Goal: Communication & Community: Answer question/provide support

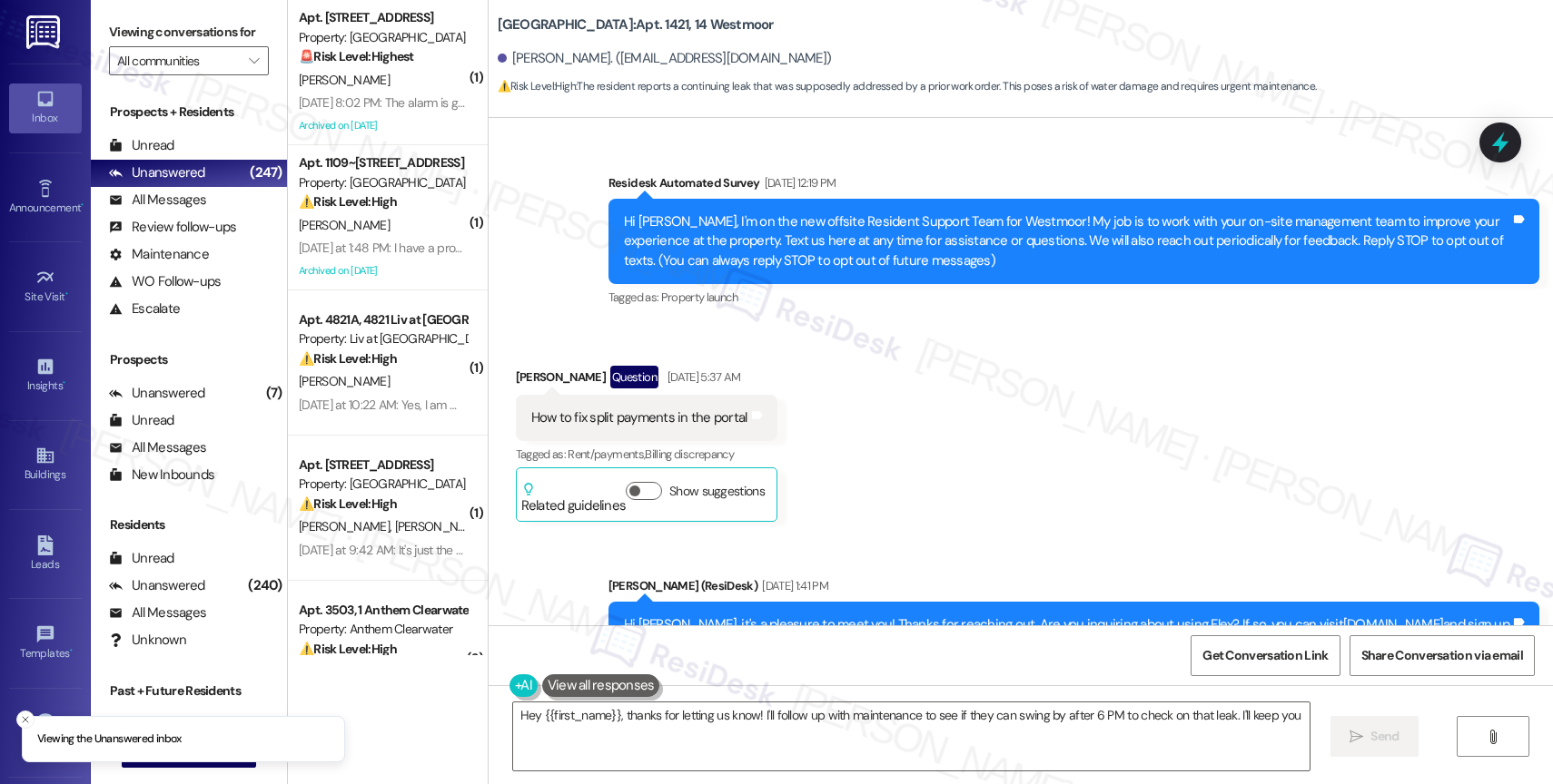
scroll to position [21499, 0]
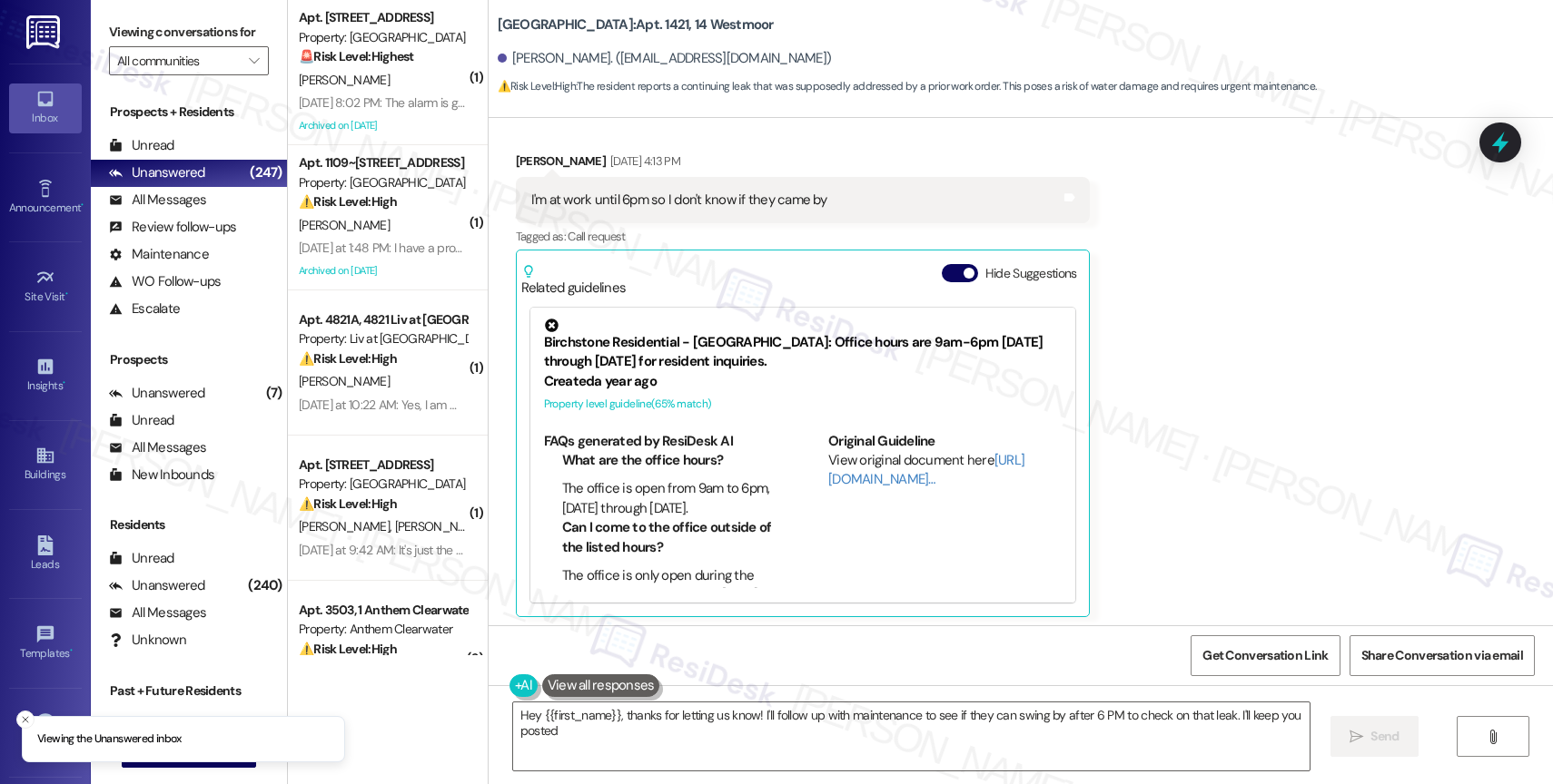
type textarea "Hey {{first_name}}, thanks for letting us know! I'll follow up with maintenance…"
click at [249, 68] on icon "" at bounding box center [254, 61] width 10 height 15
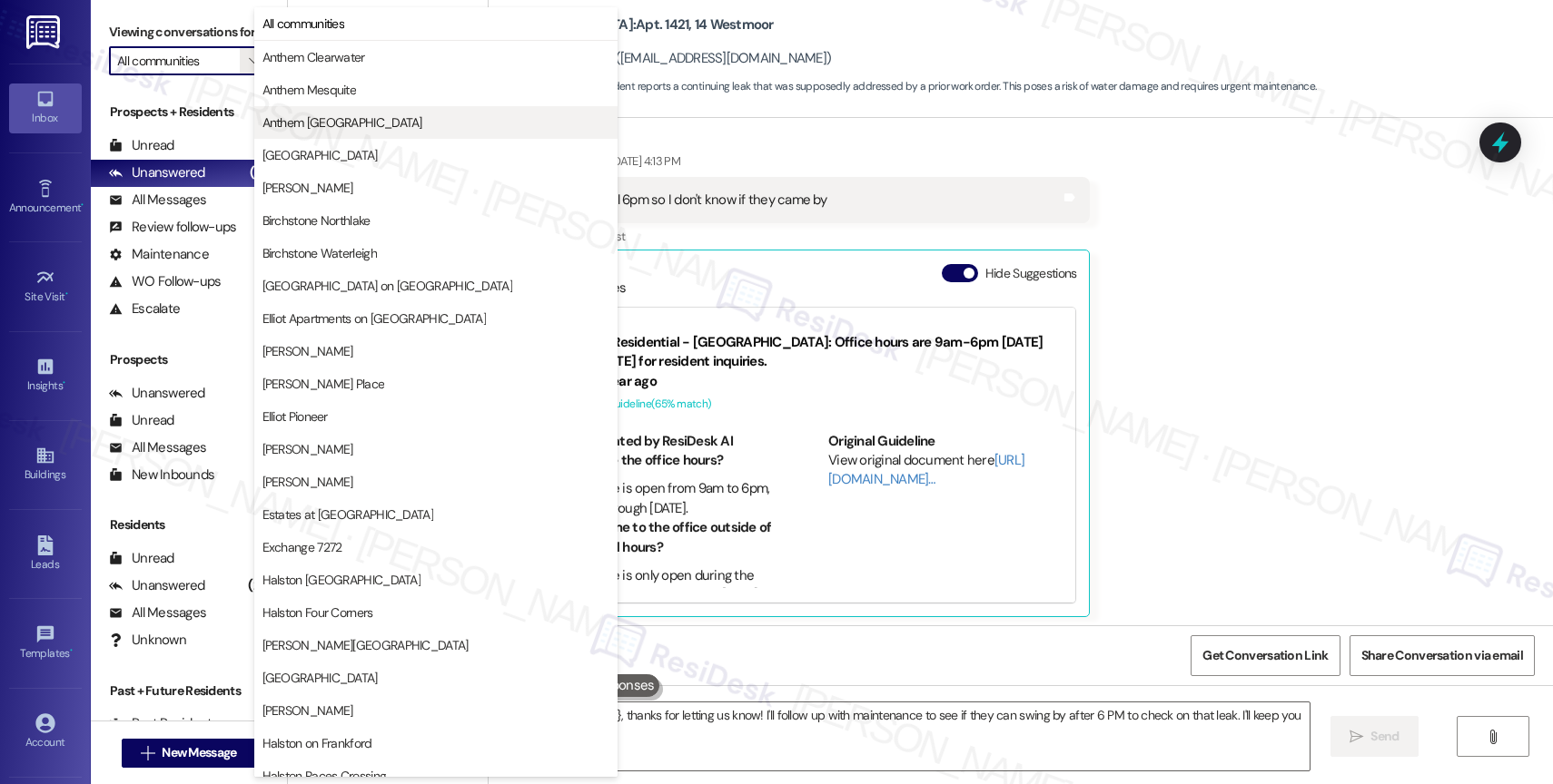
click at [322, 128] on span "Anthem Town East" at bounding box center [343, 123] width 160 height 18
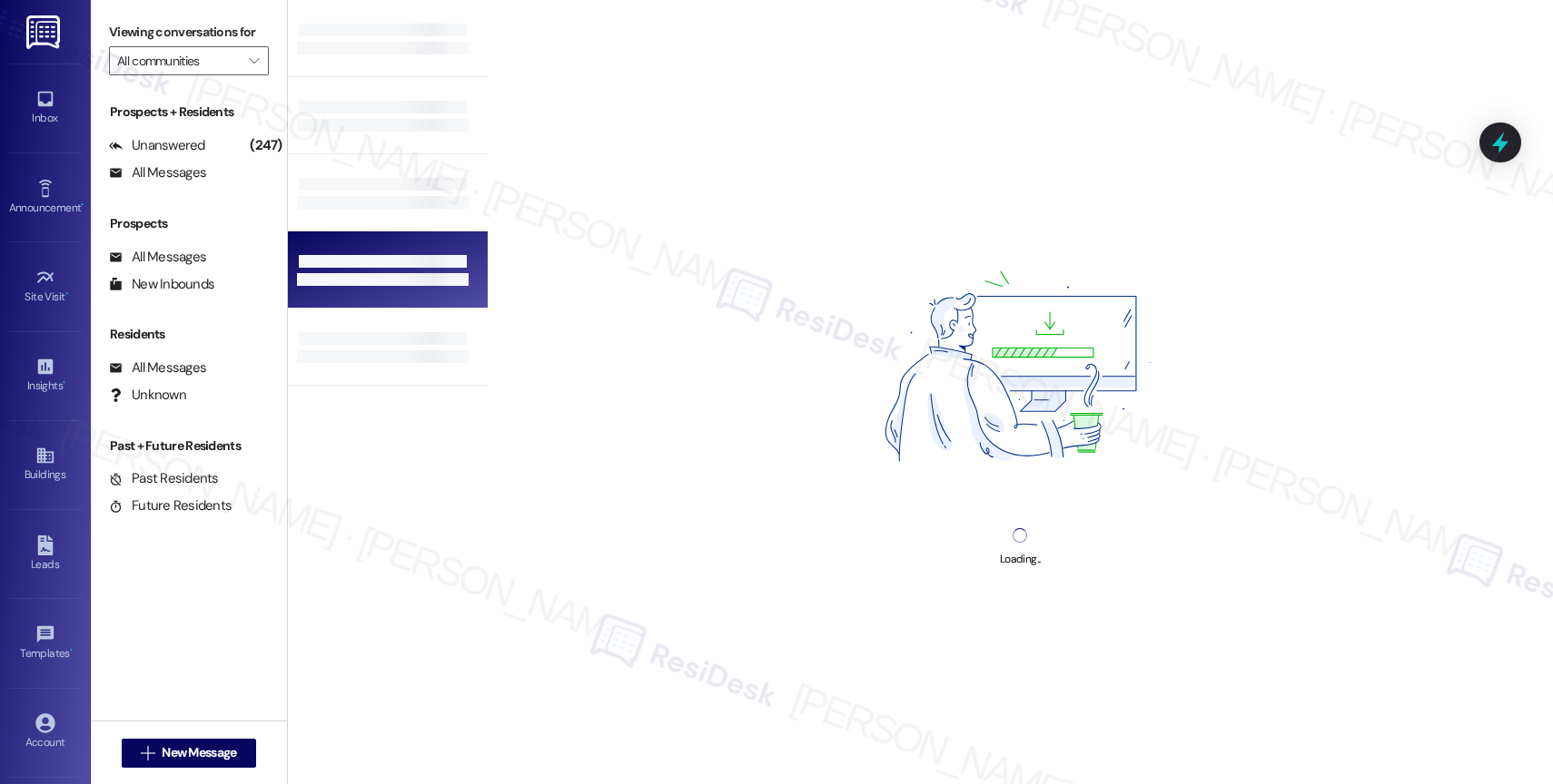
type input "Anthem Town East"
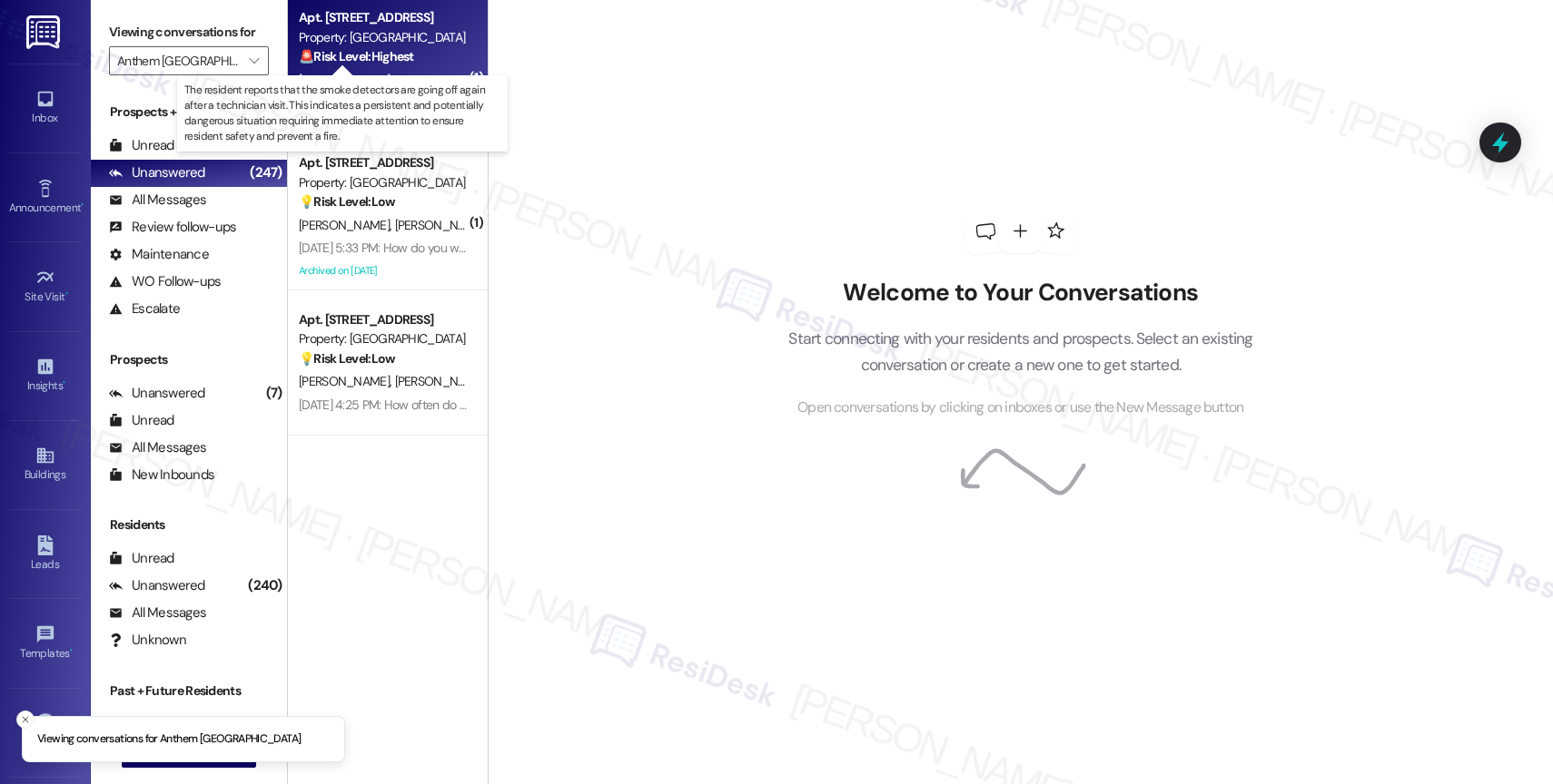
click at [379, 62] on strong "🚨 Risk Level: Highest" at bounding box center [356, 56] width 115 height 16
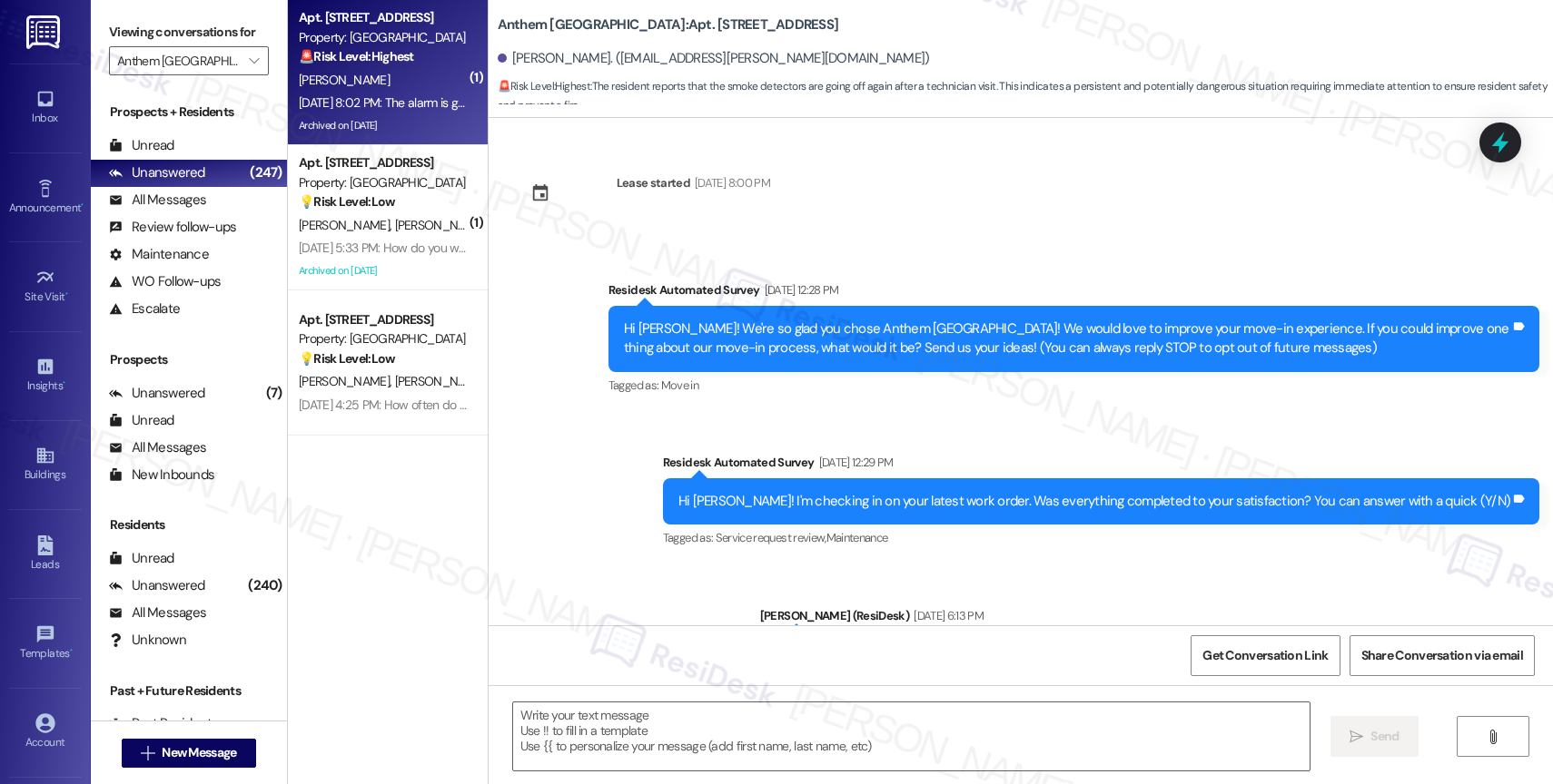
scroll to position [10670, 0]
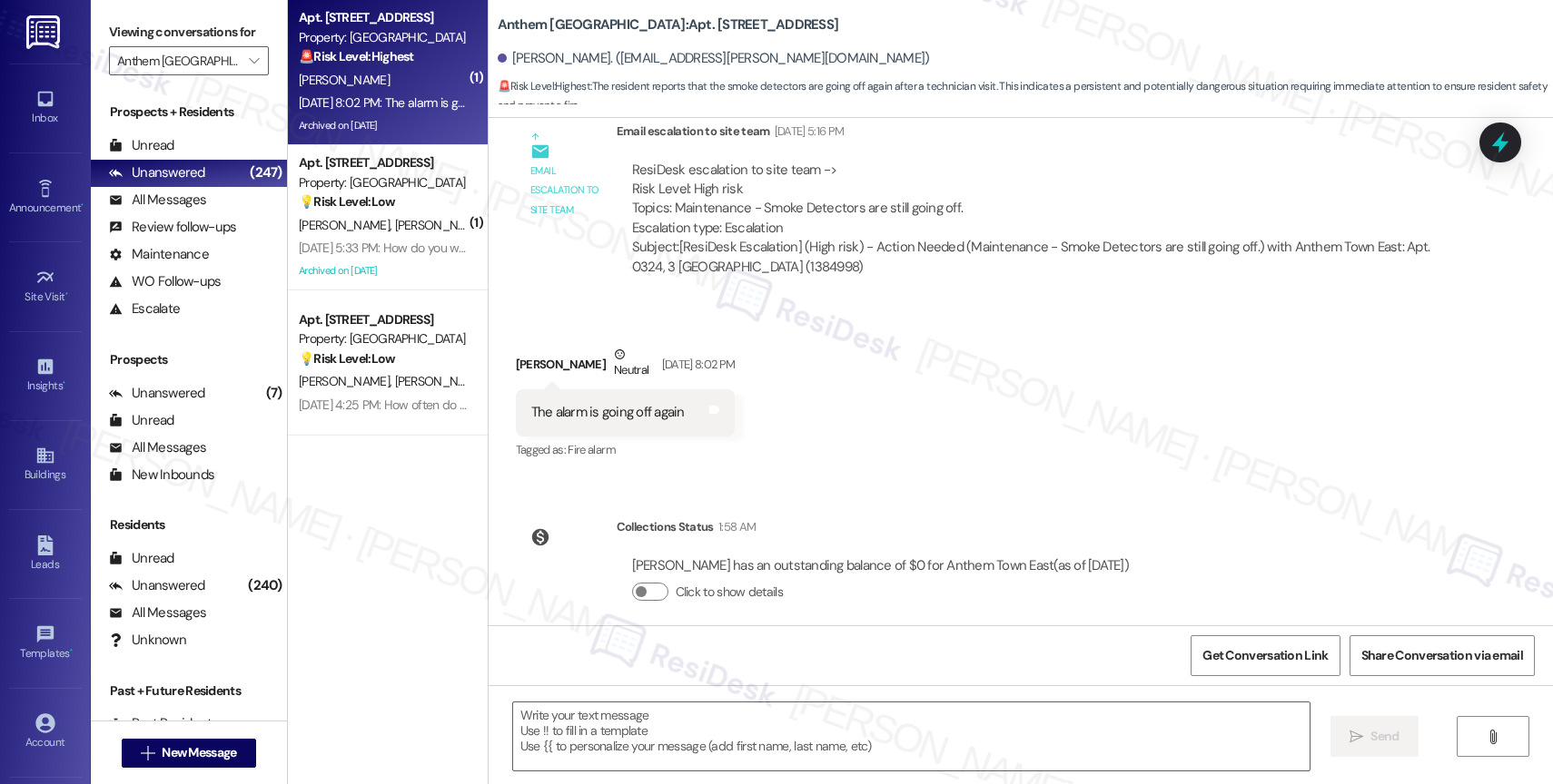
type textarea "Fetching suggested responses. Please feel free to read through the conversation…"
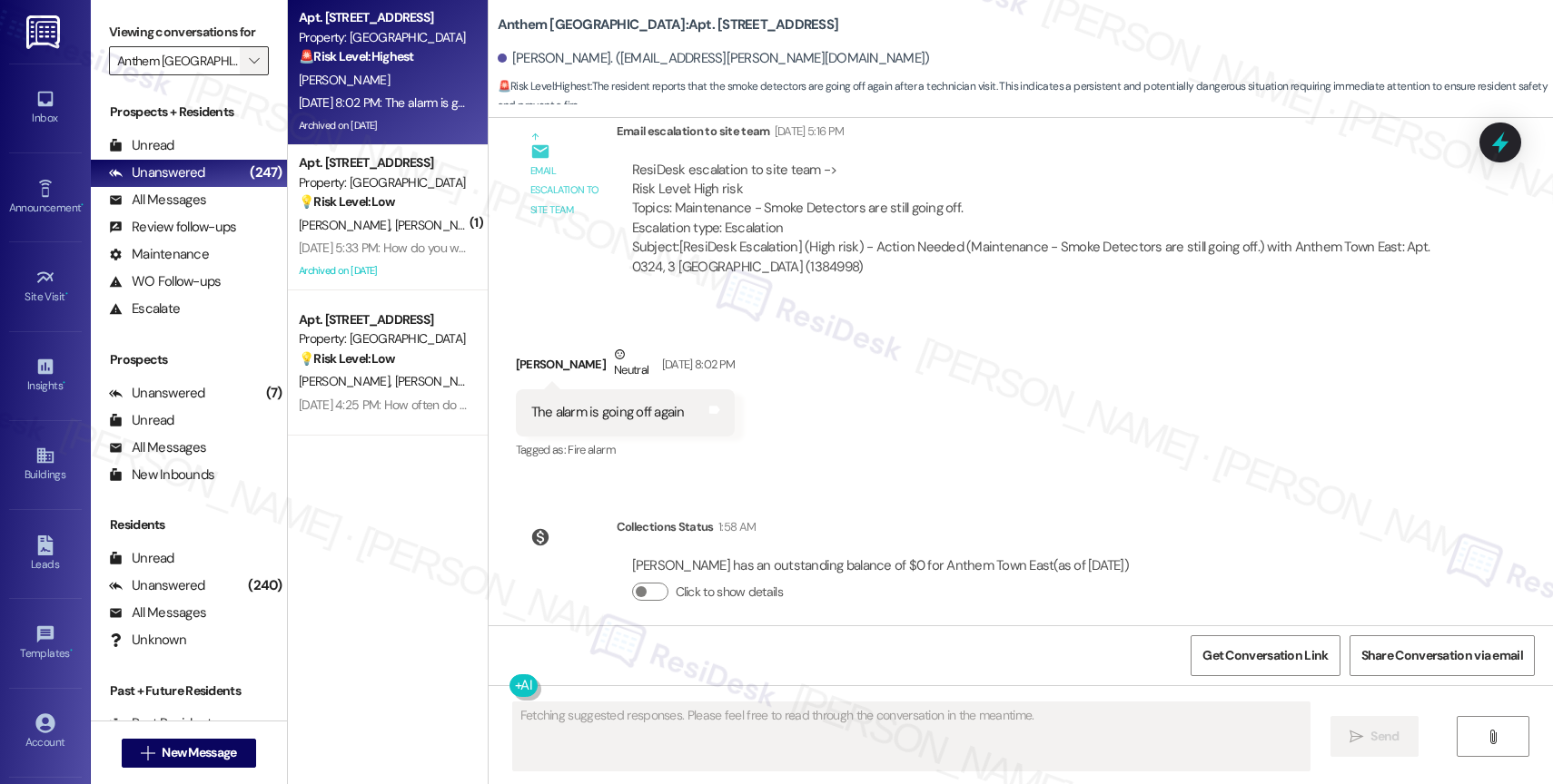
click at [249, 68] on icon "" at bounding box center [254, 61] width 10 height 15
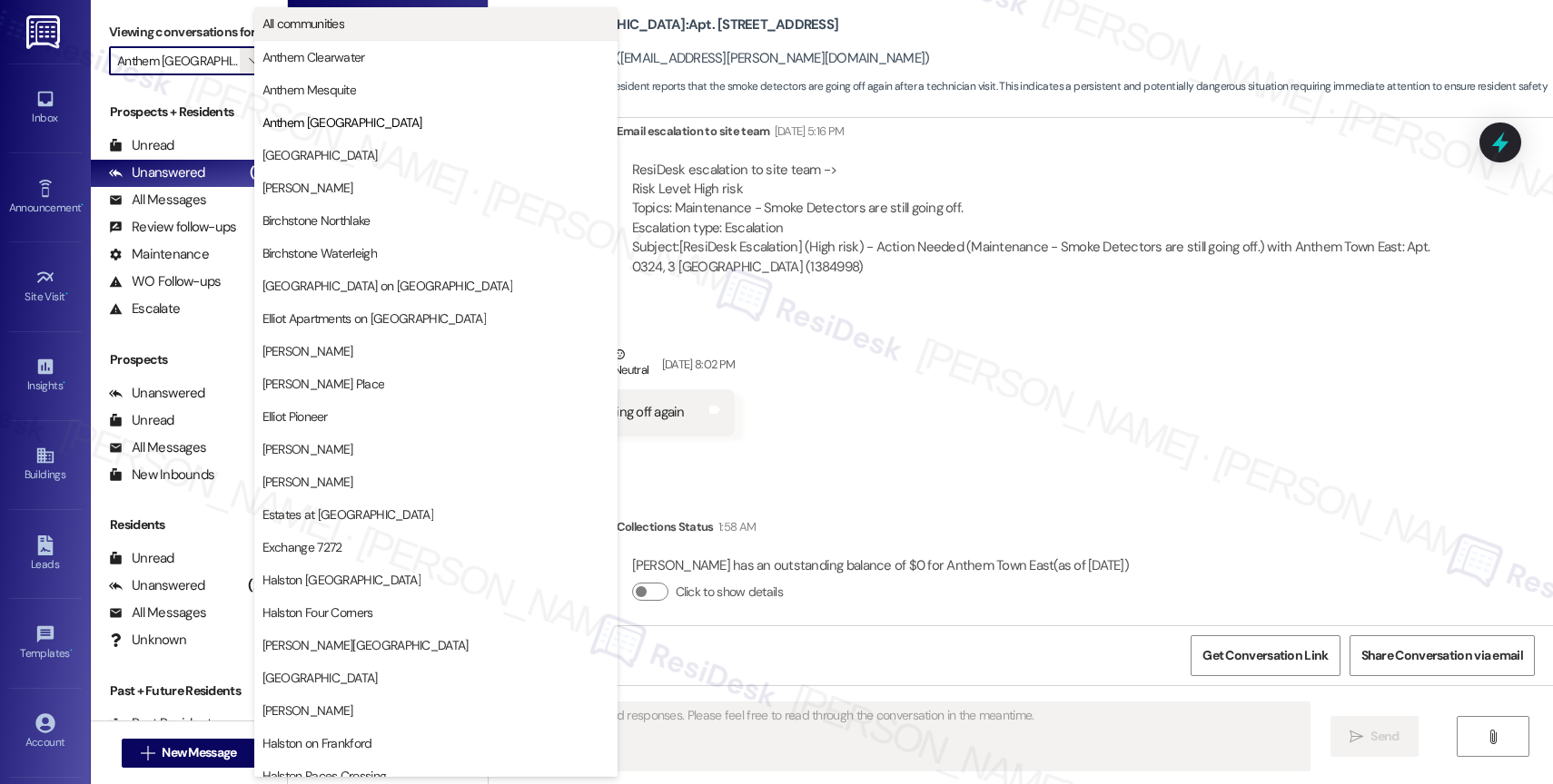
click at [334, 16] on span "All communities" at bounding box center [304, 24] width 83 height 18
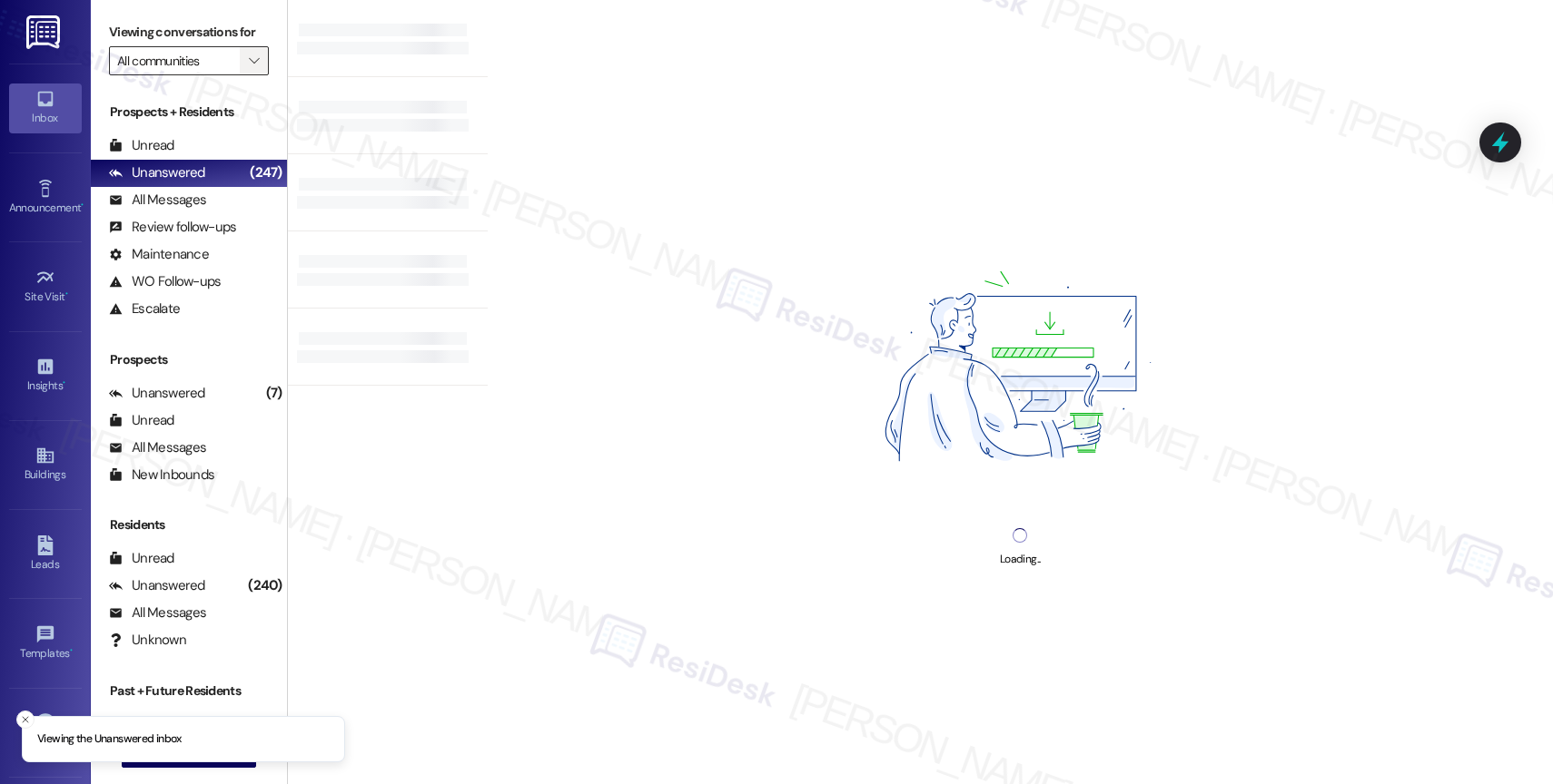
click at [245, 73] on span "" at bounding box center [254, 61] width 17 height 29
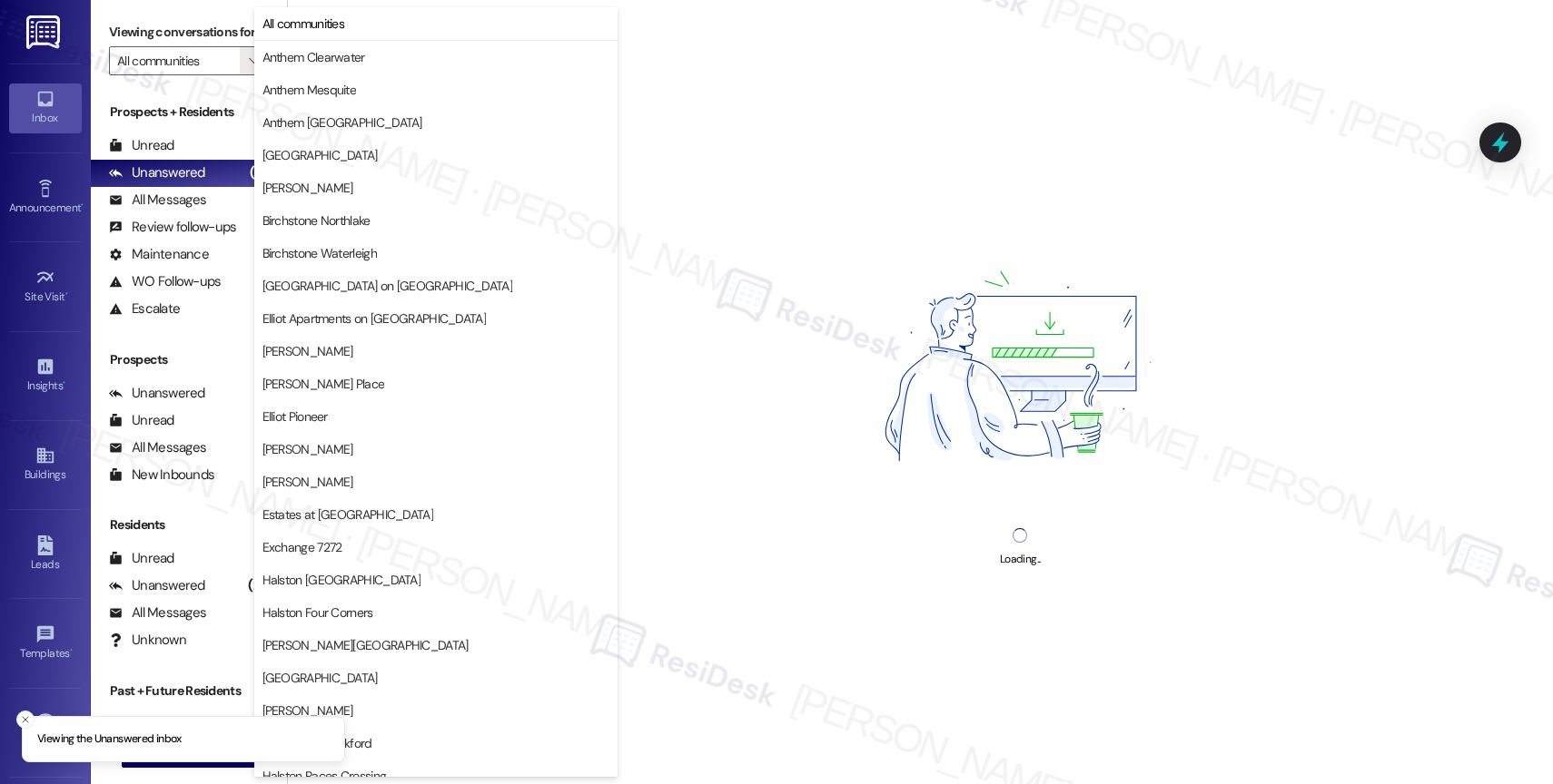
click at [855, 137] on div "Loading..." at bounding box center [1020, 392] width 1065 height 784
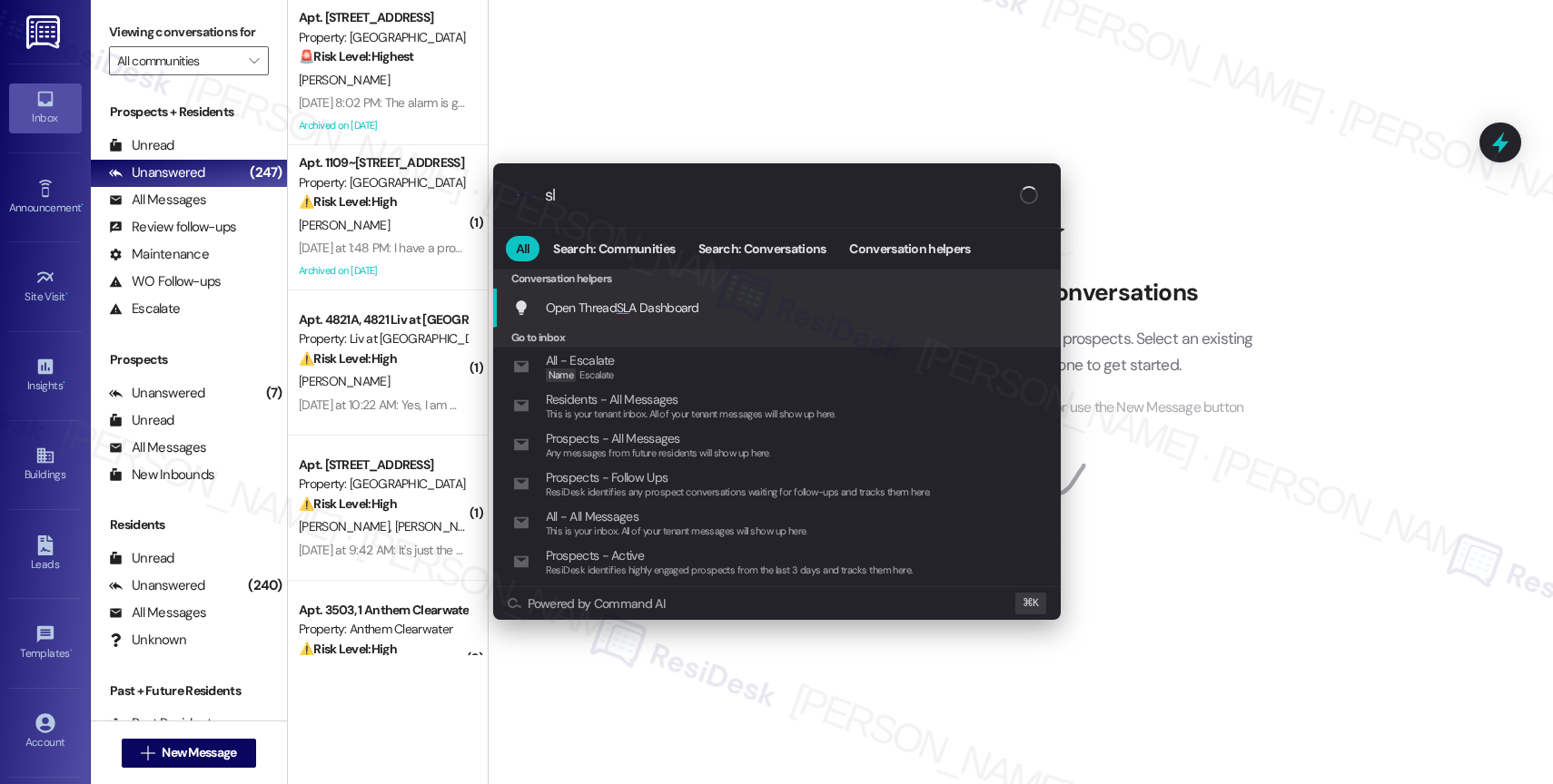
type input "sla"
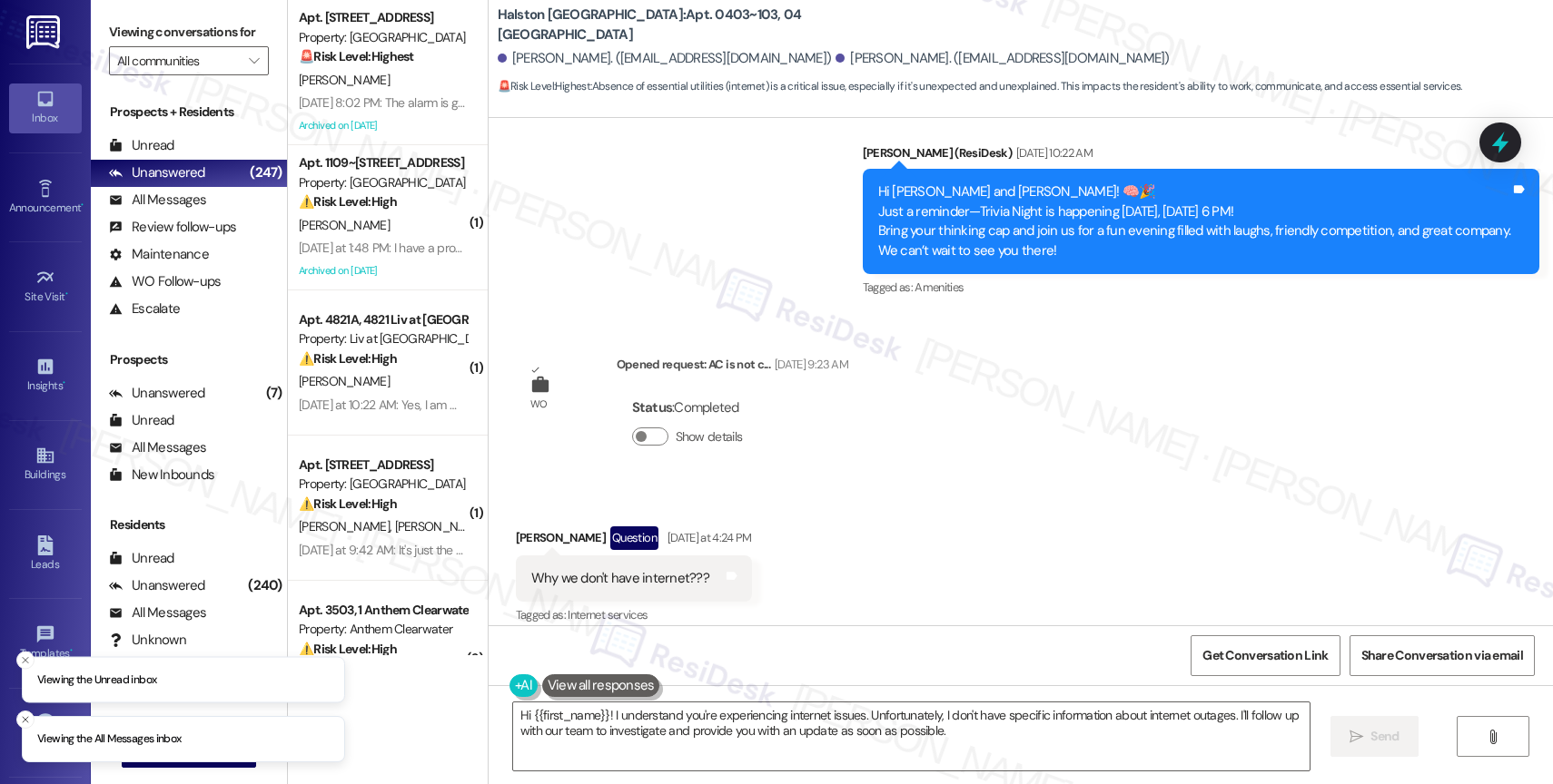
scroll to position [12840, 0]
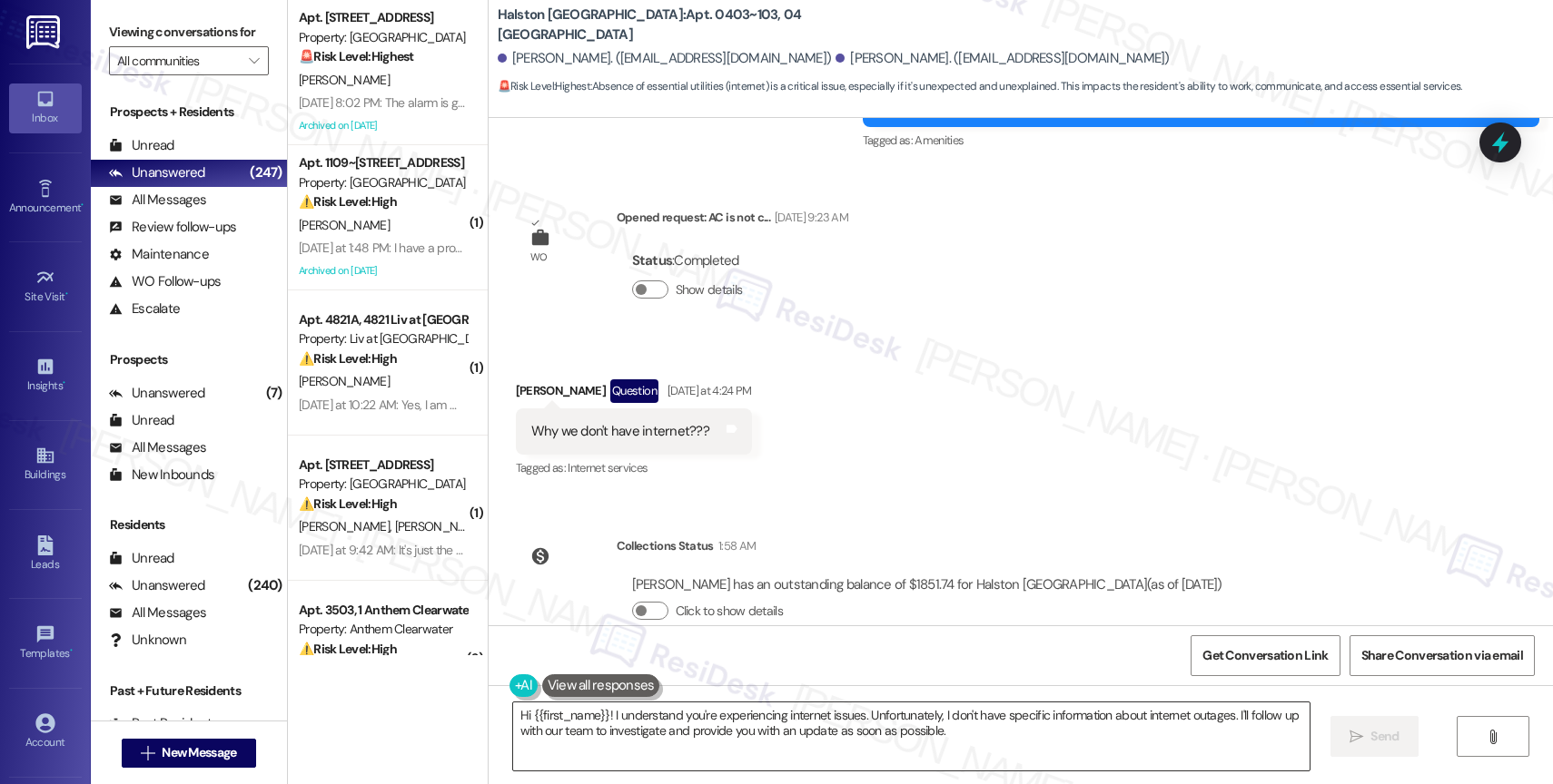
click at [768, 729] on textarea "Hi {{first_name}}! I understand you're experiencing internet issues. Unfortunat…" at bounding box center [911, 737] width 796 height 68
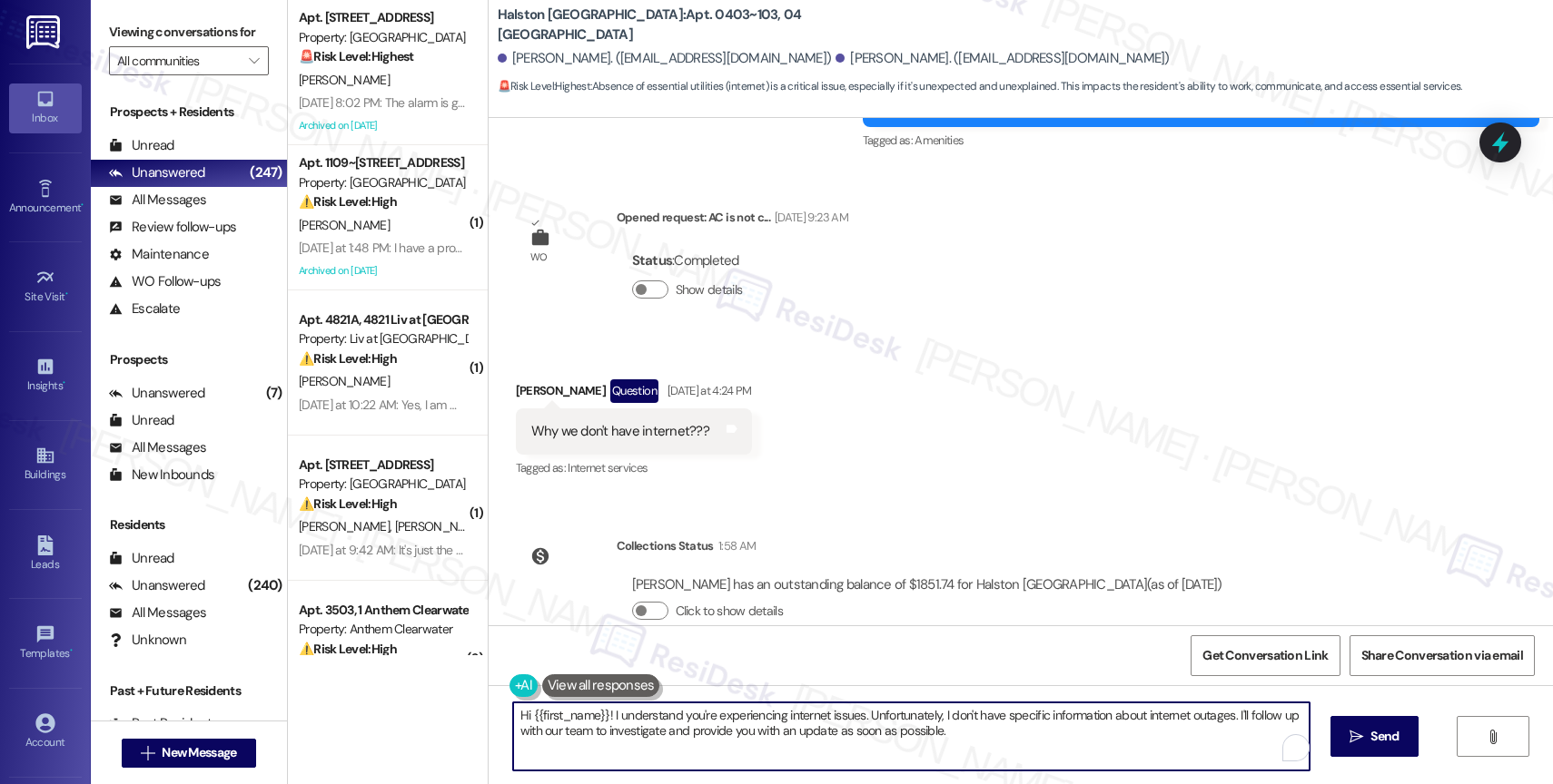
click at [768, 729] on textarea "Hi {{first_name}}! I understand you're experiencing internet issues. Unfortunat…" at bounding box center [911, 737] width 796 height 68
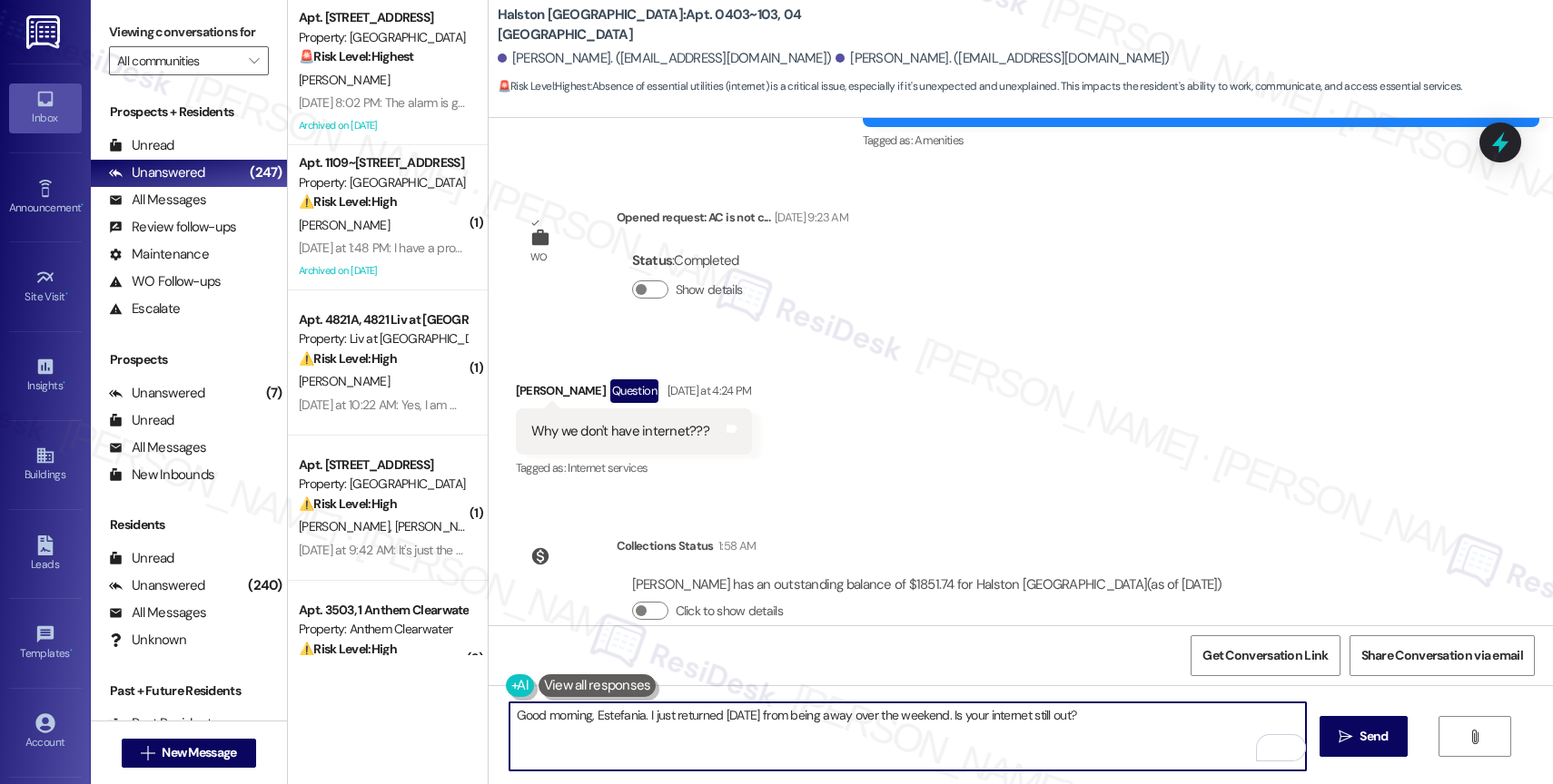
click at [1083, 723] on textarea "Good morning, Estefania. I just returned today from being away over the weekend…" at bounding box center [908, 737] width 796 height 68
click at [1100, 723] on textarea "Good morning, Estefania. I just returned today from being away over the weekend…" at bounding box center [908, 737] width 796 height 68
click at [635, 713] on textarea "Good morning, Estefania. I just returned today from being away over the weekend…" at bounding box center [908, 737] width 796 height 68
type textarea "Good morning, Estefania. I'm sorry for any inconvenience. I just returned today…"
click at [1349, 724] on button " Send" at bounding box center [1363, 737] width 88 height 41
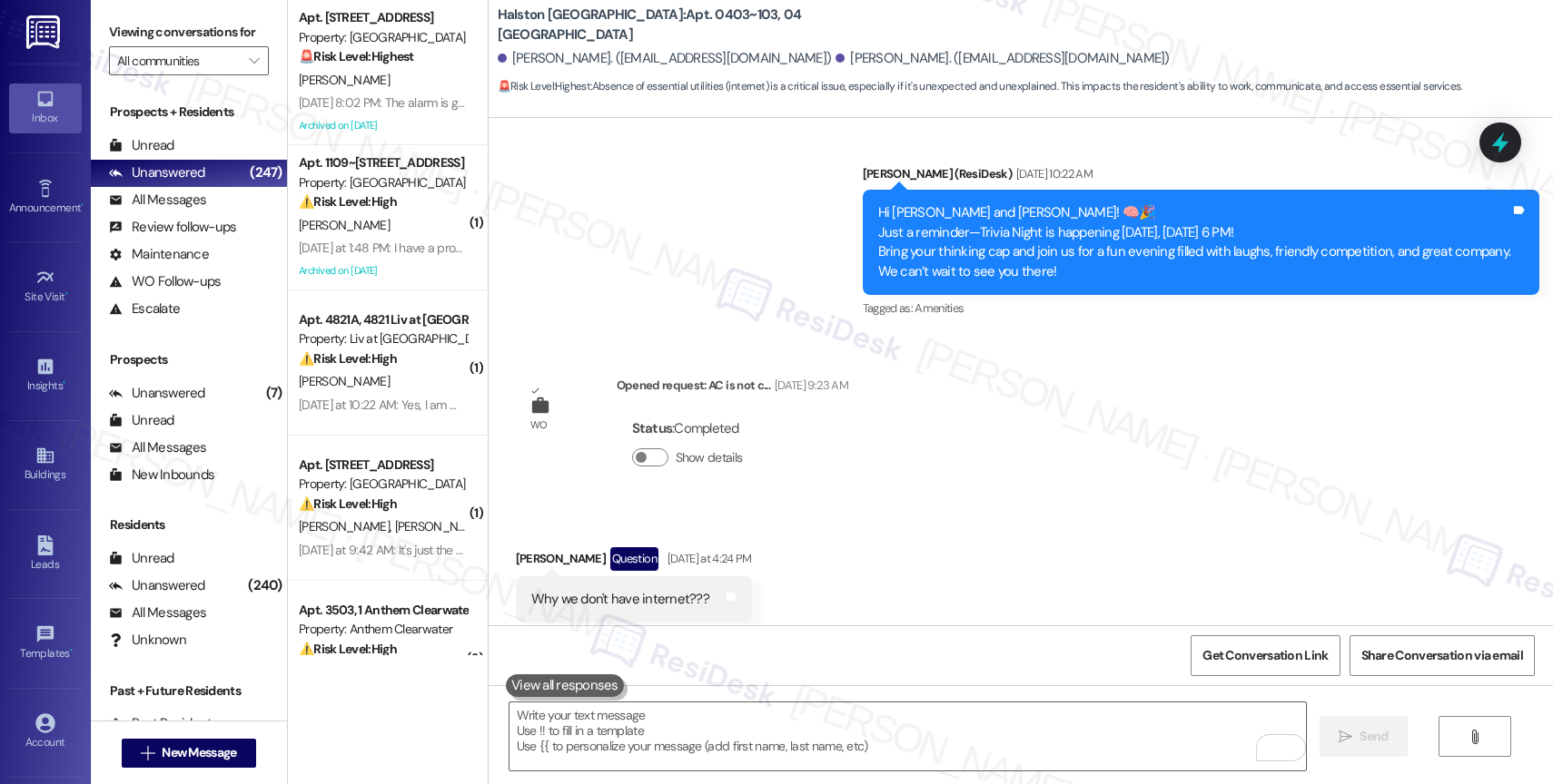
scroll to position [12966, 0]
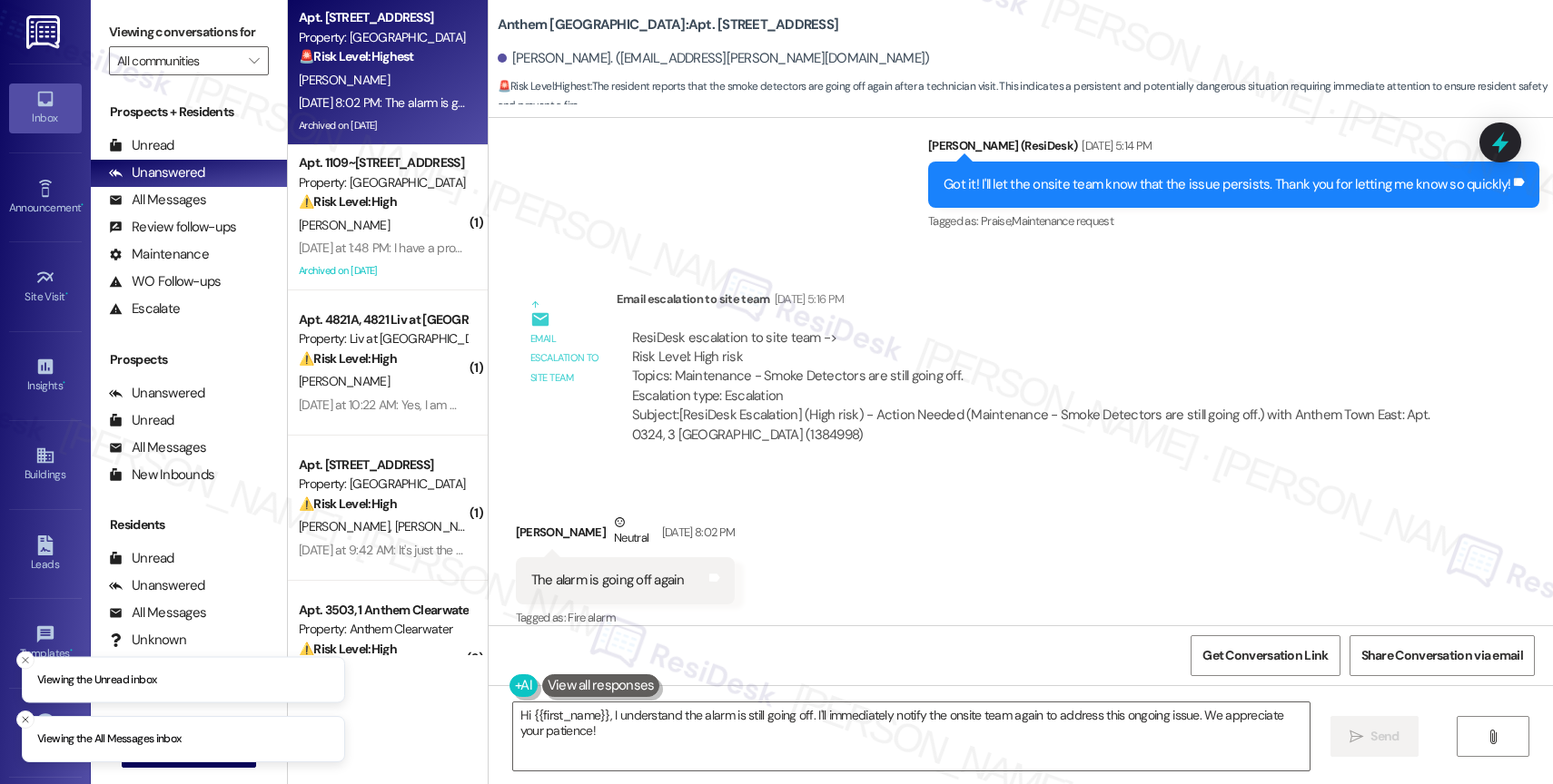
scroll to position [10670, 0]
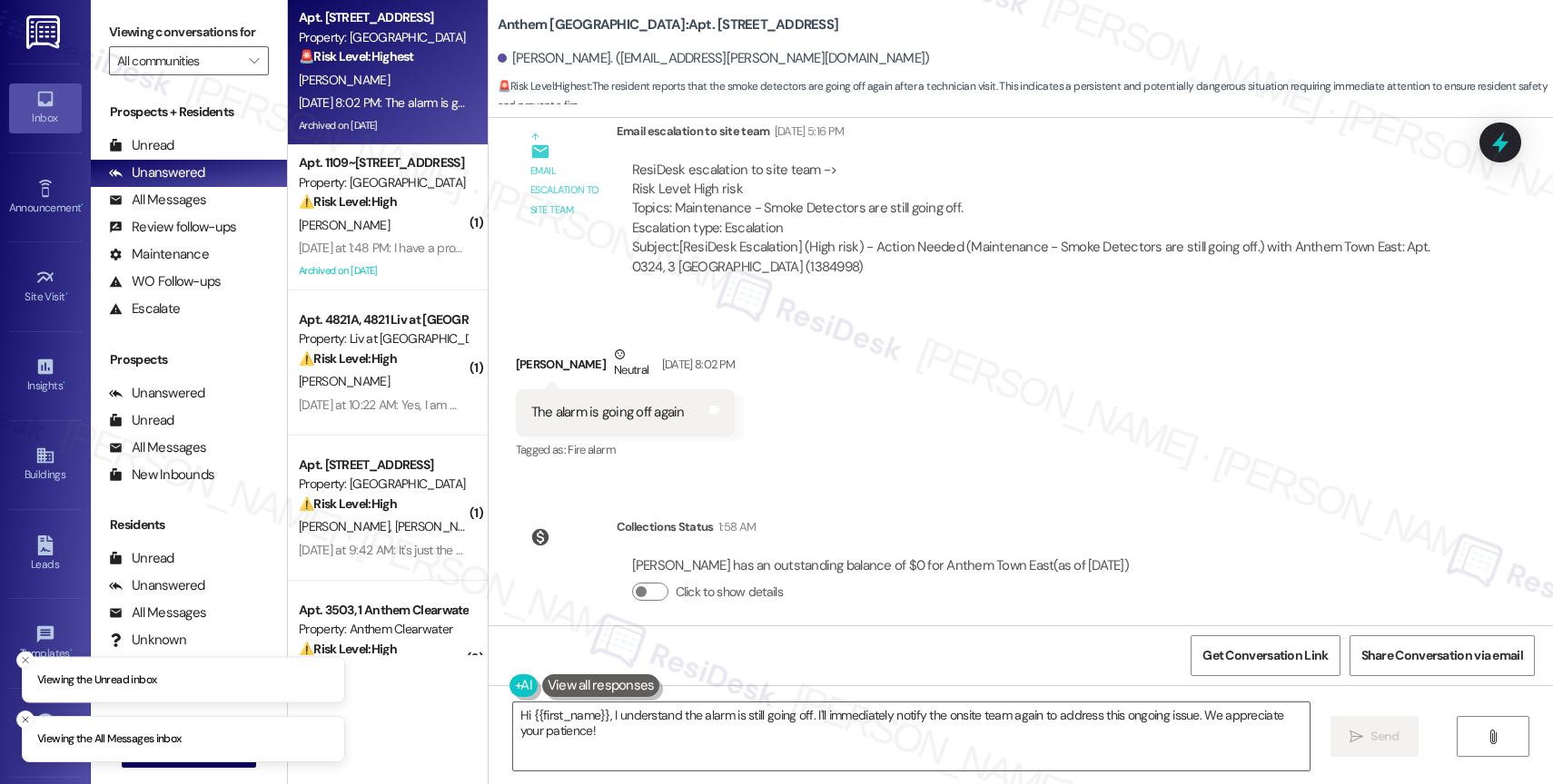
click at [921, 396] on div "Received via SMS [PERSON_NAME] Neutral [DATE] 8:02 PM The alarm is going off ag…" at bounding box center [1020, 391] width 1064 height 173
click at [601, 737] on textarea "Hi {{first_name}}, I understand the alarm is still going off. I'll immediately …" at bounding box center [911, 737] width 796 height 68
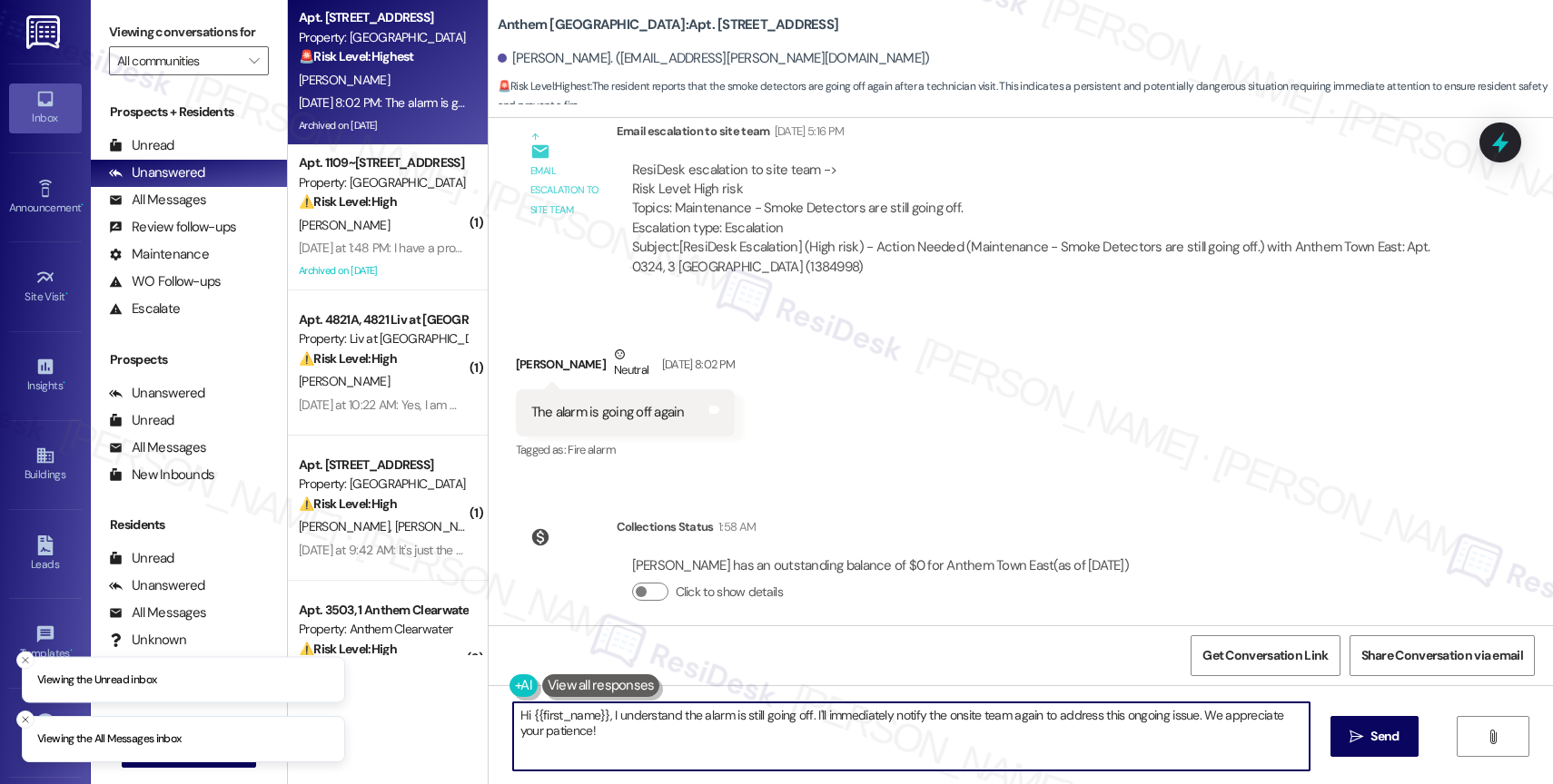
click at [601, 737] on textarea "Hi {{first_name}}, I understand the alarm is still going off. I'll immediately …" at bounding box center [911, 737] width 796 height 68
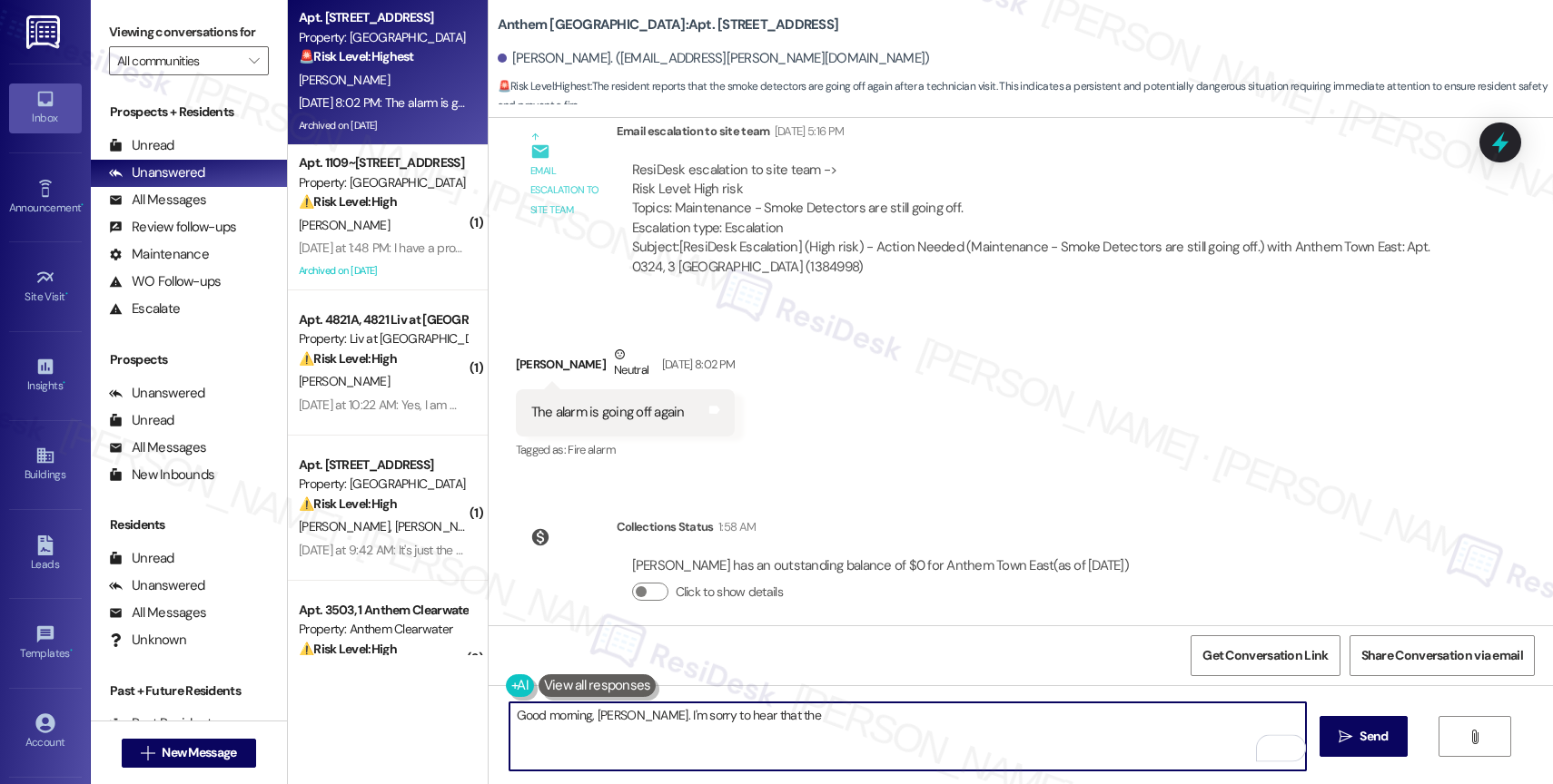
scroll to position [10469, 0]
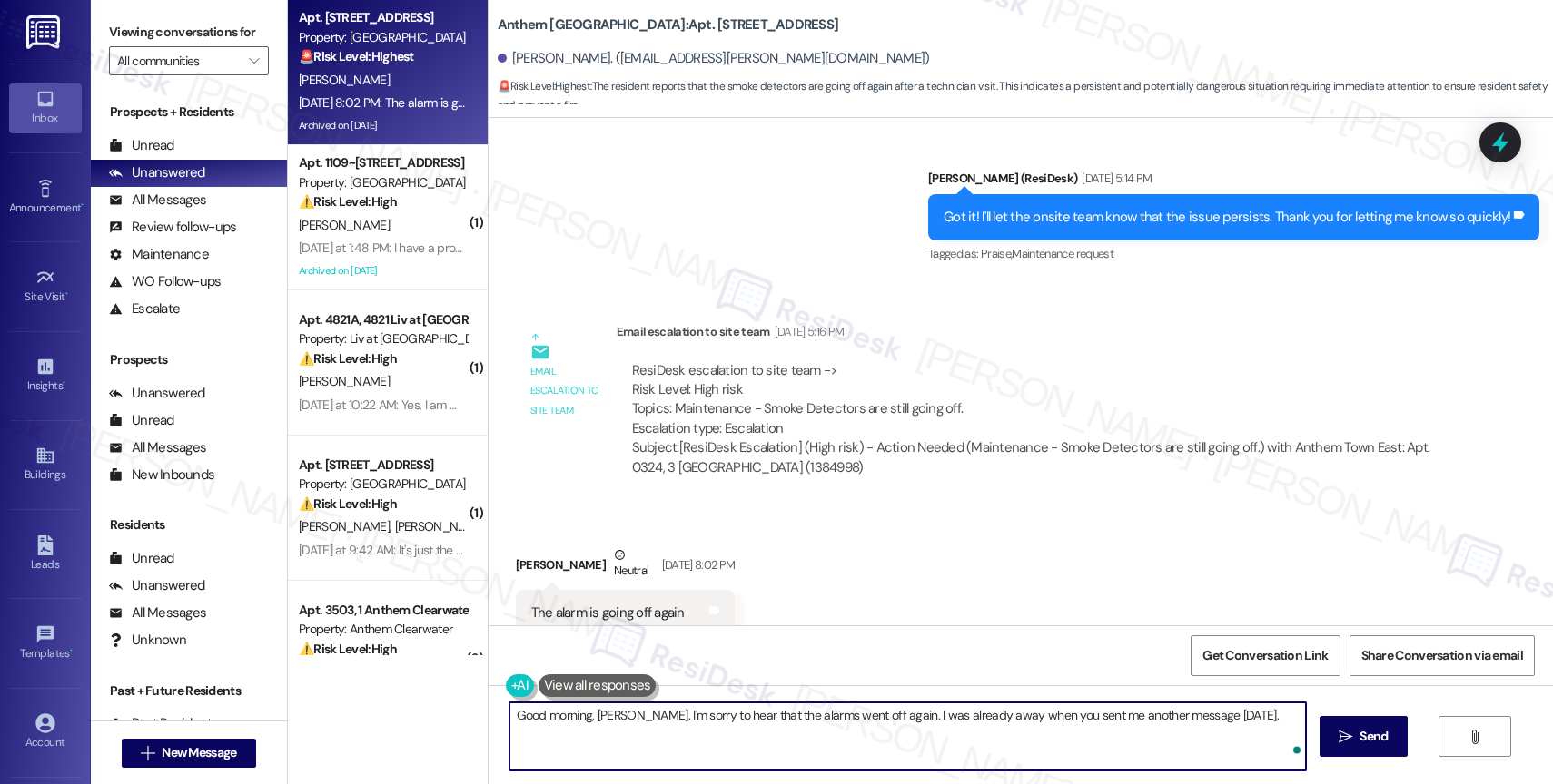
type textarea "Good morning, Miguel. I'm sorry to hear that the alarms went off again. I was a…"
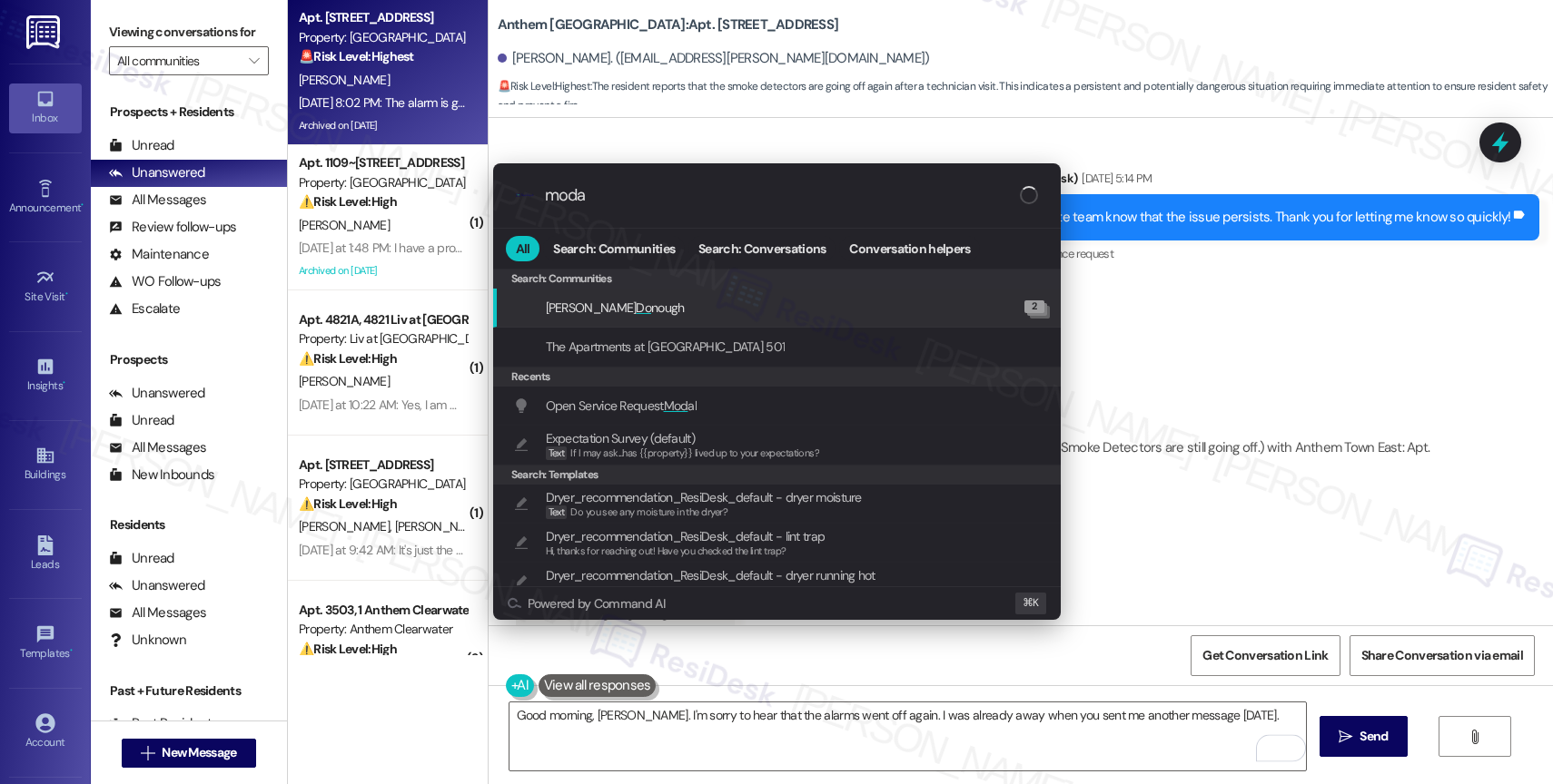
type input "modal"
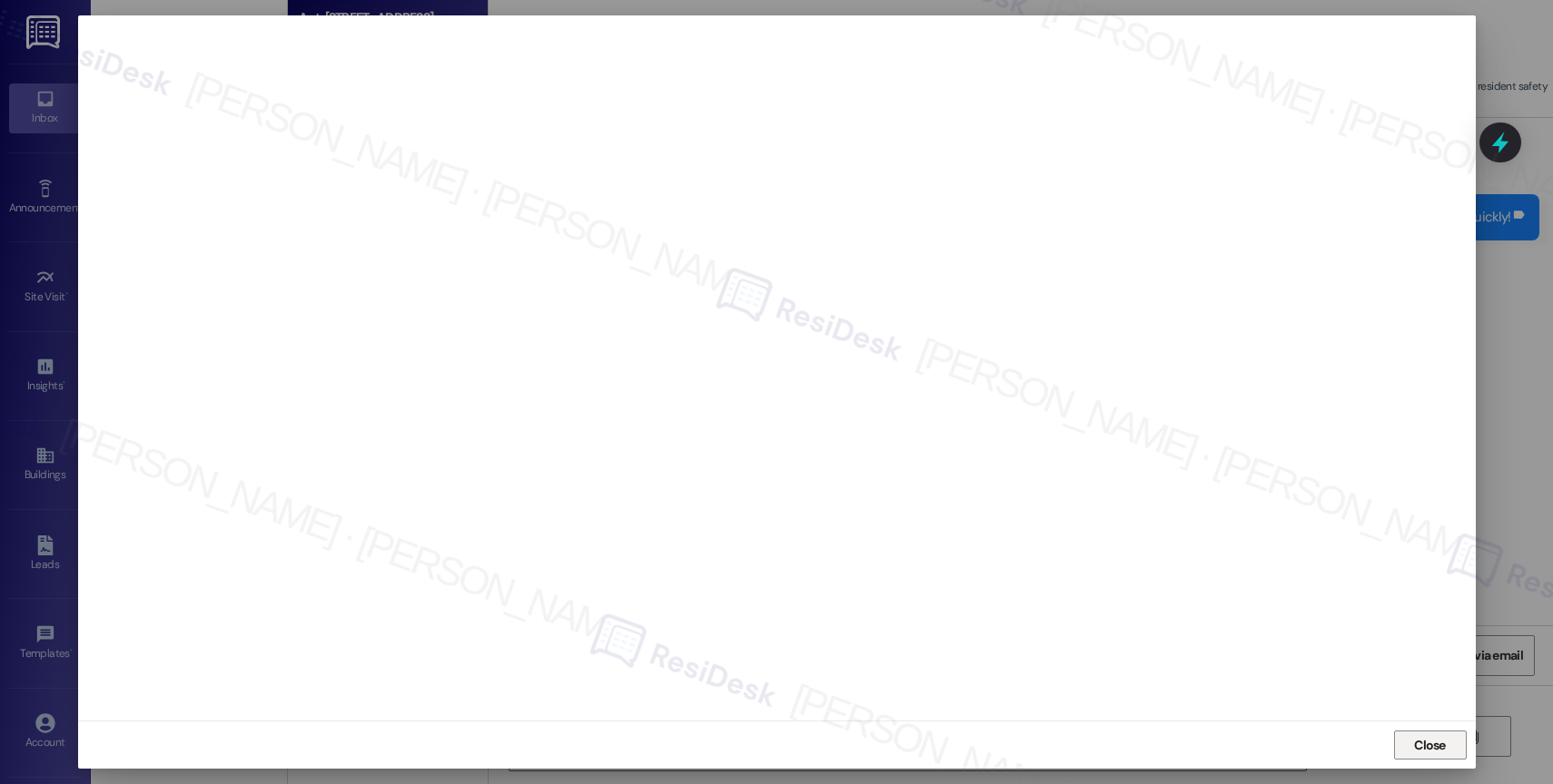
click at [1414, 739] on span "Close" at bounding box center [1429, 746] width 32 height 19
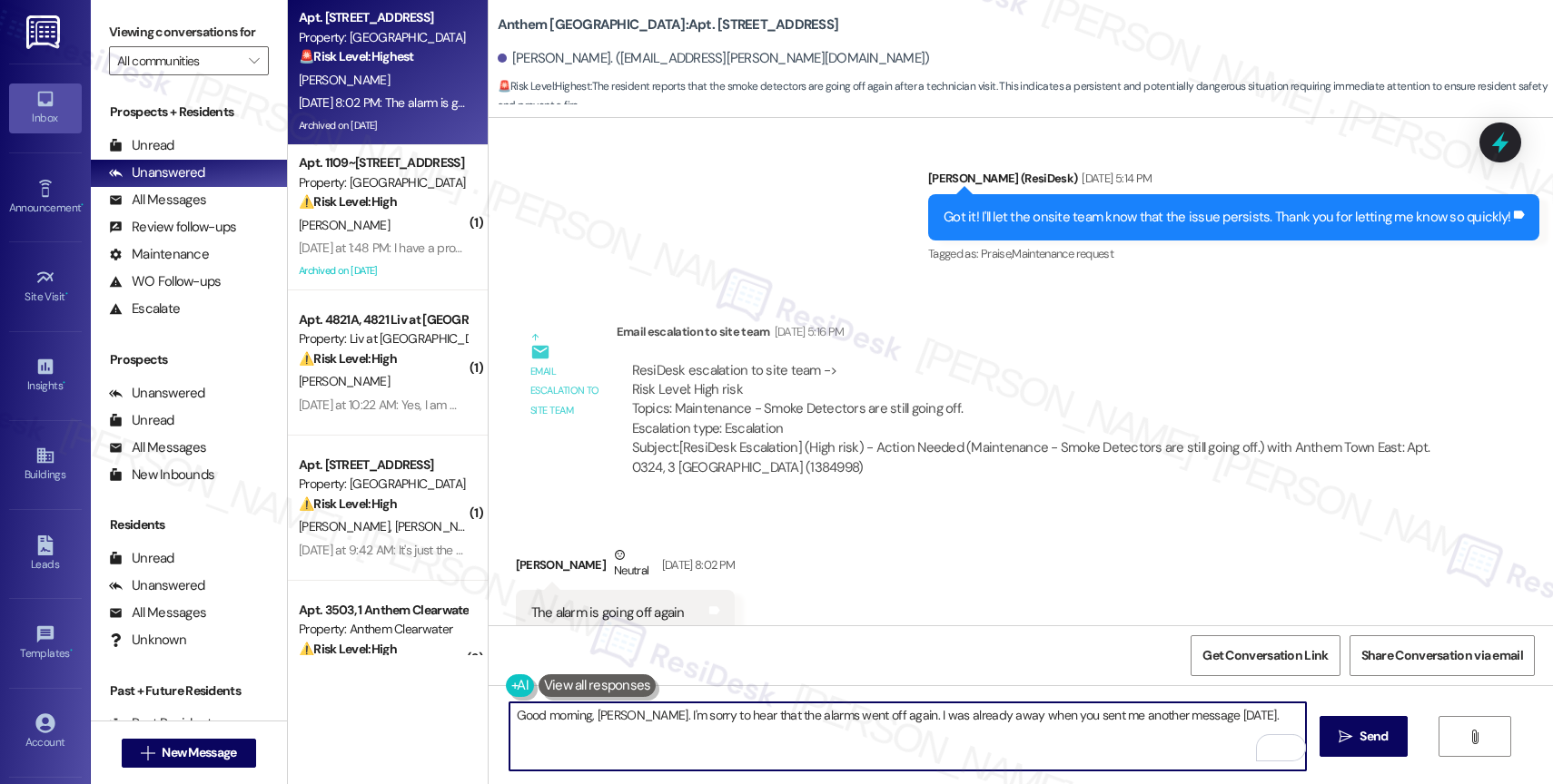
click at [1247, 727] on textarea "Good morning, Miguel. I'm sorry to hear that the alarms went off again. I was a…" at bounding box center [908, 737] width 796 height 68
type textarea "Good morning, Miguel. I'm sorry to hear that the alarms went off again. I was a…"
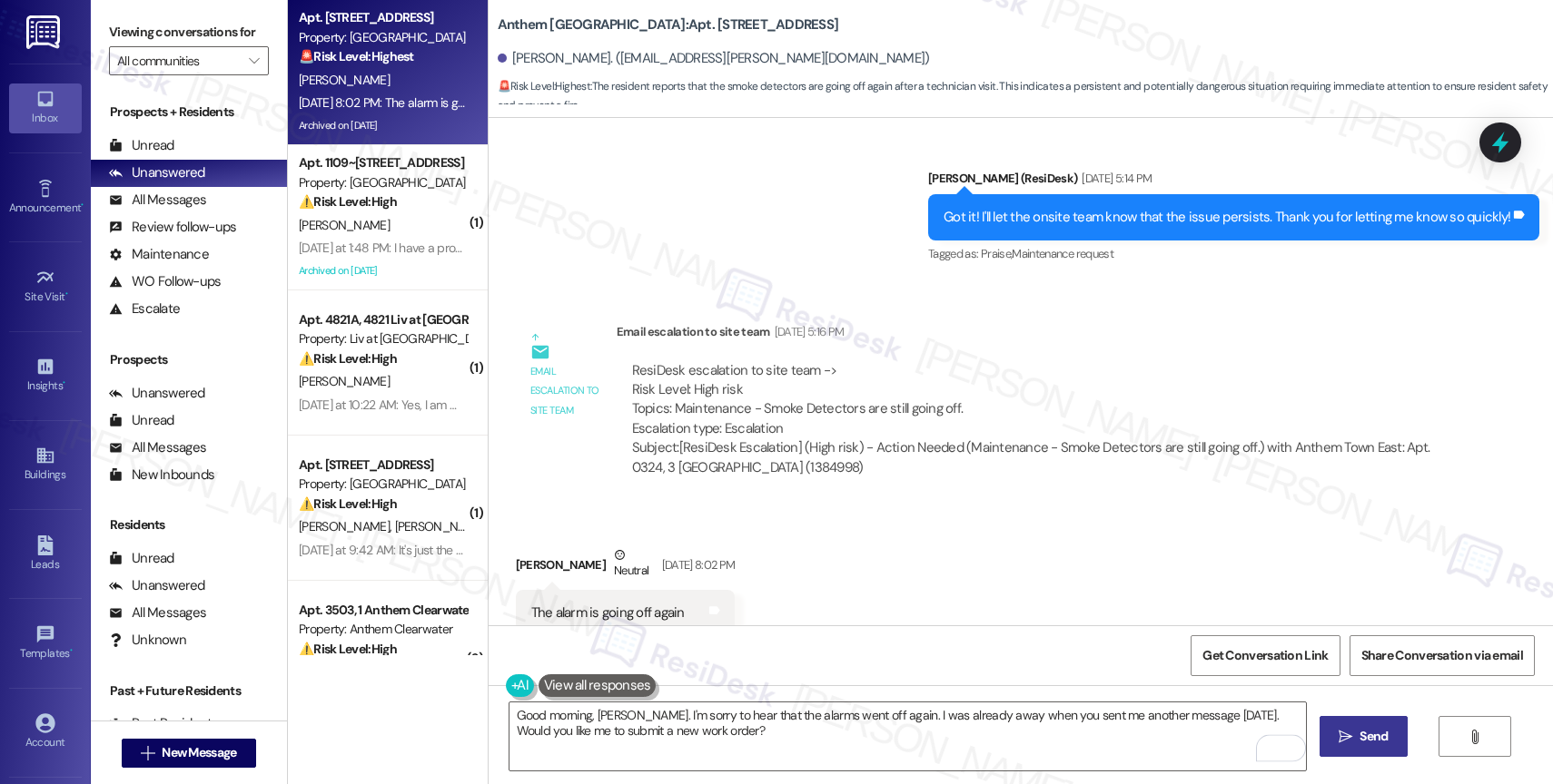
click at [1386, 732] on span "Send" at bounding box center [1373, 737] width 28 height 19
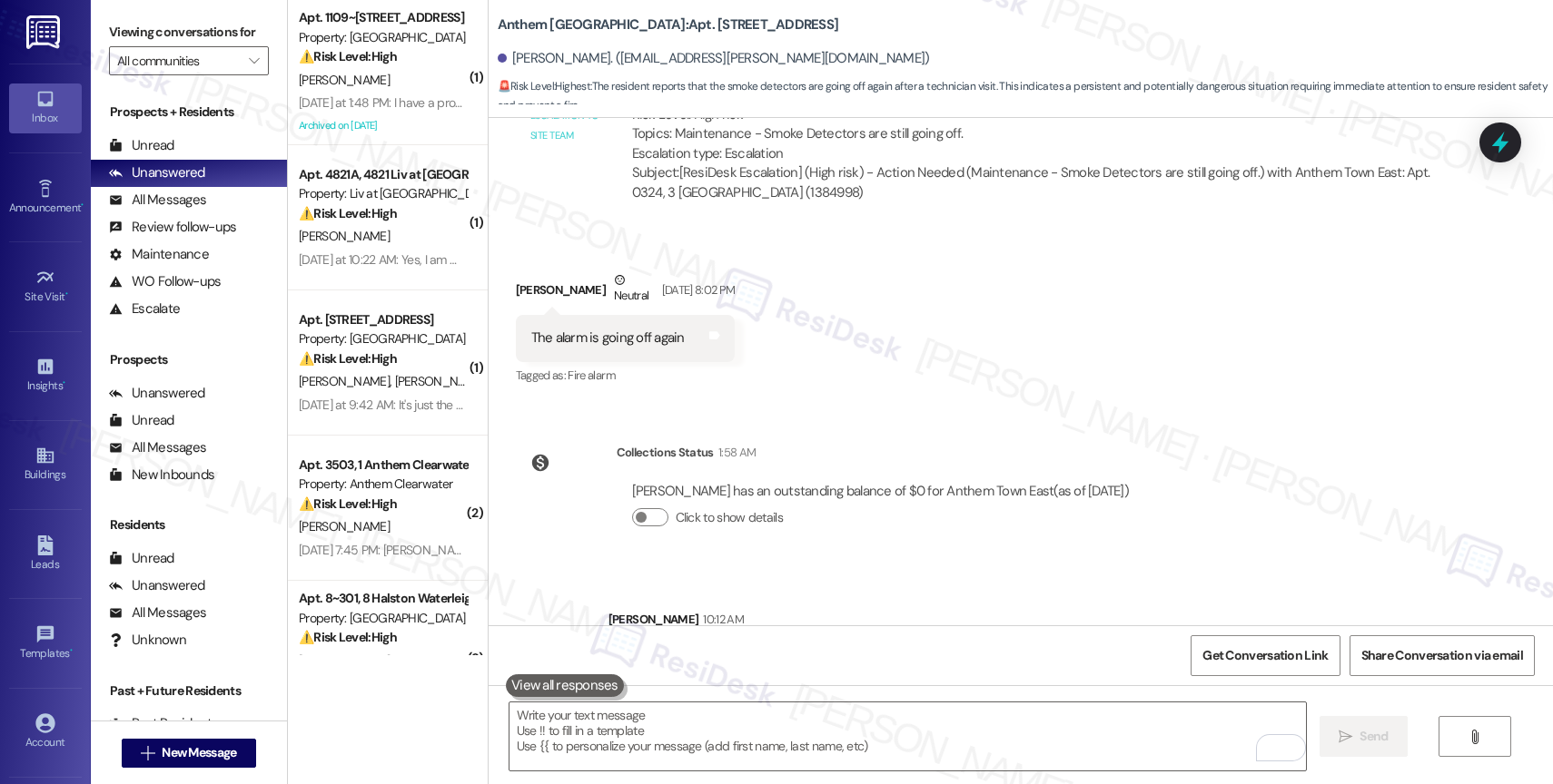
scroll to position [10816, 0]
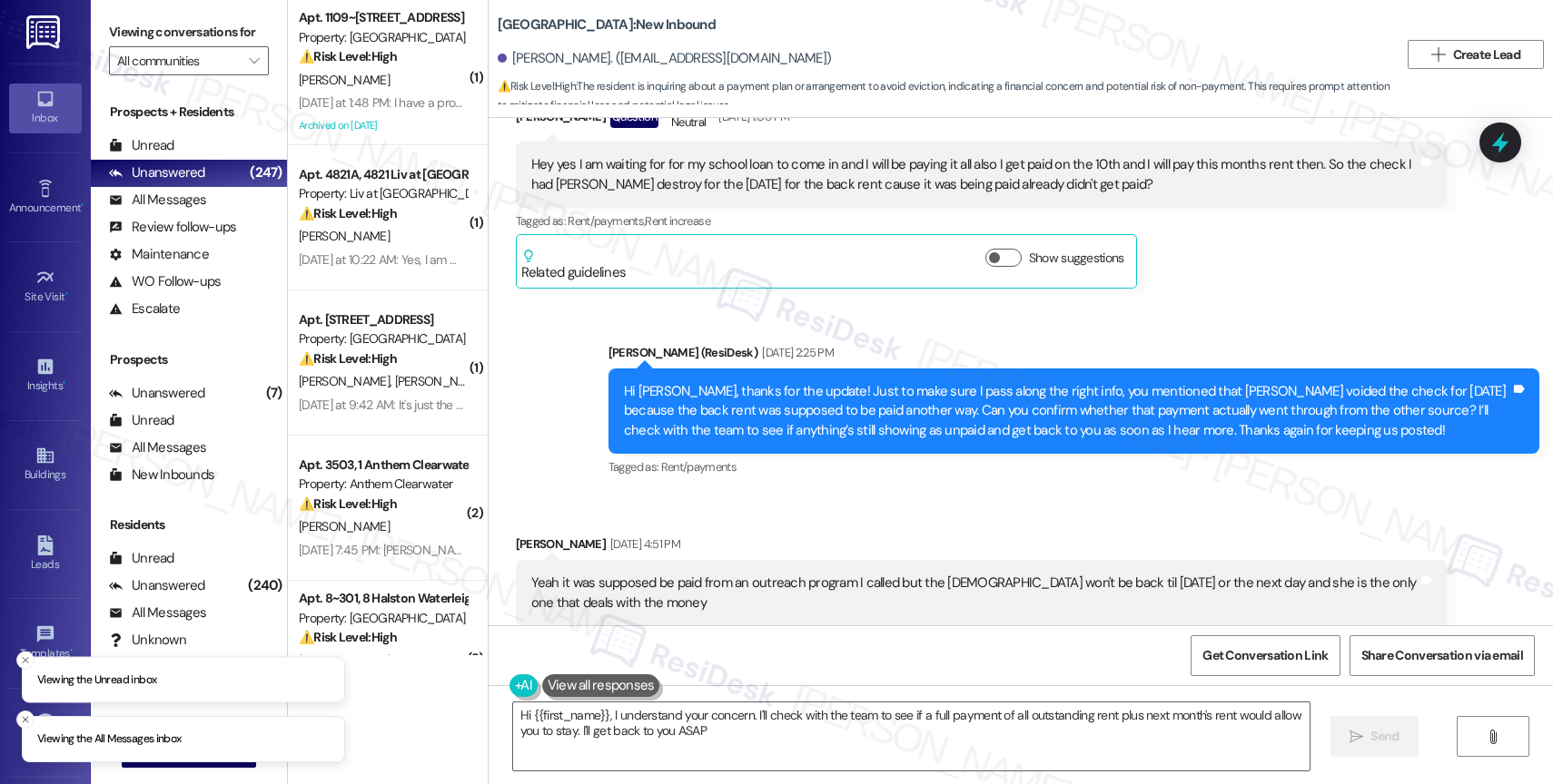
type textarea "Hi {{first_name}}, I understand your concern. I'll check with the team to see i…"
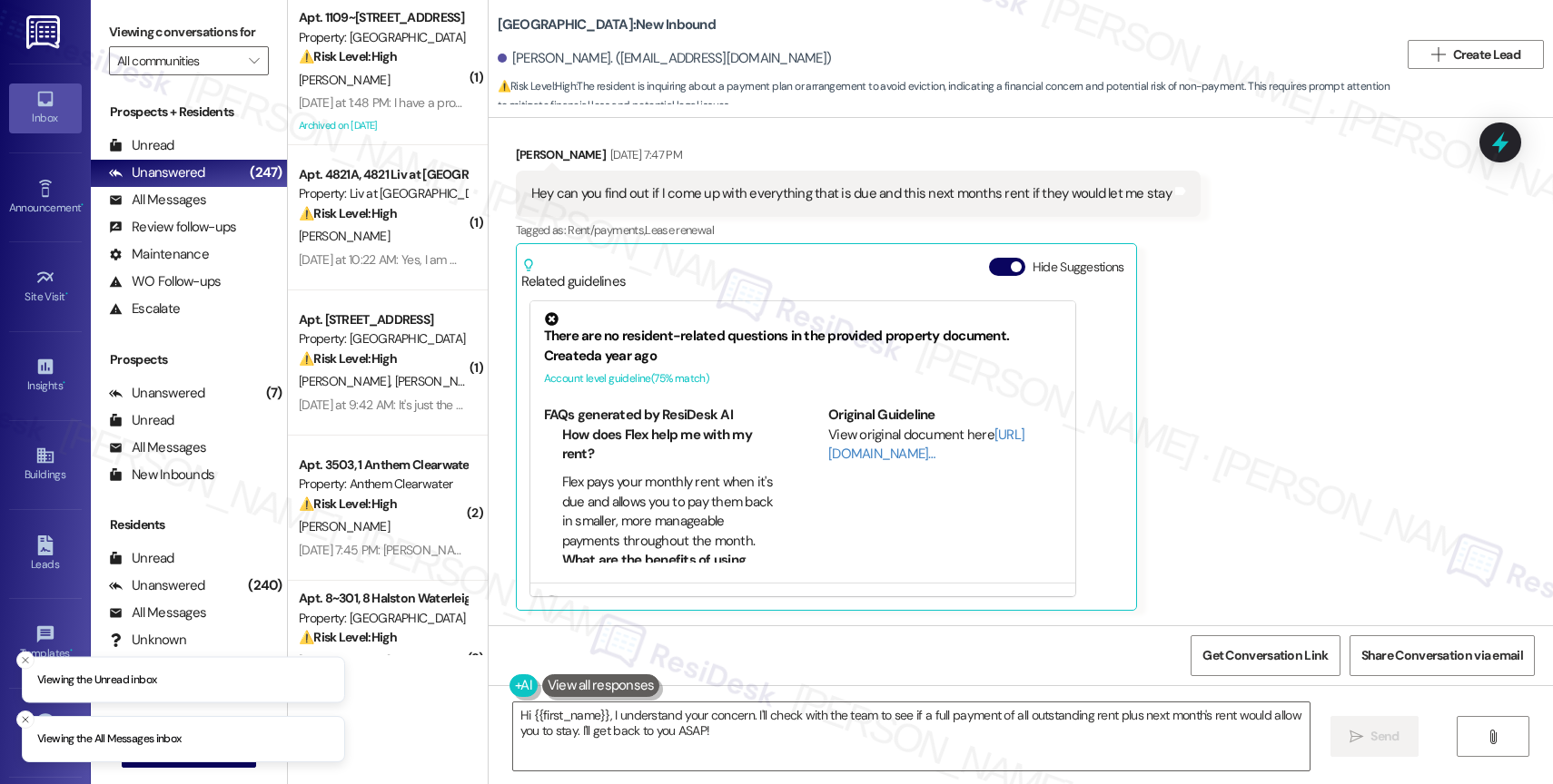
scroll to position [1297, 0]
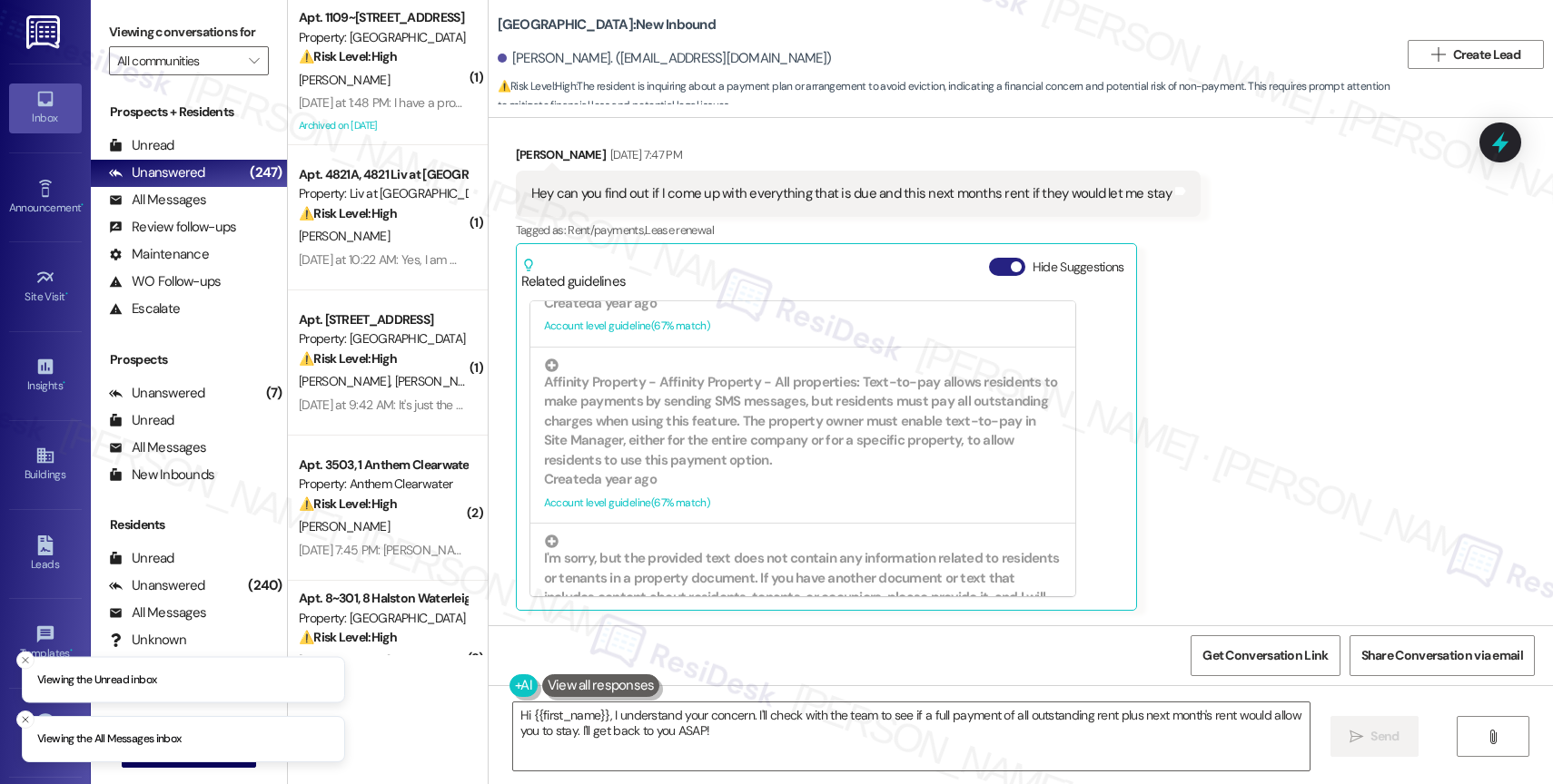
click at [989, 262] on button "Hide Suggestions" at bounding box center [1007, 267] width 36 height 18
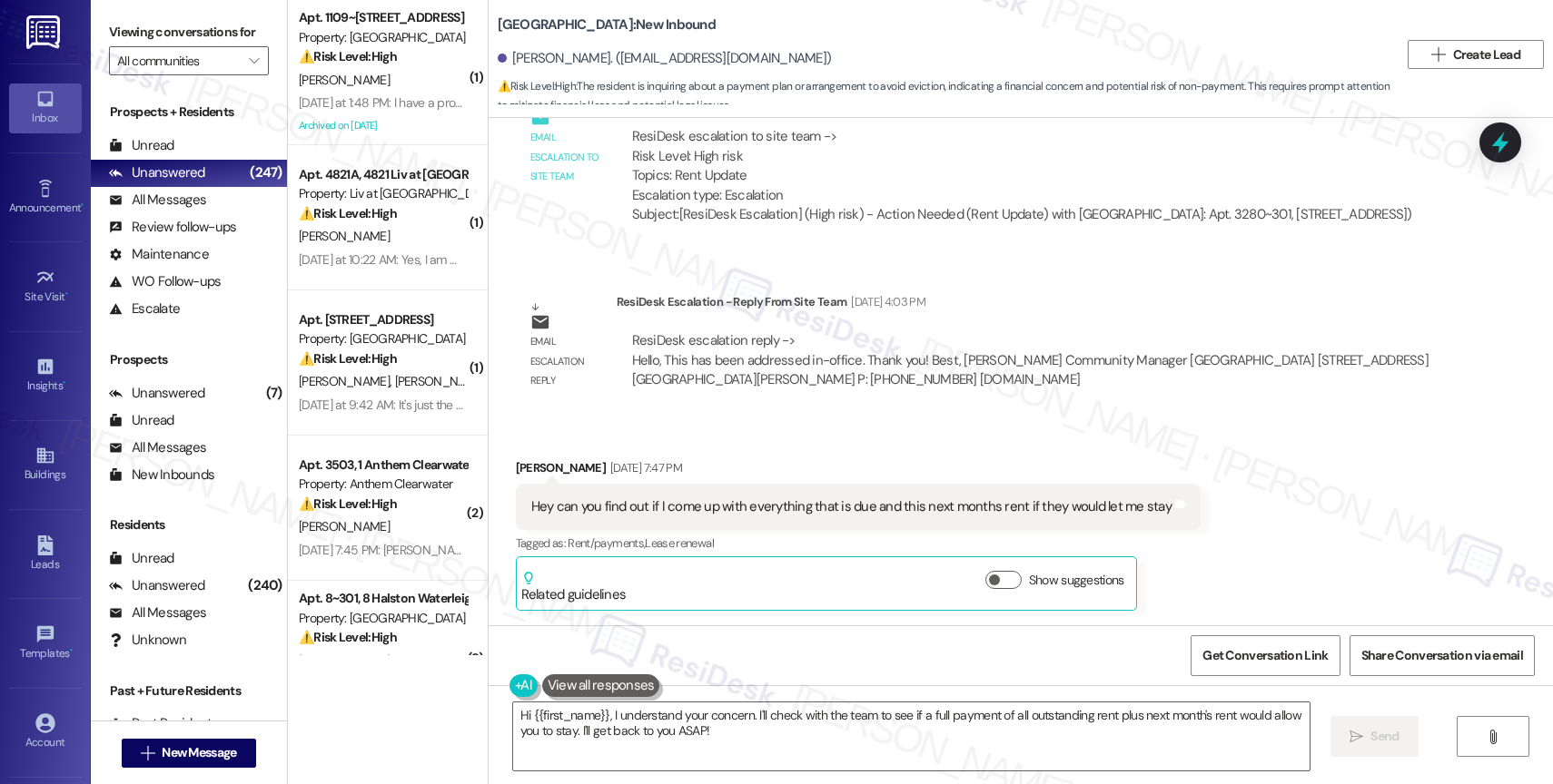
scroll to position [3053, 0]
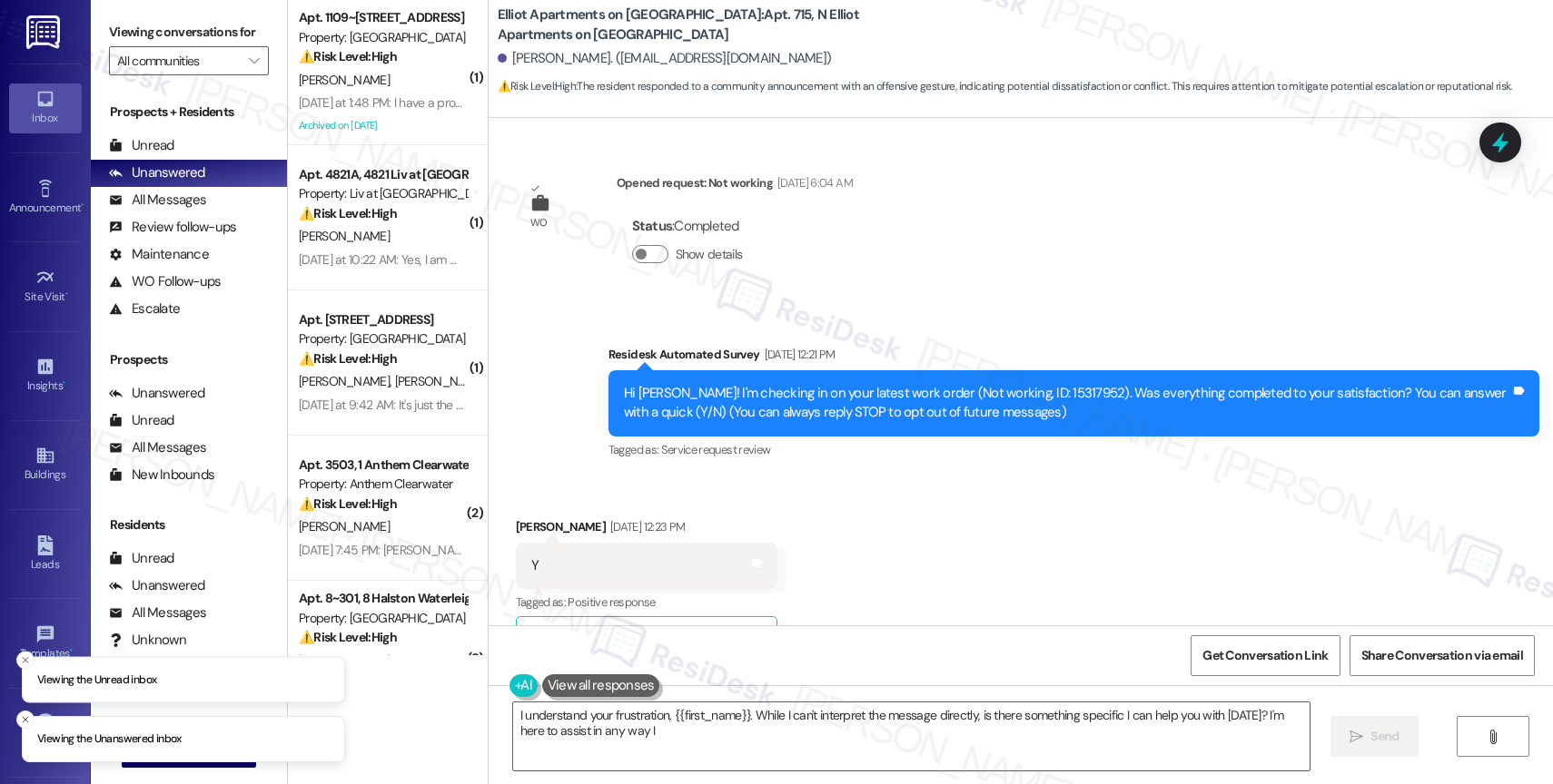
scroll to position [14350, 0]
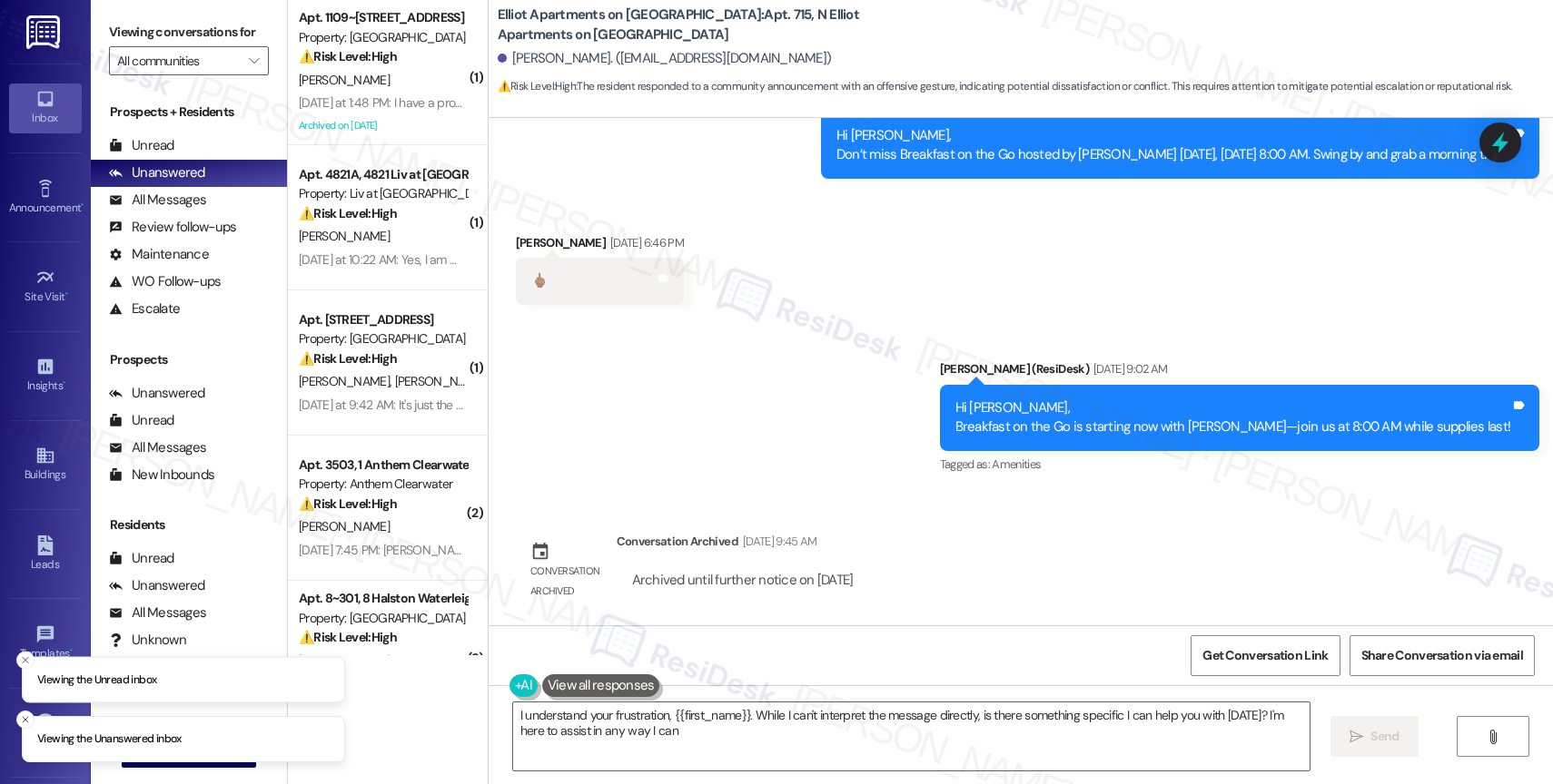
type textarea "I understand your frustration, {{first_name}}. While I can't interpret the mess…"
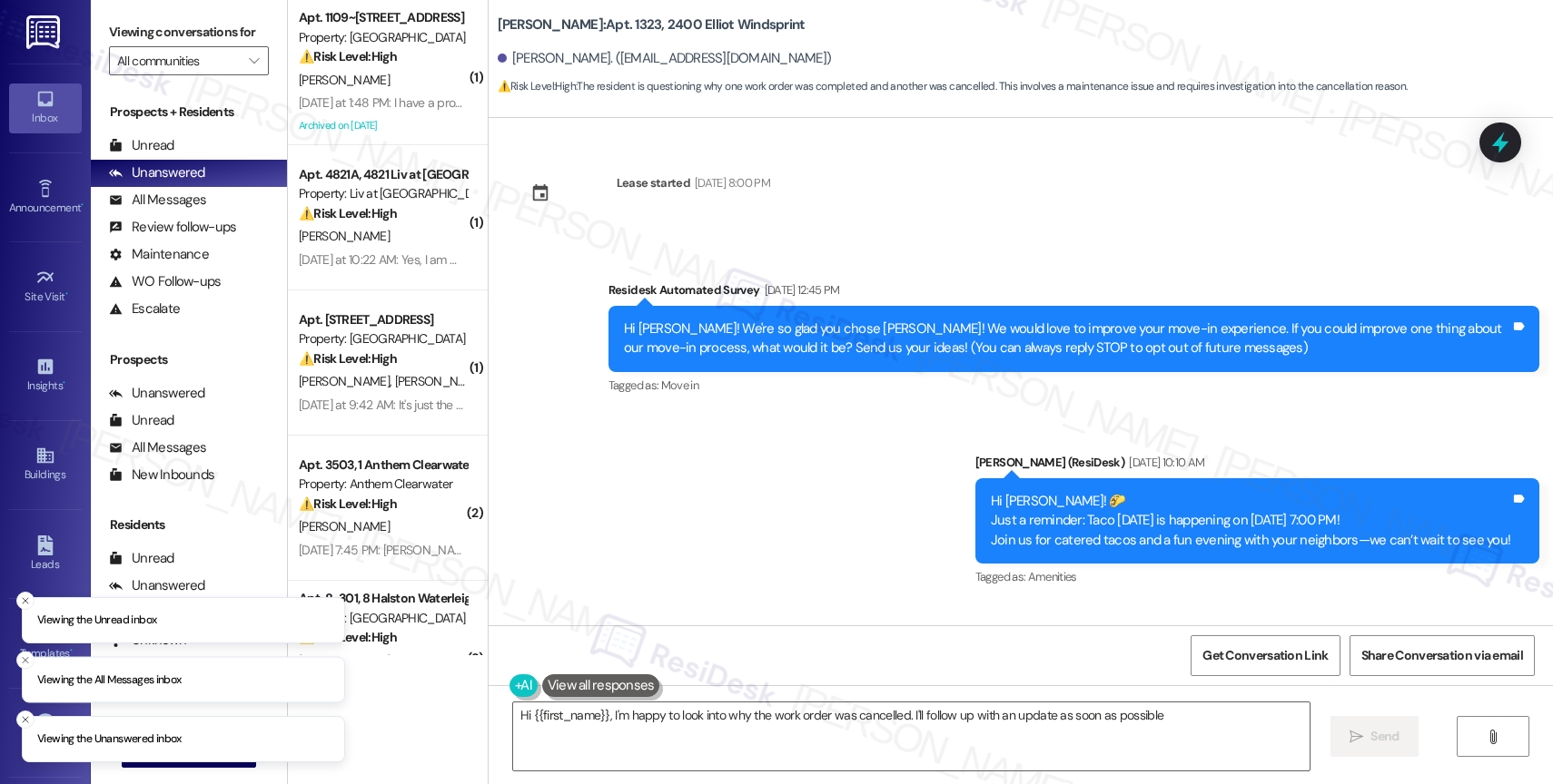
type textarea "Hi {{first_name}}, I'm happy to look into why the work order was cancelled. I'l…"
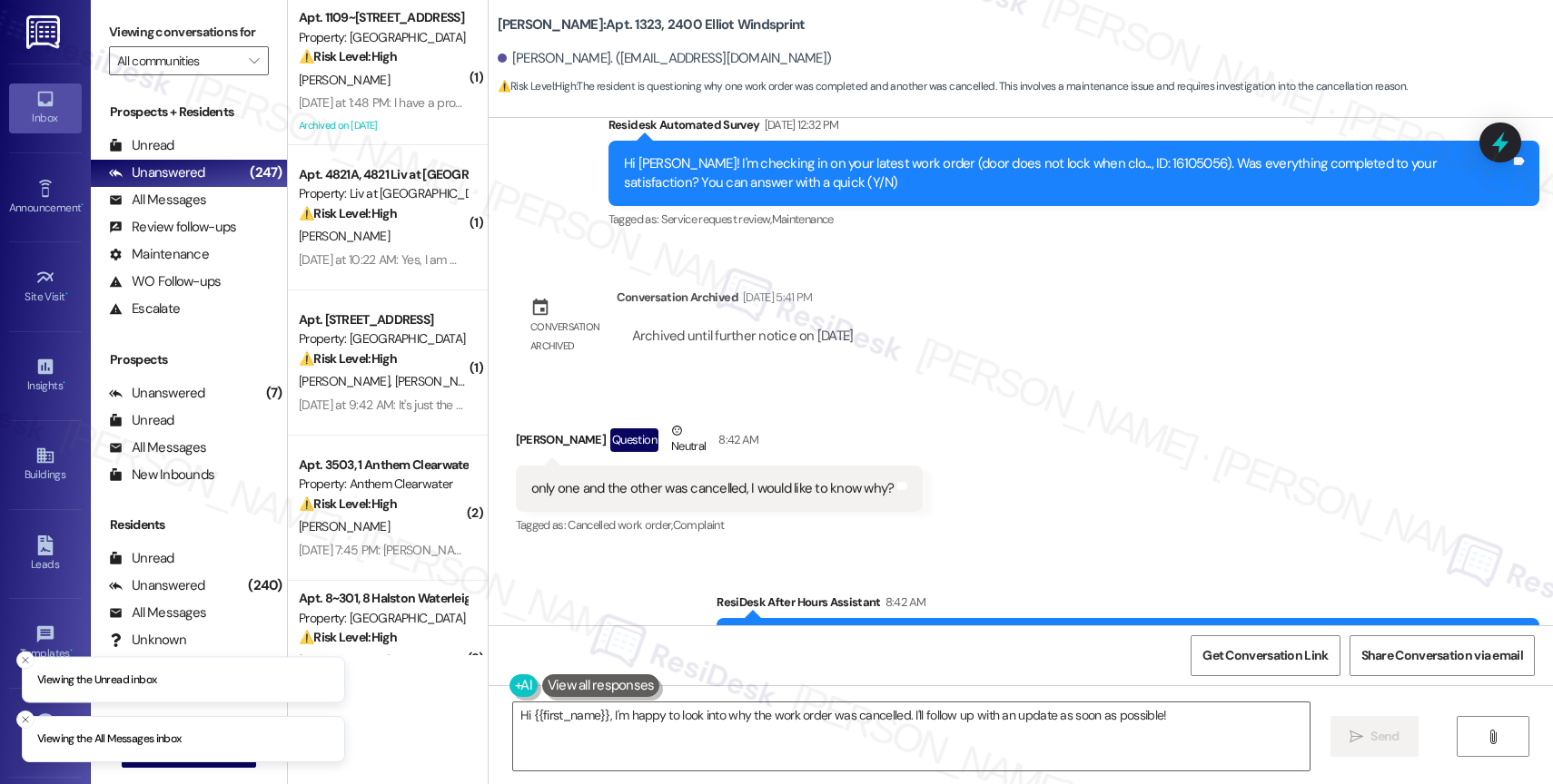
scroll to position [6923, 0]
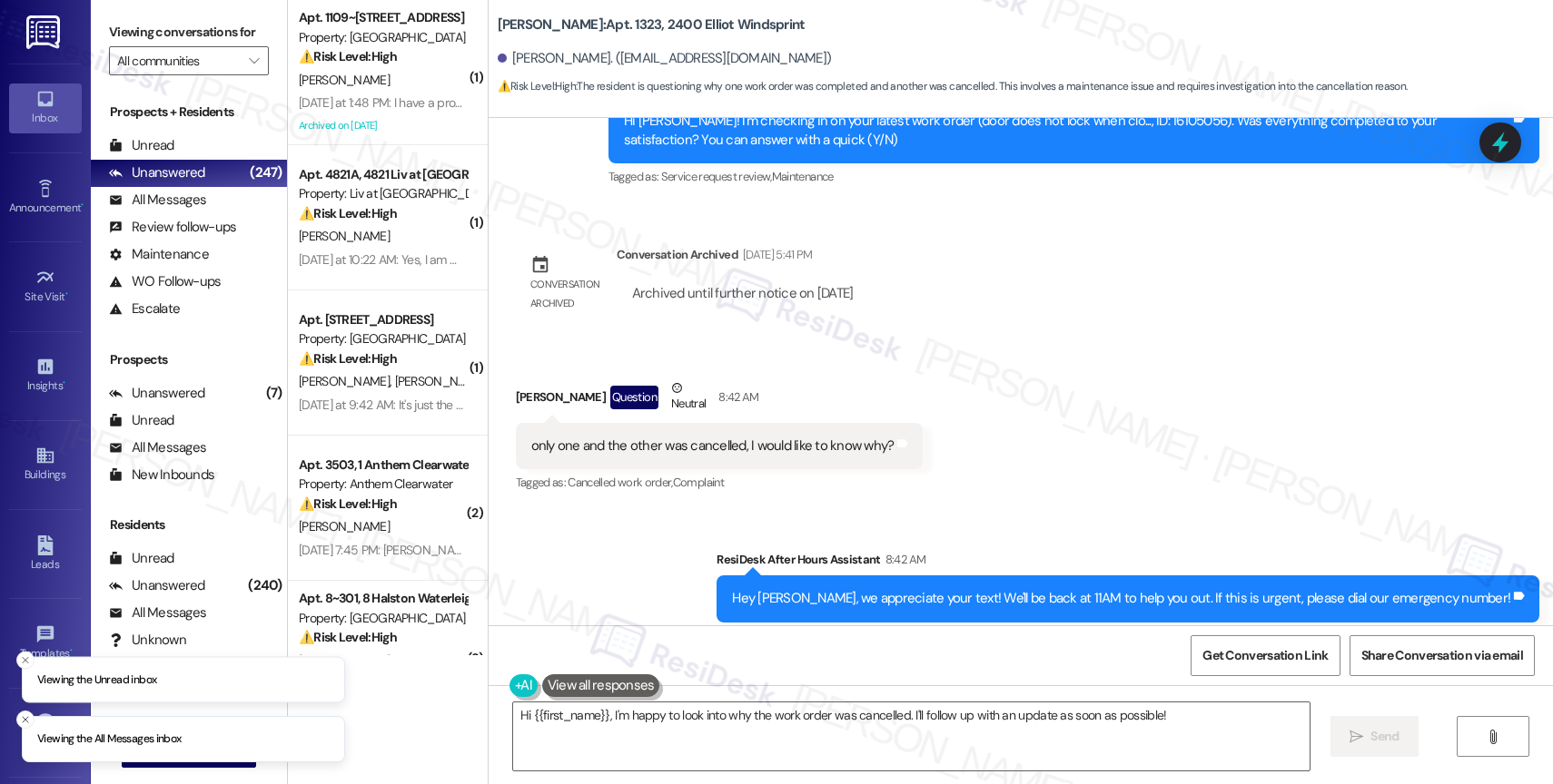
click at [1056, 381] on div "Received via SMS Oscar Borja Question Neutral 8:42 AM only one and the other wa…" at bounding box center [1020, 424] width 1064 height 173
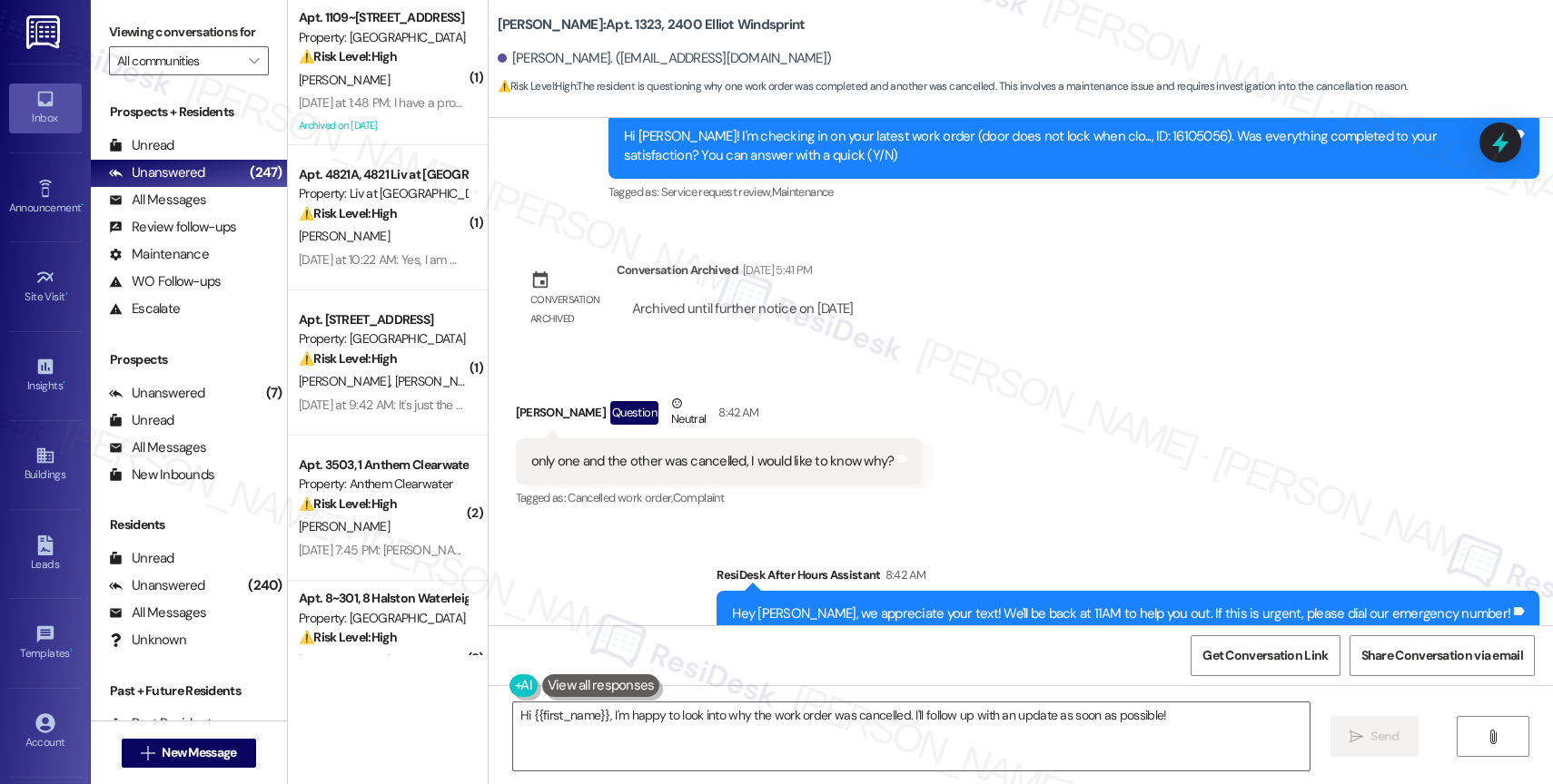
scroll to position [6676, 0]
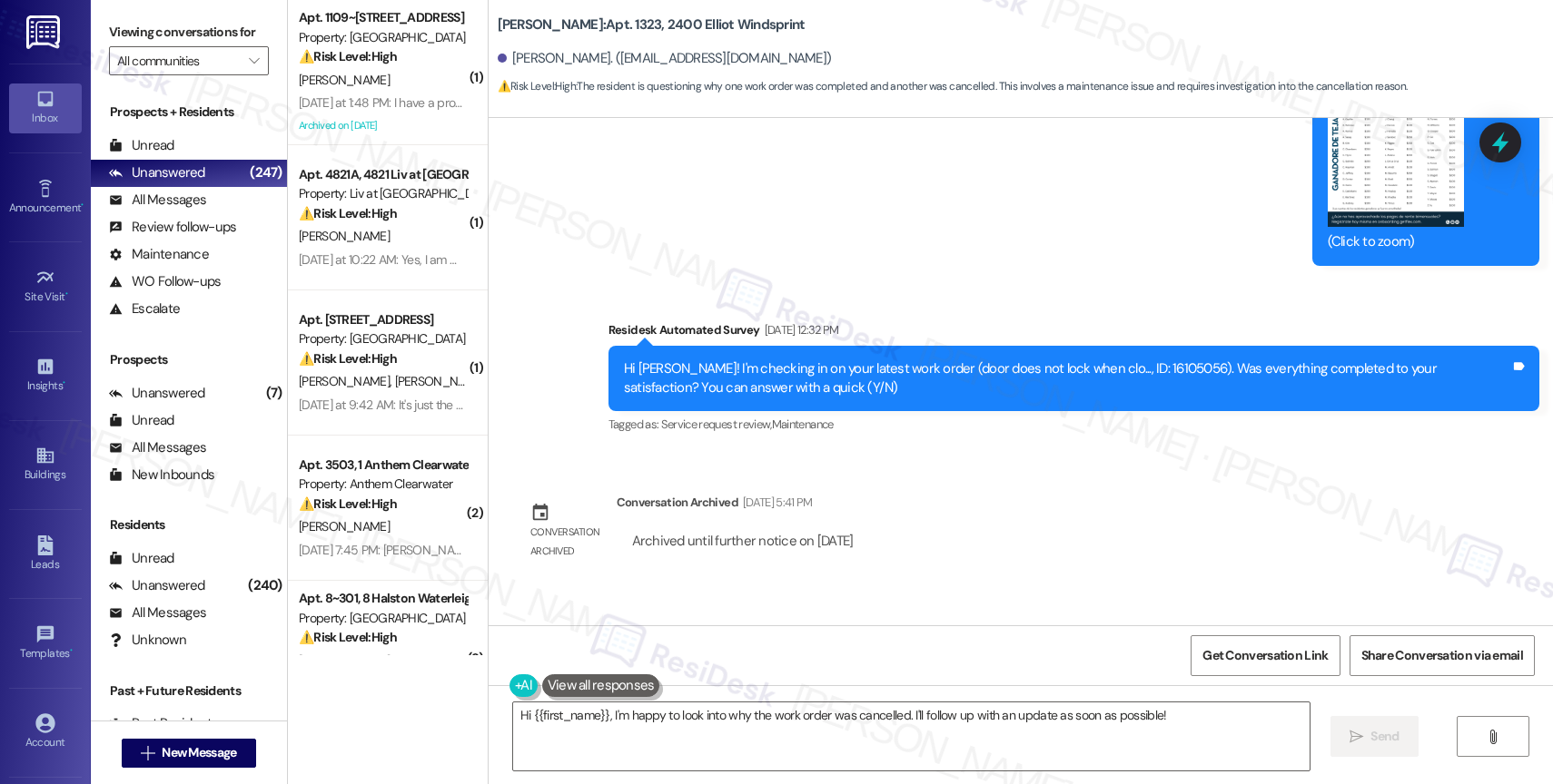
click at [976, 519] on div "Lease started May 27, 2025 at 8:00 PM Survey, sent via SMS Residesk Automated S…" at bounding box center [1020, 372] width 1064 height 508
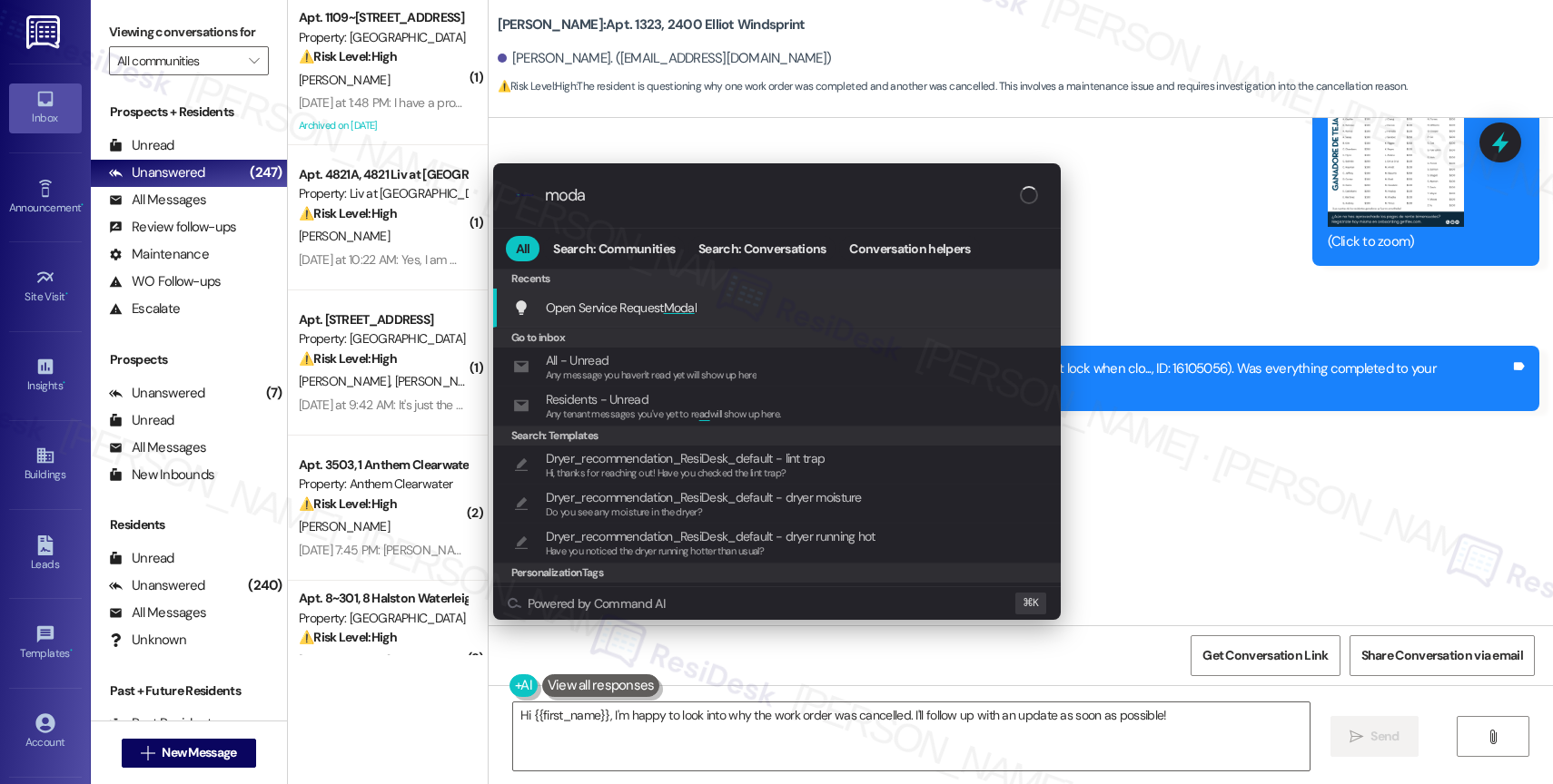
type input "modal"
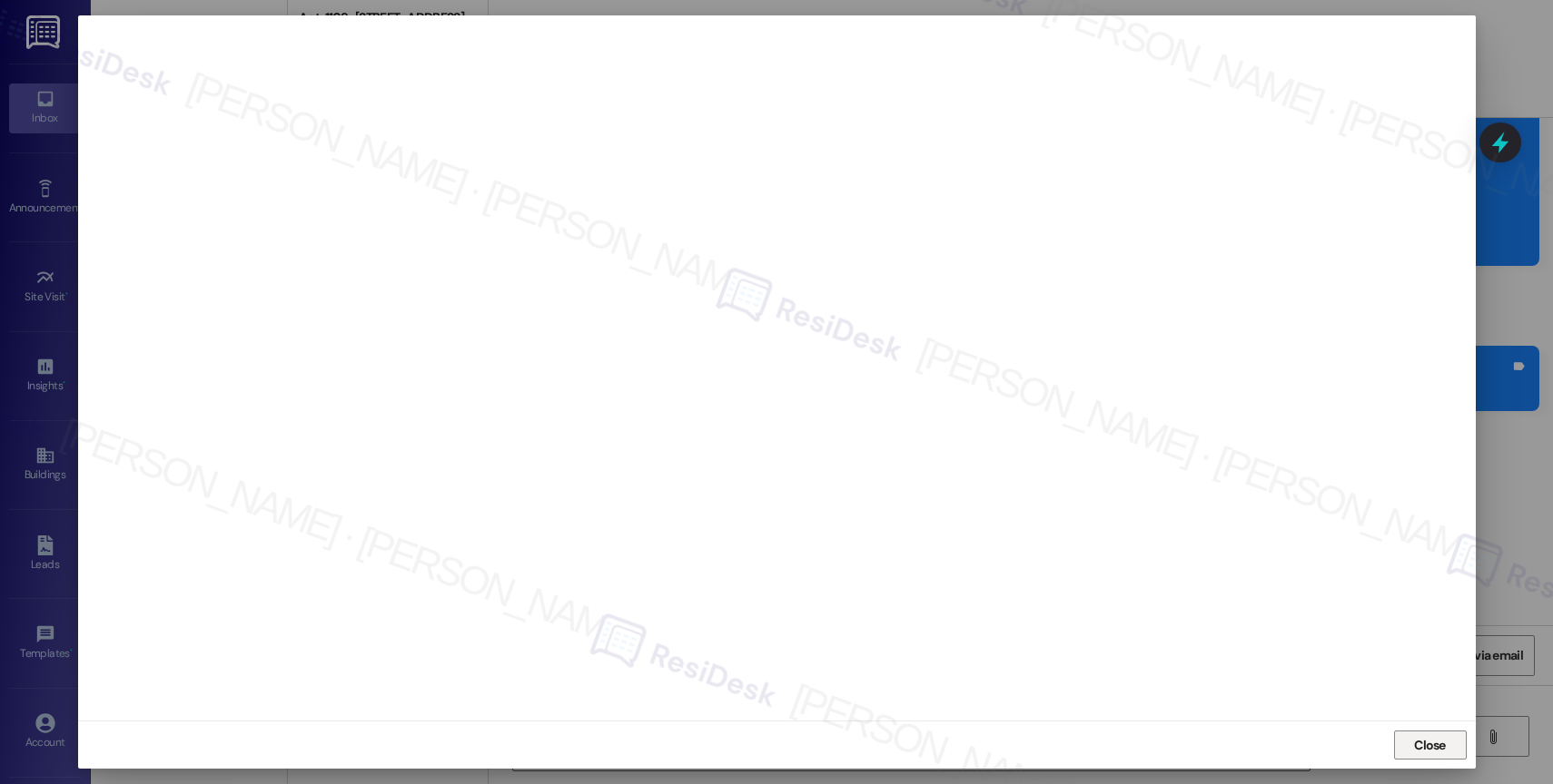
click at [1422, 749] on span "Close" at bounding box center [1429, 746] width 32 height 19
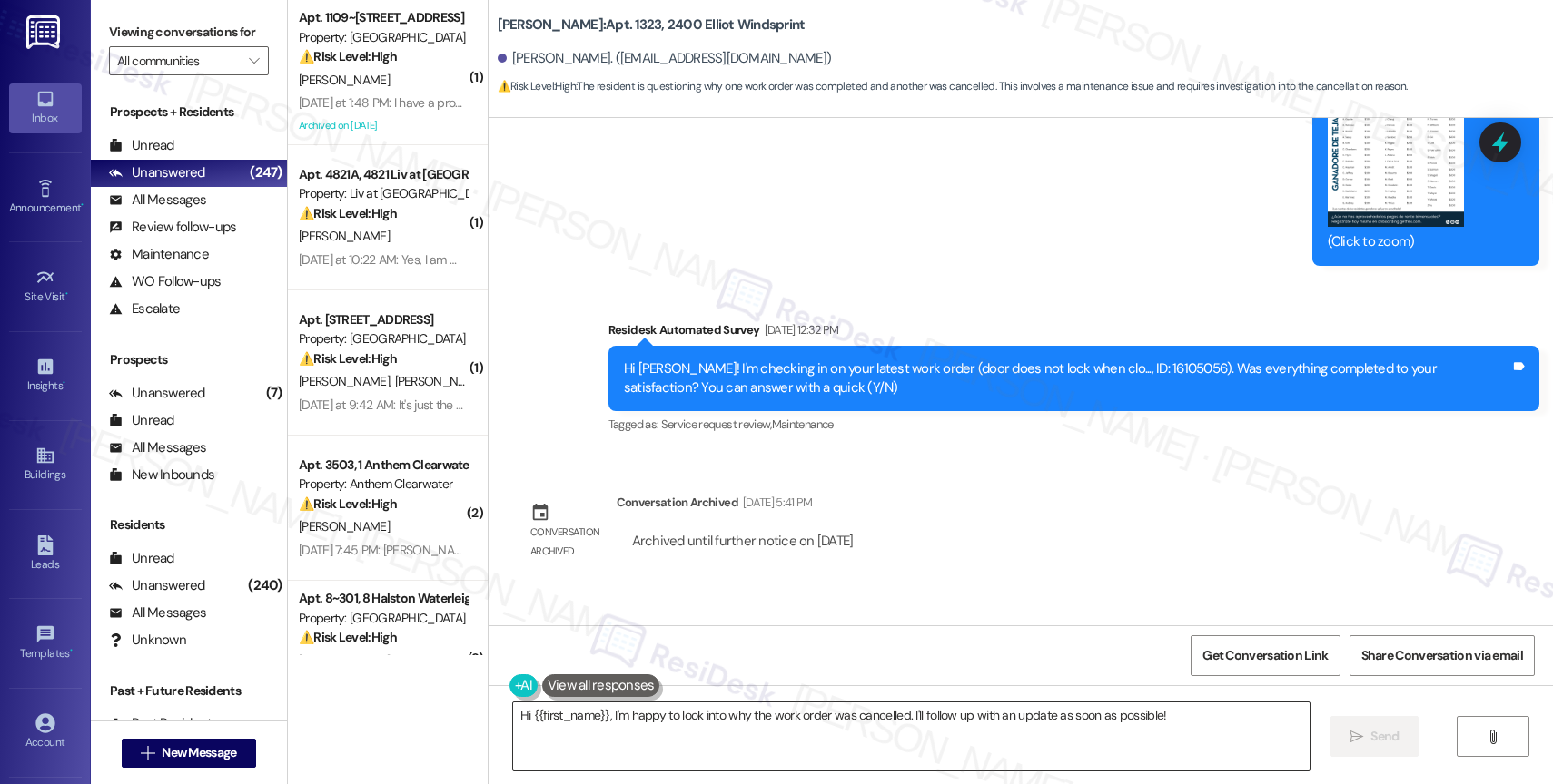
click at [592, 710] on textarea "Hi {{first_name}}, I'm happy to look into why the work order was cancelled. I'l…" at bounding box center [911, 737] width 796 height 68
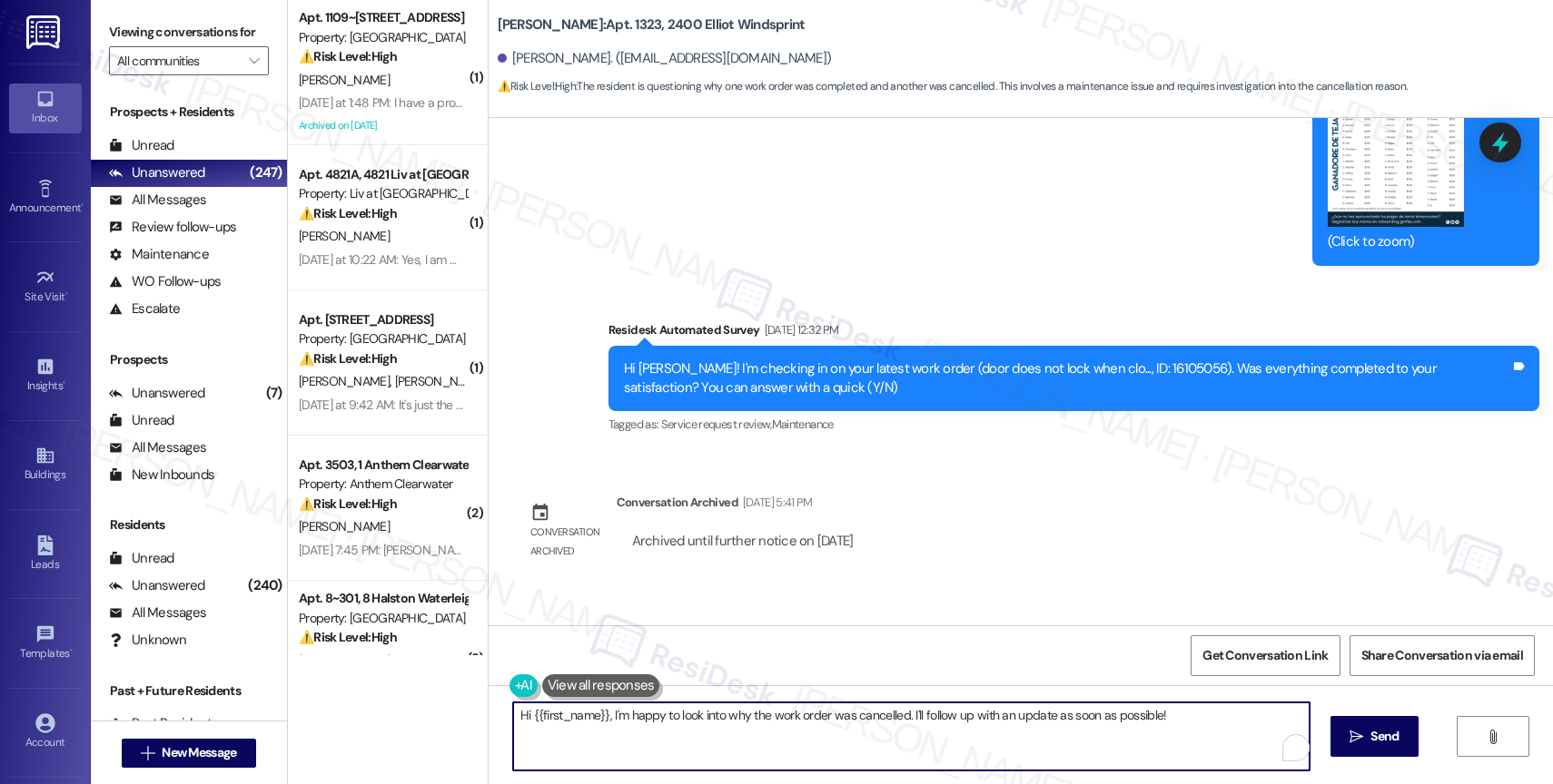
click at [592, 710] on textarea "Hi {{first_name}}, I'm happy to look into why the work order was cancelled. I'l…" at bounding box center [911, 737] width 796 height 68
click at [656, 724] on textarea "Hi {{first_name}}, I'm happy to look into why the work order was cancelled. I'l…" at bounding box center [911, 737] width 796 height 68
drag, startPoint x: 603, startPoint y: 716, endPoint x: 1345, endPoint y: 735, distance: 742.2
click at [1345, 735] on div "Hi {{first_name}}, I'm happy to look into why the work order was cancelled. I'l…" at bounding box center [1020, 754] width 1064 height 136
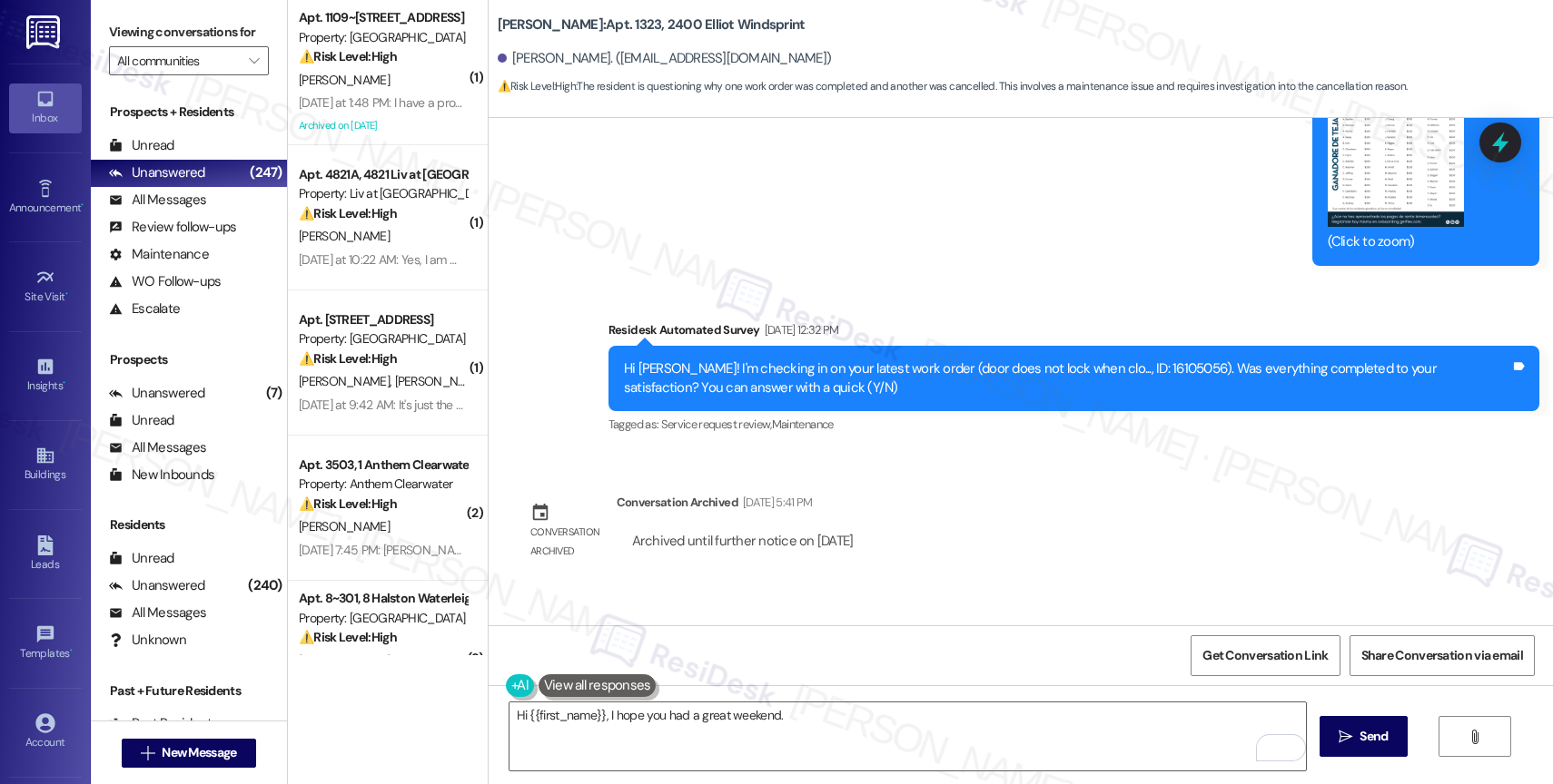
click at [964, 493] on div "Lease started May 27, 2025 at 8:00 PM Survey, sent via SMS Residesk Automated S…" at bounding box center [1020, 372] width 1064 height 508
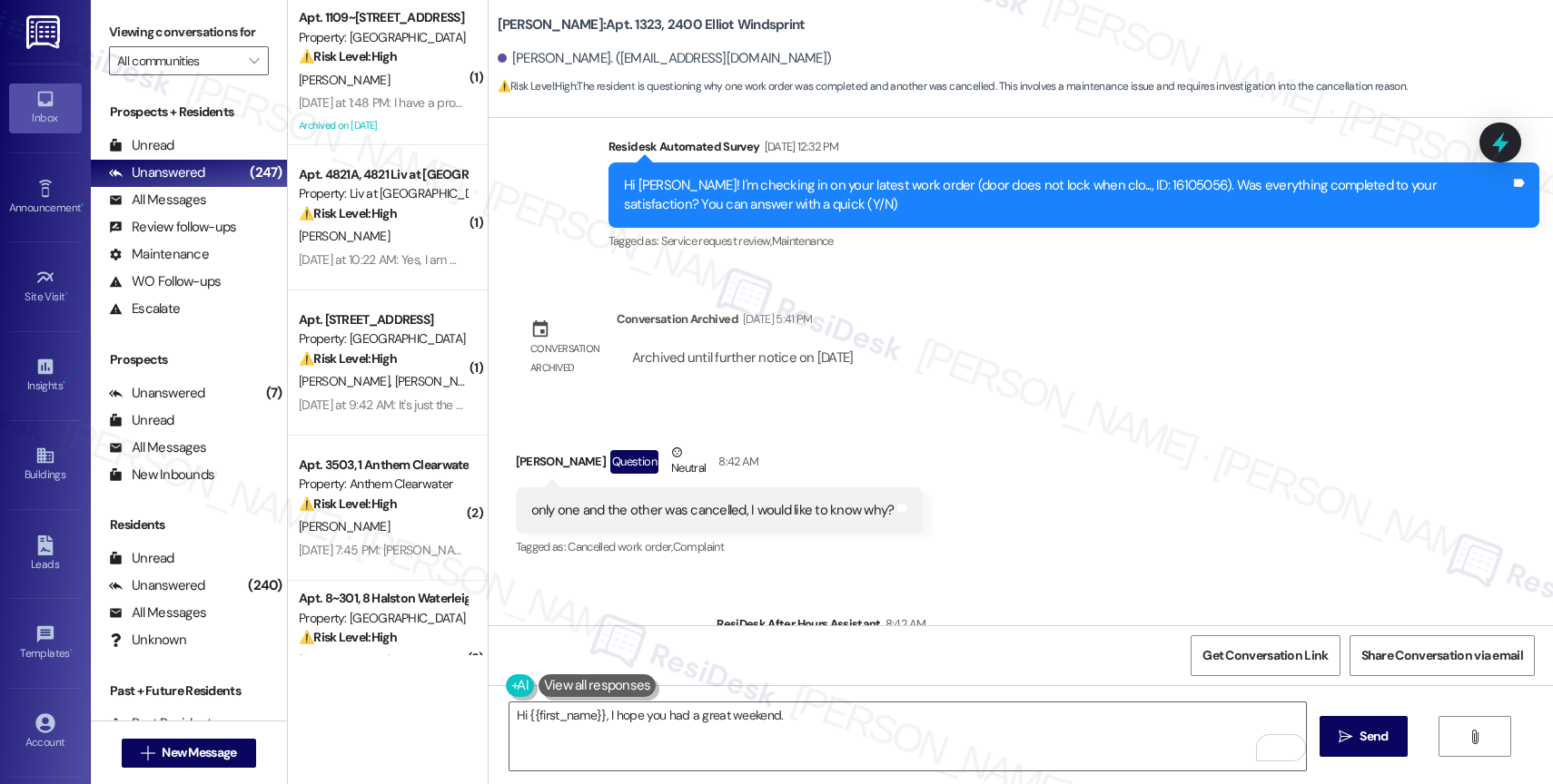
scroll to position [6923, 0]
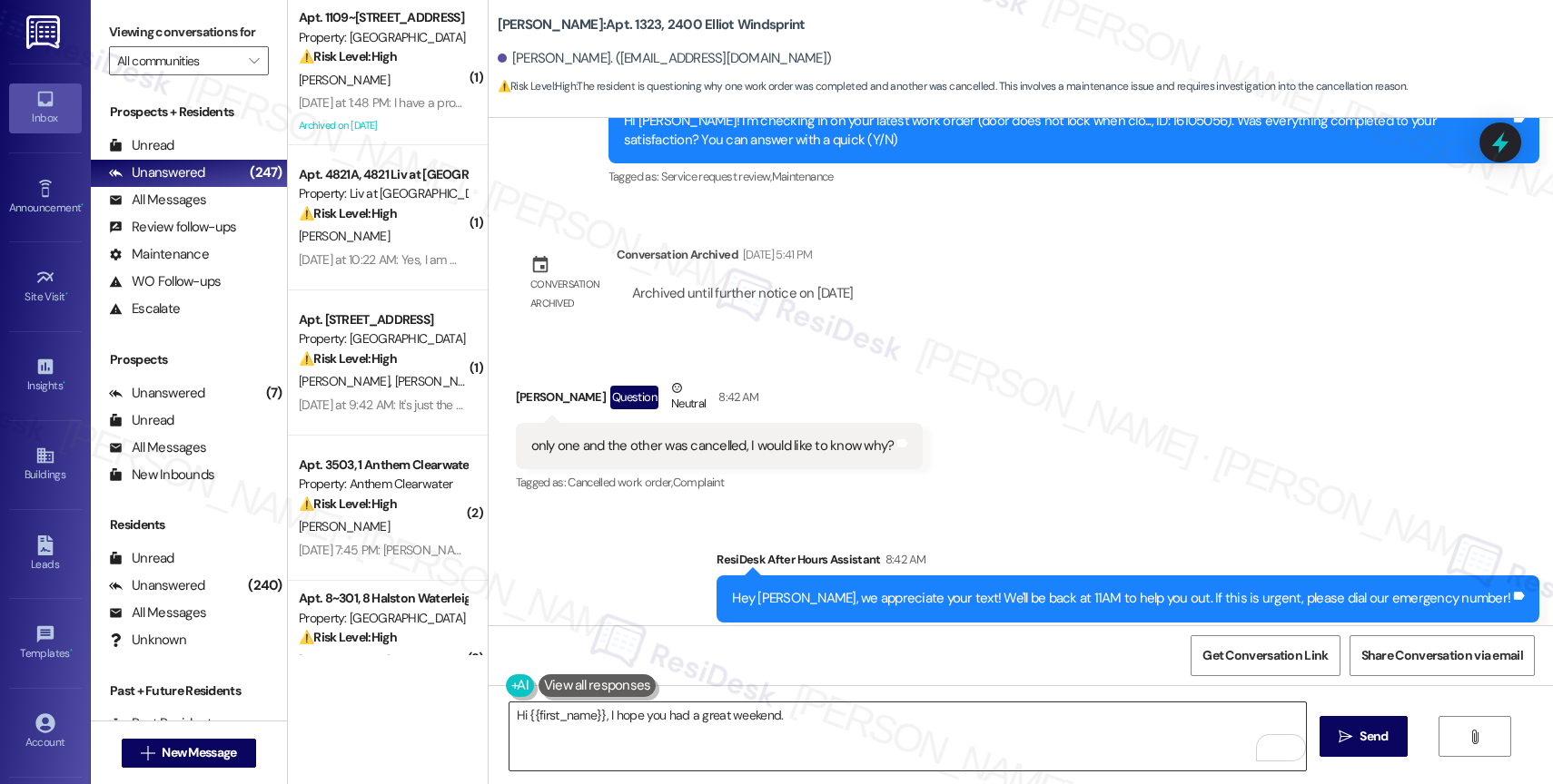
click at [792, 726] on textarea "Hi {{first_name}}, I hope you had a great weekend." at bounding box center [908, 737] width 796 height 68
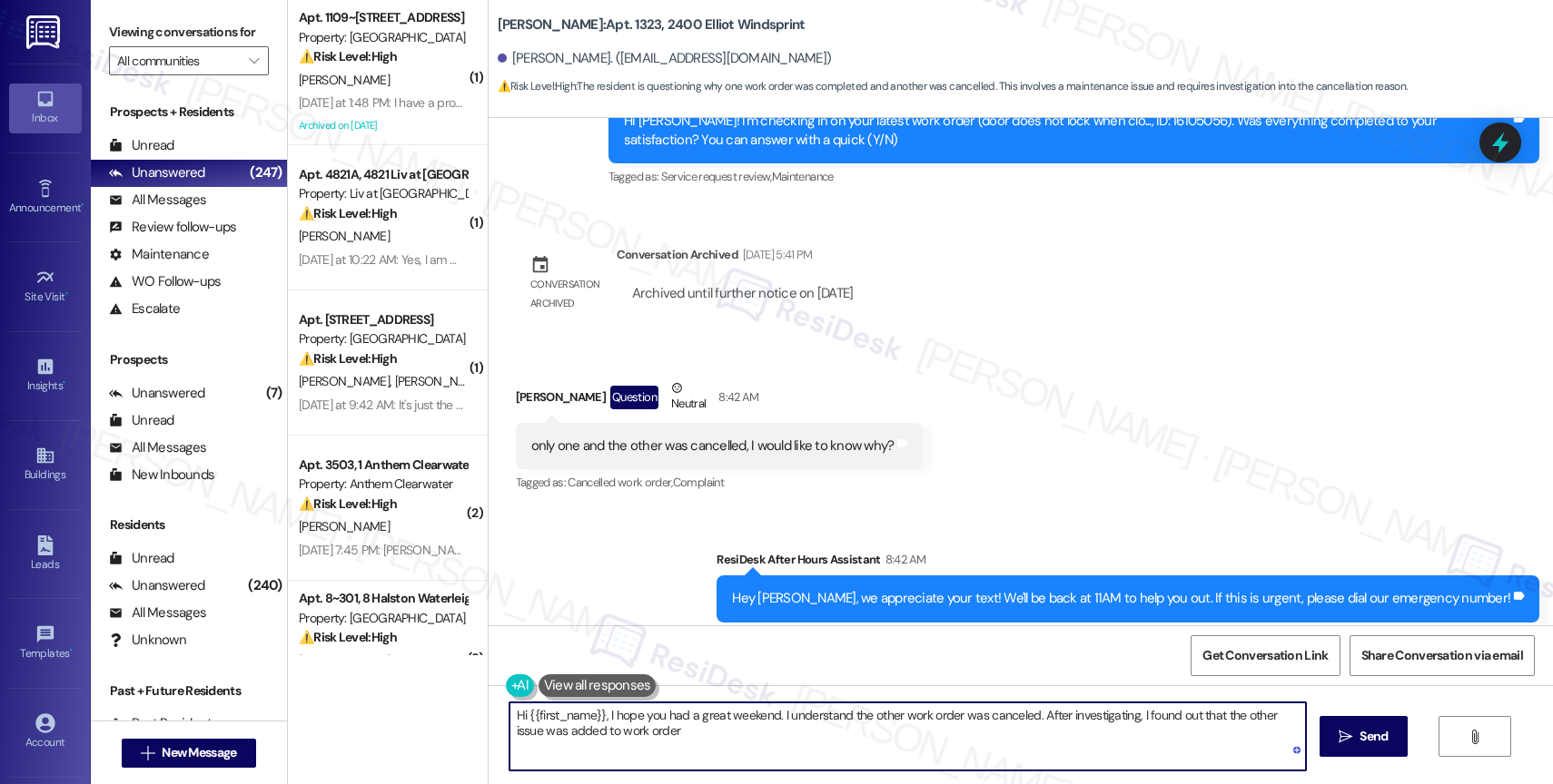
paste textarea "16105056"
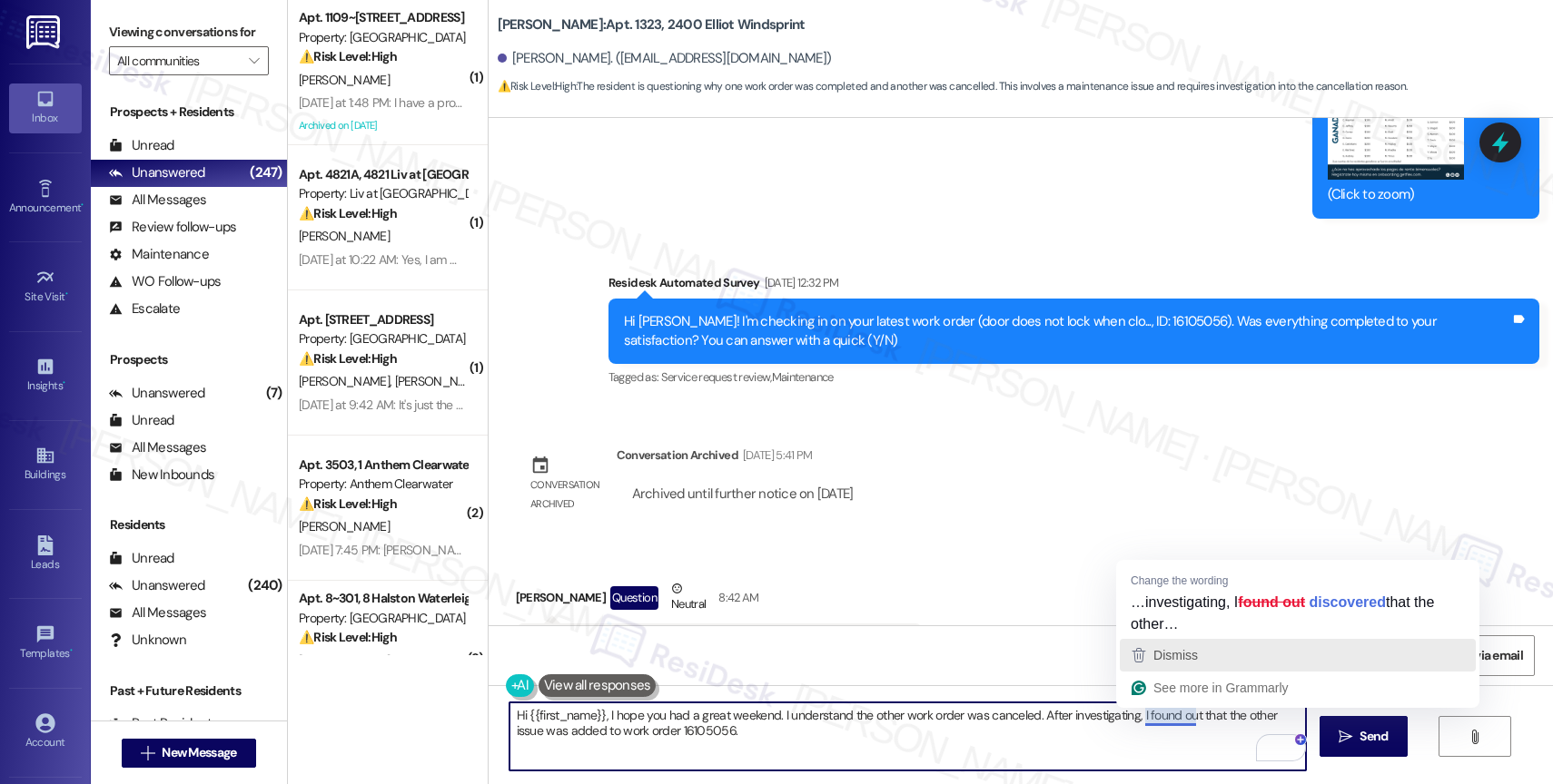
click at [1188, 650] on span "Dismiss" at bounding box center [1175, 656] width 45 height 15
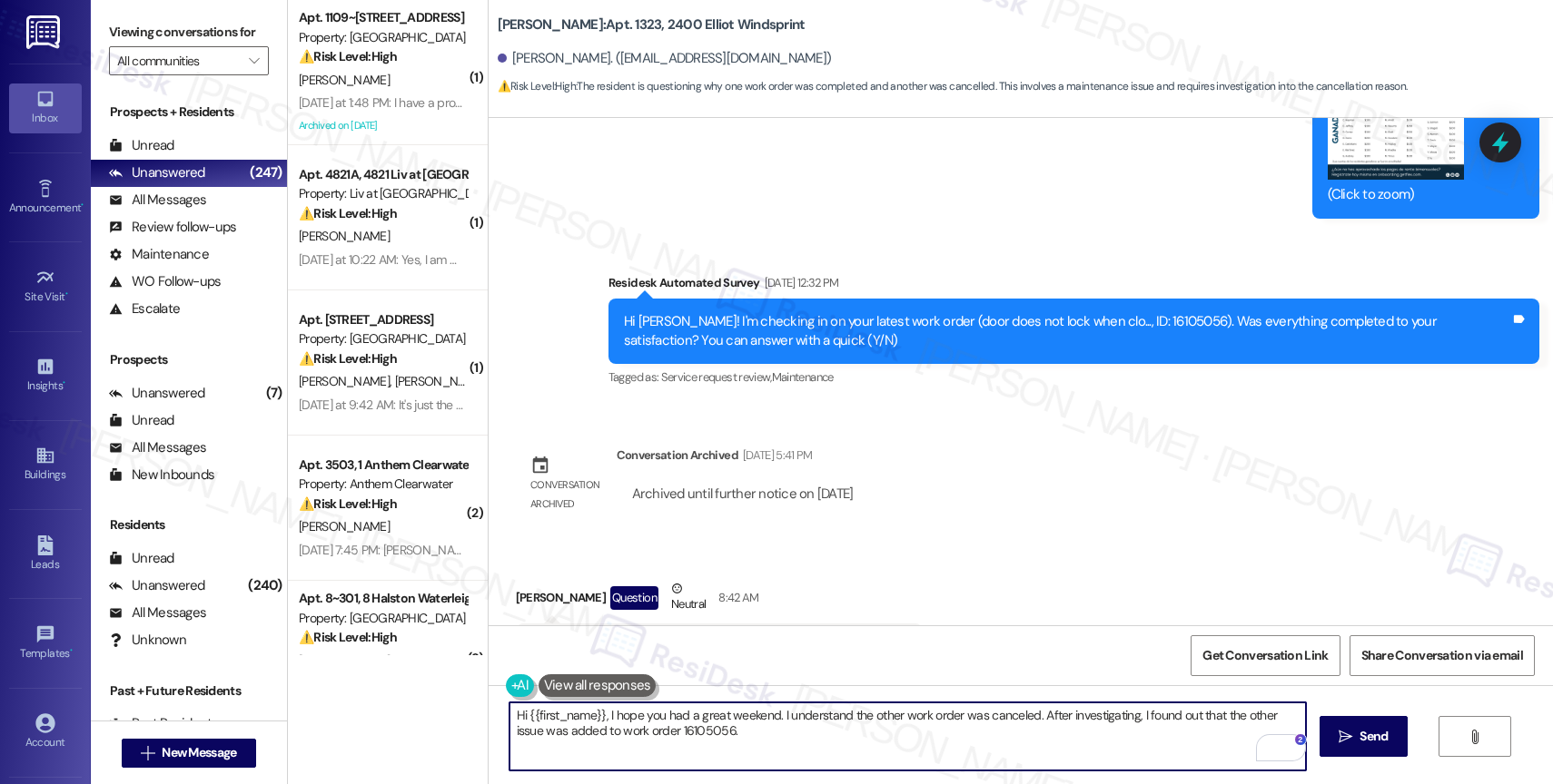
click at [771, 753] on textarea "Hi {{first_name}}, I hope you had a great weekend. I understand the other work …" at bounding box center [908, 737] width 796 height 68
click at [728, 738] on textarea "Hi {{first_name}}, I hope you had a great weekend. I understand the other work …" at bounding box center [908, 737] width 796 height 68
click at [779, 738] on textarea "Hi {{first_name}}, I hope you had a great weekend. I understand the other work …" at bounding box center [908, 737] width 796 height 68
drag, startPoint x: 786, startPoint y: 724, endPoint x: 994, endPoint y: 739, distance: 208.5
click at [993, 739] on textarea "Hi {{first_name}}, I hope you had a great weekend. I understand the other work …" at bounding box center [908, 737] width 796 height 68
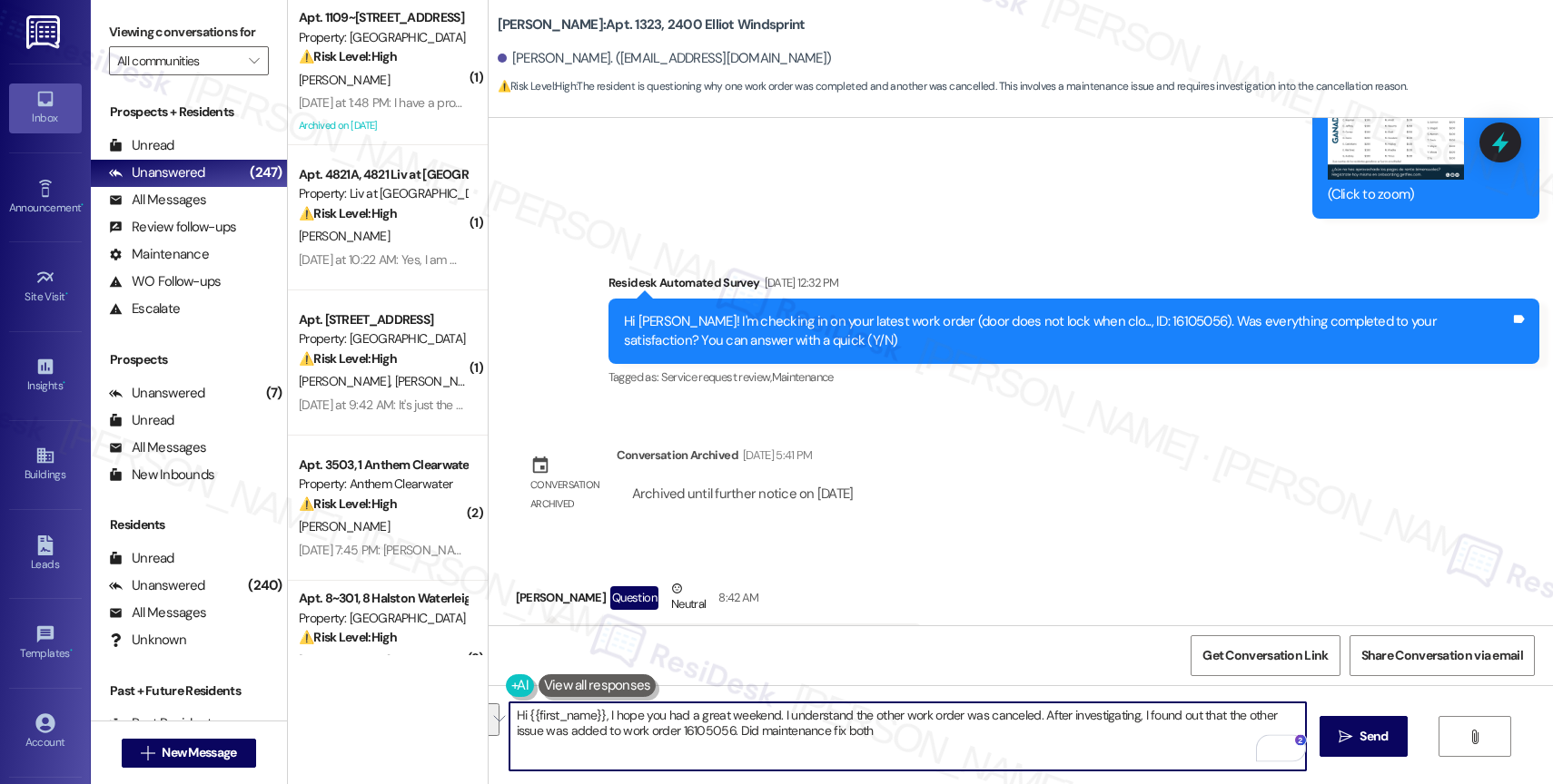
click at [894, 732] on textarea "Hi {{first_name}}, I hope you had a great weekend. I understand the other work …" at bounding box center [908, 737] width 796 height 68
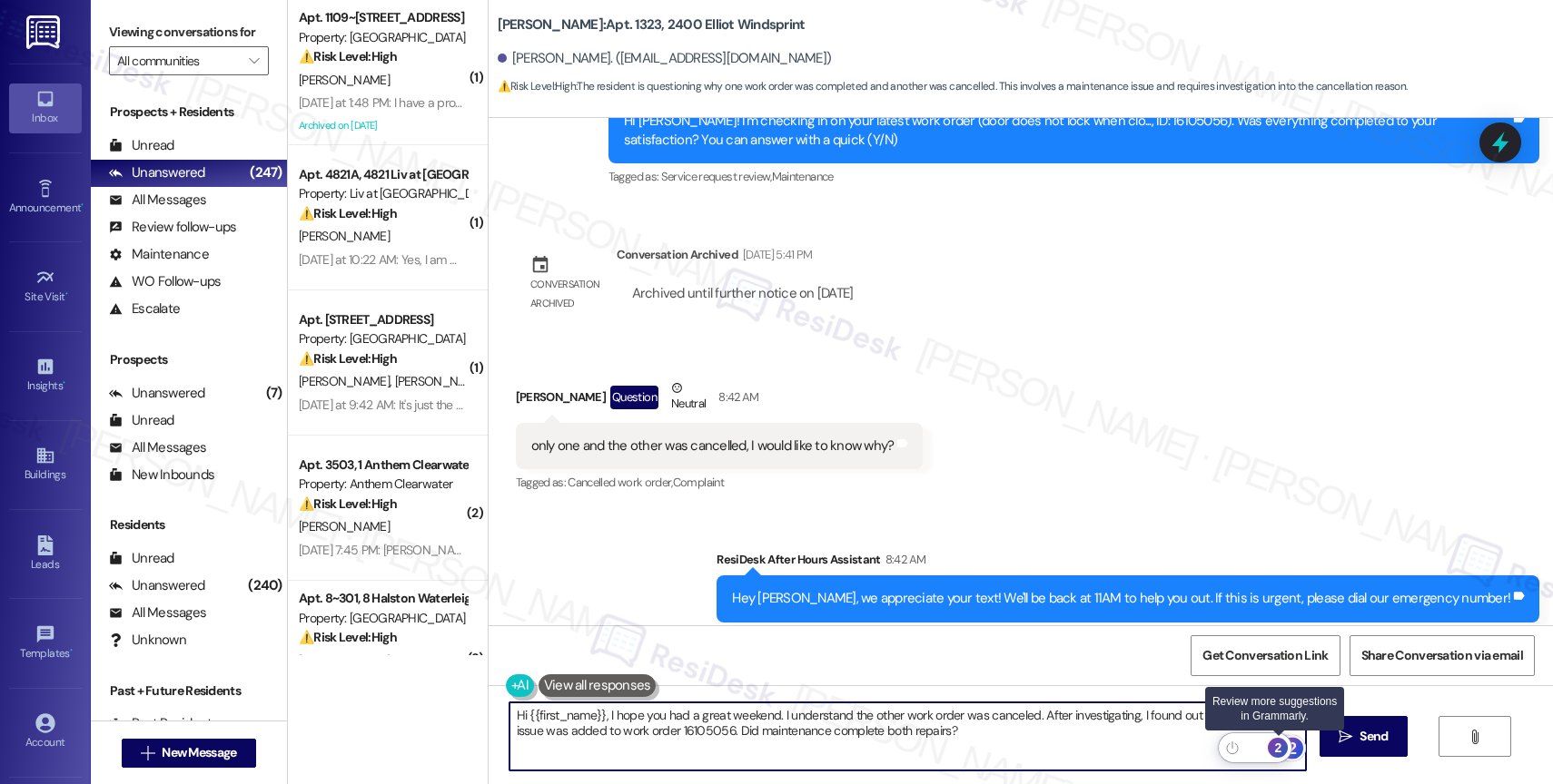
type textarea "Hi {{first_name}}, I hope you had a great weekend. I understand the other work …"
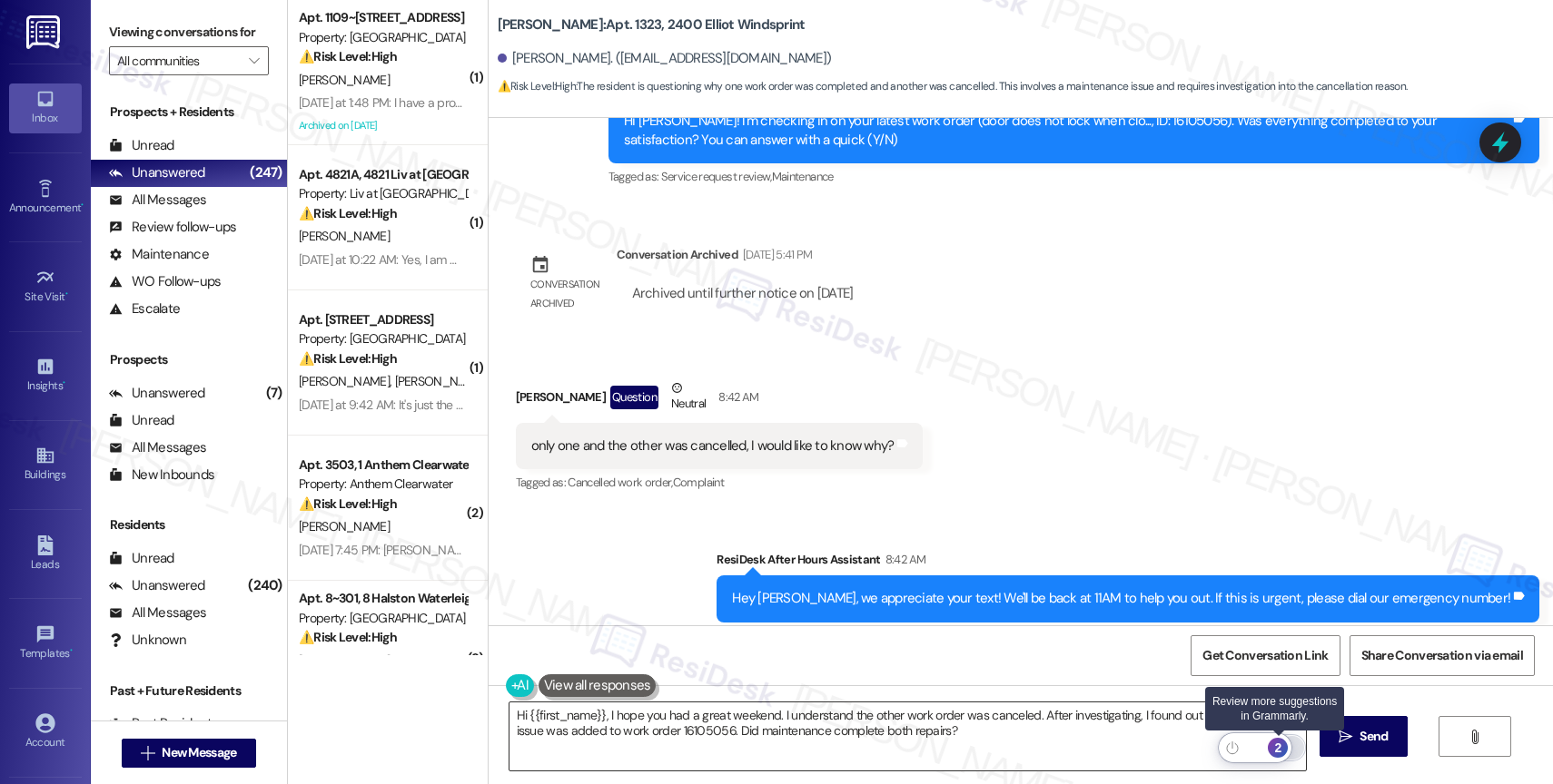
click at [1283, 743] on div "2" at bounding box center [1278, 749] width 20 height 20
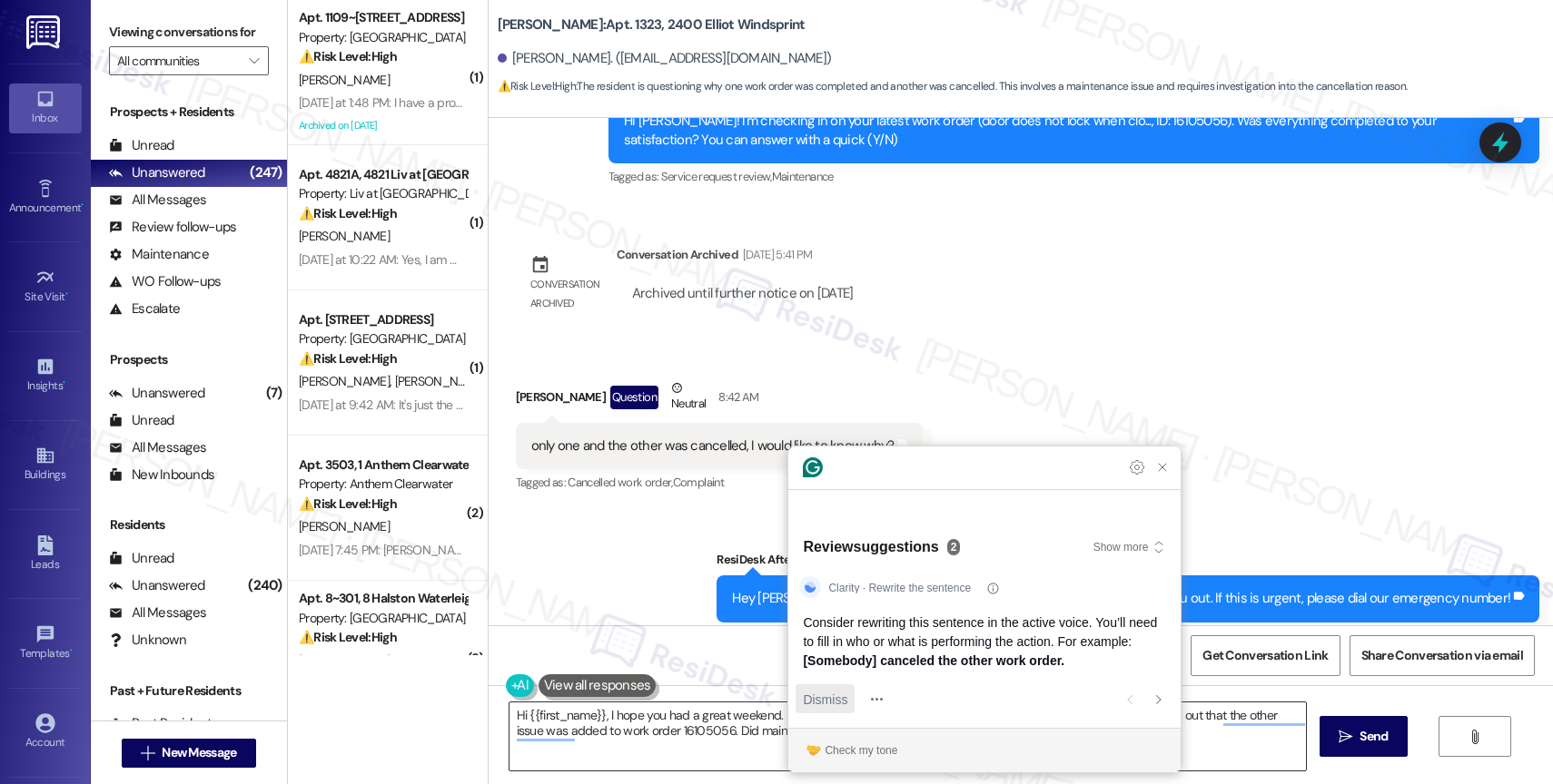
click at [823, 703] on span "Dismiss" at bounding box center [824, 700] width 45 height 19
click at [860, 749] on div "Check my tone" at bounding box center [861, 751] width 73 height 16
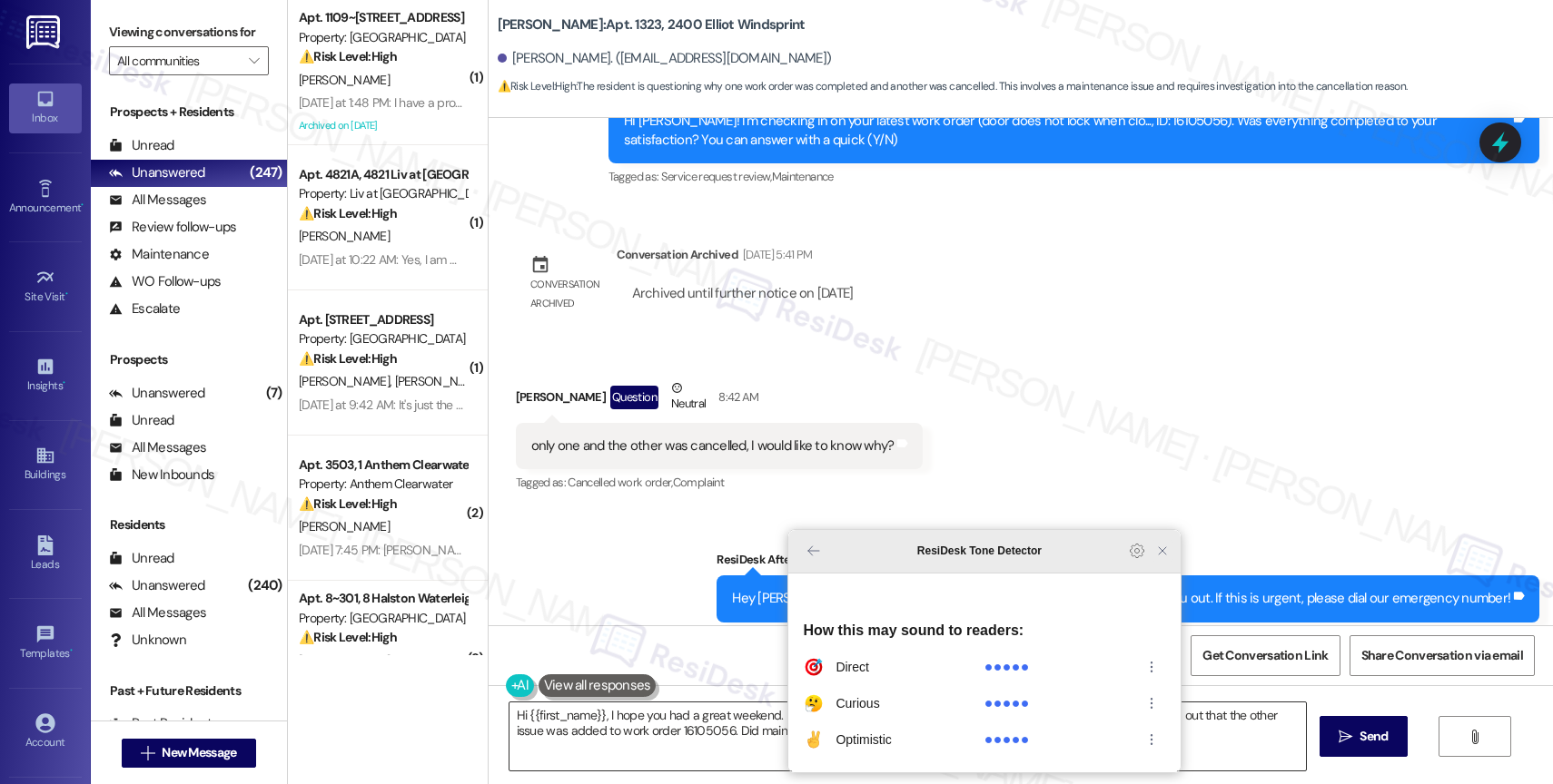
click at [1164, 555] on icon "Close Grammarly Assistant" at bounding box center [1162, 551] width 7 height 7
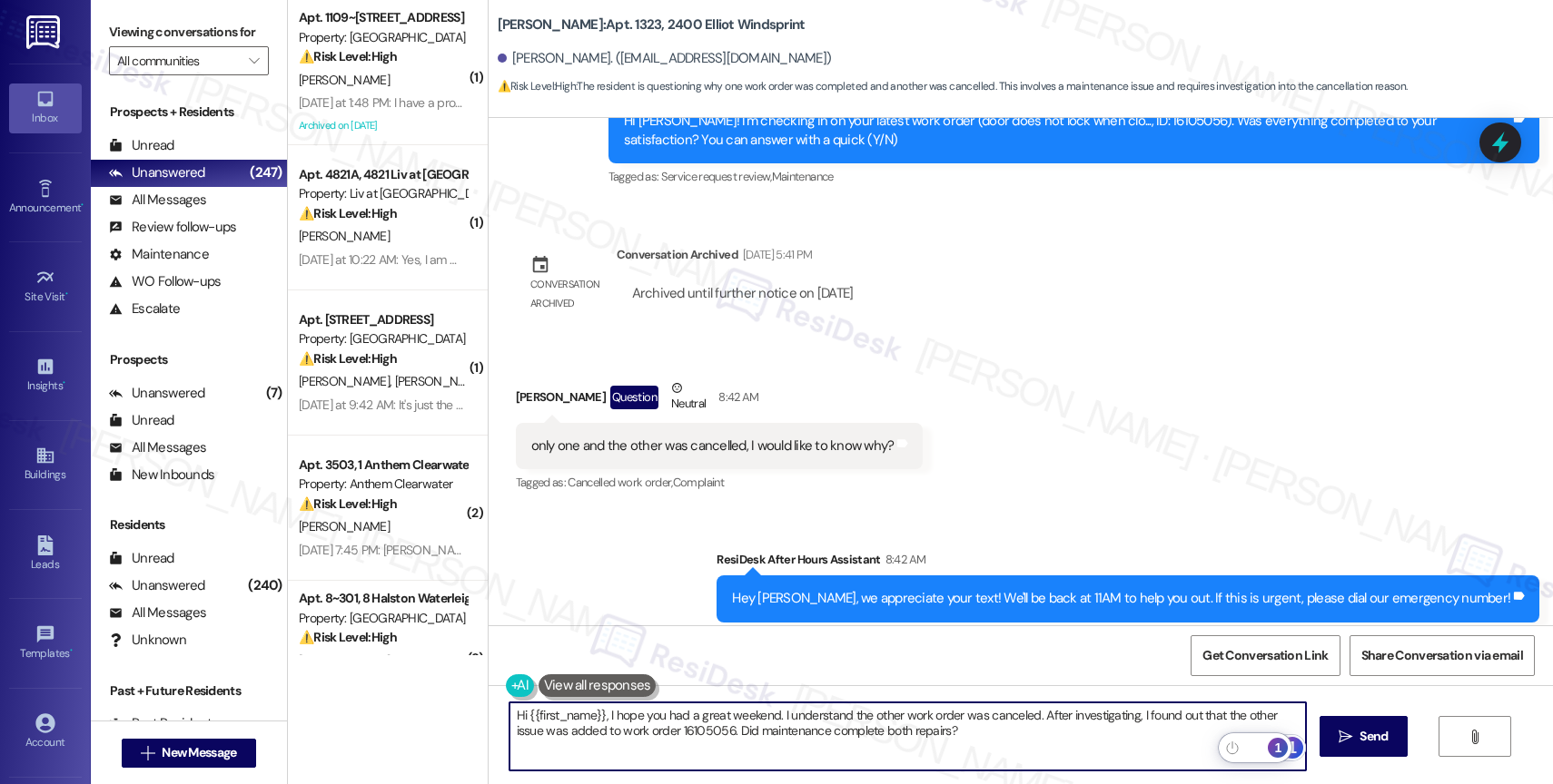
click at [1278, 745] on div "1" at bounding box center [1278, 749] width 20 height 20
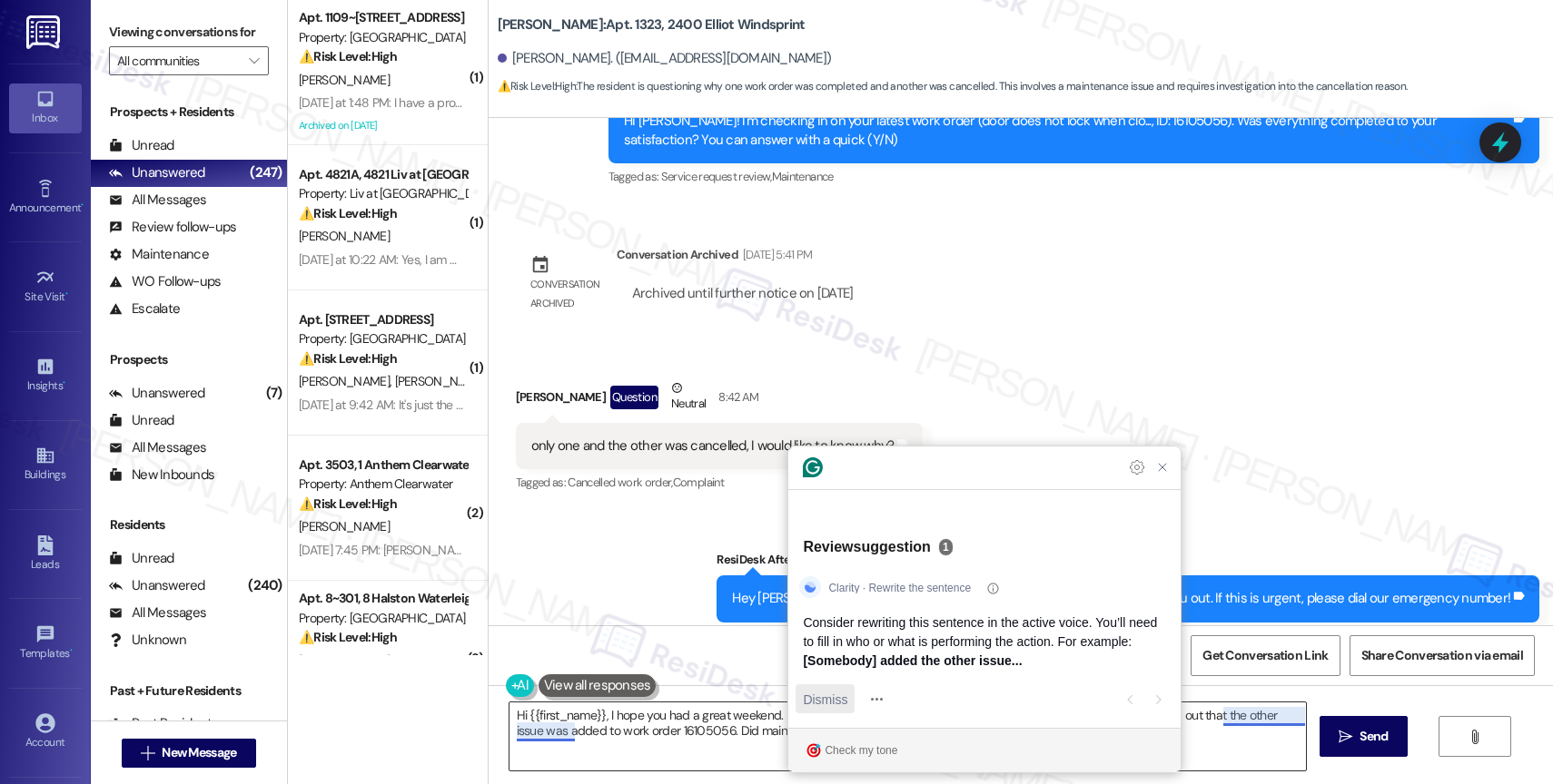
click at [839, 693] on span "Dismiss" at bounding box center [824, 700] width 45 height 19
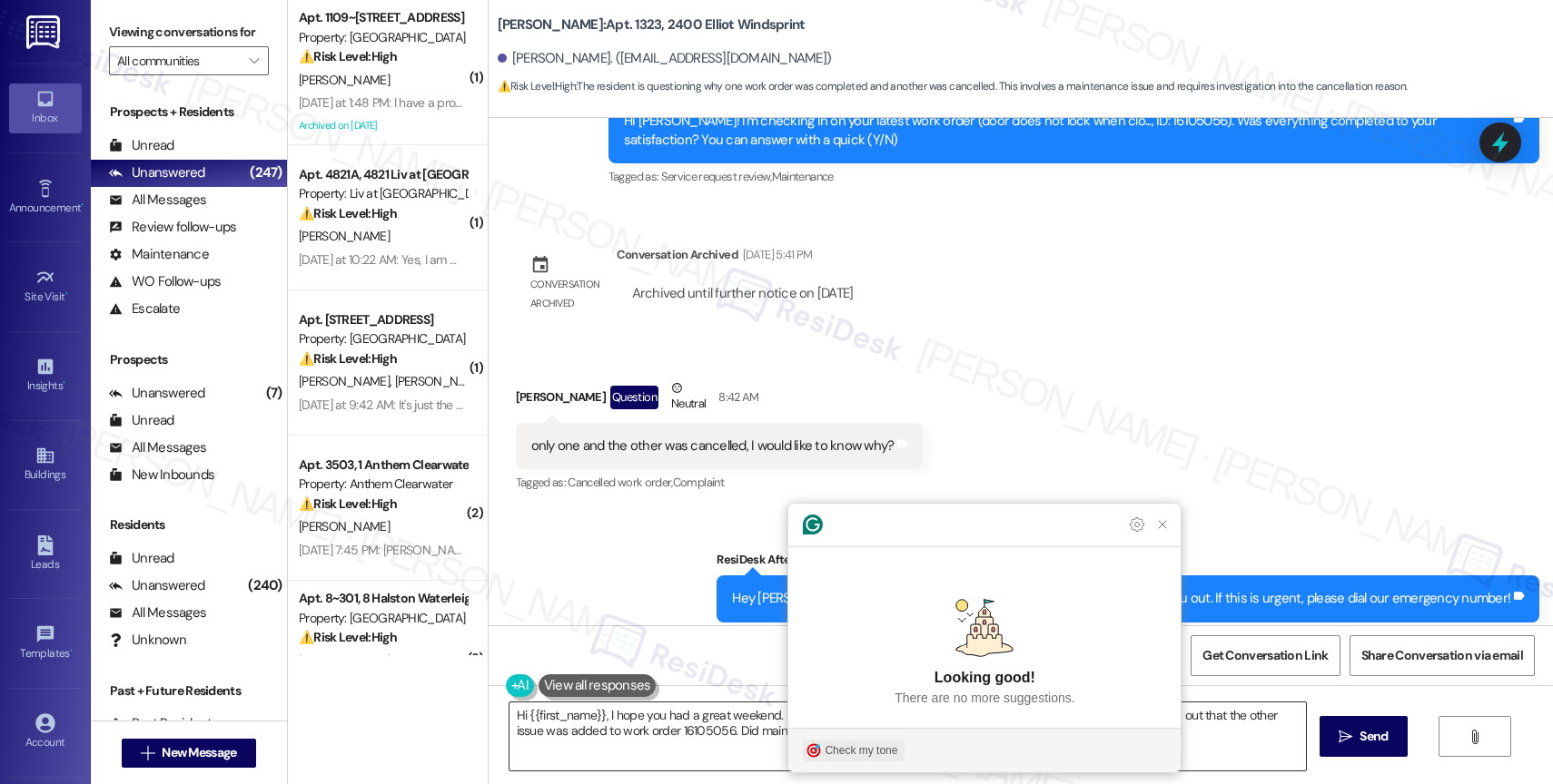
click at [861, 750] on div "Check my tone" at bounding box center [861, 751] width 73 height 16
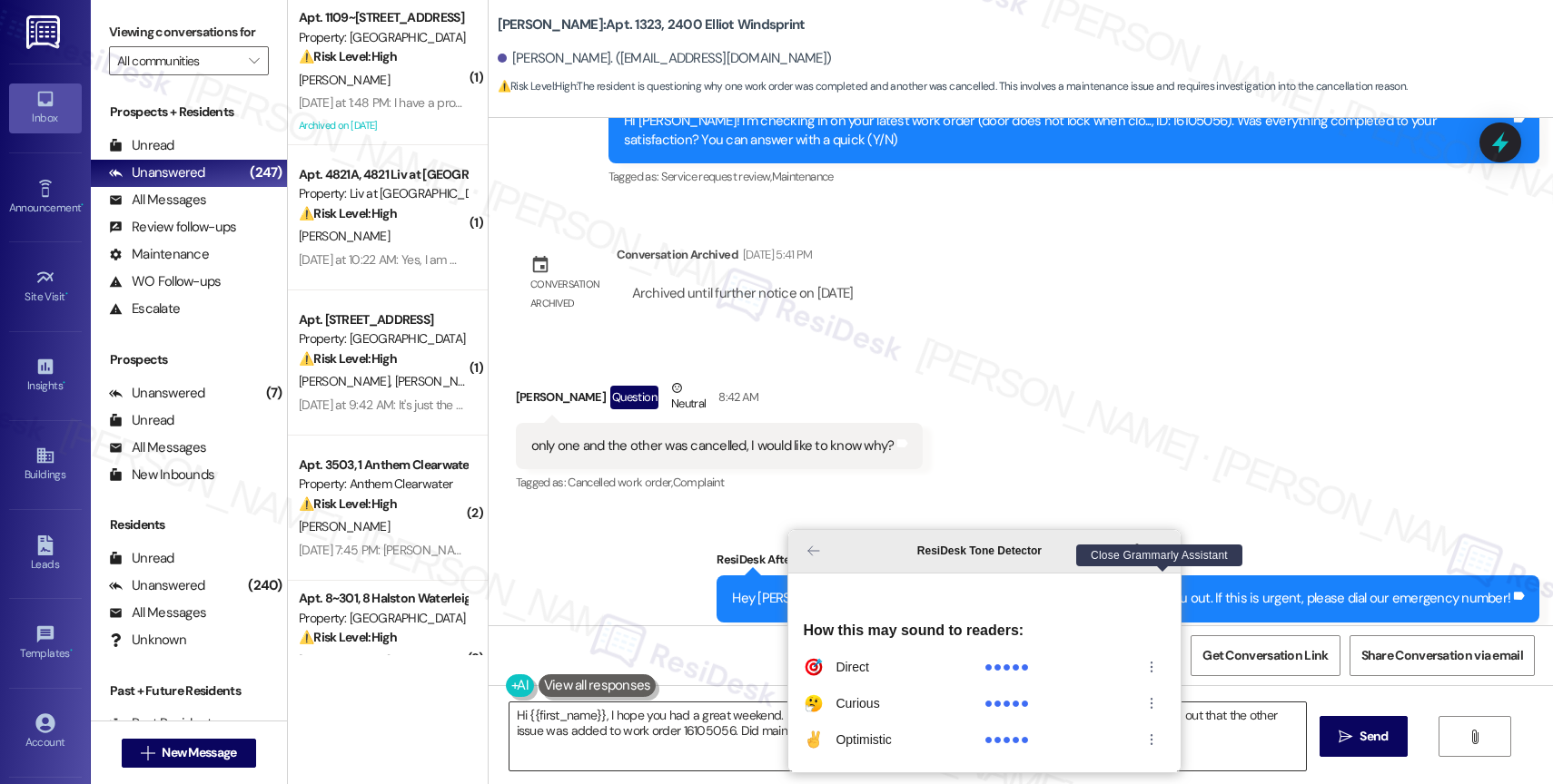
click at [1164, 559] on icon "Close Grammarly Assistant" at bounding box center [1162, 551] width 15 height 15
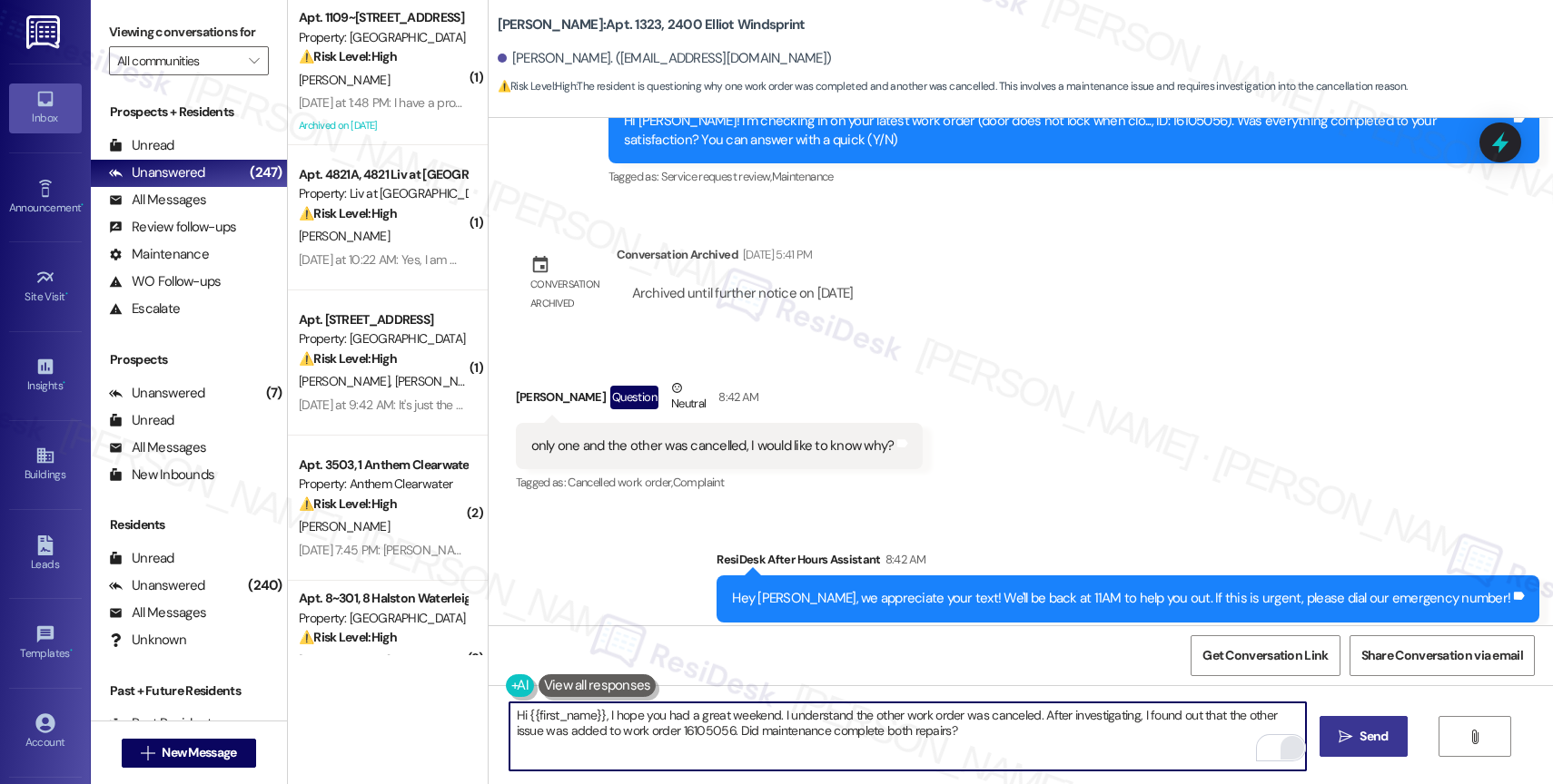
click at [1366, 724] on button " Send" at bounding box center [1363, 737] width 88 height 41
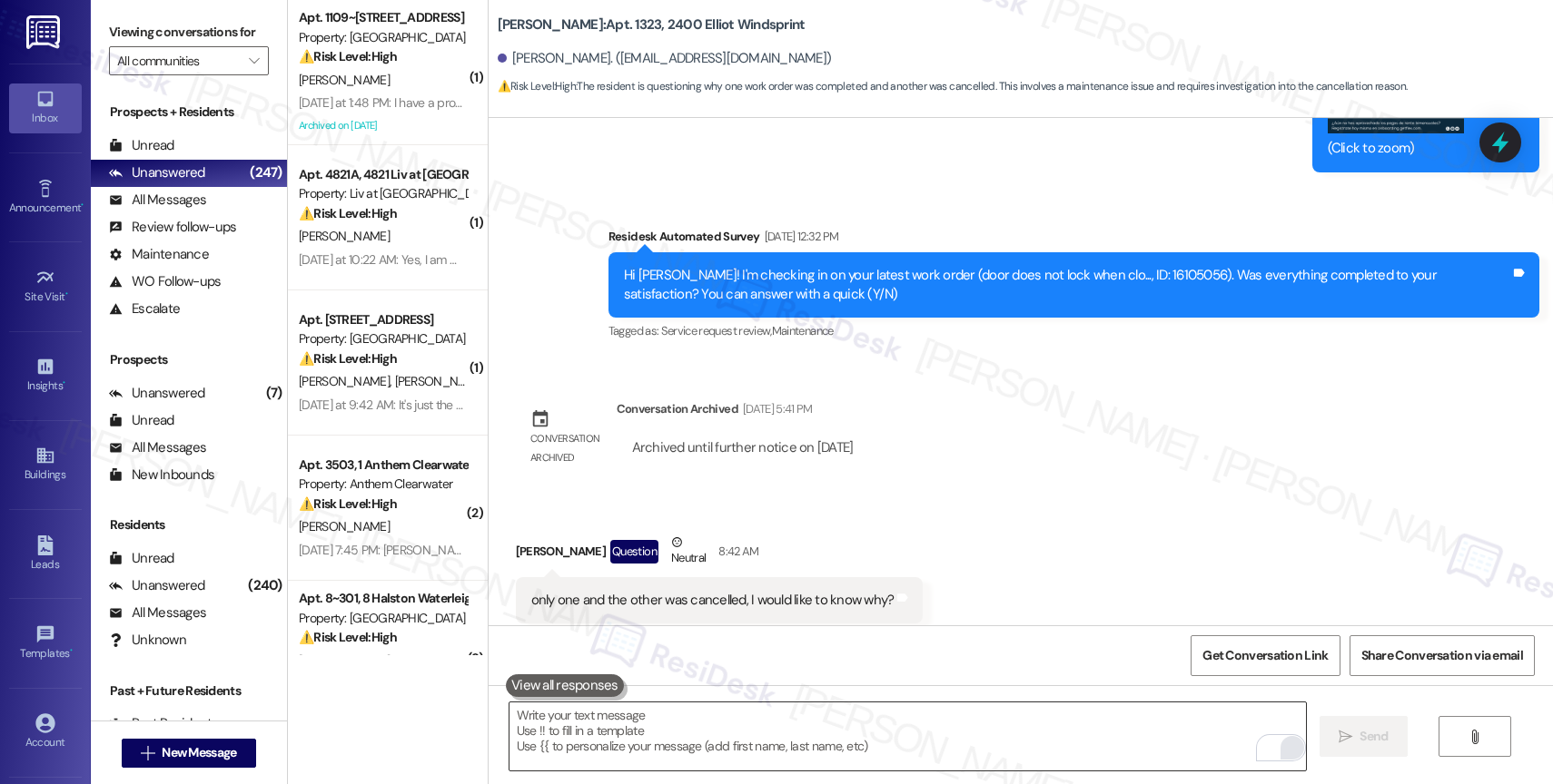
scroll to position [7070, 0]
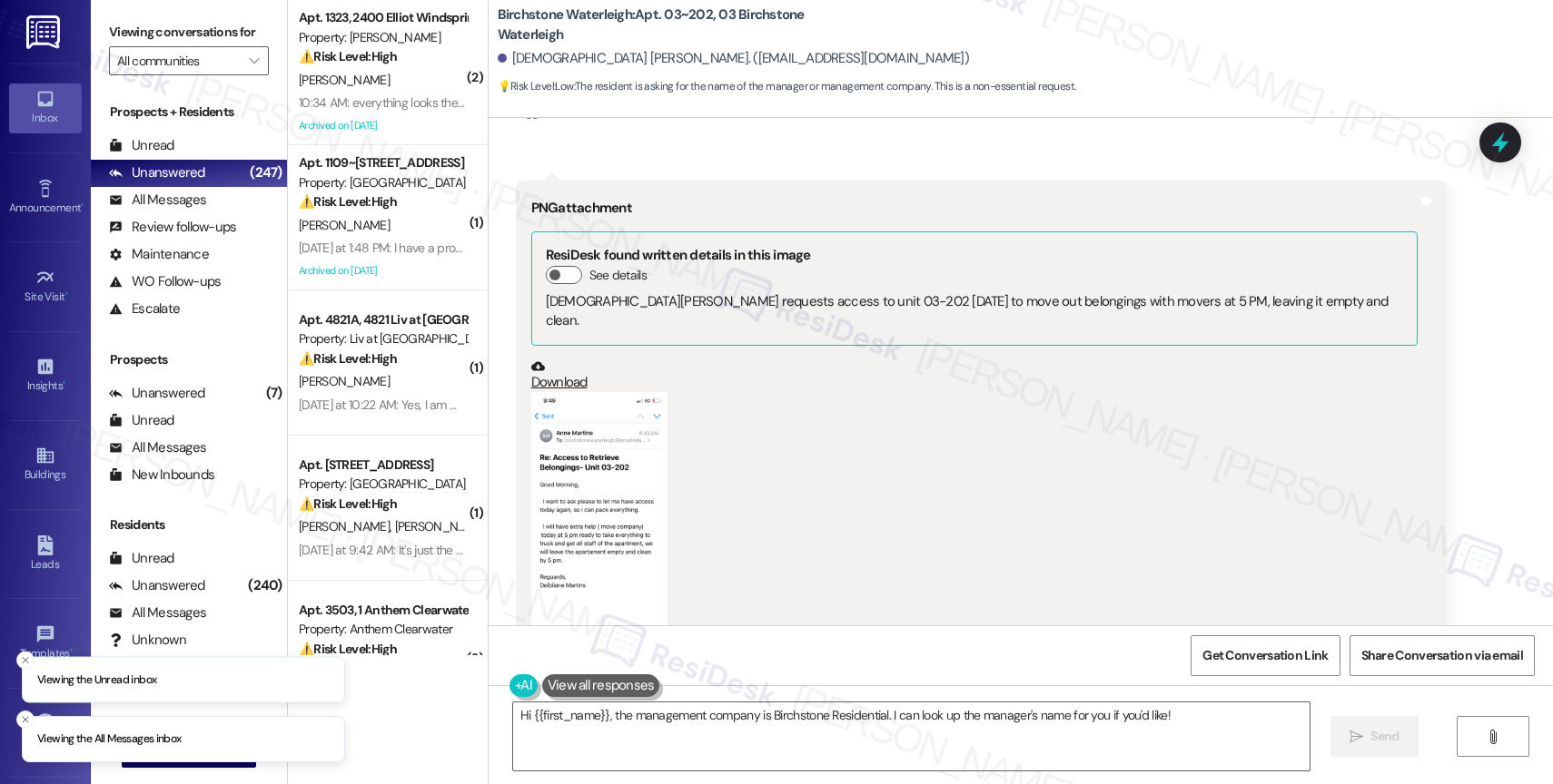
scroll to position [11347, 0]
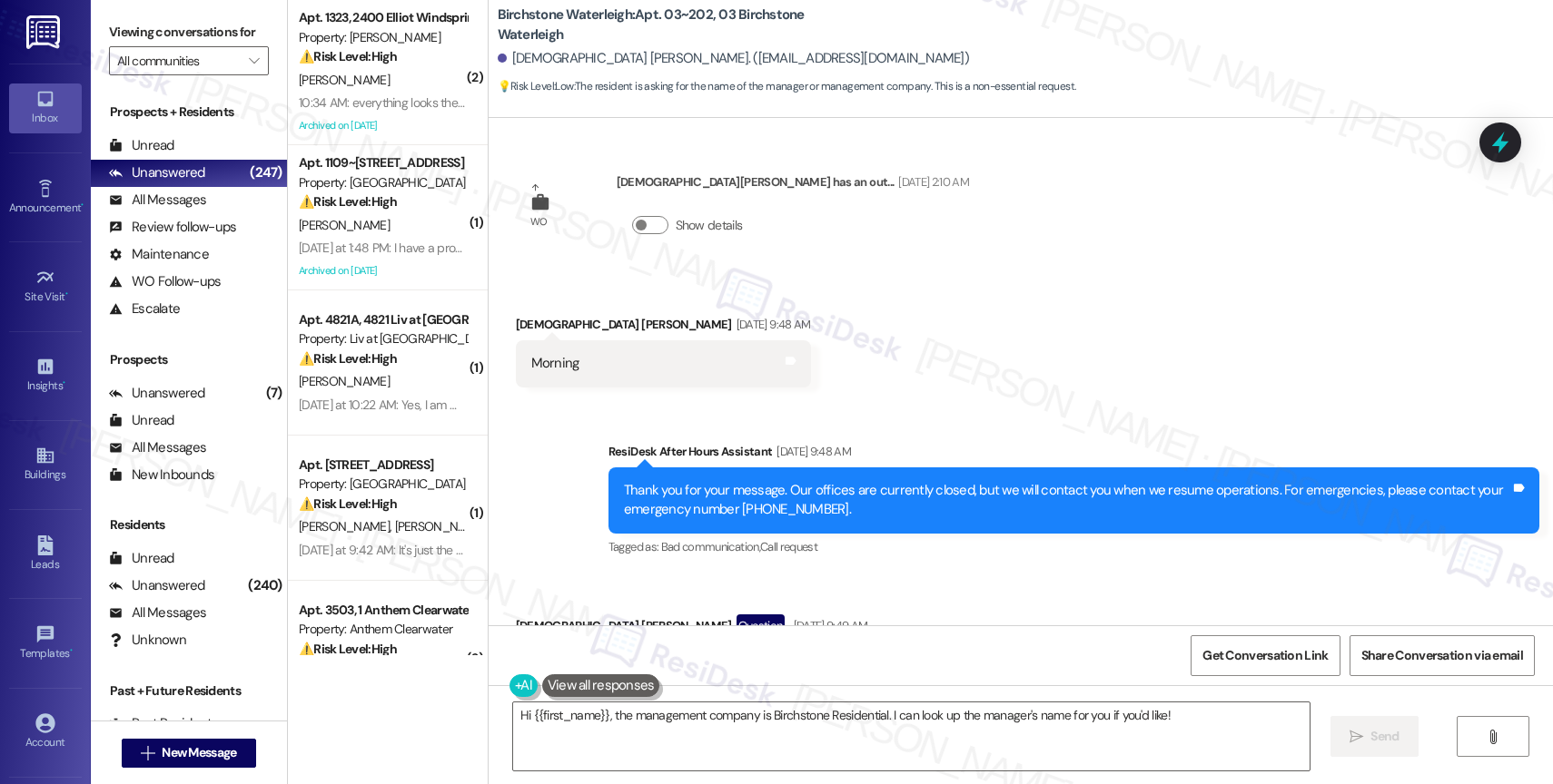
scroll to position [11897, 0]
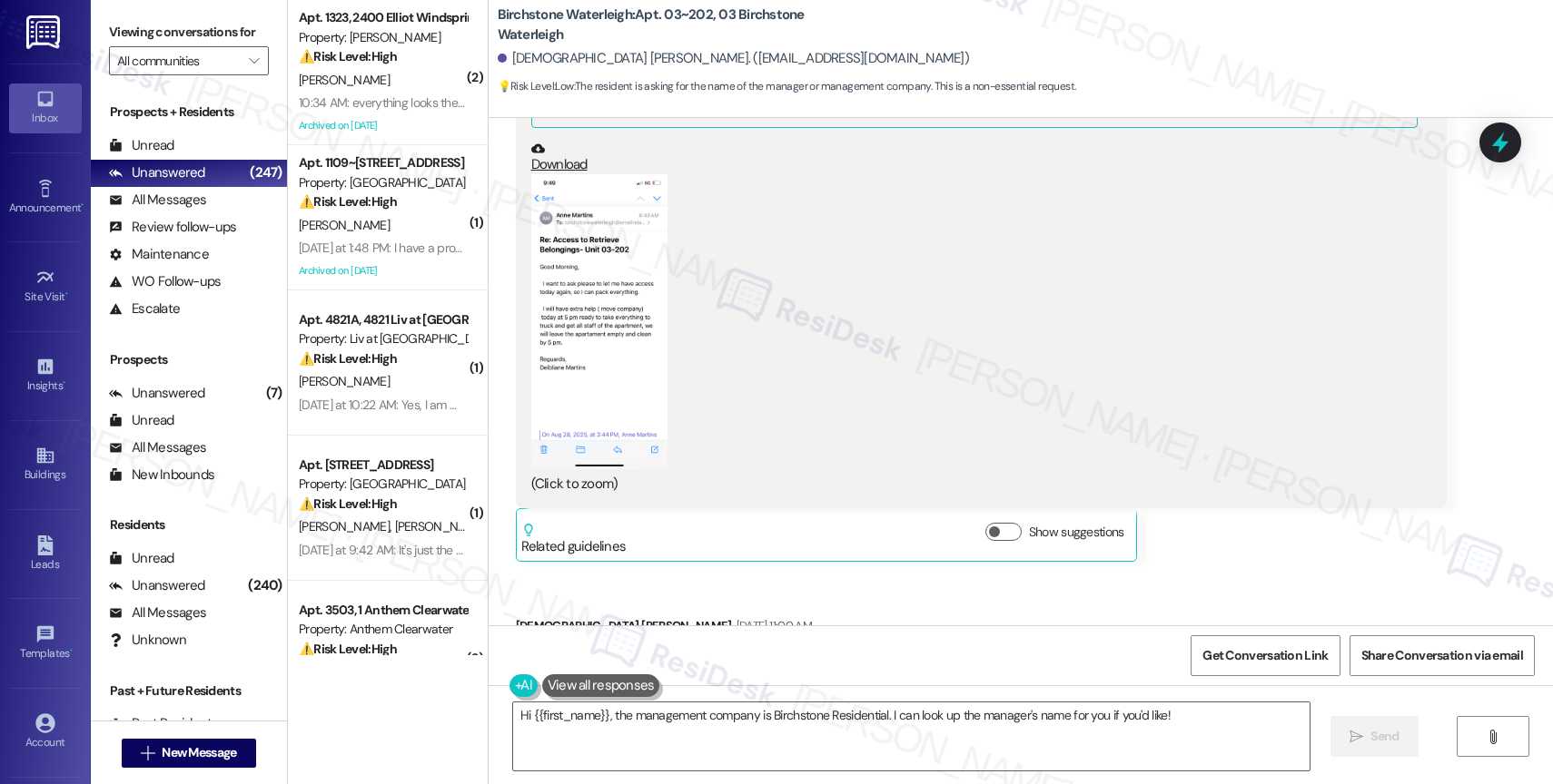
click at [596, 276] on button "Zoom image" at bounding box center [600, 322] width 136 height 295
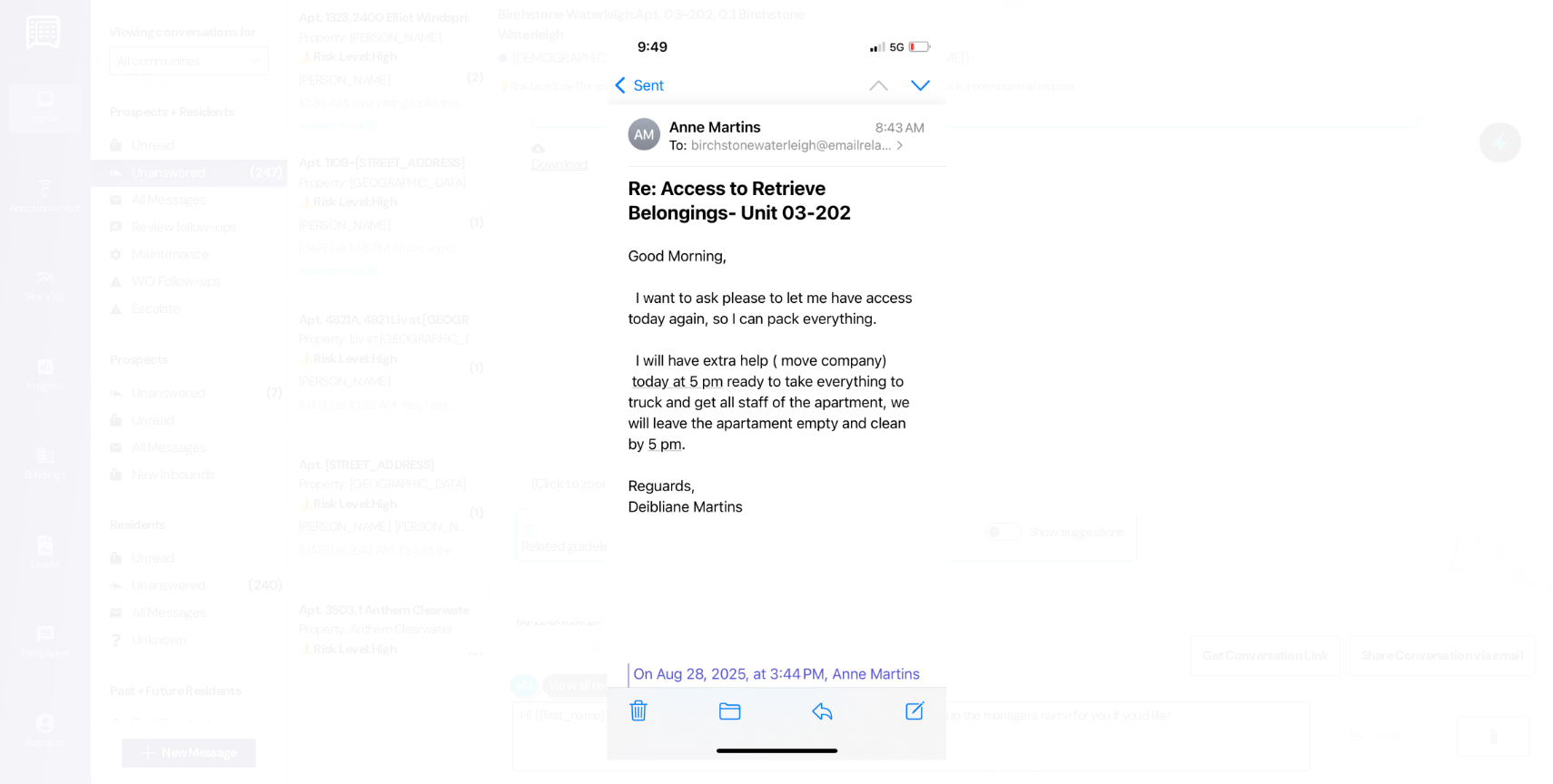
click at [1157, 257] on button "Unzoom image" at bounding box center [776, 392] width 1553 height 784
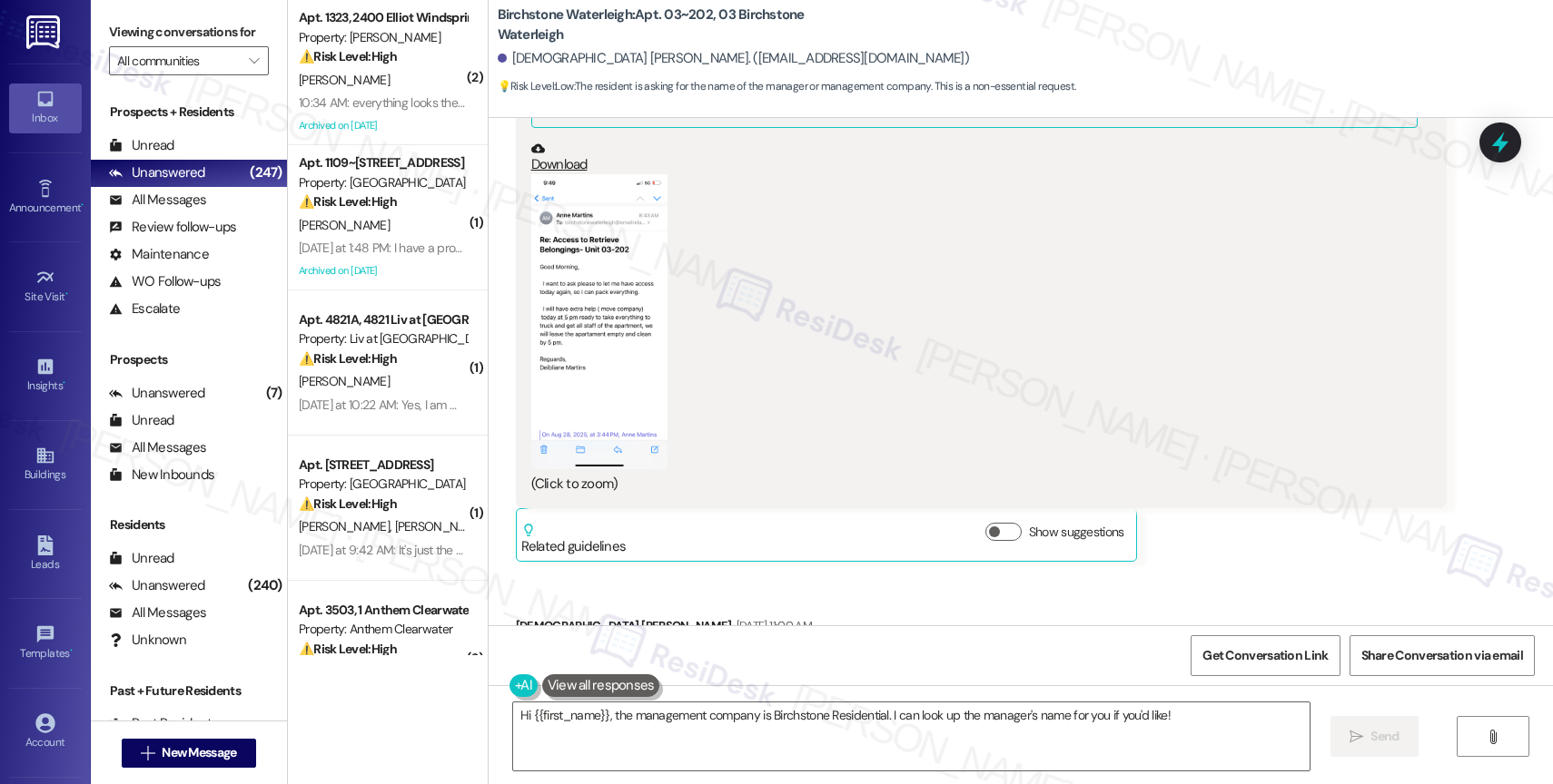
scroll to position [11120, 0]
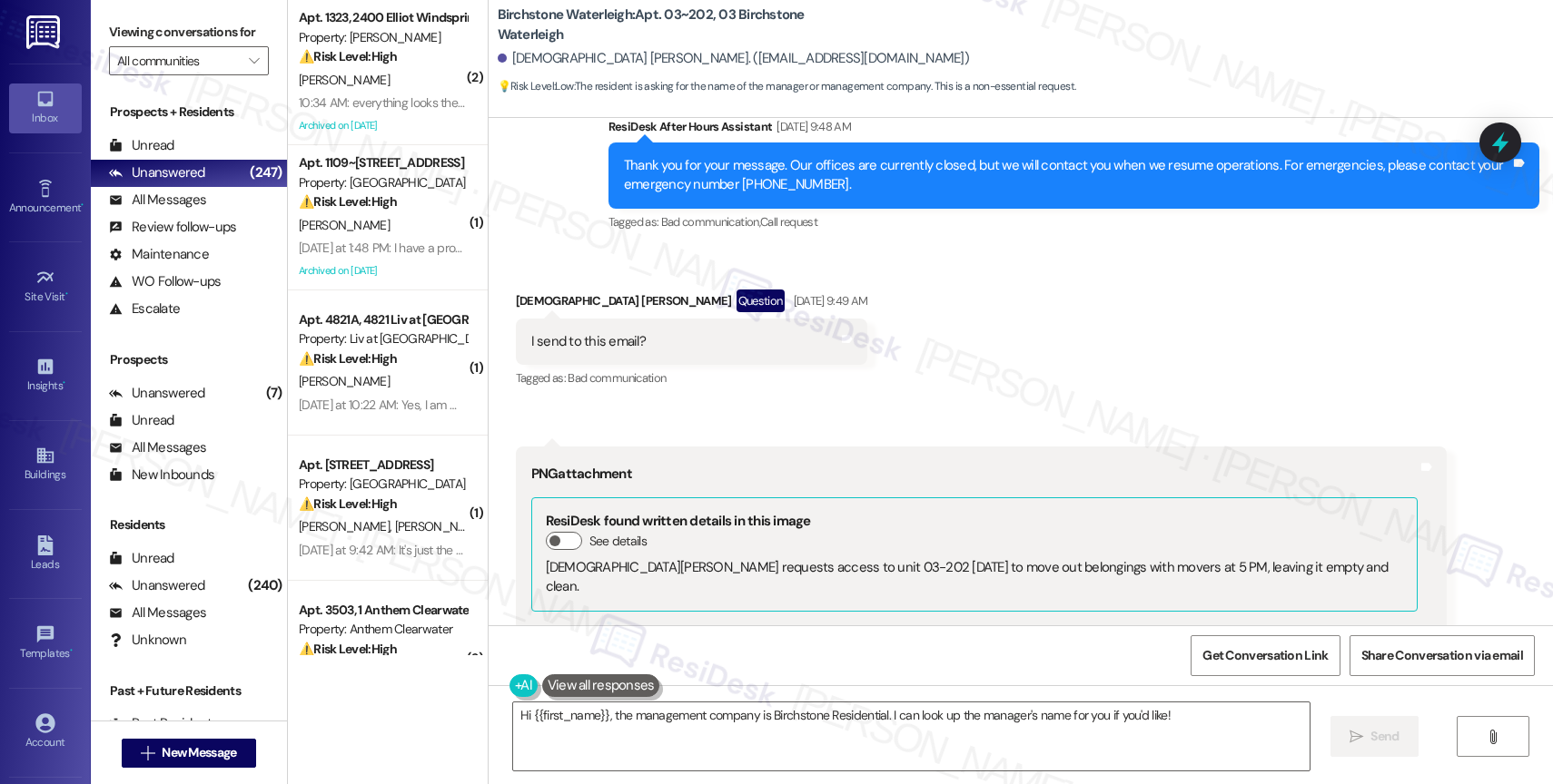
scroll to position [11313, 0]
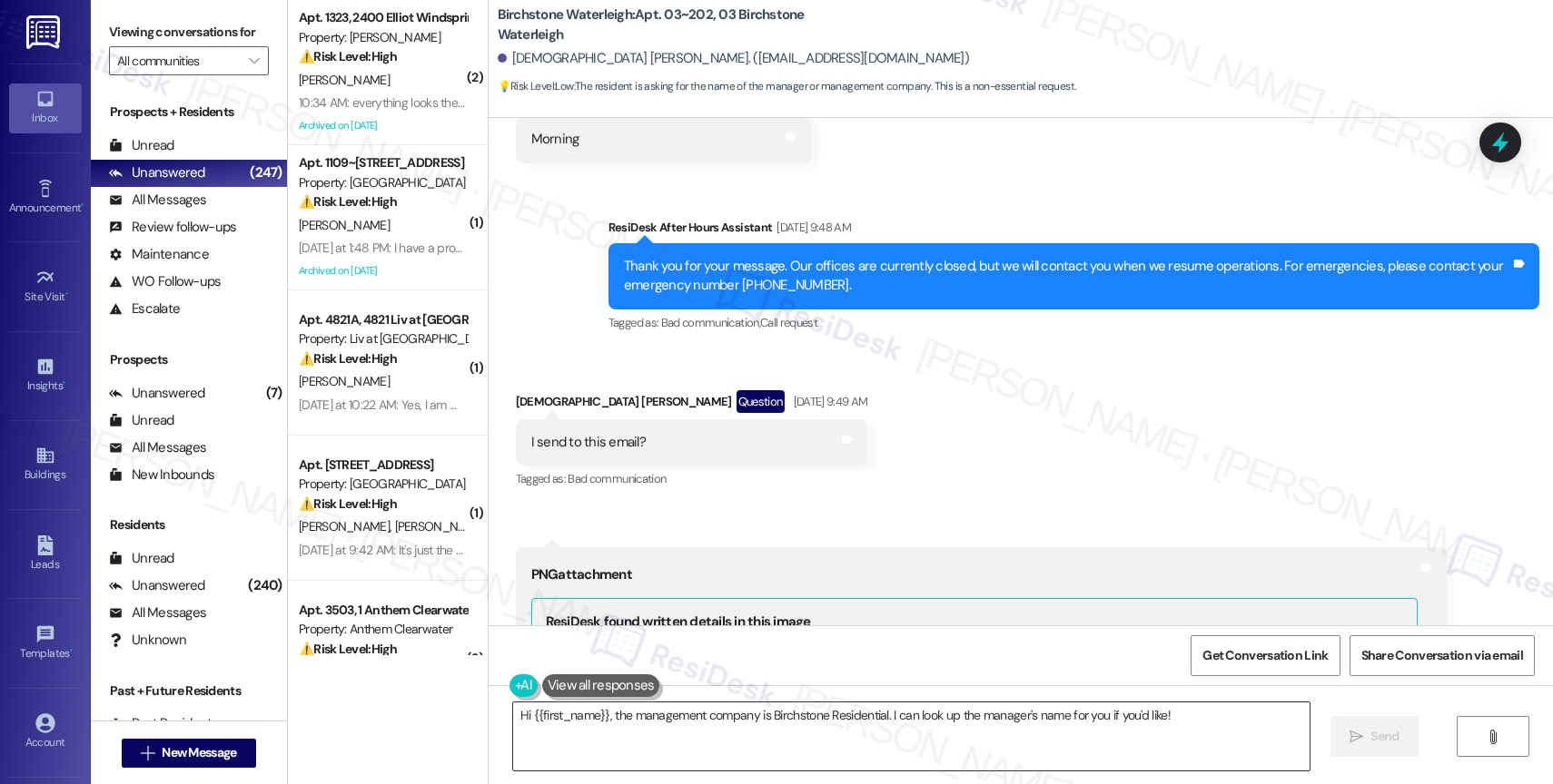
click at [607, 731] on textarea "Hi {{first_name}}, the management company is Birchstone Residential. I can look…" at bounding box center [911, 737] width 796 height 68
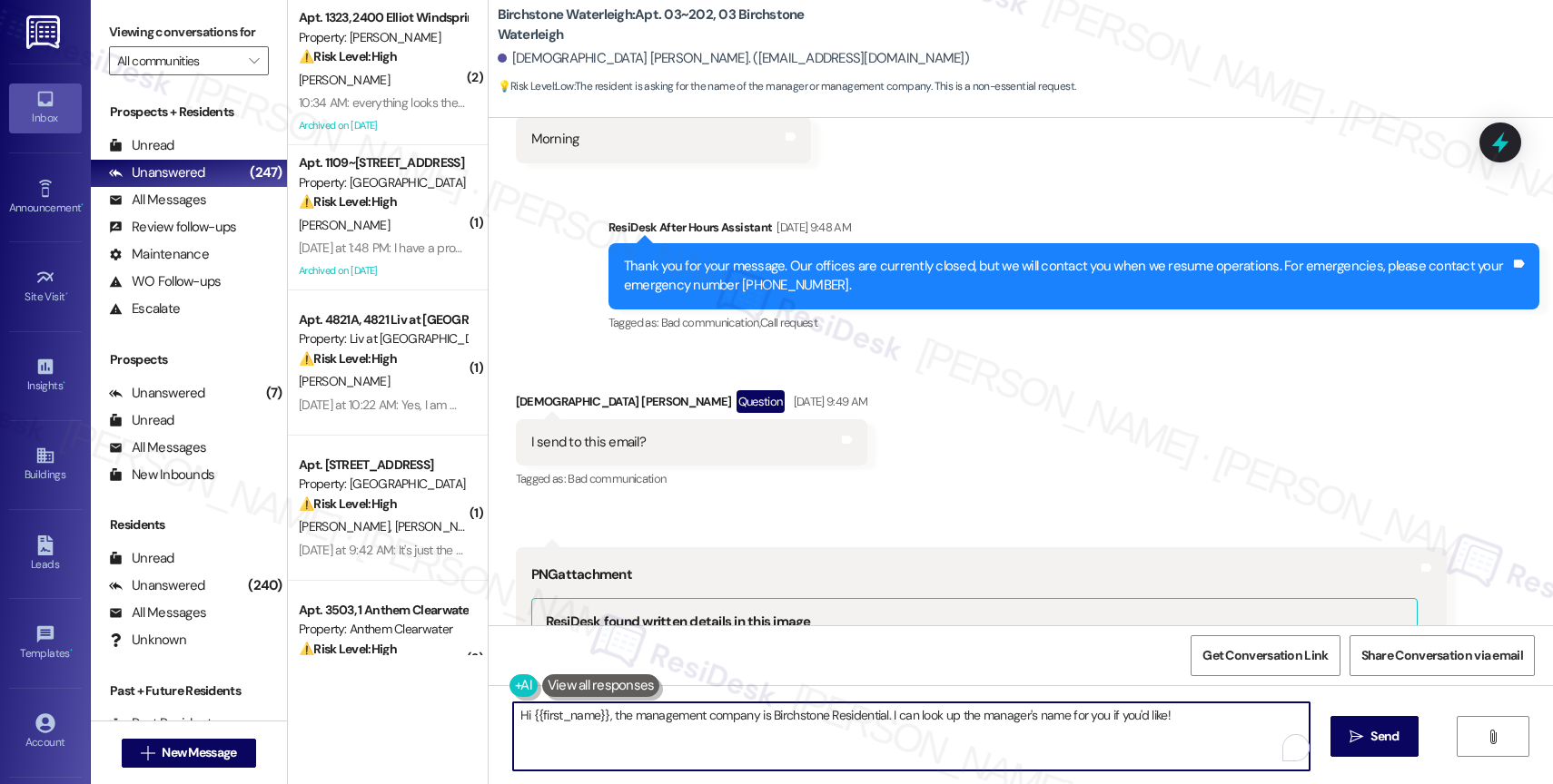
click at [607, 731] on textarea "Hi {{first_name}}, the management company is Birchstone Residential. I can look…" at bounding box center [911, 737] width 796 height 68
click at [652, 726] on textarea "Hi {{first_name}}, the management company is Birchstone Residential. I can look…" at bounding box center [911, 737] width 796 height 68
drag, startPoint x: 610, startPoint y: 716, endPoint x: 1189, endPoint y: 719, distance: 579.0
click at [1189, 719] on textarea "Hi {{first_name}}, the management company is Birchstone Residential. I can look…" at bounding box center [908, 737] width 796 height 68
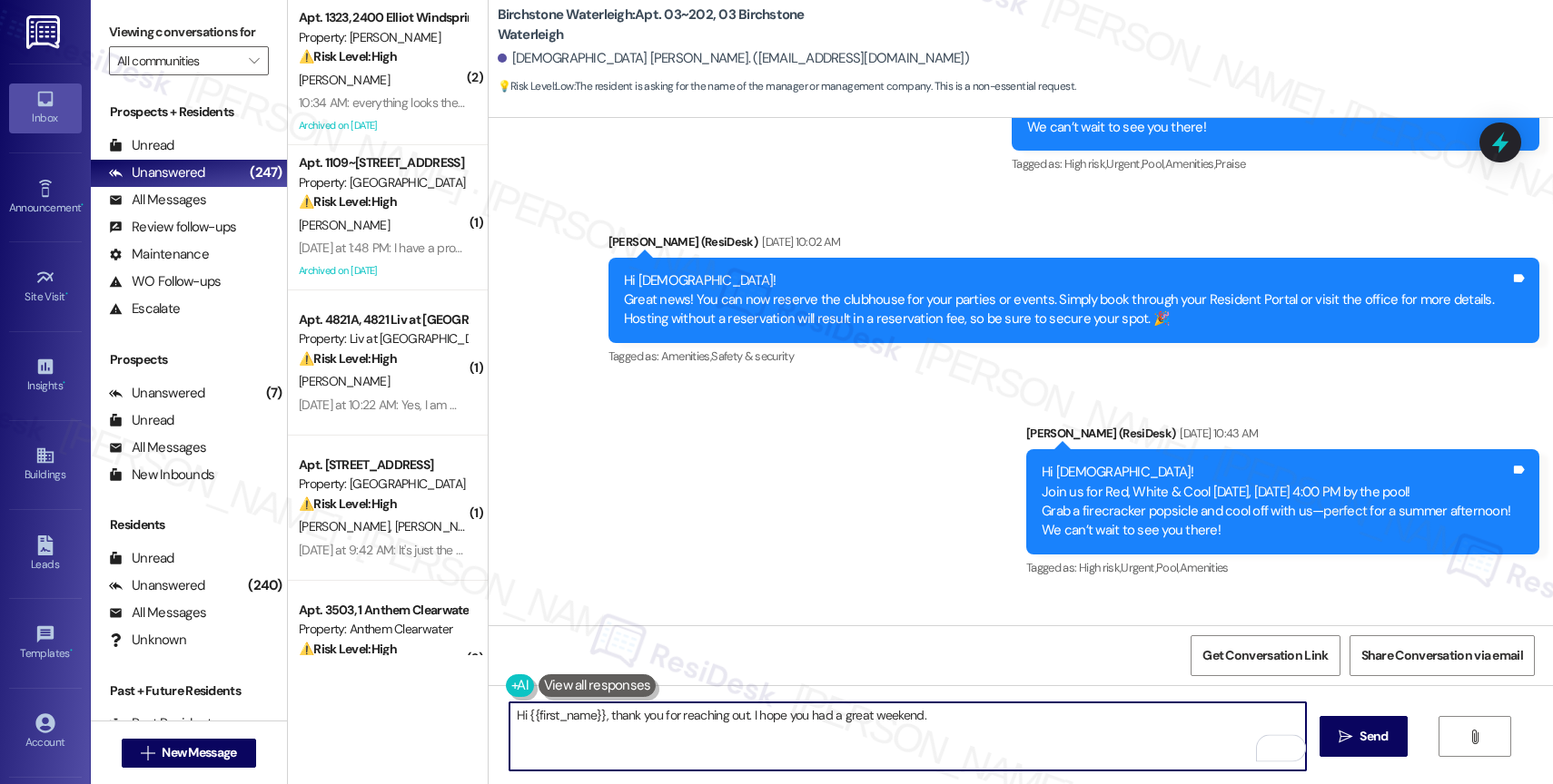
scroll to position [12065, 0]
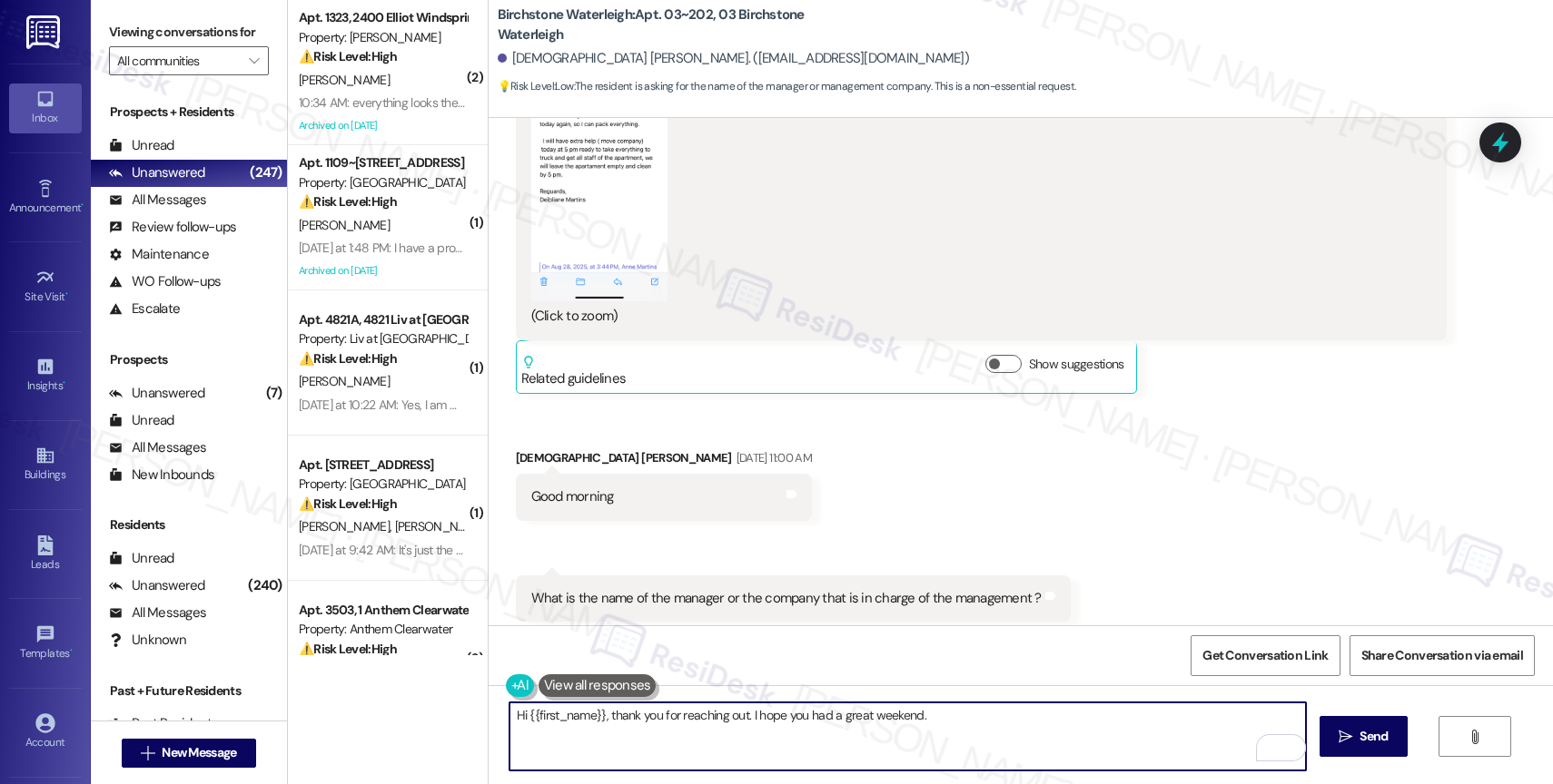
click at [592, 210] on button "Zoom image" at bounding box center [600, 154] width 136 height 295
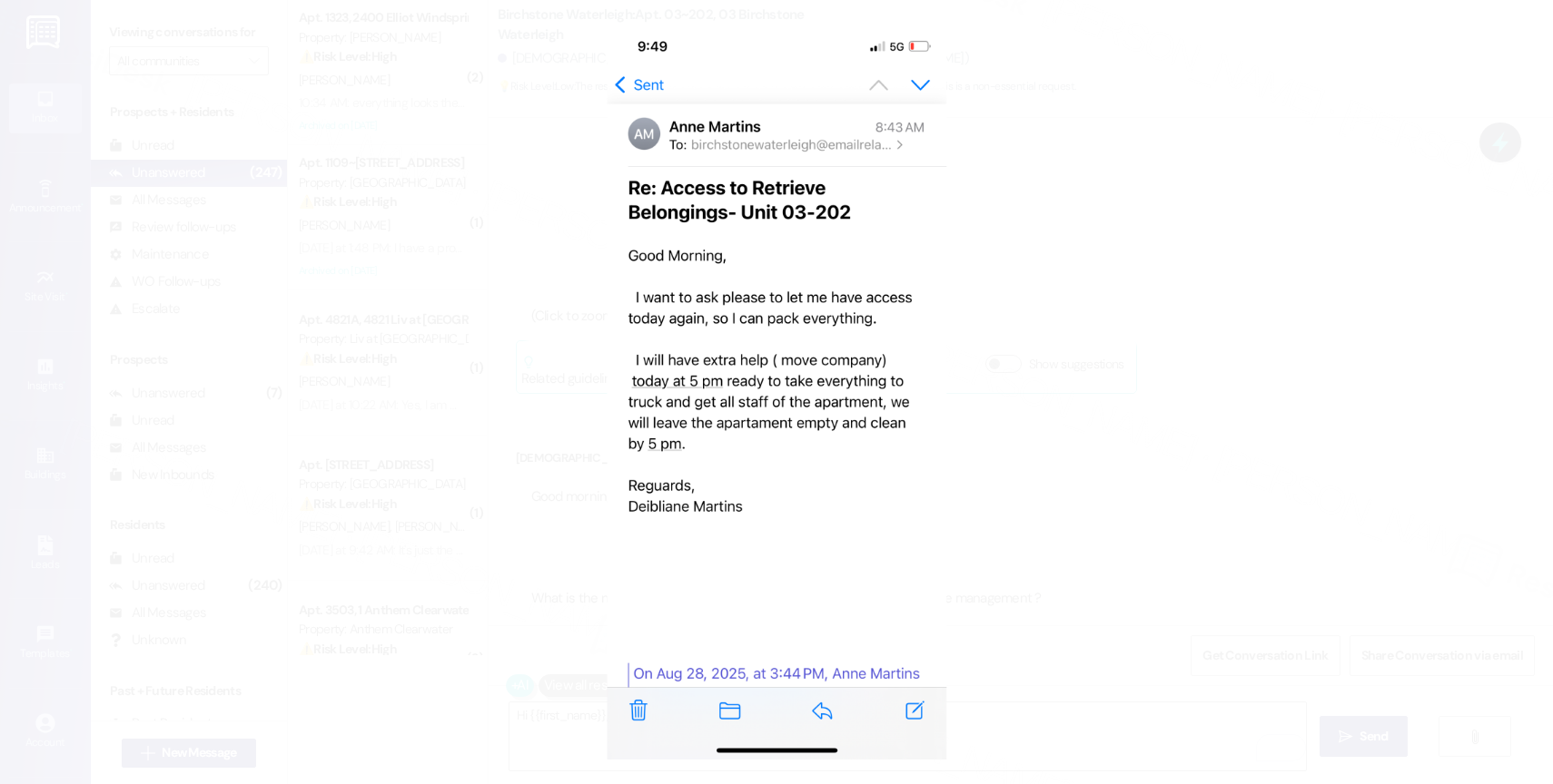
click at [830, 473] on button "Unzoom image" at bounding box center [776, 392] width 1553 height 784
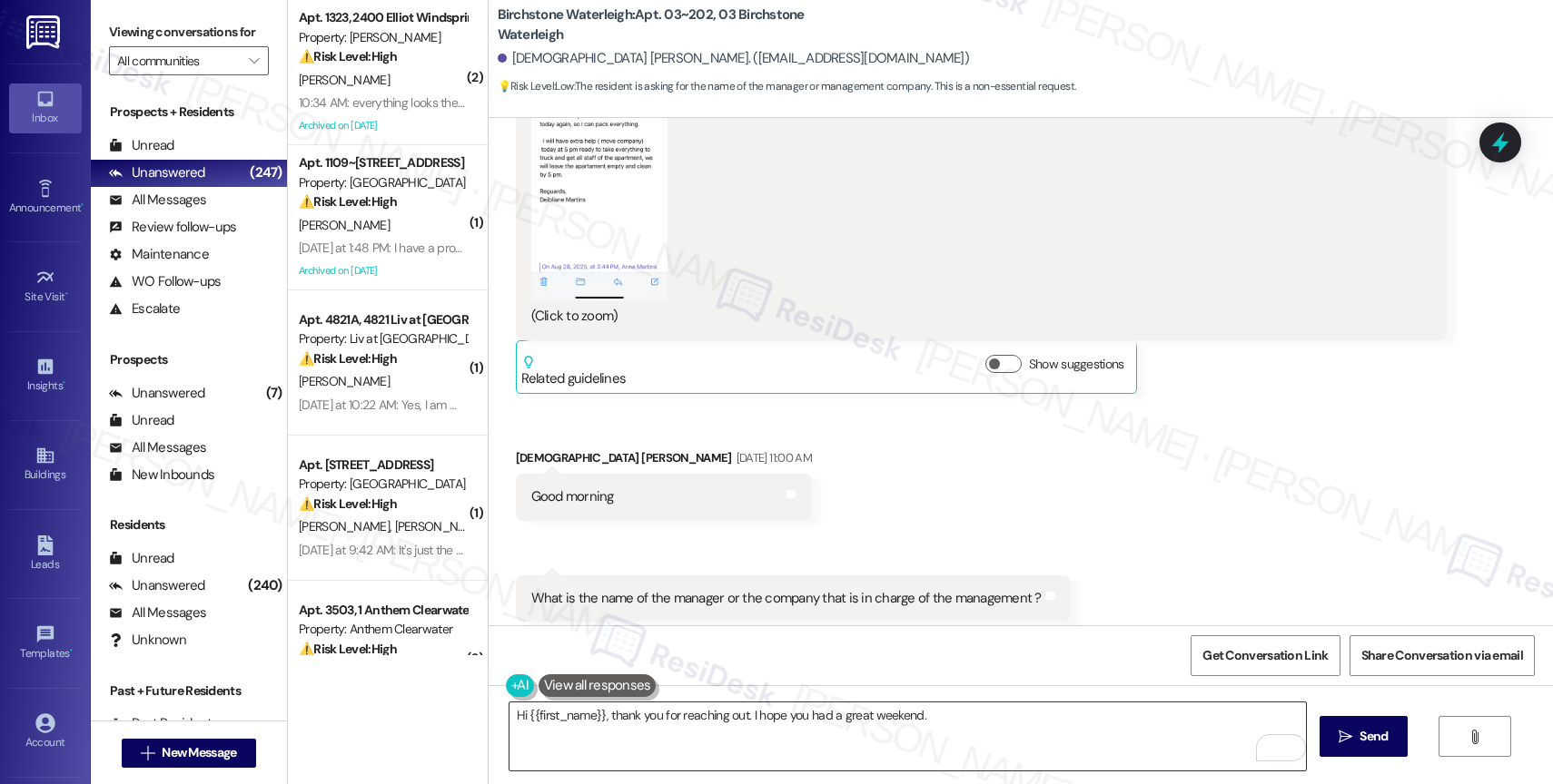
click at [991, 727] on textarea "Hi {{first_name}}, thank you for reaching out. I hope you had a great weekend." at bounding box center [908, 737] width 796 height 68
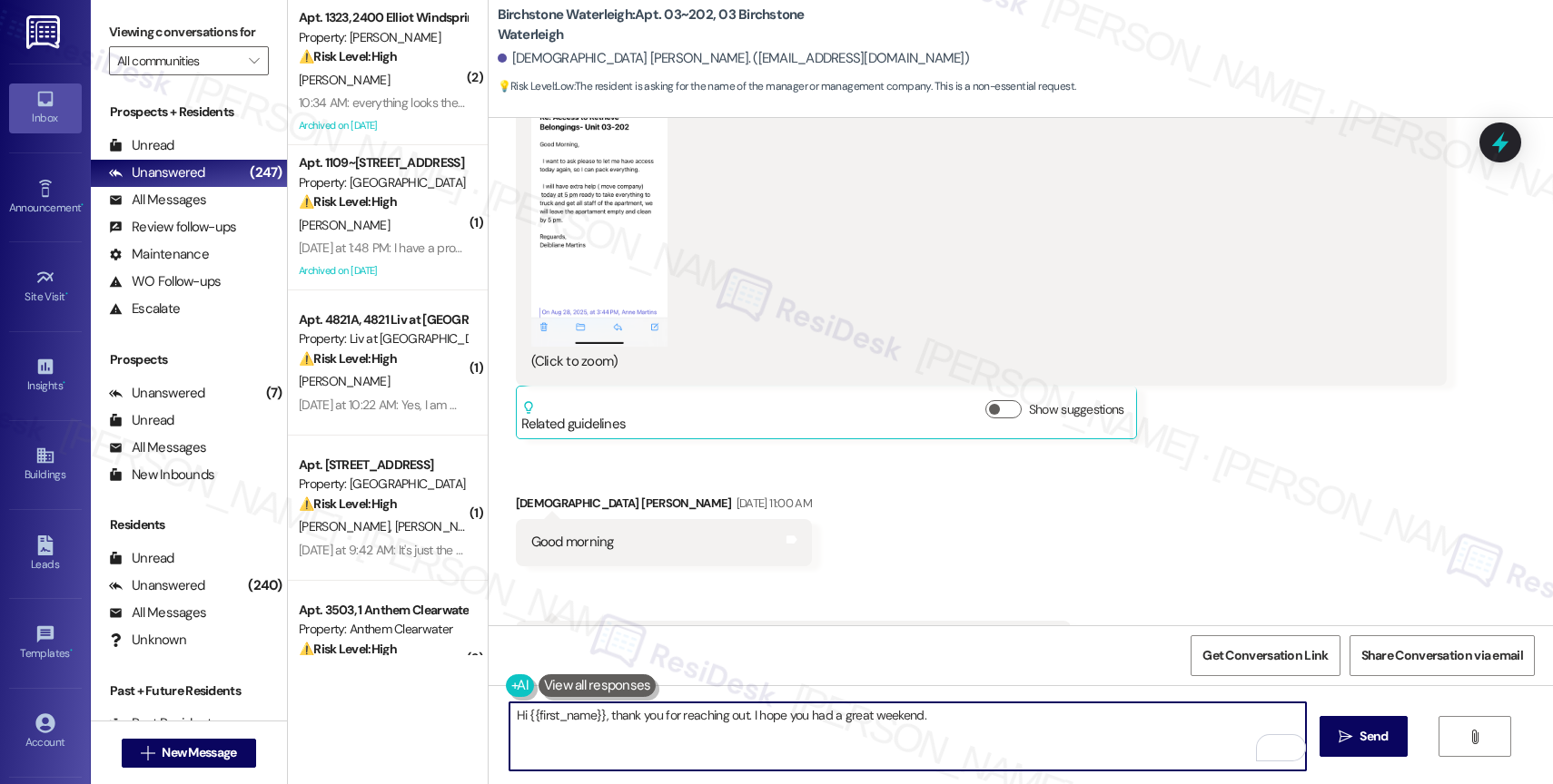
scroll to position [11981, 0]
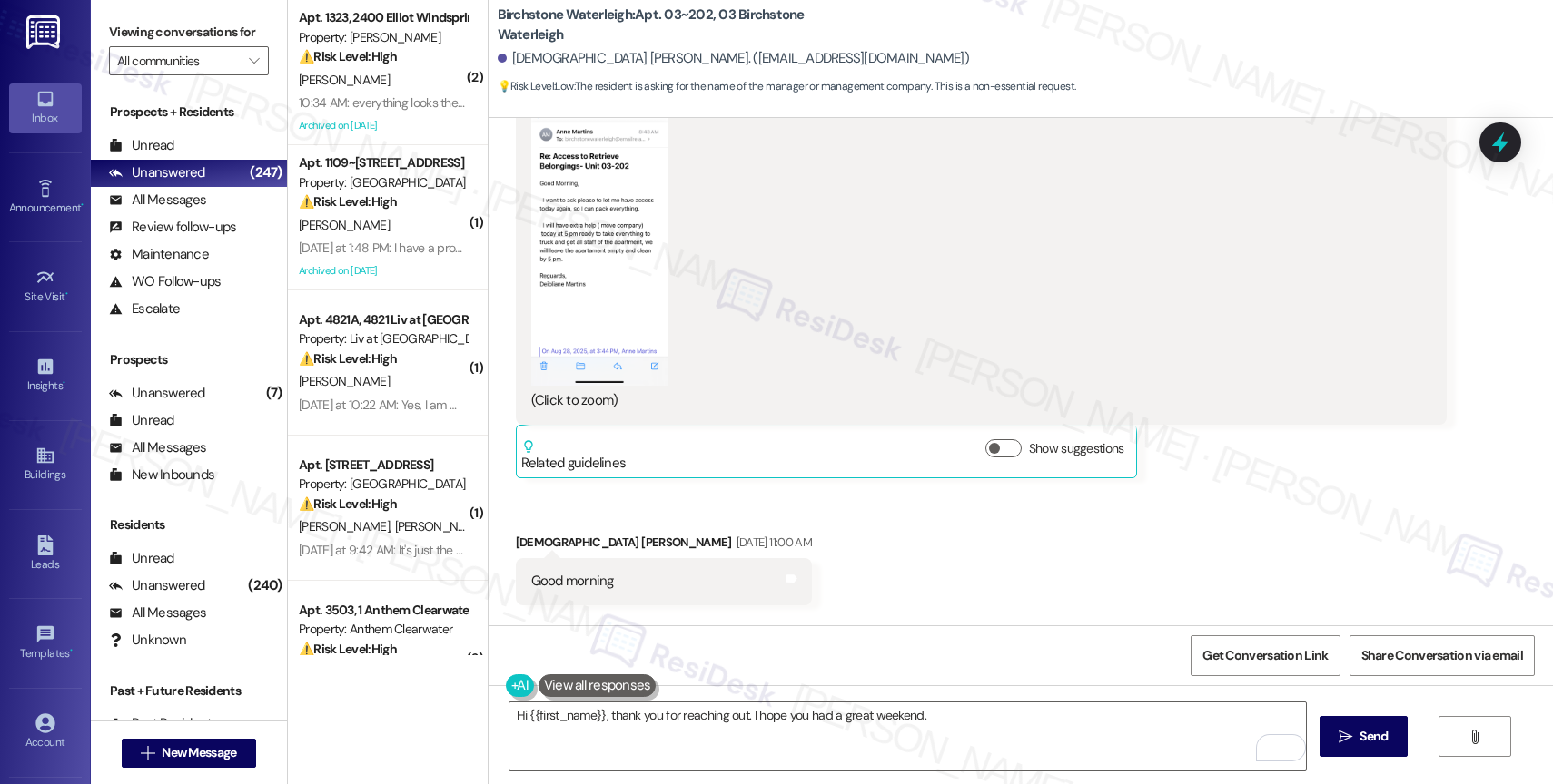
click at [586, 233] on button "Zoom image" at bounding box center [600, 238] width 136 height 295
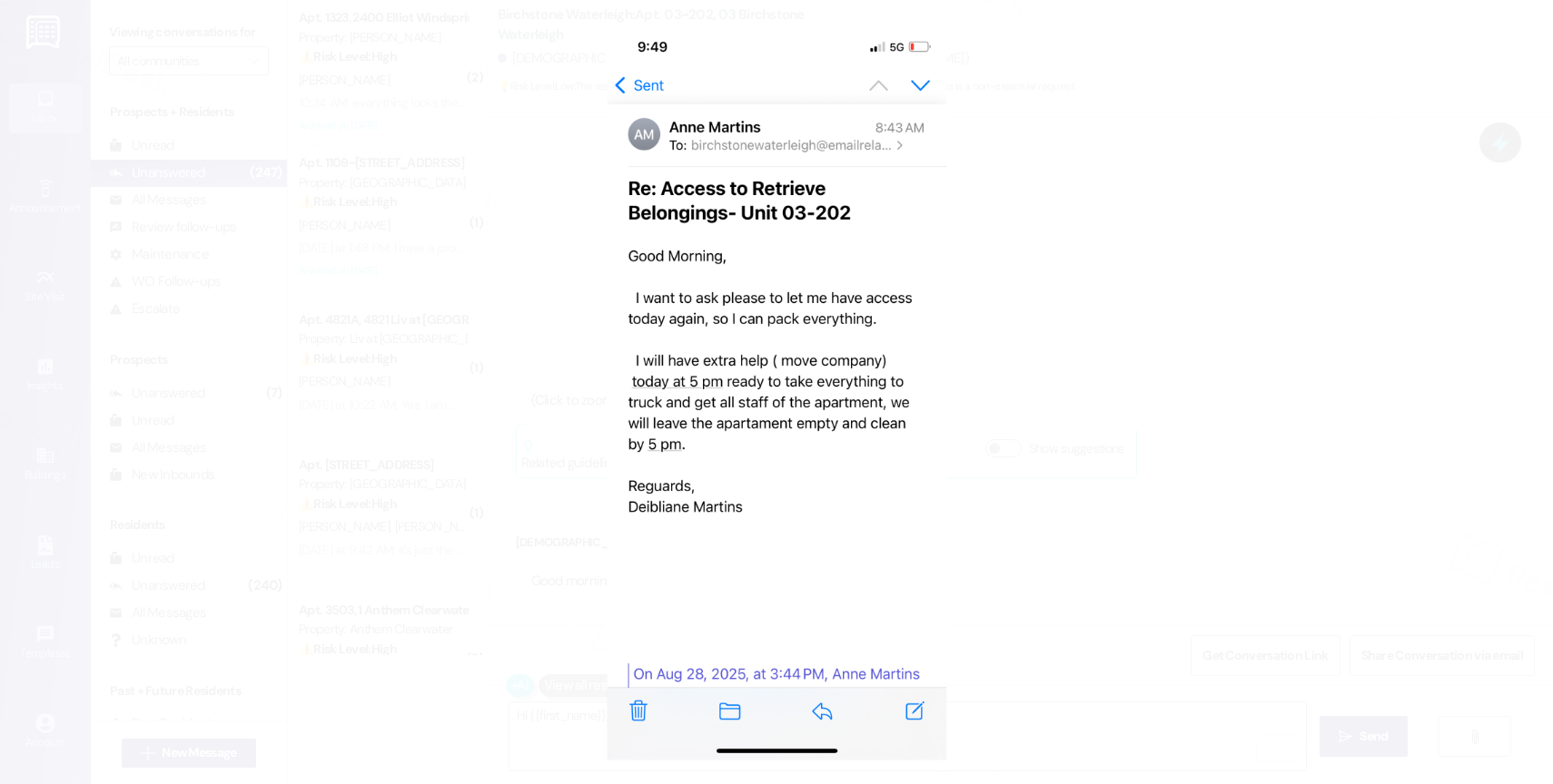
click at [813, 384] on button "Unzoom image" at bounding box center [776, 392] width 1553 height 784
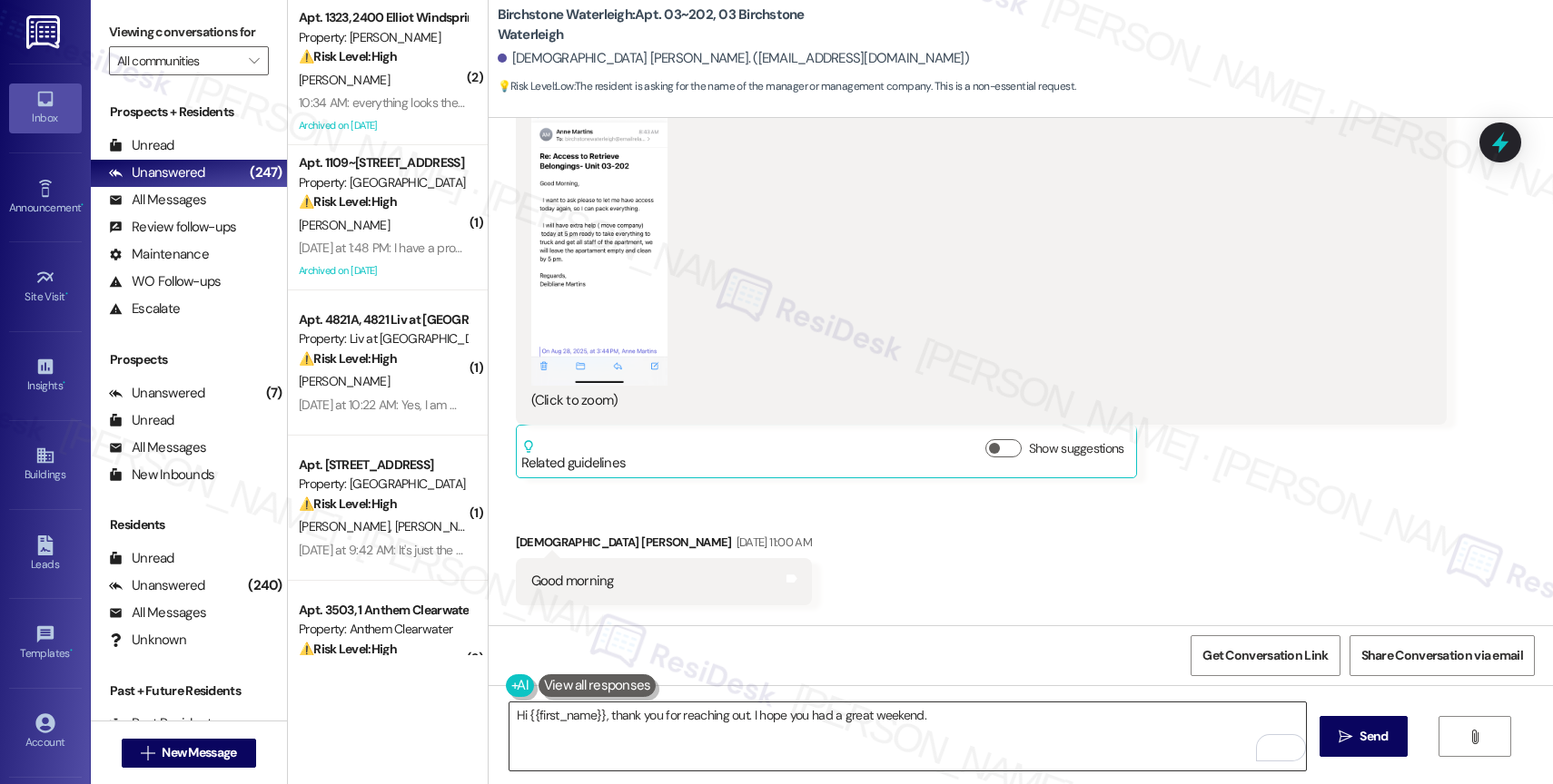
click at [940, 721] on textarea "Hi {{first_name}}, thank you for reaching out. I hope you had a great weekend." at bounding box center [908, 737] width 796 height 68
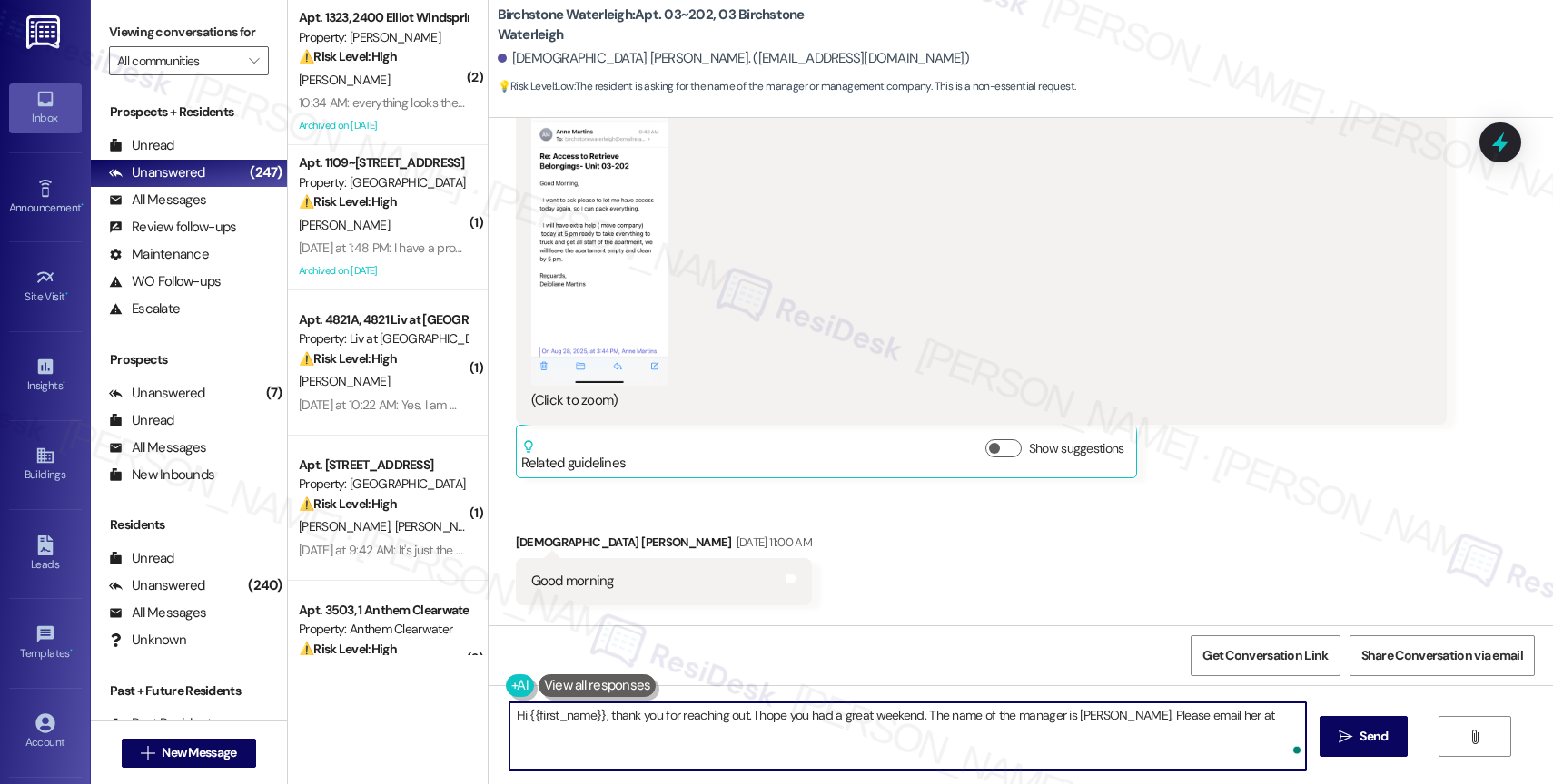
paste textarea "leasing@birchstonewaterleigh"
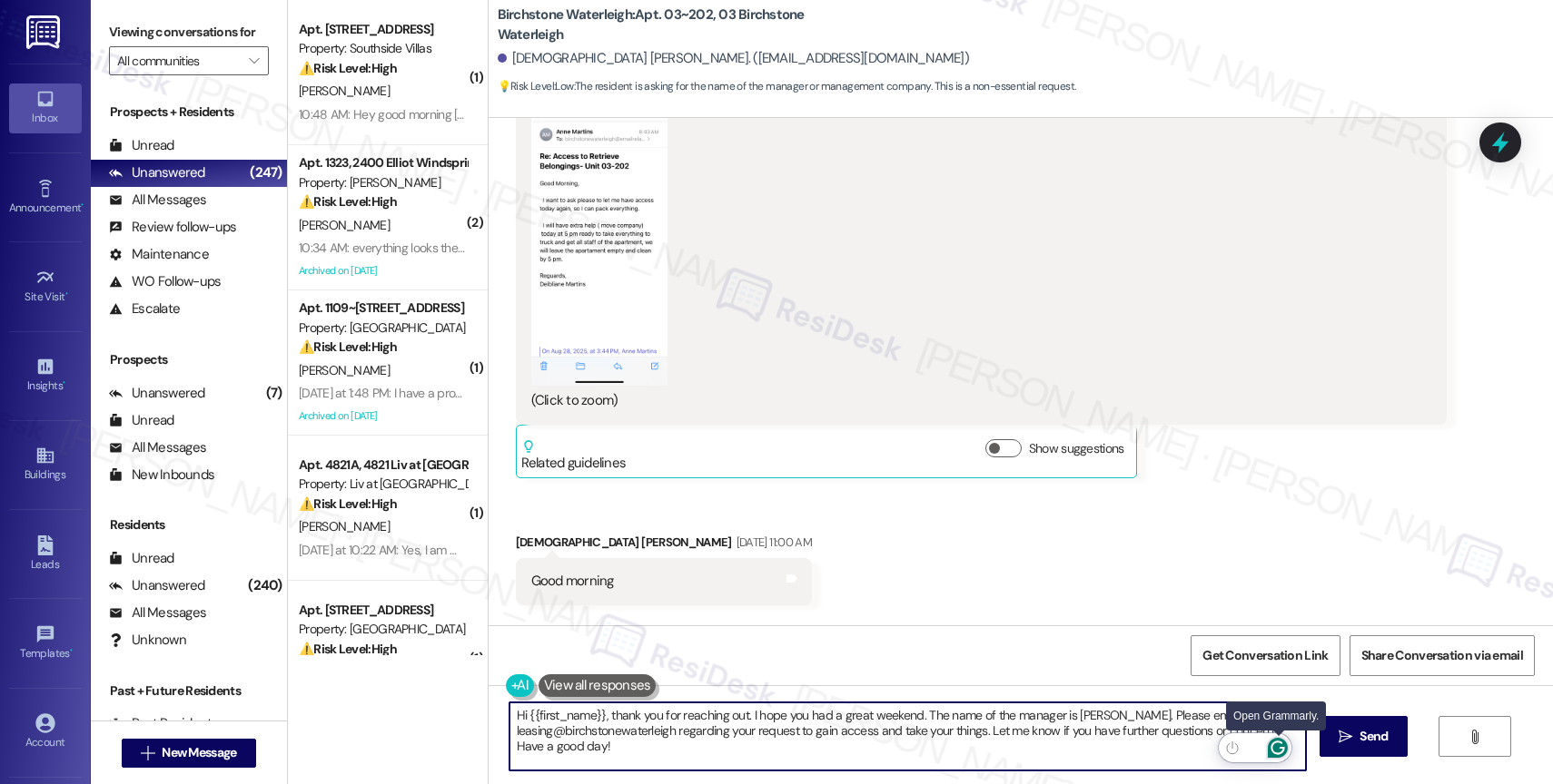
type textarea "Hi {{first_name}}, thank you for reaching out. I hope you had a great weekend. …"
click at [1281, 743] on icon "Open Grammarly. 0 Suggestions." at bounding box center [1278, 749] width 14 height 14
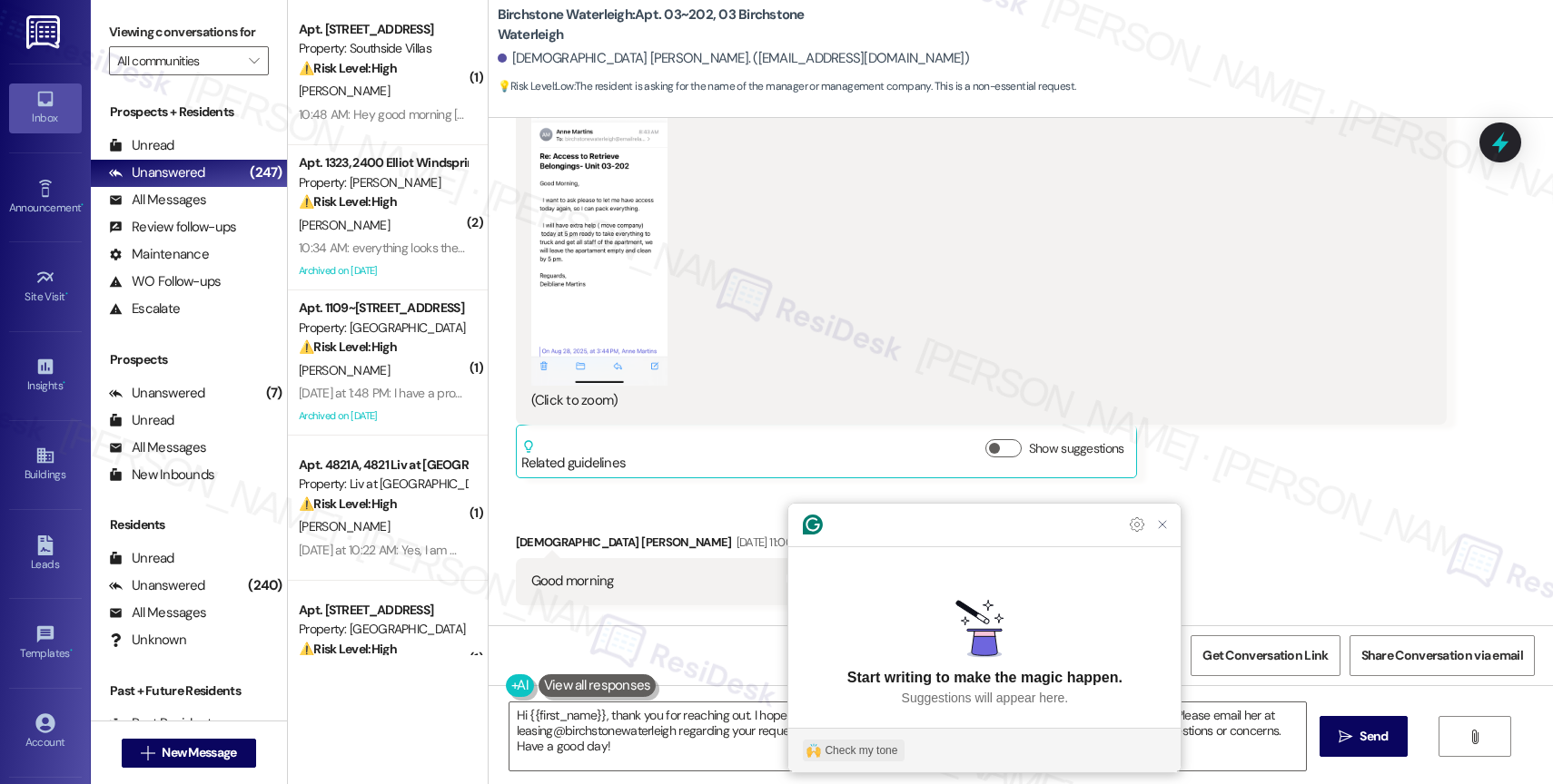
click at [867, 754] on div "Check my tone" at bounding box center [861, 751] width 73 height 16
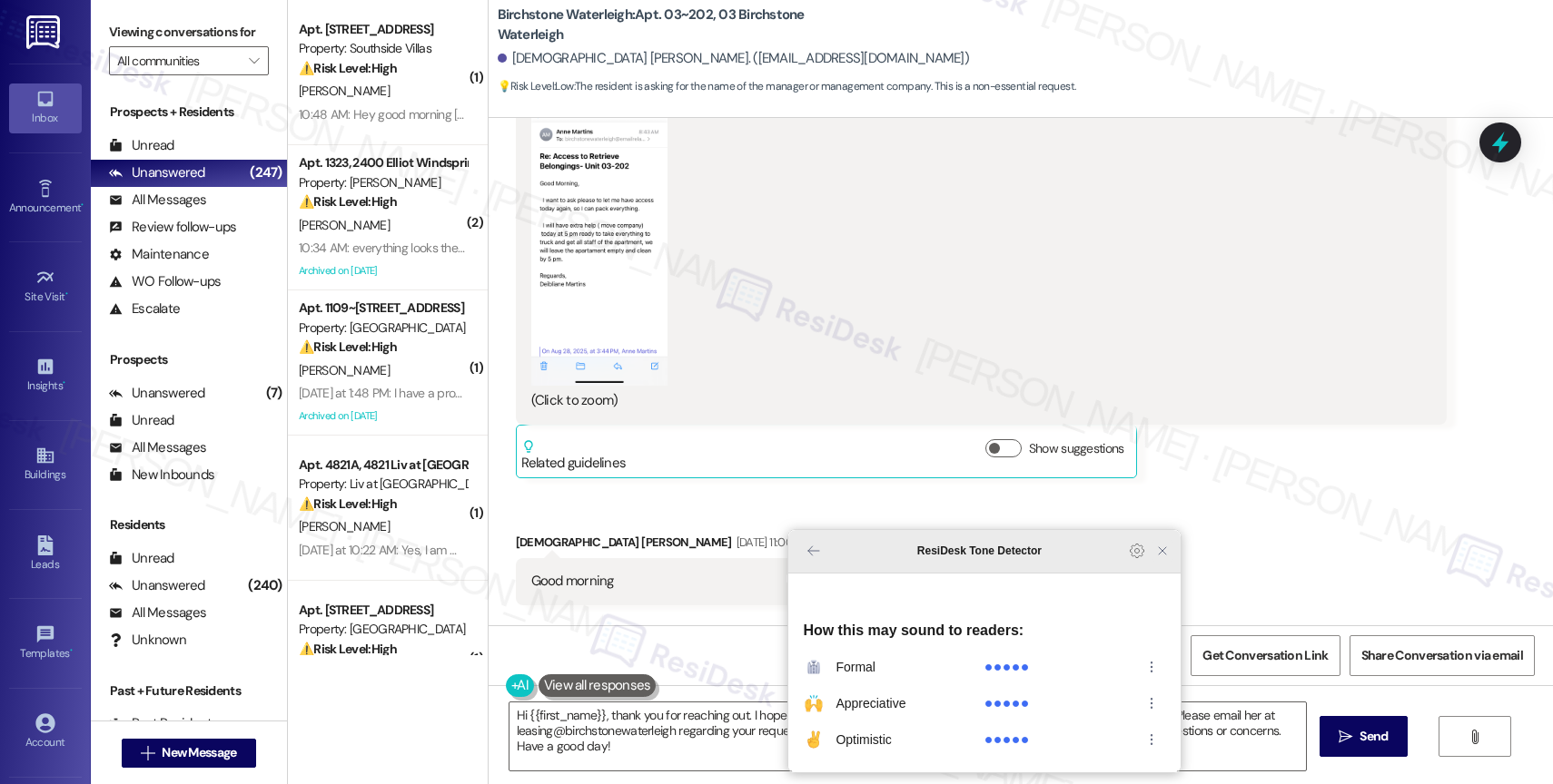
click at [1159, 555] on icon "Close Grammarly Assistant" at bounding box center [1162, 551] width 7 height 7
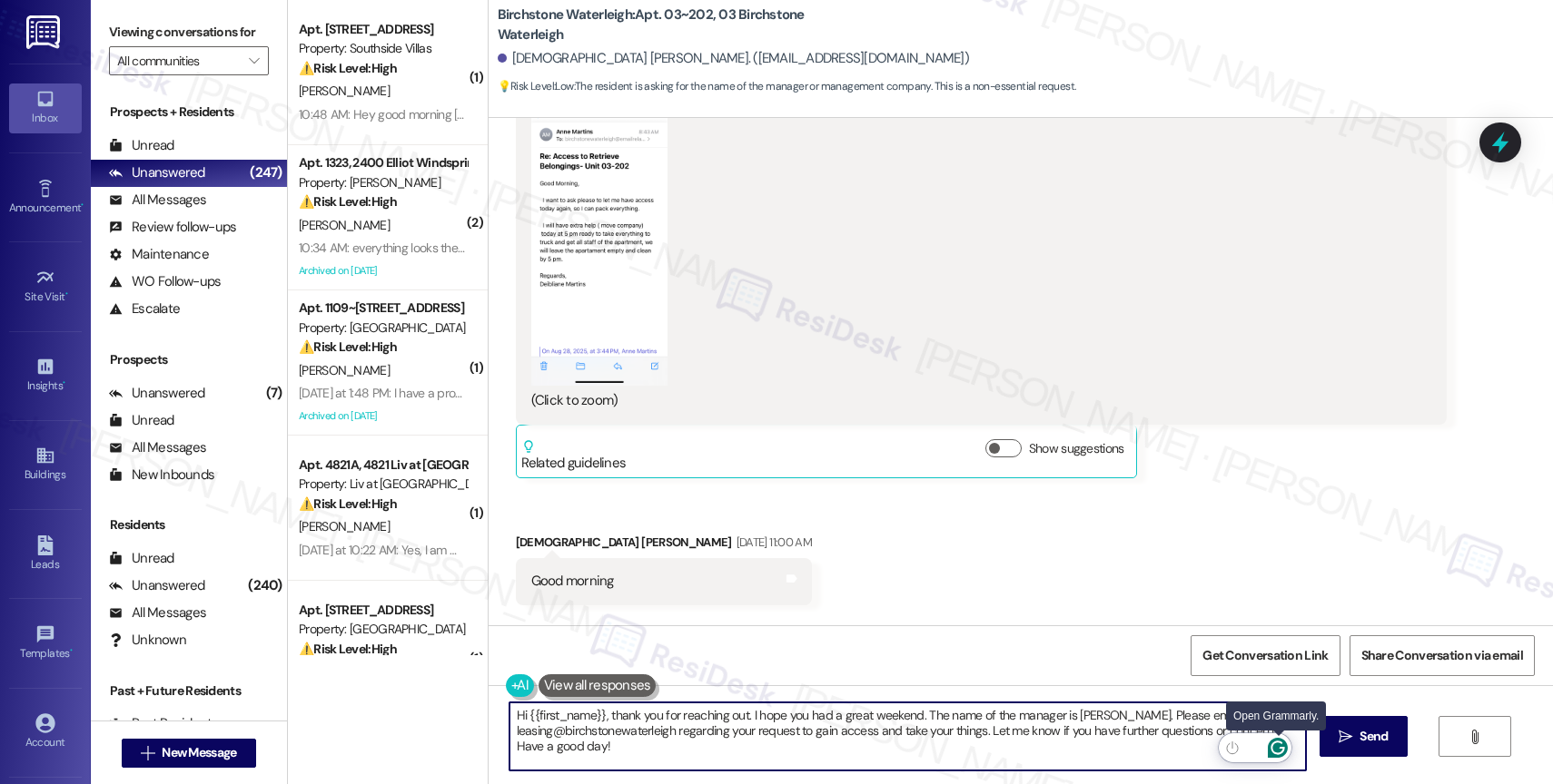
click at [1282, 748] on icon "Open Grammarly. 0 Suggestions." at bounding box center [1278, 749] width 20 height 20
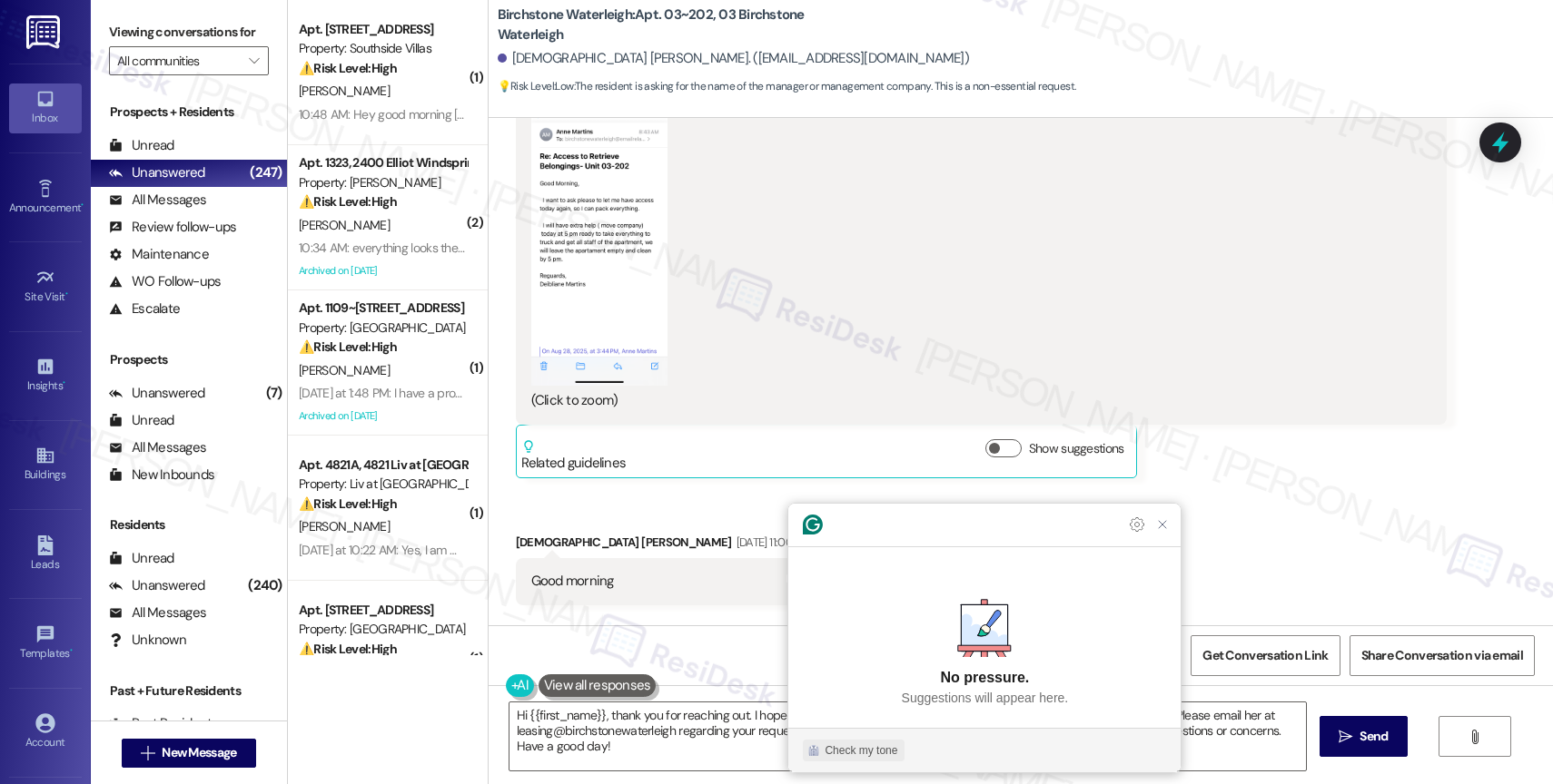
click at [853, 745] on div "Check my tone" at bounding box center [861, 751] width 73 height 16
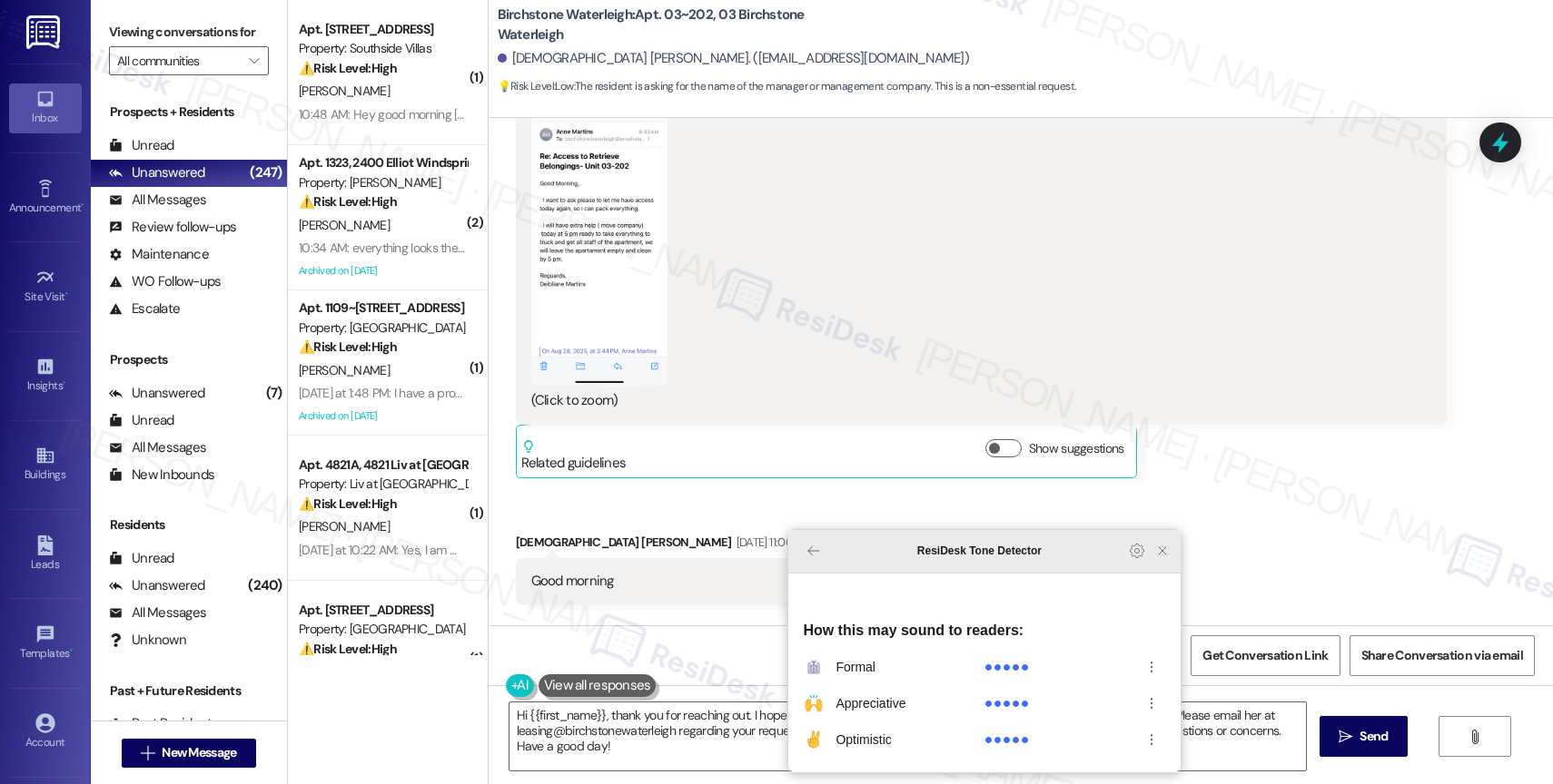
click at [1164, 559] on icon "Close Grammarly Assistant" at bounding box center [1162, 551] width 15 height 15
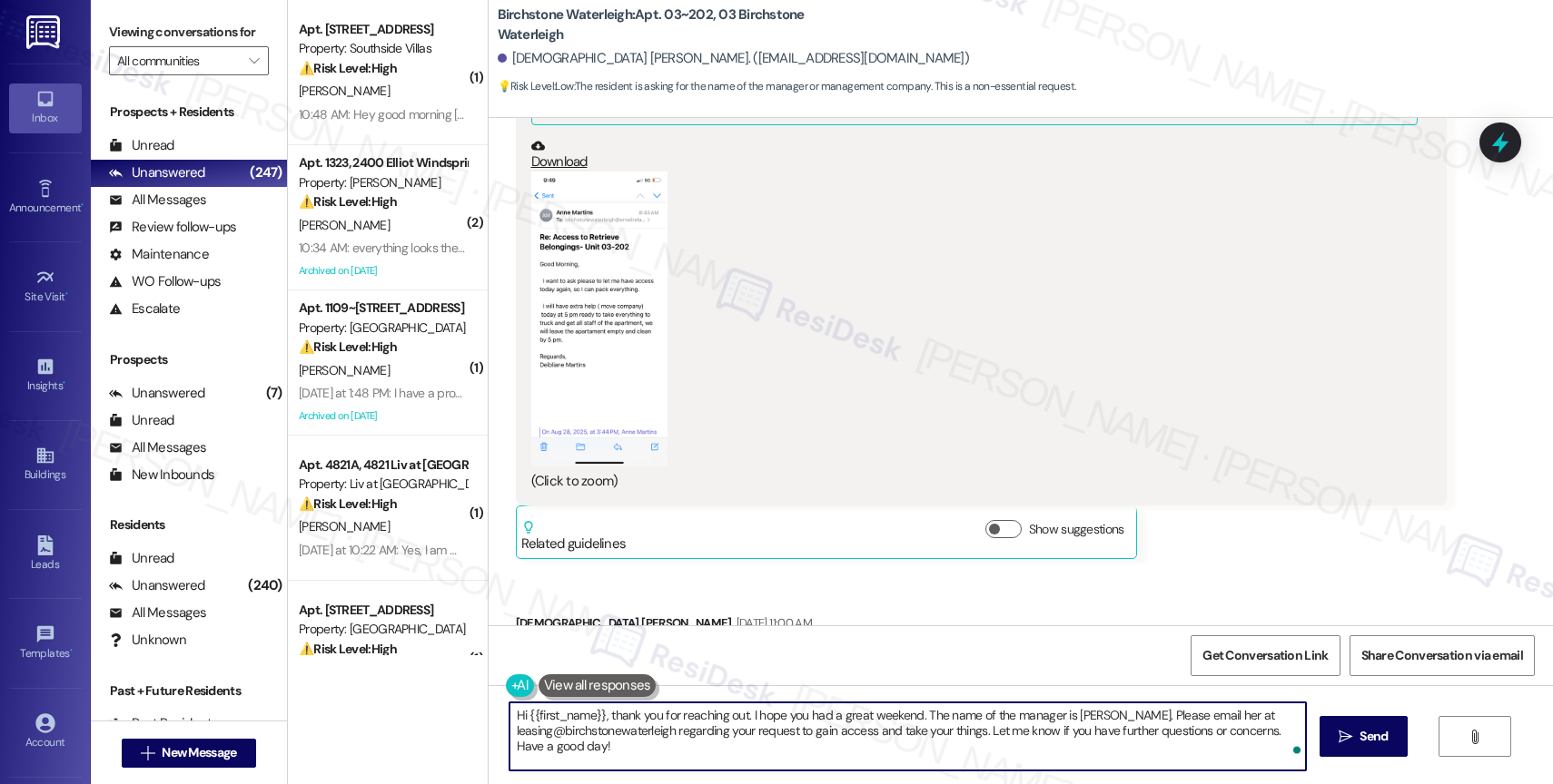
scroll to position [11786, 0]
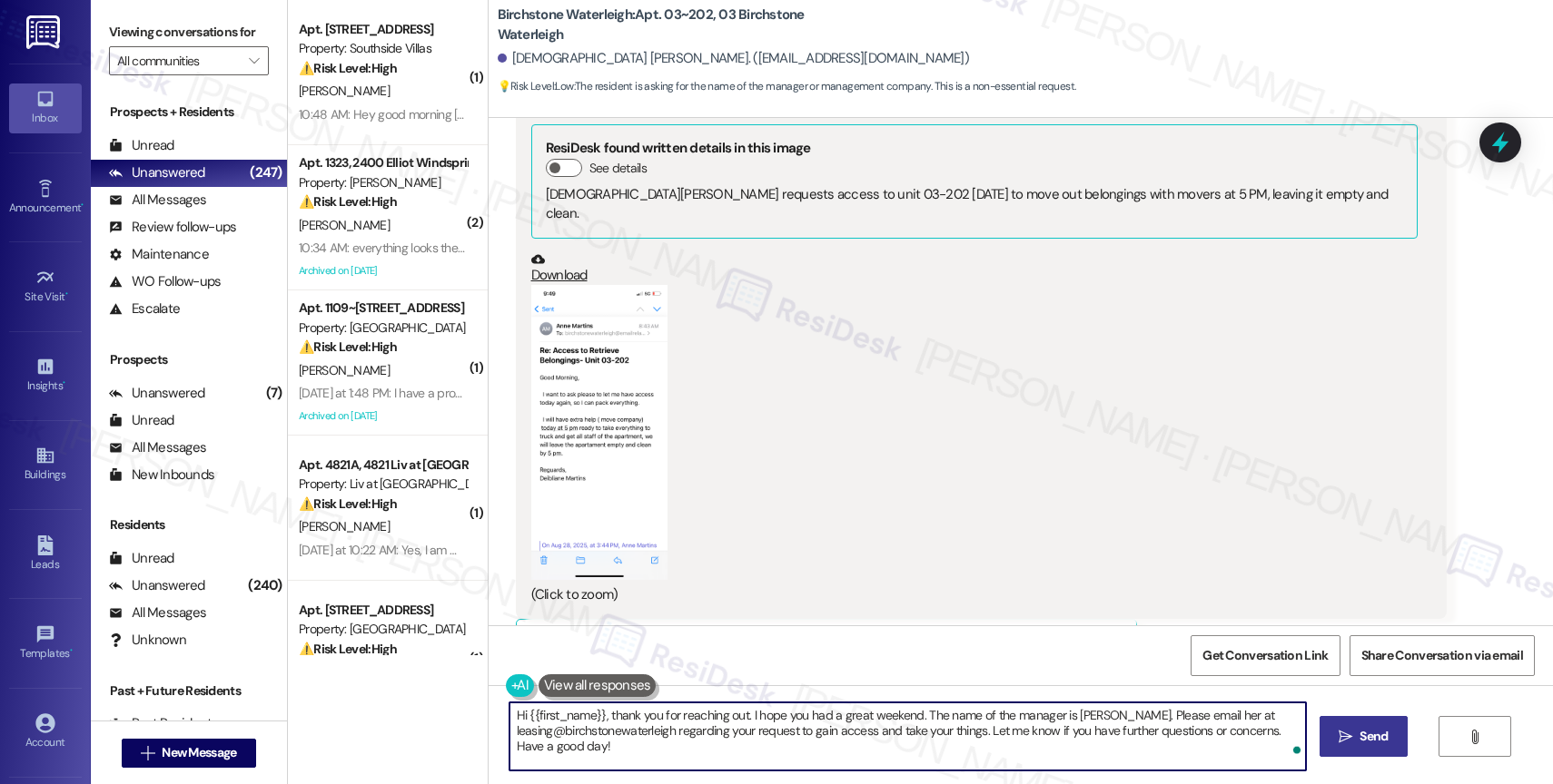
click at [1369, 743] on span "Send" at bounding box center [1373, 737] width 28 height 19
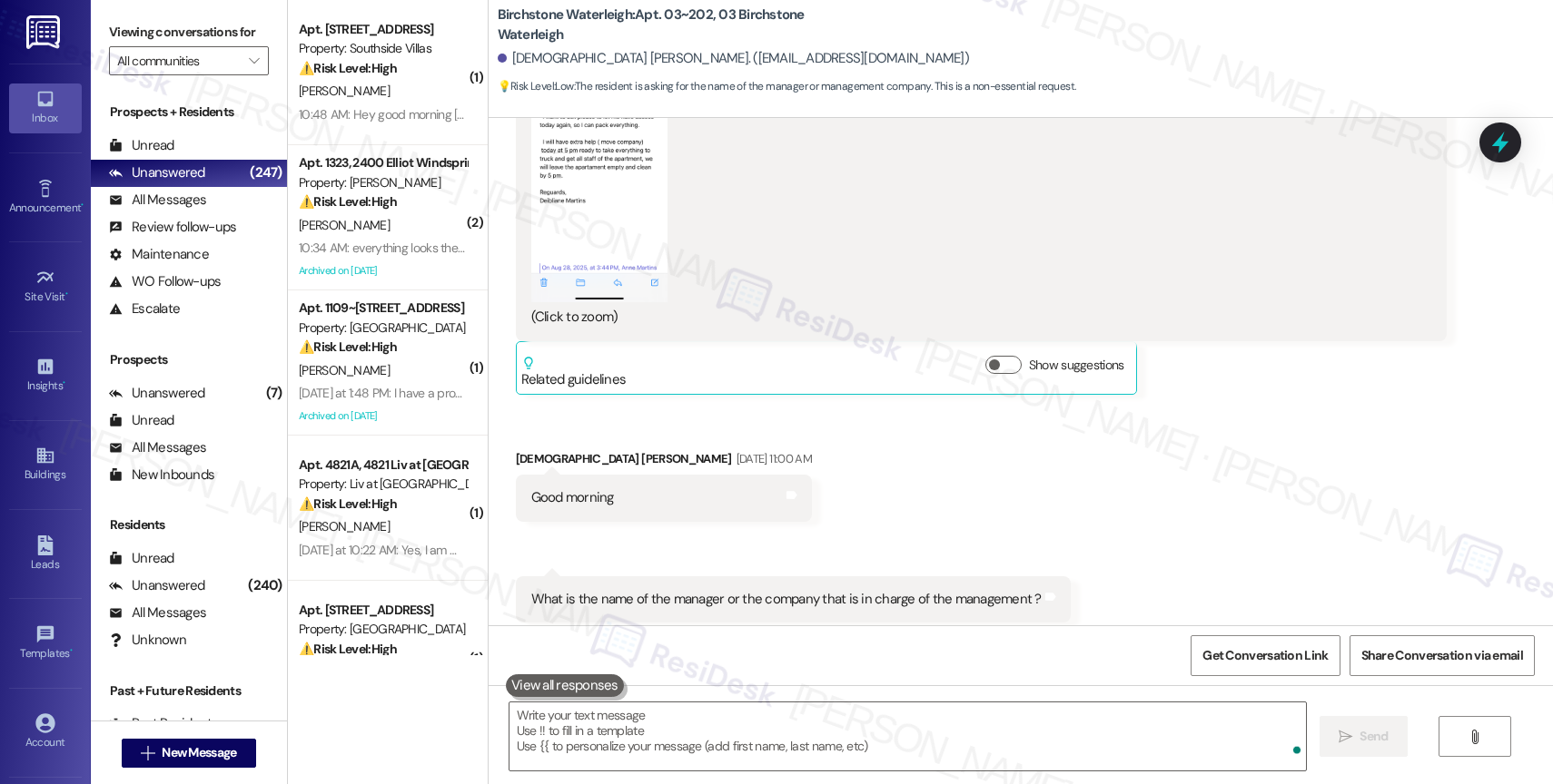
scroll to position [12211, 0]
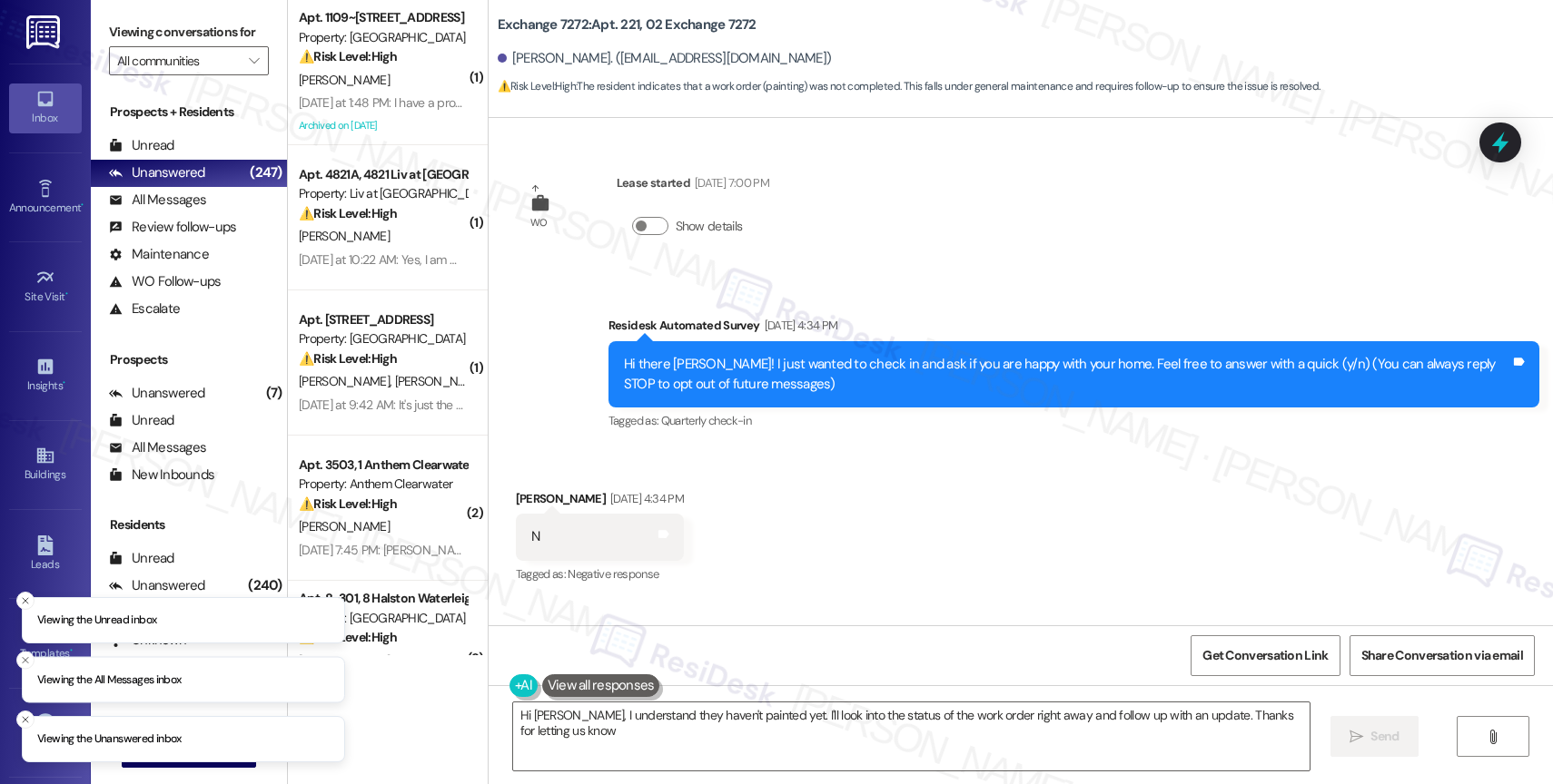
type textarea "Hi [PERSON_NAME], I understand they haven't painted yet. I'll look into the sta…"
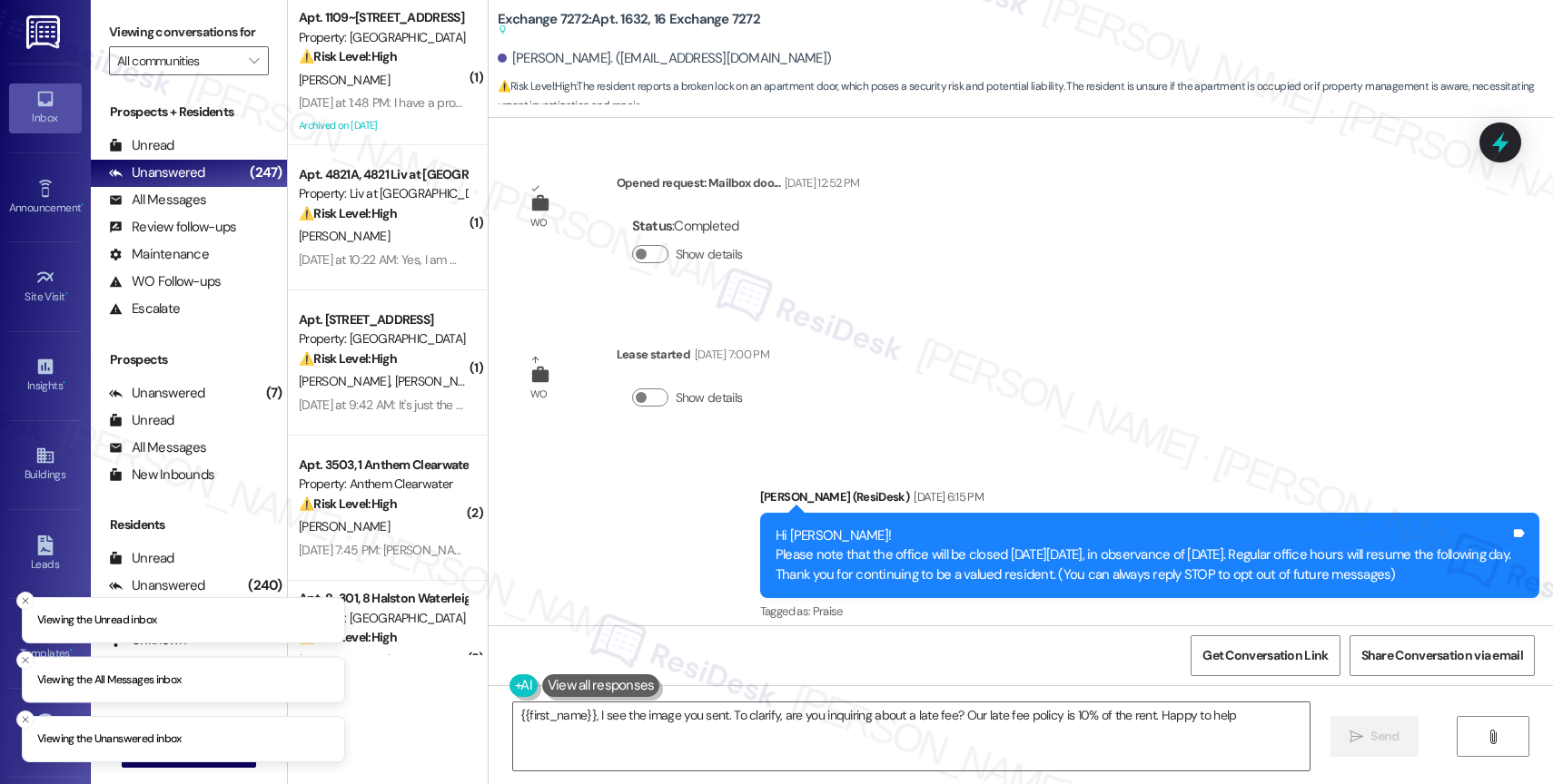
type textarea "{{first_name}}, I see the image you sent. To clarify, are you inquiring about a…"
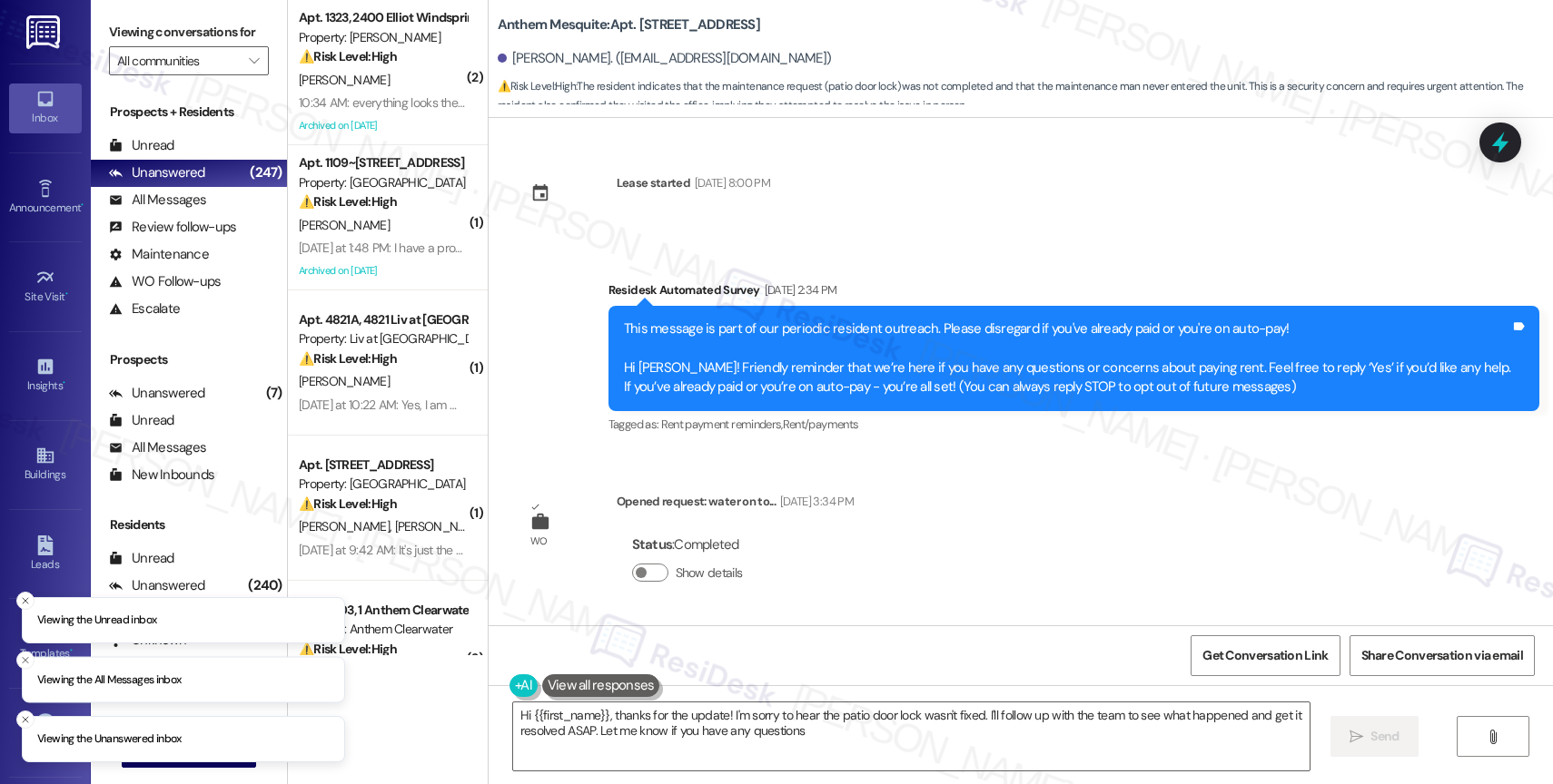
type textarea "Hi {{first_name}}, thanks for the update! I'm sorry to hear the patio door lock…"
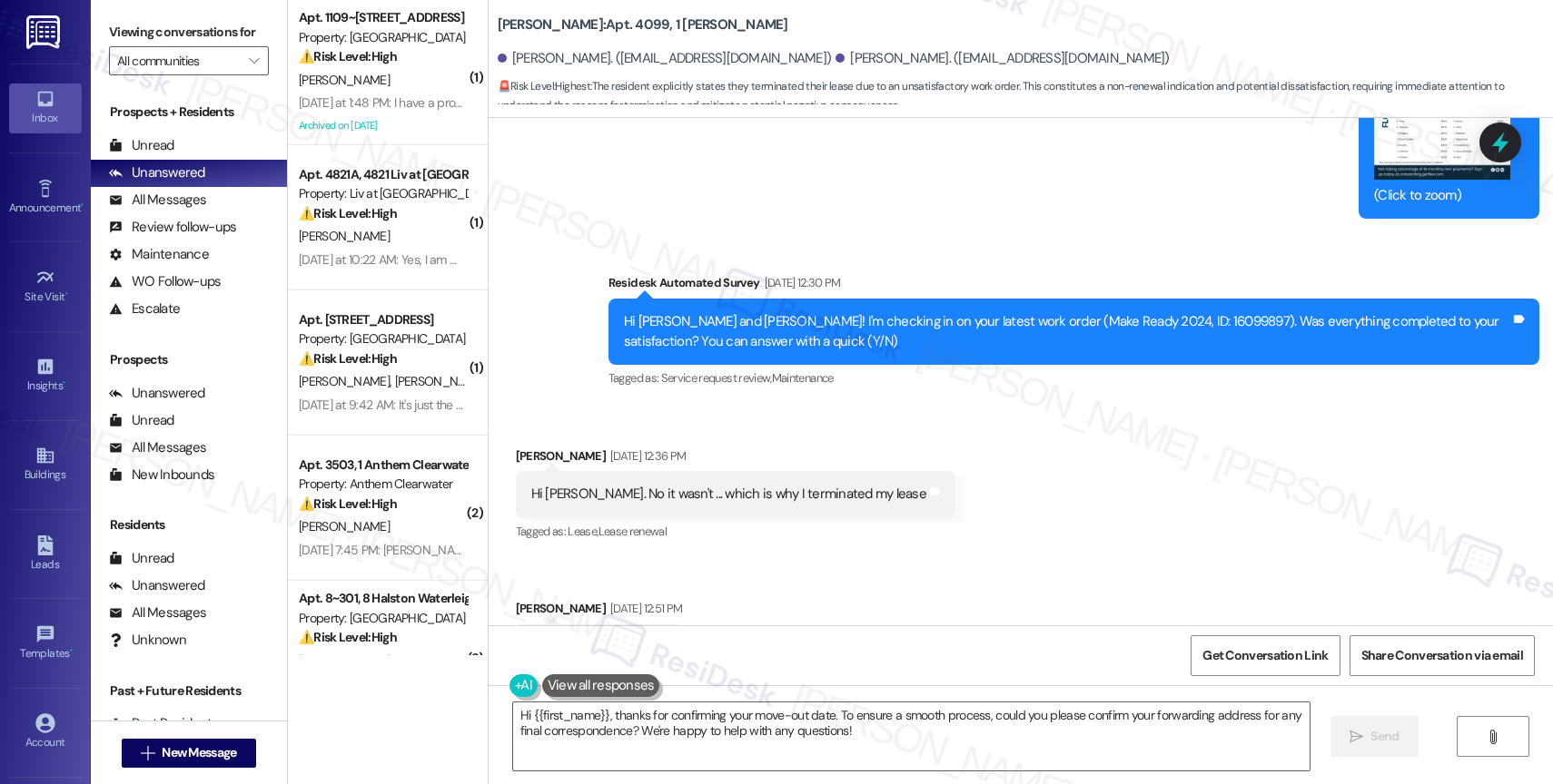
scroll to position [10598, 0]
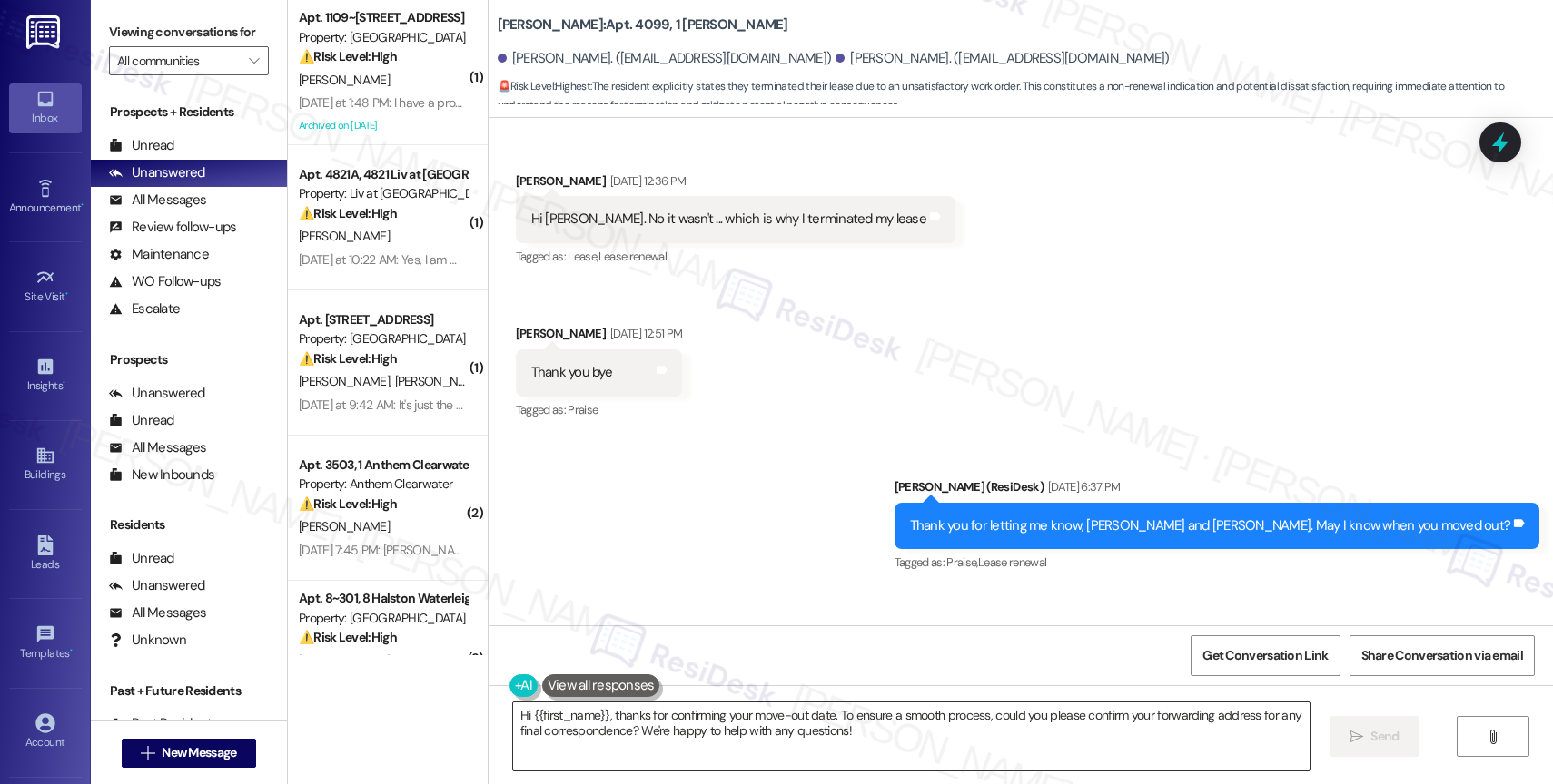
click at [721, 727] on textarea "Hi {{first_name}}, thanks for confirming your move-out date. To ensure a smooth…" at bounding box center [911, 737] width 796 height 68
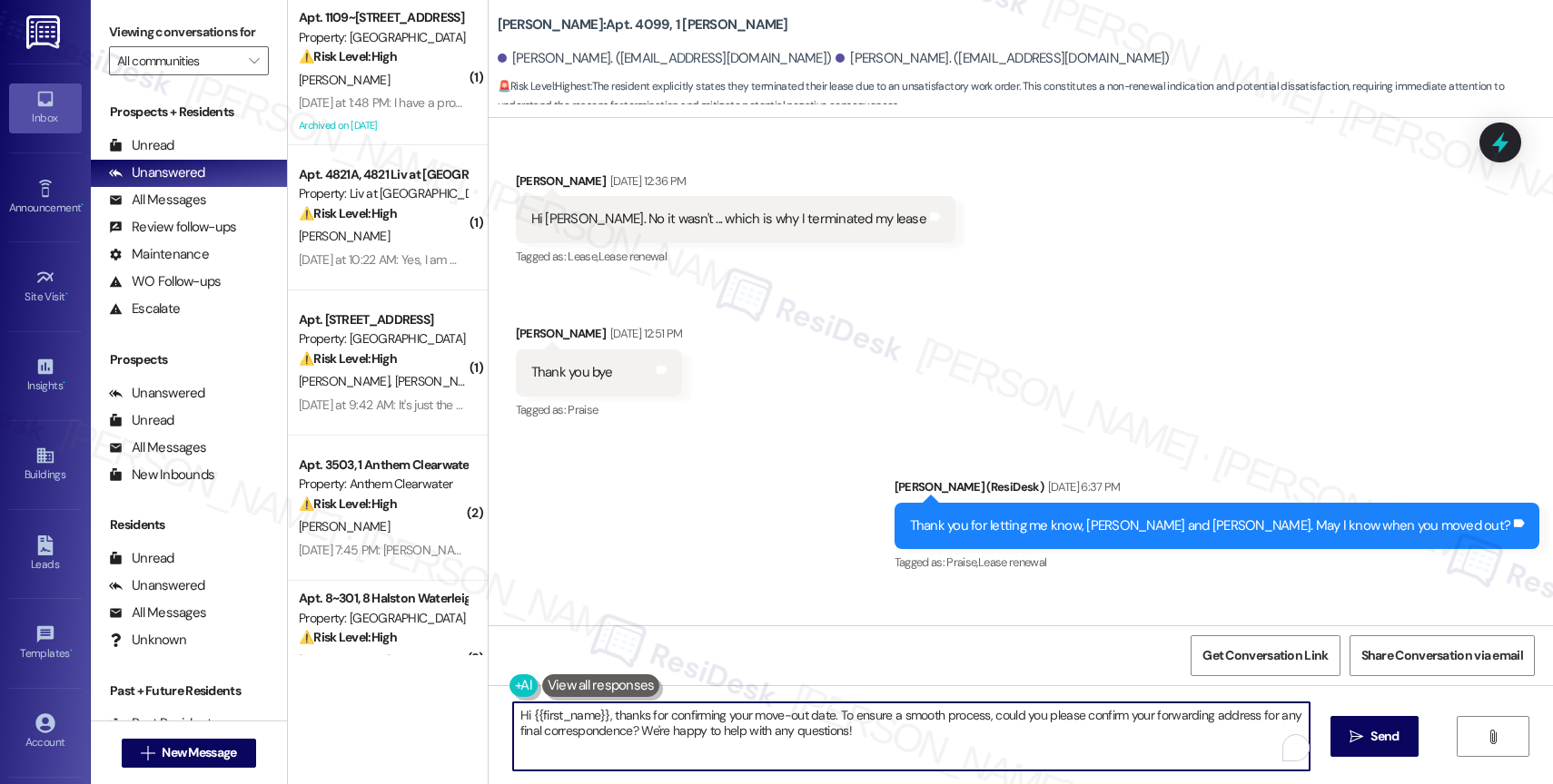
click at [721, 727] on textarea "Hi {{first_name}}, thanks for confirming your move-out date. To ensure a smooth…" at bounding box center [911, 737] width 796 height 68
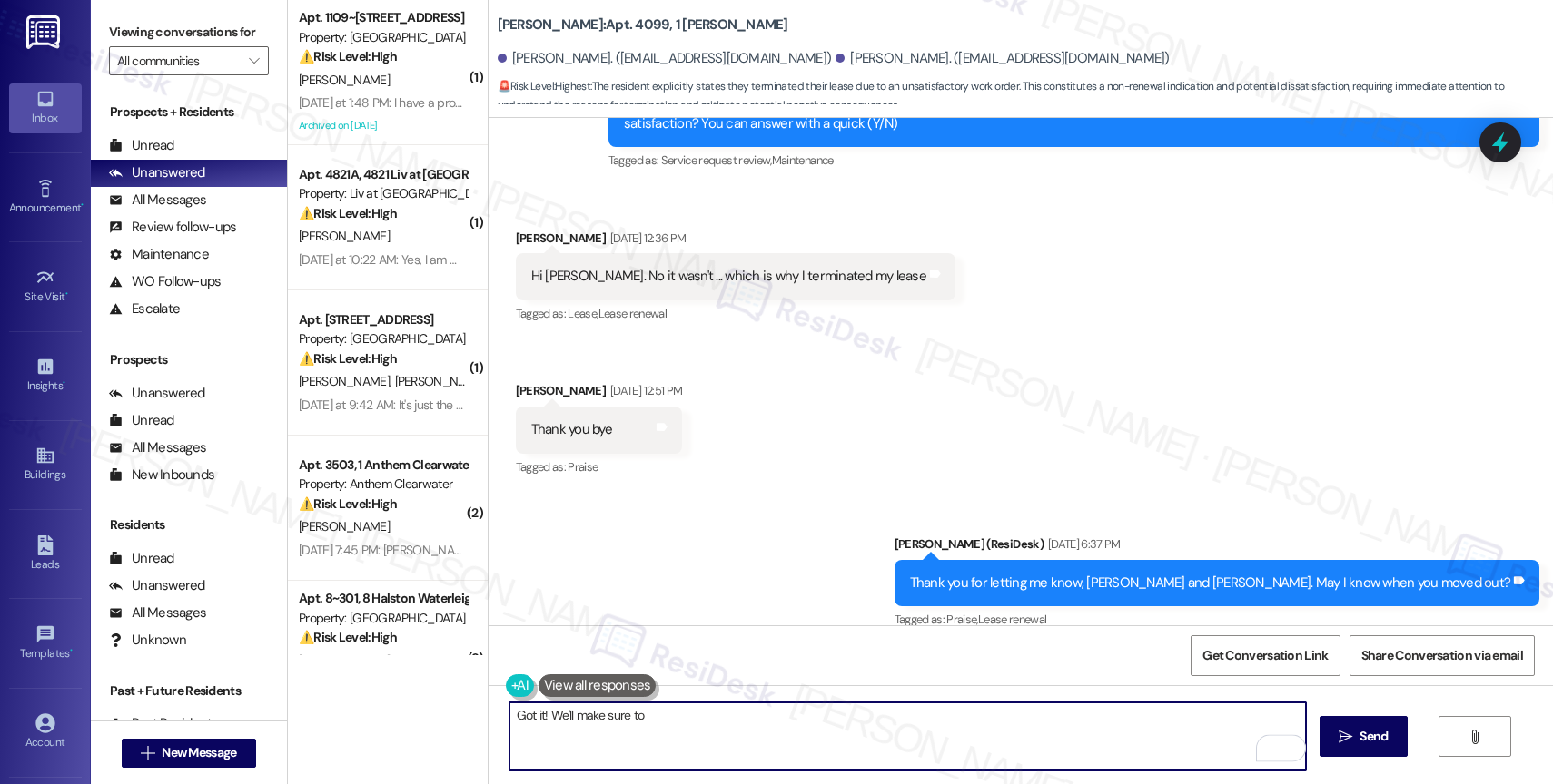
scroll to position [10462, 0]
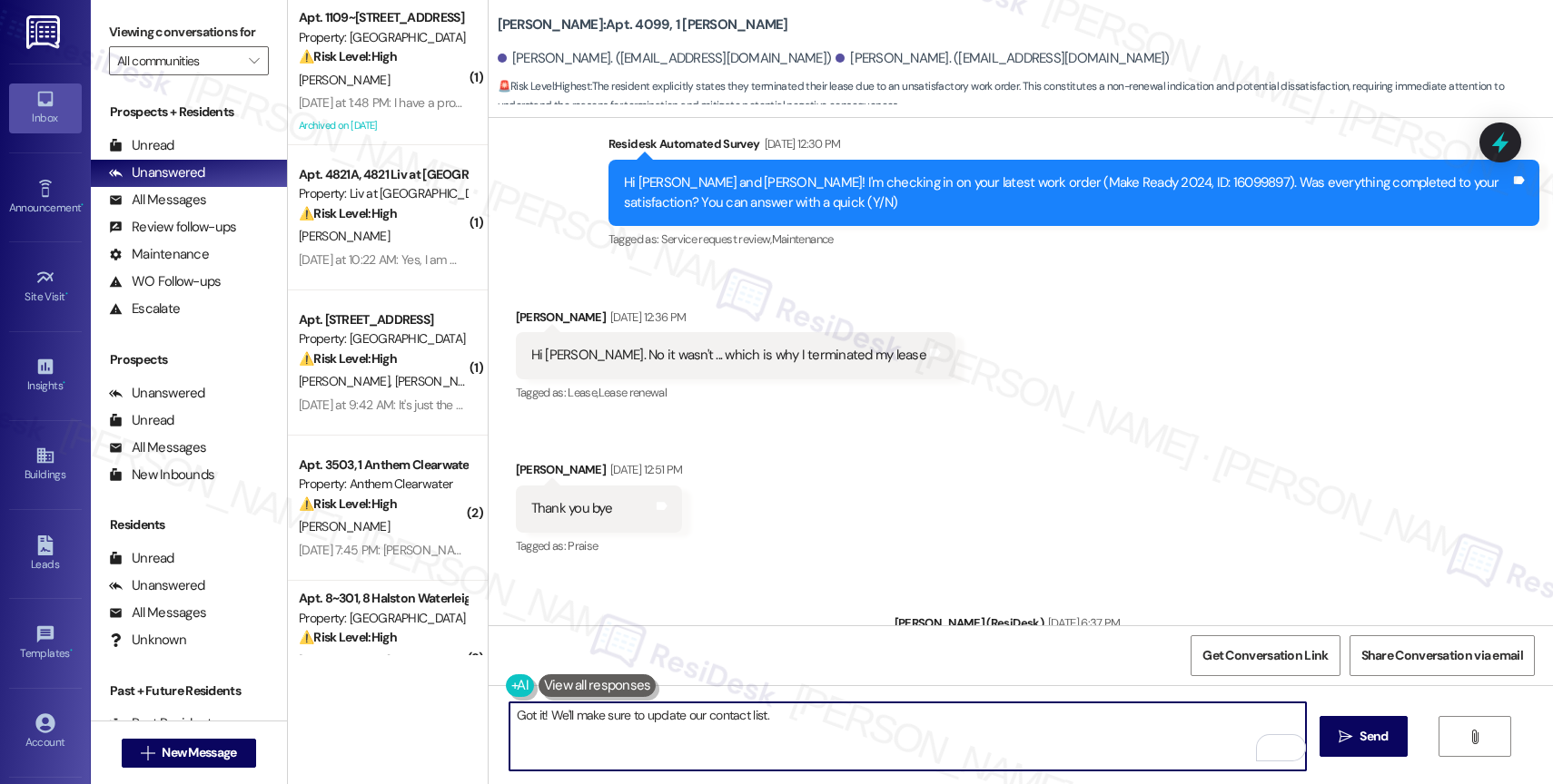
paste textarea "Please reply with 'STOP' (in all capital letters) to avoid receiving future mes…"
click at [793, 722] on textarea "Got it! We'll make sure to update our contact list. Please reply with 'STOP' (i…" at bounding box center [908, 737] width 796 height 68
click at [1242, 713] on textarea "Got it! We'll make sure to update our contact list. Please also reply with 'STO…" at bounding box center [908, 737] width 796 height 68
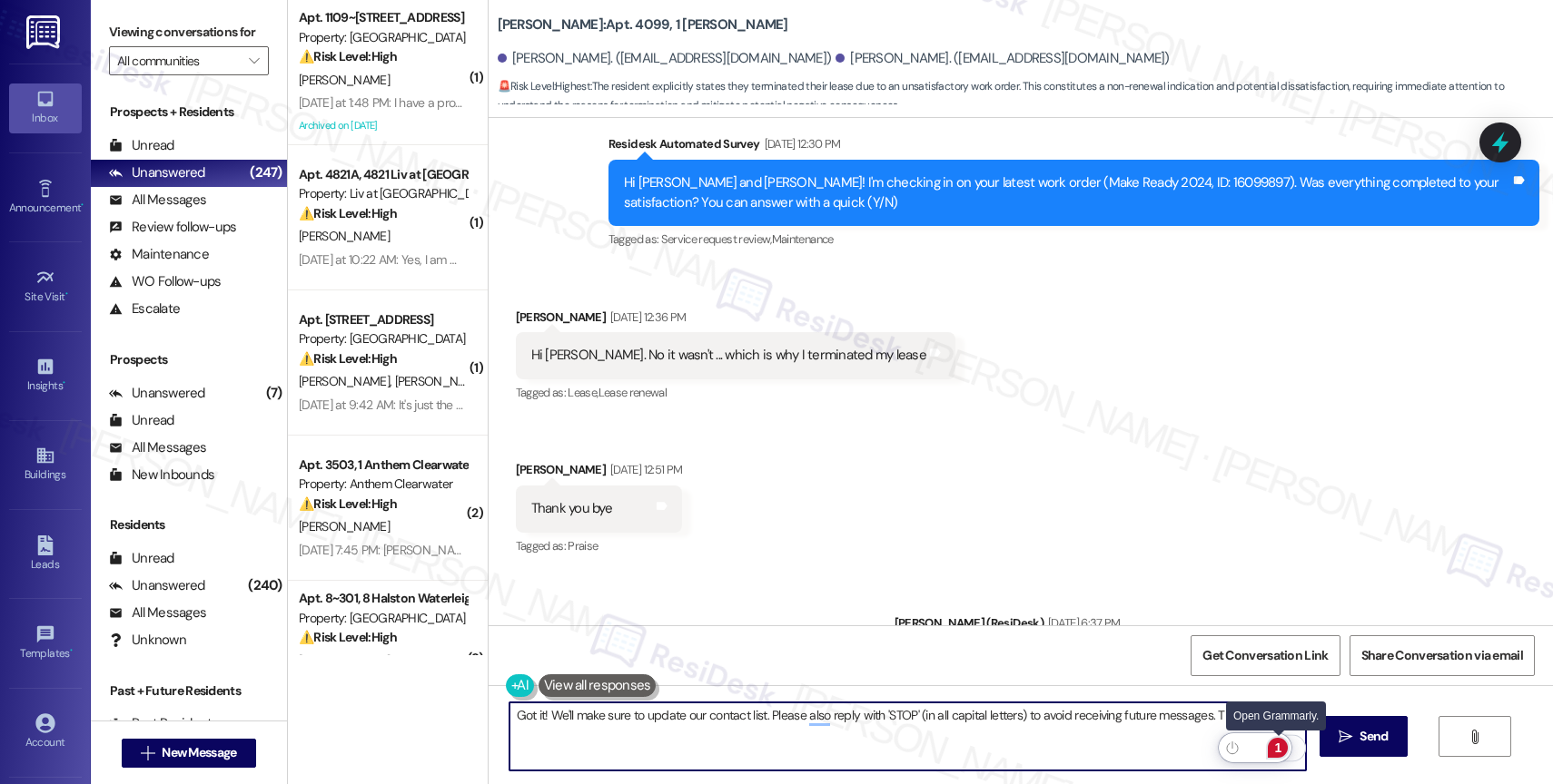
type textarea "Got it! We'll make sure to update our contact list. Please also reply with 'STO…"
click at [1280, 747] on div "1" at bounding box center [1278, 749] width 20 height 20
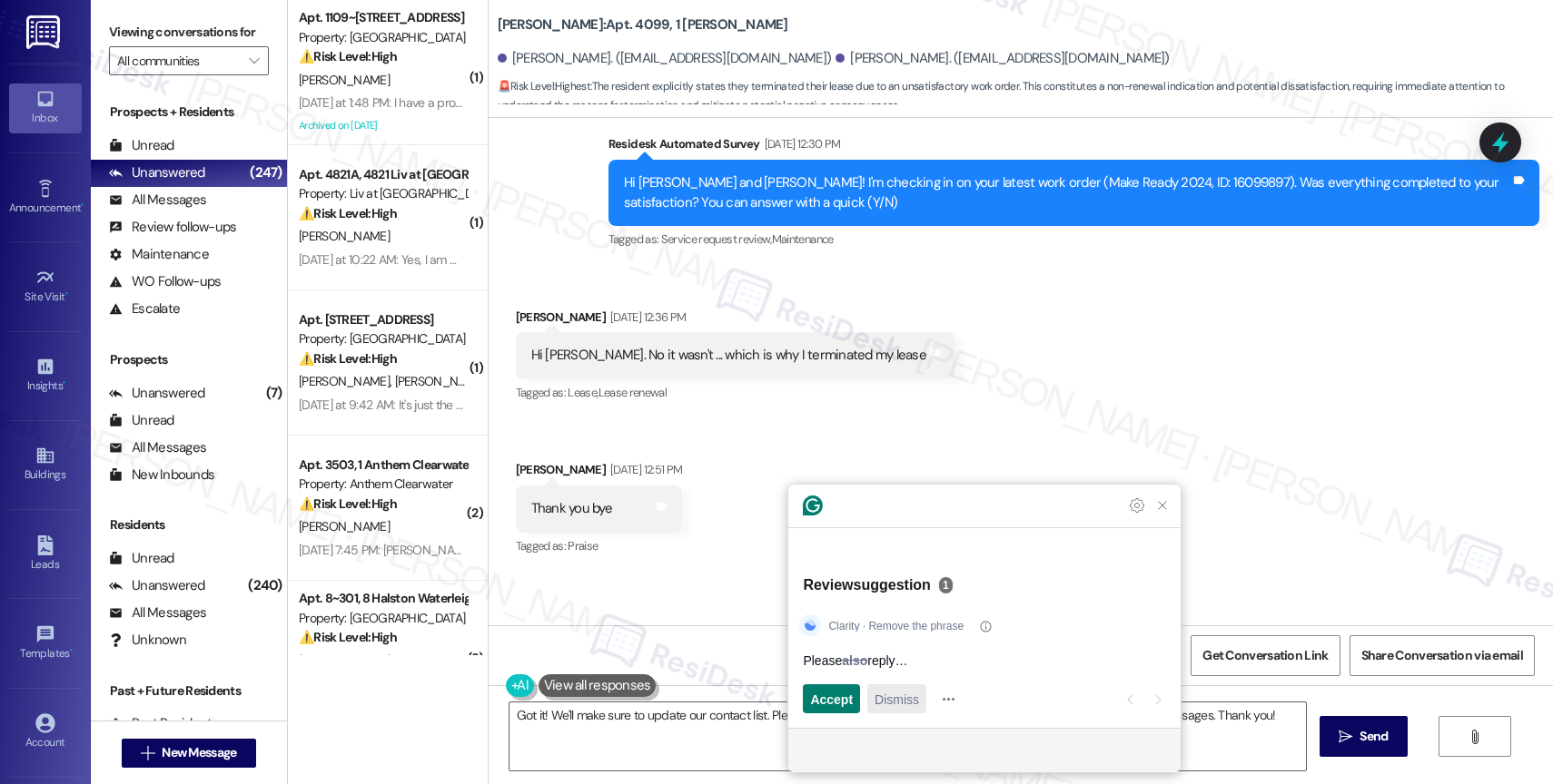
click at [919, 706] on span "Dismiss" at bounding box center [896, 700] width 45 height 19
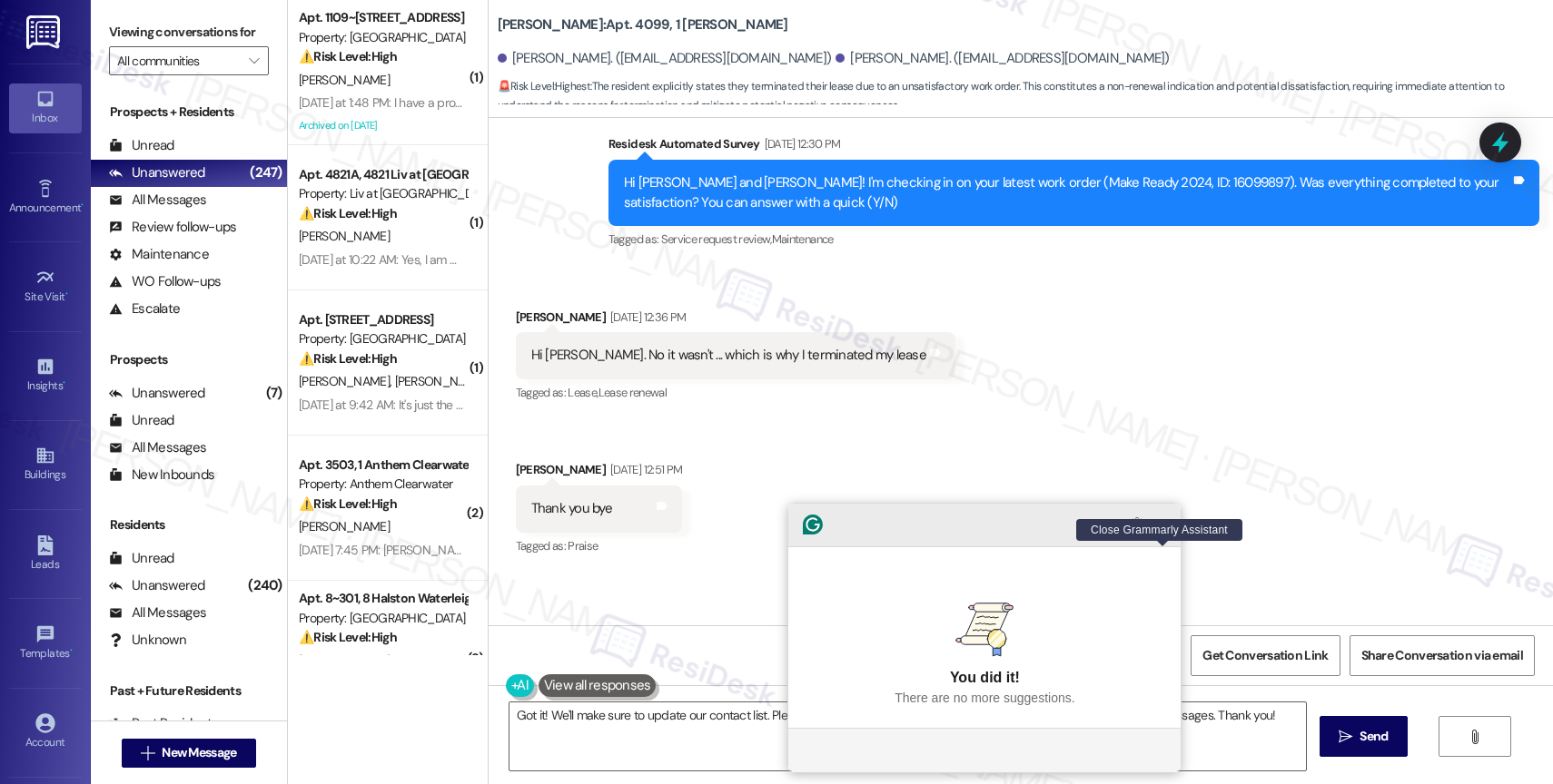
click at [1164, 532] on icon "Close Grammarly Assistant" at bounding box center [1162, 525] width 15 height 15
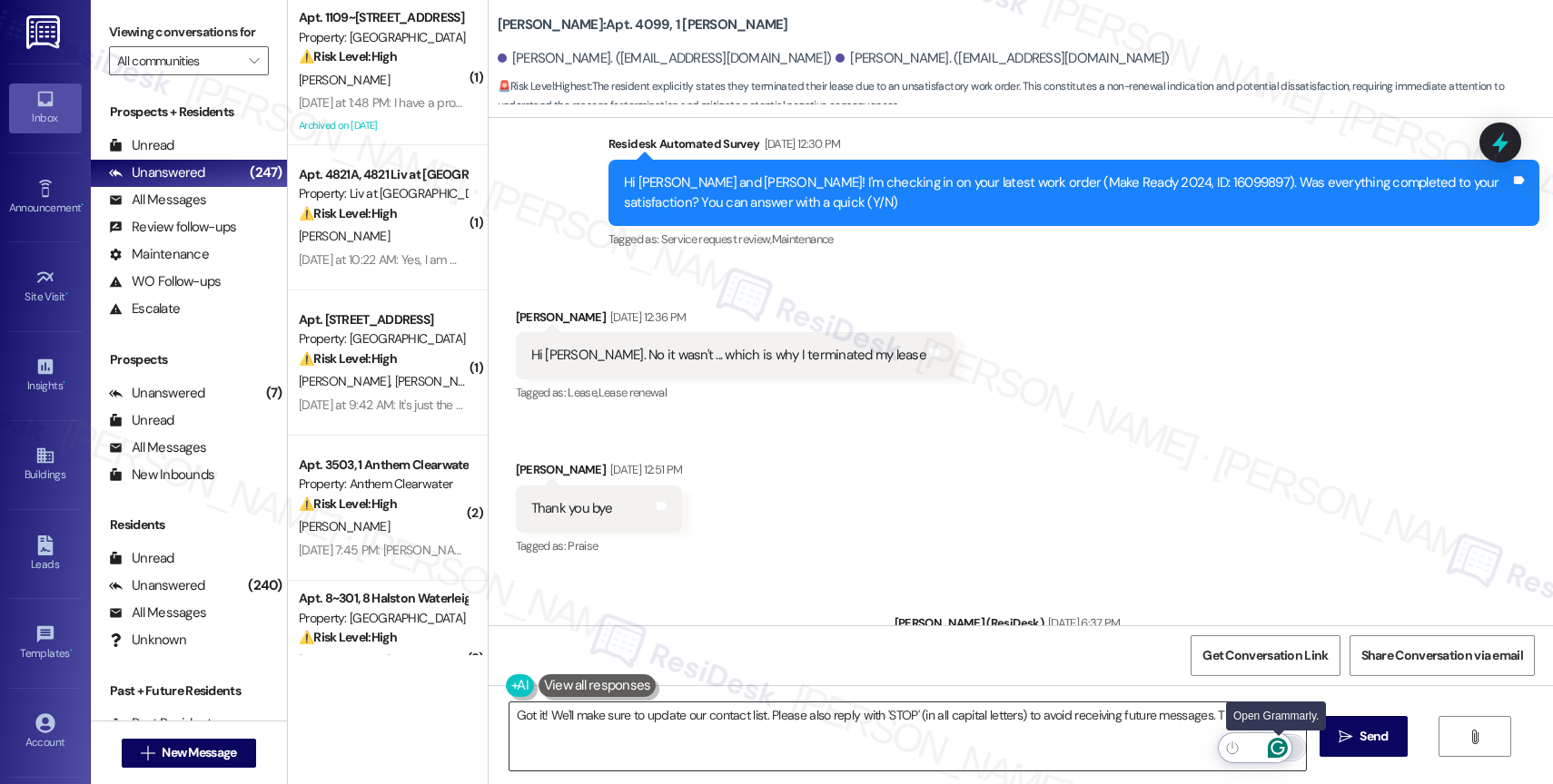
click at [1280, 742] on icon "Open Grammarly. 0 Suggestions." at bounding box center [1278, 749] width 14 height 14
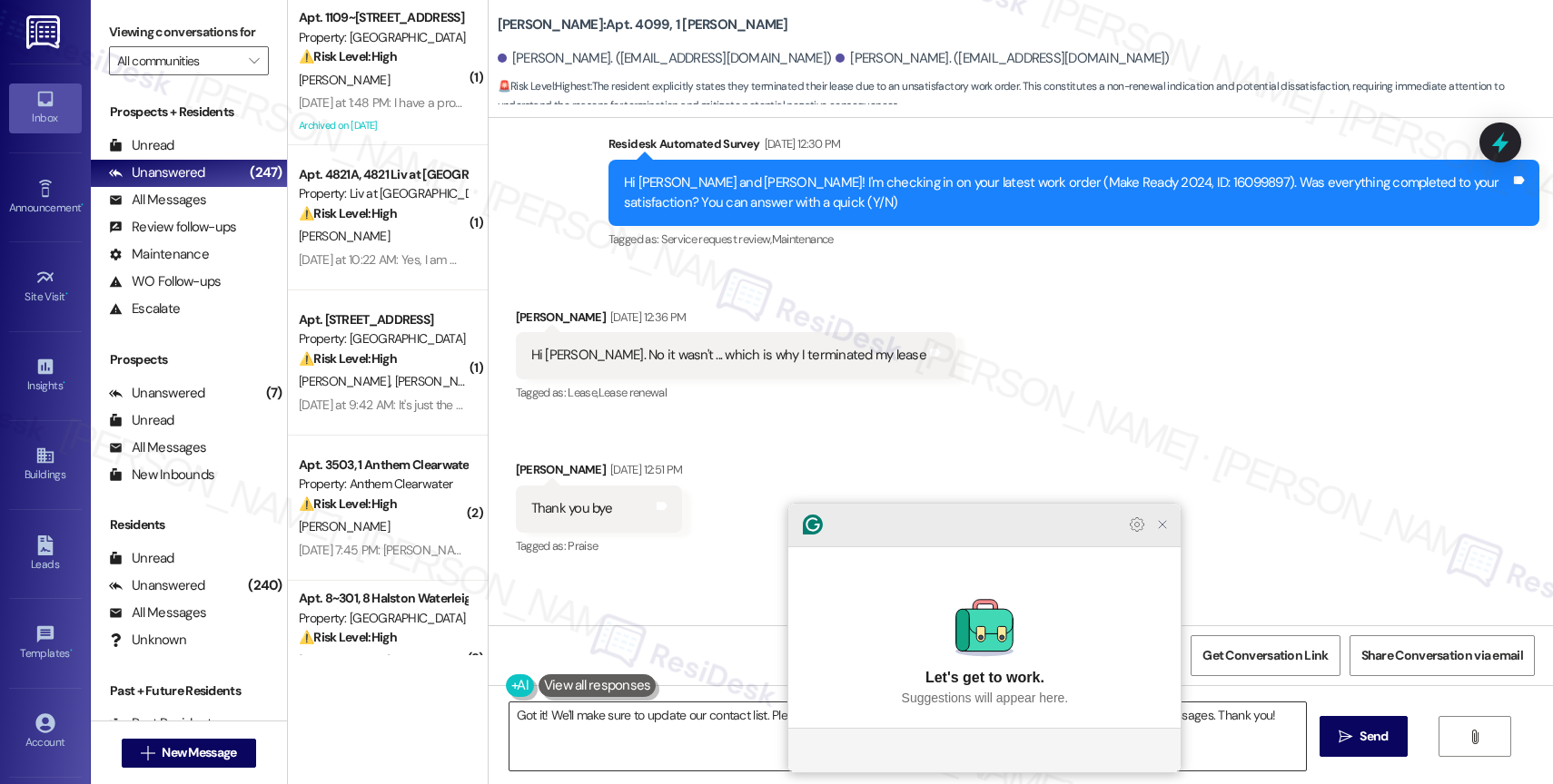
click at [1170, 532] on icon "Close Grammarly Assistant" at bounding box center [1162, 525] width 15 height 15
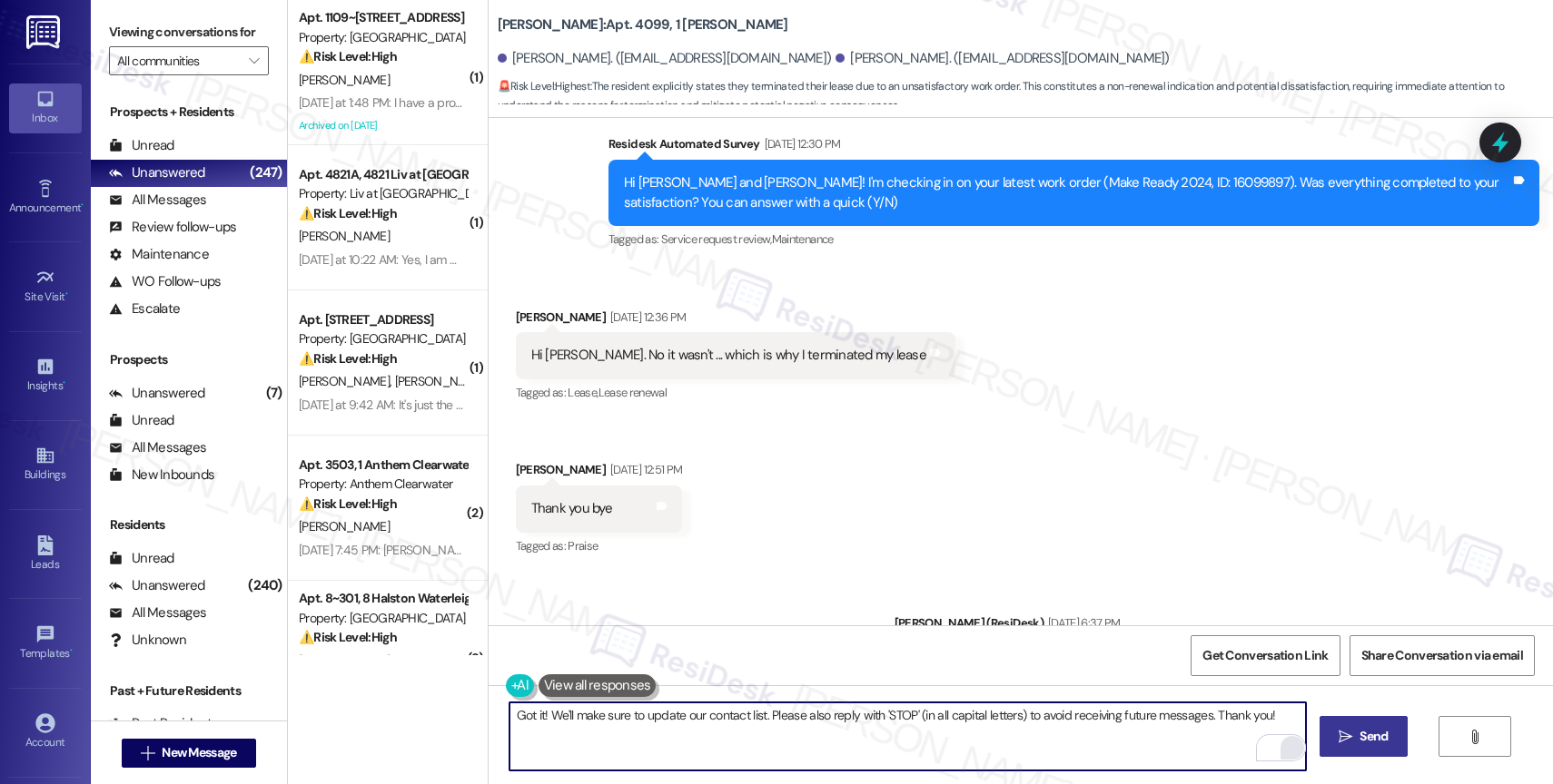
scroll to position [10671, 0]
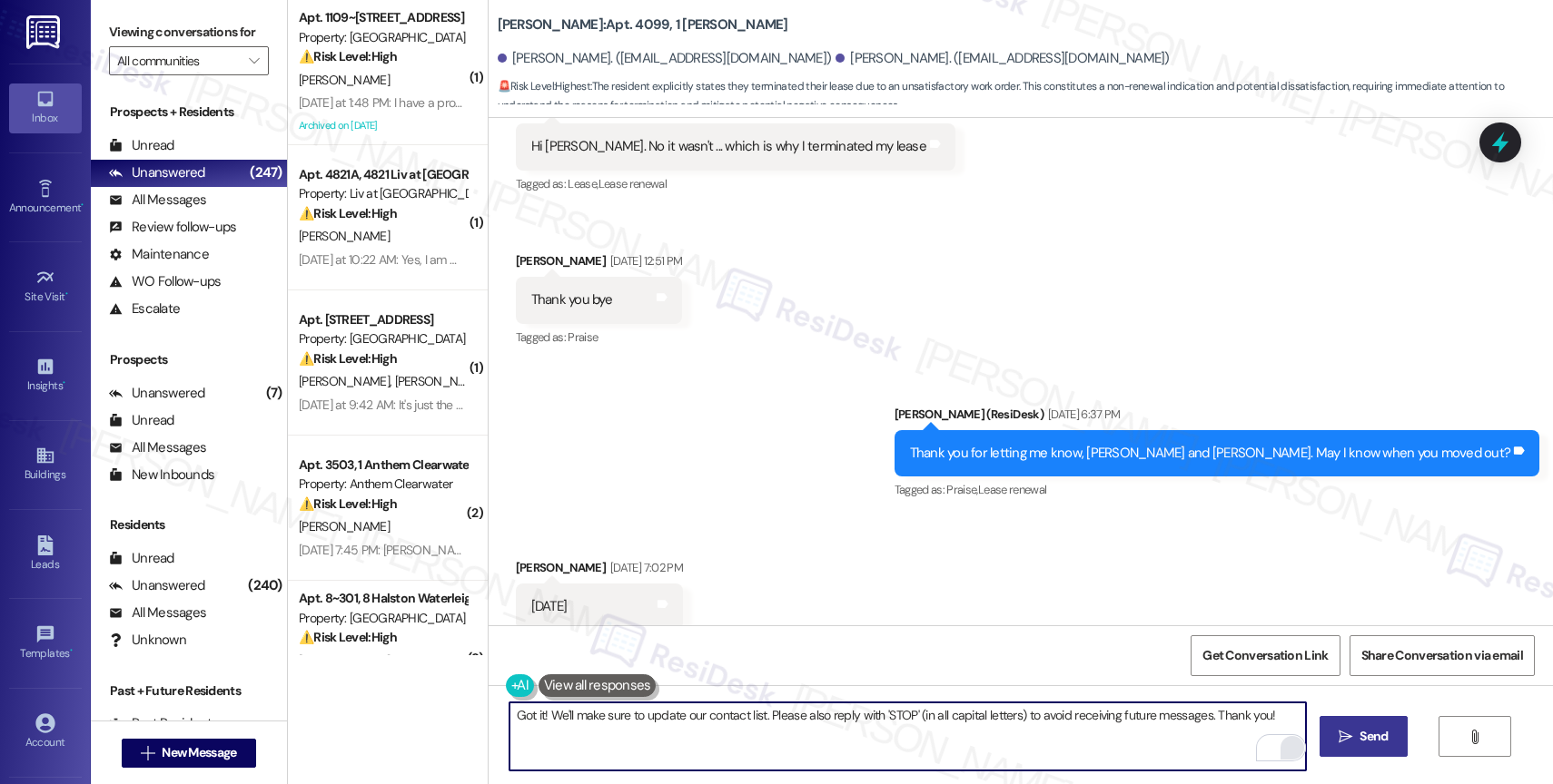
click at [1356, 737] on span "Send" at bounding box center [1373, 737] width 35 height 19
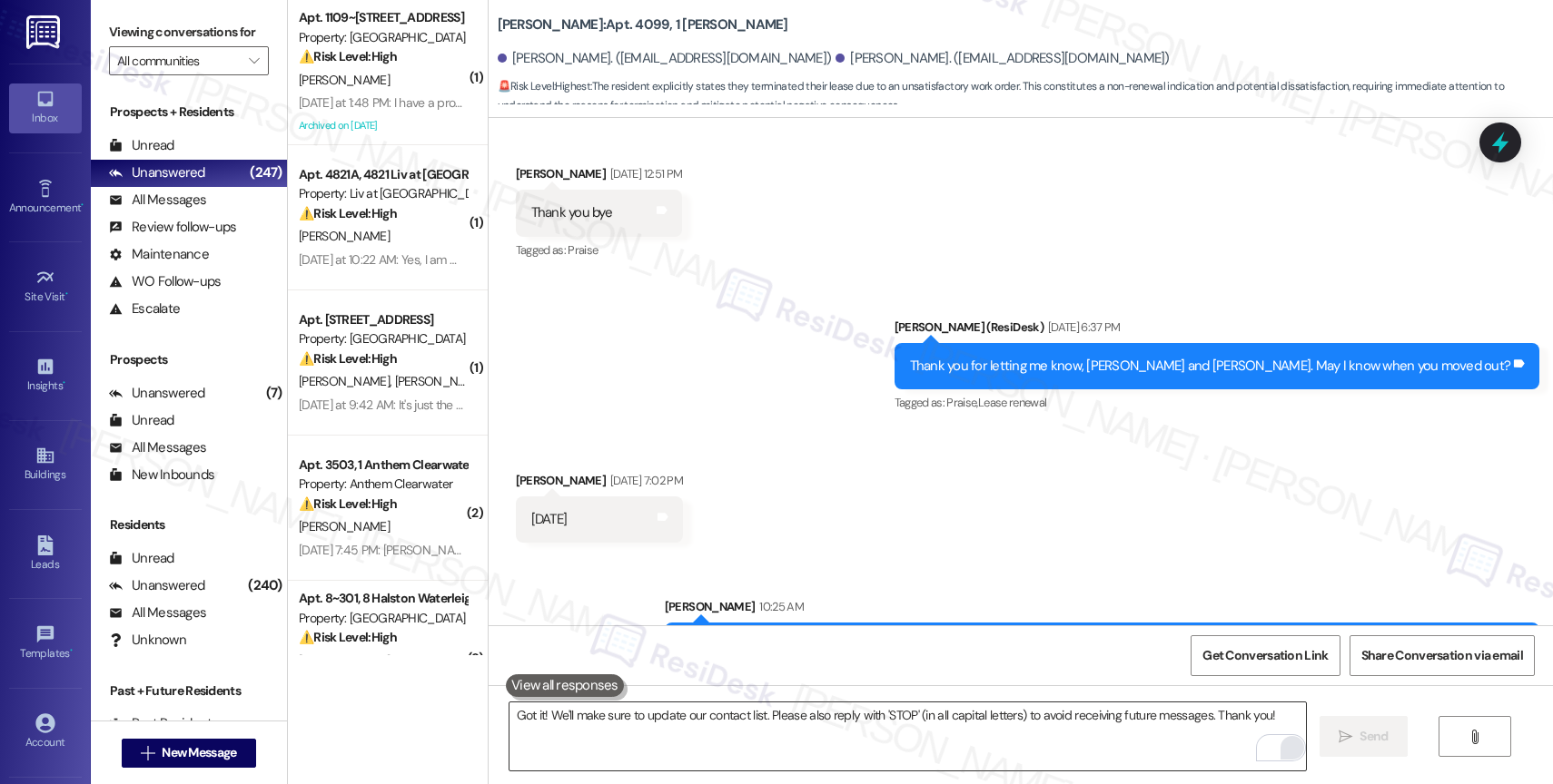
scroll to position [10798, 0]
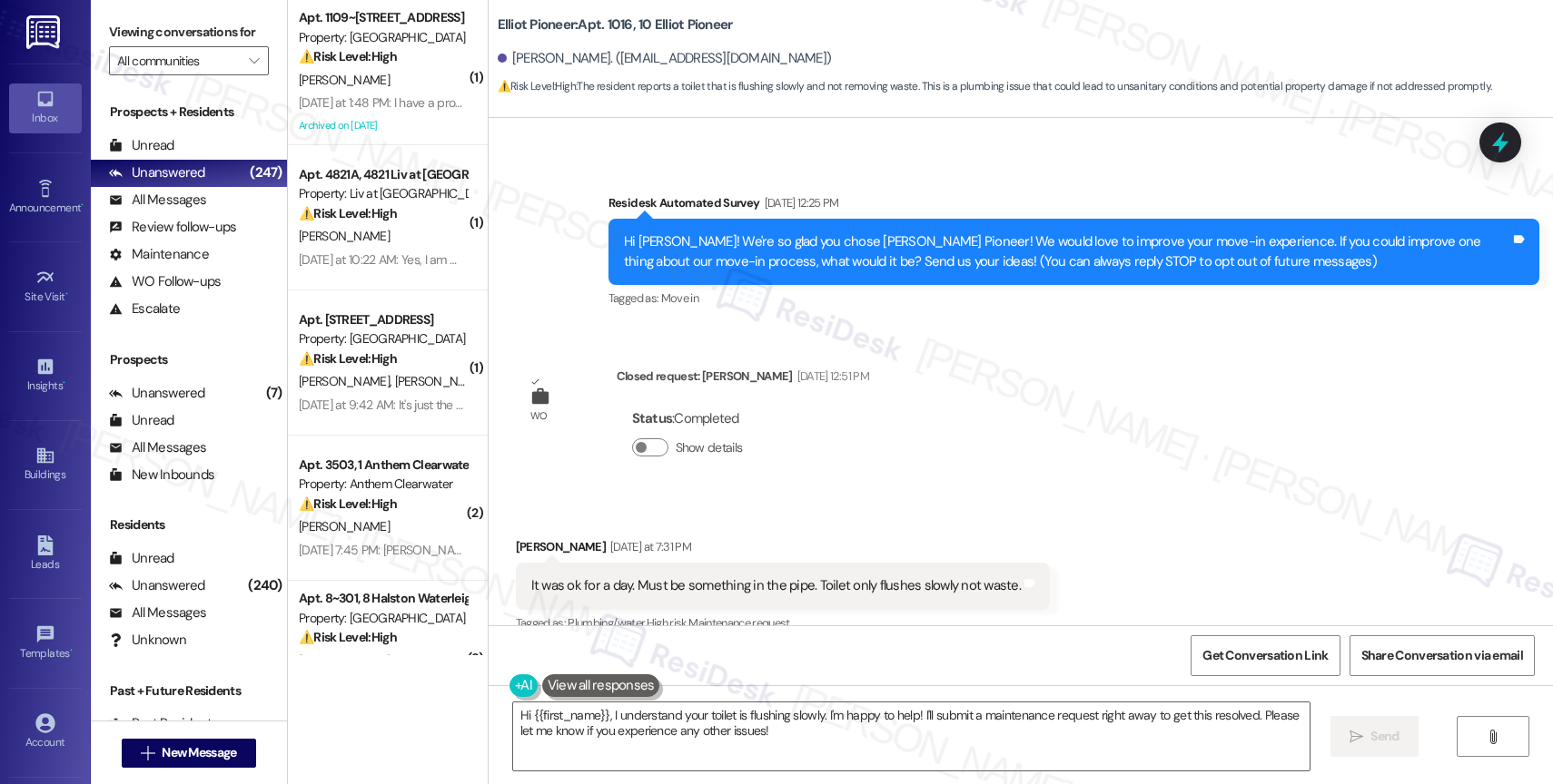
scroll to position [124, 0]
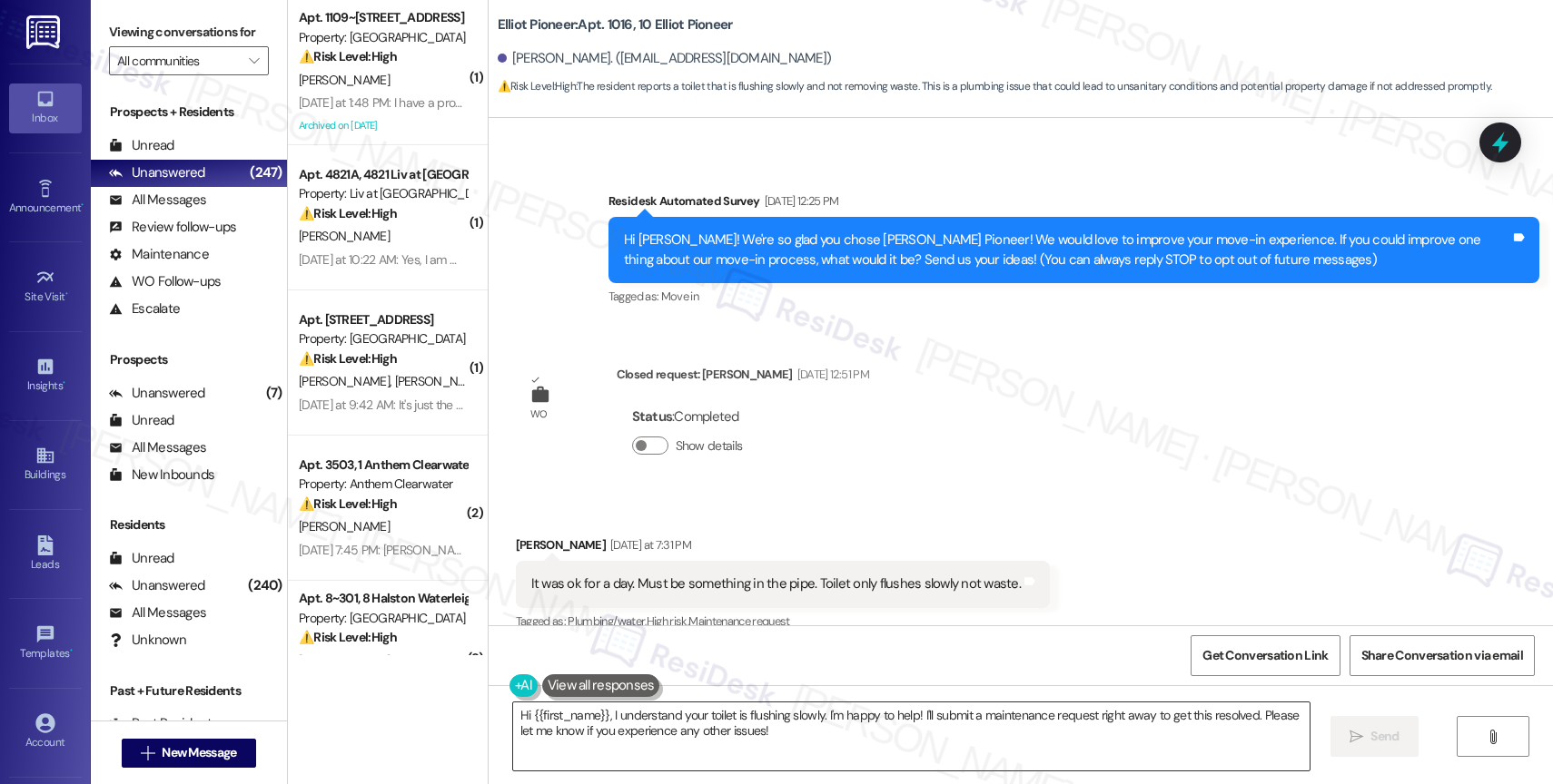
click at [781, 749] on textarea "Hi {{first_name}}, I understand your toilet is flushing slowly. I'm happy to he…" at bounding box center [911, 737] width 796 height 68
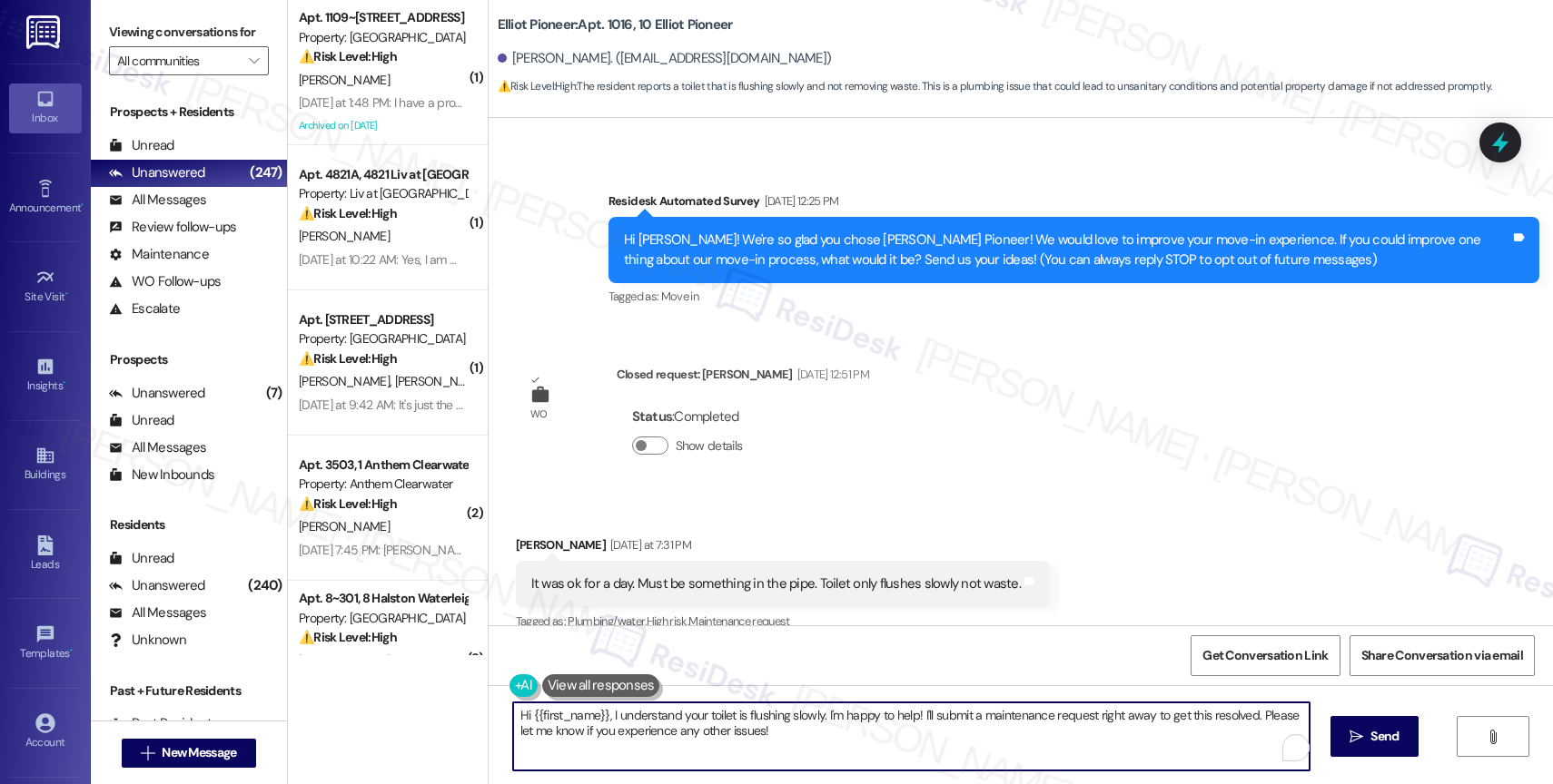
drag, startPoint x: 598, startPoint y: 713, endPoint x: 719, endPoint y: 696, distance: 122.2
click at [603, 712] on textarea "Hi {{first_name}}, I understand your toilet is flushing slowly. I'm happy to he…" at bounding box center [911, 737] width 796 height 68
click at [903, 710] on textarea "Hi {{first_name}}, I hope you had a good weekend. I understand your toilet is f…" at bounding box center [908, 737] width 796 height 68
click at [991, 744] on textarea "Hi {{first_name}}, I hope you had a good weekend. I understand your toilet is s…" at bounding box center [908, 737] width 796 height 68
drag, startPoint x: 1003, startPoint y: 708, endPoint x: 1022, endPoint y: 751, distance: 47.0
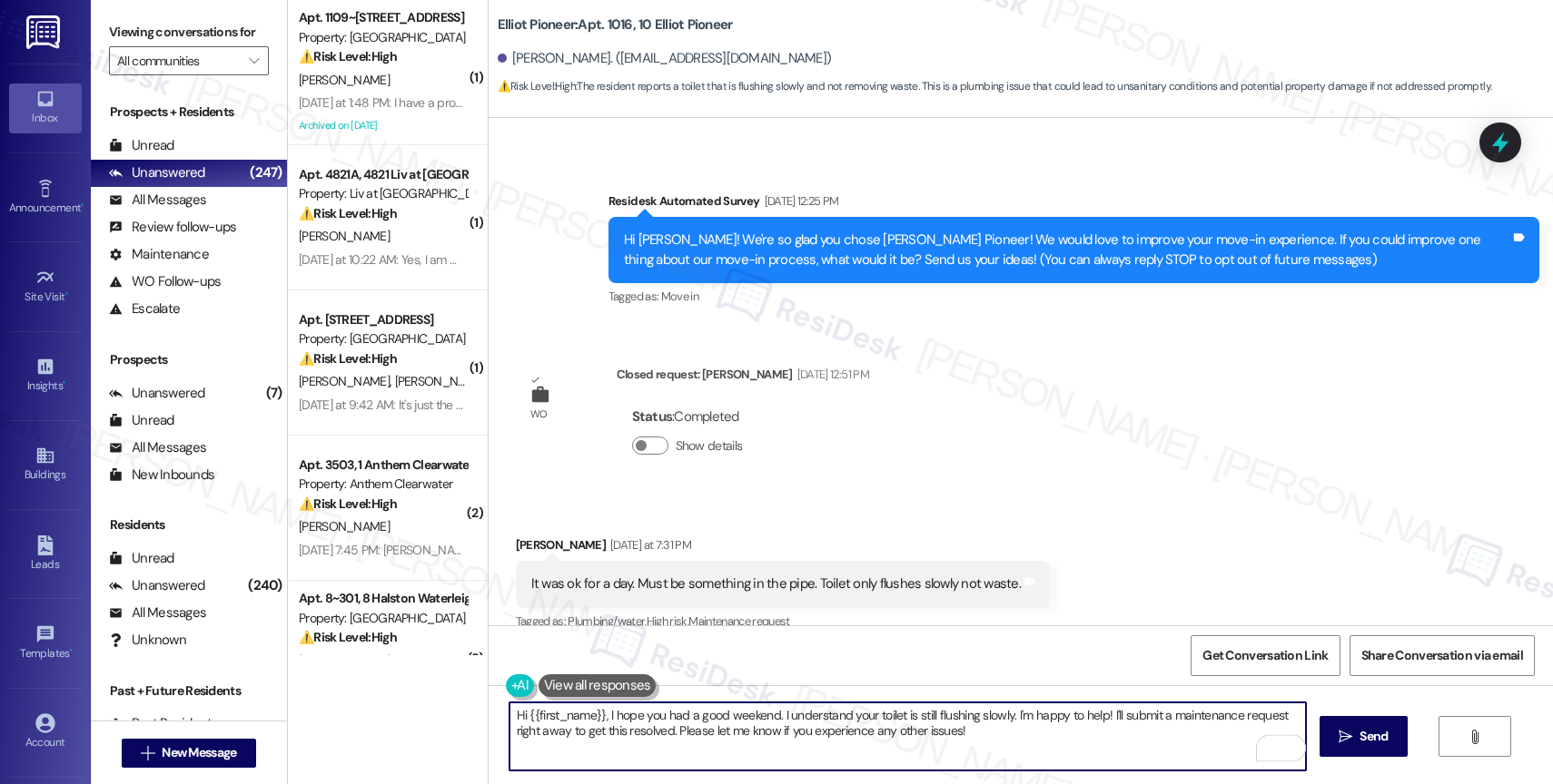
click at [1022, 751] on textarea "Hi {{first_name}}, I hope you had a good weekend. I understand your toilet is s…" at bounding box center [908, 737] width 796 height 68
drag, startPoint x: 1002, startPoint y: 719, endPoint x: 1038, endPoint y: 749, distance: 46.9
click at [1038, 749] on textarea "Hi {{first_name}}, I hope you had a good weekend. I understand your toilet is s…" at bounding box center [908, 737] width 796 height 68
type textarea "Hi {{first_name}}, I hope you had a good weekend. I understand your toilet is s…"
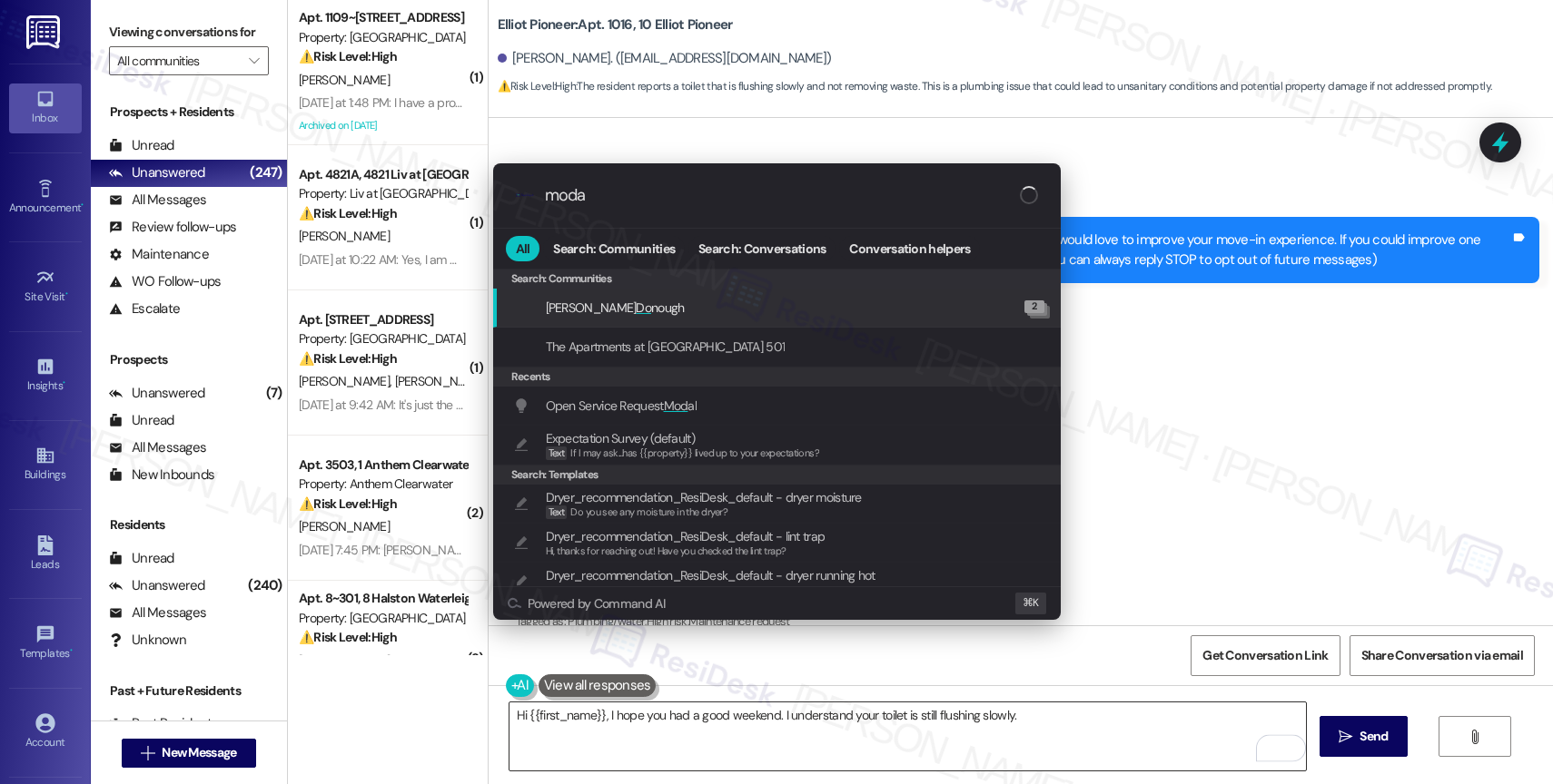
type input "modal"
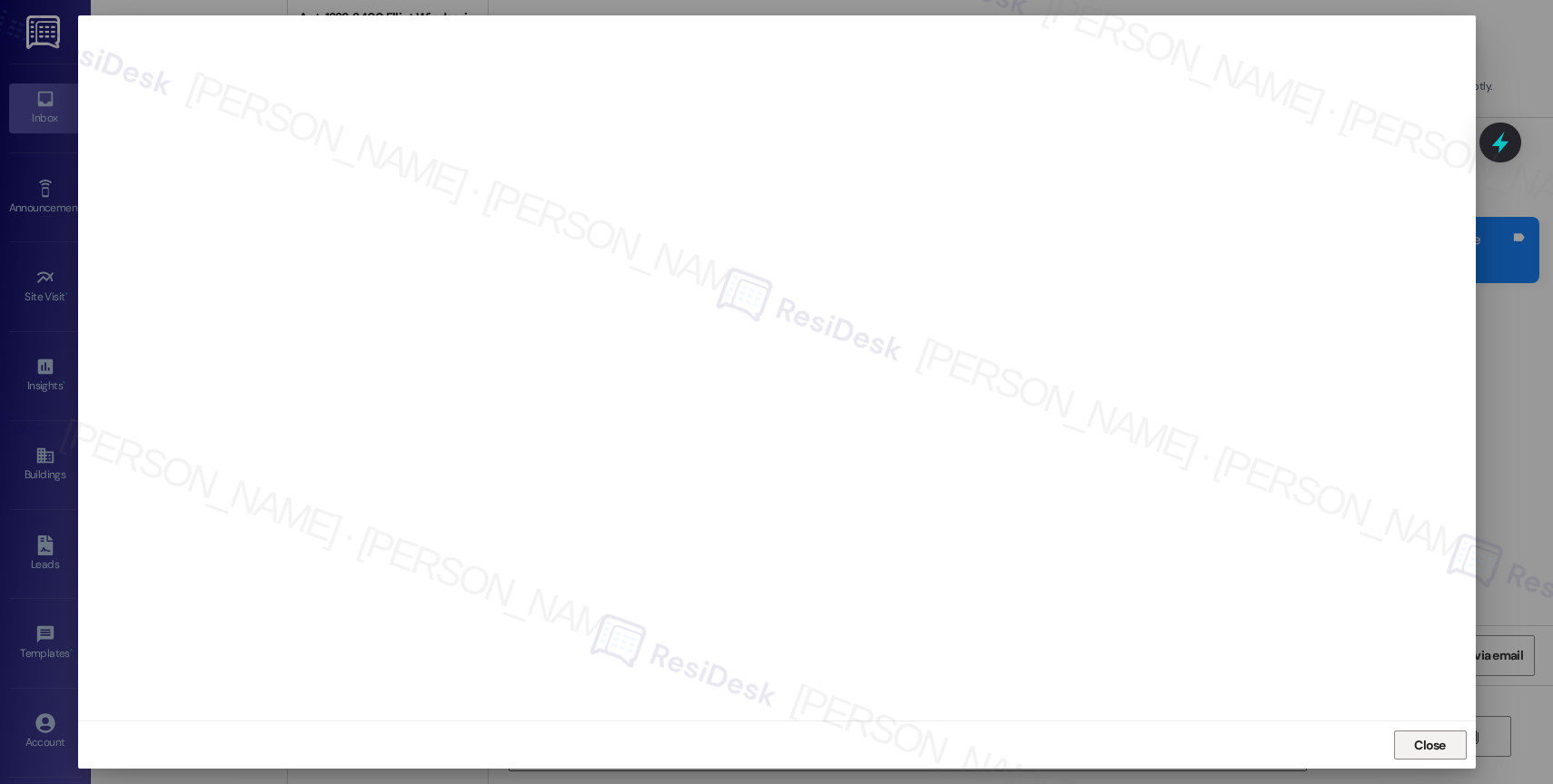
click at [1423, 737] on span "Close" at bounding box center [1429, 746] width 32 height 19
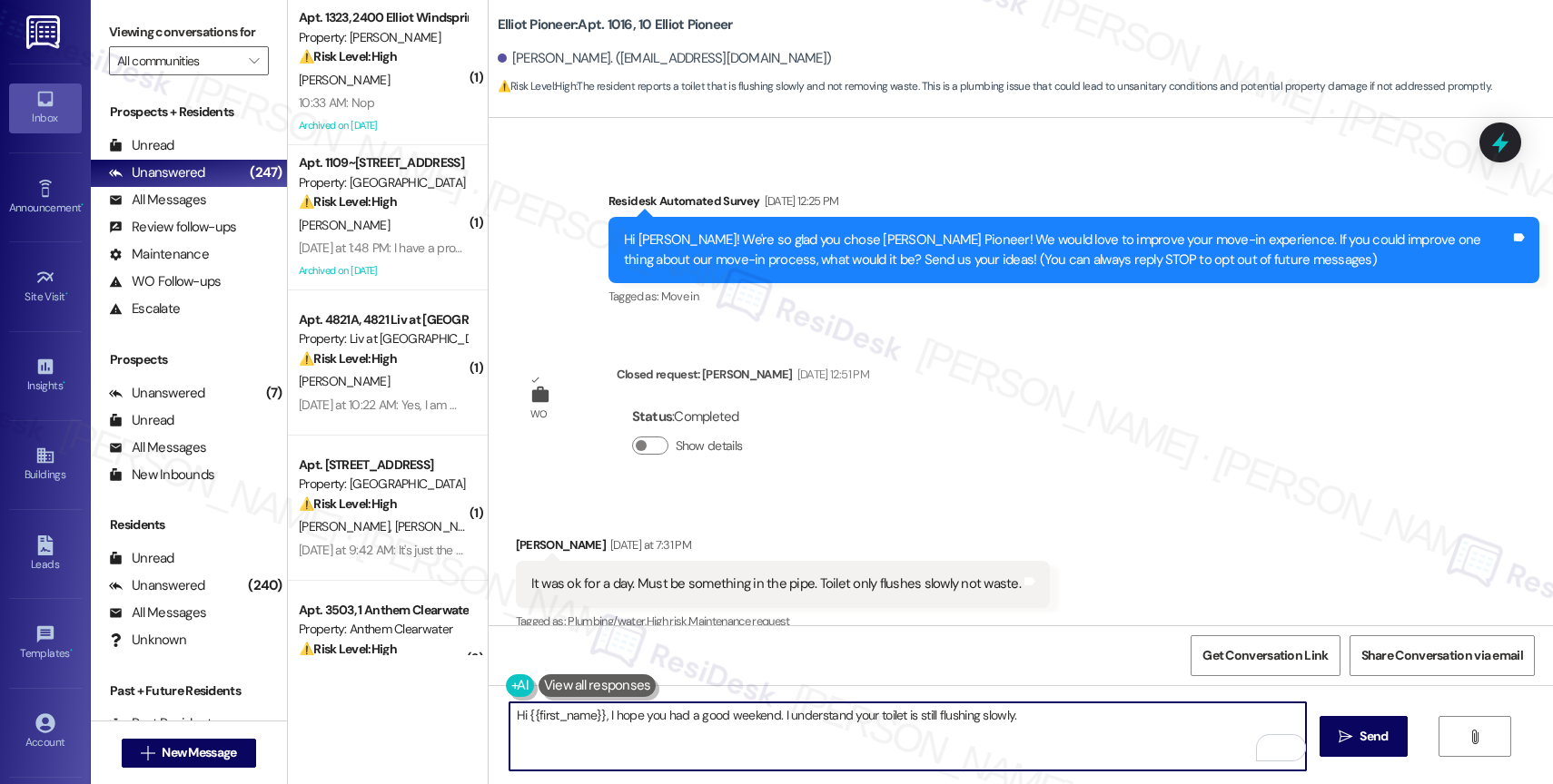
click at [1062, 729] on textarea "Hi {{first_name}}, I hope you had a good weekend. I understand your toilet is s…" at bounding box center [908, 737] width 796 height 68
click at [632, 440] on button "Show details" at bounding box center [651, 446] width 36 height 18
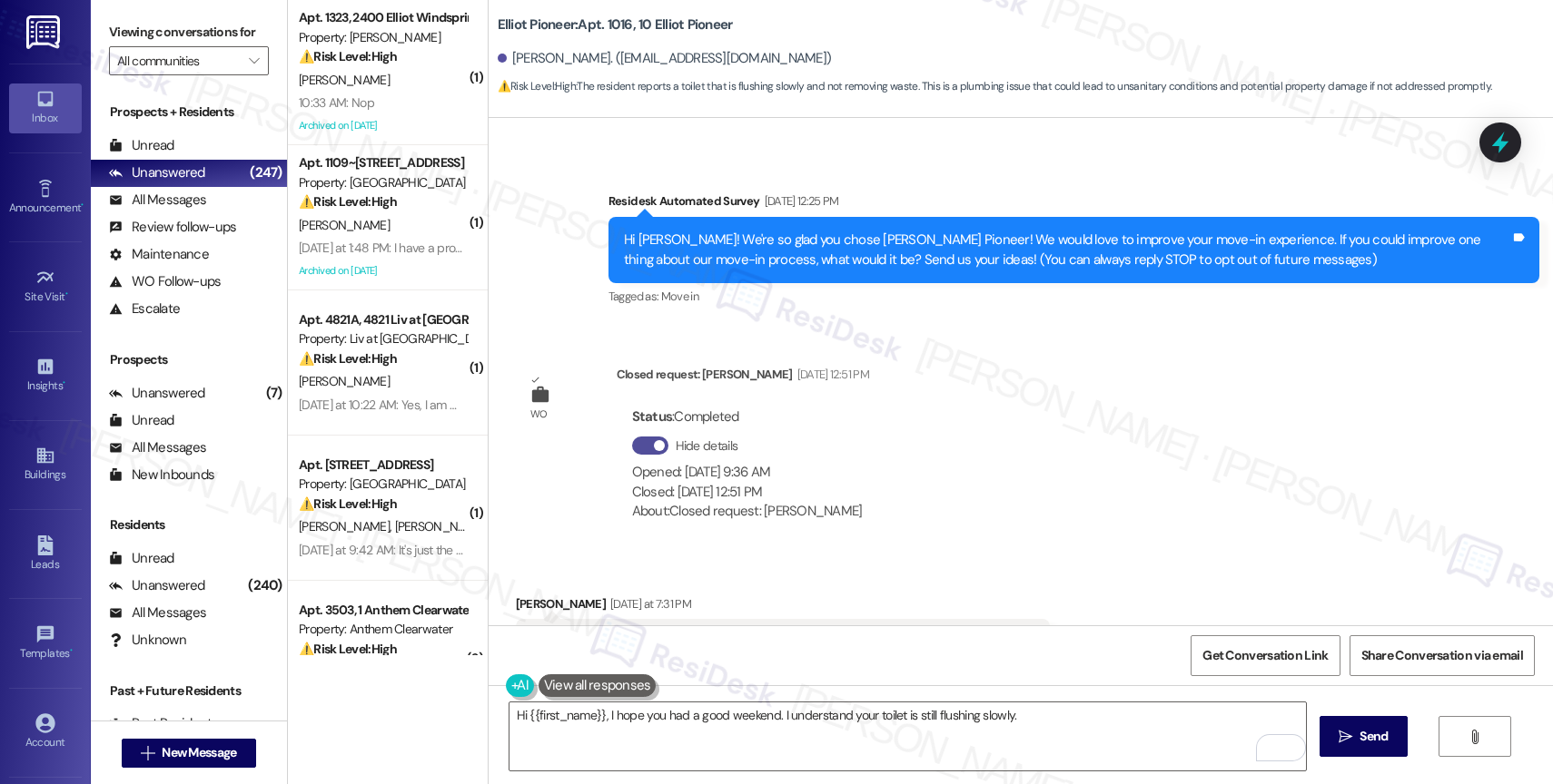
click at [632, 440] on button "Hide details" at bounding box center [651, 446] width 36 height 18
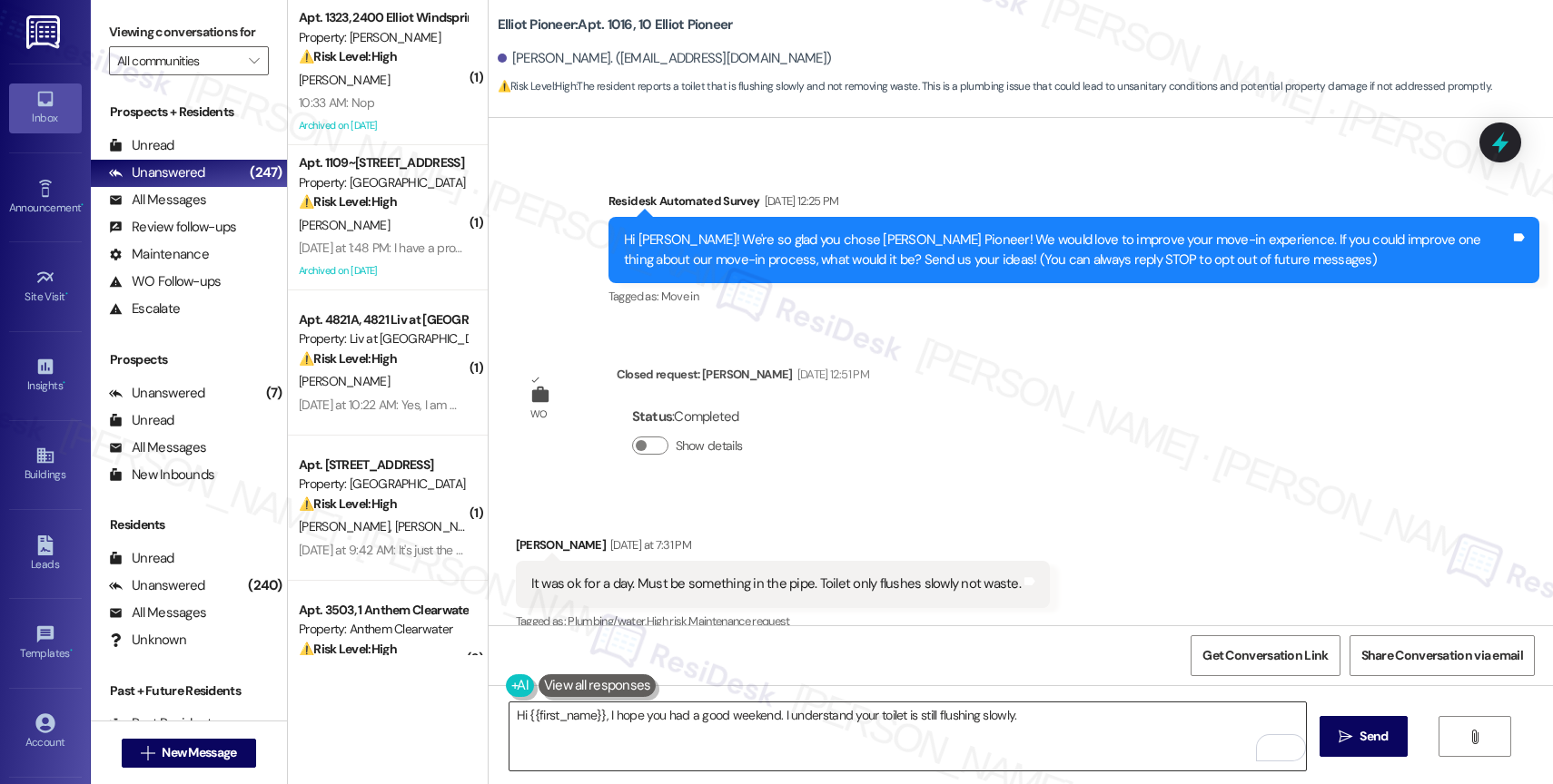
click at [1071, 723] on textarea "Hi {{first_name}}, I hope you had a good weekend. I understand your toilet is s…" at bounding box center [908, 737] width 796 height 68
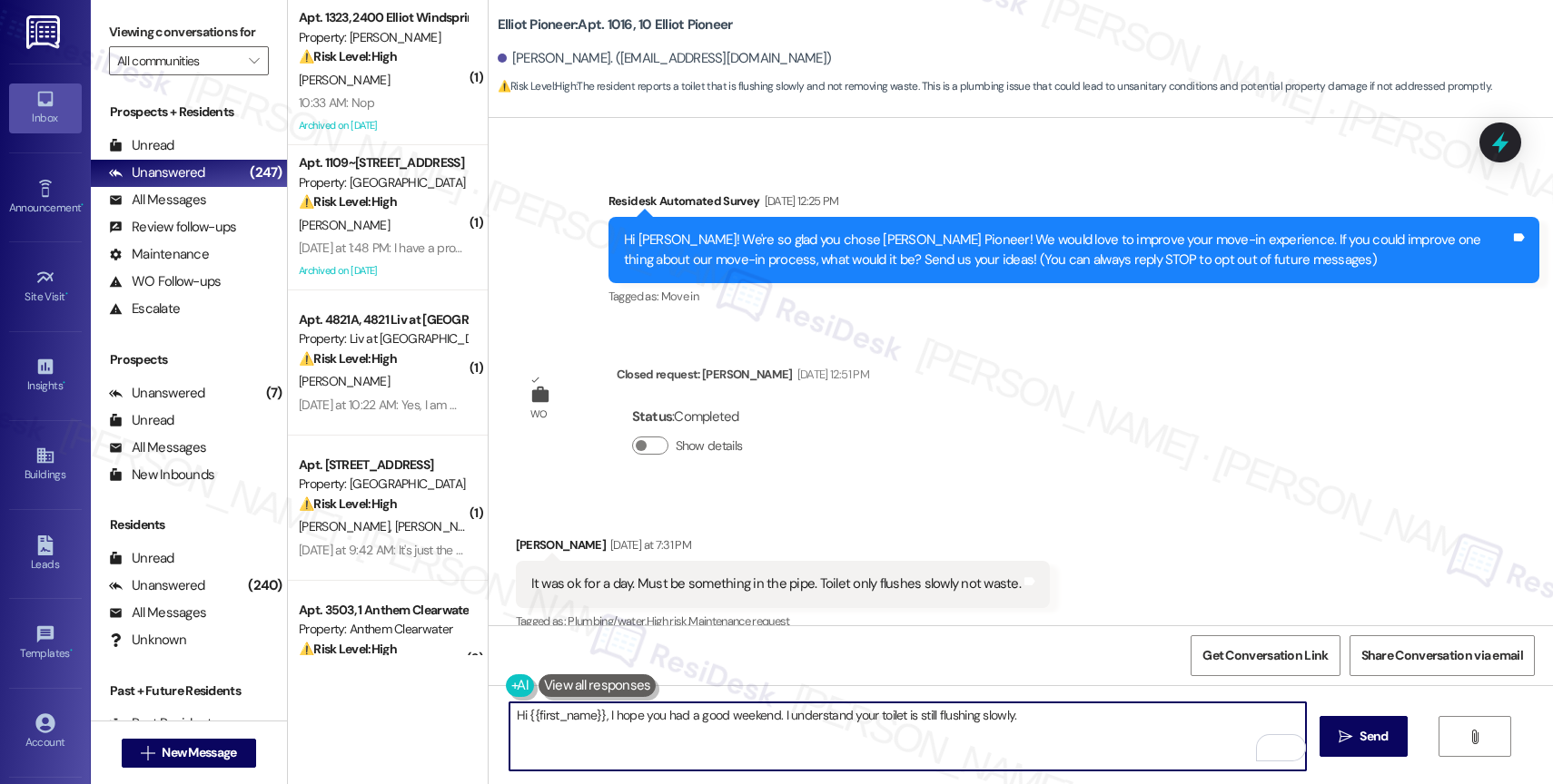
scroll to position [315, 0]
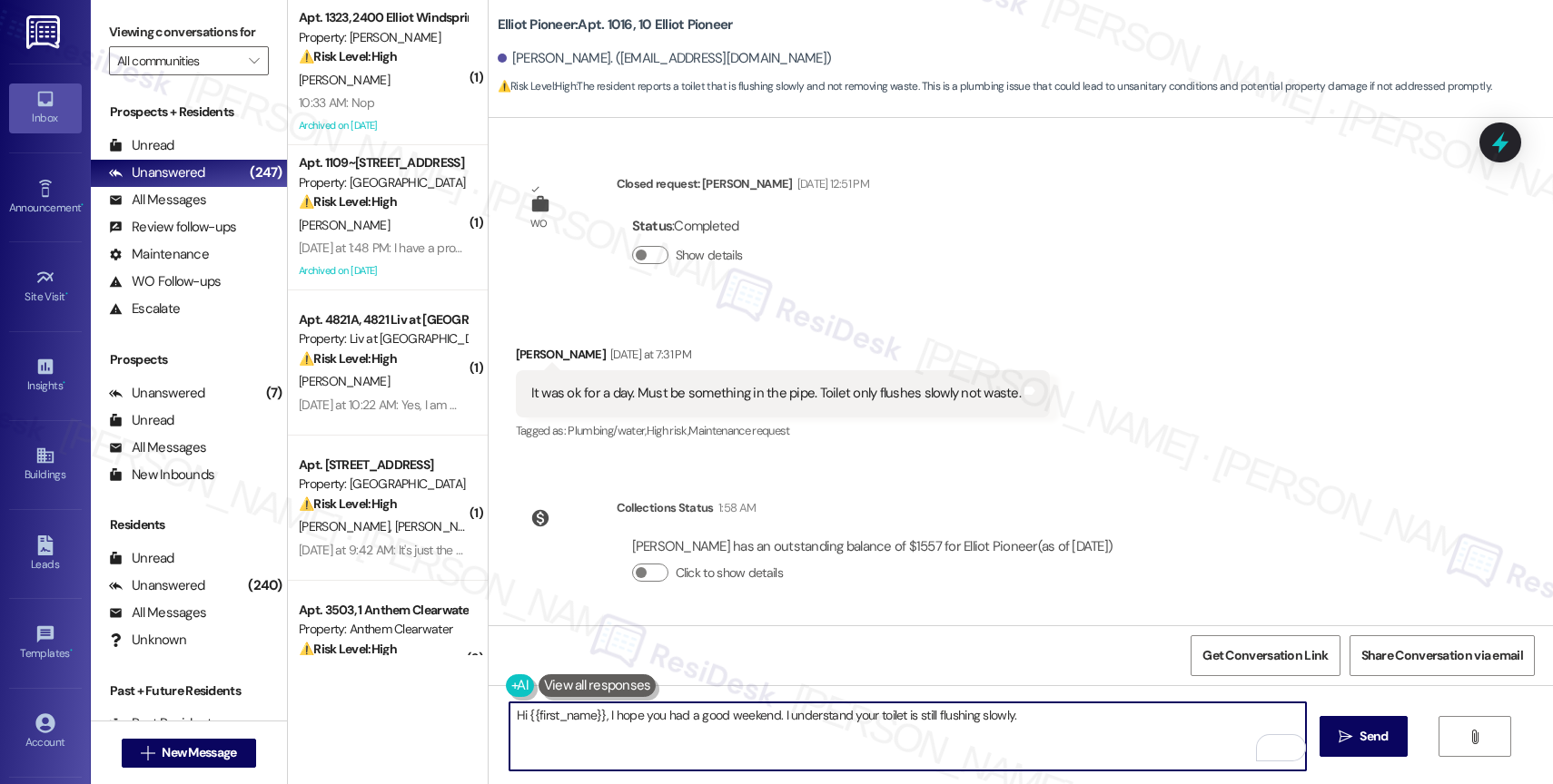
paste textarea "Would you like me to submit a work order on your behalf? Please let me know and…"
click at [1166, 721] on textarea "Hi {{first_name}}, I hope you had a good weekend. I understand your toilet is s…" at bounding box center [908, 737] width 796 height 68
click at [1142, 729] on textarea "Hi {{first_name}}, I hope you had a good weekend. I understand your toilet is s…" at bounding box center [908, 737] width 796 height 68
type textarea "Hi {{first_name}}, I hope you had a good weekend. I understand your toilet is s…"
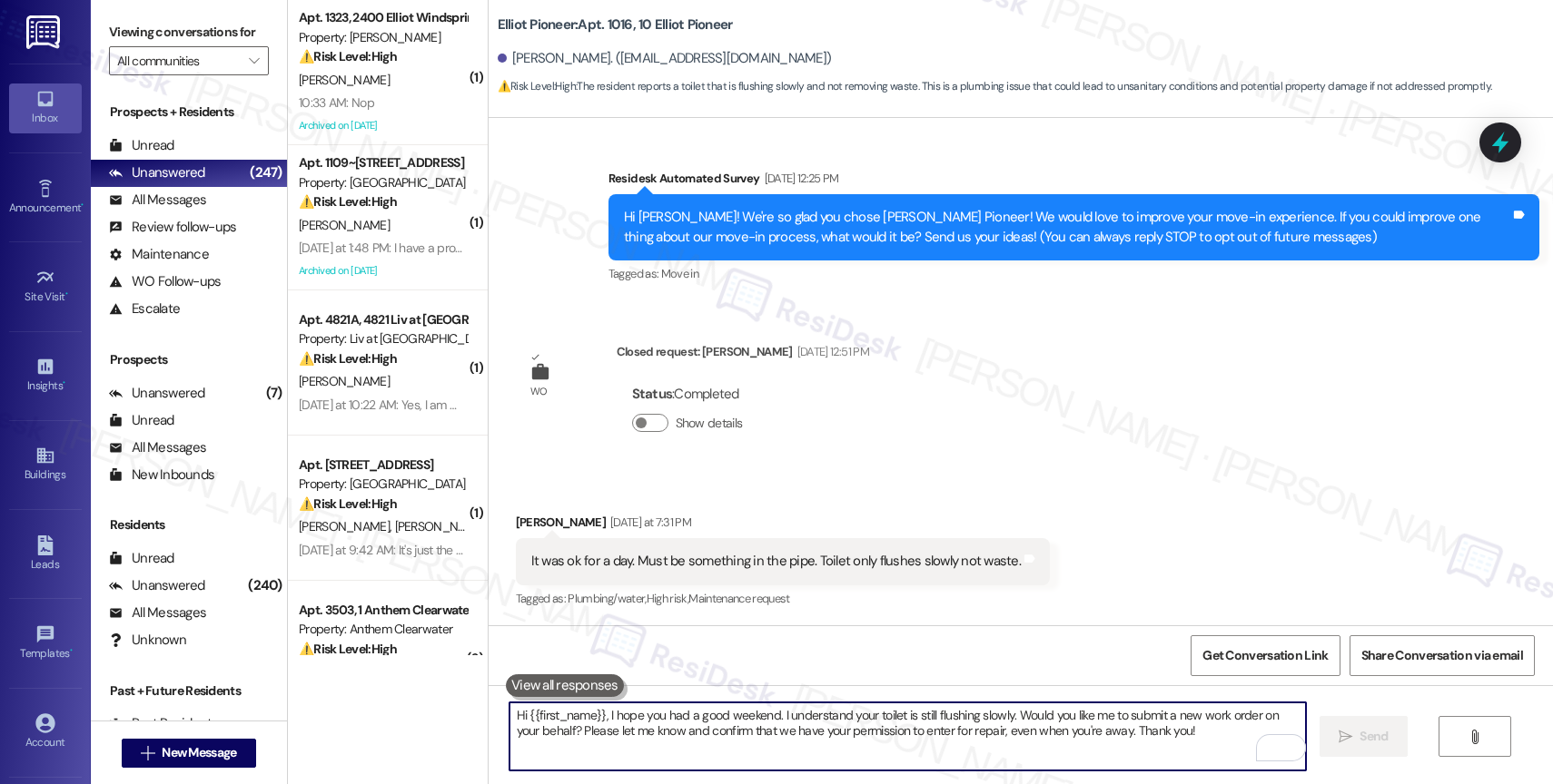
scroll to position [461, 0]
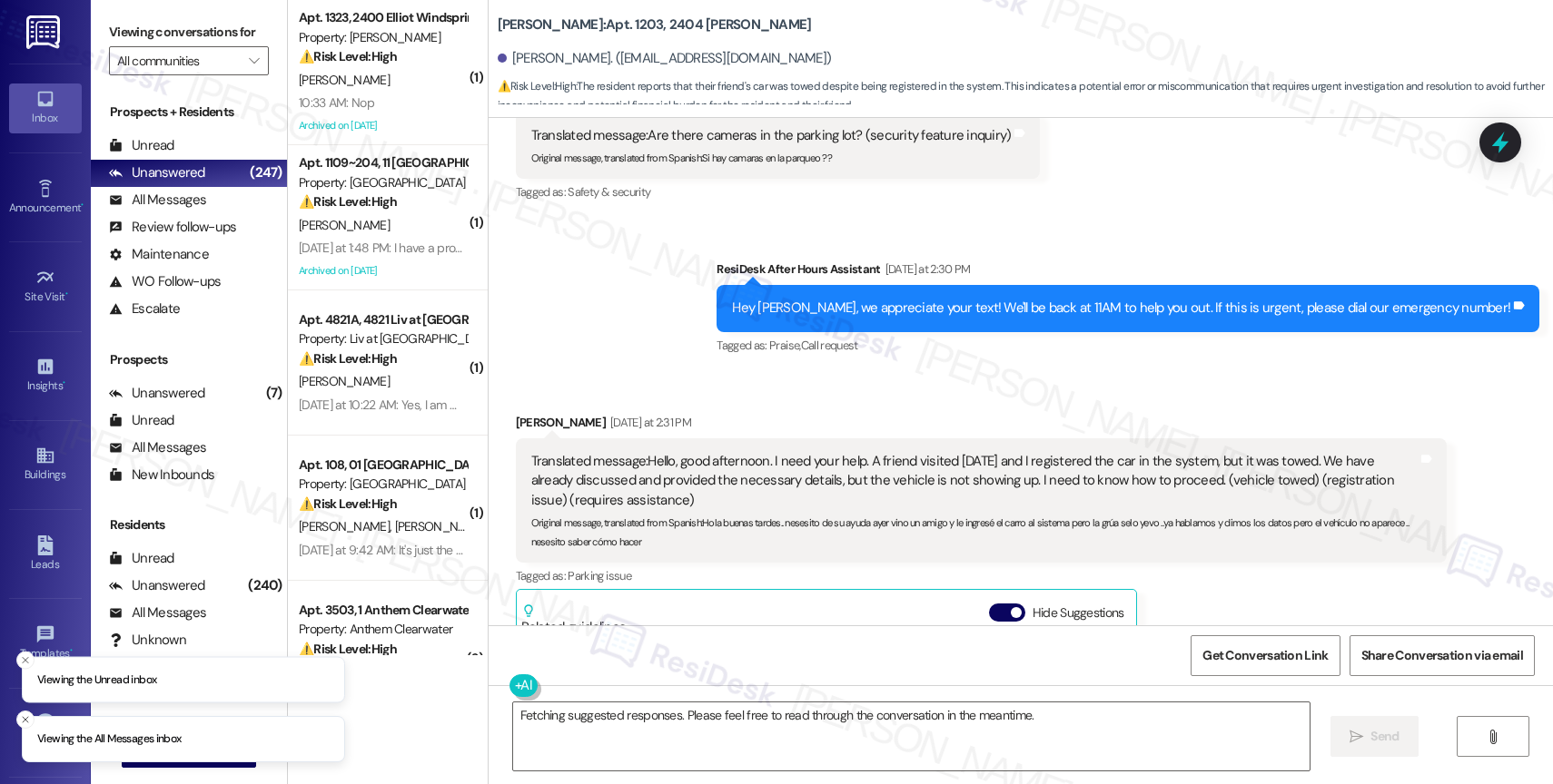
scroll to position [43066, 0]
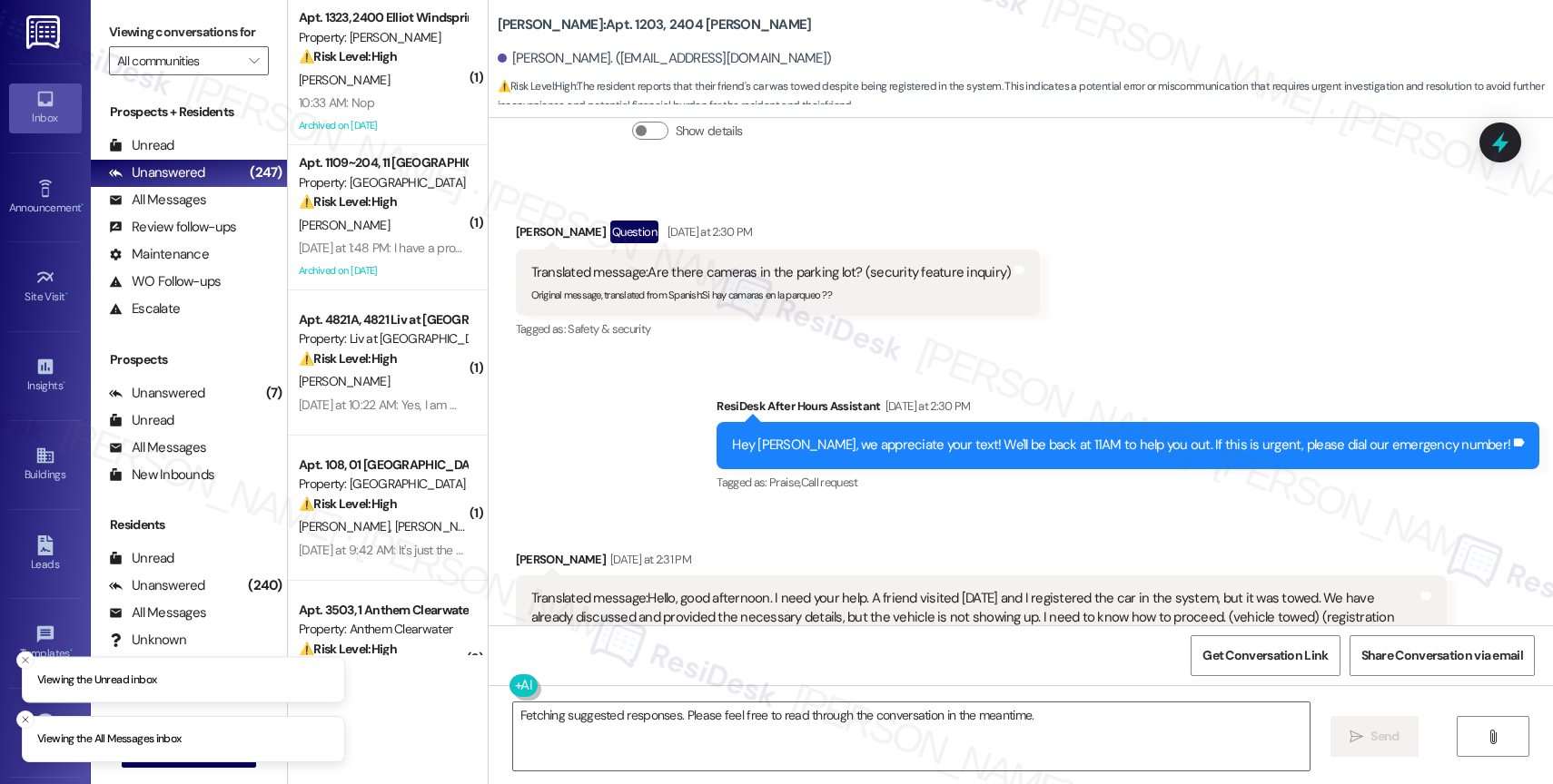
click at [993, 741] on button "Hide Suggestions" at bounding box center [1007, 750] width 36 height 18
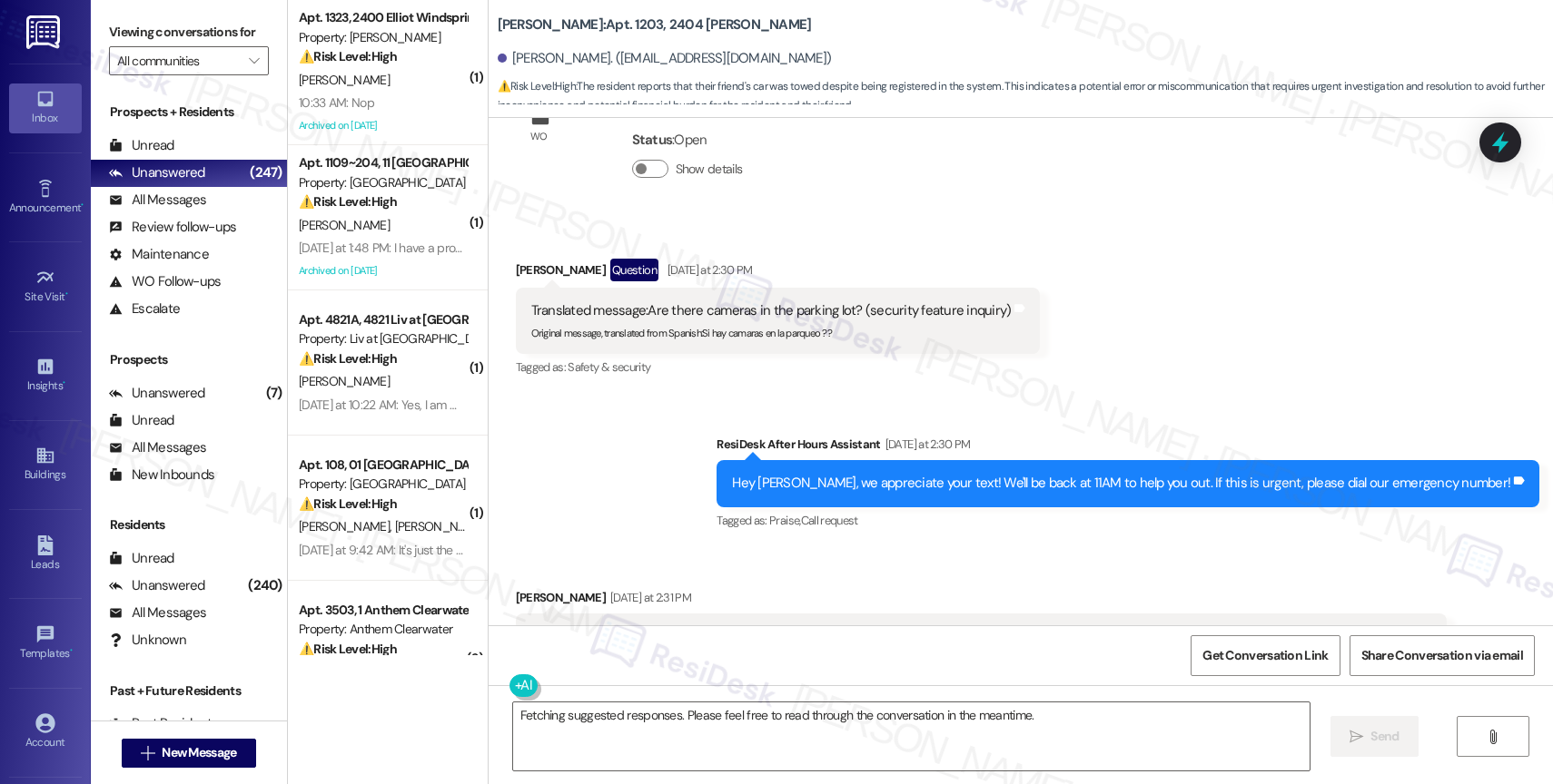
scroll to position [43041, 0]
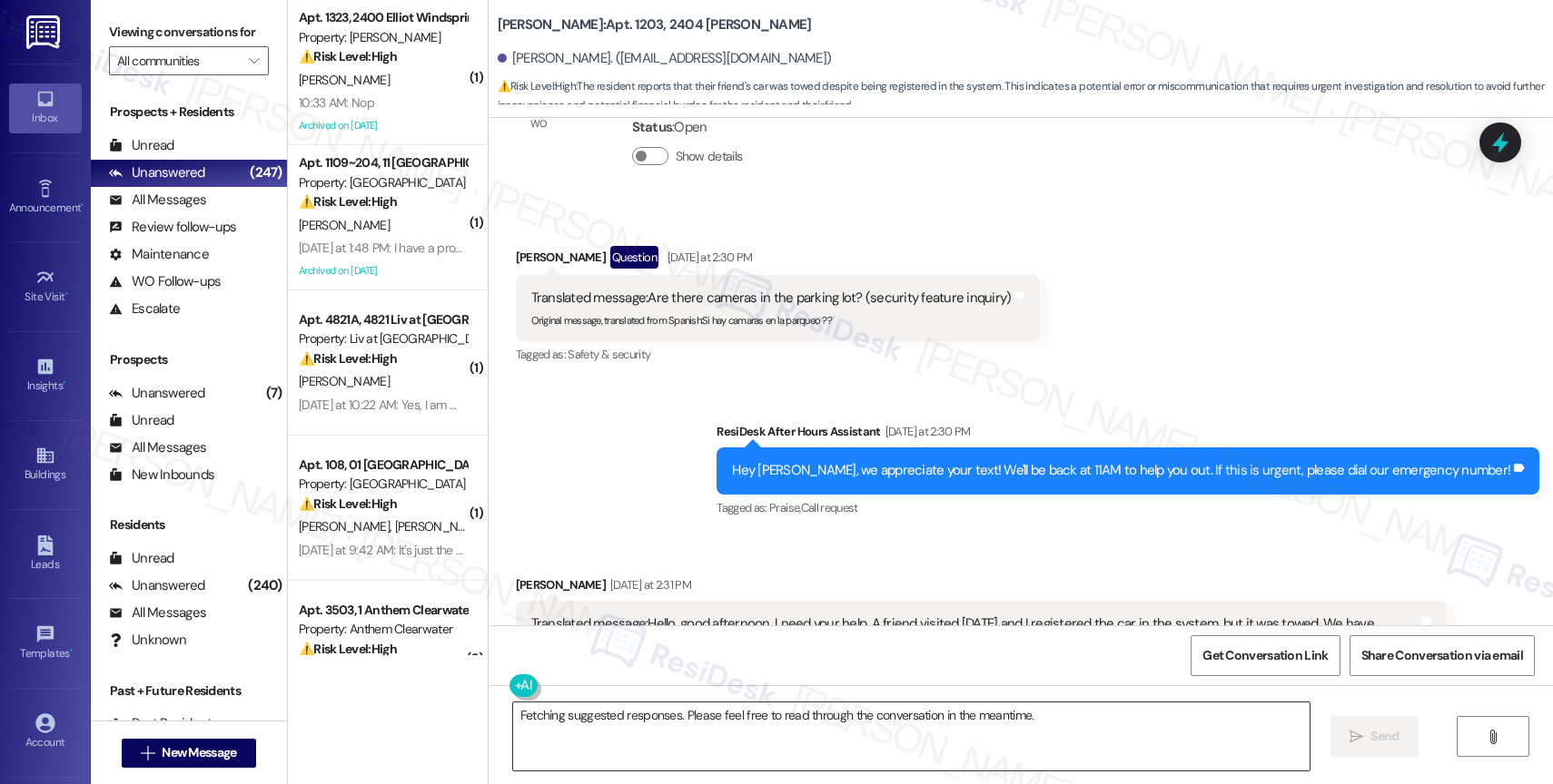
click at [588, 722] on textarea "Fetching suggested responses. Please feel free to read through the conversation…" at bounding box center [911, 737] width 796 height 68
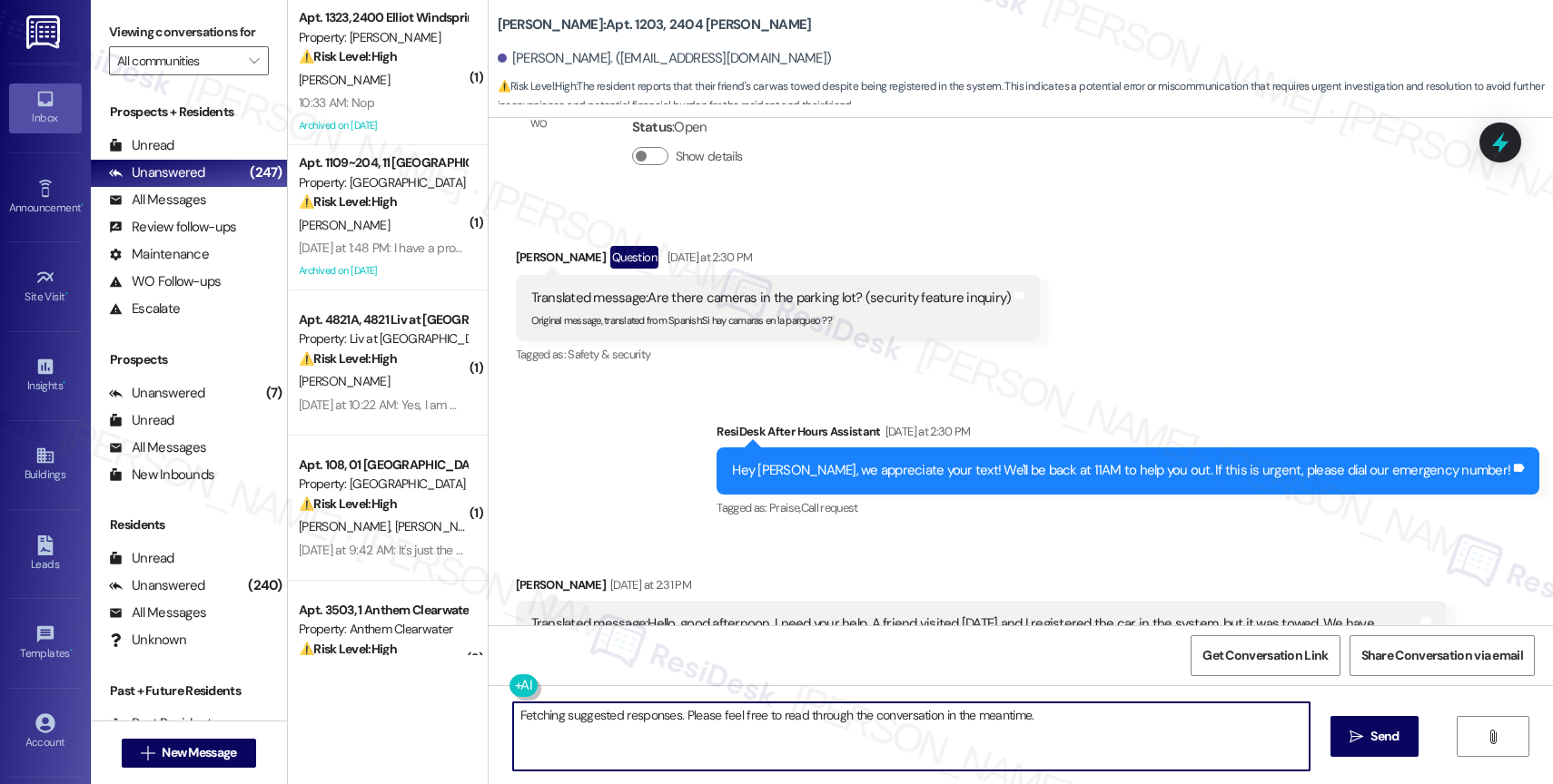
click at [588, 722] on textarea "Fetching suggested responses. Please feel free to read through the conversation…" at bounding box center [911, 737] width 796 height 68
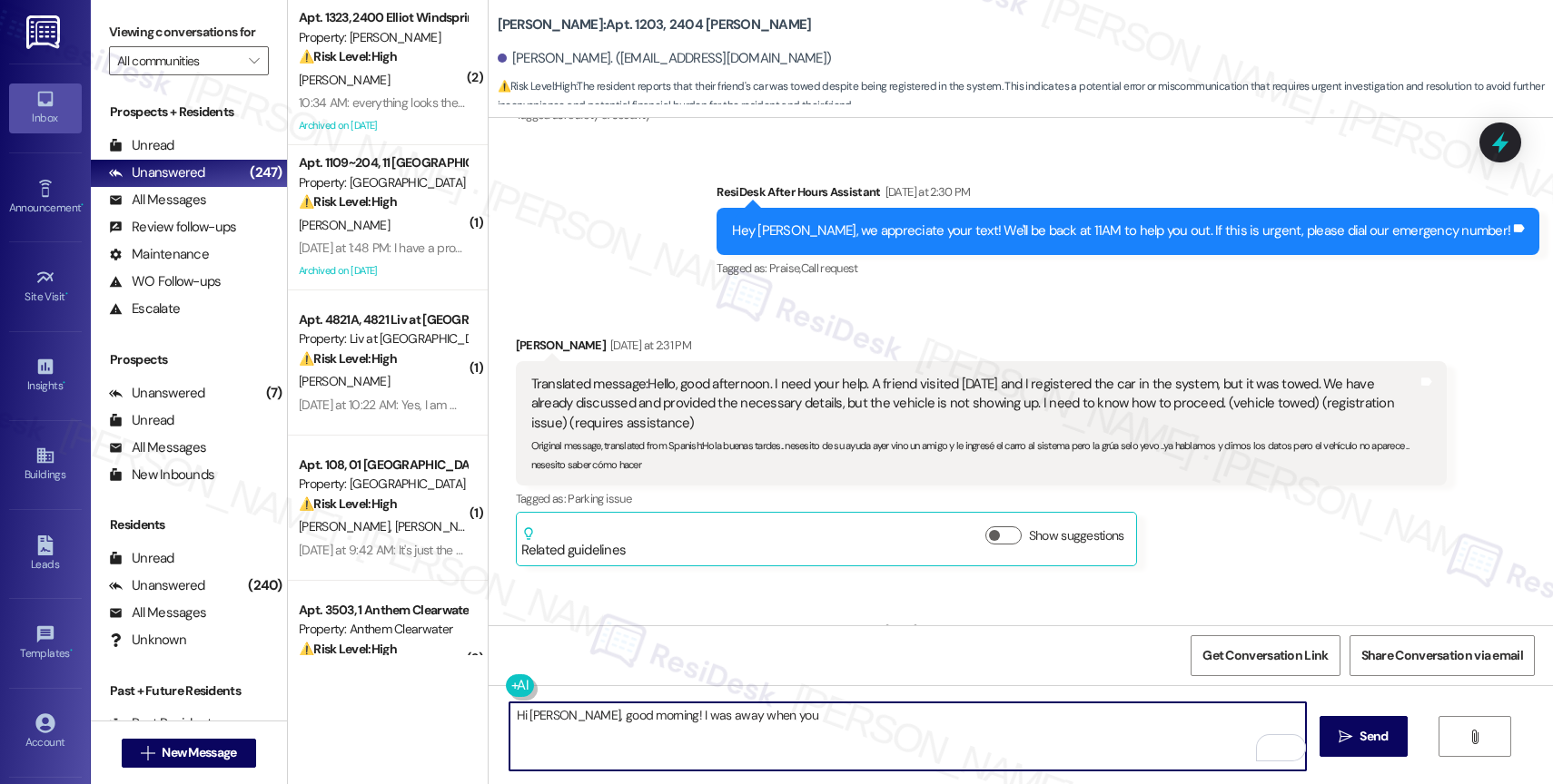
scroll to position [43281, 0]
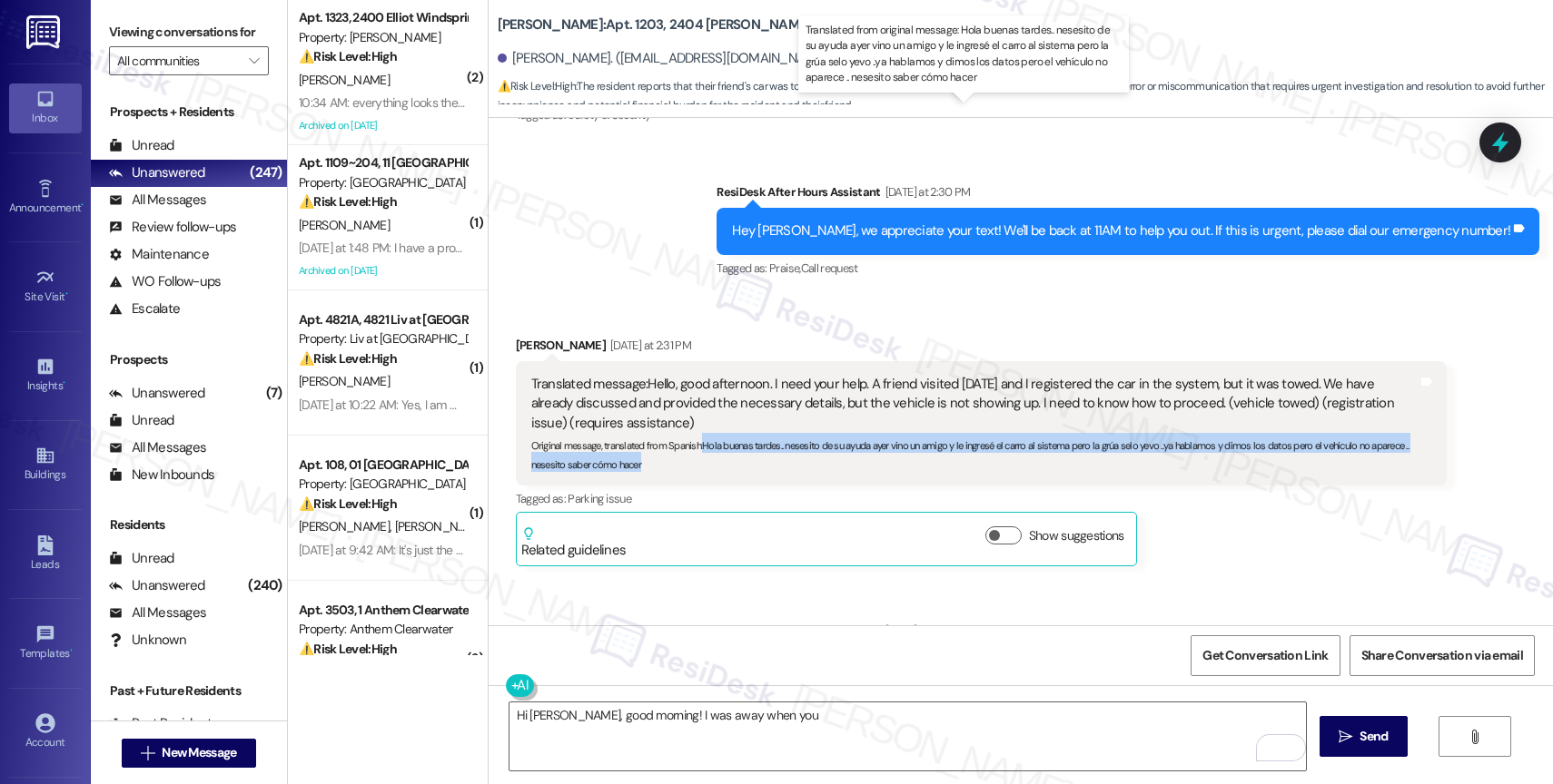
drag, startPoint x: 692, startPoint y: 169, endPoint x: 711, endPoint y: 185, distance: 24.8
click at [711, 433] on div "Original message, translated from Spanish : Hola buenas tardes.. nesesito de su…" at bounding box center [974, 452] width 886 height 39
copy sub "Hola buenas tardes.. nesesito de su ayuda ayer vino un amigo y le ingresé el ca…"
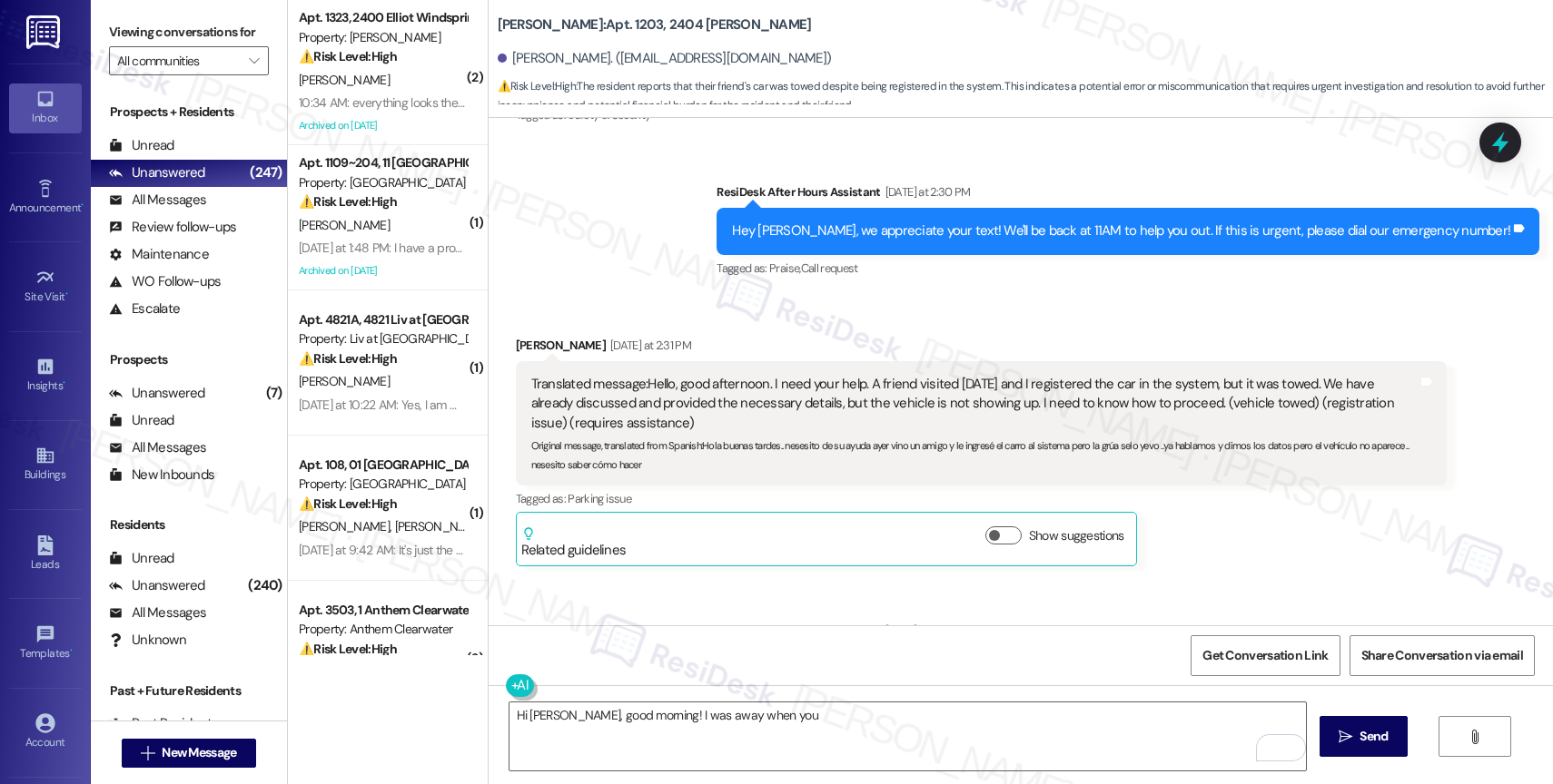
click at [712, 362] on div "Translated message: Hello, good afternoon. I need your help. A friend visited y…" at bounding box center [981, 423] width 931 height 124
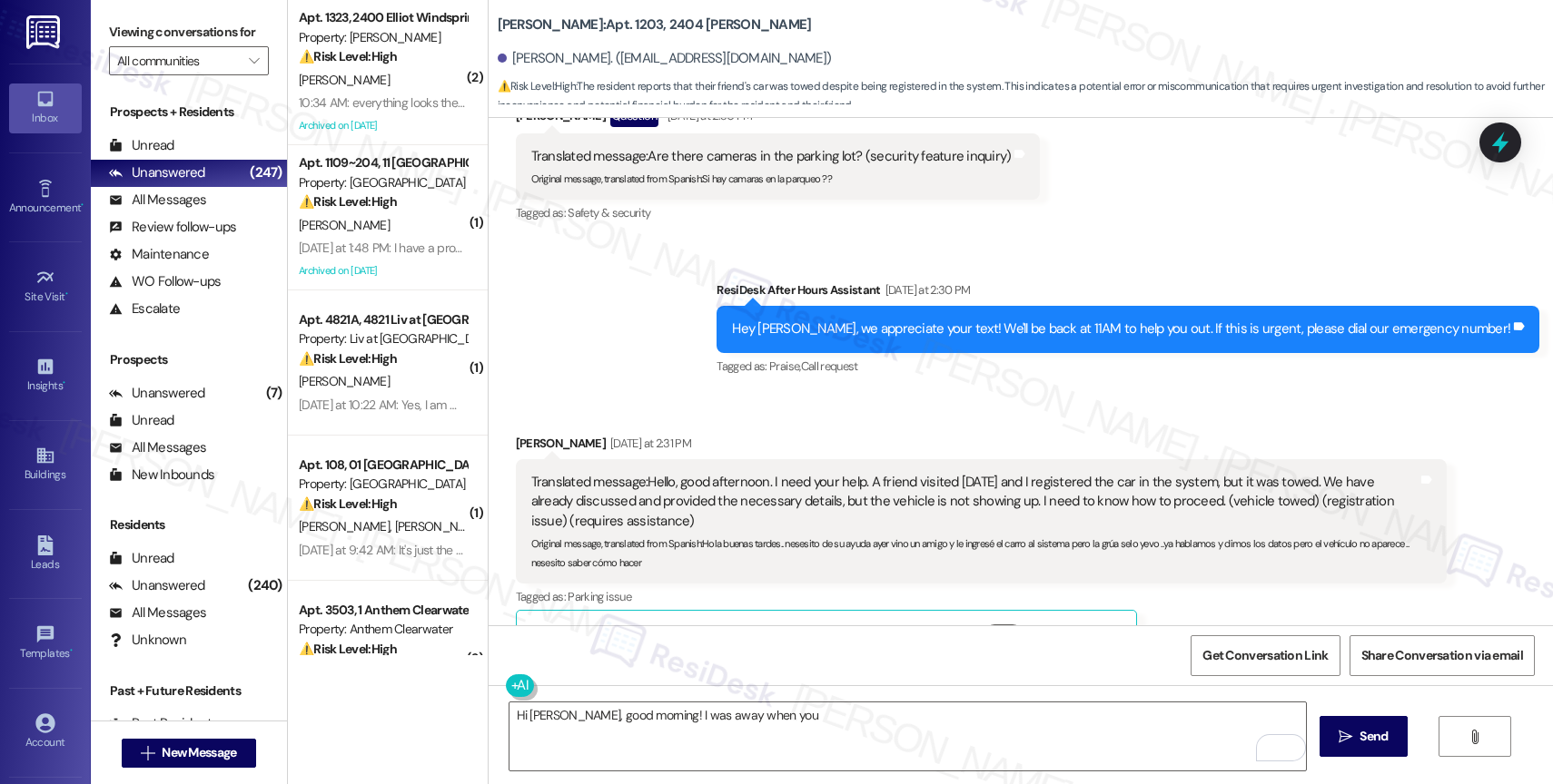
scroll to position [43284, 0]
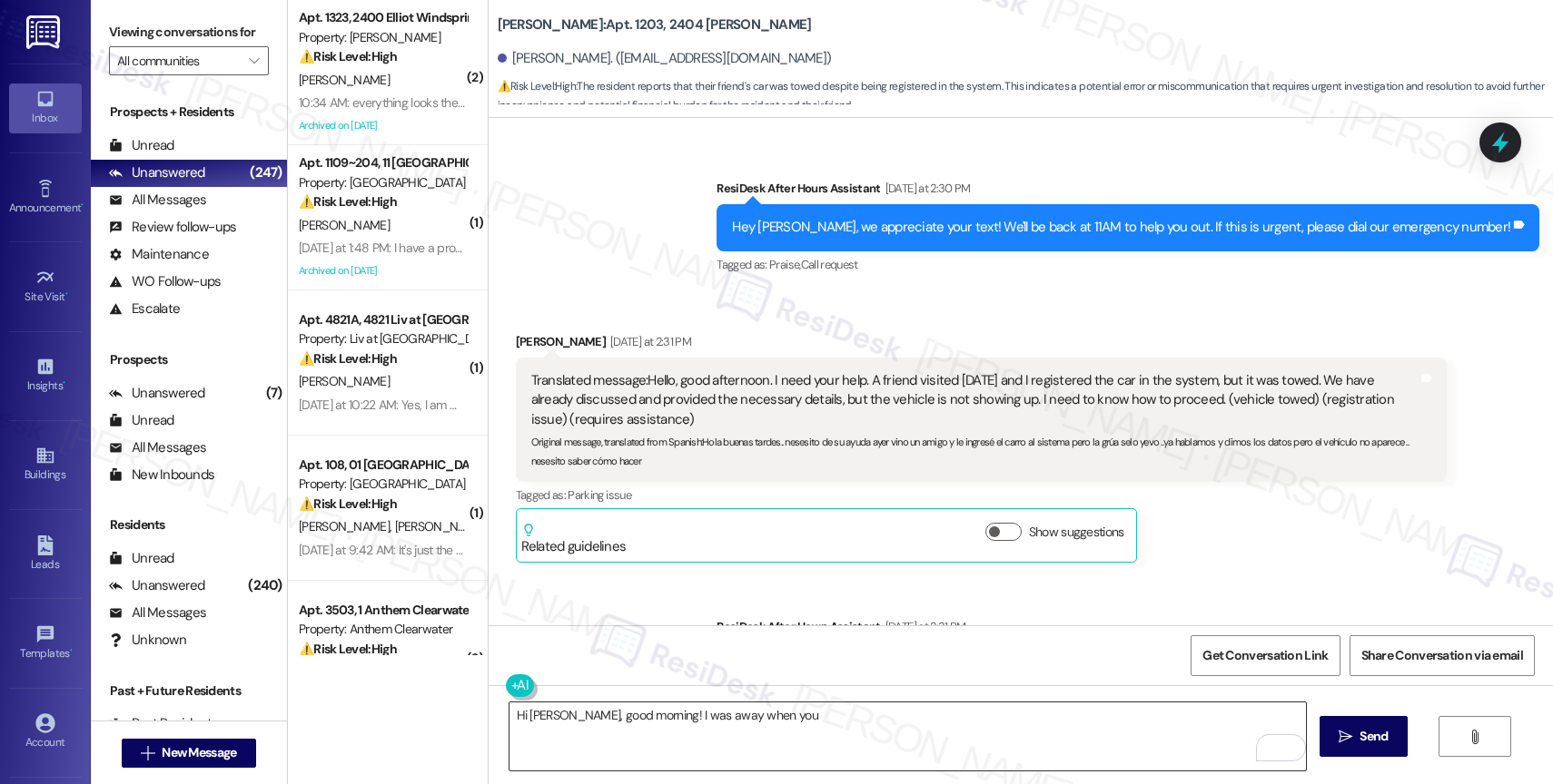
click at [756, 723] on textarea "Hi Ana, good morning! I was away when you" at bounding box center [908, 737] width 796 height 68
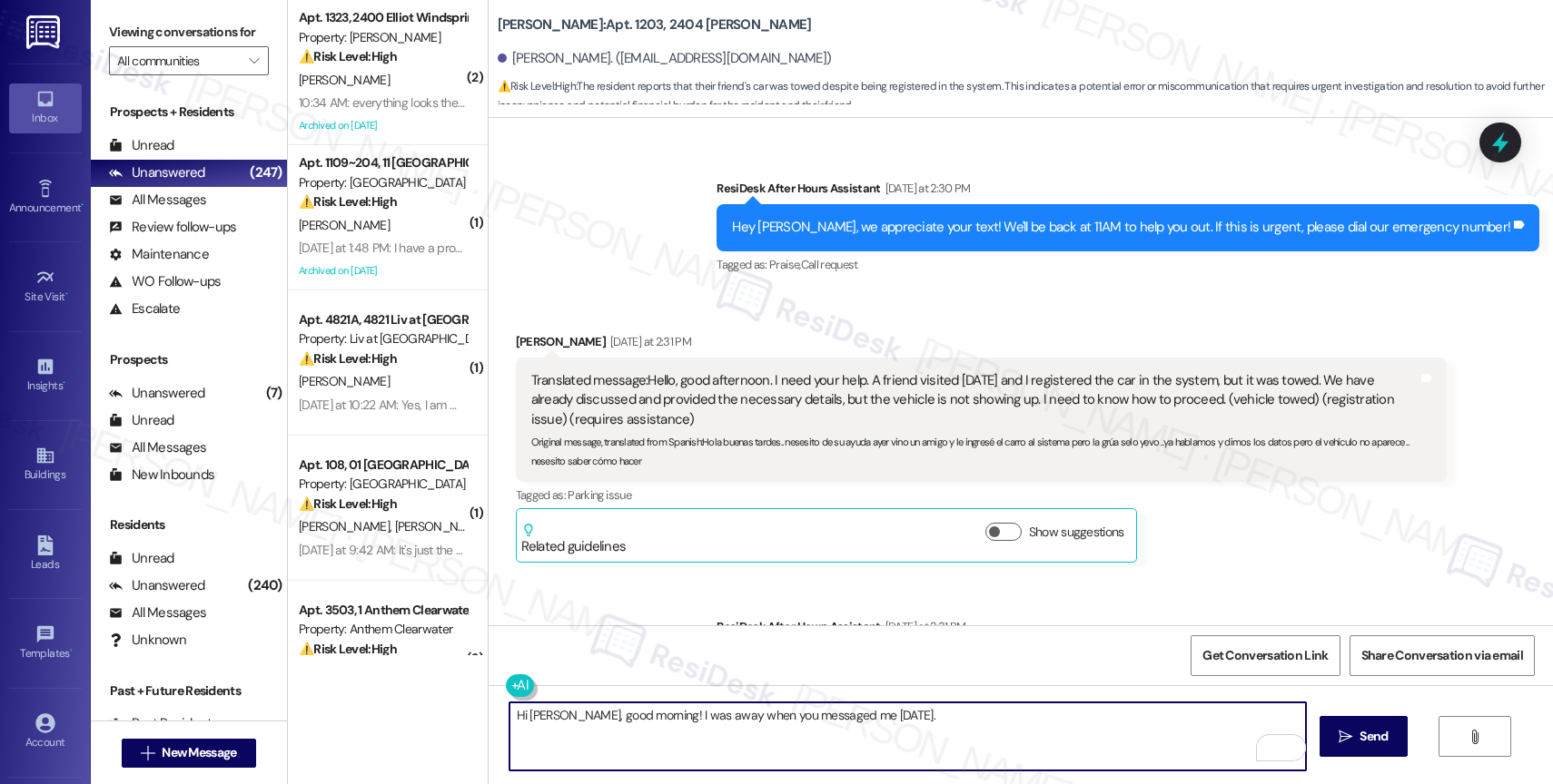
click at [916, 724] on textarea "Hi Ana, good morning! I was away when you messaged me yesterday." at bounding box center [908, 737] width 796 height 68
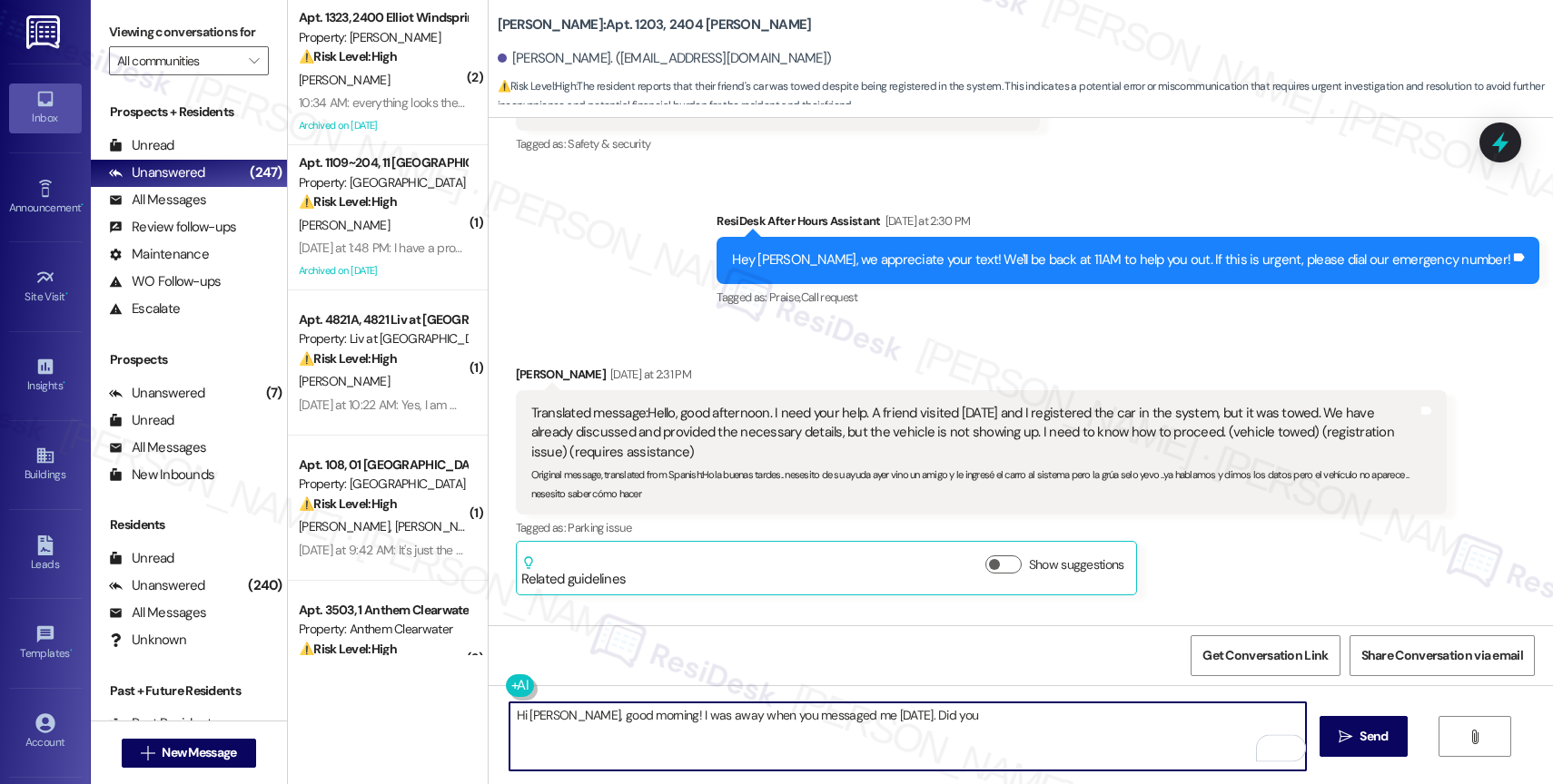
scroll to position [43234, 0]
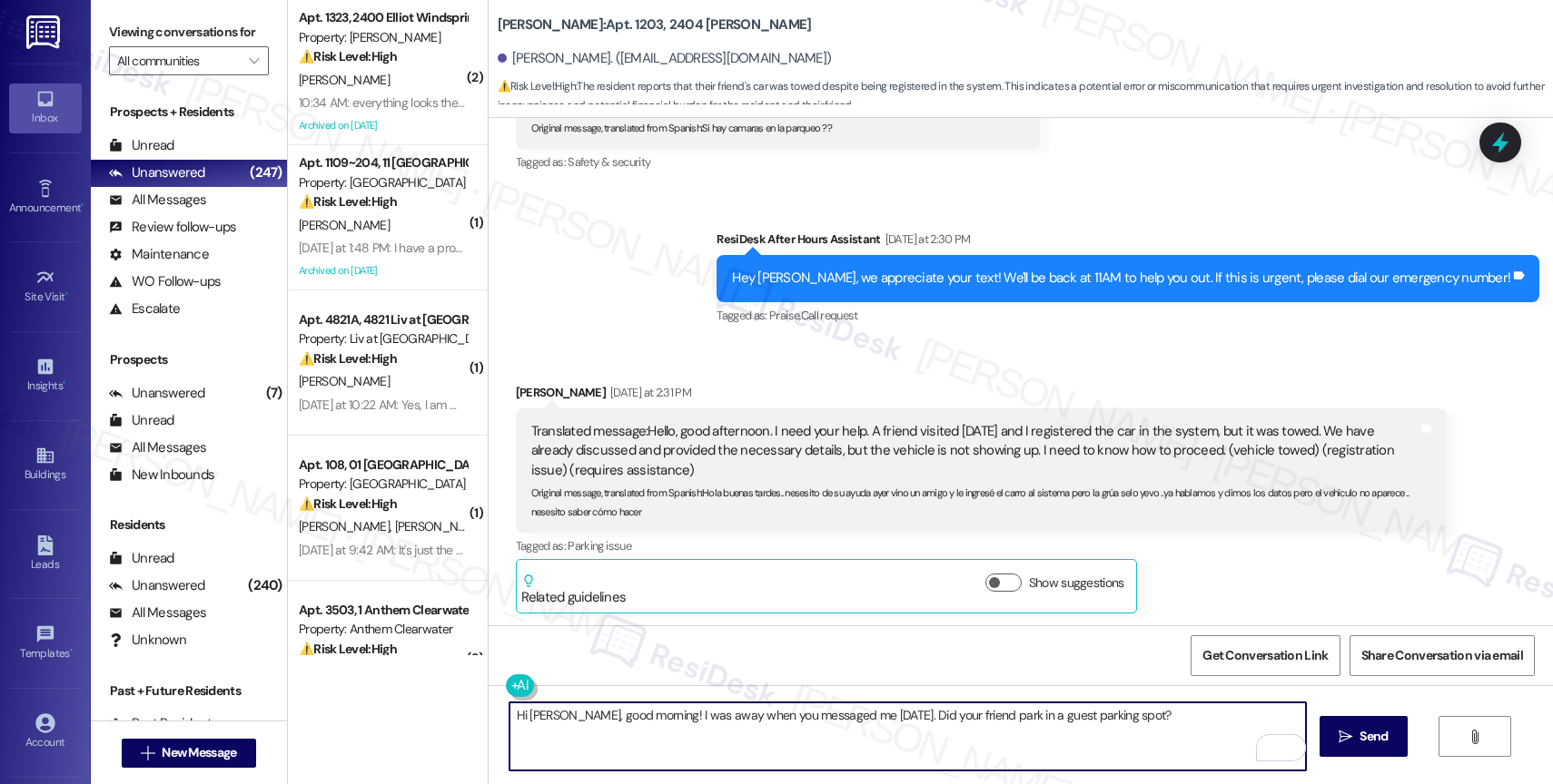
type textarea "Hi Ana, good morning! I was away when you messaged me yesterday. Did your frien…"
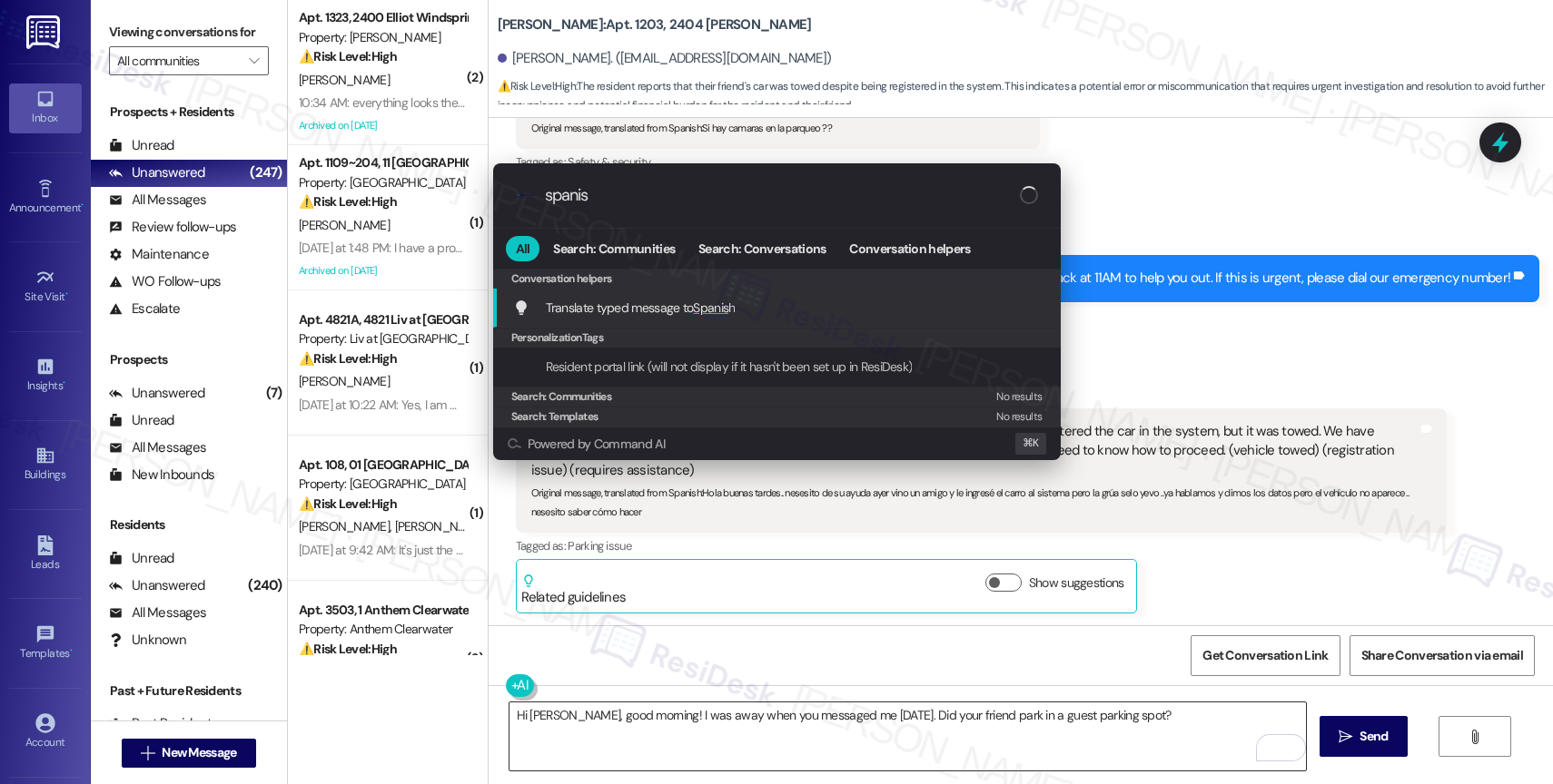
type input "spanish"
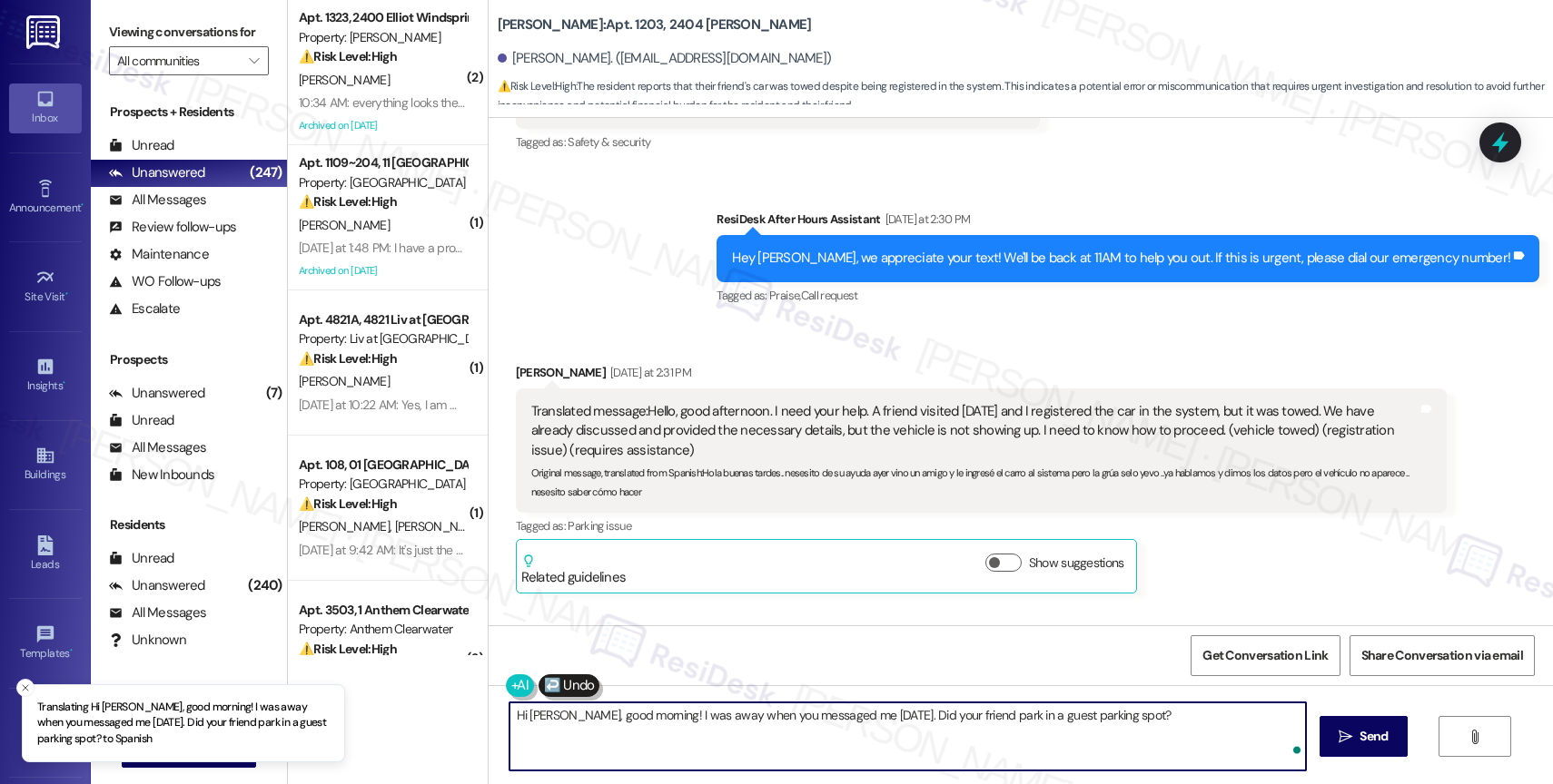
scroll to position [43284, 0]
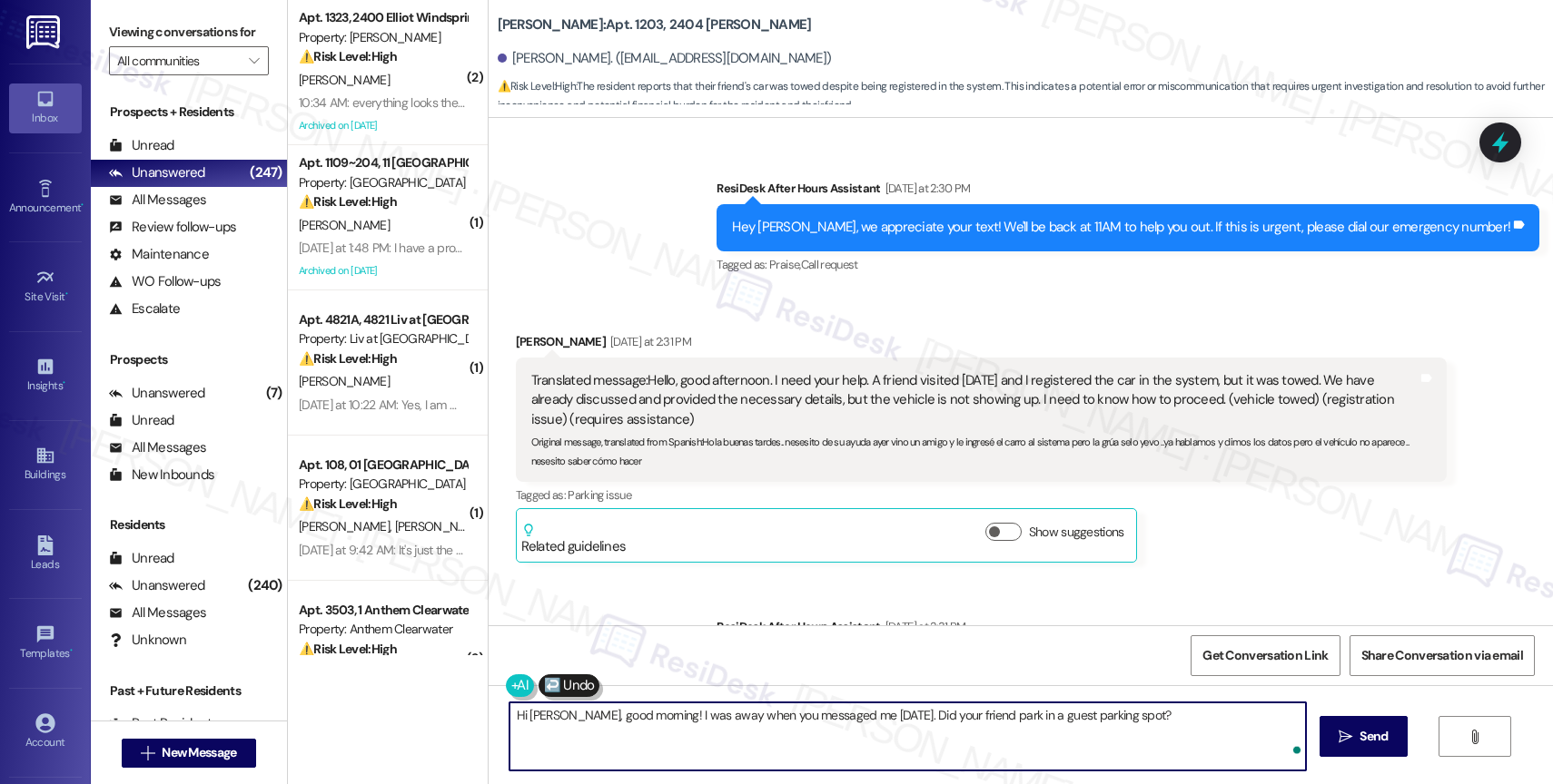
drag, startPoint x: 560, startPoint y: 734, endPoint x: 742, endPoint y: 782, distance: 188.2
click at [742, 782] on div "Hola Ana, buenos días. Me encontraba ausente cuando me enviaste el mensaje ayer…" at bounding box center [1020, 754] width 1064 height 136
type textarea "Hola Ana, buenos días. Me encontraba ausente cuando me enviaste el mensaje ayer…"
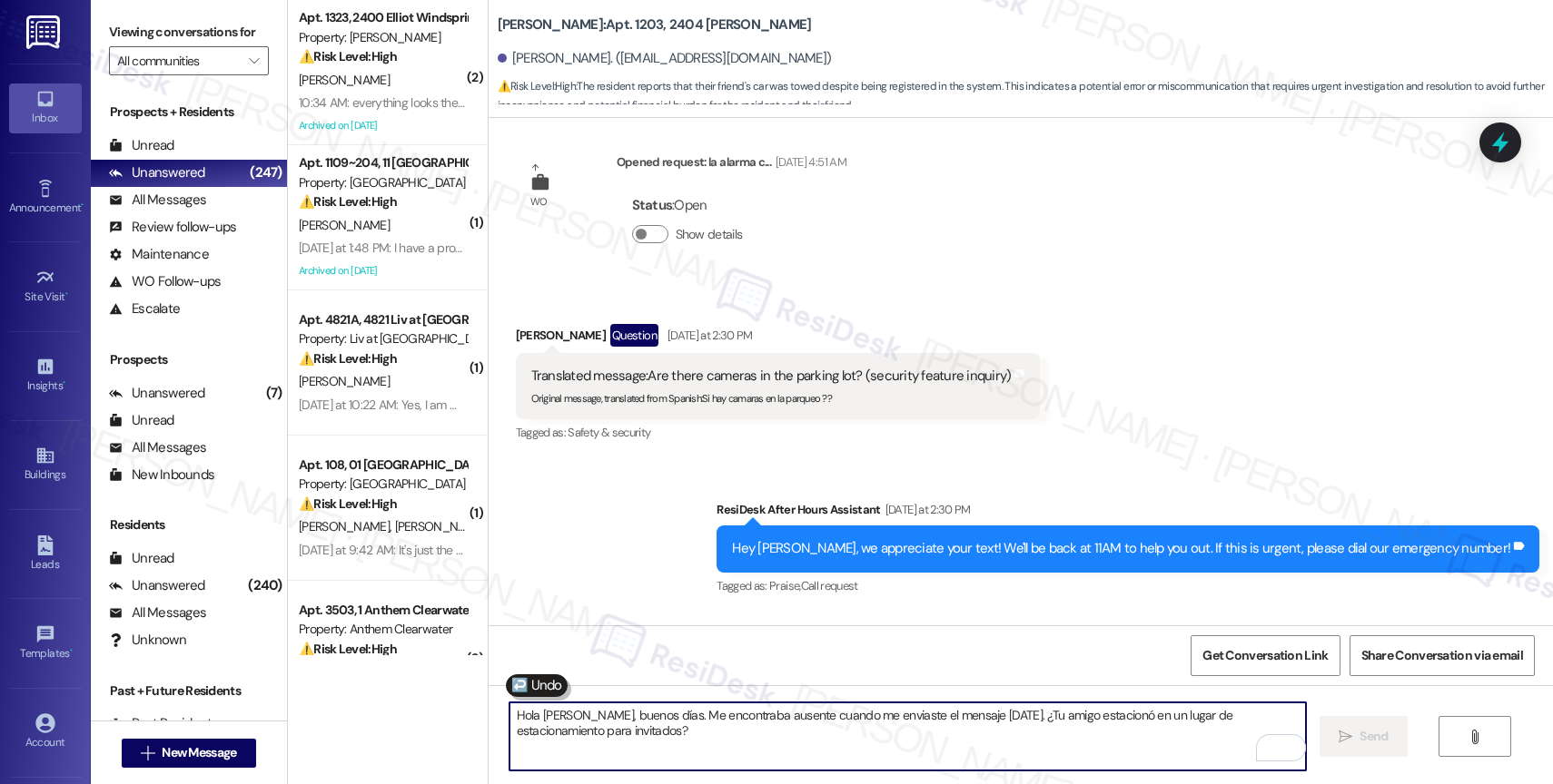
scroll to position [43411, 0]
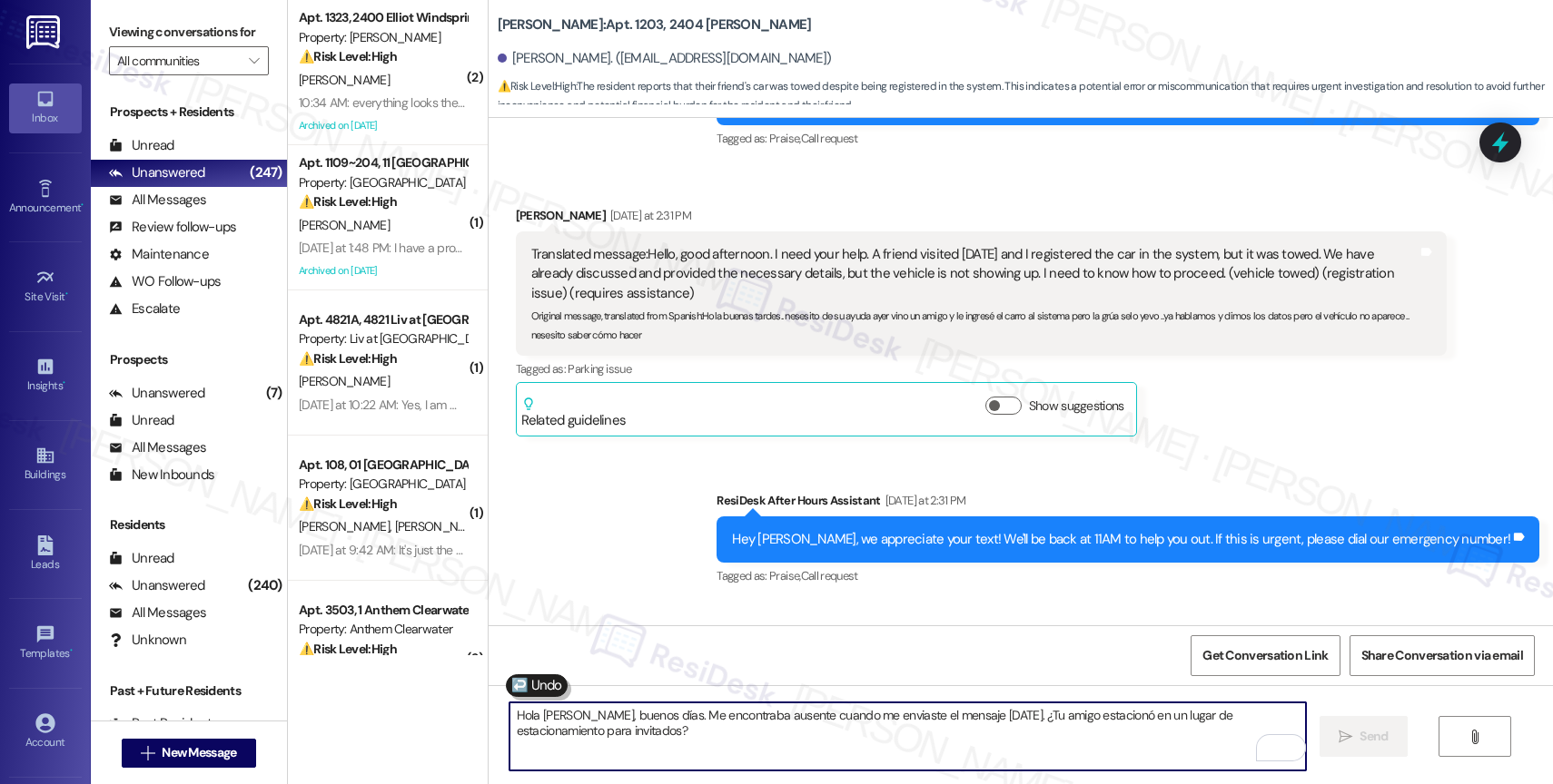
click at [601, 733] on textarea "Hola Ana, buenos días. Me encontraba ausente cuando me enviaste el mensaje ayer…" at bounding box center [908, 737] width 796 height 68
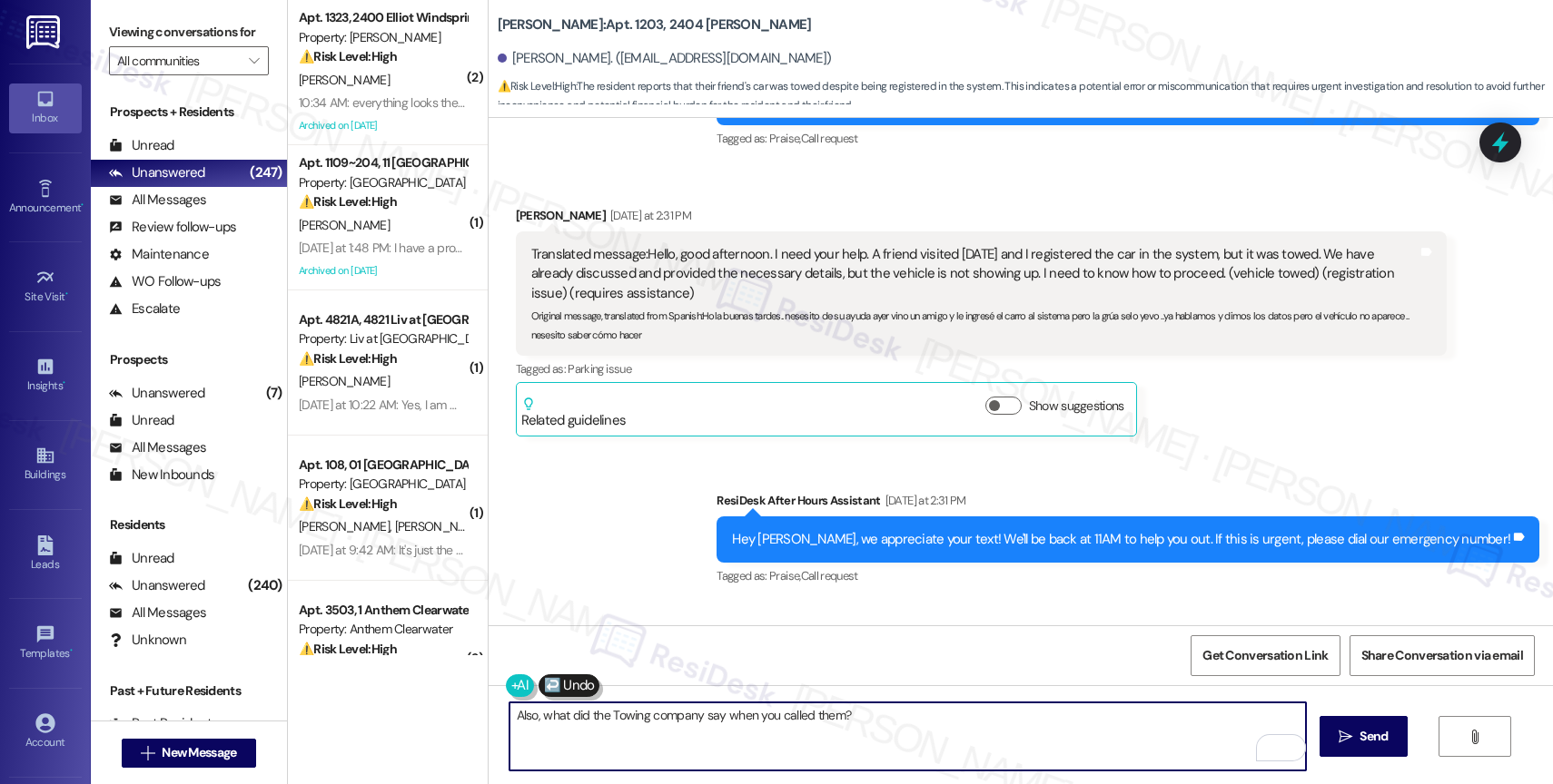
type textarea "Also, what did the Towing company say when you called them?"
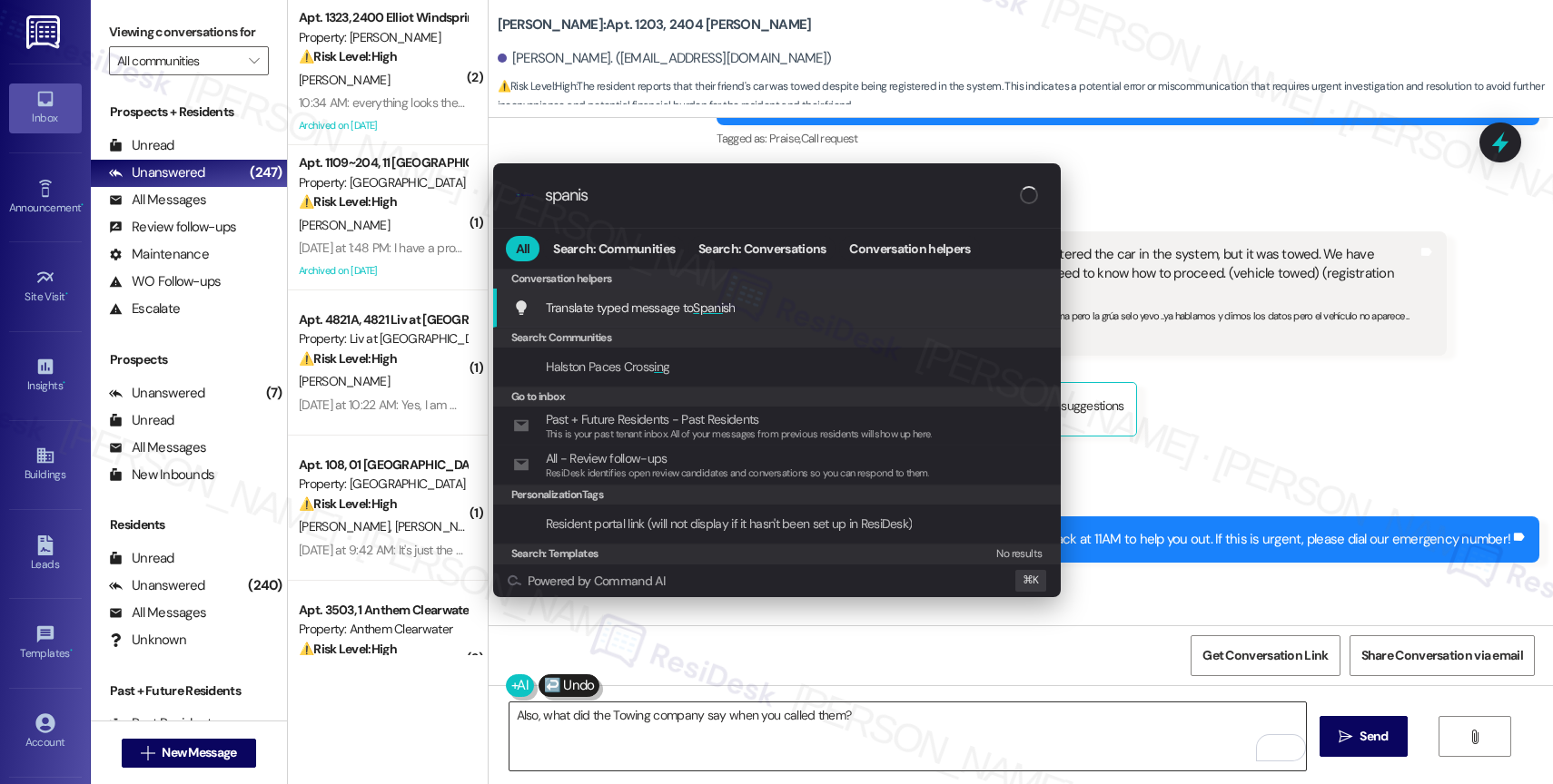
type input "spanish"
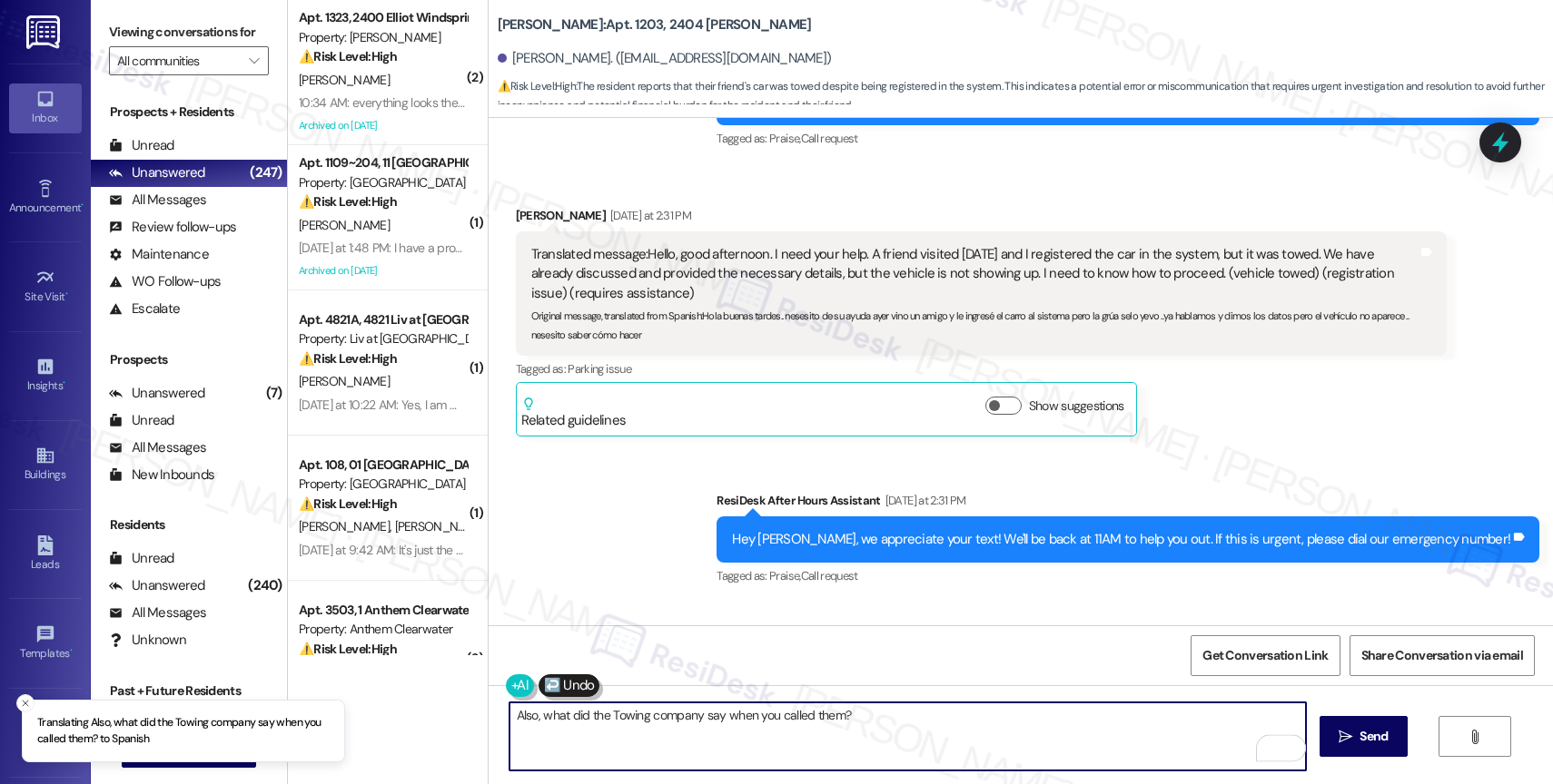
drag, startPoint x: 806, startPoint y: 722, endPoint x: 846, endPoint y: 761, distance: 55.9
click at [846, 761] on textarea "¿Qué dijo la compañía de remolque cuando los llamaste? (se requiere información…" at bounding box center [908, 737] width 796 height 68
type textarea "¿Qué dijo la compañía de remolque cuando los llamaste?"
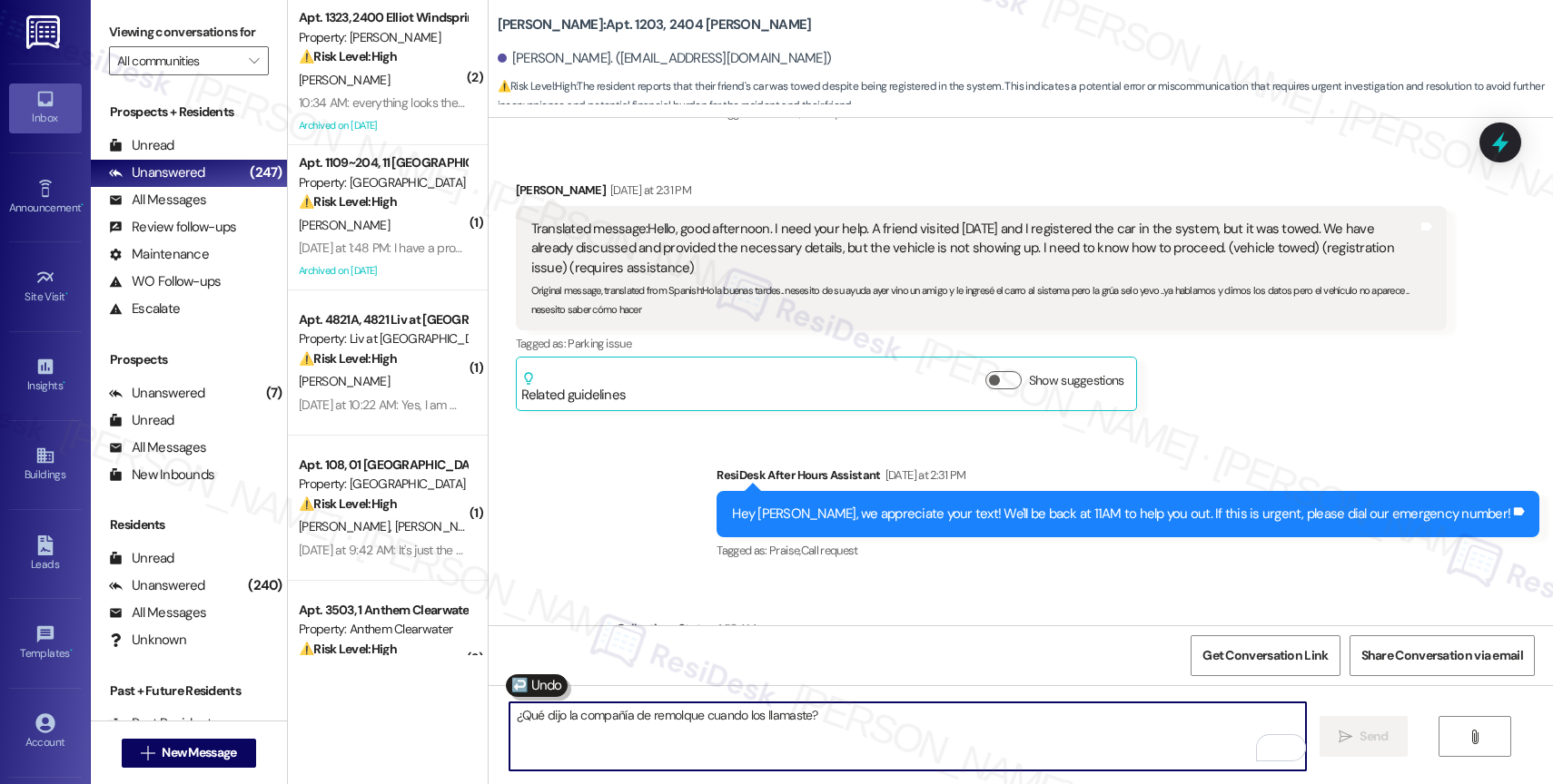
scroll to position [43537, 0]
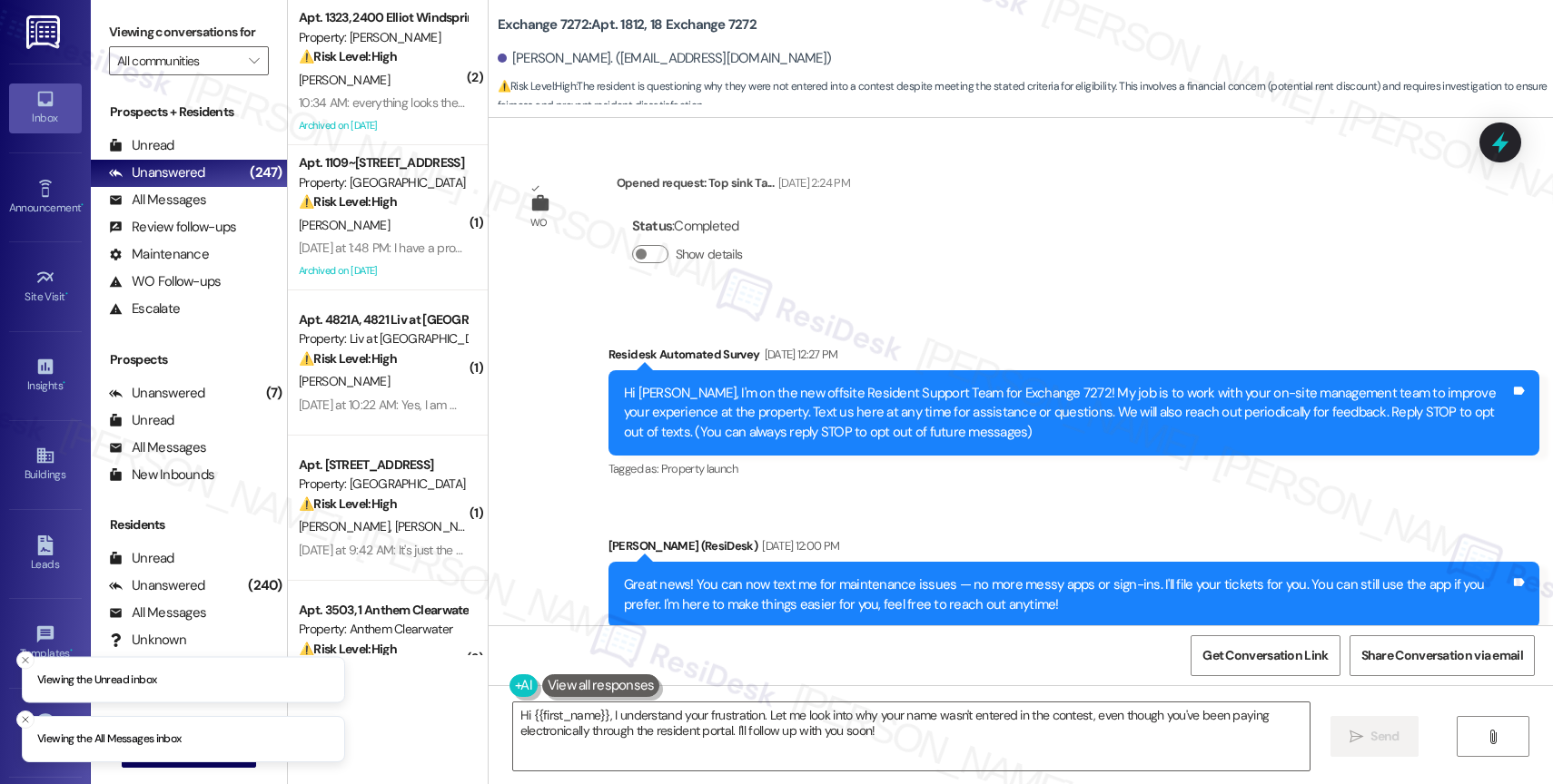
scroll to position [26432, 0]
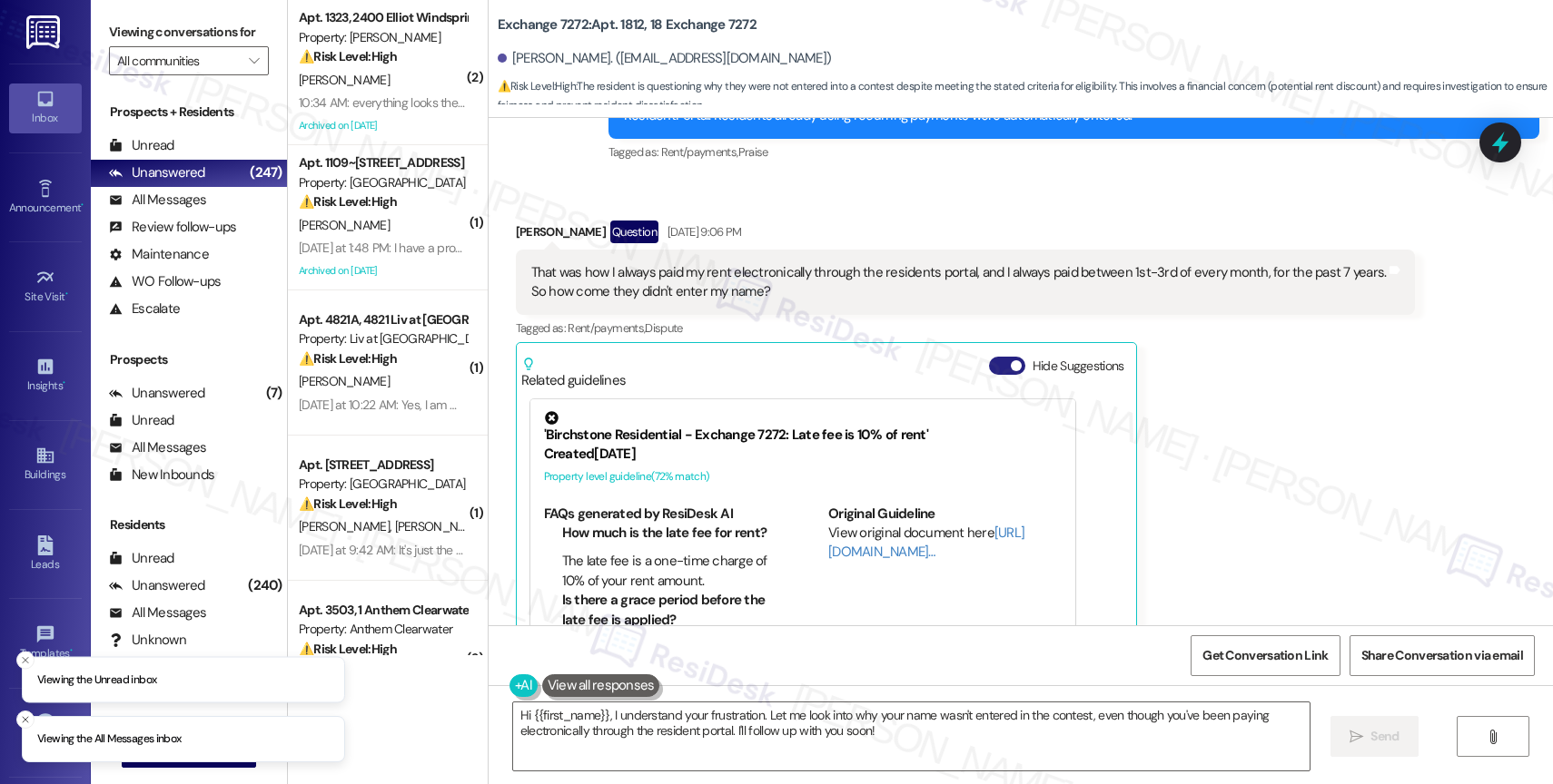
click at [989, 357] on button "Hide Suggestions" at bounding box center [1007, 366] width 36 height 18
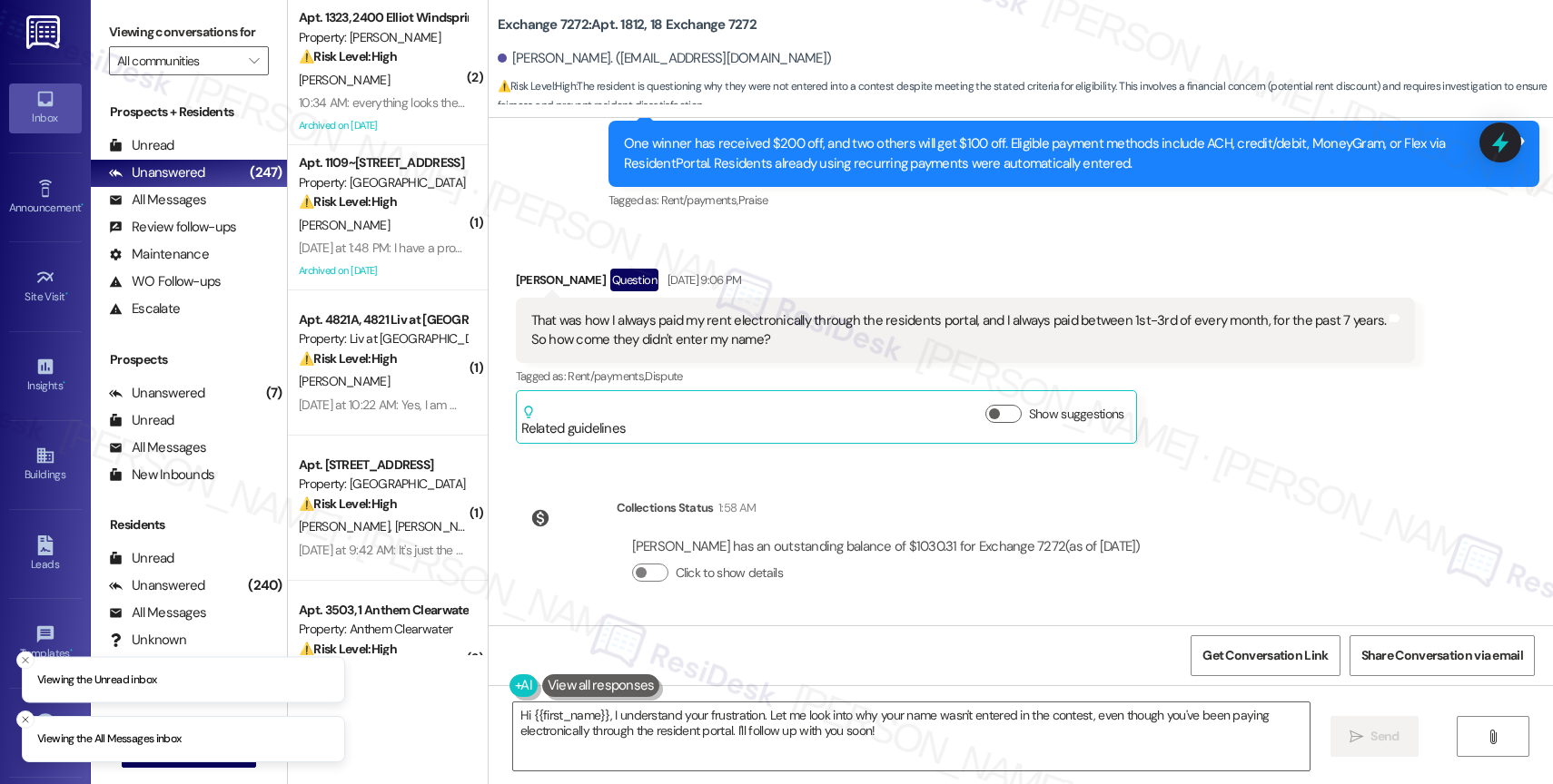
scroll to position [26285, 0]
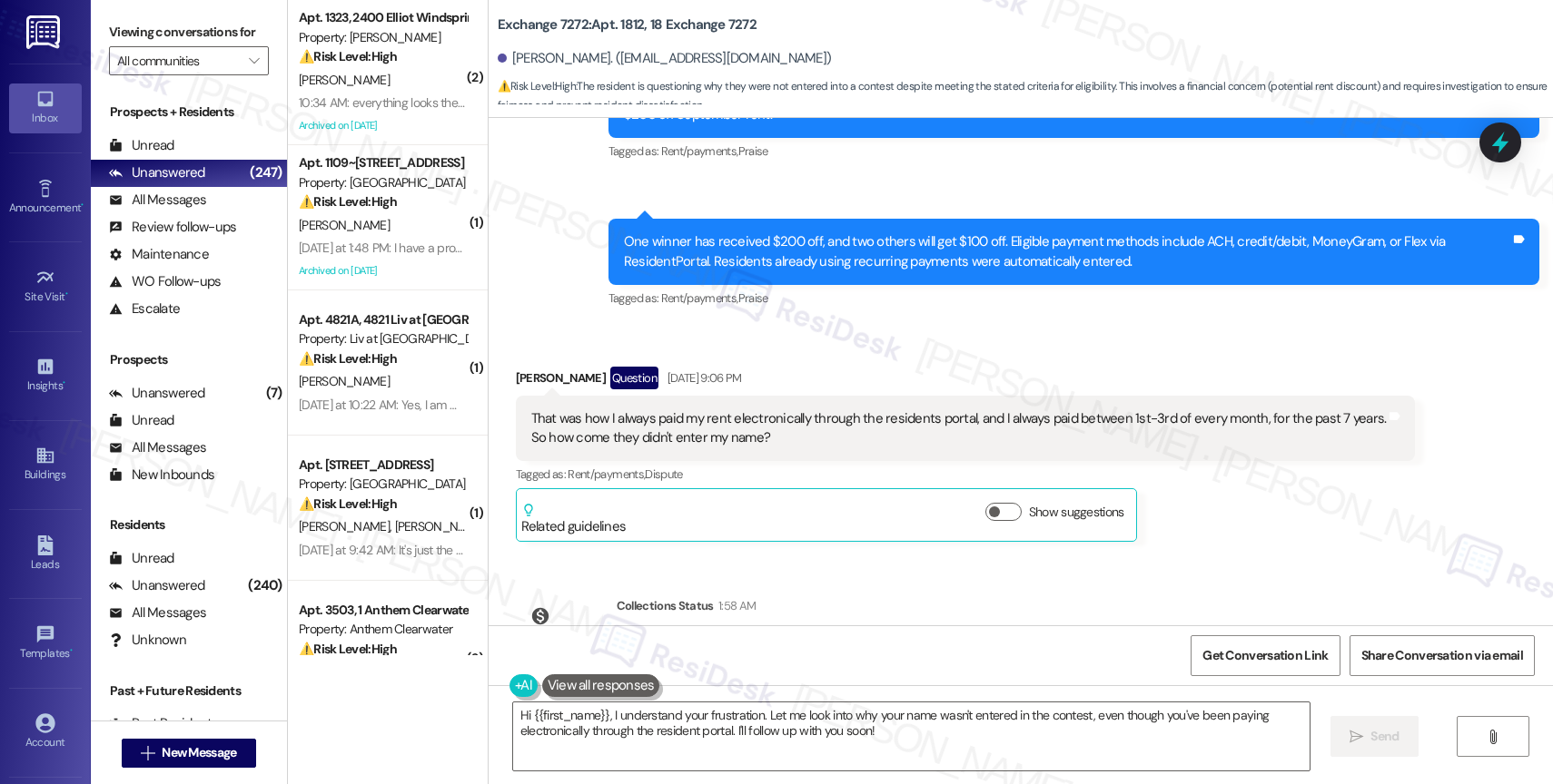
click at [879, 326] on div "Received via SMS Oluwayemisi Adeyemi Question Aug 29, 2025 at 9:06 PM That was …" at bounding box center [1020, 442] width 1064 height 231
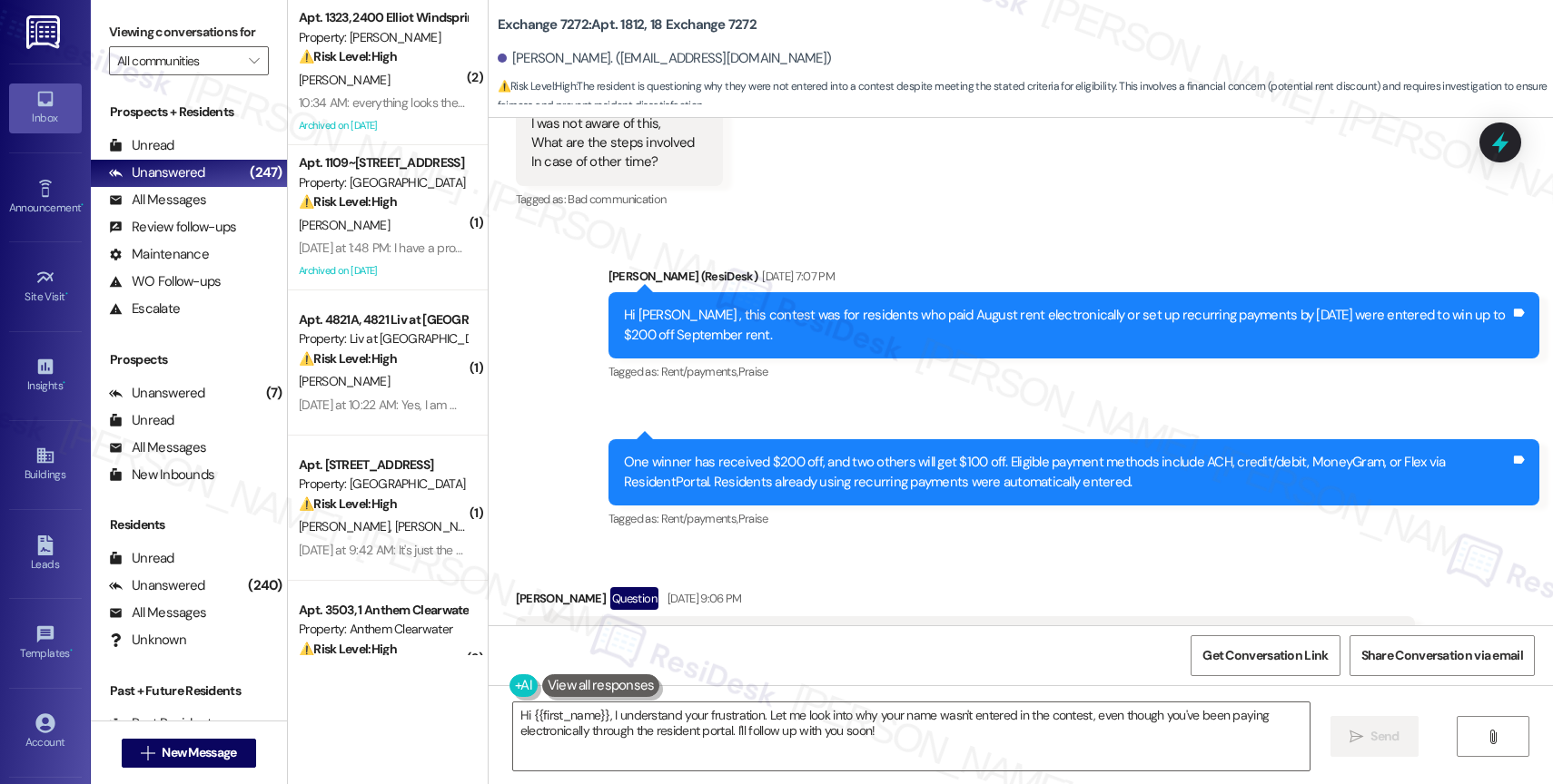
scroll to position [26155, 0]
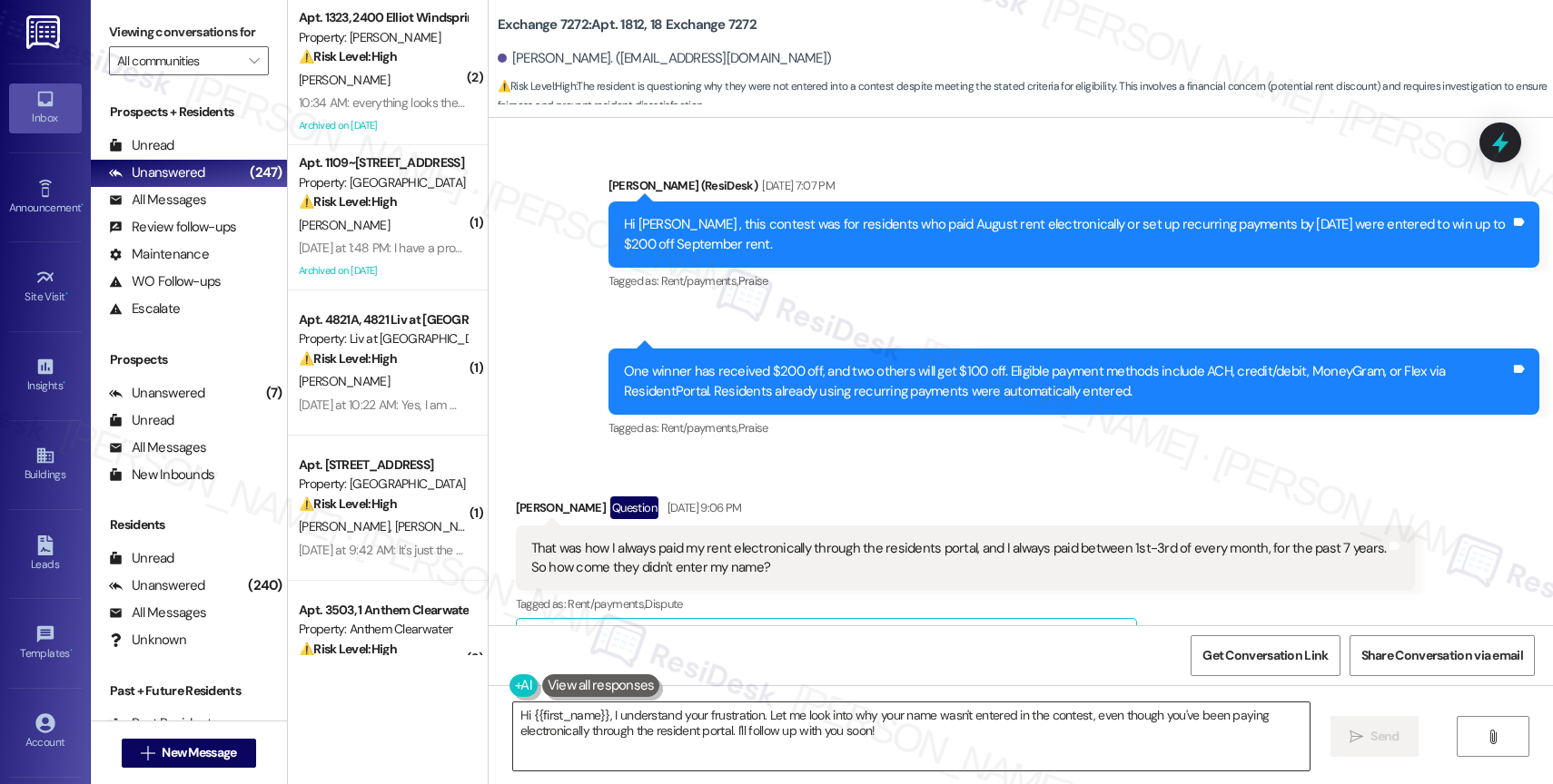
click at [646, 726] on textarea "Hi {{first_name}}, I understand your frustration. Let me look into why your nam…" at bounding box center [911, 737] width 796 height 68
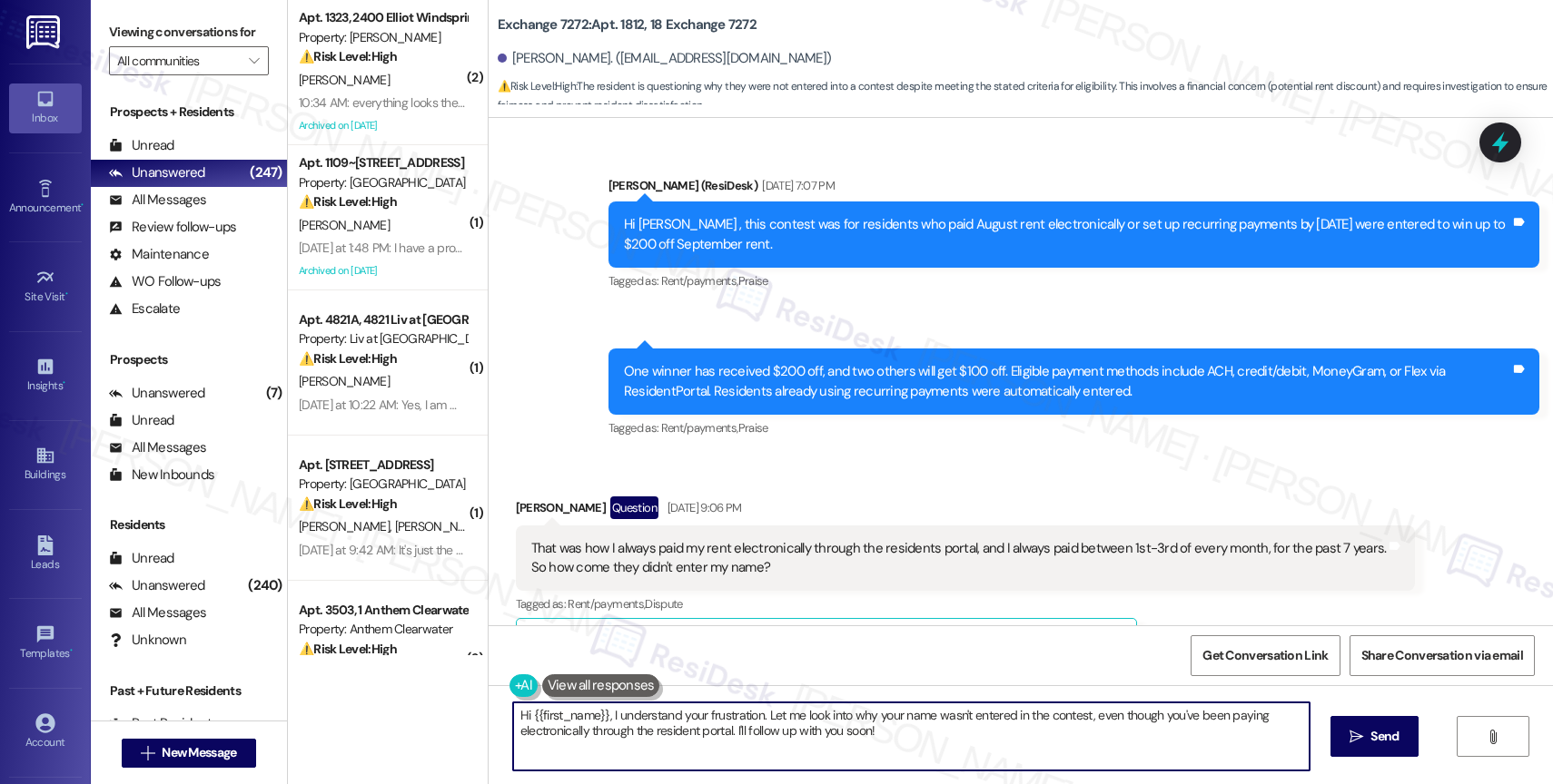
click at [646, 726] on textarea "Hi {{first_name}}, I understand your frustration. Let me look into why your nam…" at bounding box center [911, 737] width 796 height 68
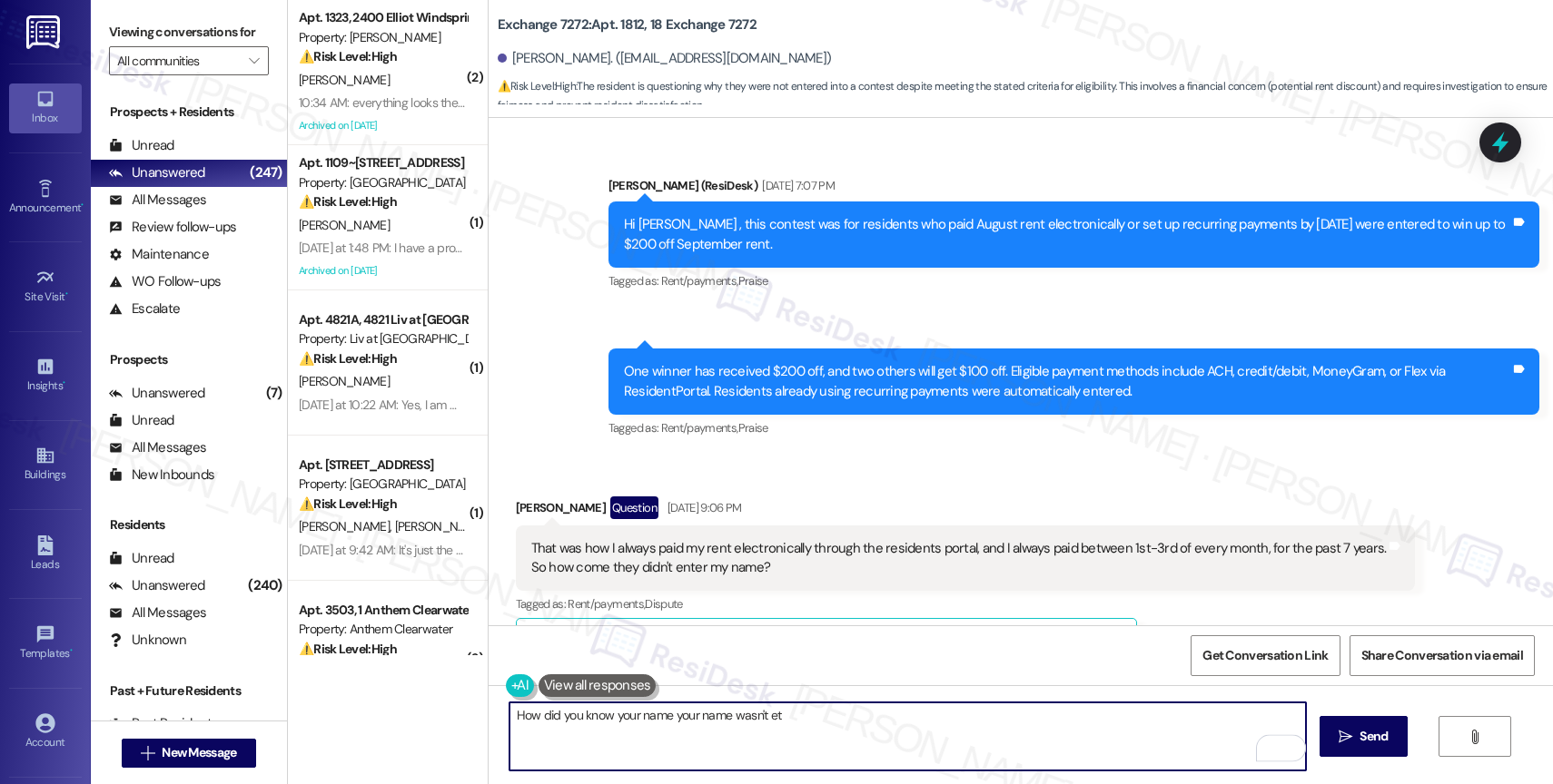
click at [558, 713] on textarea "How did you know your name your name wasn't et" at bounding box center [908, 737] width 796 height 68
click at [848, 721] on textarea "How did you know your name your name wasn't et" at bounding box center [908, 737] width 796 height 68
click at [572, 722] on textarea "How did you know your name your name wasn't et" at bounding box center [908, 737] width 796 height 68
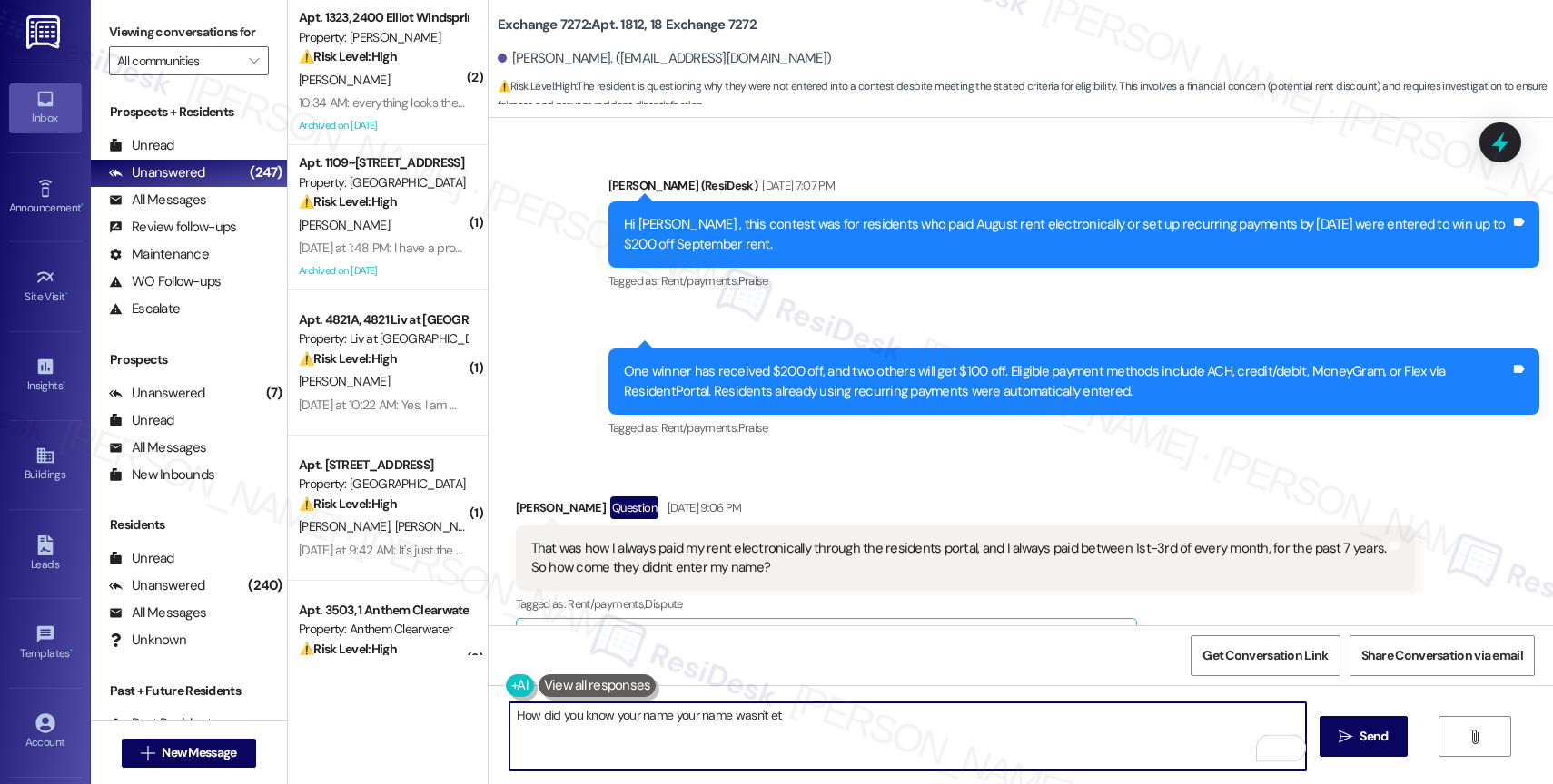
click at [572, 722] on textarea "How did you know your name your name wasn't et" at bounding box center [908, 737] width 796 height 68
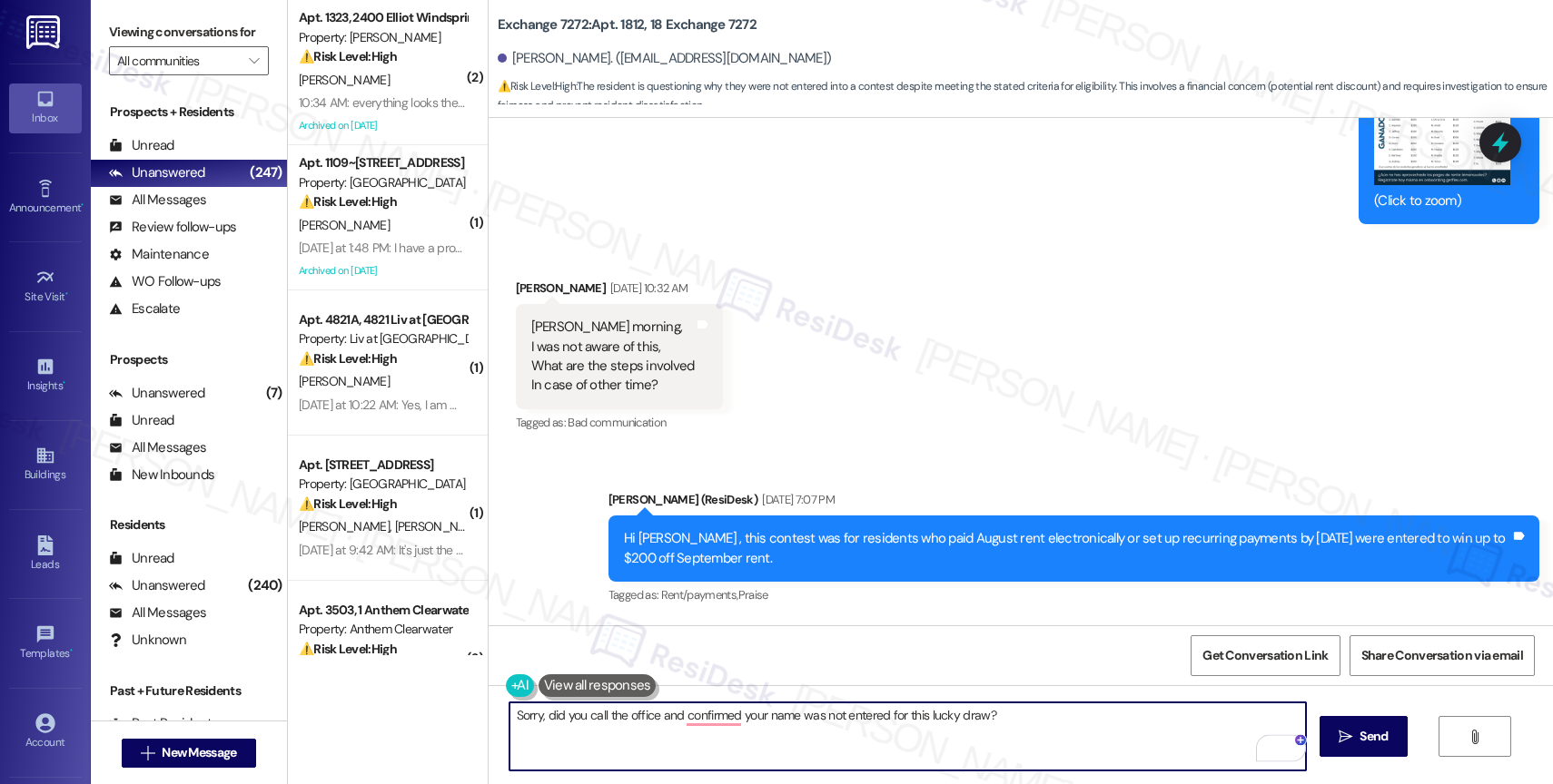
scroll to position [25948, 0]
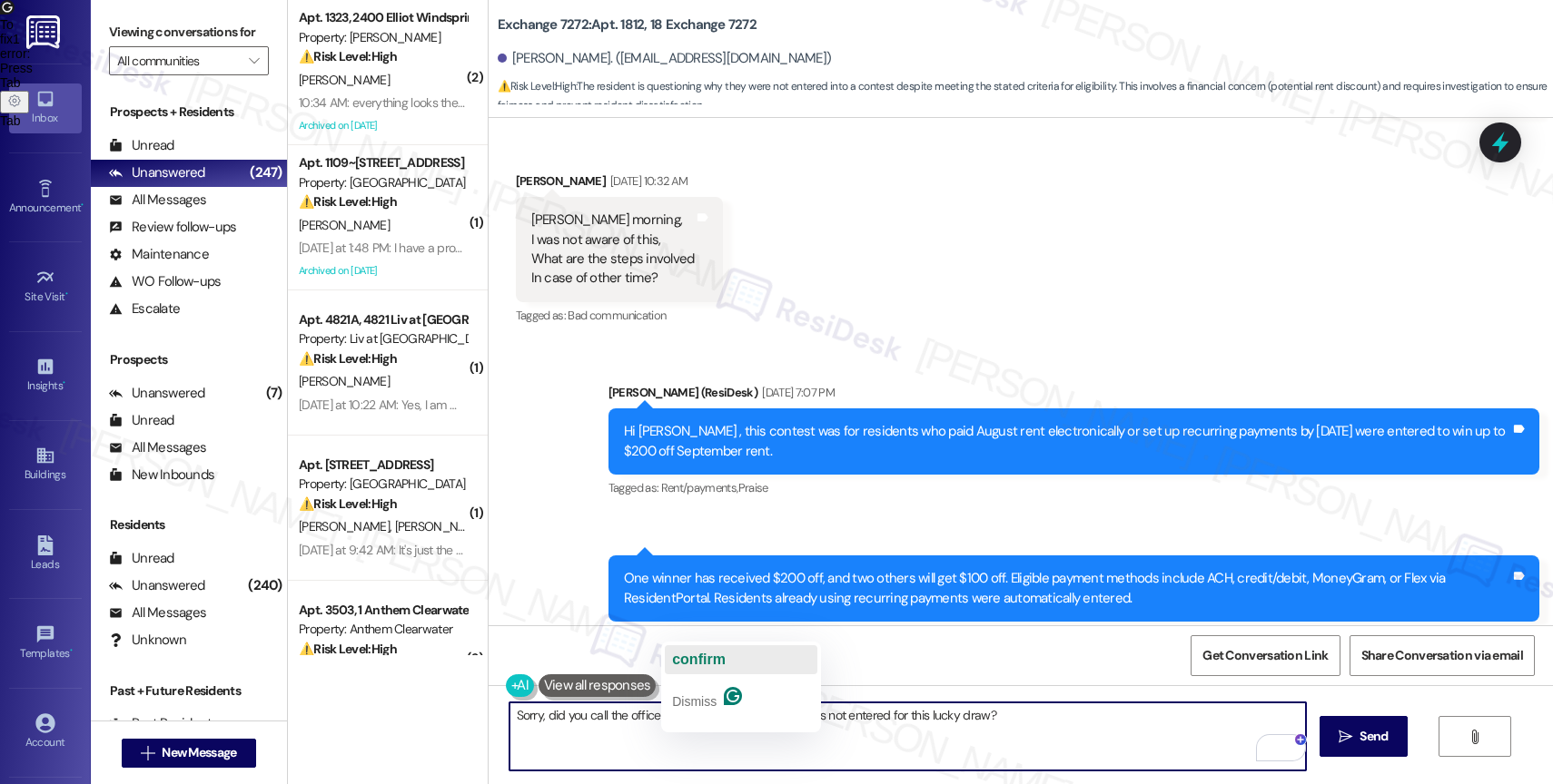
click at [717, 649] on div "confirm" at bounding box center [699, 660] width 54 height 29
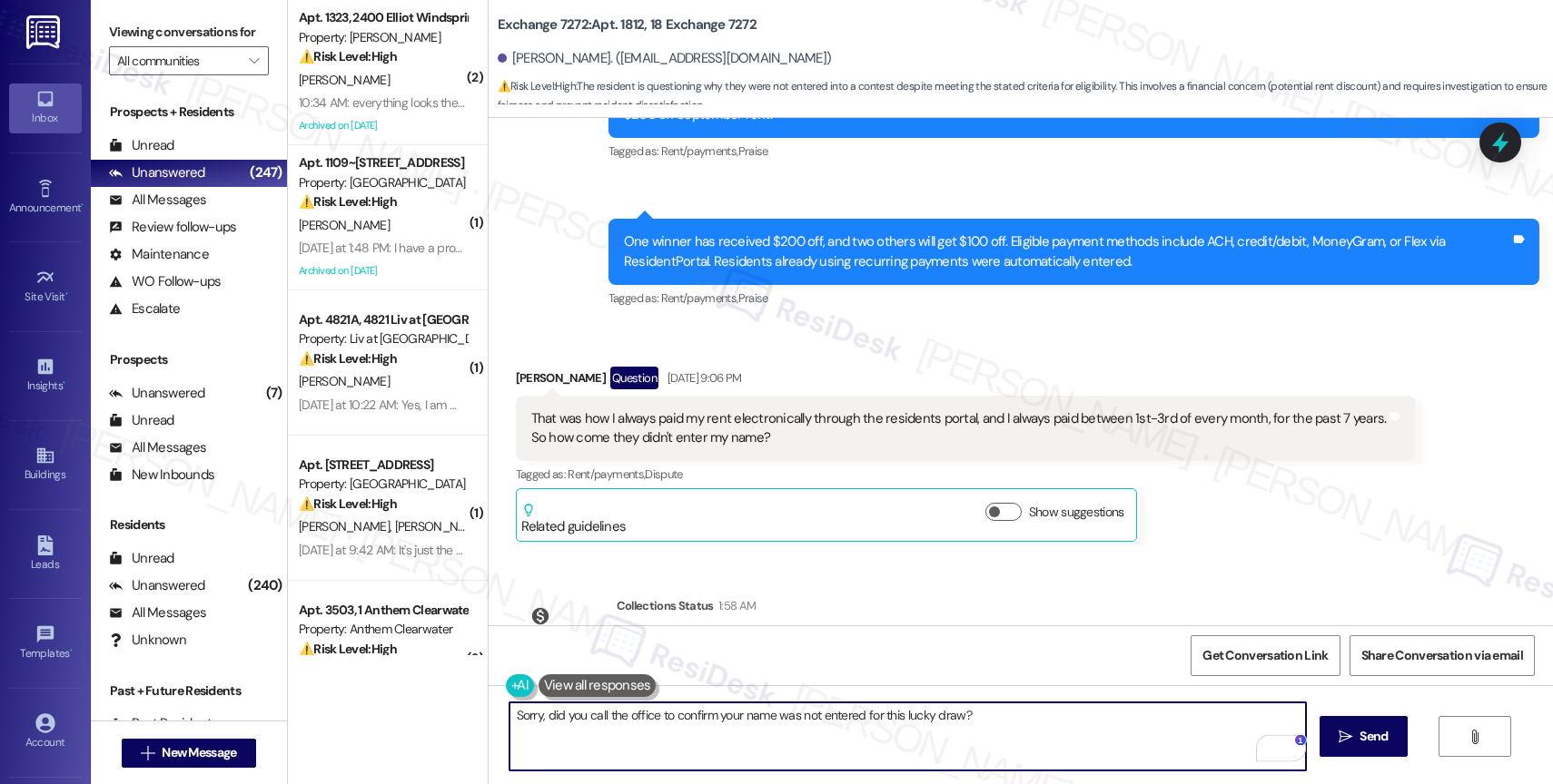
click at [1079, 728] on textarea "Sorry, did you call the office to confirm your name was not entered for this lu…" at bounding box center [908, 737] width 796 height 68
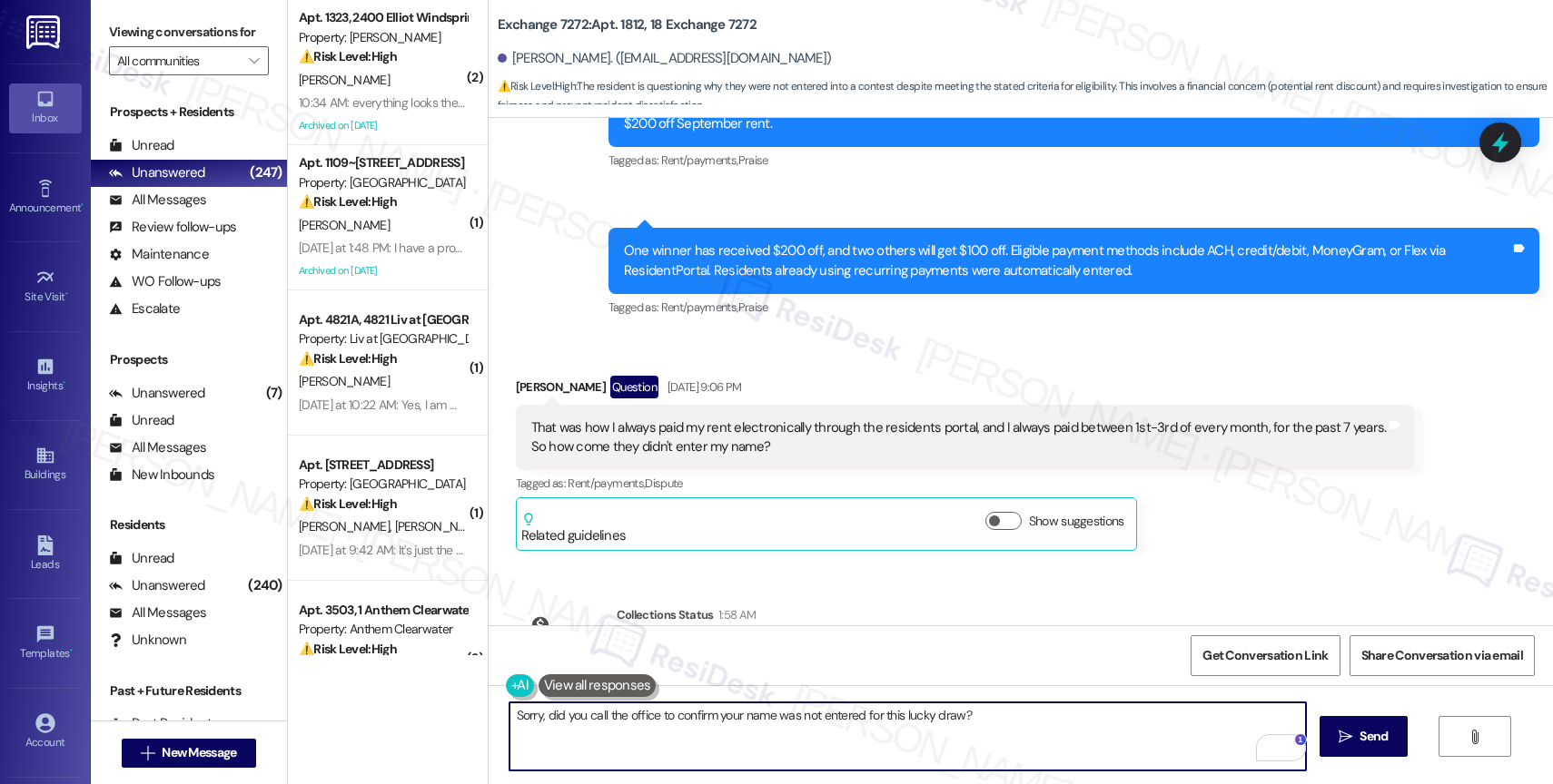
scroll to position [26066, 0]
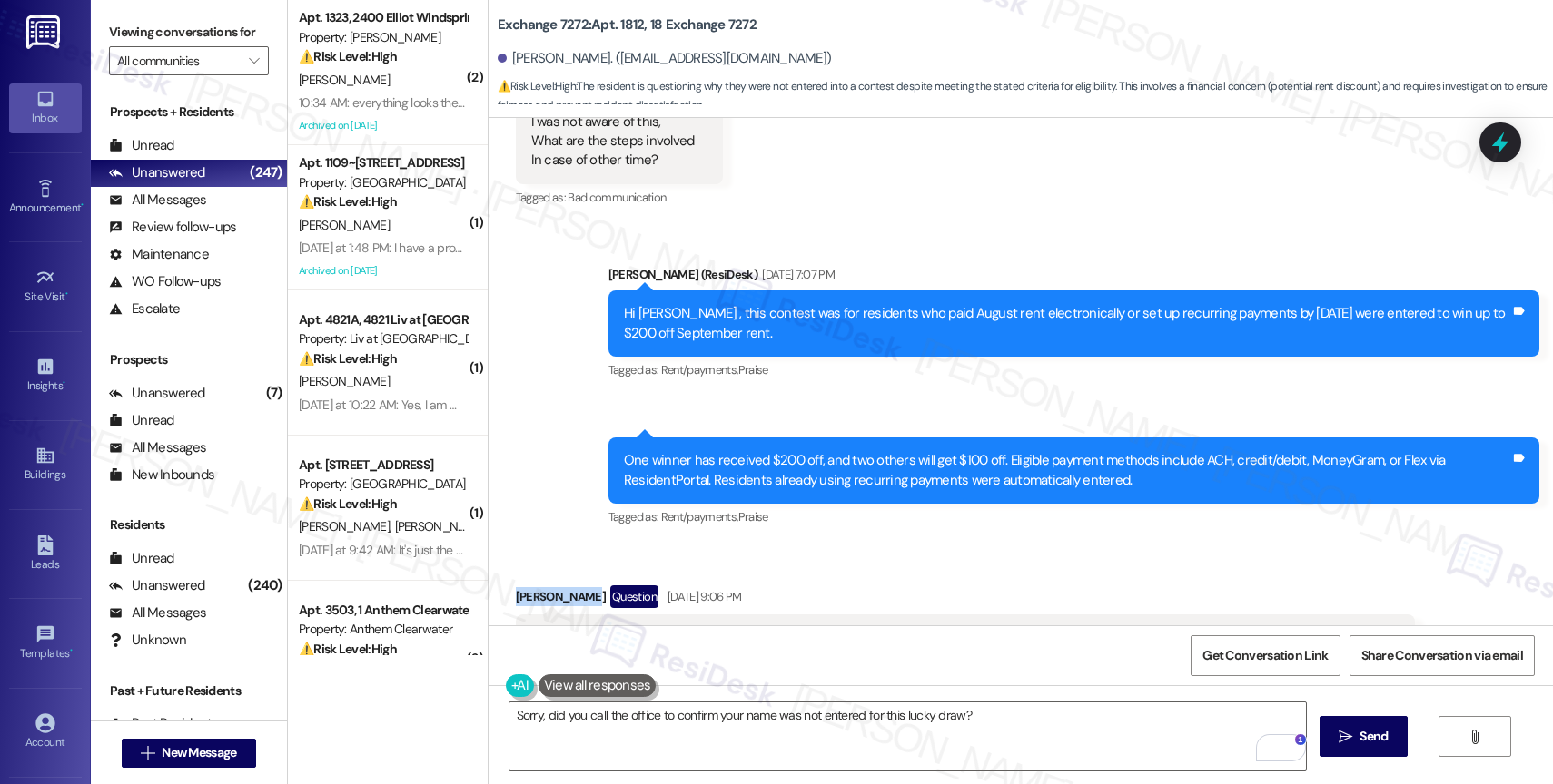
drag, startPoint x: 550, startPoint y: 501, endPoint x: 490, endPoint y: 502, distance: 60.0
click at [503, 572] on div "Received via SMS Oluwayemisi Adeyemi Question Aug 29, 2025 at 9:06 PM That was …" at bounding box center [966, 674] width 927 height 203
copy div "Oluwayemisi"
click at [739, 680] on div "Tagged as: Rent/payments , Click to highlight conversations about Rent/payments…" at bounding box center [966, 693] width 900 height 26
click at [528, 715] on textarea "Sorry, did you call the office to confirm your name was not entered for this lu…" at bounding box center [908, 737] width 796 height 68
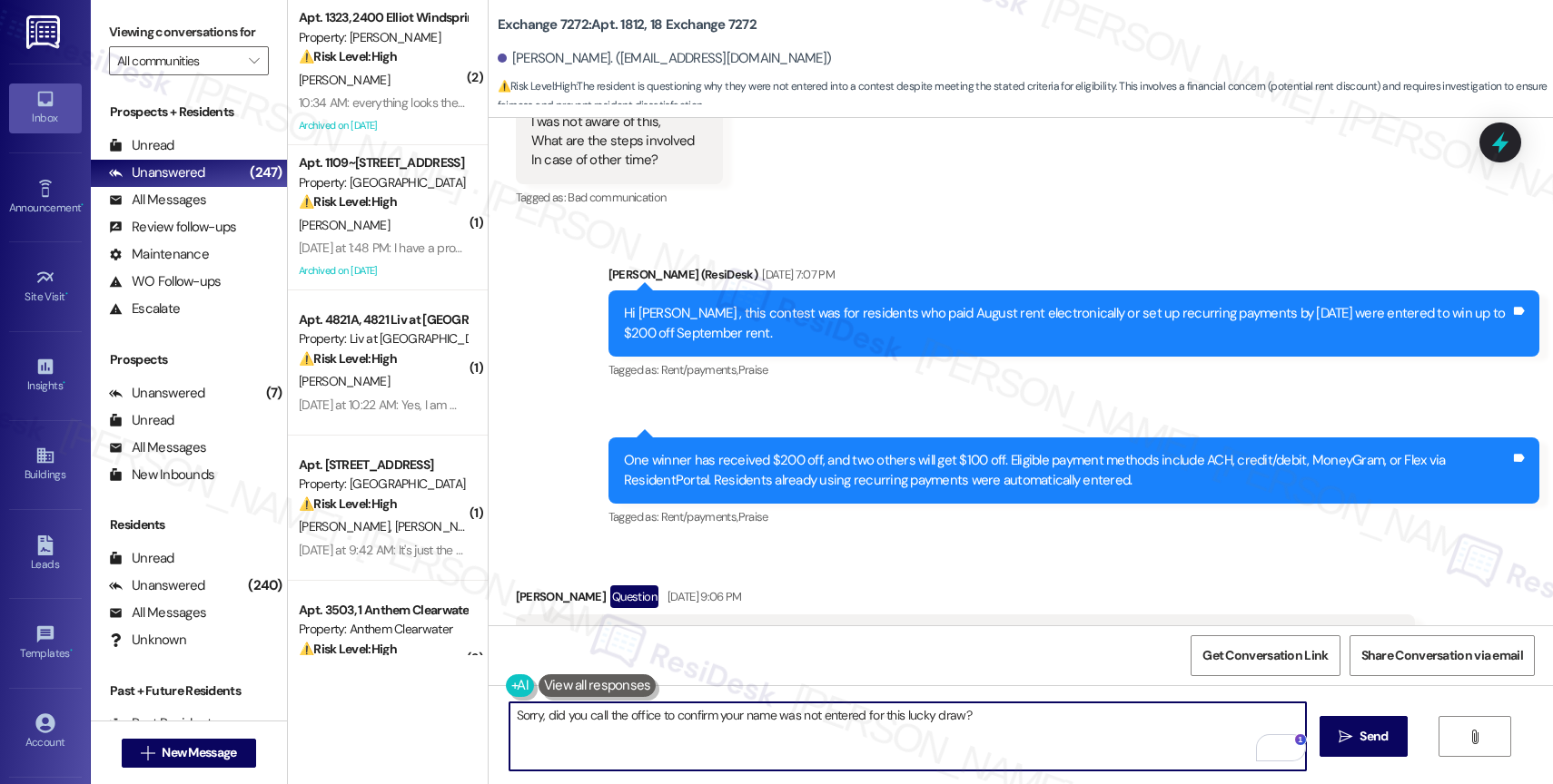
drag, startPoint x: 530, startPoint y: 715, endPoint x: 376, endPoint y: 701, distance: 154.6
click at [385, 700] on div "( 2 ) Apt. 1323, 2400 Elliot Windsprint Property: Elliot Windsprint ⚠️ Risk Lev…" at bounding box center [921, 392] width 1265 height 784
paste textarea "Oluwayemisi"
click at [792, 724] on textarea "Good morning, Oluwayemisi. I just returned from being away over the weekend. Di…" at bounding box center [908, 737] width 796 height 68
click at [1047, 714] on textarea "Good morning, Oluwayemisi. I just returned from being away over the weekend. Di…" at bounding box center [908, 737] width 796 height 68
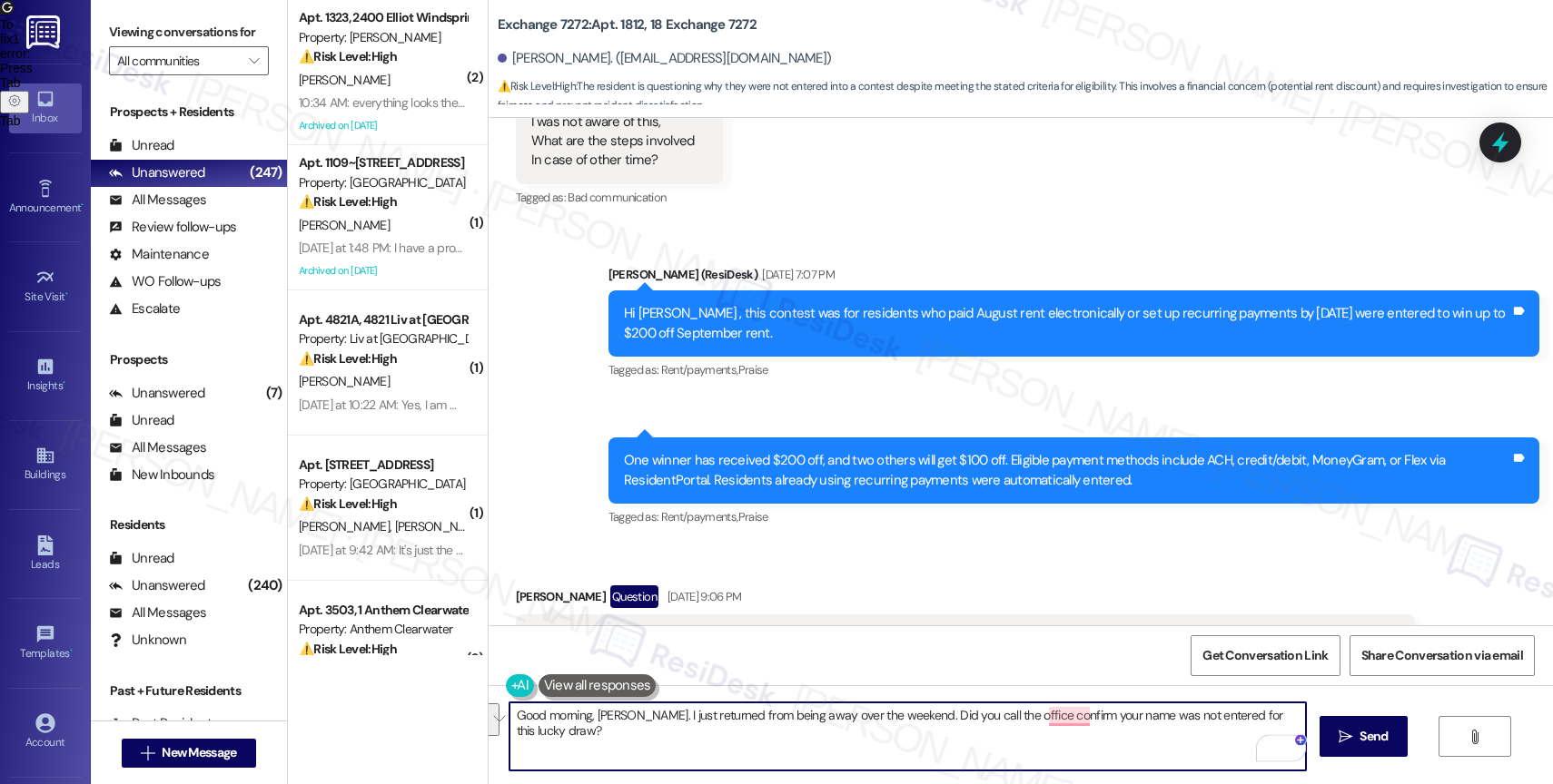
drag, startPoint x: 923, startPoint y: 713, endPoint x: 933, endPoint y: 737, distance: 26.0
click at [933, 737] on textarea "Good morning, Oluwayemisi. I just returned from being away over the weekend. Di…" at bounding box center [908, 737] width 796 height 68
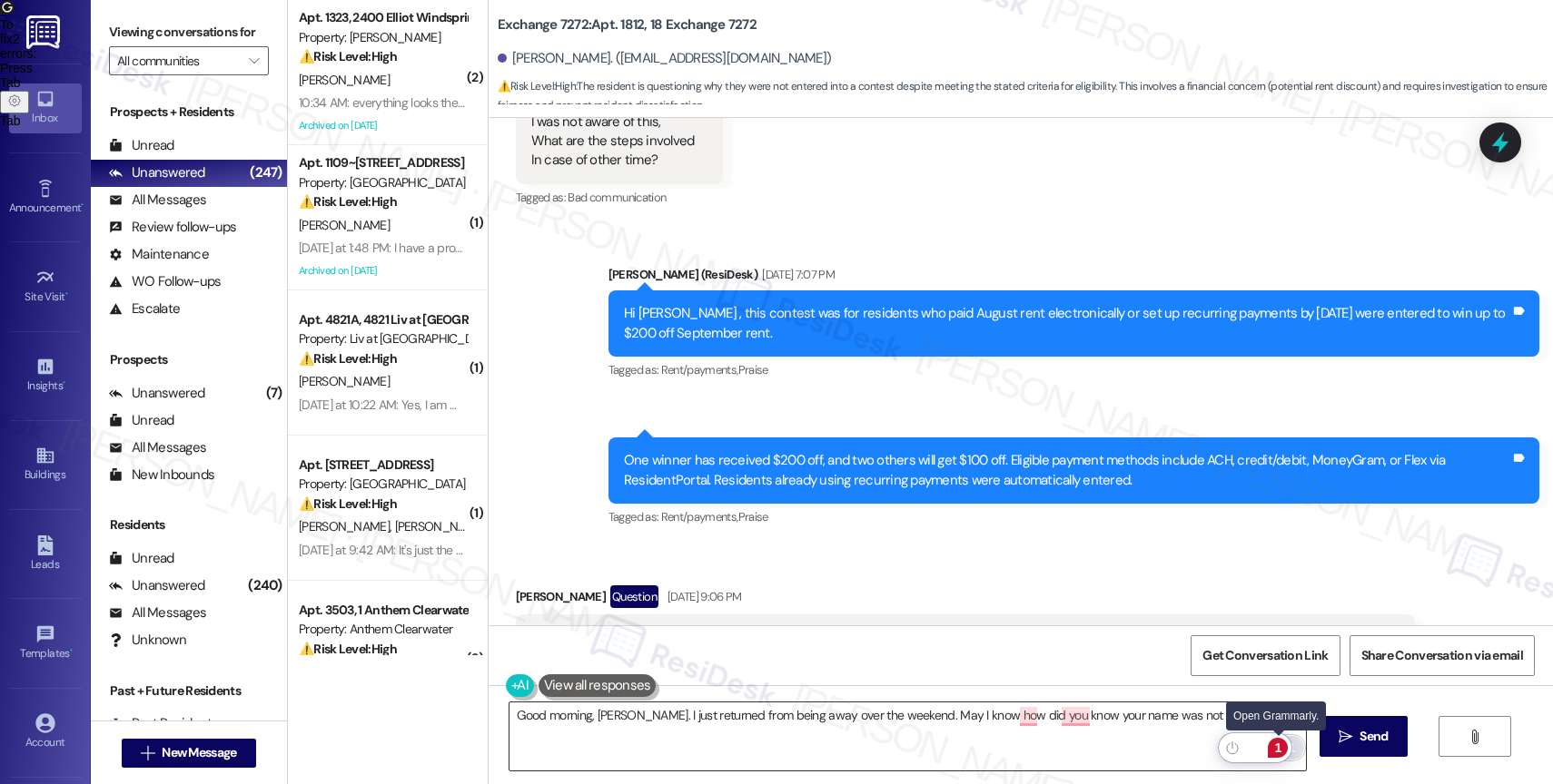
click at [1279, 748] on div "1" at bounding box center [1278, 749] width 20 height 20
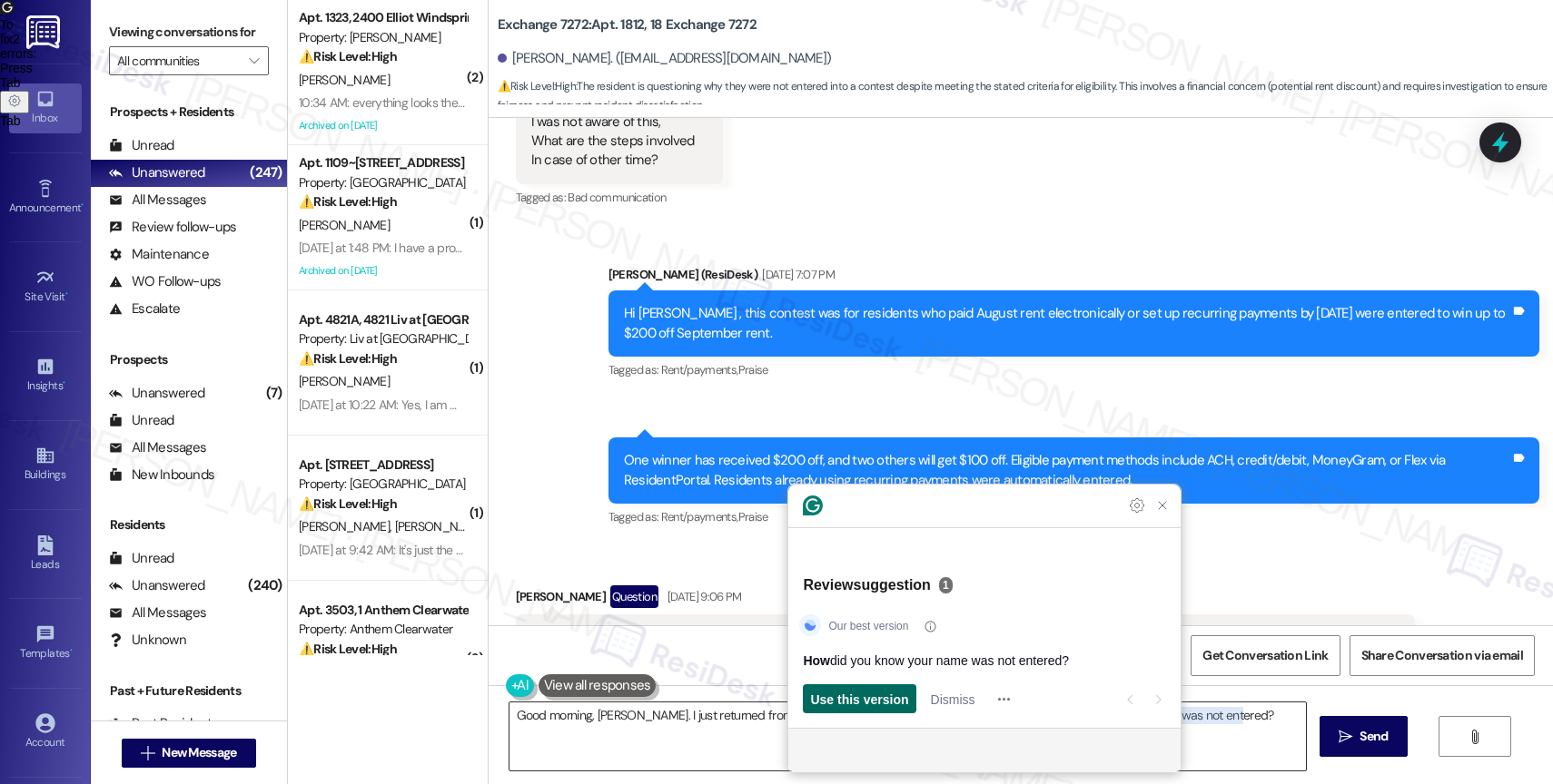
click at [883, 693] on span "Use this version" at bounding box center [859, 700] width 98 height 19
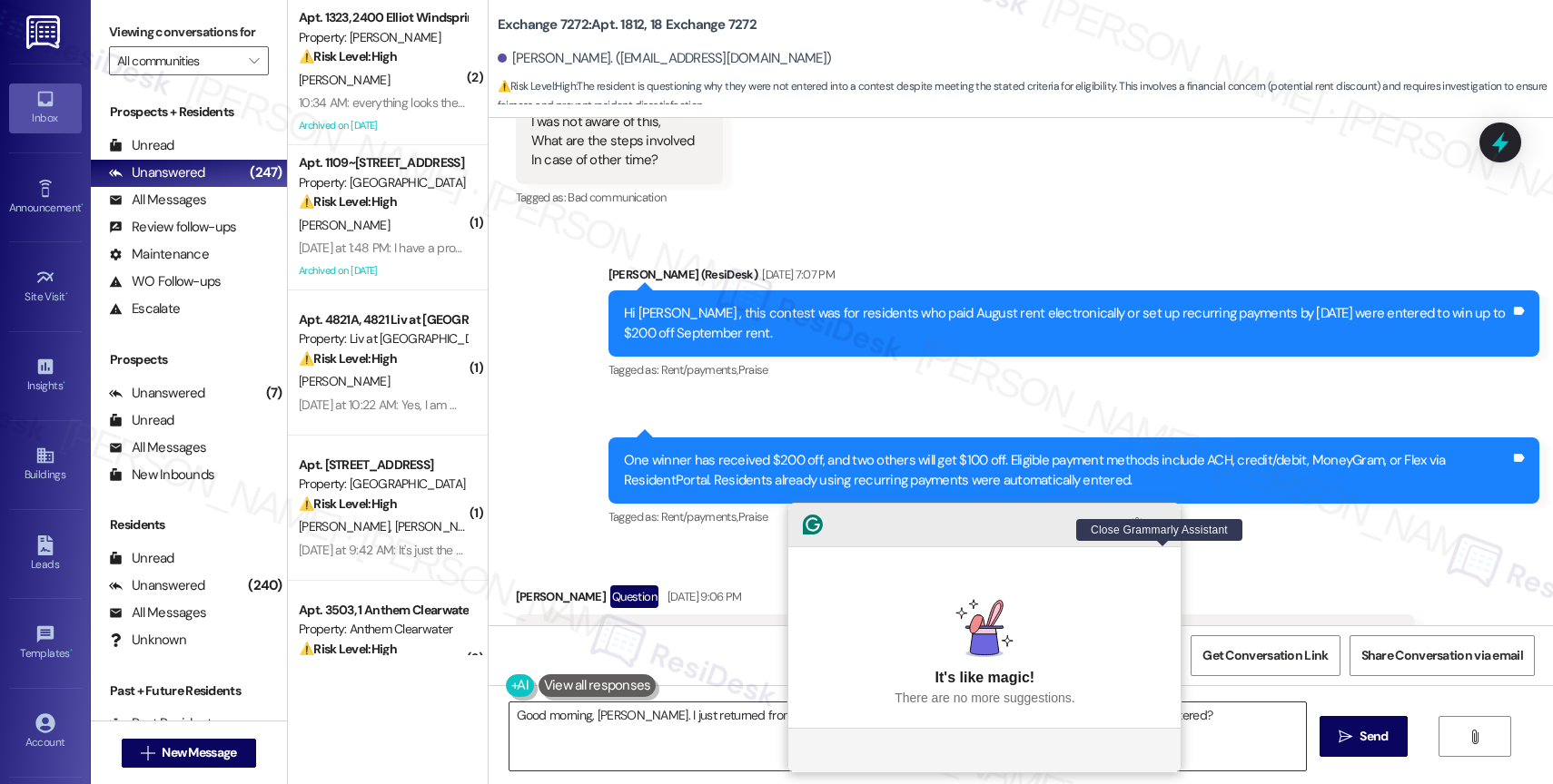
click at [1166, 532] on icon "Close Grammarly Assistant" at bounding box center [1162, 525] width 15 height 15
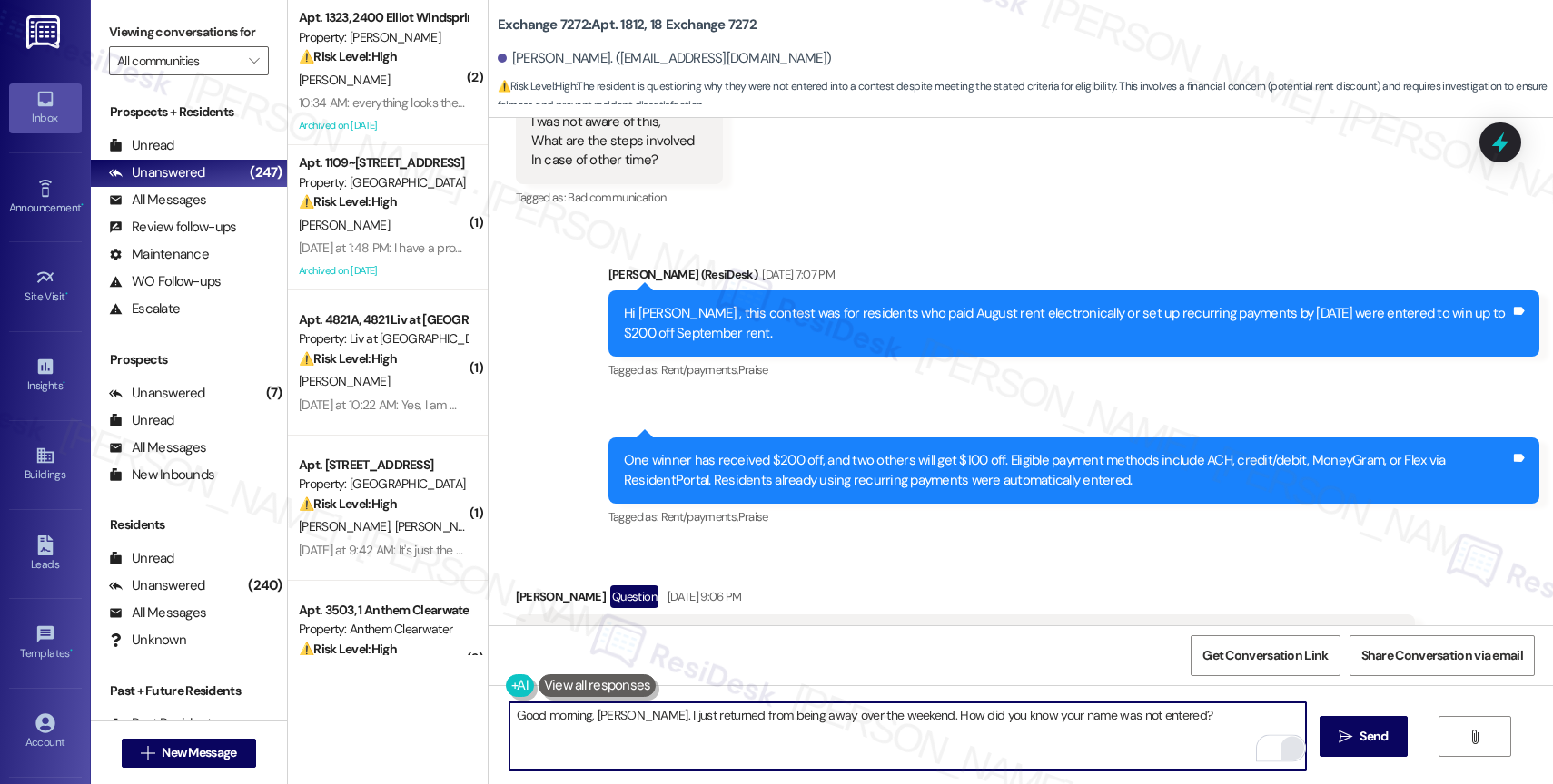
click at [1194, 722] on textarea "Good morning, Oluwayemisi. I just returned from being away over the weekend. Ho…" at bounding box center [908, 737] width 796 height 68
drag, startPoint x: 1163, startPoint y: 716, endPoint x: 1238, endPoint y: 716, distance: 75.0
click at [1164, 716] on textarea "Good morning, Oluwayemisi. I just returned from being away over the weekend. Ho…" at bounding box center [908, 737] width 796 height 68
click at [1297, 725] on textarea "Good morning, Oluwayemisi. I just returned from being away over the weekend. Ho…" at bounding box center [908, 737] width 796 height 68
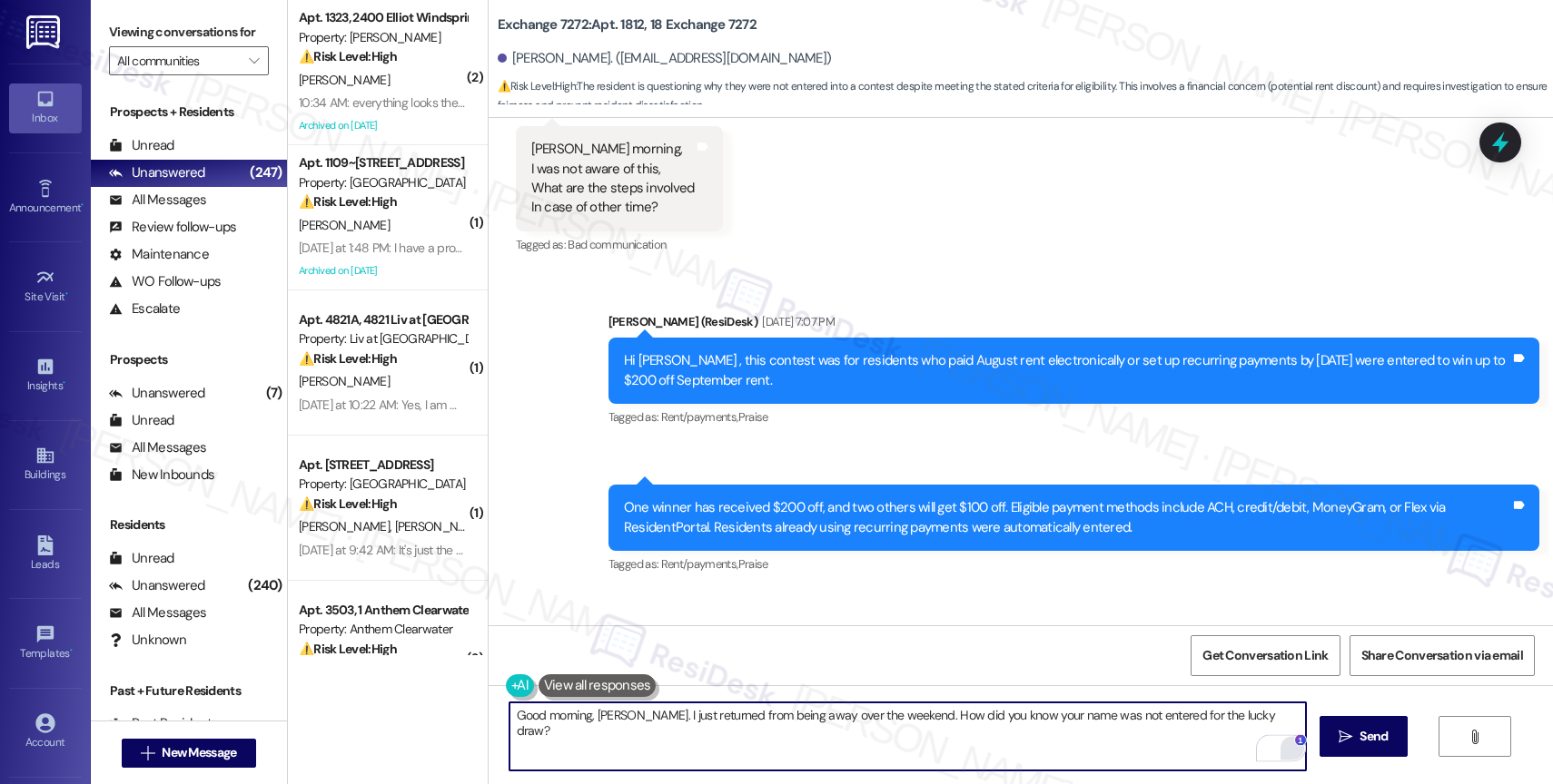
scroll to position [26285, 0]
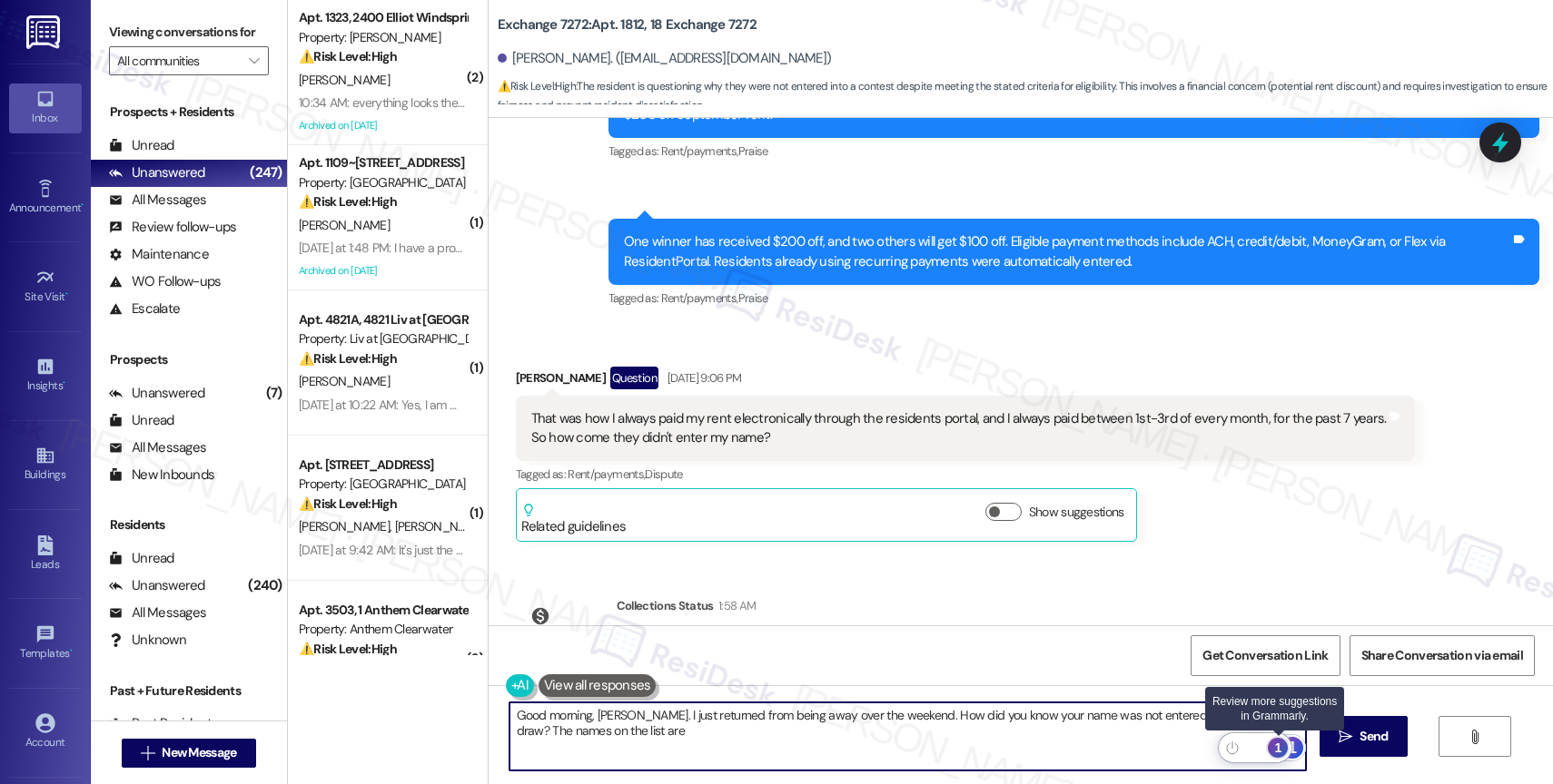
click at [1276, 742] on div "1" at bounding box center [1278, 749] width 20 height 20
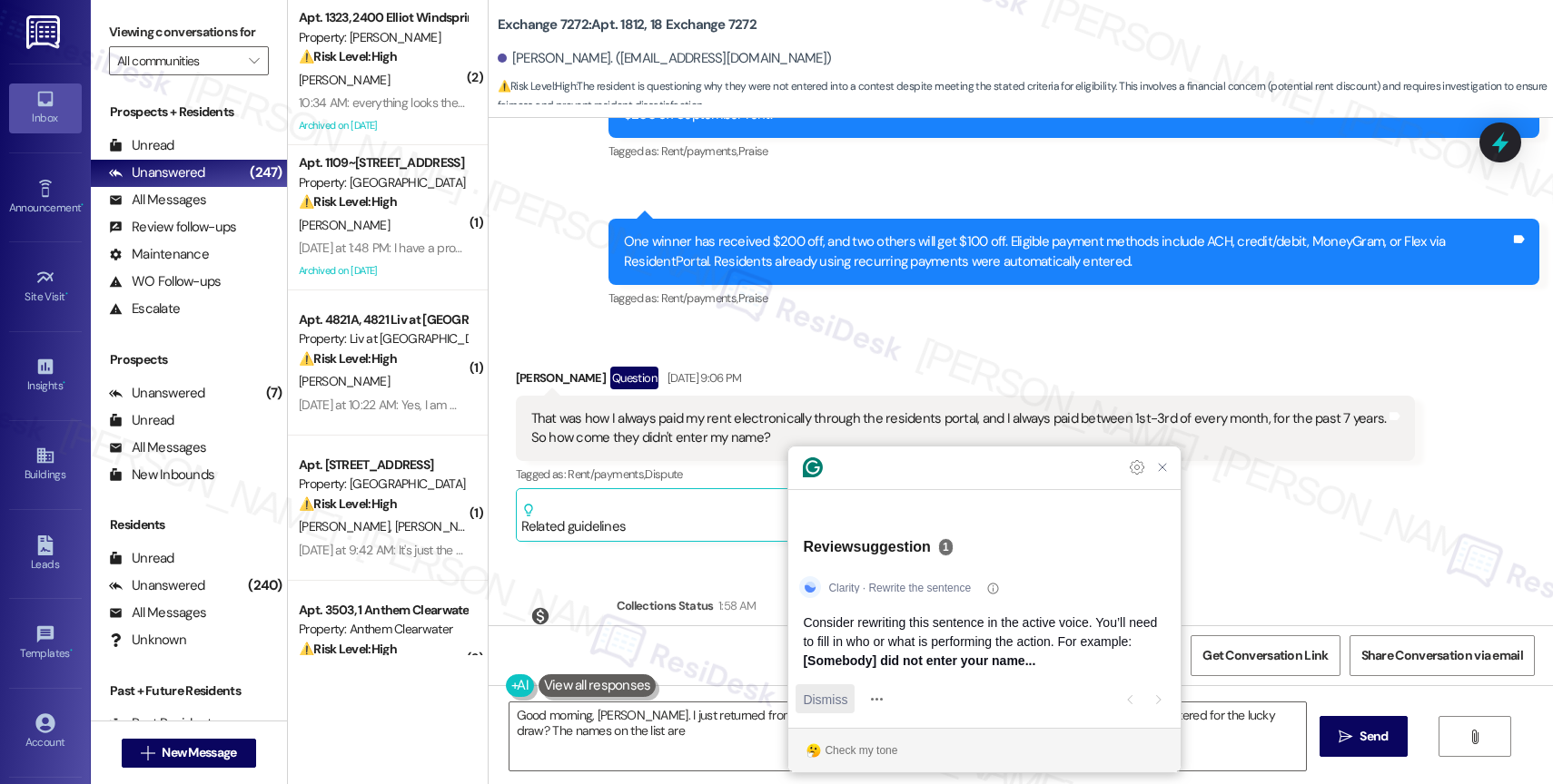
click at [832, 704] on span "Dismiss" at bounding box center [824, 700] width 45 height 19
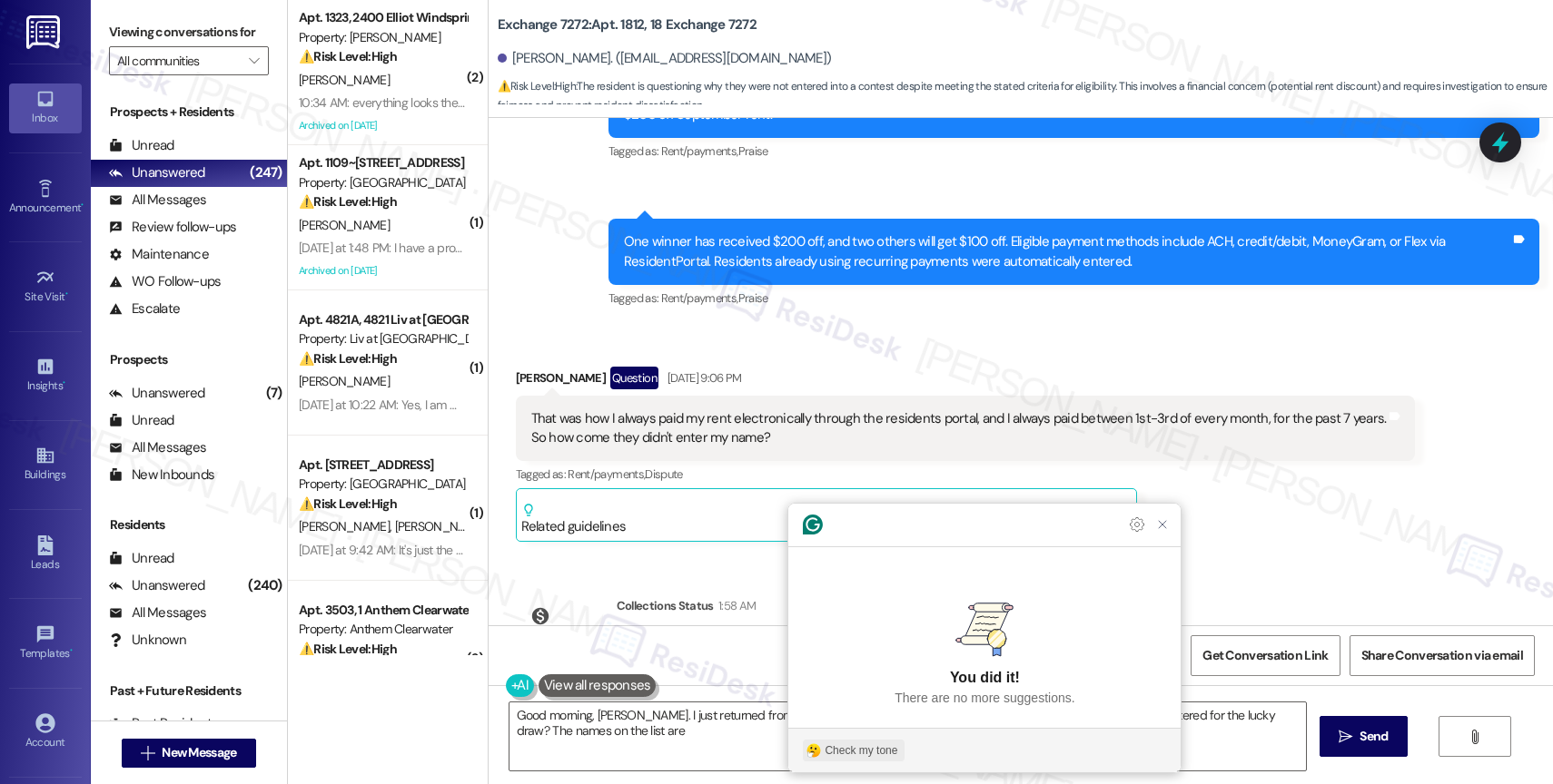
click at [868, 751] on div "Check my tone" at bounding box center [861, 751] width 73 height 16
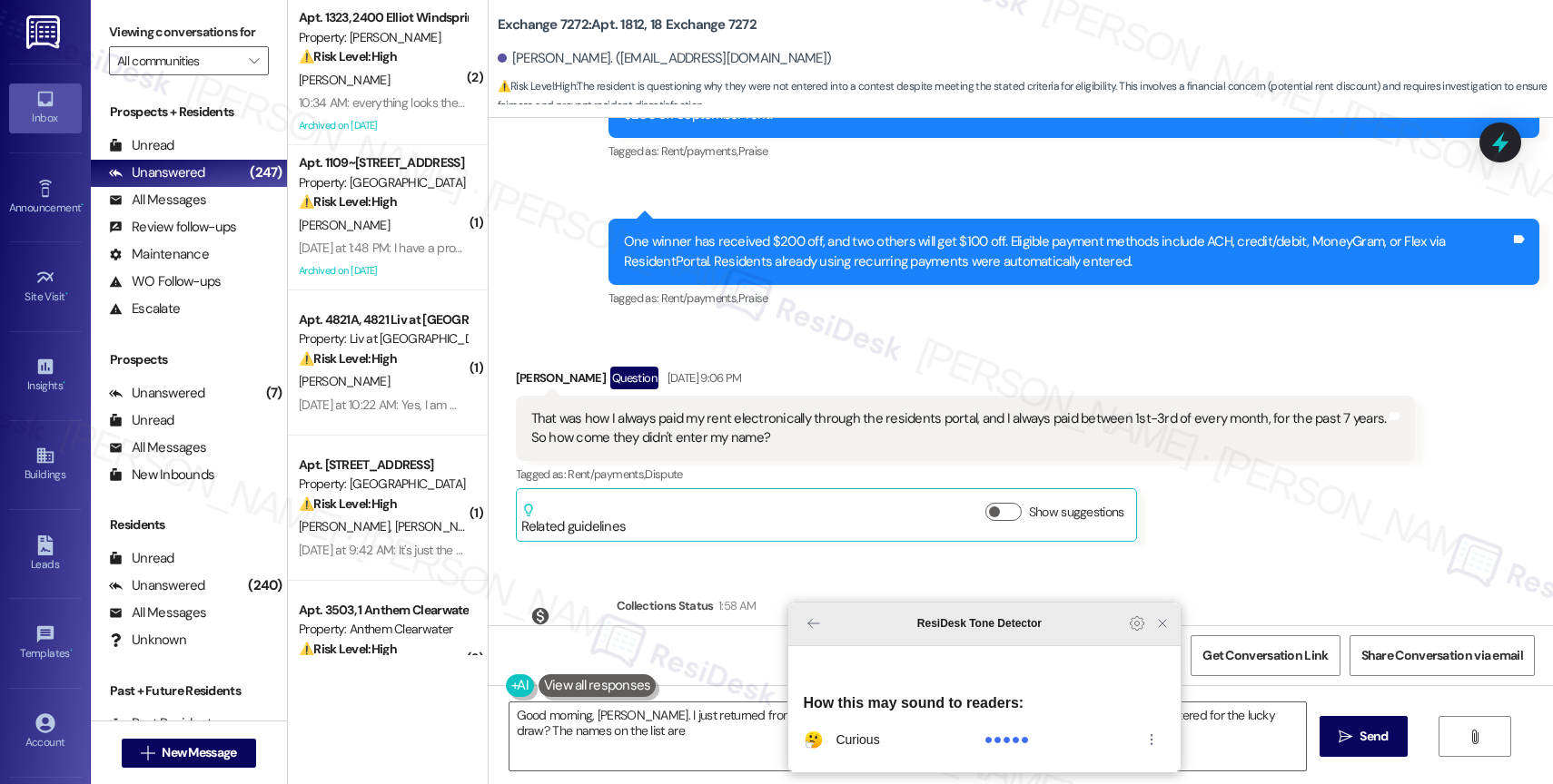
click at [1155, 635] on icon "Close Grammarly Assistant" at bounding box center [1162, 624] width 22 height 22
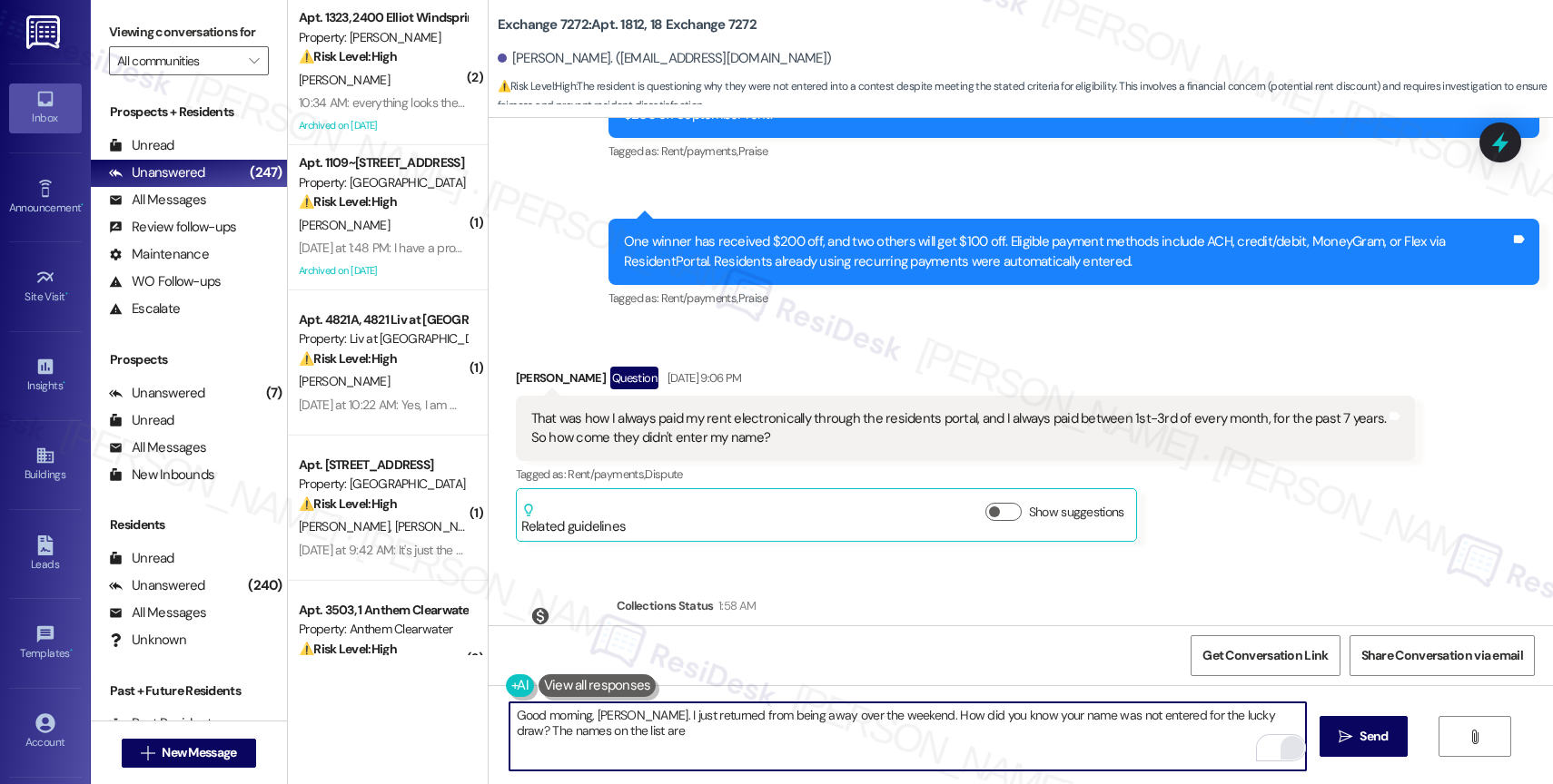
drag, startPoint x: 579, startPoint y: 731, endPoint x: 765, endPoint y: 741, distance: 186.3
click at [764, 741] on textarea "Good morning, Oluwayemisi. I just returned from being away over the weekend. Ho…" at bounding box center [908, 737] width 796 height 68
drag, startPoint x: 1270, startPoint y: 717, endPoint x: 1281, endPoint y: 732, distance: 18.6
click at [1281, 732] on div "Good morning, Oluwayemisi. I just returned from being away over the weekend. Ho…" at bounding box center [908, 737] width 798 height 70
click at [921, 714] on textarea "Good morning, Oluwayemisi. I just returned from being away over the weekend. Ho…" at bounding box center [908, 737] width 796 height 68
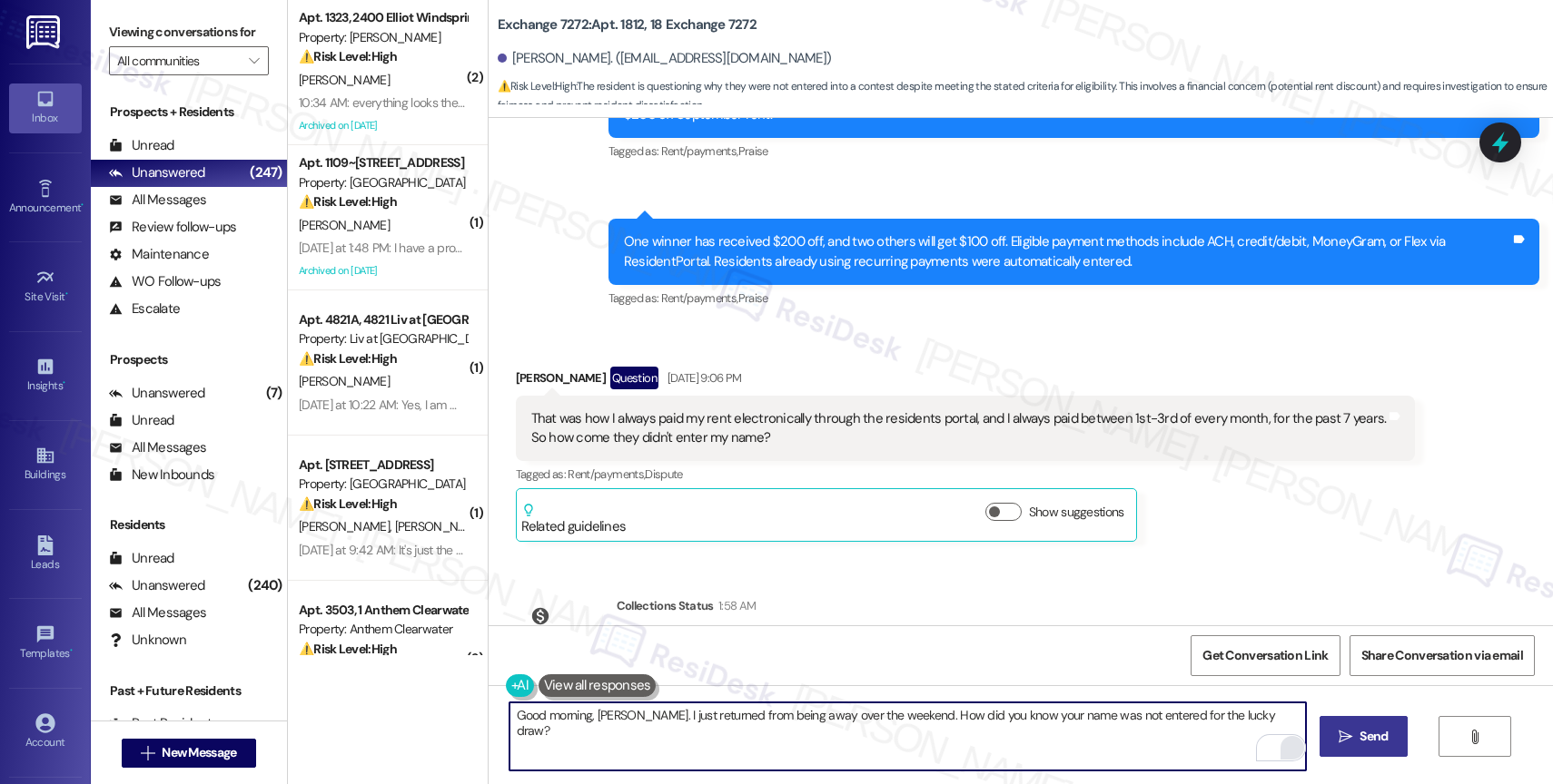
type textarea "Good morning, Oluwayemisi. I just returned from being away over the weekend. Ho…"
click at [1361, 737] on span "Send" at bounding box center [1373, 737] width 28 height 19
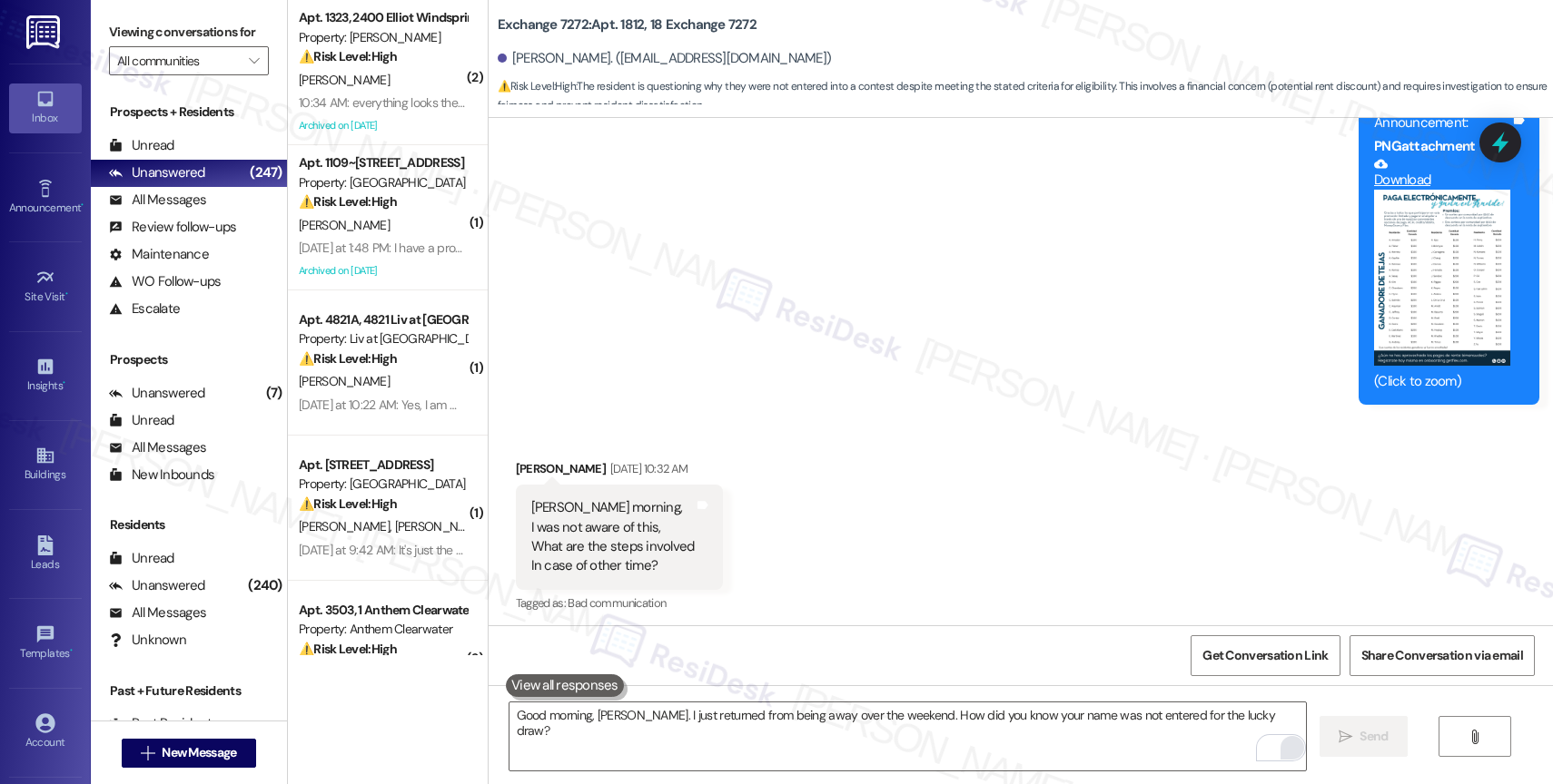
scroll to position [26292, 0]
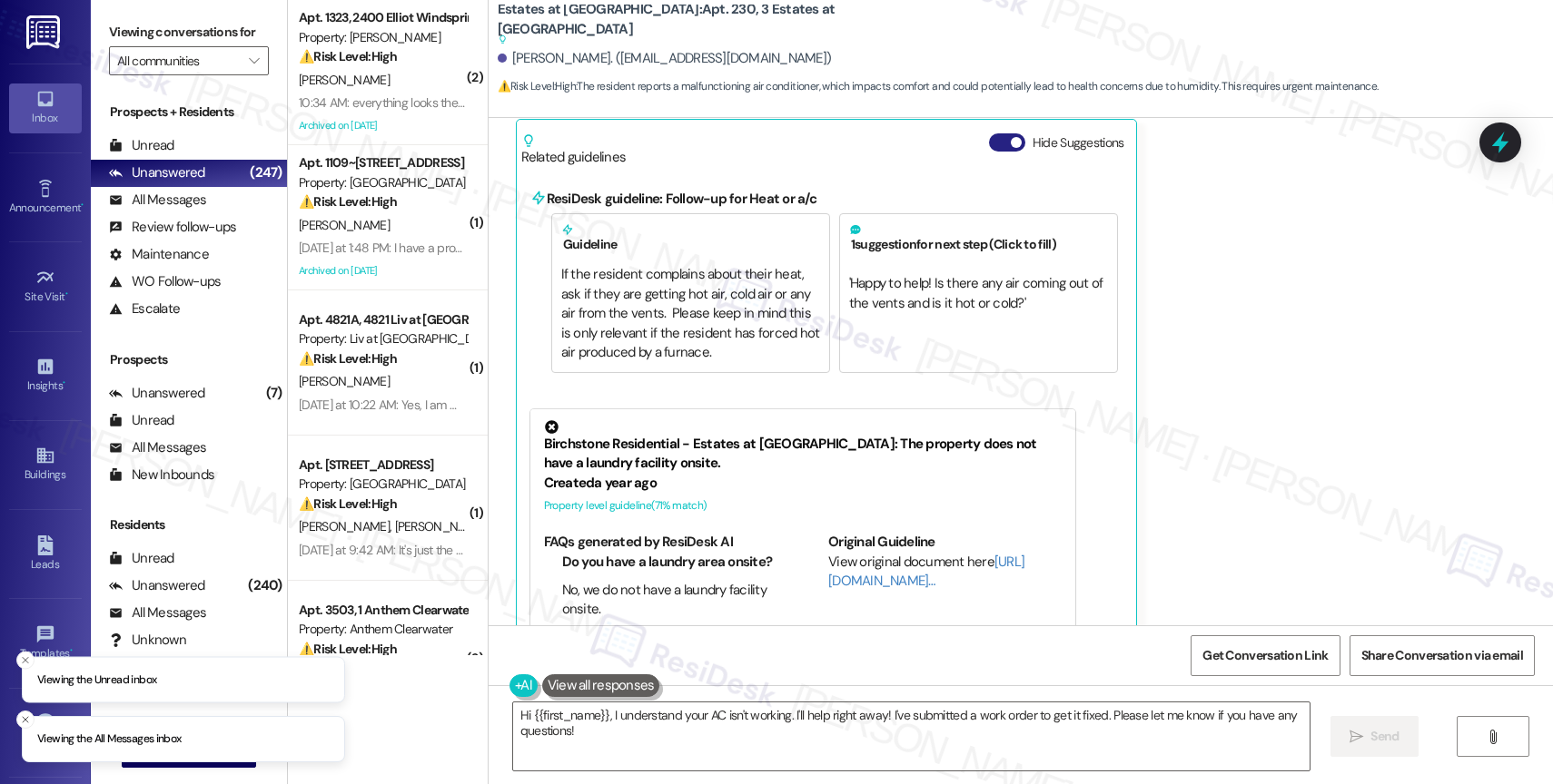
click at [989, 143] on button "Hide Suggestions" at bounding box center [1007, 143] width 36 height 18
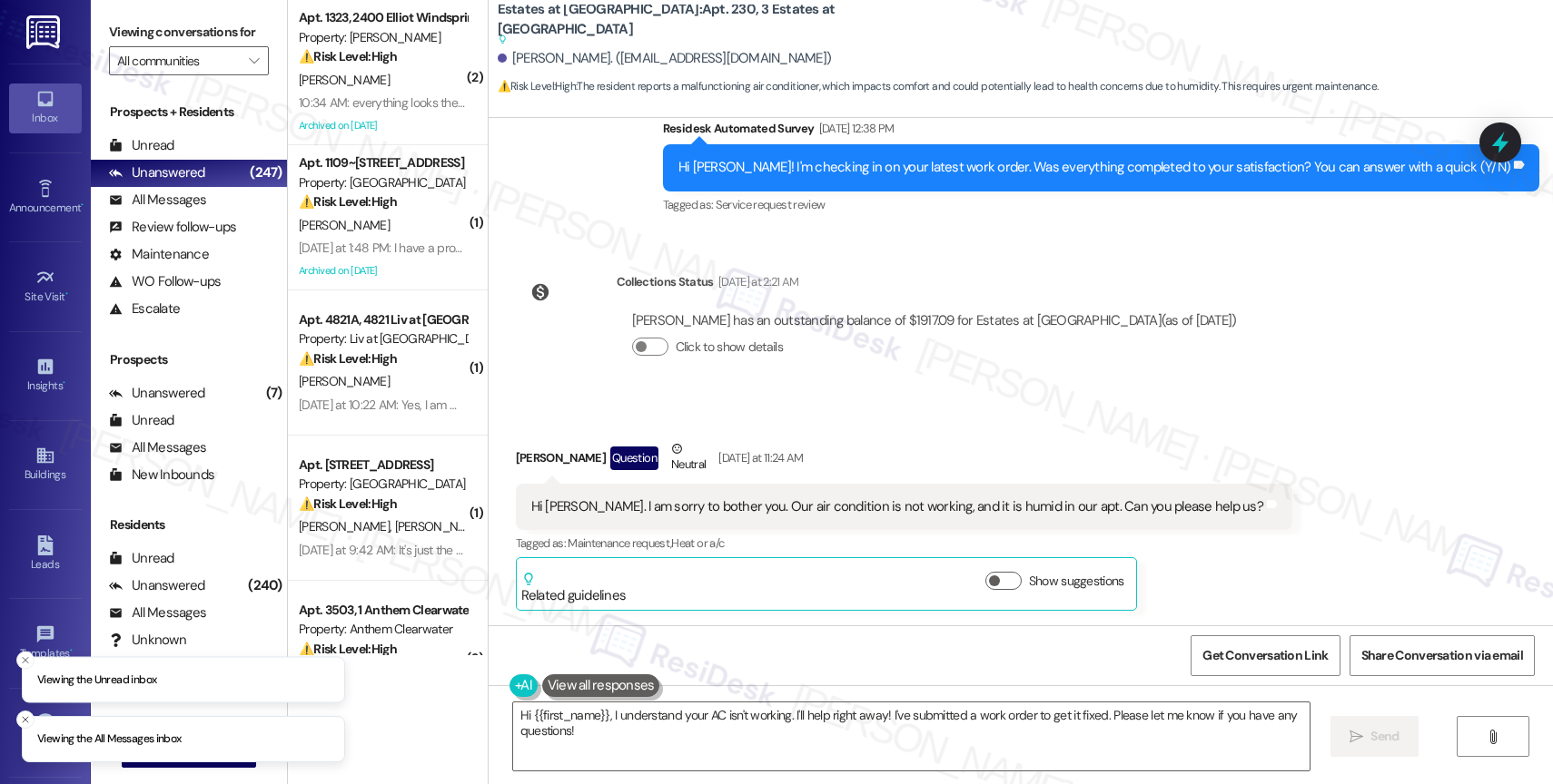
click at [909, 421] on div "Received via SMS [PERSON_NAME] Question Neutral [DATE] at 11:24 AM Hi [PERSON_N…" at bounding box center [1020, 511] width 1064 height 226
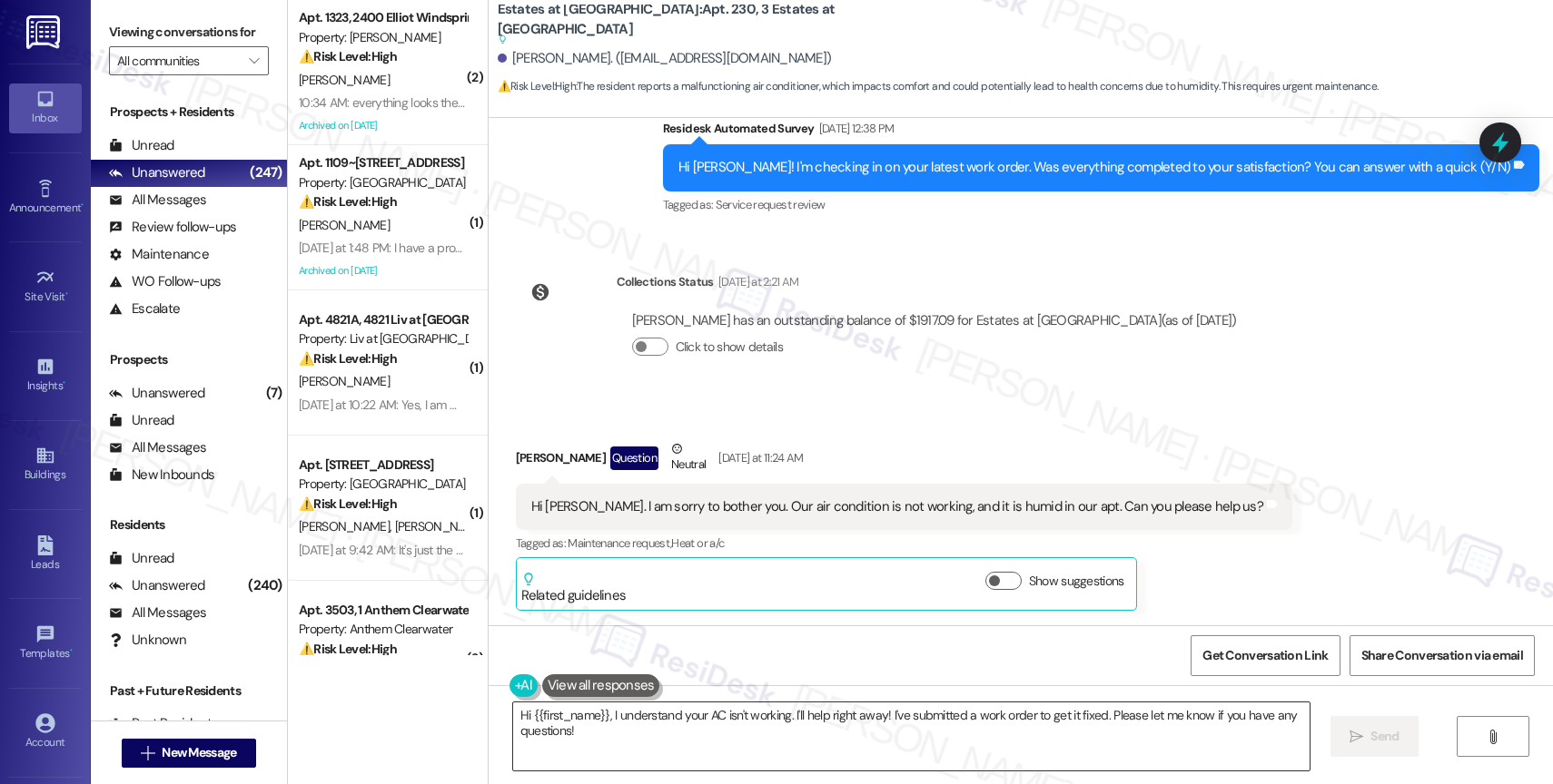
click at [605, 731] on textarea "Hi {{first_name}}, I understand your AC isn't working. I'll help right away! I'…" at bounding box center [911, 737] width 796 height 68
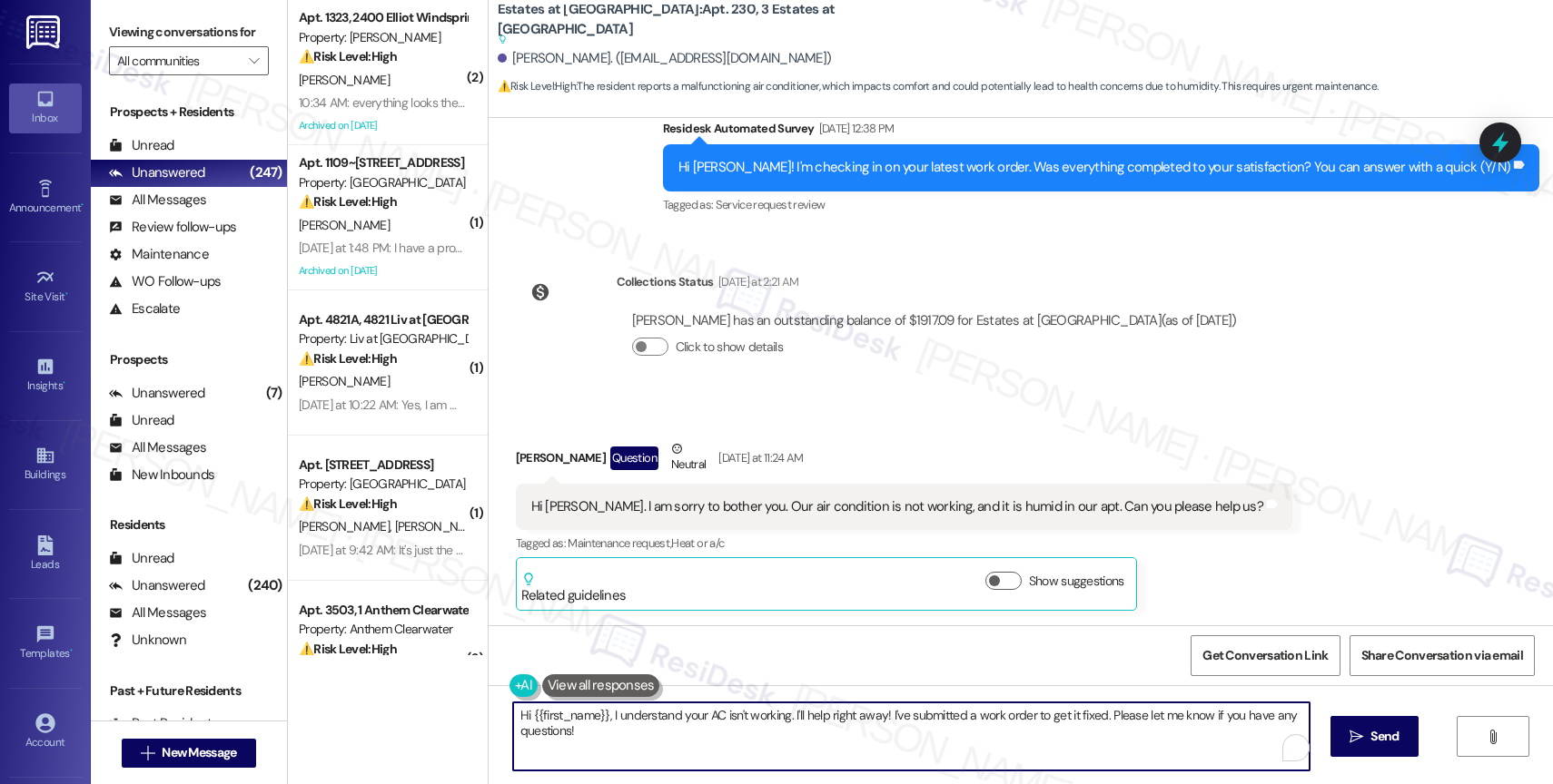
click at [605, 731] on textarea "Hi {{first_name}}, I understand your AC isn't working. I'll help right away! I'…" at bounding box center [911, 737] width 796 height 68
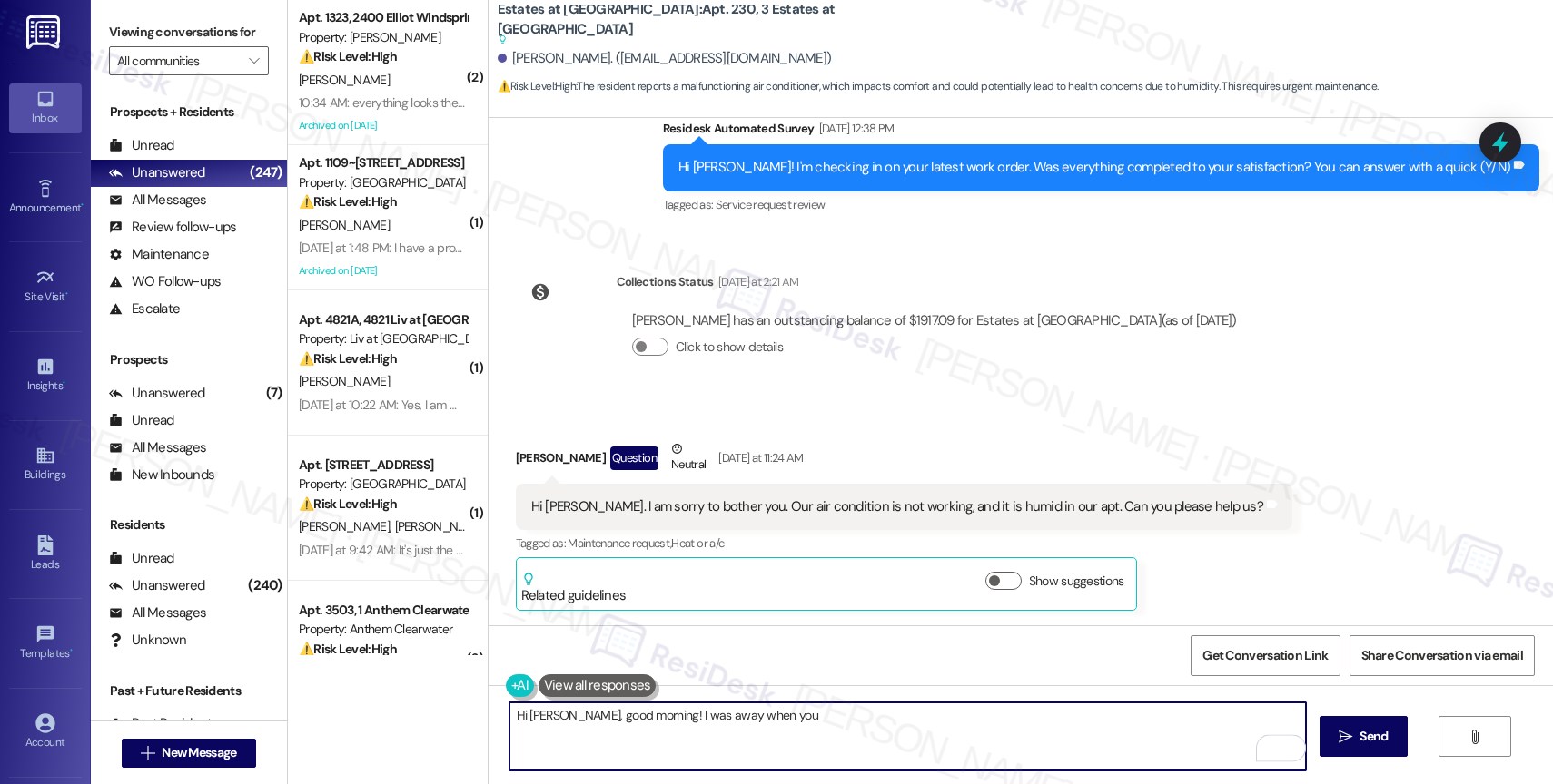
drag, startPoint x: 633, startPoint y: 717, endPoint x: 948, endPoint y: 755, distance: 317.3
click at [922, 751] on textarea "Hi [PERSON_NAME], good morning! I was away when you" at bounding box center [908, 737] width 796 height 68
type textarea "Hi [PERSON_NAME], good morning! I'm sorry for any inconvenience caused by the i…"
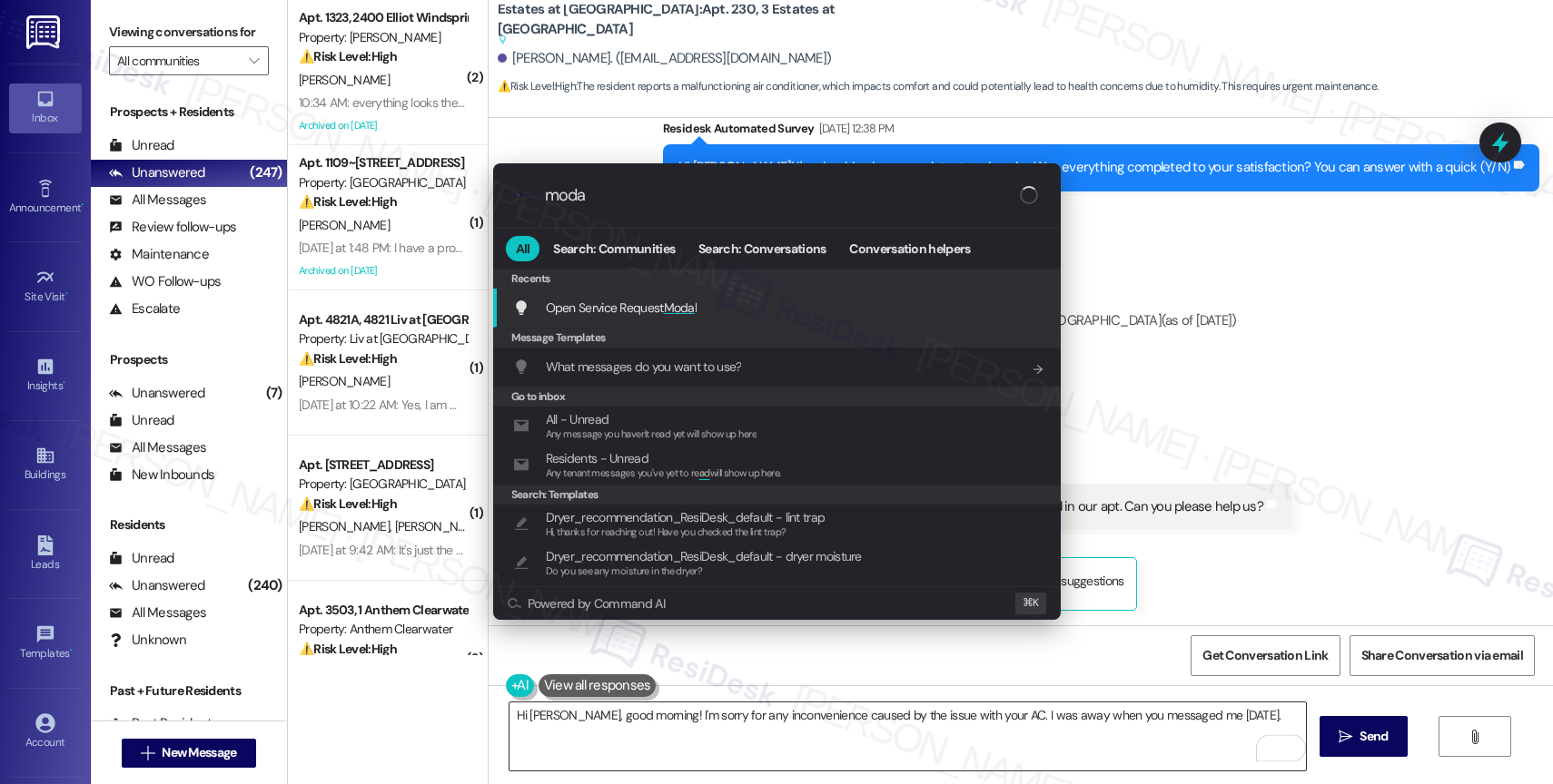
type input "modal"
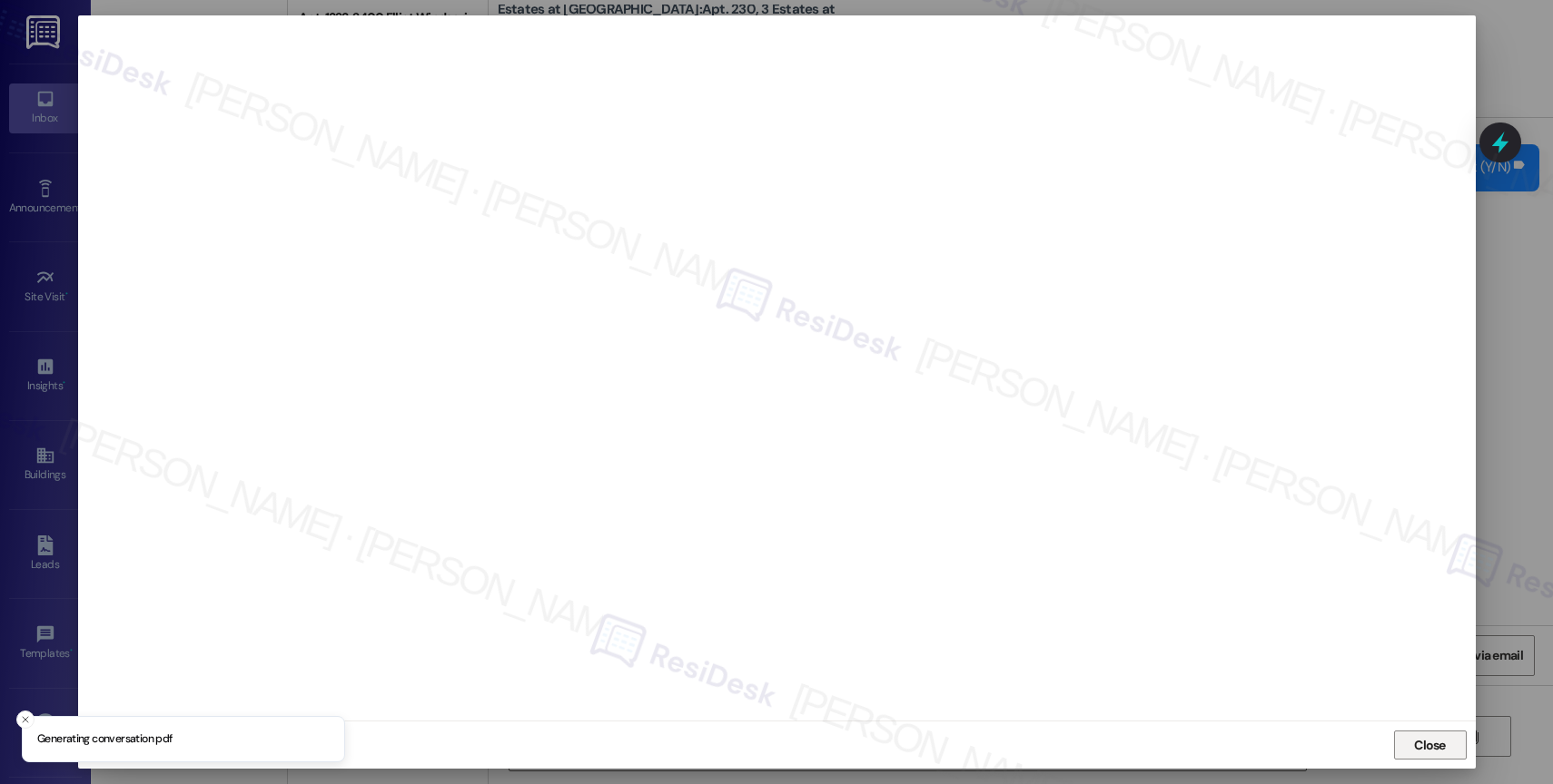
click at [1422, 747] on span "Close" at bounding box center [1429, 746] width 32 height 19
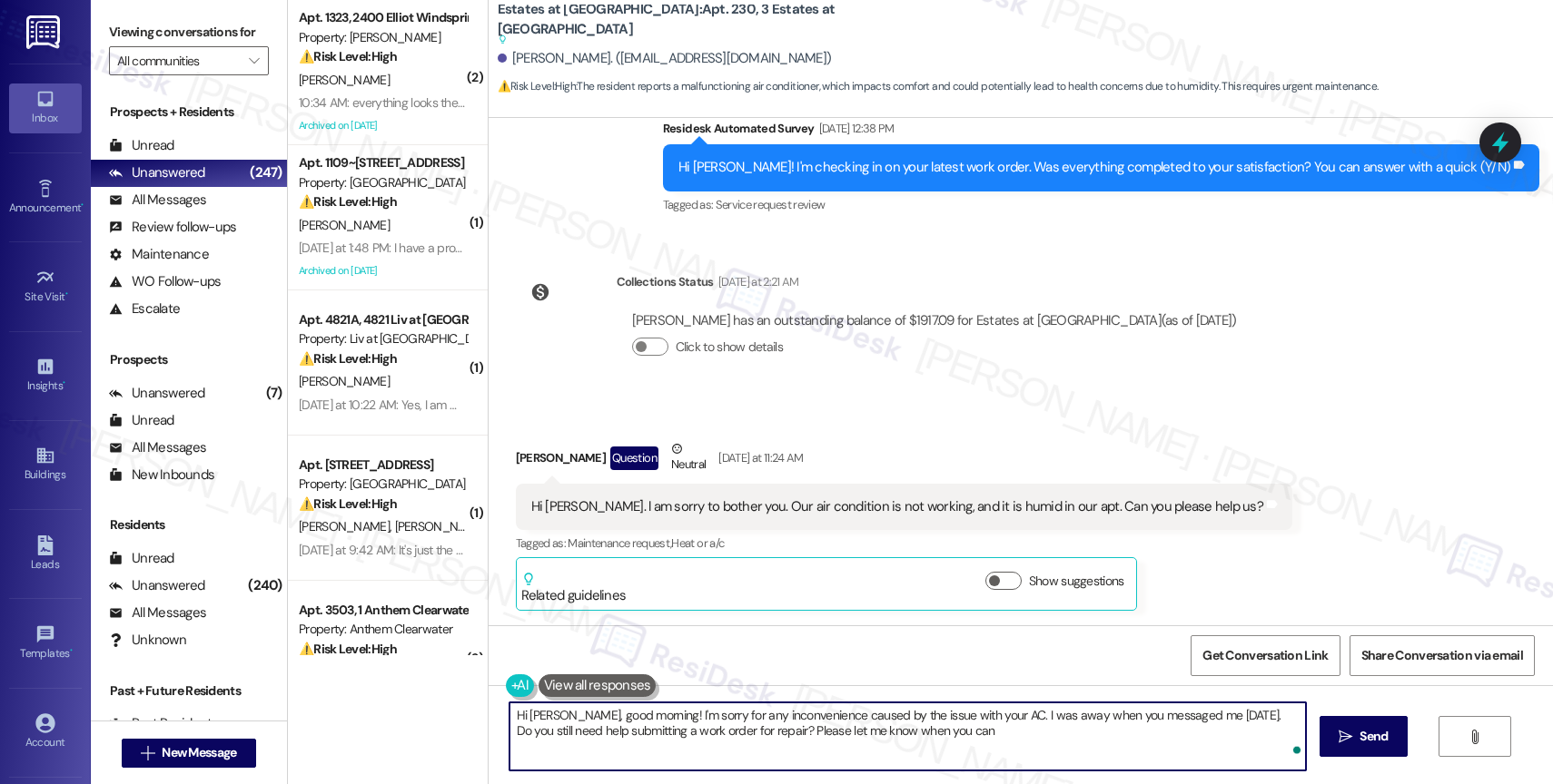
type textarea "Hi [PERSON_NAME], good morning! I'm sorry for any inconvenience caused by the i…"
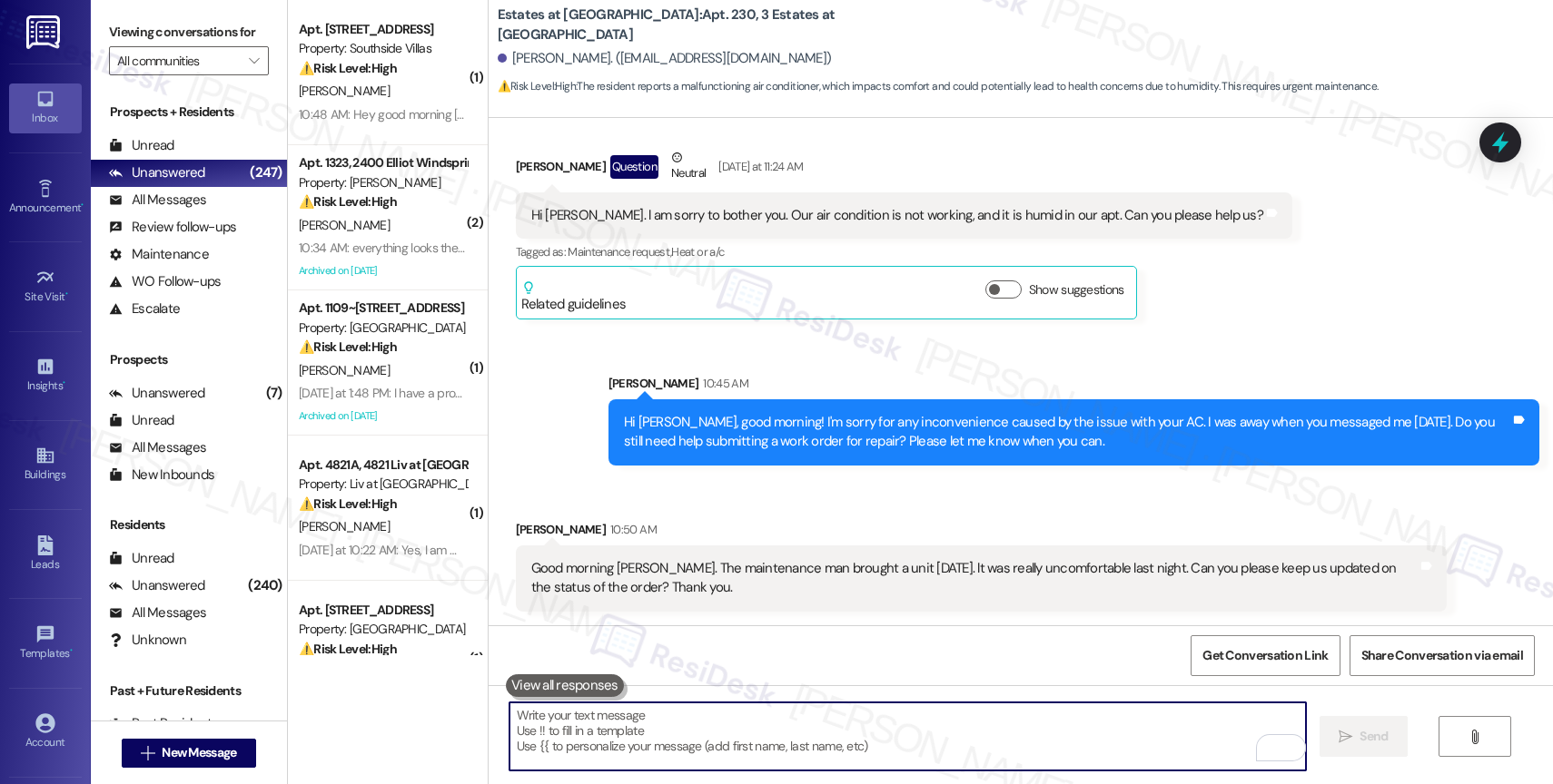
scroll to position [1578, 0]
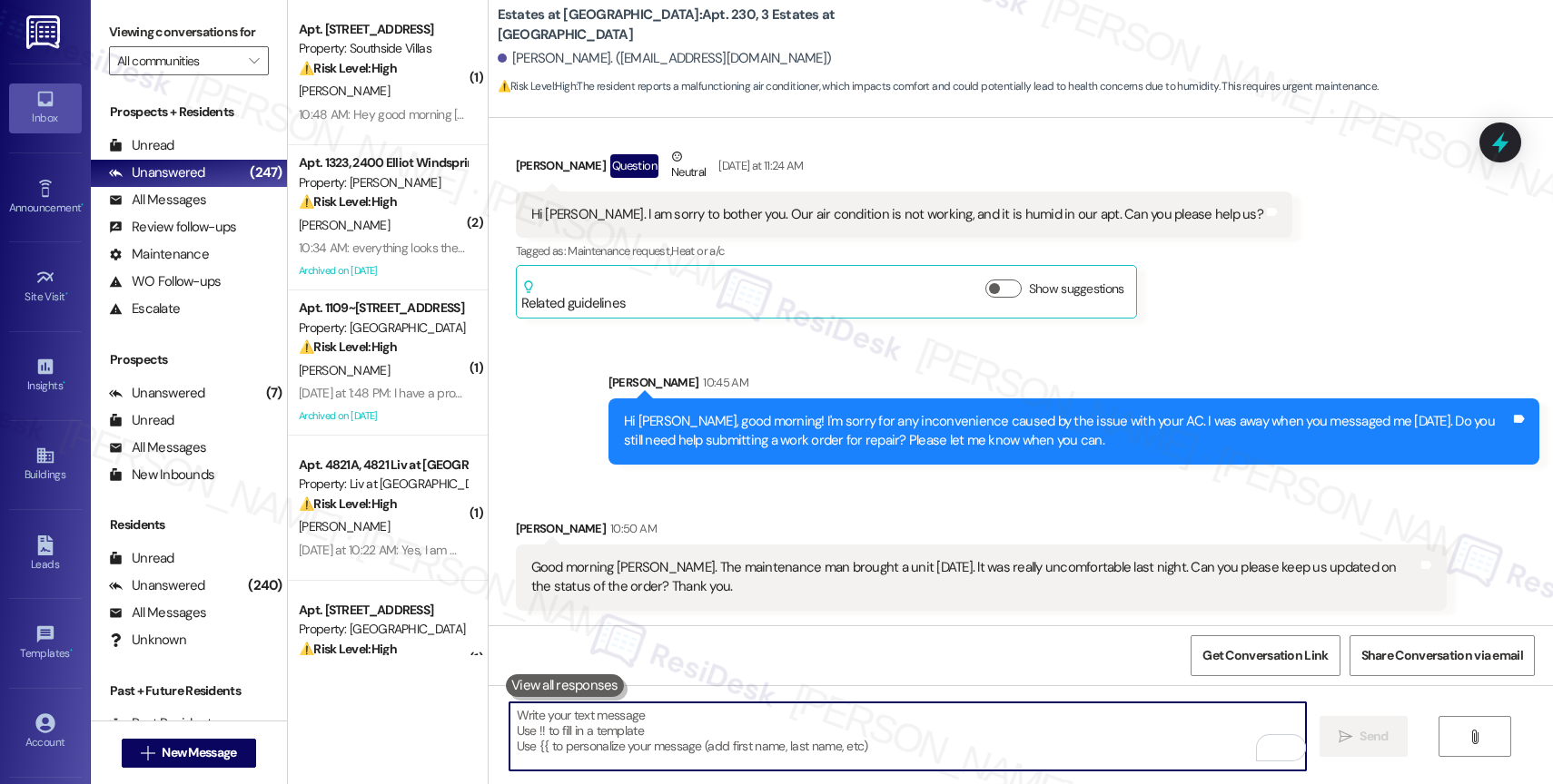
click at [602, 739] on textarea "To enrich screen reader interactions, please activate Accessibility in Grammarl…" at bounding box center [908, 737] width 796 height 68
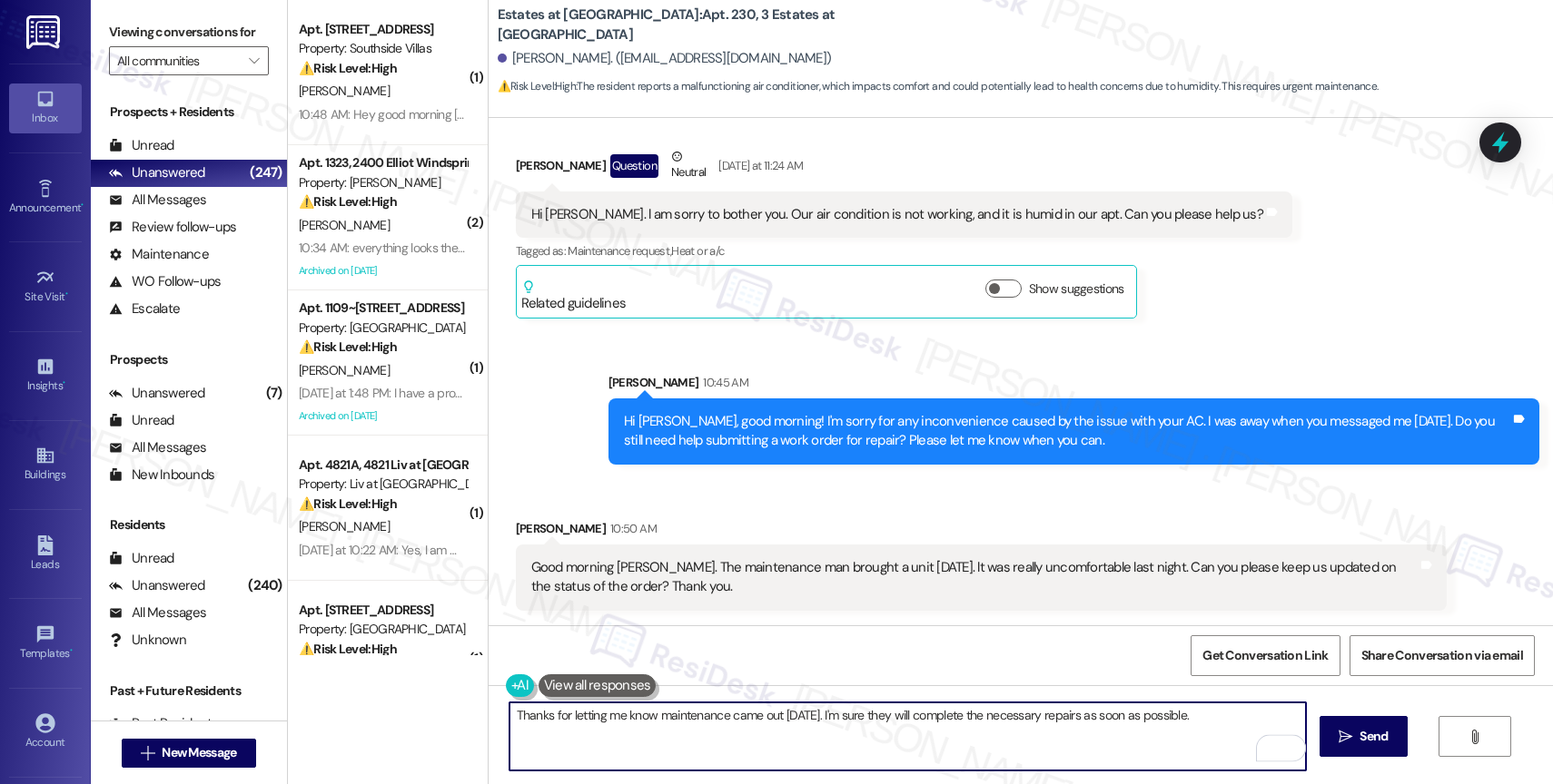
click at [1245, 712] on textarea "Thanks for letting me know maintenance came out [DATE]. I'm sure they will comp…" at bounding box center [908, 737] width 796 height 68
click at [1210, 723] on textarea "Thanks for letting me know maintenance came out [DATE]. I'm sure they will comp…" at bounding box center [908, 737] width 796 height 68
click at [510, 718] on textarea "Thanks for letting me know maintenance came out [DATE]. I'm sure they will comp…" at bounding box center [908, 737] width 796 height 68
click at [1290, 723] on textarea "Got that, [PERSON_NAME]! Thanks for letting me know maintenance came out [DATE]…" at bounding box center [908, 737] width 796 height 68
type textarea "Got that, [PERSON_NAME]! Thanks for letting me know maintenance came out [DATE]…"
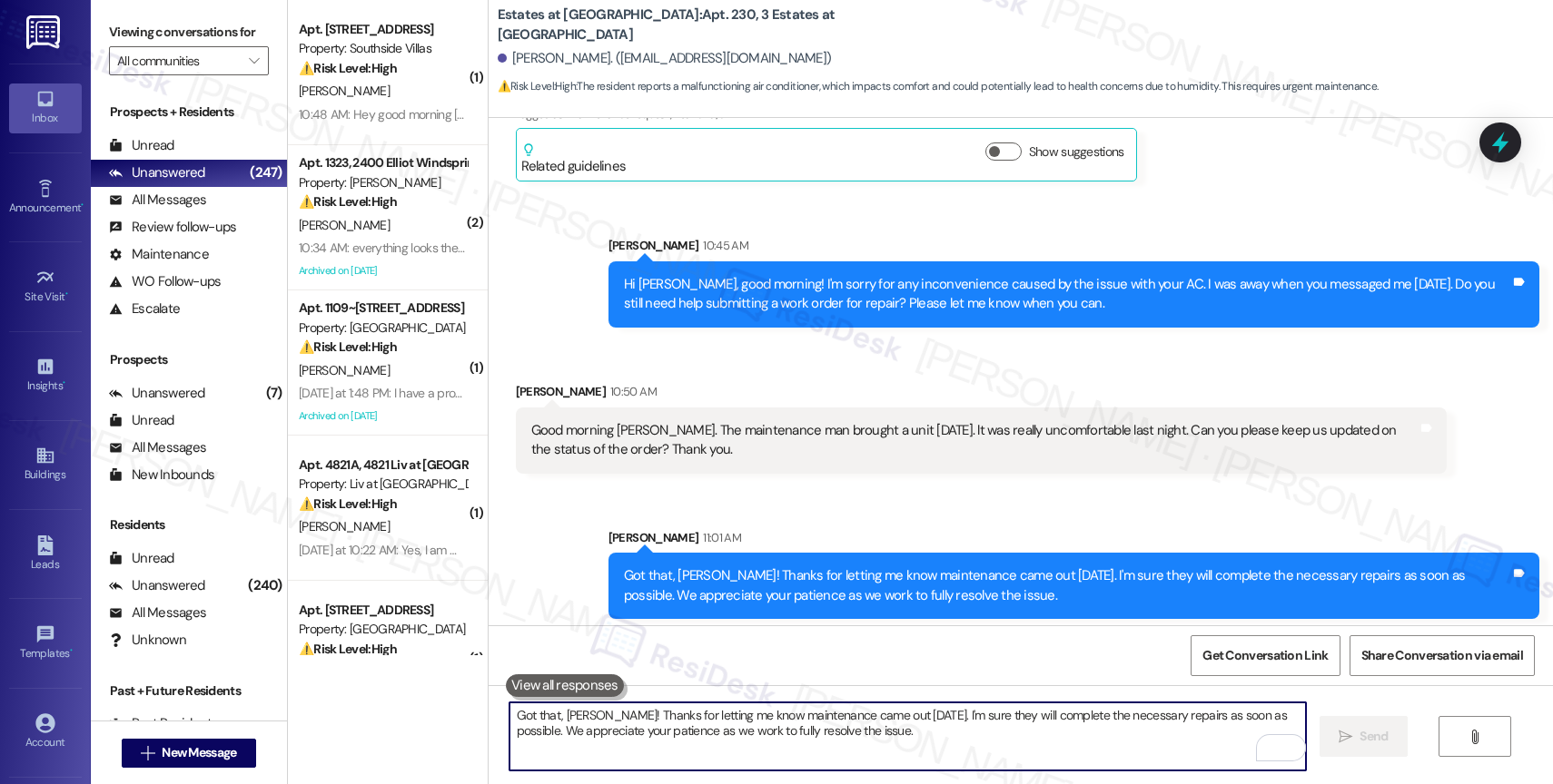
scroll to position [1723, 0]
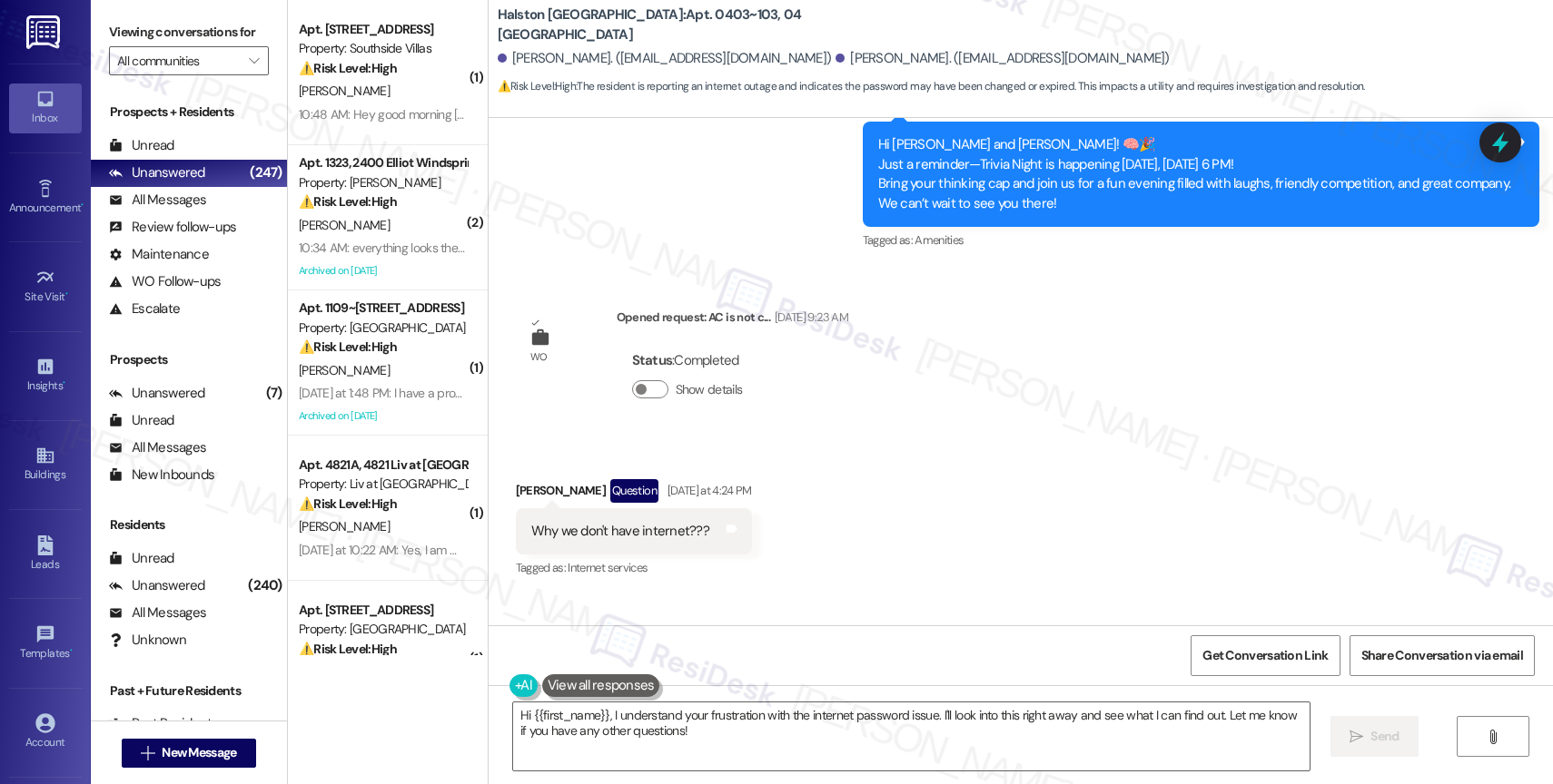
scroll to position [13145, 0]
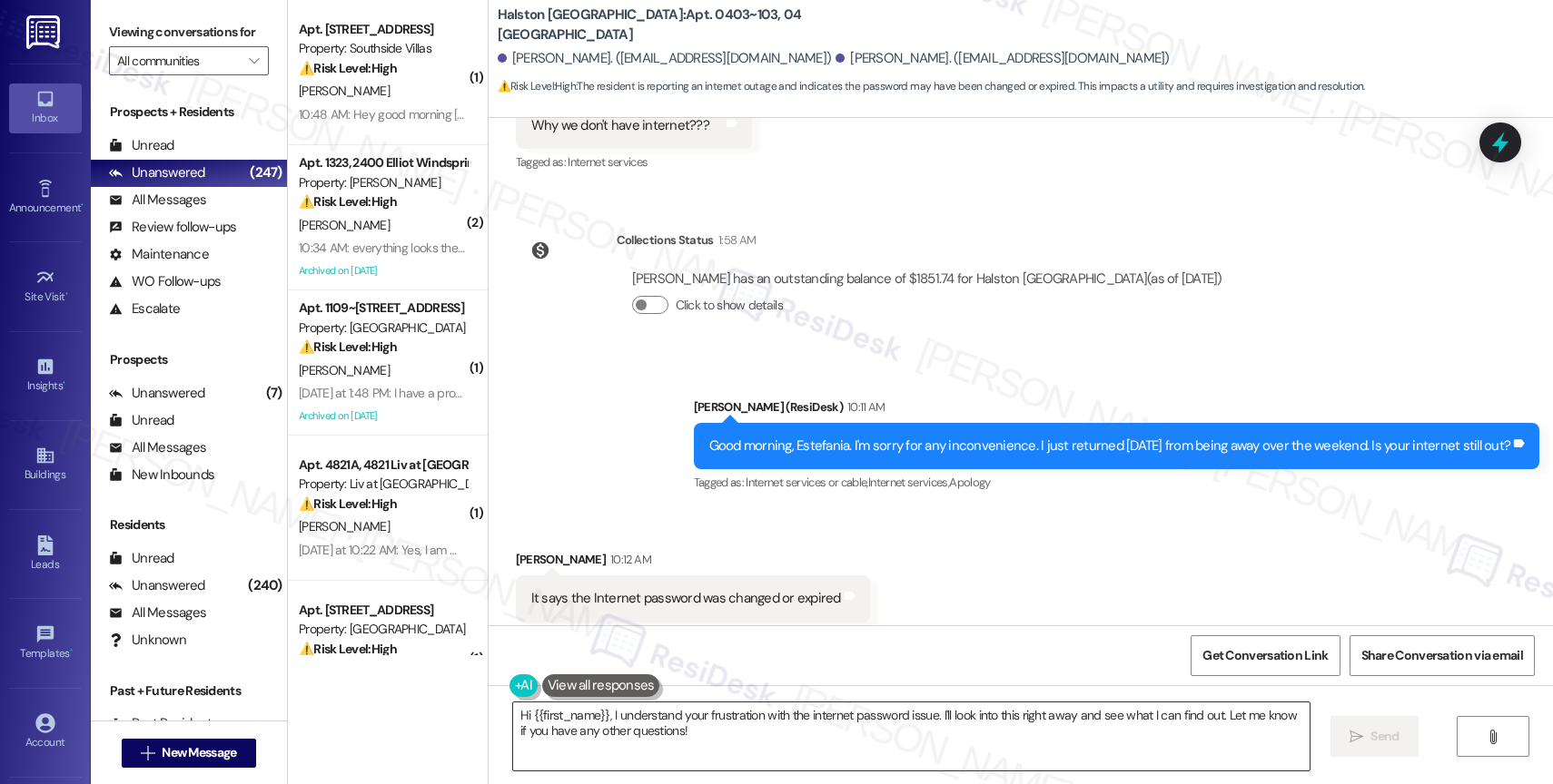
click at [682, 727] on textarea "Hi {{first_name}}, I understand your frustration with the internet password iss…" at bounding box center [911, 737] width 796 height 68
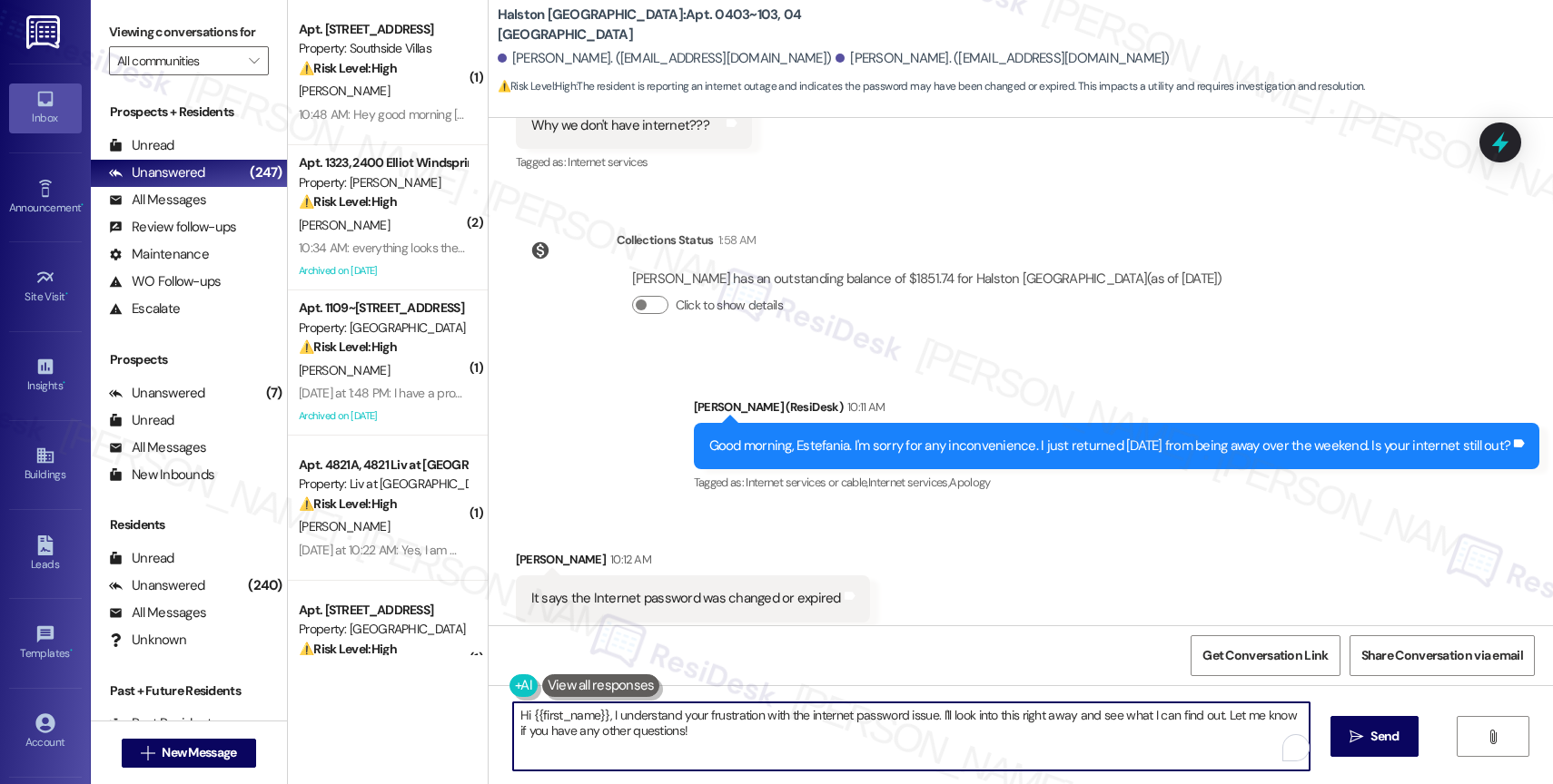
click at [682, 727] on textarea "Hi {{first_name}}, I understand your frustration with the internet password iss…" at bounding box center [911, 737] width 796 height 68
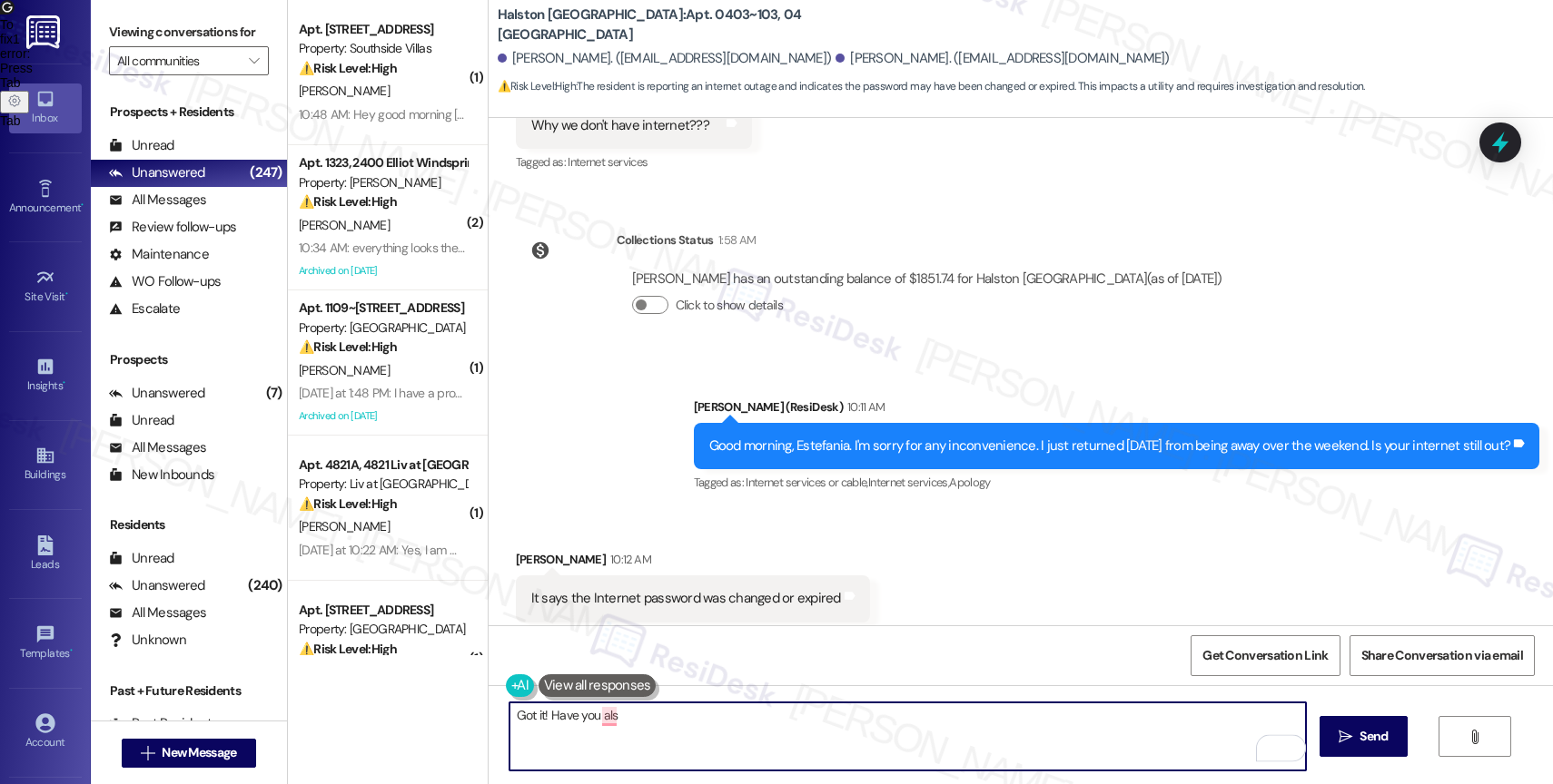
drag, startPoint x: 541, startPoint y: 713, endPoint x: 794, endPoint y: 711, distance: 253.0
click at [791, 713] on textarea "Got it! Have you als" at bounding box center [908, 737] width 796 height 68
click at [694, 714] on textarea "Got it! Have you als" at bounding box center [908, 737] width 796 height 68
type textarea "Got it! Have you called Spectrum?"
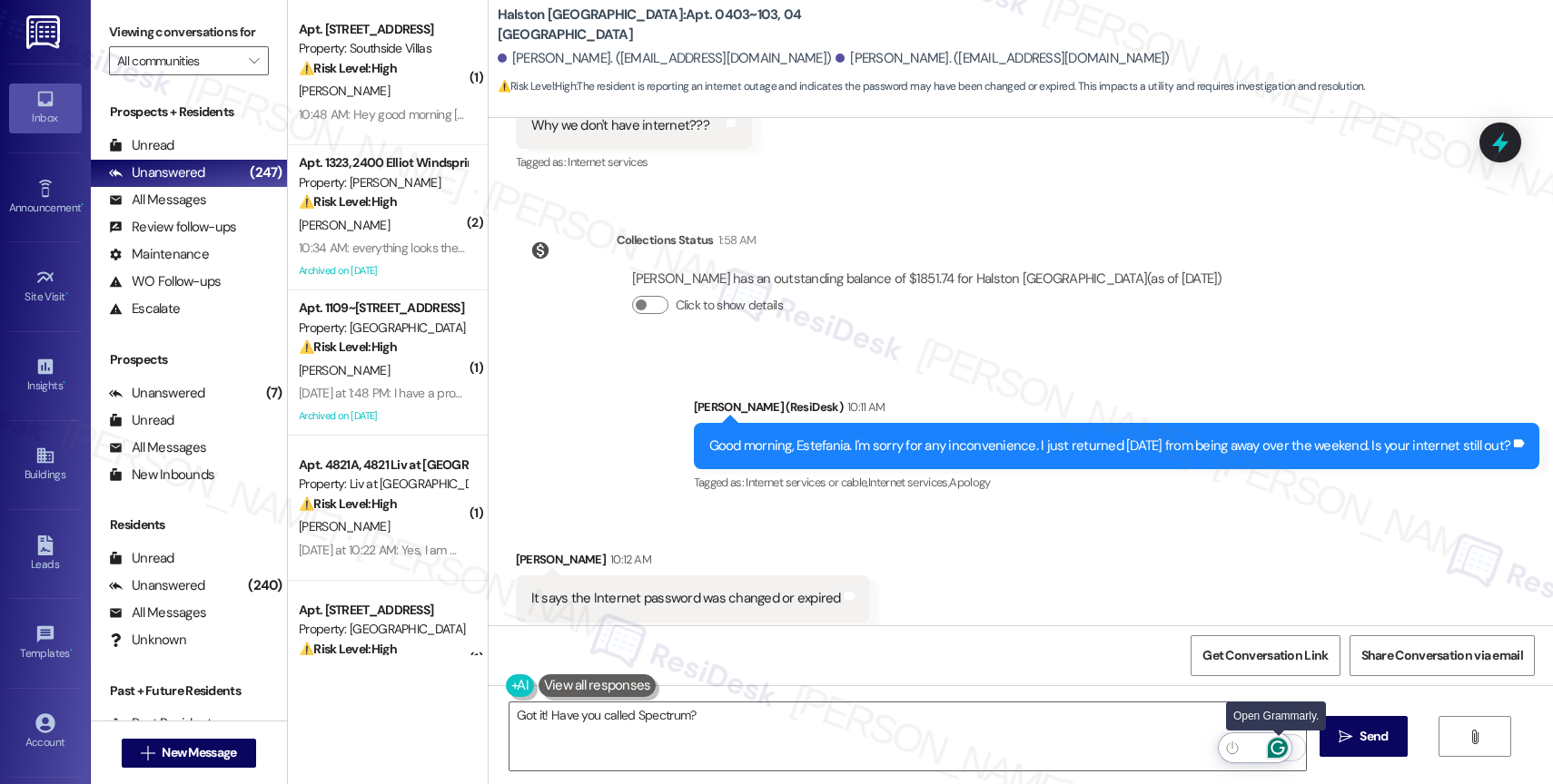
click at [1279, 744] on icon "Open Grammarly. 0 Suggestions." at bounding box center [1278, 749] width 20 height 20
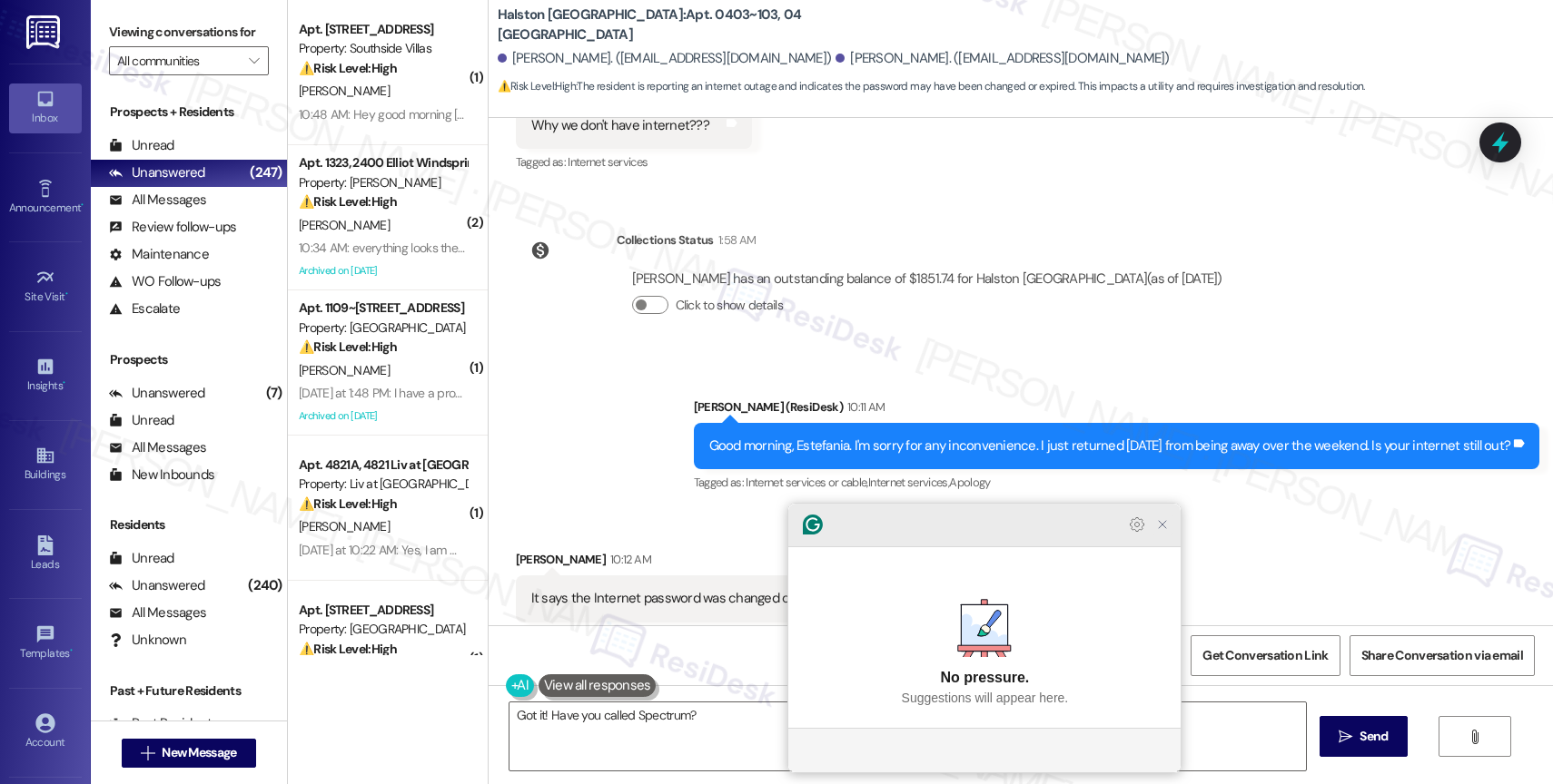
click at [1163, 532] on icon "Close Grammarly Assistant" at bounding box center [1162, 525] width 15 height 15
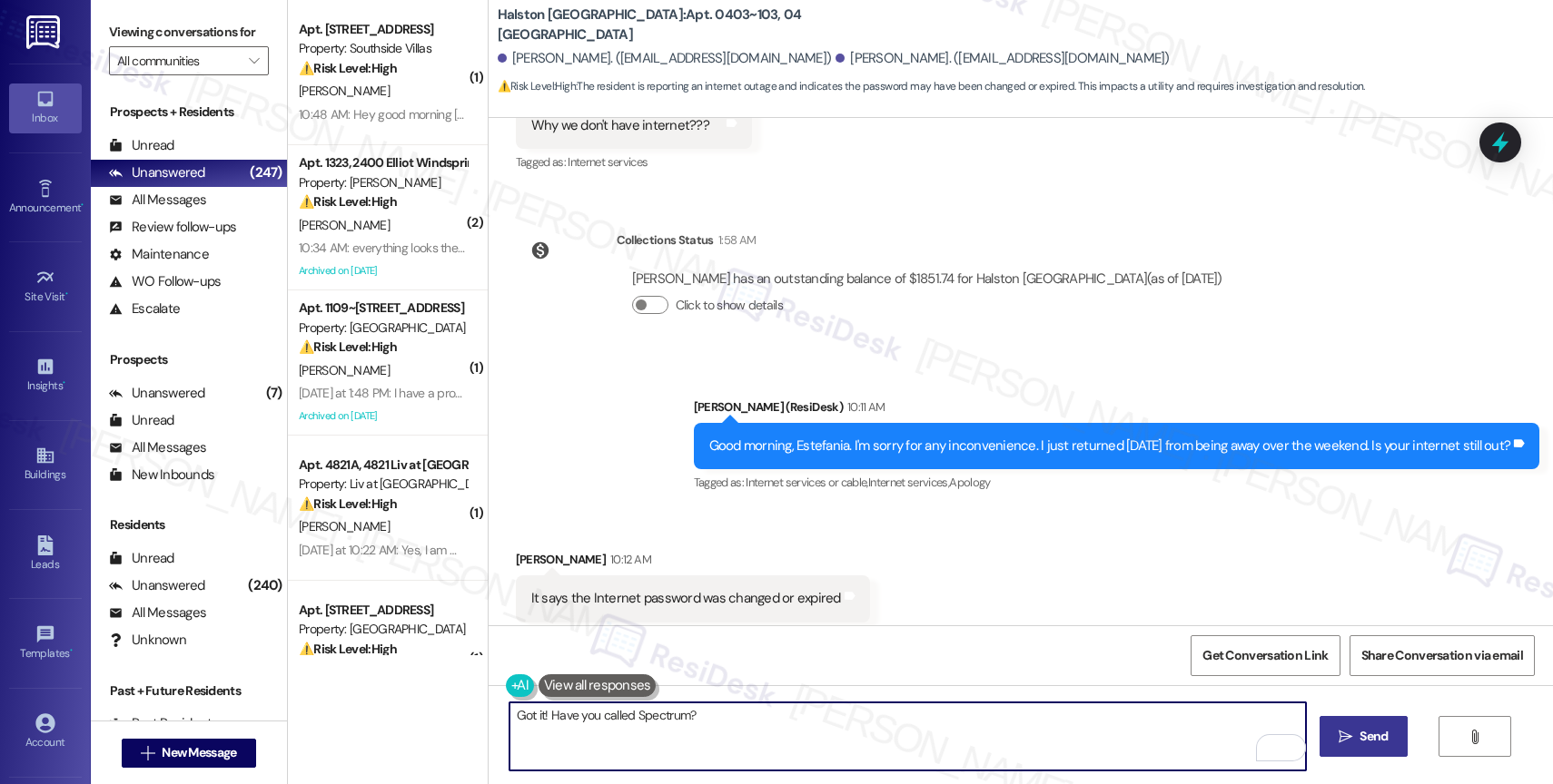
click at [1364, 733] on span "Send" at bounding box center [1373, 737] width 28 height 19
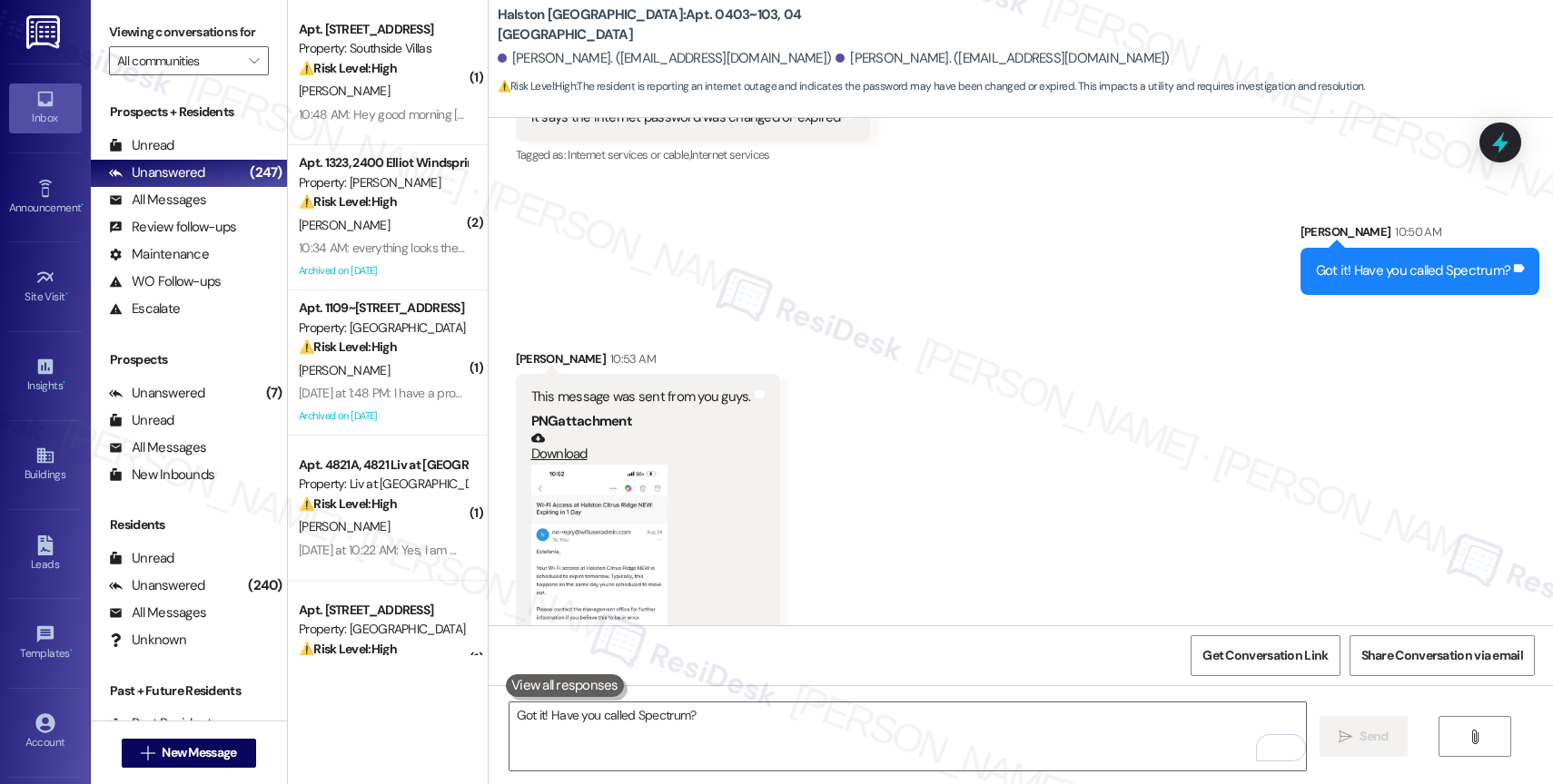
scroll to position [13631, 0]
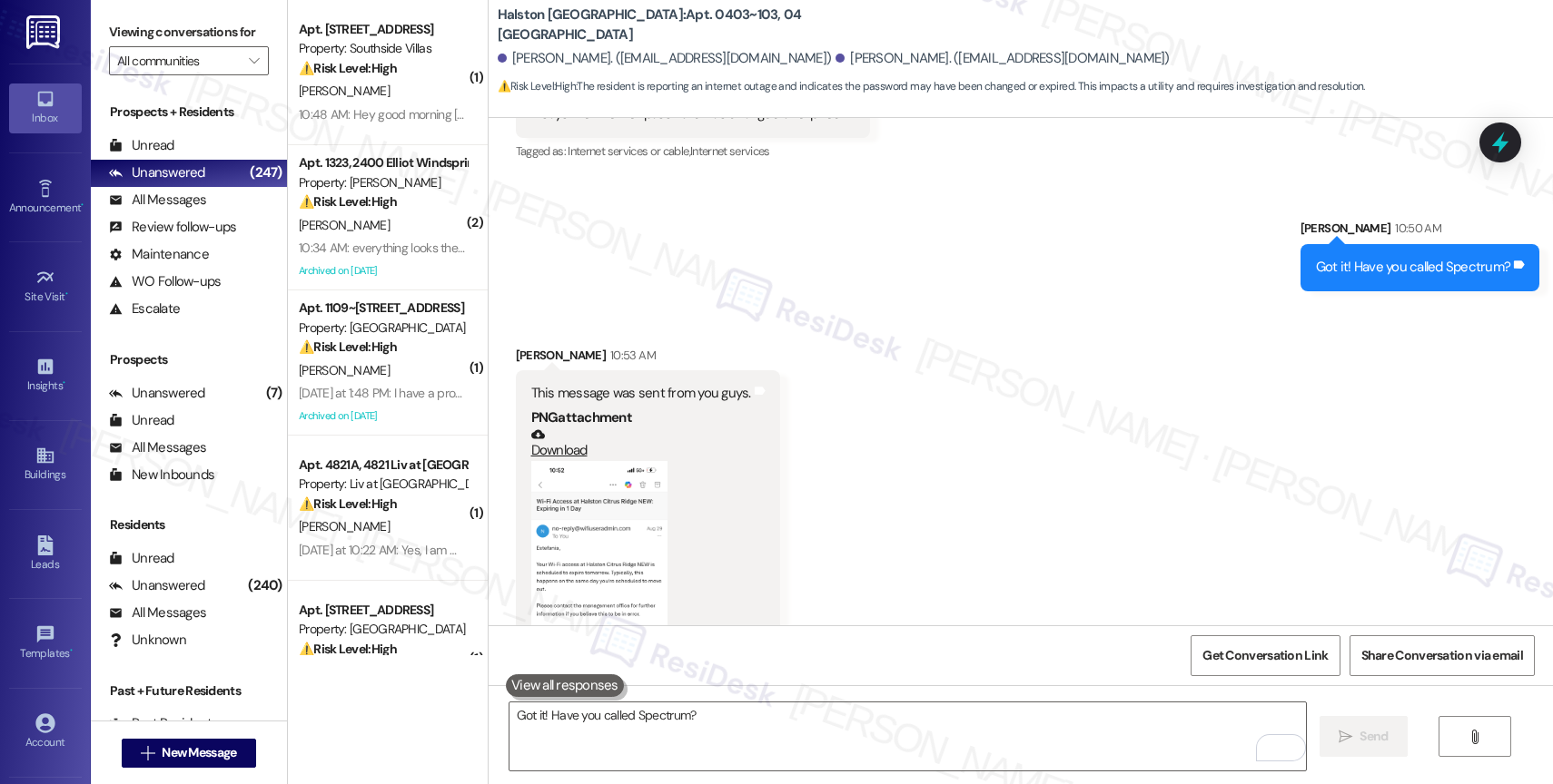
click at [592, 541] on button "Zoom image" at bounding box center [600, 609] width 136 height 295
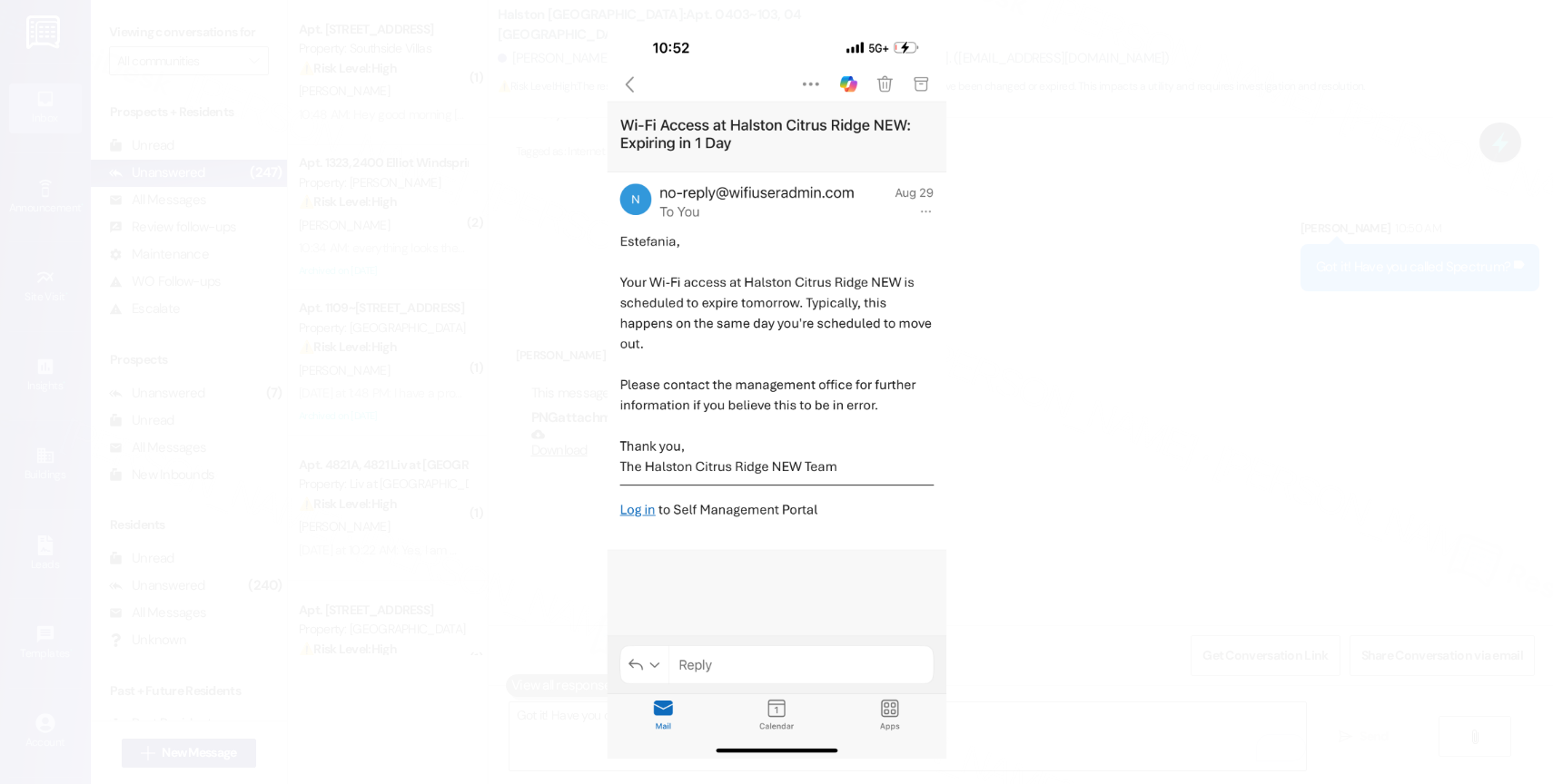
click at [867, 442] on button "Unzoom image" at bounding box center [776, 392] width 1553 height 784
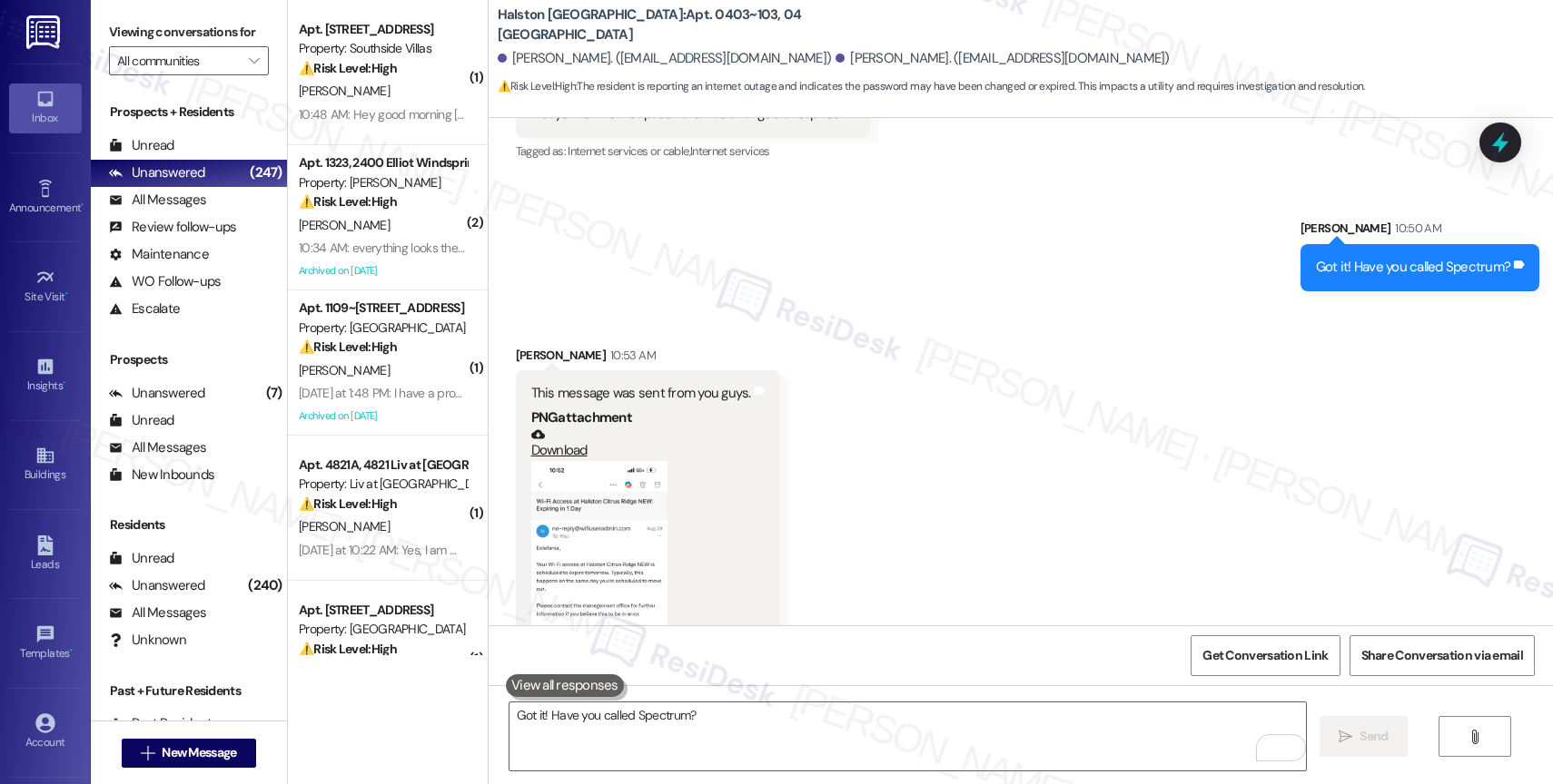
click at [622, 530] on button "Zoom image" at bounding box center [600, 609] width 136 height 295
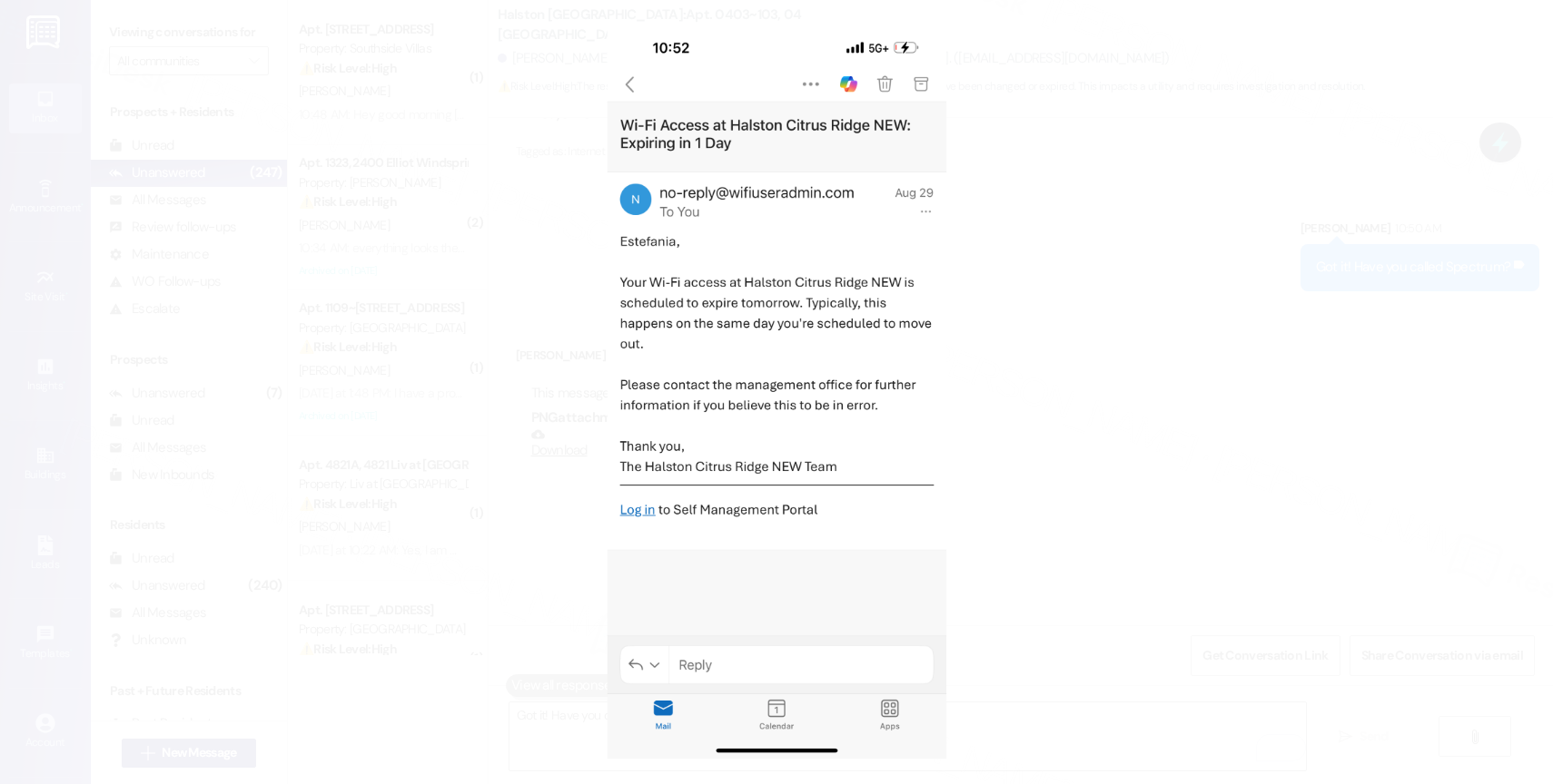
click at [792, 420] on button "Unzoom image" at bounding box center [776, 392] width 1553 height 784
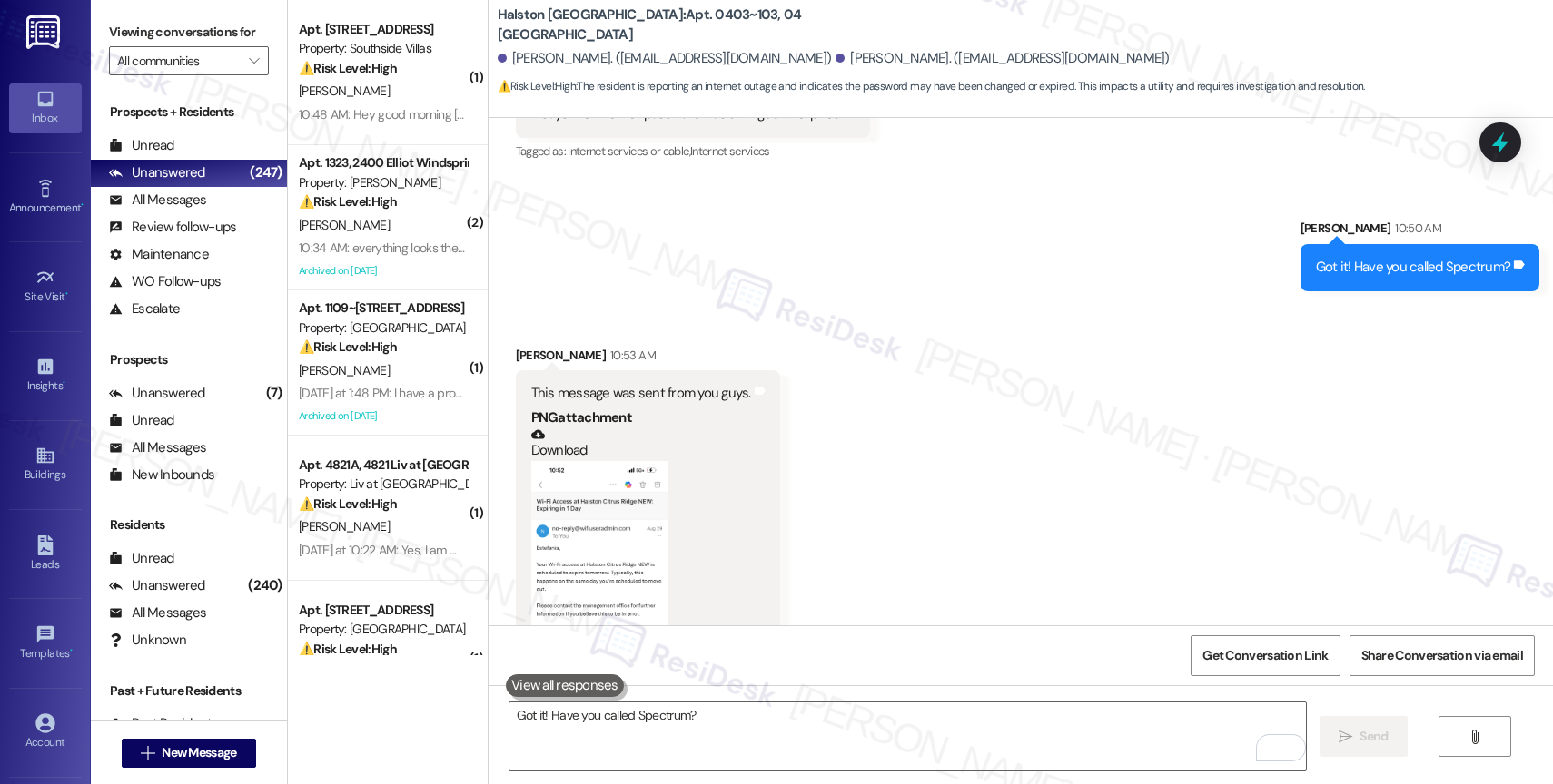
click at [591, 522] on button "Zoom image" at bounding box center [600, 609] width 136 height 295
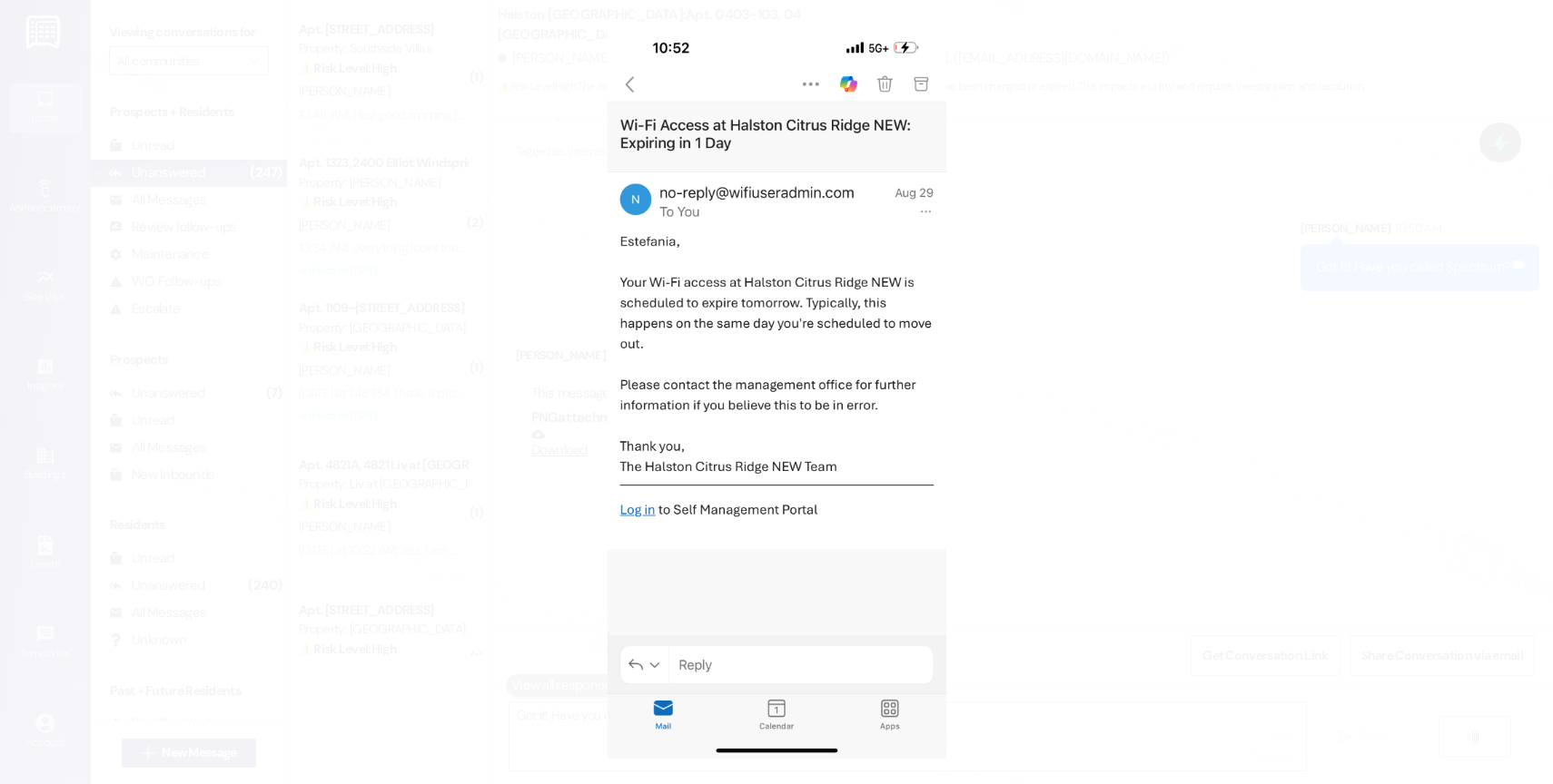
click at [825, 456] on button "Unzoom image" at bounding box center [776, 392] width 1553 height 784
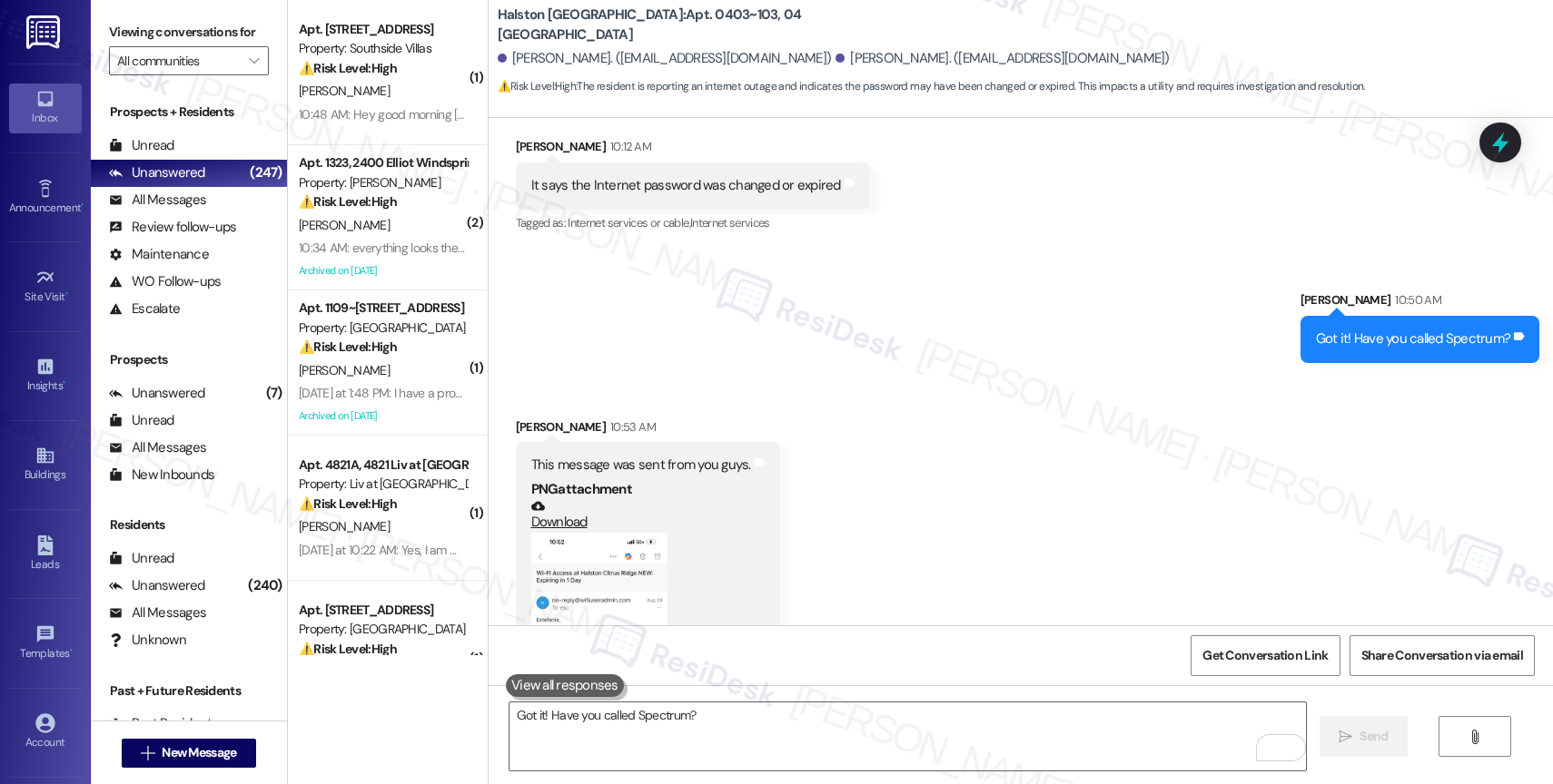
scroll to position [13076, 0]
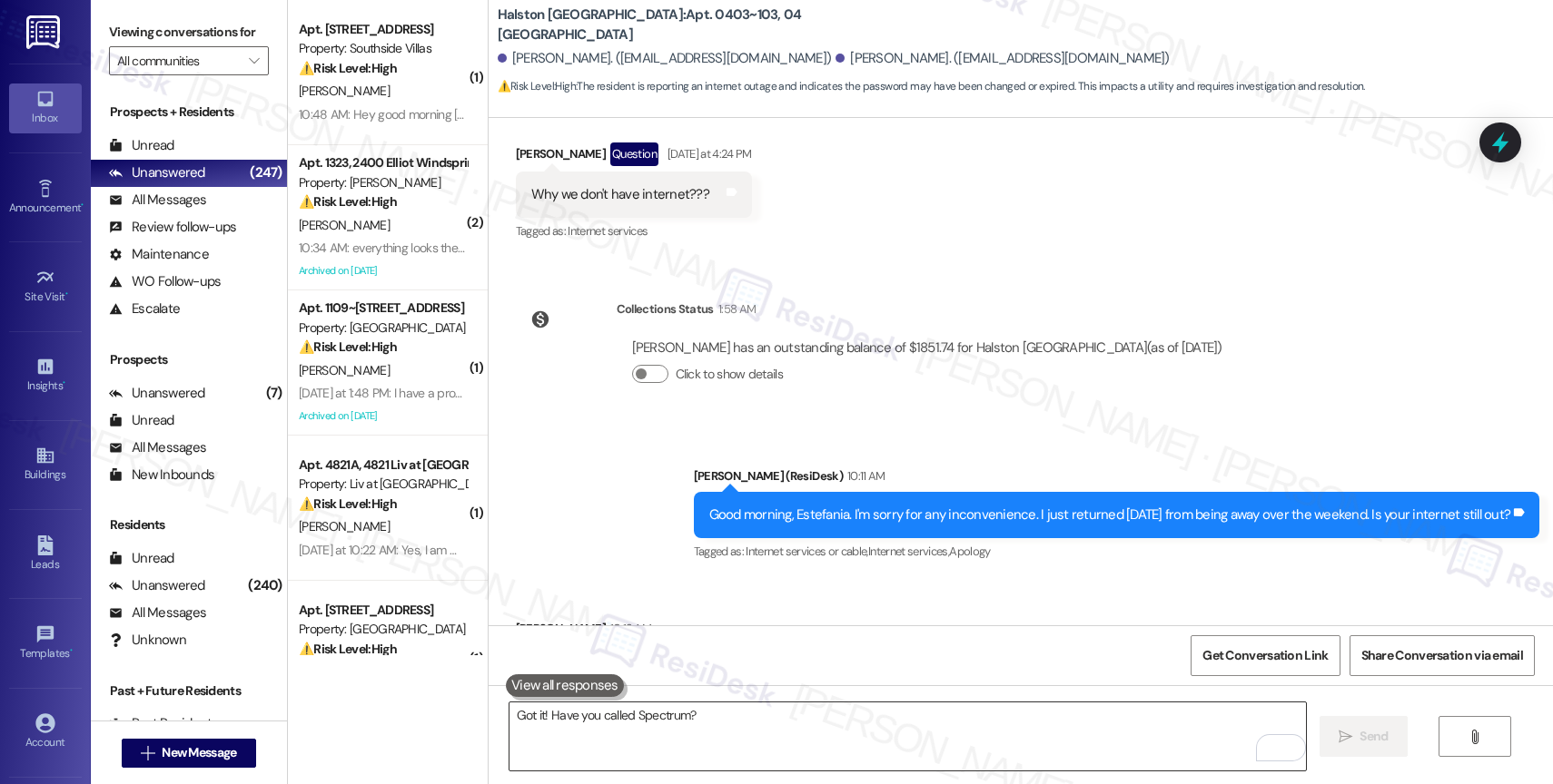
click at [602, 721] on textarea "Got it! Have you called Spectrum?" at bounding box center [908, 737] width 796 height 68
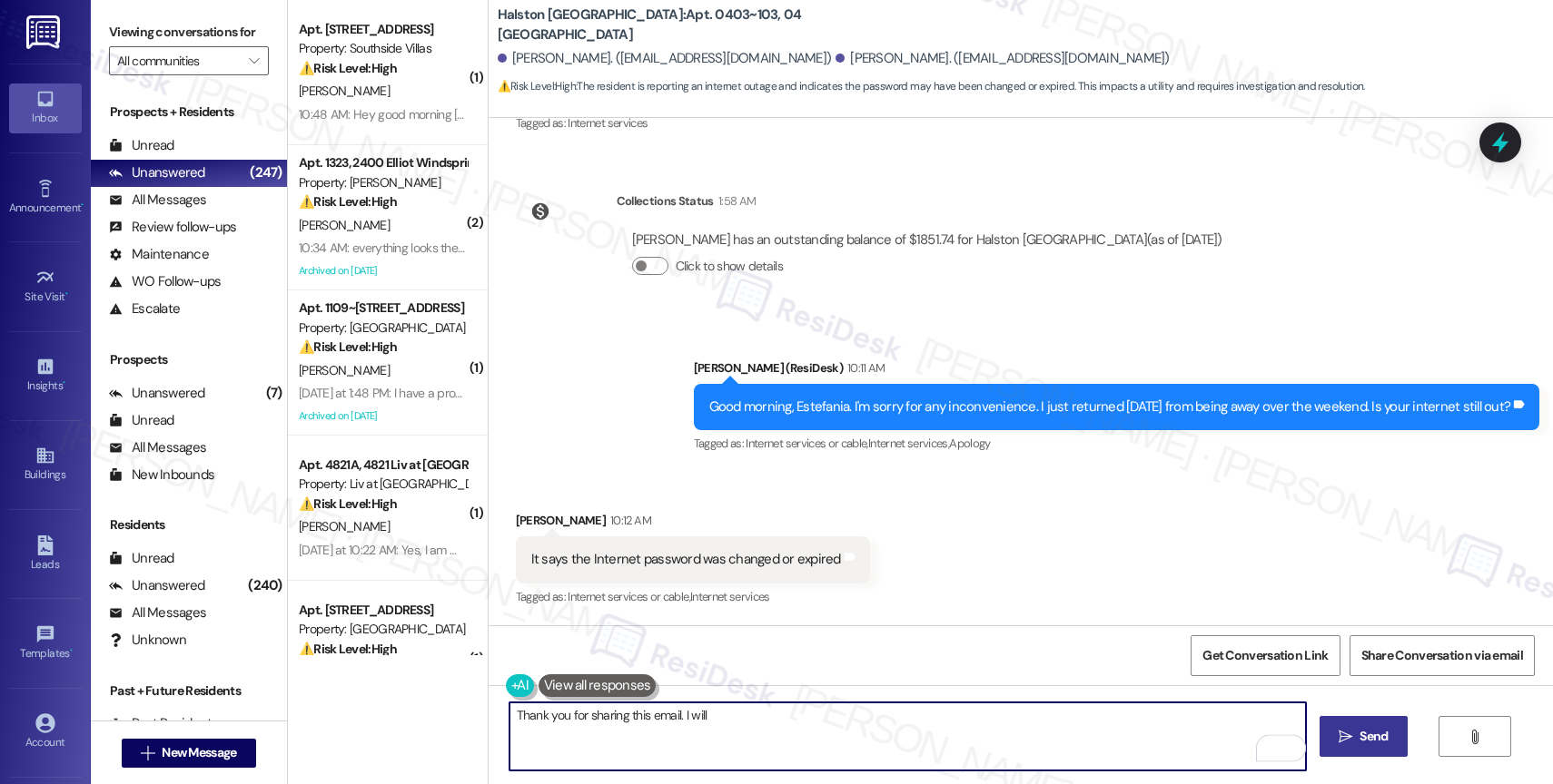
scroll to position [13776, 0]
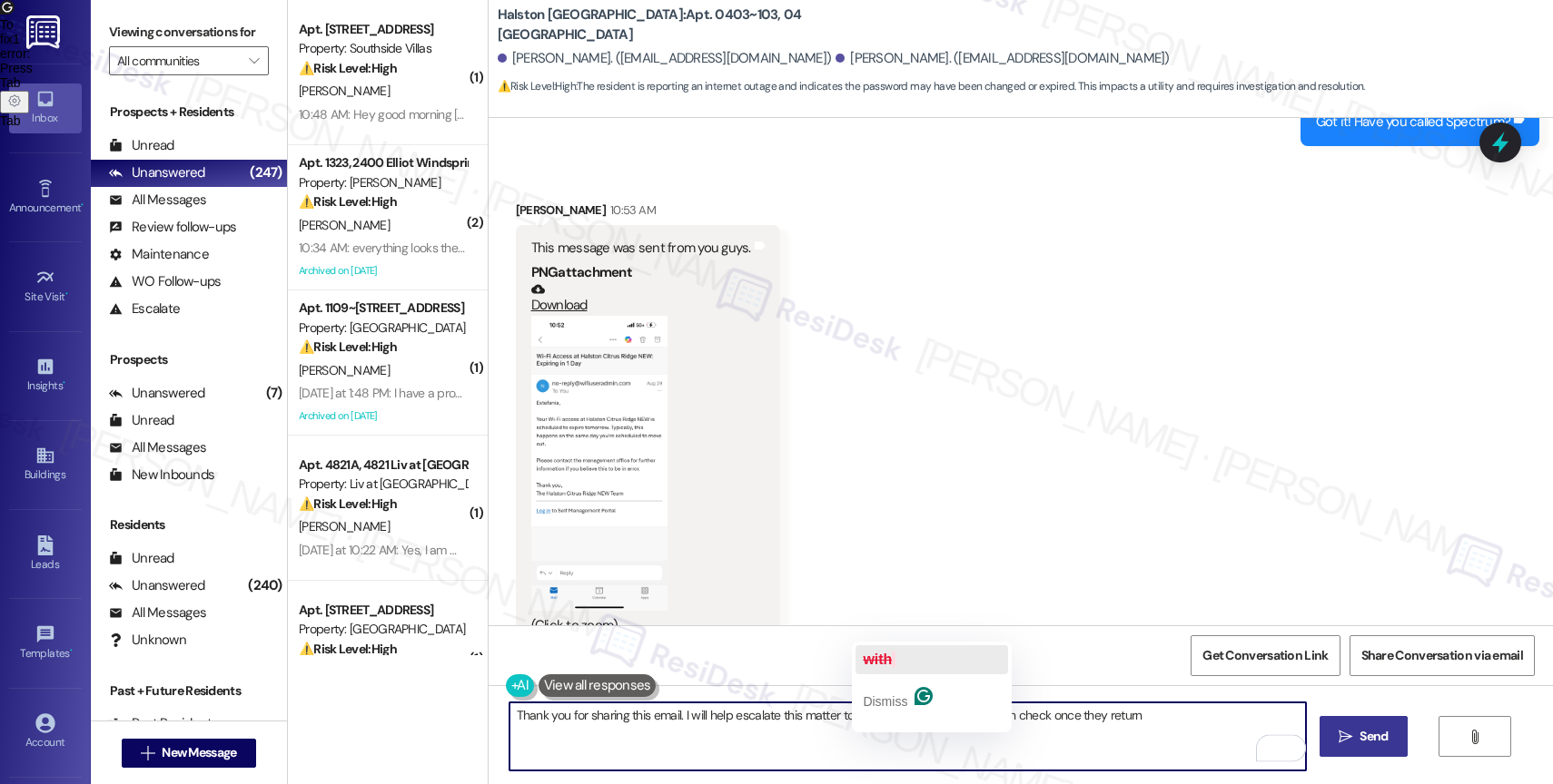
click at [895, 653] on span "button" at bounding box center [893, 660] width 4 height 15
drag, startPoint x: 1017, startPoint y: 712, endPoint x: 1192, endPoint y: 712, distance: 175.0
click at [1187, 713] on textarea "Thank you for sharing this email. I will help escalate this matter to the site …" at bounding box center [908, 737] width 796 height 68
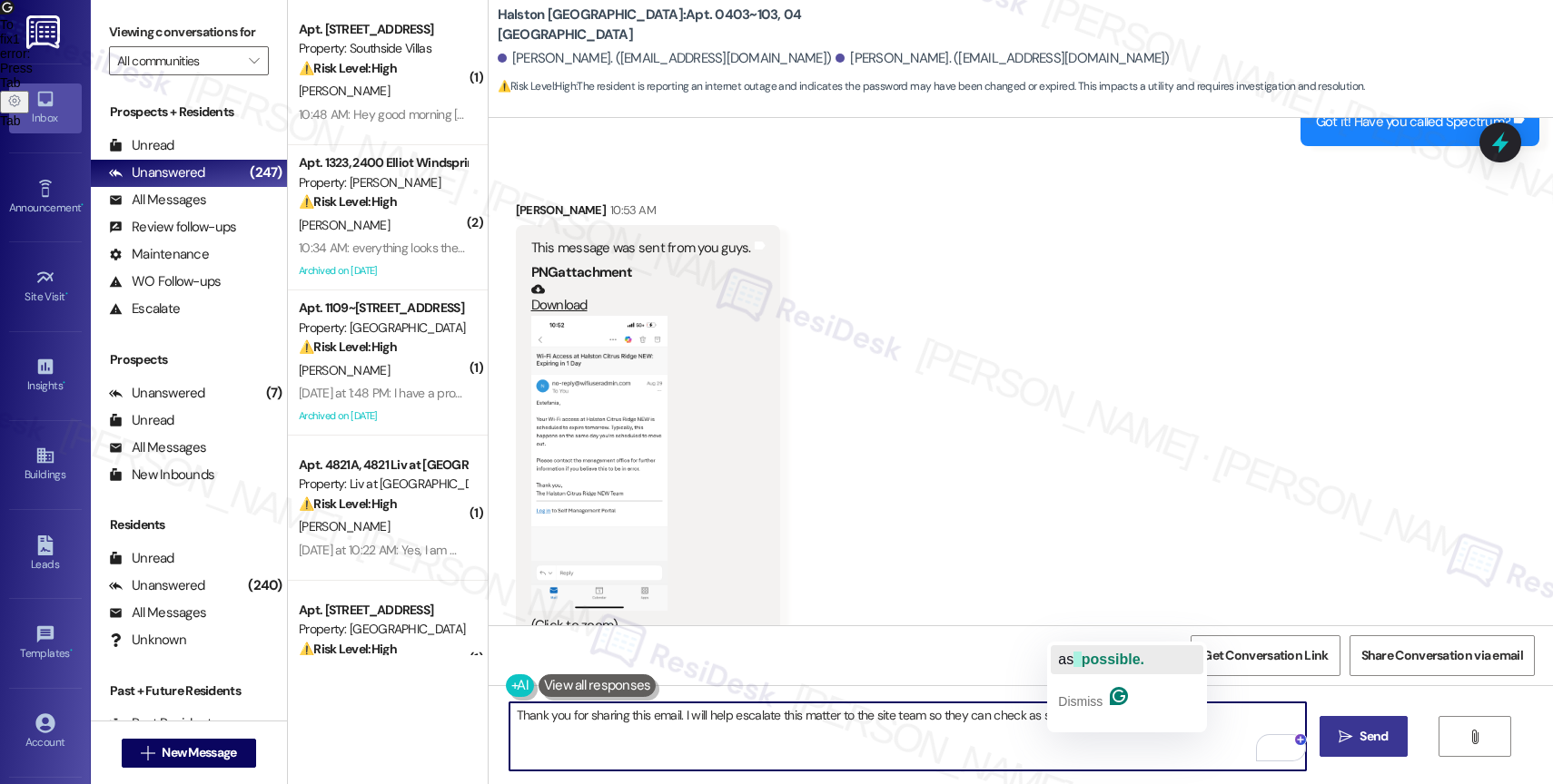
click at [1097, 652] on span "possible." at bounding box center [1112, 660] width 63 height 15
click at [1011, 715] on textarea "Thank you for sharing this email. I will help escalate this matter to the site …" at bounding box center [908, 737] width 796 height 68
click at [1298, 719] on textarea "Thank you for sharing this email. I will help escalate this matter to the site …" at bounding box center [908, 737] width 796 height 68
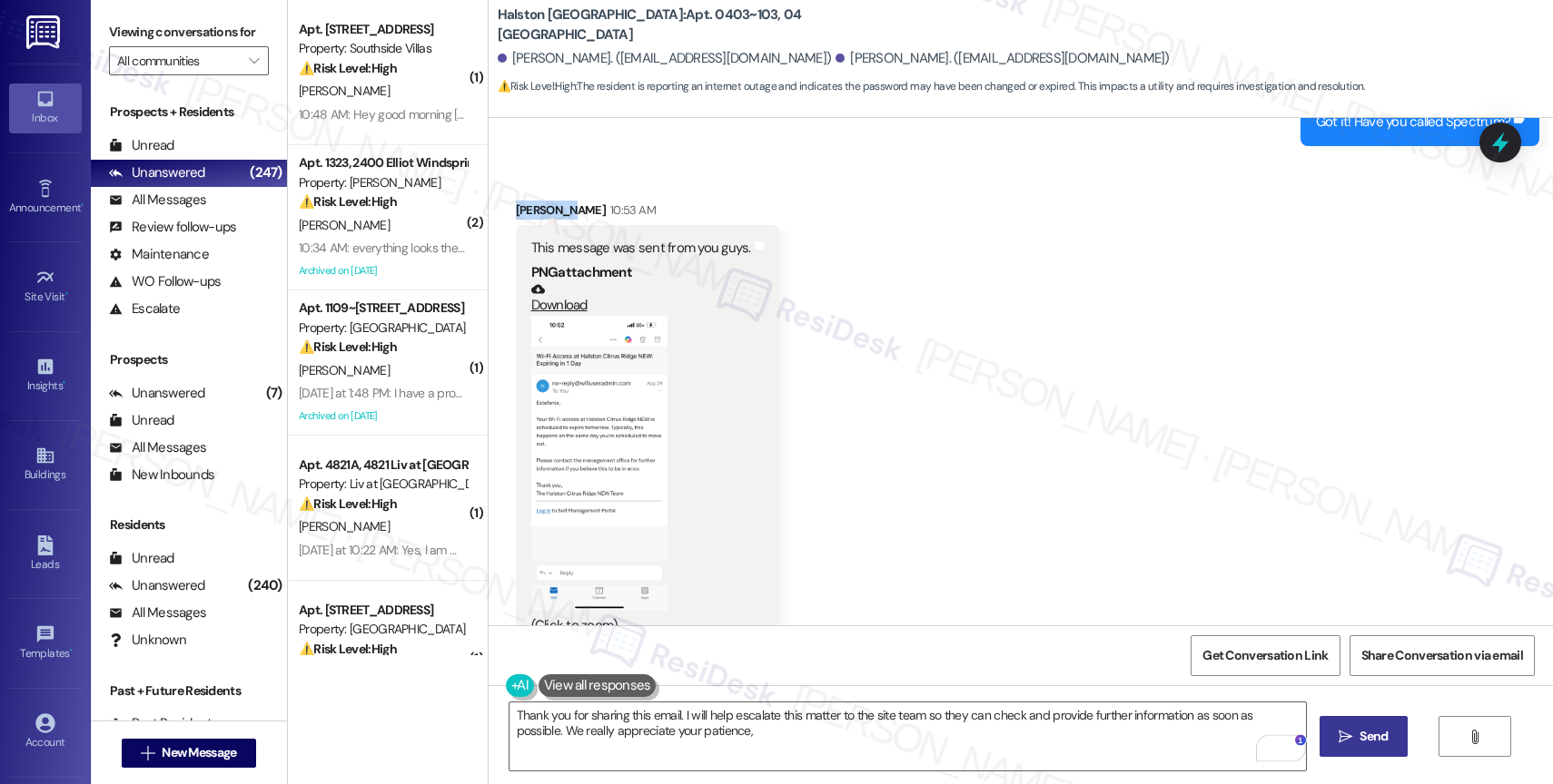
drag, startPoint x: 550, startPoint y: 171, endPoint x: 496, endPoint y: 169, distance: 54.0
click at [503, 187] on div "Received via SMS Estefania Mladek 10:53 AM This message was sent from you guys.…" at bounding box center [648, 425] width 292 height 477
copy div "Estefania"
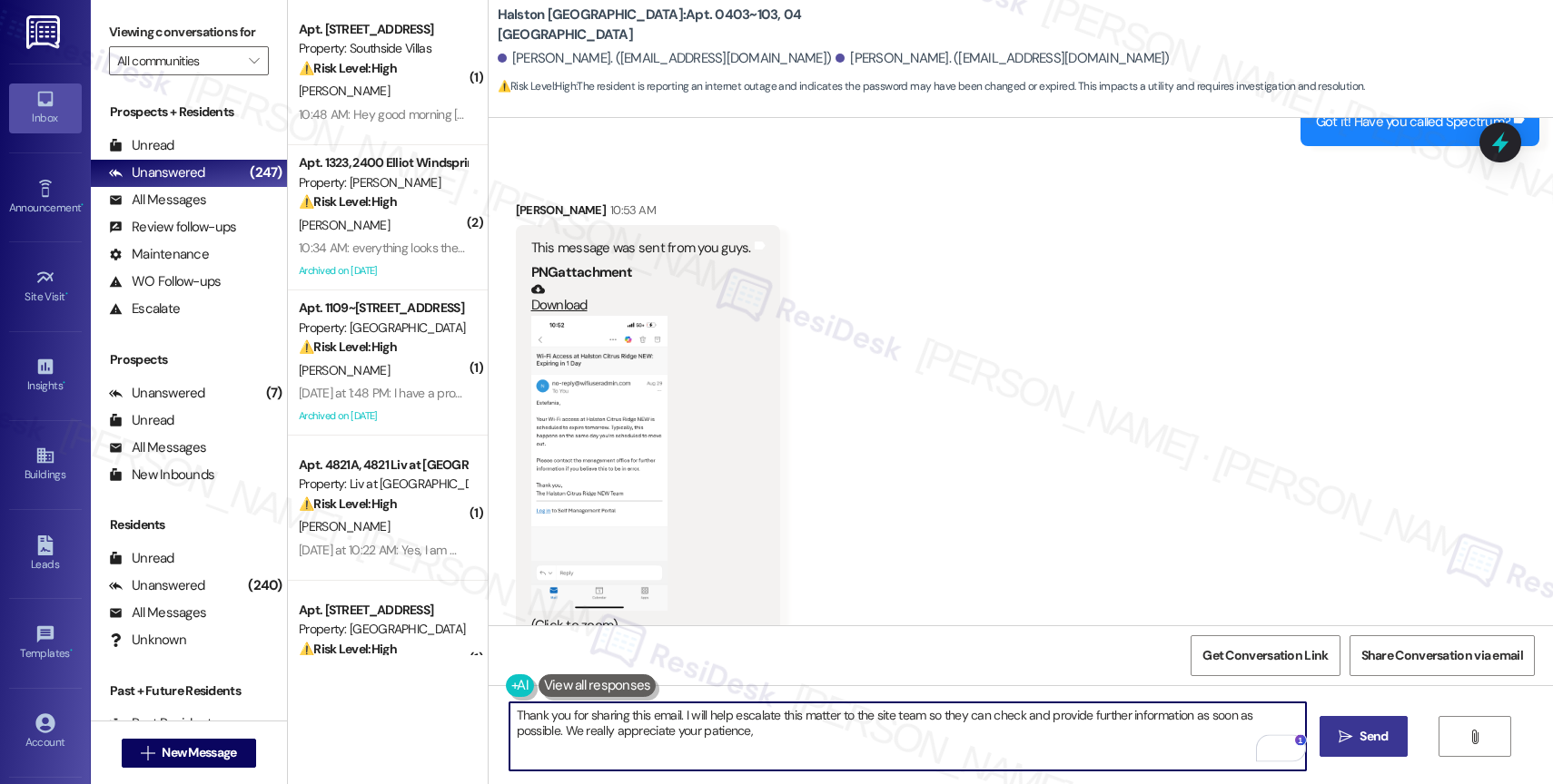
click at [740, 731] on textarea "Thank you for sharing this email. I will help escalate this matter to the site …" at bounding box center [908, 737] width 796 height 68
paste textarea "Estefania"
type textarea "Thank you for sharing this email. I will help escalate this matter to the site …"
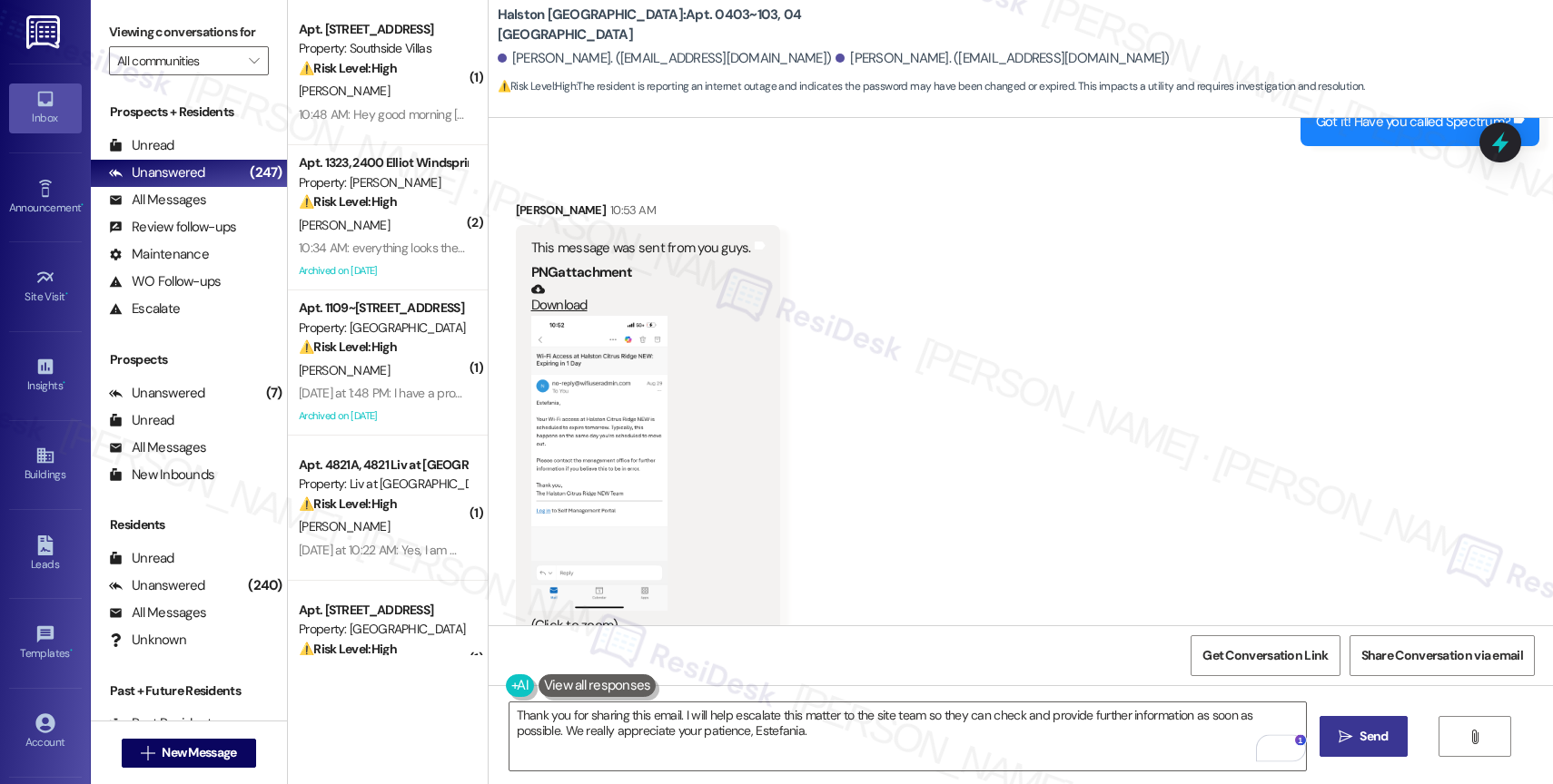
click at [1356, 746] on span "Send" at bounding box center [1373, 737] width 35 height 19
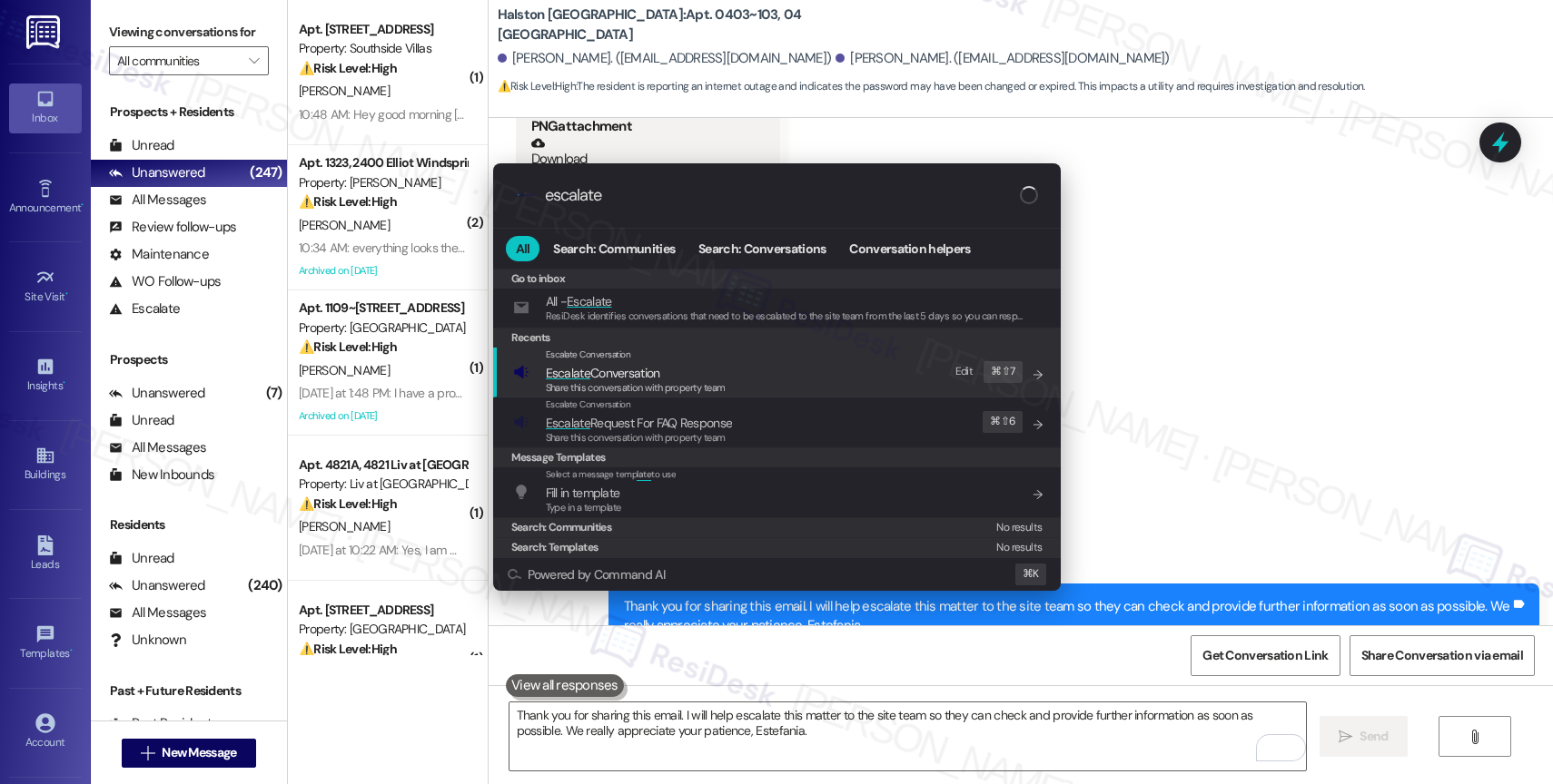
type input "escalate"
click at [624, 371] on span "Escalate Conversation" at bounding box center [603, 373] width 114 height 16
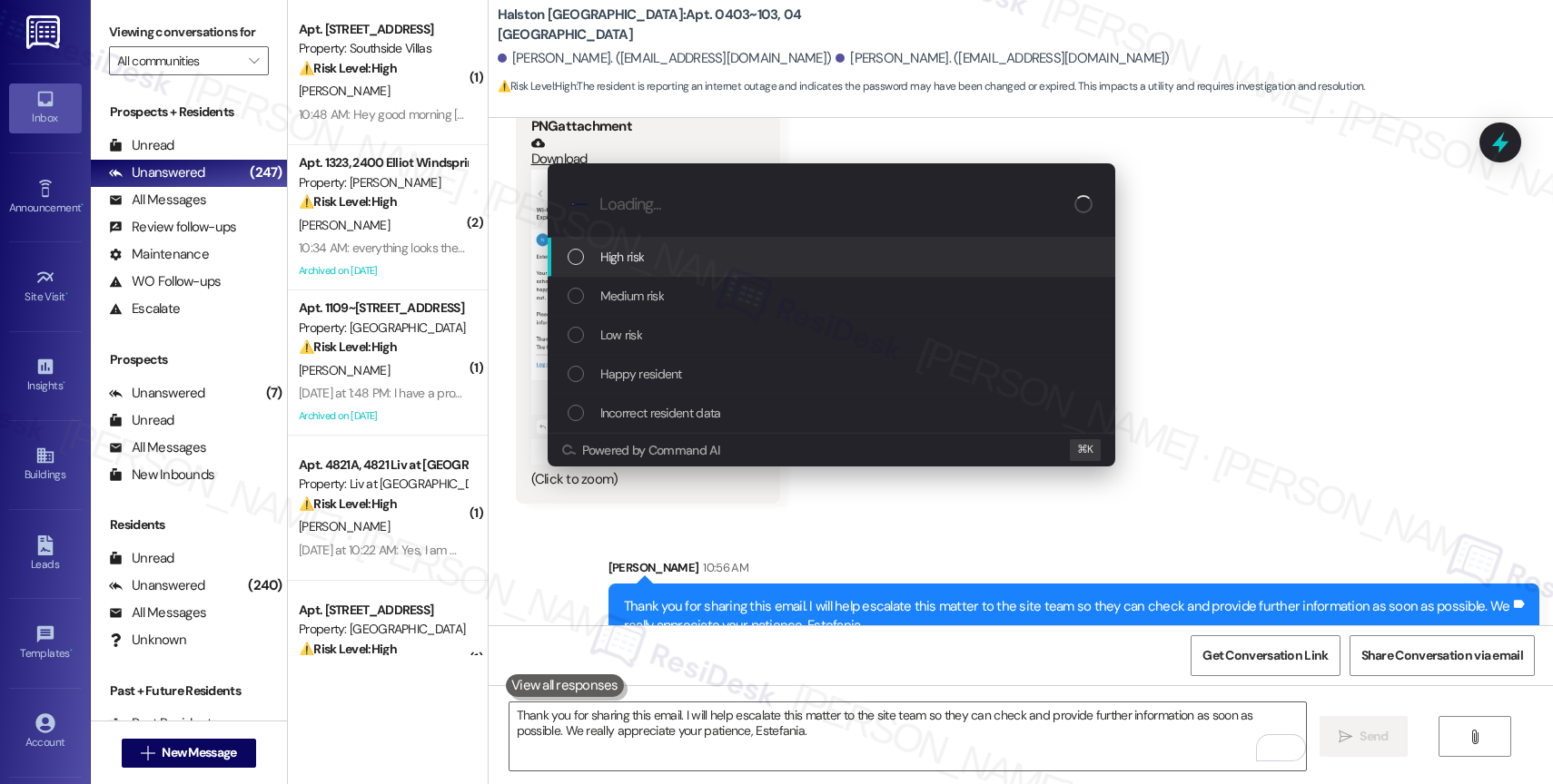
click at [633, 245] on div "High risk" at bounding box center [831, 257] width 568 height 39
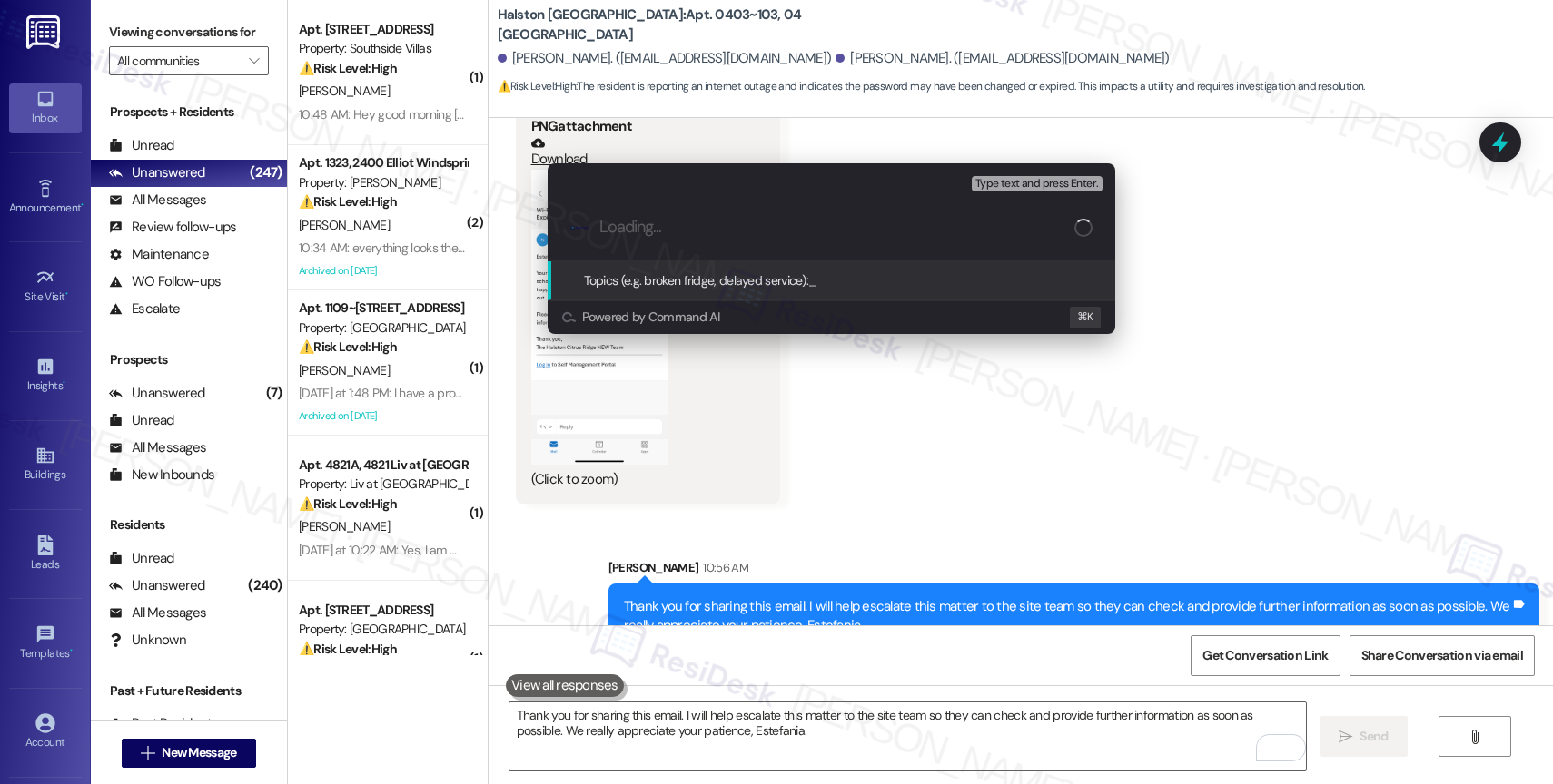
click at [642, 216] on div ".cls-1{fill:#0a055f;}.cls-2{fill:#0cc4c4;} resideskLogoBlueOrange" at bounding box center [831, 227] width 568 height 65
click at [632, 227] on input "Loading..." at bounding box center [837, 227] width 475 height 19
click at [757, 397] on div "Escalate Conversation High risk Topics (e.g. broken fridge, delayed service) An…" at bounding box center [776, 392] width 1553 height 784
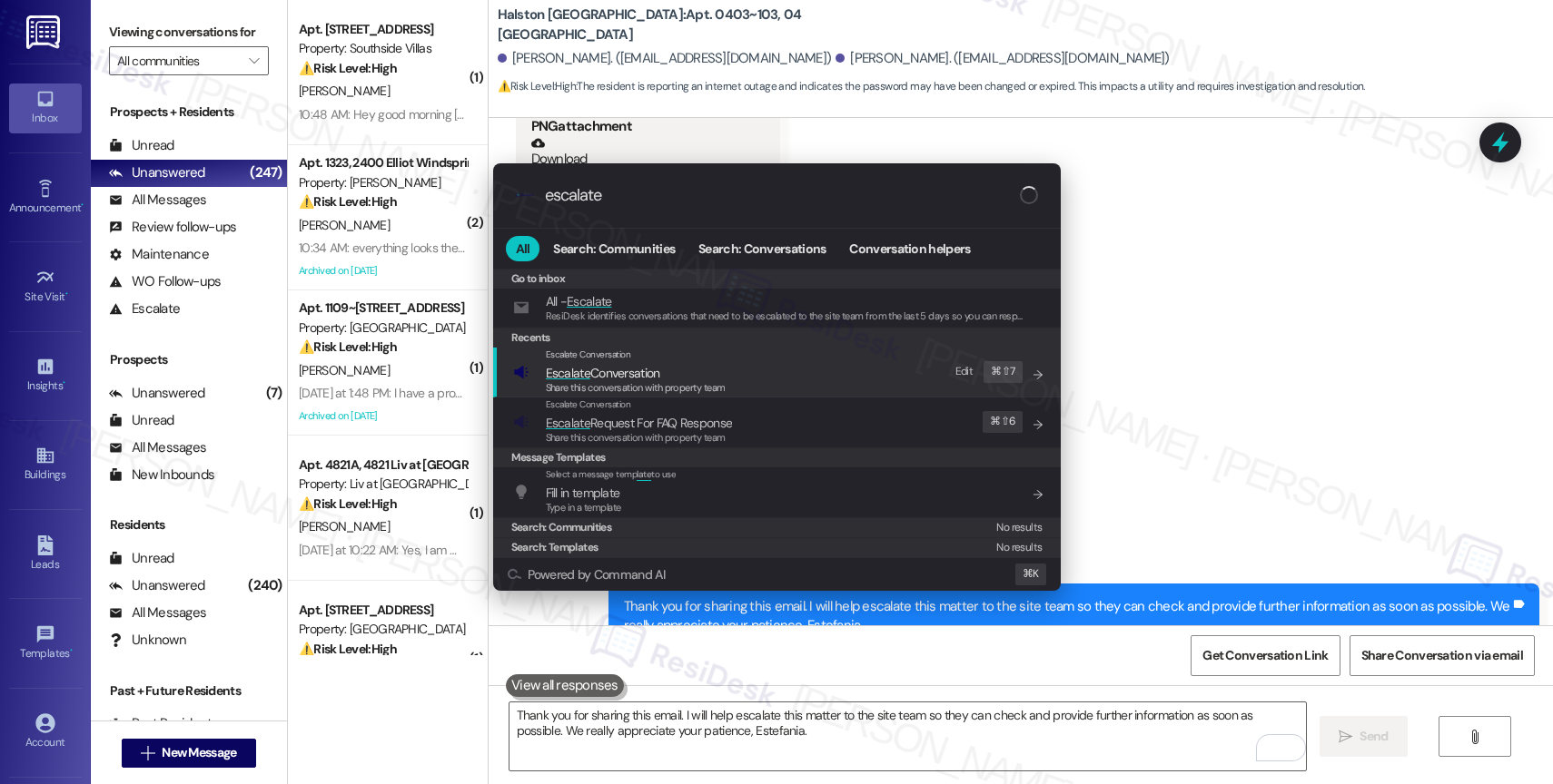
type input "escalate"
click at [644, 375] on span "Escalate Conversation" at bounding box center [603, 373] width 114 height 16
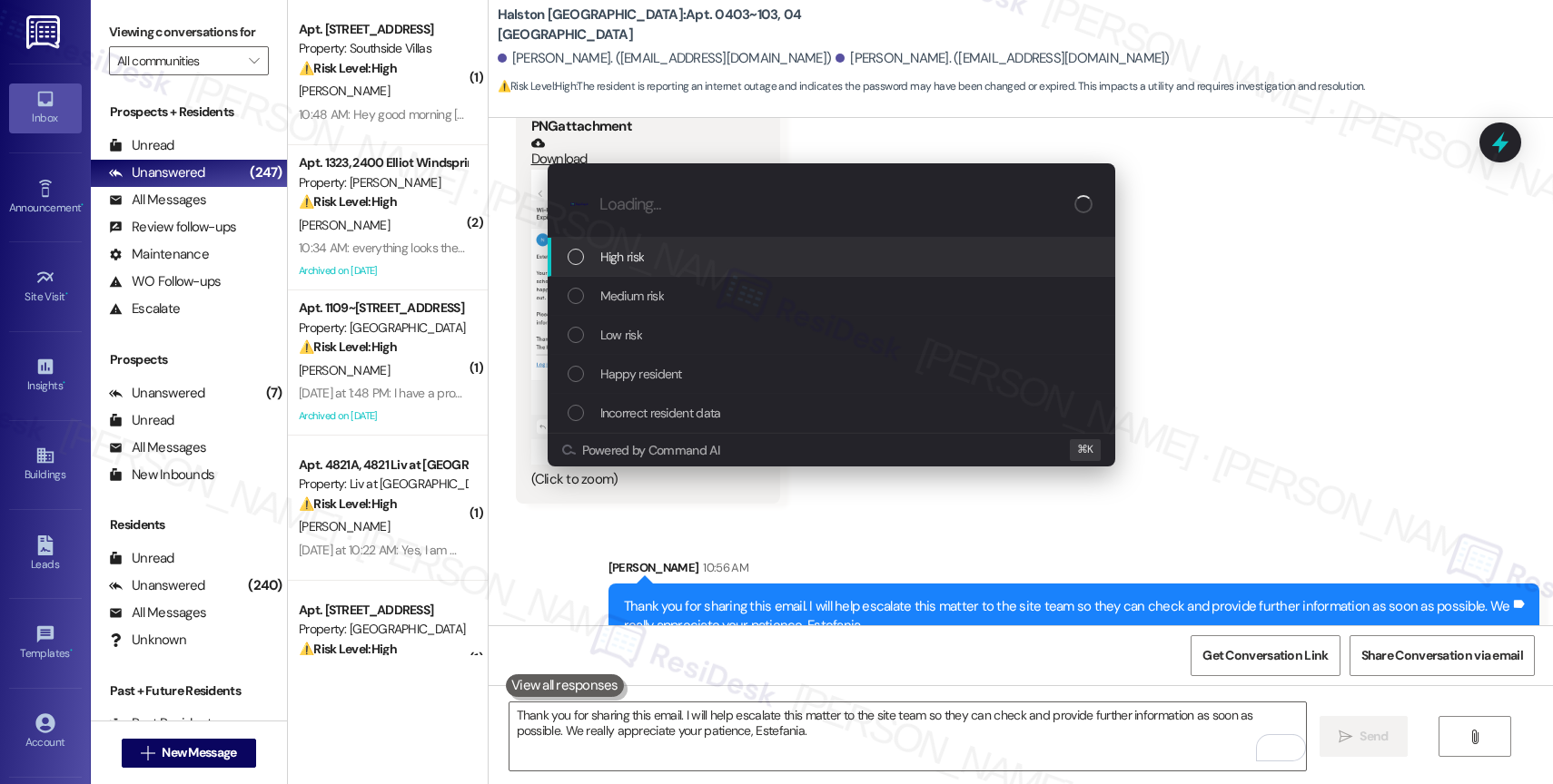
click at [623, 250] on span "High risk" at bounding box center [622, 257] width 45 height 20
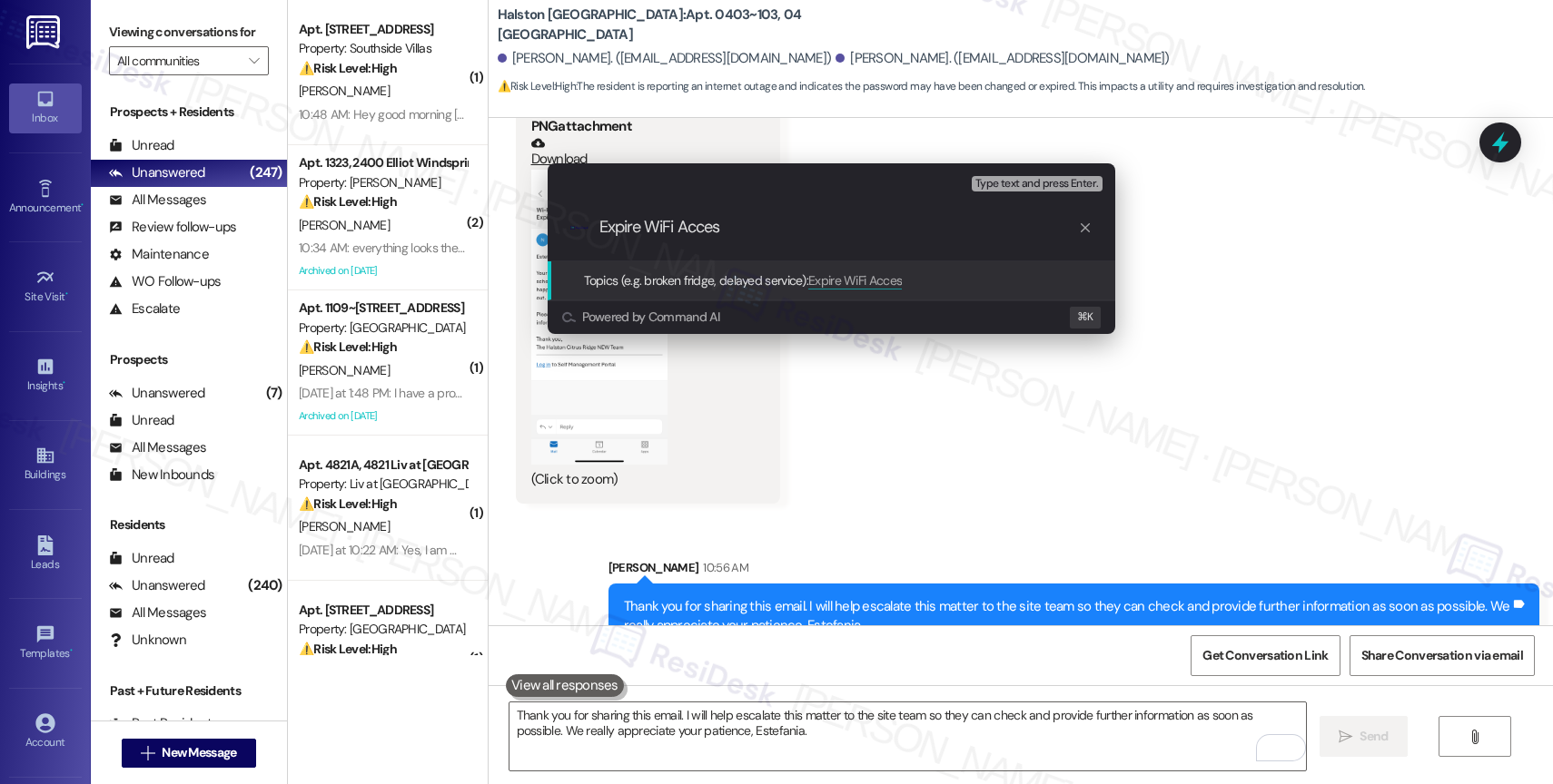
type input "Expire WiFi Access"
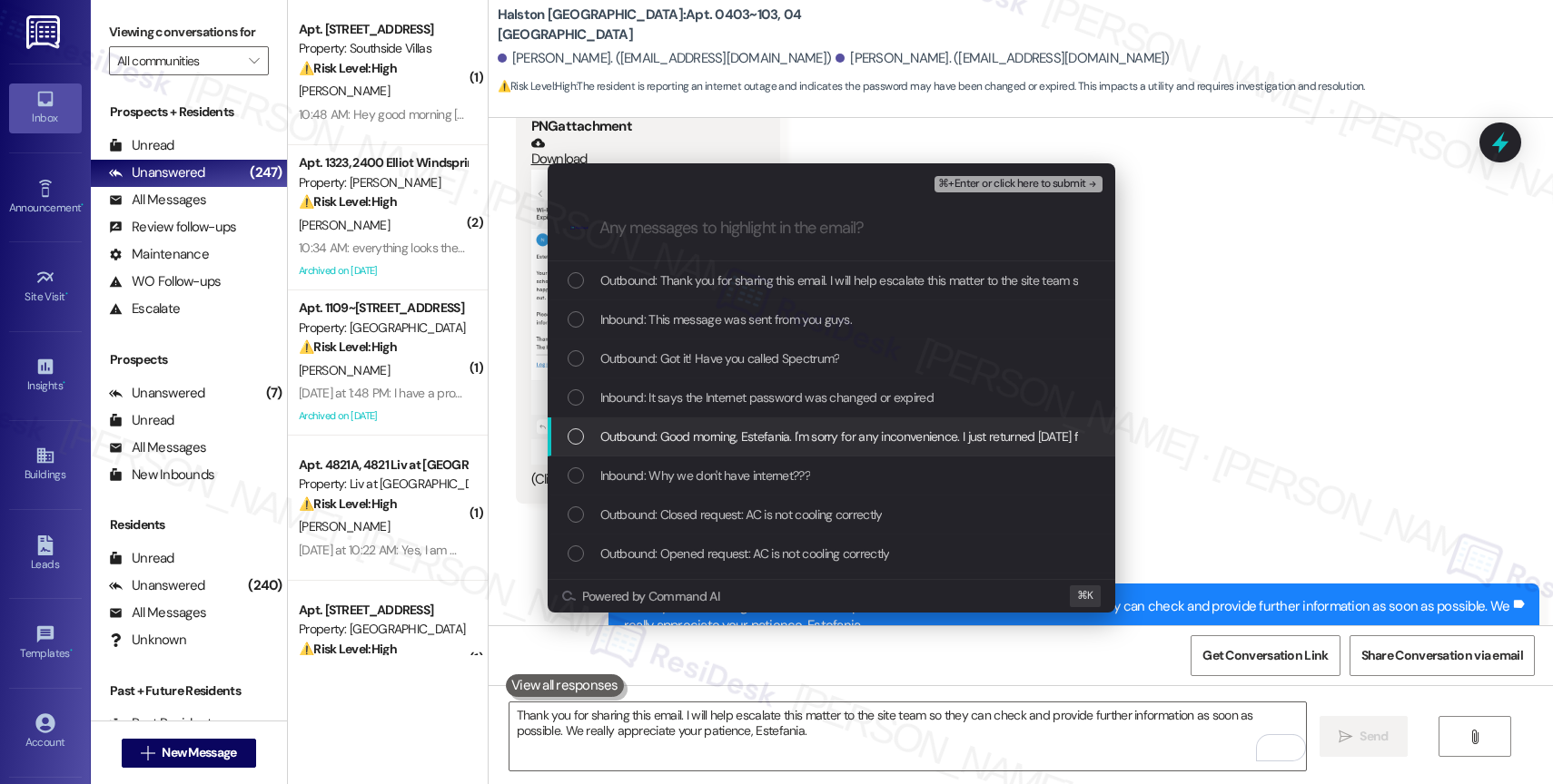
click at [722, 434] on span "Outbound: Good morning, Estefania. I'm sorry for any inconvenience. I just retu…" at bounding box center [994, 437] width 788 height 20
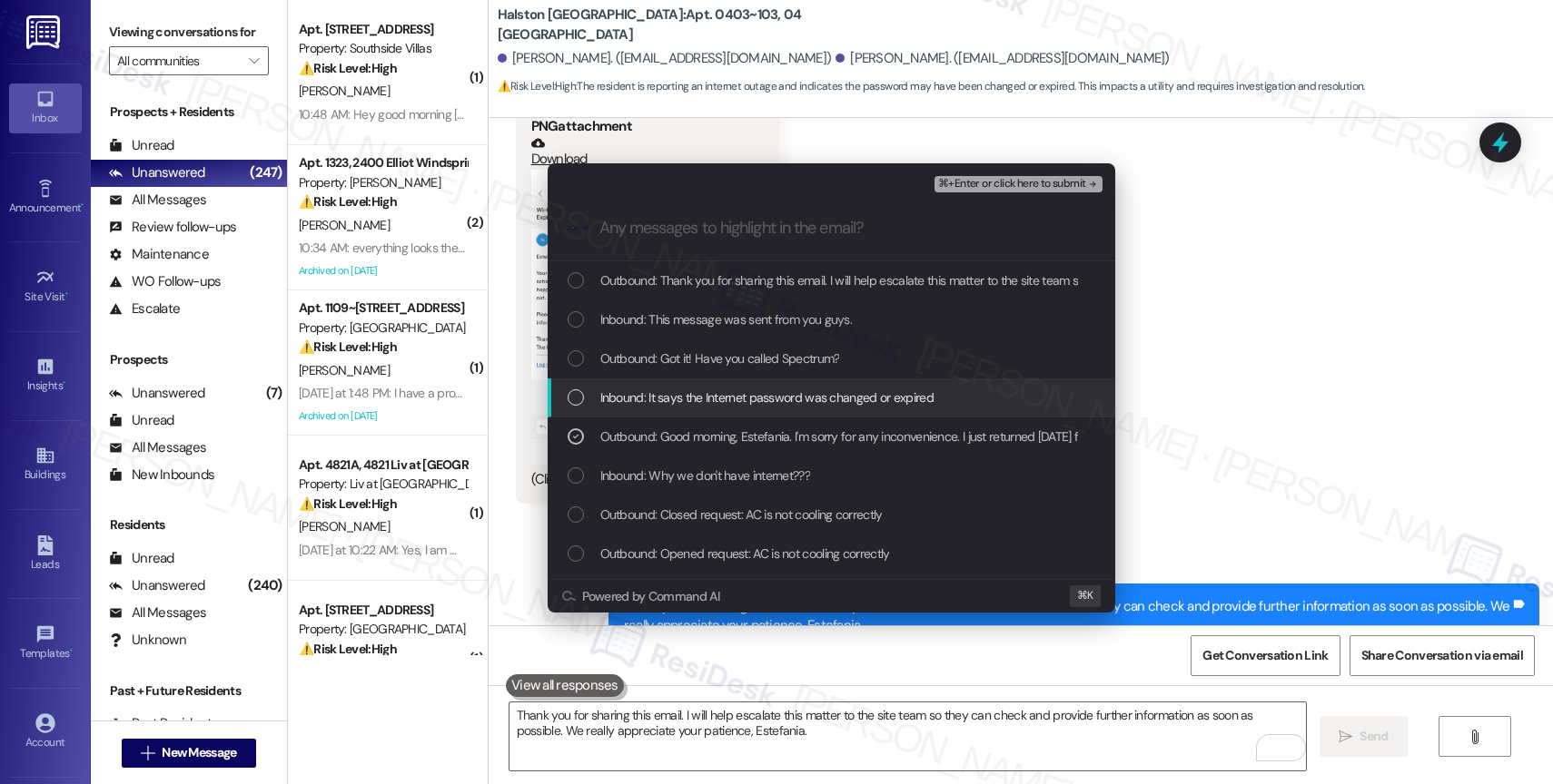
drag, startPoint x: 718, startPoint y: 391, endPoint x: 713, endPoint y: 361, distance: 30.4
click at [716, 380] on div "Inbound: It says the Internet password was changed or expired" at bounding box center [831, 398] width 568 height 39
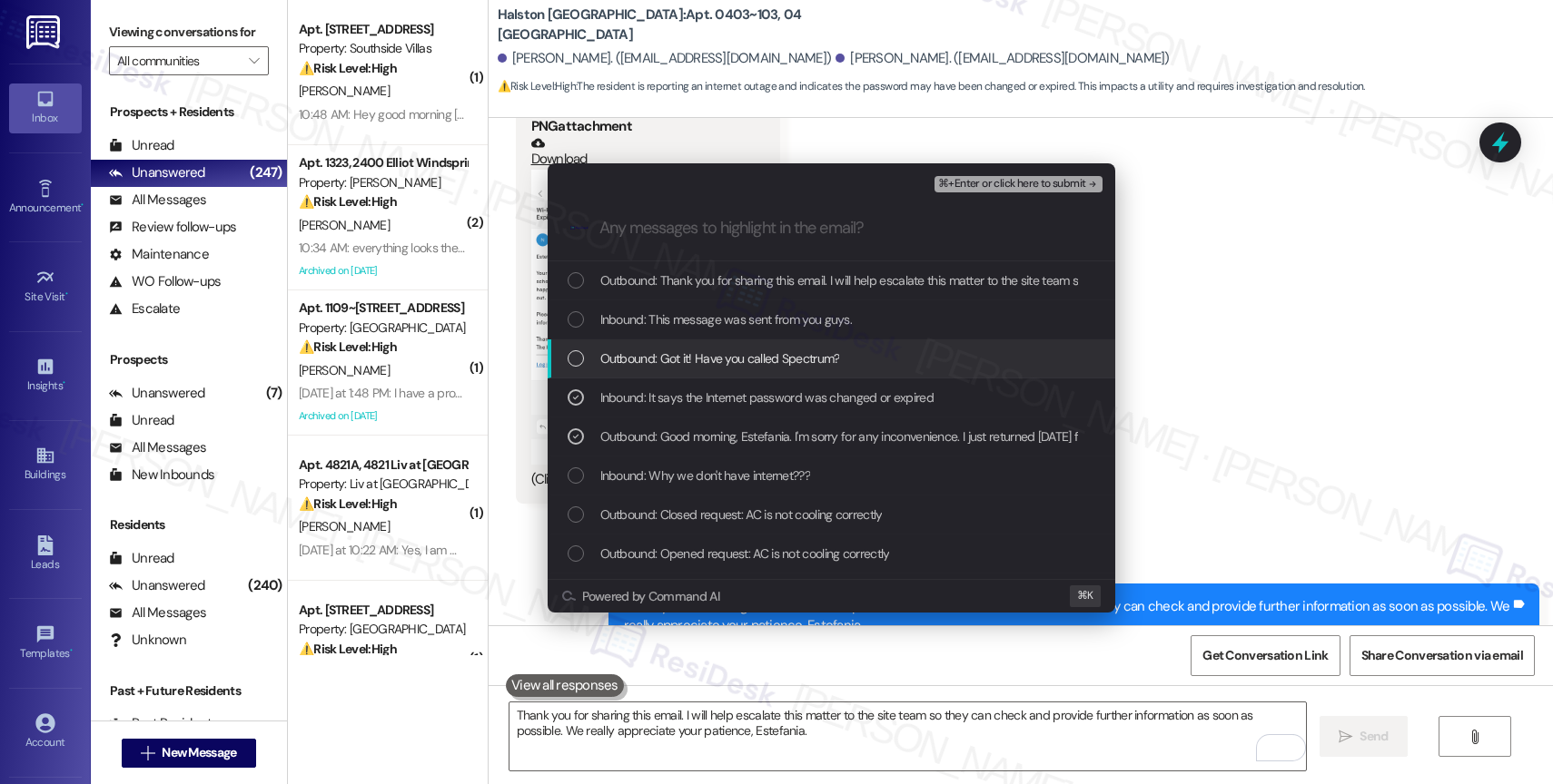
click at [711, 343] on div "Outbound: Got it! Have you called Spectrum?" at bounding box center [831, 359] width 568 height 39
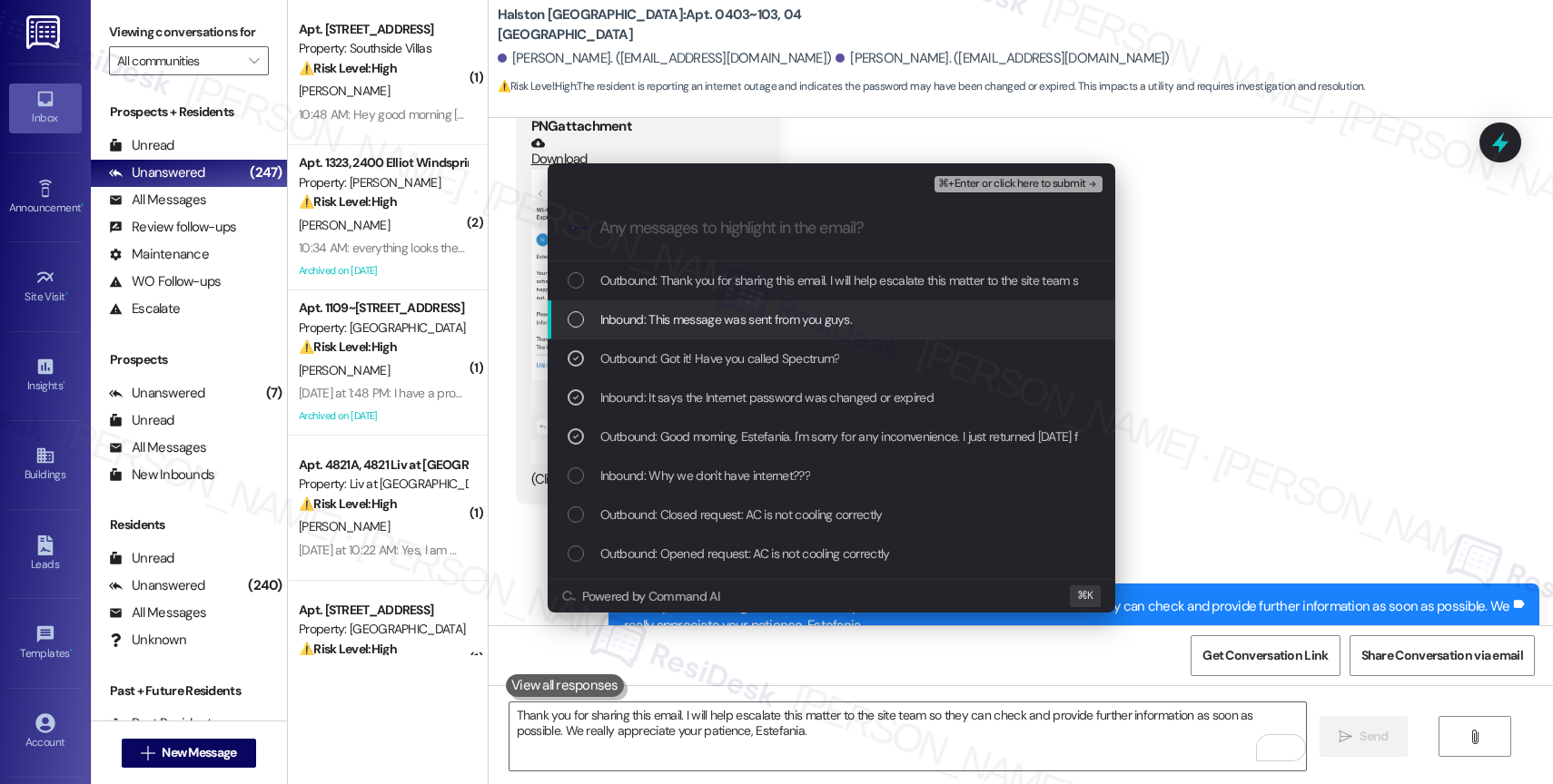
drag, startPoint x: 714, startPoint y: 316, endPoint x: 759, endPoint y: 281, distance: 57.0
click at [734, 301] on div "Inbound: This message was sent from you guys." at bounding box center [831, 320] width 568 height 39
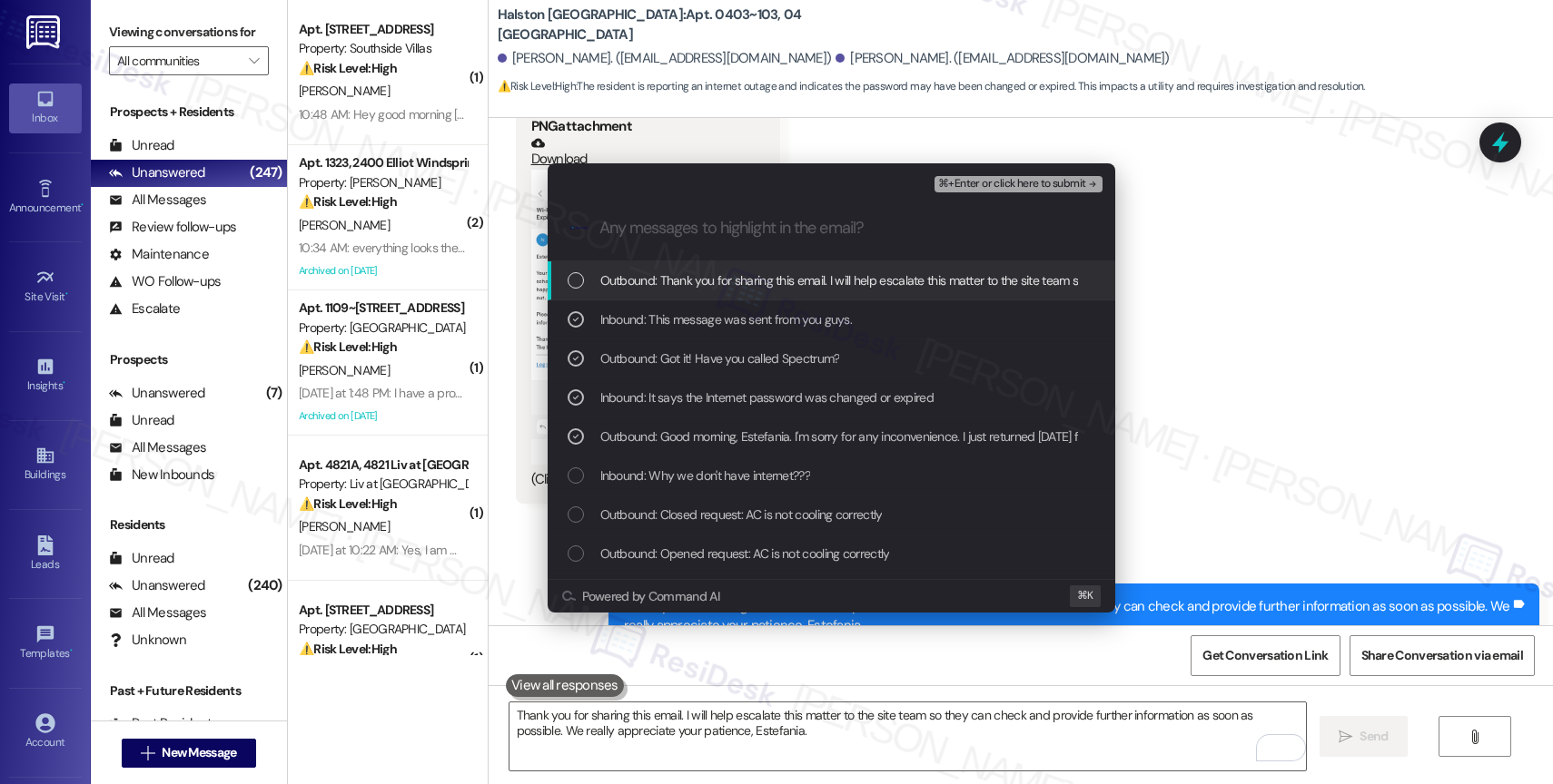
click at [791, 277] on span "Outbound: Thank you for sharing this email. I will help escalate this matter to…" at bounding box center [1145, 281] width 1090 height 20
click at [1074, 178] on span "⌘+Enter or click here to submit" at bounding box center [1011, 184] width 147 height 13
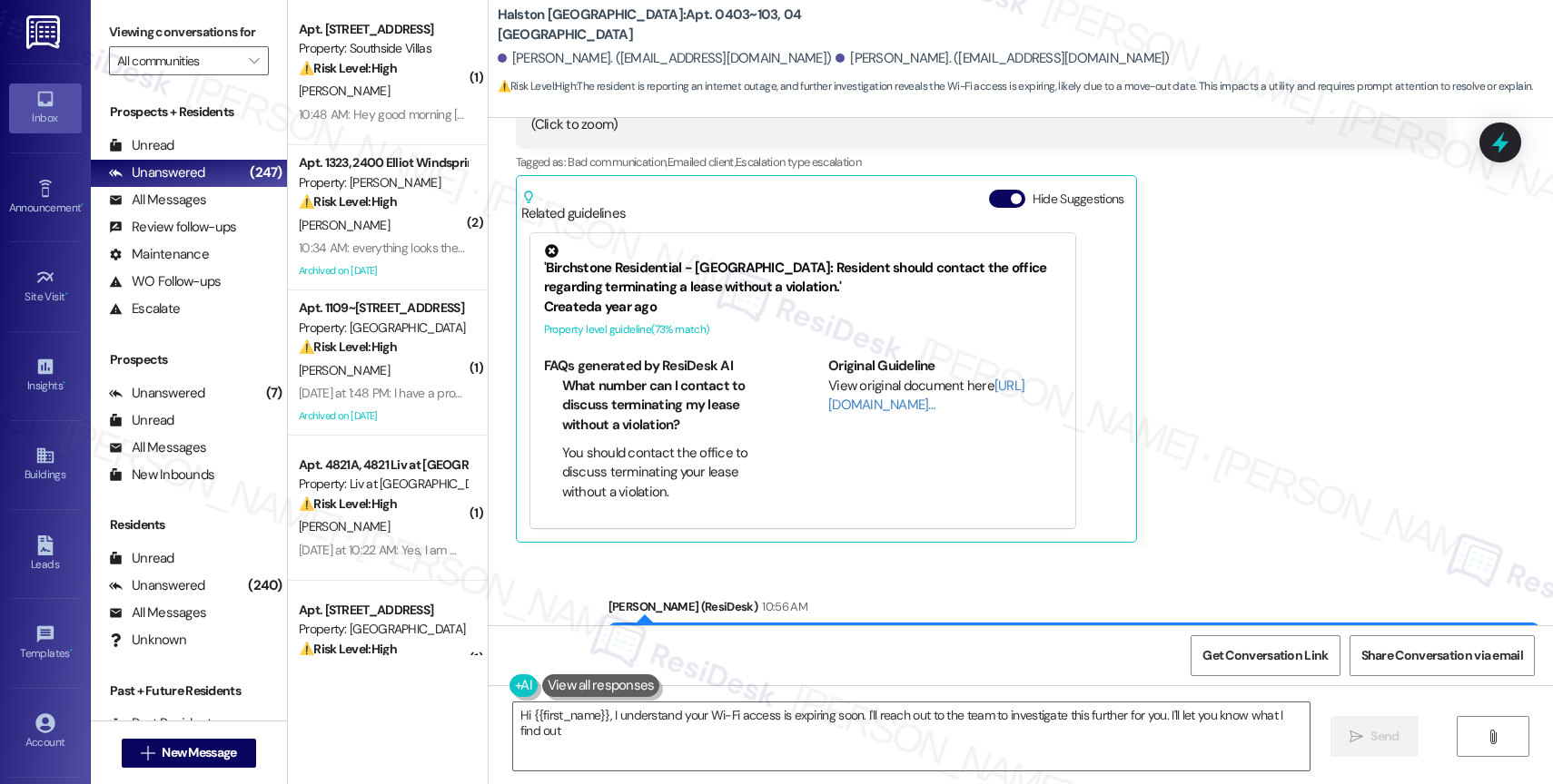
type textarea "Hi {{first_name}}, I understand your Wi-Fi access is expiring soon. I'll reach …"
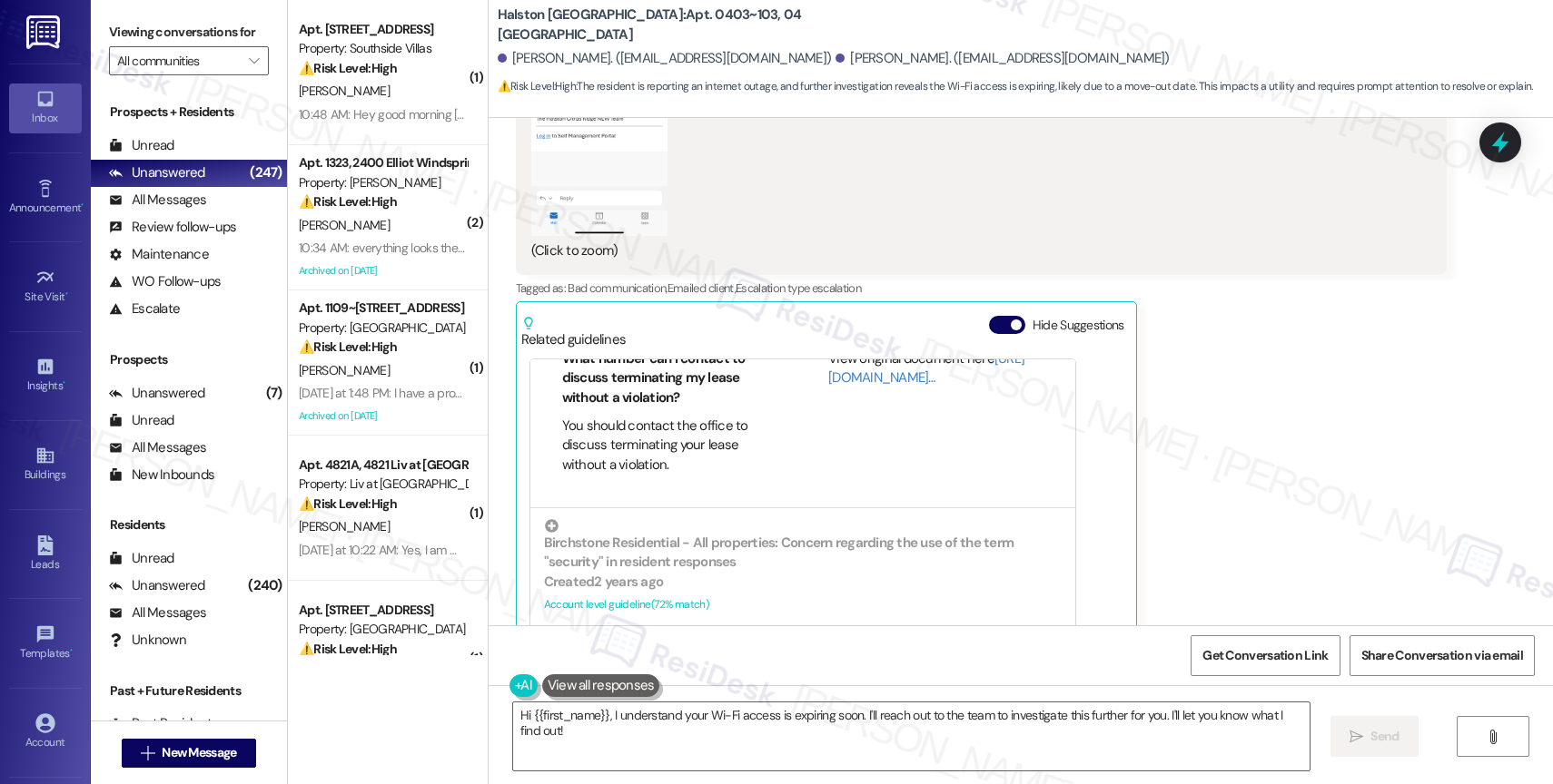
scroll to position [167, 0]
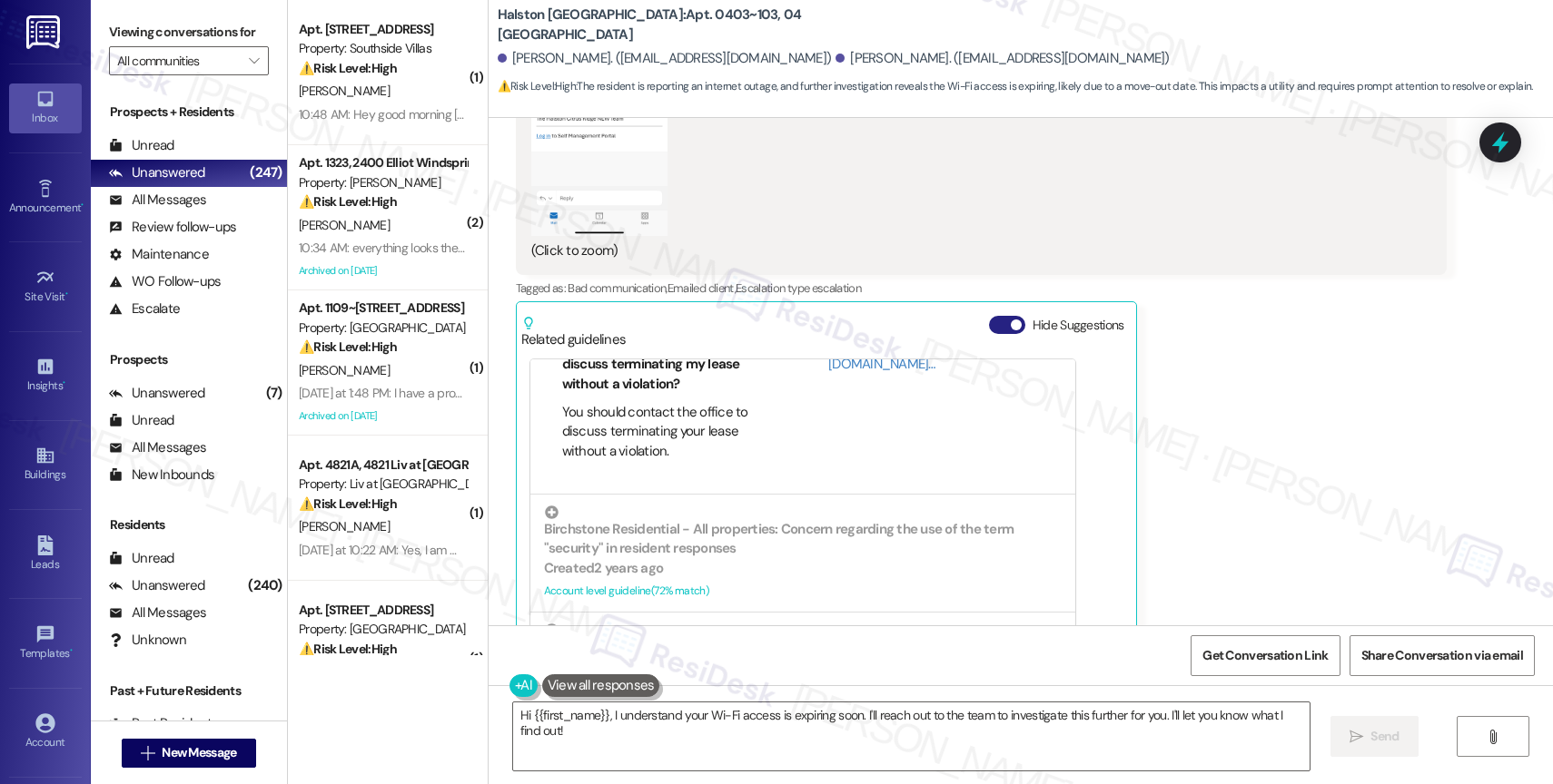
click at [989, 316] on button "Hide Suggestions" at bounding box center [1007, 325] width 36 height 18
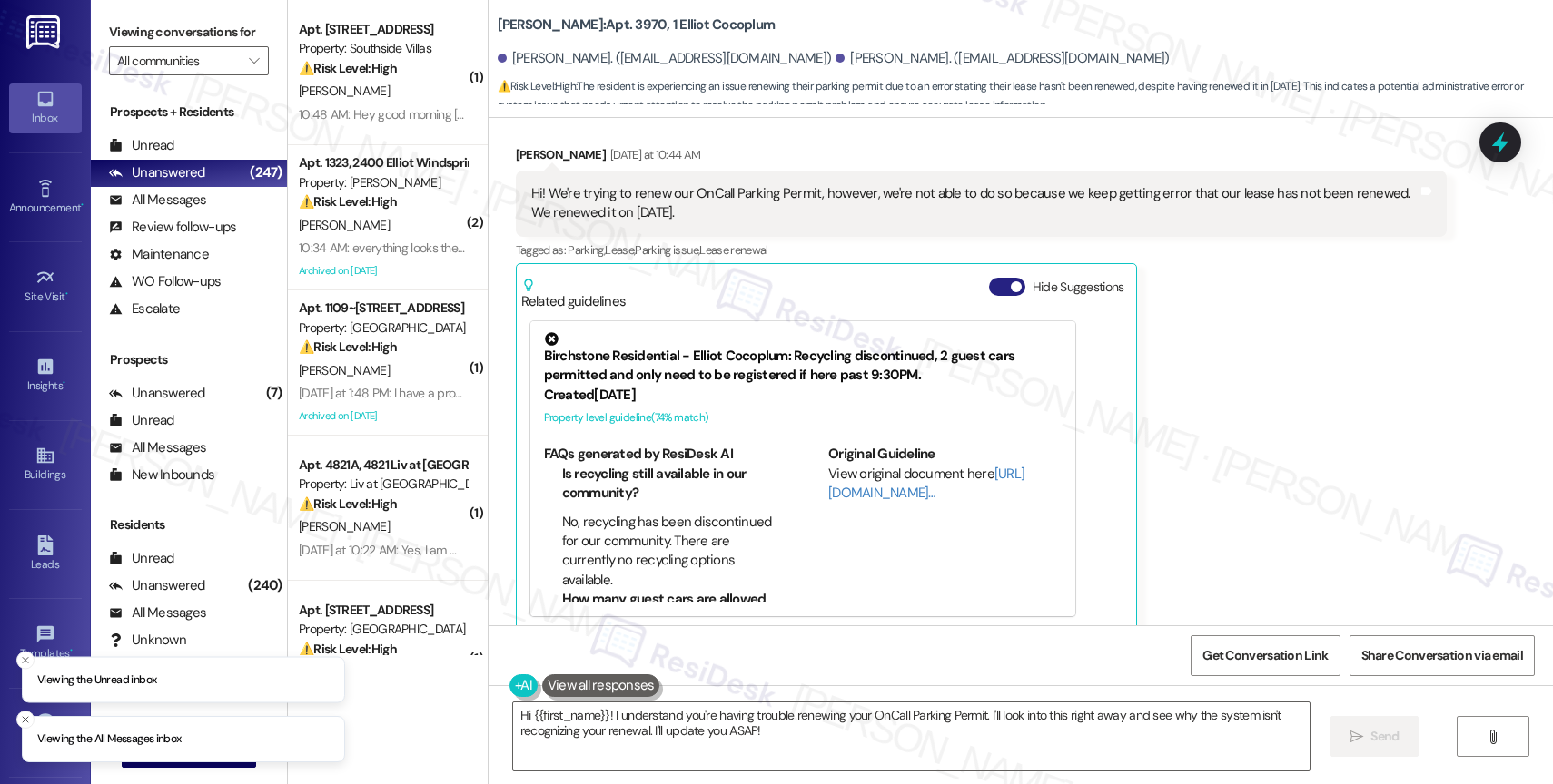
click at [989, 278] on button "Hide Suggestions" at bounding box center [1007, 287] width 36 height 18
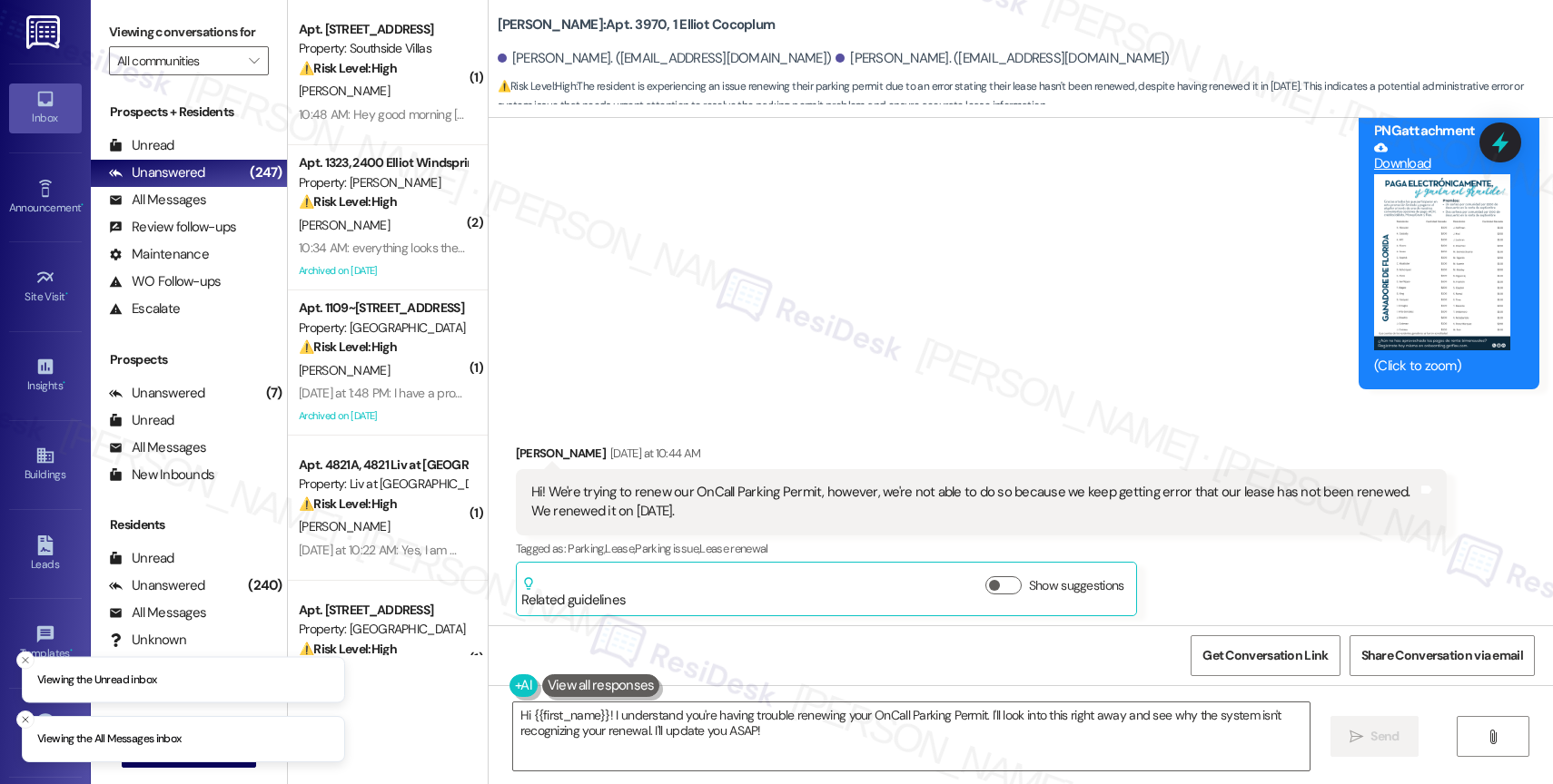
scroll to position [9461, 0]
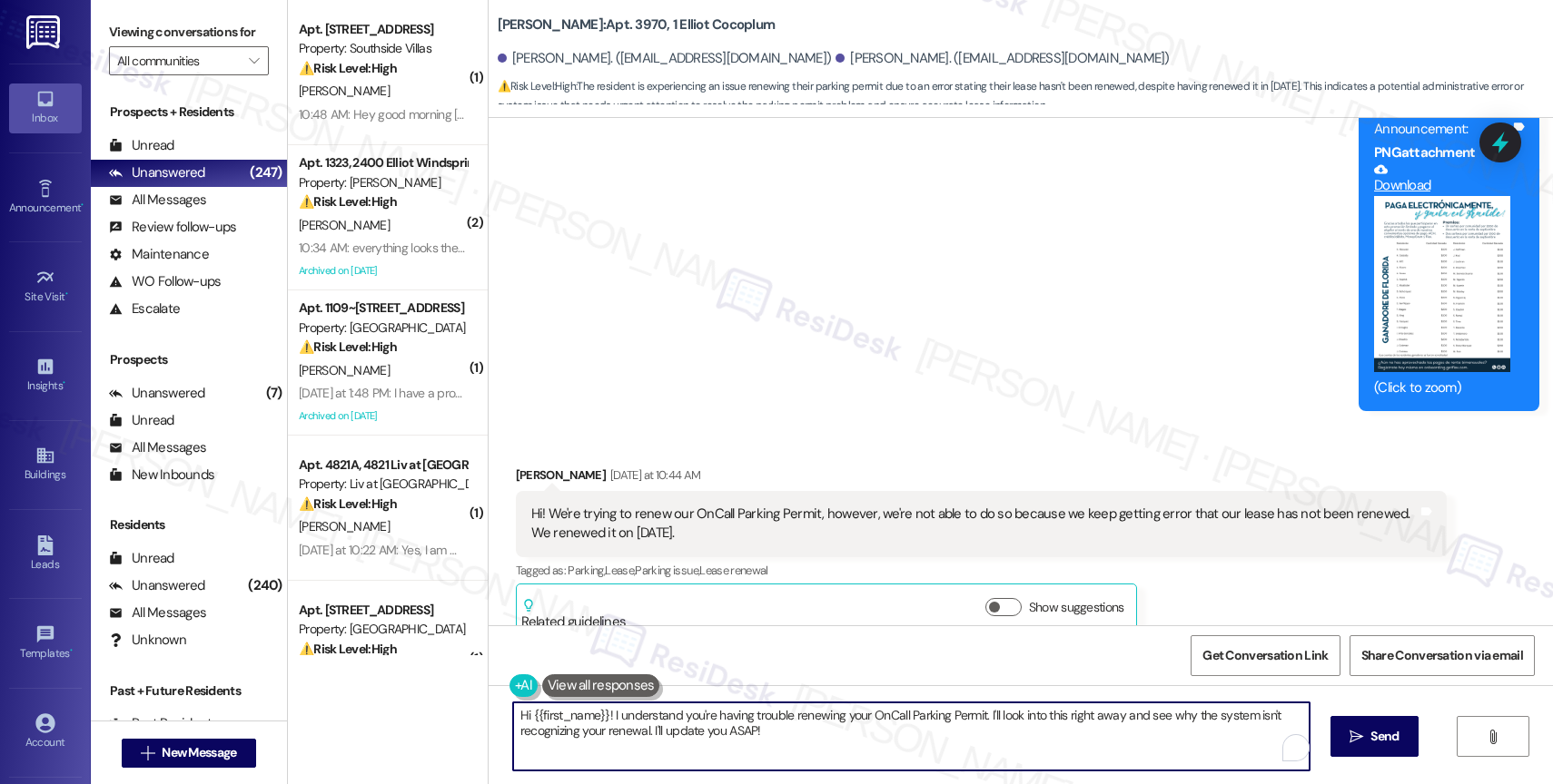
drag, startPoint x: 598, startPoint y: 715, endPoint x: 518, endPoint y: 711, distance: 80.1
click at [518, 711] on textarea "Hi {{first_name}}! I understand you're having trouble renewing your OnCall Park…" at bounding box center [911, 737] width 796 height 68
click at [888, 452] on div "Received via SMS [PERSON_NAME] [DATE] at 10:44 AM Hi! We're trying to renew our…" at bounding box center [981, 552] width 958 height 200
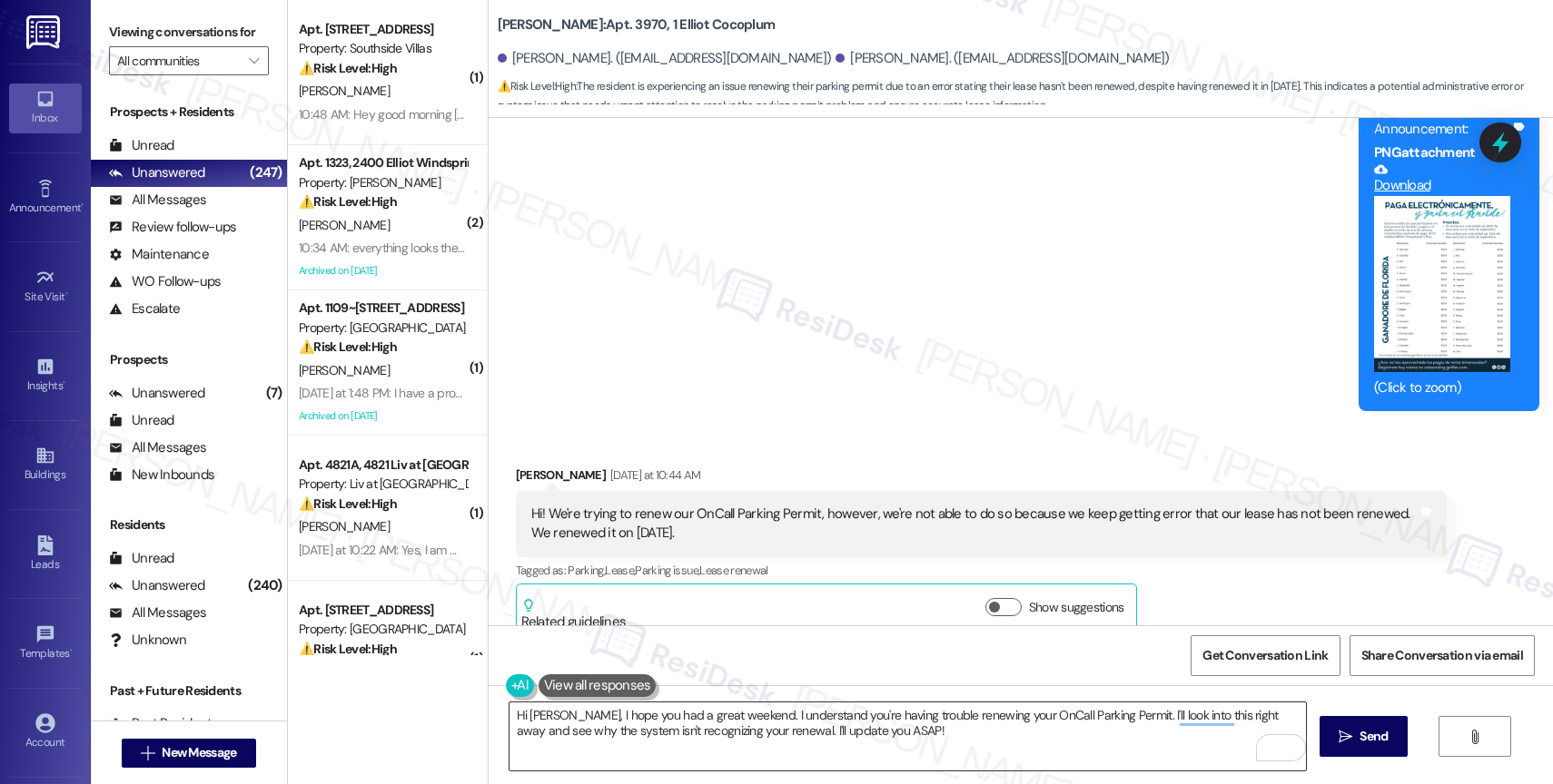
click at [888, 734] on textarea "Hi [PERSON_NAME], I hope you had a great weekend. I understand you're having tr…" at bounding box center [908, 737] width 796 height 68
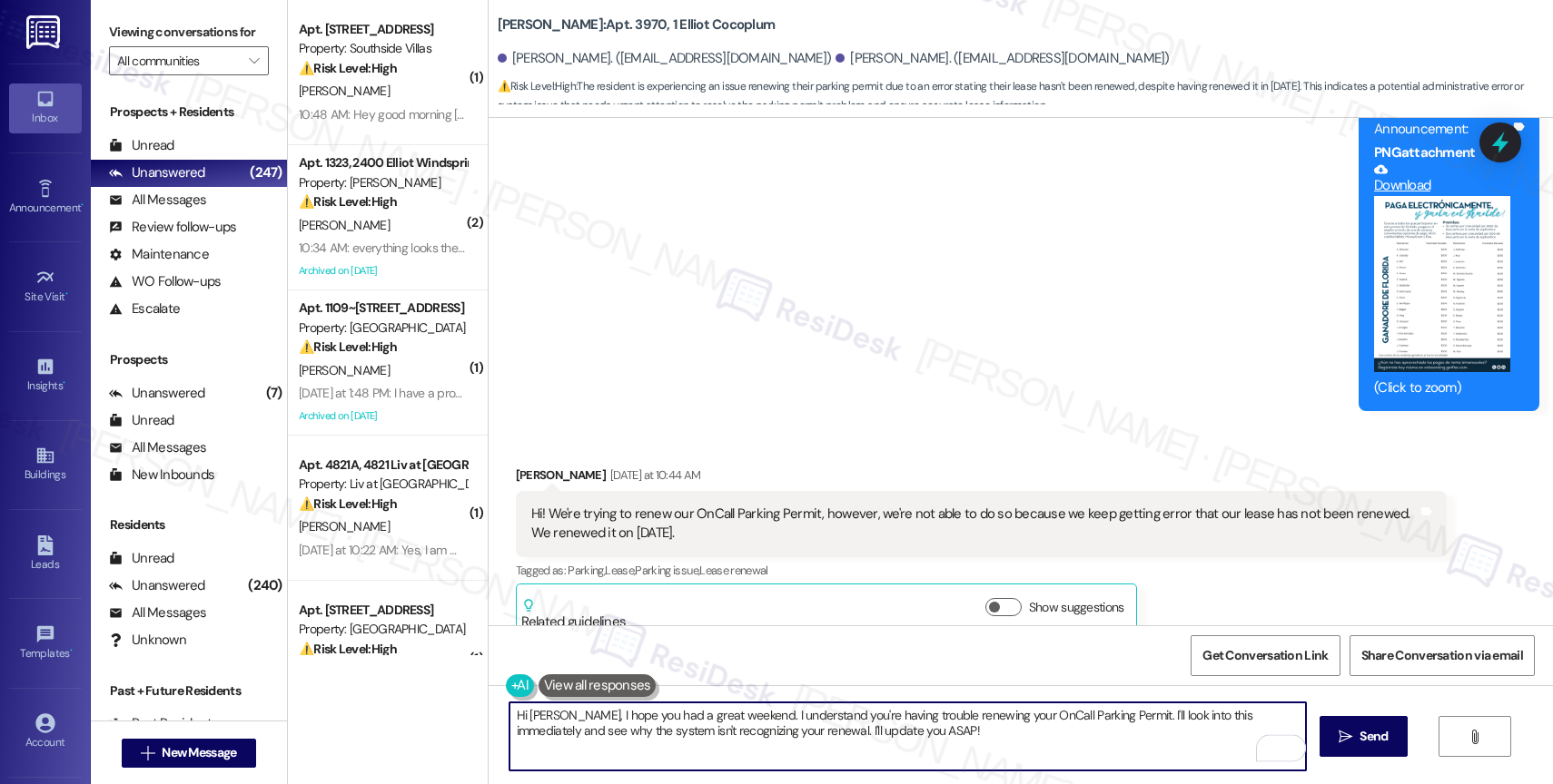
click at [938, 743] on textarea "Hi [PERSON_NAME], I hope you had a great weekend. I understand you're having tr…" at bounding box center [908, 737] width 796 height 68
type textarea "Hi [PERSON_NAME], I hope you had a great weekend. I understand you're having tr…"
click at [1347, 743] on icon "" at bounding box center [1345, 738] width 14 height 15
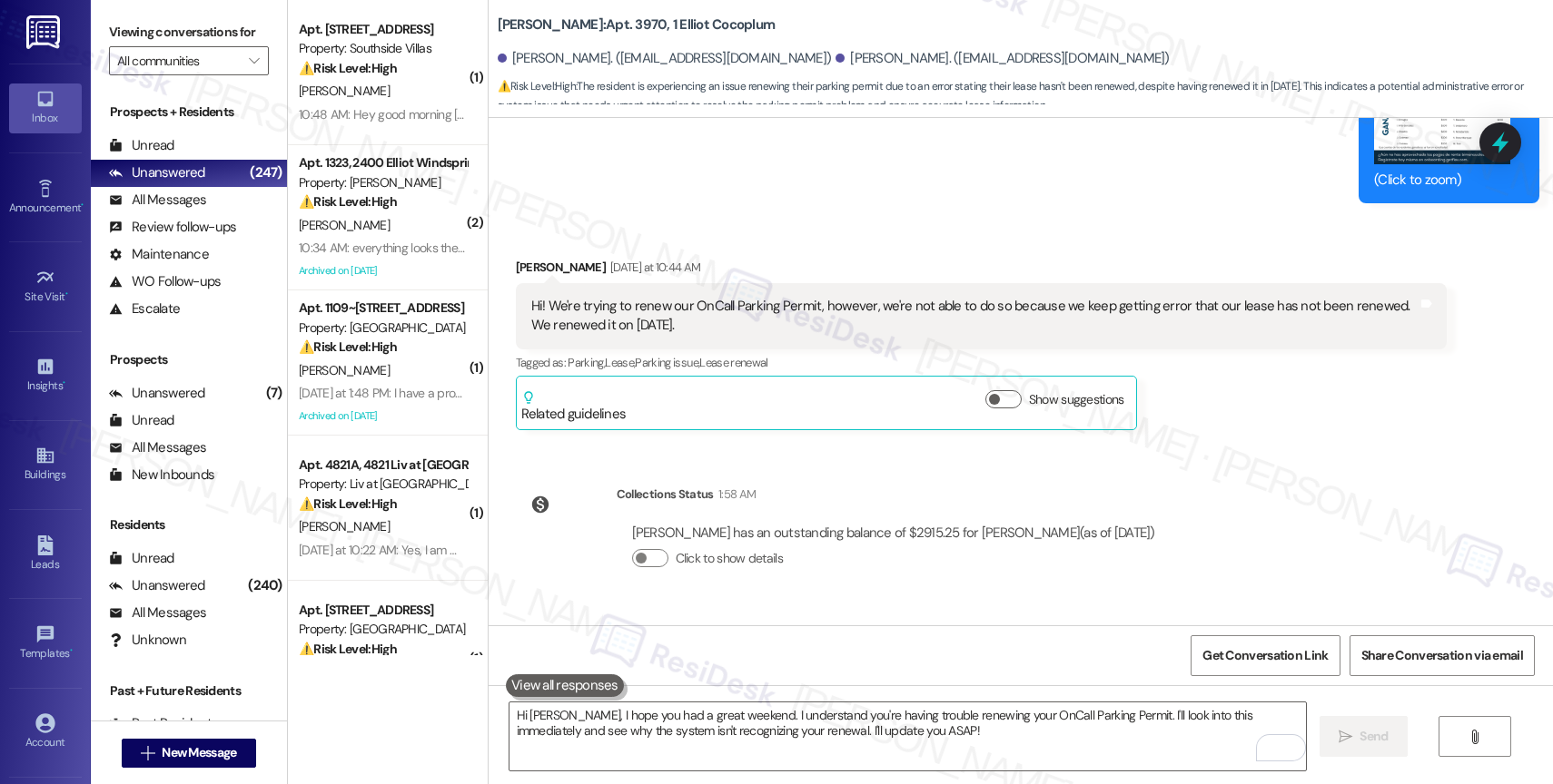
scroll to position [9781, 0]
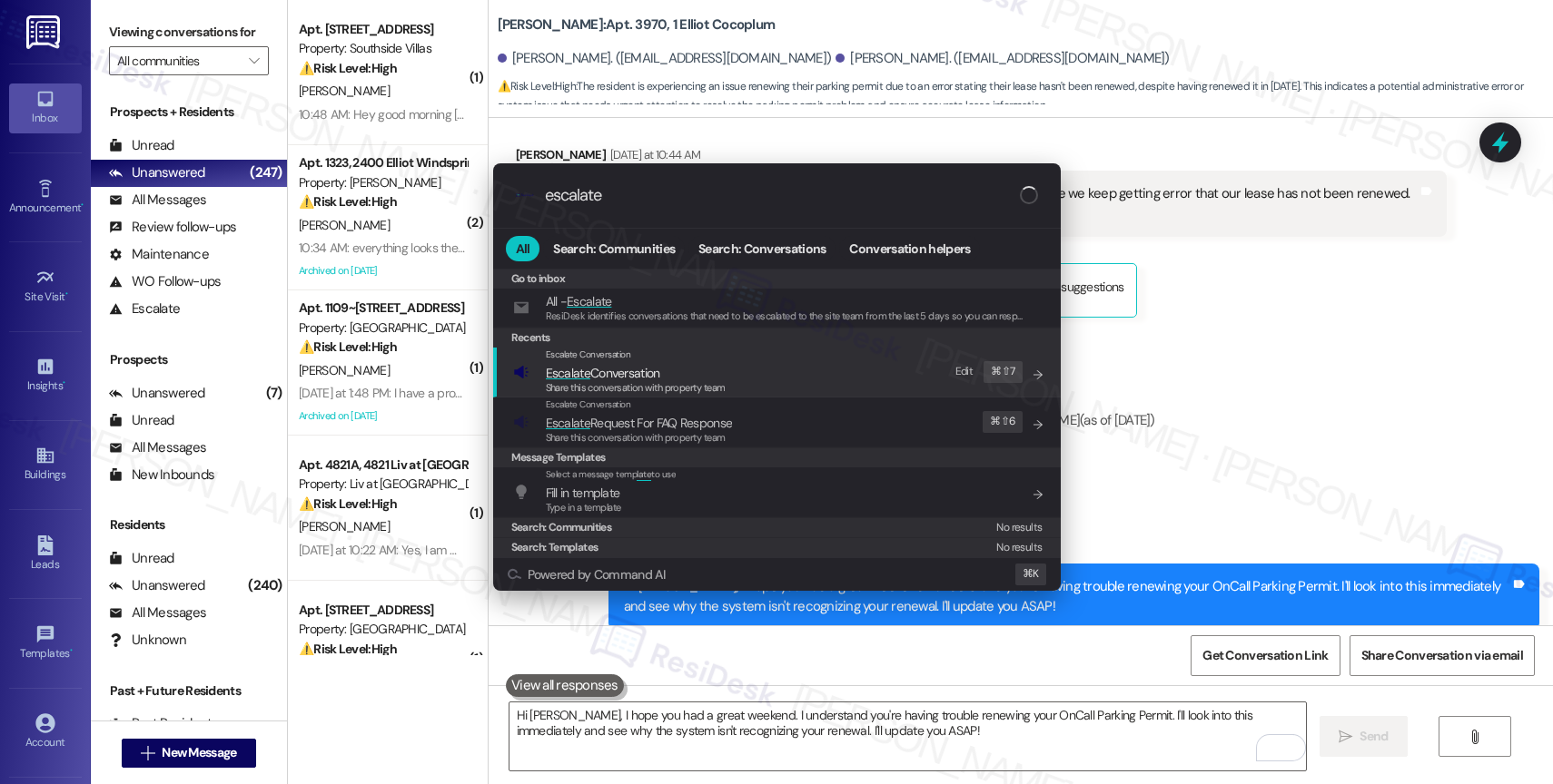
type input "escalate"
click at [619, 374] on span "Escalate Conversation" at bounding box center [603, 373] width 114 height 16
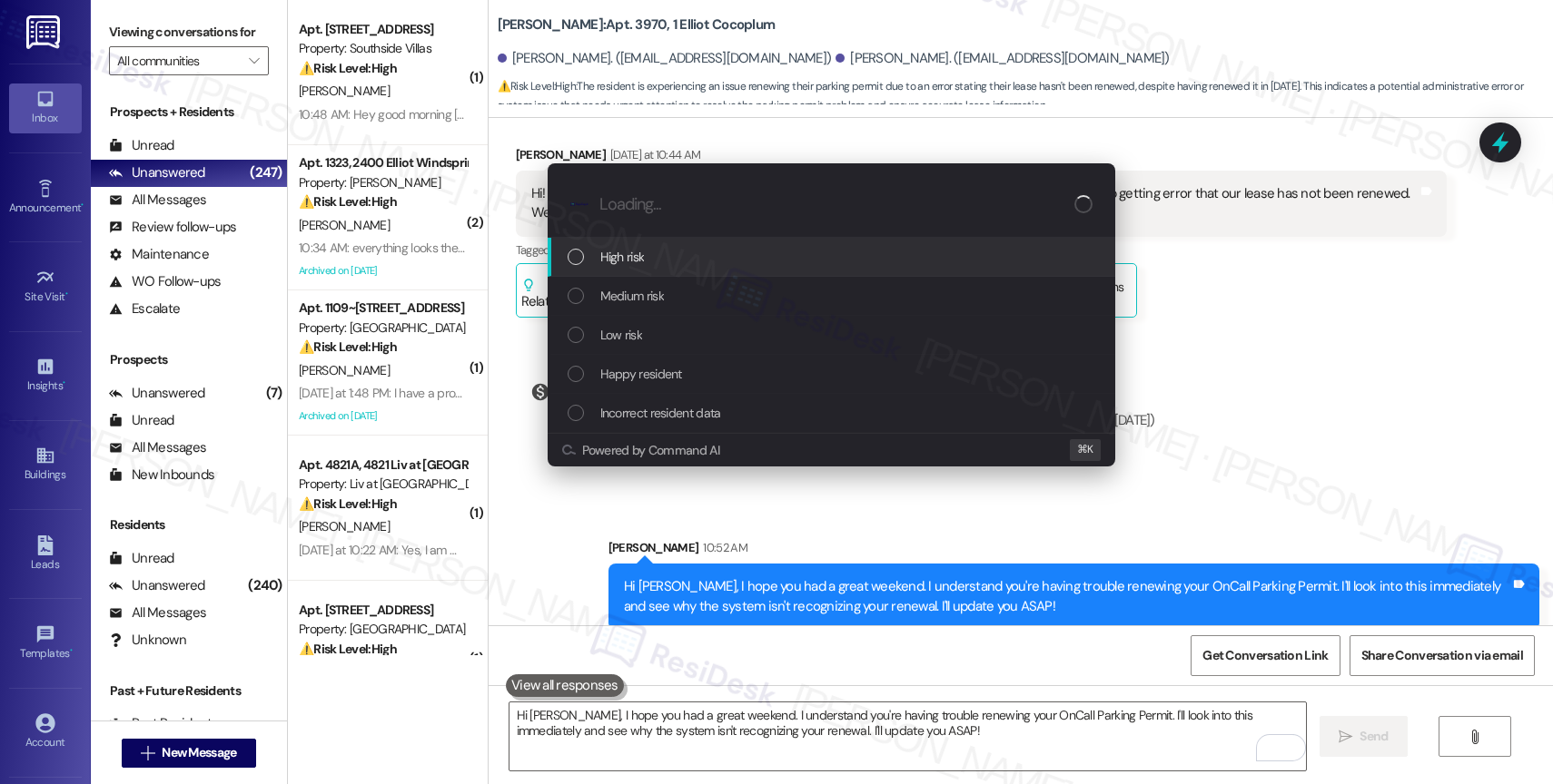
click at [621, 251] on span "High risk" at bounding box center [622, 257] width 45 height 20
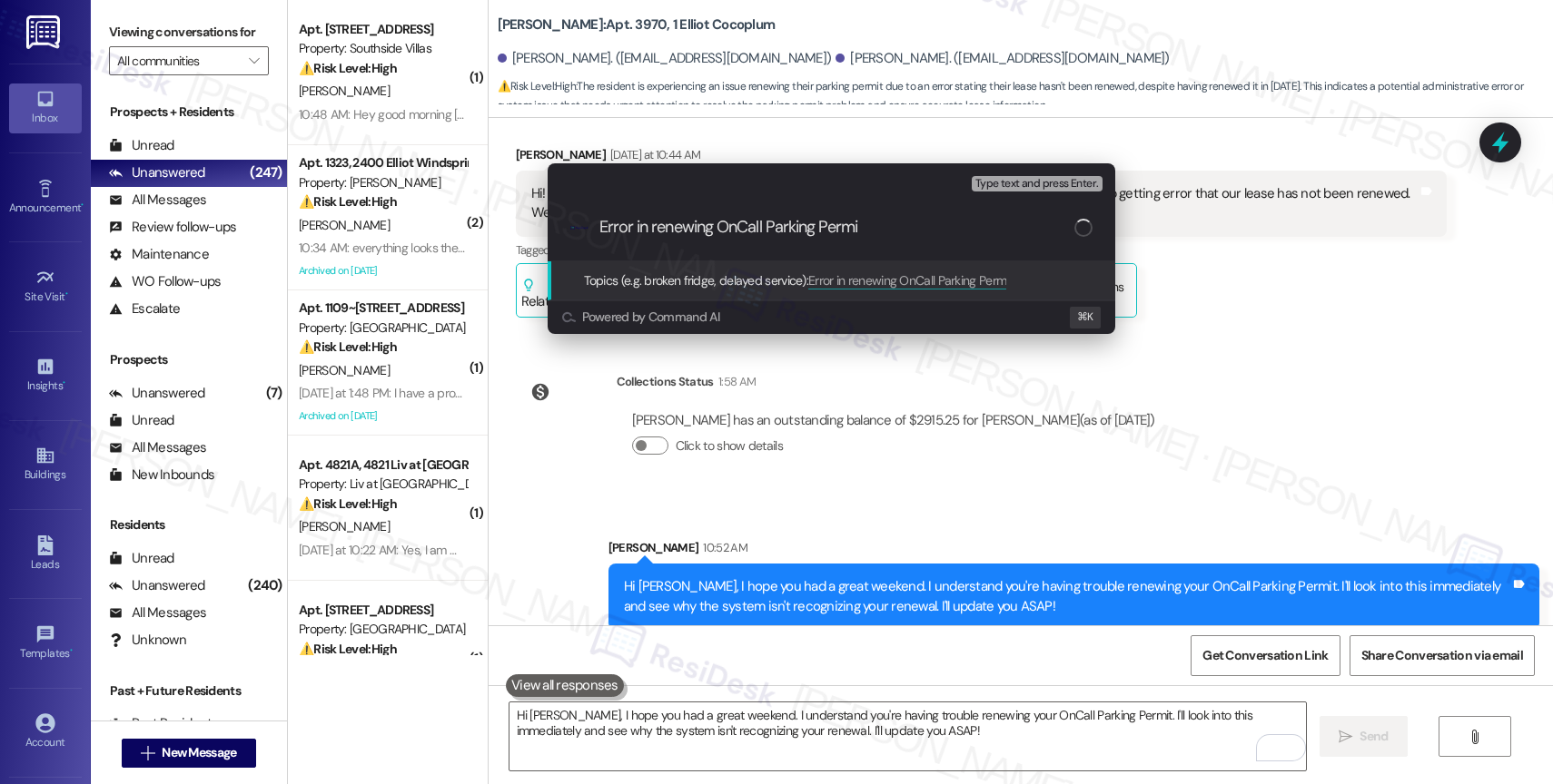
type input "Error in renewing OnCall Parking Permit"
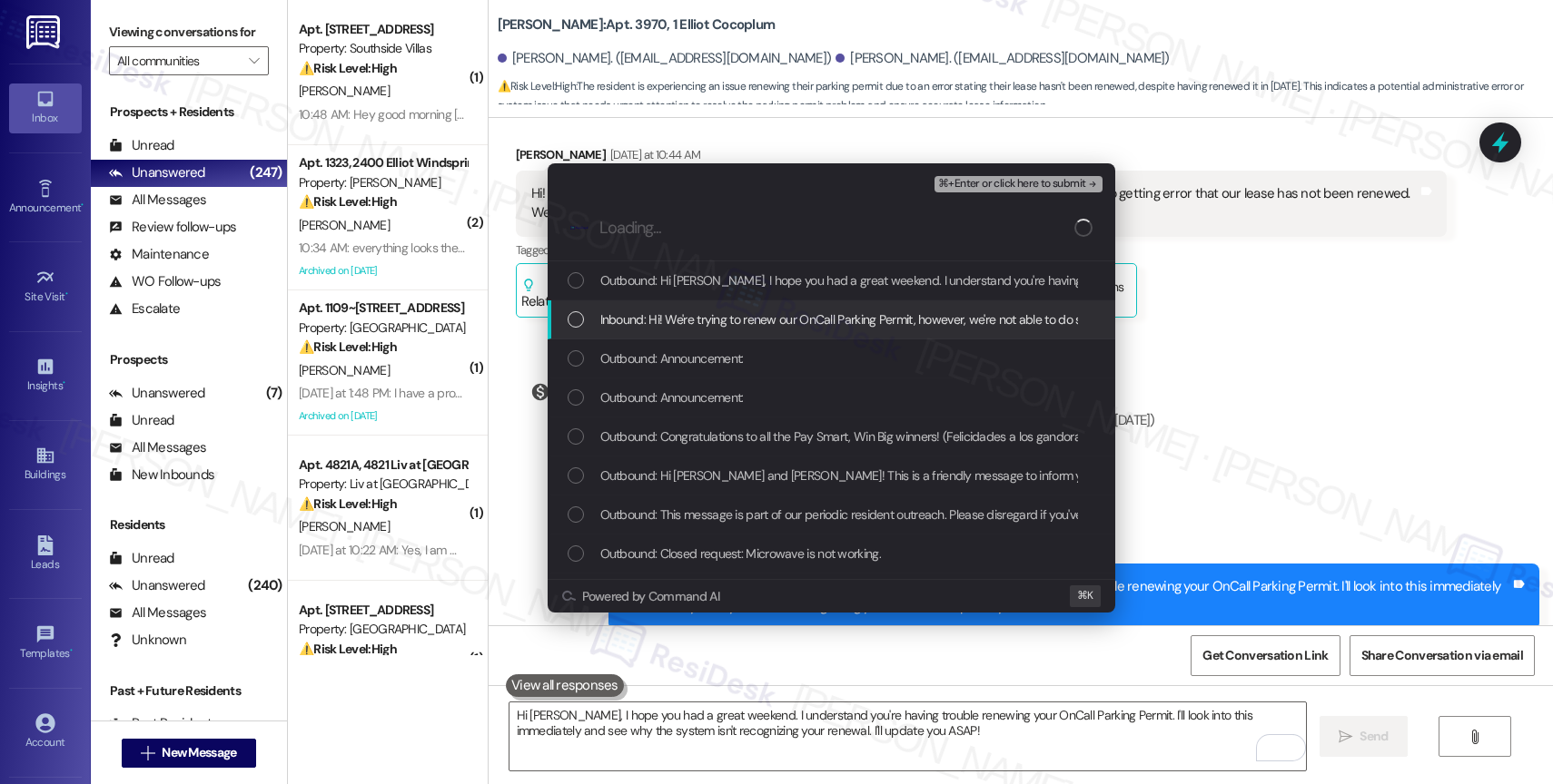
click at [756, 319] on span "Inbound: Hi! We're trying to renew our OnCall Parking Permit, however, we're no…" at bounding box center [1094, 320] width 987 height 20
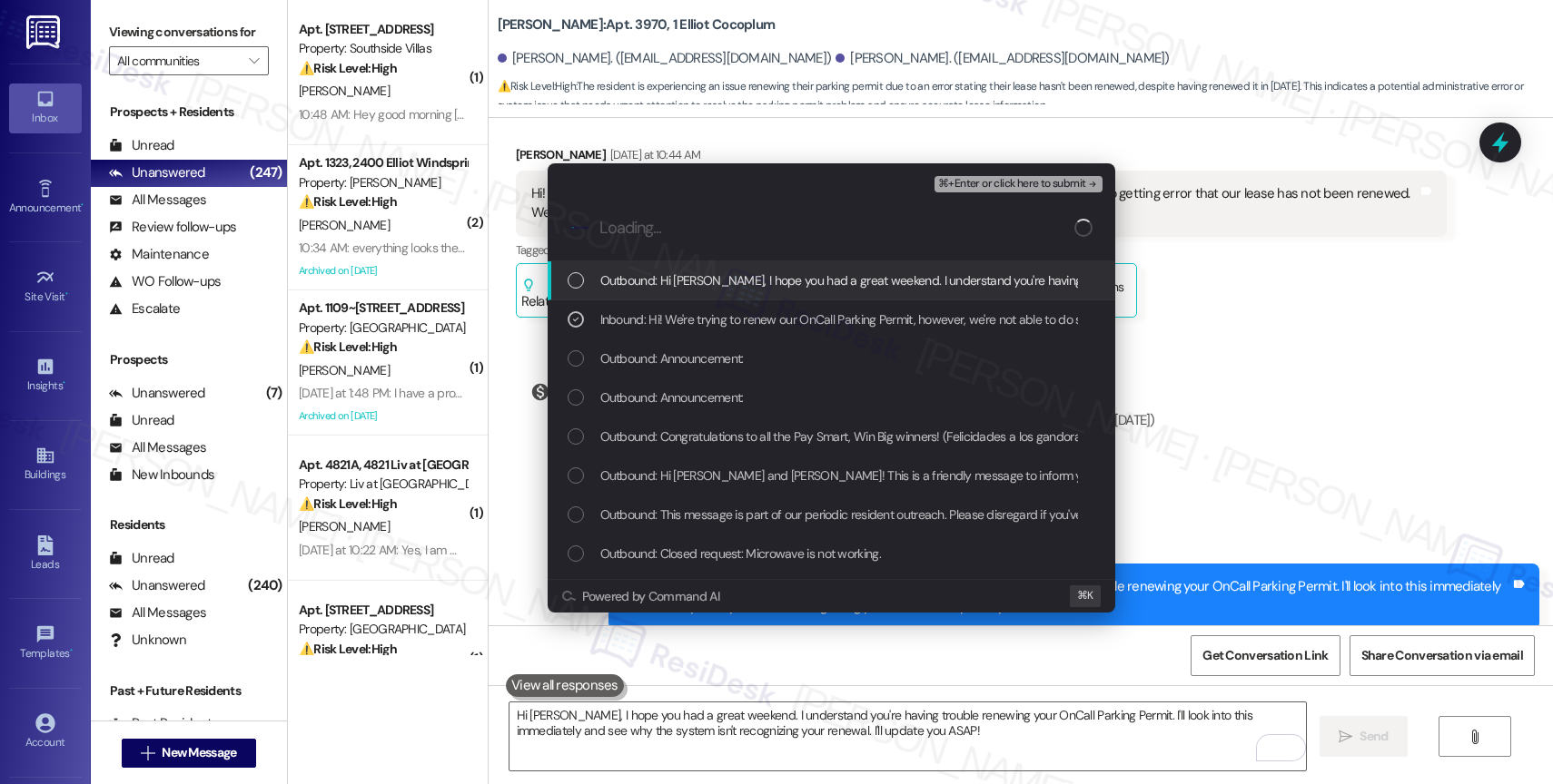
click at [1050, 176] on button "⌘+Enter or click here to submit" at bounding box center [1018, 184] width 167 height 16
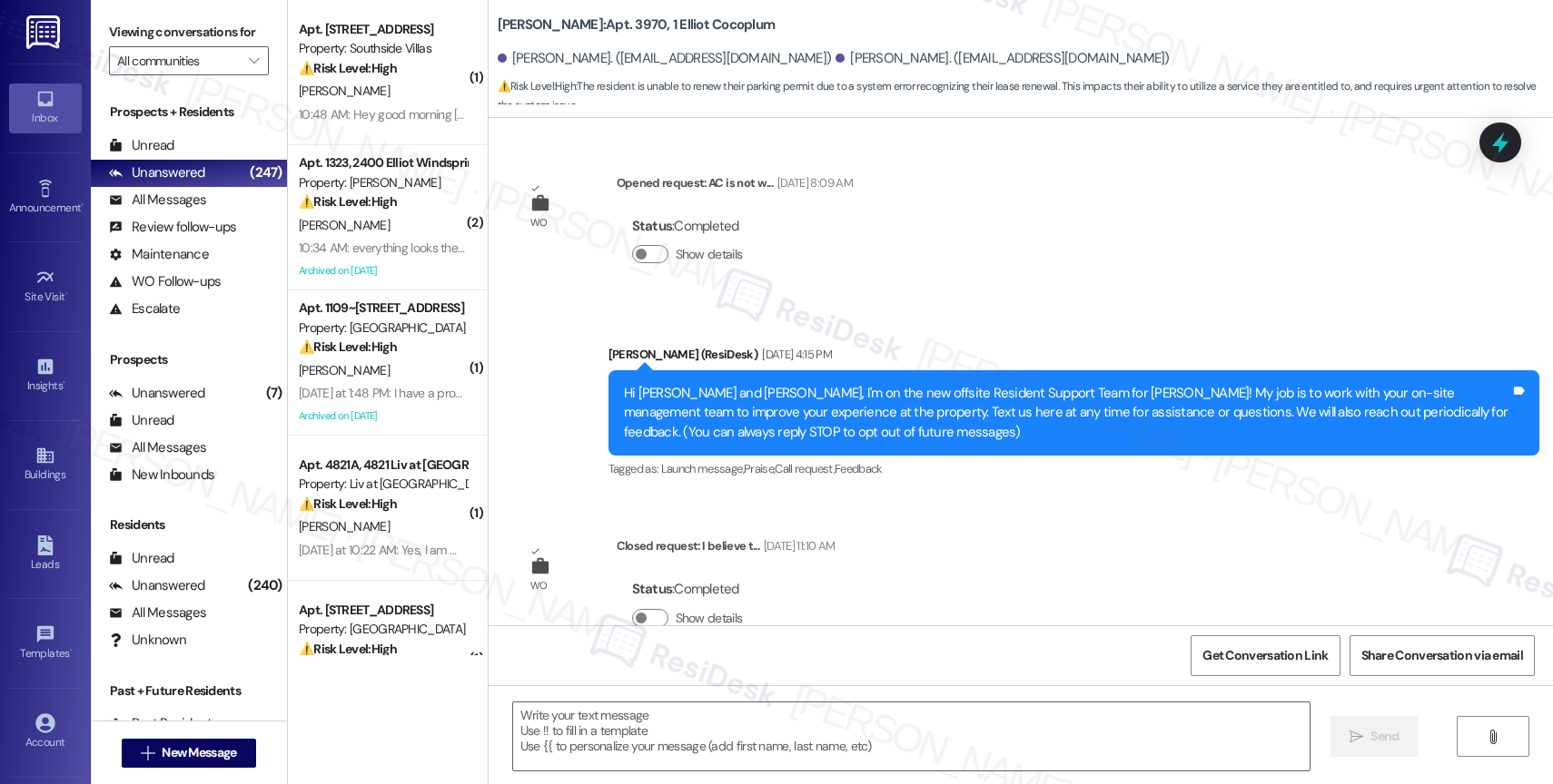
scroll to position [9960, 0]
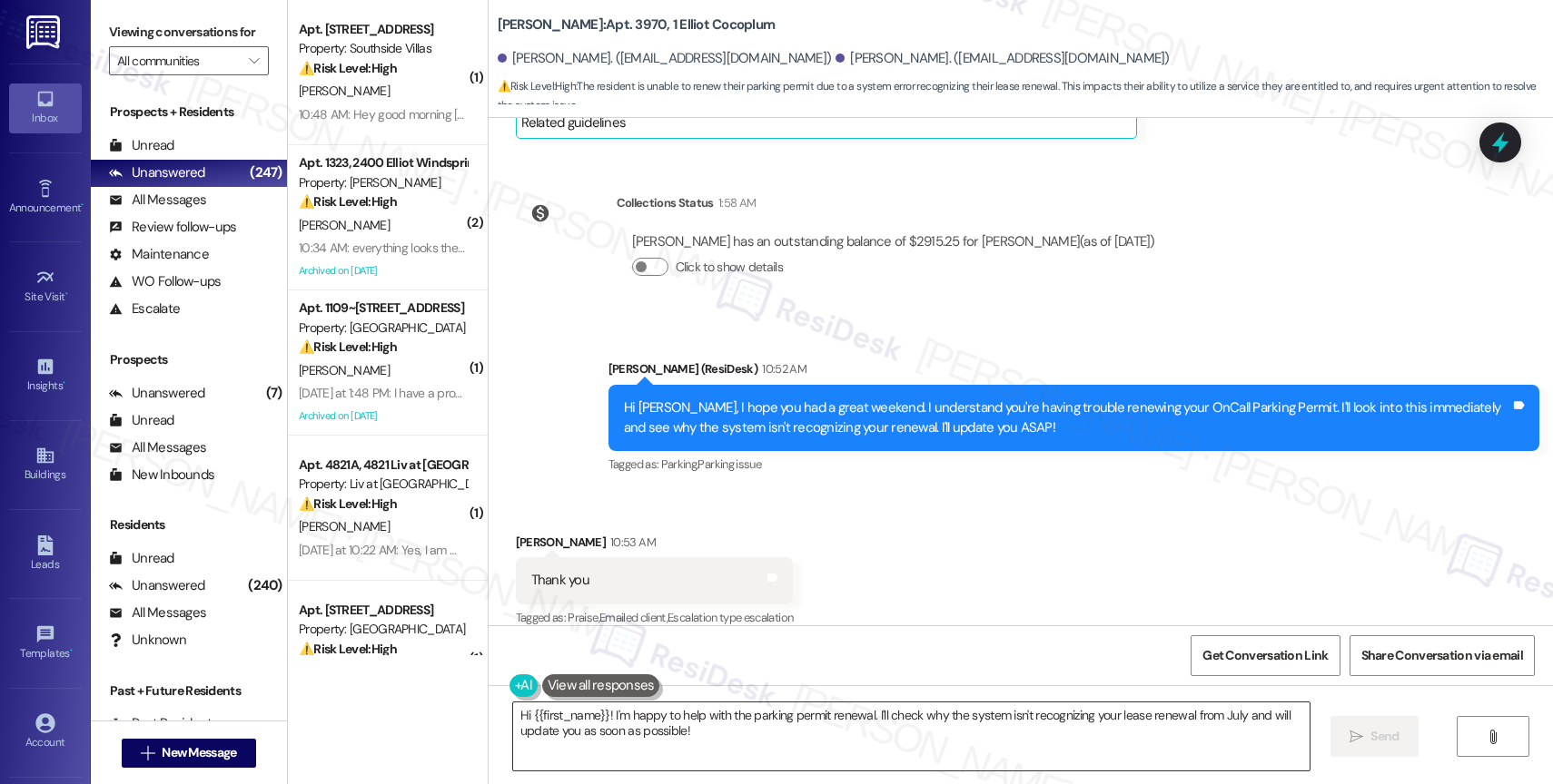
click at [642, 740] on textarea "Hi {{first_name}}! I'm happy to help with the parking permit renewal. I'll chec…" at bounding box center [911, 737] width 796 height 68
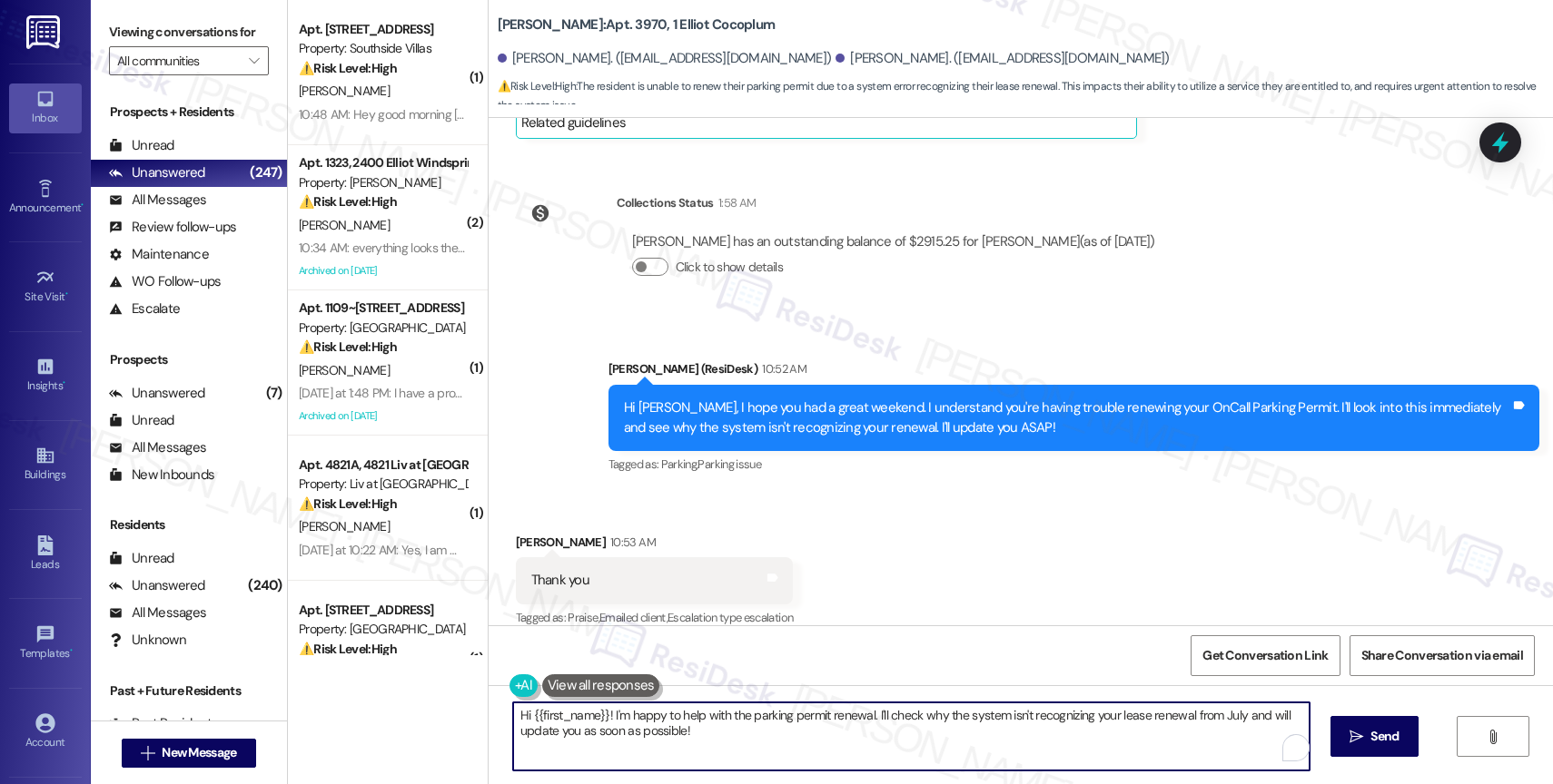
click at [642, 740] on textarea "Hi {{first_name}}! I'm happy to help with the parking permit renewal. I'll chec…" at bounding box center [911, 737] width 796 height 68
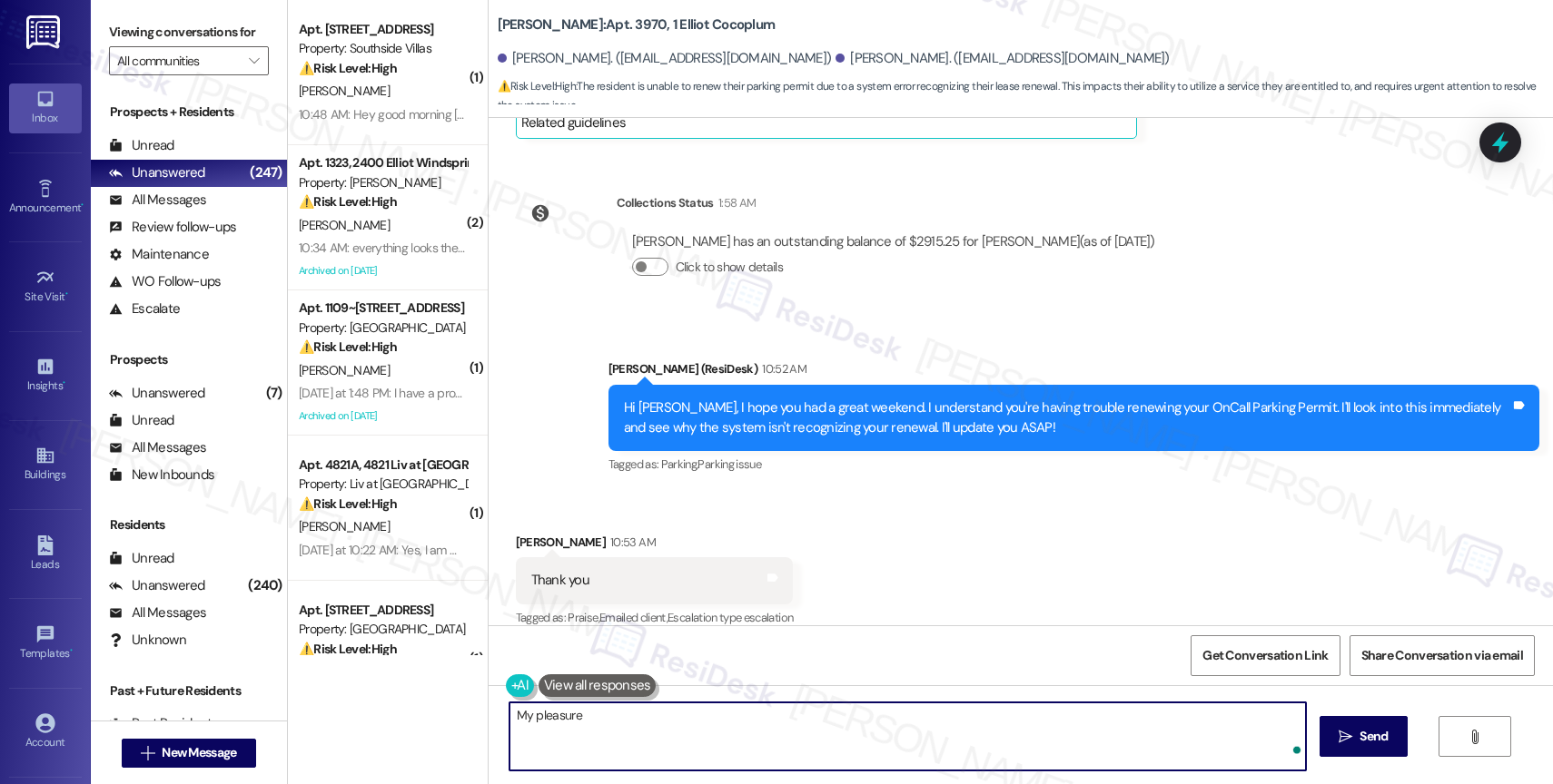
type textarea "My pleasure!"
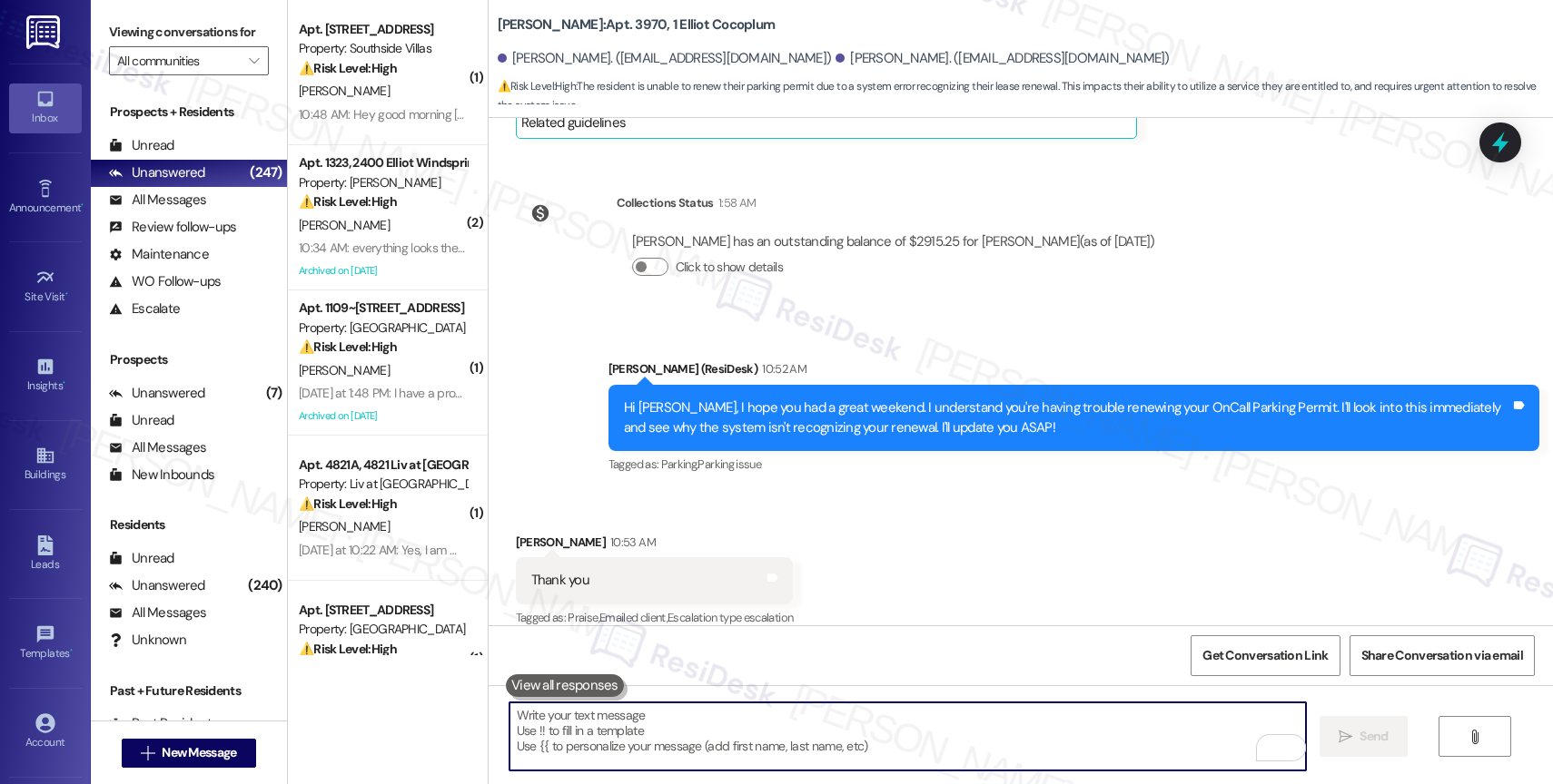
scroll to position [10087, 0]
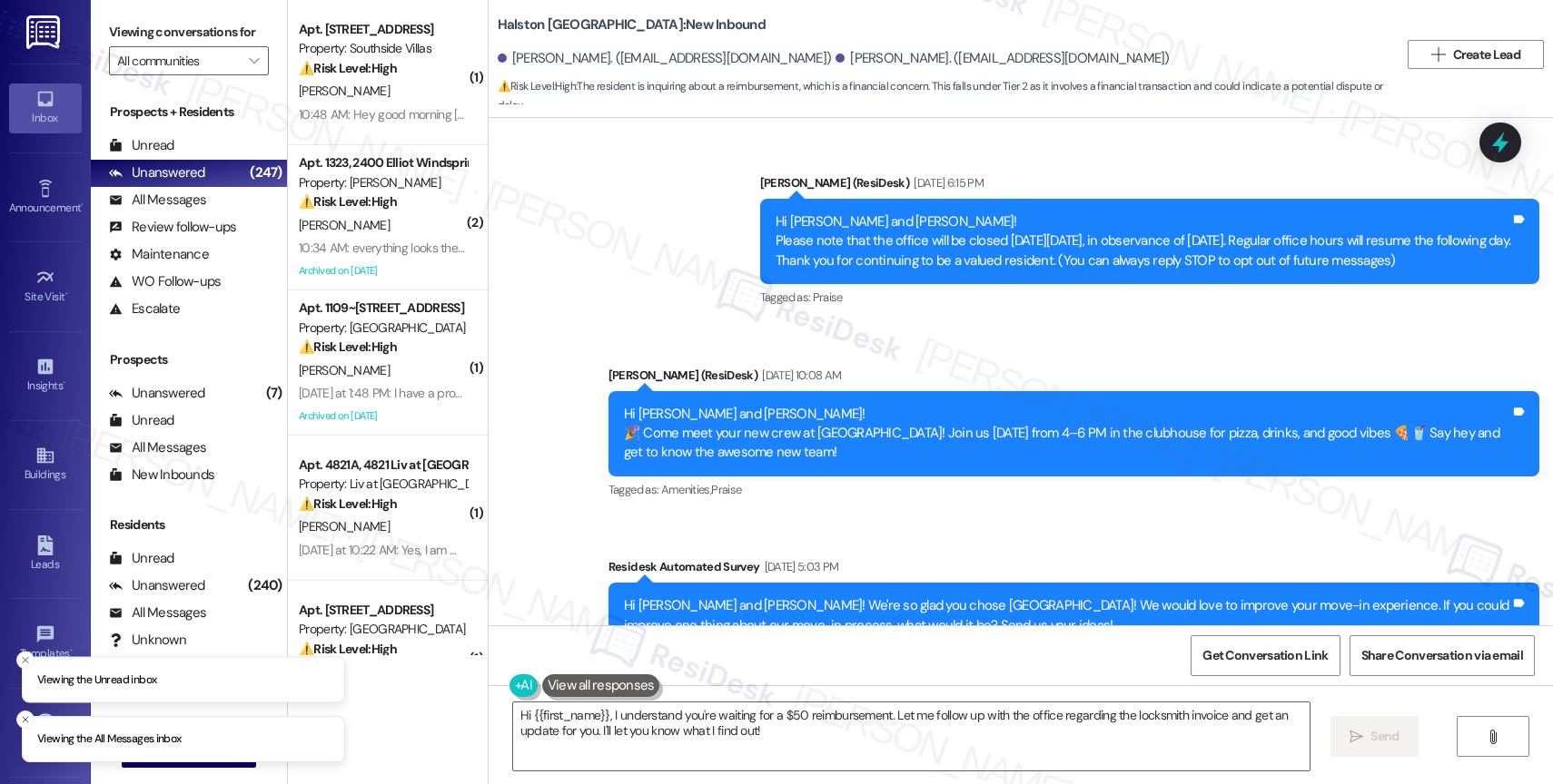
scroll to position [7357, 0]
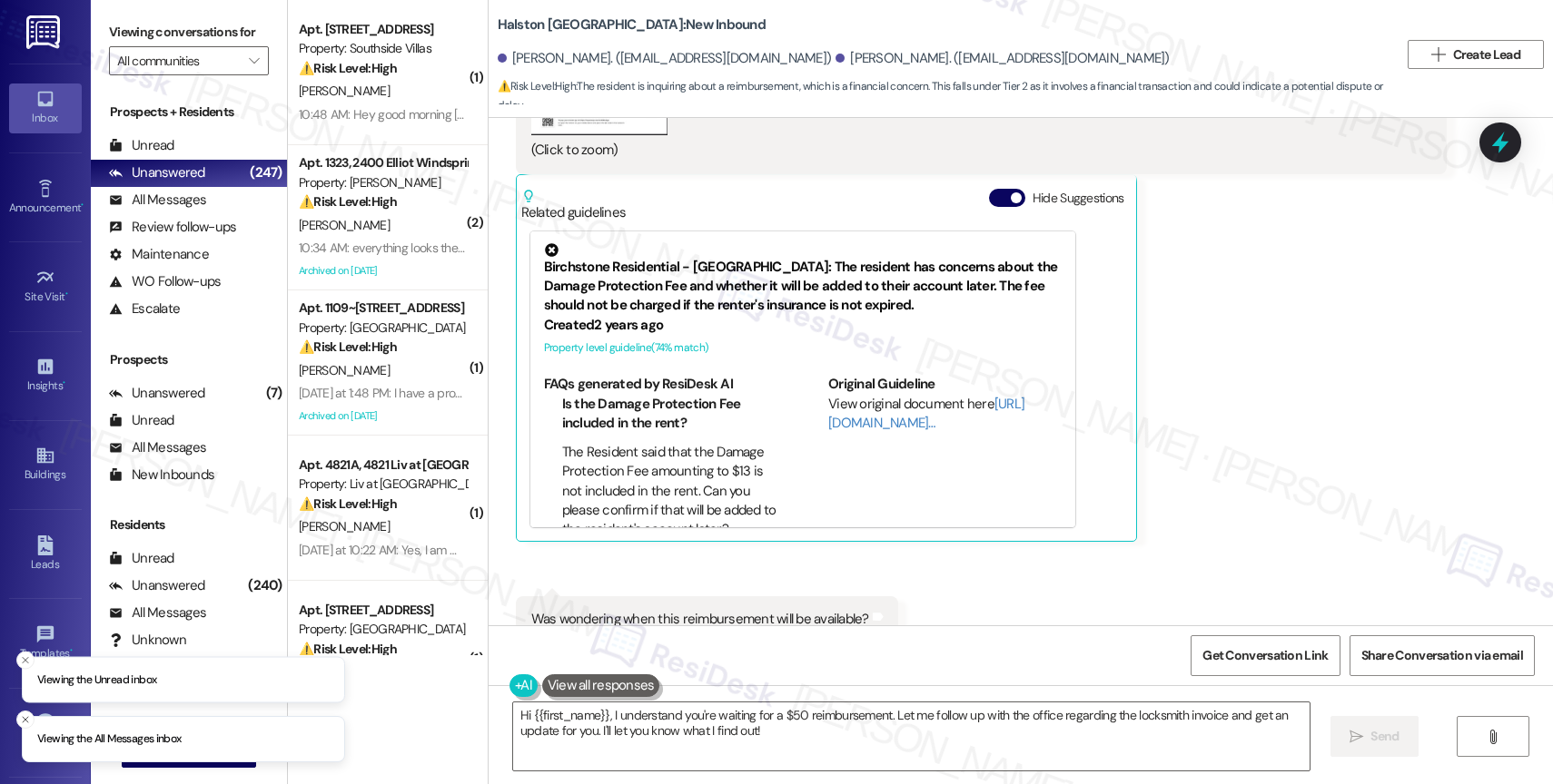
click at [989, 189] on button "Hide Suggestions" at bounding box center [1007, 198] width 36 height 18
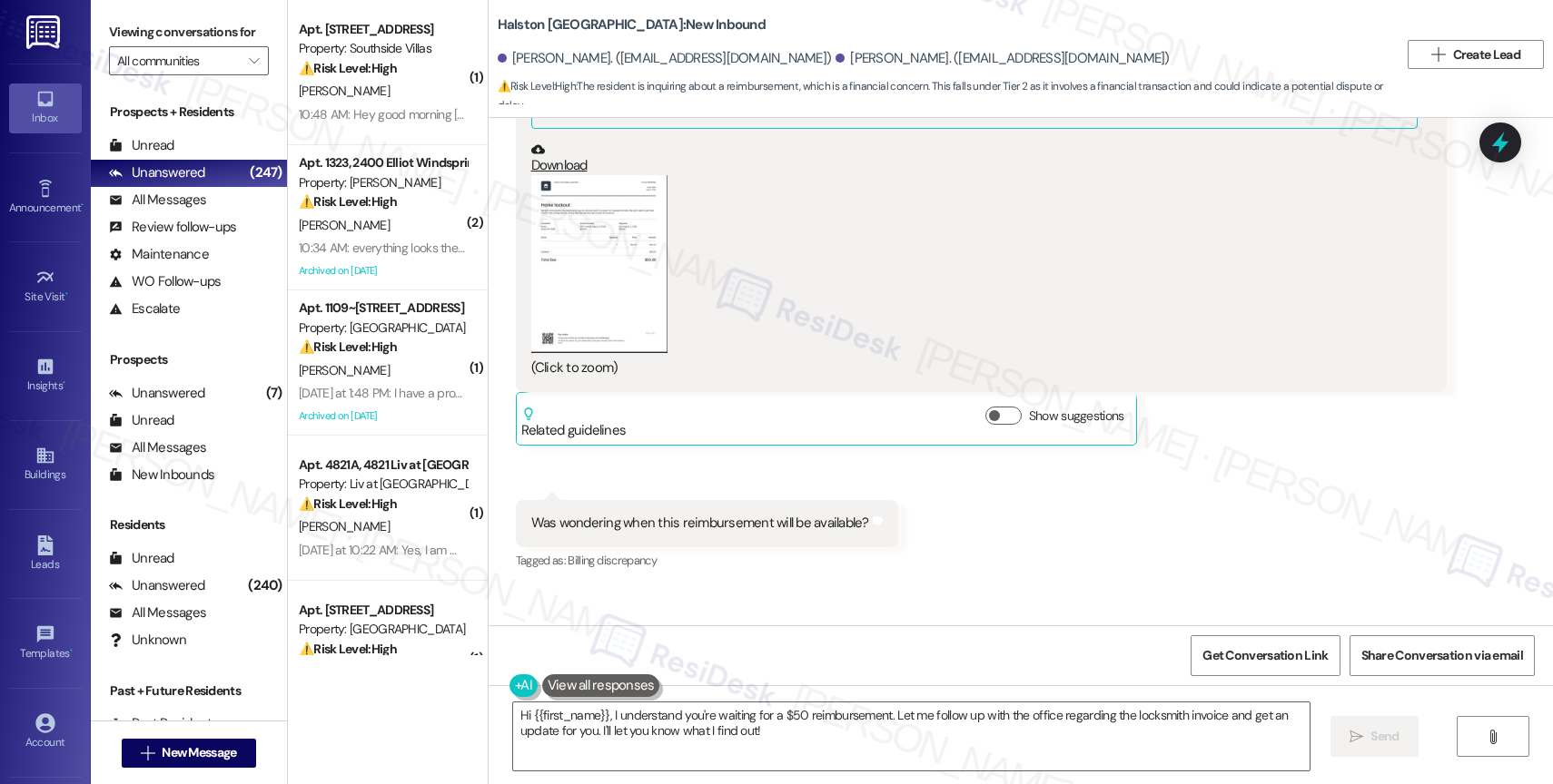
scroll to position [7103, 0]
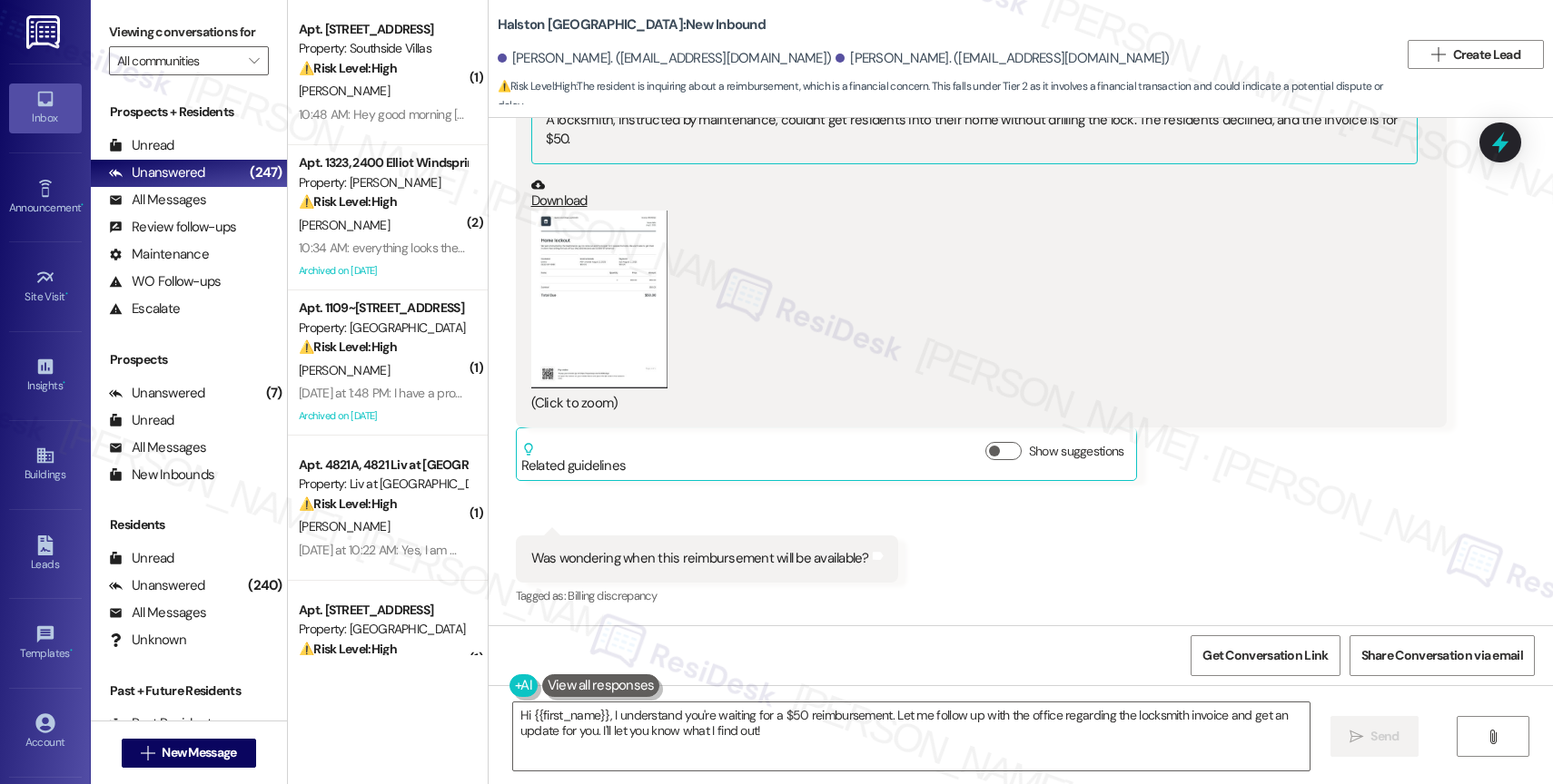
click at [546, 231] on button "Zoom image" at bounding box center [600, 300] width 136 height 178
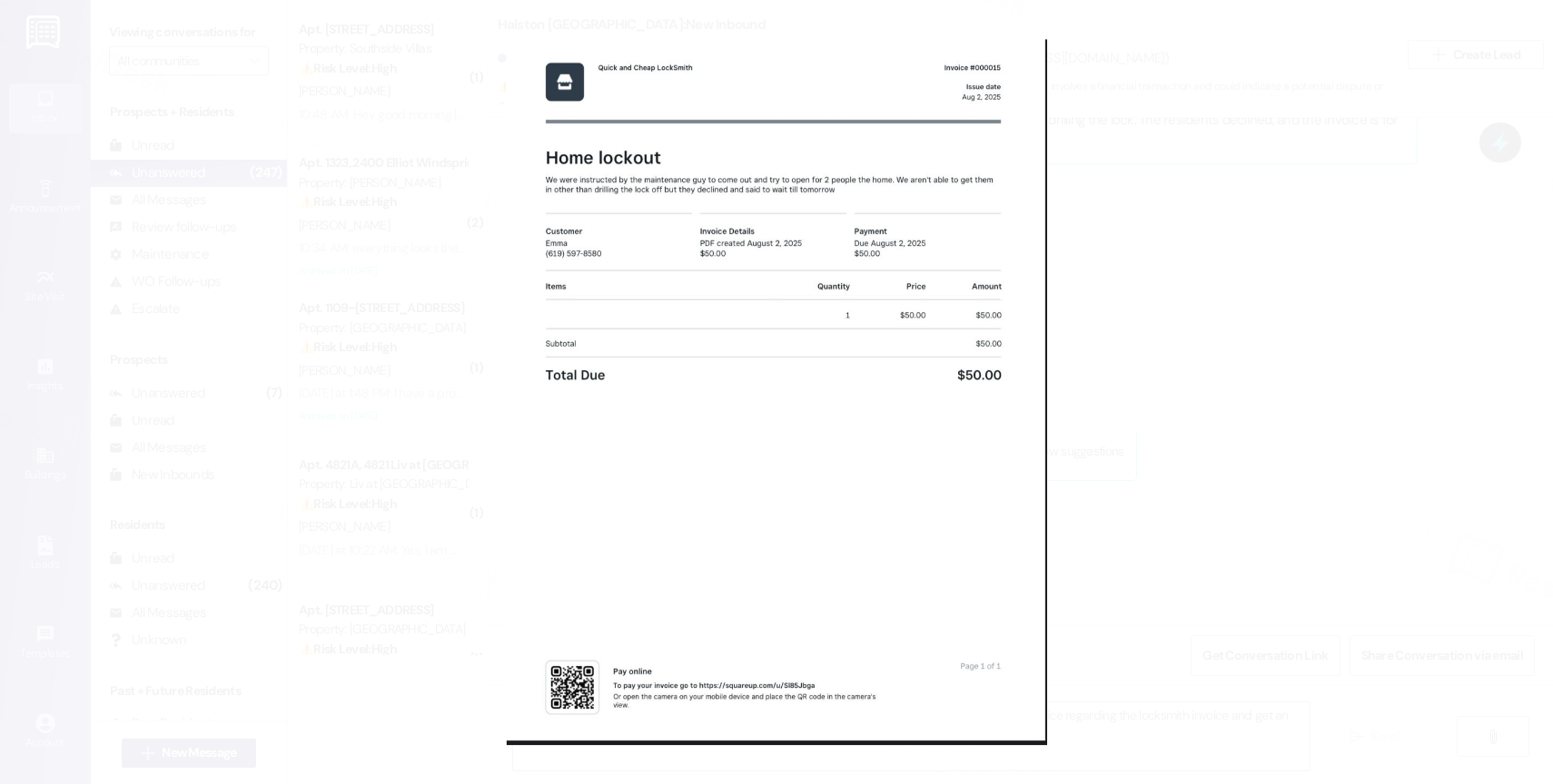
click at [890, 487] on button "Unzoom image" at bounding box center [776, 392] width 1553 height 784
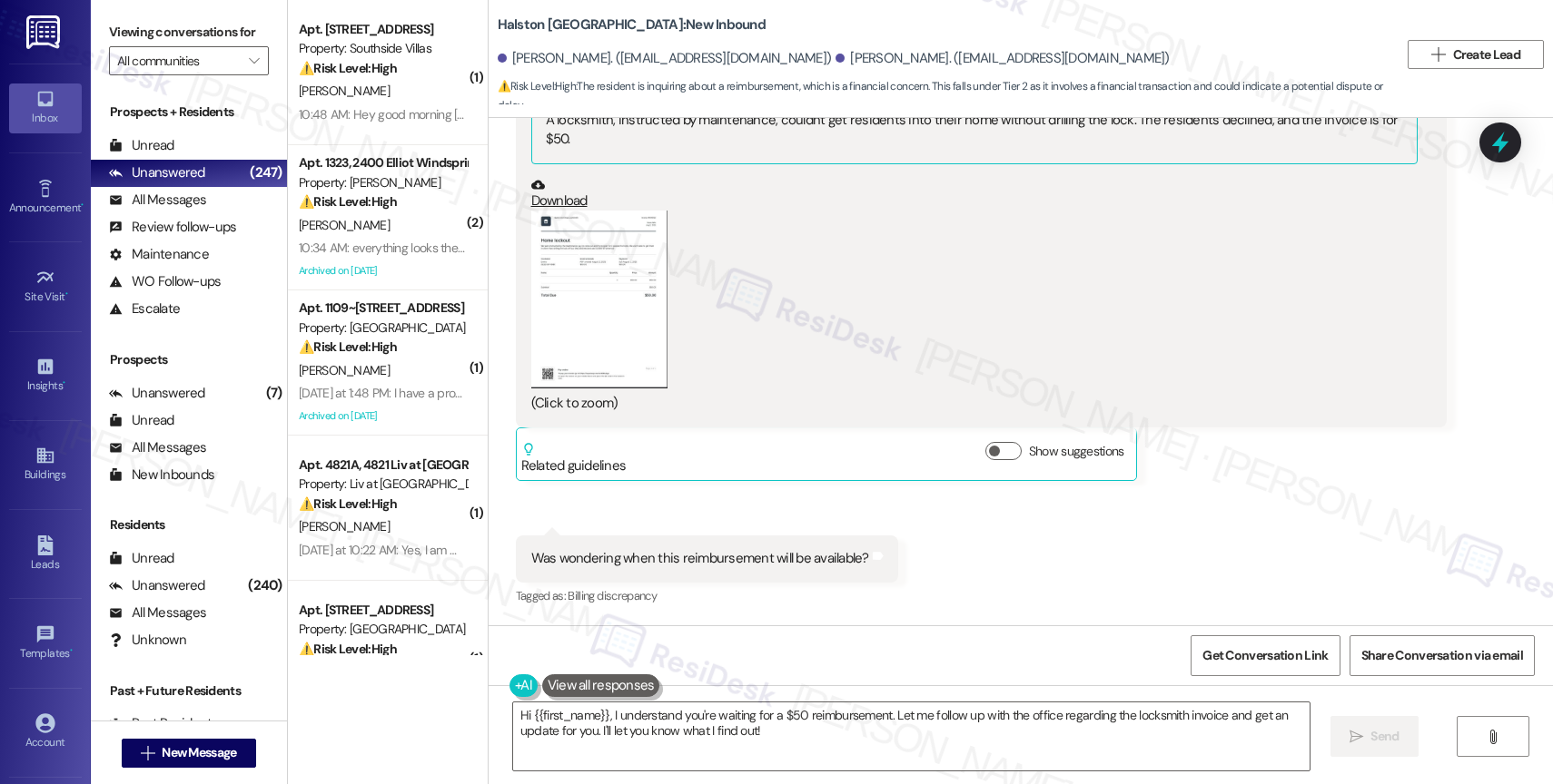
click at [558, 244] on button "Zoom image" at bounding box center [600, 300] width 136 height 178
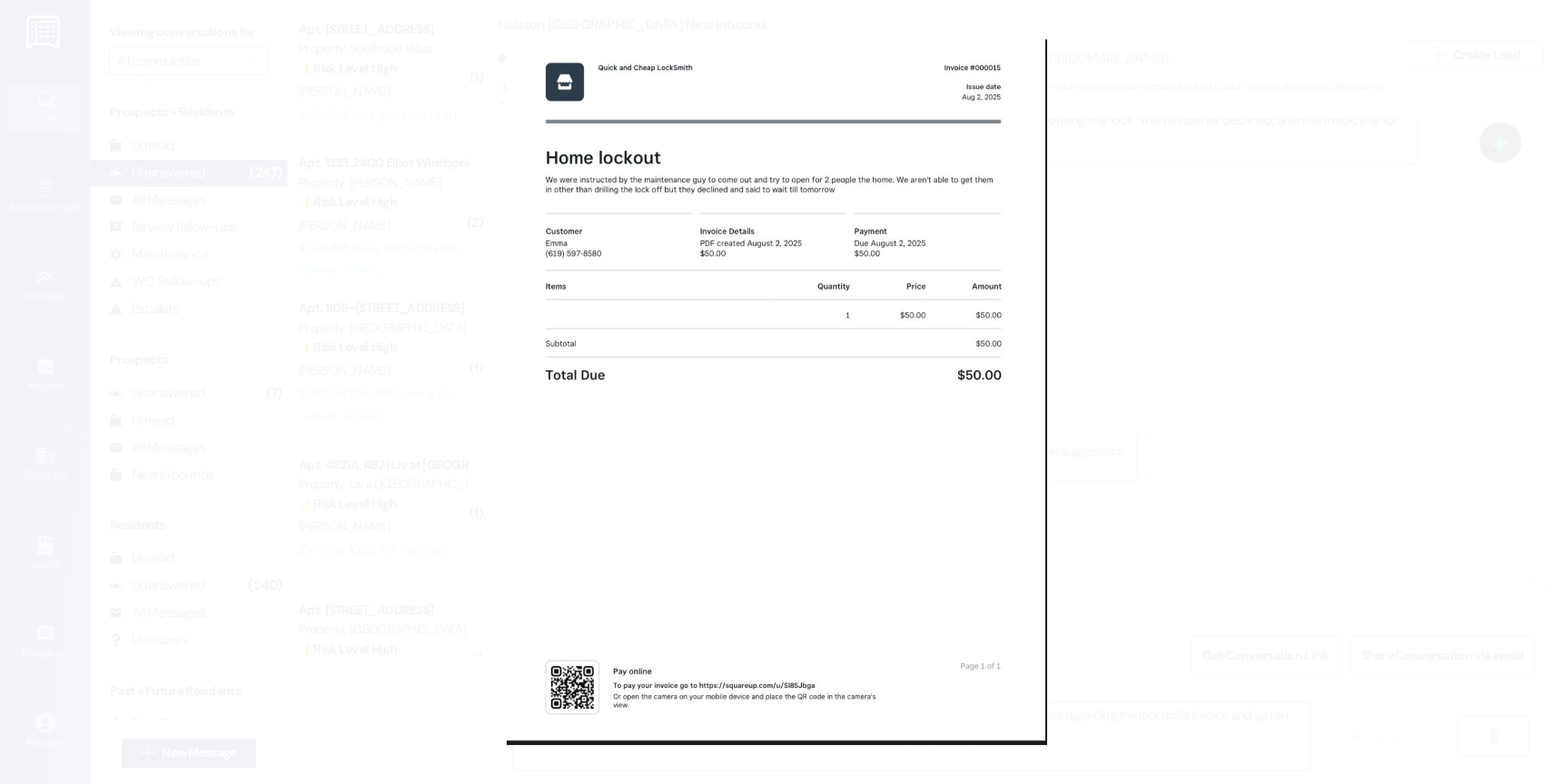
click at [821, 423] on button "Unzoom image" at bounding box center [776, 392] width 1553 height 784
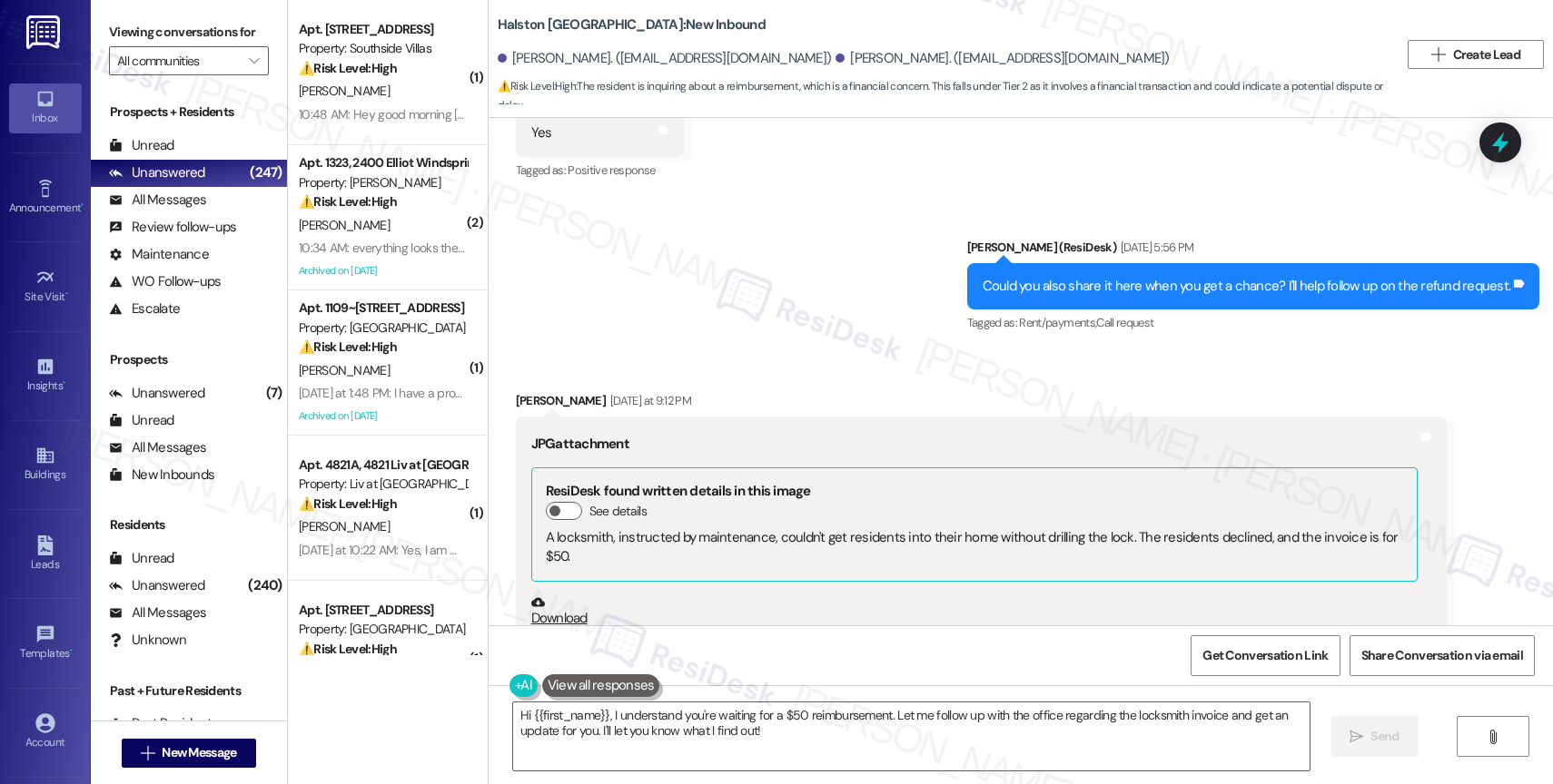
scroll to position [7190, 0]
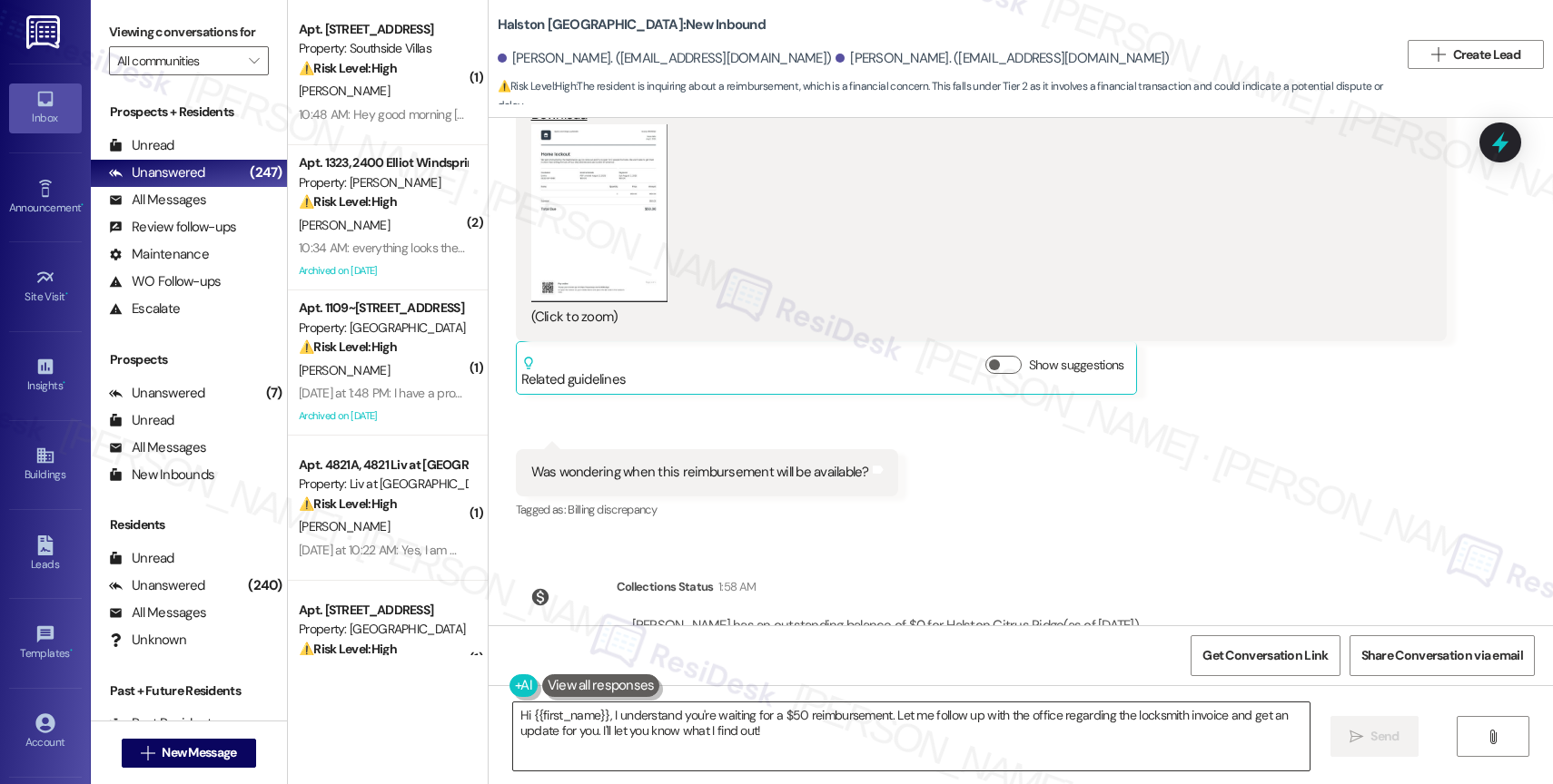
click at [608, 719] on textarea "Hi {{first_name}}, I understand you're waiting for a $50 reimbursement. Let me …" at bounding box center [911, 737] width 796 height 68
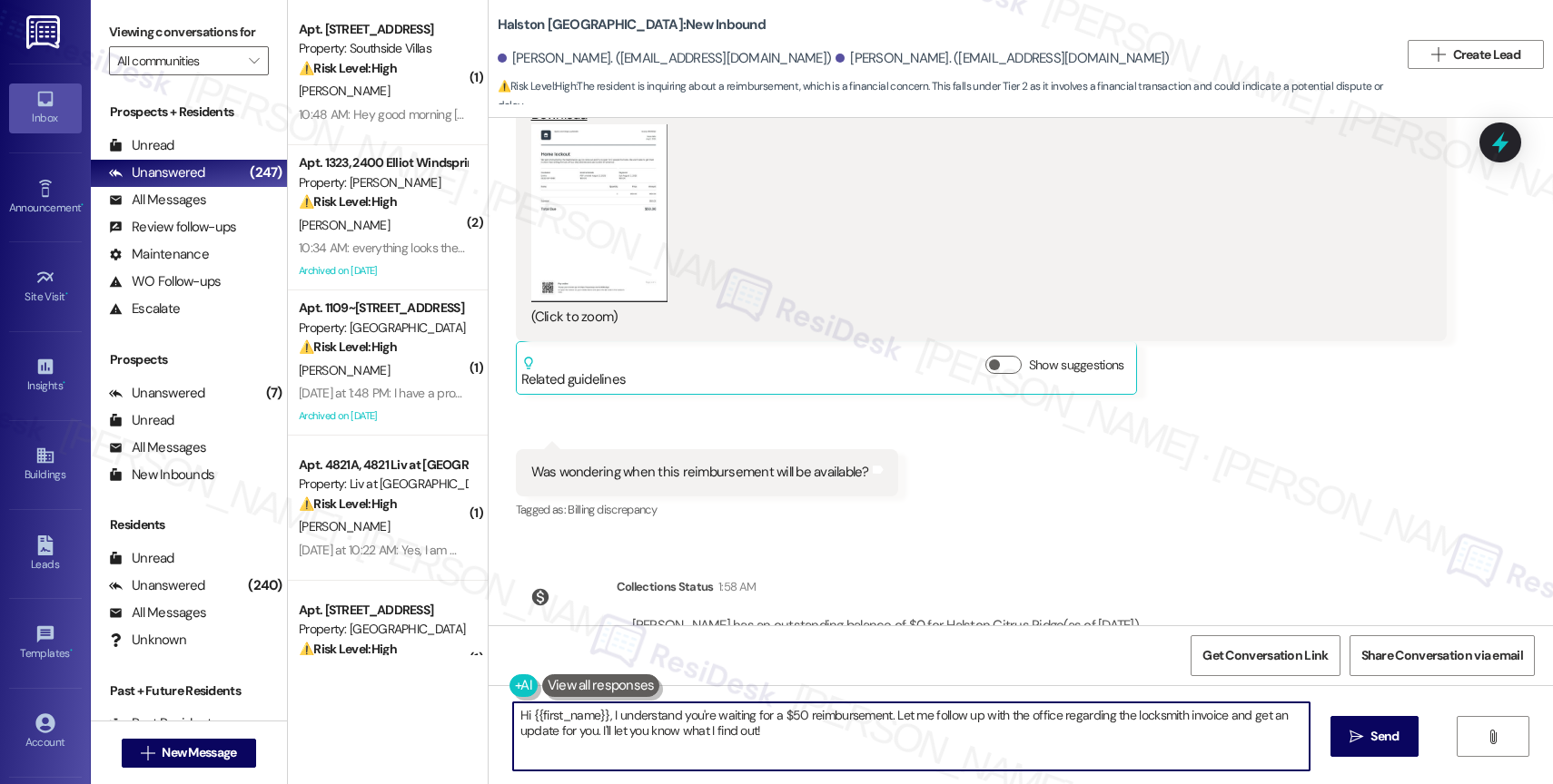
click at [608, 719] on textarea "Hi {{first_name}}, I understand you're waiting for a $50 reimbursement. Let me …" at bounding box center [911, 737] width 796 height 68
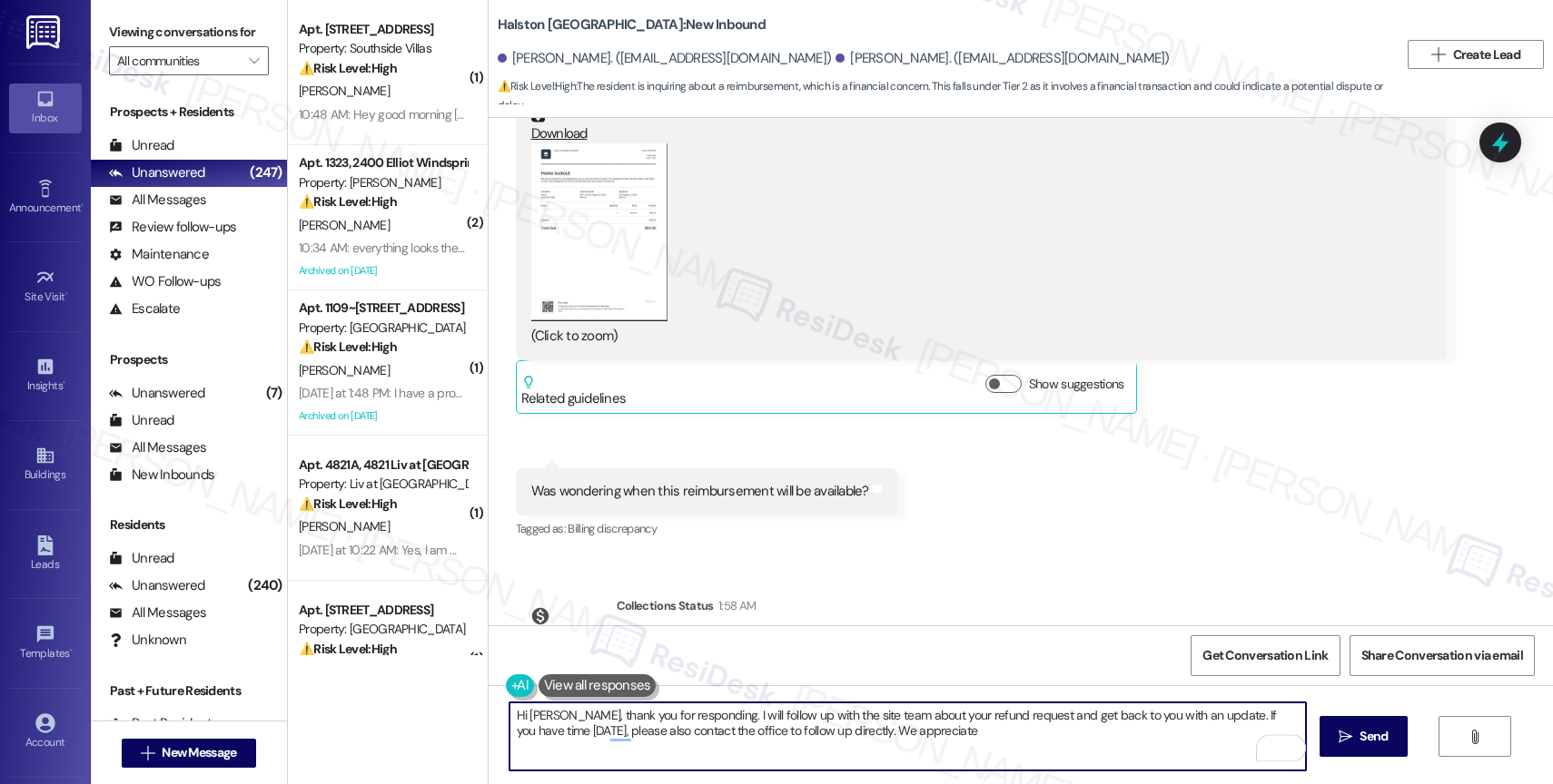
scroll to position [7210, 0]
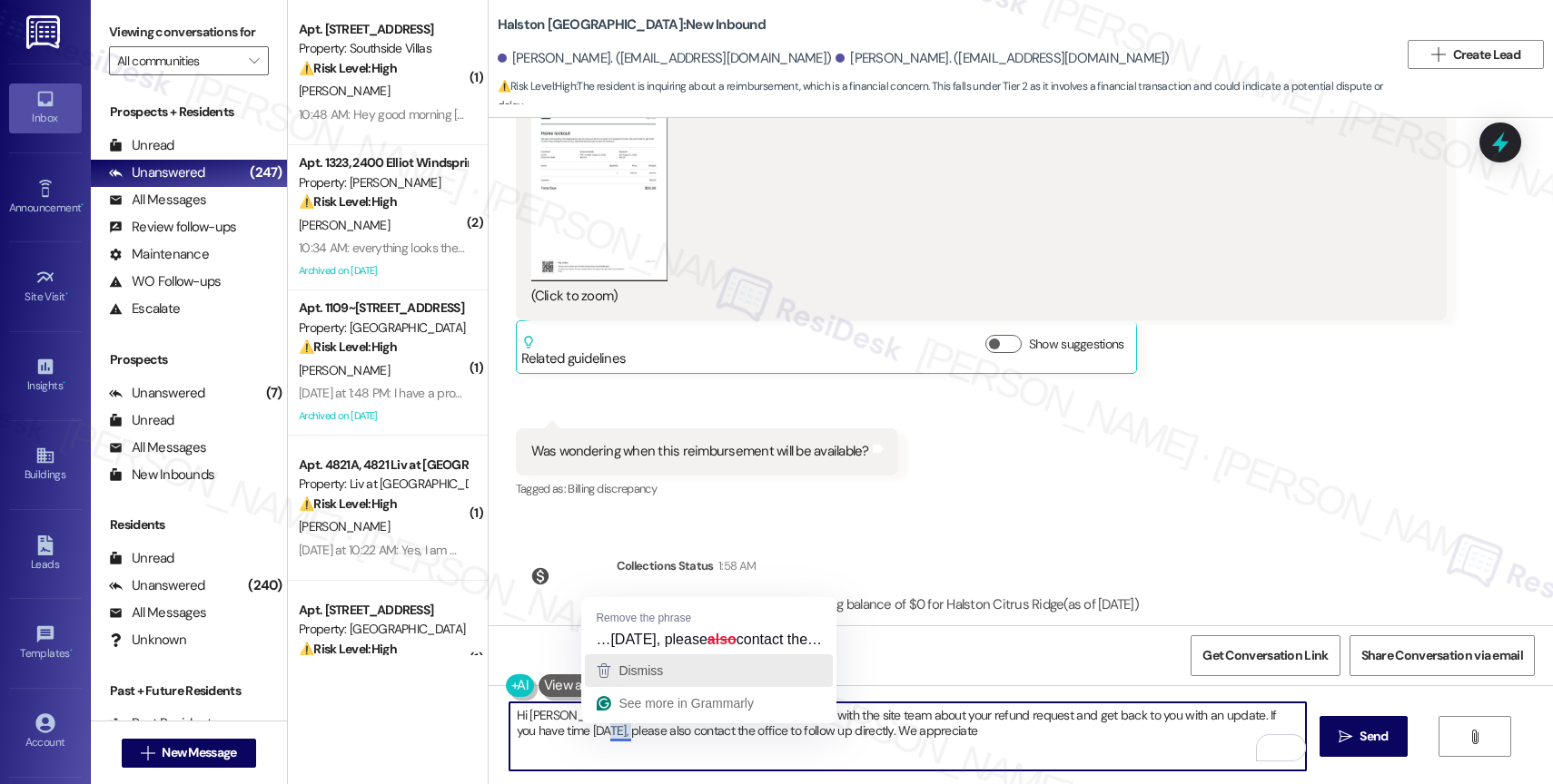
click at [643, 670] on span "Dismiss" at bounding box center [641, 671] width 45 height 15
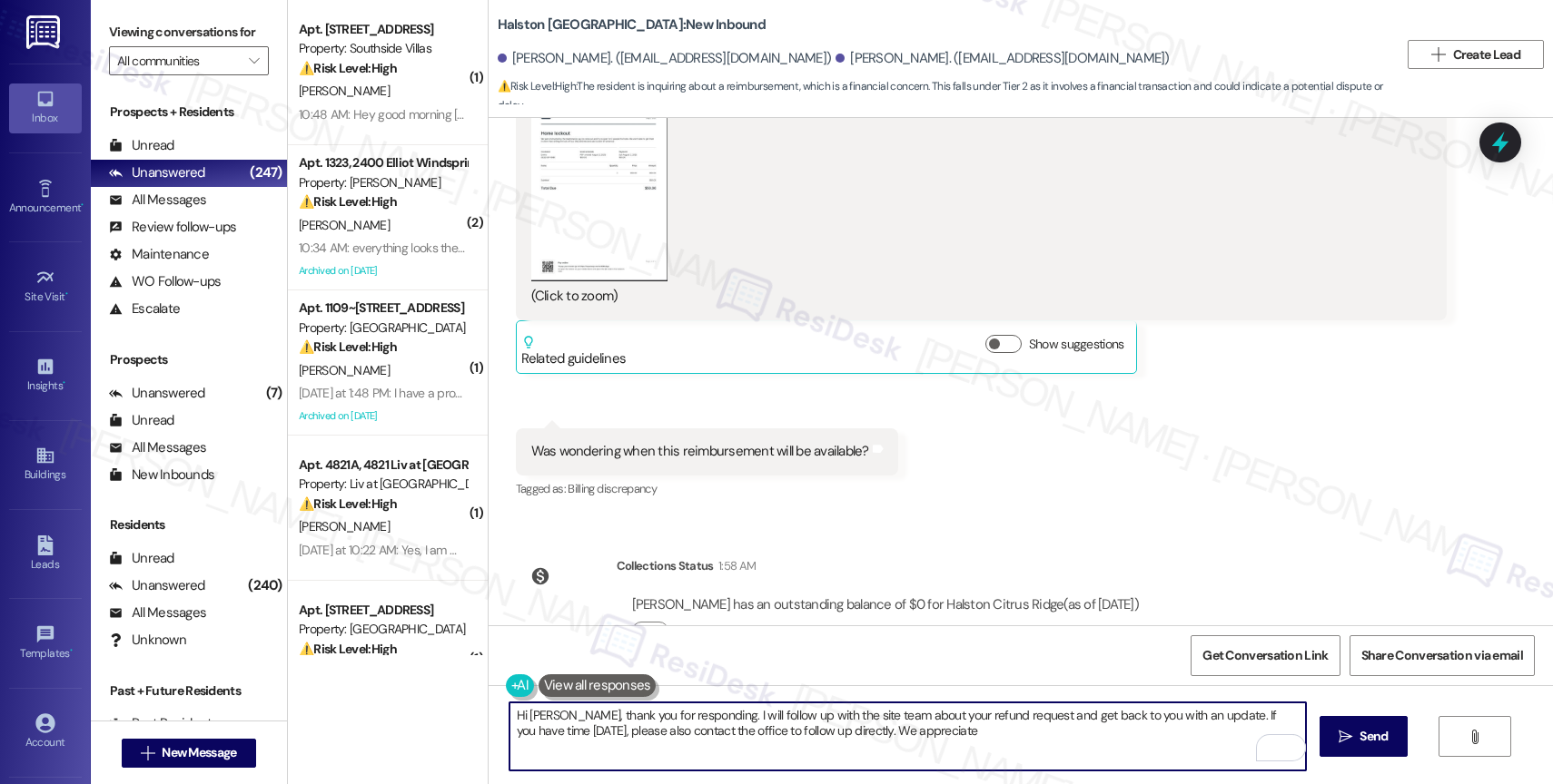
click at [961, 740] on textarea "Hi Emma, thank you for responding. I will follow up with the site team about yo…" at bounding box center [908, 737] width 796 height 68
drag, startPoint x: 687, startPoint y: 714, endPoint x: 553, endPoint y: 711, distance: 134.0
click at [553, 711] on textarea "Hi Emma, thank you for responding. I will follow up with the site team about yo…" at bounding box center [908, 737] width 796 height 68
type textarea "Hi Emma, I hope you had a great weekend. I will follow up with the site team ab…"
click at [1335, 730] on span " Send" at bounding box center [1363, 737] width 57 height 19
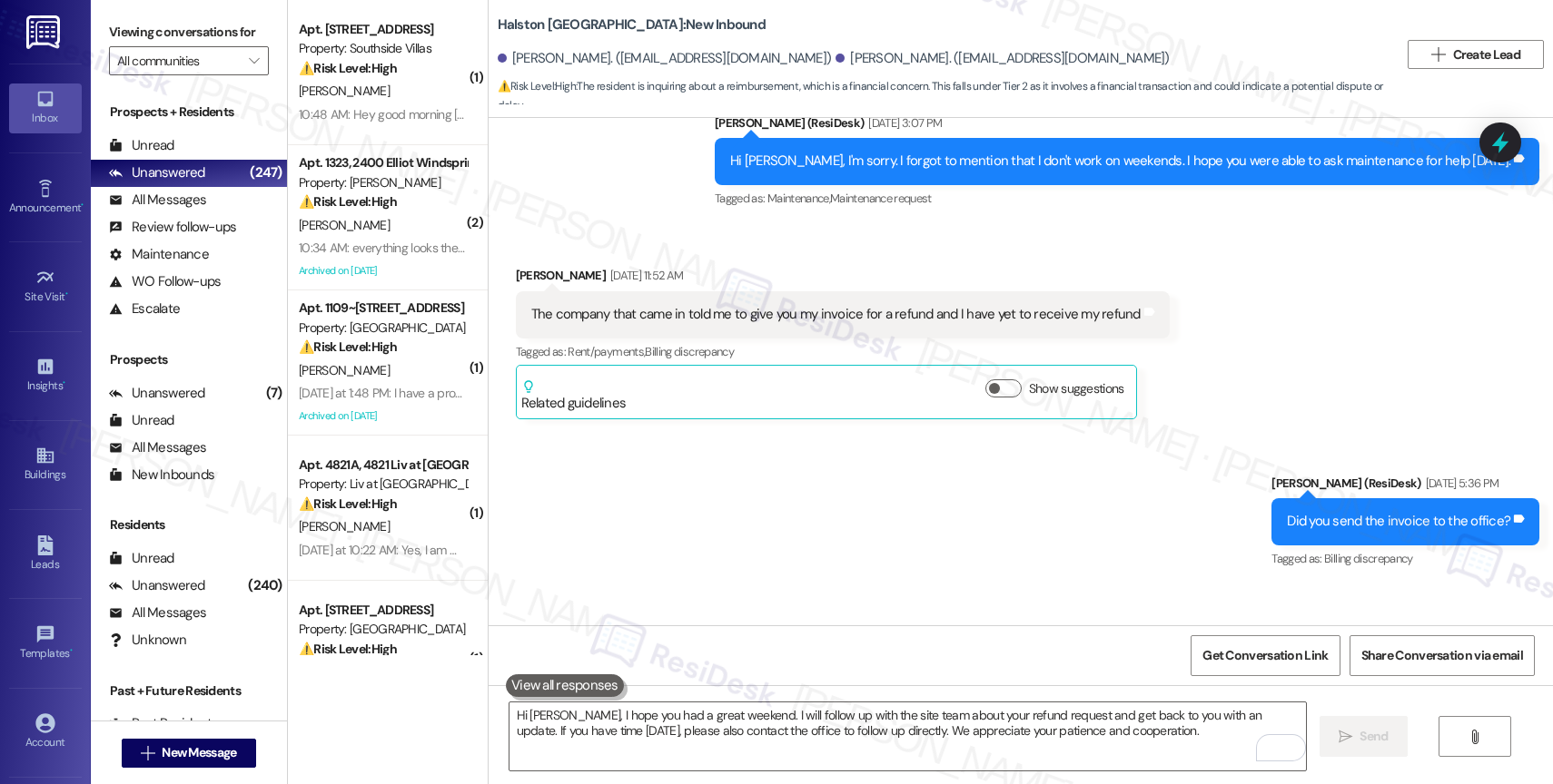
scroll to position [6147, 0]
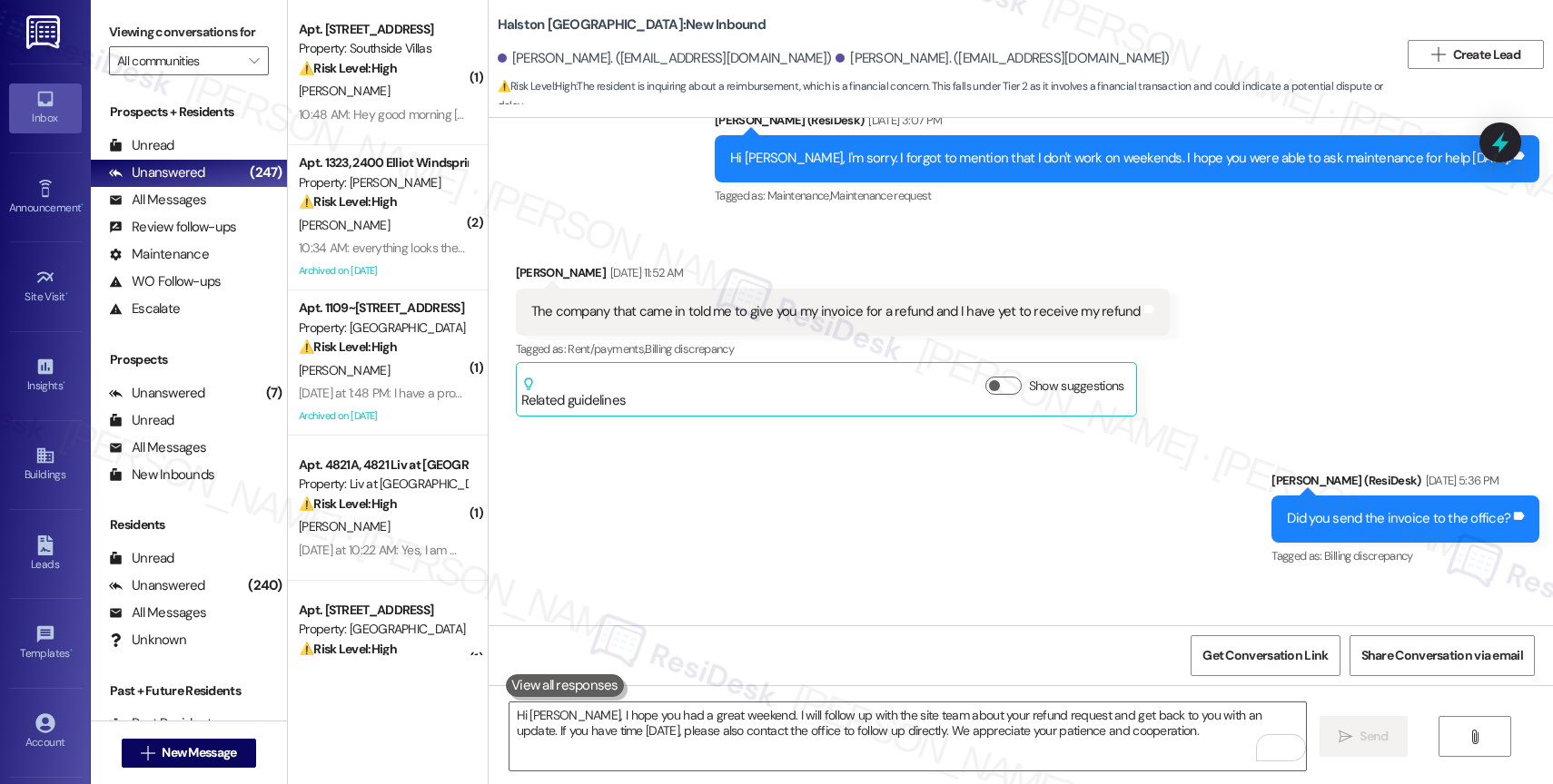
click at [846, 477] on div "Sent via SMS Sarah (ResiDesk) Aug 06, 2025 at 5:36 PM Did you send the invoice …" at bounding box center [1020, 507] width 1064 height 154
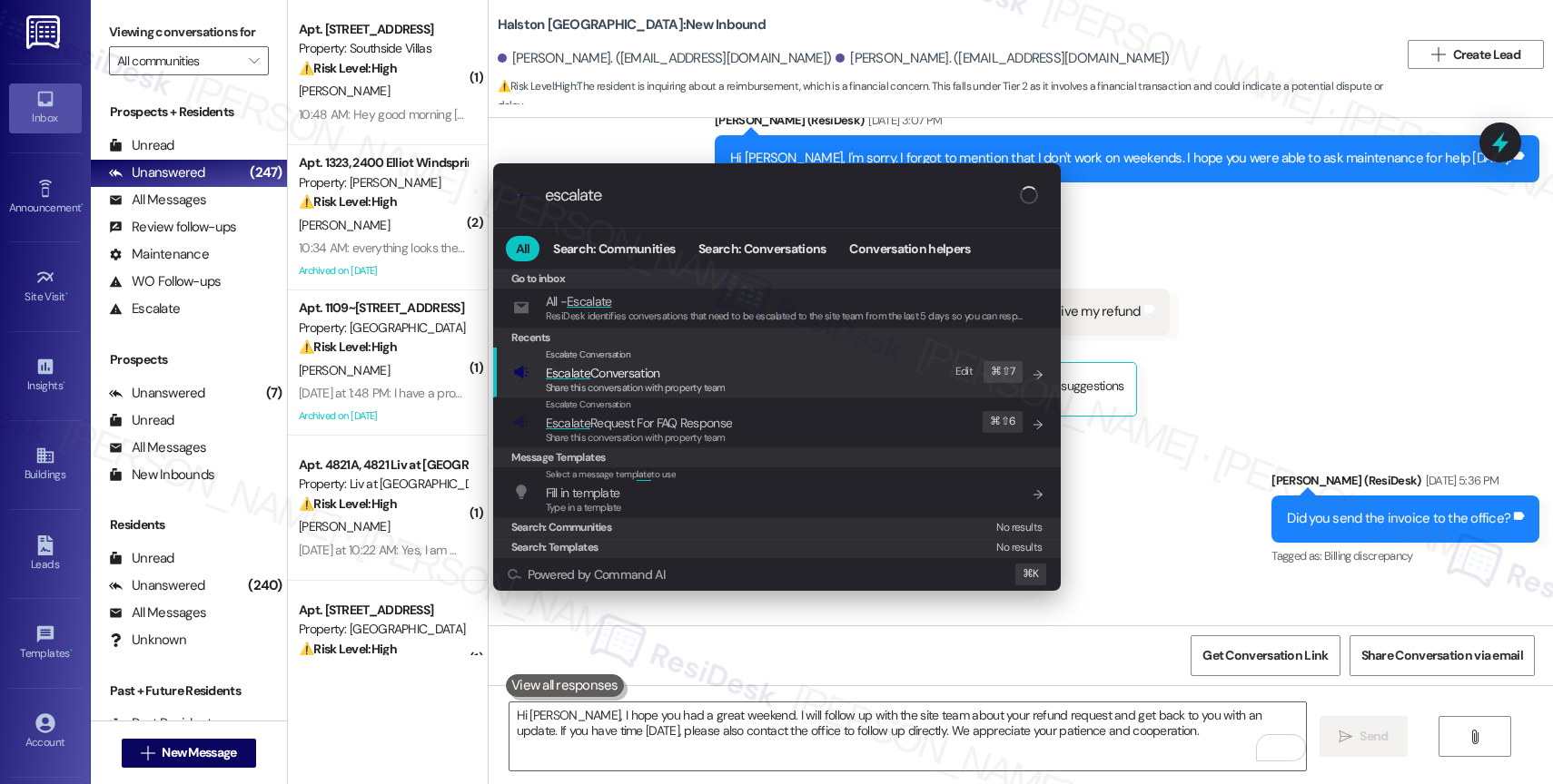
type input "escalate"
click at [672, 365] on span "Escalate Conversation" at bounding box center [636, 373] width 180 height 20
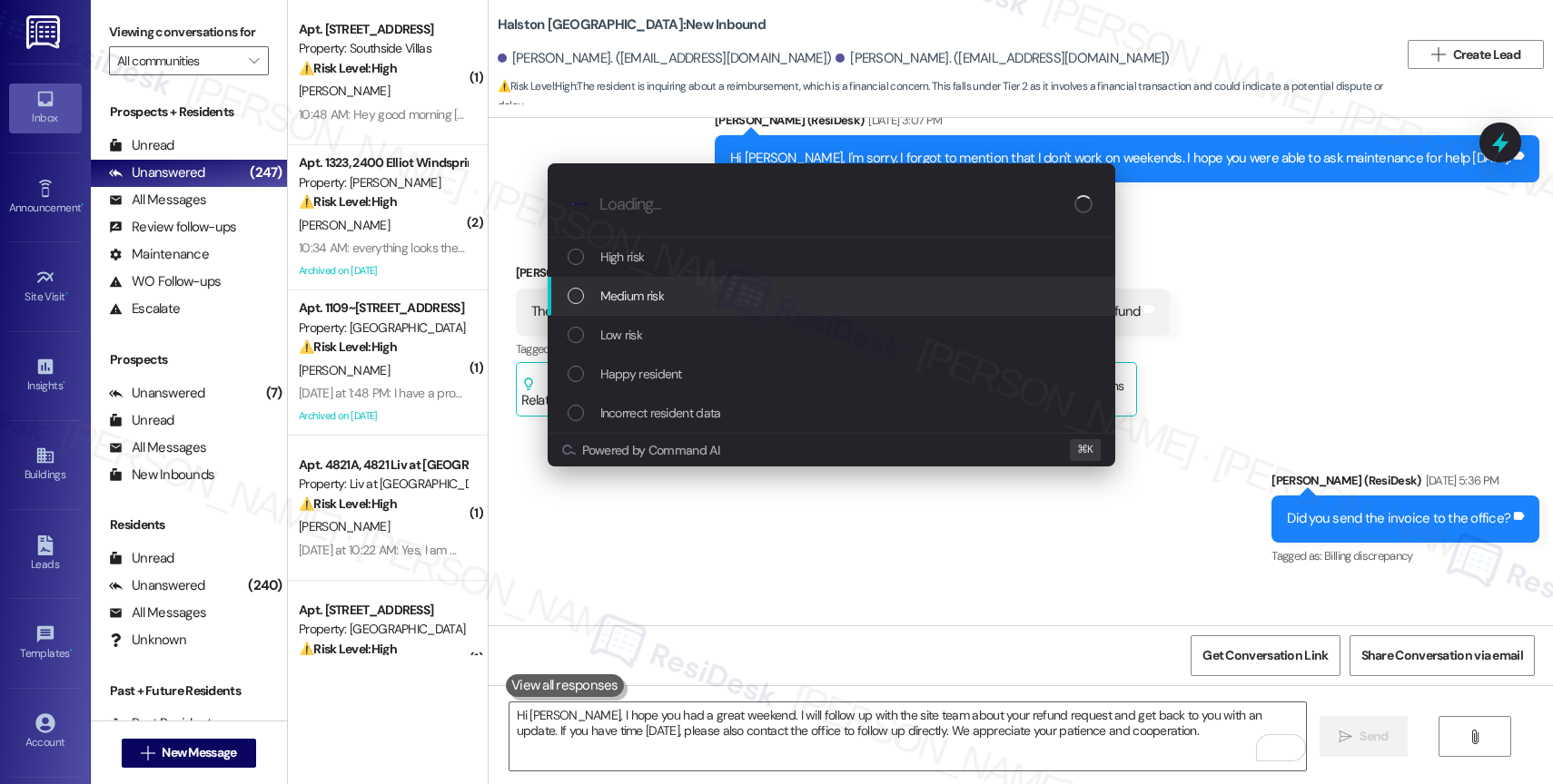
click at [661, 282] on div "Medium risk" at bounding box center [831, 296] width 568 height 39
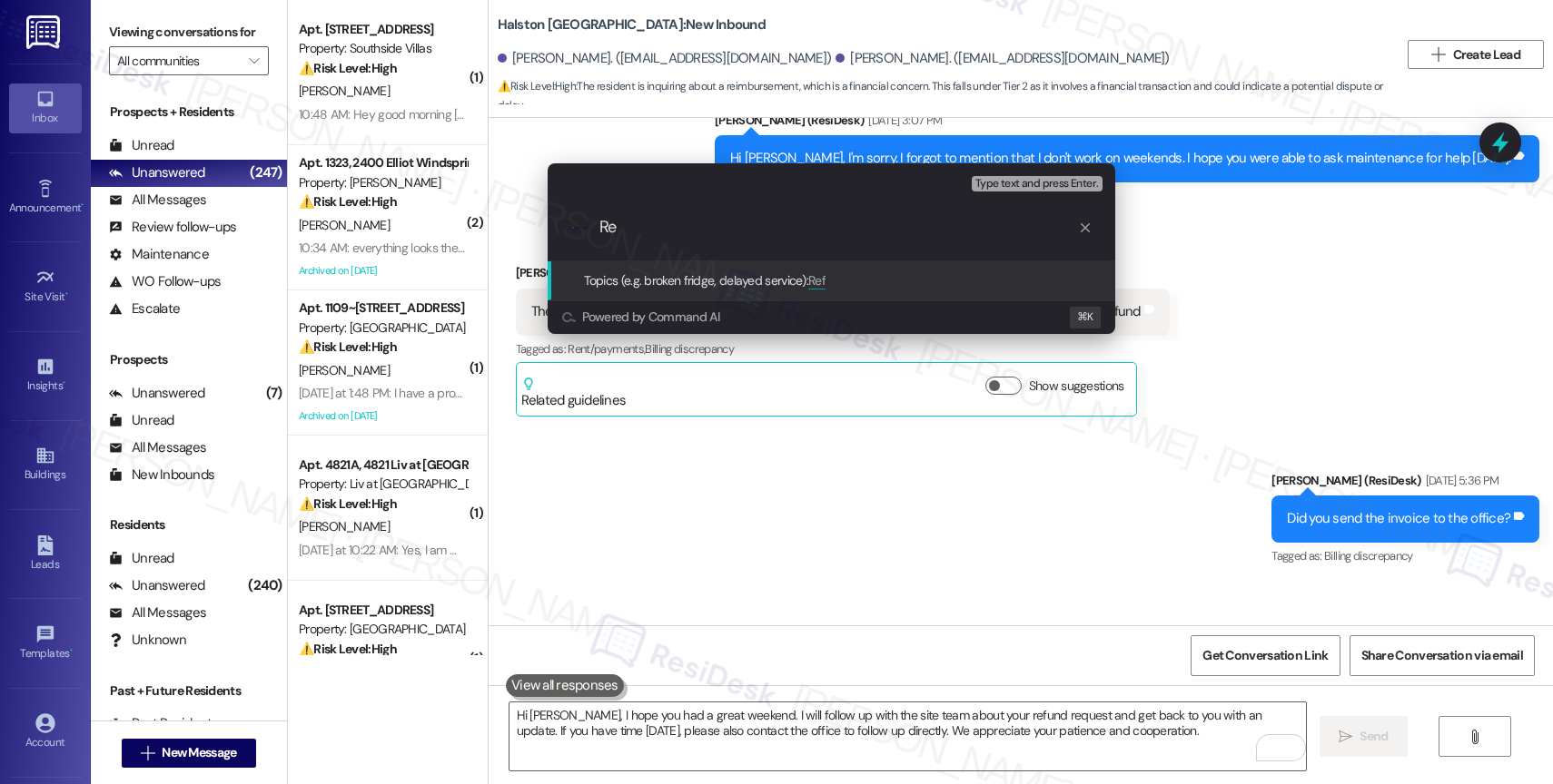
type input "R"
type input "Following up on their Refund"
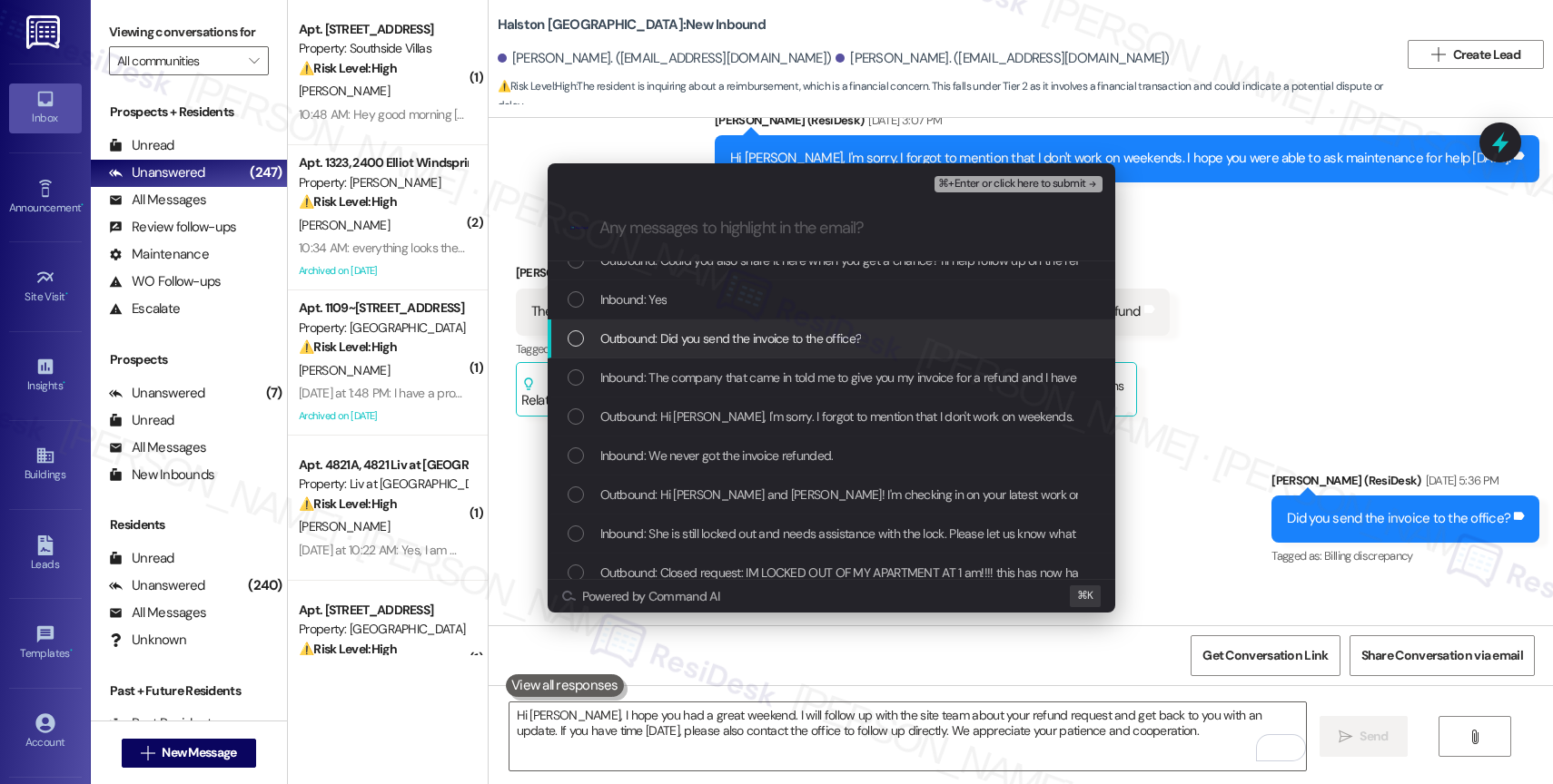
scroll to position [154, 0]
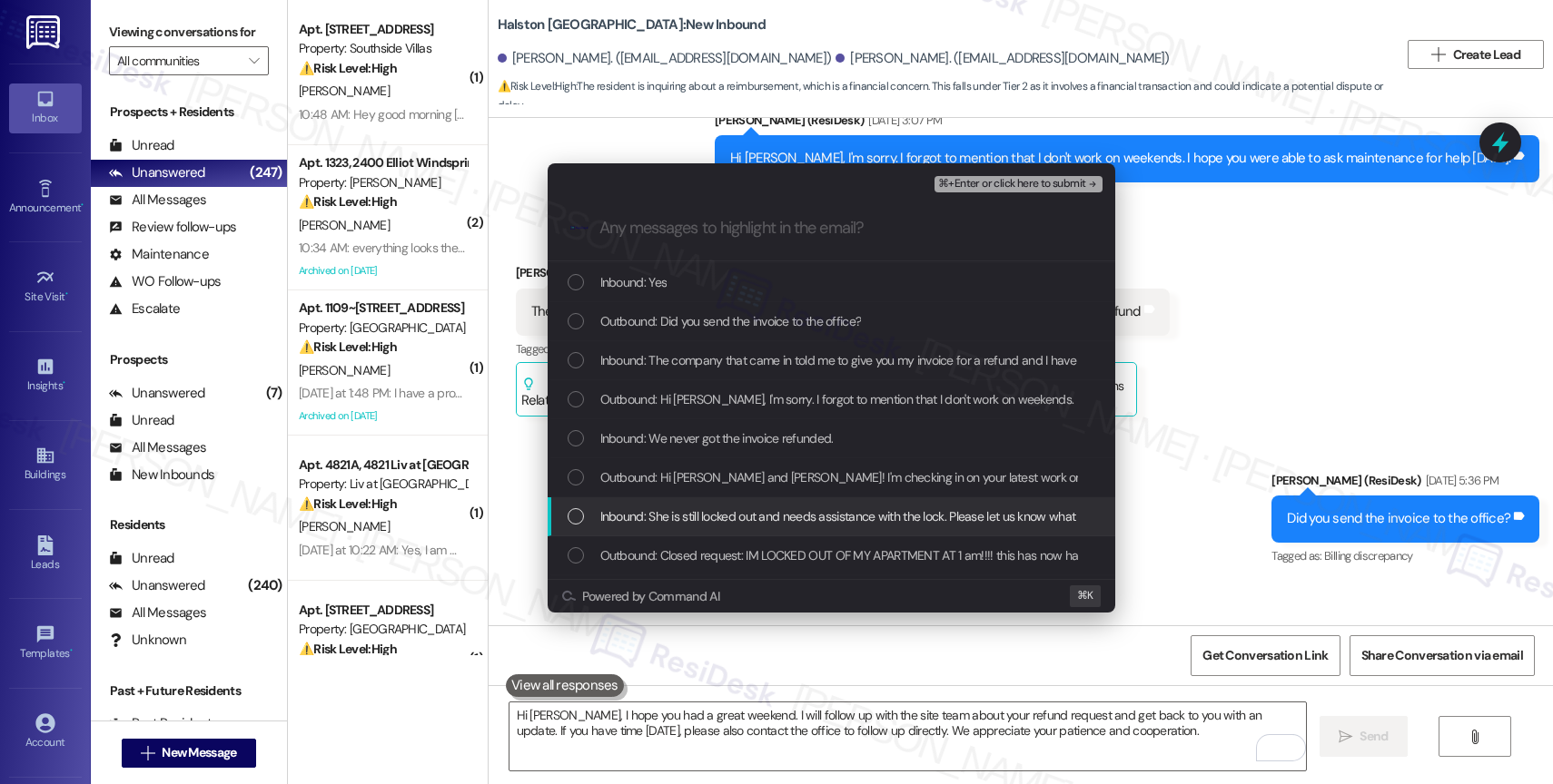
click at [717, 512] on span "Inbound: She is still locked out and needs assistance with the lock. Please let…" at bounding box center [999, 517] width 796 height 20
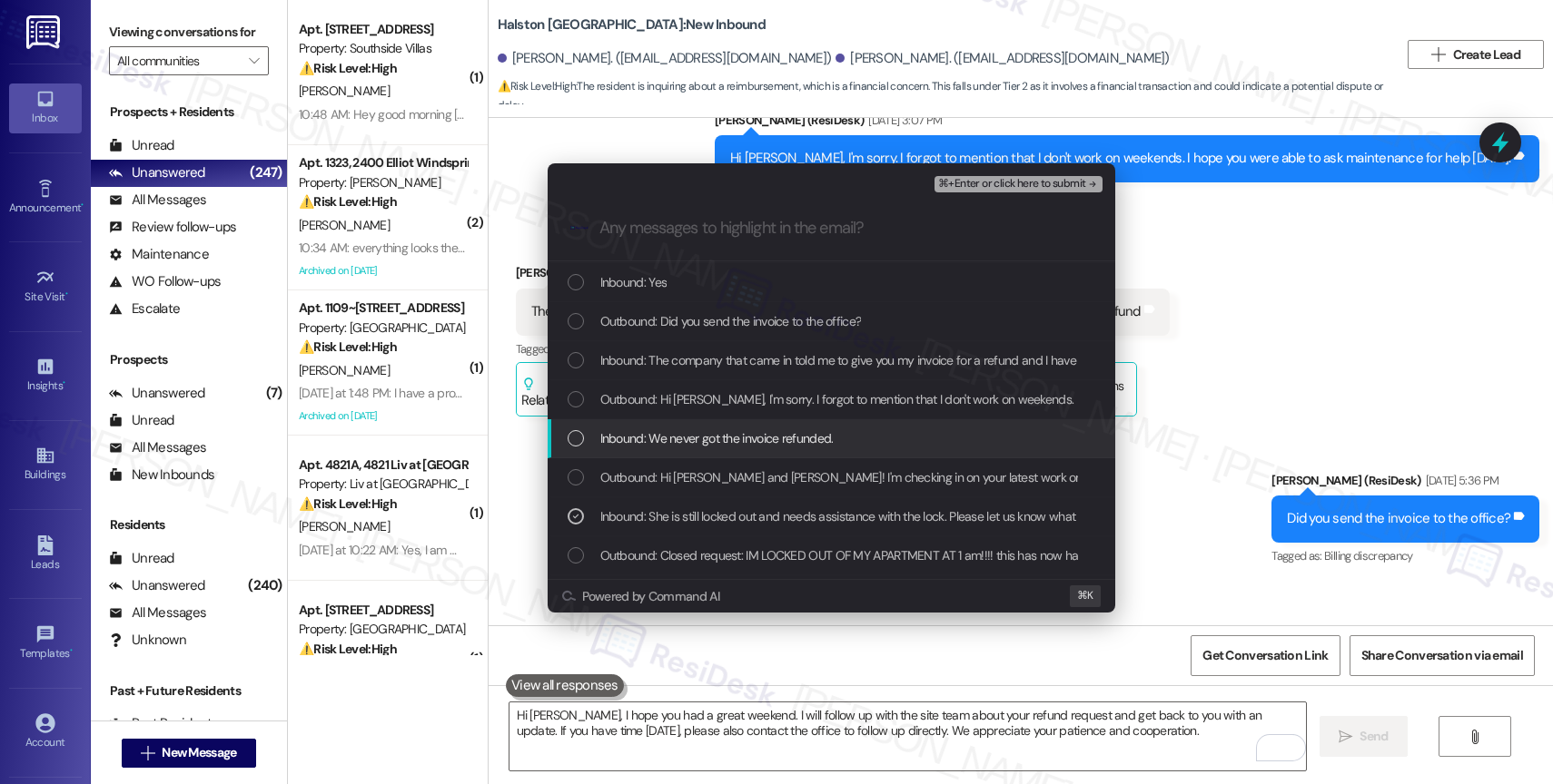
click at [723, 435] on span "Inbound: We never got the invoice refunded." at bounding box center [717, 439] width 234 height 20
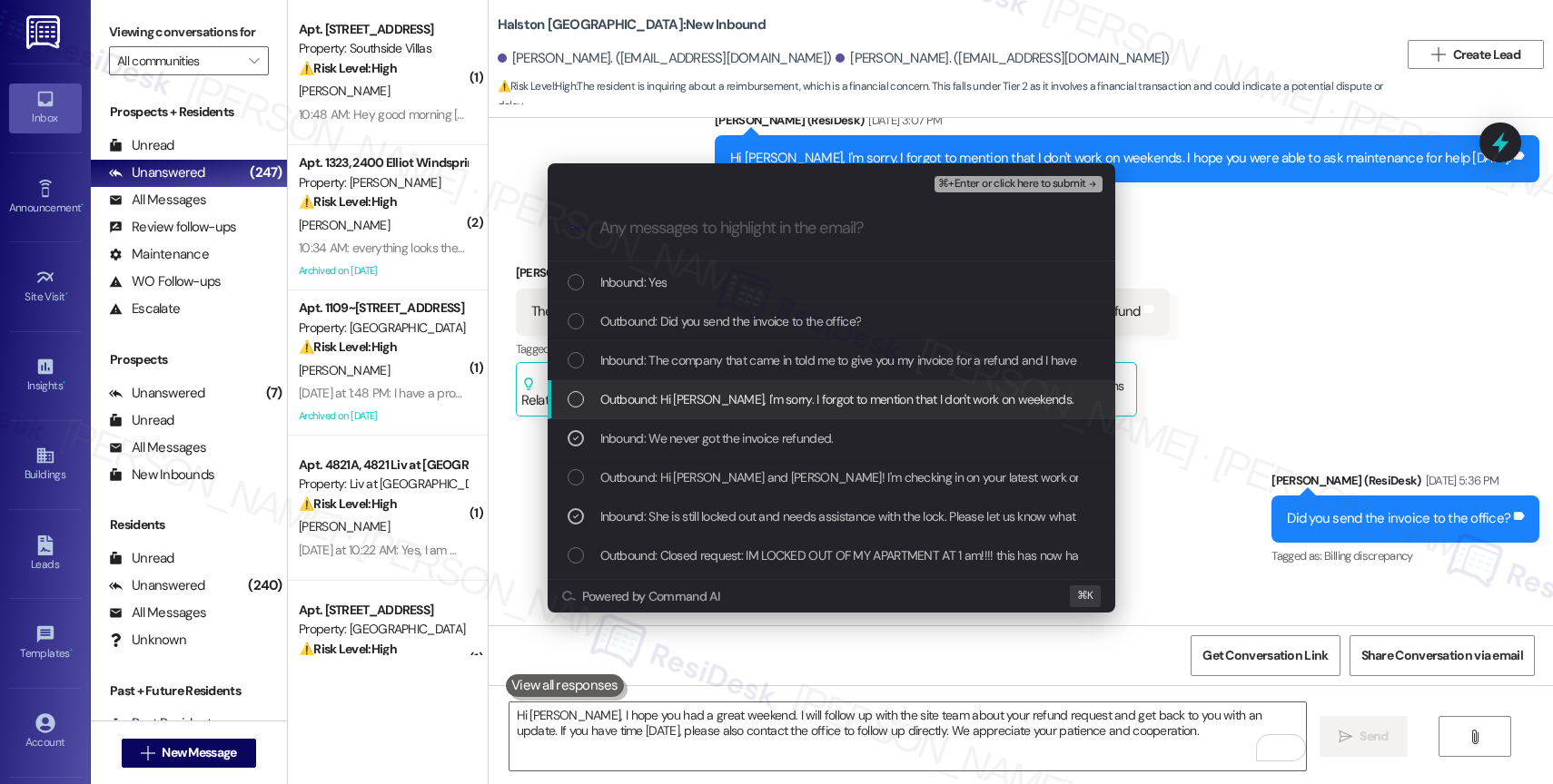
click at [720, 395] on span "Outbound: Hi Emma, I'm sorry. I forgot to mention that I don't work on weekends…" at bounding box center [988, 400] width 775 height 20
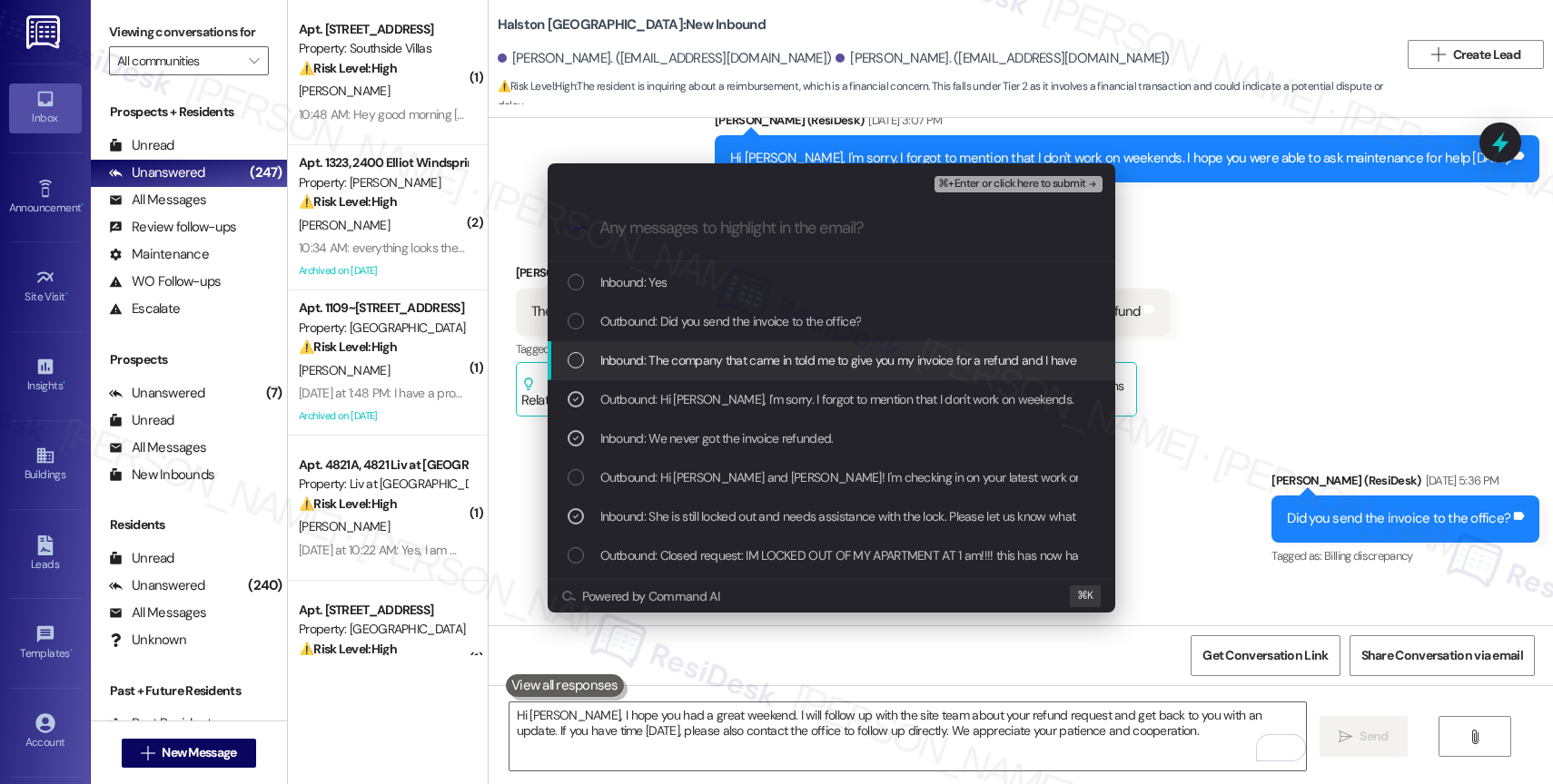
click at [715, 360] on span "Inbound: The company that came in told me to give you my invoice for a refund a…" at bounding box center [905, 361] width 609 height 20
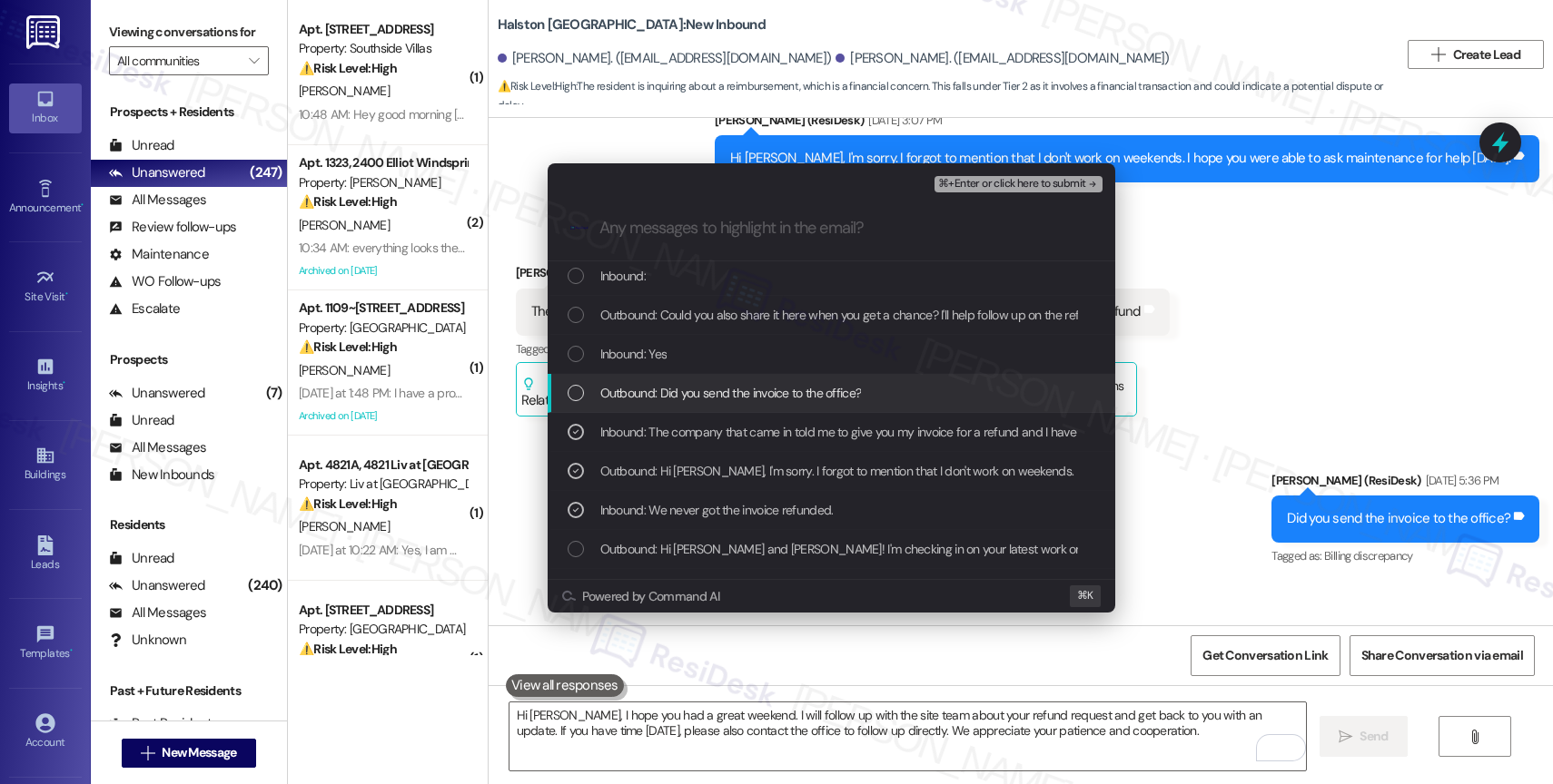
scroll to position [0, 0]
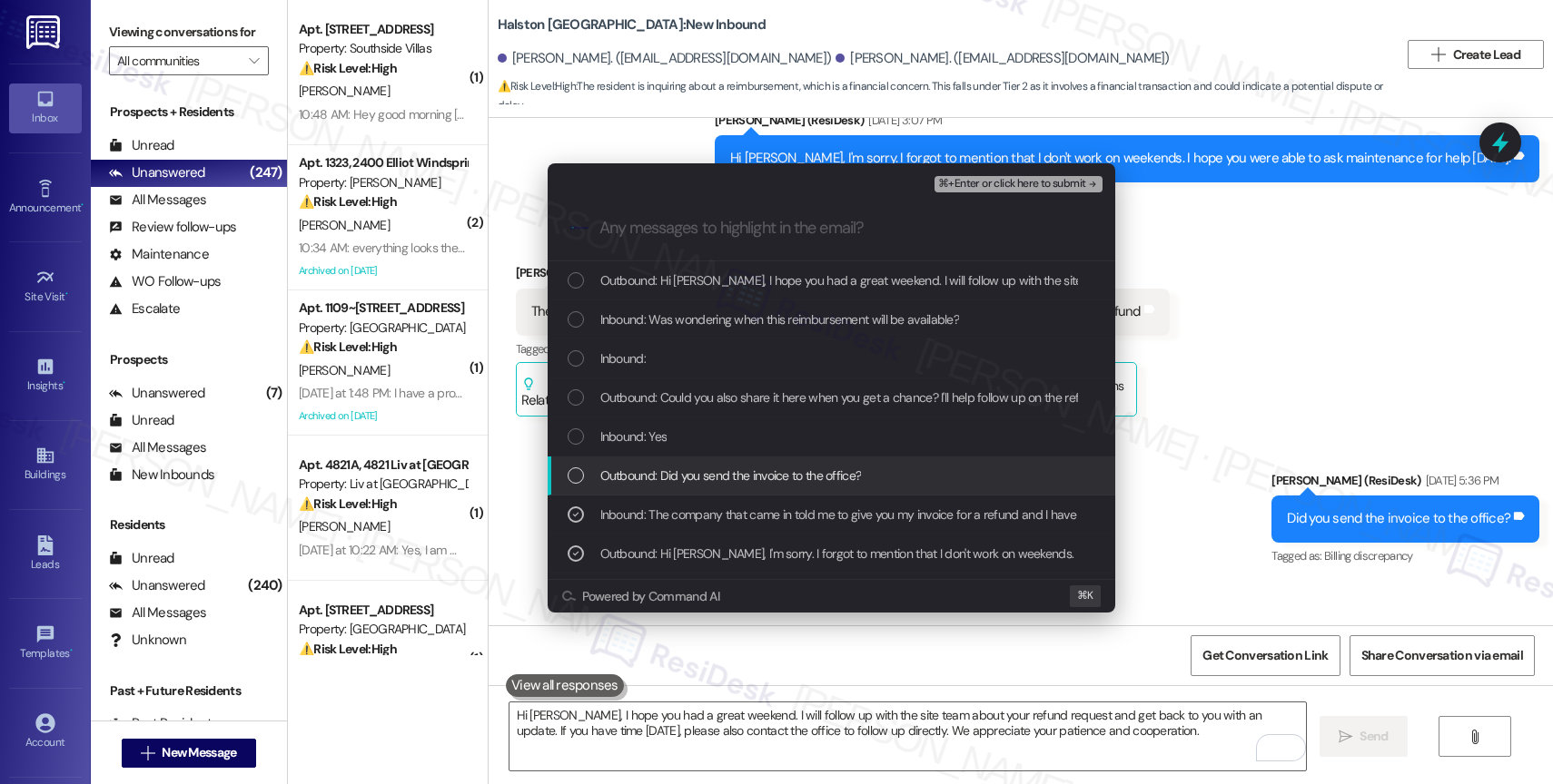
drag, startPoint x: 736, startPoint y: 468, endPoint x: 698, endPoint y: 445, distance: 44.4
click at [732, 463] on div "Outbound: Did you send the invoice to the office?" at bounding box center [831, 476] width 568 height 39
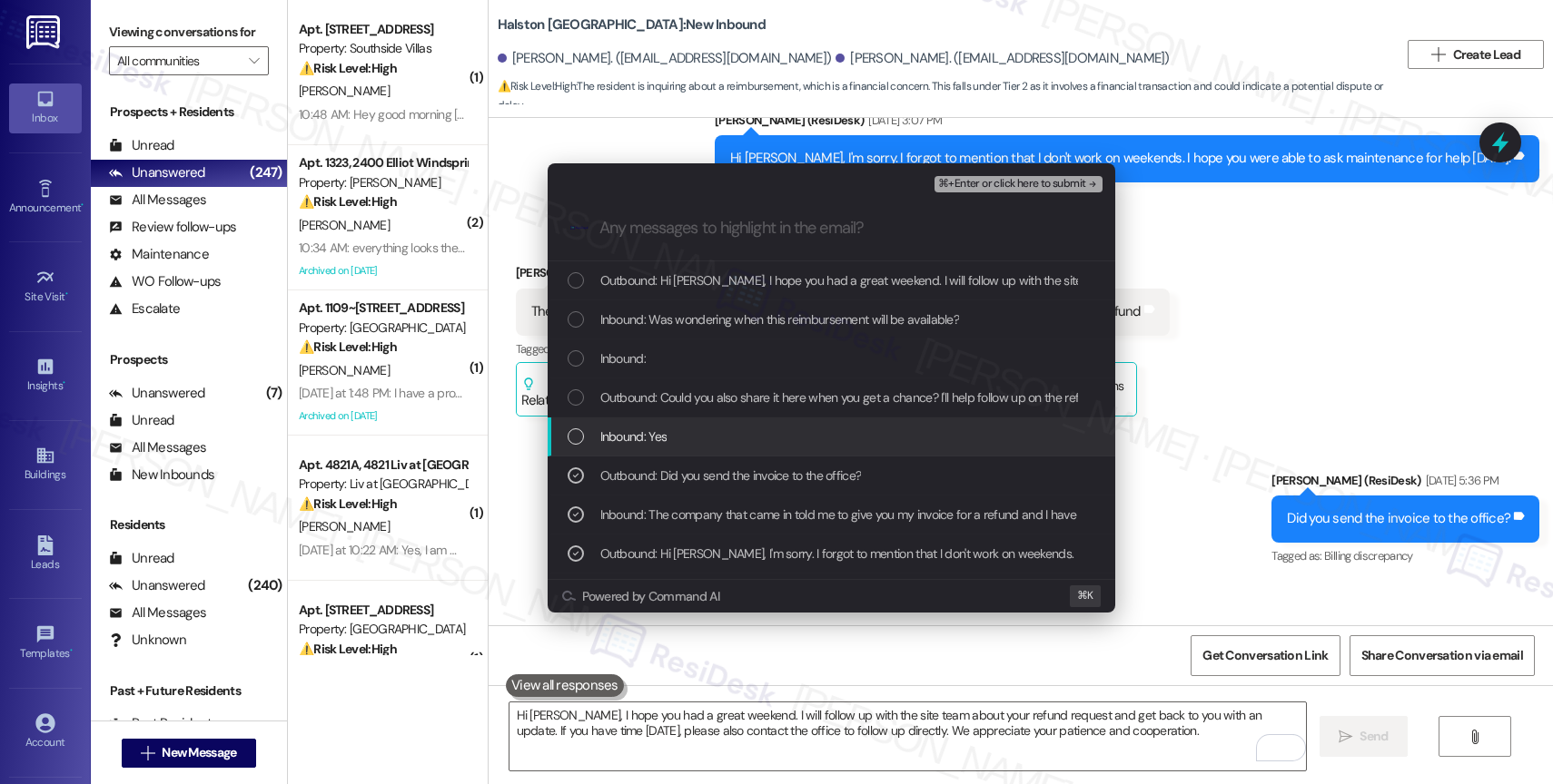
click at [647, 440] on span "Inbound: Yes" at bounding box center [634, 437] width 67 height 20
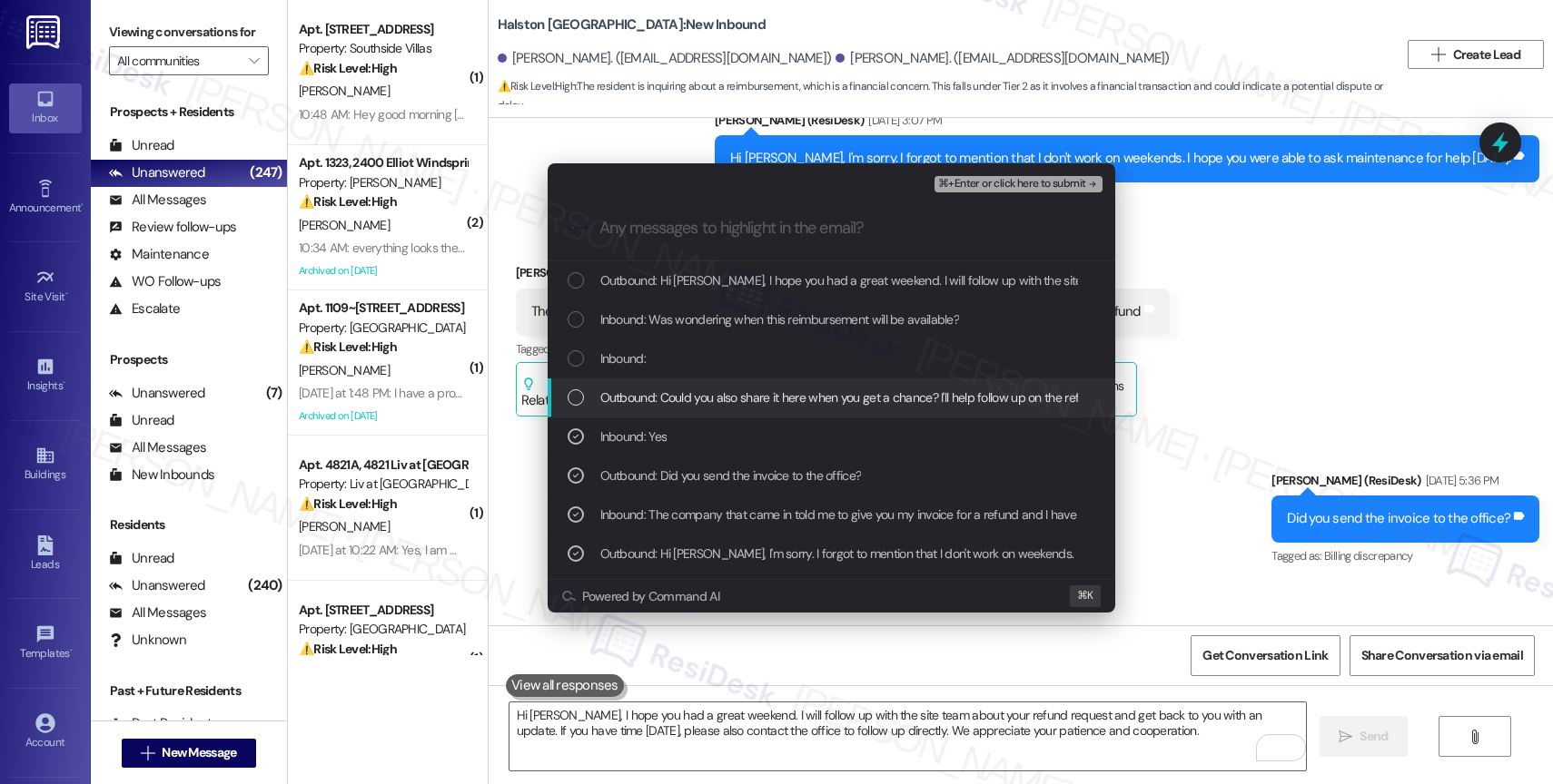
click at [770, 398] on span "Outbound: Could you also share it here when you get a chance? I'll help follow …" at bounding box center [873, 398] width 546 height 20
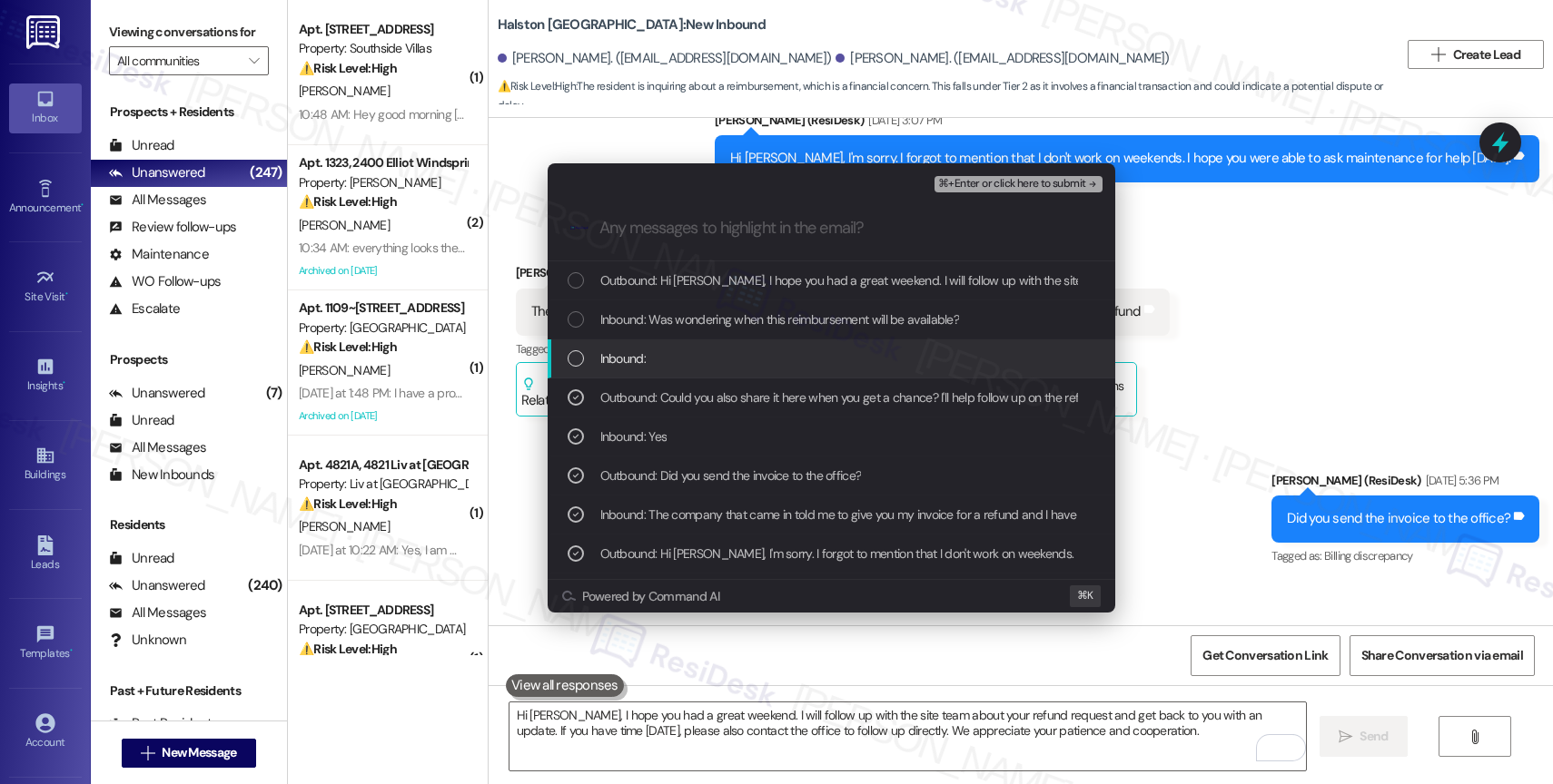
drag, startPoint x: 755, startPoint y: 370, endPoint x: 755, endPoint y: 342, distance: 28.0
click at [755, 365] on div "Inbound:" at bounding box center [831, 359] width 568 height 39
drag, startPoint x: 753, startPoint y: 333, endPoint x: 762, endPoint y: 320, distance: 15.8
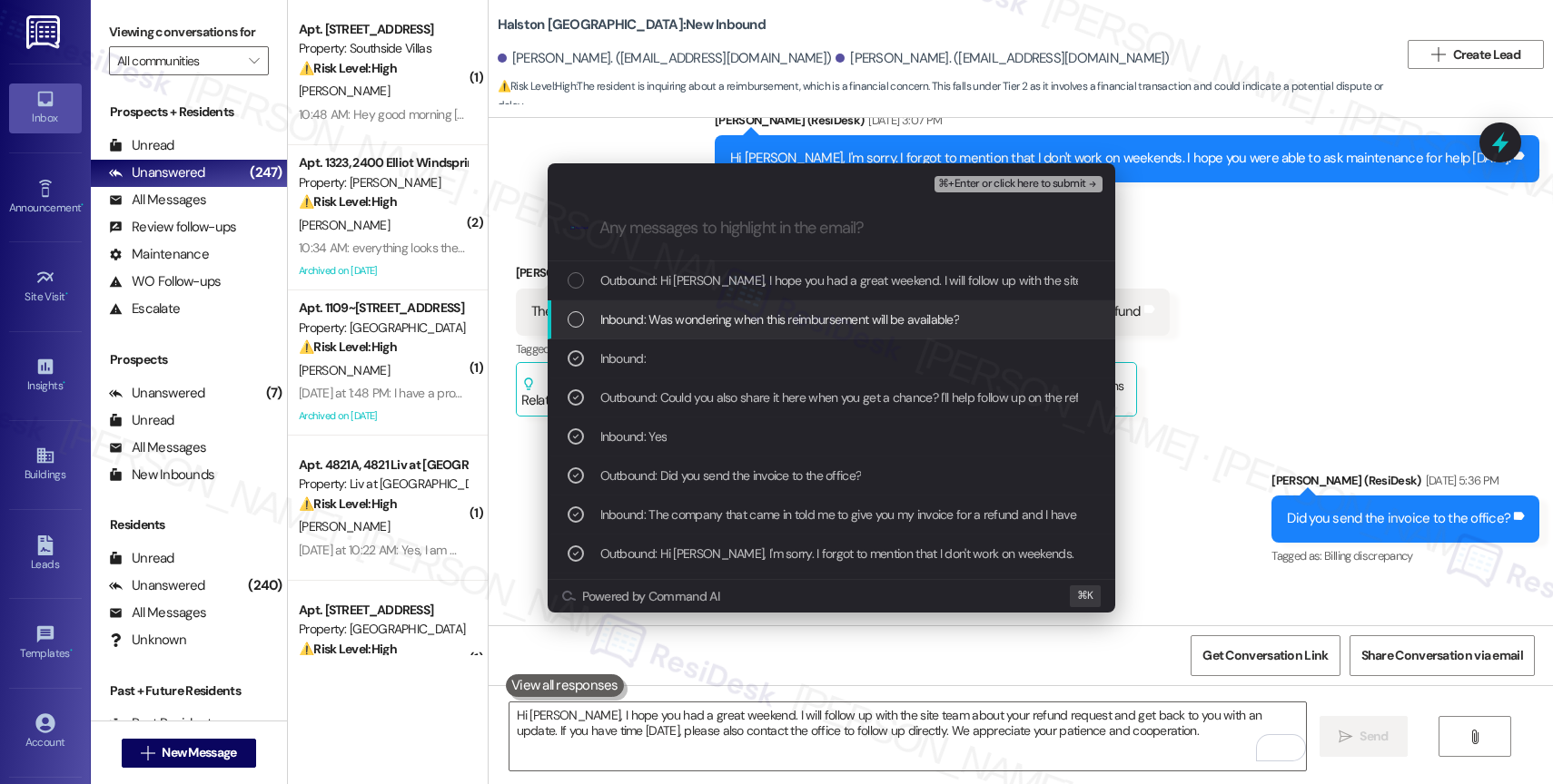
click at [762, 320] on div "Inbound: Was wondering when this reimbursement will be available?" at bounding box center [831, 320] width 568 height 39
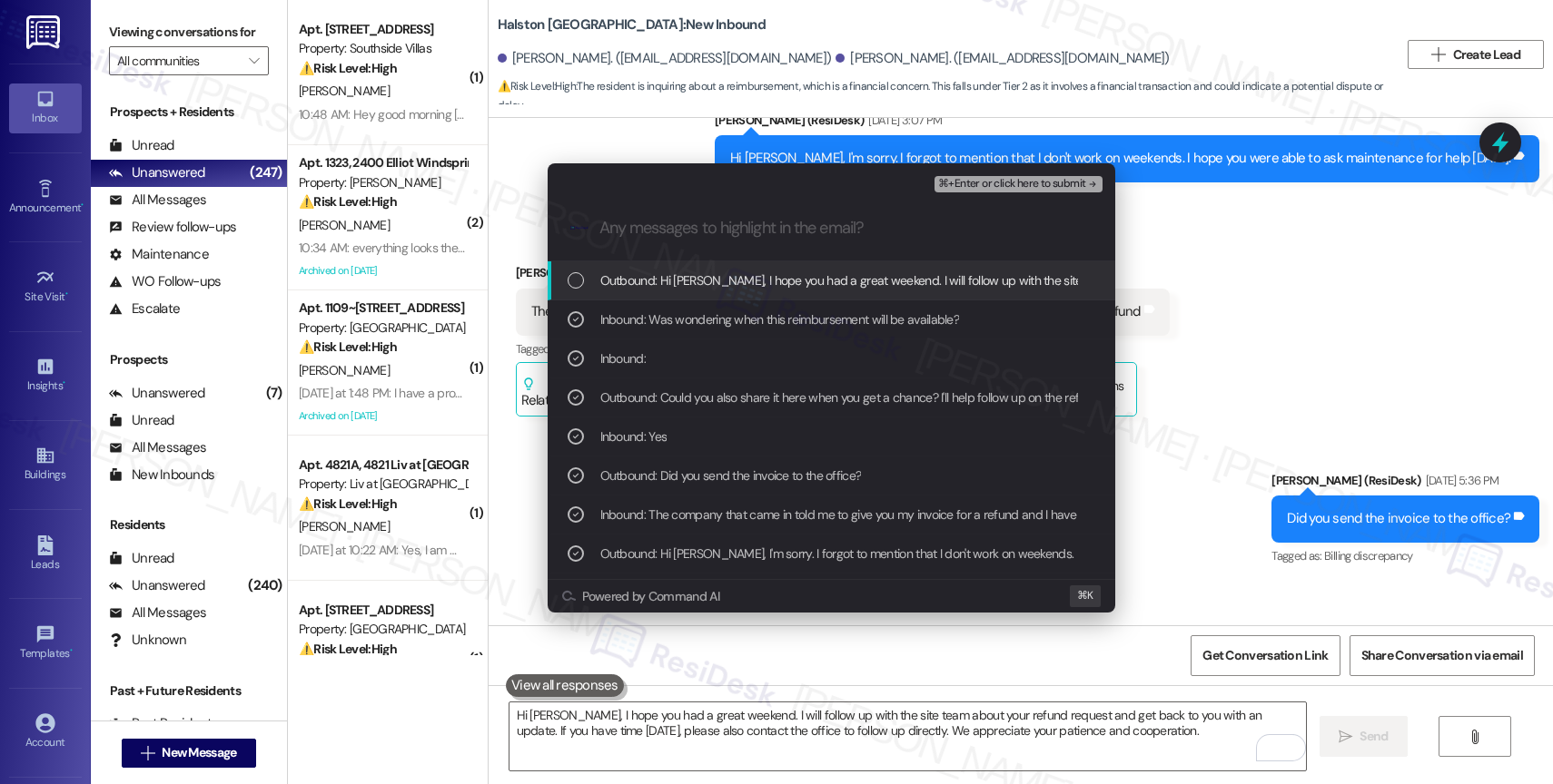
click at [788, 283] on span "Outbound: Hi Emma, I hope you had a great weekend. I will follow up with the si…" at bounding box center [1346, 281] width 1490 height 20
click at [1031, 183] on span "⌘+Enter or click here to submit" at bounding box center [1011, 184] width 147 height 13
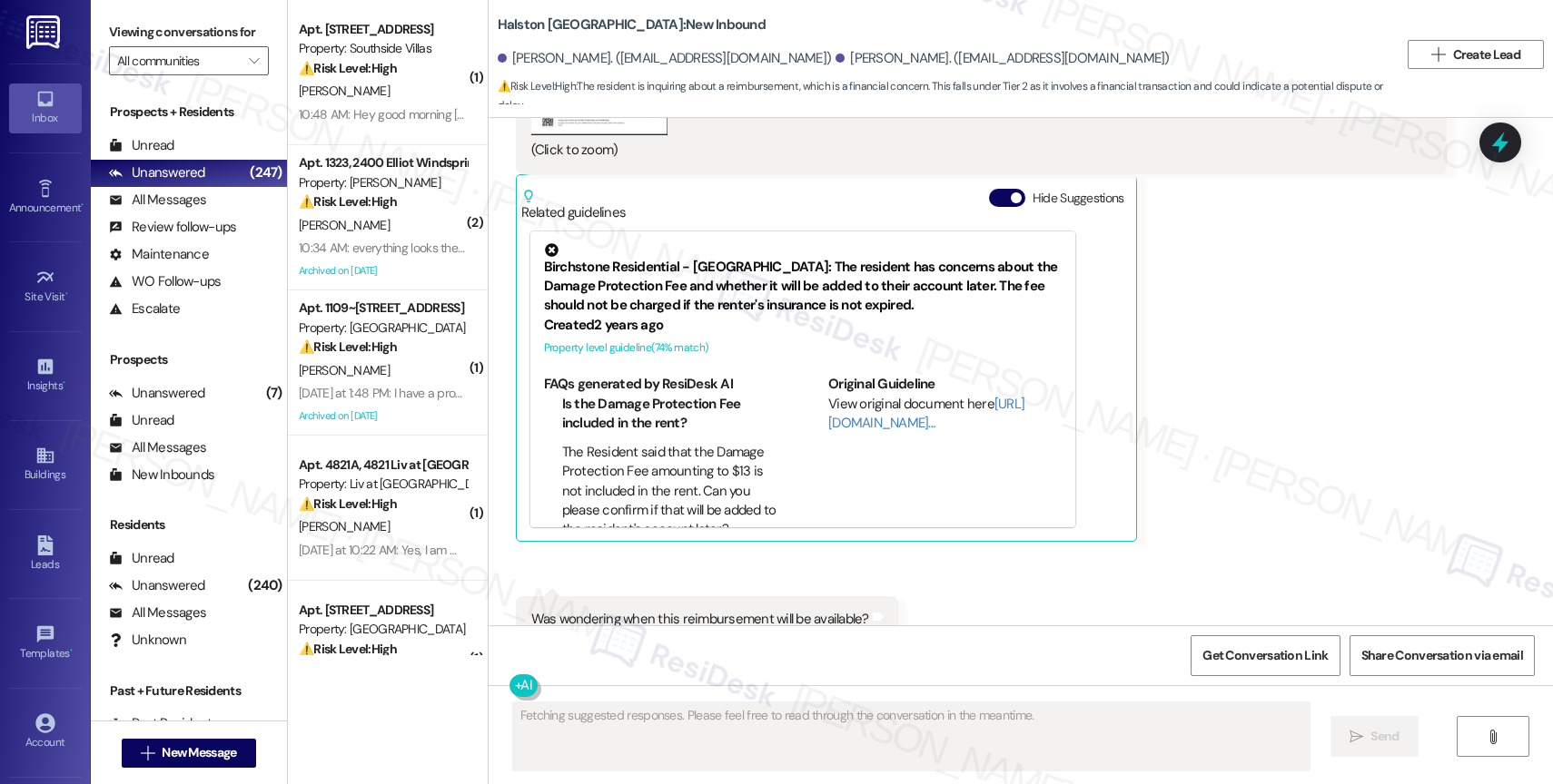
scroll to position [7697, 0]
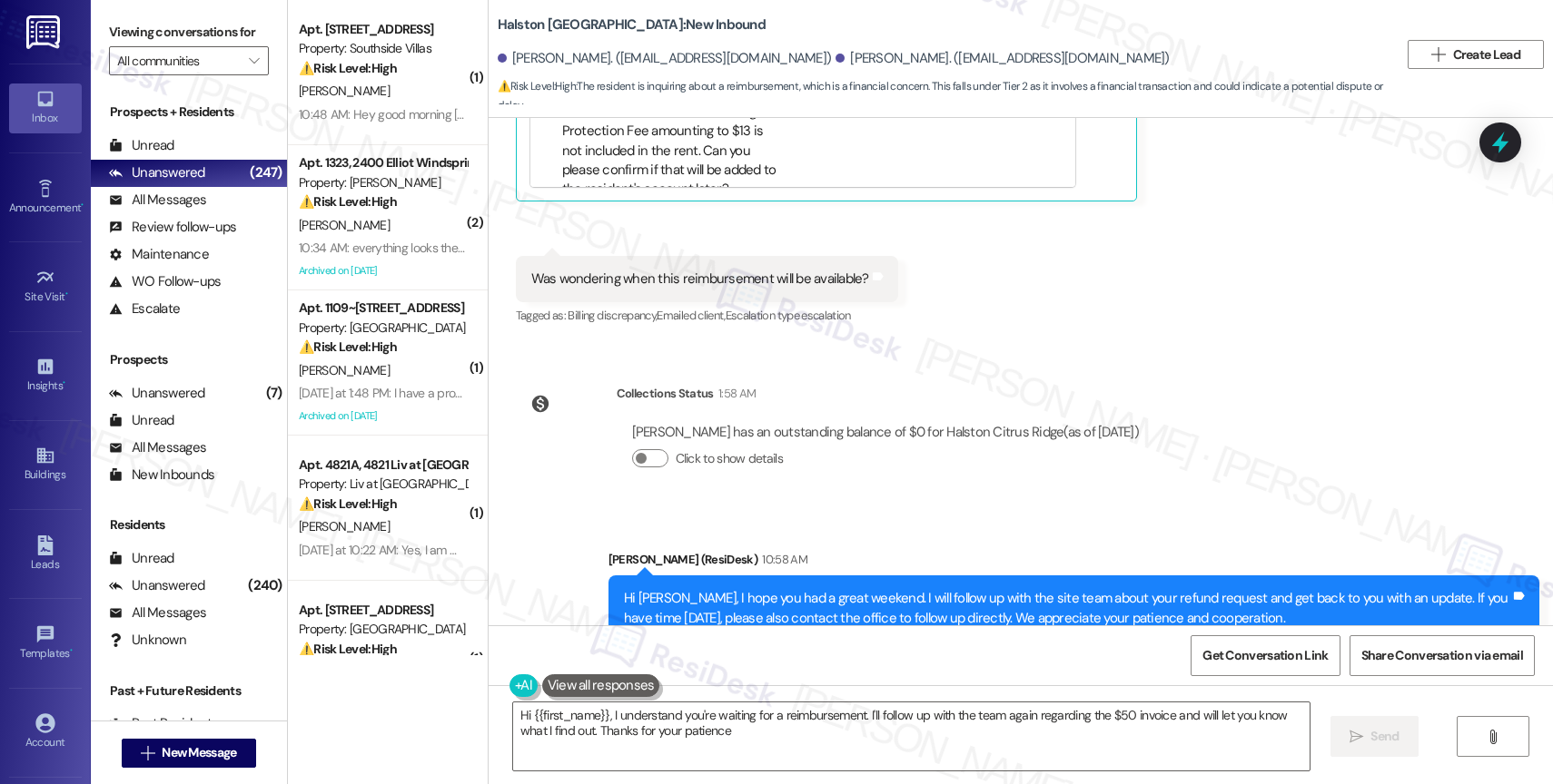
type textarea "Hi {{first_name}}, I understand you're waiting for a reimbursement. I'll follow…"
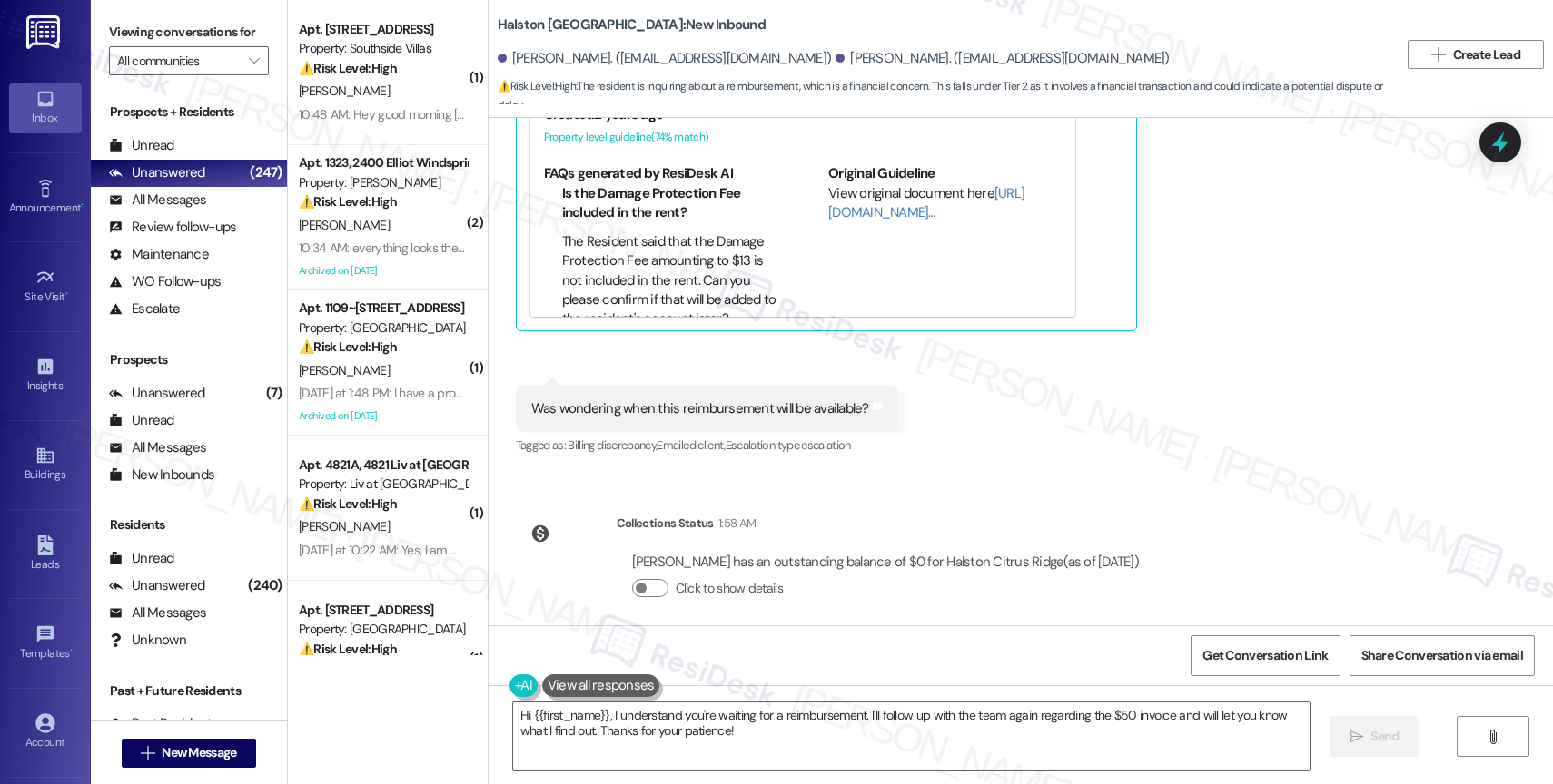
scroll to position [7500, 0]
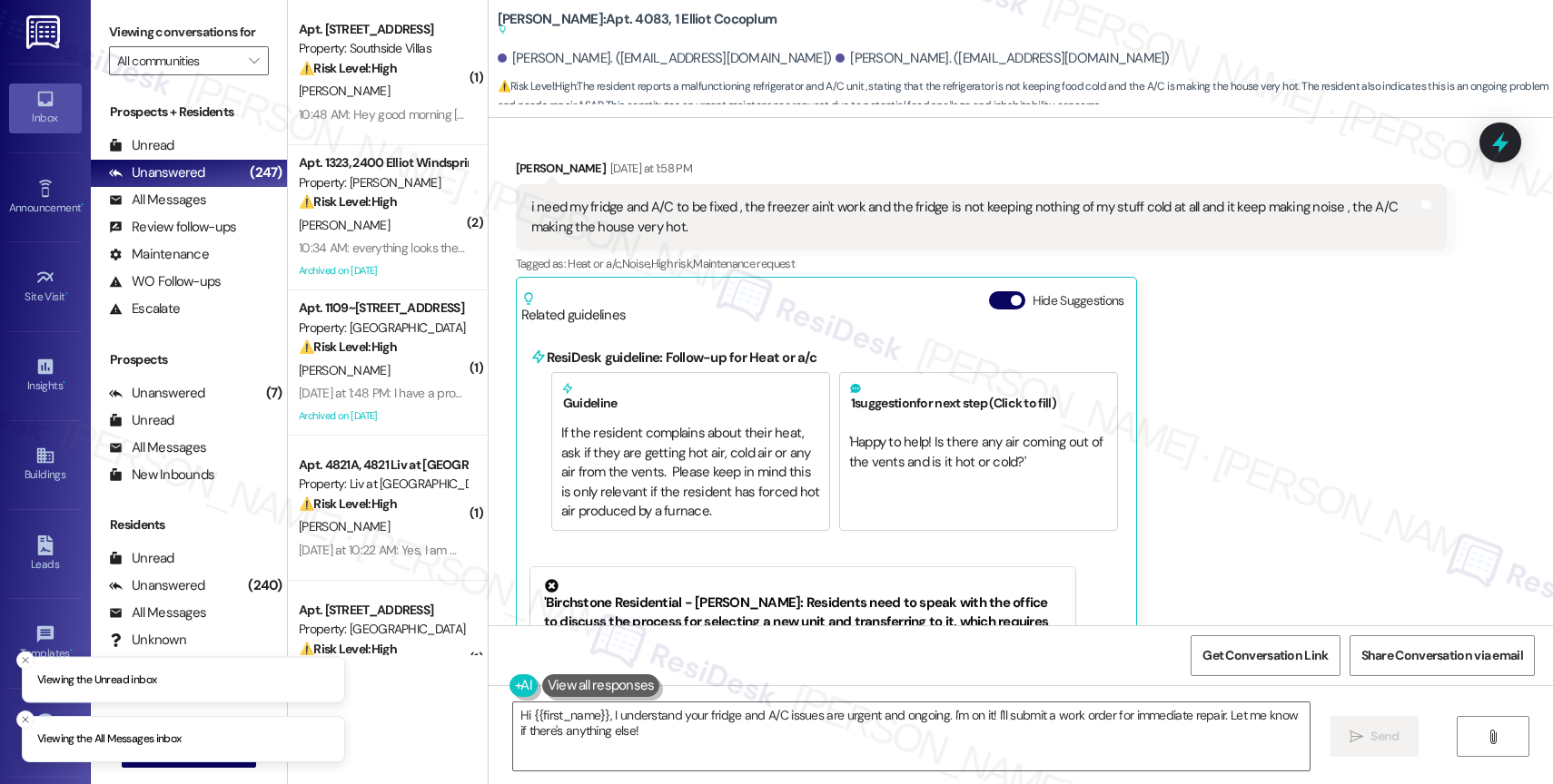
scroll to position [14212, 0]
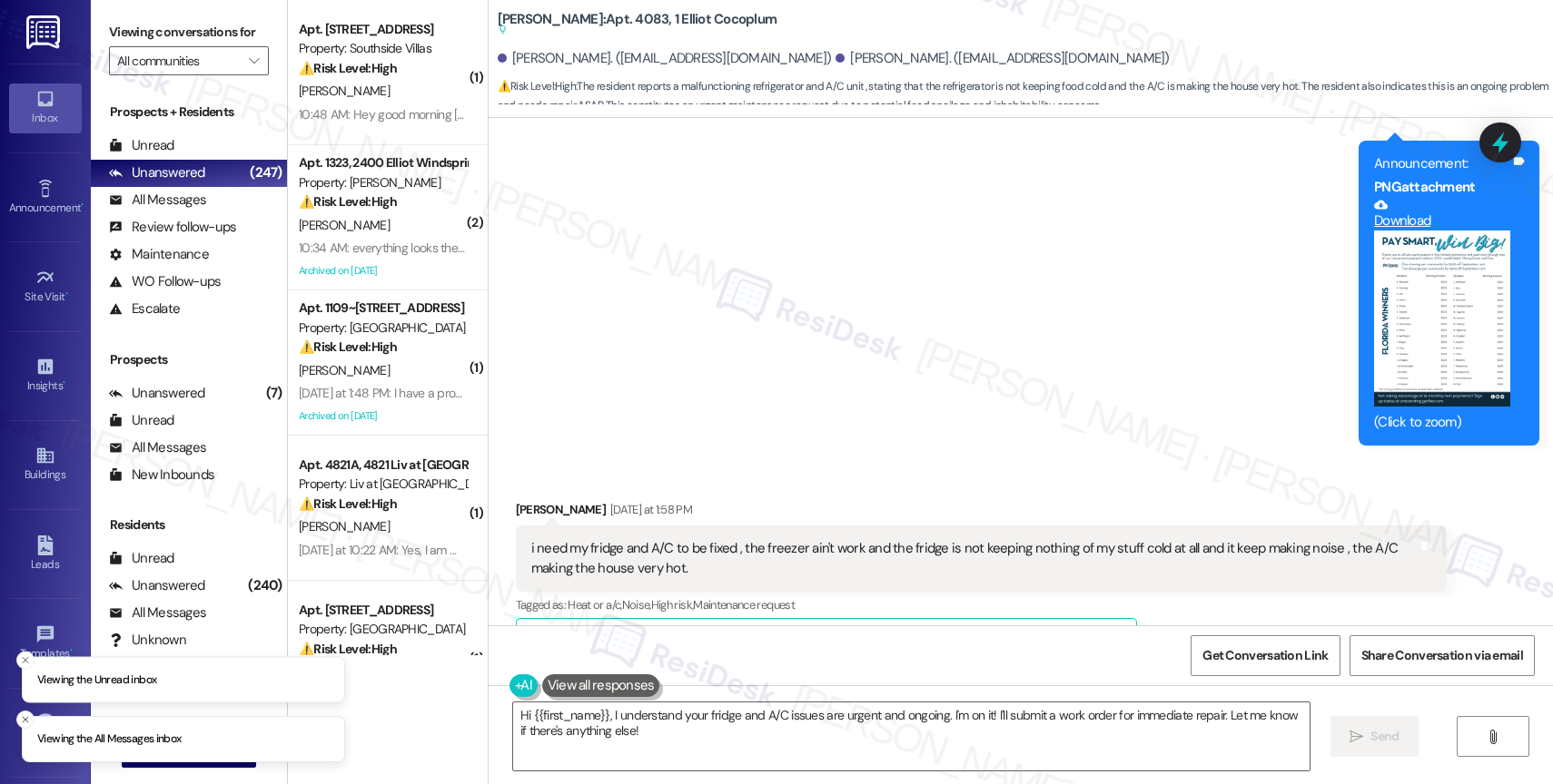
click at [994, 633] on button "Hide Suggestions" at bounding box center [1007, 642] width 36 height 18
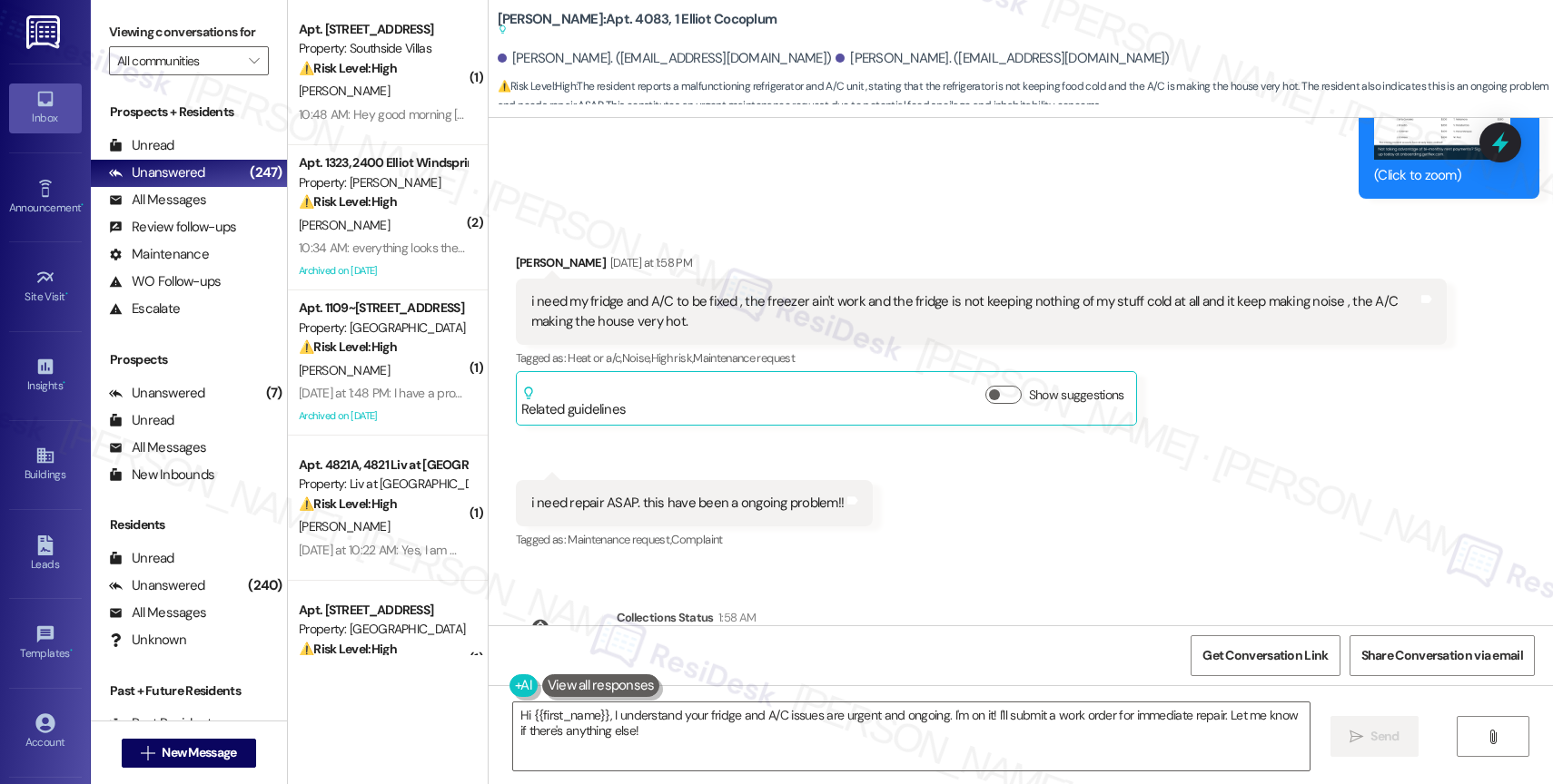
scroll to position [14256, 0]
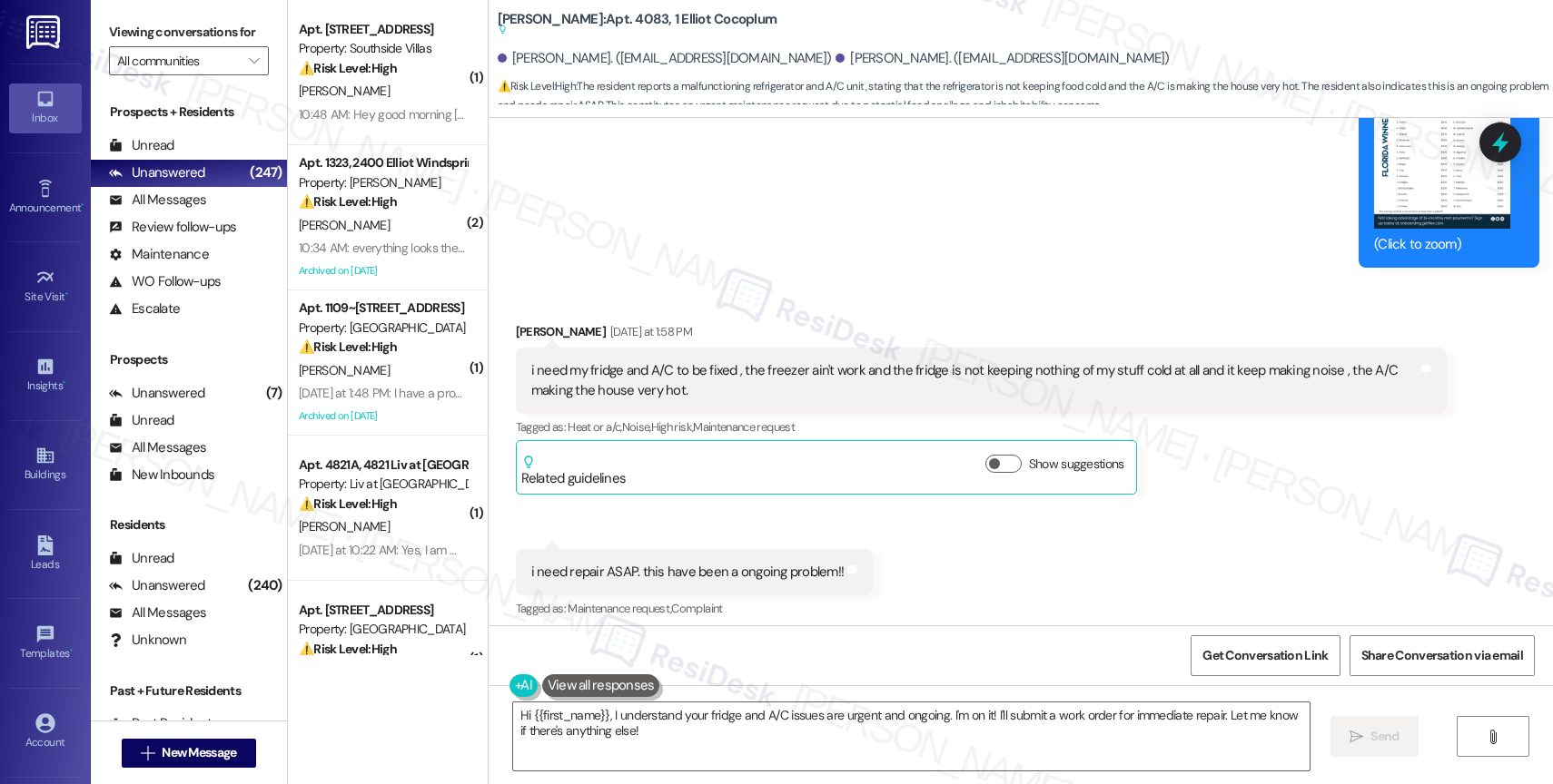
scroll to position [14377, 0]
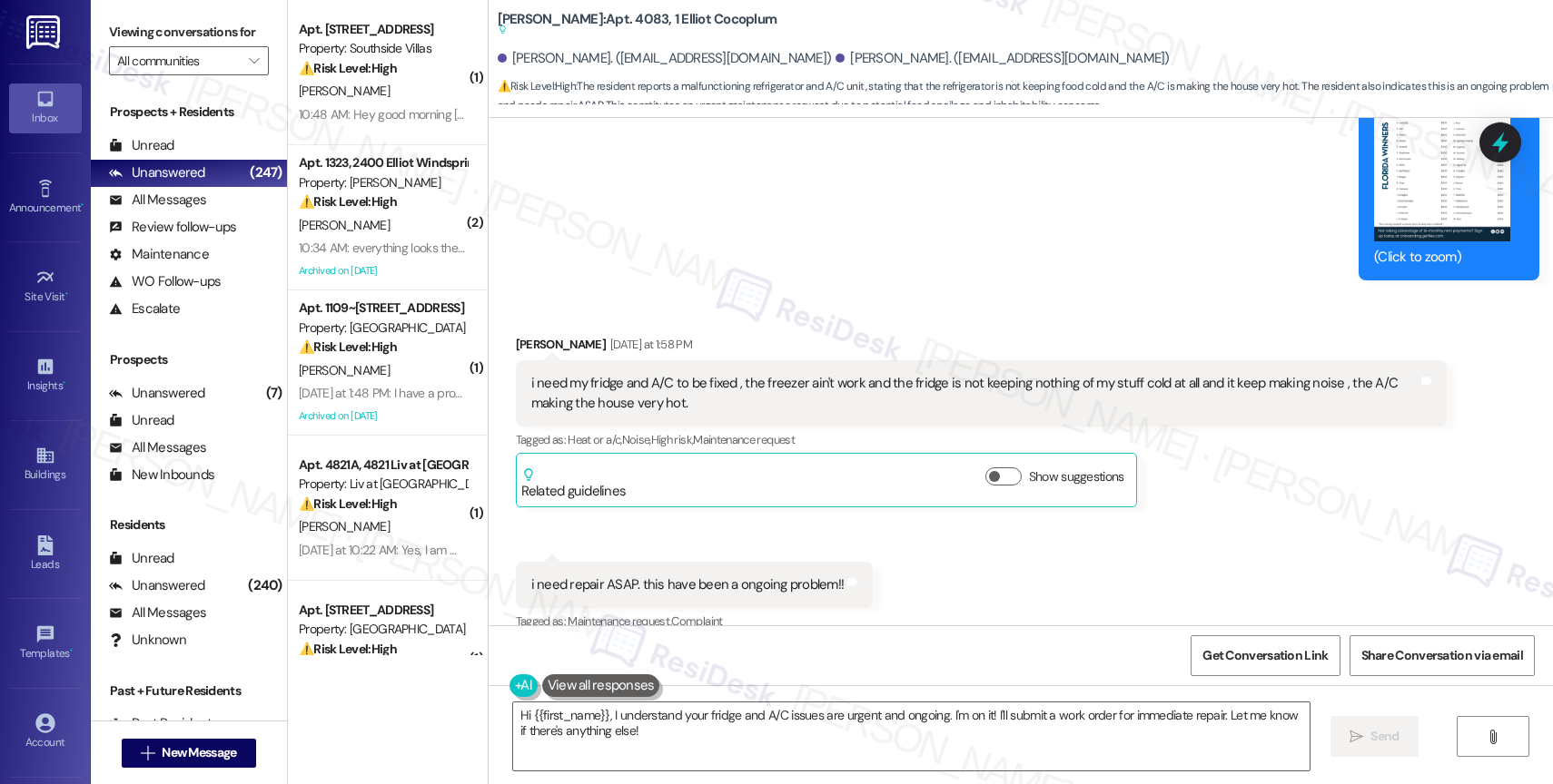
click at [912, 524] on div "Received via SMS [PERSON_NAME] [DATE] at 1:58 PM i need my fridge and A/C to be…" at bounding box center [1020, 471] width 1064 height 354
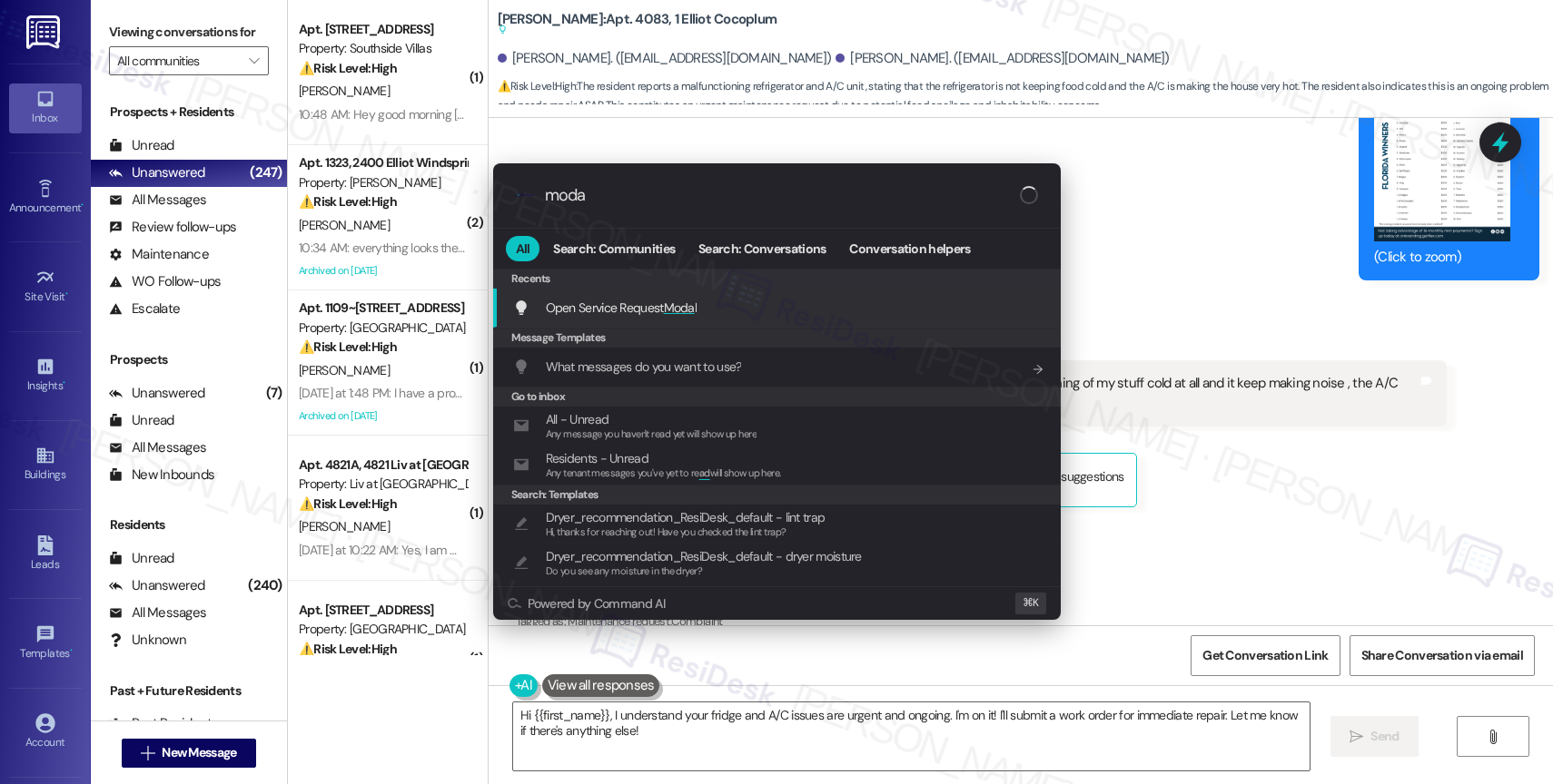
type input "modal"
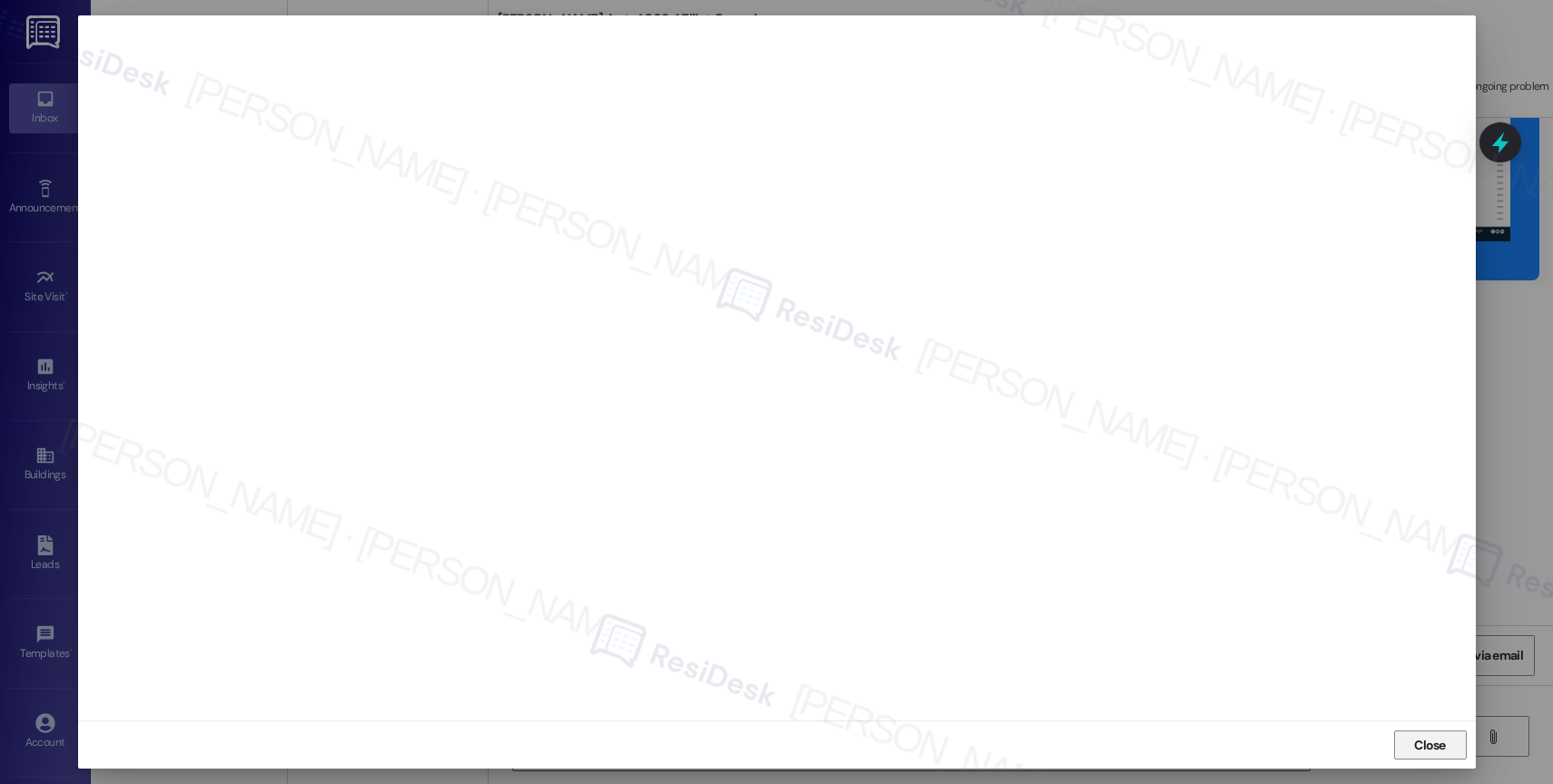
click at [1411, 735] on span "Close" at bounding box center [1429, 746] width 39 height 27
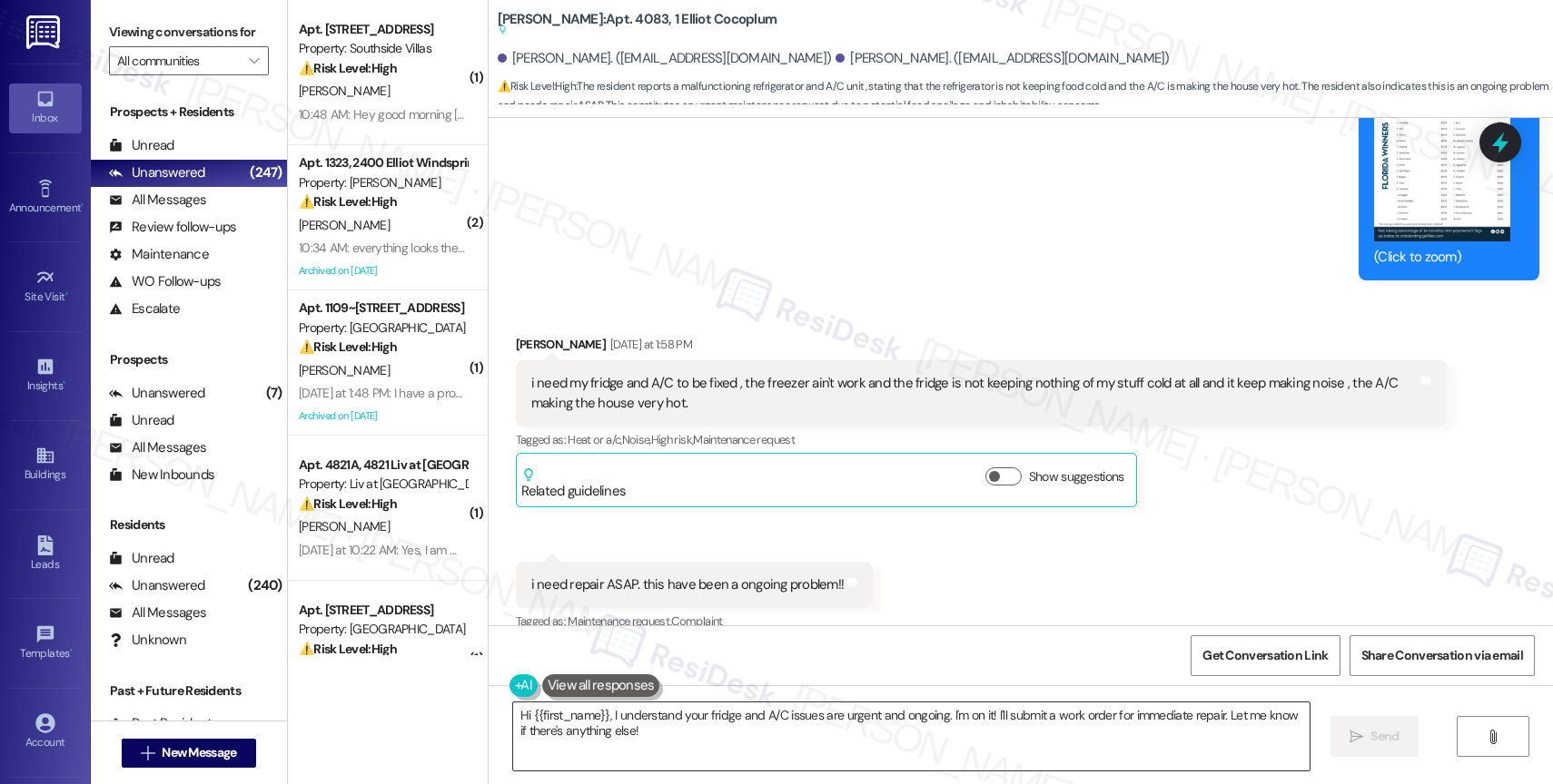
click at [668, 730] on textarea "Hi {{first_name}}, I understand your fridge and A/C issues are urgent and ongoi…" at bounding box center [911, 737] width 796 height 68
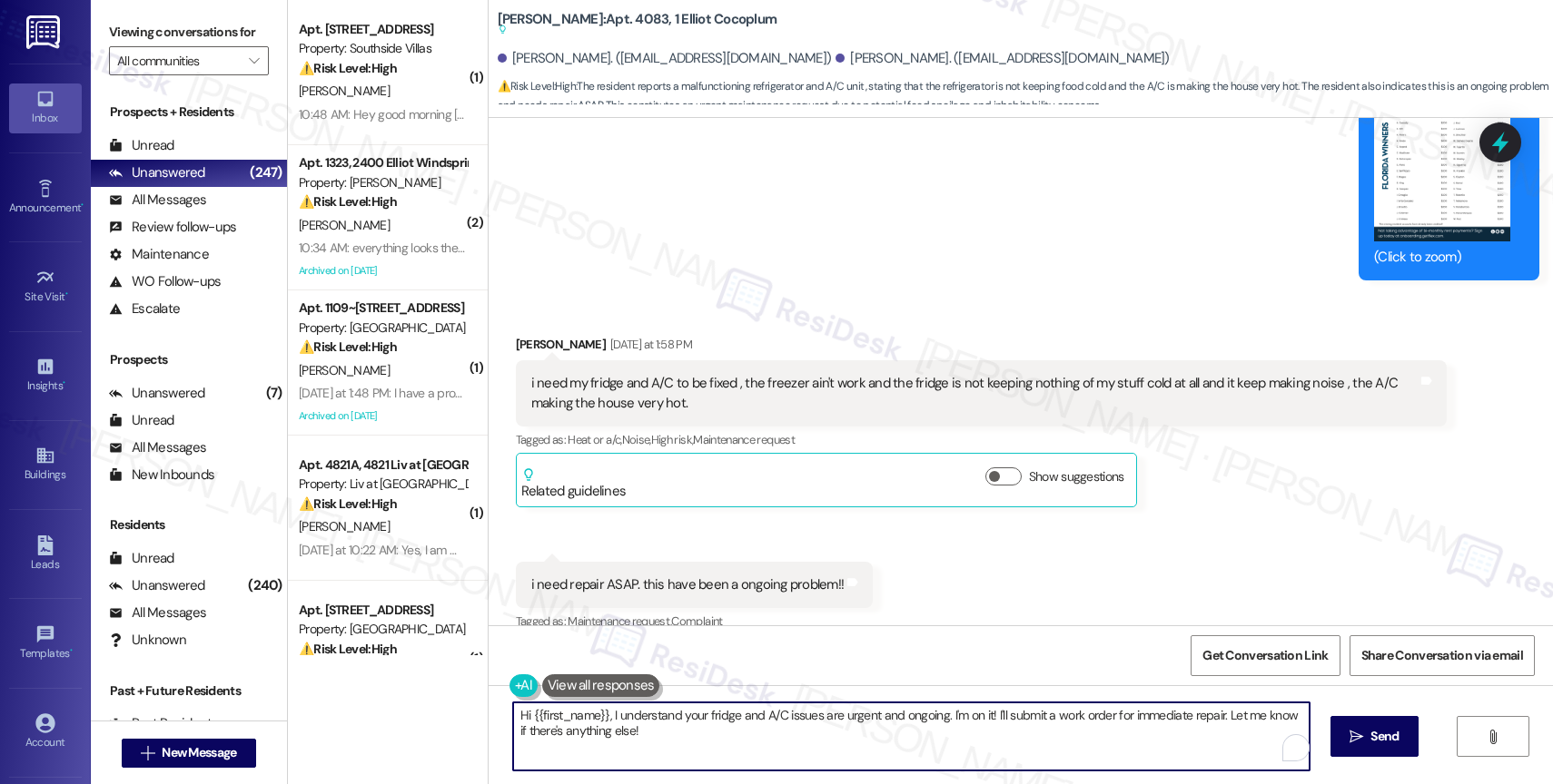
click at [668, 730] on textarea "Hi {{first_name}}, I understand your fridge and A/C issues are urgent and ongoi…" at bounding box center [911, 737] width 796 height 68
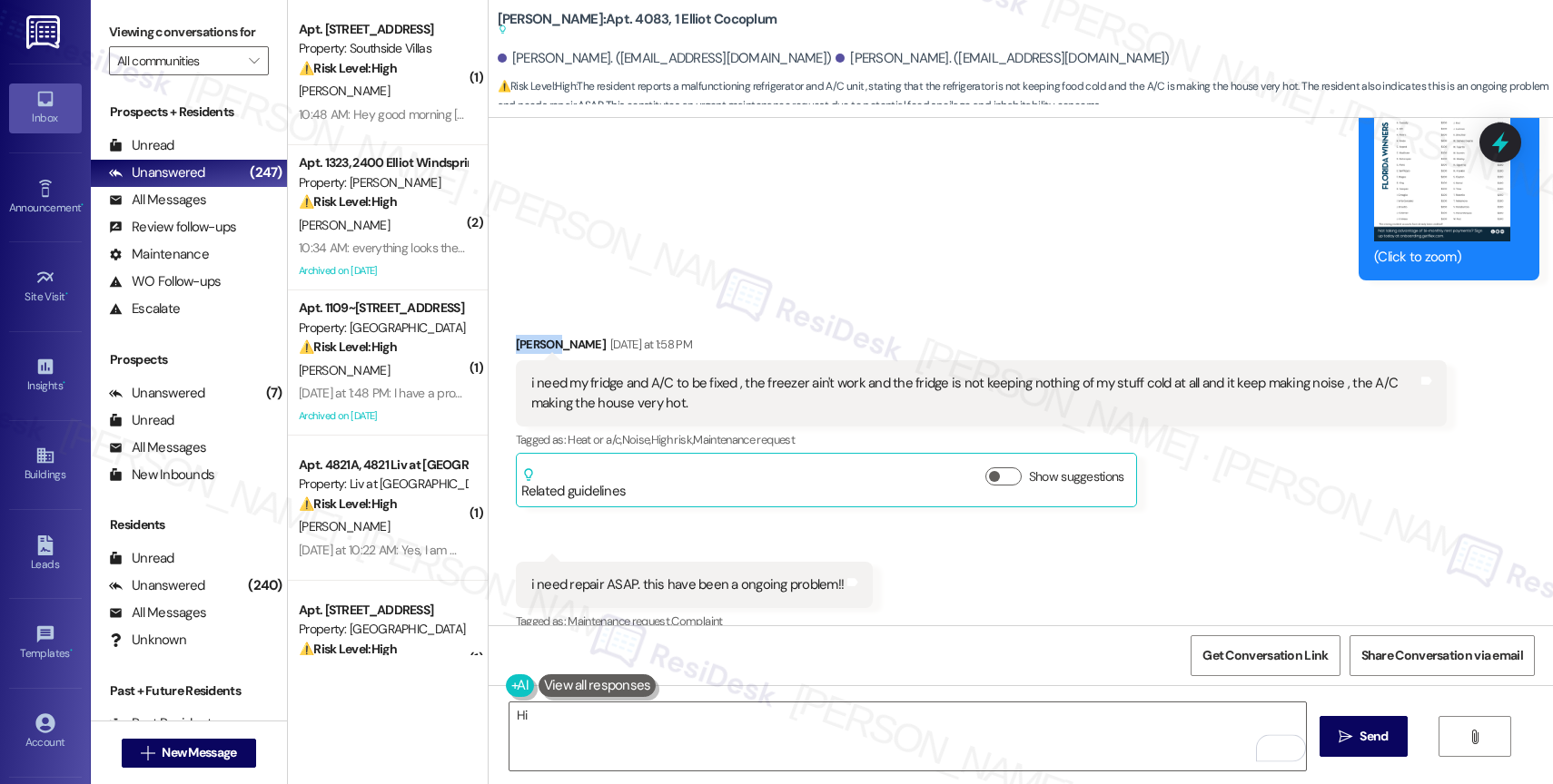
drag, startPoint x: 537, startPoint y: 284, endPoint x: 491, endPoint y: 283, distance: 46.0
click at [503, 322] on div "Received via SMS [PERSON_NAME] [DATE] at 1:58 PM i need my fridge and A/C to be…" at bounding box center [981, 422] width 958 height 200
copy div "Yvelise"
click at [580, 733] on textarea "Hi" at bounding box center [908, 737] width 796 height 68
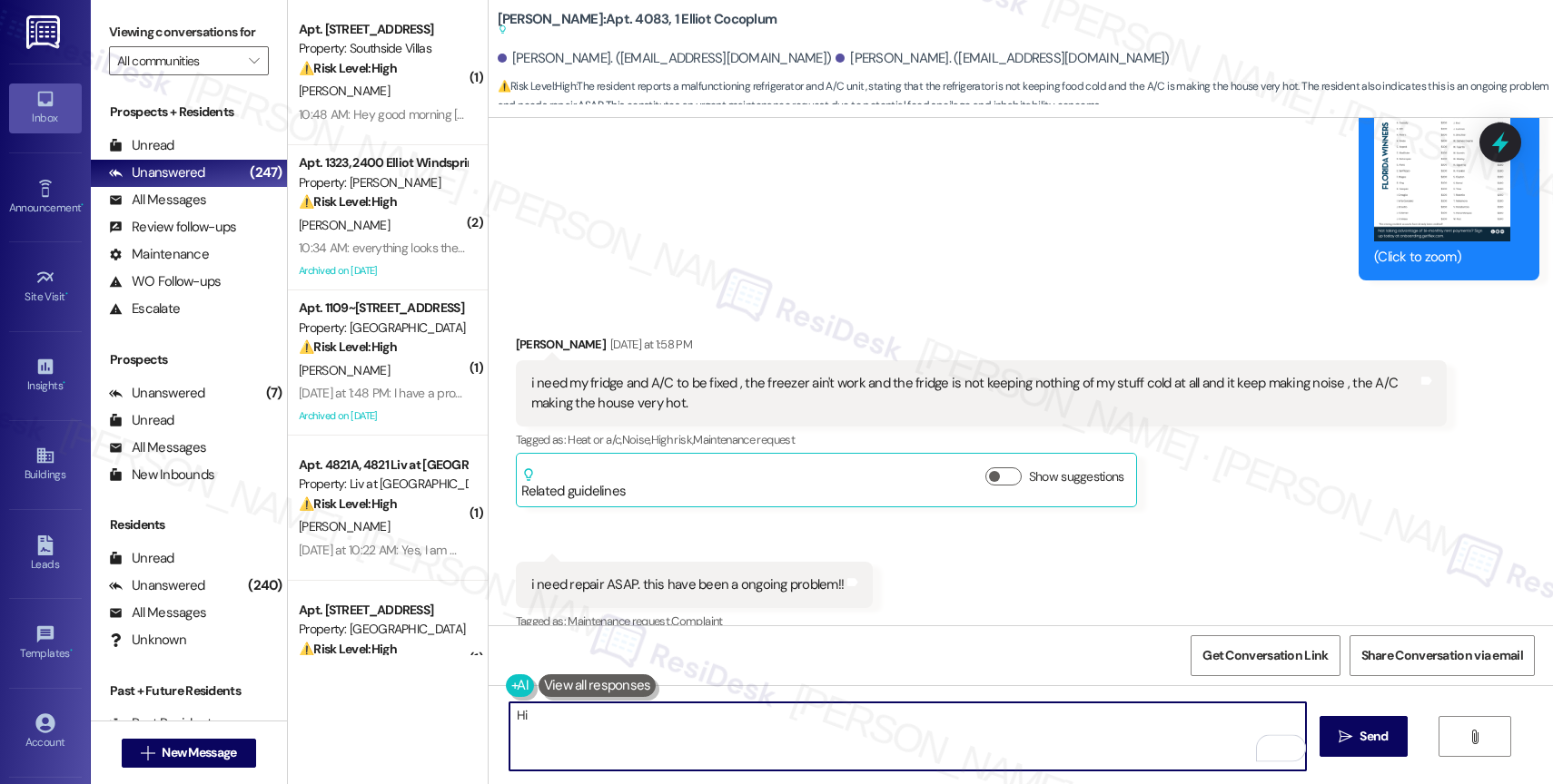
paste textarea "Yvelise"
click at [776, 725] on textarea "Hi [PERSON_NAME], thank you for reaching out." at bounding box center [908, 737] width 796 height 68
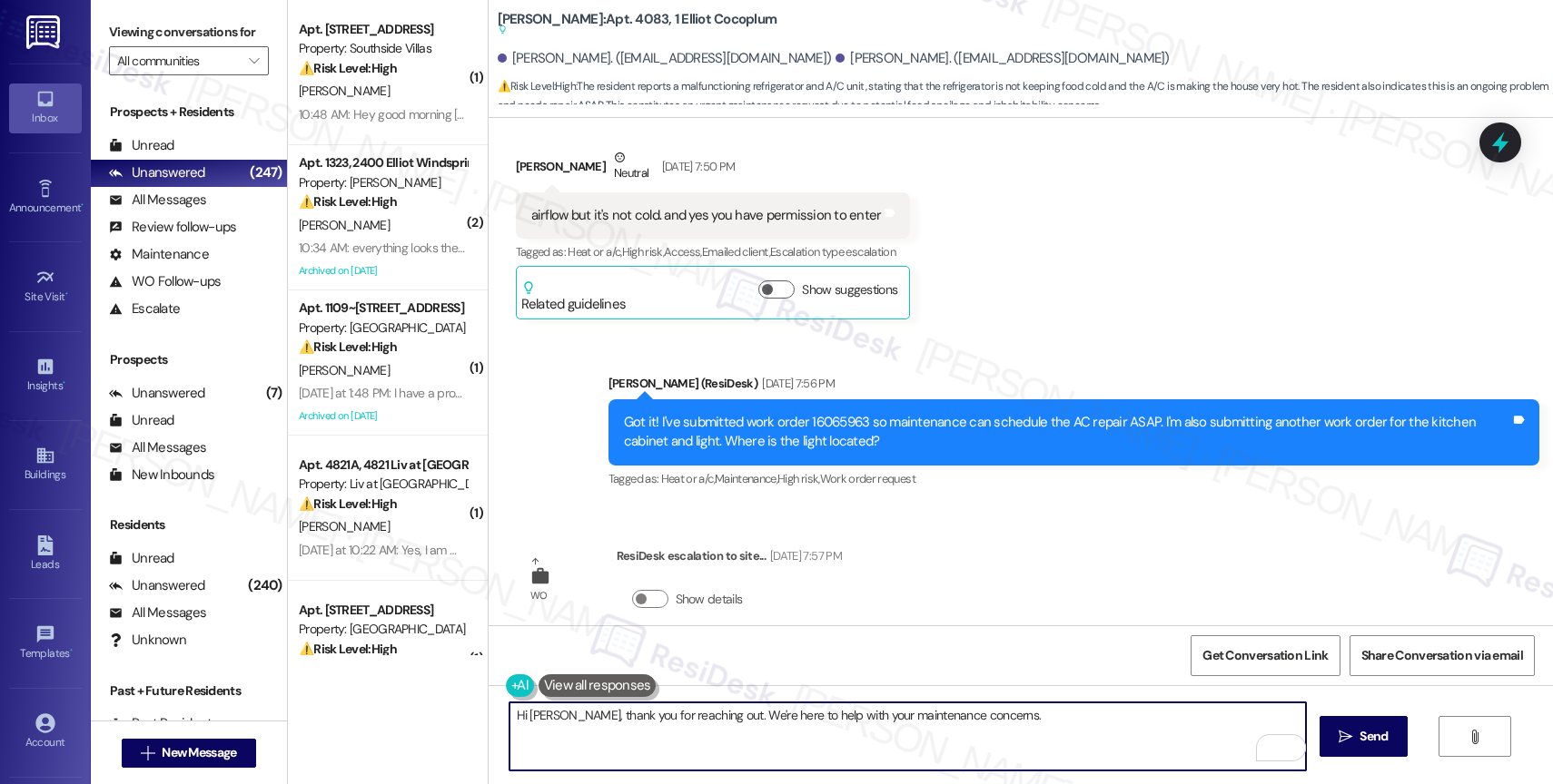
scroll to position [12872, 0]
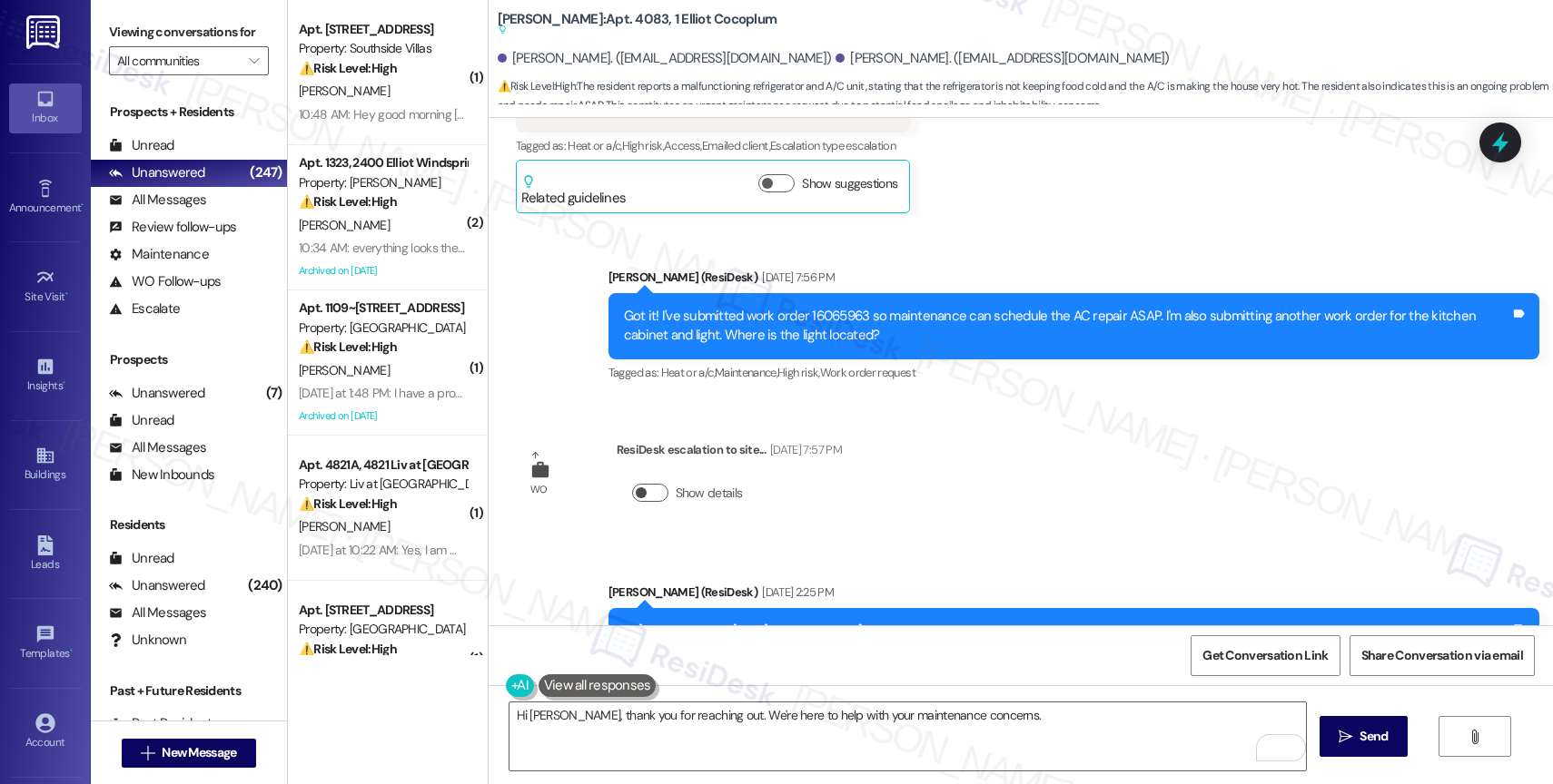
click at [633, 484] on button "Show details" at bounding box center [651, 493] width 36 height 18
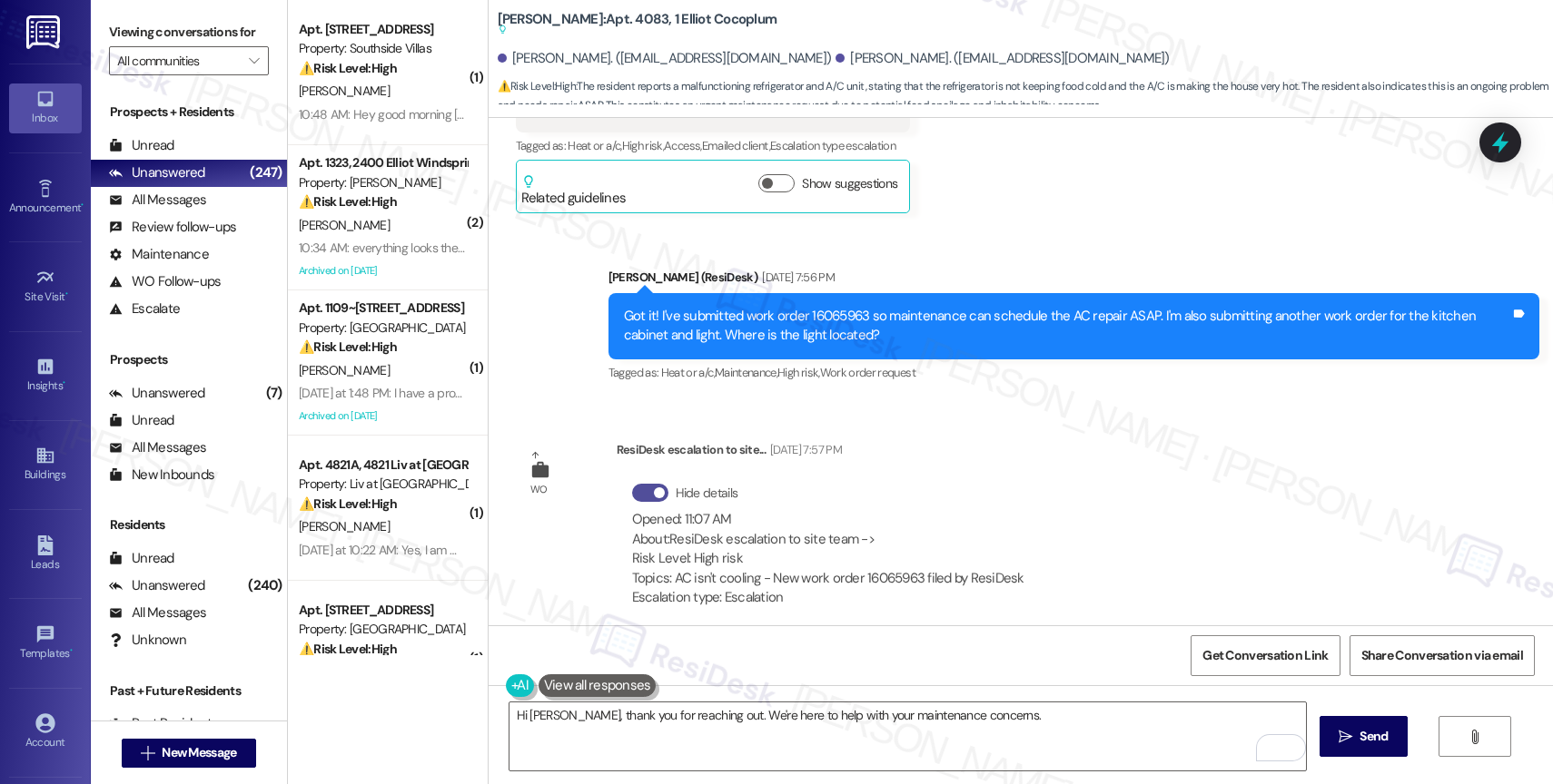
click at [633, 484] on button "Hide details" at bounding box center [651, 493] width 36 height 18
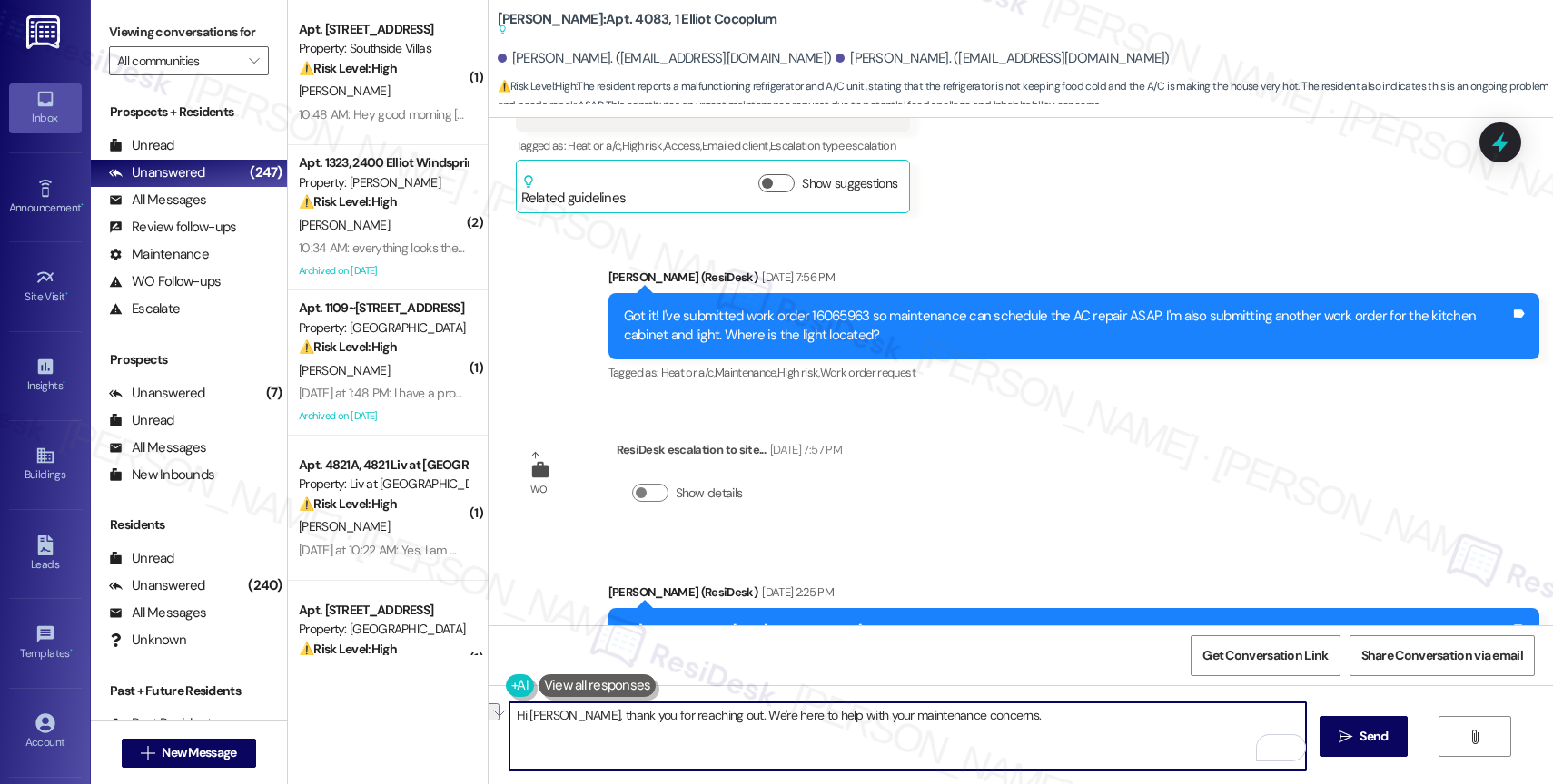
drag, startPoint x: 700, startPoint y: 711, endPoint x: 1118, endPoint y: 726, distance: 418.3
click at [1118, 726] on textarea "Hi [PERSON_NAME], thank you for reaching out. We're here to help with your main…" at bounding box center [908, 737] width 796 height 68
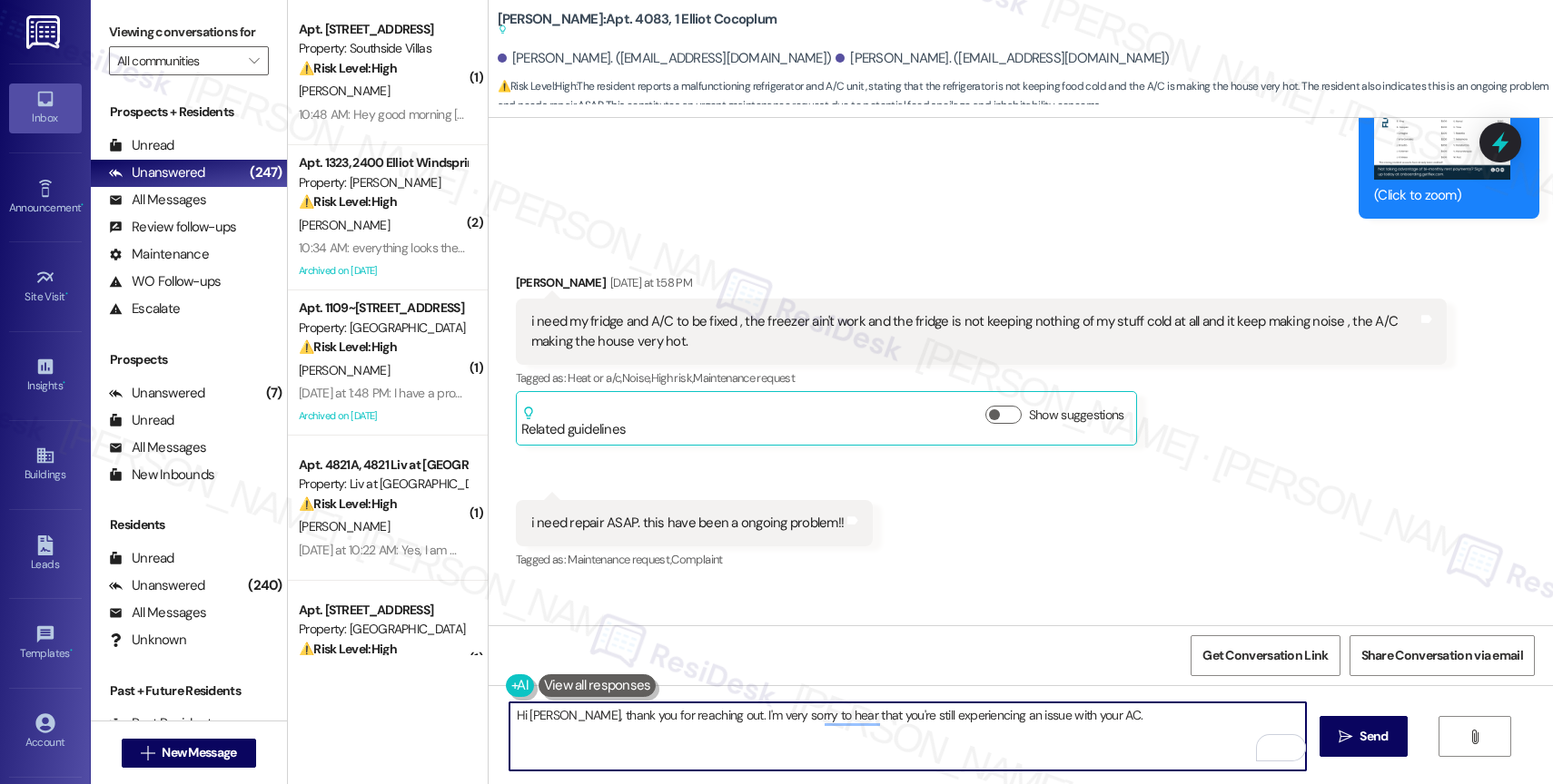
scroll to position [14510, 0]
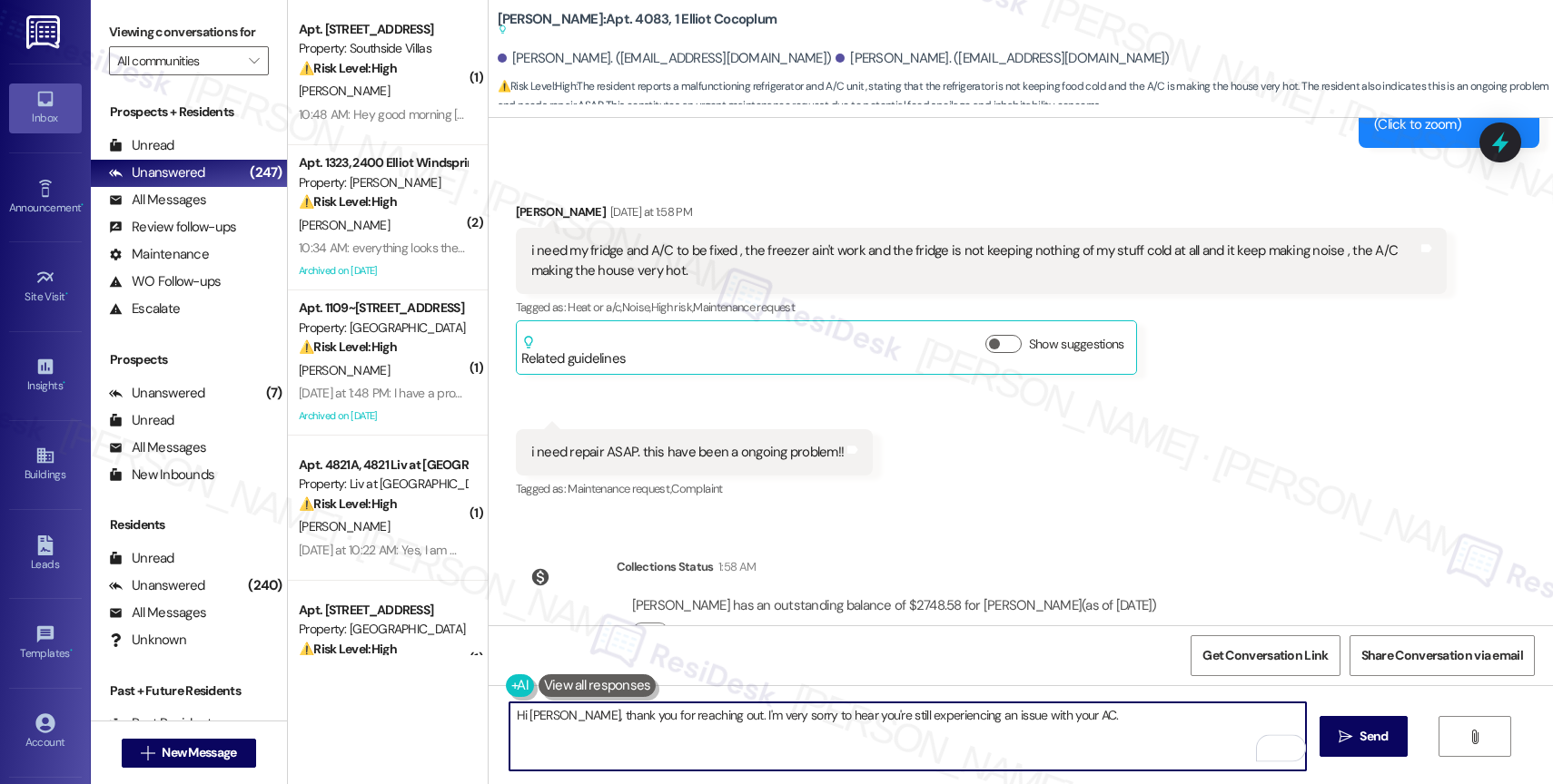
click at [1136, 726] on textarea "Hi [PERSON_NAME], thank you for reaching out. I'm very sorry to hear you're sti…" at bounding box center [908, 737] width 796 height 68
click at [736, 737] on textarea "Hi [PERSON_NAME], thank you for reaching out. I'm very sorry to hear you're sti…" at bounding box center [908, 737] width 796 height 68
paste textarea "Have you submitted a work order online? Please let me know if you want me to su…"
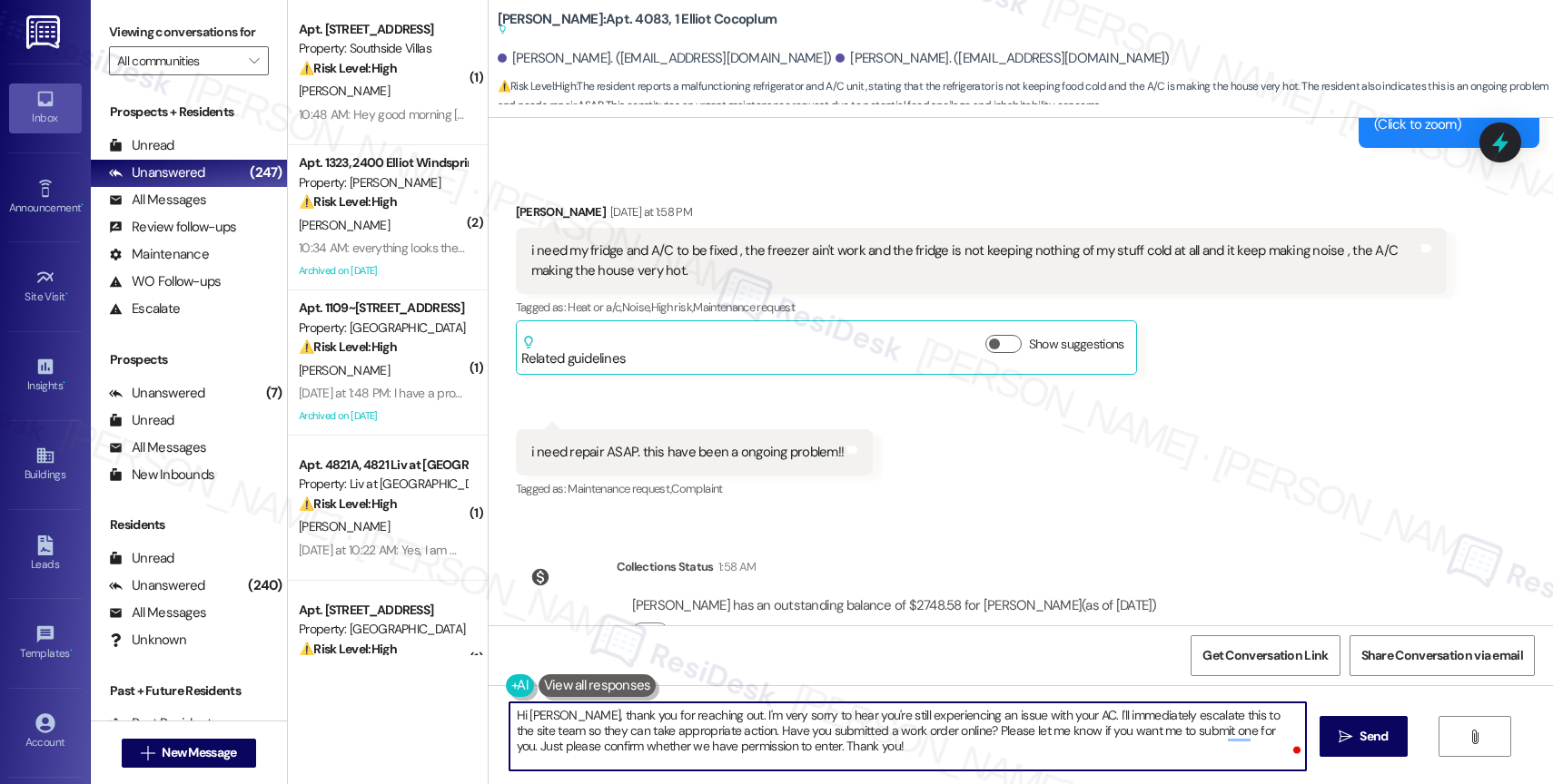
click at [749, 731] on textarea "Hi [PERSON_NAME], thank you for reaching out. I'm very sorry to hear you're sti…" at bounding box center [908, 737] width 796 height 68
click at [929, 729] on textarea "Hi [PERSON_NAME], thank you for reaching out. I'm very sorry to hear you're sti…" at bounding box center [908, 737] width 796 height 68
click at [987, 756] on textarea "Hi [PERSON_NAME], thank you for reaching out. I'm very sorry to hear you're sti…" at bounding box center [908, 737] width 796 height 68
type textarea "Hi [PERSON_NAME], thank you for reaching out. I'm very sorry to hear you're sti…"
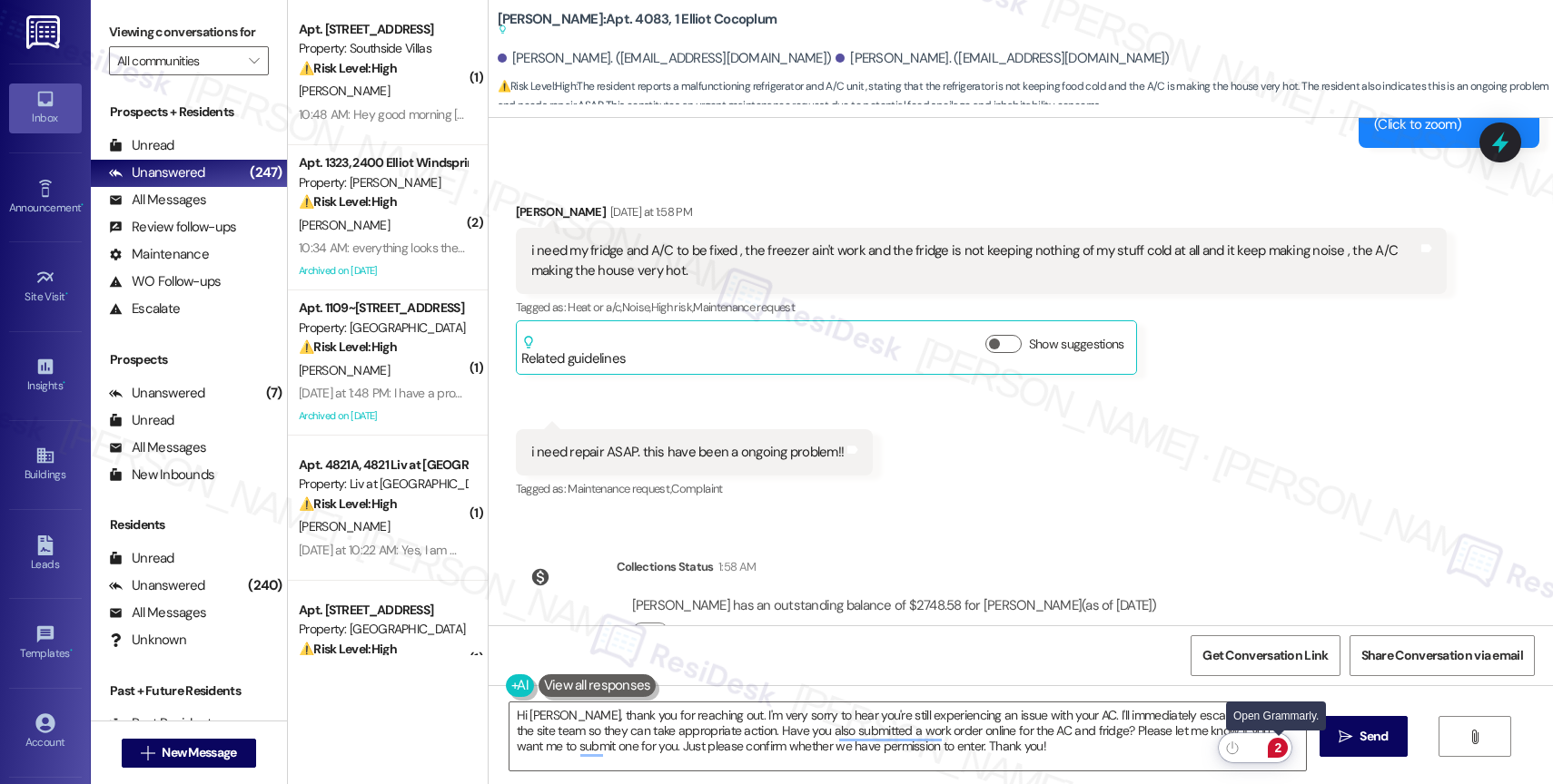
click at [1281, 747] on div "2" at bounding box center [1278, 749] width 20 height 20
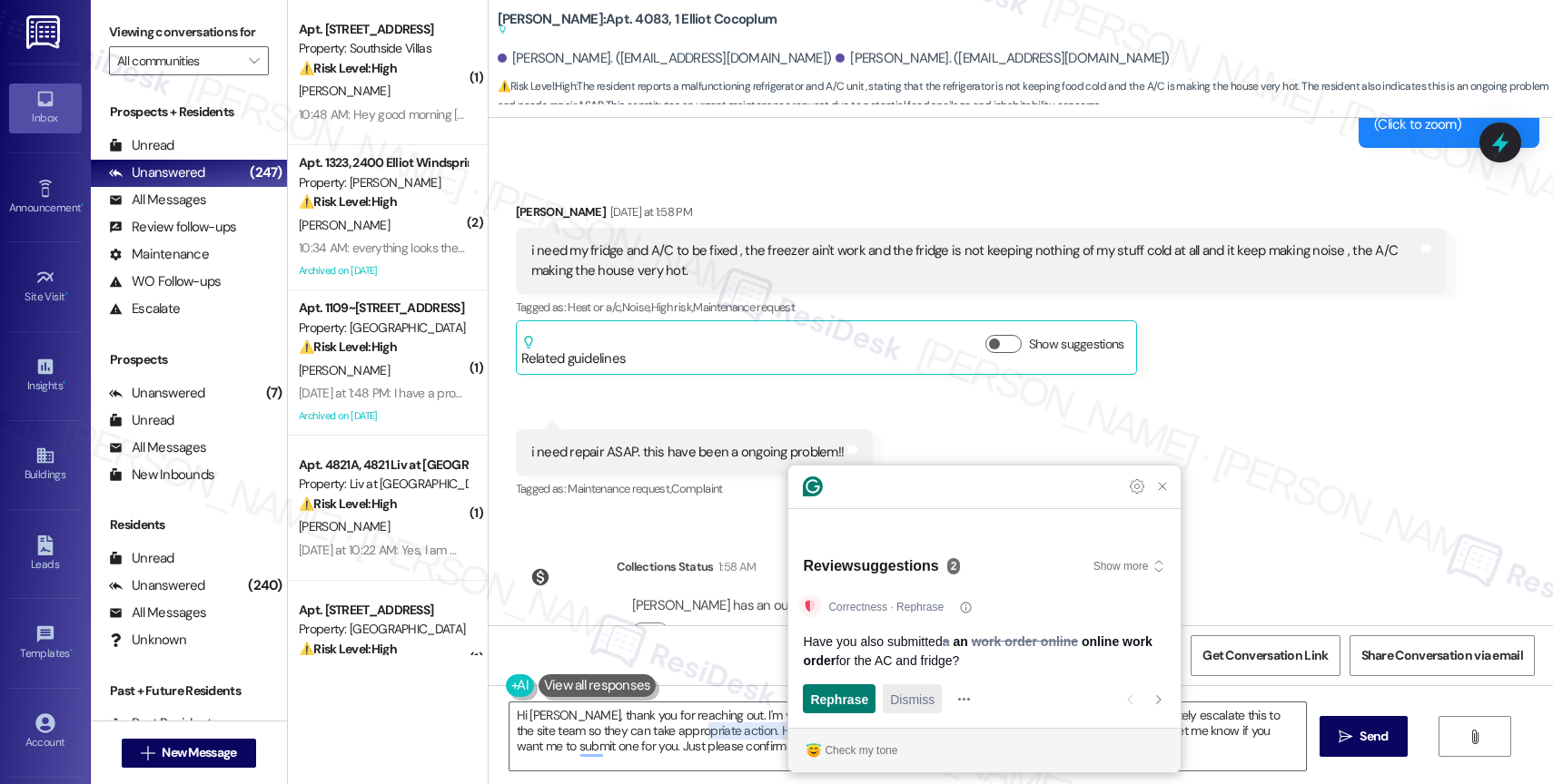
click at [913, 697] on span "Dismiss" at bounding box center [911, 700] width 45 height 19
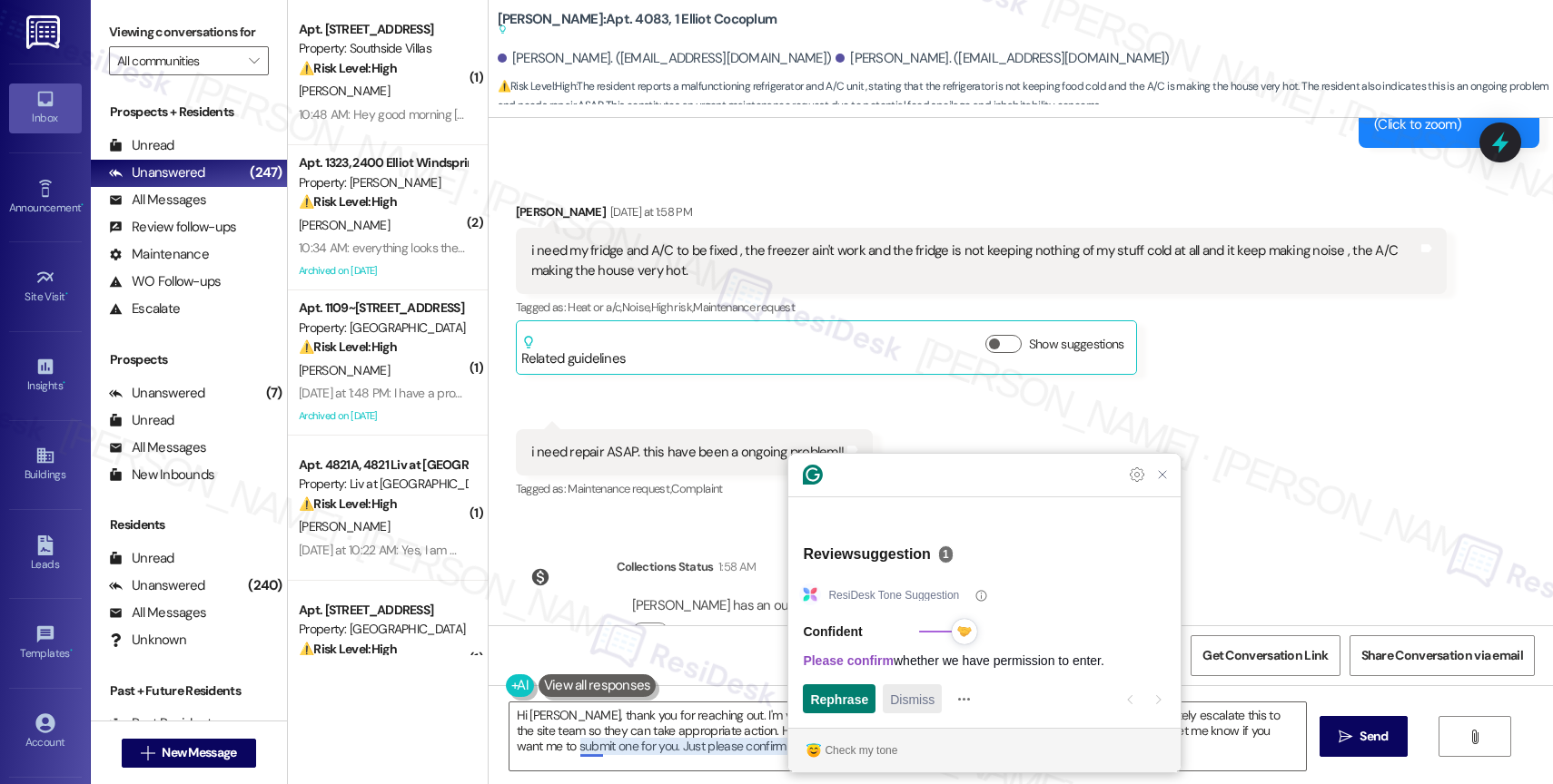
click at [914, 696] on span "Dismiss" at bounding box center [911, 700] width 45 height 19
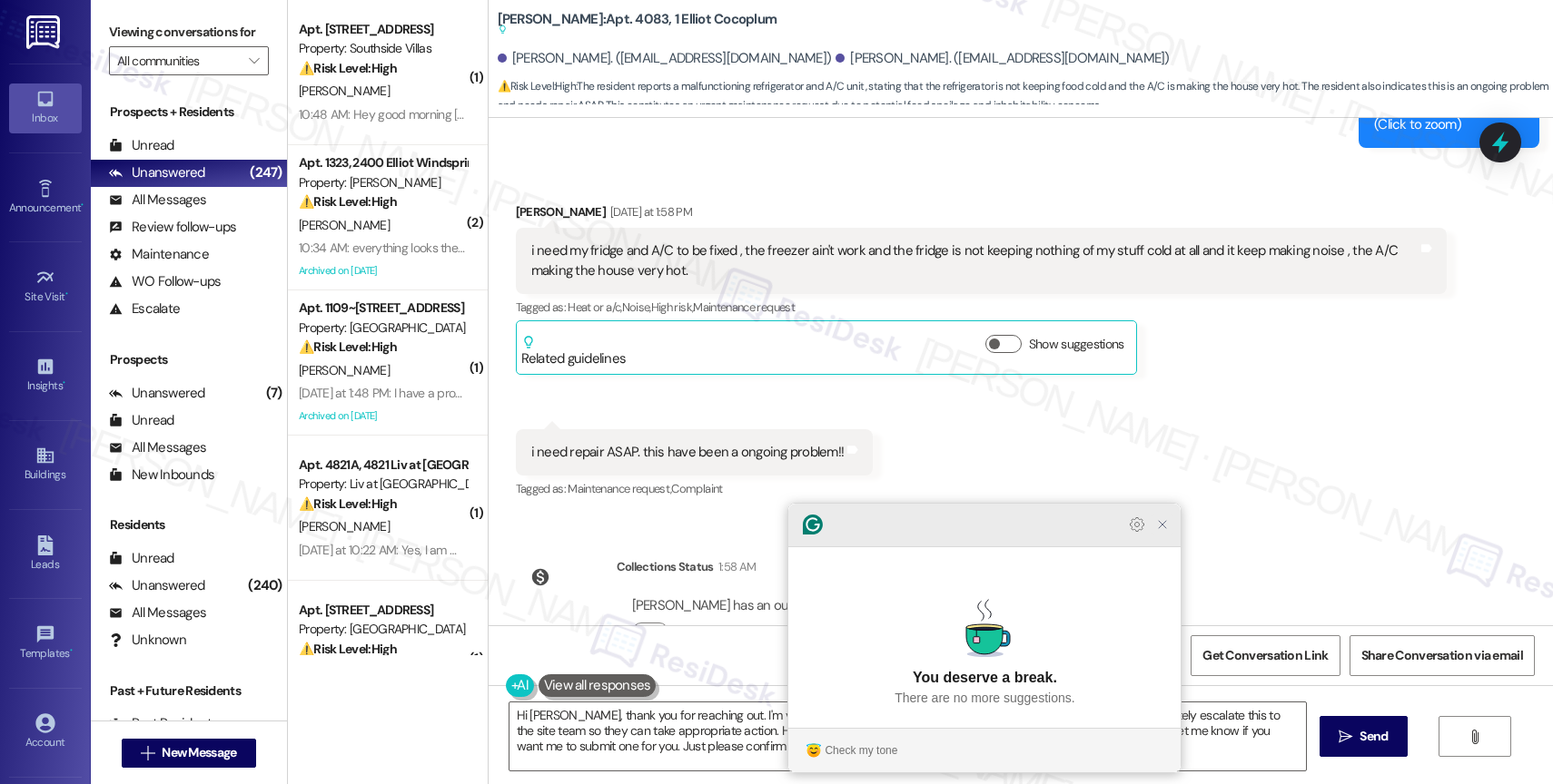
click at [1167, 532] on icon "Close Grammarly Assistant" at bounding box center [1162, 525] width 15 height 15
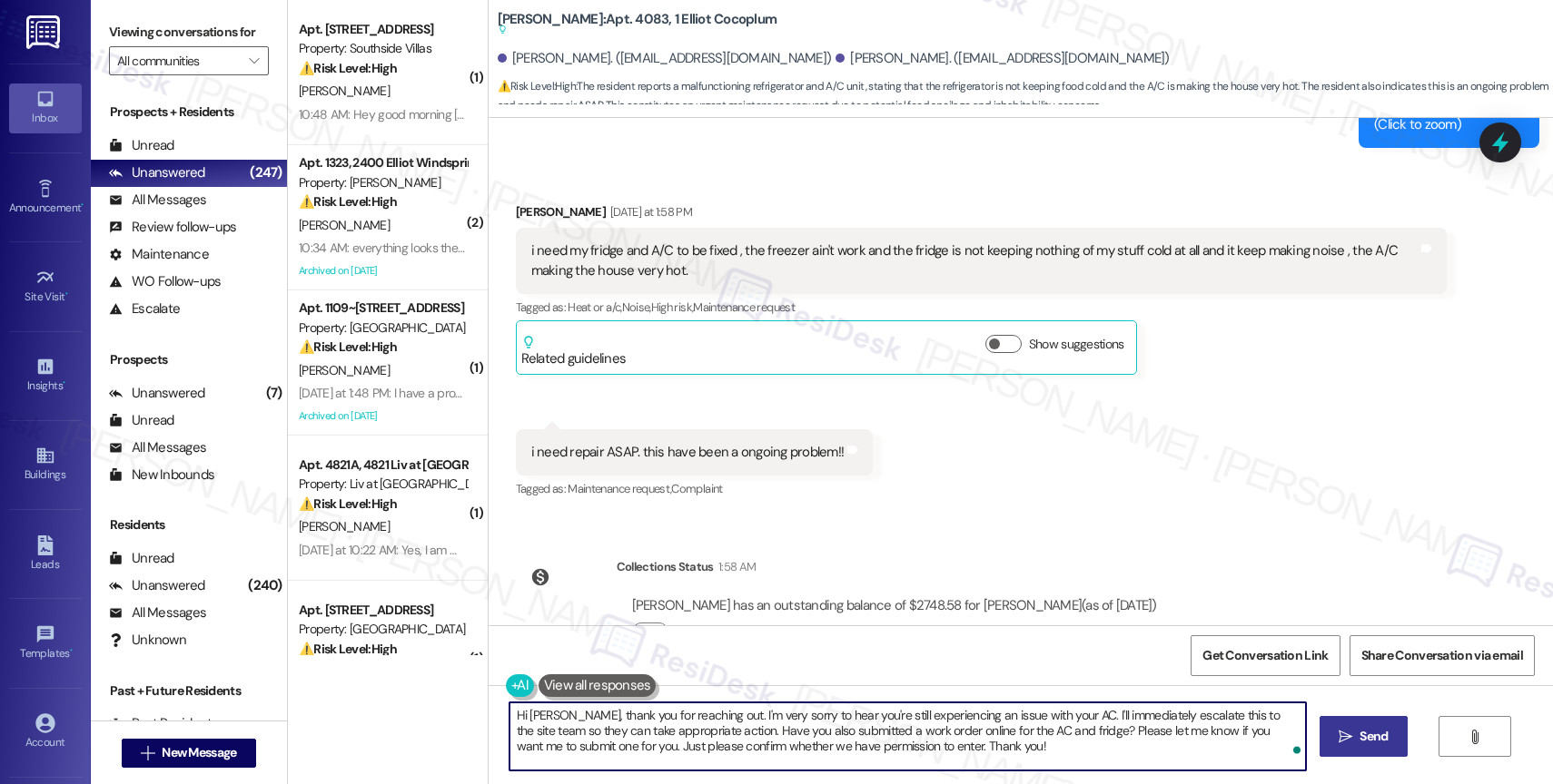
click at [1372, 735] on span "Send" at bounding box center [1373, 737] width 28 height 19
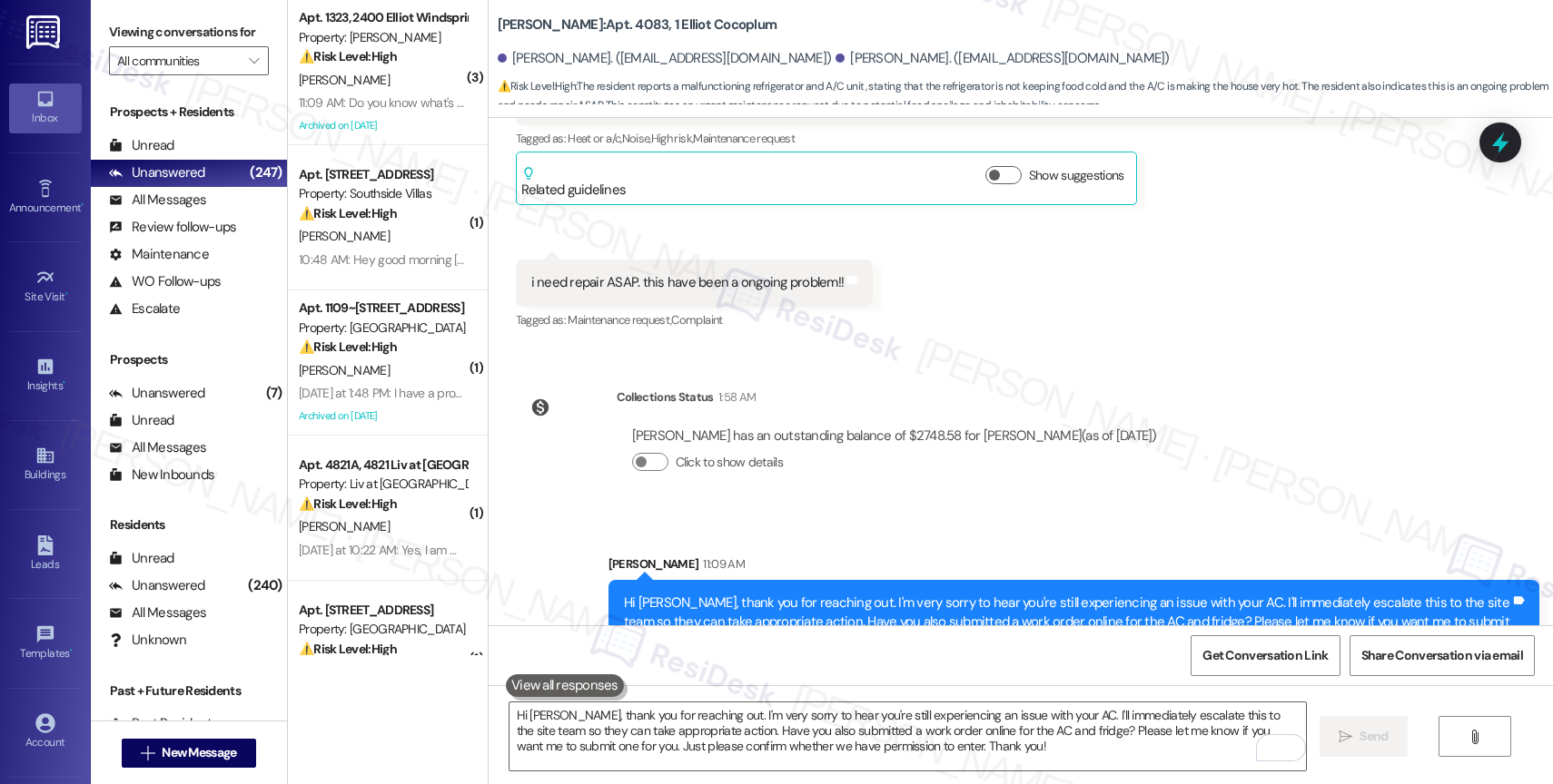
scroll to position [14416, 0]
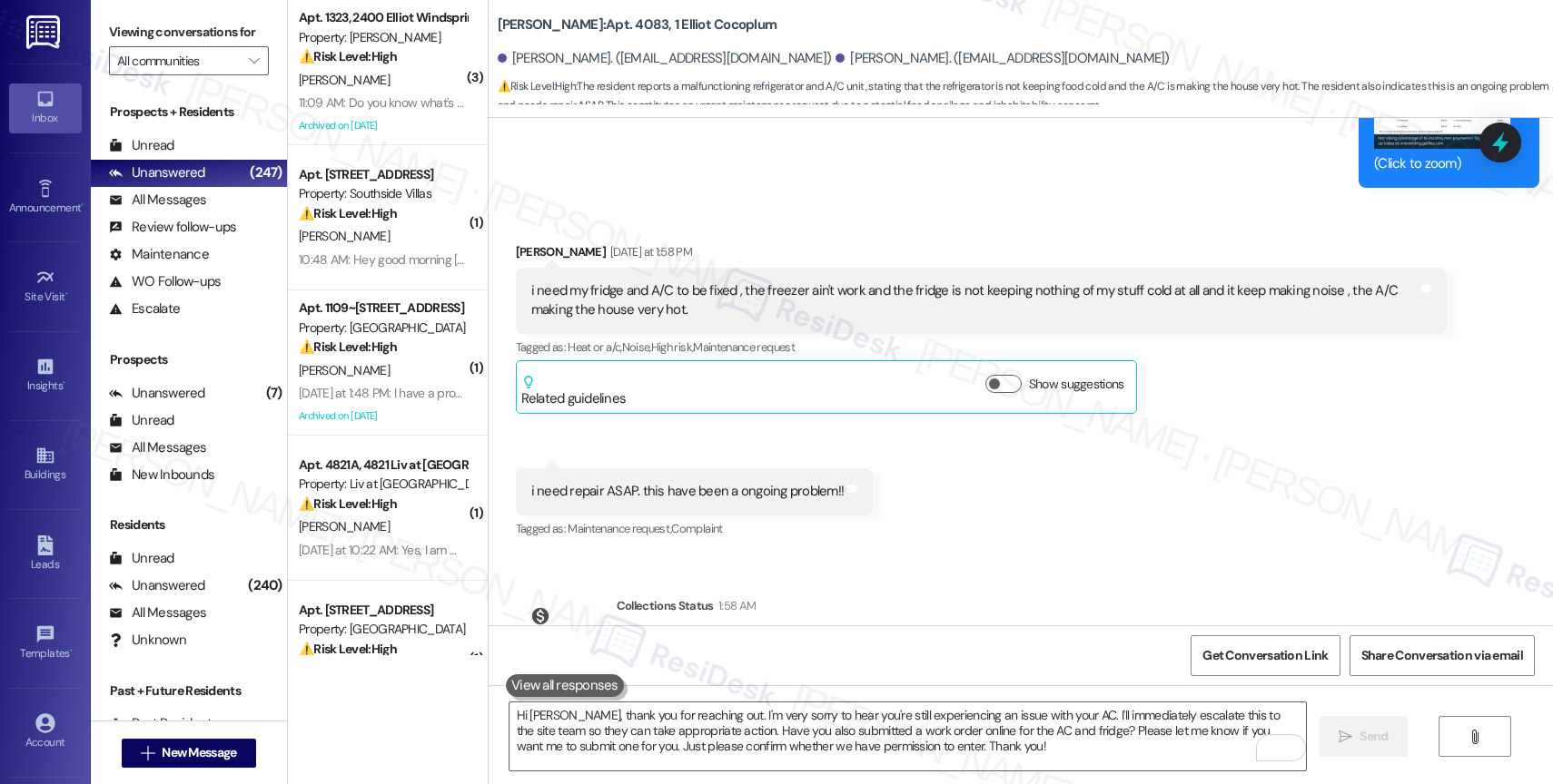
click at [649, 282] on div "i need my fridge and A/C to be fixed , the freezer ain't work and the fridge is…" at bounding box center [974, 301] width 886 height 39
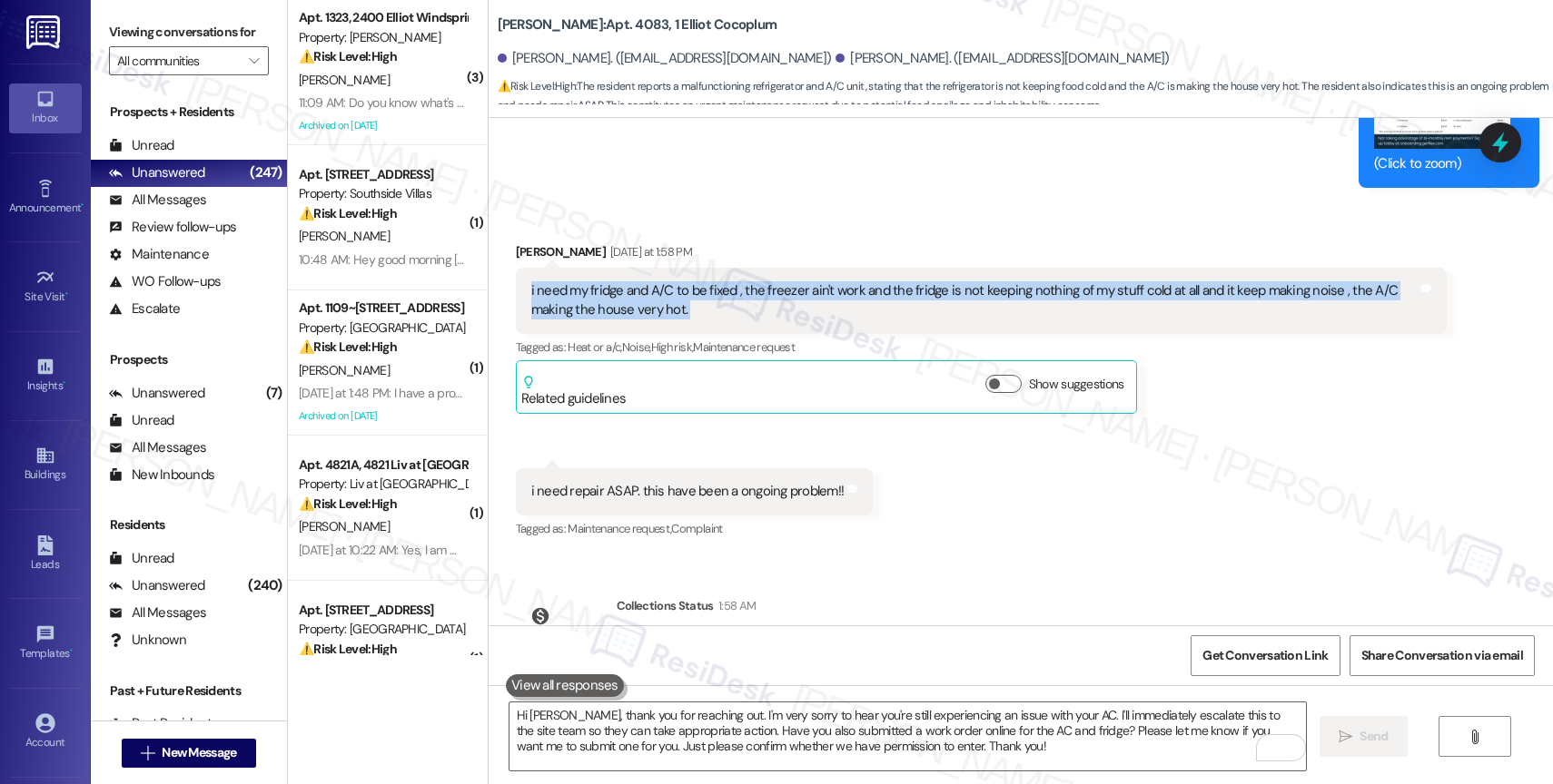
click at [649, 282] on div "i need my fridge and A/C to be fixed , the freezer ain't work and the fridge is…" at bounding box center [974, 301] width 886 height 39
copy div "i need my fridge and A/C to be fixed , the freezer ain't work and the fridge is…"
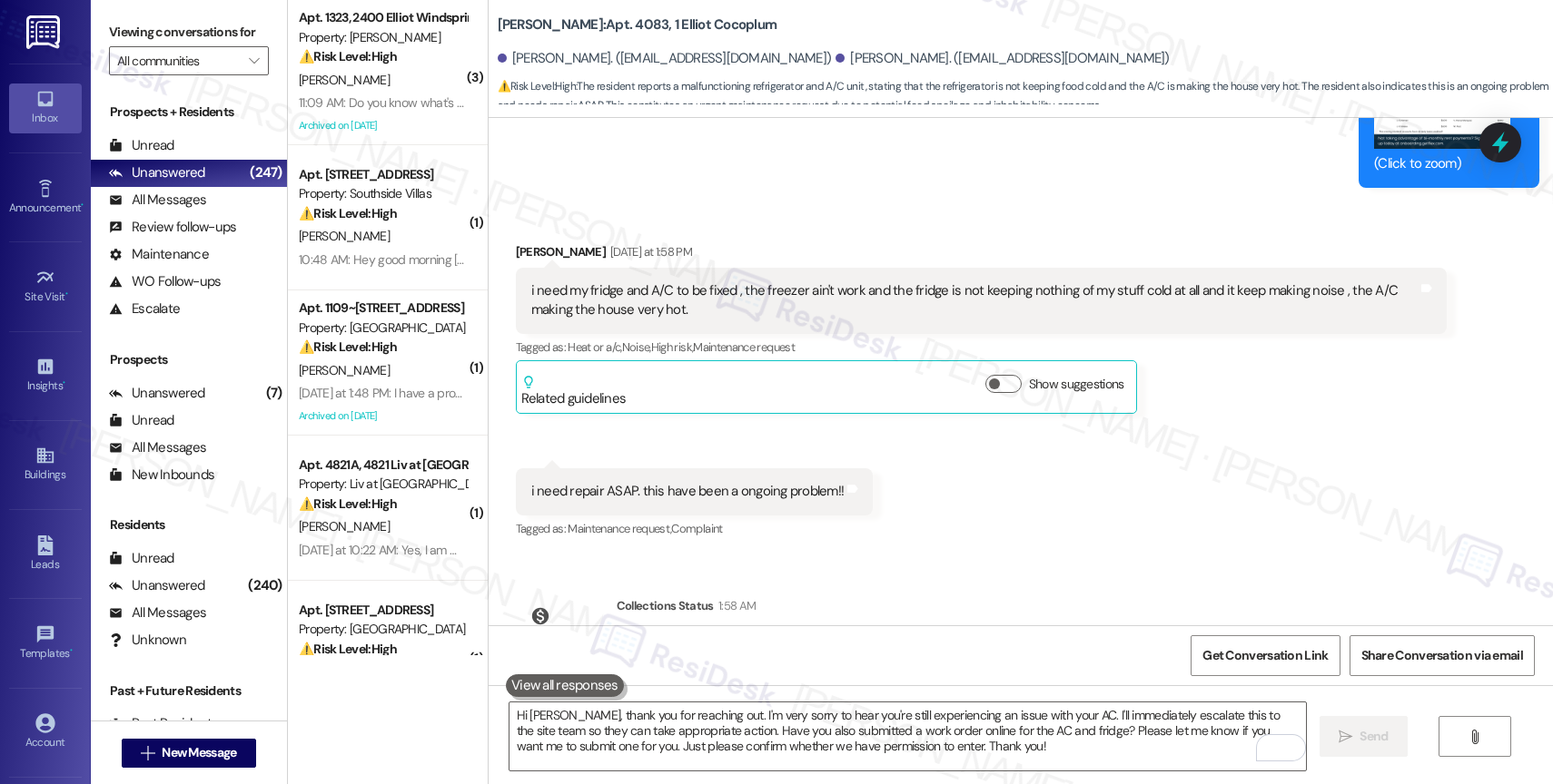
click at [992, 488] on div "Received via SMS [PERSON_NAME] [DATE] at 1:58 PM i need my fridge and A/C to be…" at bounding box center [1020, 379] width 1064 height 354
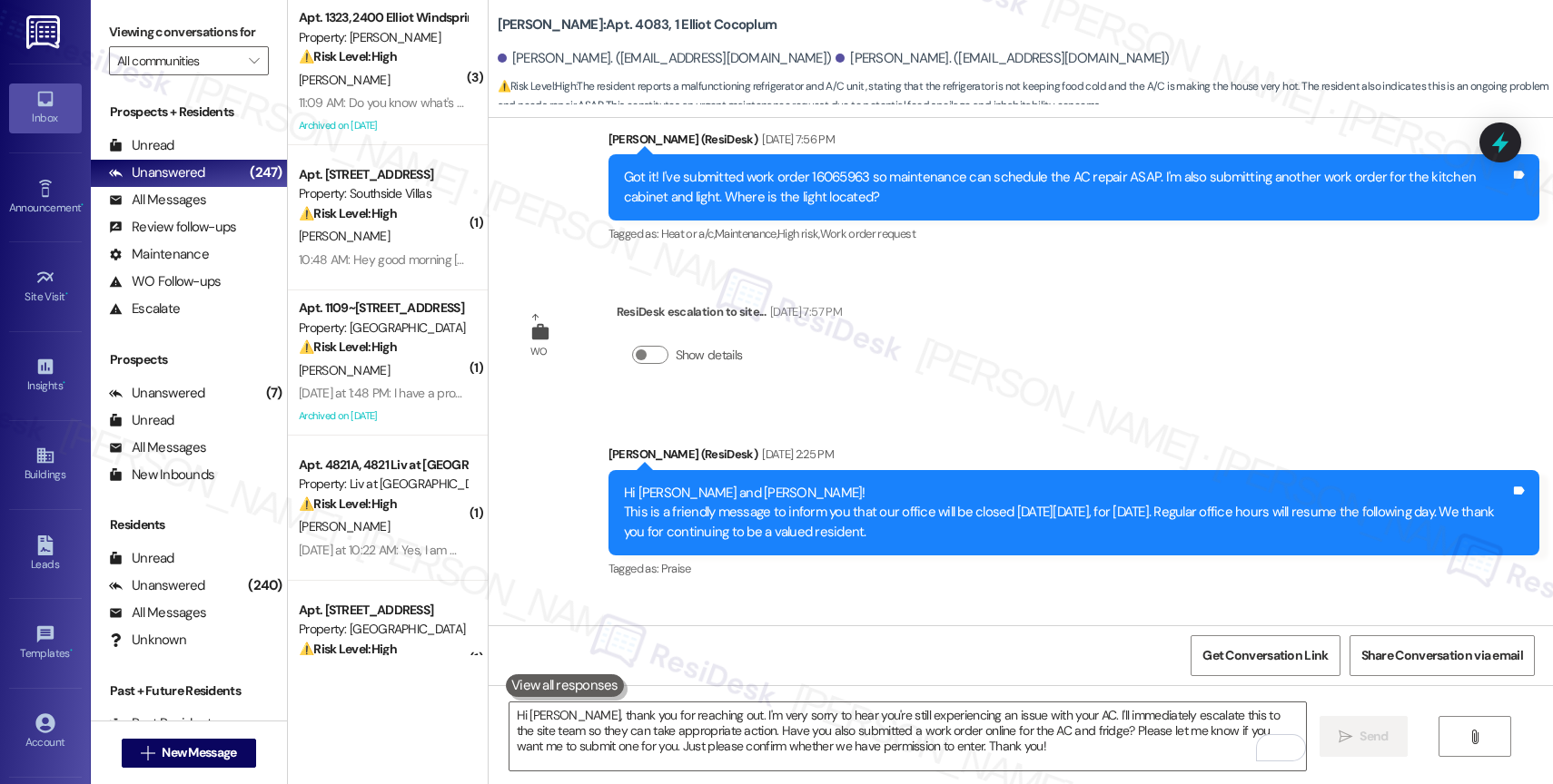
scroll to position [12682, 0]
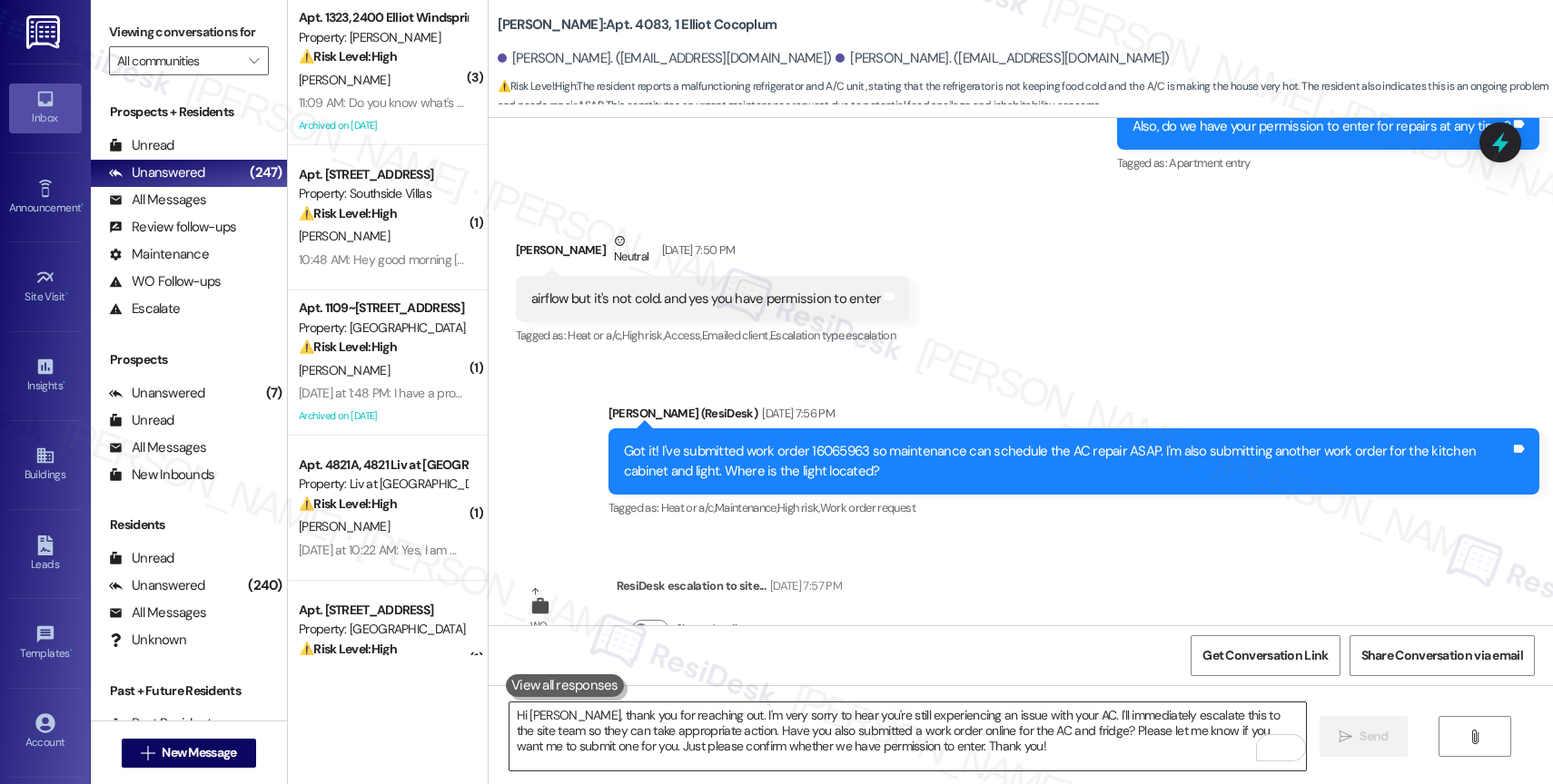
click at [645, 709] on textarea "Hi [PERSON_NAME], thank you for reaching out. I'm very sorry to hear you're sti…" at bounding box center [908, 737] width 796 height 68
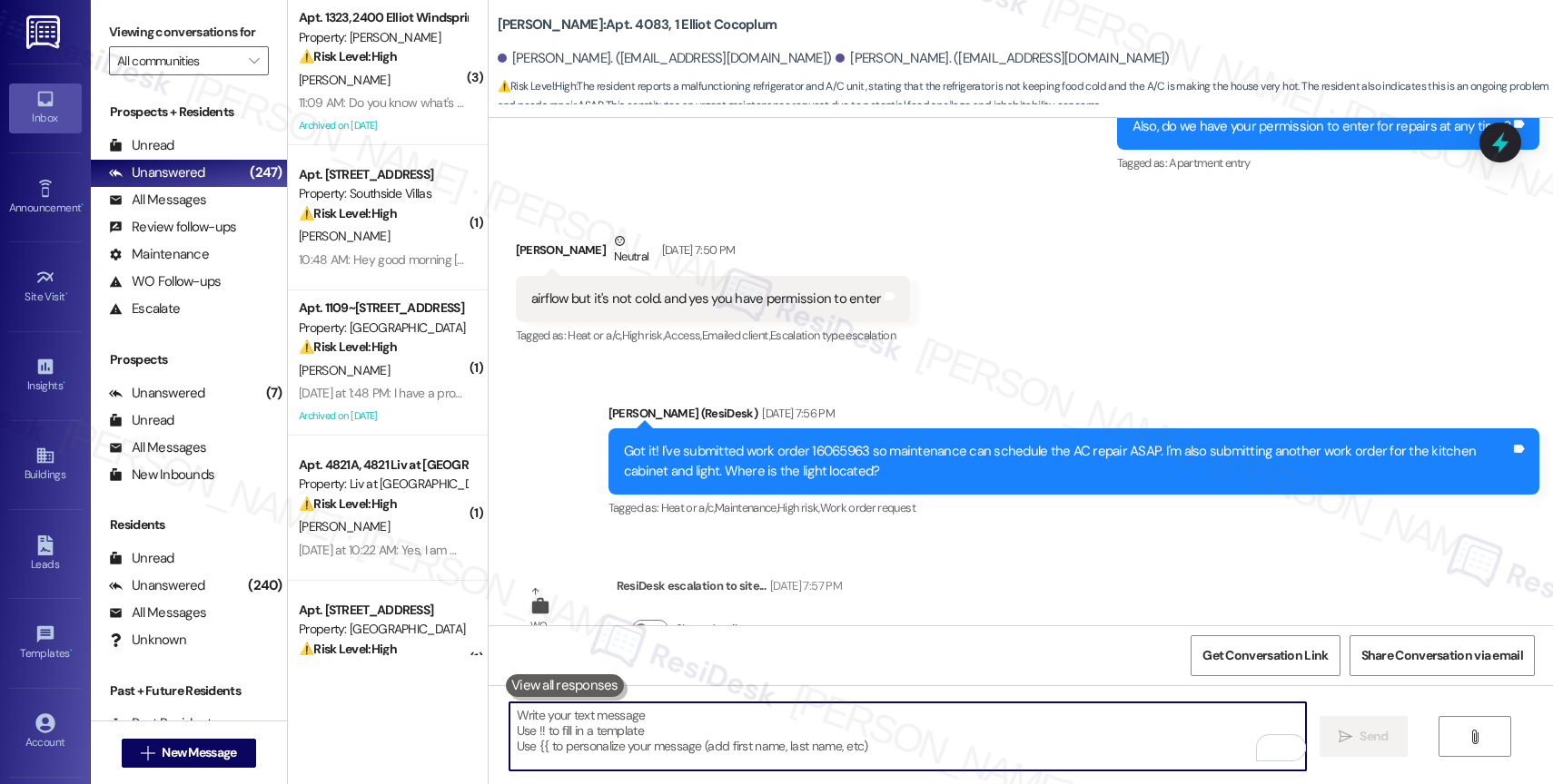
type textarea "I"
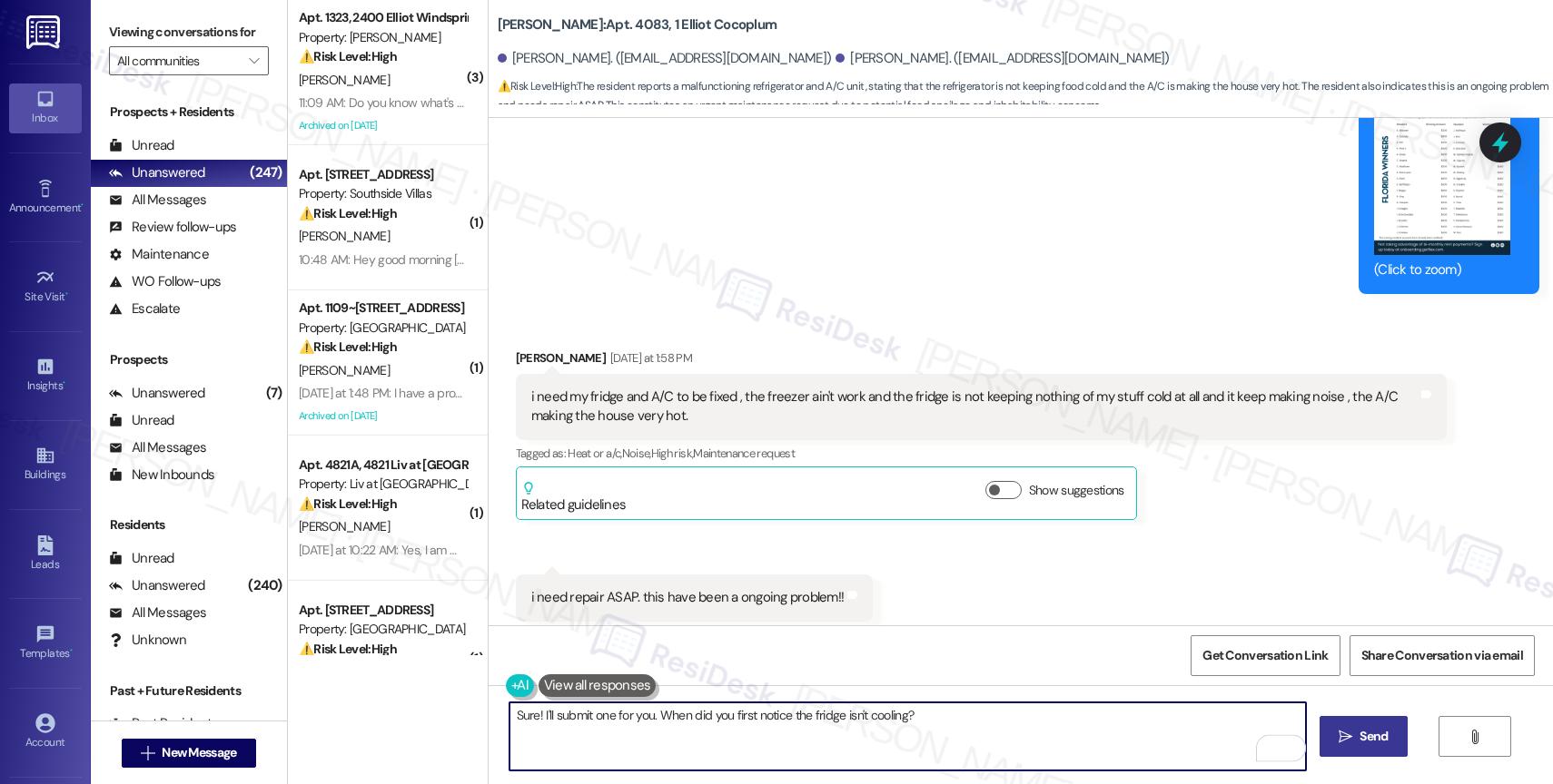
scroll to position [14874, 0]
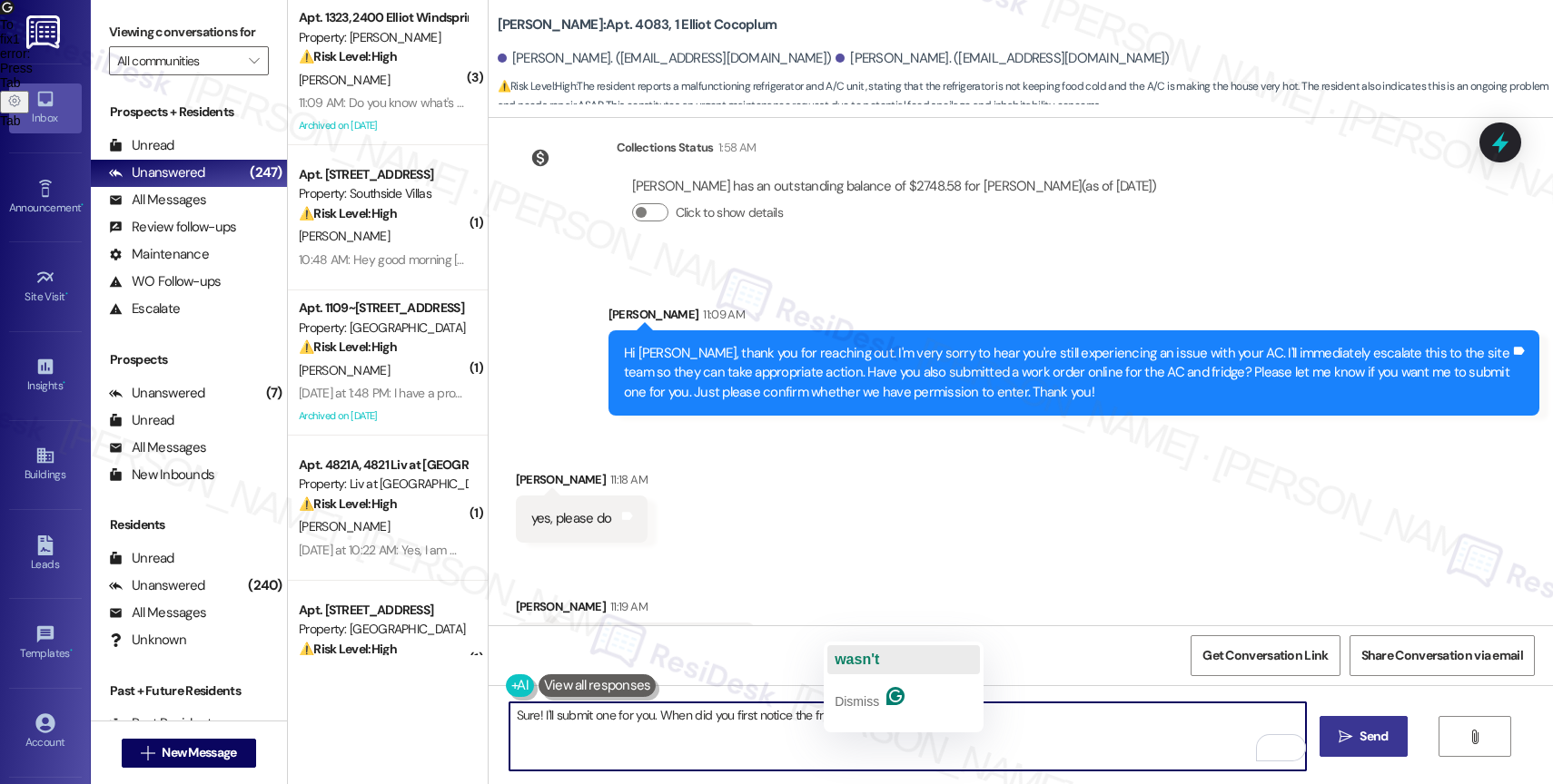
click at [882, 652] on button "wasn't" at bounding box center [903, 660] width 153 height 29
click at [985, 728] on textarea "Sure! I'll submit one for you. When did you first notice the fridge wasn't cool…" at bounding box center [908, 737] width 796 height 68
type textarea "Sure! I'll submit one for you. When did you first notice the fridge wasn't cool…"
click at [1362, 742] on span "Send" at bounding box center [1373, 737] width 28 height 19
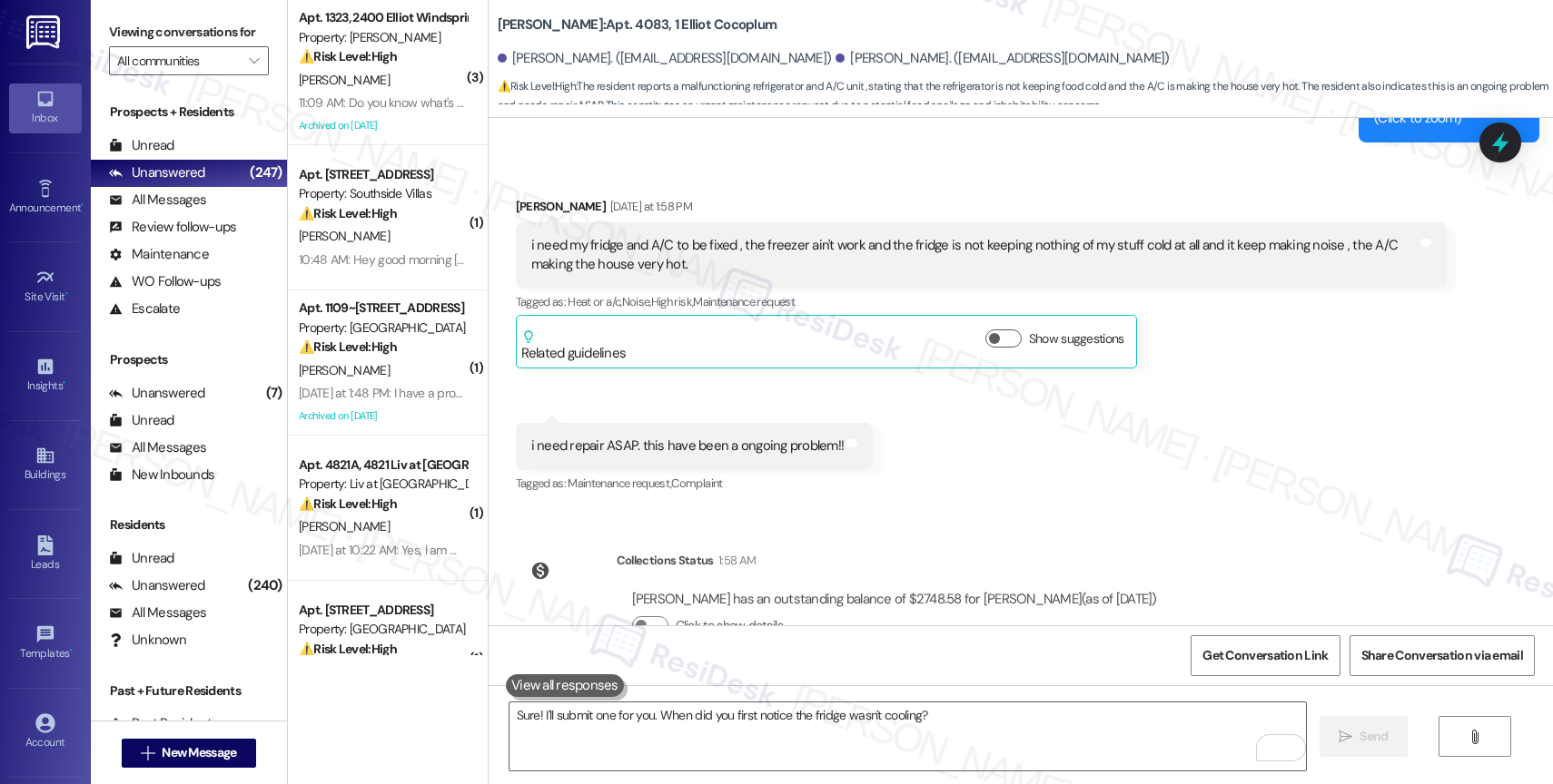
scroll to position [15000, 0]
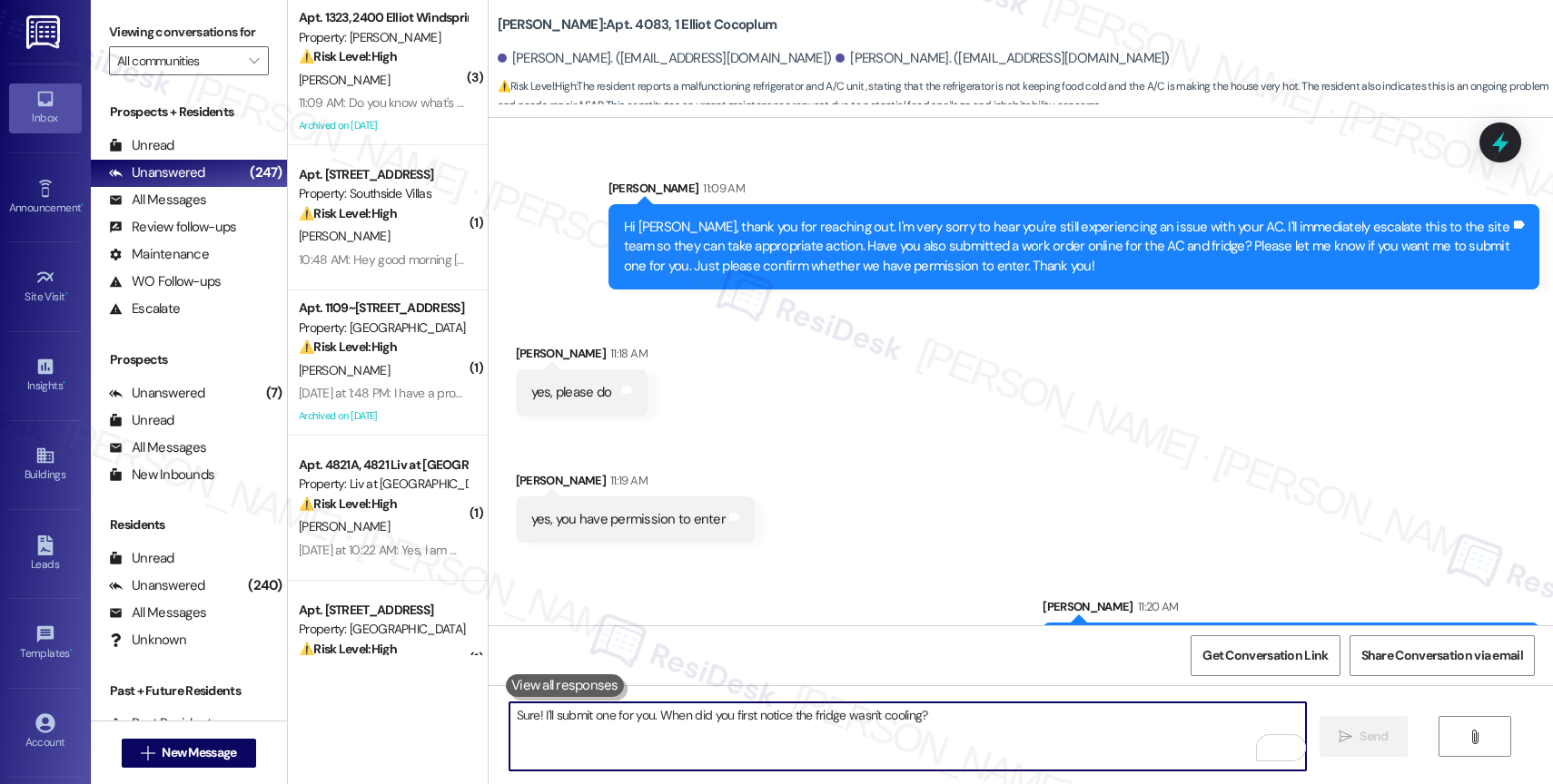
click at [648, 729] on textarea "Sure! I'll submit one for you. When did you first notice the fridge wasn't cool…" at bounding box center [908, 737] width 796 height 68
type textarea "Also, you said the AC is not cooling ag"
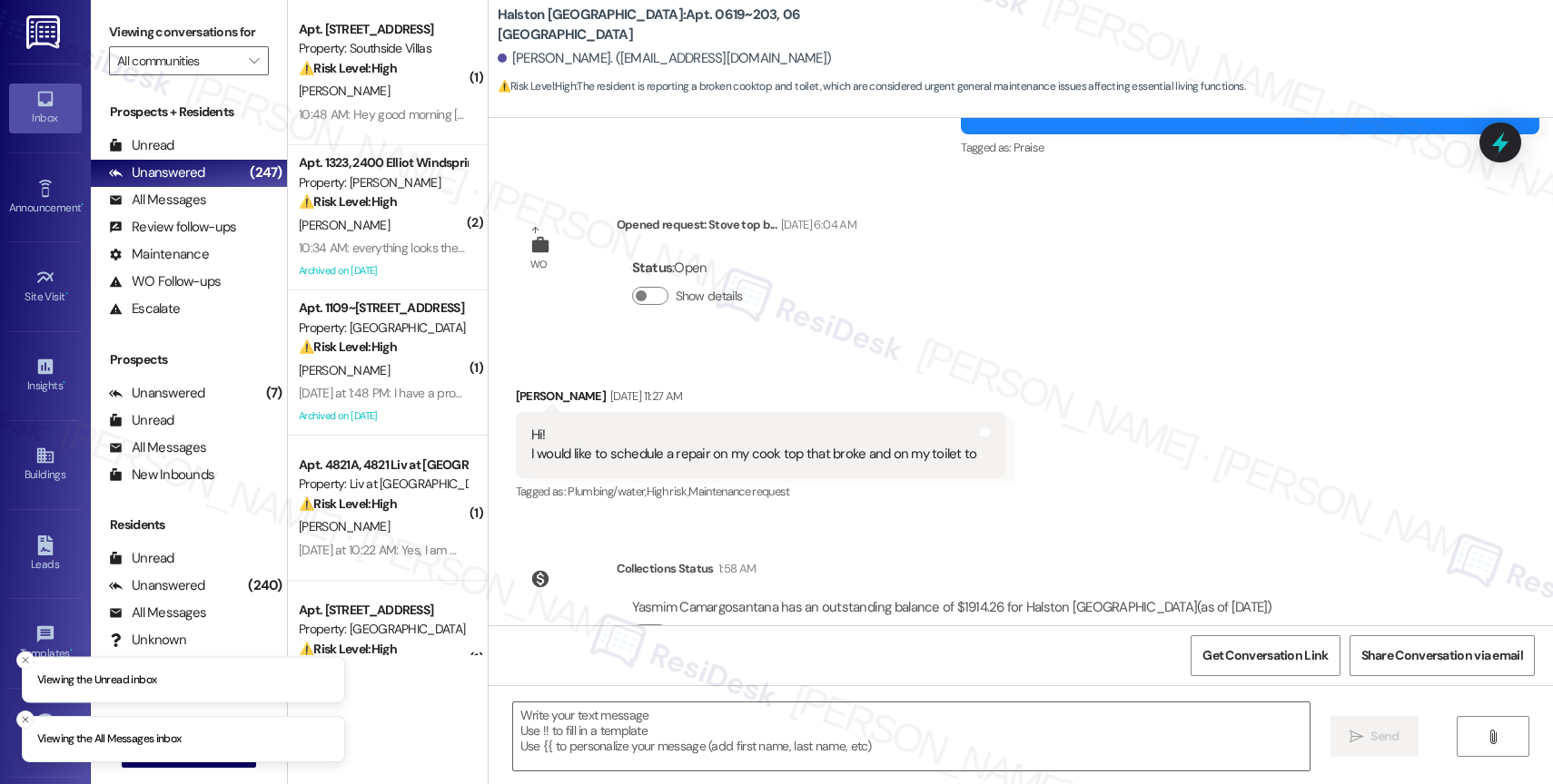
scroll to position [983, 0]
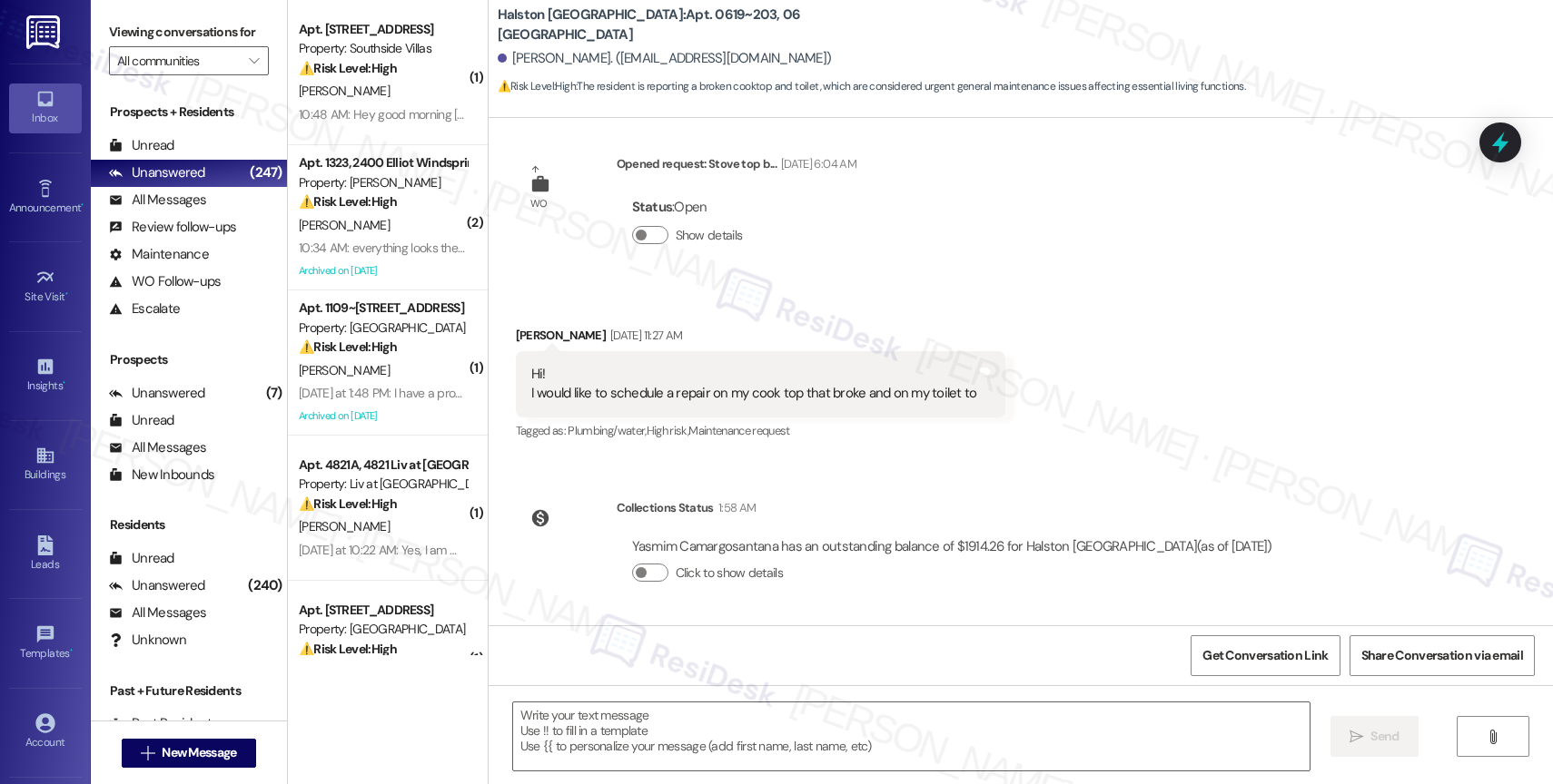
click at [845, 487] on div "Collections Status 1:58 AM [PERSON_NAME] has an outstanding balance of $1914.26…" at bounding box center [901, 555] width 799 height 140
click at [648, 738] on textarea at bounding box center [911, 737] width 796 height 68
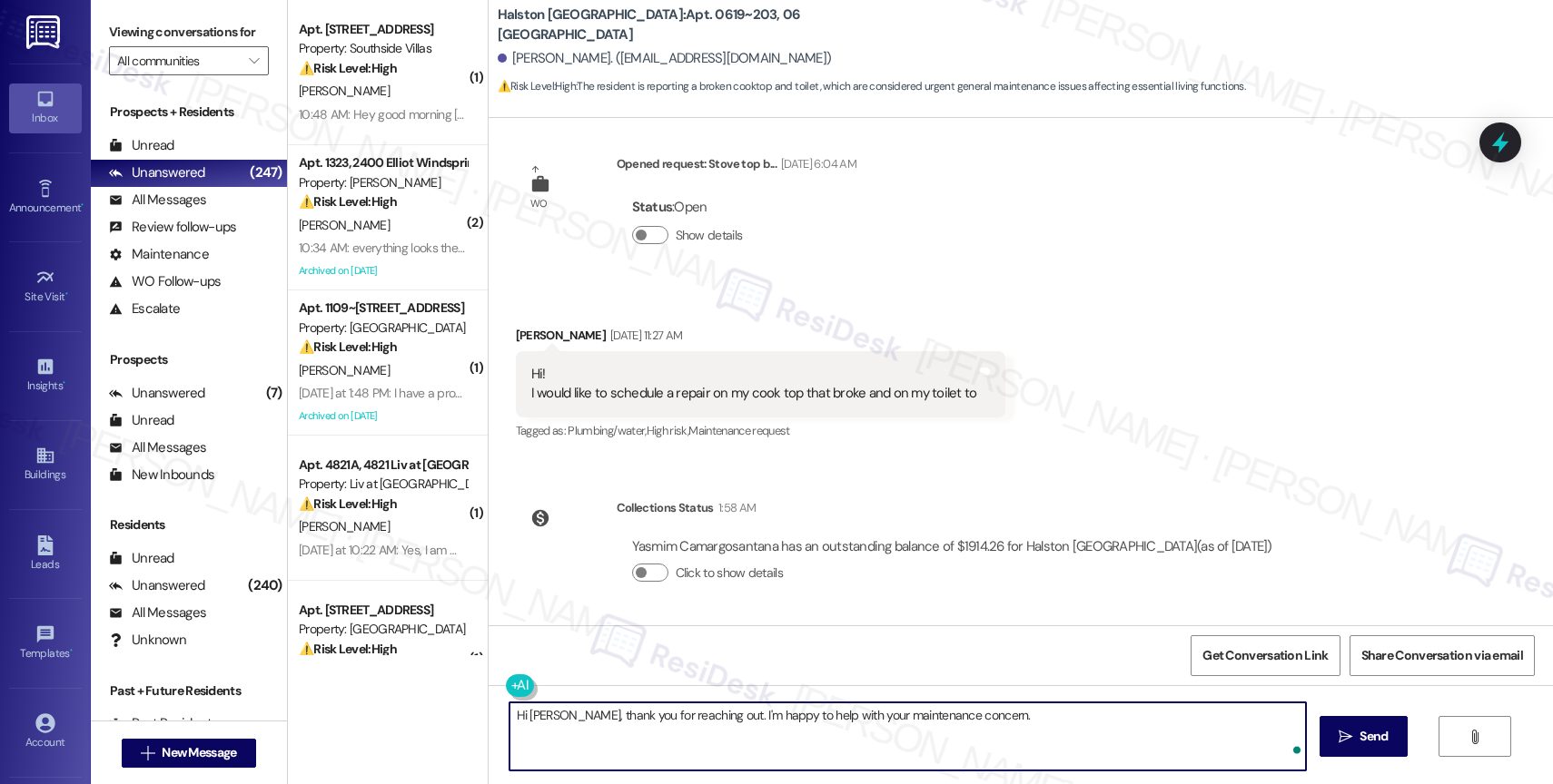
type textarea "Hi [PERSON_NAME], thank you for reaching out. I'm happy to help with your maint…"
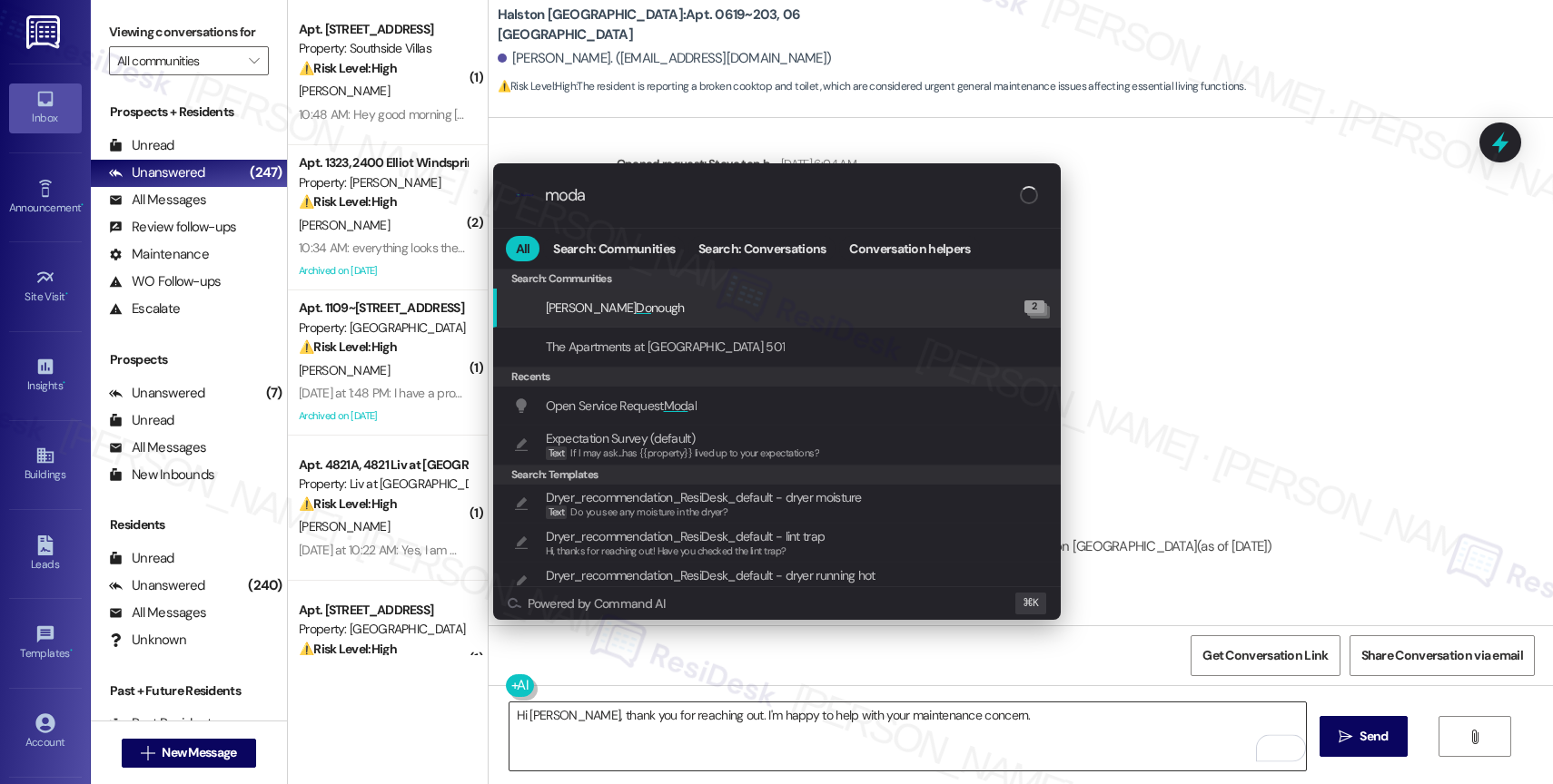
type input "modal"
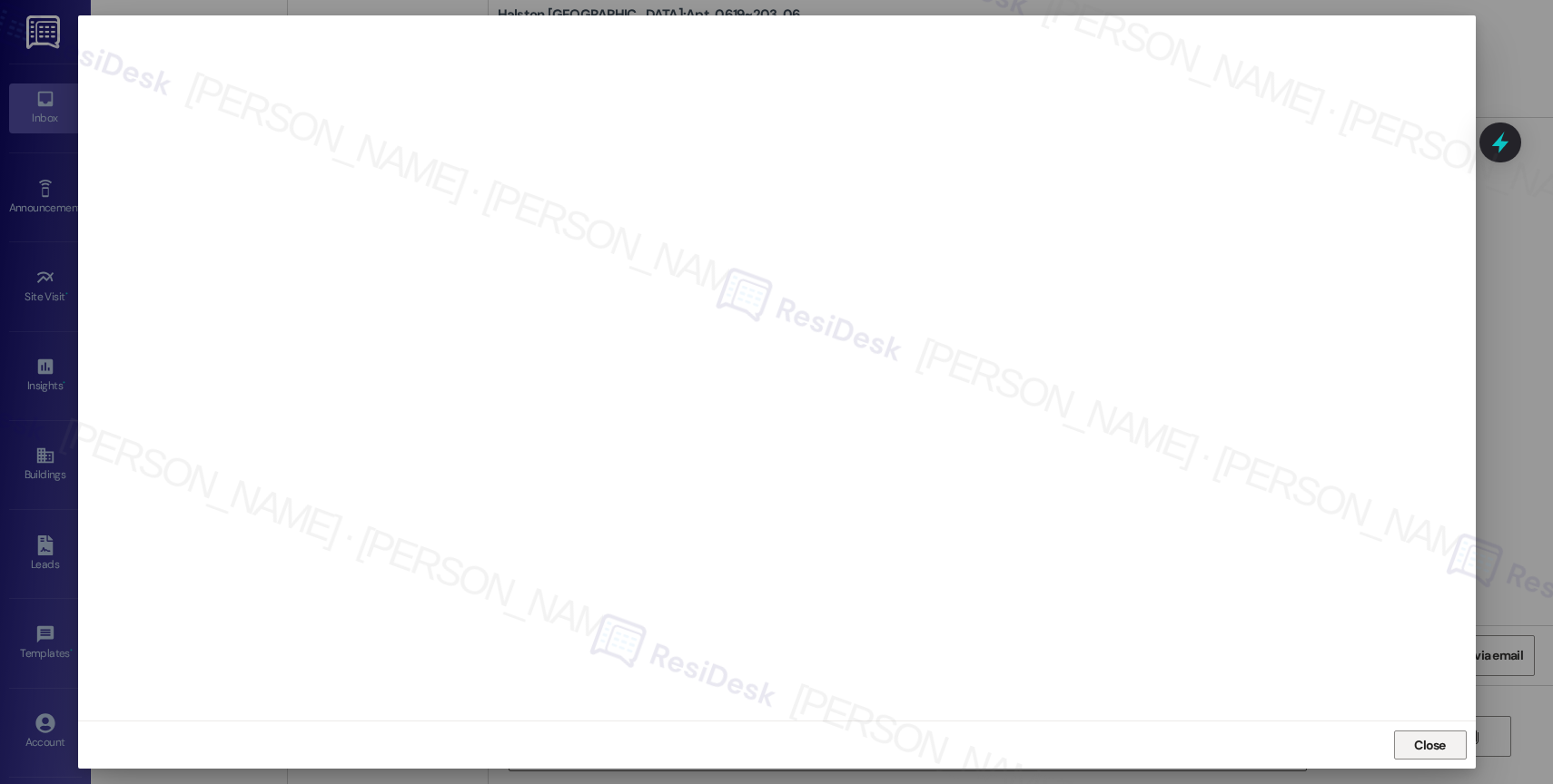
click at [1419, 746] on span "Close" at bounding box center [1429, 746] width 32 height 19
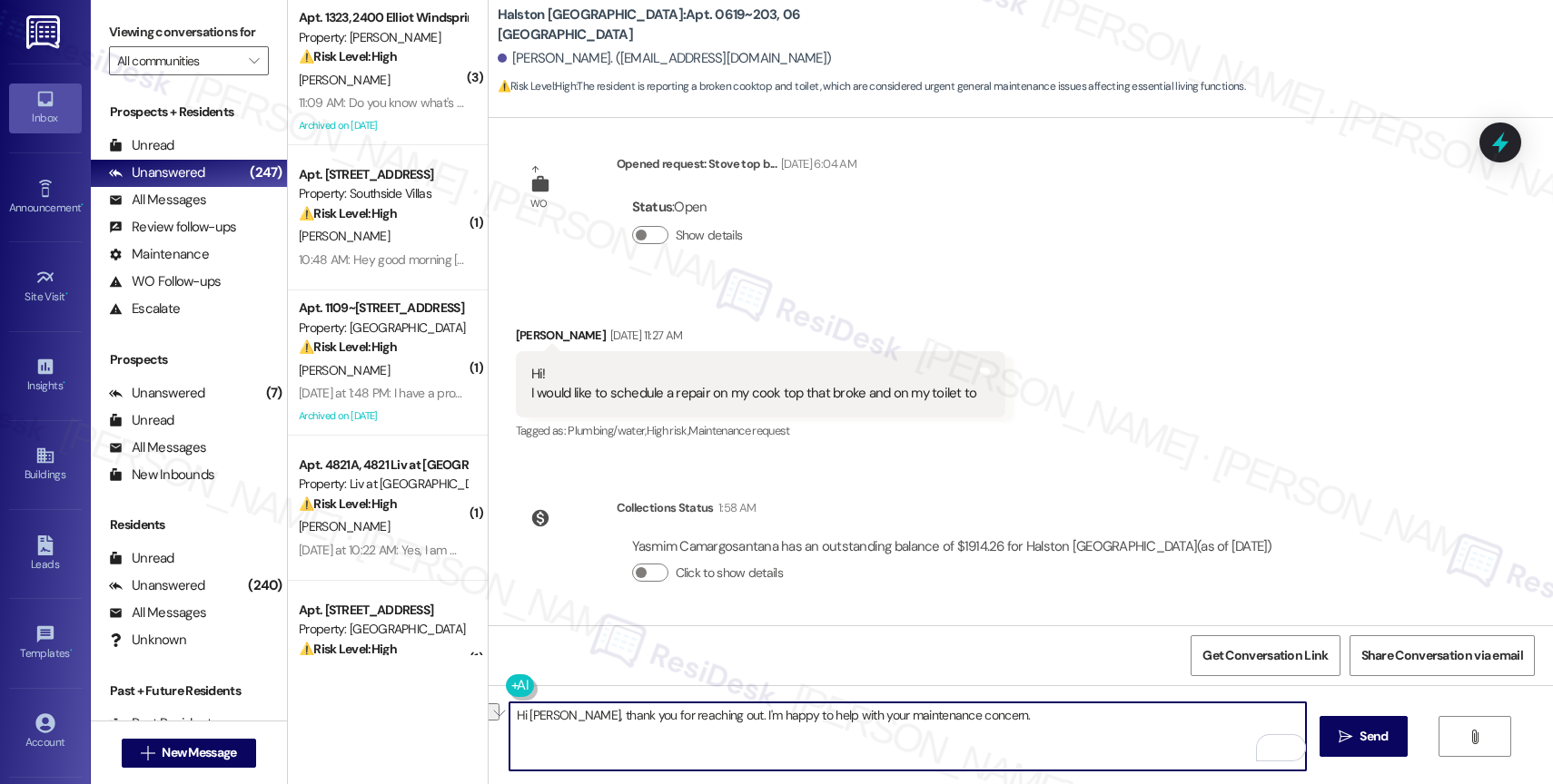
drag, startPoint x: 706, startPoint y: 716, endPoint x: 1153, endPoint y: 729, distance: 447.2
click at [1153, 729] on textarea "Hi [PERSON_NAME], thank you for reaching out. I'm happy to help with your maint…" at bounding box center [908, 737] width 796 height 68
click at [1111, 729] on textarea "Hi [PERSON_NAME], thank you for reaching out. I see the work order you submitte…" at bounding box center [908, 737] width 796 height 68
drag, startPoint x: 1031, startPoint y: 710, endPoint x: 1279, endPoint y: 724, distance: 248.4
click at [1279, 724] on textarea "Hi [PERSON_NAME], thank you for reaching out. I see the work order you submitte…" at bounding box center [908, 737] width 796 height 68
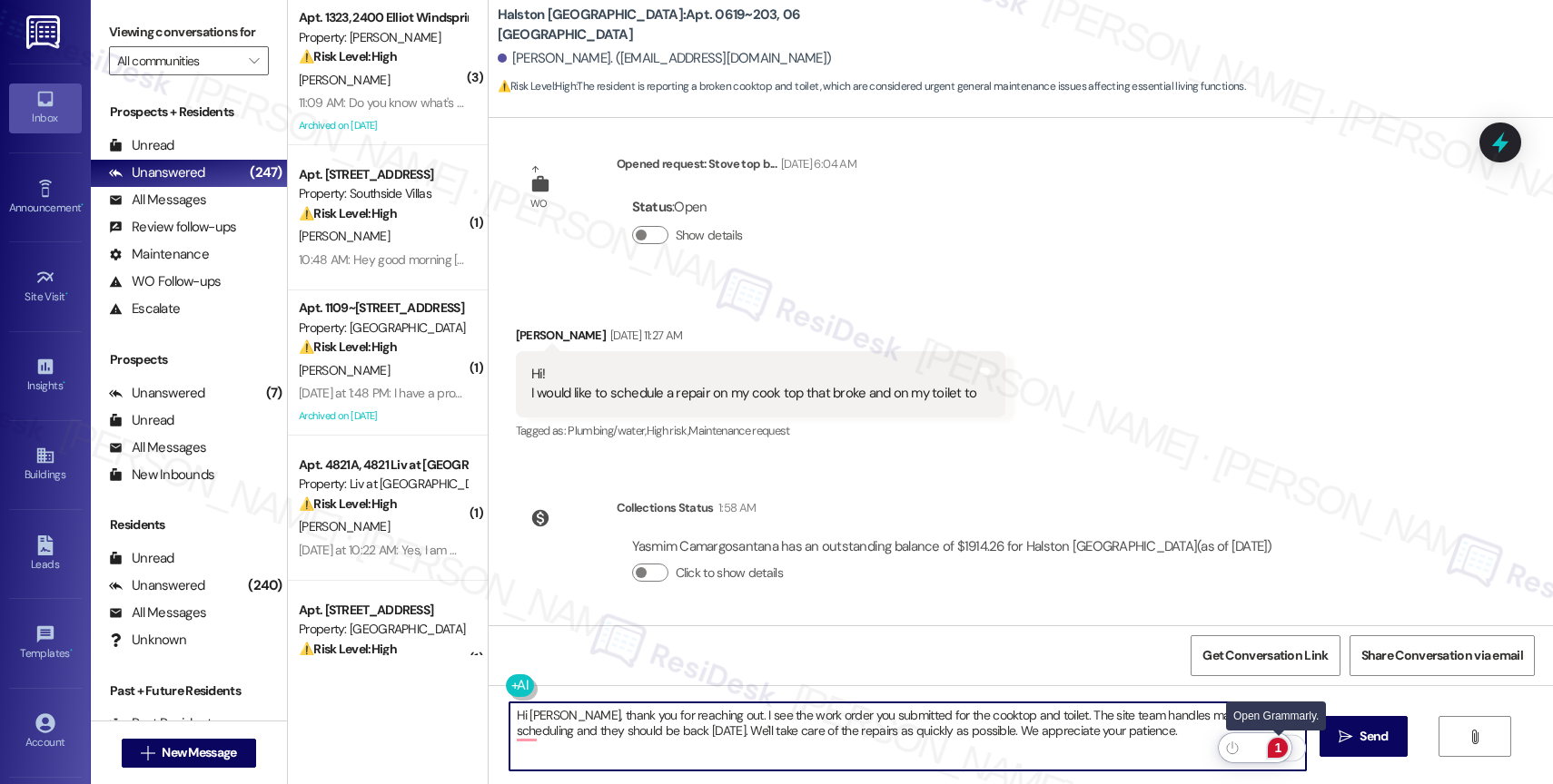
type textarea "Hi [PERSON_NAME], thank you for reaching out. I see the work order you submitte…"
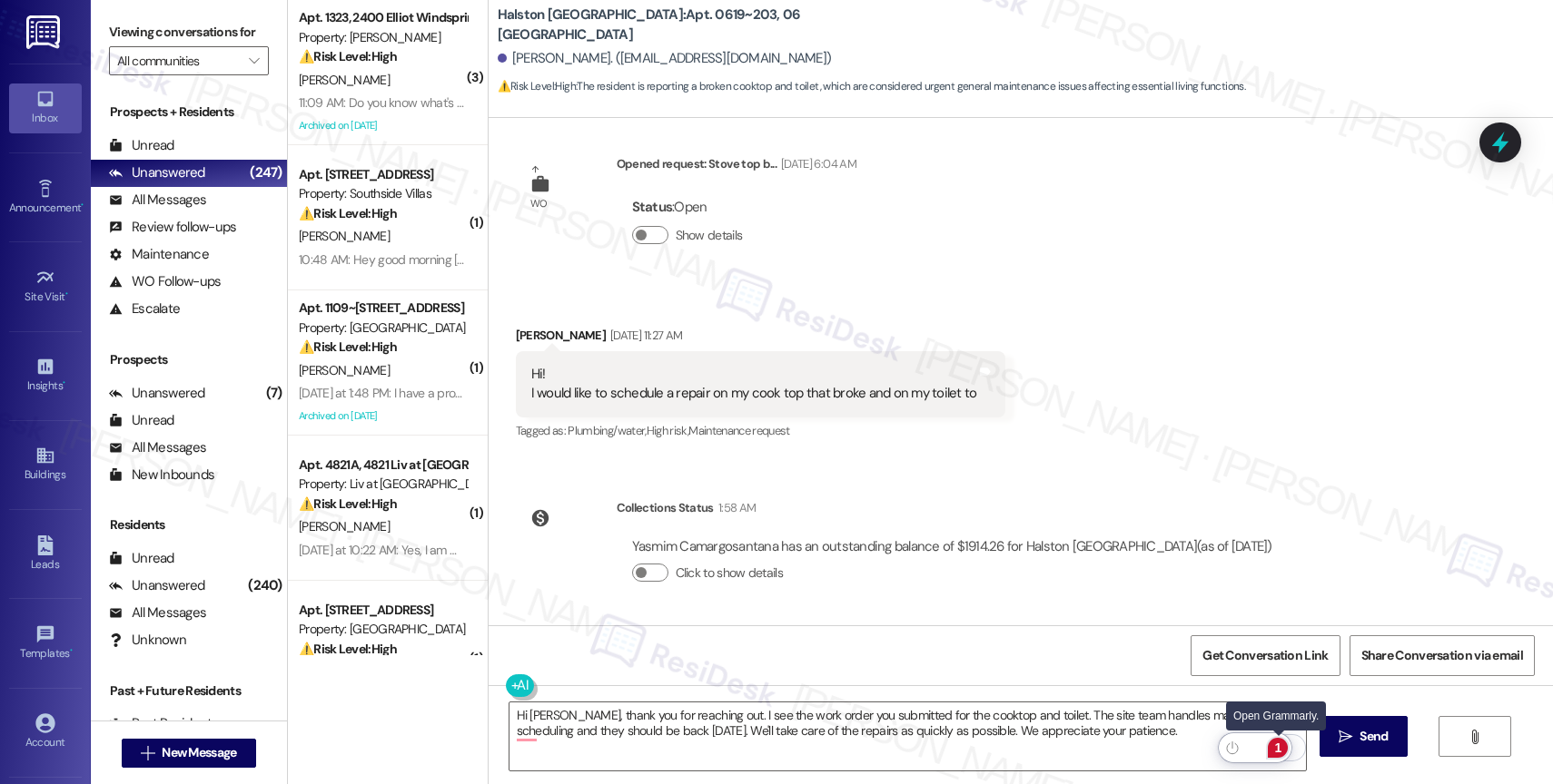
click at [1278, 743] on div "1" at bounding box center [1278, 749] width 20 height 20
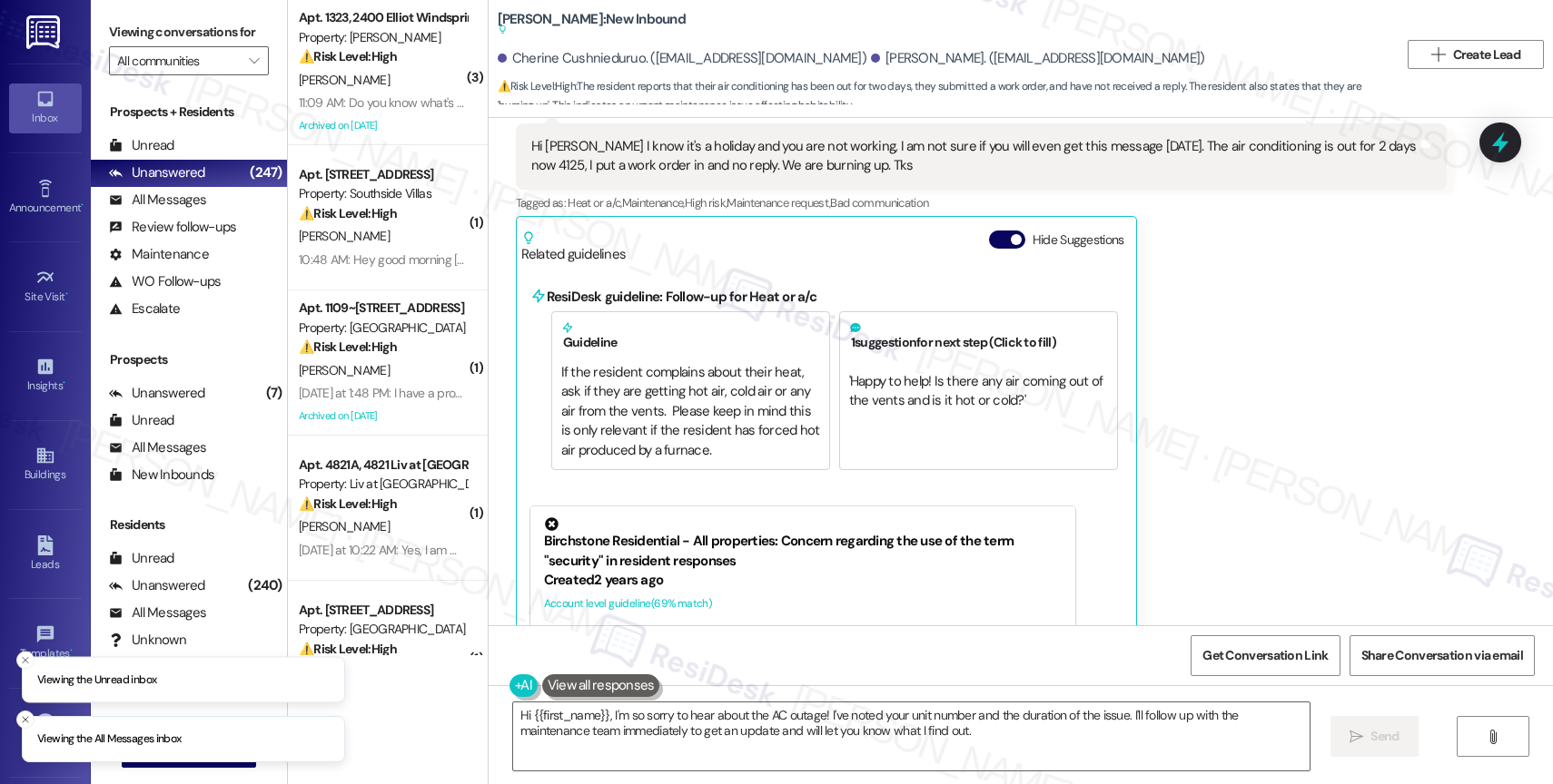
scroll to position [26789, 0]
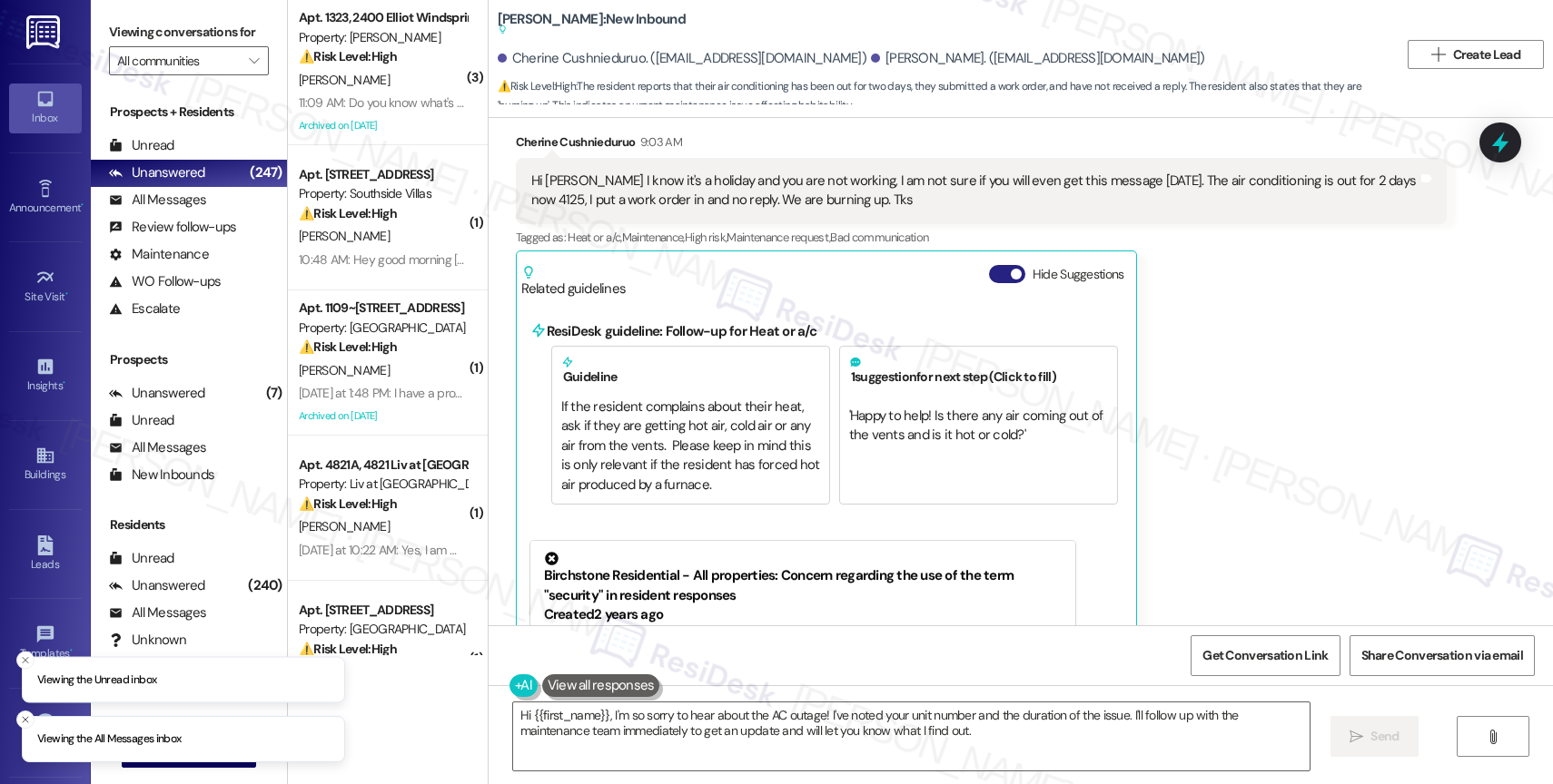
click at [989, 265] on button "Hide Suggestions" at bounding box center [1007, 274] width 36 height 18
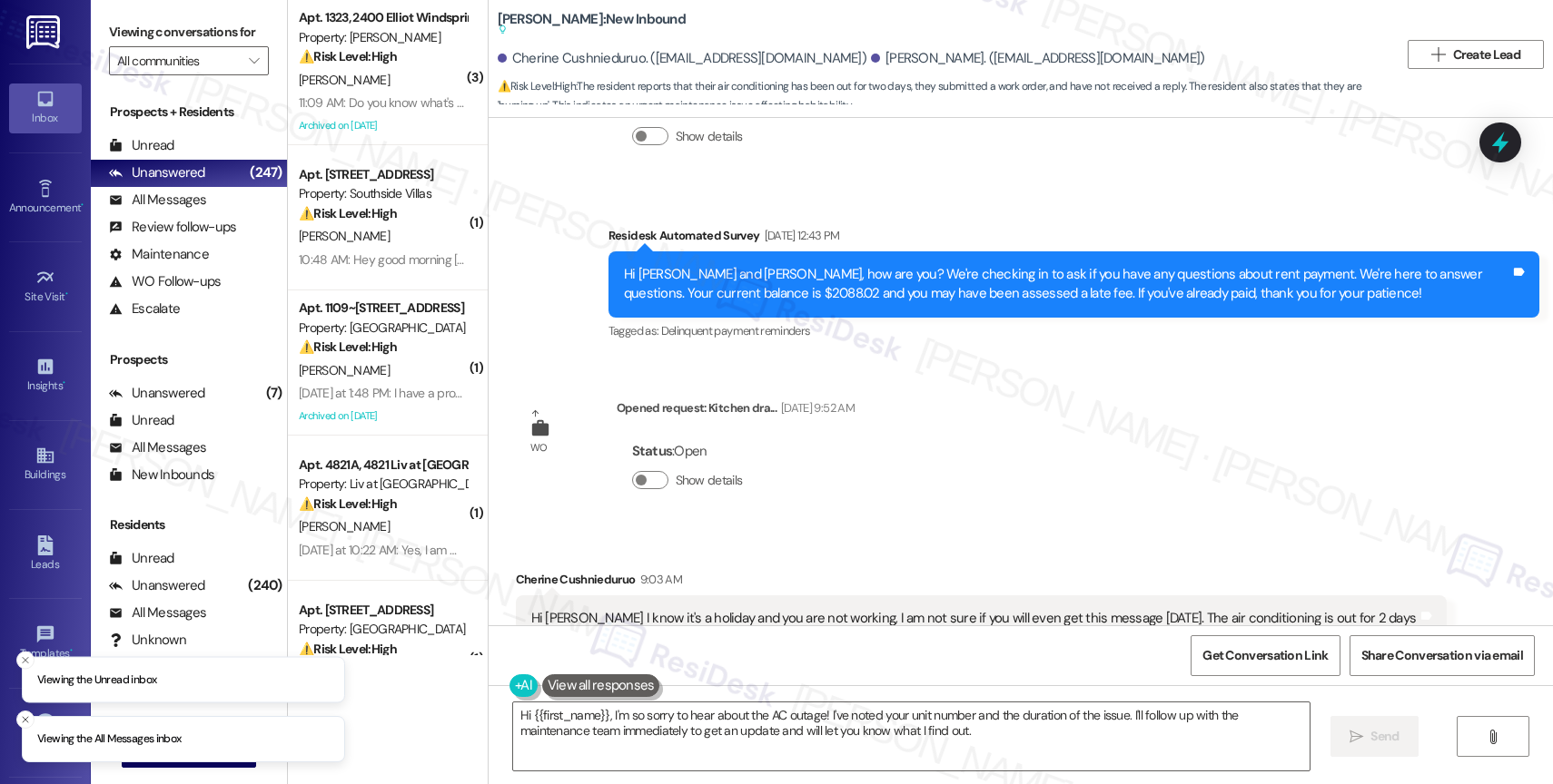
scroll to position [26347, 0]
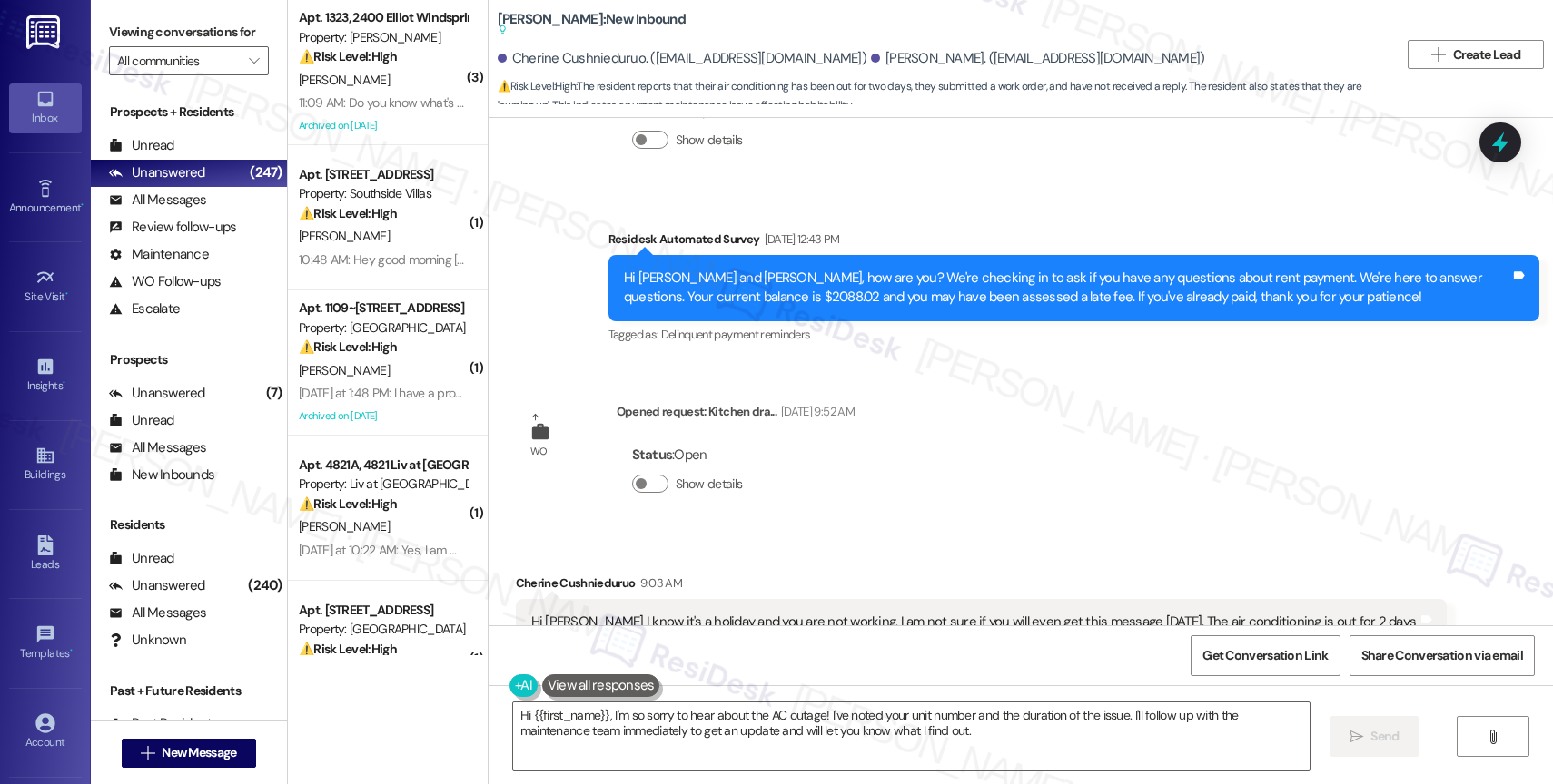
click at [840, 389] on div "WO Opened request: Kitchen dra... Aug 30, 2025 at 9:52 AM Status : Open Show de…" at bounding box center [685, 461] width 366 height 144
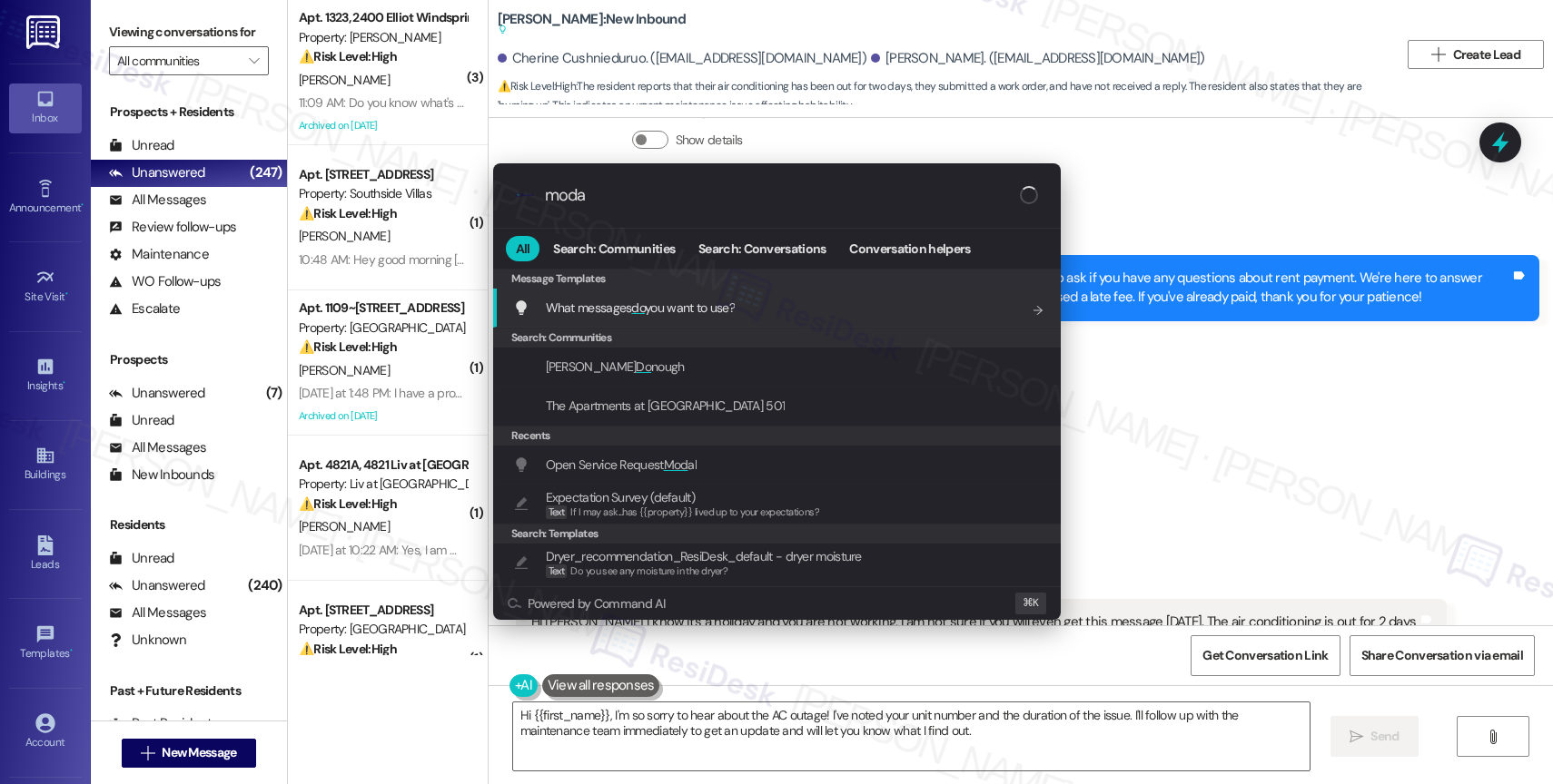
type input "modal"
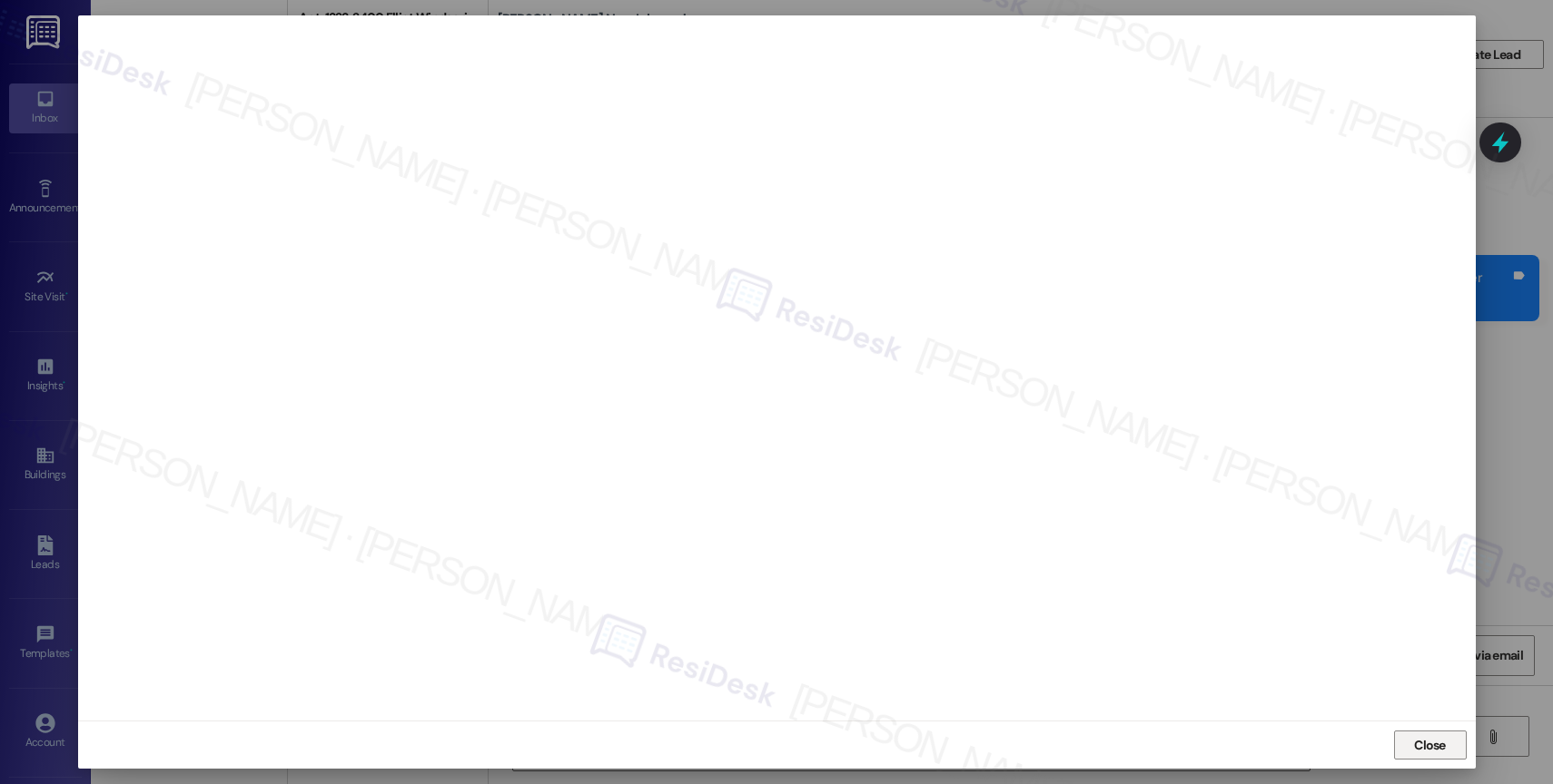
click at [1410, 742] on span "Close" at bounding box center [1429, 746] width 39 height 19
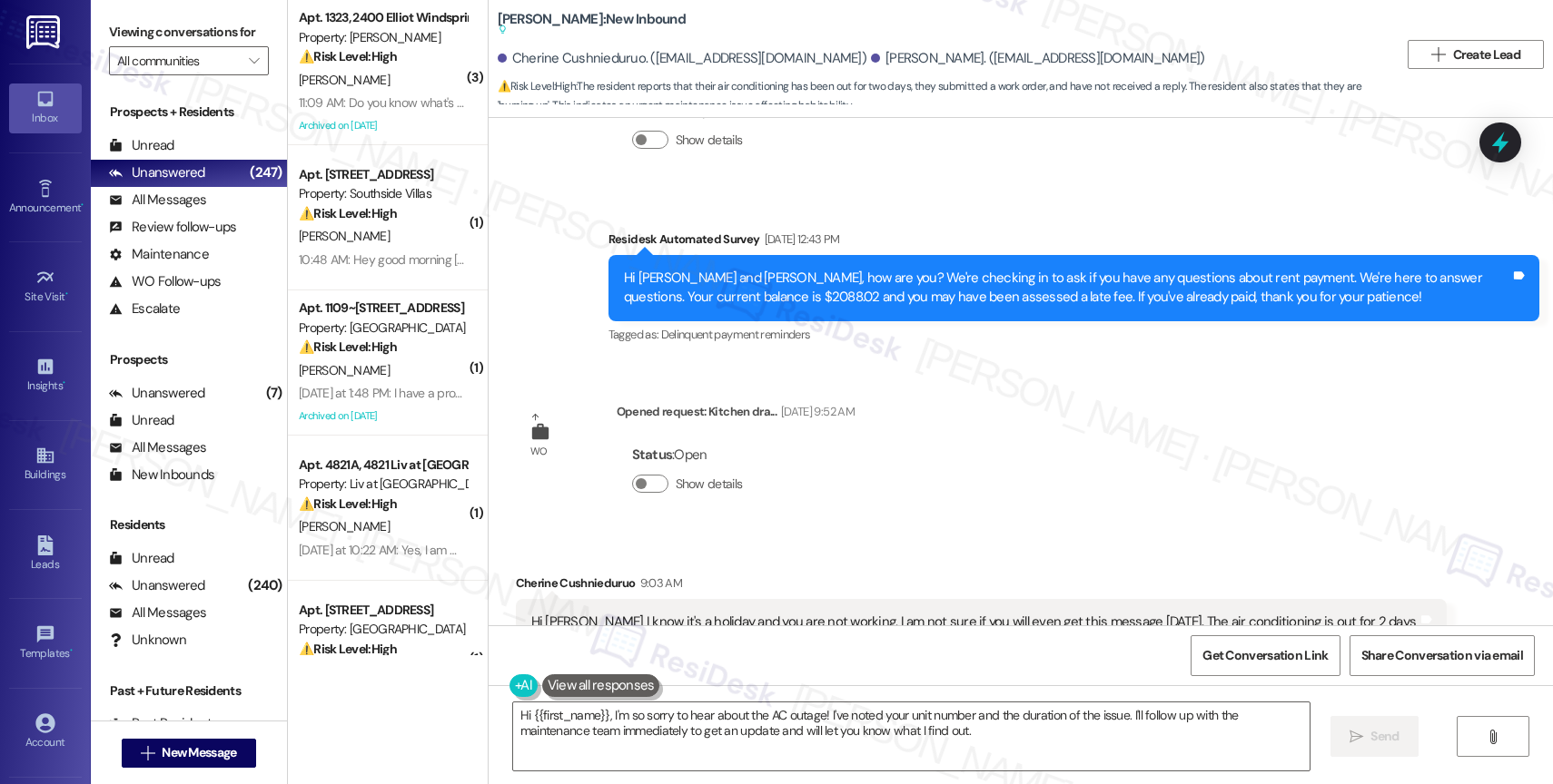
click at [603, 686] on button at bounding box center [602, 686] width 118 height 23
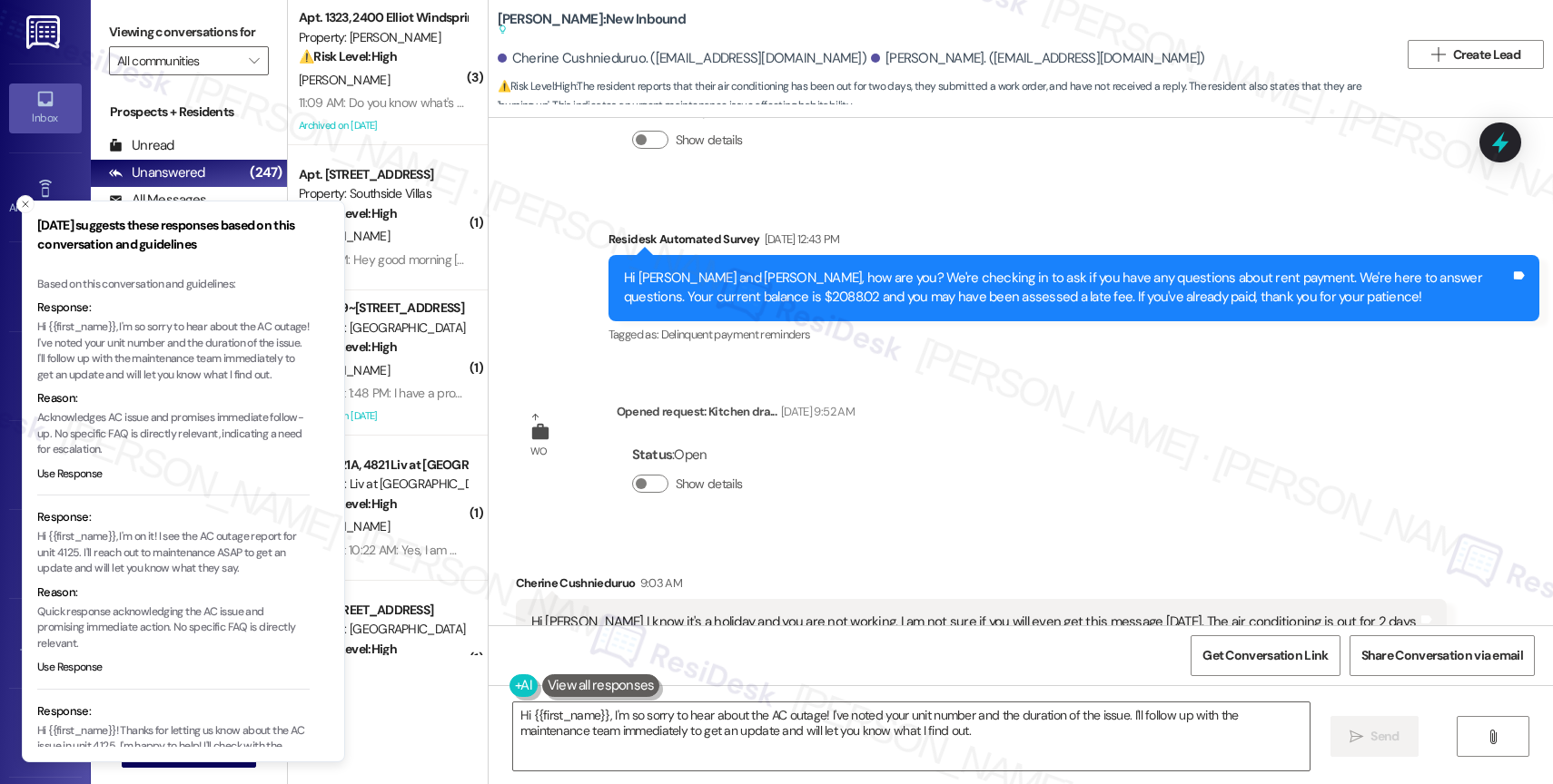
scroll to position [151, 0]
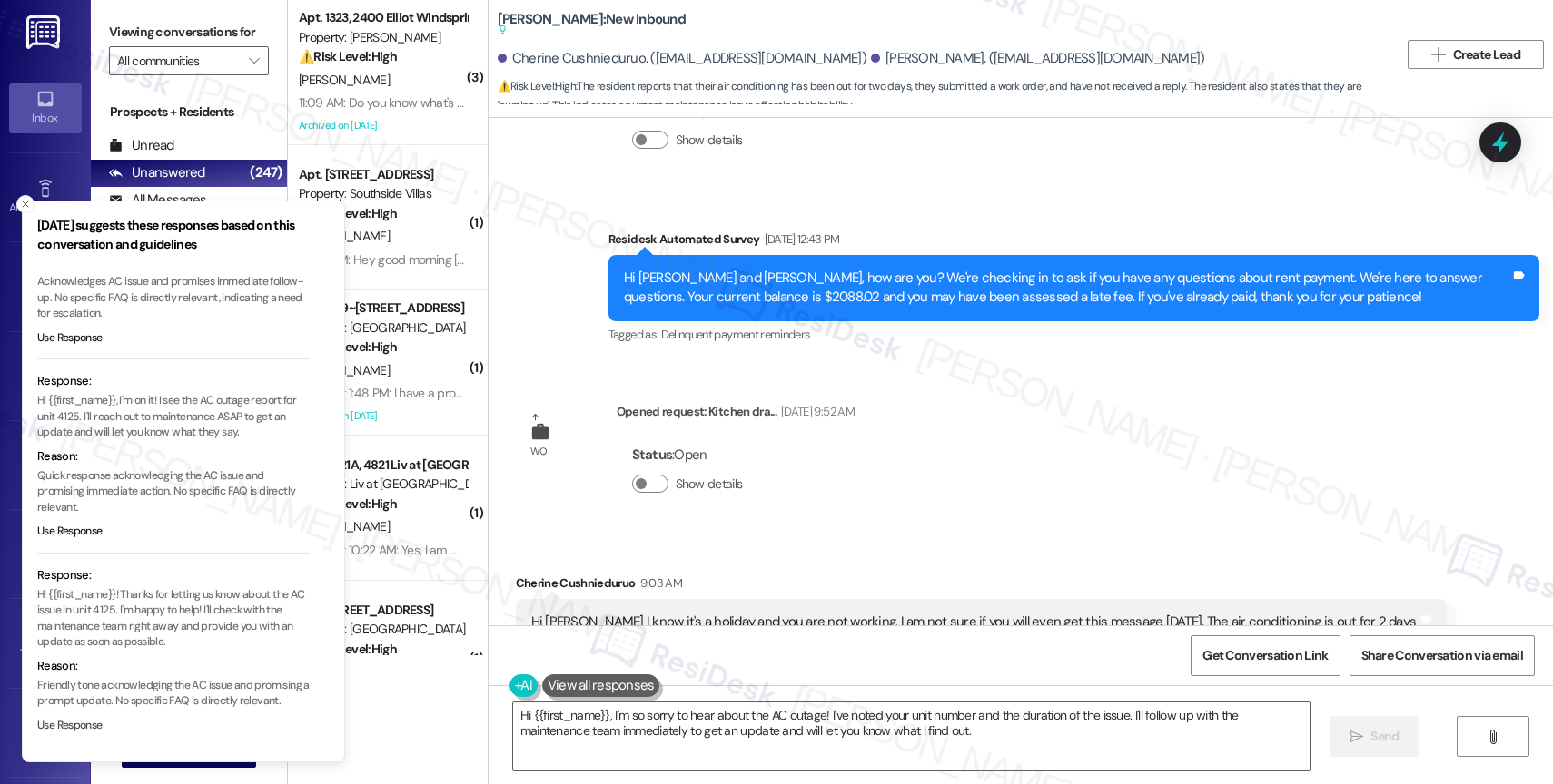
click at [81, 726] on button "Use Response" at bounding box center [70, 727] width 65 height 16
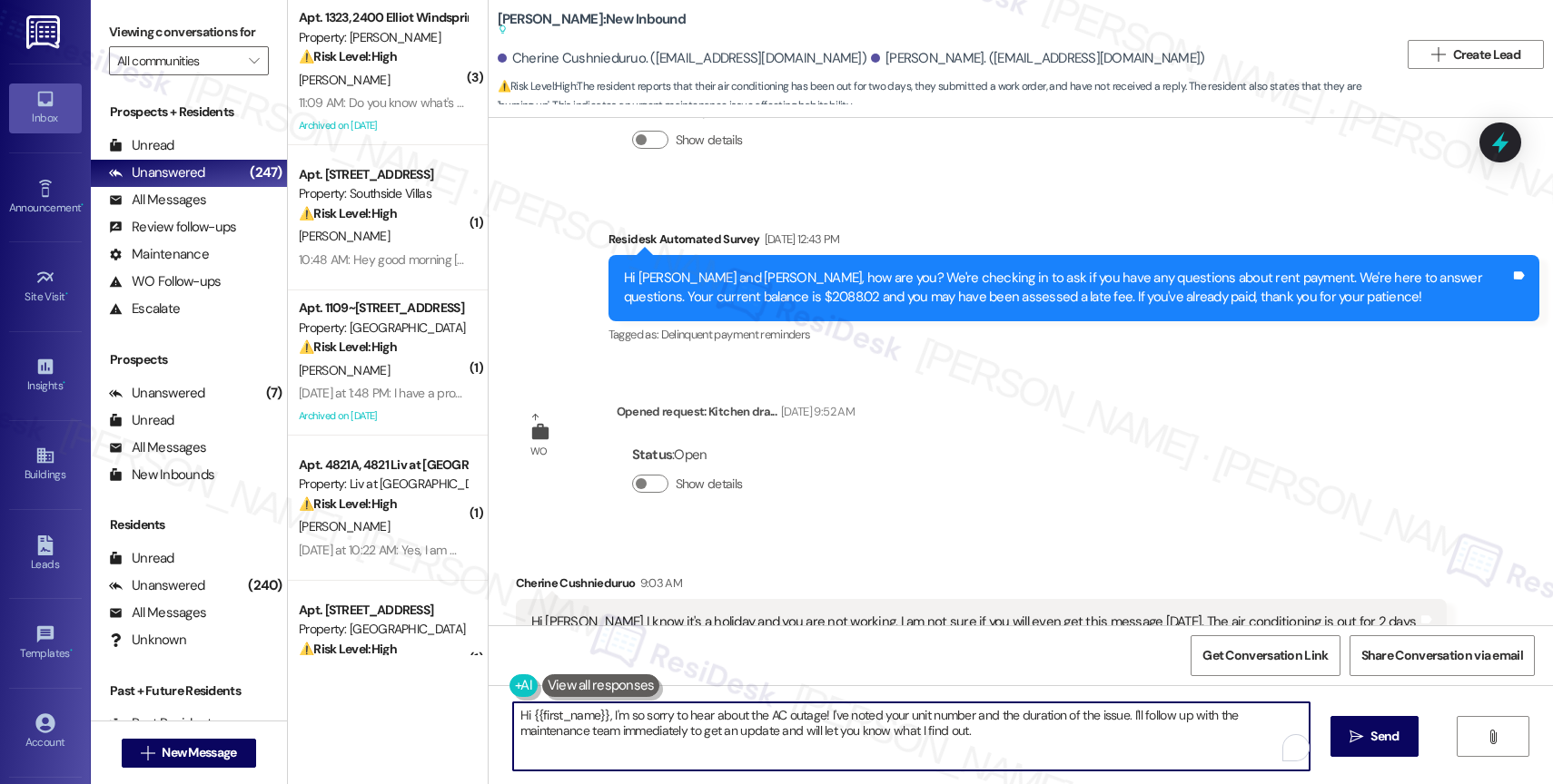
drag, startPoint x: 599, startPoint y: 711, endPoint x: 518, endPoint y: 710, distance: 81.0
click at [518, 710] on textarea "Hi {{first_name}}! Thanks for letting us know about the AC issue in unit 4125. …" at bounding box center [911, 737] width 796 height 68
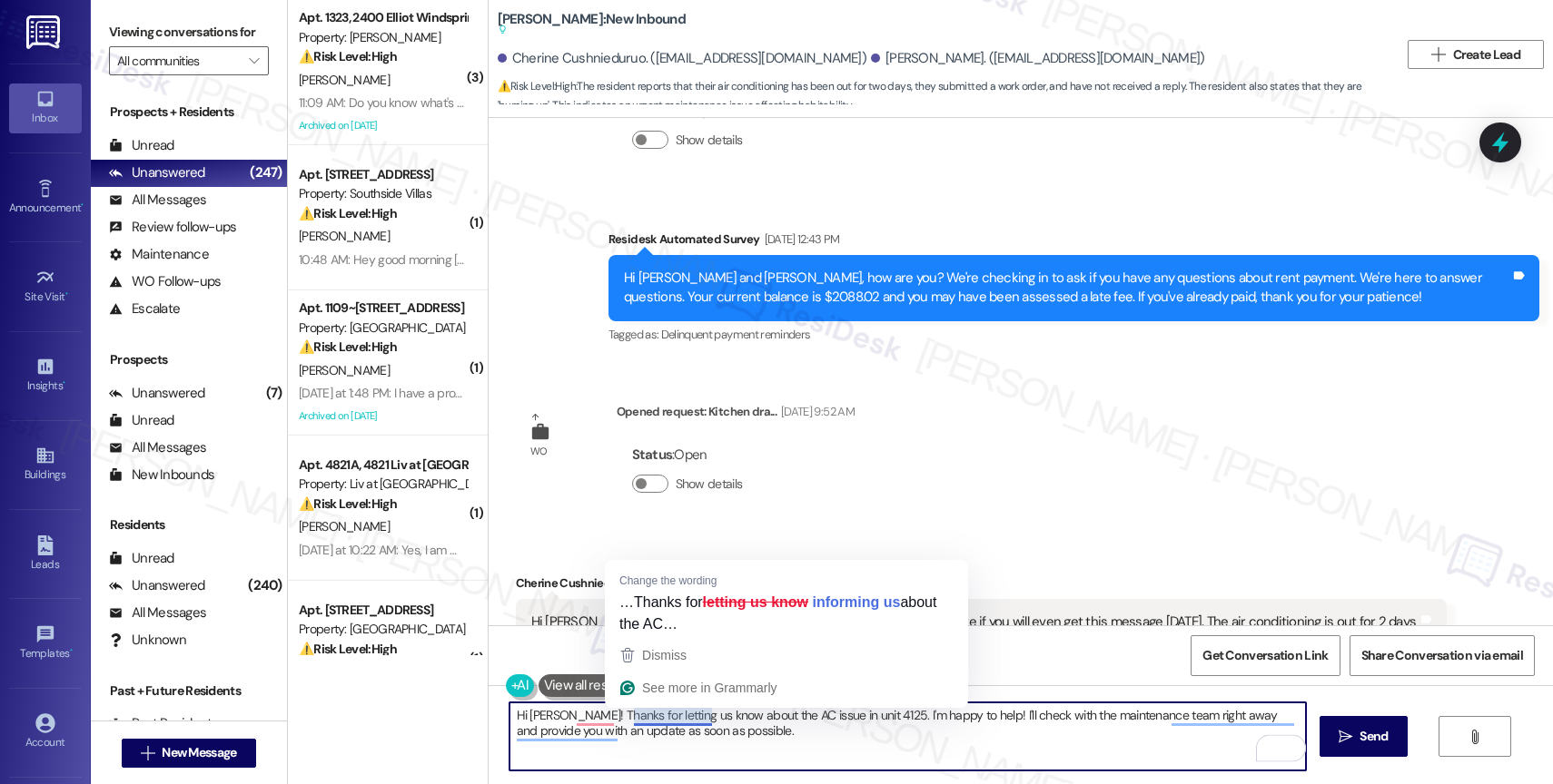
click at [665, 719] on textarea "Hi Cherine! Thanks for letting us know about the AC issue in unit 4125. I'm hap…" at bounding box center [908, 737] width 796 height 68
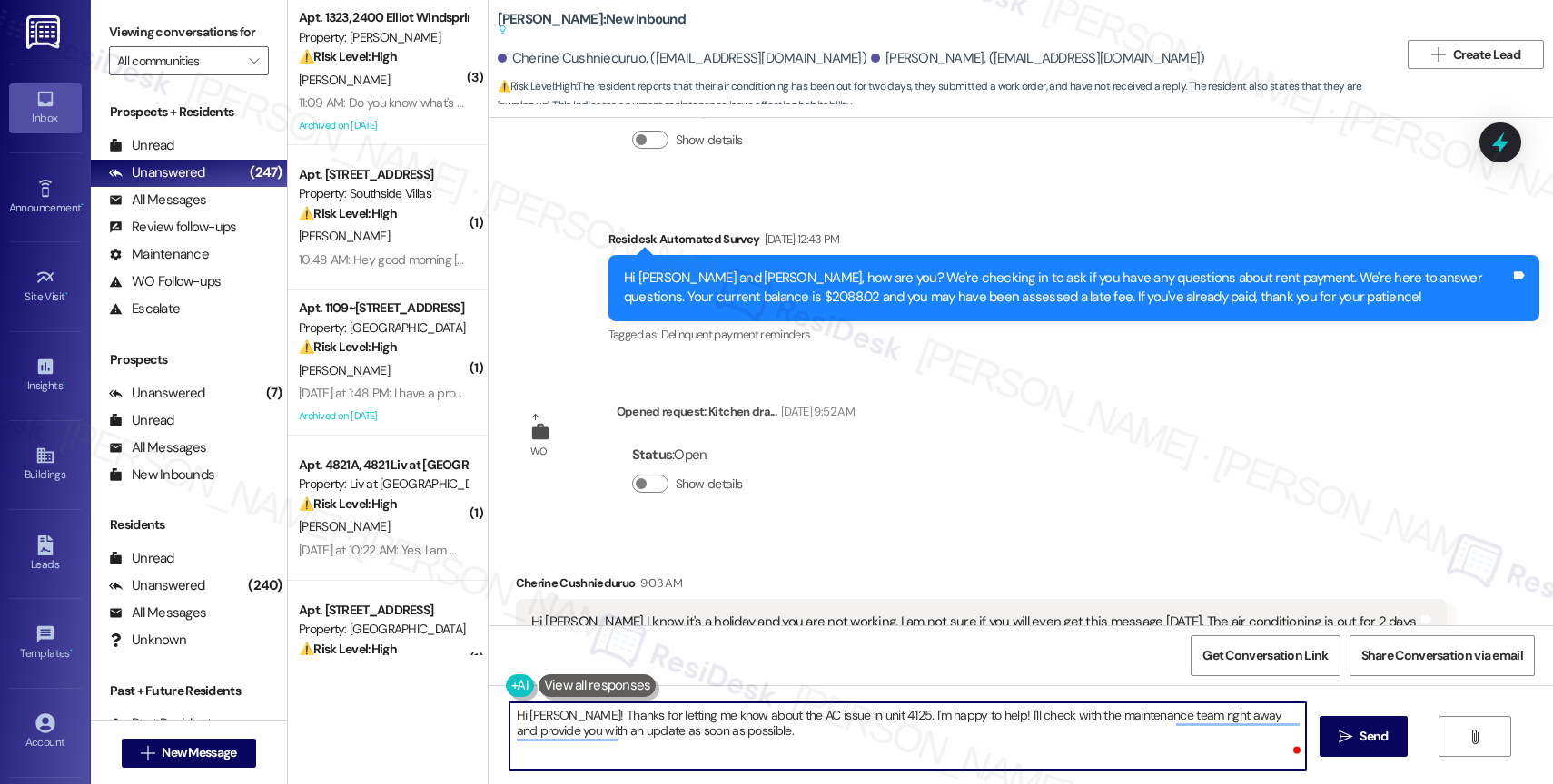
click at [830, 733] on textarea "Hi Cherine! Thanks for letting me know about the AC issue in unit 4125. I'm hap…" at bounding box center [908, 737] width 796 height 68
drag, startPoint x: 864, startPoint y: 712, endPoint x: 831, endPoint y: 713, distance: 33.0
click at [831, 713] on textarea "Hi Cherine! Thanks for letting me know about the AC issue in unit 4125. I'm hap…" at bounding box center [908, 737] width 796 height 68
drag, startPoint x: 887, startPoint y: 713, endPoint x: 908, endPoint y: 761, distance: 52.4
click at [908, 761] on textarea "Hi Cherine! Thanks for letting me know about the AC issue in your home. I'm hap…" at bounding box center [908, 737] width 796 height 68
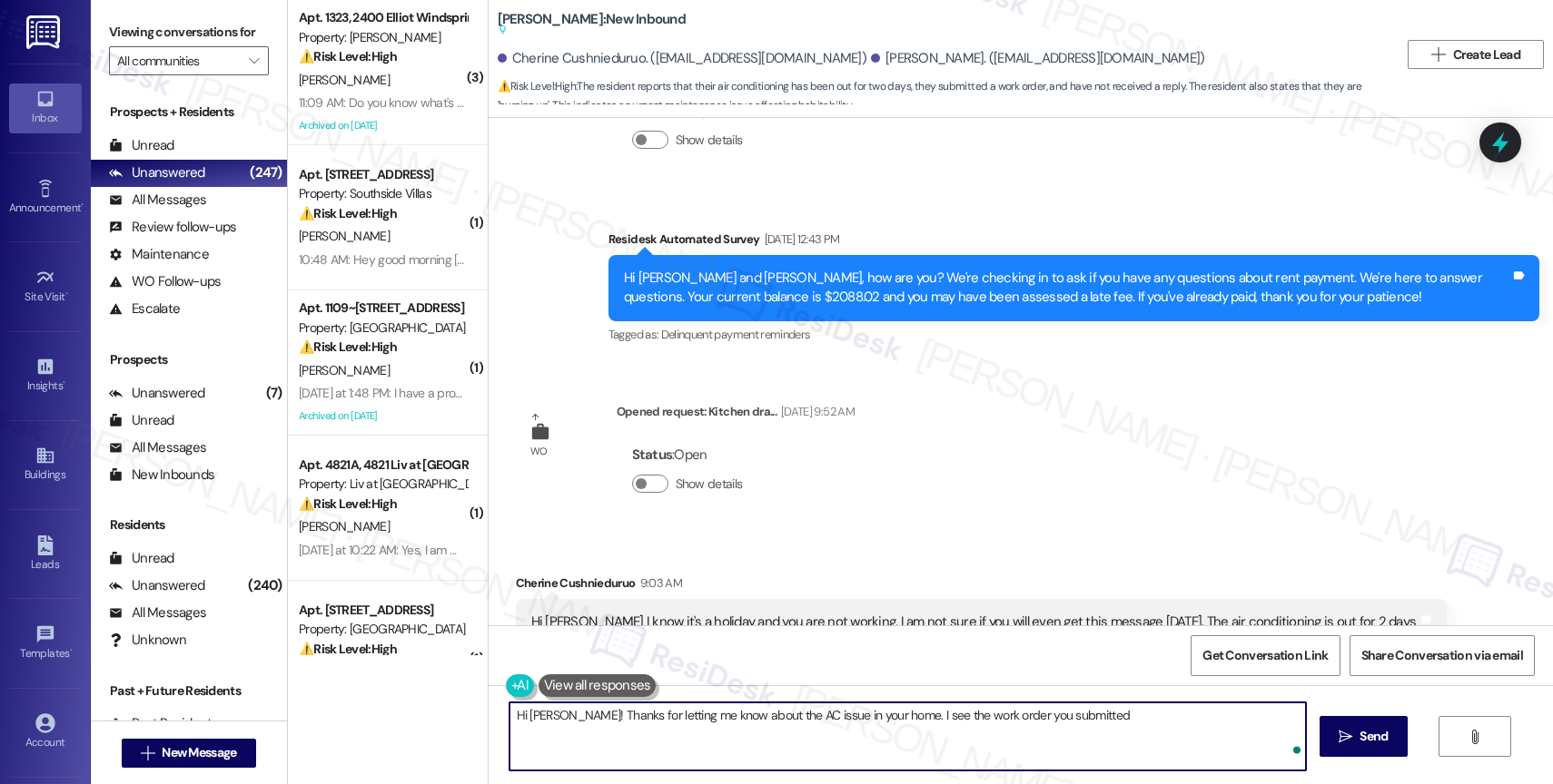
type textarea "Hi Cherine! Thanks for letting me know about the AC issue in your home. I see t…"
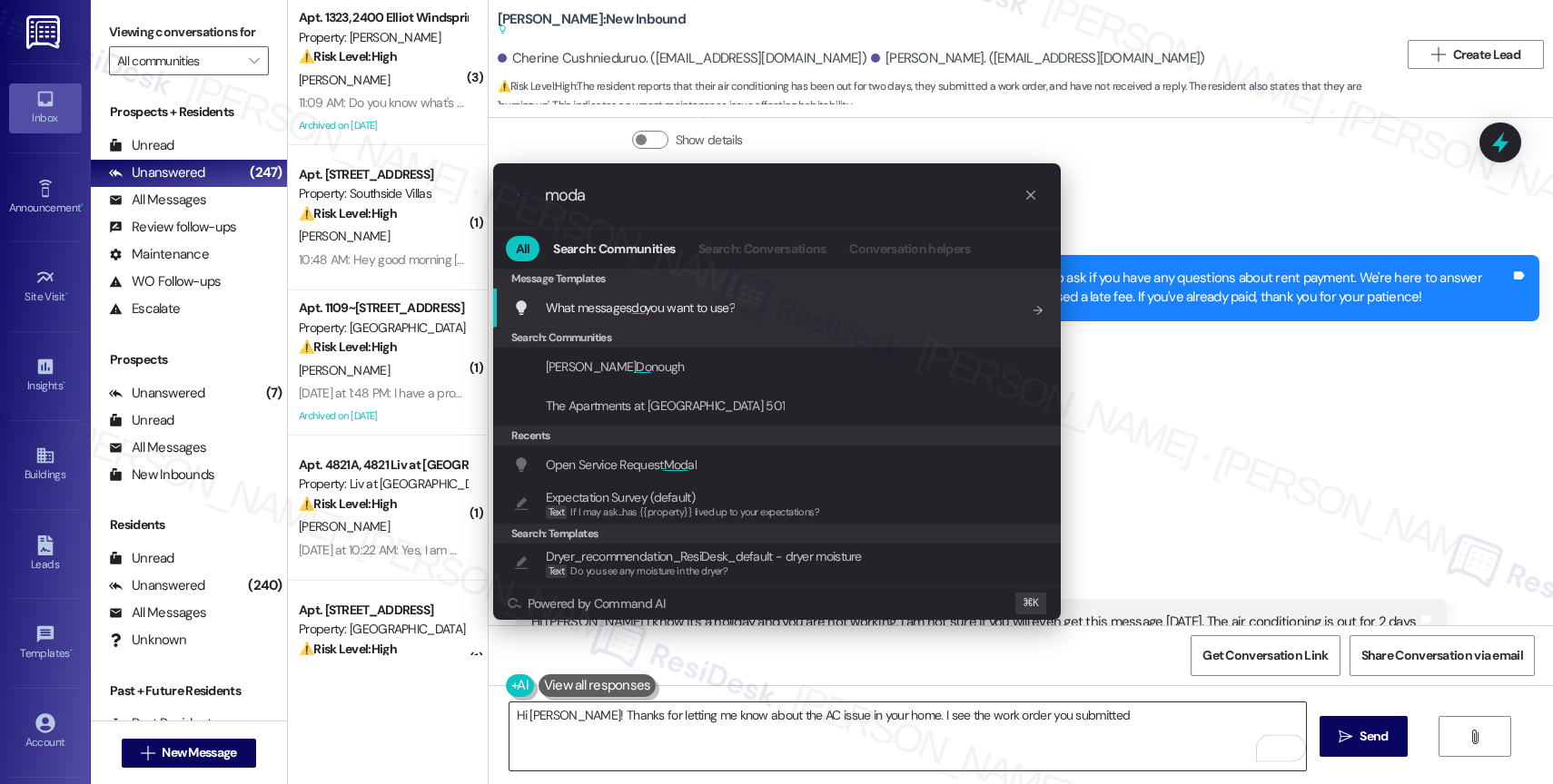
type input "modal"
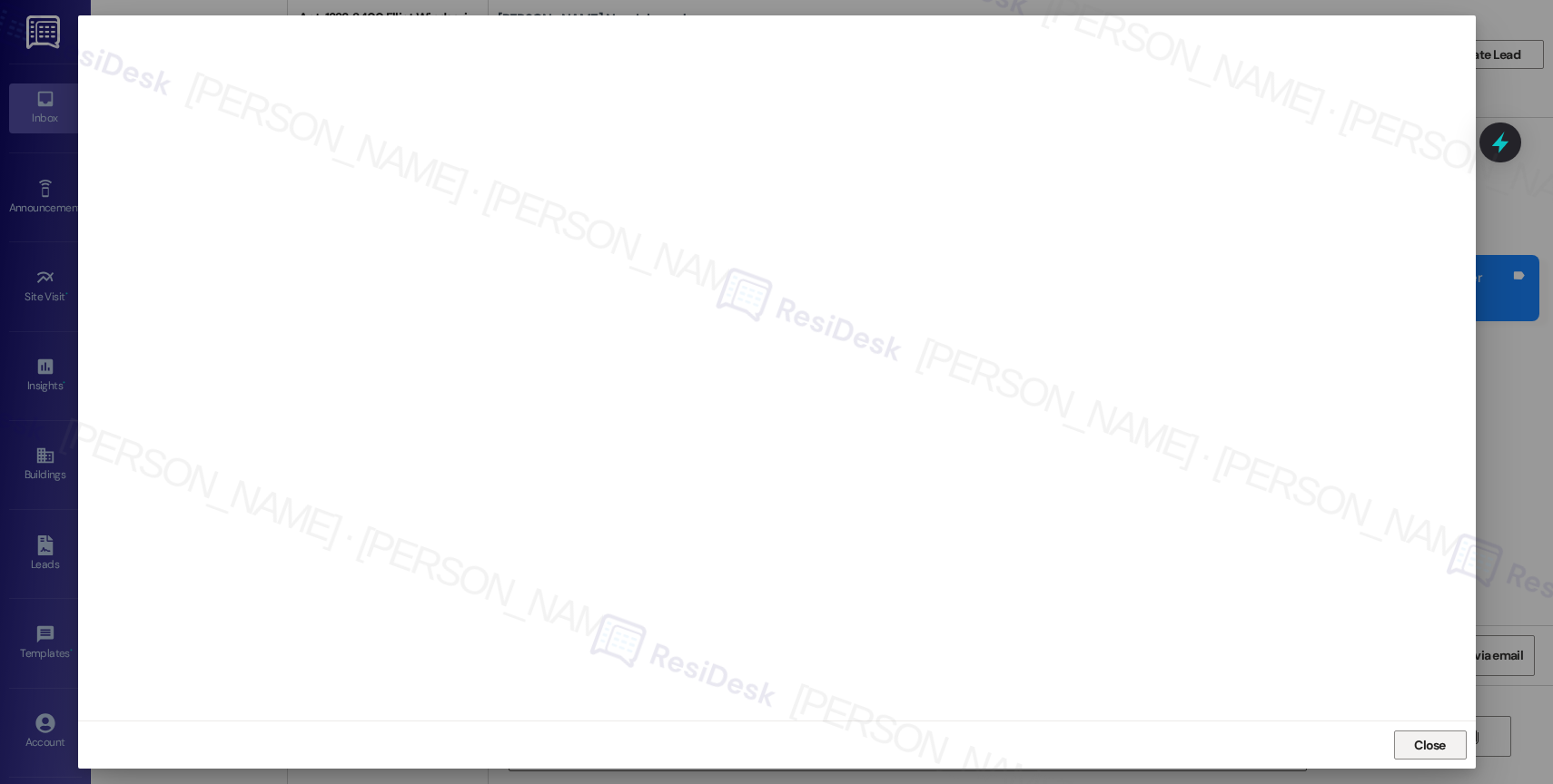
click at [1447, 745] on span "Close" at bounding box center [1429, 746] width 39 height 19
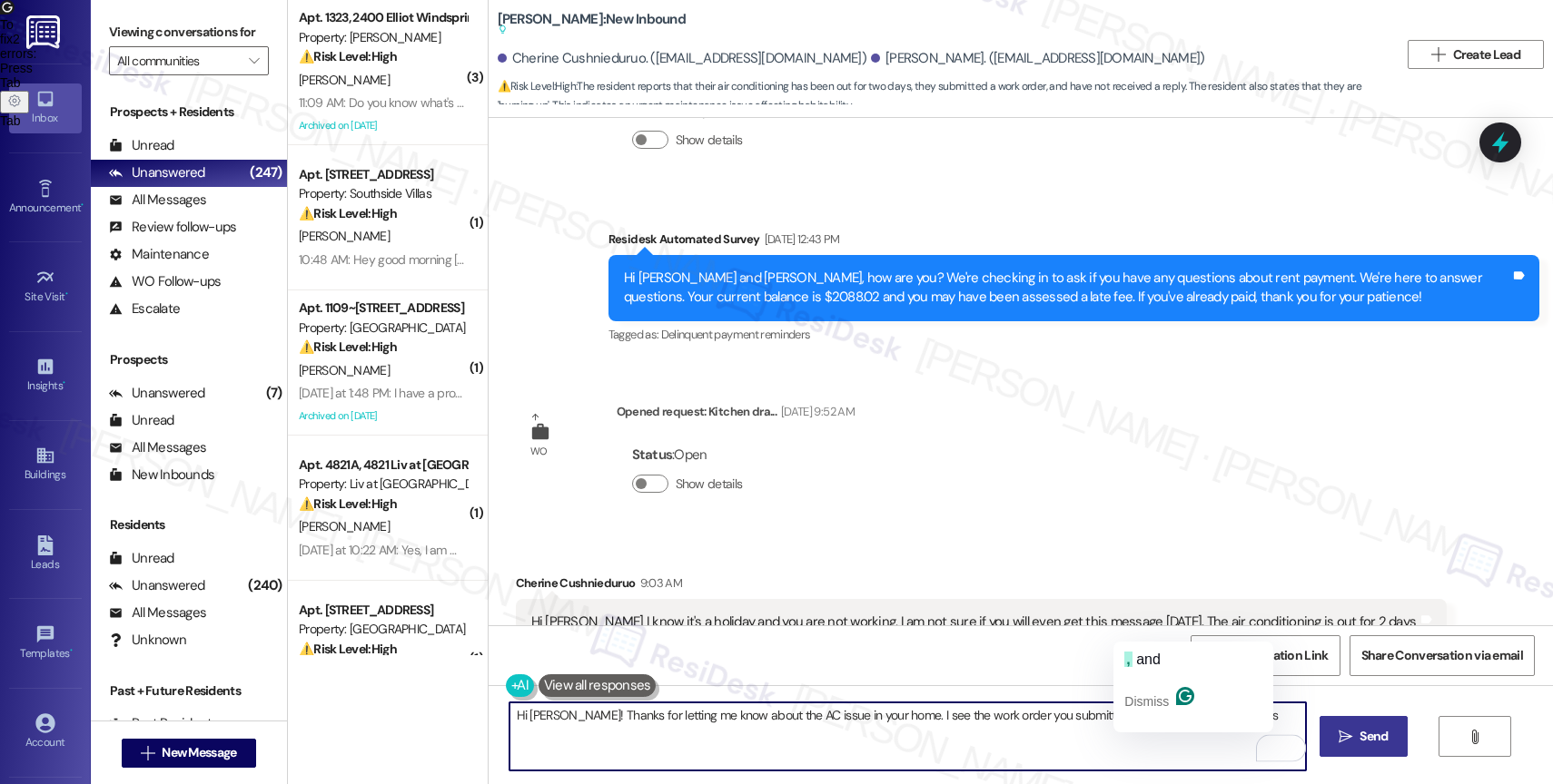
drag, startPoint x: 1125, startPoint y: 715, endPoint x: 1375, endPoint y: 724, distance: 250.2
click at [1375, 724] on div "Hi Cherine! Thanks for letting me know about the AC issue in your home. I see t…" at bounding box center [1020, 754] width 1064 height 136
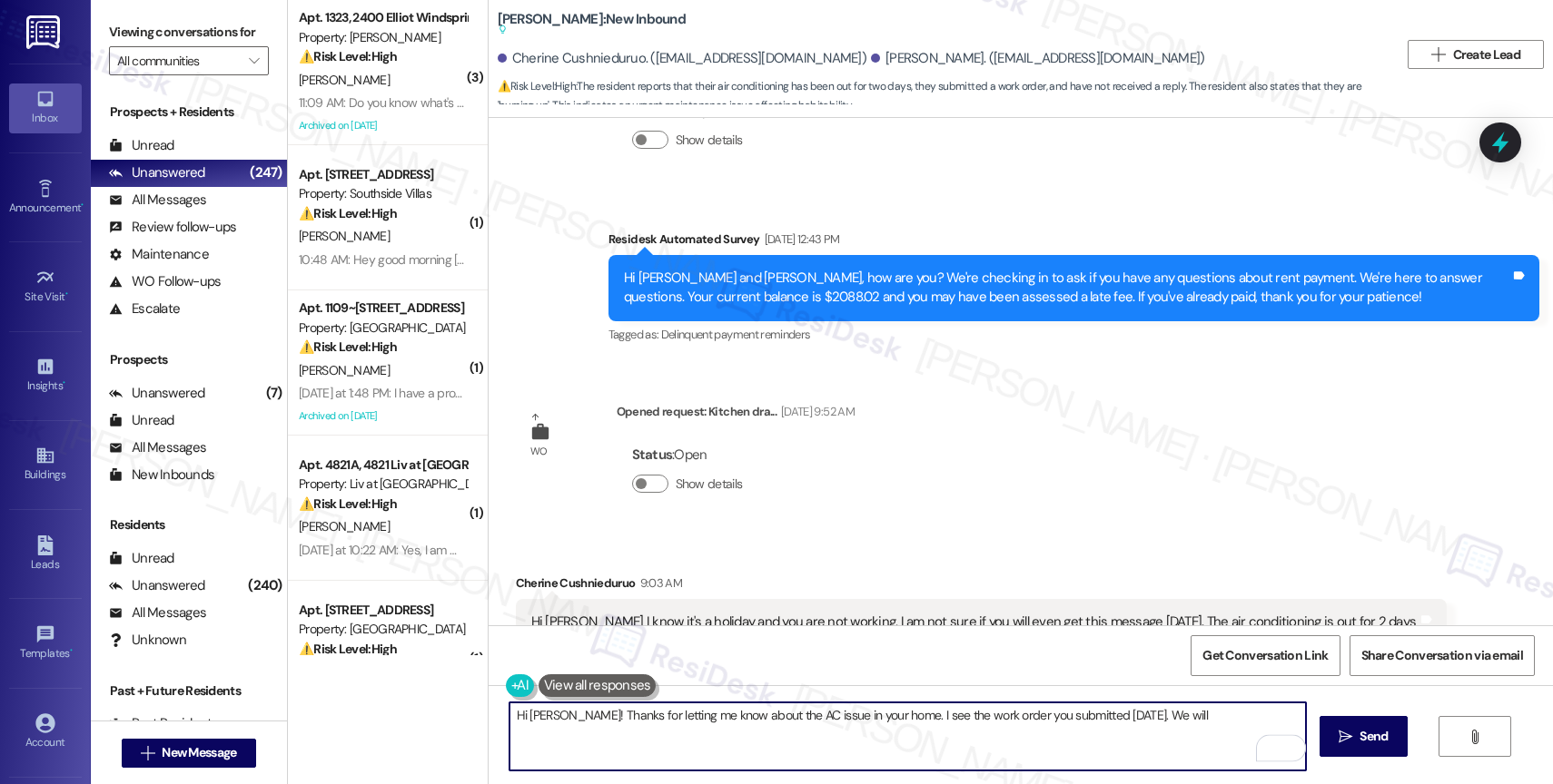
drag, startPoint x: 1127, startPoint y: 713, endPoint x: 1251, endPoint y: 718, distance: 124.1
click at [1251, 718] on textarea "Hi Cherine! Thanks for letting me know about the AC issue in your home. I see t…" at bounding box center [908, 737] width 796 height 68
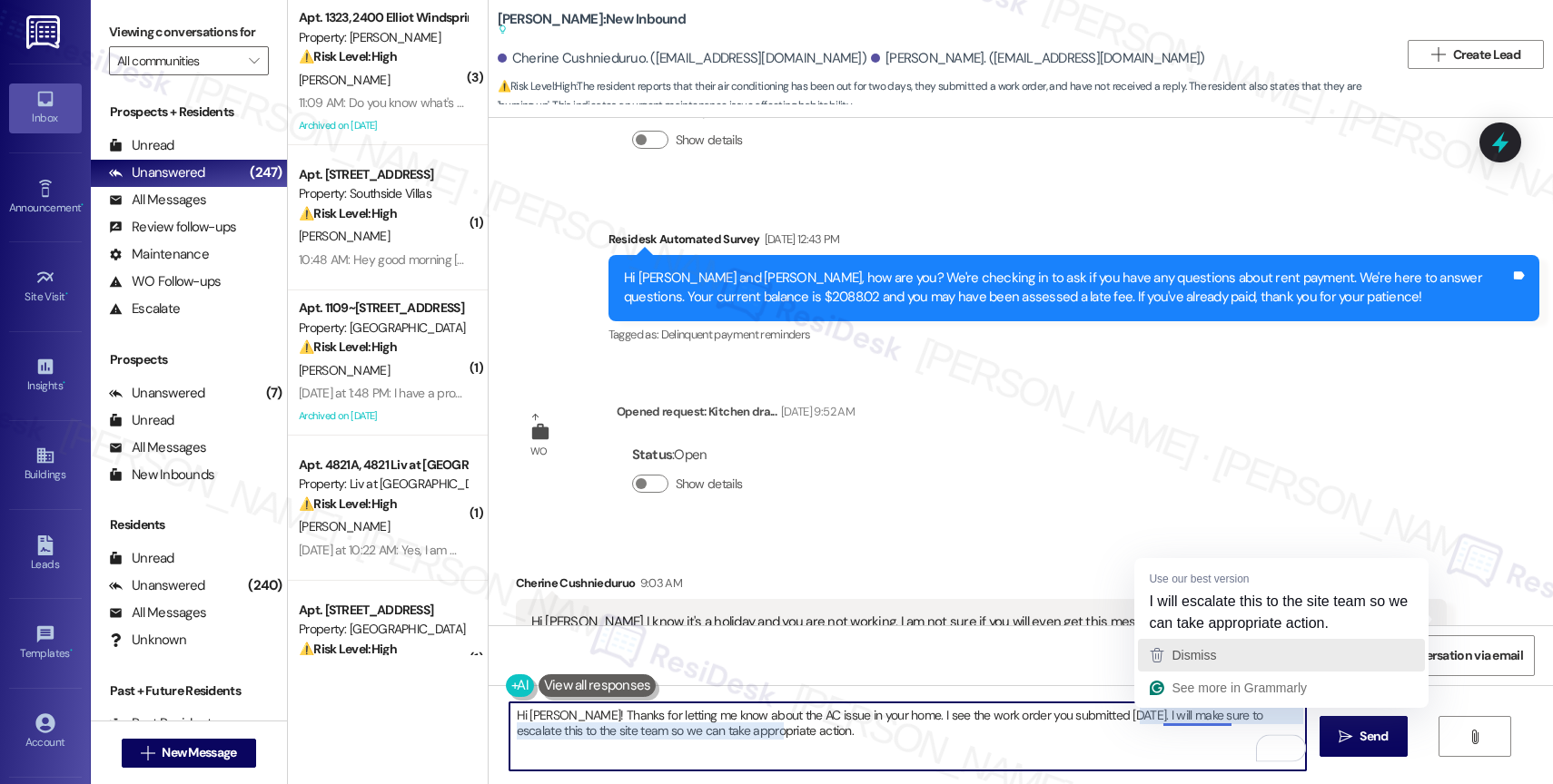
click at [1200, 659] on span "Dismiss" at bounding box center [1193, 656] width 45 height 15
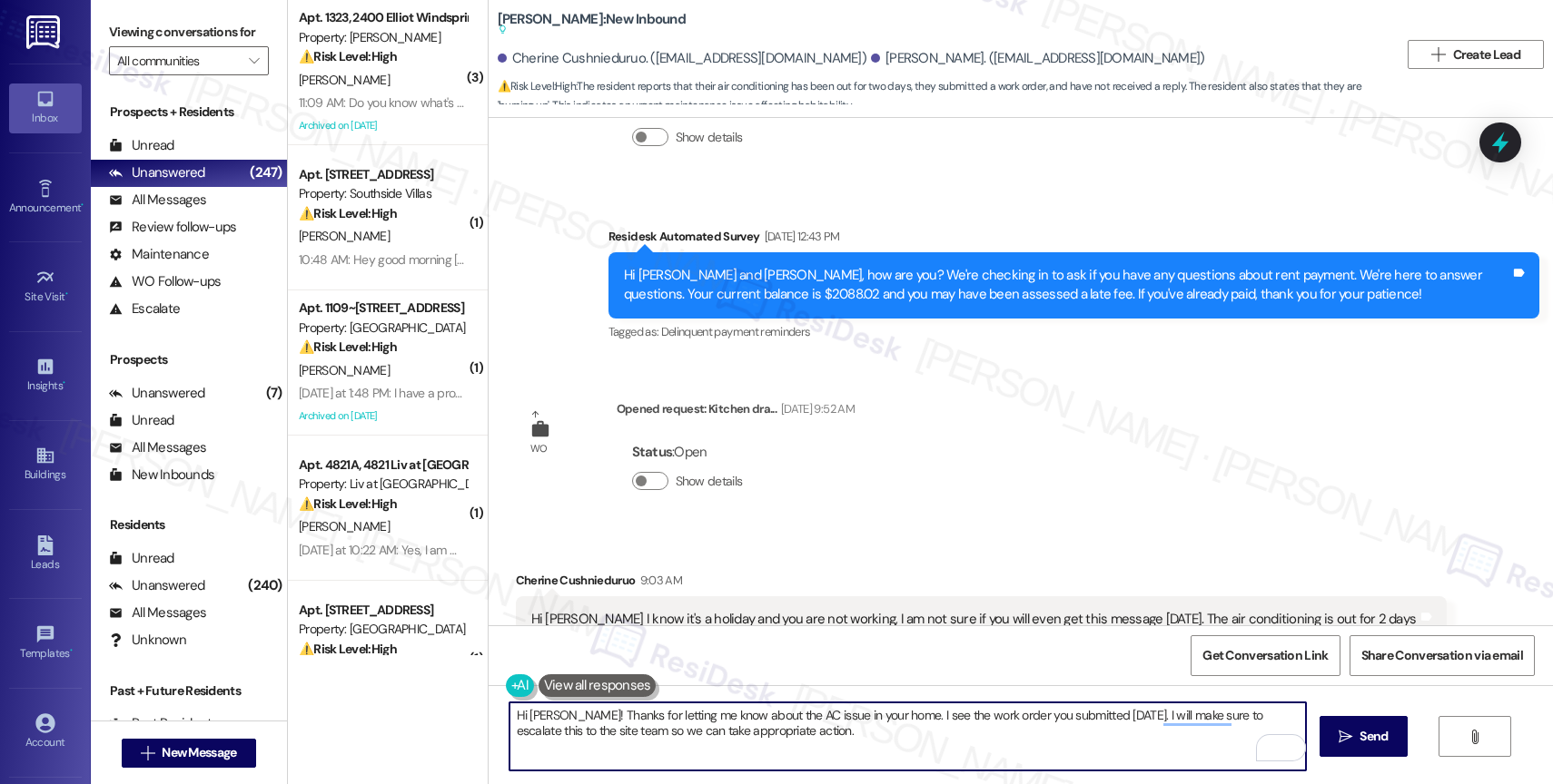
scroll to position [26351, 0]
click at [848, 745] on textarea "Hi Cherine! Thanks for letting me know about the AC issue in your home. I see t…" at bounding box center [908, 737] width 796 height 68
drag, startPoint x: 564, startPoint y: 710, endPoint x: 799, endPoint y: 735, distance: 236.3
click at [799, 735] on textarea "Hi Cherine! Thanks for letting me know about the AC issue in your home. I see t…" at bounding box center [908, 737] width 796 height 68
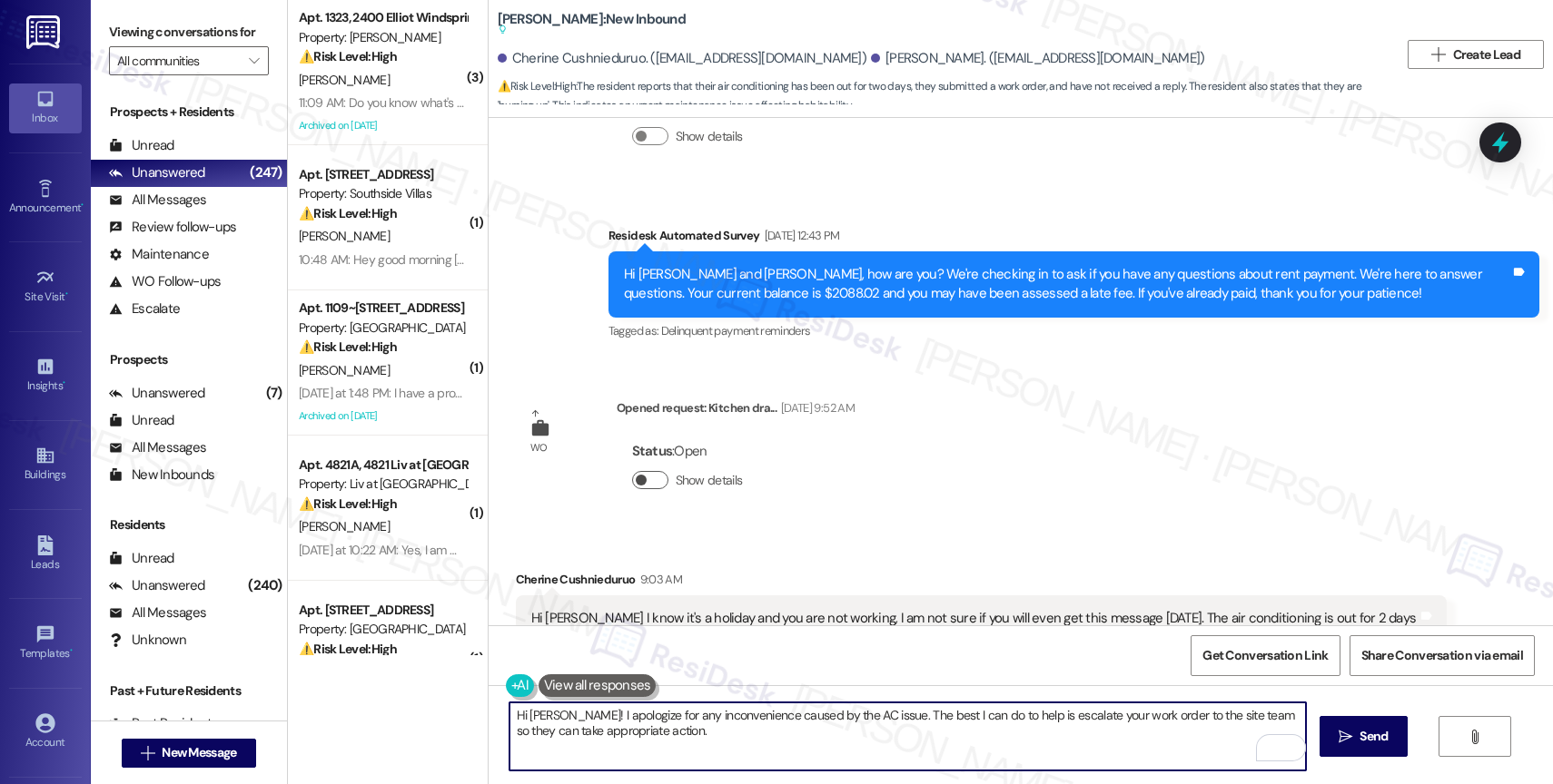
click at [632, 471] on button "Show details" at bounding box center [651, 481] width 36 height 18
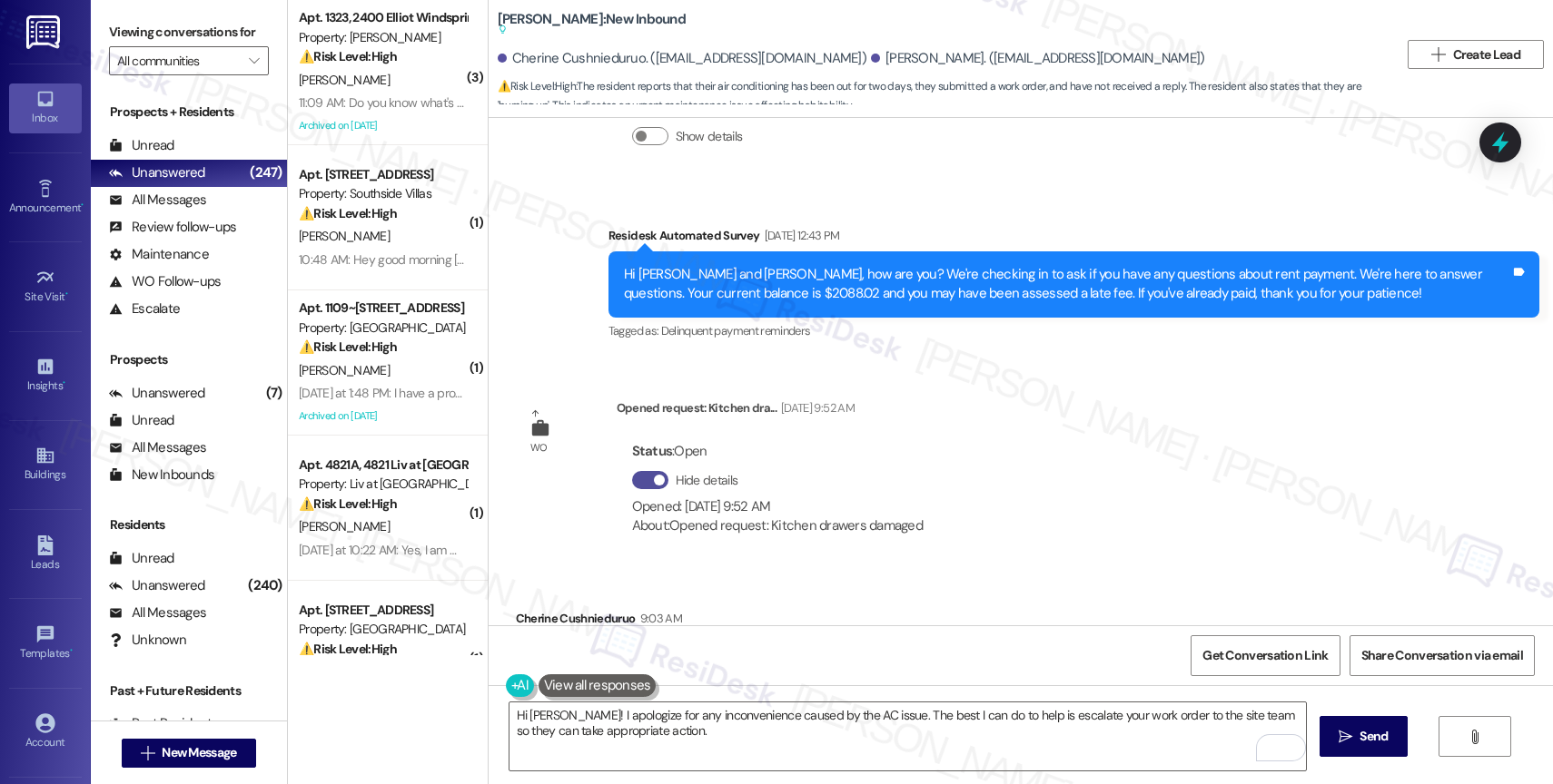
click at [632, 471] on button "Hide details" at bounding box center [651, 481] width 36 height 18
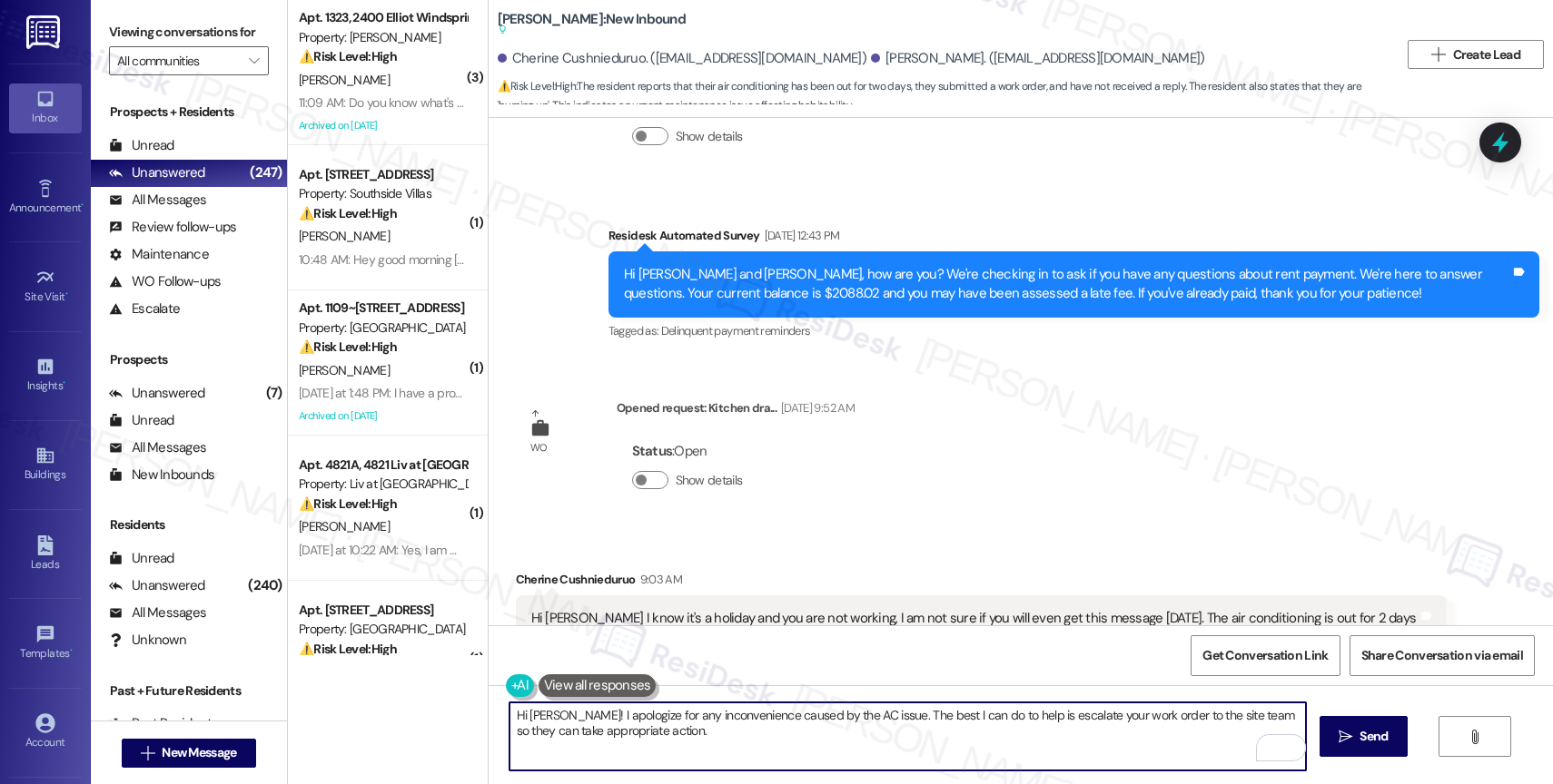
drag, startPoint x: 1231, startPoint y: 714, endPoint x: 1236, endPoint y: 738, distance: 24.5
click at [1236, 738] on textarea "Hi Cherine! I apologize for any inconvenience caused by the AC issue. The best …" at bounding box center [908, 737] width 796 height 68
drag, startPoint x: 1231, startPoint y: 708, endPoint x: 1242, endPoint y: 729, distance: 23.7
click at [1242, 729] on textarea "Hi Cherine! I apologize for any inconvenience caused by the AC issue. The best …" at bounding box center [908, 737] width 796 height 68
click at [1237, 713] on textarea "Hi Cherine! I apologize for any inconvenience caused by the AC issue. The best …" at bounding box center [908, 737] width 796 height 68
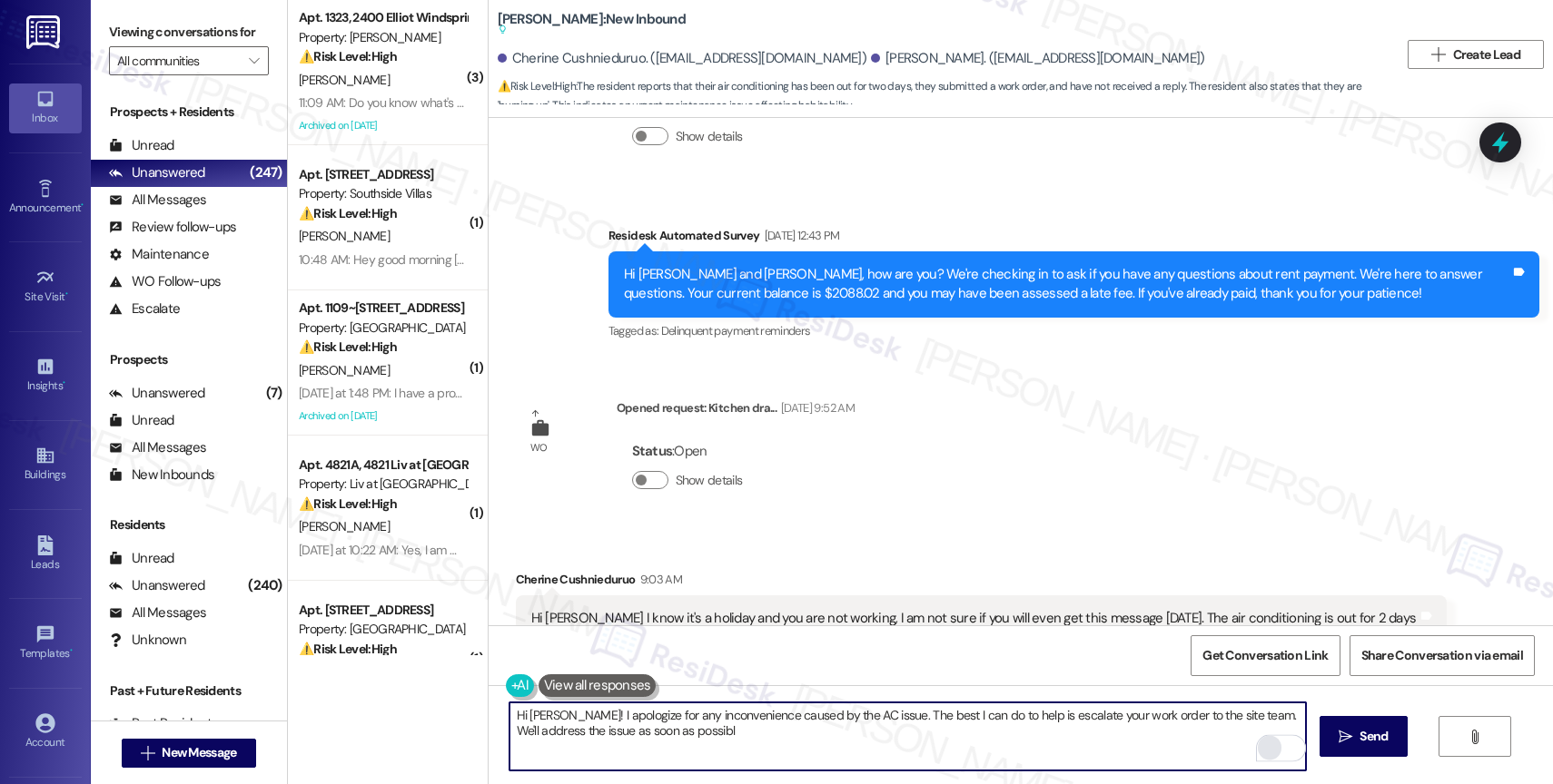
drag, startPoint x: 1235, startPoint y: 709, endPoint x: 1251, endPoint y: 749, distance: 43.1
click at [1251, 749] on div "Hi Cherine! I apologize for any inconvenience caused by the AC issue. The best …" at bounding box center [908, 737] width 798 height 70
drag, startPoint x: 1234, startPoint y: 711, endPoint x: 1241, endPoint y: 740, distance: 29.8
click at [1241, 740] on textarea "Hi Cherine! I apologize for any inconvenience caused by the AC issue. The best …" at bounding box center [908, 737] width 796 height 68
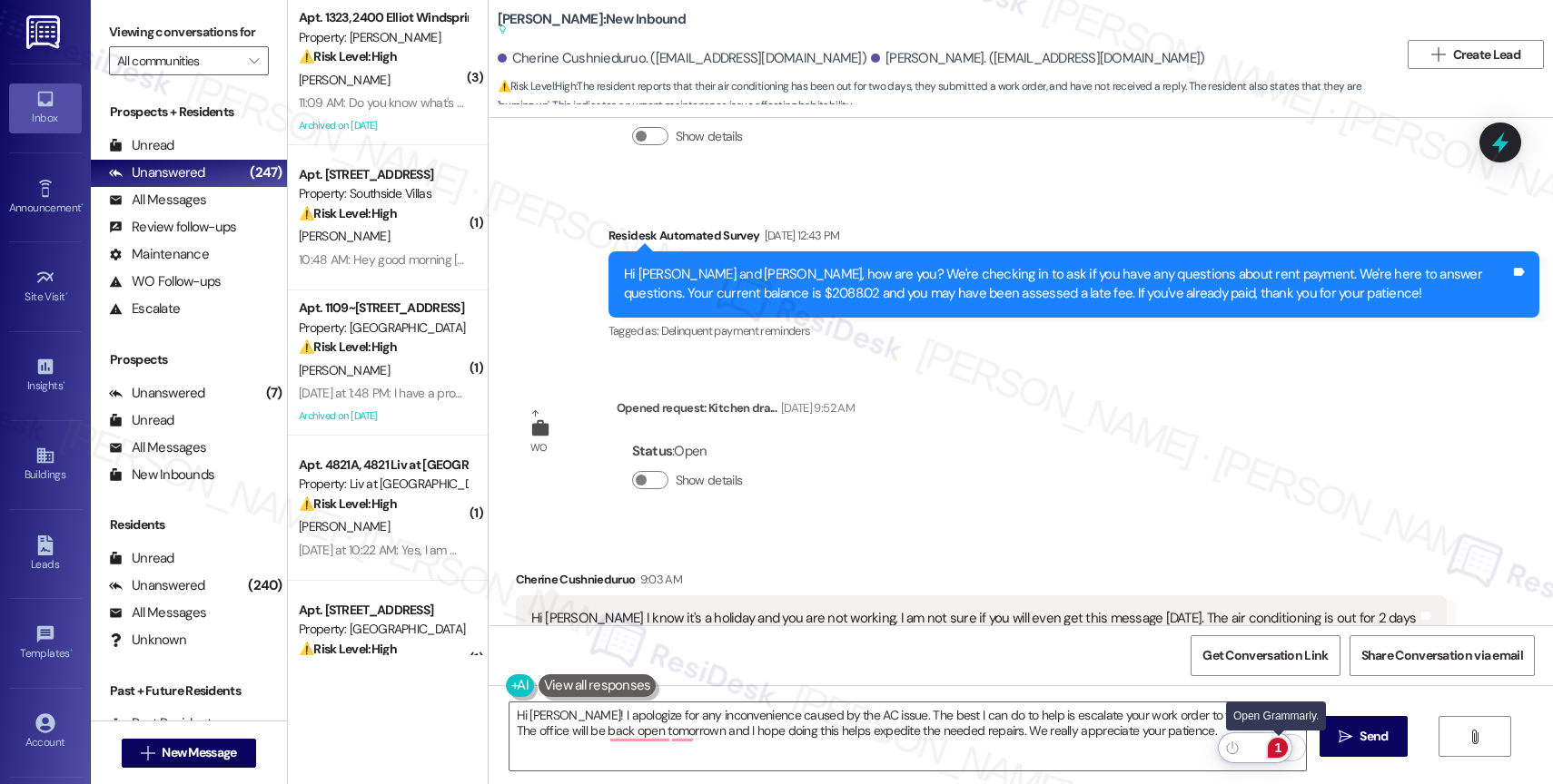
click at [1279, 742] on div "1" at bounding box center [1278, 749] width 20 height 20
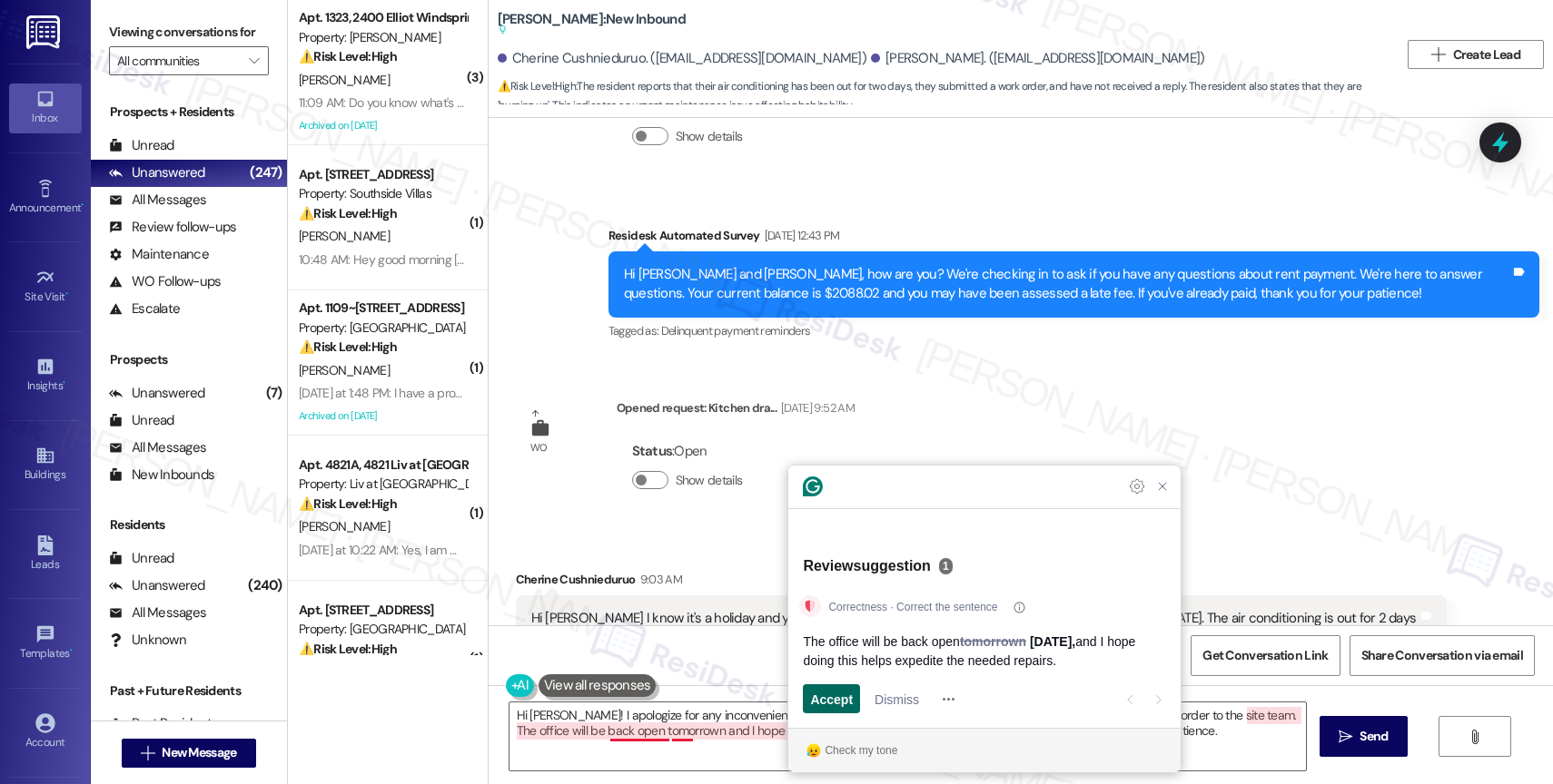
click at [840, 697] on span "Accept" at bounding box center [831, 700] width 43 height 19
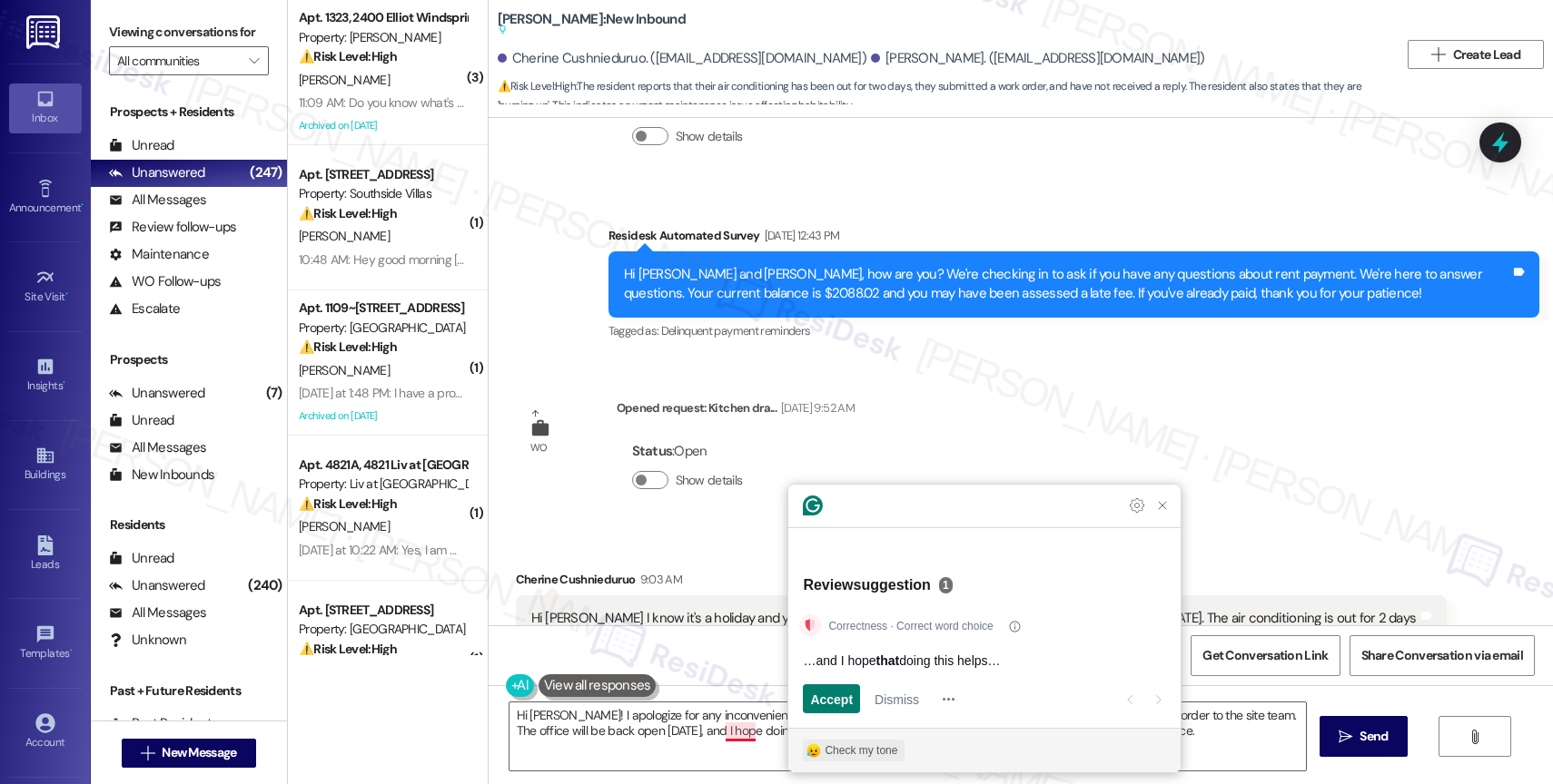
click at [834, 752] on div "Check my tone" at bounding box center [861, 751] width 73 height 16
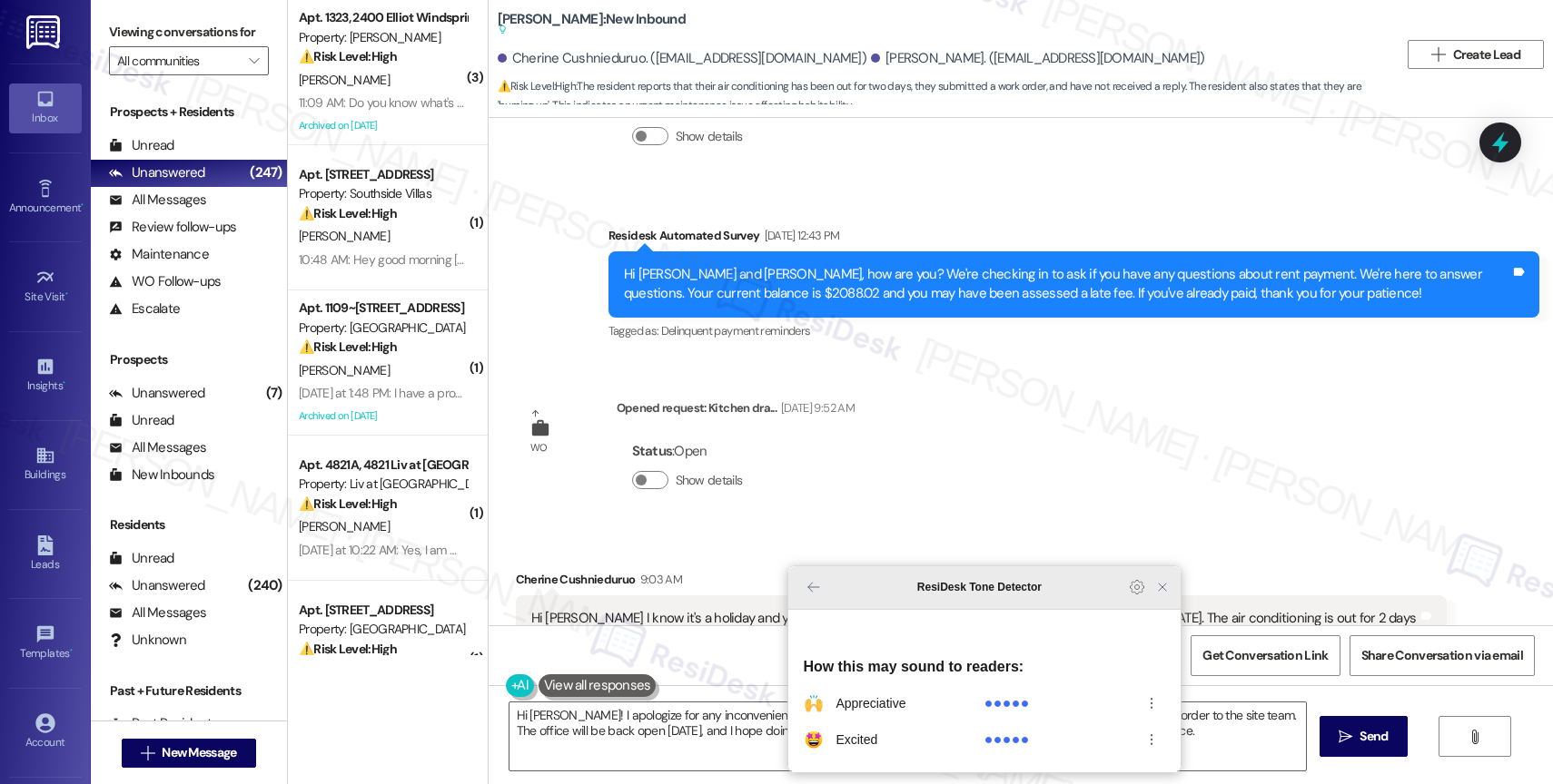
click at [1159, 595] on icon "Close Grammarly Assistant" at bounding box center [1162, 588] width 15 height 15
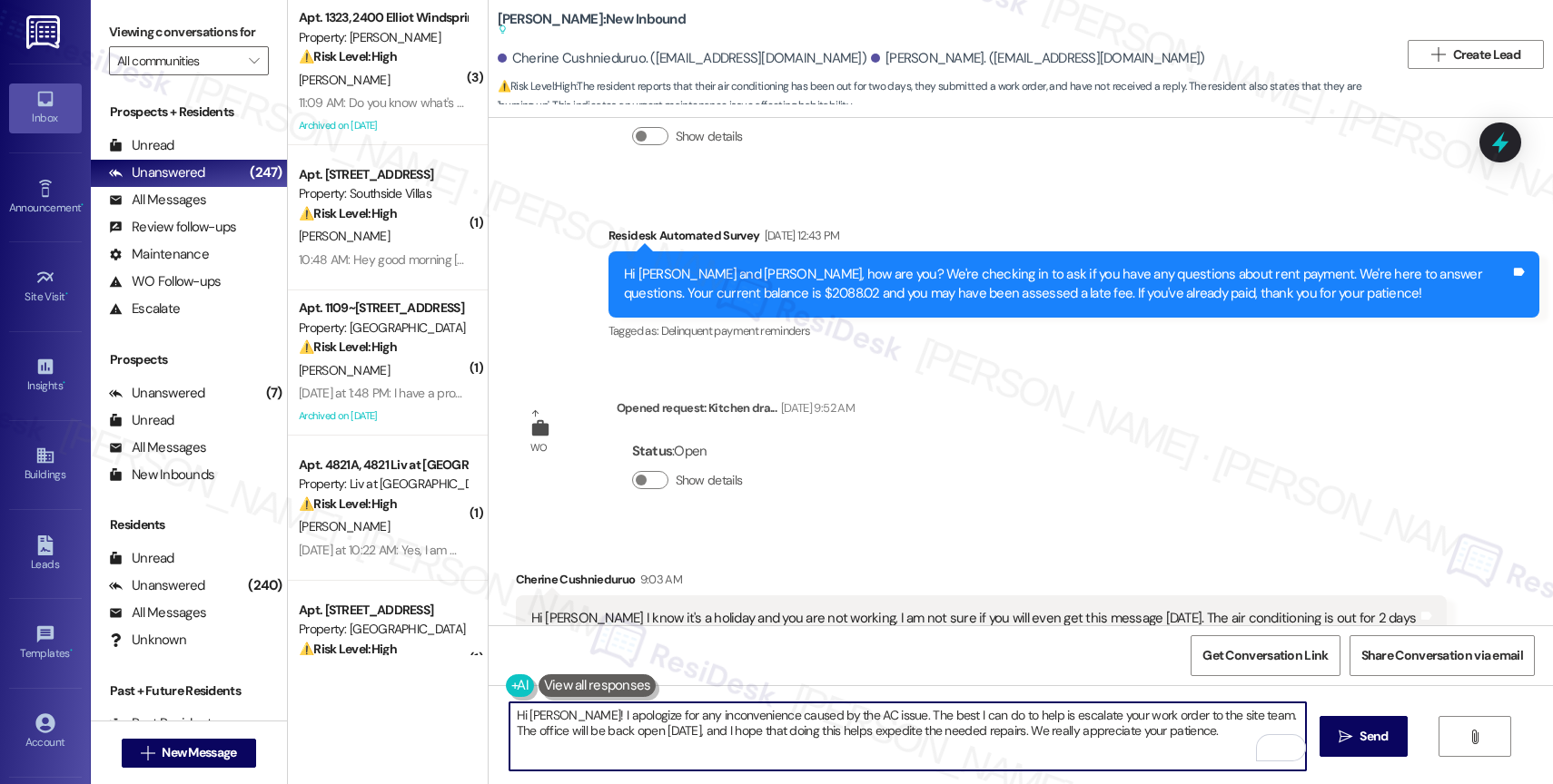
click at [1198, 739] on textarea "Hi Cherine! I apologize for any inconvenience caused by the AC issue. The best …" at bounding box center [908, 737] width 796 height 68
type textarea "Hi Cherine! I apologize for any inconvenience caused by the AC issue. The best …"
click at [1364, 729] on span "Send" at bounding box center [1373, 737] width 28 height 19
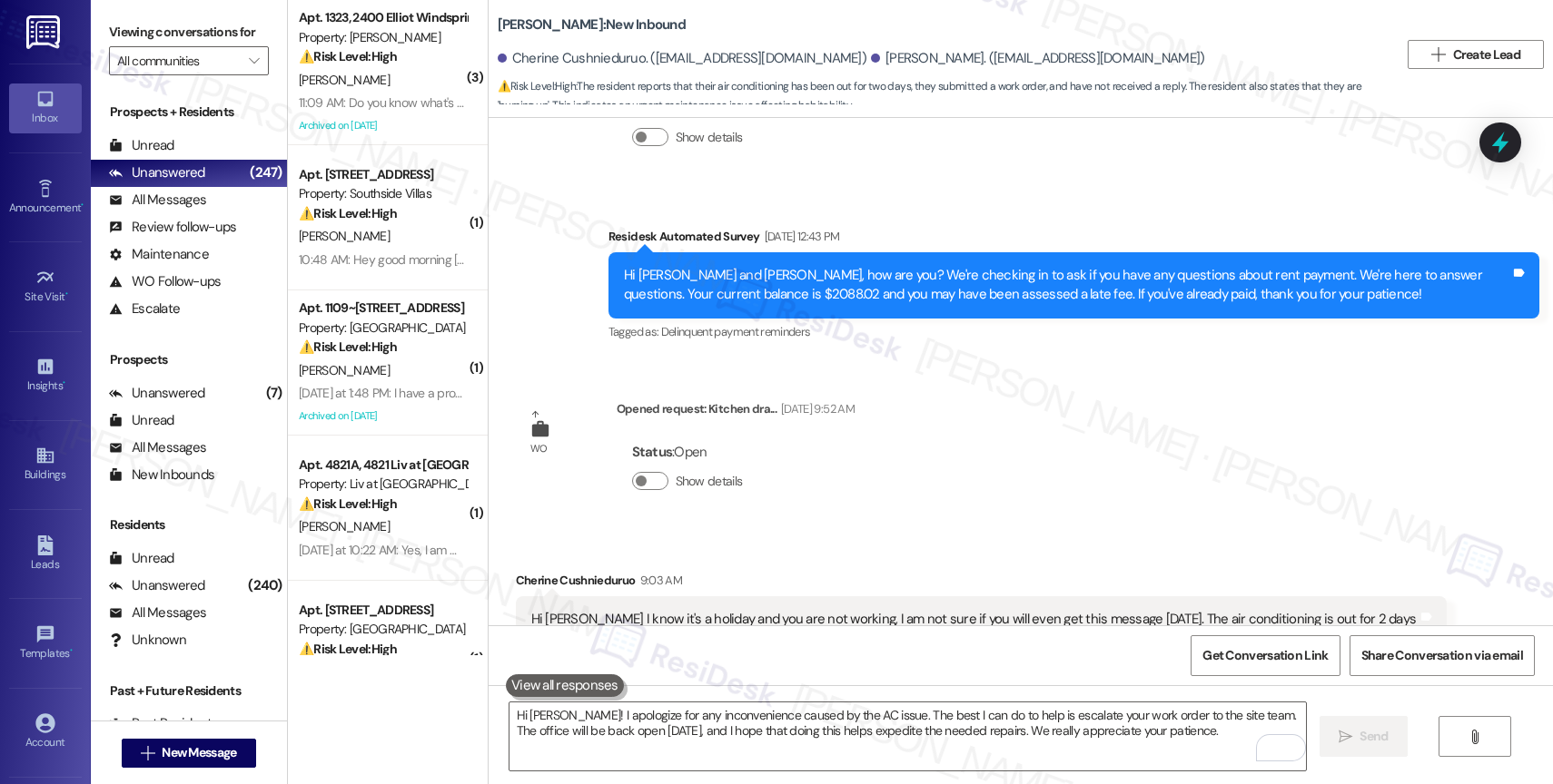
scroll to position [26496, 0]
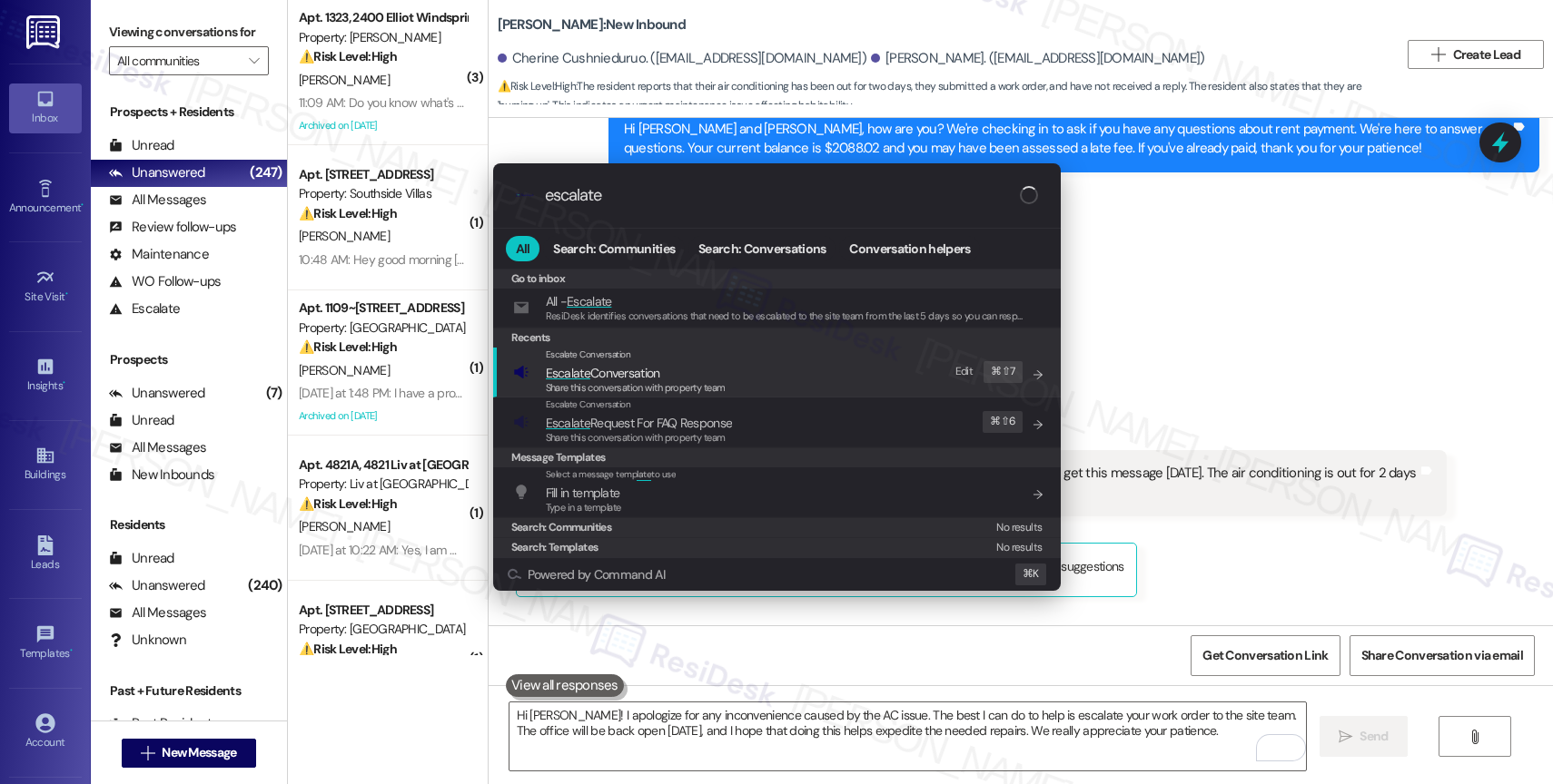
type input "escalate"
click at [632, 372] on span "Escalate Conversation" at bounding box center [603, 373] width 114 height 16
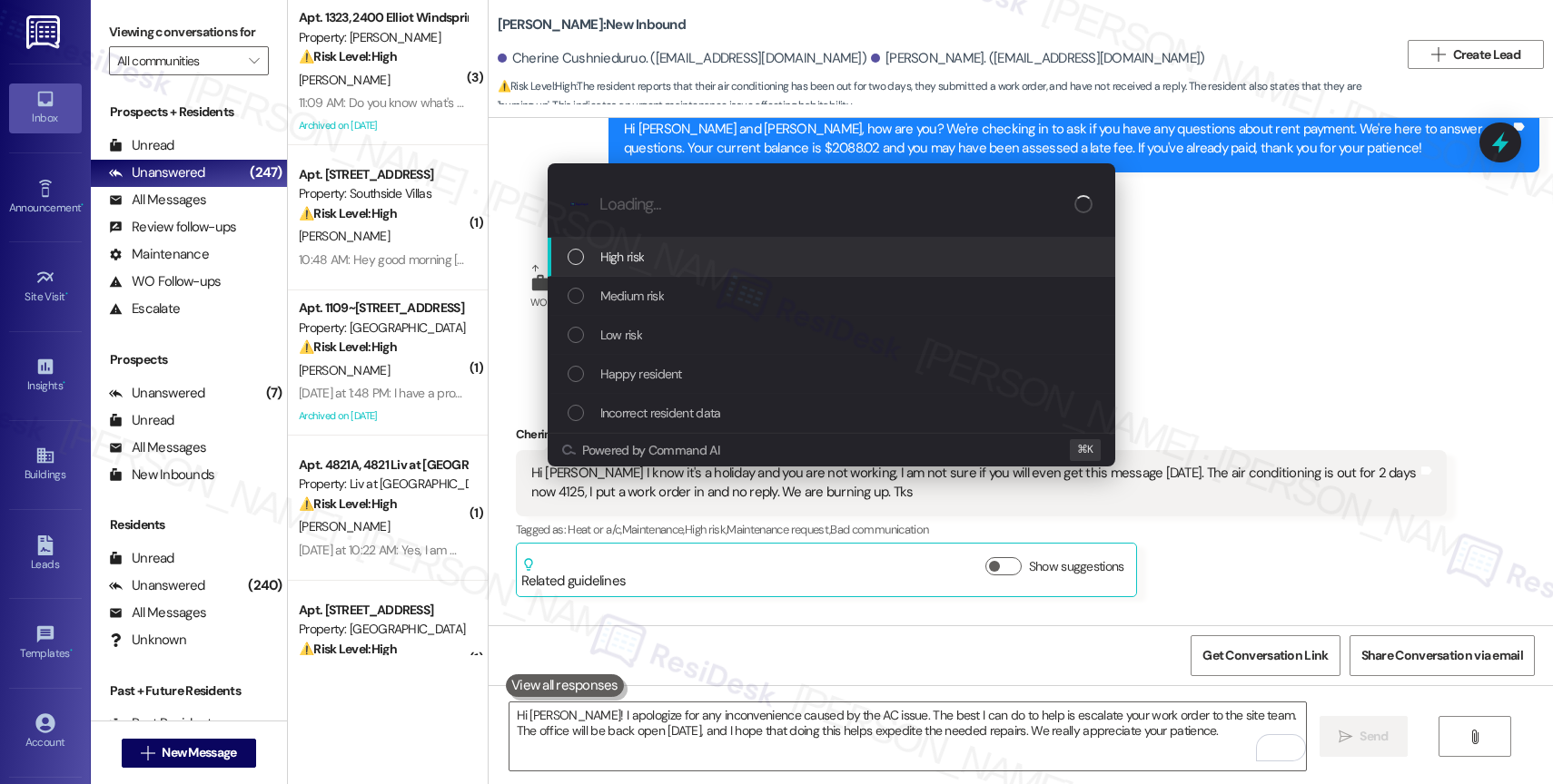
click at [636, 250] on span "High risk" at bounding box center [622, 257] width 45 height 20
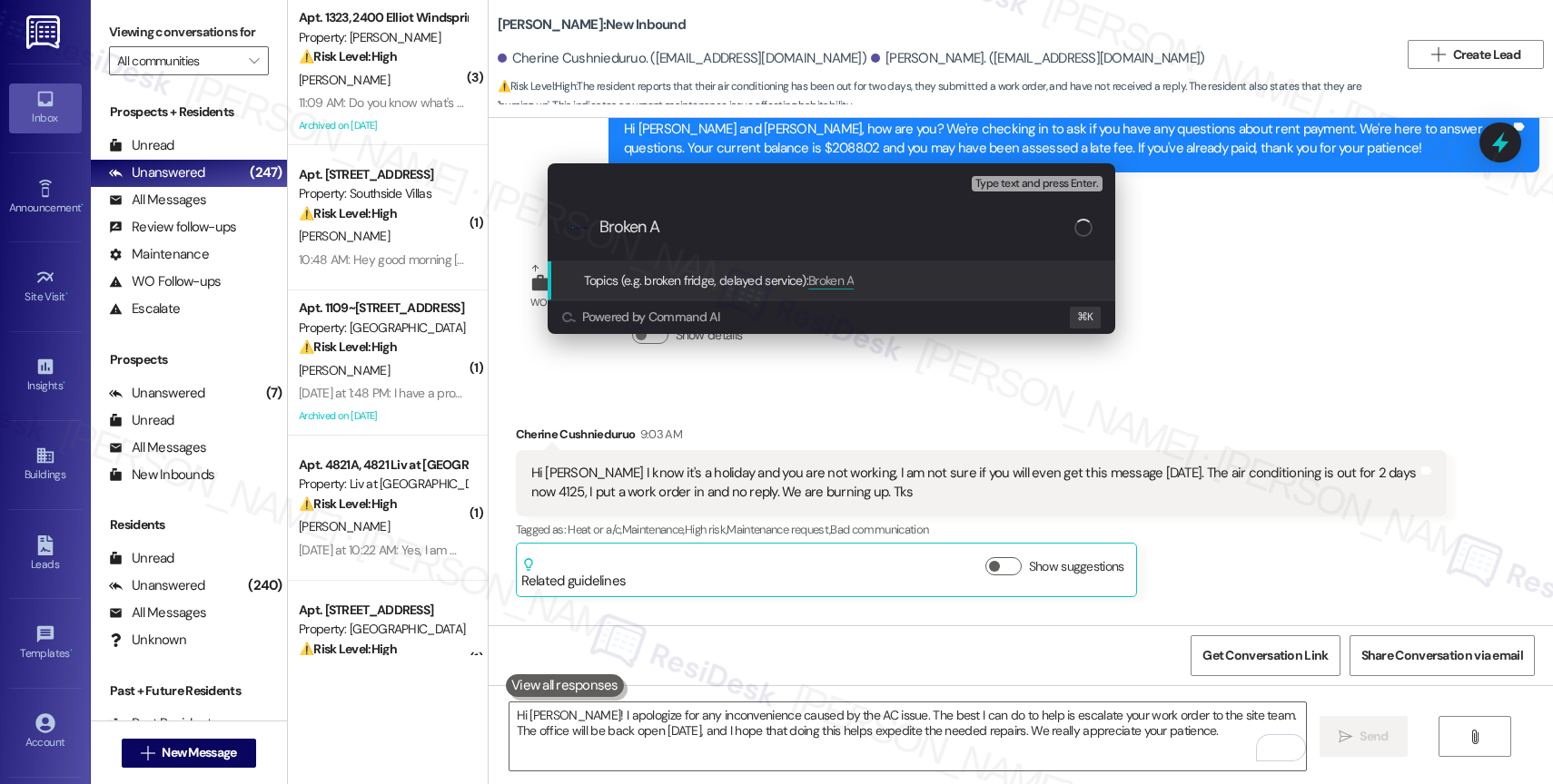
type input "Broken AC"
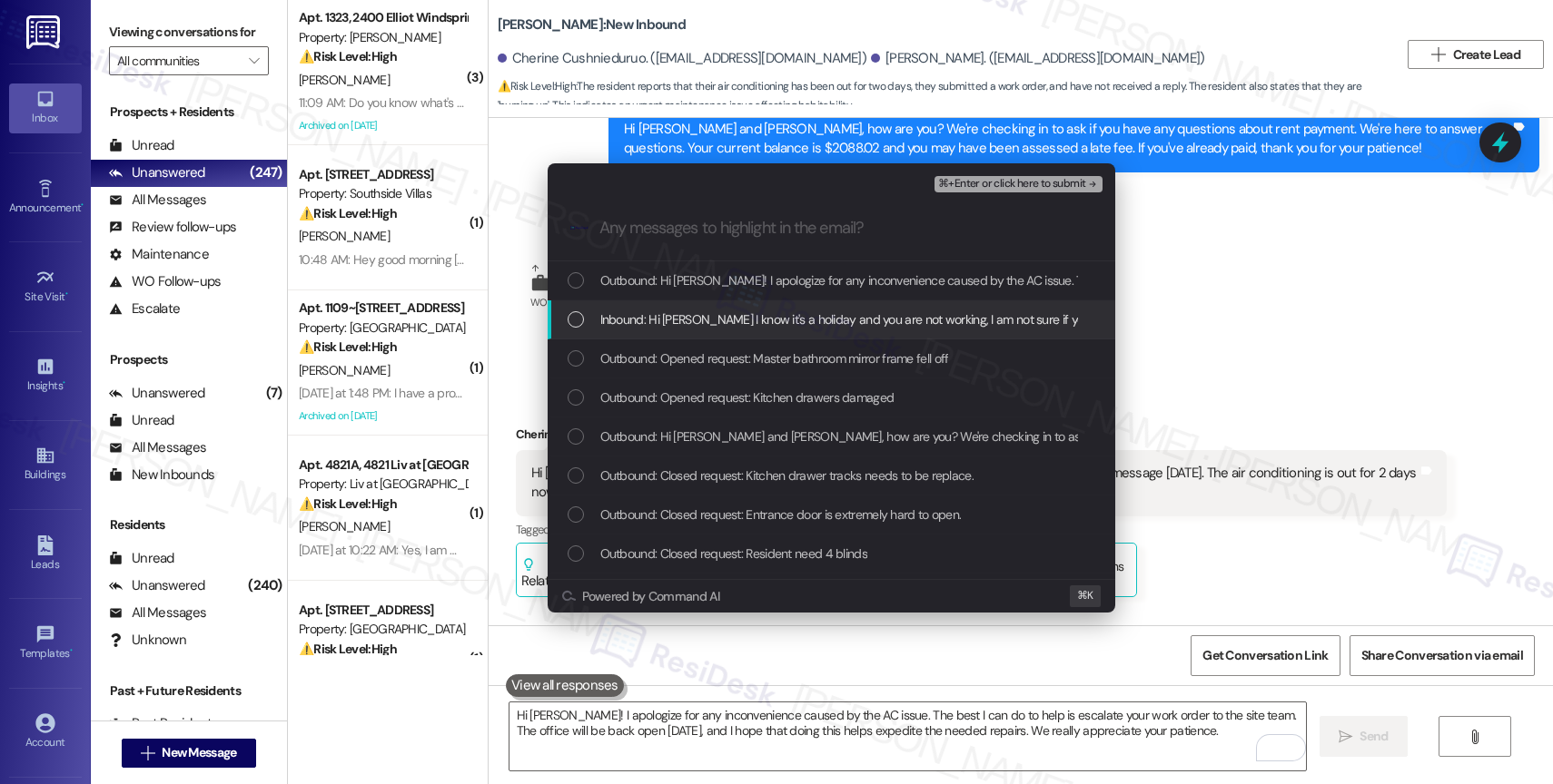
click at [679, 313] on span "Inbound: Hi Sarah I know it's a holiday and you are not working, I am not sure …" at bounding box center [1210, 320] width 1220 height 20
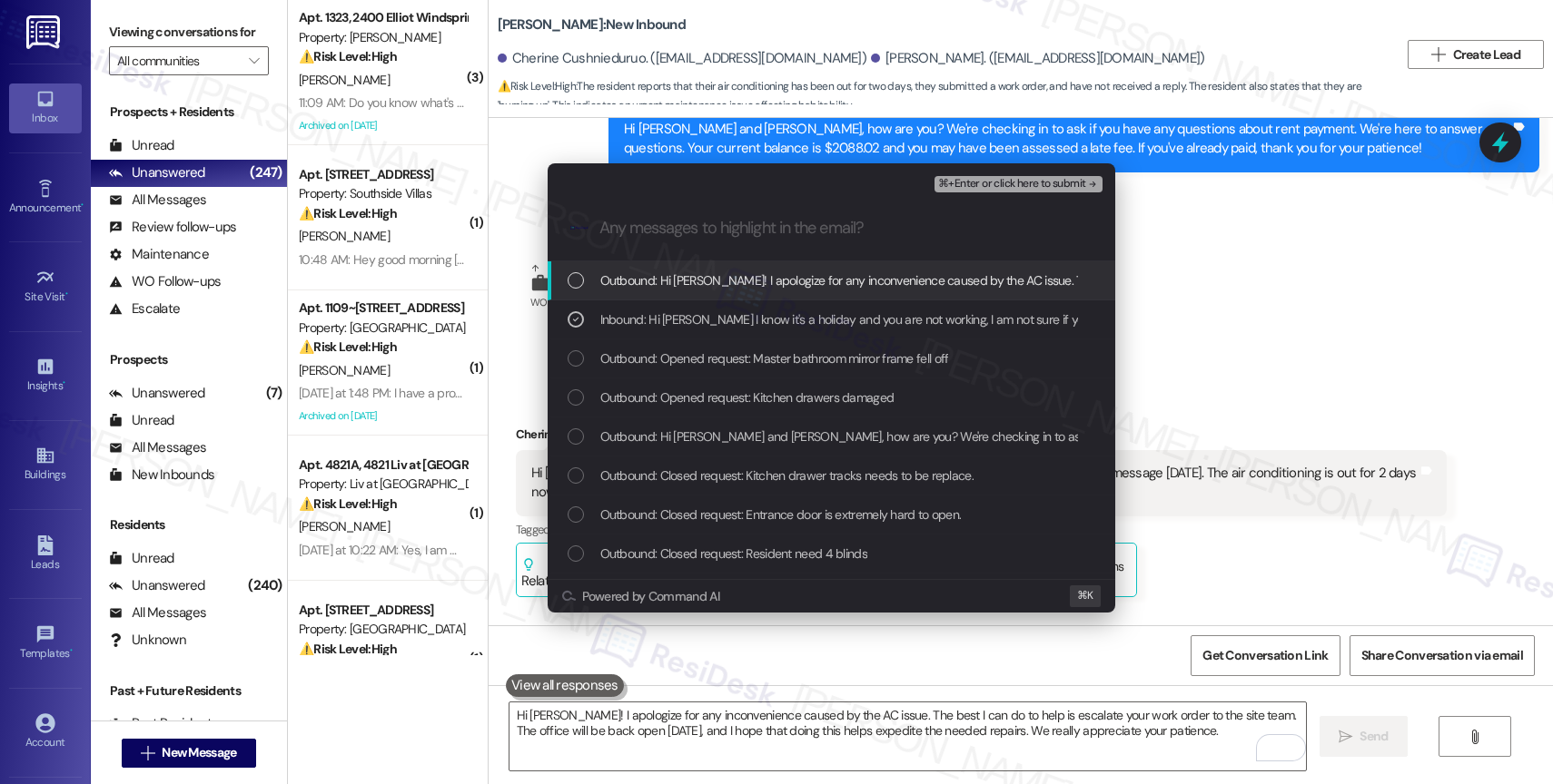
click at [739, 273] on span "Outbound: Hi Cherine! I apologize for any inconvenience caused by the AC issue.…" at bounding box center [1373, 281] width 1546 height 20
click at [1039, 185] on span "⌘+Enter or click here to submit" at bounding box center [1011, 184] width 147 height 13
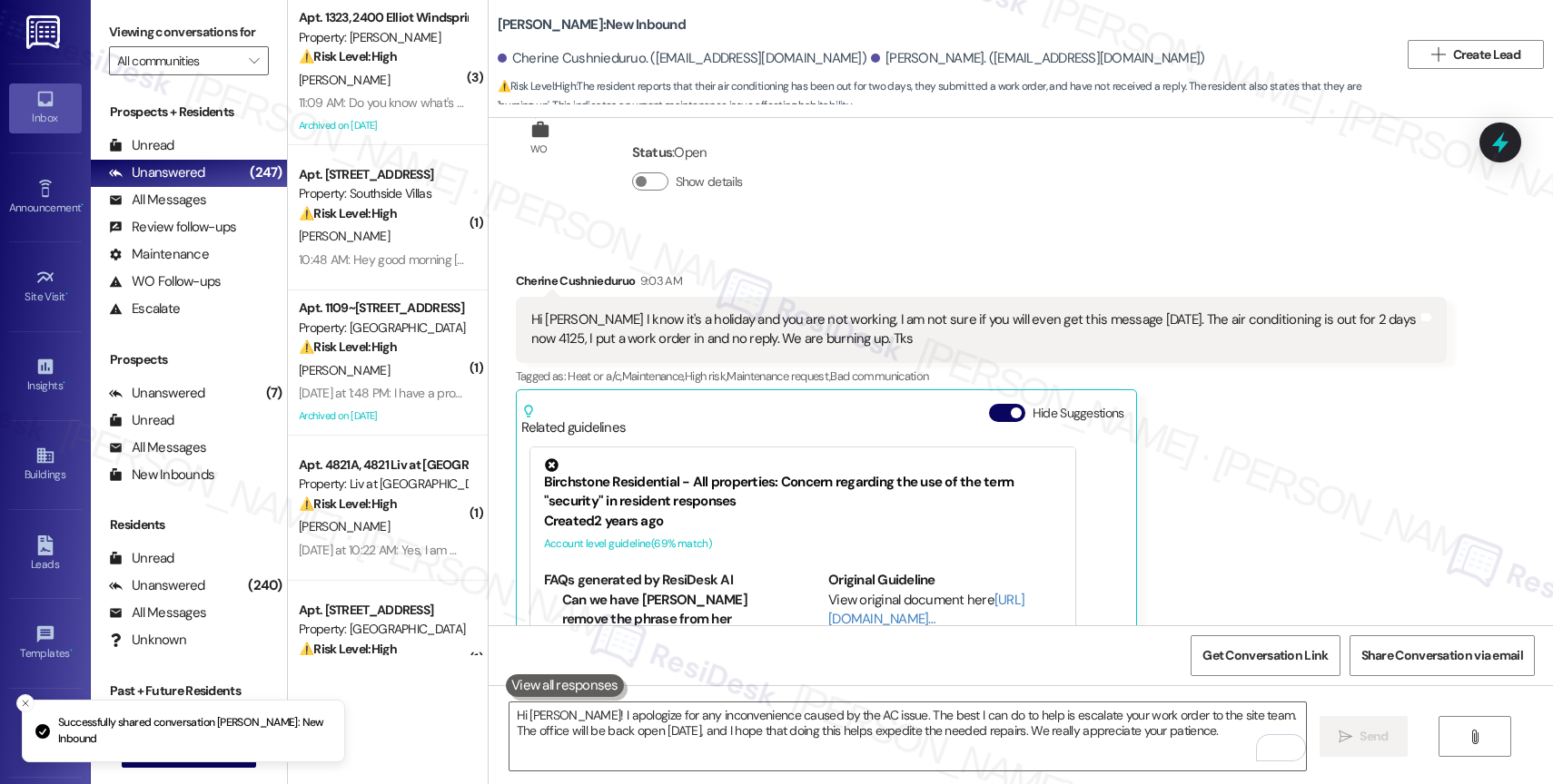
scroll to position [26663, 0]
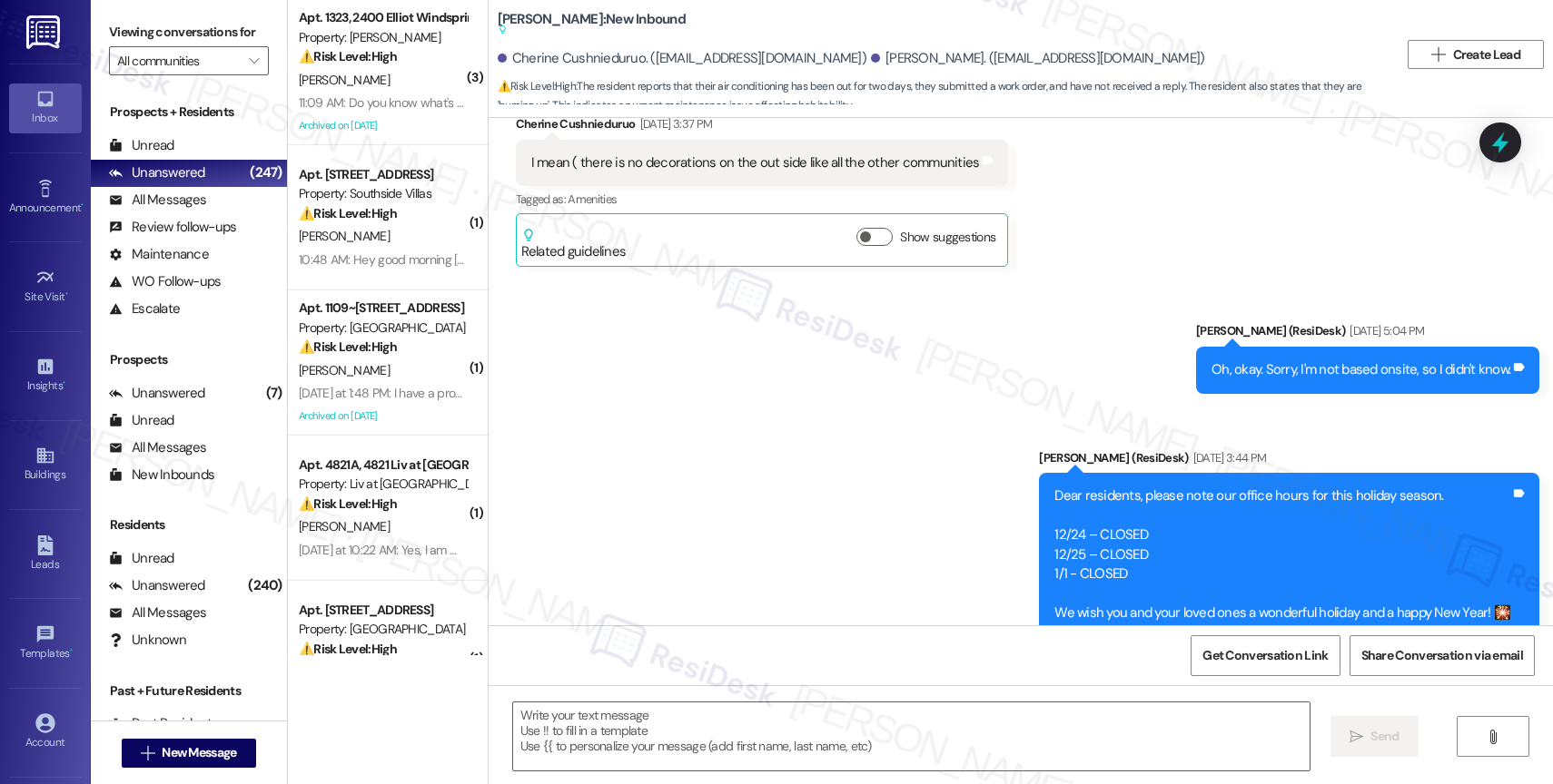
type textarea "Fetching suggested responses. Please feel free to read through the conversation…"
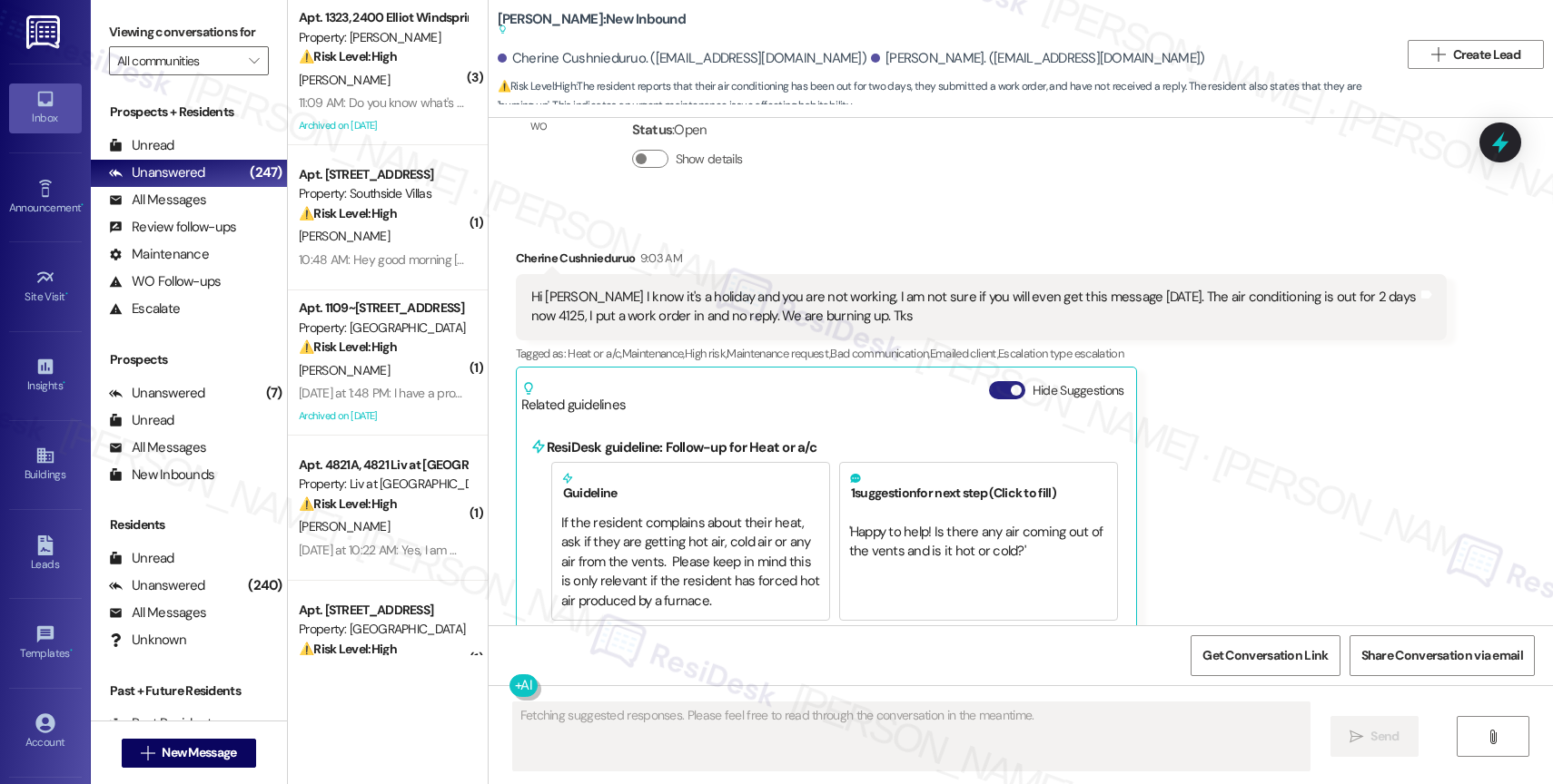
click at [989, 382] on button "Hide Suggestions" at bounding box center [1007, 391] width 36 height 18
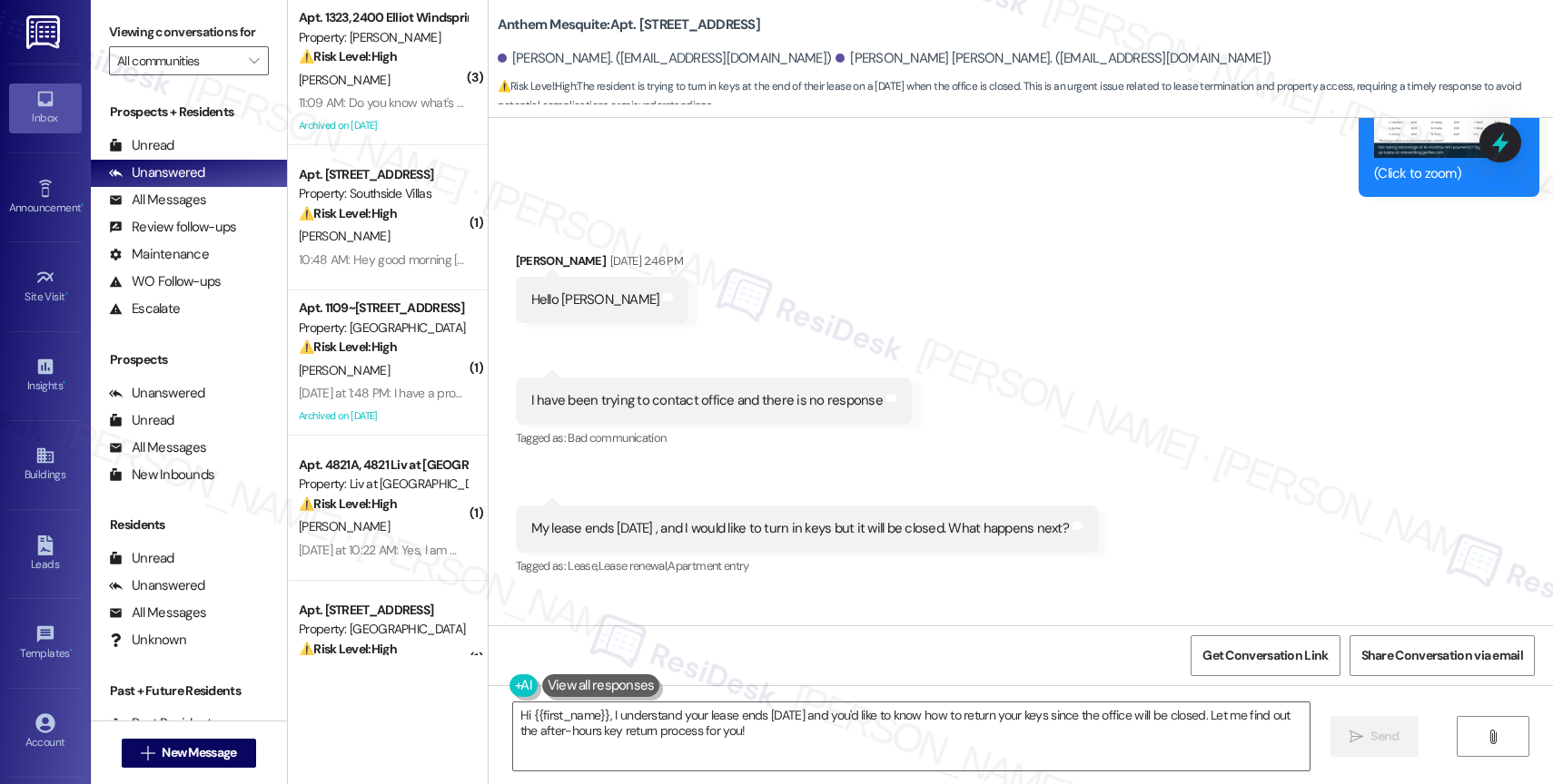
scroll to position [14655, 0]
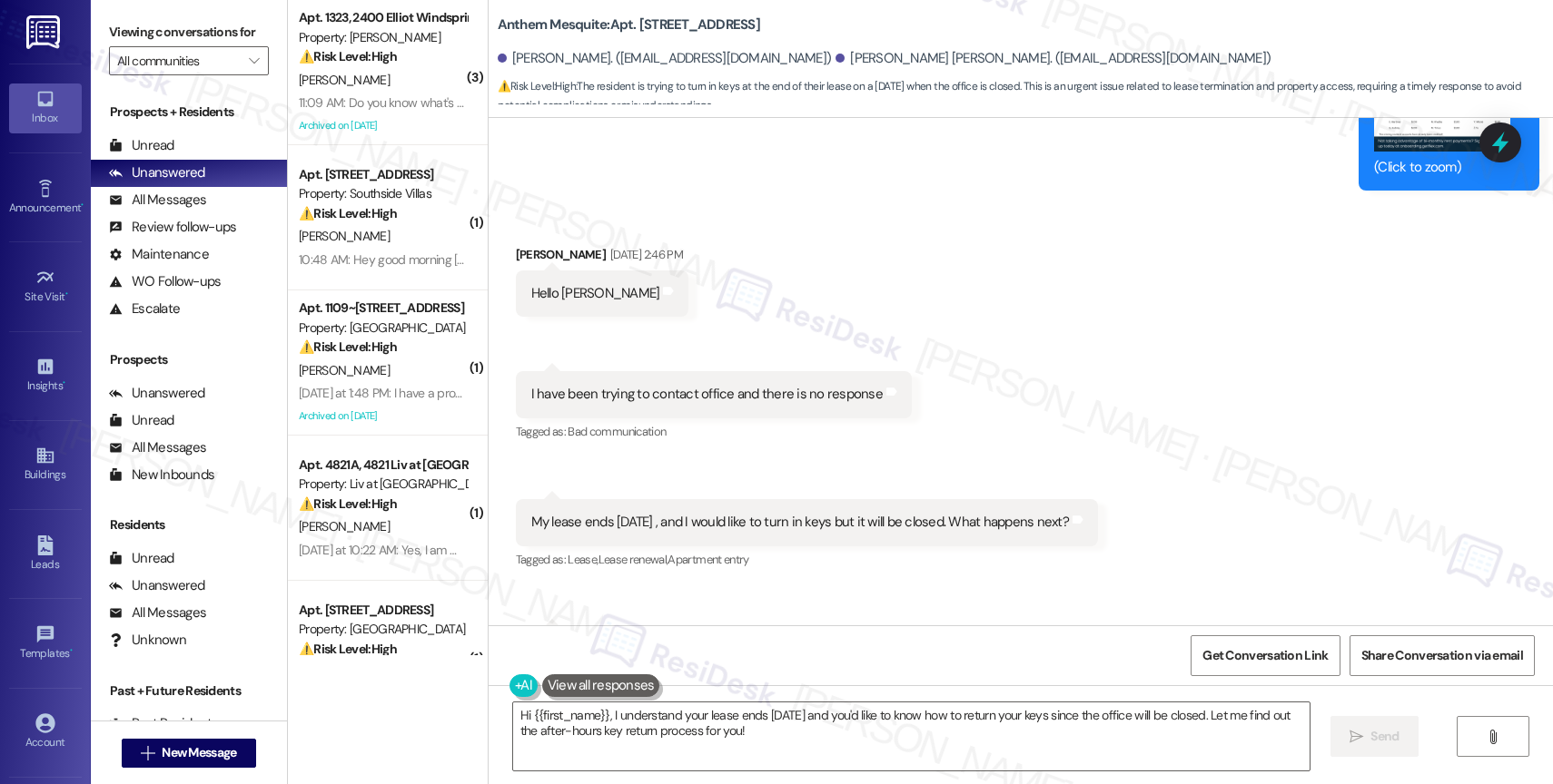
click at [642, 513] on div "My lease ends Sunday , and I would like to turn in keys but it will be closed. …" at bounding box center [801, 522] width 538 height 19
copy div "My lease ends Sunday , and I would like to turn in keys but it will be closed. …"
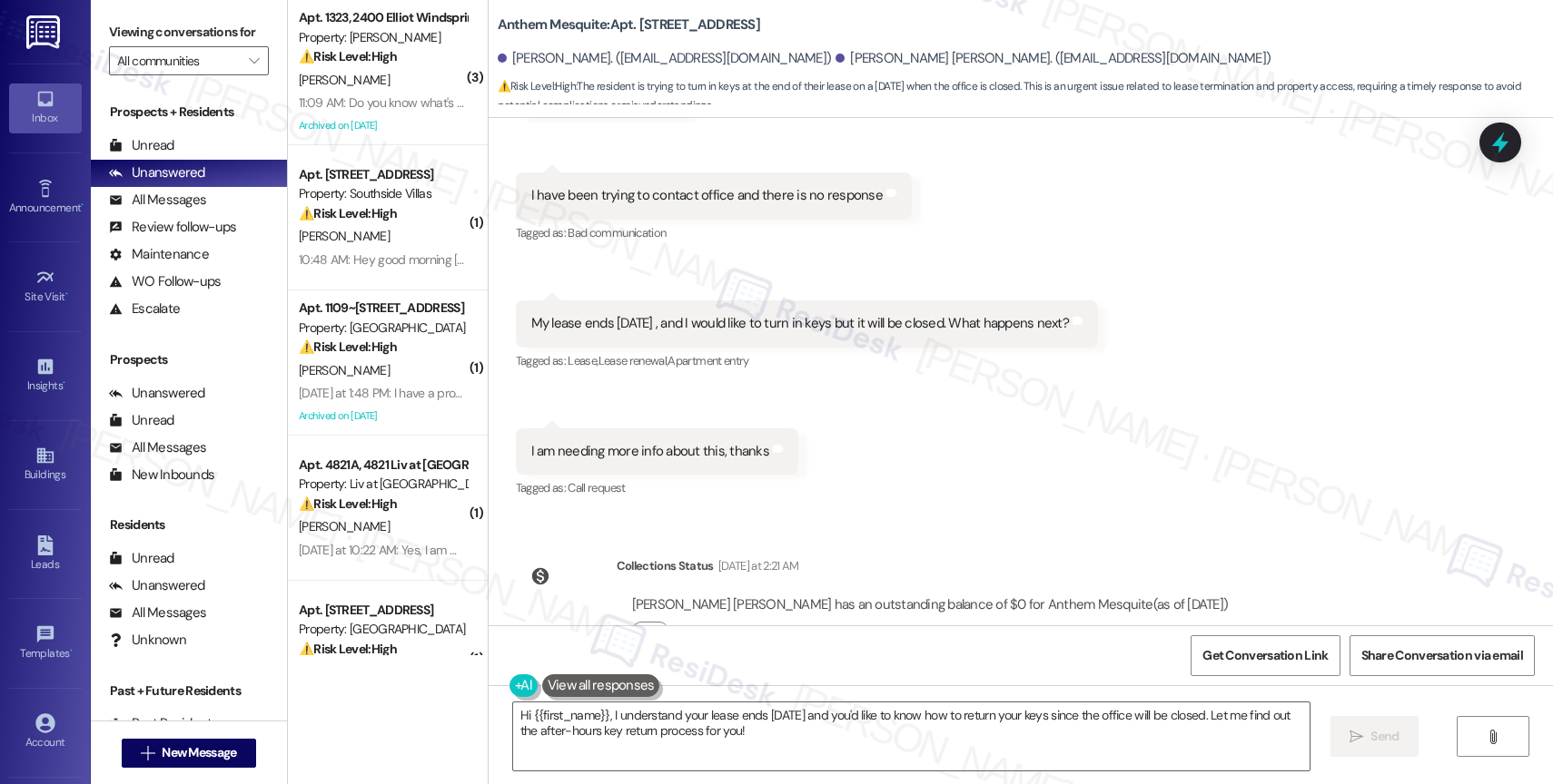
drag, startPoint x: 1209, startPoint y: 345, endPoint x: 1153, endPoint y: 42, distance: 308.1
click at [1209, 344] on div "Received via SMS Melanie Medellin Aug 29, 2025 at 2:46 PM Hello Sarah Tags and …" at bounding box center [1020, 261] width 1064 height 511
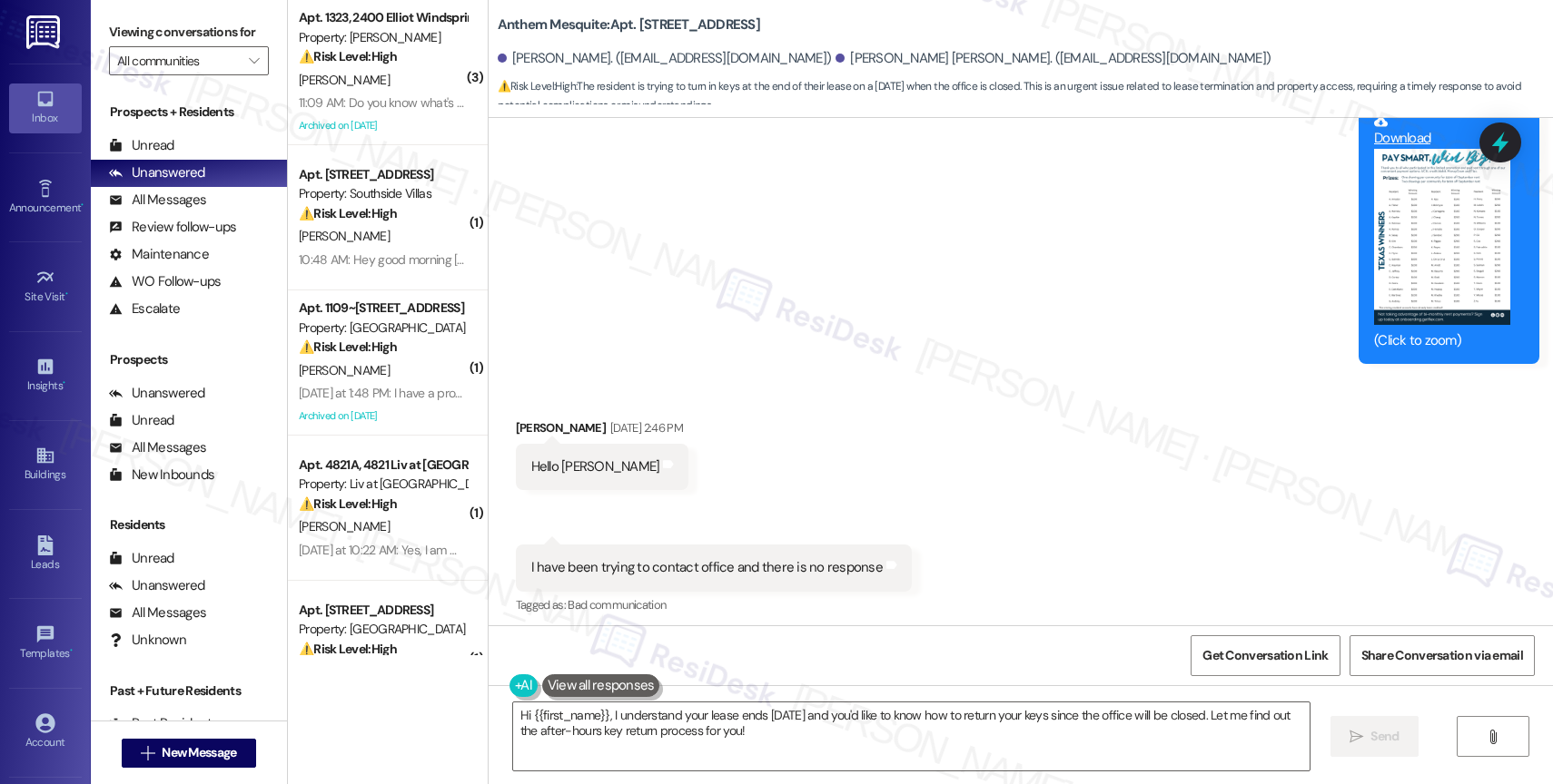
scroll to position [14338, 0]
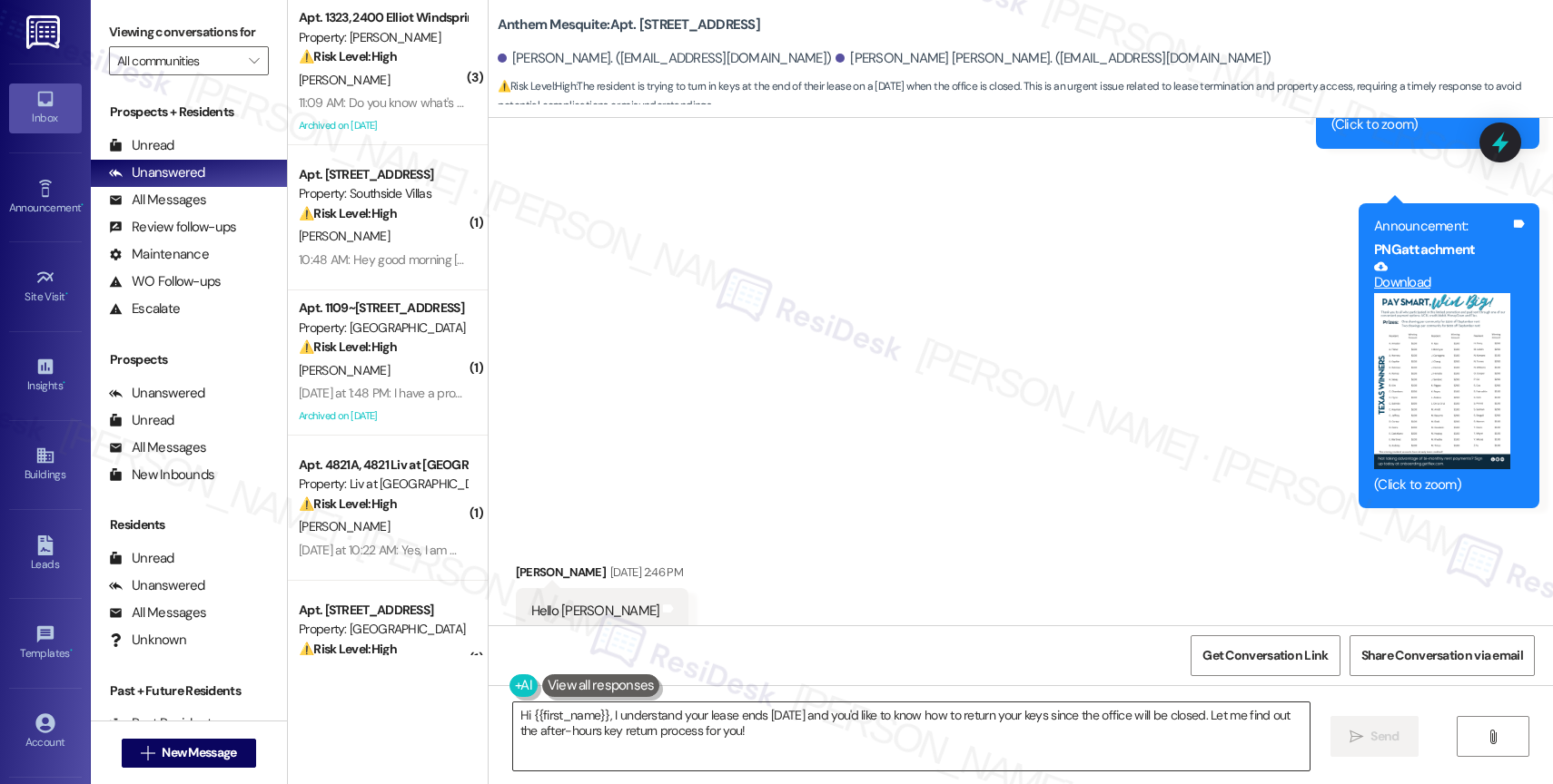
click at [622, 735] on textarea "Hi {{first_name}}, I understand your lease ends Sunday and you'd like to know h…" at bounding box center [911, 737] width 796 height 68
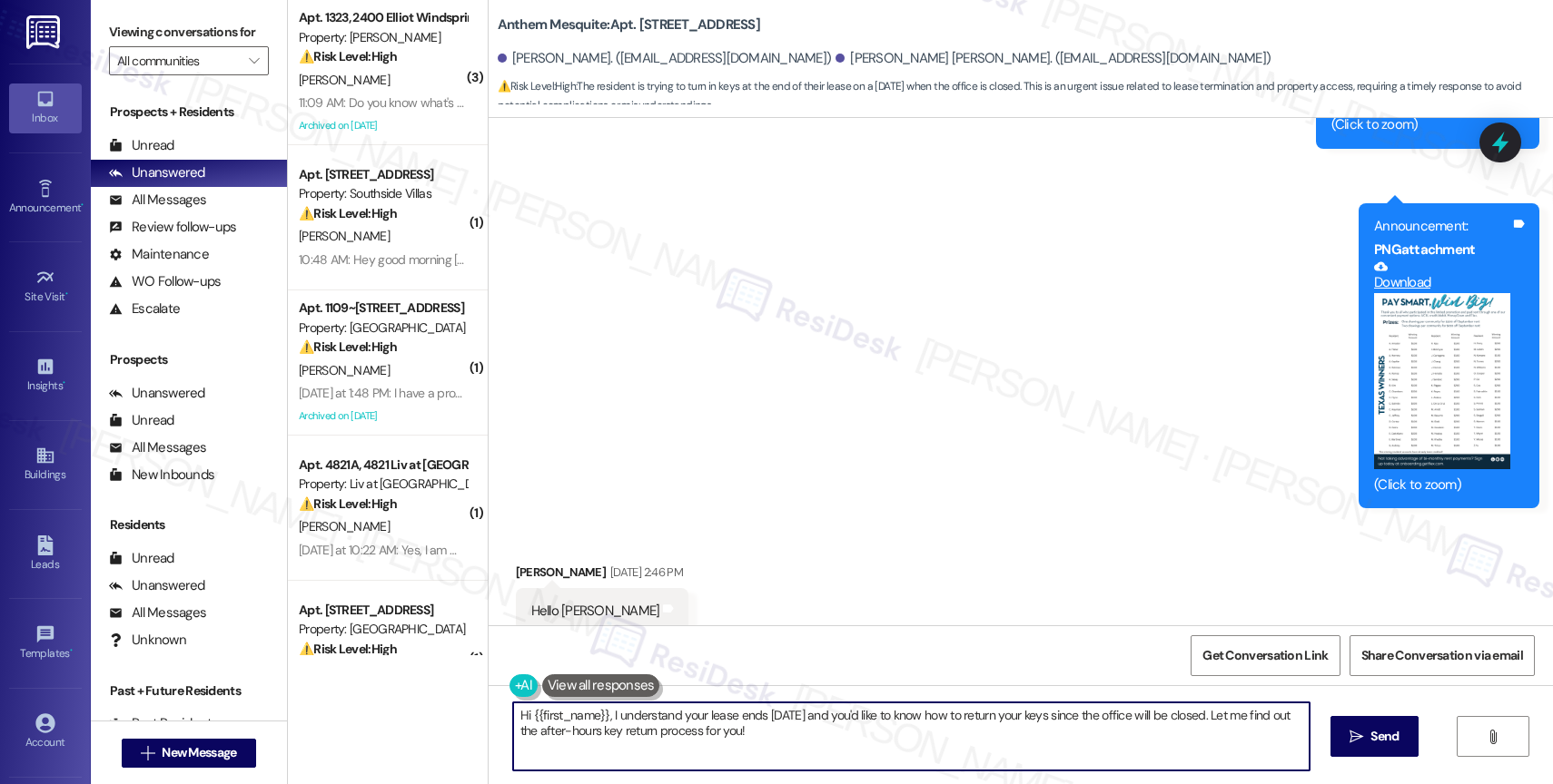
click at [622, 735] on textarea "Hi {{first_name}}, I understand your lease ends Sunday and you'd like to know h…" at bounding box center [911, 737] width 796 height 68
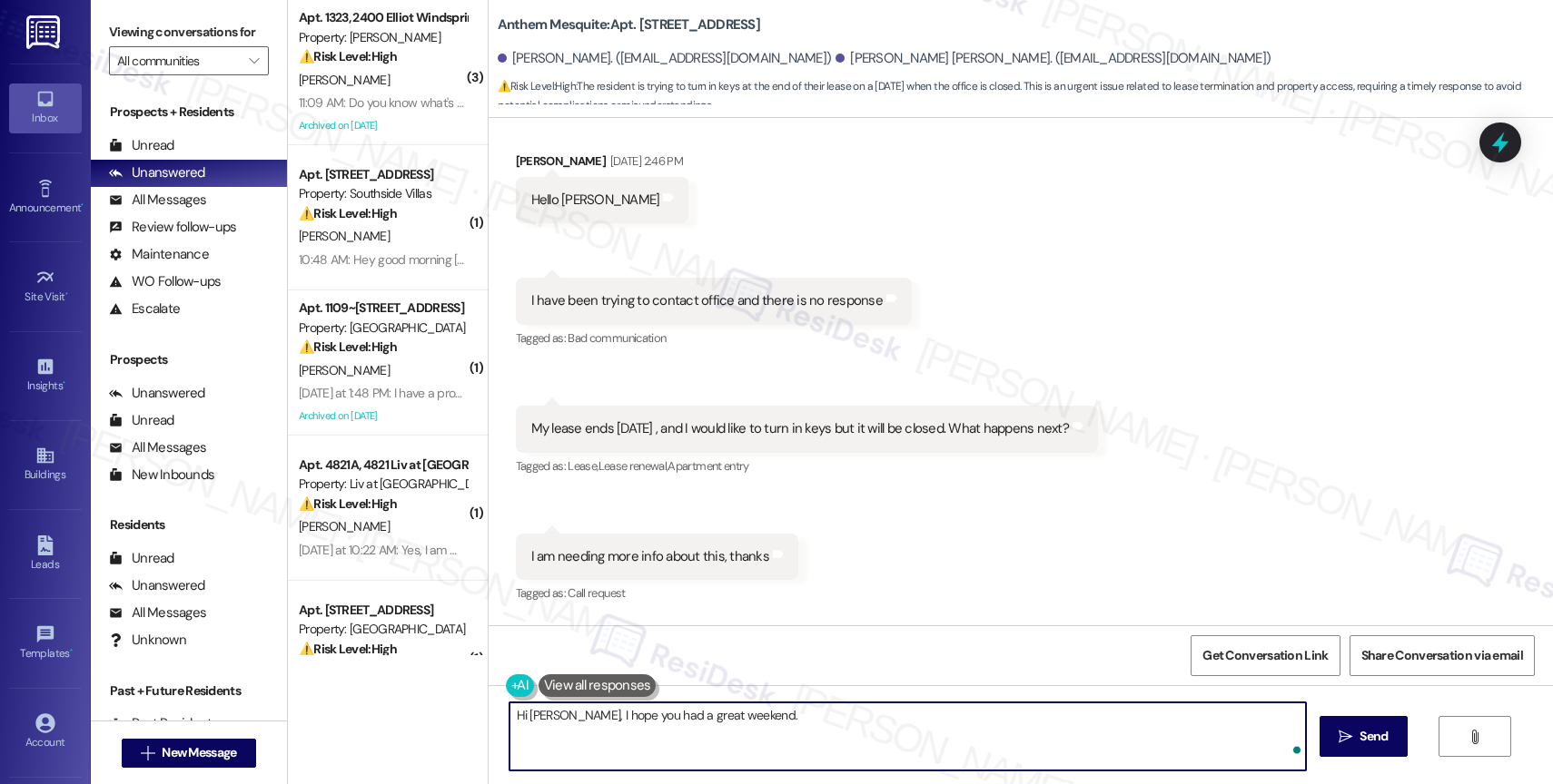
scroll to position [14854, 0]
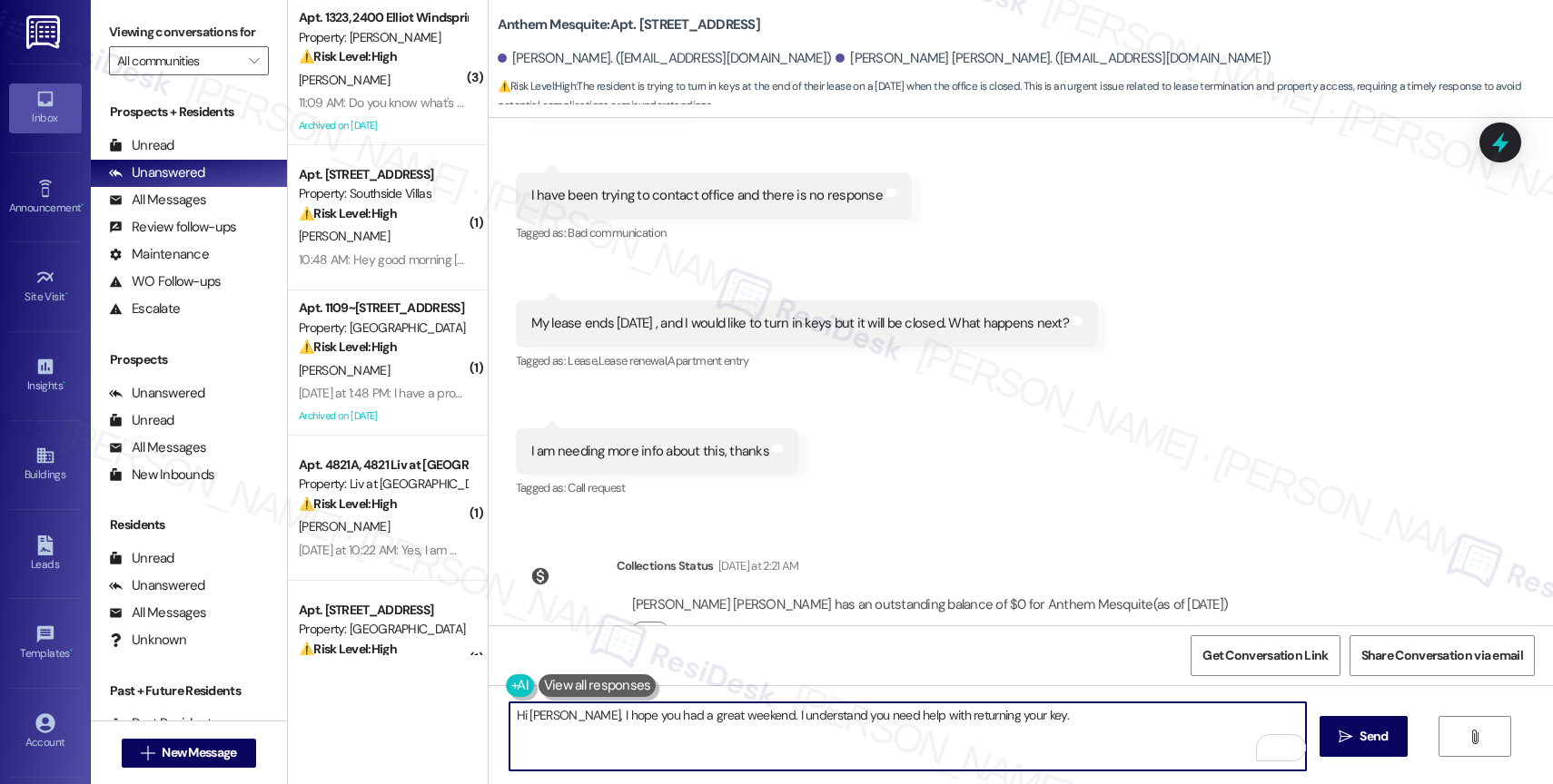
click at [1069, 735] on textarea "Hi Melanie, I hope you had a great weekend. I understand you need help with ret…" at bounding box center [908, 737] width 796 height 68
paste textarea "provide a drop box or alternative instructions for after-hours returns. I’ll go…"
click at [1005, 714] on textarea "Hi Melanie, I hope you had a great weekend. I understand you need help with ret…" at bounding box center [908, 737] width 796 height 68
click at [741, 731] on textarea "Hi Melanie, I hope you had a great weekend. I understand you need help with ret…" at bounding box center [908, 737] width 796 height 68
click at [1008, 739] on textarea "Hi Melanie, I hope you had a great weekend. I understand you need help with ret…" at bounding box center [908, 737] width 796 height 68
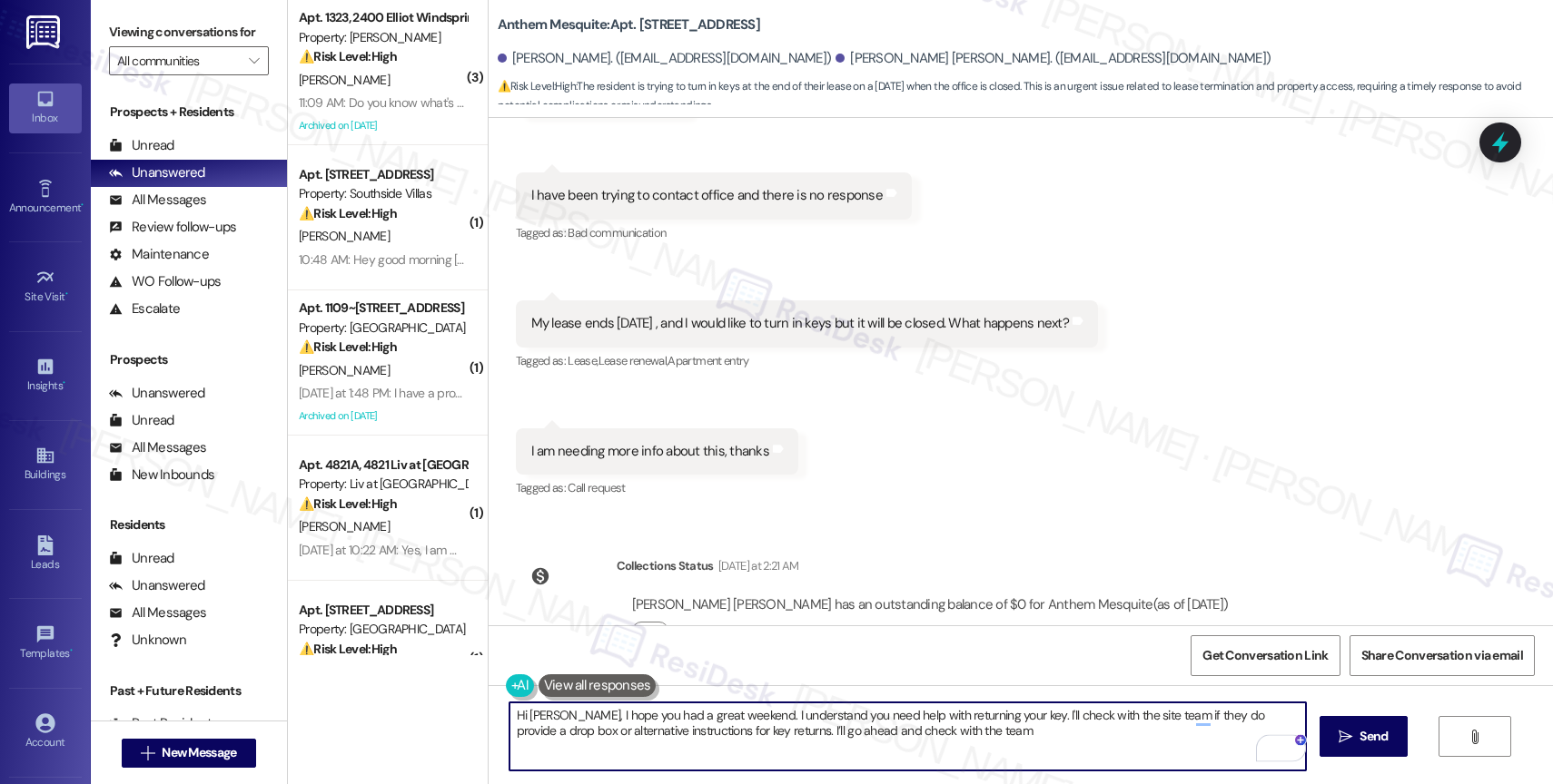
drag, startPoint x: 736, startPoint y: 726, endPoint x: 1049, endPoint y: 757, distance: 314.5
click at [1049, 757] on textarea "Hi Melanie, I hope you had a great weekend. I understand you need help with ret…" at bounding box center [908, 737] width 796 height 68
click at [751, 738] on textarea "Hi Melanie, I hope you had a great weekend. I understand you need help with ret…" at bounding box center [908, 737] width 796 height 68
type textarea "Hi Melanie, I hope you had a great weekend. I understand you need help with ret…"
click at [1279, 743] on icon "Open Grammarly. 0 Suggestions." at bounding box center [1278, 749] width 14 height 14
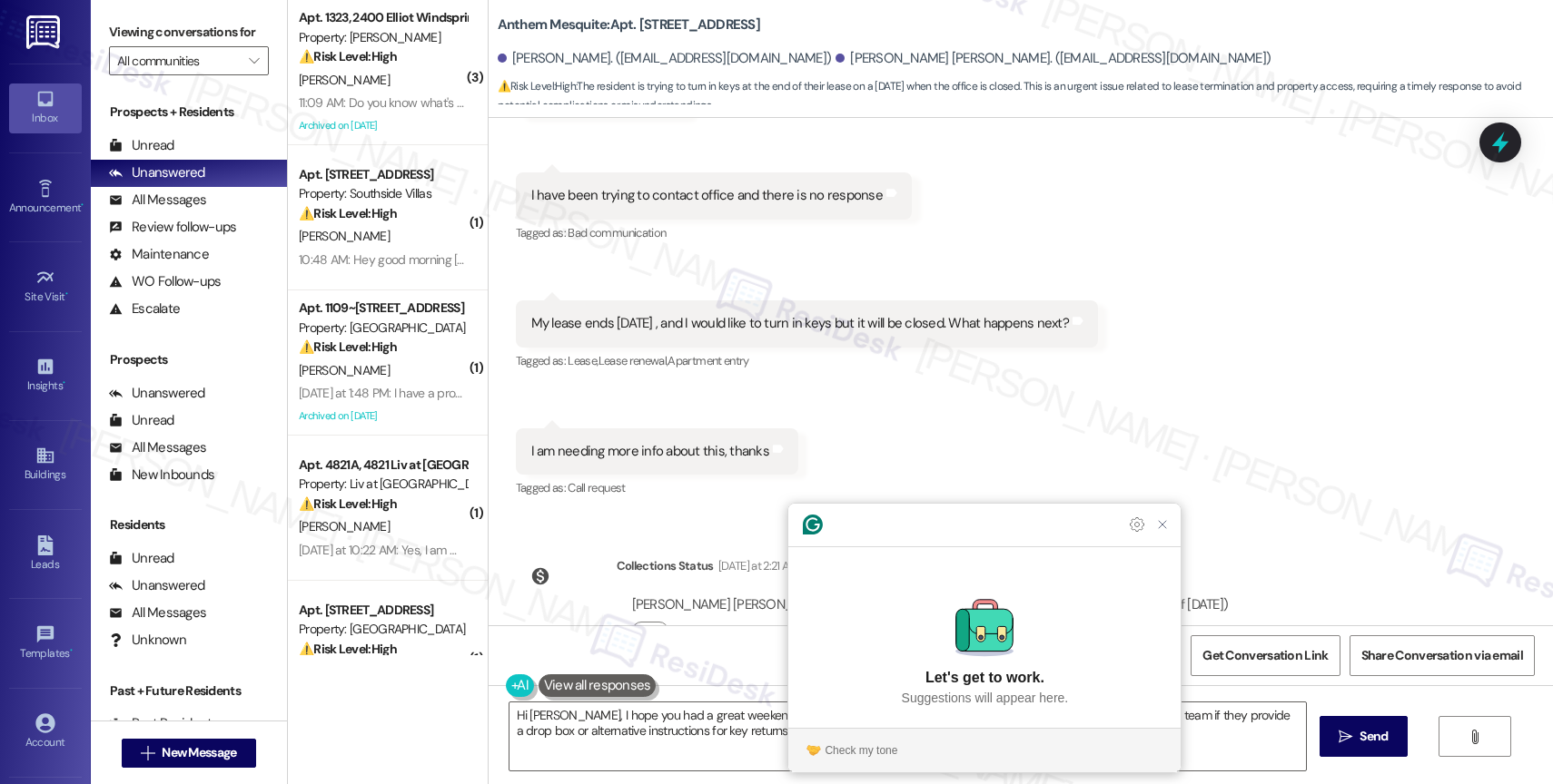
click at [846, 738] on section "Check my tone" at bounding box center [984, 751] width 393 height 29
click at [845, 744] on div "Check my tone" at bounding box center [861, 751] width 73 height 16
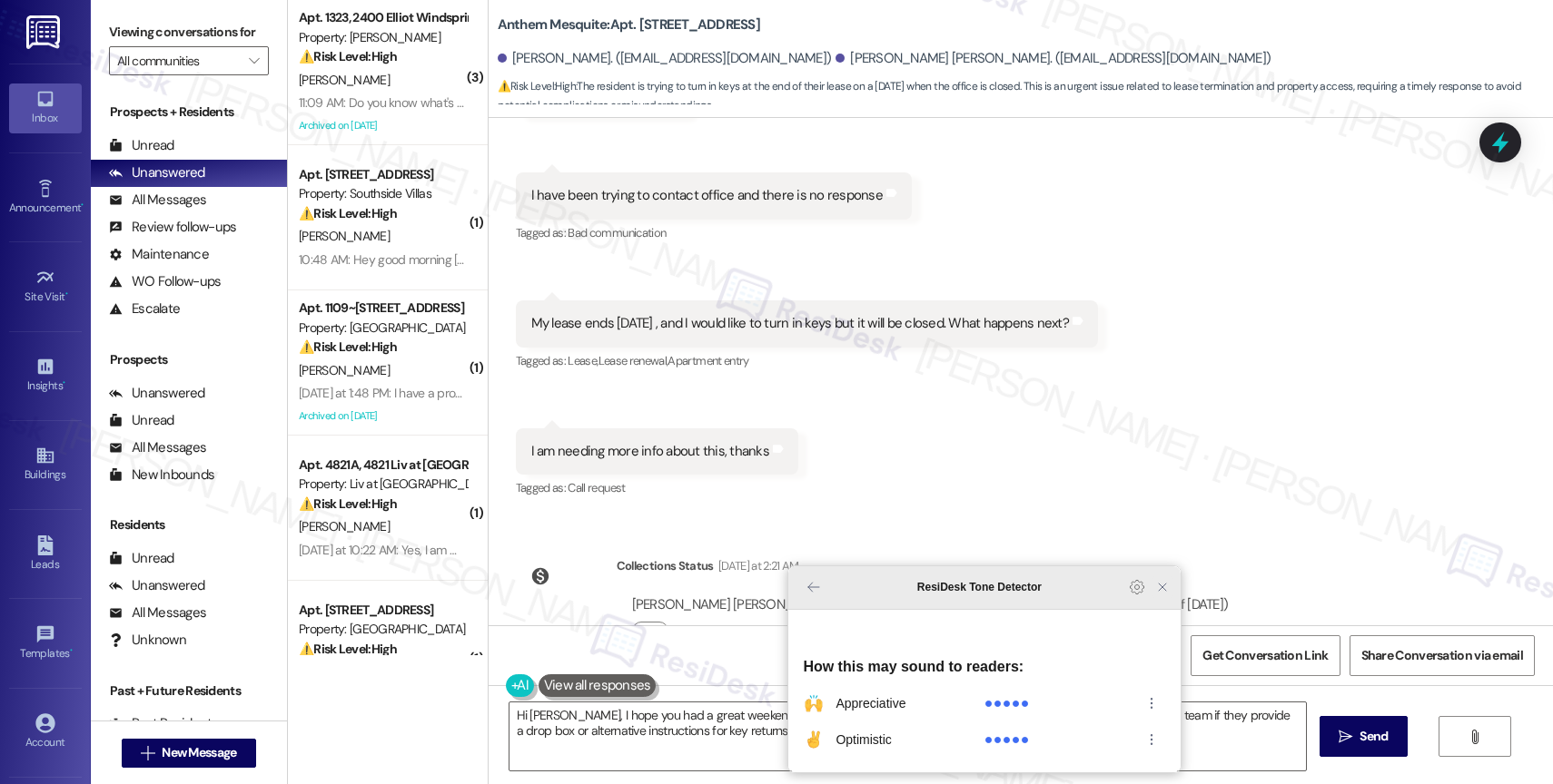
click at [1158, 595] on icon "Close Grammarly Assistant" at bounding box center [1162, 588] width 15 height 15
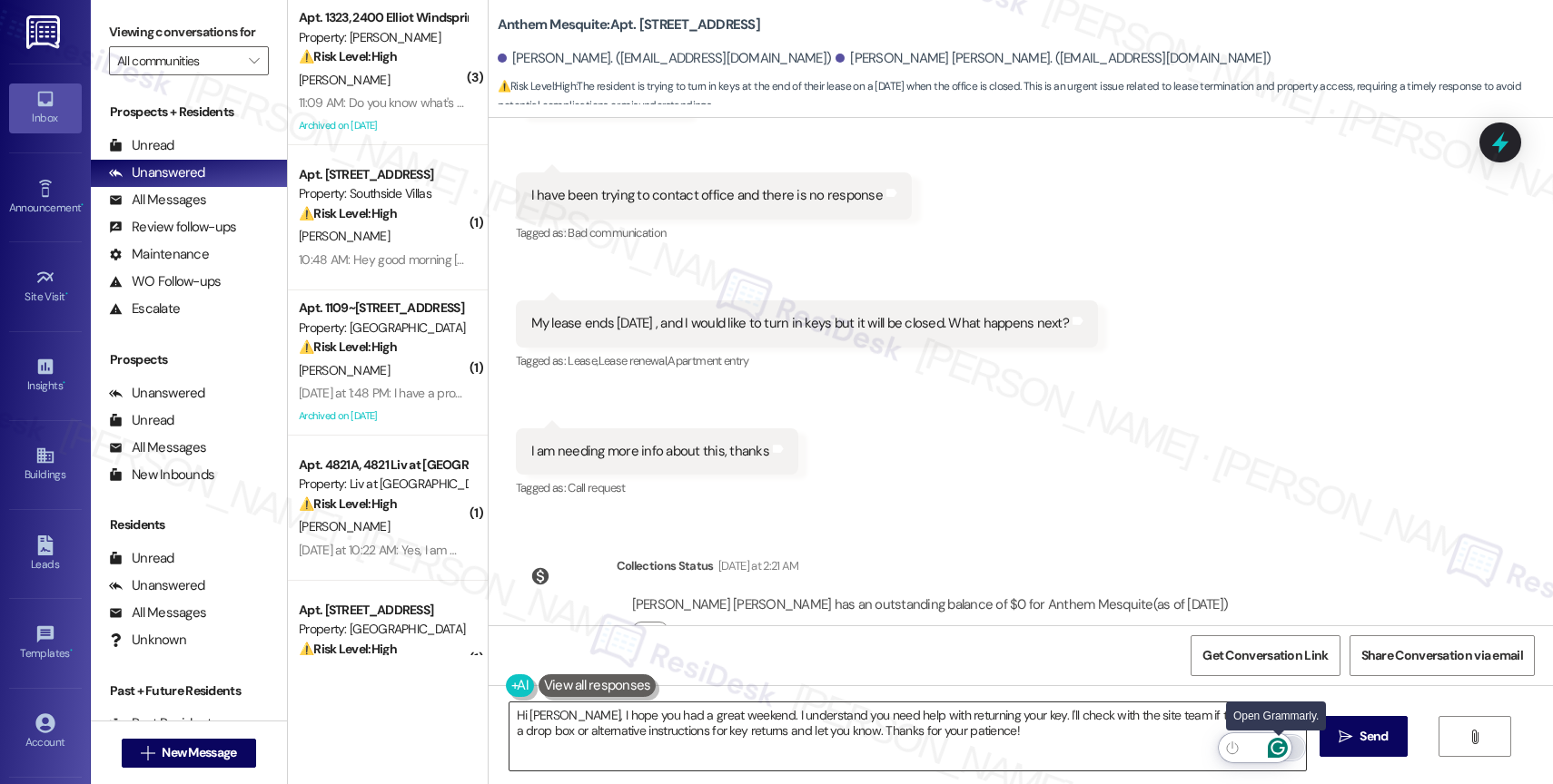
click at [1279, 742] on icon "Open Grammarly. 0 Suggestions." at bounding box center [1278, 749] width 14 height 14
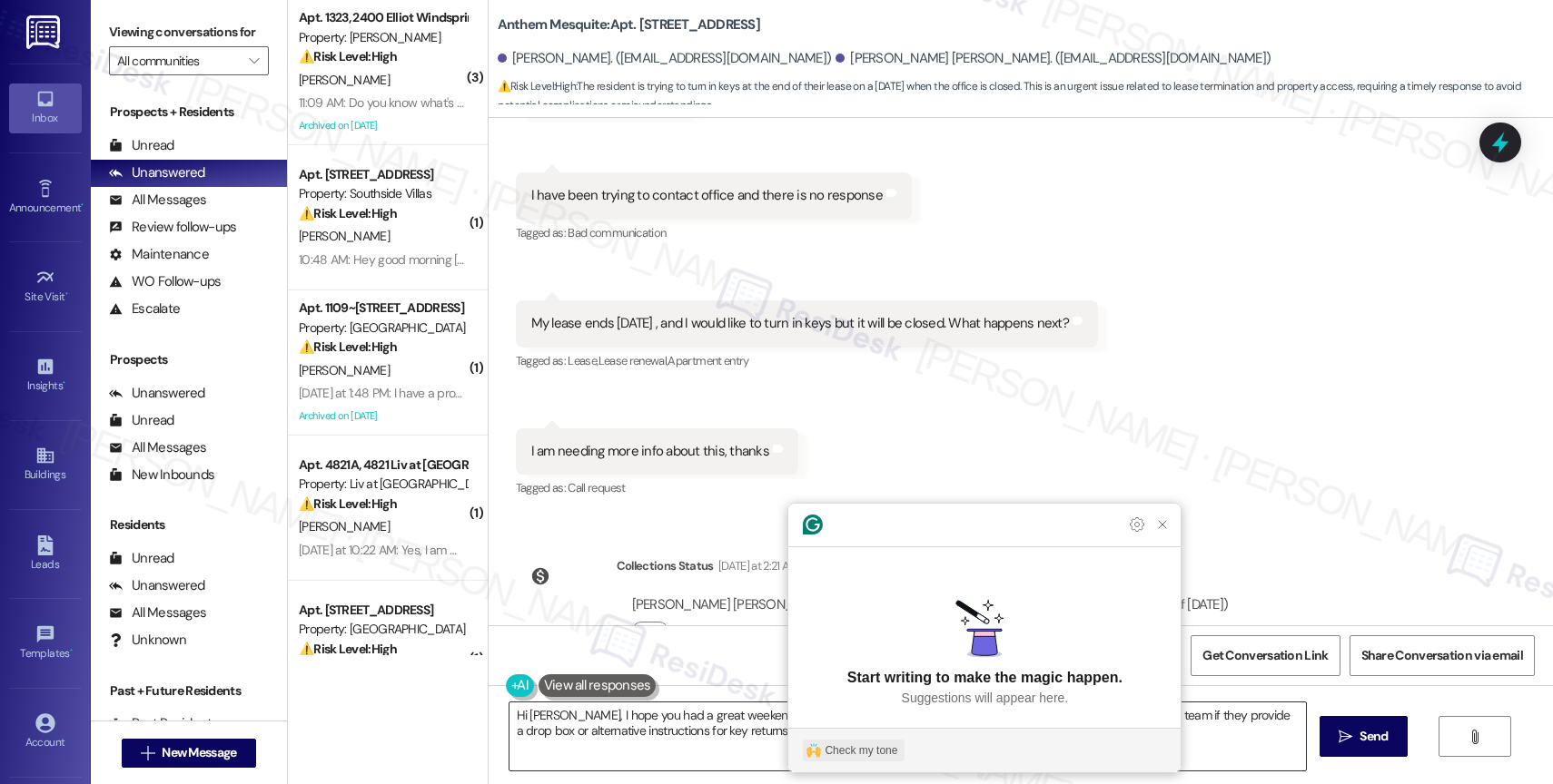
click at [823, 749] on button "Check my tone" at bounding box center [853, 751] width 102 height 22
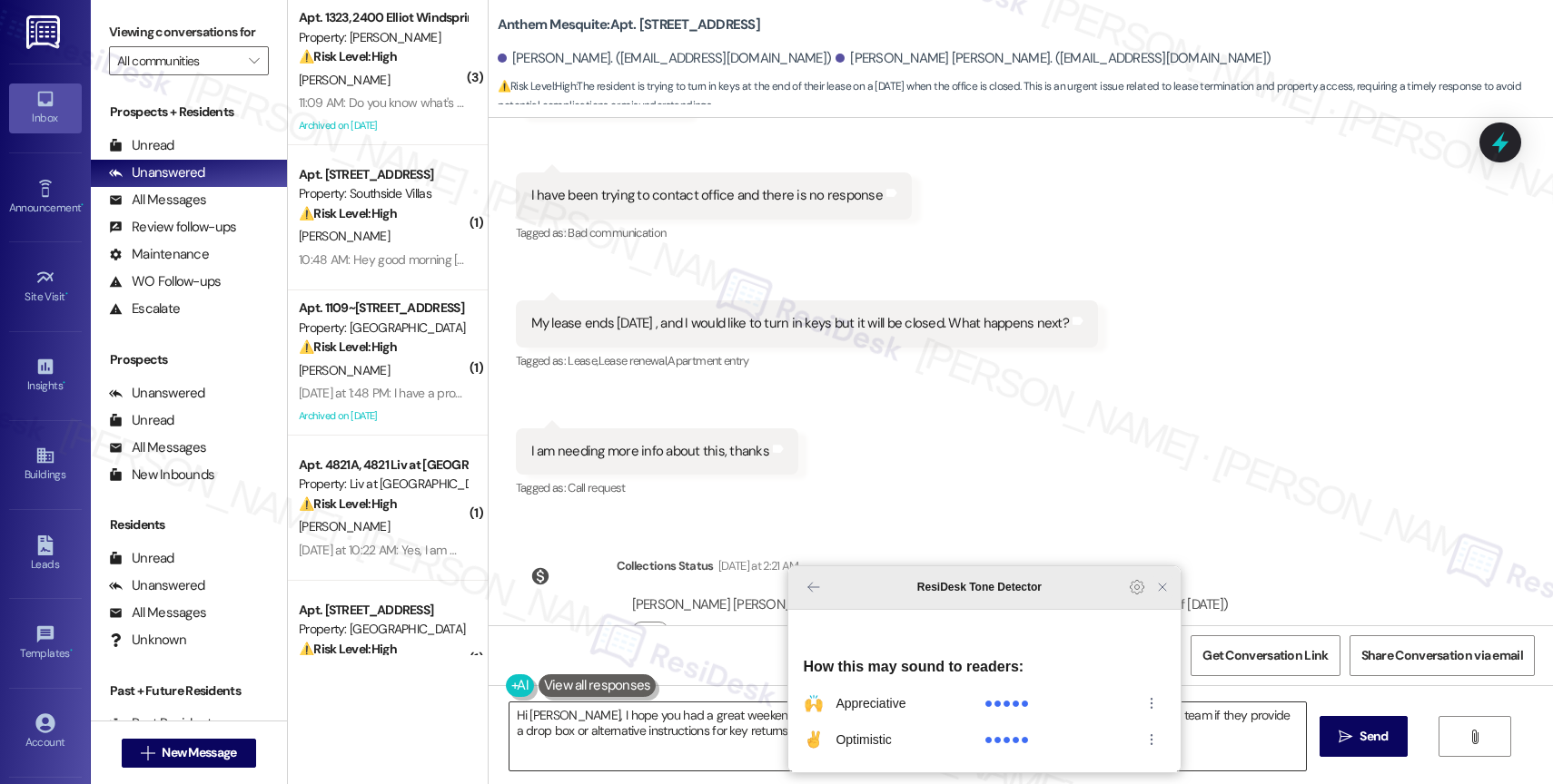
click at [1158, 595] on icon "Close Grammarly Assistant" at bounding box center [1162, 588] width 15 height 15
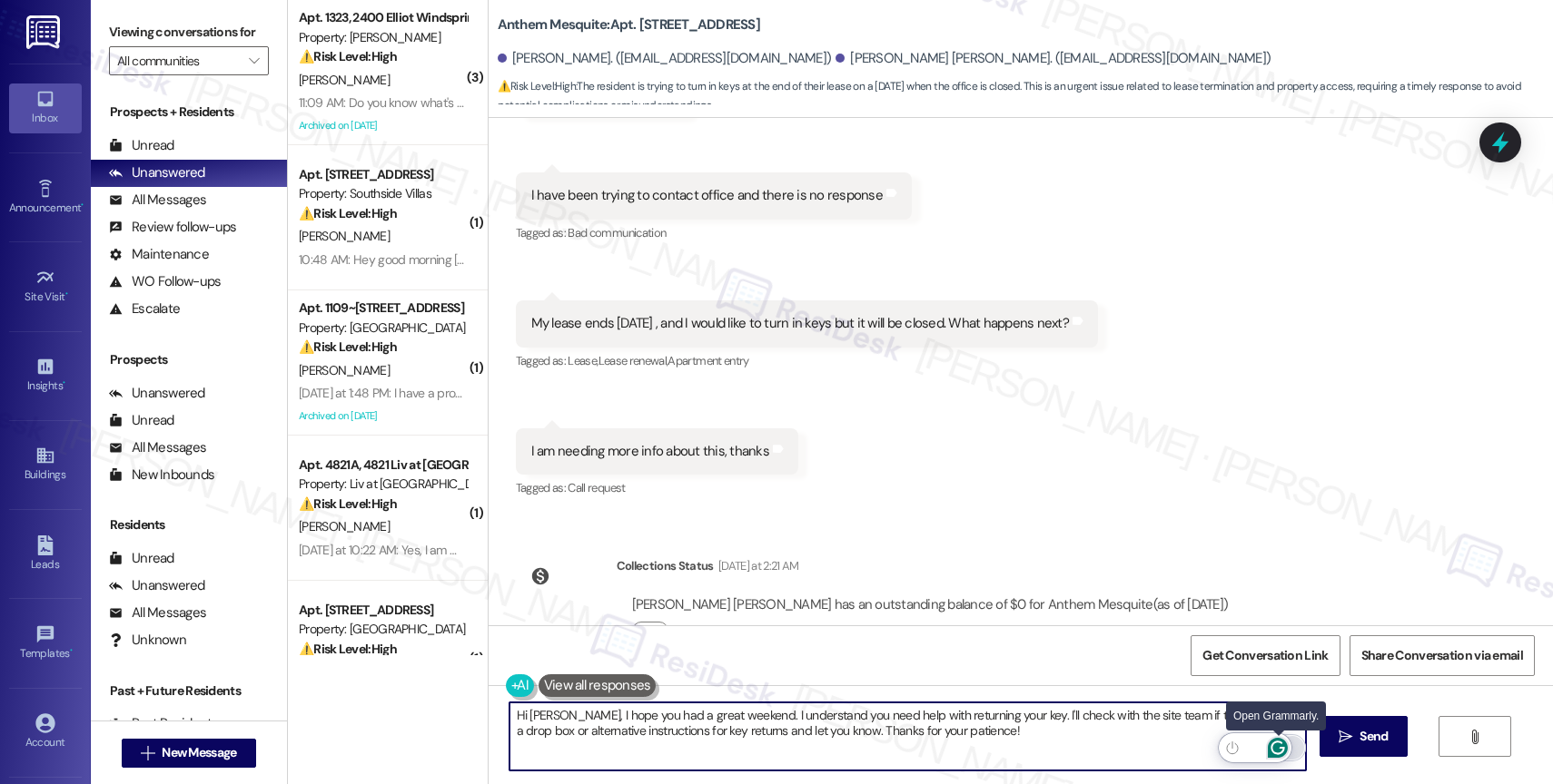
click at [1277, 744] on icon "Open Grammarly. 0 Suggestions." at bounding box center [1278, 749] width 20 height 20
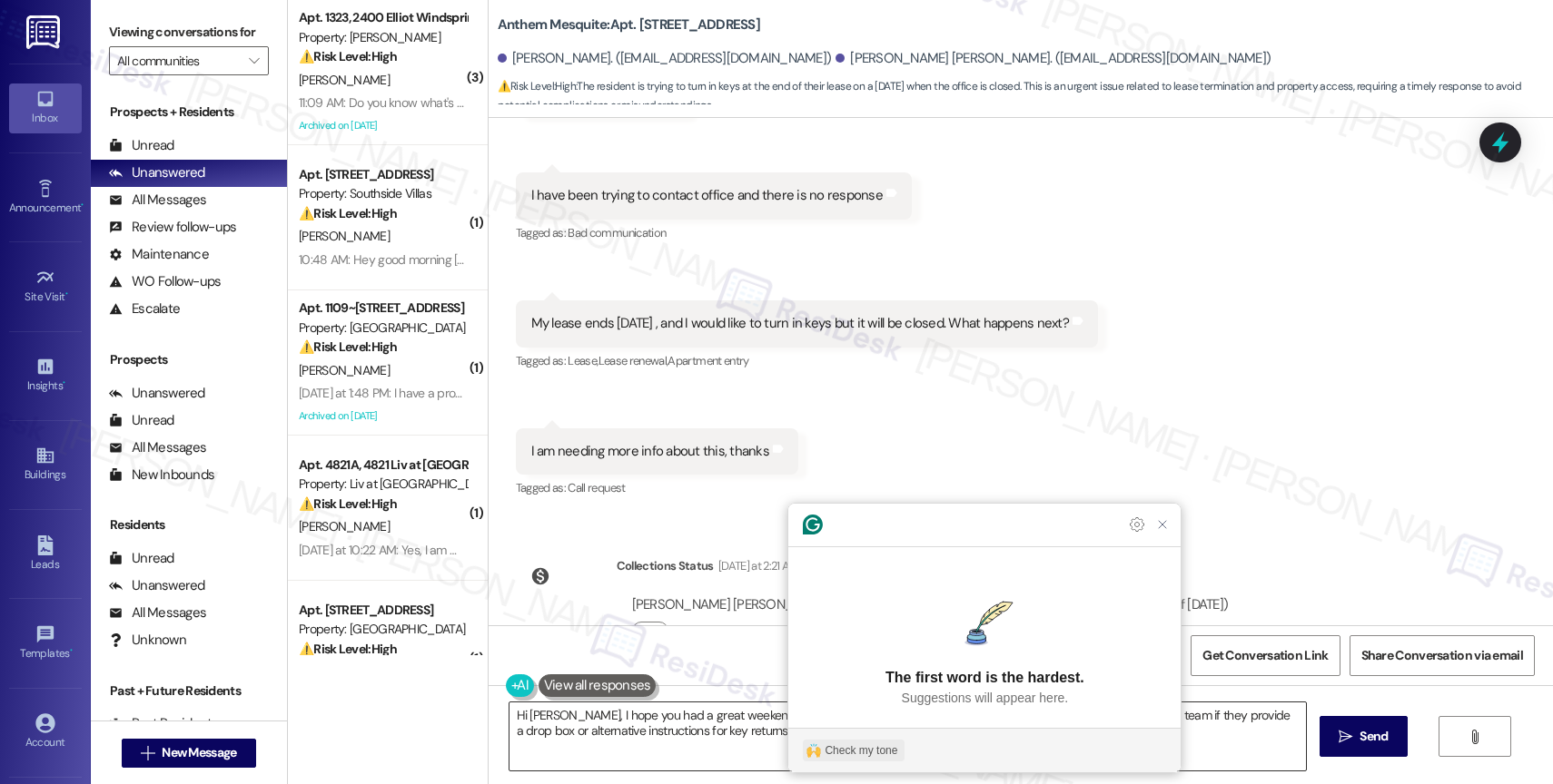
click at [867, 743] on div "Check my tone" at bounding box center [861, 751] width 73 height 16
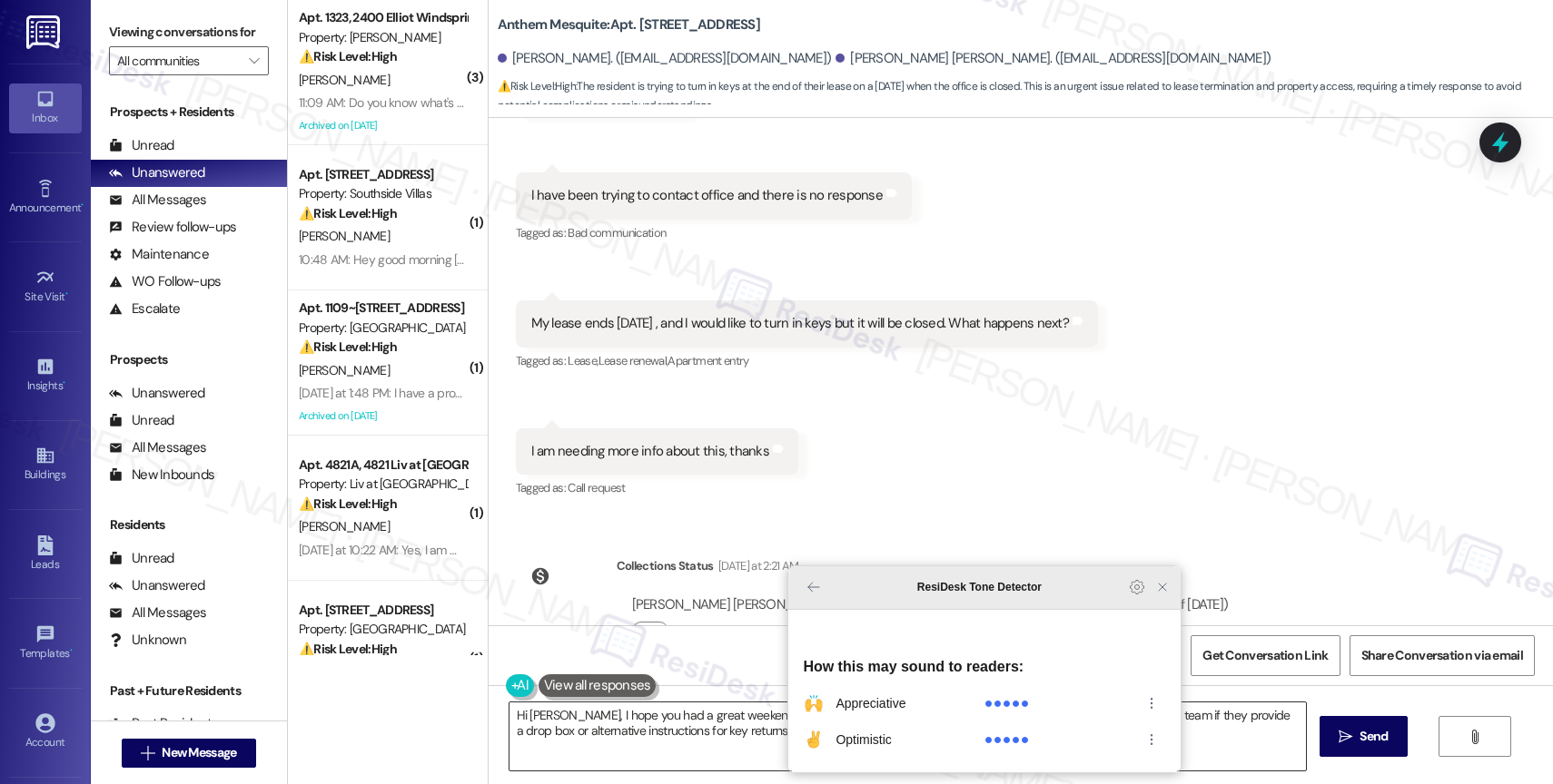
click at [1167, 595] on icon "Close Grammarly Assistant" at bounding box center [1162, 588] width 15 height 15
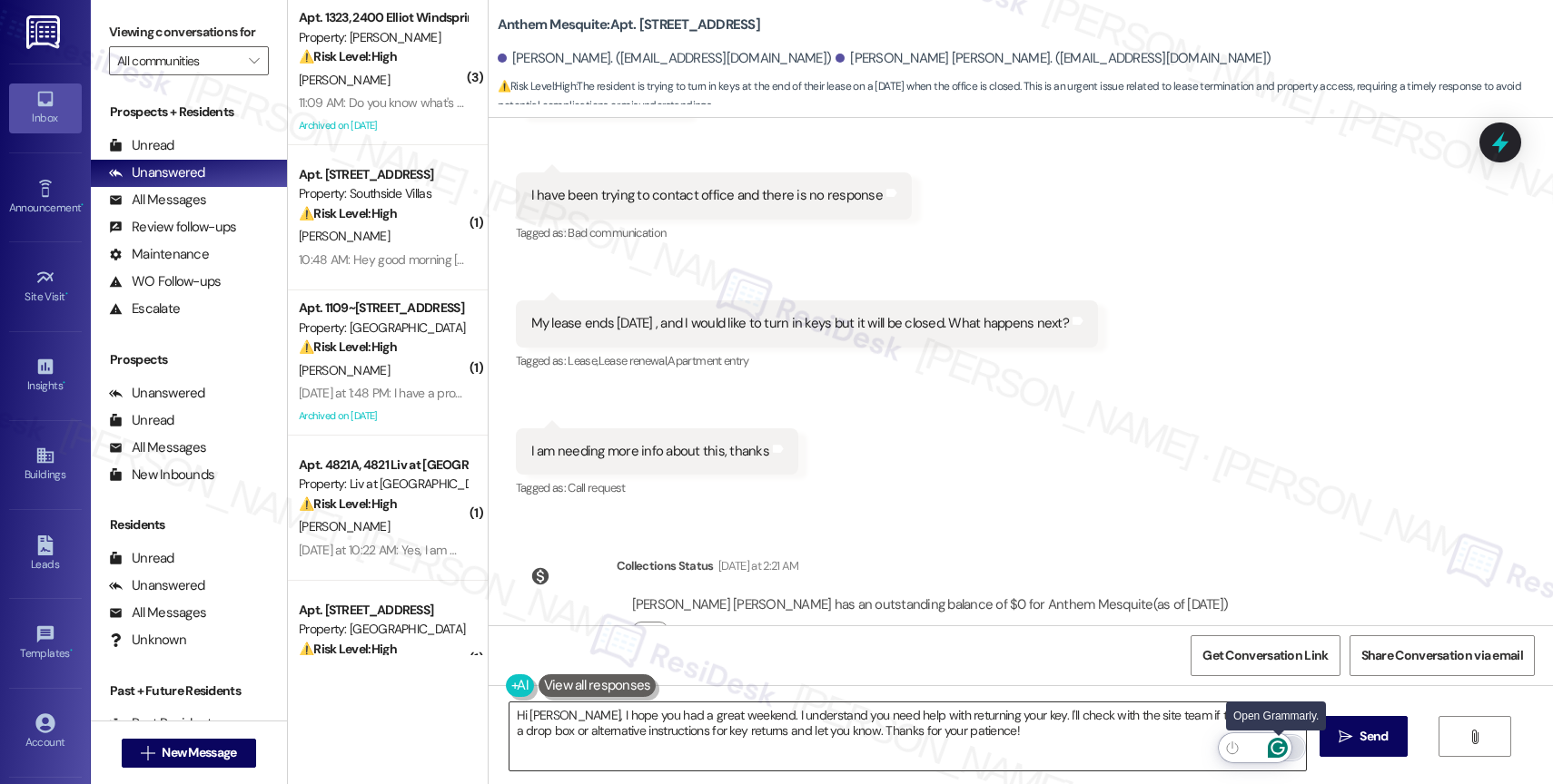
click at [1279, 742] on icon "Open Grammarly. 0 Suggestions." at bounding box center [1278, 749] width 14 height 14
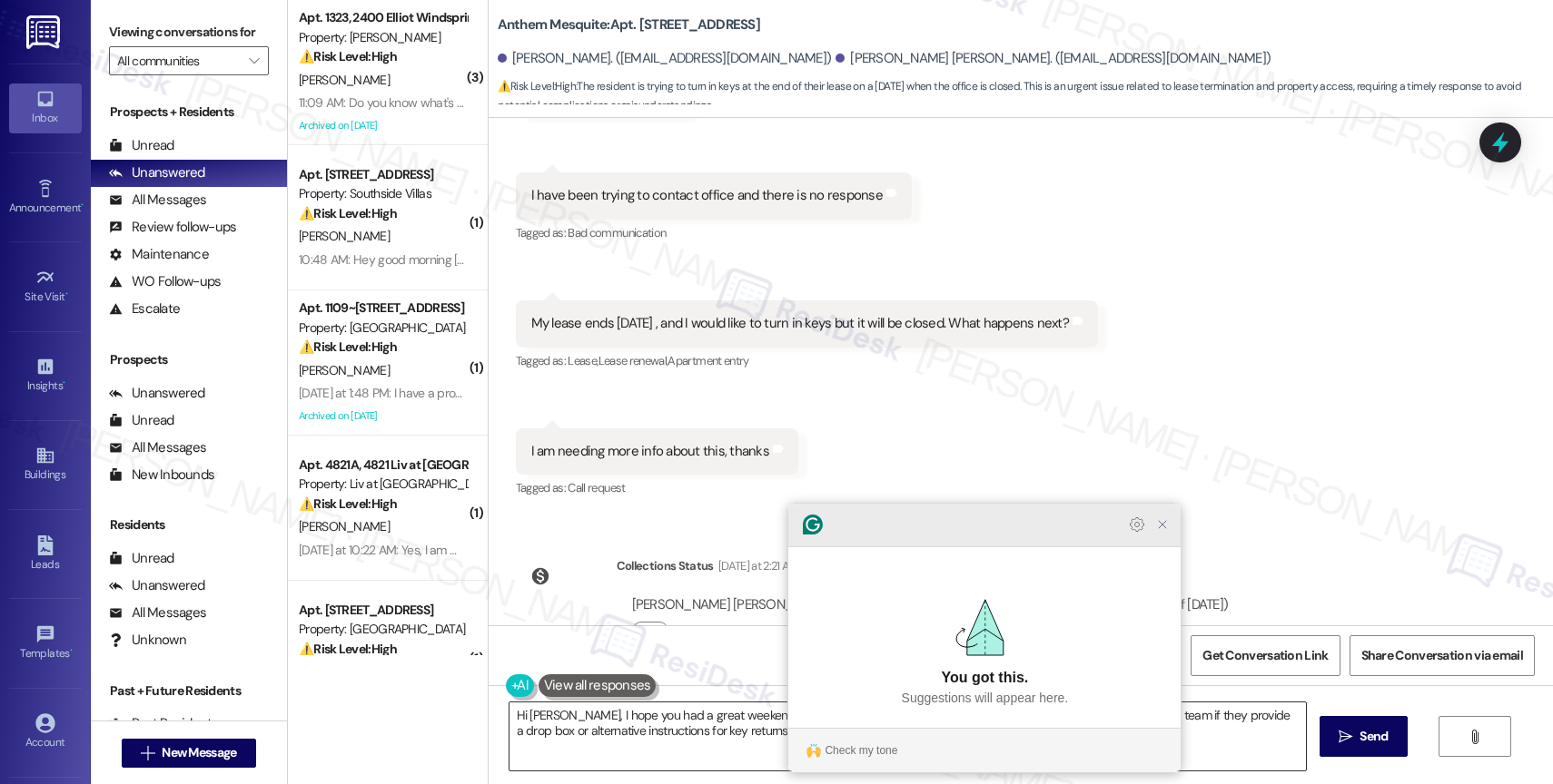
click at [1160, 532] on icon "Close Grammarly Assistant" at bounding box center [1162, 525] width 15 height 15
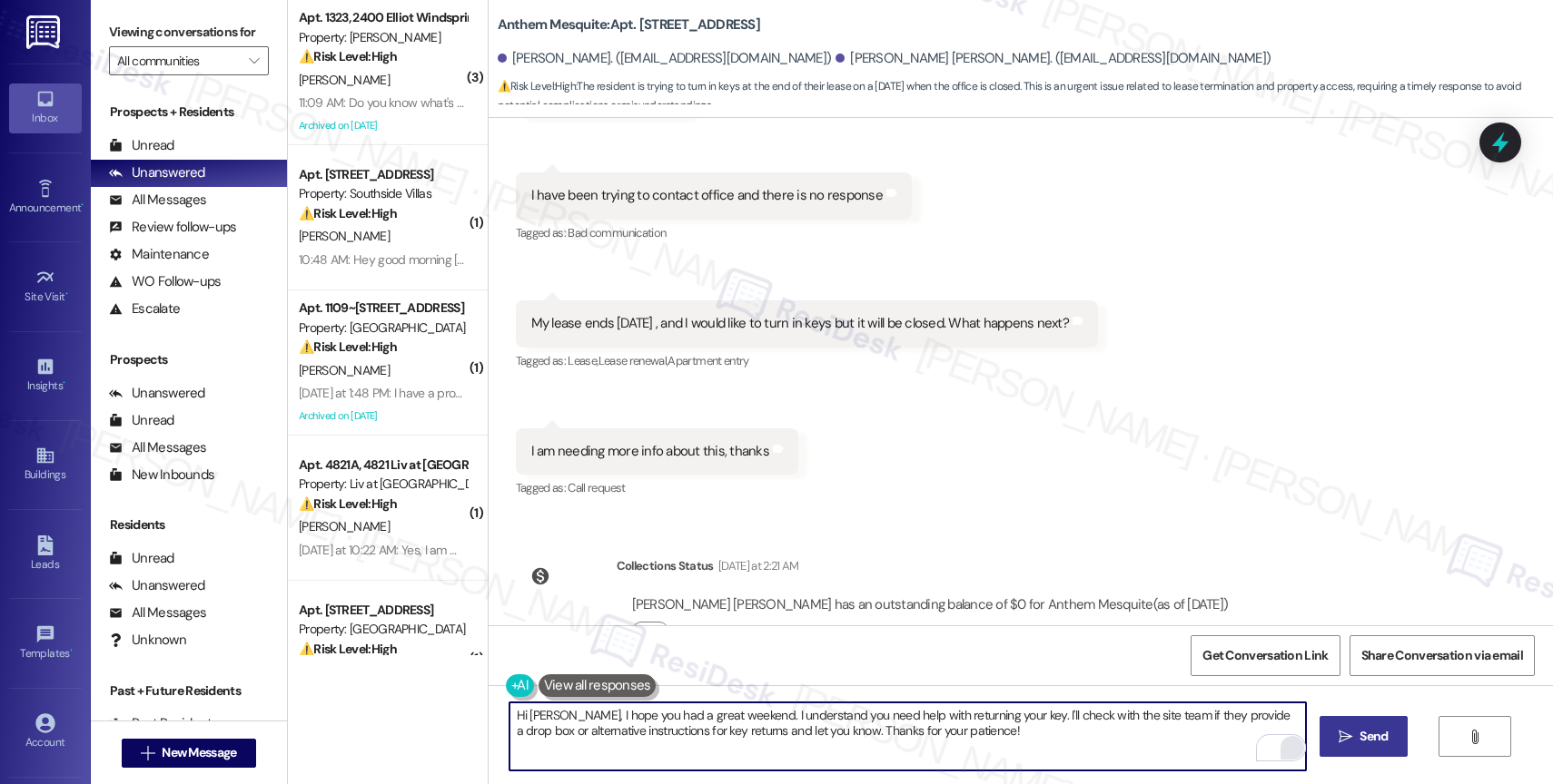
click at [1344, 738] on icon "" at bounding box center [1345, 738] width 14 height 15
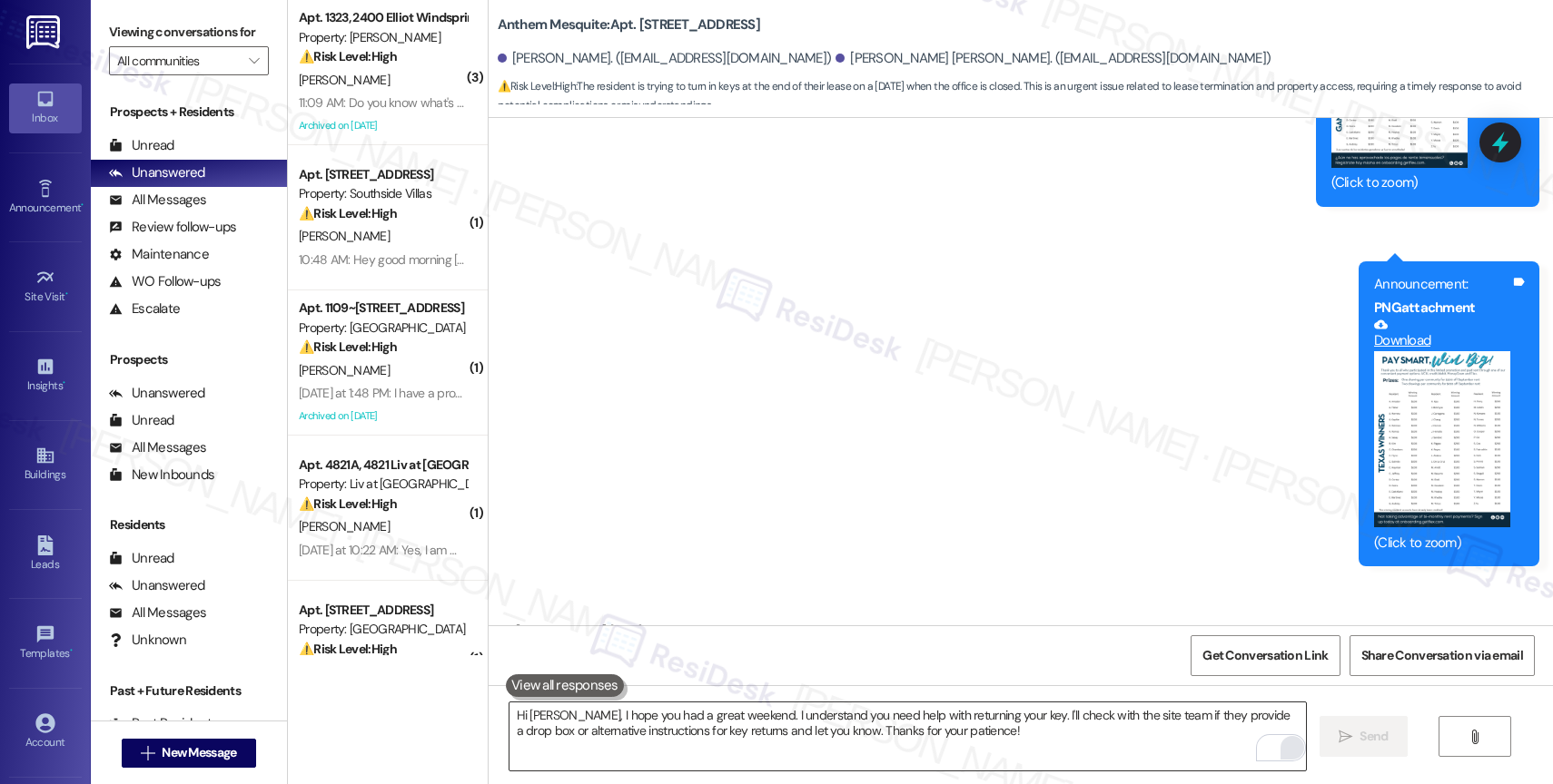
scroll to position [15000, 0]
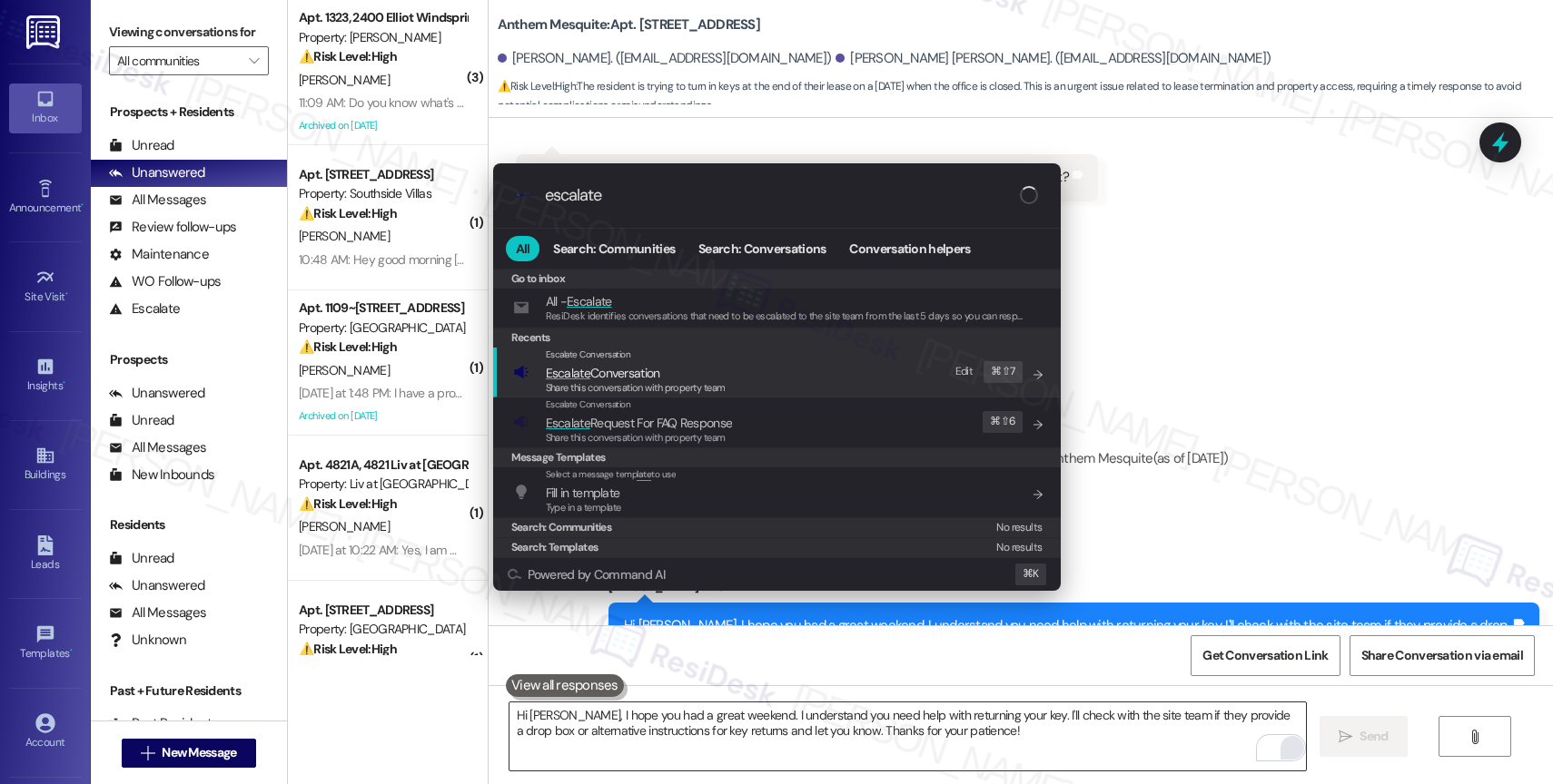
type input "escalate"
click at [672, 366] on span "Escalate Conversation" at bounding box center [636, 373] width 180 height 20
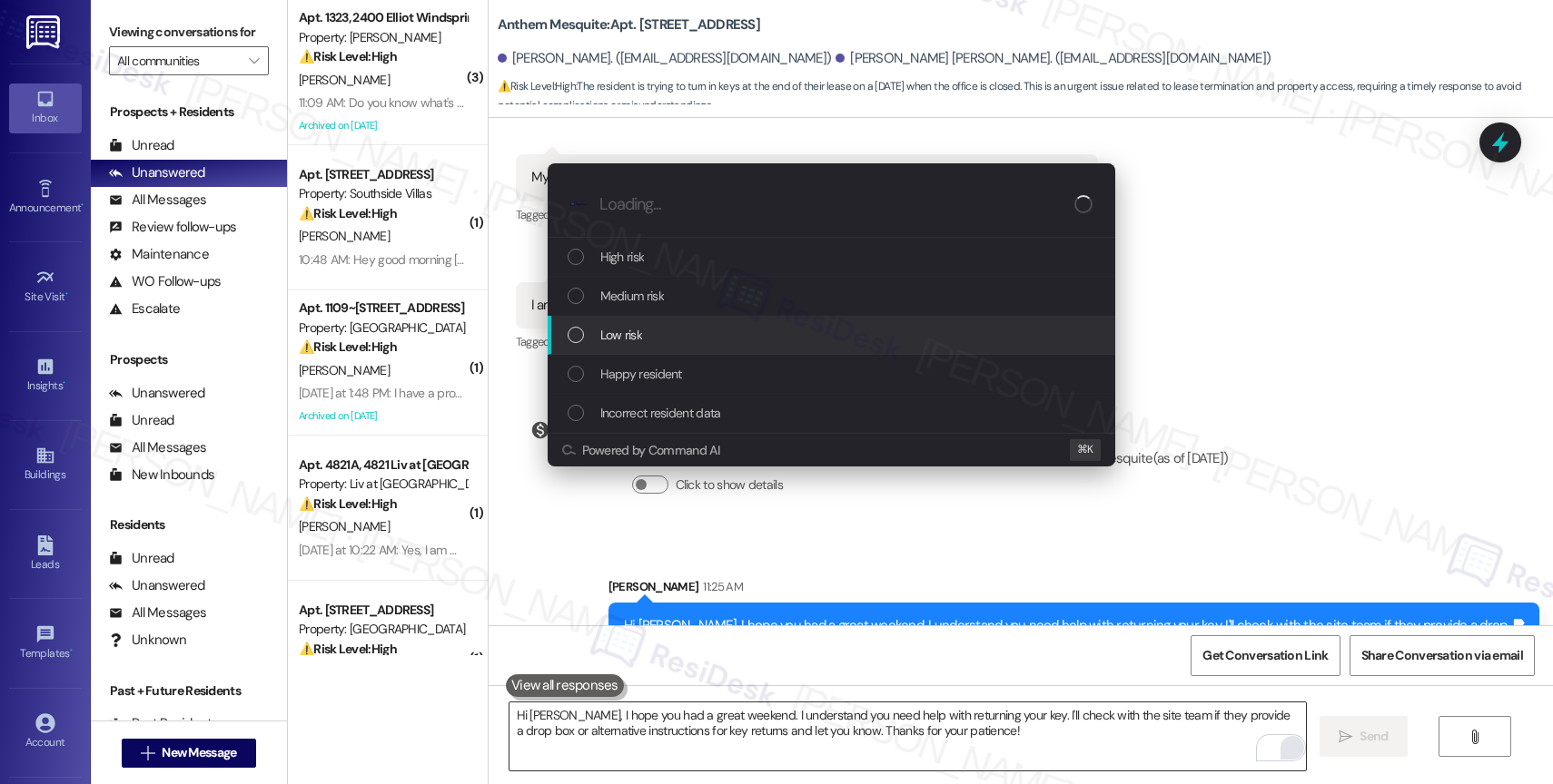
click at [665, 321] on div "Low risk" at bounding box center [831, 335] width 568 height 39
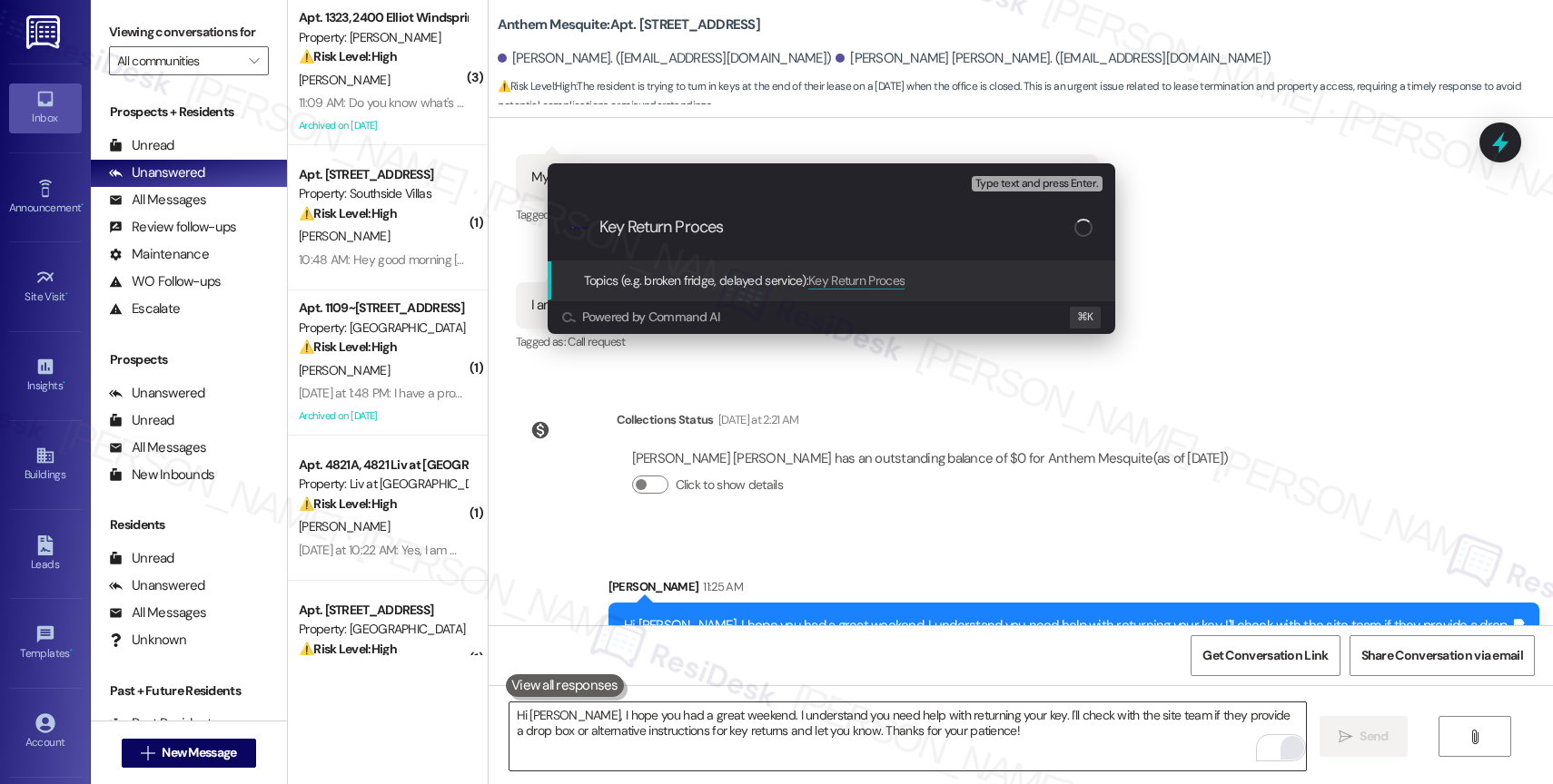
type input "Key Return Process"
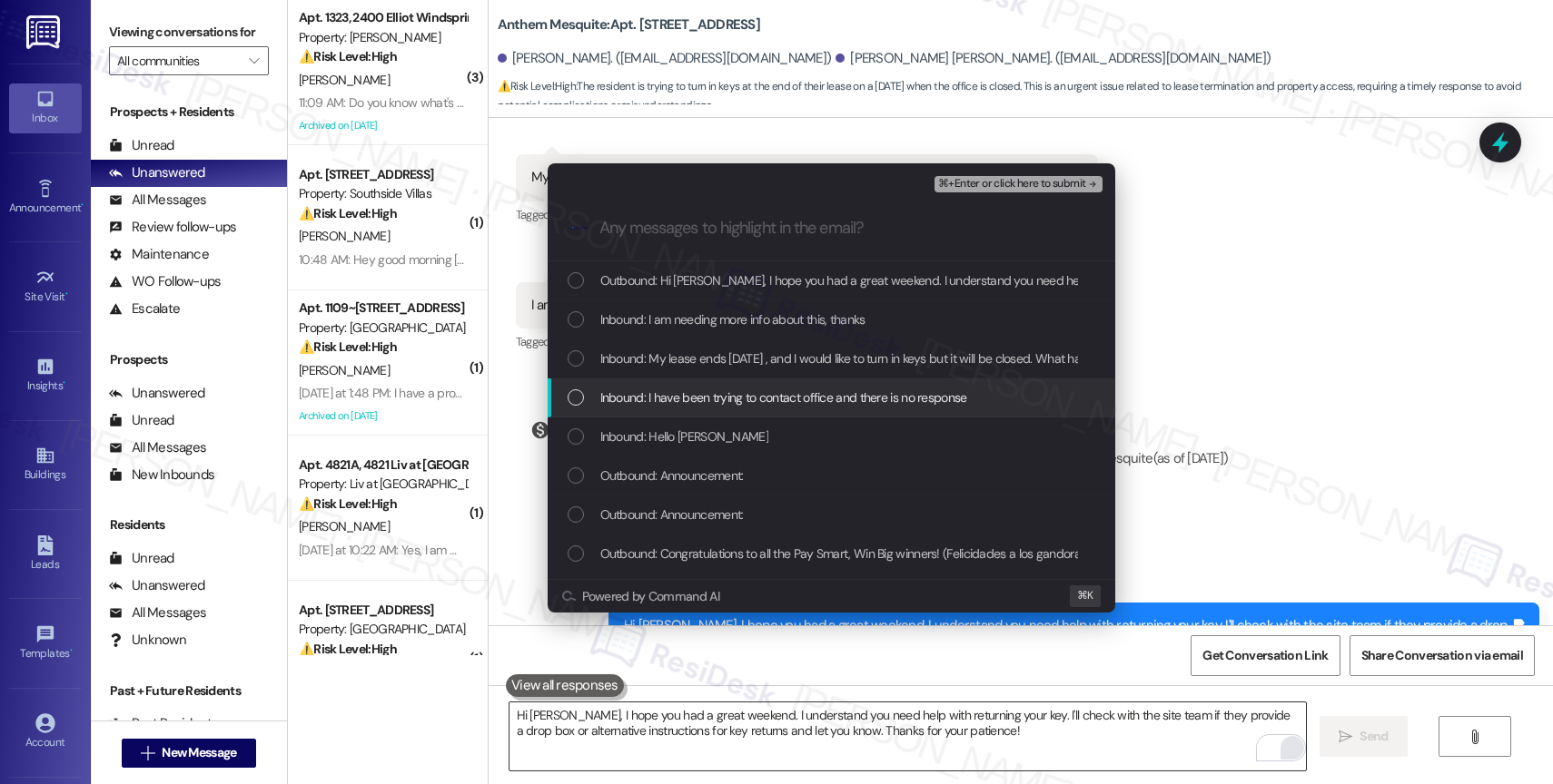
click at [726, 395] on span "Inbound: I have been trying to contact office and there is no response" at bounding box center [784, 398] width 367 height 20
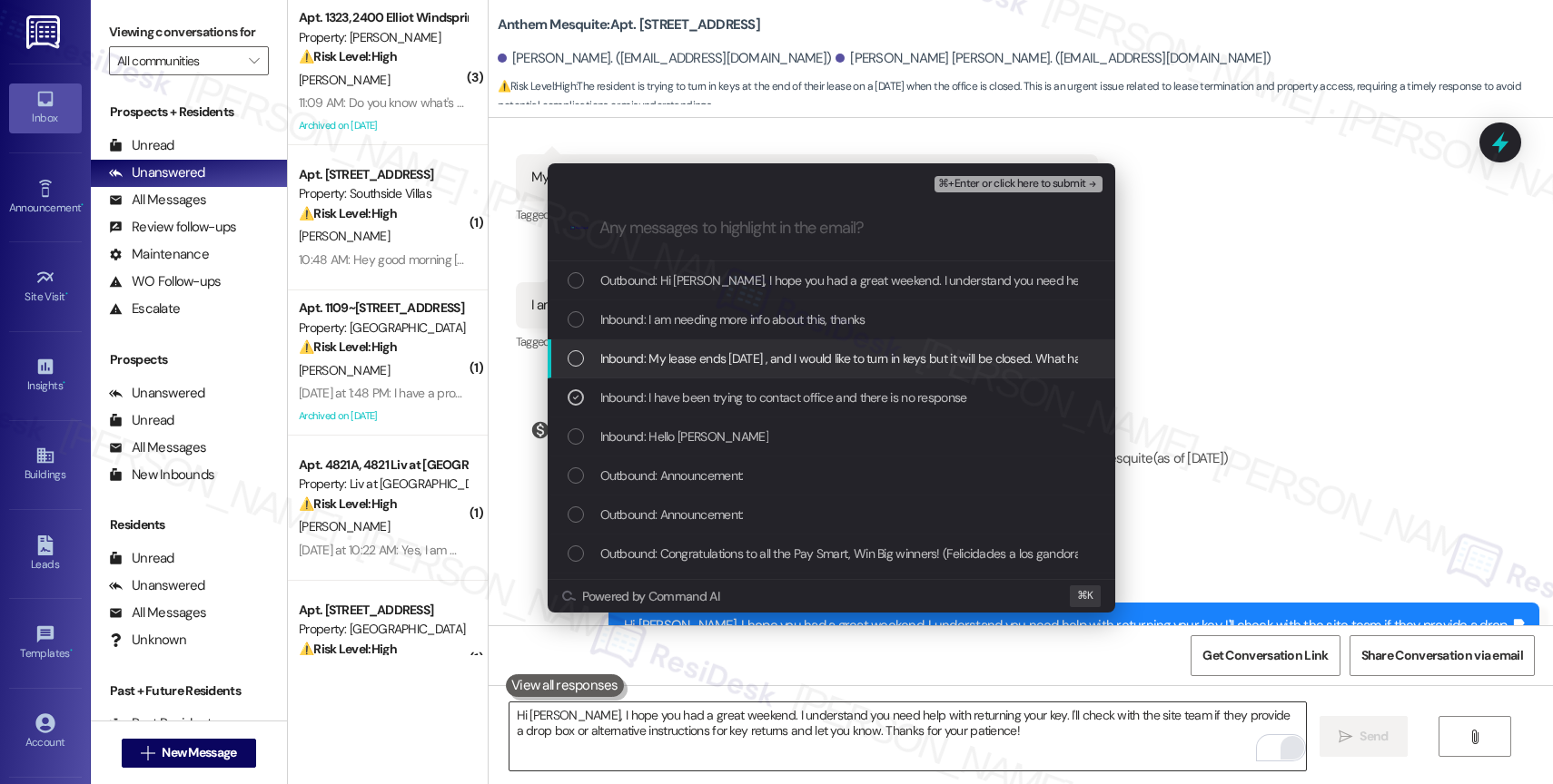
click at [720, 361] on span "Inbound: My lease ends Sunday , and I would like to turn in keys but it will be…" at bounding box center [874, 359] width 547 height 20
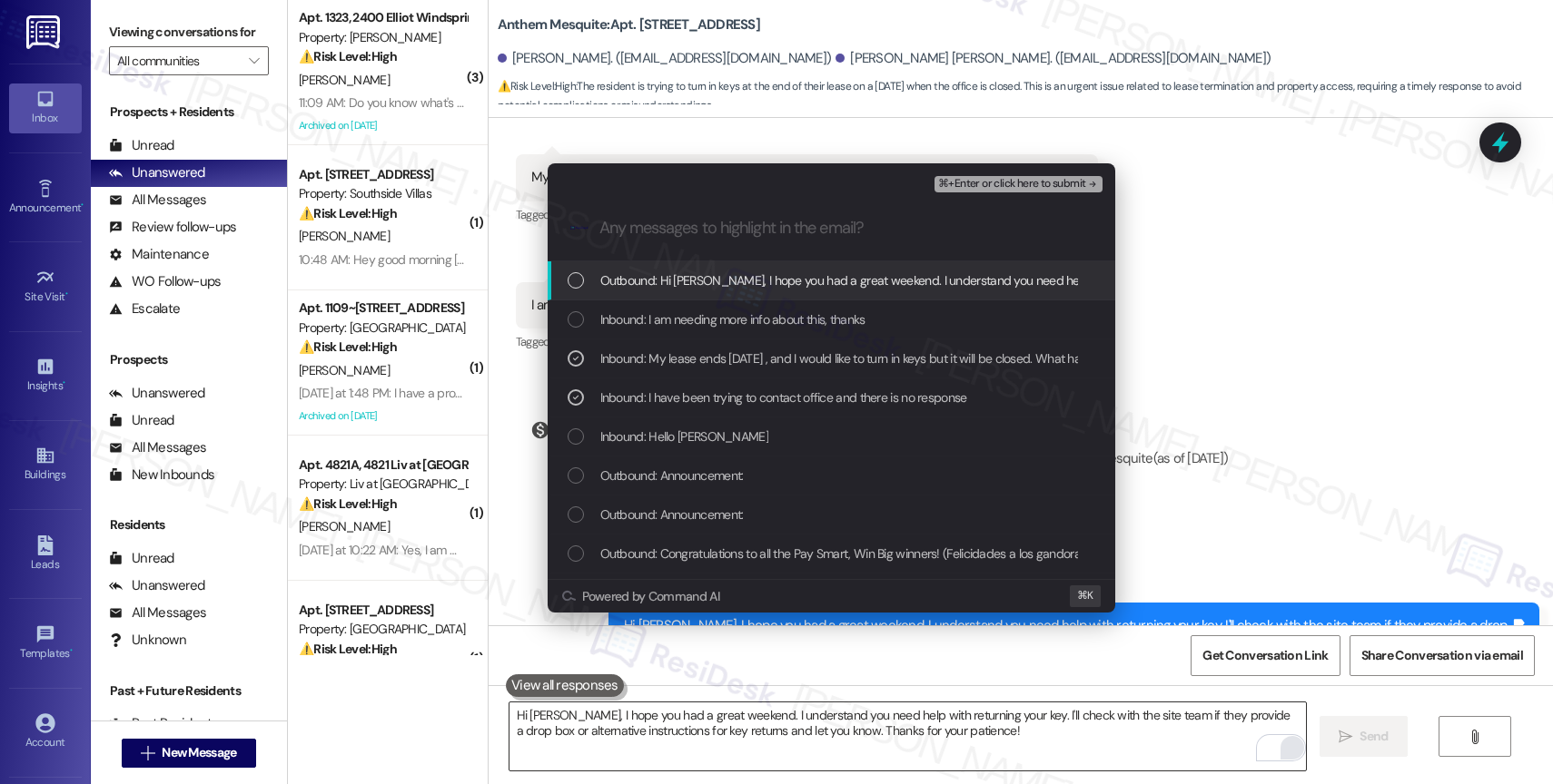
click at [789, 277] on span "Outbound: Hi Melanie, I hope you had a great weekend. I understand you need hel…" at bounding box center [1270, 281] width 1340 height 20
click at [1074, 174] on div "⌘+Enter or click here to submit" at bounding box center [1020, 184] width 171 height 24
click at [1065, 180] on span "⌘+Enter or click here to submit" at bounding box center [1011, 184] width 147 height 13
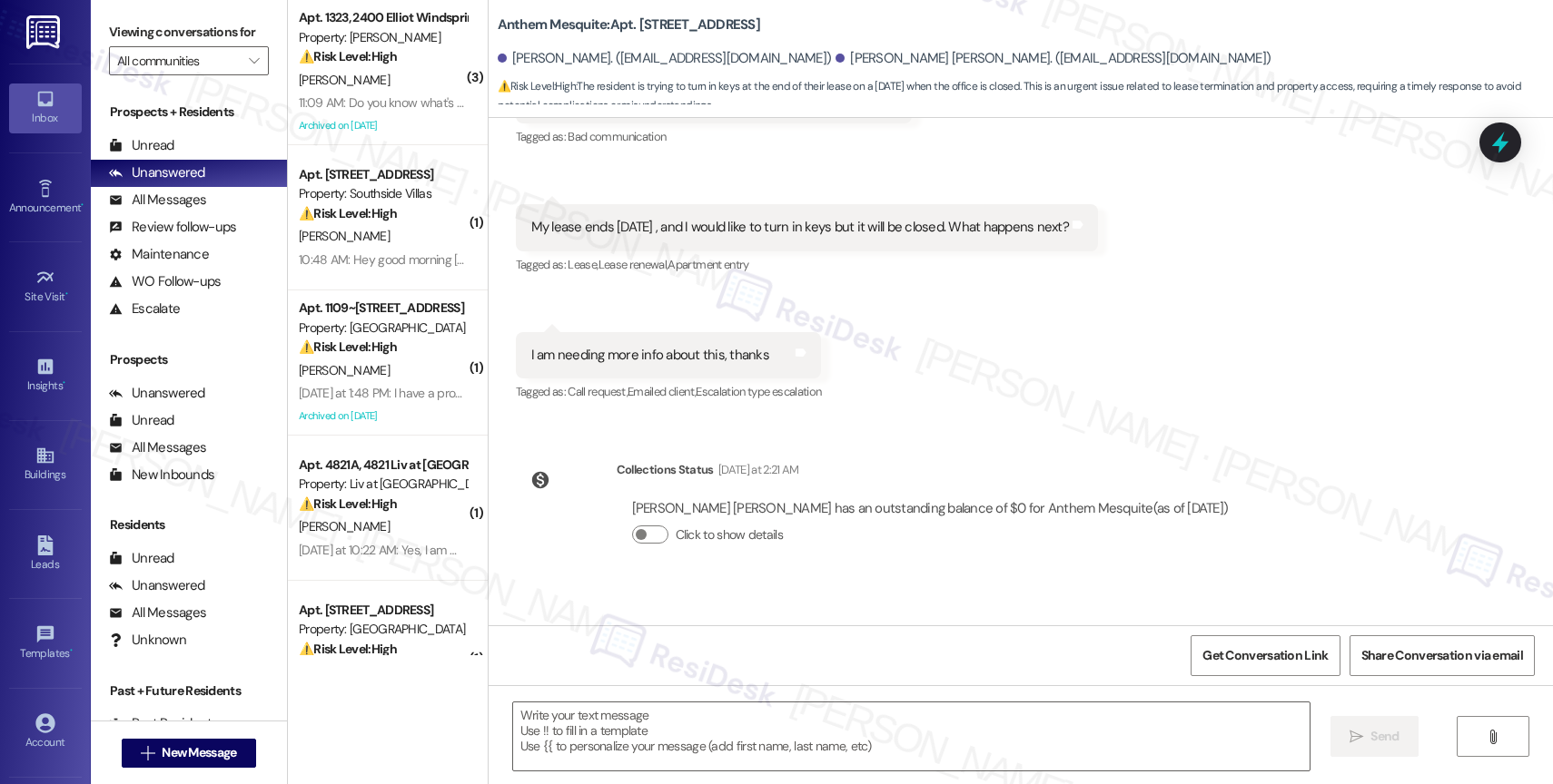
type textarea "Fetching suggested responses. Please feel free to read through the conversation…"
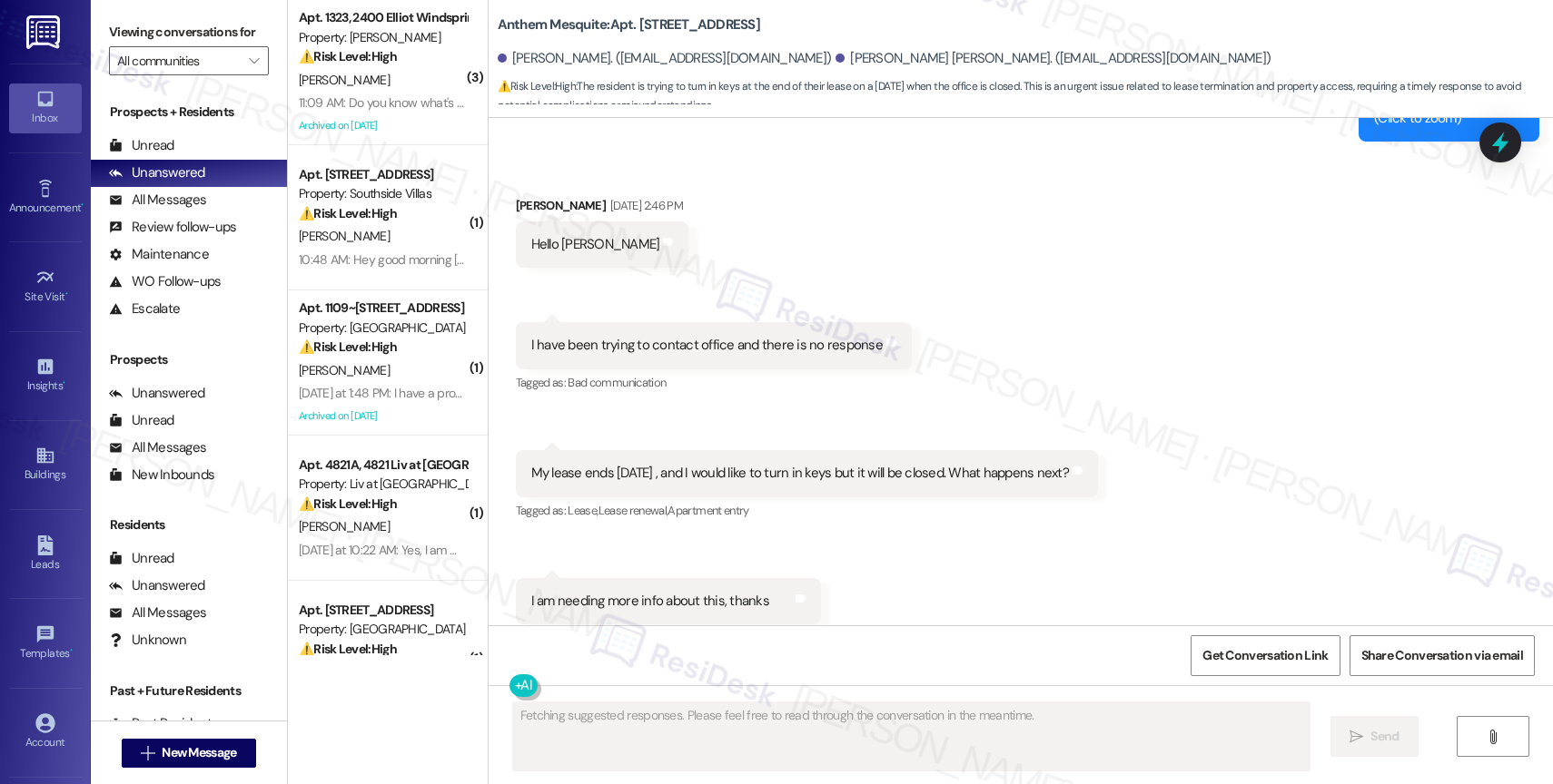
scroll to position [14686, 0]
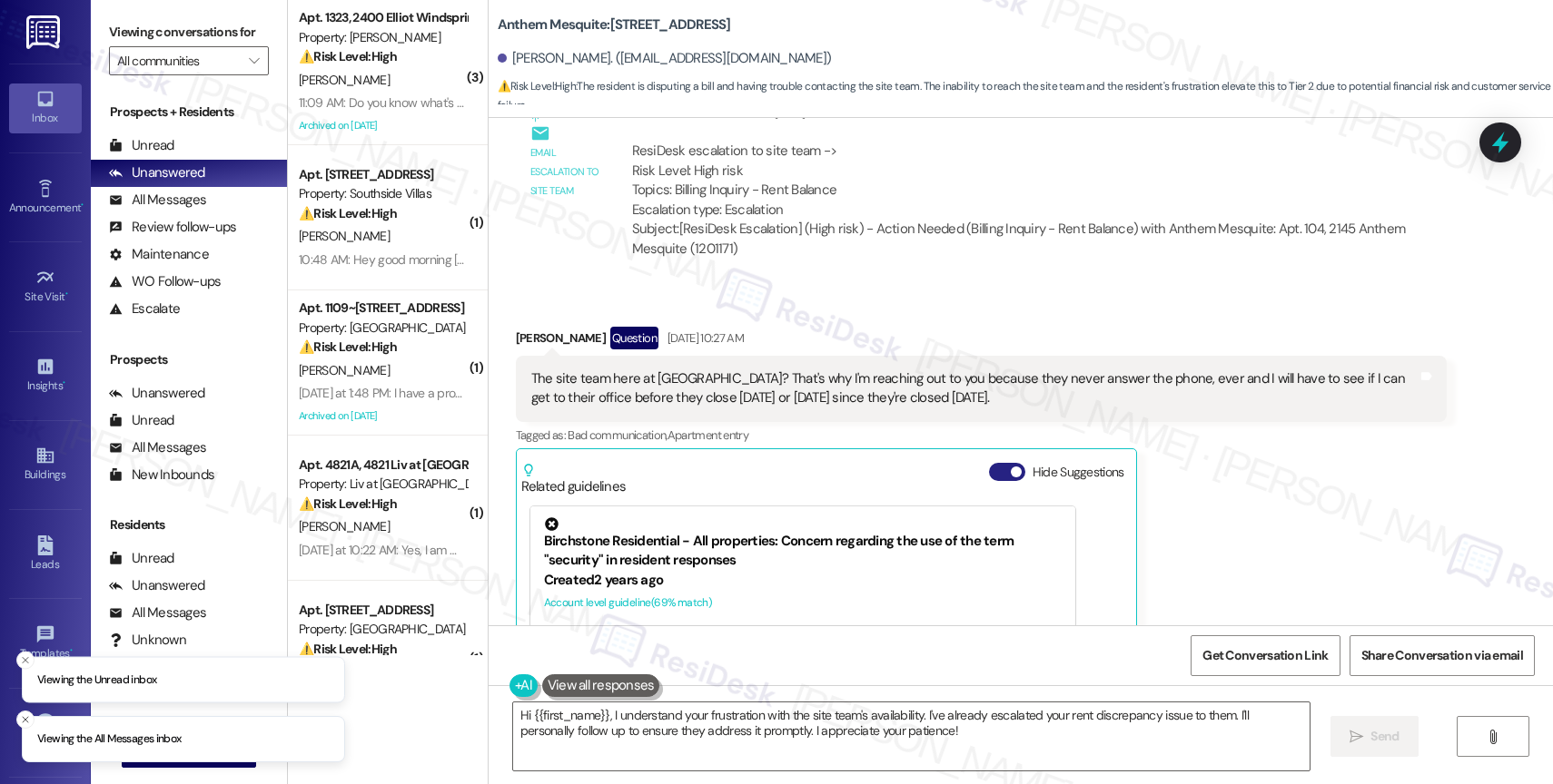
click at [989, 463] on button "Hide Suggestions" at bounding box center [1007, 472] width 36 height 18
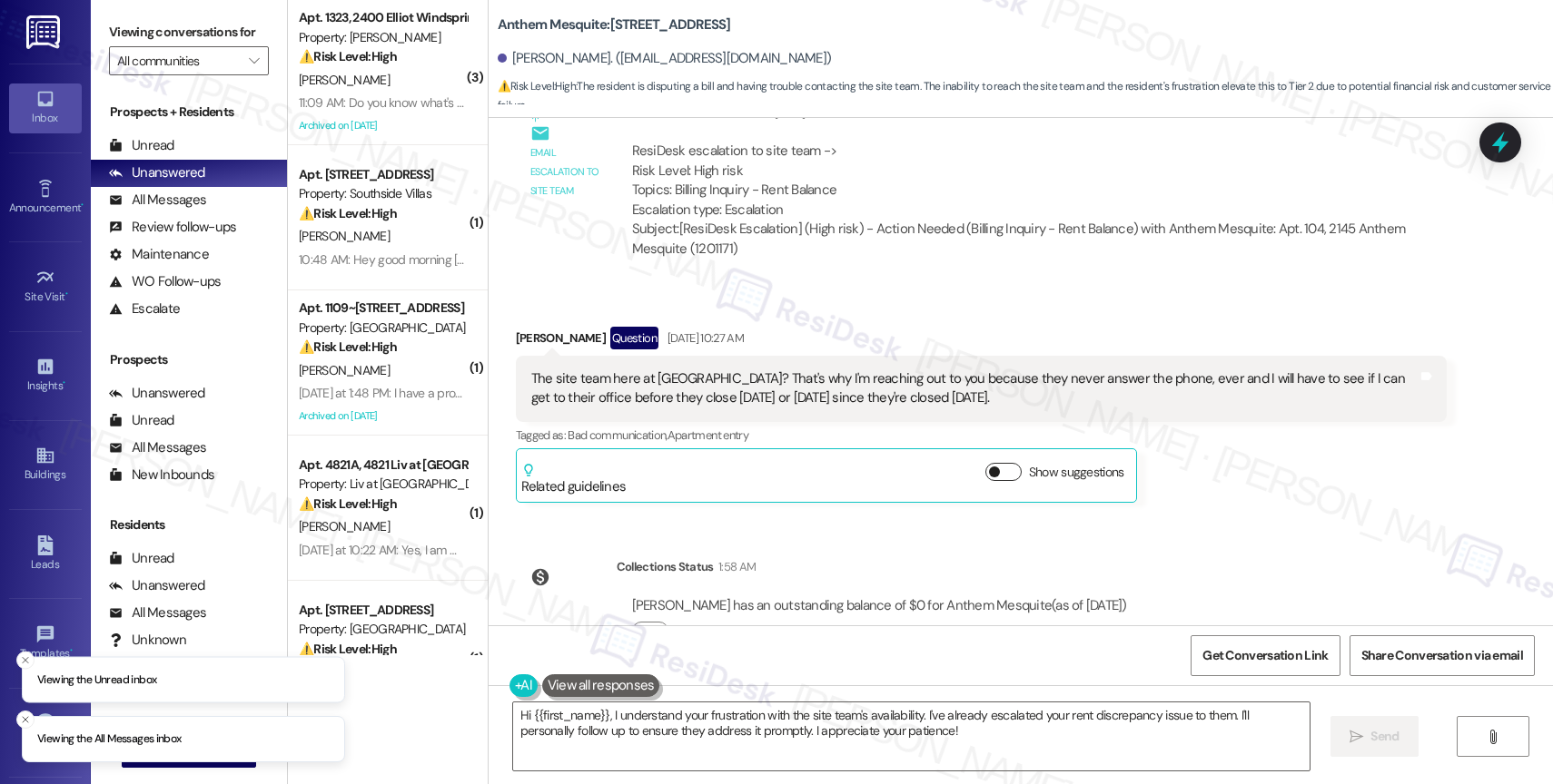
scroll to position [30399, 0]
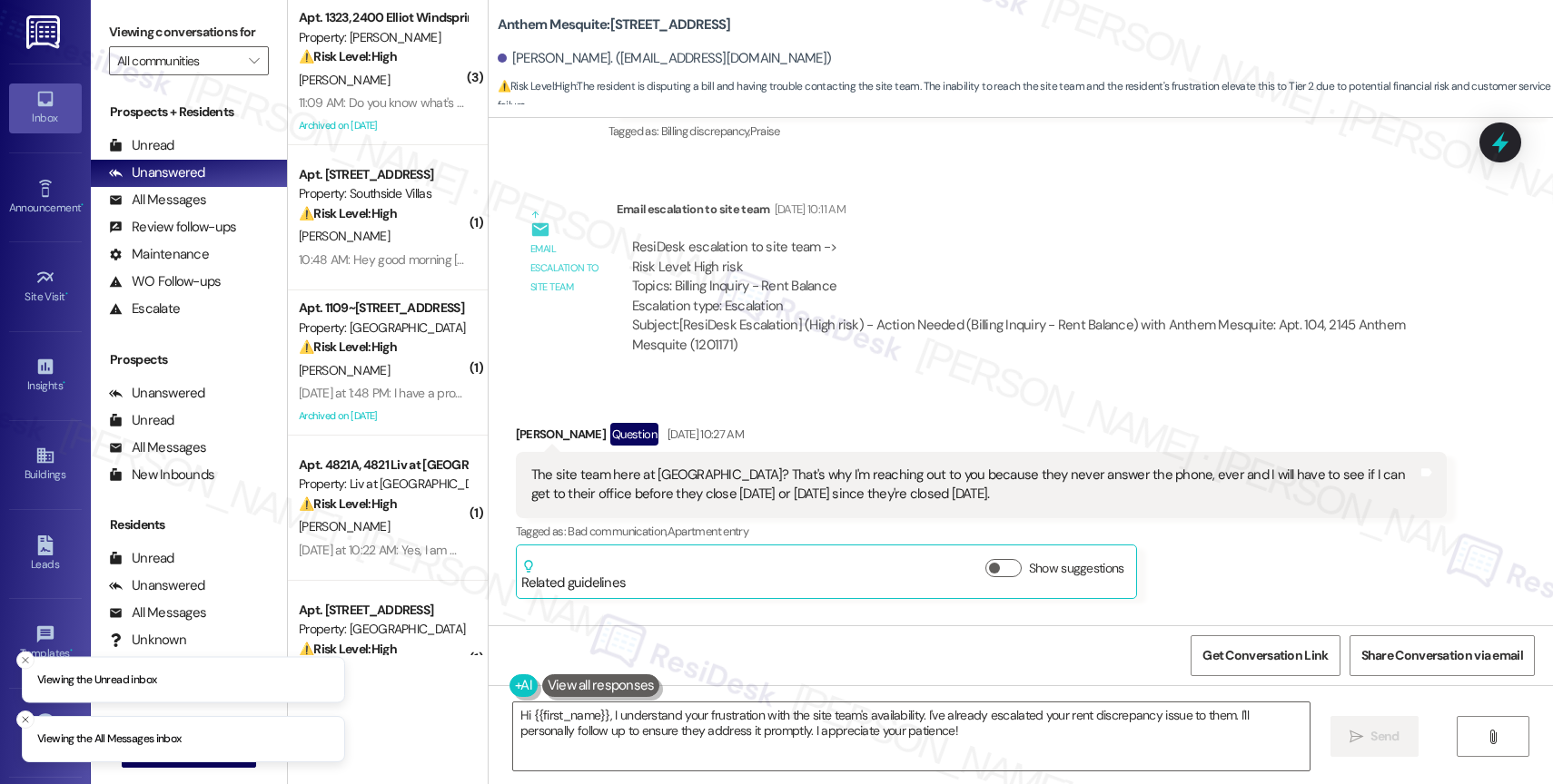
click at [947, 423] on div "Patricia Esparza Question Aug 29, 2025 at 10:27 AM" at bounding box center [981, 438] width 931 height 29
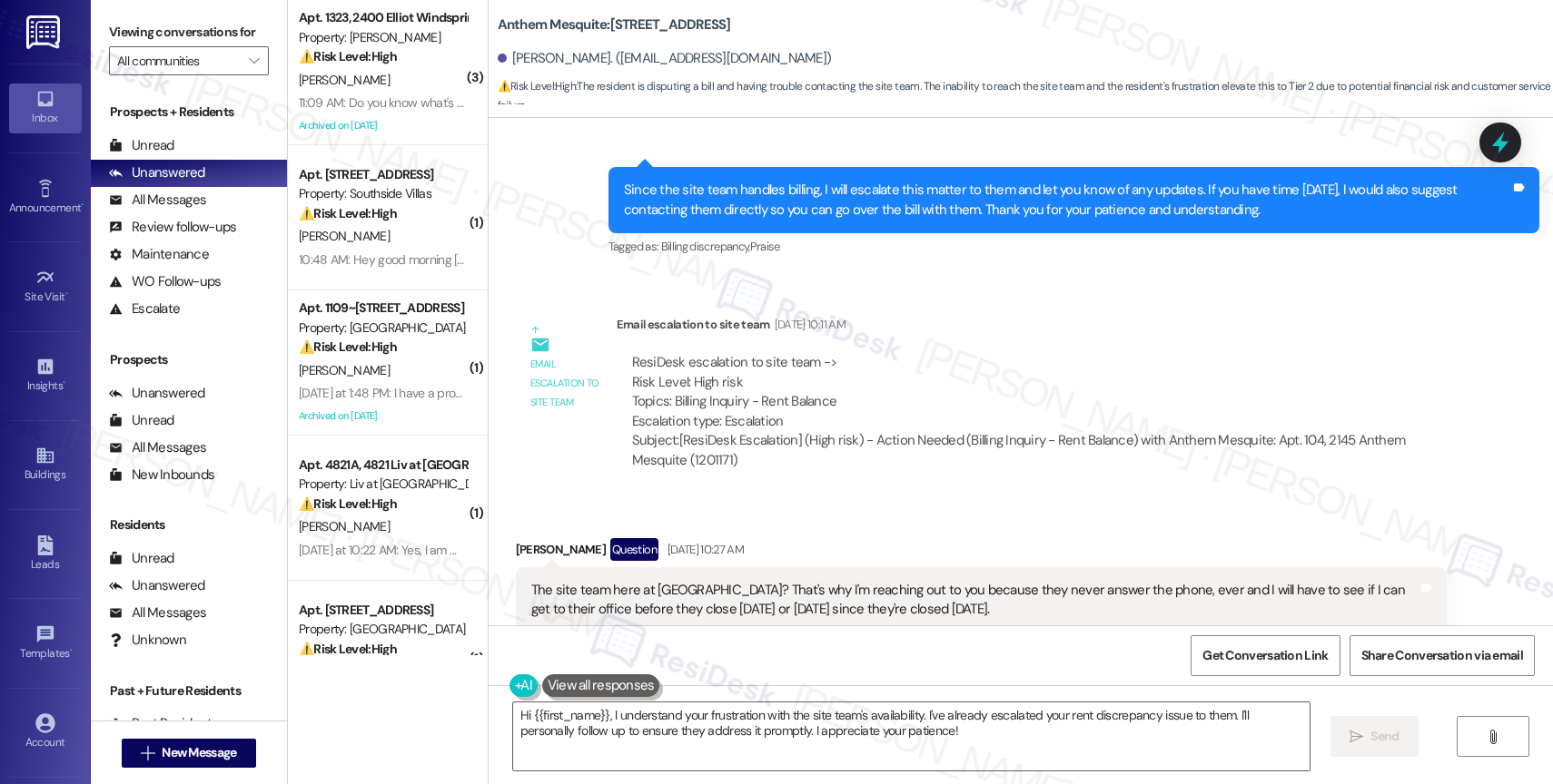
scroll to position [30268, 0]
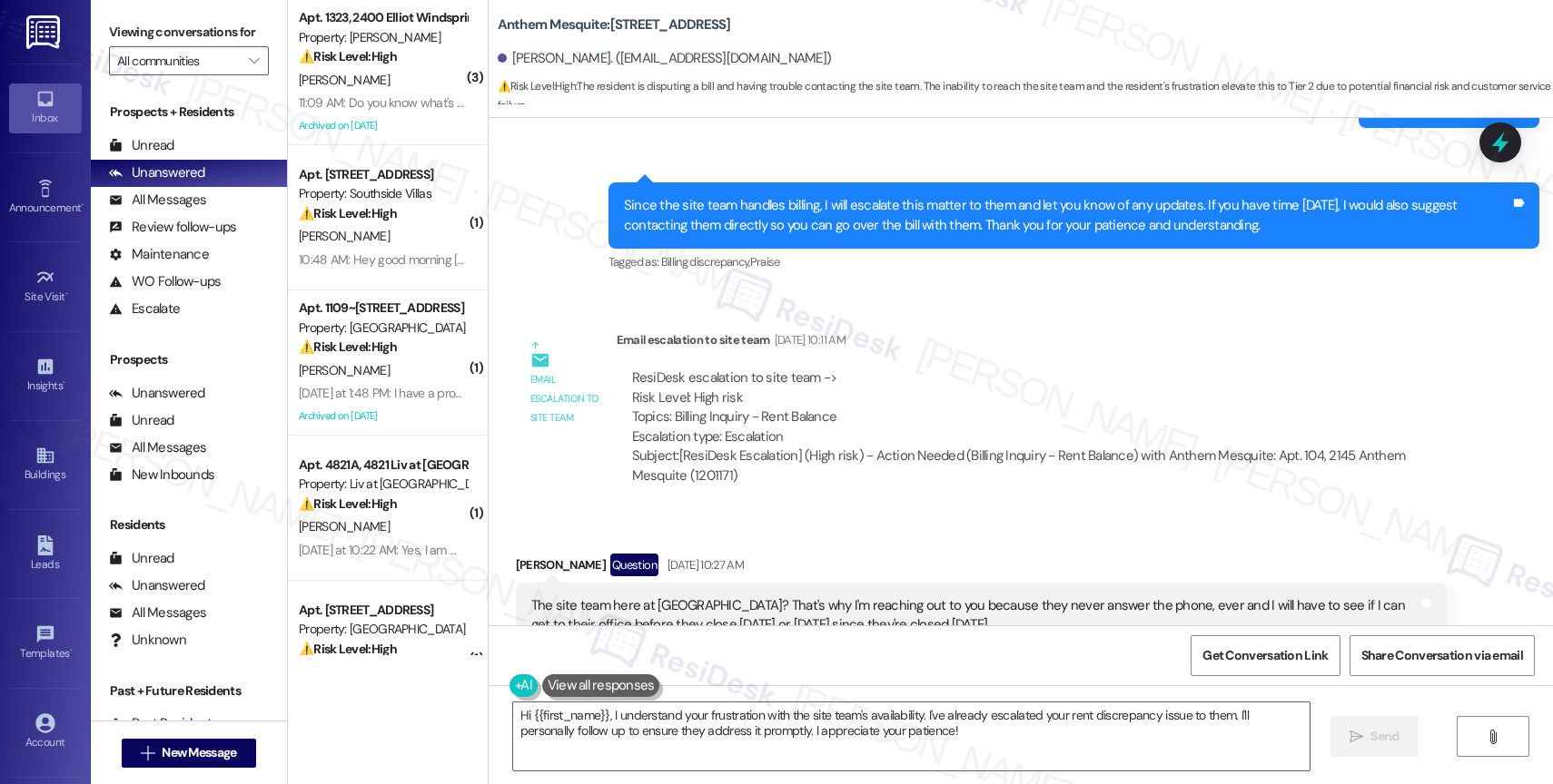
click at [917, 513] on div "Received via SMS Patricia Esparza Question Aug 29, 2025 at 10:27 AM The site te…" at bounding box center [1020, 629] width 1064 height 231
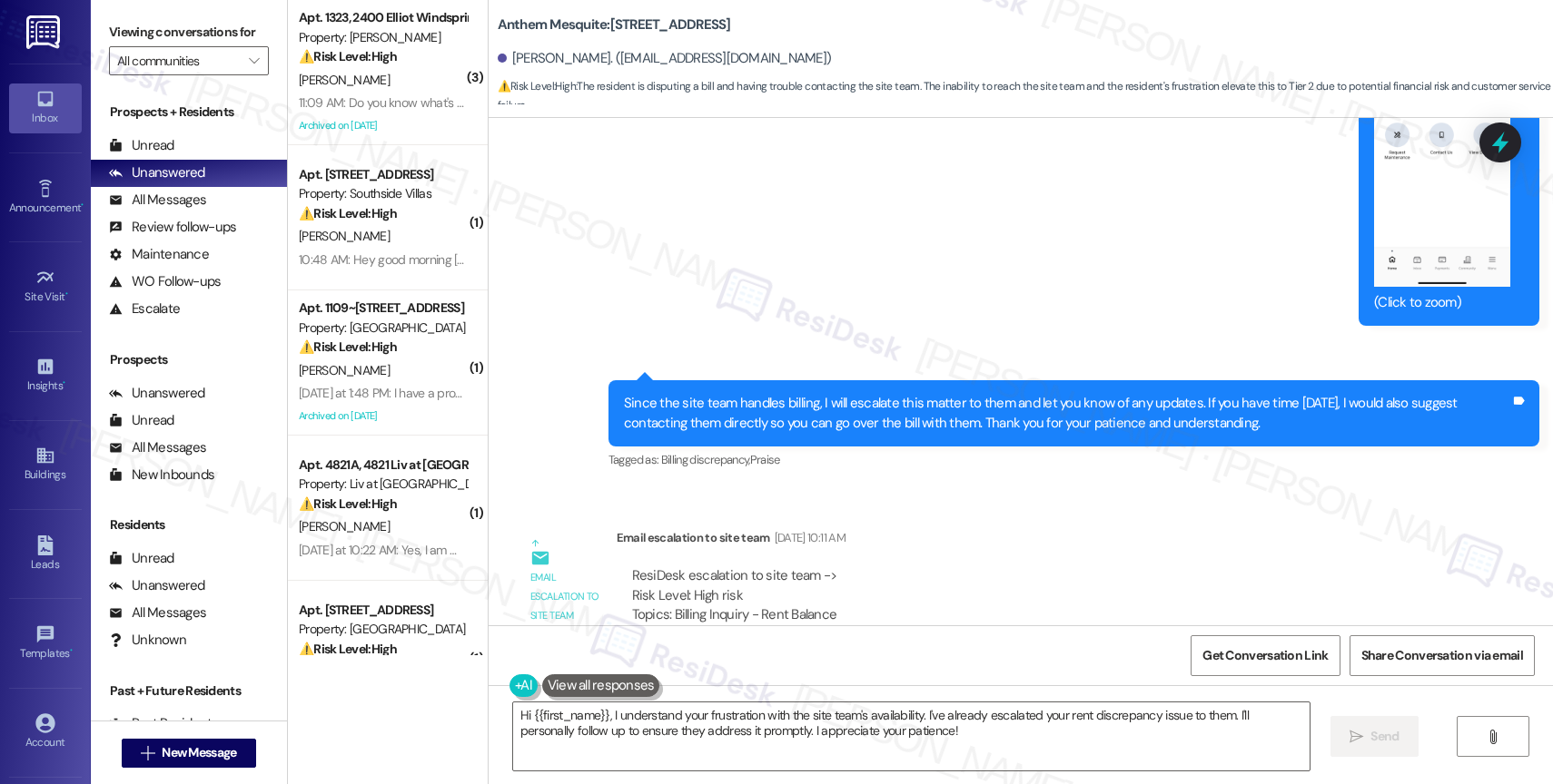
scroll to position [30104, 0]
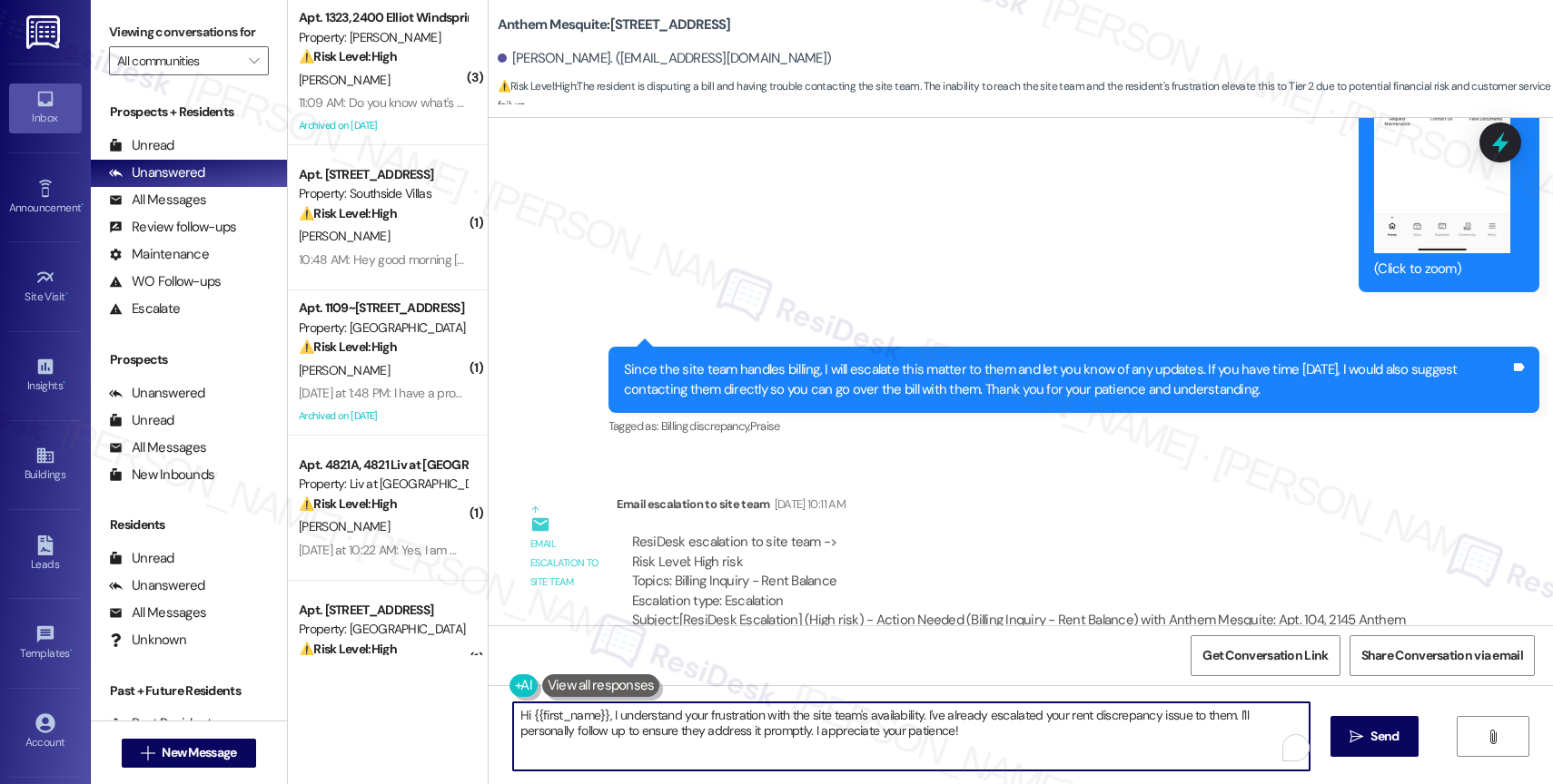
drag, startPoint x: 608, startPoint y: 717, endPoint x: 980, endPoint y: 745, distance: 373.1
click at [980, 745] on textarea "Hi {{first_name}}, I understand your frustration with the site team's availabil…" at bounding box center [911, 737] width 796 height 68
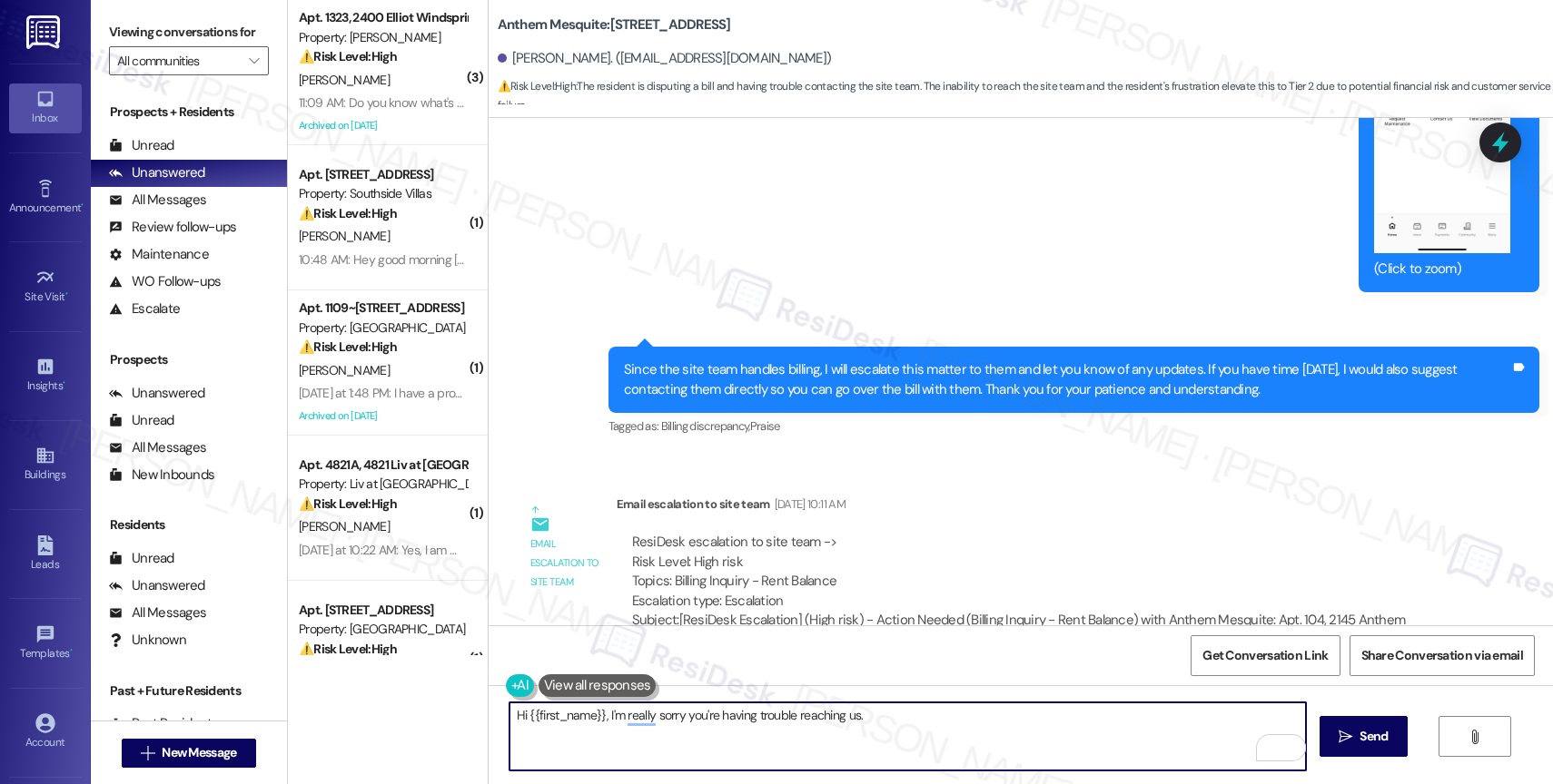
scroll to position [30399, 0]
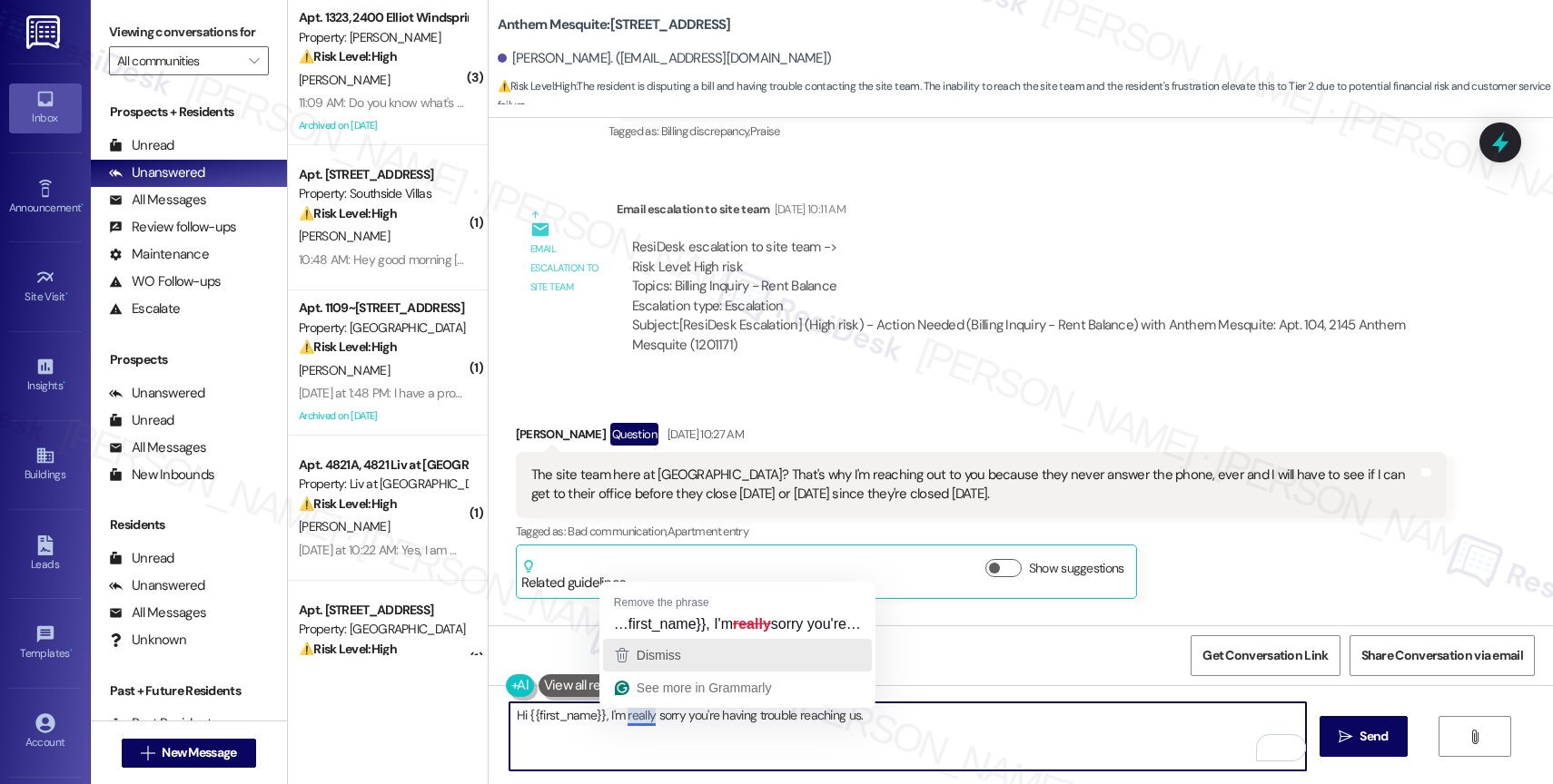
click at [670, 645] on div "Dismiss" at bounding box center [657, 656] width 48 height 27
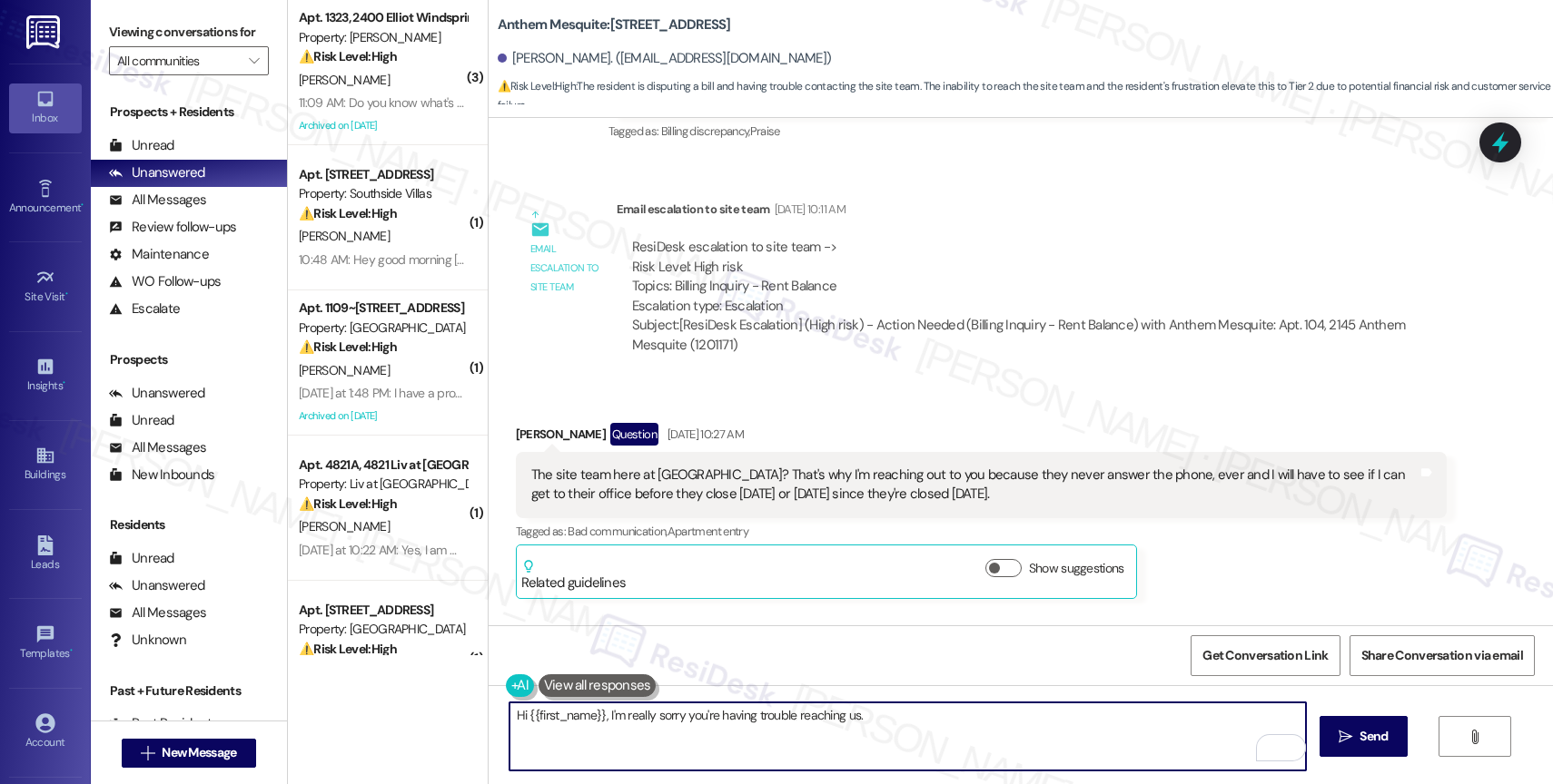
click at [877, 712] on textarea "Hi {{first_name}}, I'm really sorry you're having trouble reaching us." at bounding box center [908, 737] width 796 height 68
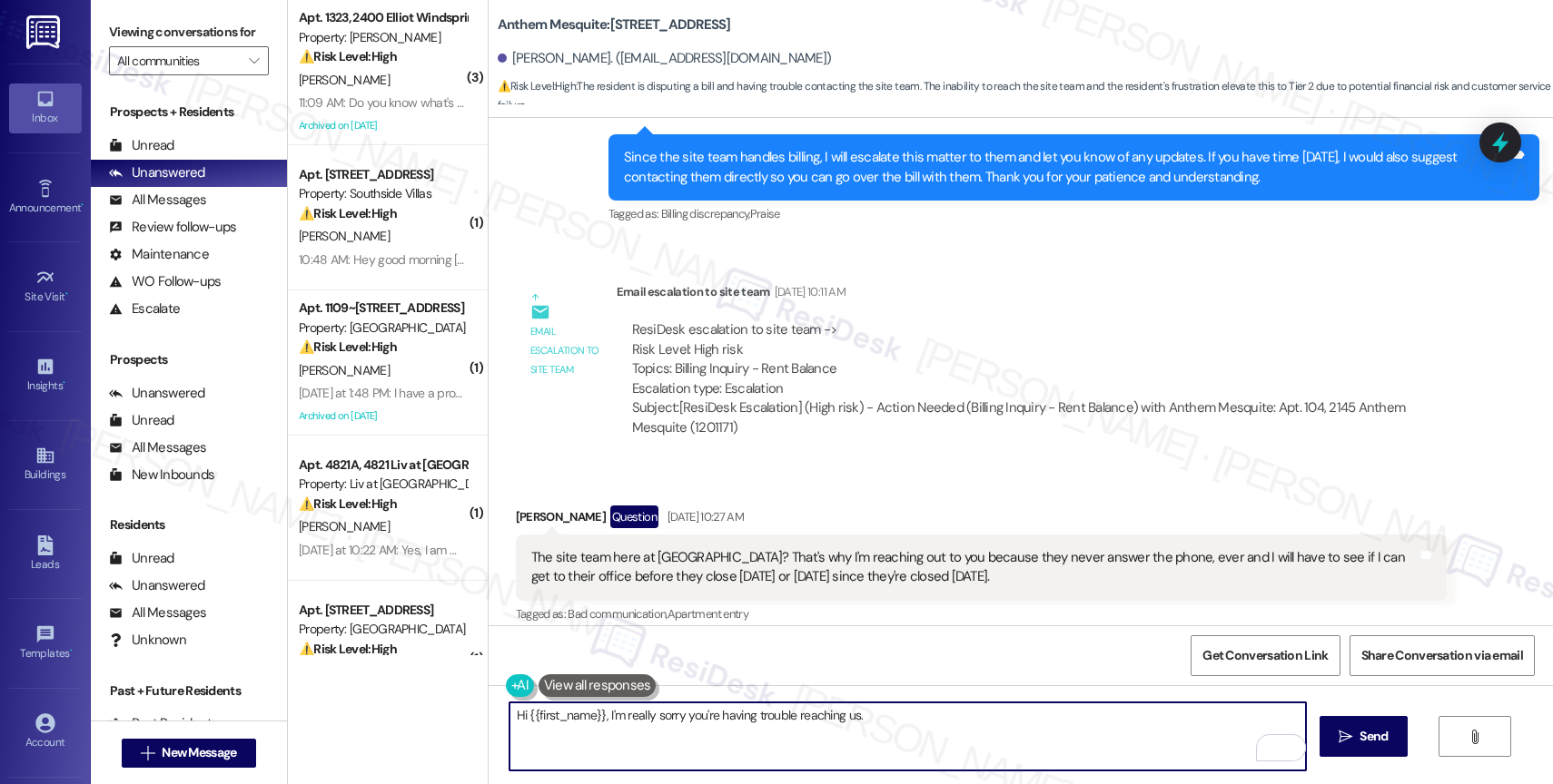
scroll to position [30204, 0]
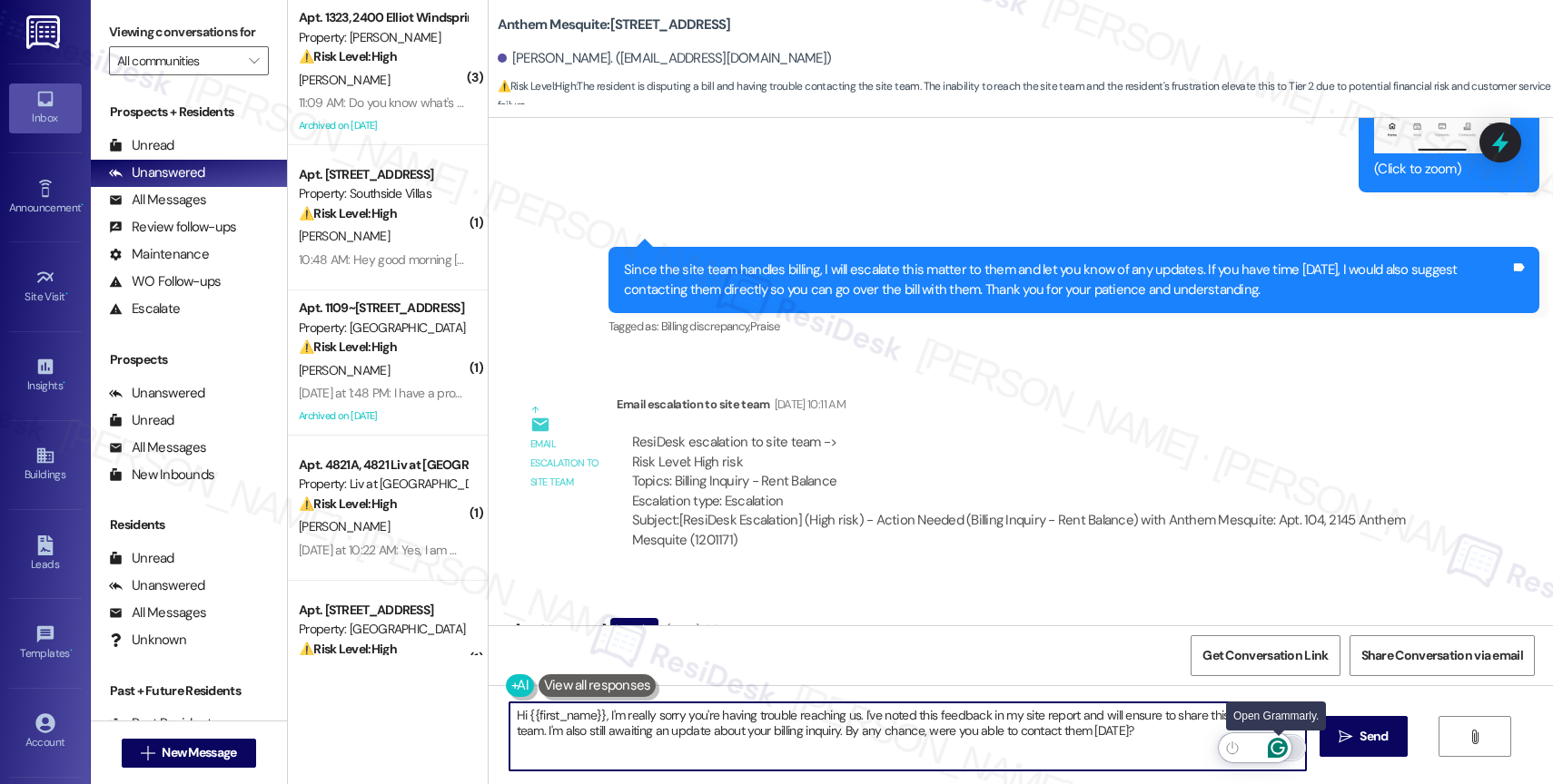
click at [1277, 744] on icon "Open Grammarly. 0 Suggestions." at bounding box center [1278, 749] width 20 height 20
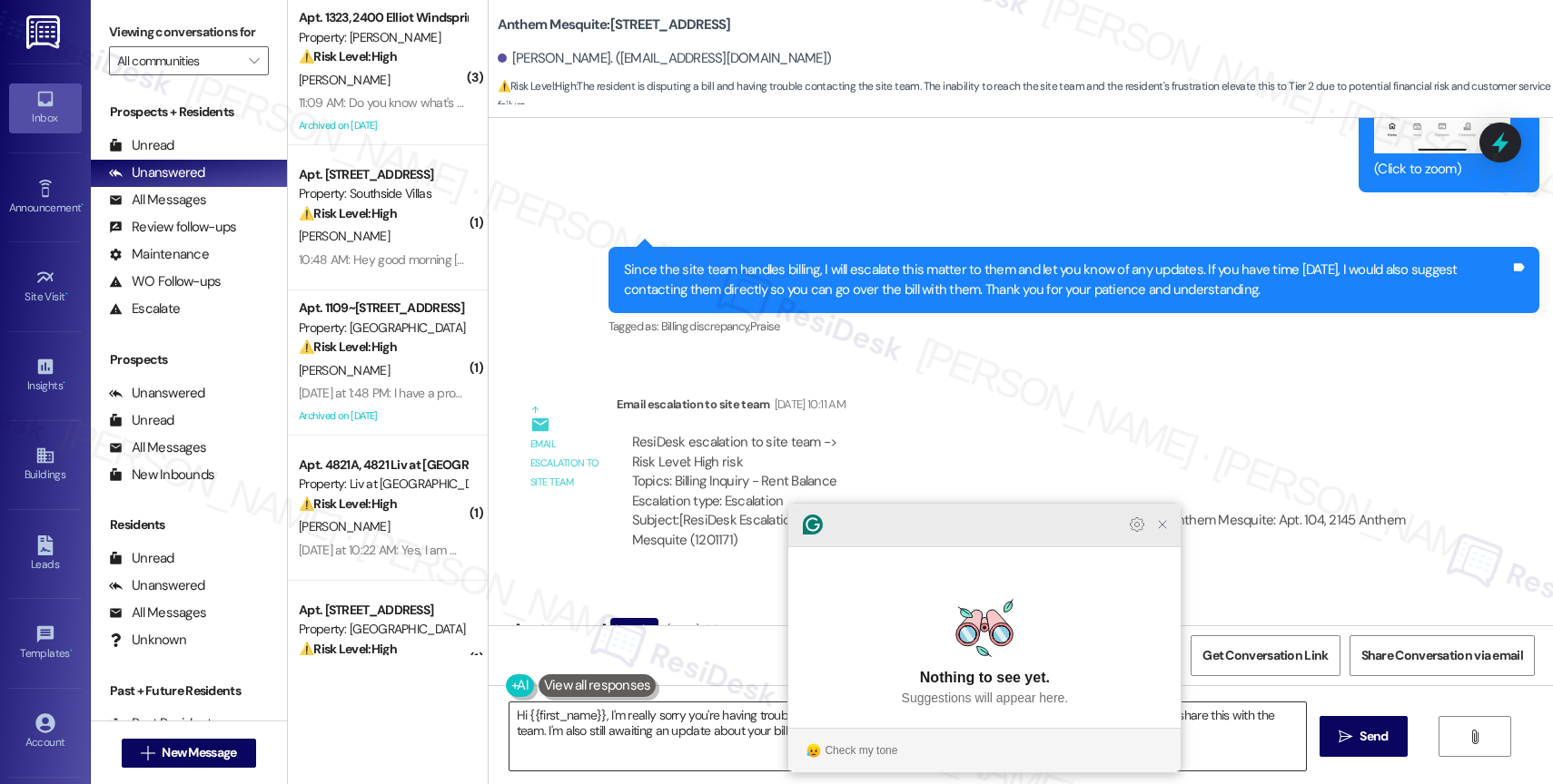
click at [1163, 536] on icon "Close Grammarly Assistant" at bounding box center [1162, 525] width 22 height 22
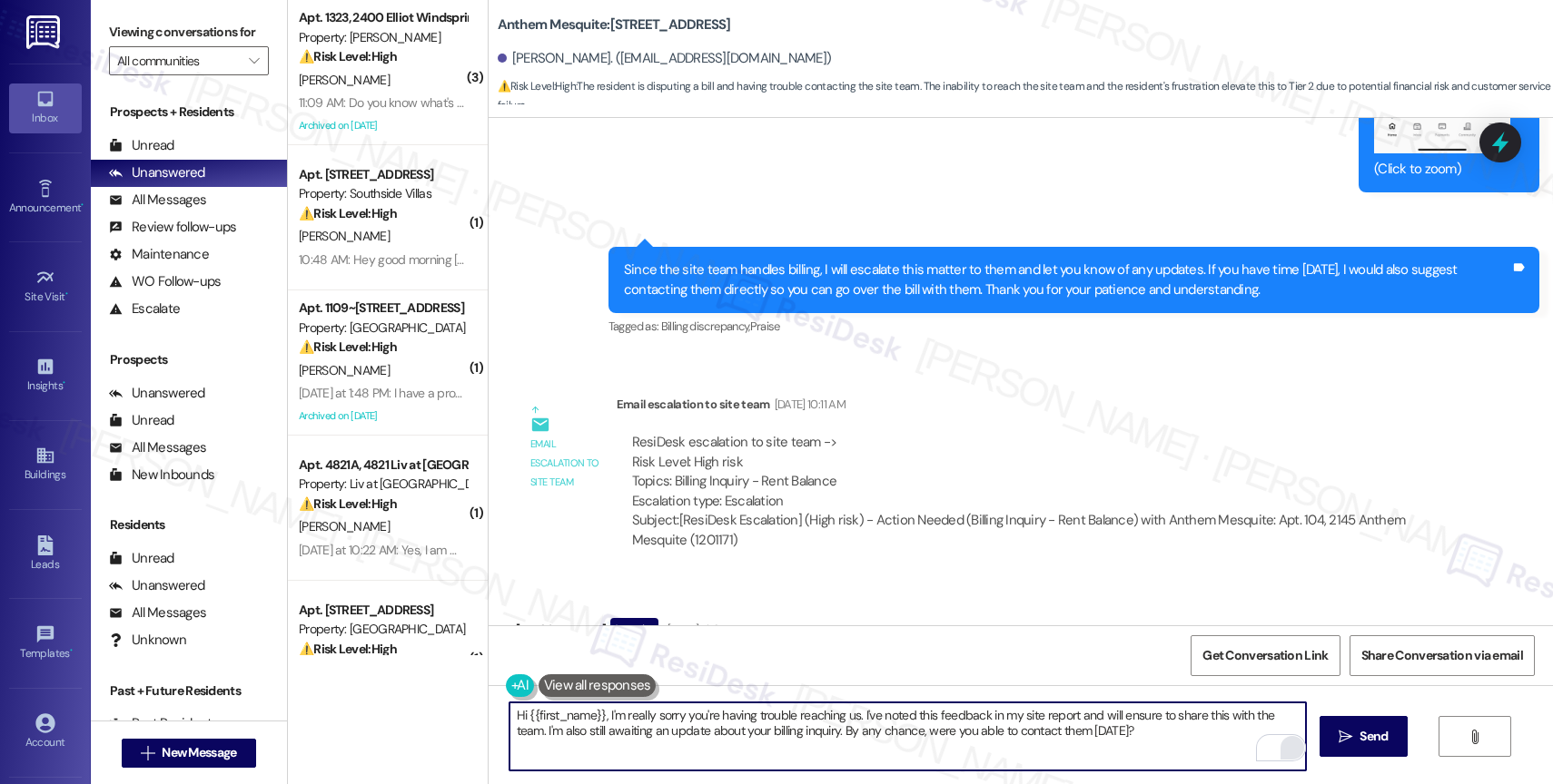
drag, startPoint x: 595, startPoint y: 716, endPoint x: 620, endPoint y: 710, distance: 25.7
click at [595, 716] on textarea "Hi {{first_name}}, I'm really sorry you're having trouble reaching us. I've not…" at bounding box center [908, 737] width 796 height 68
click at [1211, 740] on textarea "Hi {{first_name}}, good morning! I'm really sorry you're having trouble reachin…" at bounding box center [908, 737] width 796 height 68
click at [573, 735] on textarea "Hi {{first_name}}, good morning! I'm really sorry you're having trouble reachin…" at bounding box center [908, 737] width 796 height 68
type textarea "Hi {{first_name}}, good morning! I'm really sorry you're having trouble reachin…"
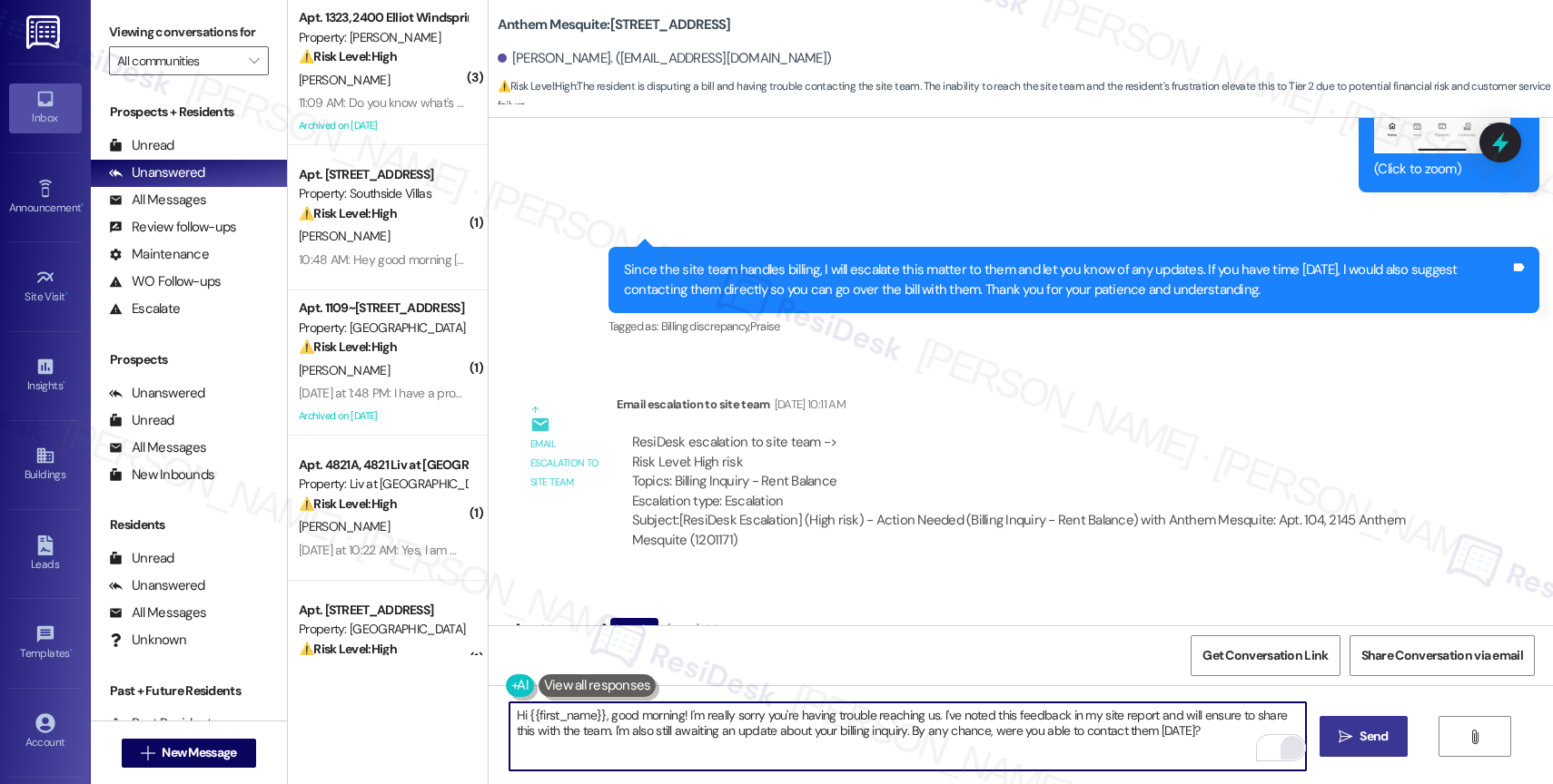
click at [1359, 745] on span "Send" at bounding box center [1373, 737] width 28 height 19
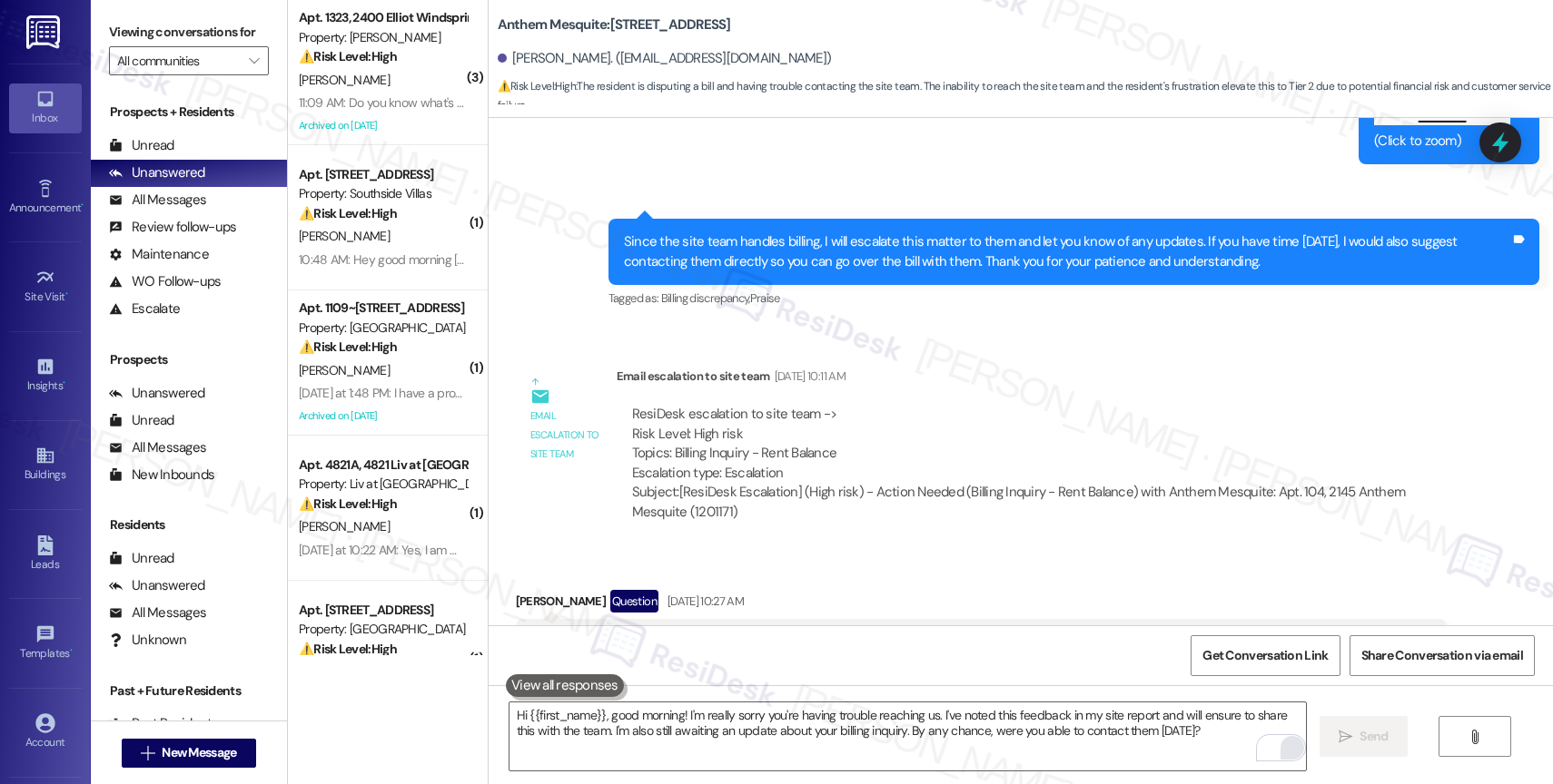
scroll to position [30545, 0]
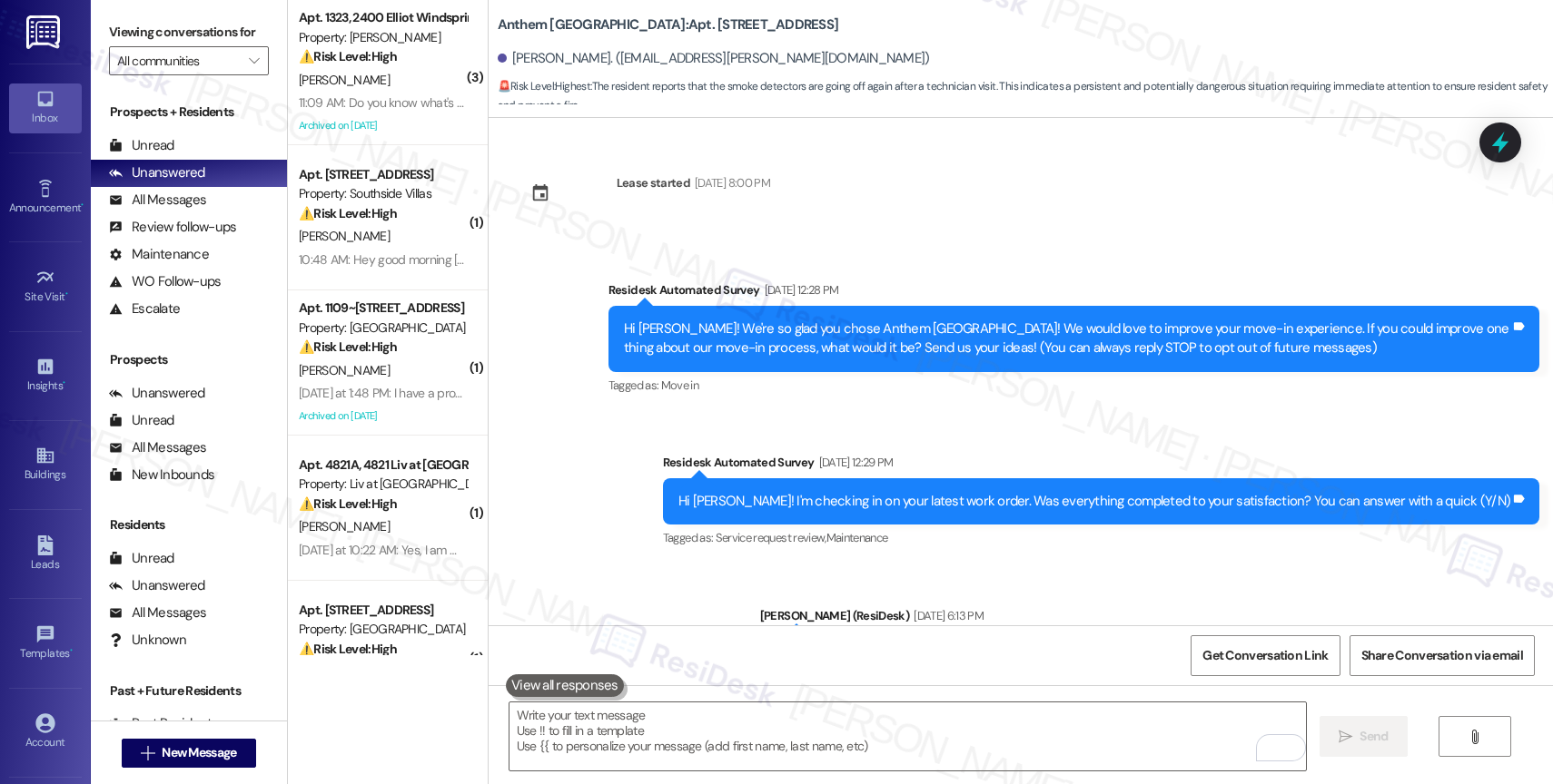
scroll to position [10816, 0]
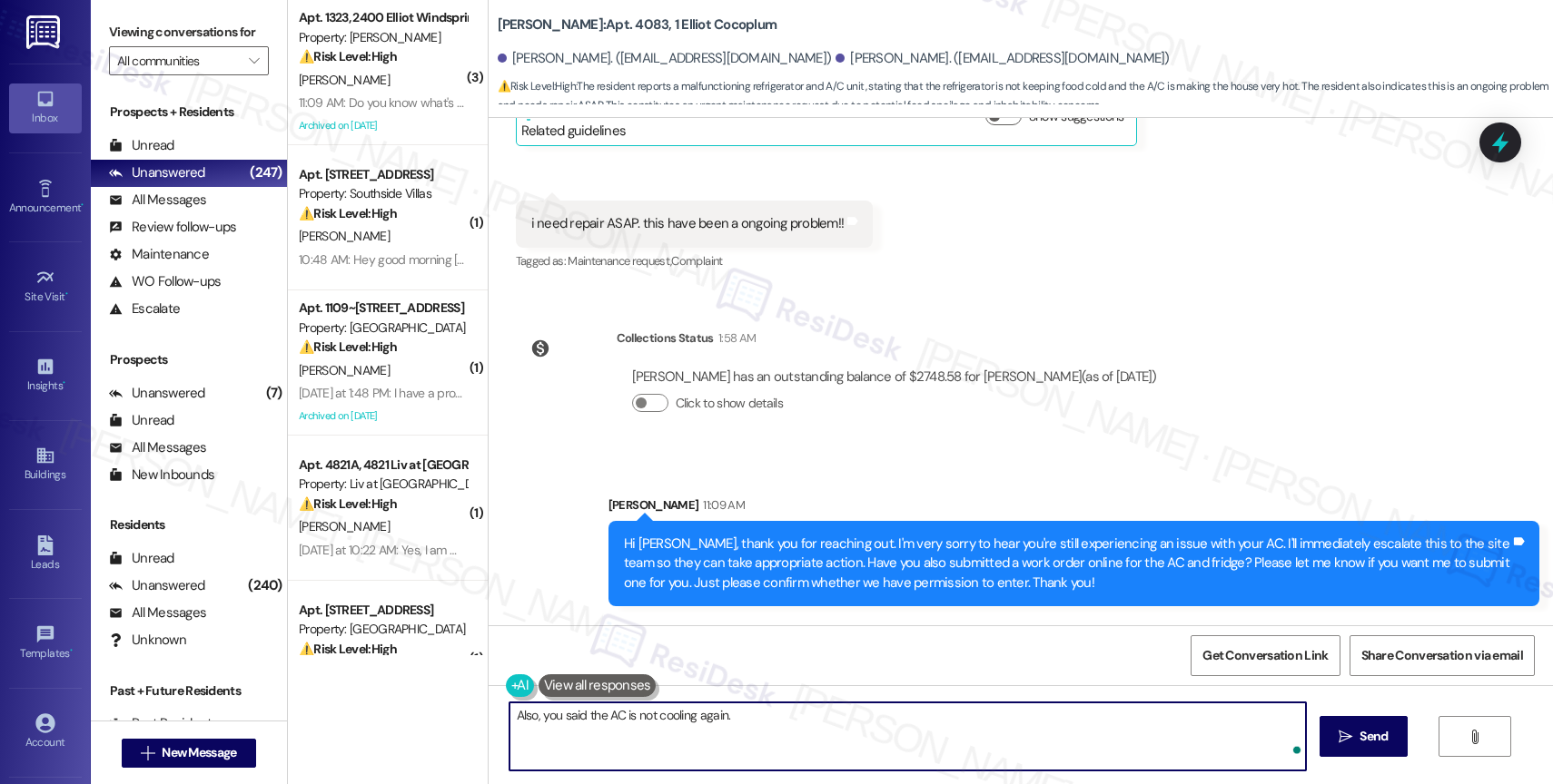
scroll to position [14474, 0]
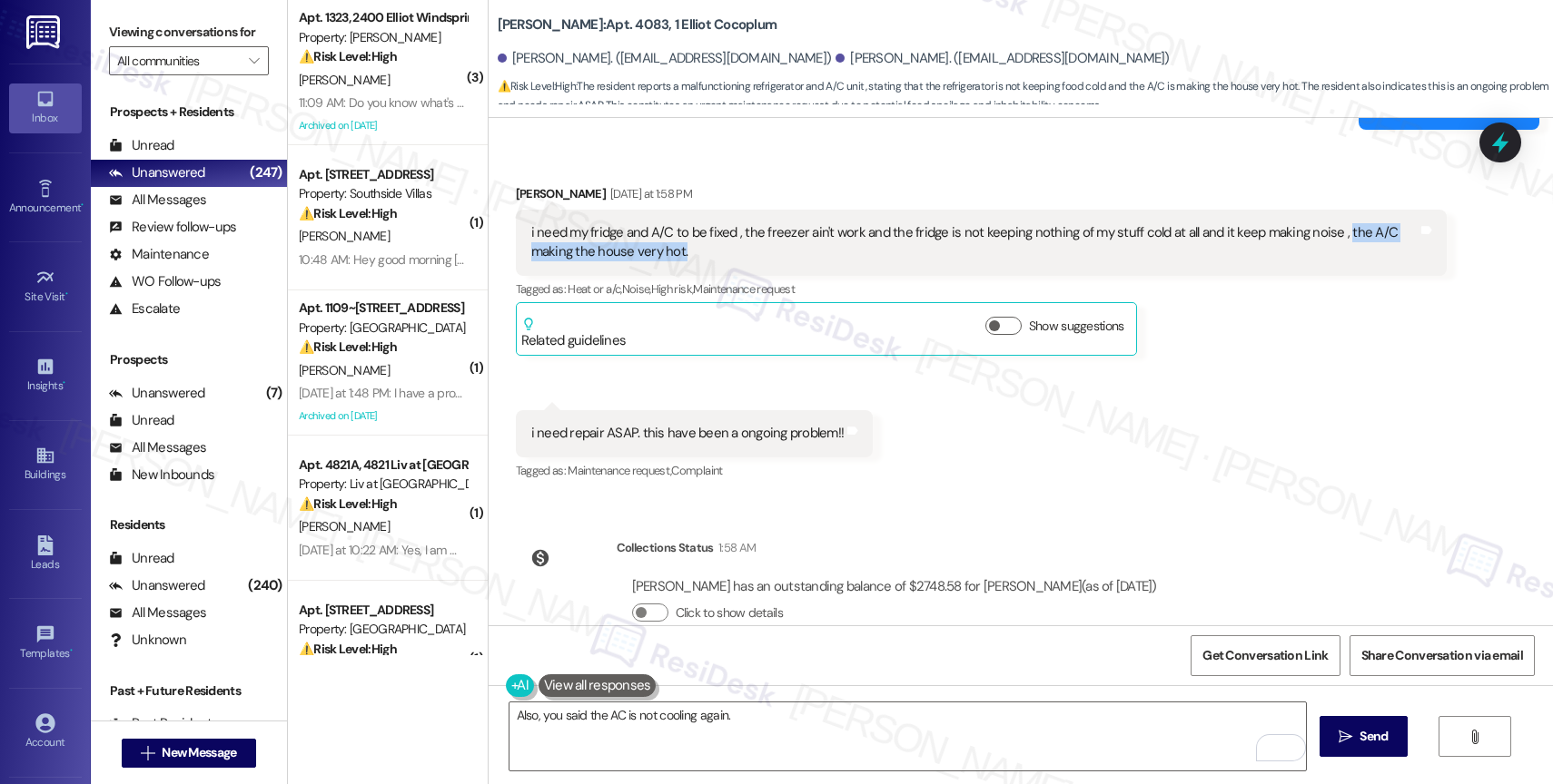
drag, startPoint x: 1323, startPoint y: 167, endPoint x: 1342, endPoint y: 186, distance: 26.9
click at [1342, 223] on div "i need my fridge and A/C to be fixed , the freezer ain't work and the fridge is…" at bounding box center [974, 243] width 886 height 39
copy div "the A/C making the house very hot."
click at [1140, 223] on div "i need my fridge and A/C to be fixed , the freezer ain't work and the fridge is…" at bounding box center [974, 243] width 886 height 39
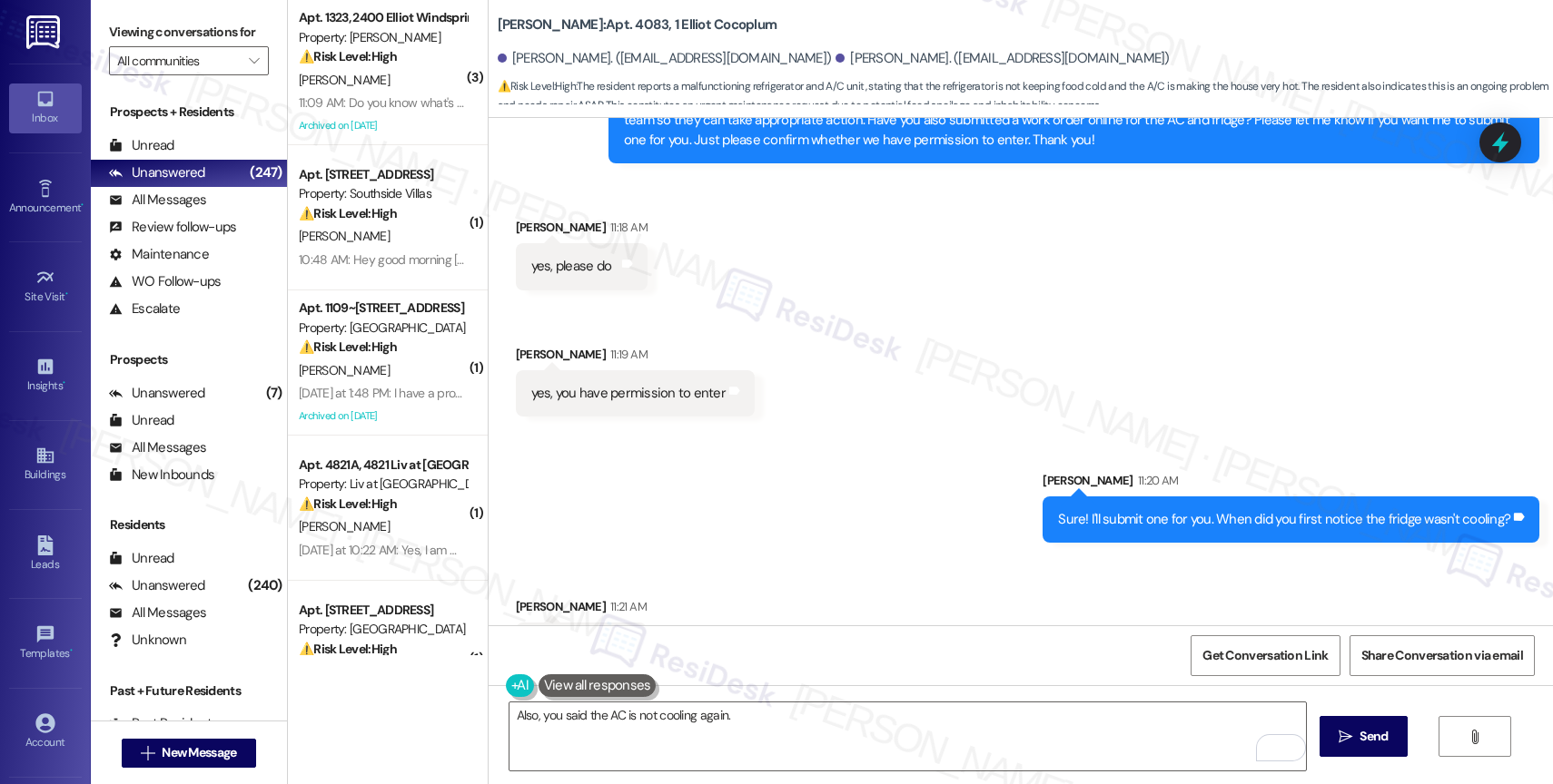
scroll to position [15128, 0]
click at [818, 733] on textarea "Also, you said the AC is not cooling again." at bounding box center [908, 737] width 796 height 68
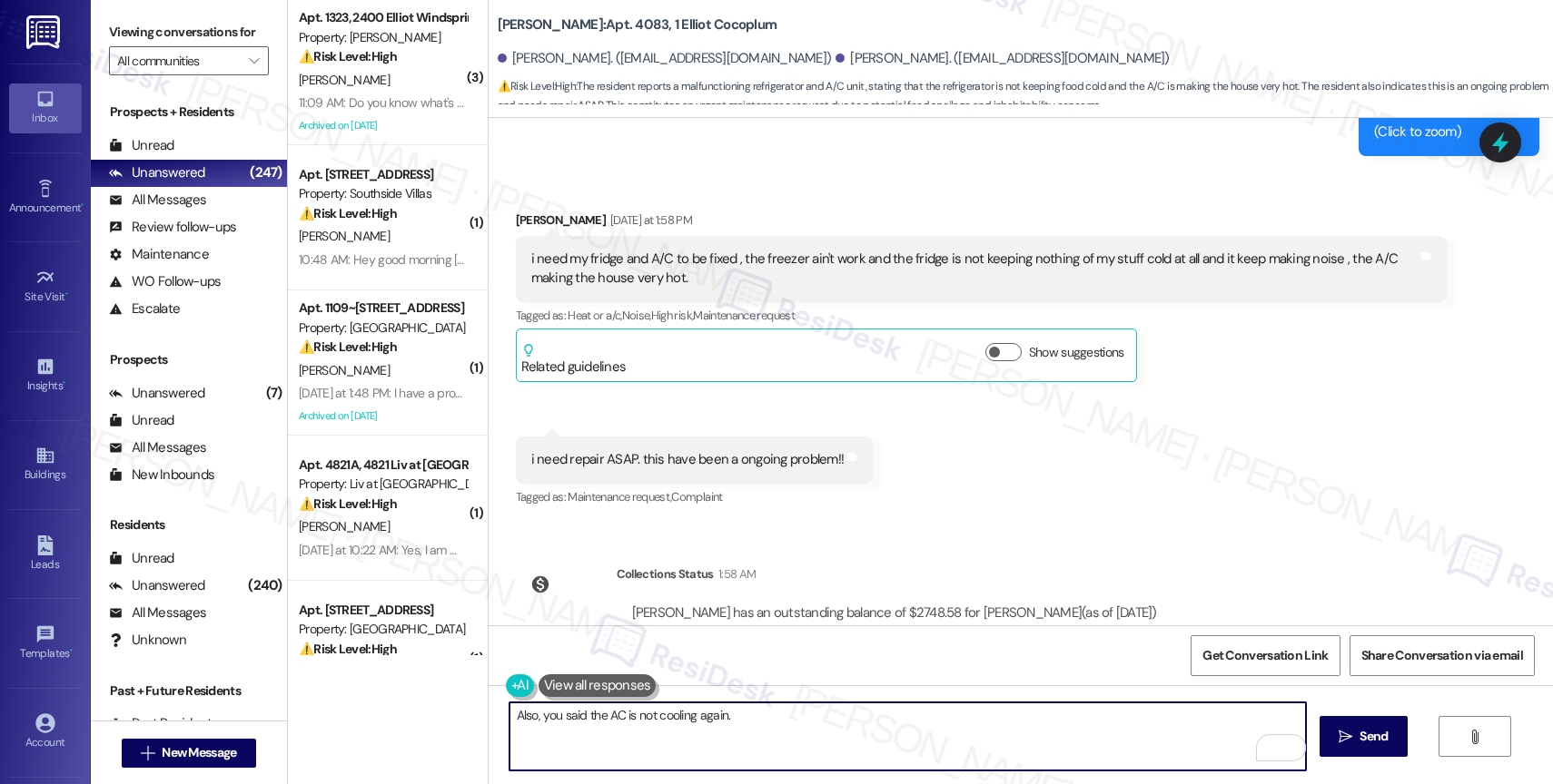
scroll to position [14439, 0]
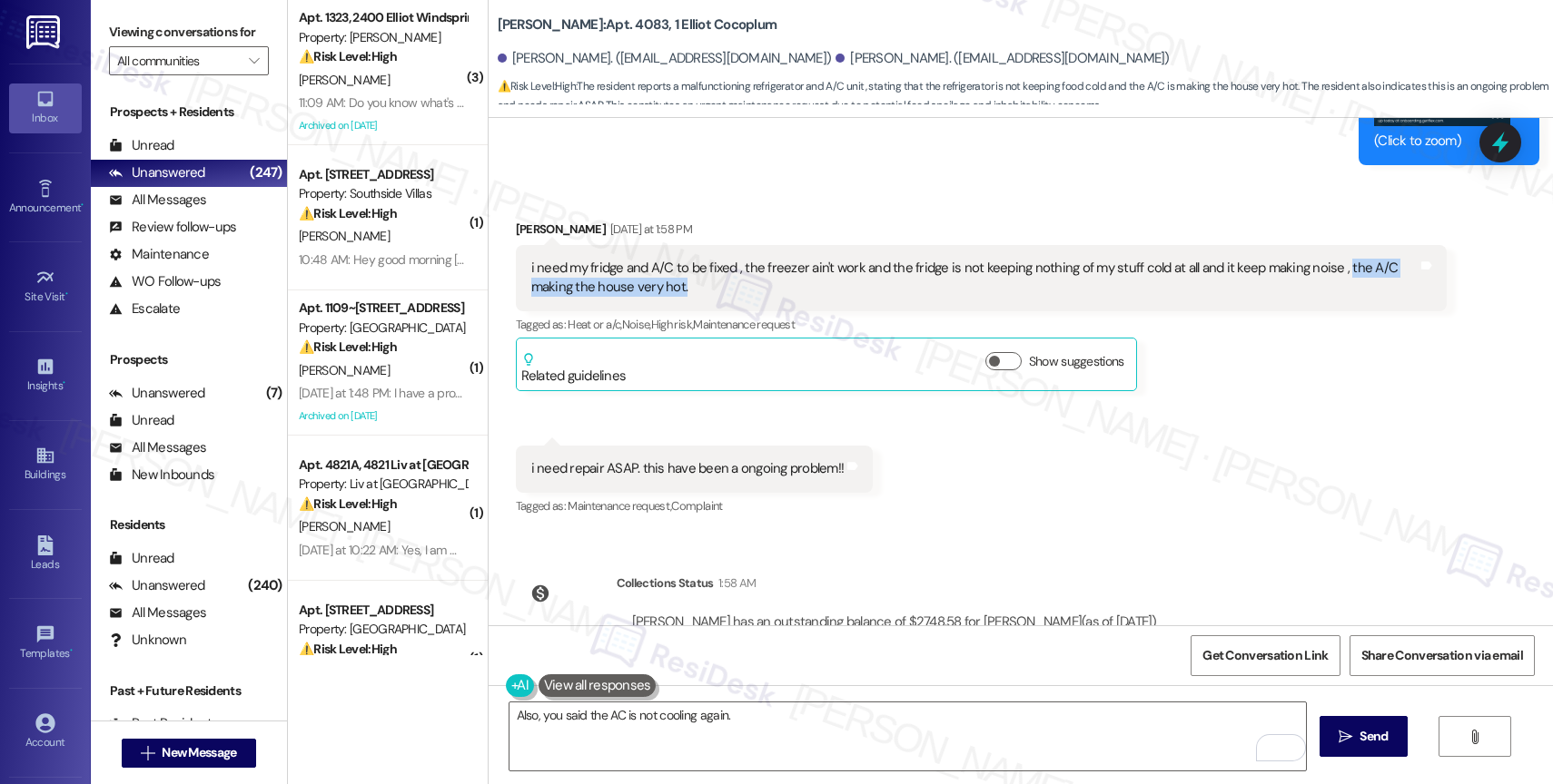
drag, startPoint x: 1324, startPoint y: 208, endPoint x: 1338, endPoint y: 224, distance: 21.3
click at [1338, 259] on div "i need my fridge and A/C to be fixed , the freezer ain't work and the fridge is…" at bounding box center [974, 278] width 886 height 39
copy div "the A/C making the house very hot."
click at [791, 729] on textarea "Also, you said the AC is not cooling again." at bounding box center [908, 737] width 796 height 68
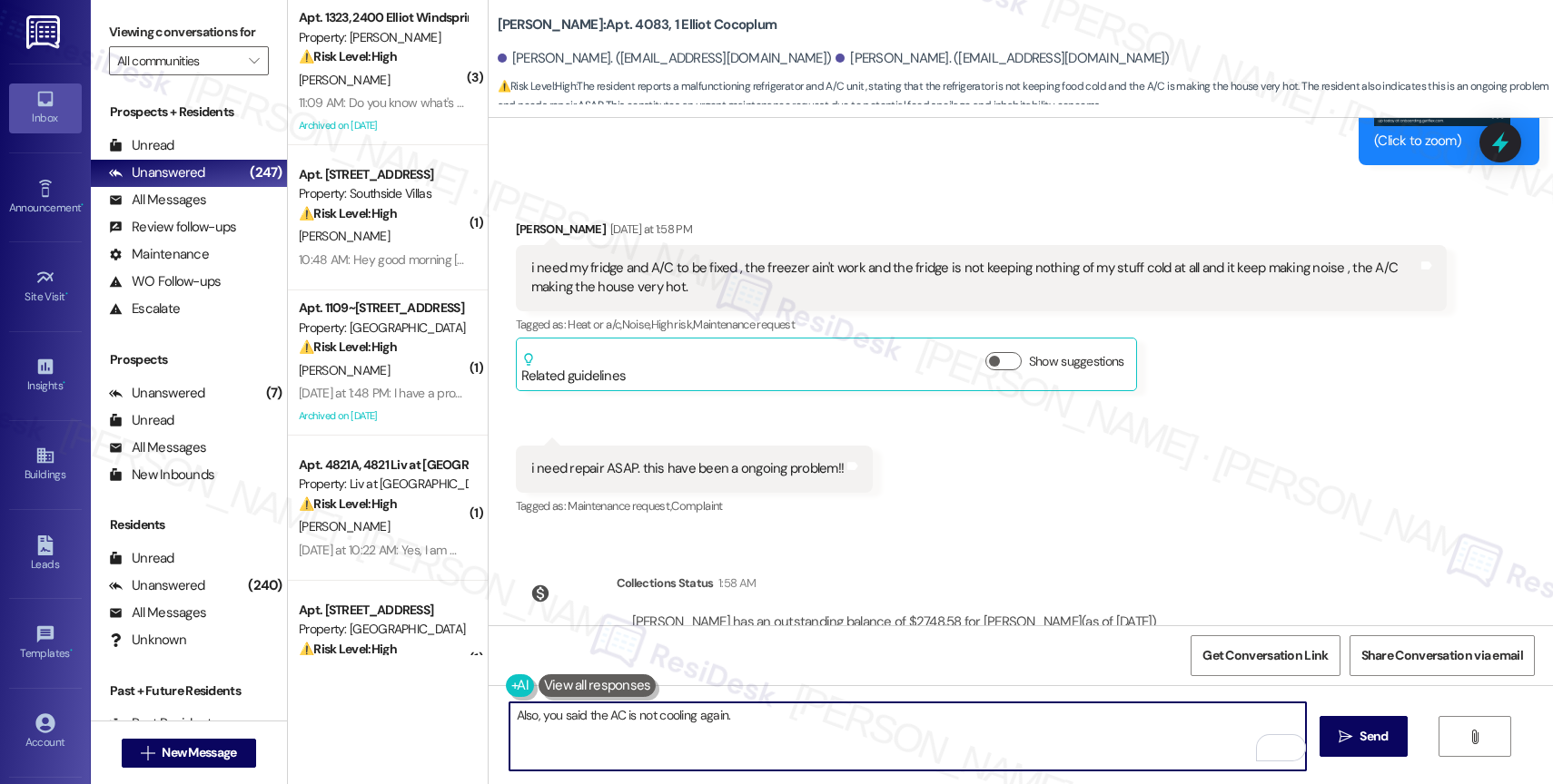
paste textarea "Is the thermostat displaying the correct temperature and set to “cool” mode?"
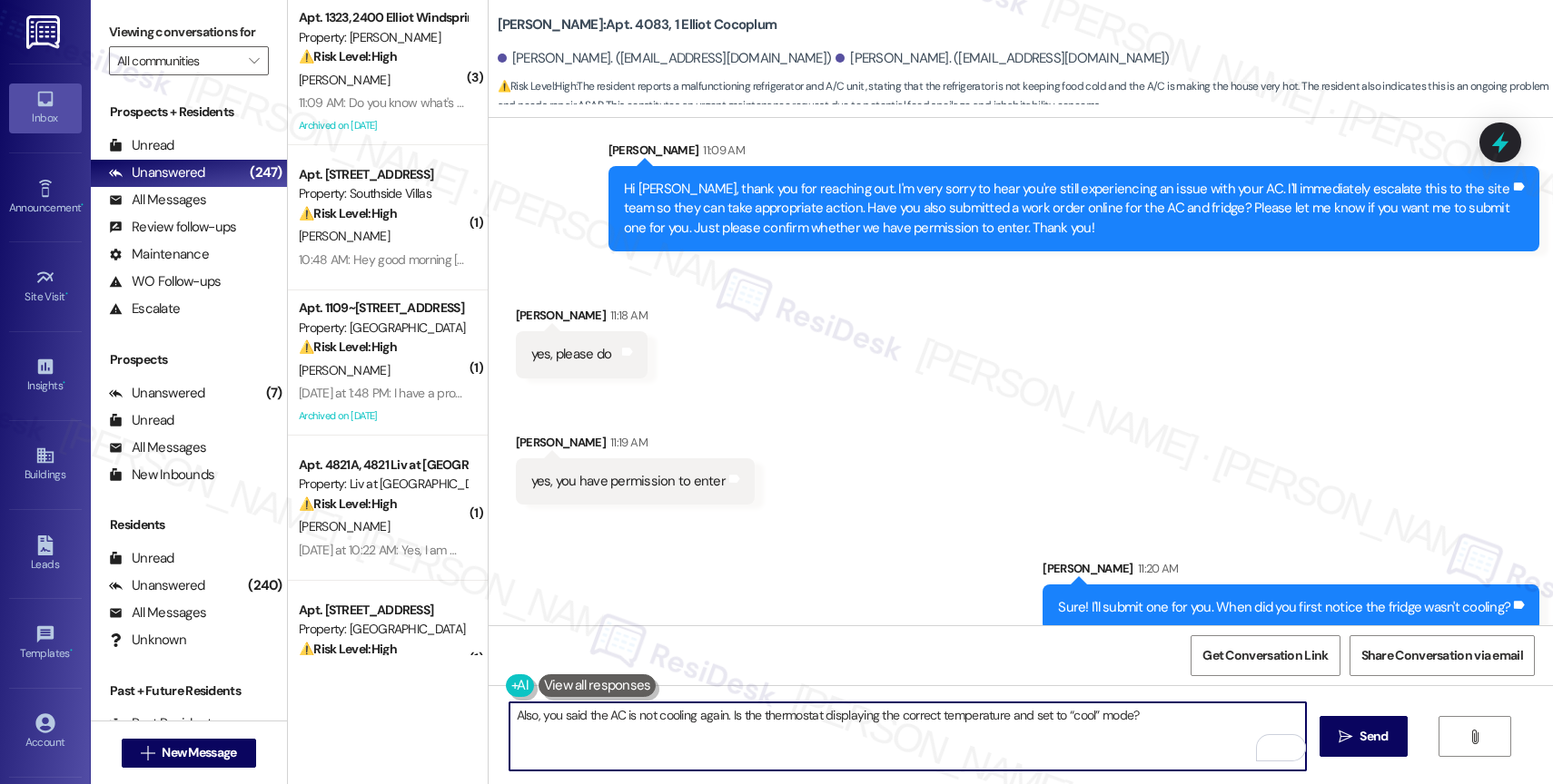
scroll to position [15128, 0]
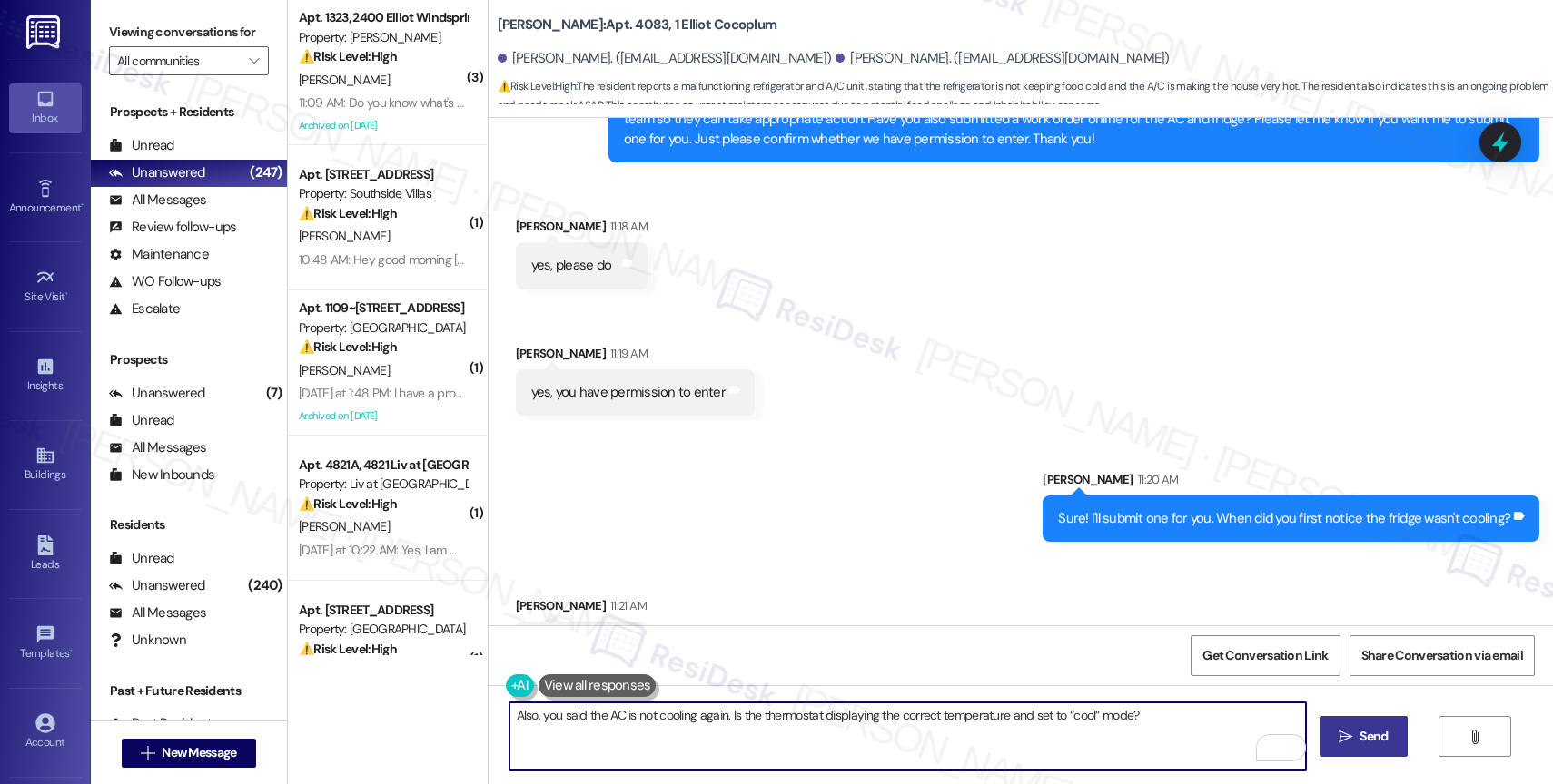
type textarea "Also, you said the AC is not cooling again. Is the thermostat displaying the co…"
click at [1369, 742] on span "Send" at bounding box center [1373, 737] width 28 height 19
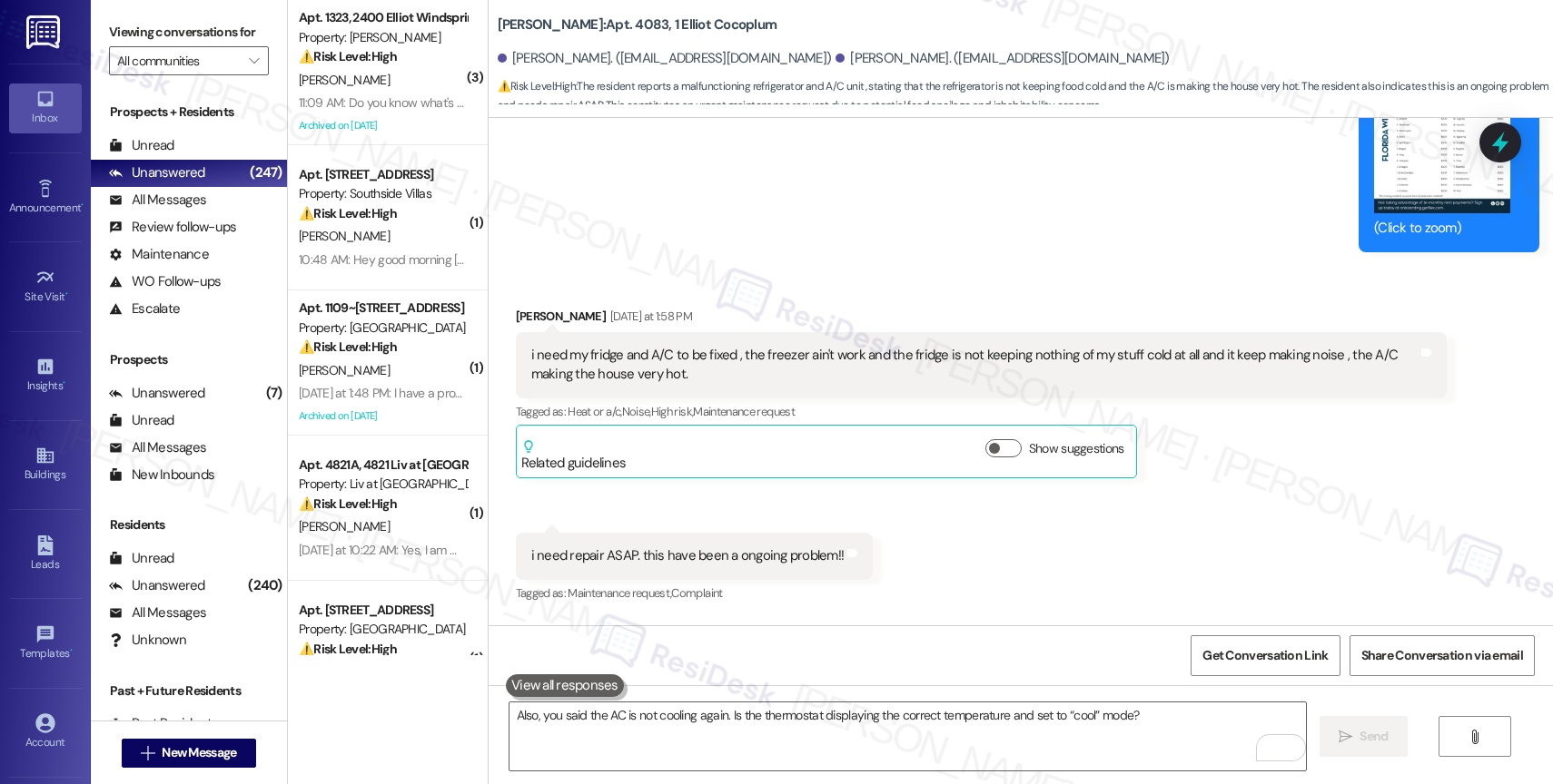
scroll to position [14312, 0]
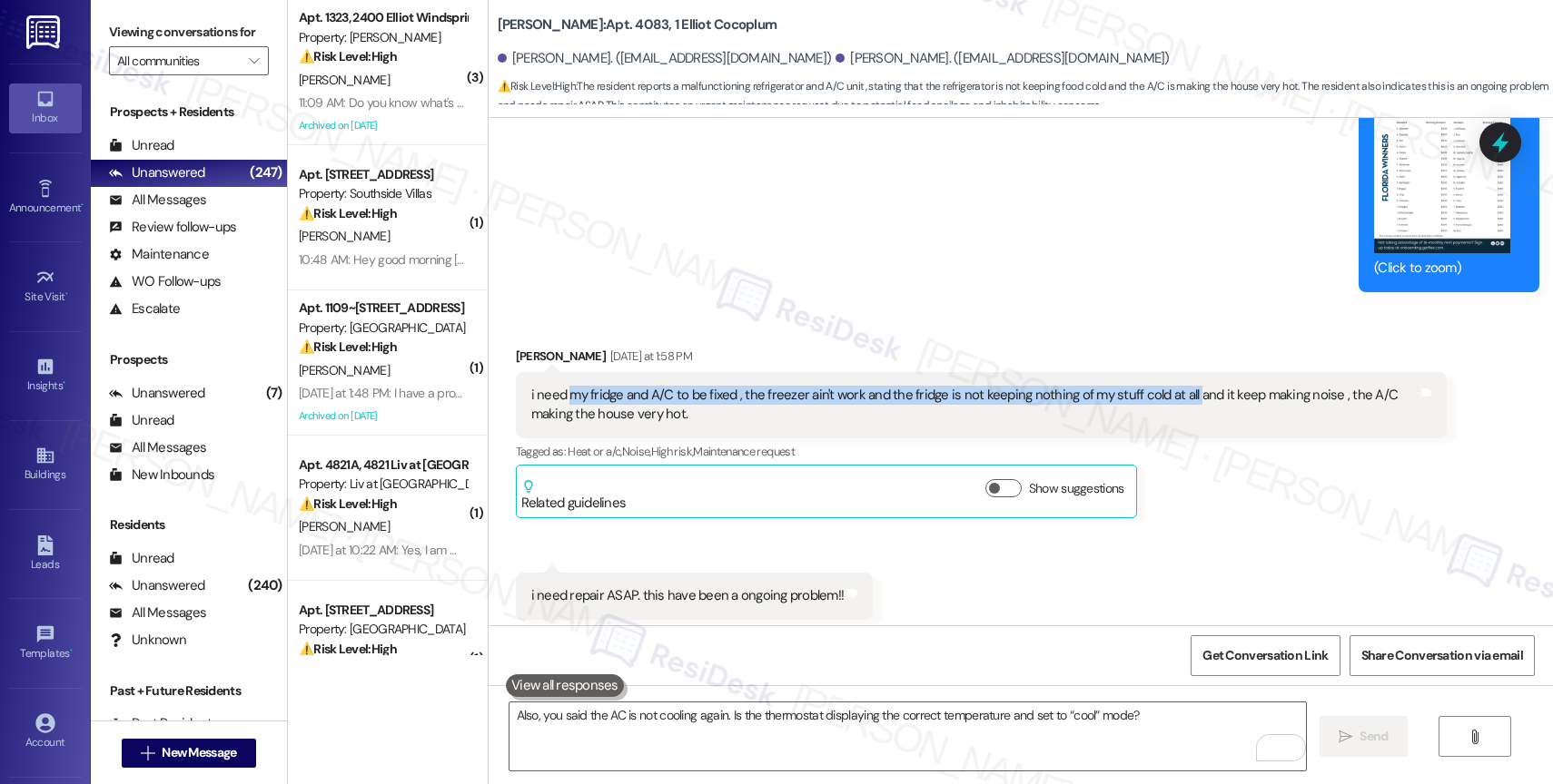
drag, startPoint x: 557, startPoint y: 336, endPoint x: 1177, endPoint y: 333, distance: 620.0
click at [1177, 386] on div "i need my fridge and A/C to be fixed , the freezer ain't work and the fridge is…" at bounding box center [974, 405] width 886 height 39
copy div "my fridge and A/C to be fixed , the freezer ain't work and the fridge is not ke…"
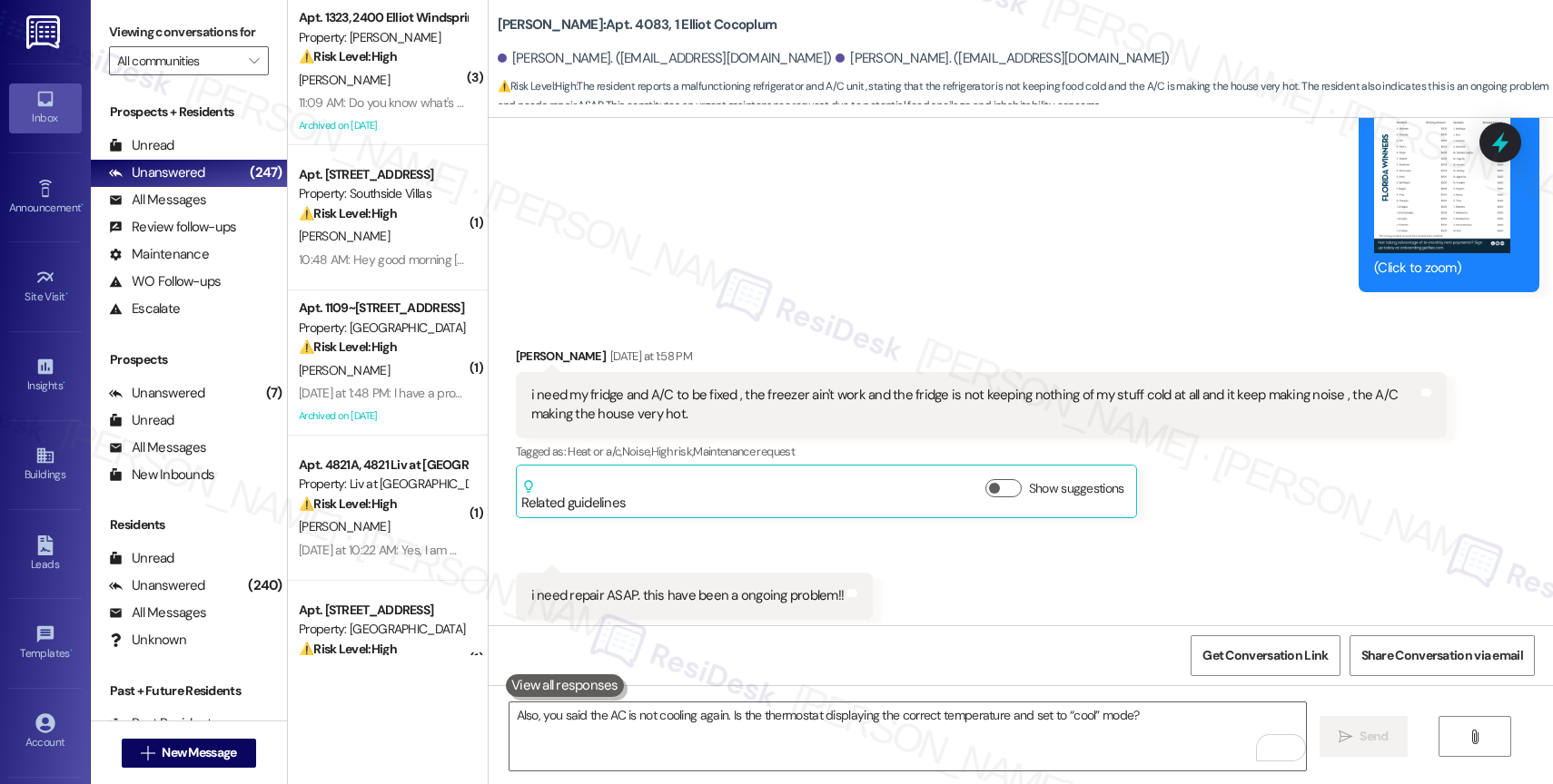
click at [901, 514] on div "Received via SMS [PERSON_NAME] [DATE] at 1:58 PM i need my fridge and A/C to be…" at bounding box center [1020, 483] width 1064 height 354
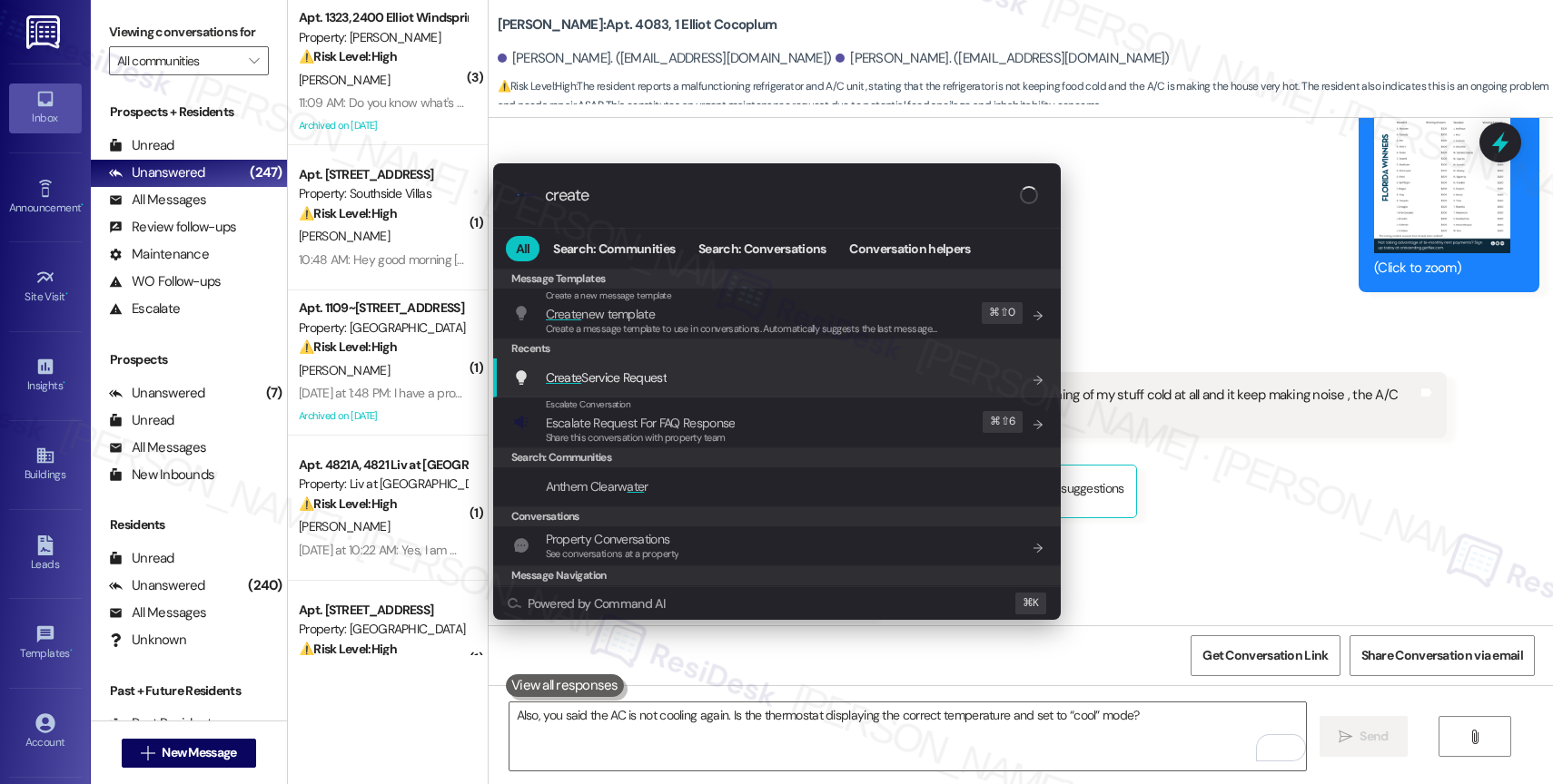
type input "create"
click at [673, 374] on div "Create Service Request Add shortcut" at bounding box center [779, 378] width 532 height 20
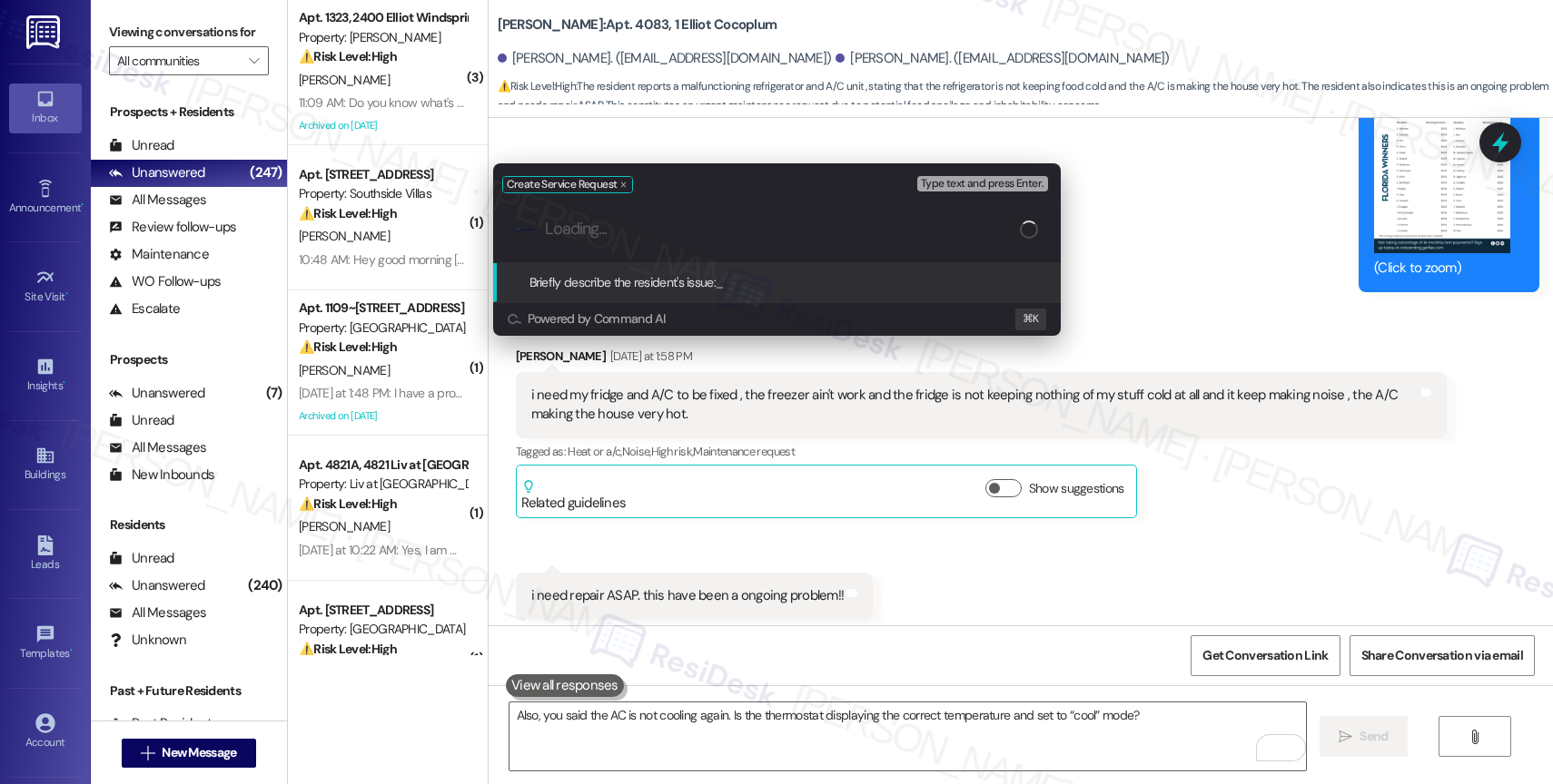
type input "t"
paste input "my fridge and A/C to be fixed , the freezer ain't work and the fridge is not ke…"
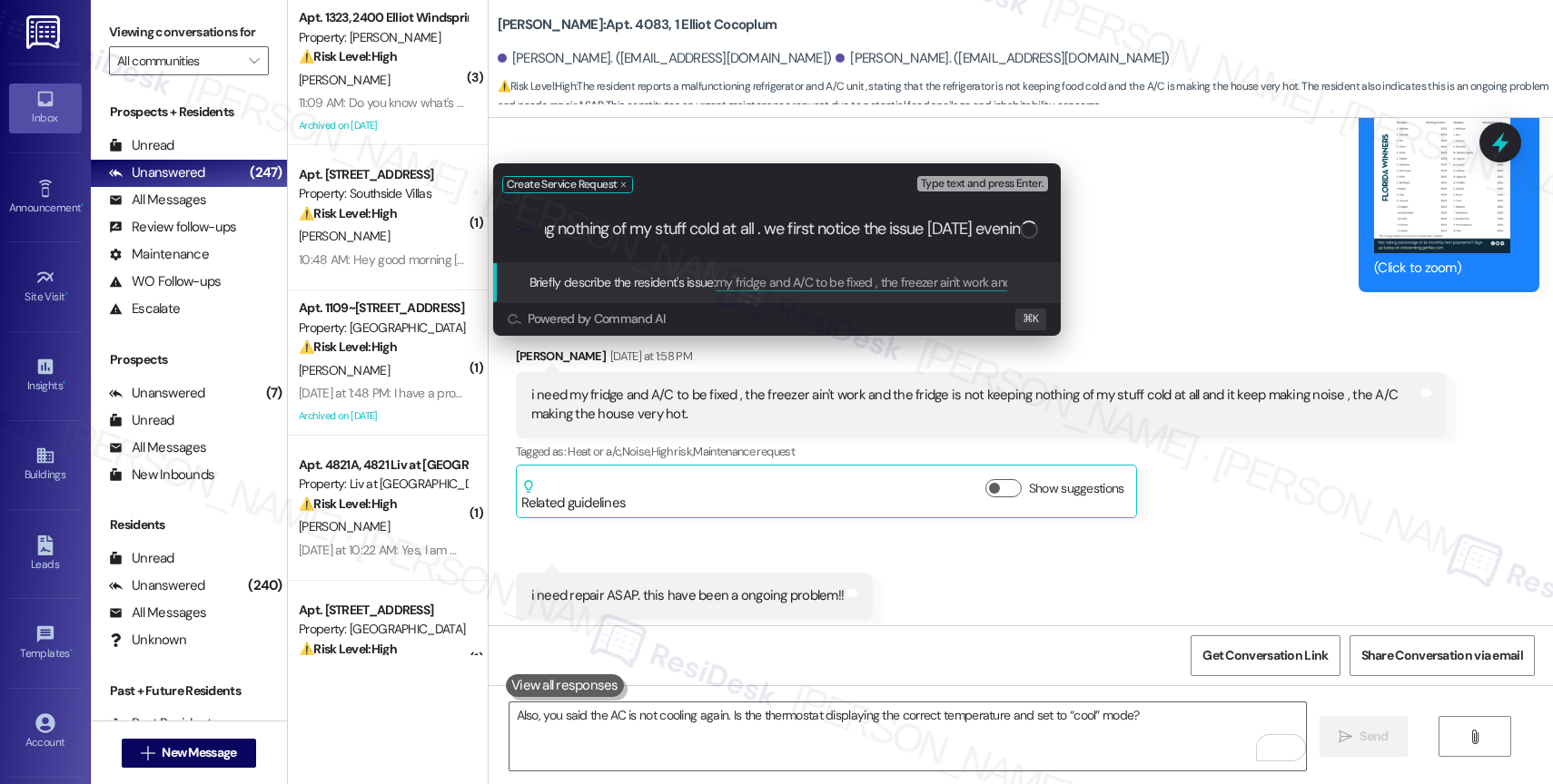
type input "my fridge and A/C to be fixed , the freezer ain't work and the fridge is not ke…"
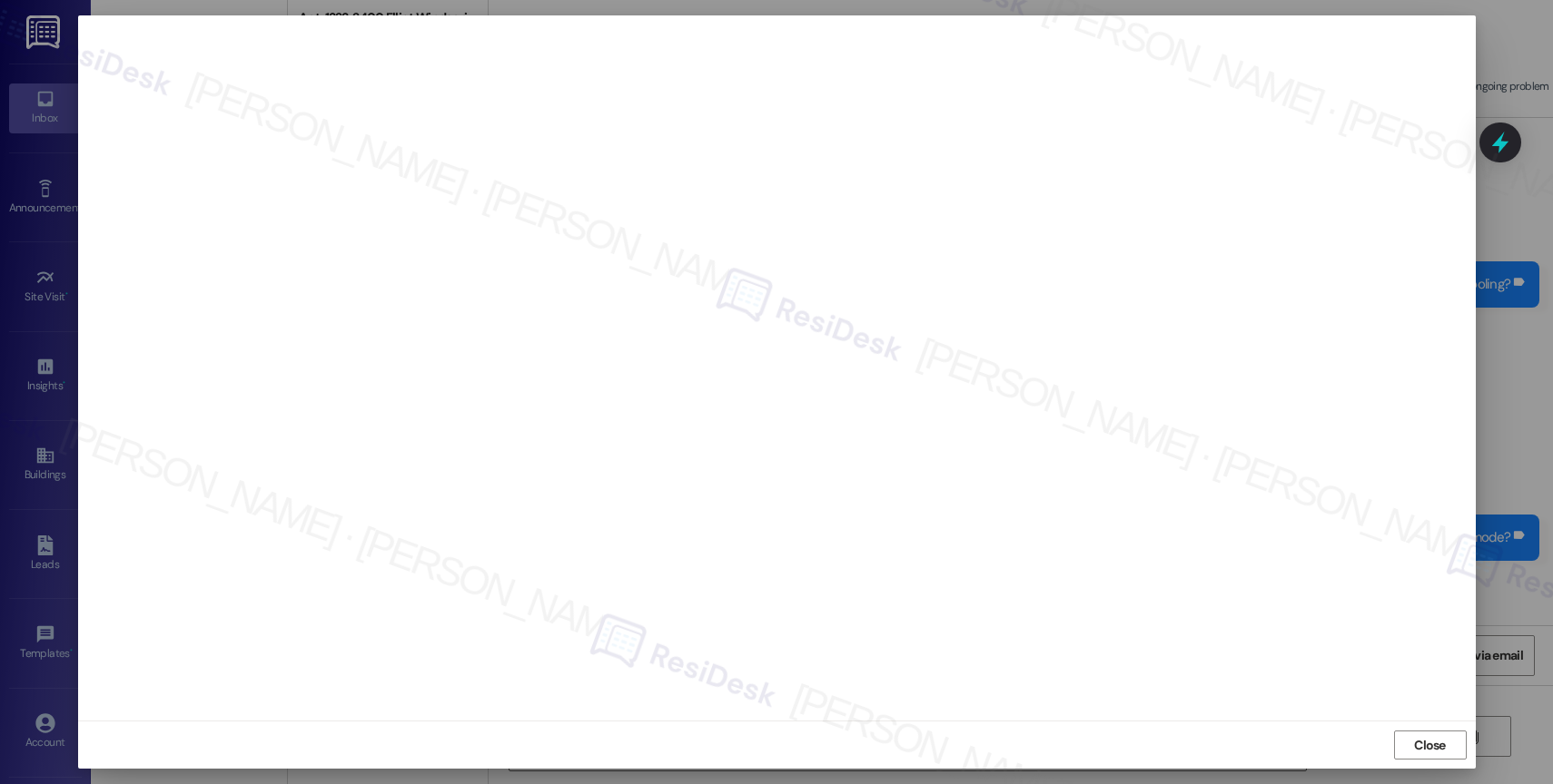
scroll to position [15379, 0]
click at [1419, 735] on span "Close" at bounding box center [1429, 746] width 39 height 27
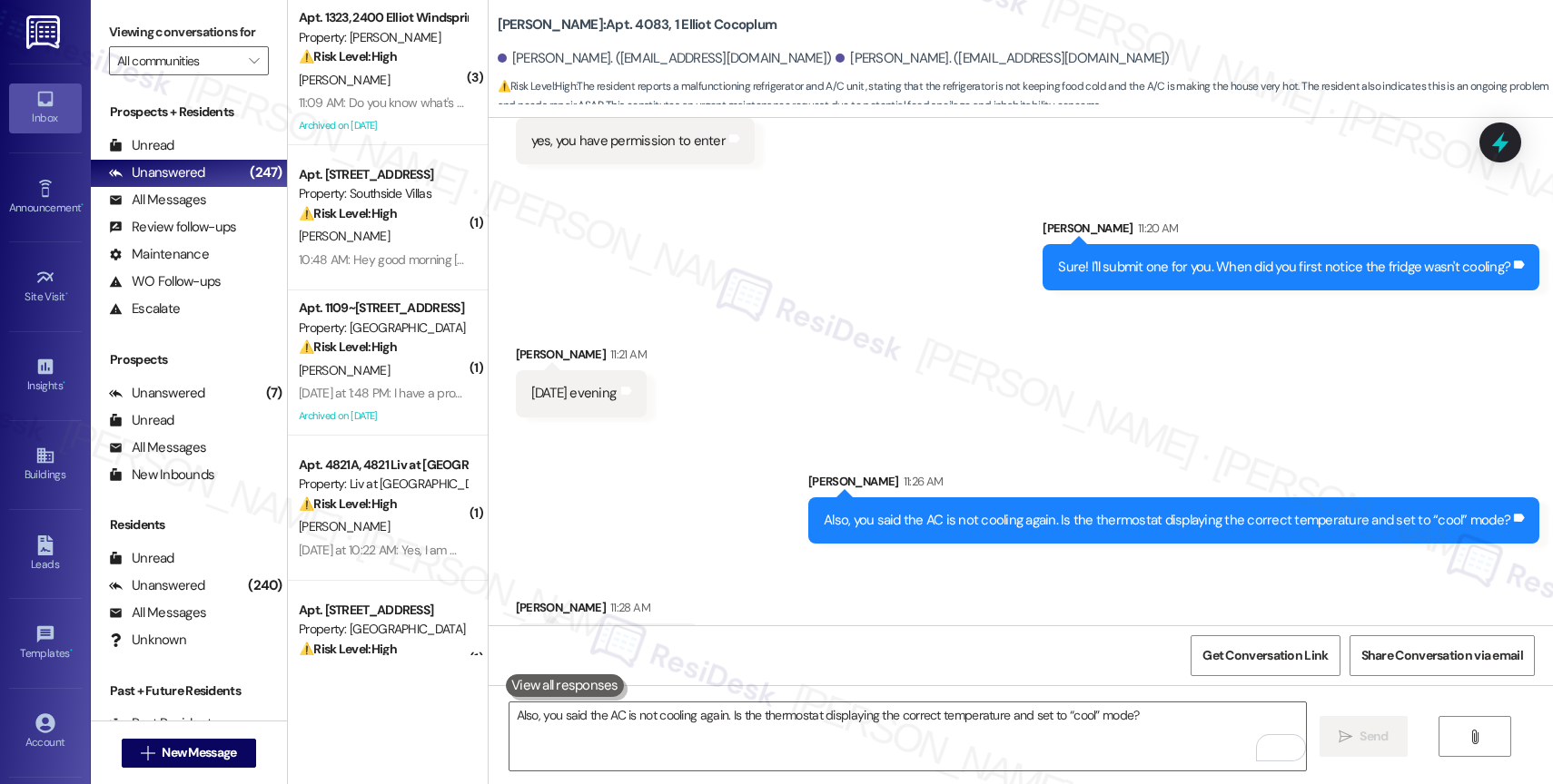
scroll to position [15380, 0]
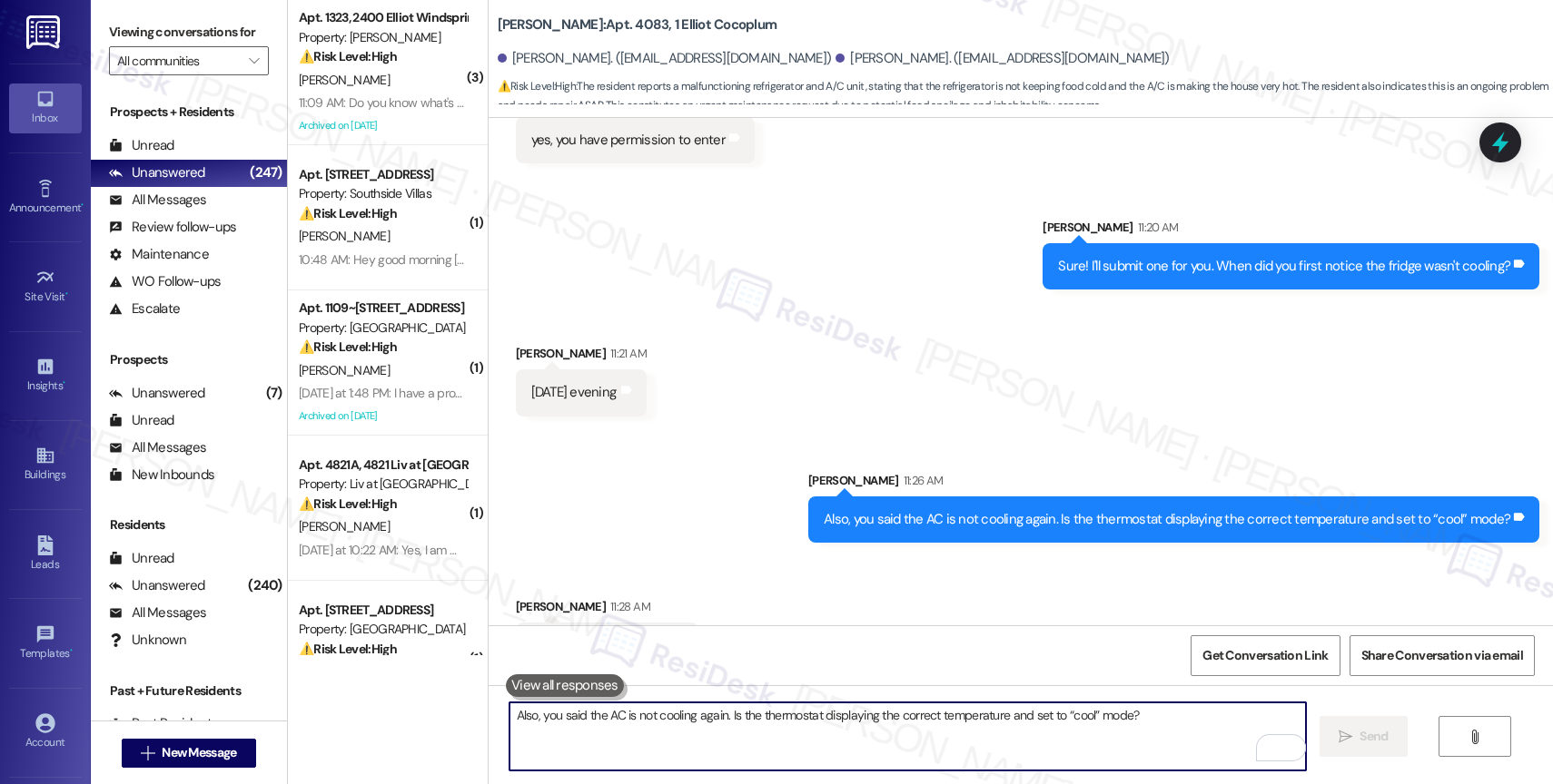
click at [657, 725] on textarea "Also, you said the AC is not cooling again. Is the thermostat displaying the co…" at bounding box center [908, 737] width 796 height 68
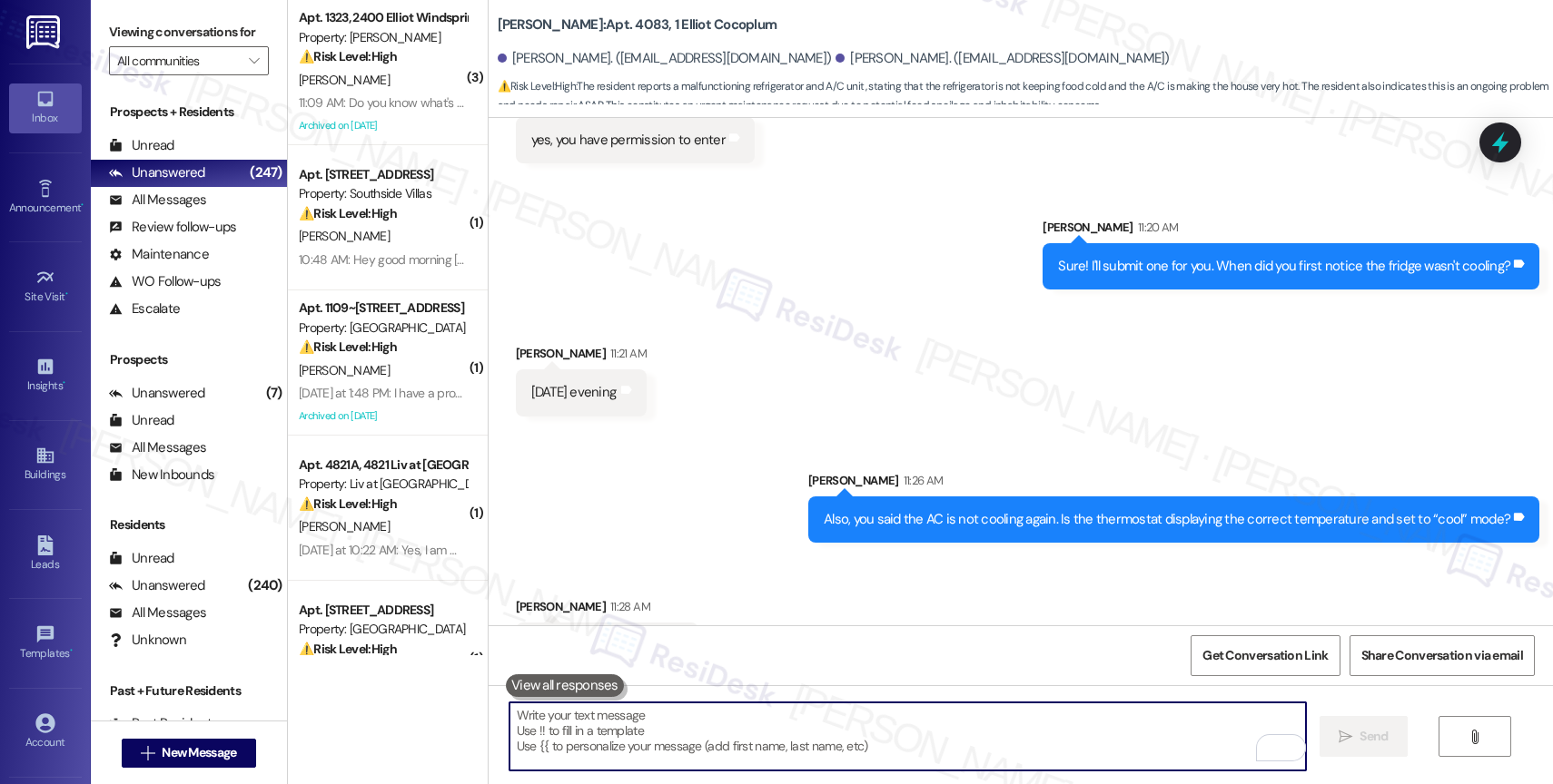
paste textarea "16117391"
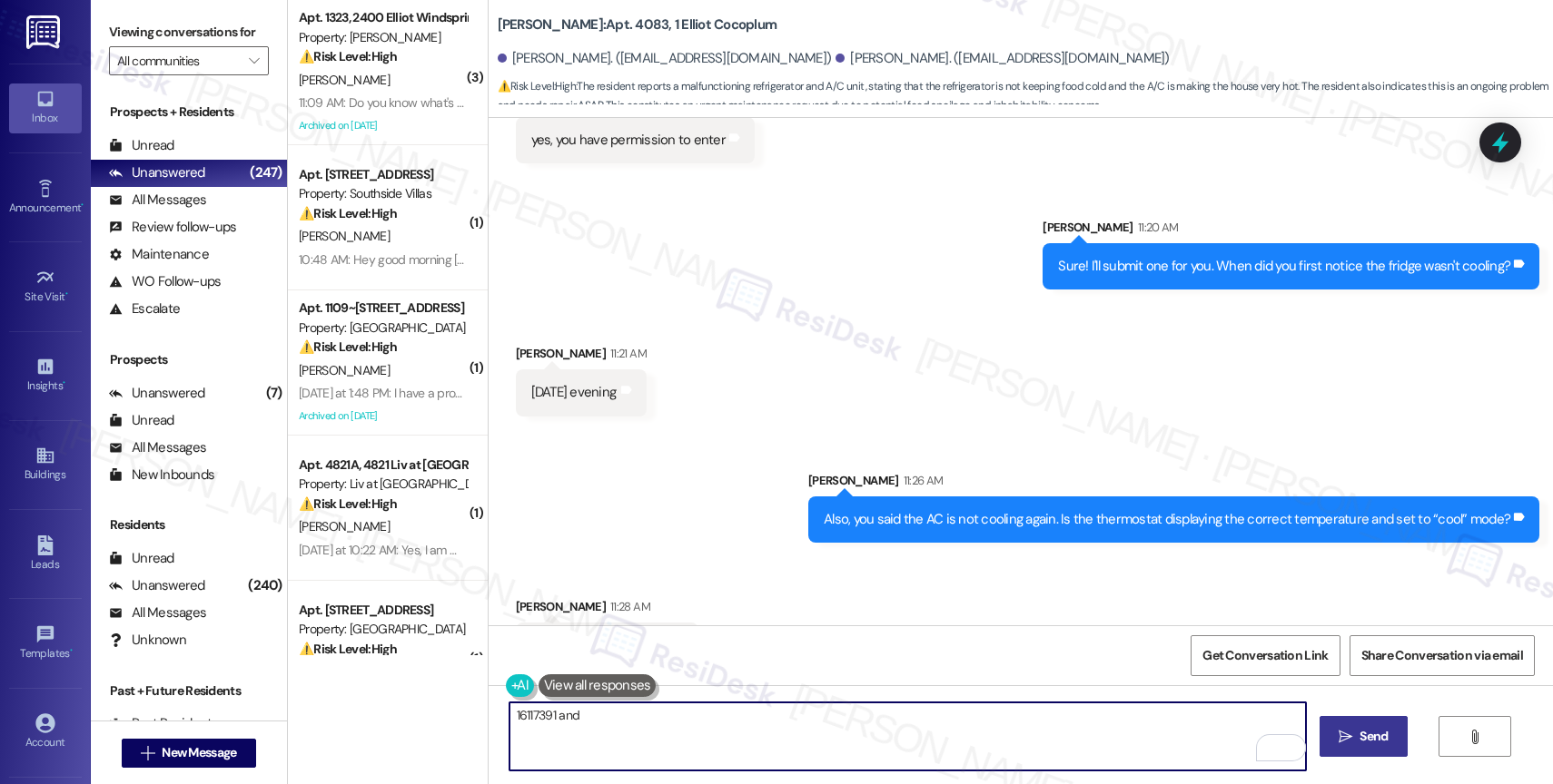
type textarea "16117391 and"
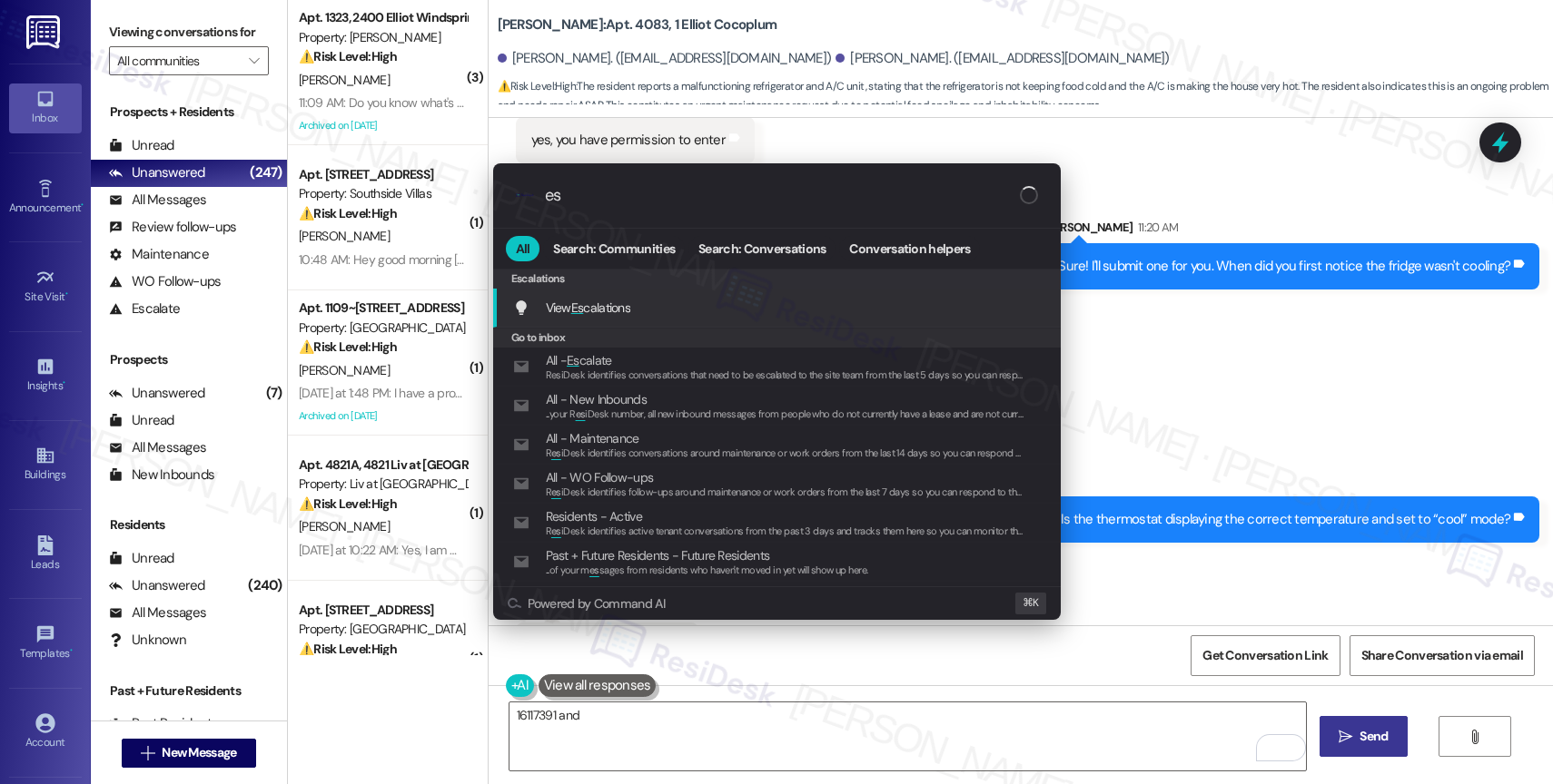
type input "e"
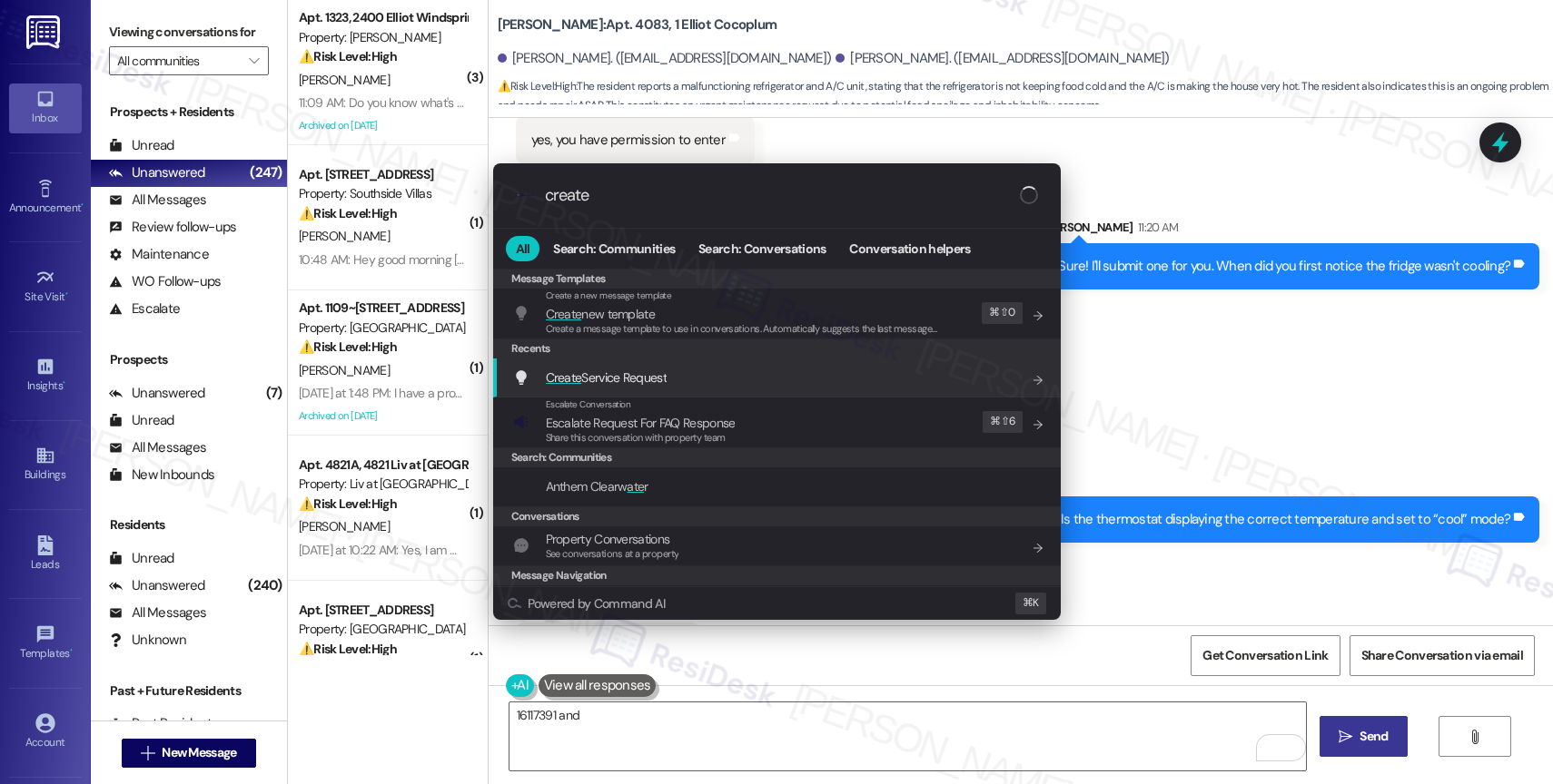
type input "create"
click at [640, 370] on span "Create Service Request" at bounding box center [606, 378] width 121 height 16
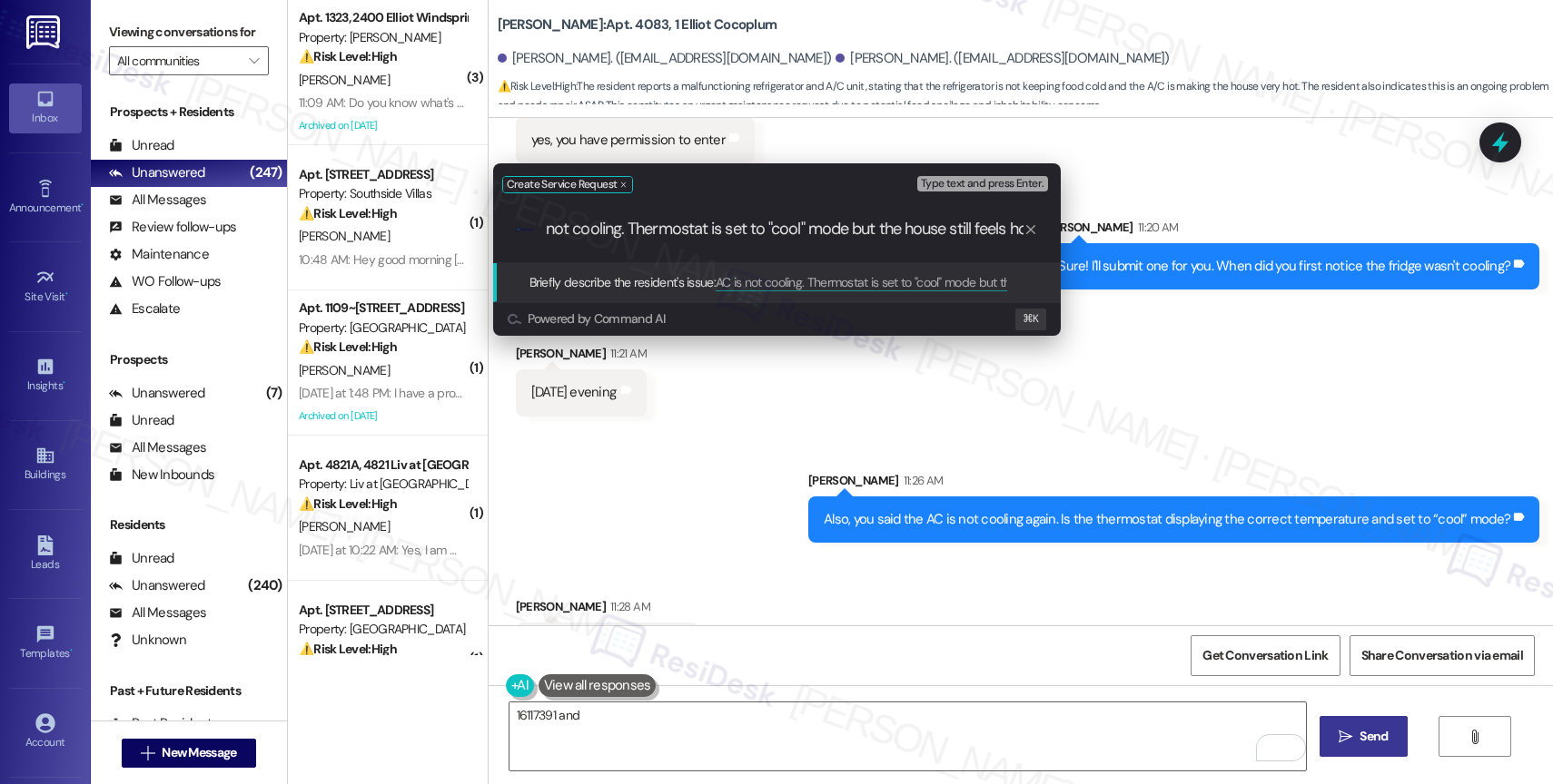
scroll to position [0, 51]
type input "AC is not cooling. Thermostat is set to "cool" mode but the house still feels h…"
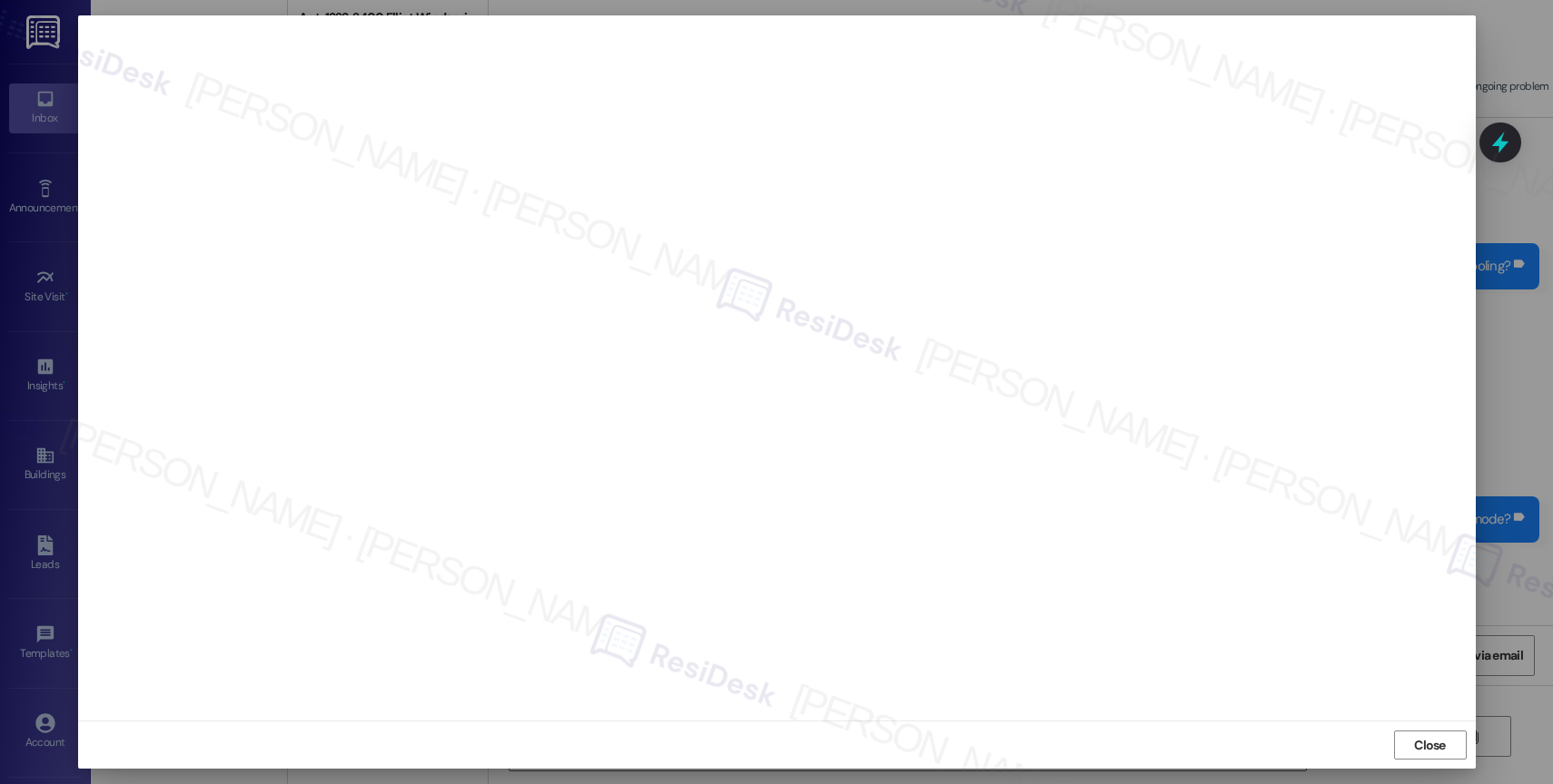
click at [1431, 738] on span "Close" at bounding box center [1429, 746] width 32 height 19
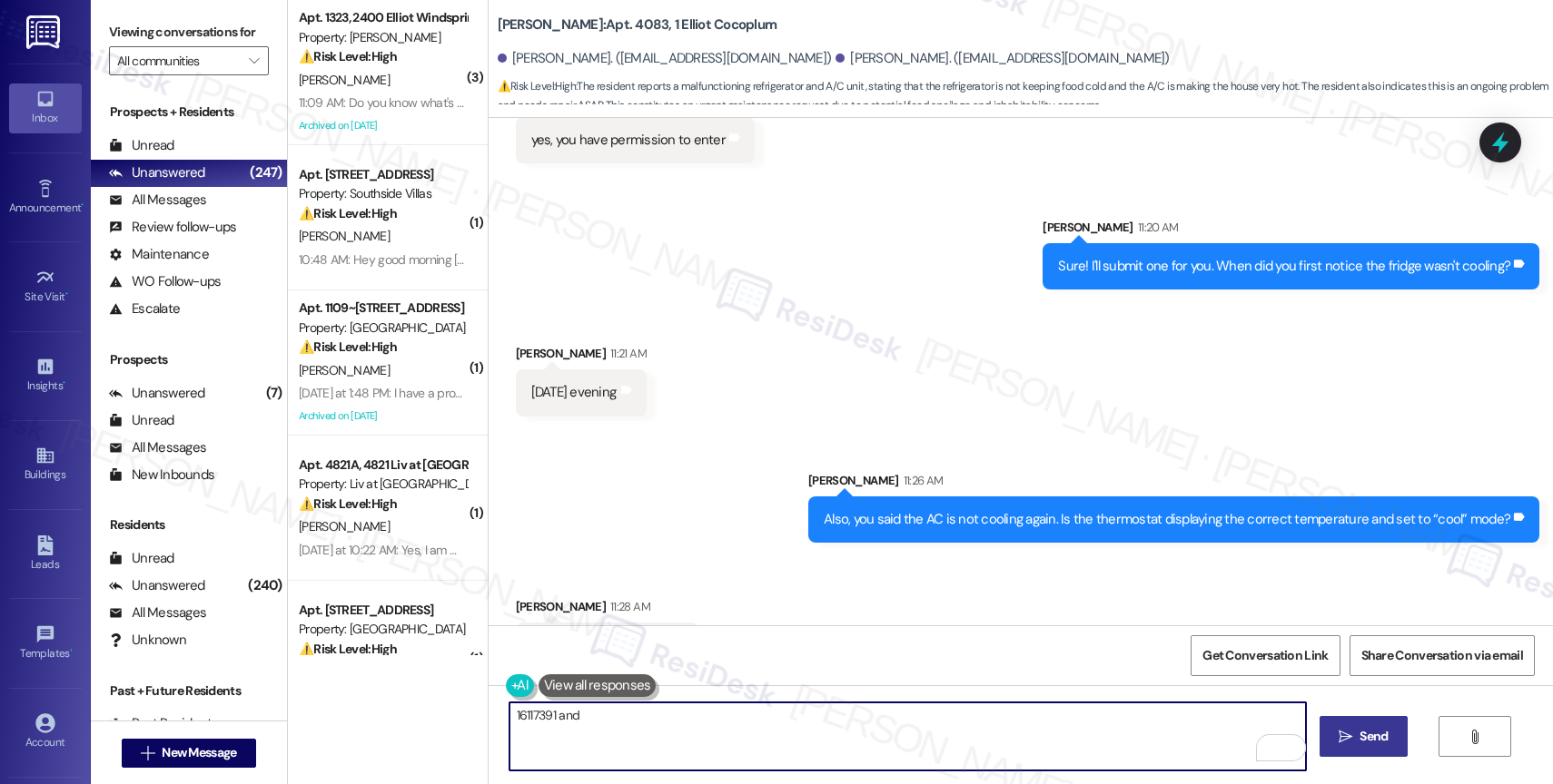
paste textarea "16117394"
click at [510, 716] on textarea "16117391 and 16117394" at bounding box center [908, 737] width 796 height 68
click at [1018, 719] on textarea "Thank you for sharing all these details. I have submitted work orders 16117391 …" at bounding box center [908, 737] width 796 height 68
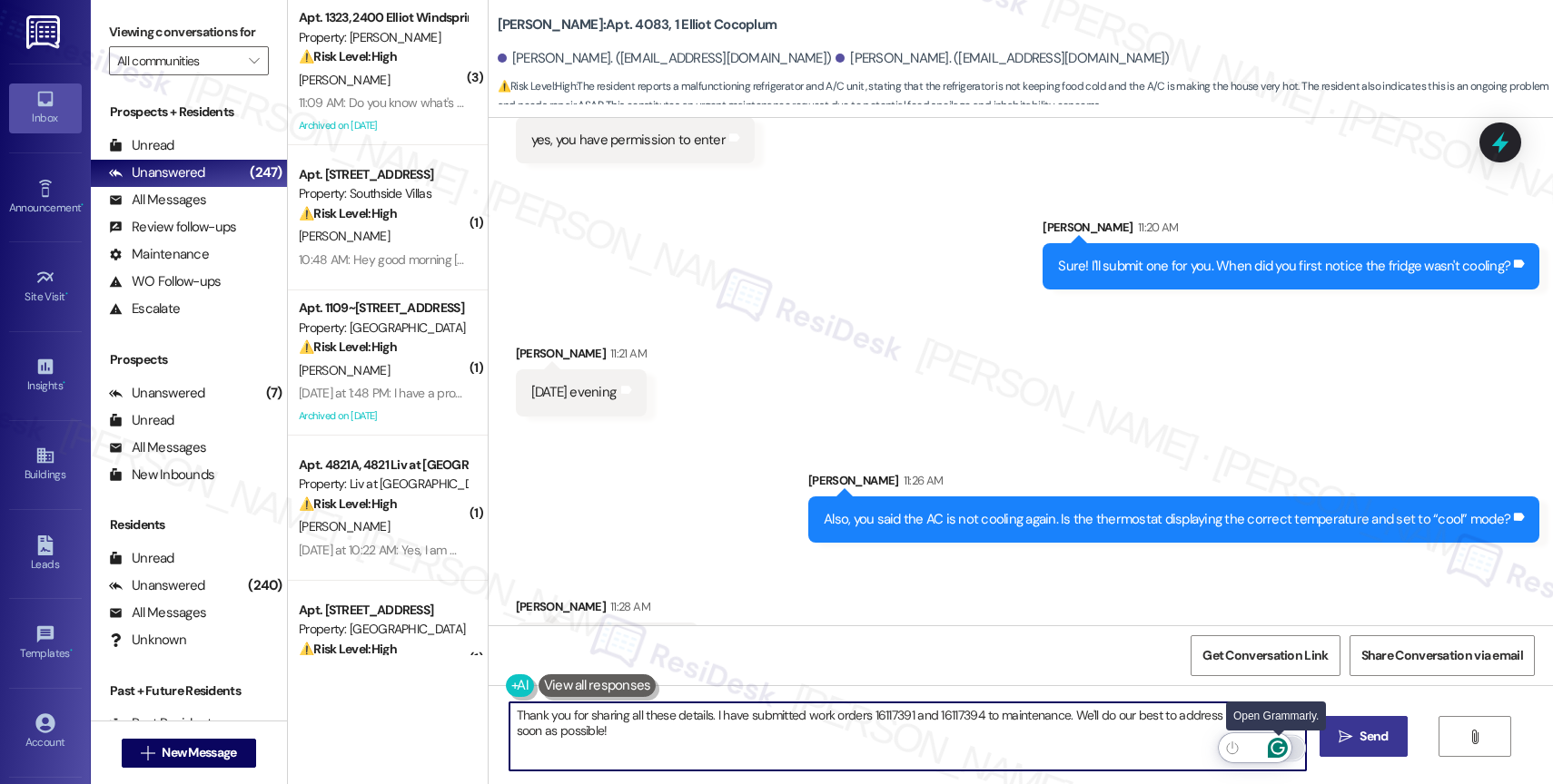
type textarea "Thank you for sharing all these details. I have submitted work orders 16117391 …"
click at [1277, 739] on icon "Open Grammarly. 0 Suggestions." at bounding box center [1278, 749] width 20 height 20
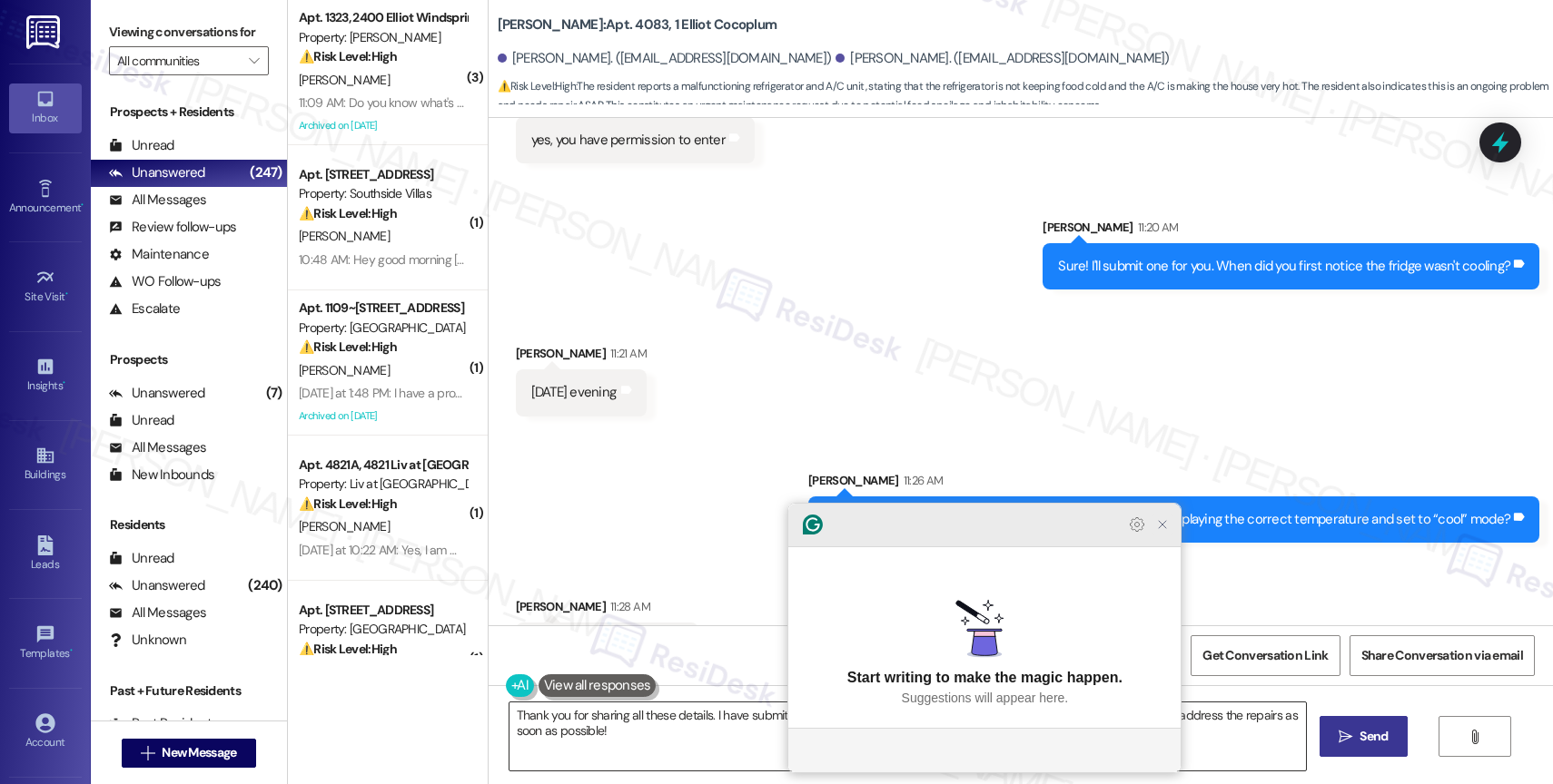
click at [1167, 532] on icon "Close Grammarly Assistant" at bounding box center [1162, 525] width 15 height 15
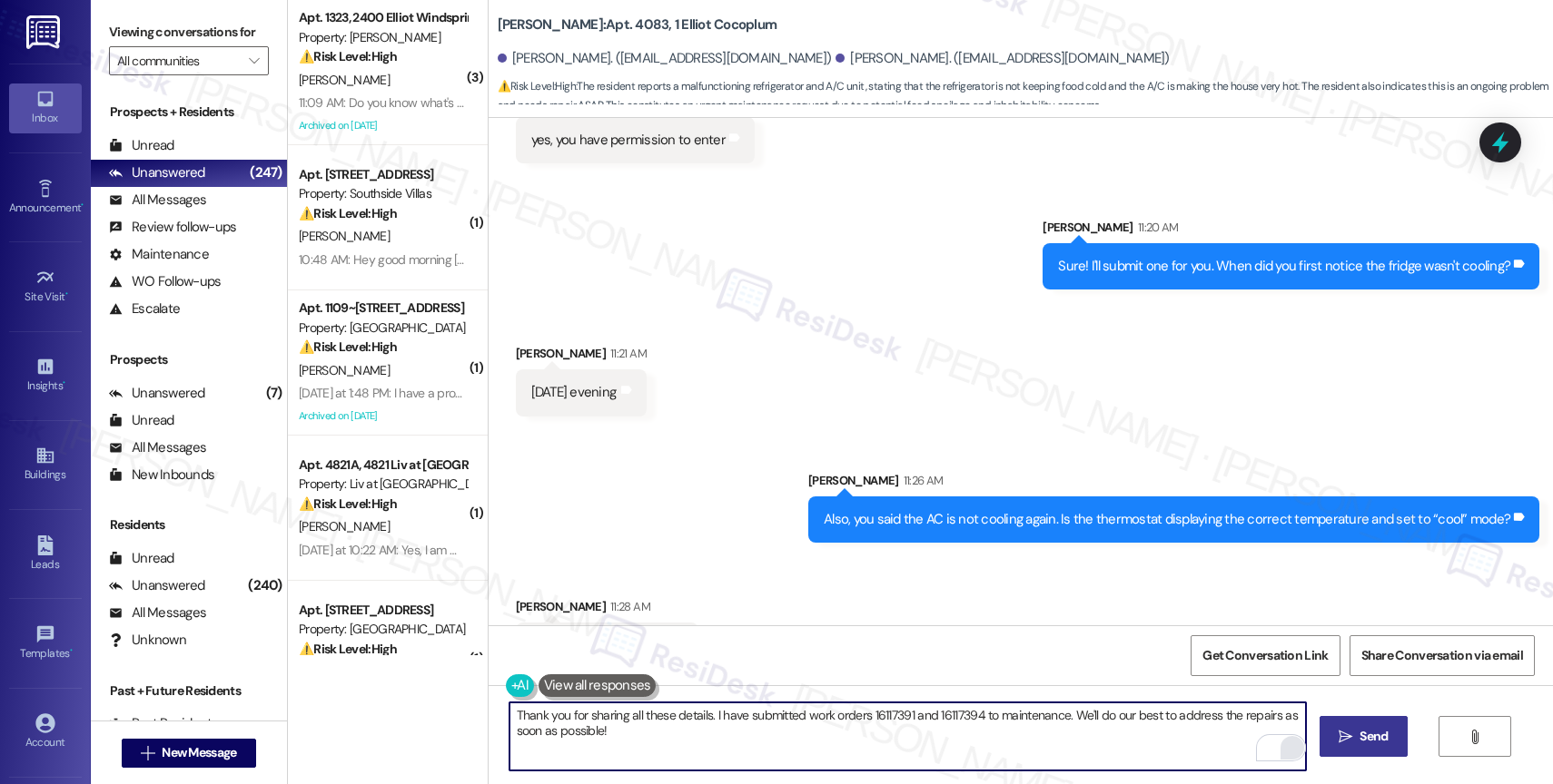
click at [1349, 745] on span " Send" at bounding box center [1363, 737] width 57 height 19
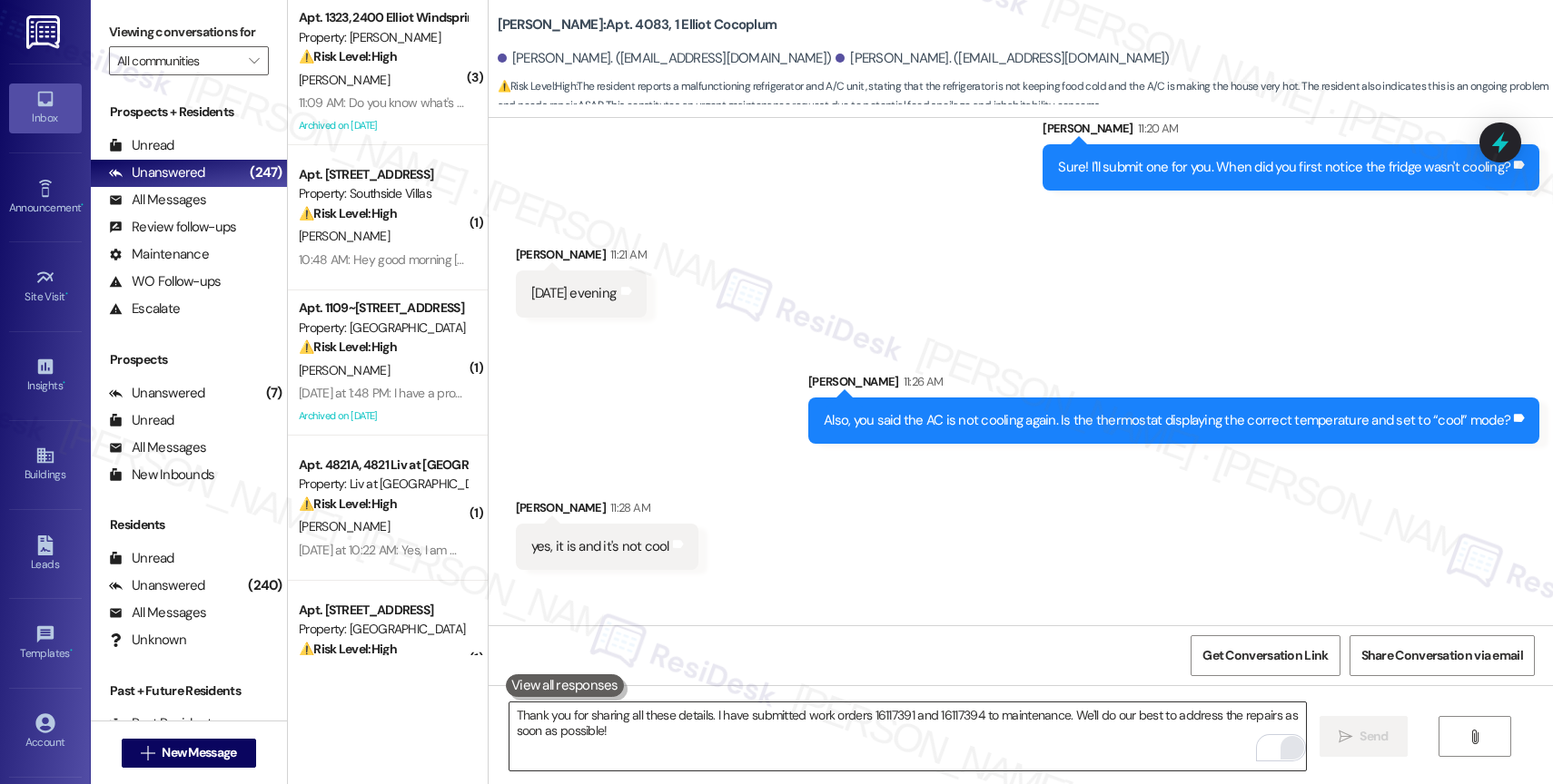
scroll to position [15526, 0]
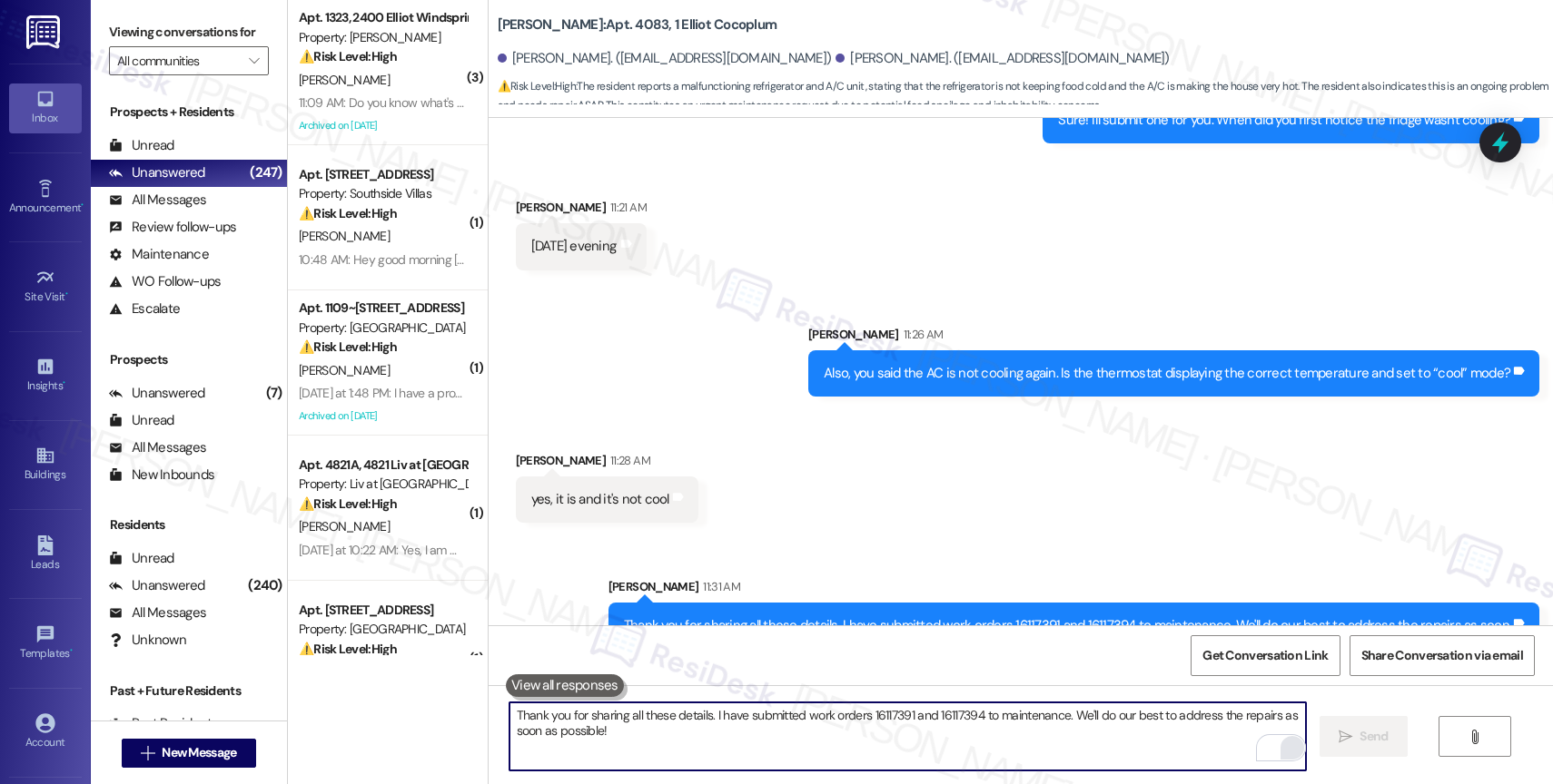
click at [608, 740] on textarea "Thank you for sharing all these details. I have submitted work orders 16117391 …" at bounding box center [908, 737] width 796 height 68
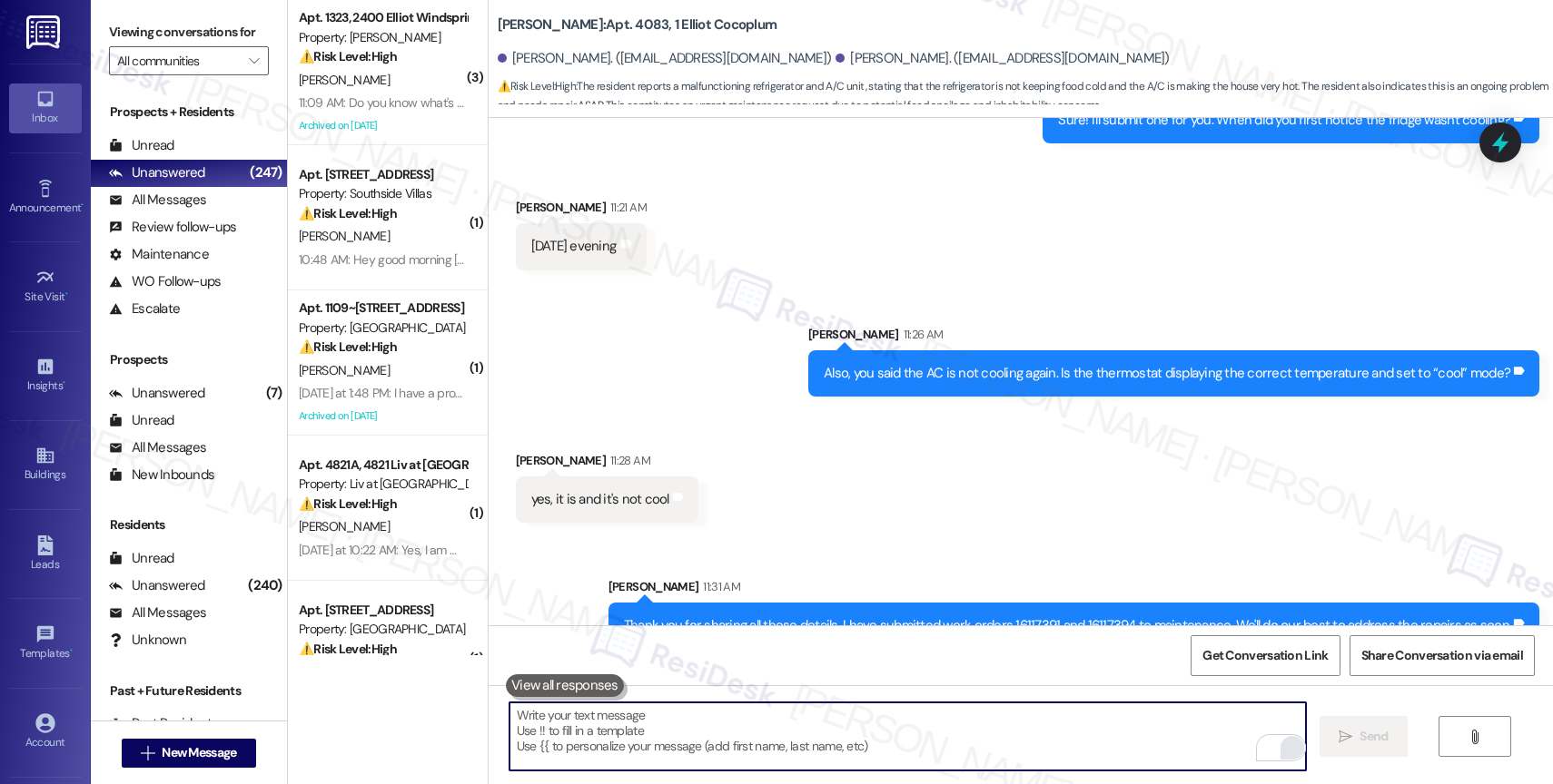
paste textarea "If anything else comes up or you have more questions, feel free to reach out an…"
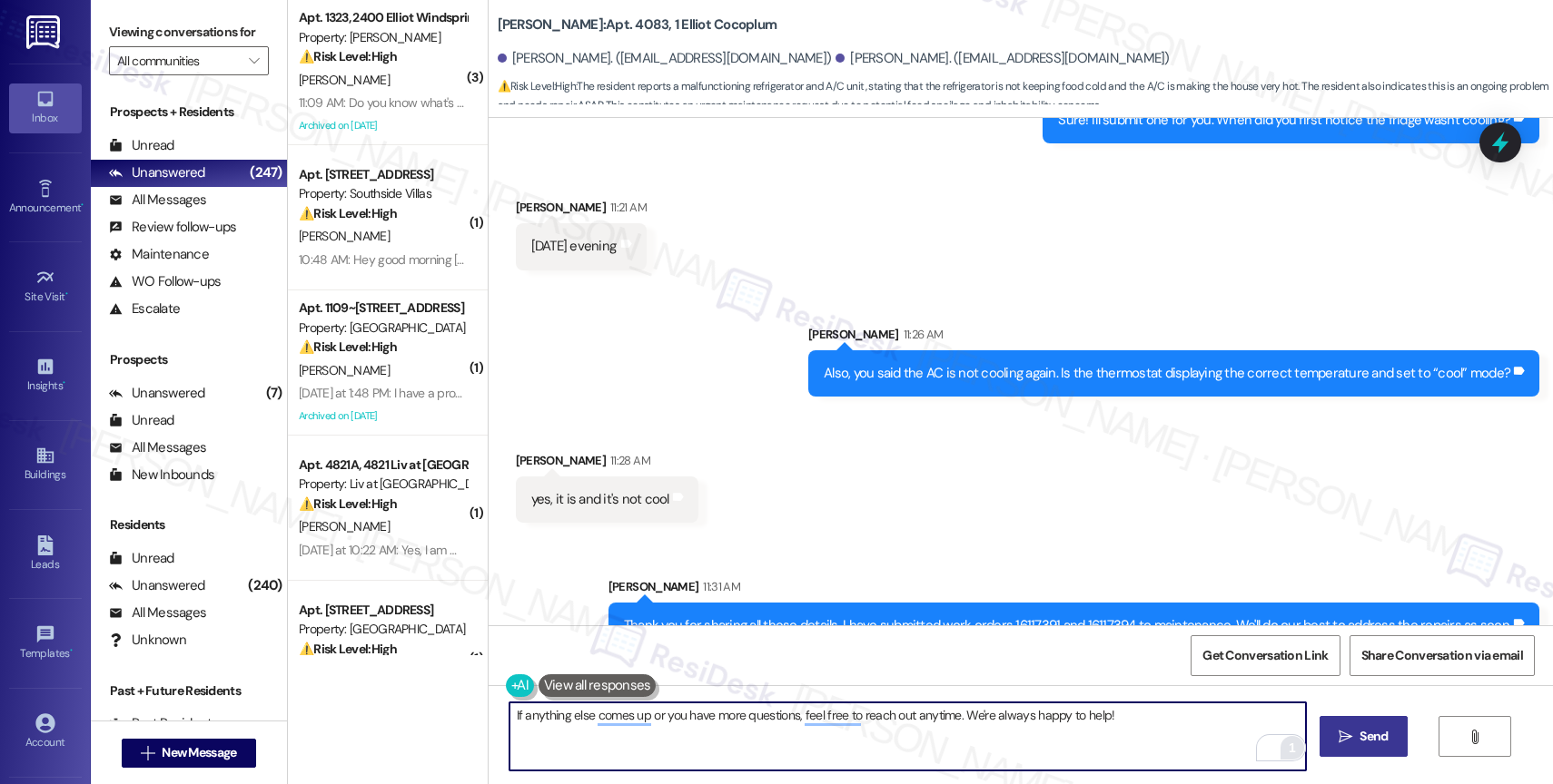
type textarea "If anything else comes up or you have more questions, feel free to reach out an…"
click at [1366, 738] on span "Send" at bounding box center [1373, 737] width 28 height 19
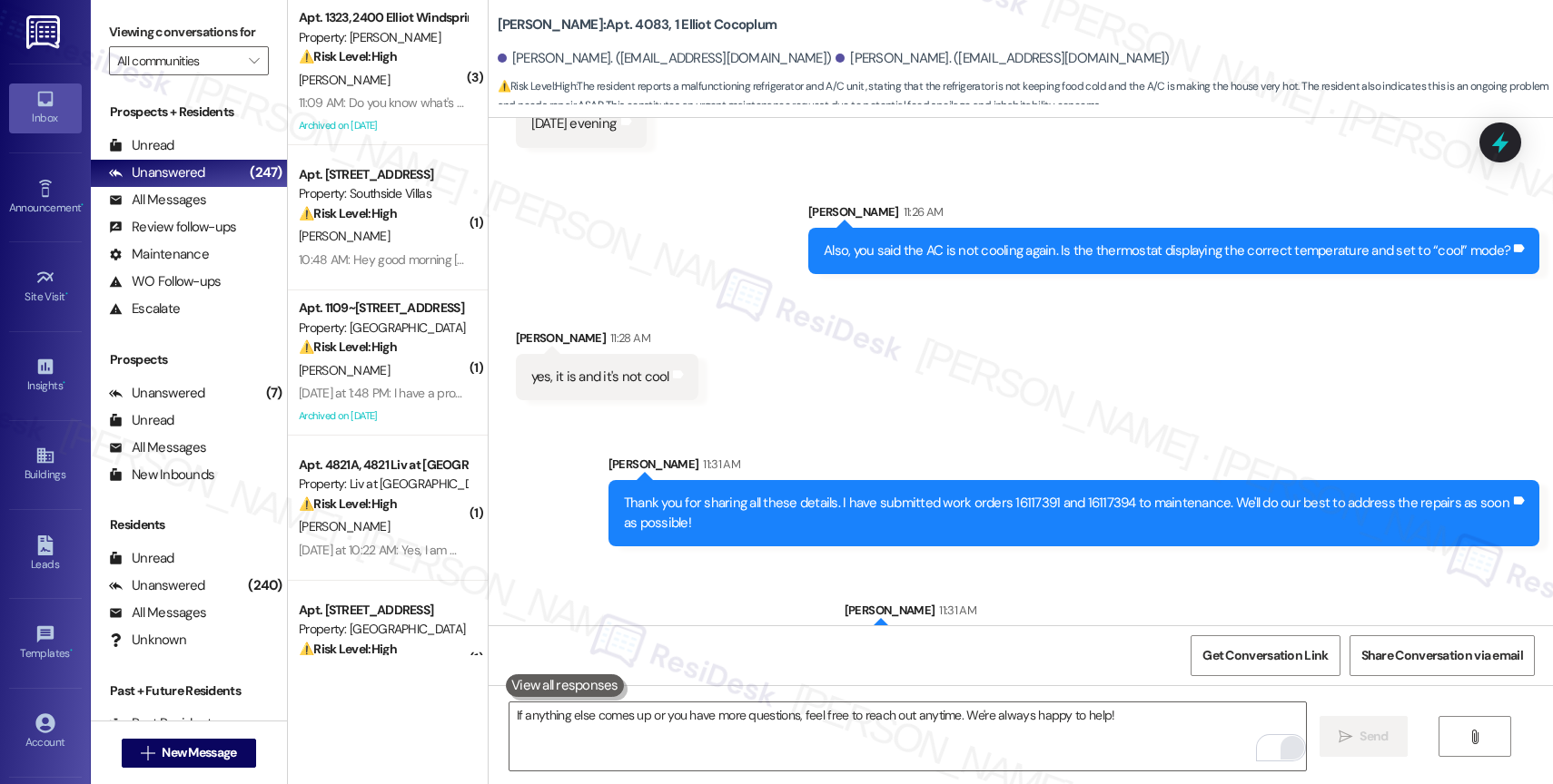
scroll to position [15654, 0]
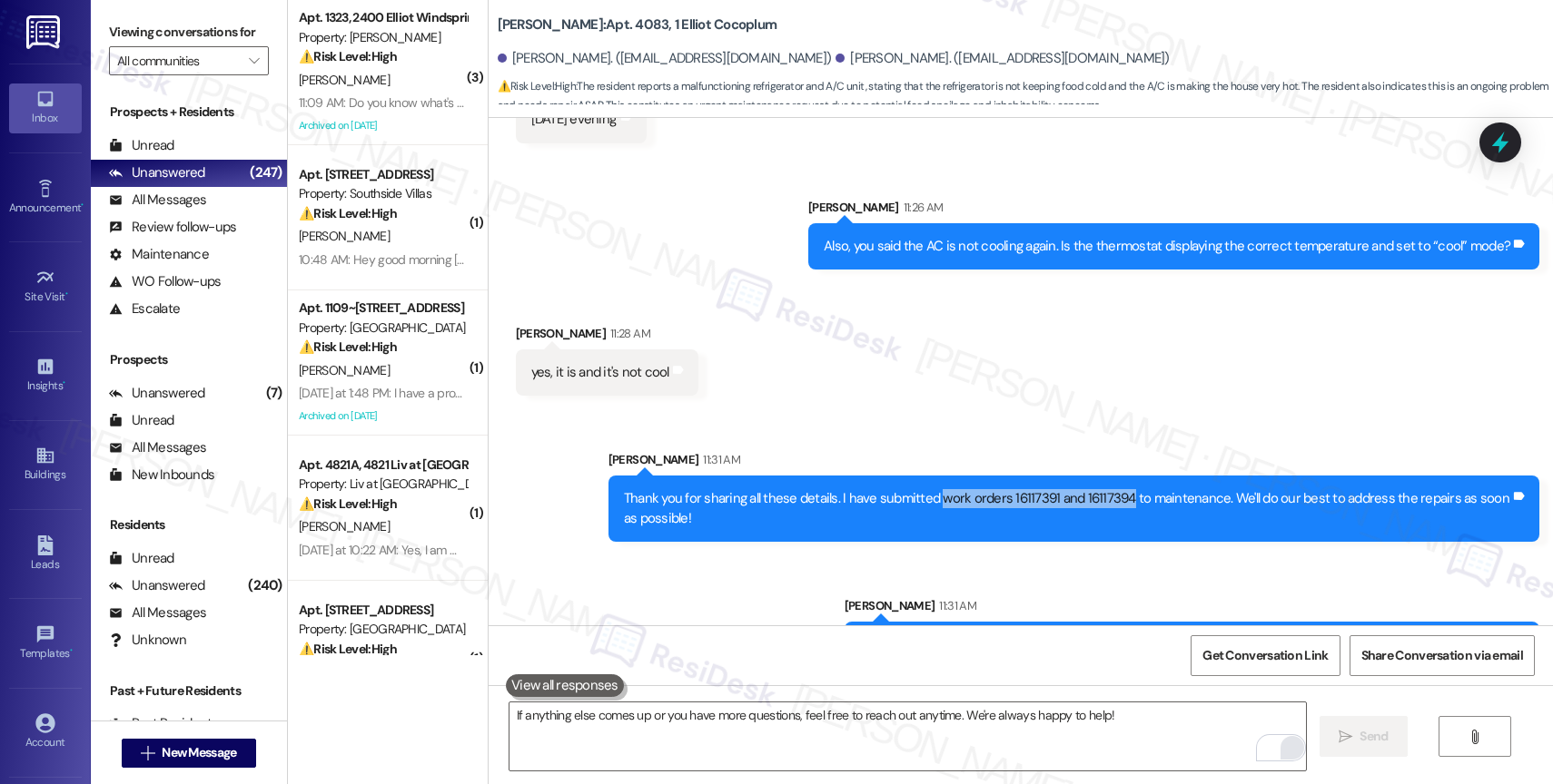
drag, startPoint x: 922, startPoint y: 438, endPoint x: 1109, endPoint y: 435, distance: 187.0
click at [1109, 490] on div "Thank you for sharing all these details. I have submitted work orders 16117391 …" at bounding box center [1067, 509] width 886 height 39
copy div "work orders 16117391 and 16117394"
click at [944, 312] on div "Received via SMS Yvelise Honore 11:28 AM yes, it is and it's not cool Tags and …" at bounding box center [1020, 346] width 1064 height 126
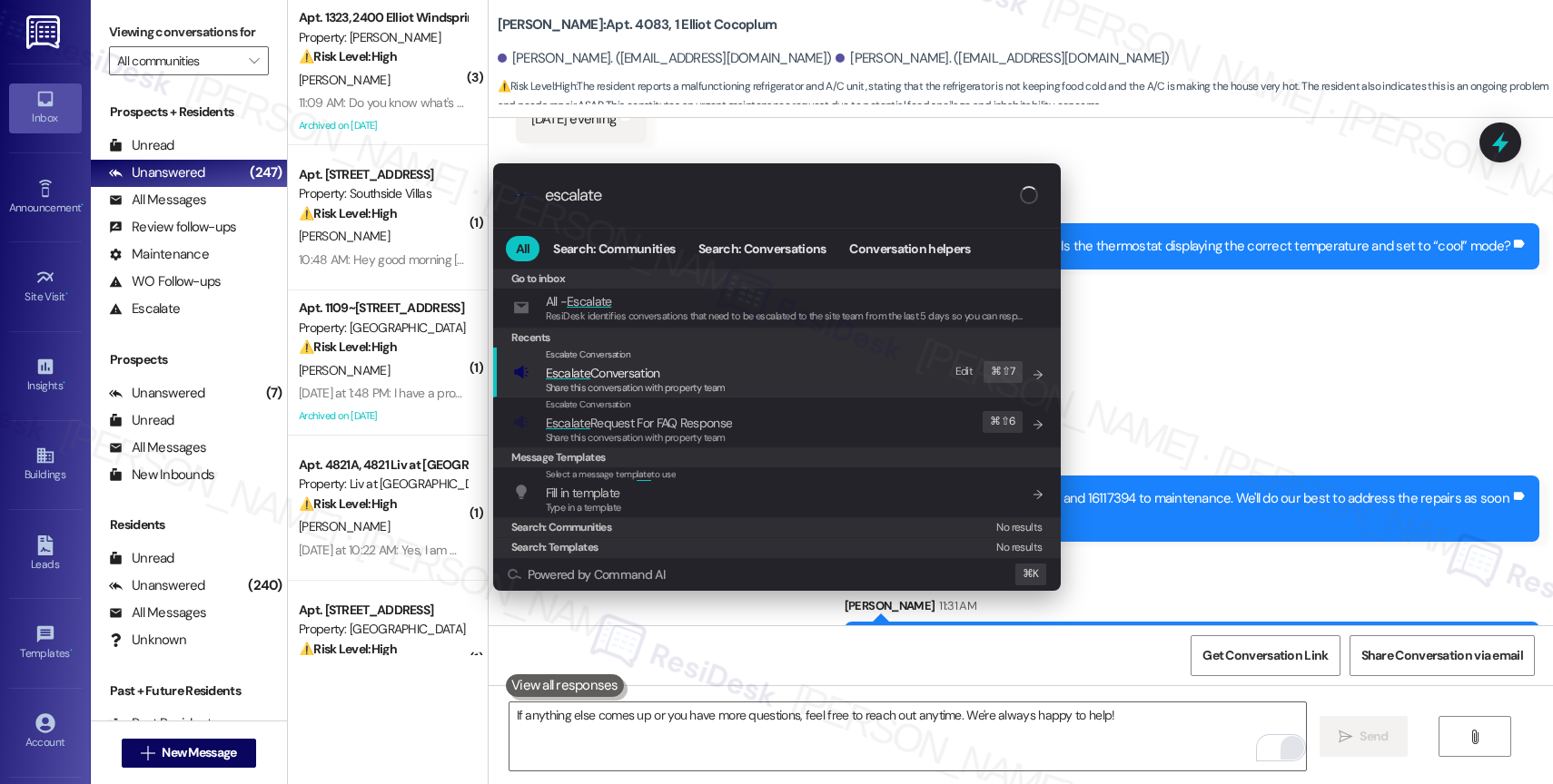
type input "escalate"
click at [642, 367] on span "Escalate Conversation" at bounding box center [603, 373] width 114 height 16
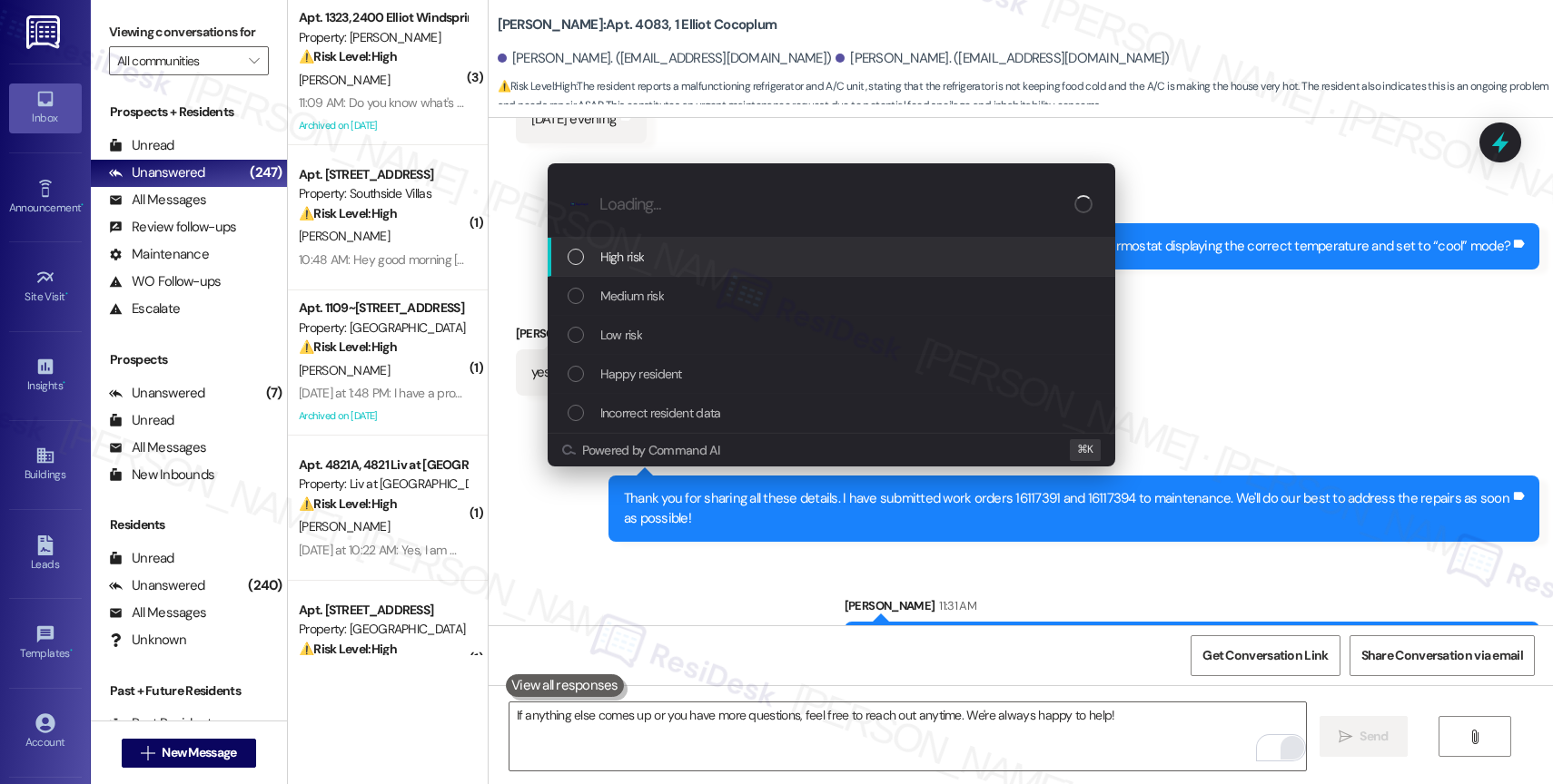
click at [633, 249] on span "High risk" at bounding box center [622, 257] width 45 height 20
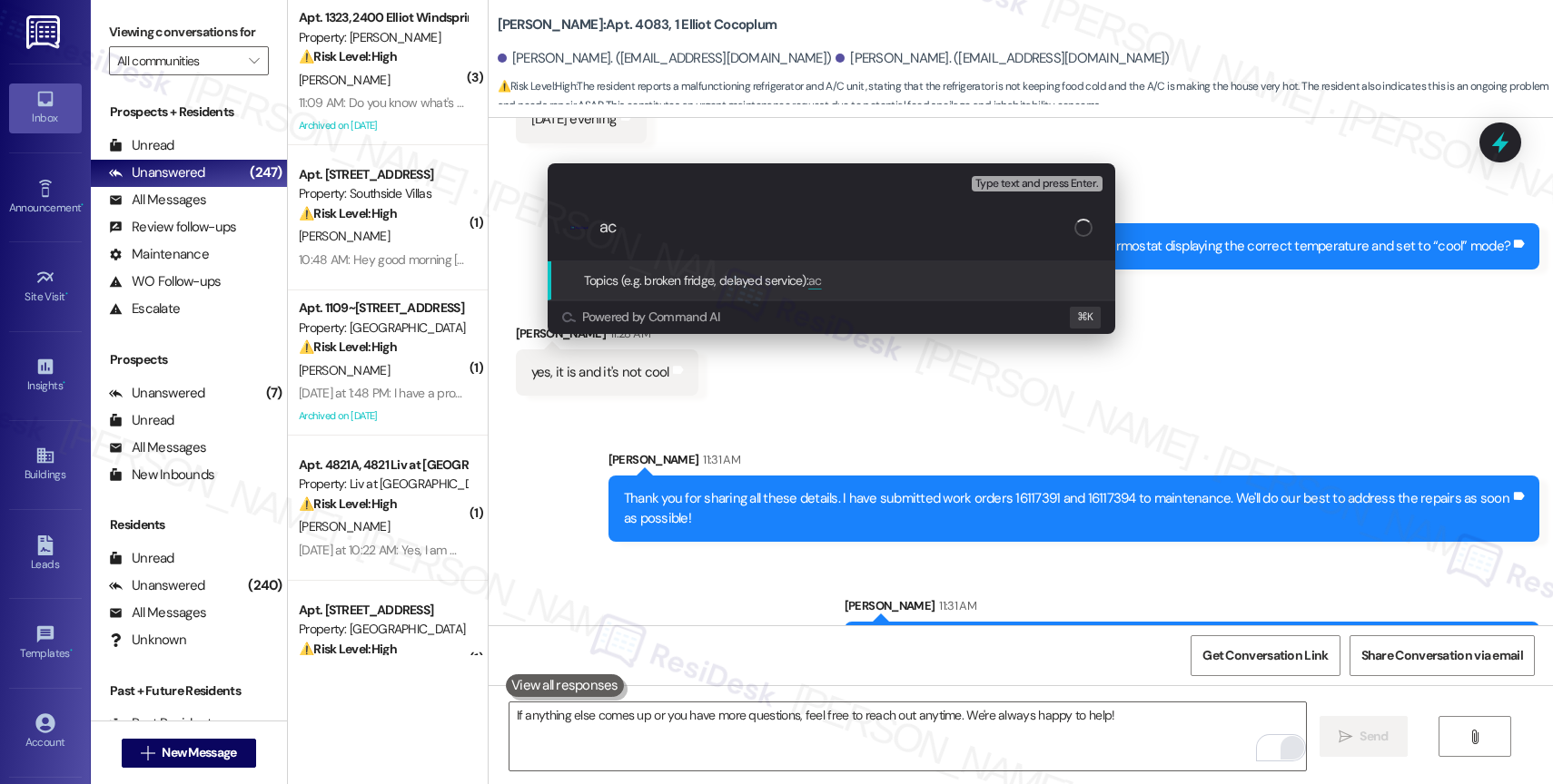
type input "a"
paste input "work orders 16117391 and 16117394"
type input "AC and fridge repairs - New work orders 16117391 and 16117394"
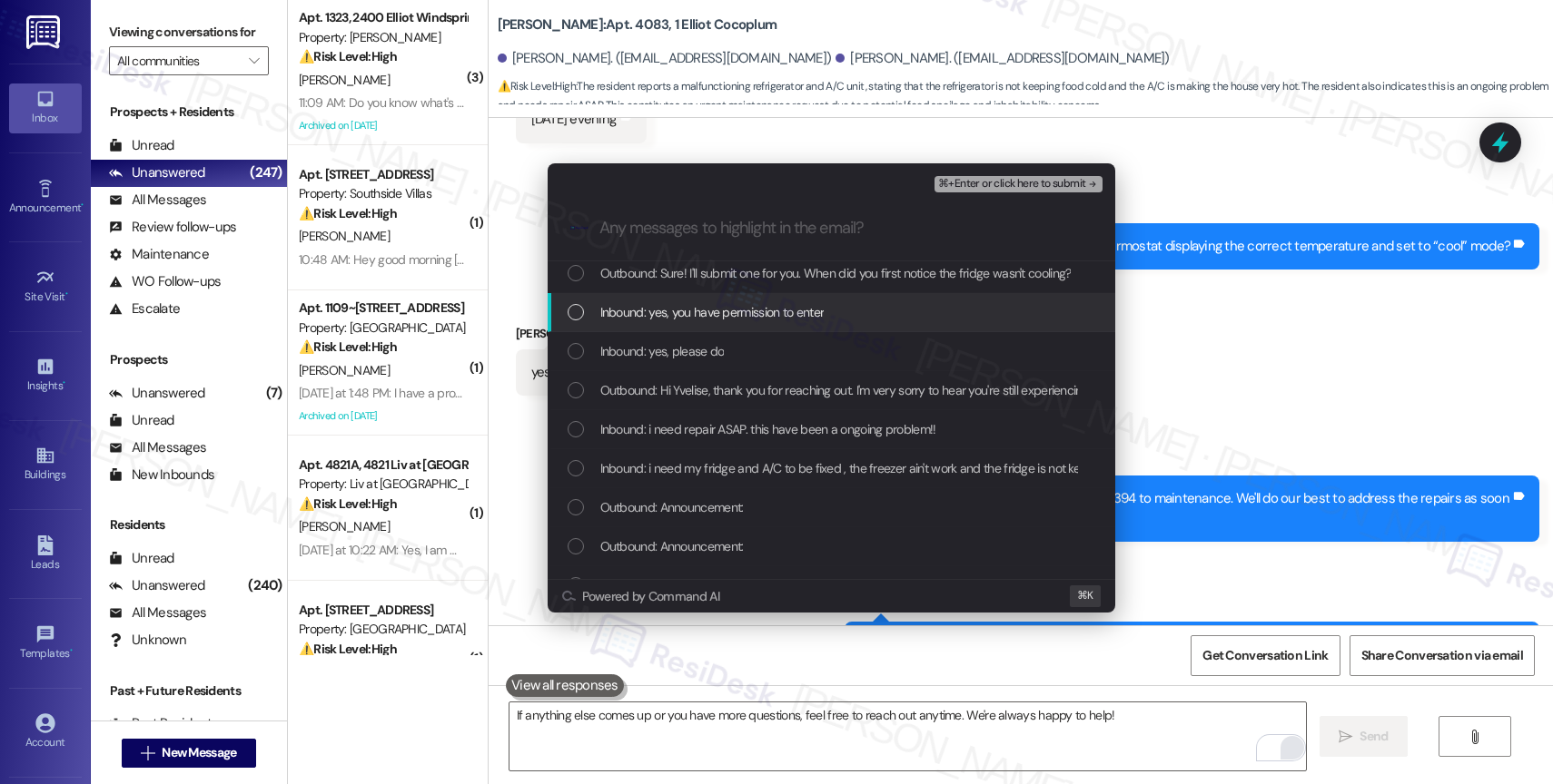
scroll to position [203, 0]
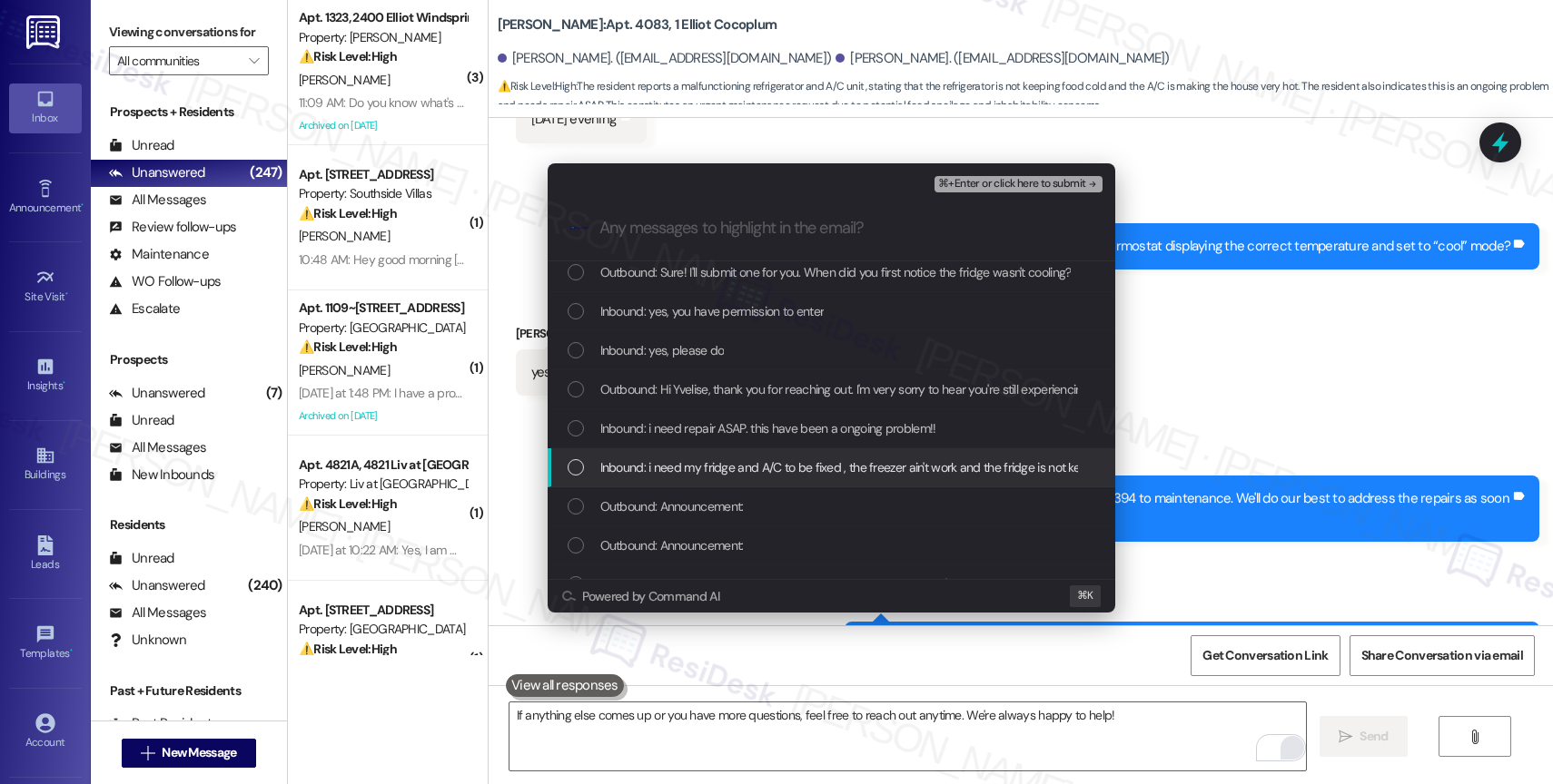
click at [702, 466] on span "Inbound: i need my fridge and A/C to be fixed , the freezer ain't work and the …" at bounding box center [1096, 468] width 991 height 20
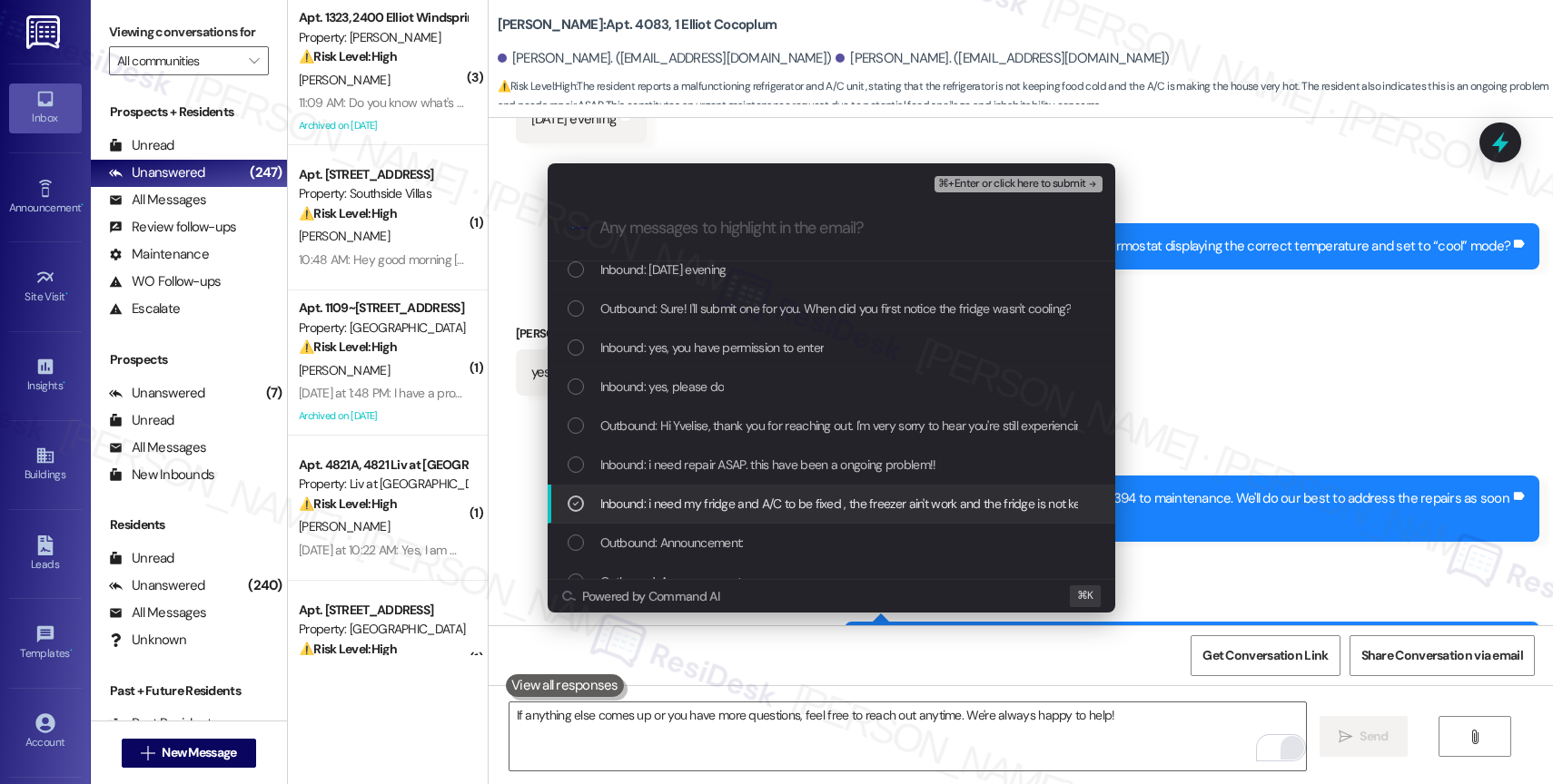
scroll to position [167, 0]
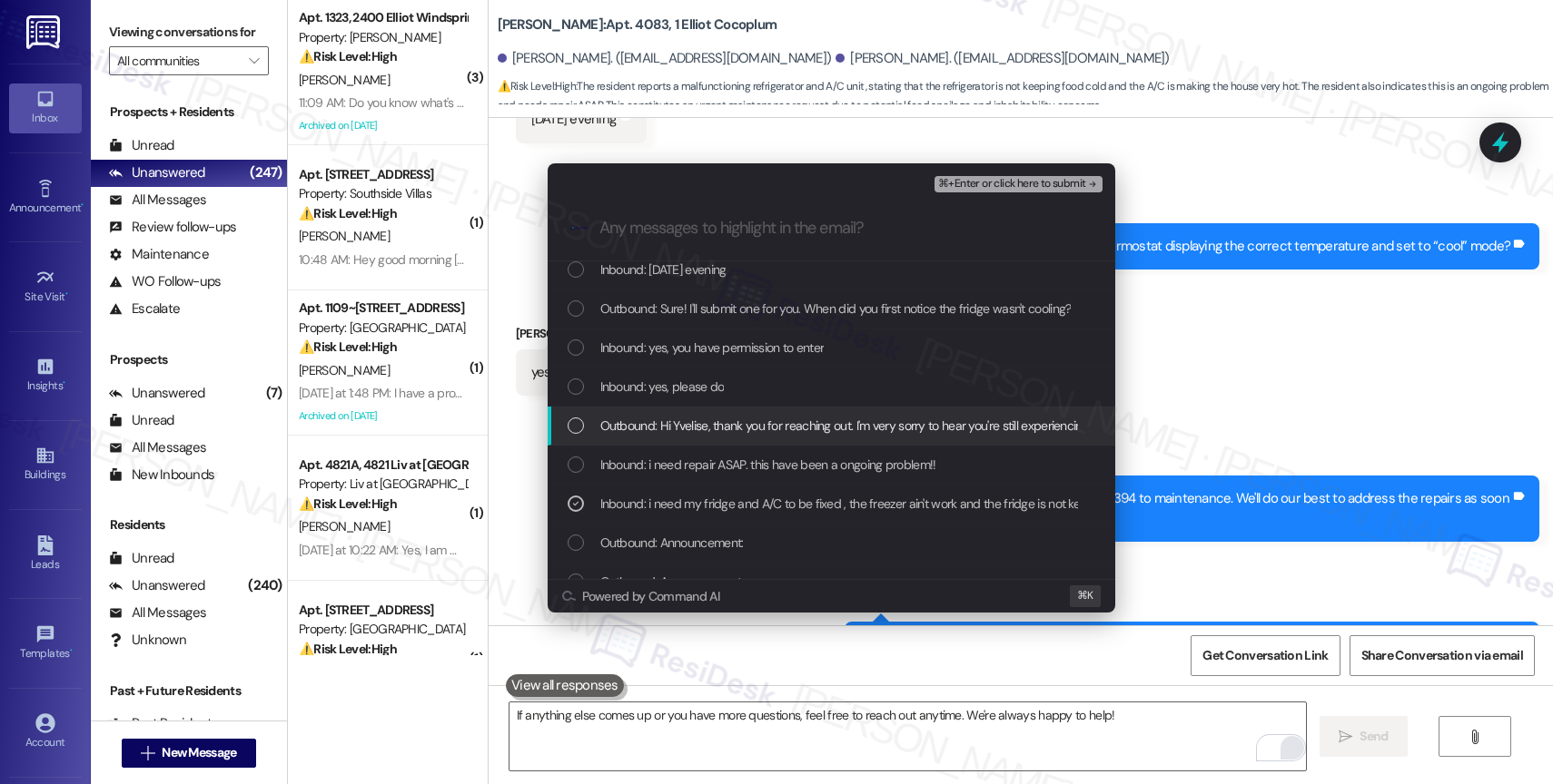
click at [693, 412] on div "Outbound: Hi Yvelise, thank you for reaching out. I'm very sorry to hear you're…" at bounding box center [831, 426] width 568 height 39
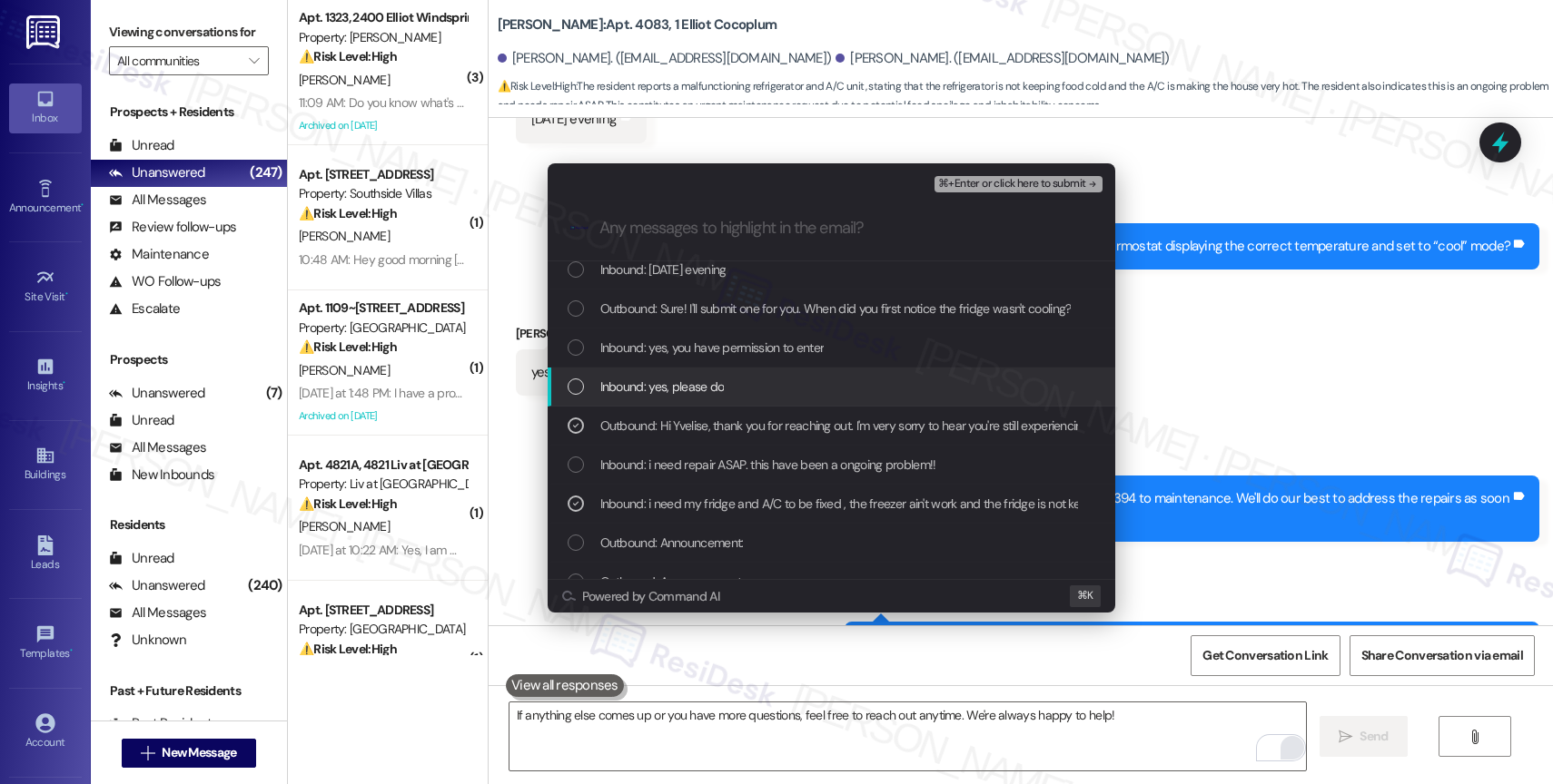
click at [687, 387] on span "Inbound: yes, please do" at bounding box center [662, 387] width 124 height 20
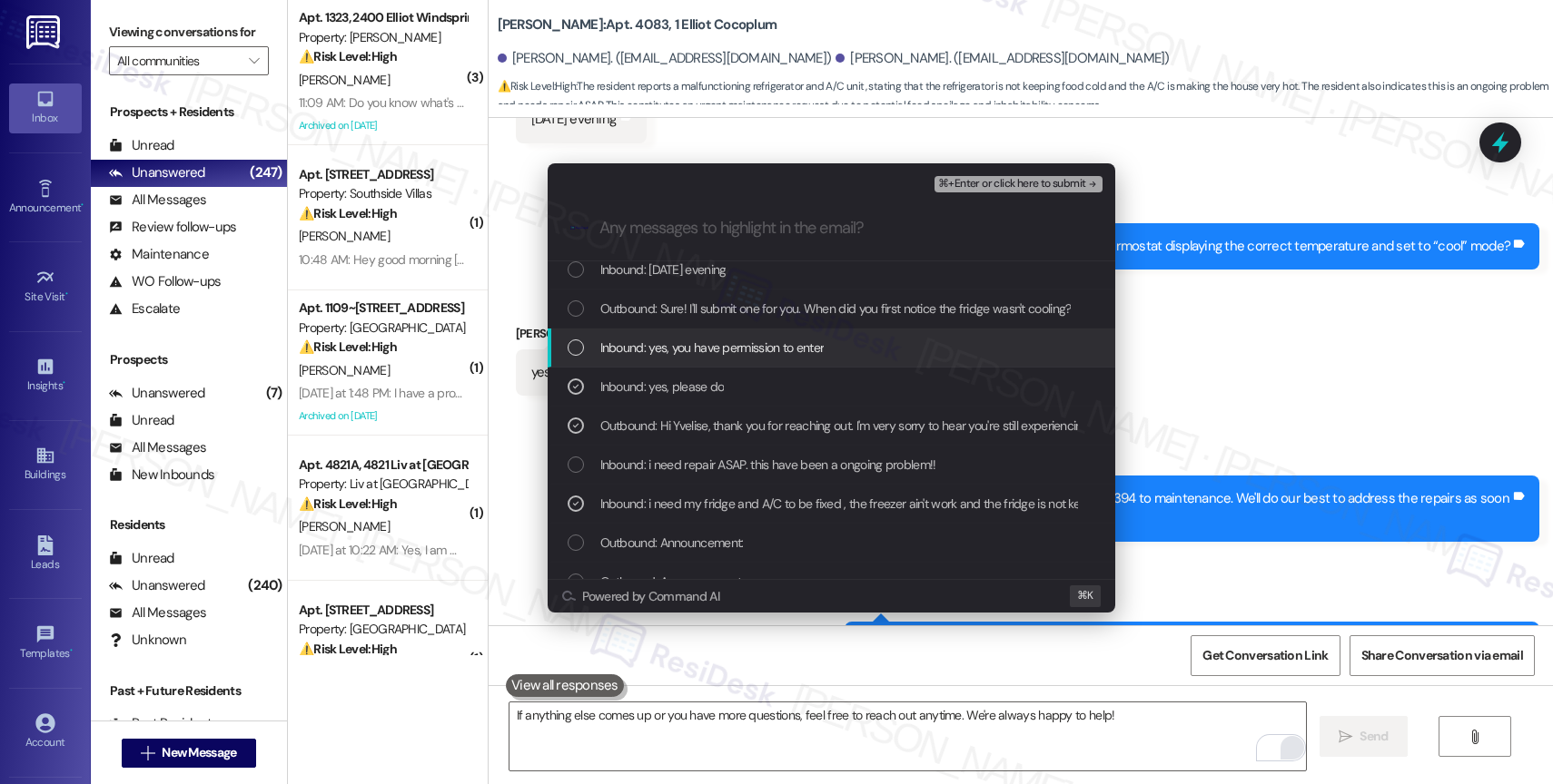
click at [694, 355] on span "Inbound: yes, you have permission to enter" at bounding box center [712, 348] width 224 height 20
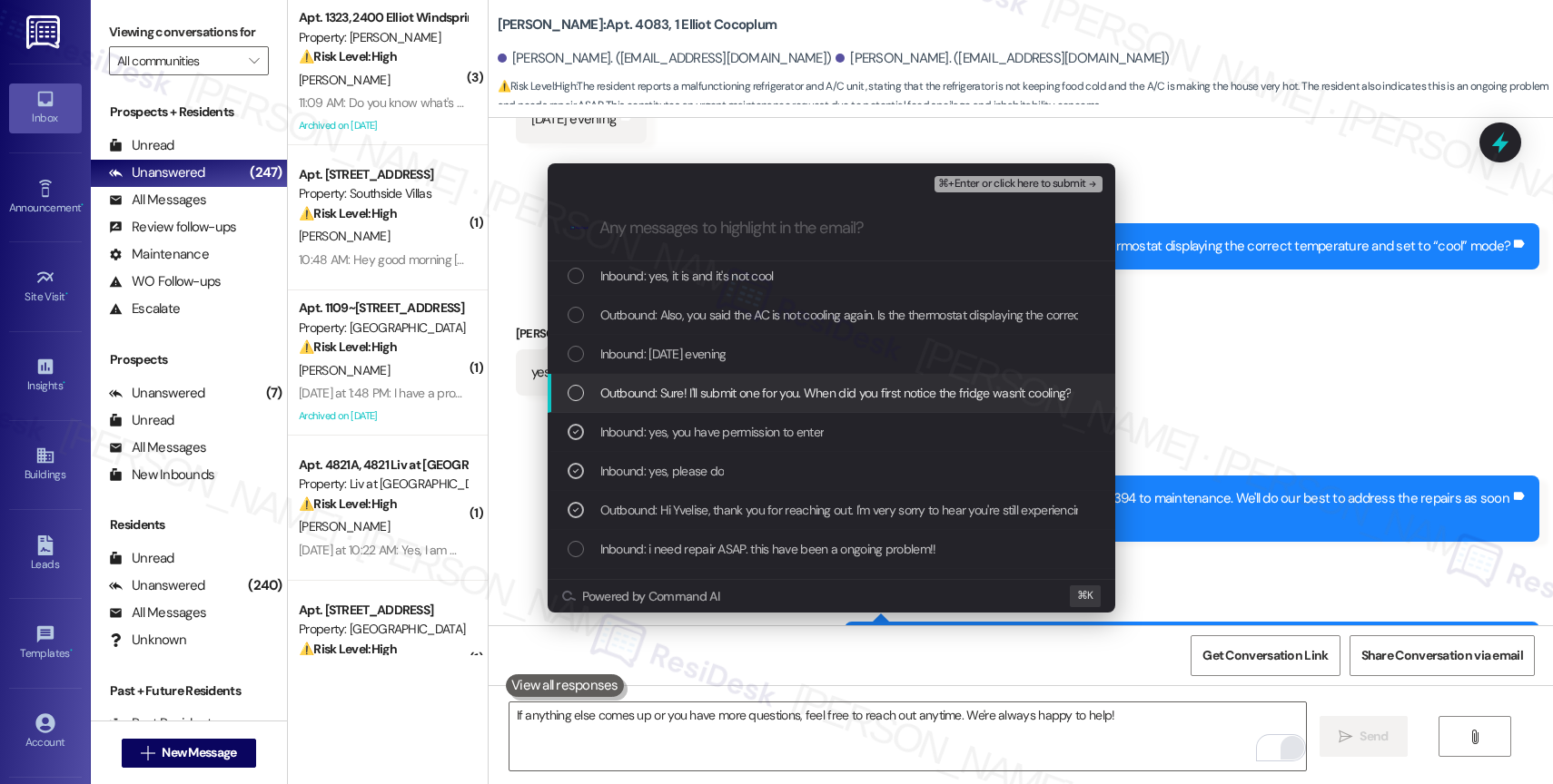
drag, startPoint x: 701, startPoint y: 391, endPoint x: 695, endPoint y: 375, distance: 17.1
click at [695, 375] on div "Outbound: Sure! I'll submit one for you. When did you first notice the fridge w…" at bounding box center [831, 393] width 568 height 39
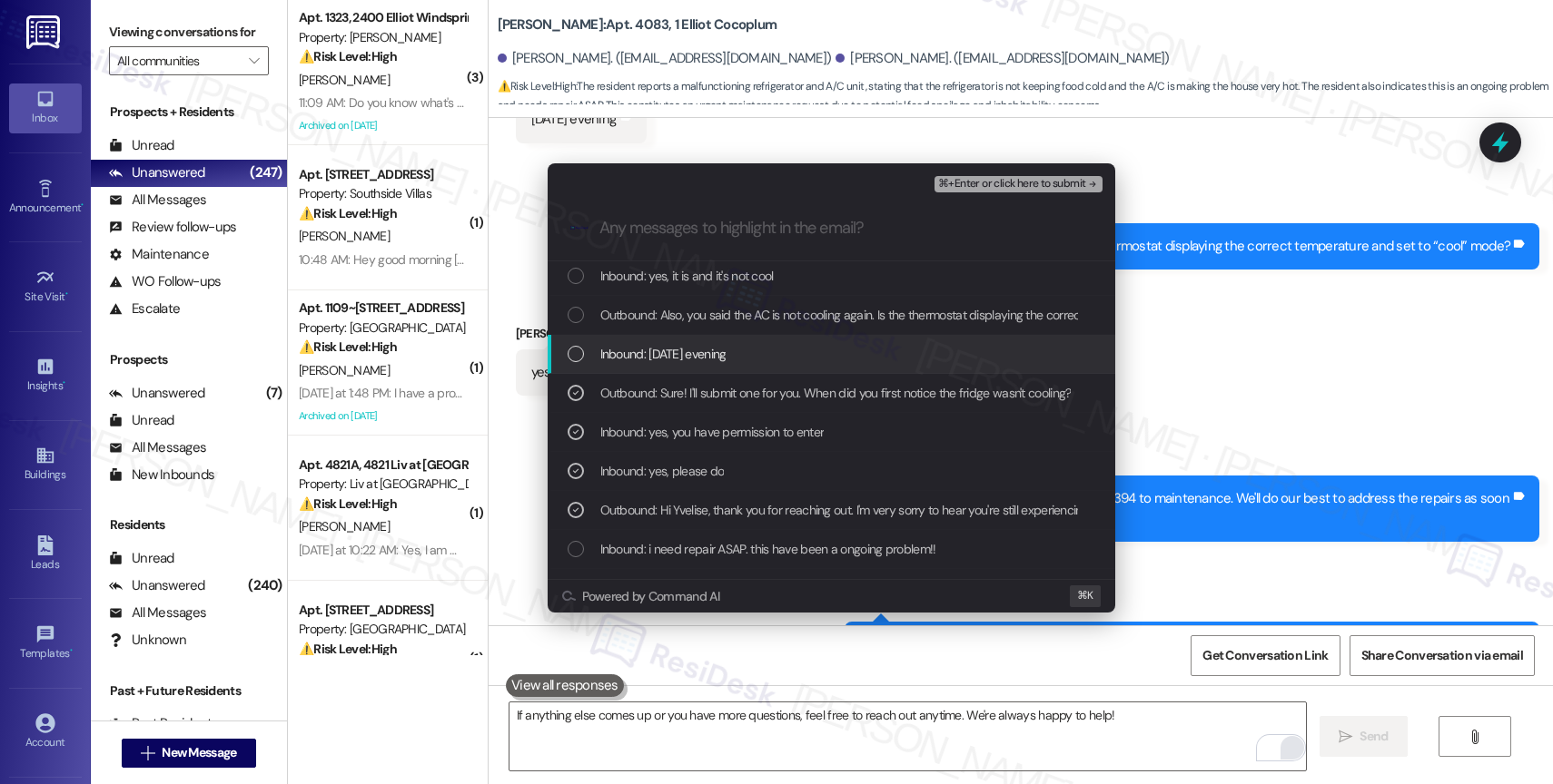
drag, startPoint x: 688, startPoint y: 354, endPoint x: 707, endPoint y: 307, distance: 50.7
click at [688, 354] on span "Inbound: saturday evening" at bounding box center [663, 354] width 126 height 20
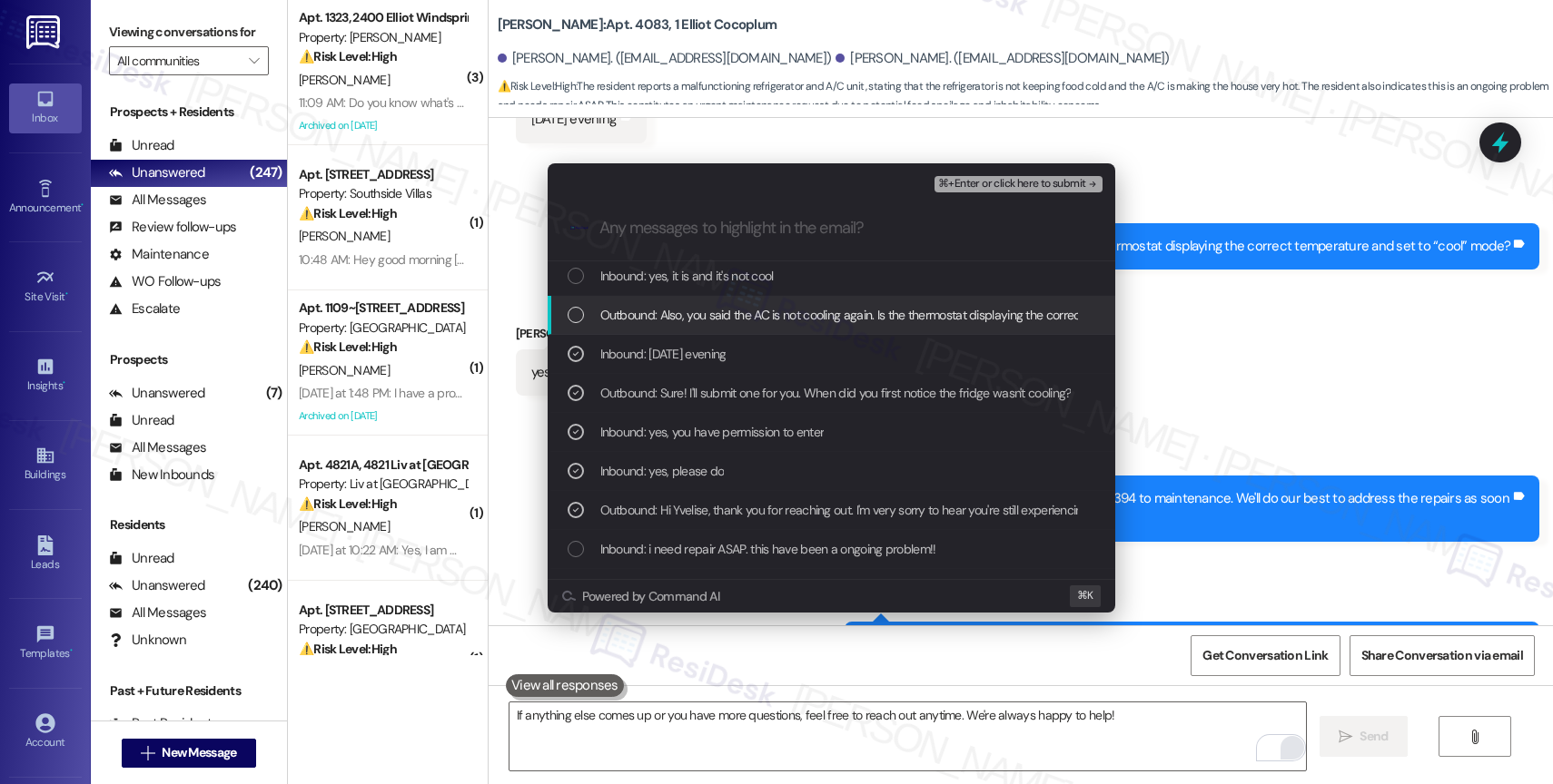
click at [707, 307] on span "Outbound: Also, you said the AC is not cooling again. Is the thermostat display…" at bounding box center [942, 315] width 683 height 20
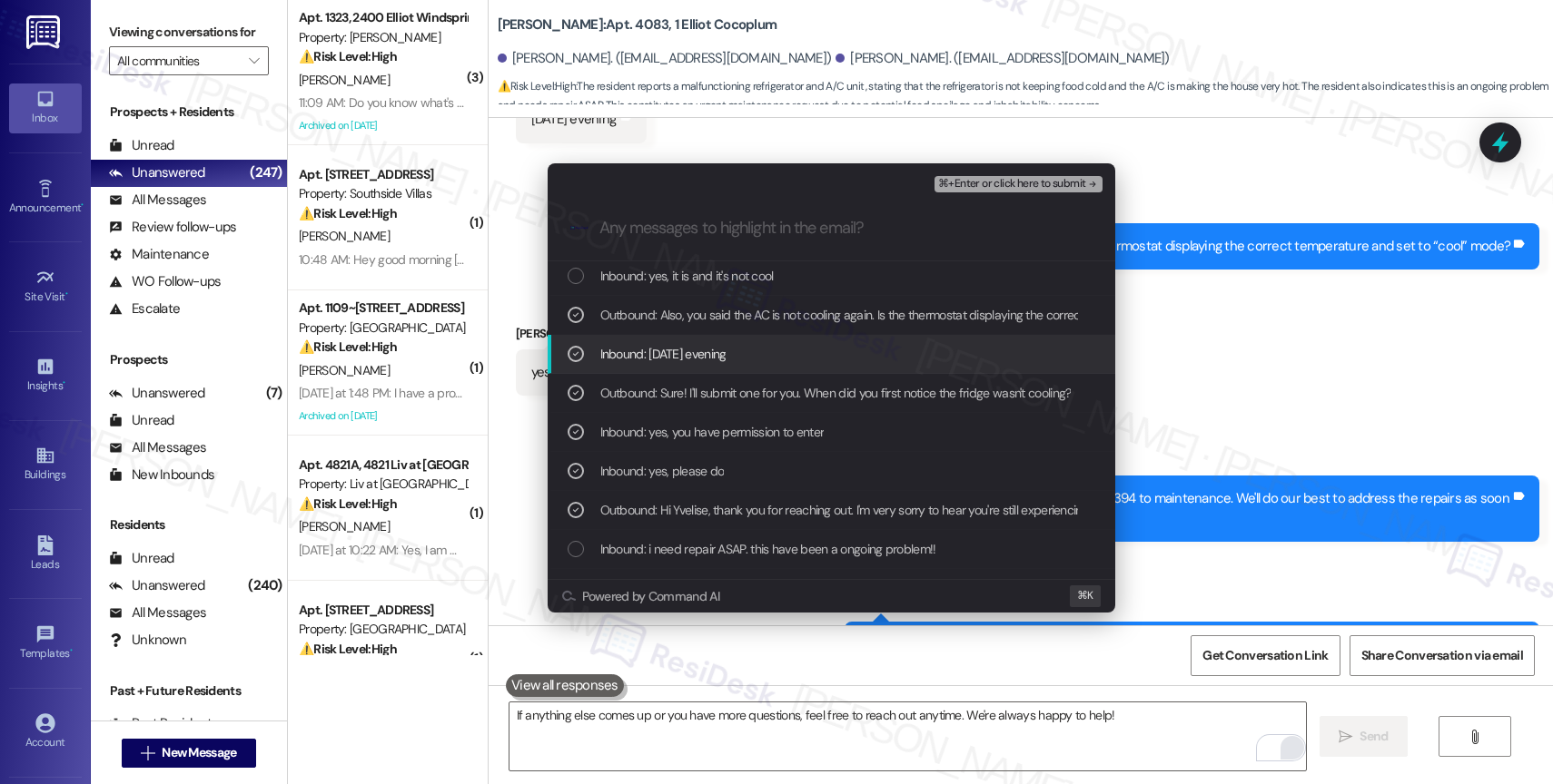
scroll to position [0, 0]
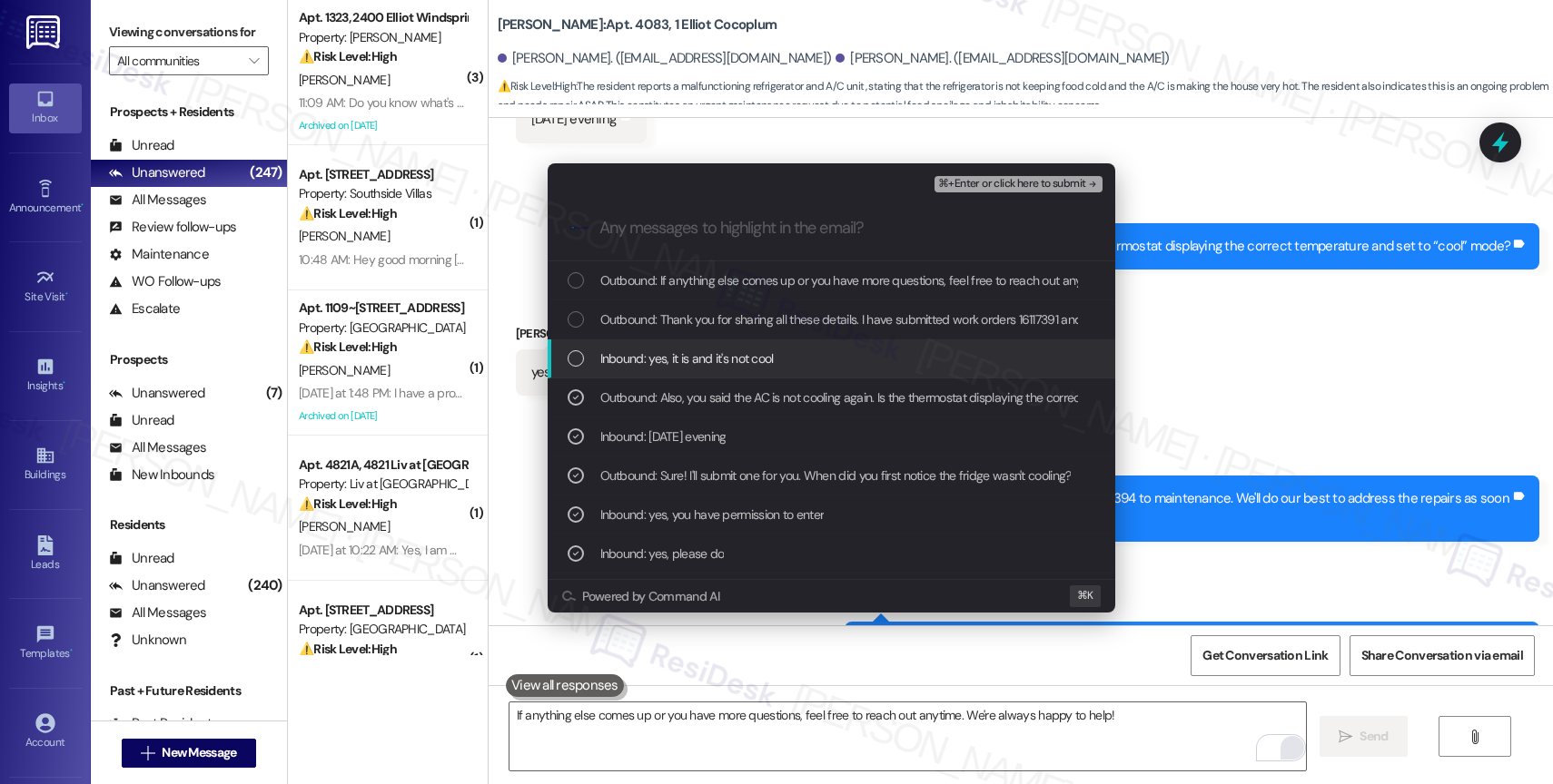
click at [724, 356] on span "Inbound: yes, it is and it's not cool" at bounding box center [687, 359] width 174 height 20
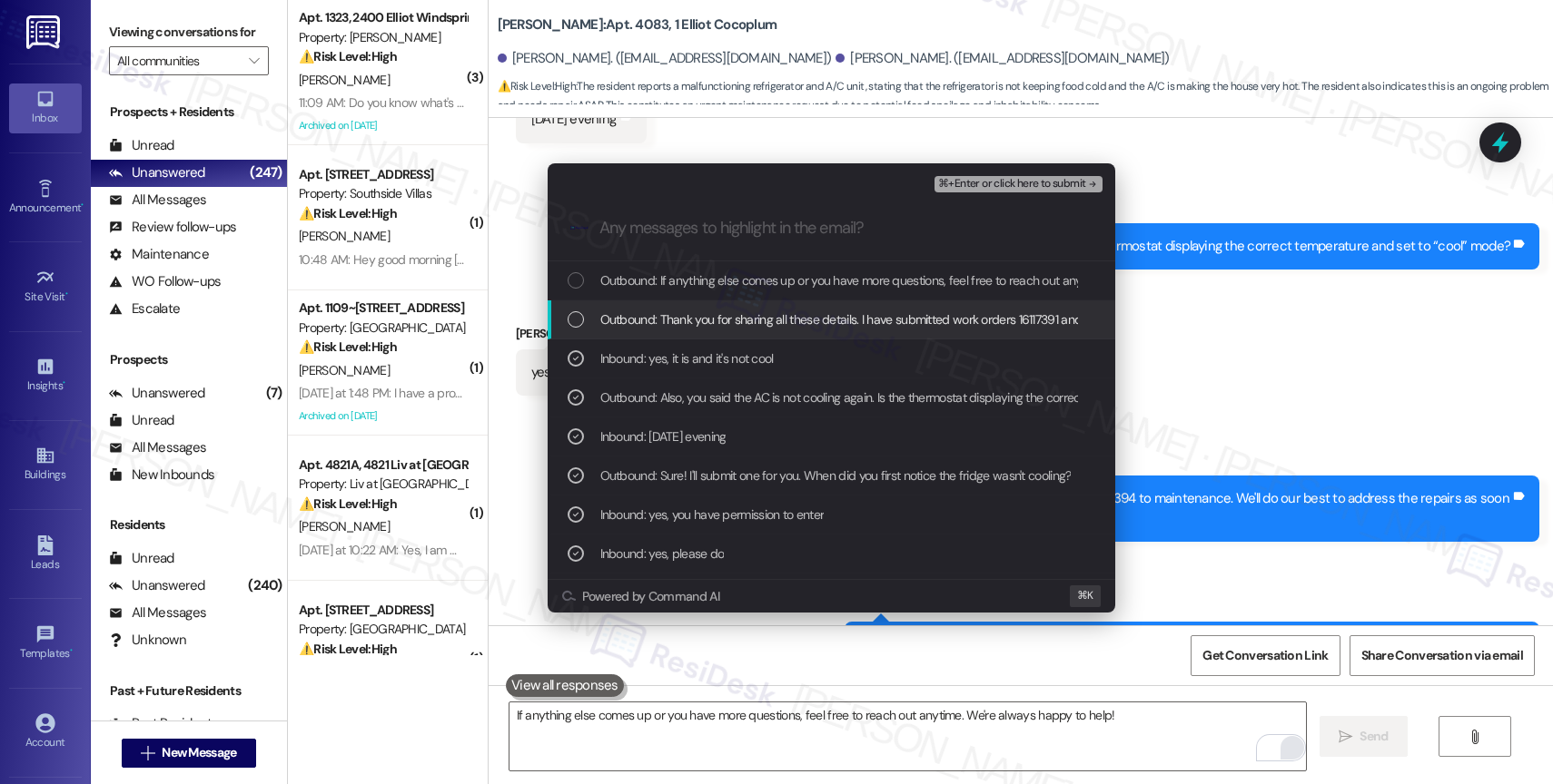
click at [742, 313] on span "Outbound: Thank you for sharing all these details. I have submitted work orders…" at bounding box center [1068, 320] width 935 height 20
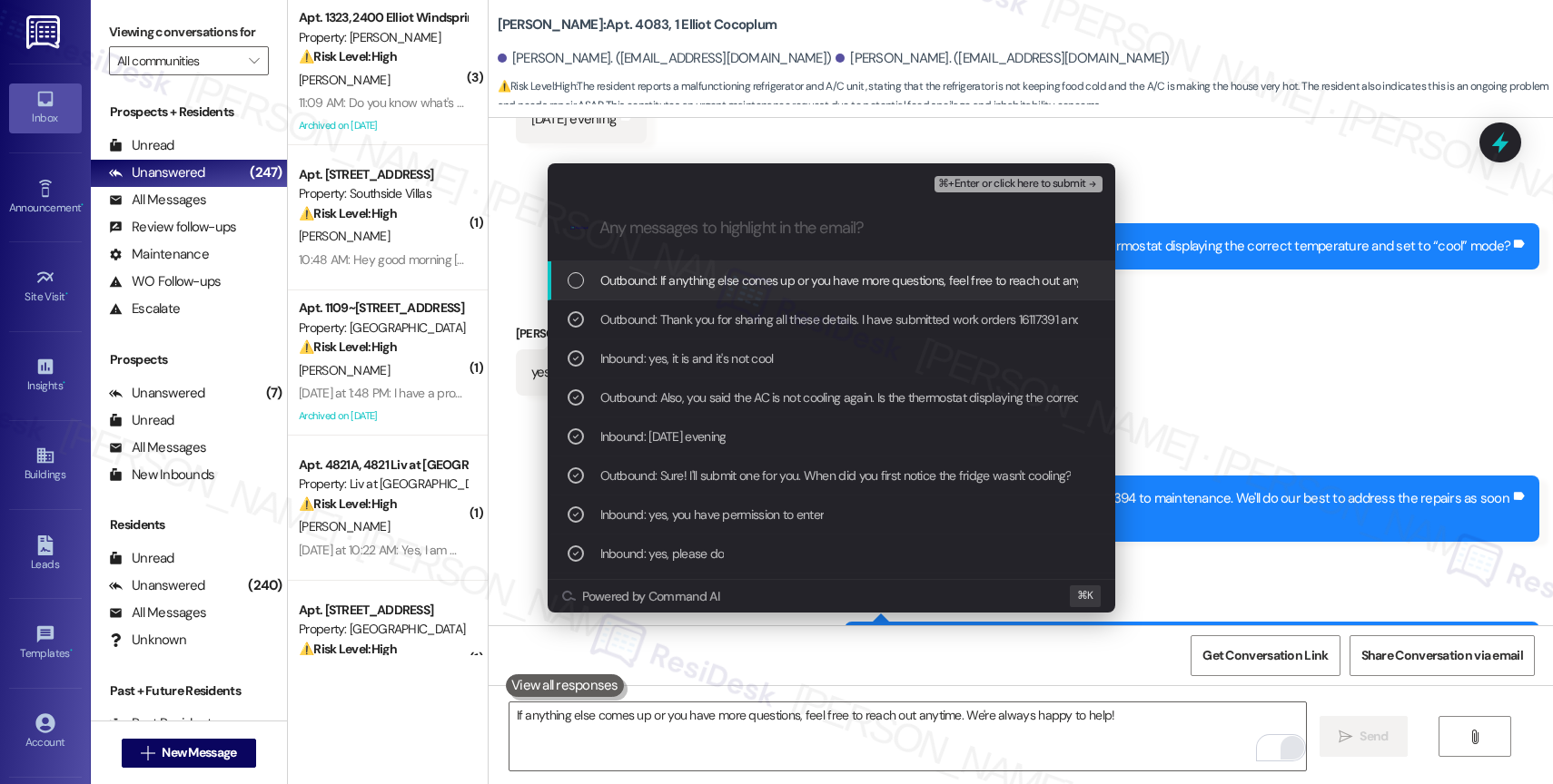
click at [1078, 178] on span "⌘+Enter or click here to submit" at bounding box center [1011, 184] width 147 height 13
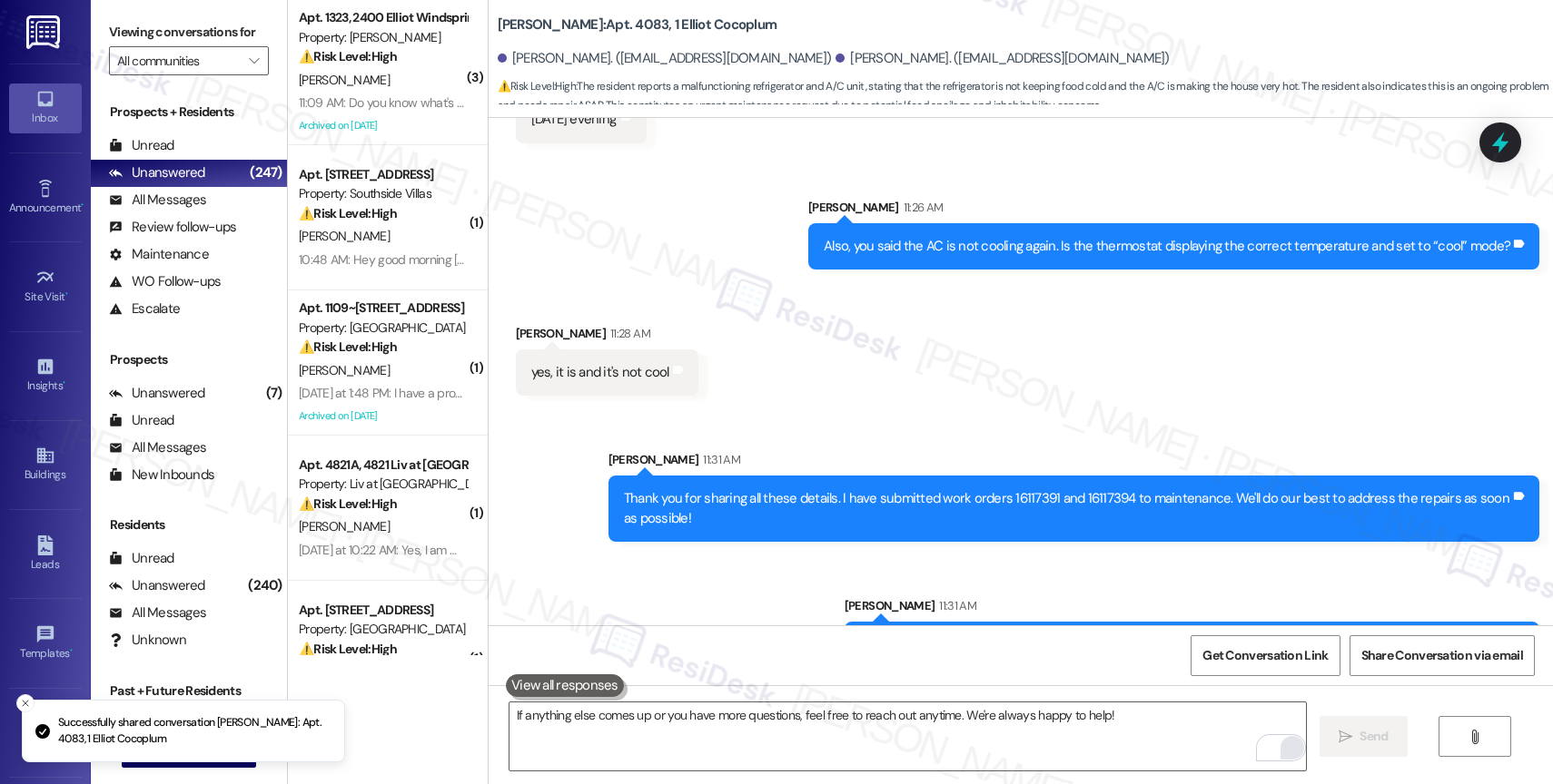
scroll to position [15654, 0]
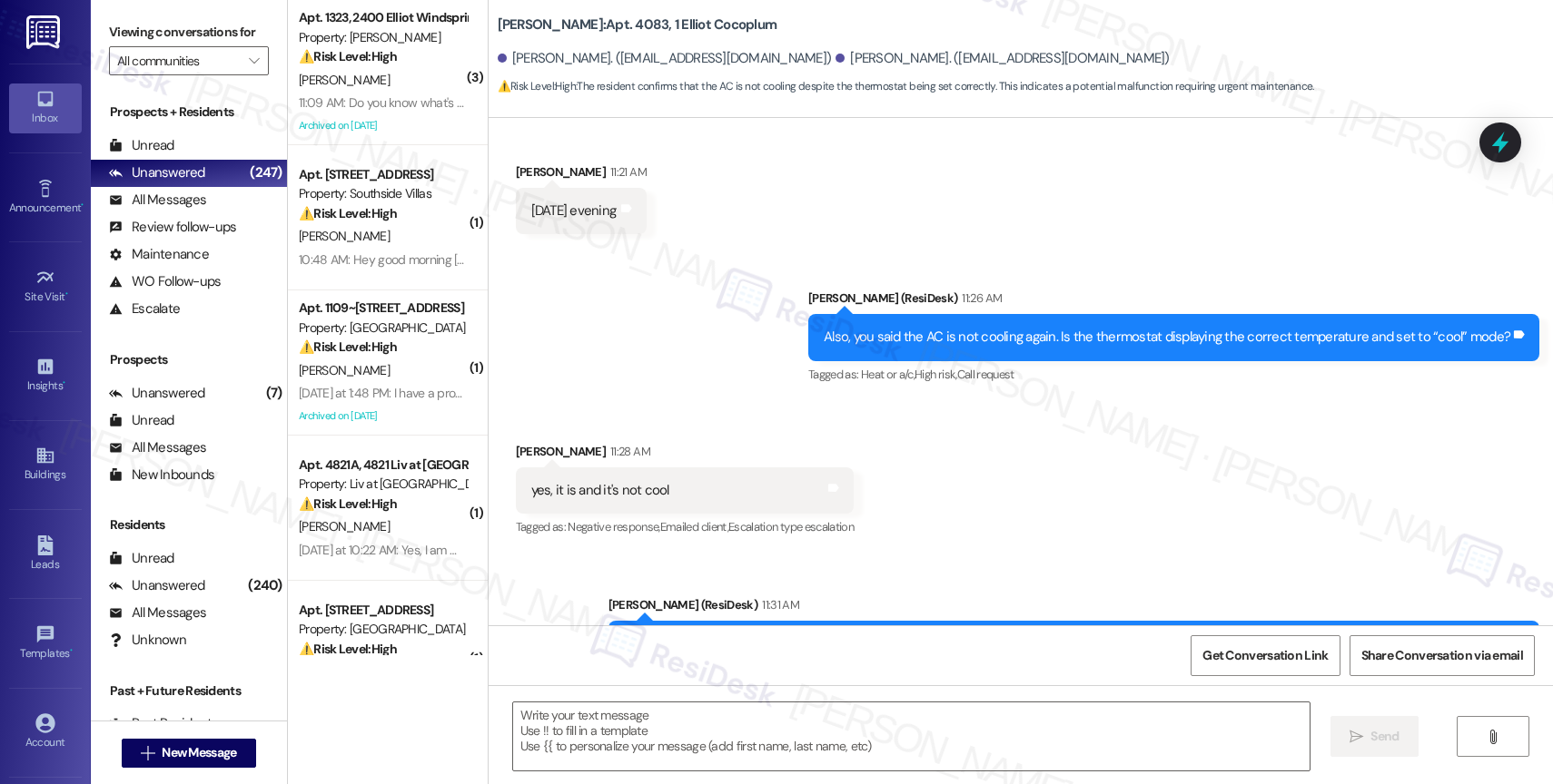
type textarea "Fetching suggested responses. Please feel free to read through the conversation…"
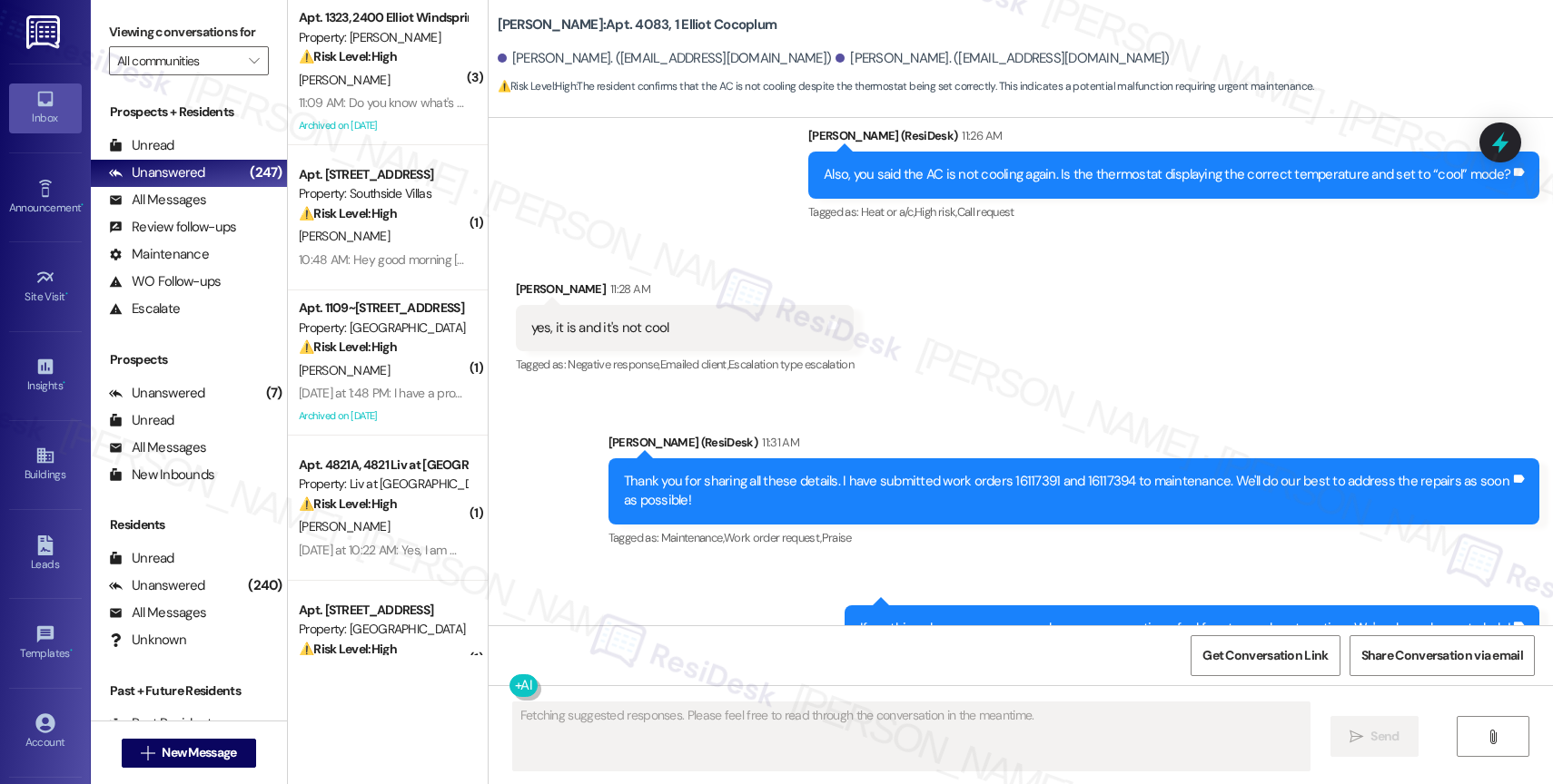
scroll to position [15820, 0]
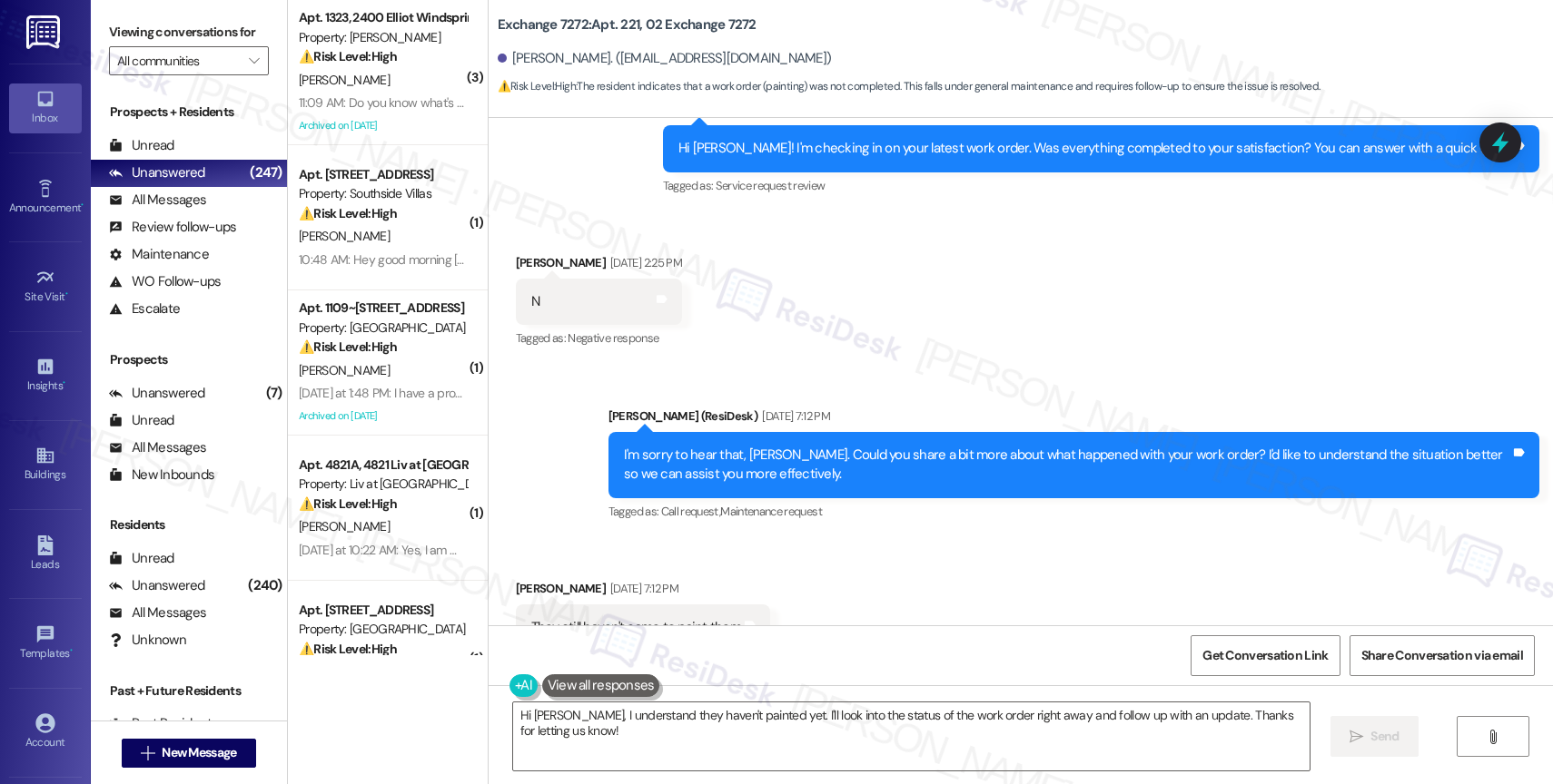
scroll to position [2251, 0]
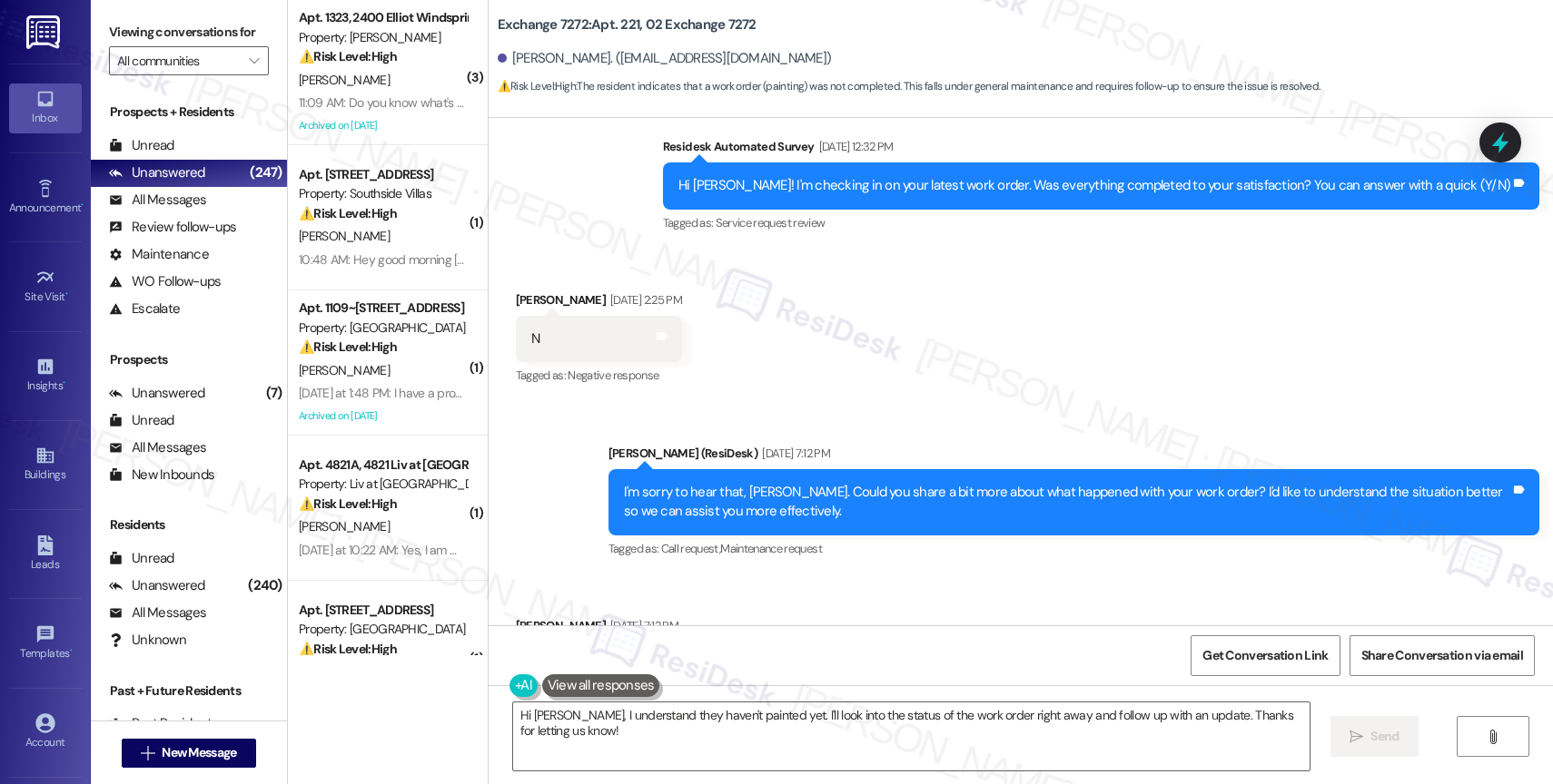
click at [942, 372] on div "Received via SMS [PERSON_NAME] [DATE] 2:25 PM N Tags and notes Tagged as: Negat…" at bounding box center [1020, 326] width 1064 height 154
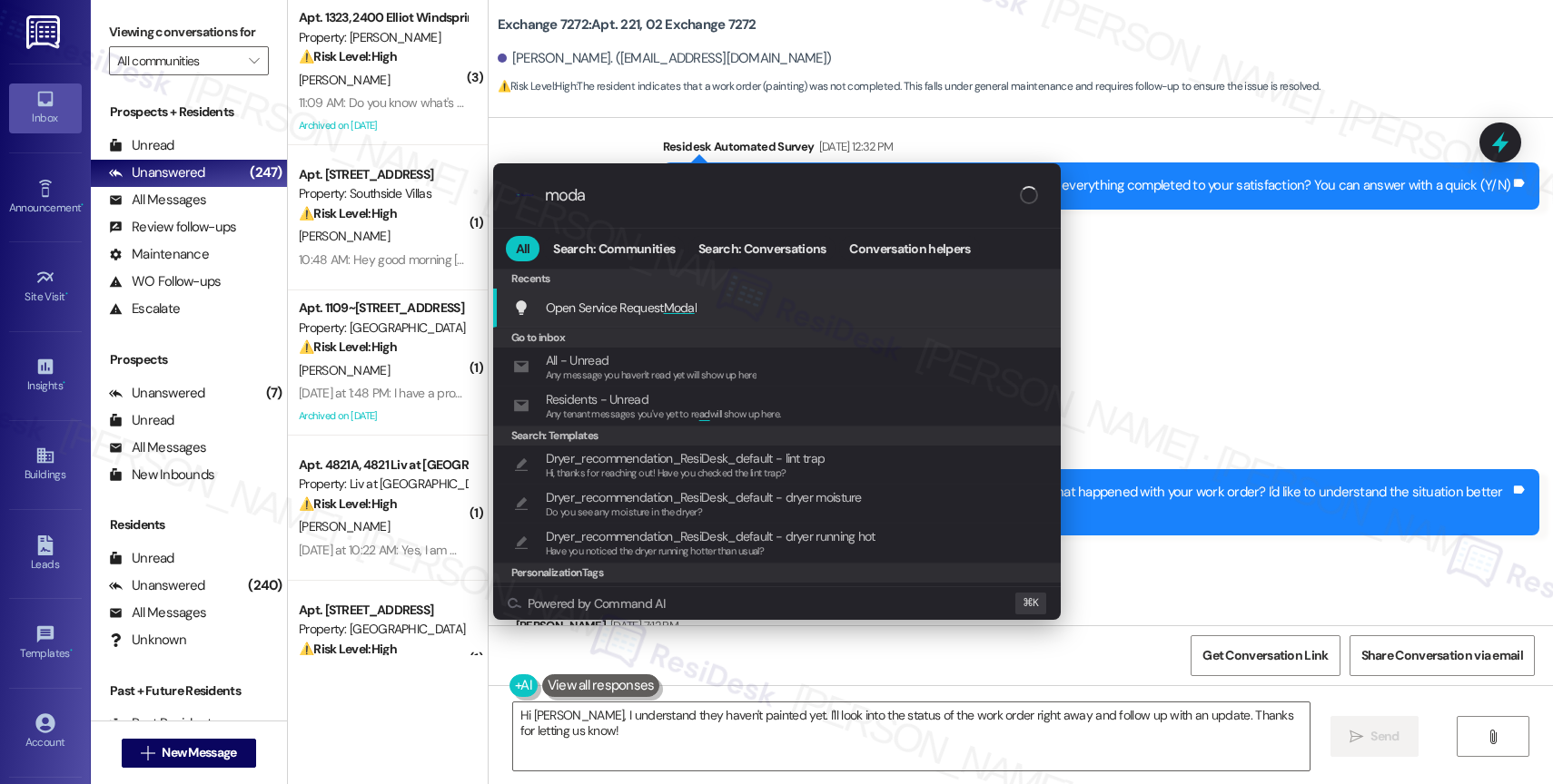
type input "modal"
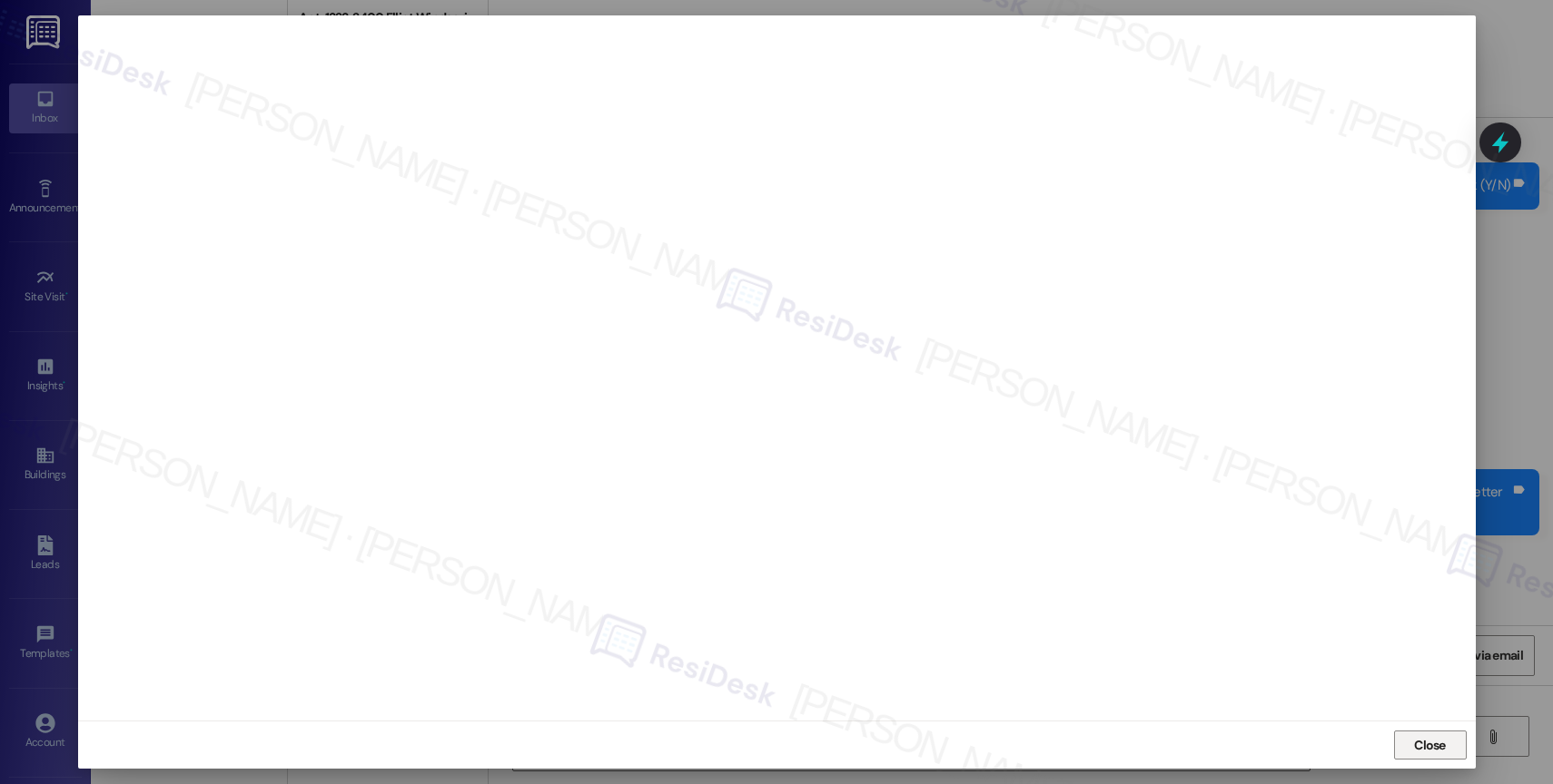
click at [1432, 749] on span "Close" at bounding box center [1429, 746] width 32 height 19
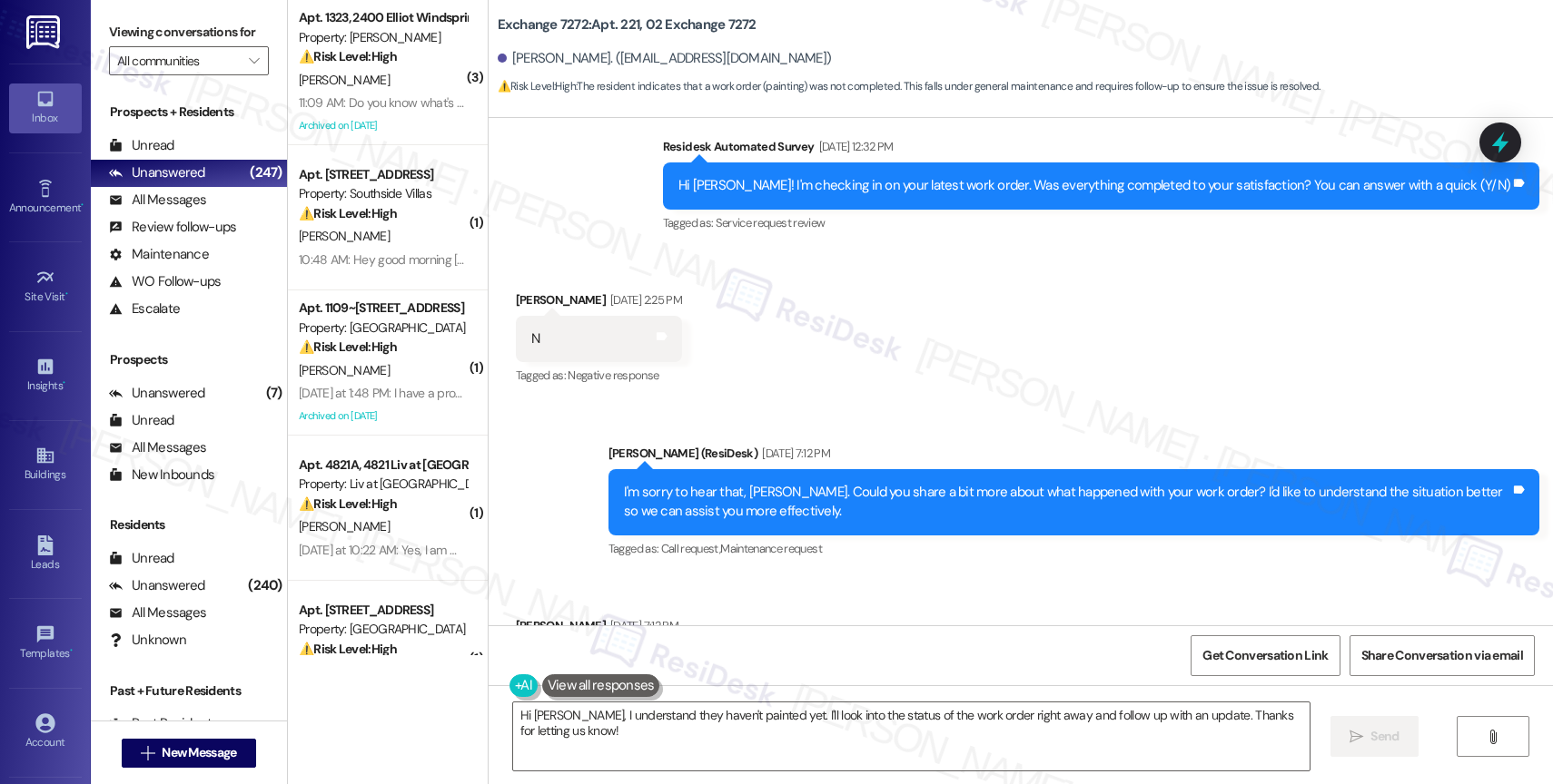
scroll to position [2521, 0]
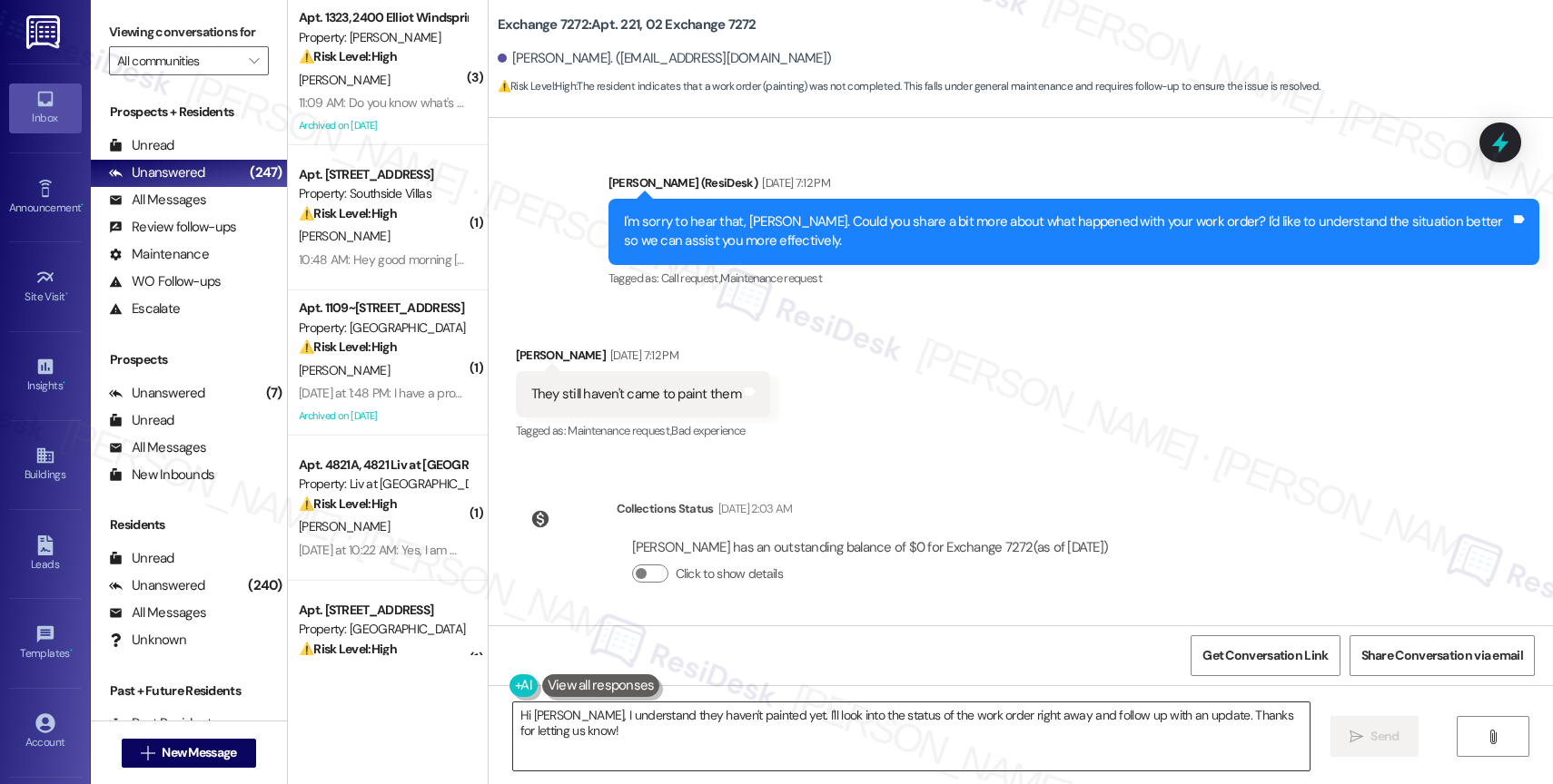
click at [597, 720] on textarea "Hi [PERSON_NAME], I understand they haven't painted yet. I'll look into the sta…" at bounding box center [911, 737] width 796 height 68
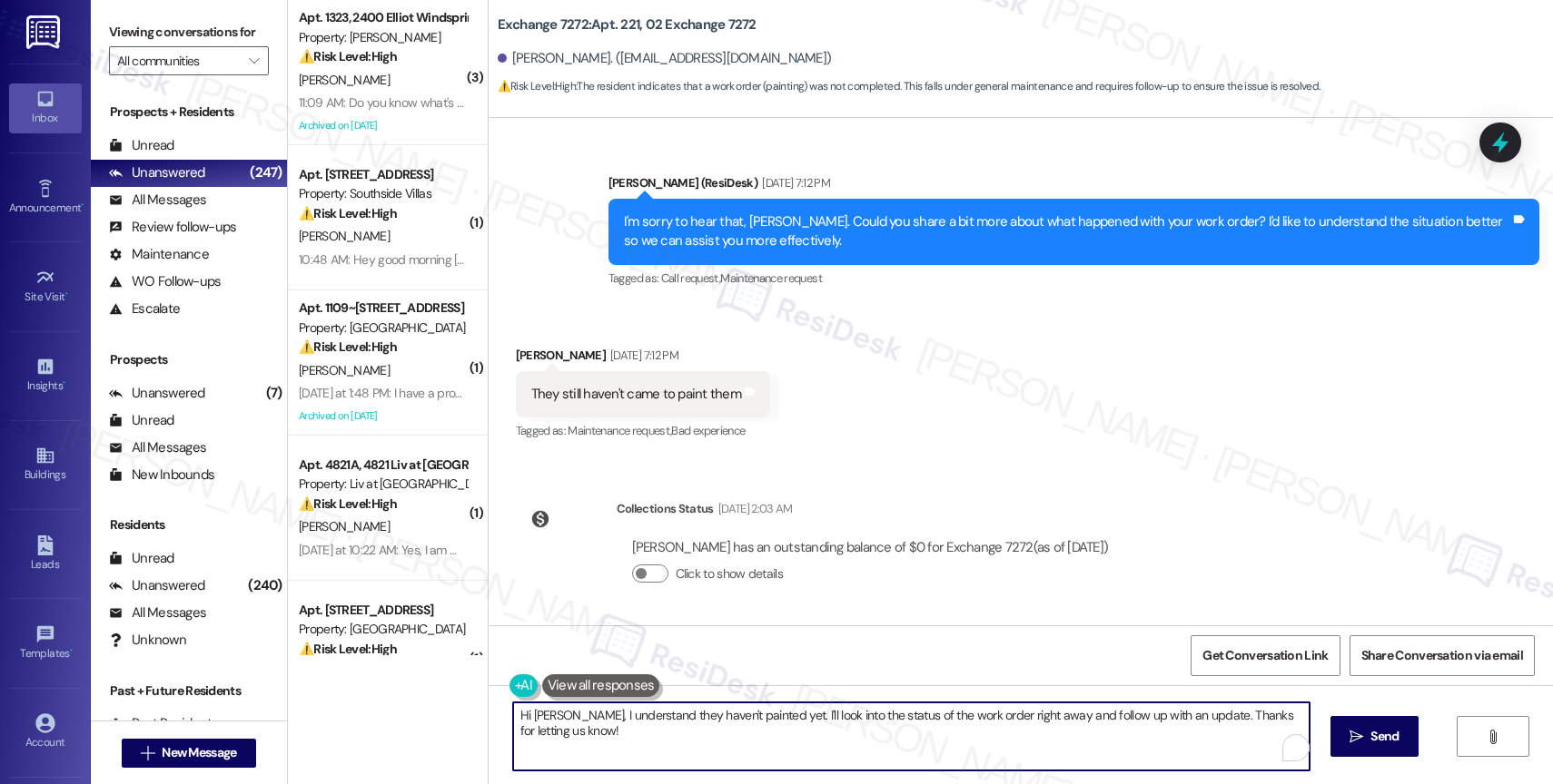
click at [597, 720] on textarea "Hi [PERSON_NAME], I understand they haven't painted yet. I'll look into the sta…" at bounding box center [911, 737] width 796 height 68
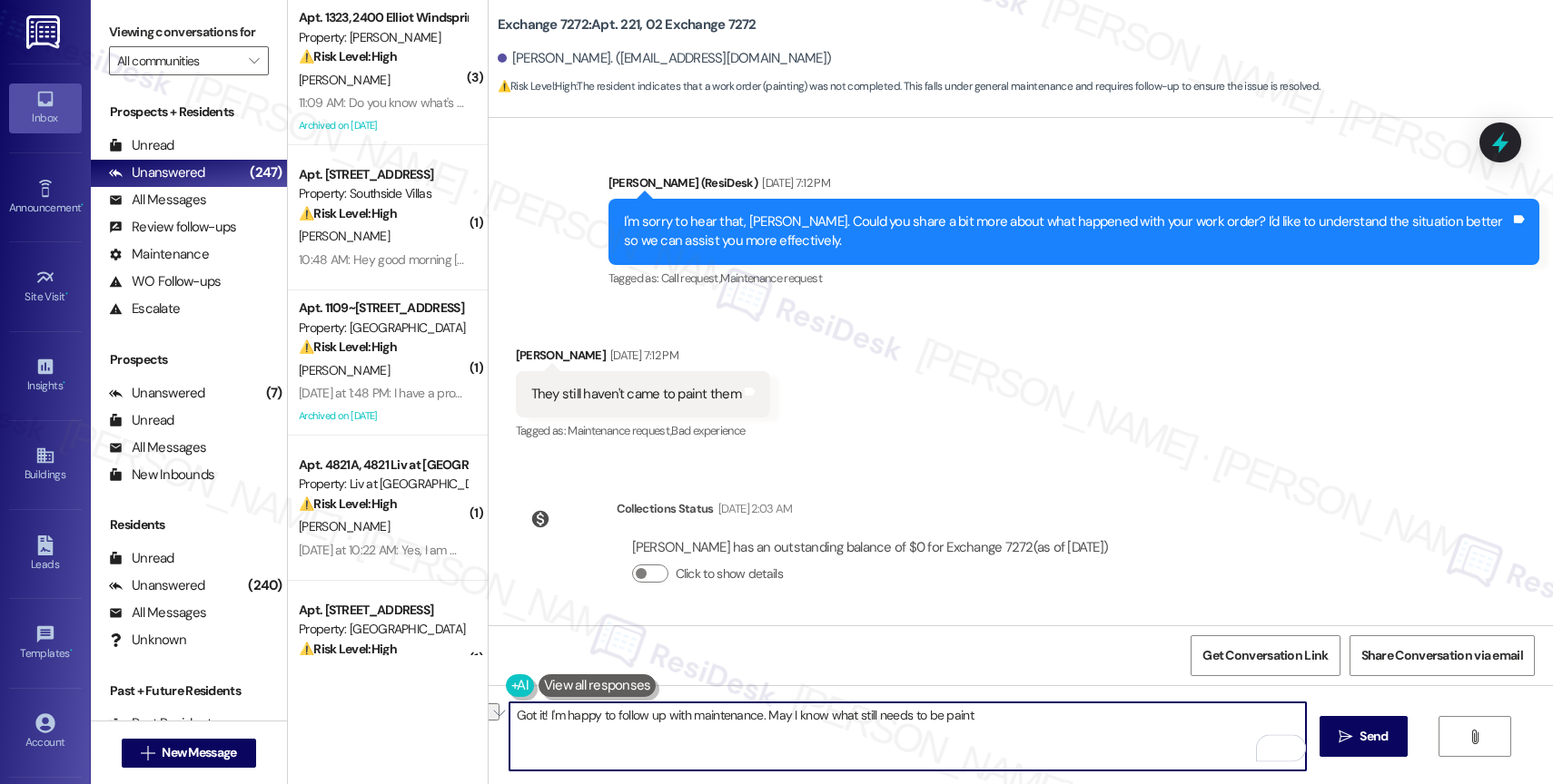
drag, startPoint x: 755, startPoint y: 713, endPoint x: 1167, endPoint y: 749, distance: 413.6
click at [1167, 749] on textarea "Got it! I'm happy to follow up with maintenance. May I know what still needs to…" at bounding box center [908, 737] width 796 height 68
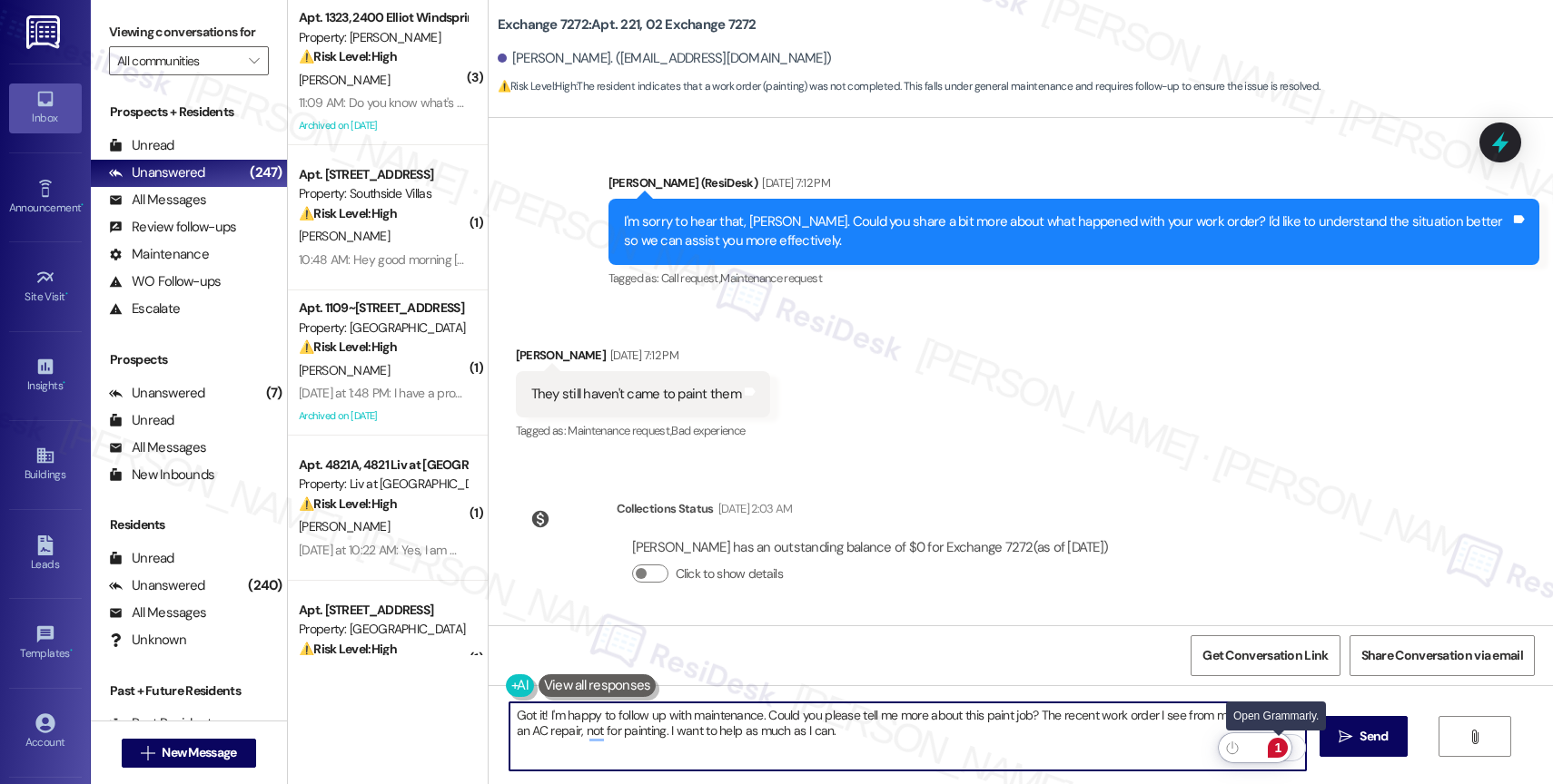
type textarea "Got it! I'm happy to follow up with maintenance. Could you please tell me more …"
click at [1282, 746] on div "1" at bounding box center [1278, 749] width 20 height 20
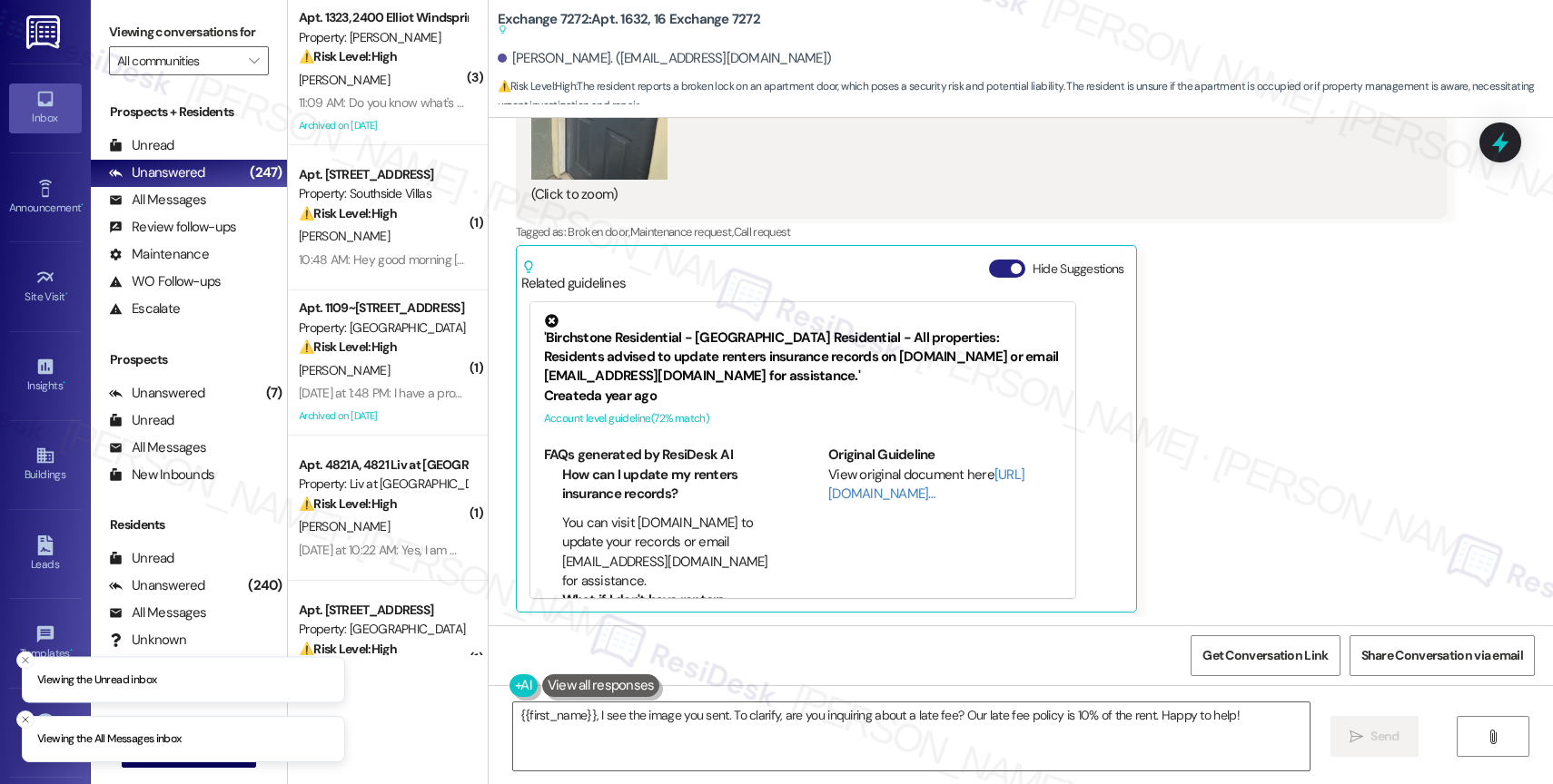
click at [989, 261] on button "Hide Suggestions" at bounding box center [1007, 269] width 36 height 18
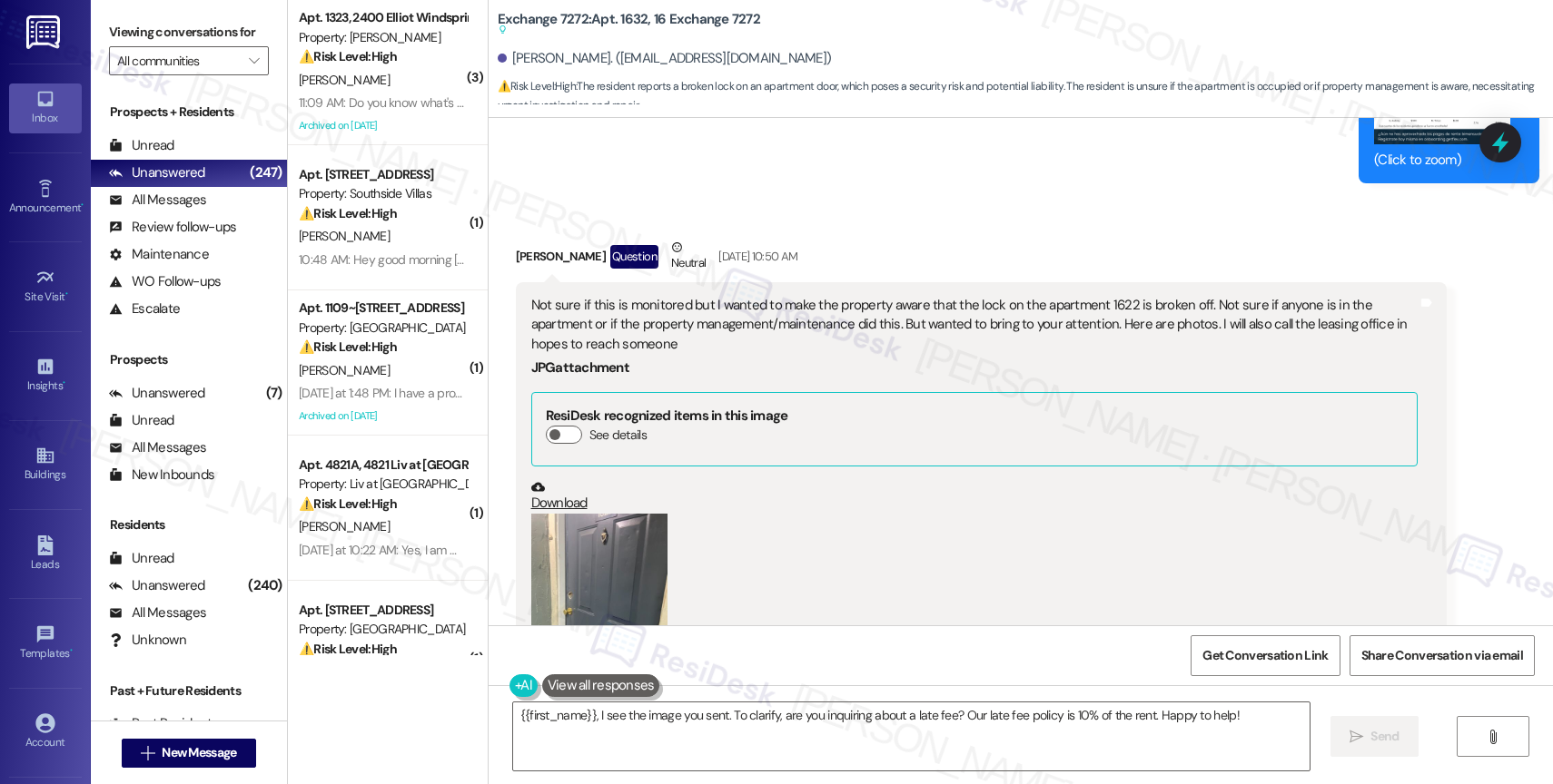
scroll to position [5182, 0]
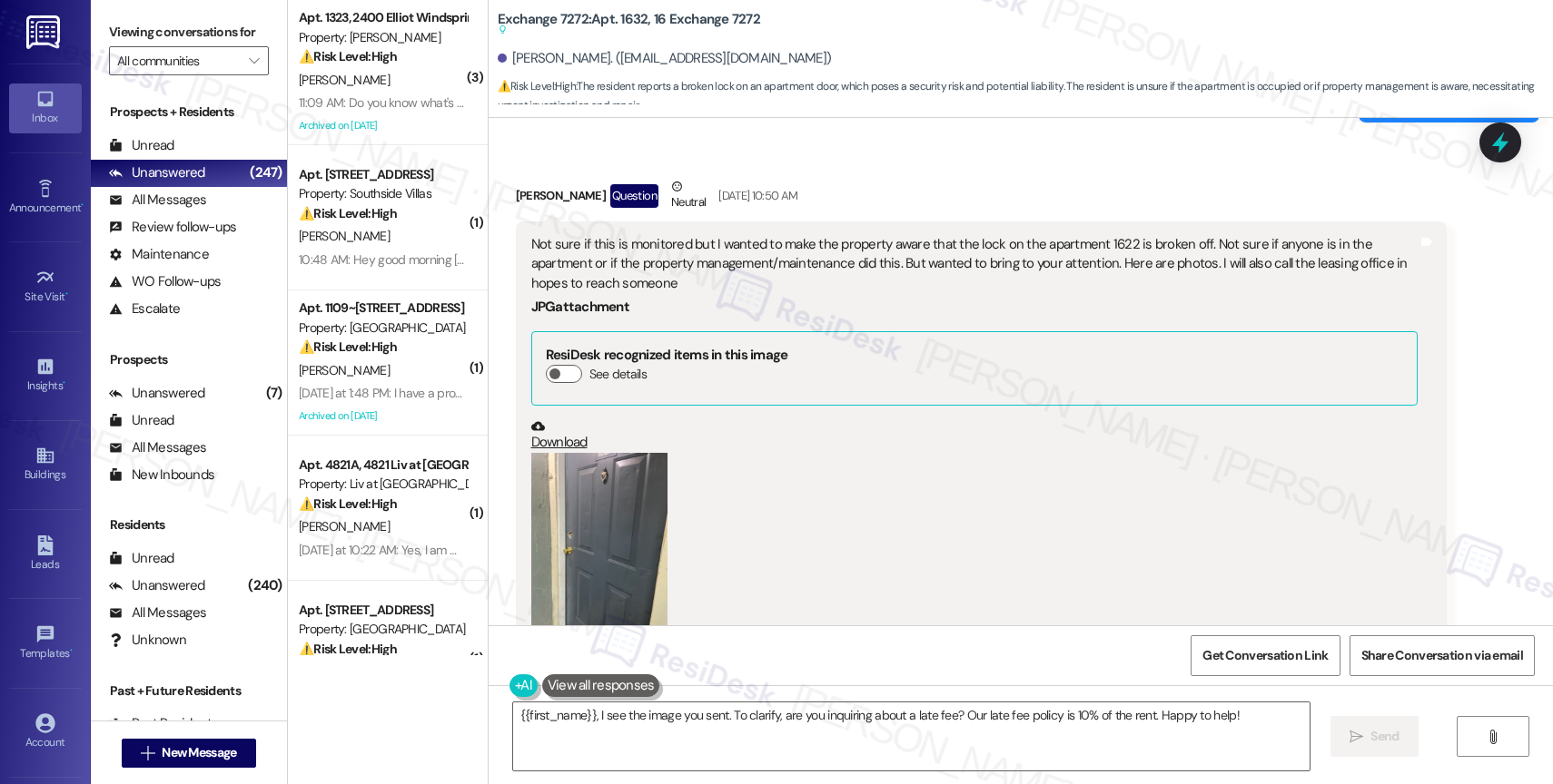
click at [590, 538] on button "Zoom image" at bounding box center [600, 544] width 136 height 182
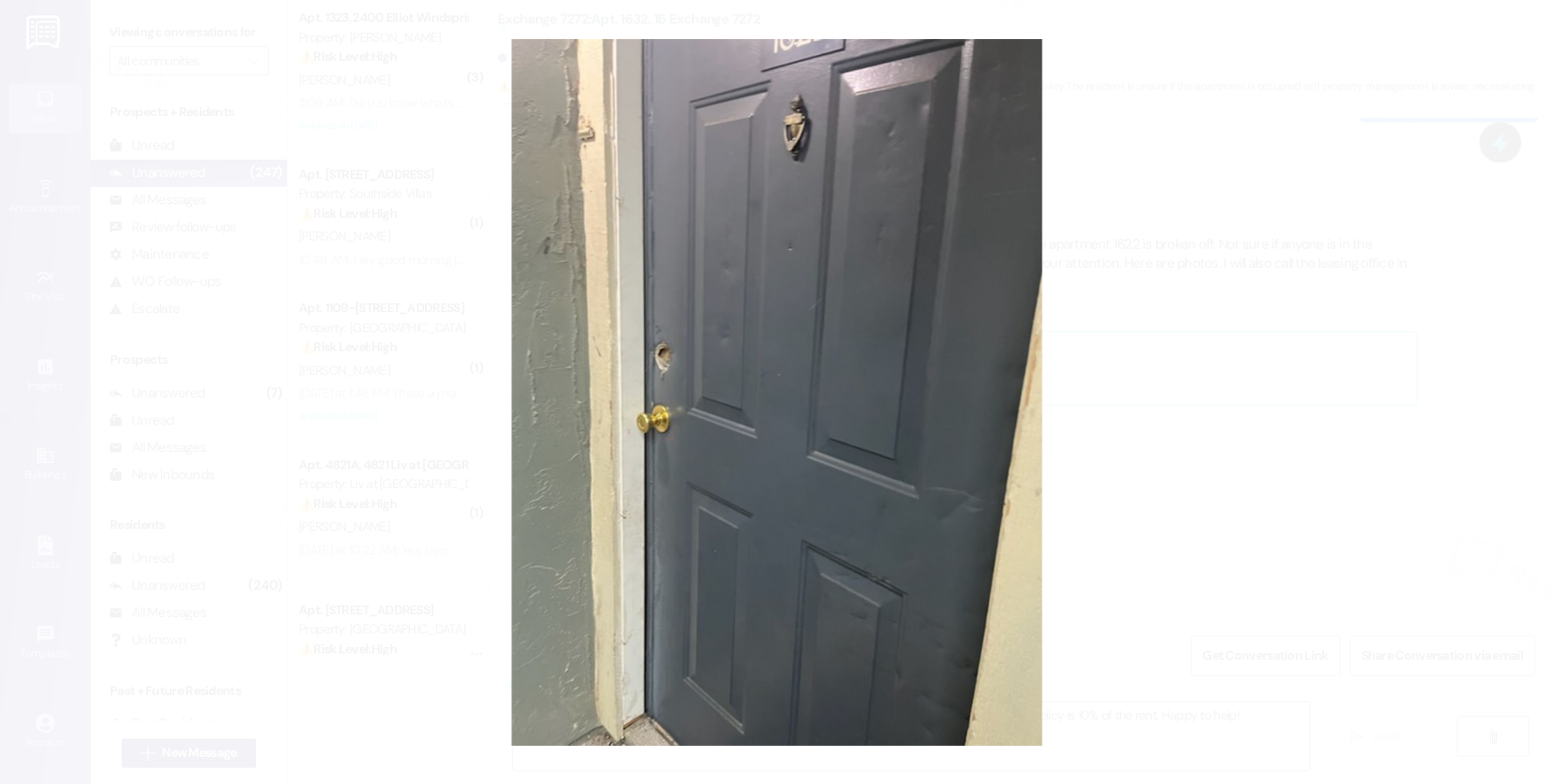
click at [943, 437] on button "Unzoom image" at bounding box center [776, 392] width 1553 height 784
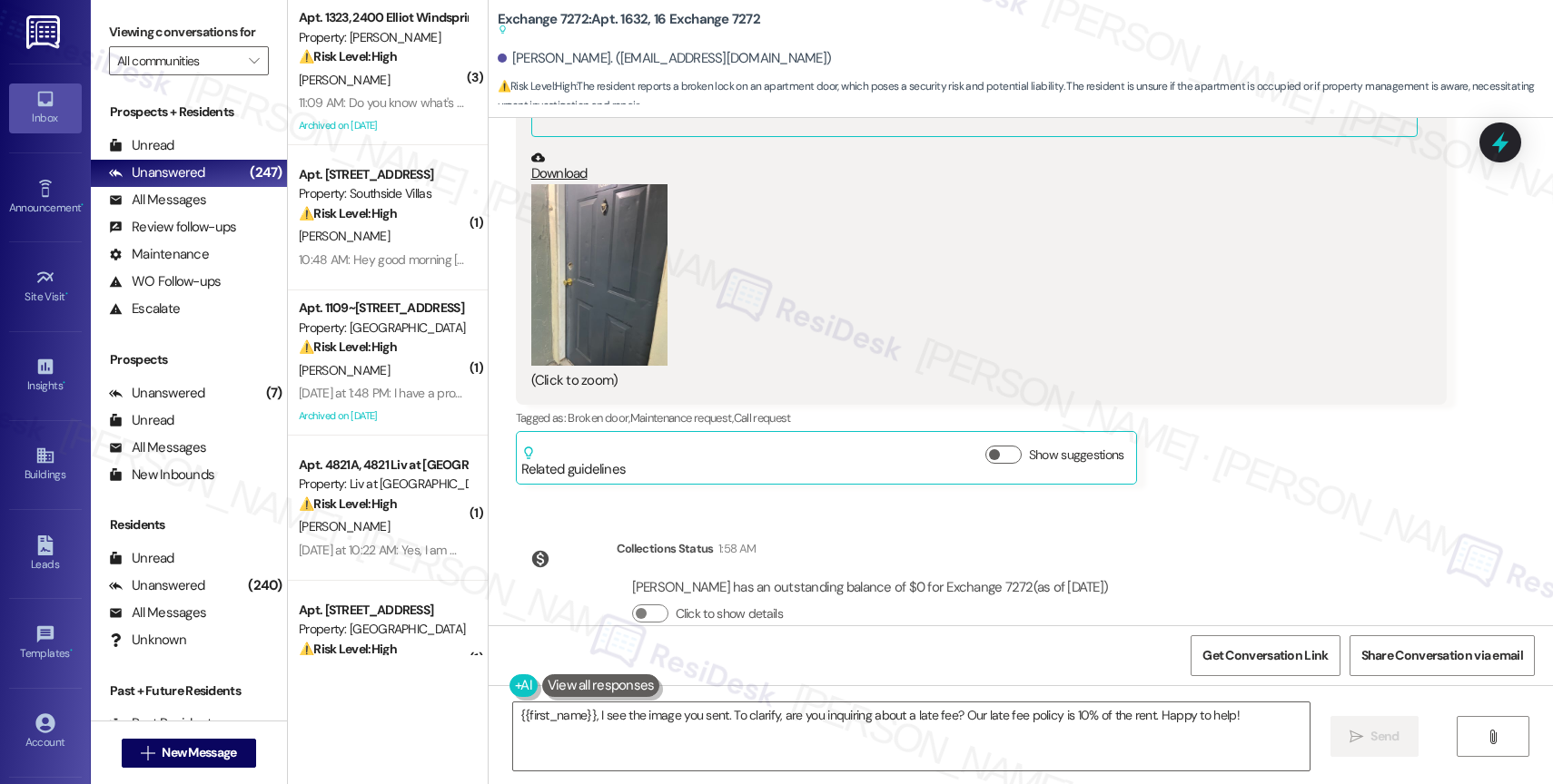
scroll to position [5490, 0]
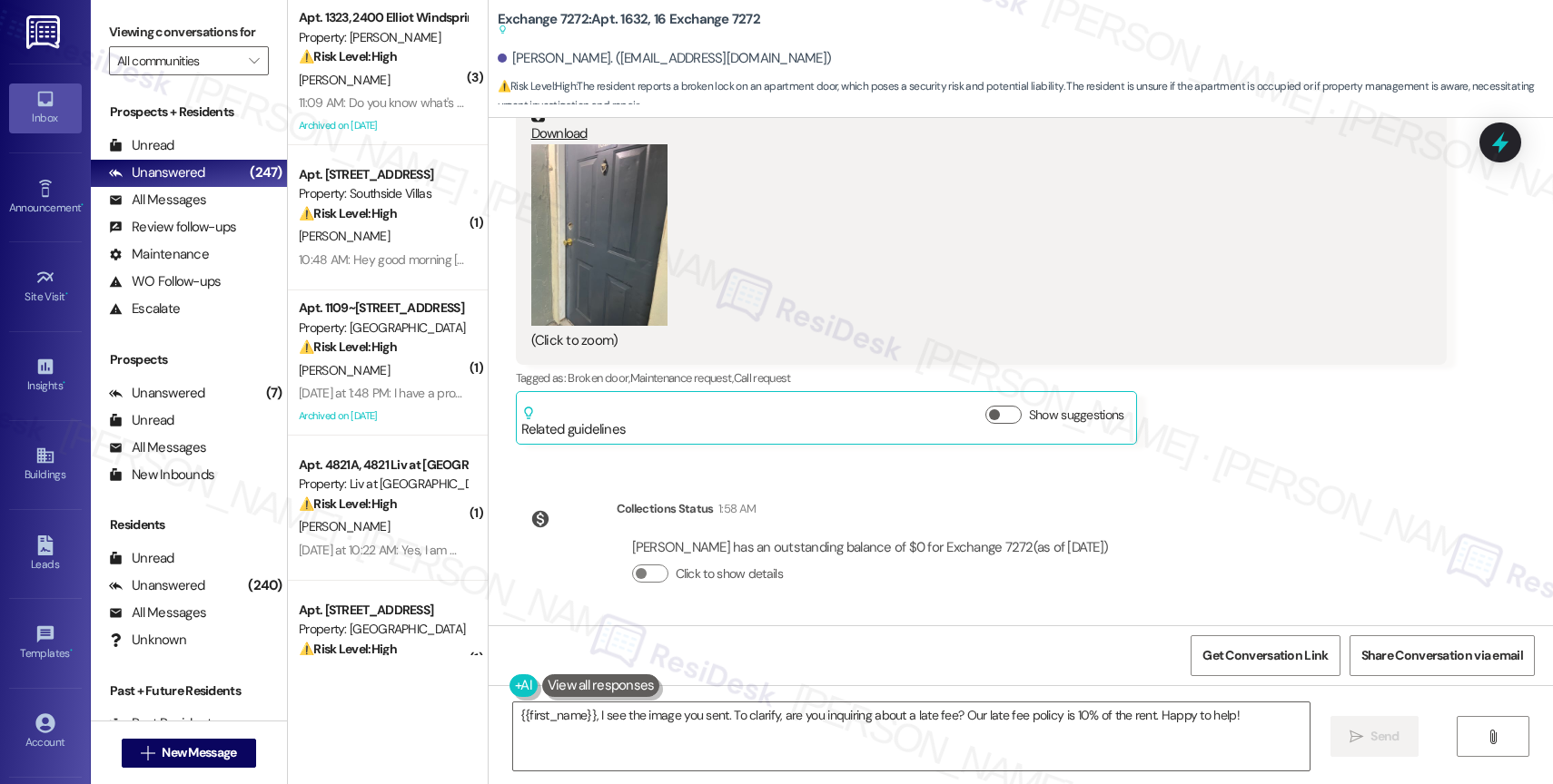
click at [602, 678] on button at bounding box center [602, 686] width 118 height 23
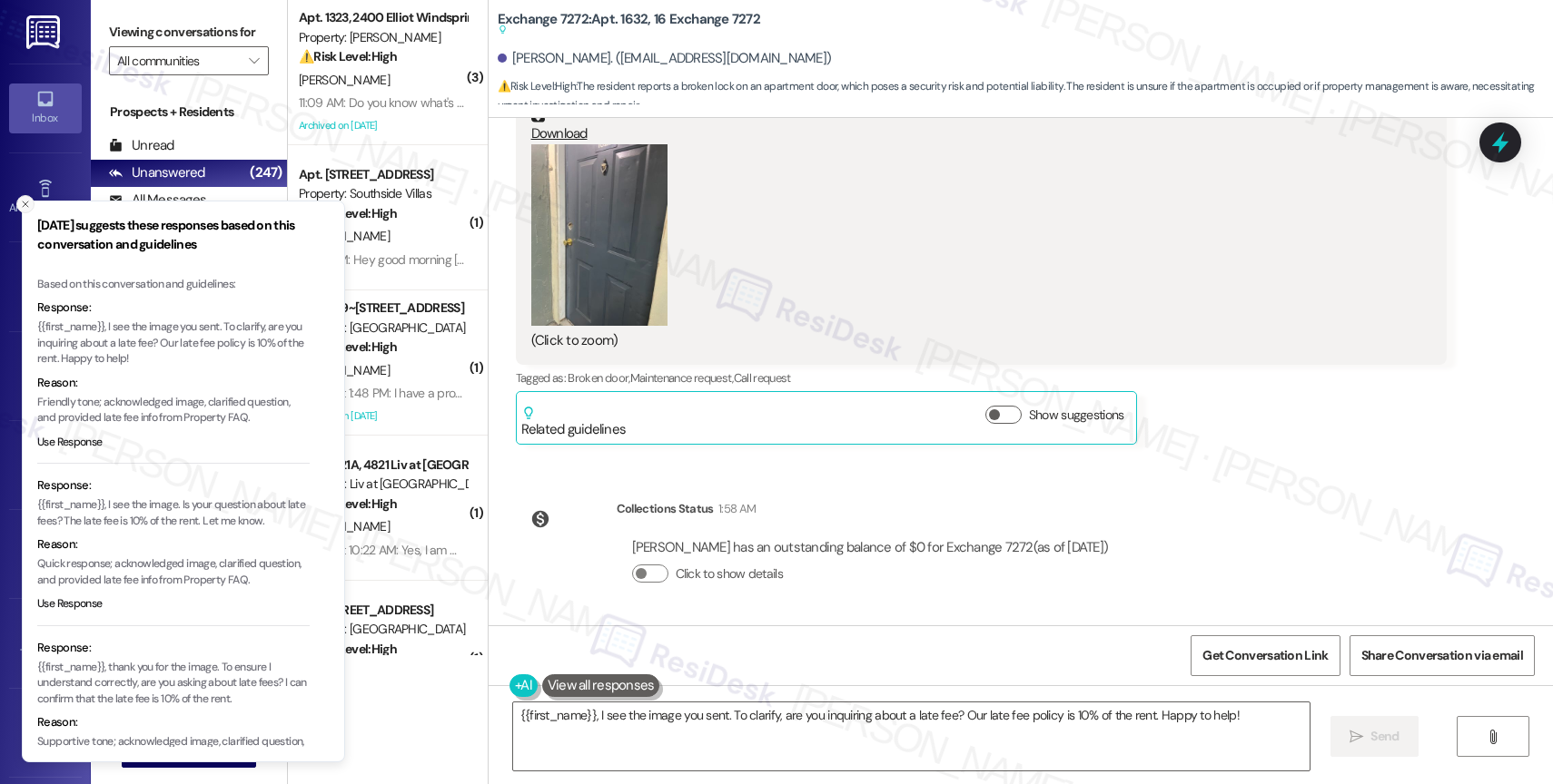
click at [25, 199] on icon "Close toast" at bounding box center [25, 204] width 11 height 11
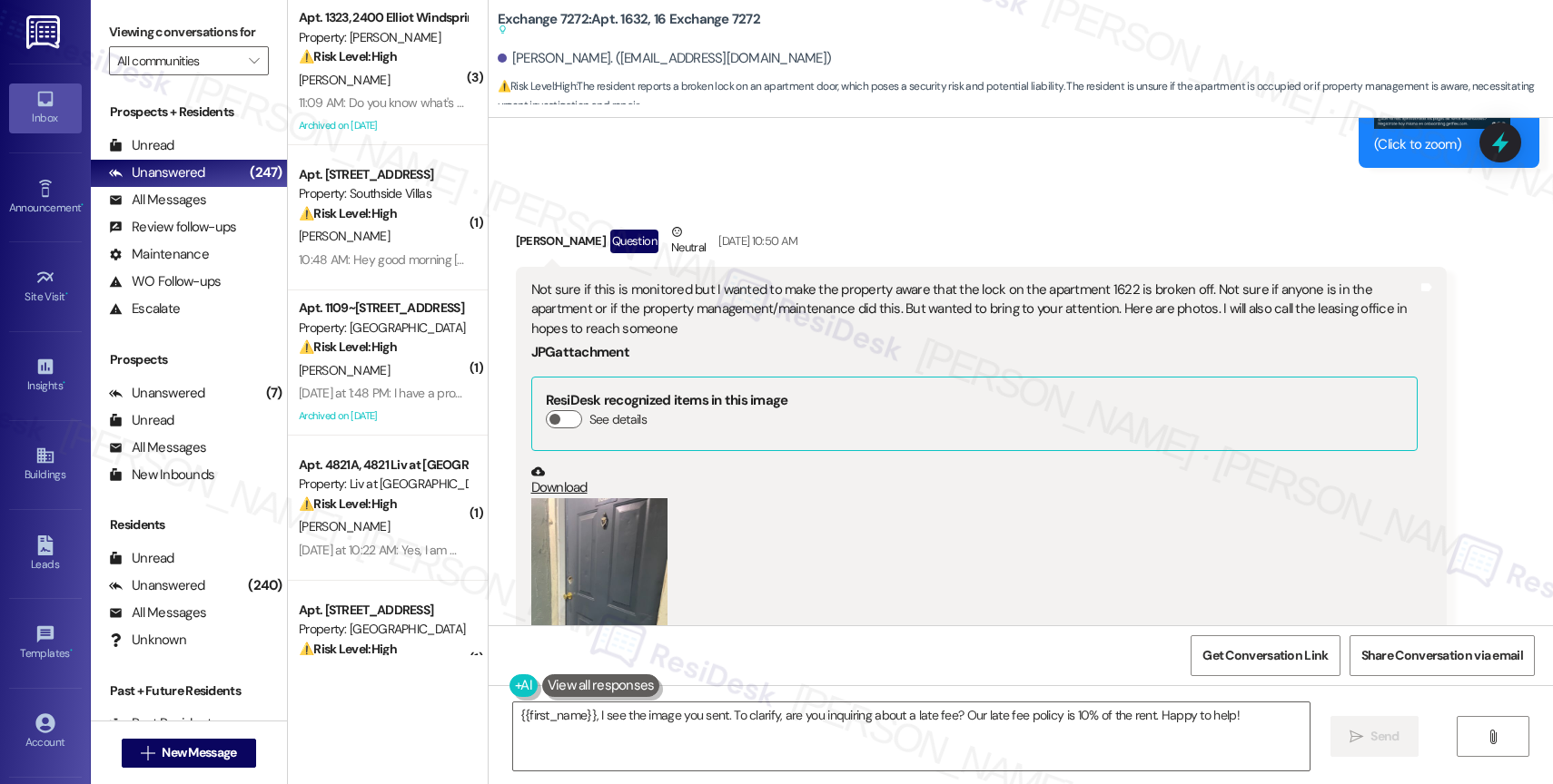
scroll to position [4937, 0]
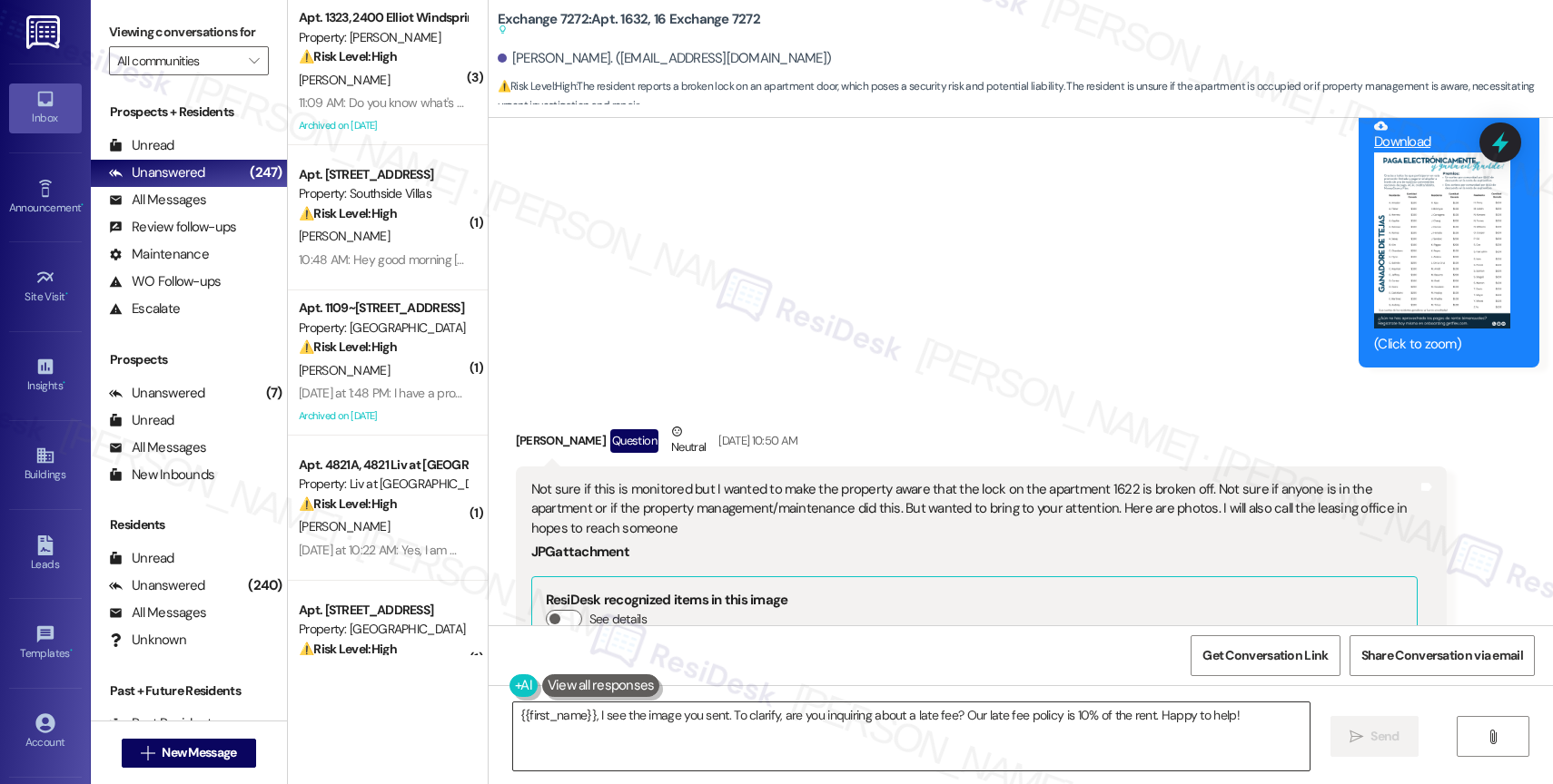
click at [513, 720] on textarea "{{first_name}}, I see the image you sent. To clarify, are you inquiring about a…" at bounding box center [911, 737] width 796 height 68
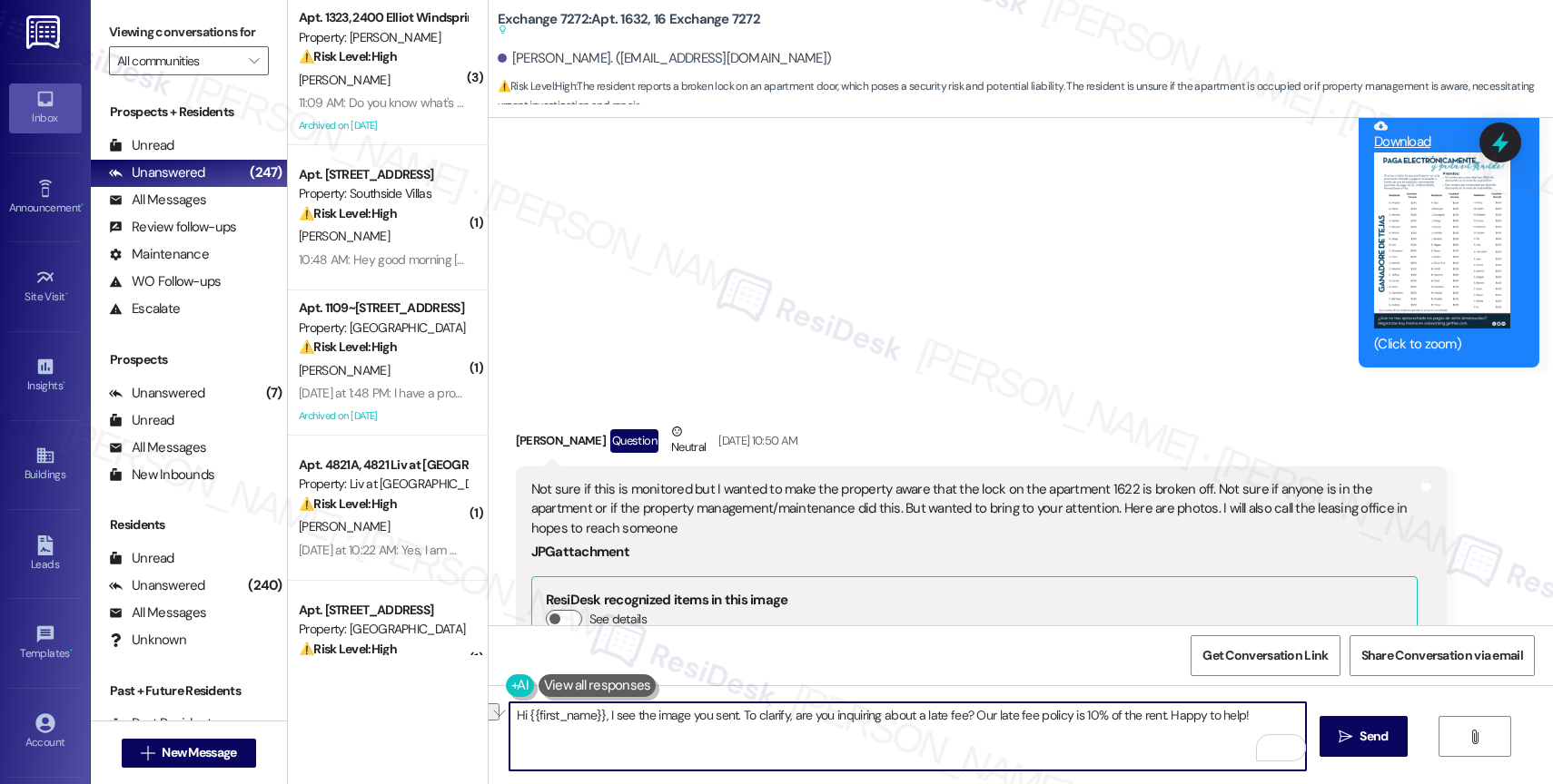
drag, startPoint x: 1041, startPoint y: 732, endPoint x: 607, endPoint y: 721, distance: 434.1
click at [607, 721] on textarea "Hi {{first_name}}, I see the image you sent. To clarify, are you inquiring abou…" at bounding box center [908, 737] width 796 height 68
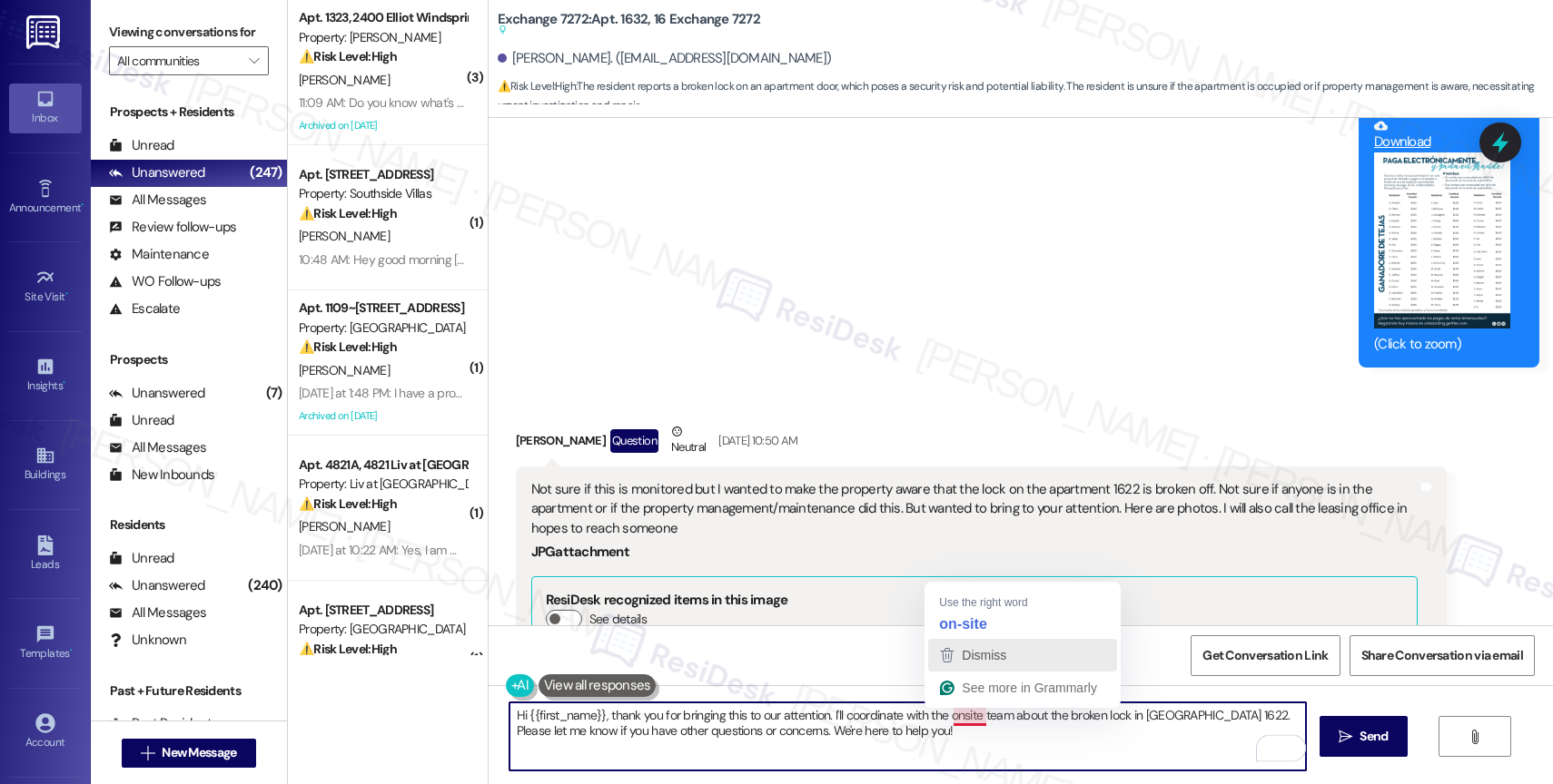
click at [969, 653] on span "Dismiss" at bounding box center [983, 656] width 45 height 15
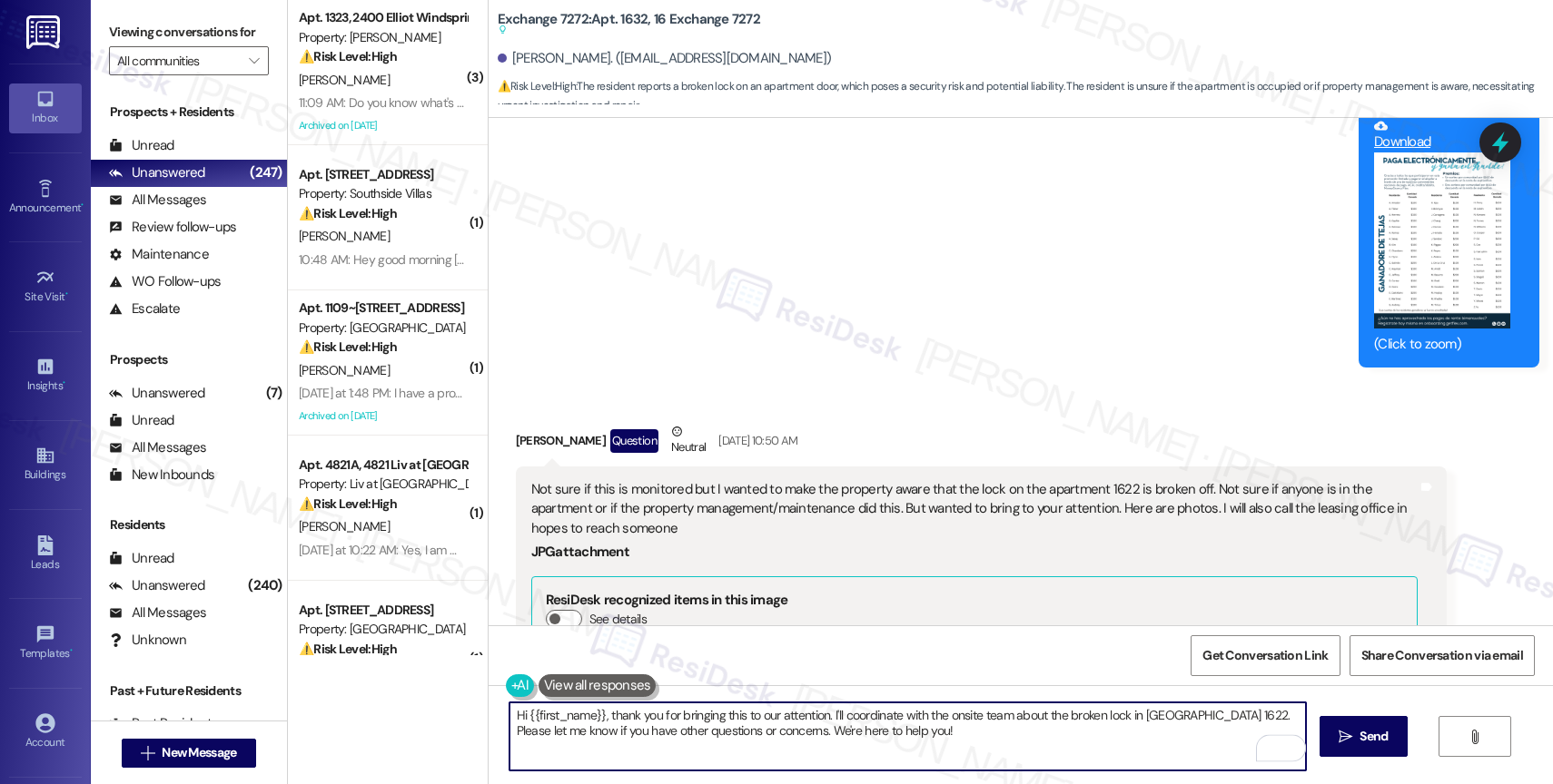
click at [936, 748] on textarea "Hi {{first_name}}, thank you for bringing this to our attention. I'll coordinat…" at bounding box center [908, 737] width 796 height 68
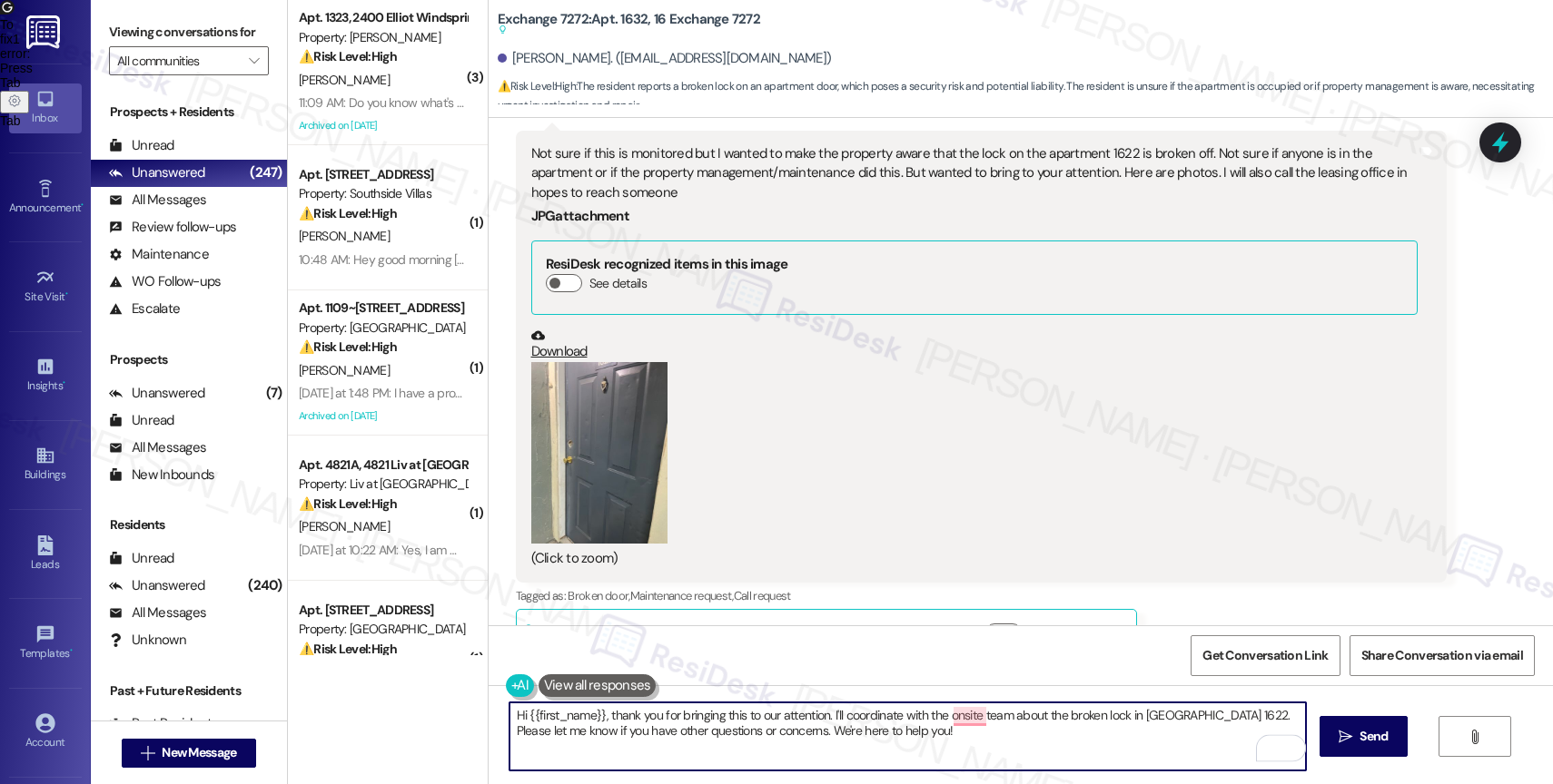
scroll to position [5230, 0]
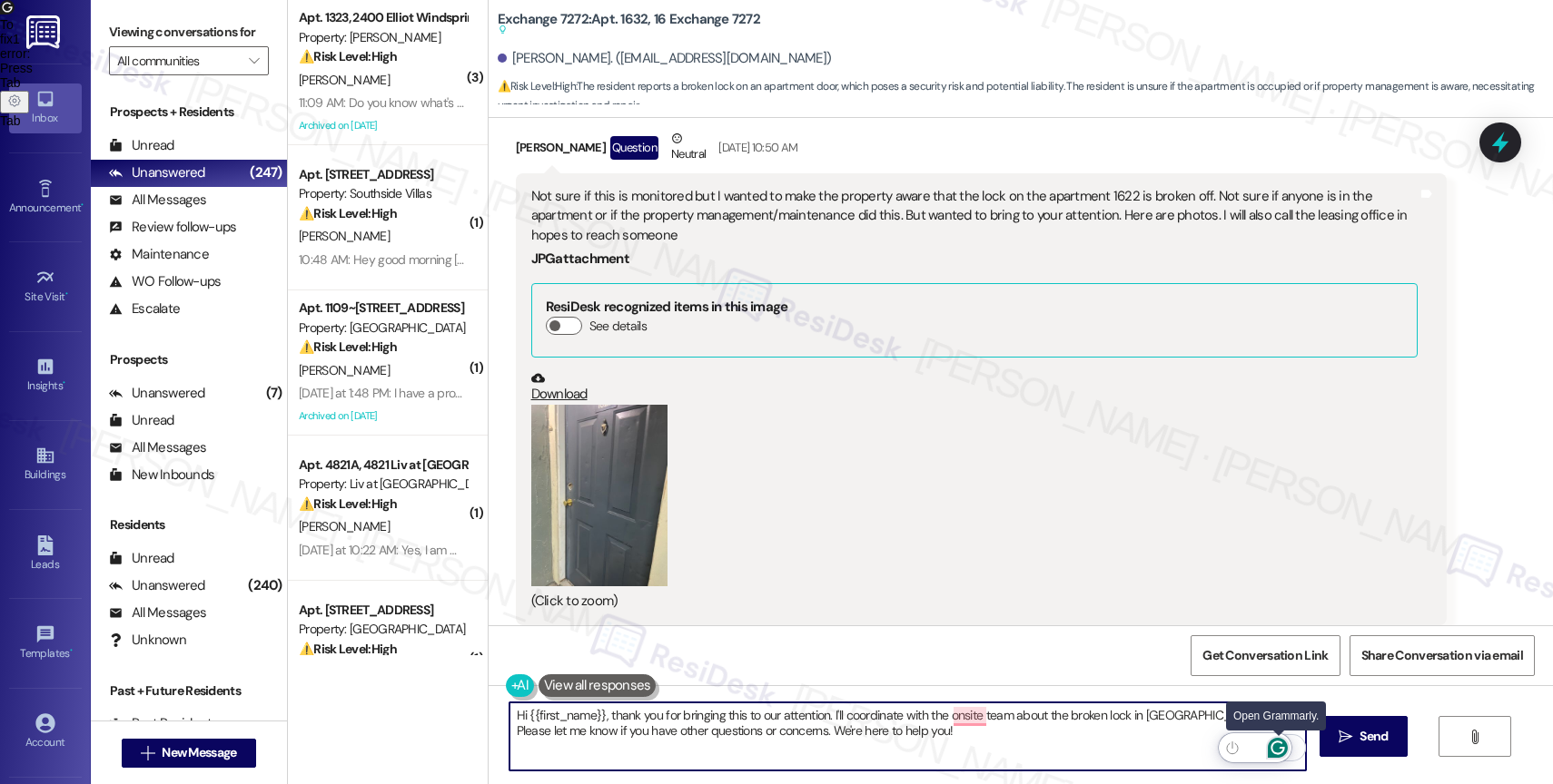
type textarea "Hi {{first_name}}, thank you for bringing this to our attention. I'll coordinat…"
click at [1276, 745] on icon "Open Grammarly. 0 Suggestions." at bounding box center [1278, 749] width 20 height 20
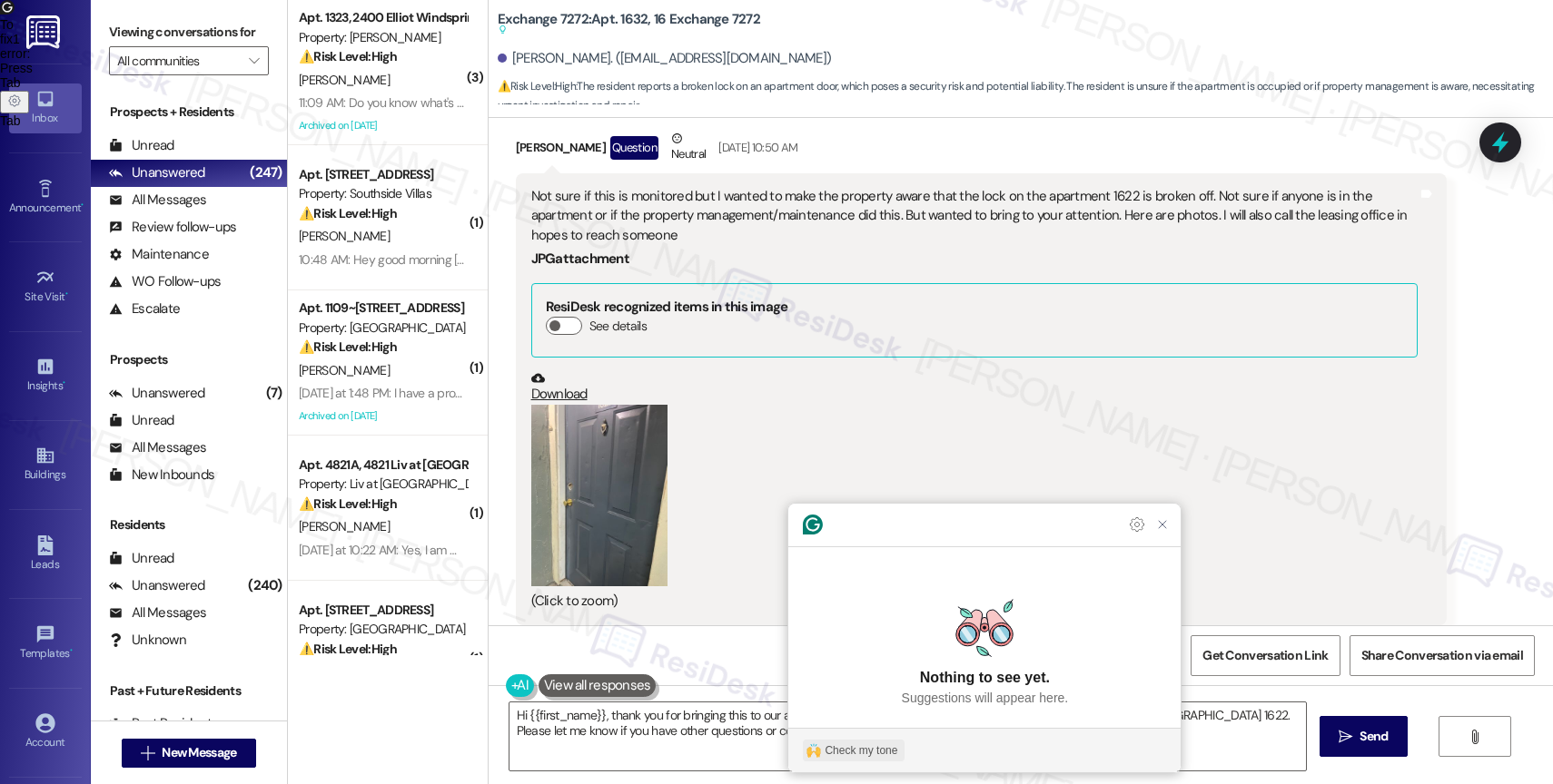
click at [852, 761] on button "Check my tone" at bounding box center [853, 751] width 102 height 22
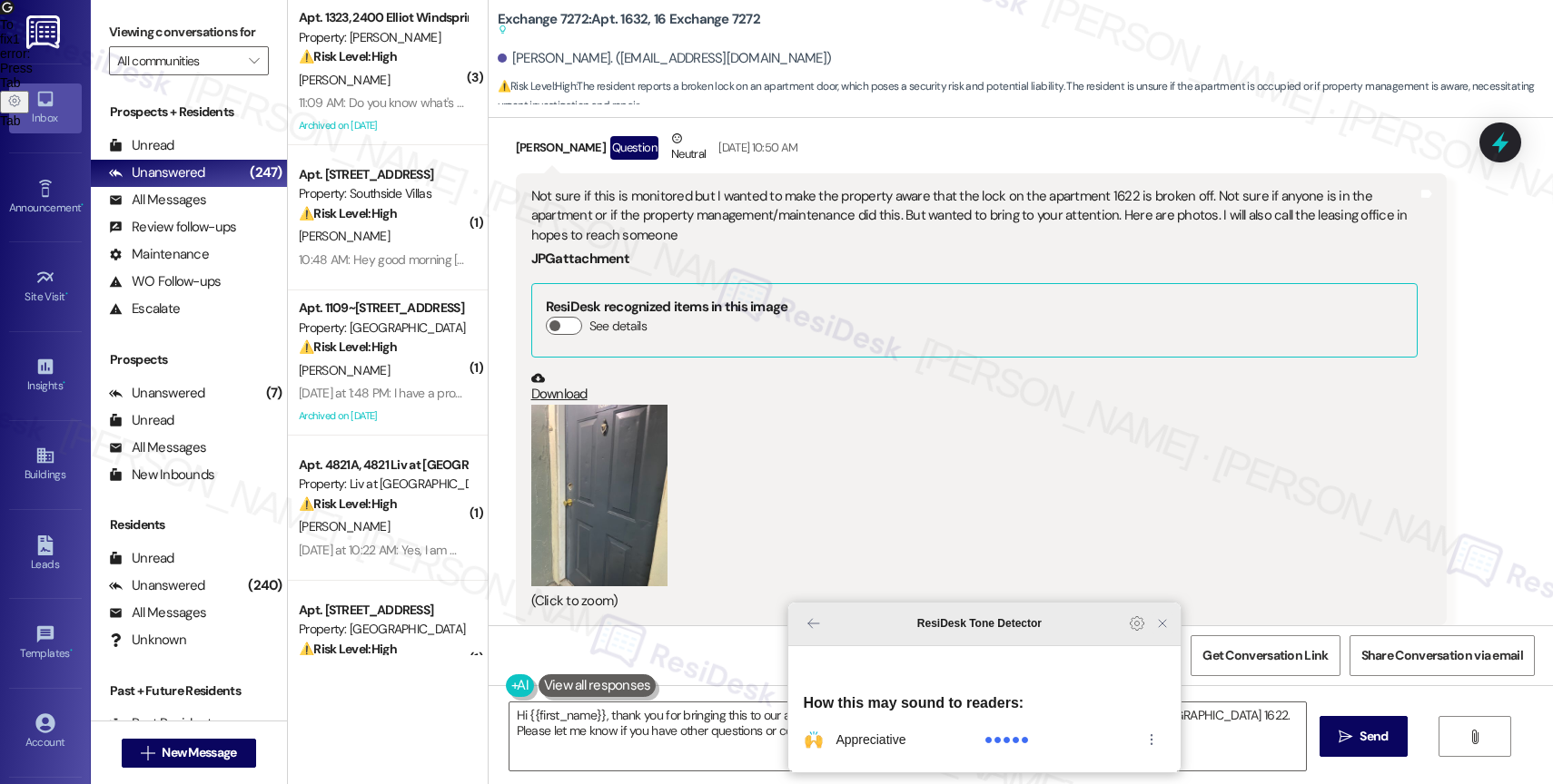
click at [1168, 631] on icon "Close Grammarly Assistant" at bounding box center [1162, 624] width 15 height 15
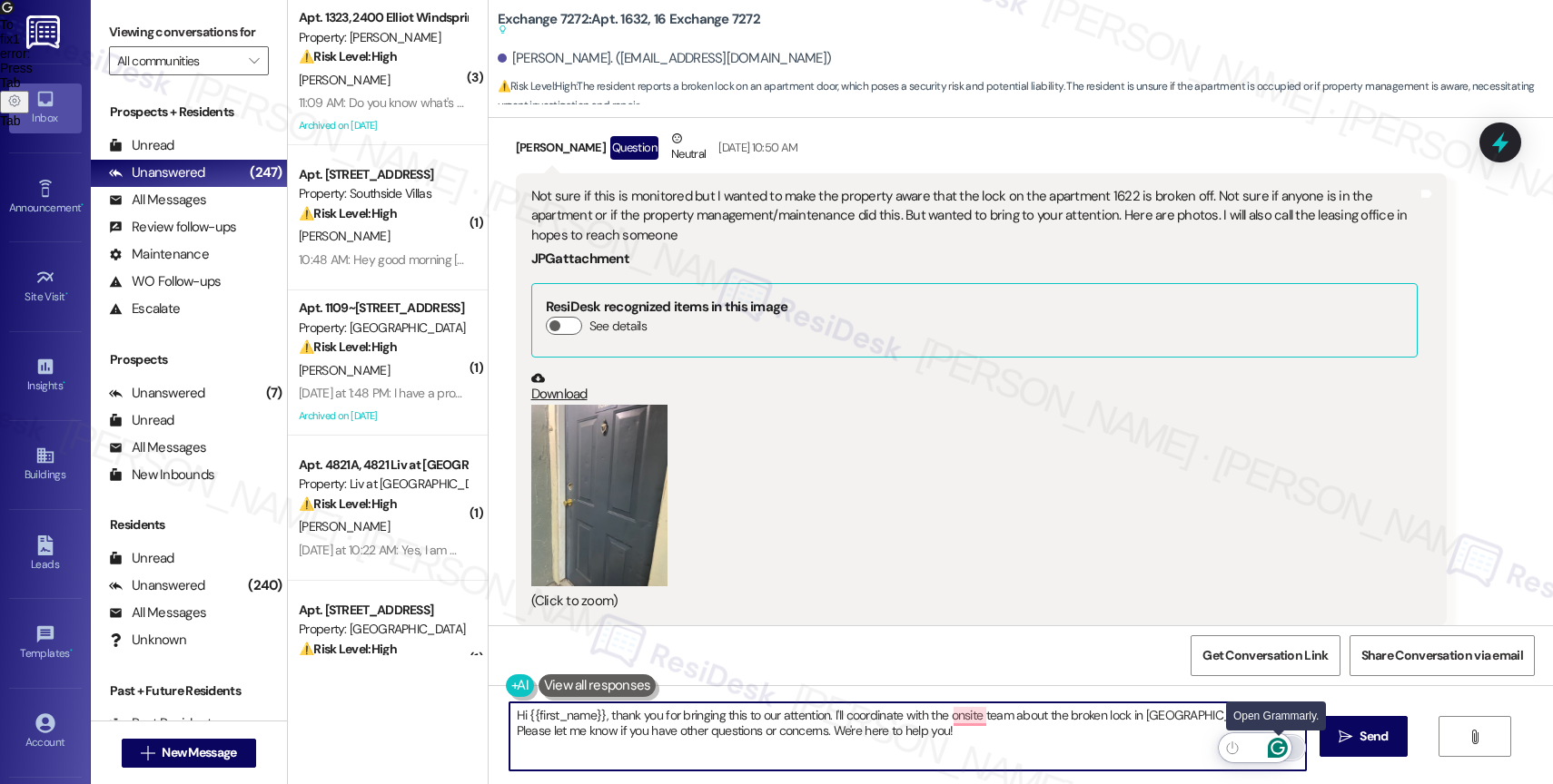
click at [1279, 747] on icon "Open Grammarly. 0 Suggestions." at bounding box center [1278, 749] width 20 height 20
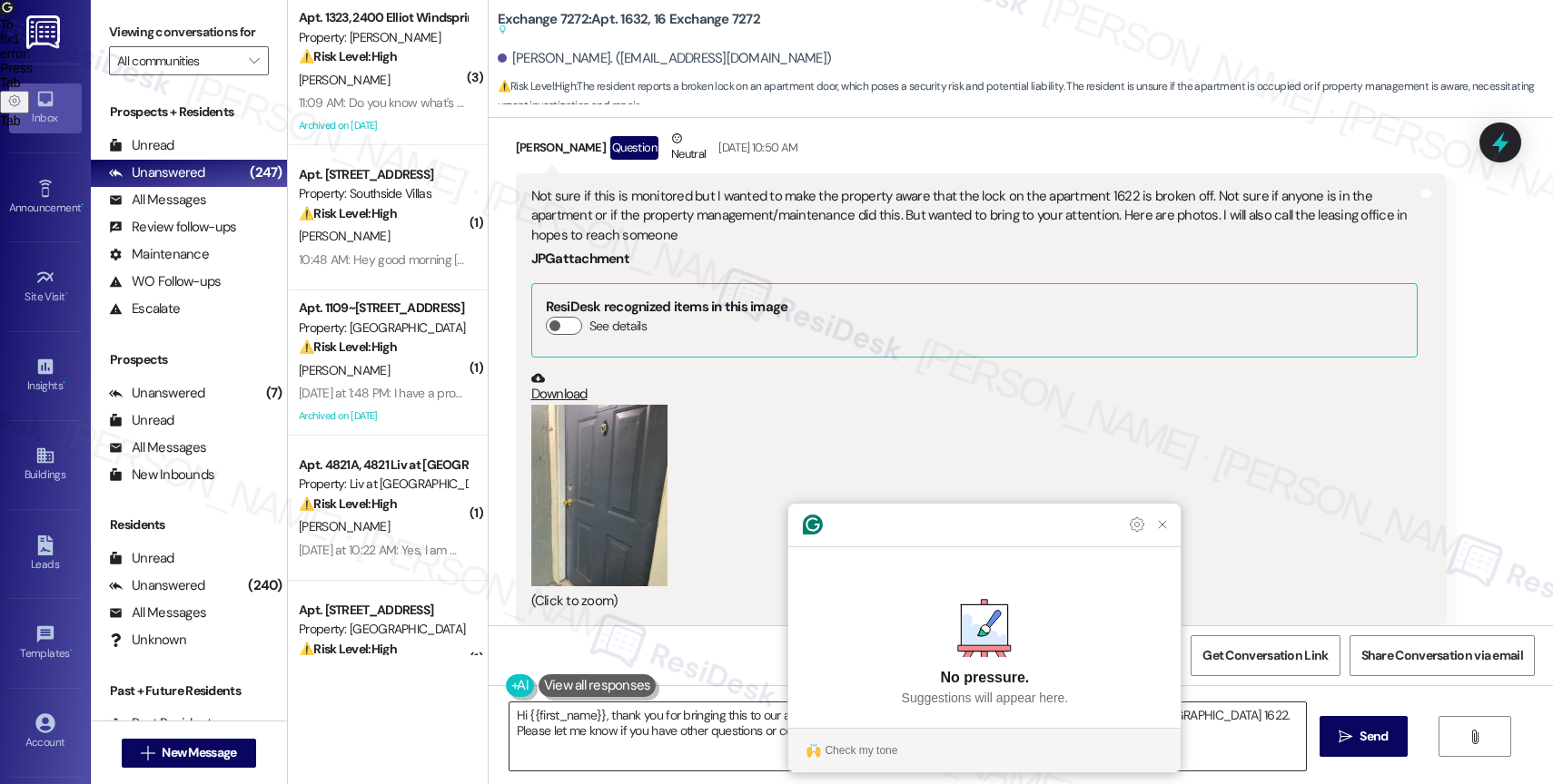
click at [842, 739] on section "Check my tone" at bounding box center [984, 751] width 393 height 29
click at [841, 741] on button "Check my tone" at bounding box center [853, 751] width 102 height 22
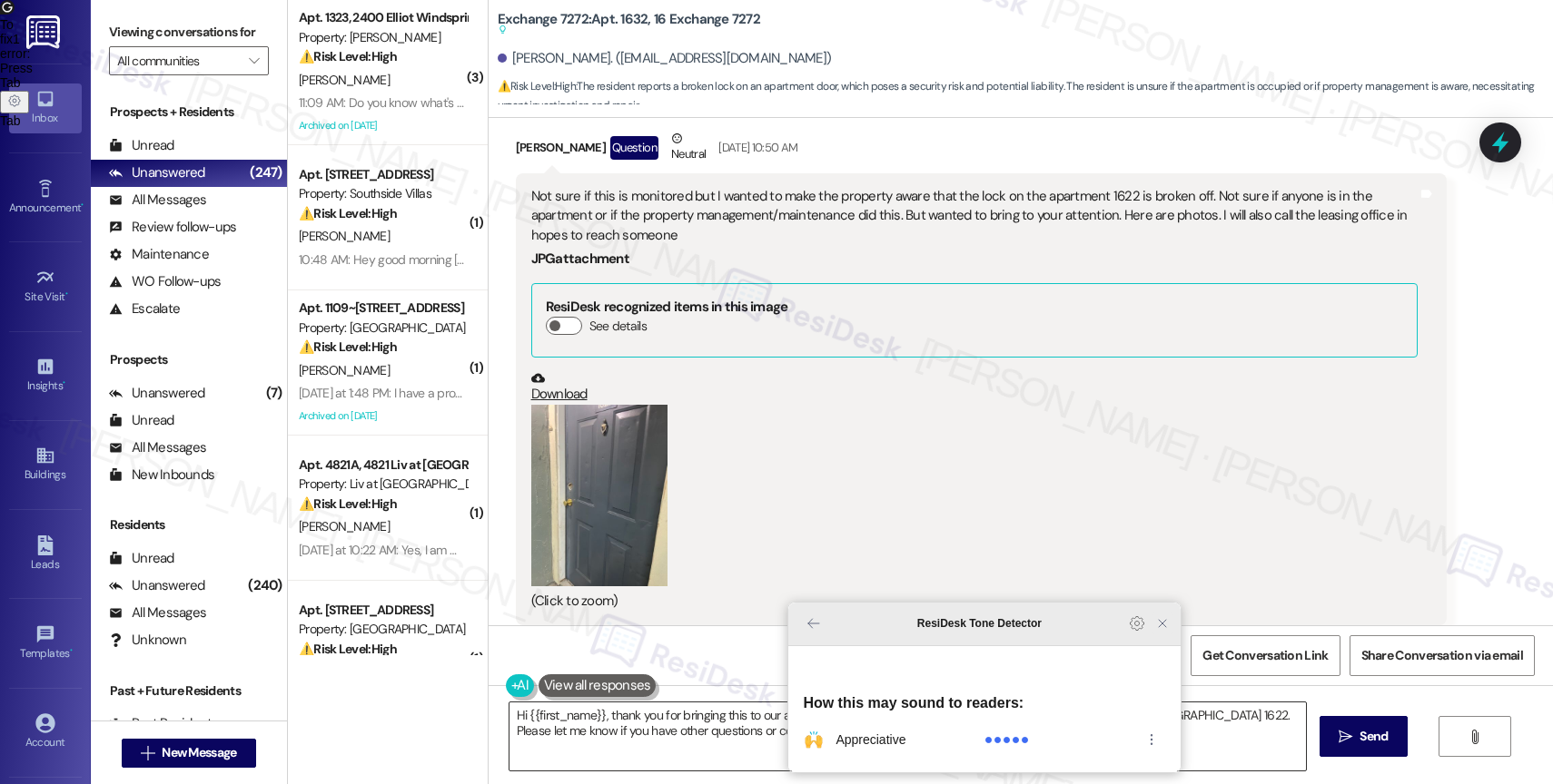
click at [1160, 631] on icon "Close Grammarly Assistant" at bounding box center [1162, 624] width 15 height 15
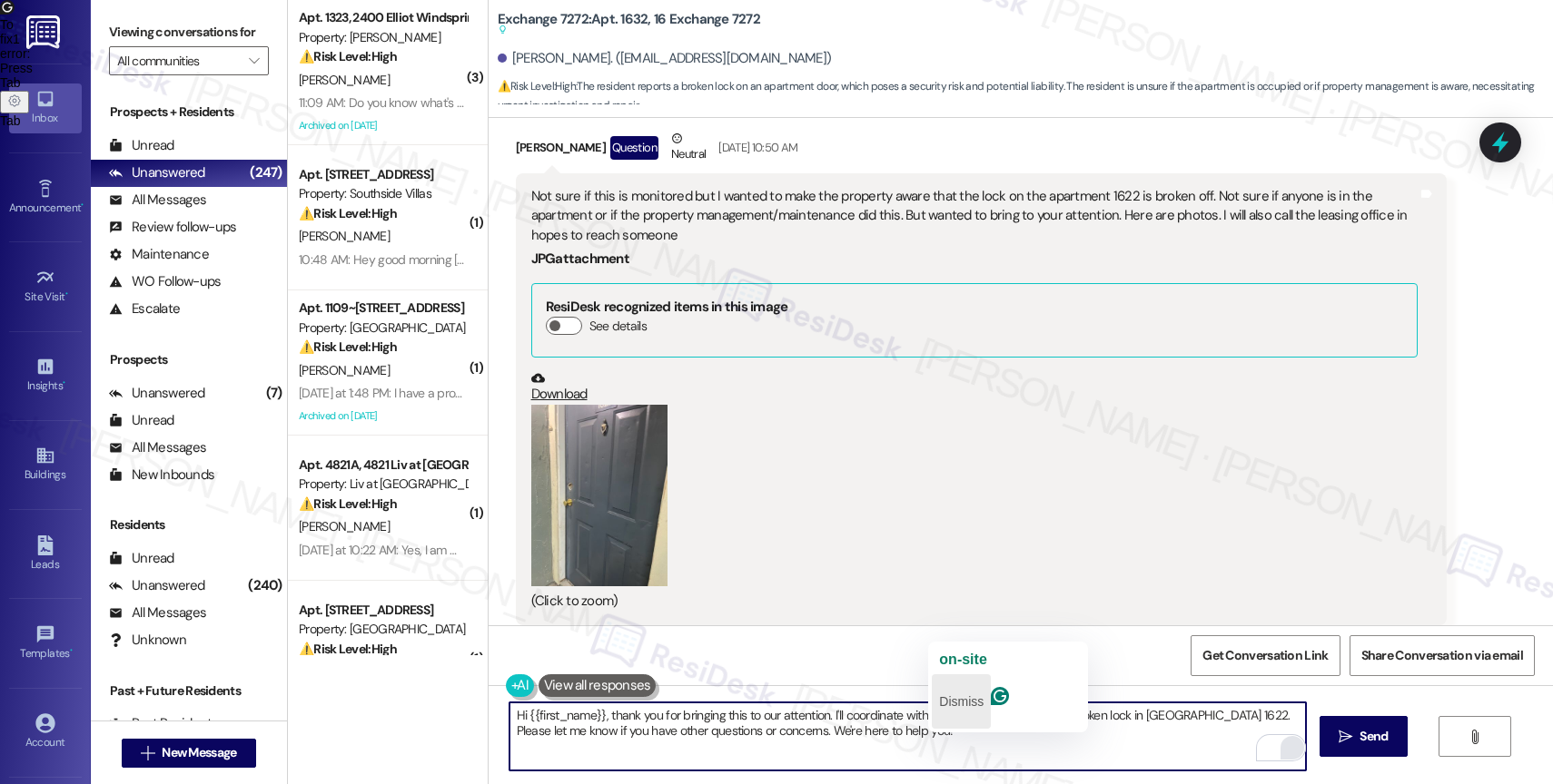
click at [968, 688] on p "Dismiss" at bounding box center [961, 702] width 45 height 29
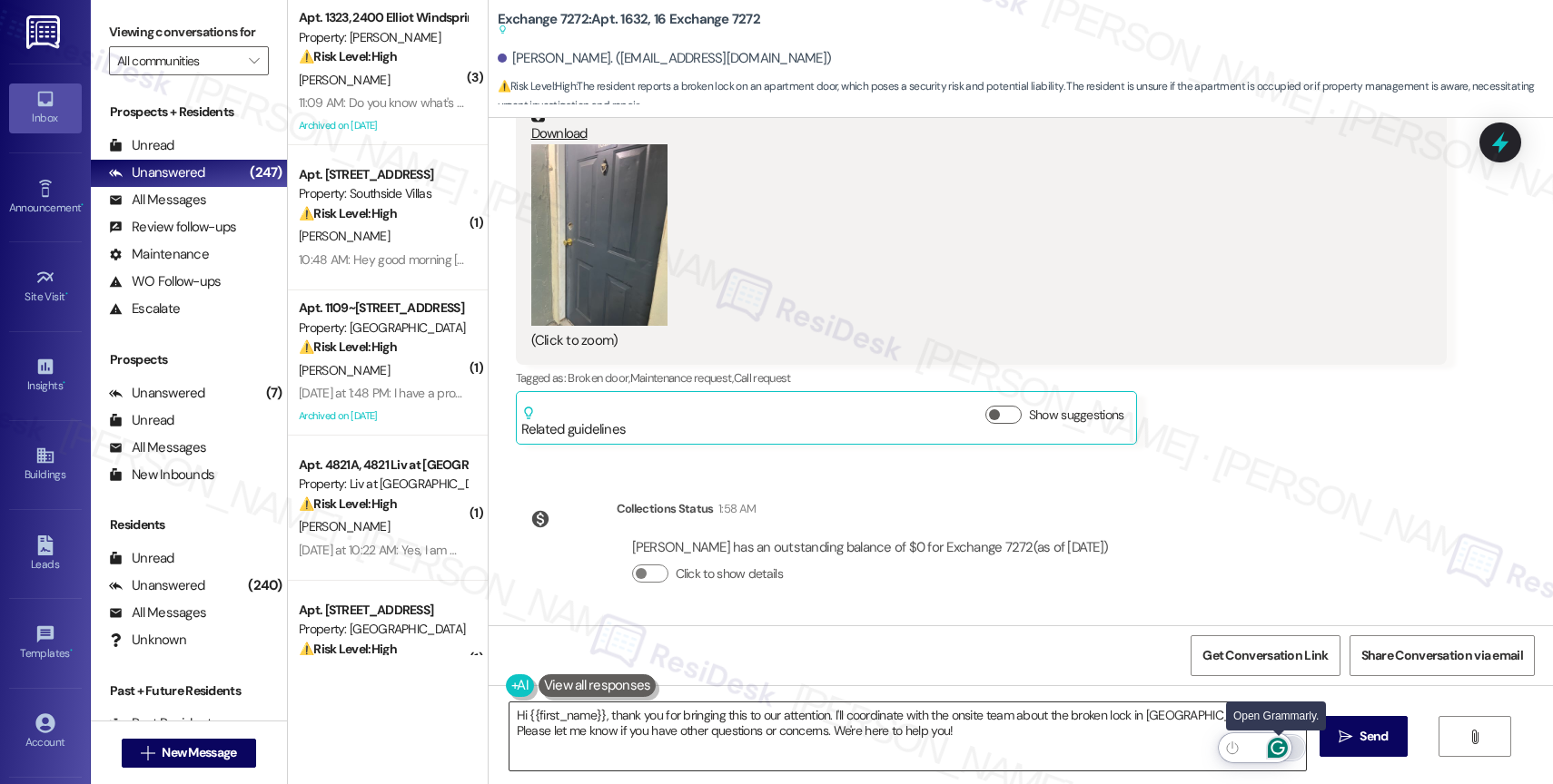
click at [1273, 740] on icon "Open Grammarly. 0 Suggestions." at bounding box center [1278, 749] width 20 height 20
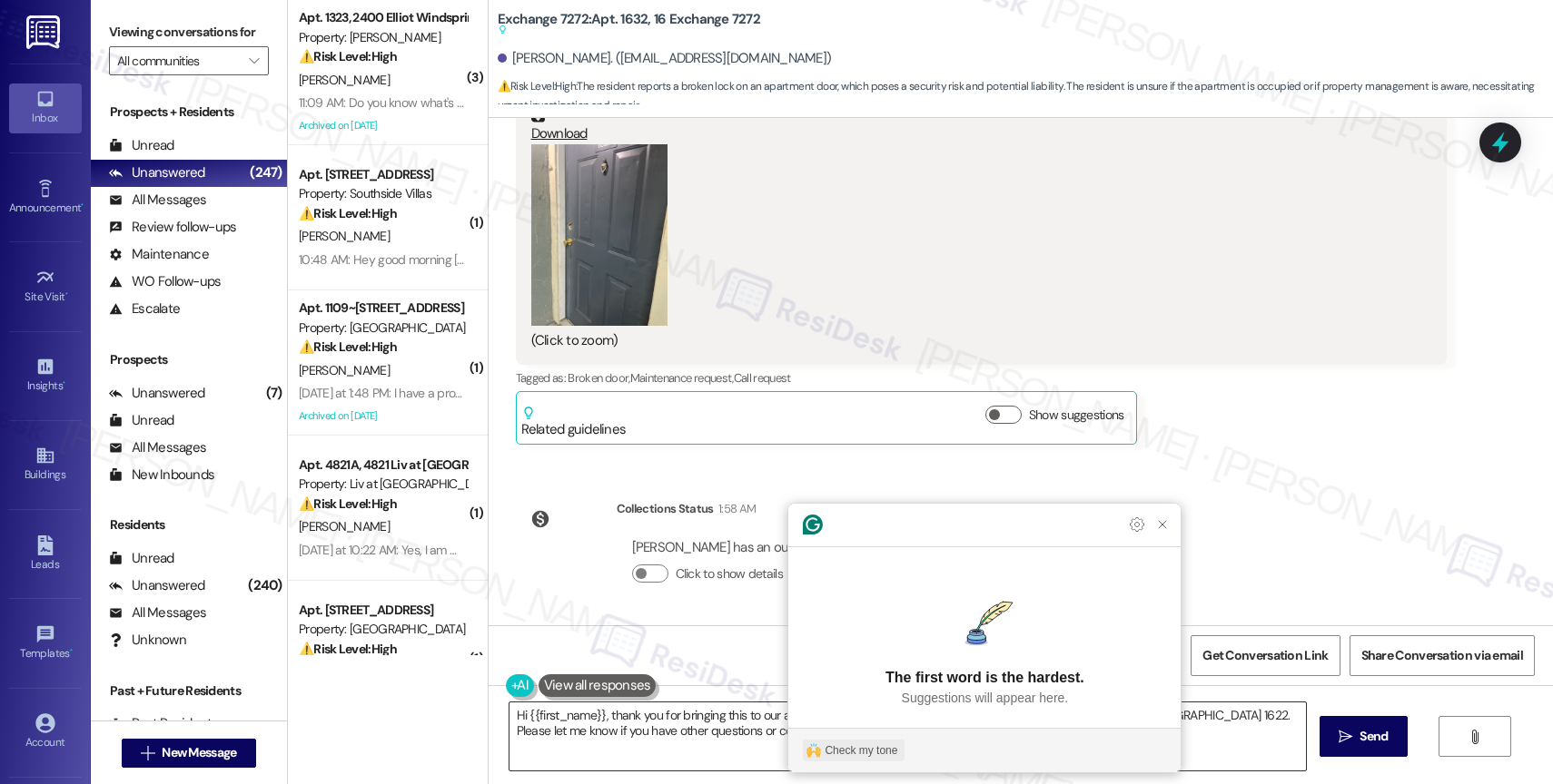
click at [850, 740] on button "Check my tone" at bounding box center [853, 751] width 102 height 22
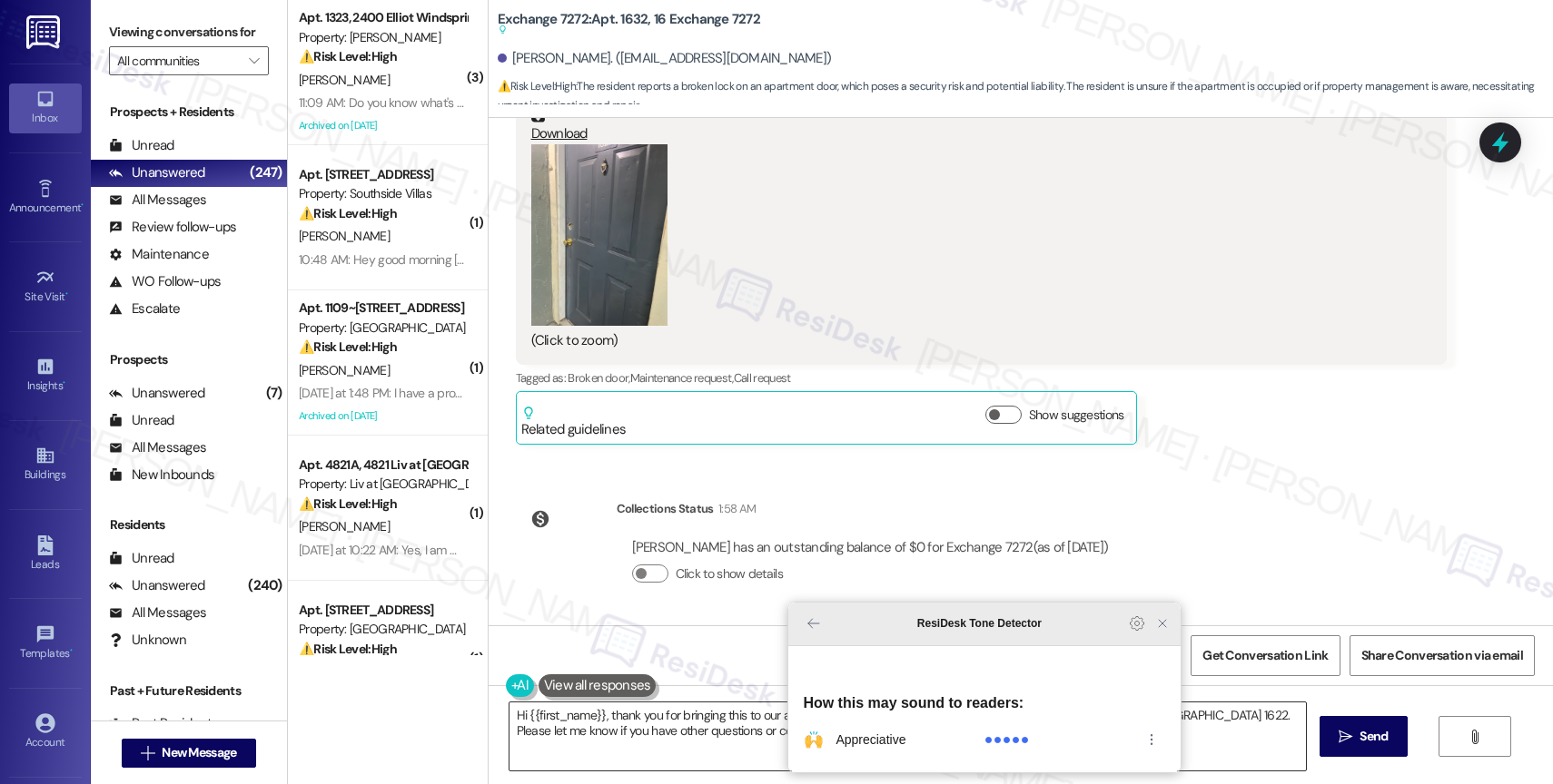
click at [1160, 635] on icon "Close Grammarly Assistant" at bounding box center [1162, 624] width 22 height 22
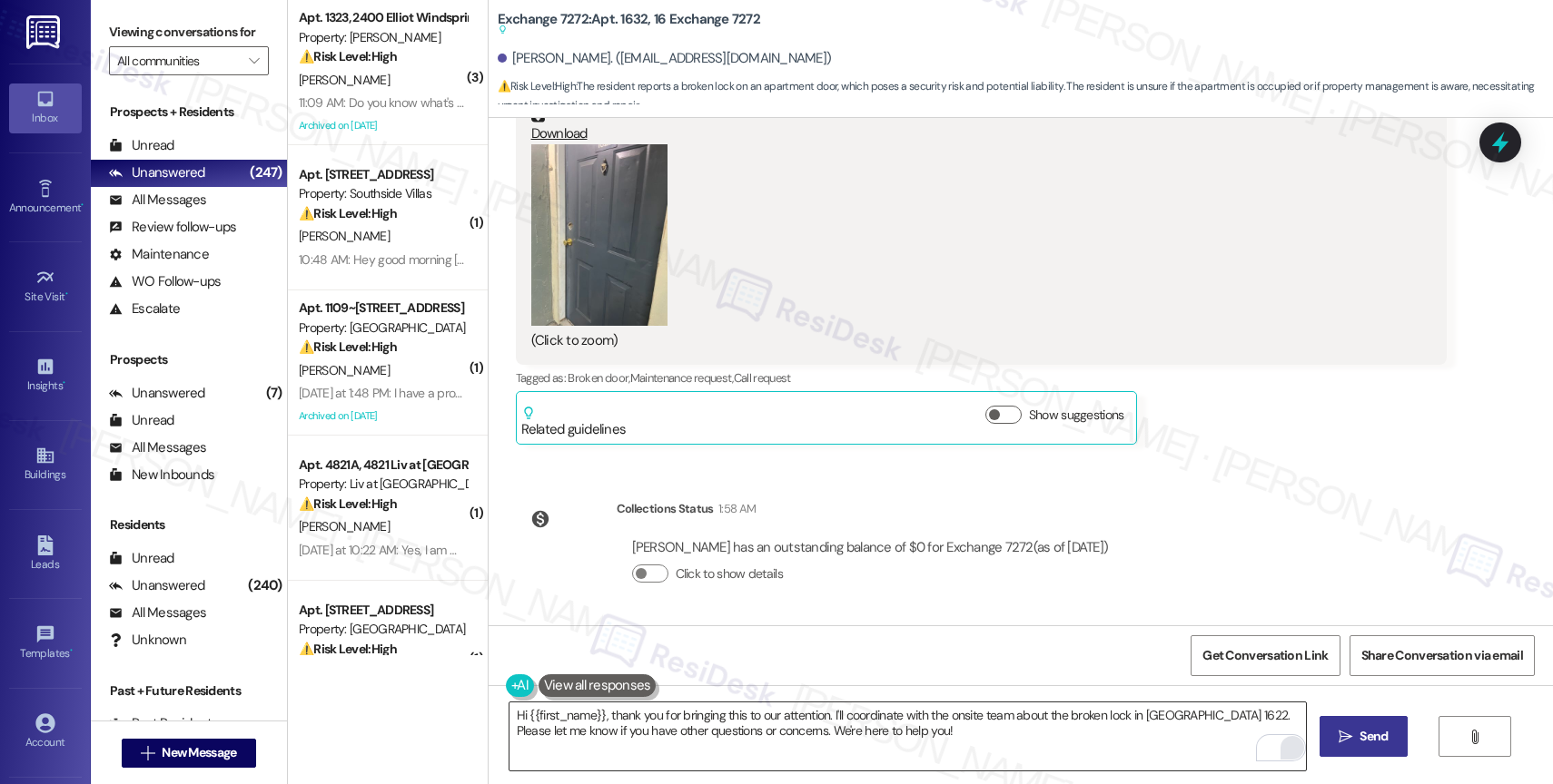
click at [1330, 738] on button " Send" at bounding box center [1363, 737] width 88 height 41
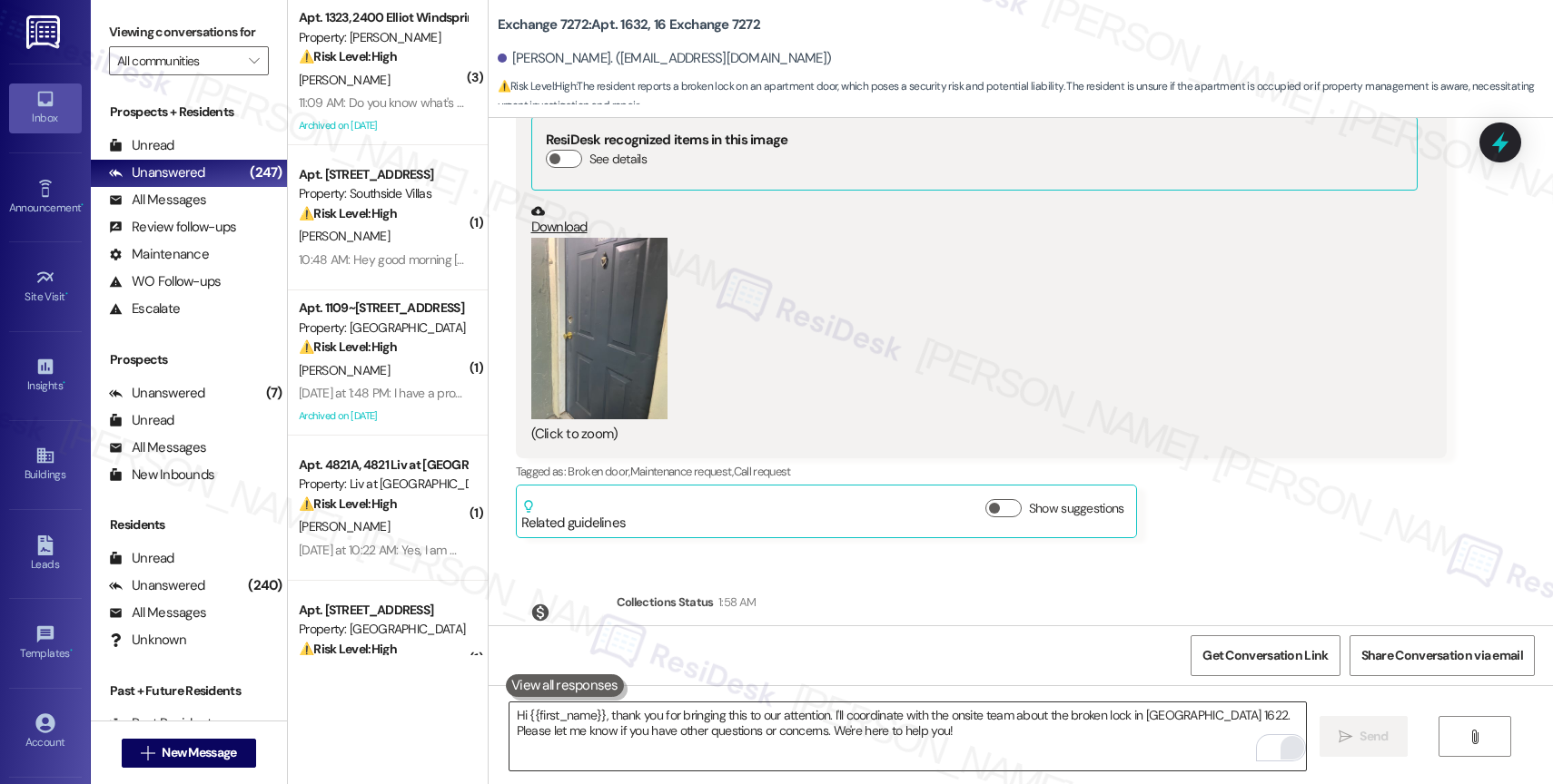
scroll to position [5636, 0]
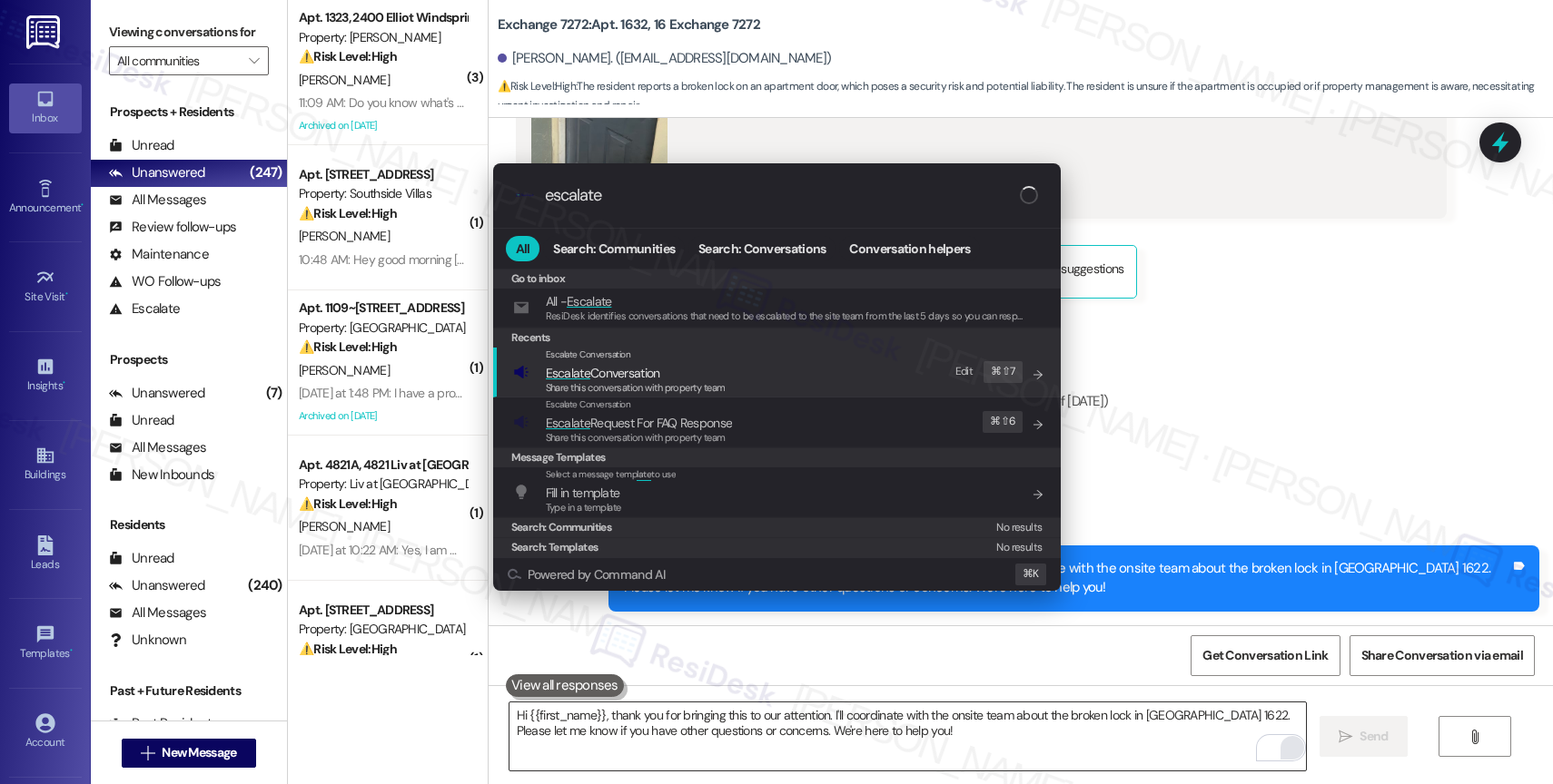
type input "escalate"
click at [661, 372] on span "Escalate Conversation" at bounding box center [603, 373] width 114 height 16
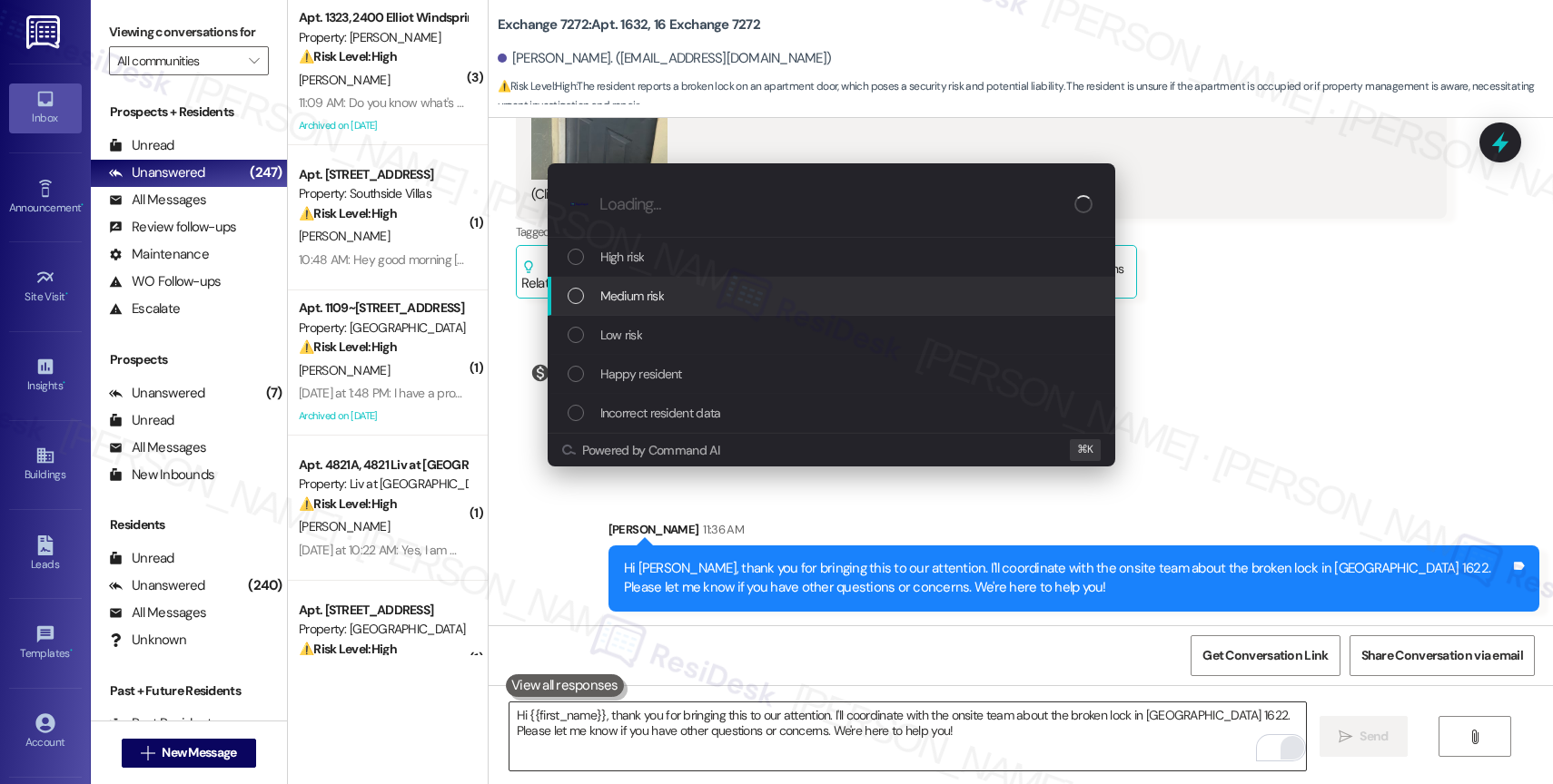
click at [662, 293] on span "Medium risk" at bounding box center [632, 296] width 64 height 20
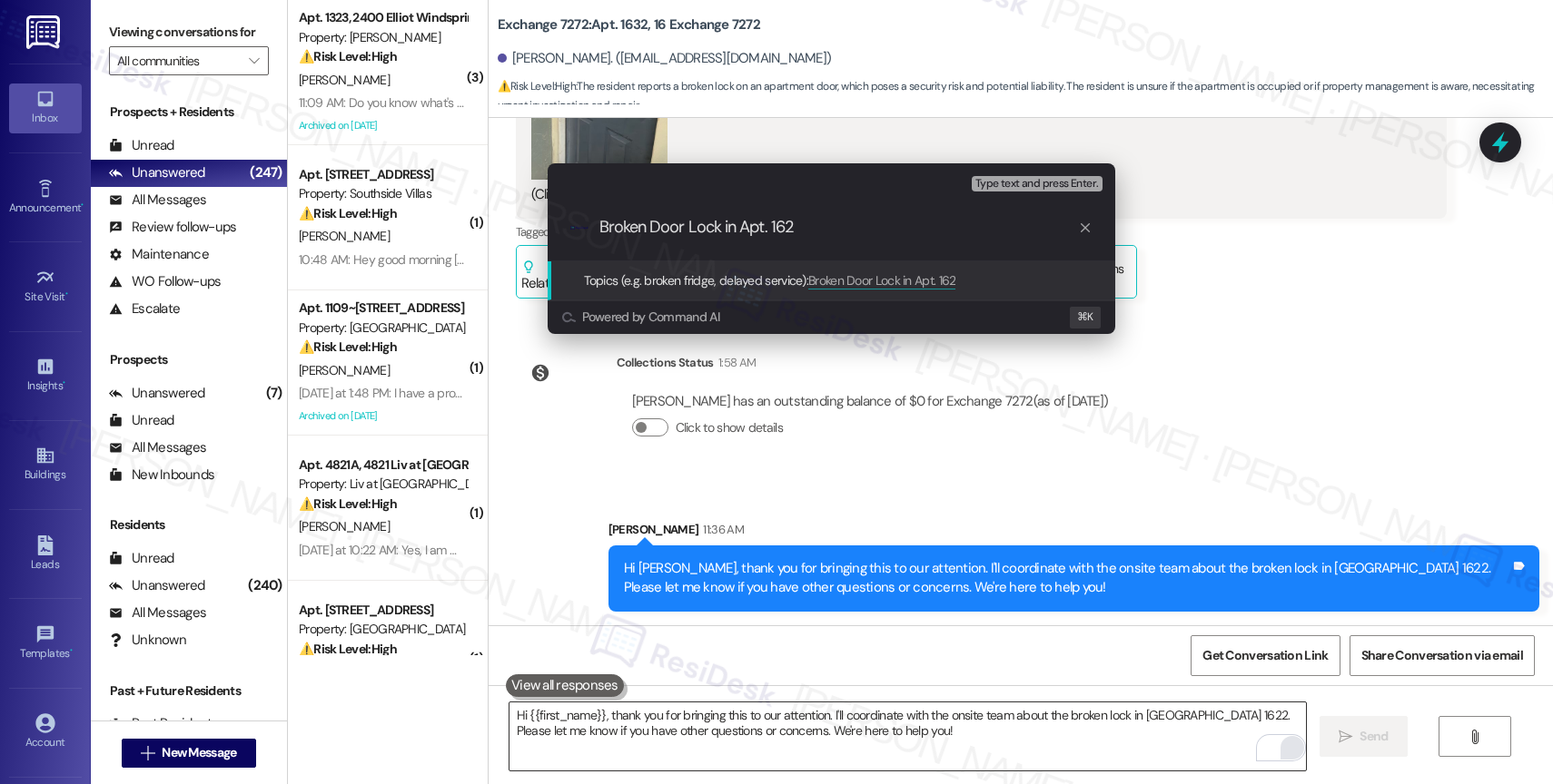
type input "Broken Door Lock in Apt. 1622"
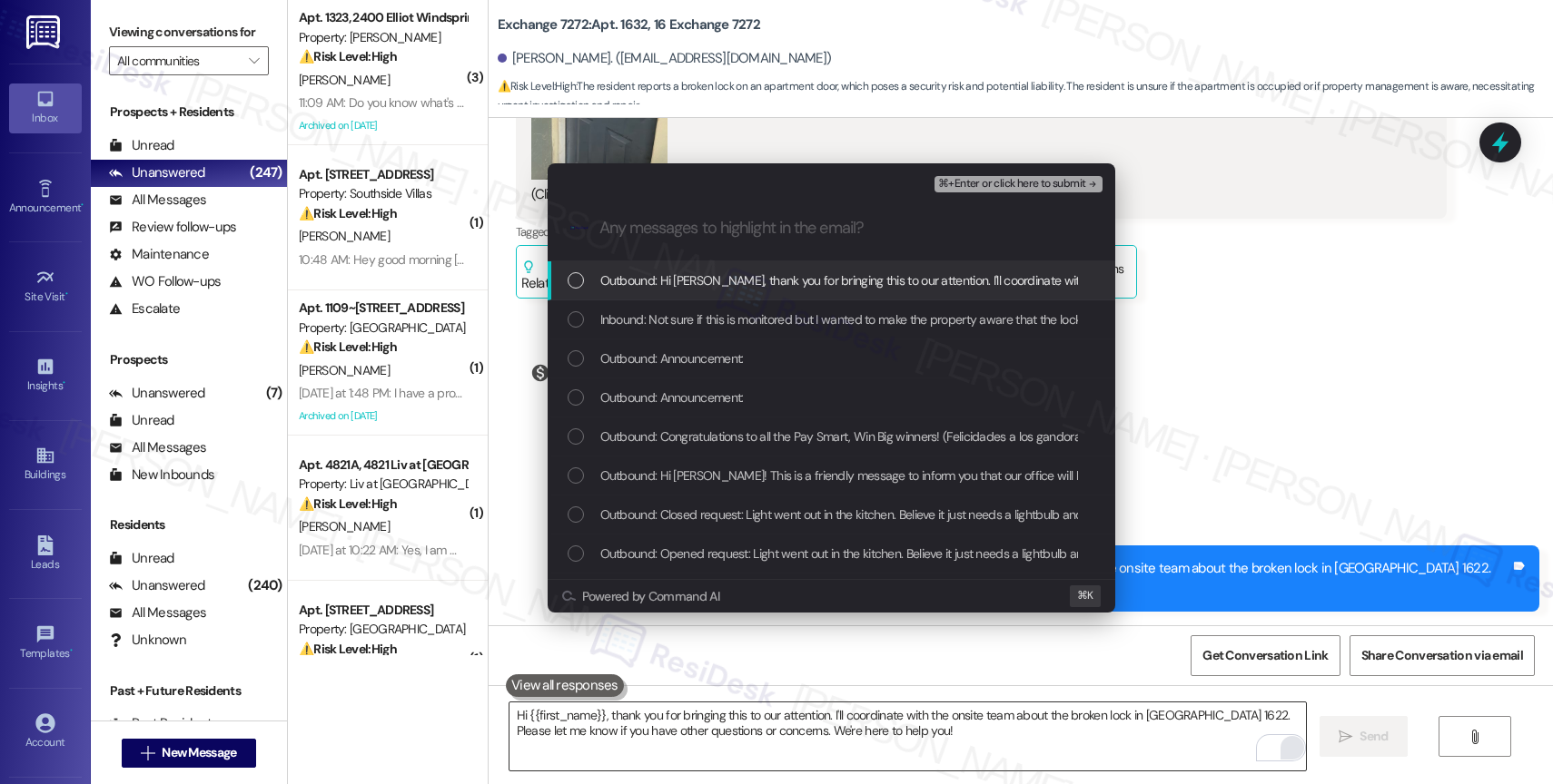
scroll to position [4, 0]
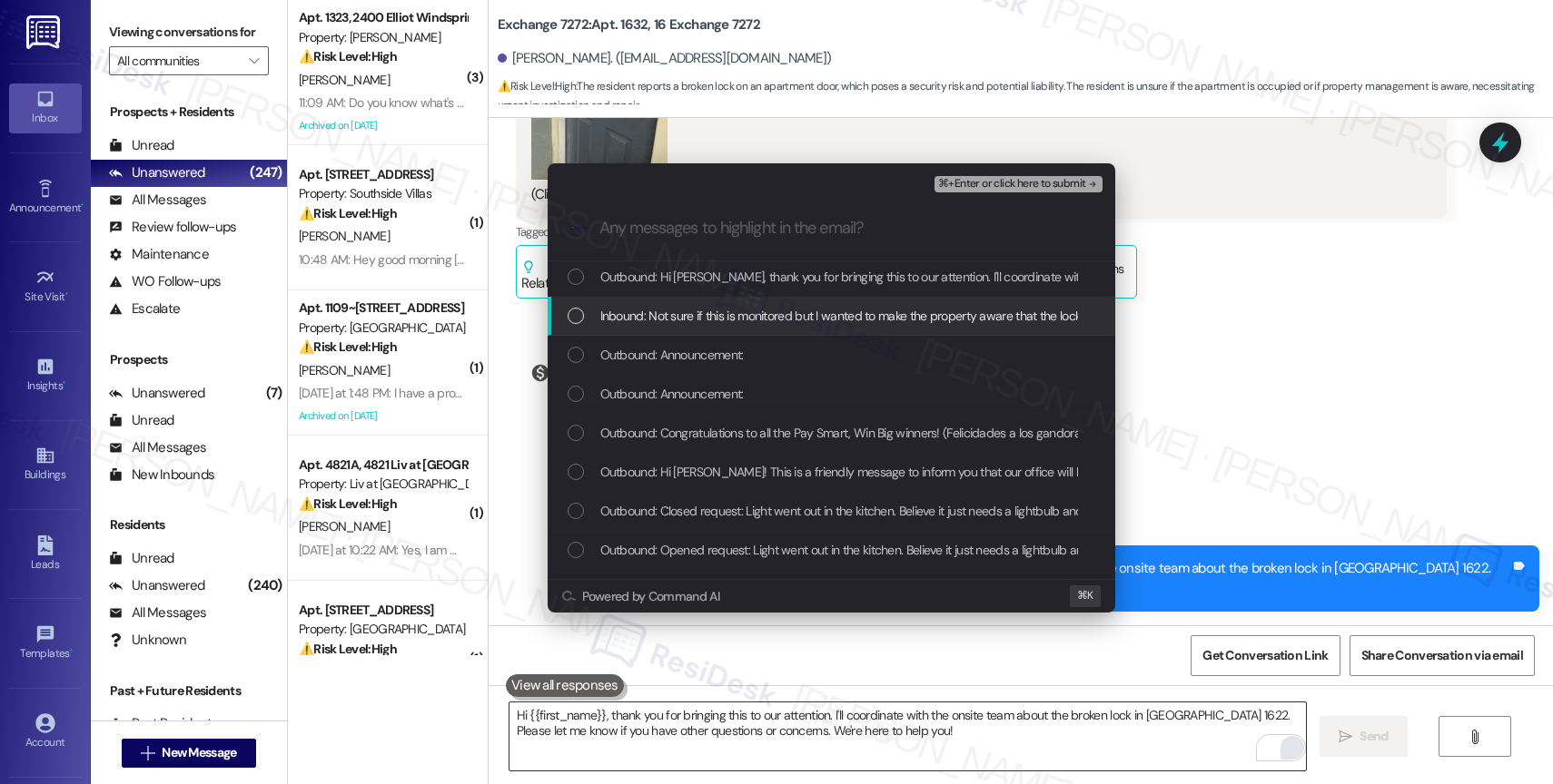
click at [804, 322] on span "Inbound: Not sure if this is monitored but I wanted to make the property aware …" at bounding box center [1477, 316] width 1753 height 20
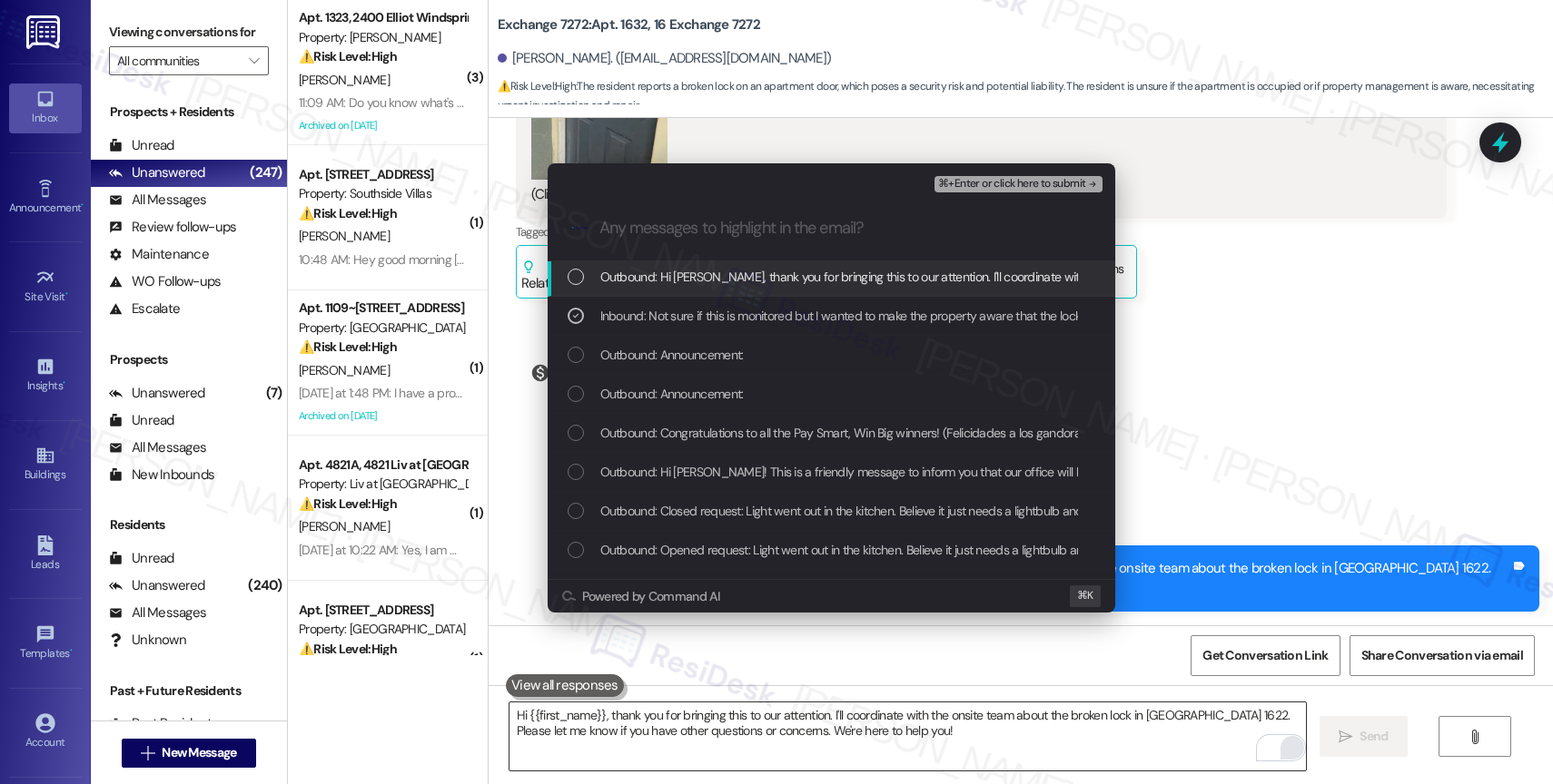
click at [931, 283] on span "Outbound: Hi Kristy, thank you for bringing this to our attention. I'll coordin…" at bounding box center [1244, 277] width 1288 height 20
click at [1072, 178] on span "⌘+Enter or click here to submit" at bounding box center [1011, 184] width 147 height 13
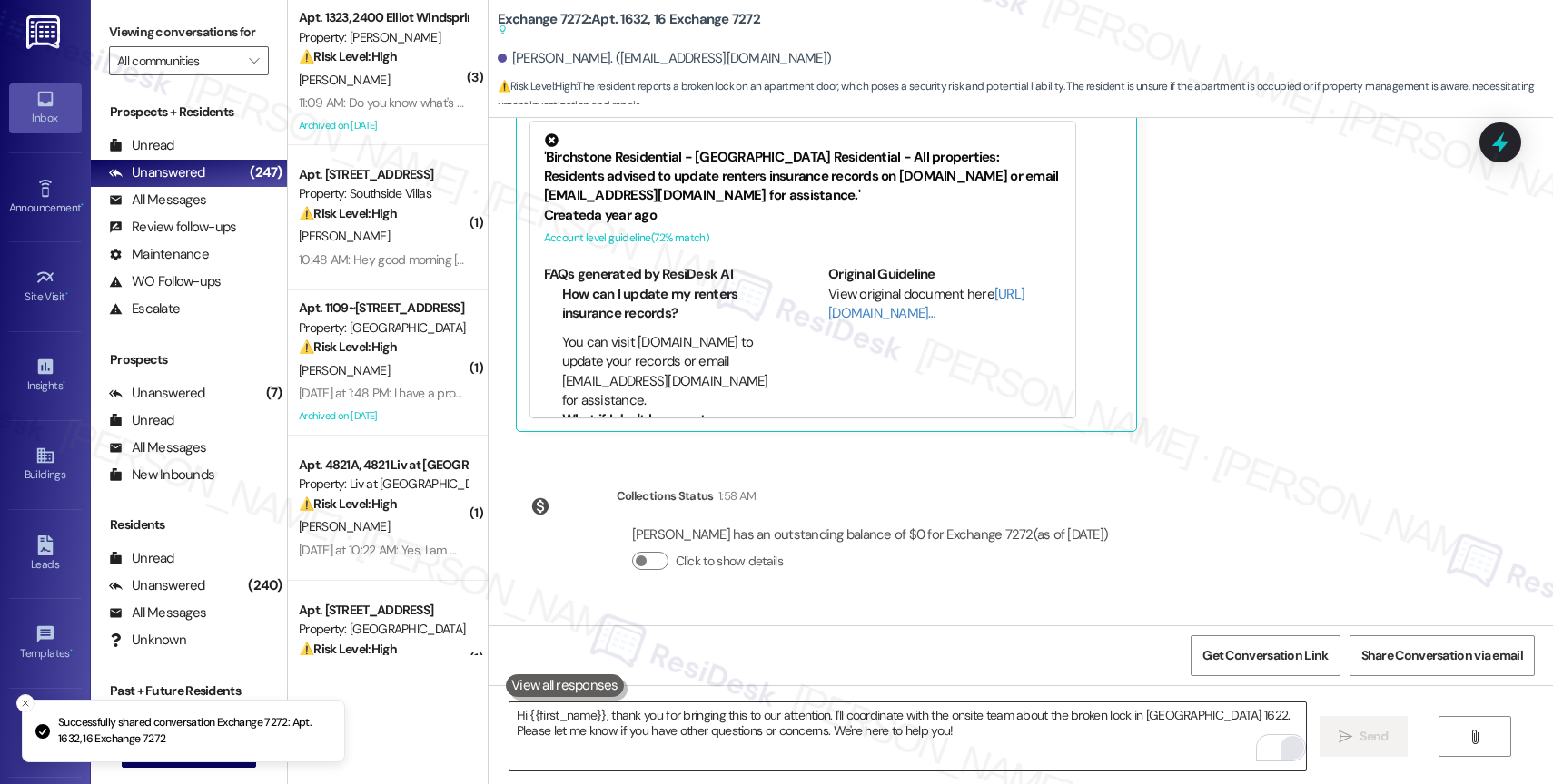
scroll to position [5636, 0]
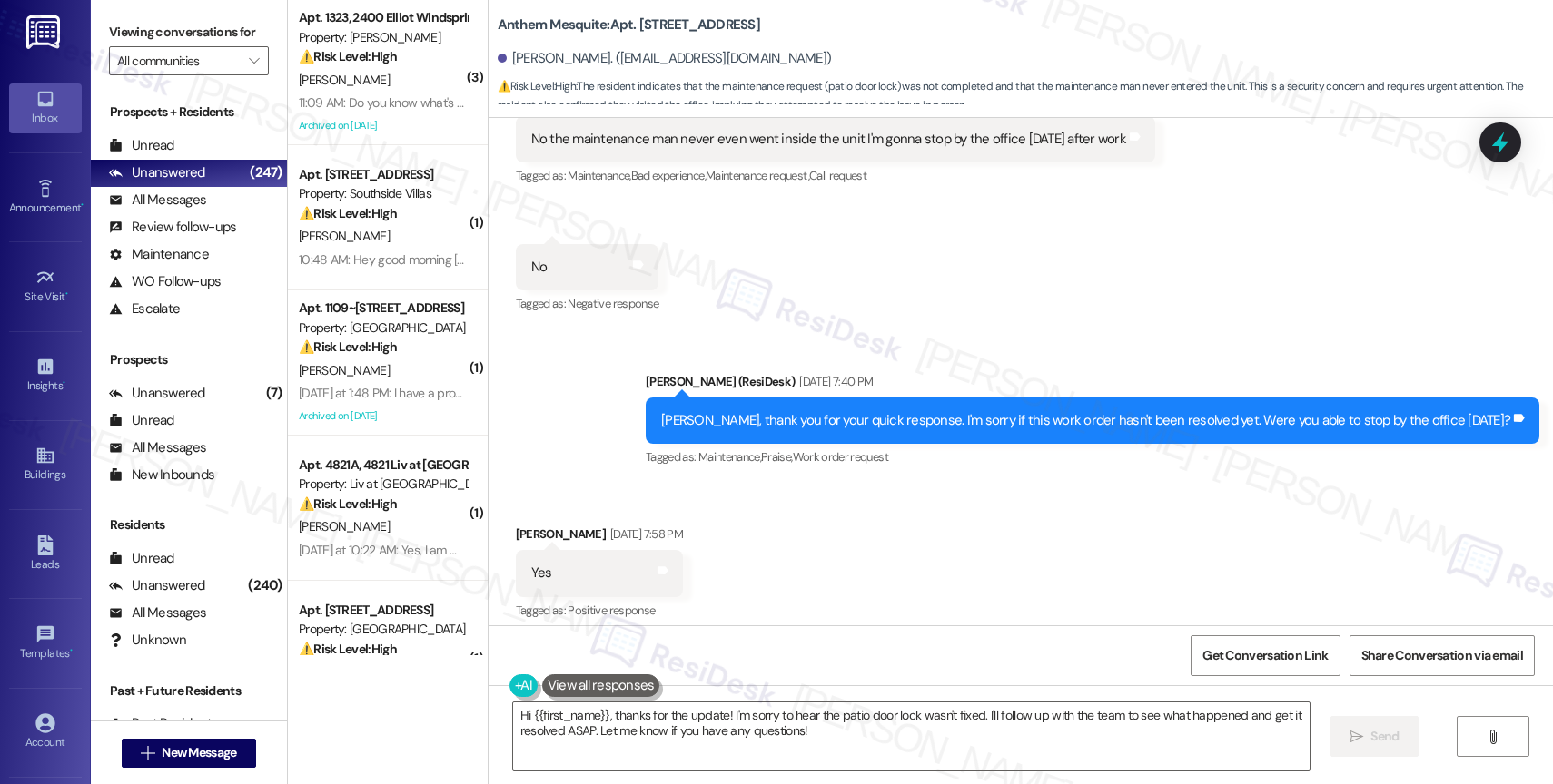
scroll to position [4745, 0]
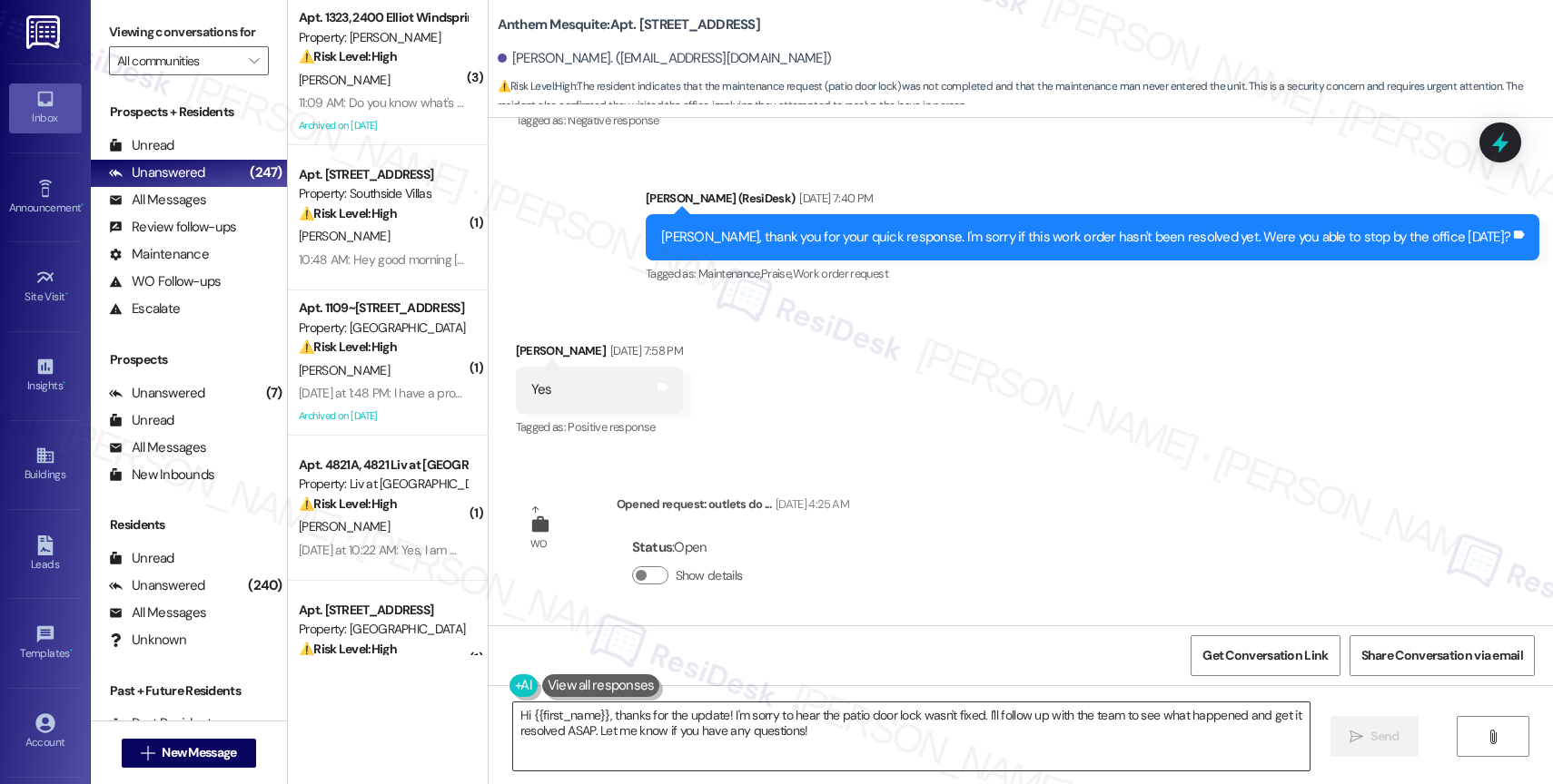
click at [681, 723] on textarea "Hi {{first_name}}, thanks for the update! I'm sorry to hear the patio door lock…" at bounding box center [911, 737] width 796 height 68
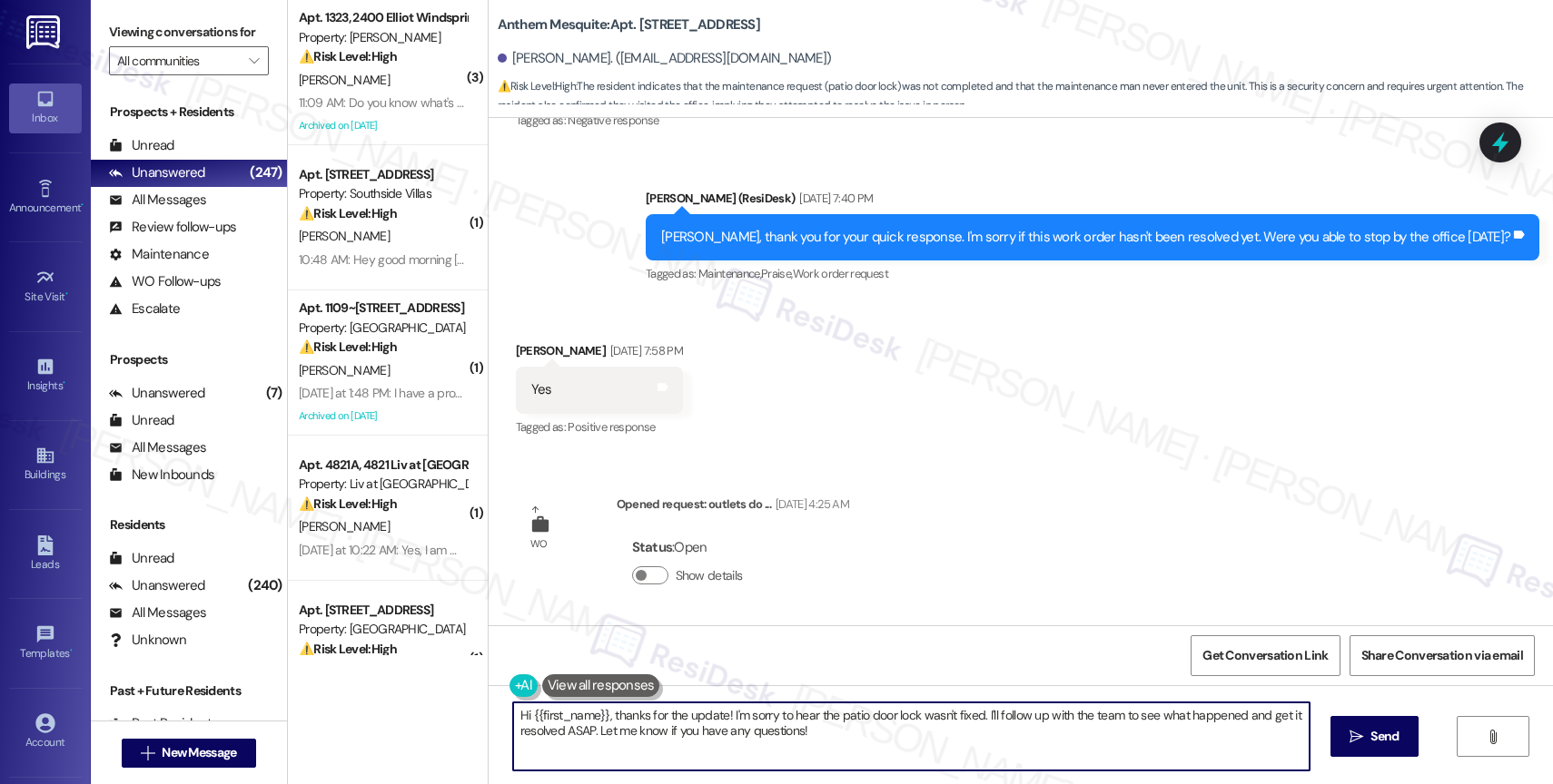
click at [681, 723] on textarea "Hi {{first_name}}, thanks for the update! I'm sorry to hear the patio door lock…" at bounding box center [911, 737] width 796 height 68
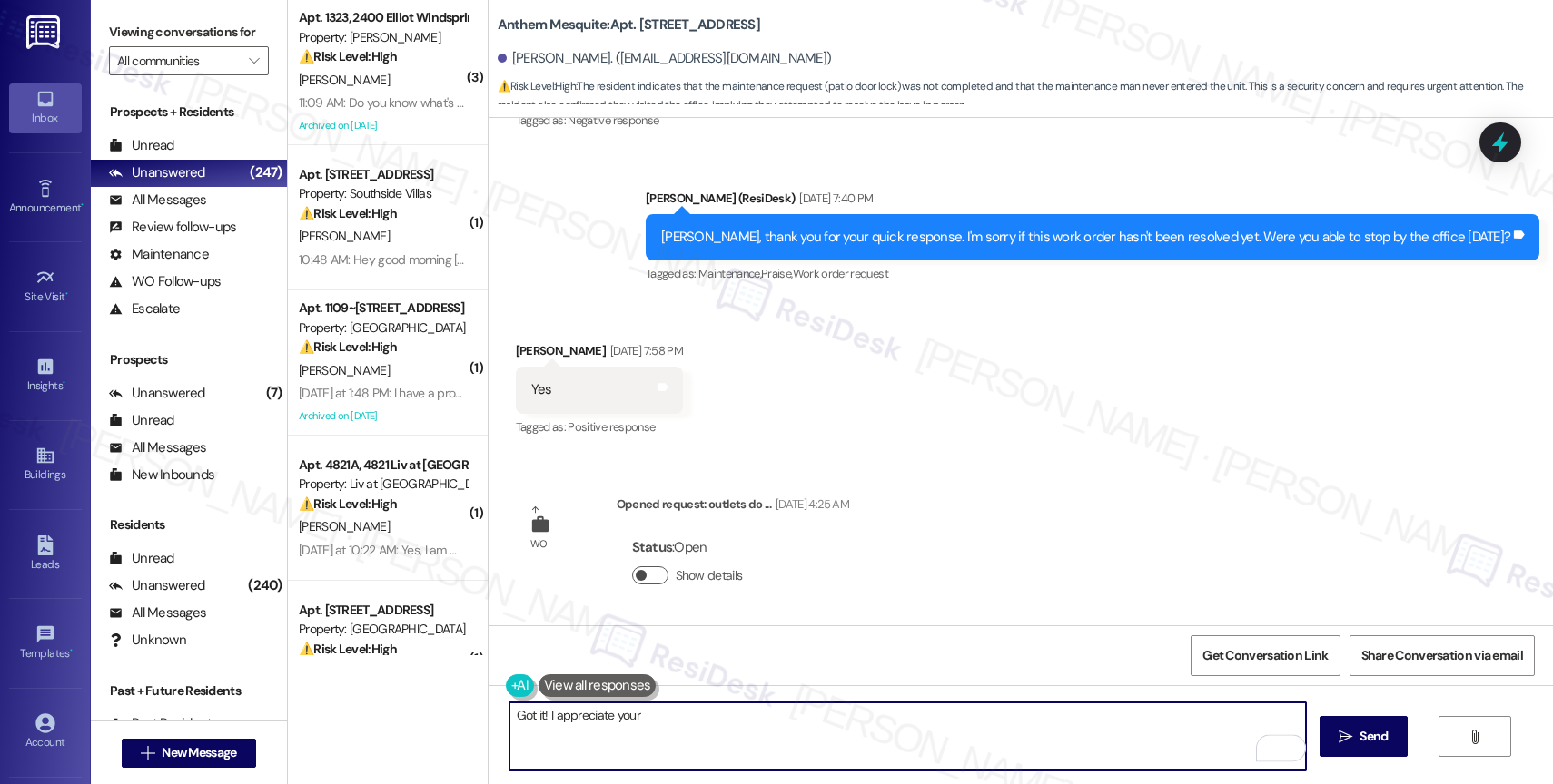
click at [636, 573] on span "button" at bounding box center [642, 576] width 11 height 11
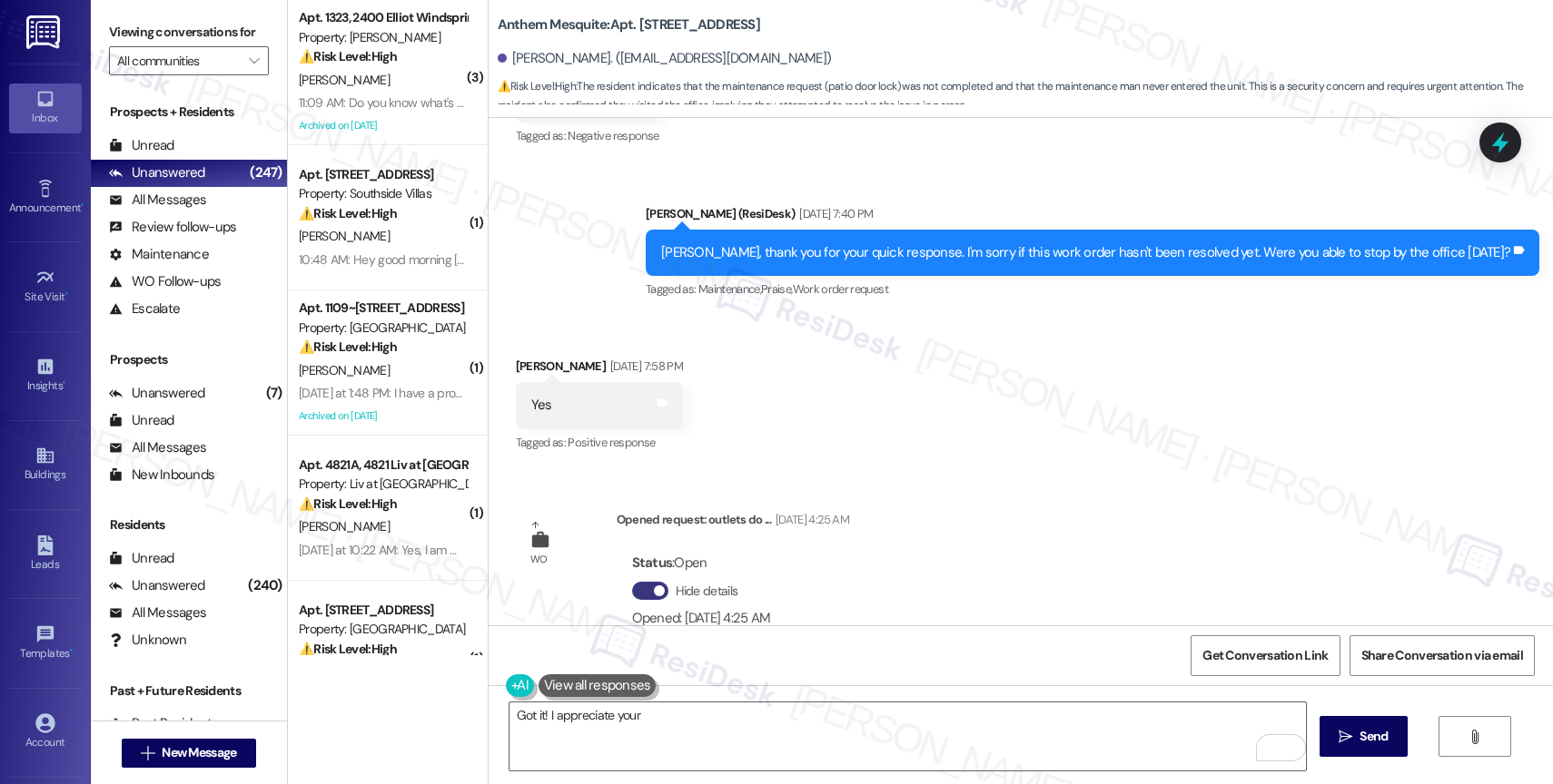
scroll to position [4750, 0]
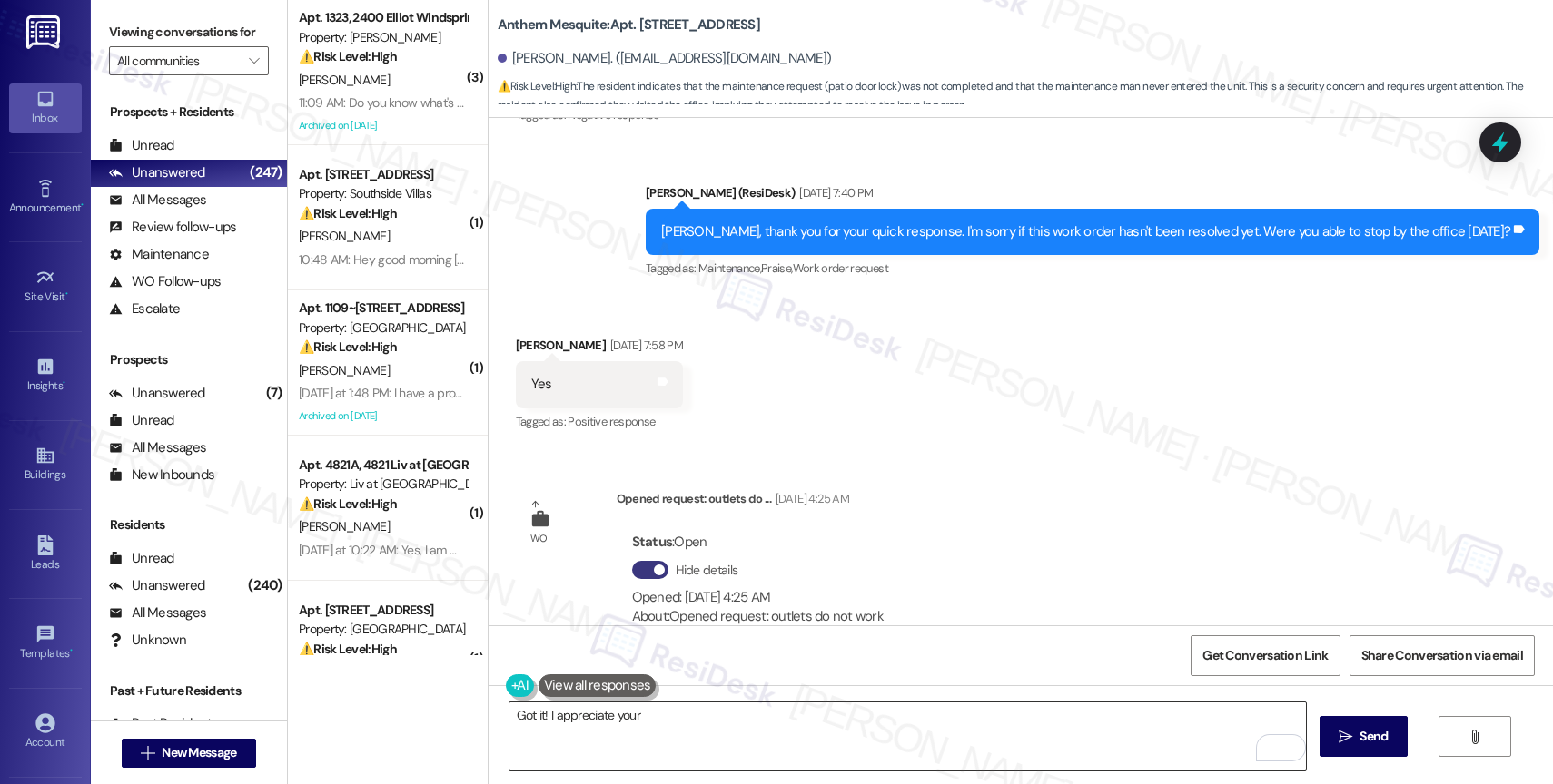
click at [650, 718] on textarea "Got it! I appreciate your" at bounding box center [908, 737] width 796 height 68
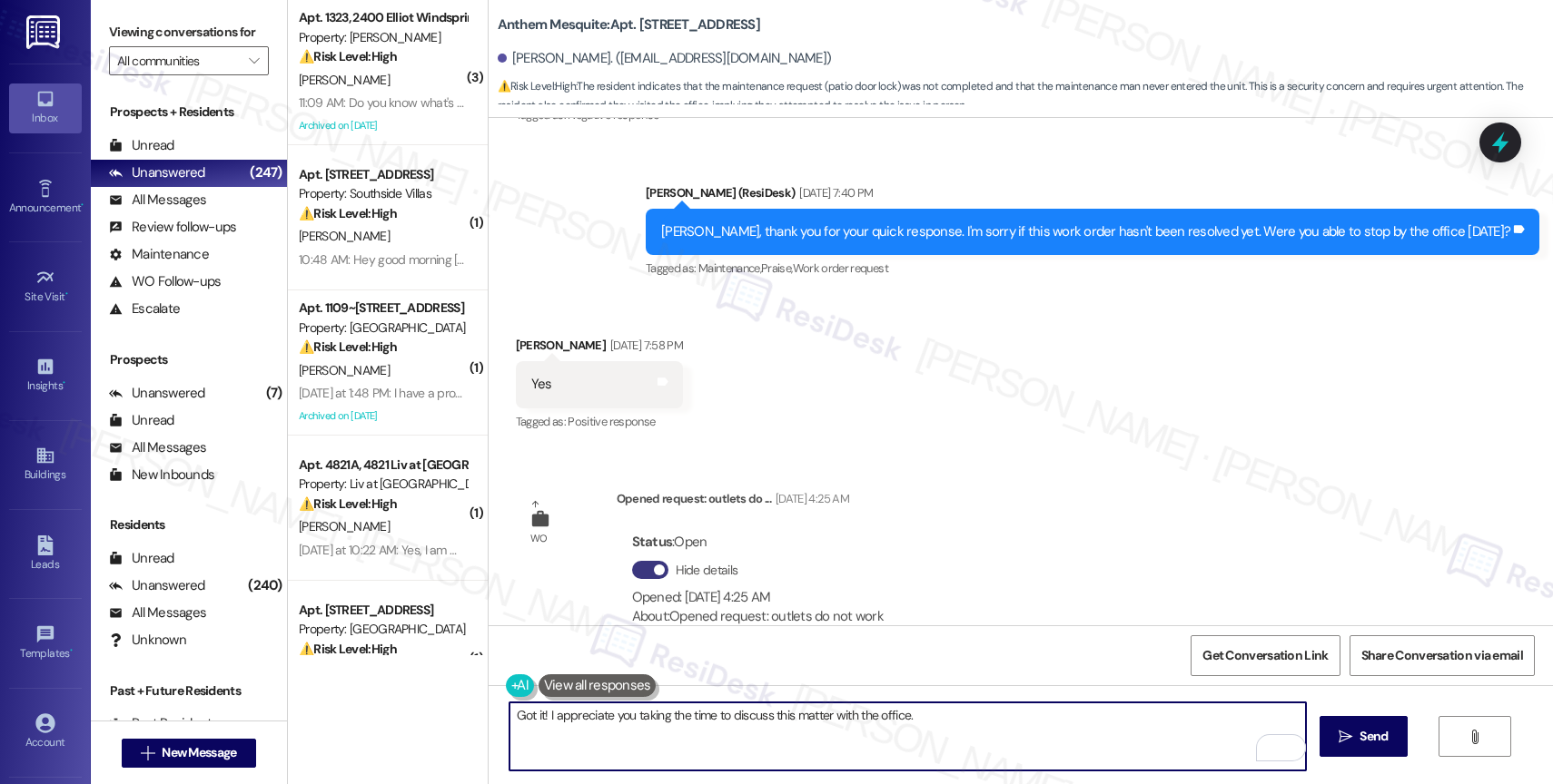
paste textarea "If anything else comes up or you have more questions, feel free to reach out an…"
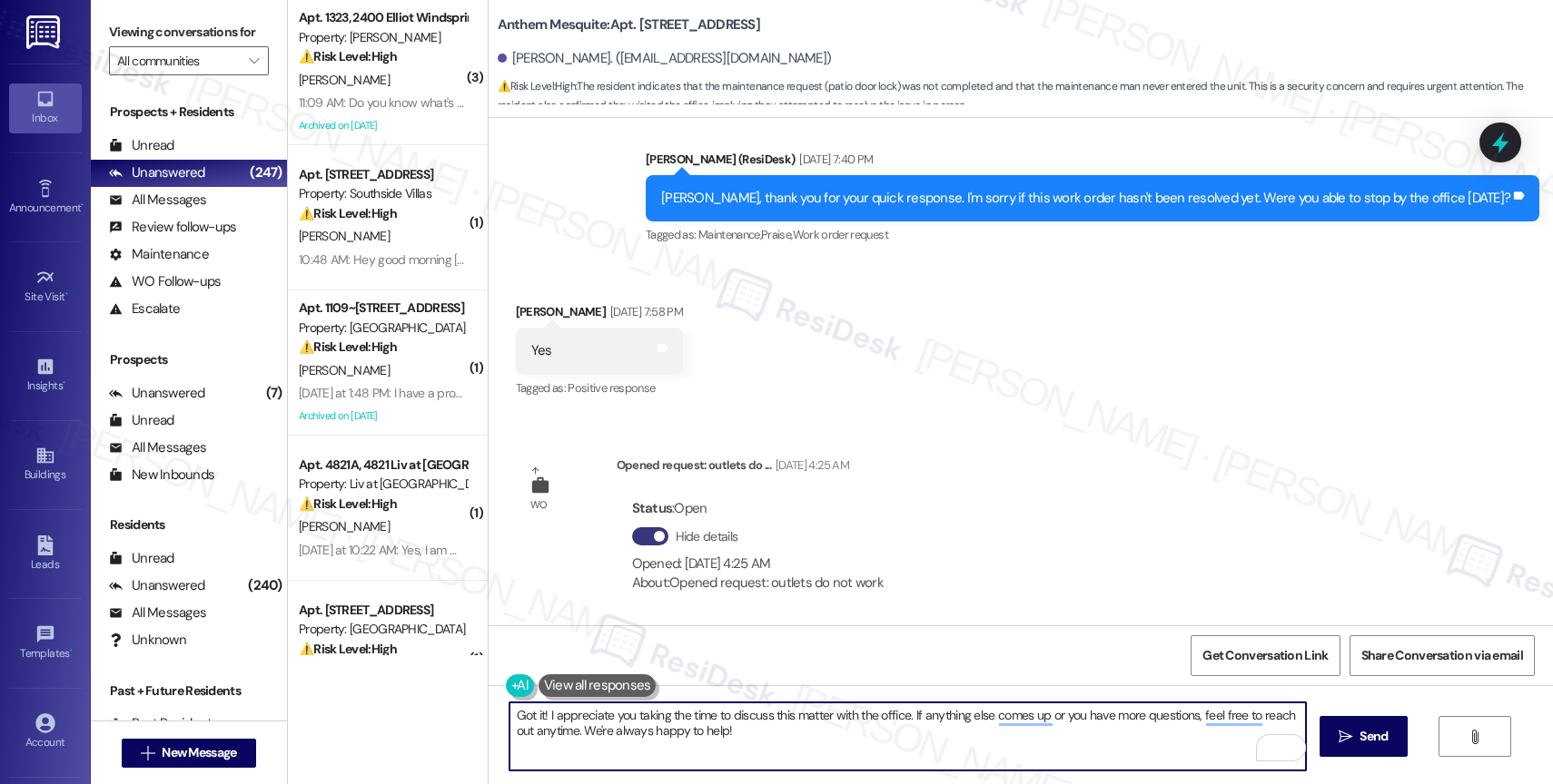
drag, startPoint x: 572, startPoint y: 728, endPoint x: 871, endPoint y: 731, distance: 299.0
click at [871, 731] on textarea "Got it! I appreciate you taking the time to discuss this matter with the office…" at bounding box center [908, 737] width 796 height 68
type textarea "Got it! I appreciate you taking the time to discuss this matter with the office…"
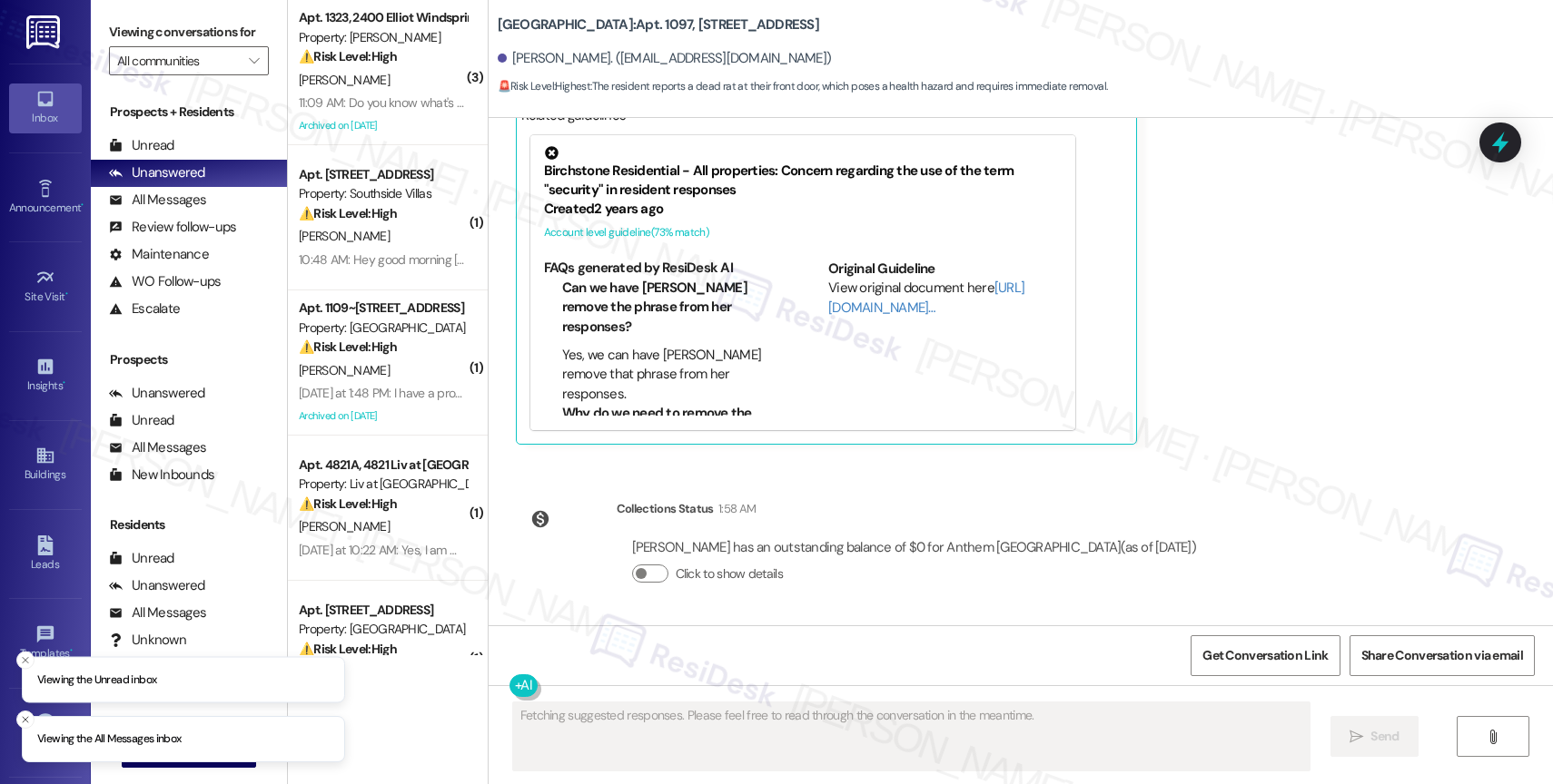
scroll to position [18371, 0]
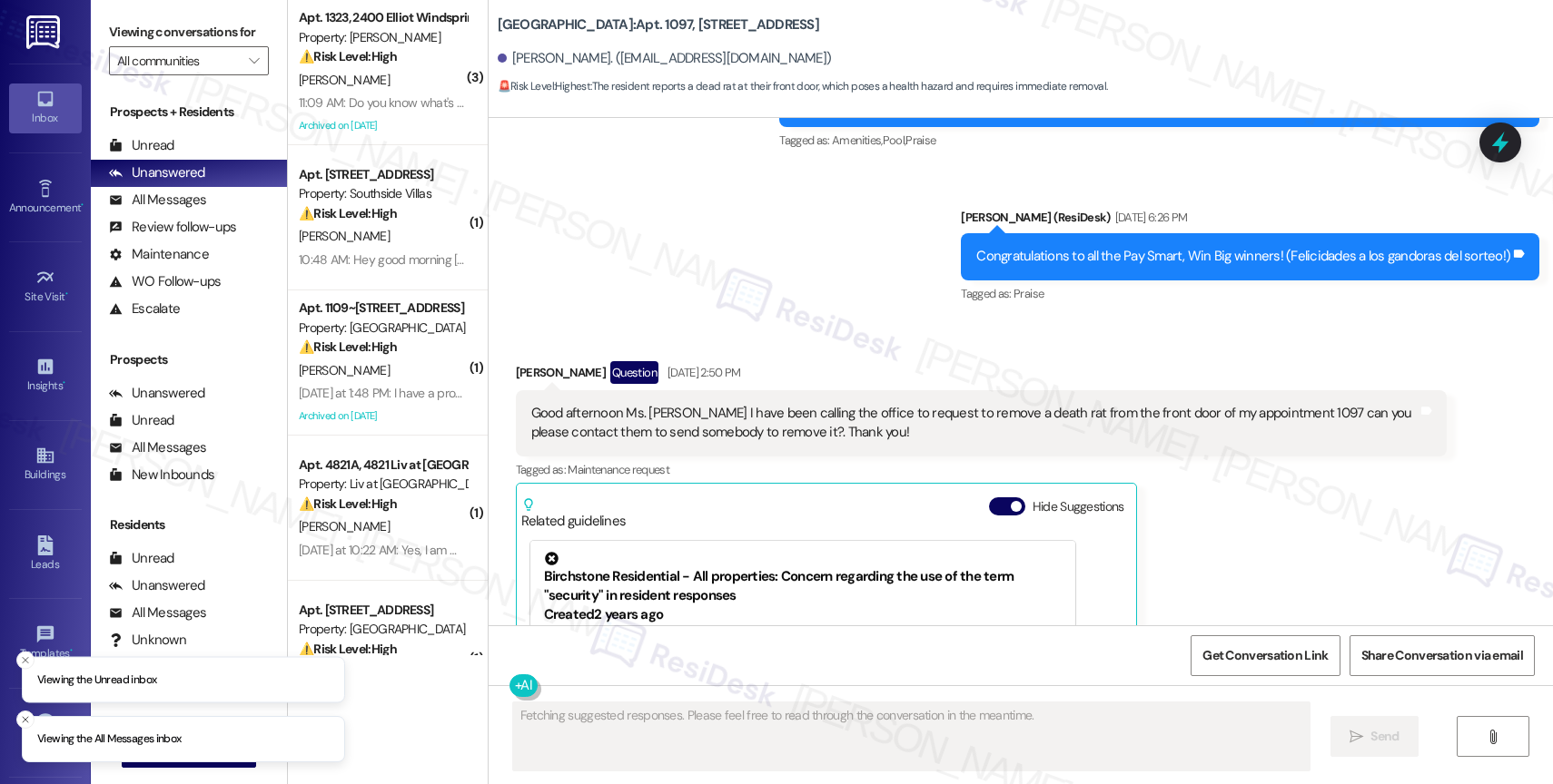
click at [859, 215] on div "Sent via SMS [PERSON_NAME] (ResiDesk) [DATE] 4:37 PM [PERSON_NAME], thank you f…" at bounding box center [1020, 168] width 1064 height 307
click at [853, 311] on div "Sent via SMS [PERSON_NAME] (ResiDesk) [DATE] 4:37 PM [PERSON_NAME], thank you f…" at bounding box center [1020, 168] width 1064 height 307
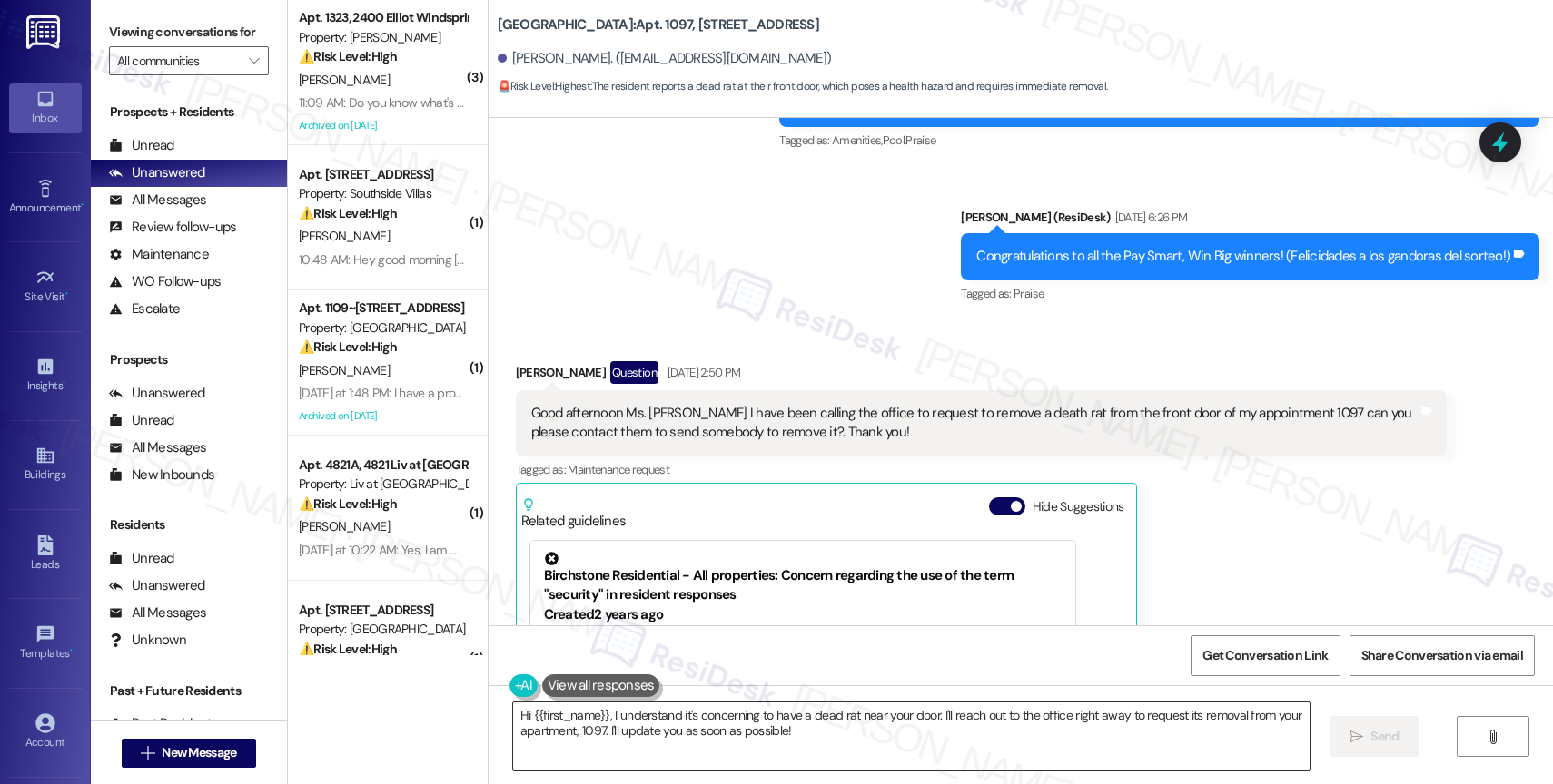
click at [654, 733] on textarea "Hi {{first_name}}, I understand it's concerning to have a dead rat near your do…" at bounding box center [911, 737] width 796 height 68
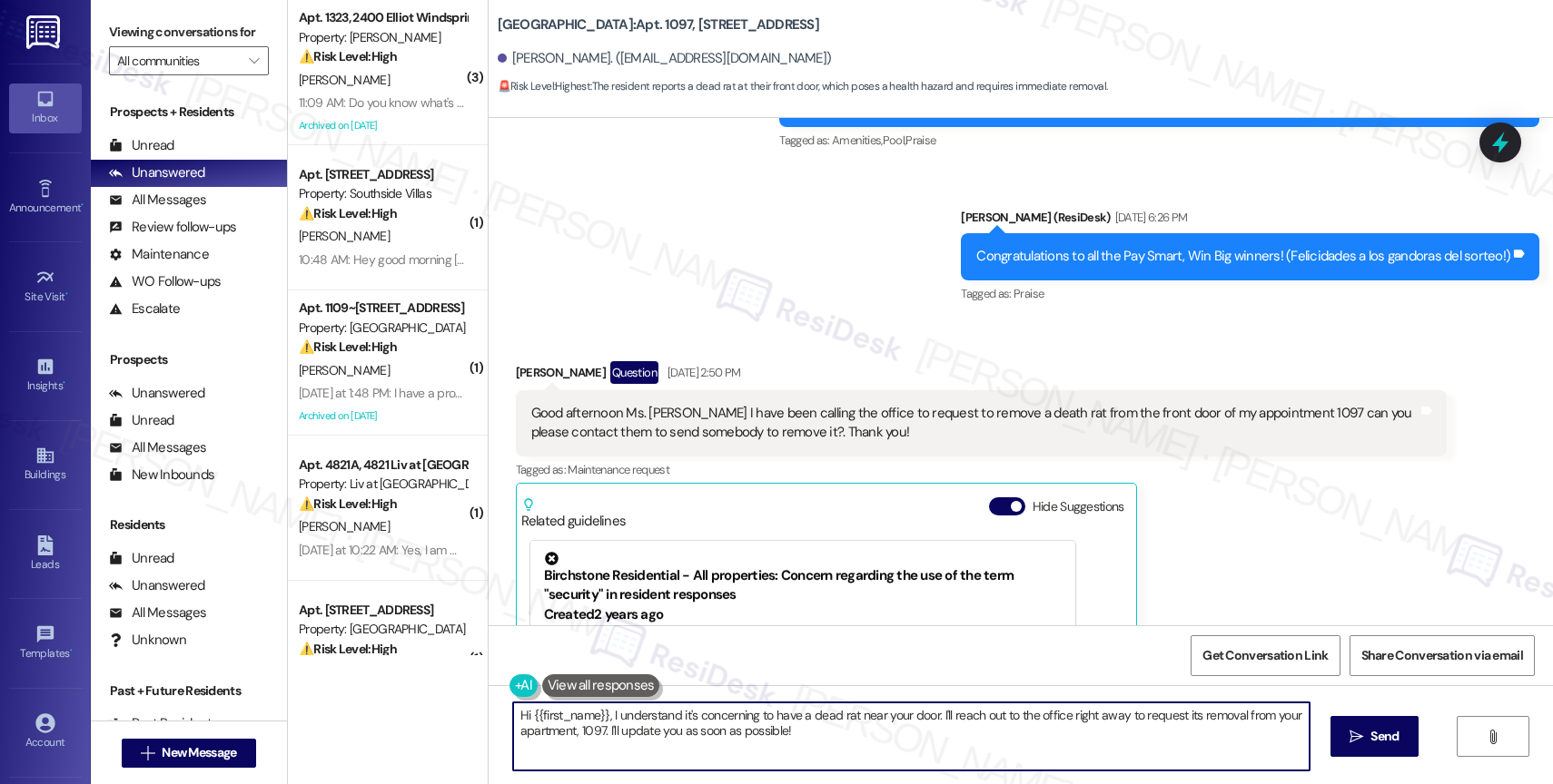
click at [654, 733] on textarea "Hi {{first_name}}, I understand it's concerning to have a dead rat near your do…" at bounding box center [911, 737] width 796 height 68
click at [642, 747] on textarea "Hi {{first_name}}, I understand it's concerning to have a dead rat near your do…" at bounding box center [908, 737] width 796 height 68
click at [592, 680] on button at bounding box center [598, 686] width 118 height 23
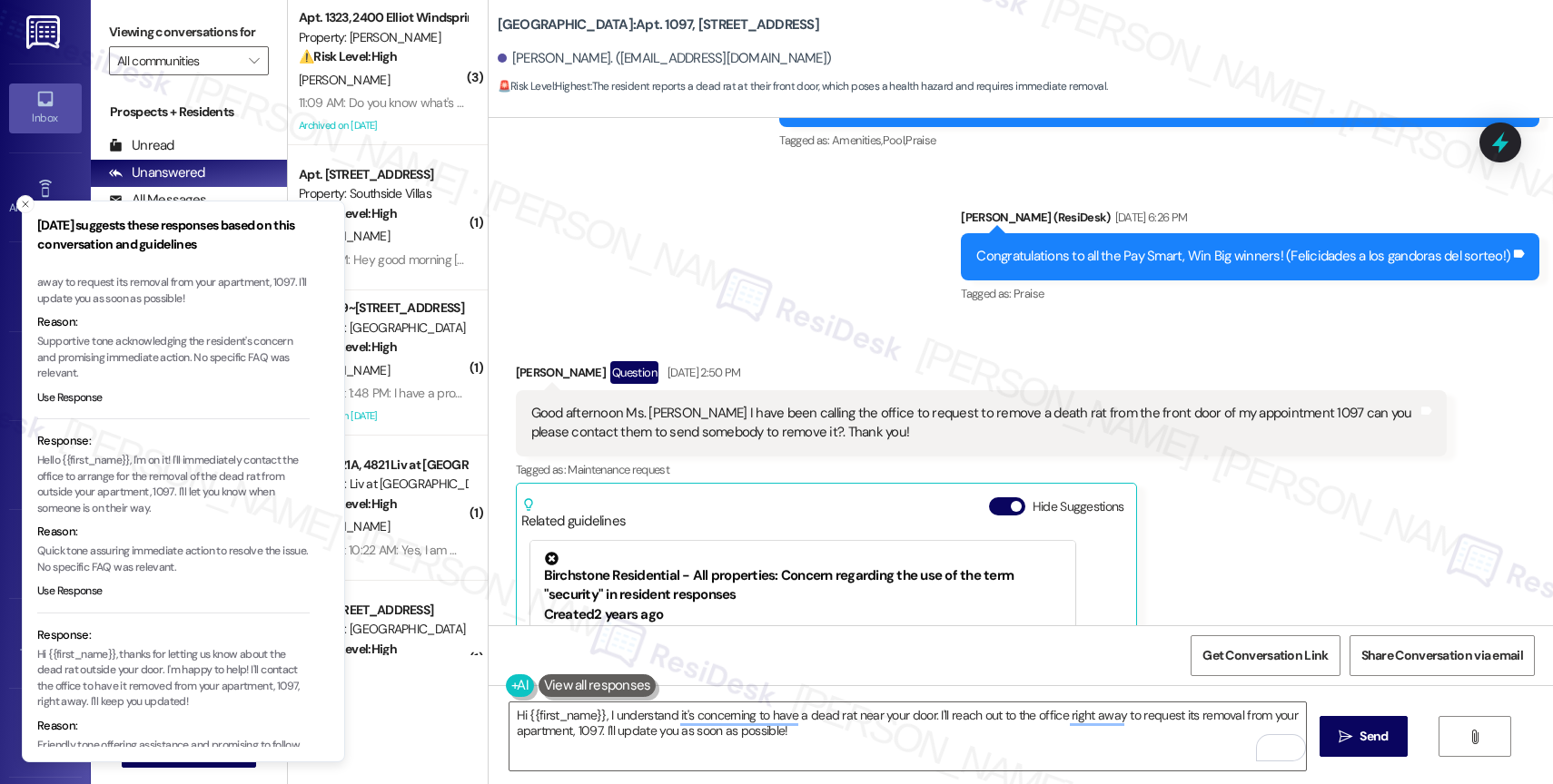
scroll to position [135, 0]
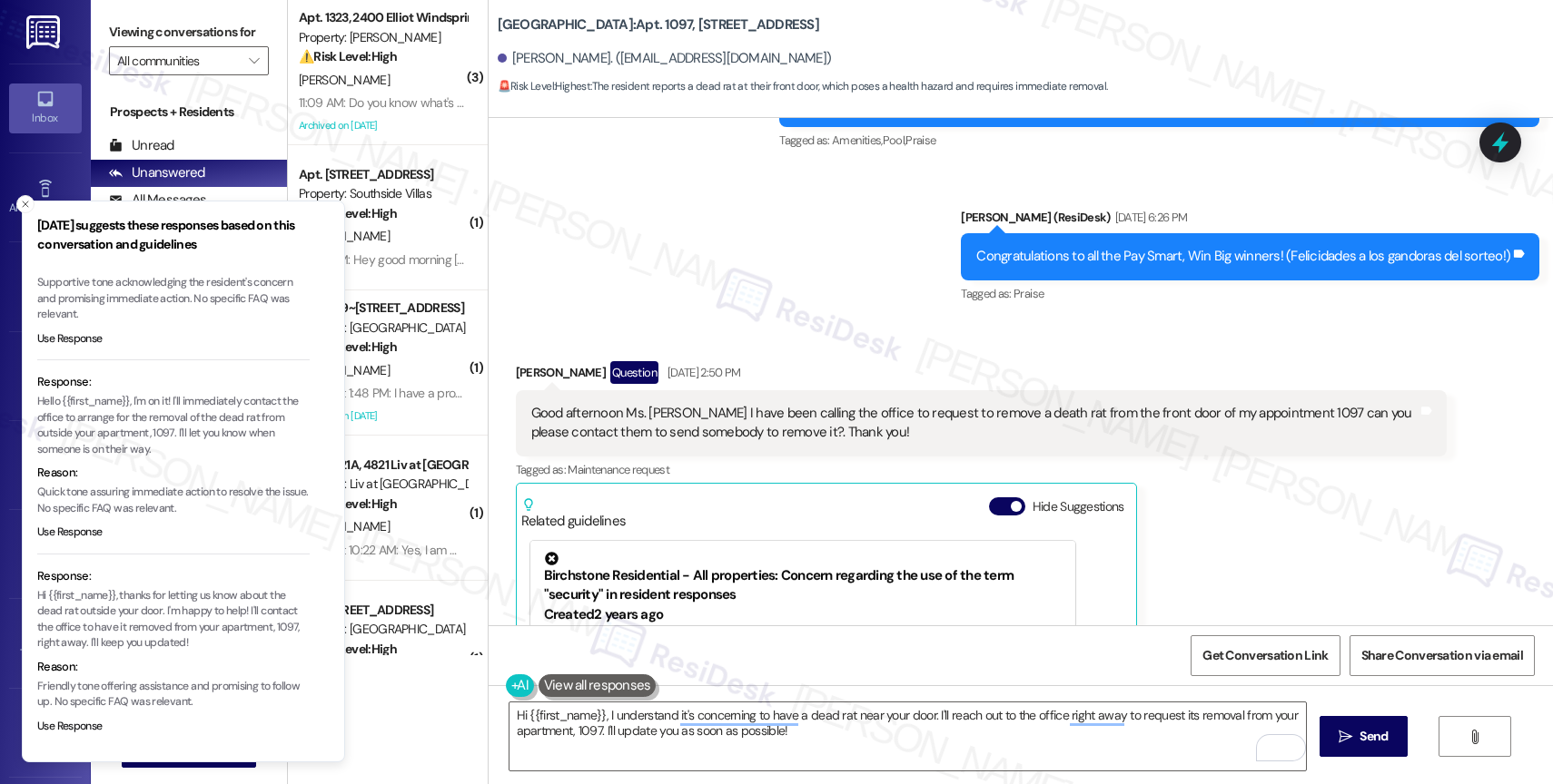
click at [23, 201] on li "[DATE] suggests these responses based on this conversation and guidelines Based…" at bounding box center [184, 481] width 324 height 562
click at [23, 204] on icon "Close toast" at bounding box center [25, 204] width 11 height 11
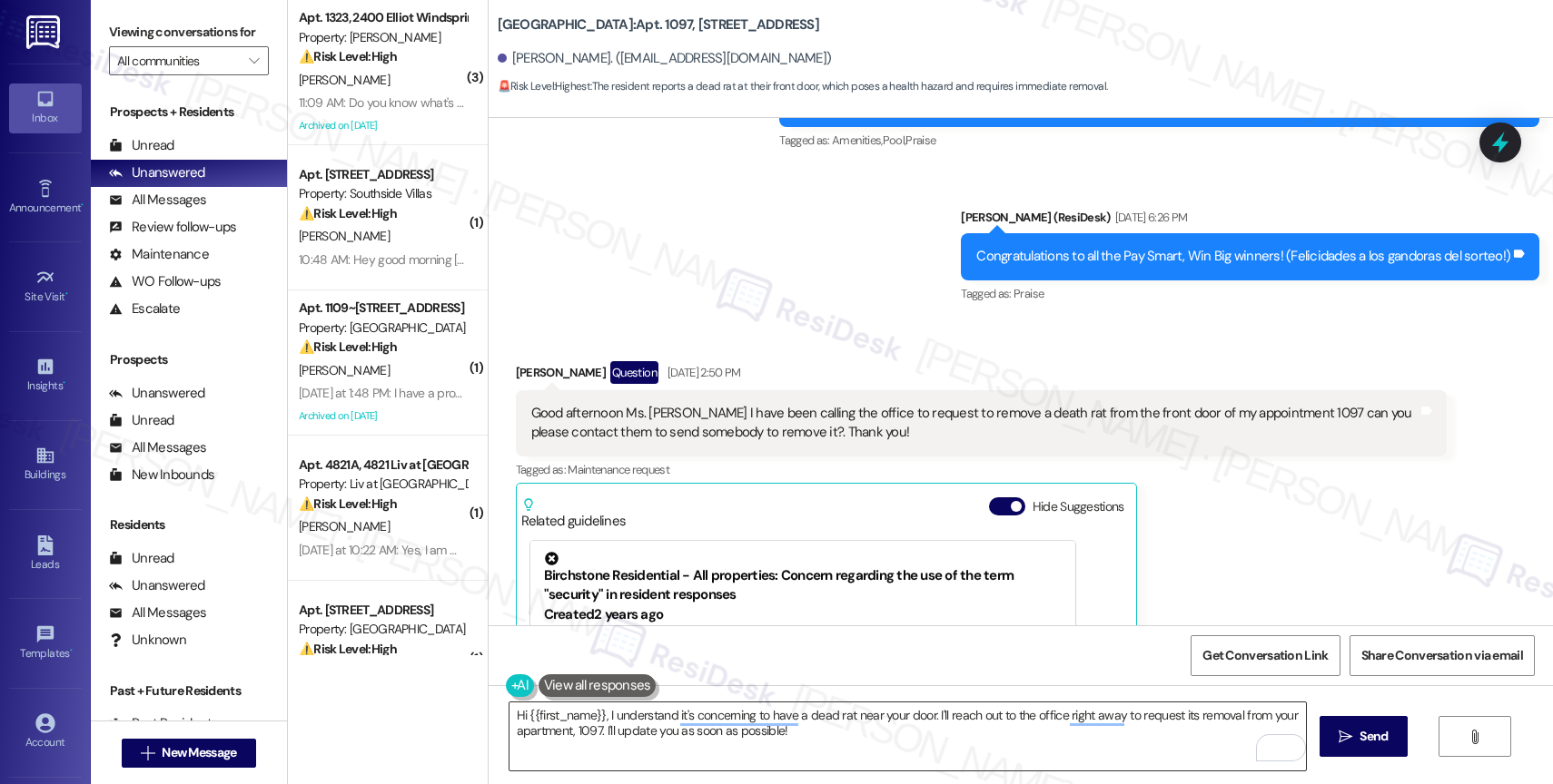
drag, startPoint x: 594, startPoint y: 710, endPoint x: 669, endPoint y: 708, distance: 75.0
click at [602, 711] on textarea "Hi {{first_name}}, I understand it's concerning to have a dead rat near your do…" at bounding box center [908, 737] width 796 height 68
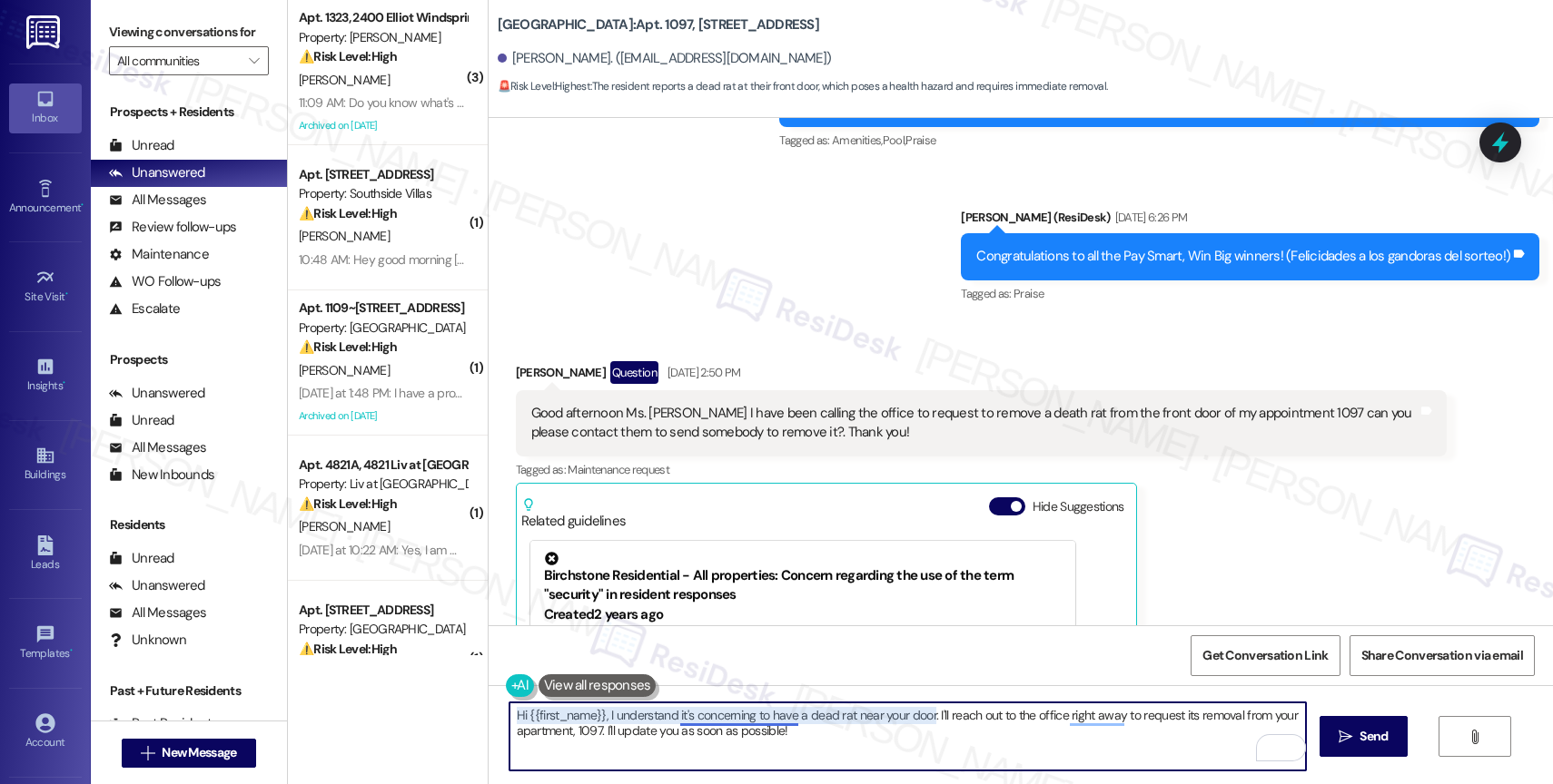
click at [659, 722] on textarea "Hi {{first_name}}, I understand it's concerning to have a dead rat near your do…" at bounding box center [908, 737] width 796 height 68
drag, startPoint x: 605, startPoint y: 711, endPoint x: 924, endPoint y: 755, distance: 322.0
click at [924, 755] on textarea "Hi {{first_name}}, I understand it's concerning to have a dead rat near your do…" at bounding box center [908, 737] width 796 height 68
click at [596, 708] on textarea "Hi {{first_name}}, I understand it's concerning to have a dead rat near your do…" at bounding box center [908, 737] width 796 height 68
drag, startPoint x: 595, startPoint y: 708, endPoint x: 916, endPoint y: 744, distance: 323.0
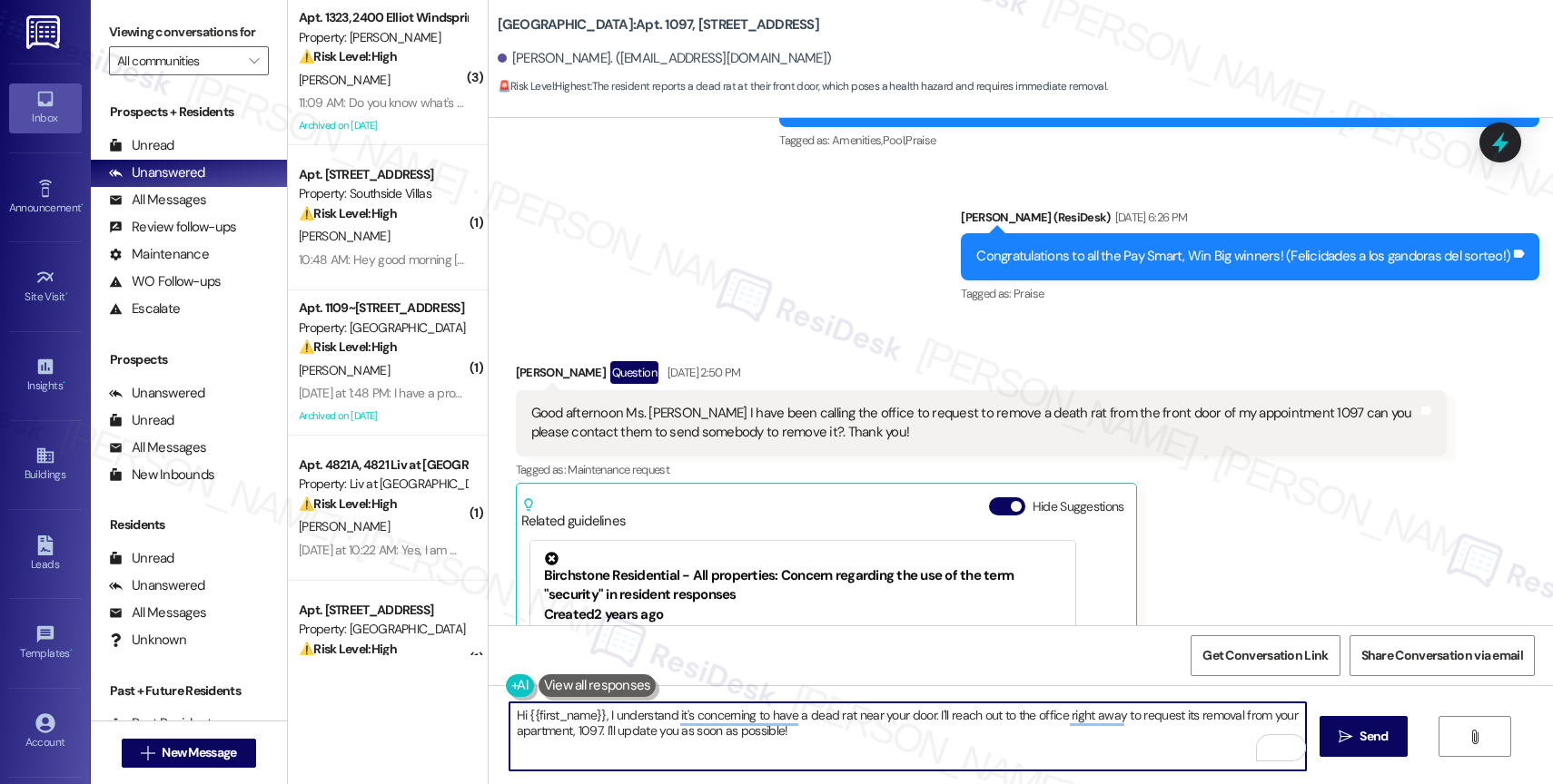
click at [916, 744] on textarea "Hi {{first_name}}, I understand it's concerning to have a dead rat near your do…" at bounding box center [908, 737] width 796 height 68
click at [597, 707] on textarea "Hi {{first_name}},good morning. I'm sorry to hear about the dead rat in front o…" at bounding box center [908, 737] width 796 height 68
drag, startPoint x: 596, startPoint y: 718, endPoint x: 668, endPoint y: 728, distance: 72.7
click at [597, 718] on textarea "Hi {{first_name}},good morning. I'm sorry to hear about the dead rat in front o…" at bounding box center [908, 737] width 796 height 68
click at [889, 737] on textarea "Hi {{first_name}}, good morning. I'm sorry to hear about the dead rat in front …" at bounding box center [908, 737] width 796 height 68
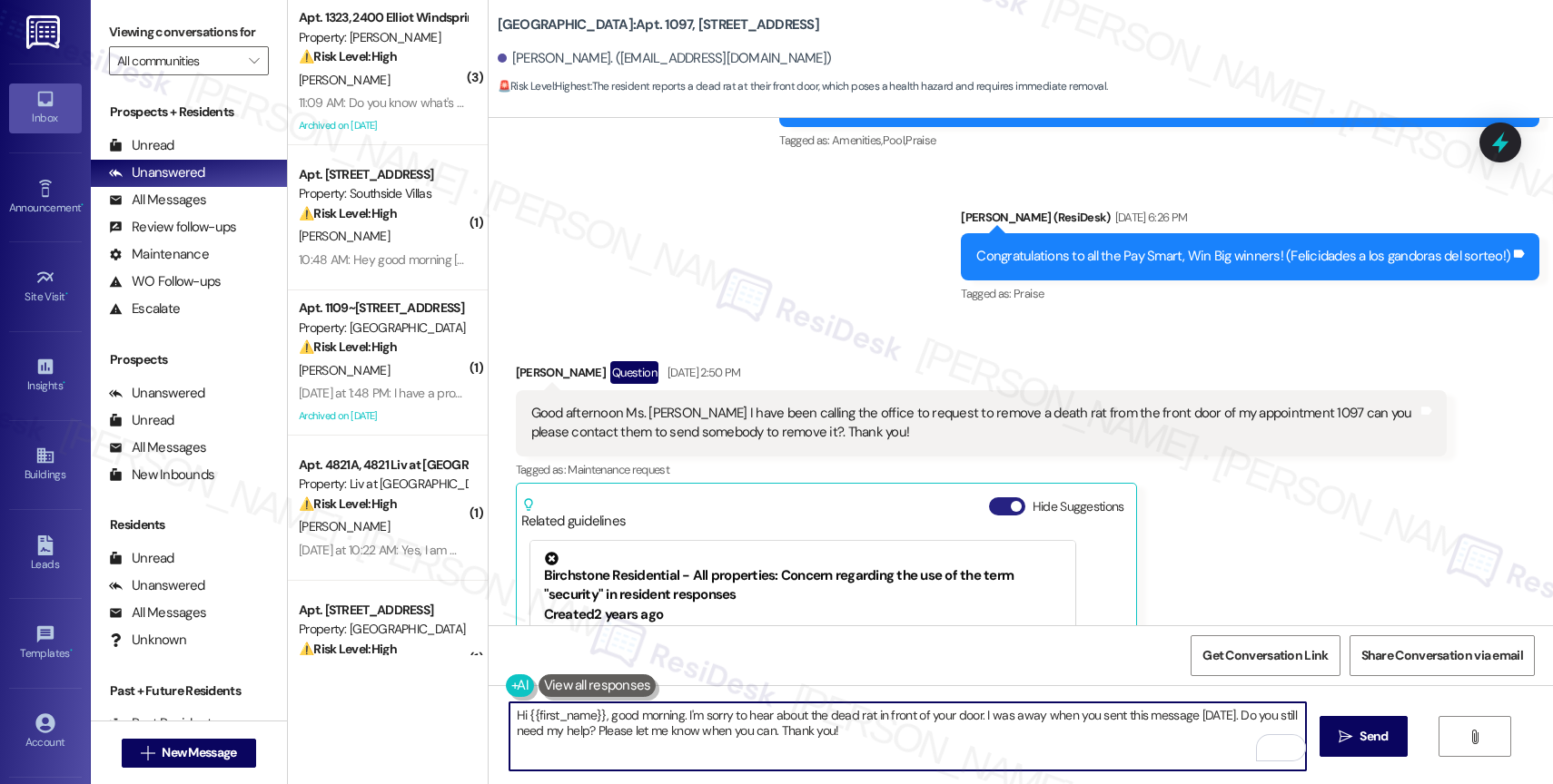
type textarea "Hi {{first_name}}, good morning. I'm sorry to hear about the dead rat in front …"
click at [989, 504] on button "Hide Suggestions" at bounding box center [1007, 507] width 36 height 18
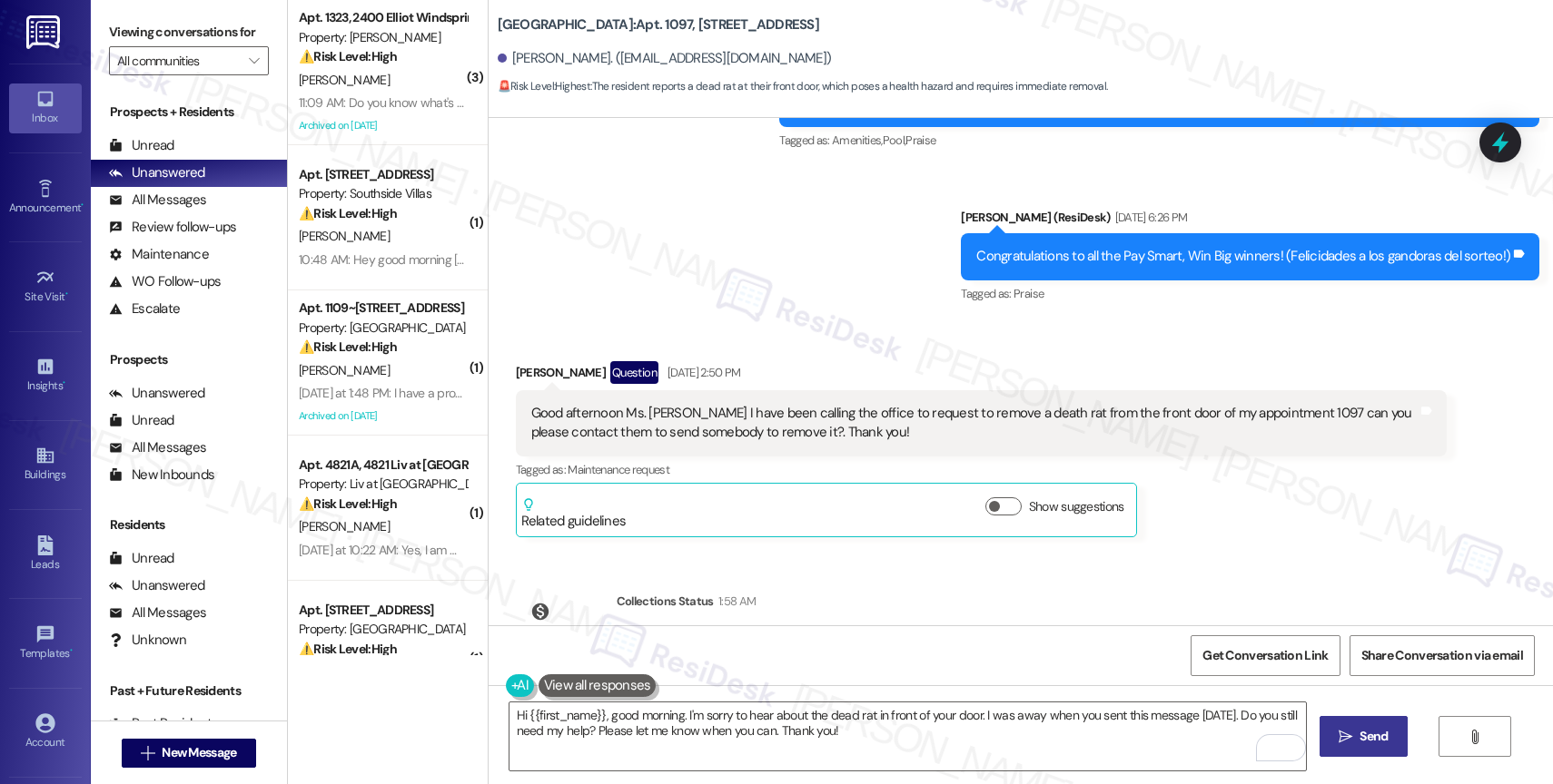
click at [1355, 720] on button " Send" at bounding box center [1363, 737] width 88 height 41
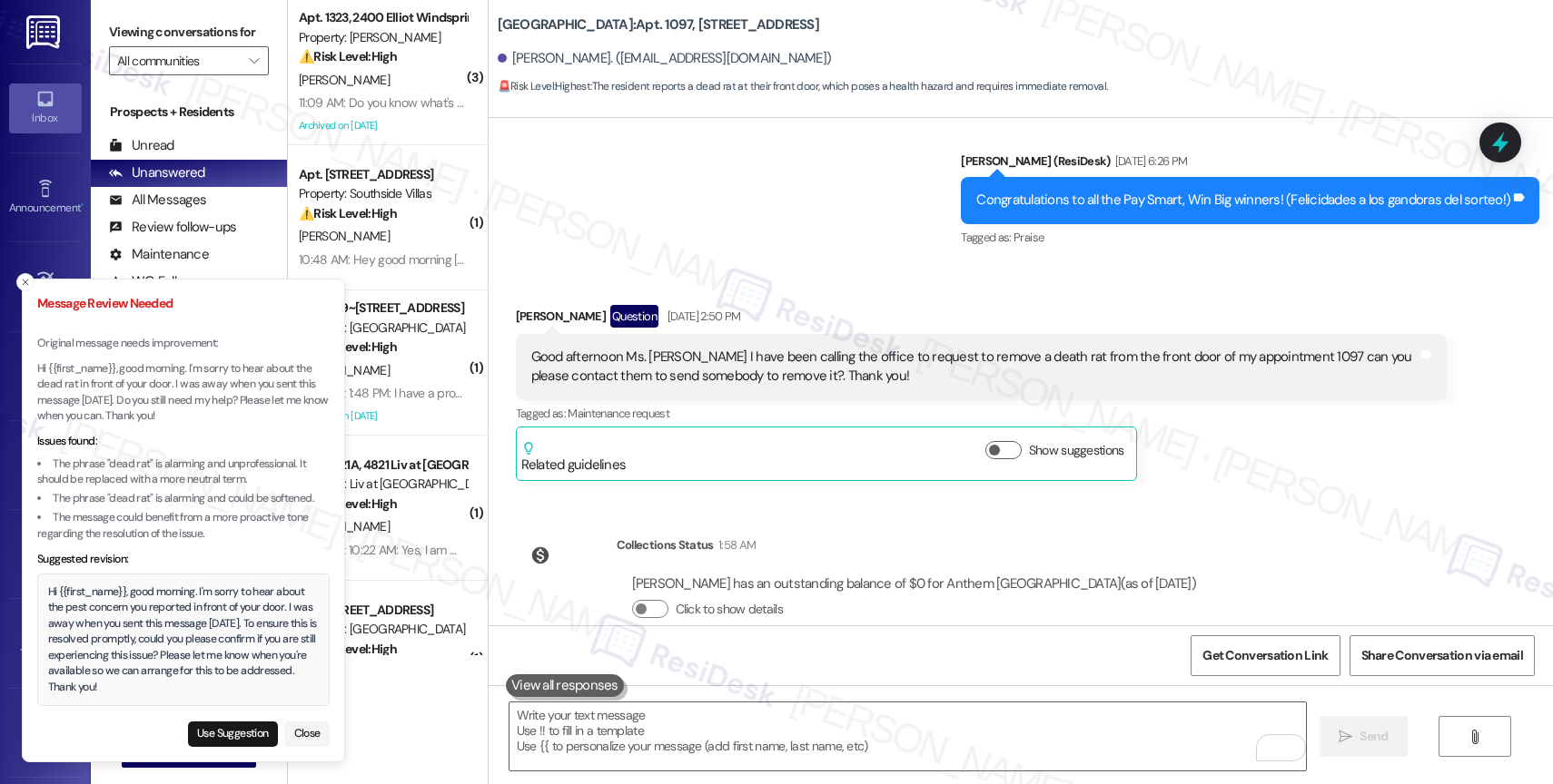
scroll to position [18463, 0]
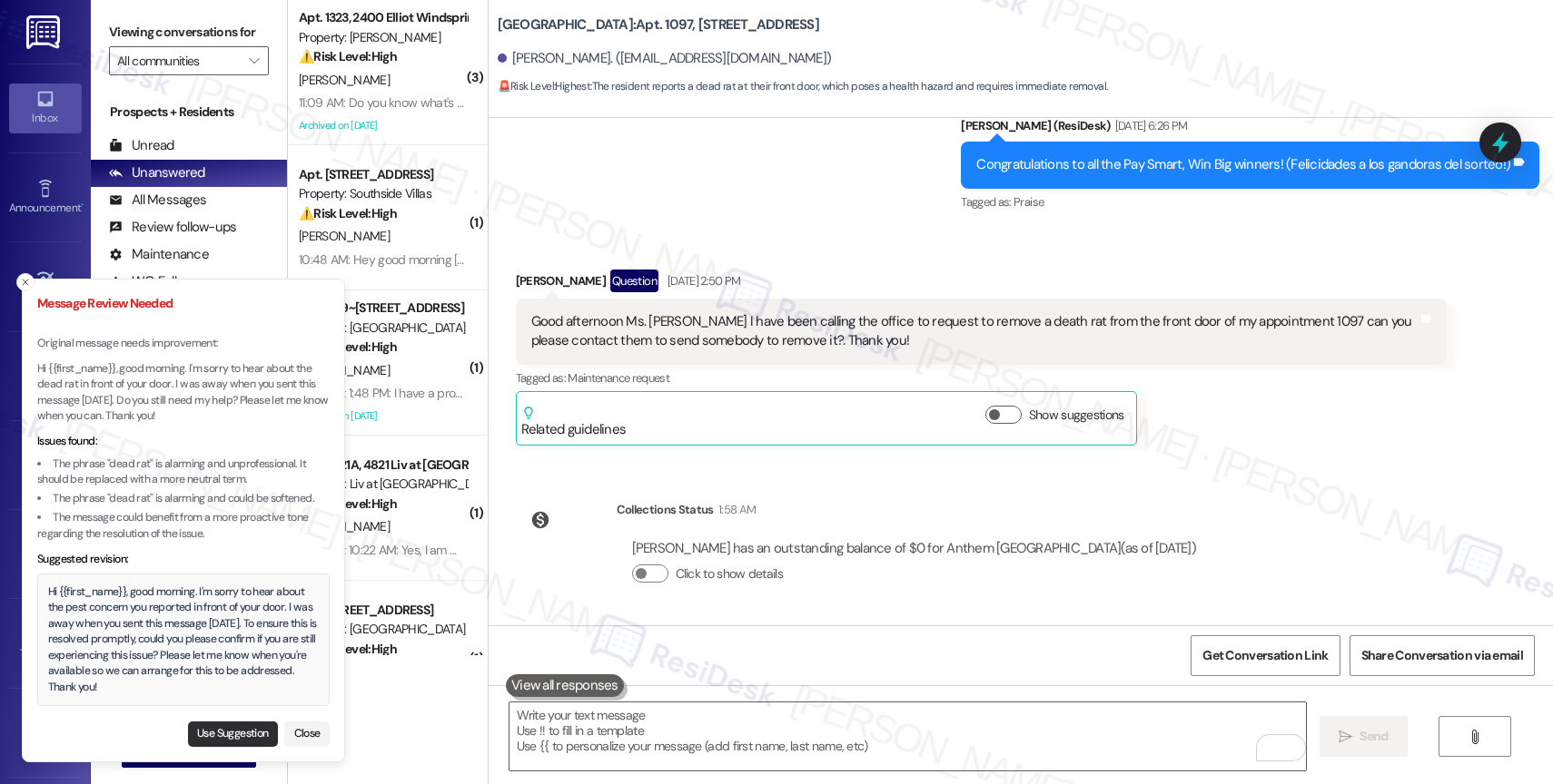
click at [231, 729] on button "Use Suggestion" at bounding box center [233, 735] width 90 height 25
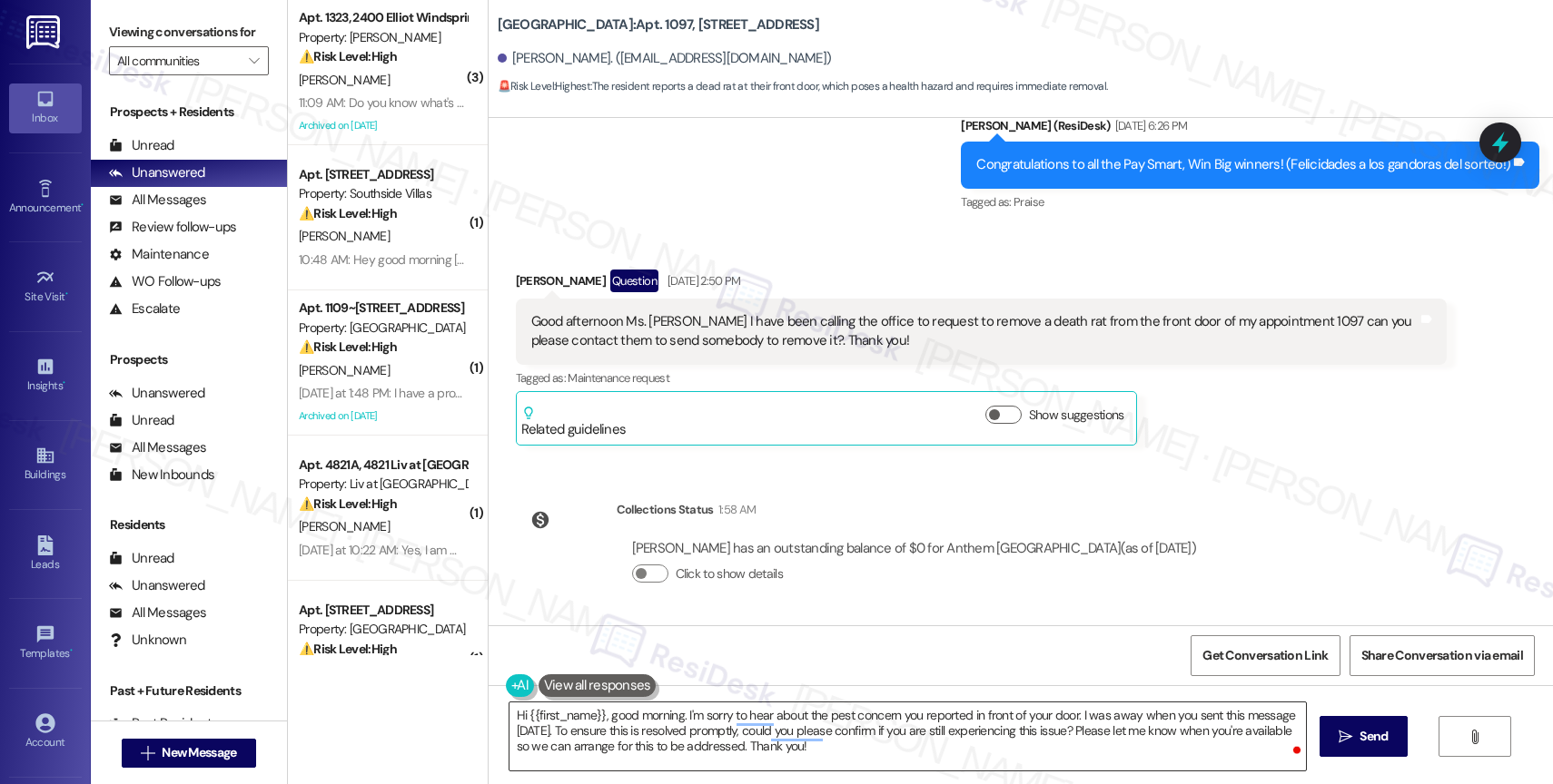
click at [891, 751] on textarea "Hi {{first_name}}, good morning. I'm sorry to hear about the pest concern you r…" at bounding box center [908, 737] width 796 height 68
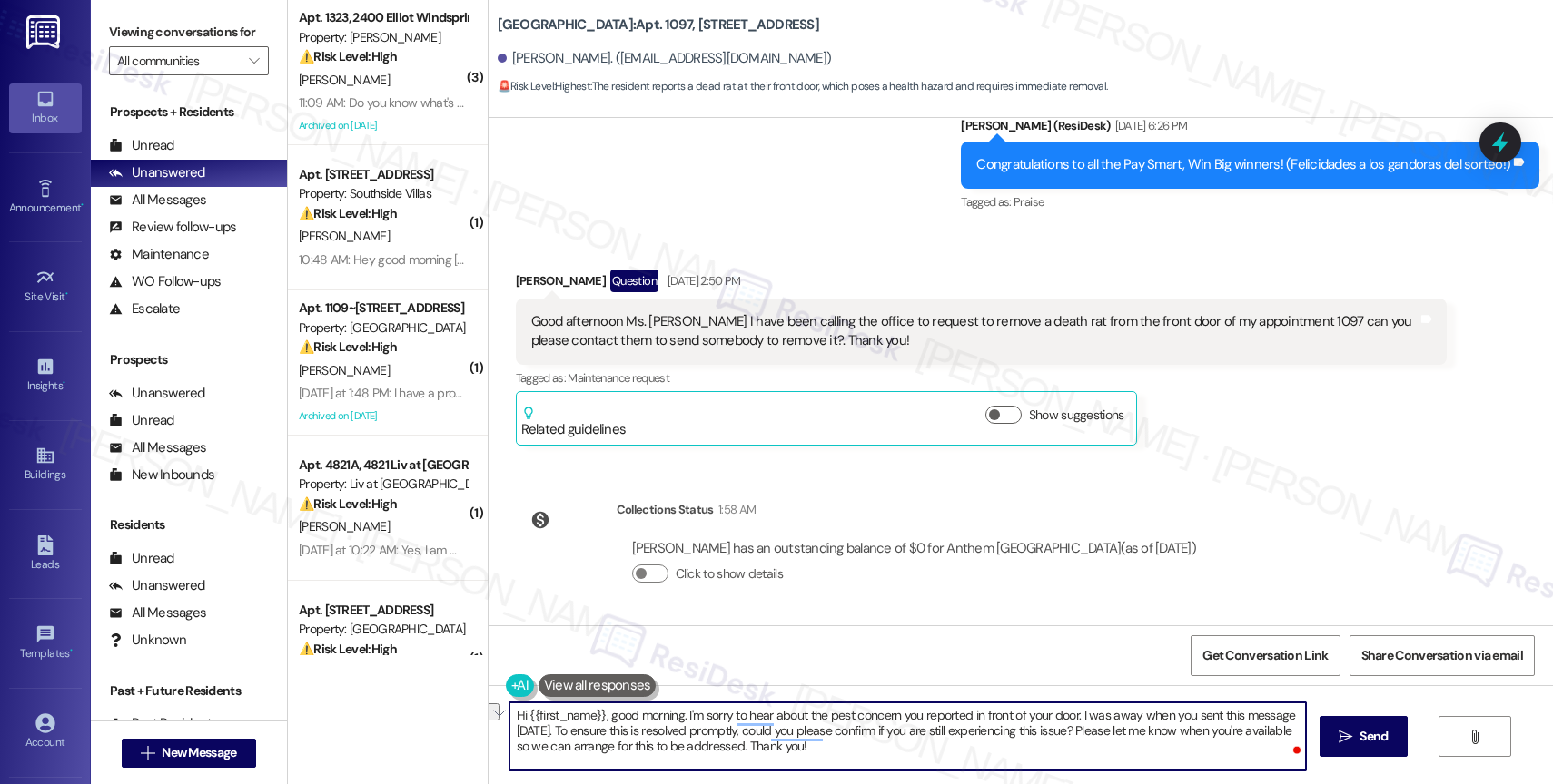
drag, startPoint x: 888, startPoint y: 718, endPoint x: 819, endPoint y: 716, distance: 69.0
click at [819, 716] on textarea "Hi {{first_name}}, good morning. I'm sorry to hear about the pest concern you r…" at bounding box center [908, 737] width 796 height 68
click at [898, 756] on textarea "Hi {{first_name}}, good morning. I'm sorry to hear about the dead animal you re…" at bounding box center [908, 737] width 796 height 68
click at [1018, 749] on textarea "Hi {{first_name}}, good morning. I'm sorry to hear about the dead animal you re…" at bounding box center [908, 737] width 796 height 68
drag, startPoint x: 909, startPoint y: 732, endPoint x: 1065, endPoint y: 730, distance: 156.0
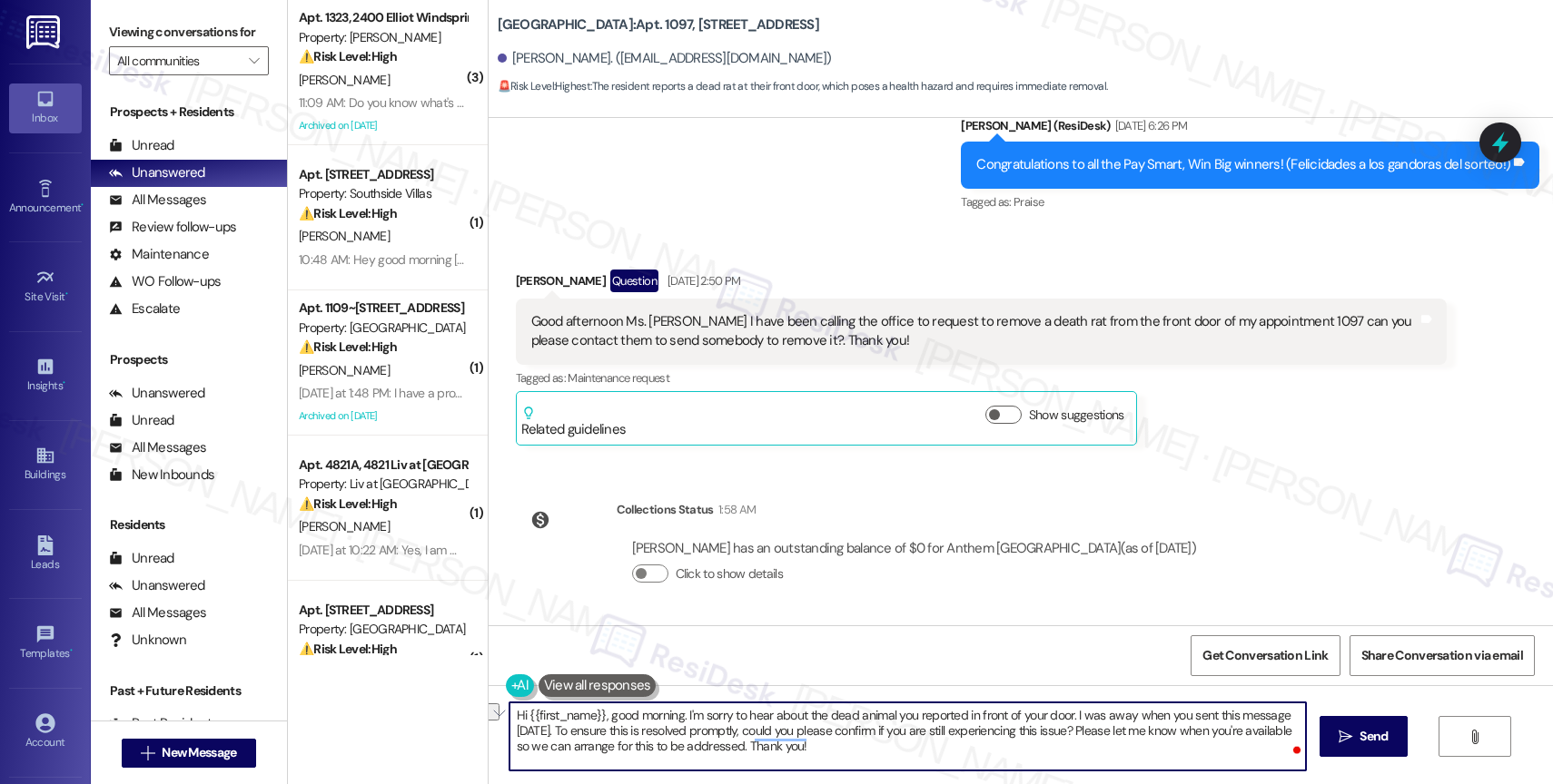
click at [1065, 730] on textarea "Hi {{first_name}}, good morning. I'm sorry to hear about the dead animal you re…" at bounding box center [908, 737] width 796 height 68
drag, startPoint x: 1146, startPoint y: 733, endPoint x: 1160, endPoint y: 770, distance: 39.6
click at [1160, 770] on textarea "Hi {{first_name}}, good morning. I'm sorry to hear about the dead animal you re…" at bounding box center [908, 737] width 796 height 68
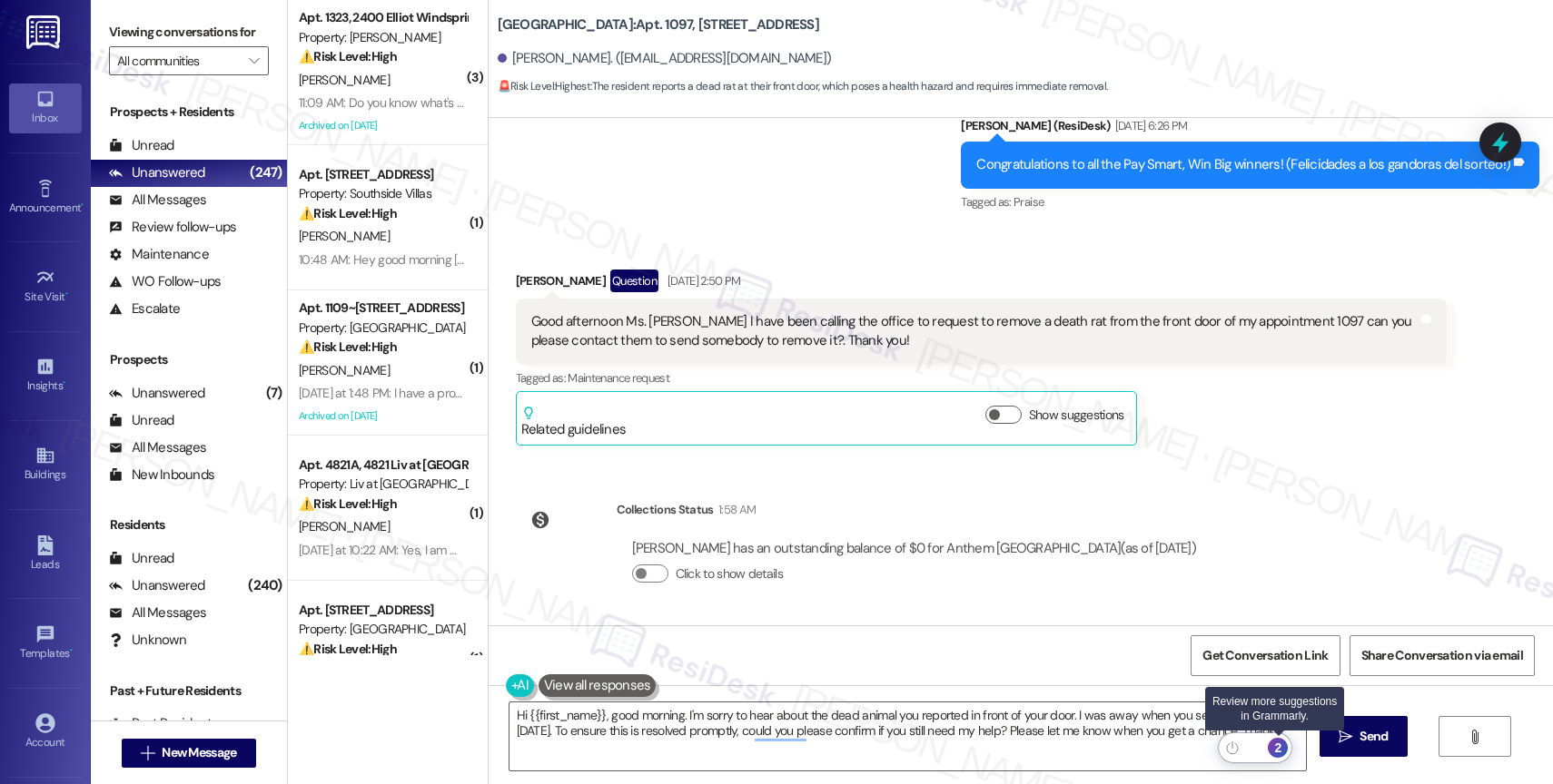
click at [1280, 746] on div "2" at bounding box center [1278, 749] width 20 height 20
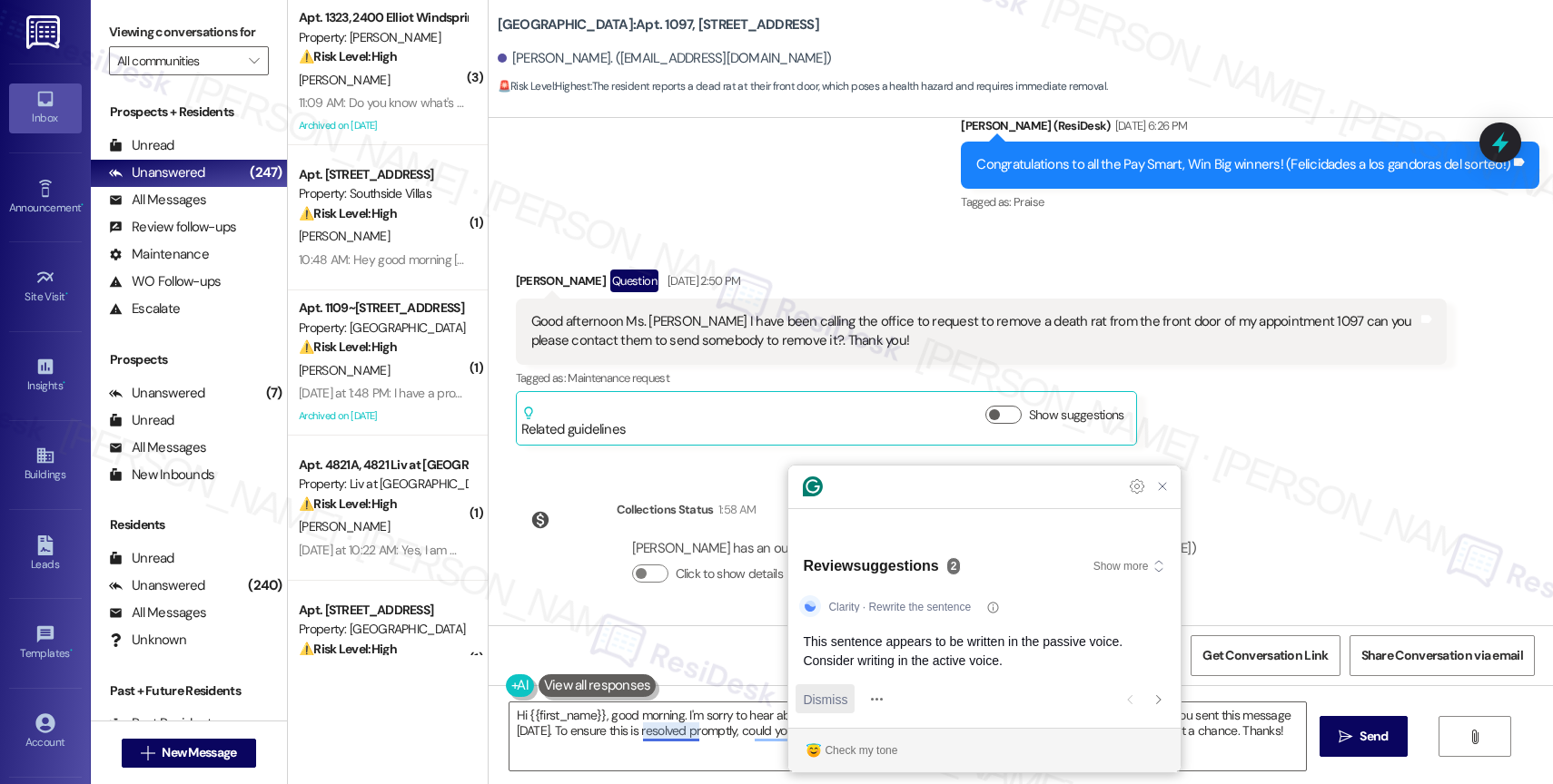
click at [841, 696] on span "Dismiss" at bounding box center [824, 700] width 45 height 19
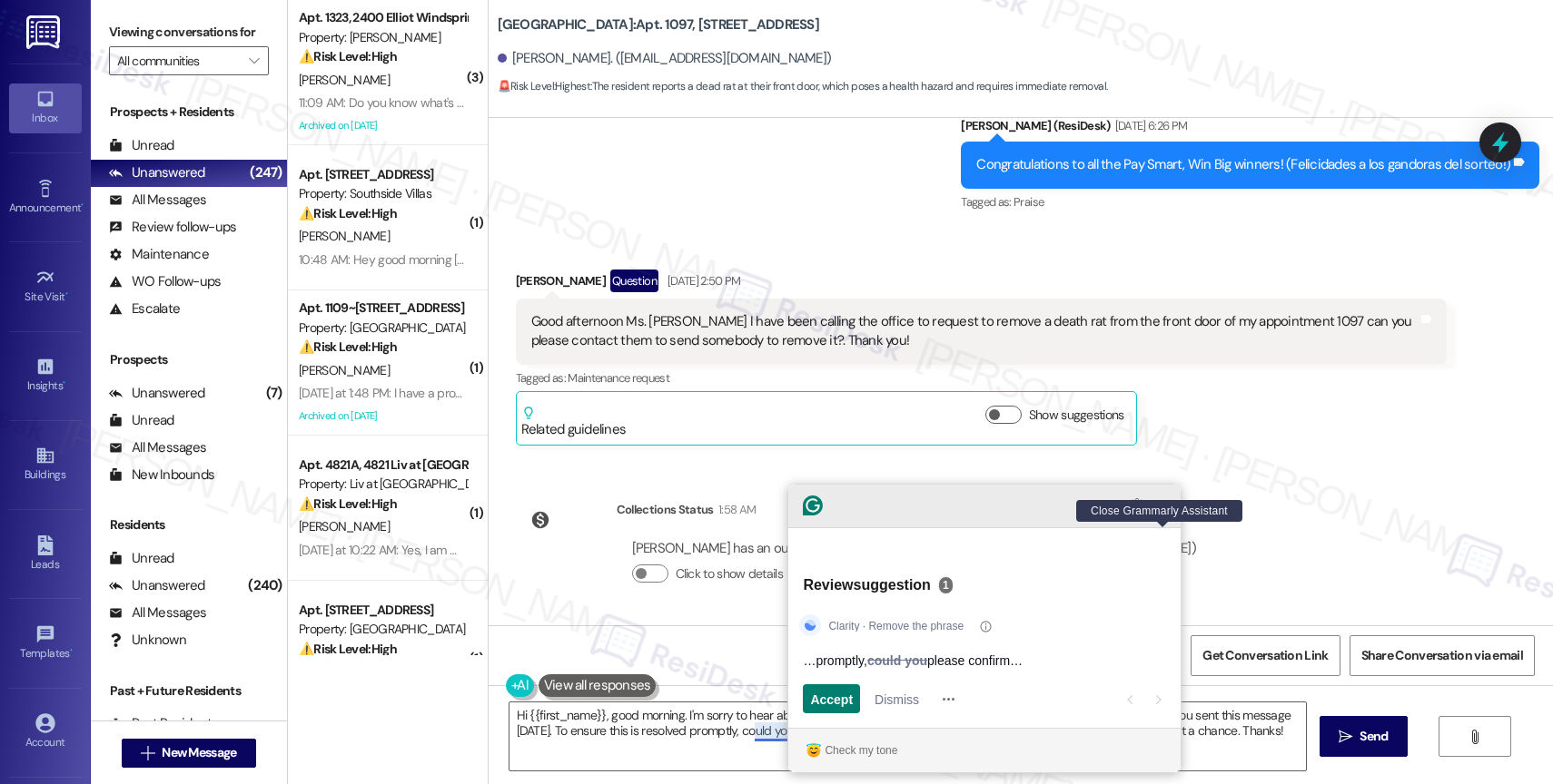
click at [1170, 517] on icon "Close Grammarly Assistant" at bounding box center [1162, 506] width 22 height 22
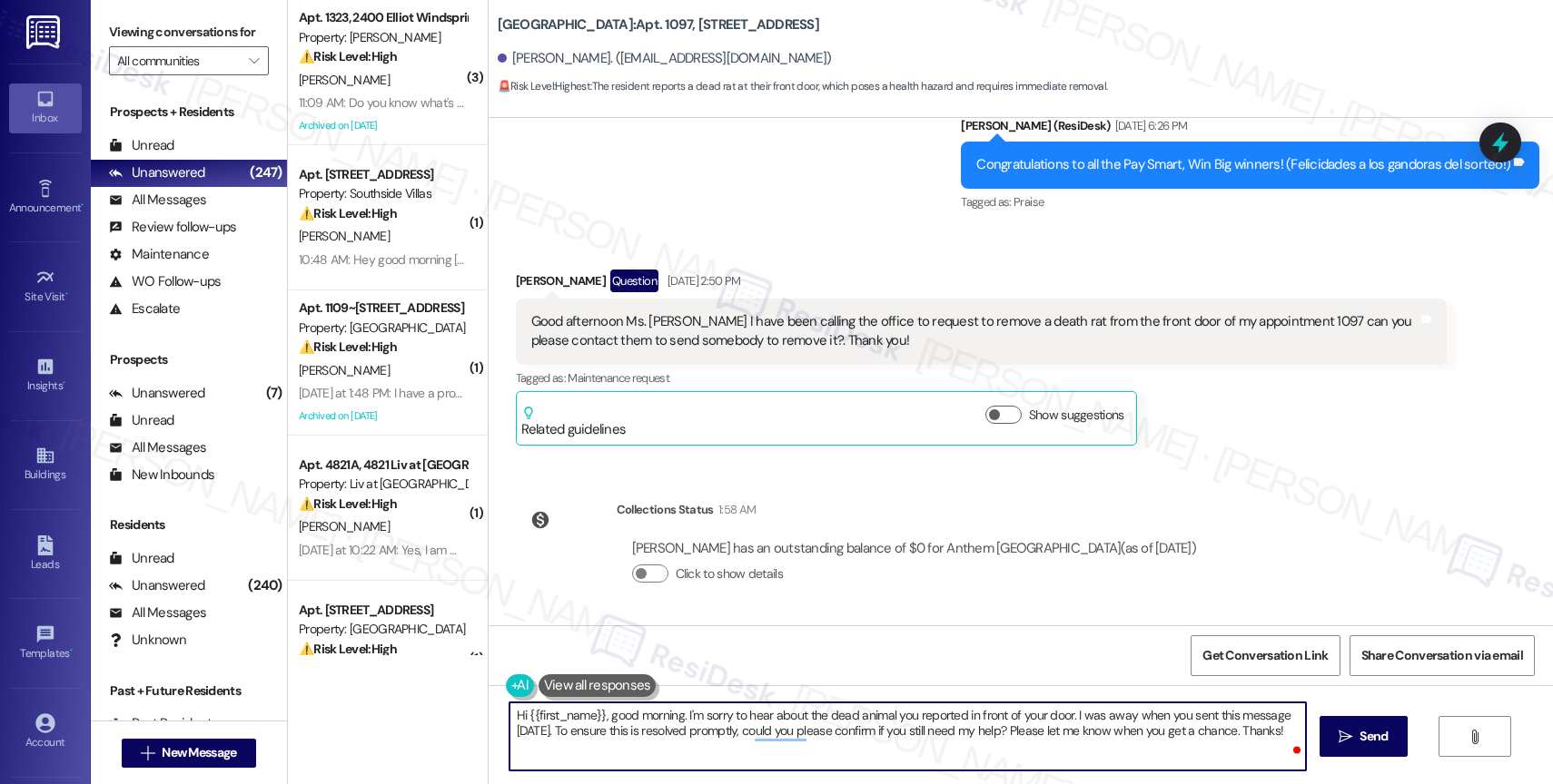
click at [735, 726] on textarea "Hi {{first_name}}, good morning. I'm sorry to hear about the dead animal you re…" at bounding box center [908, 737] width 796 height 68
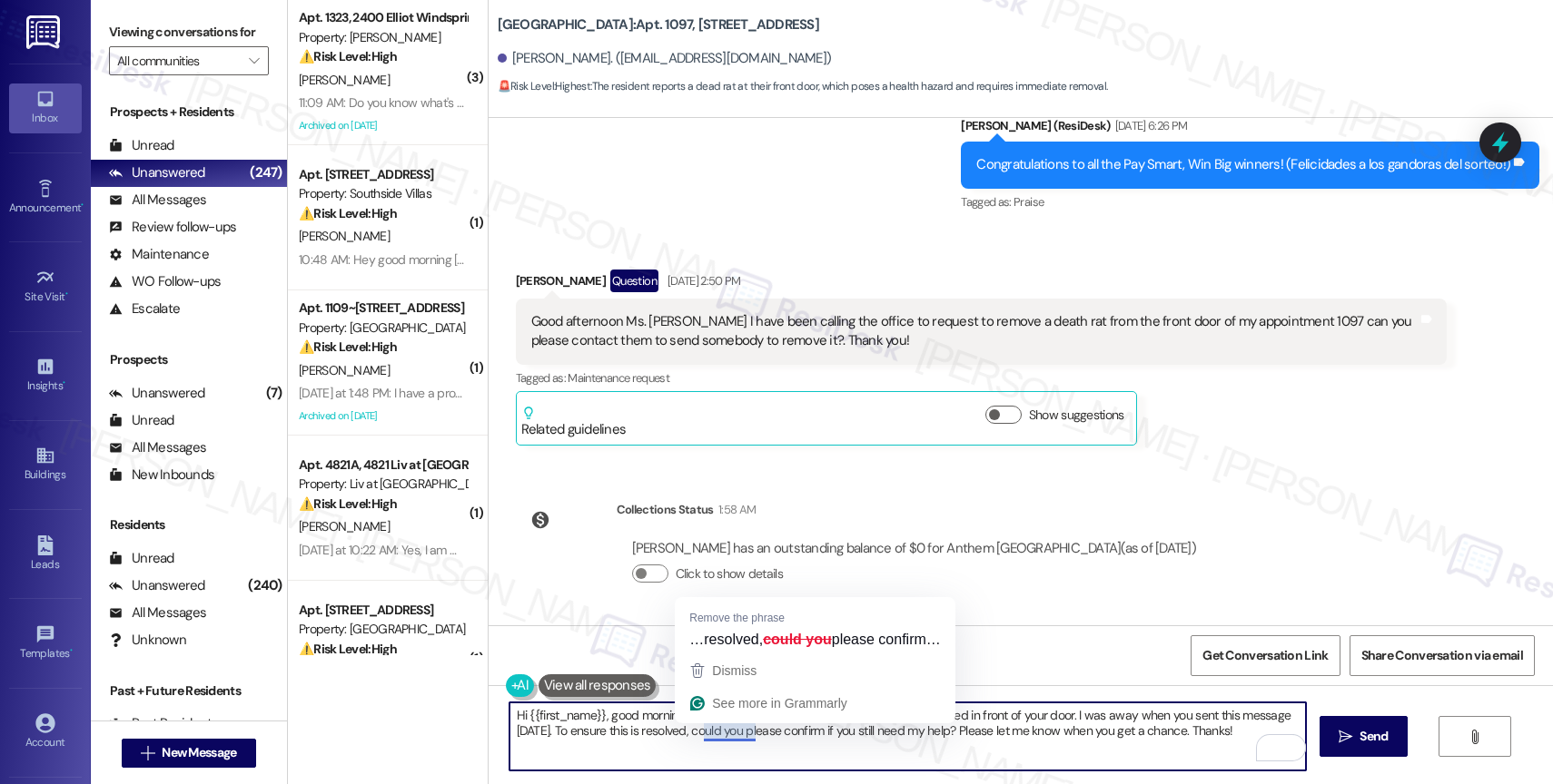
click at [695, 734] on textarea "Hi {{first_name}}, good morning. I'm sorry to hear about the dead animal you re…" at bounding box center [908, 737] width 796 height 68
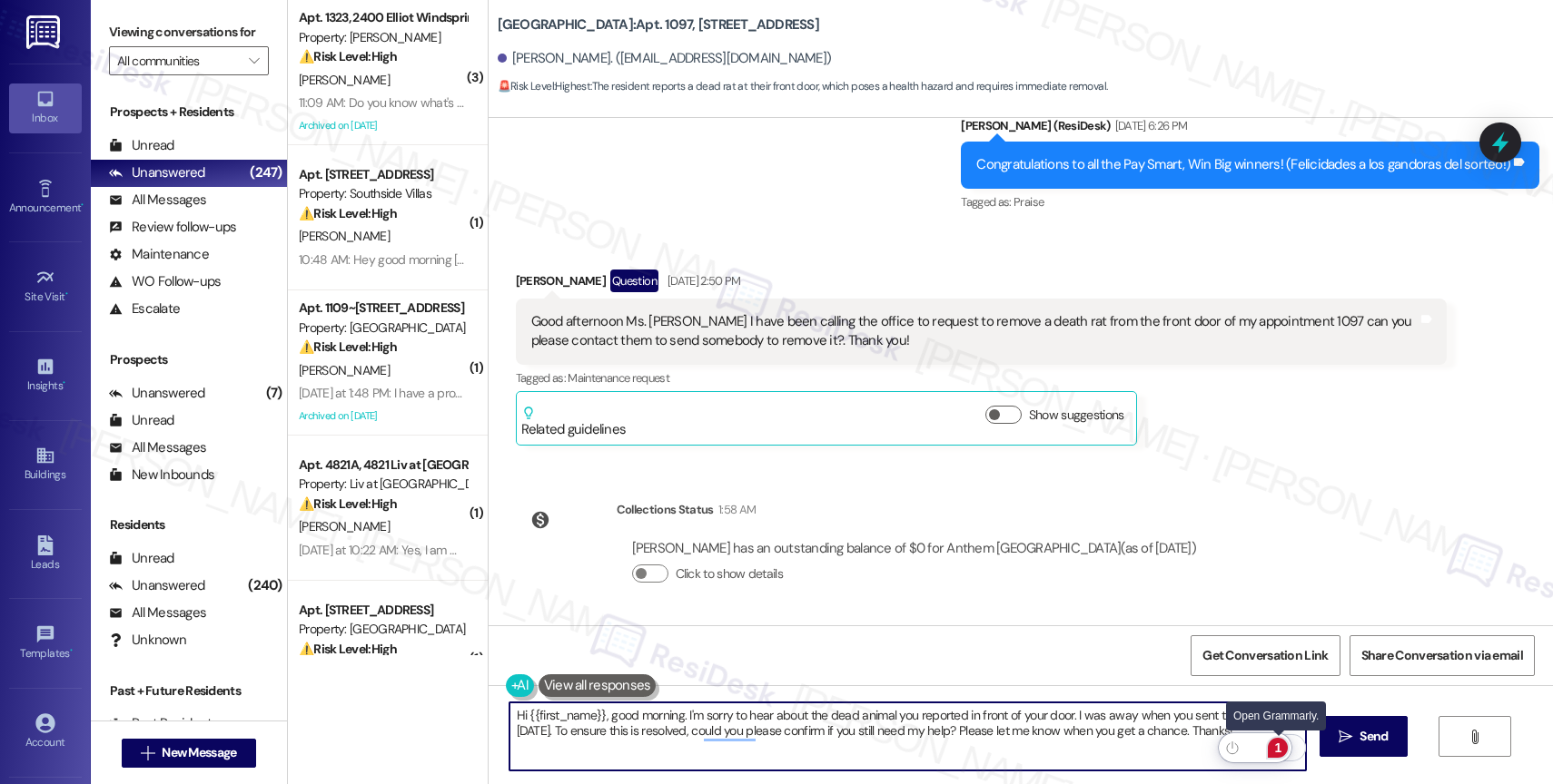
click at [1286, 745] on div "1" at bounding box center [1278, 749] width 20 height 20
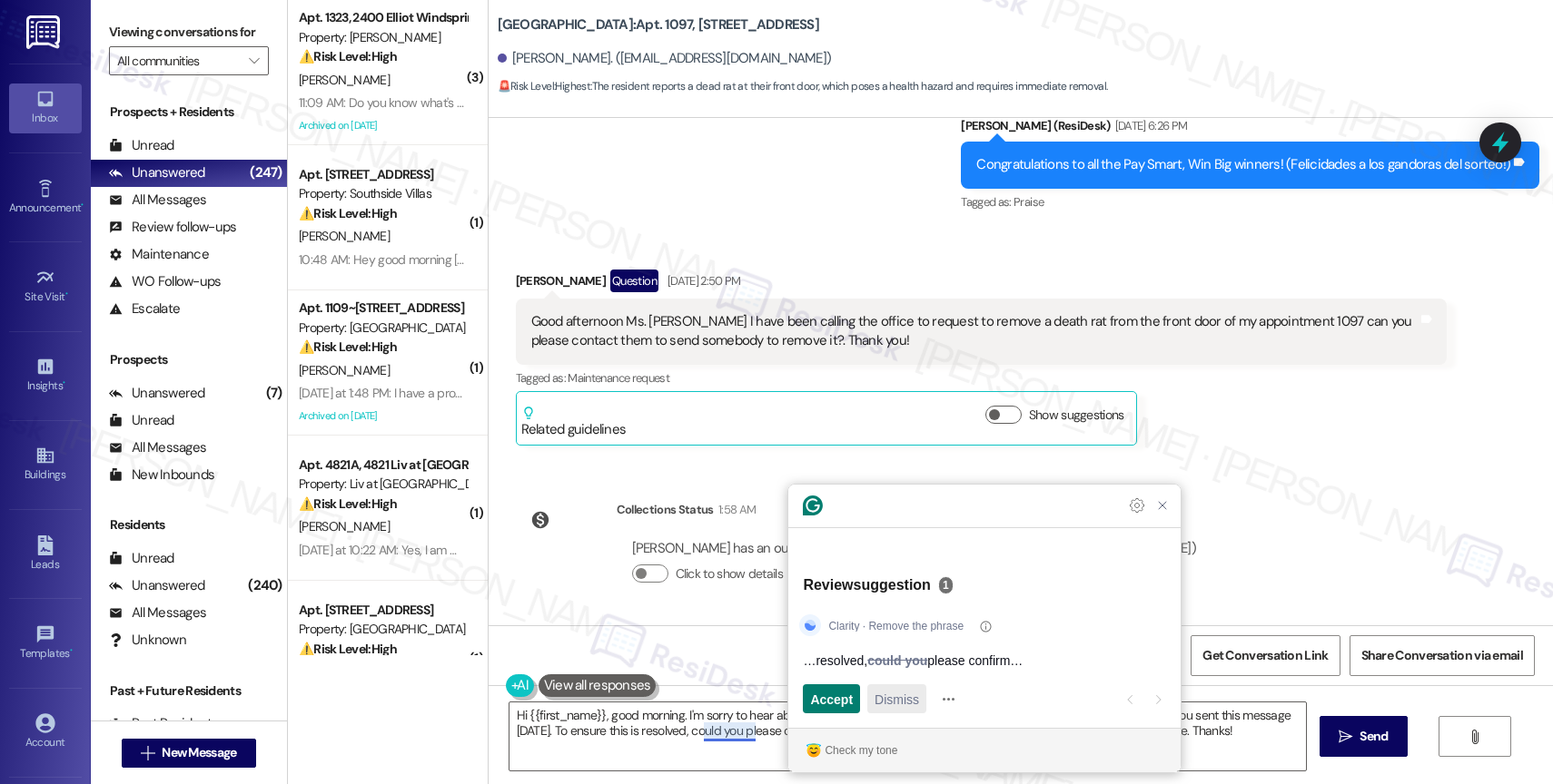
click at [903, 710] on div "Dismiss" at bounding box center [896, 700] width 45 height 29
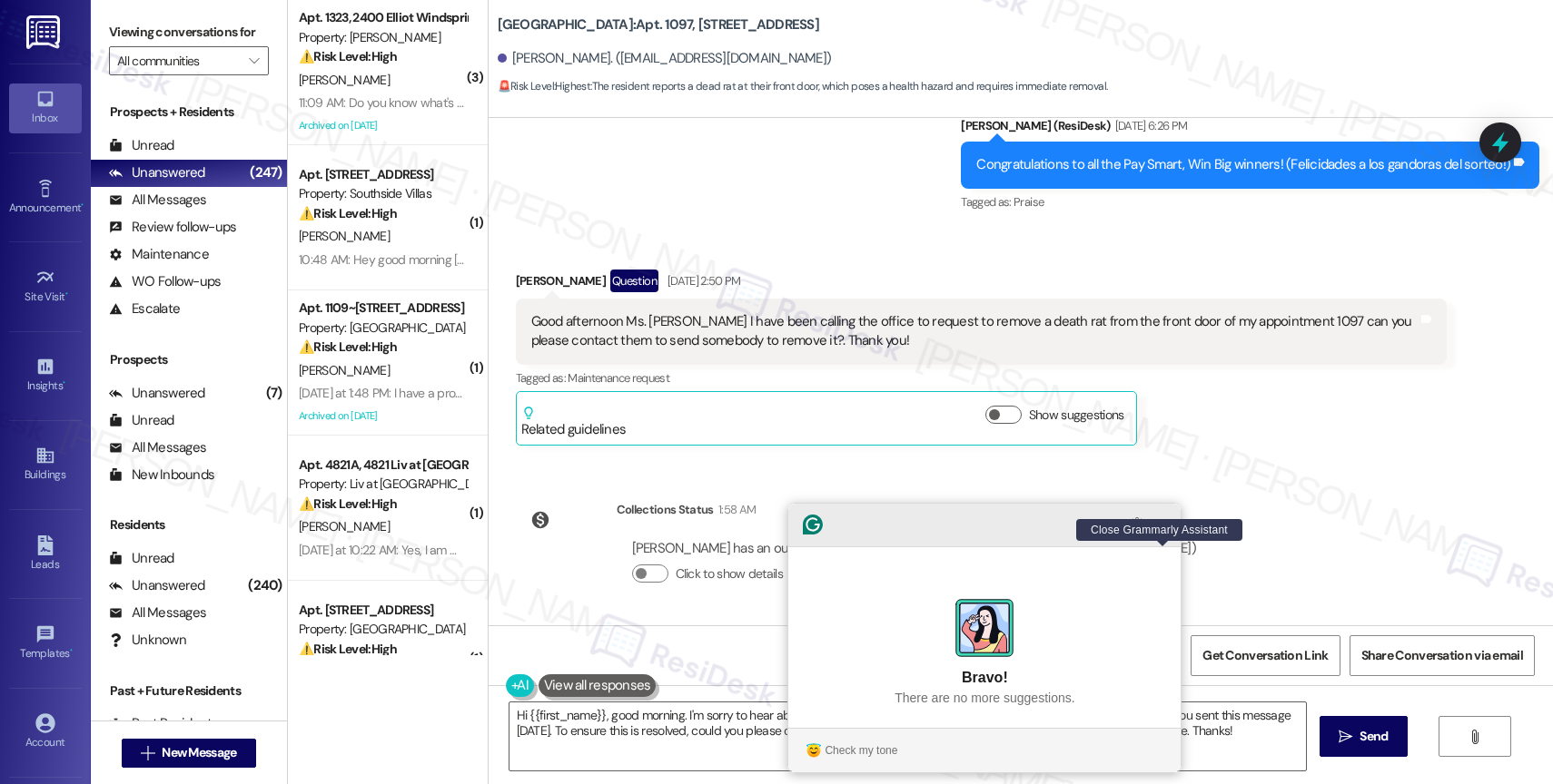
click at [1169, 532] on icon "Close Grammarly Assistant" at bounding box center [1162, 525] width 15 height 15
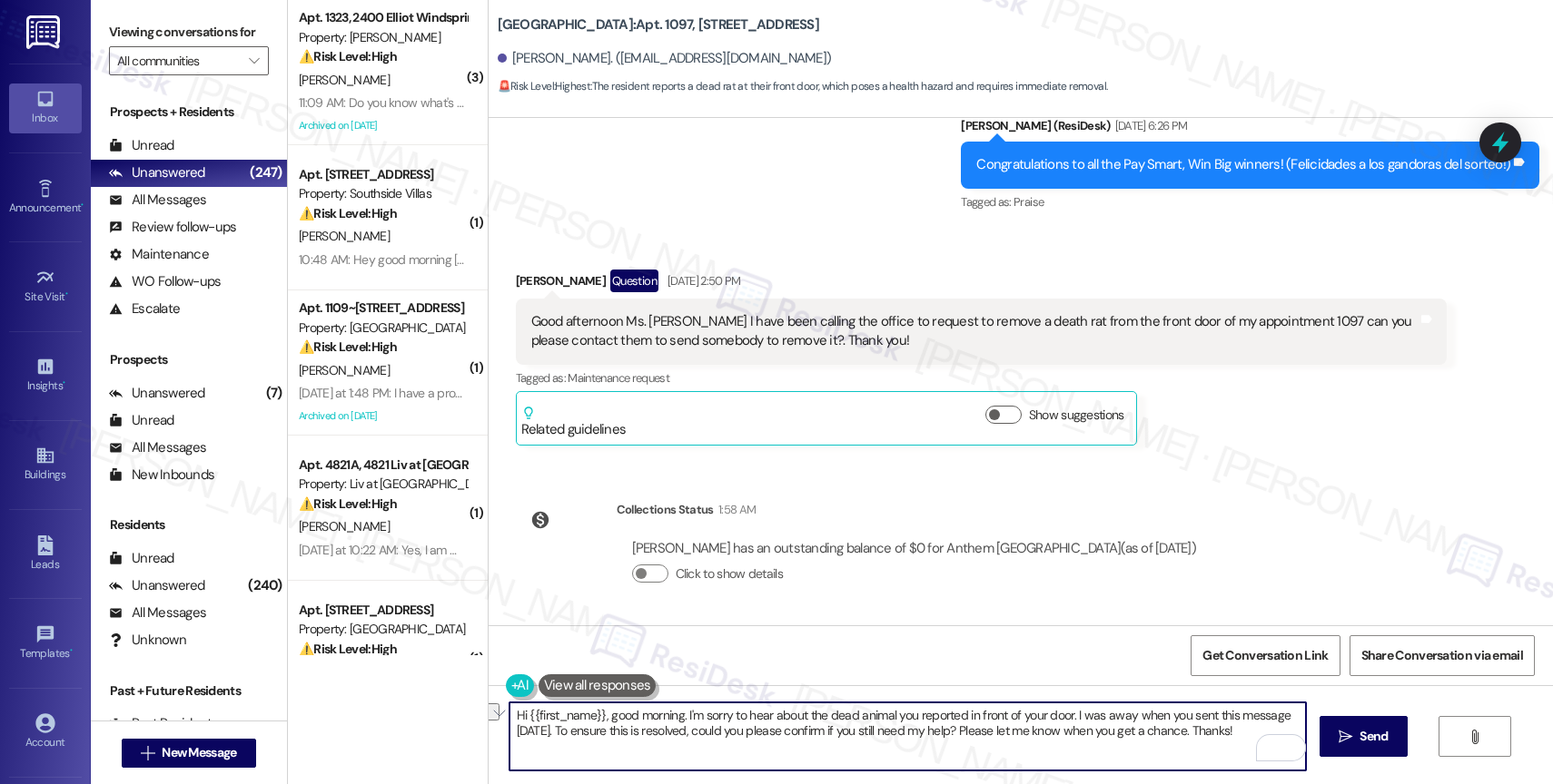
drag, startPoint x: 695, startPoint y: 729, endPoint x: 553, endPoint y: 729, distance: 142.0
click at [553, 729] on textarea "Hi {{first_name}}, good morning. I'm sorry to hear about the dead animal you re…" at bounding box center [908, 737] width 796 height 68
click at [1179, 741] on textarea "Hi {{first_name}}, good morning. I'm sorry to hear about the dead animal you re…" at bounding box center [908, 737] width 796 height 68
type textarea "Hi {{first_name}}, good morning. I'm sorry to hear about the dead animal you re…"
click at [1281, 749] on icon "Open Grammarly. 0 Suggestions." at bounding box center [1278, 749] width 14 height 14
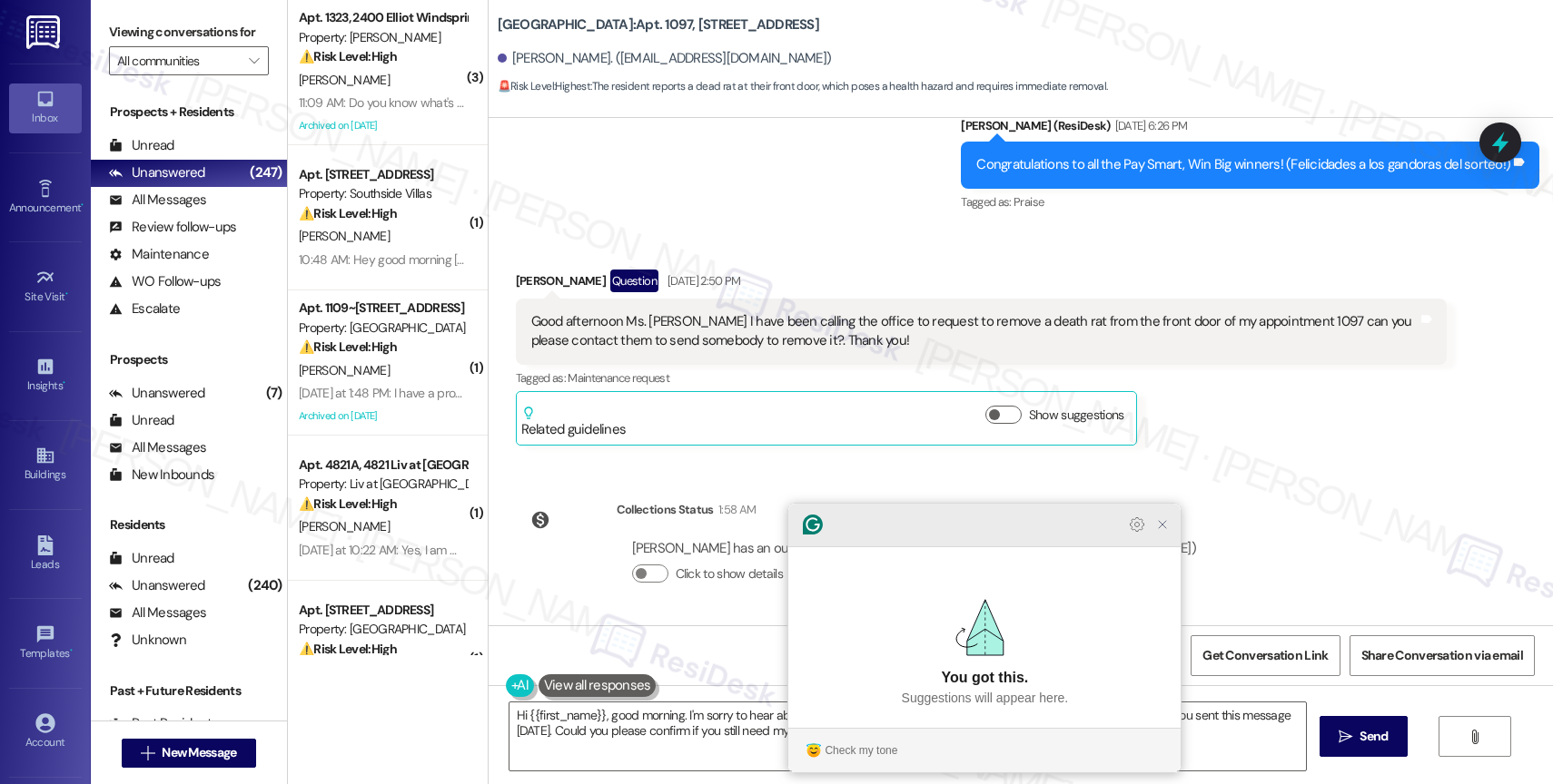
click at [1171, 536] on icon "Close Grammarly Assistant" at bounding box center [1162, 525] width 22 height 22
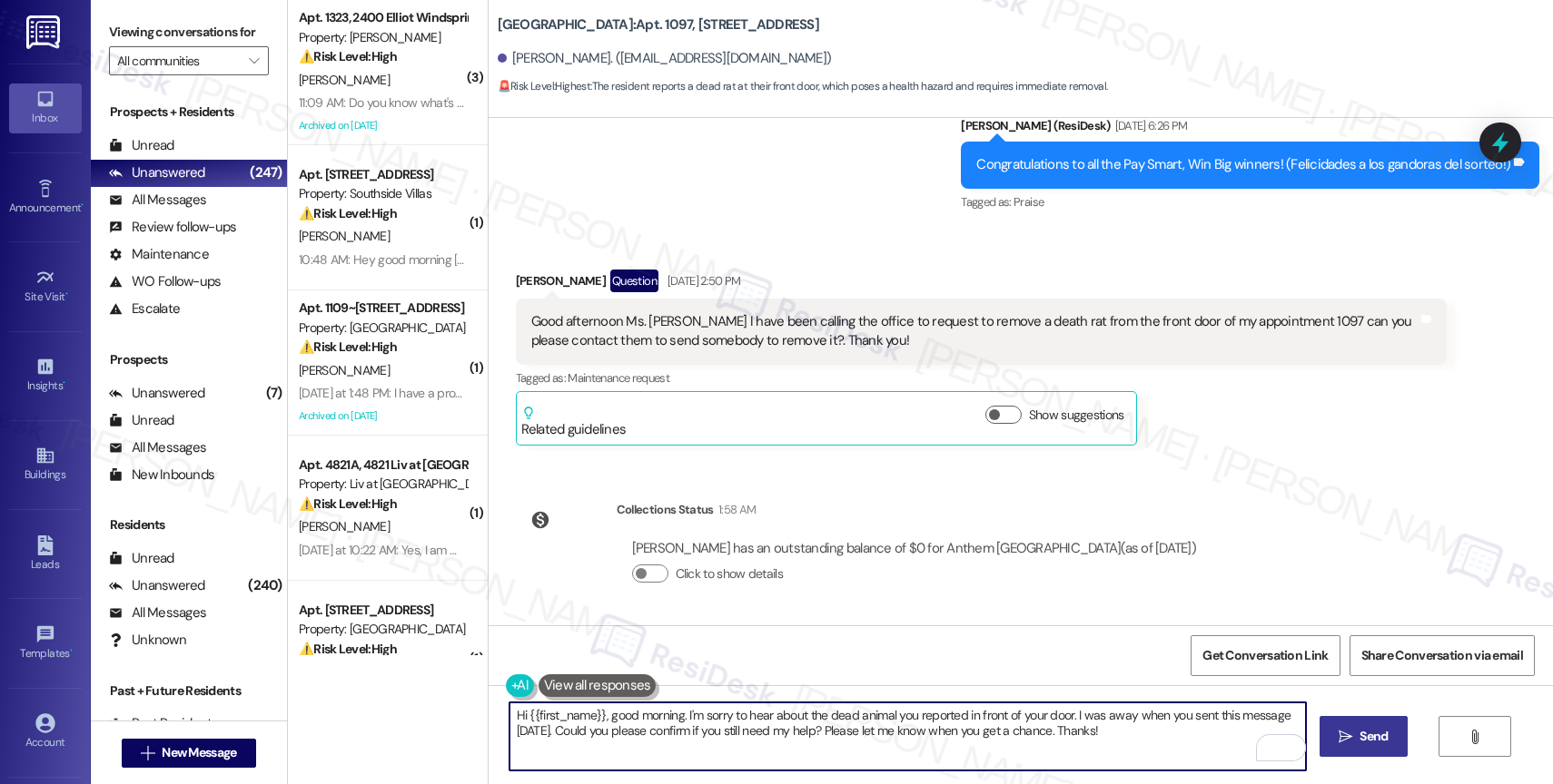
click at [1339, 736] on icon "" at bounding box center [1345, 738] width 14 height 15
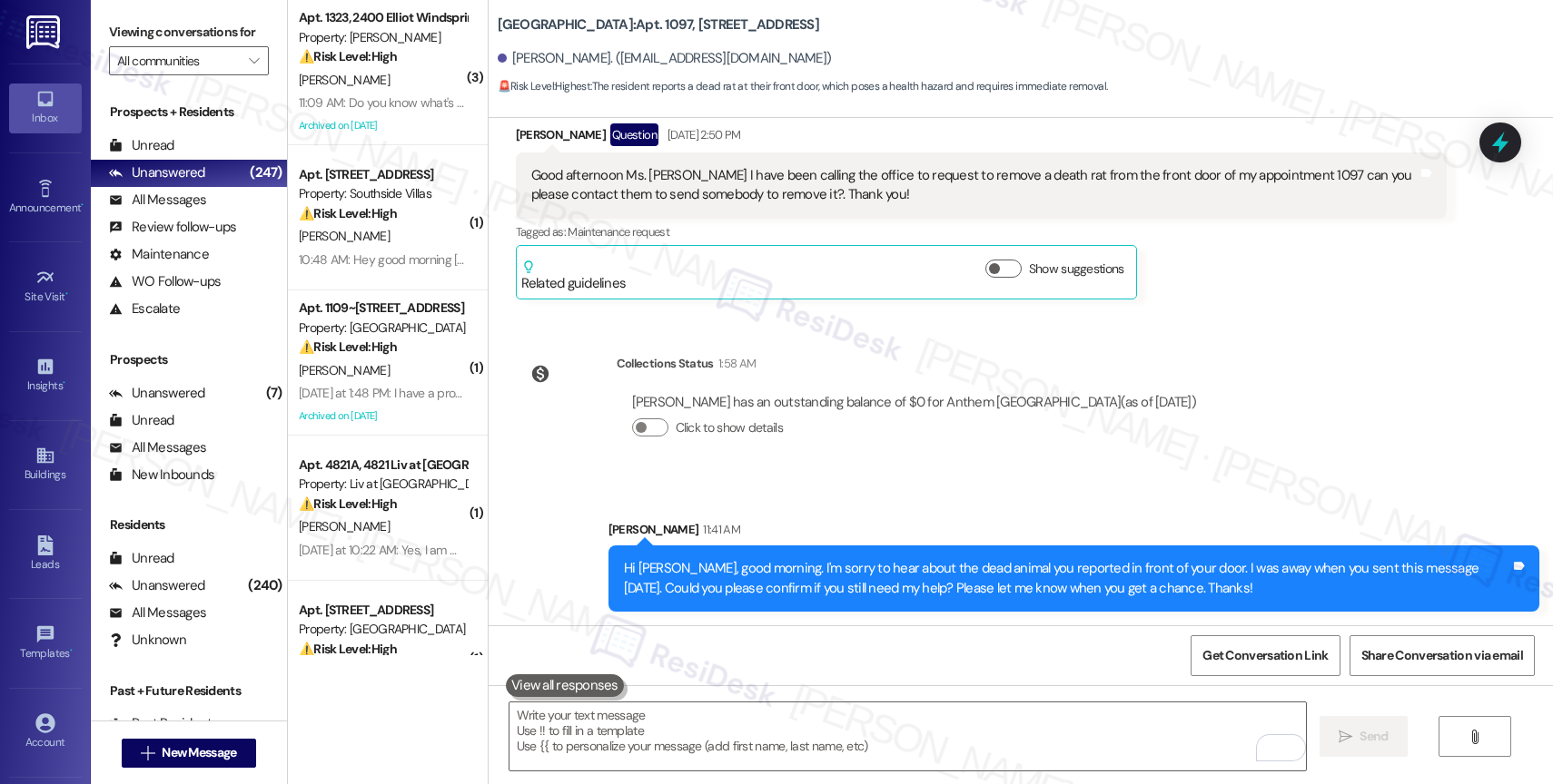
scroll to position [19061, 0]
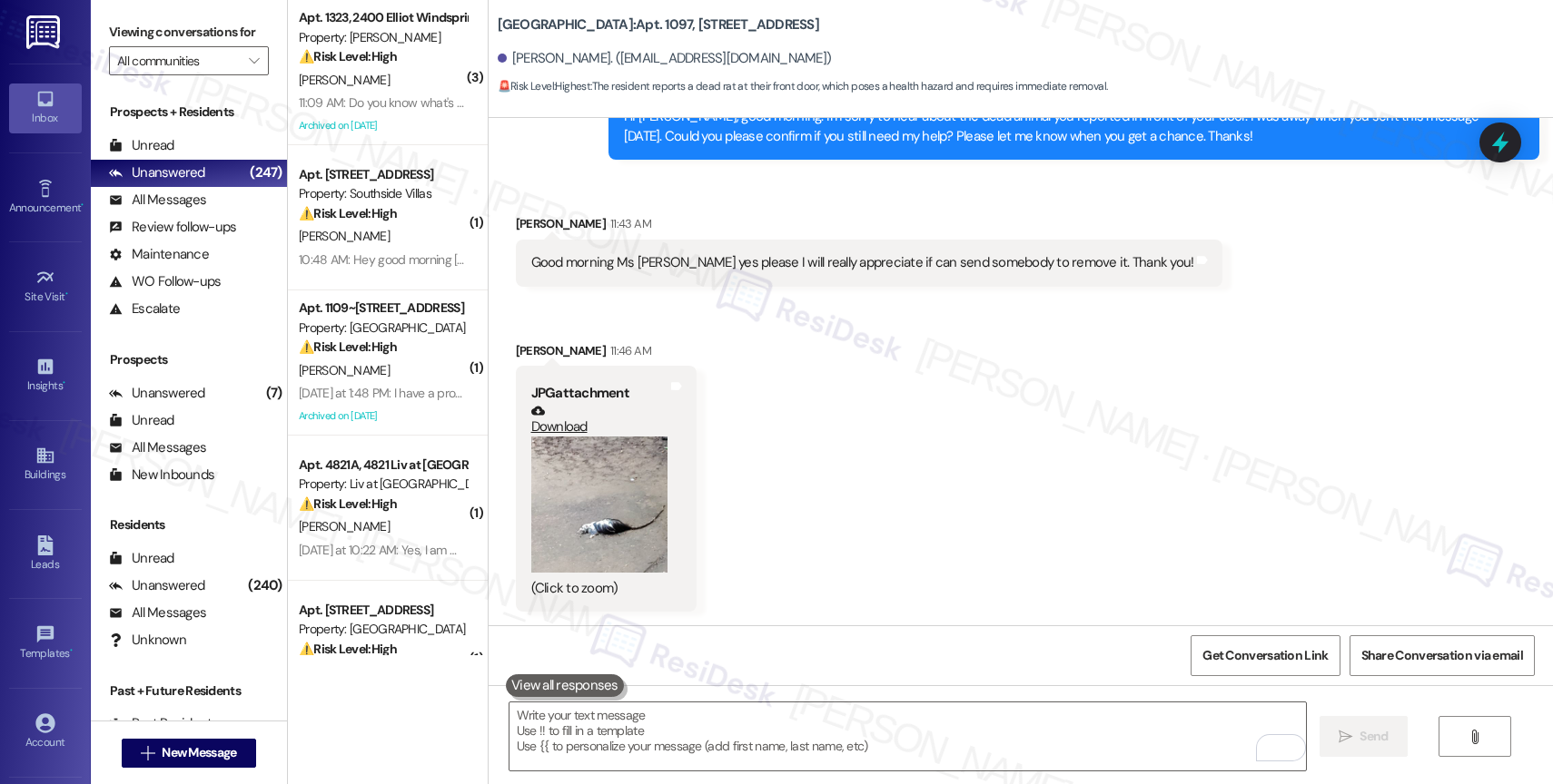
click at [612, 539] on button "Zoom image" at bounding box center [600, 505] width 136 height 136
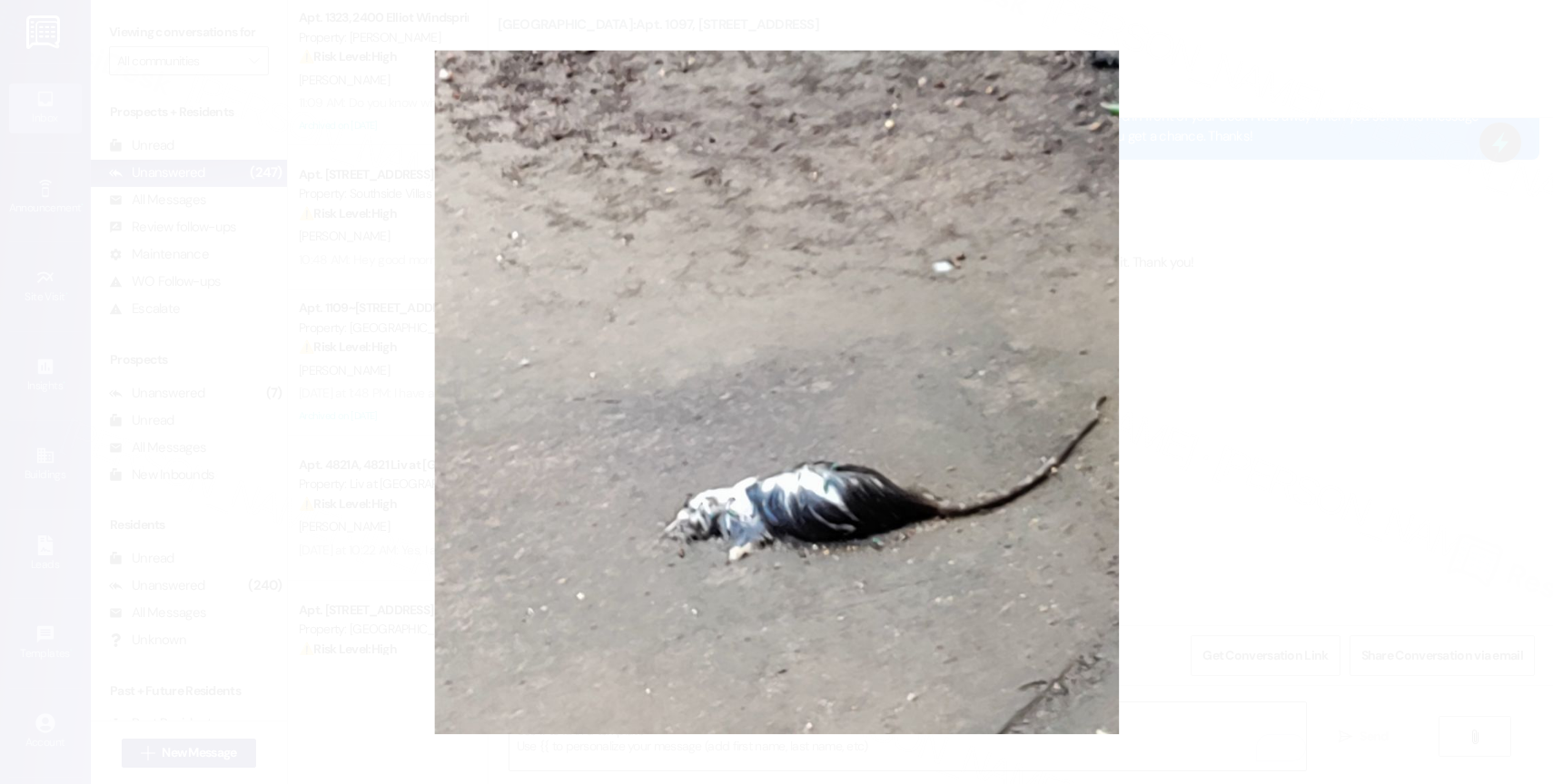
click at [806, 497] on button "Unzoom image" at bounding box center [776, 392] width 1553 height 784
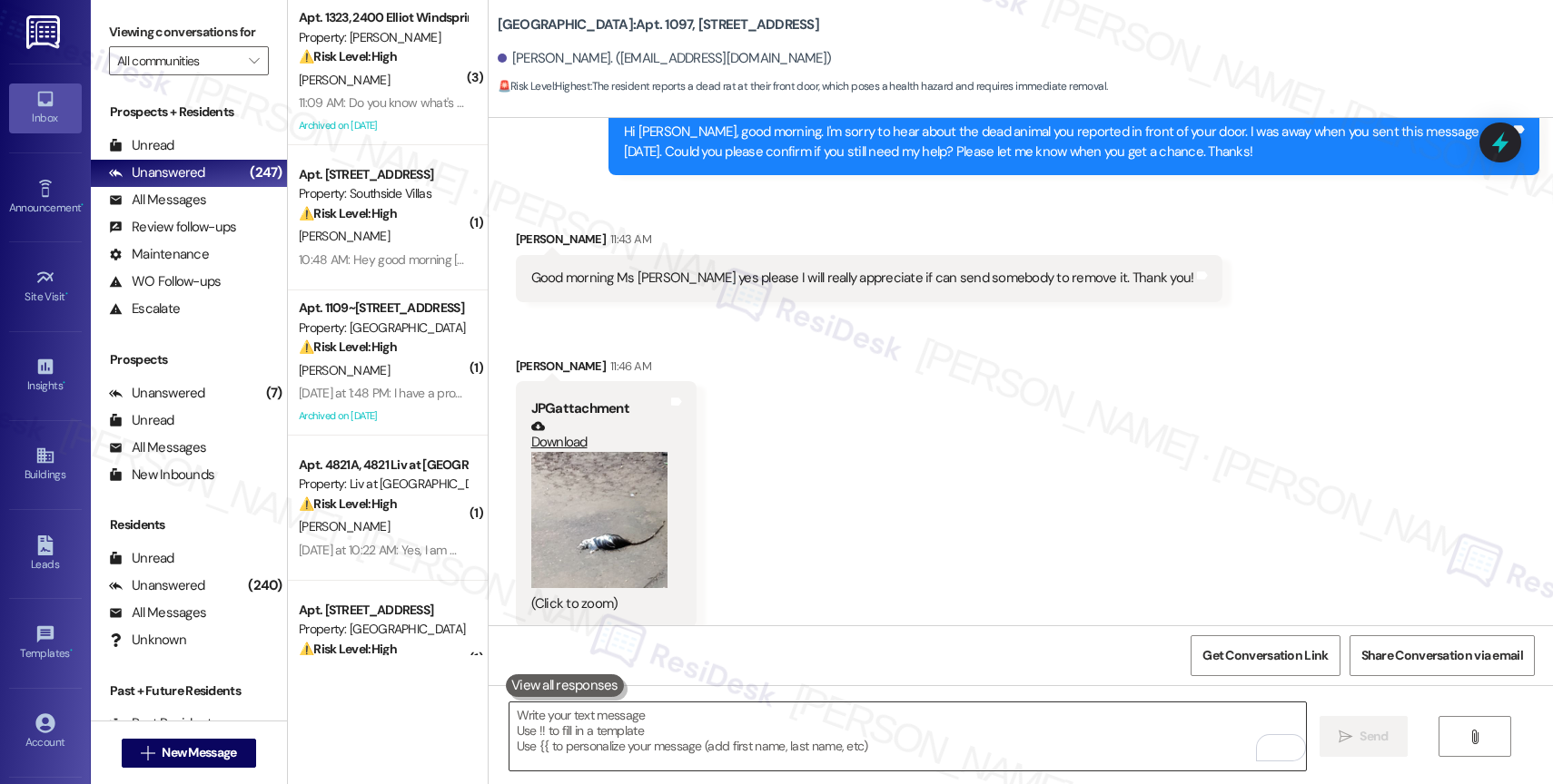
scroll to position [19024, 0]
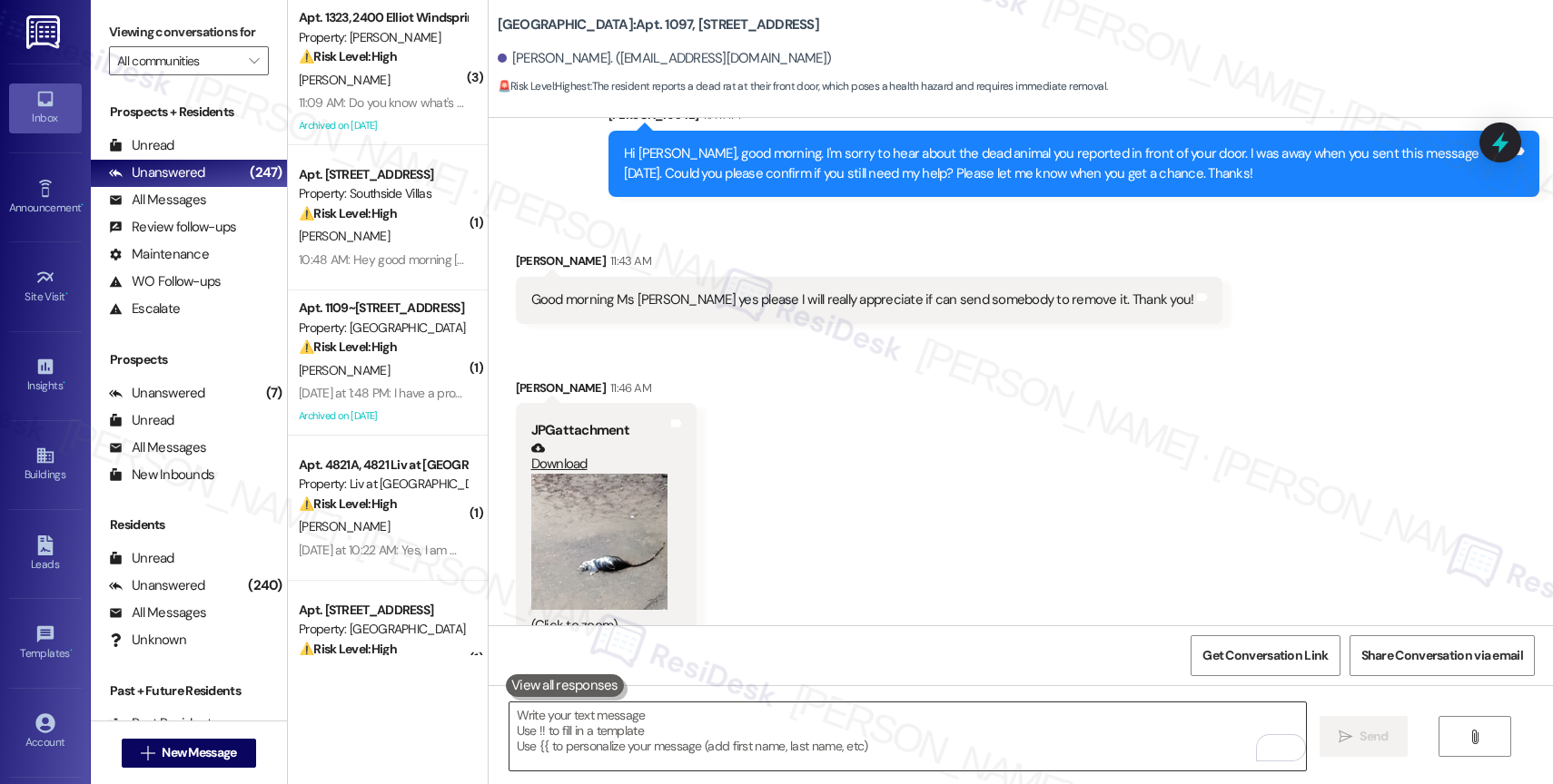
click at [686, 735] on textarea "To enrich screen reader interactions, please activate Accessibility in Grammarl…" at bounding box center [908, 737] width 796 height 68
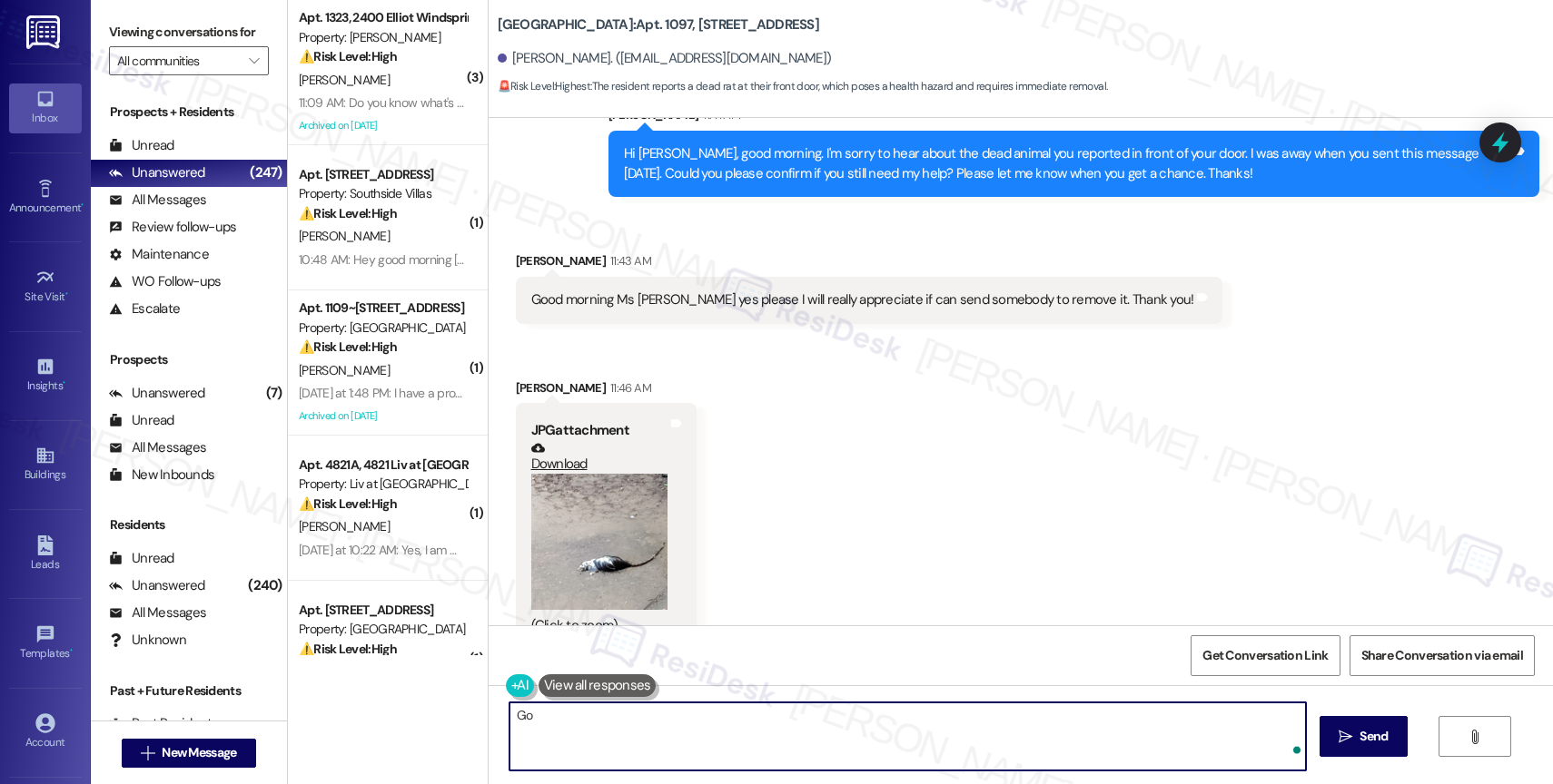
type textarea "G"
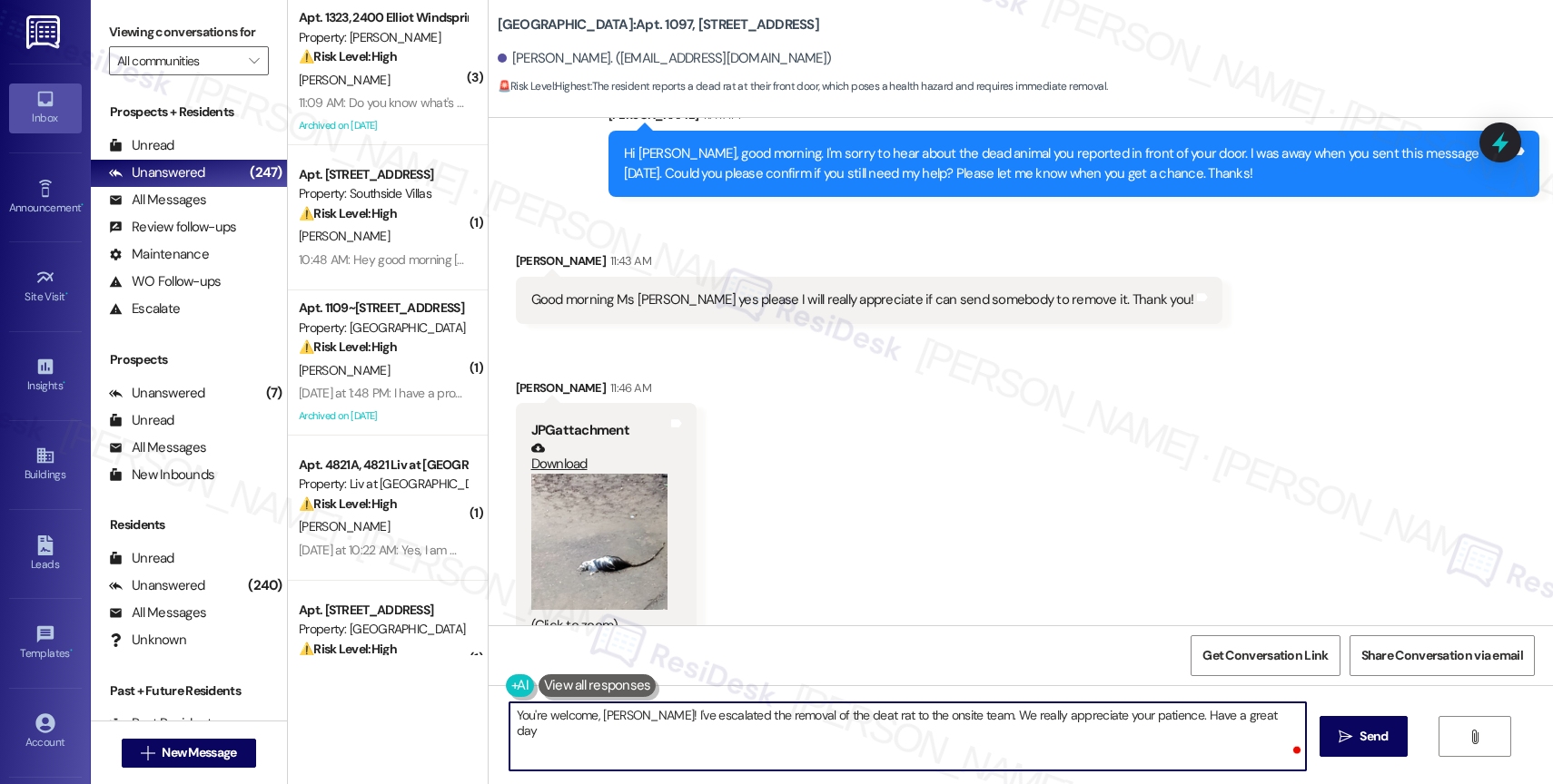
type textarea "You're welcome, Norma! I've escalated the removal of the deat rat to the onsite…"
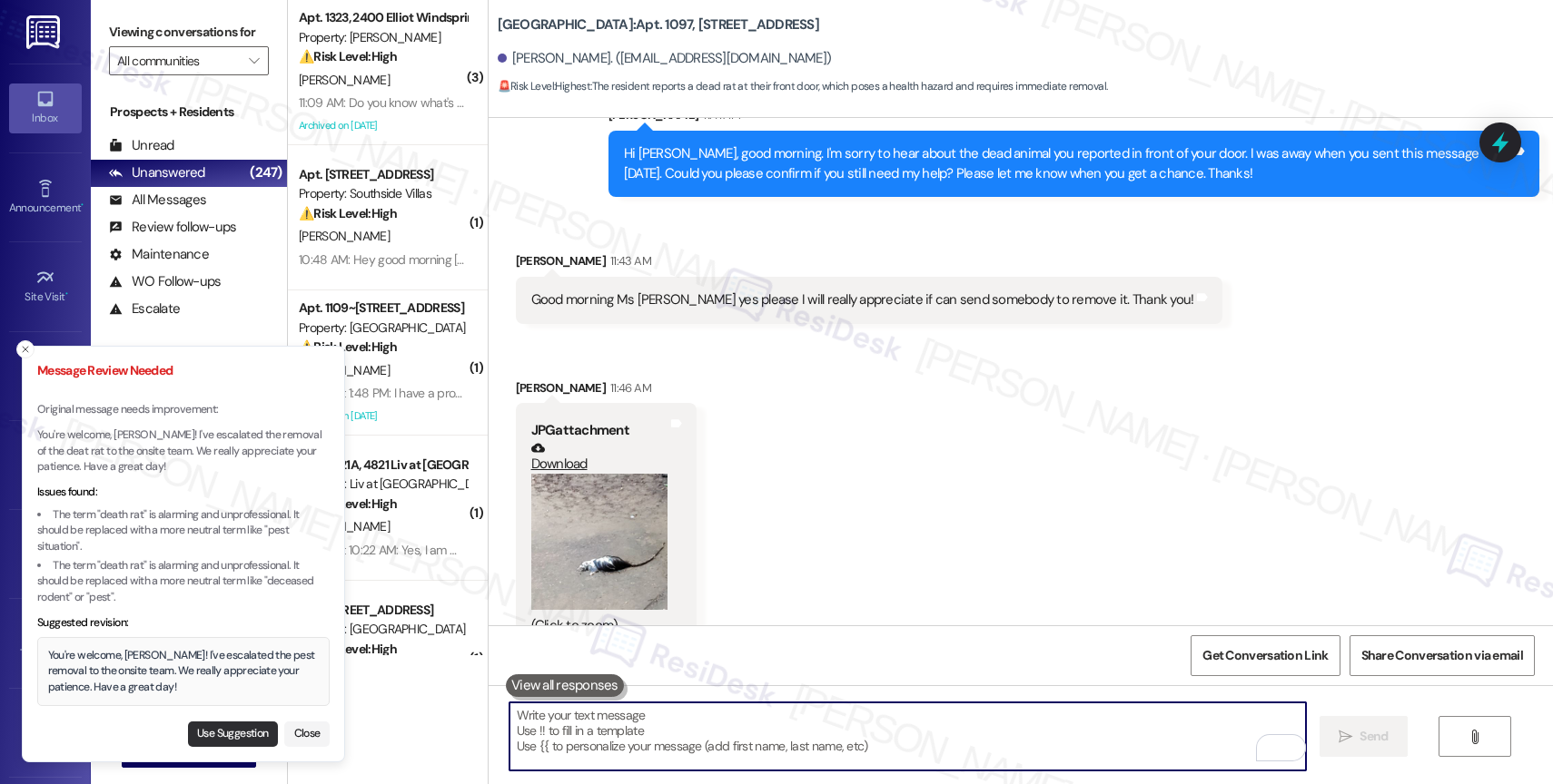
click at [223, 727] on button "Use Suggestion" at bounding box center [233, 735] width 90 height 25
type textarea "You're welcome, Norma! I've escalated the pest removal to the onsite team. We r…"
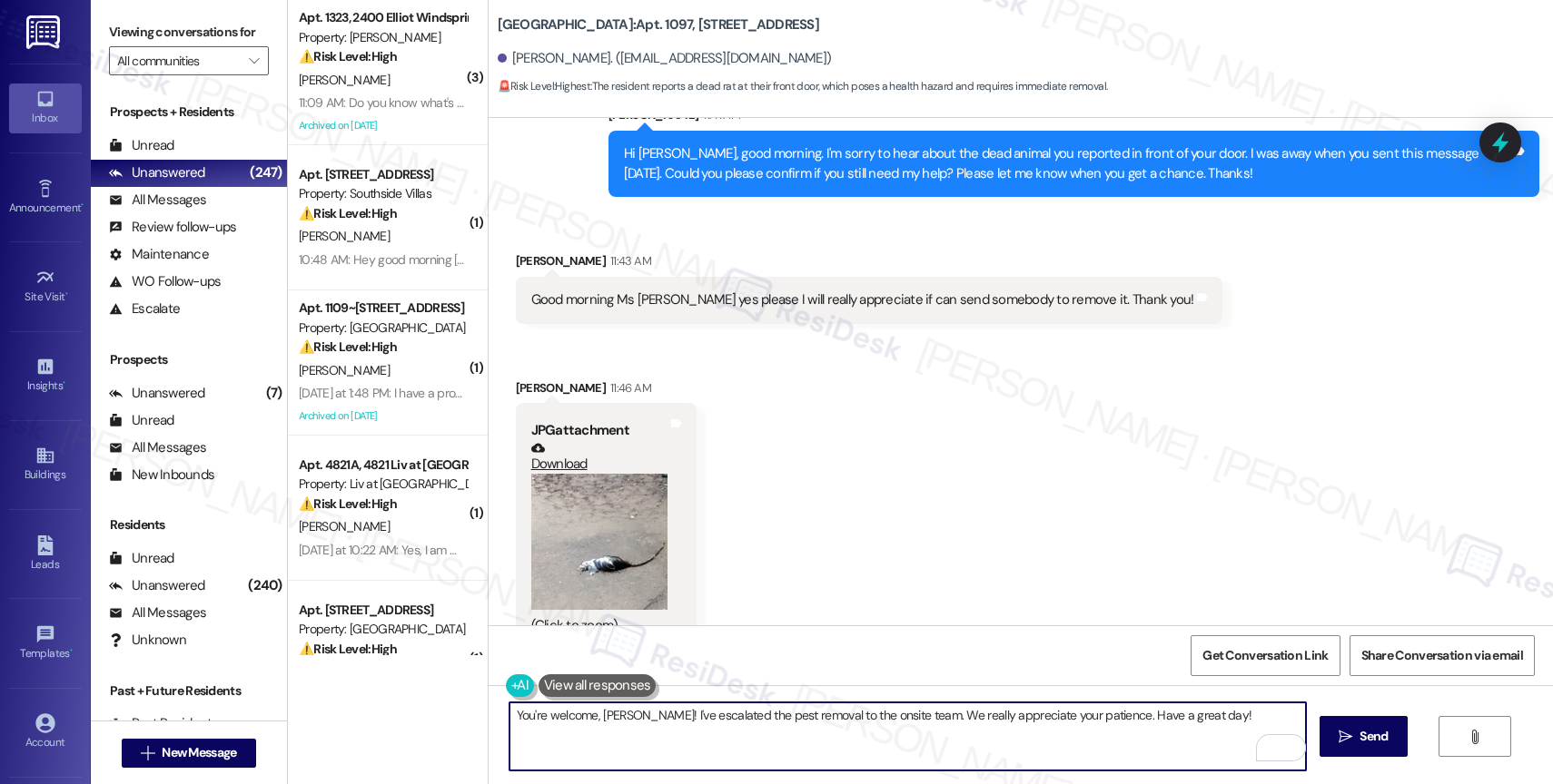
click at [1236, 726] on textarea "You're welcome, Norma! I've escalated the pest removal to the onsite team. We r…" at bounding box center [908, 737] width 796 height 68
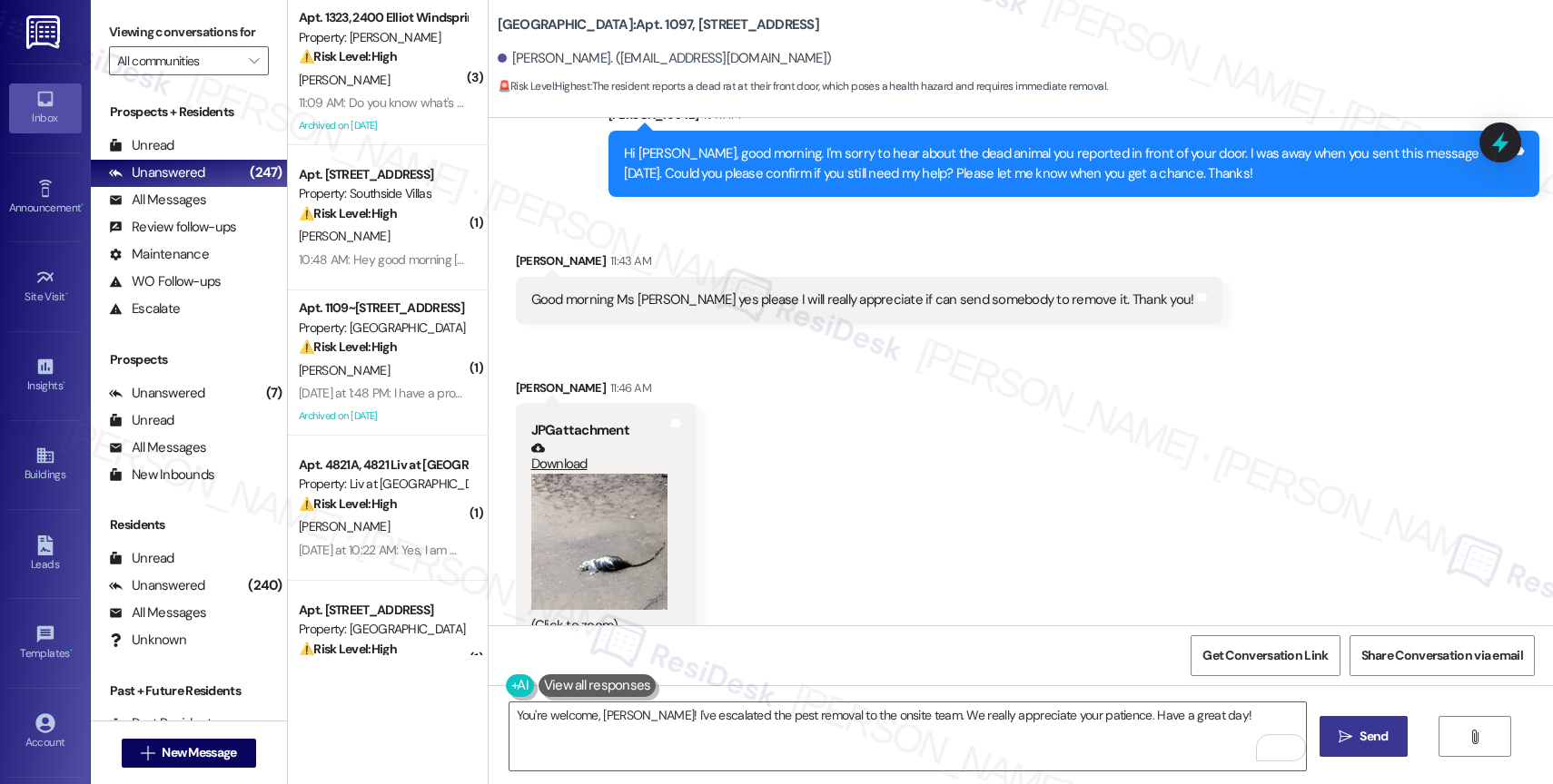
click at [1389, 738] on span "Send" at bounding box center [1373, 737] width 35 height 19
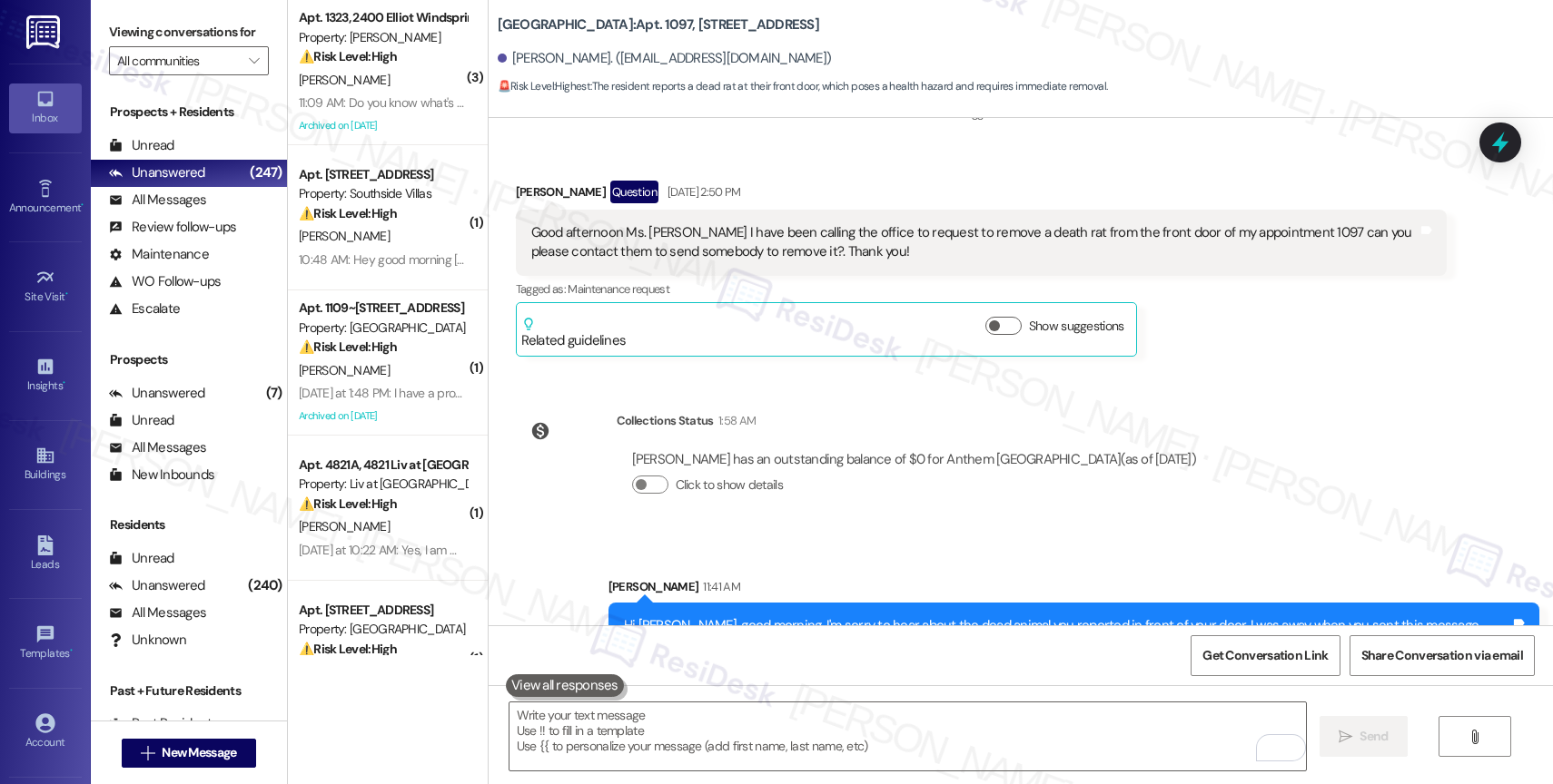
scroll to position [18550, 0]
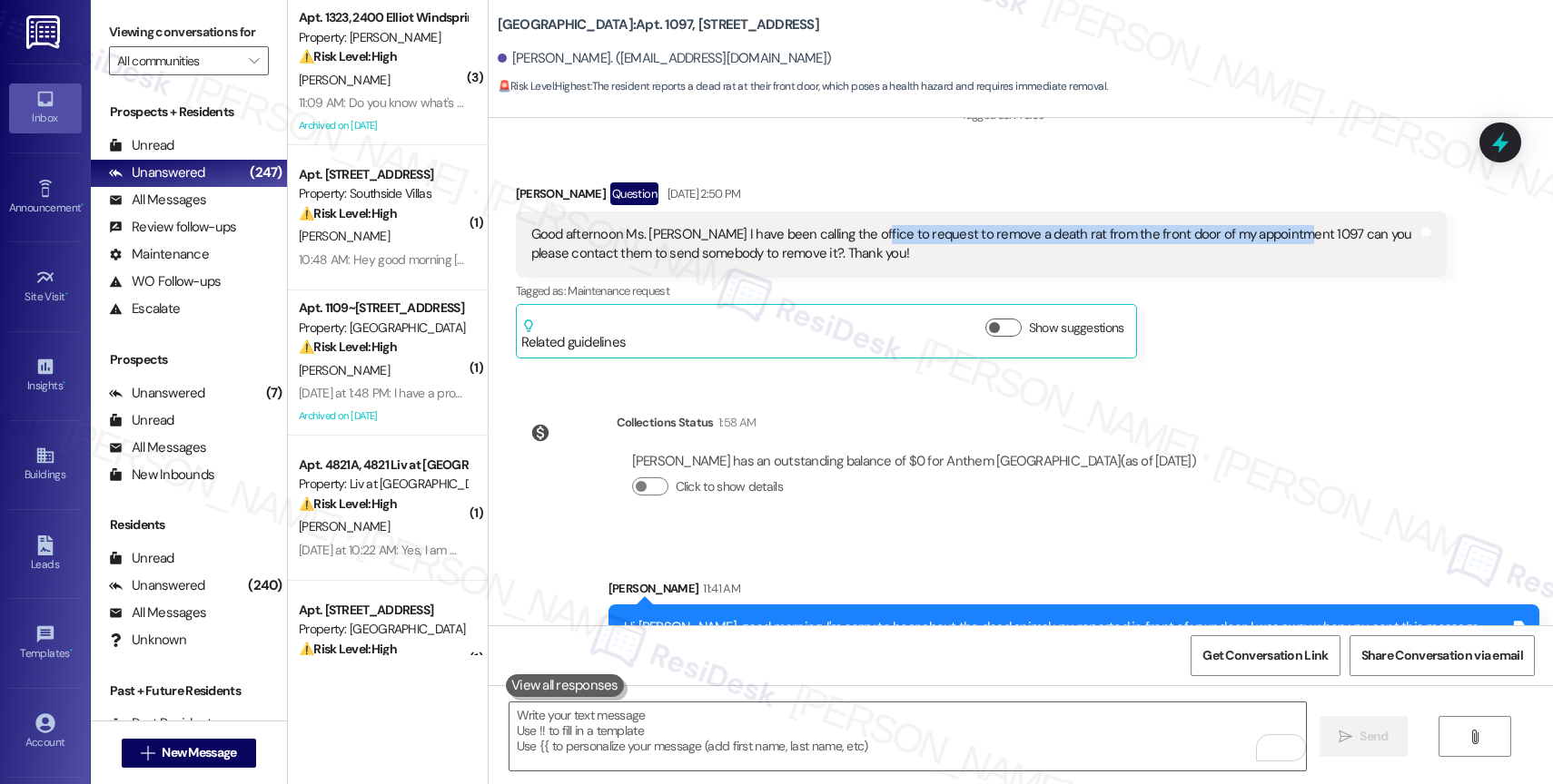
drag, startPoint x: 861, startPoint y: 234, endPoint x: 1268, endPoint y: 230, distance: 407.0
click at [1268, 230] on div "Good afternoon Ms. Sarah I have been calling the office to request to remove a …" at bounding box center [974, 244] width 886 height 39
copy div "request to remove a death rat from the front door of my appointment 1097"
drag, startPoint x: 1203, startPoint y: 446, endPoint x: 1030, endPoint y: 525, distance: 190.2
click at [1203, 446] on div "Announcement, sent via SMS Sarah (ResiDesk) Dec 06, 2024 at 5:57 PM Dear reside…" at bounding box center [1020, 372] width 1064 height 508
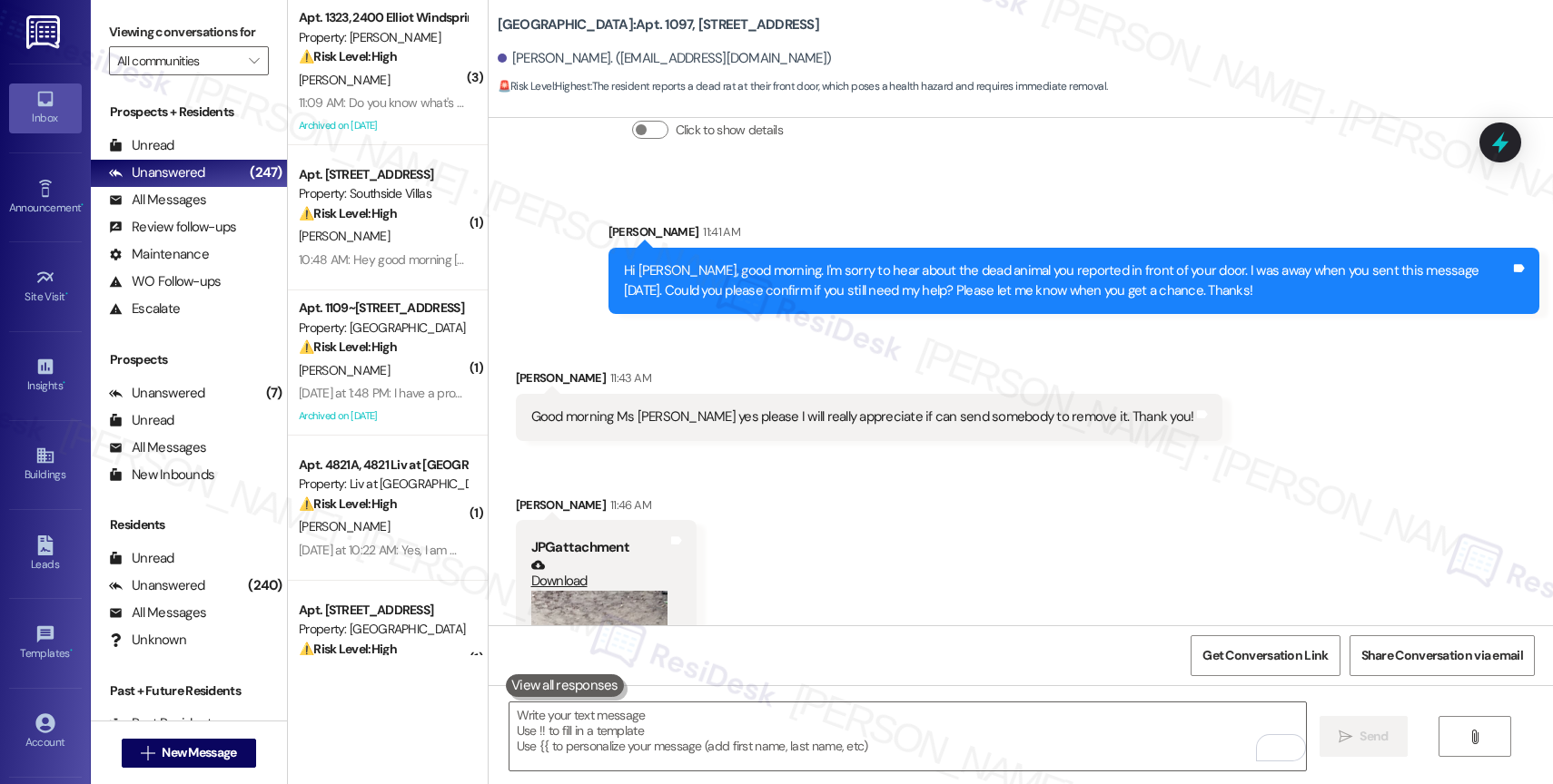
scroll to position [19188, 0]
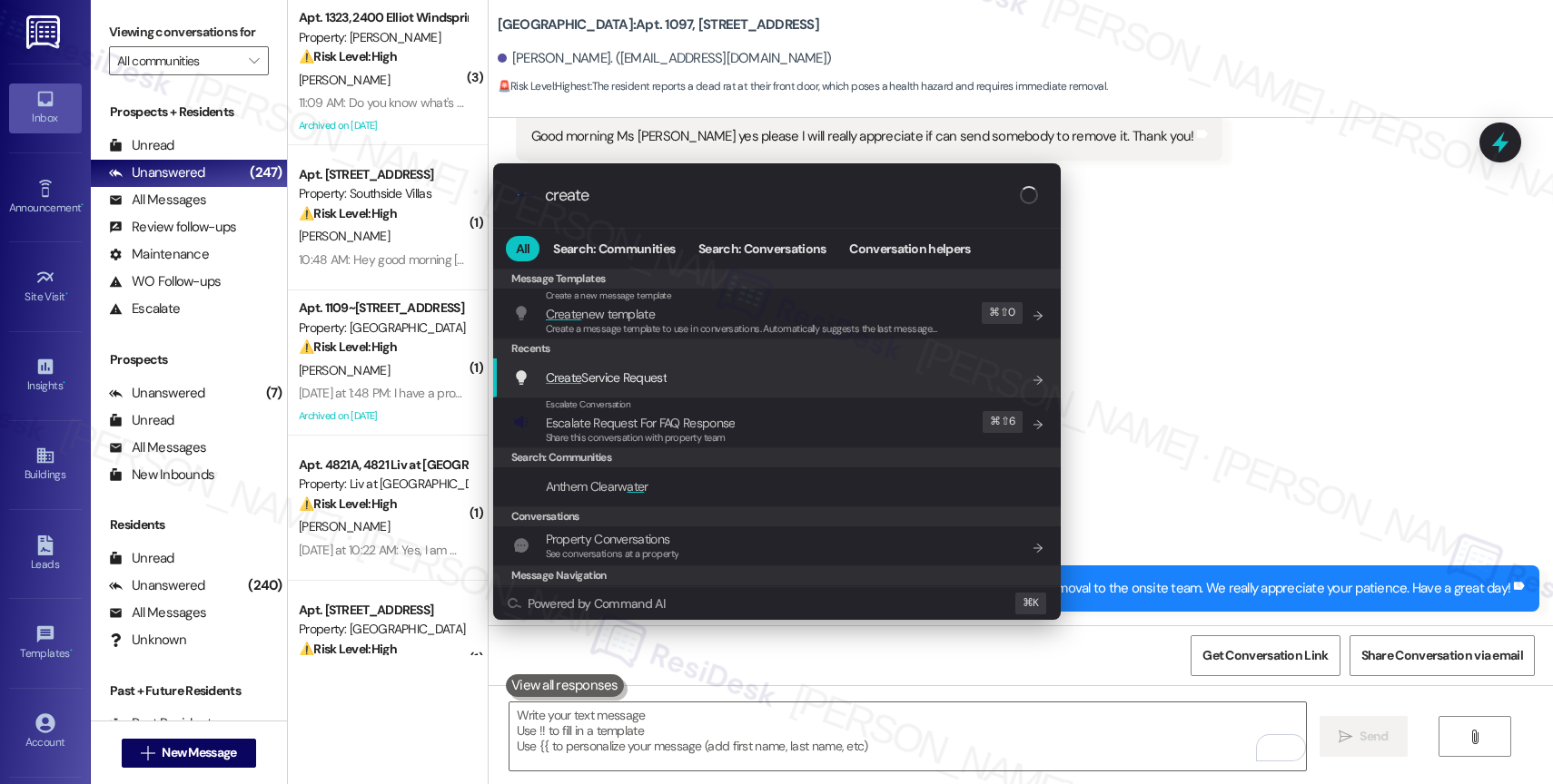
type input "create"
click at [656, 374] on span "Create Service Request" at bounding box center [606, 378] width 121 height 16
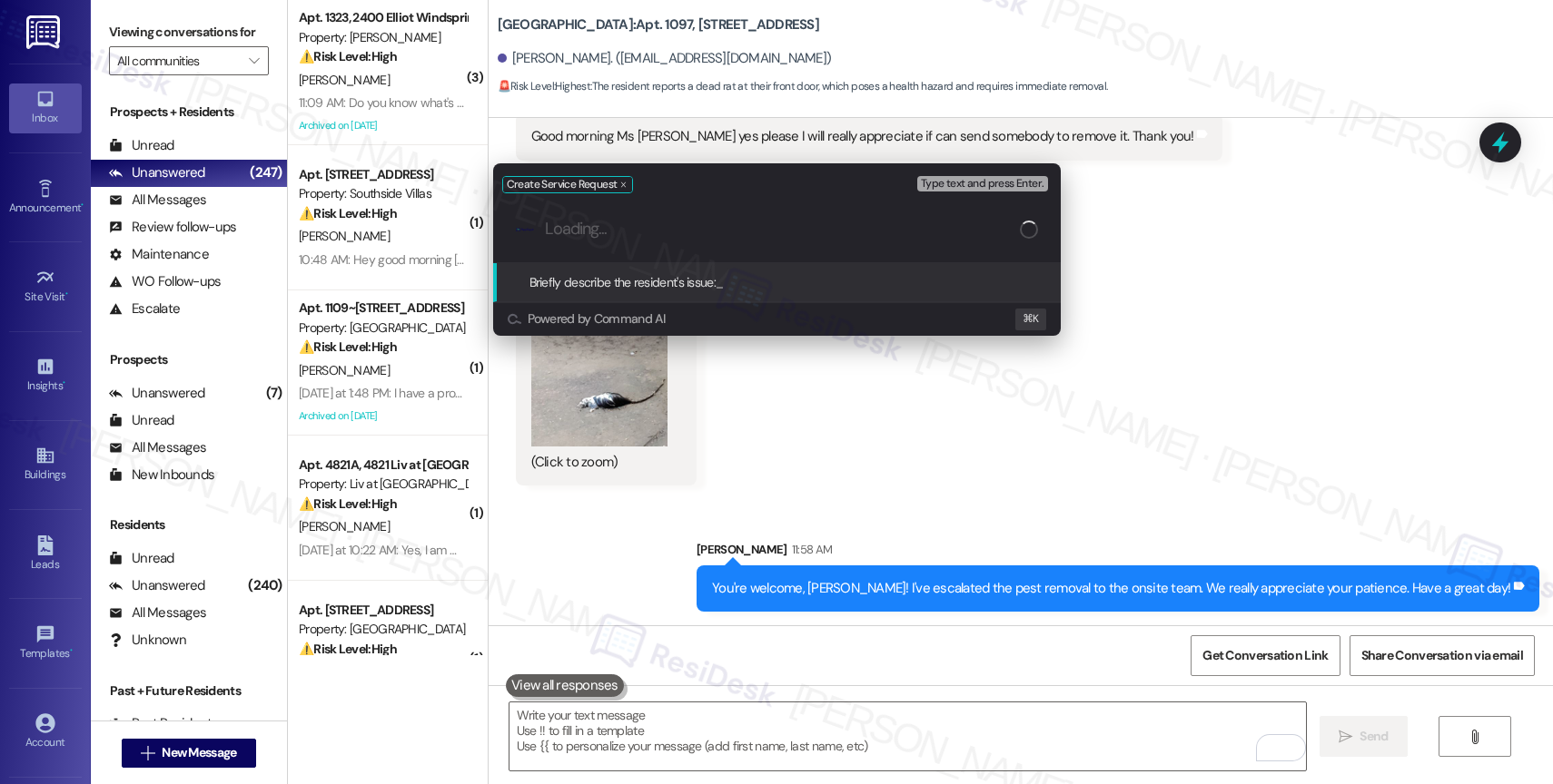
paste input "request to remove a death rat from the front door of my appointment 1097"
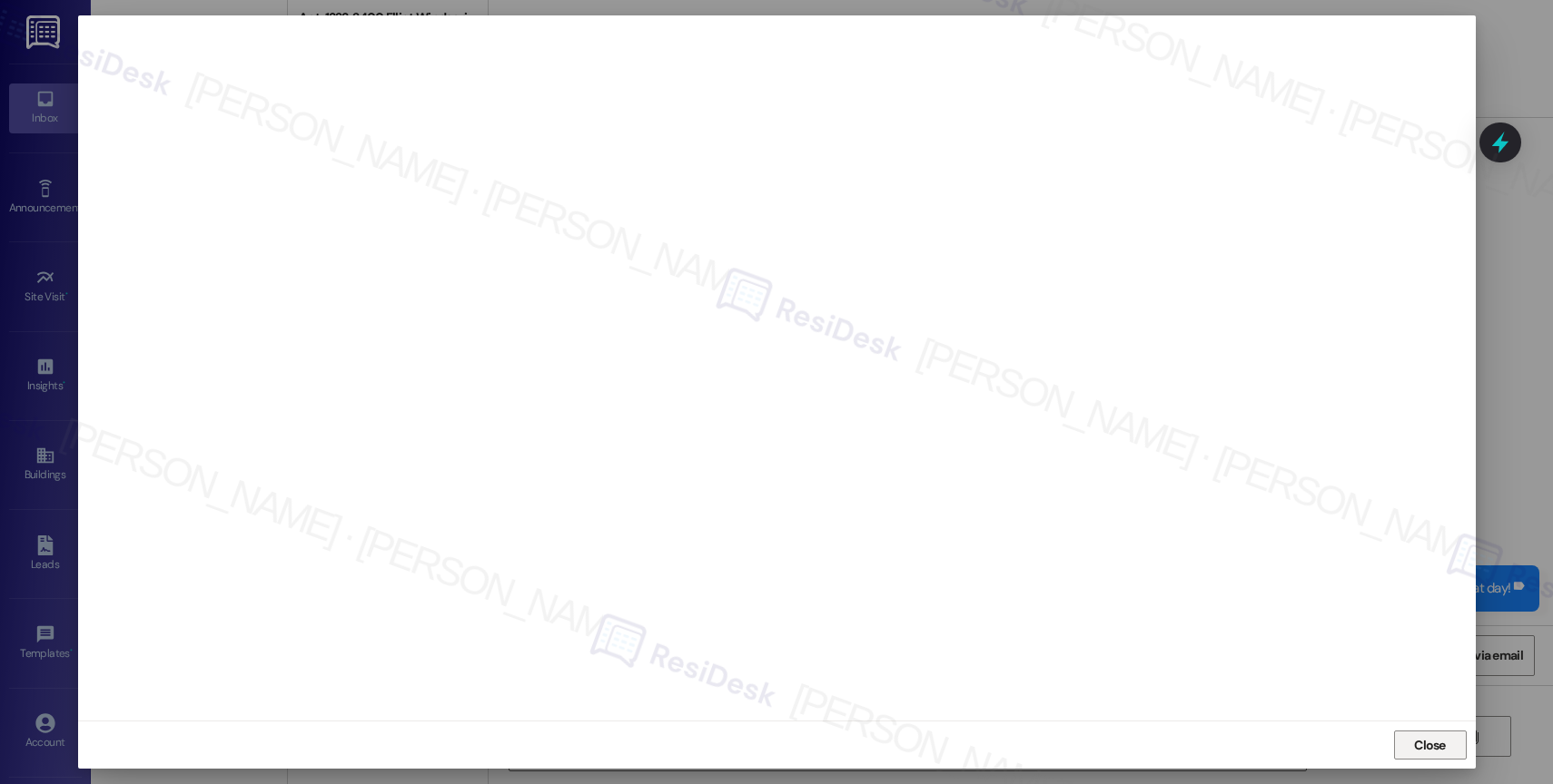
click at [1441, 751] on span "Close" at bounding box center [1429, 746] width 32 height 19
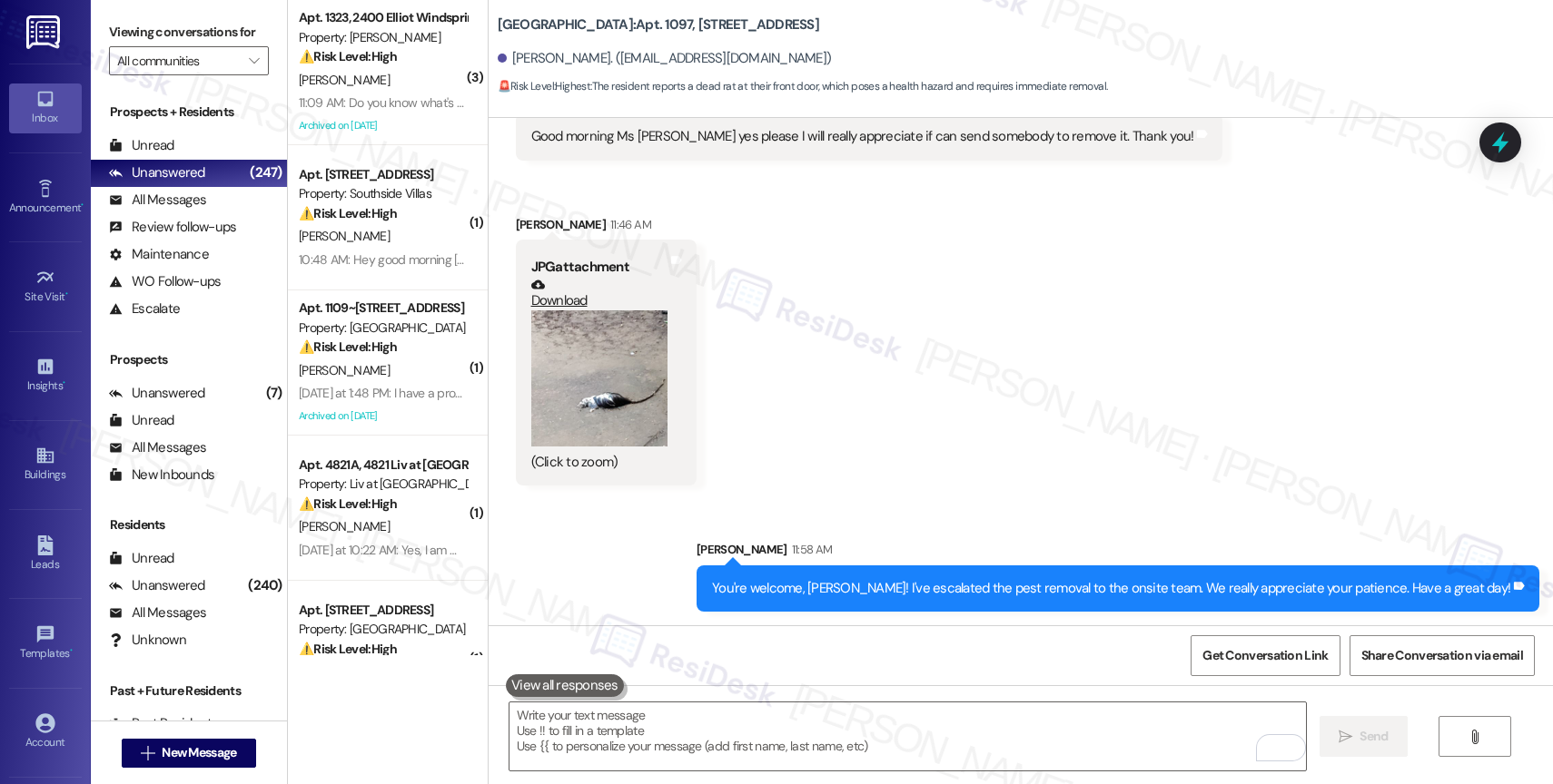
click at [831, 461] on div "Received via SMS Norma Carrillo 11:43 AM Good morning Ms Sarah yes please I wil…" at bounding box center [1020, 273] width 1064 height 452
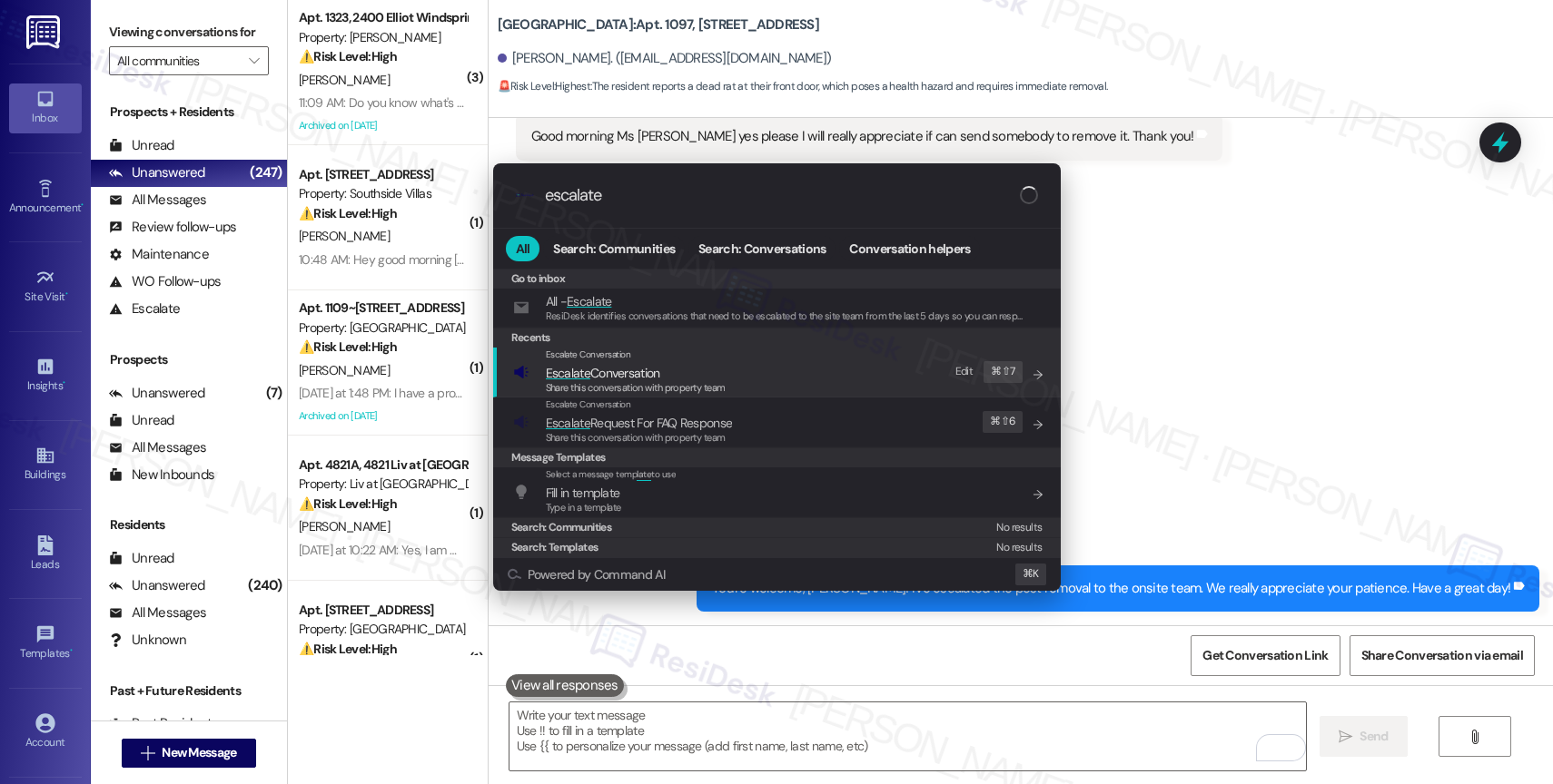
type input "escalate"
click at [680, 372] on span "Escalate Conversation" at bounding box center [636, 373] width 180 height 20
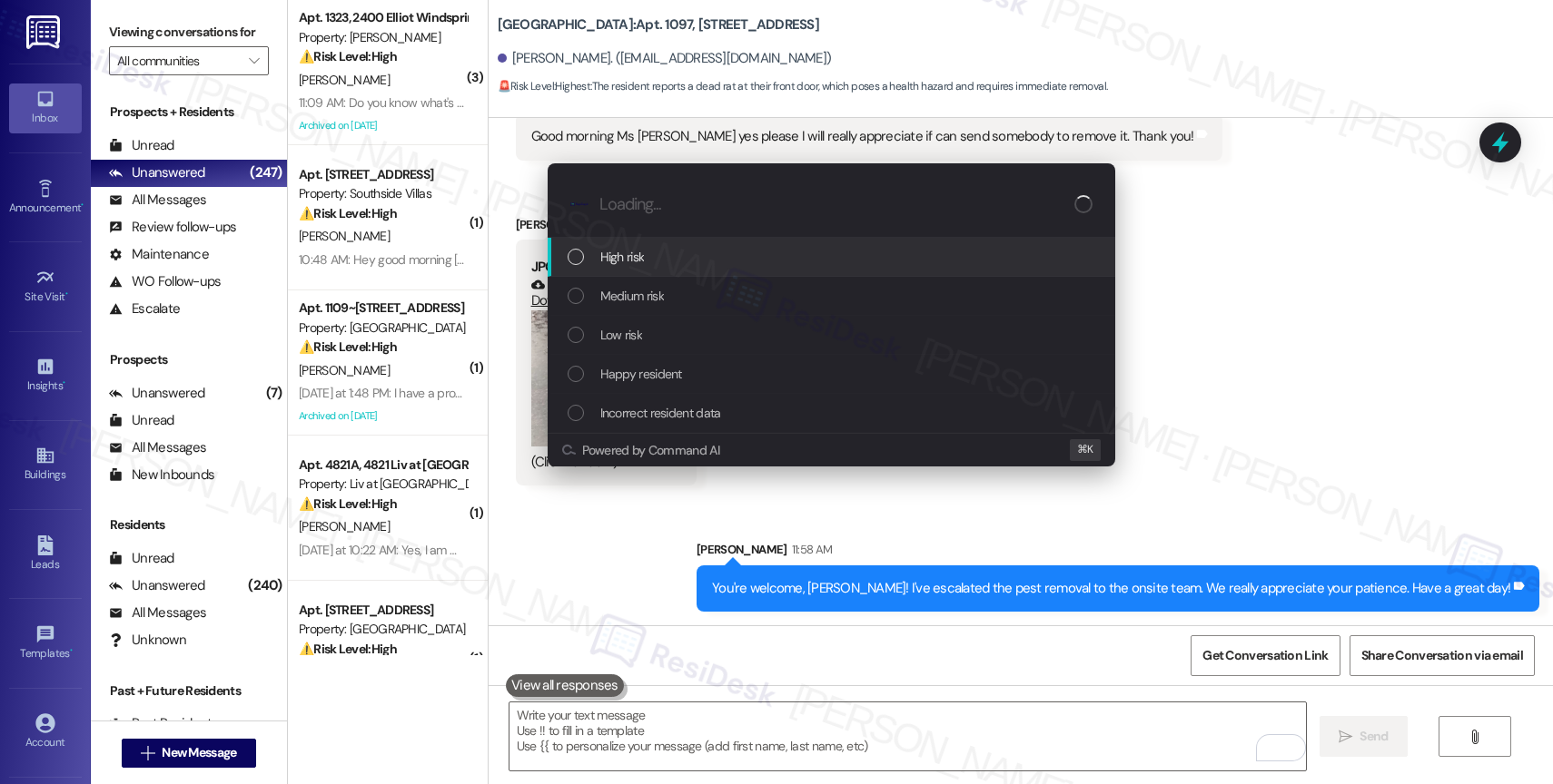
click at [670, 255] on div "High risk" at bounding box center [833, 257] width 532 height 20
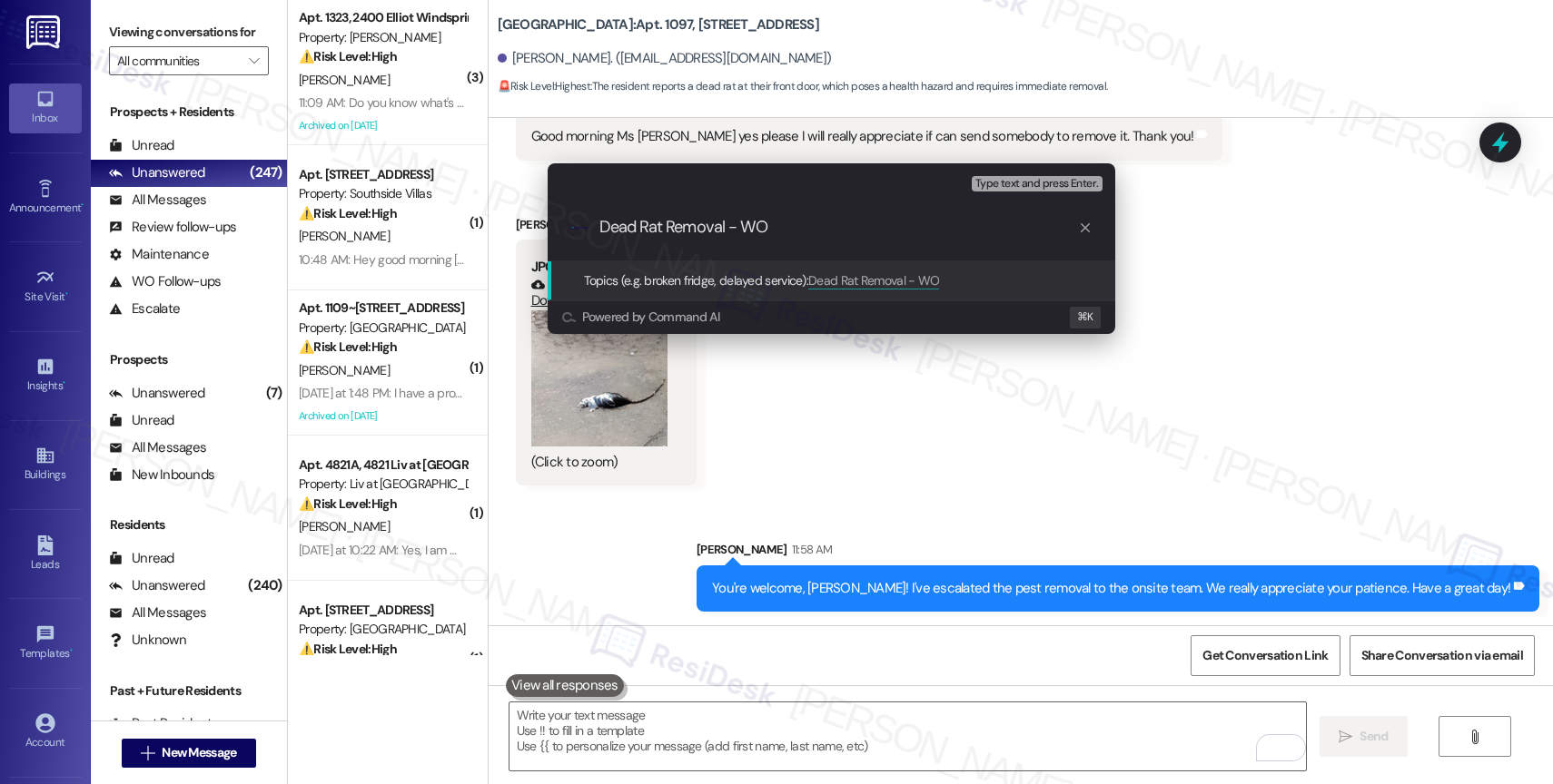
paste input "16117401"
click at [740, 225] on input "Dead Rat Removal - WO 16117401" at bounding box center [839, 227] width 479 height 19
type input "Dead Rat Removal - New WO 16117401"
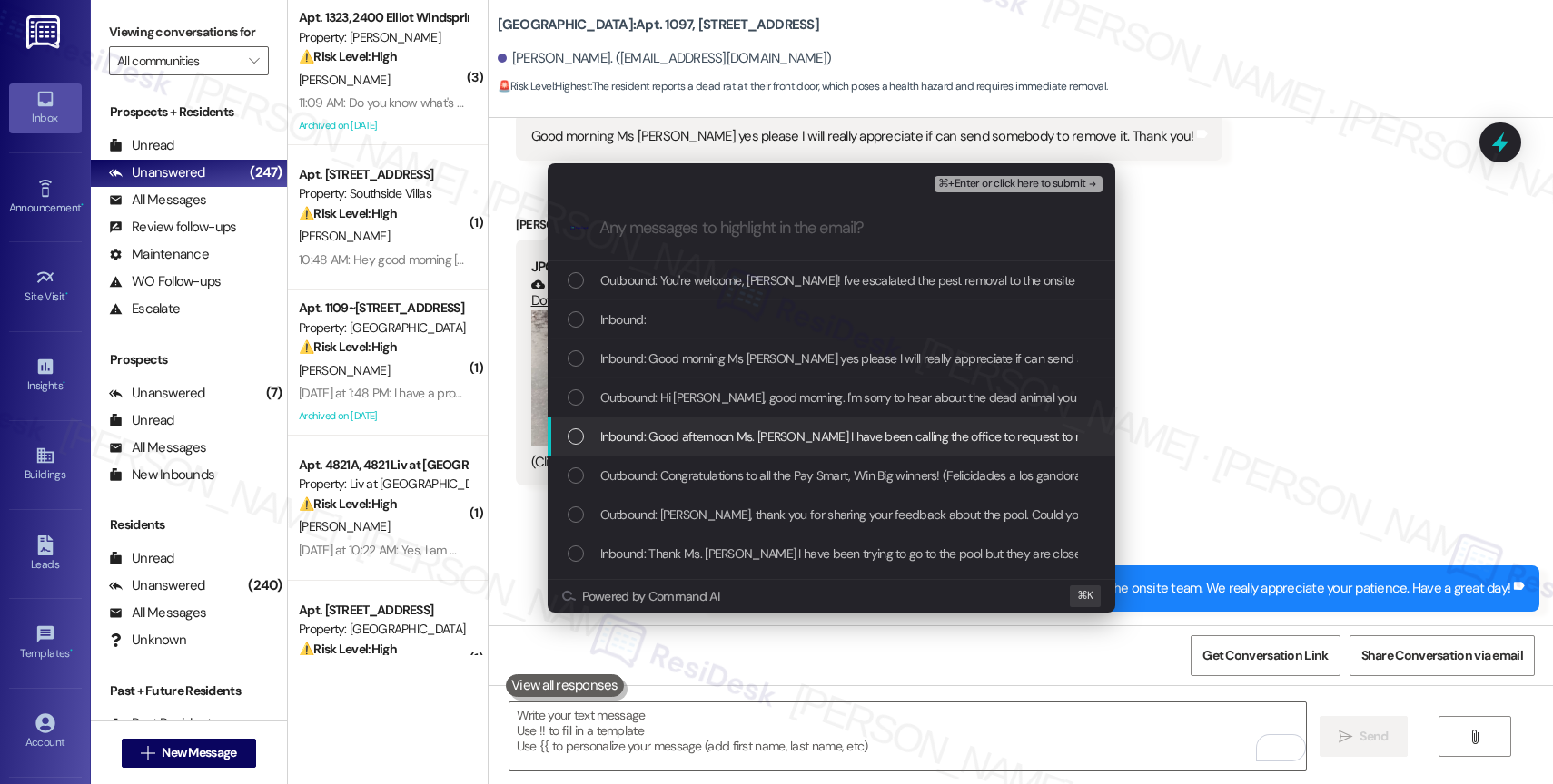
click at [762, 436] on span "Inbound: Good afternoon Ms. Sarah I have been calling the office to request to …" at bounding box center [1203, 437] width 1206 height 20
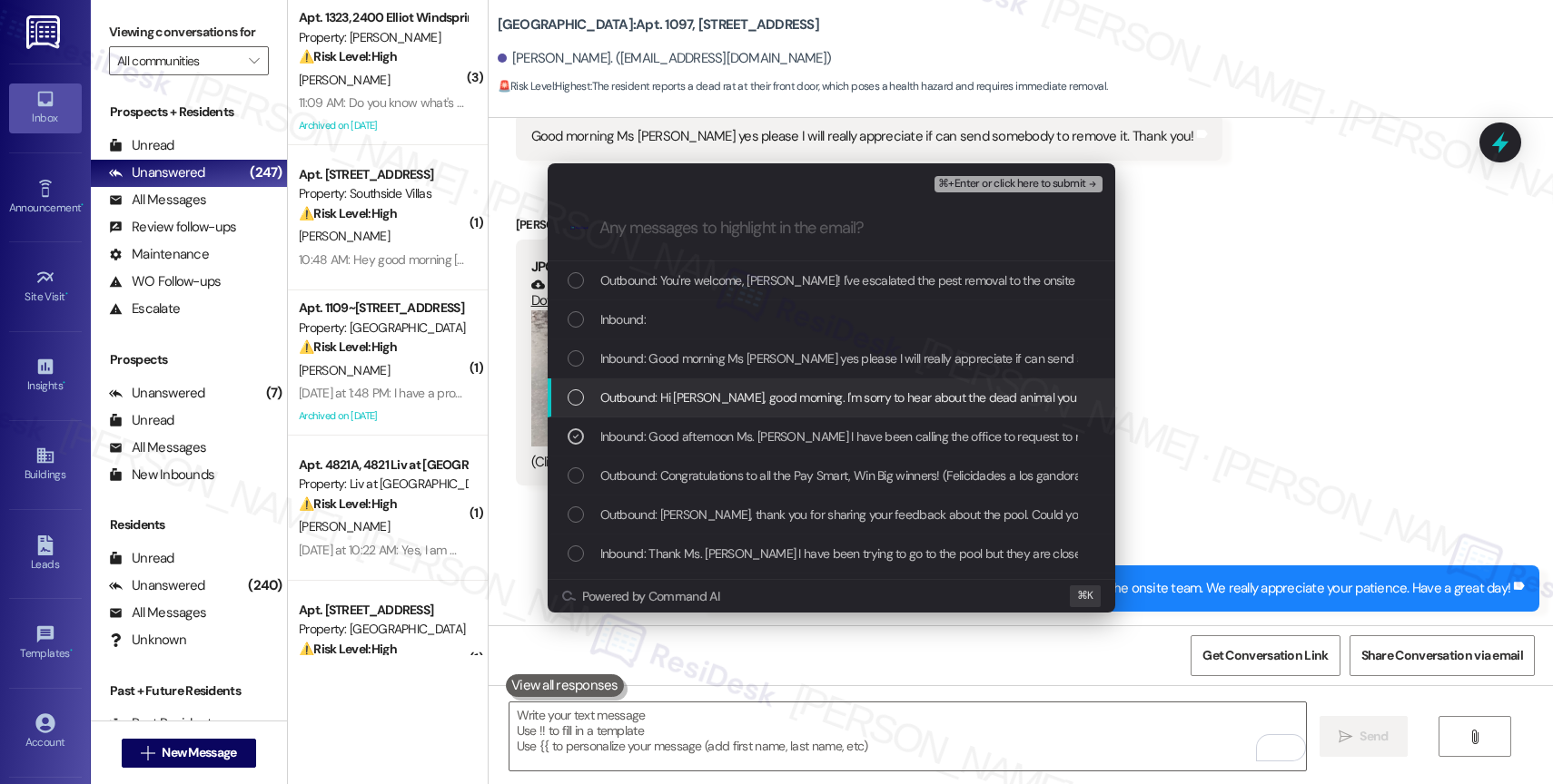
drag, startPoint x: 752, startPoint y: 402, endPoint x: 749, endPoint y: 372, distance: 30.1
click at [752, 397] on span "Outbound: Hi Norma, good morning. I'm sorry to hear about the dead animal you r…" at bounding box center [1318, 398] width 1434 height 20
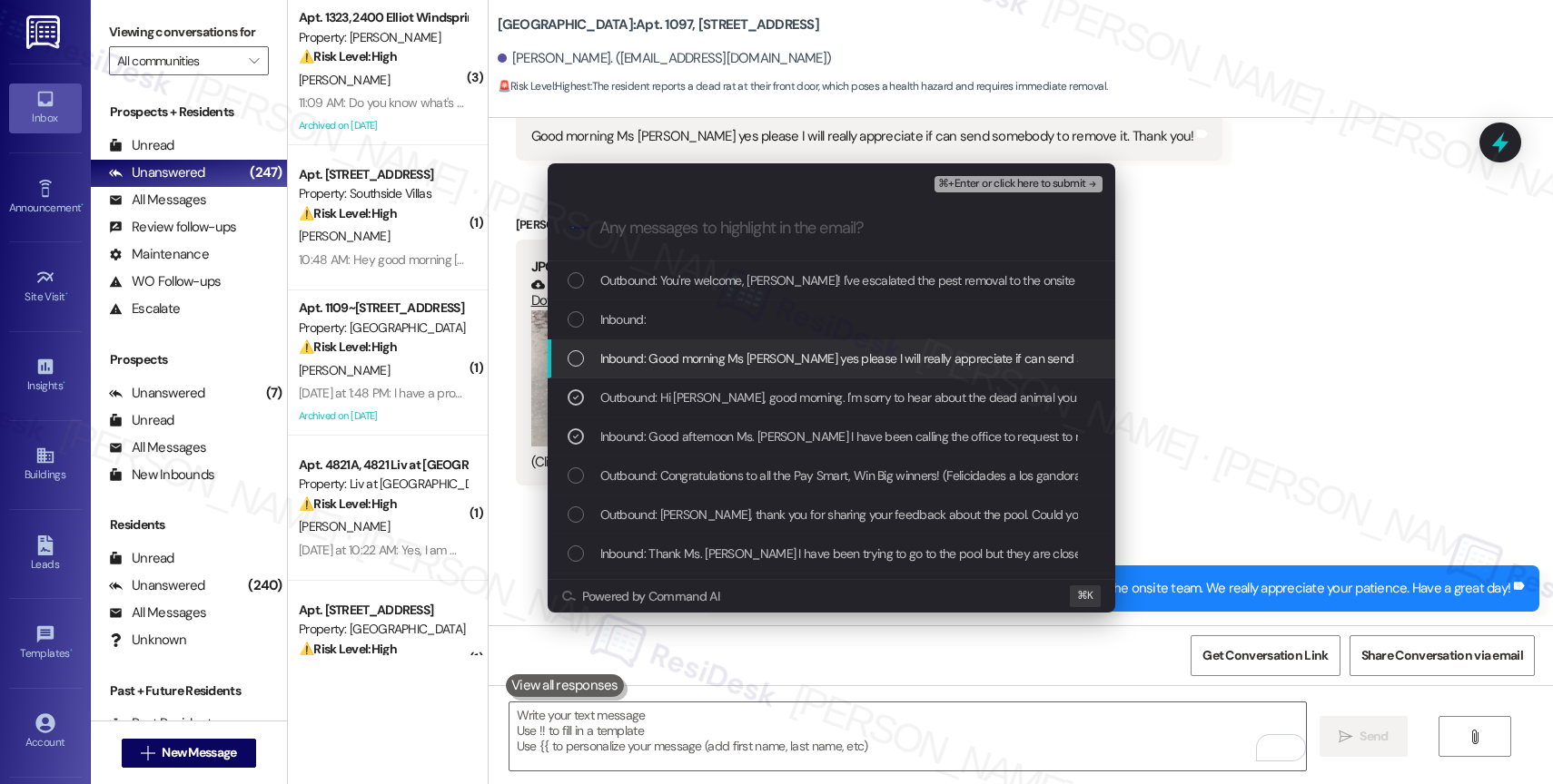
drag, startPoint x: 745, startPoint y: 364, endPoint x: 743, endPoint y: 350, distance: 14.1
click at [745, 363] on span "Inbound: Good morning Ms Sarah yes please I will really appreciate if can send …" at bounding box center [931, 359] width 662 height 20
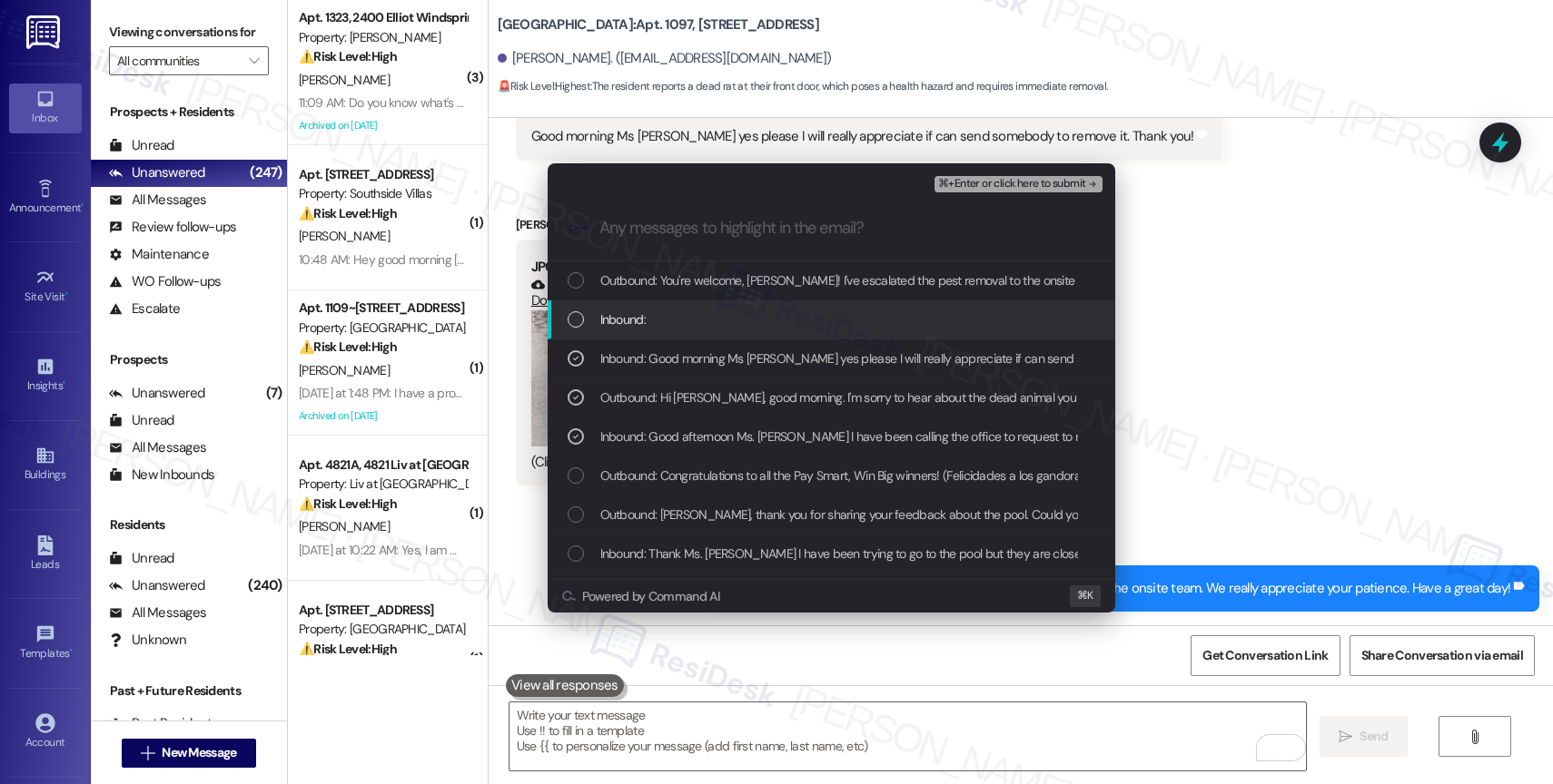
drag, startPoint x: 737, startPoint y: 317, endPoint x: 760, endPoint y: 293, distance: 33.2
click at [740, 312] on div "Inbound:" at bounding box center [833, 320] width 532 height 20
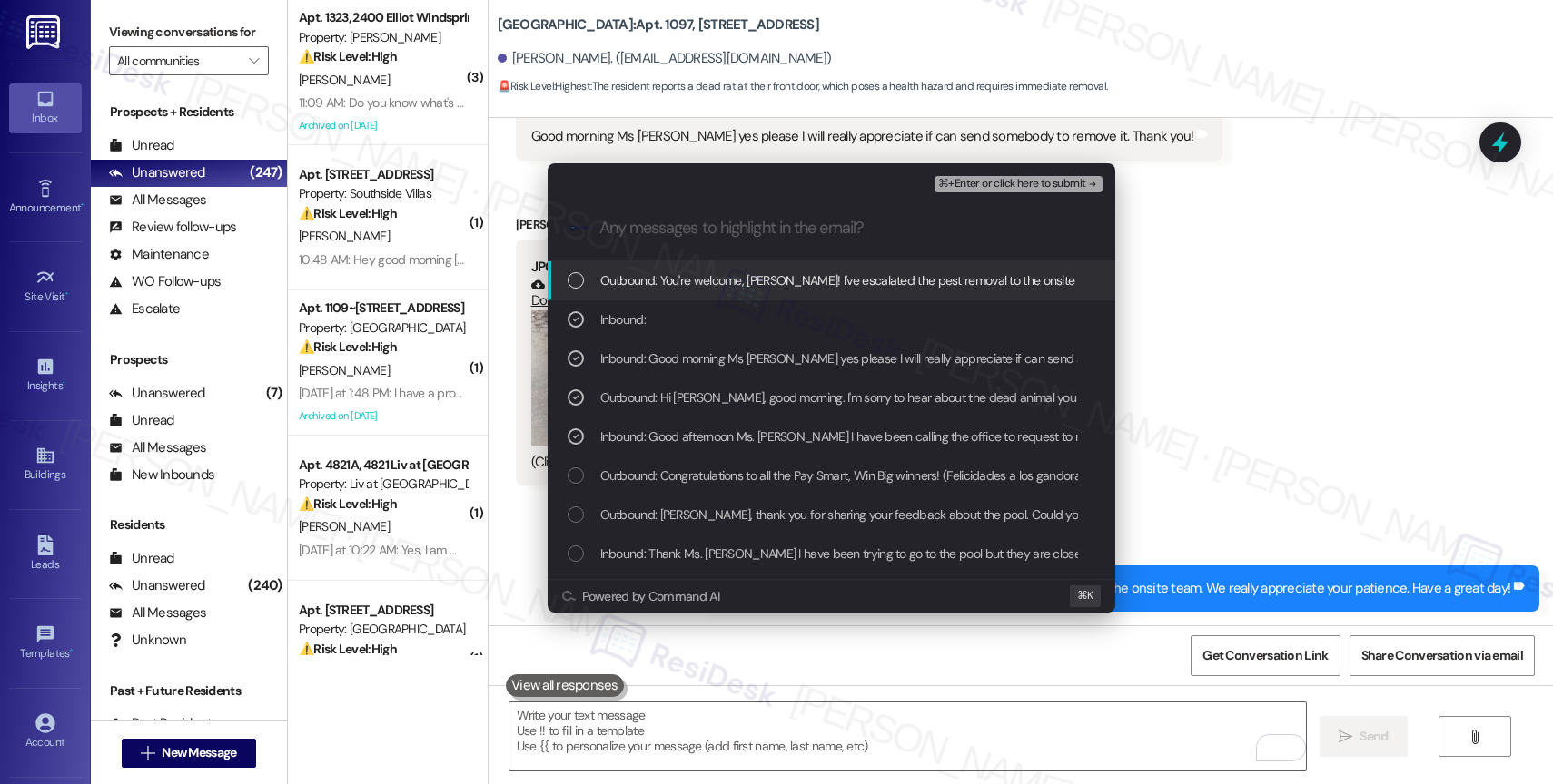
drag, startPoint x: 771, startPoint y: 283, endPoint x: 923, endPoint y: 230, distance: 161.0
click at [786, 274] on span "Outbound: You're welcome, Norma! I've escalated the pest removal to the onsite …" at bounding box center [998, 281] width 795 height 20
click at [1032, 184] on span "⌘+Enter or click here to submit" at bounding box center [1011, 184] width 147 height 13
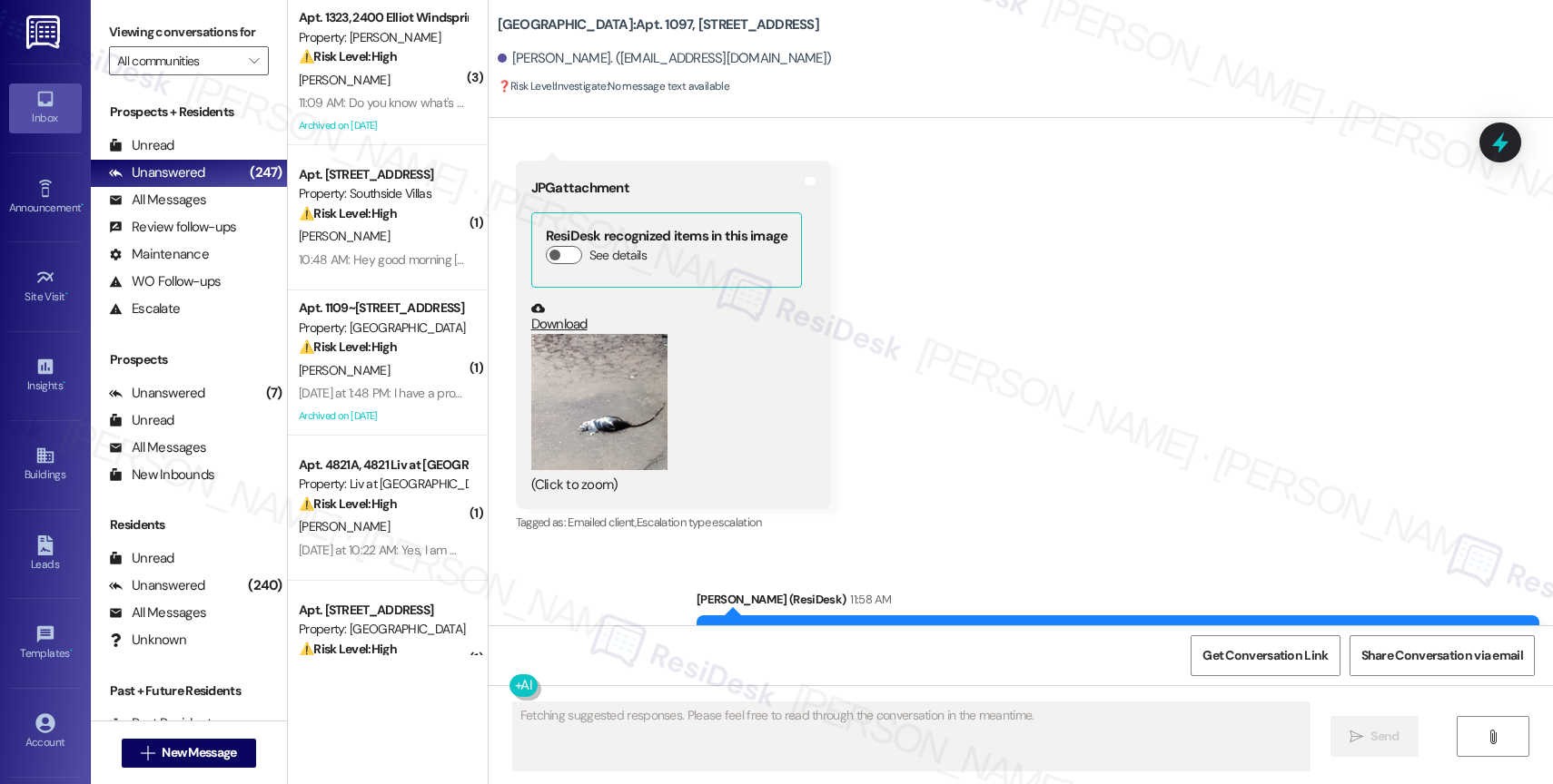
scroll to position [19743, 0]
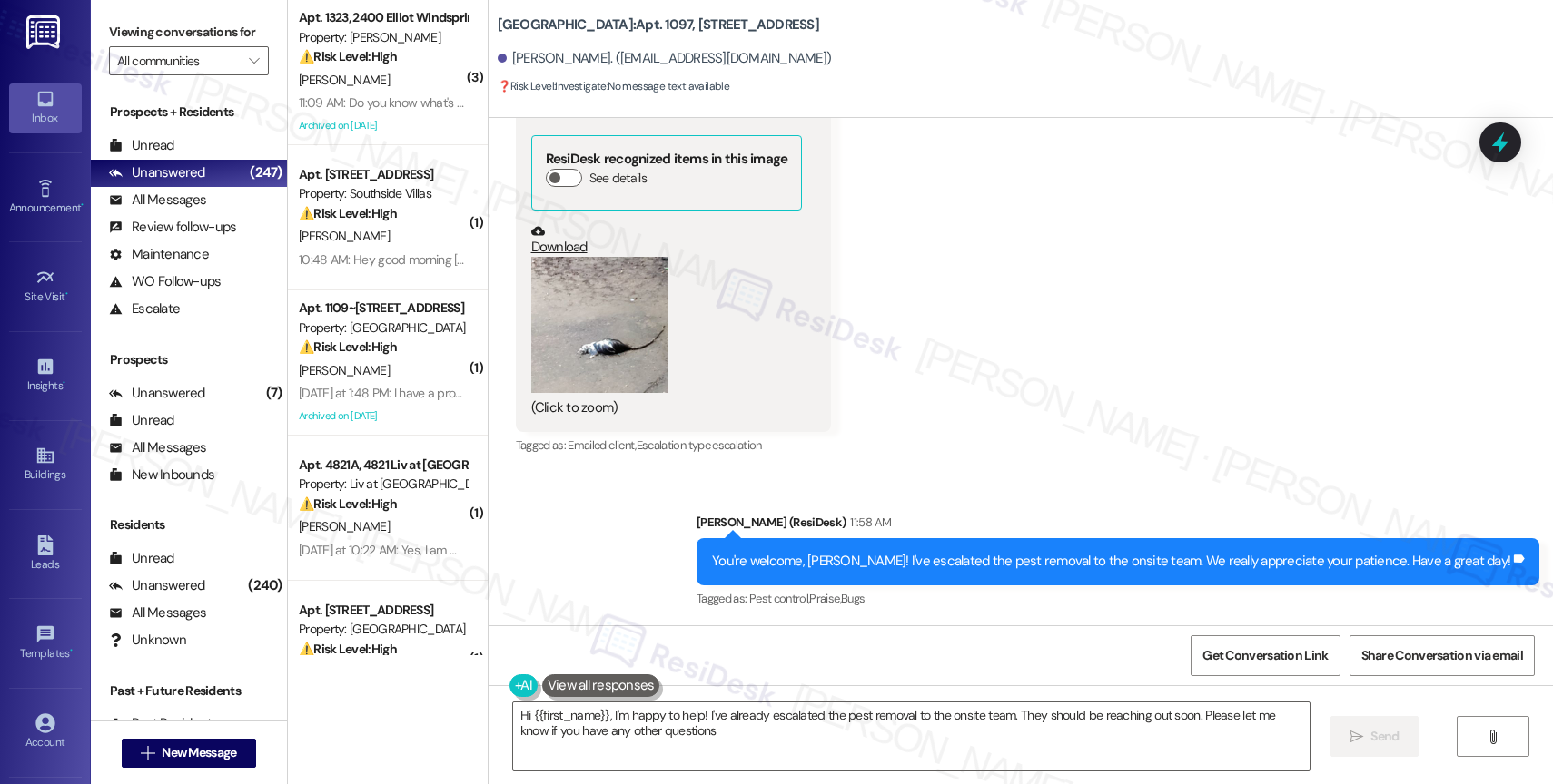
type textarea "Hi {{first_name}}, I'm happy to help! I've already escalated the pest removal t…"
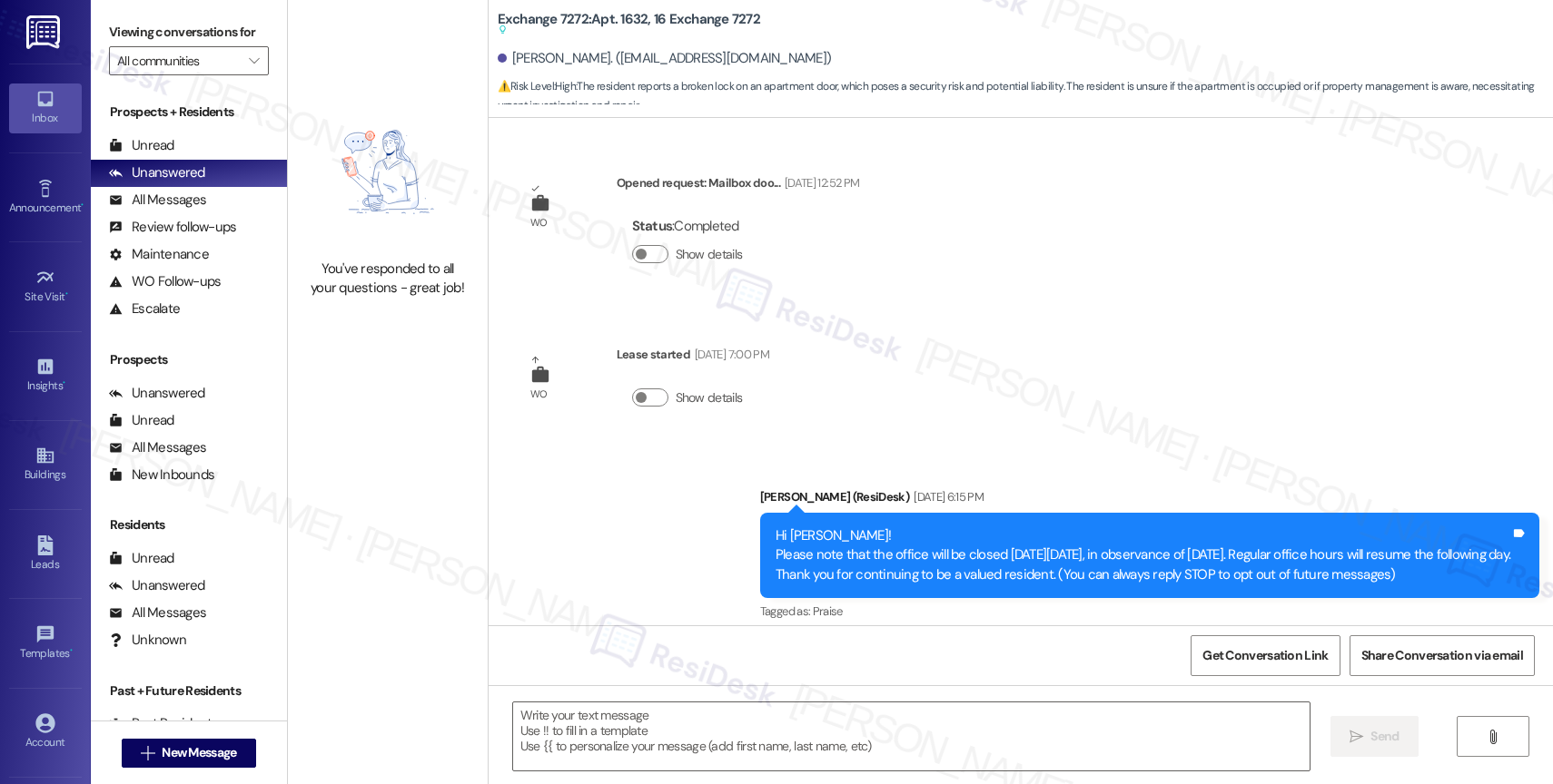
scroll to position [6201, 0]
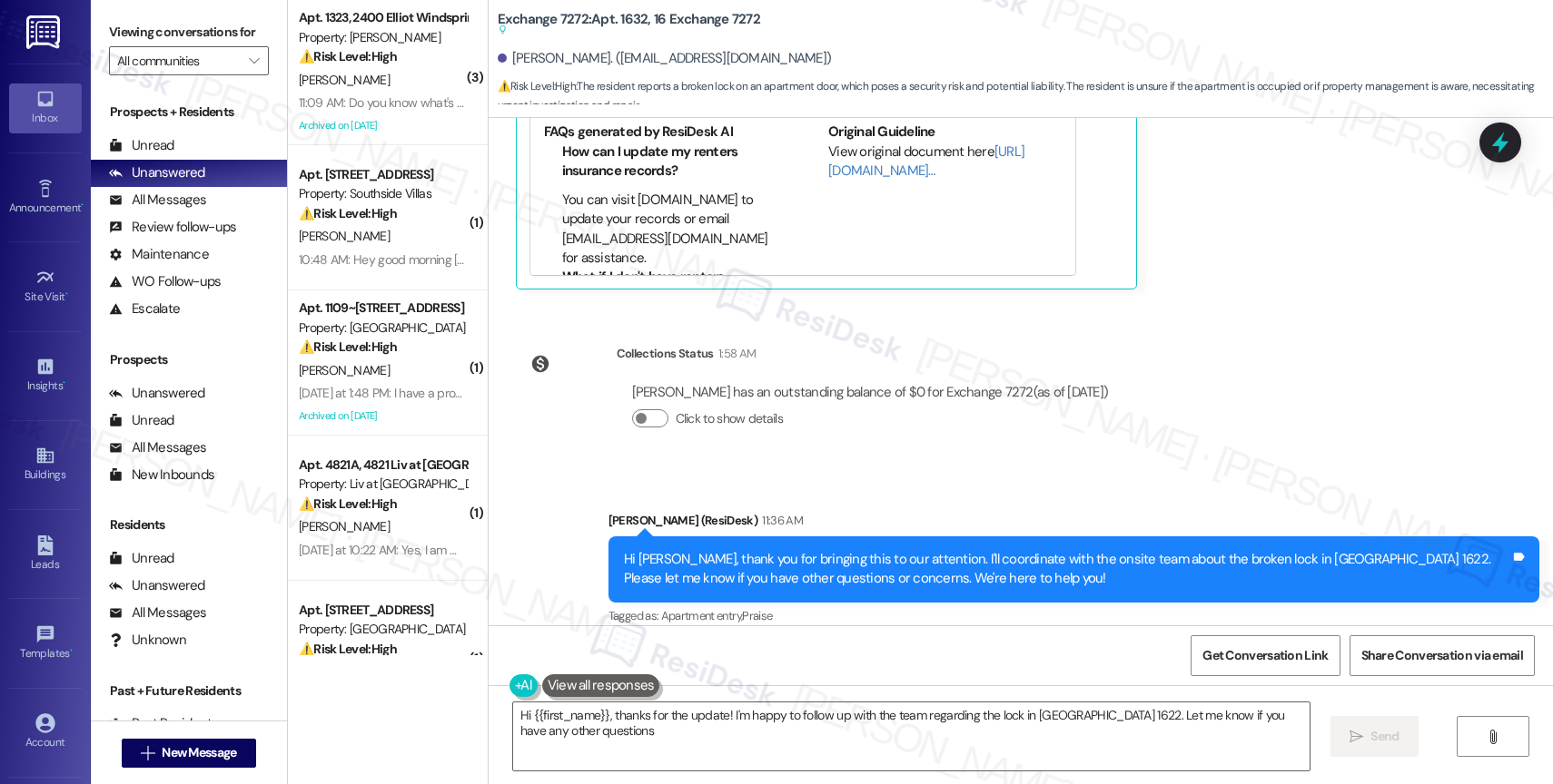
type textarea "Hi {{first_name}}, thanks for the update! I'm happy to follow up with the team …"
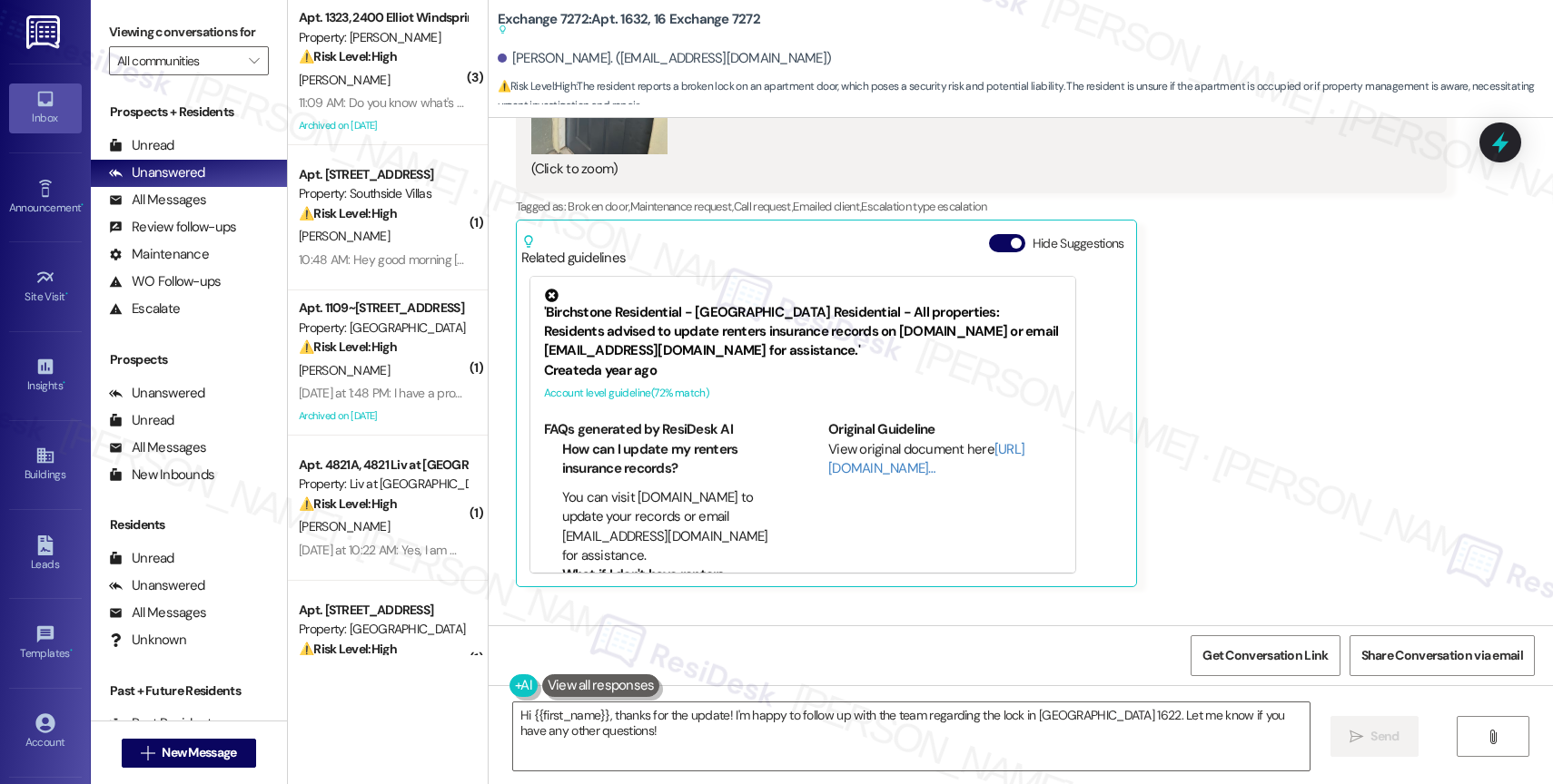
scroll to position [5636, 0]
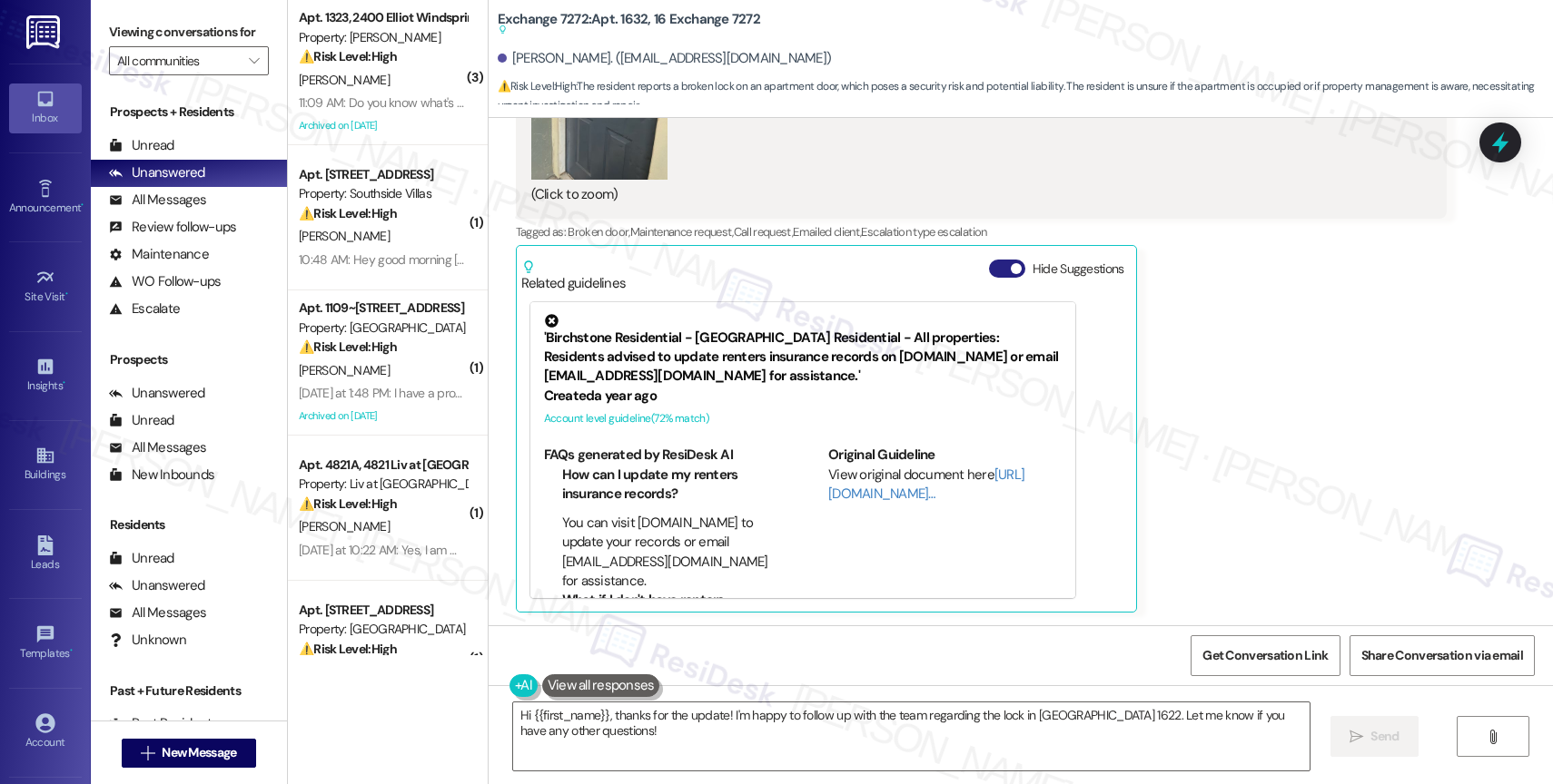
click at [991, 263] on button "Hide Suggestions" at bounding box center [1007, 269] width 36 height 18
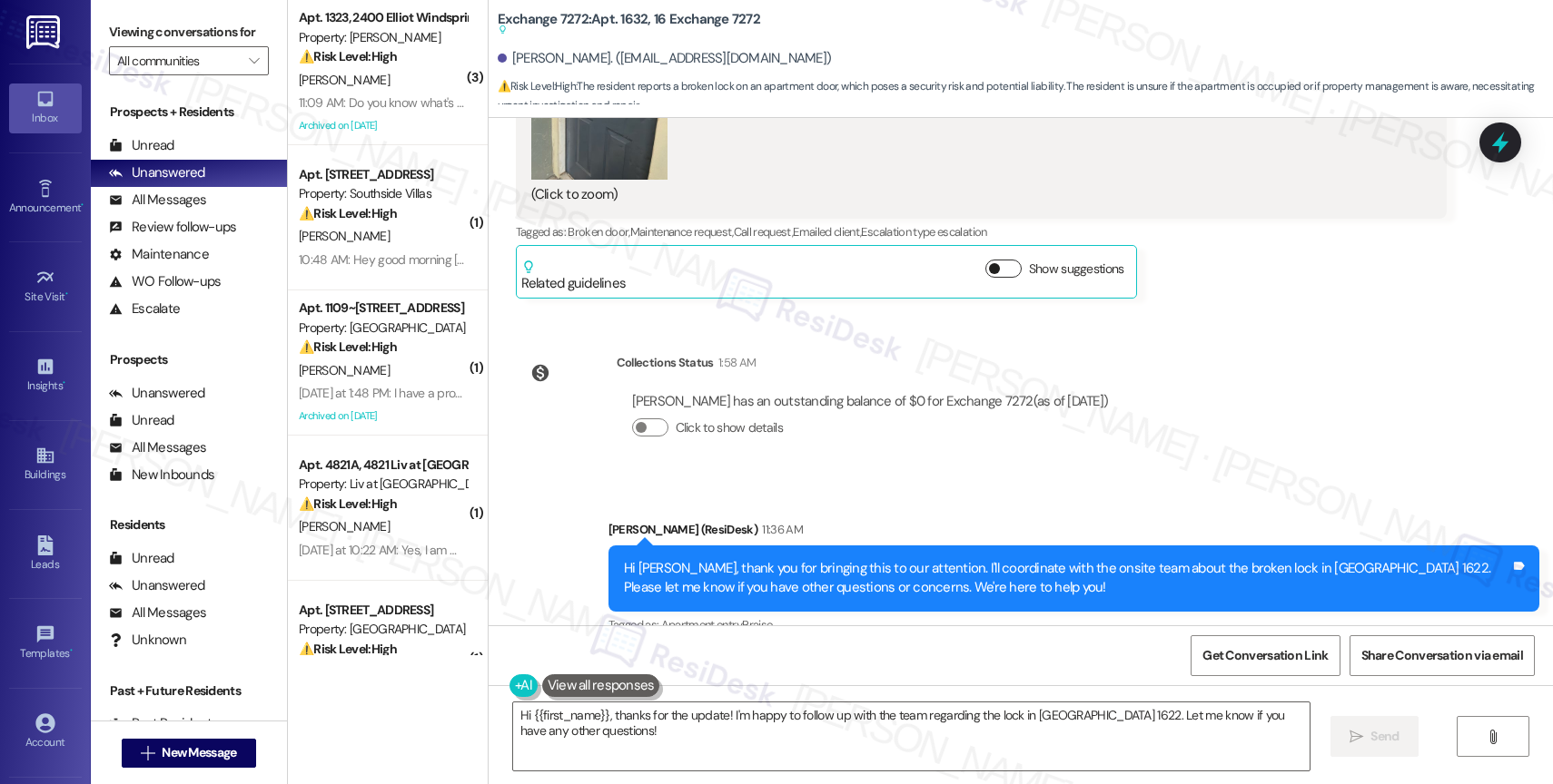
scroll to position [5887, 0]
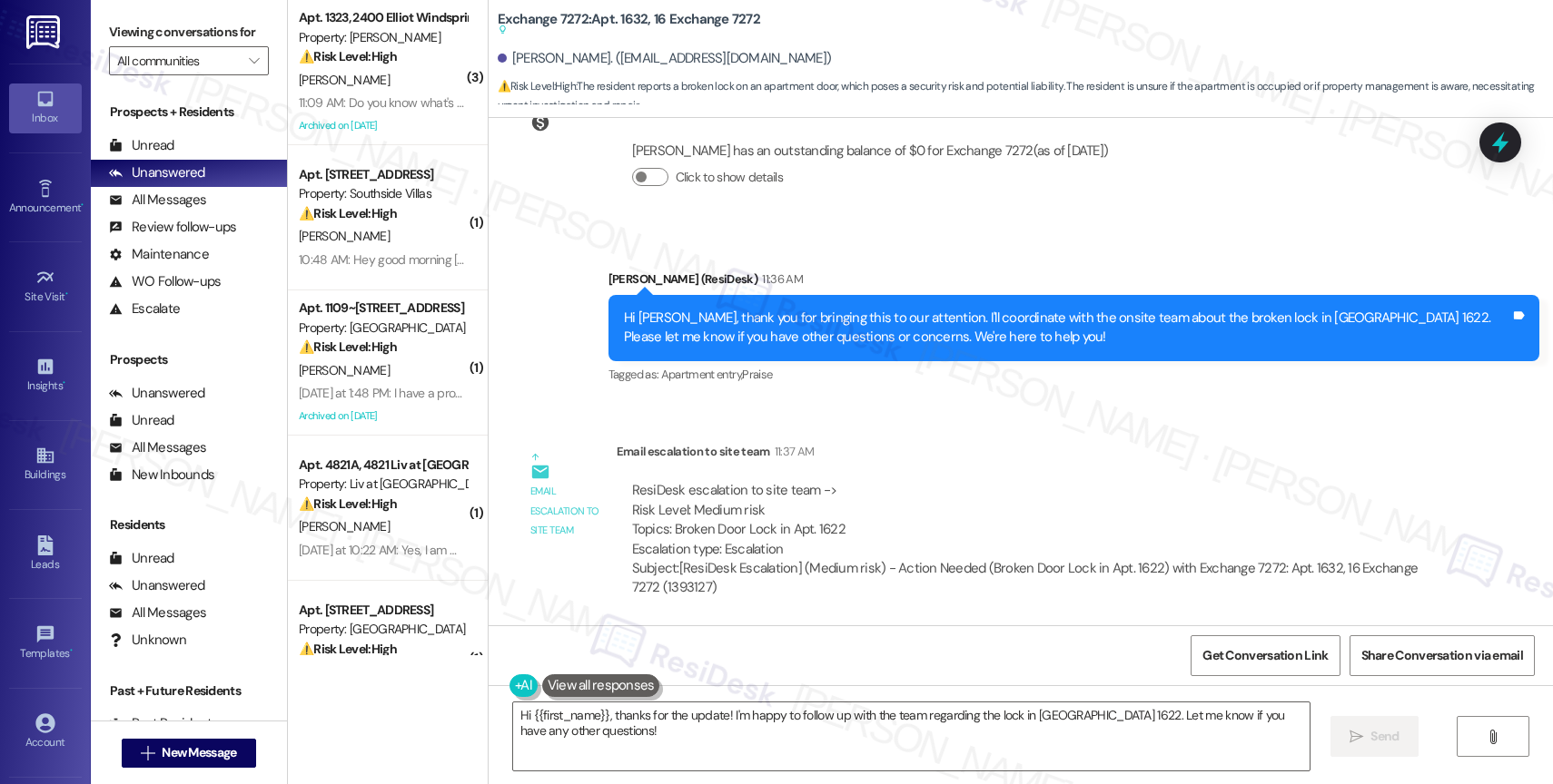
click at [245, 71] on span "" at bounding box center [254, 61] width 17 height 29
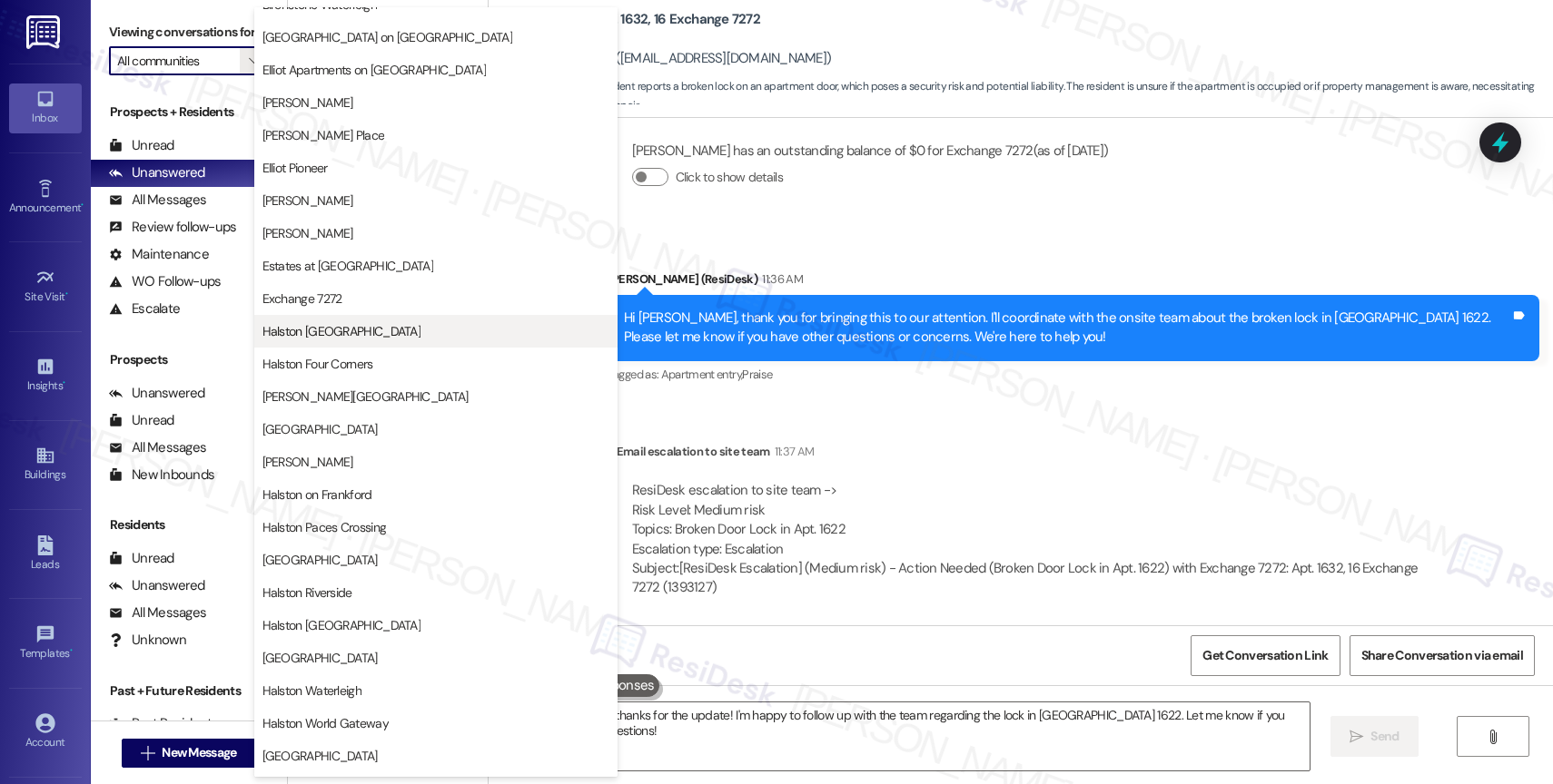
scroll to position [249, 0]
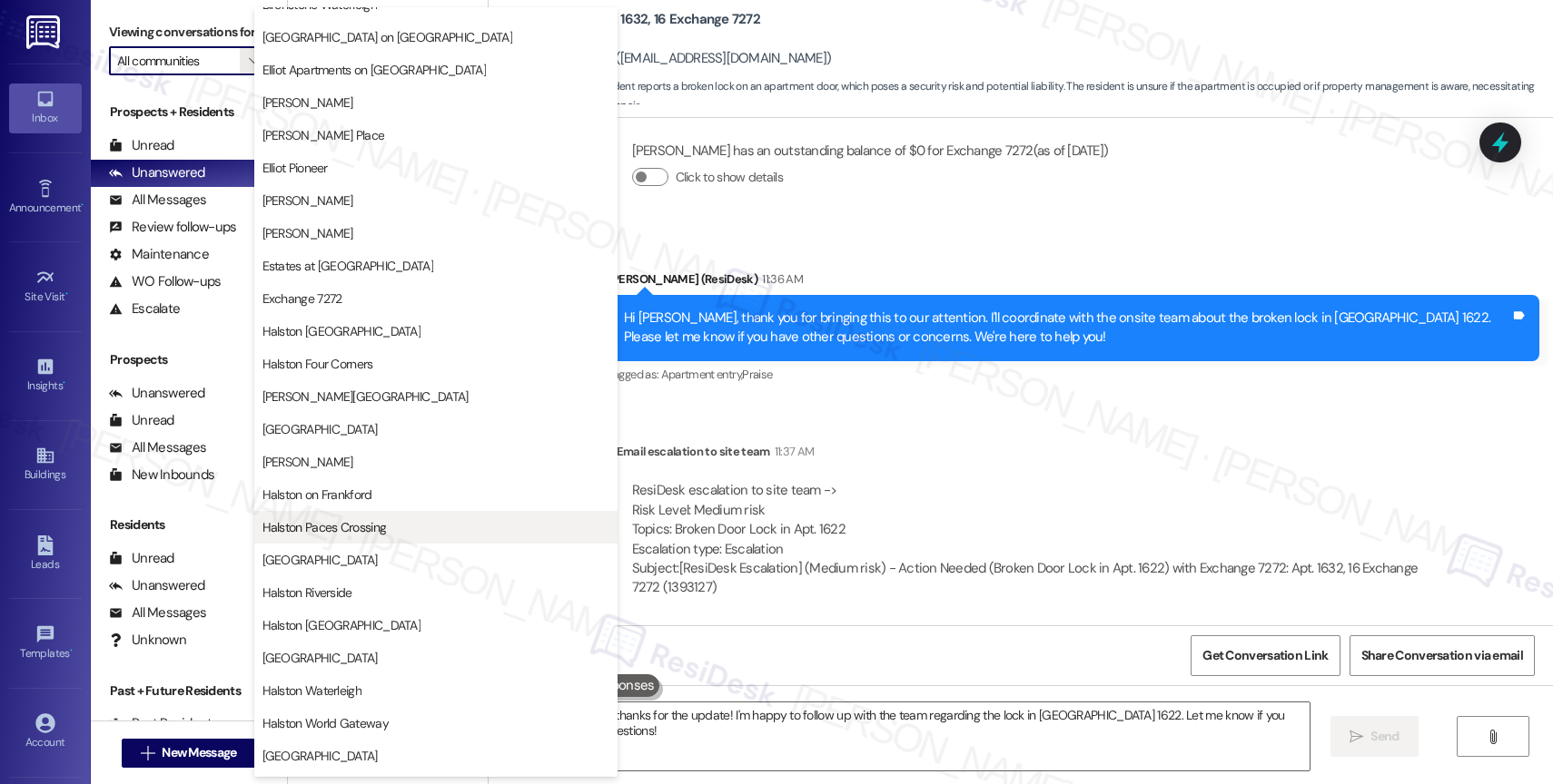
click at [376, 529] on span "Halston Paces Crossing" at bounding box center [324, 528] width 124 height 18
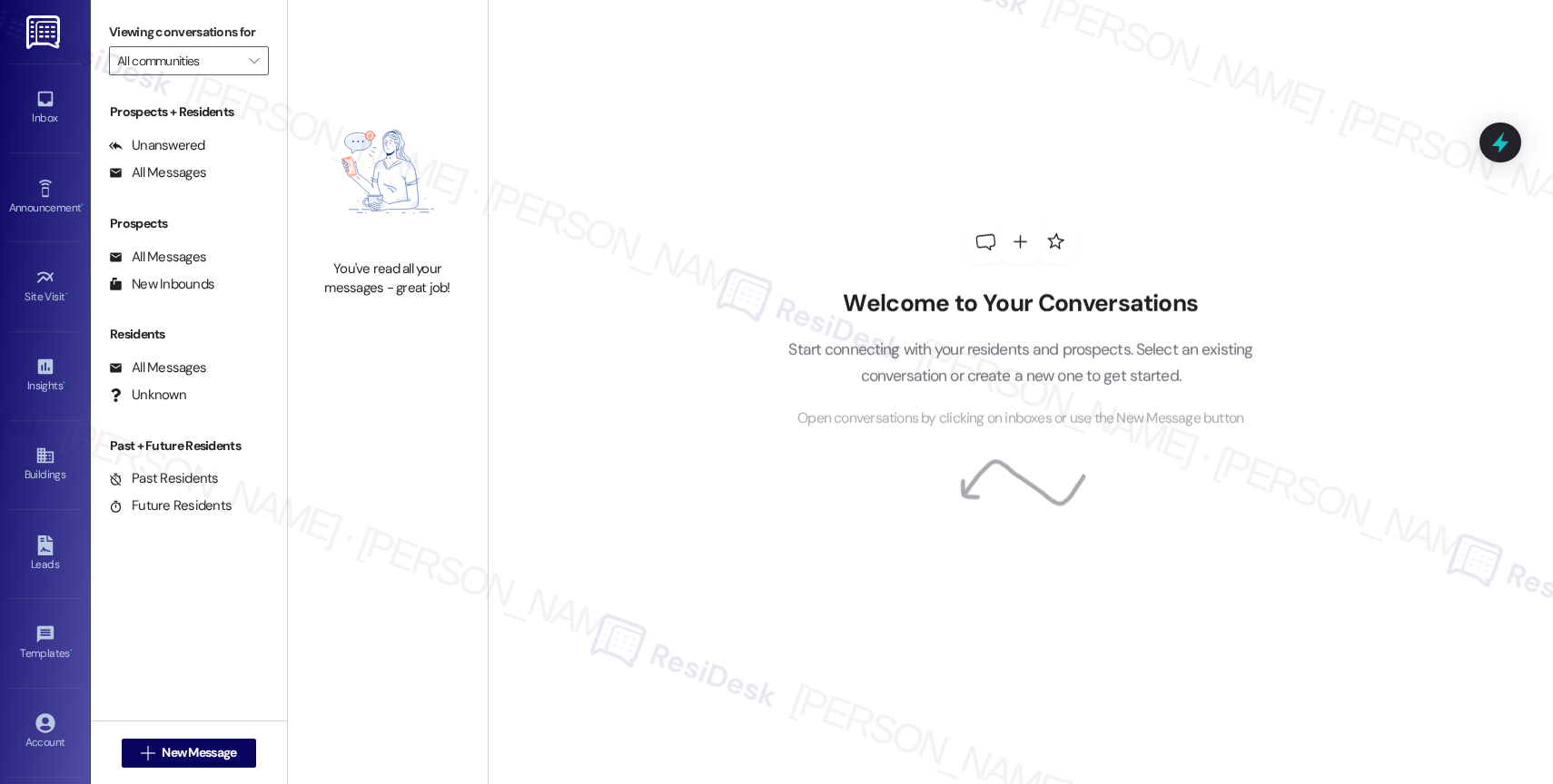
type input "Halston Paces Crossing"
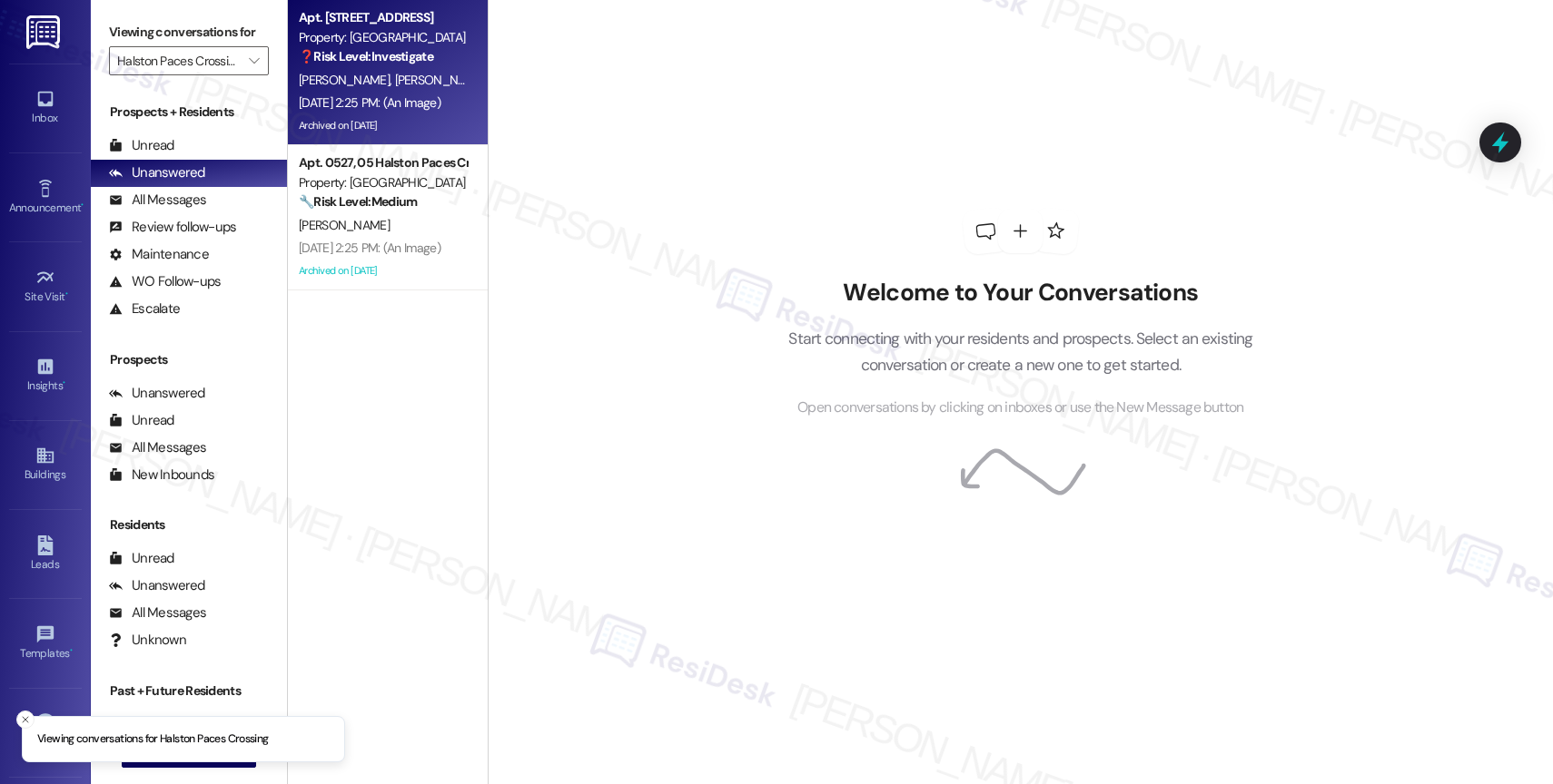
click at [392, 73] on div "[PERSON_NAME] [PERSON_NAME]" at bounding box center [383, 80] width 172 height 23
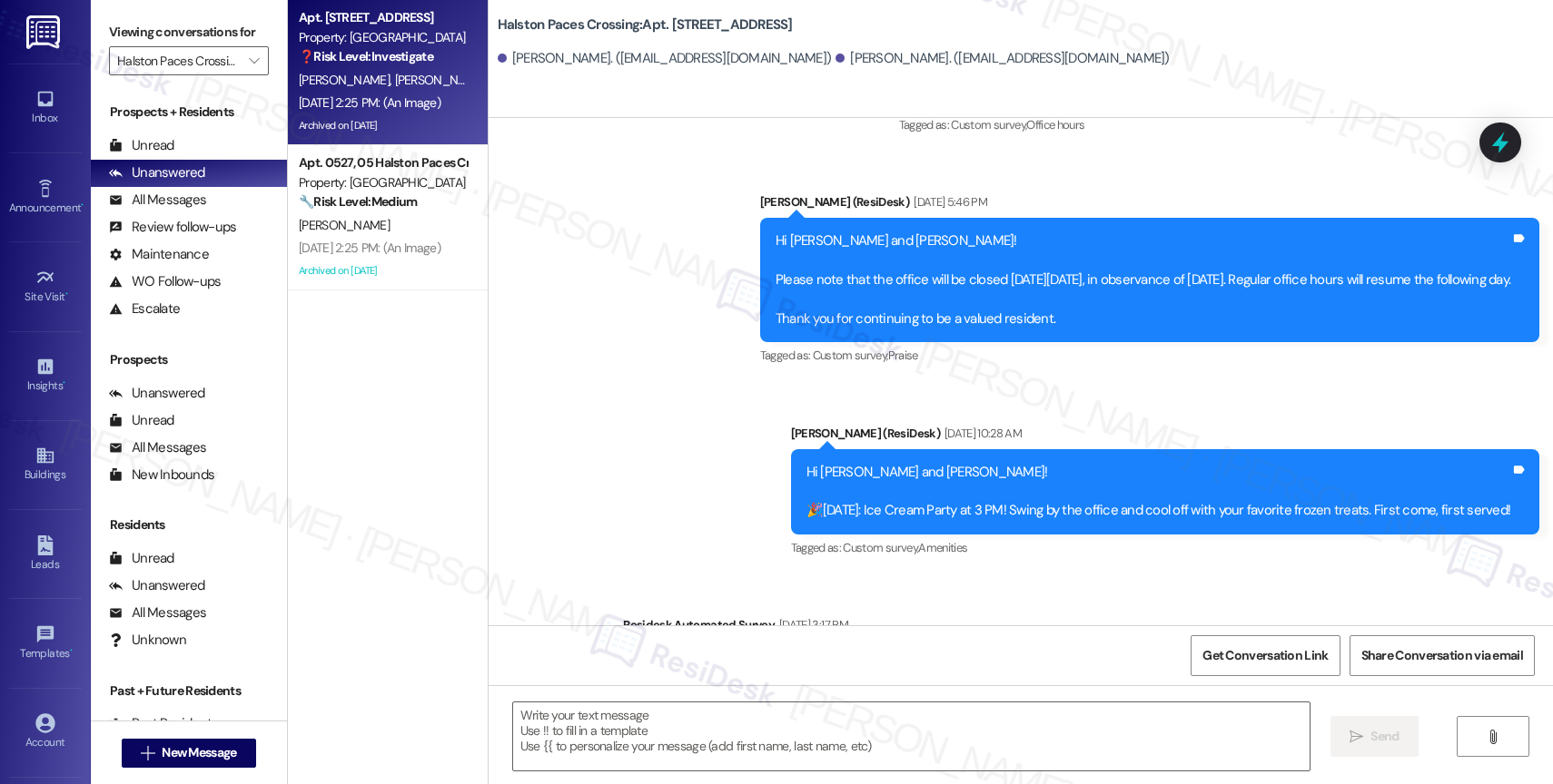
type textarea "Fetching suggested responses. Please feel free to read through the conversation…"
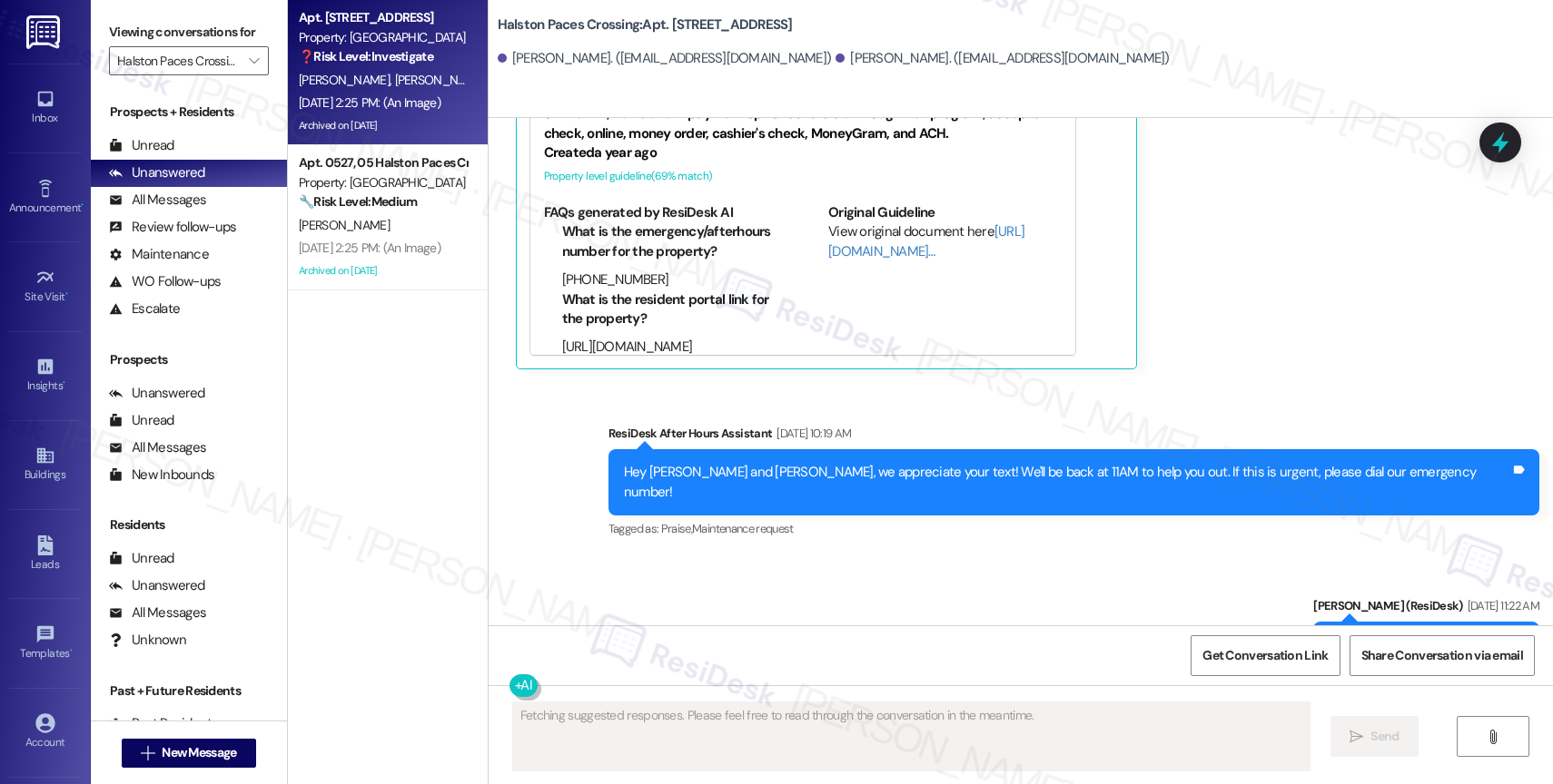
scroll to position [5427, 0]
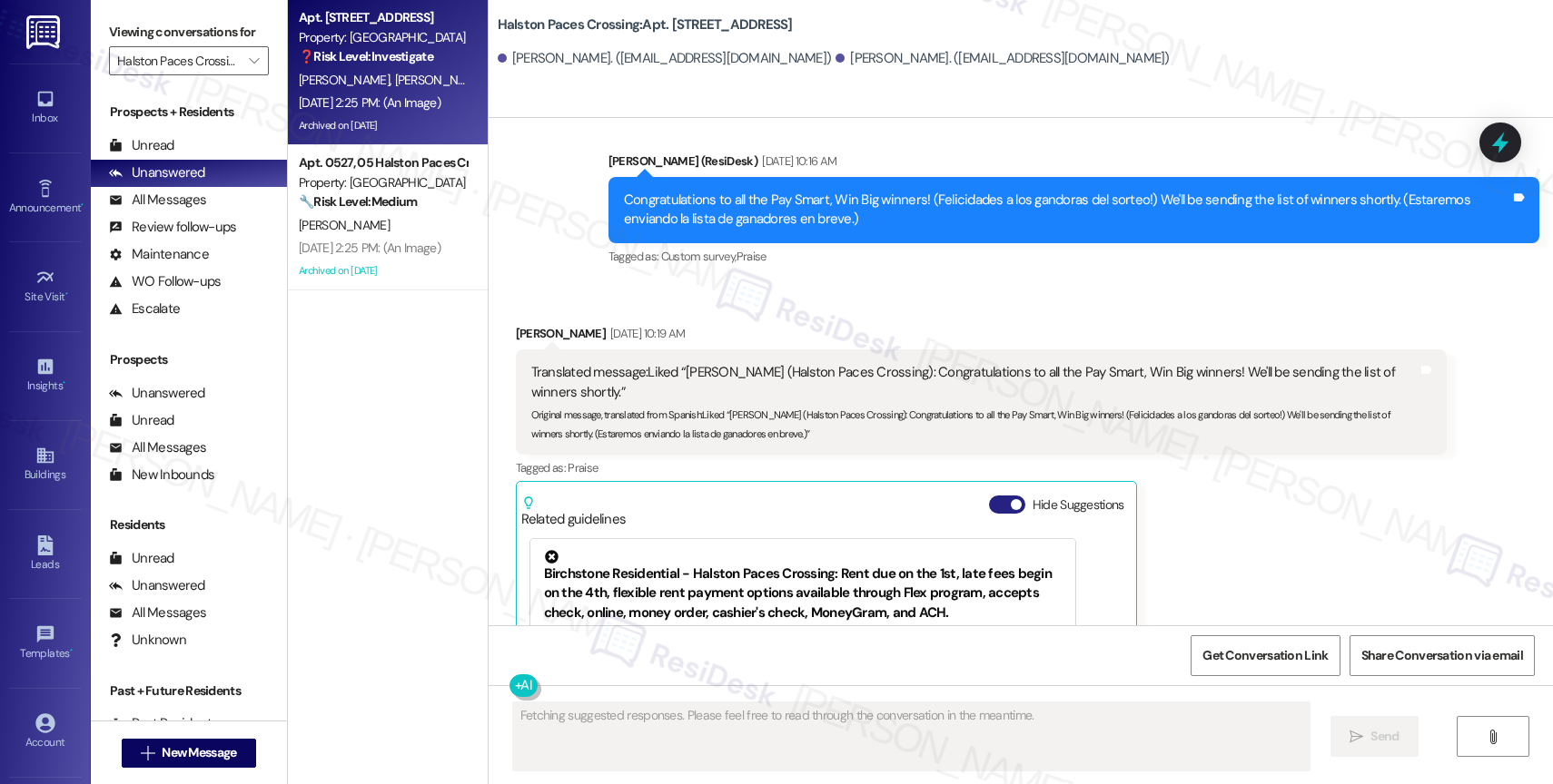
click at [993, 496] on button "Hide Suggestions" at bounding box center [1007, 505] width 36 height 18
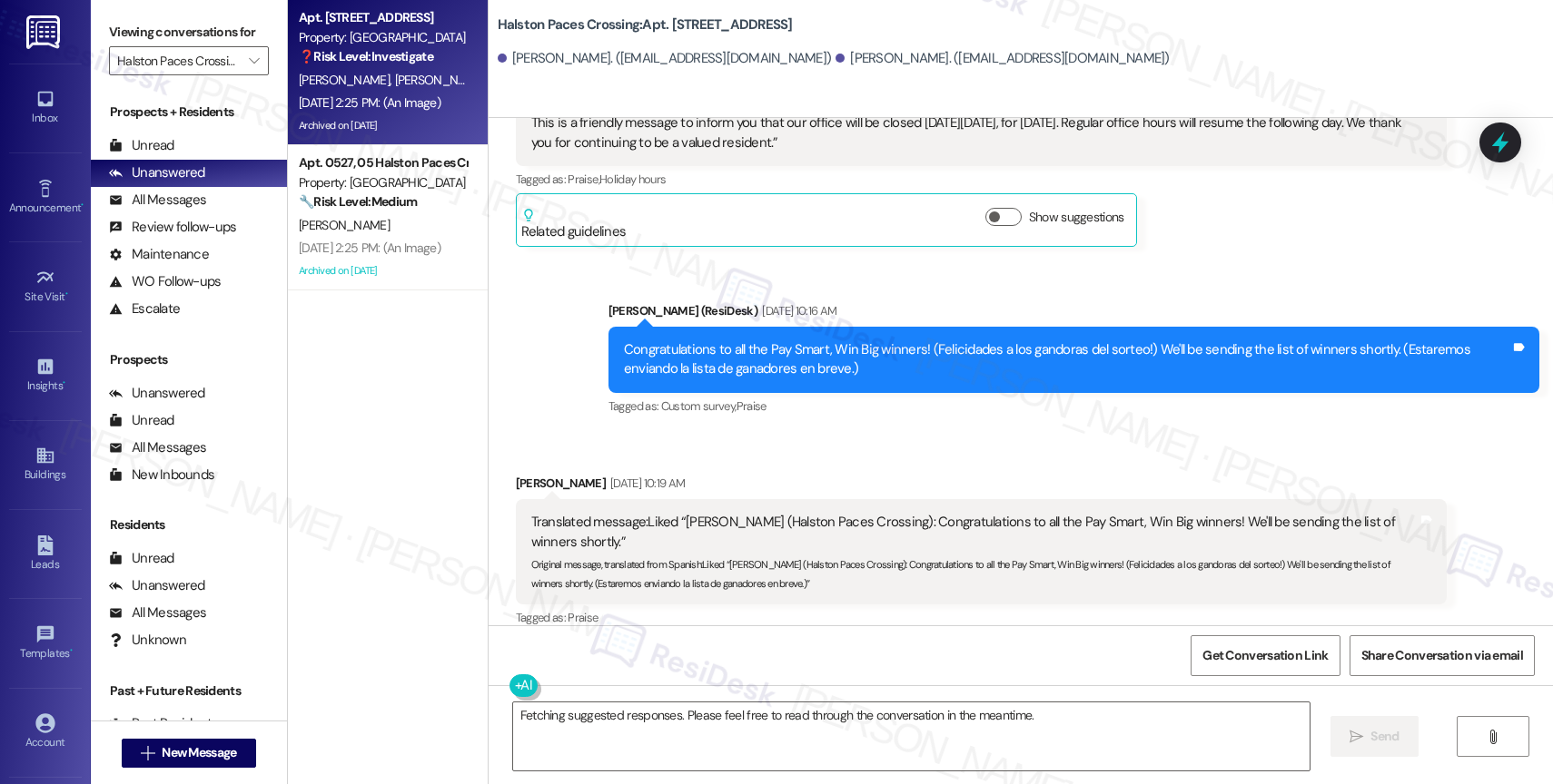
scroll to position [5278, 0]
click at [868, 451] on div "Received via SMS [PERSON_NAME] [DATE] 10:19 AM Translated message: Liked “[PERS…" at bounding box center [1020, 566] width 1064 height 265
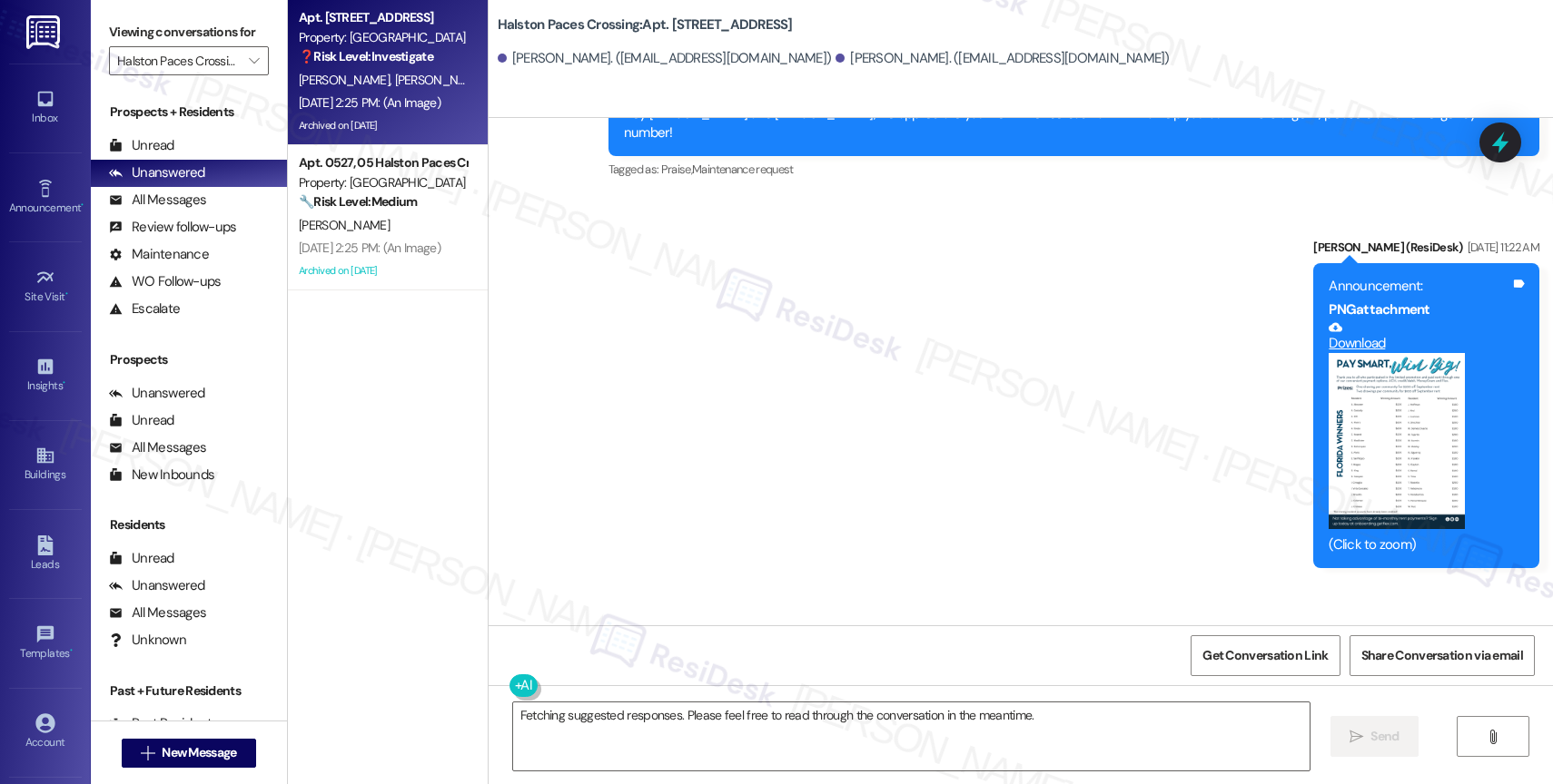
scroll to position [6556, 0]
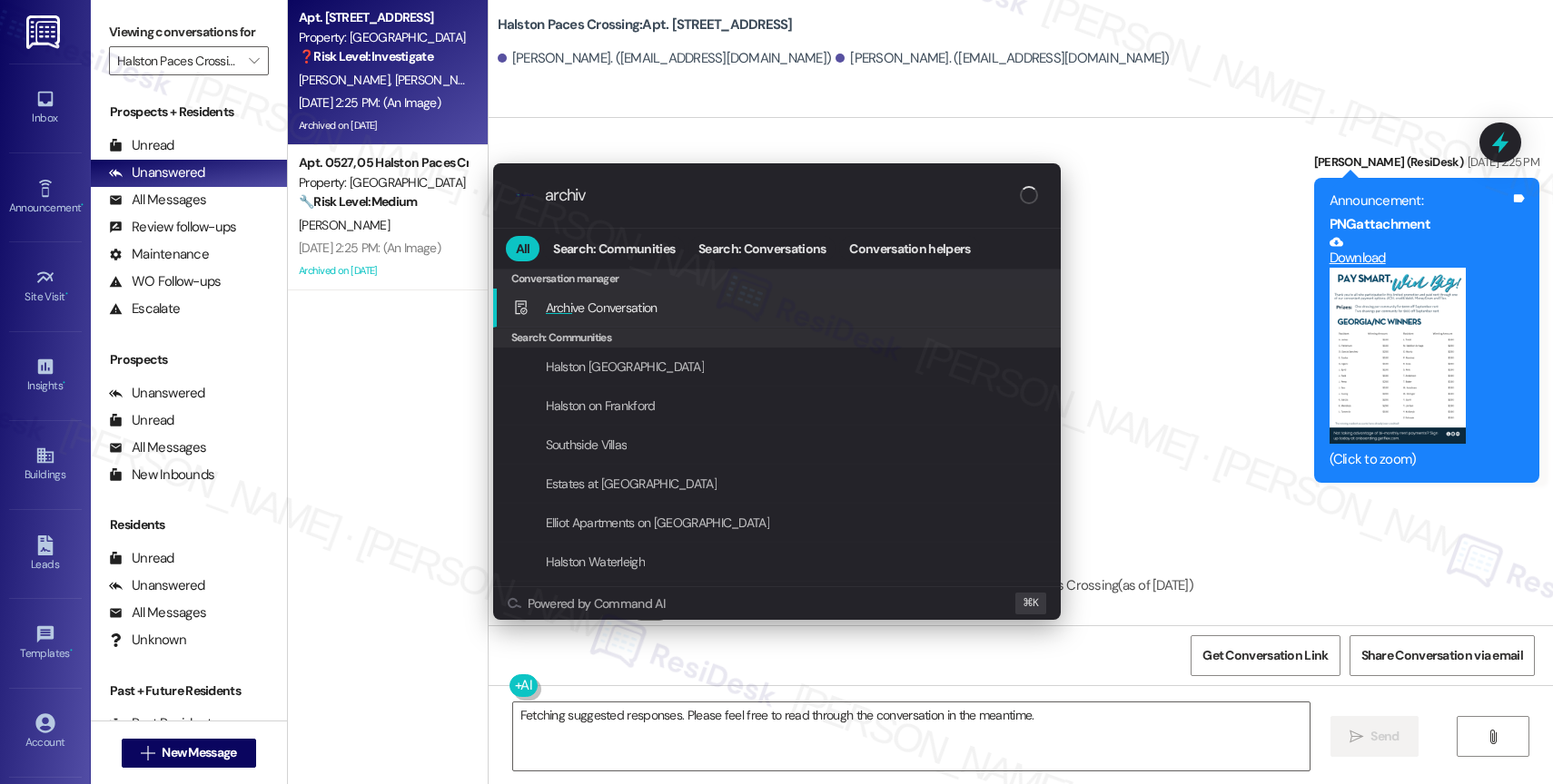
type input "archive"
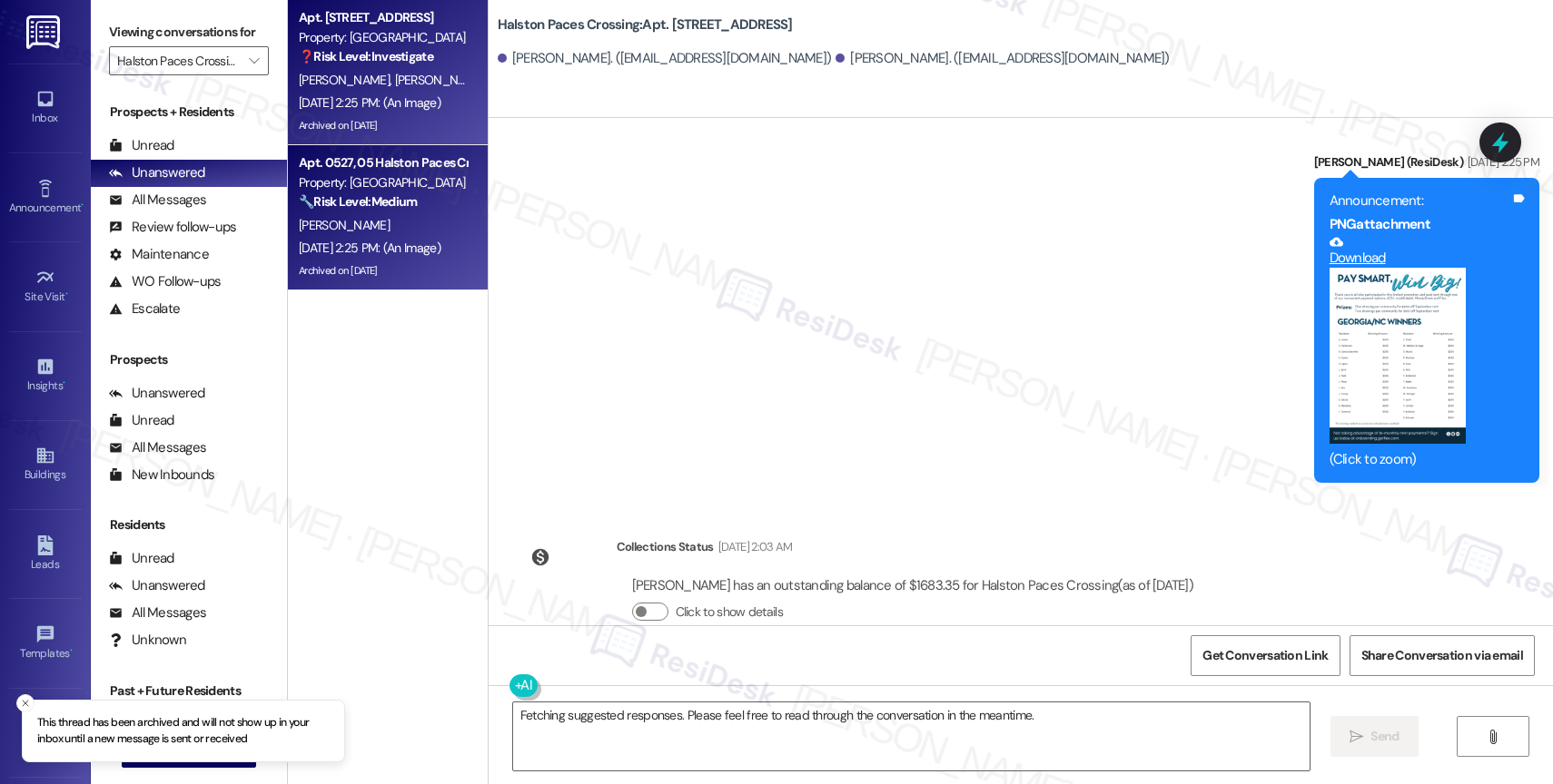
click at [353, 217] on div "[PERSON_NAME]" at bounding box center [383, 225] width 172 height 23
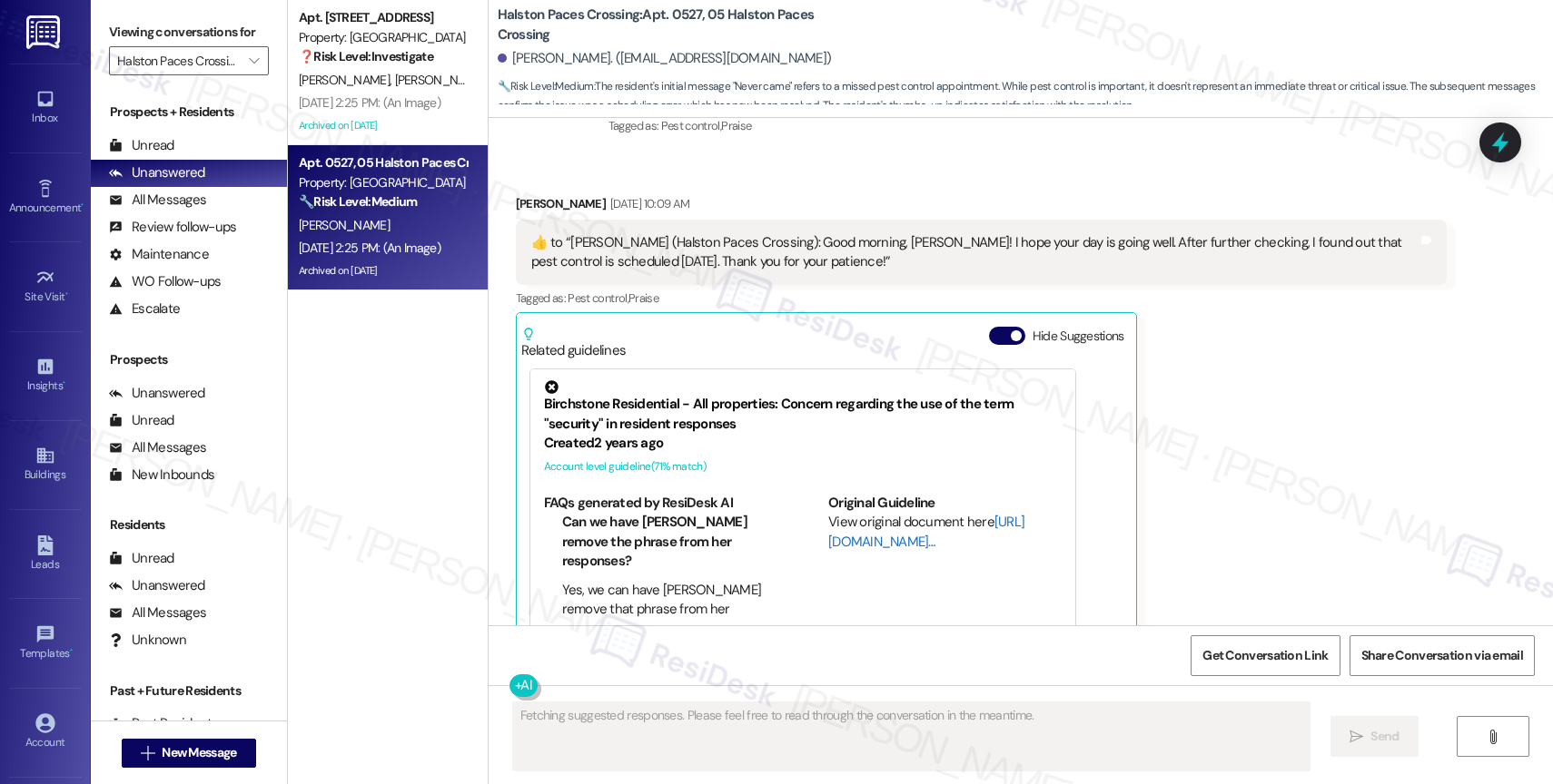
scroll to position [24727, 0]
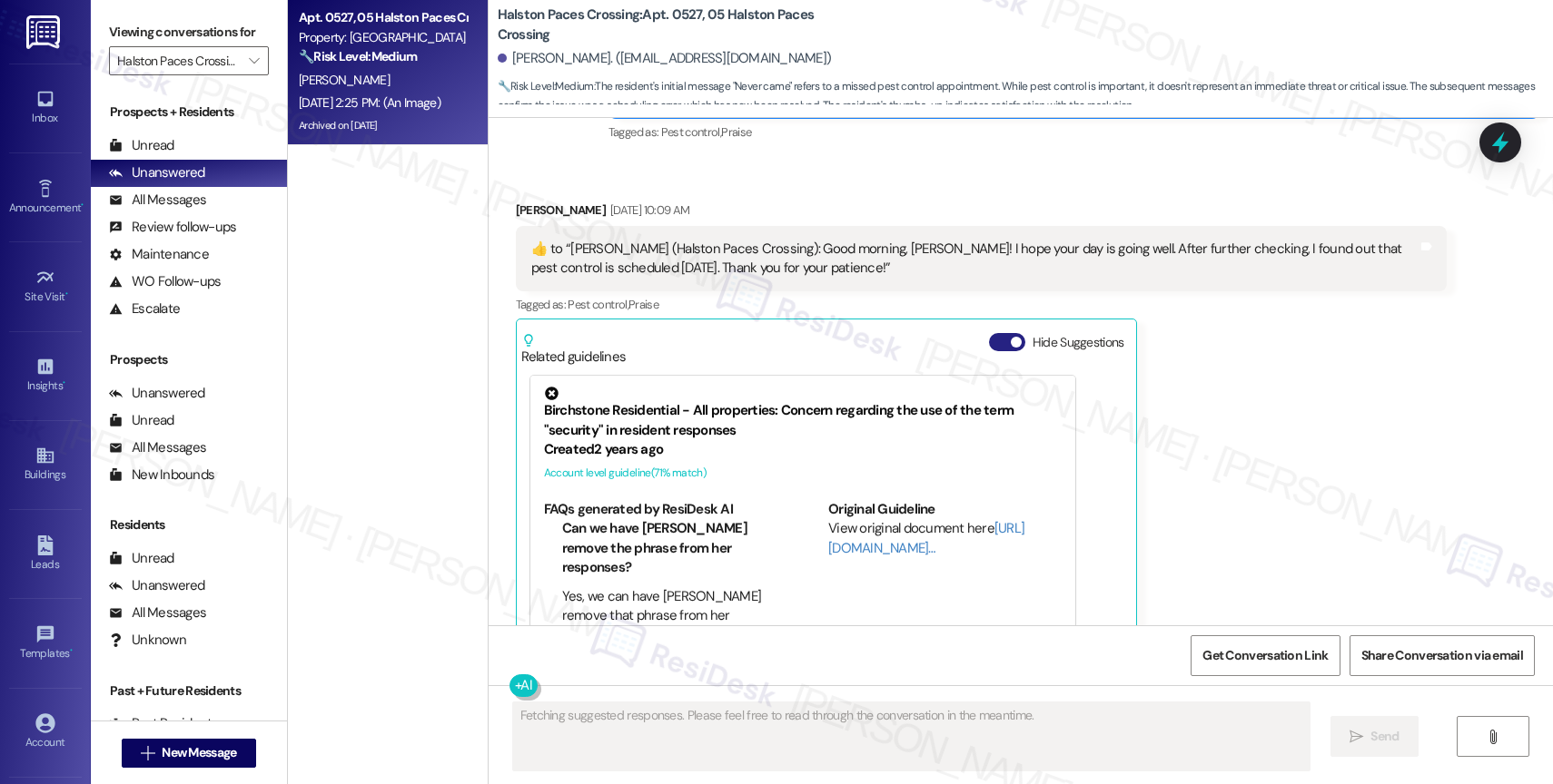
click at [989, 333] on button "Hide Suggestions" at bounding box center [1007, 342] width 36 height 18
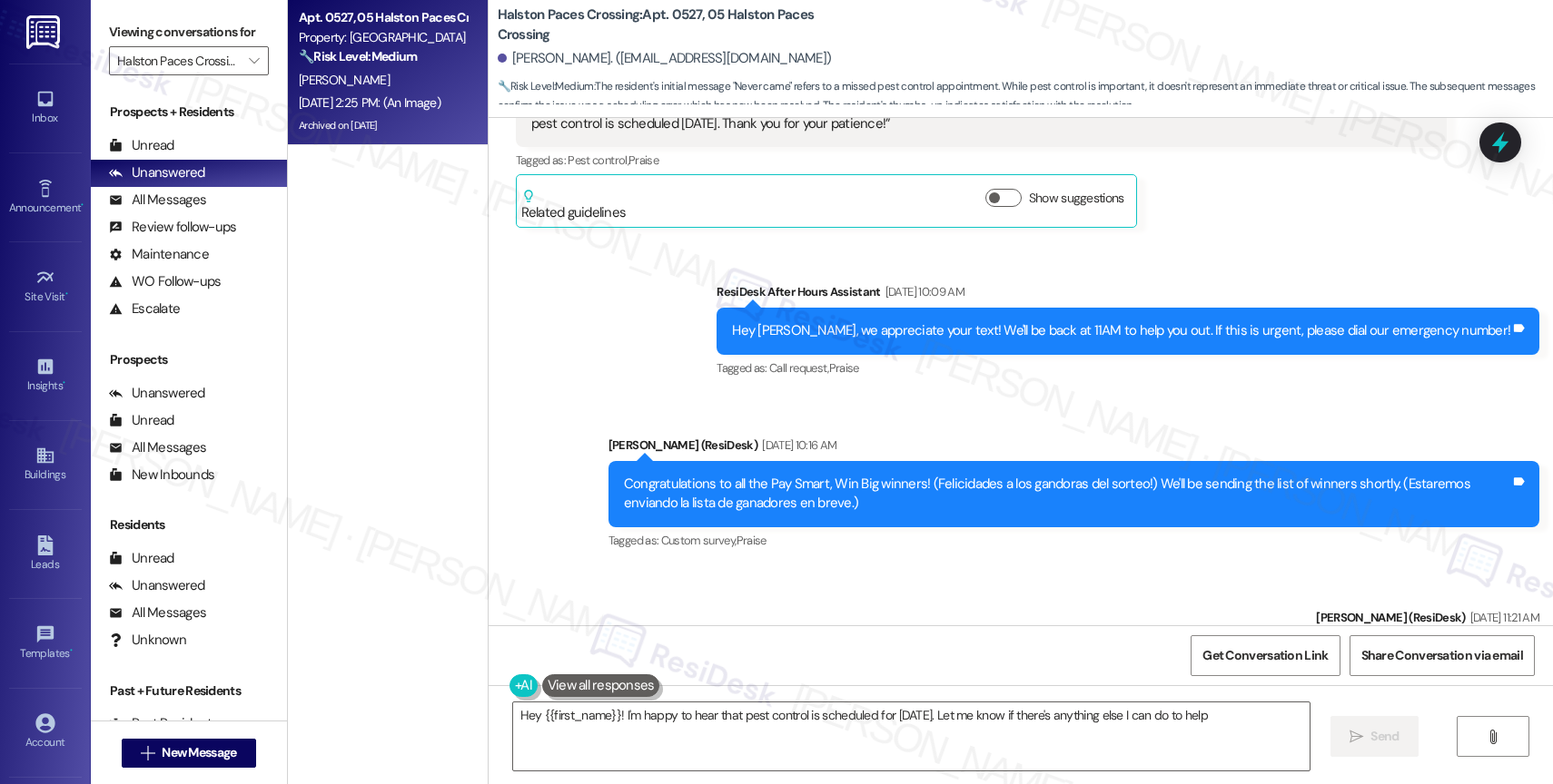
type textarea "Hey {{first_name}}! I'm happy to hear that pest control is scheduled for today.…"
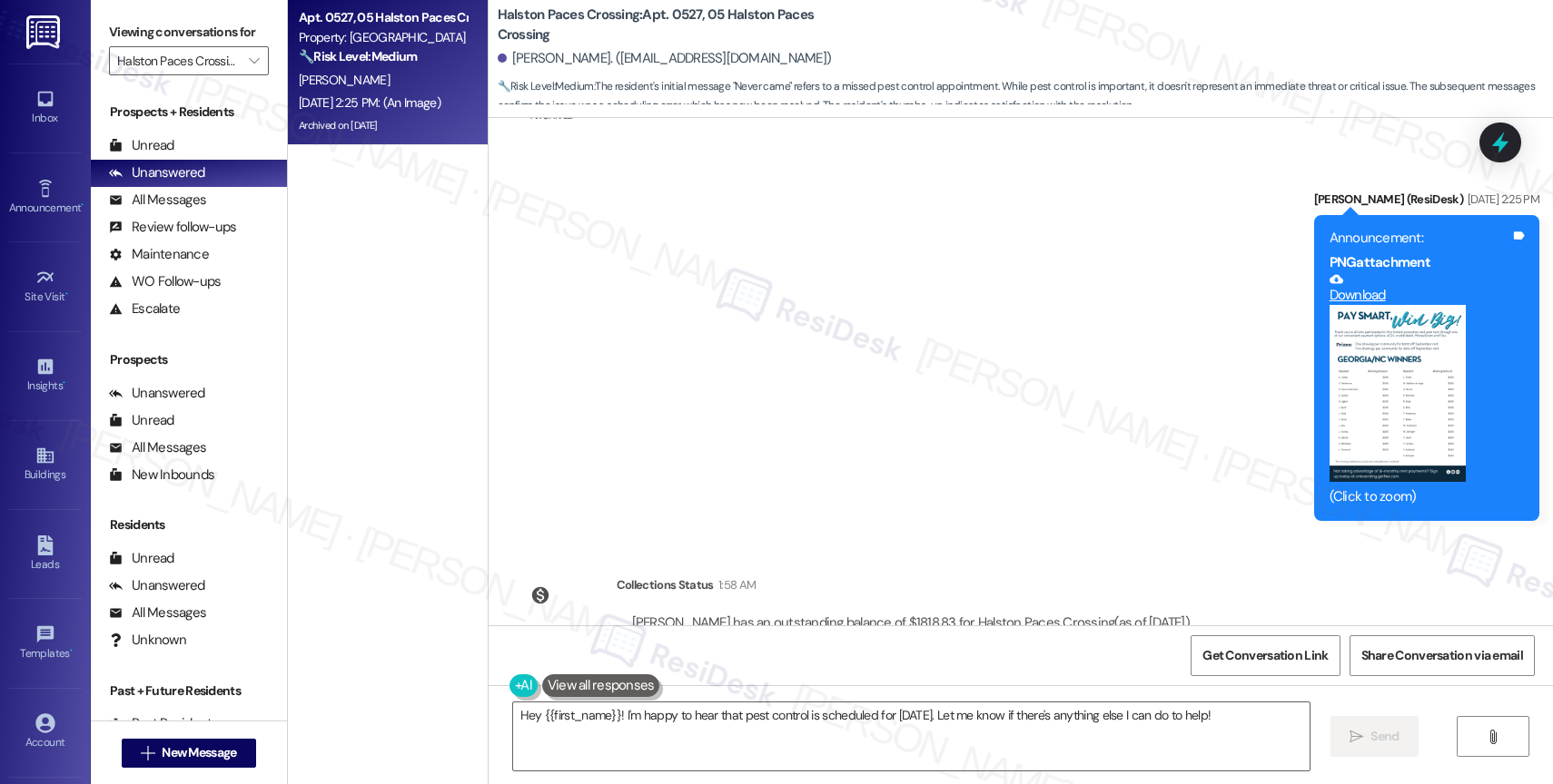
scroll to position [25810, 0]
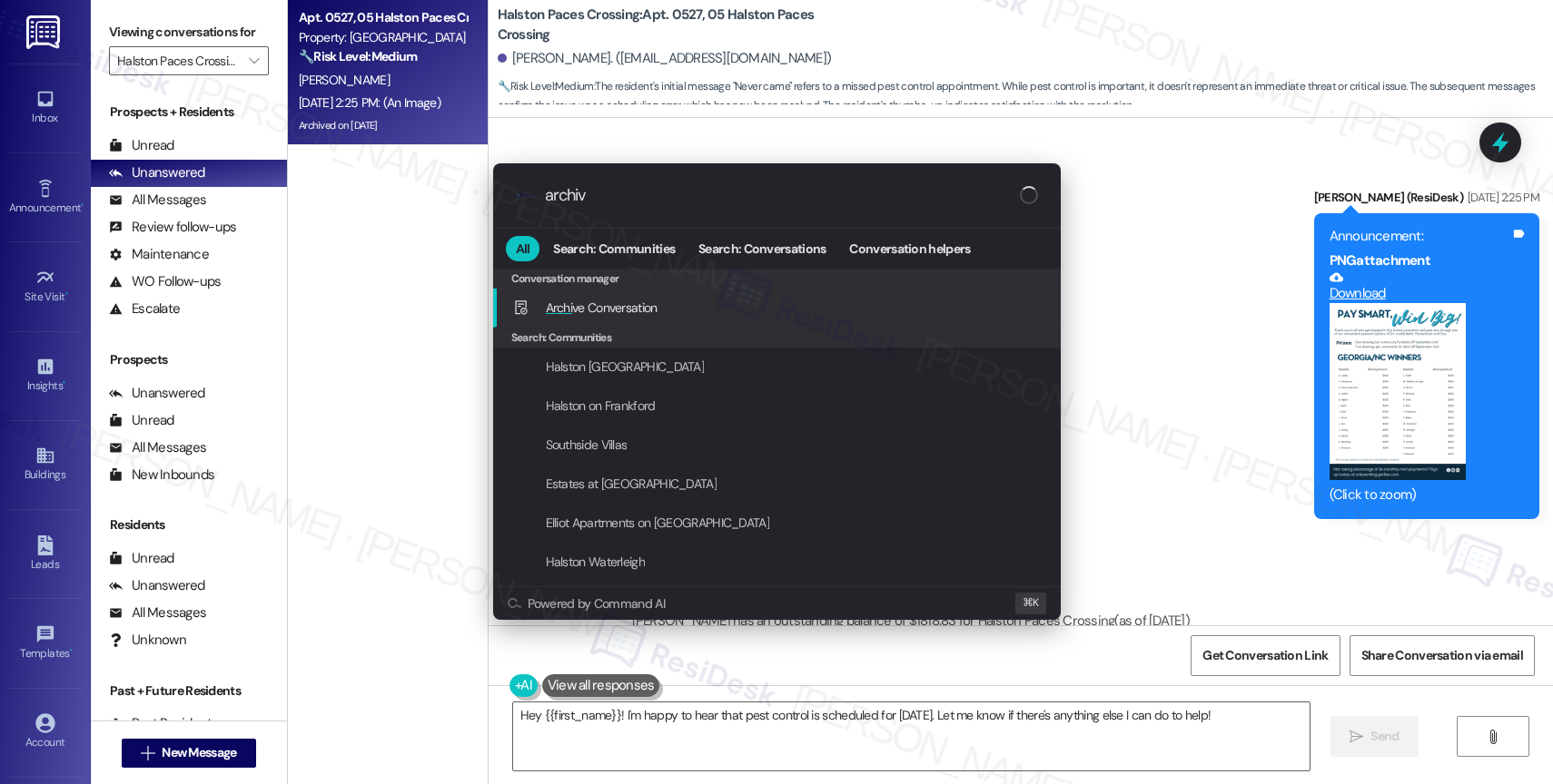
type input "archive"
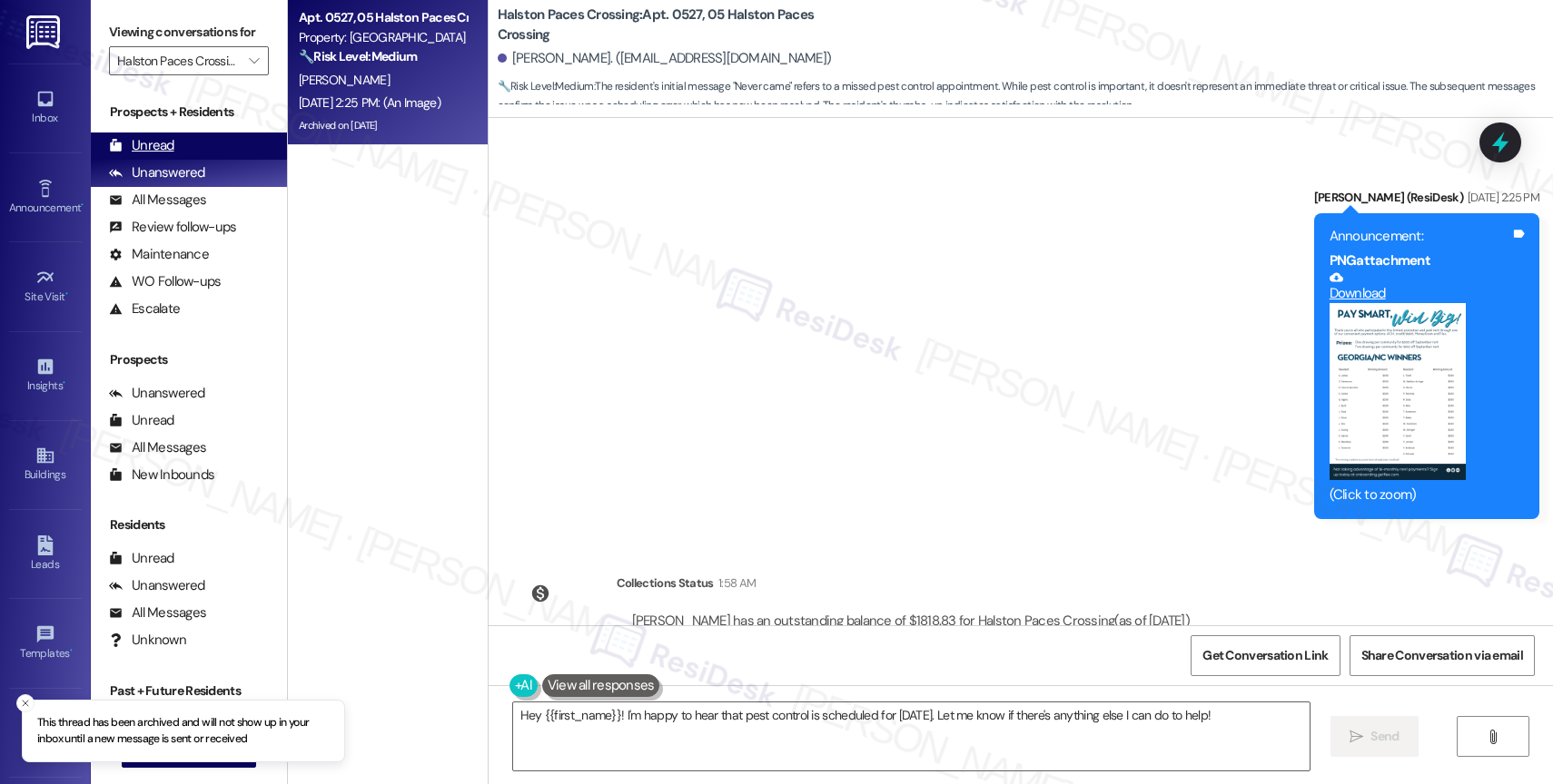
click at [166, 155] on div "Unread" at bounding box center [142, 145] width 65 height 19
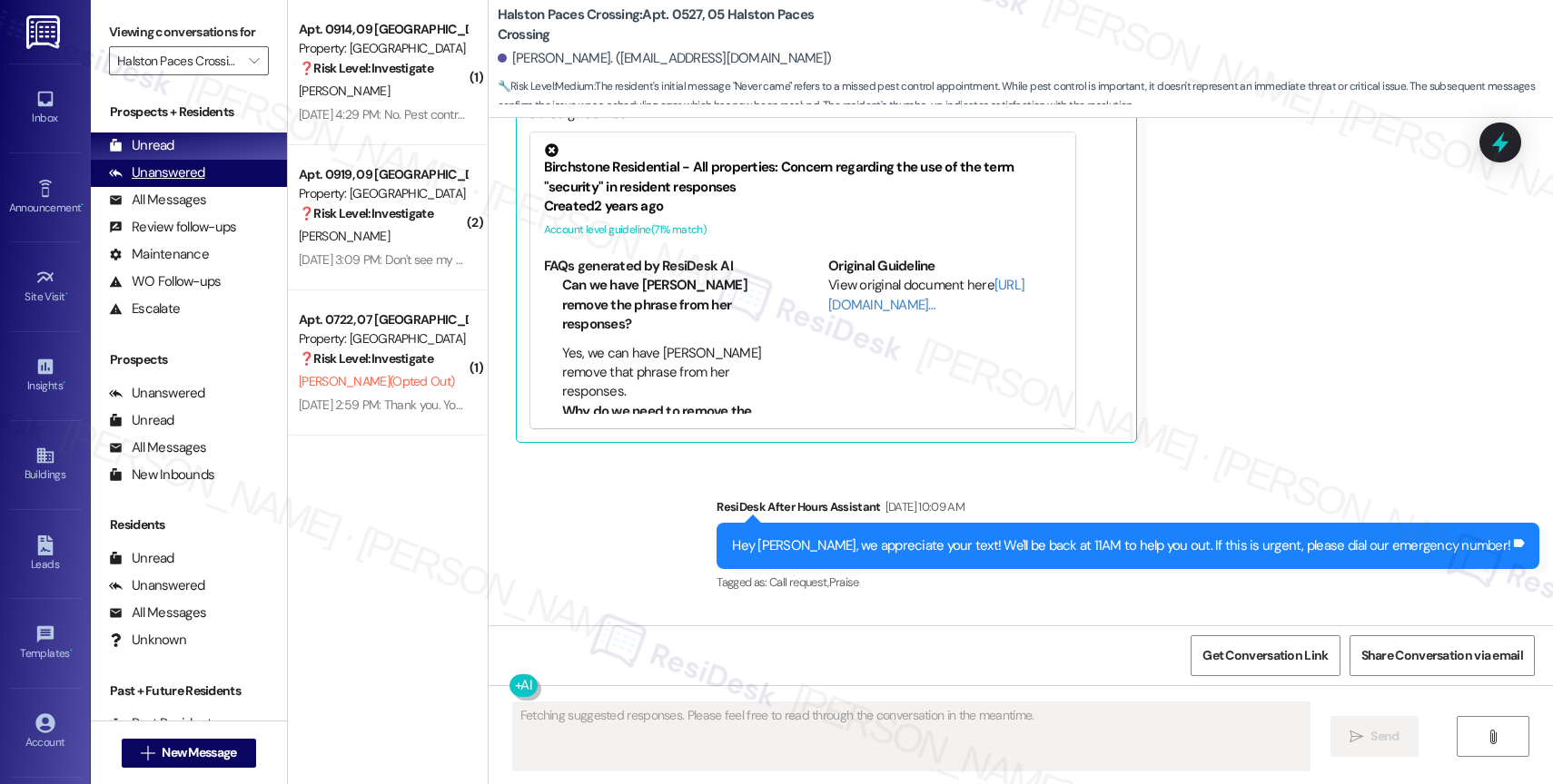
click at [204, 187] on div "Unanswered (0)" at bounding box center [189, 174] width 196 height 27
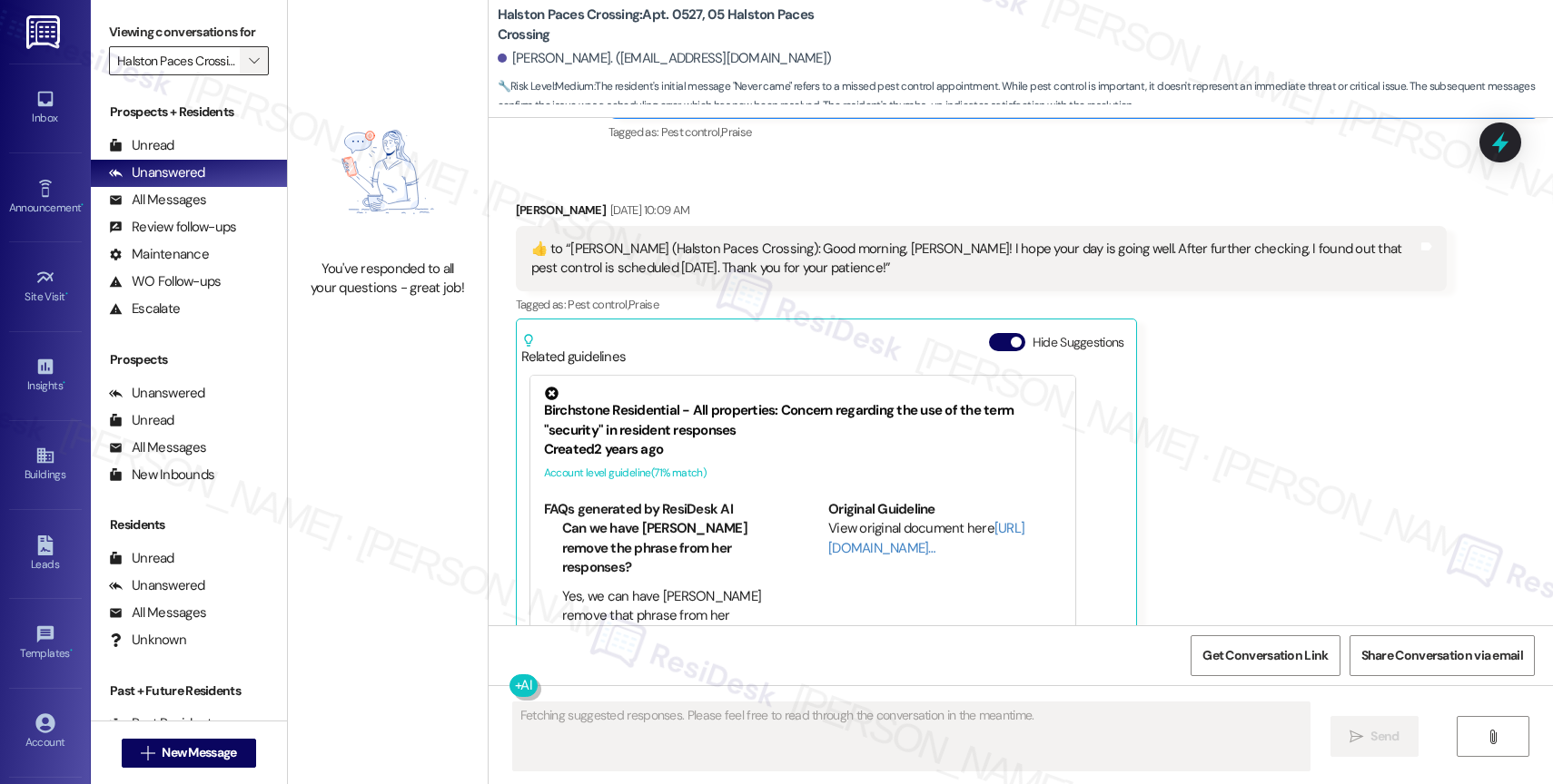
click at [245, 75] on span "" at bounding box center [254, 61] width 17 height 29
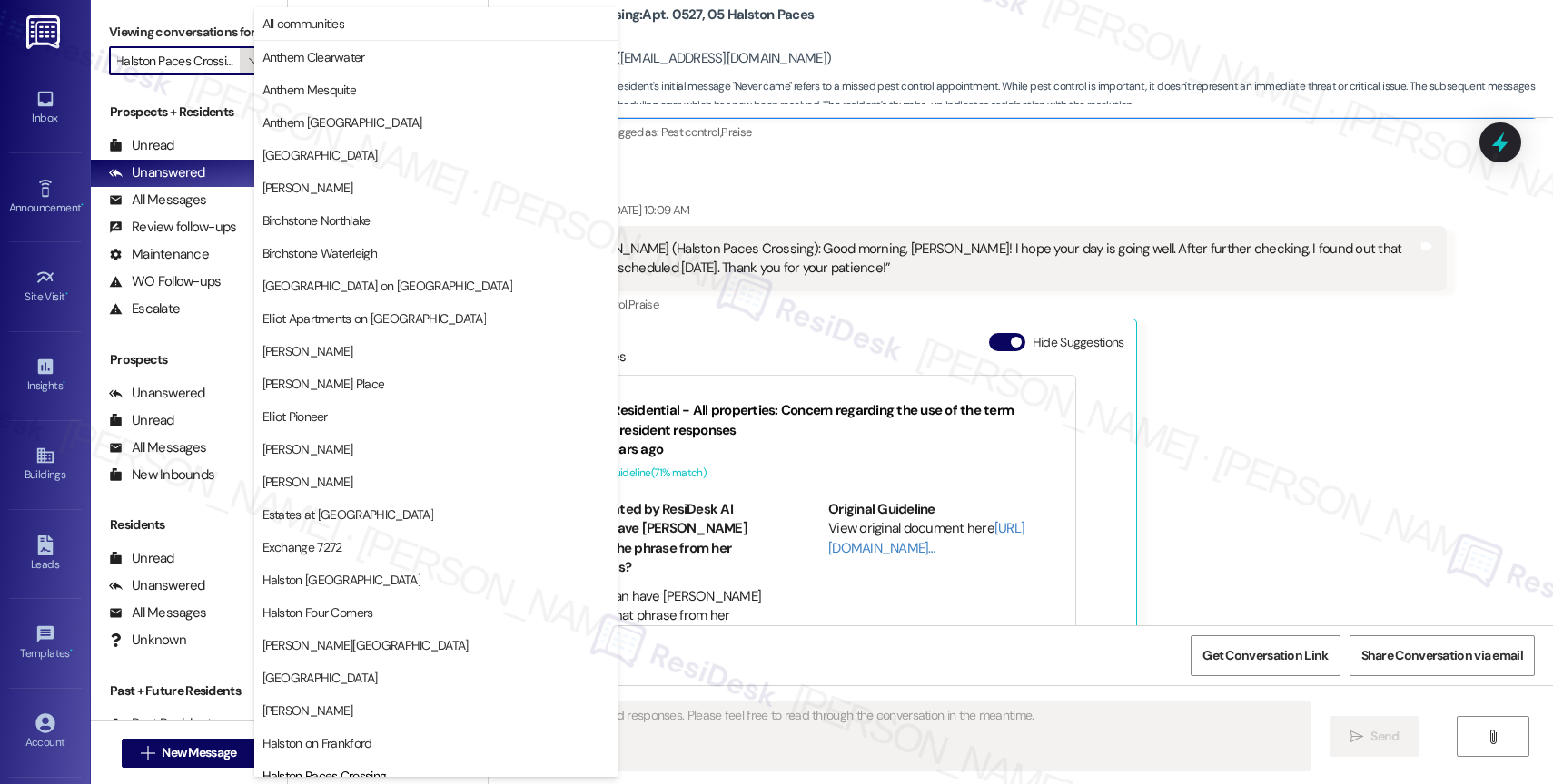
scroll to position [539, 0]
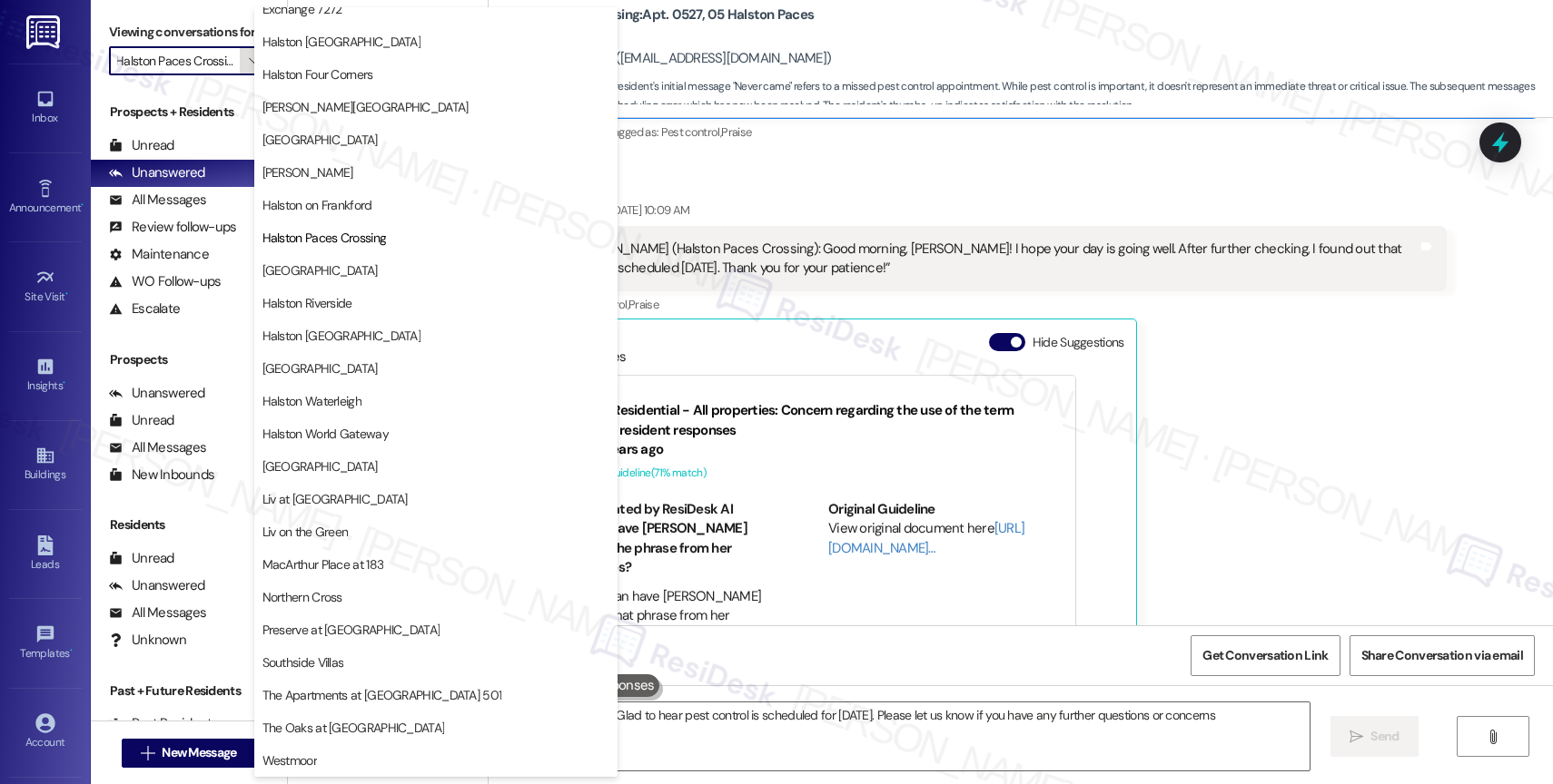
type textarea "Hi {{first_name}}! Glad to hear pest control is scheduled for today. Please let…"
click at [167, 155] on div "Unread" at bounding box center [142, 145] width 65 height 19
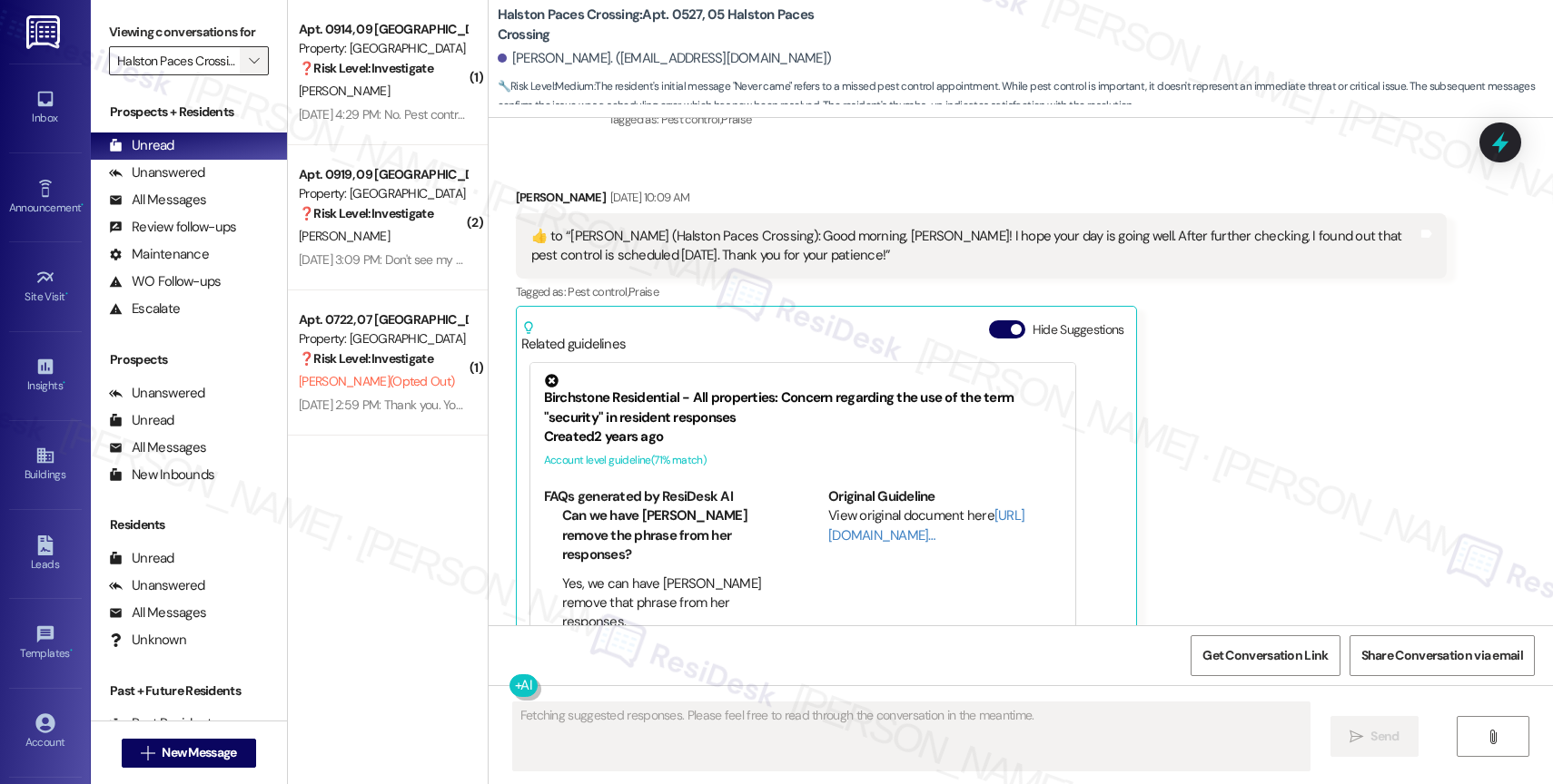
scroll to position [24727, 0]
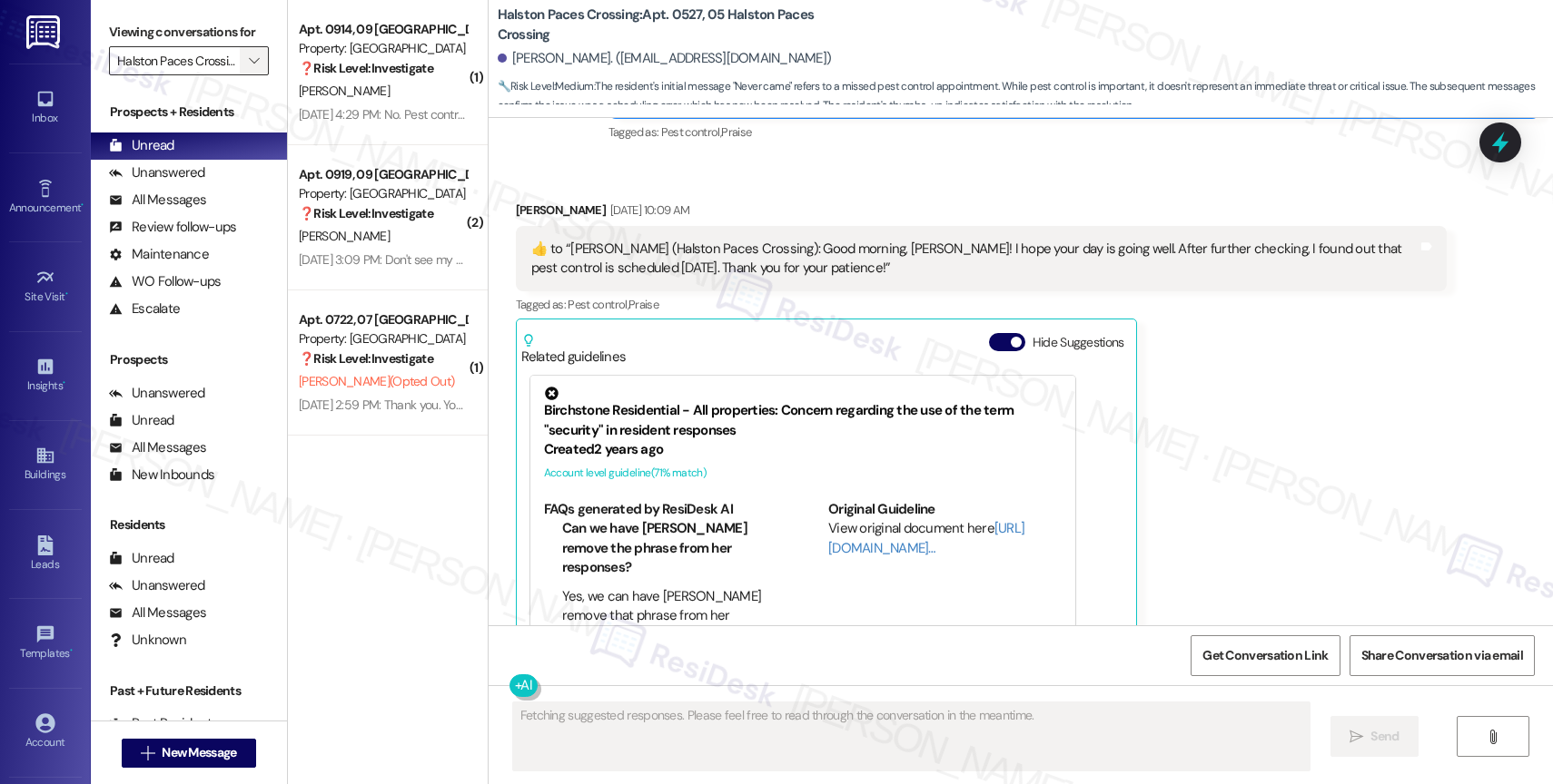
click at [249, 68] on icon "" at bounding box center [254, 61] width 10 height 15
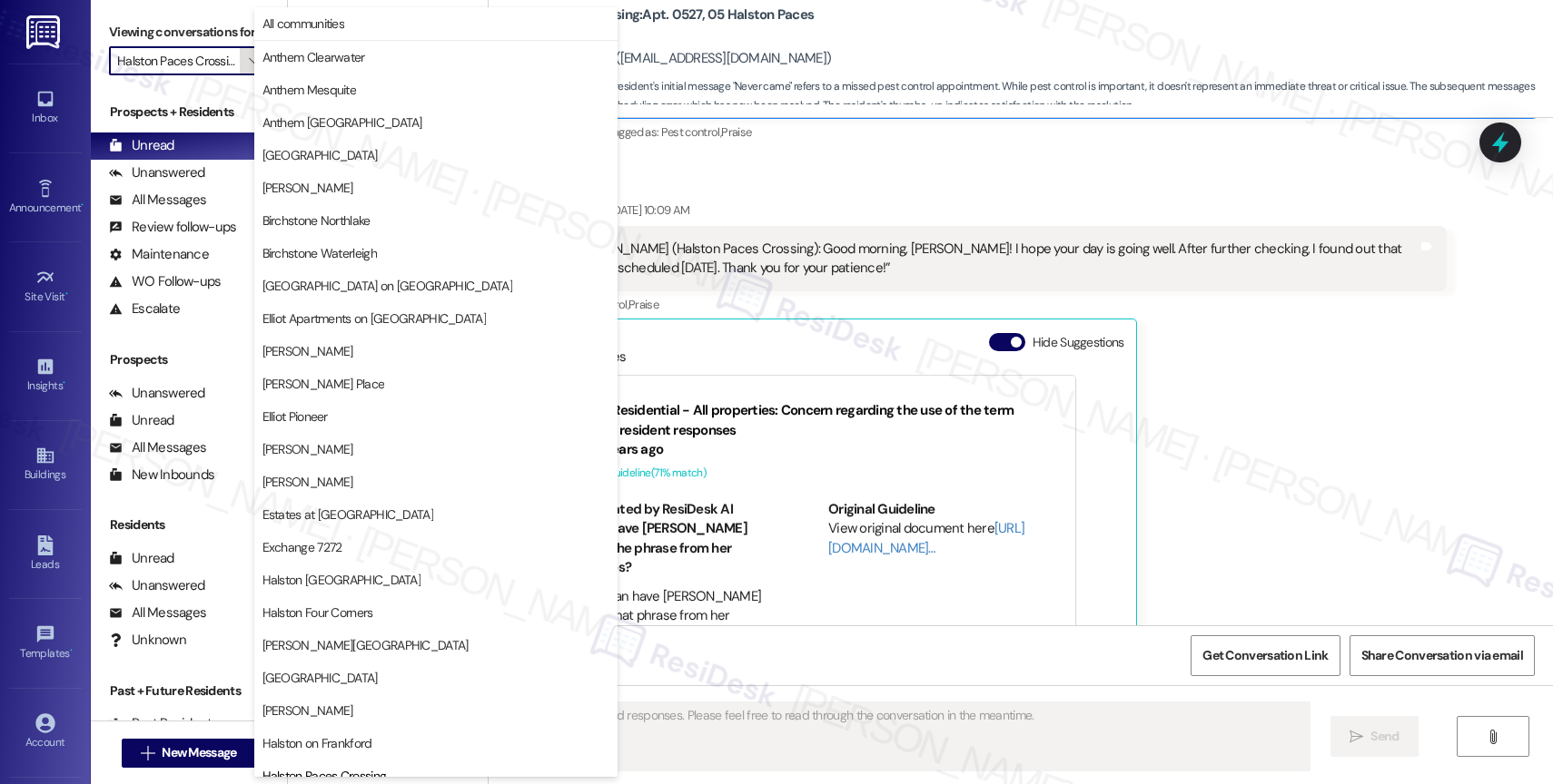
scroll to position [539, 0]
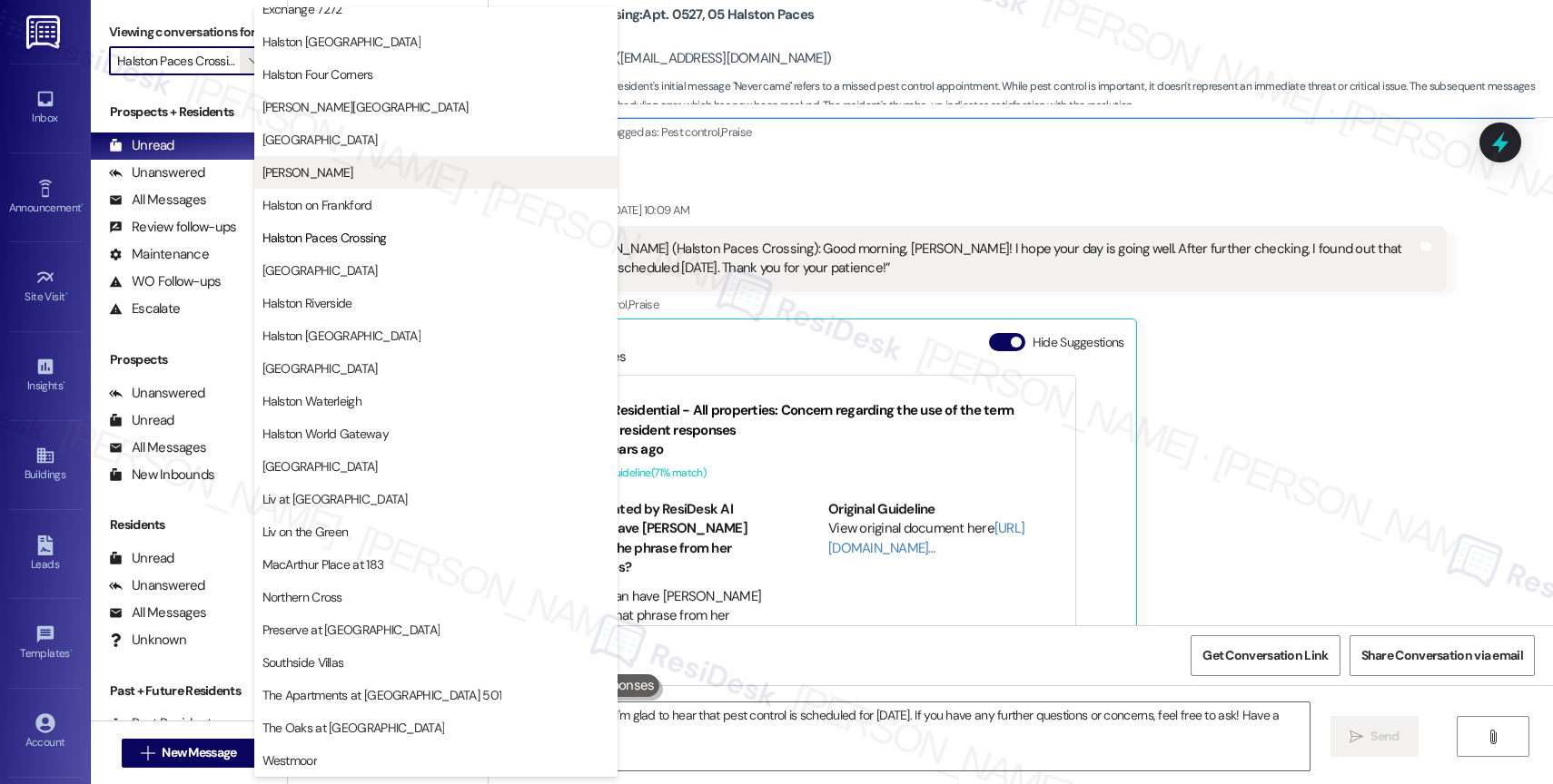
type textarea "Hi {{first_name}}! I'm glad to hear that pest control is scheduled for today. I…"
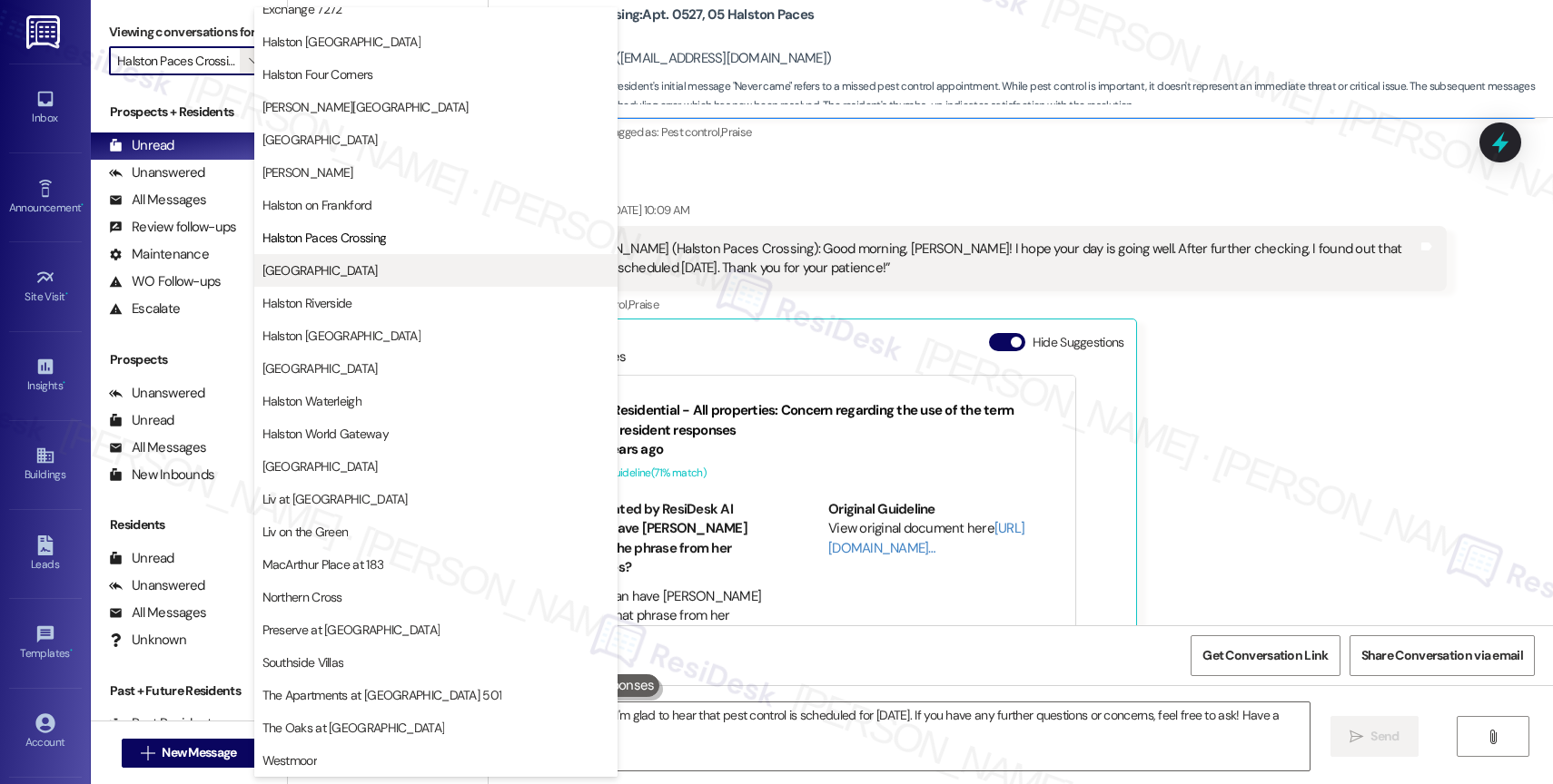
click at [376, 271] on span "Halston Park Central" at bounding box center [436, 271] width 347 height 18
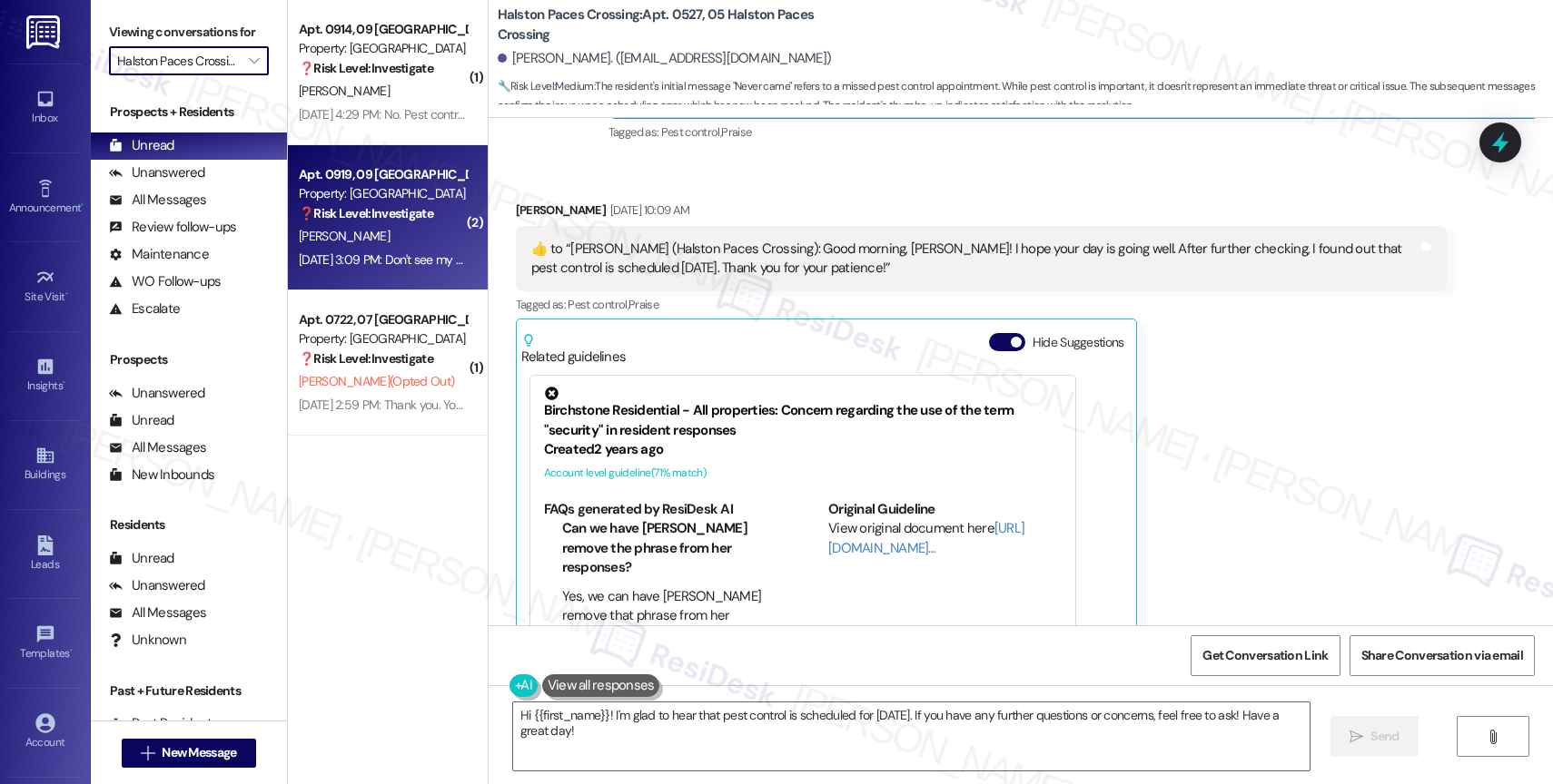
type input "Halston Park Central"
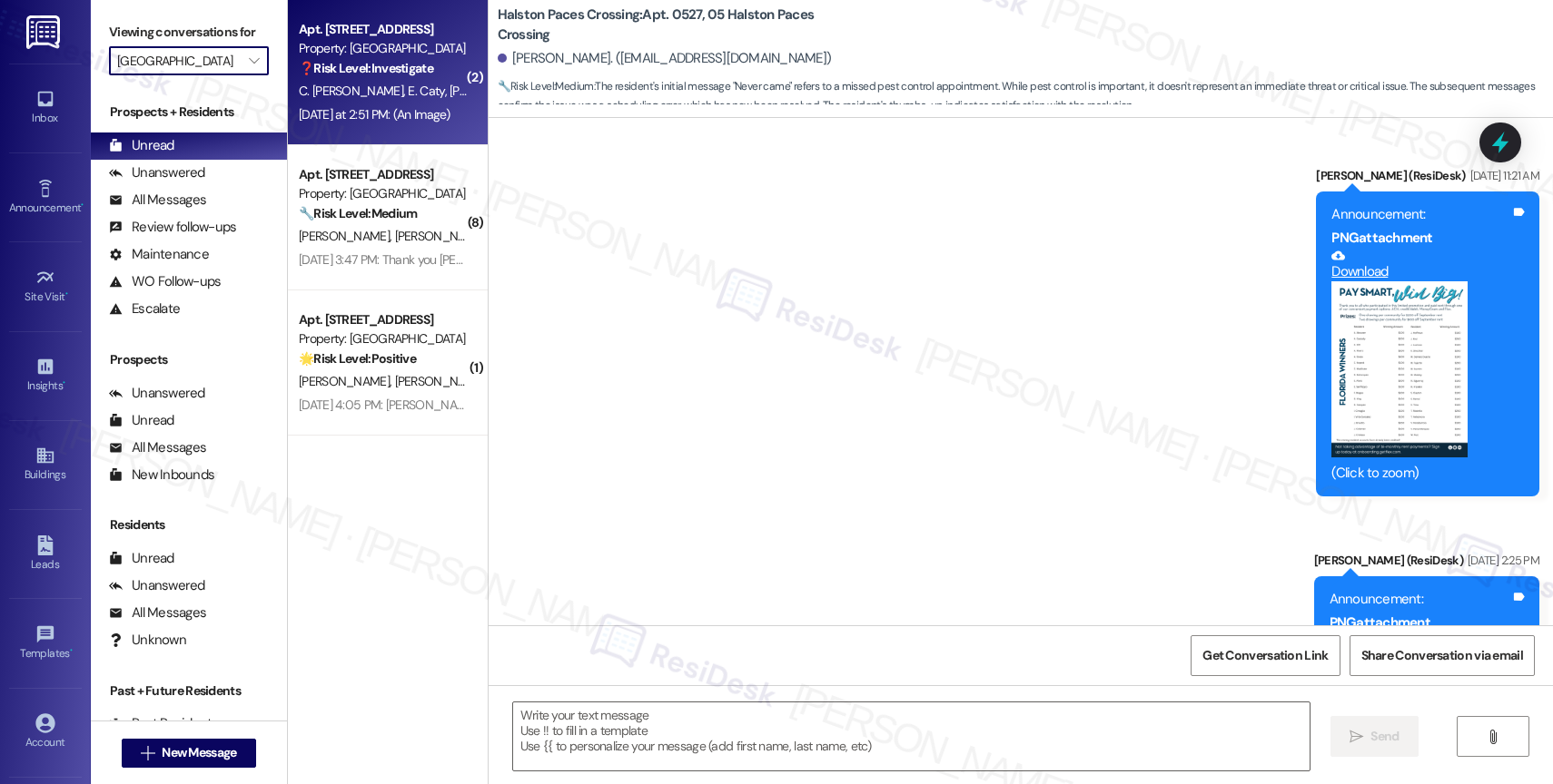
type textarea "Fetching suggested responses. Please feel free to read through the conversation…"
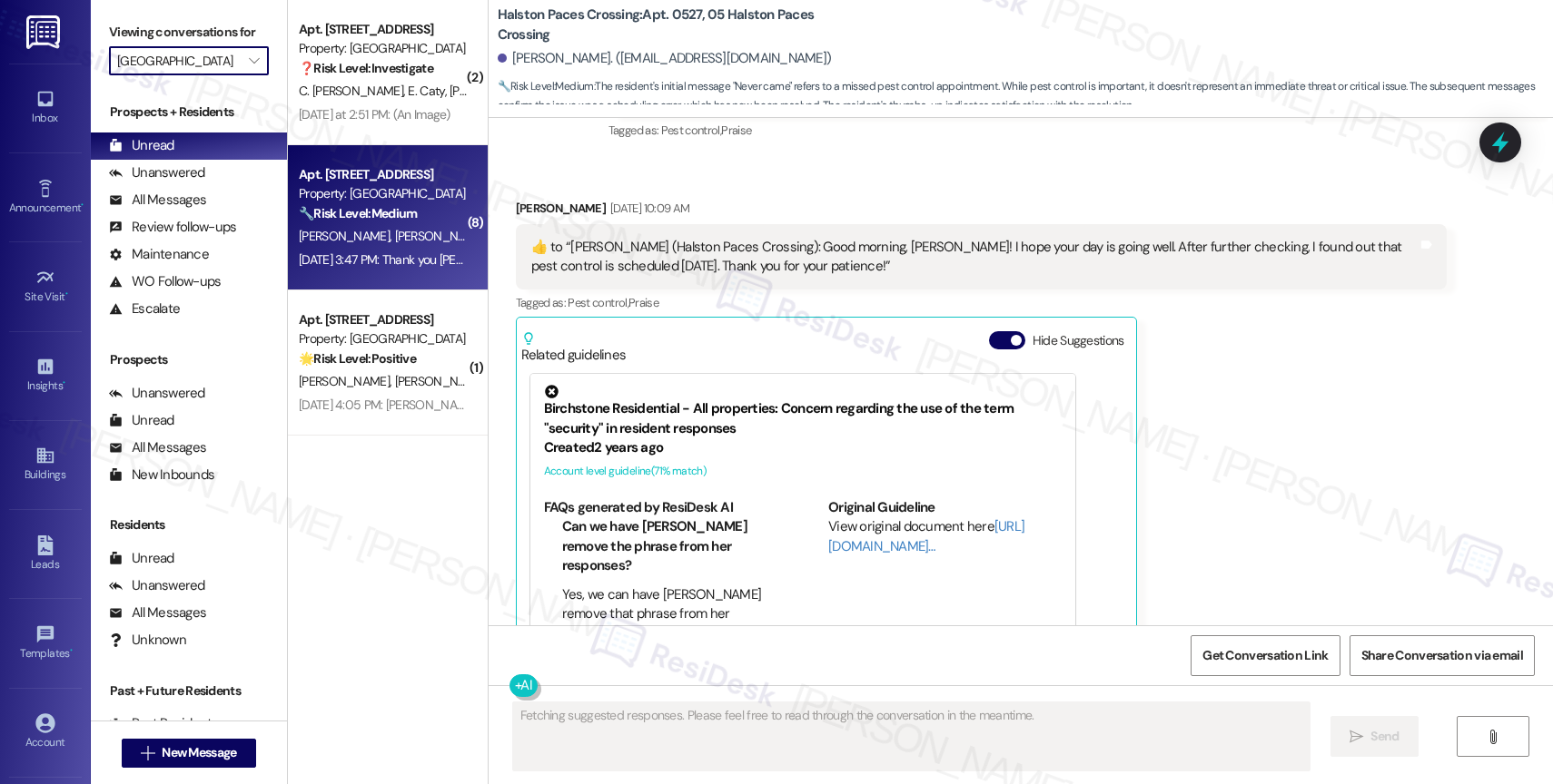
scroll to position [24727, 0]
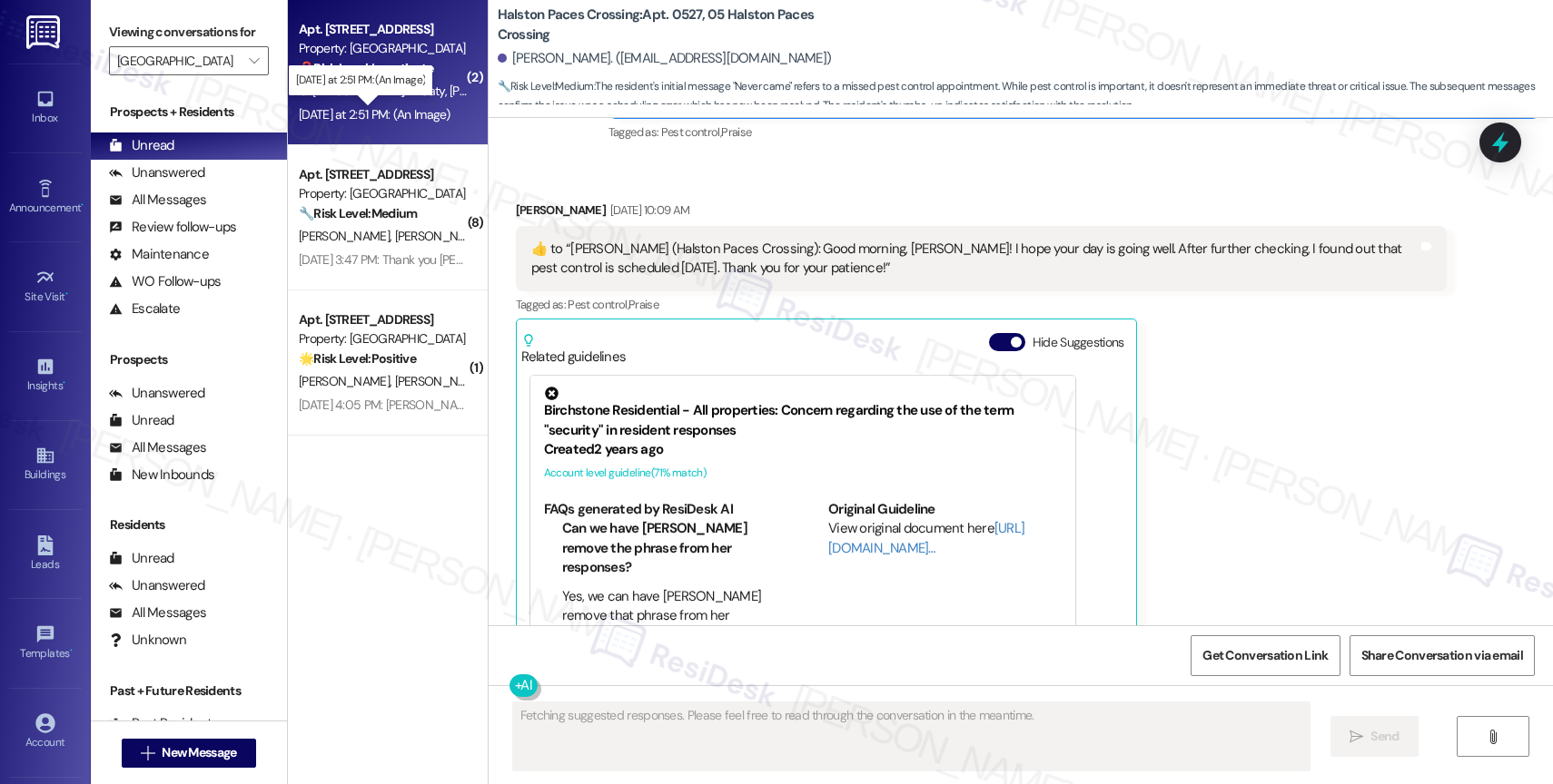
click at [394, 115] on div "Yesterday at 2:51 PM: (An Image) Yesterday at 2:51 PM: (An Image)" at bounding box center [374, 114] width 152 height 16
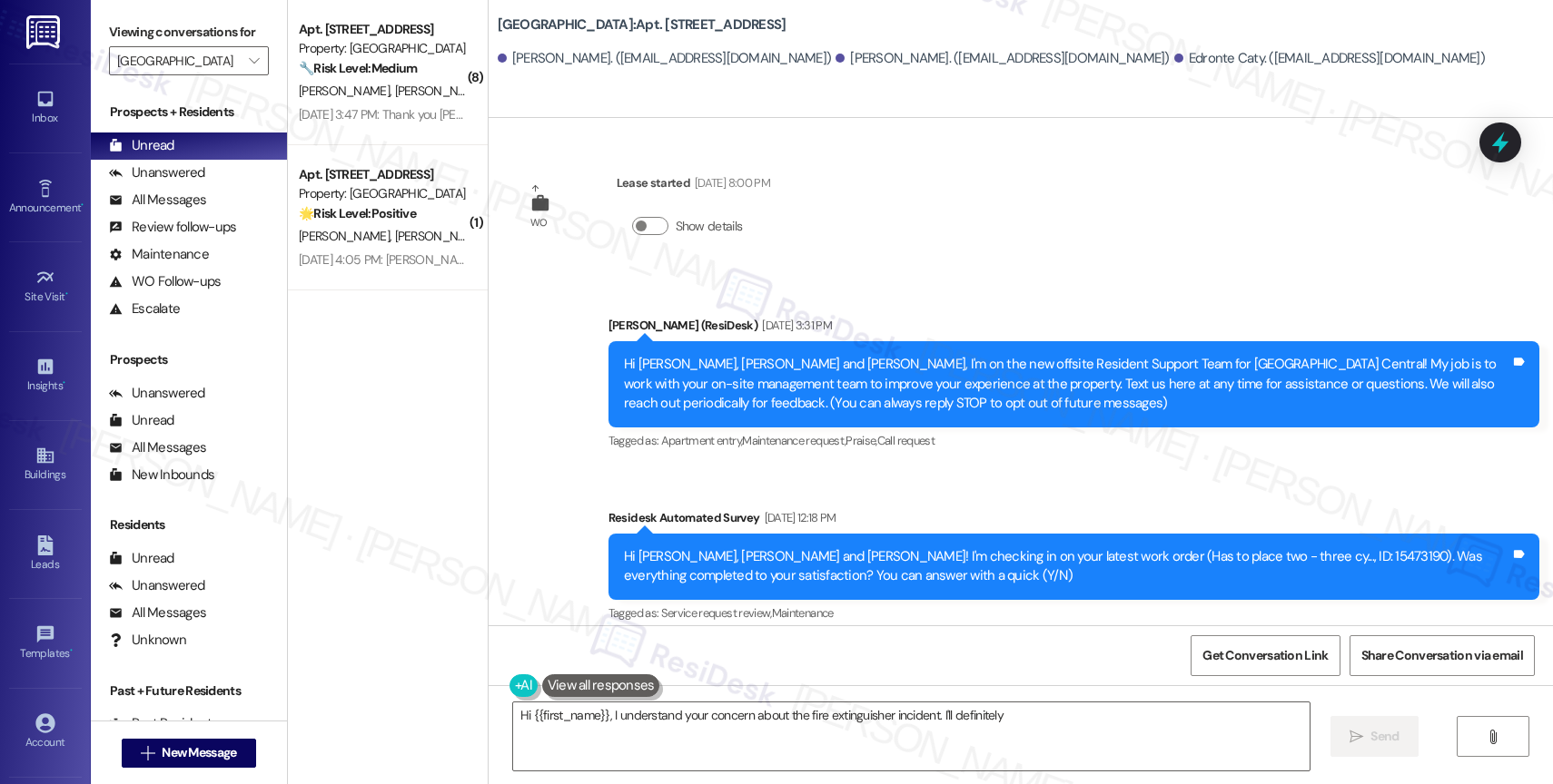
scroll to position [56453, 0]
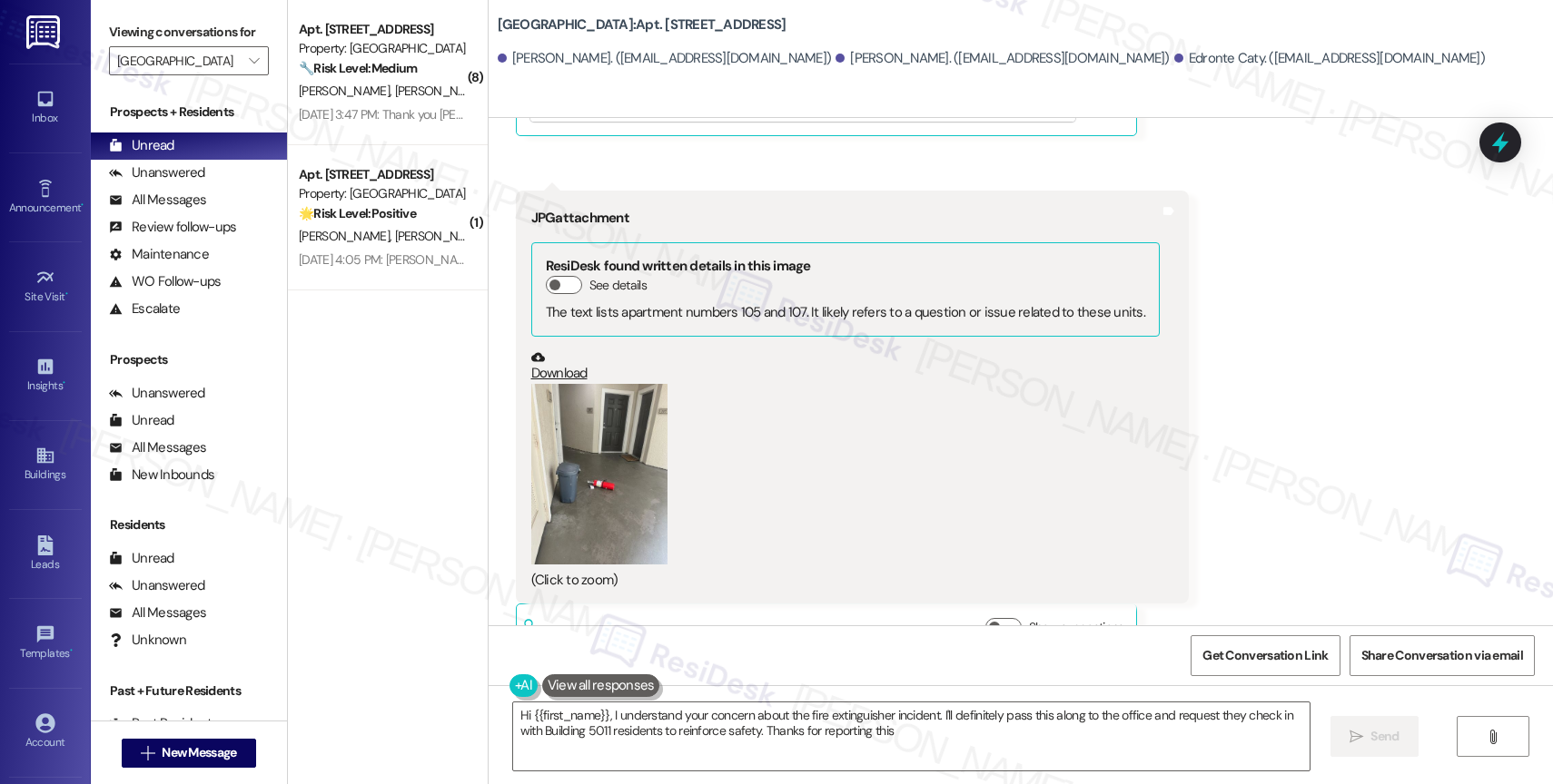
type textarea "Hi {{first_name}}, I understand your concern about the fire extinguisher incide…"
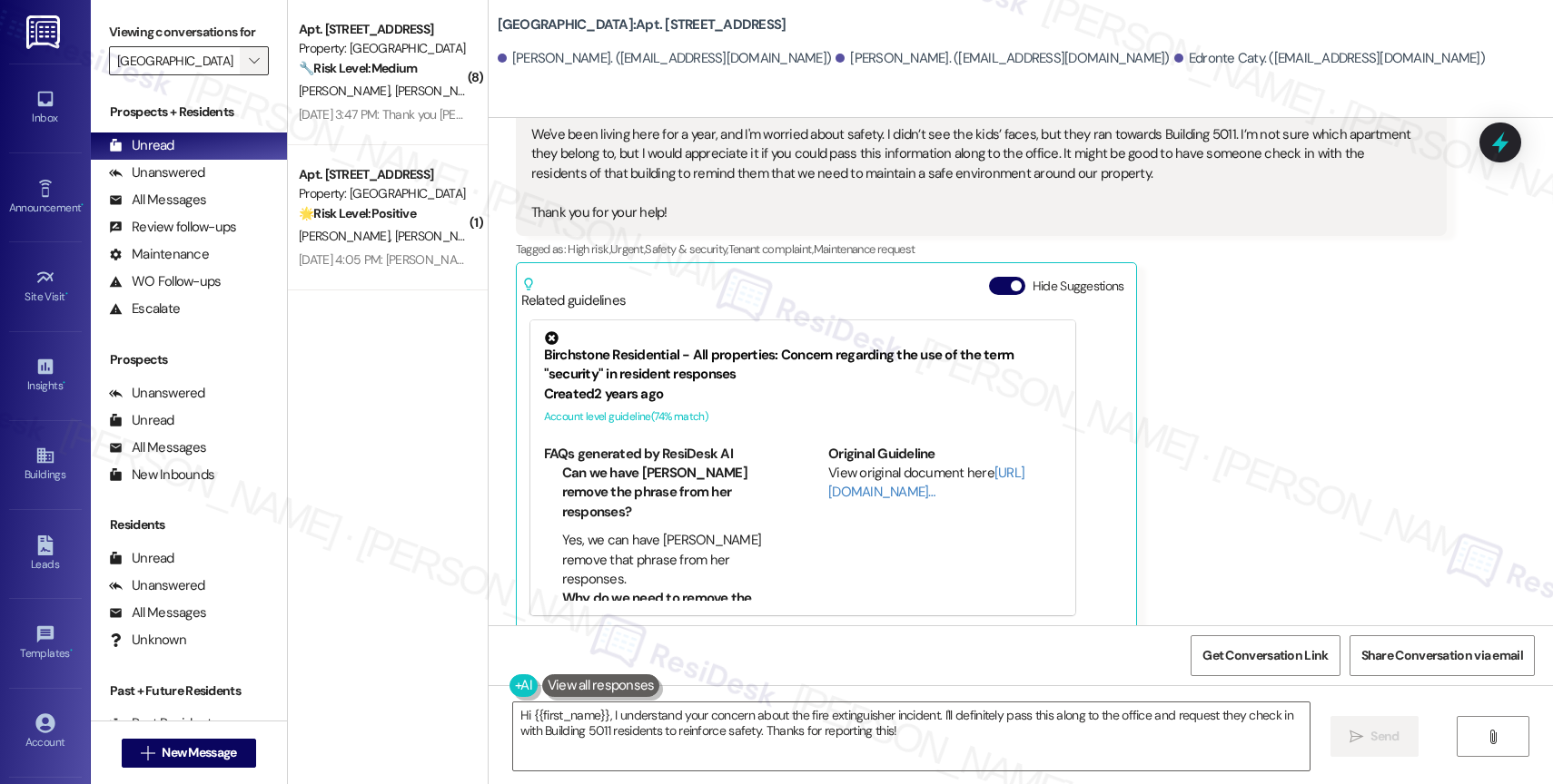
click at [249, 68] on icon "" at bounding box center [254, 61] width 10 height 15
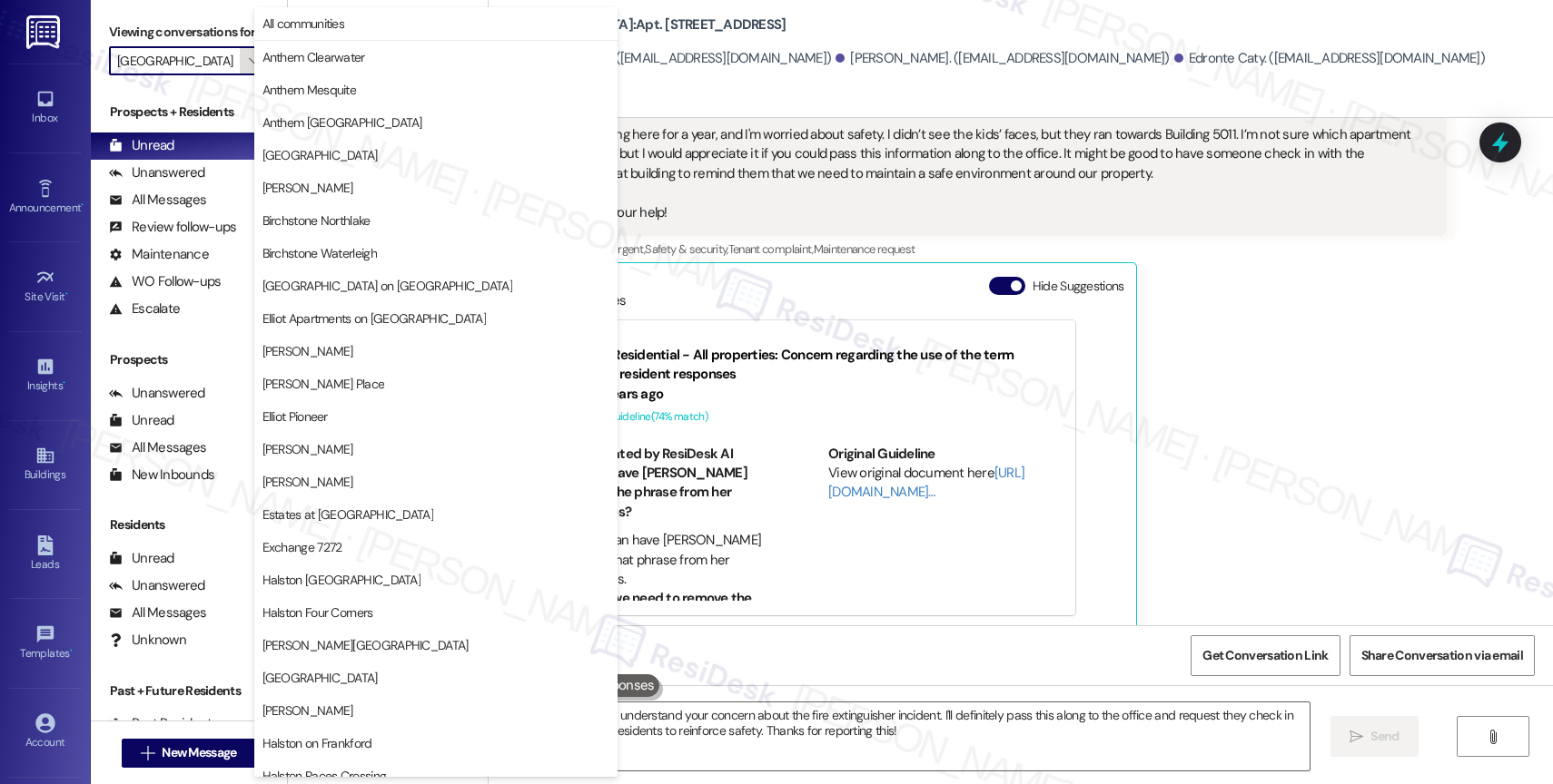
scroll to position [539, 0]
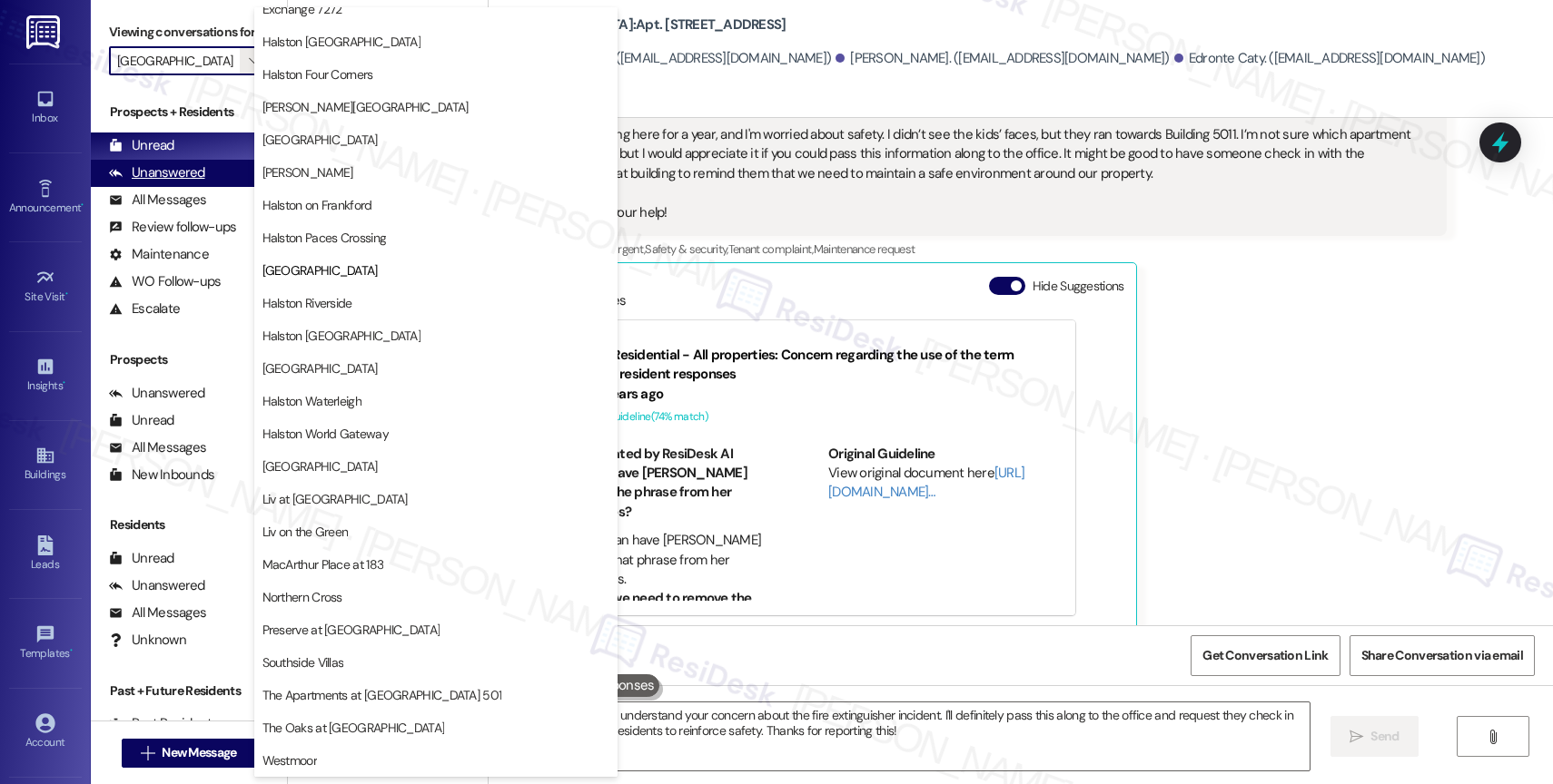
click at [191, 183] on div "Unanswered" at bounding box center [157, 173] width 96 height 19
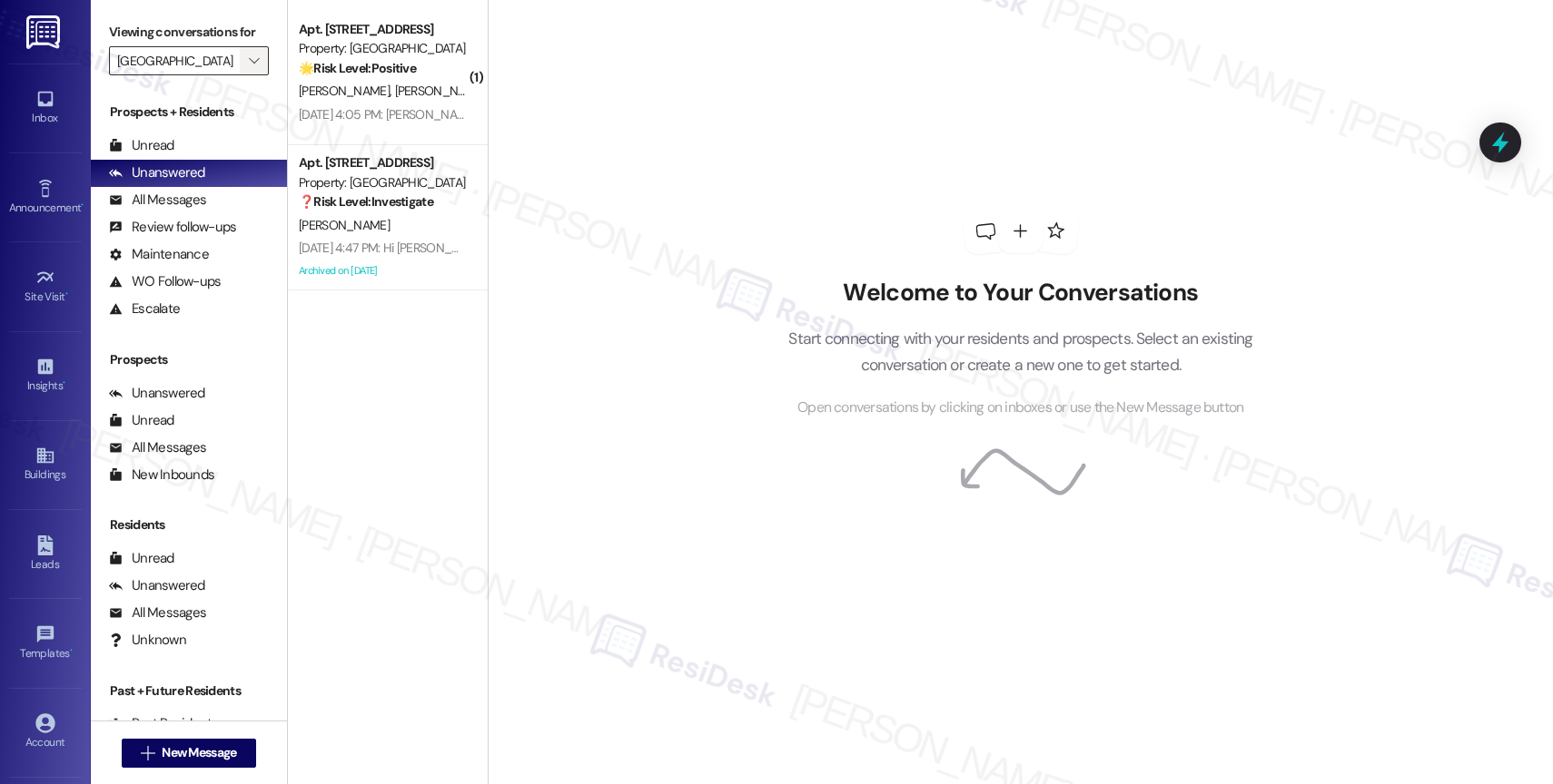
click at [249, 68] on icon "" at bounding box center [254, 61] width 10 height 15
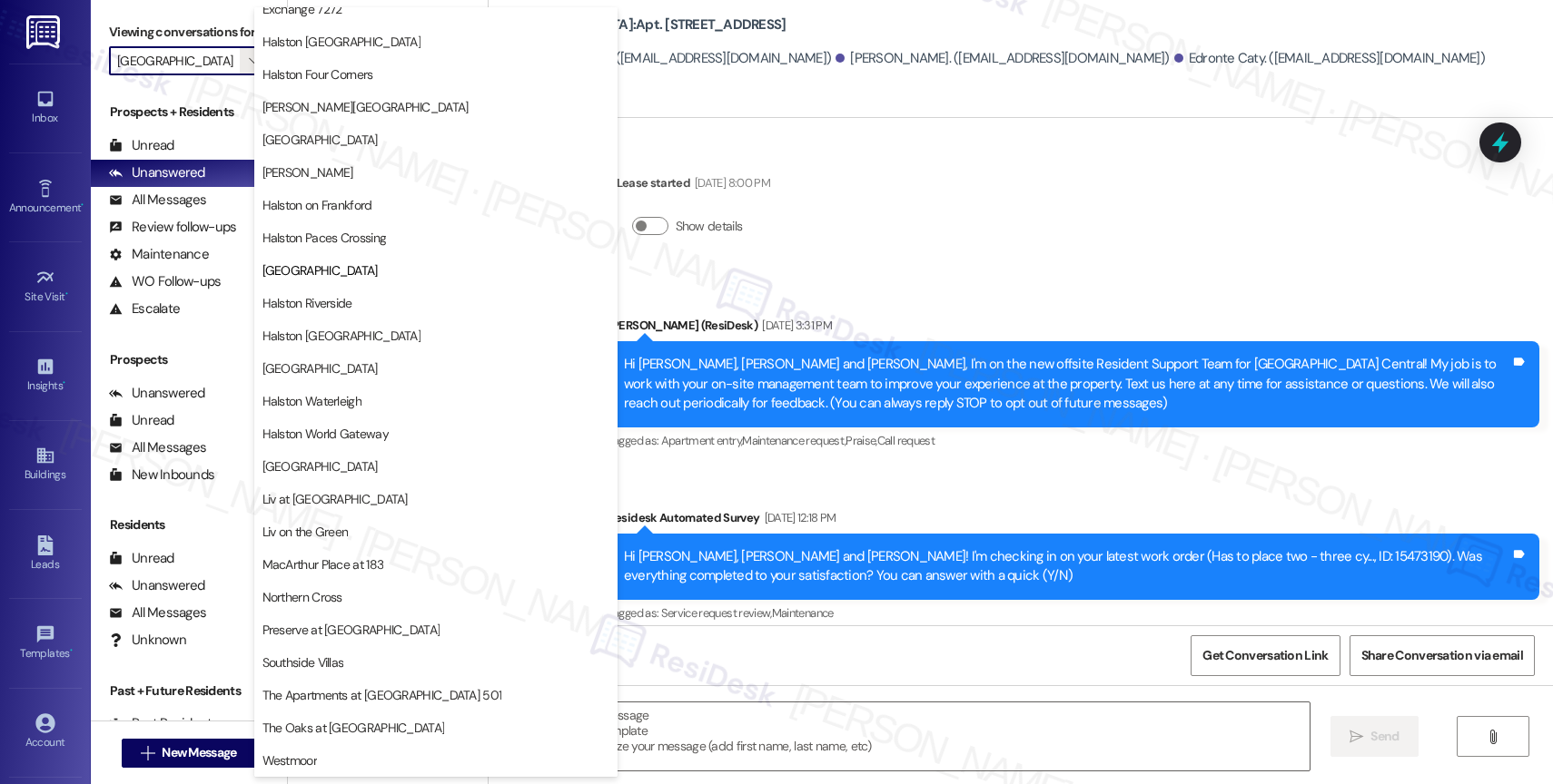
type textarea "Fetching suggested responses. Please feel free to read through the conversation…"
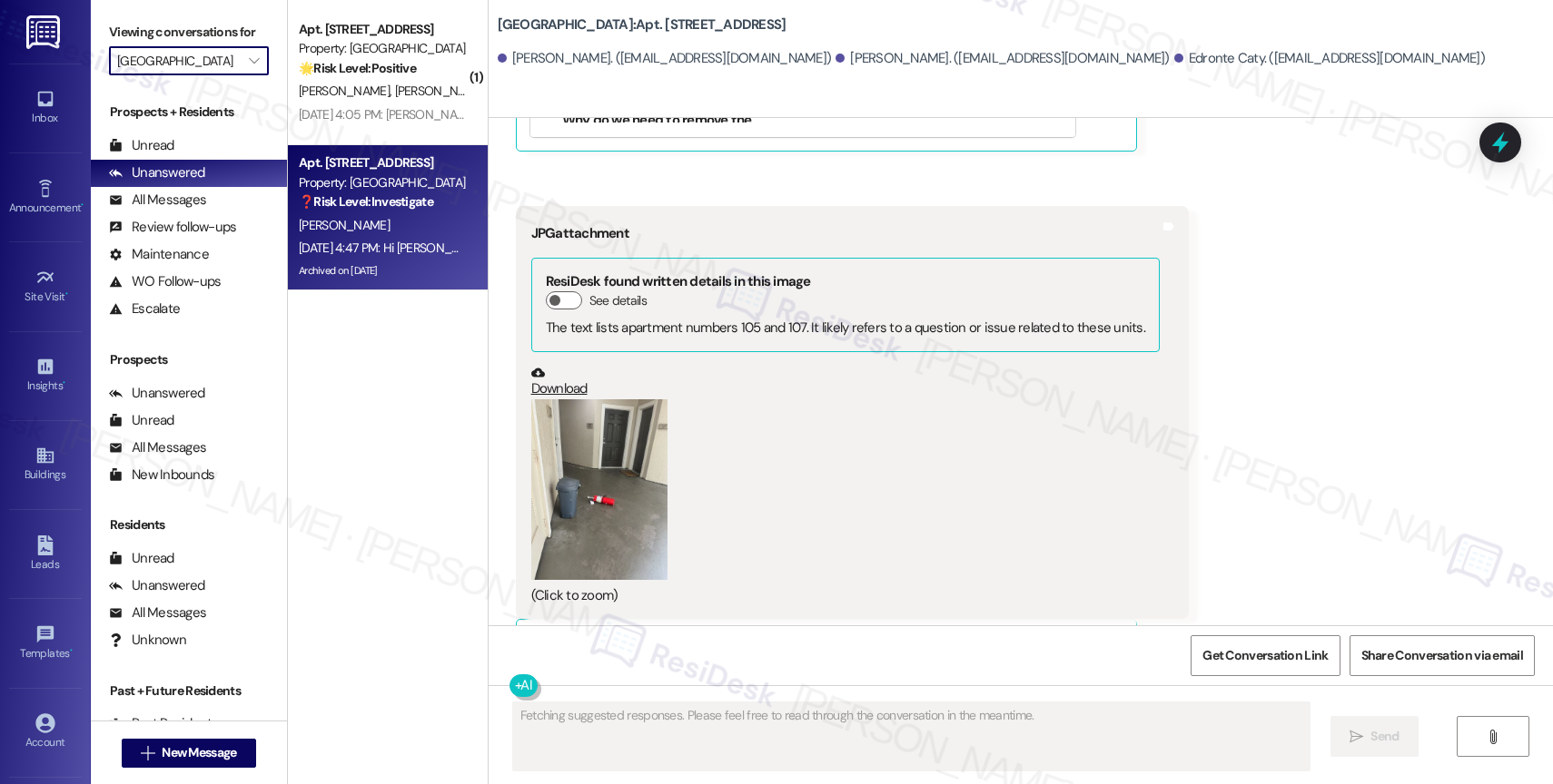
scroll to position [56285, 0]
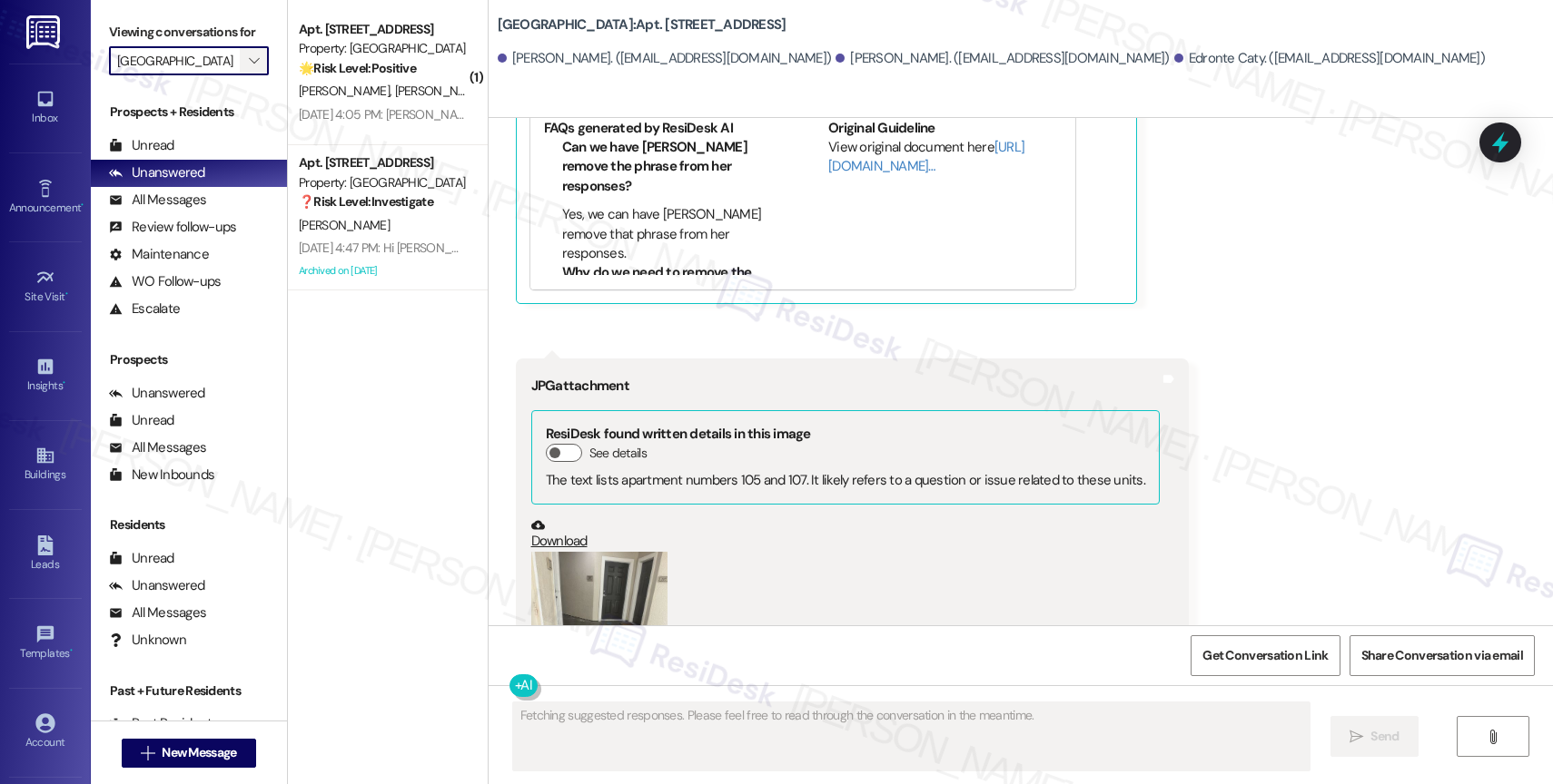
click at [245, 75] on span "" at bounding box center [254, 61] width 17 height 29
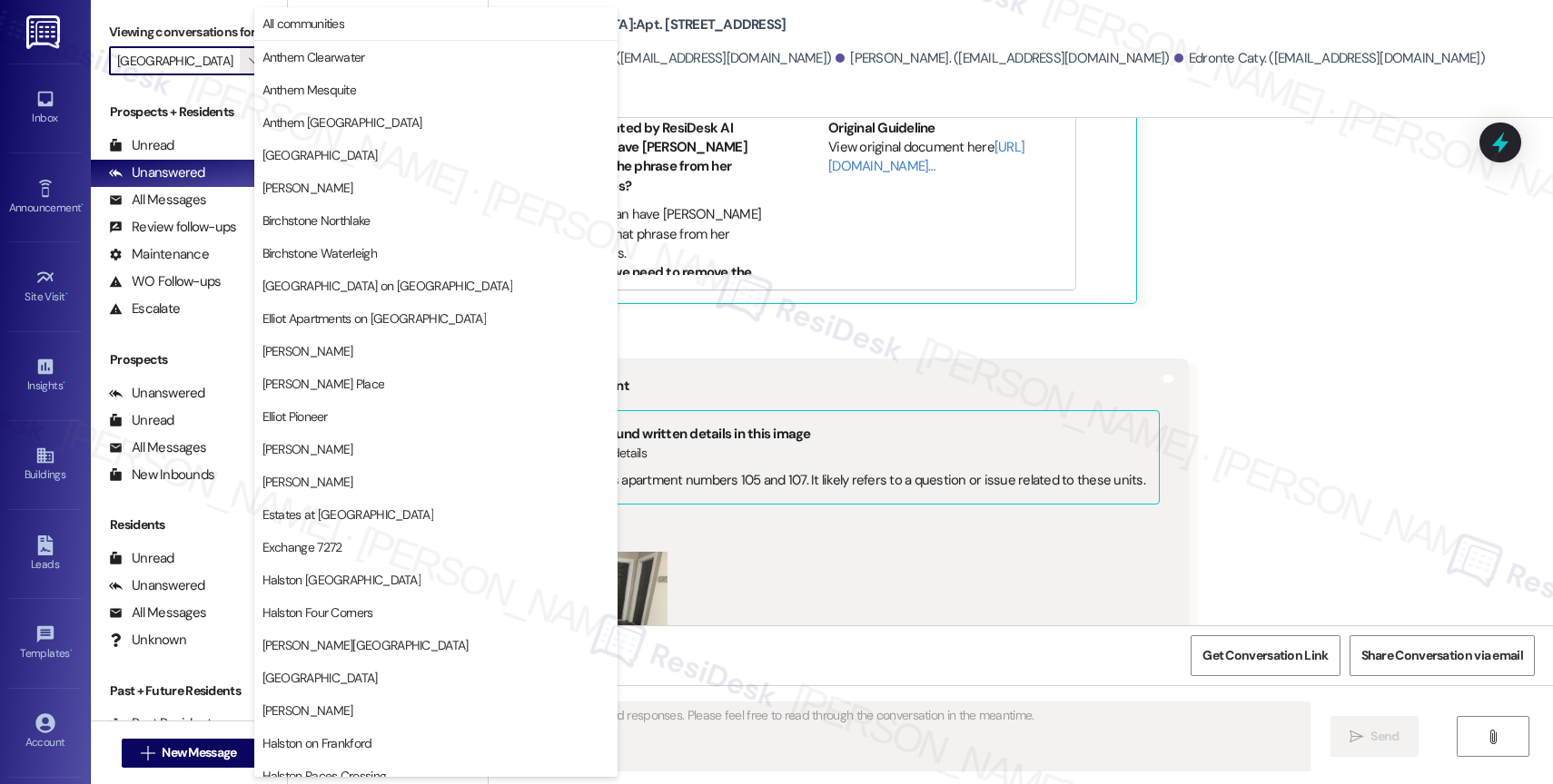
scroll to position [539, 0]
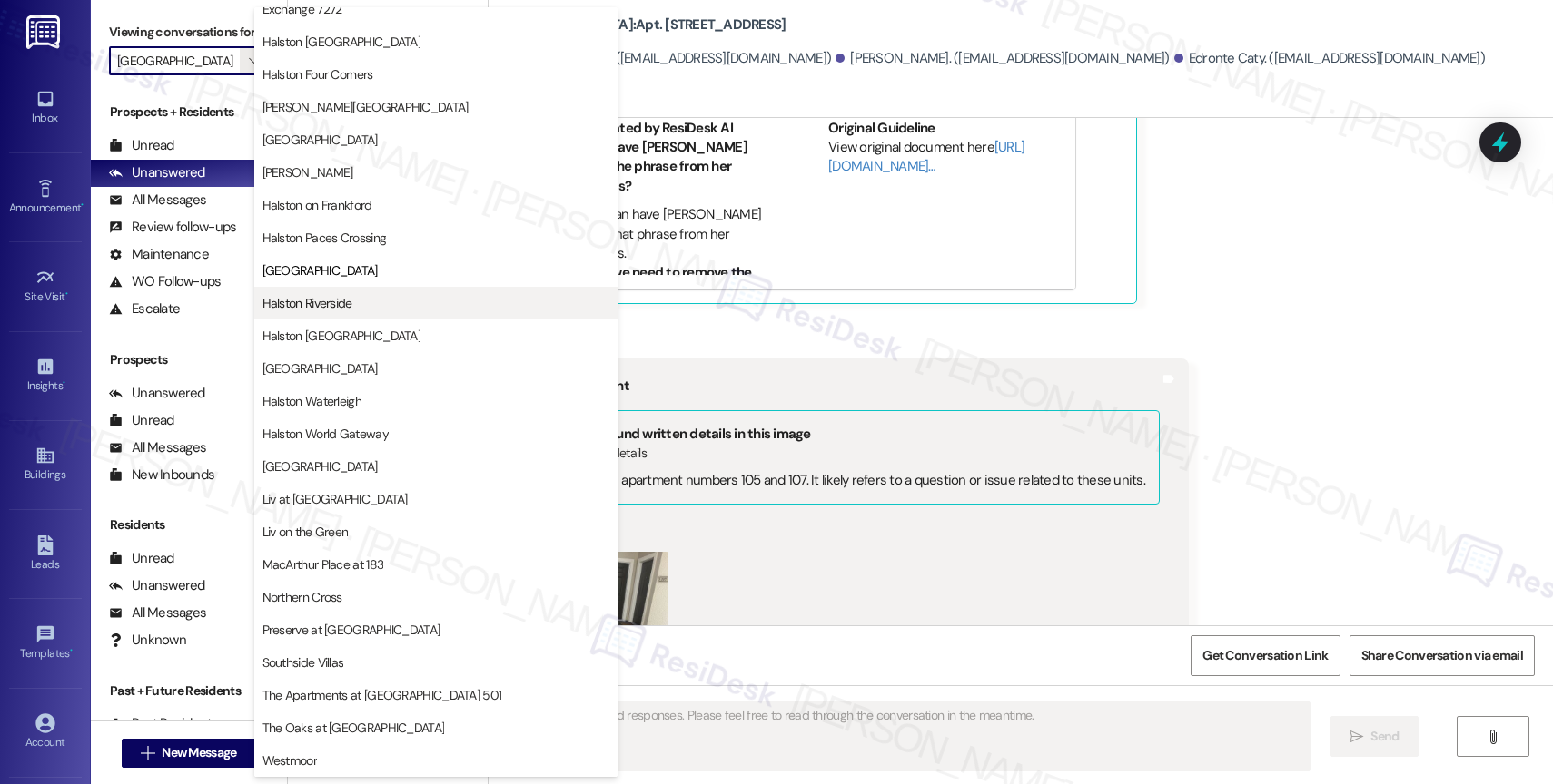
click at [372, 300] on span "Halston Riverside" at bounding box center [436, 303] width 347 height 18
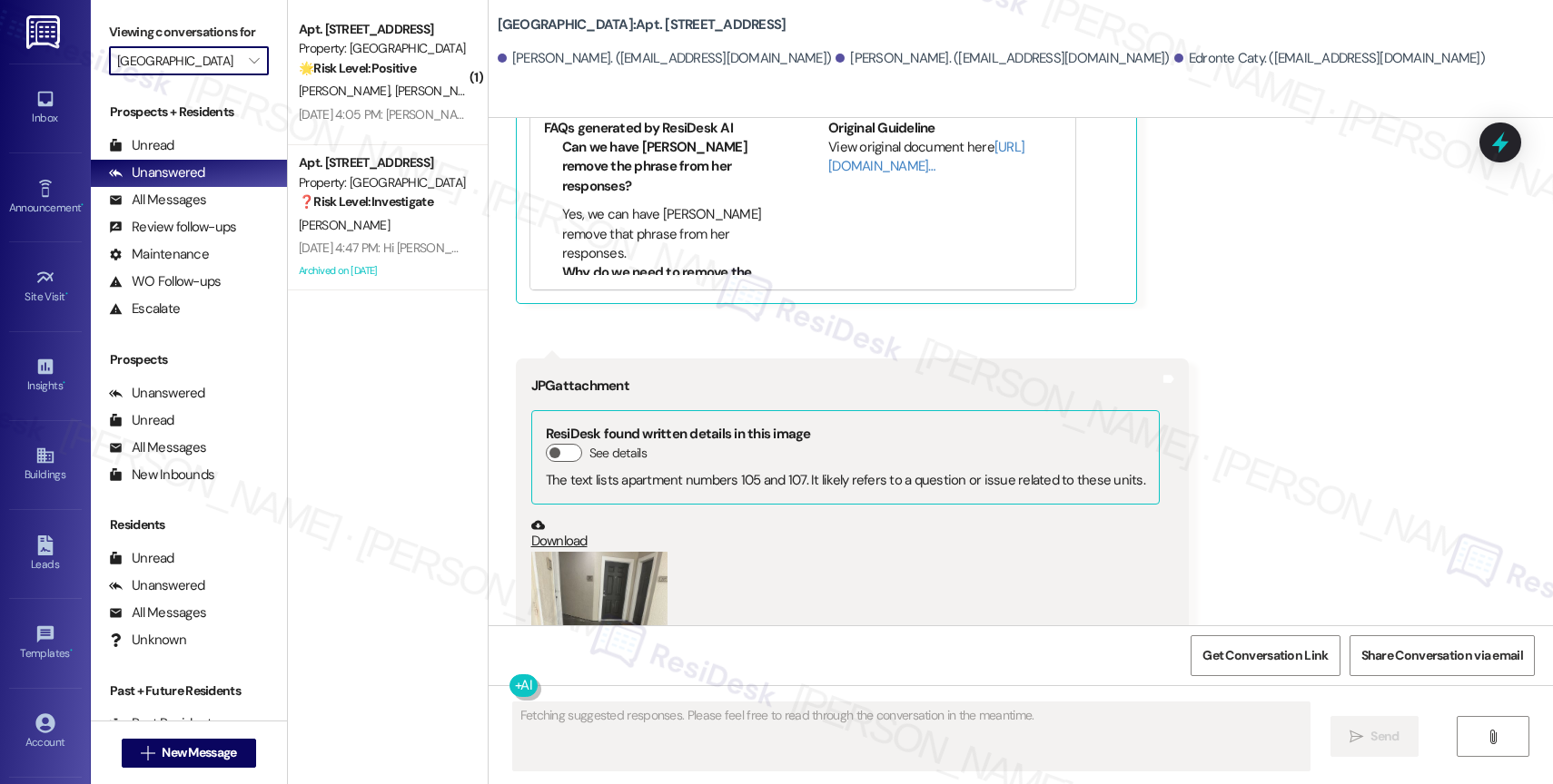
type input "Halston Riverside"
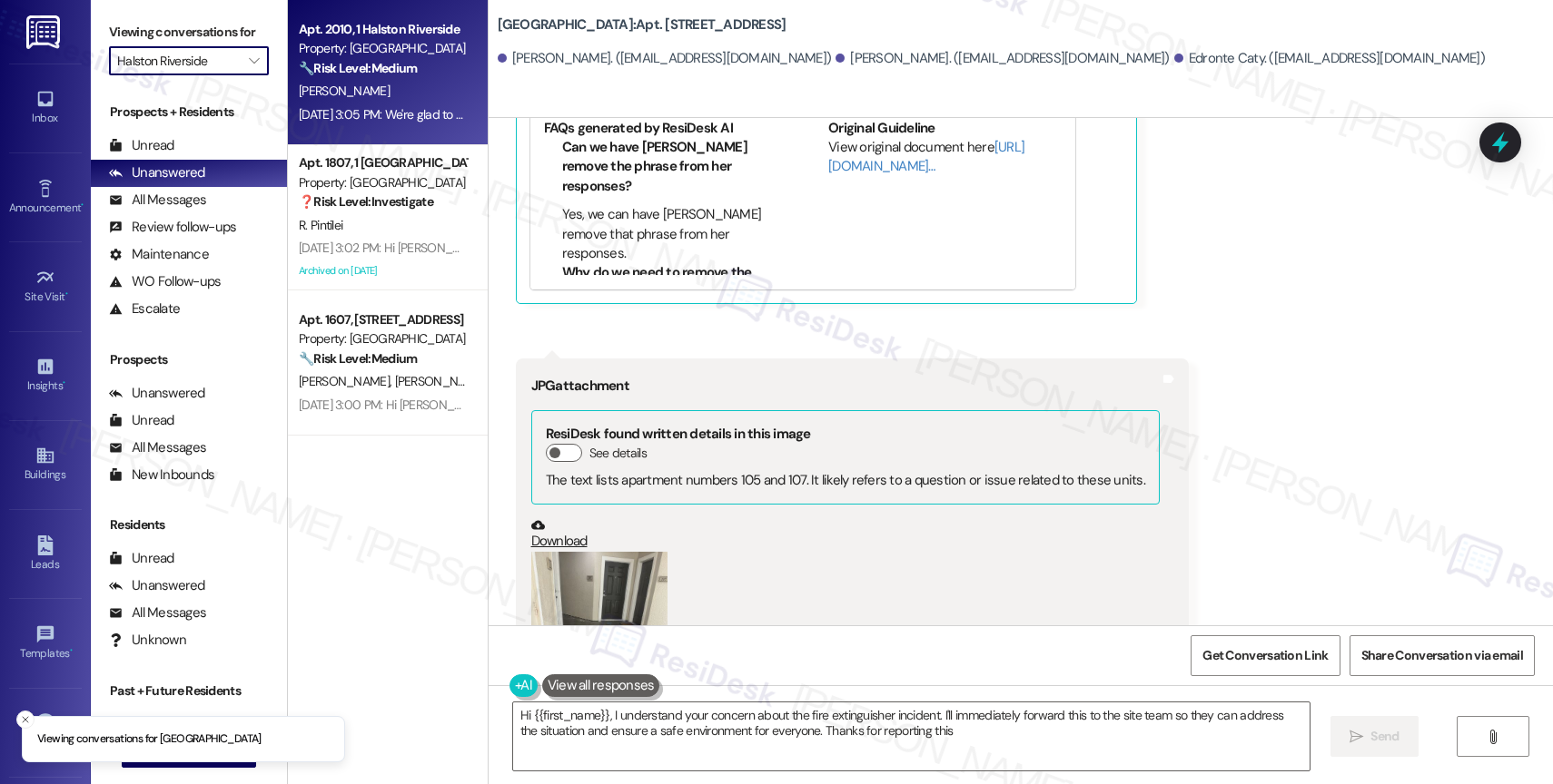
type textarea "Hi {{first_name}}, I understand your concern about the fire extinguisher incide…"
click at [373, 65] on strong "🔧 Risk Level: Medium" at bounding box center [358, 68] width 118 height 16
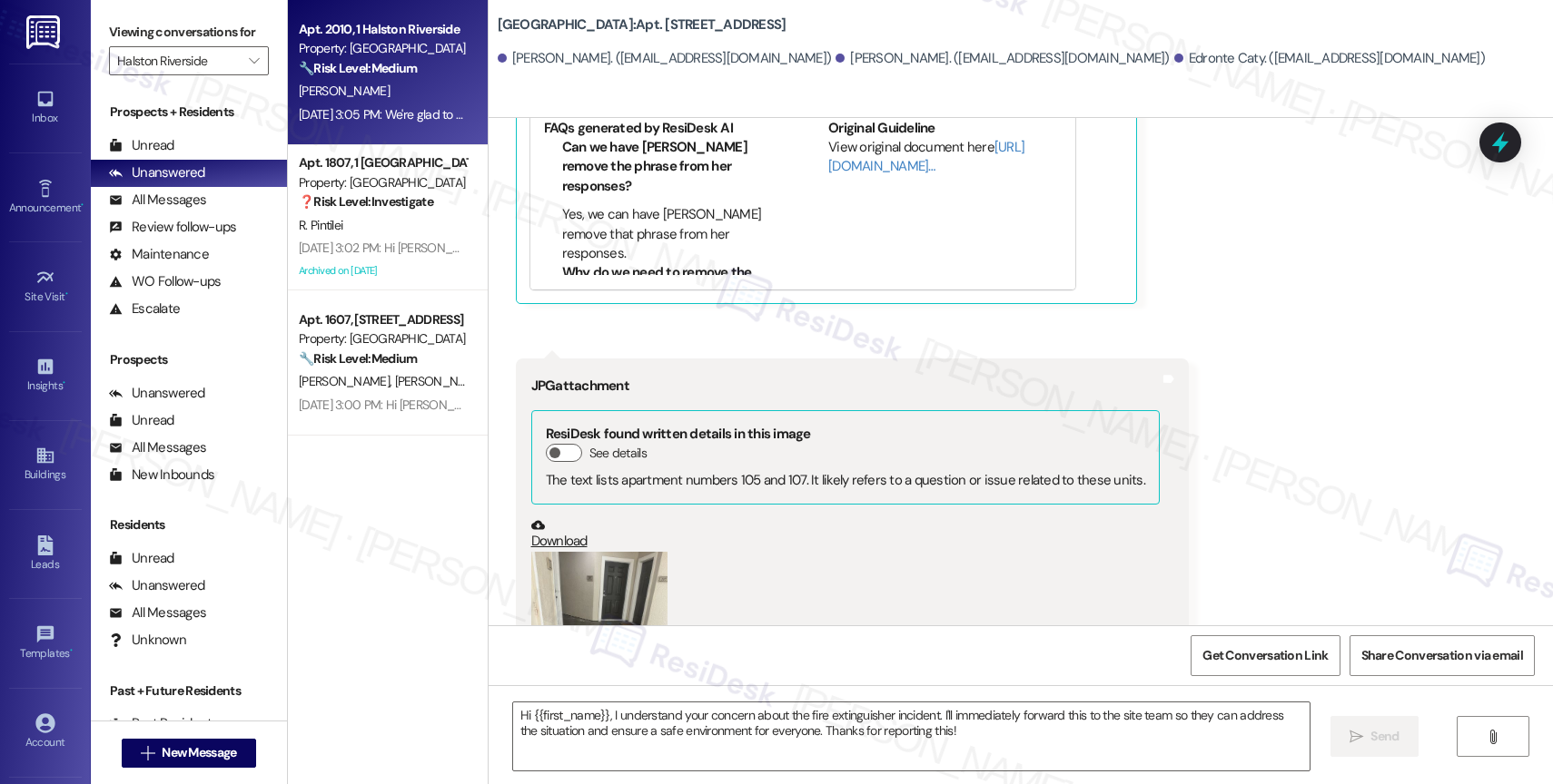
type textarea "Fetching suggested responses. Please feel free to read through the conversation…"
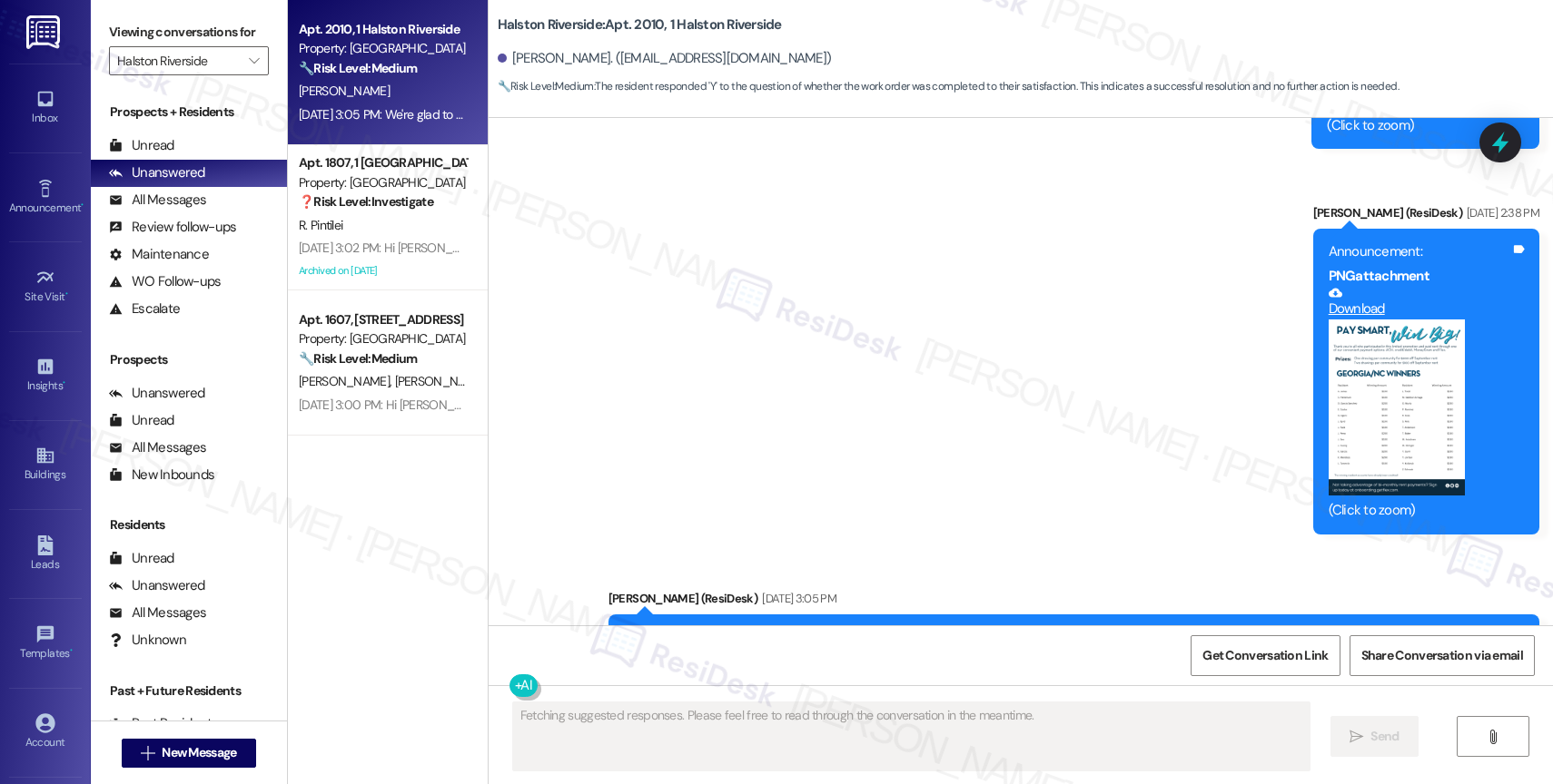
scroll to position [11192, 0]
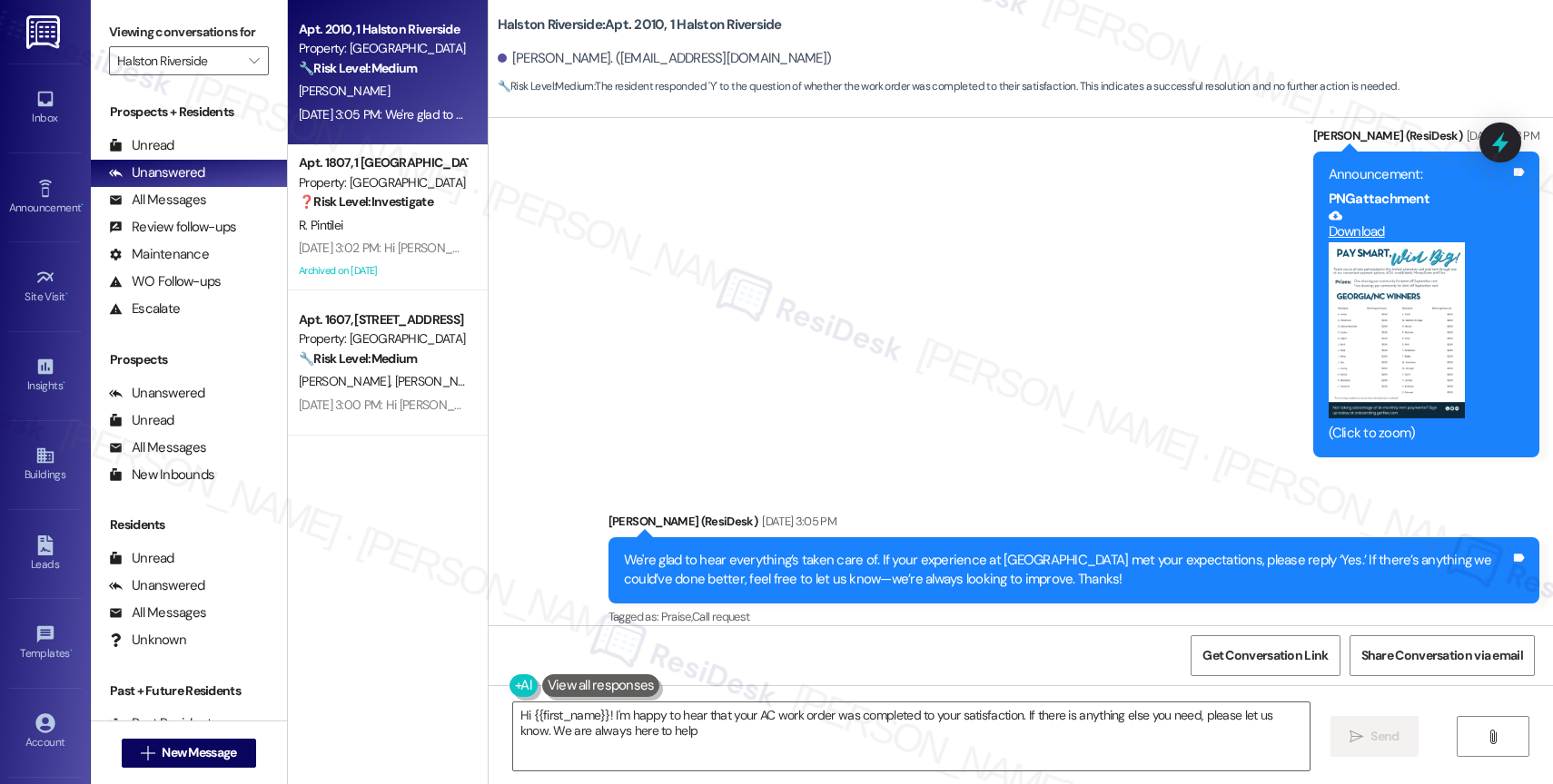
type textarea "Hi {{first_name}}! I'm happy to hear that your AC work order was completed to y…"
click at [935, 349] on div "Announcement, sent via SMS Sarah (ResiDesk) Aug 29, 2025 at 10:30 AM Congratula…" at bounding box center [1020, 85] width 1064 height 1116
click at [815, 328] on div "Announcement, sent via SMS Sarah (ResiDesk) Aug 29, 2025 at 10:30 AM Congratula…" at bounding box center [1020, 85] width 1064 height 1116
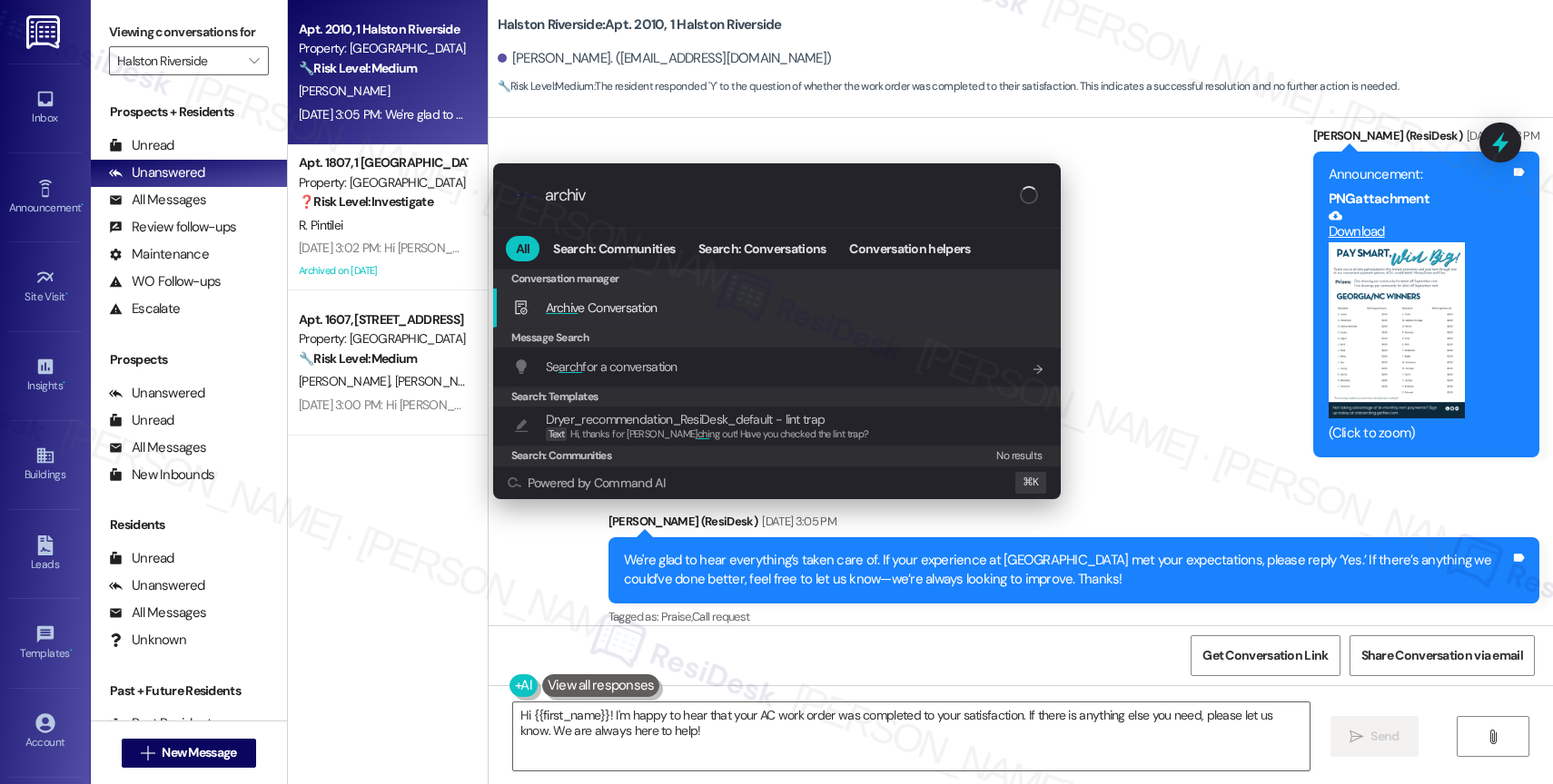
type input "archive"
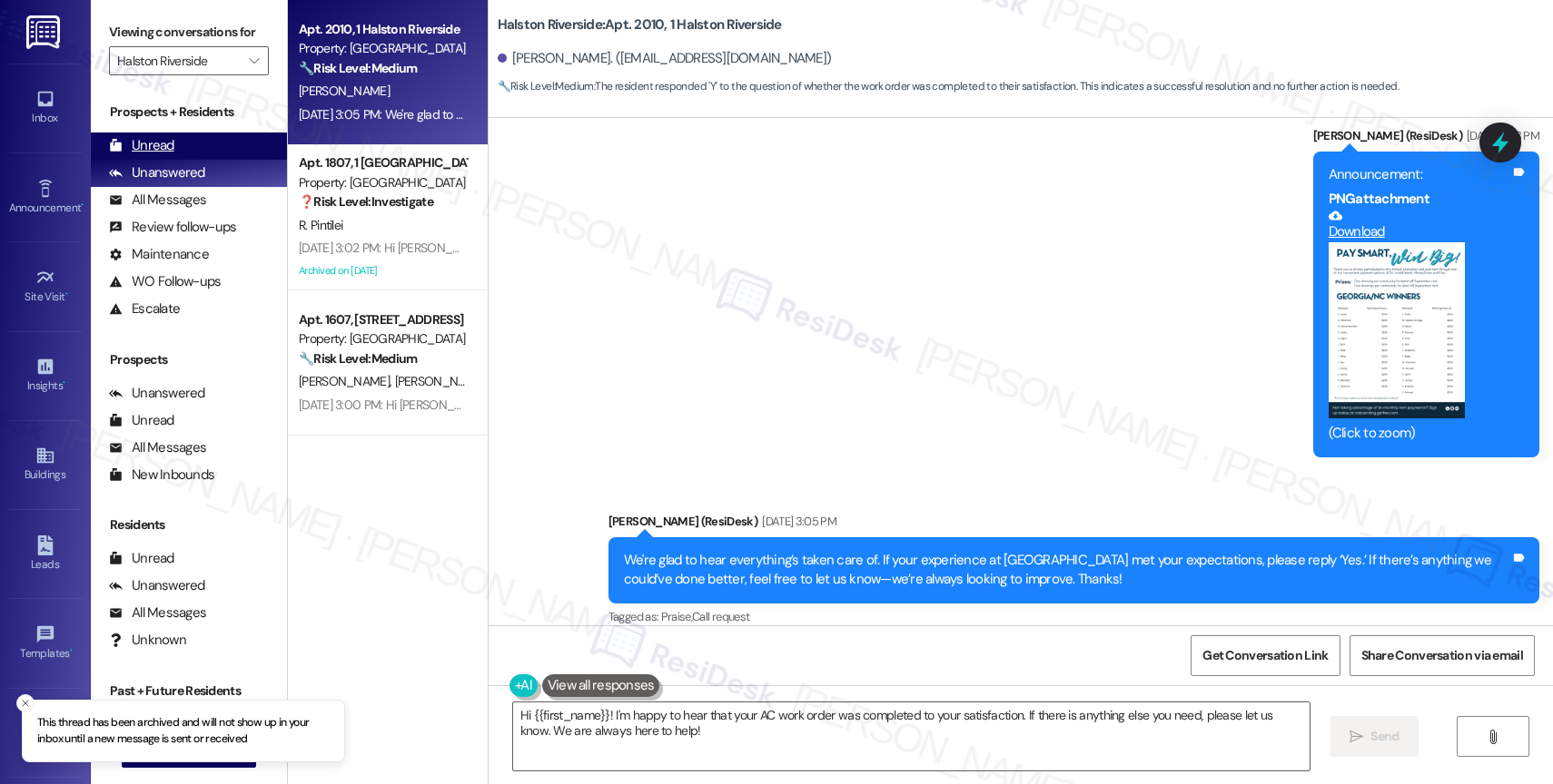
click at [175, 155] on div "Unread (0)" at bounding box center [189, 146] width 196 height 27
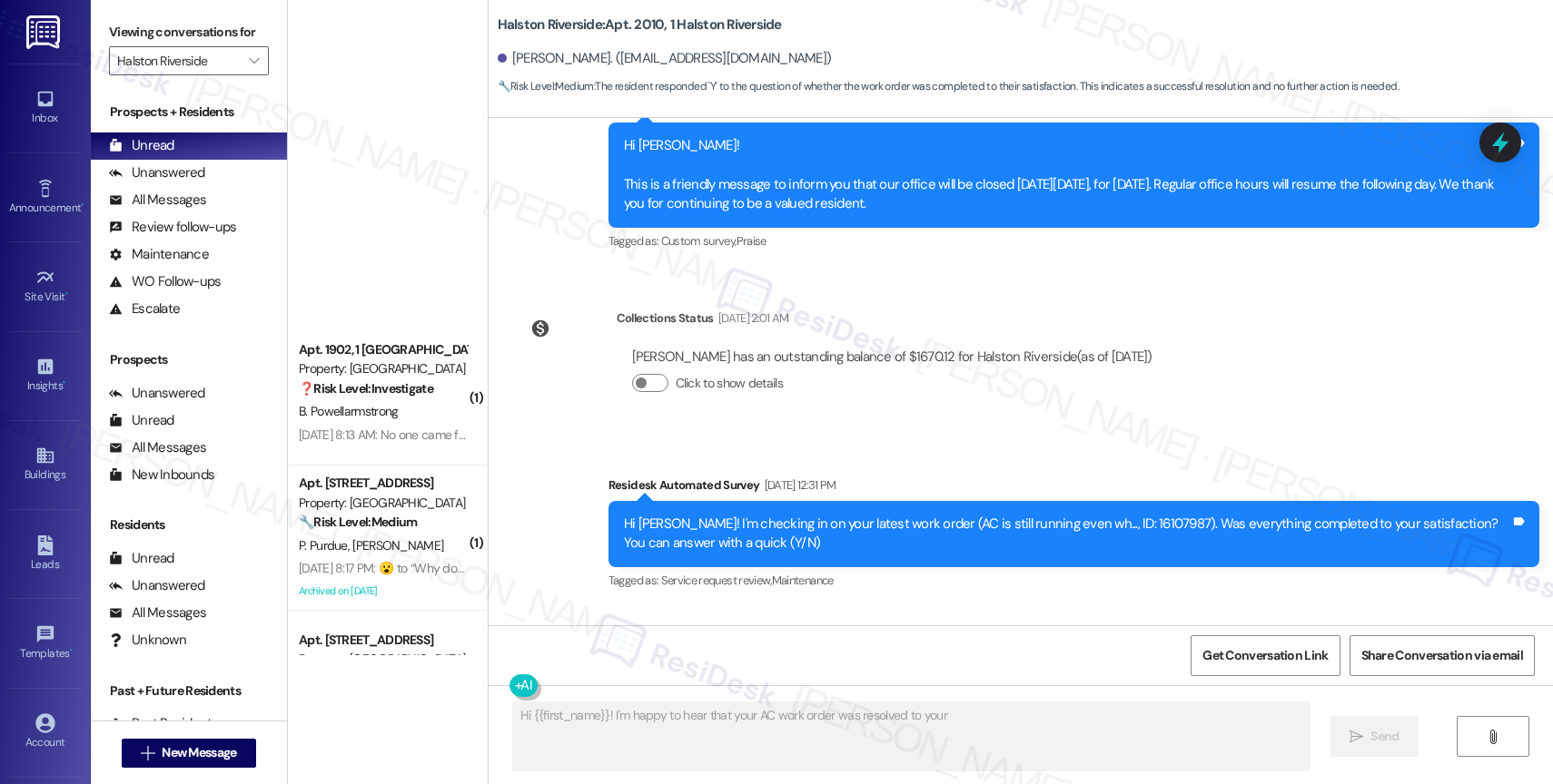
scroll to position [0, 0]
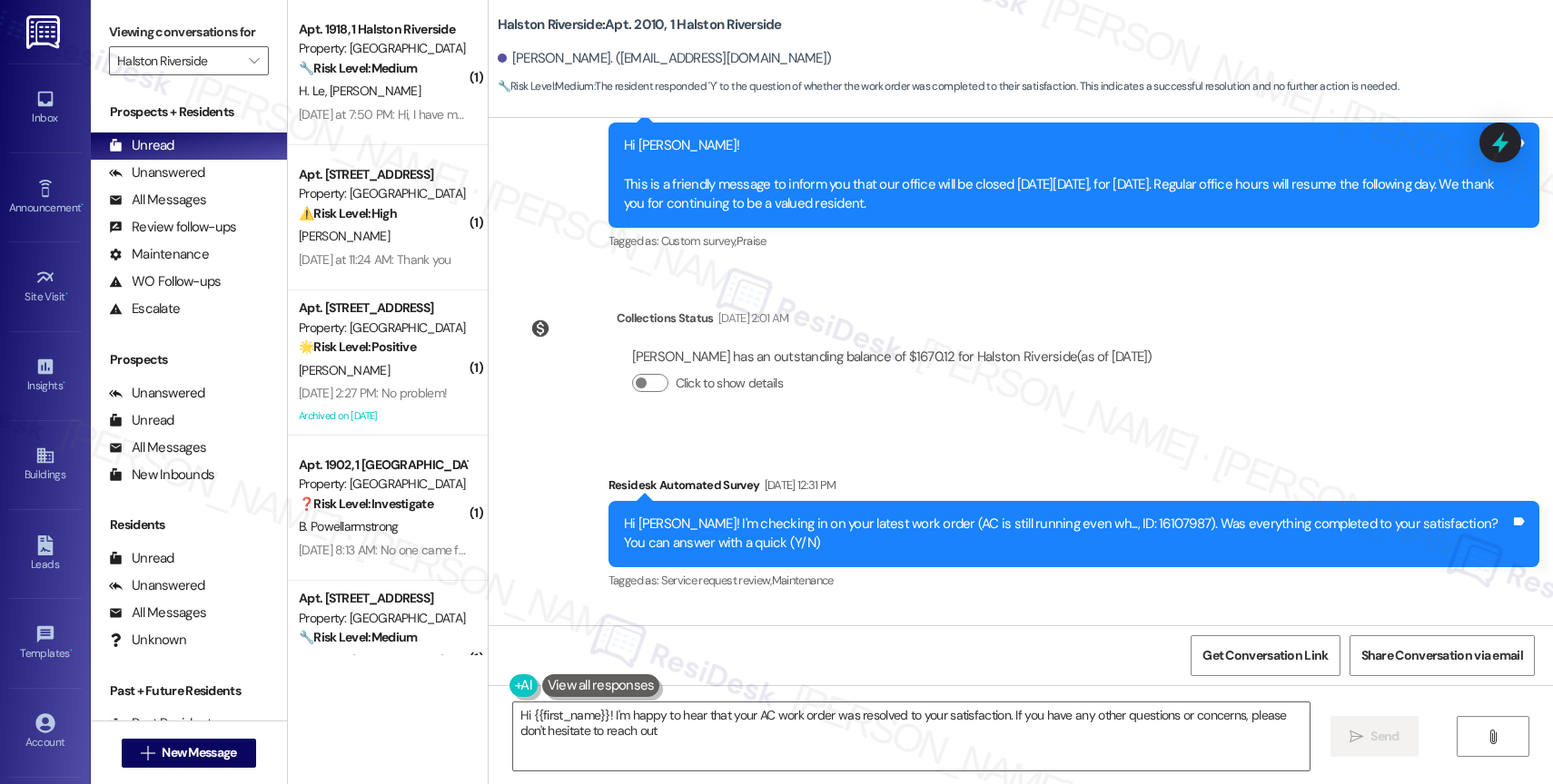
type textarea "Hi {{first_name}}! I'm happy to hear that your AC work order was resolved to yo…"
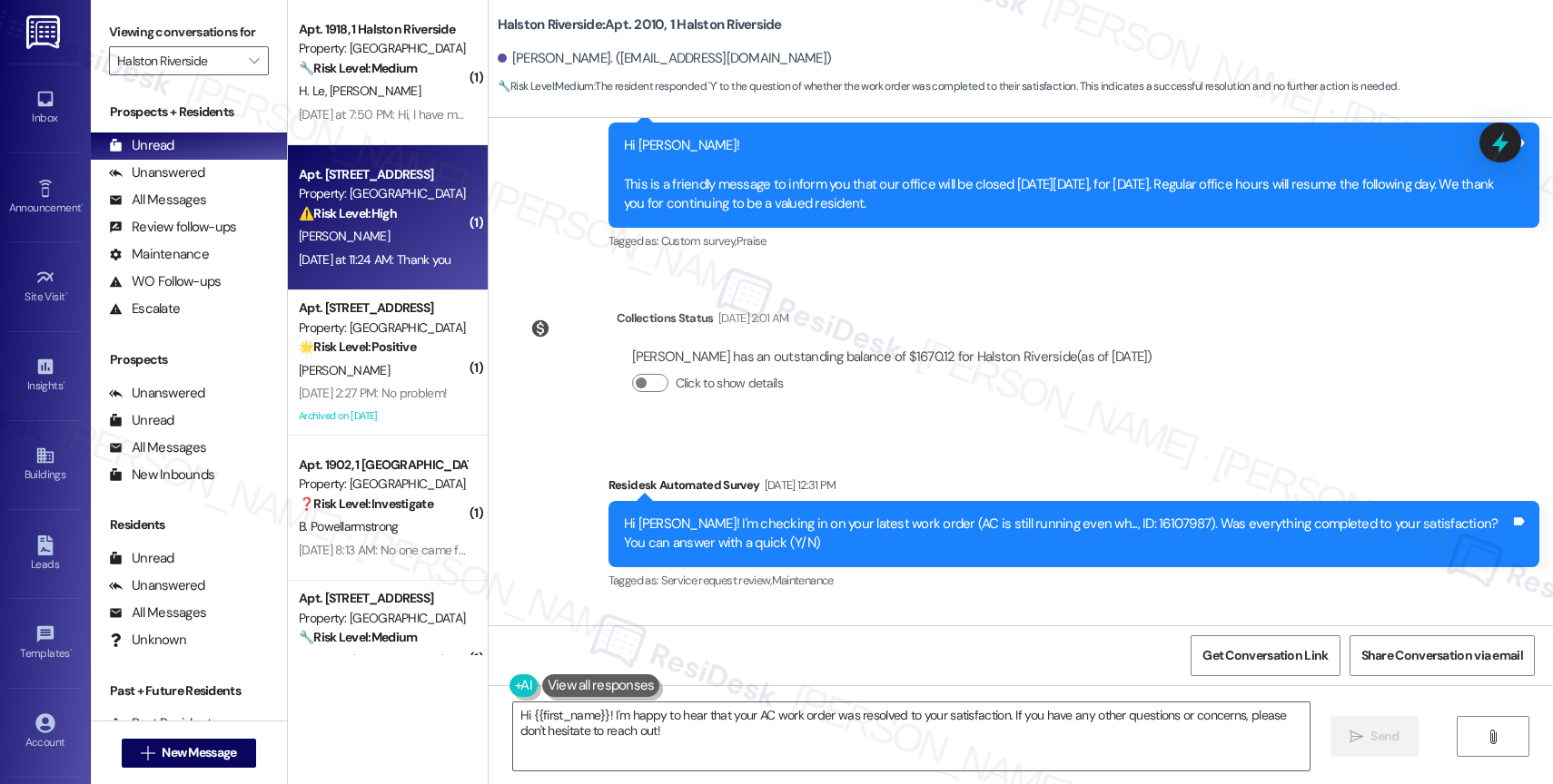
click at [366, 236] on div "T. Slaton" at bounding box center [383, 236] width 172 height 23
type textarea "Fetching suggested responses. Please feel free to read through the conversation…"
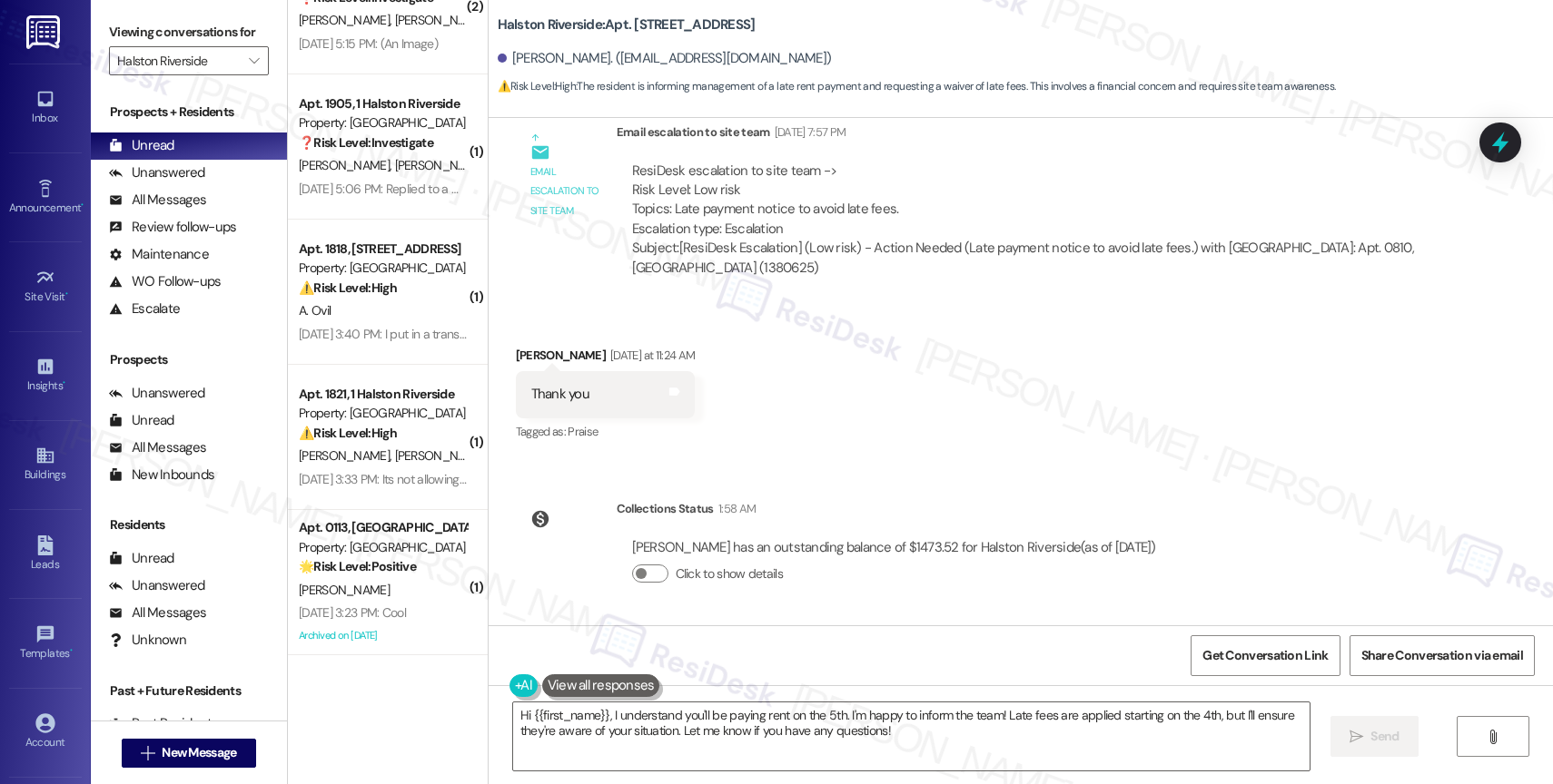
scroll to position [7294, 0]
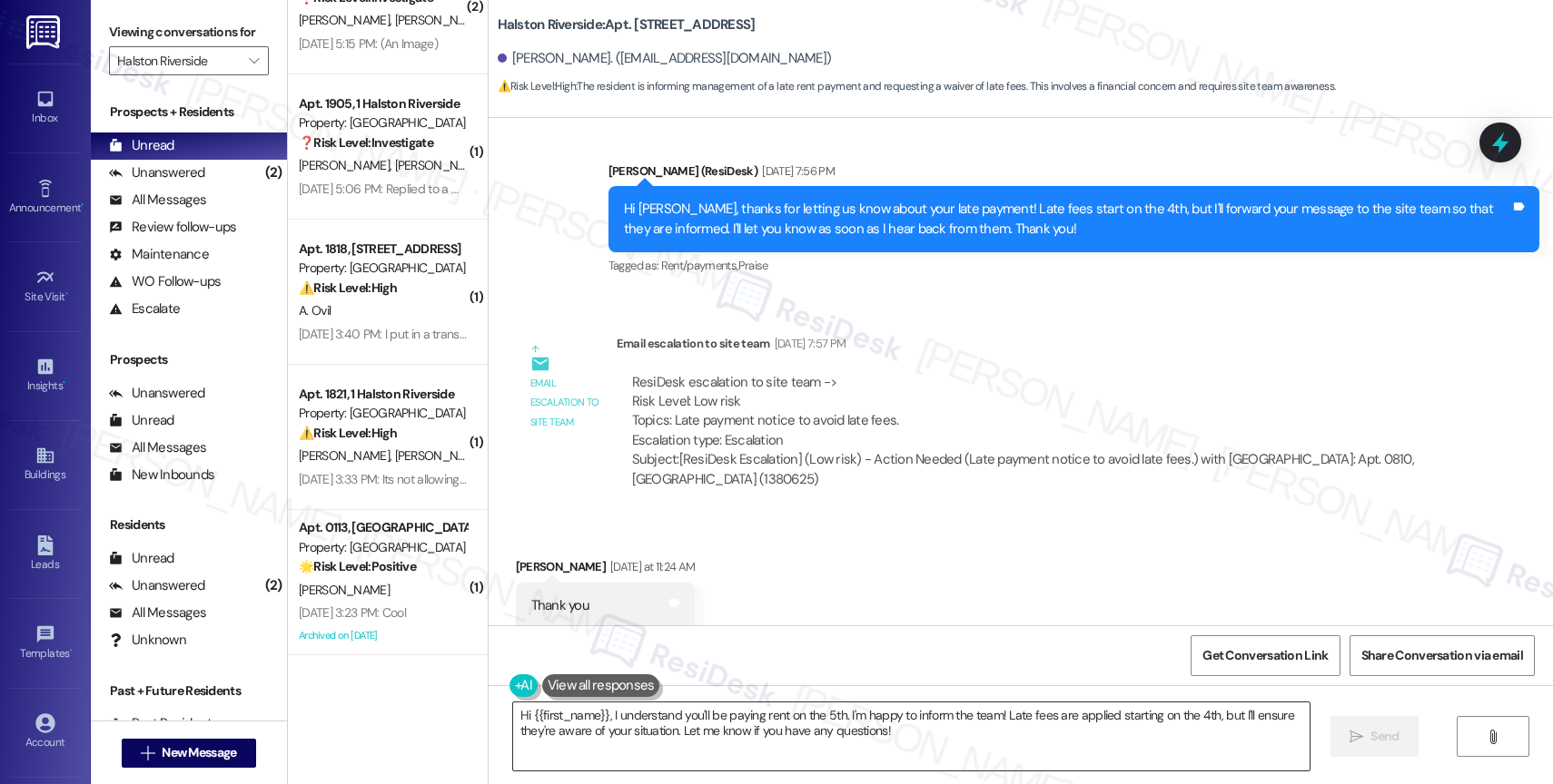
click at [652, 741] on textarea "Hi {{first_name}}, I understand you'll be paying rent on the 5th. I'm happy to …" at bounding box center [911, 737] width 796 height 68
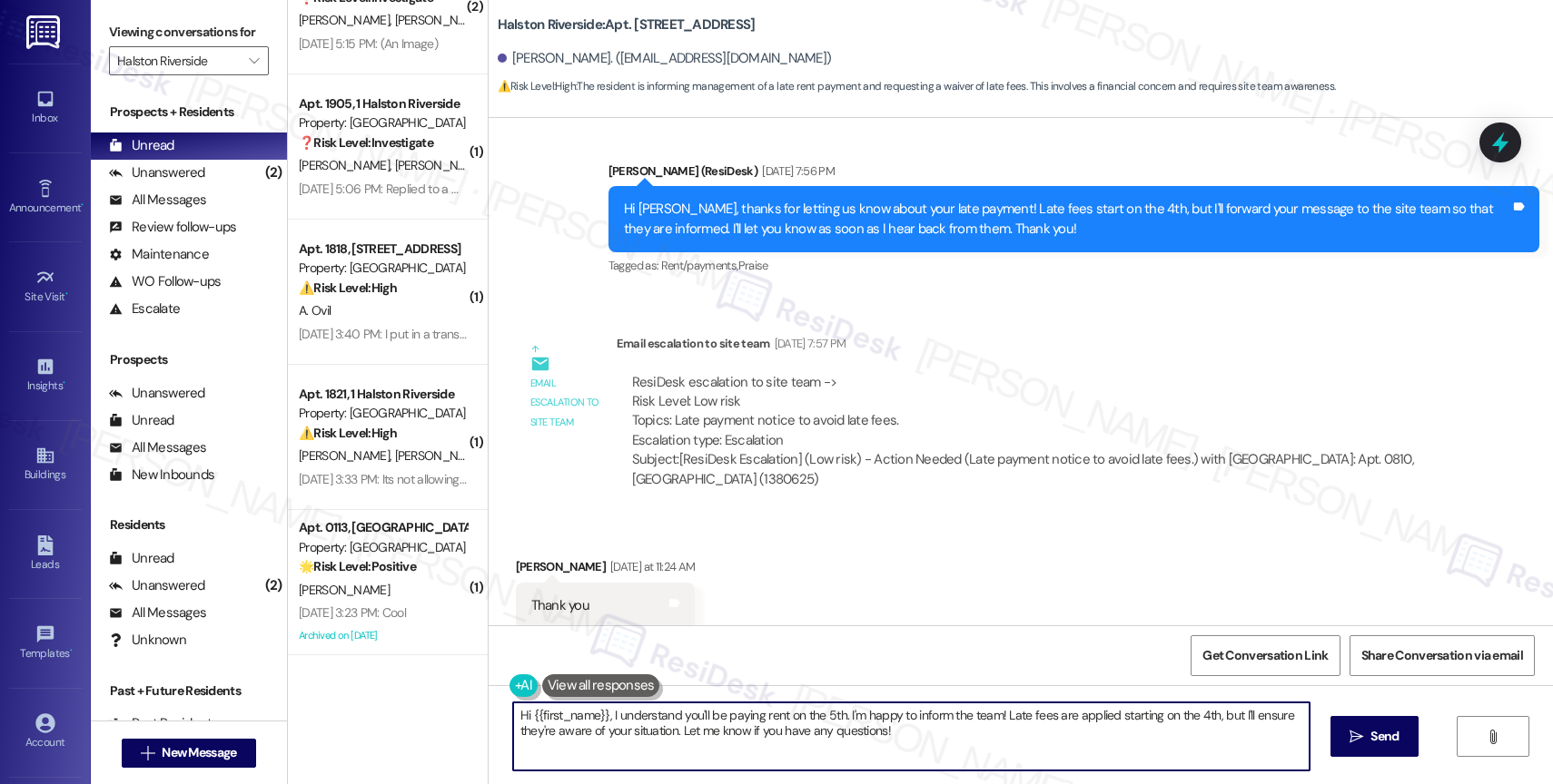
click at [652, 741] on textarea "Hi {{first_name}}, I understand you'll be paying rent on the 5th. I'm happy to …" at bounding box center [911, 737] width 796 height 68
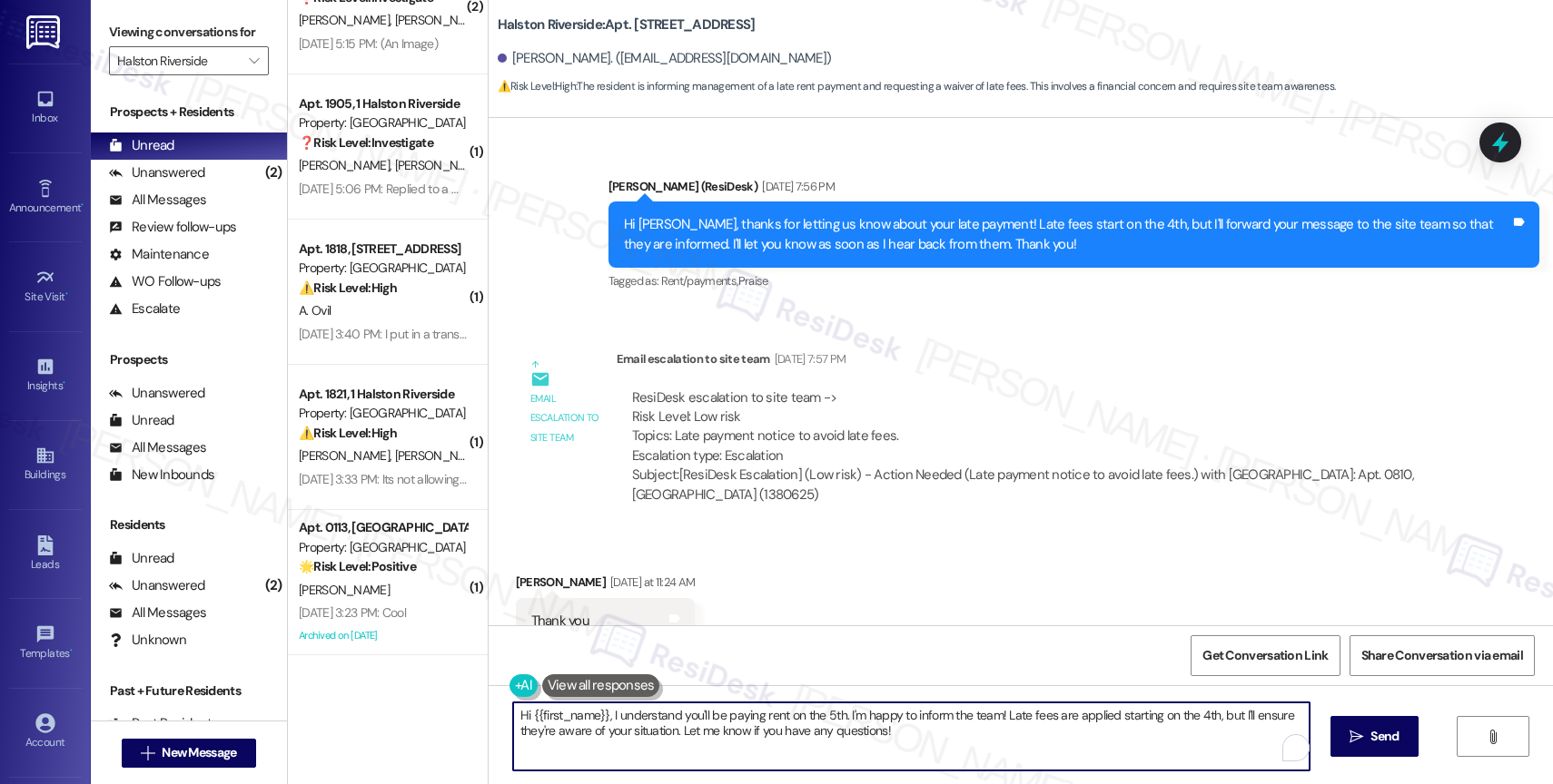
scroll to position [7254, 0]
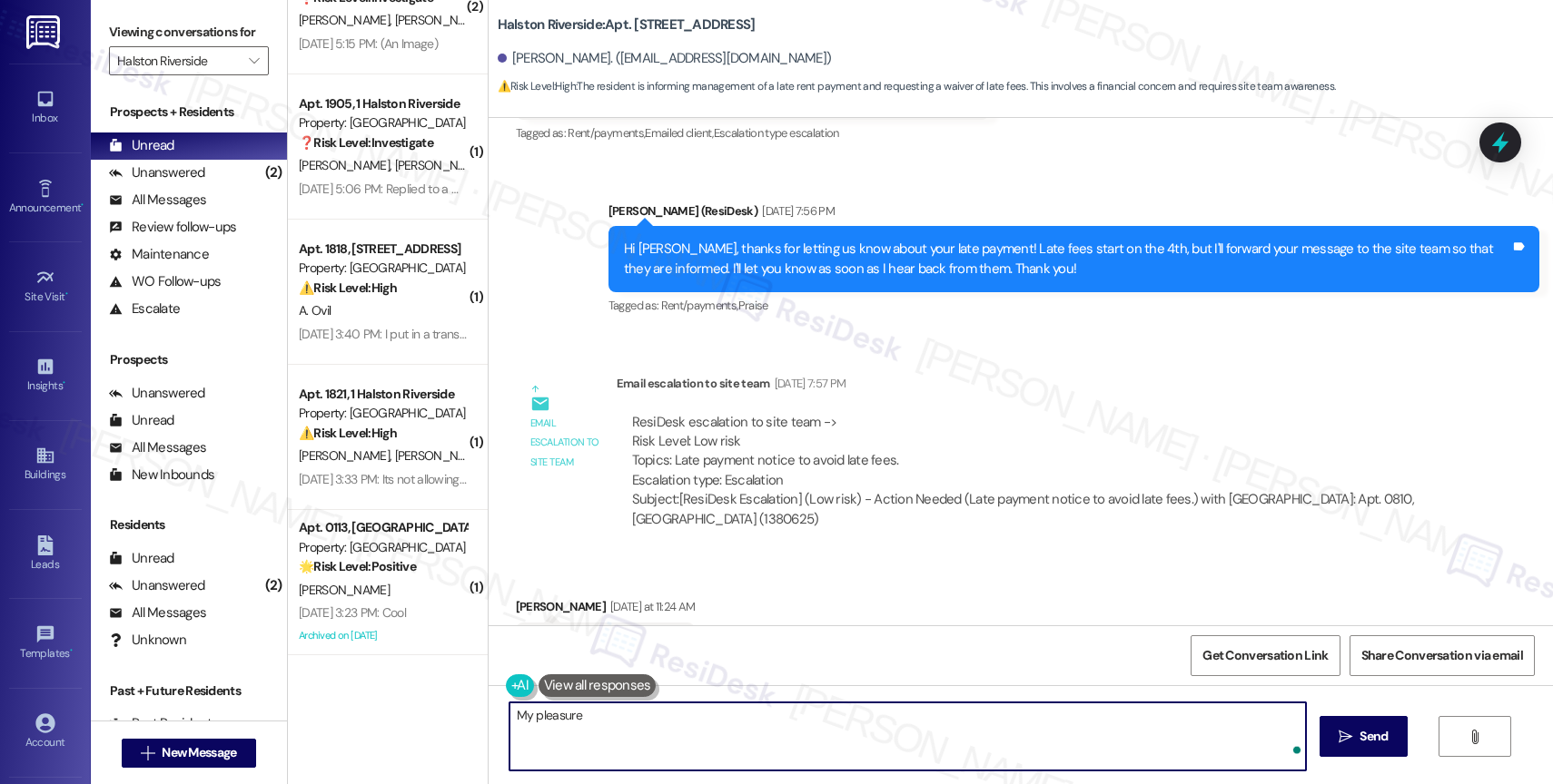
type textarea "My pleasure!"
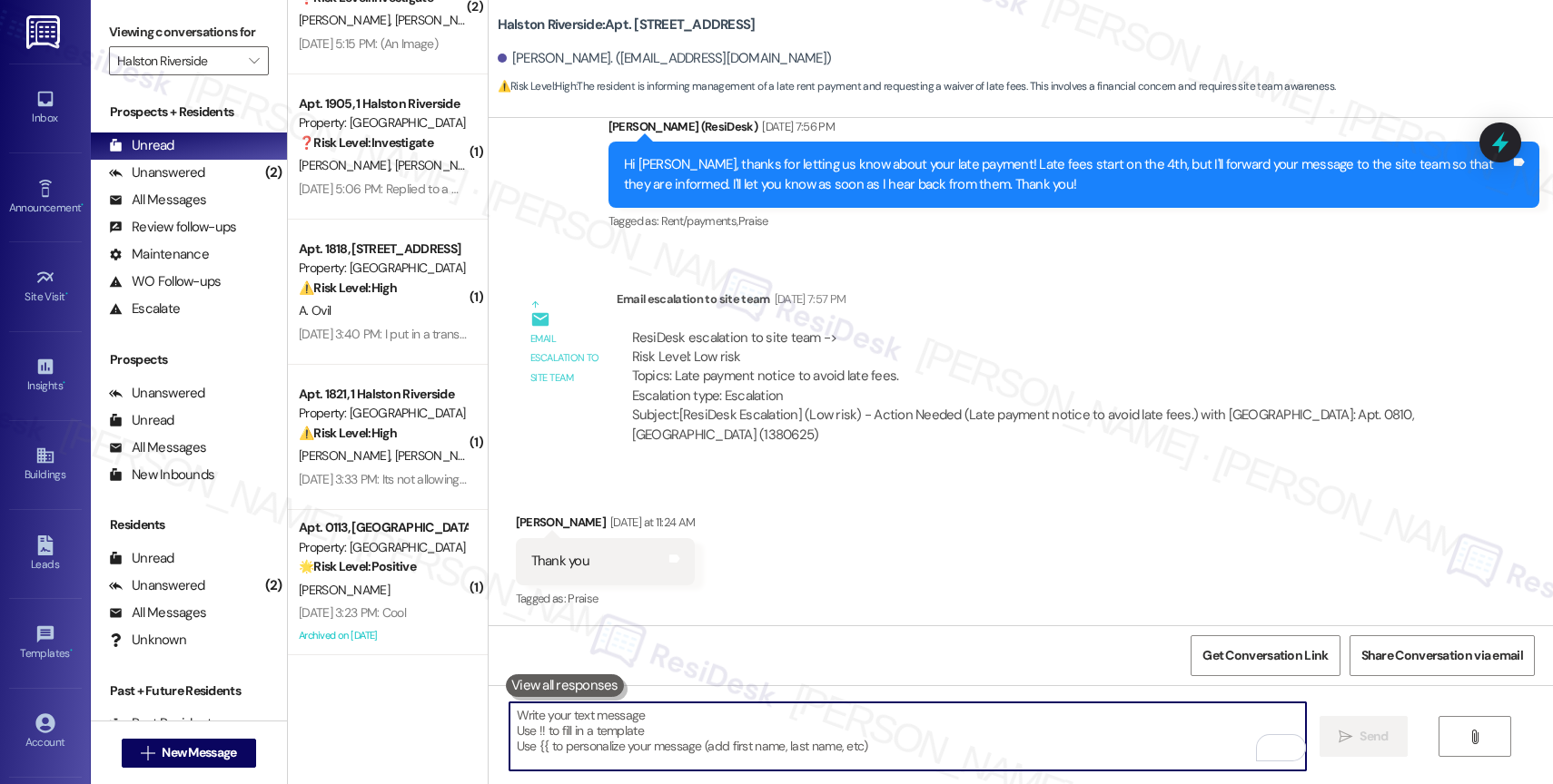
scroll to position [7633, 0]
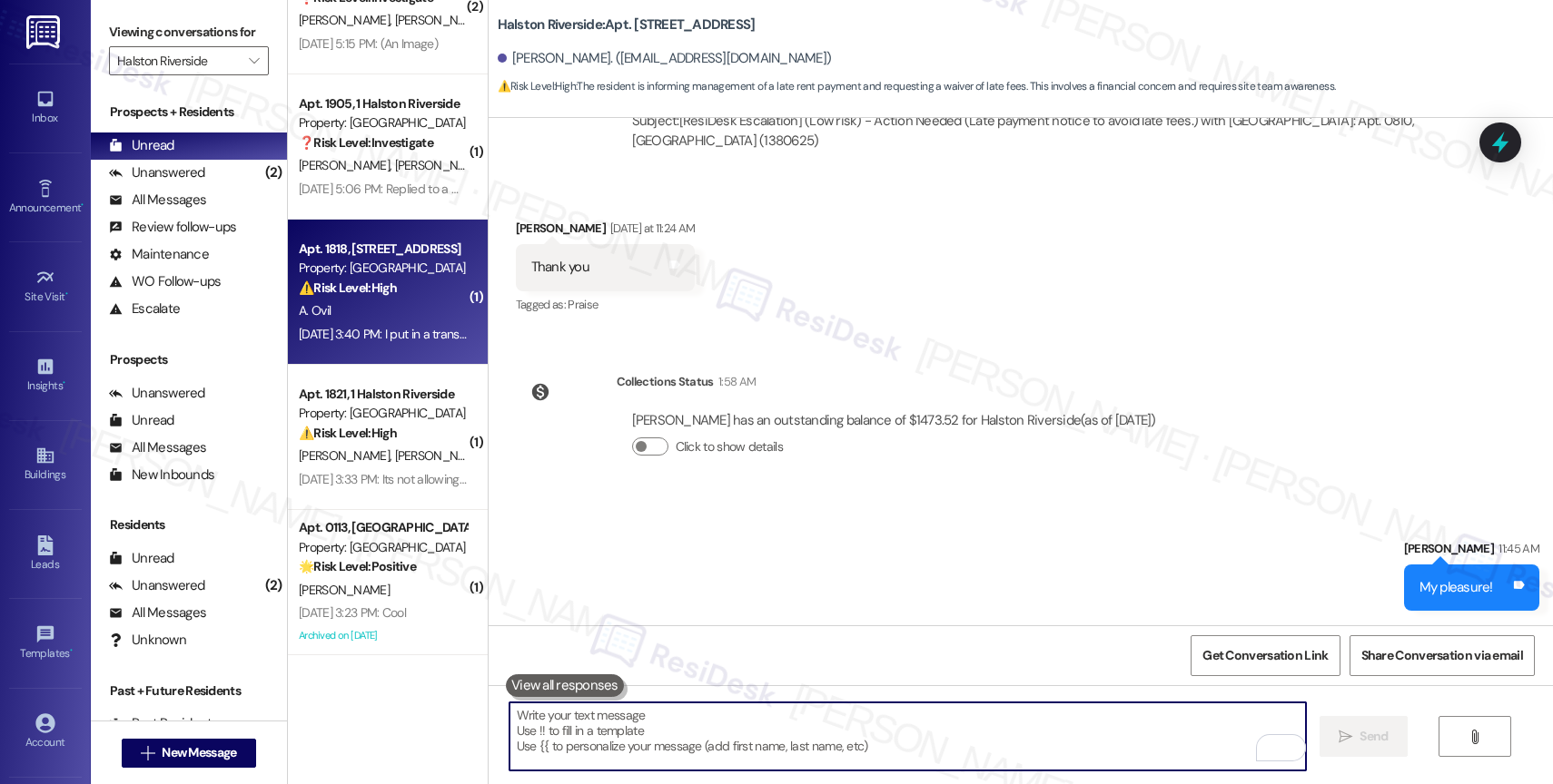
click at [408, 306] on div "A. Ovil" at bounding box center [383, 311] width 172 height 23
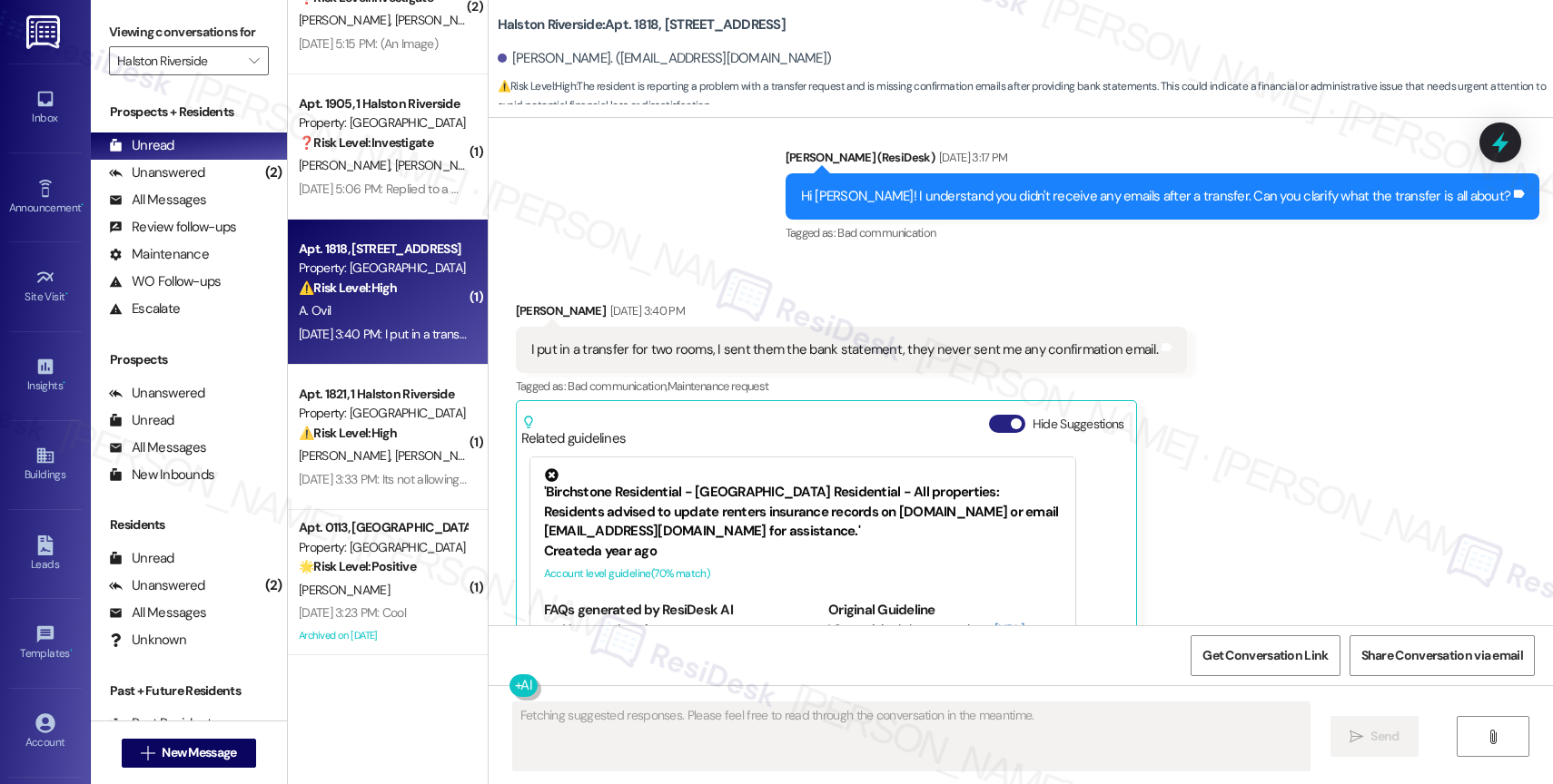
scroll to position [507, 0]
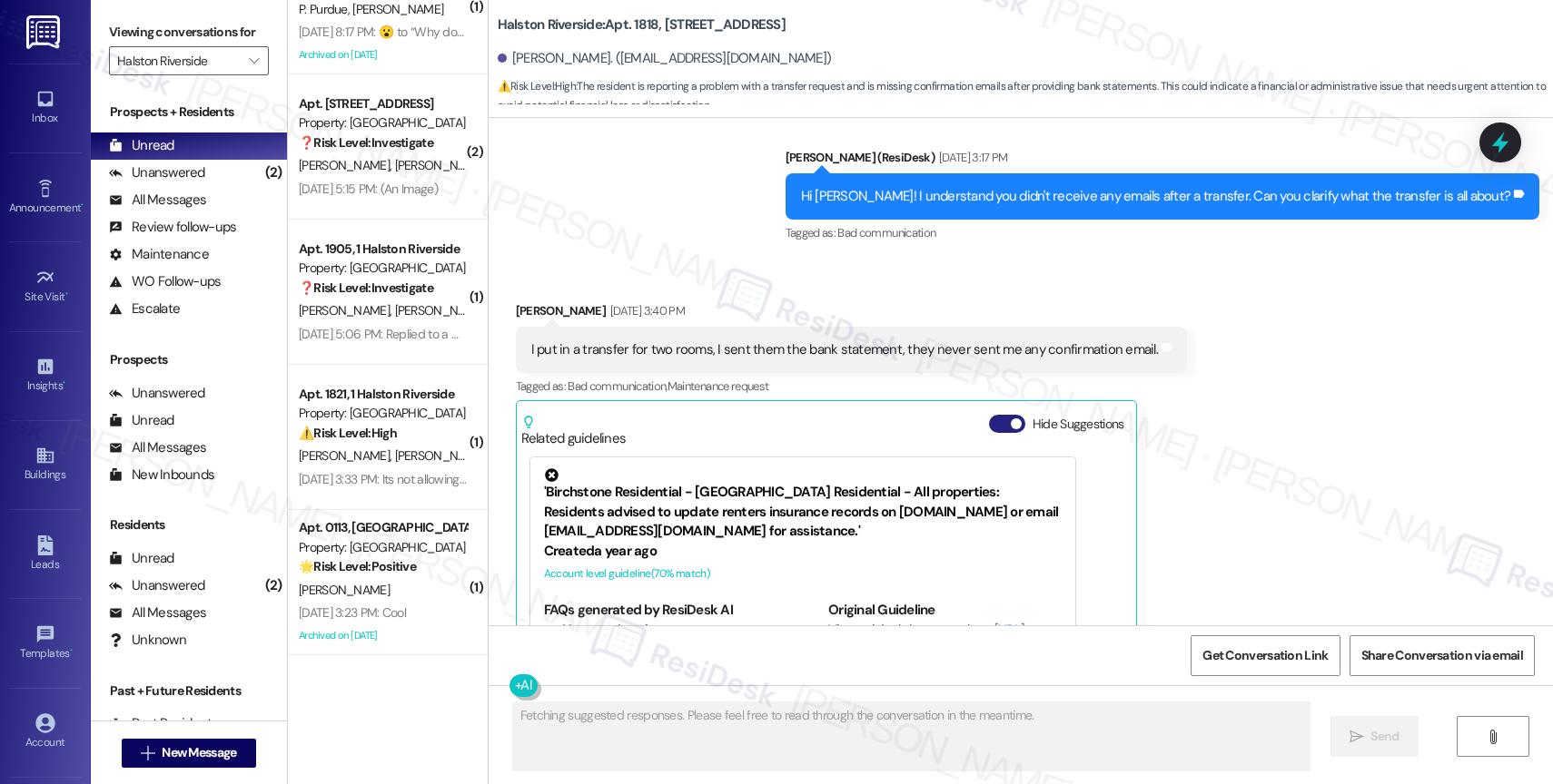
click at [991, 415] on button "Hide Suggestions" at bounding box center [1007, 424] width 36 height 18
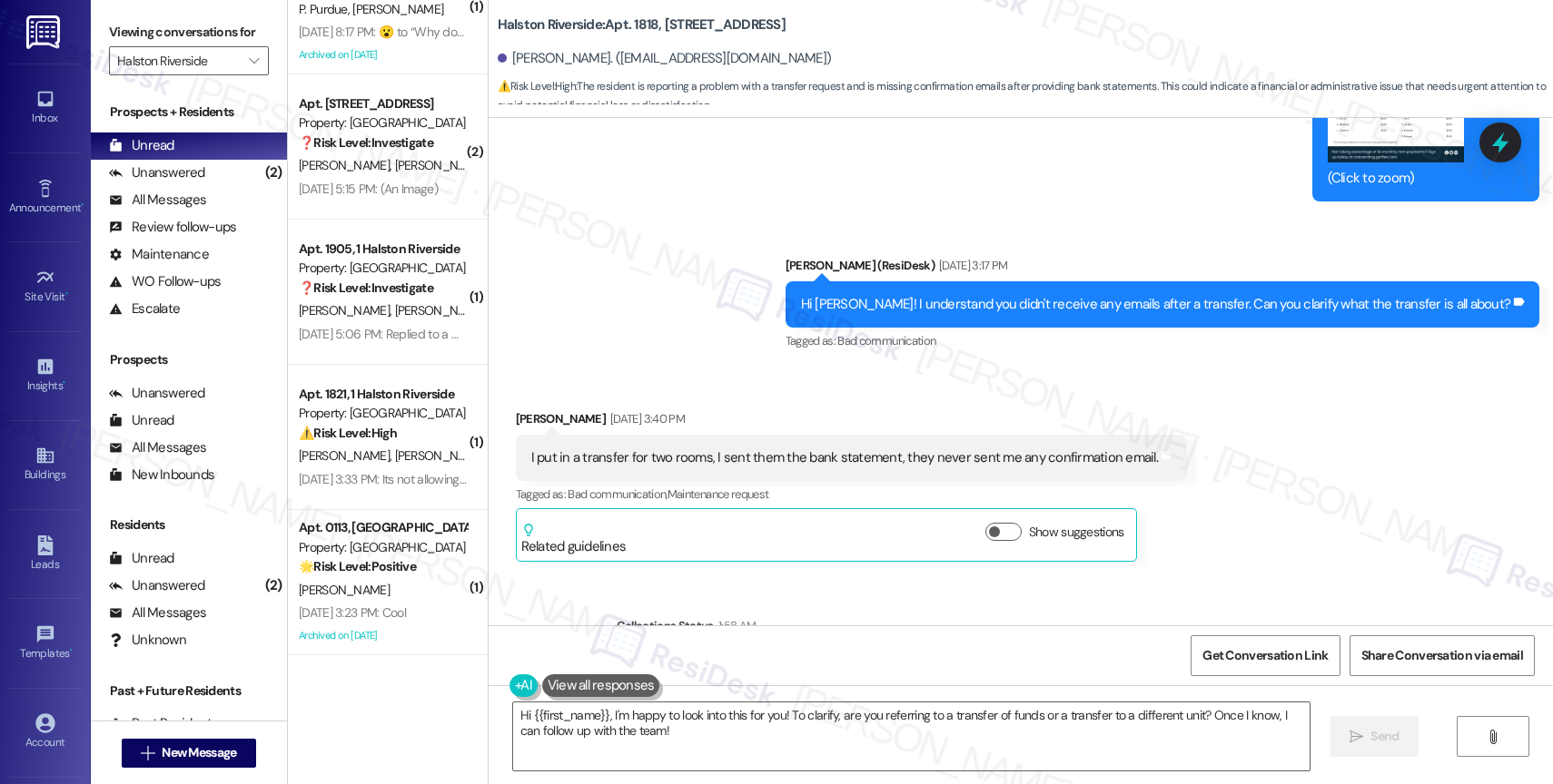
scroll to position [7303, 0]
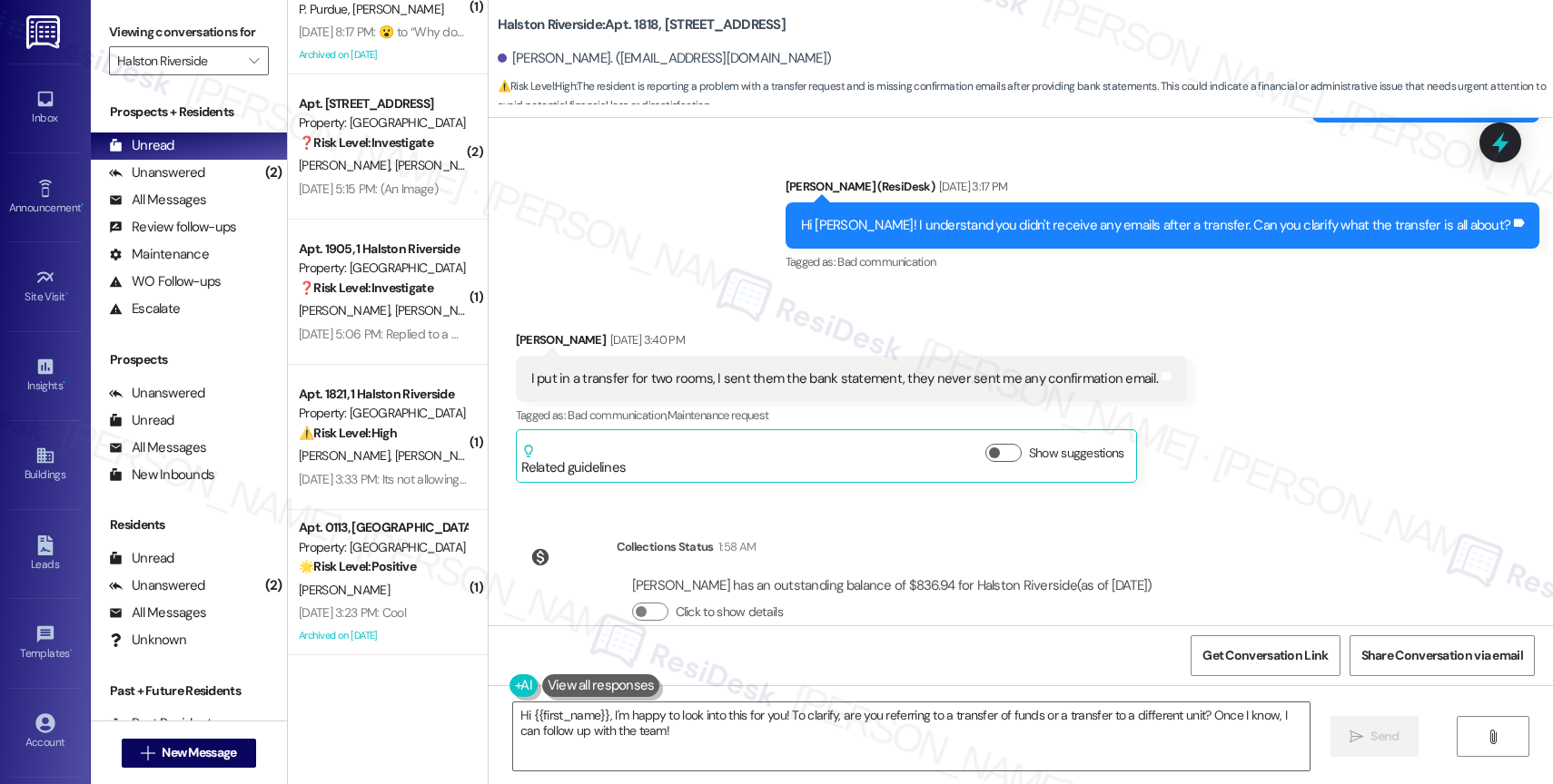
click at [773, 290] on div "Received via SMS Achille Ovil Aug 29, 2025 at 3:40 PM I put in a transfer for t…" at bounding box center [1020, 393] width 1064 height 207
click at [653, 739] on textarea "Hi {{first_name}}, I'm happy to look into this for you! To clarify, are you ref…" at bounding box center [911, 737] width 796 height 68
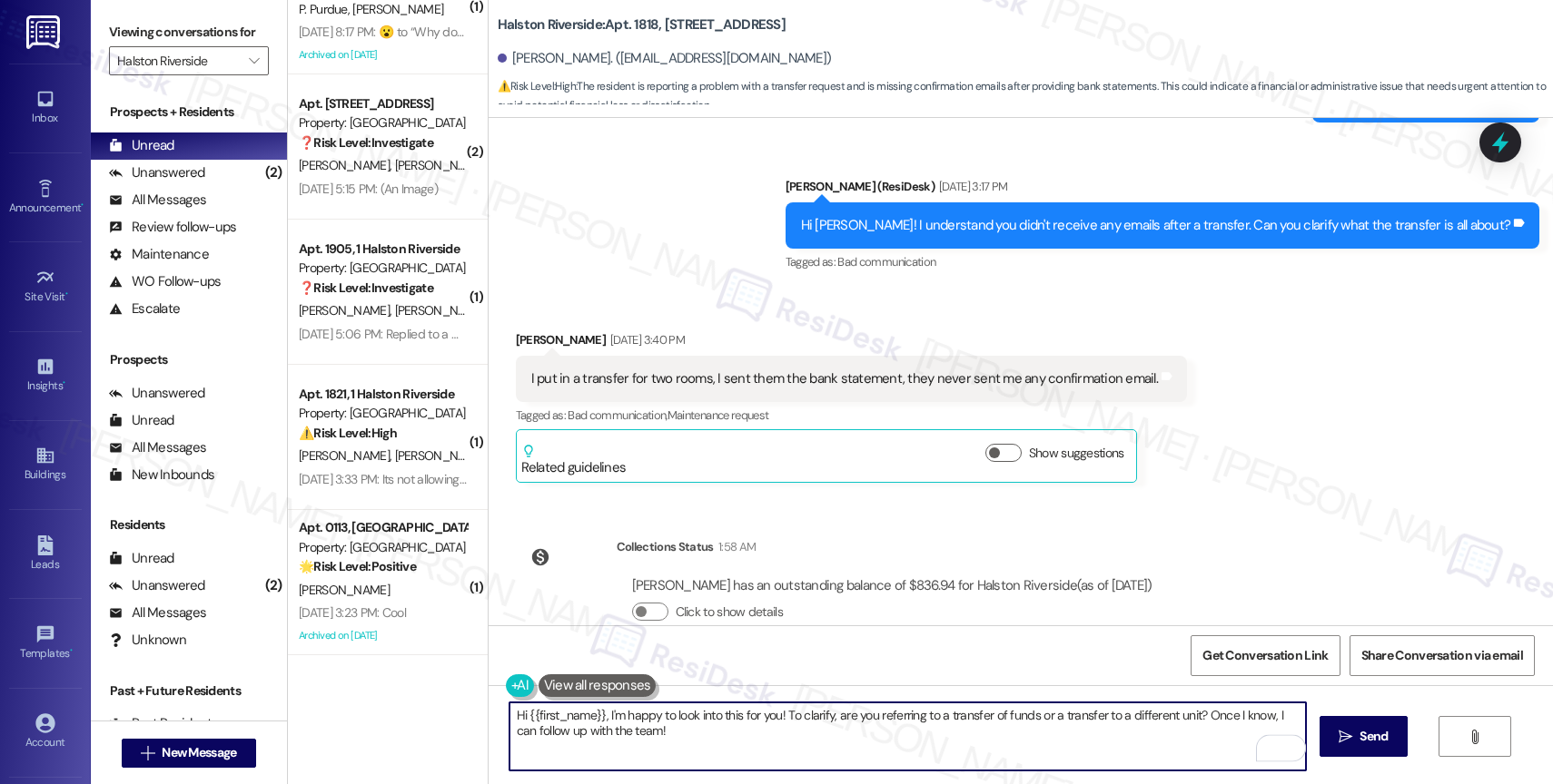
drag, startPoint x: 599, startPoint y: 715, endPoint x: 462, endPoint y: 702, distance: 137.6
click at [467, 703] on div "( 1 ) Apt. 0512, 1 Halston Riverside Property: Halston Riverside 🌟 Risk Level: …" at bounding box center [921, 392] width 1265 height 784
click at [575, 704] on textarea "Hi {{first_name}}, I'm happy to look into this for you! To clarify, are you ref…" at bounding box center [908, 737] width 796 height 68
drag, startPoint x: 591, startPoint y: 713, endPoint x: 382, endPoint y: 710, distance: 209.0
click at [383, 710] on div "( 1 ) Apt. 0512, 1 Halston Riverside Property: Halston Riverside 🌟 Risk Level: …" at bounding box center [921, 392] width 1265 height 784
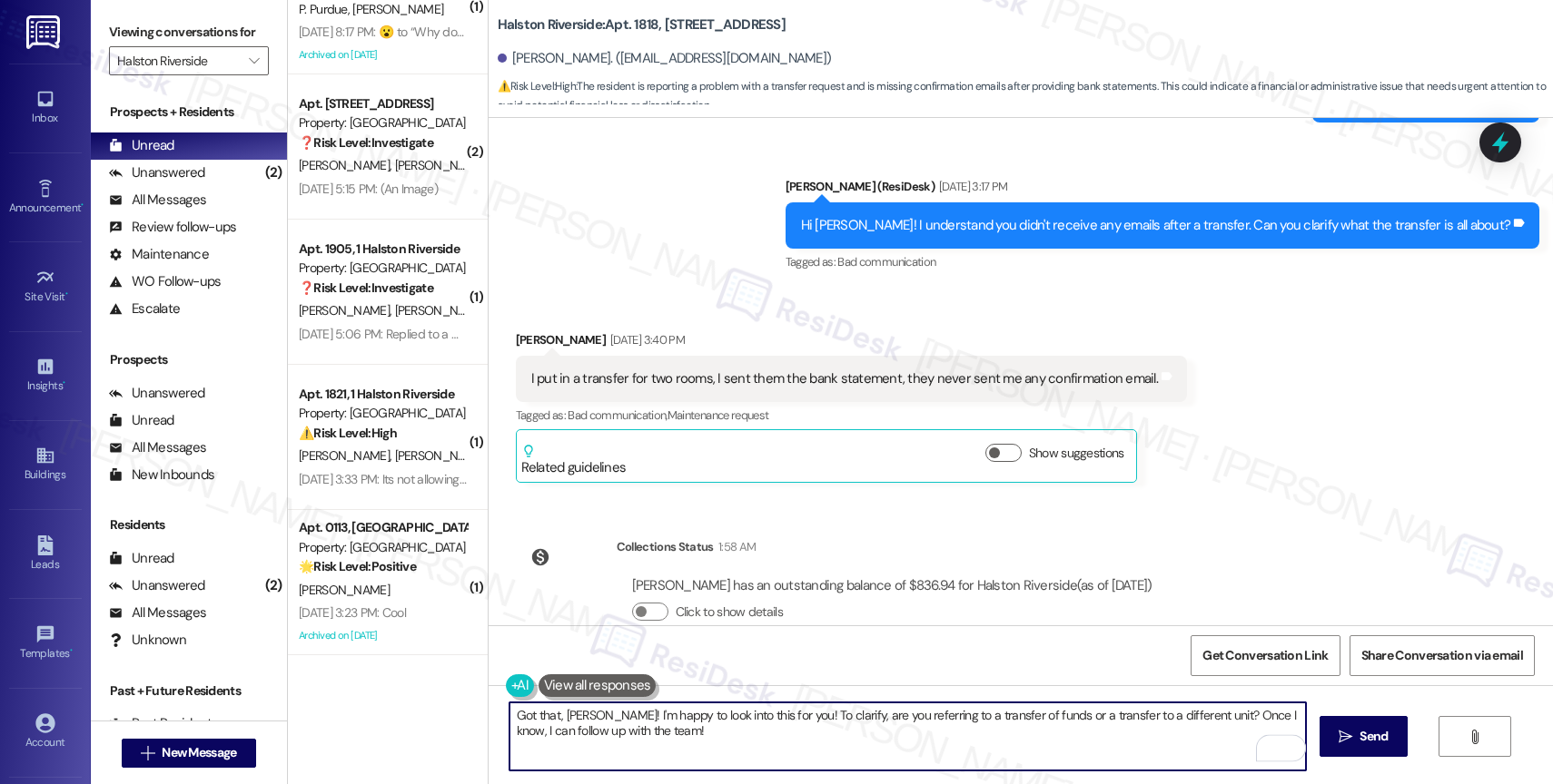
click at [784, 744] on textarea "Got that, Achille! I'm happy to look into this for you! To clarify, are you ref…" at bounding box center [908, 737] width 796 height 68
drag, startPoint x: 771, startPoint y: 713, endPoint x: 789, endPoint y: 748, distance: 39.4
click at [789, 748] on textarea "Got that, Achille! I'm happy to look into this for you! To clarify, are you ref…" at bounding box center [908, 737] width 796 height 68
click at [631, 739] on textarea "Got that, Achille! I'm happy to look into this for you! To clarify, are you ref…" at bounding box center [908, 737] width 796 height 68
drag, startPoint x: 674, startPoint y: 718, endPoint x: 802, endPoint y: 766, distance: 136.7
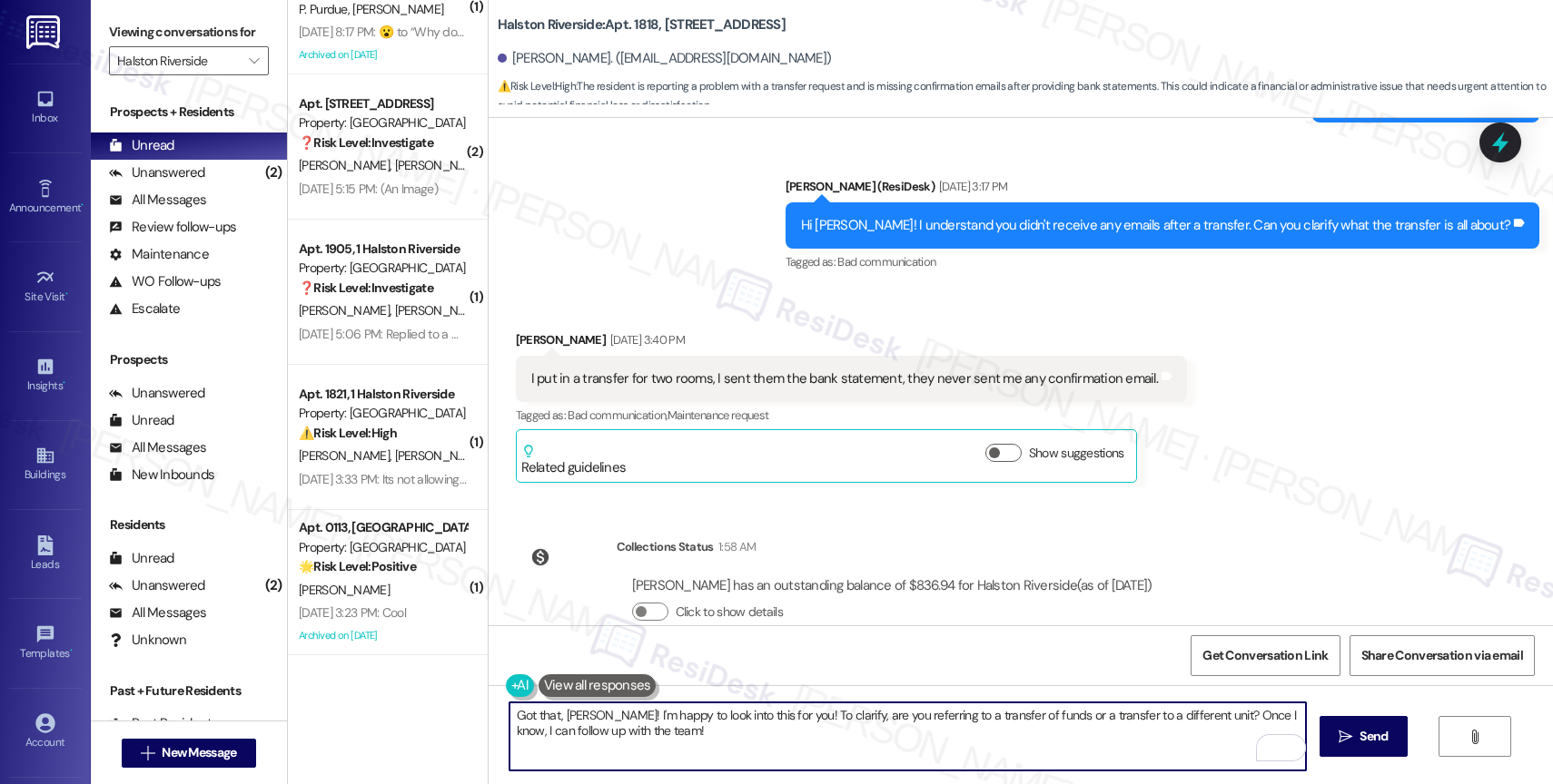
click at [801, 766] on textarea "Got that, Achille! I'm happy to look into this for you! To clarify, are you ref…" at bounding box center [908, 737] width 796 height 68
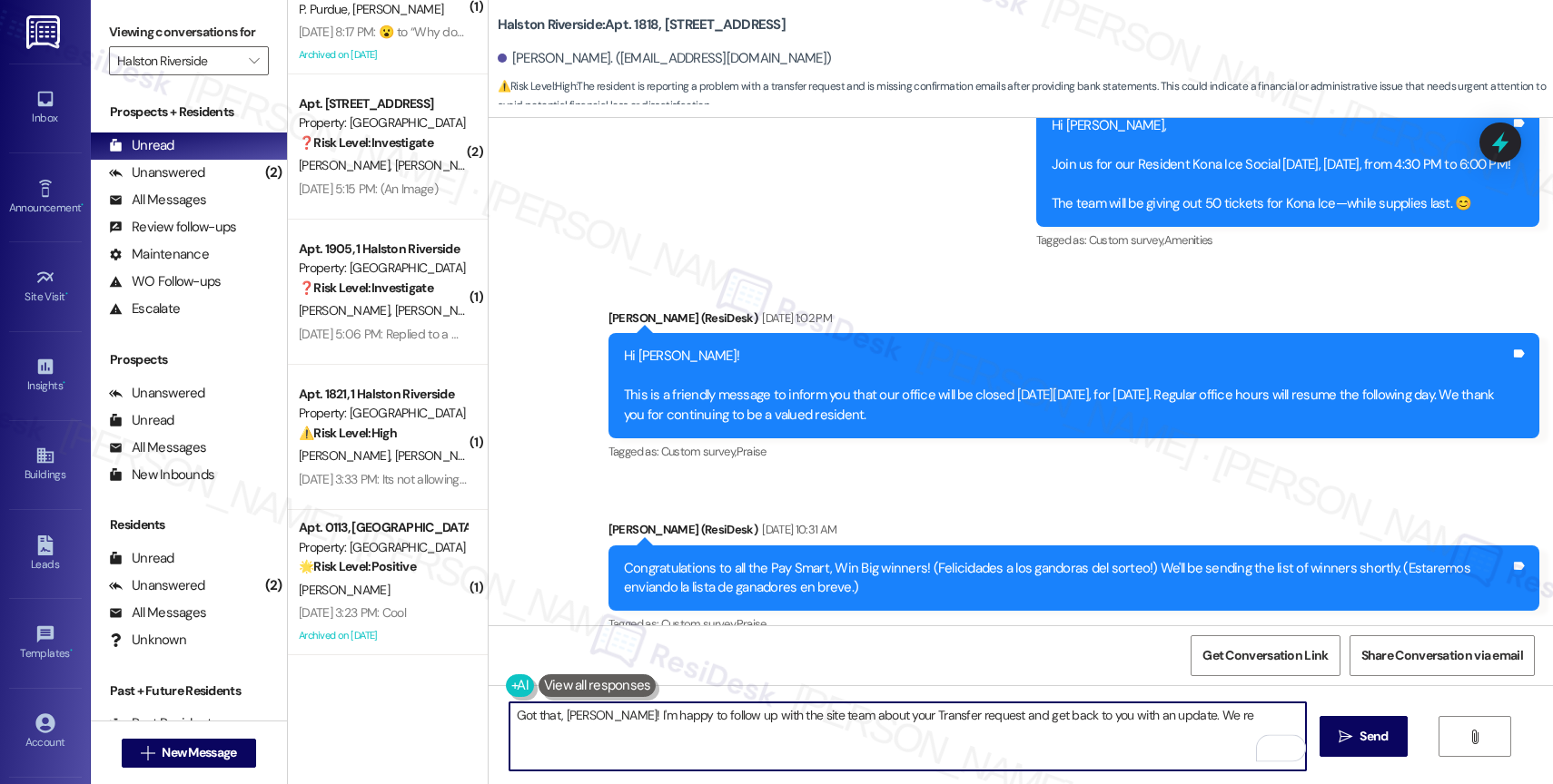
scroll to position [5771, 0]
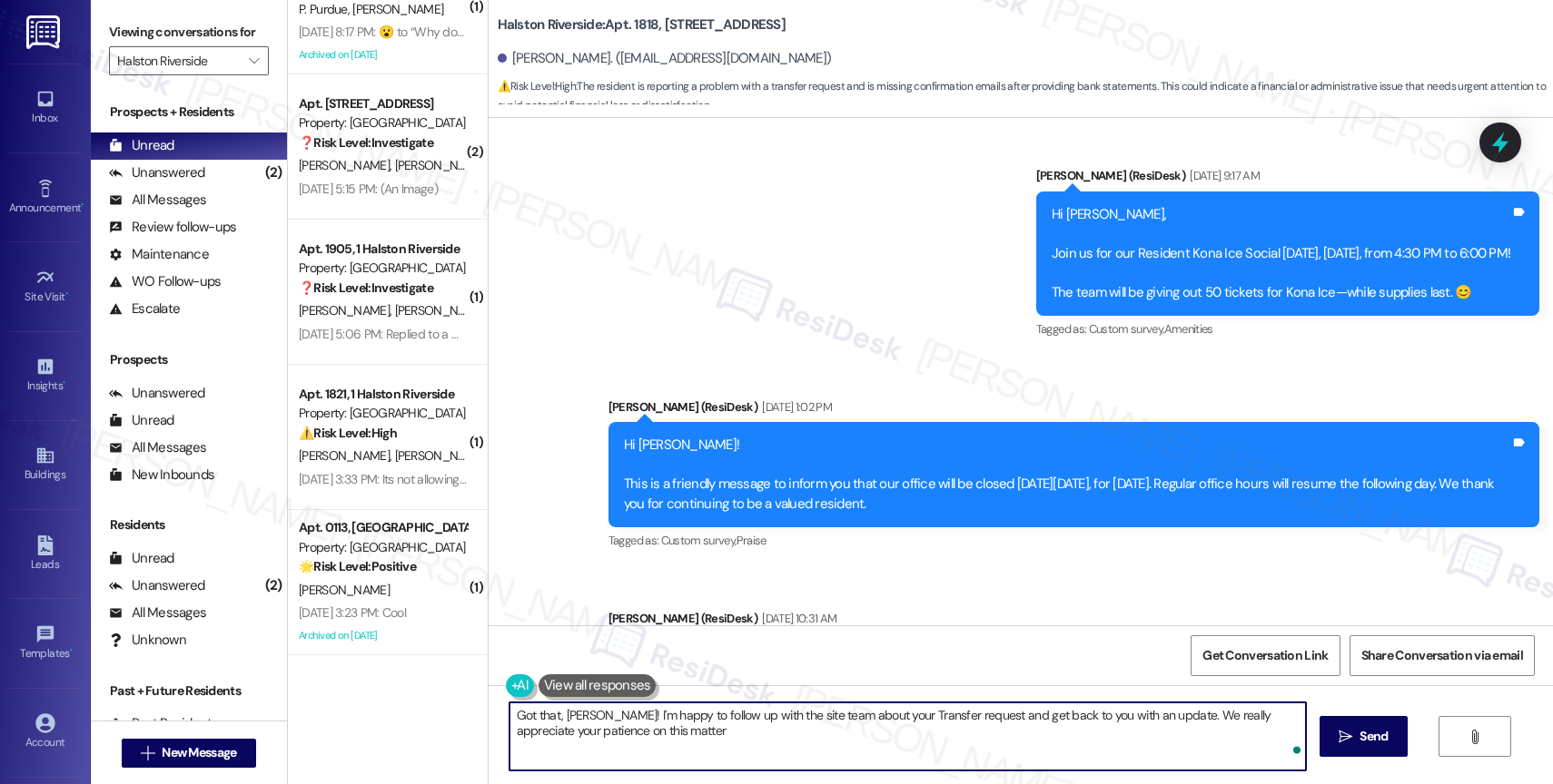
type textarea "Got that, Achille! I'm happy to follow up with the site team about your Transfe…"
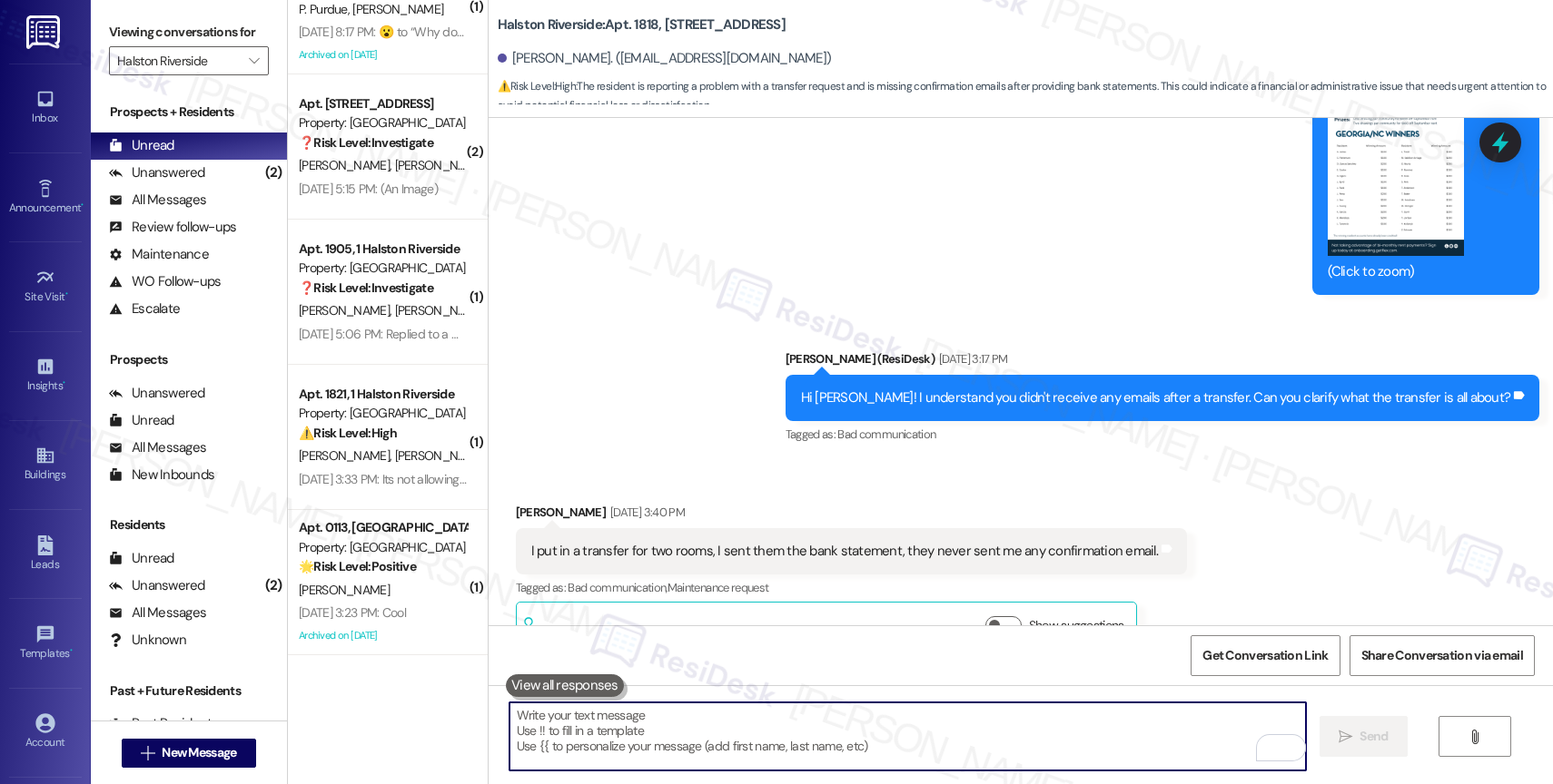
scroll to position [7449, 0]
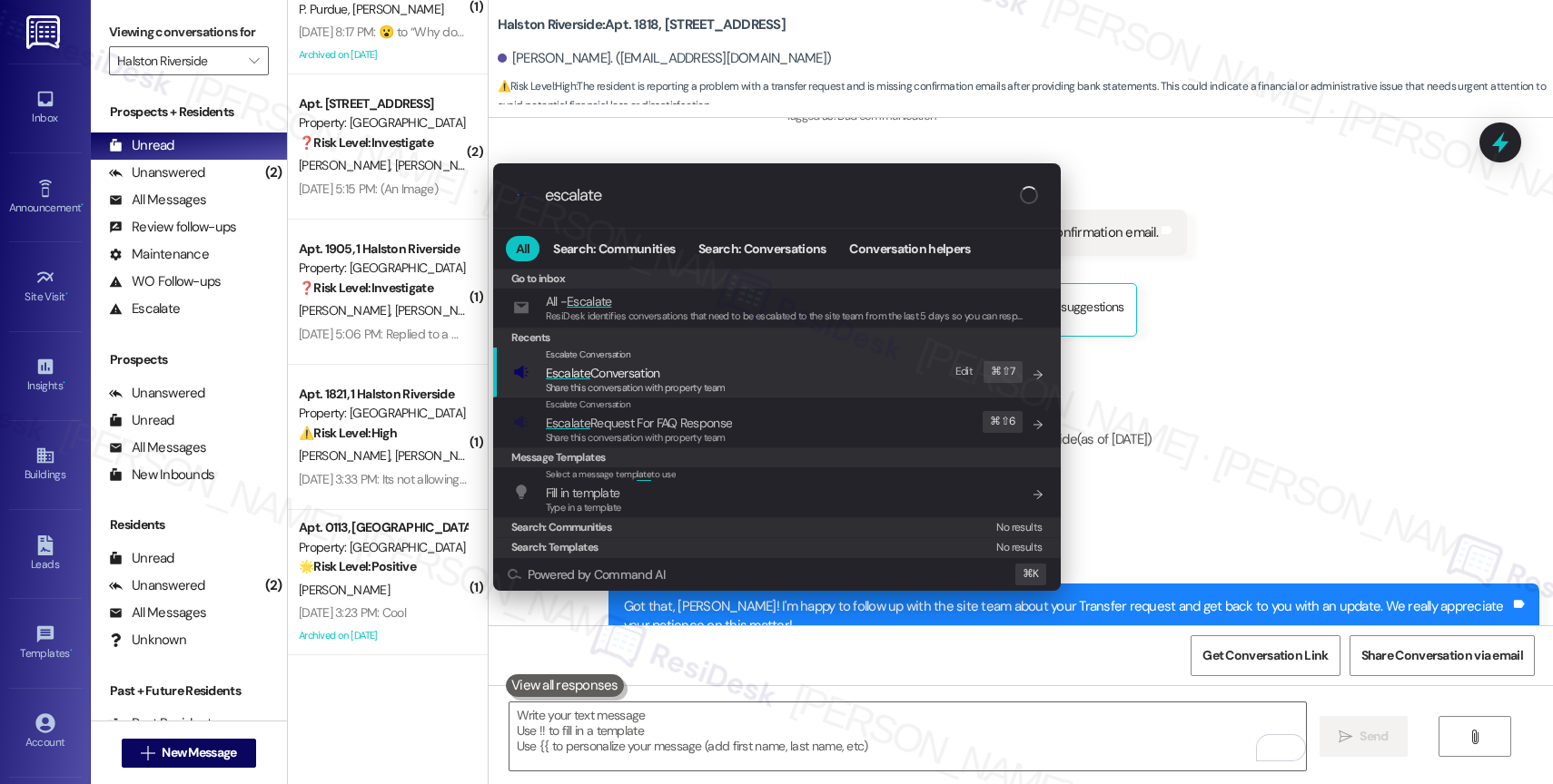
type input "escalate"
click at [655, 372] on span "Escalate Conversation" at bounding box center [603, 373] width 114 height 16
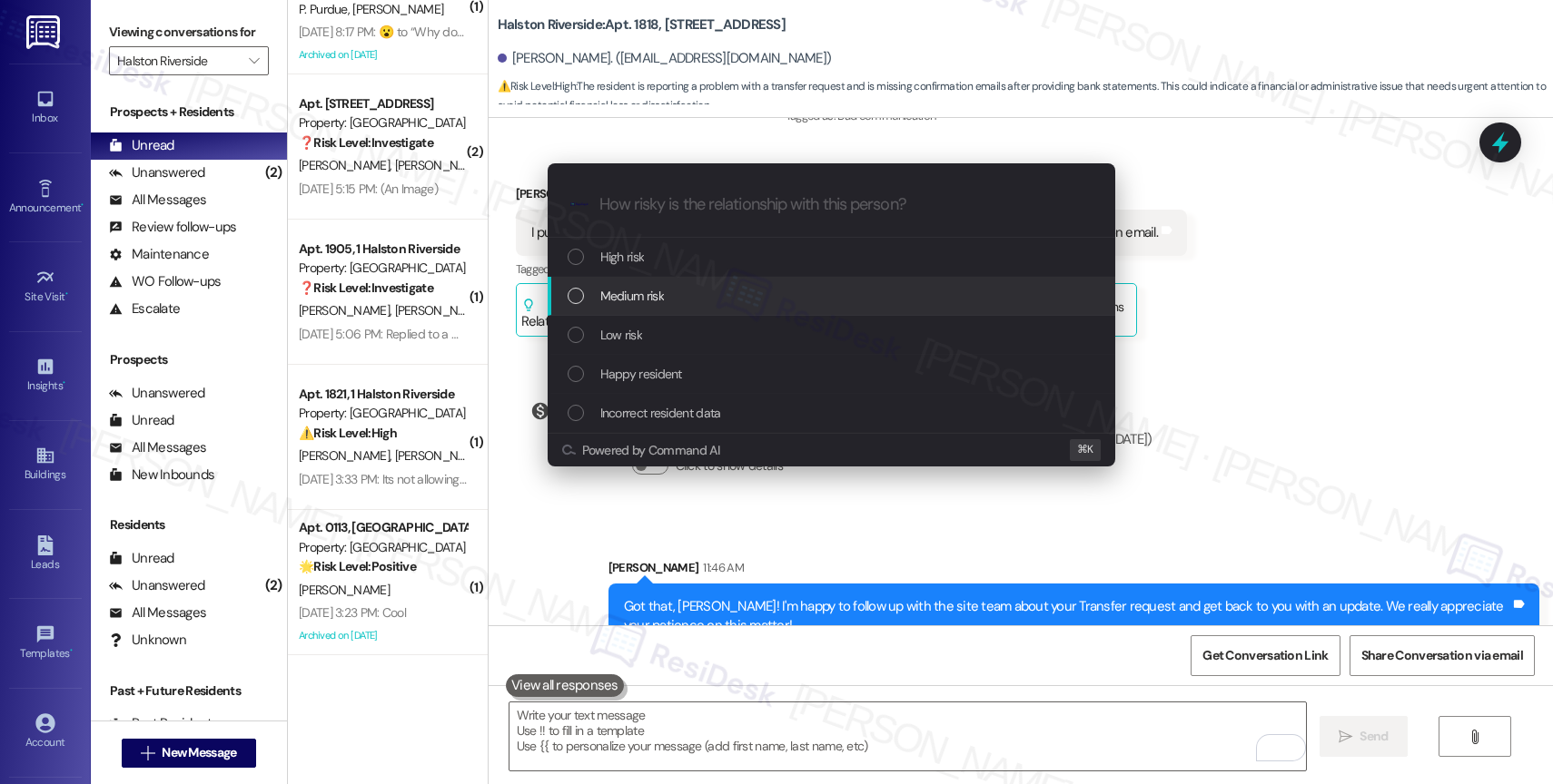
click at [632, 283] on div "Medium risk" at bounding box center [831, 296] width 568 height 39
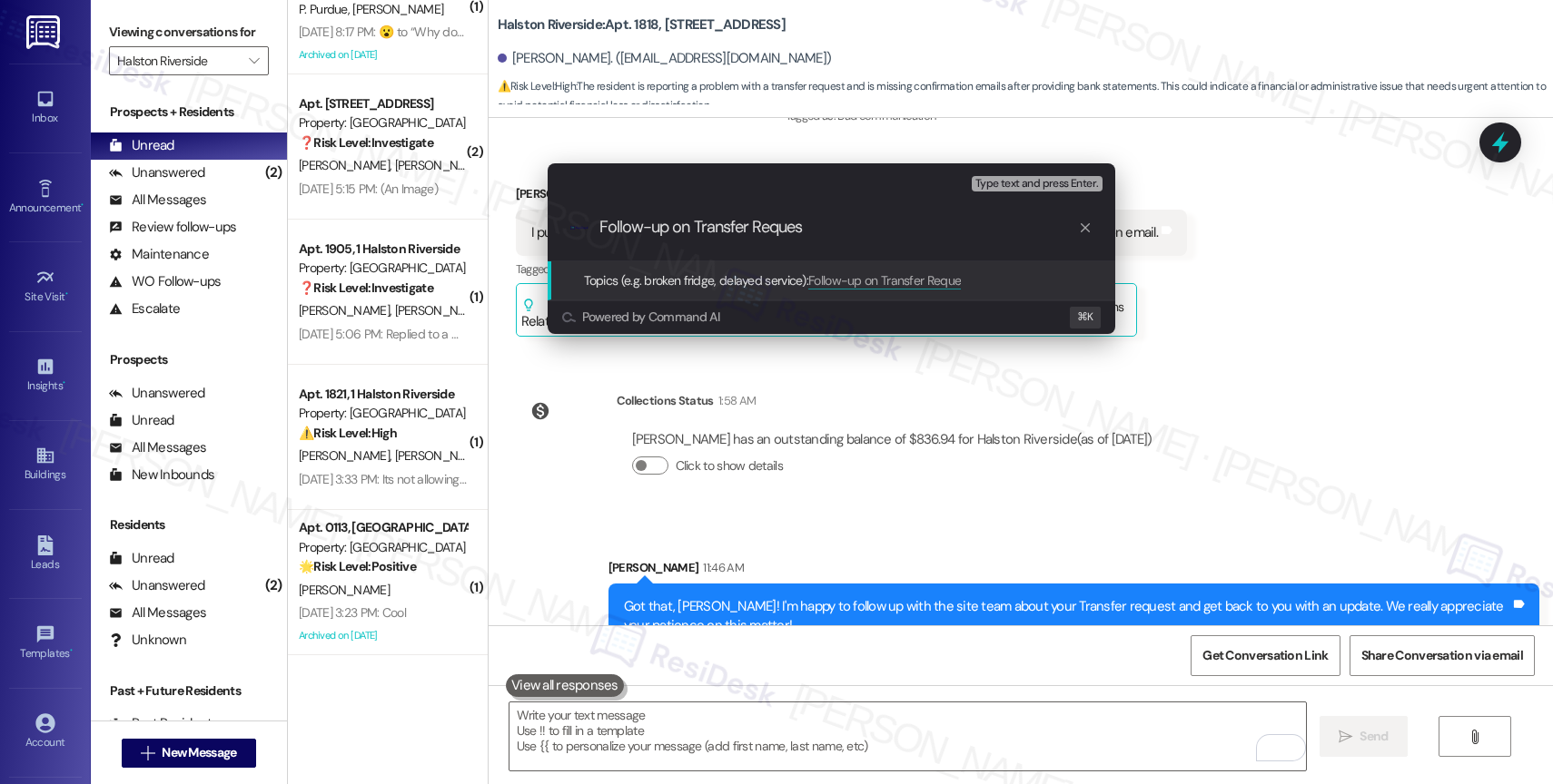
type input "Follow-up on Transfer Request"
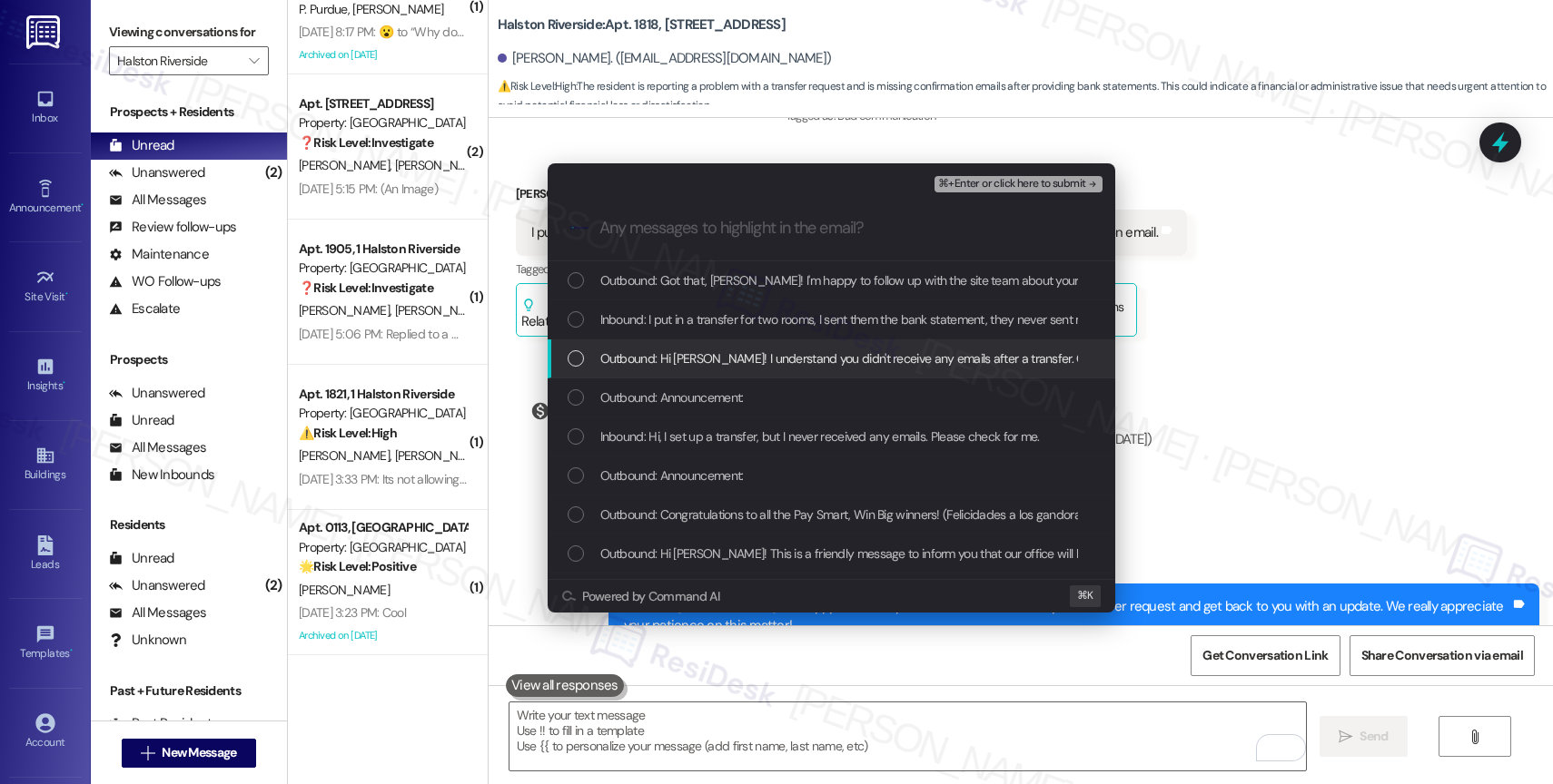
click at [727, 352] on span "Outbound: Hi Achille! I understand you didn't receive any emails after a transf…" at bounding box center [958, 359] width 714 height 20
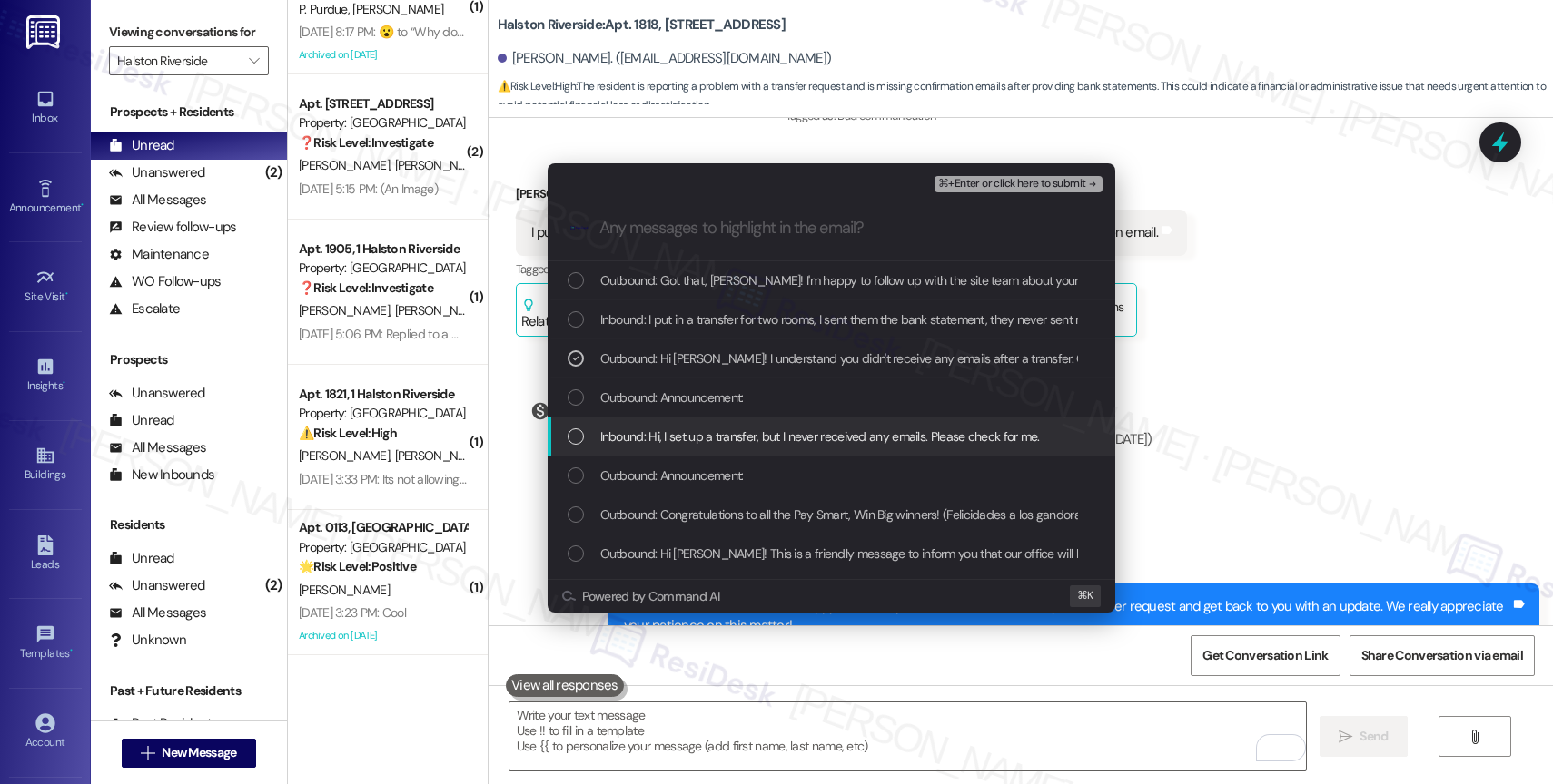
click at [717, 440] on span "Inbound: Hi, I set up a transfer, but I never received any emails. Please check…" at bounding box center [821, 437] width 440 height 20
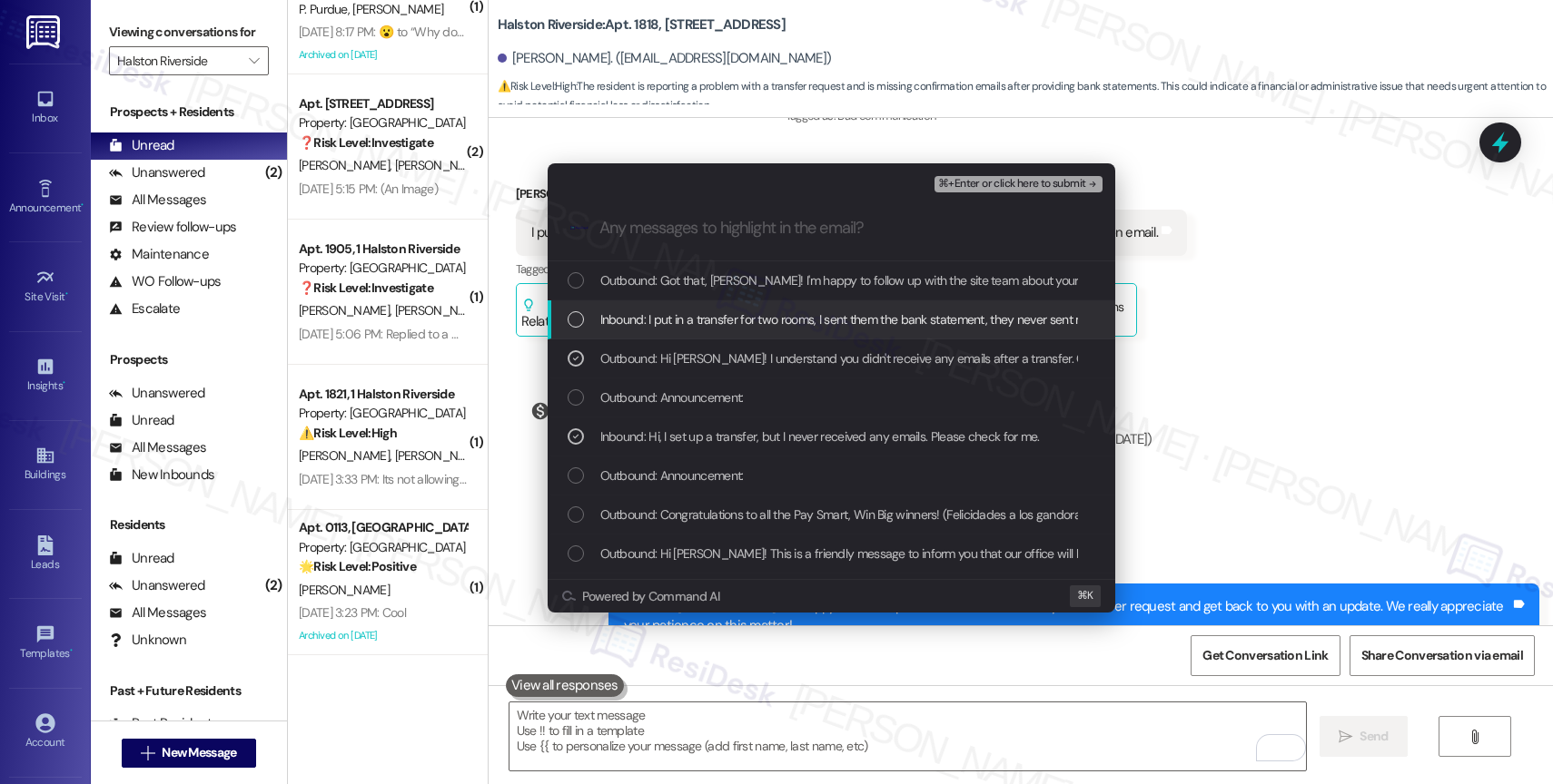
drag, startPoint x: 721, startPoint y: 320, endPoint x: 744, endPoint y: 287, distance: 40.2
click at [721, 320] on span "Inbound: I put in a transfer for two rooms, I sent them the bank statement, the…" at bounding box center [909, 320] width 617 height 20
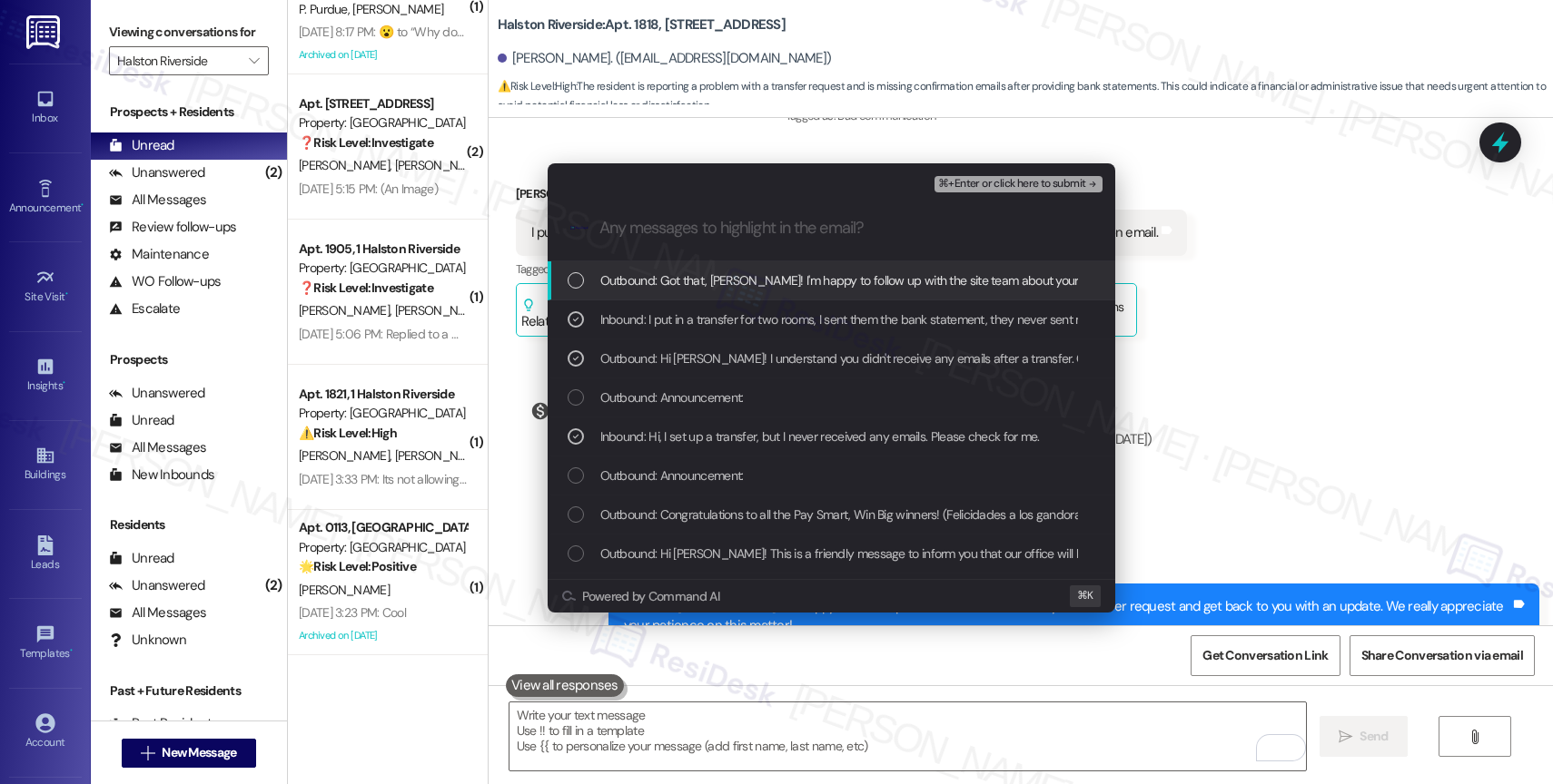
drag, startPoint x: 745, startPoint y: 285, endPoint x: 1025, endPoint y: 194, distance: 294.4
click at [755, 281] on span "Outbound: Got that, Achille! I'm happy to follow up with the site team about yo…" at bounding box center [1115, 281] width 1030 height 20
click at [1030, 185] on span "⌘+Enter or click here to submit" at bounding box center [1011, 184] width 147 height 13
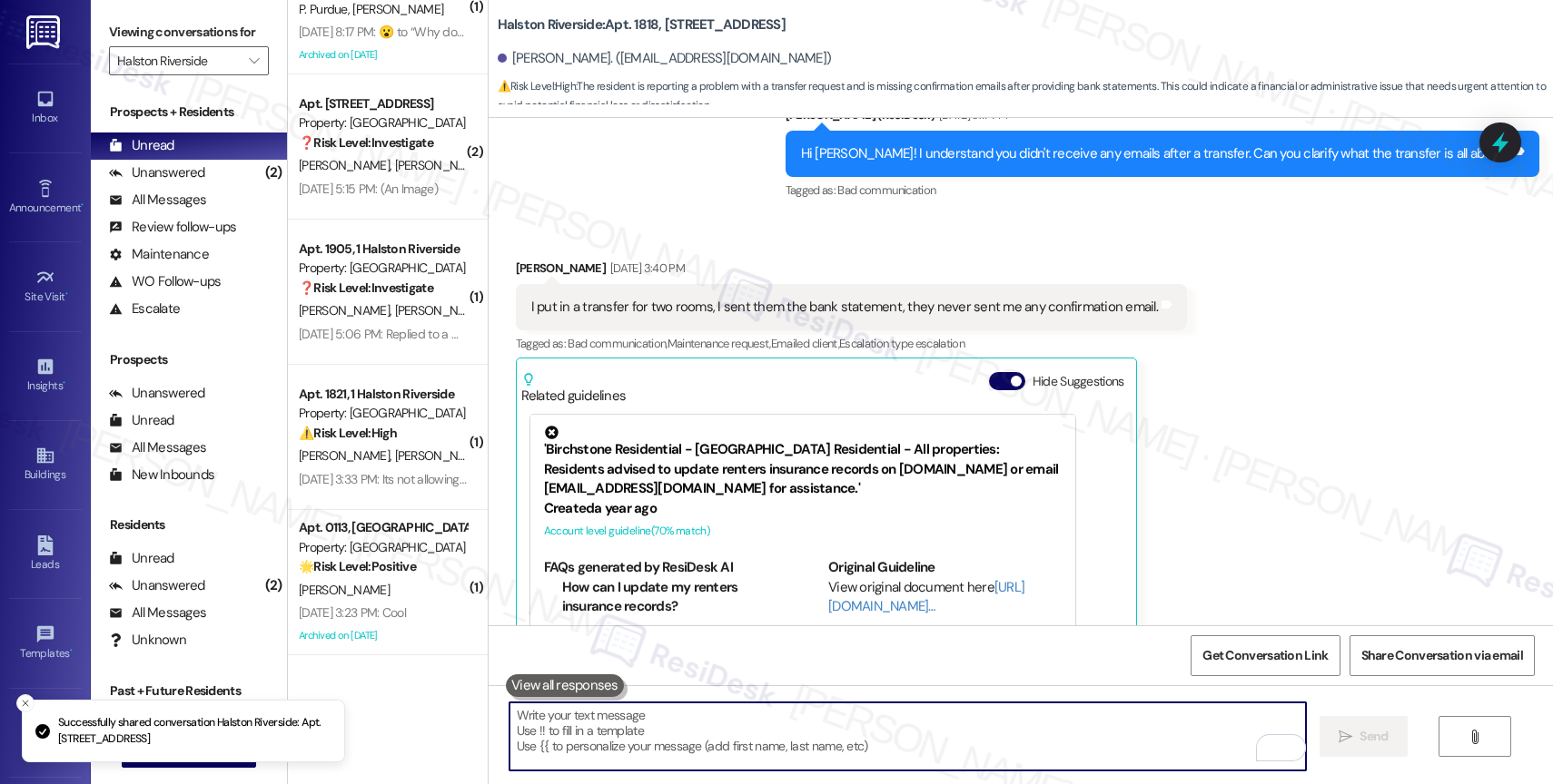
scroll to position [7332, 0]
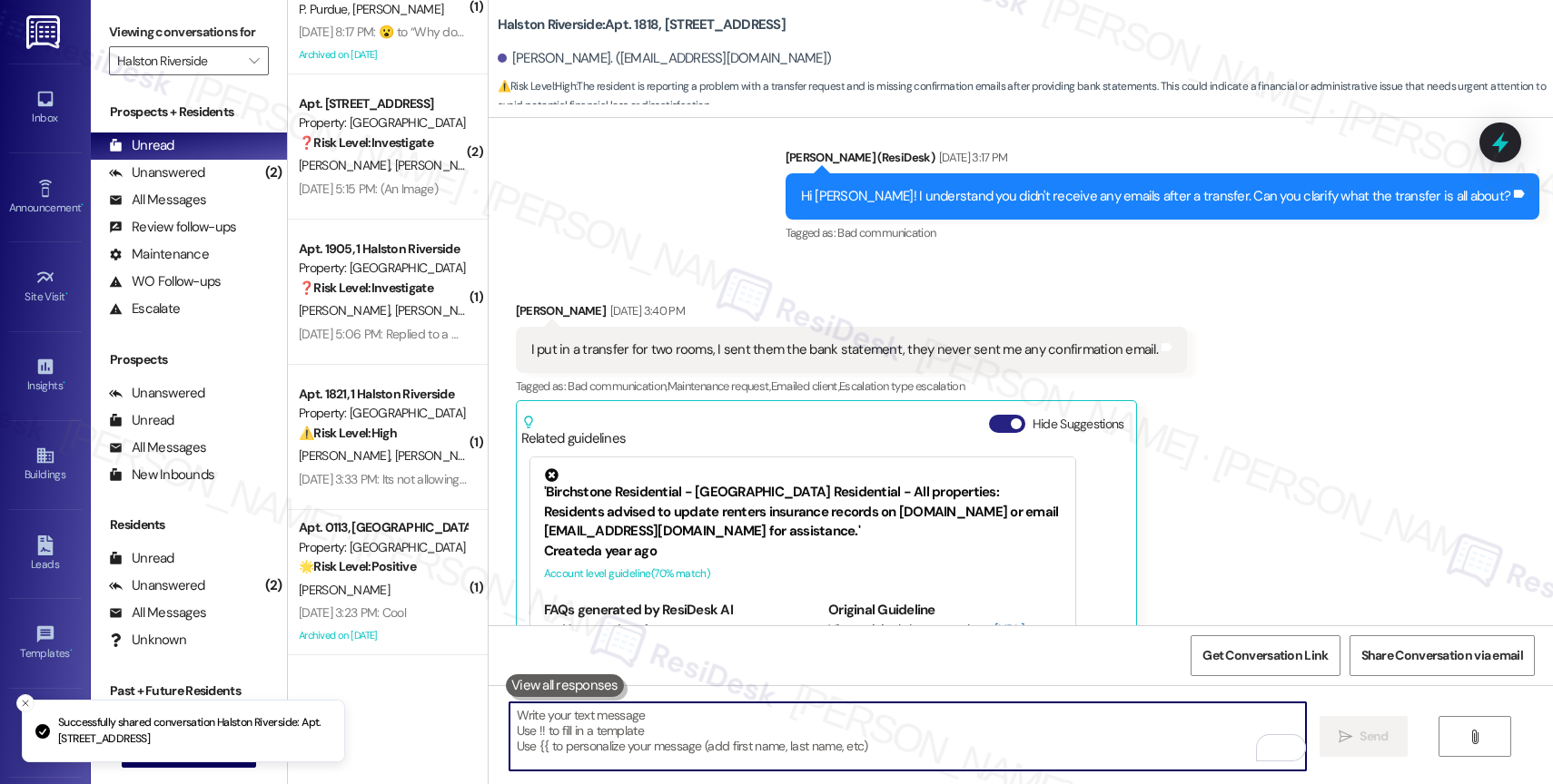
click at [989, 415] on button "Hide Suggestions" at bounding box center [1007, 424] width 36 height 18
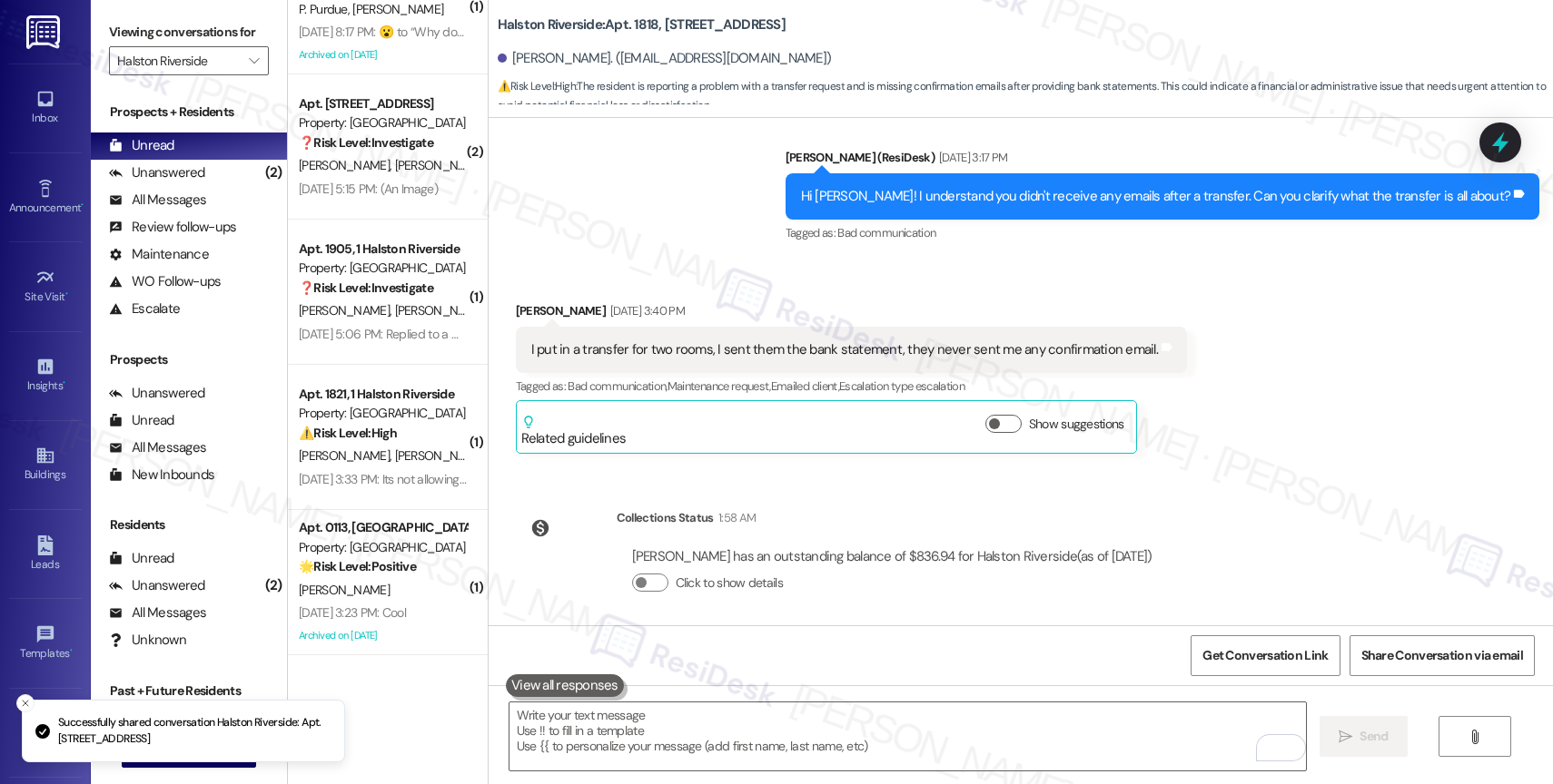
scroll to position [7476, 0]
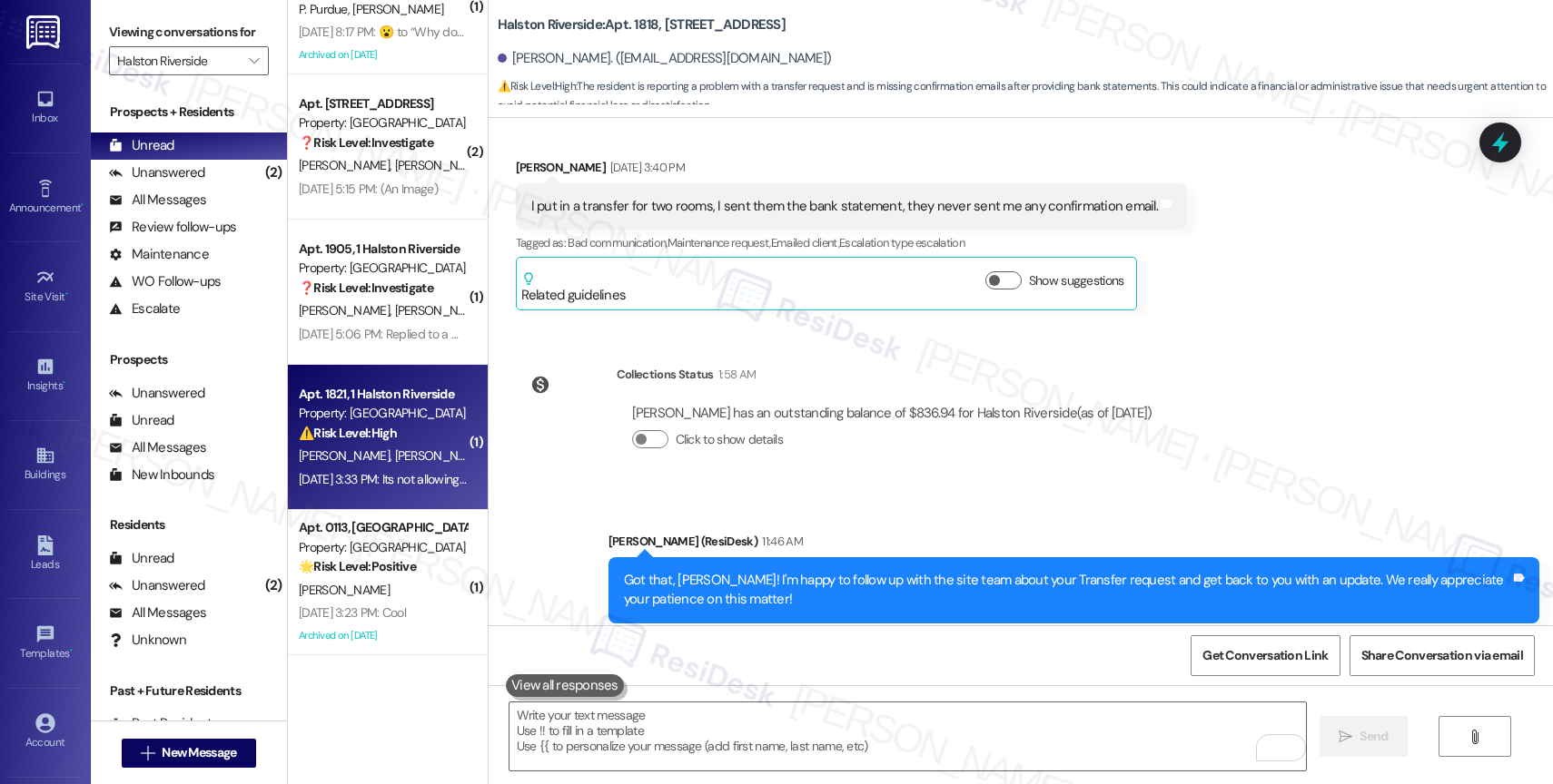
click at [381, 444] on div "Apt. 1821, 1 Halston Riverside Property: Halston Riverside ⚠️ Risk Level: High …" at bounding box center [383, 414] width 172 height 62
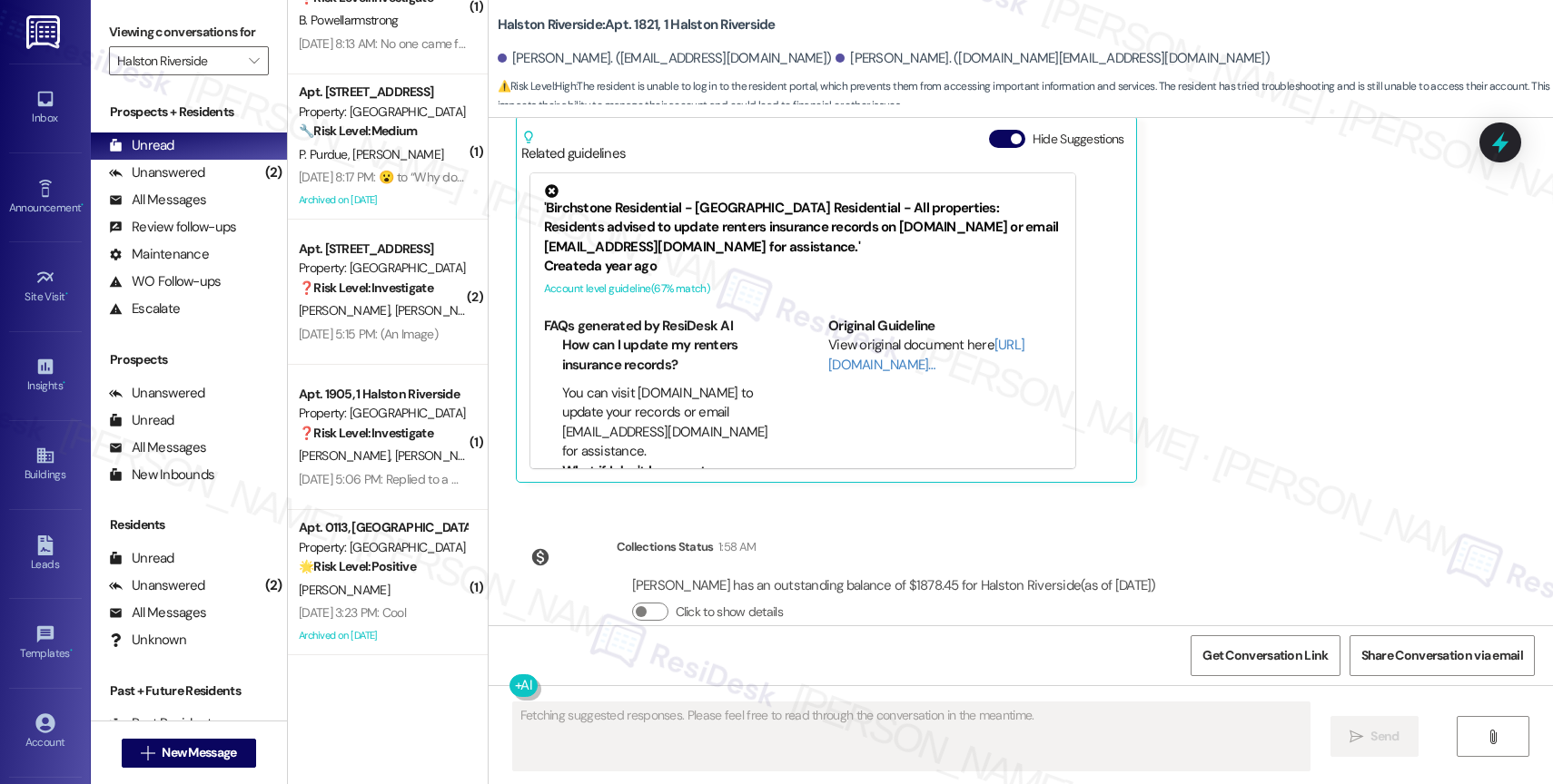
scroll to position [15639, 0]
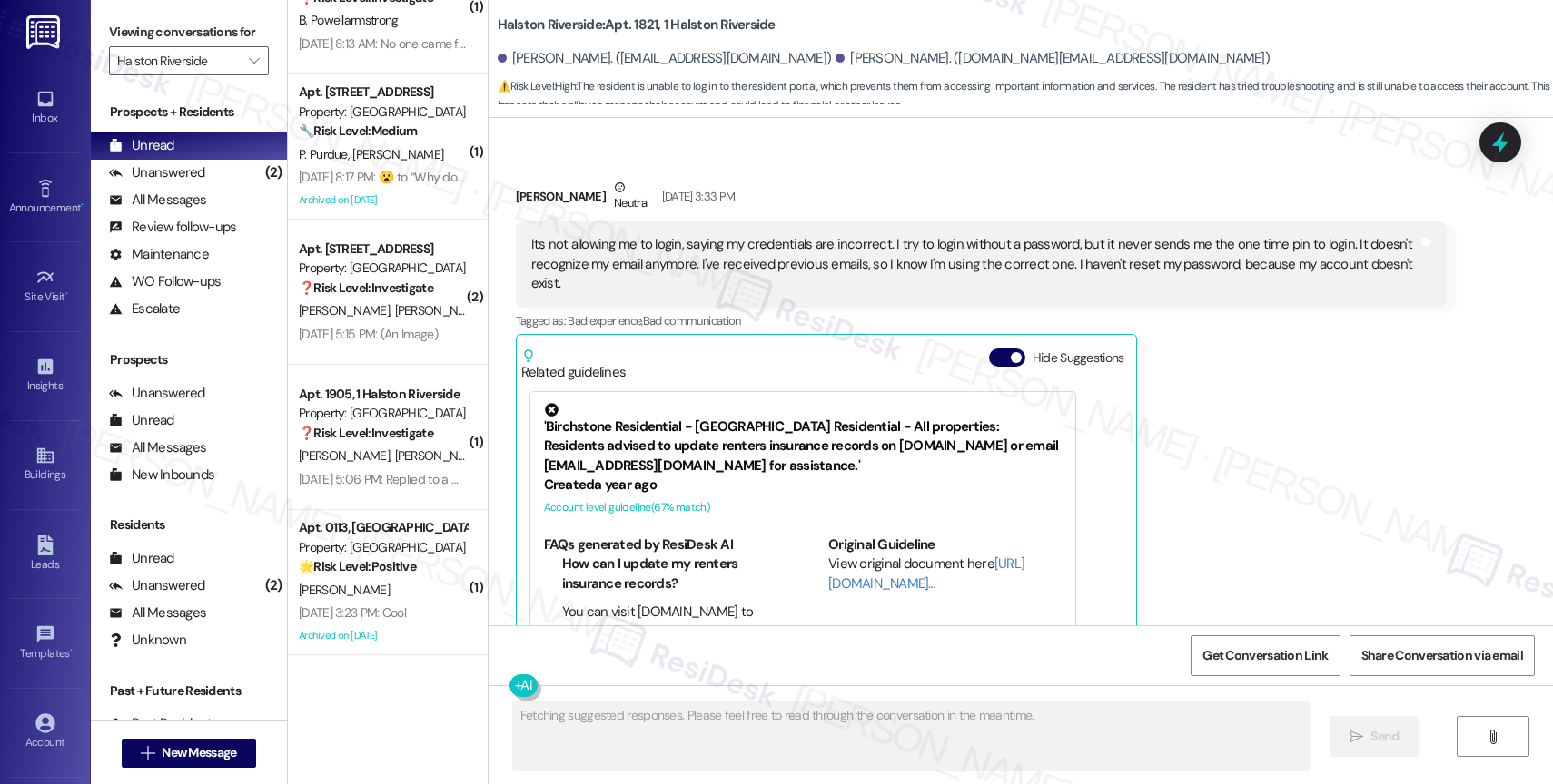
click at [989, 349] on div "Hide Suggestions" at bounding box center [1060, 358] width 143 height 19
click at [989, 349] on button "Hide Suggestions" at bounding box center [1007, 358] width 36 height 18
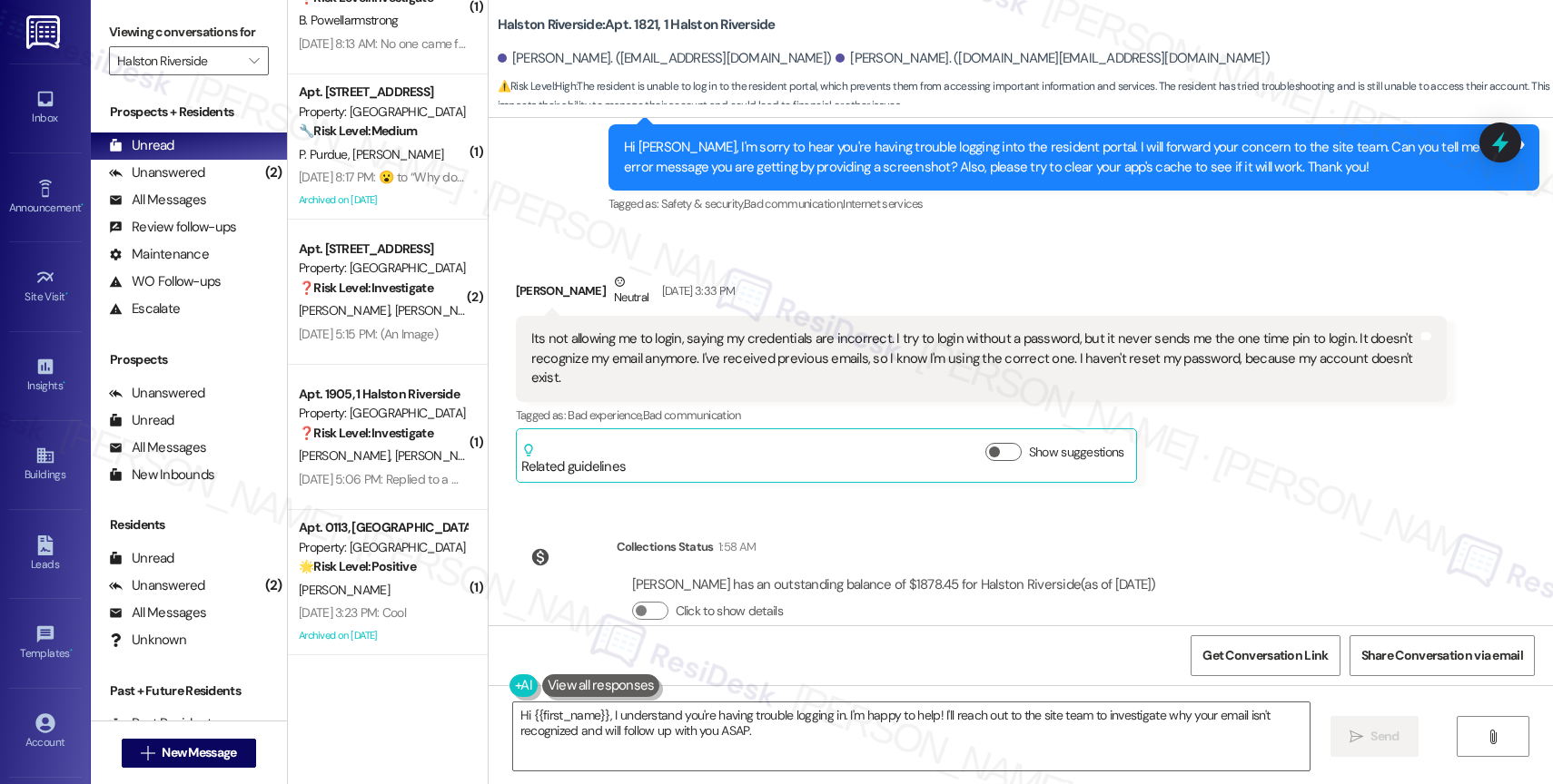
click at [845, 281] on div "Izabel Abbott Neutral Aug 29, 2025 at 3:33 PM" at bounding box center [981, 294] width 931 height 45
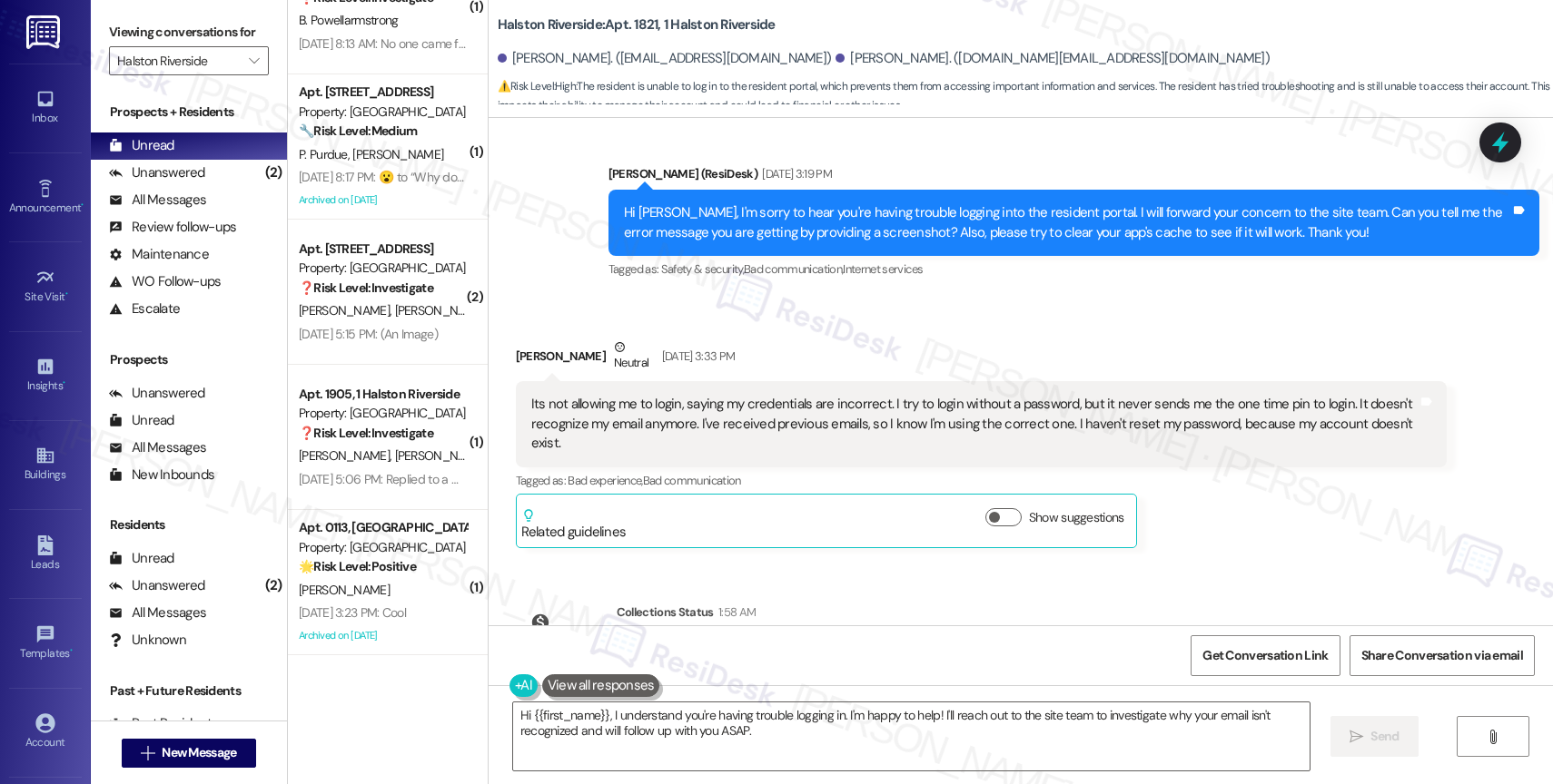
scroll to position [15368, 0]
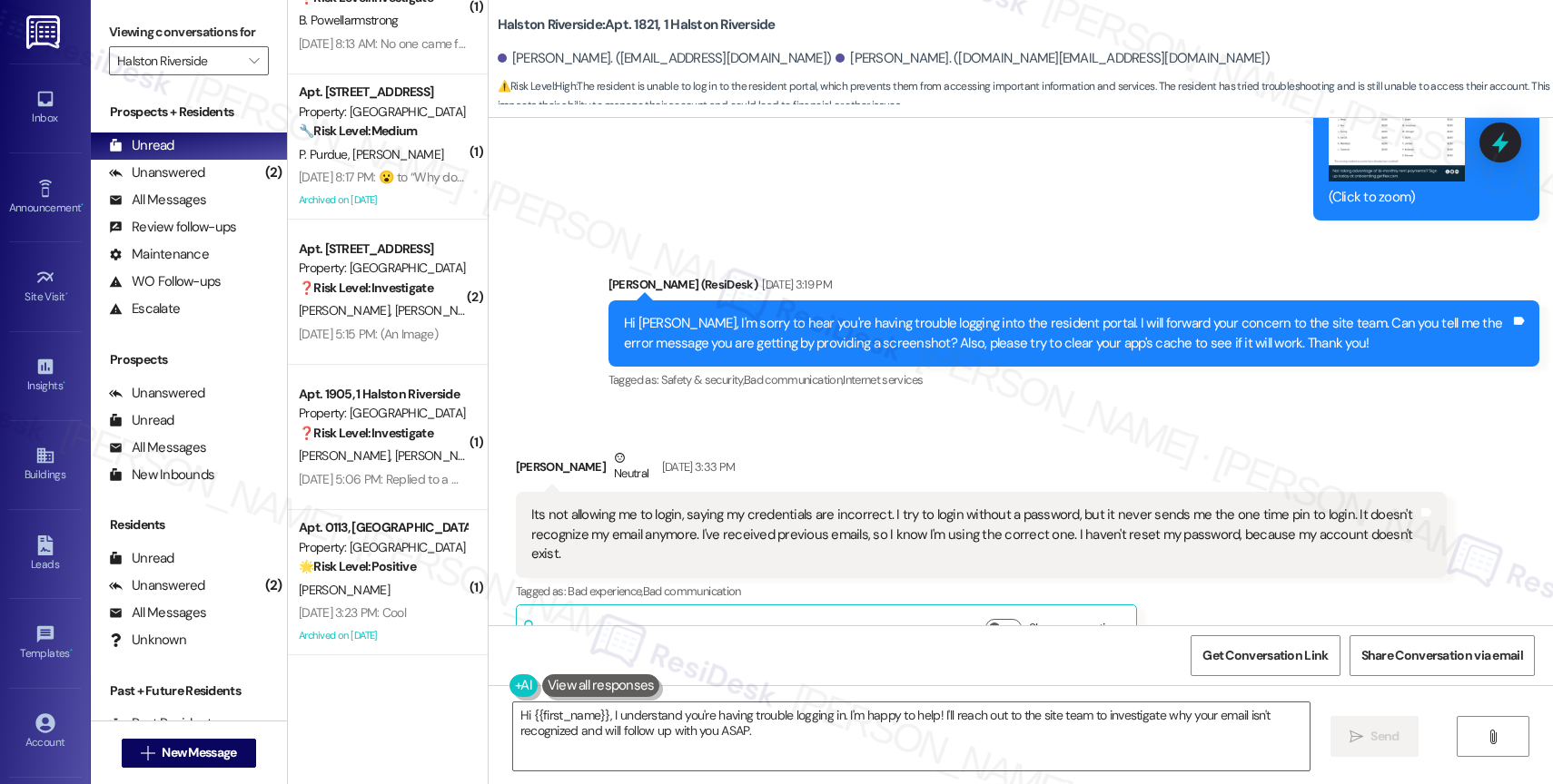
click at [856, 408] on div "Received via SMS Izabel Abbott Neutral Aug 29, 2025 at 3:33 PM Its not allowing…" at bounding box center [1020, 541] width 1064 height 265
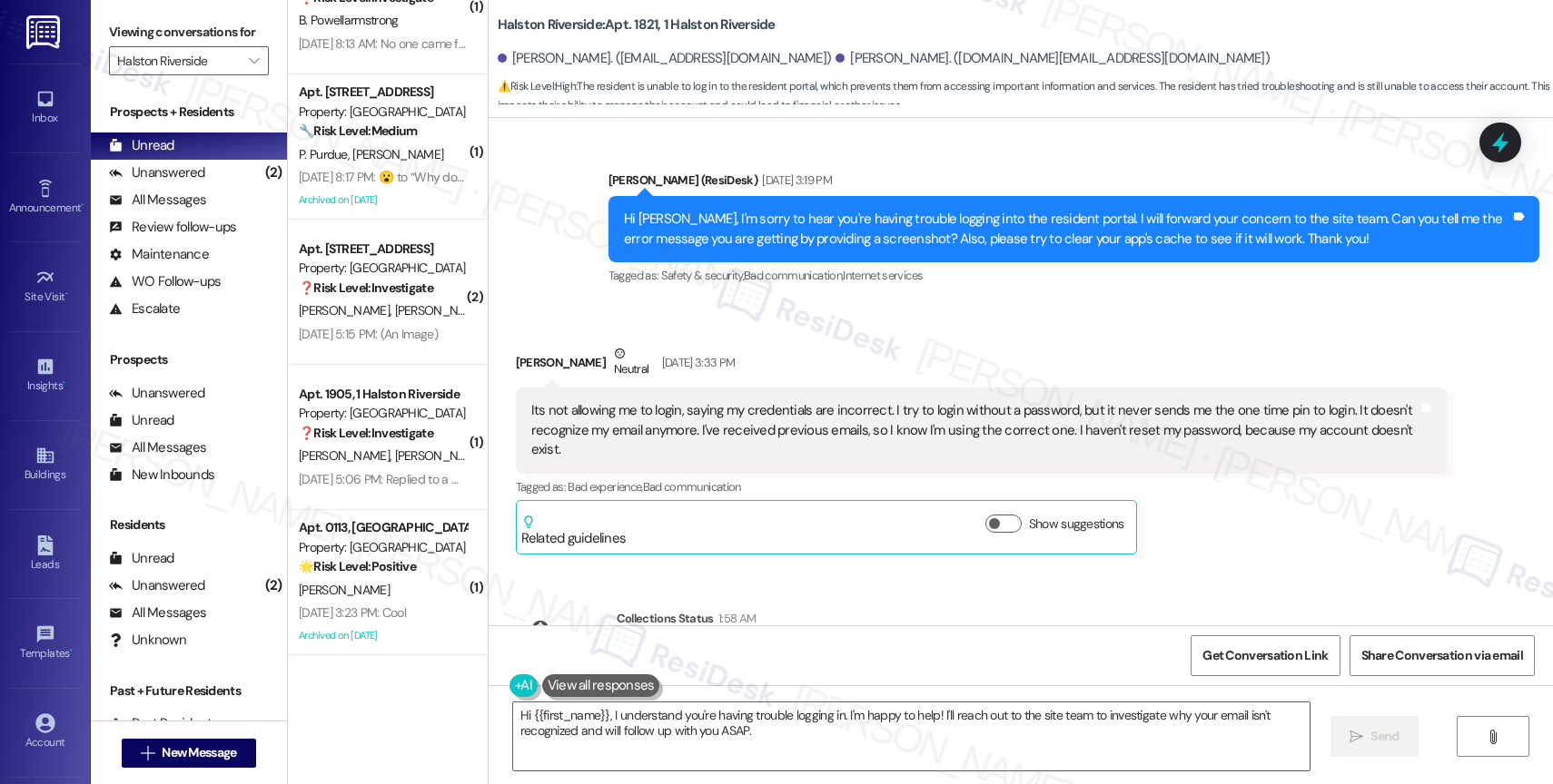
scroll to position [15467, 0]
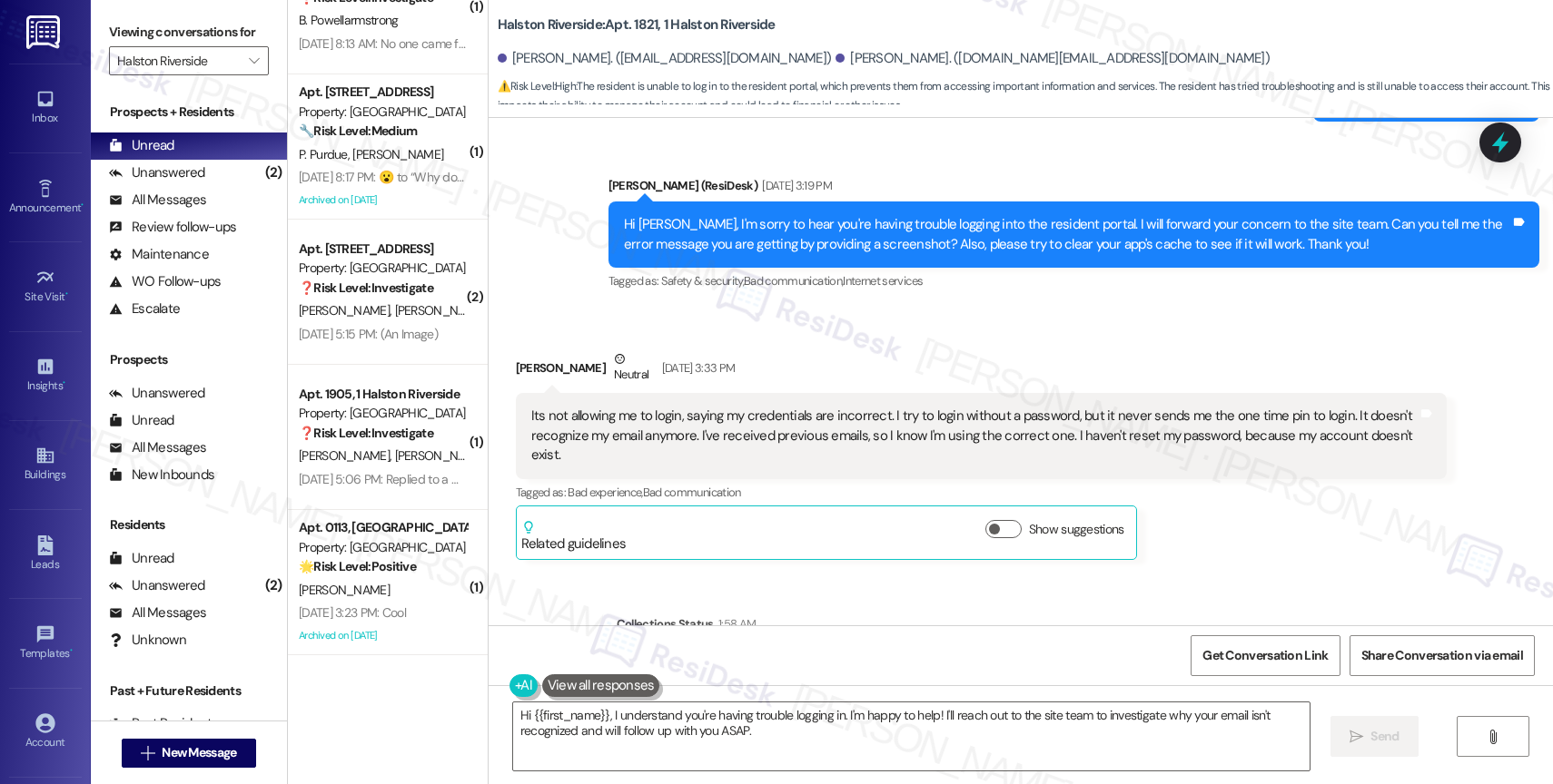
click at [840, 336] on div "Received via SMS Izabel Abbott Neutral Aug 29, 2025 at 3:33 PM Its not allowing…" at bounding box center [981, 455] width 958 height 238
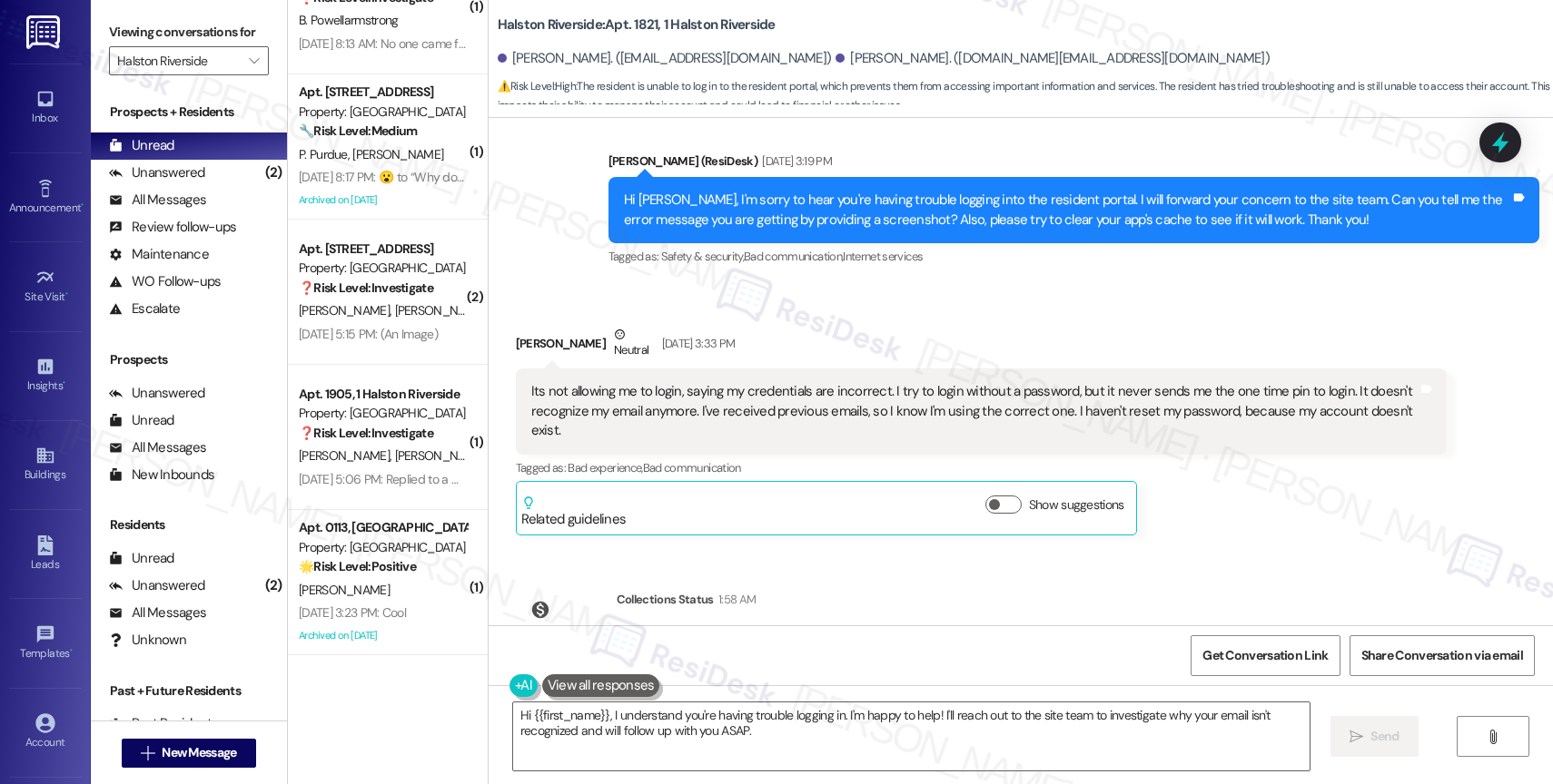
scroll to position [15496, 0]
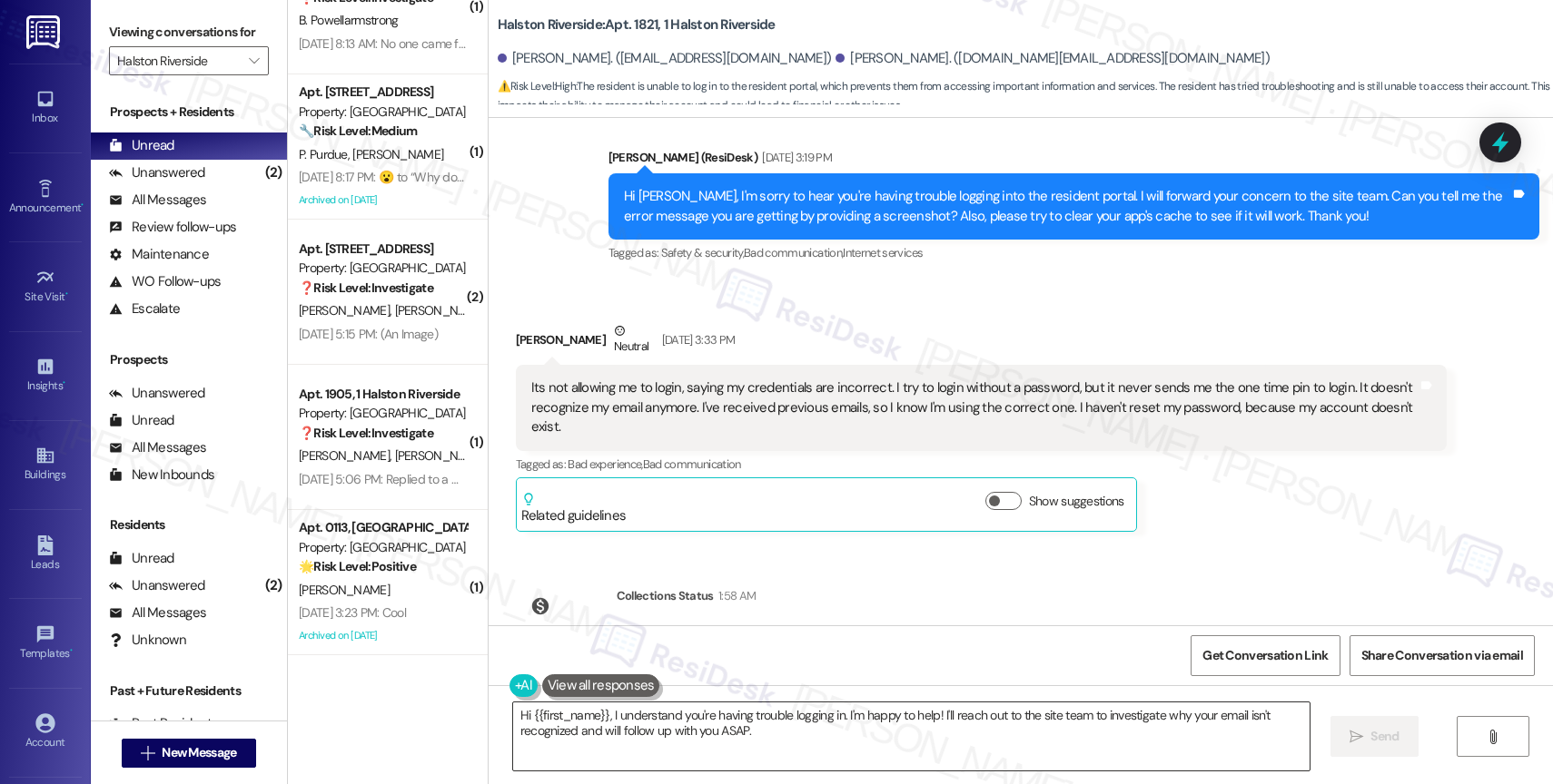
click at [624, 720] on textarea "Hi {{first_name}}, I understand you're having trouble logging in. I'm happy to …" at bounding box center [911, 737] width 796 height 68
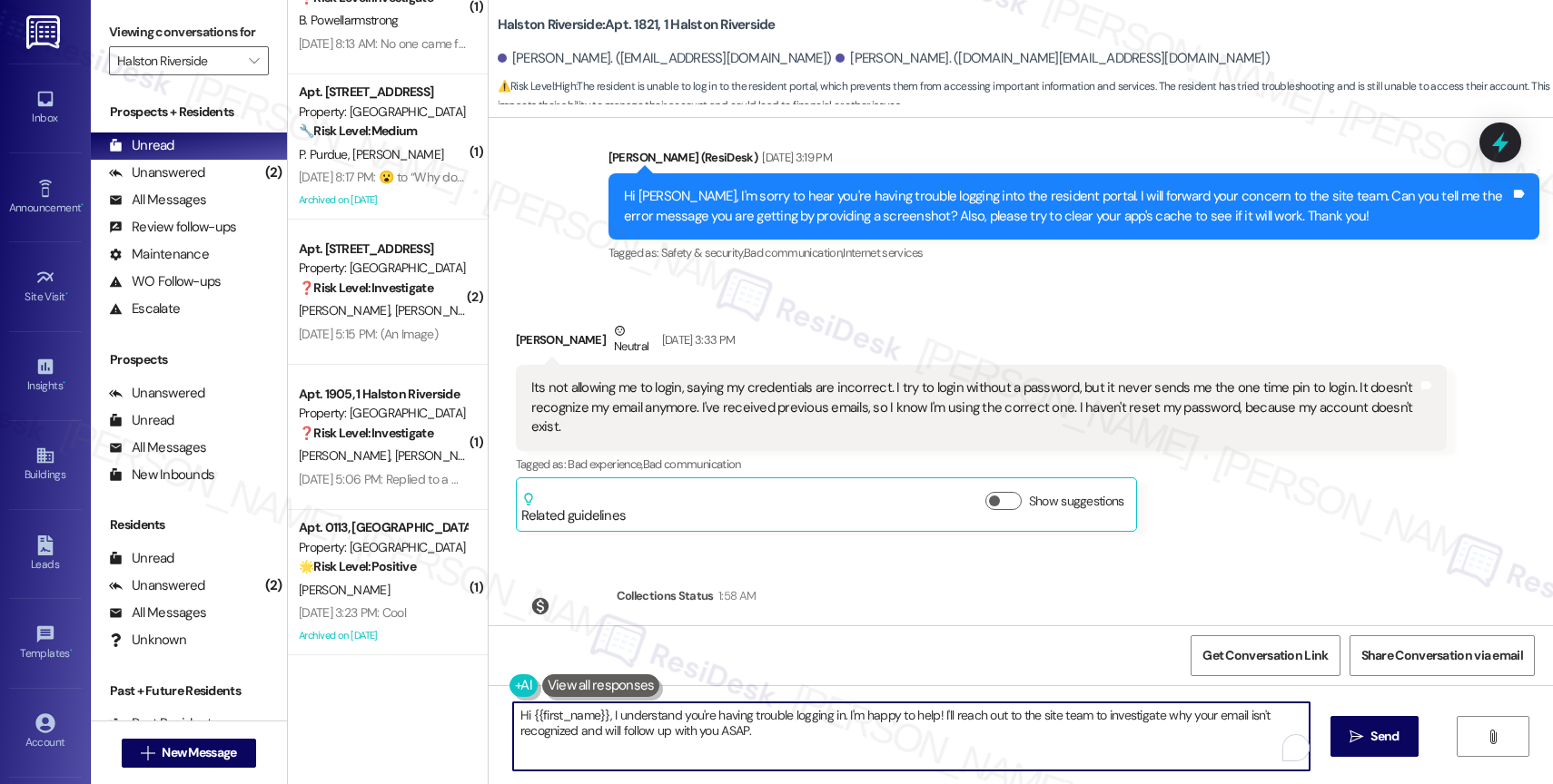
click at [624, 720] on textarea "Hi {{first_name}}, I understand you're having trouble logging in. I'm happy to …" at bounding box center [911, 737] width 796 height 68
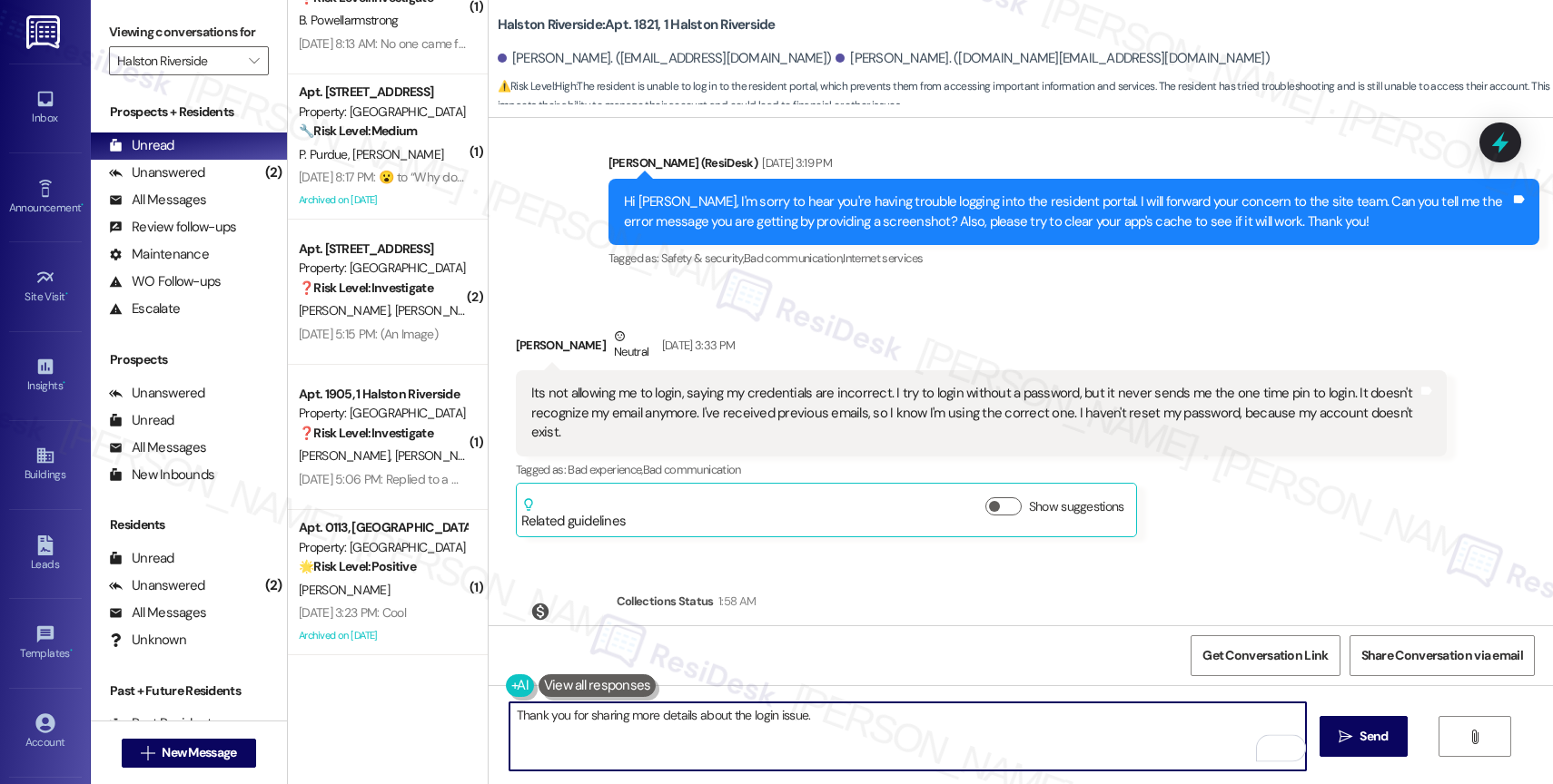
scroll to position [15545, 0]
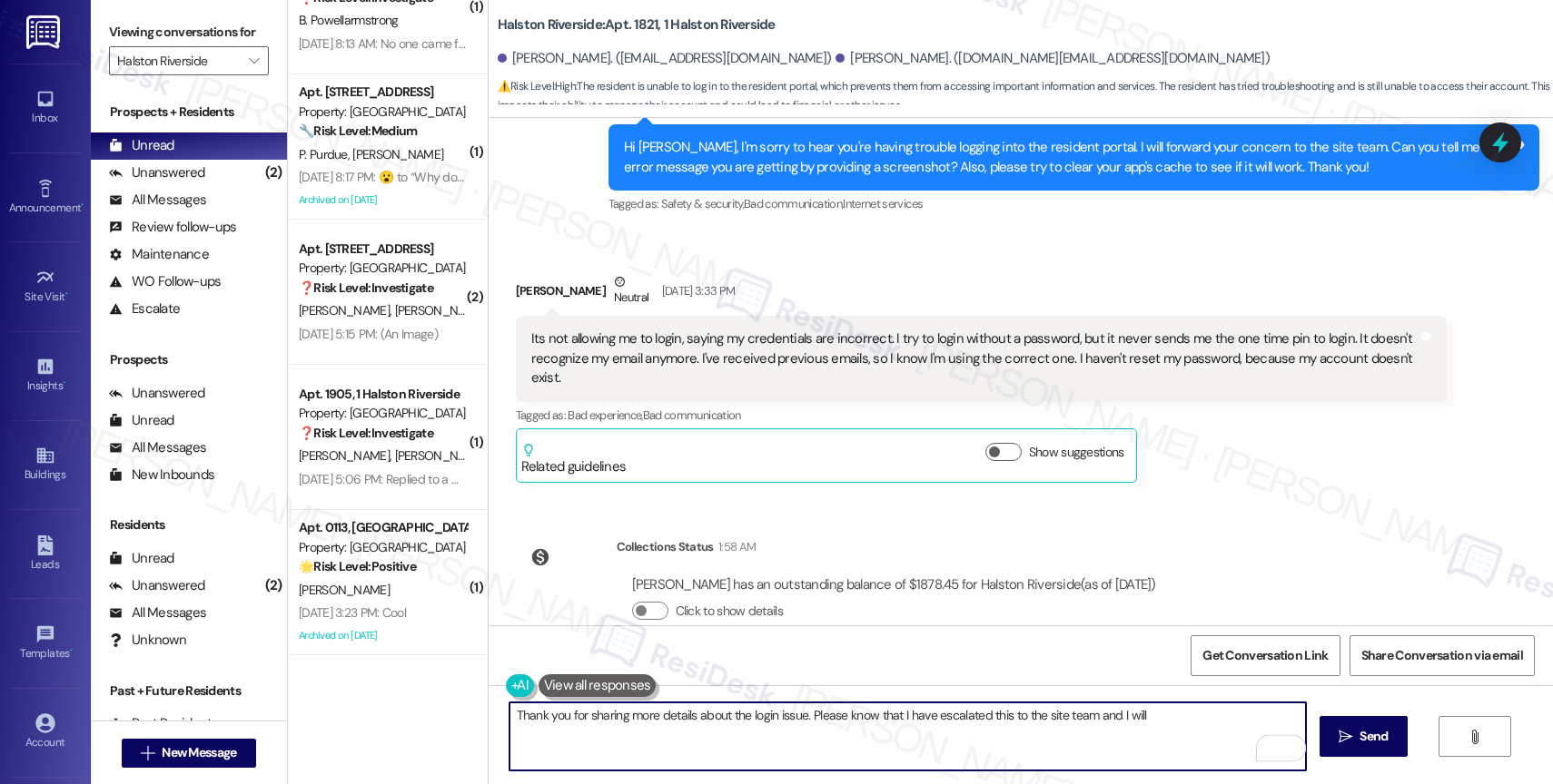
drag, startPoint x: 1087, startPoint y: 714, endPoint x: 1190, endPoint y: 739, distance: 106.0
click at [1190, 739] on textarea "Thank you for sharing more details about the login issue. Please know that I ha…" at bounding box center [908, 737] width 796 height 68
drag, startPoint x: 698, startPoint y: 732, endPoint x: 977, endPoint y: 749, distance: 279.5
click at [976, 749] on textarea "Thank you for sharing more details about the login issue. Please know that I ha…" at bounding box center [908, 737] width 796 height 68
drag, startPoint x: 1280, startPoint y: 717, endPoint x: 1288, endPoint y: 733, distance: 17.9
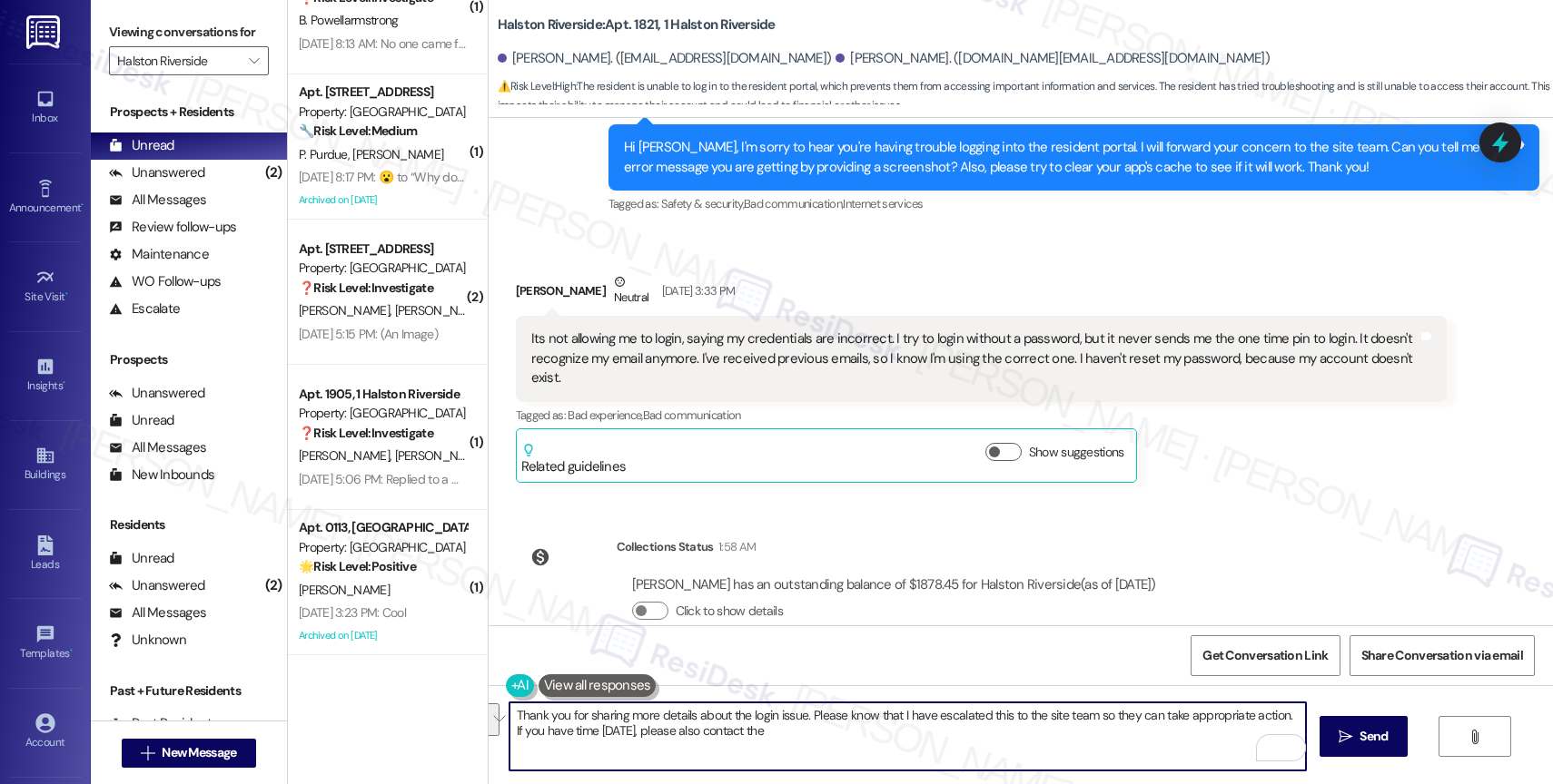
click at [1288, 733] on textarea "Thank you for sharing more details about the login issue. Please know that I ha…" at bounding box center [908, 737] width 796 height 68
type textarea "Thank you for sharing more details about the login issue. Please know that I ha…"
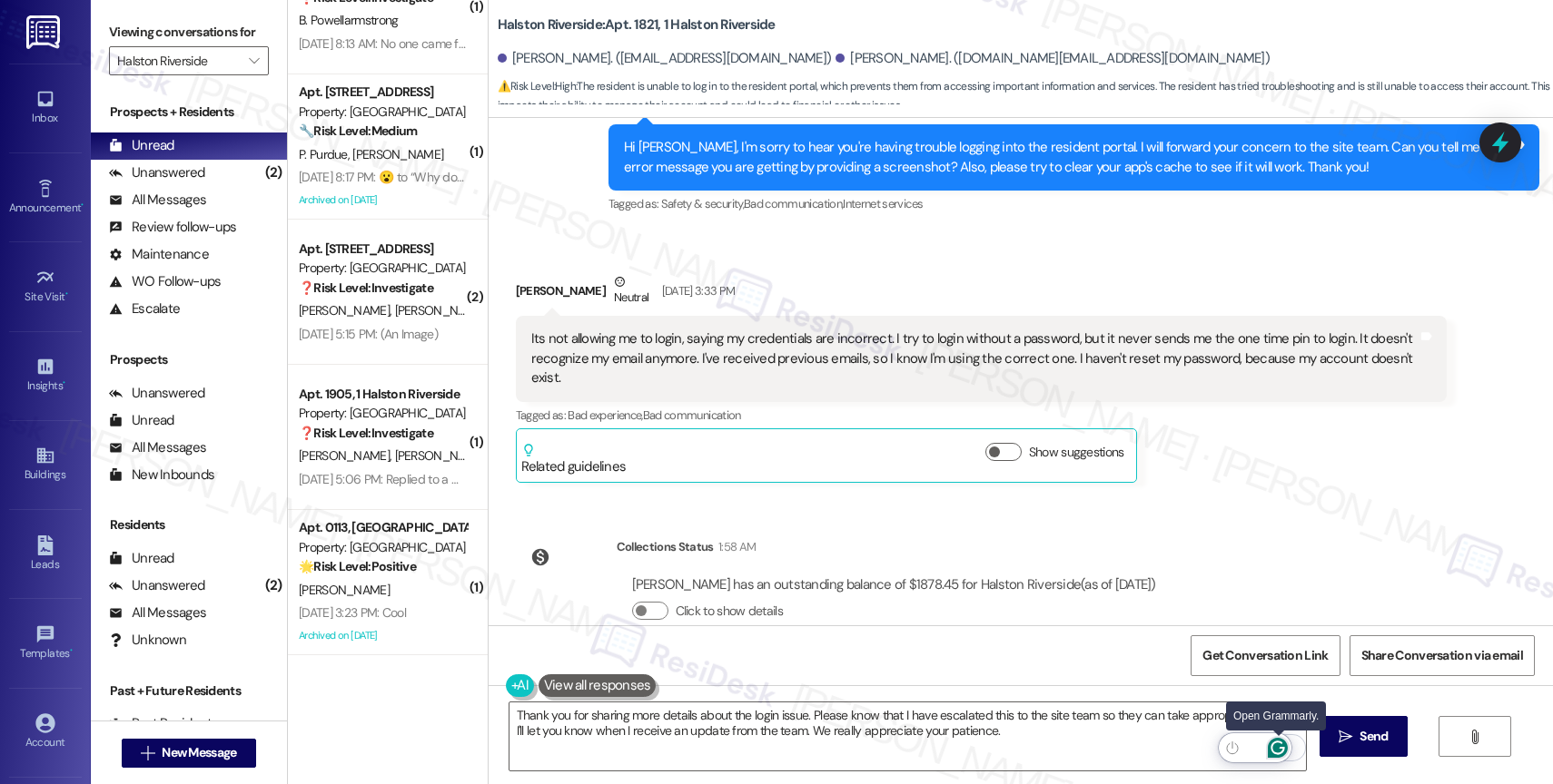
click at [1279, 744] on icon "Open Grammarly. 0 Suggestions." at bounding box center [1278, 749] width 14 height 14
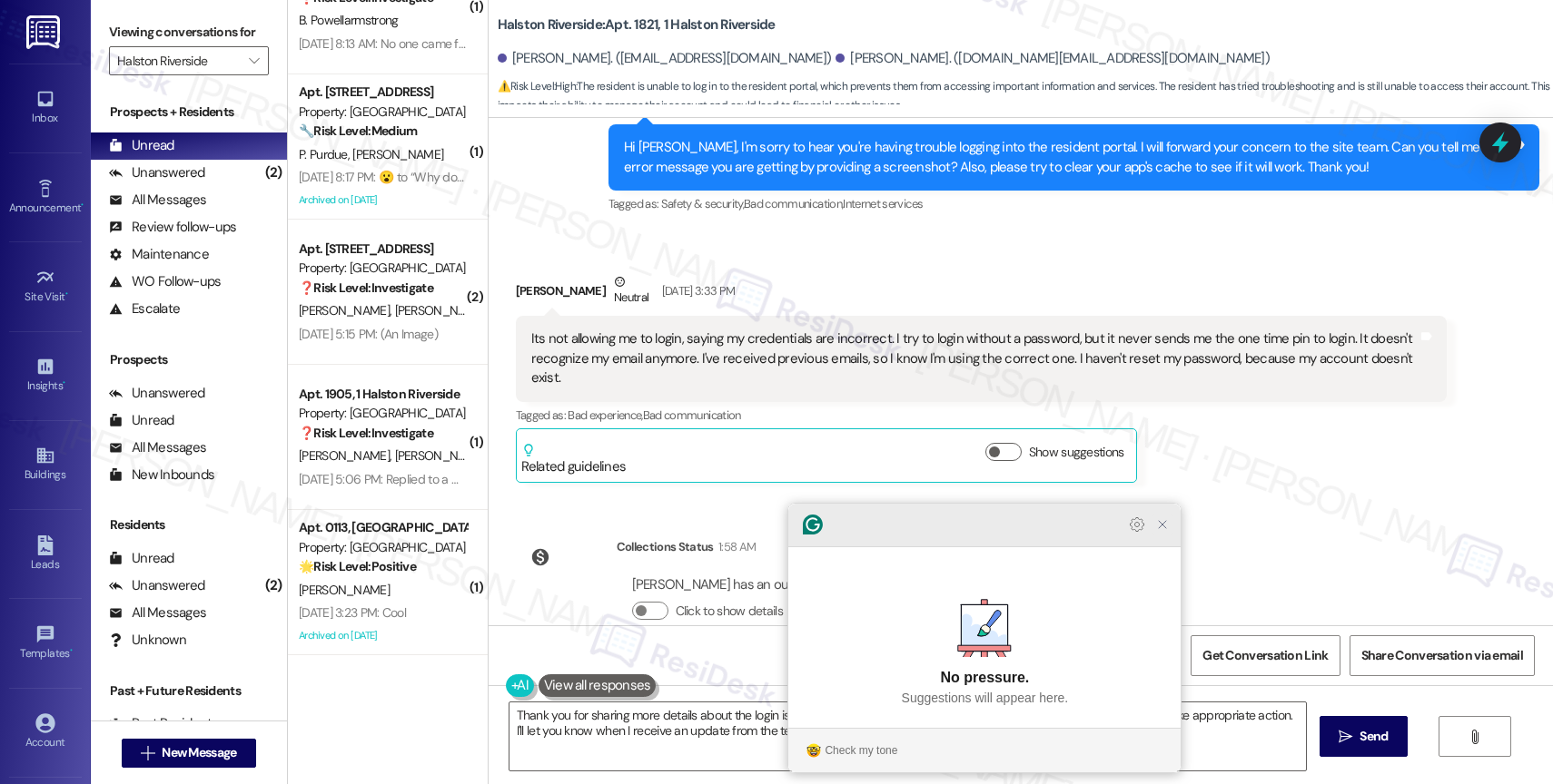
click at [1153, 536] on icon "Close Grammarly Assistant" at bounding box center [1162, 525] width 22 height 22
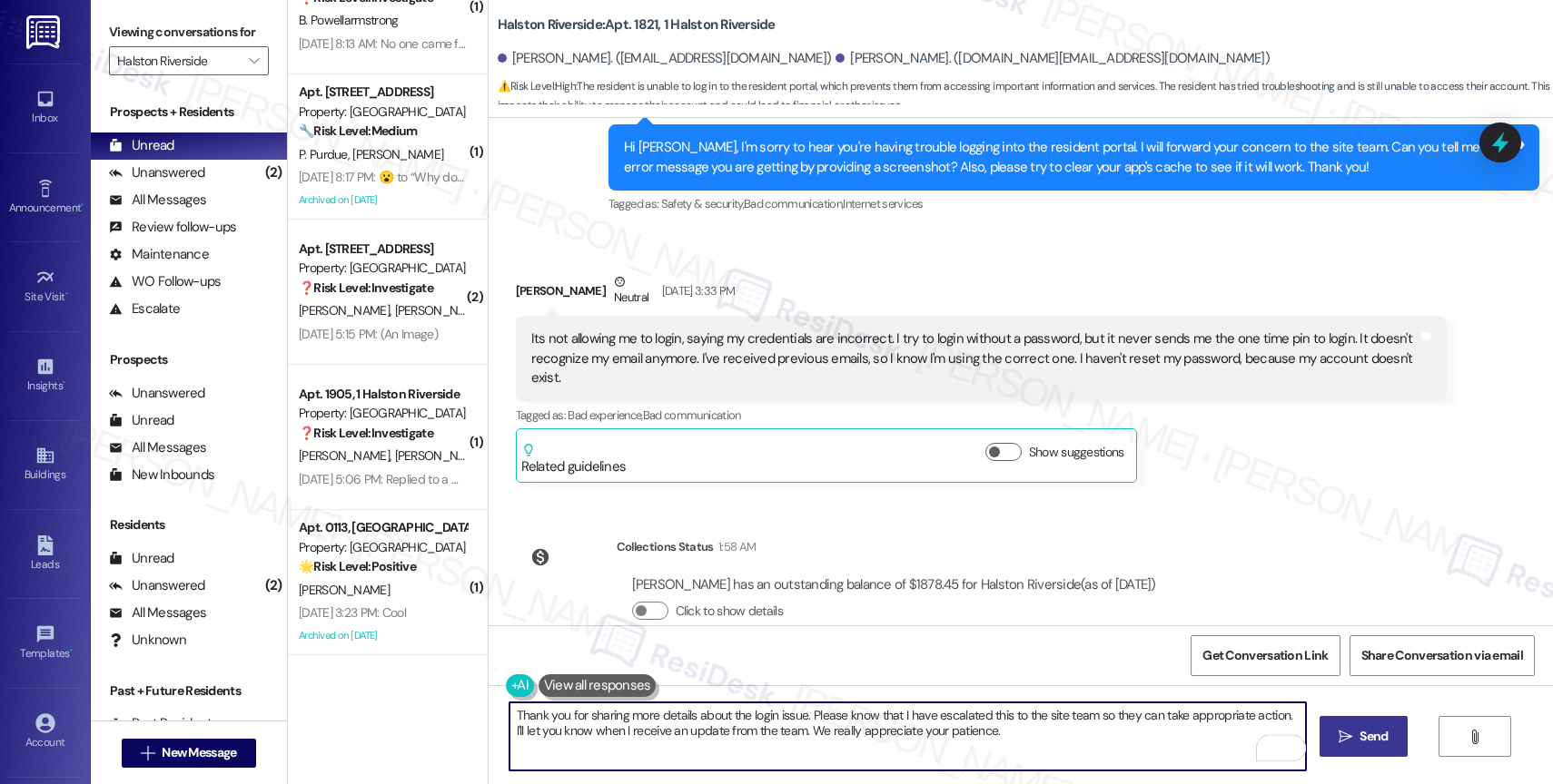
click at [1341, 730] on icon "" at bounding box center [1345, 738] width 14 height 15
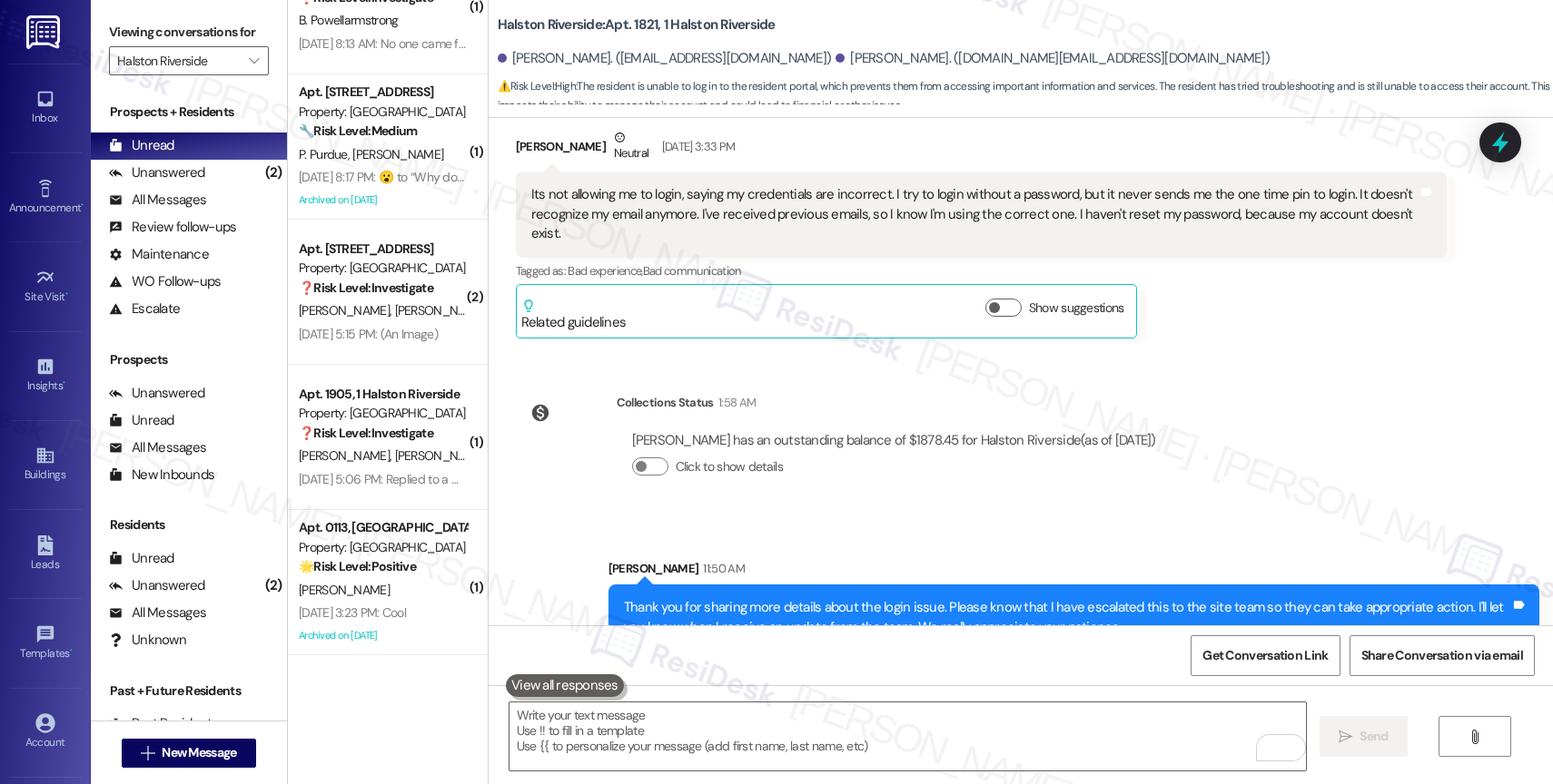
scroll to position [15690, 0]
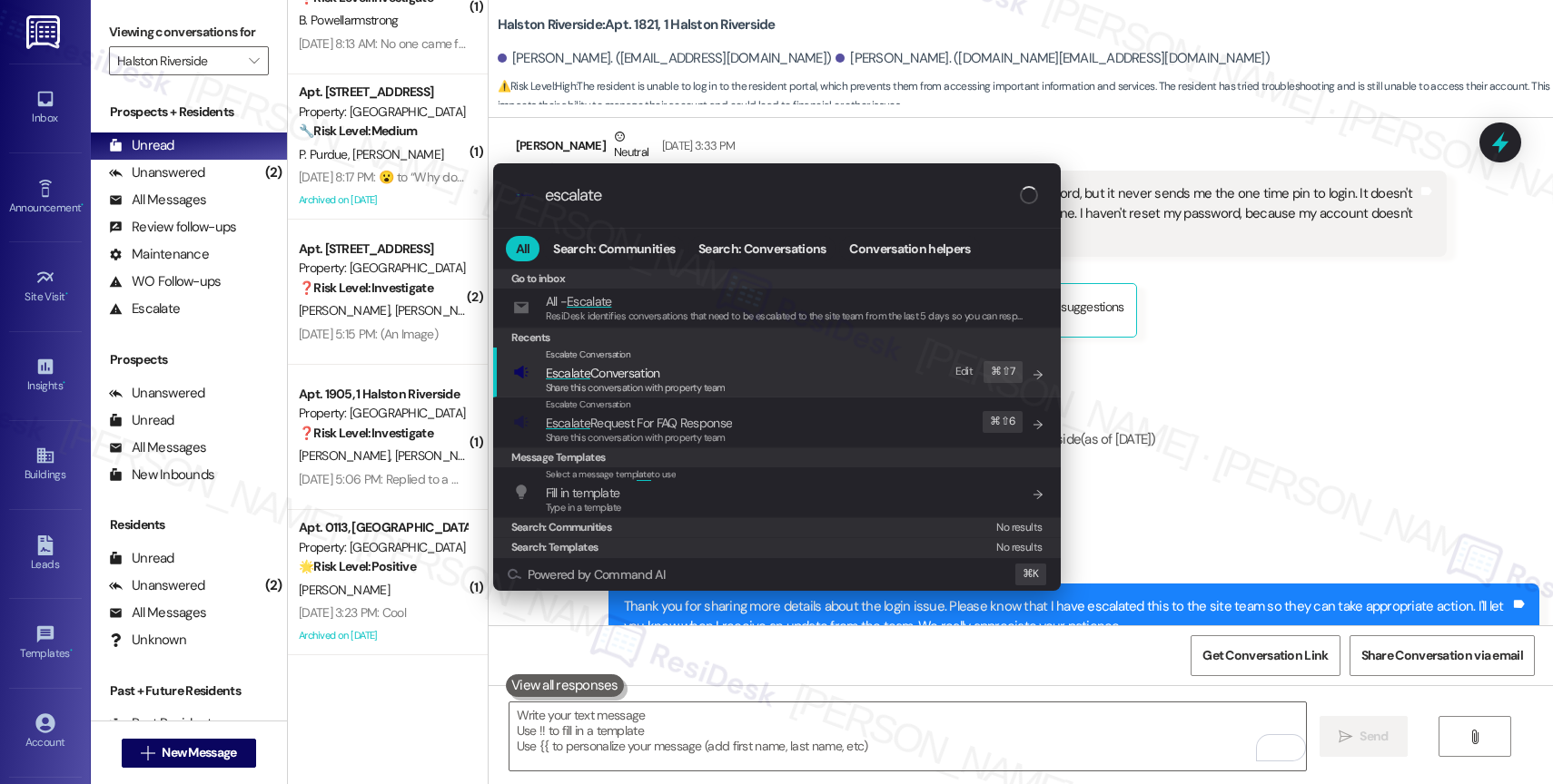
type input "escalate"
click at [677, 368] on span "Escalate Conversation" at bounding box center [636, 373] width 180 height 20
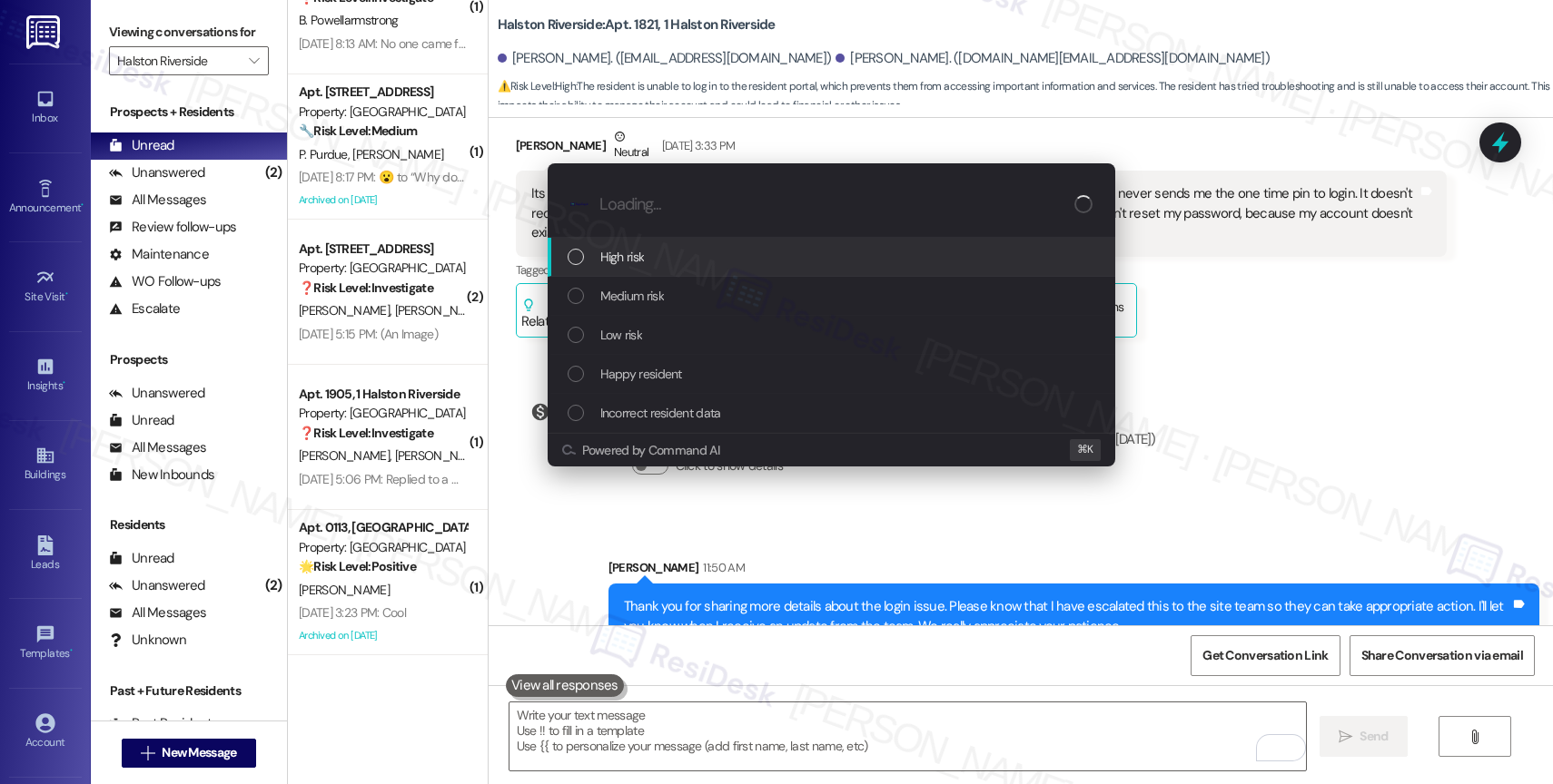
click at [628, 244] on div "High risk" at bounding box center [831, 257] width 568 height 39
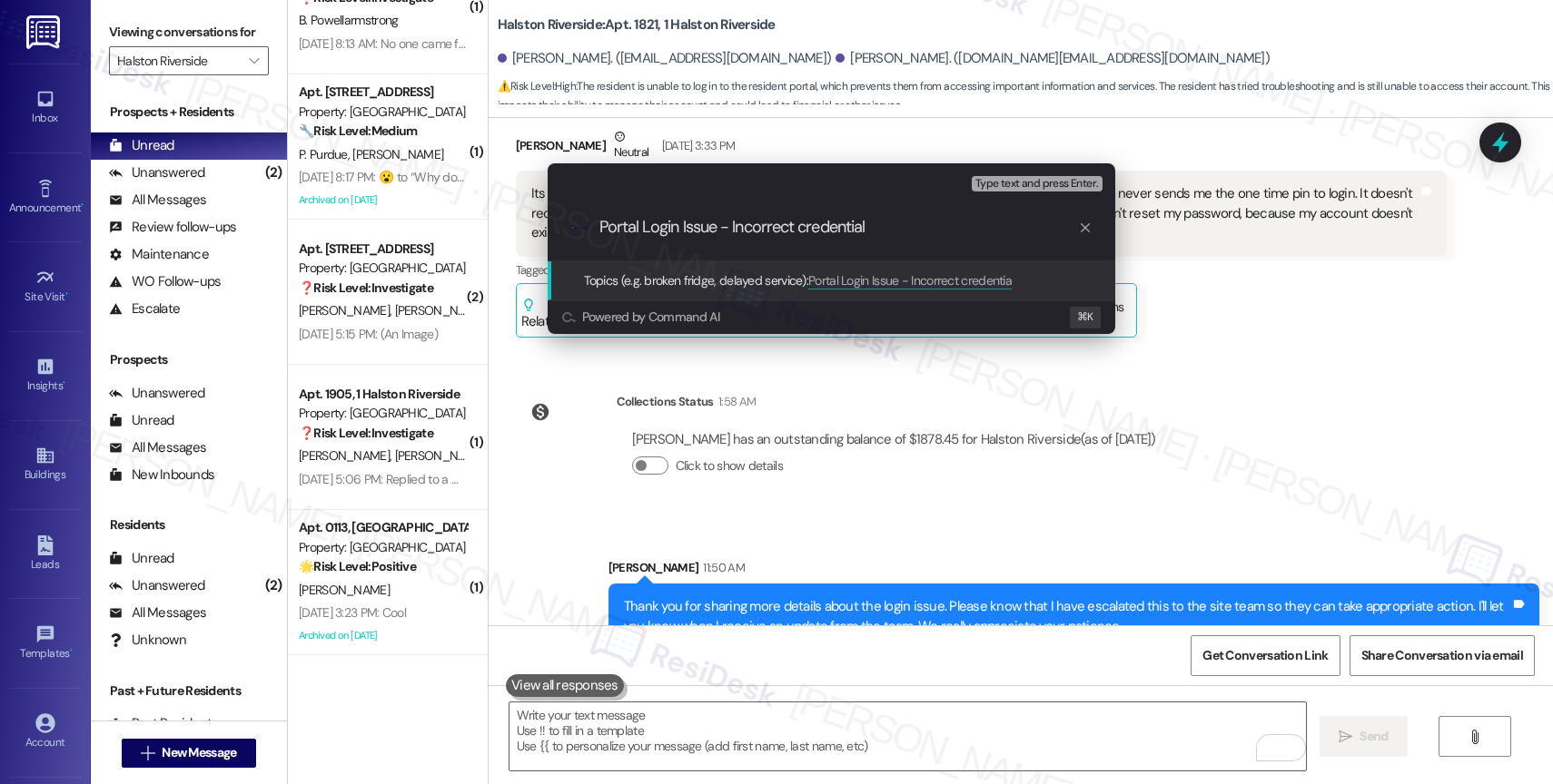
type input "Portal Login Issue - Incorrect credentials"
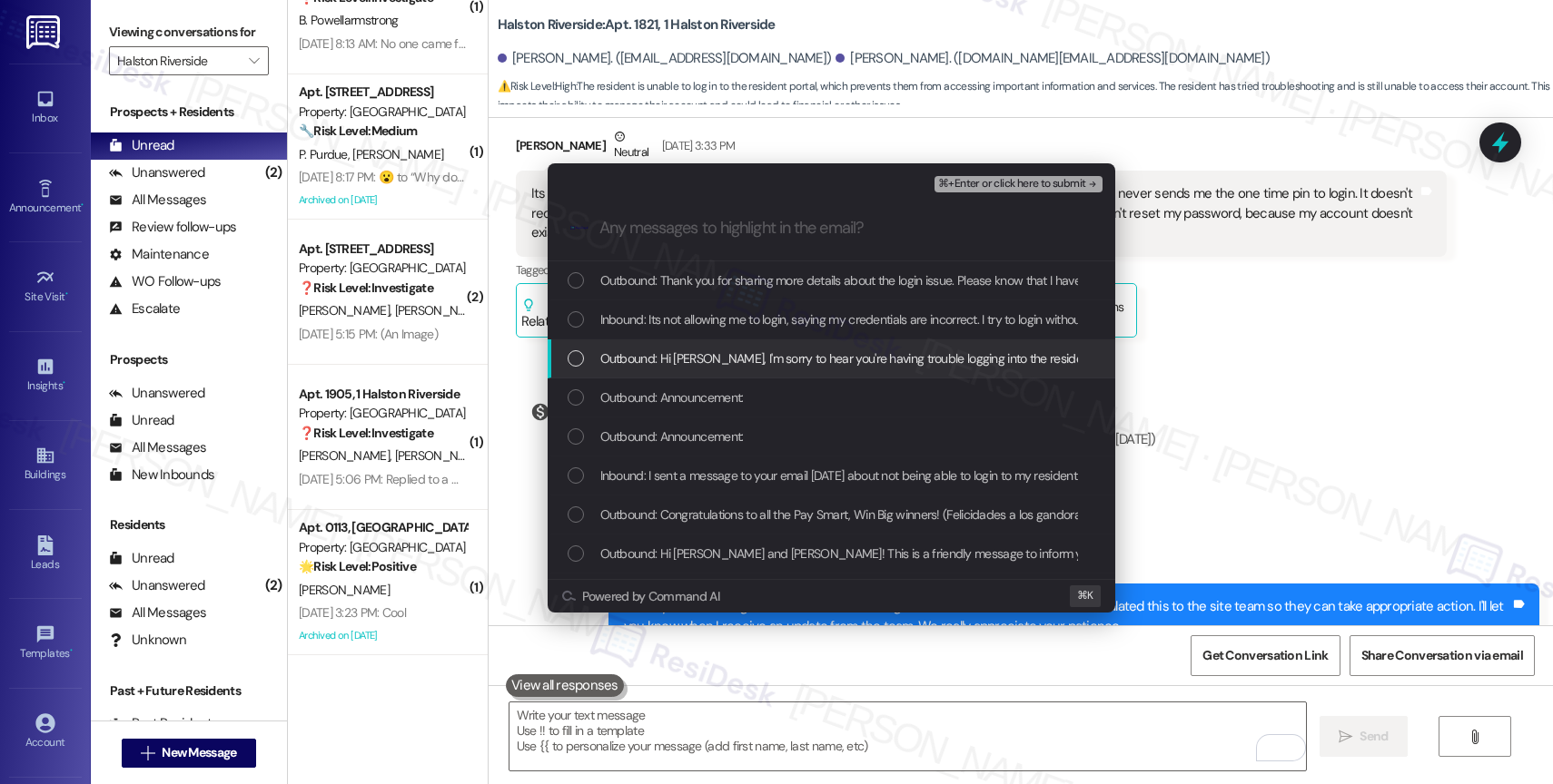
drag, startPoint x: 758, startPoint y: 369, endPoint x: 762, endPoint y: 326, distance: 43.2
click at [758, 368] on span "Outbound: Hi Izabel, I'm sorry to hear you're having trouble logging into the r…" at bounding box center [1375, 359] width 1549 height 20
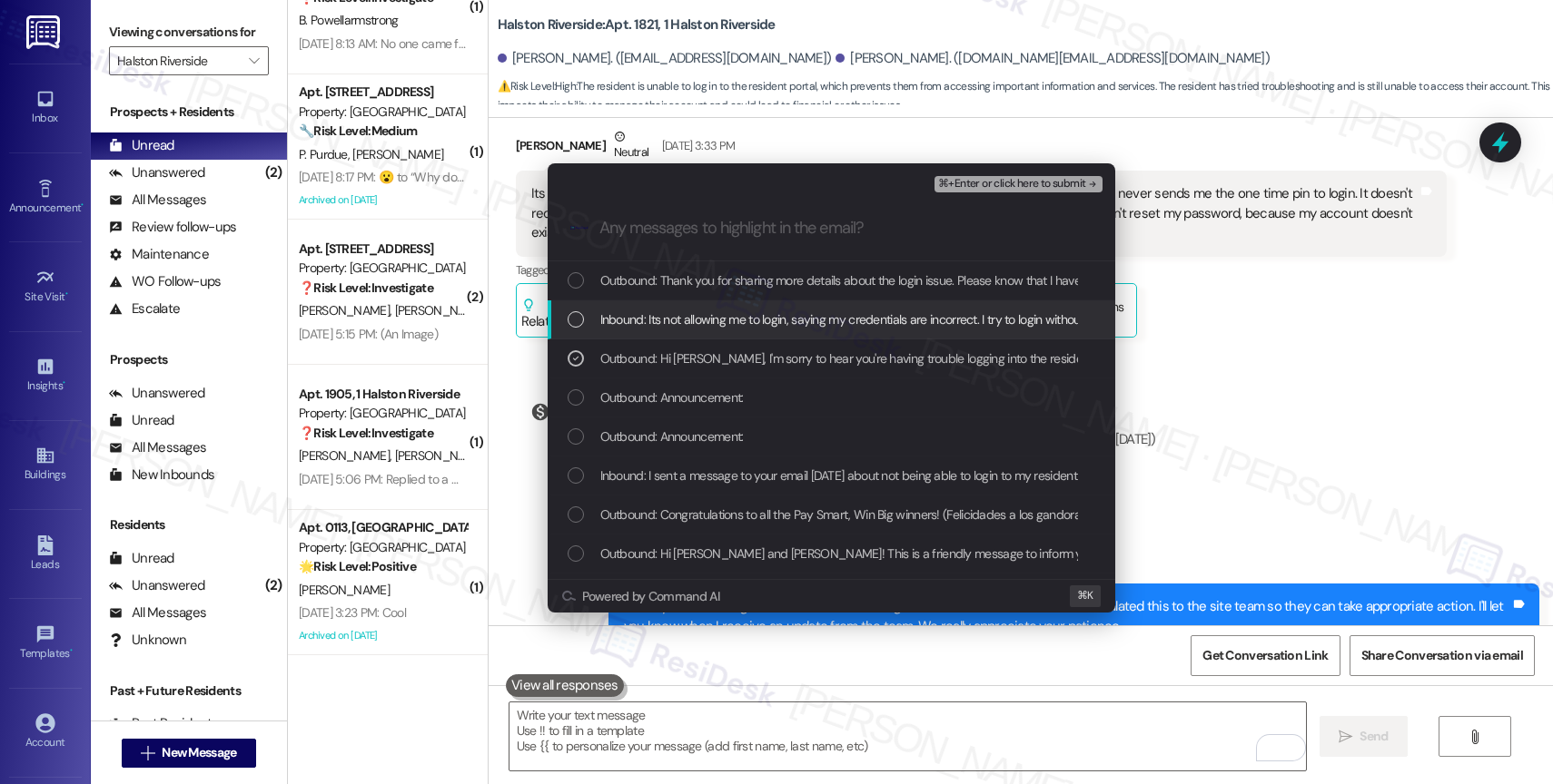
drag, startPoint x: 762, startPoint y: 323, endPoint x: 782, endPoint y: 292, distance: 36.9
click at [762, 322] on span "Inbound: Its not allowing me to login, saying my credentials are incorrect. I t…" at bounding box center [1442, 320] width 1684 height 20
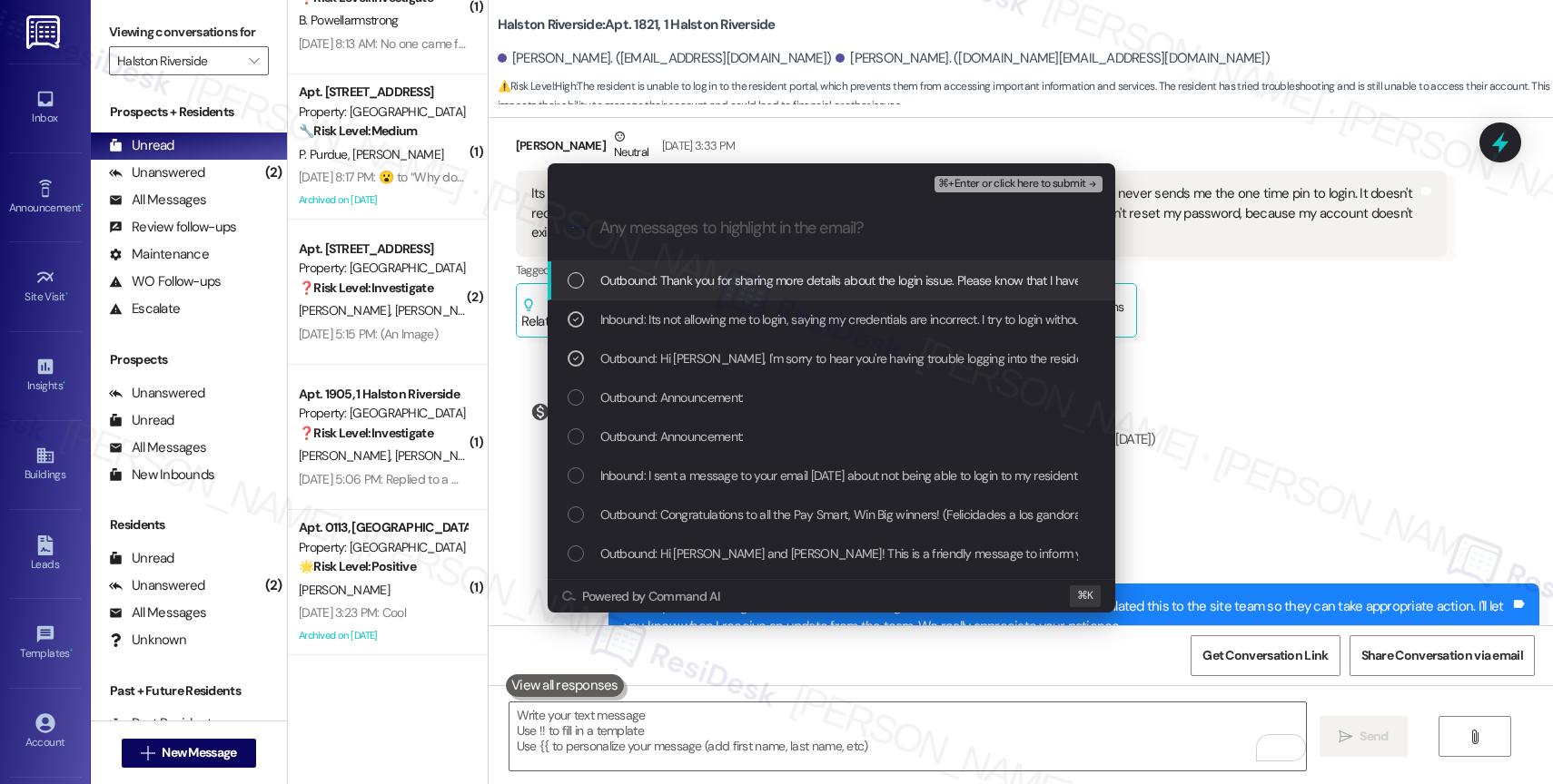
drag, startPoint x: 787, startPoint y: 286, endPoint x: 1080, endPoint y: 156, distance: 320.5
click at [788, 285] on span "Outbound: Thank you for sharing more details about the login issue. Please know…" at bounding box center [1262, 281] width 1323 height 20
click at [1055, 180] on span "⌘+Enter or click here to submit" at bounding box center [1011, 184] width 147 height 13
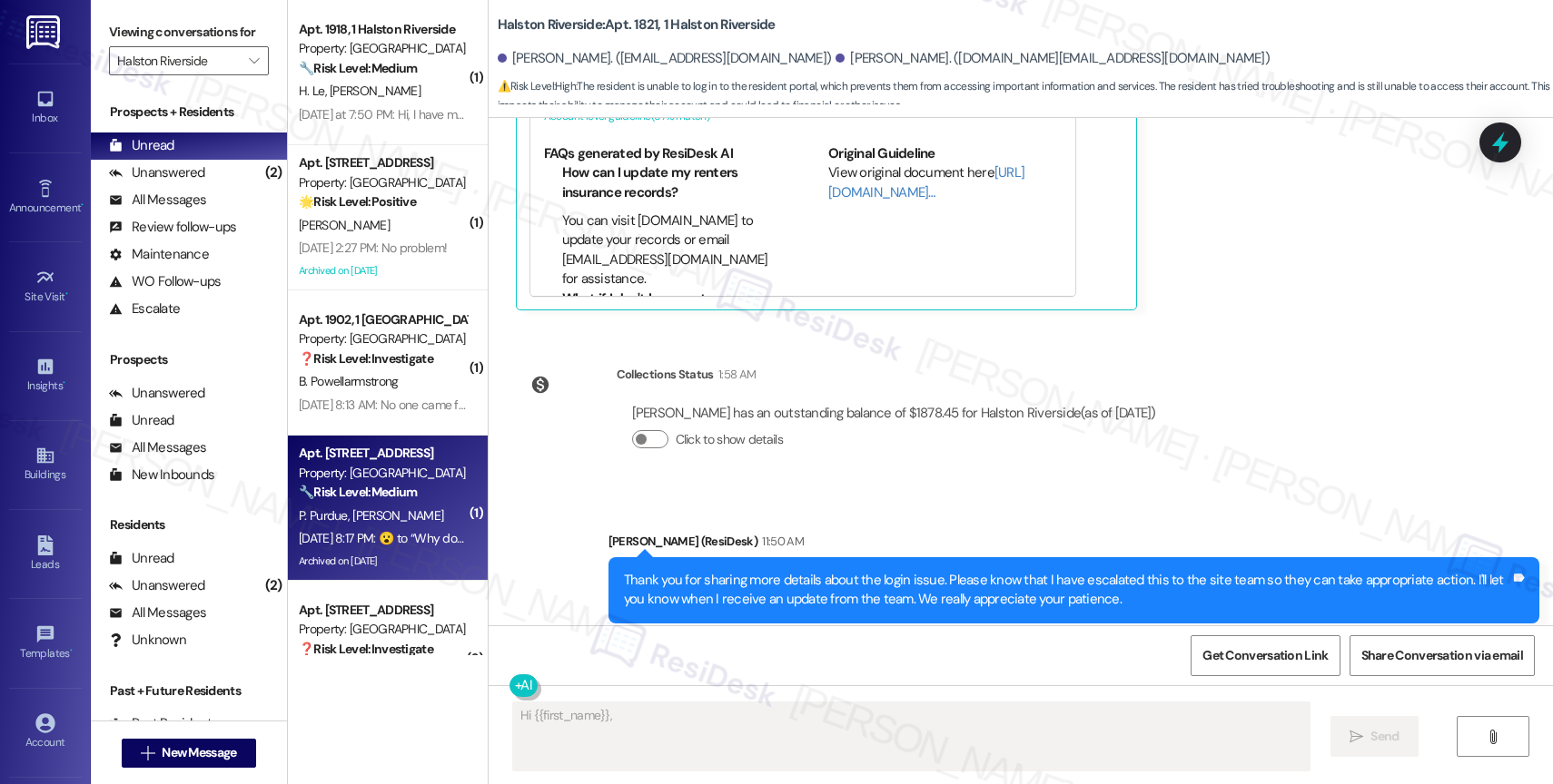
scroll to position [362, 0]
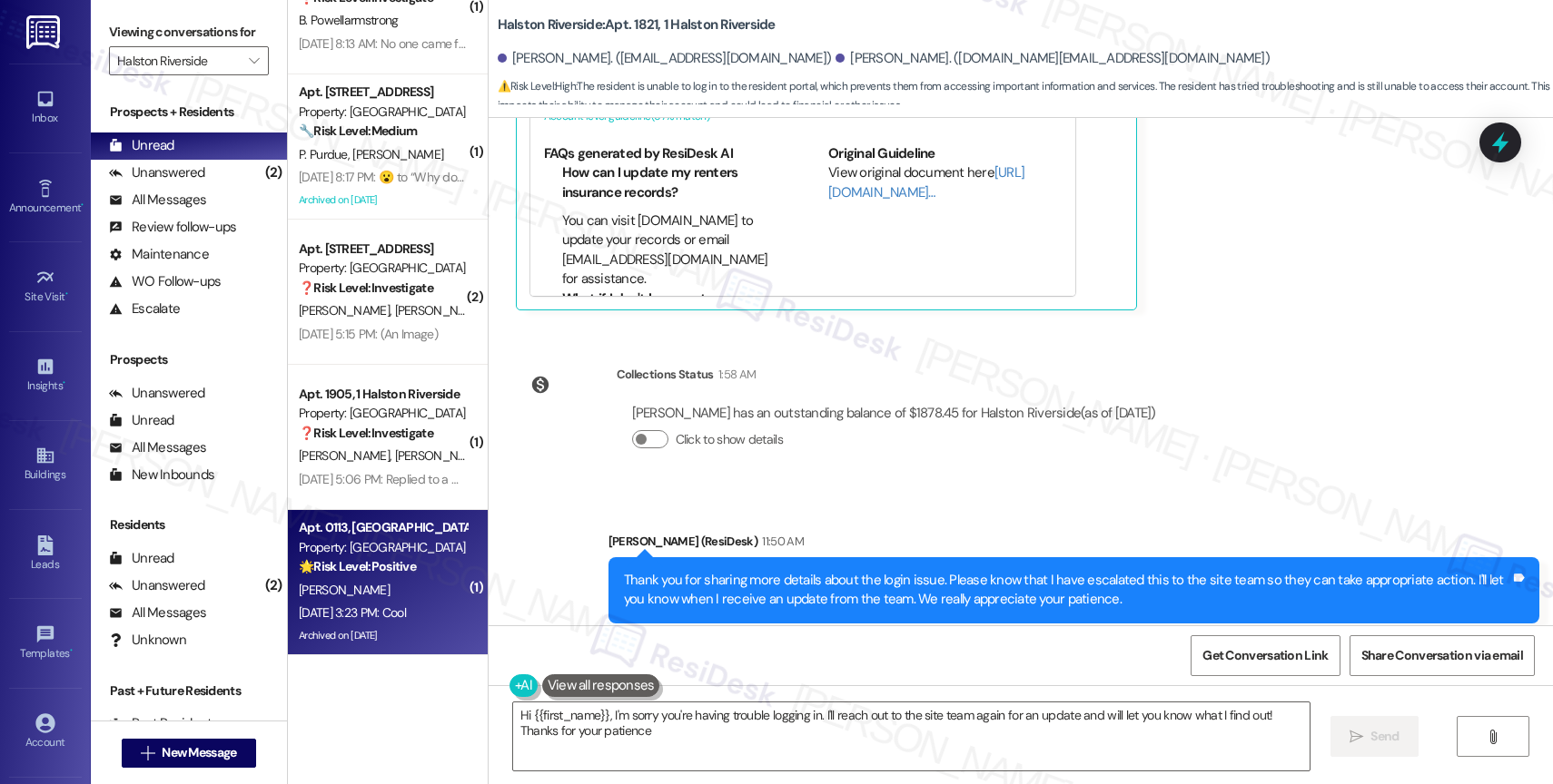
type textarea "Hi {{first_name}}, I'm sorry you're having trouble logging in. I'll reach out t…"
click at [344, 559] on strong "🌟 Risk Level: Positive" at bounding box center [357, 567] width 117 height 16
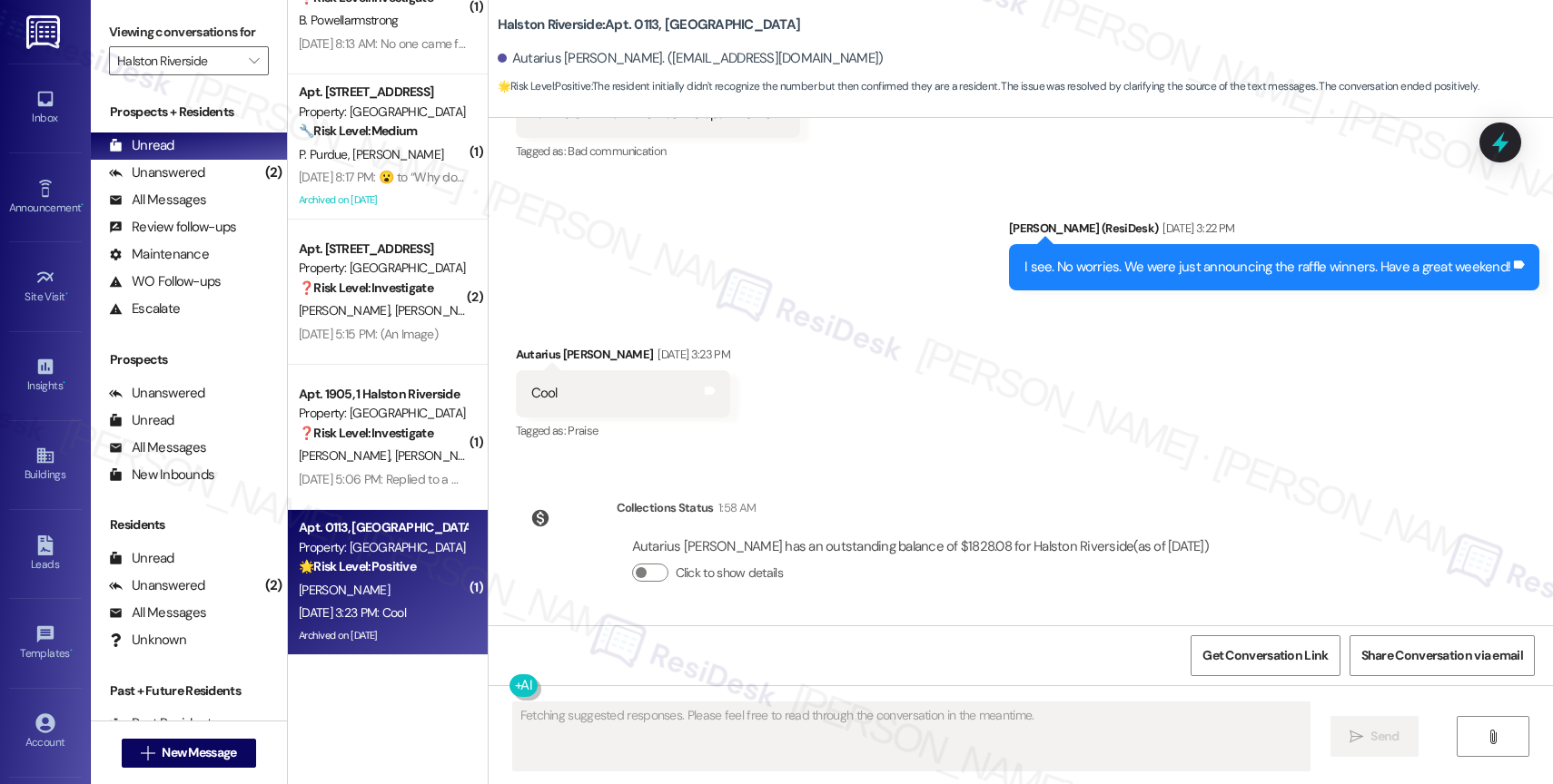
scroll to position [216, 0]
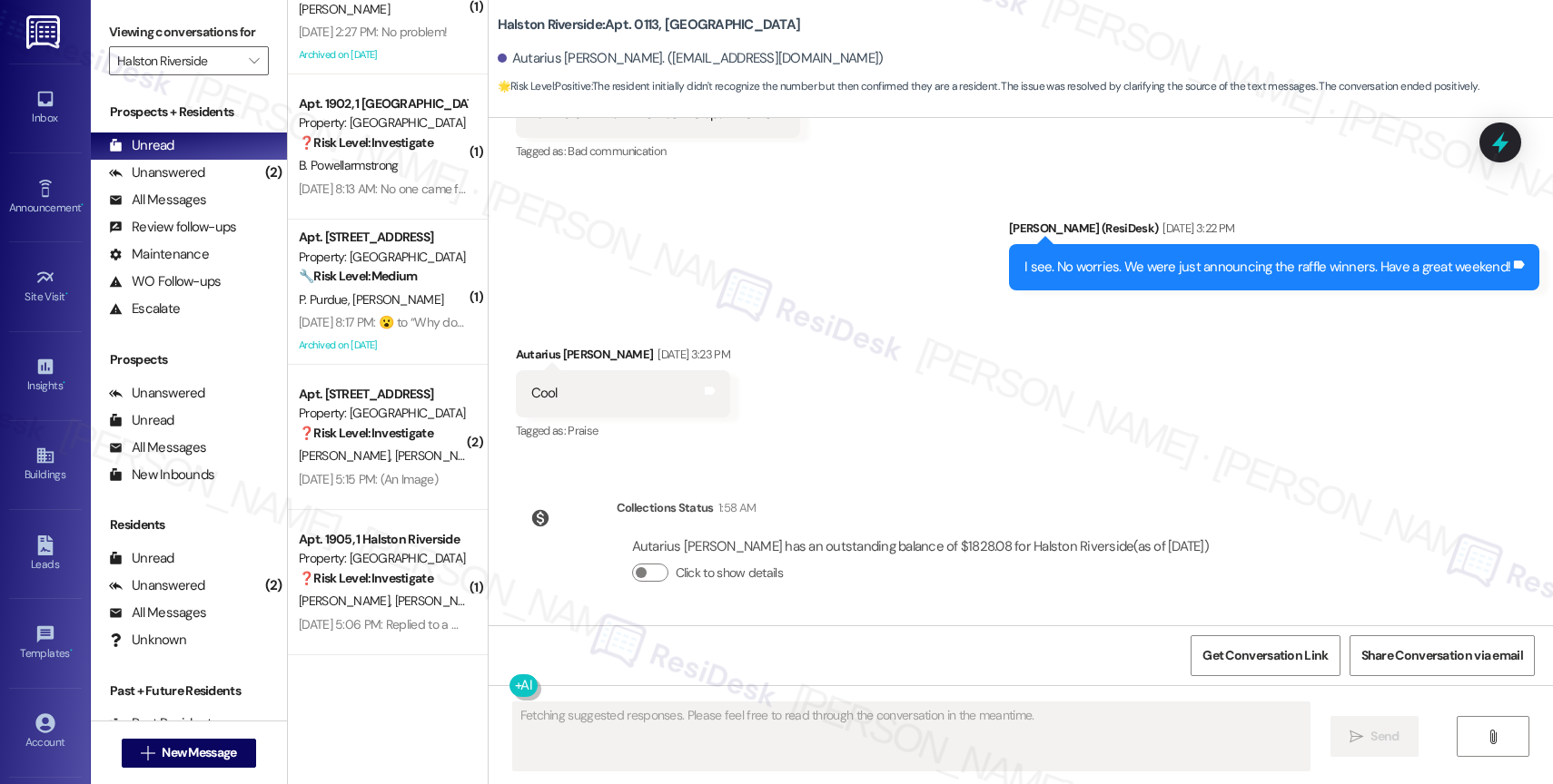
click at [827, 424] on div "Received via SMS Autarius Clayton Aug 29, 2025 at 3:23 PM Cool Tags and notes T…" at bounding box center [1020, 381] width 1064 height 154
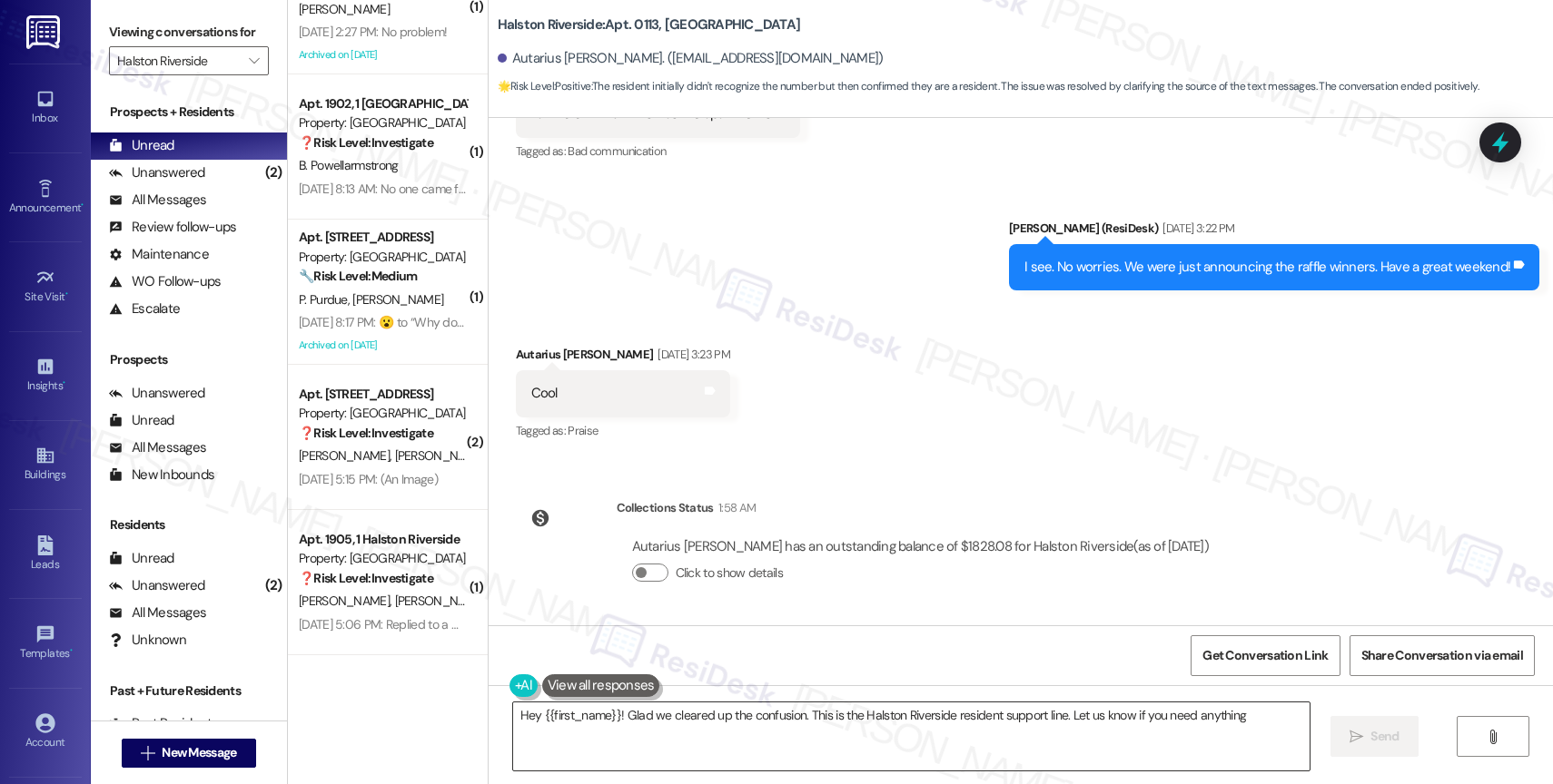
type textarea "Hey {{first_name}}! Glad we cleared up the confusion. This is the Halston River…"
click at [724, 719] on textarea "Hey {{first_name}}! Glad we cleared up the confusion. This is the Halston River…" at bounding box center [911, 737] width 796 height 68
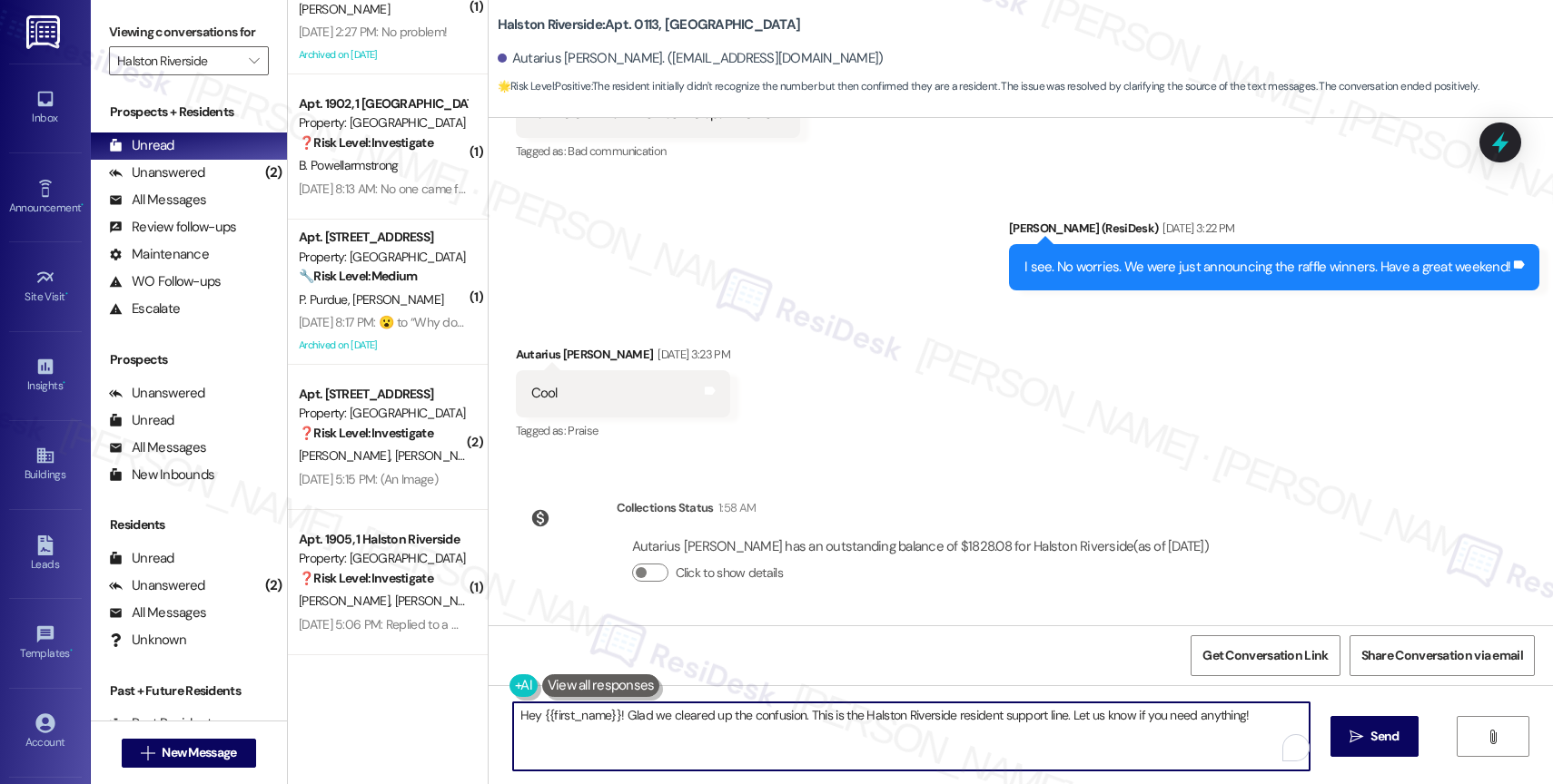
click at [724, 719] on textarea "Hey {{first_name}}! Glad we cleared up the confusion. This is the Halston River…" at bounding box center [911, 737] width 796 height 68
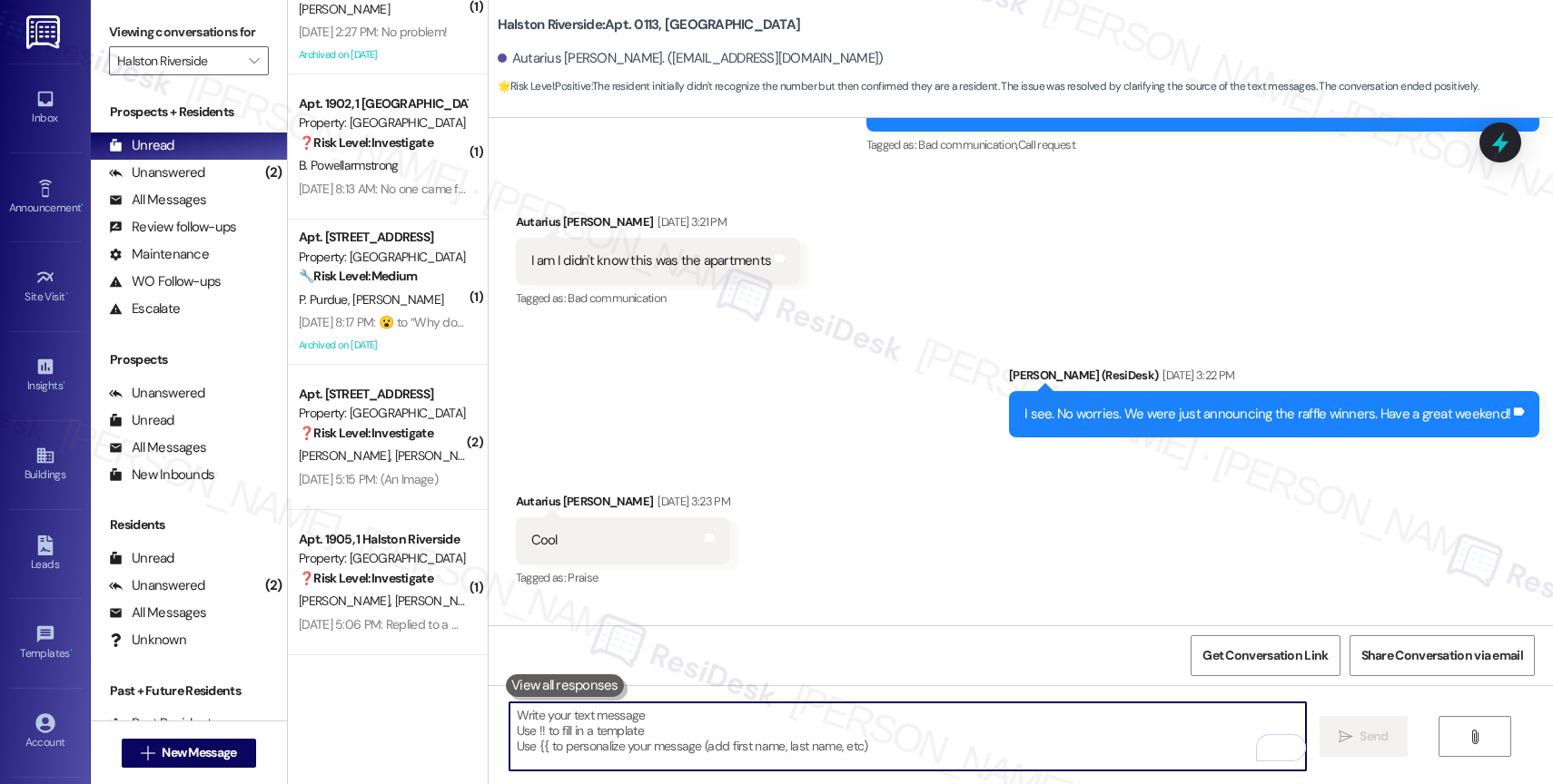
scroll to position [17810, 0]
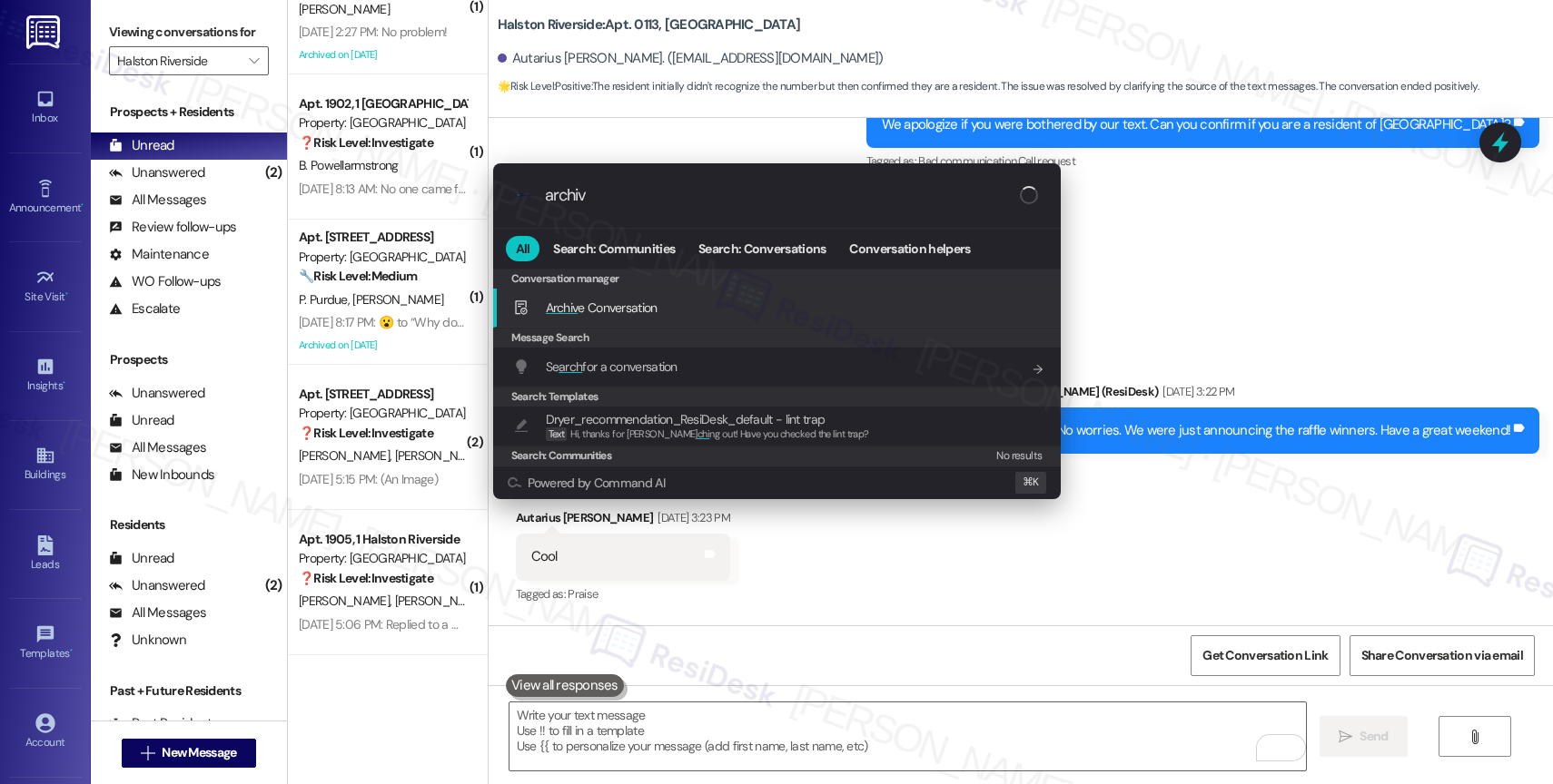
type input "archive"
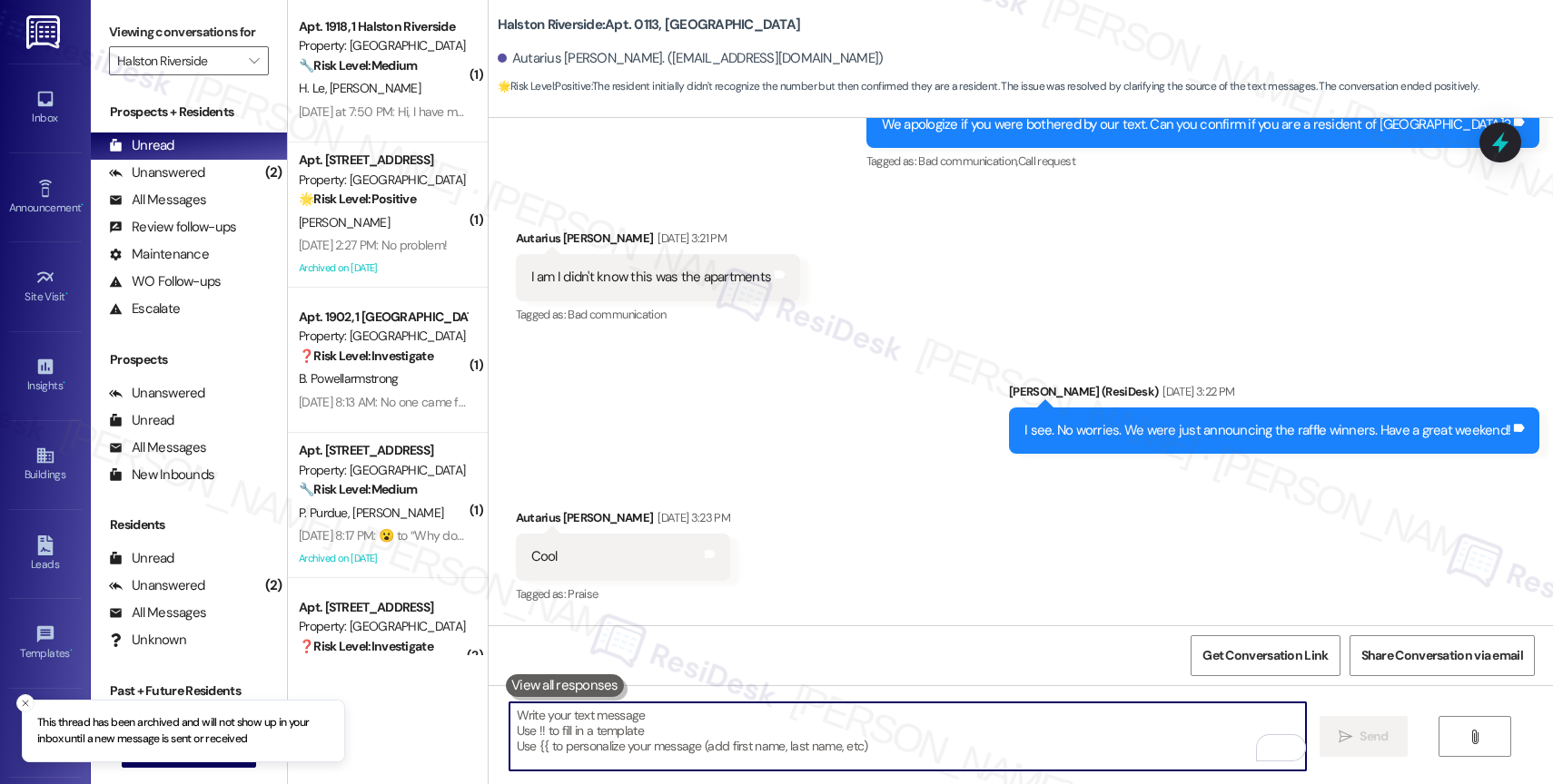
scroll to position [0, 0]
click at [245, 75] on span "" at bounding box center [254, 61] width 17 height 29
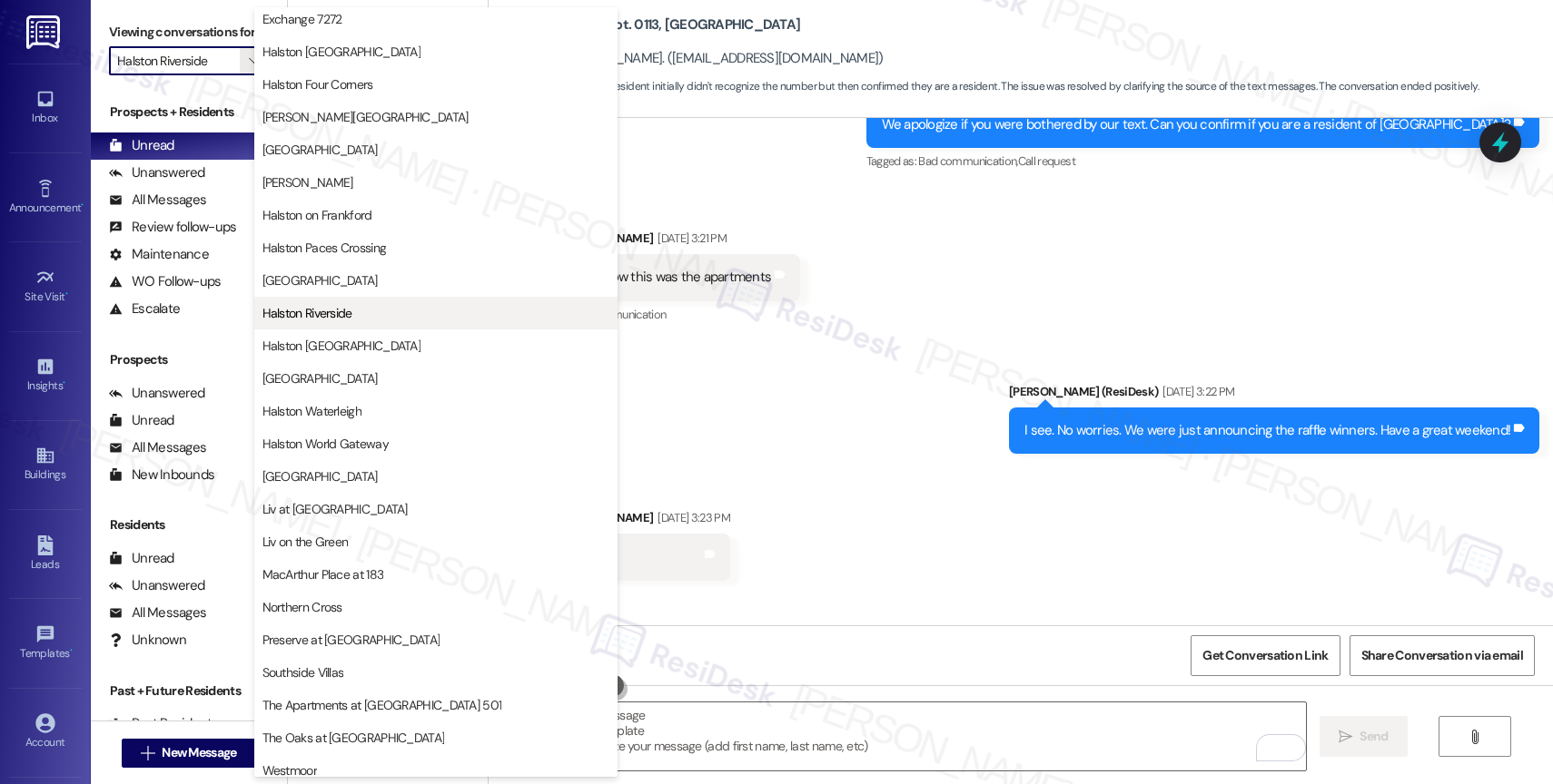
scroll to position [539, 0]
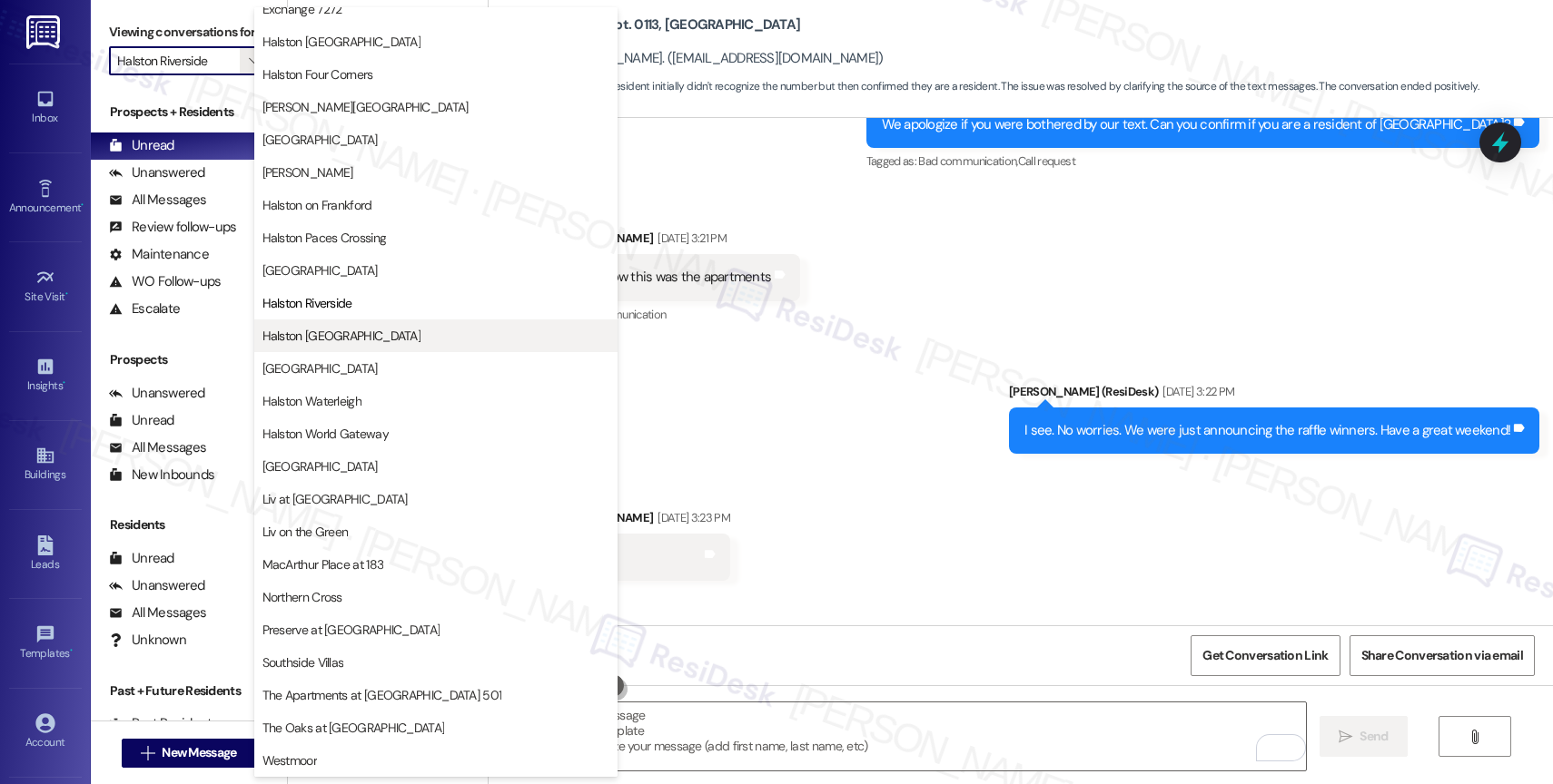
click at [356, 326] on button "Halston [GEOGRAPHIC_DATA]" at bounding box center [436, 336] width 363 height 33
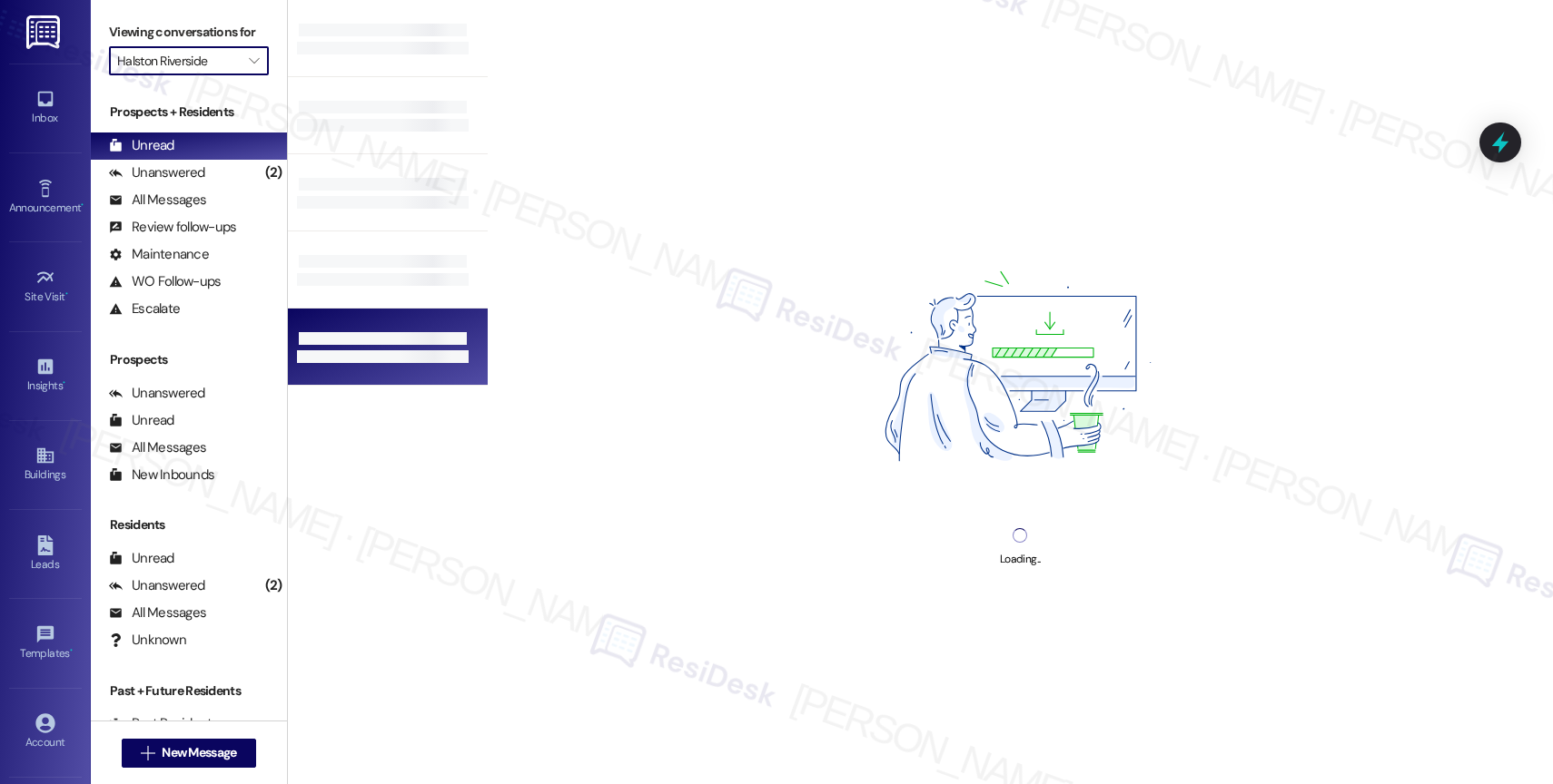
type input "Halston [GEOGRAPHIC_DATA]"
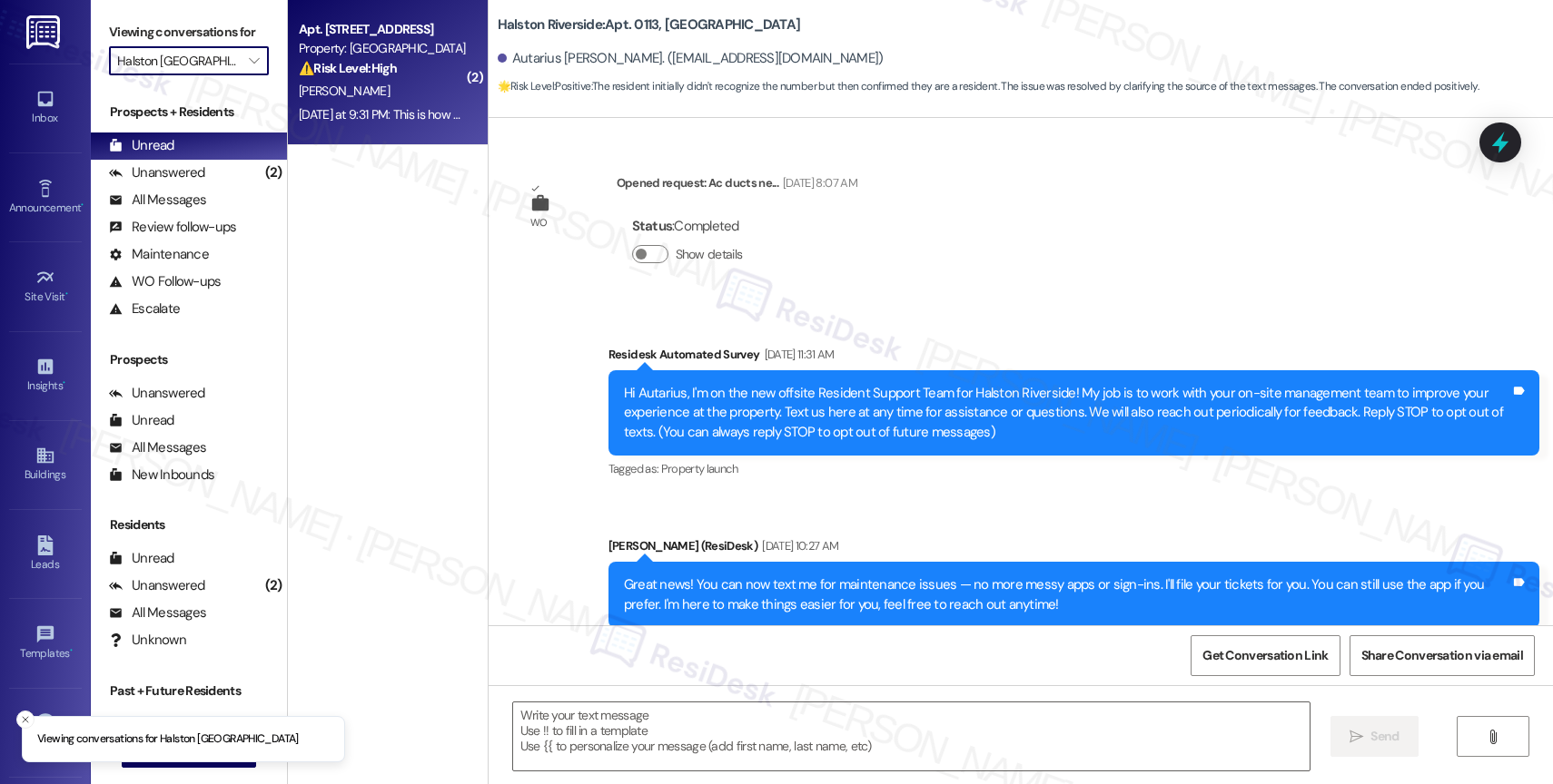
click at [398, 116] on div "Yesterday at 9:31 PM: This is how many roaches i killed today i think i willl s…" at bounding box center [639, 114] width 681 height 16
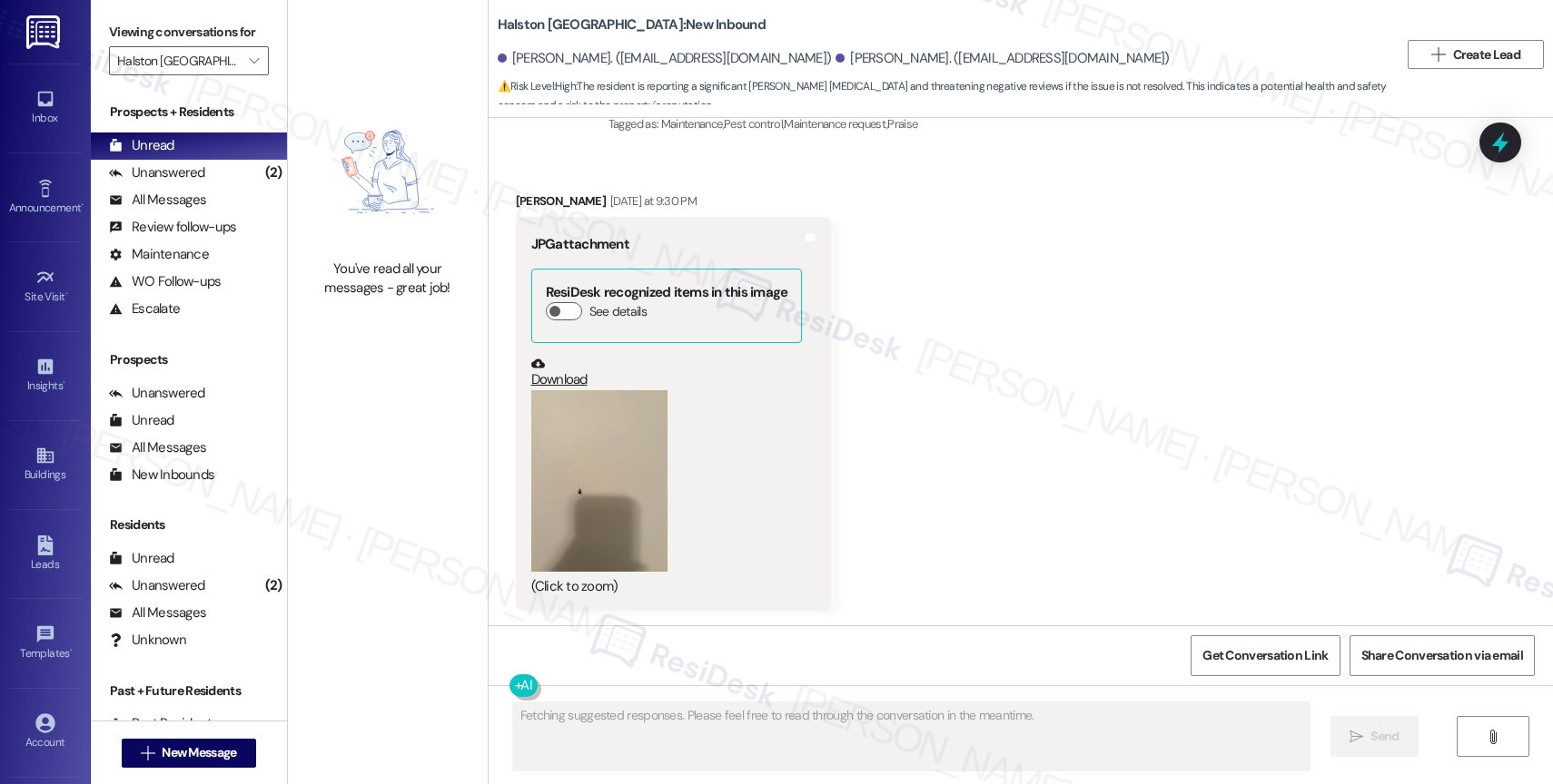
scroll to position [12965, 0]
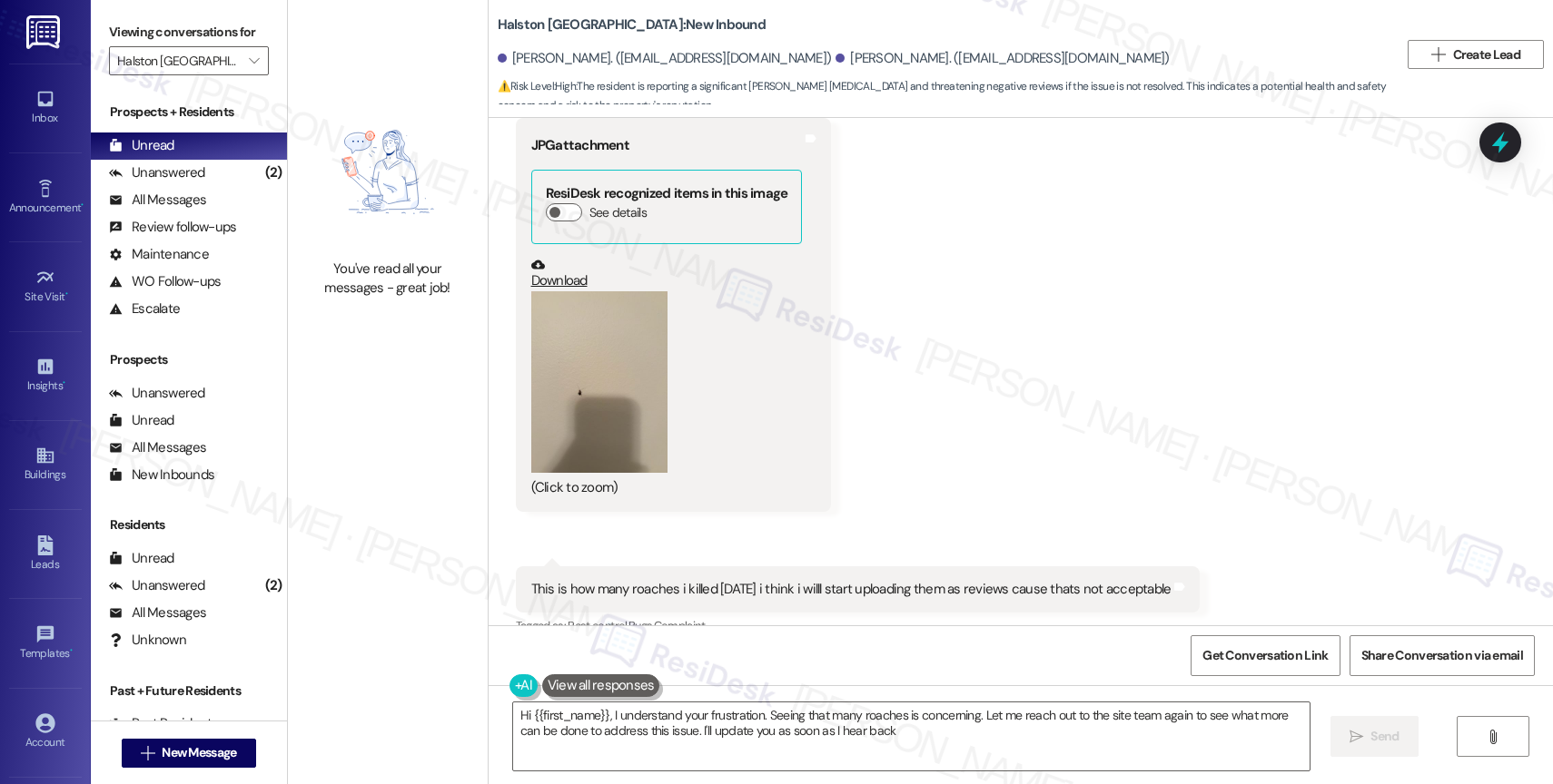
type textarea "Hi {{first_name}}, I understand your frustration. Seeing that many roaches is c…"
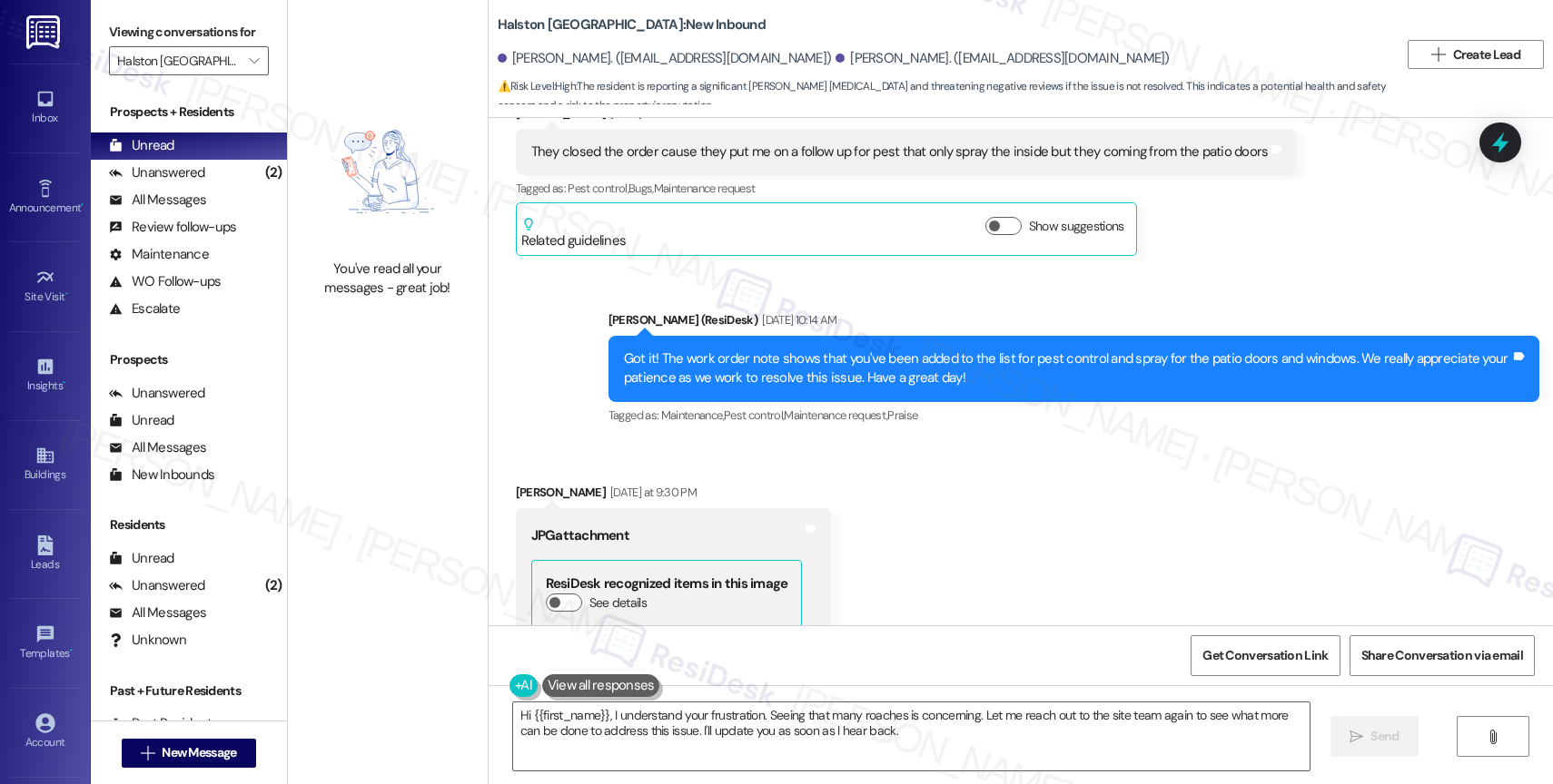
scroll to position [12377, 0]
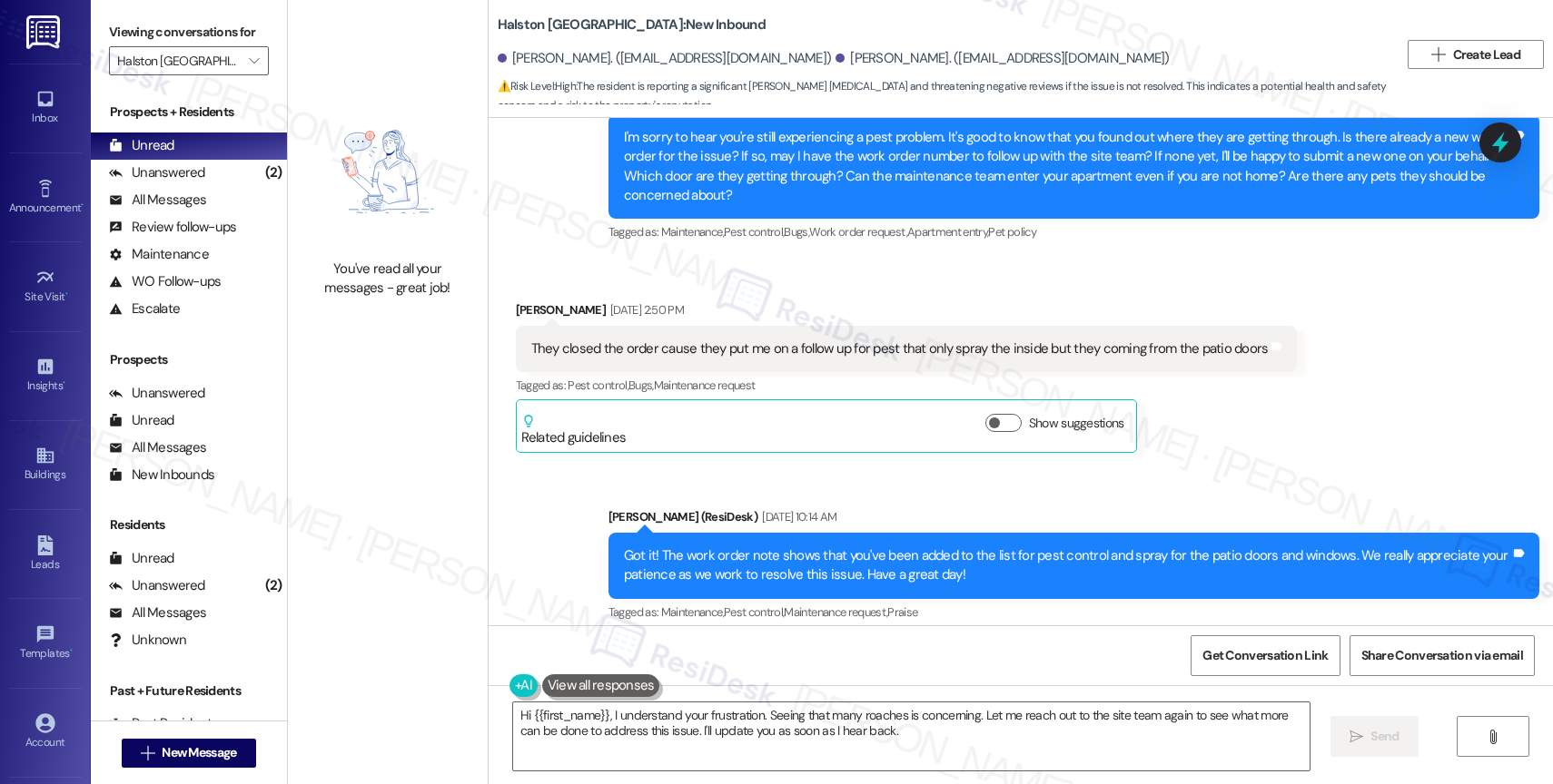
click at [875, 467] on div "Sent via SMS Sarah (ResiDesk) Aug 28, 2025 at 10:14 AM Got it! The work order n…" at bounding box center [1020, 553] width 1064 height 173
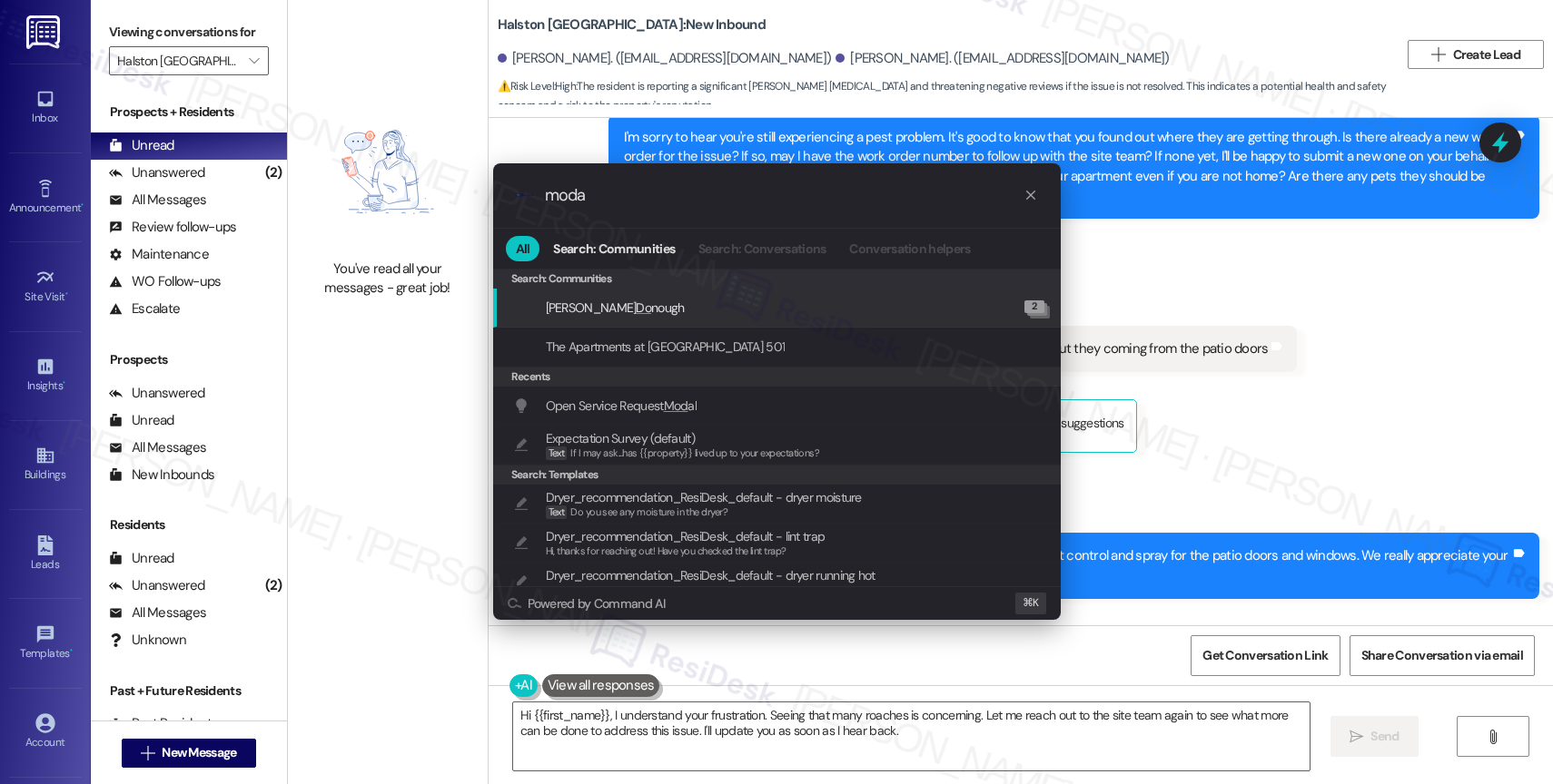
type input "modal"
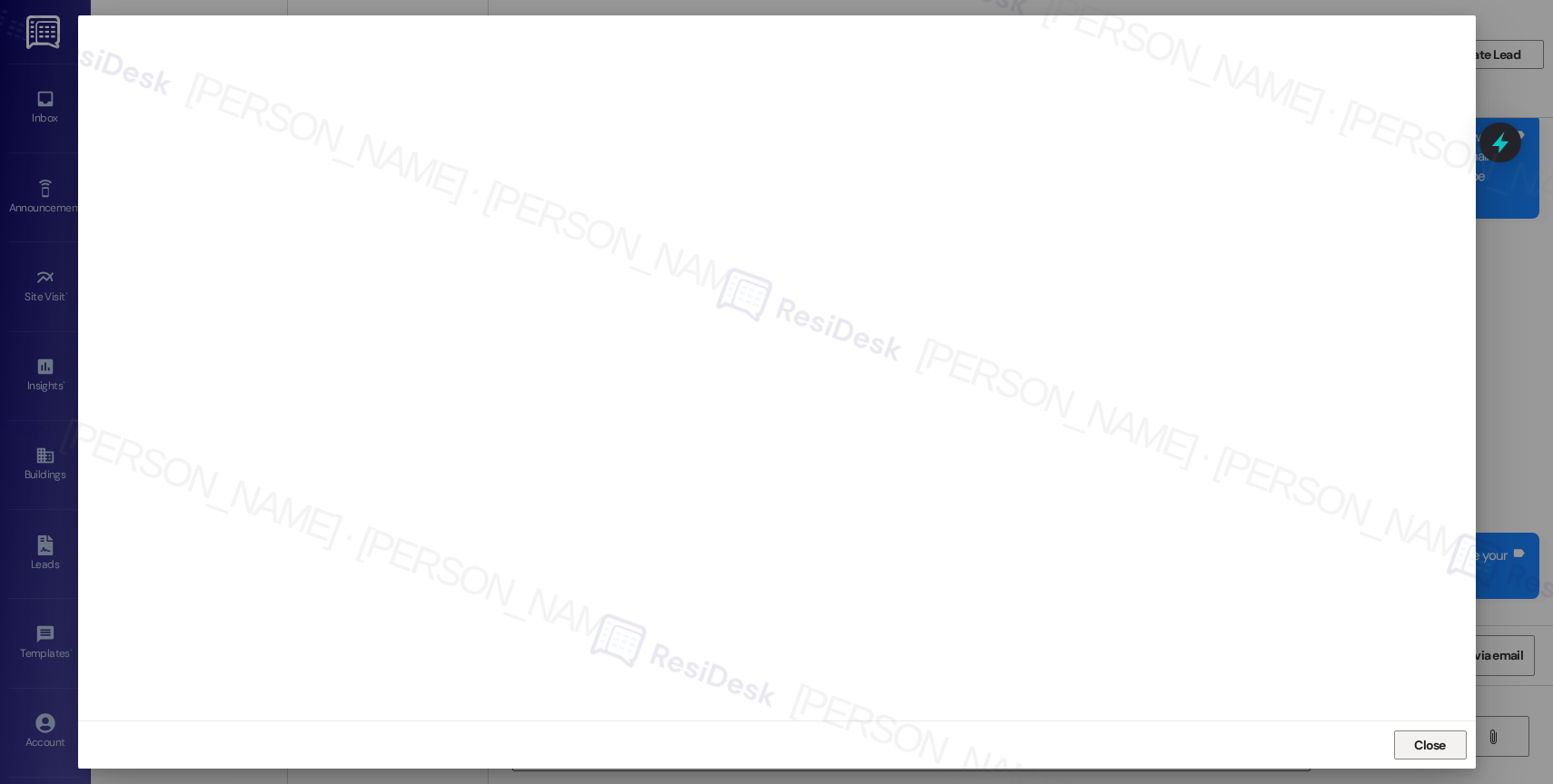
click at [1439, 741] on span "Close" at bounding box center [1429, 746] width 32 height 19
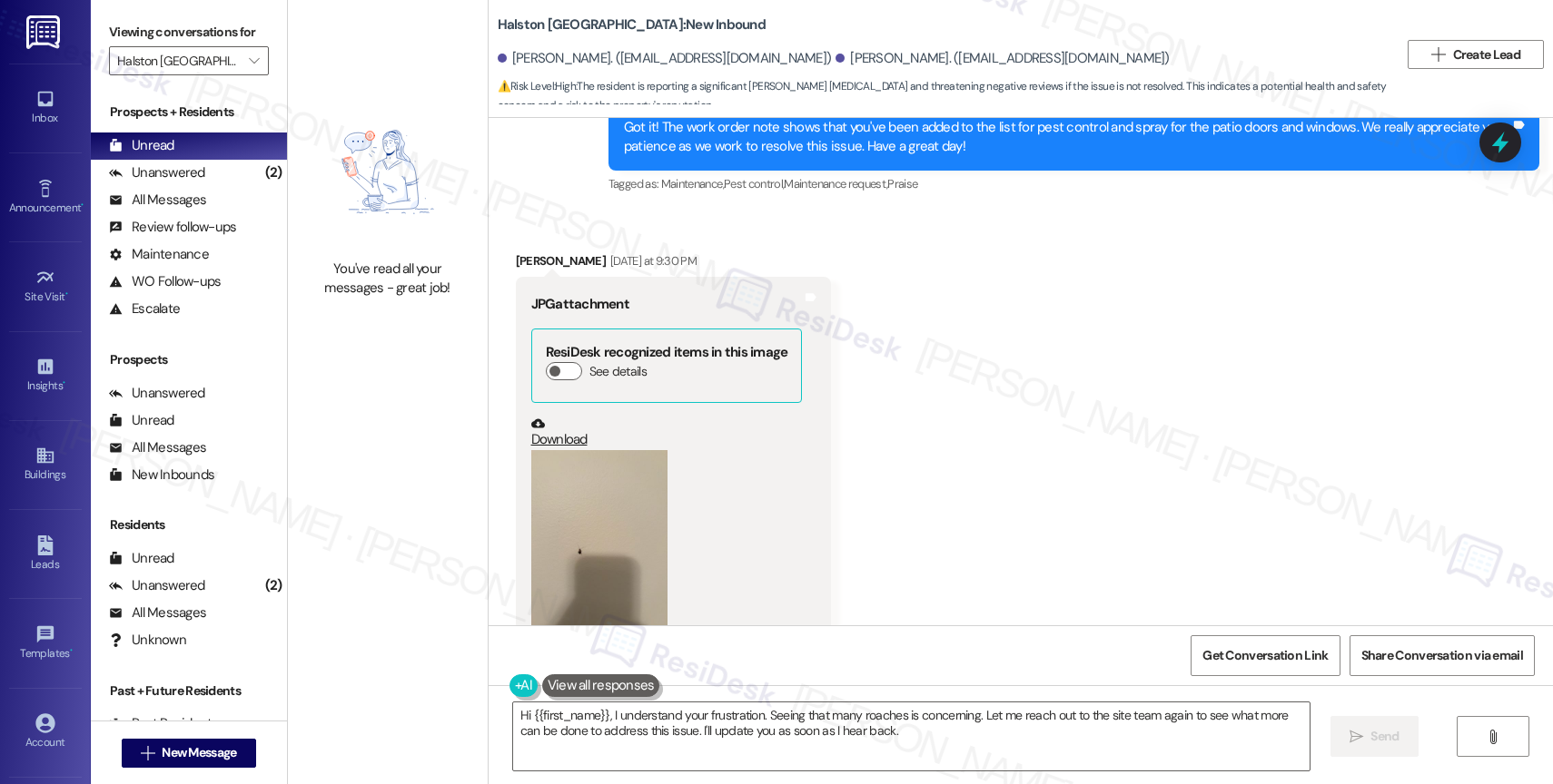
scroll to position [12887, 0]
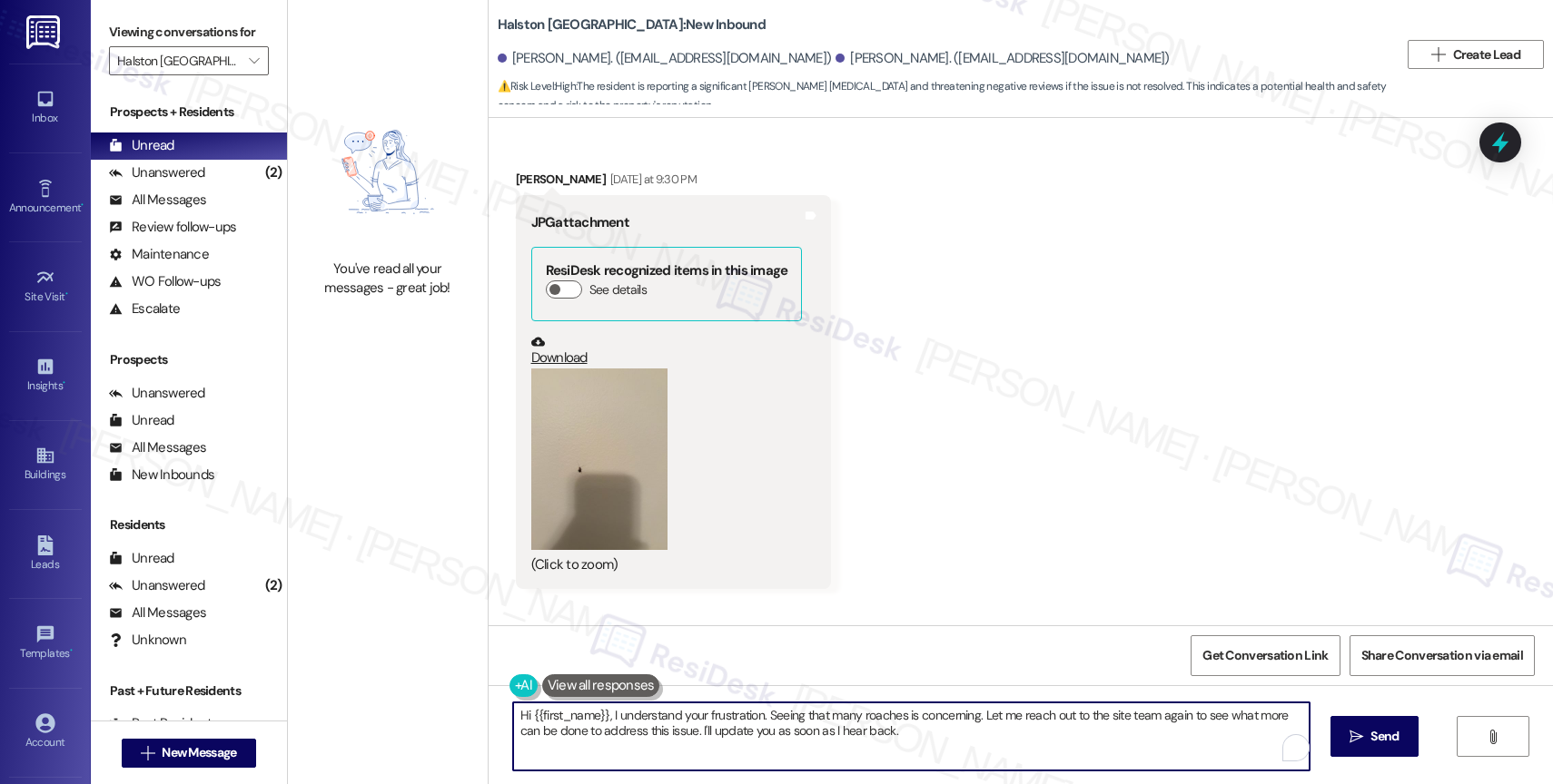
click at [584, 723] on textarea "Hi {{first_name}}, I understand your frustration. Seeing that many roaches is c…" at bounding box center [911, 737] width 796 height 68
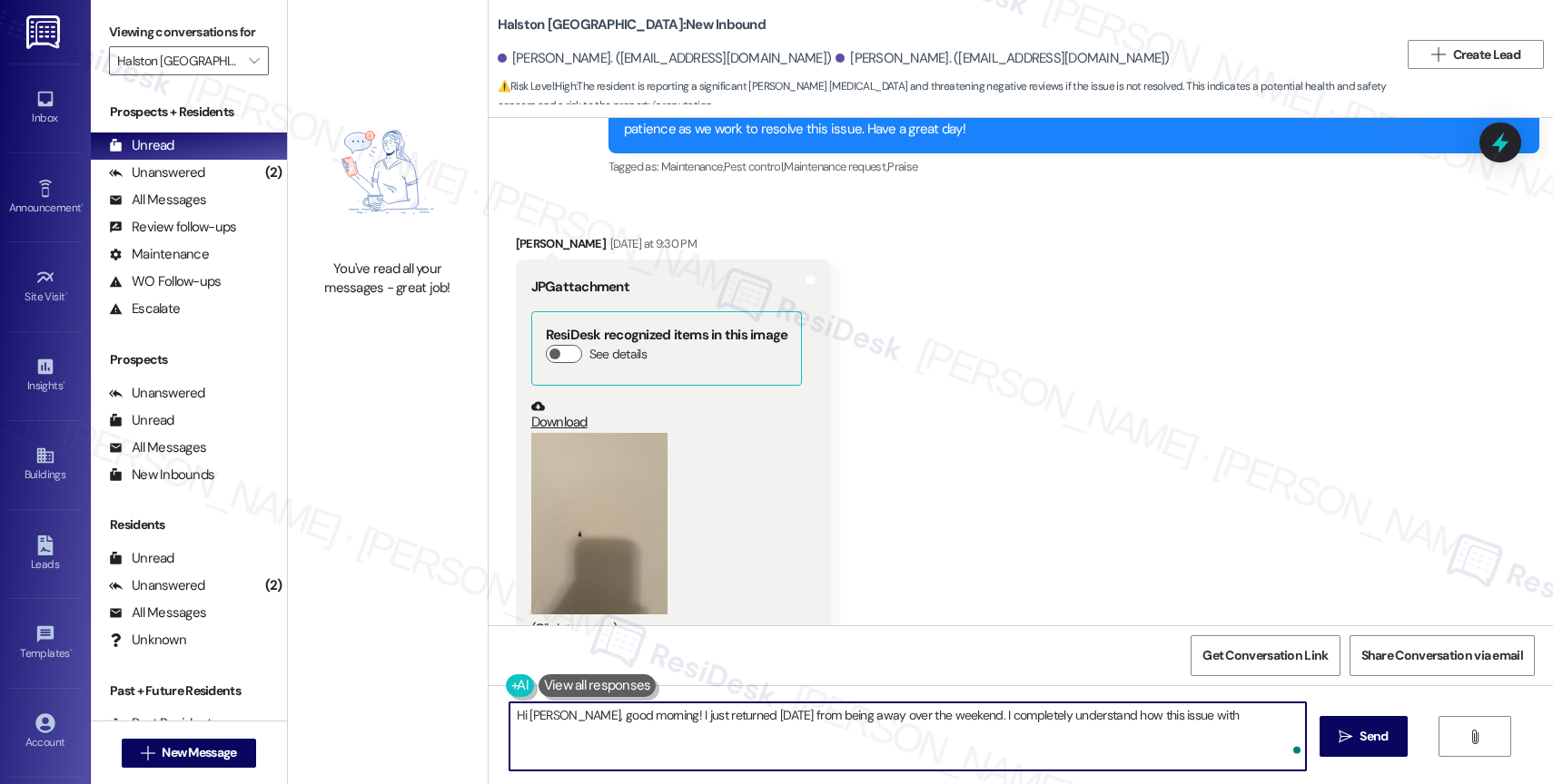
scroll to position [13100, 0]
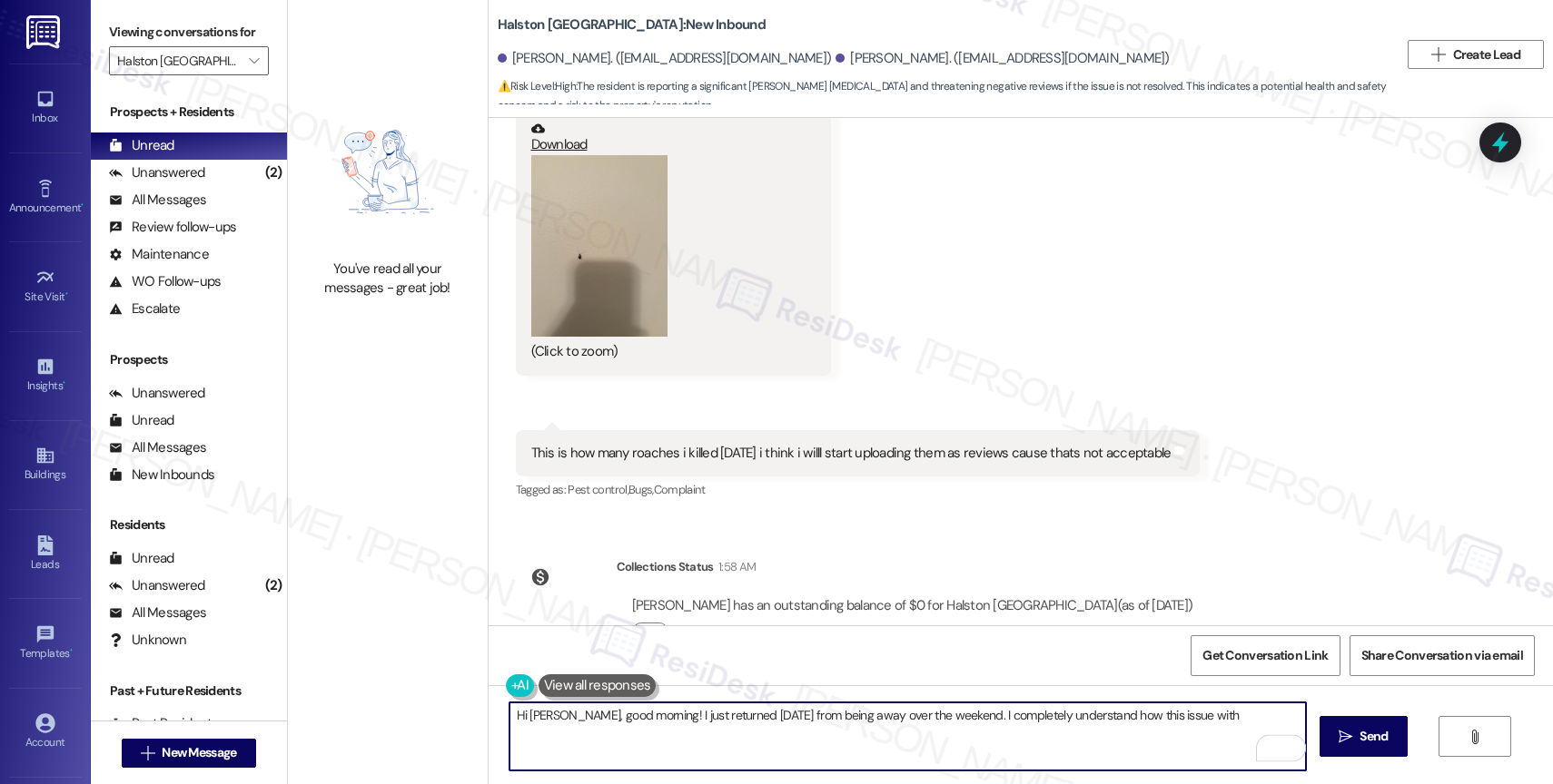
drag, startPoint x: 1113, startPoint y: 722, endPoint x: 1260, endPoint y: 732, distance: 147.3
click at [1260, 732] on textarea "Hi Marvin, good morning! I just returned today from being away over the weekend…" at bounding box center [908, 737] width 796 height 68
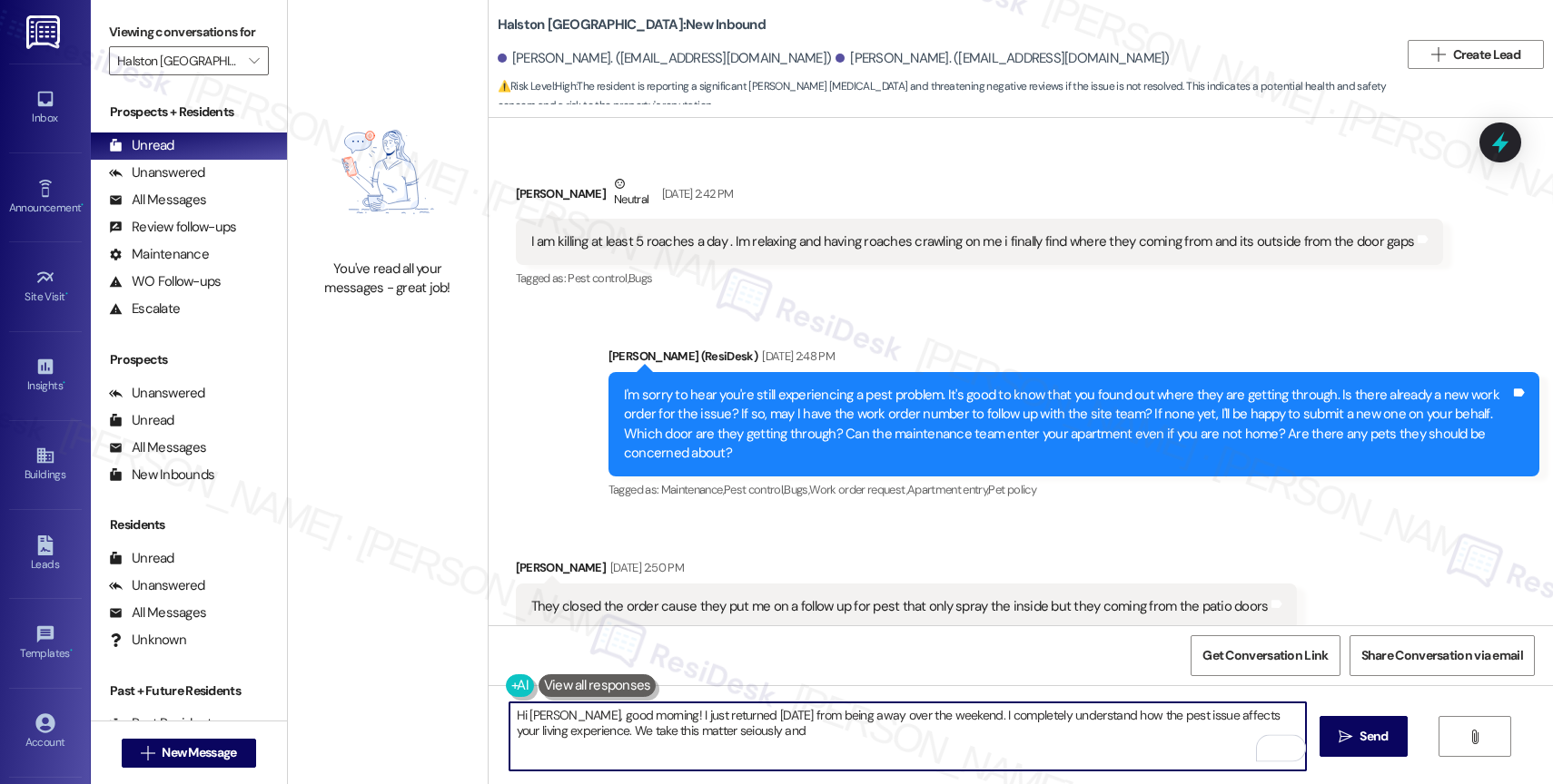
scroll to position [11998, 0]
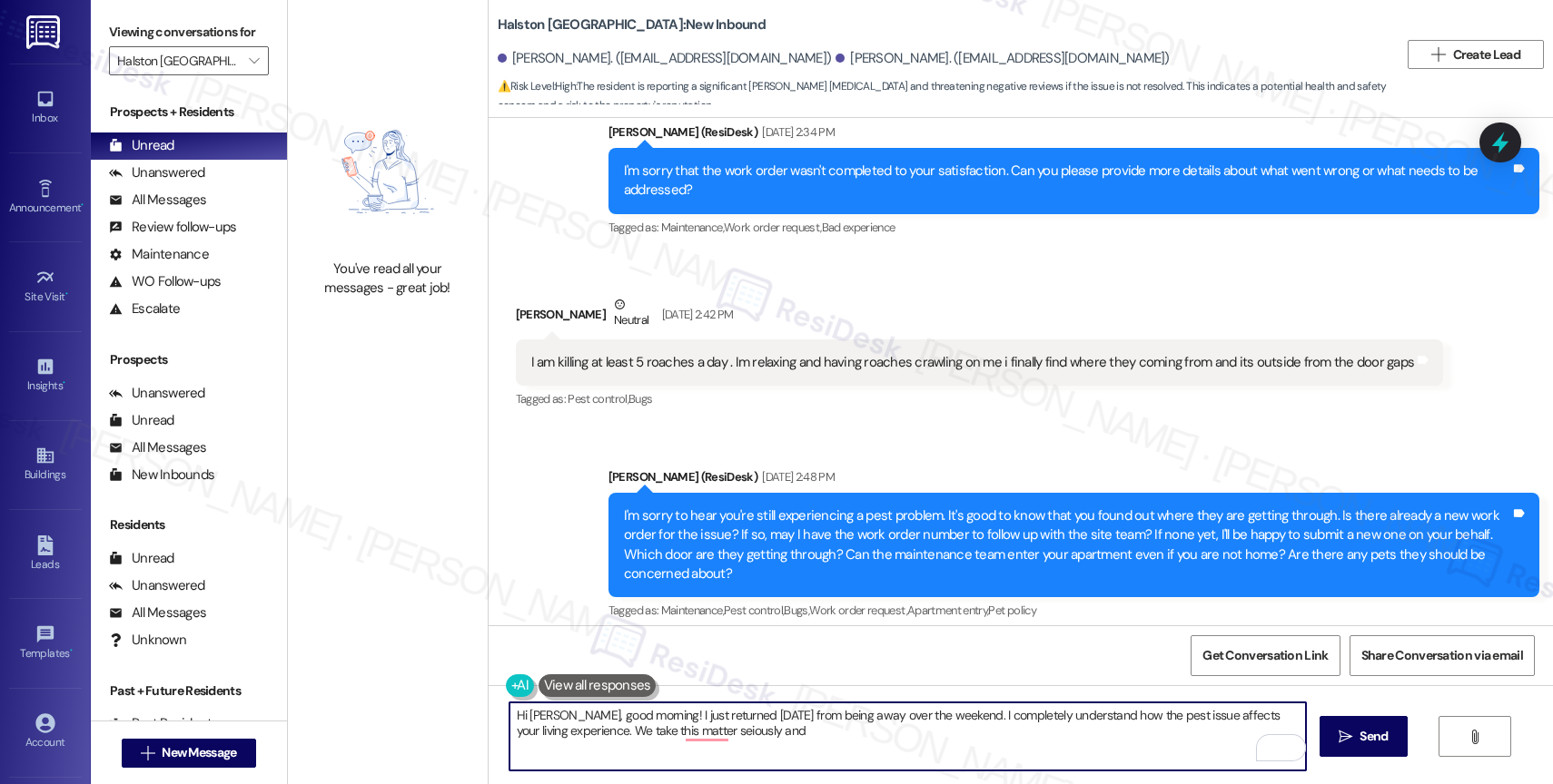
drag, startPoint x: 566, startPoint y: 728, endPoint x: 1017, endPoint y: 763, distance: 452.4
click at [1017, 763] on textarea "Hi Marvin, good morning! I just returned today from being away over the weekend…" at bounding box center [908, 737] width 796 height 68
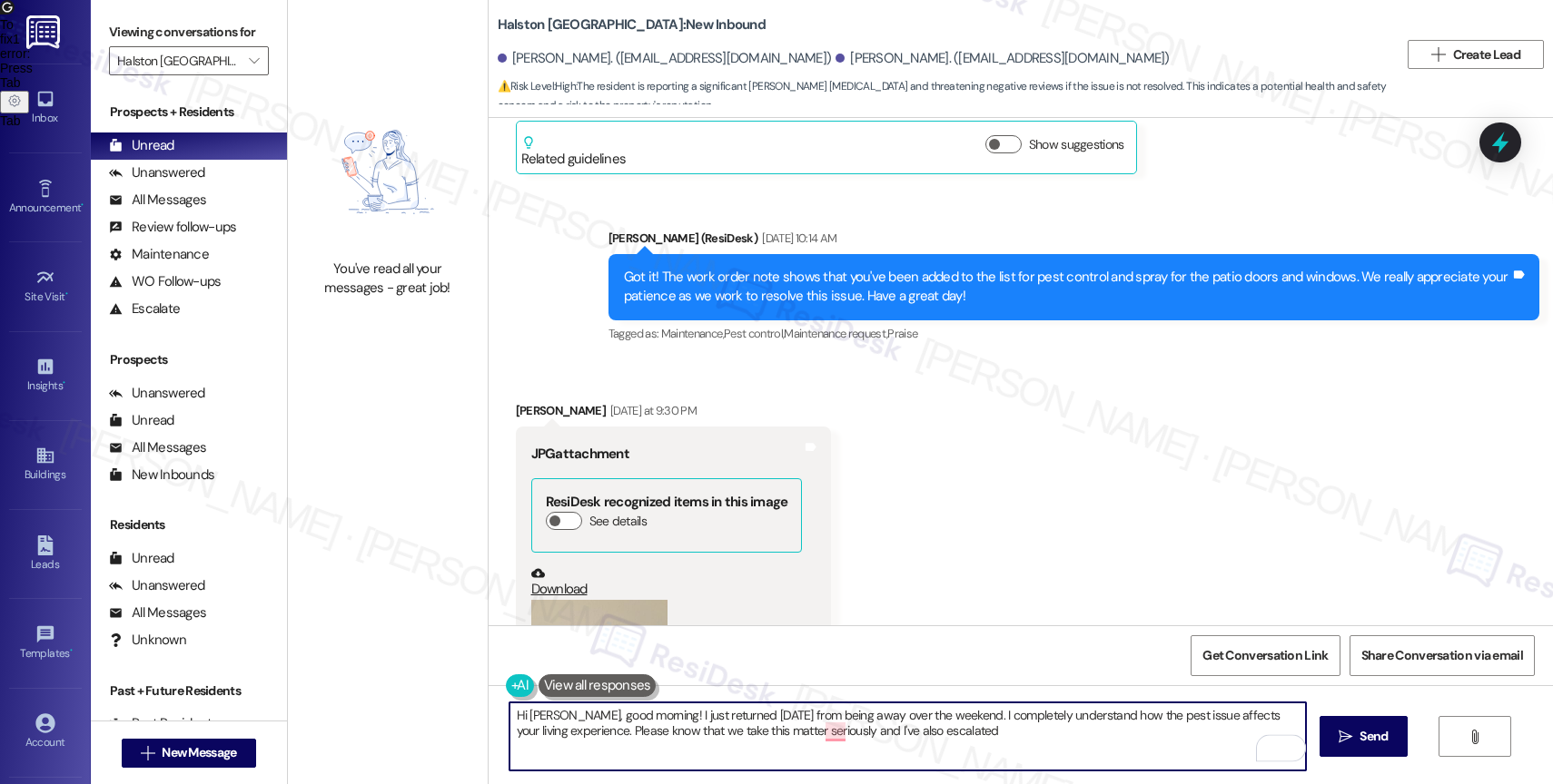
scroll to position [12475, 0]
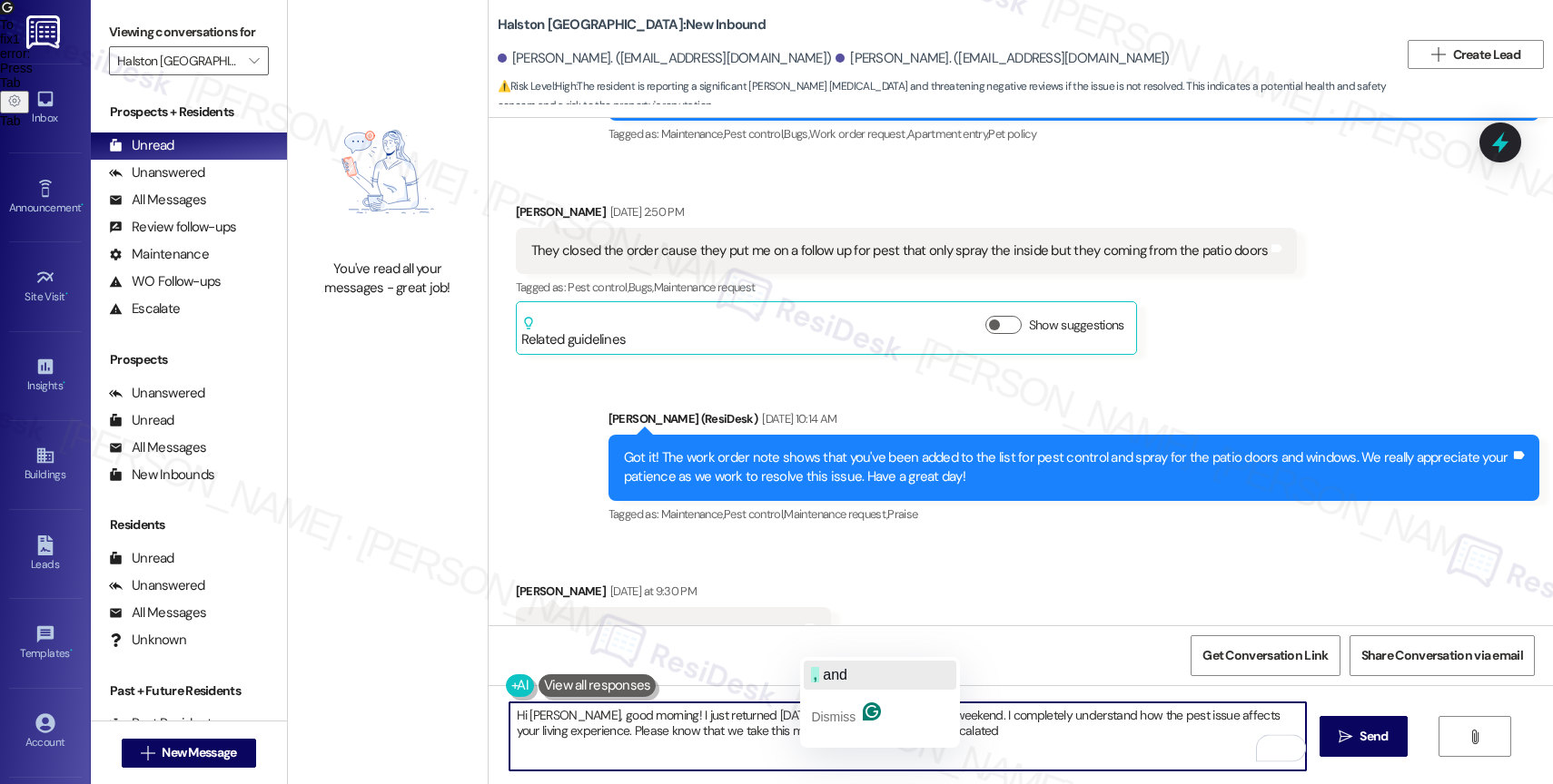
click at [850, 667] on button ", and" at bounding box center [880, 676] width 153 height 29
type textarea "Hi Marvin, good morning! I just returned today from being away over the weekend…"
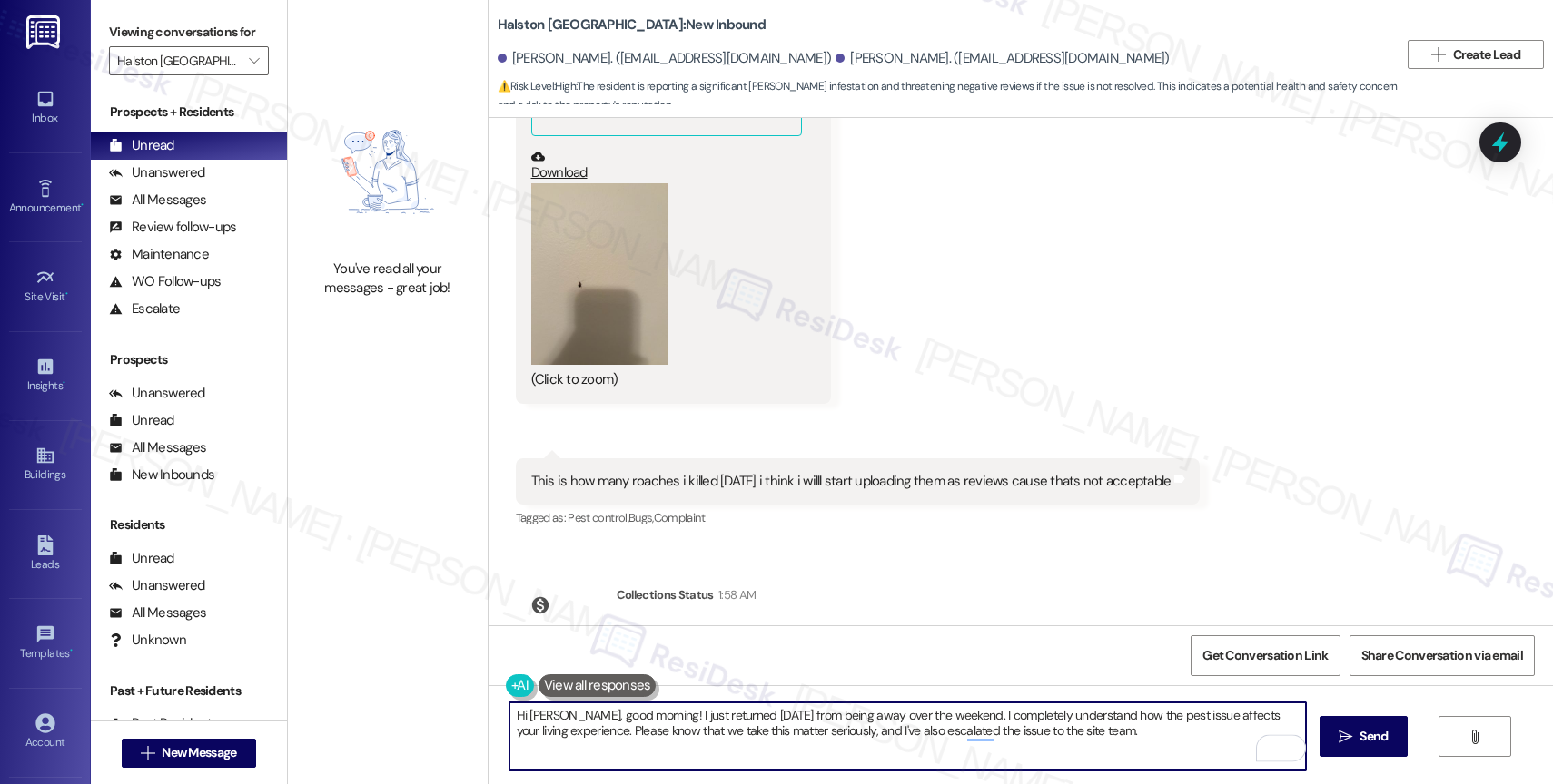
scroll to position [13057, 0]
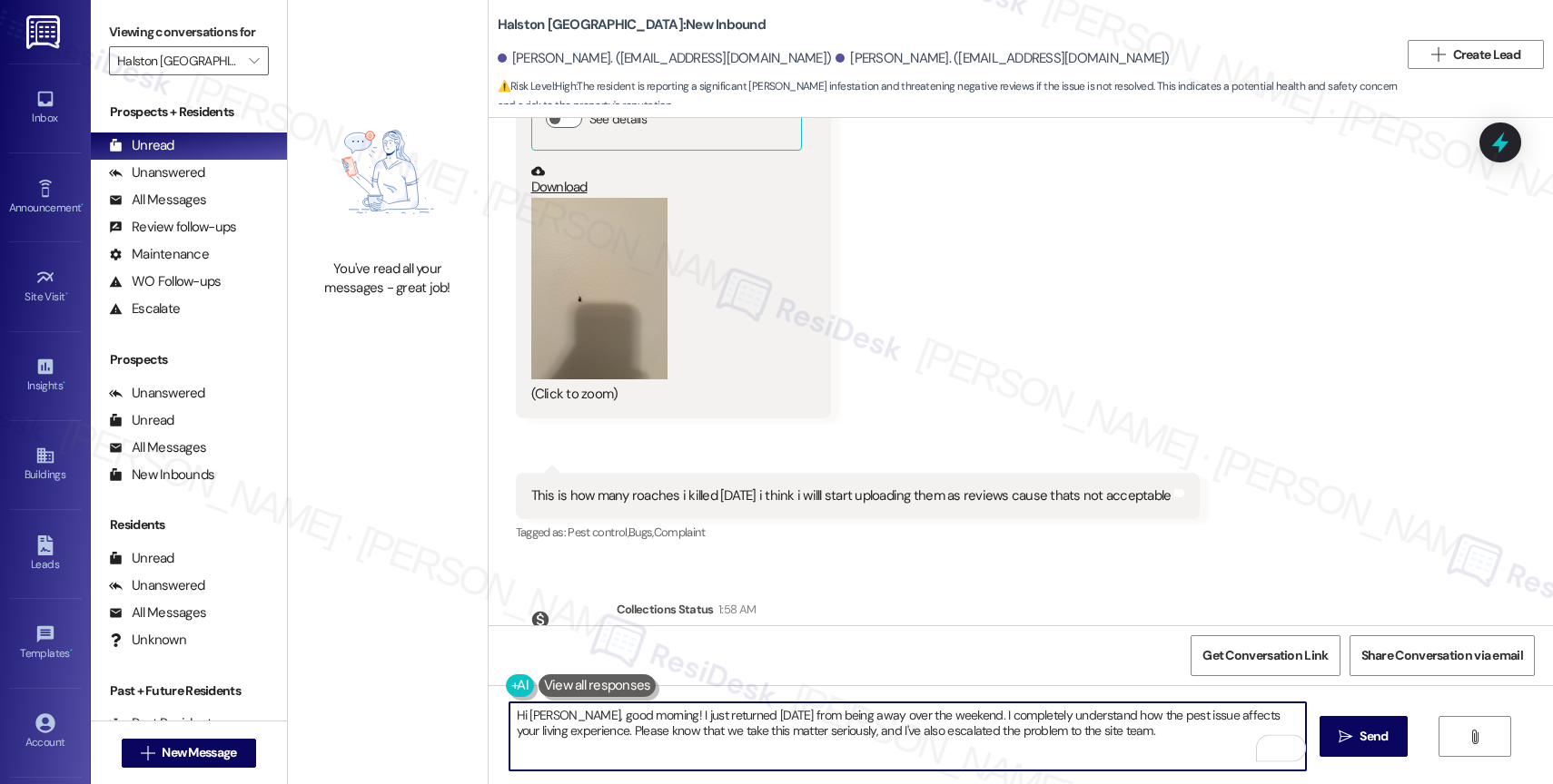
click at [1129, 736] on textarea "Hi [PERSON_NAME], good morning! I just returned [DATE] from being away over the…" at bounding box center [908, 737] width 796 height 68
click at [954, 734] on textarea "Hi [PERSON_NAME], good morning! I just returned [DATE] from being away over the…" at bounding box center [908, 737] width 796 height 68
click at [1120, 739] on textarea "Hi [PERSON_NAME], good morning! I just returned [DATE] from being away over the…" at bounding box center [908, 737] width 796 height 68
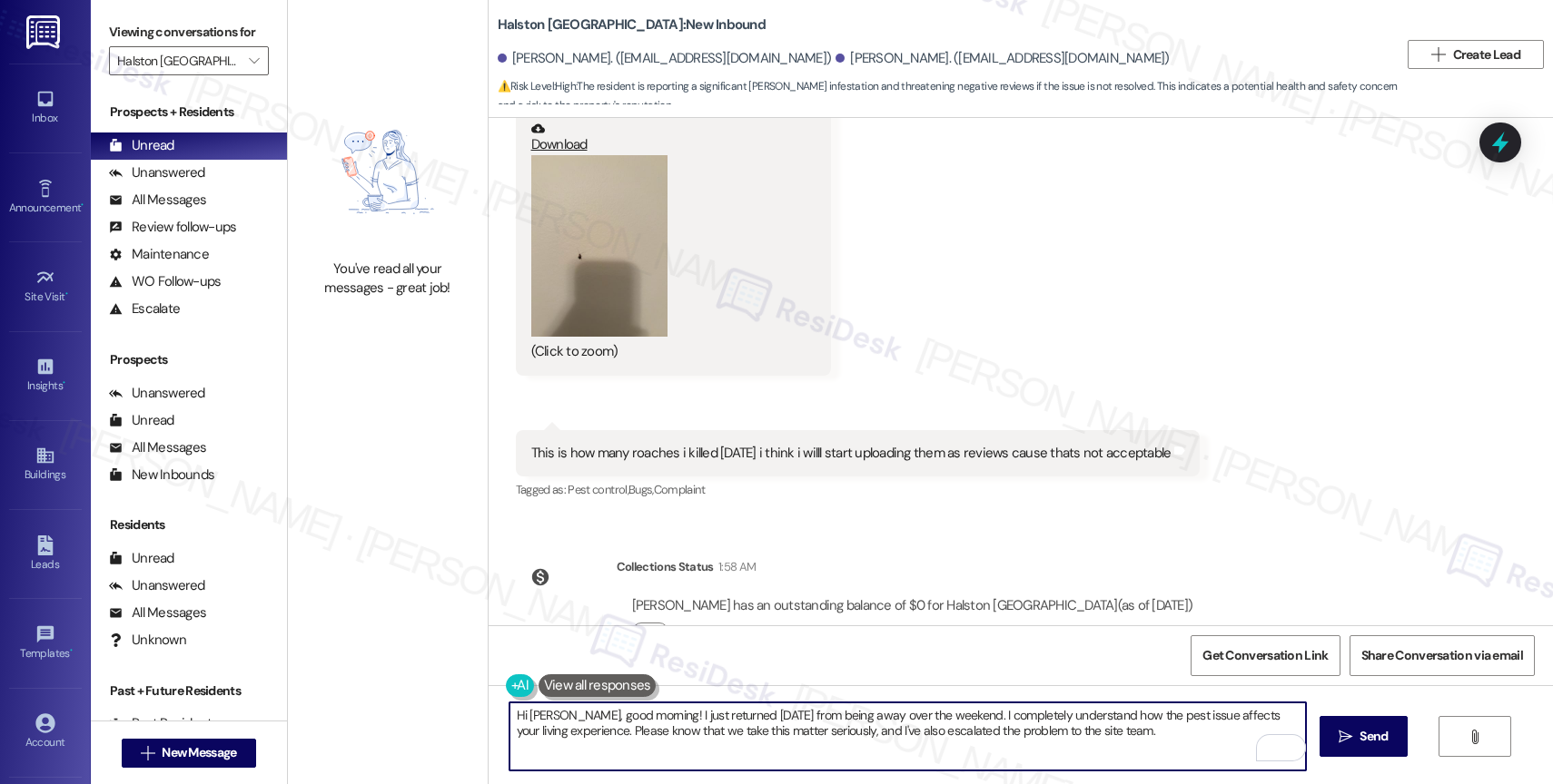
scroll to position [12611, 0]
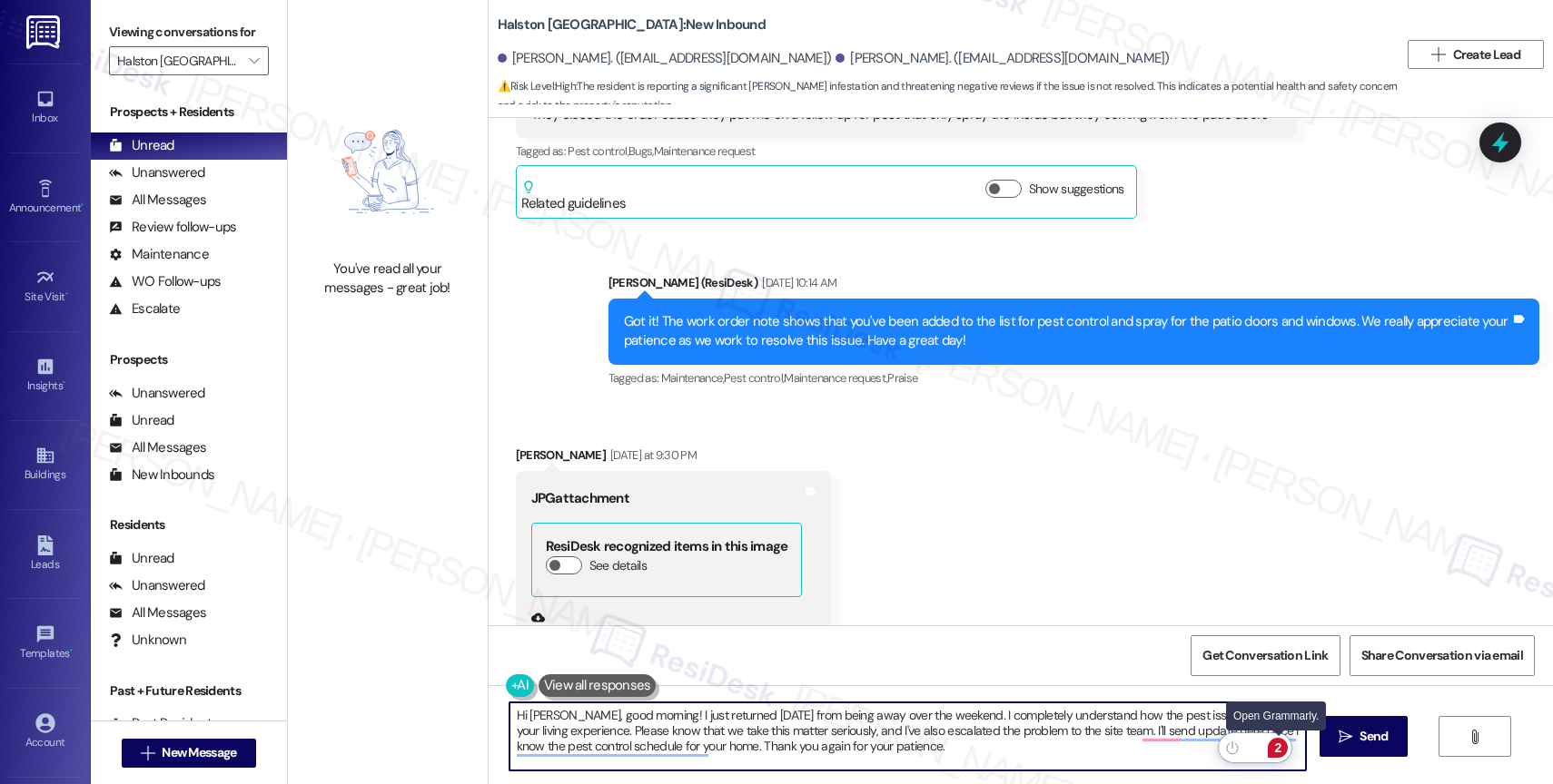
click at [1280, 746] on div "2" at bounding box center [1278, 749] width 20 height 20
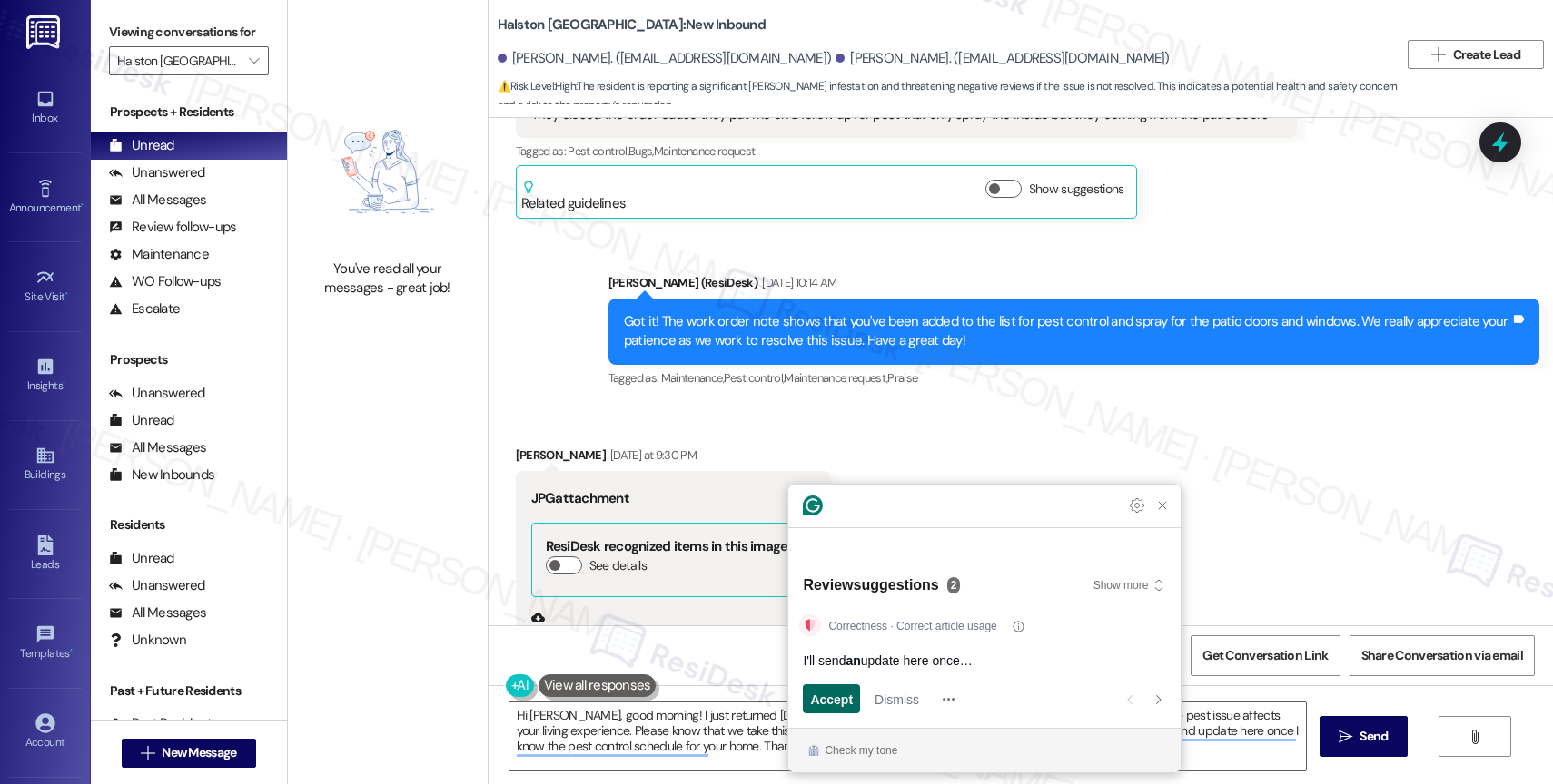
click at [837, 700] on span "Accept" at bounding box center [831, 700] width 43 height 19
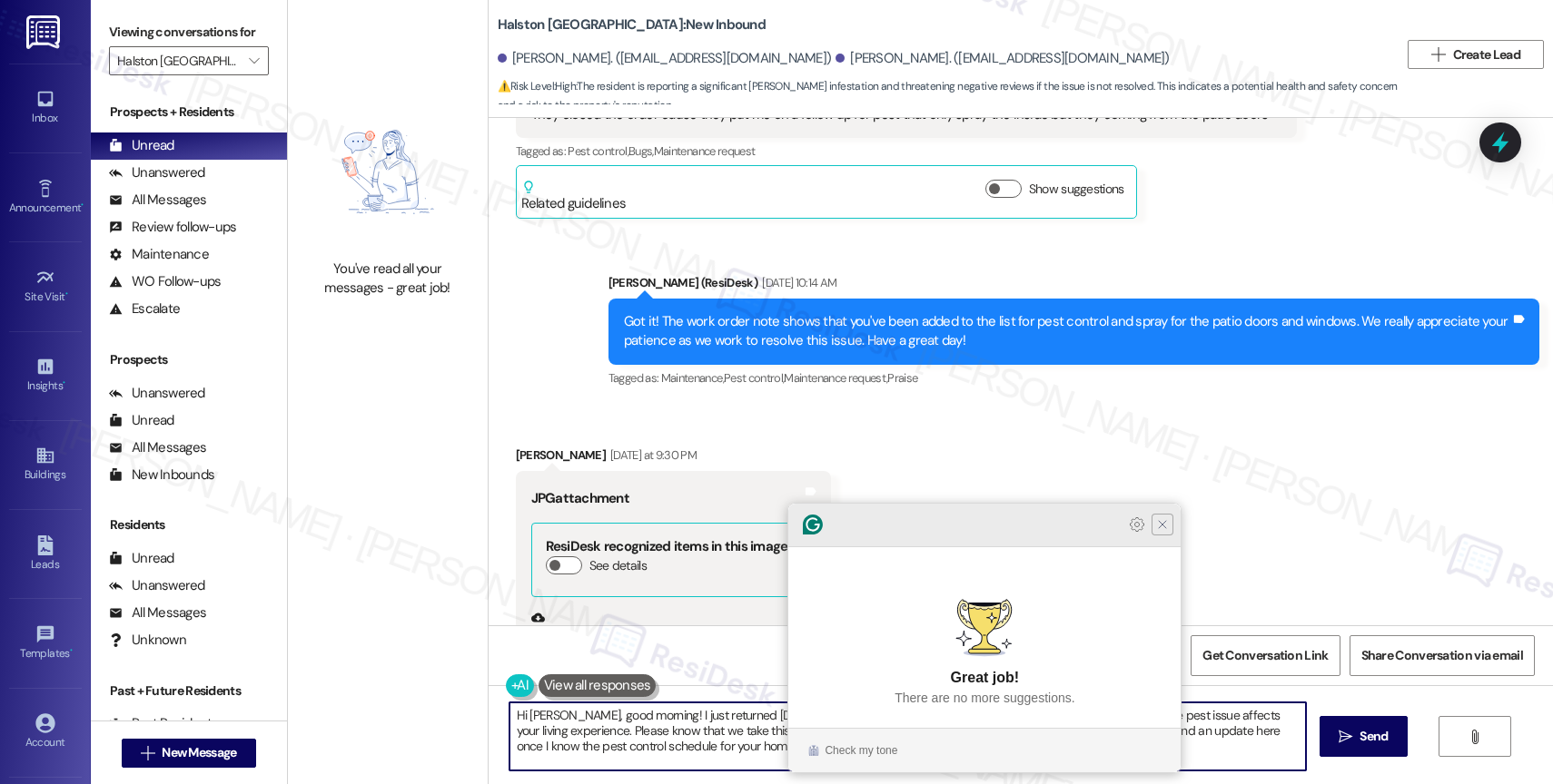
type textarea "Hi [PERSON_NAME], good morning! I just returned [DATE] from being away over the…"
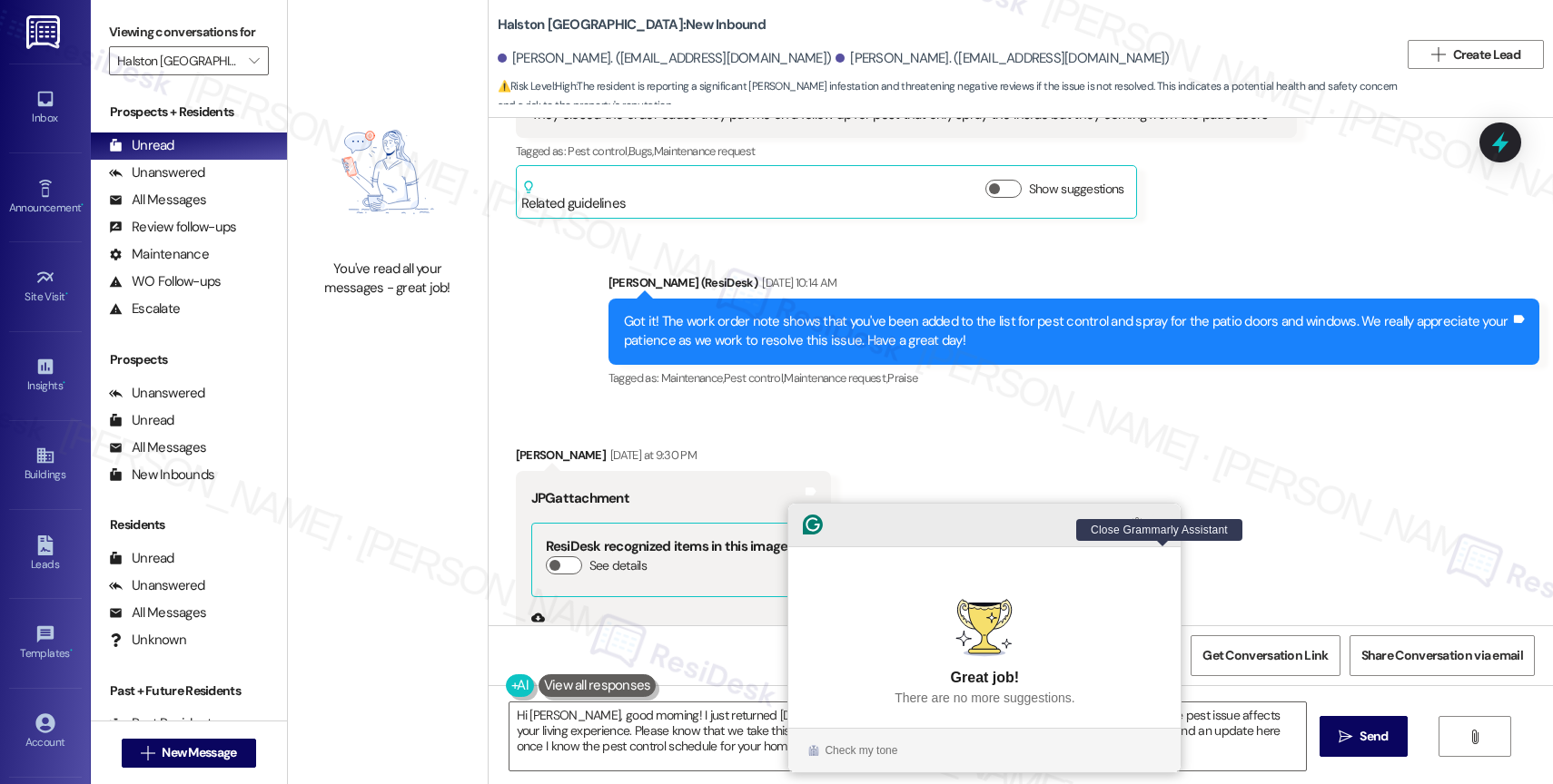
click at [1168, 532] on icon "Close Grammarly Assistant" at bounding box center [1162, 525] width 15 height 15
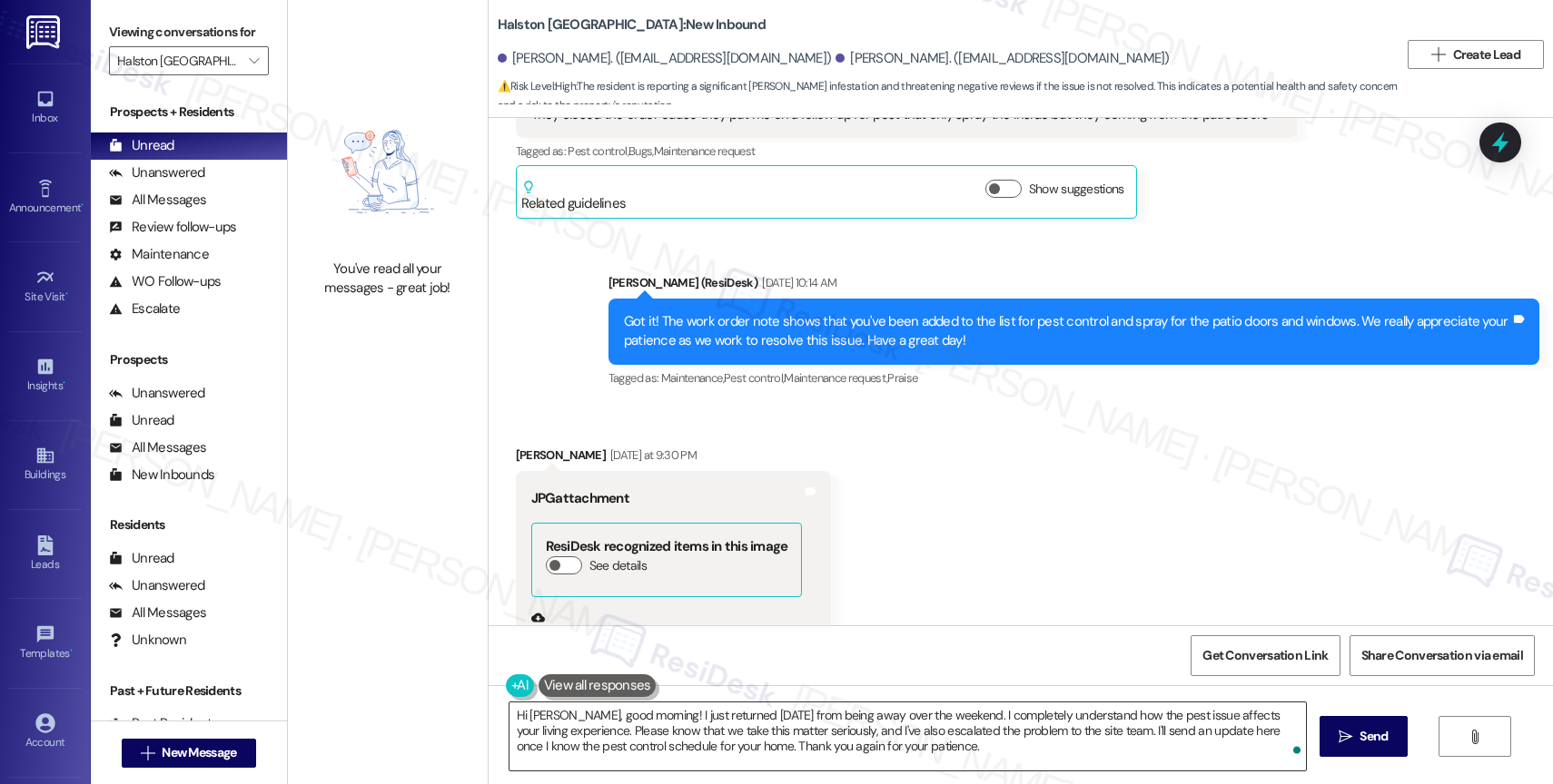
click at [1289, 741] on span at bounding box center [1298, 750] width 16 height 23
click at [1283, 746] on icon "Open Grammarly. 0 Suggestions." at bounding box center [1278, 749] width 20 height 20
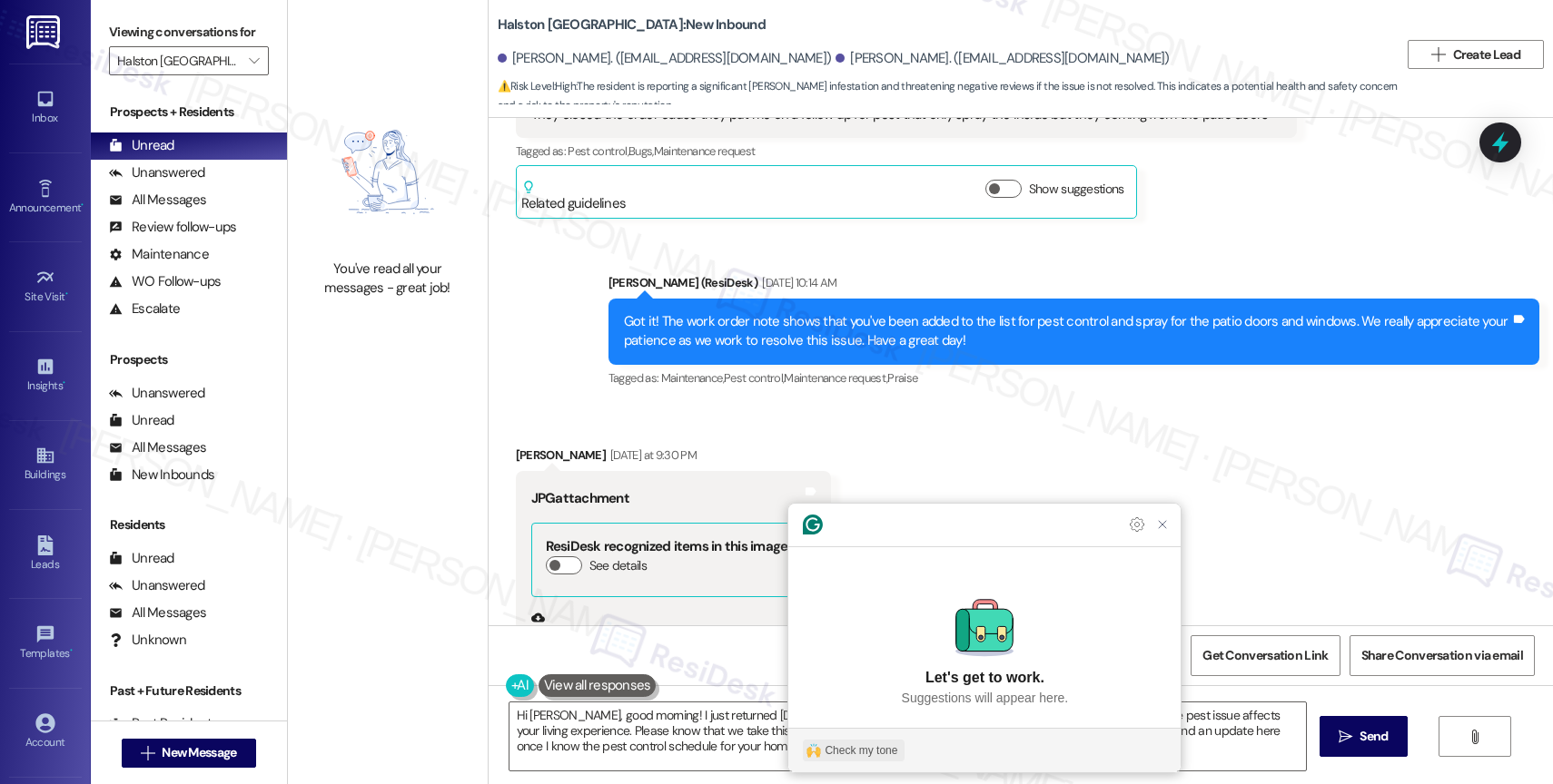
click at [869, 741] on button "Check my tone" at bounding box center [853, 751] width 102 height 22
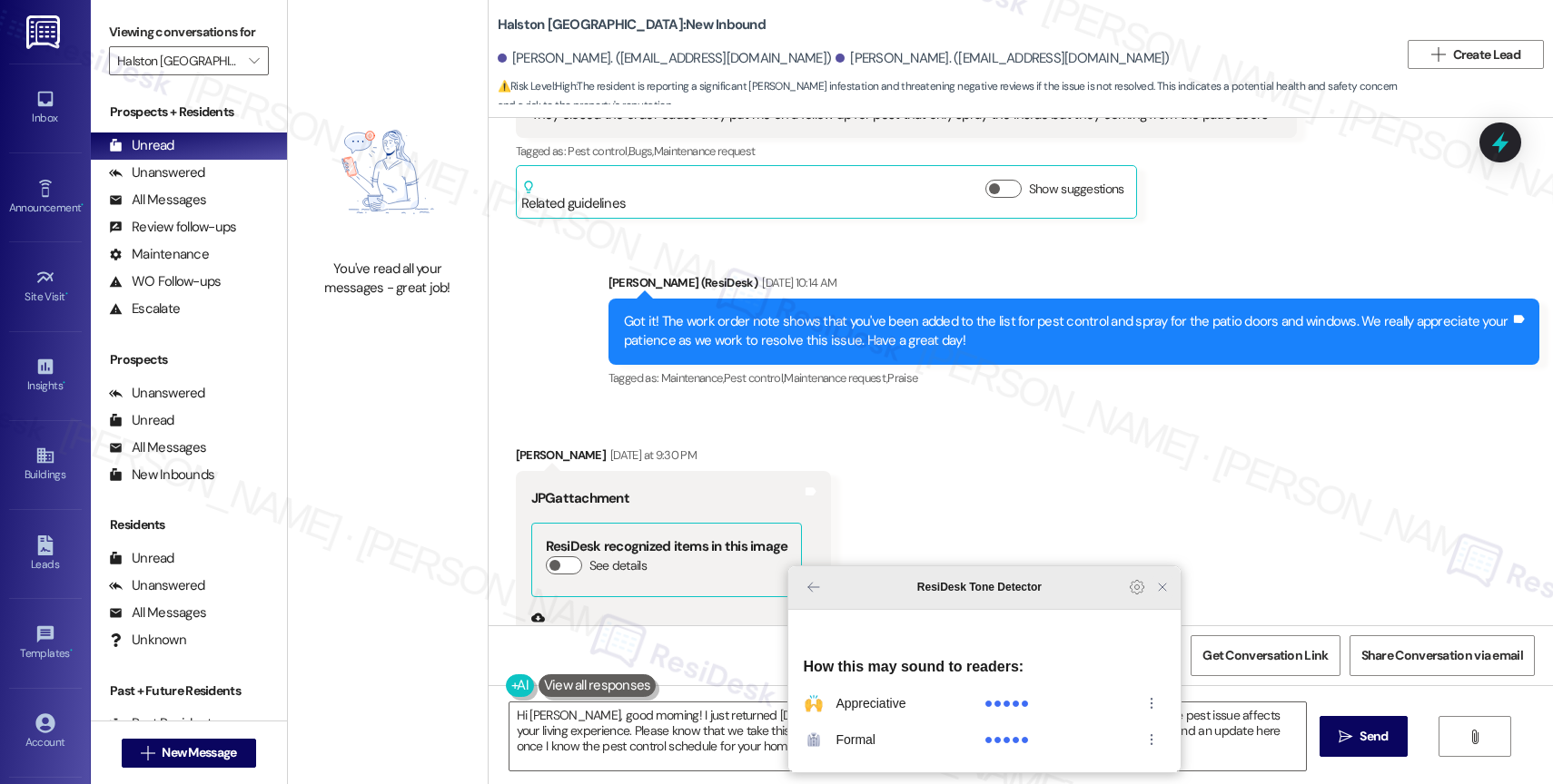
click at [1166, 595] on icon "Close Grammarly Assistant" at bounding box center [1162, 588] width 15 height 15
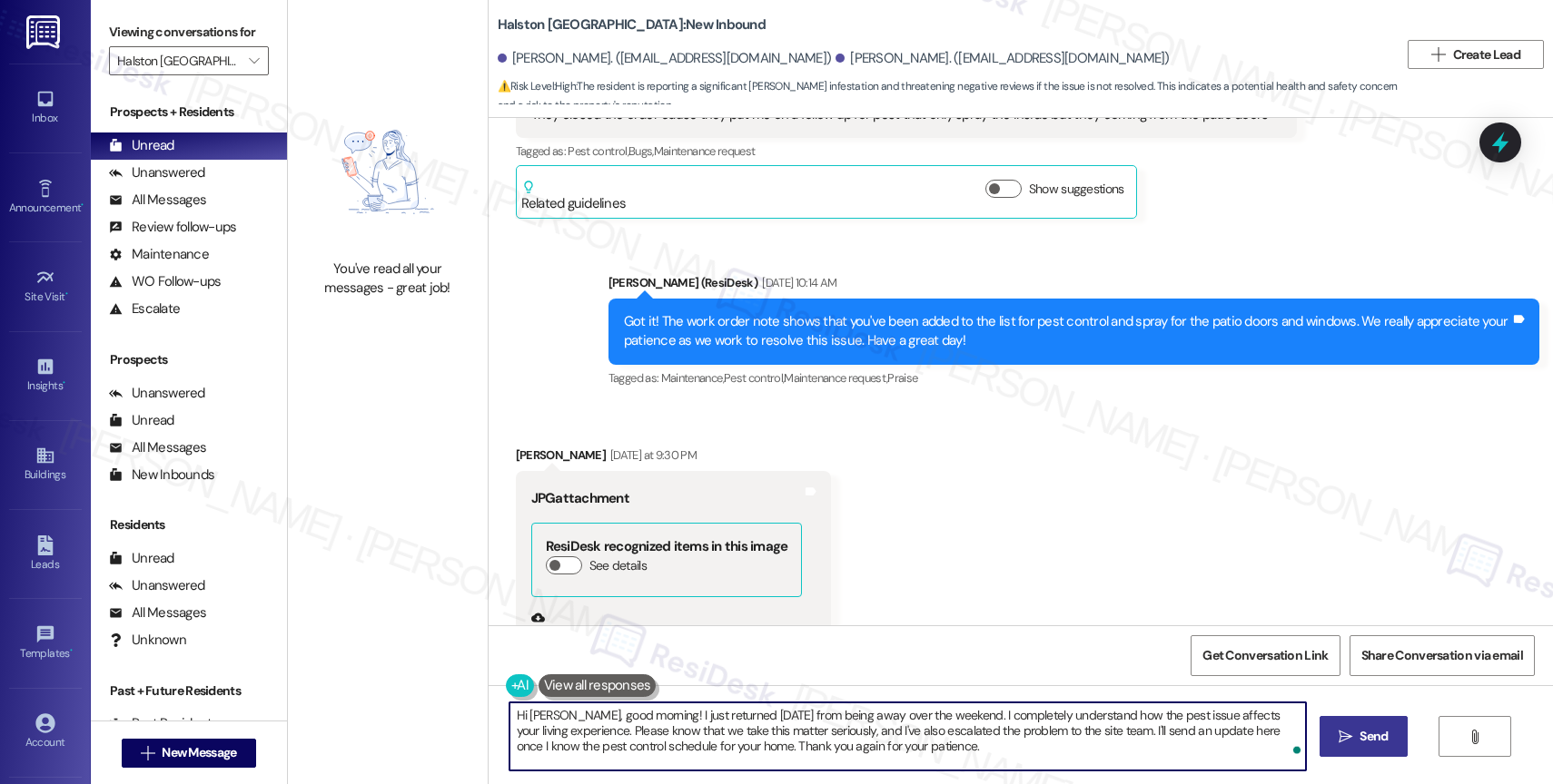
click at [1350, 745] on span " Send" at bounding box center [1363, 737] width 57 height 19
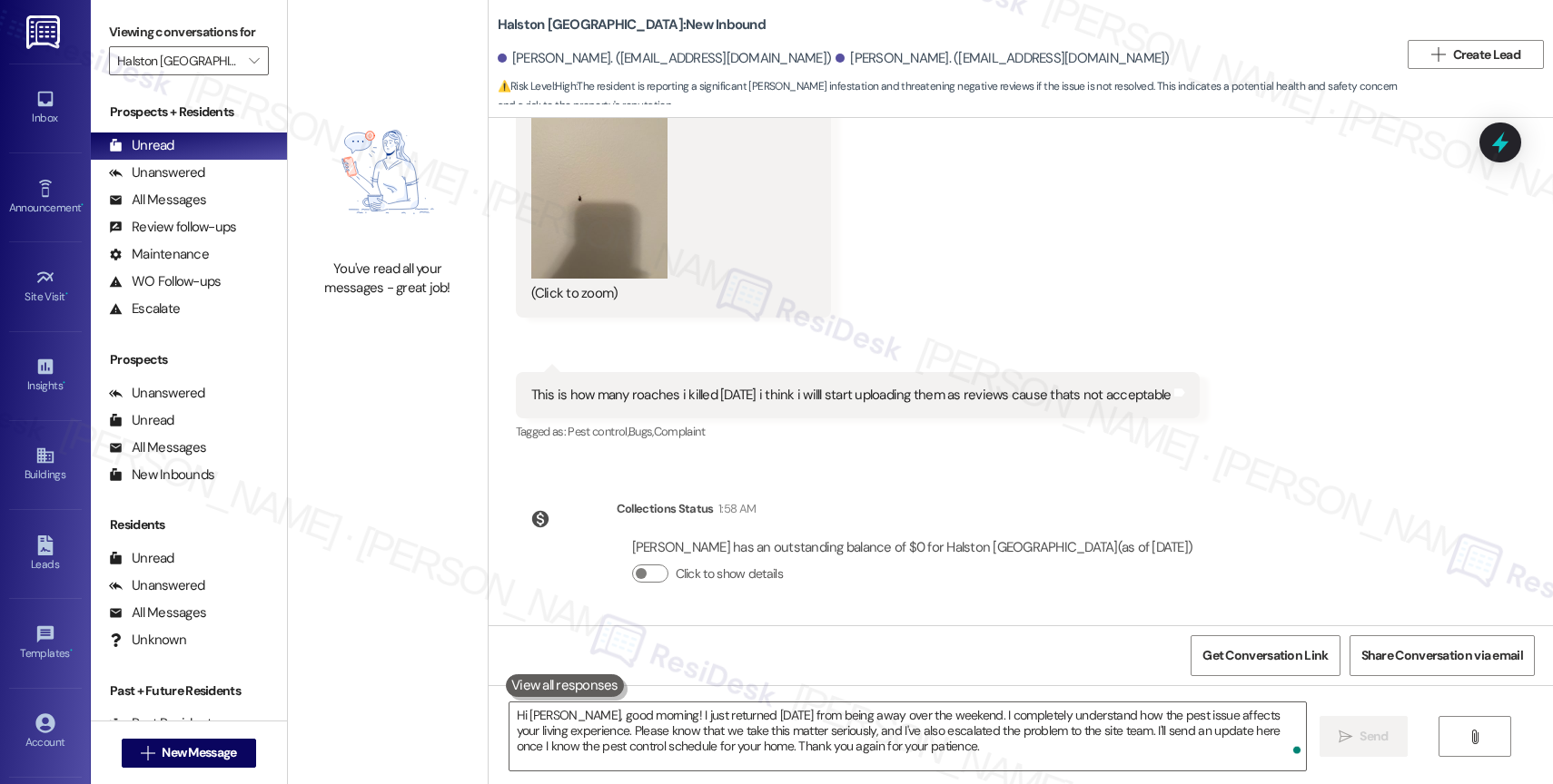
scroll to position [13266, 0]
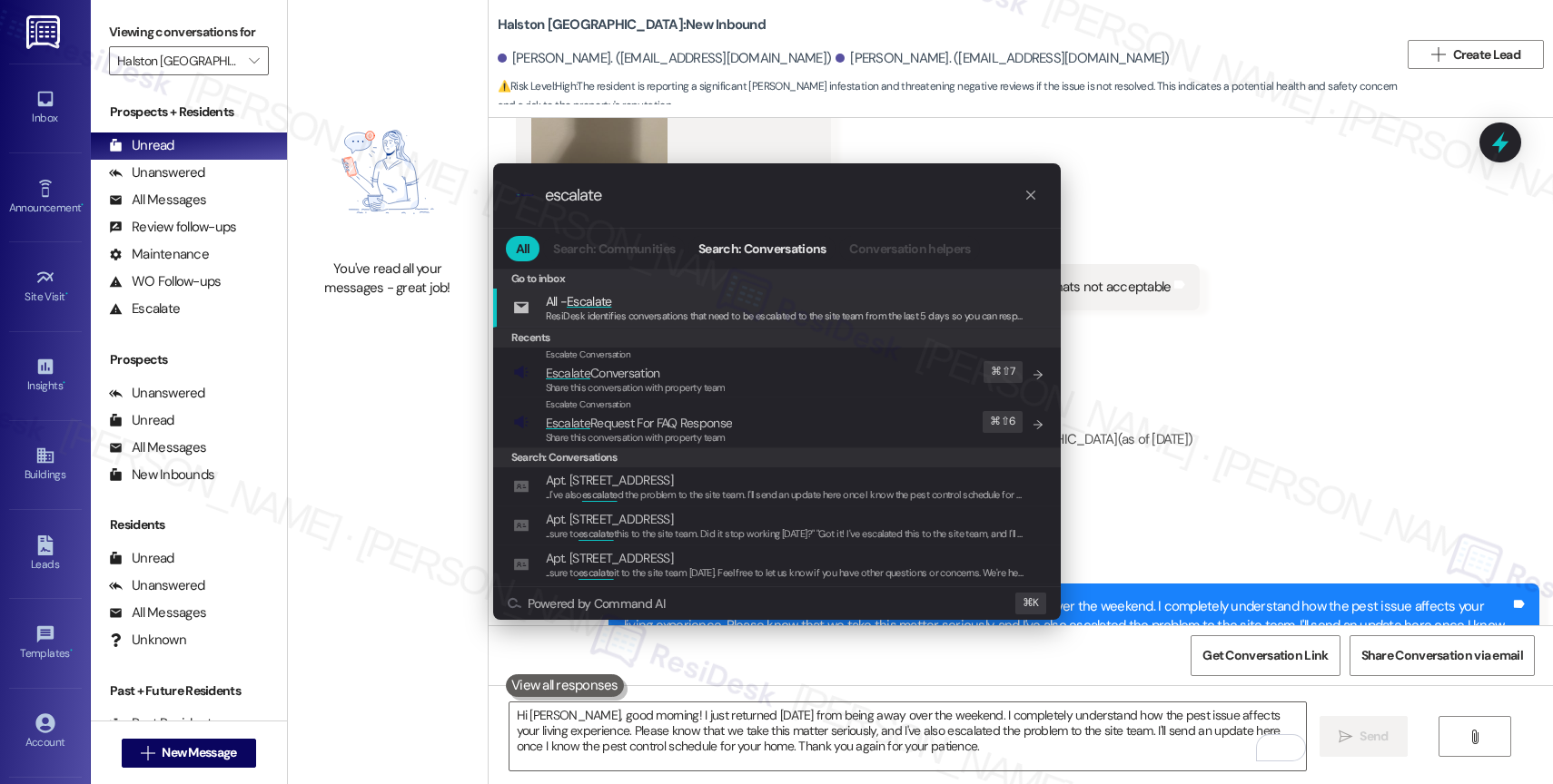
type input "escalate"
click at [667, 371] on span "Escalate Conversation" at bounding box center [636, 373] width 180 height 20
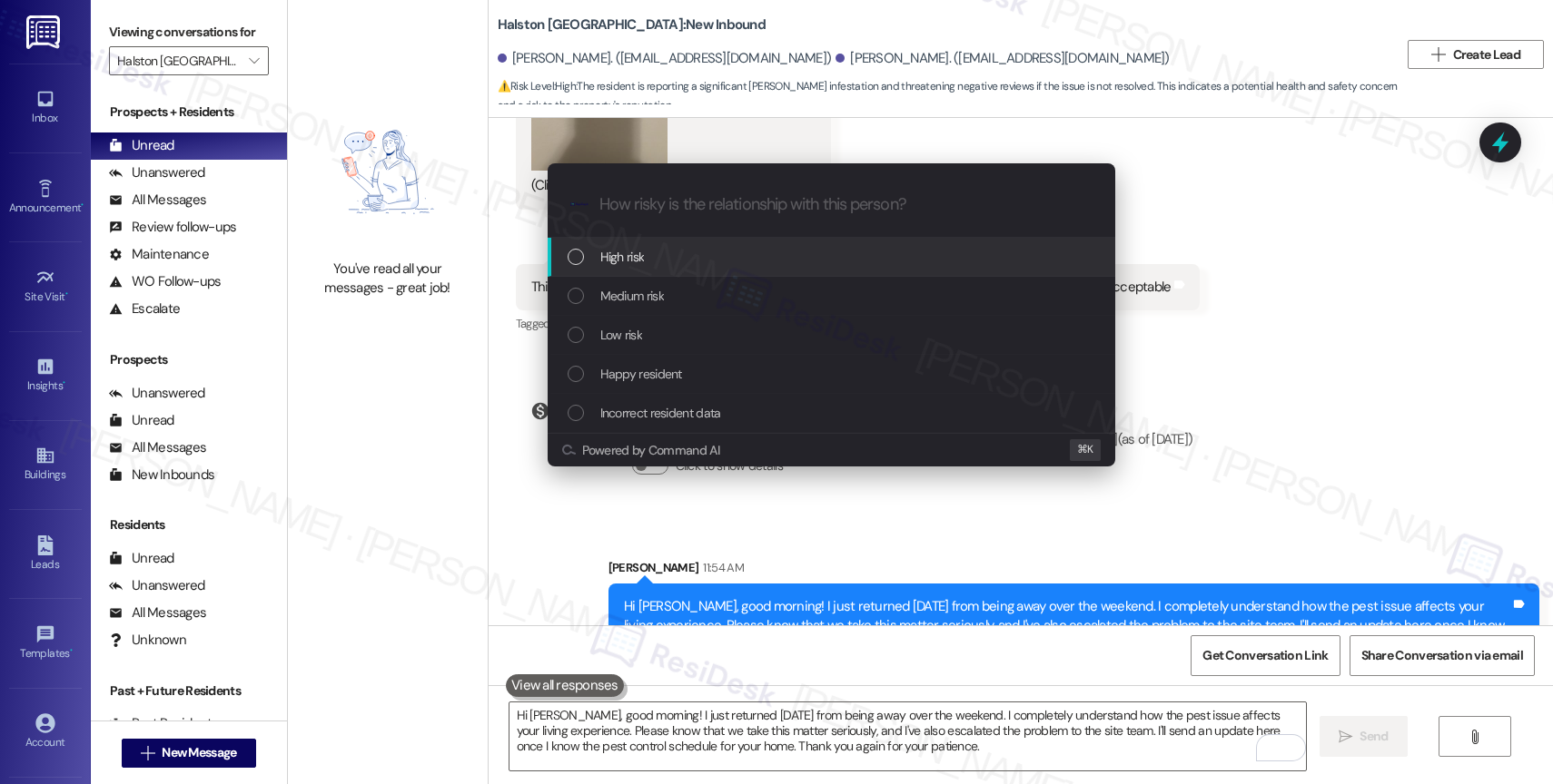
click at [643, 243] on div "High risk" at bounding box center [831, 257] width 568 height 39
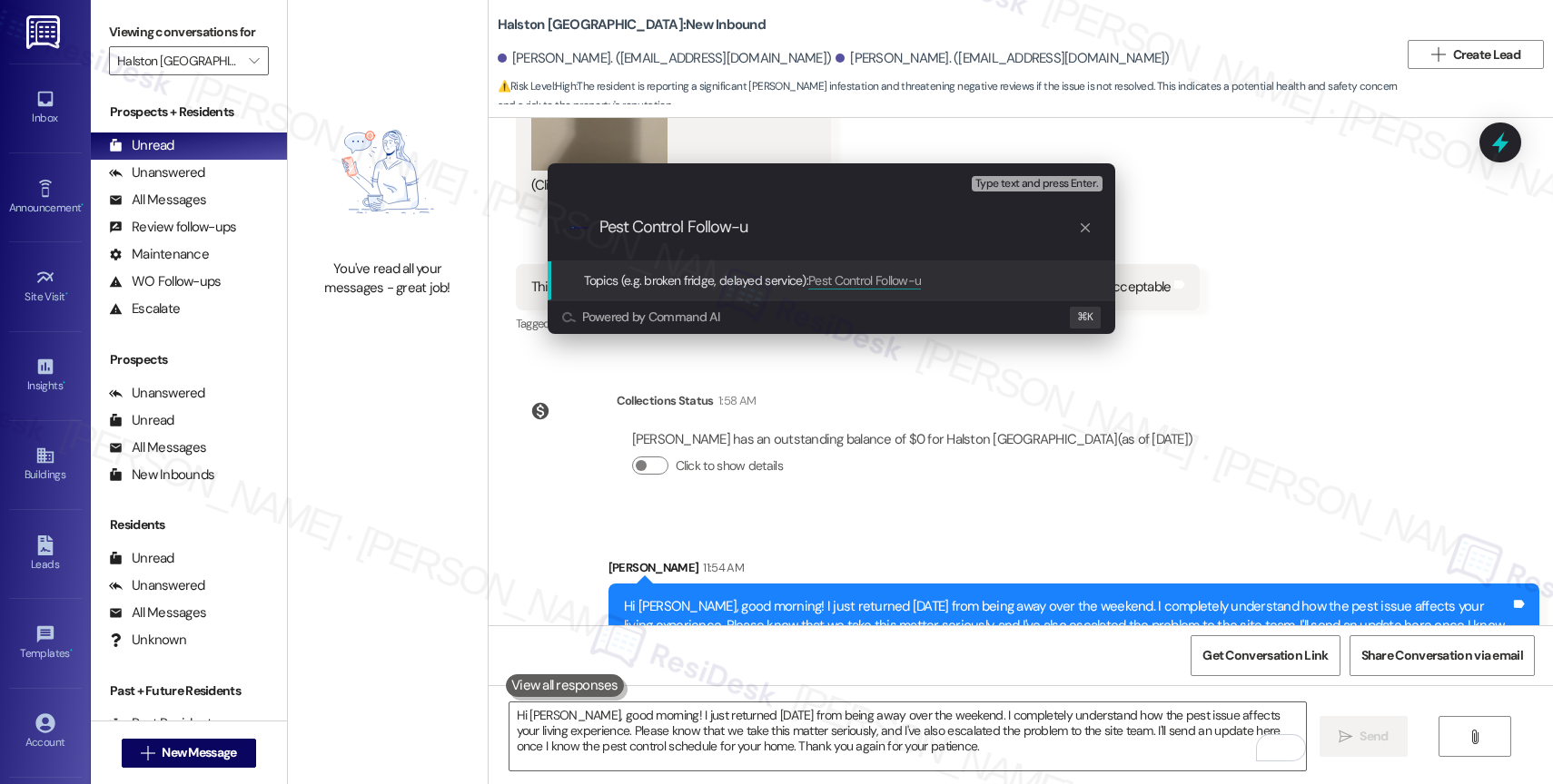
type input "Pest Control Follow-up"
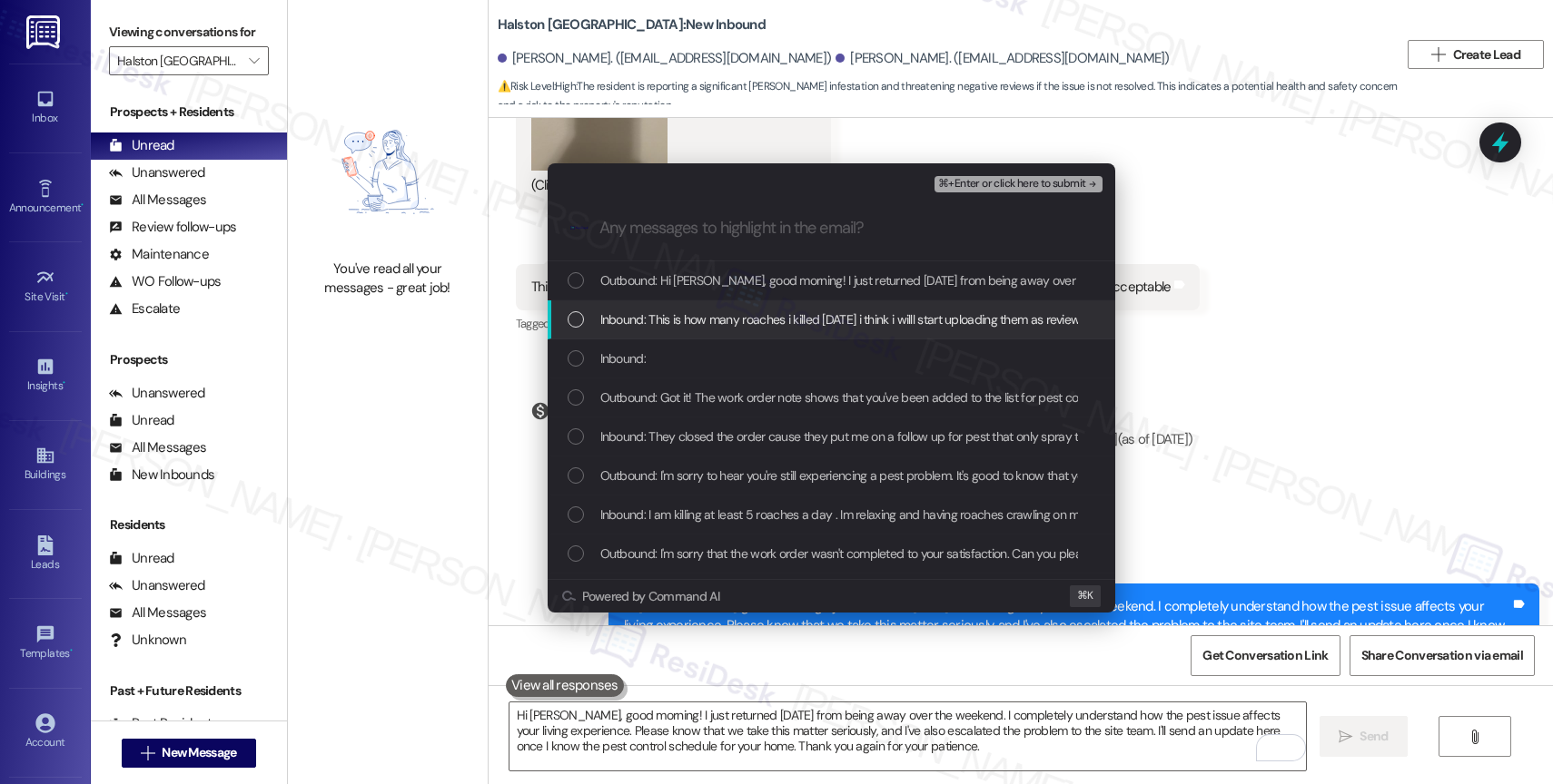
click at [682, 317] on span "Inbound: This is how many roaches i killed today i think i willl start uploadin…" at bounding box center [918, 320] width 635 height 20
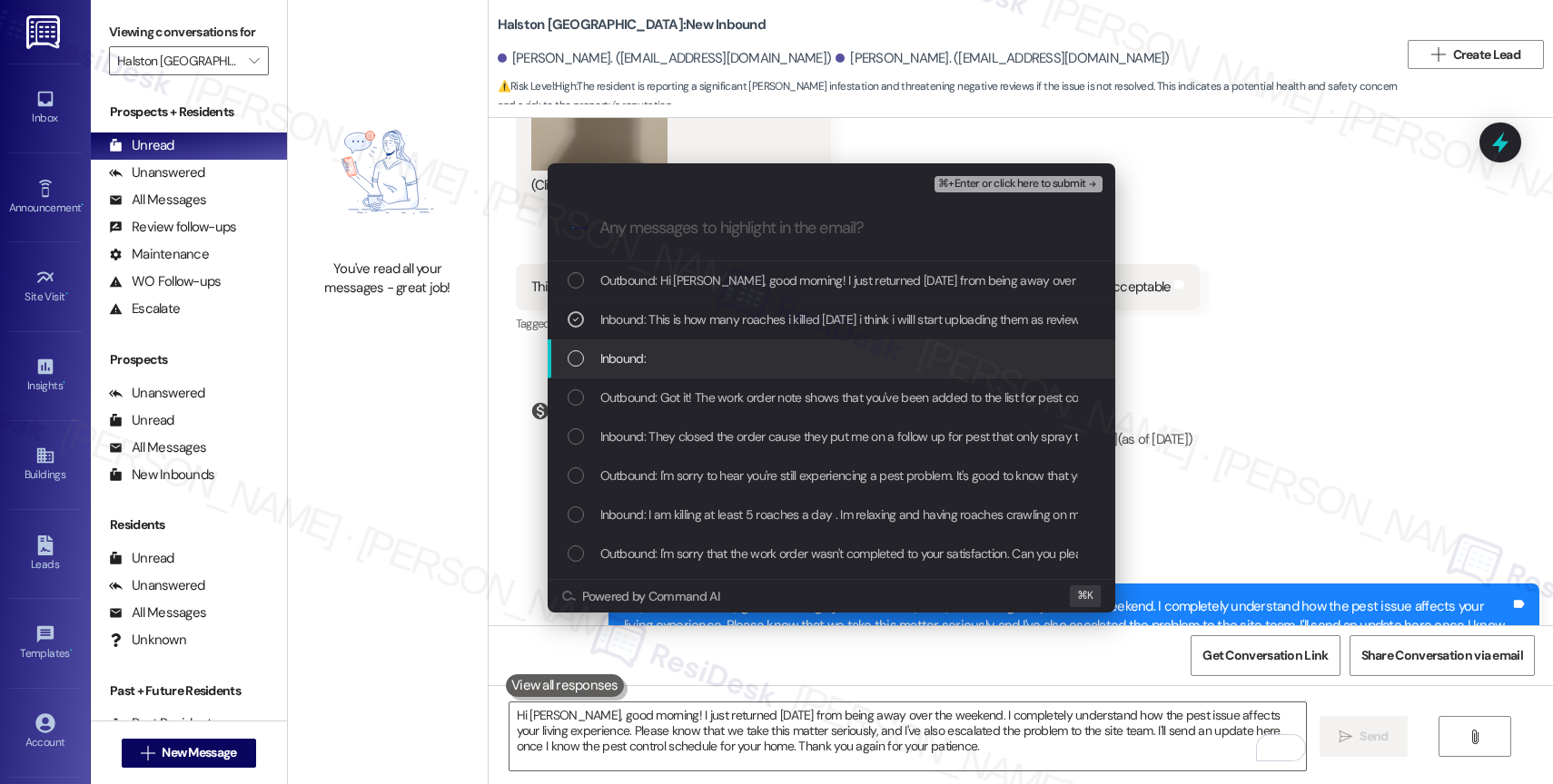
click at [672, 354] on div "Inbound:" at bounding box center [833, 359] width 532 height 20
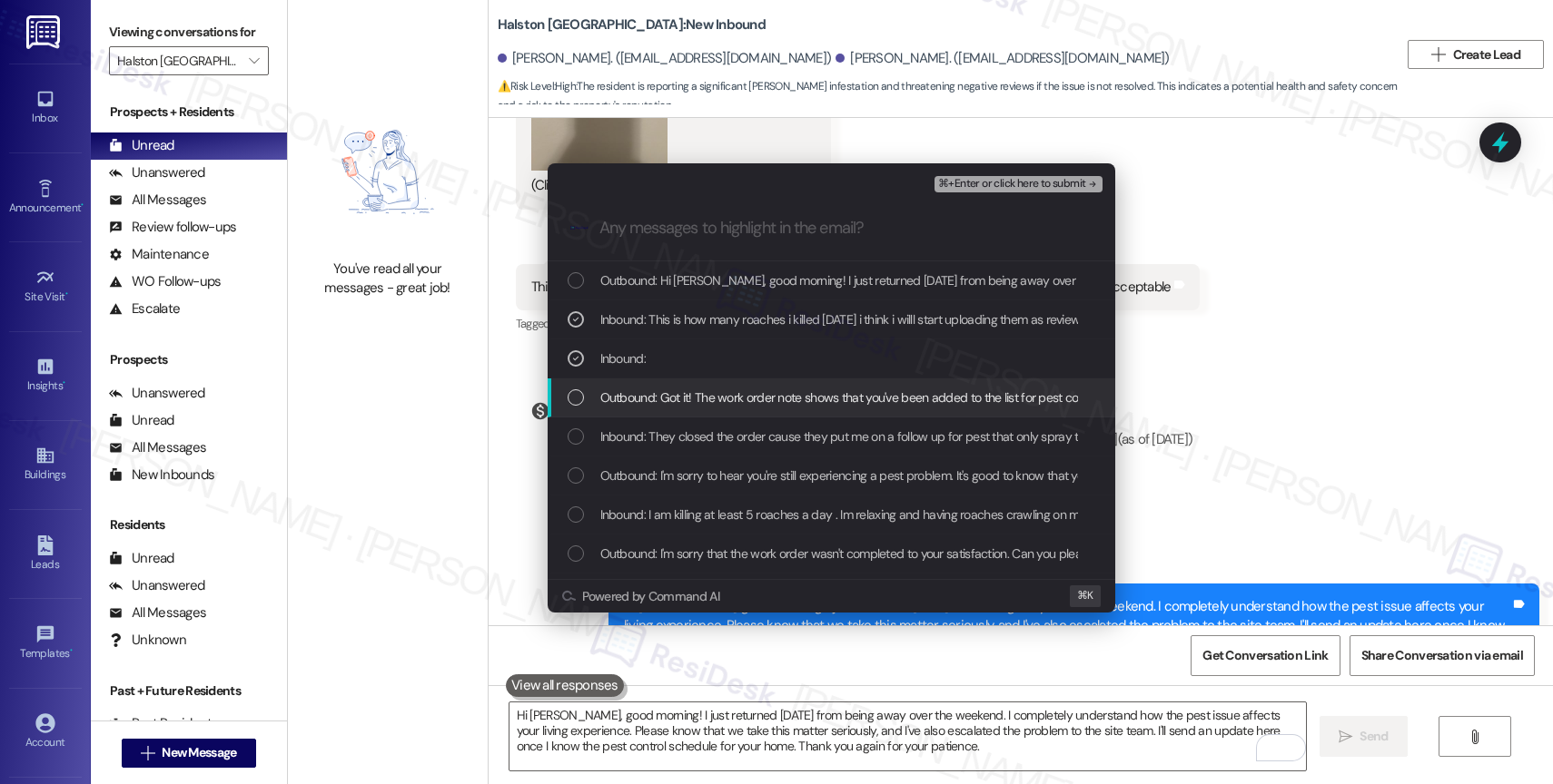
click at [732, 394] on span "Outbound: Got it! The work order note shows that you've been added to the list …" at bounding box center [1197, 398] width 1192 height 20
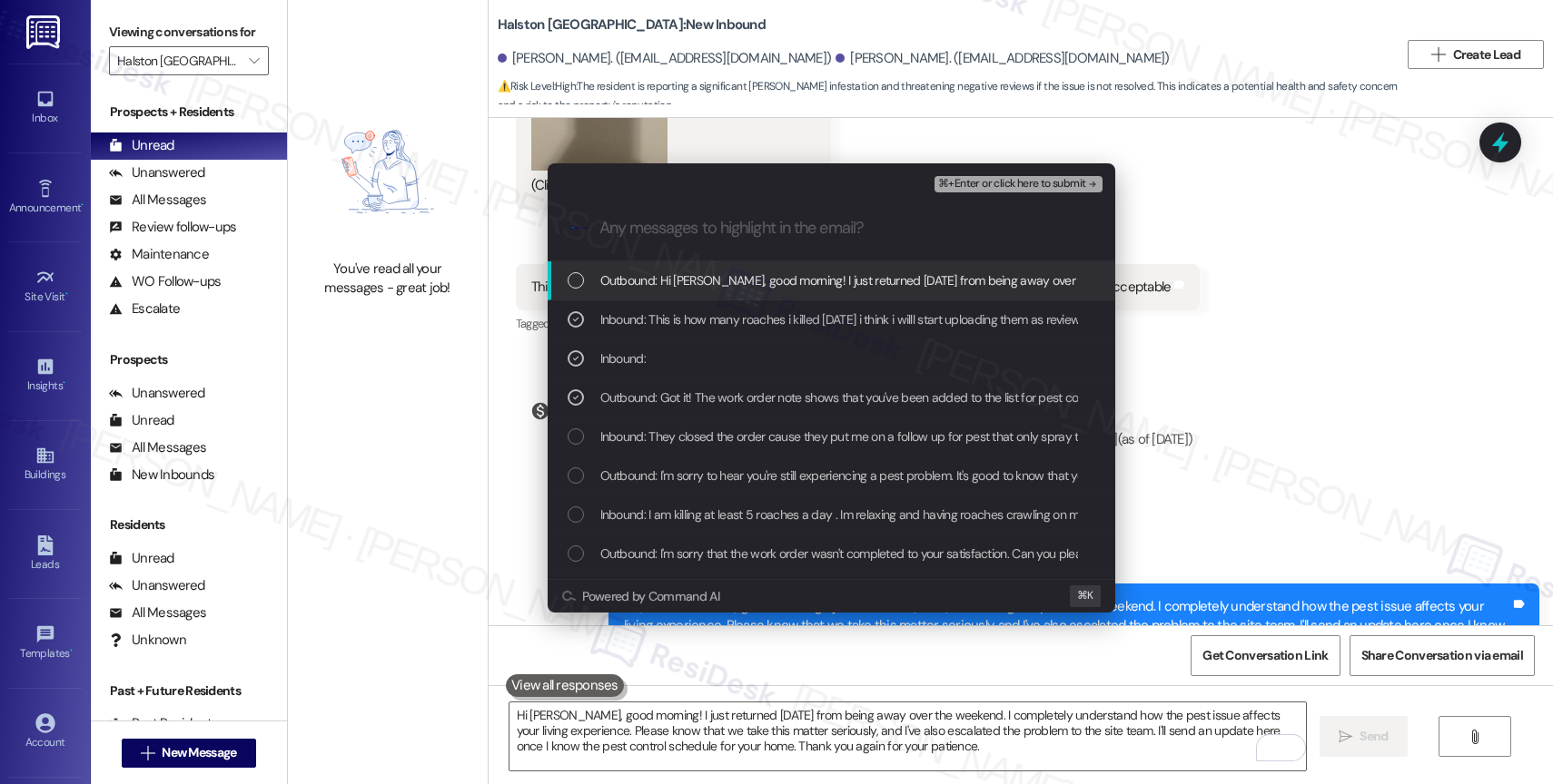
click at [1078, 179] on span "⌘+Enter or click here to submit" at bounding box center [1011, 184] width 147 height 13
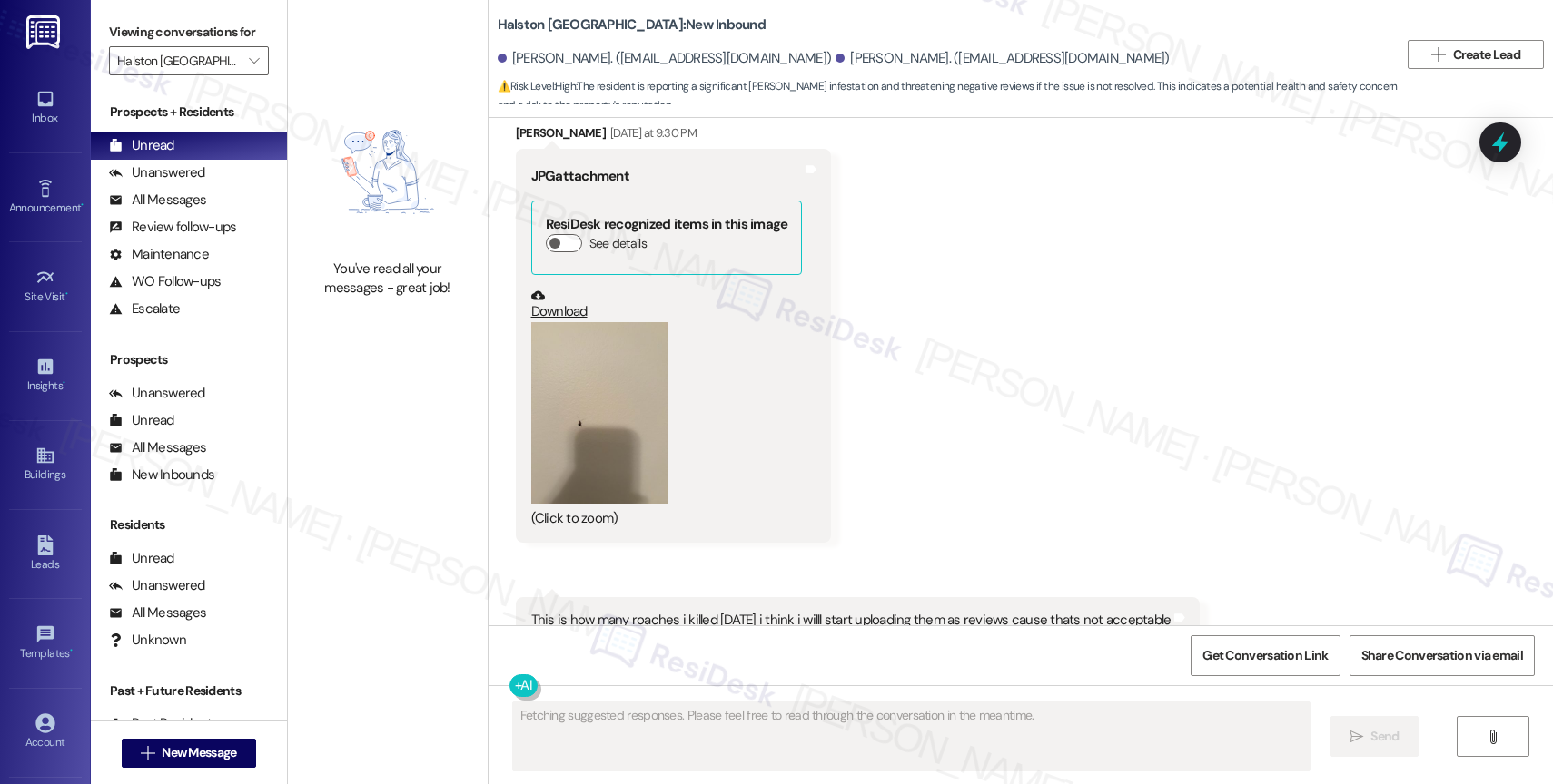
scroll to position [13293, 0]
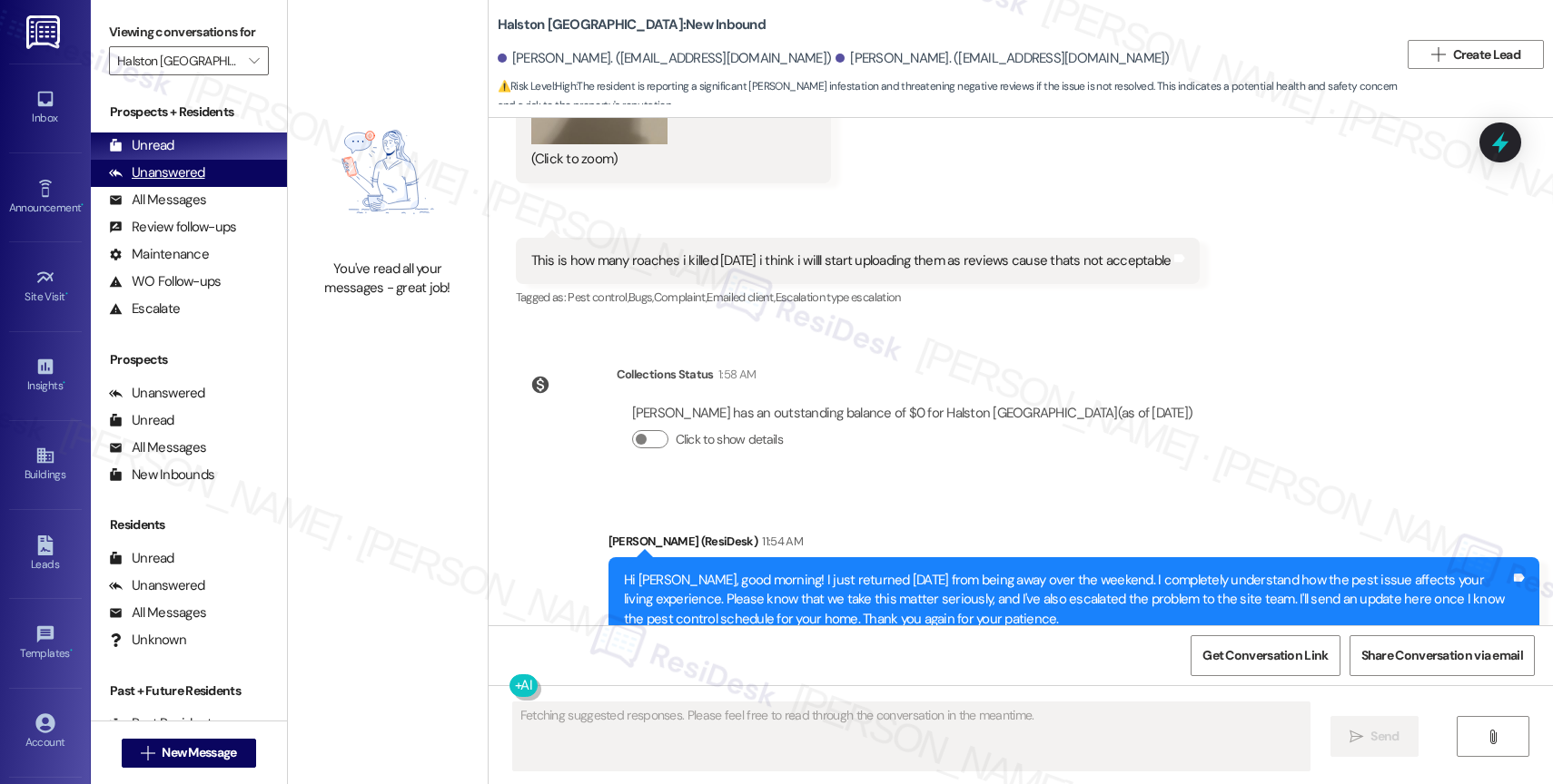
click at [197, 183] on div "Unanswered" at bounding box center [157, 173] width 96 height 19
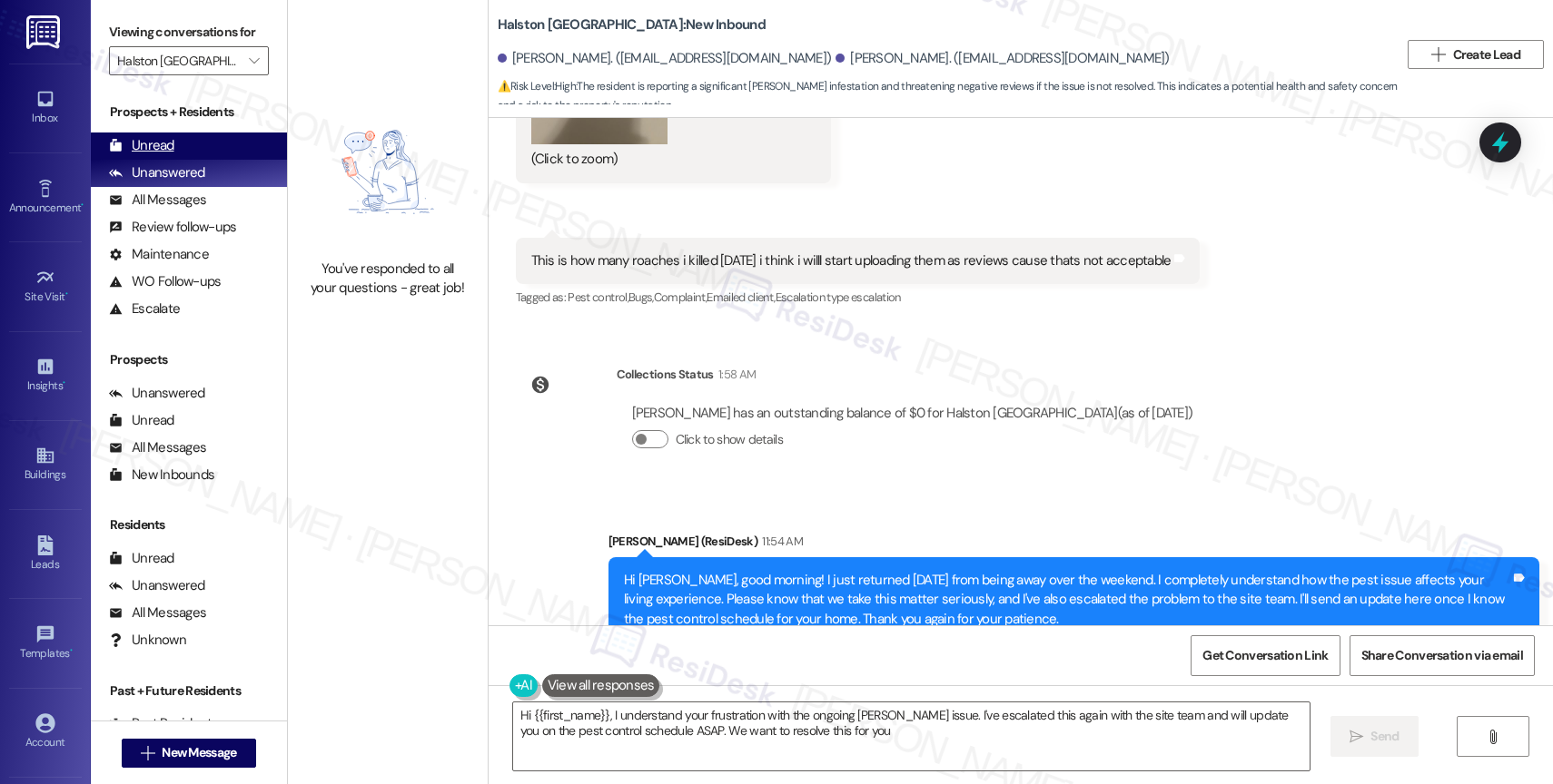
type textarea "Hi {{first_name}}, I understand your frustration with the ongoing roach issue. …"
click at [249, 68] on icon "" at bounding box center [254, 61] width 10 height 15
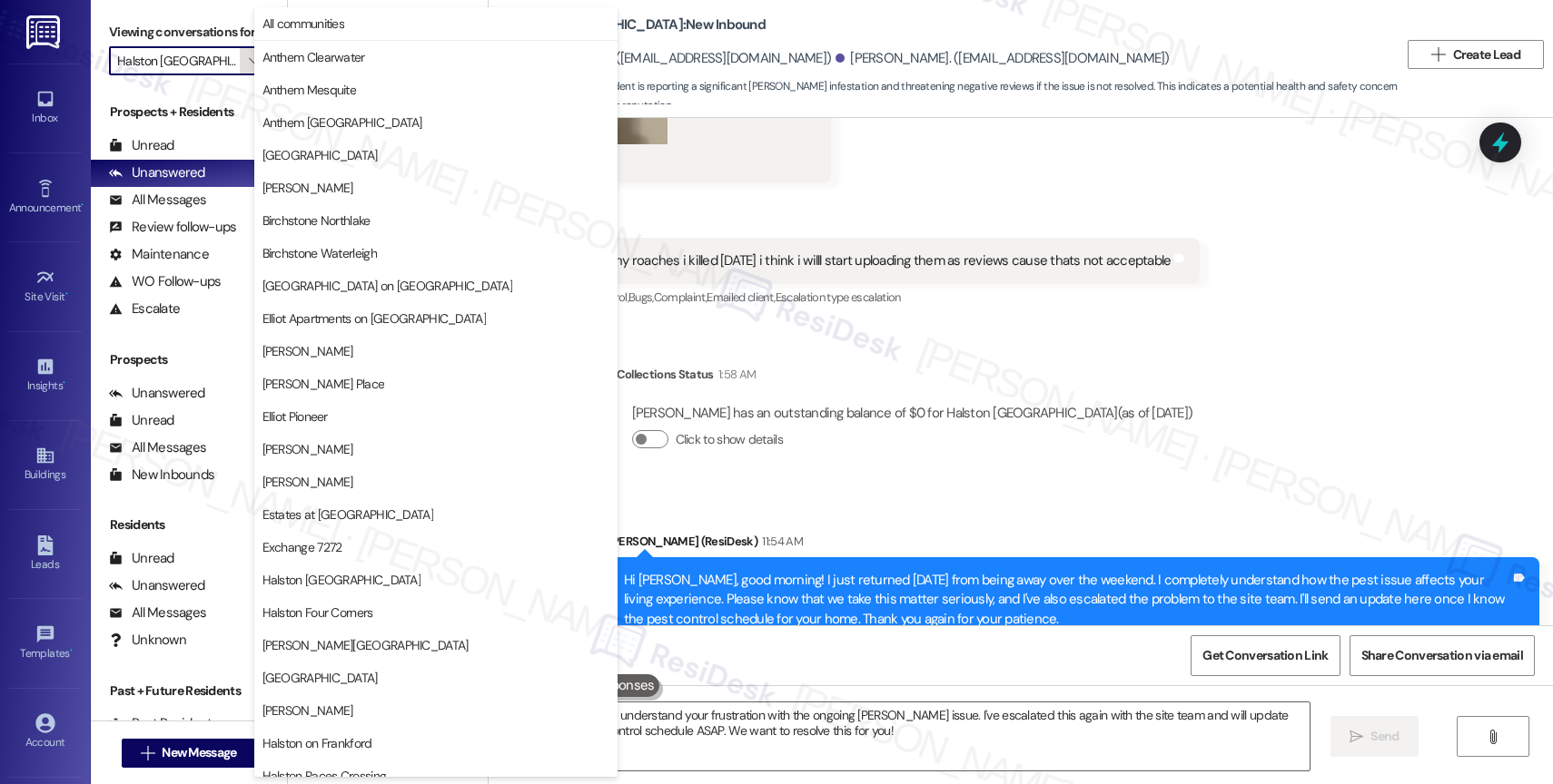
scroll to position [539, 0]
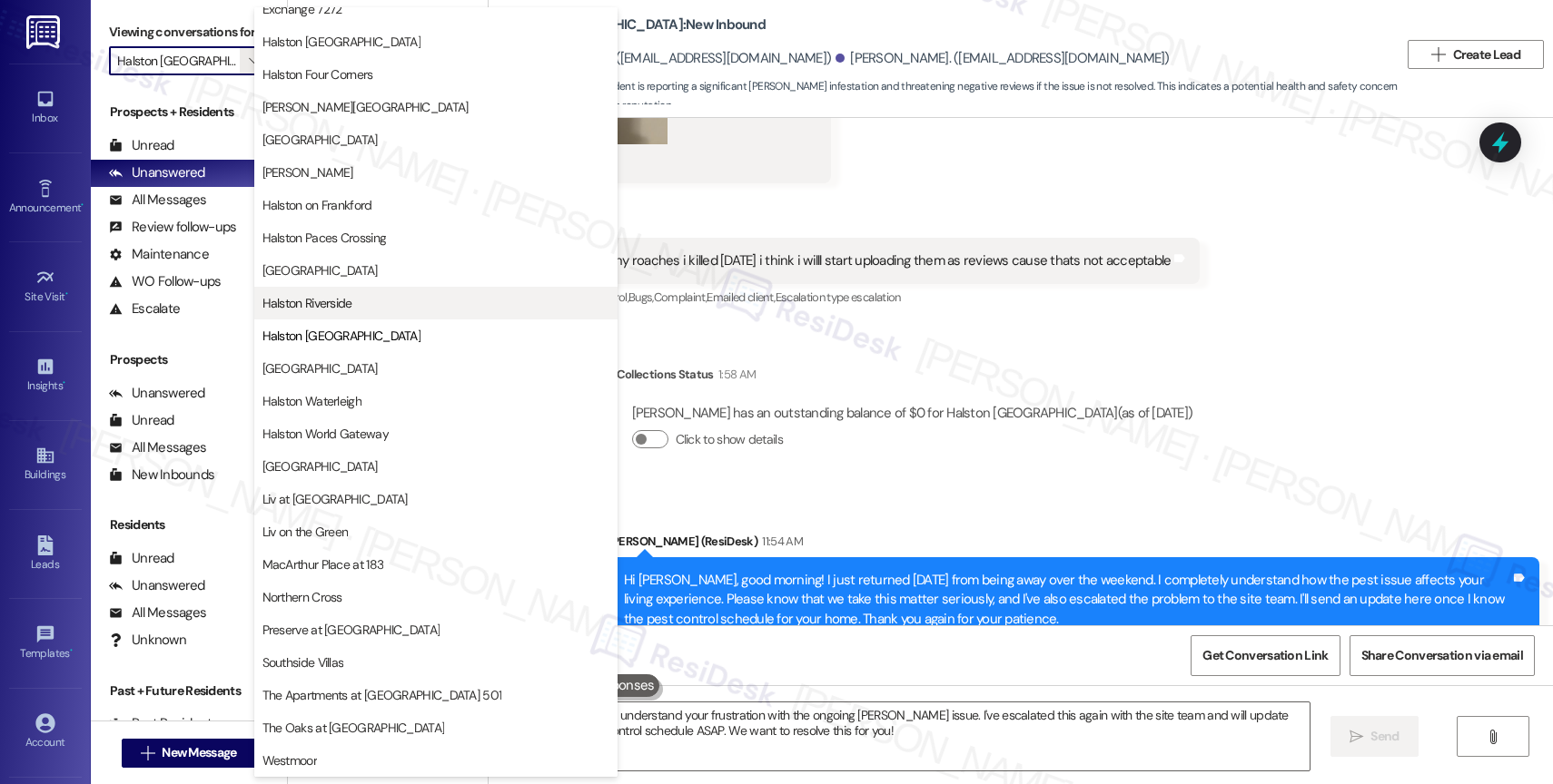
click at [357, 304] on span "Halston Riverside" at bounding box center [436, 303] width 347 height 18
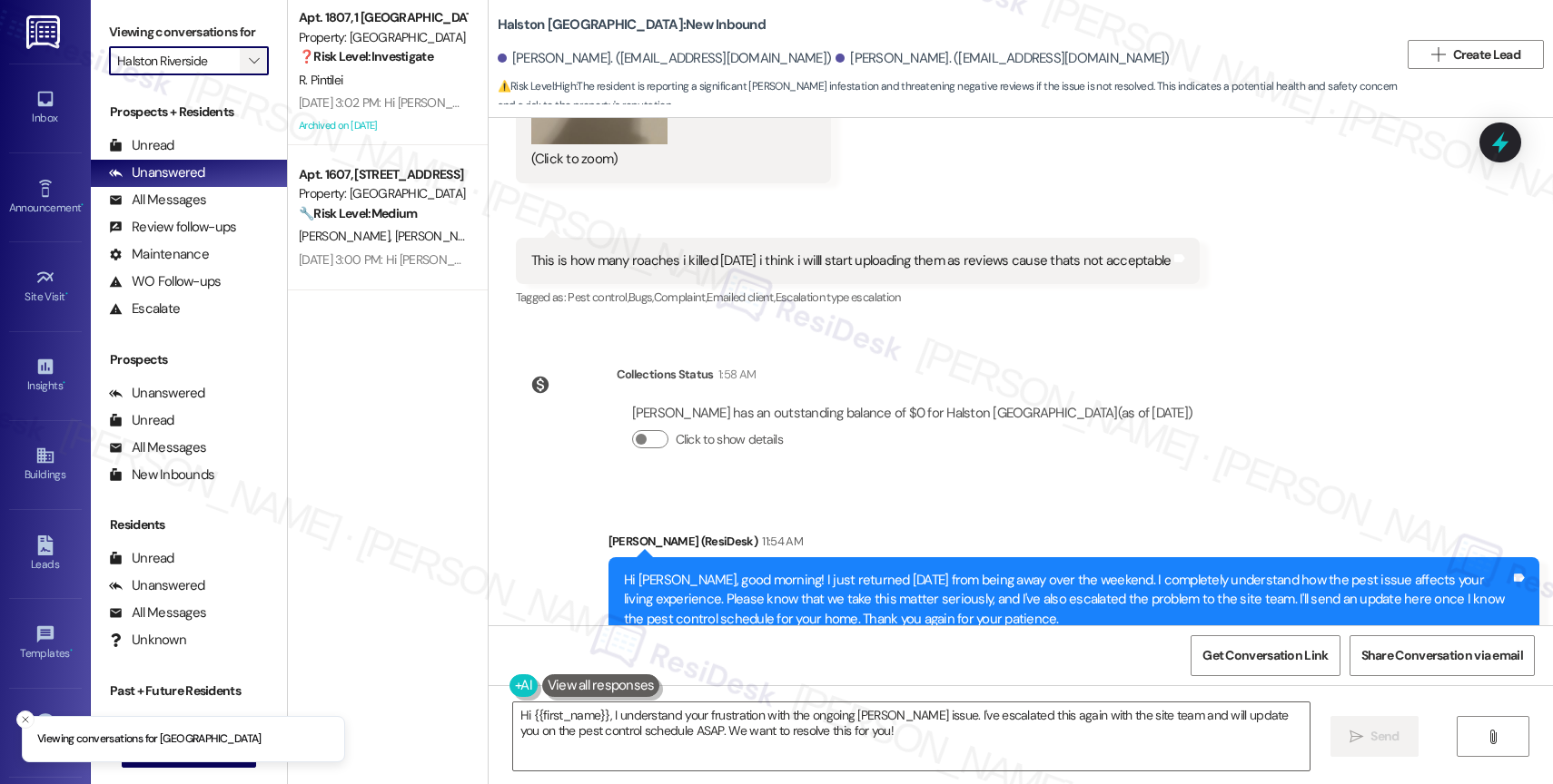
click at [249, 68] on icon "" at bounding box center [254, 61] width 10 height 15
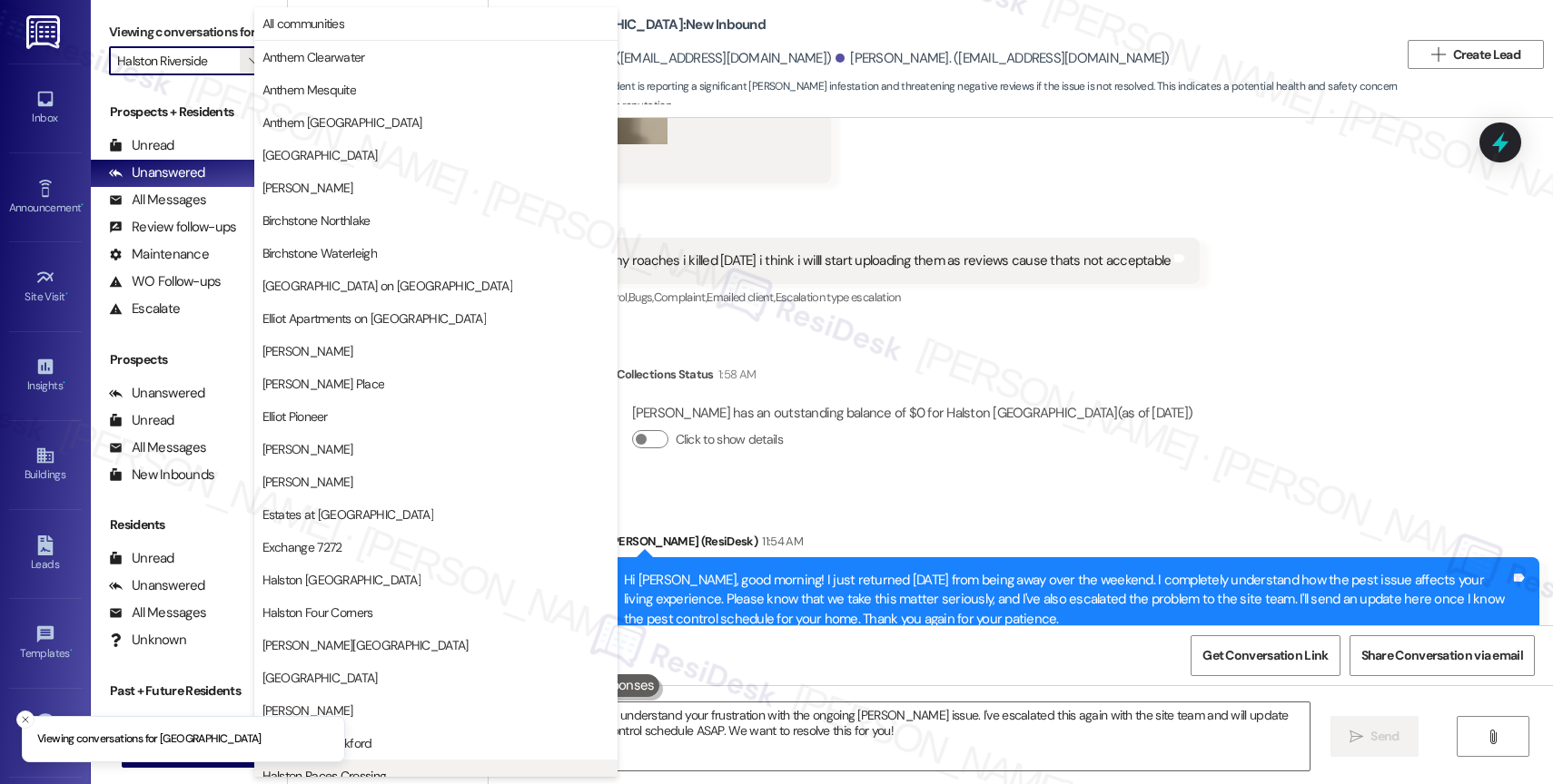
scroll to position [539, 0]
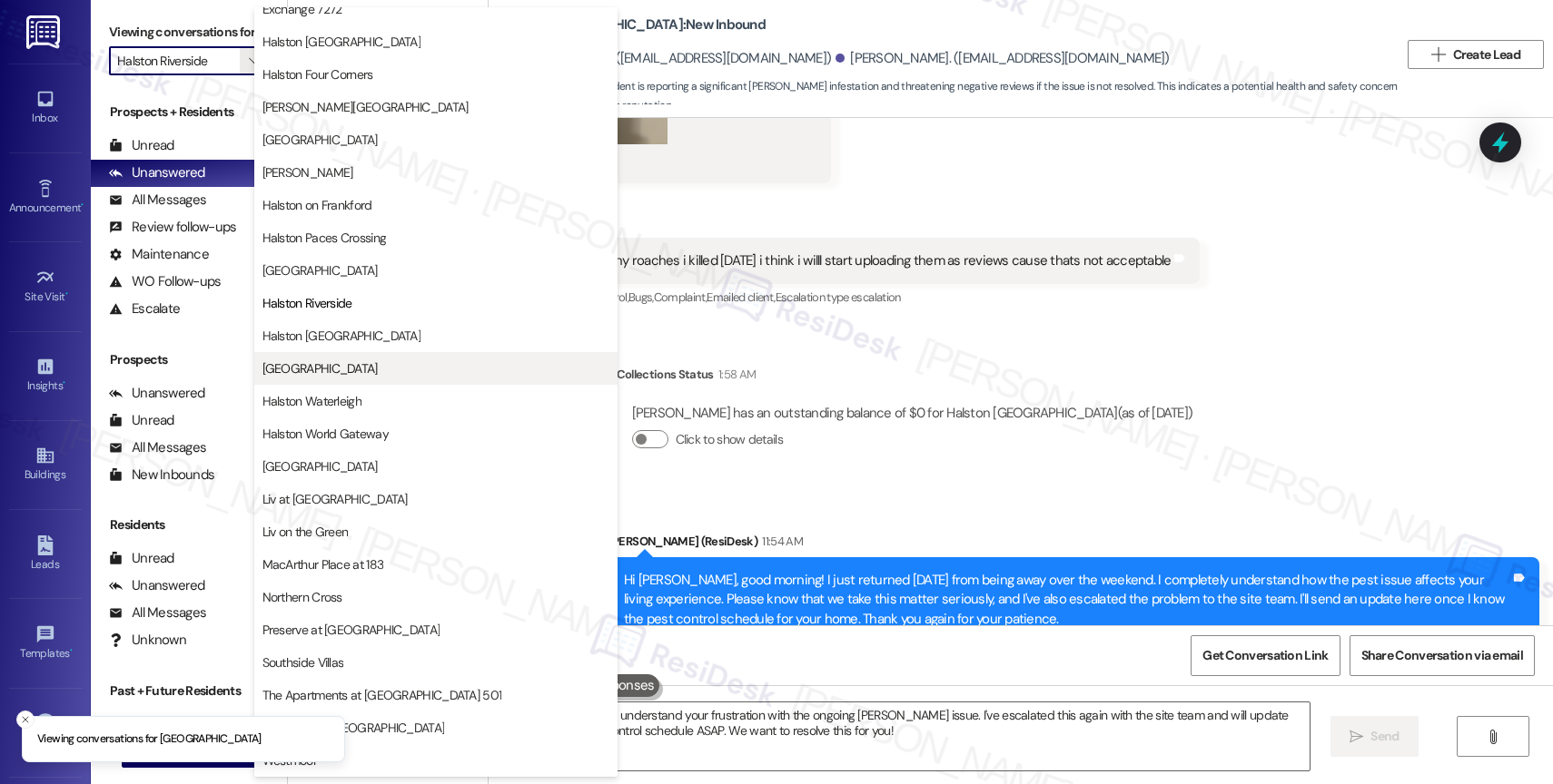
click at [342, 367] on span "Halston South Point" at bounding box center [320, 369] width 115 height 18
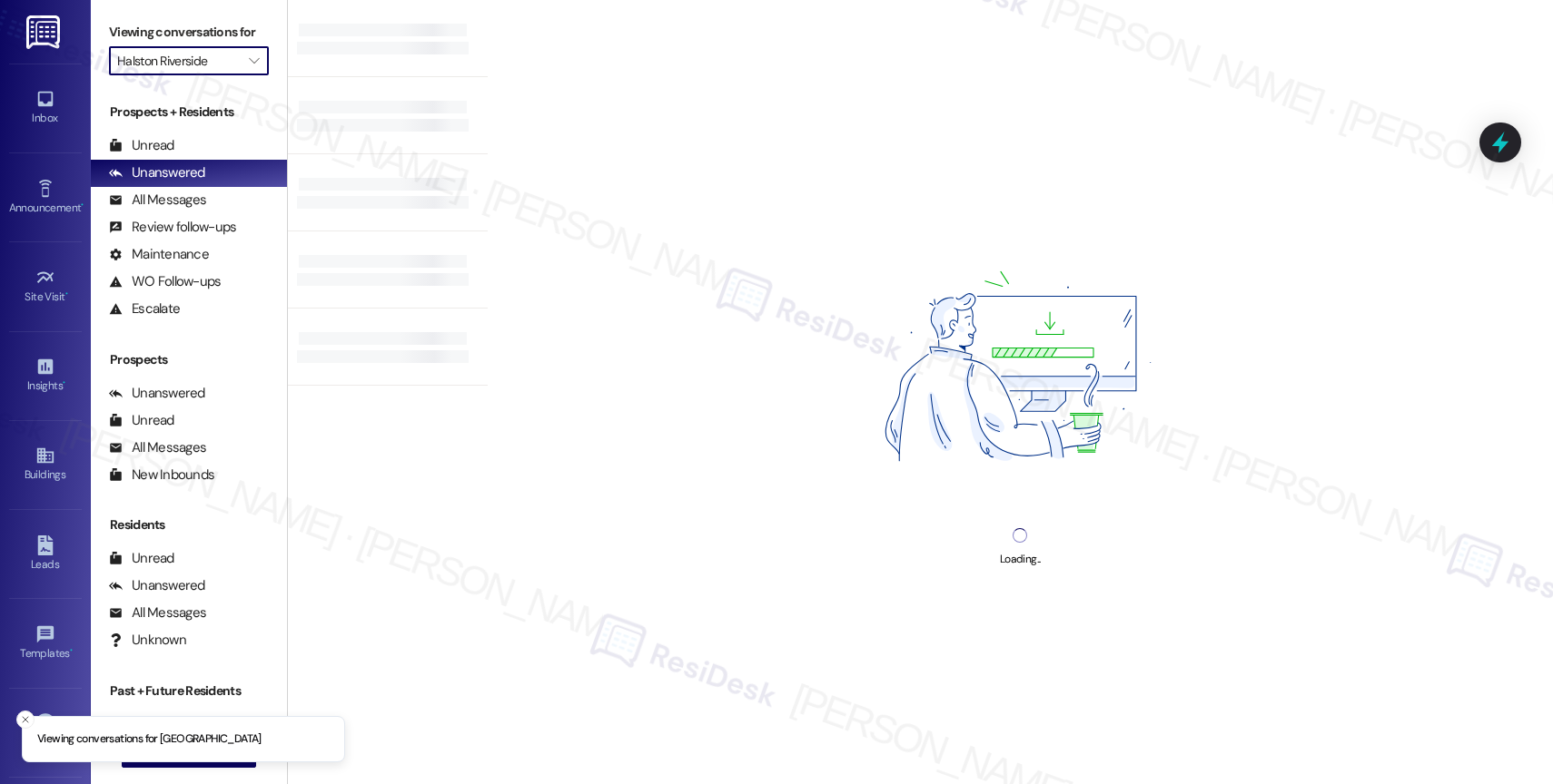
type input "Halston South Point"
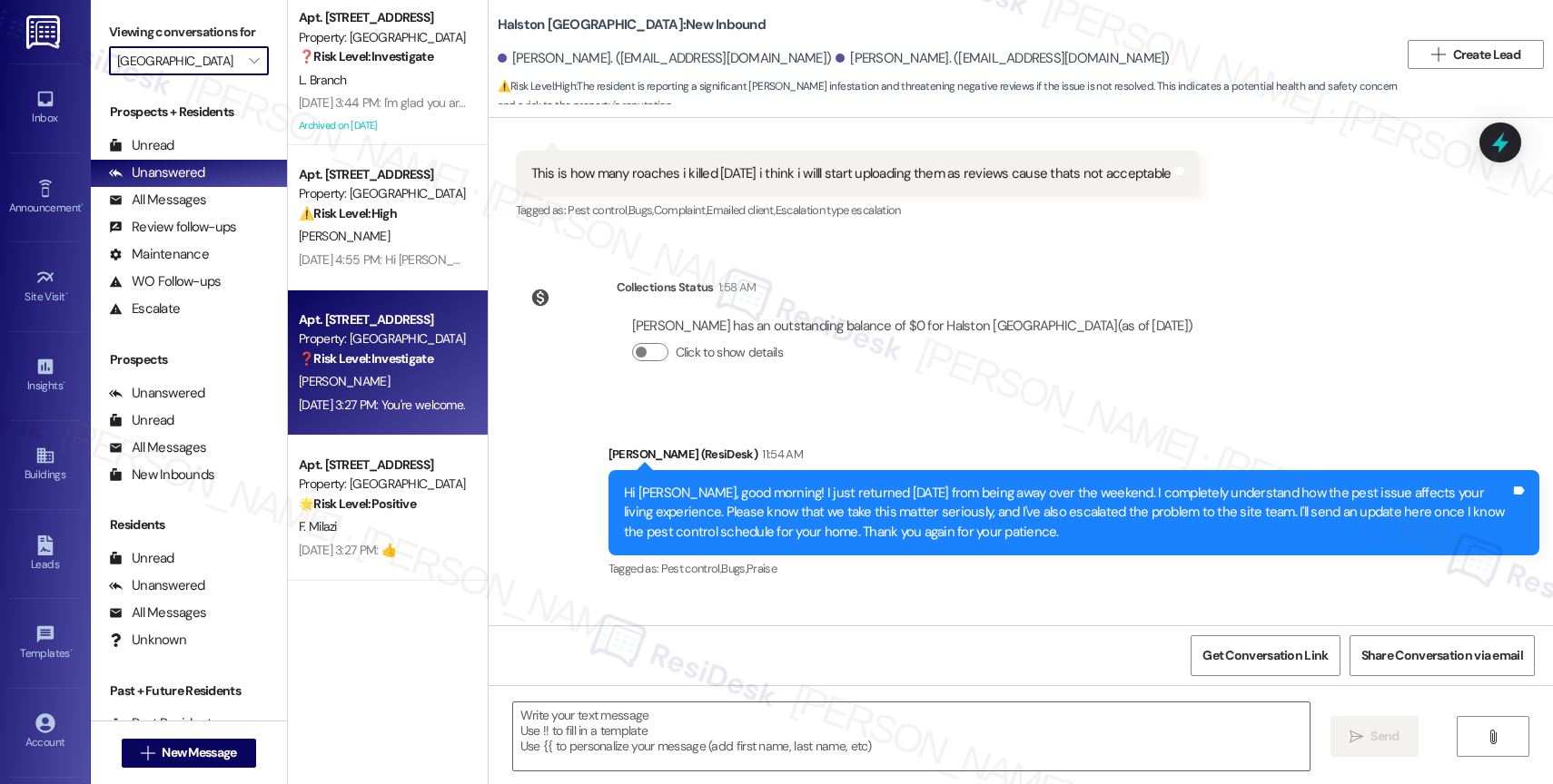
type textarea "Fetching suggested responses. Please feel free to read through the conversation…"
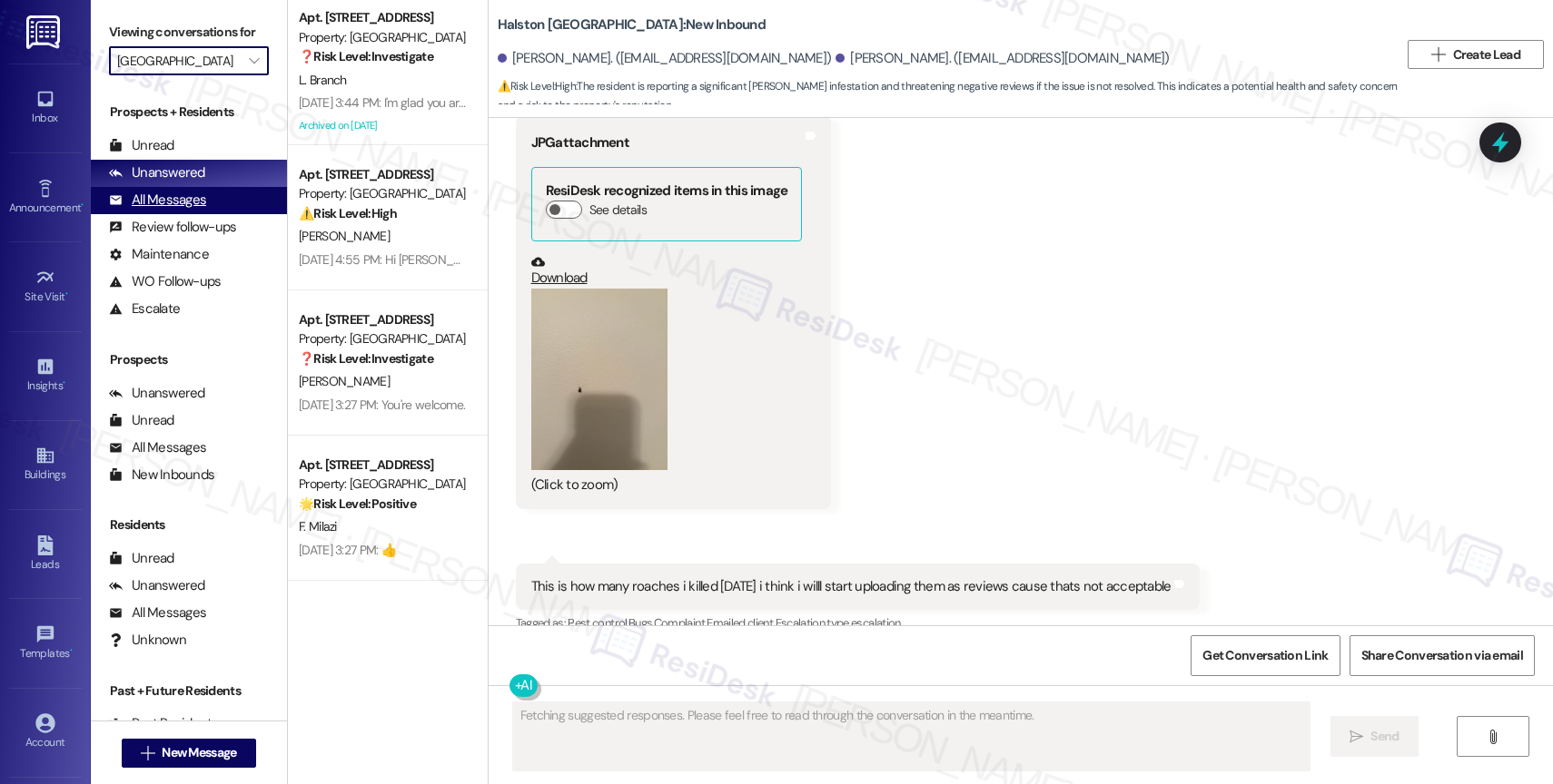
scroll to position [12934, 0]
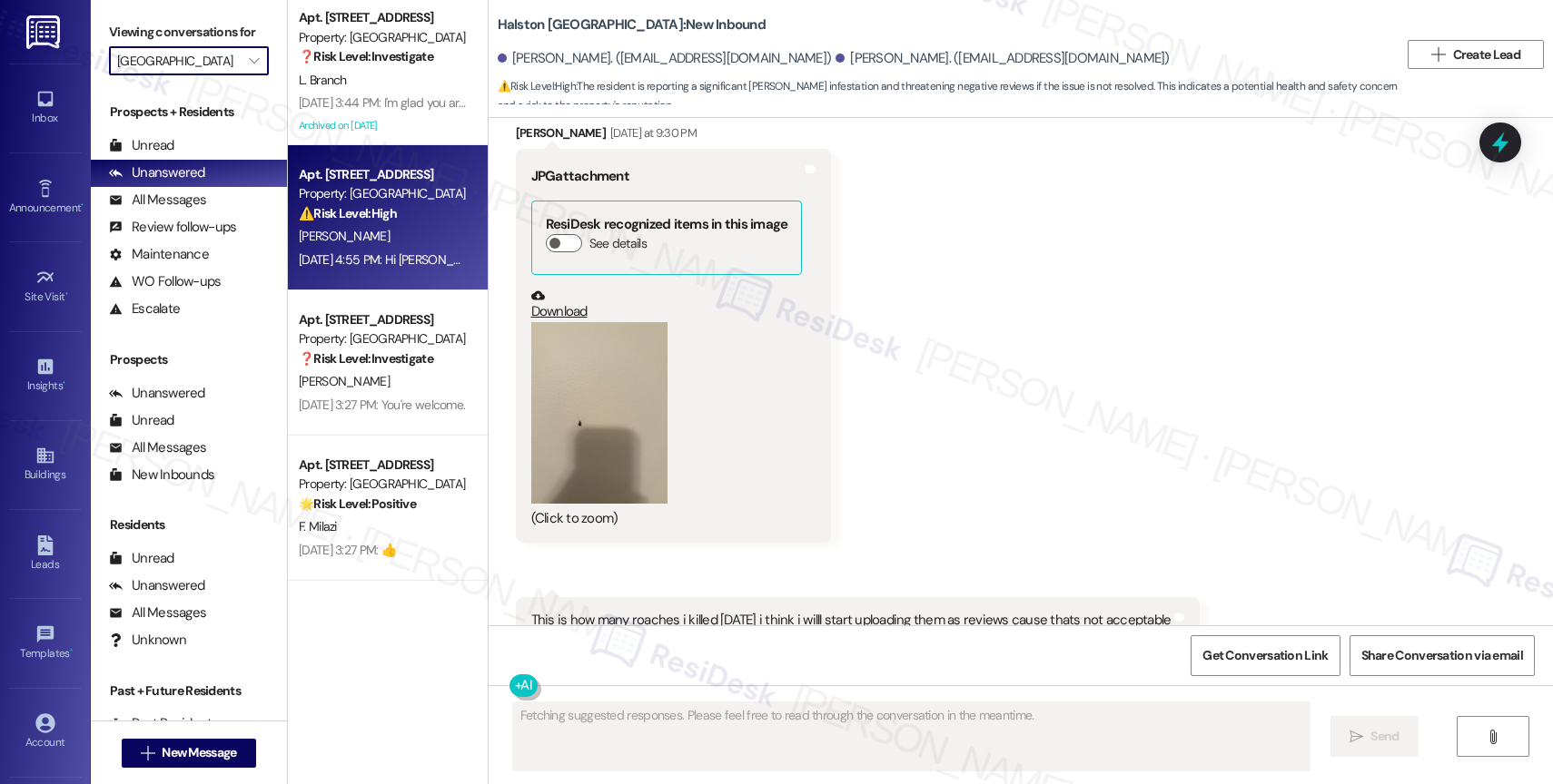
click at [358, 213] on strong "⚠️ Risk Level: High" at bounding box center [348, 213] width 98 height 16
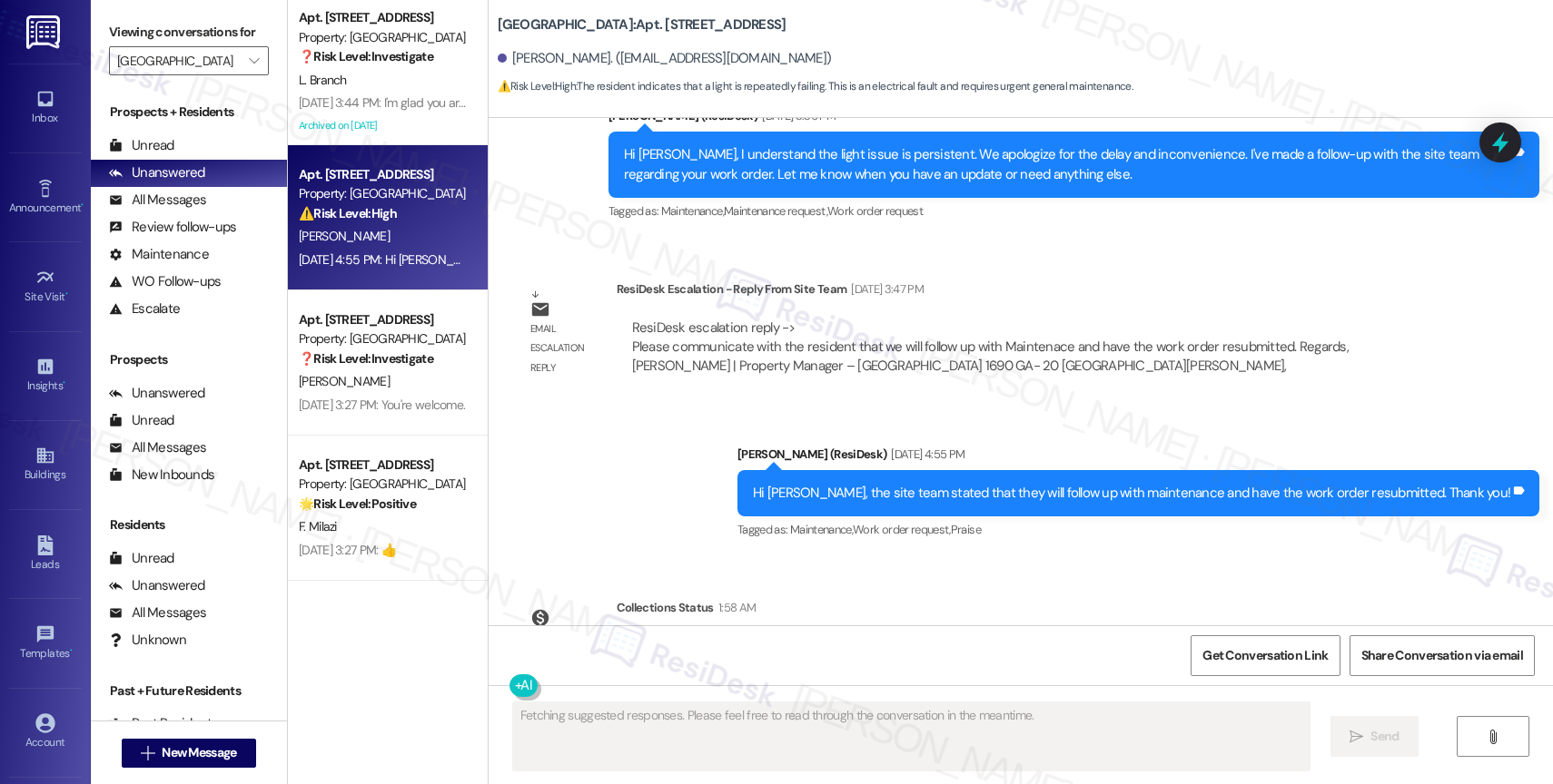
scroll to position [20061, 0]
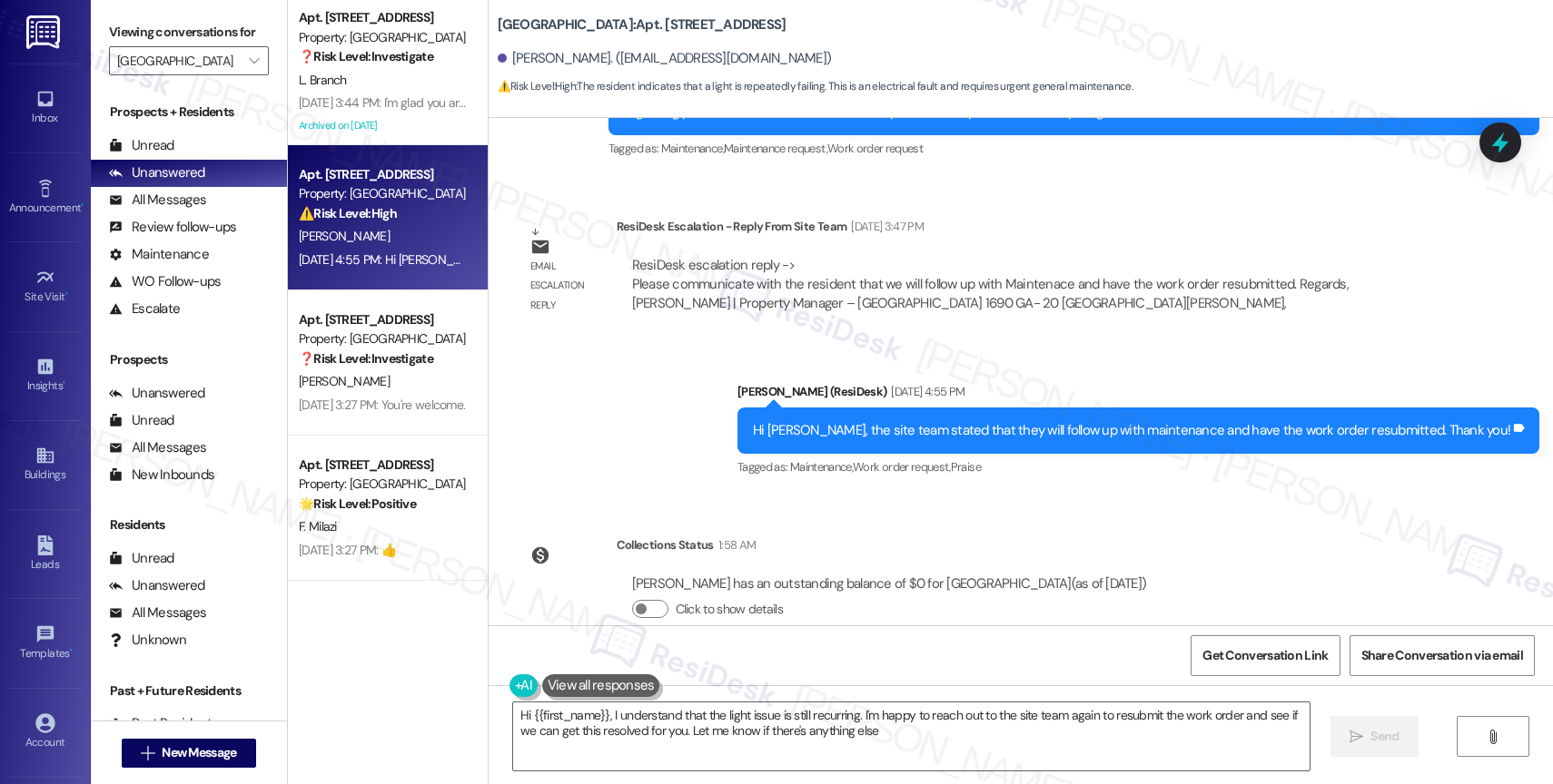
type textarea "Hi {{first_name}}, I understand that the light issue is still recurring. I'm ha…"
click at [648, 377] on div "Sent via SMS Sarah (ResiDesk) Aug 29, 2025 at 4:55 PM Hi Johnessa, the site tea…" at bounding box center [1020, 418] width 1064 height 154
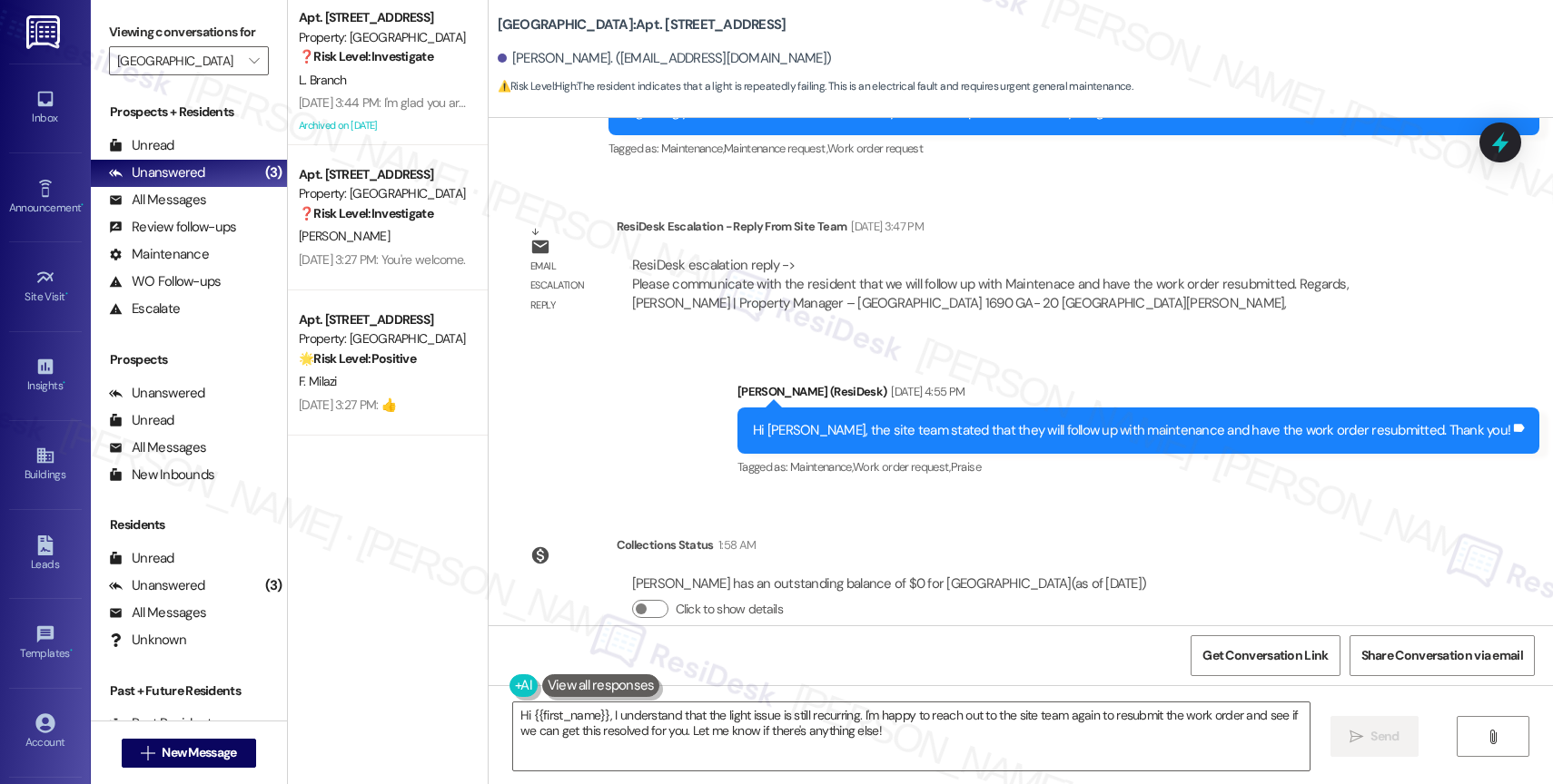
click at [653, 420] on div "Sent via SMS Sarah (ResiDesk) Aug 29, 2025 at 4:55 PM Hi Johnessa, the site tea…" at bounding box center [1020, 418] width 1064 height 154
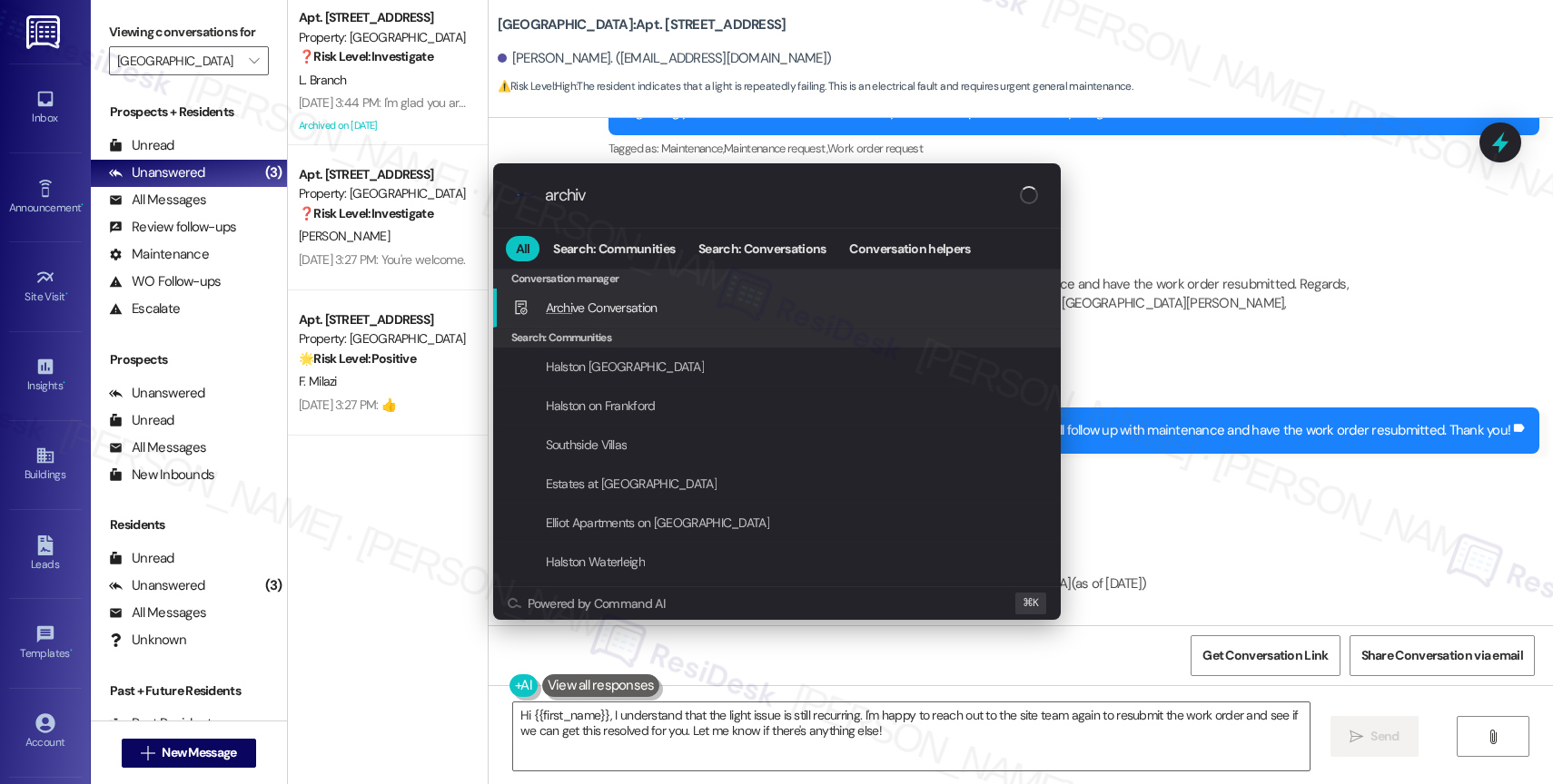
type input "archive"
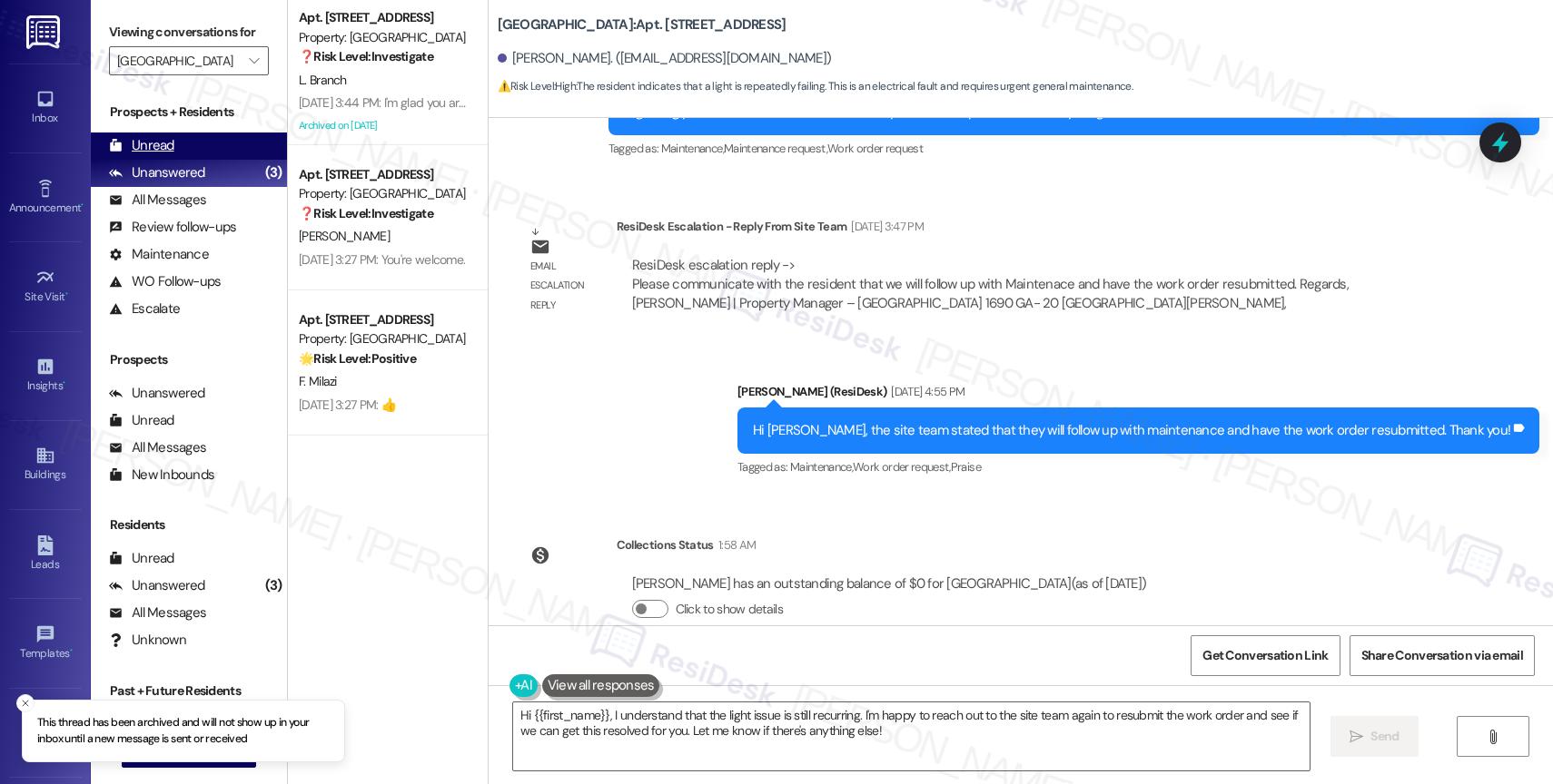
click at [192, 160] on div "Unread (0)" at bounding box center [189, 146] width 196 height 27
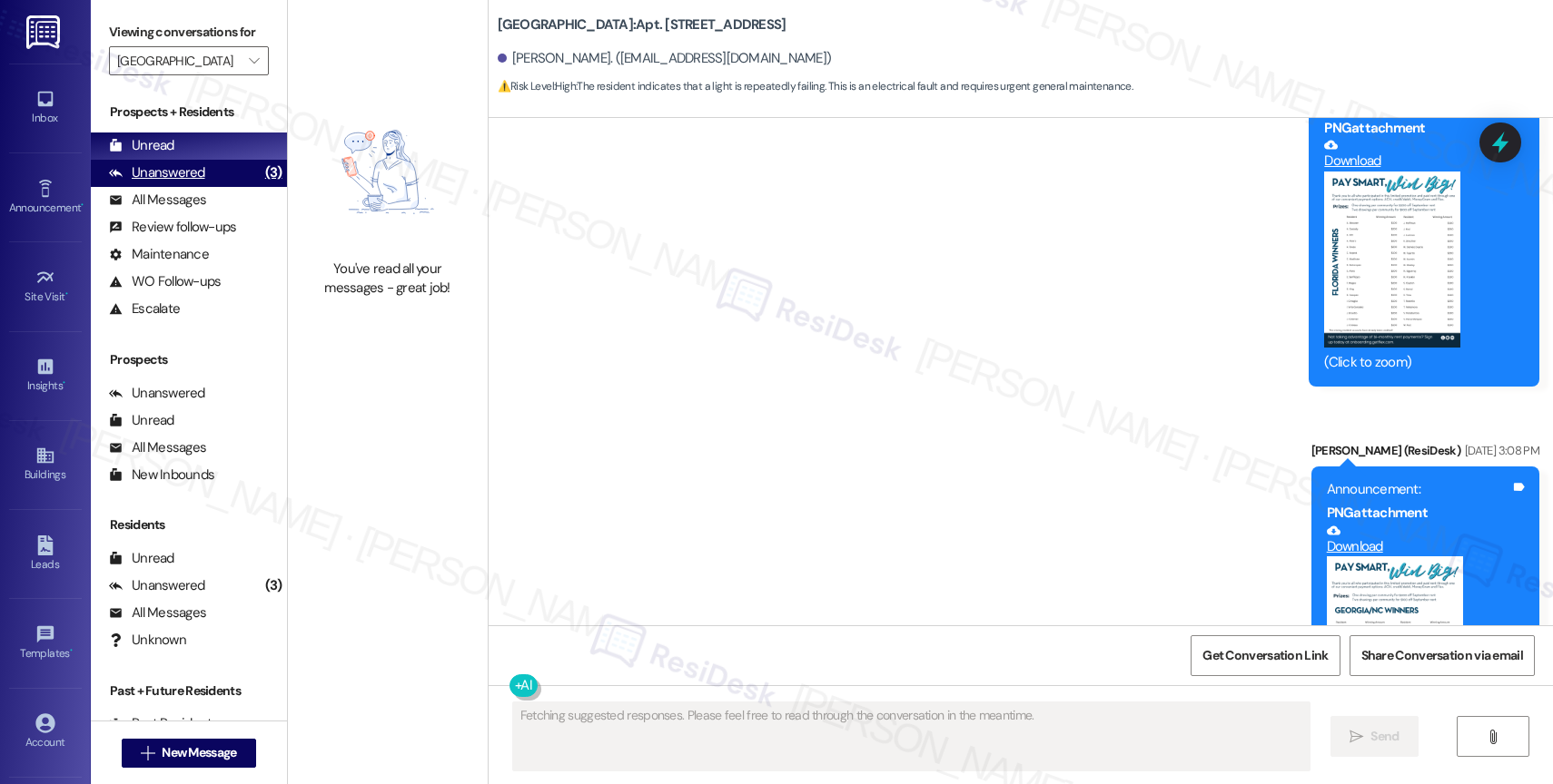
click at [183, 183] on div "Unanswered" at bounding box center [157, 173] width 96 height 19
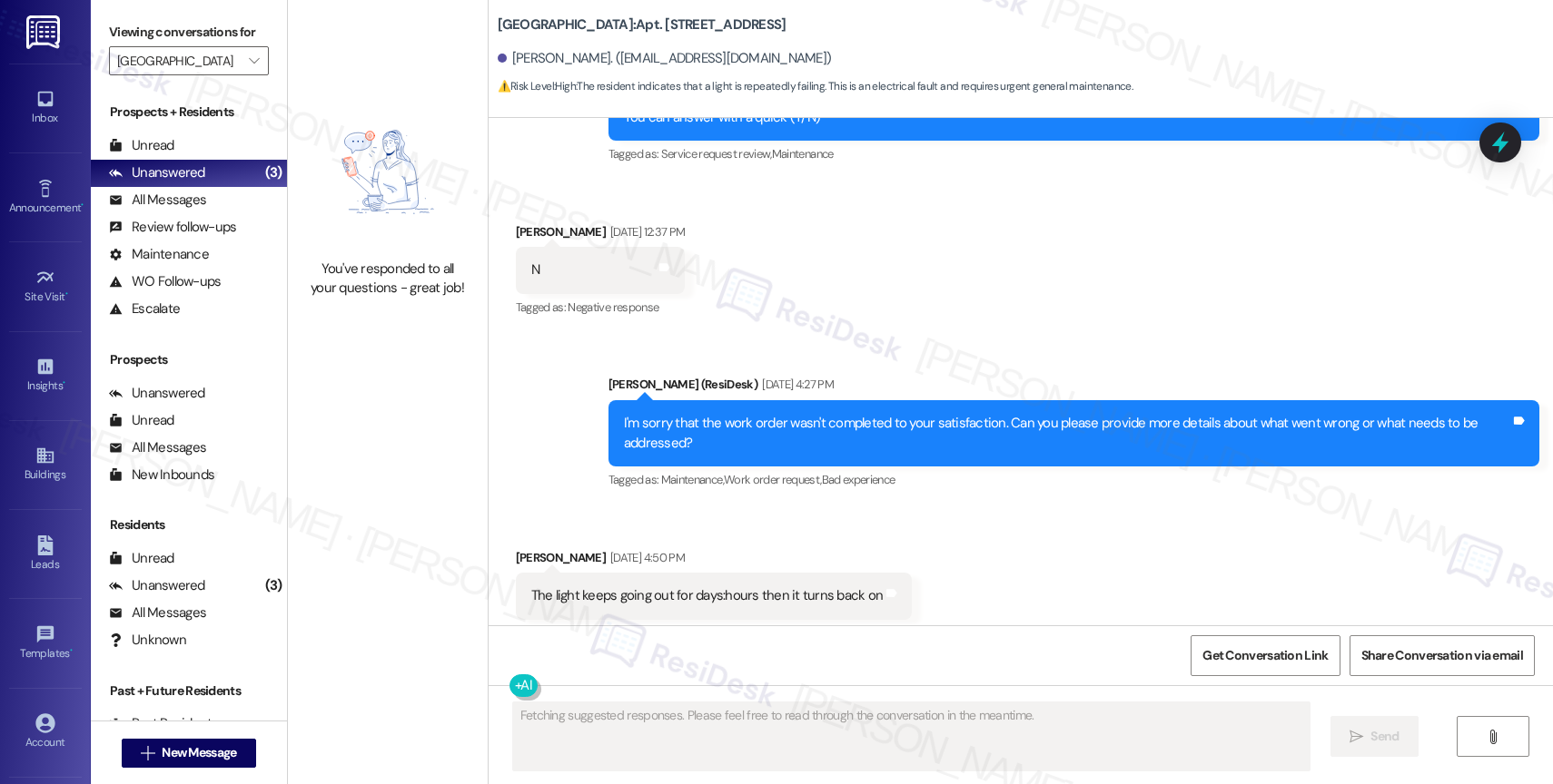
scroll to position [18235, 0]
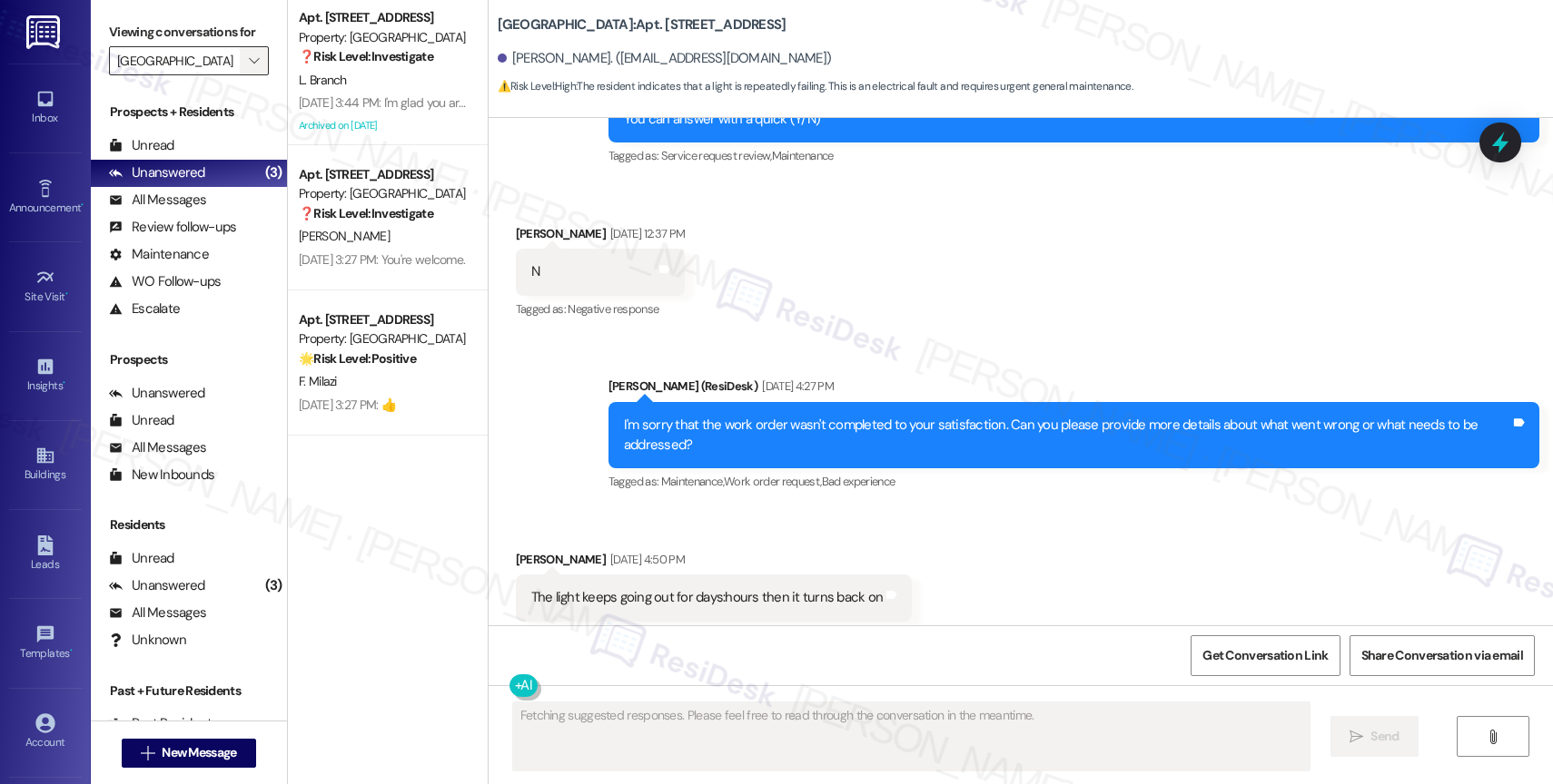
click at [249, 68] on icon "" at bounding box center [254, 61] width 10 height 15
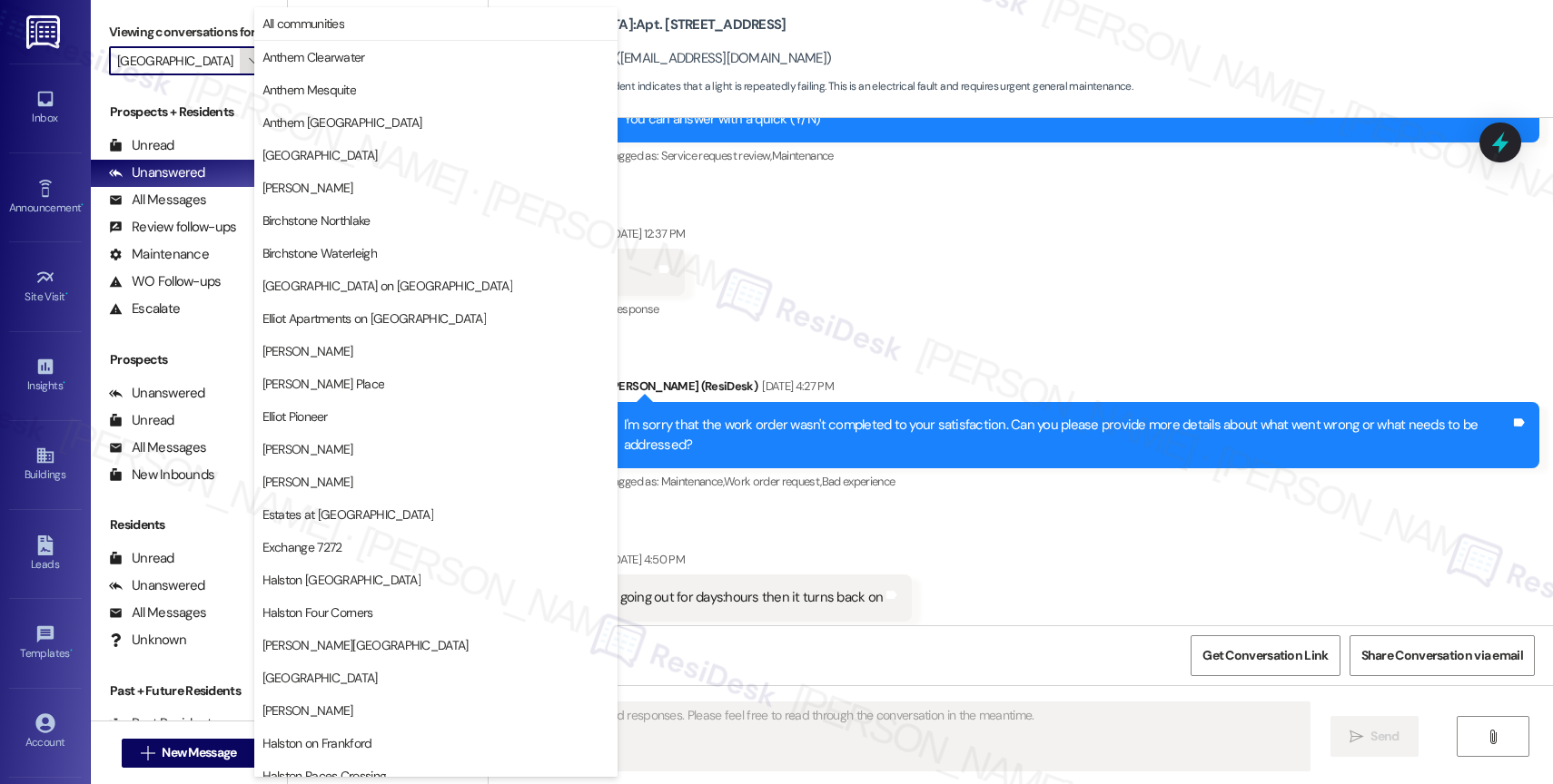
scroll to position [539, 0]
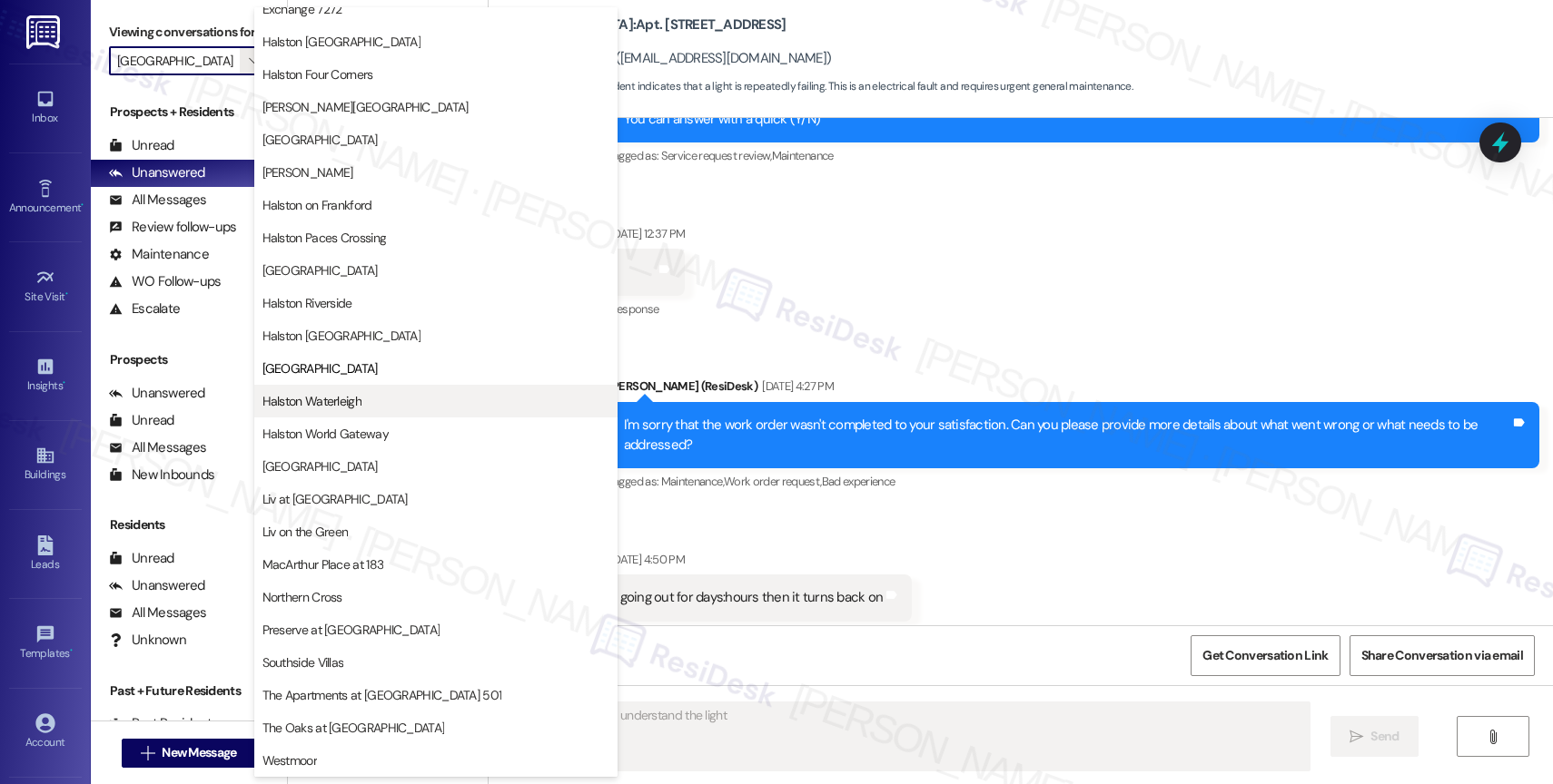
click at [356, 398] on span "Halston Waterleigh" at bounding box center [312, 402] width 99 height 18
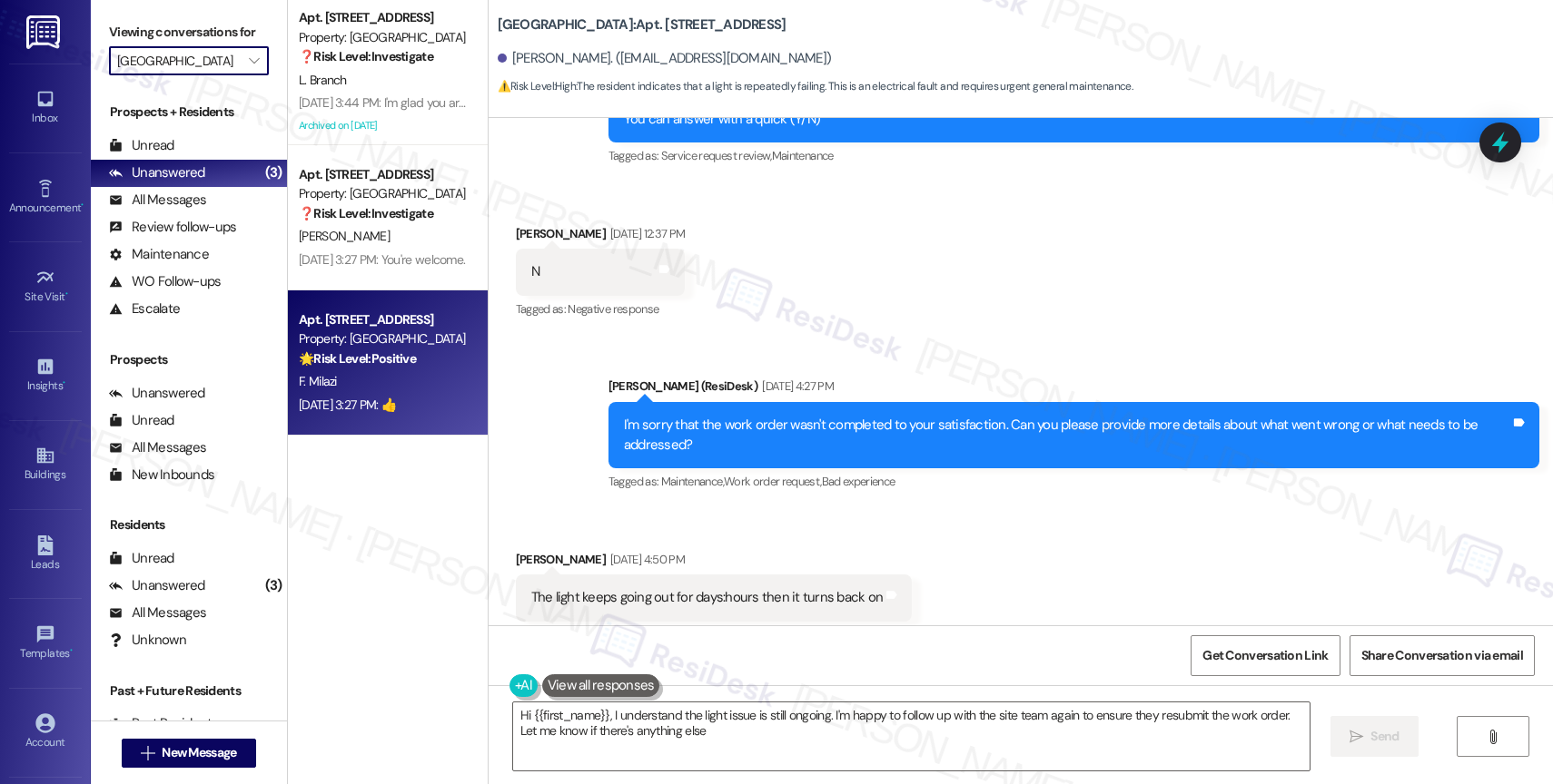
type textarea "Hi {{first_name}}, I understand the light issue is still ongoing. I'm happy to …"
type input "Halston Waterleigh"
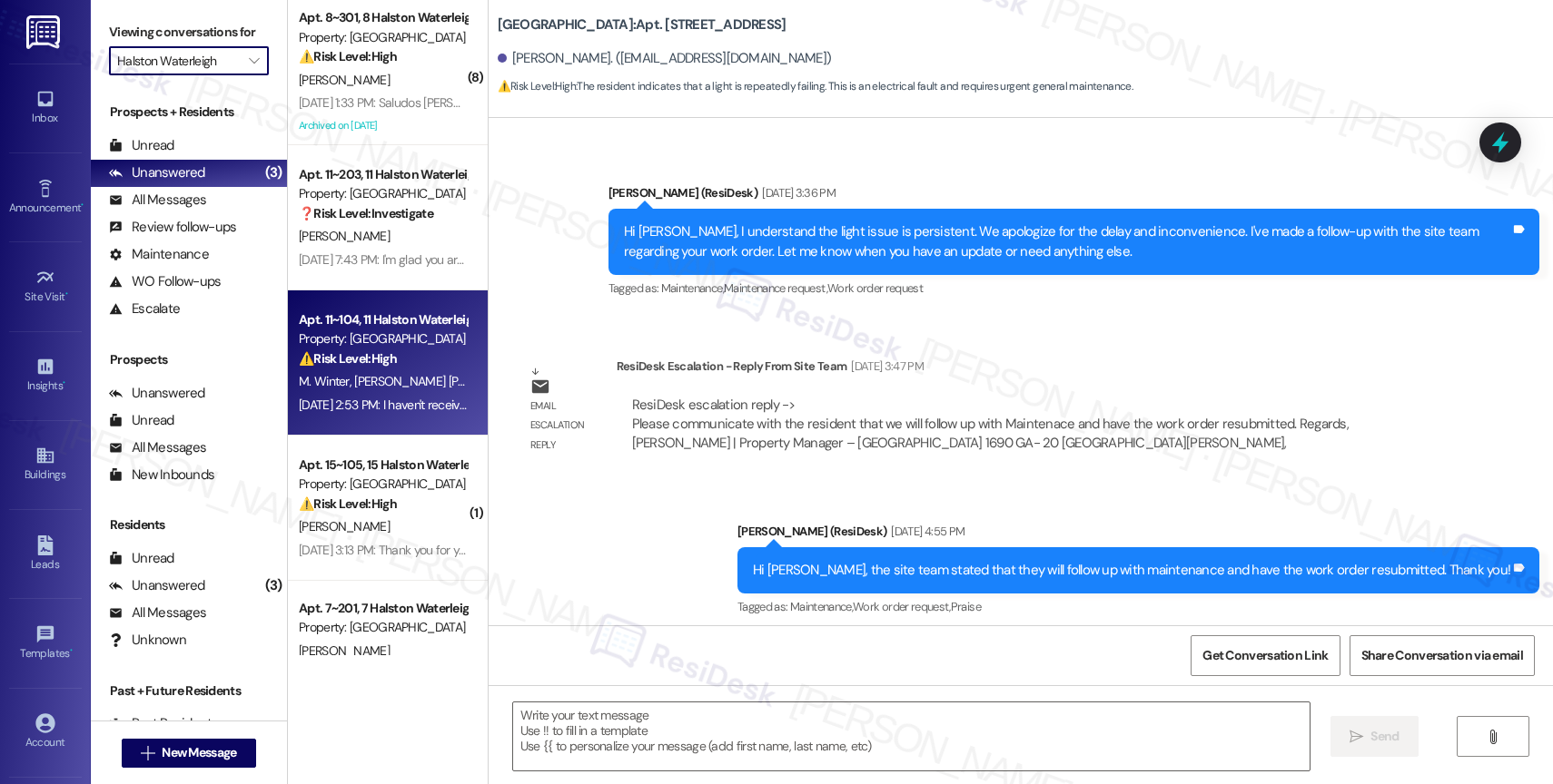
type textarea "Fetching suggested responses. Please feel free to read through the conversation…"
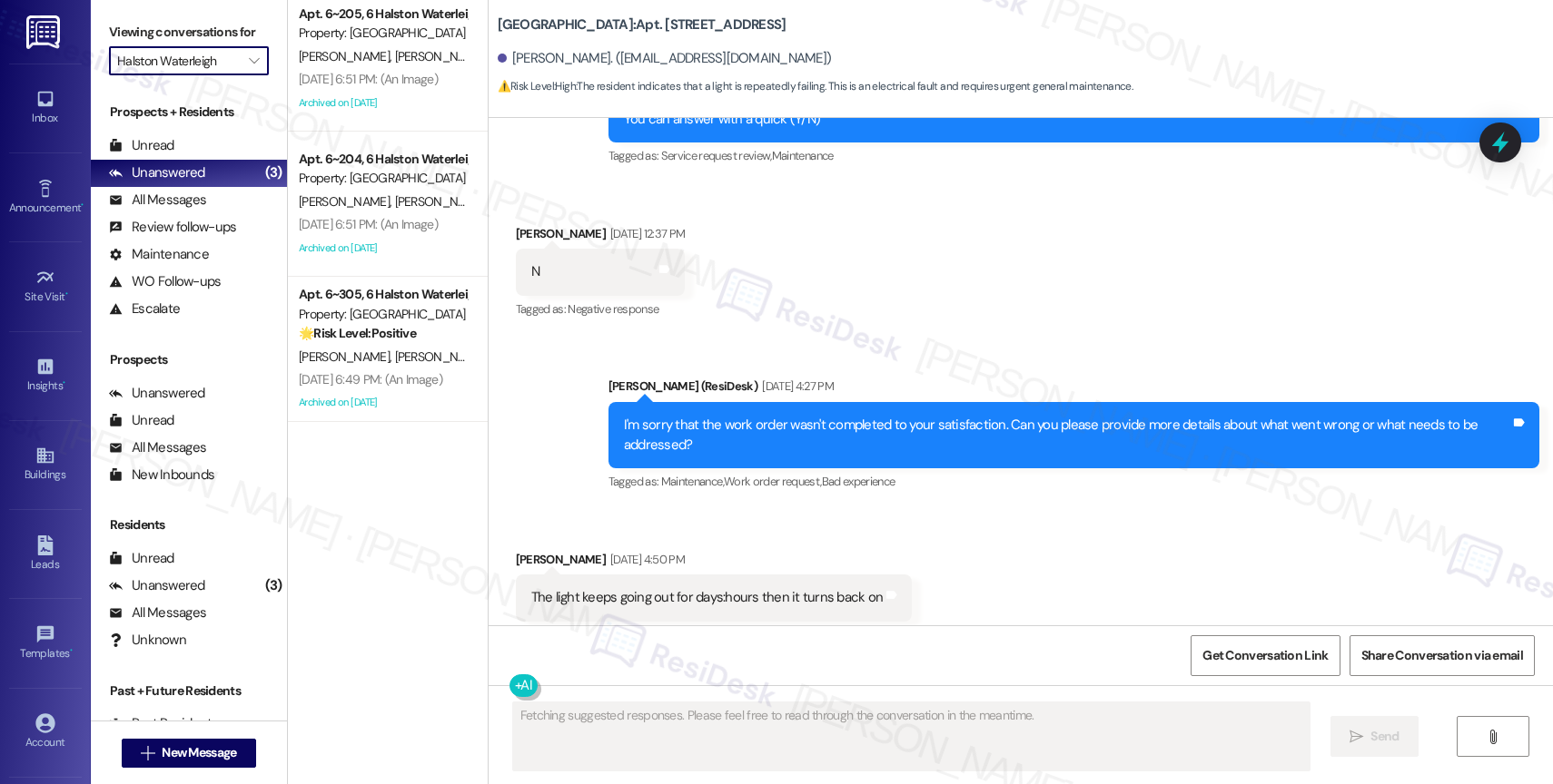
scroll to position [1087, 0]
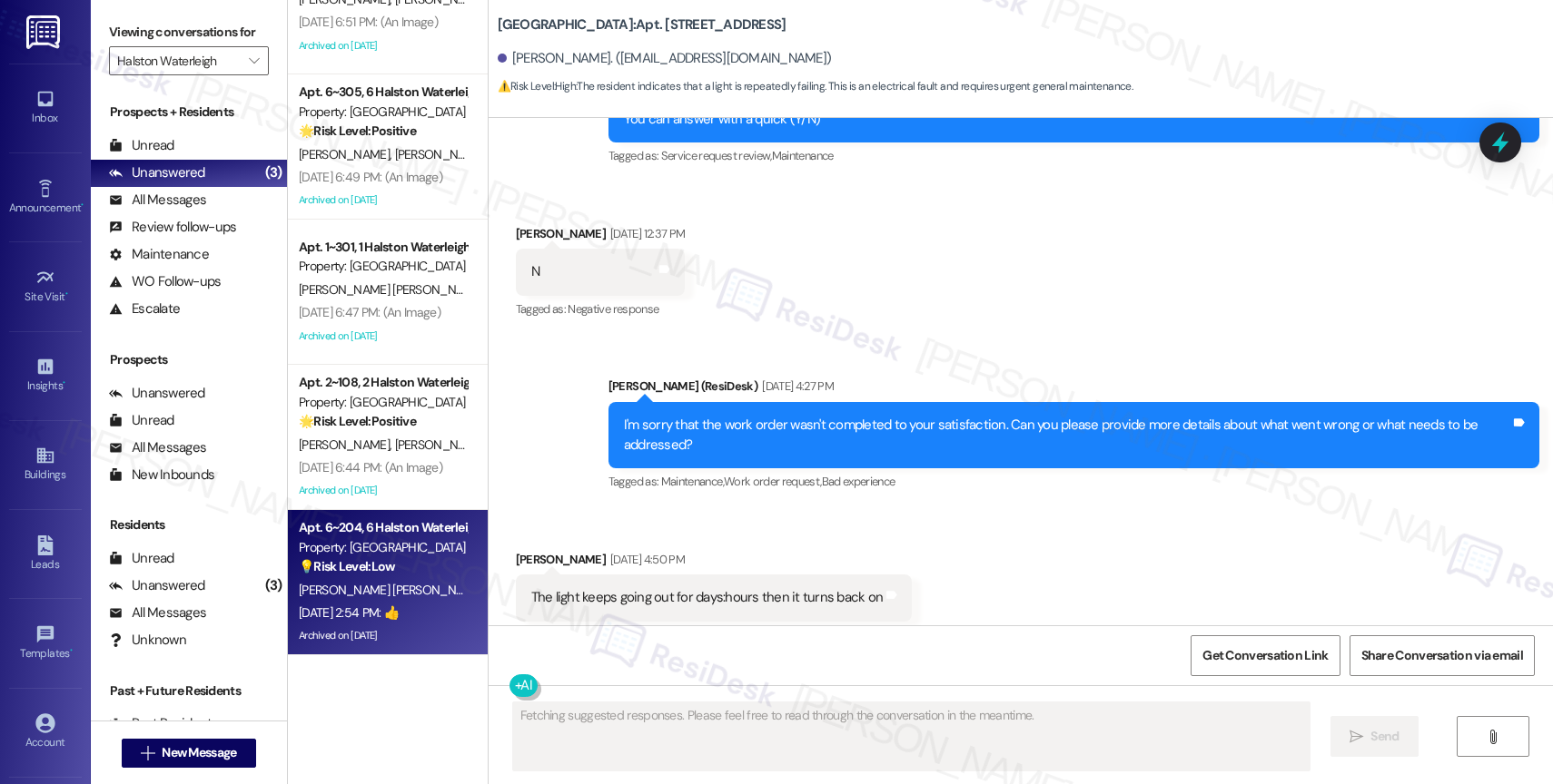
click at [393, 599] on div "[PERSON_NAME] [PERSON_NAME]" at bounding box center [383, 590] width 172 height 23
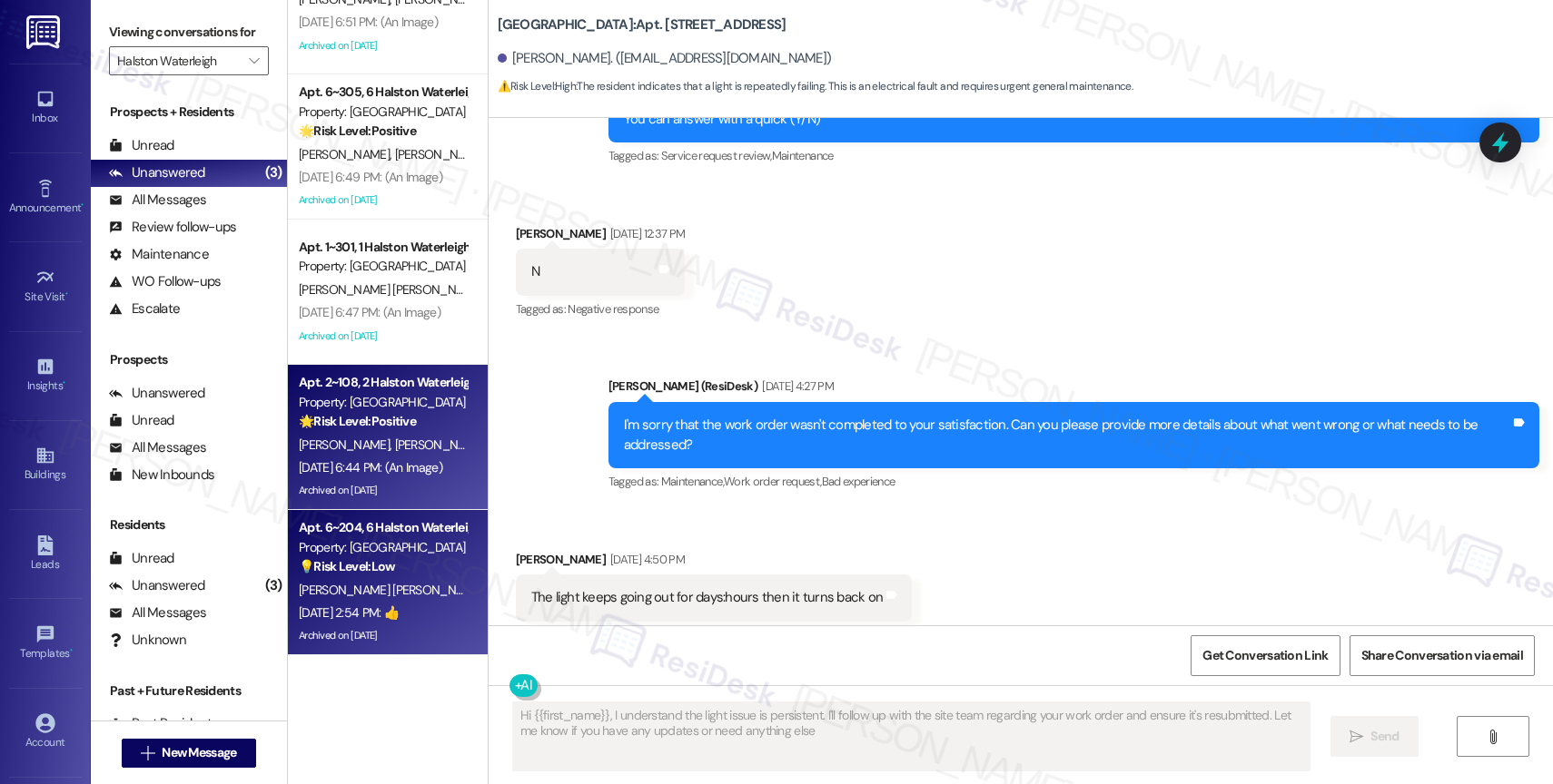
type textarea "Hi {{first_name}}, I understand the light issue is persistent. I'll follow up w…"
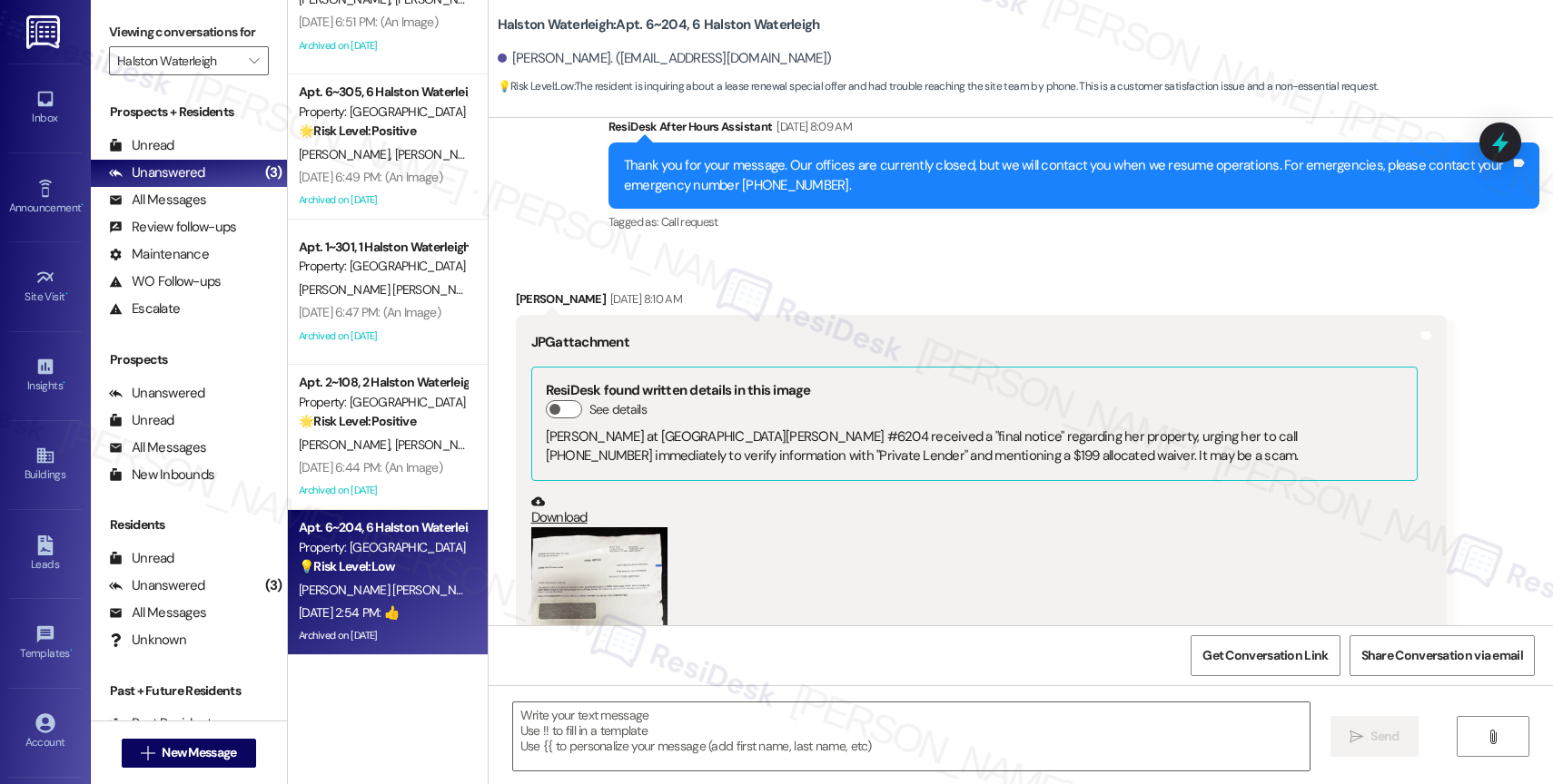
type textarea "Fetching suggested responses. Please feel free to read through the conversation…"
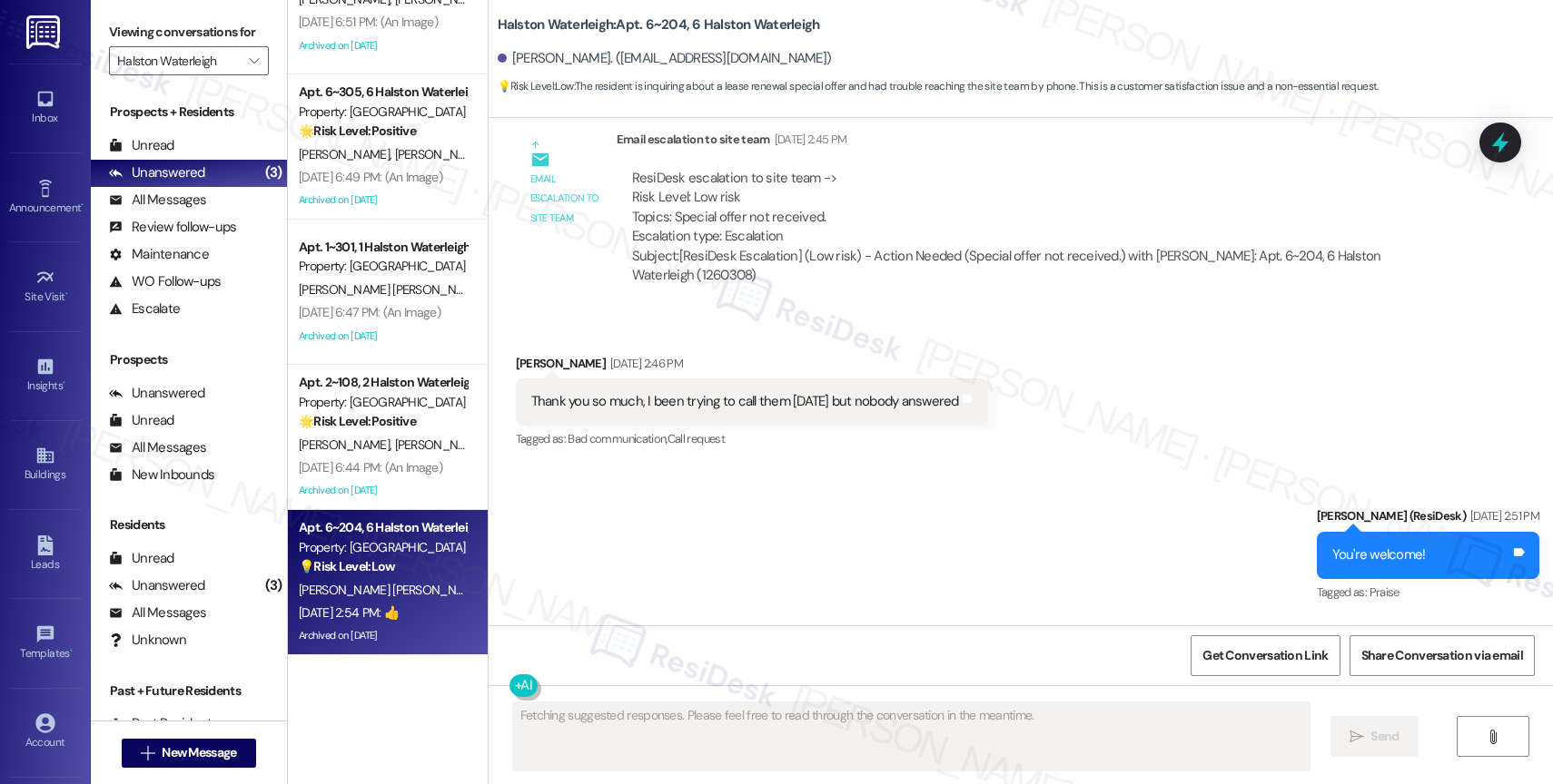
scroll to position [8094, 0]
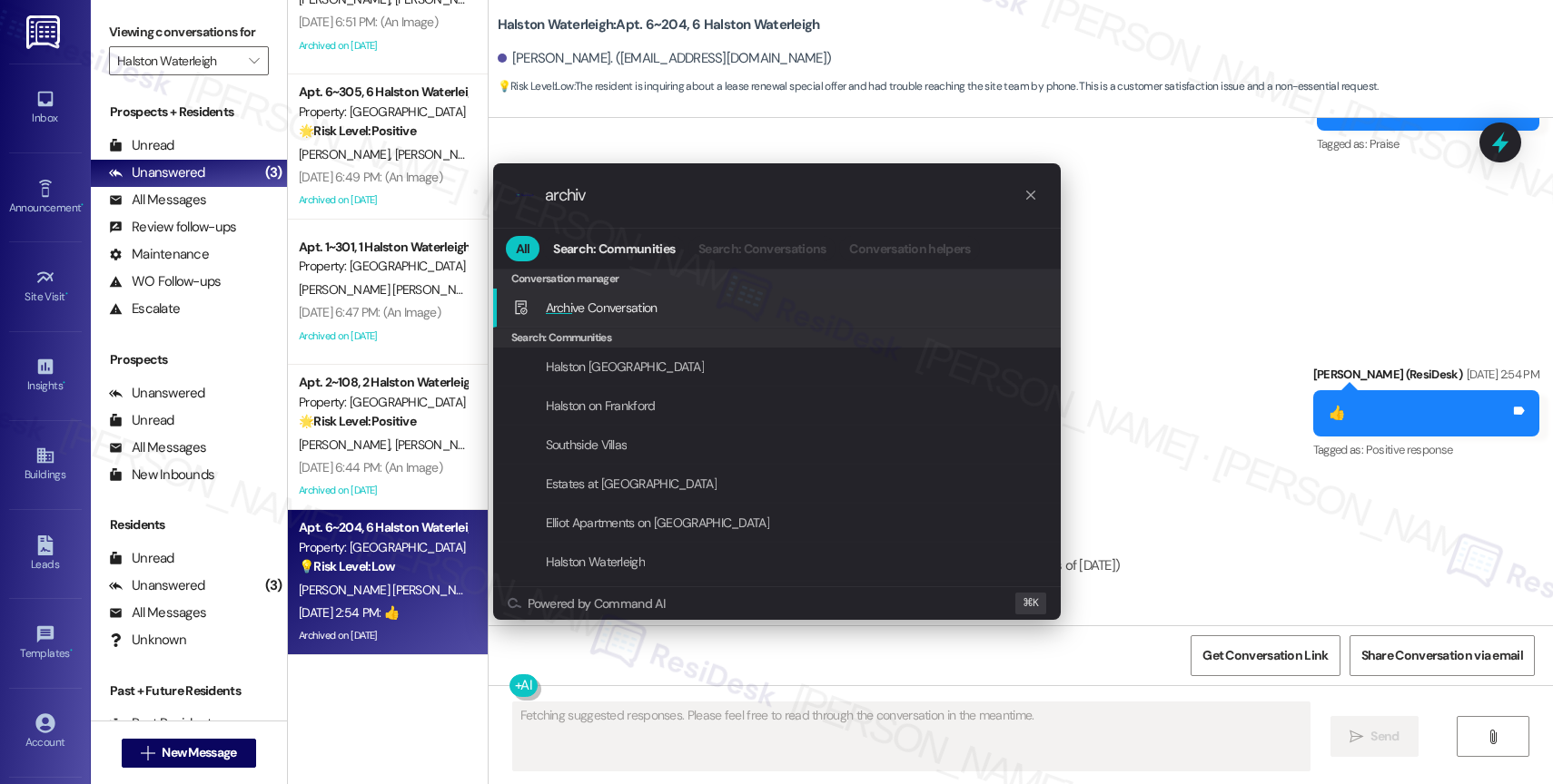
type input "archive"
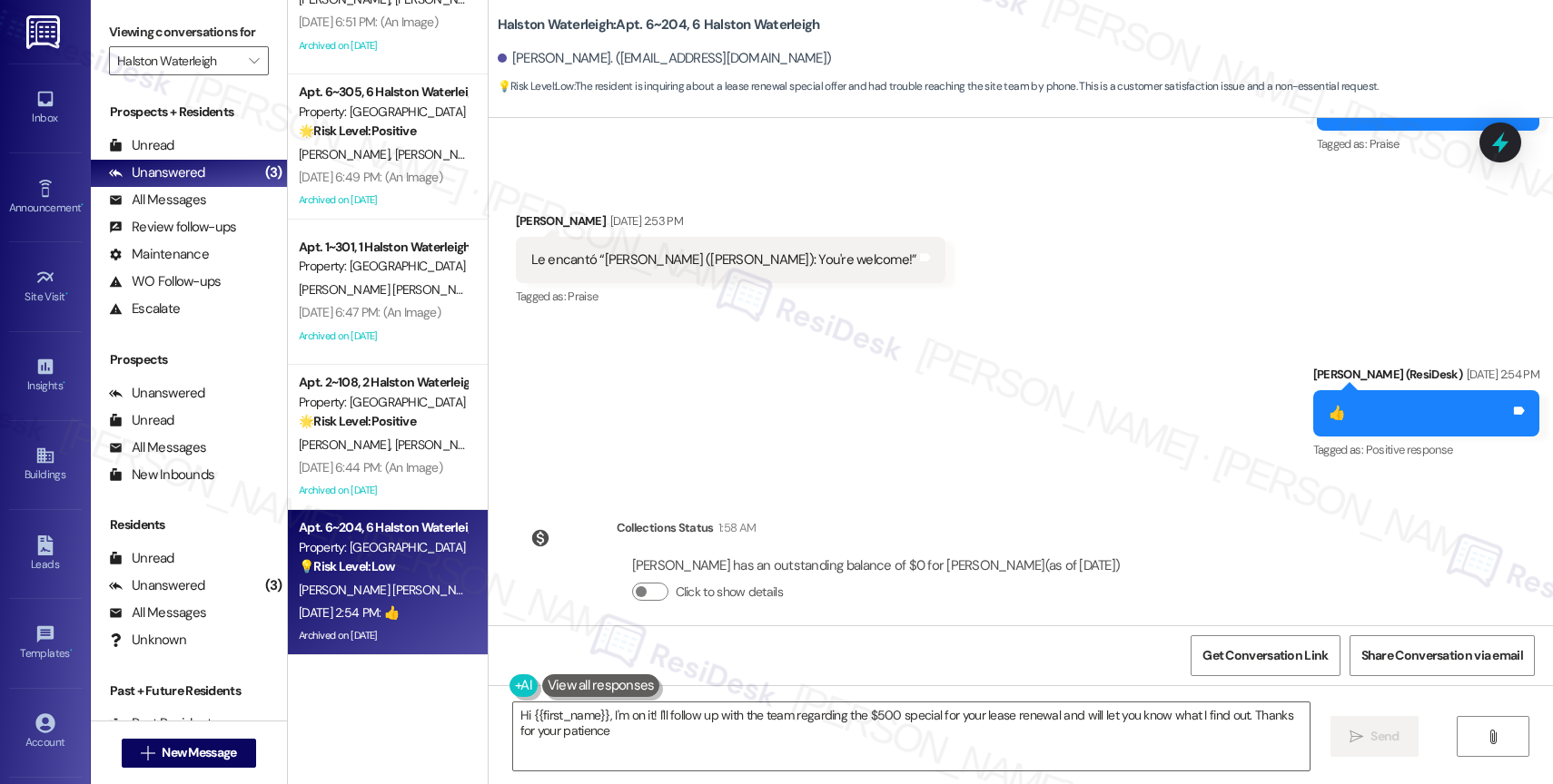
type textarea "Hi {{first_name}}, I'm on it! I'll follow up with the team regarding the $500 s…"
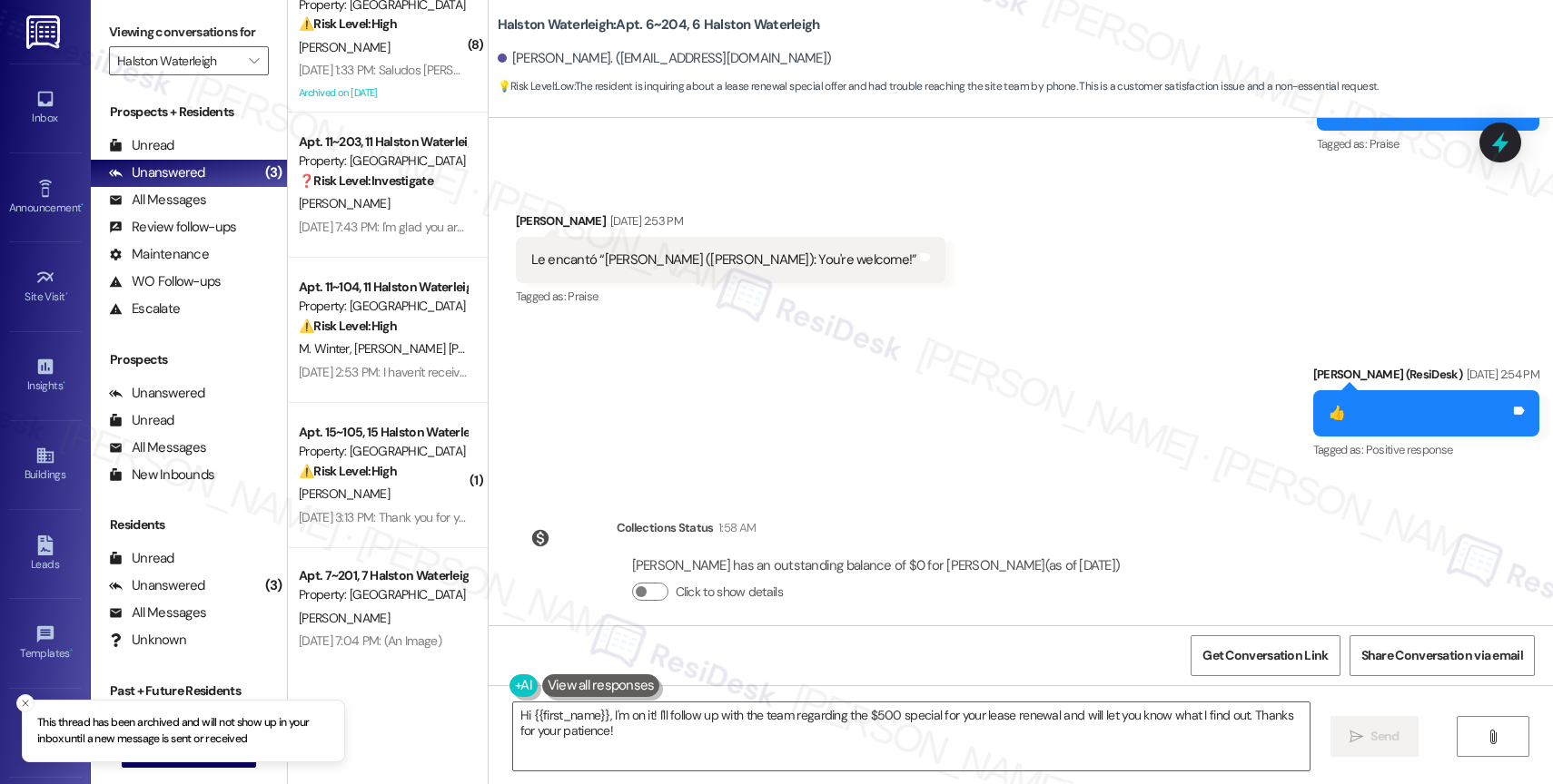
scroll to position [0, 0]
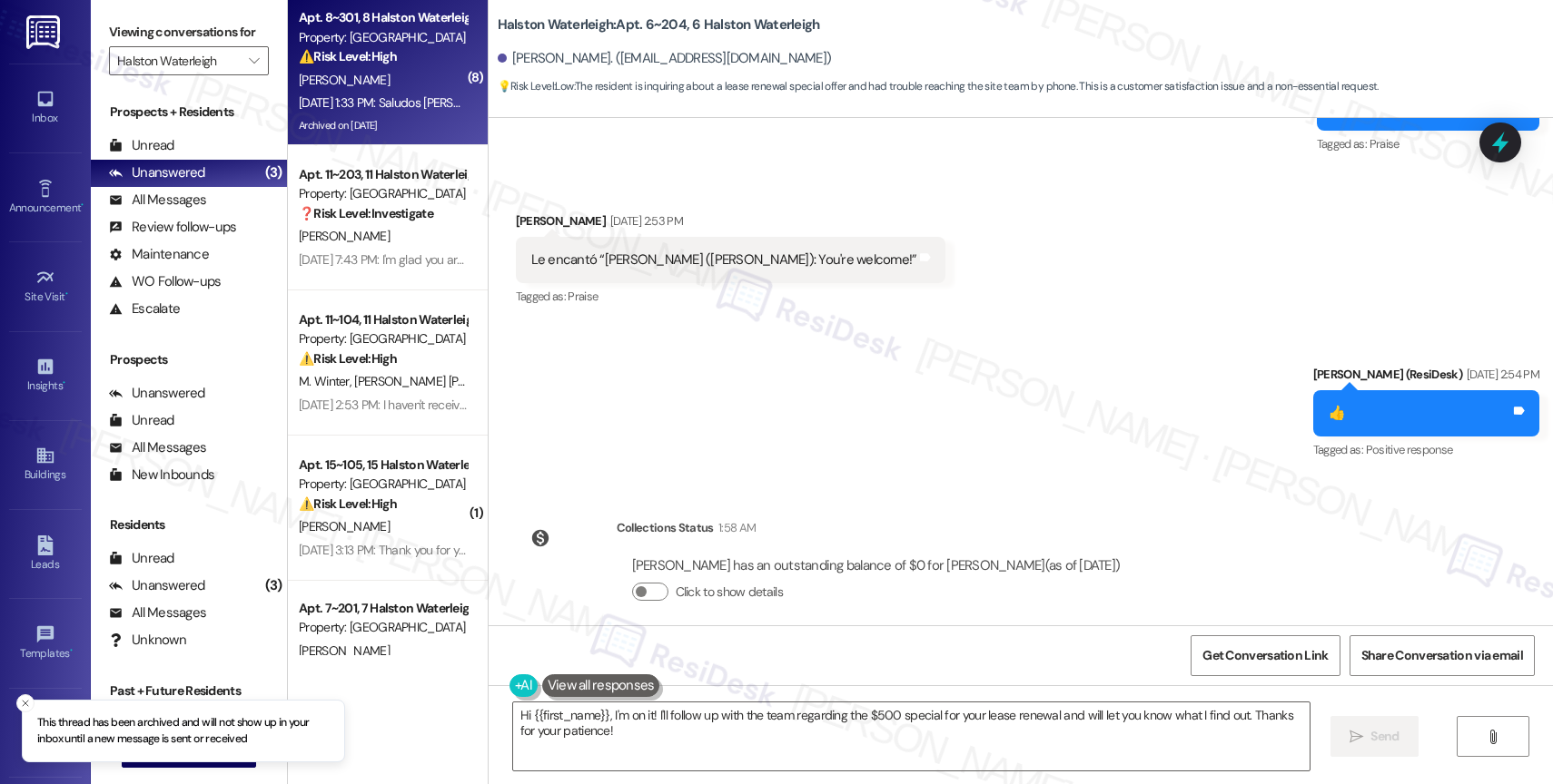
click at [389, 28] on div "Property: [GEOGRAPHIC_DATA]" at bounding box center [383, 37] width 168 height 19
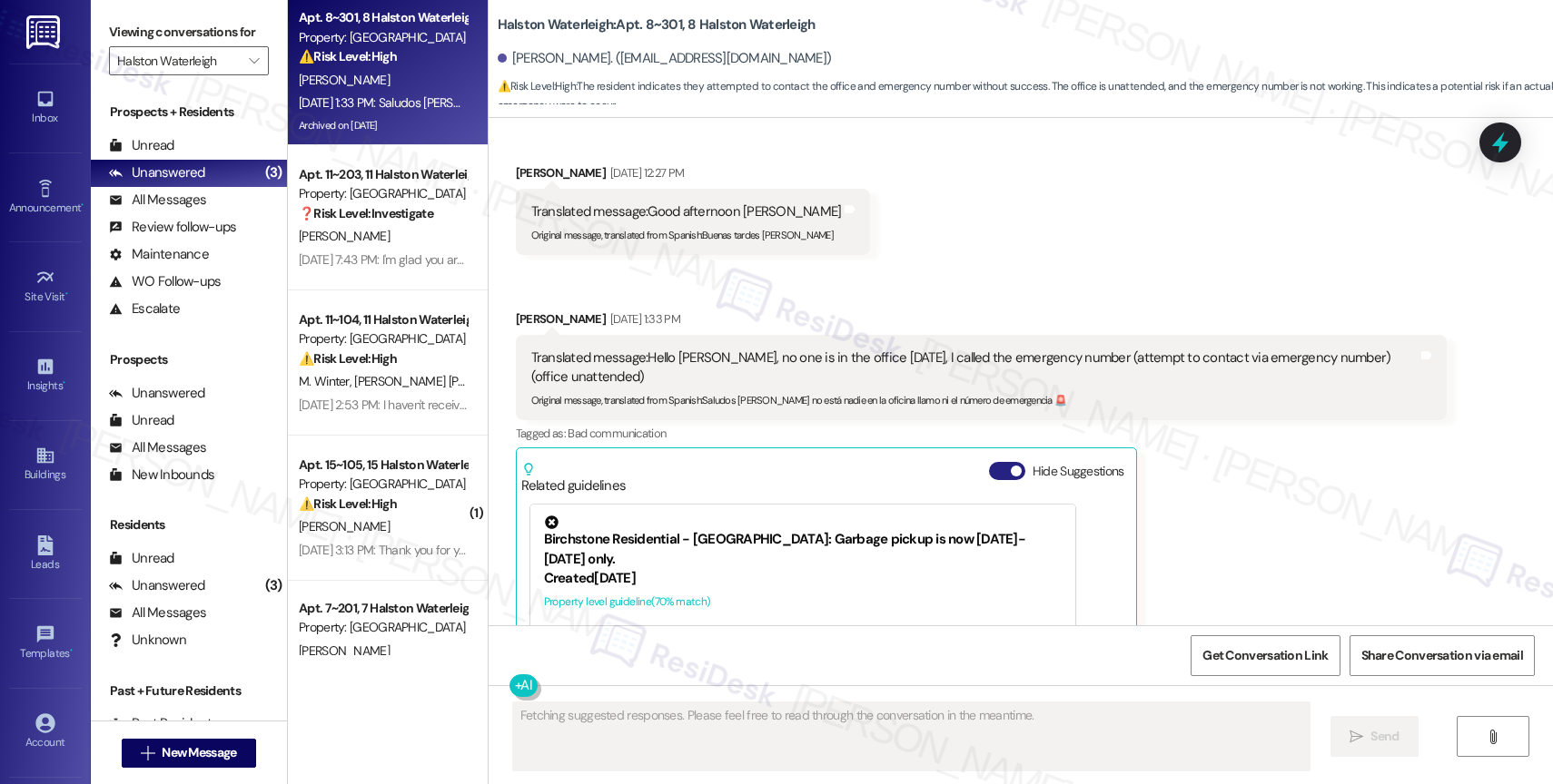
click at [989, 462] on button "Hide Suggestions" at bounding box center [1007, 471] width 36 height 18
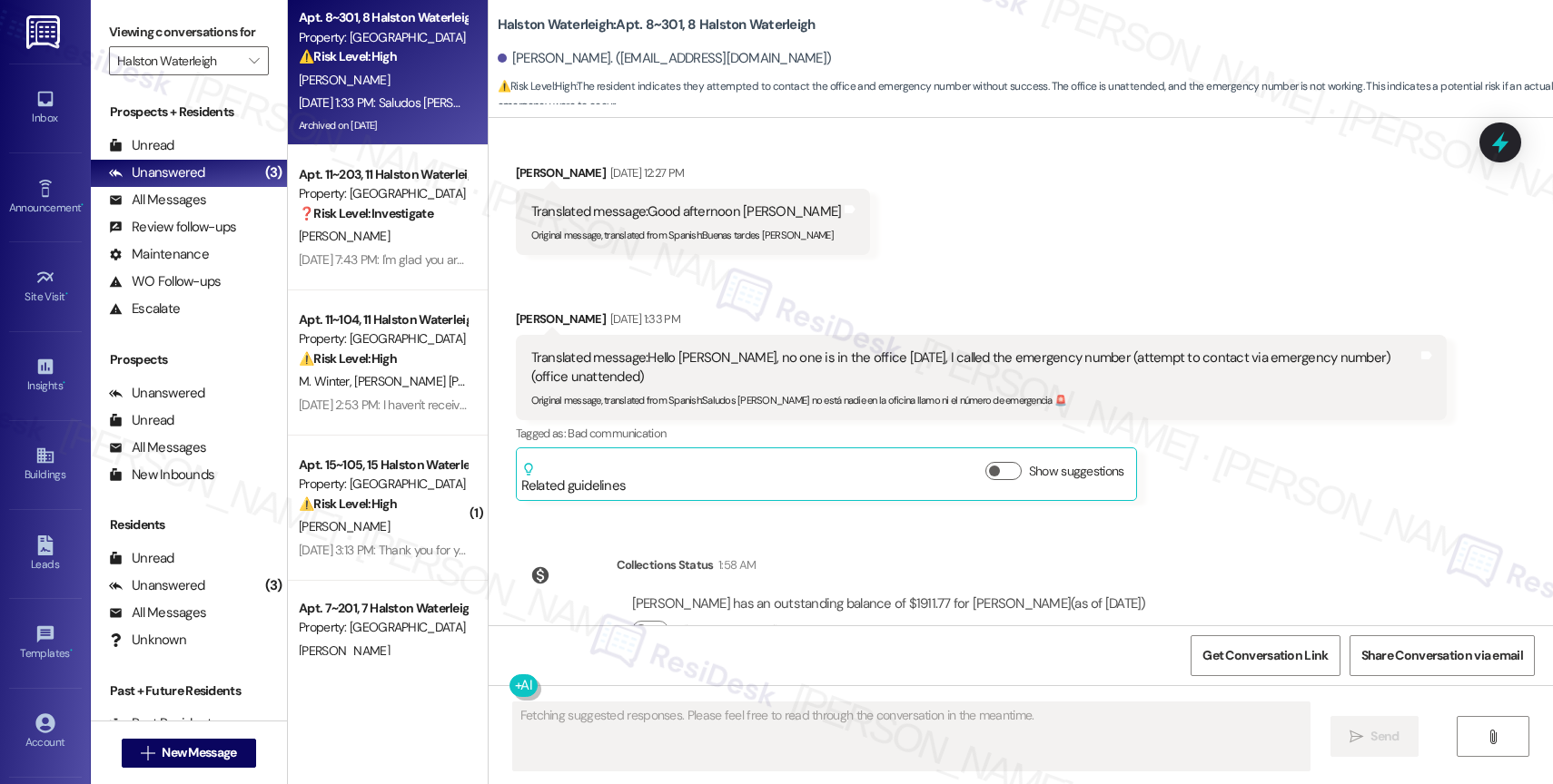
scroll to position [35373, 0]
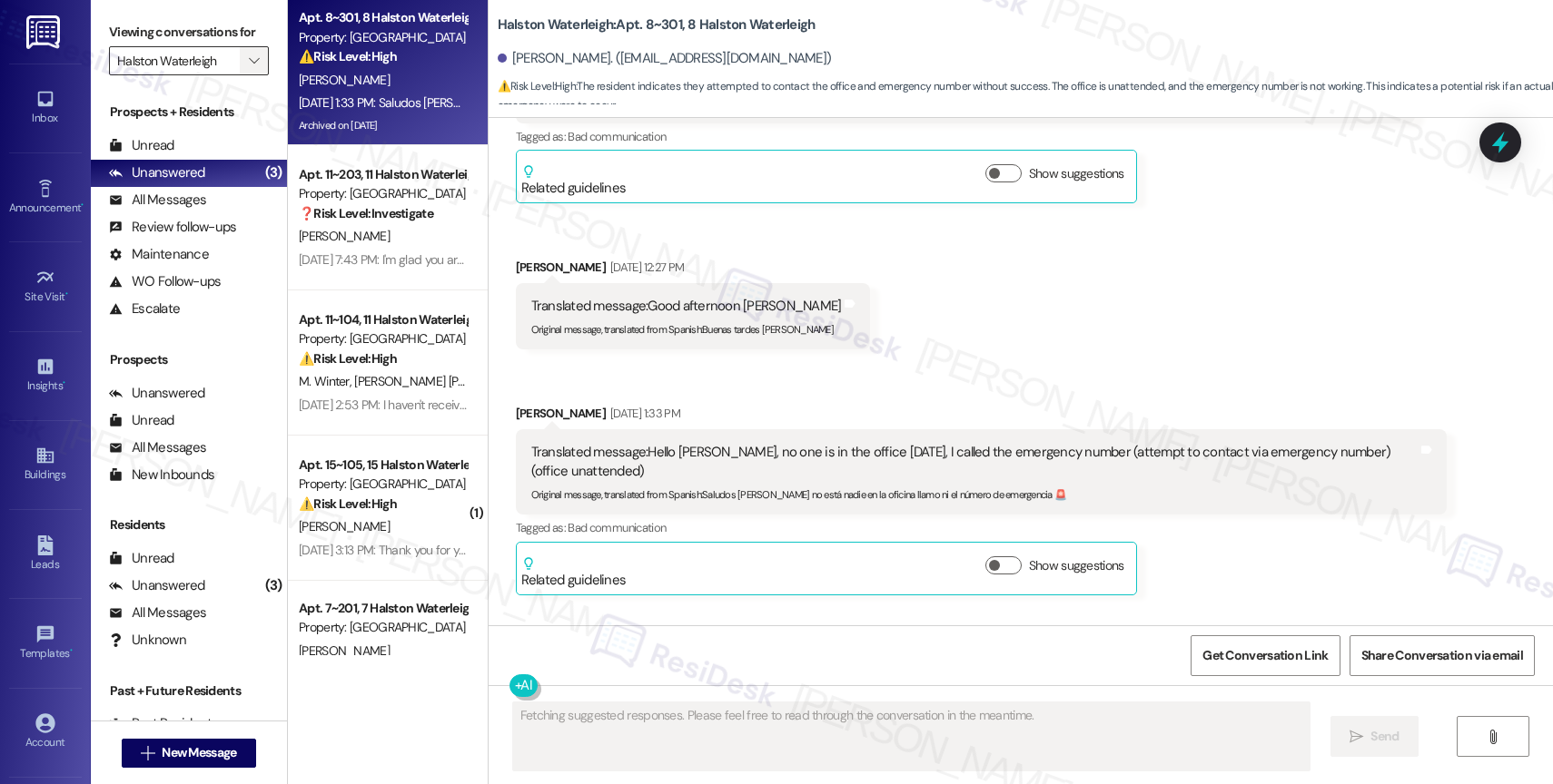
click at [249, 68] on icon "" at bounding box center [254, 61] width 10 height 15
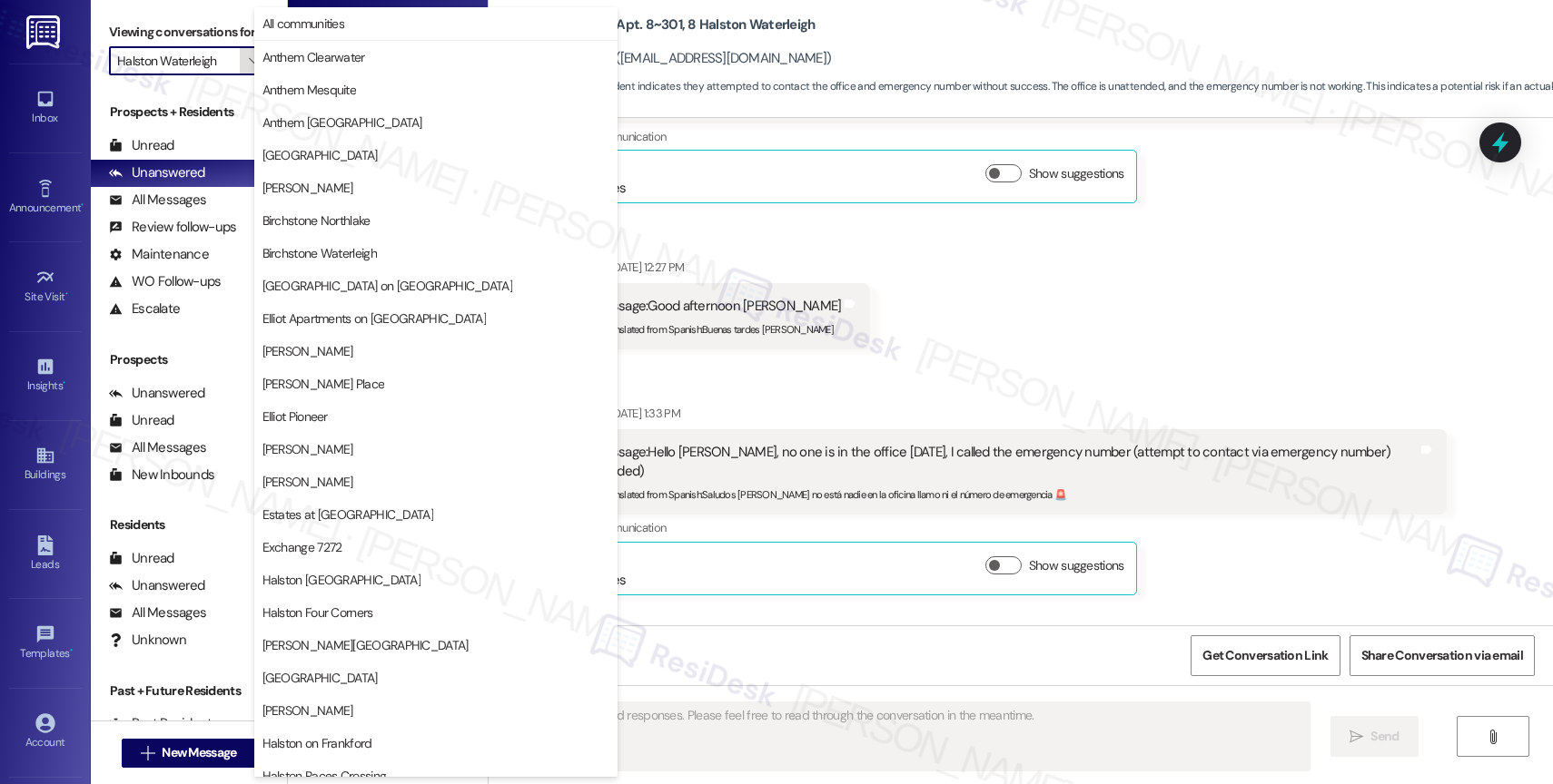
scroll to position [539, 0]
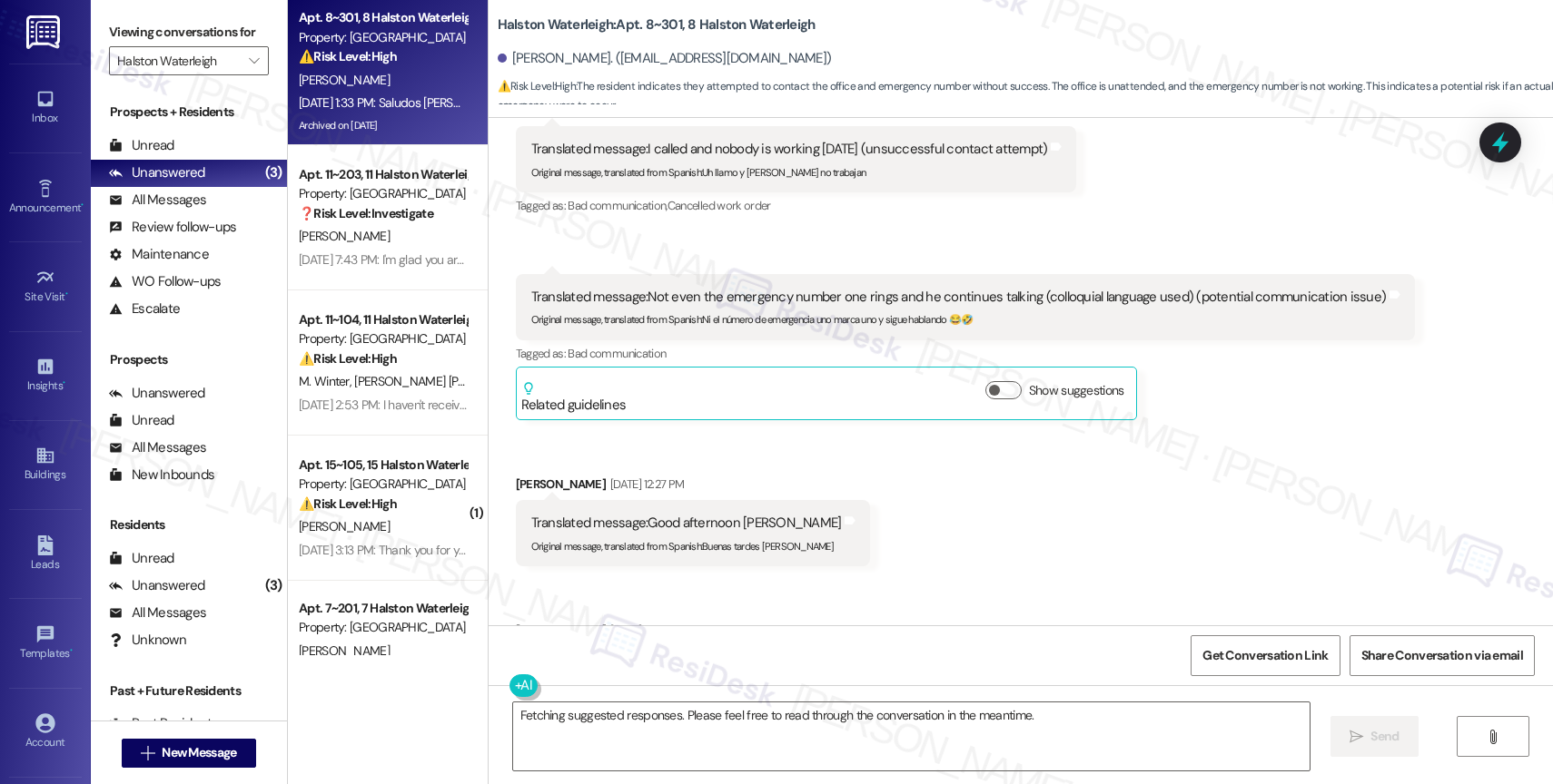
click at [931, 431] on div "Received via SMS Jose Hernandez Neutral Aug 30, 2025 at 11:14 AM Translated mes…" at bounding box center [1020, 107] width 1064 height 1436
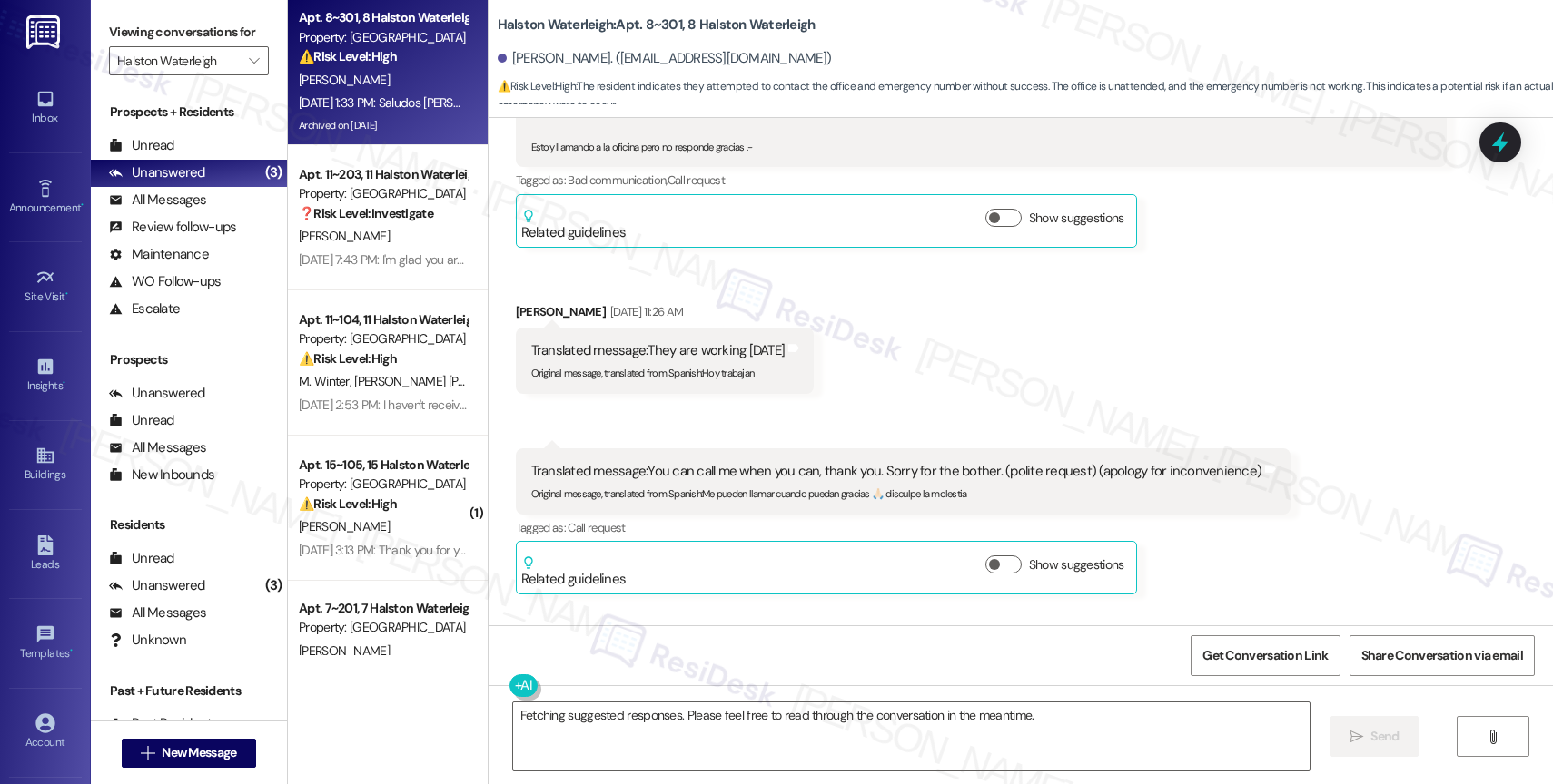
scroll to position [34622, 0]
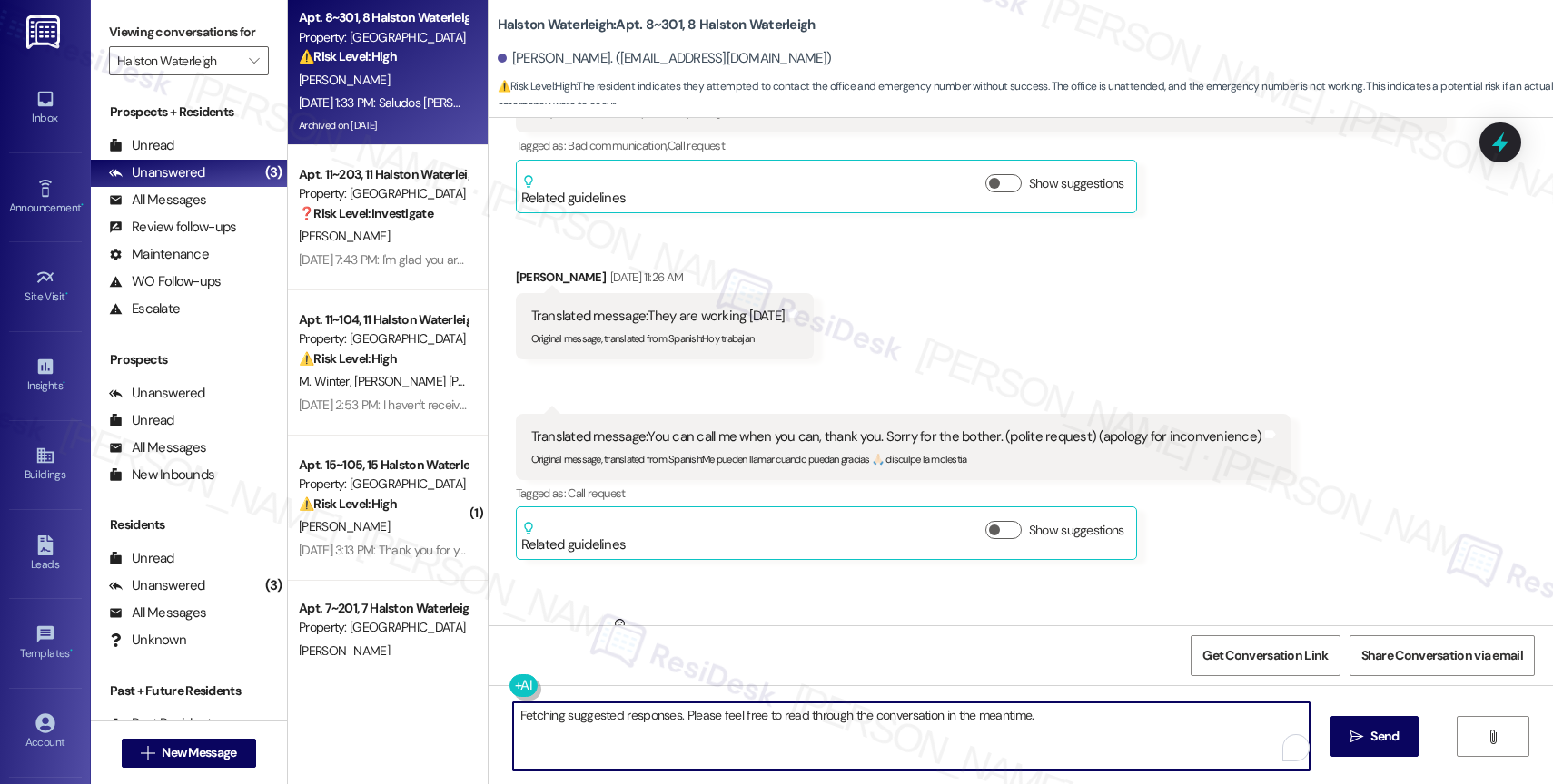
click at [660, 718] on textarea "Fetching suggested responses. Please feel free to read through the conversation…" at bounding box center [911, 737] width 796 height 68
drag, startPoint x: 630, startPoint y: 717, endPoint x: 1045, endPoint y: 727, distance: 415.1
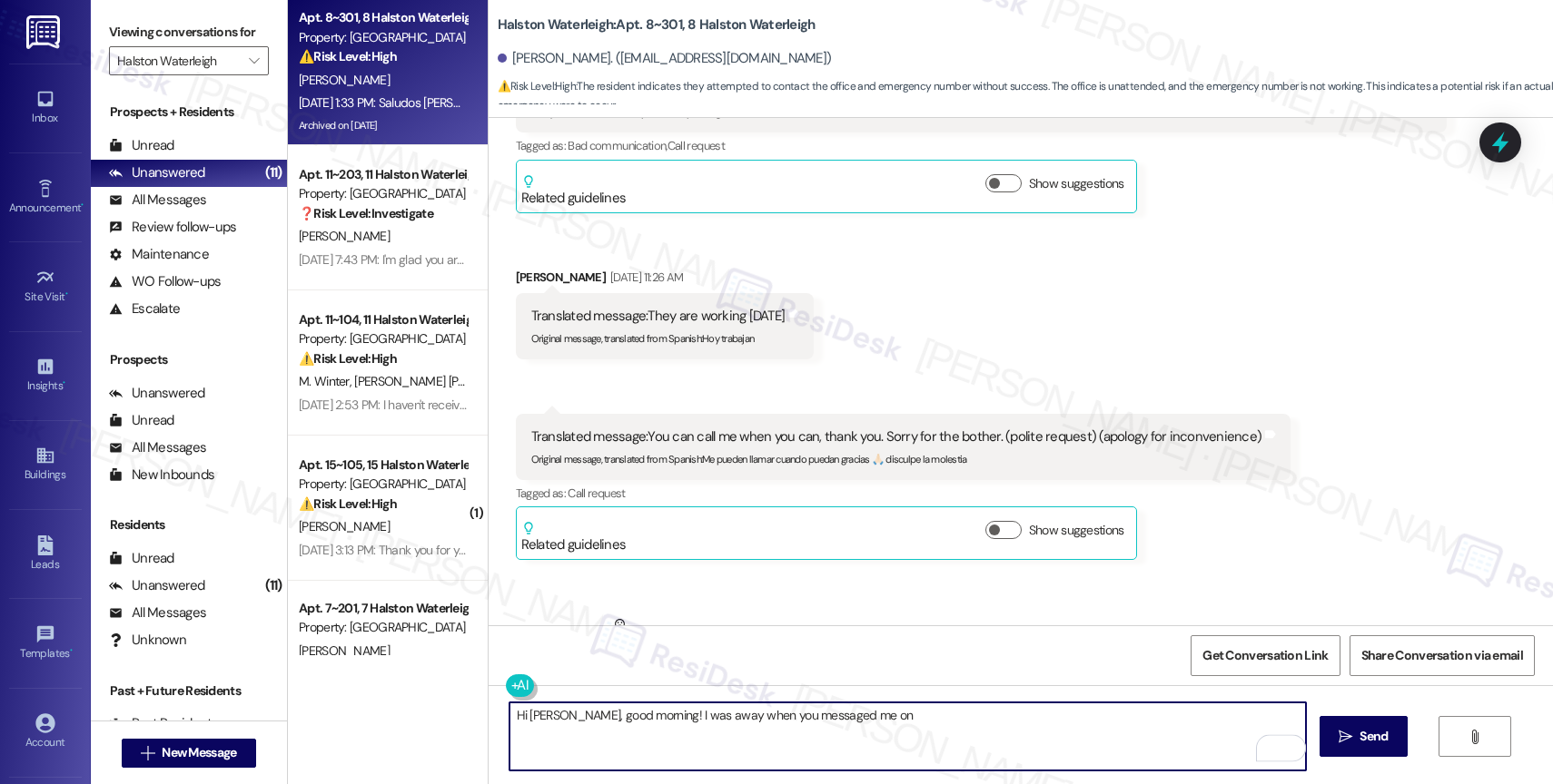
click at [1045, 727] on textarea "Hi Jose, good morning! I was away when you messaged me on" at bounding box center [908, 737] width 796 height 68
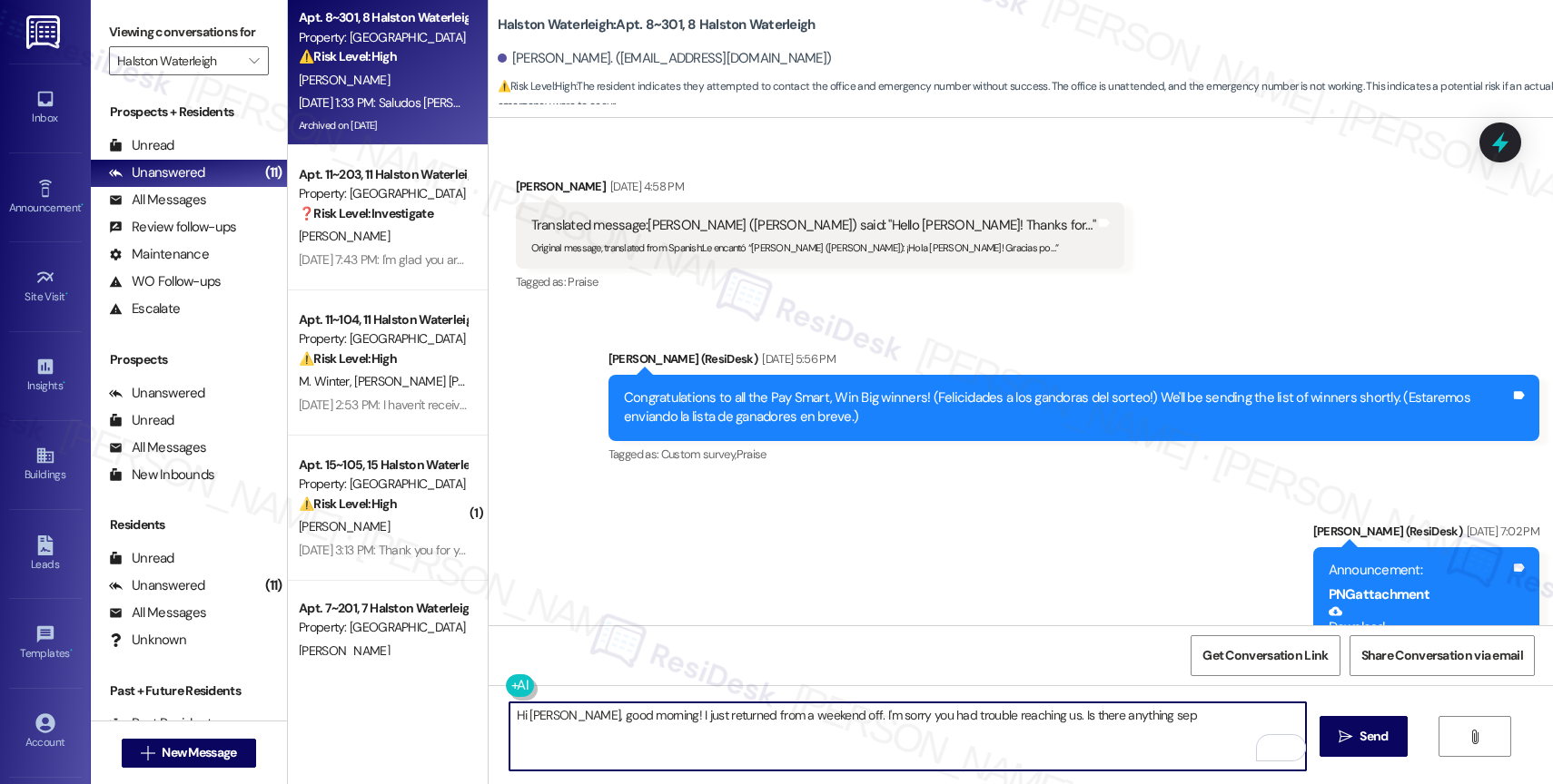
scroll to position [33677, 0]
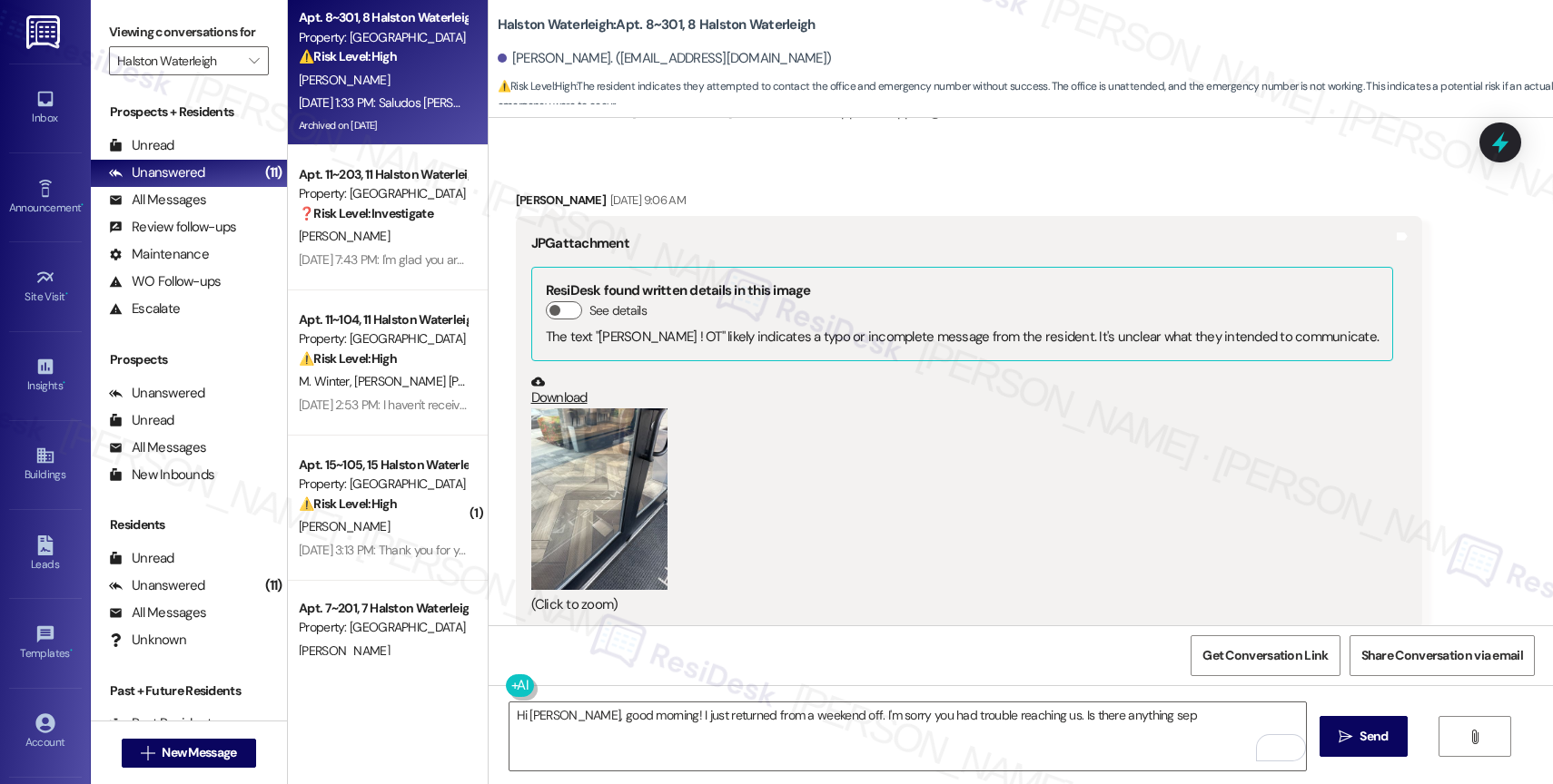
click at [596, 409] on button "Zoom image" at bounding box center [600, 500] width 136 height 182
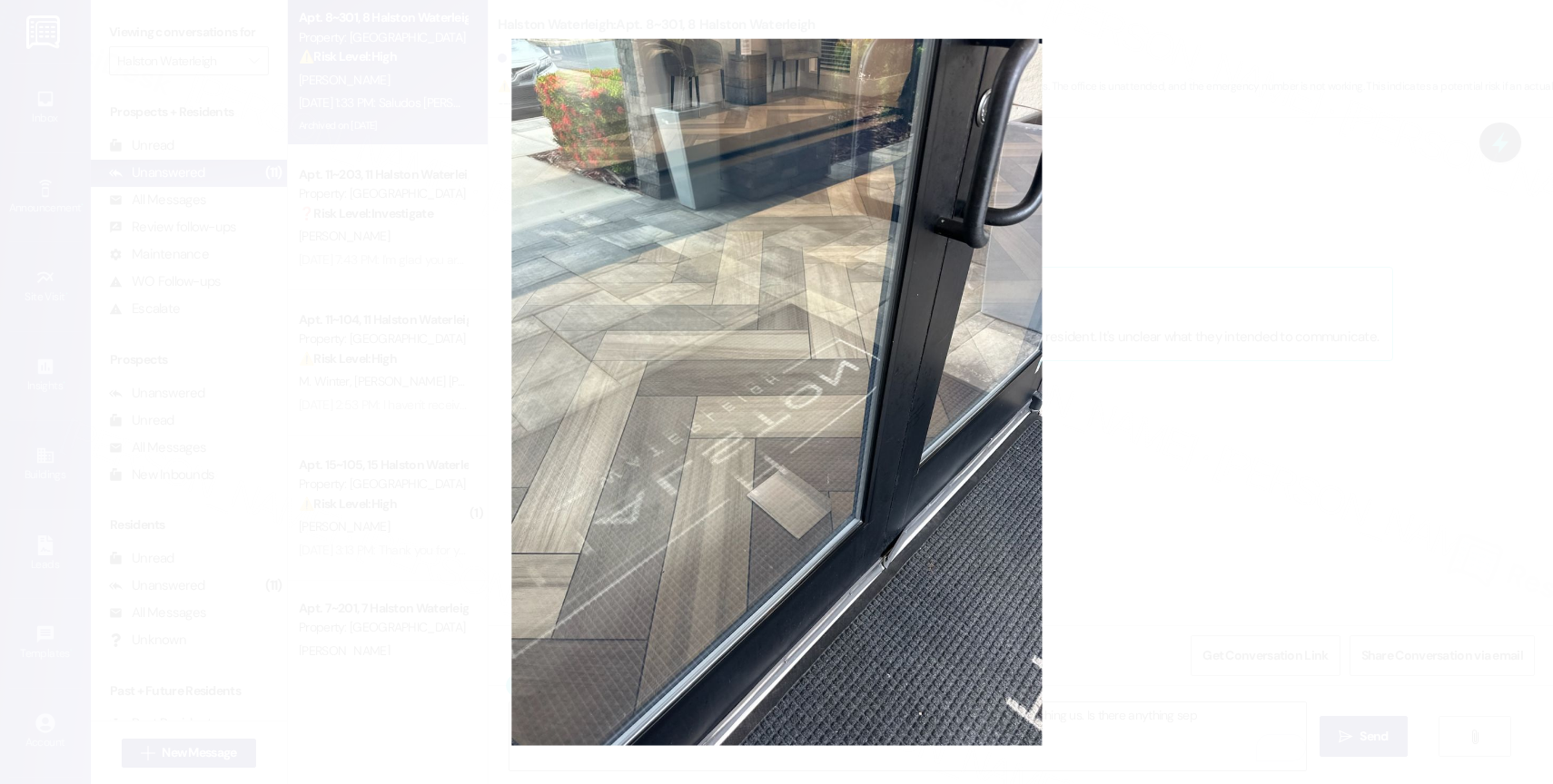
click at [870, 372] on button "Unzoom image" at bounding box center [776, 392] width 1553 height 784
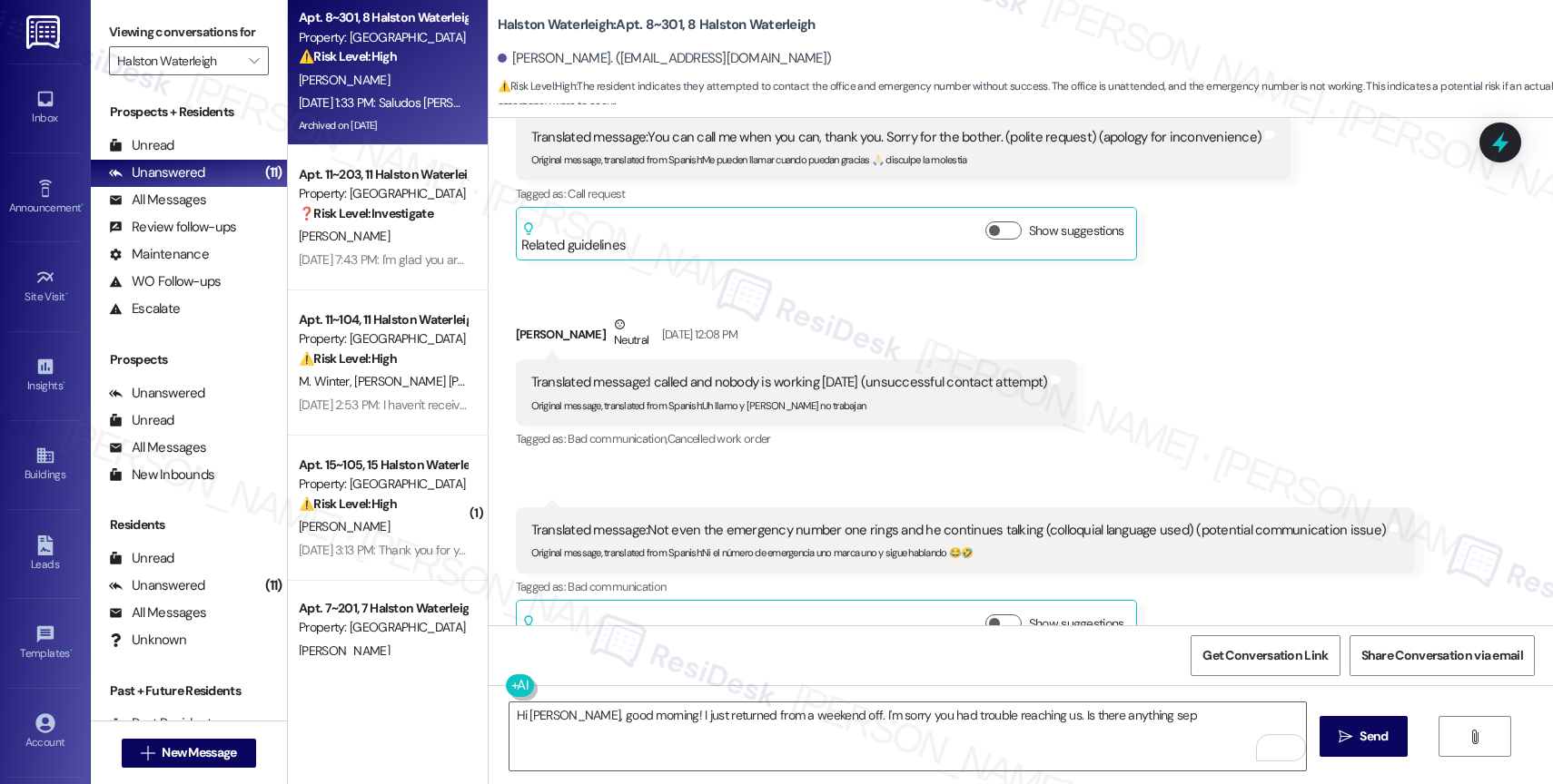
scroll to position [35373, 0]
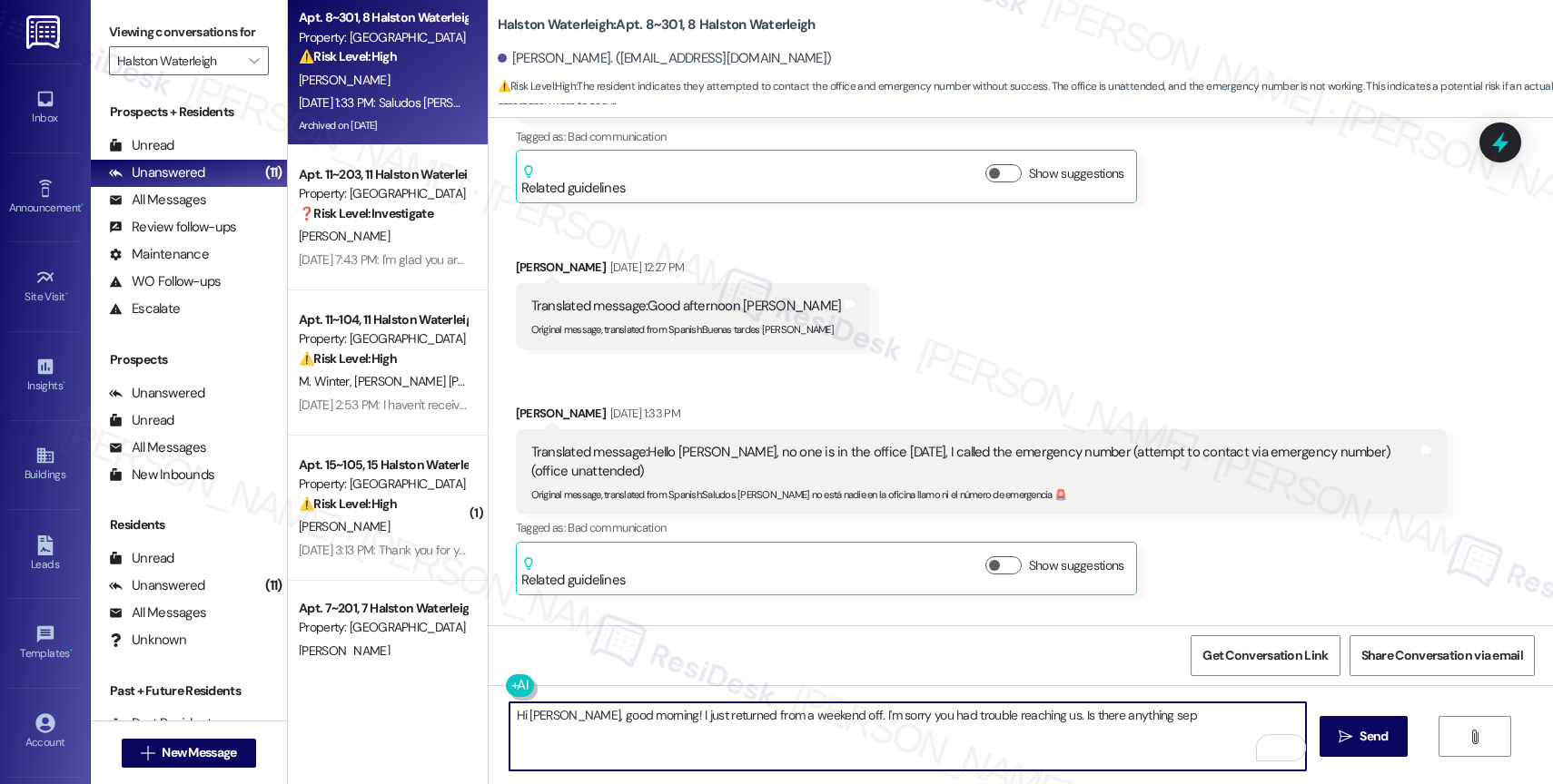
click at [1142, 725] on textarea "Hi Jose, good morning! I just returned from a weekend off. I'm sorry you had tr…" at bounding box center [908, 737] width 796 height 68
drag, startPoint x: 1003, startPoint y: 711, endPoint x: 1182, endPoint y: 710, distance: 179.0
click at [1182, 710] on textarea "Hi Jose, good morning! I just returned from a weekend off. I'm sorry you had tr…" at bounding box center [908, 737] width 796 height 68
click at [1177, 737] on textarea "Hi Jose, good morning! I just returned from a weekend off. I'm sorry you had tr…" at bounding box center [908, 737] width 796 height 68
drag, startPoint x: 1095, startPoint y: 714, endPoint x: 1198, endPoint y: 719, distance: 103.1
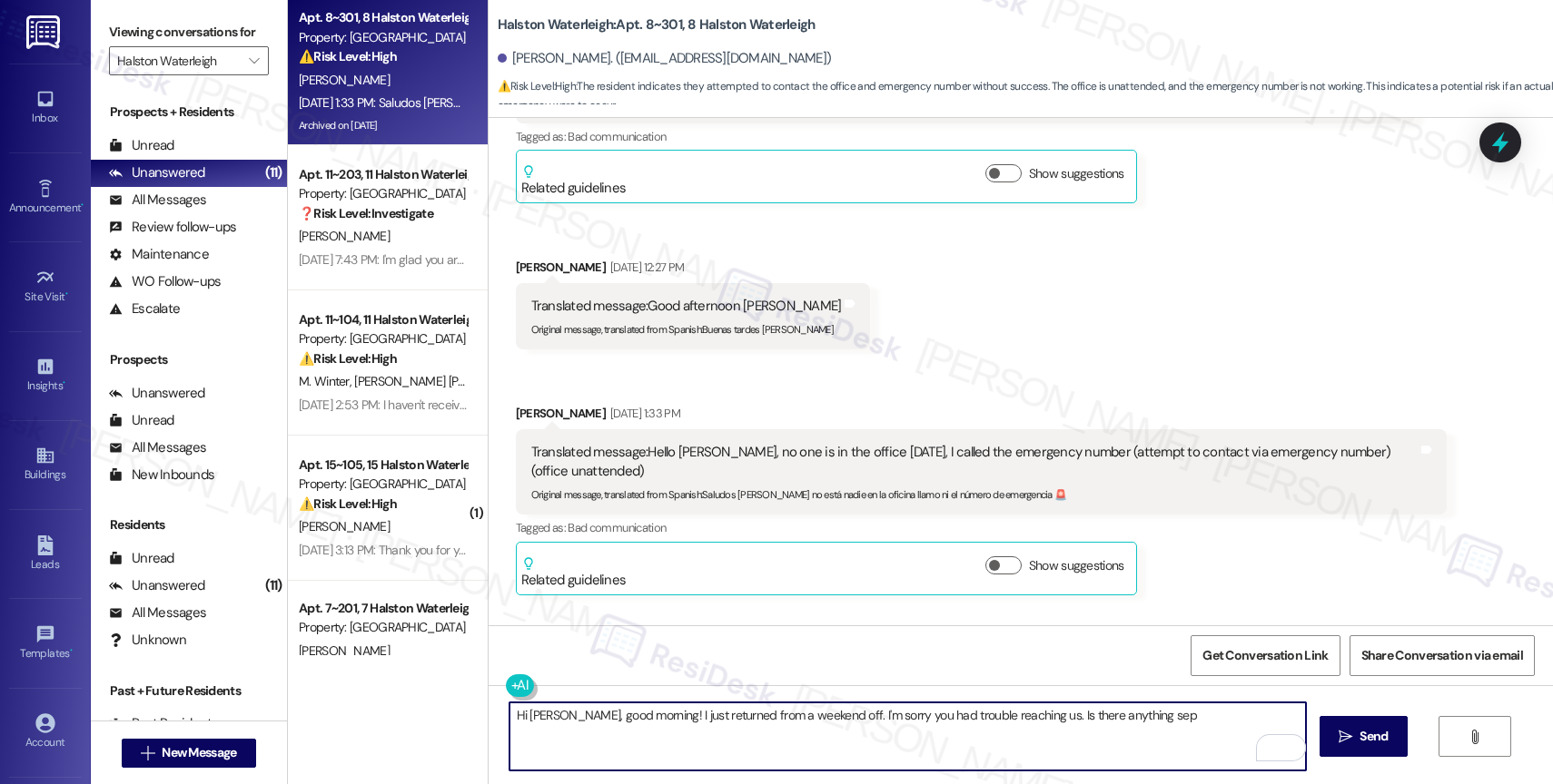
click at [1196, 719] on textarea "Hi Jose, good morning! I just returned from a weekend off. I'm sorry you had tr…" at bounding box center [908, 737] width 796 height 68
drag, startPoint x: 808, startPoint y: 710, endPoint x: 1204, endPoint y: 719, distance: 396.1
click at [1182, 714] on textarea "Hi Jose, good morning! I just returned from a weekend off. I'm sorry you had tr…" at bounding box center [908, 737] width 796 height 68
drag, startPoint x: 1210, startPoint y: 719, endPoint x: 1004, endPoint y: 711, distance: 206.2
click at [1004, 711] on textarea "Hi Jose, good morning! I just returned from a weekend off. I'm sorry you had tr…" at bounding box center [908, 737] width 796 height 68
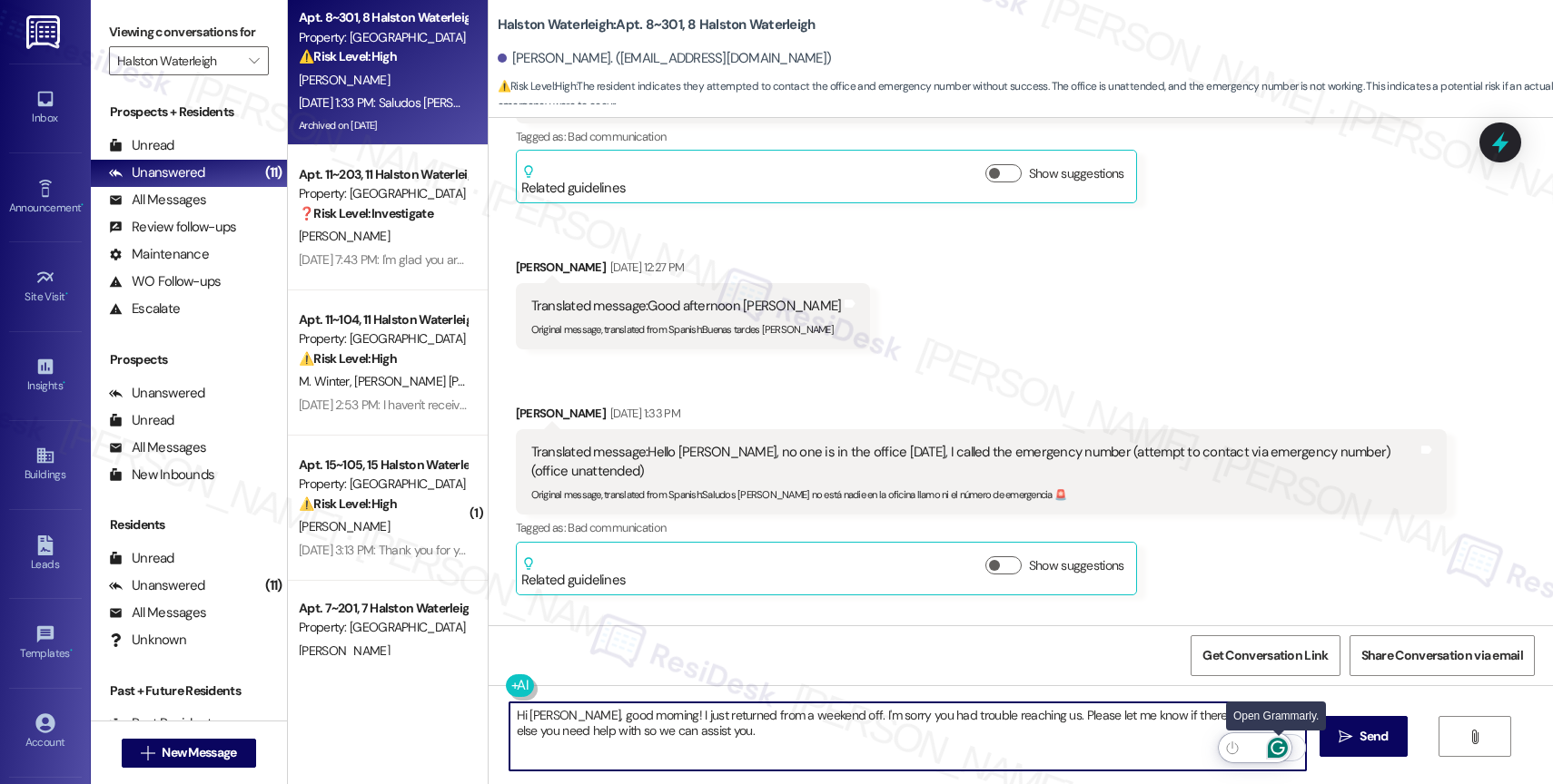
type textarea "Hi Jose, good morning! I just returned from a weekend off. I'm sorry you had tr…"
click at [1282, 748] on icon "Open Grammarly. 0 Suggestions." at bounding box center [1278, 749] width 14 height 14
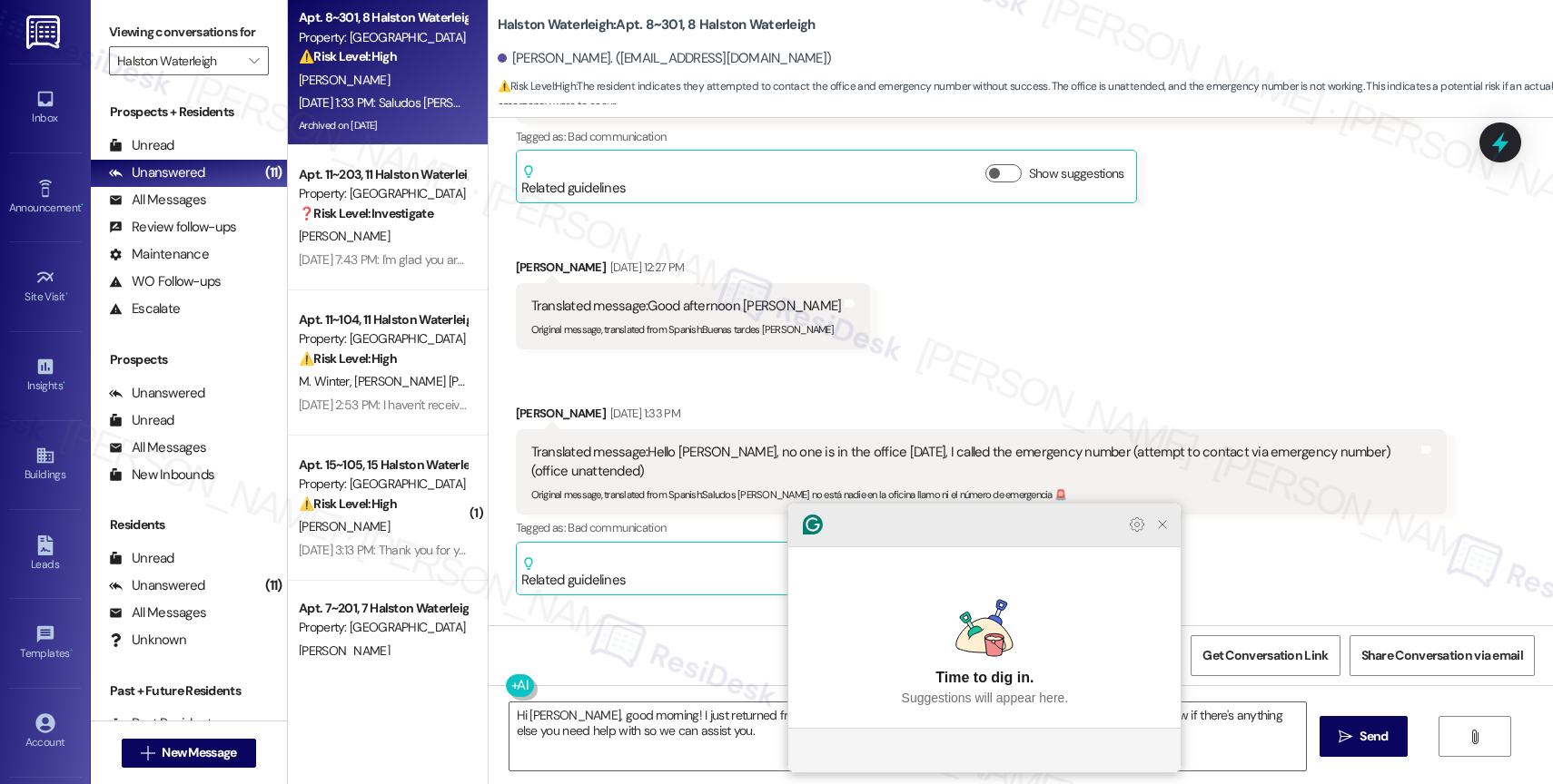
click at [1171, 536] on icon "Close Grammarly Assistant" at bounding box center [1162, 525] width 22 height 22
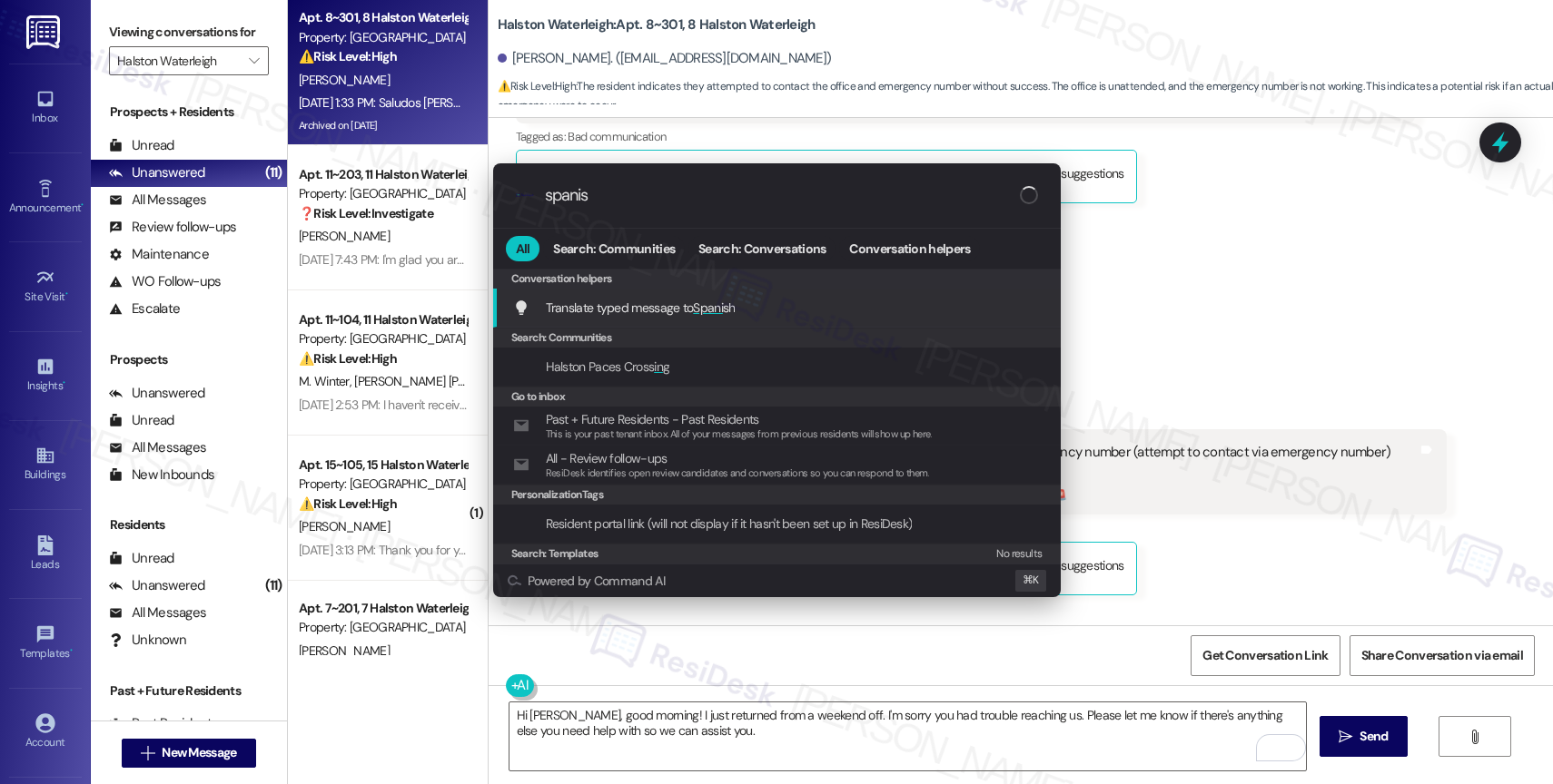
type input "spanish"
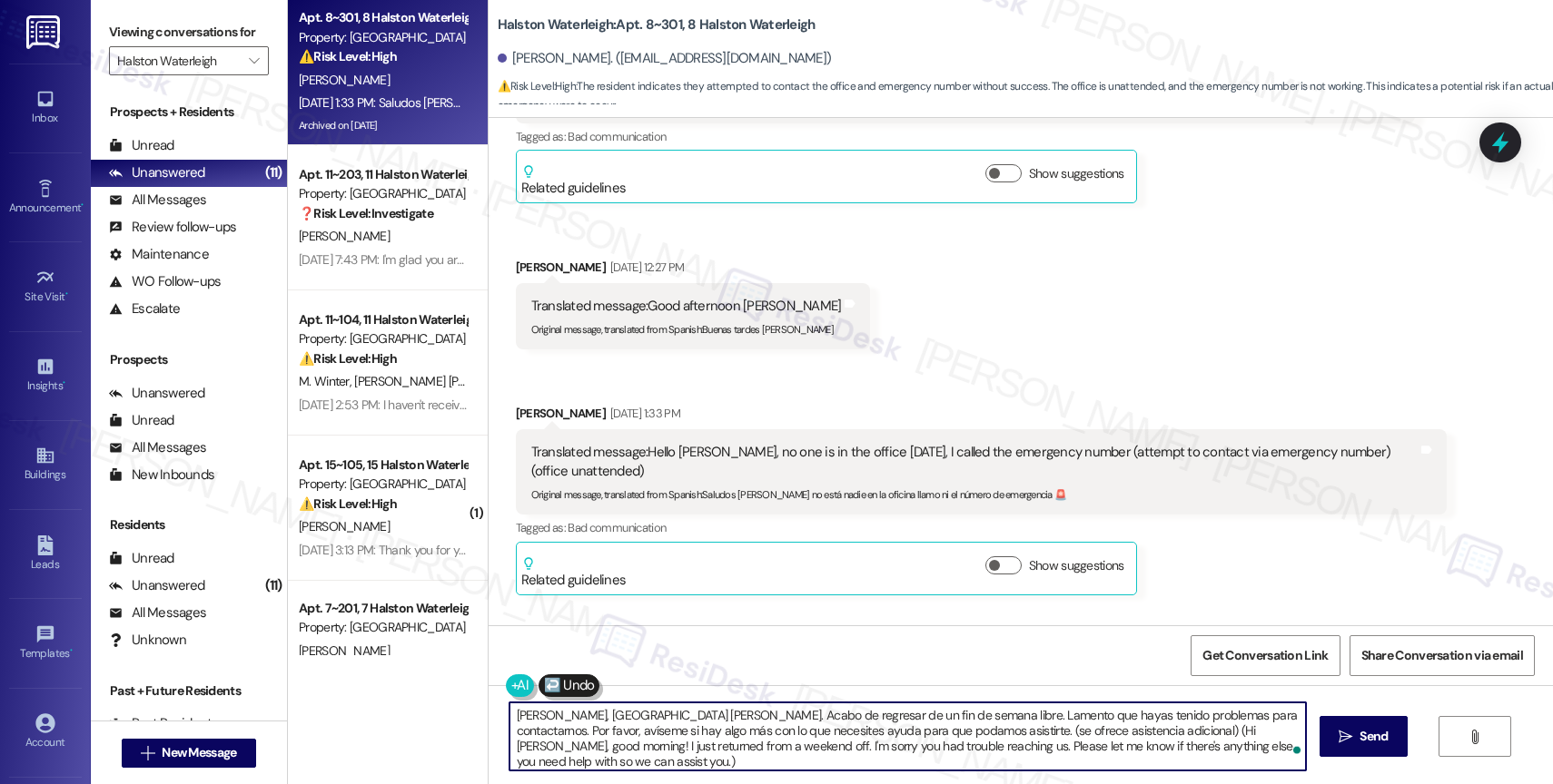
drag, startPoint x: 890, startPoint y: 729, endPoint x: 1254, endPoint y: 751, distance: 364.7
click at [1254, 751] on textarea "Hola Jose, buenos días. Acabo de regresar de un fin de semana libre. Lamento qu…" at bounding box center [908, 737] width 796 height 68
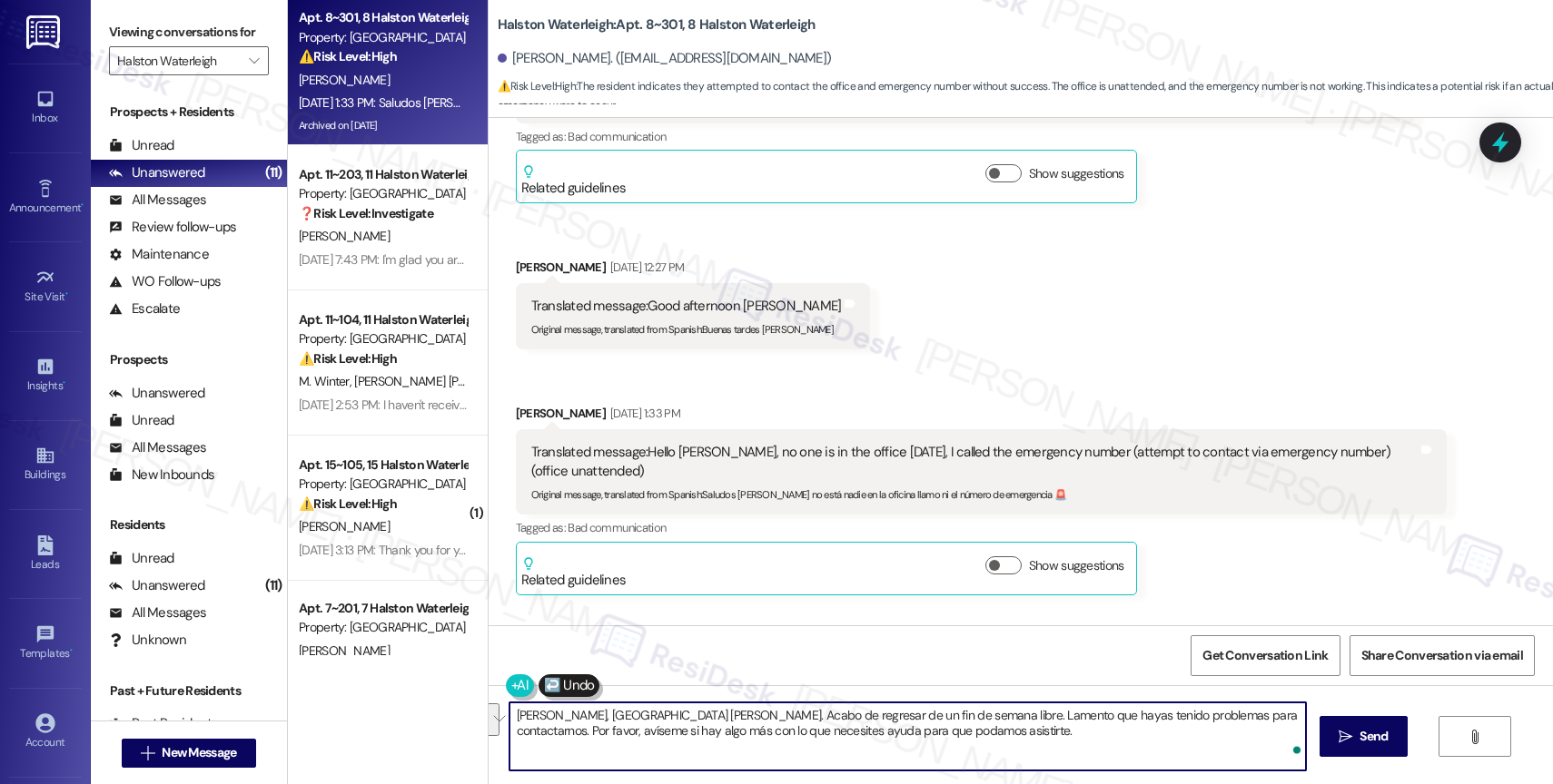
type textarea "Hola Jose, buenos días. Acabo de regresar de un fin de semana libre. Lamento qu…"
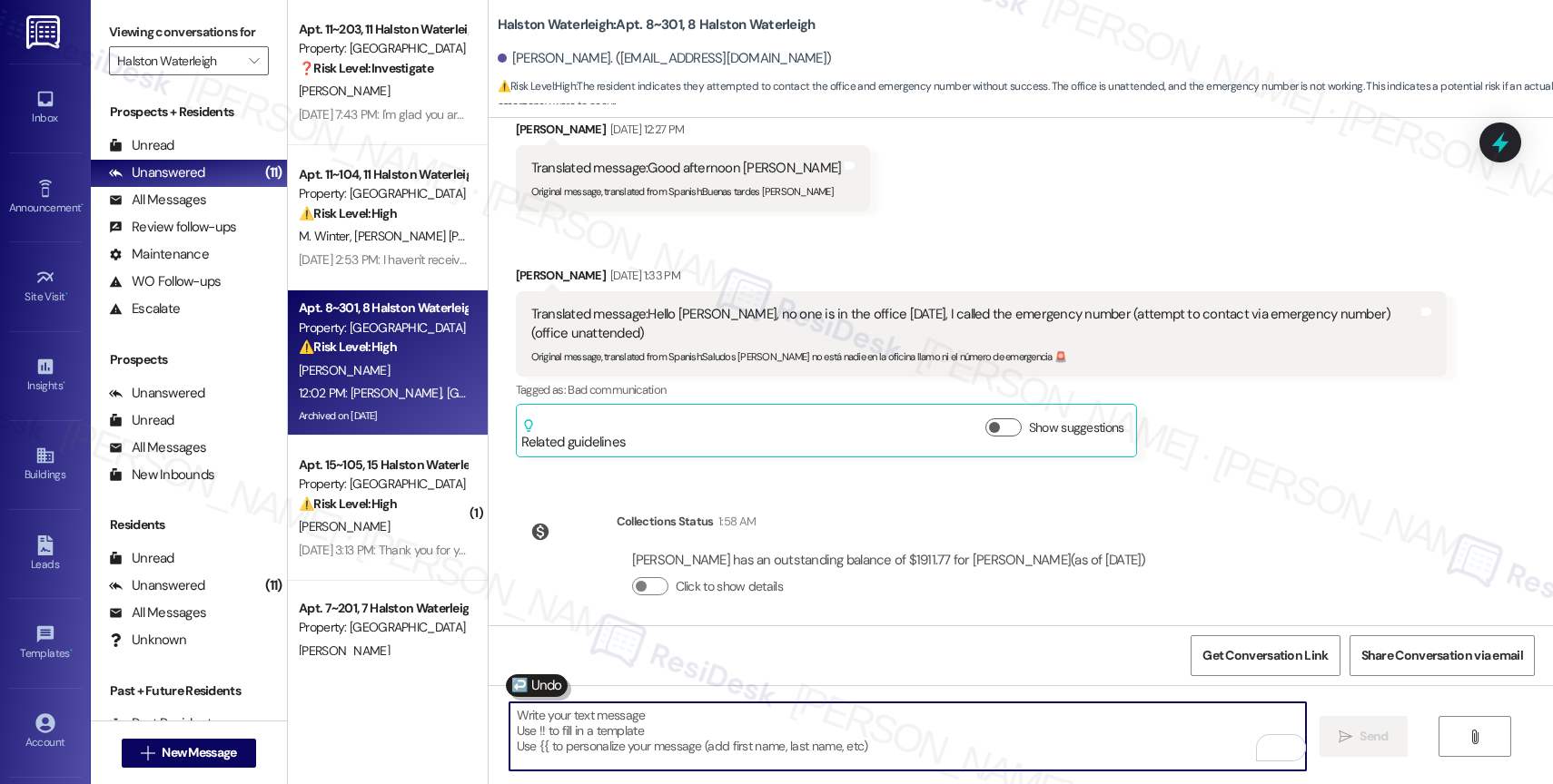
scroll to position [35519, 0]
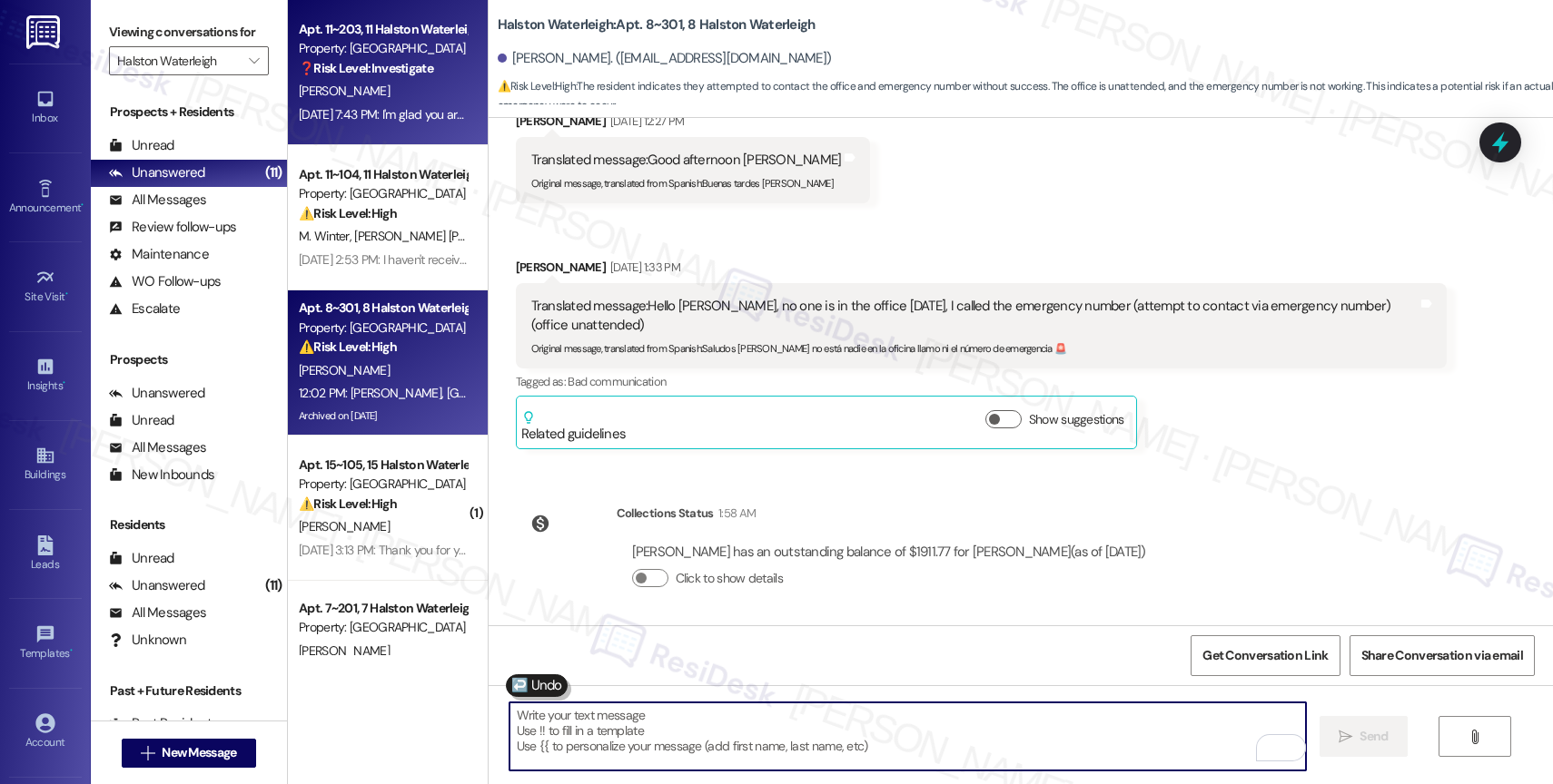
click at [397, 127] on div "Apt. 11~203, 11 Halston Waterleigh Property: Halston Waterleigh ❓ Risk Level: I…" at bounding box center [388, 73] width 200 height 145
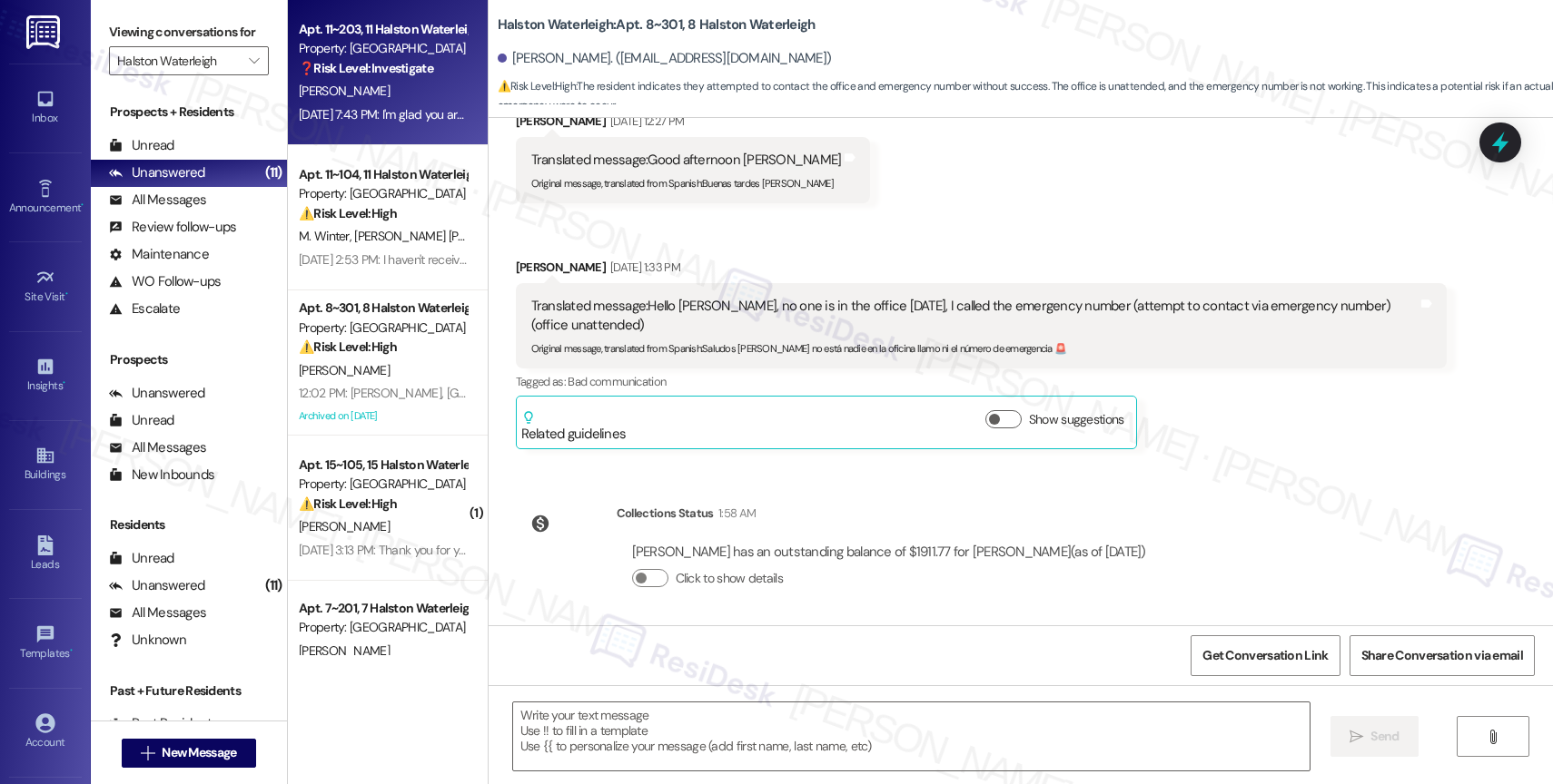
type textarea "Fetching suggested responses. Please feel free to read through the conversation…"
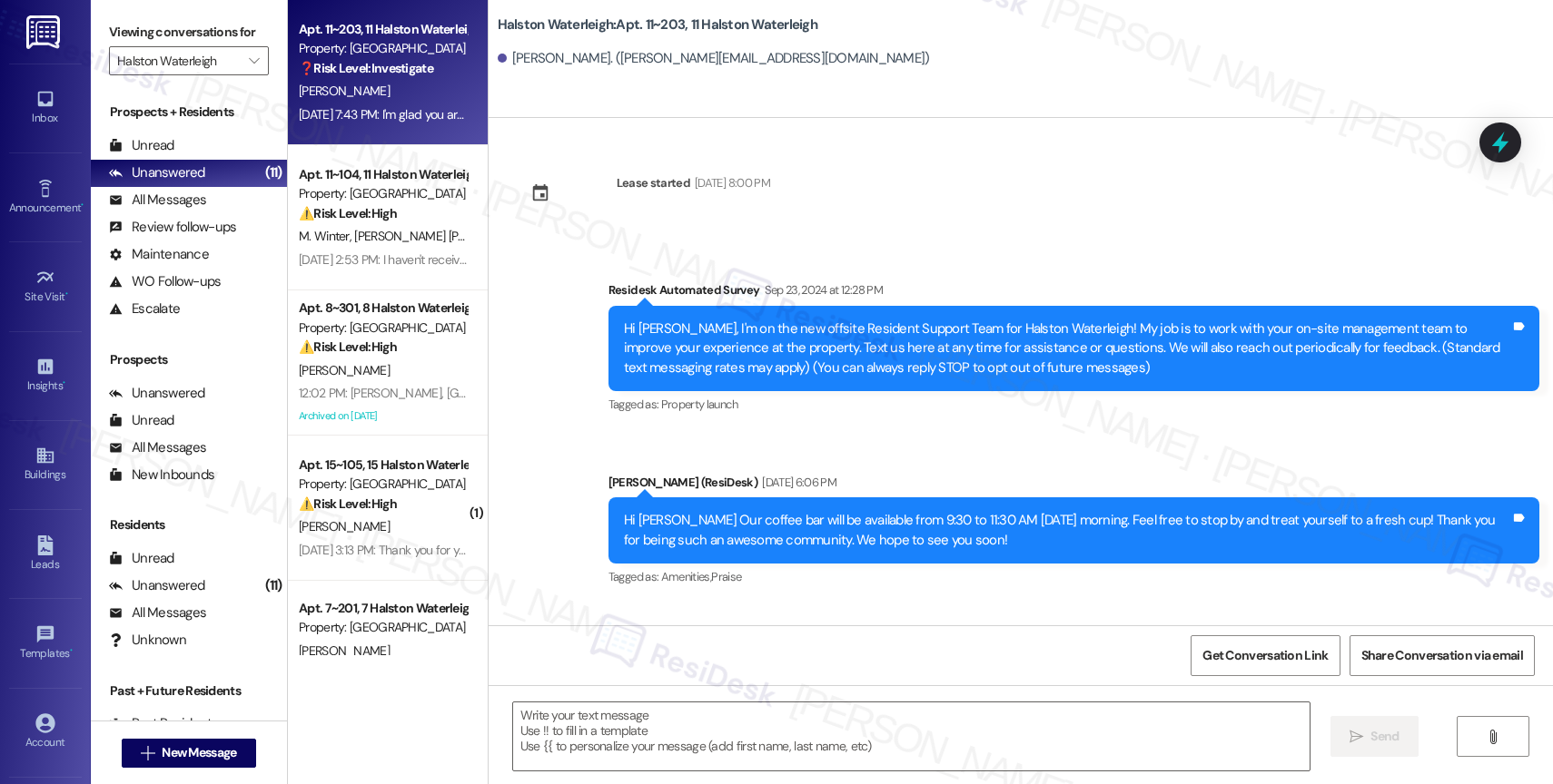
scroll to position [43572, 0]
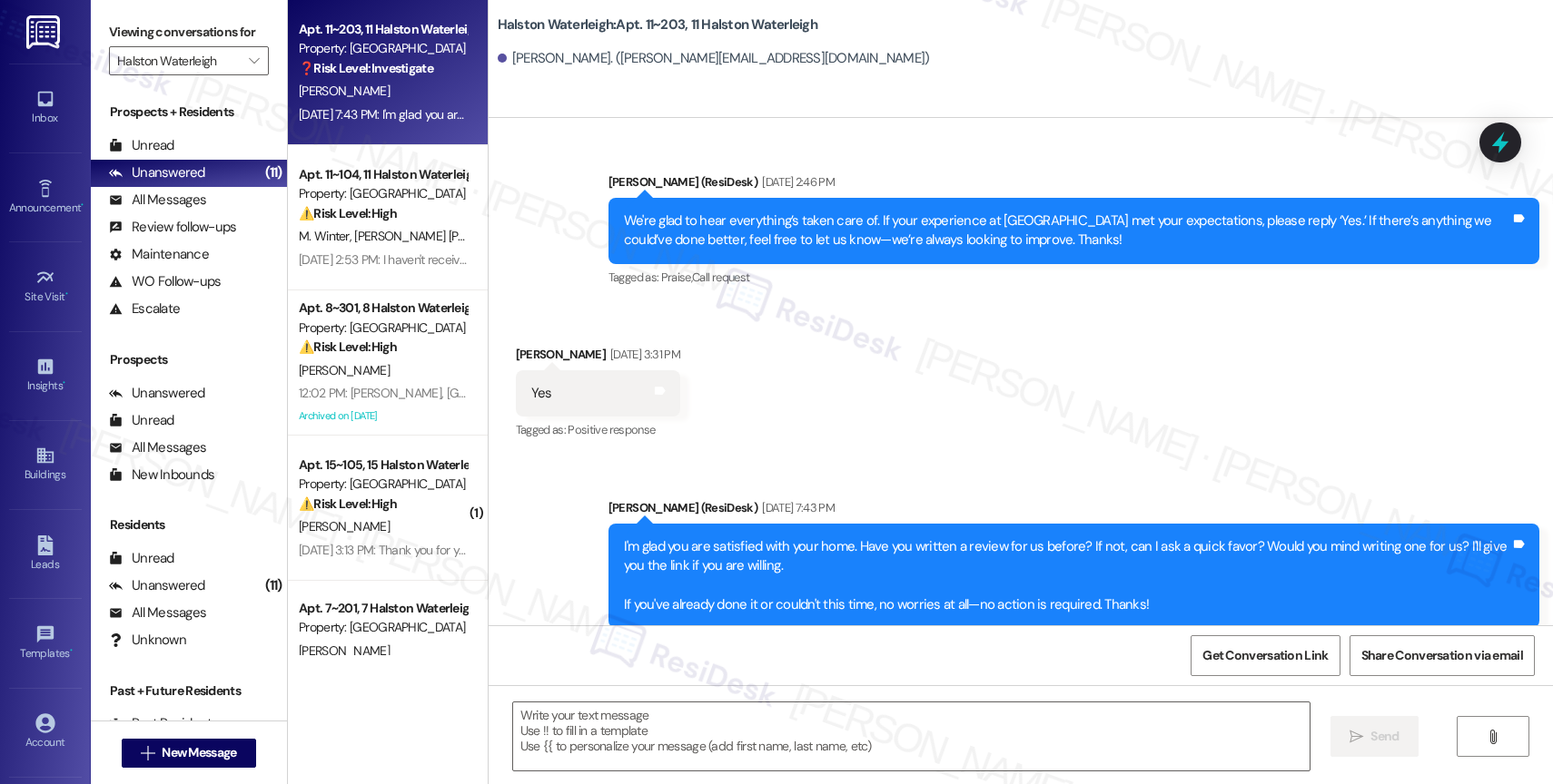
type textarea "Fetching suggested responses. Please feel free to read through the conversation…"
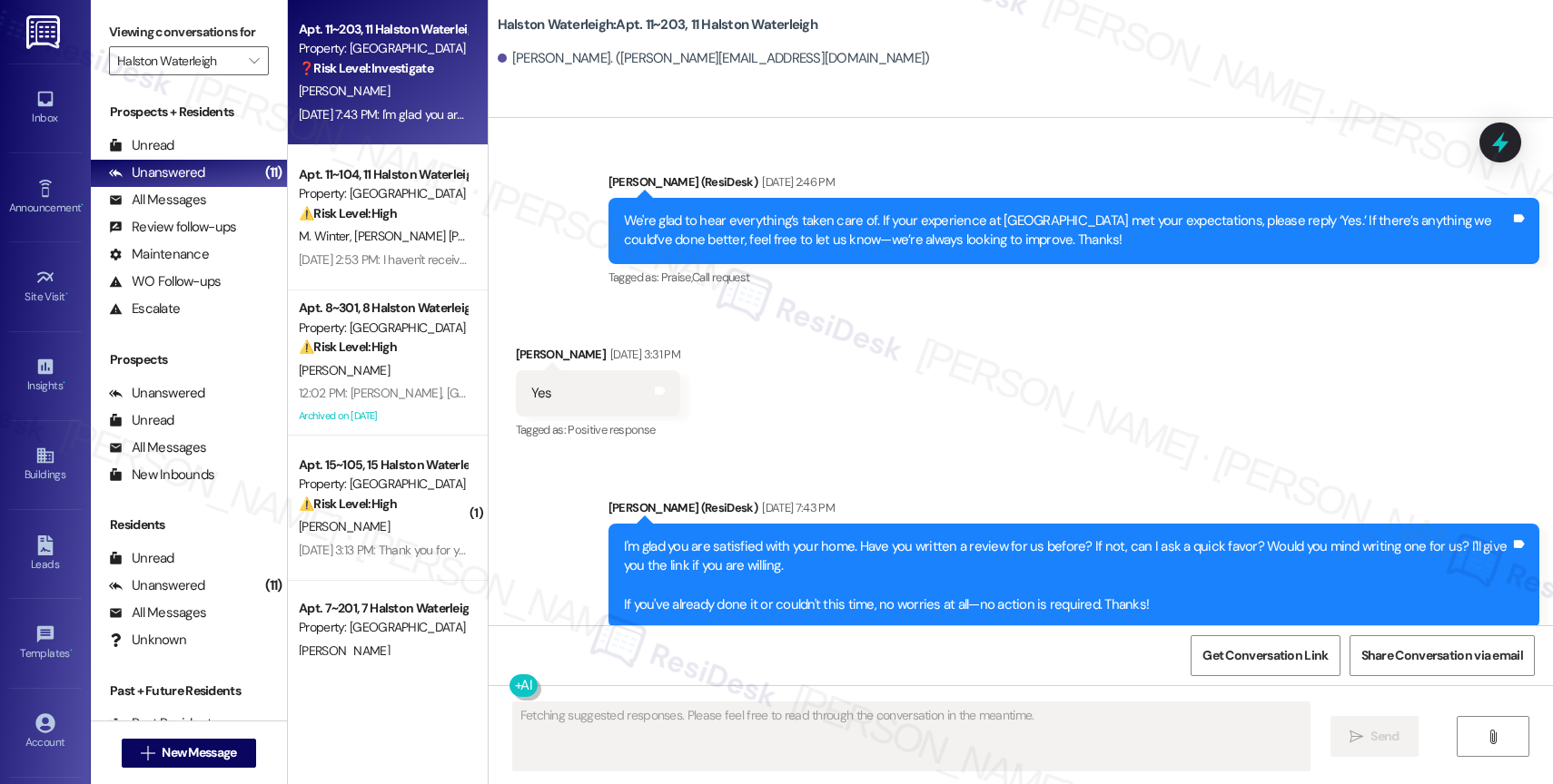
scroll to position [43414, 0]
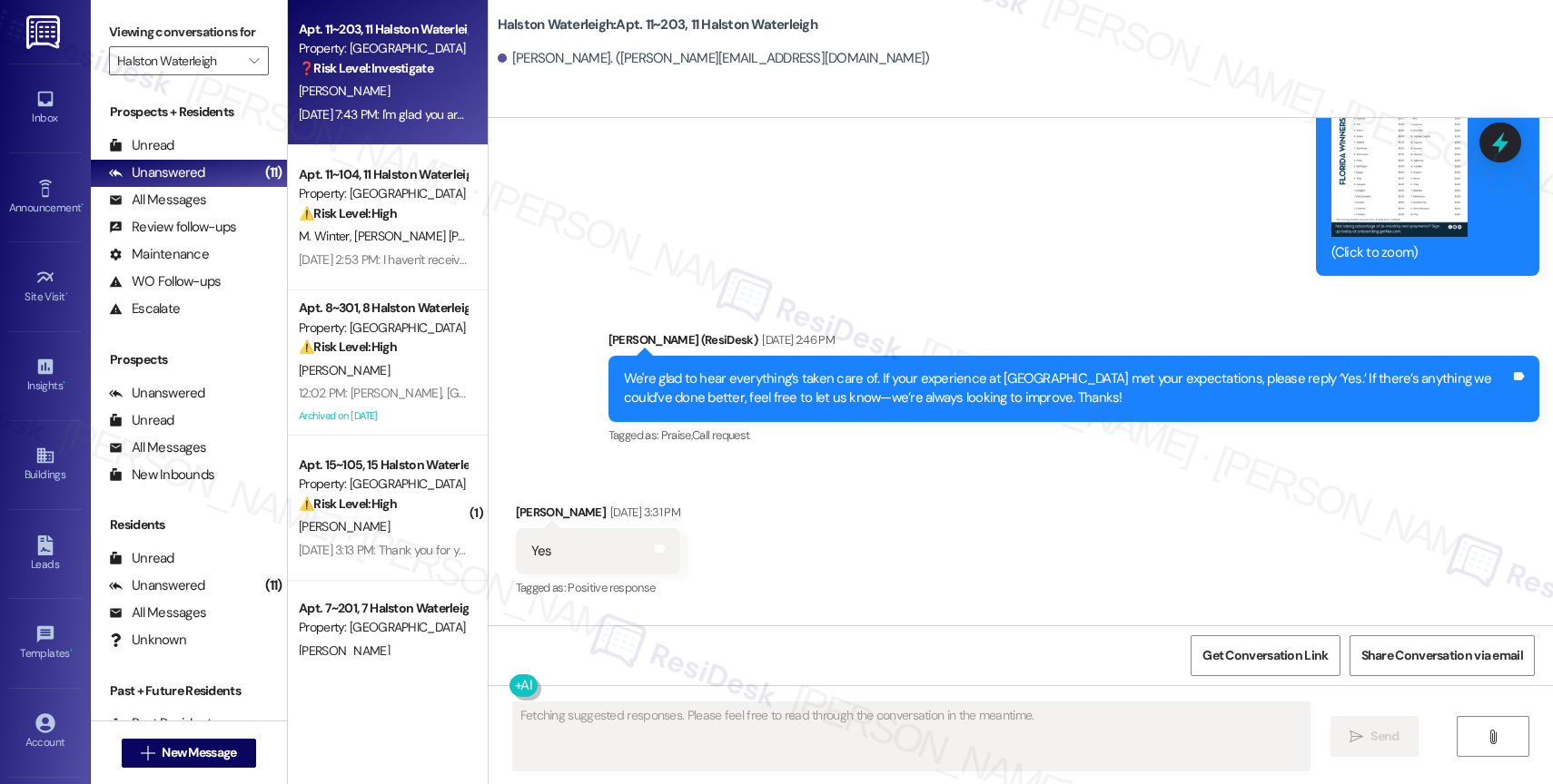
click at [888, 462] on div "Received via SMS Jessica Evans Aug 29, 2025 at 3:31 PM Yes Tags and notes Tagge…" at bounding box center [1020, 539] width 1064 height 154
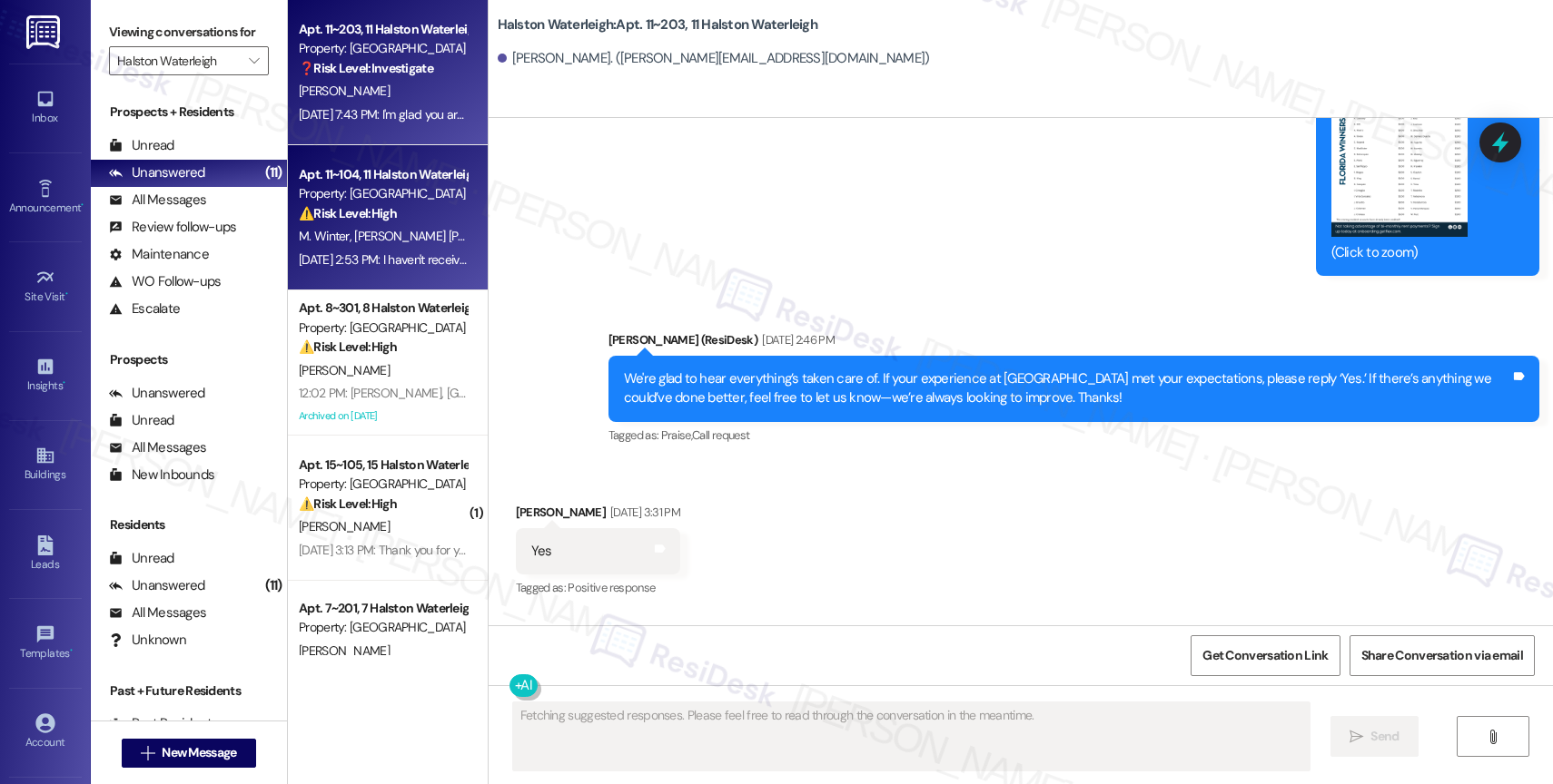
click at [385, 225] on div "M. Winter P. Belletti Ribeiro" at bounding box center [383, 236] width 172 height 23
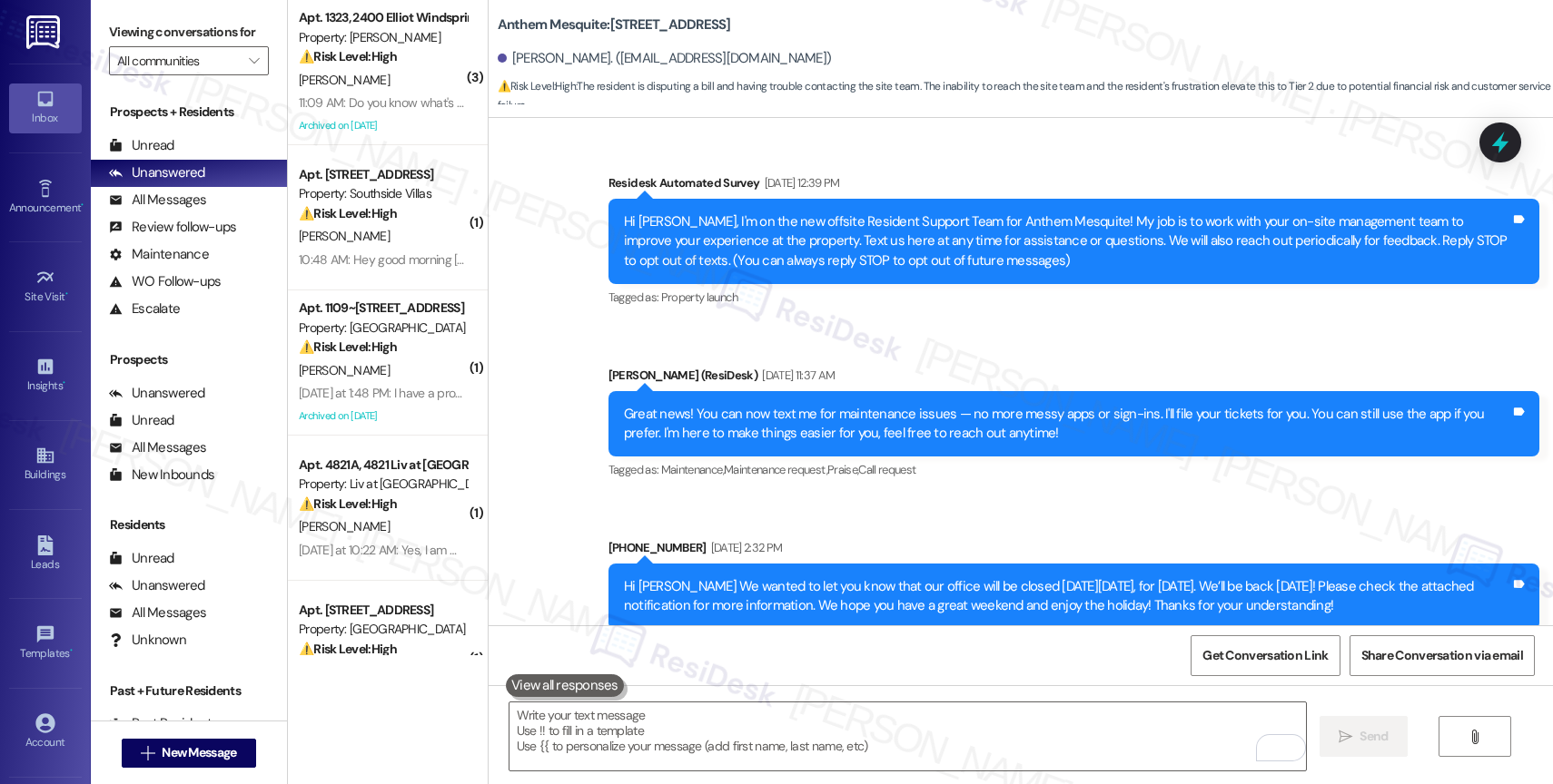
scroll to position [30545, 0]
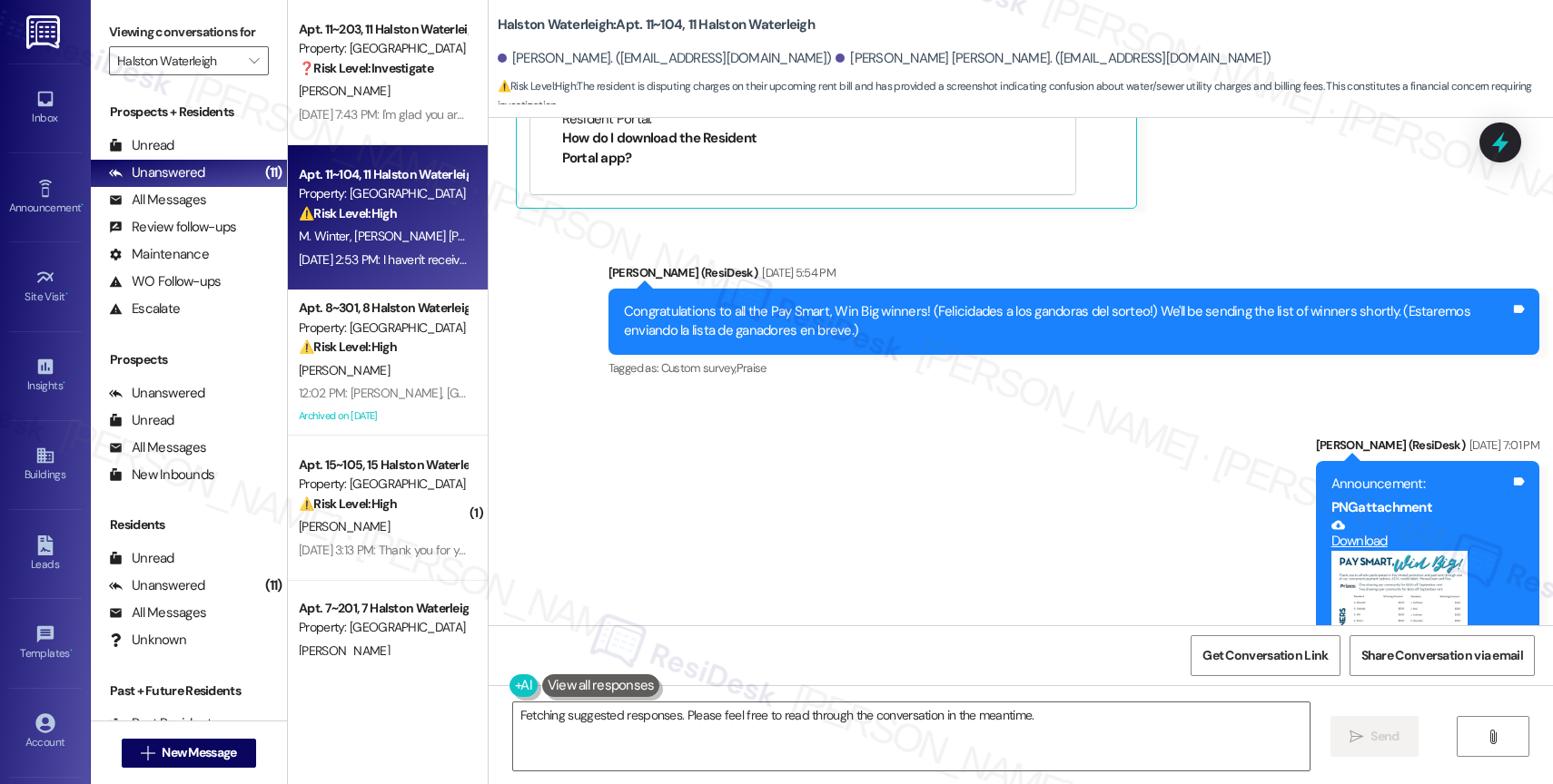
scroll to position [19699, 0]
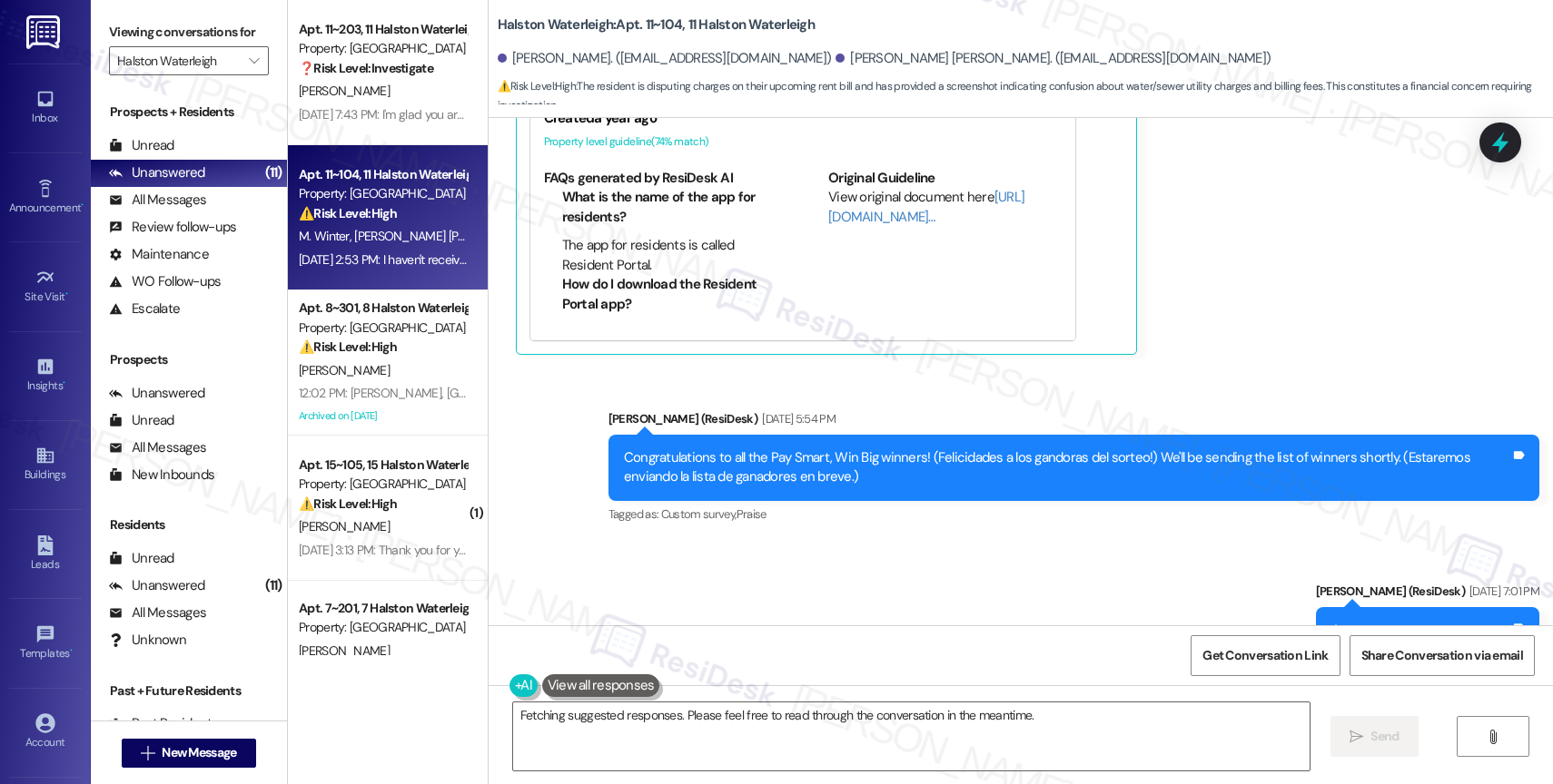
click at [801, 543] on div "Announcement, sent via SMS [PERSON_NAME] (ResiDesk) [DATE] 5:54 PM Congratulati…" at bounding box center [1020, 734] width 1064 height 731
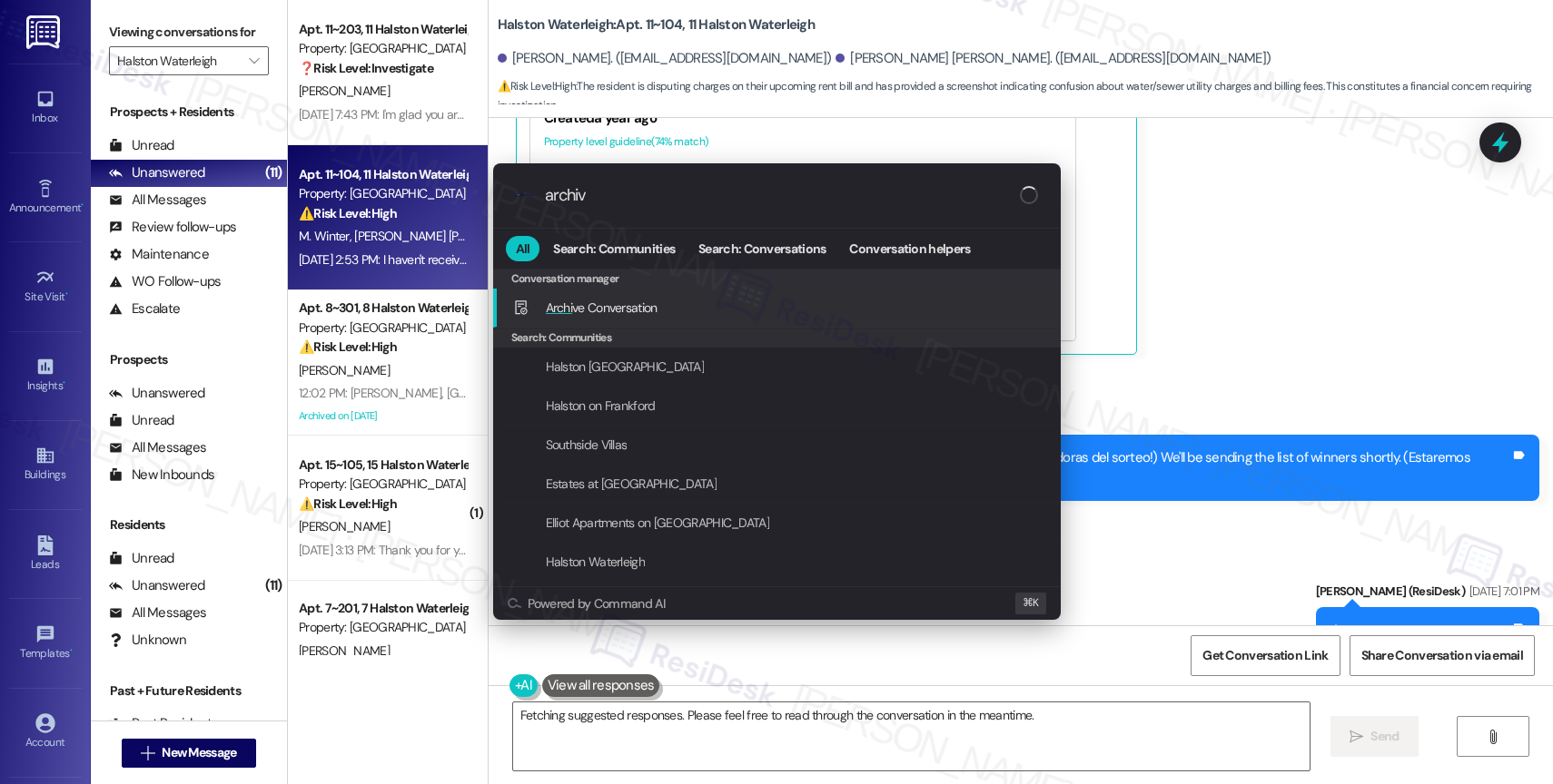
type input "archive"
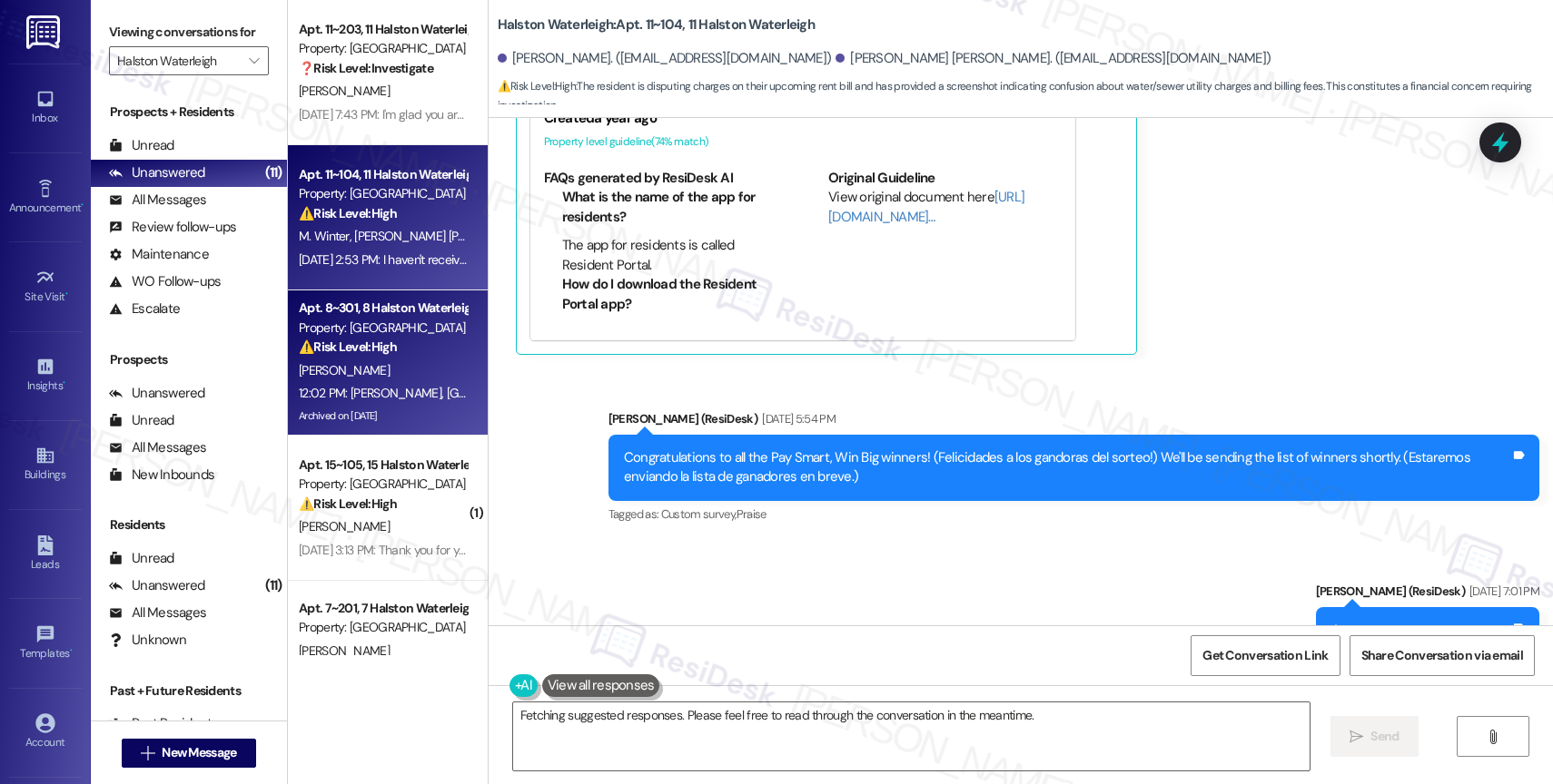
click at [385, 361] on div "[PERSON_NAME]" at bounding box center [383, 371] width 172 height 23
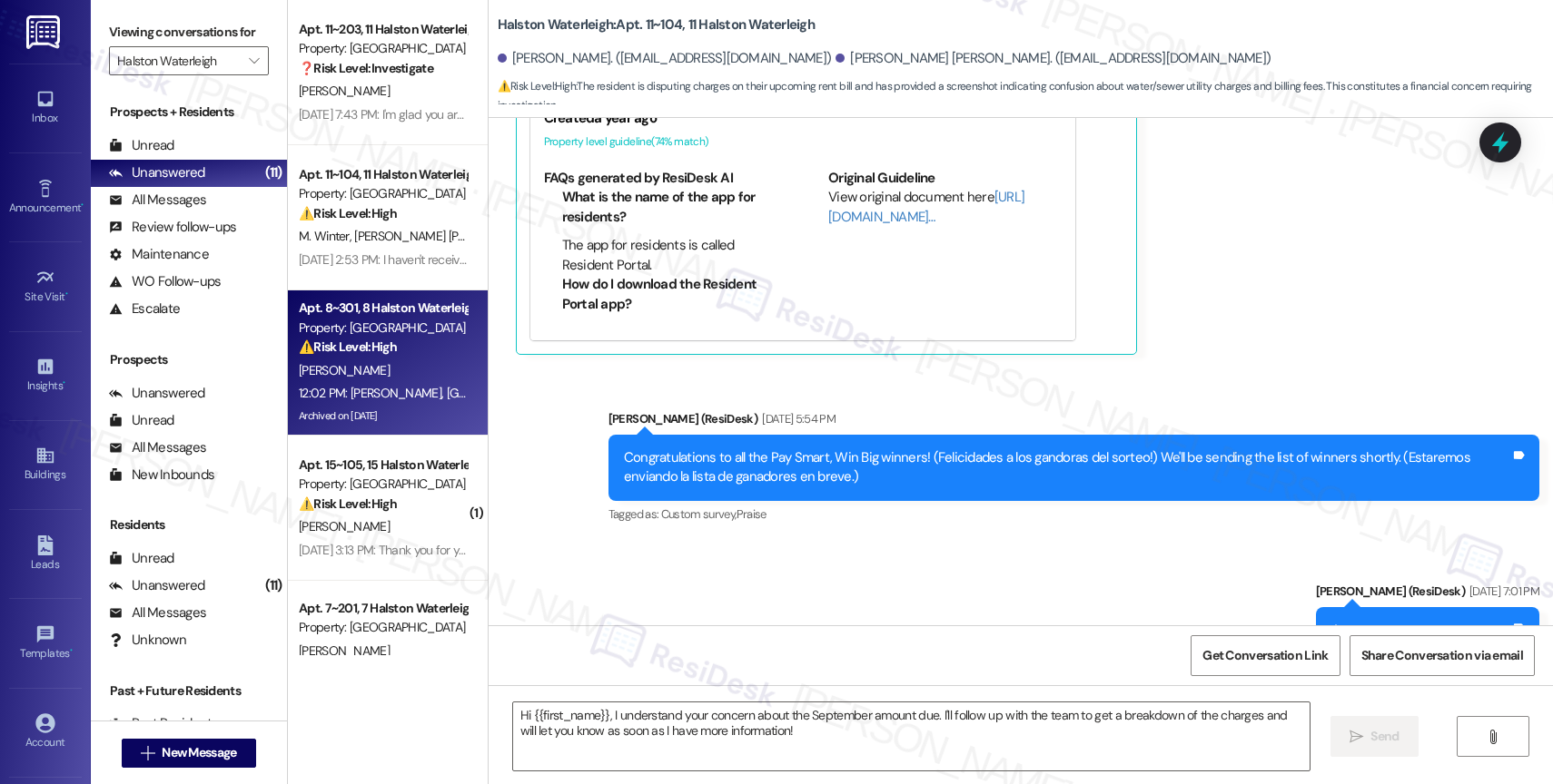
type textarea "Fetching suggested responses. Please feel free to read through the conversation…"
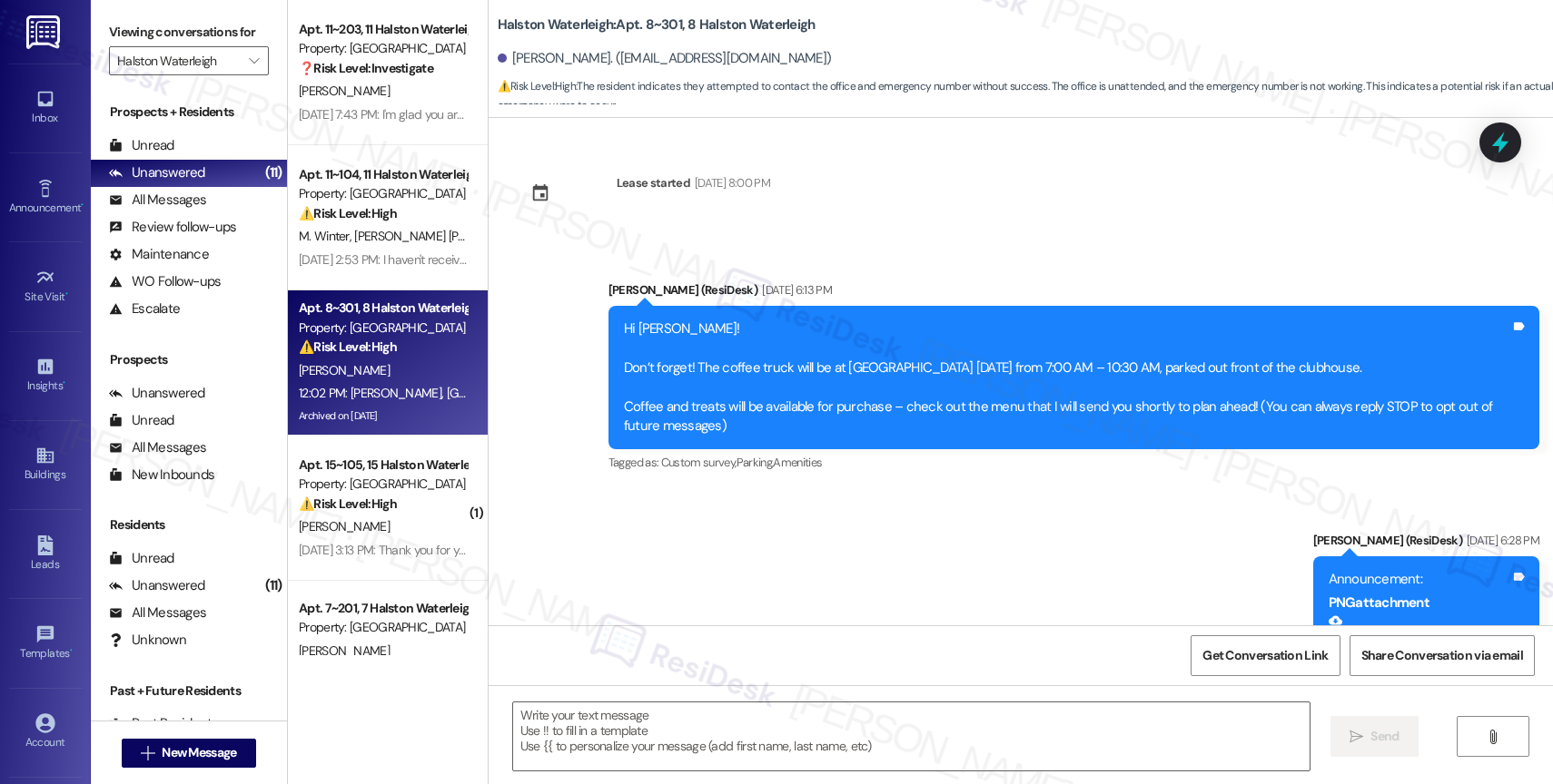
type textarea "Fetching suggested responses. Please feel free to read through the conversation…"
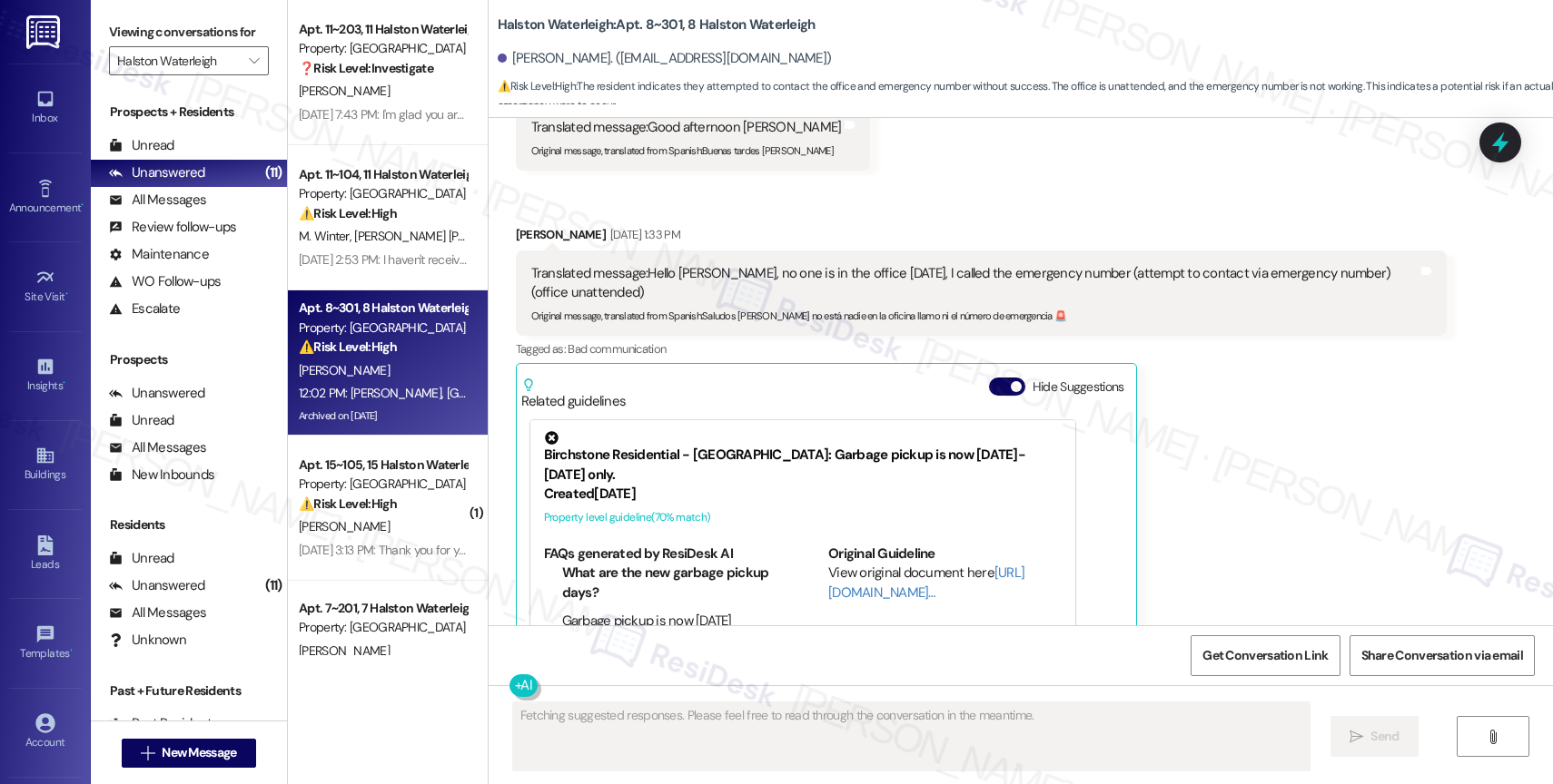
scroll to position [35519, 0]
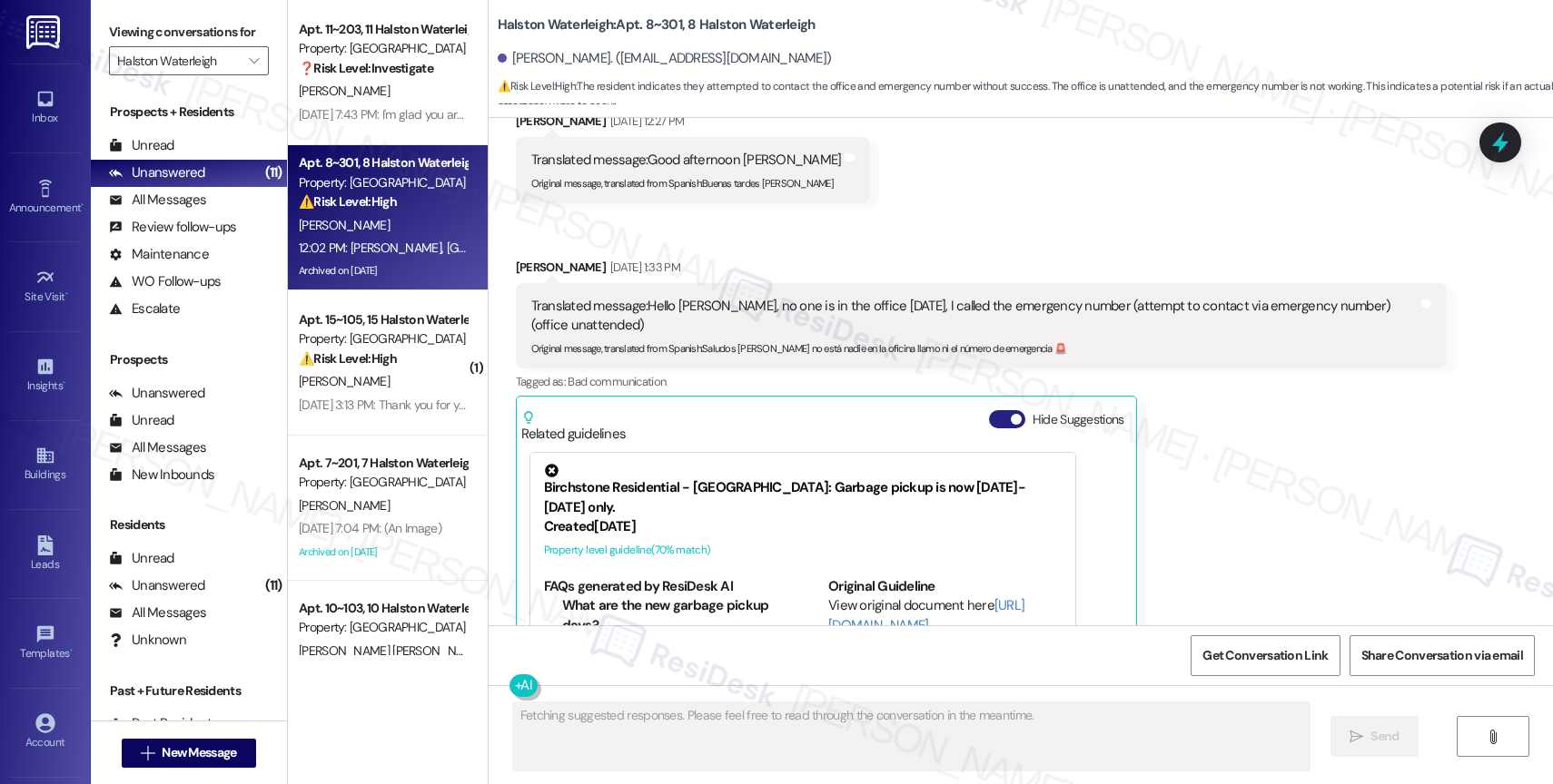
click at [991, 411] on button "Hide Suggestions" at bounding box center [1007, 420] width 36 height 18
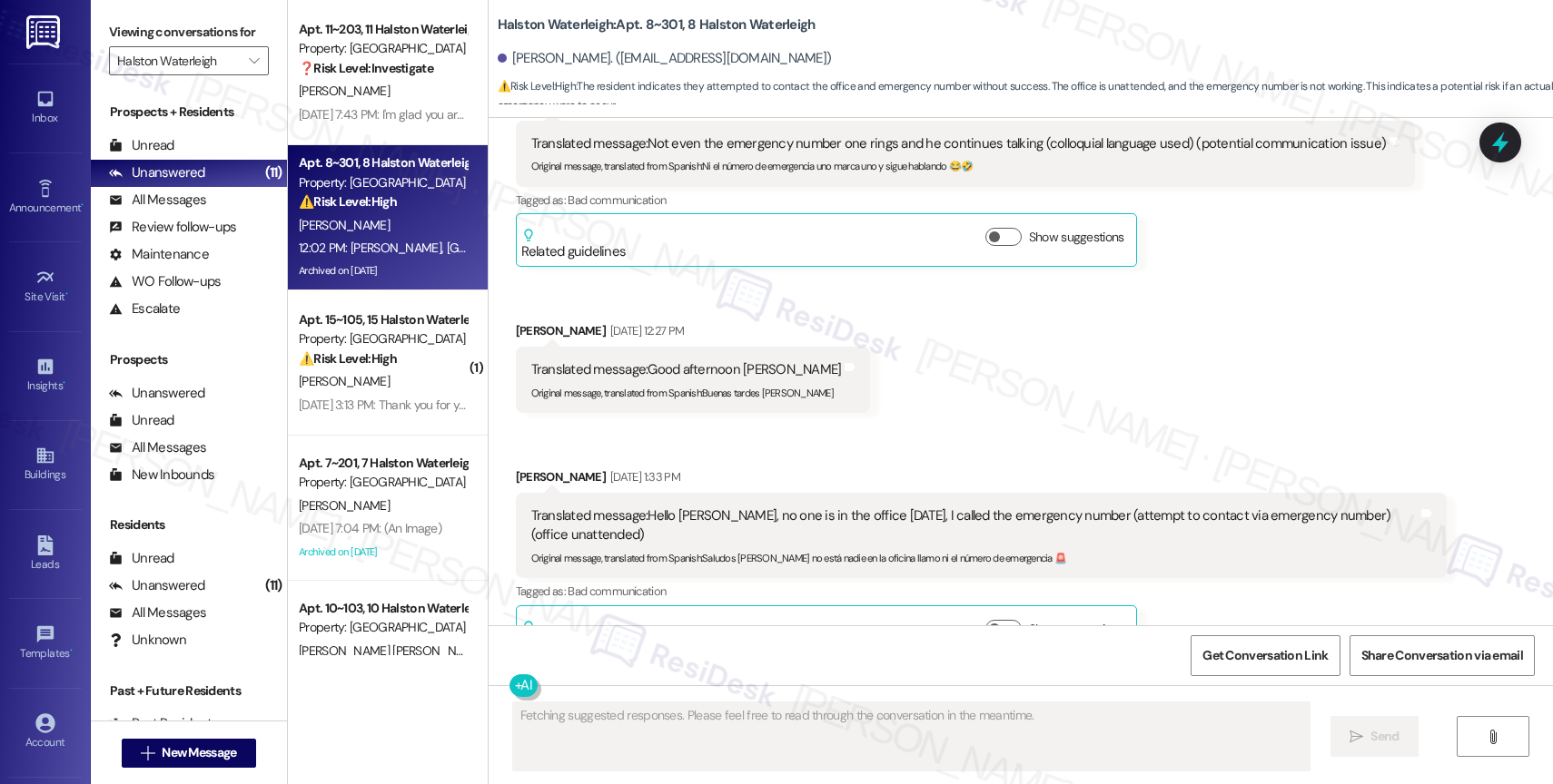
scroll to position [35584, 0]
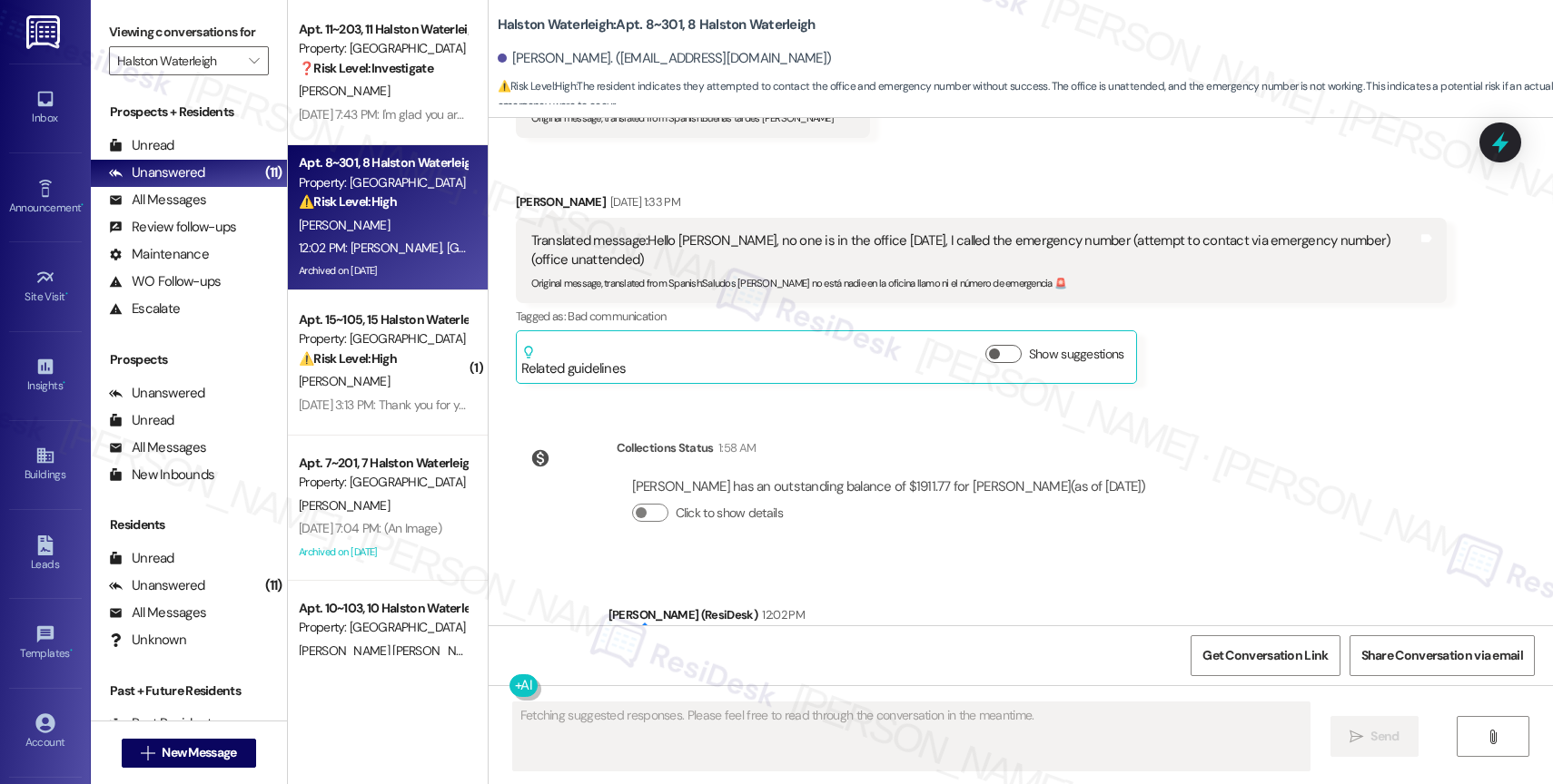
click at [897, 464] on div "[PERSON_NAME] has an outstanding balance of $1911.77 for [PERSON_NAME] (as of […" at bounding box center [890, 508] width 545 height 87
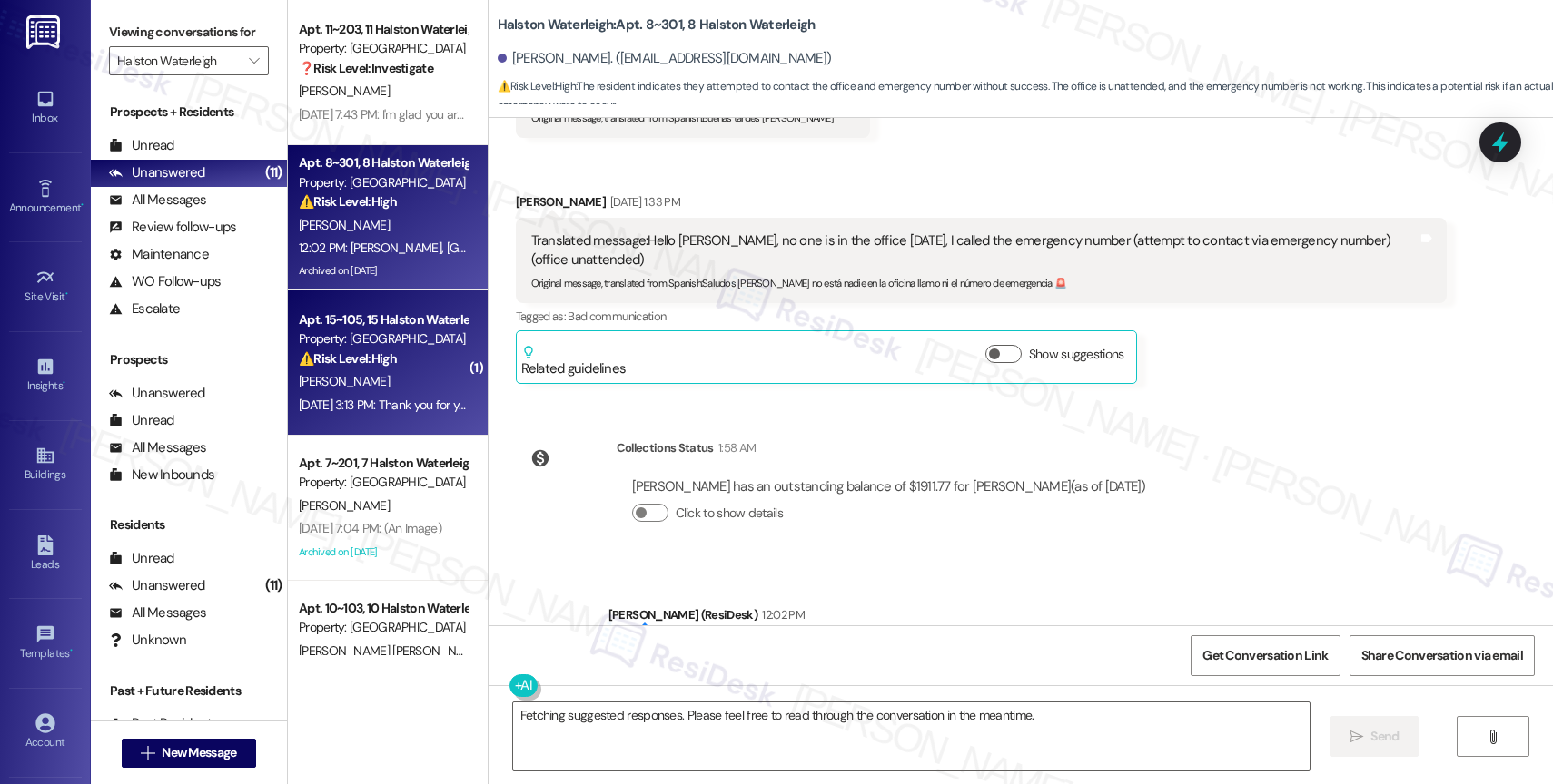
click at [373, 382] on div "[PERSON_NAME]" at bounding box center [383, 382] width 172 height 23
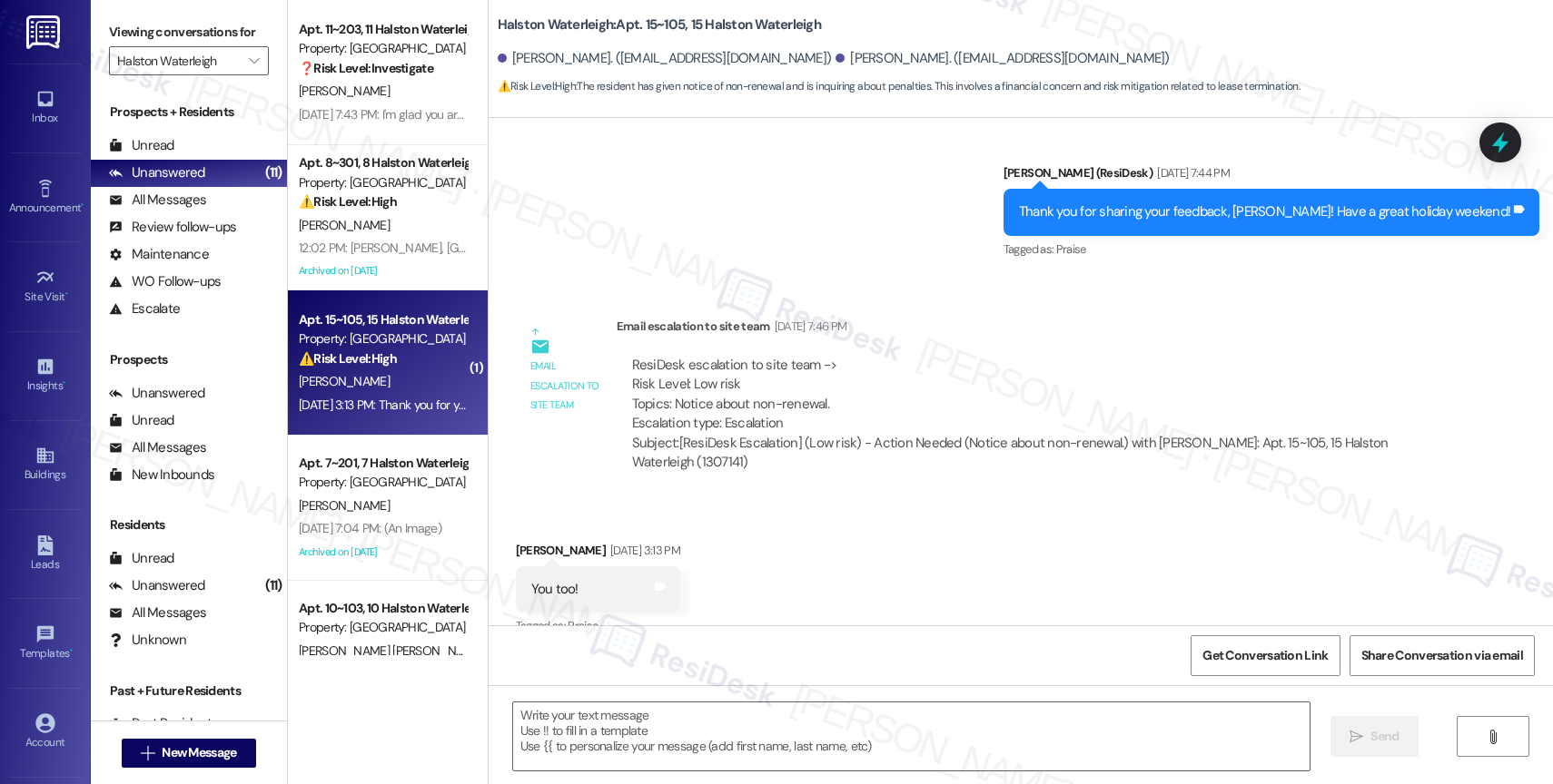
type textarea "Fetching suggested responses. Please feel free to read through the conversation…"
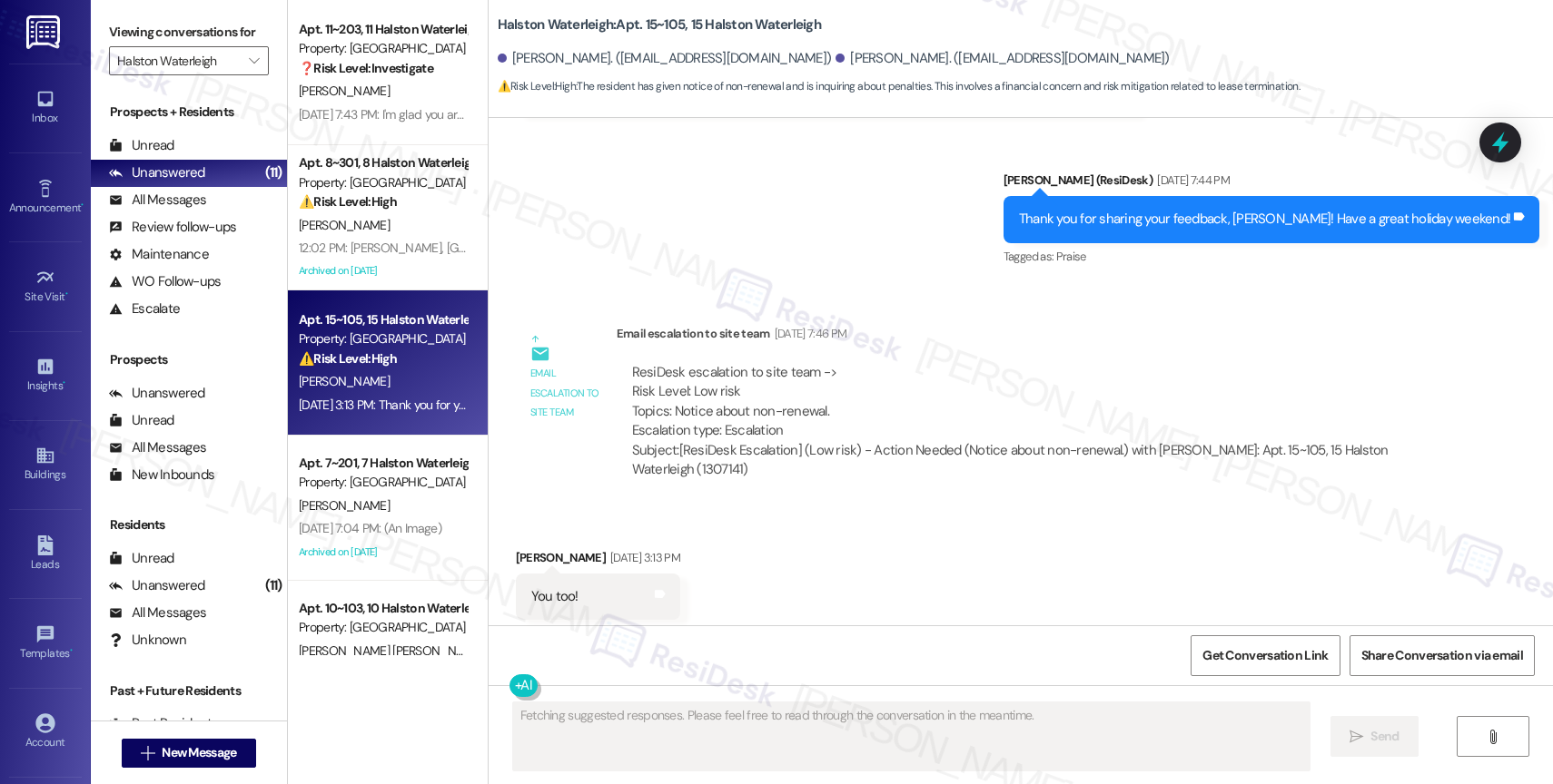
scroll to position [42331, 0]
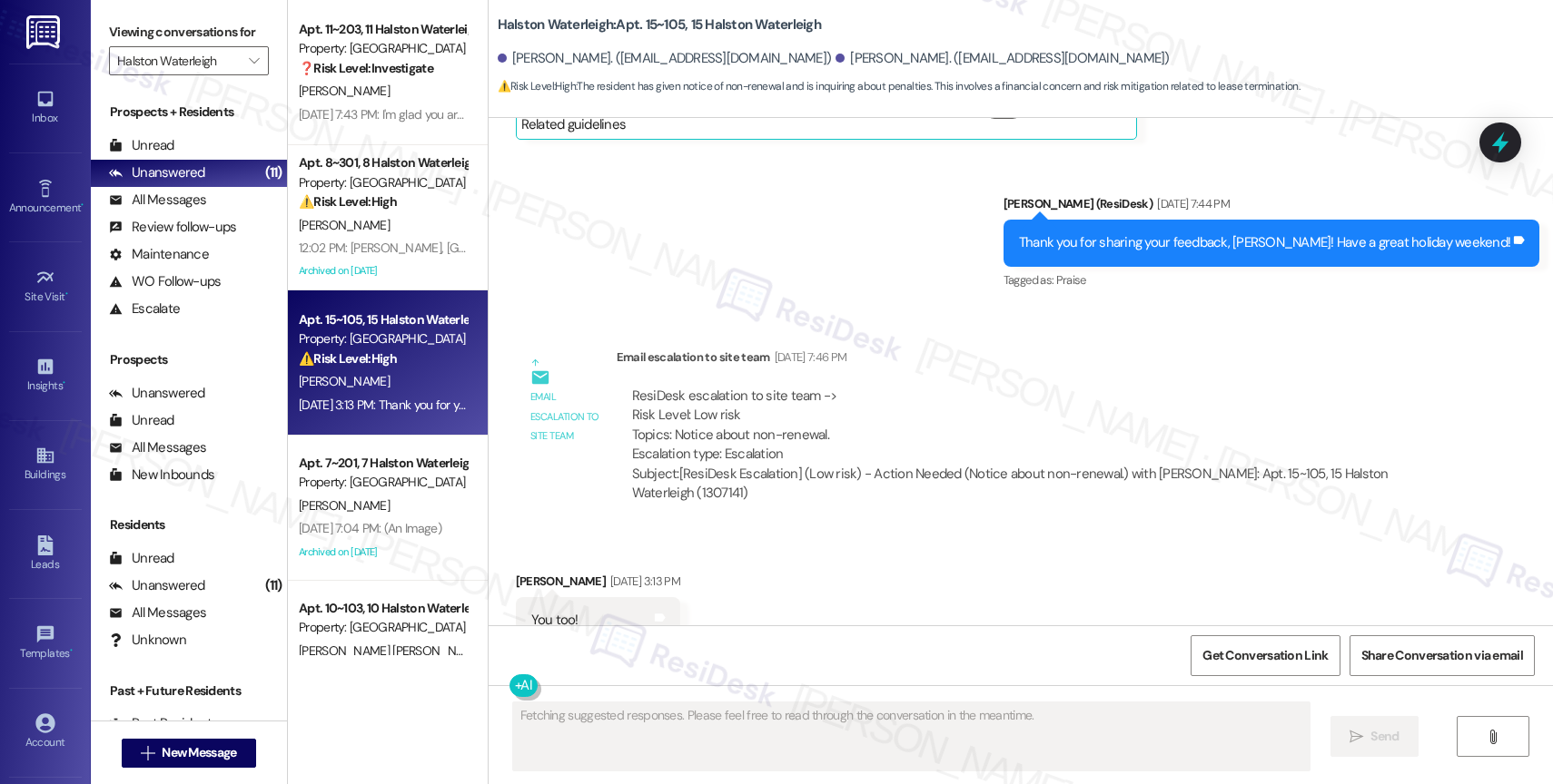
click at [938, 531] on div "Received via SMS [PERSON_NAME] [DATE] 3:13 PM You too! Tags and notes Tagged as…" at bounding box center [1020, 608] width 1064 height 154
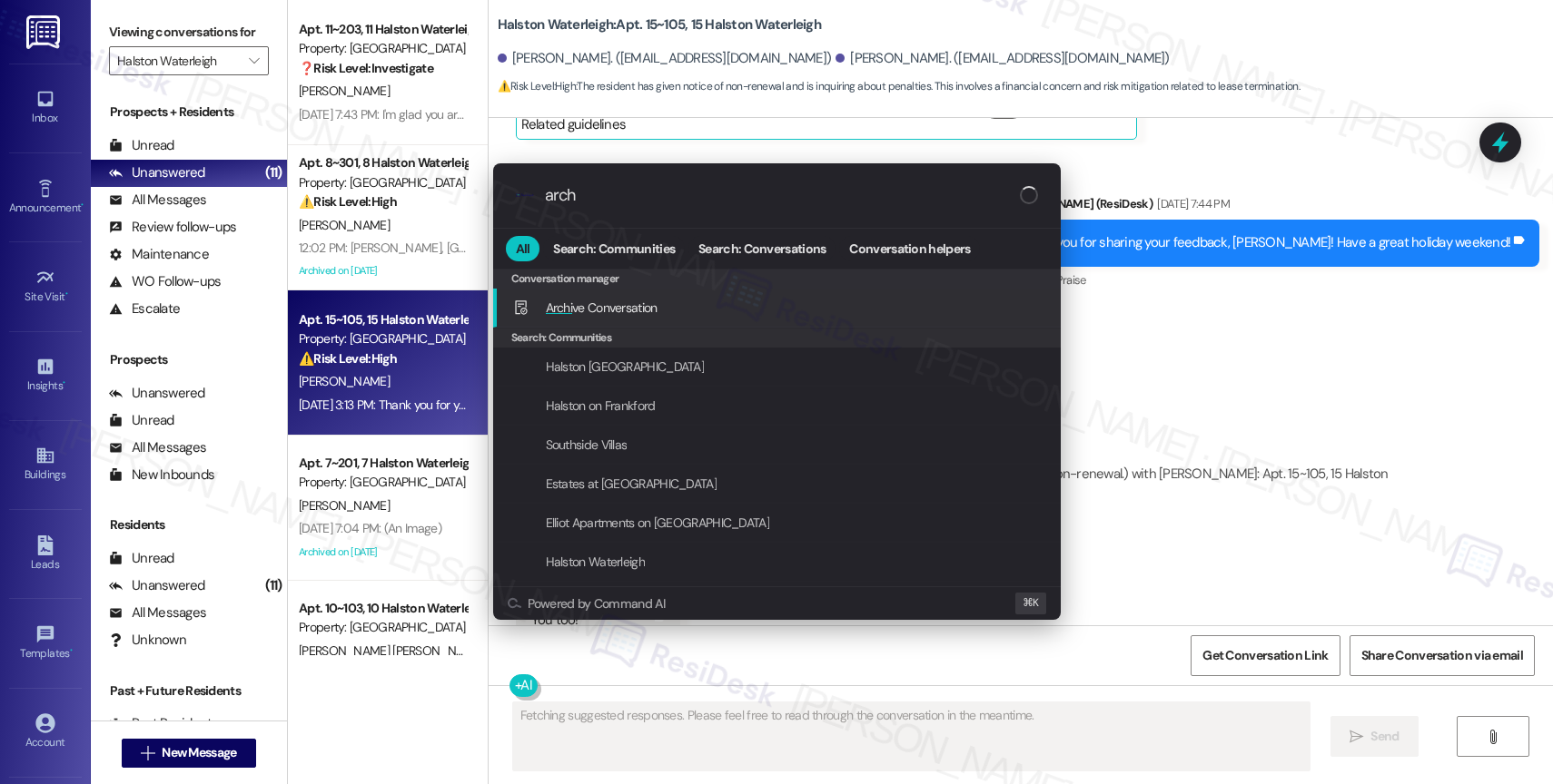
type input "archi"
type textarea "Hi {{first_name}}, I"
type input "archiv"
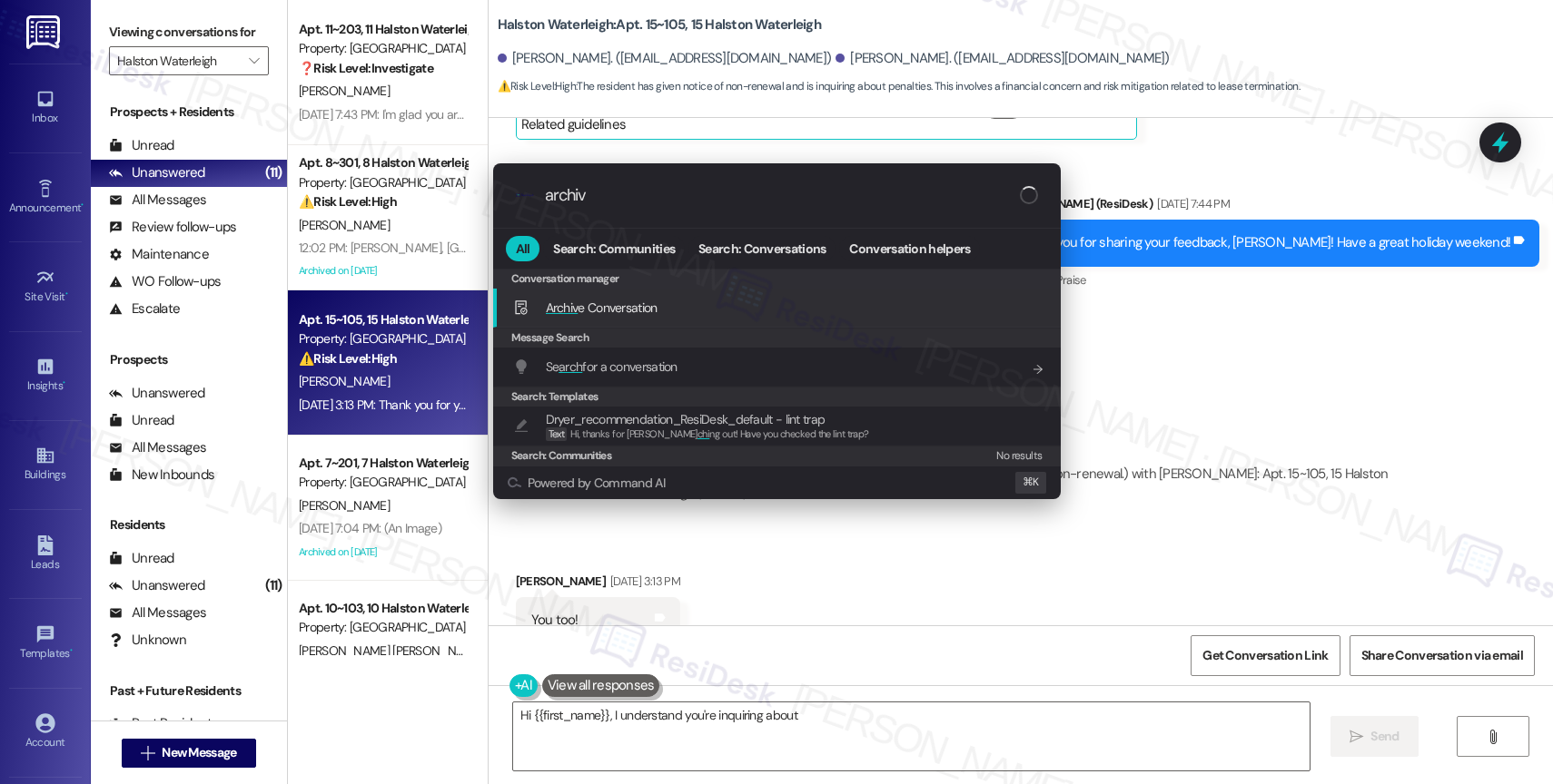
type textarea "Hi {{first_name}}, I understand you're inquiring about ending"
type input "archive"
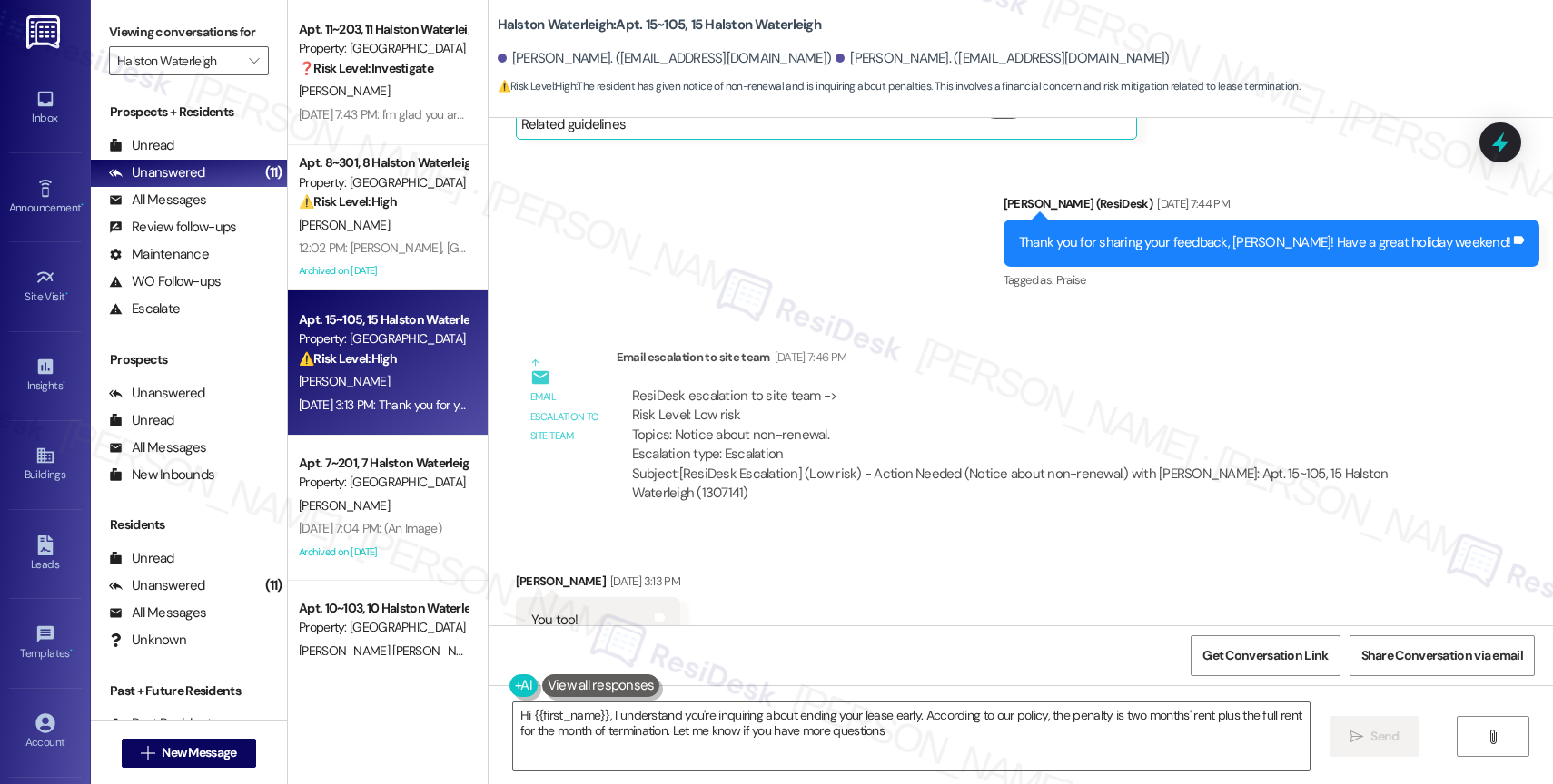
type textarea "Hi {{first_name}}, I understand you're inquiring about ending your lease early.…"
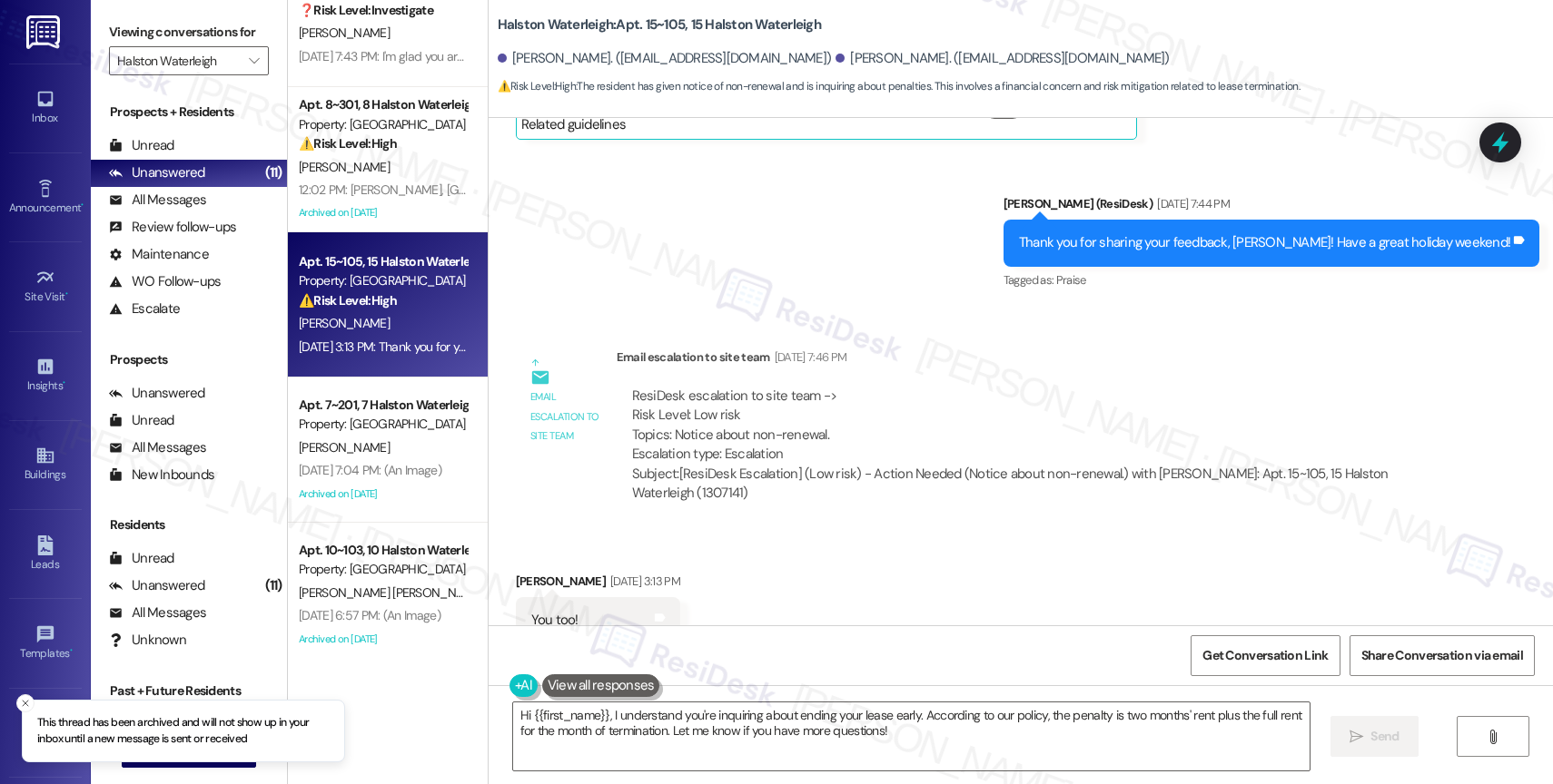
scroll to position [0, 0]
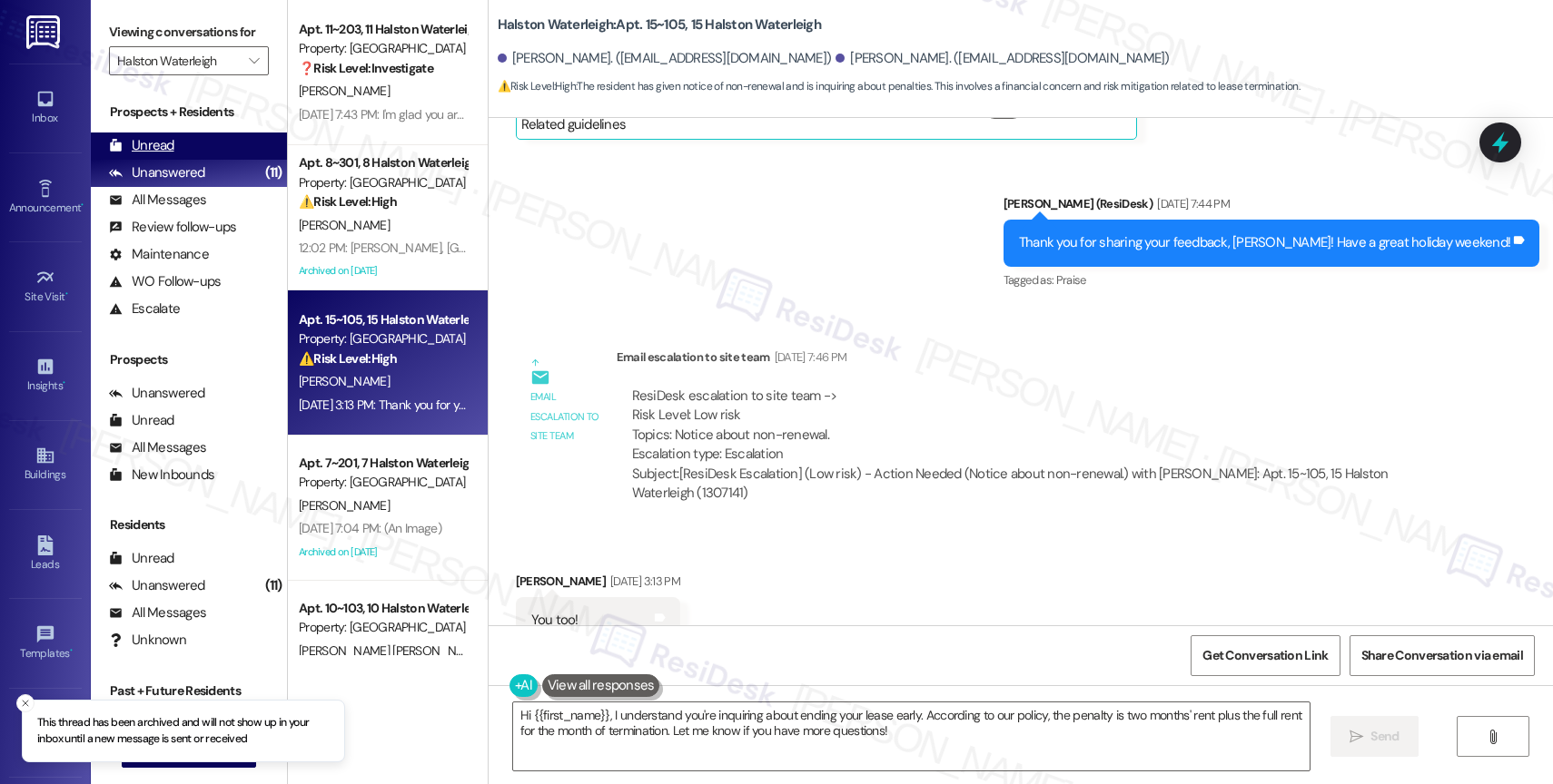
click at [208, 160] on div "Unread (0)" at bounding box center [189, 146] width 196 height 27
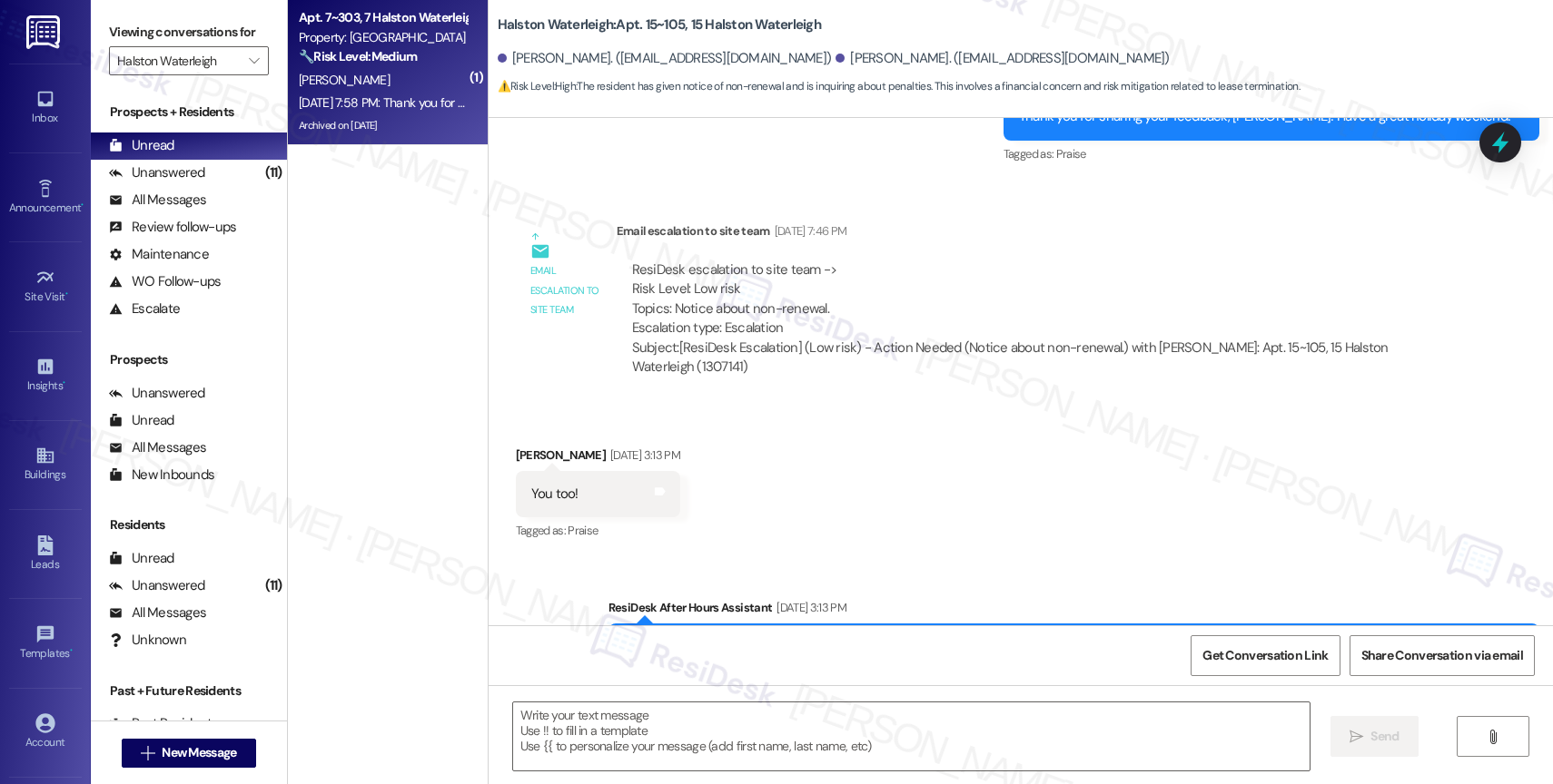
type textarea "Fetching suggested responses. Please feel free to read through the conversation…"
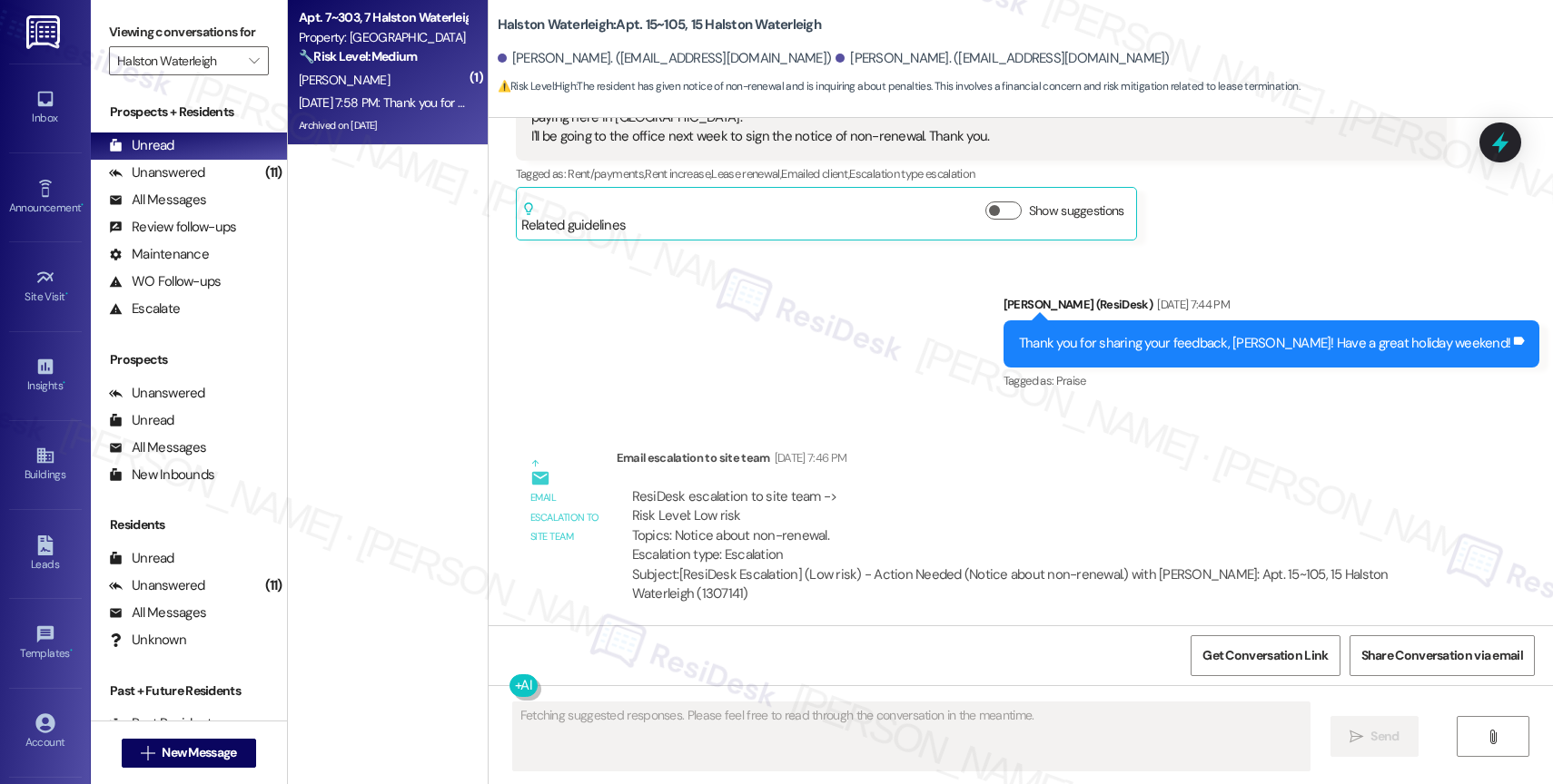
scroll to position [42218, 0]
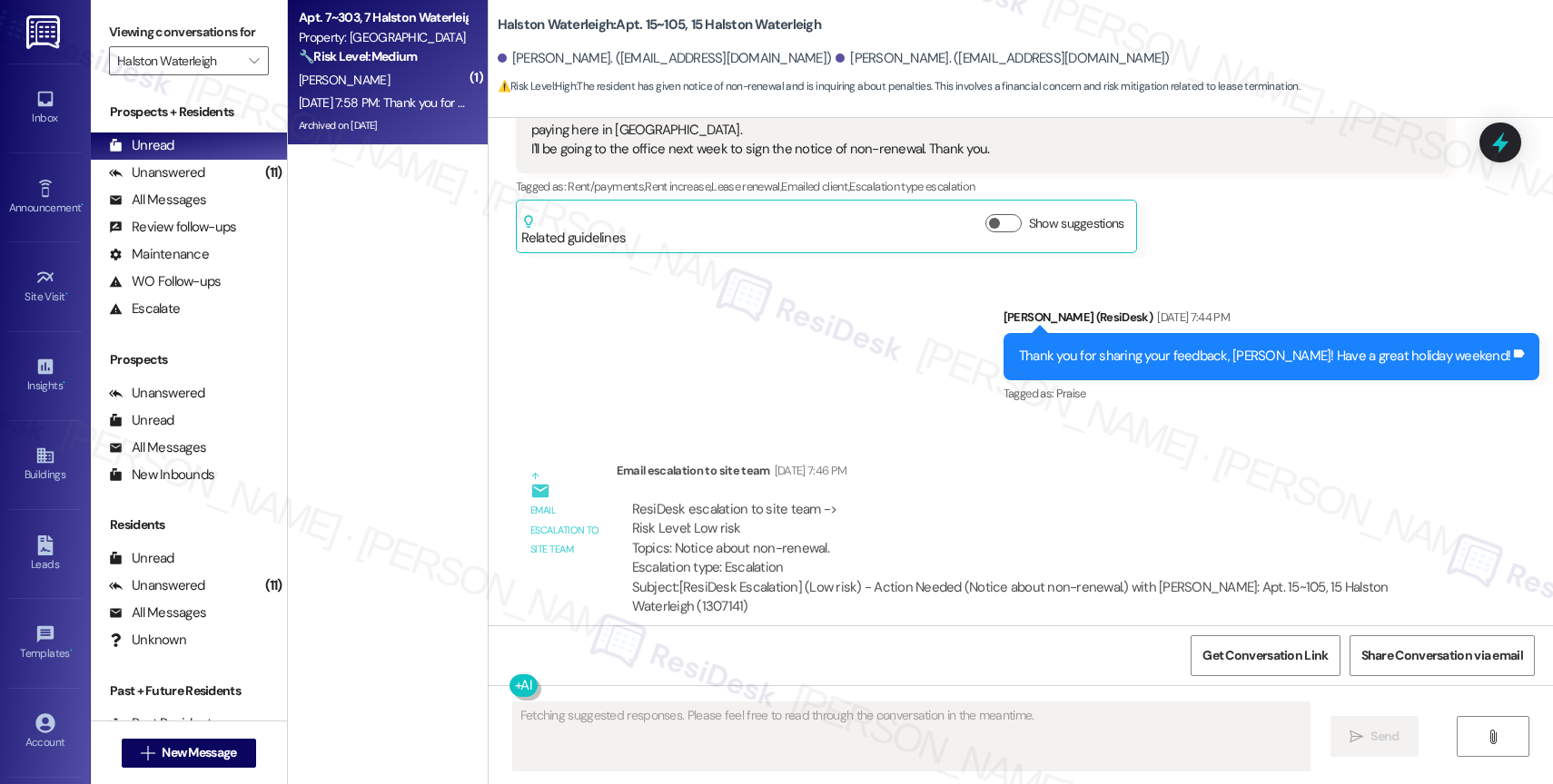
click at [349, 69] on div "L. Silva" at bounding box center [383, 80] width 172 height 23
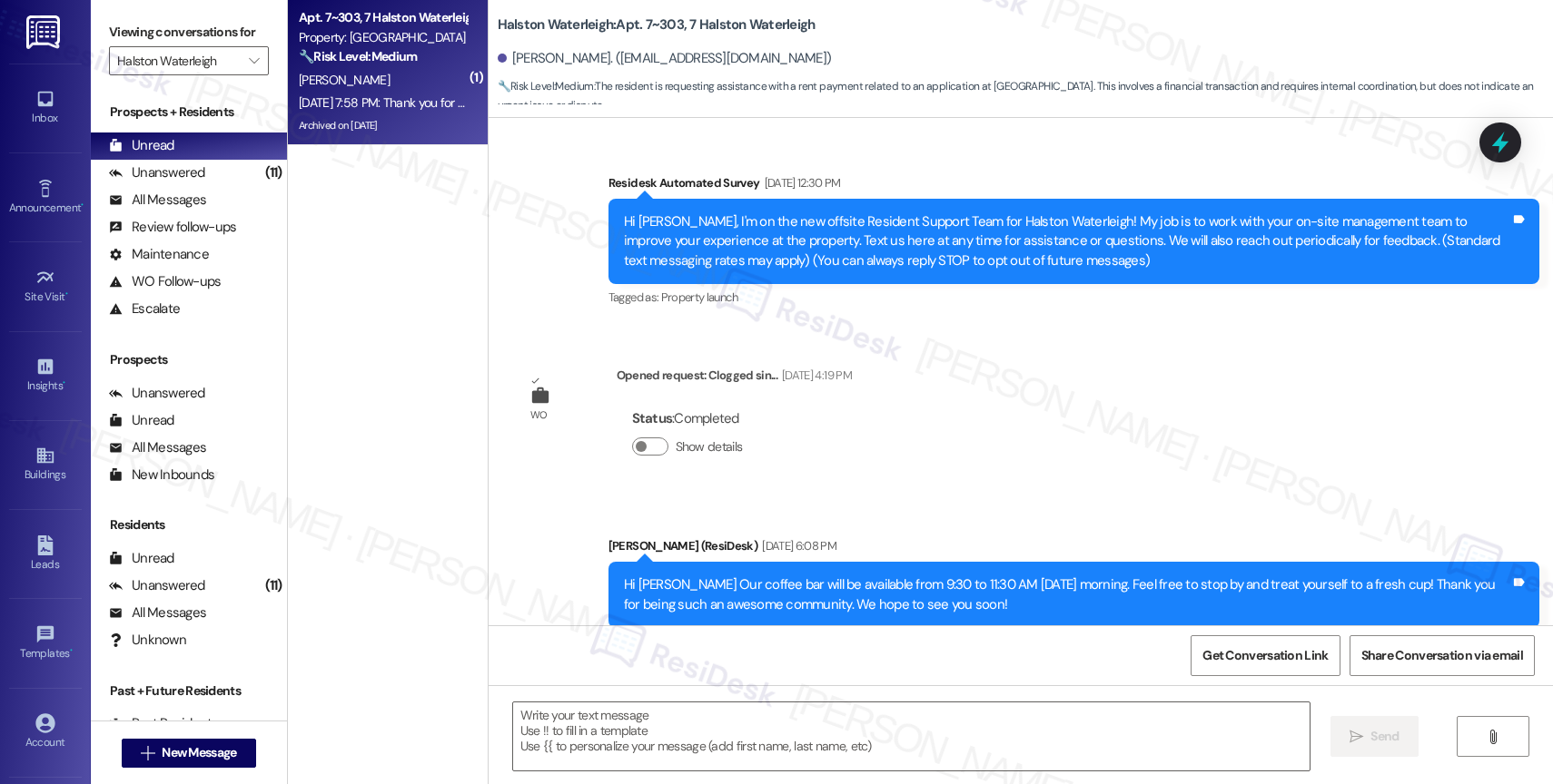
type textarea "Fetching suggested responses. Please feel free to read through the conversation…"
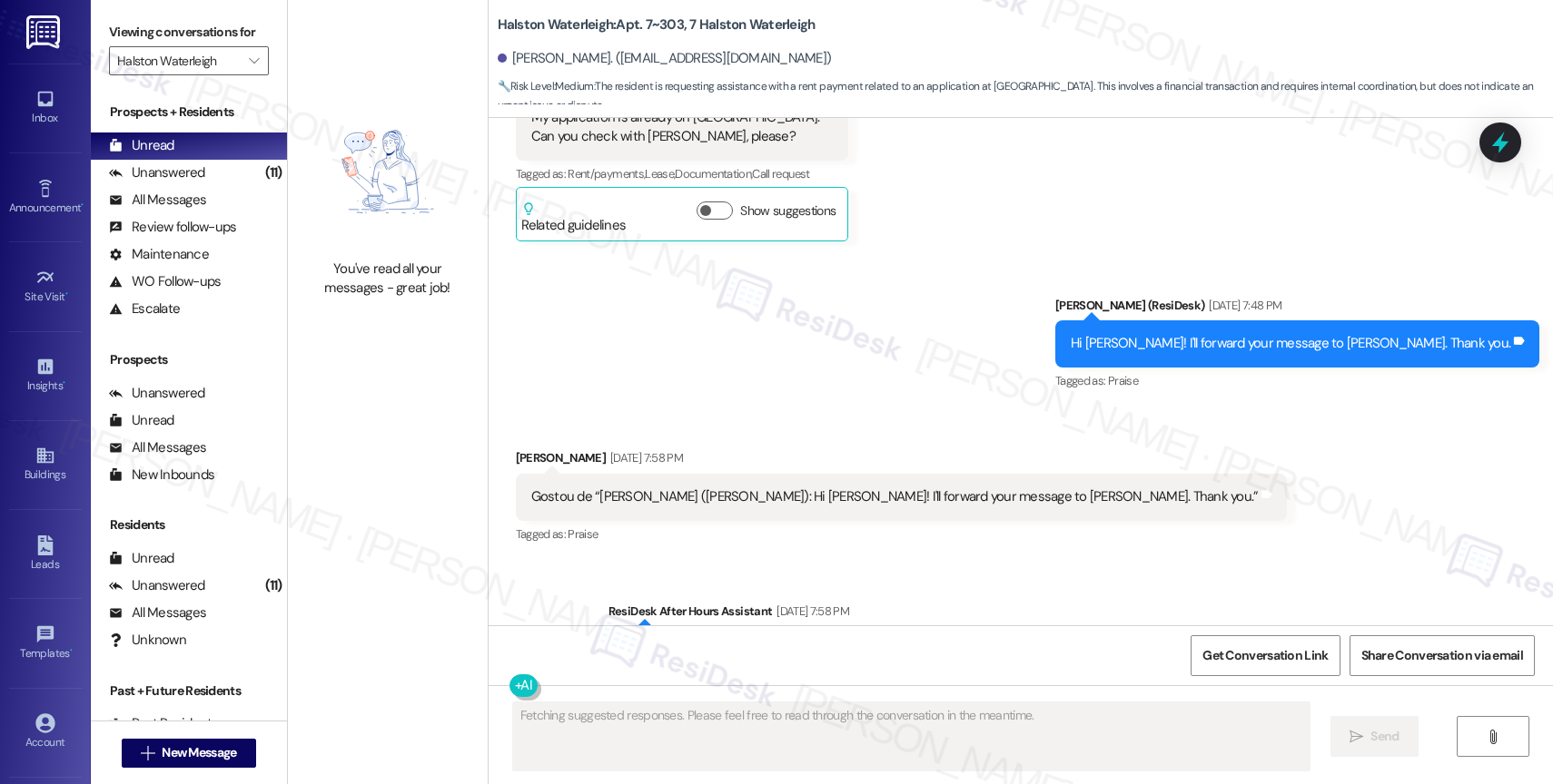
scroll to position [100241, 0]
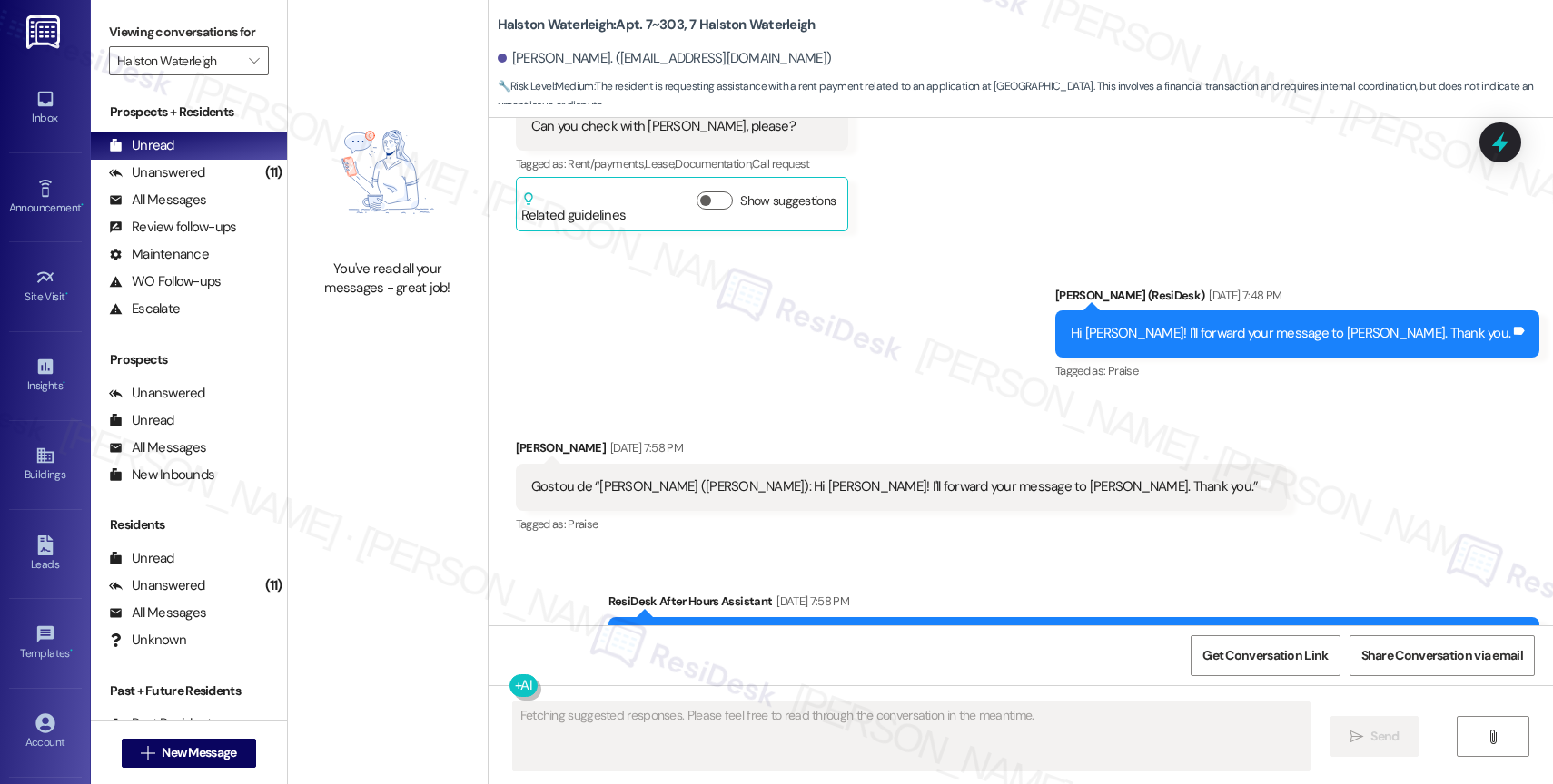
click at [936, 551] on div "Sent via SMS ResiDesk After Hours Assistant Aug 29, 2025 at 7:58 PM Thank you f…" at bounding box center [1020, 638] width 1064 height 173
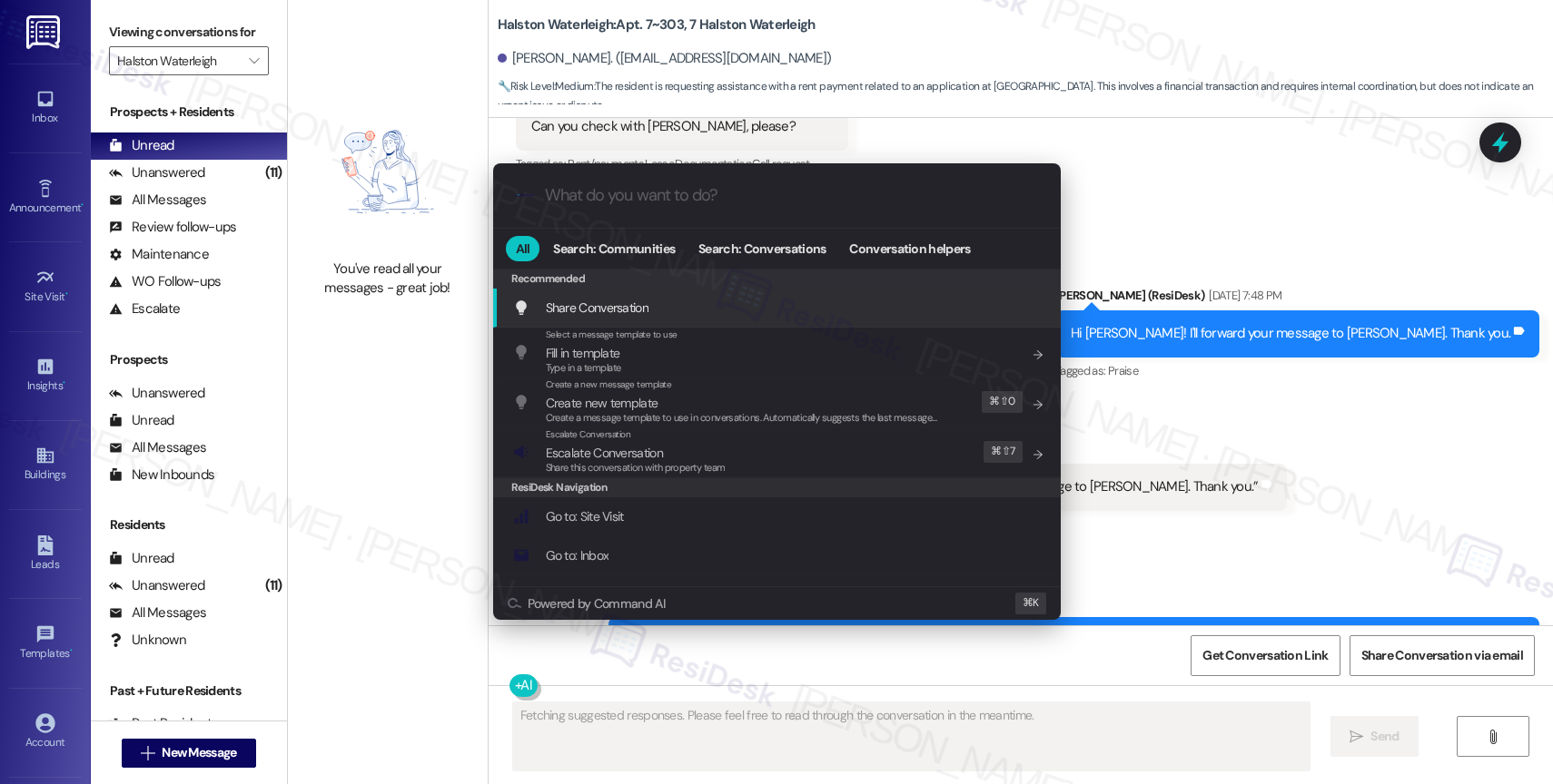
type input "a"
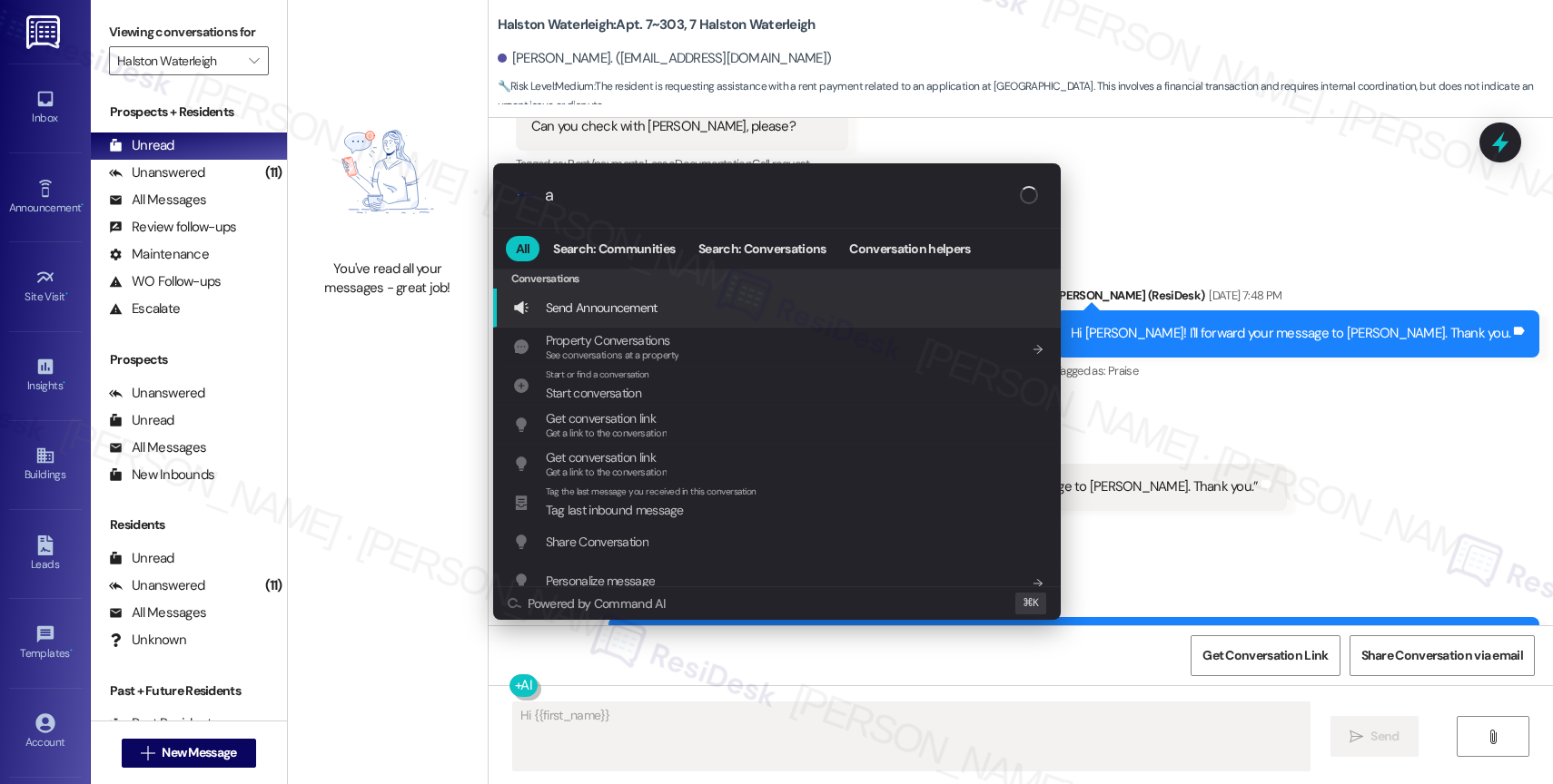
type textarea "Hi {{first_name}}!"
type input "ar"
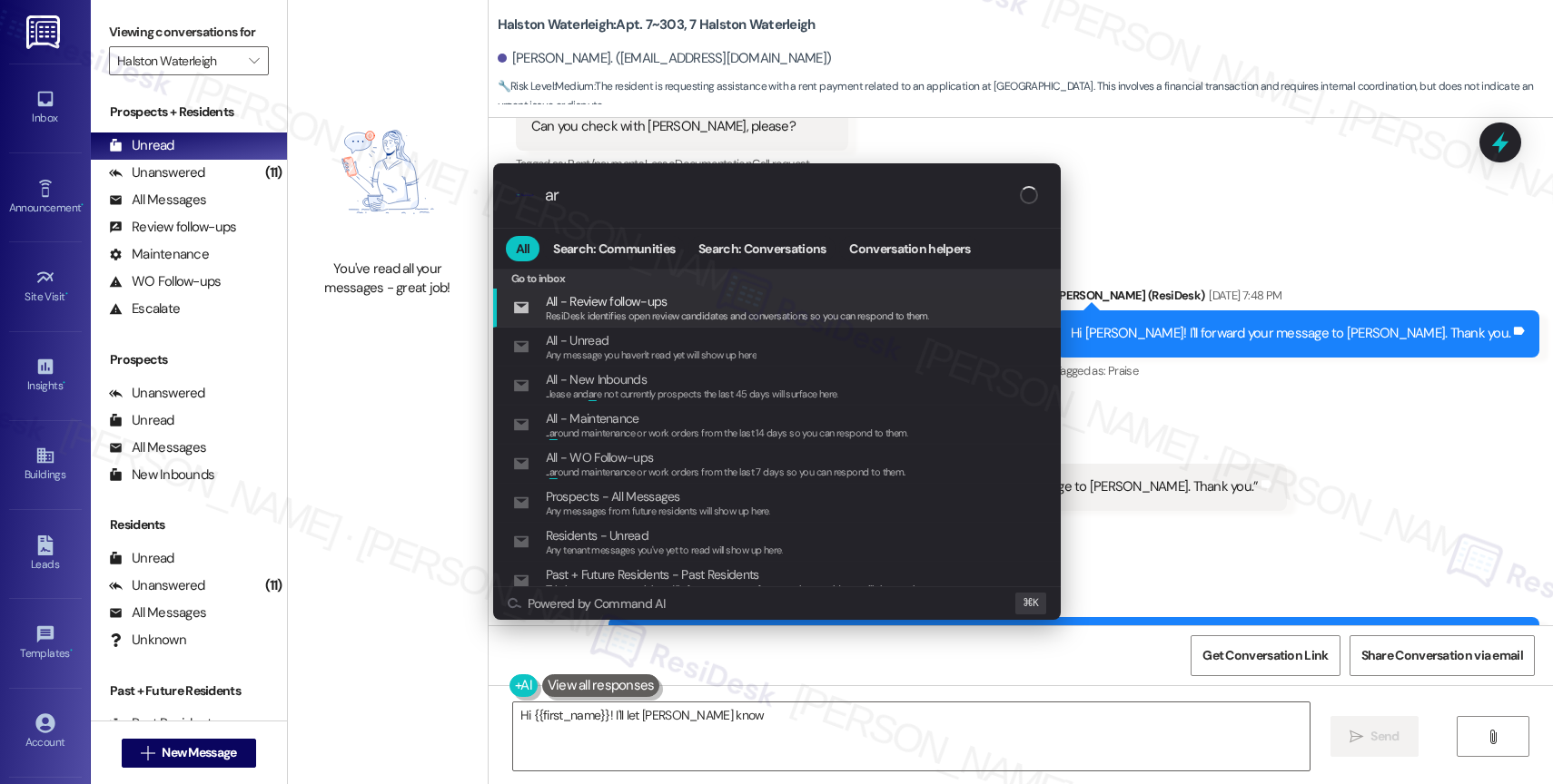
type textarea "Hi {{first_name}}! I'll let Valéria know"
type input "arc"
type textarea "Hi {{first_name}}! I'll let Valéria know you need"
type input "arch"
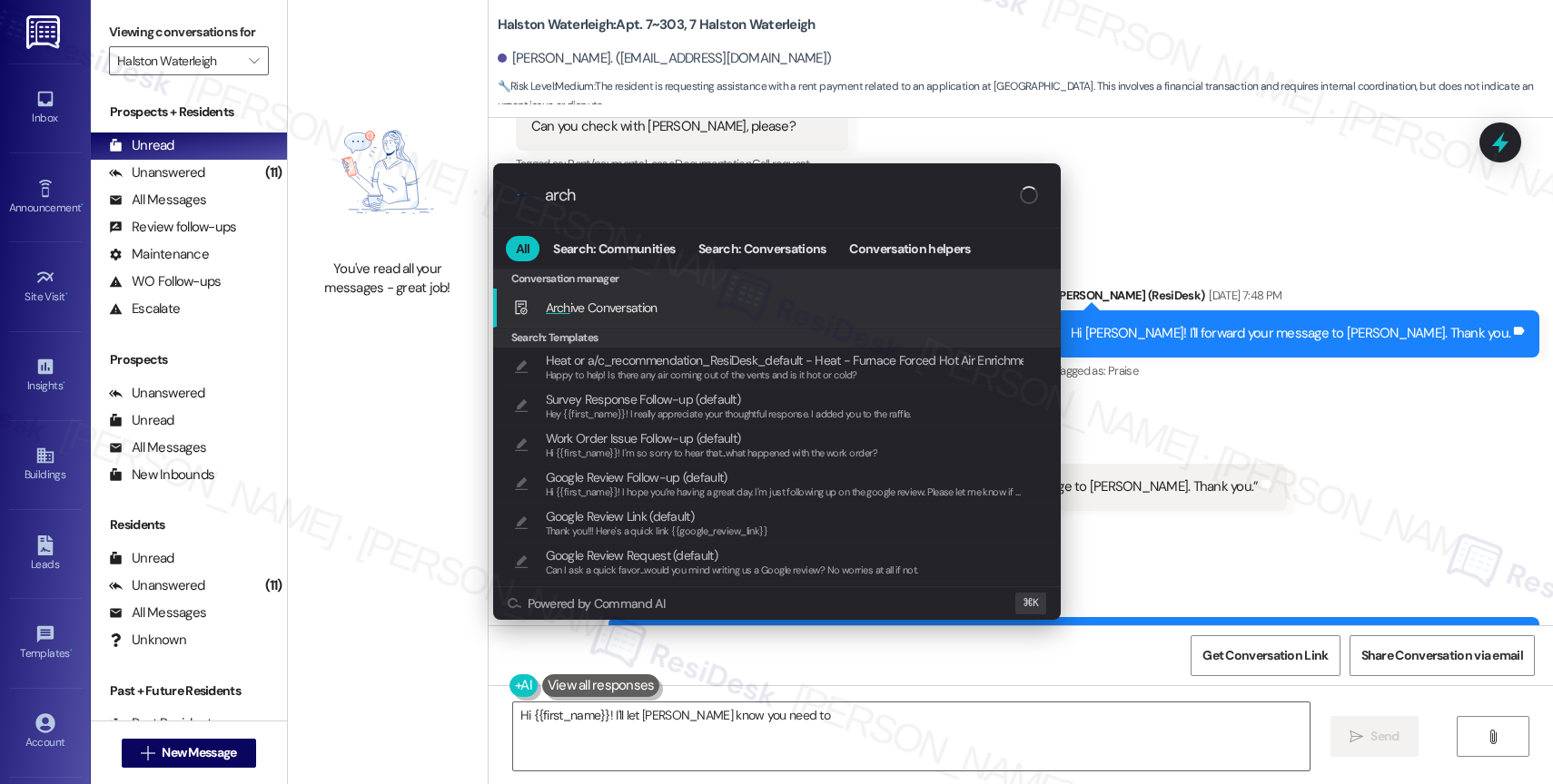
type textarea "Hi {{first_name}}! I'll let Valéria know you need to pay"
type input "archi"
type textarea "Hi {{first_name}}! I'll let Valéria know you need to pay 20 days' rent and that"
type input "archiv"
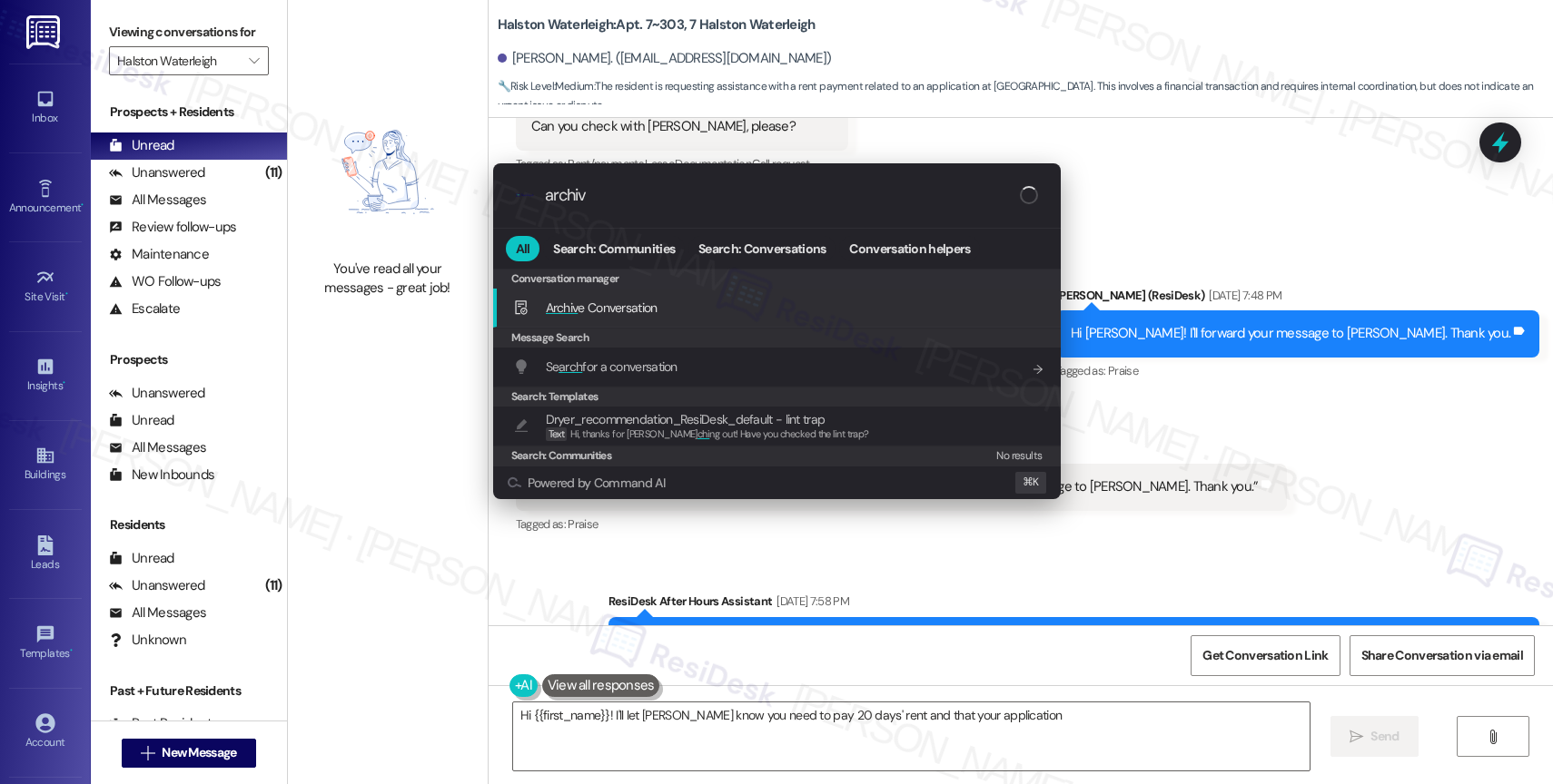
type textarea "Hi {{first_name}}! I'll let Valéria know you need to pay 20 days' rent and that…"
type input "archive"
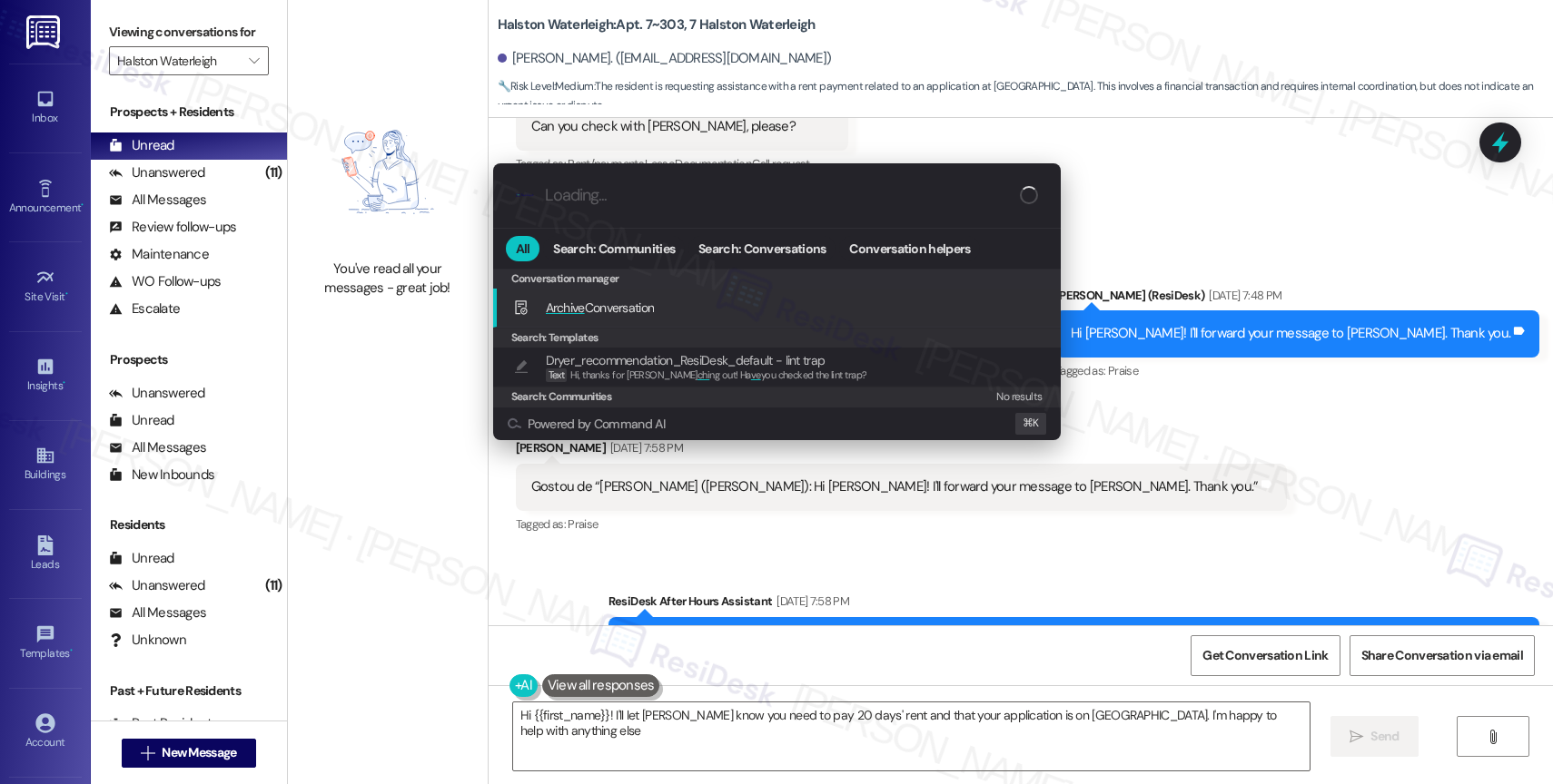
type textarea "Hi {{first_name}}! I'll let Valéria know you need to pay 20 days' rent and that…"
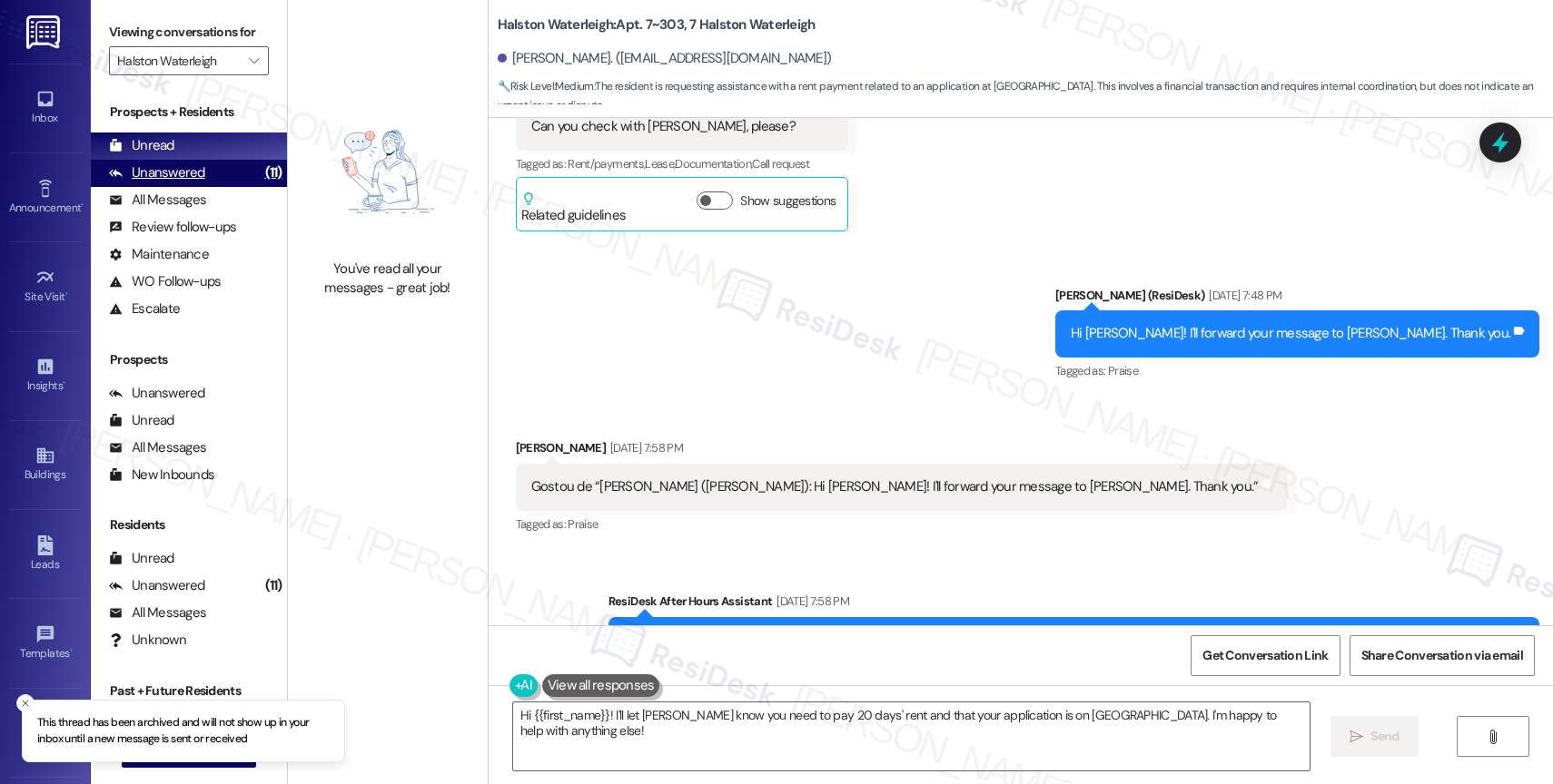
click at [188, 183] on div "Unanswered" at bounding box center [157, 173] width 96 height 19
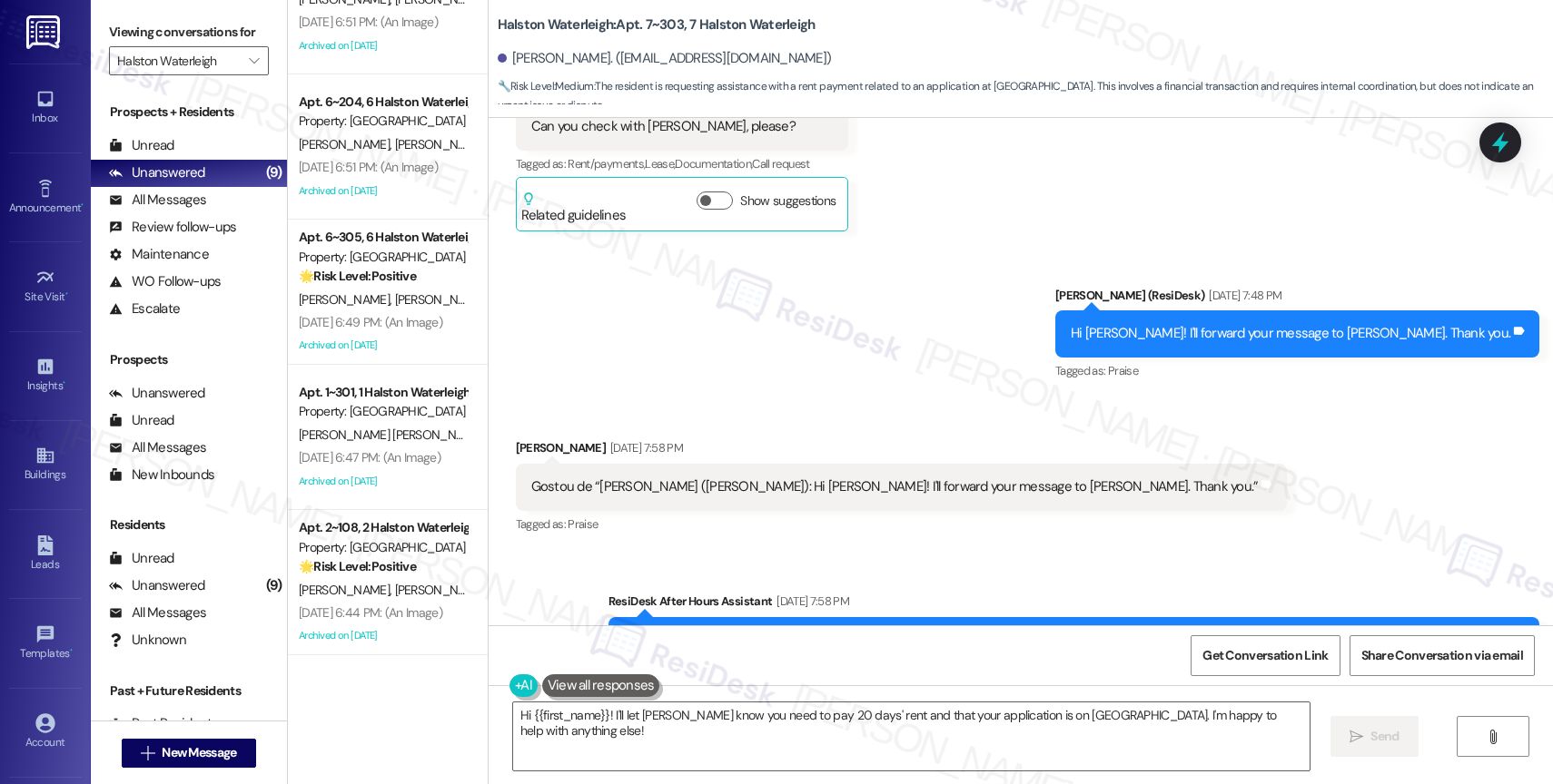
click at [822, 479] on div "Survey, sent via SMS Residesk Automated Survey Sep 23, 2024 at 12:30 PM Hi Luci…" at bounding box center [1020, 372] width 1064 height 508
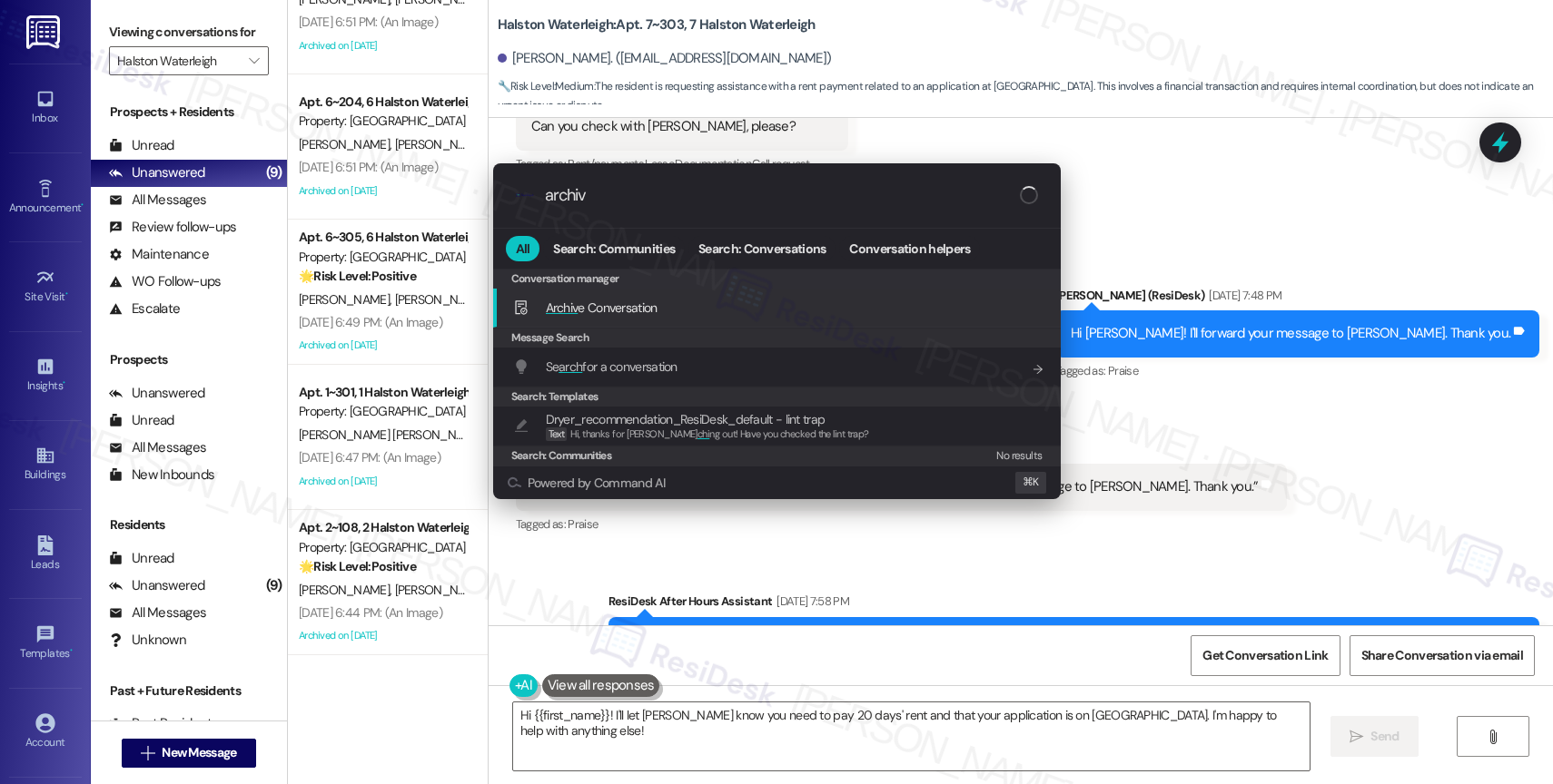
type input "archive"
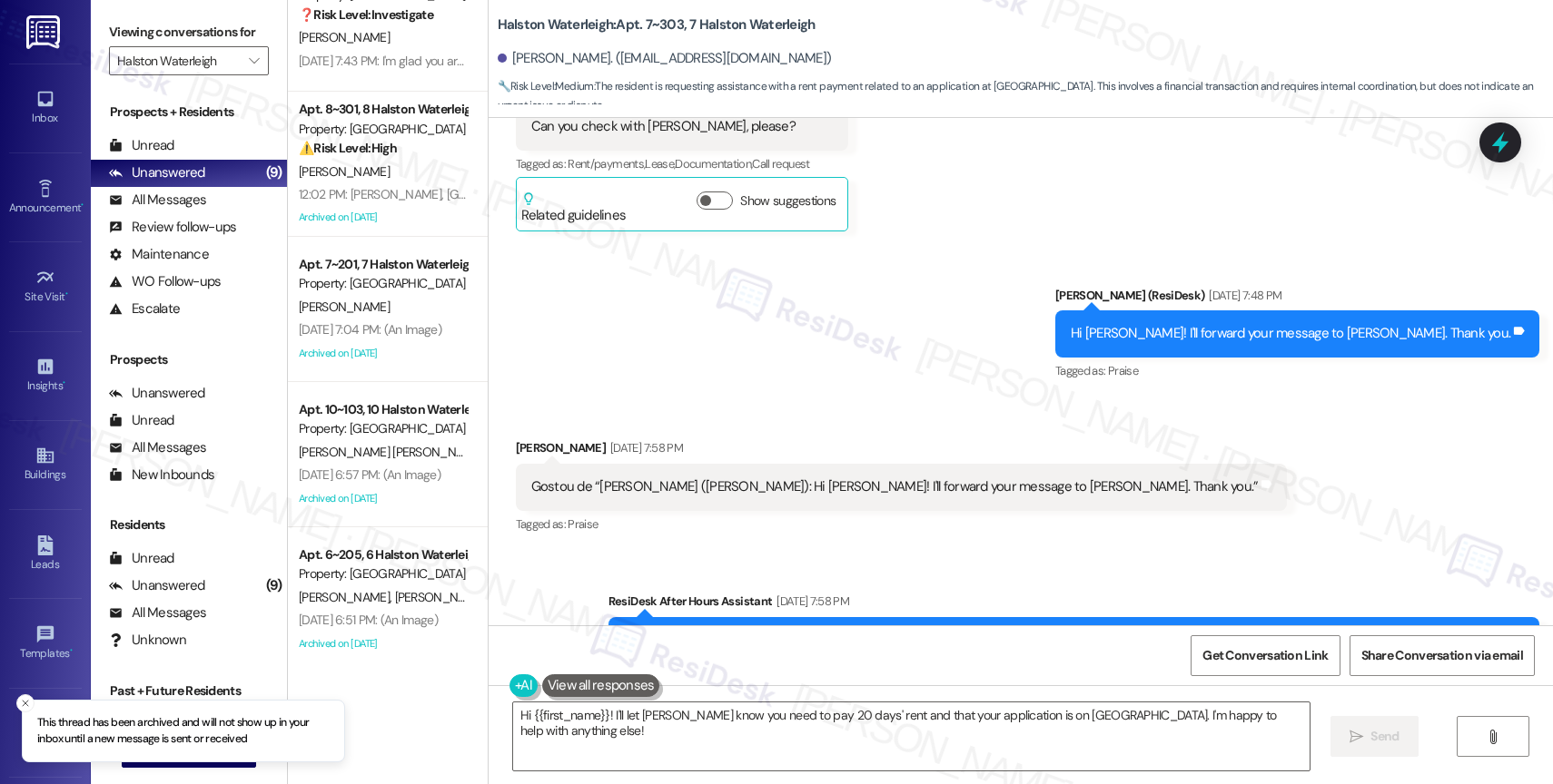
scroll to position [0, 0]
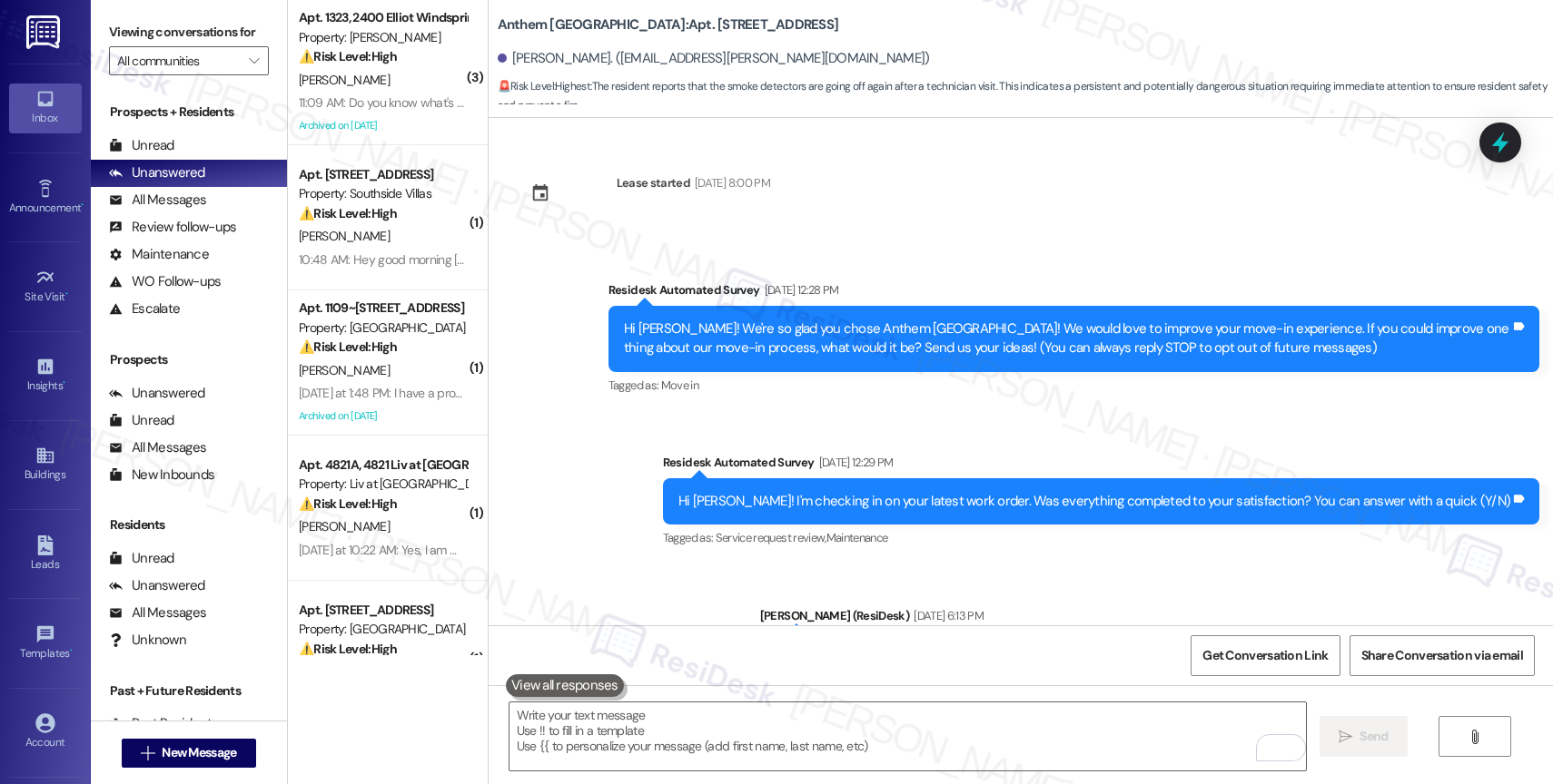
scroll to position [10816, 0]
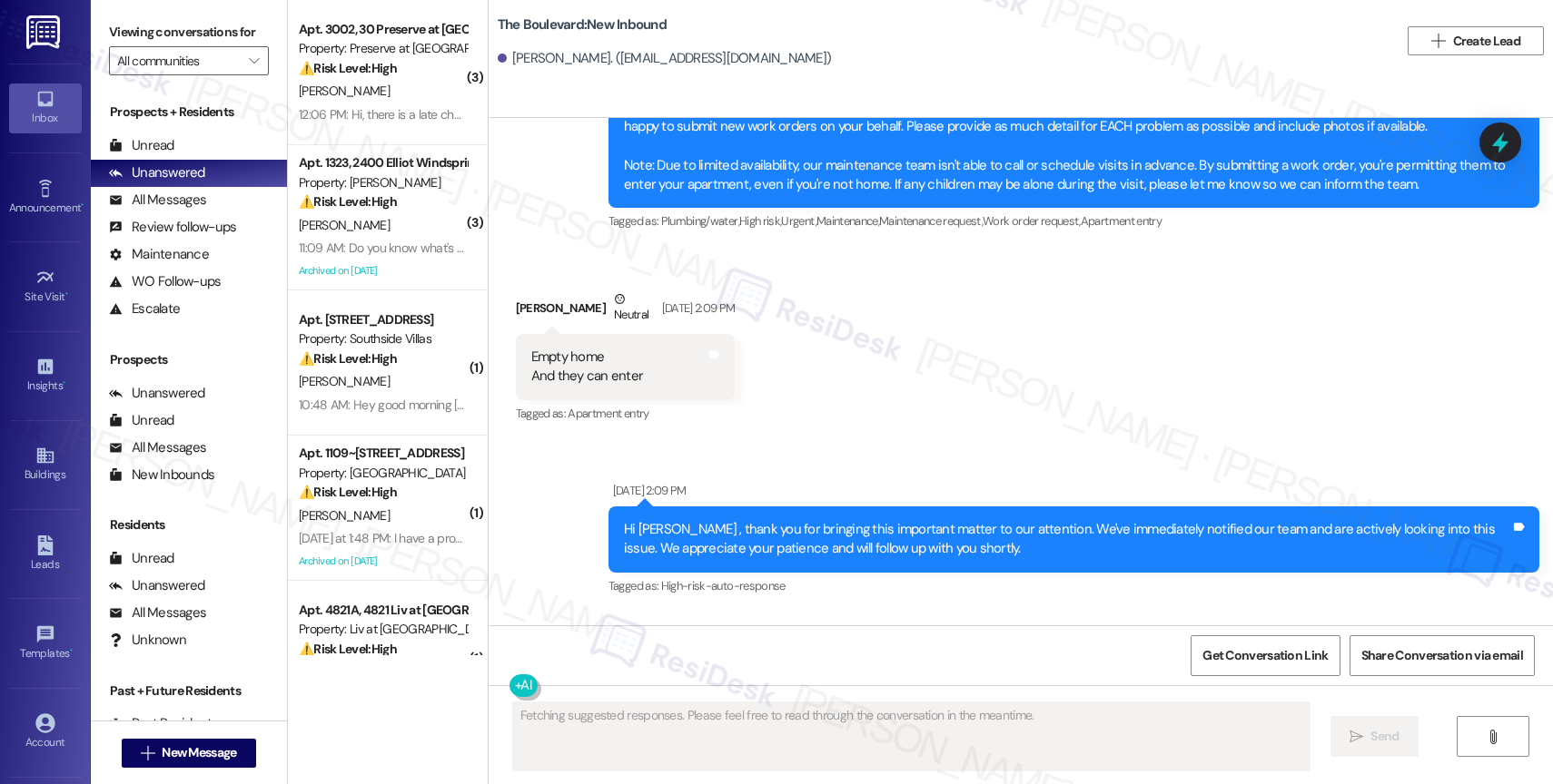
scroll to position [11180, 0]
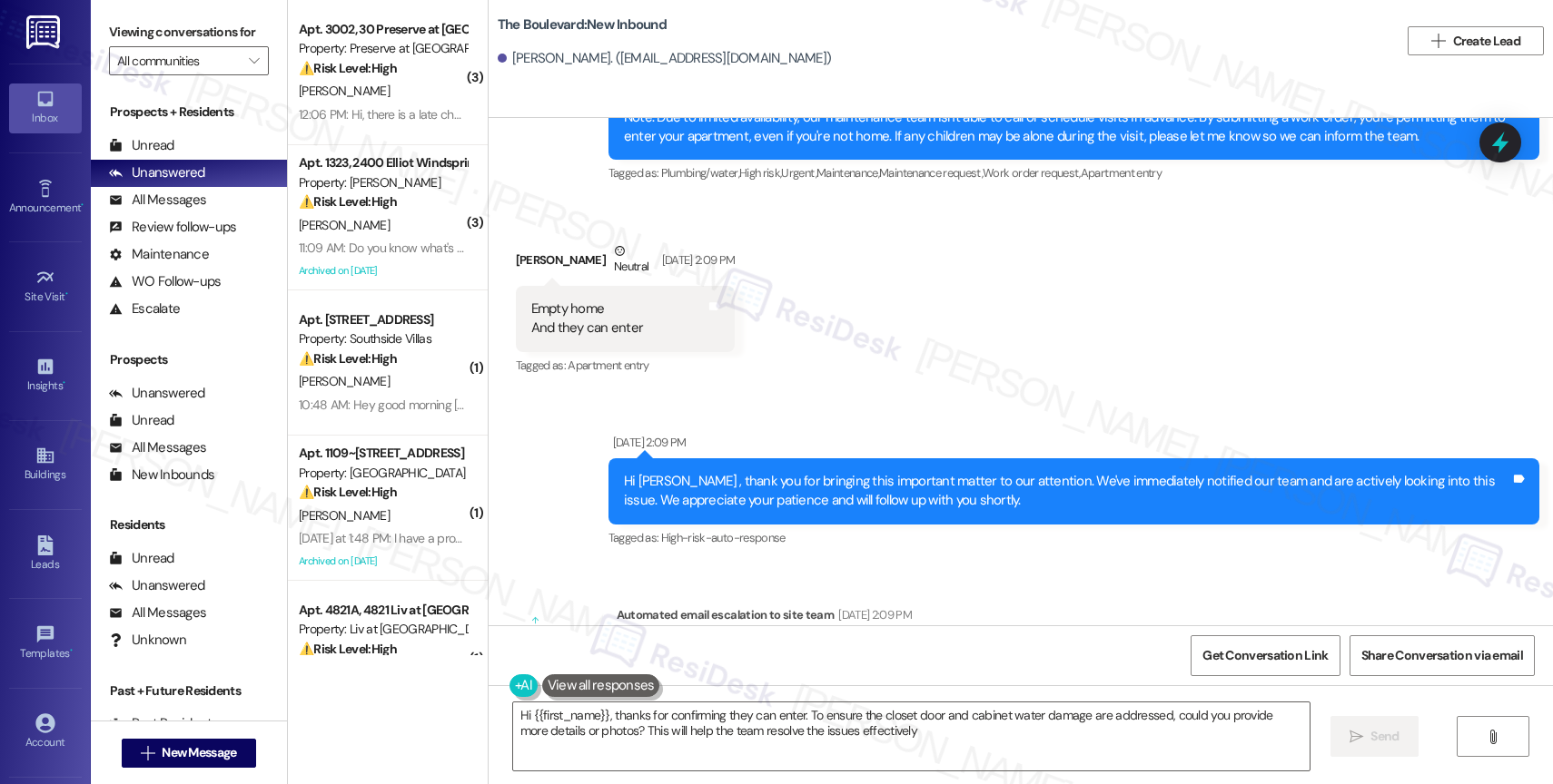
type textarea "Hi {{first_name}}, thanks for confirming they can enter. To ensure the closet d…"
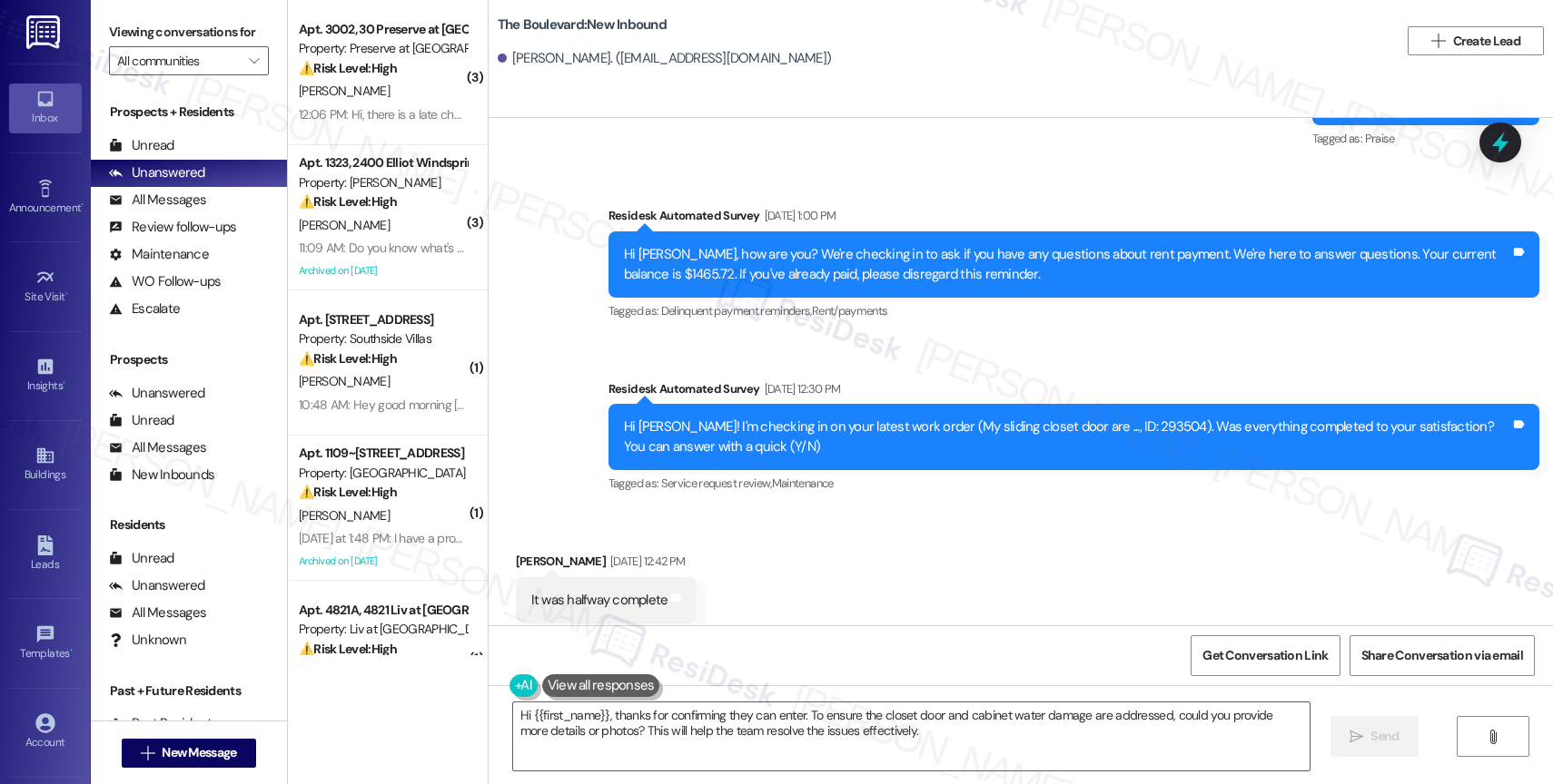
scroll to position [8659, 0]
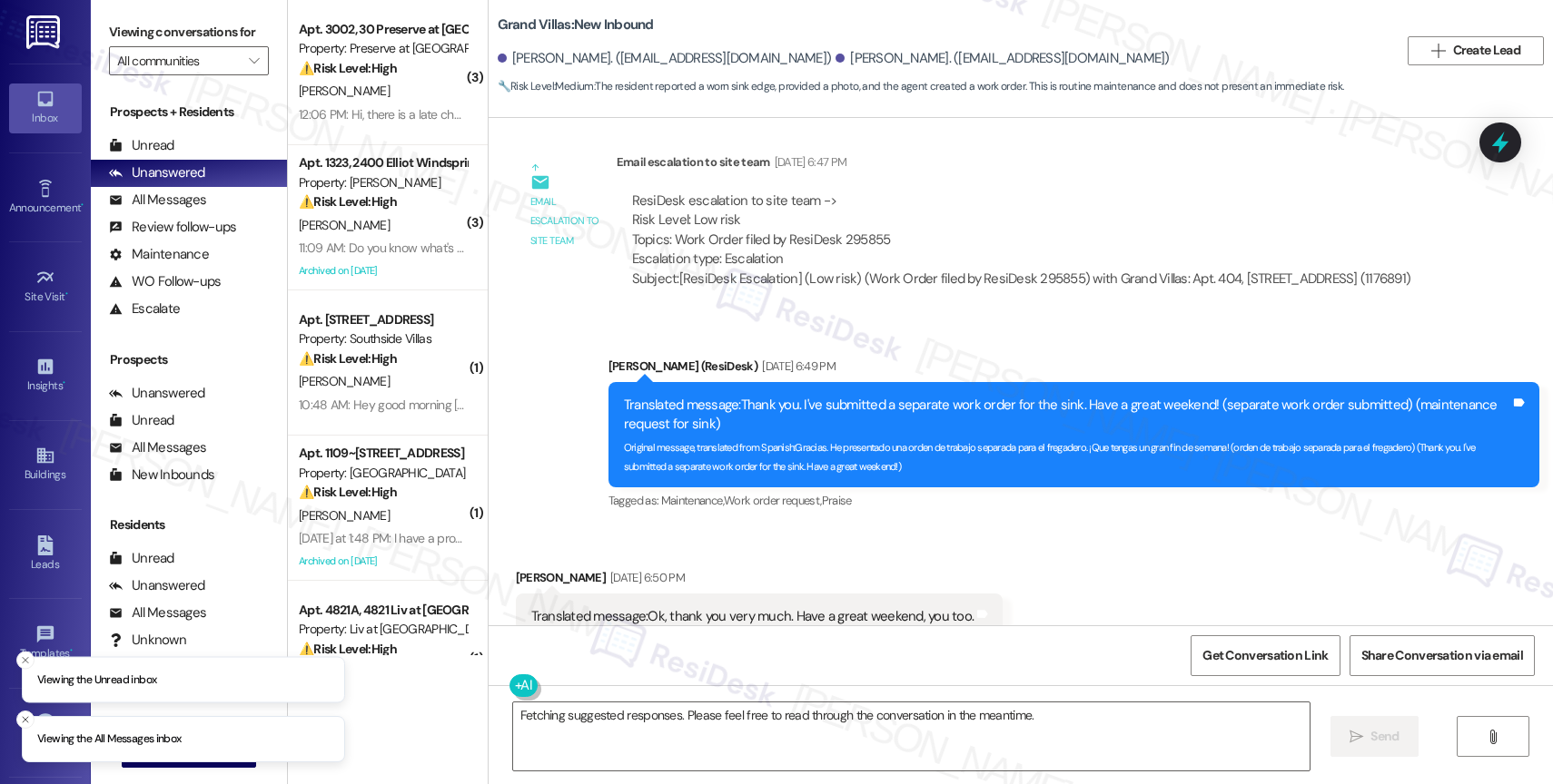
scroll to position [26312, 0]
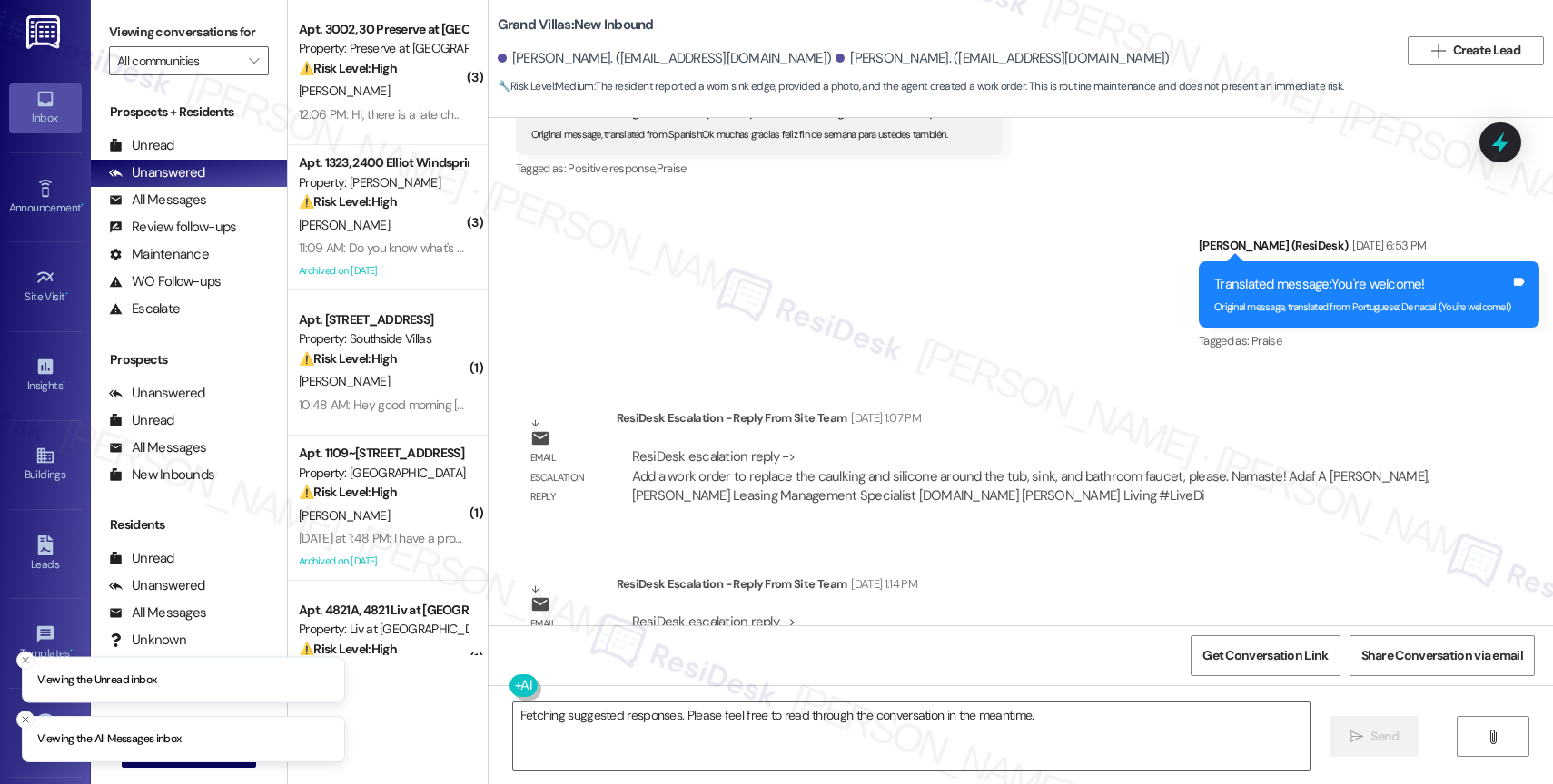
click at [883, 255] on div "Sent via SMS [PERSON_NAME] (ResiDesk) [DATE] 6:53 PM Translated message: You're…" at bounding box center [1020, 282] width 1064 height 173
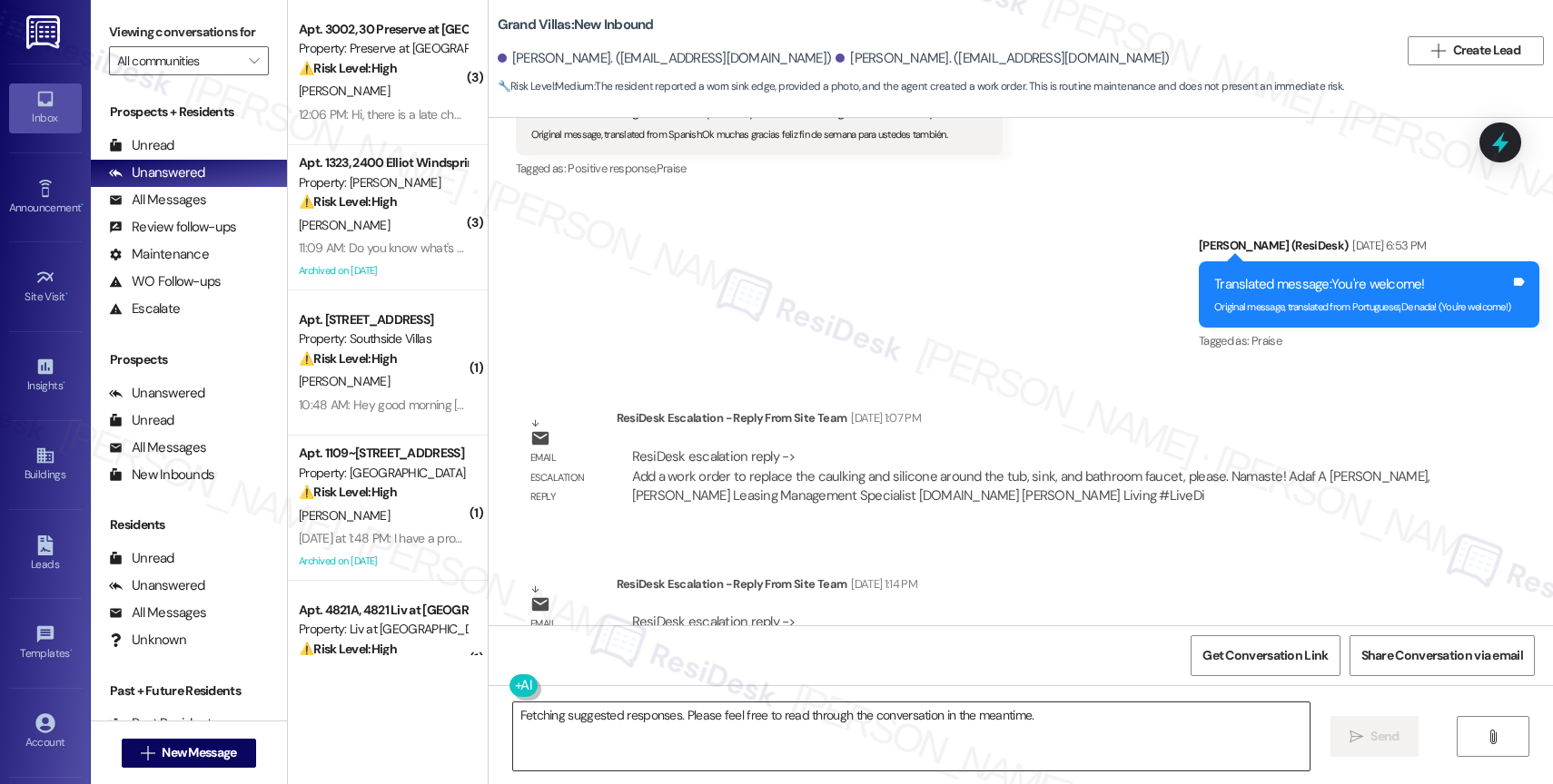
click at [732, 729] on textarea "Fetching suggested responses. Please feel free to read through the conversation…" at bounding box center [911, 737] width 796 height 68
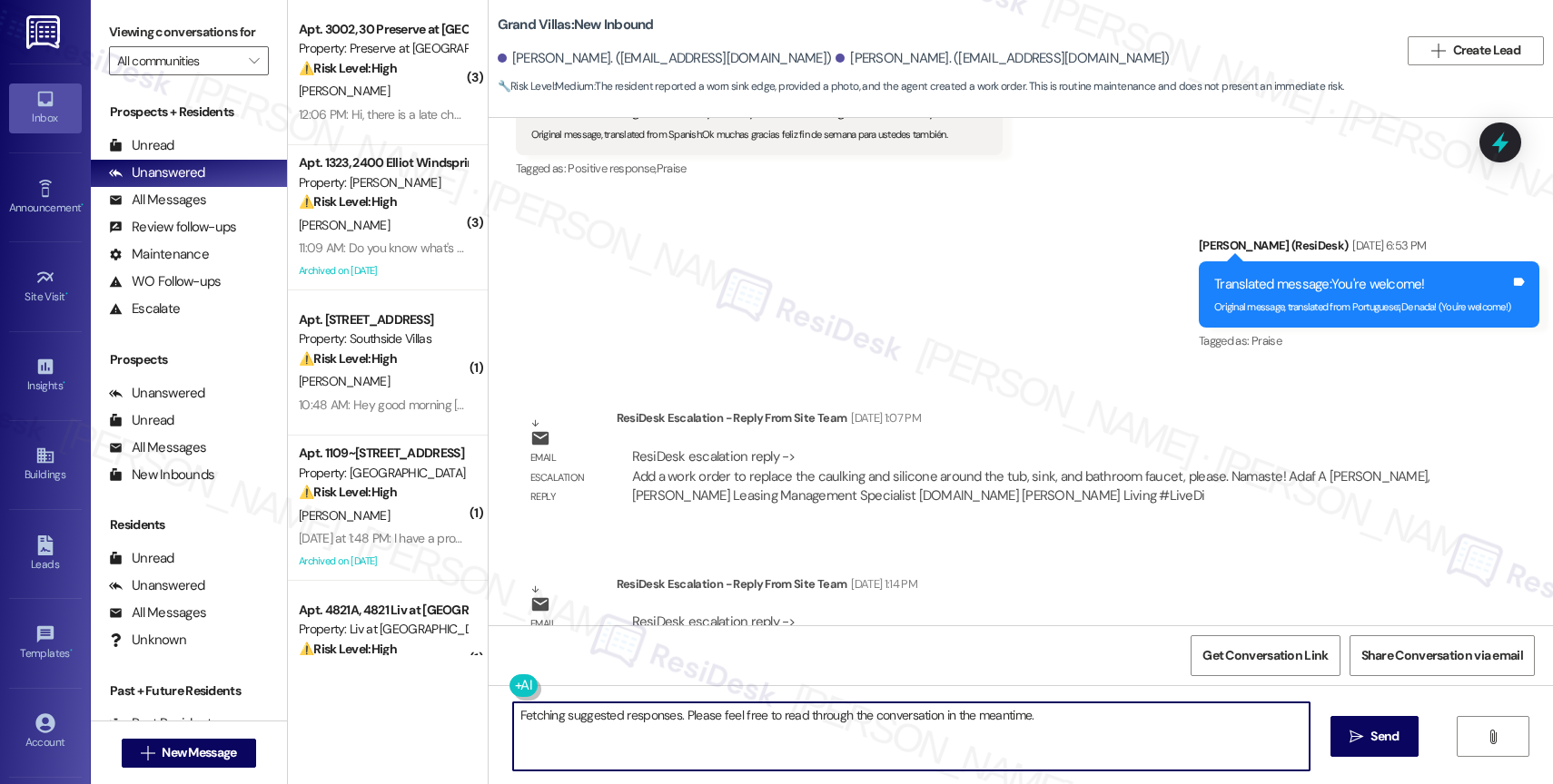
click at [732, 729] on textarea "Fetching suggested responses. Please feel free to read through the conversation…" at bounding box center [911, 737] width 796 height 68
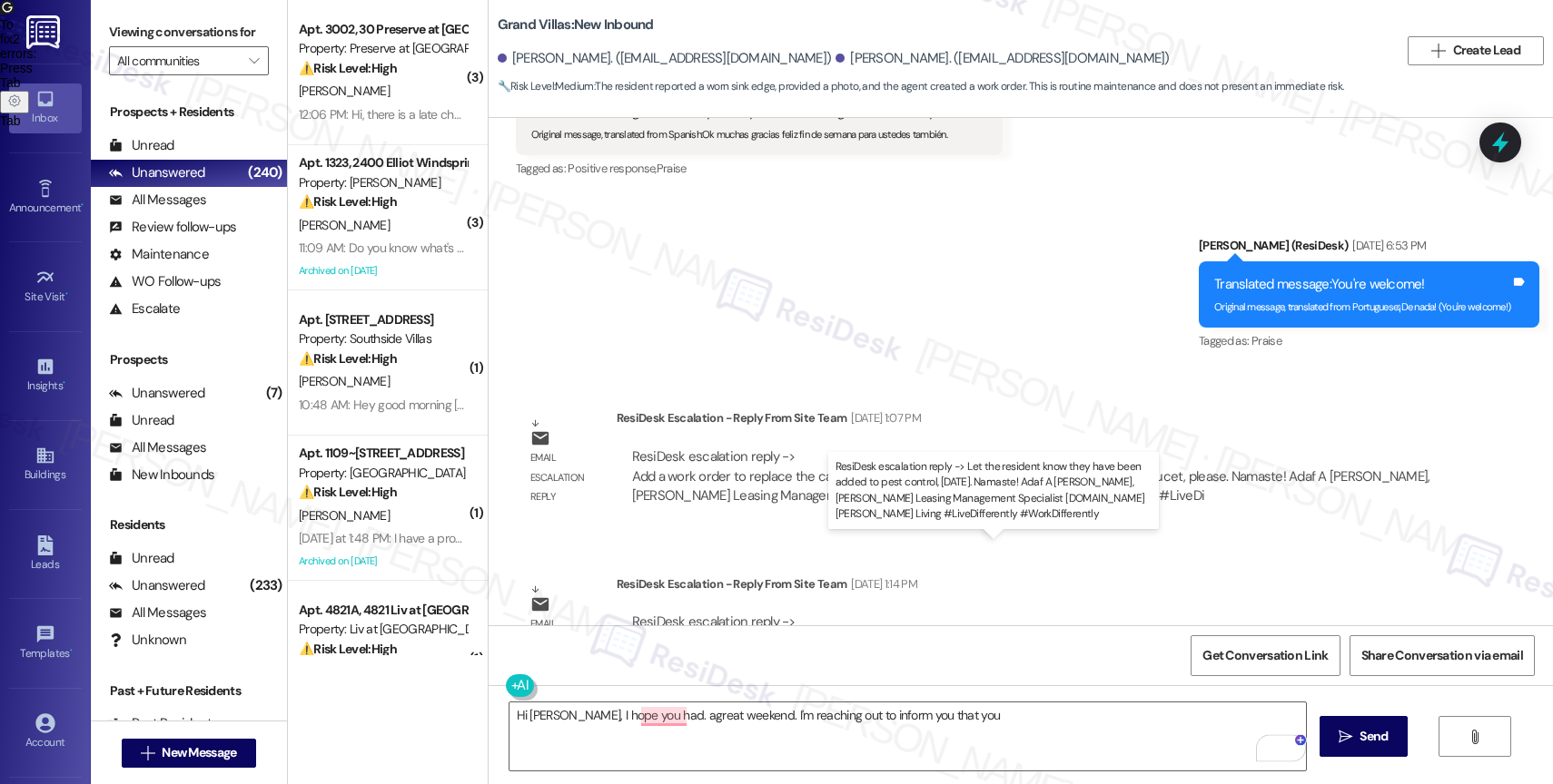
drag, startPoint x: 770, startPoint y: 570, endPoint x: 1070, endPoint y: 569, distance: 300.0
click at [1070, 613] on div "ResiDesk escalation reply -> Let the resident know they have been added to pest…" at bounding box center [1003, 641] width 742 height 57
copy div "have been added to pest control, [DATE]."
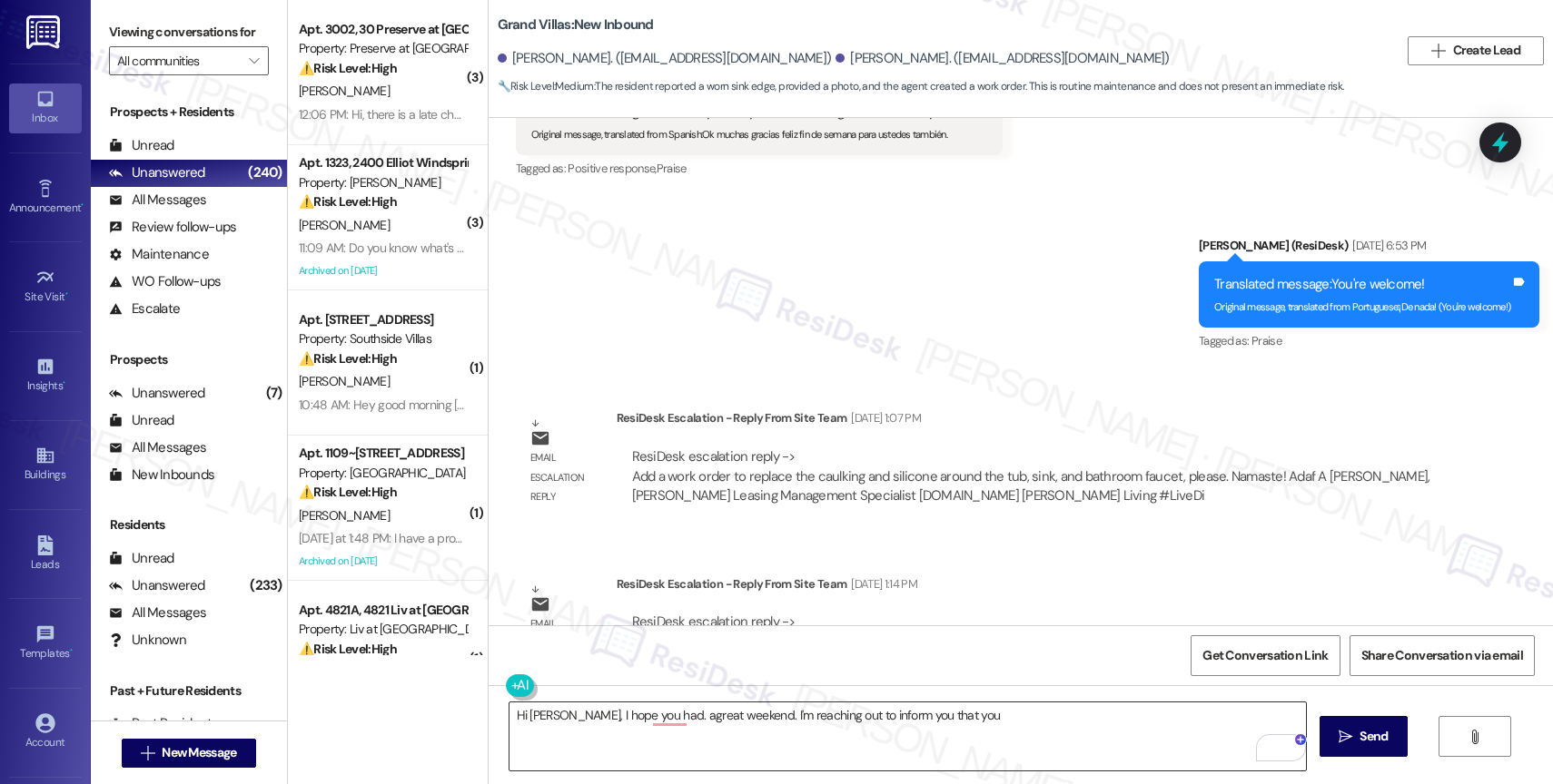
click at [1005, 719] on textarea "Hi [PERSON_NAME], I hope you had. agreat weekend. I'm reaching out to inform yo…" at bounding box center [908, 737] width 796 height 68
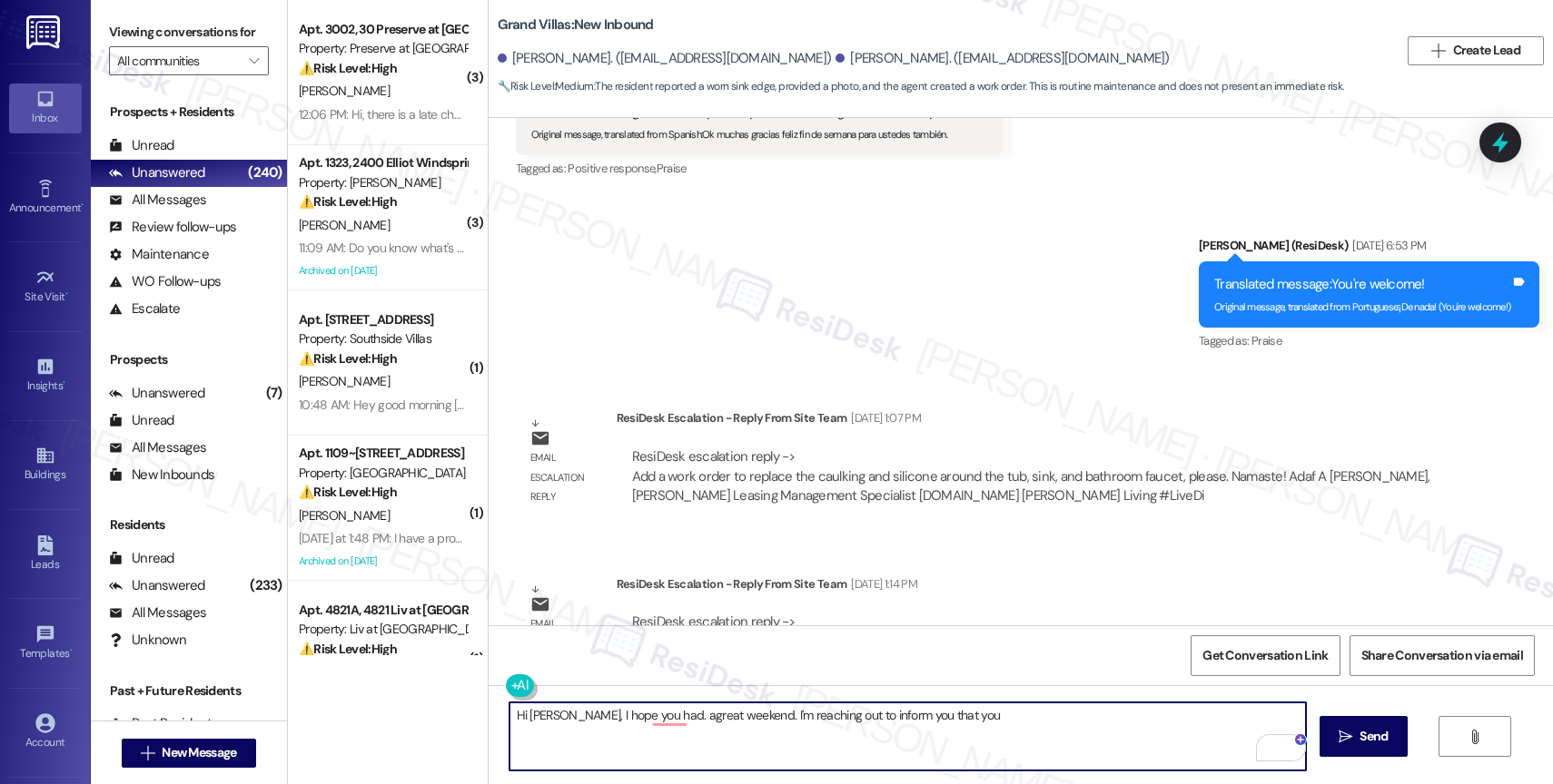
paste textarea "have been added to pest control, Tuesday, Sept 2nd."
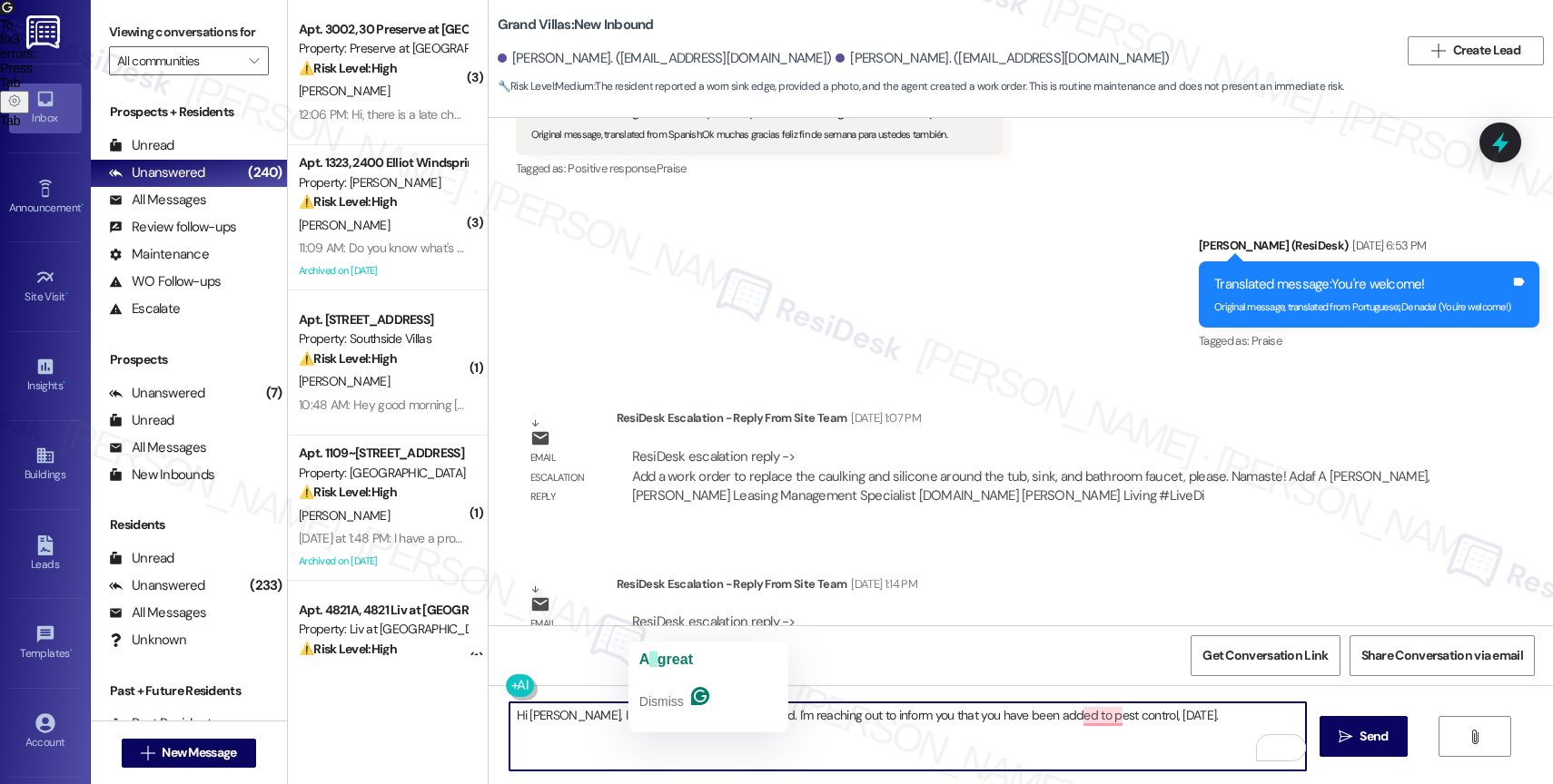
drag, startPoint x: 645, startPoint y: 712, endPoint x: 680, endPoint y: 711, distance: 35.0
click at [645, 712] on textarea "Hi Freddy, I hope you had. agreat weekend. I'm reaching out to inform you that …" at bounding box center [908, 737] width 796 height 68
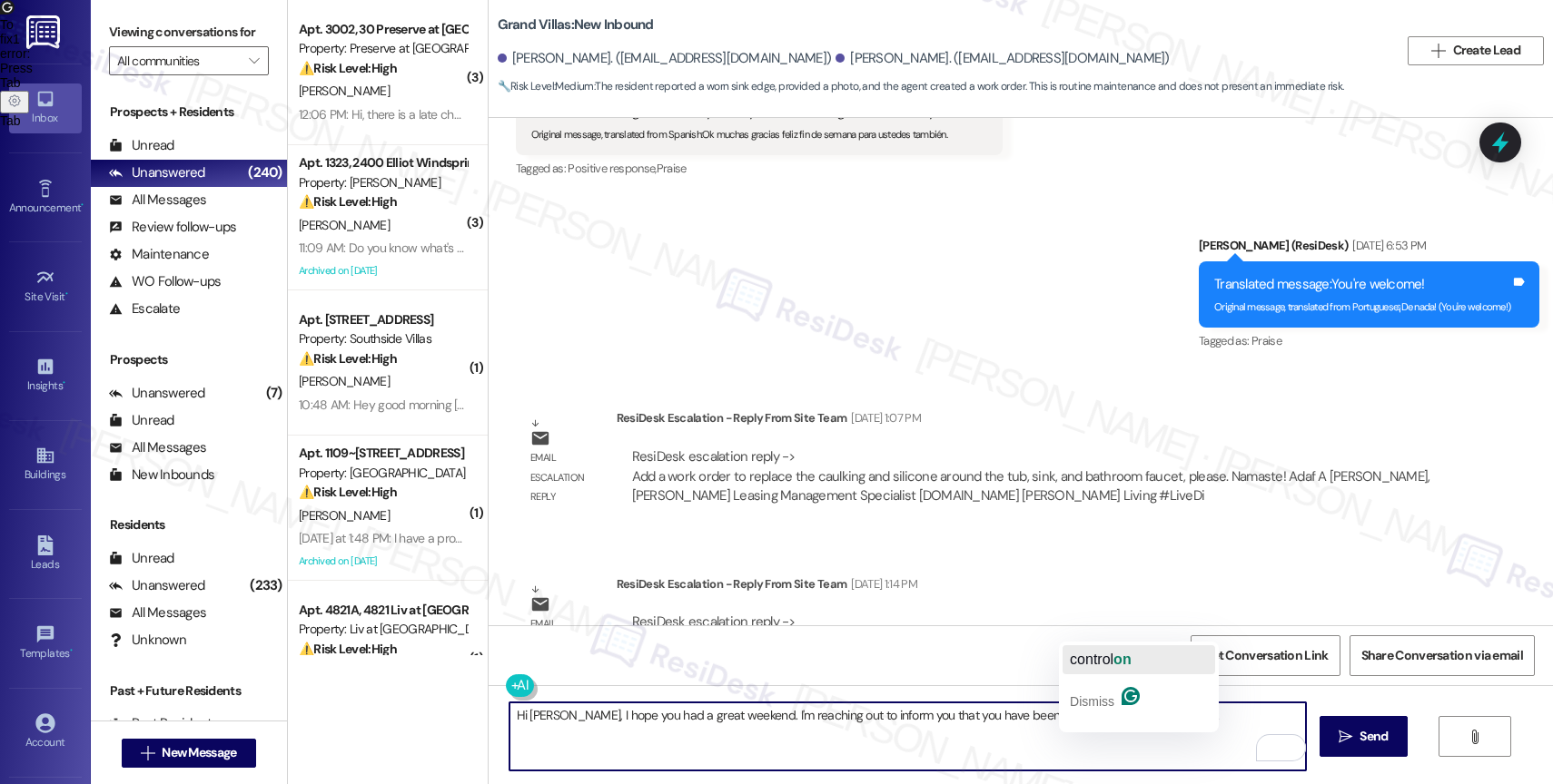
click at [1120, 660] on span "on" at bounding box center [1122, 660] width 18 height 15
click at [1242, 714] on textarea "Hi Freddy, I hope you had a great weekend. I'm reaching out to inform you that …" at bounding box center [908, 737] width 796 height 68
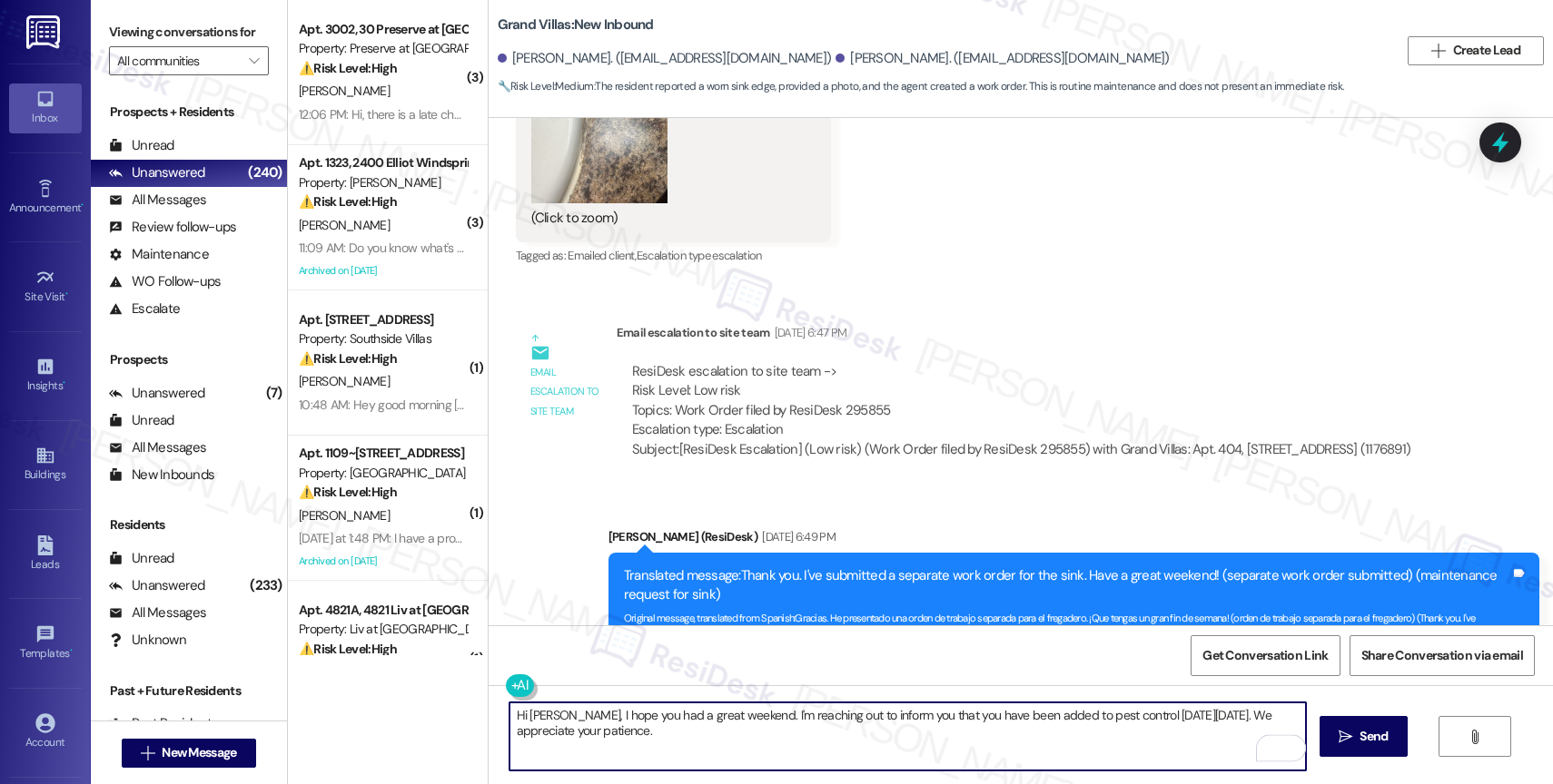
scroll to position [25427, 0]
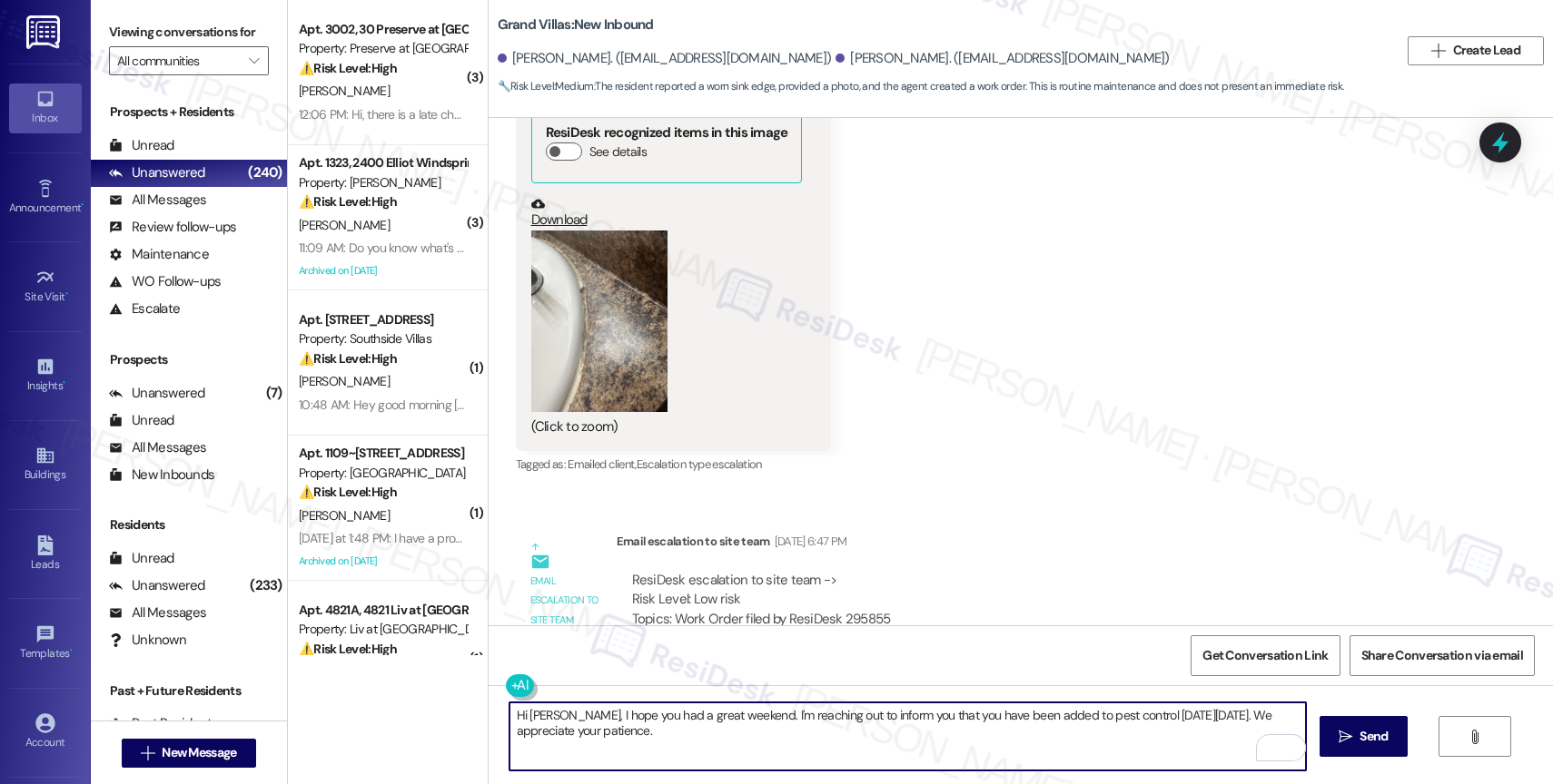
drag, startPoint x: 1232, startPoint y: 723, endPoint x: 1235, endPoint y: 735, distance: 12.4
click at [1235, 735] on textarea "Hi Freddy, I hope you had a great weekend. I'm reaching out to inform you that …" at bounding box center [908, 737] width 796 height 68
click at [1255, 725] on textarea "Hi Freddy, I hope you had a great weekend. I'm reaching out to inform you that …" at bounding box center [908, 737] width 796 height 68
paste textarea "Feel free to let us know if you have other questions or concerns so we can assi…"
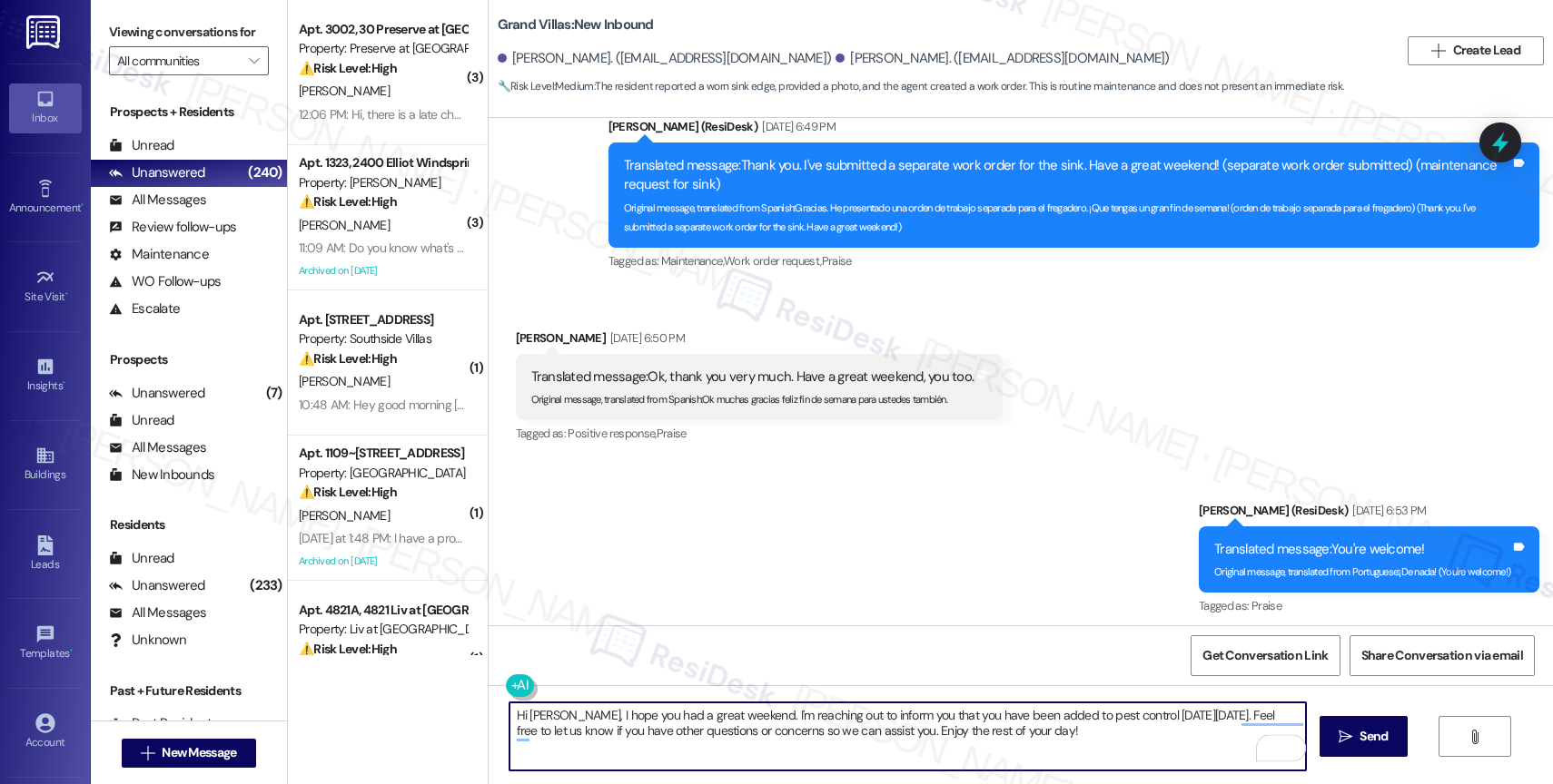
scroll to position [26312, 0]
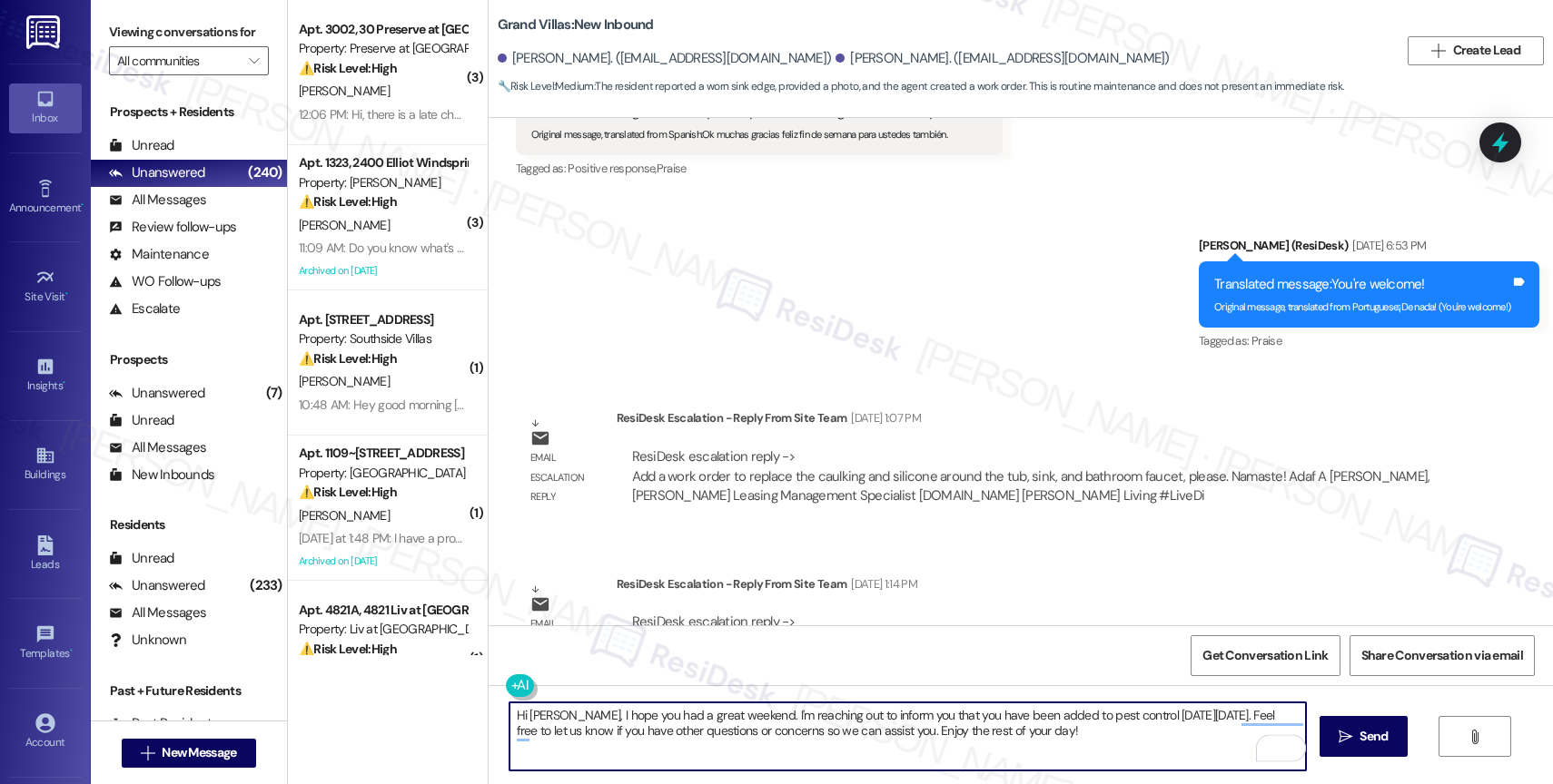
type textarea "Hi Freddy, I hope you had a great weekend. I'm reaching out to inform you that …"
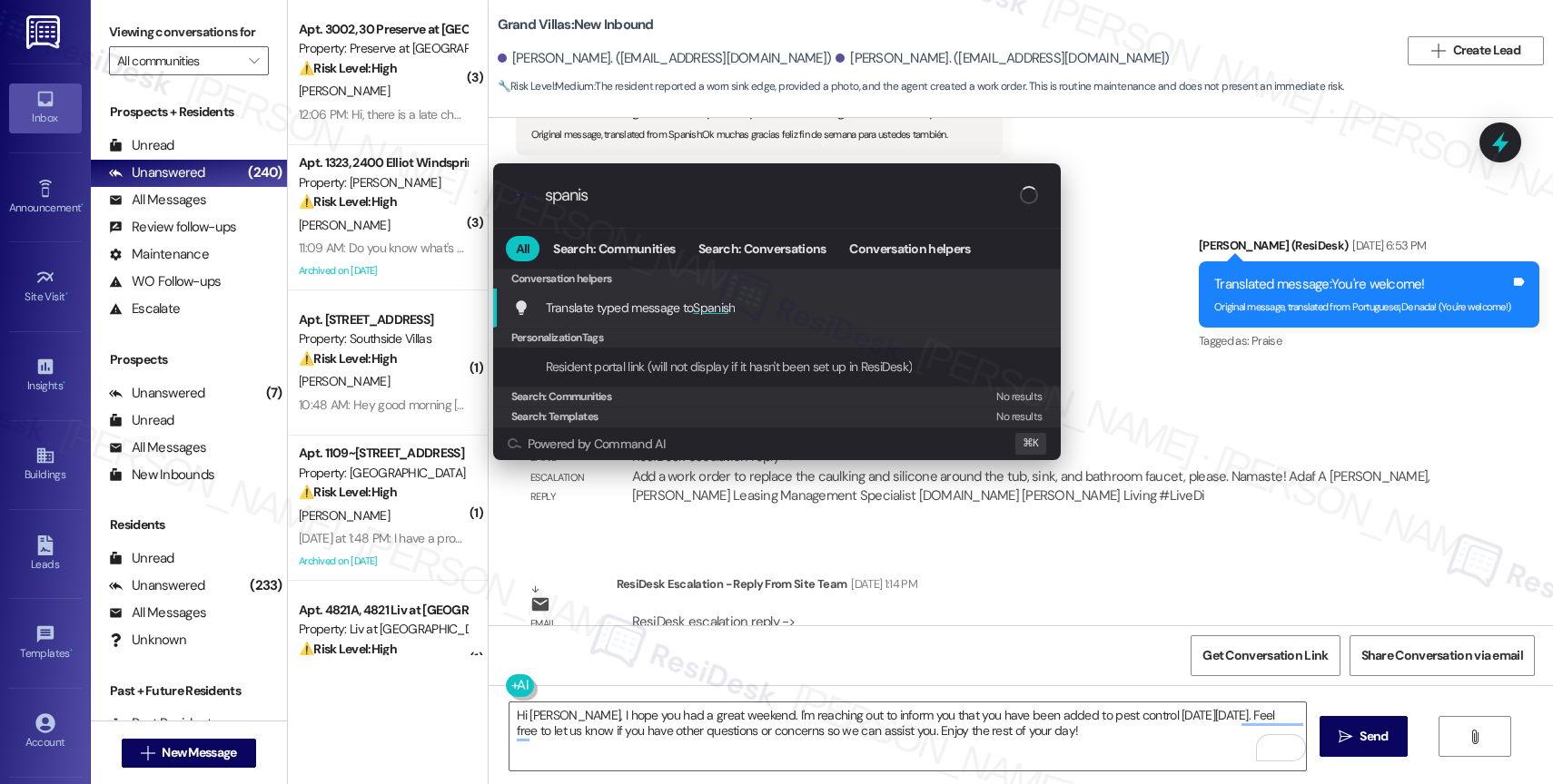
type input "spanish"
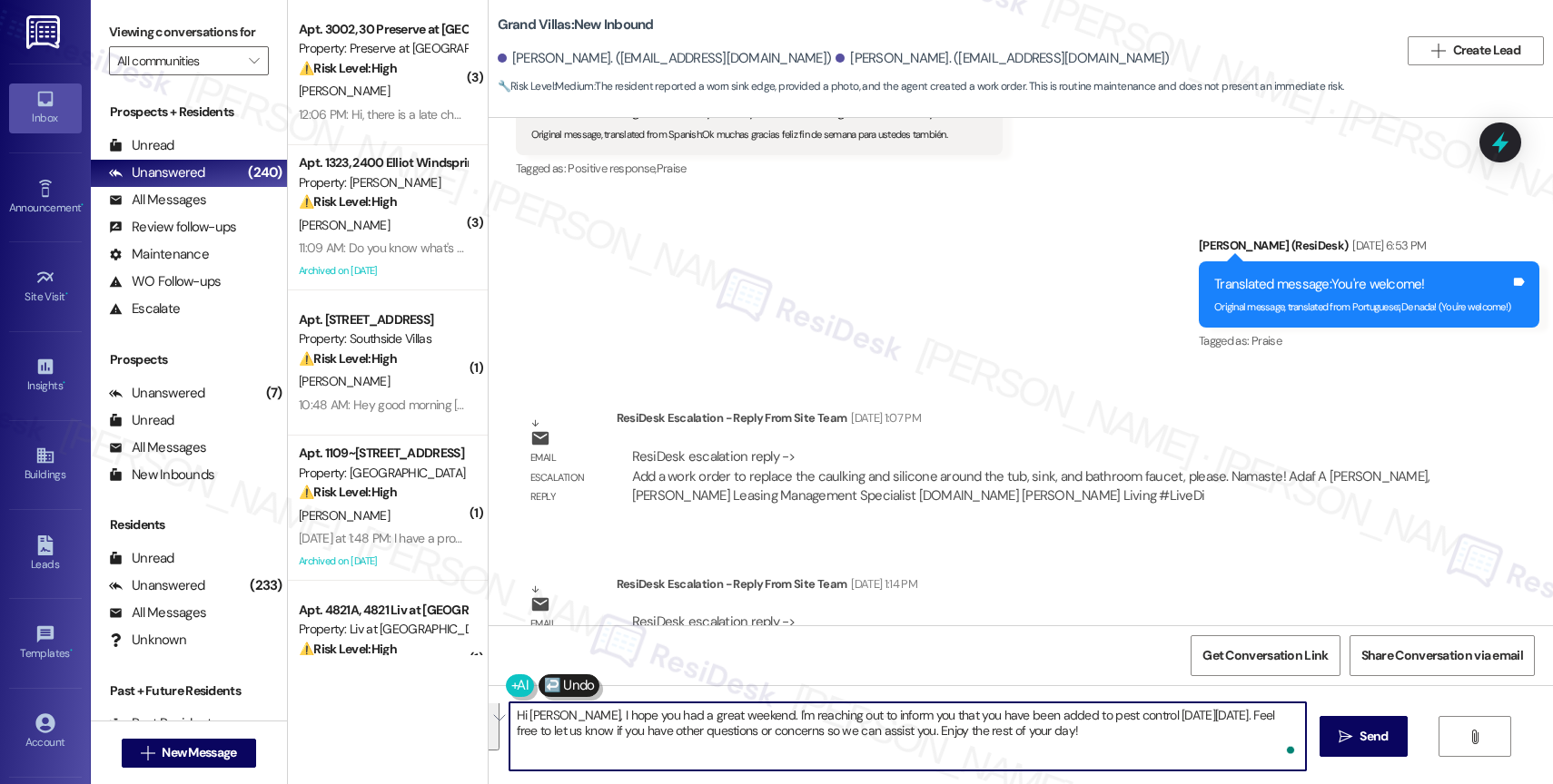
scroll to position [20, 0]
drag, startPoint x: 1169, startPoint y: 720, endPoint x: 1190, endPoint y: 764, distance: 48.8
click at [1190, 764] on textarea "Hola Freddy, espero que hayas tenido un excelente fin de semana. Te informo que…" at bounding box center [908, 737] width 796 height 68
type textarea "Hola Freddy, espero que hayas tenido un excelente fin de semana. Te informo que…"
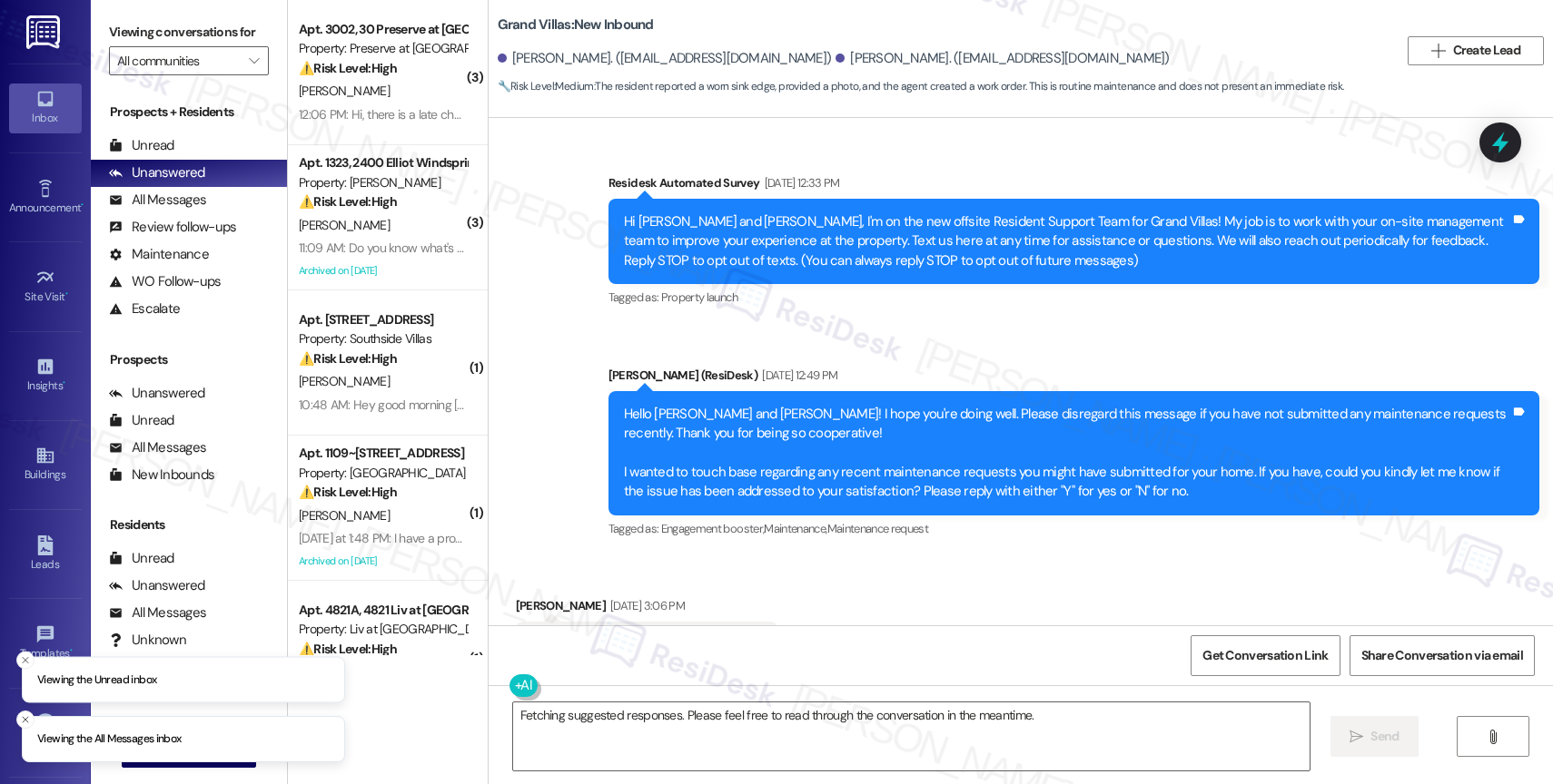
scroll to position [26542, 0]
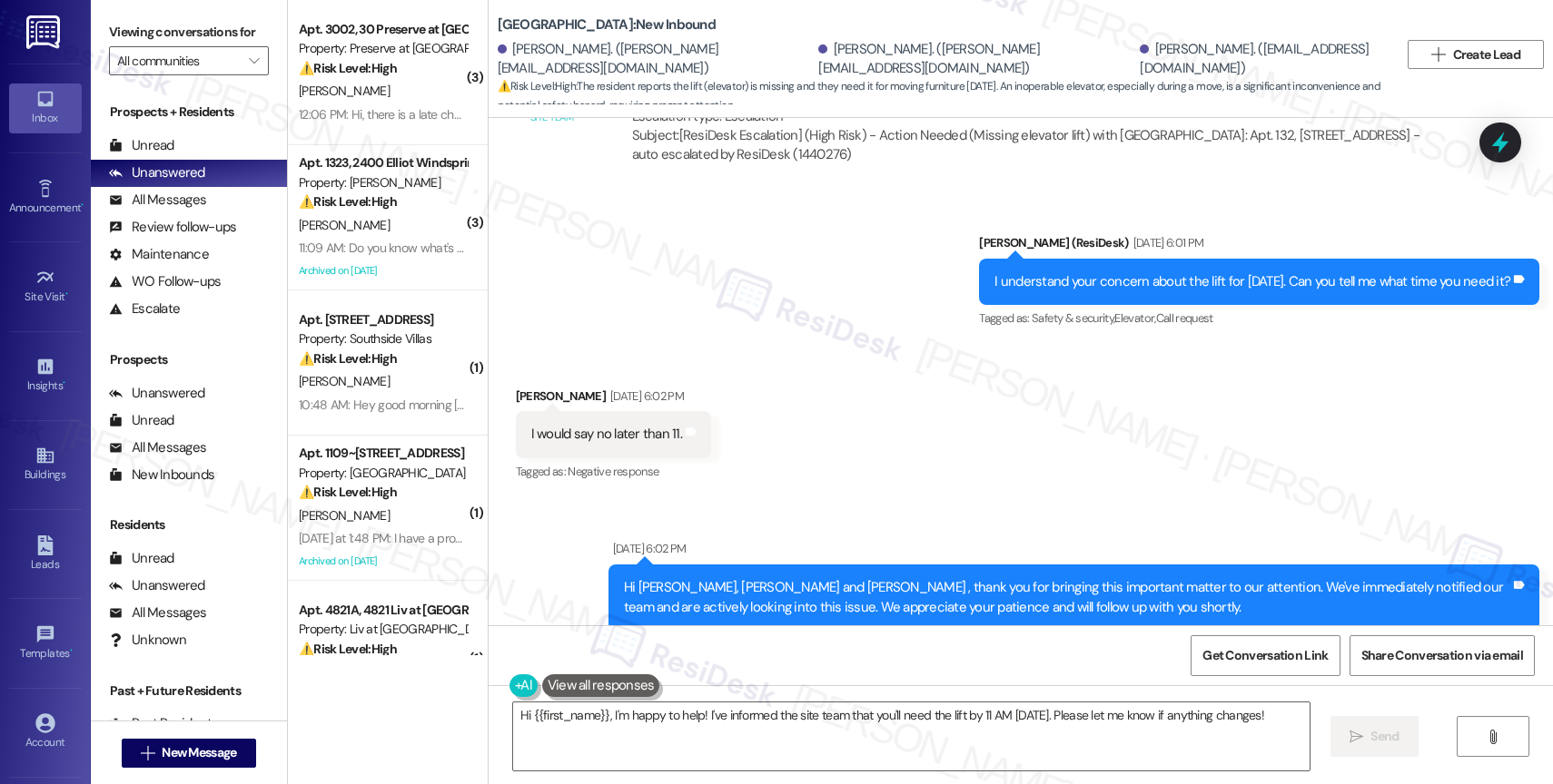
scroll to position [4516, 0]
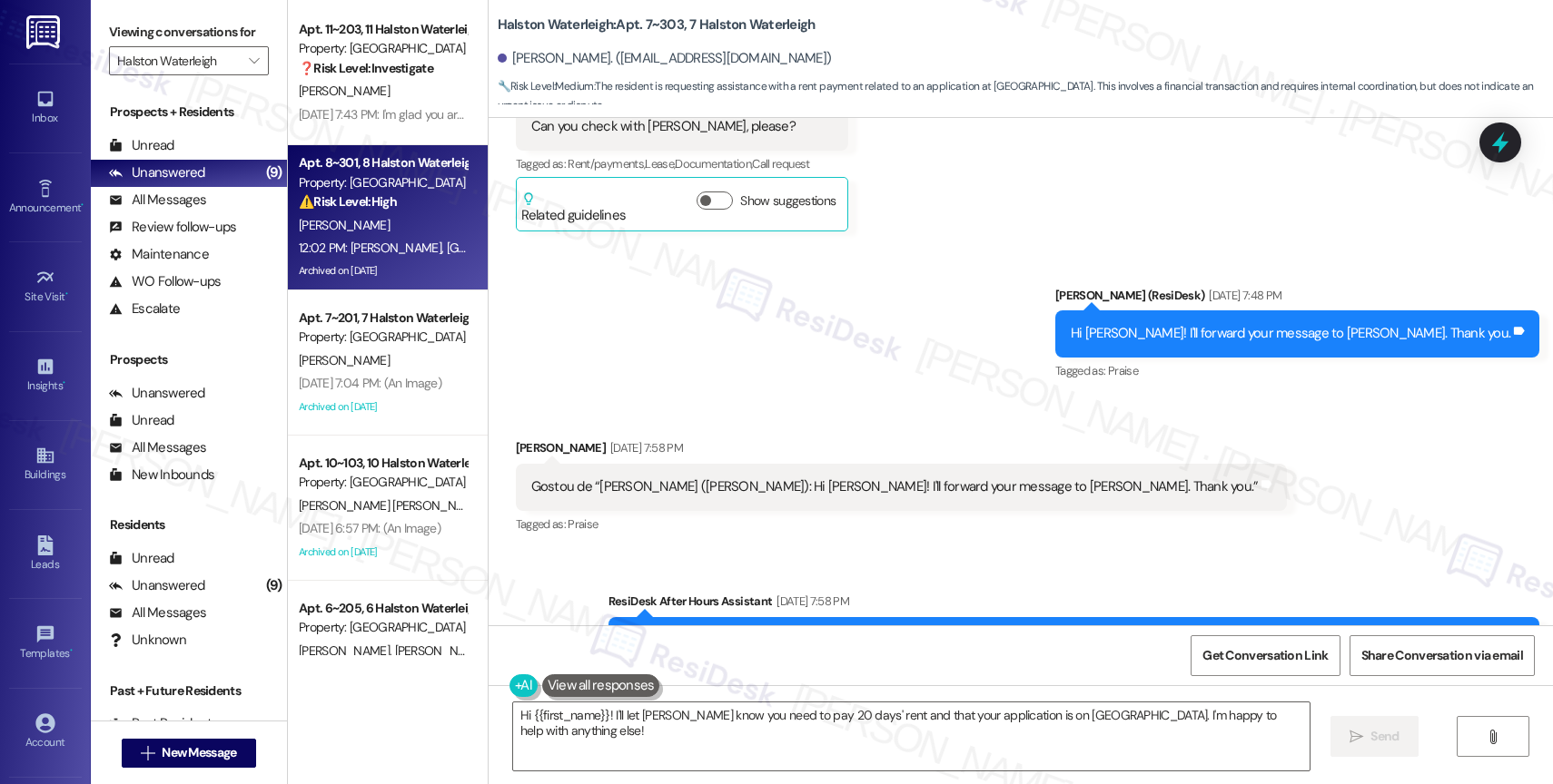
click at [365, 223] on div "[PERSON_NAME]" at bounding box center [383, 225] width 172 height 23
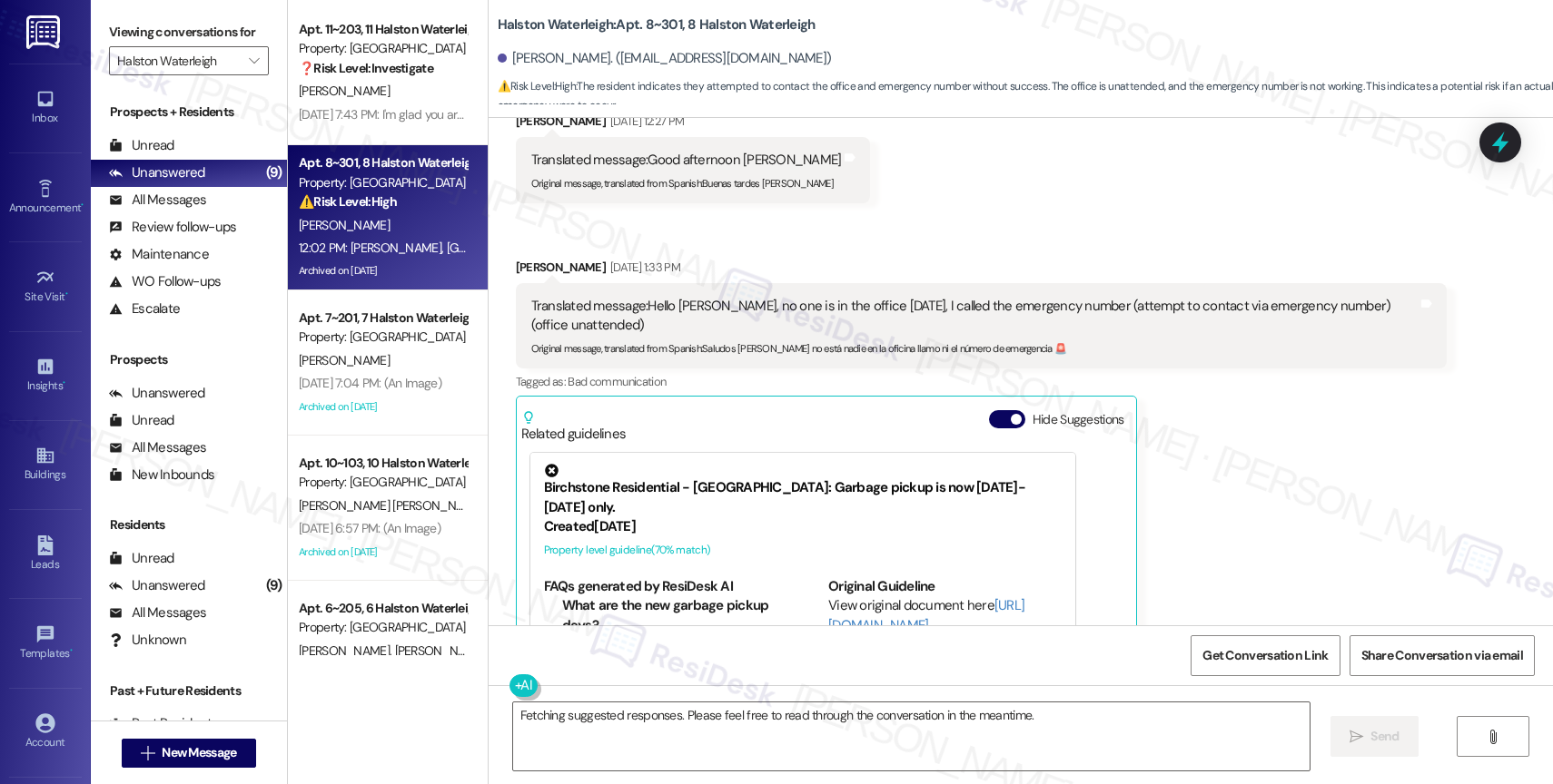
scroll to position [1285, 0]
click at [990, 411] on button "Hide Suggestions" at bounding box center [1007, 420] width 36 height 18
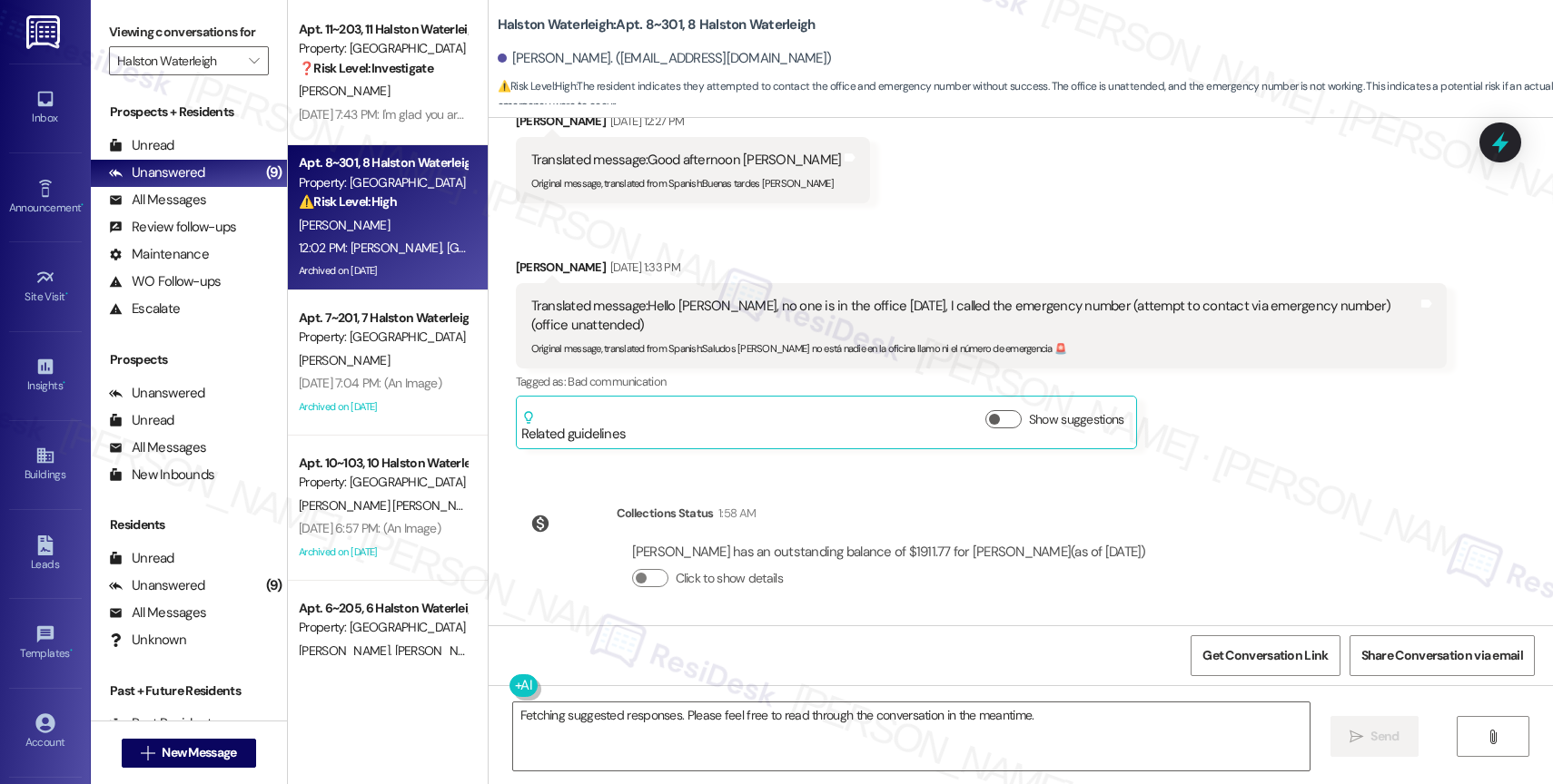
scroll to position [35584, 0]
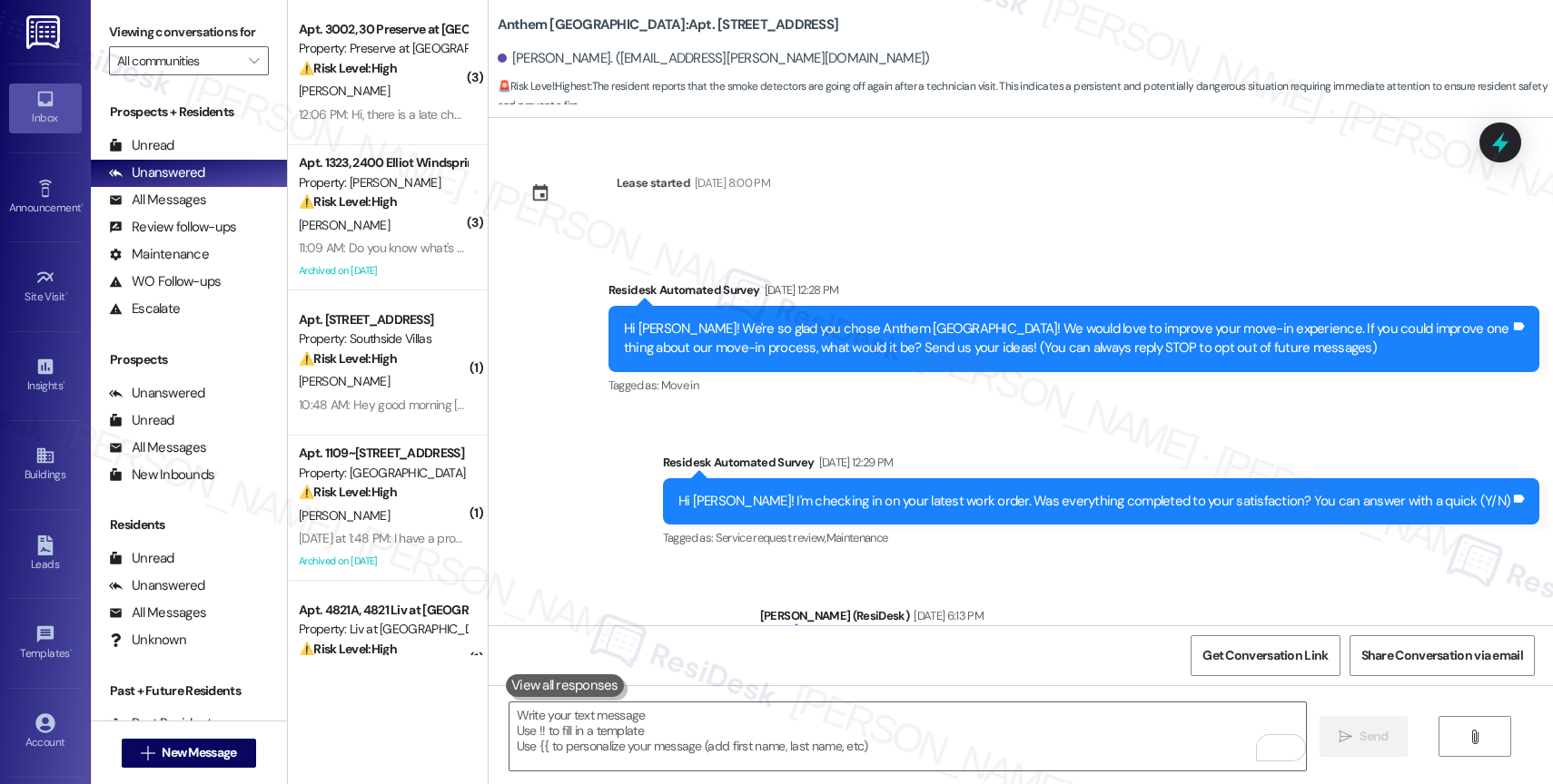
scroll to position [10816, 0]
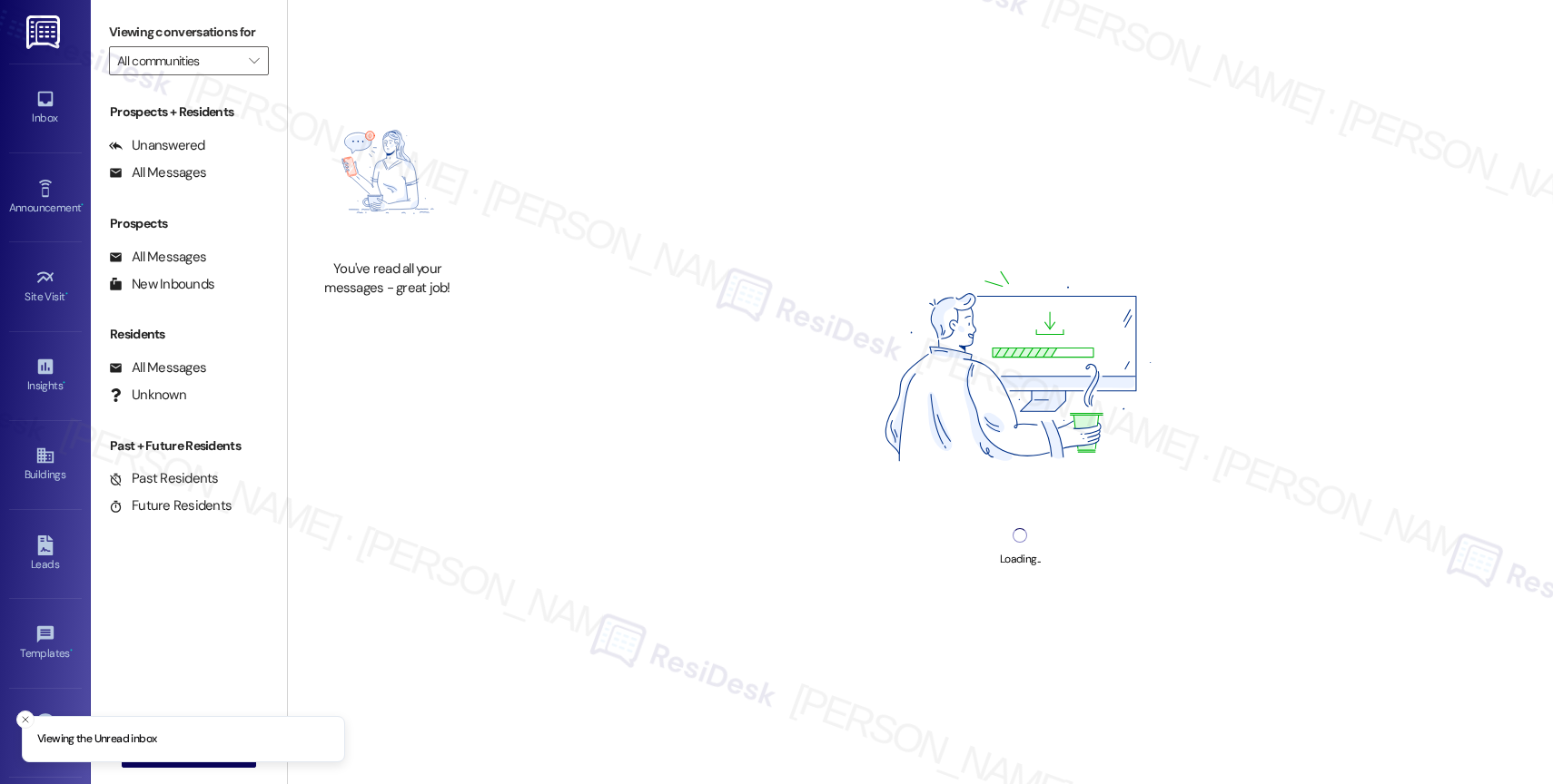
type input "Halston Waterleigh"
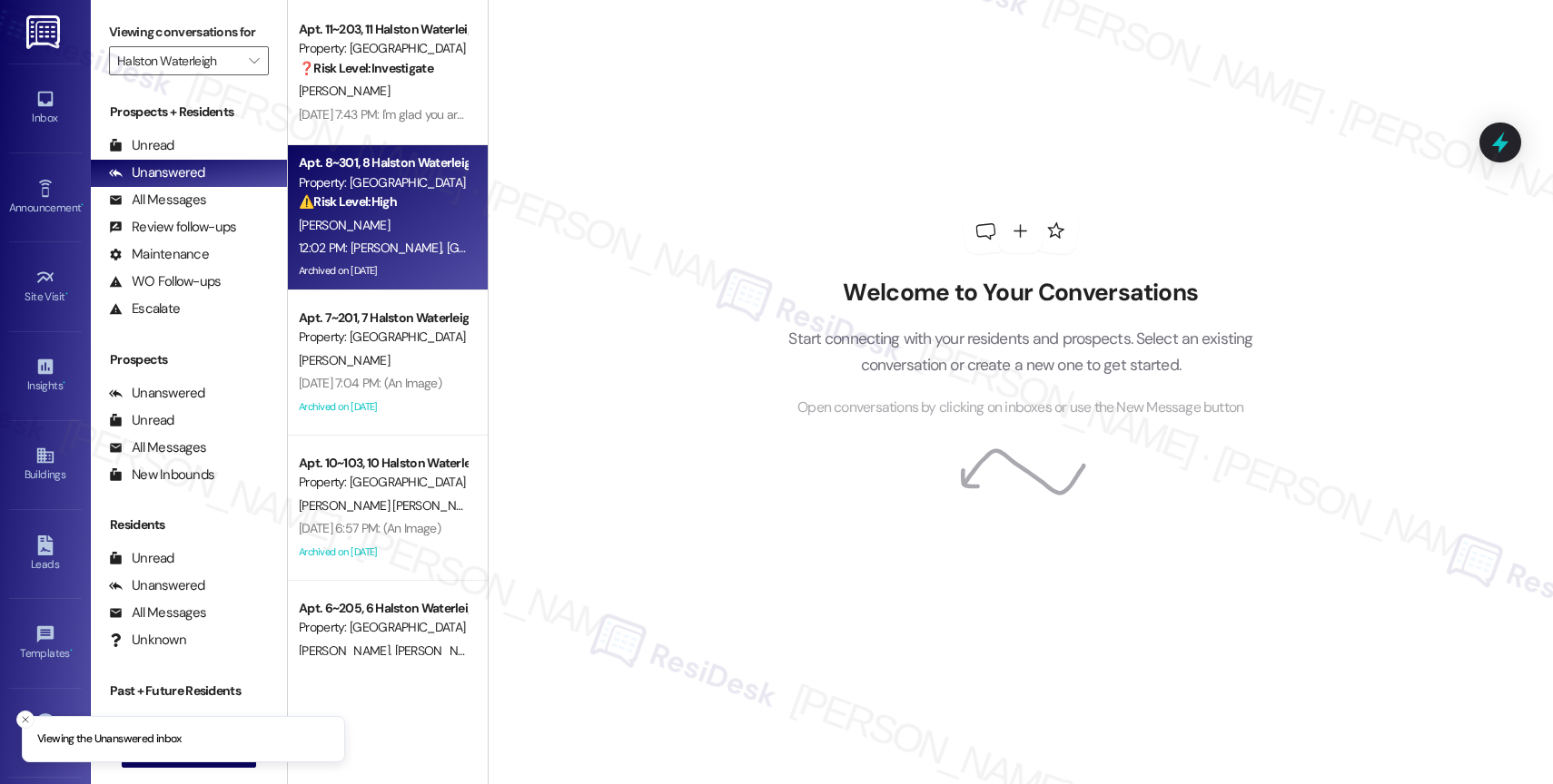
click at [373, 230] on div "[PERSON_NAME]" at bounding box center [383, 225] width 172 height 23
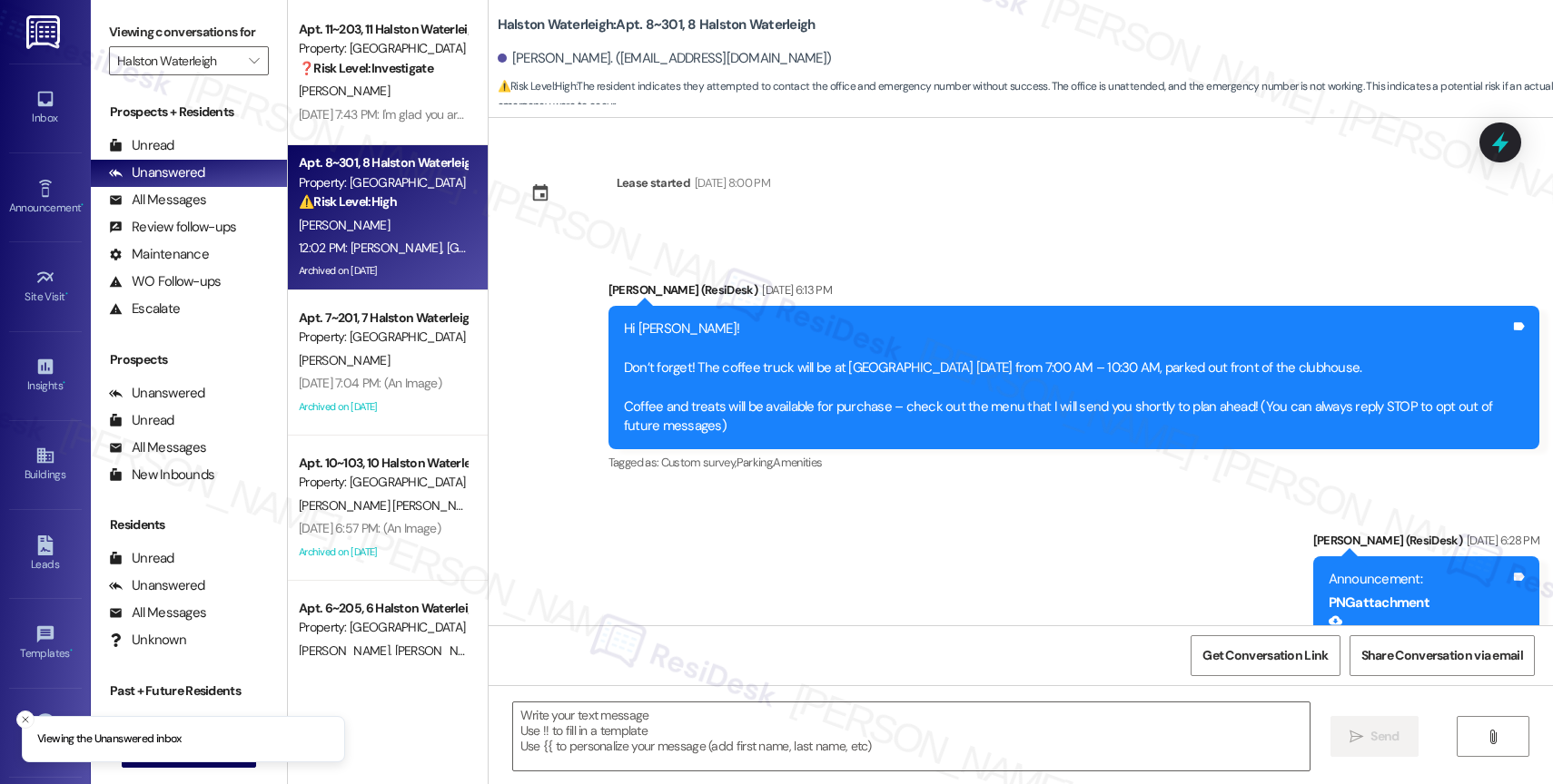
scroll to position [35899, 0]
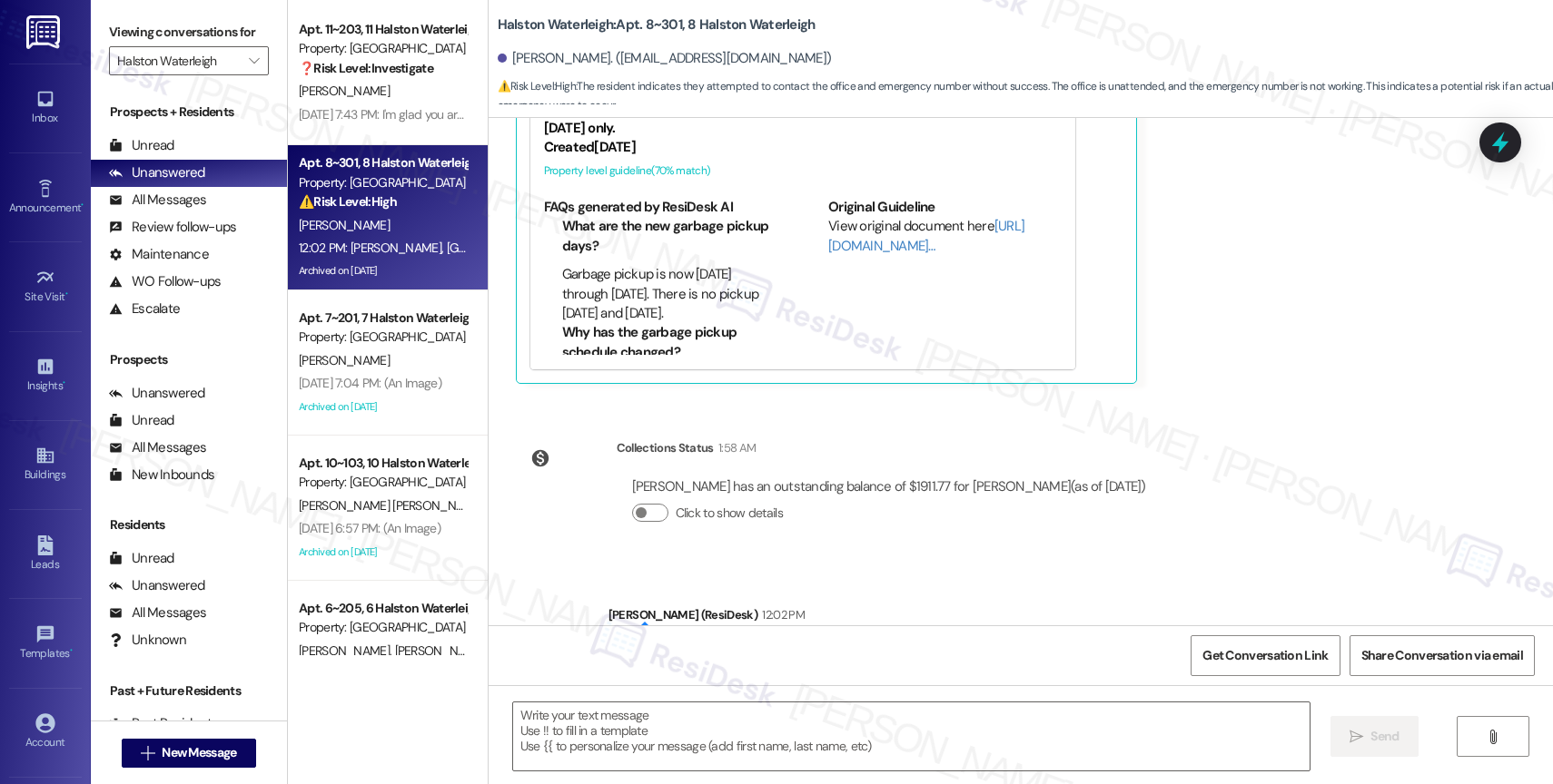
type textarea "Fetching suggested responses. Please feel free to read through the conversation…"
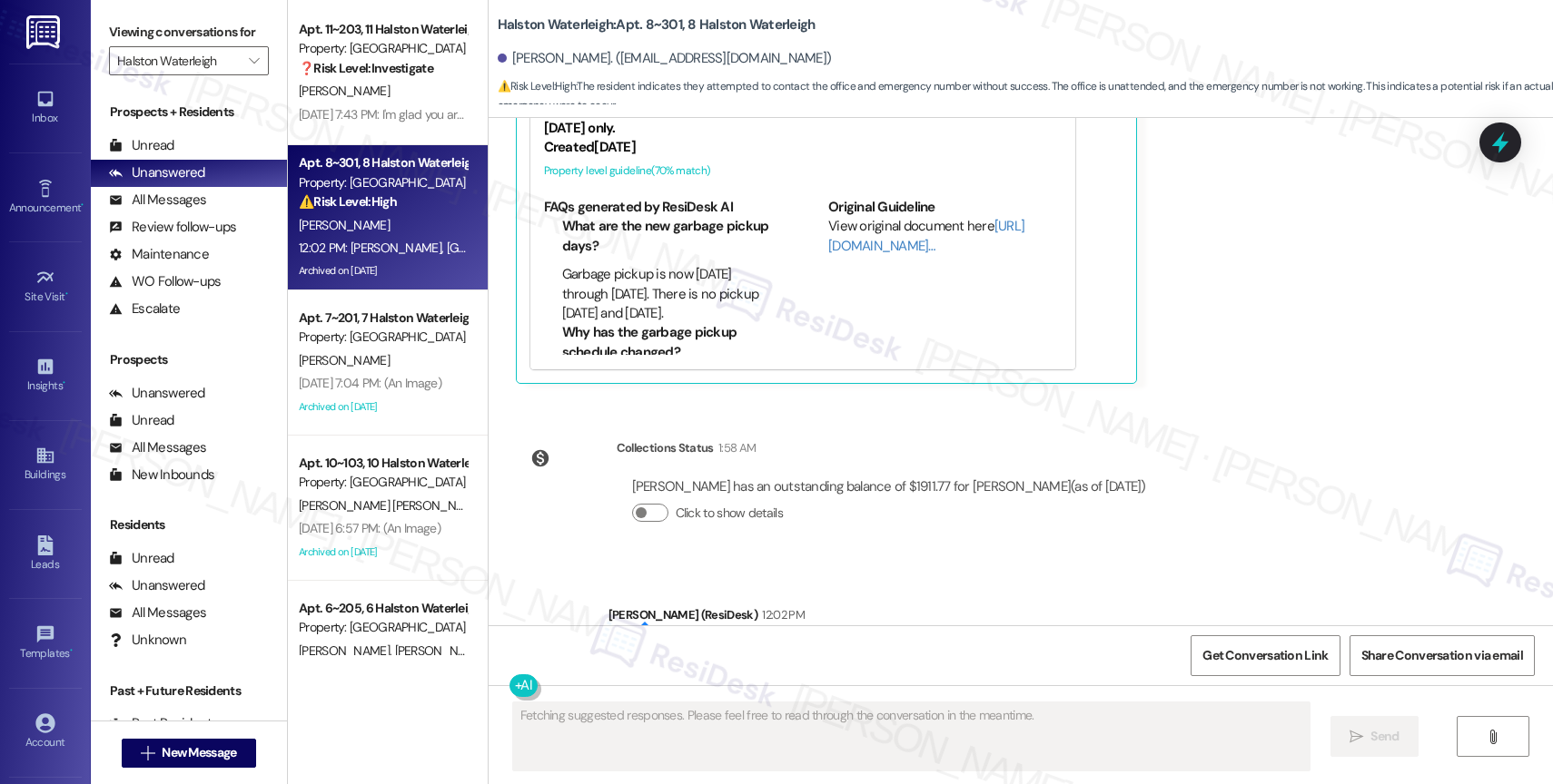
scroll to position [35669, 0]
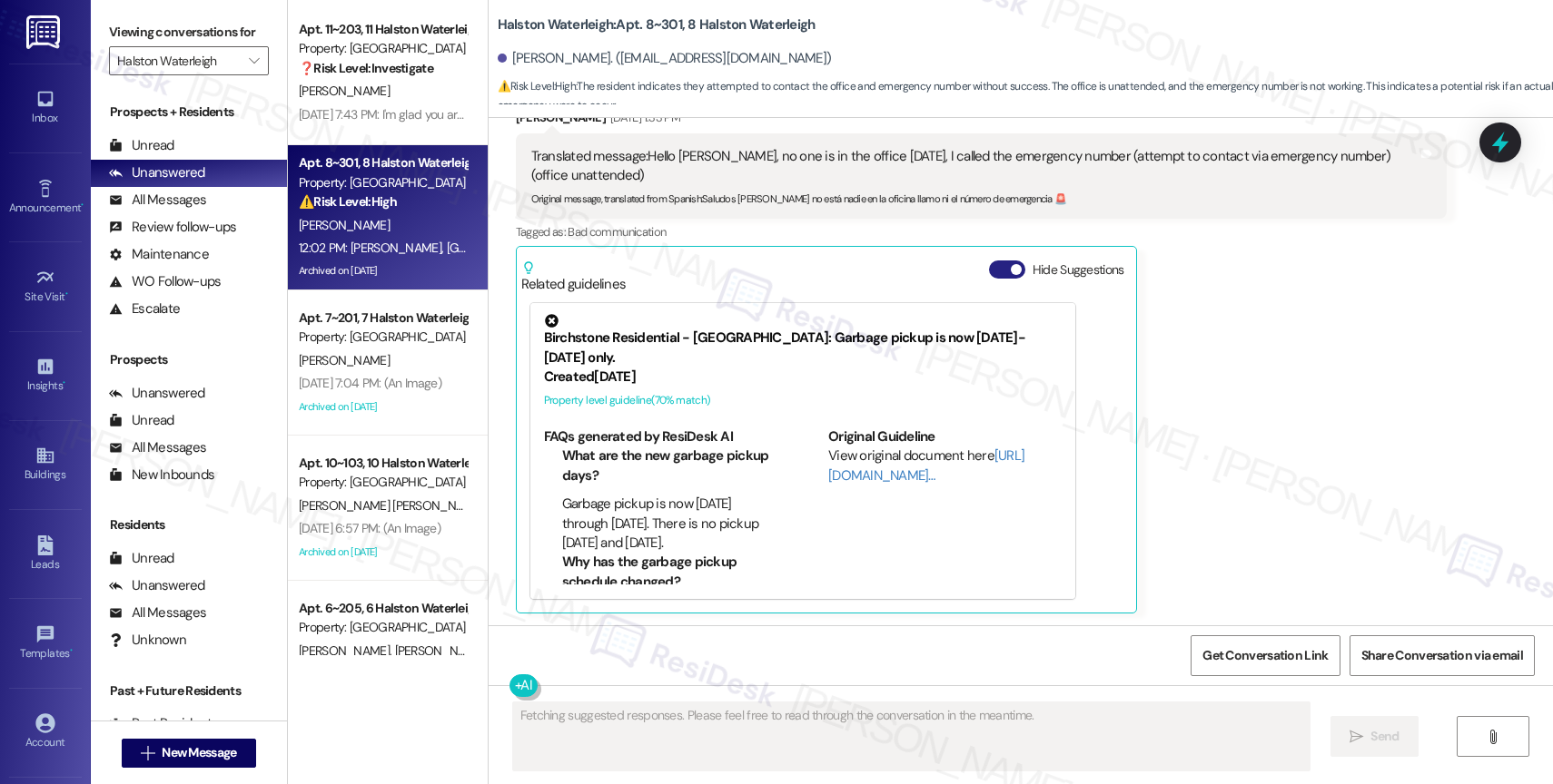
click at [989, 261] on button "Hide Suggestions" at bounding box center [1007, 270] width 36 height 18
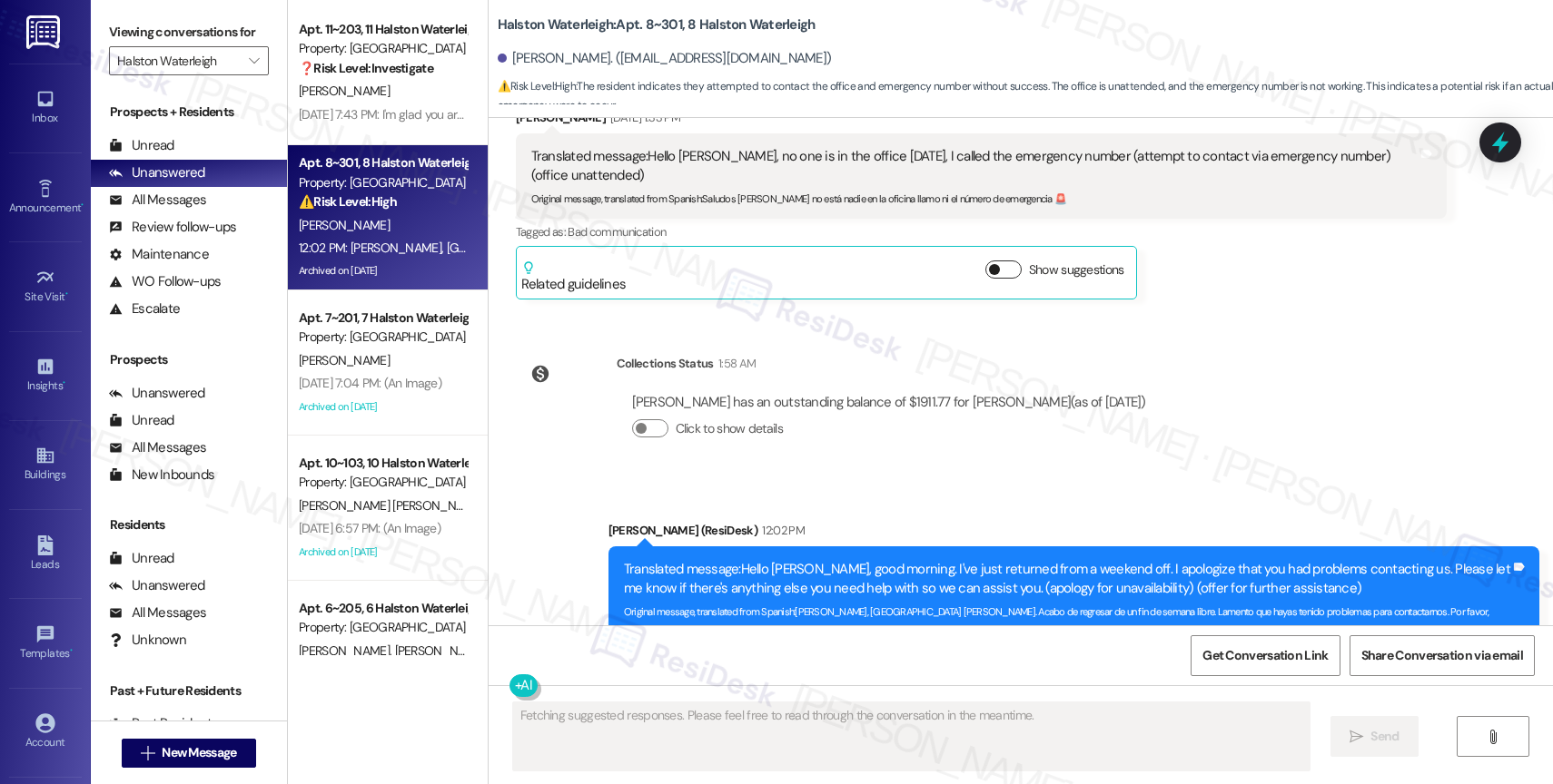
scroll to position [35584, 0]
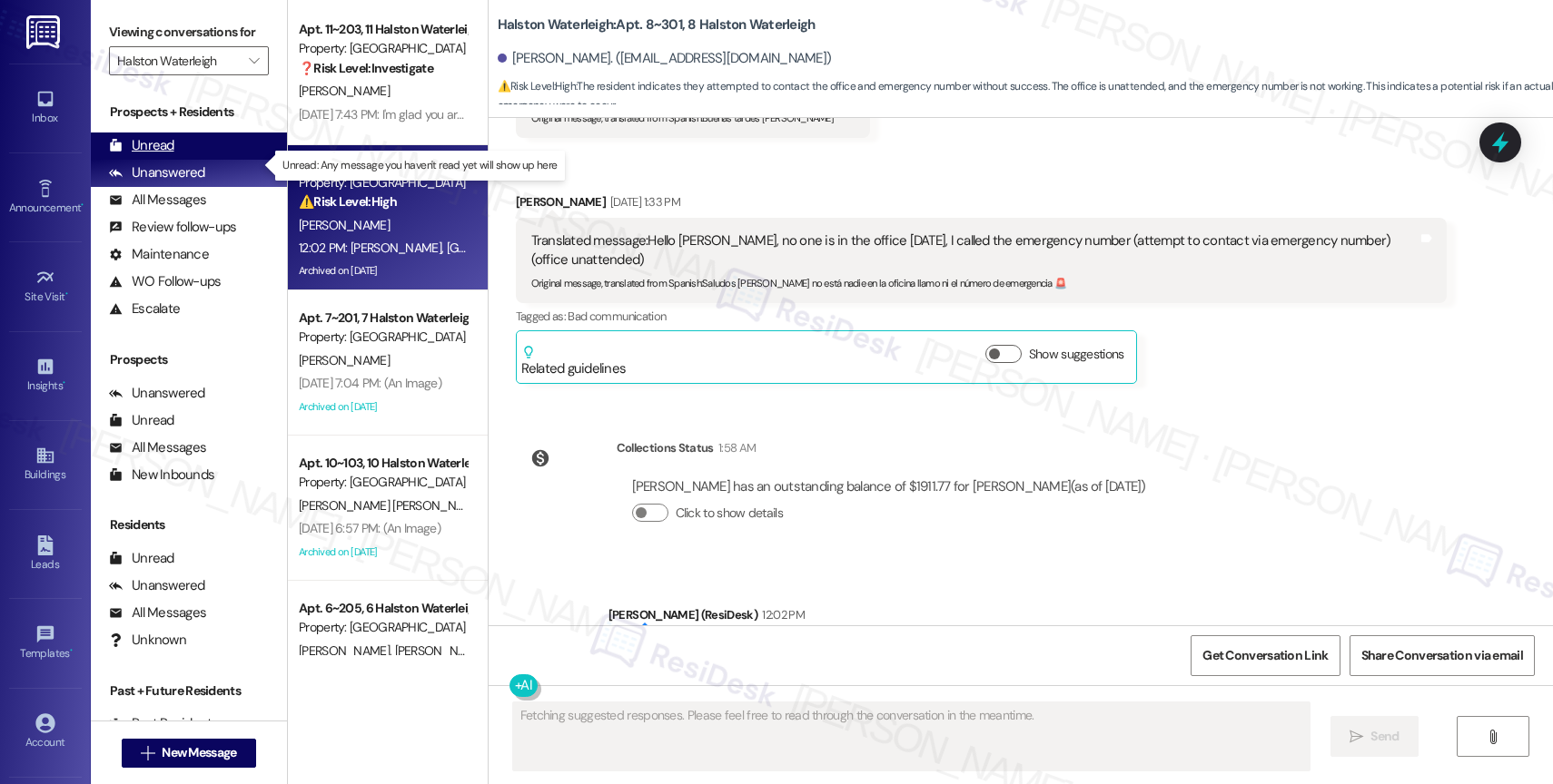
click at [214, 160] on div "Unread (0)" at bounding box center [189, 146] width 196 height 27
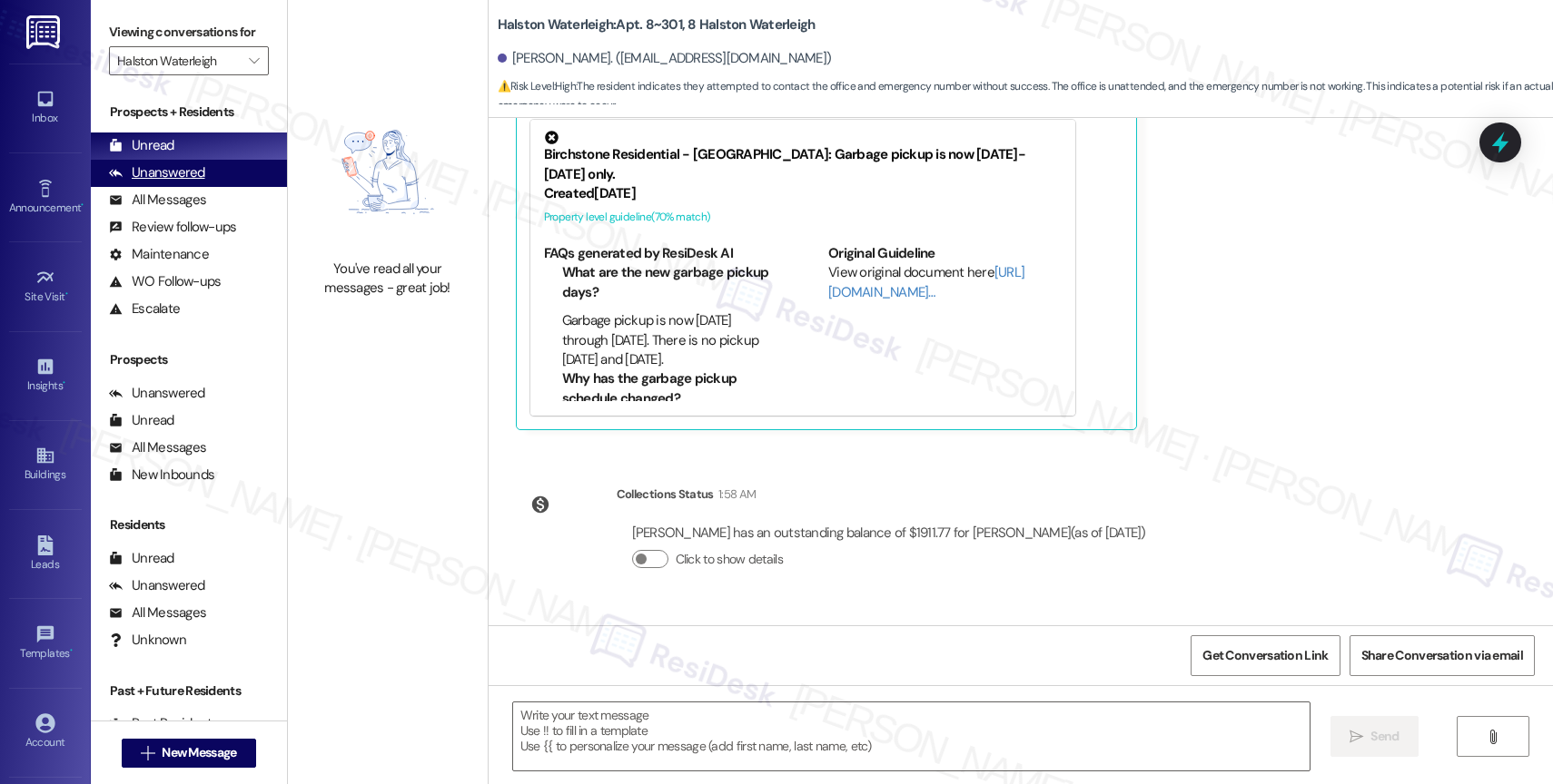
type textarea "Fetching suggested responses. Please feel free to read through the conversation…"
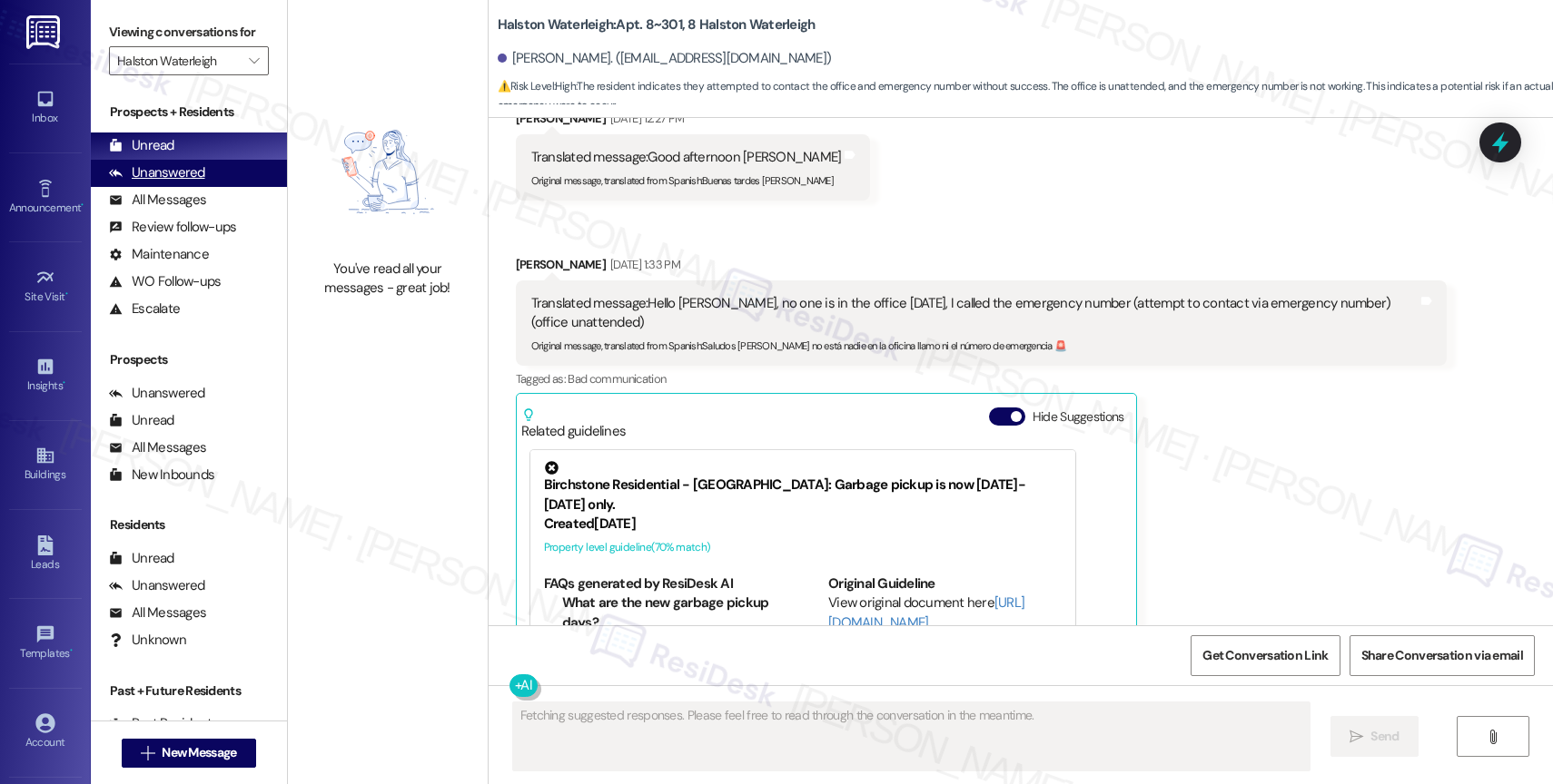
scroll to position [35519, 0]
click at [215, 187] on div "Unanswered (0)" at bounding box center [189, 174] width 196 height 27
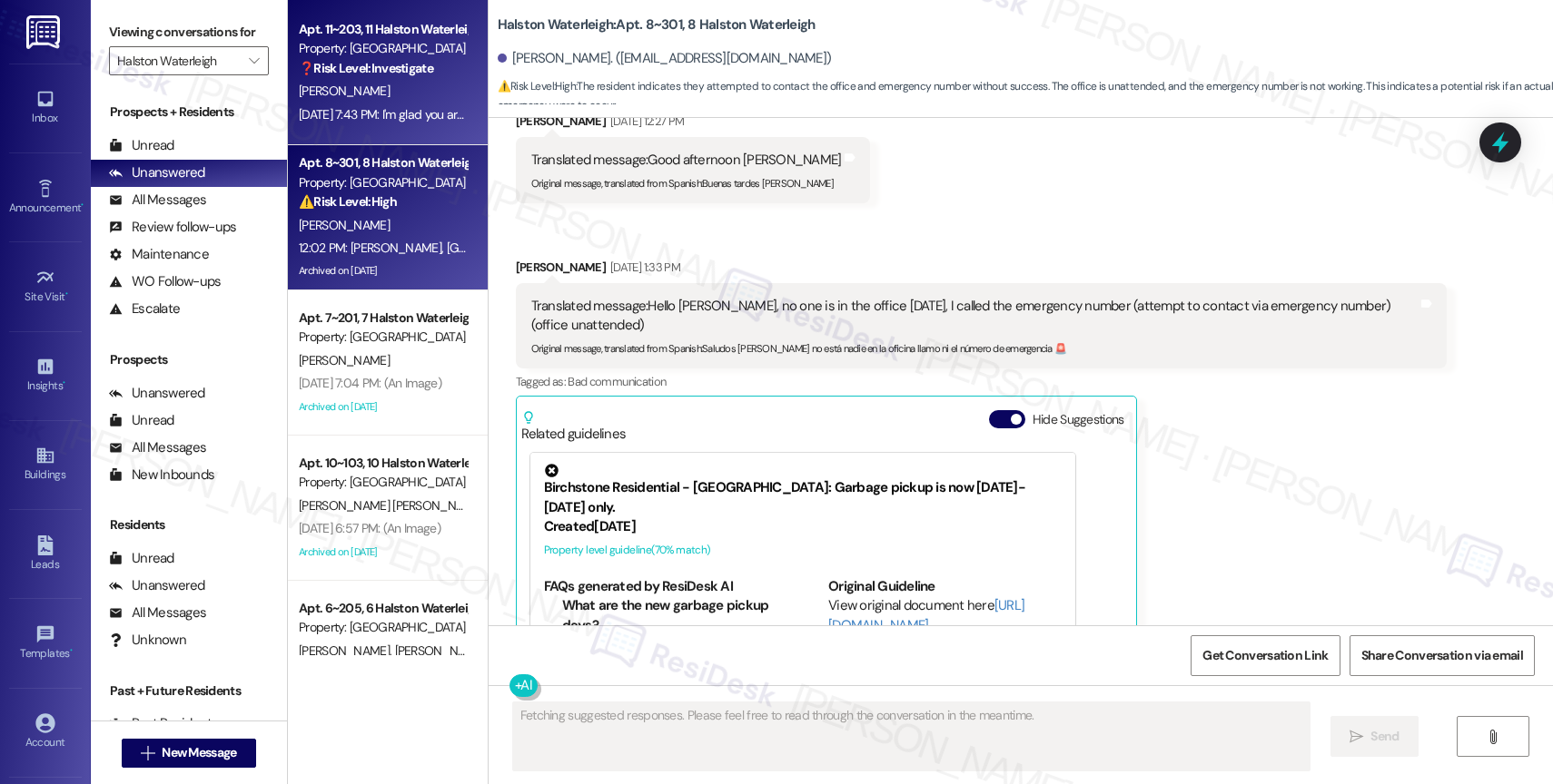
click at [361, 76] on strong "❓ Risk Level: Investigate" at bounding box center [366, 68] width 134 height 16
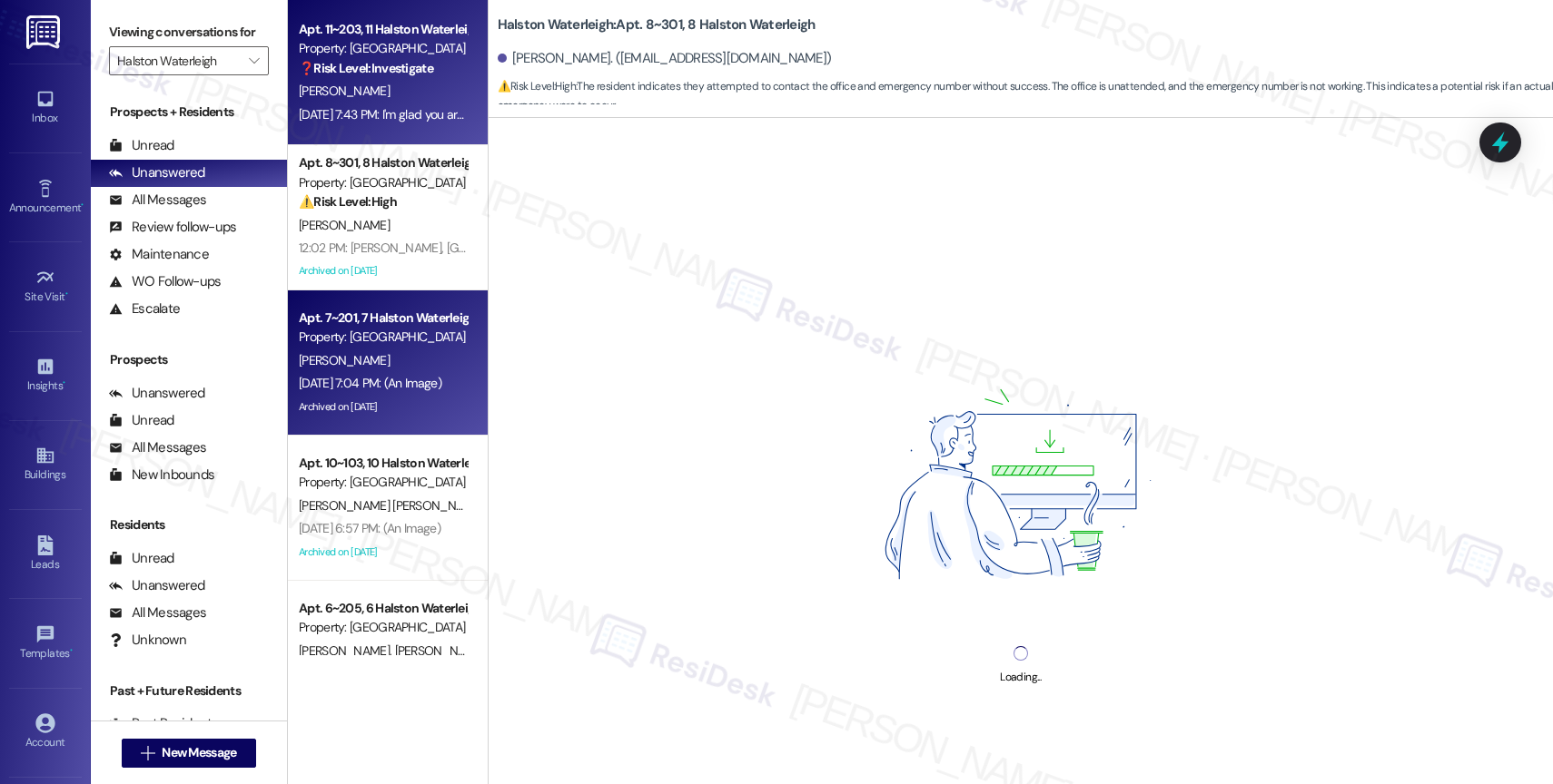
click at [373, 375] on div "[DATE] 7:04 PM: (An Image) [DATE] 7:04 PM: (An Image)" at bounding box center [370, 383] width 143 height 16
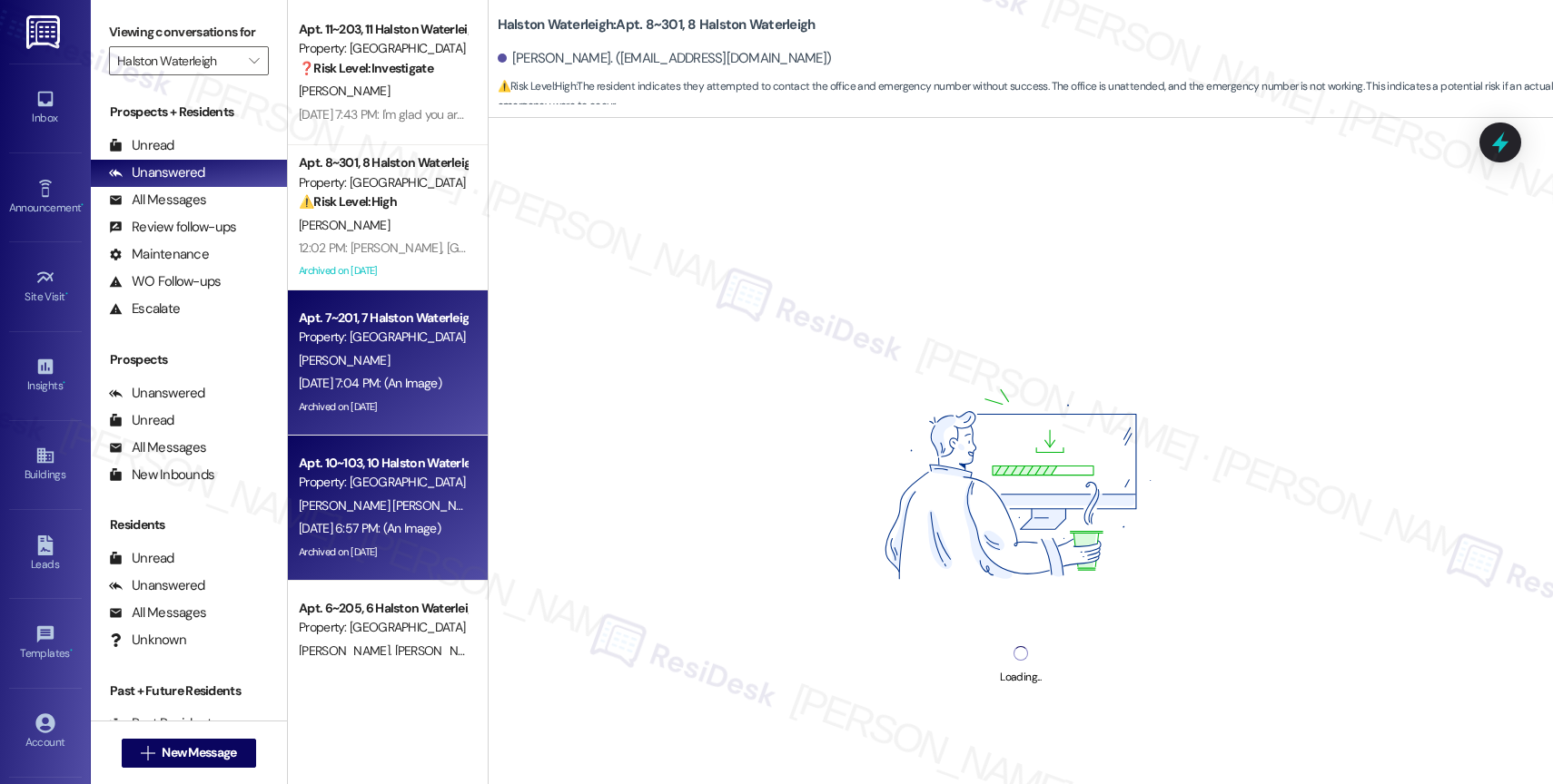
click at [376, 479] on div "Property: [GEOGRAPHIC_DATA]" at bounding box center [383, 482] width 168 height 19
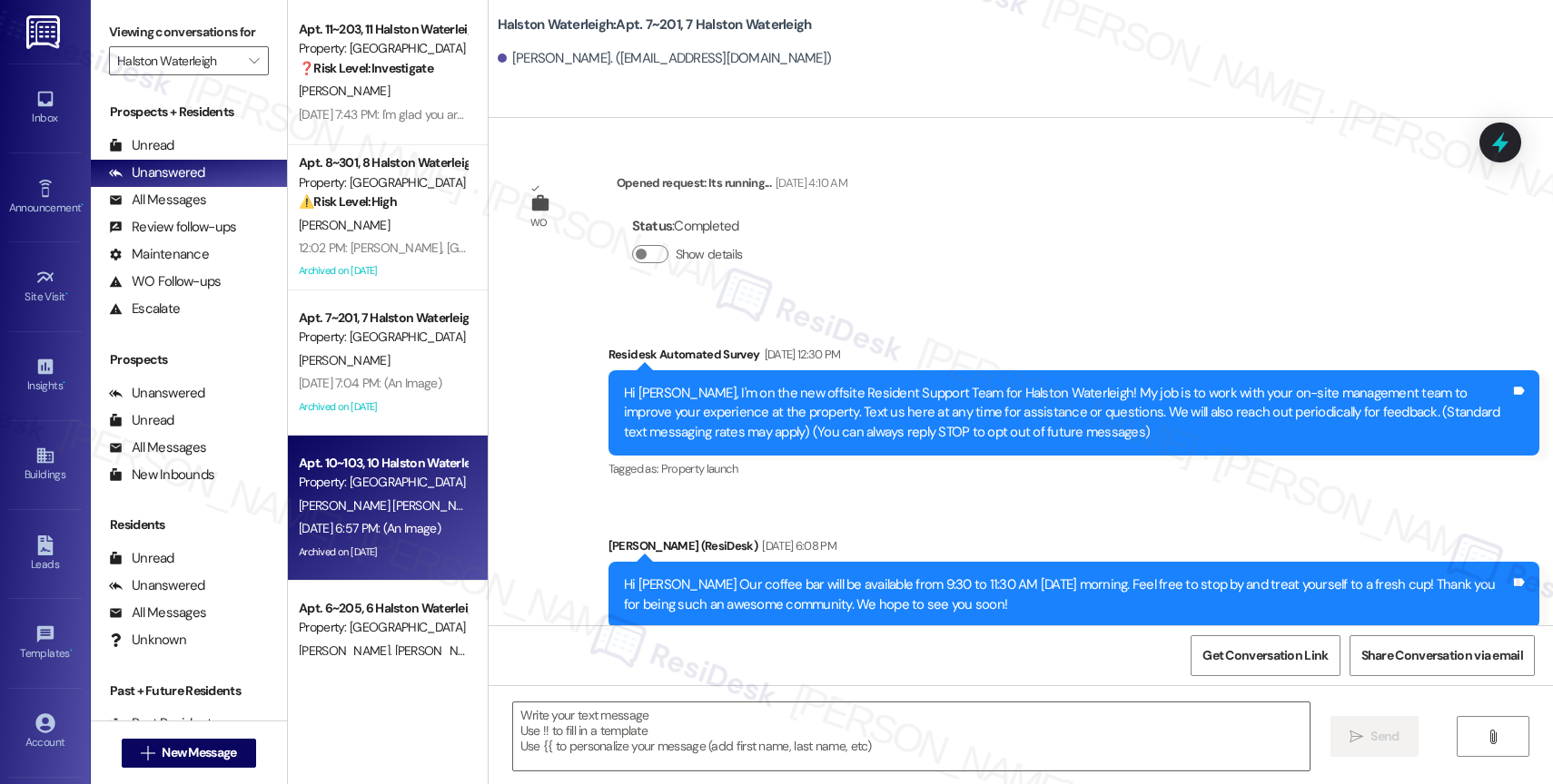
scroll to position [652, 0]
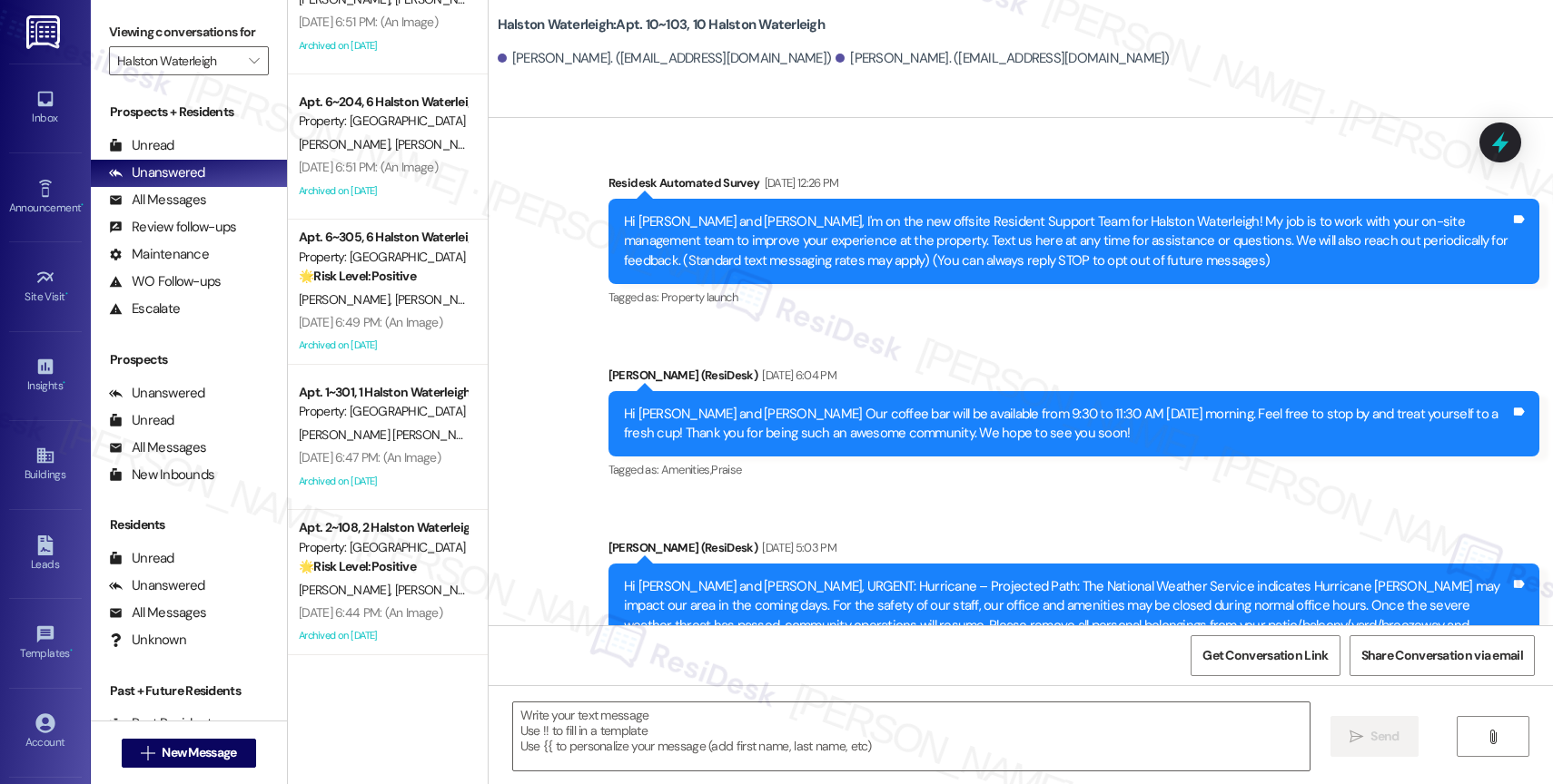
type textarea "Fetching suggested responses. Please feel free to read through the conversation…"
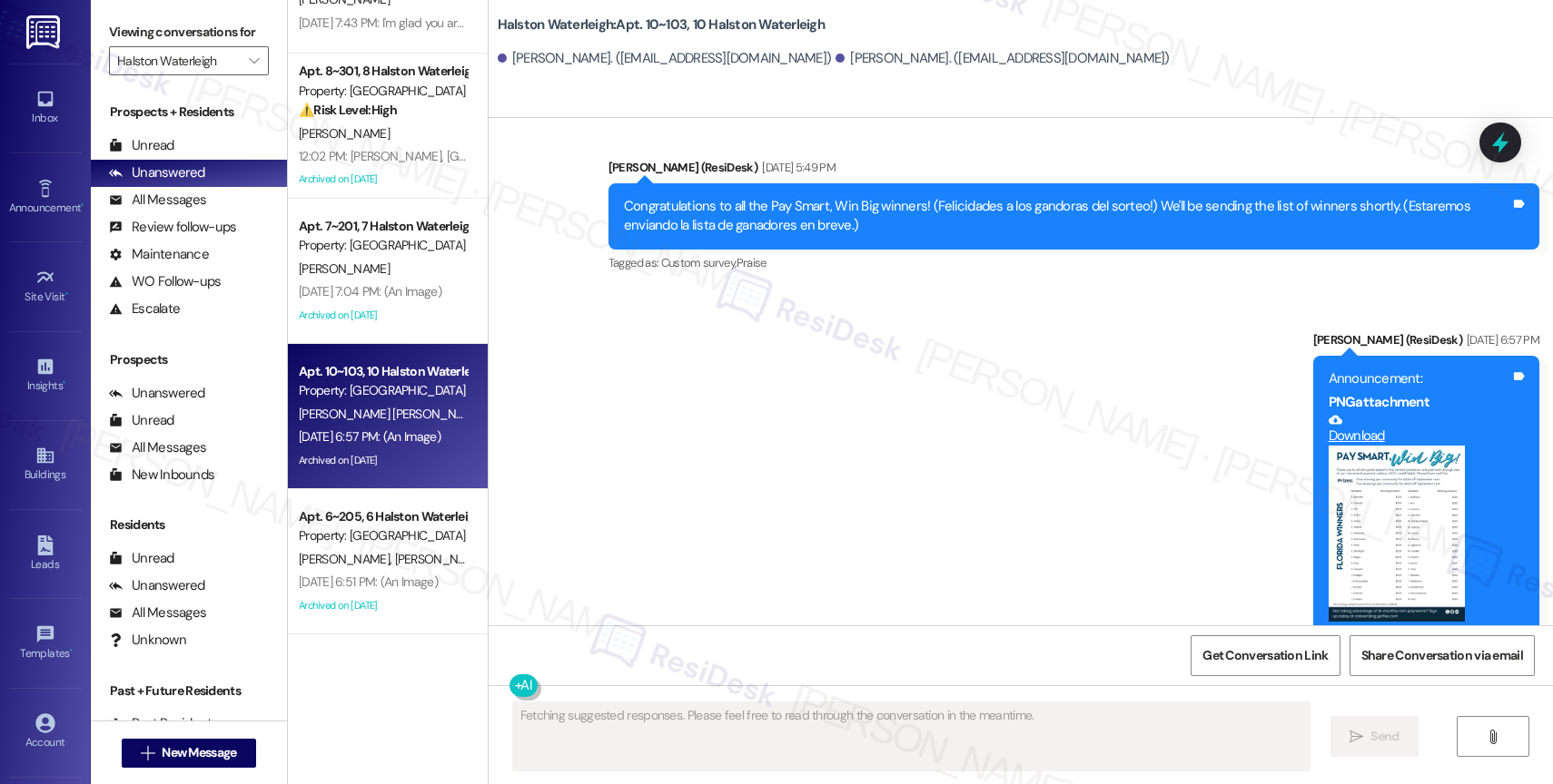
scroll to position [0, 0]
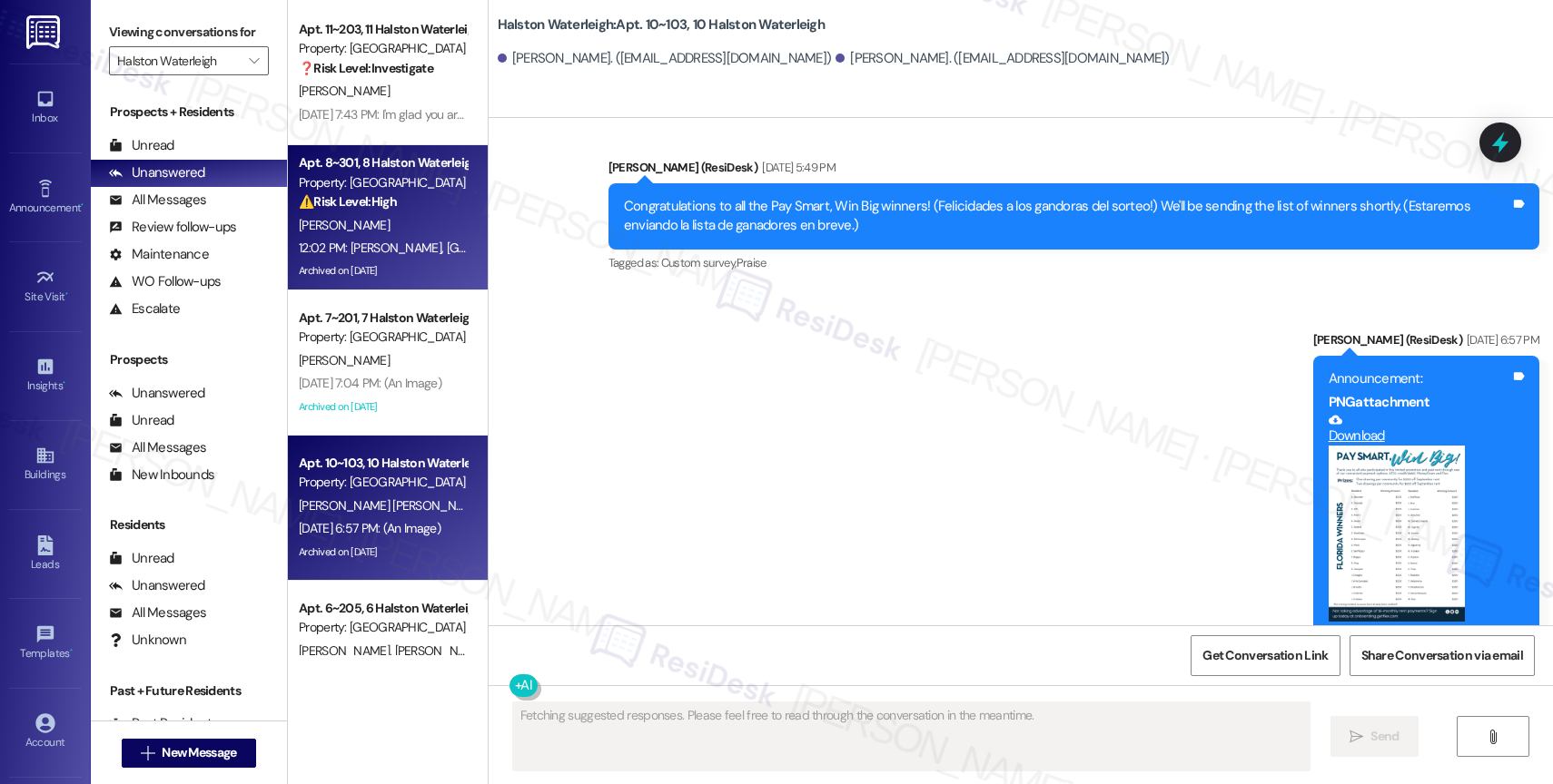
click at [383, 260] on div "Archived on [DATE]" at bounding box center [383, 271] width 172 height 23
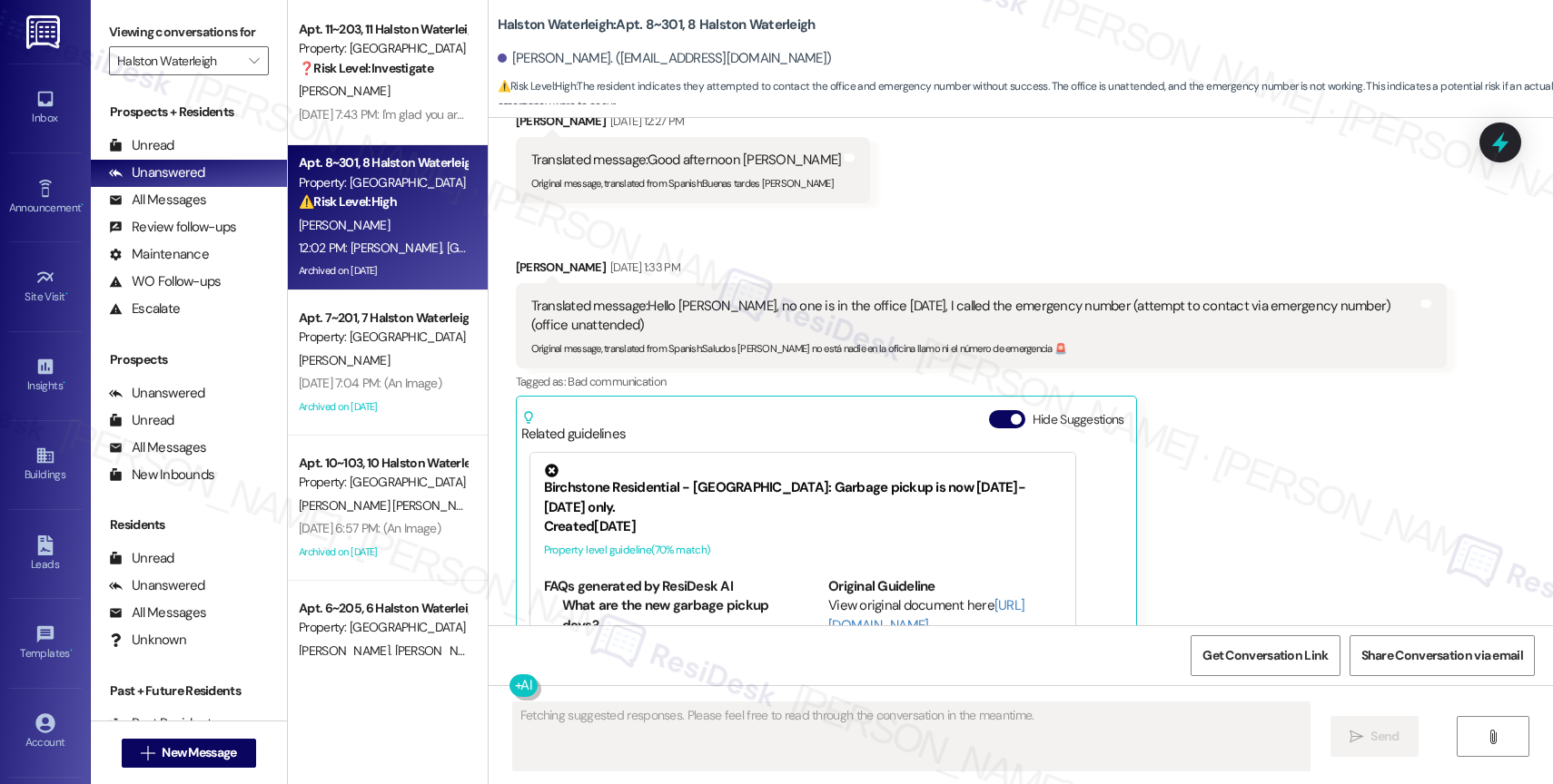
scroll to position [1896, 0]
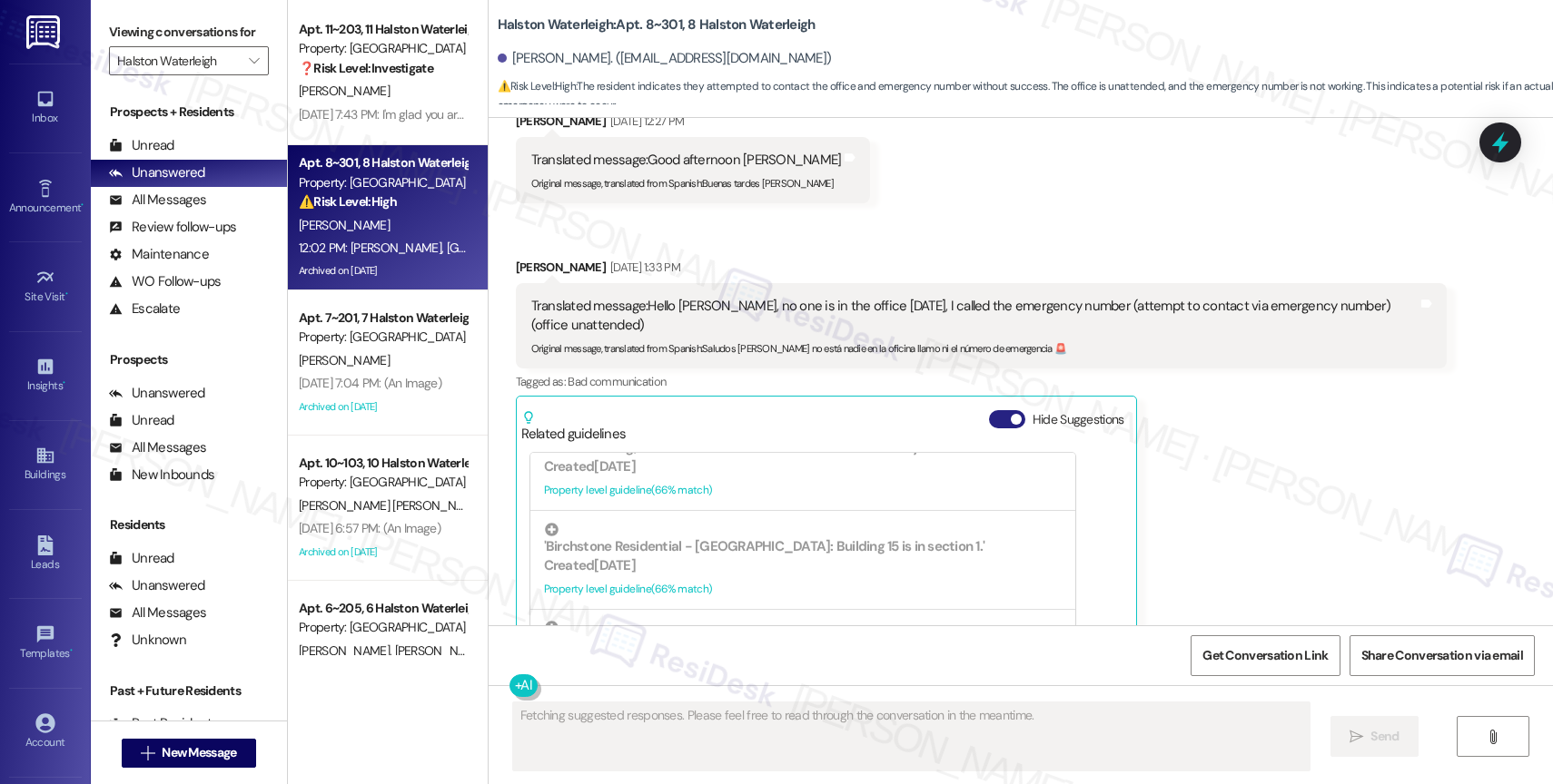
click at [989, 411] on button "Hide Suggestions" at bounding box center [1007, 420] width 36 height 18
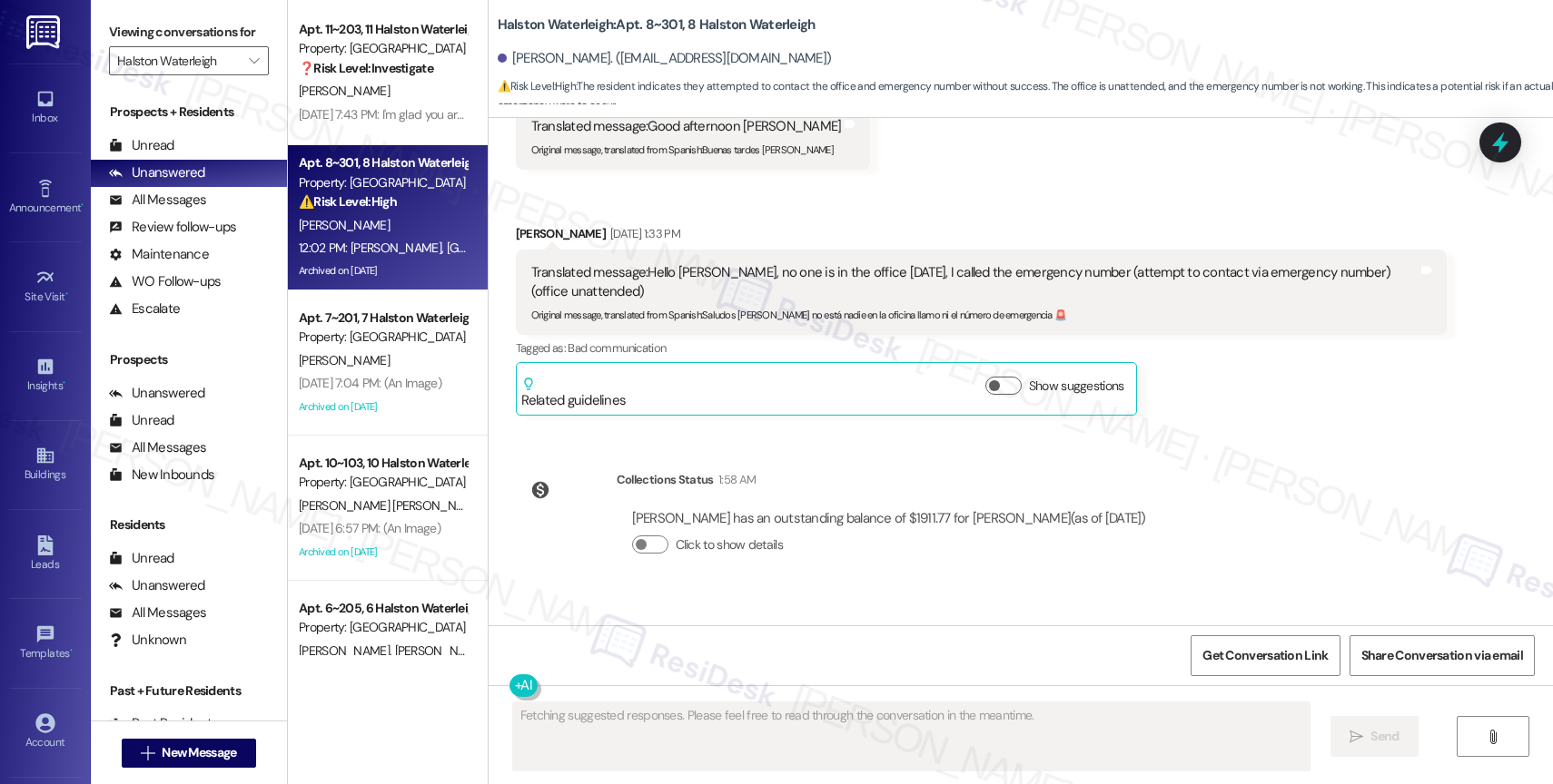
scroll to position [35584, 0]
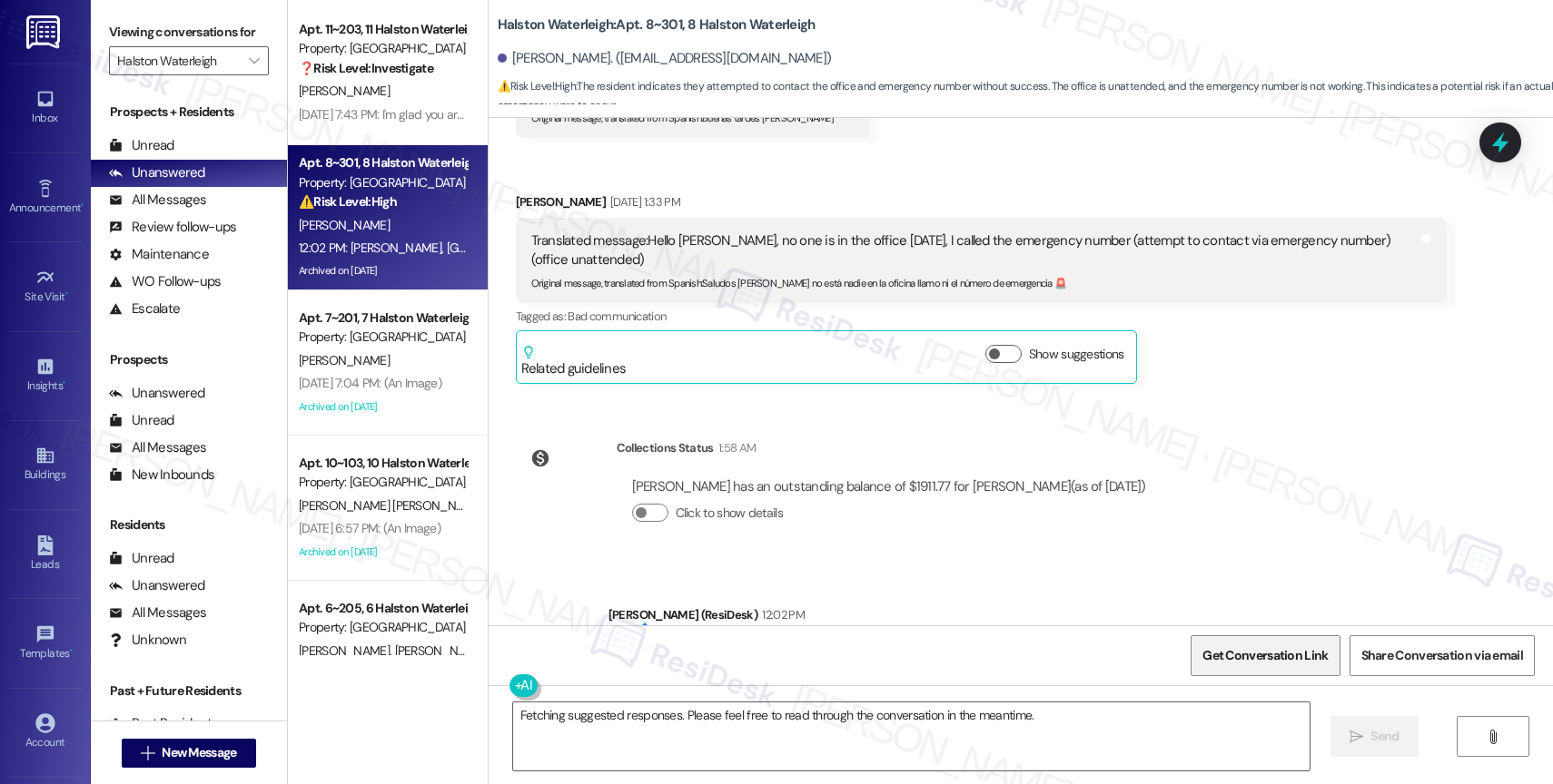
click at [1275, 660] on span "Get Conversation Link" at bounding box center [1265, 656] width 125 height 19
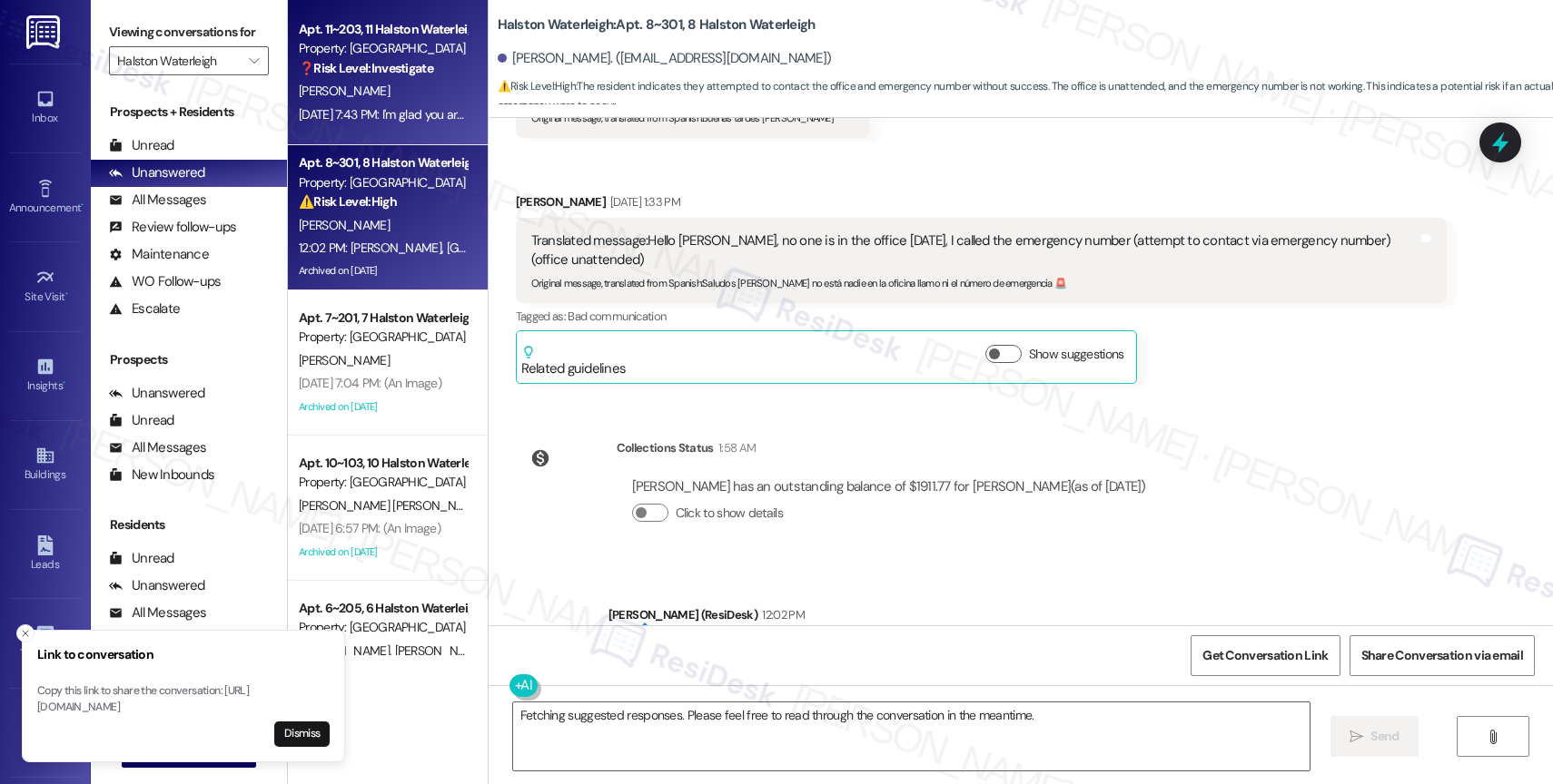
click at [381, 90] on div "[PERSON_NAME]" at bounding box center [383, 91] width 172 height 23
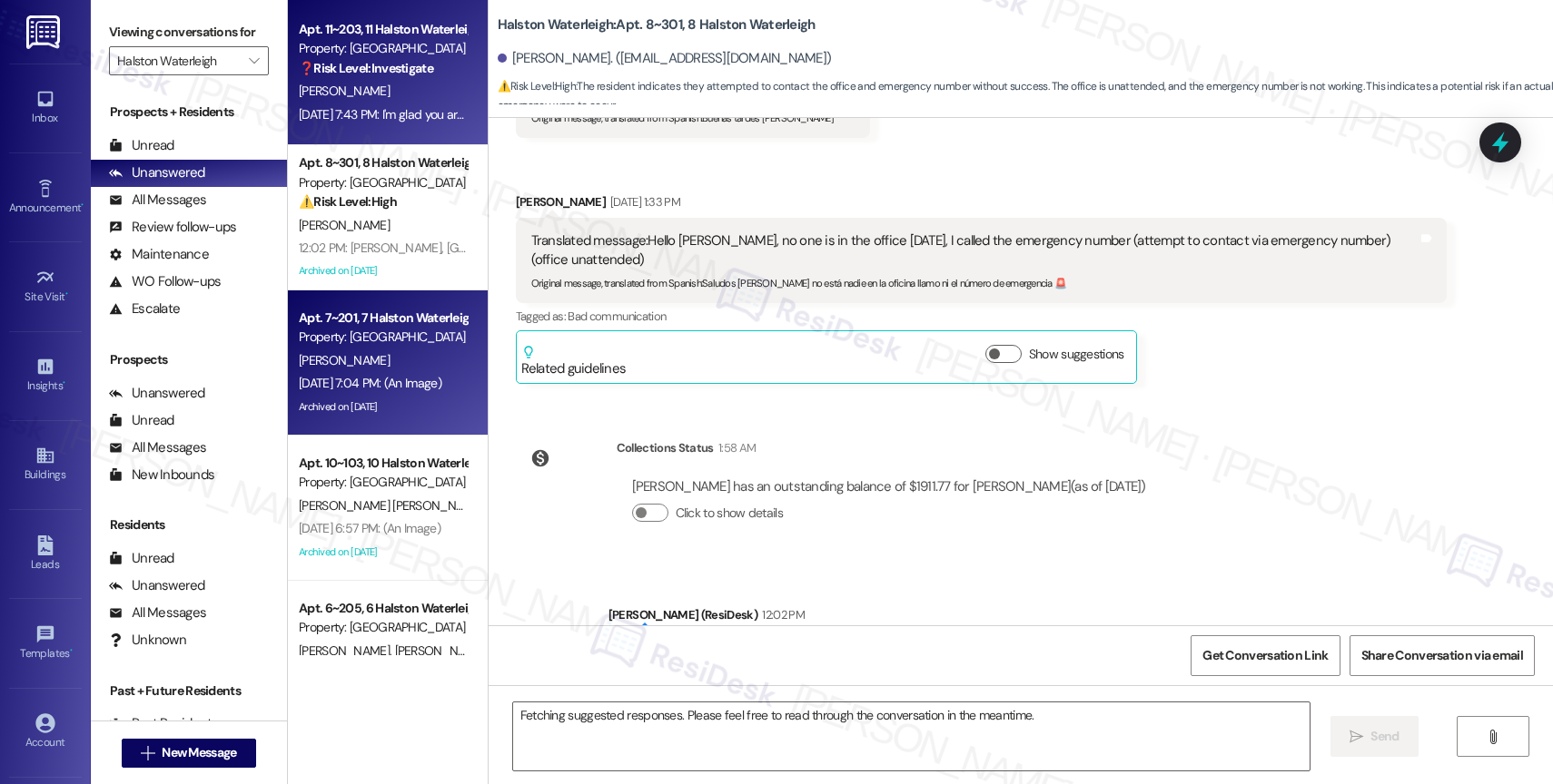
click at [370, 328] on div "Property: [GEOGRAPHIC_DATA]" at bounding box center [383, 337] width 168 height 19
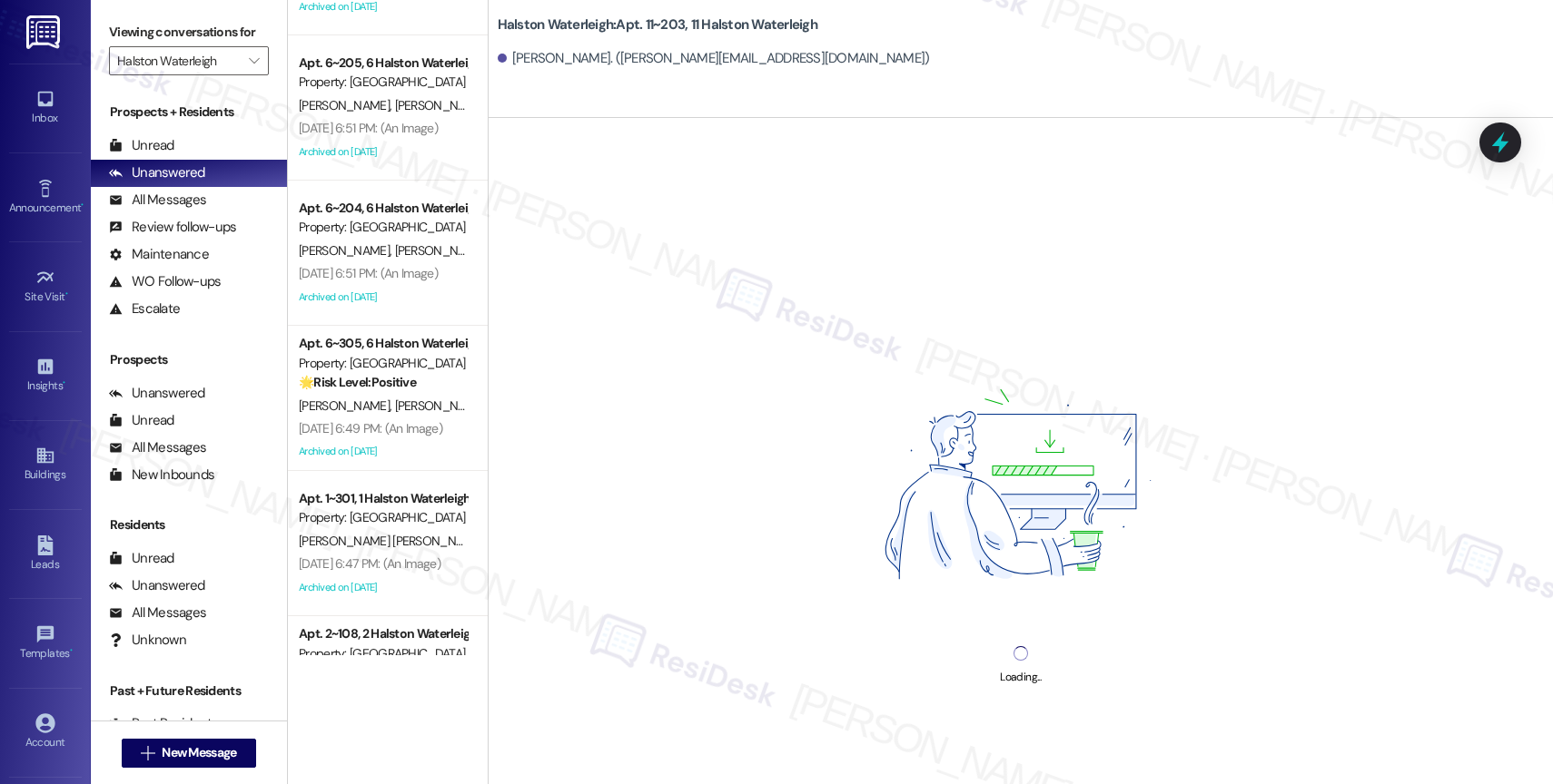
scroll to position [652, 0]
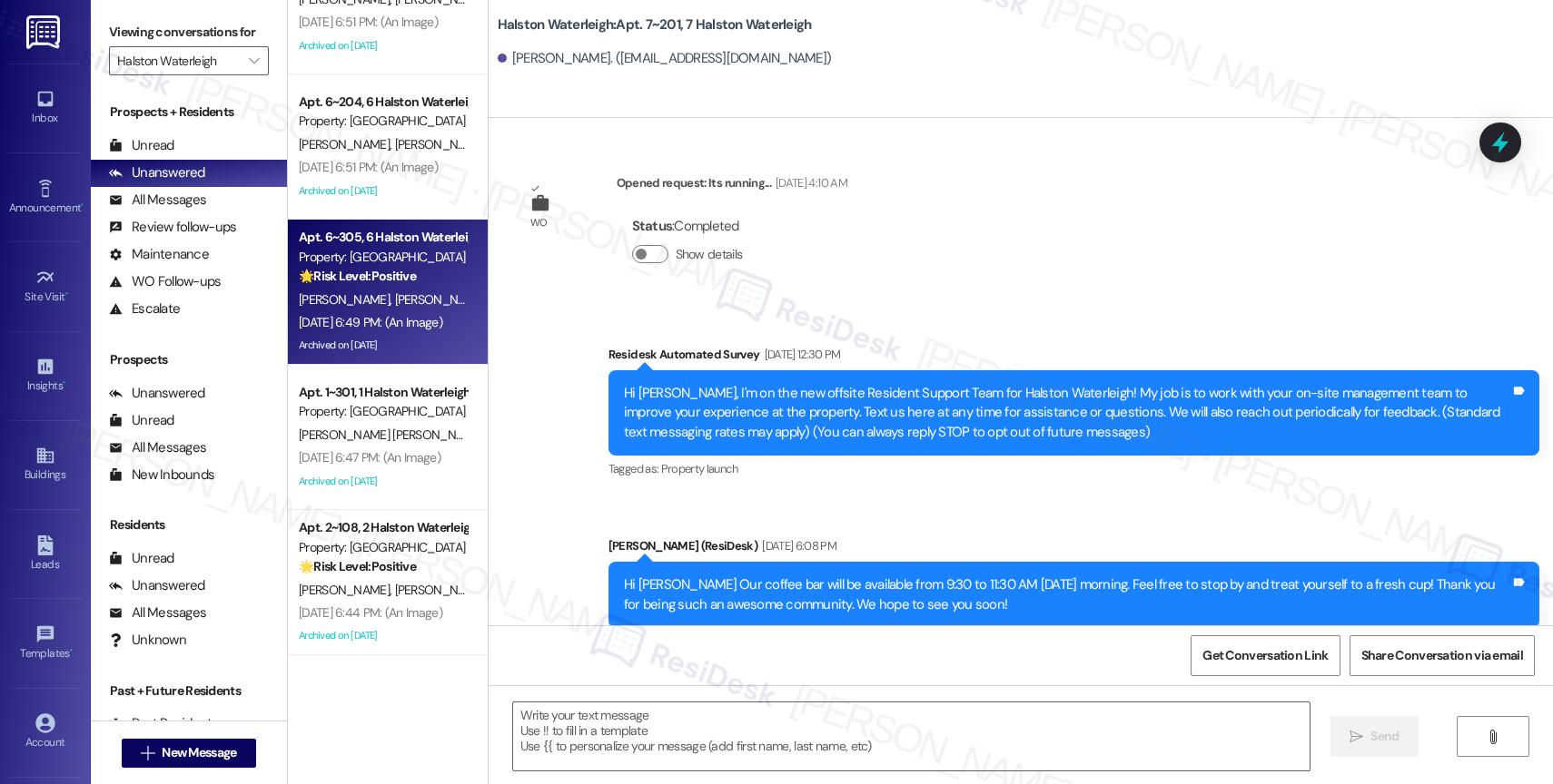
type textarea "Fetching suggested responses. Please feel free to read through the conversation…"
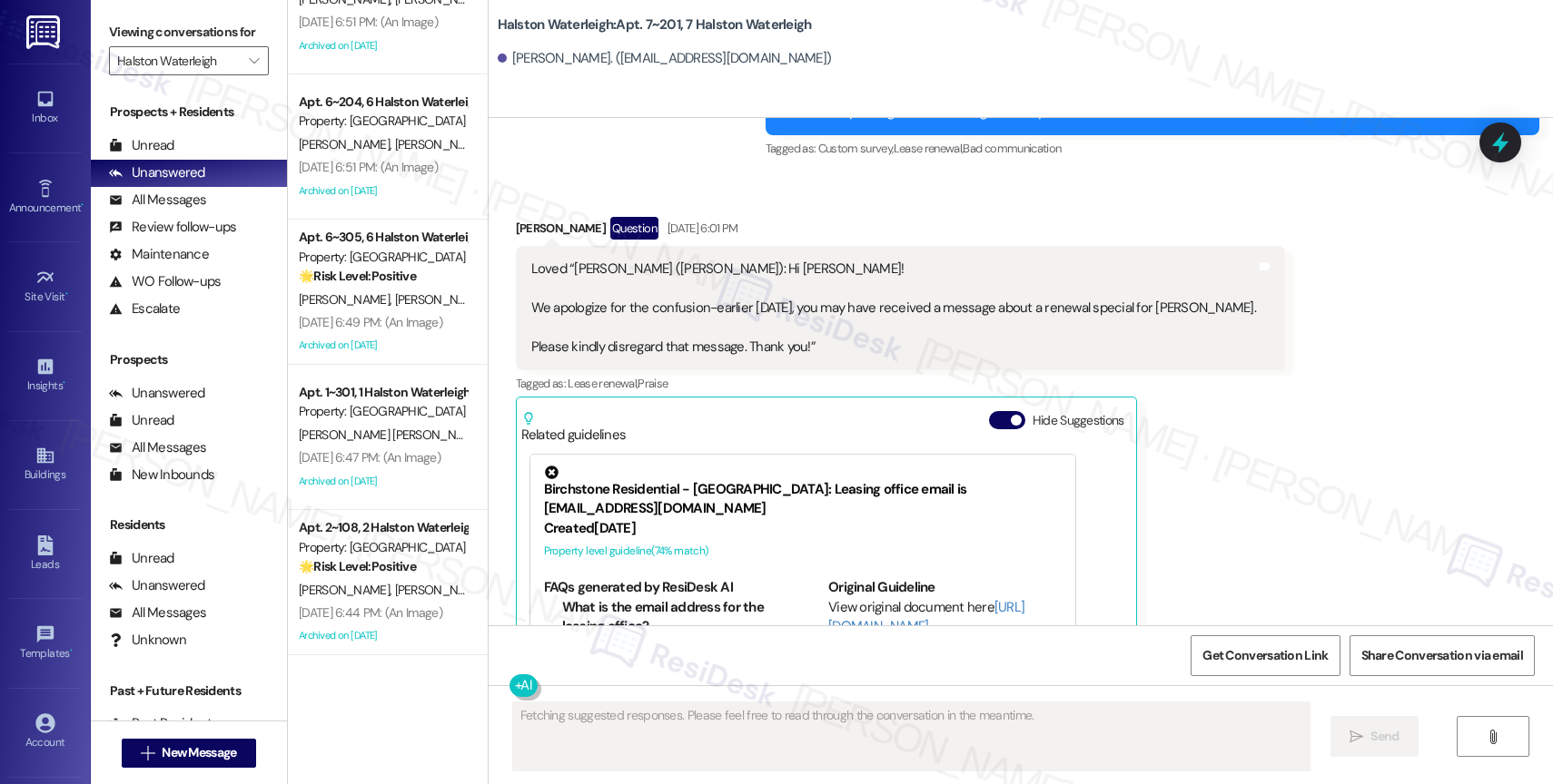
scroll to position [37722, 0]
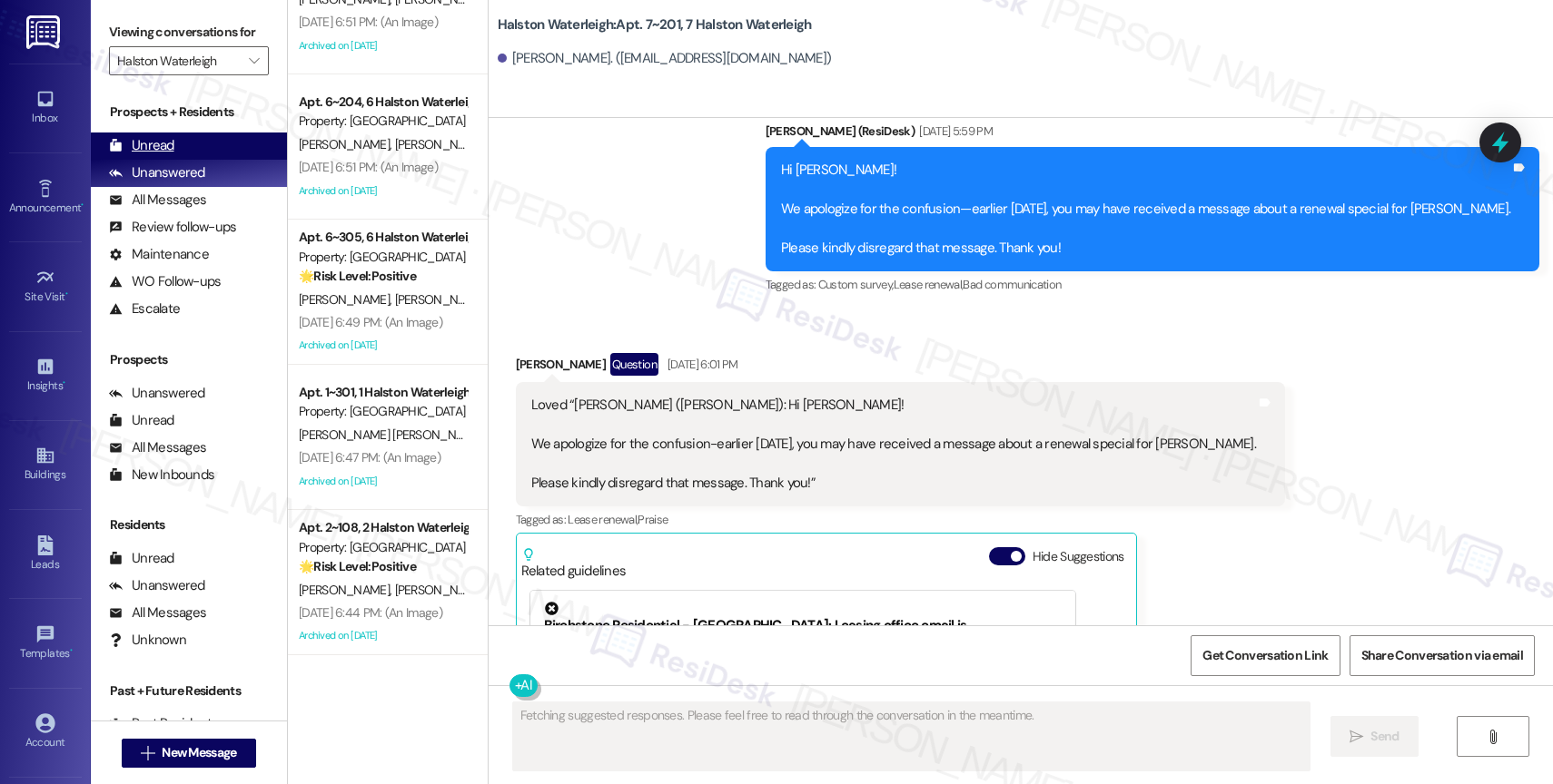
click at [164, 155] on div "Unread" at bounding box center [142, 145] width 65 height 19
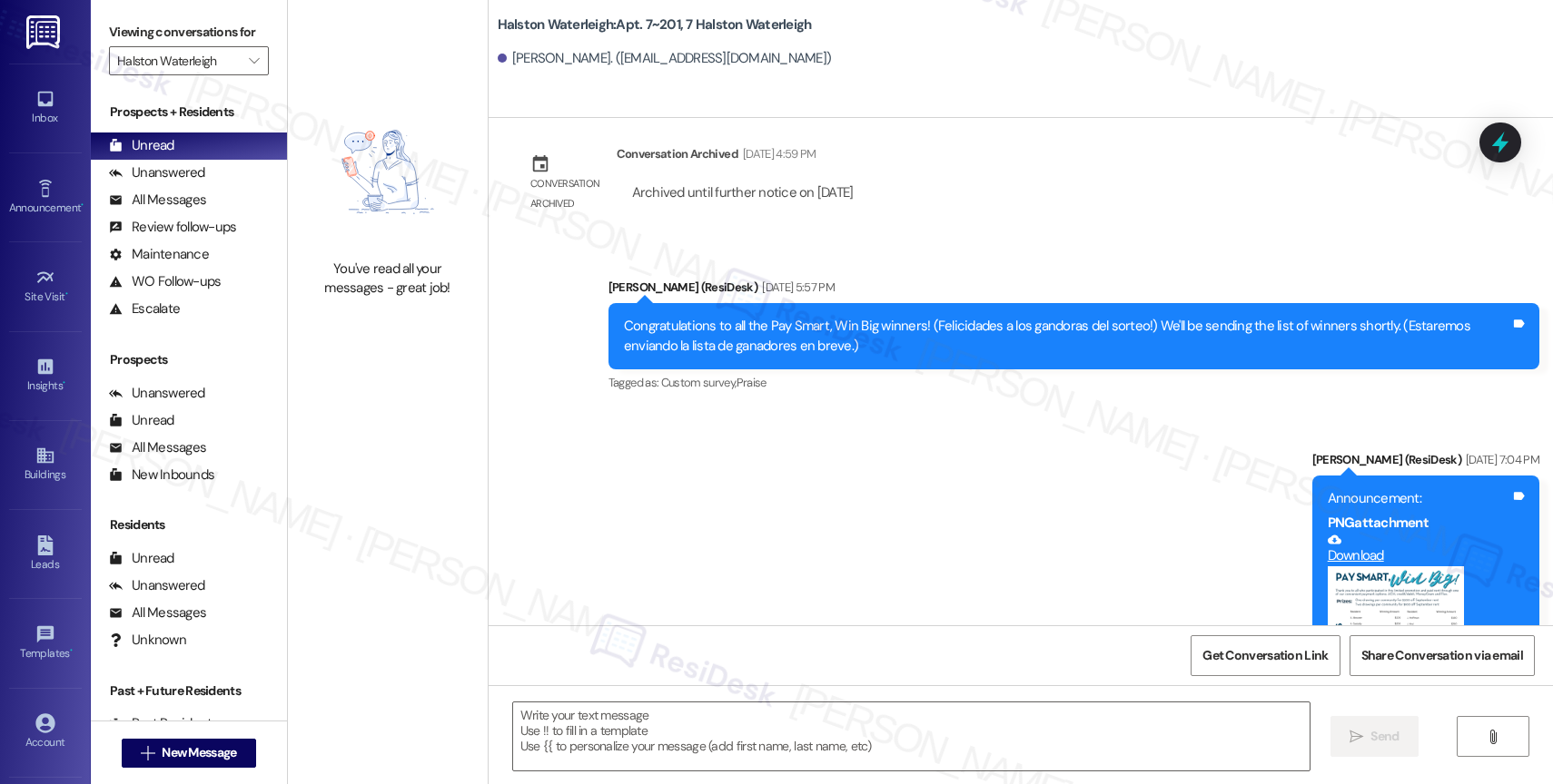
type textarea "Fetching suggested responses. Please feel free to read through the conversation…"
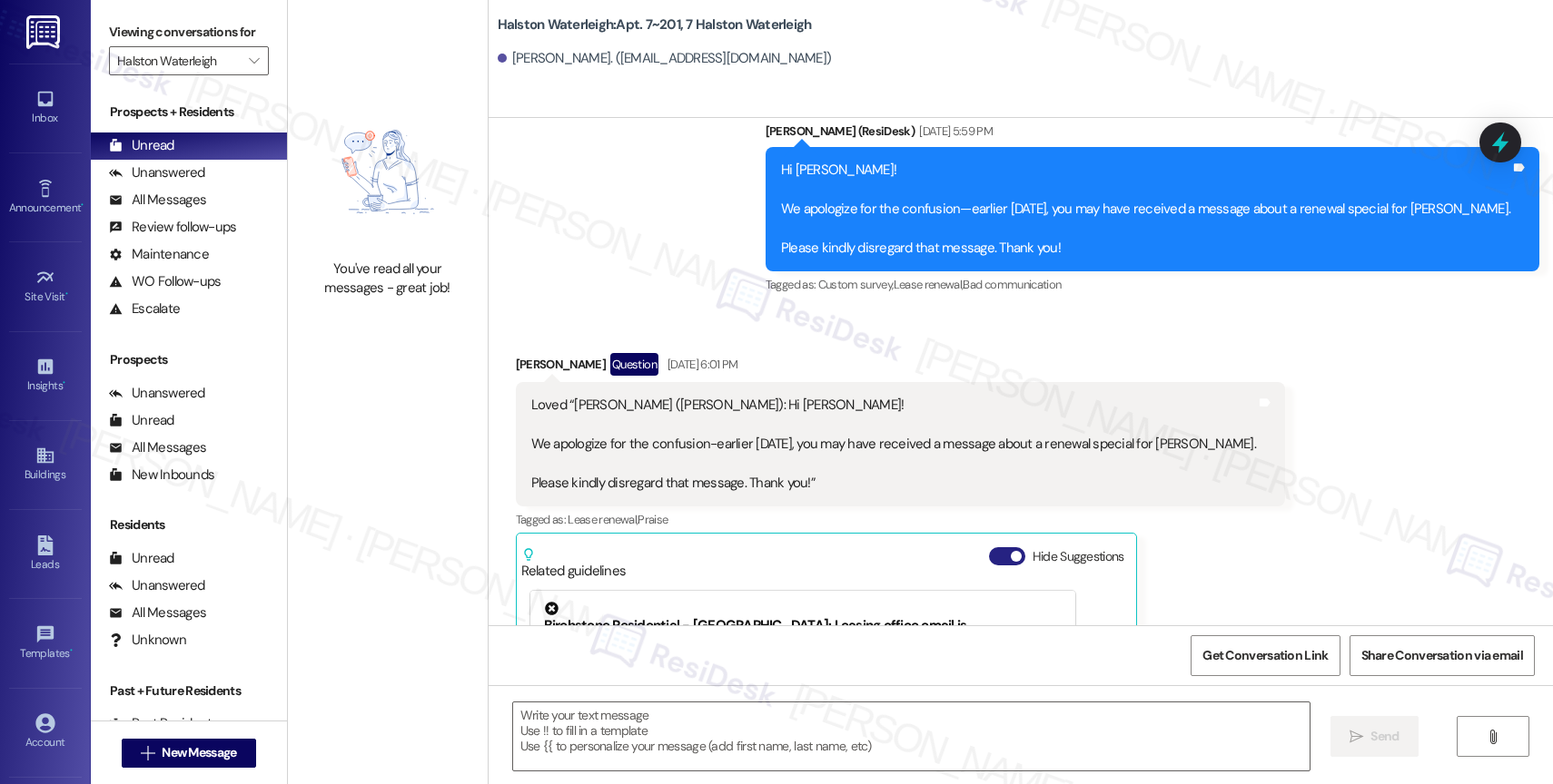
click at [989, 548] on button "Hide Suggestions" at bounding box center [1007, 557] width 36 height 18
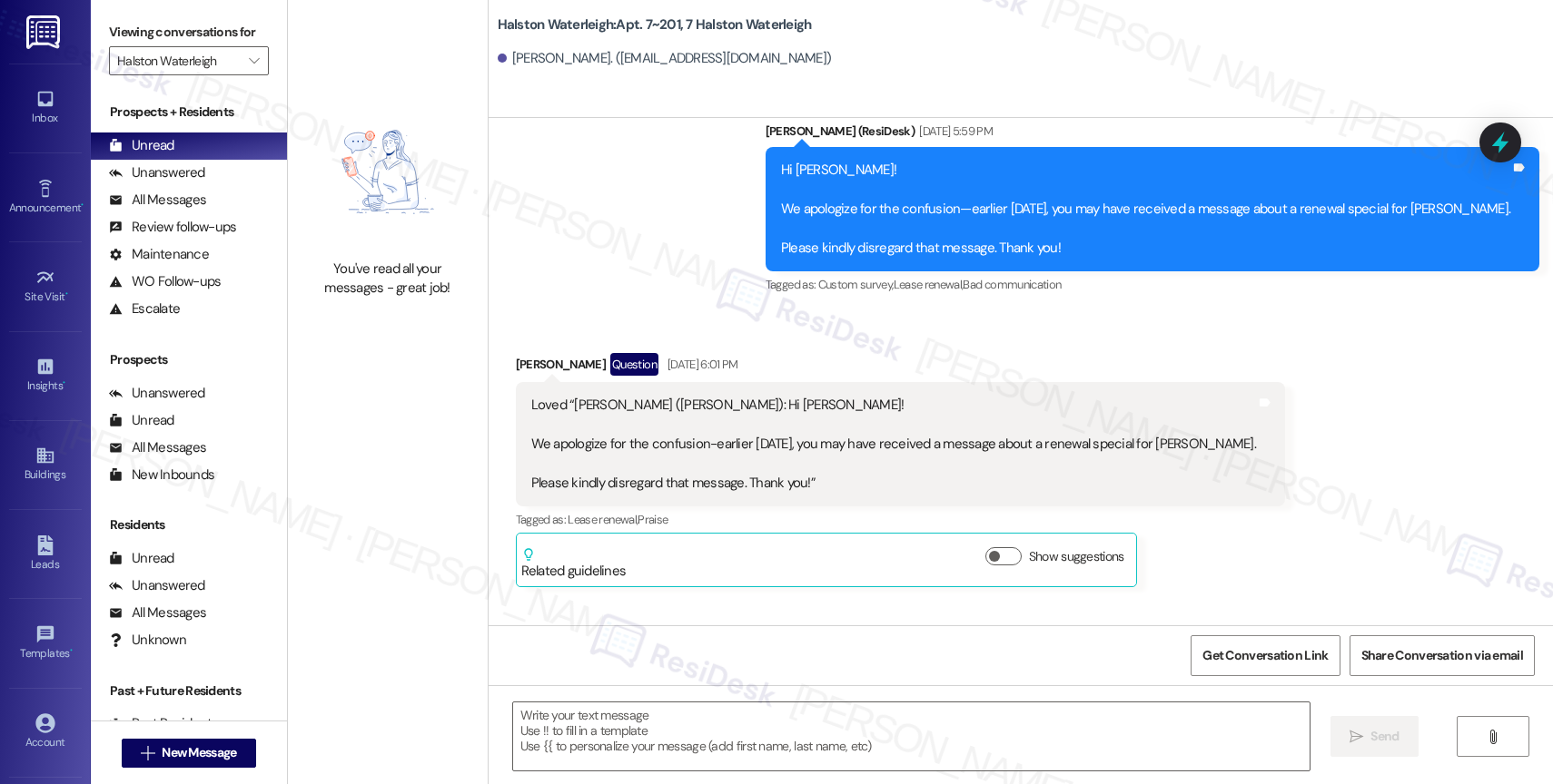
click at [375, 284] on div "You've read all your messages - great job!" at bounding box center [388, 279] width 160 height 39
click at [203, 187] on div "Unanswered (0)" at bounding box center [189, 174] width 196 height 27
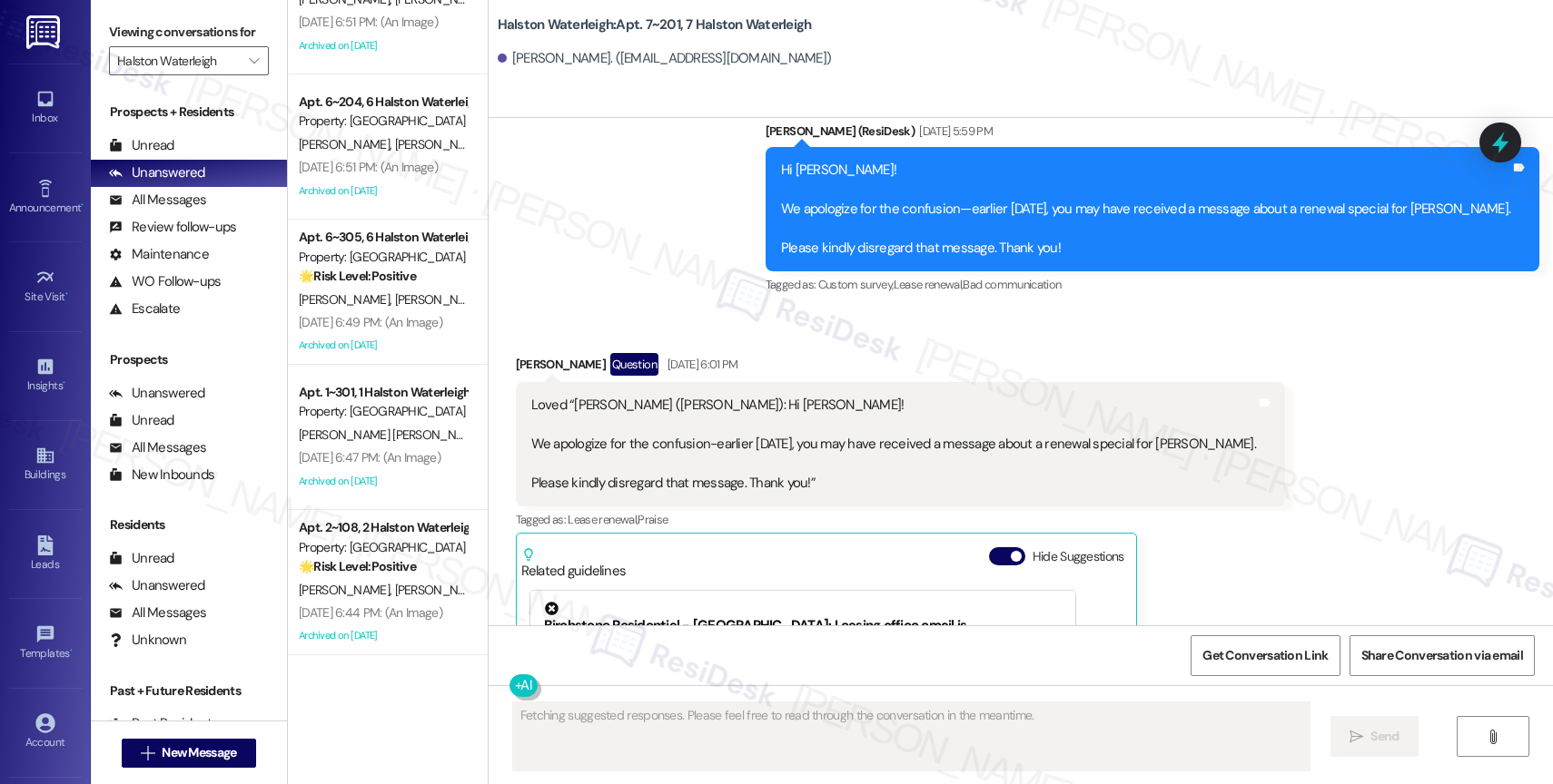
scroll to position [0, 0]
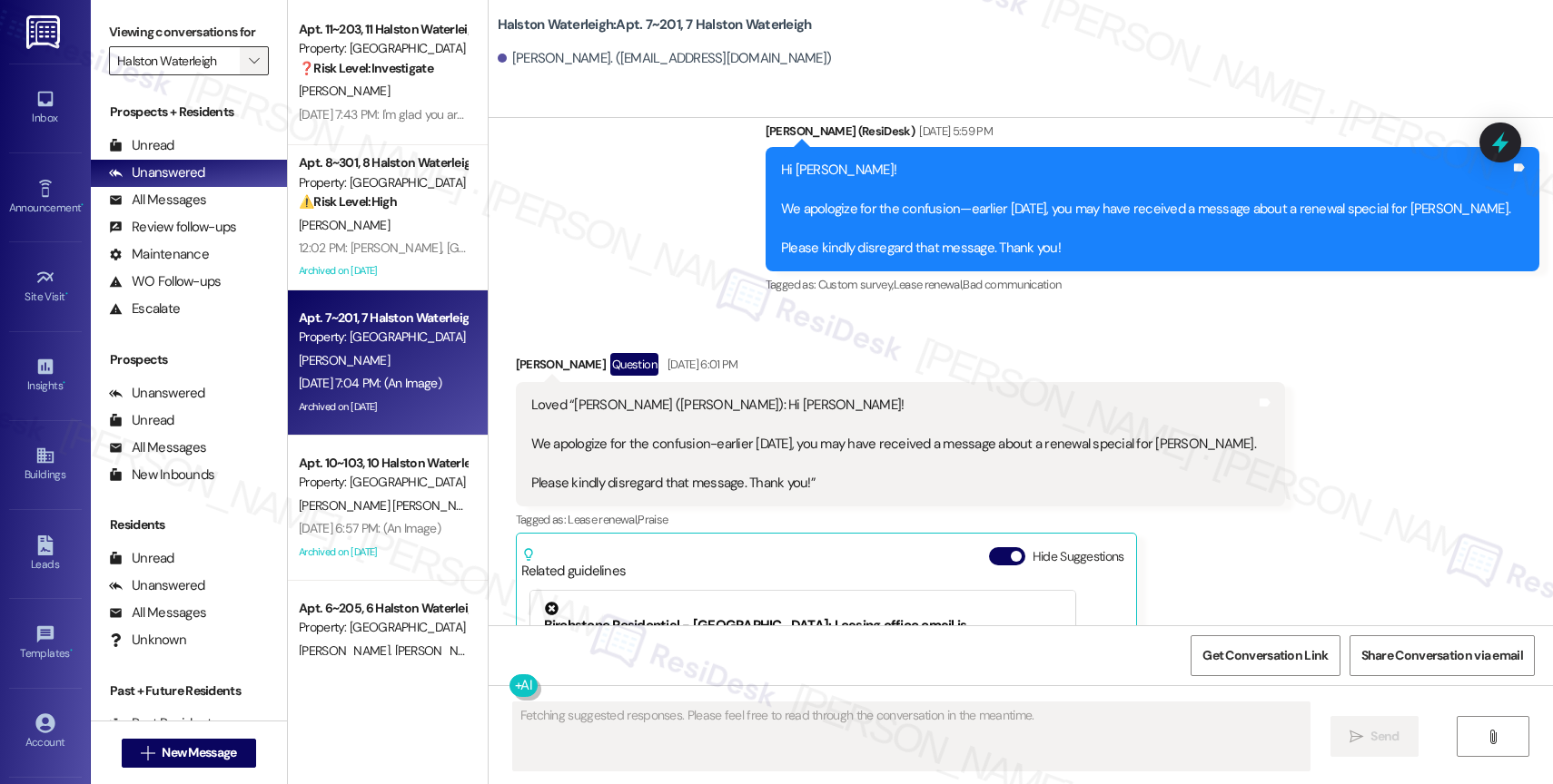
click at [249, 68] on icon "" at bounding box center [254, 61] width 10 height 15
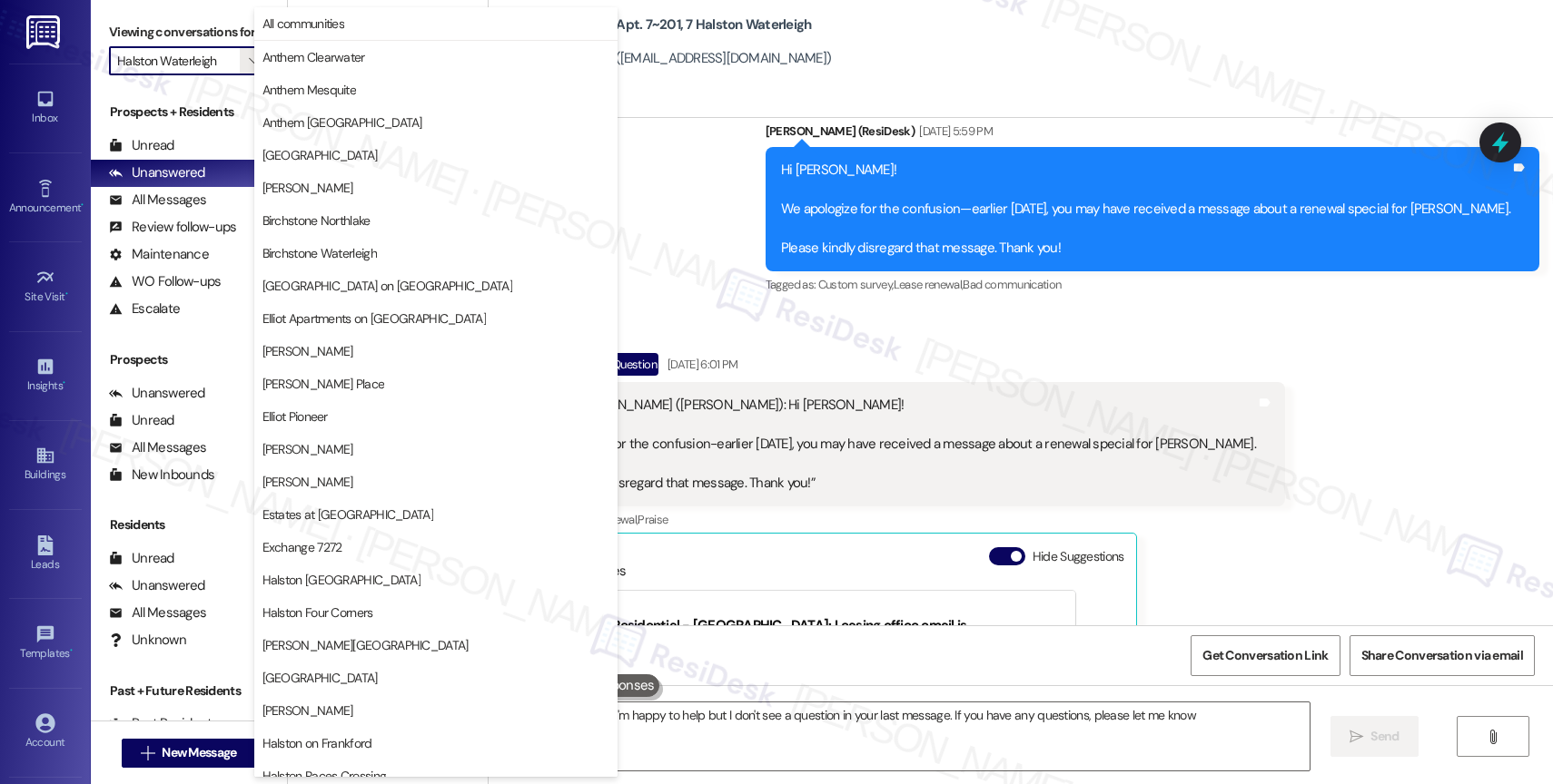
type textarea "Hi {{first_name}}, I'm happy to help but I don't see a question in your last me…"
click at [1248, 353] on div "[PERSON_NAME] Question [DATE] 6:01 PM Loved “[PERSON_NAME] ([PERSON_NAME]): Hi …" at bounding box center [901, 627] width 769 height 548
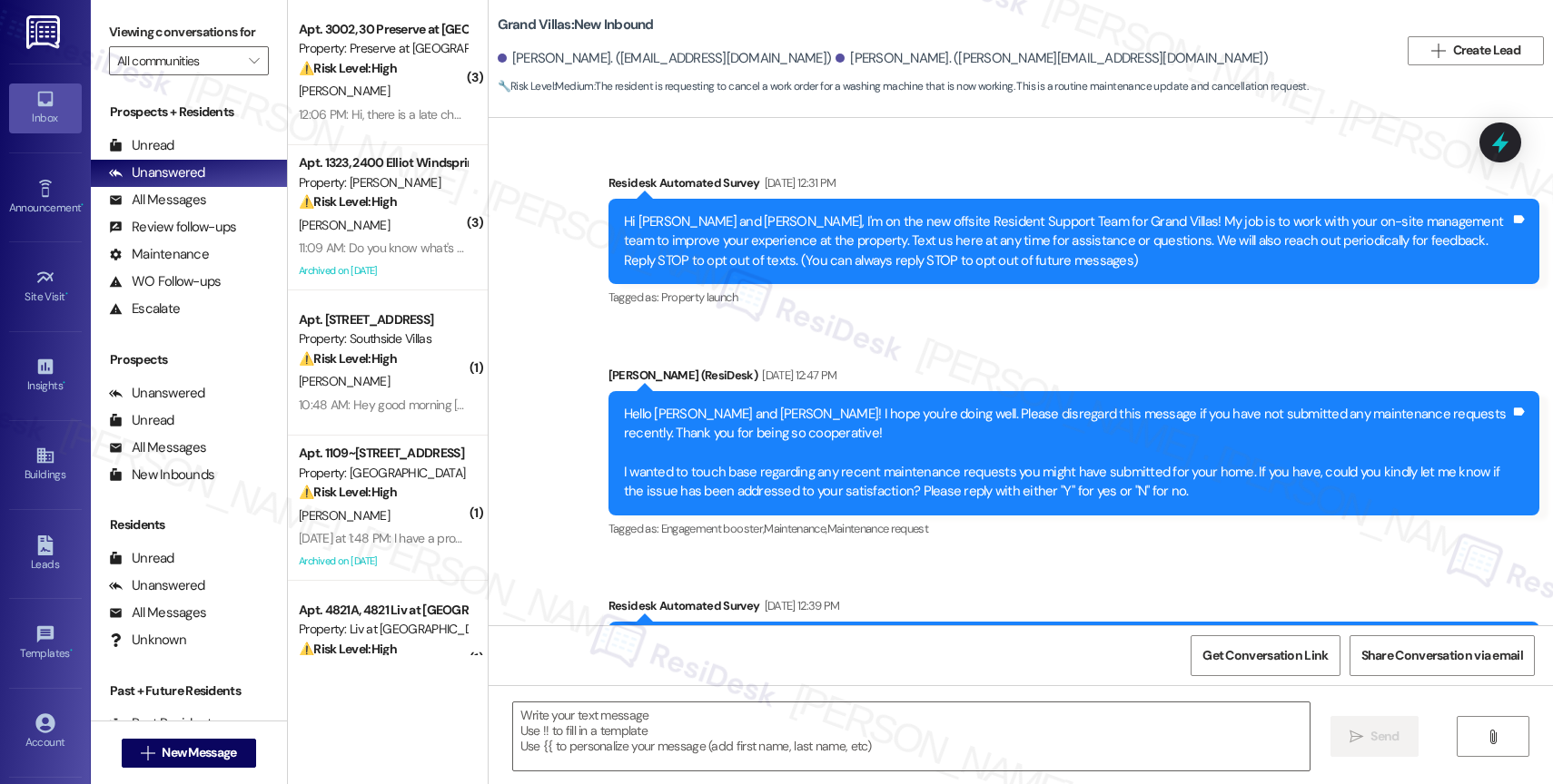
scroll to position [10440, 0]
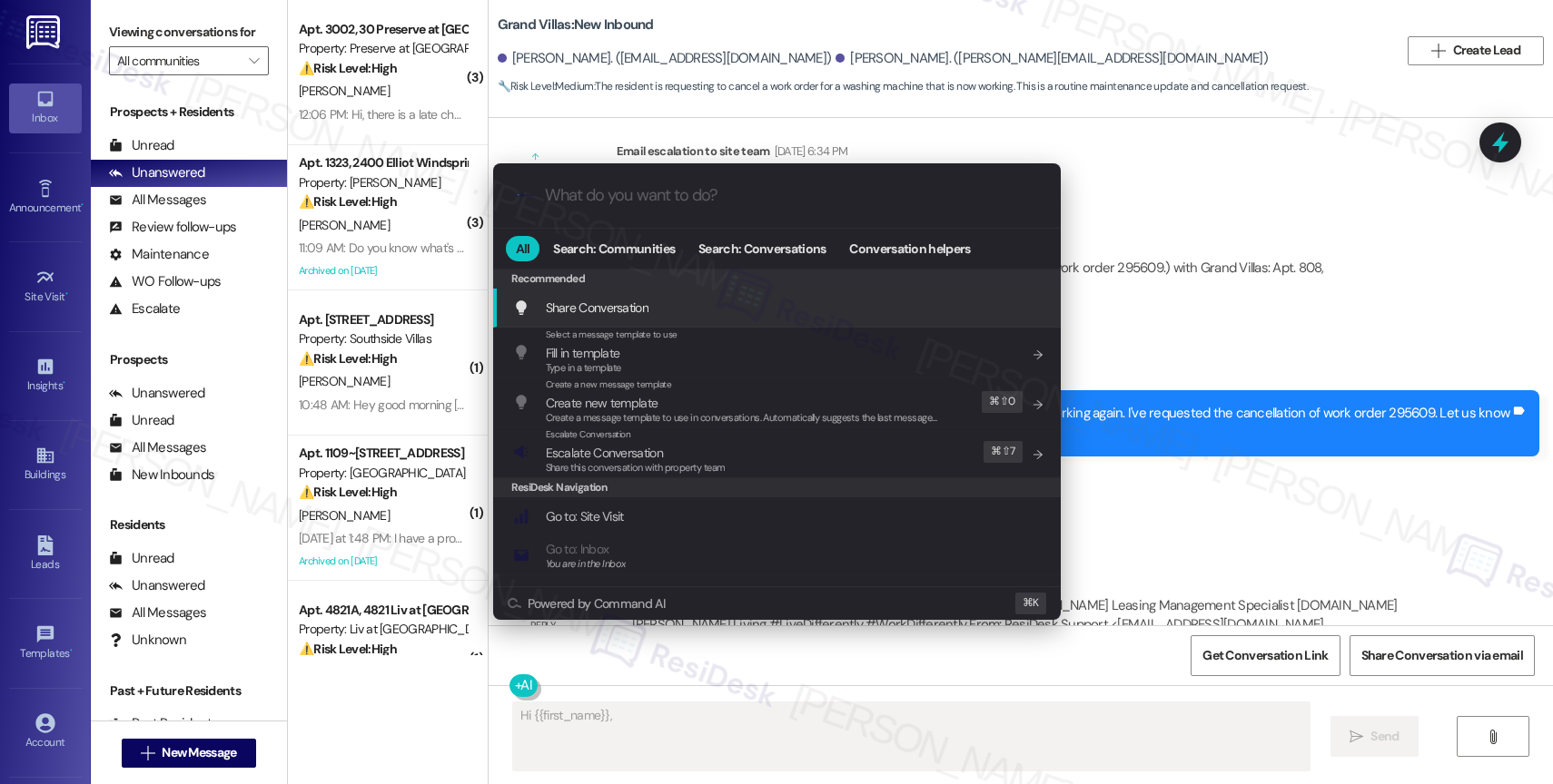
type textarea "Hi {{first_name}}, I'm"
type input "m"
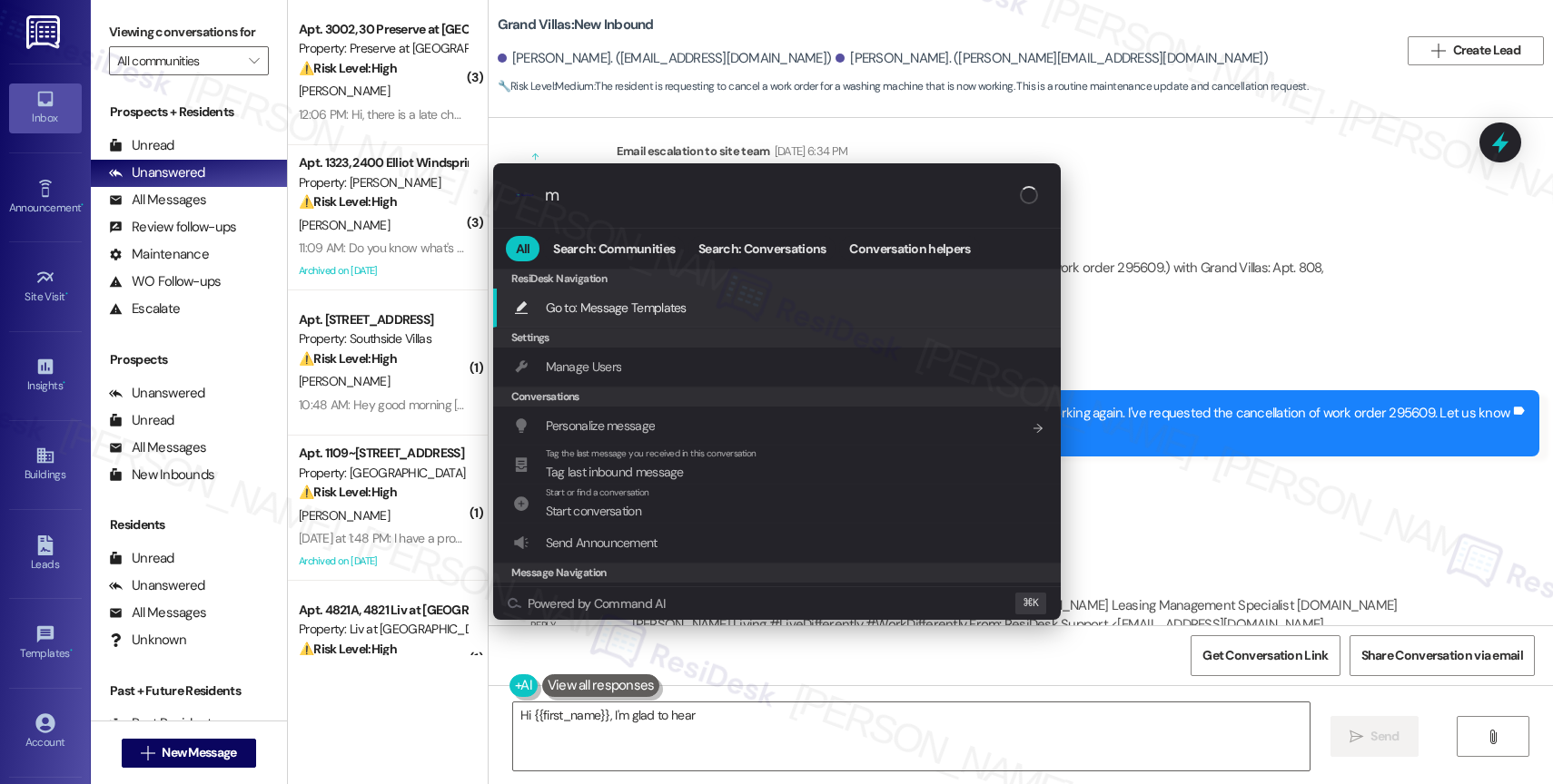
type textarea "Hi {{first_name}}, I'm glad to hear"
type input "mo"
type textarea "Hi {{first_name}}, I'm glad to hear your washing machine"
type input "mod"
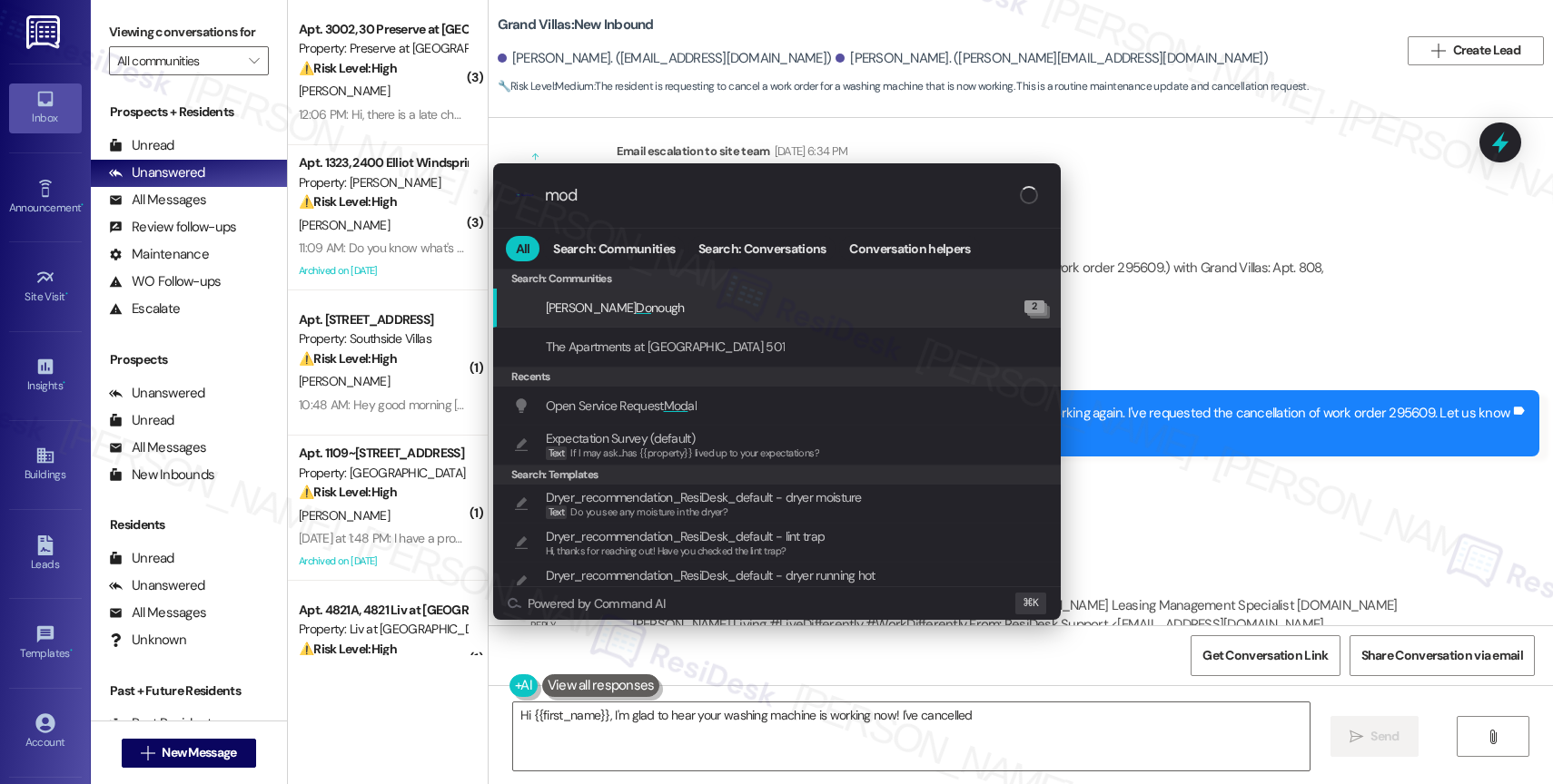
type textarea "Hi {{first_name}}, I'm glad to hear your washing machine is working now! I've c…"
type input "moda"
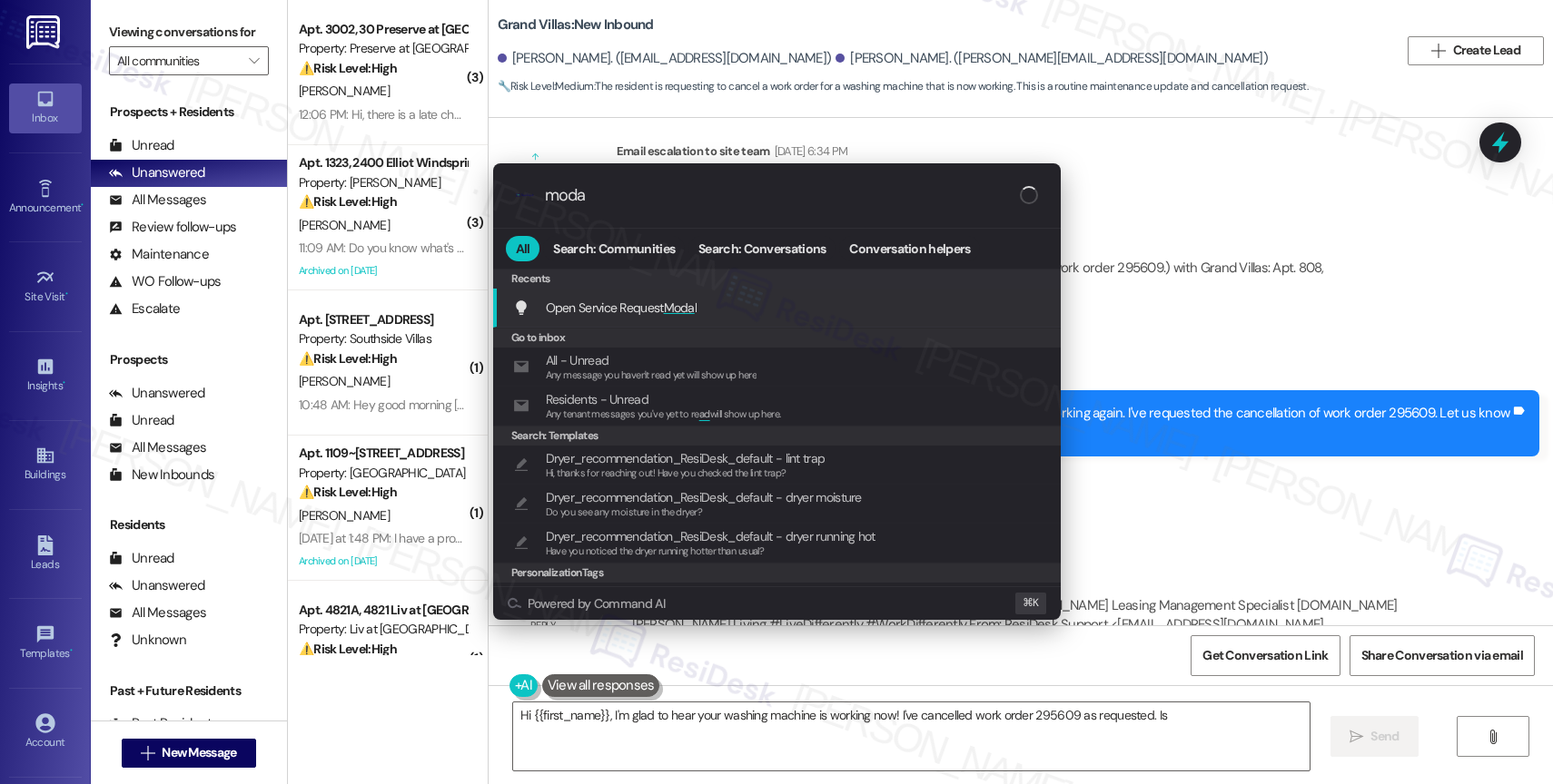
type textarea "Hi {{first_name}}, I'm glad to hear your washing machine is working now! I've c…"
type input "modal"
type textarea "Hi {{first_name}}, I'm glad to hear your washing machine is working now! I've c…"
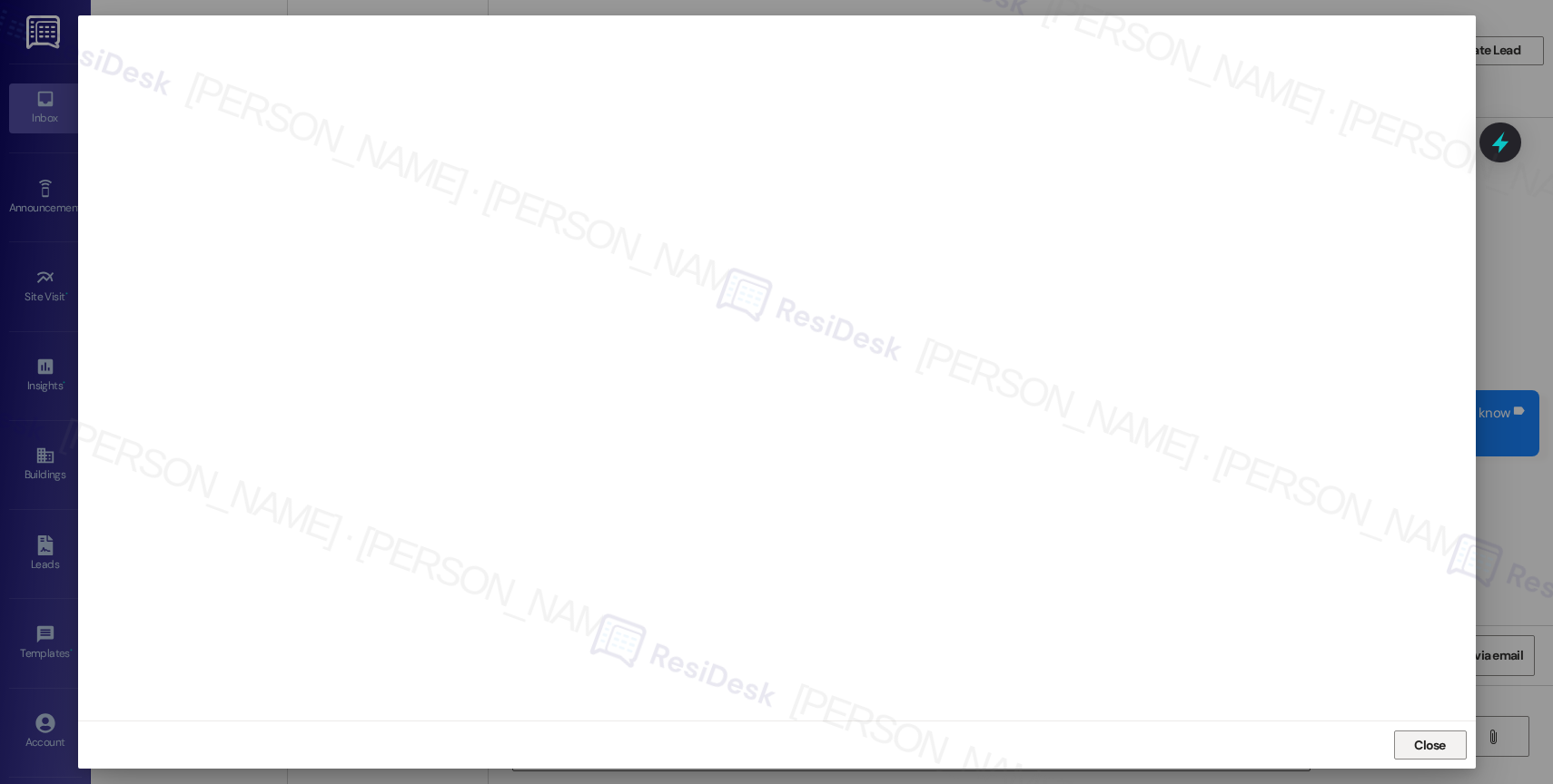
click at [1440, 739] on span "Close" at bounding box center [1429, 746] width 32 height 19
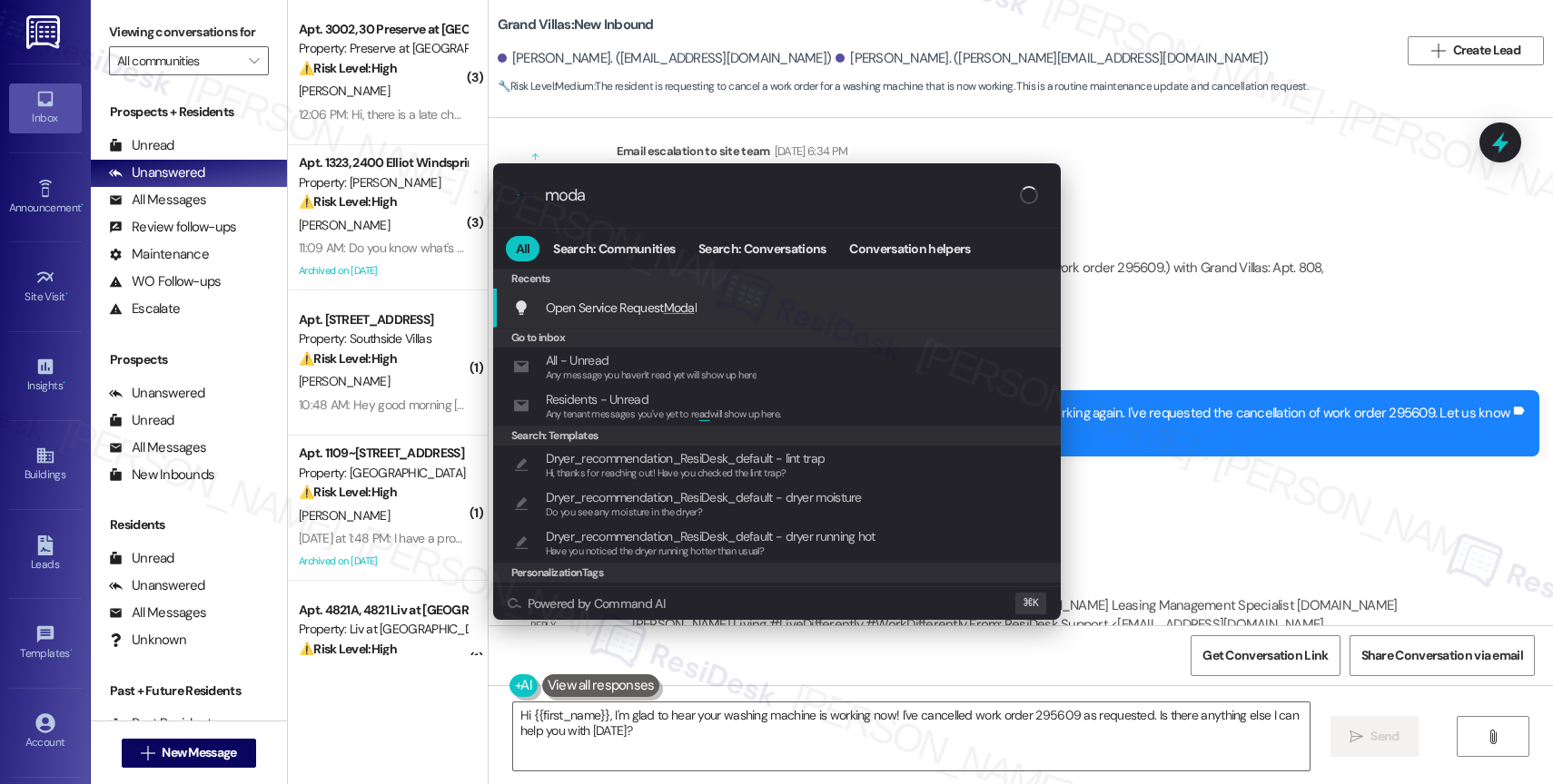
type input "modal"
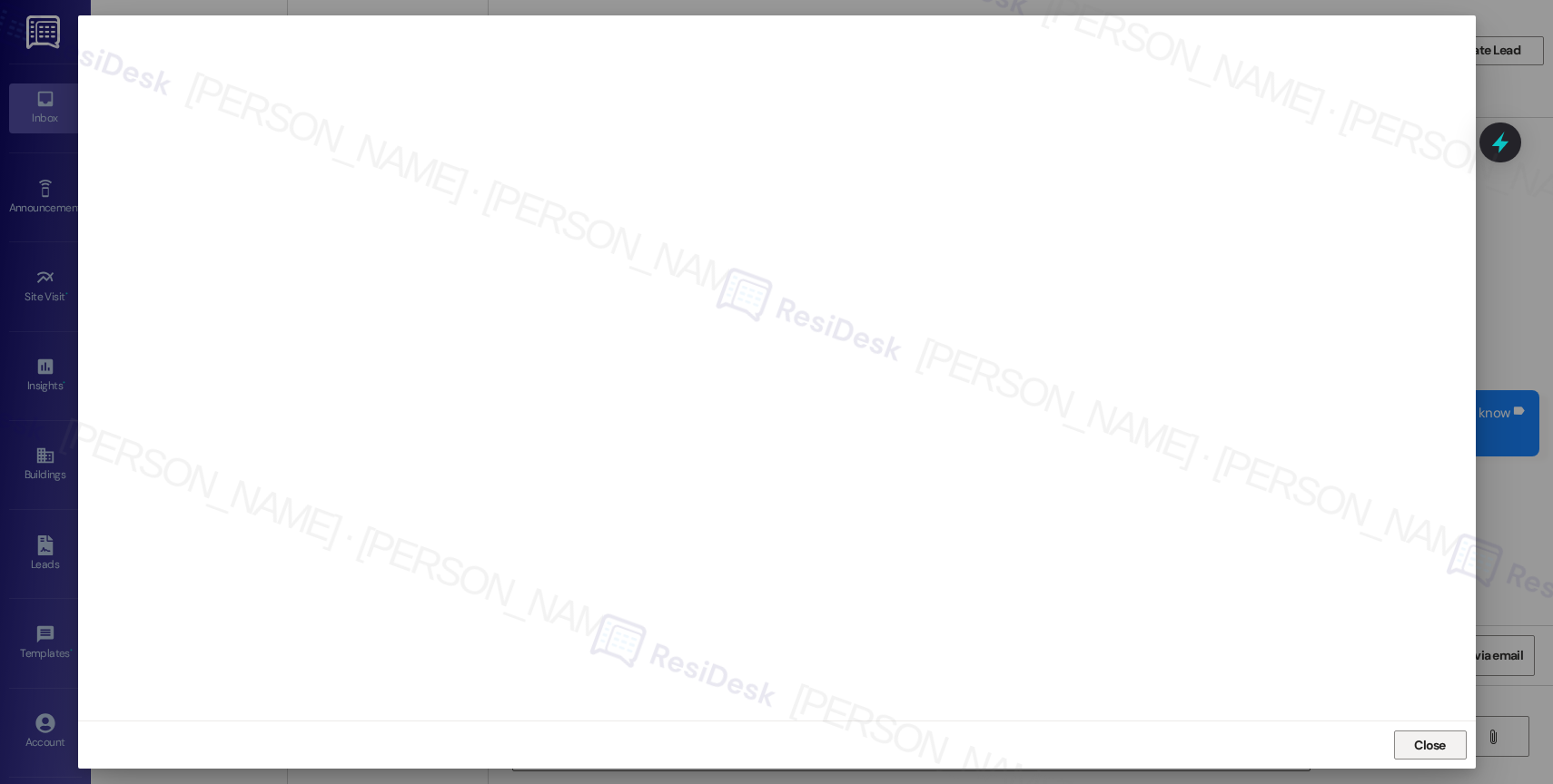
click at [1429, 739] on span "Close" at bounding box center [1429, 746] width 32 height 19
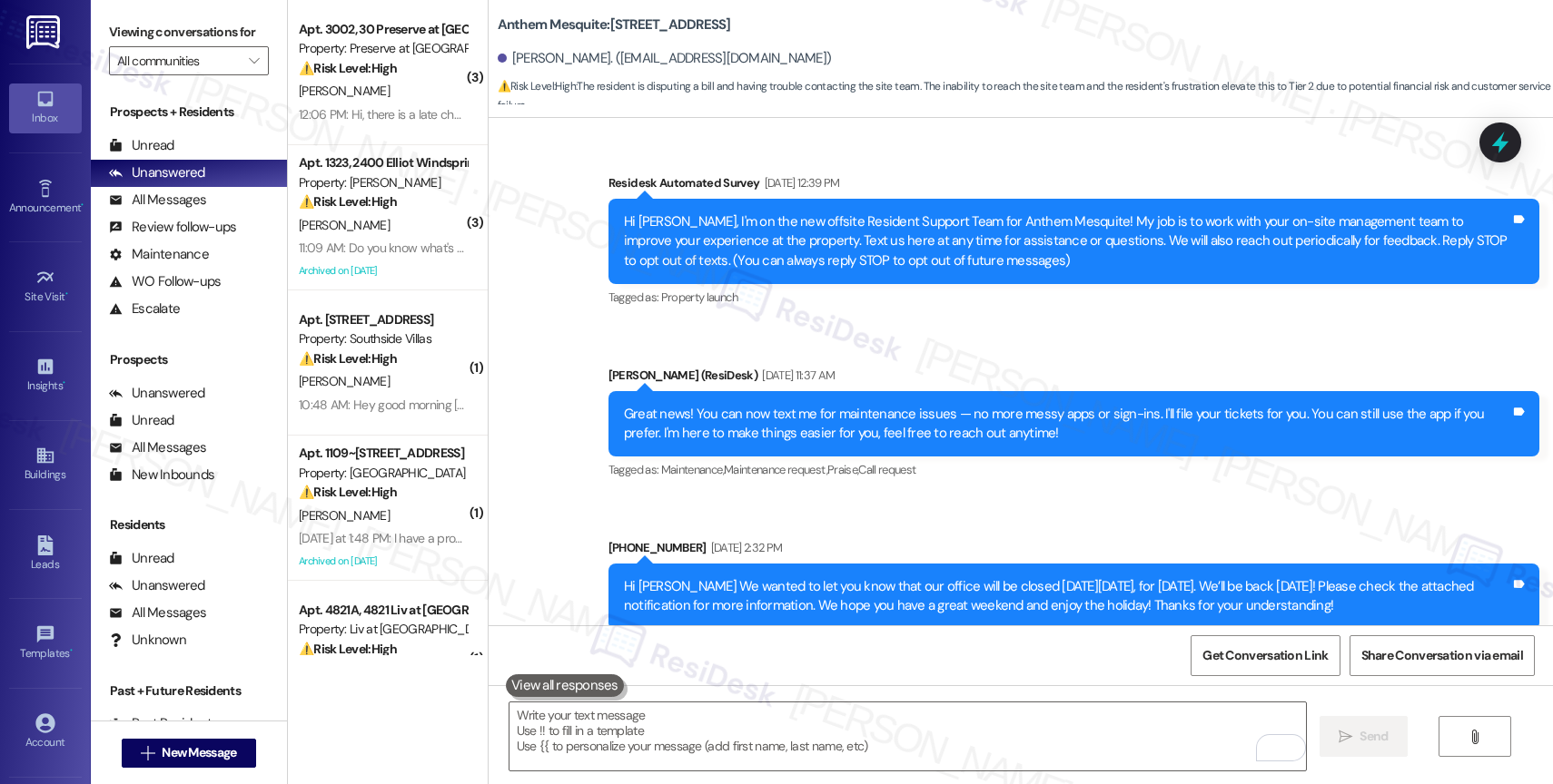
scroll to position [30545, 0]
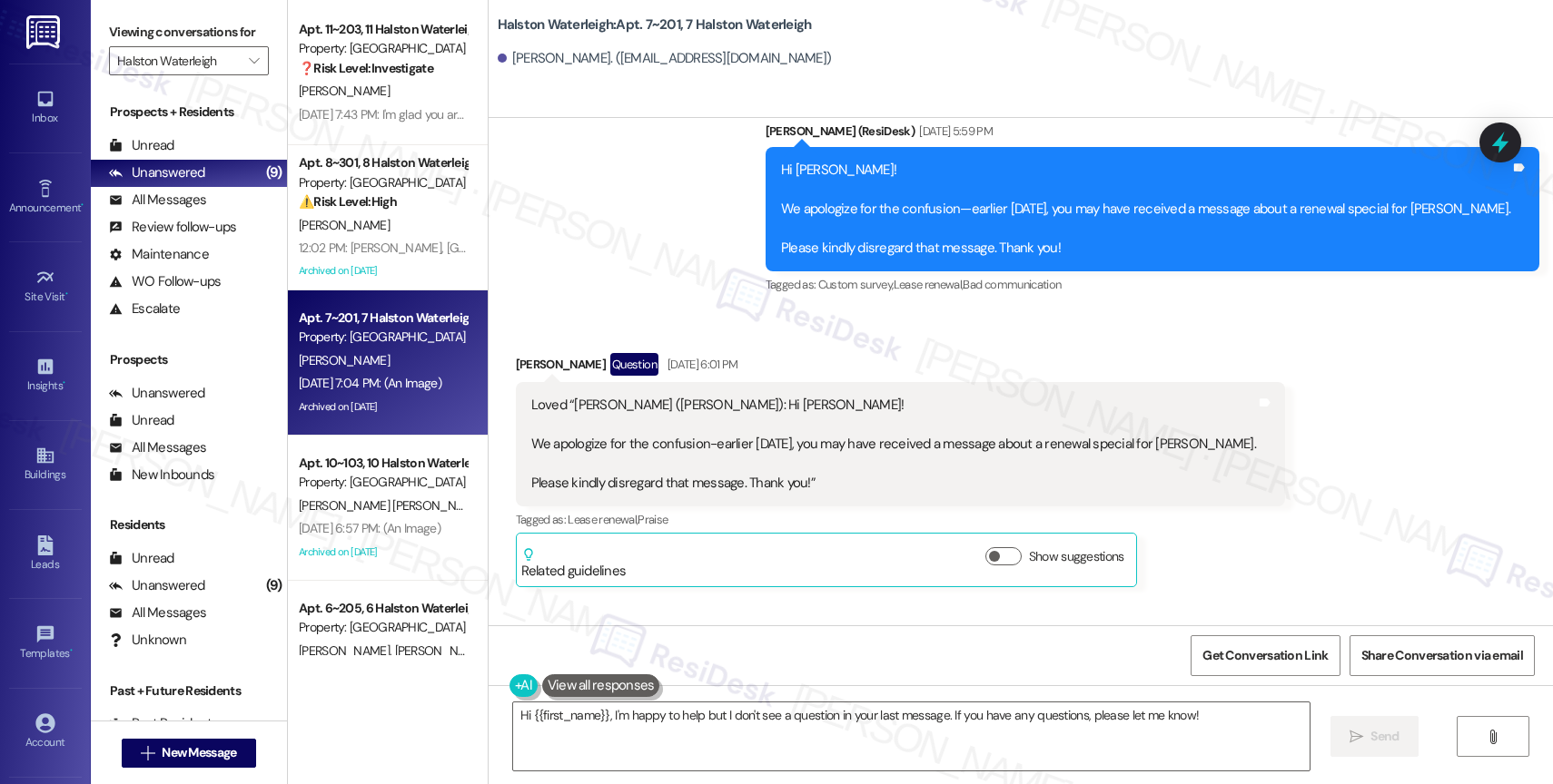
scroll to position [38943, 0]
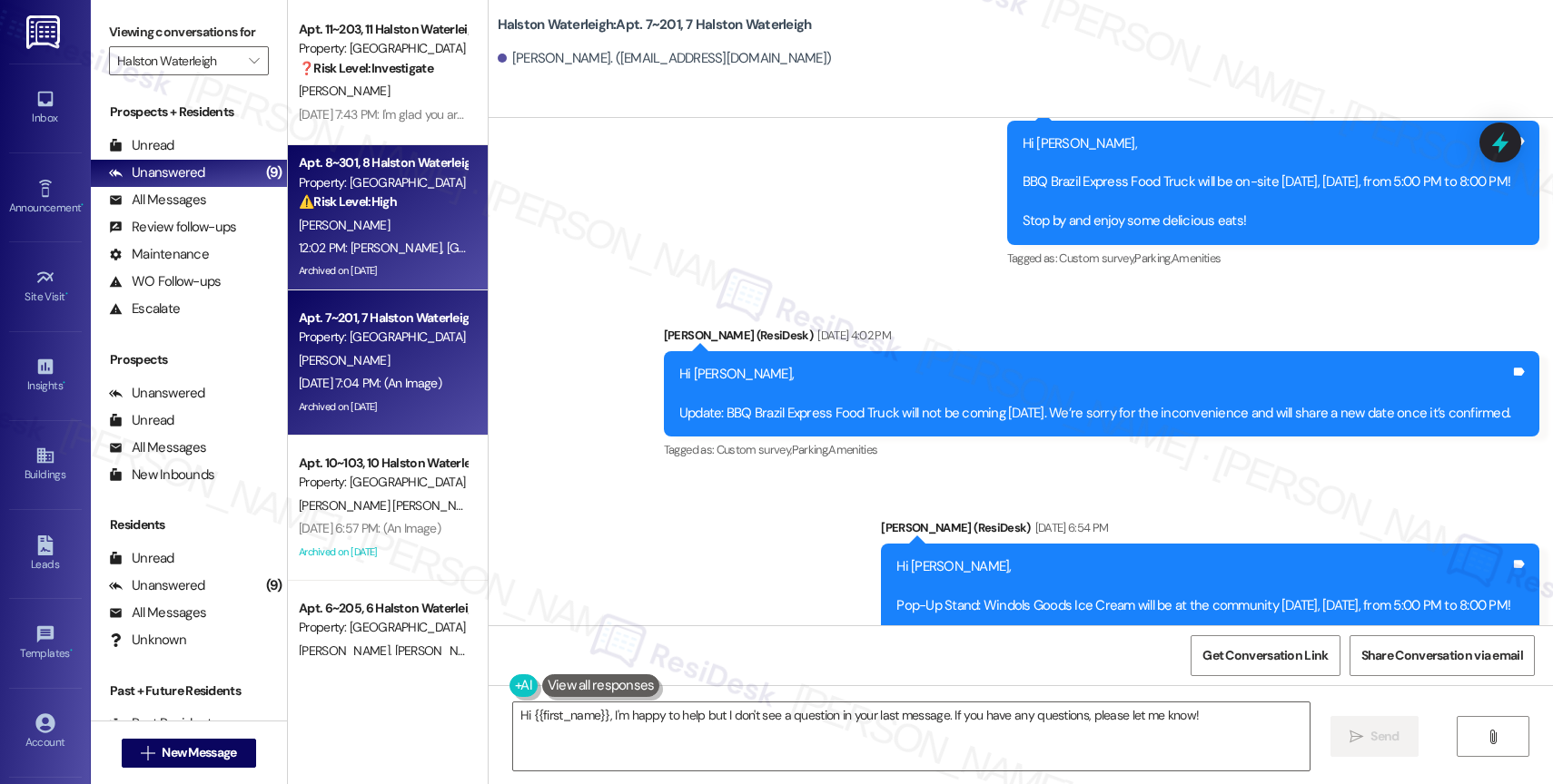
click at [353, 224] on div "J. Hernandez" at bounding box center [383, 225] width 172 height 23
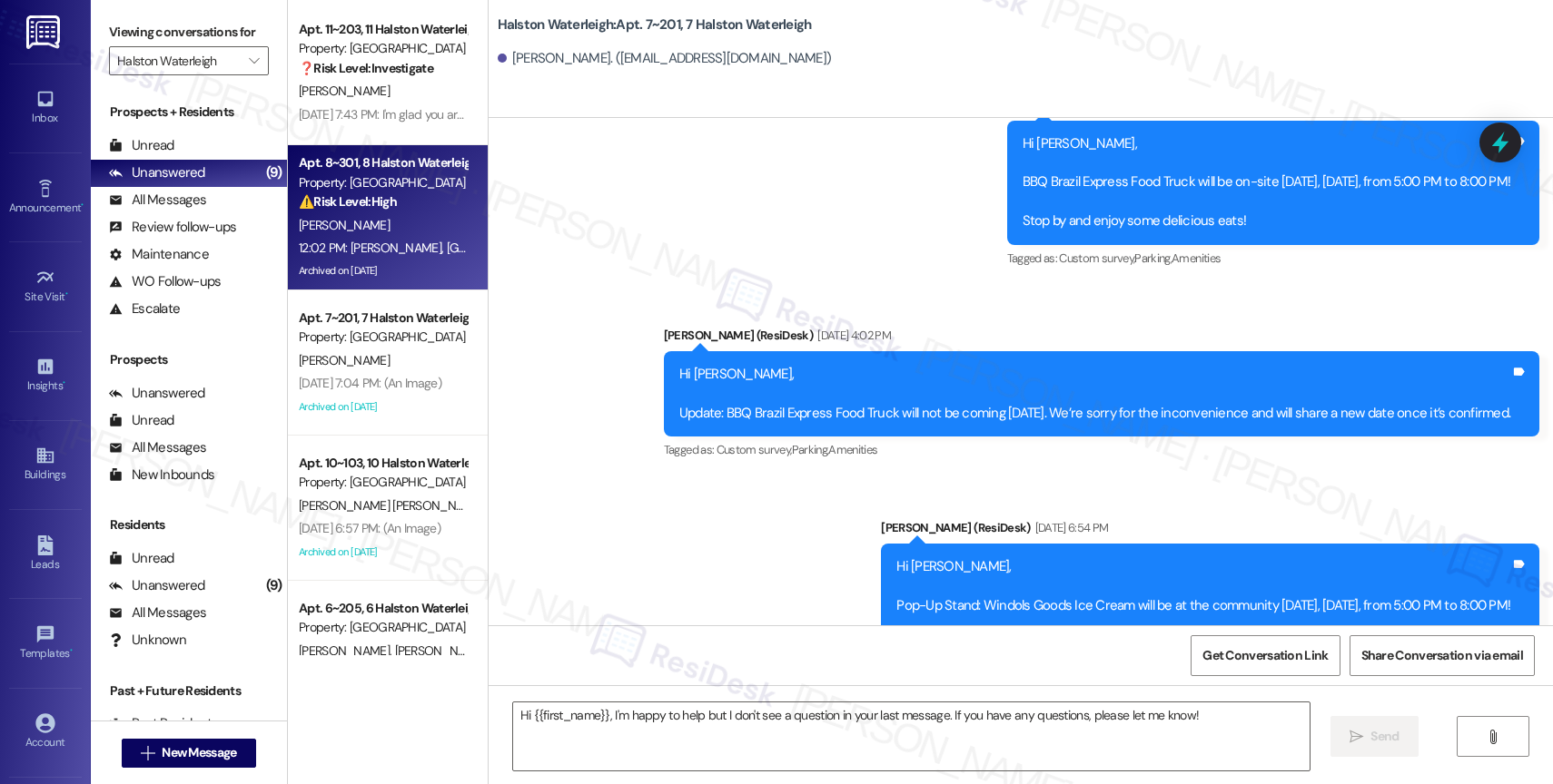
type textarea "Fetching suggested responses. Please feel free to read through the conversation…"
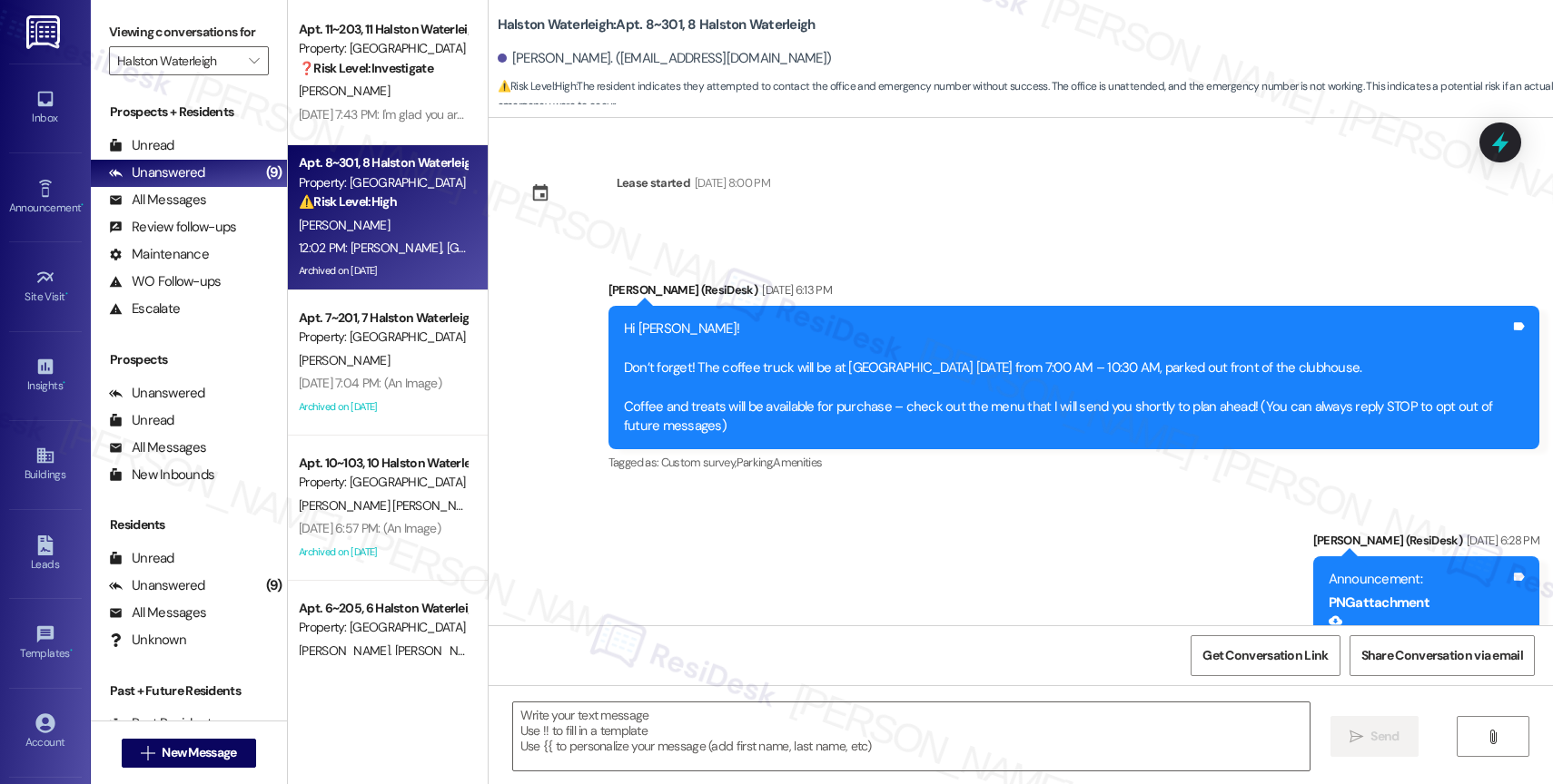
scroll to position [35899, 0]
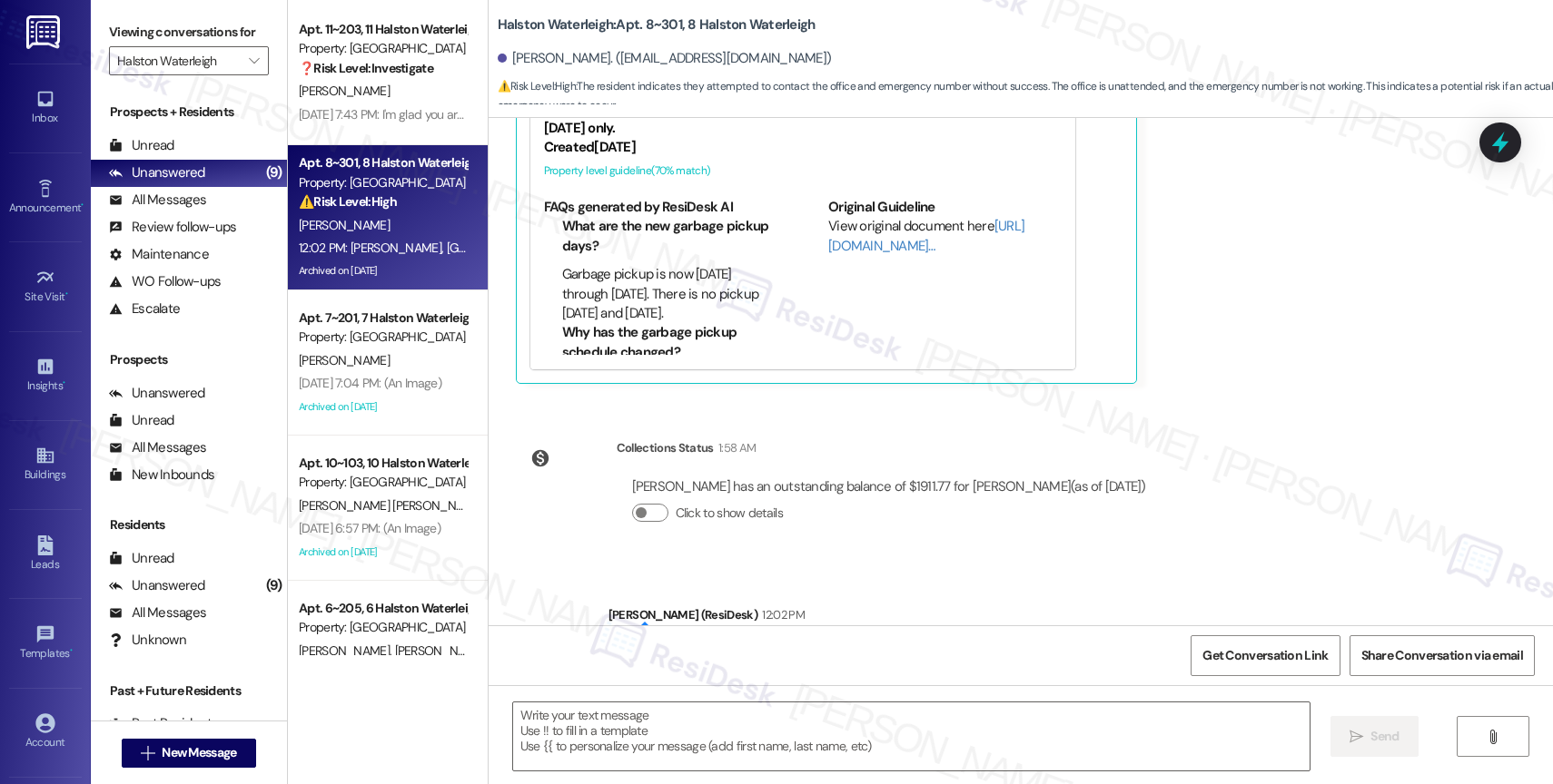
type textarea "Fetching suggested responses. Please feel free to read through the conversation…"
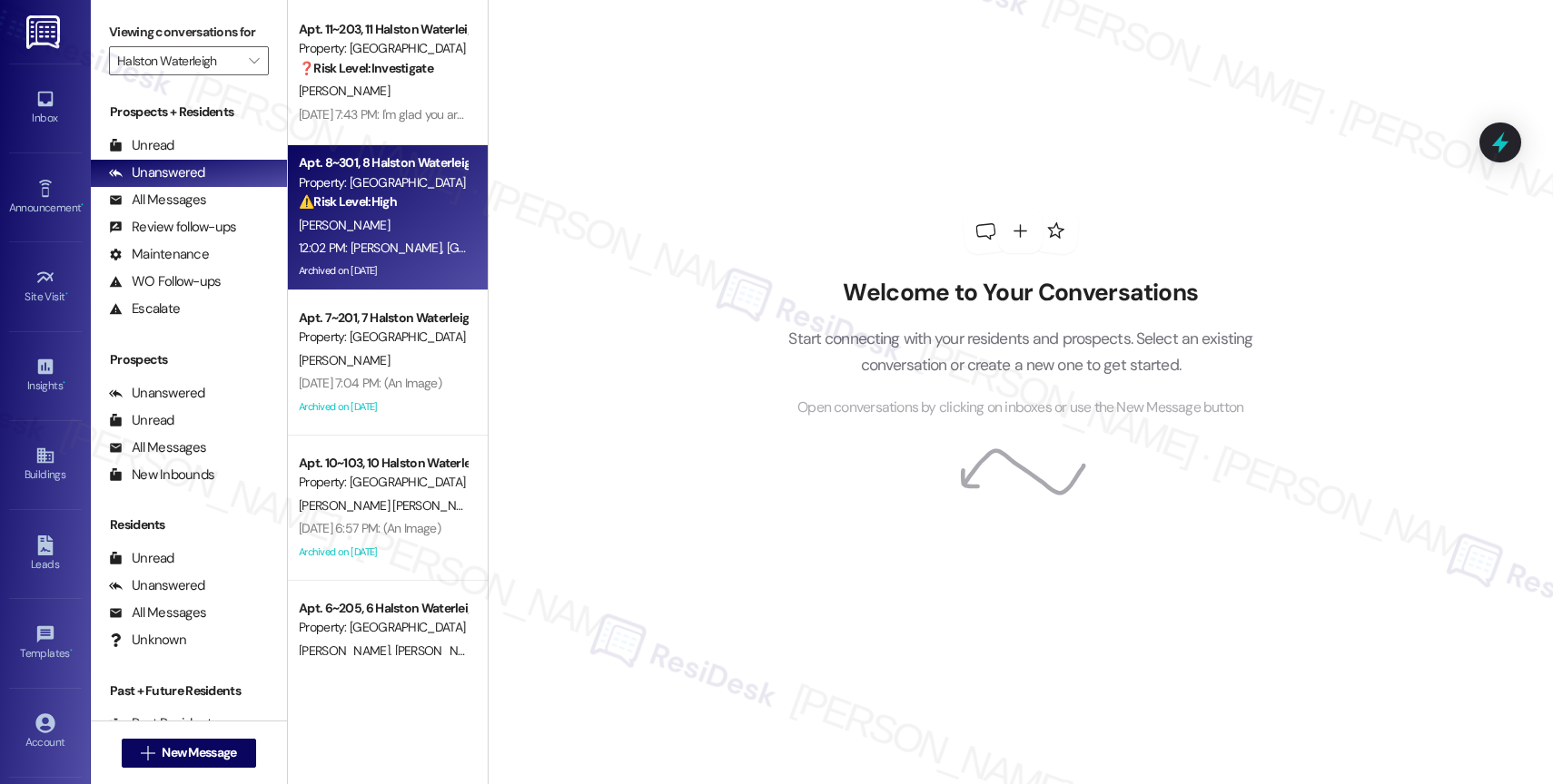
click at [349, 195] on strong "⚠️ Risk Level: High" at bounding box center [348, 202] width 98 height 16
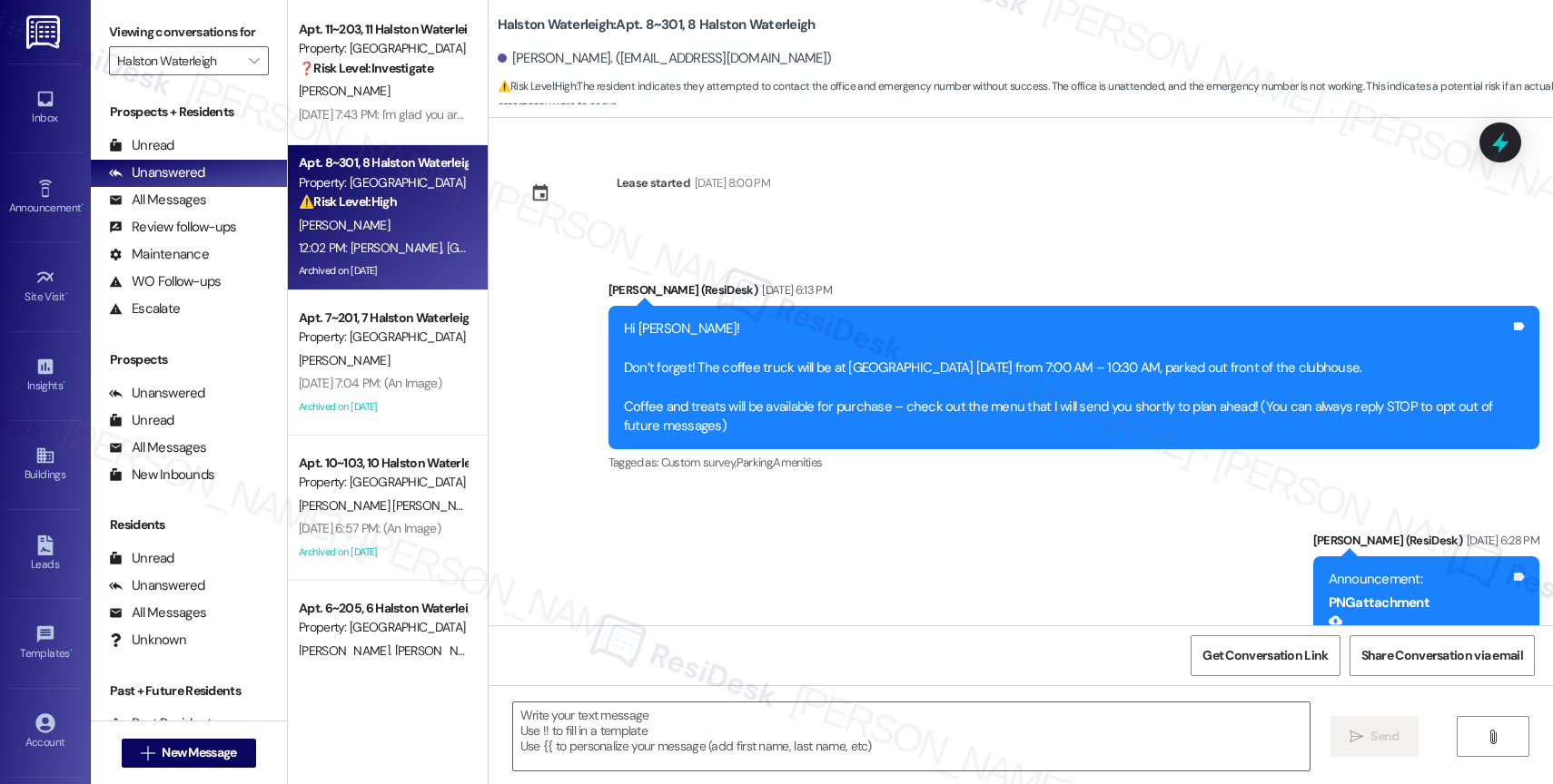
type textarea "Fetching suggested responses. Please feel free to read through the conversation…"
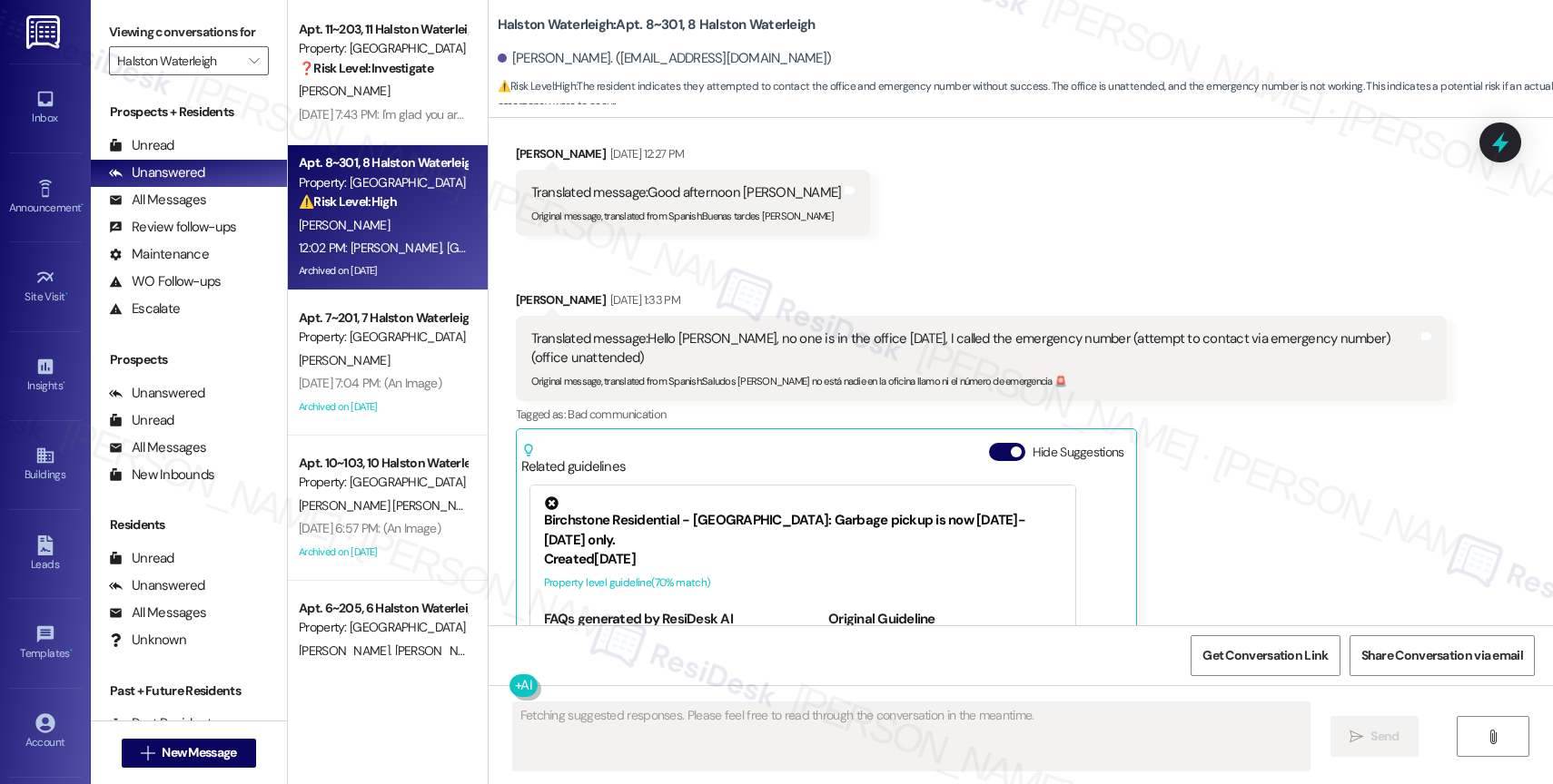
scroll to position [35484, 0]
click at [989, 445] on button "Hide Suggestions" at bounding box center [1007, 454] width 36 height 18
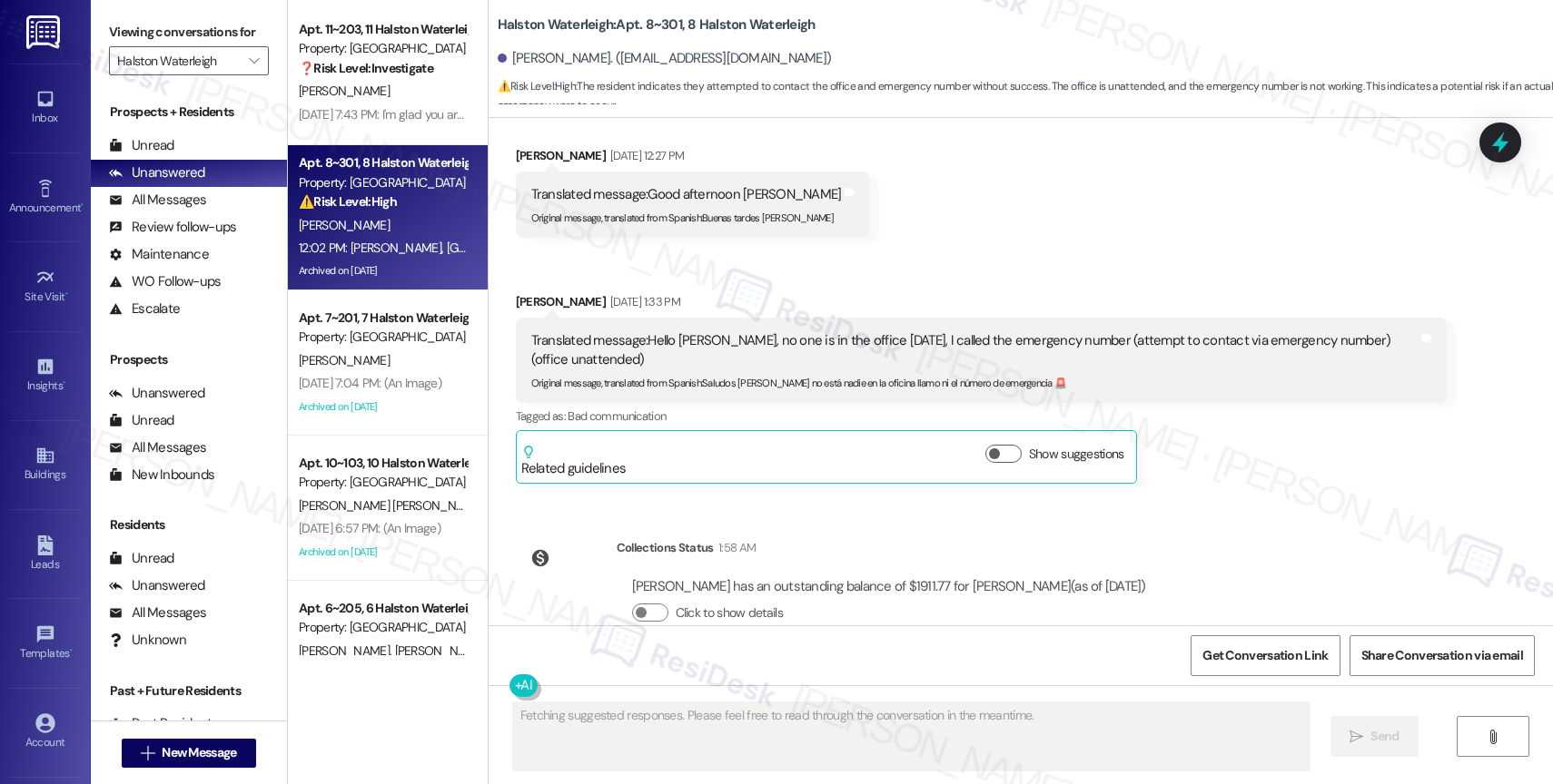
scroll to position [35584, 0]
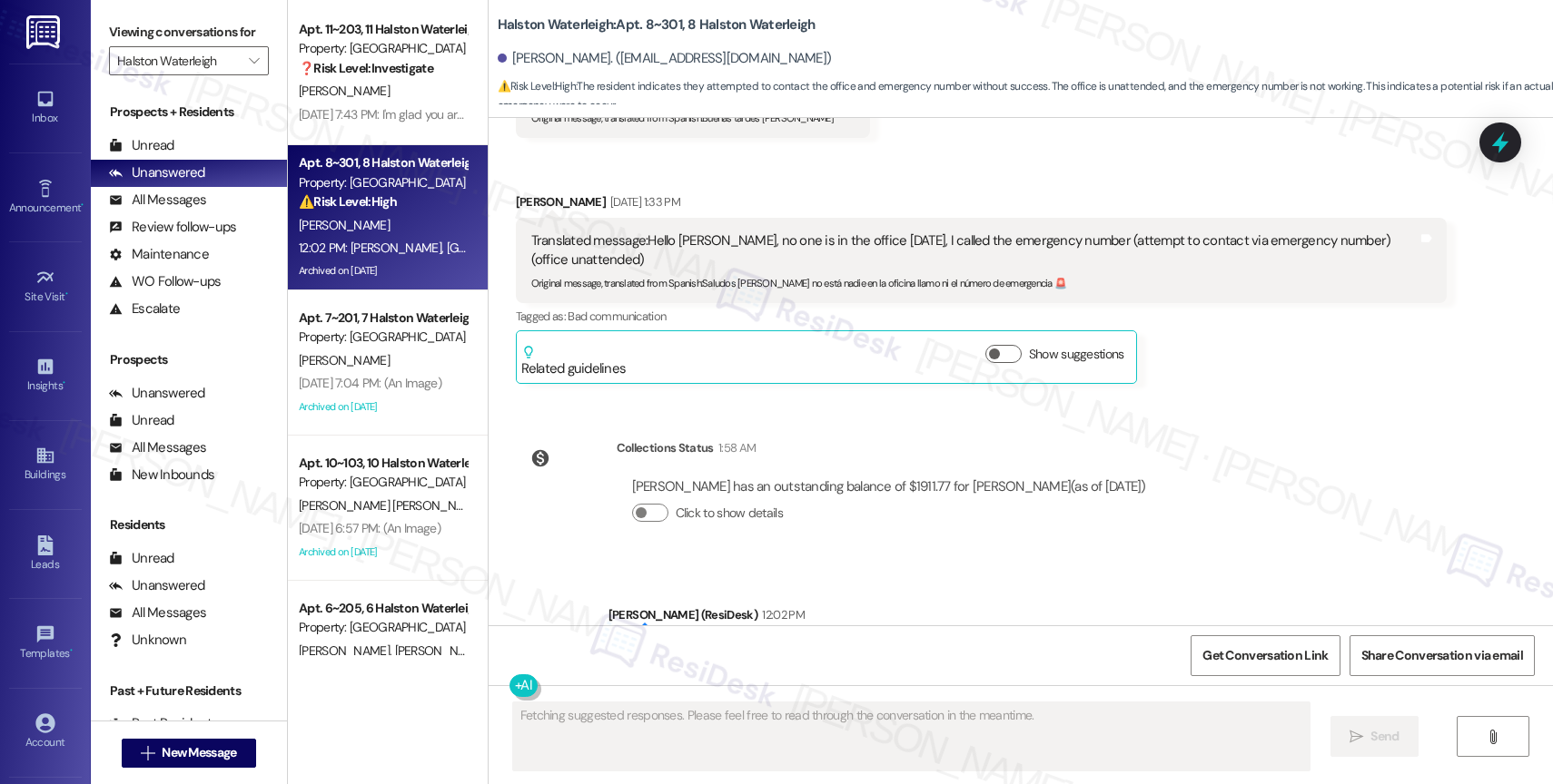
click at [950, 464] on div "Jose Hernandez has an outstanding balance of $1911.77 for Halston Waterleigh (a…" at bounding box center [890, 508] width 545 height 87
drag, startPoint x: 234, startPoint y: 74, endPoint x: 254, endPoint y: 164, distance: 92.2
click at [249, 68] on icon "" at bounding box center [254, 61] width 10 height 15
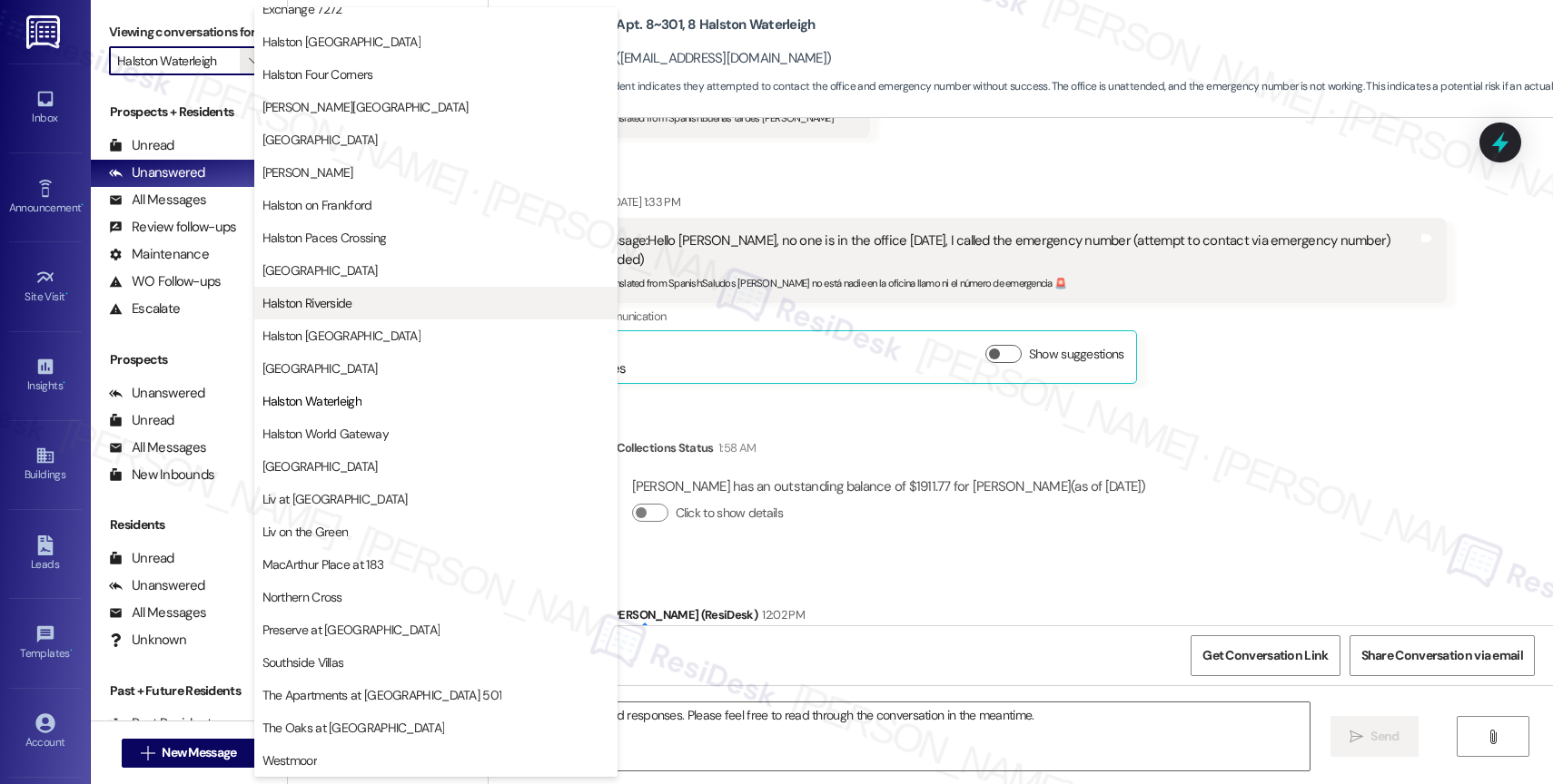
scroll to position [0, 0]
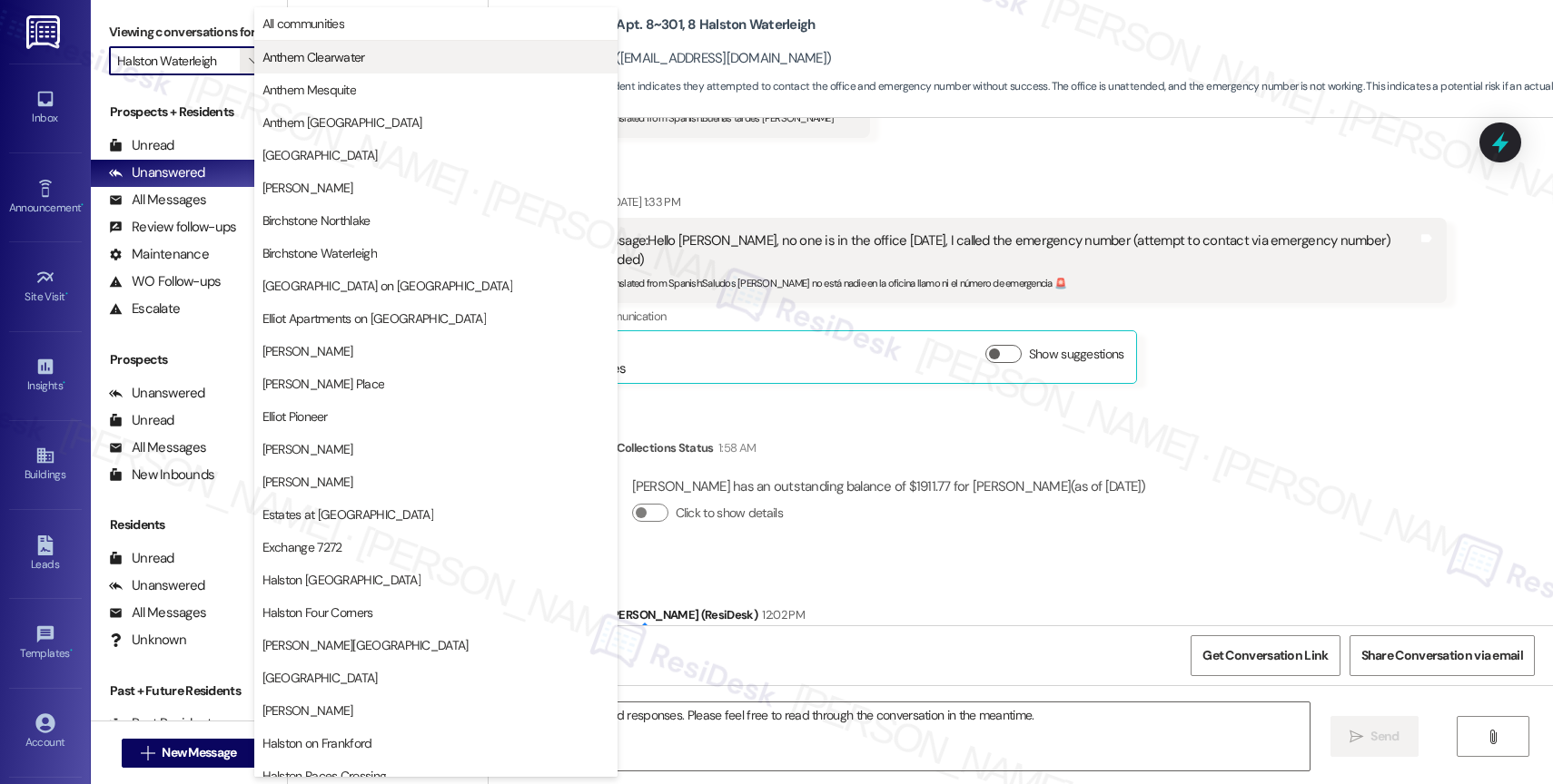
click at [354, 55] on span "Anthem Clearwater" at bounding box center [314, 57] width 103 height 18
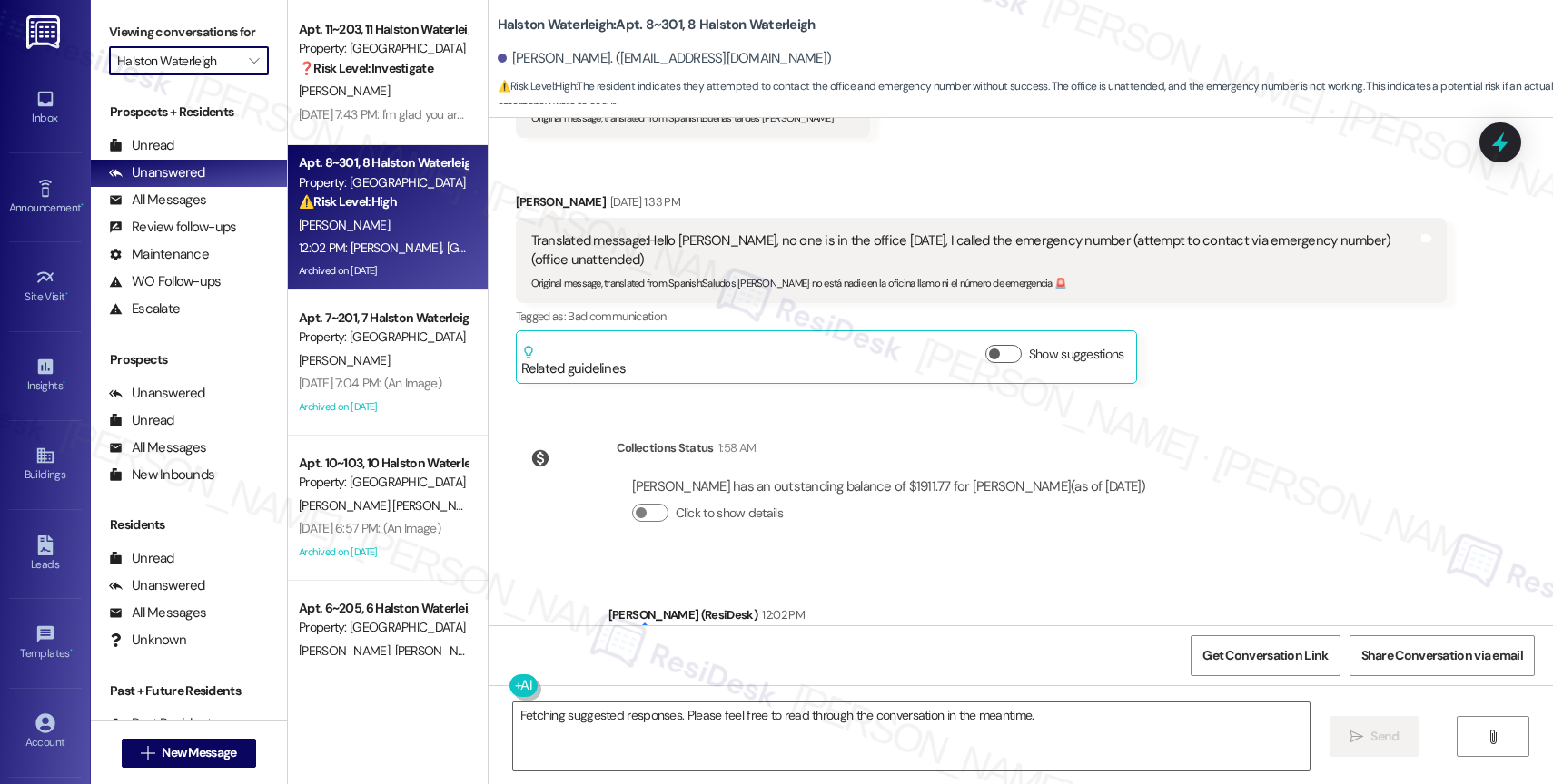
type input "Anthem Clearwater"
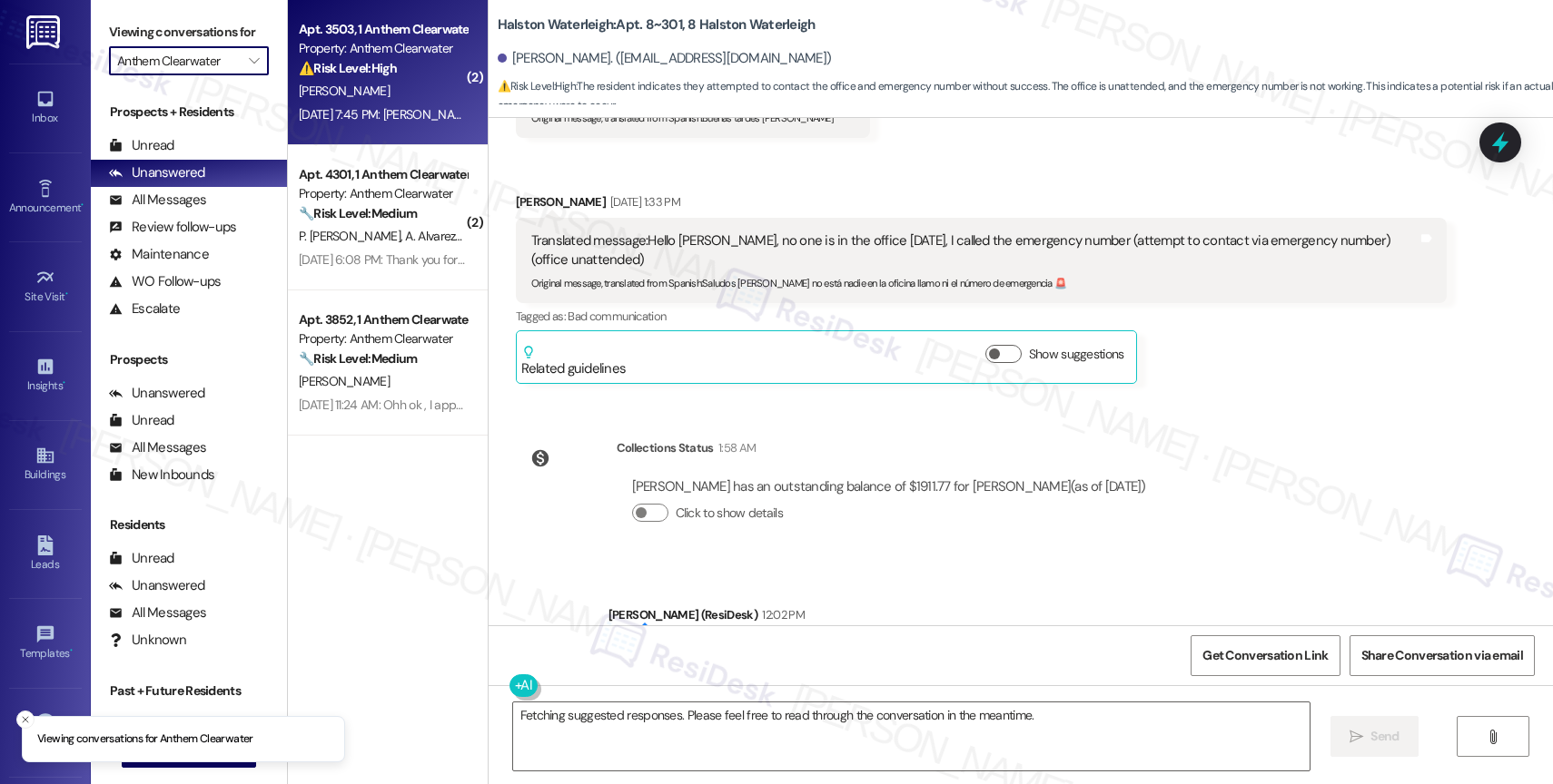
click at [394, 95] on div "O. Jones" at bounding box center [383, 91] width 172 height 23
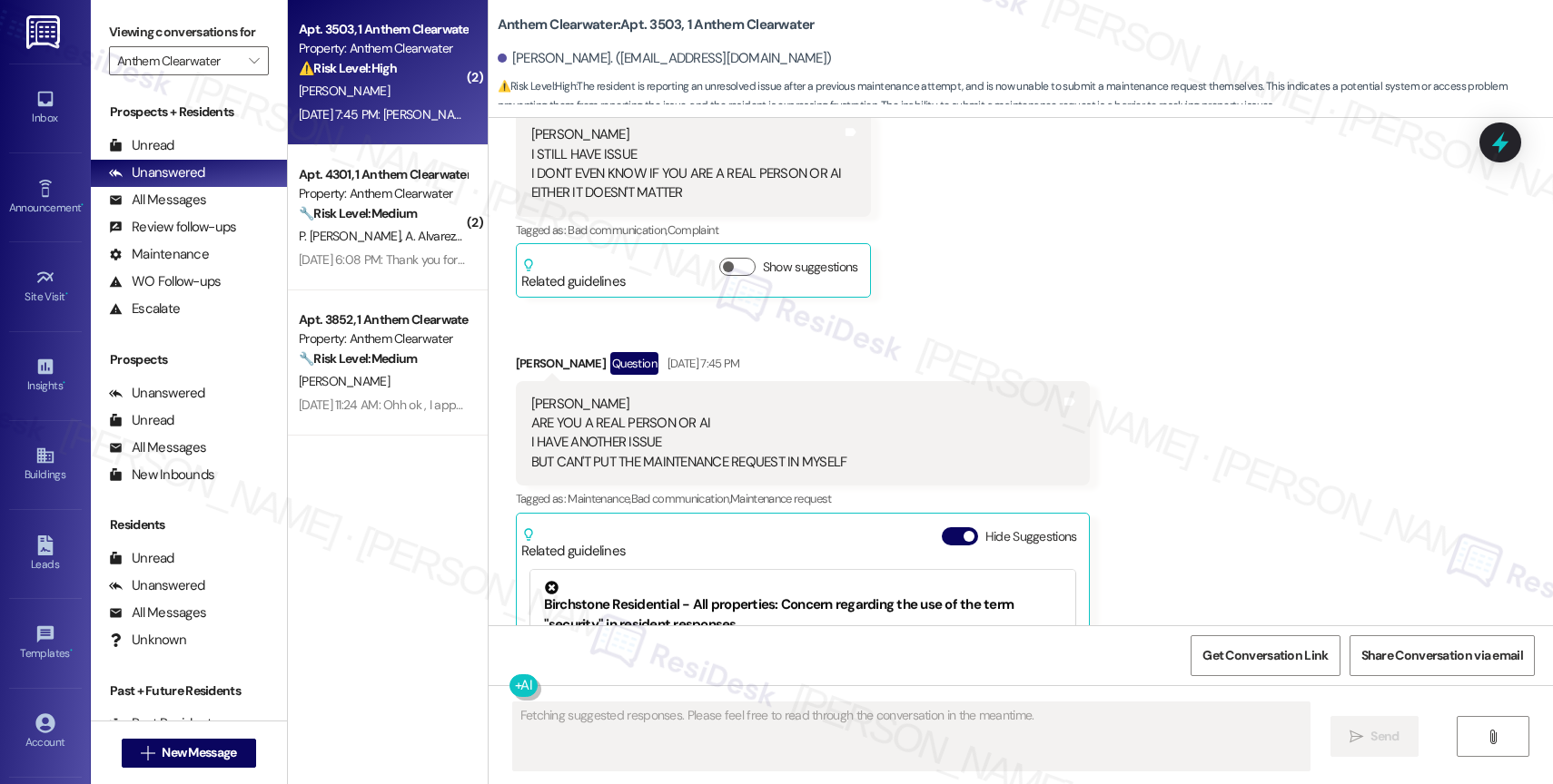
scroll to position [8045, 0]
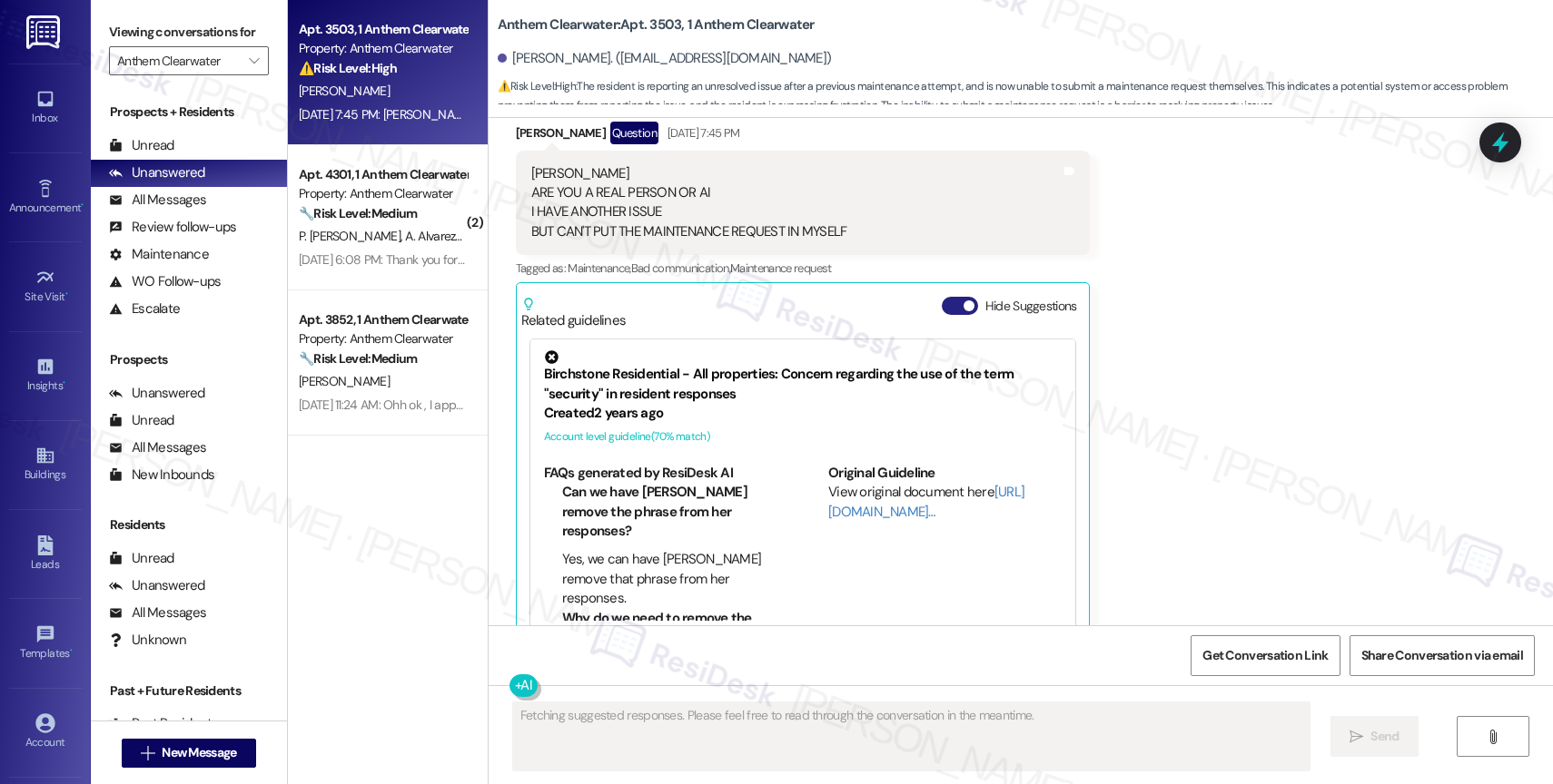
click at [941, 297] on button "Hide Suggestions" at bounding box center [960, 306] width 36 height 18
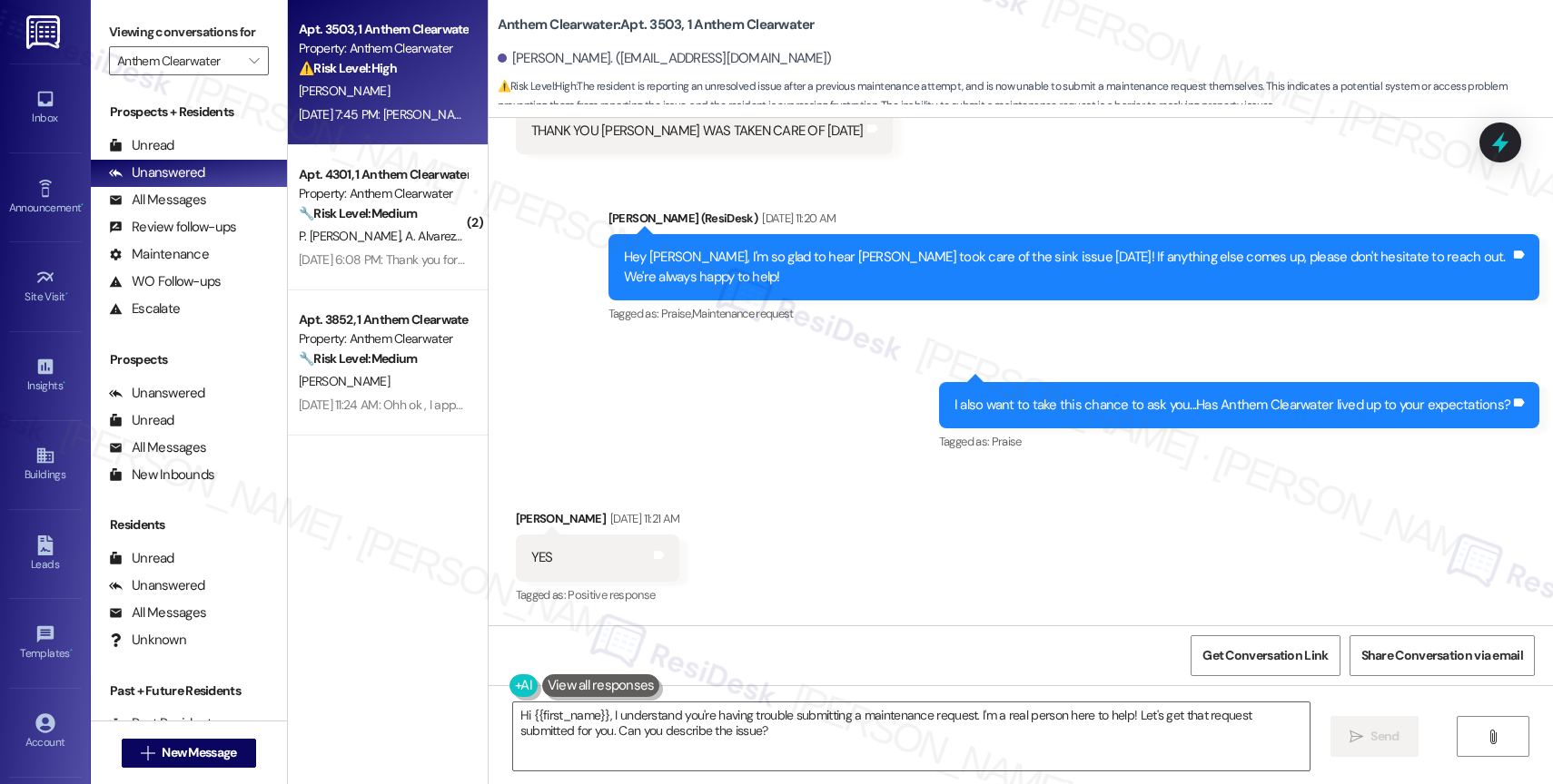
scroll to position [7899, 0]
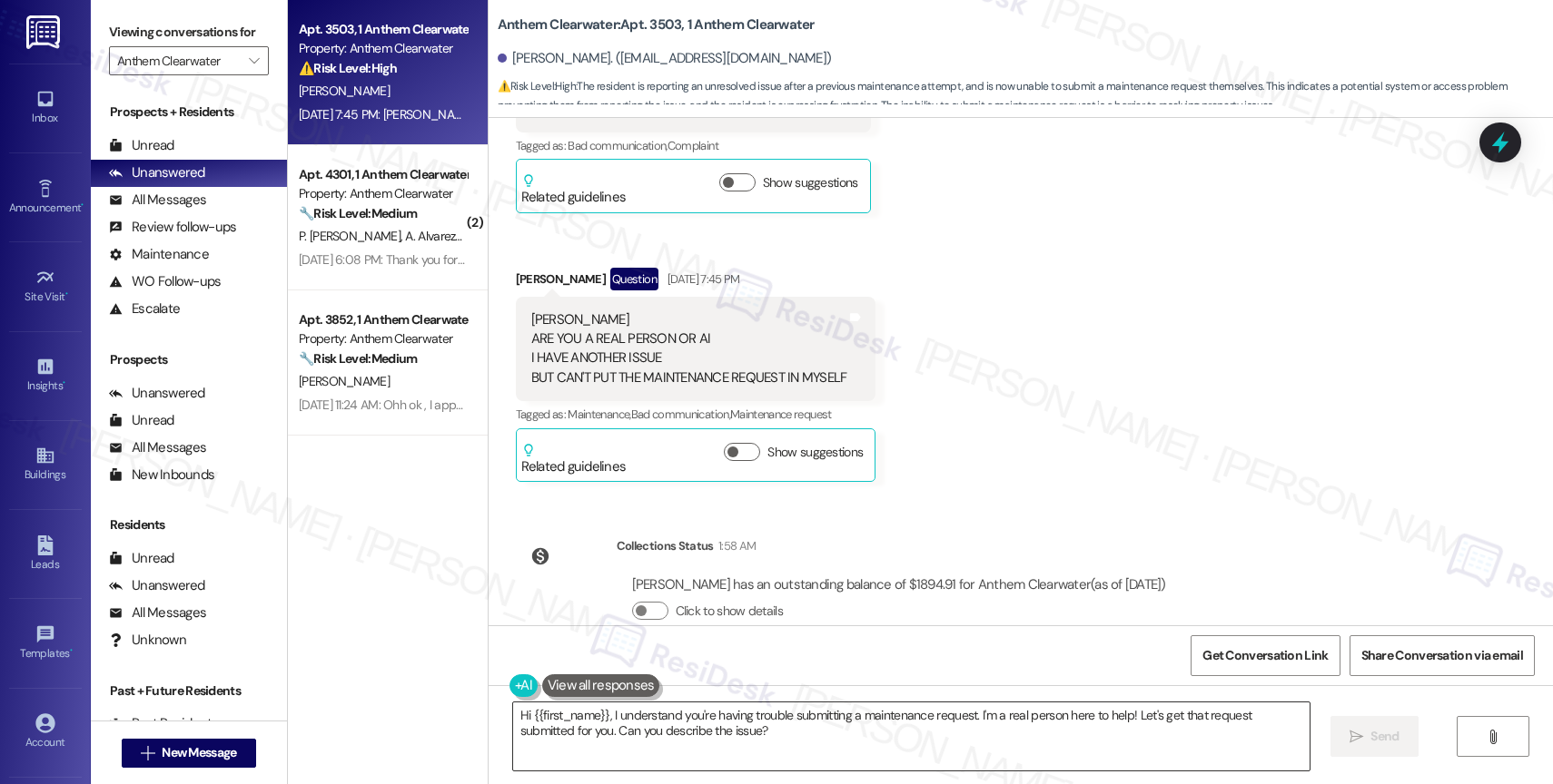
click at [688, 729] on textarea "Hi {{first_name}}, I understand you're having trouble submitting a maintenance …" at bounding box center [911, 737] width 796 height 68
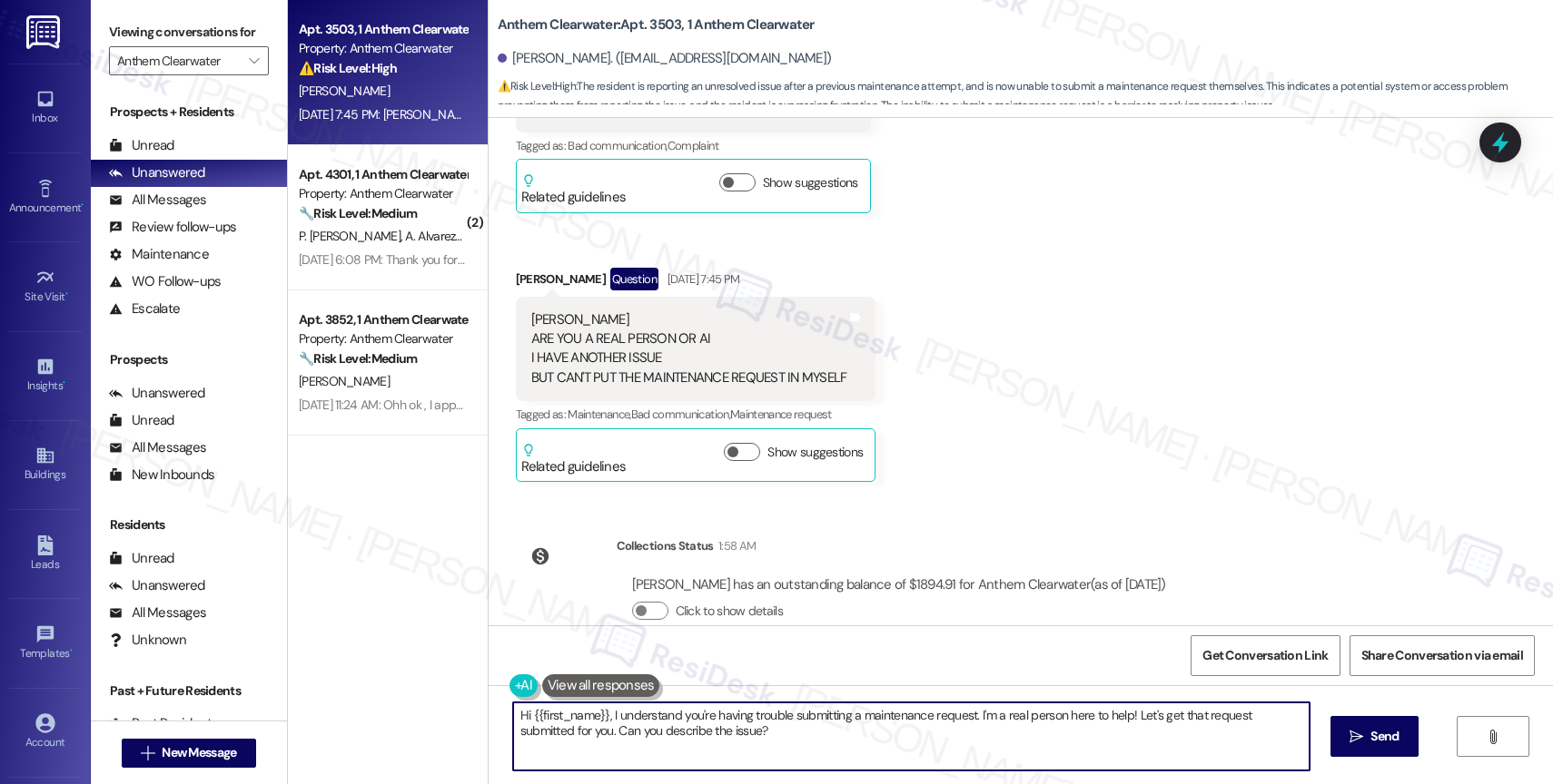
click at [688, 729] on textarea "Hi {{first_name}}, I understand you're having trouble submitting a maintenance …" at bounding box center [911, 737] width 796 height 68
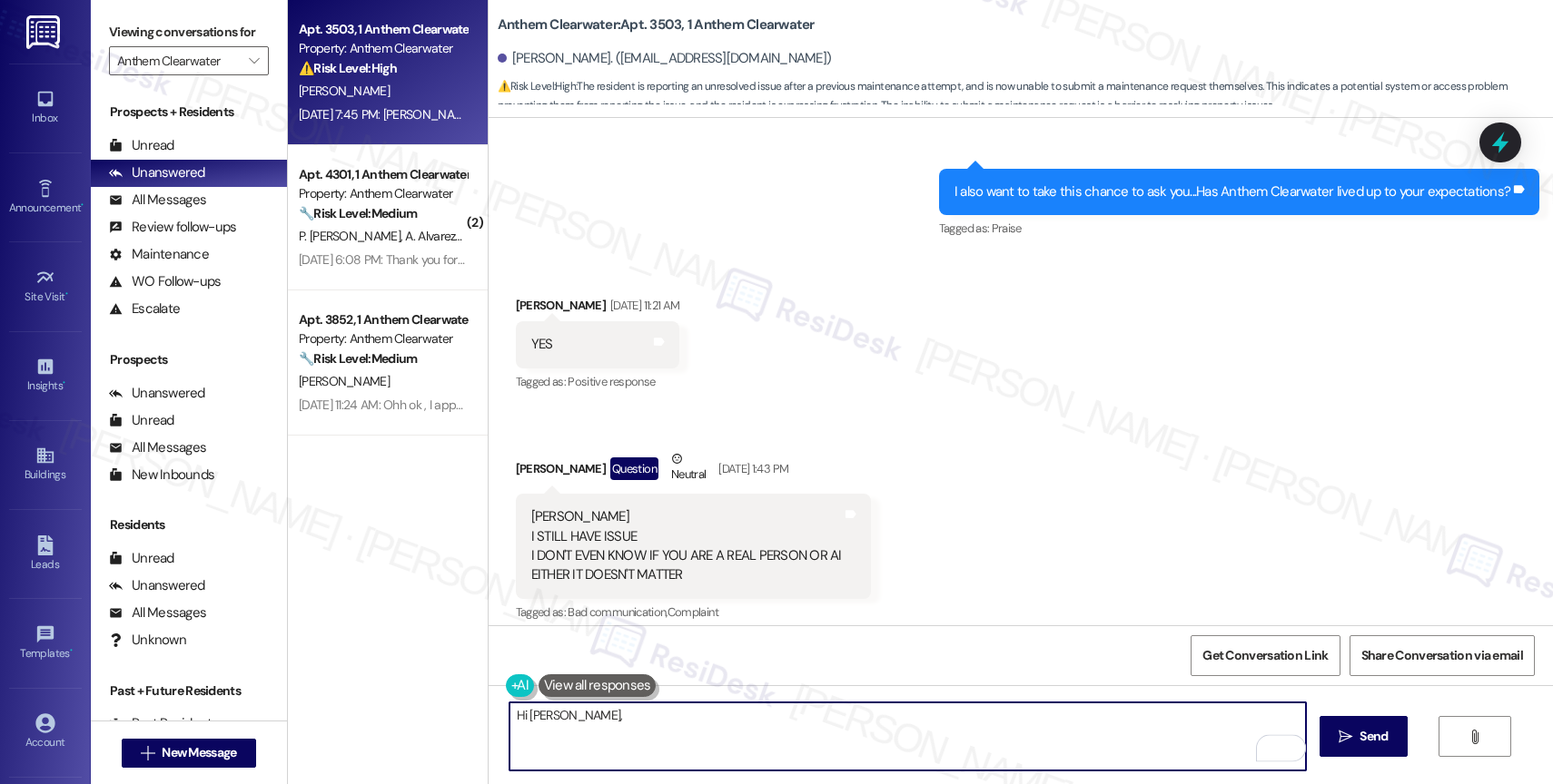
scroll to position [7389, 0]
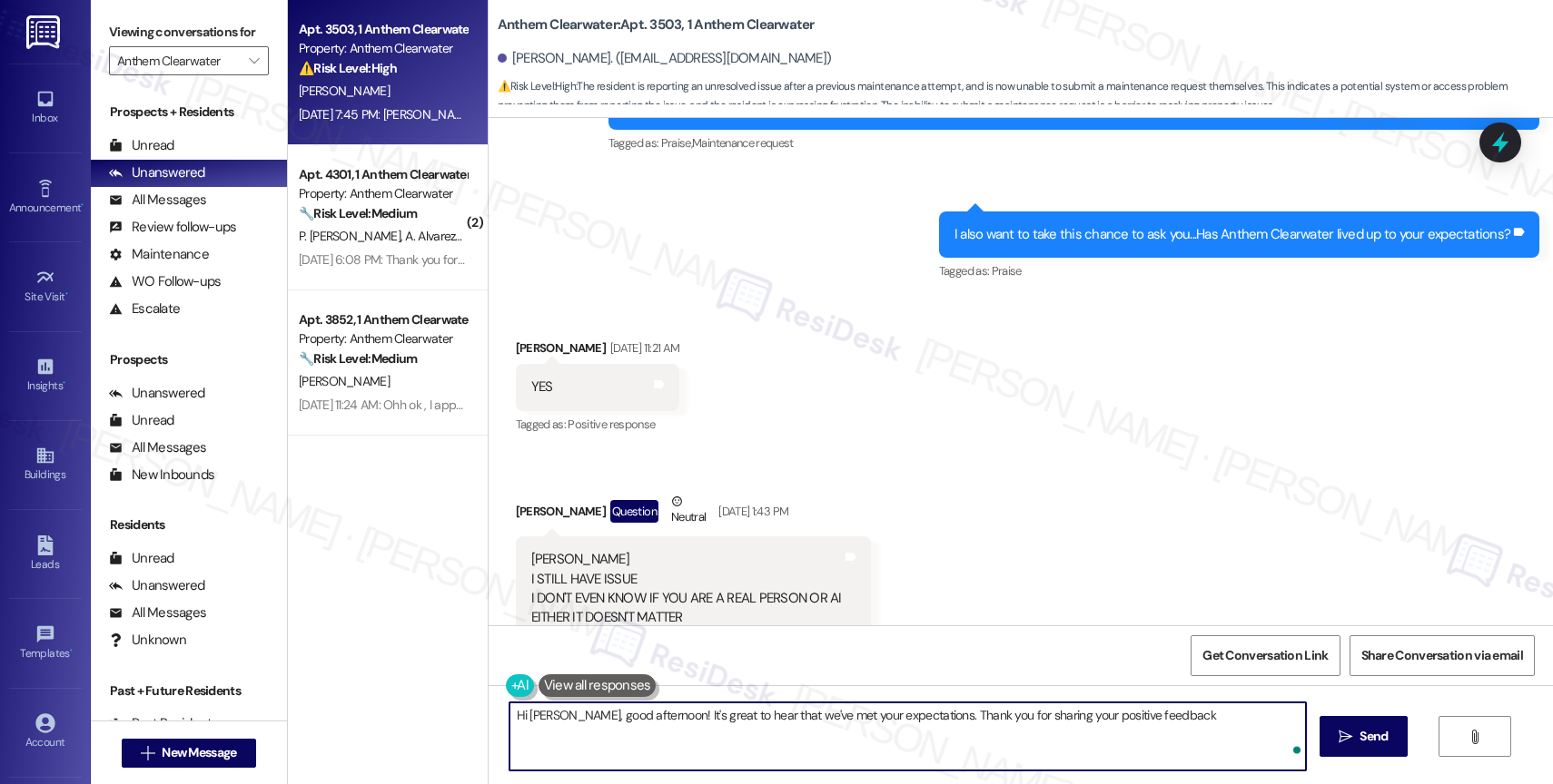
type textarea "Hi Oscar, good afternoon! It's great to hear that we've met your expectations. …"
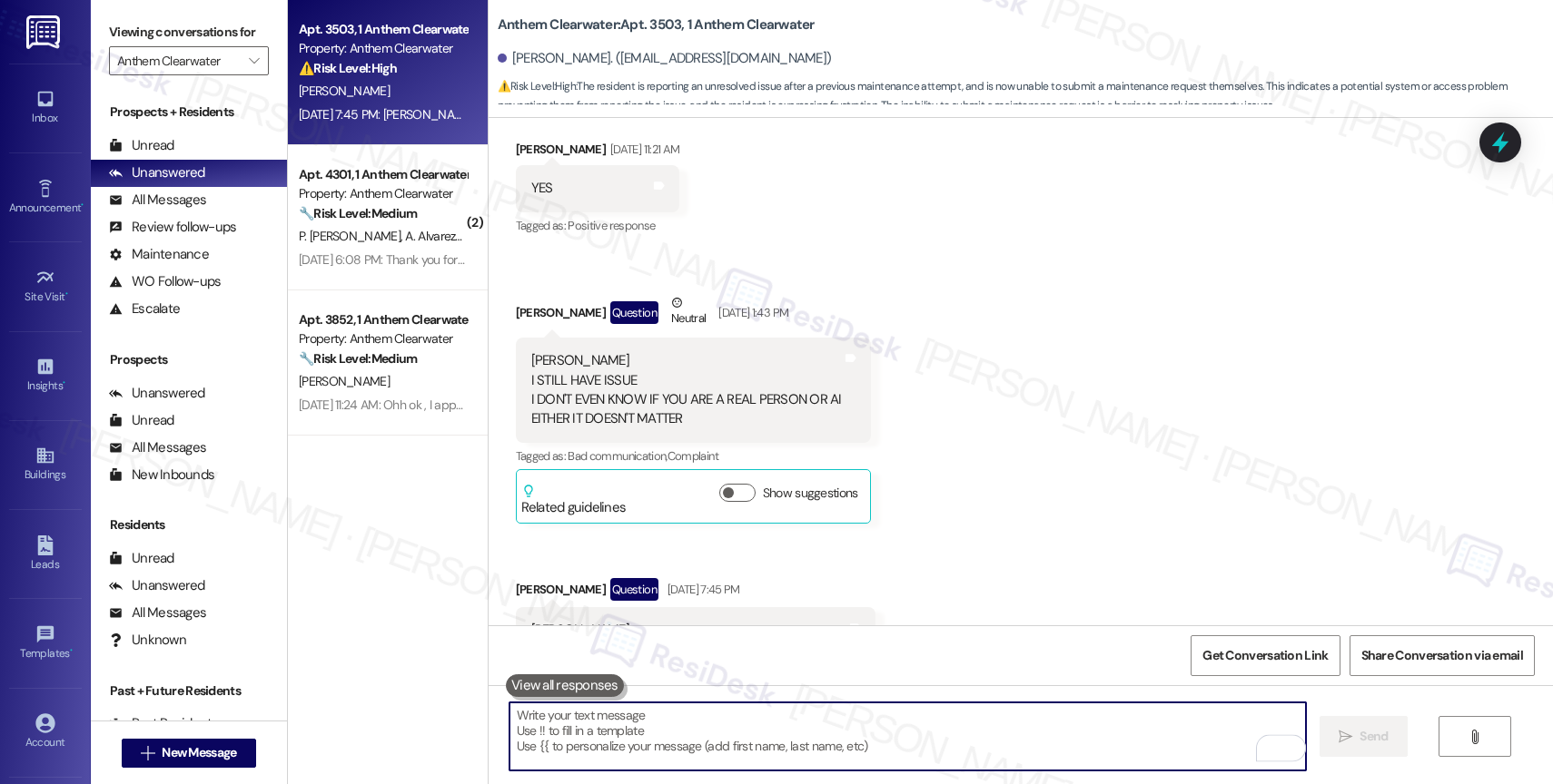
scroll to position [7731, 0]
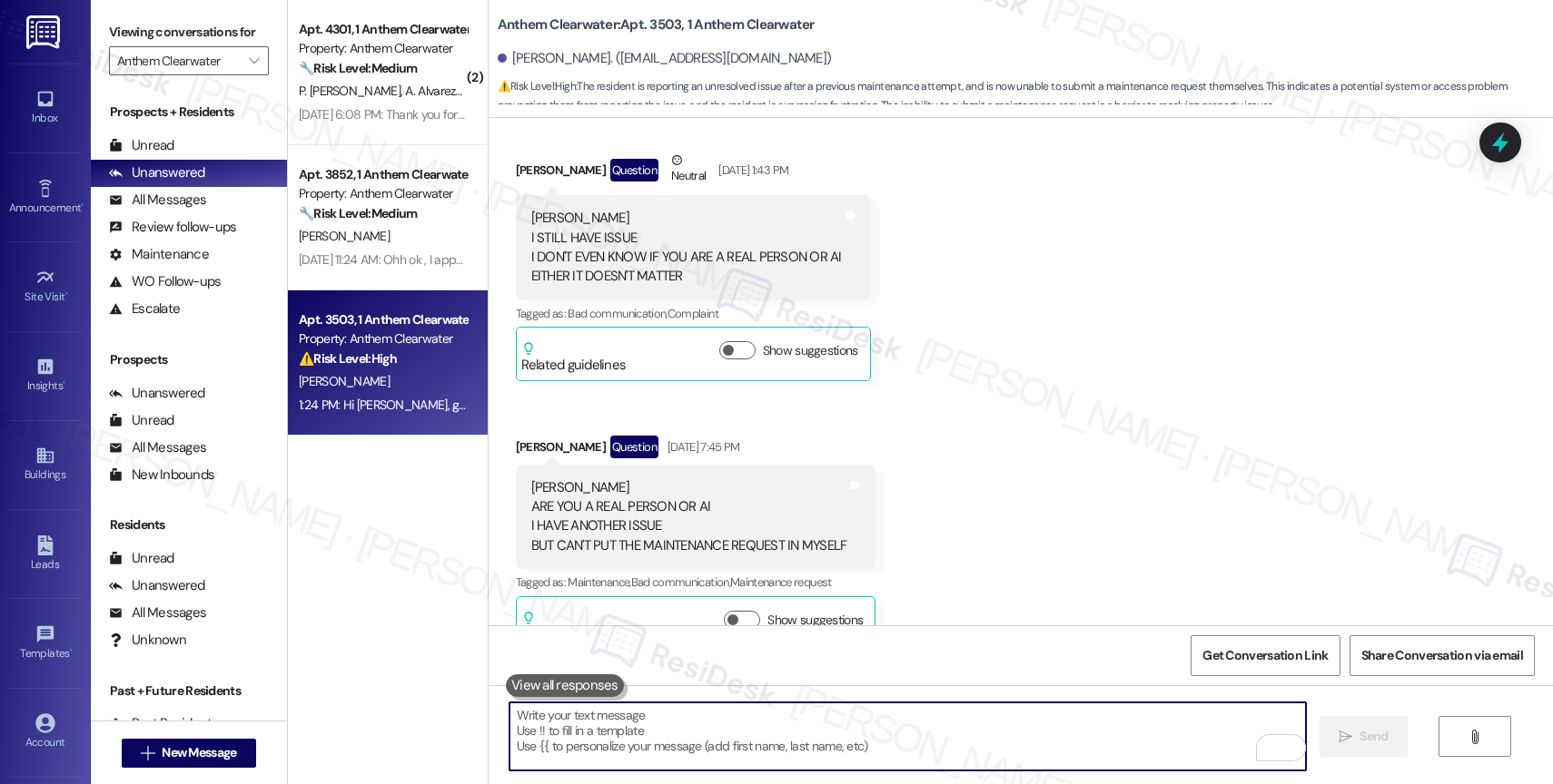
click at [604, 739] on textarea "To enrich screen reader interactions, please activate Accessibility in Grammarl…" at bounding box center [908, 737] width 796 height 68
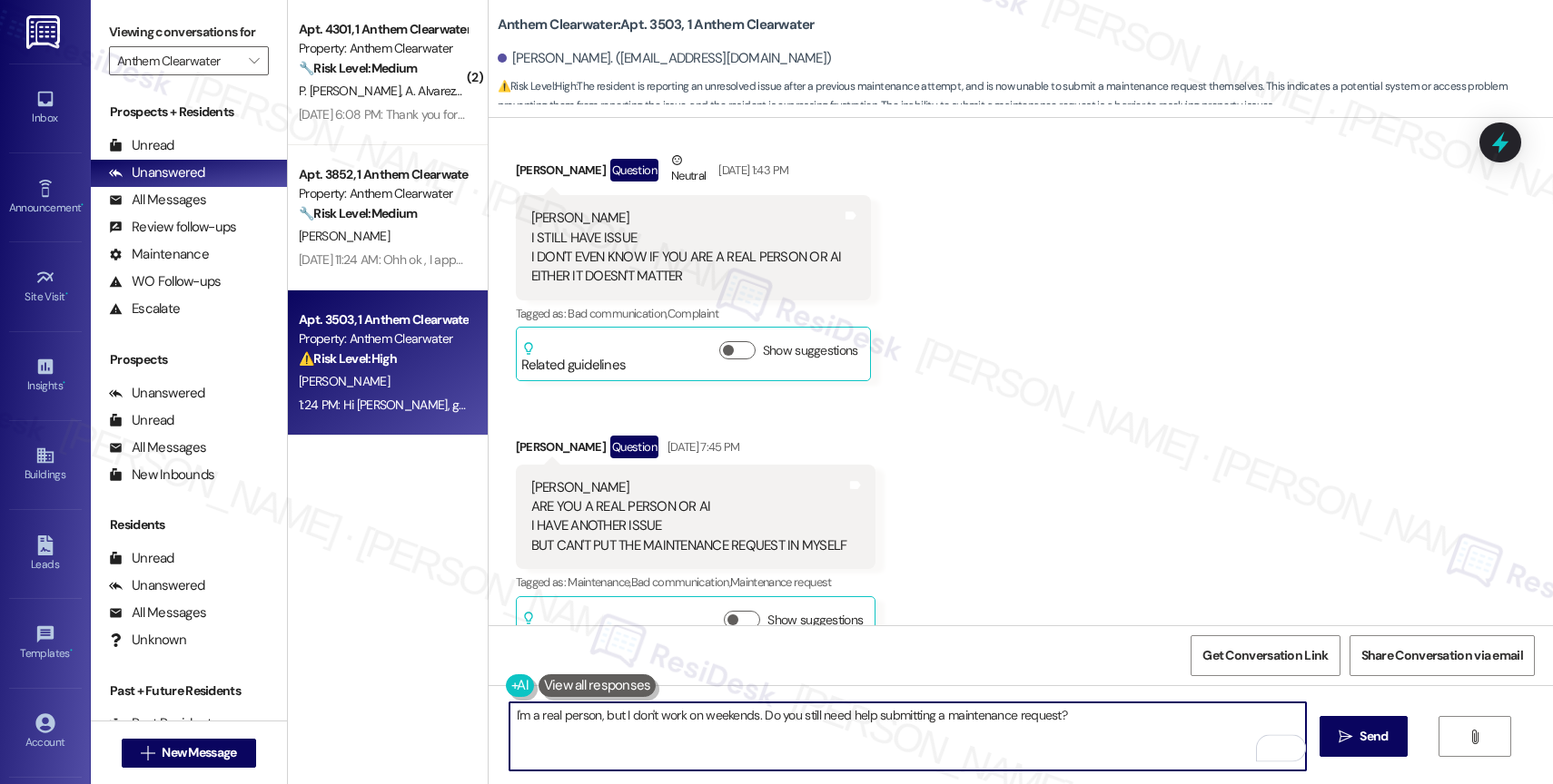
scroll to position [8026, 0]
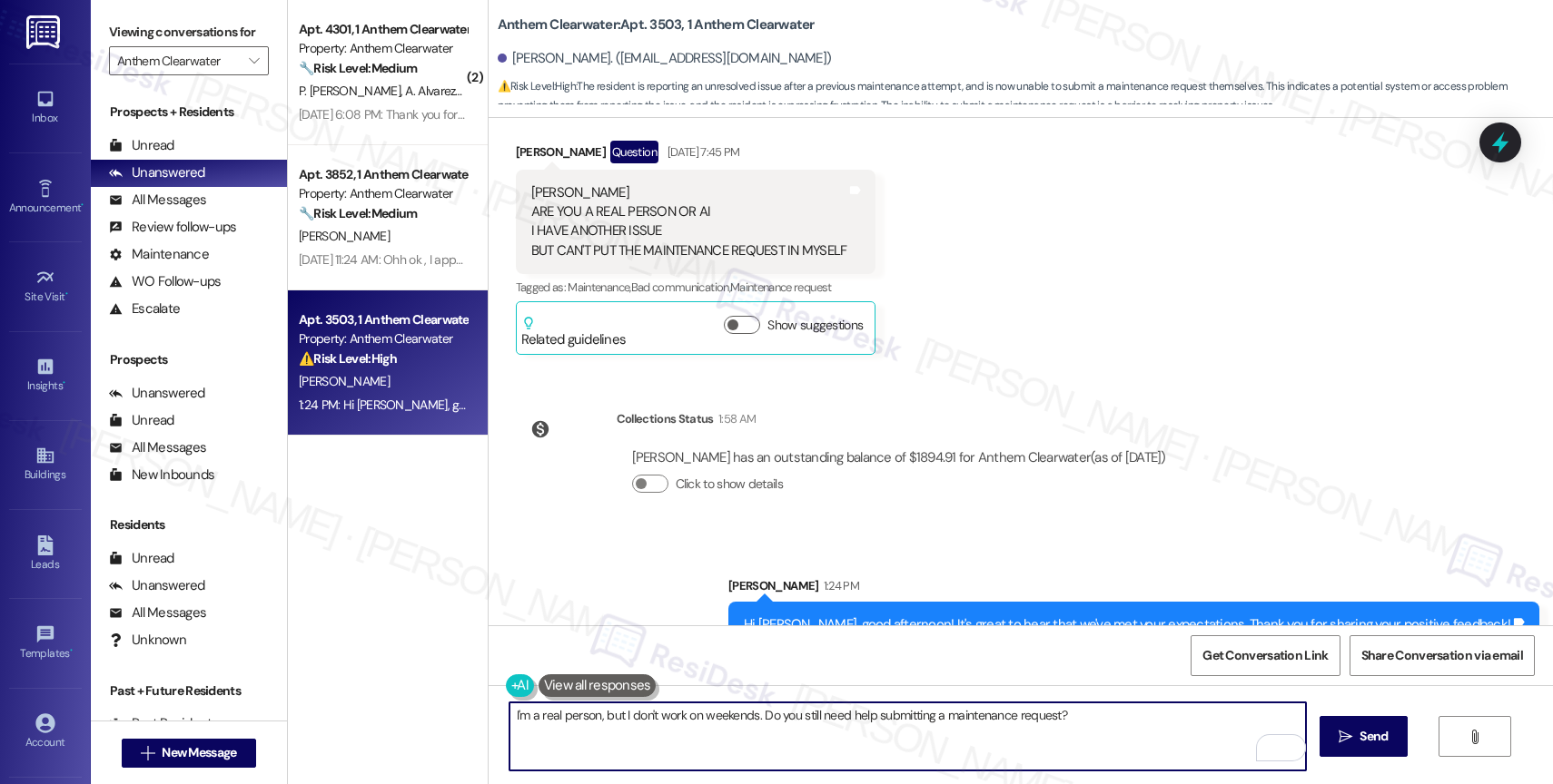
click at [612, 713] on textarea "I'm a real person, but I don't work on weekends. Do you still need help submitt…" at bounding box center [908, 737] width 796 height 68
click at [1239, 718] on textarea "I'm a real person, not AI! I also want to mention that I don't work on weekends…" at bounding box center [908, 737] width 796 height 68
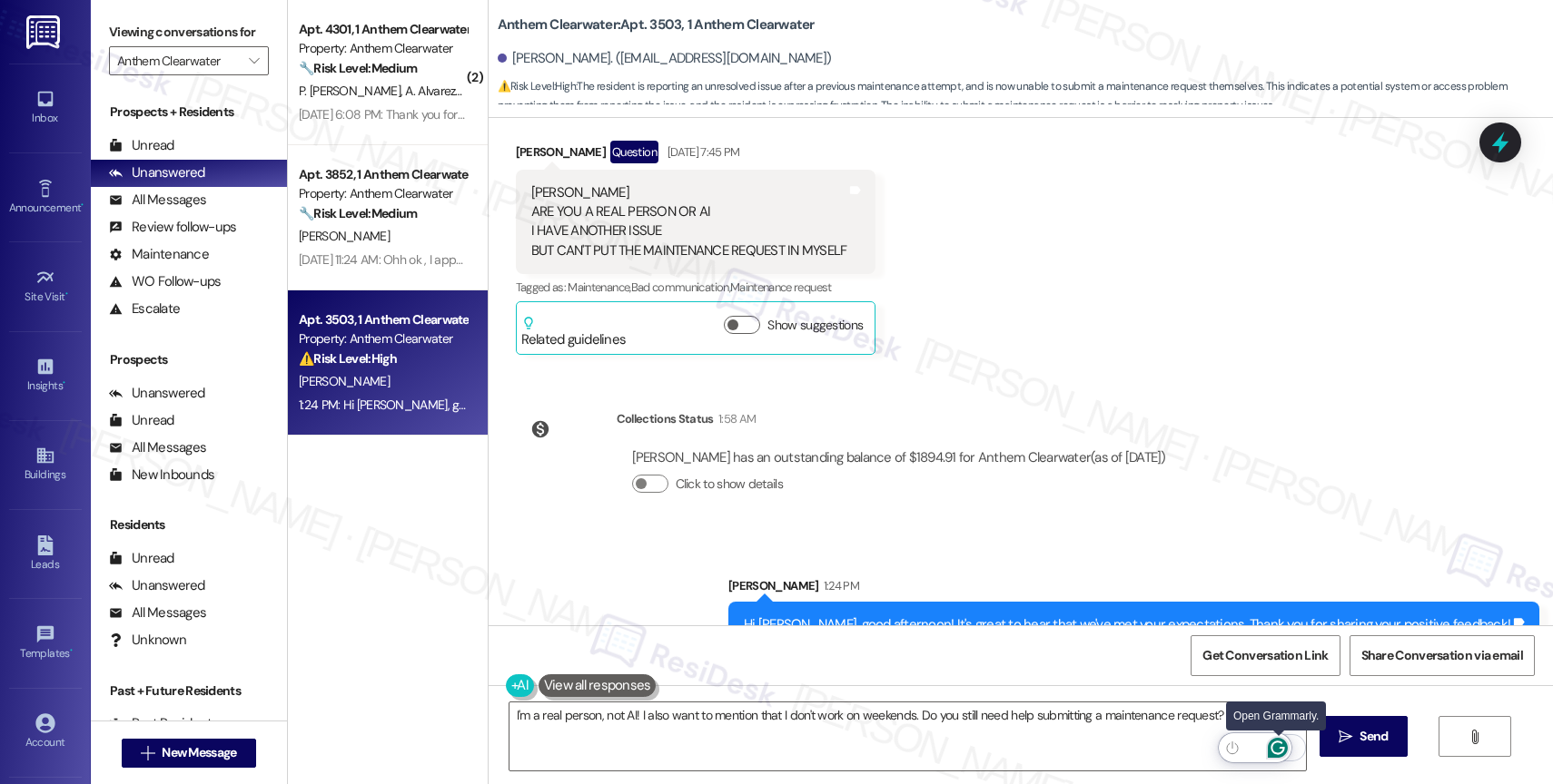
click at [1280, 748] on icon "Open Grammarly. 0 Suggestions." at bounding box center [1278, 749] width 14 height 14
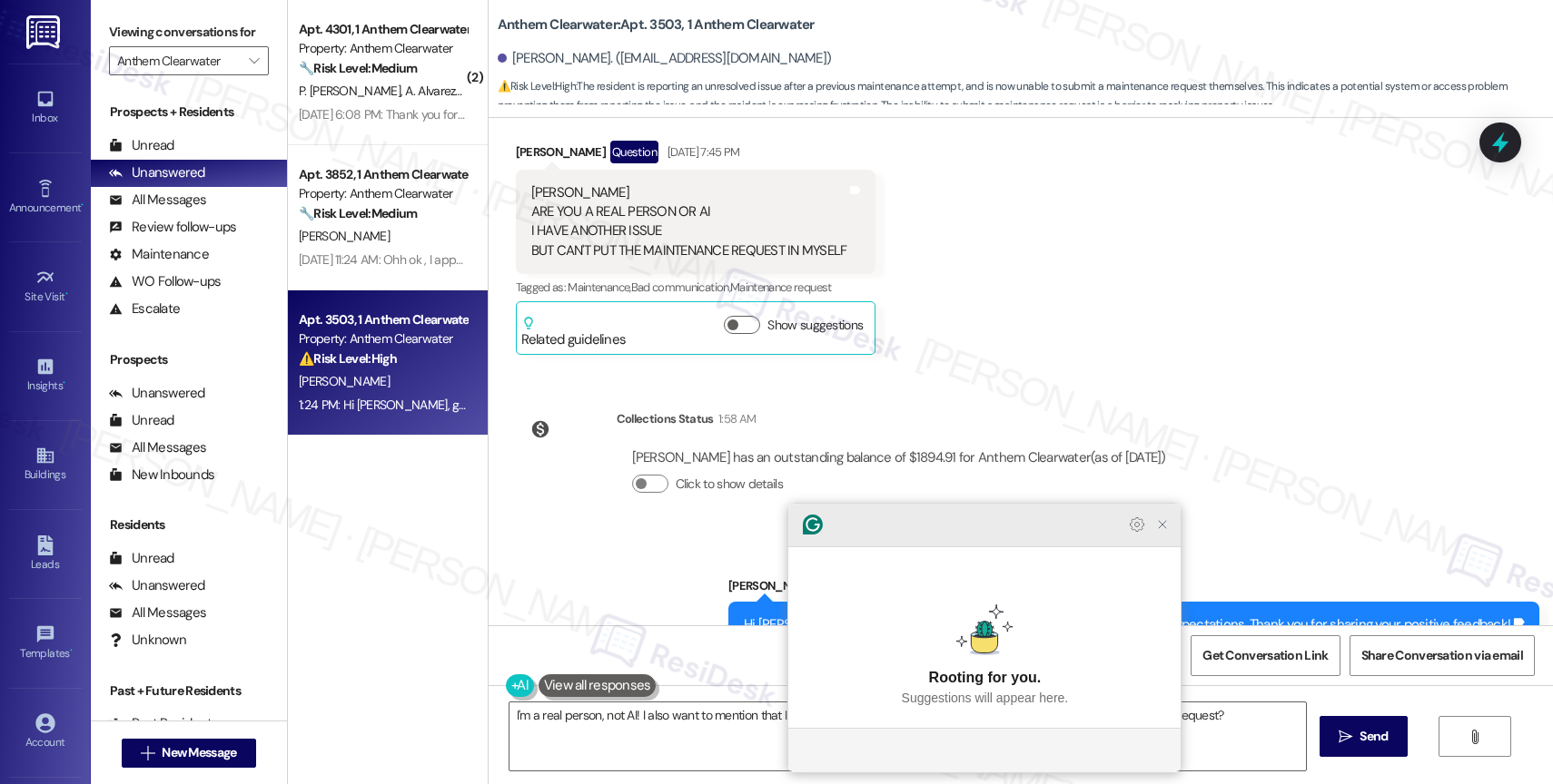
click at [1163, 532] on icon "Close Grammarly Assistant" at bounding box center [1162, 525] width 15 height 15
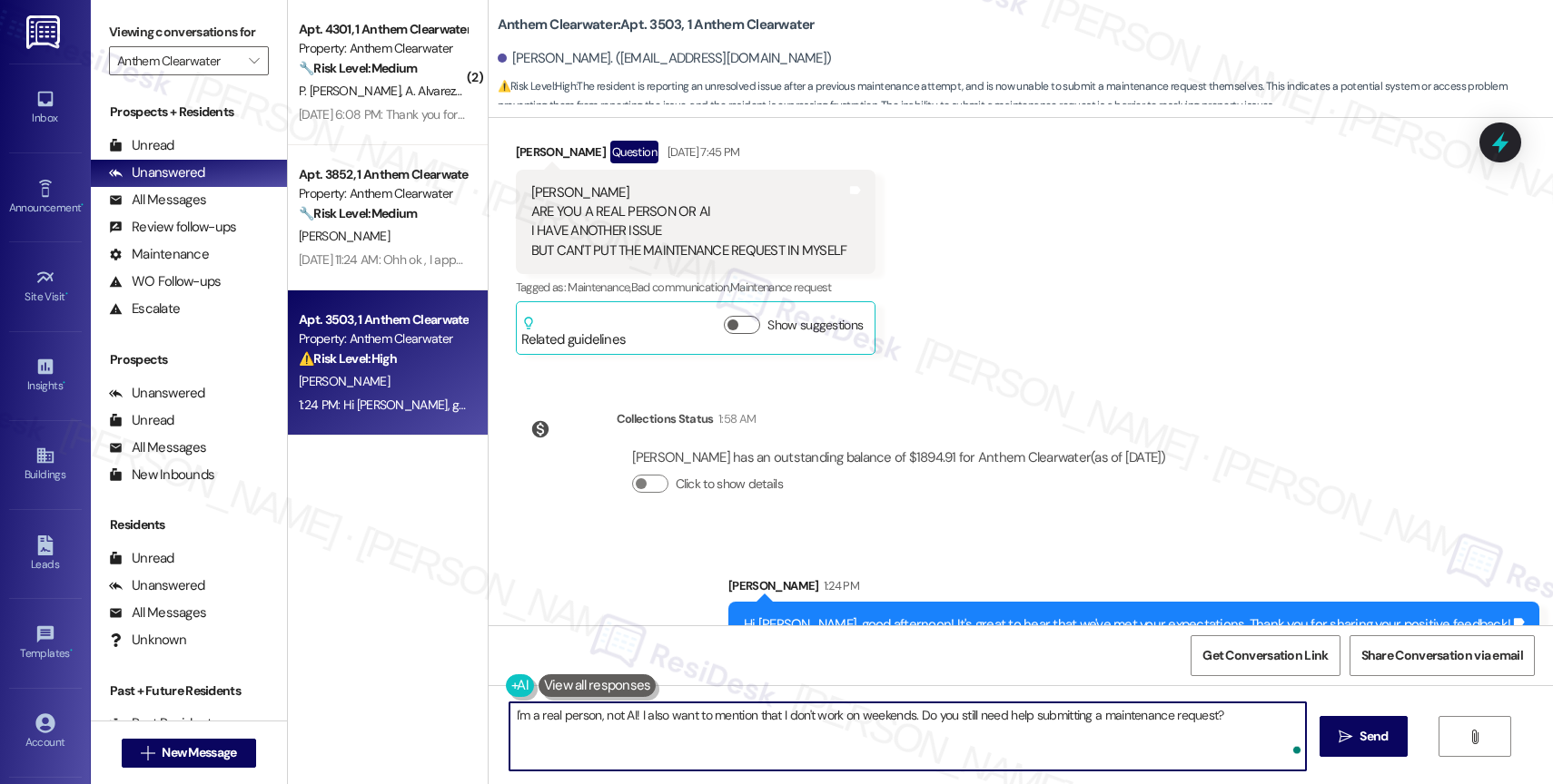
type textarea "I'm a real person, not AI! I also want to mention that I don't work on weekends…"
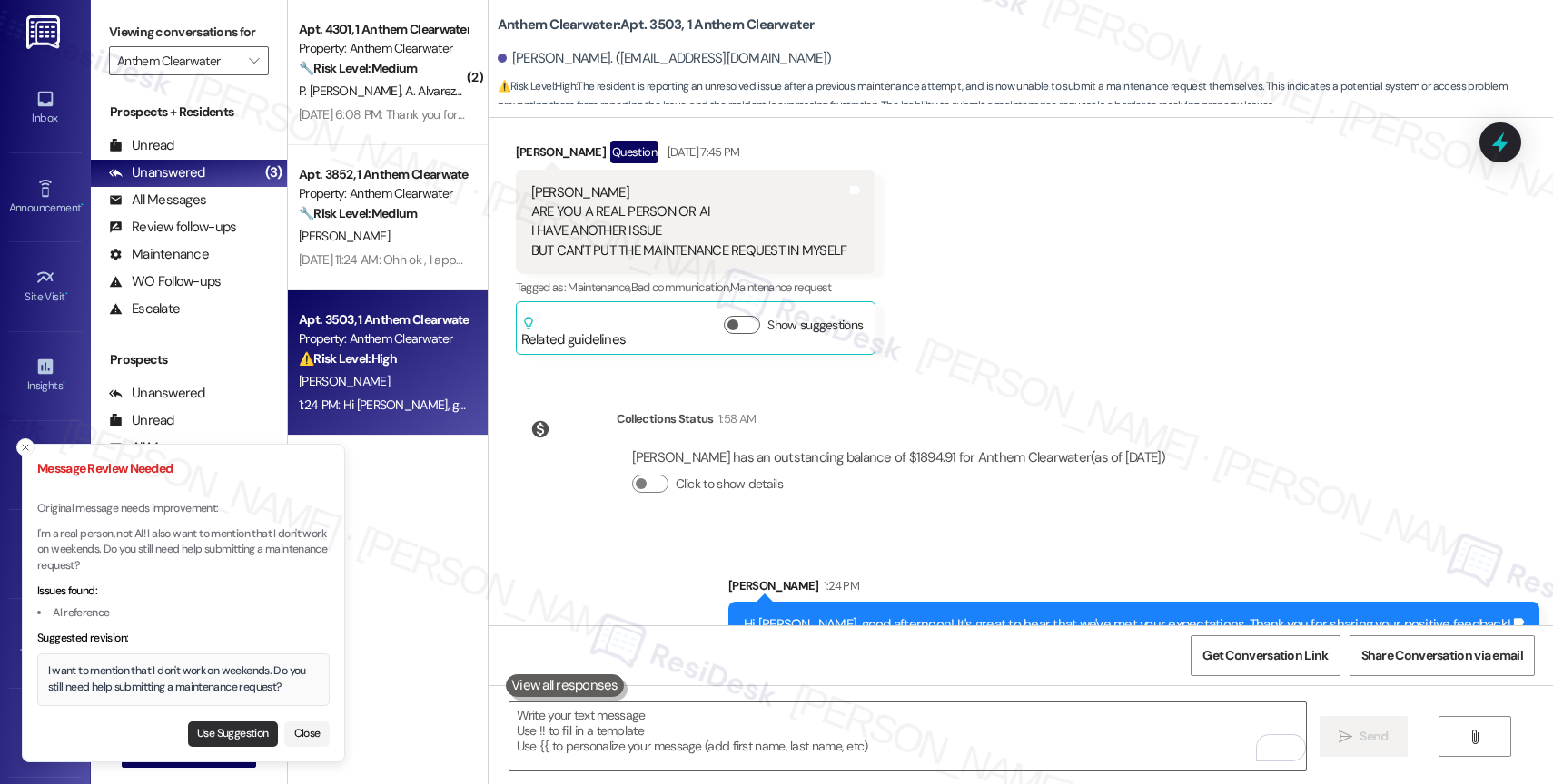
click at [221, 735] on button "Use Suggestion" at bounding box center [233, 735] width 90 height 25
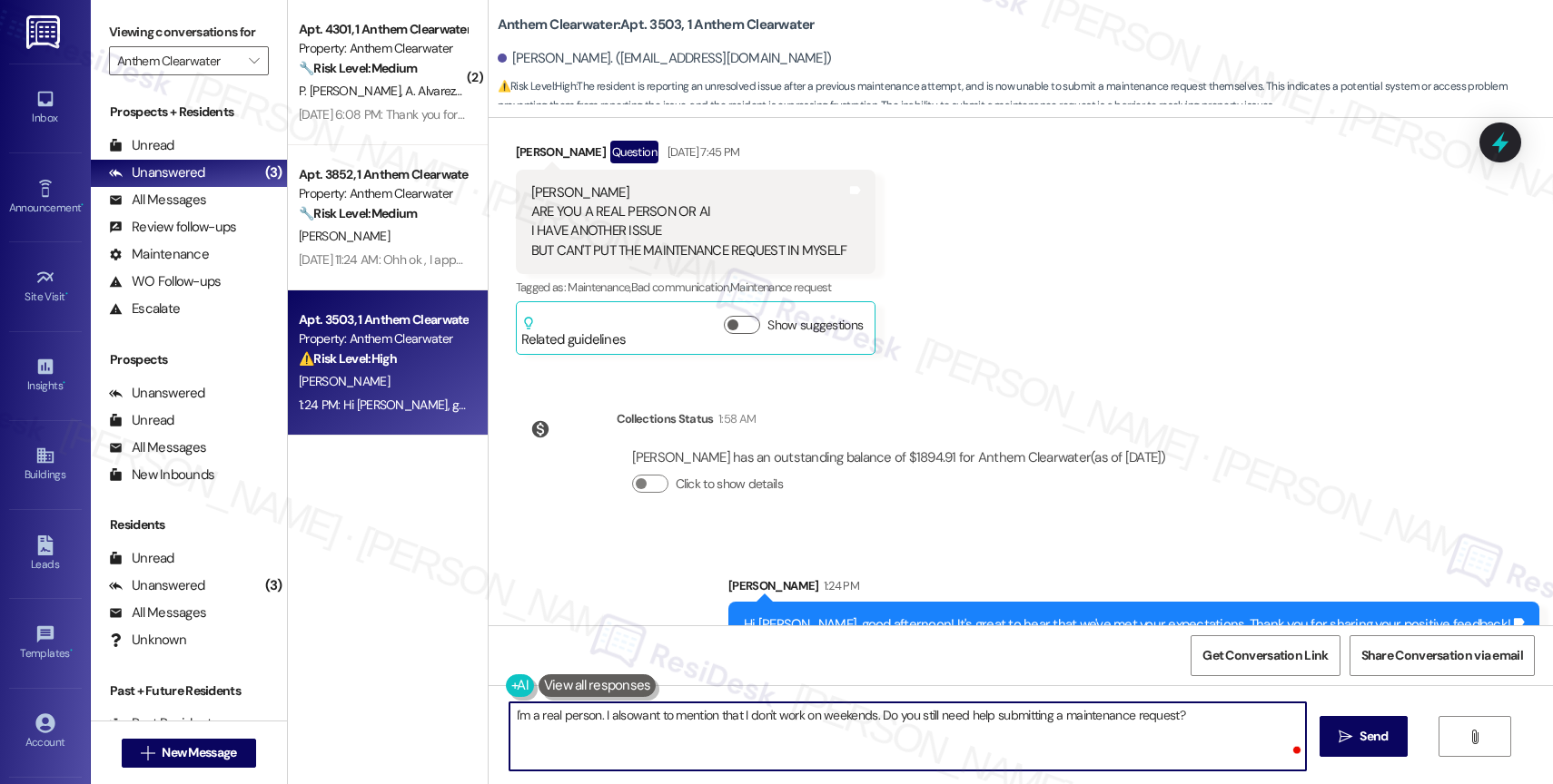
type textarea "I'm a real person. I also want to mention that I don't work on weekends. Do you…"
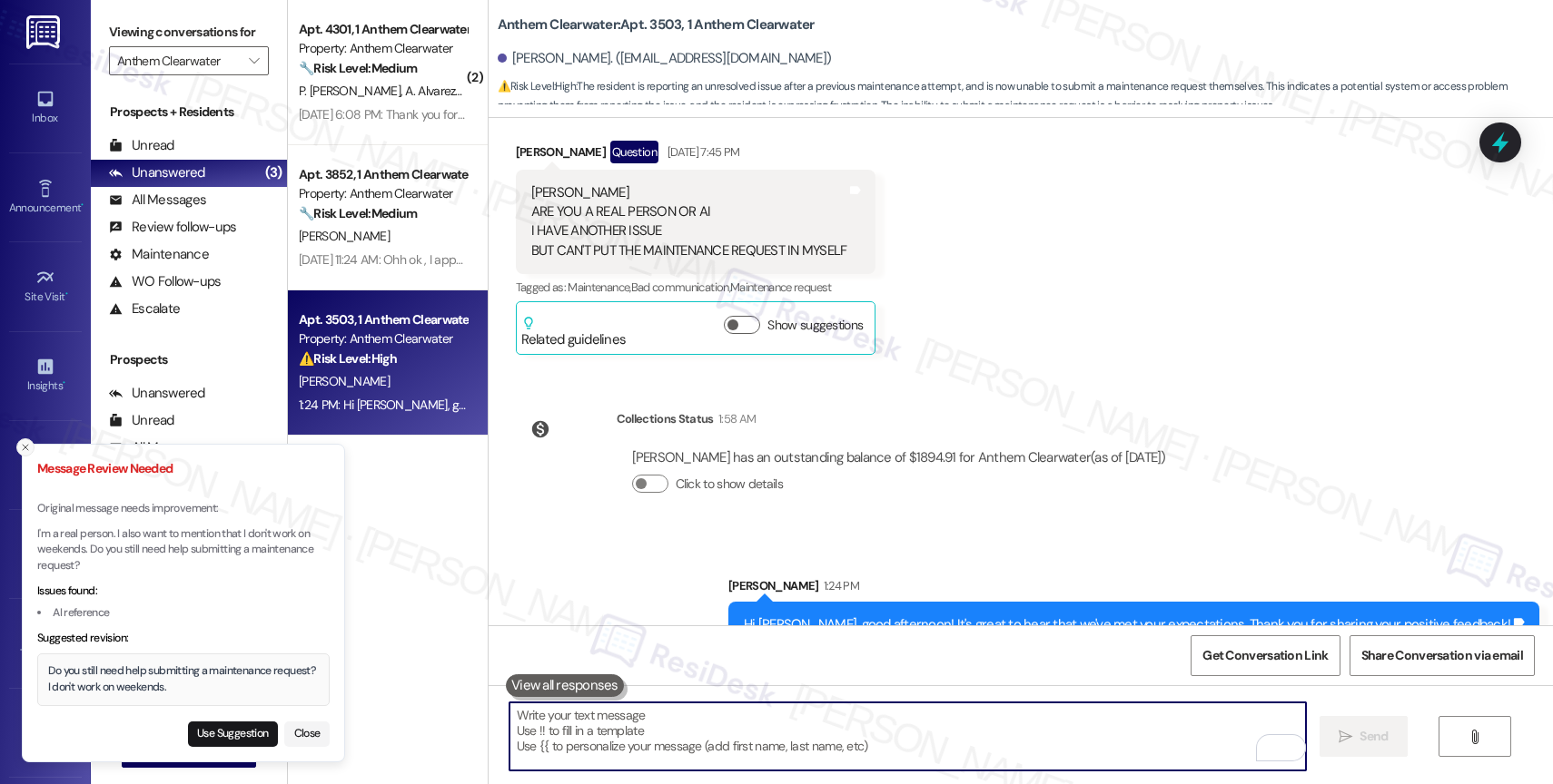
click at [23, 445] on line "Close toast" at bounding box center [25, 448] width 5 height 5
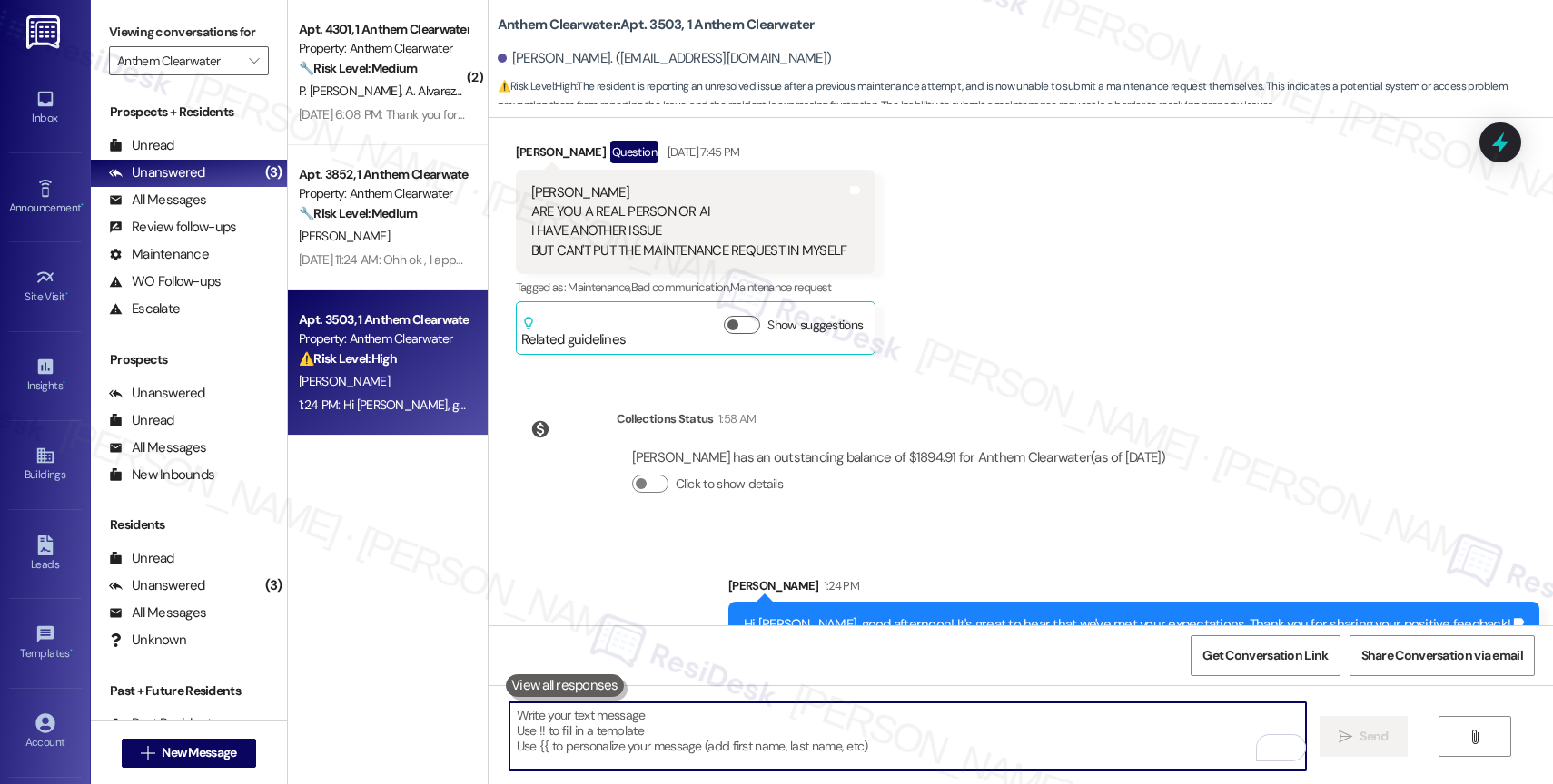
click at [584, 731] on textarea "To enrich screen reader interactions, please activate Accessibility in Grammarl…" at bounding box center [908, 737] width 796 height 68
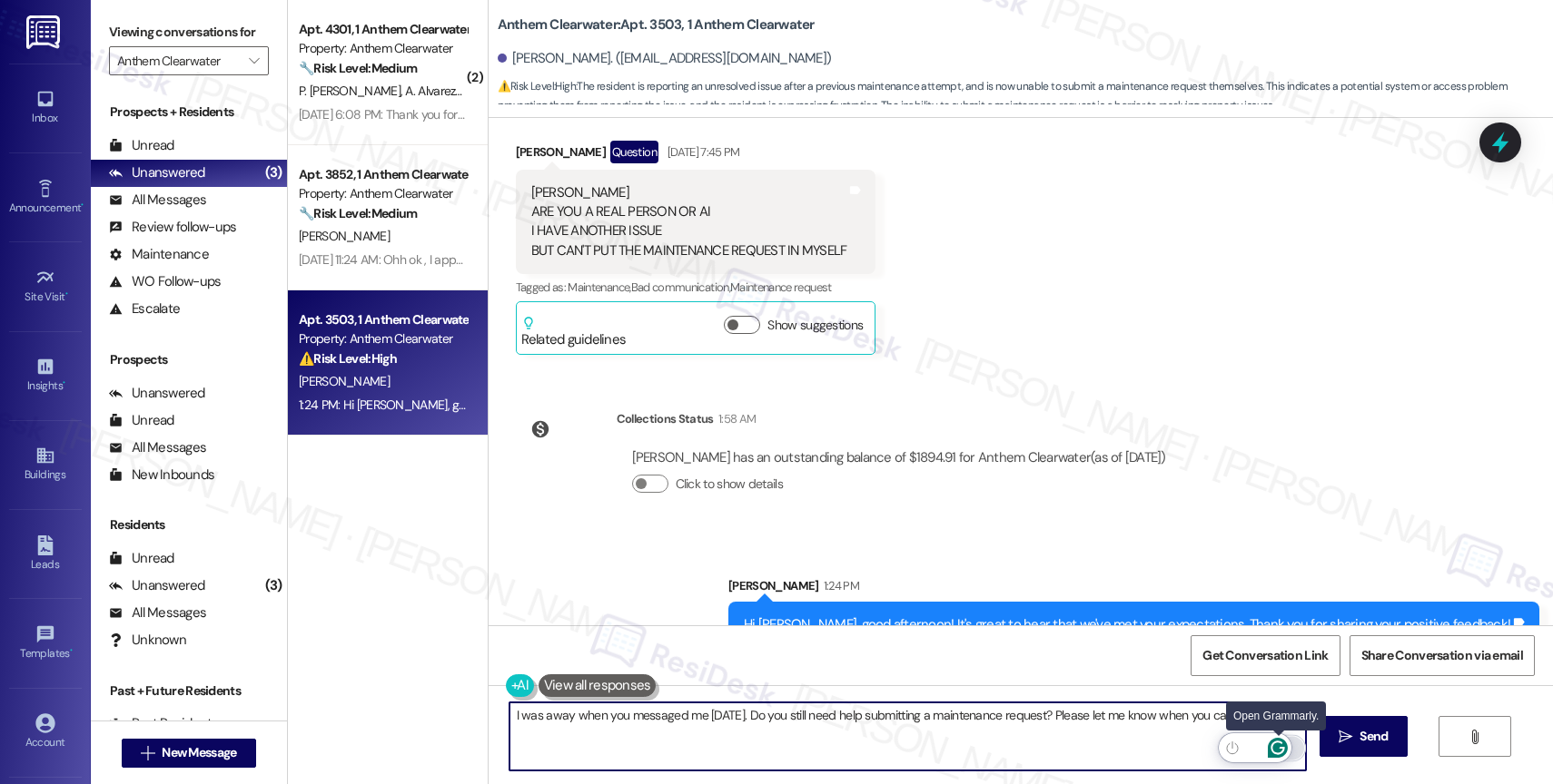
type textarea "I was away when you messaged me on Saturday. Do you still need help submitting …"
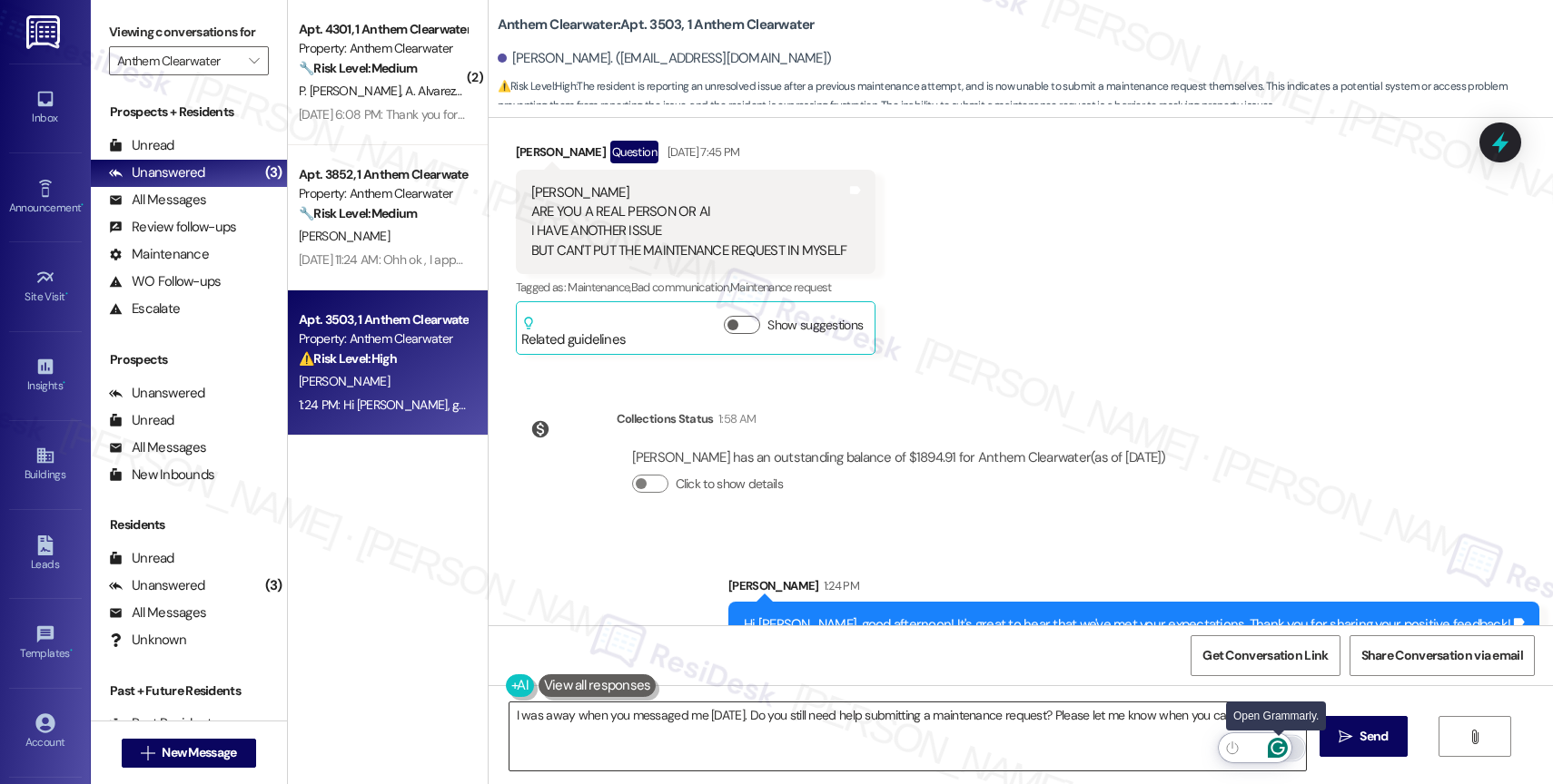
click at [1280, 749] on icon "Open Grammarly. 0 Suggestions." at bounding box center [1278, 749] width 14 height 14
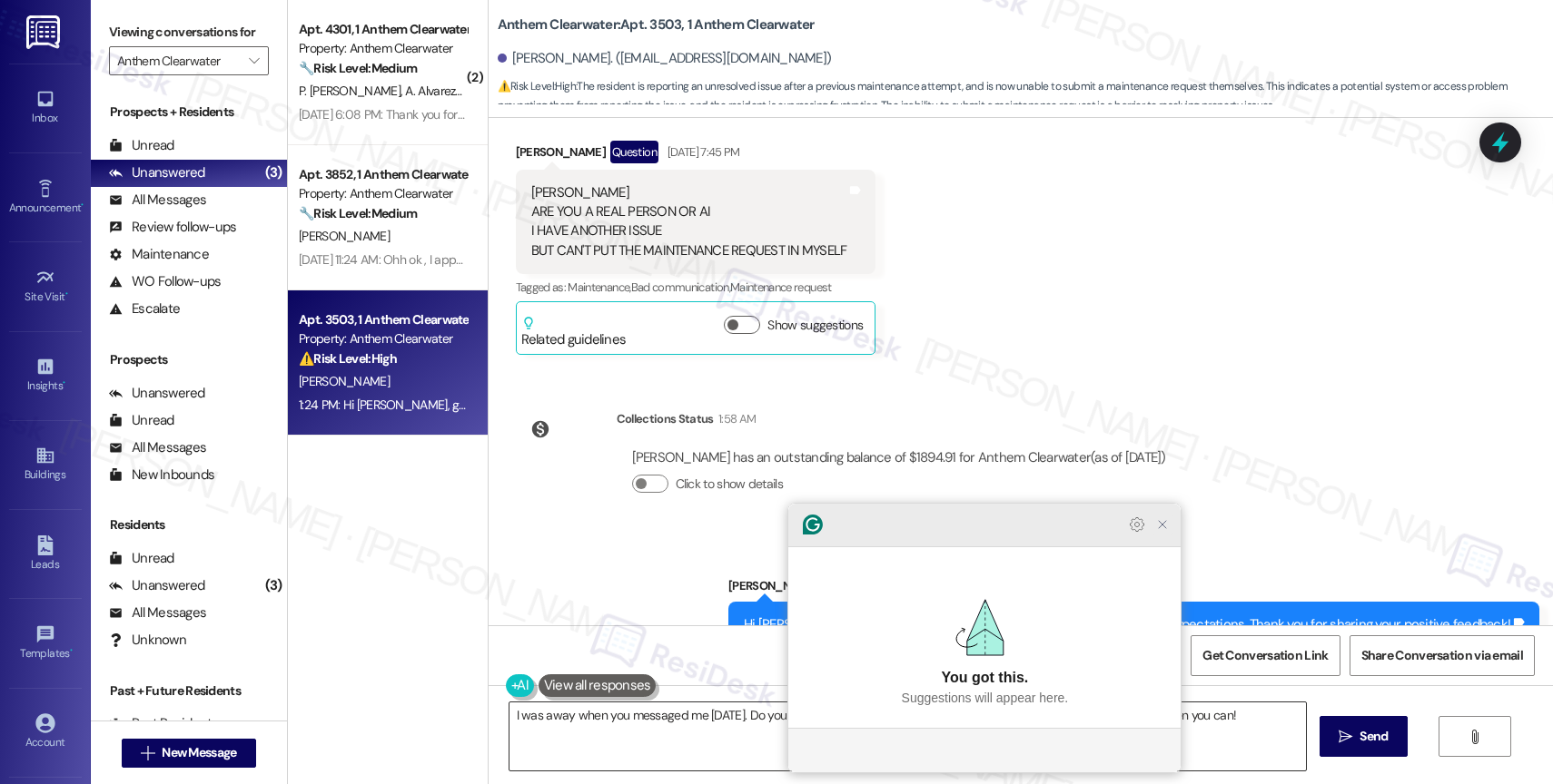
click at [1155, 532] on icon "Close Grammarly Assistant" at bounding box center [1162, 525] width 15 height 15
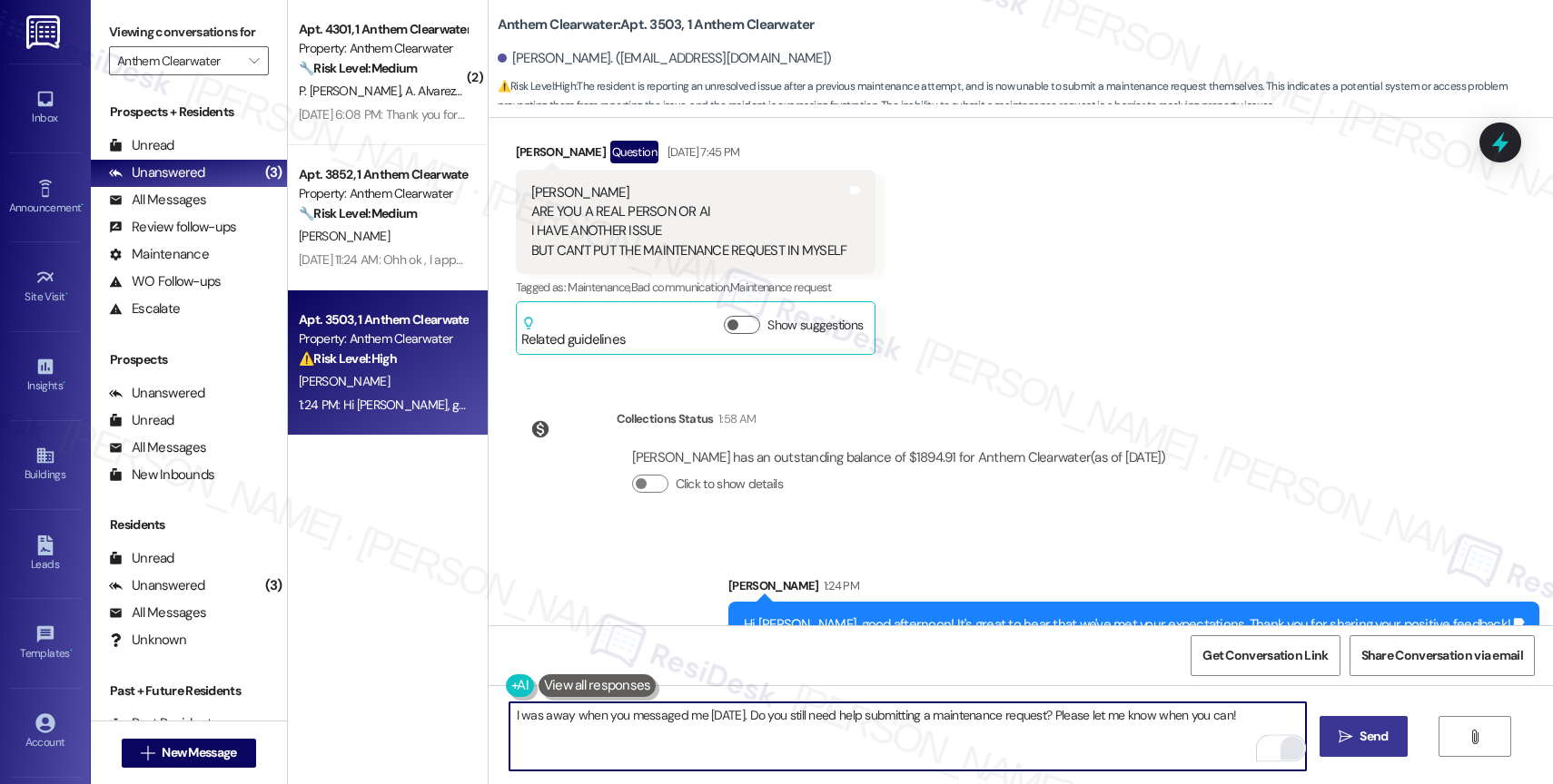
click at [1349, 731] on span " Send" at bounding box center [1363, 737] width 57 height 19
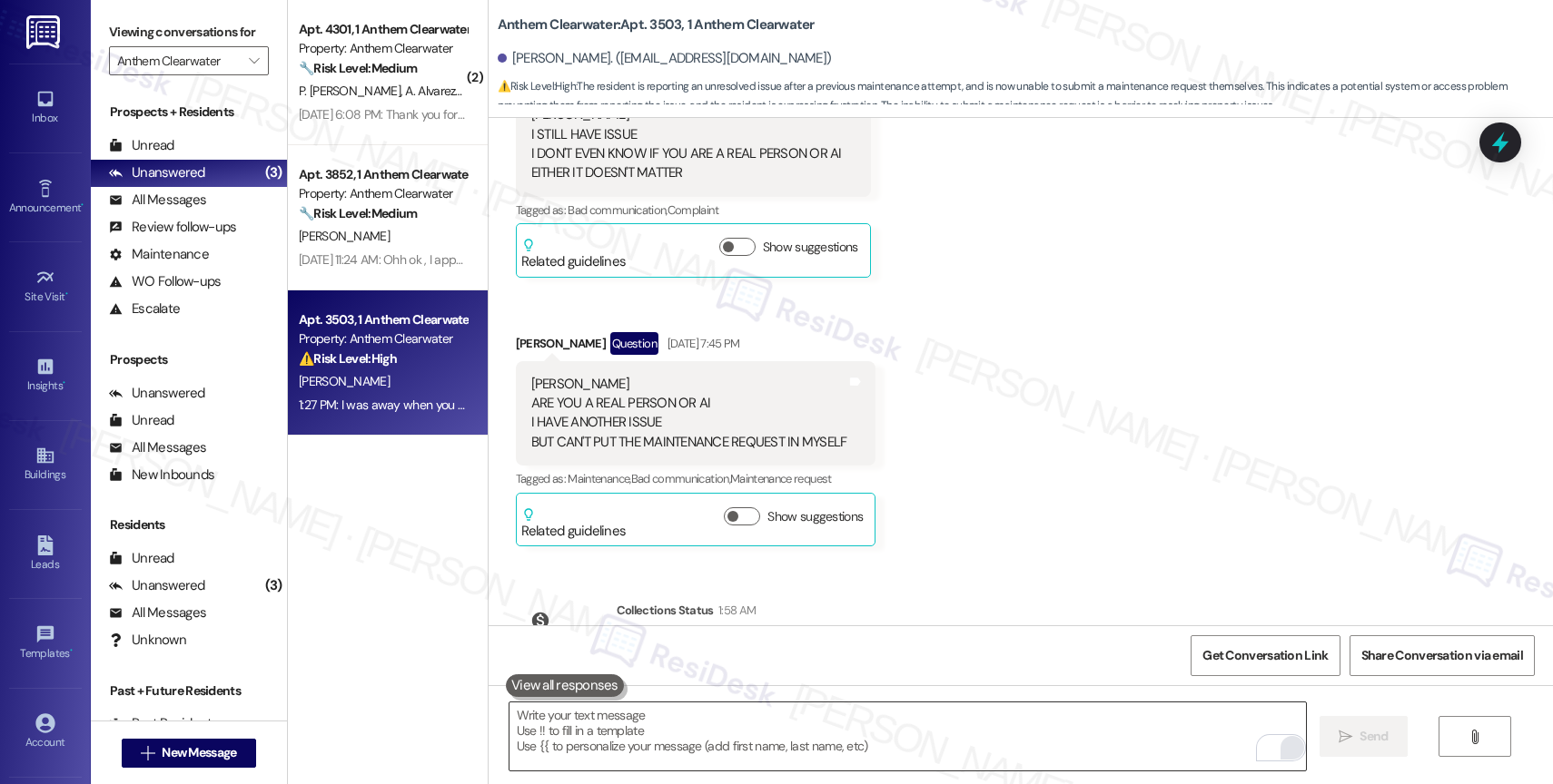
scroll to position [8153, 0]
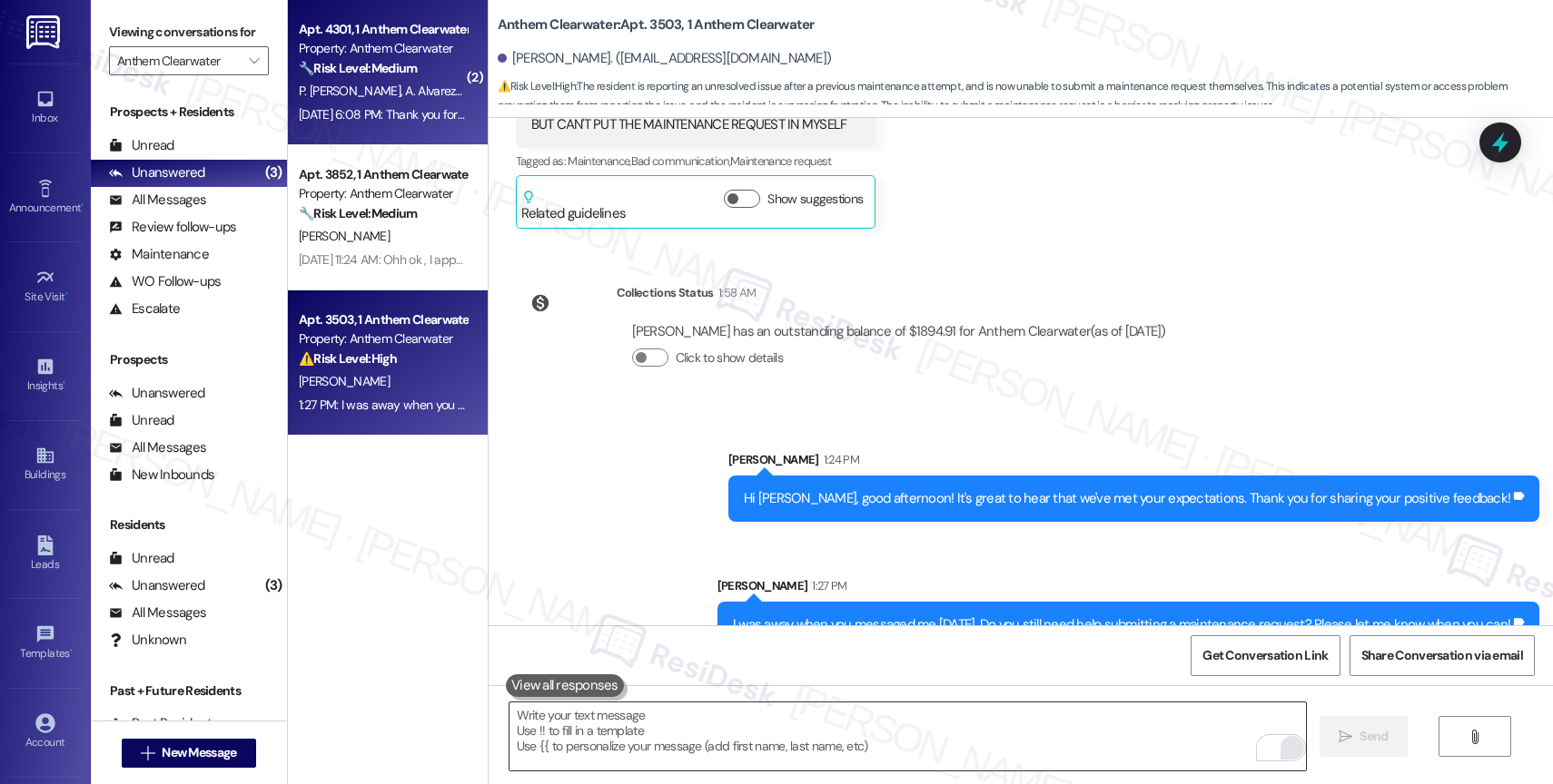
click at [384, 31] on div "Apt. 4301, 1 Anthem Clearwater" at bounding box center [383, 29] width 168 height 19
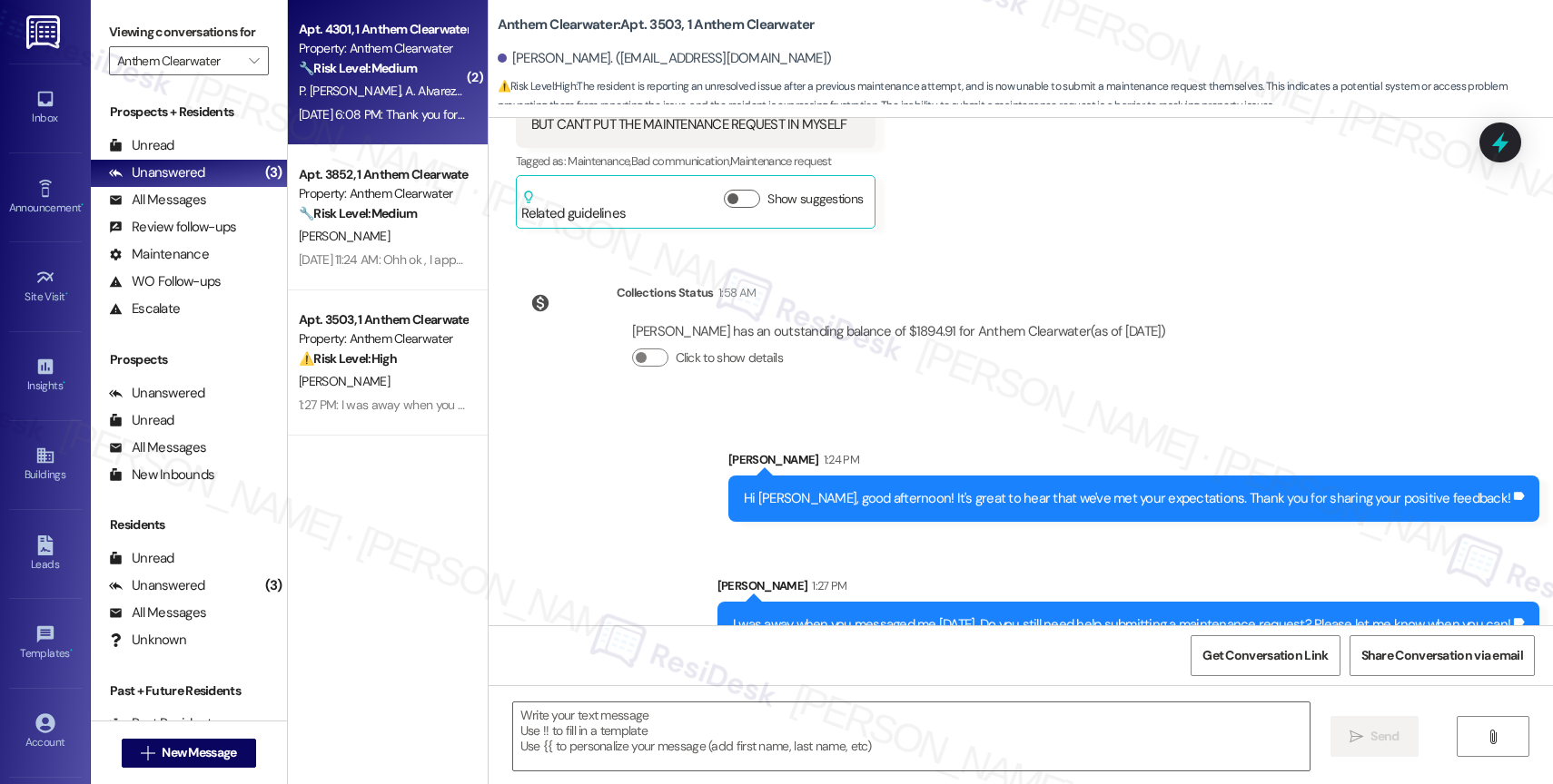
type textarea "Fetching suggested responses. Please feel free to read through the conversation…"
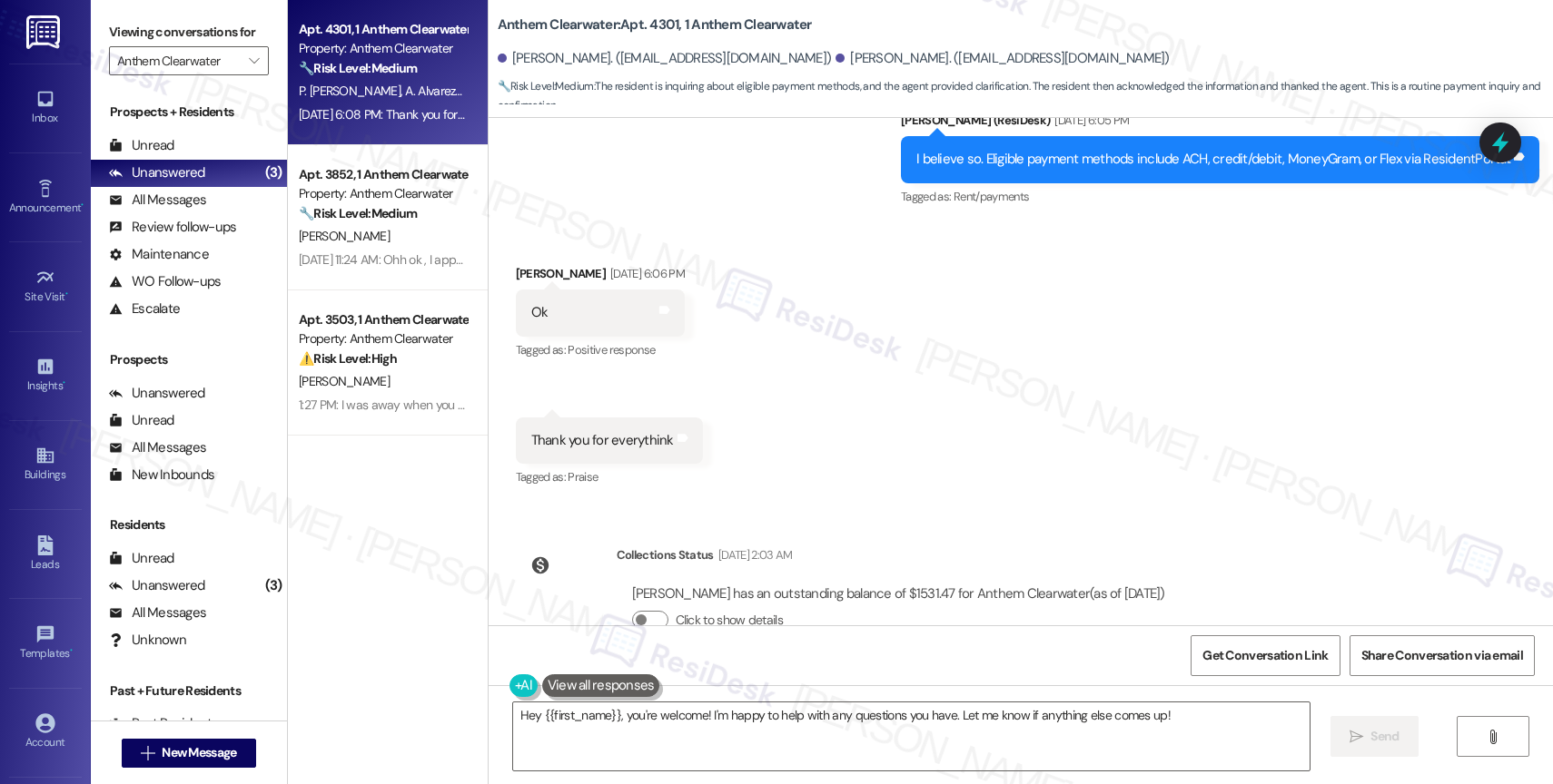
scroll to position [10990, 0]
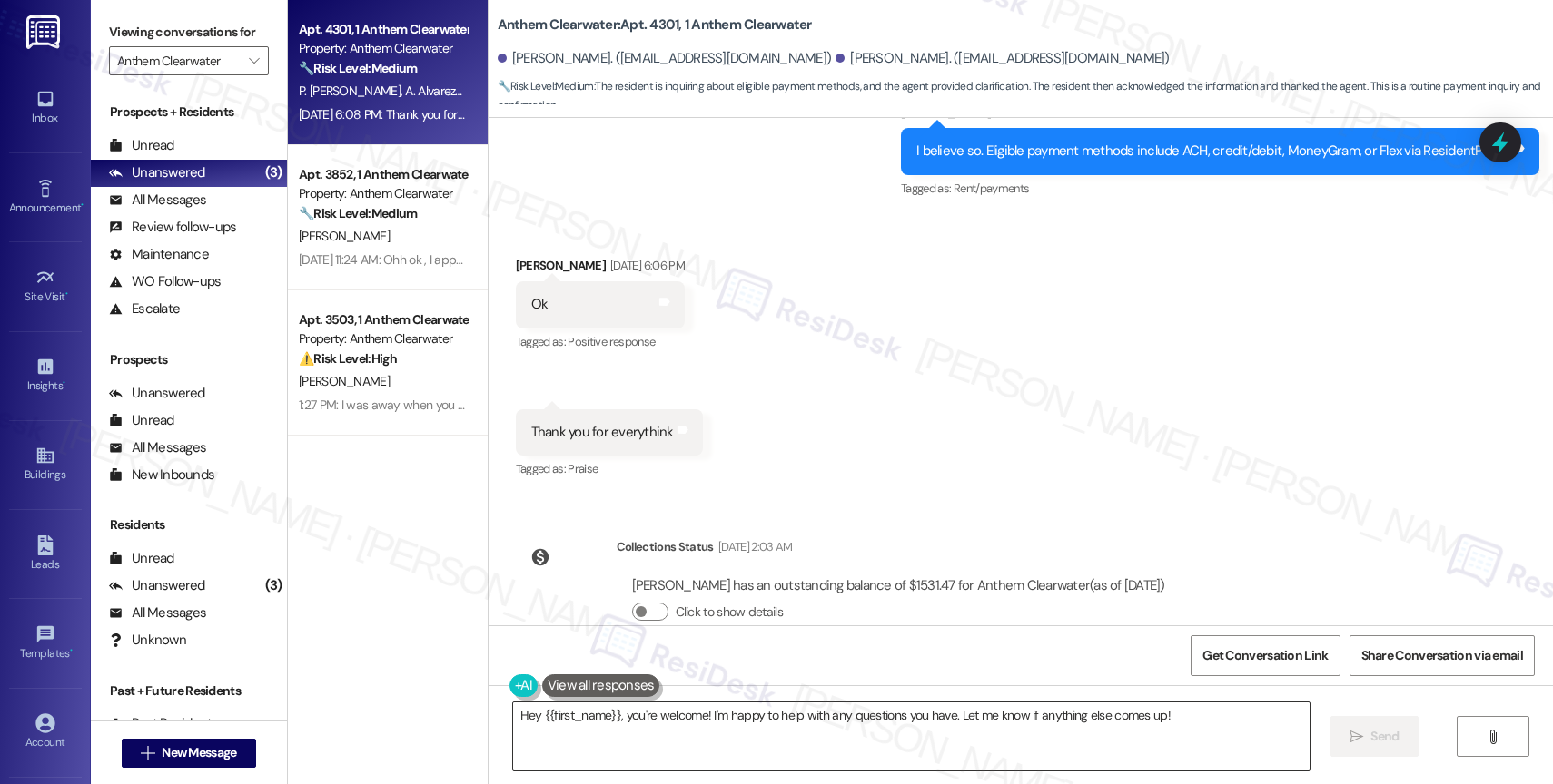
click at [645, 731] on textarea "Hey {{first_name}}, you're welcome! I'm happy to help with any questions you ha…" at bounding box center [911, 737] width 796 height 68
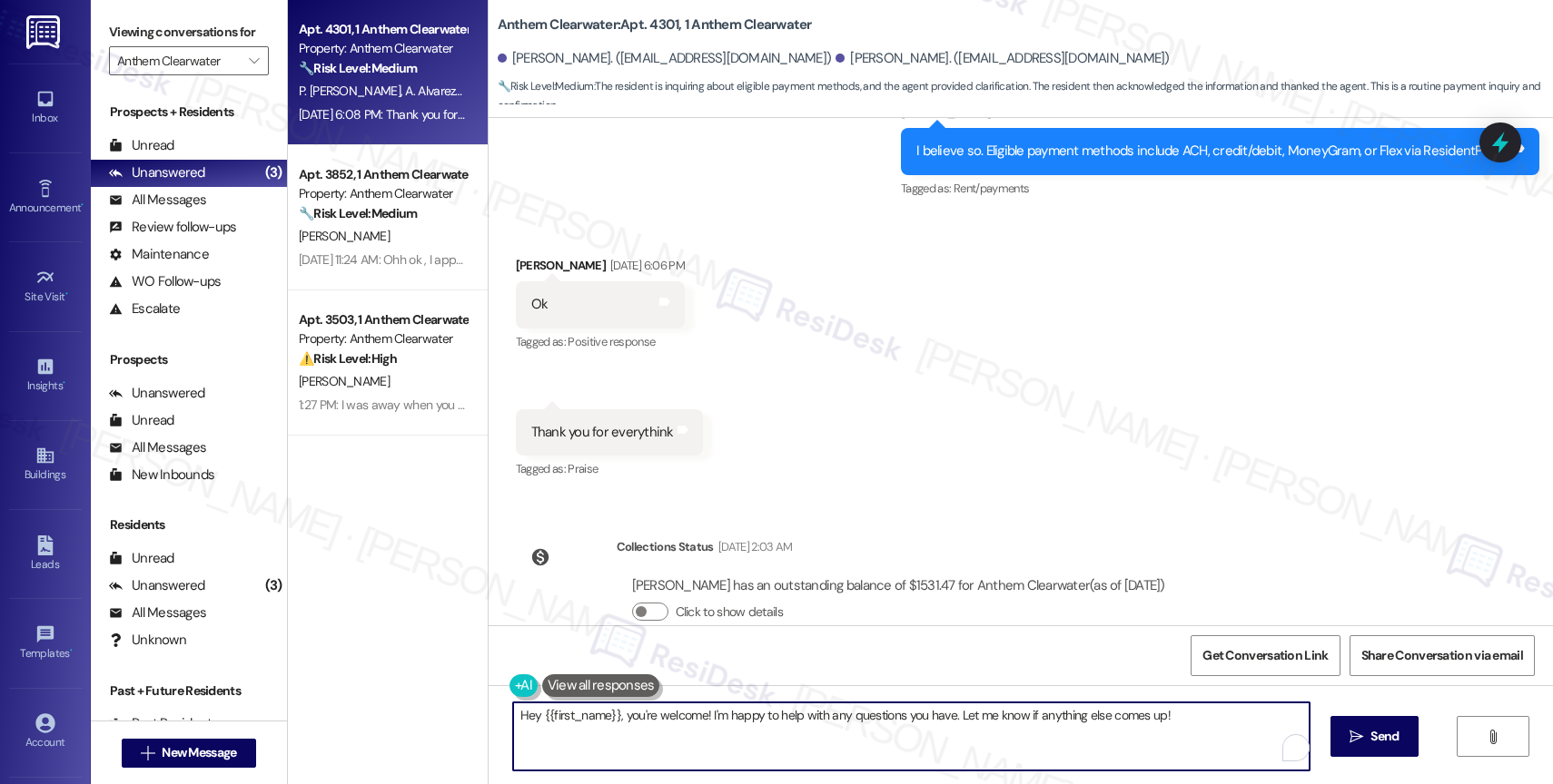
click at [645, 731] on textarea "Hey {{first_name}}, you're welcome! I'm happy to help with any questions you ha…" at bounding box center [911, 737] width 796 height 68
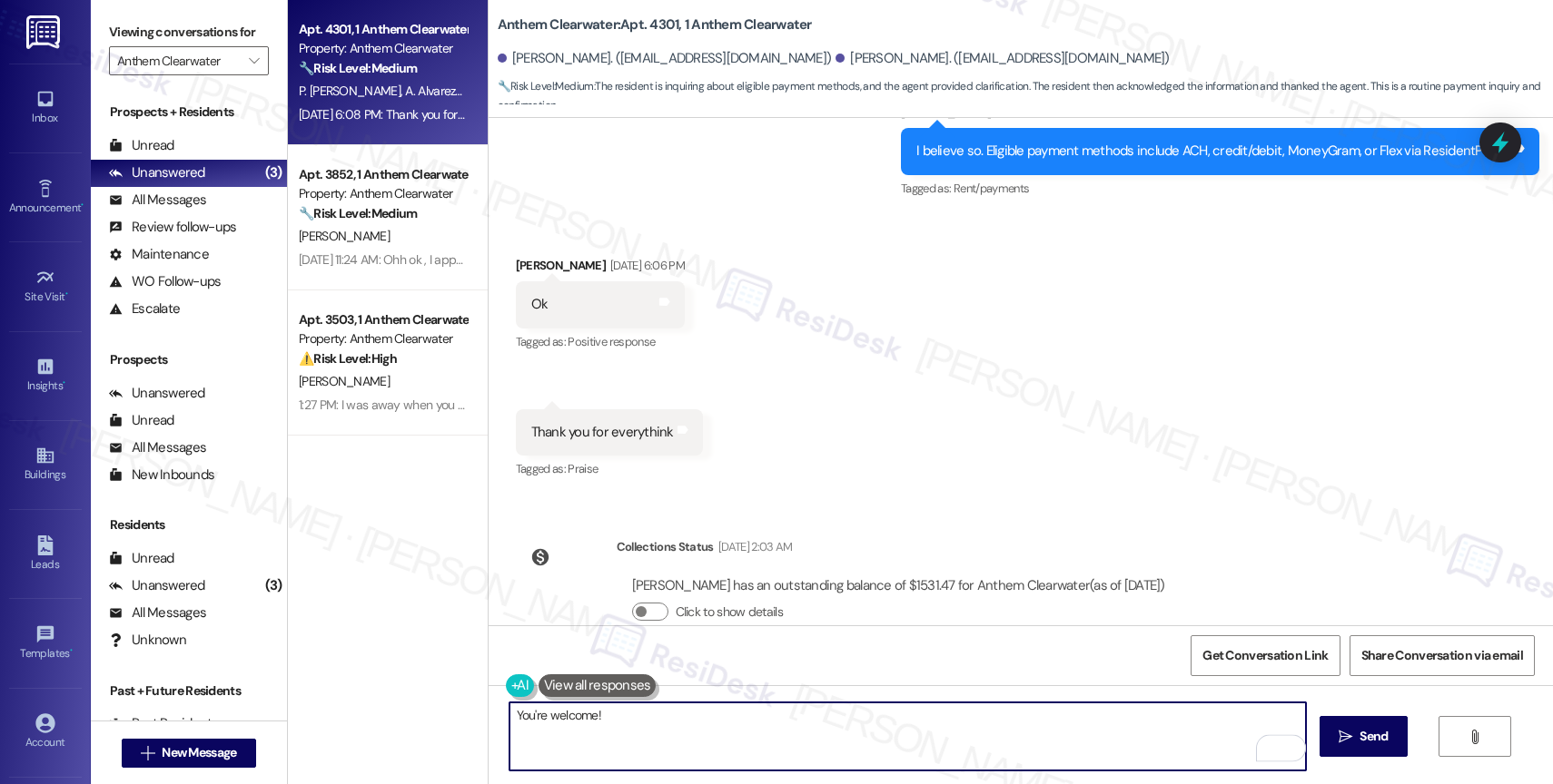
click at [537, 717] on textarea "You're welcome!" at bounding box center [908, 737] width 796 height 68
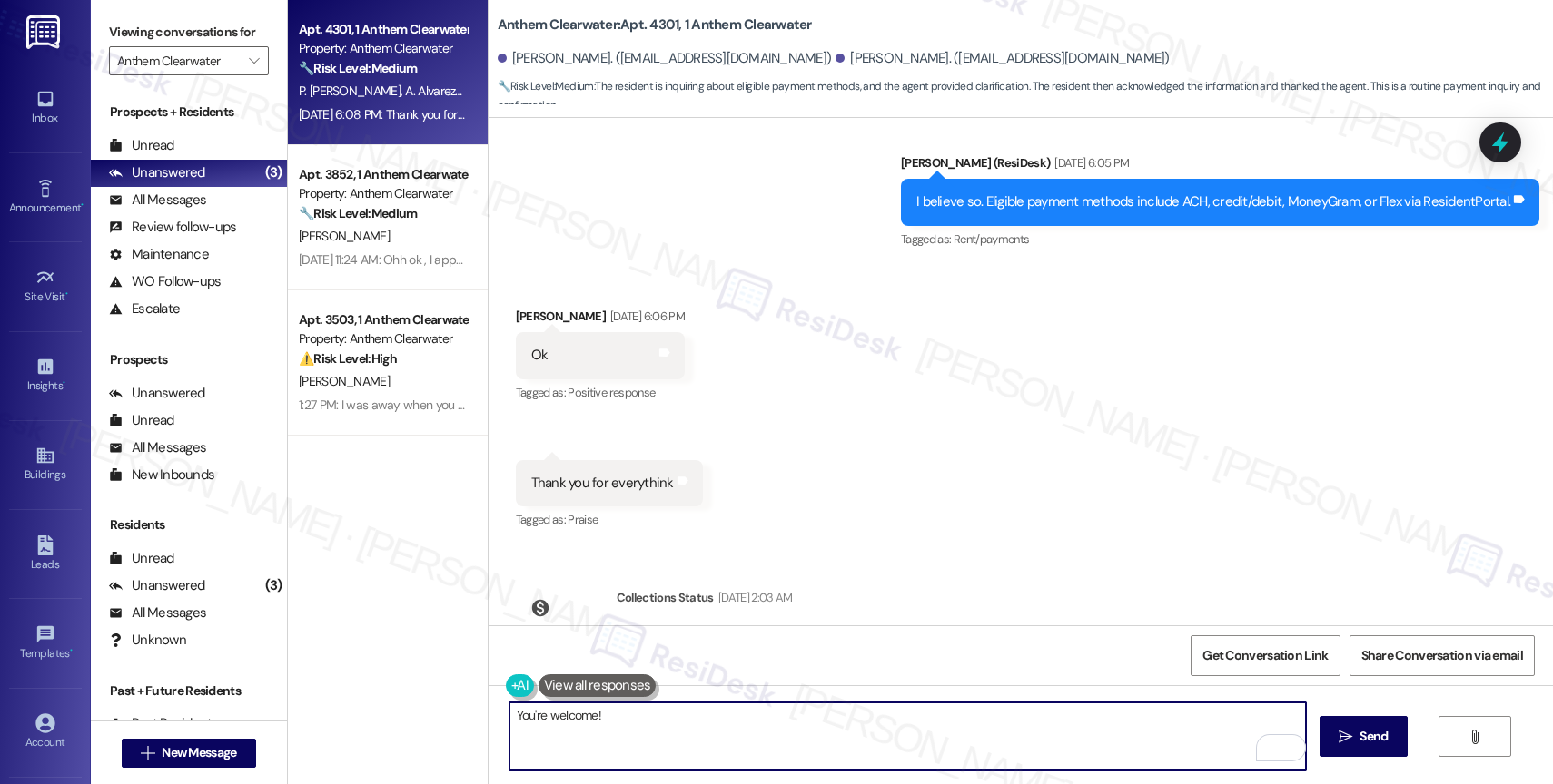
scroll to position [10939, 0]
type textarea "You're most welcome!"
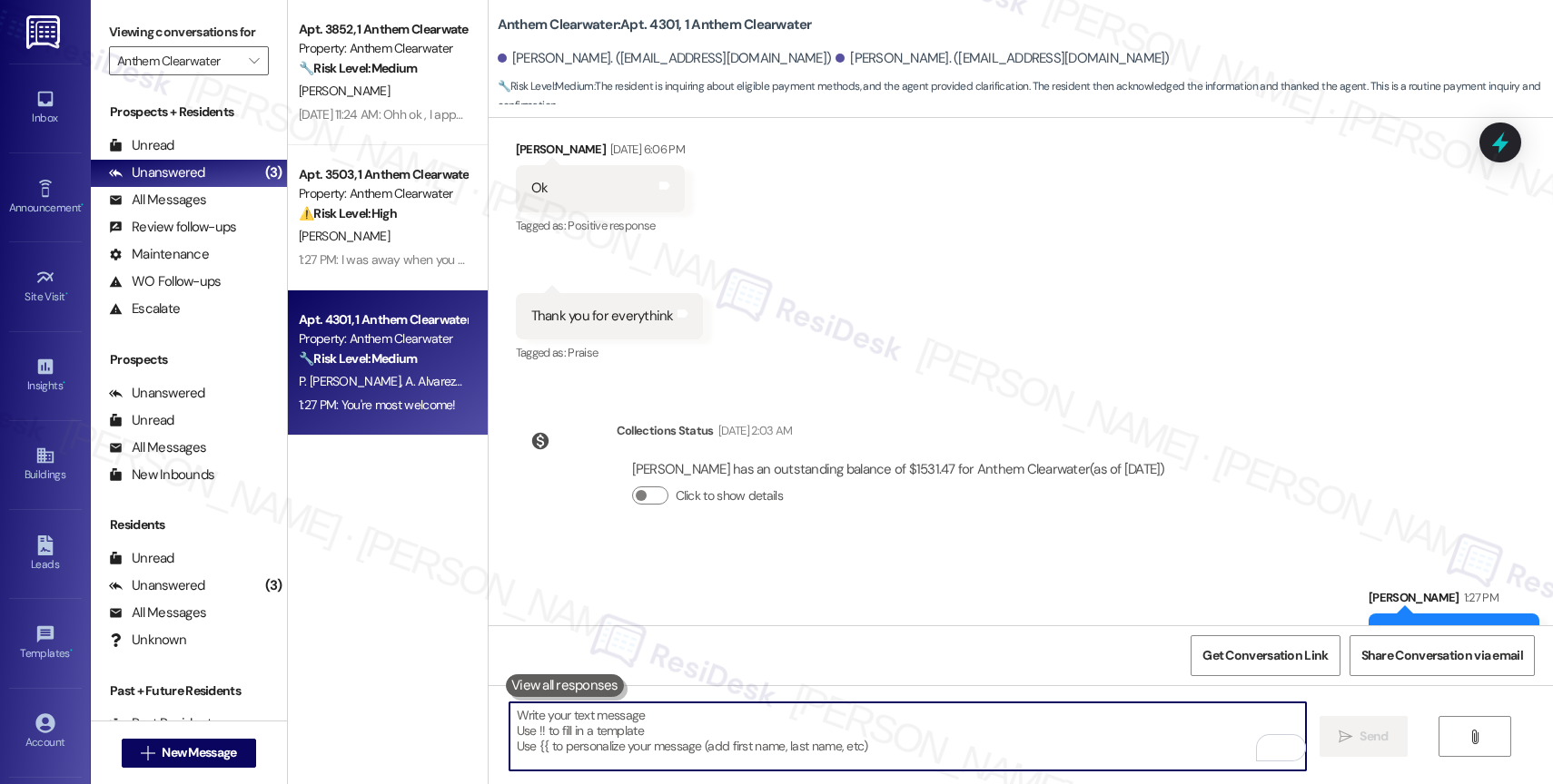
scroll to position [11116, 0]
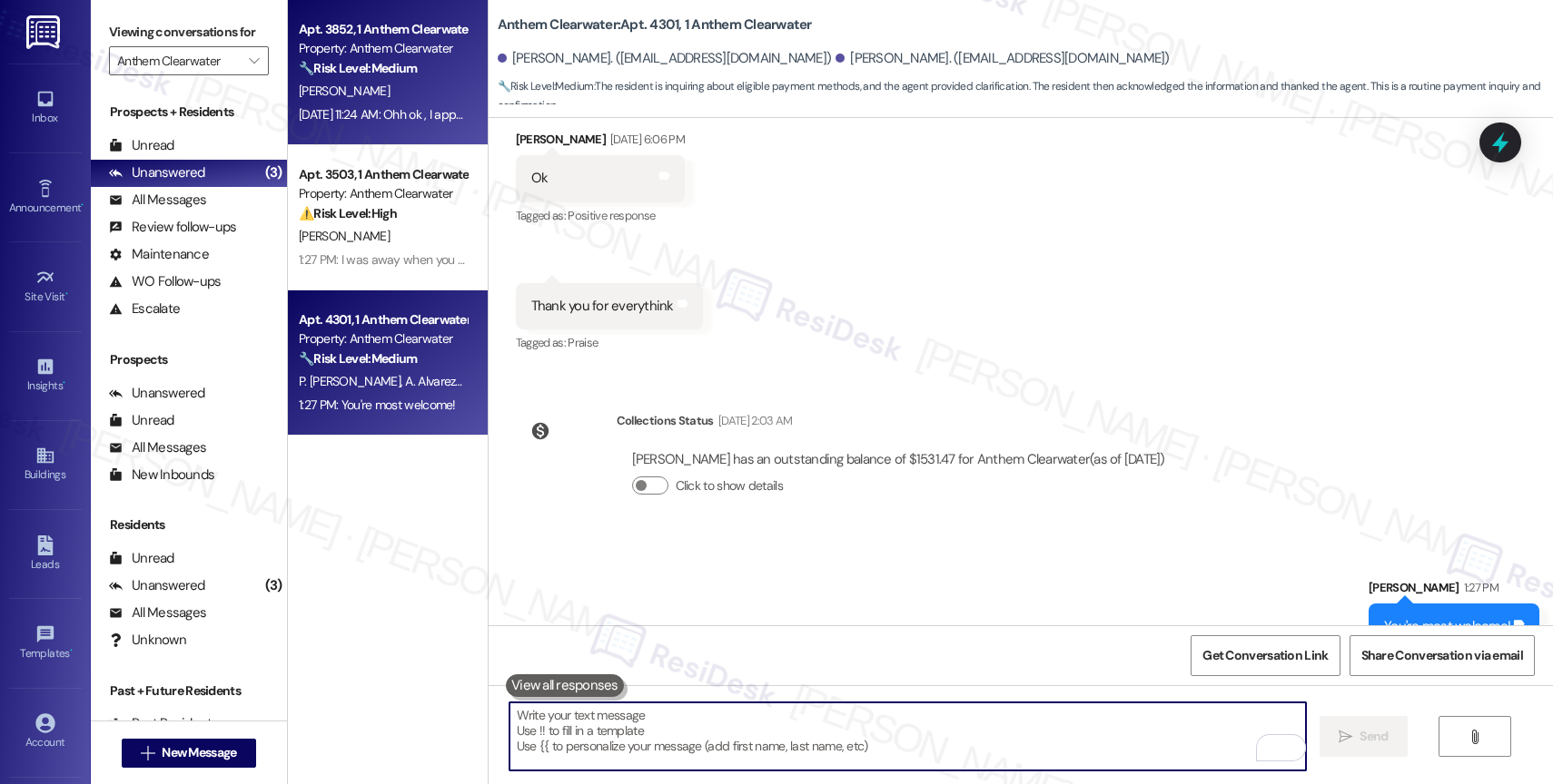
click at [345, 45] on div "Property: Anthem Clearwater" at bounding box center [383, 48] width 168 height 19
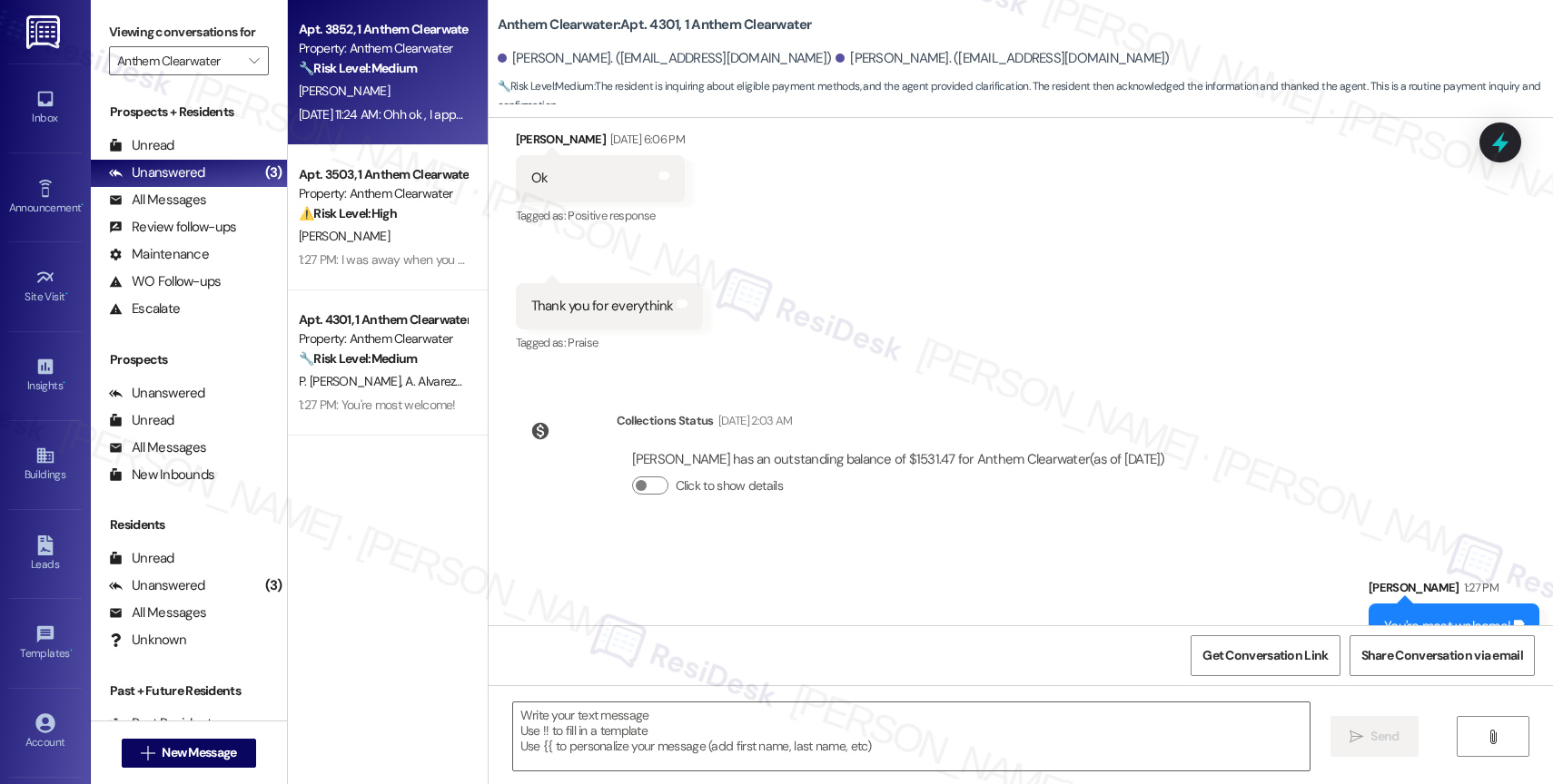
type textarea "Fetching suggested responses. Please feel free to read through the conversation…"
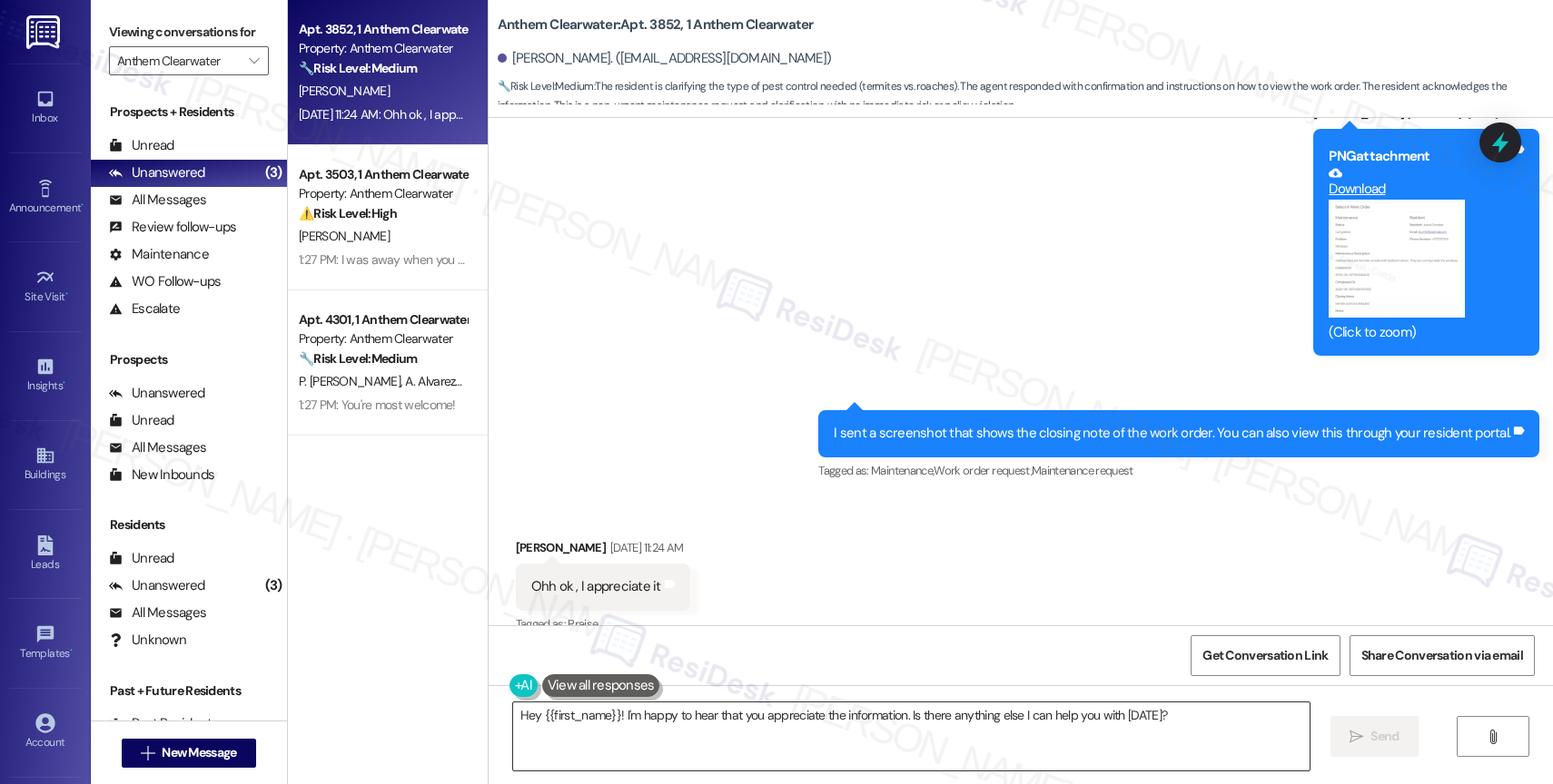
scroll to position [14356, 0]
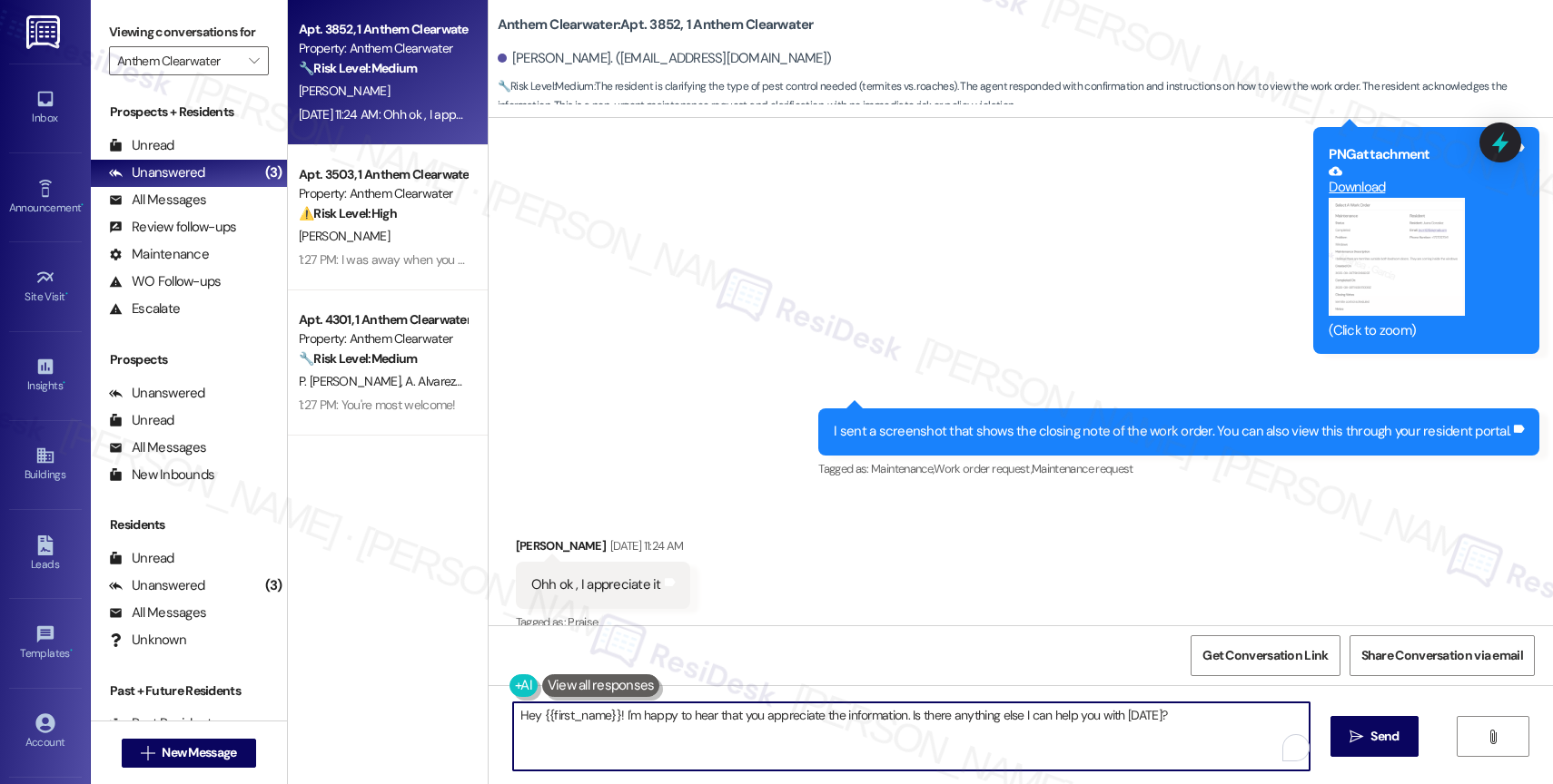
click at [672, 735] on textarea "Hey {{first_name}}! I'm happy to hear that you appreciate the information. Is t…" at bounding box center [911, 737] width 796 height 68
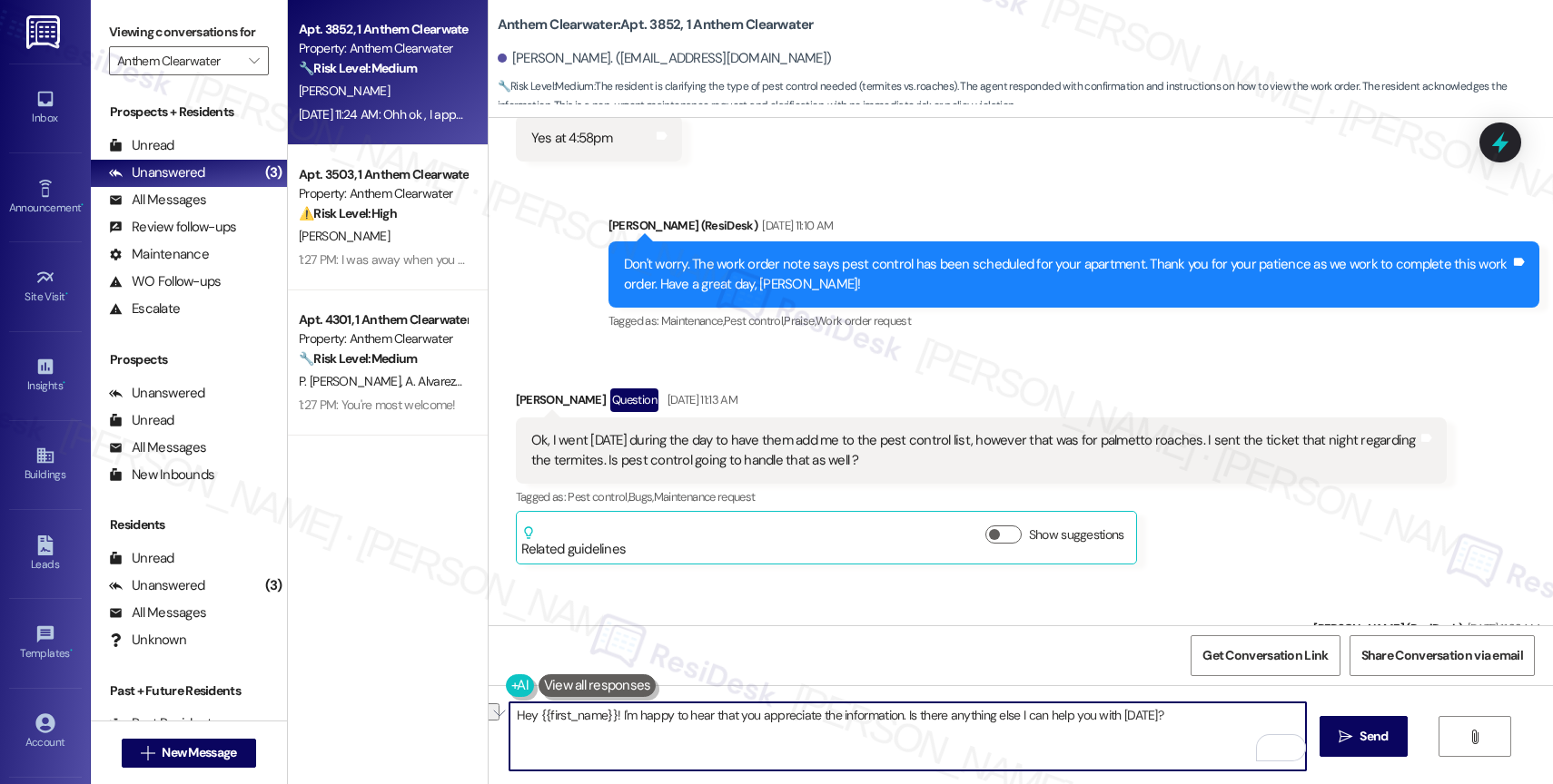
scroll to position [13703, 0]
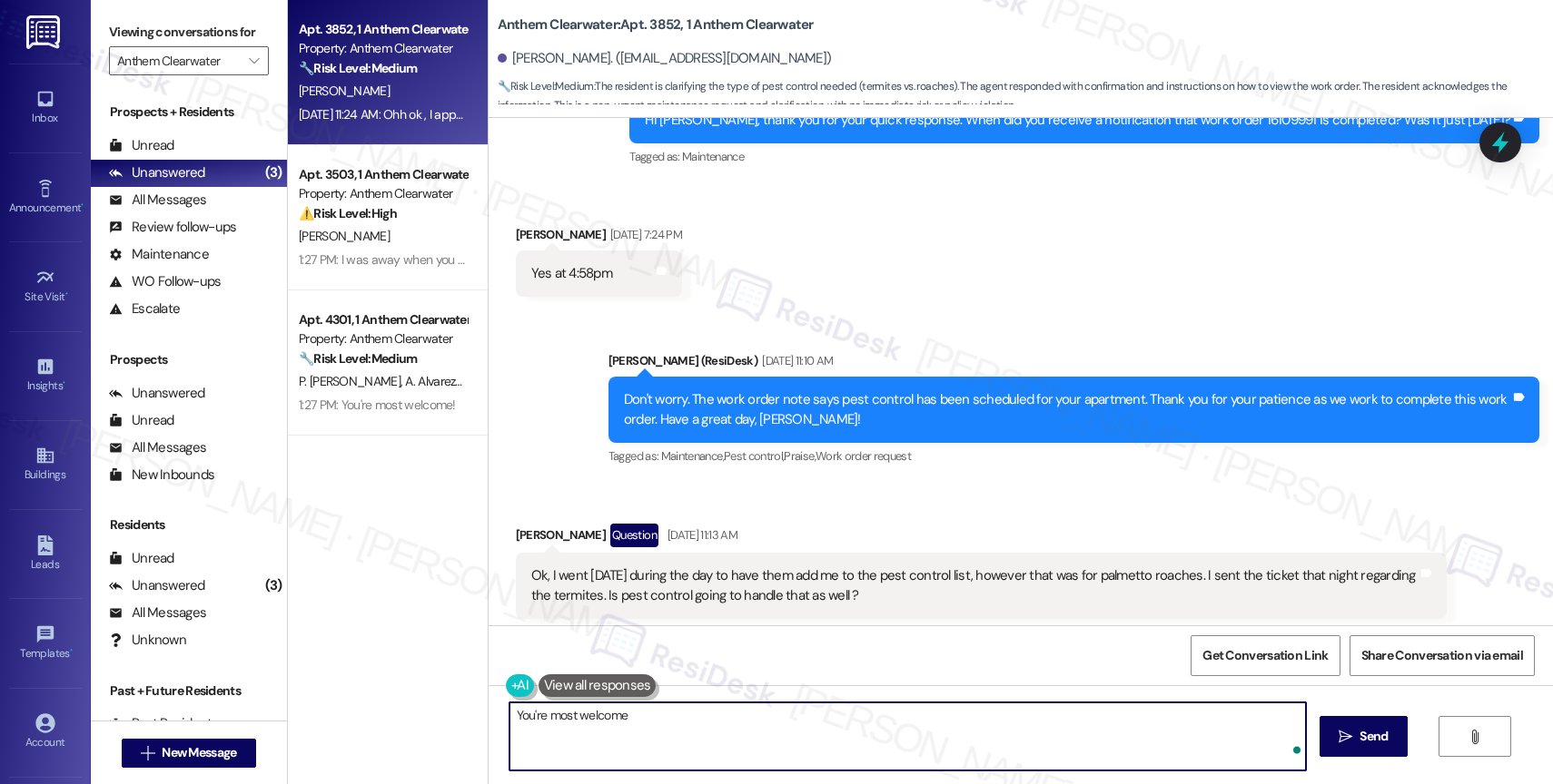
type textarea "You're most welcome!"
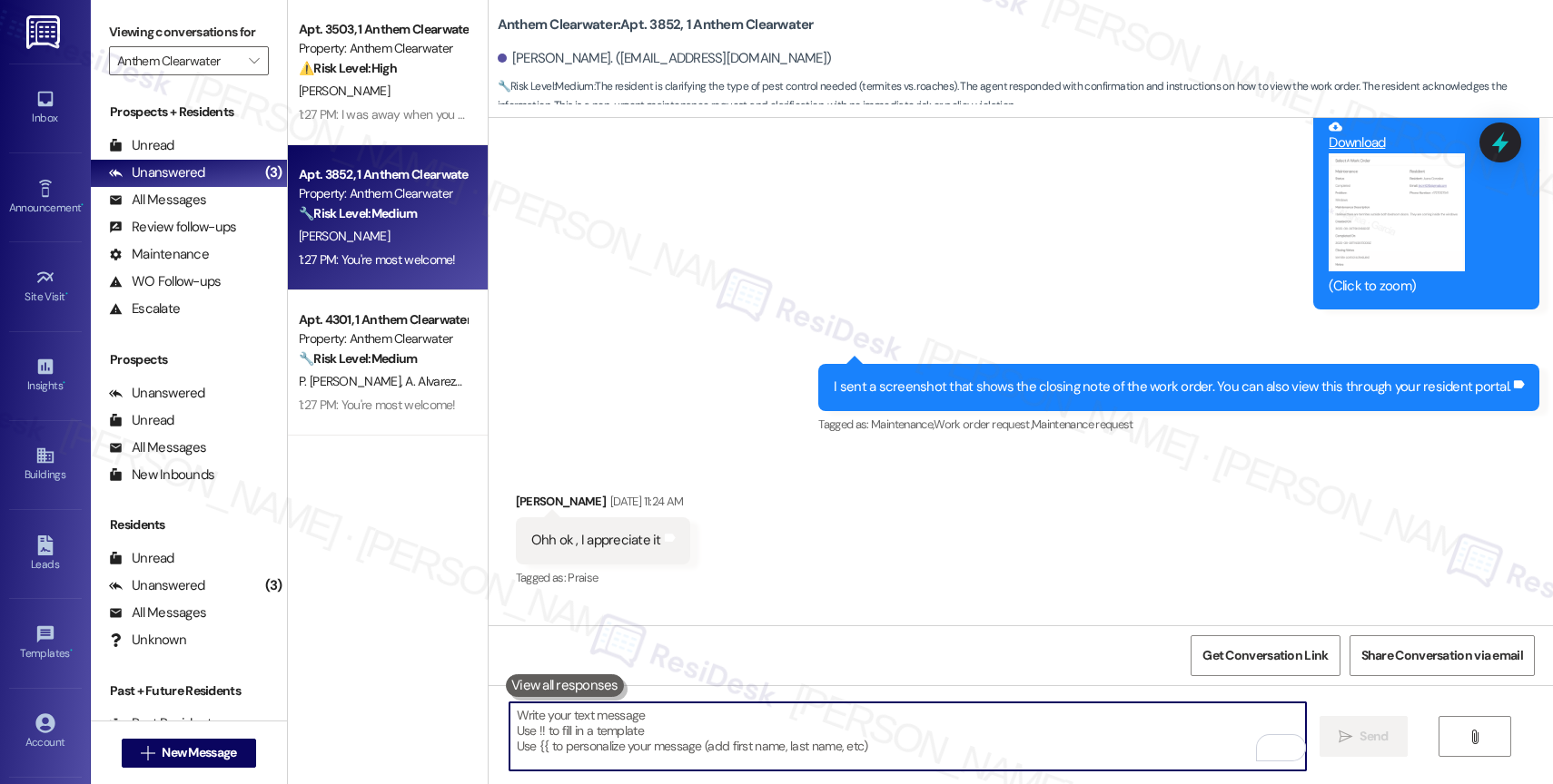
scroll to position [14578, 0]
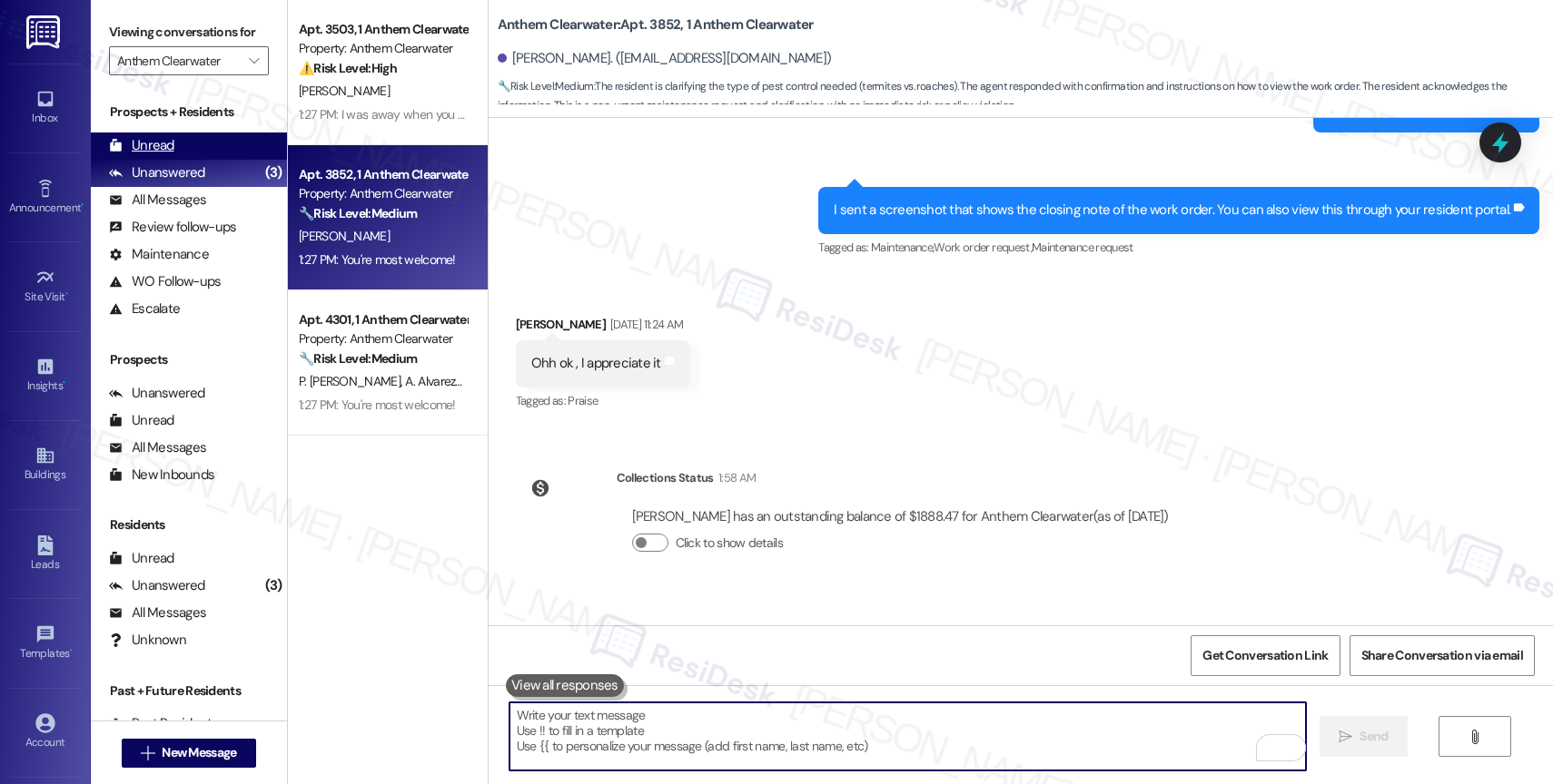
click at [202, 160] on div "Unread (0)" at bounding box center [189, 146] width 196 height 27
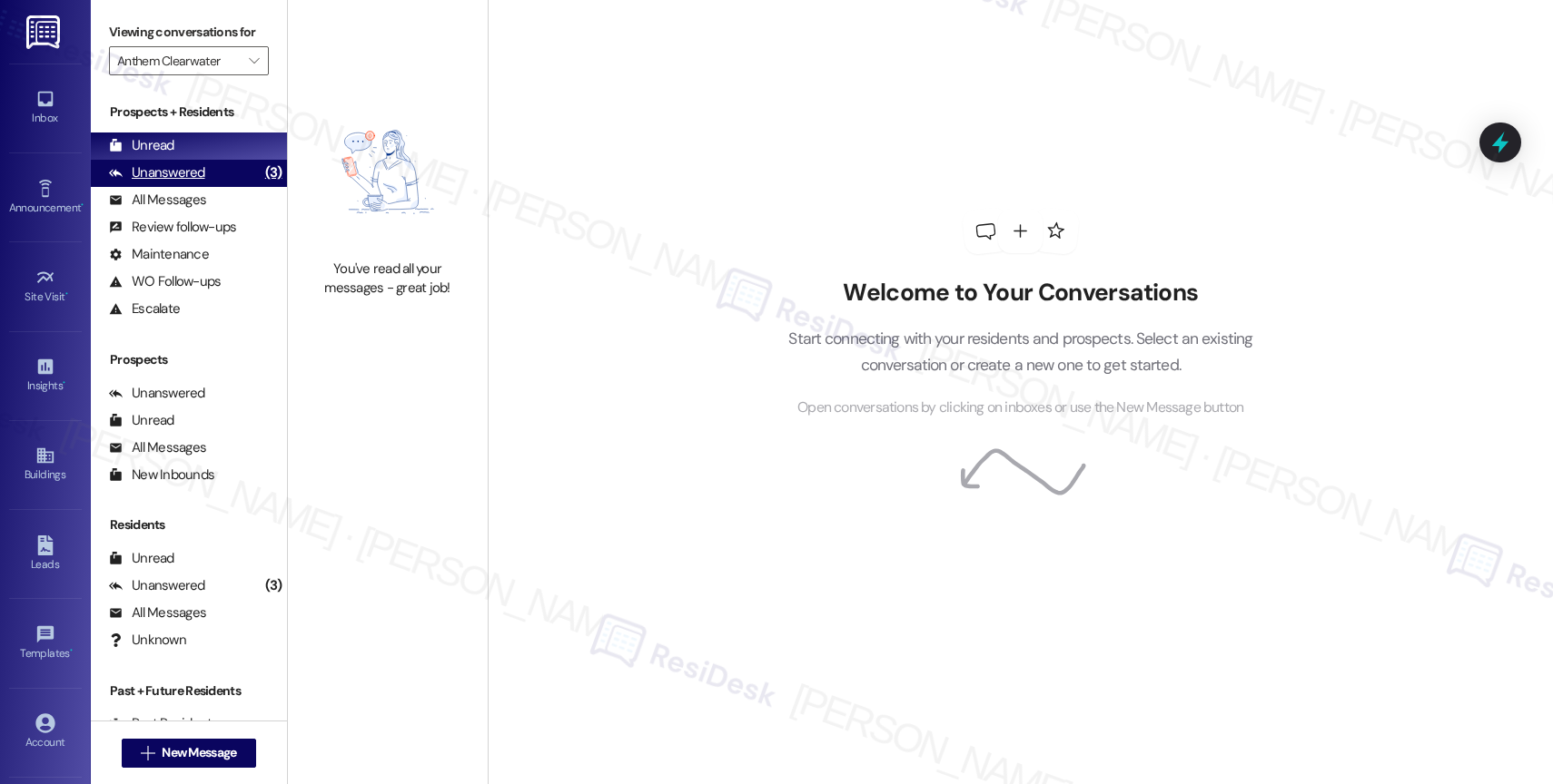
click at [206, 187] on div "Unanswered (3)" at bounding box center [189, 174] width 196 height 27
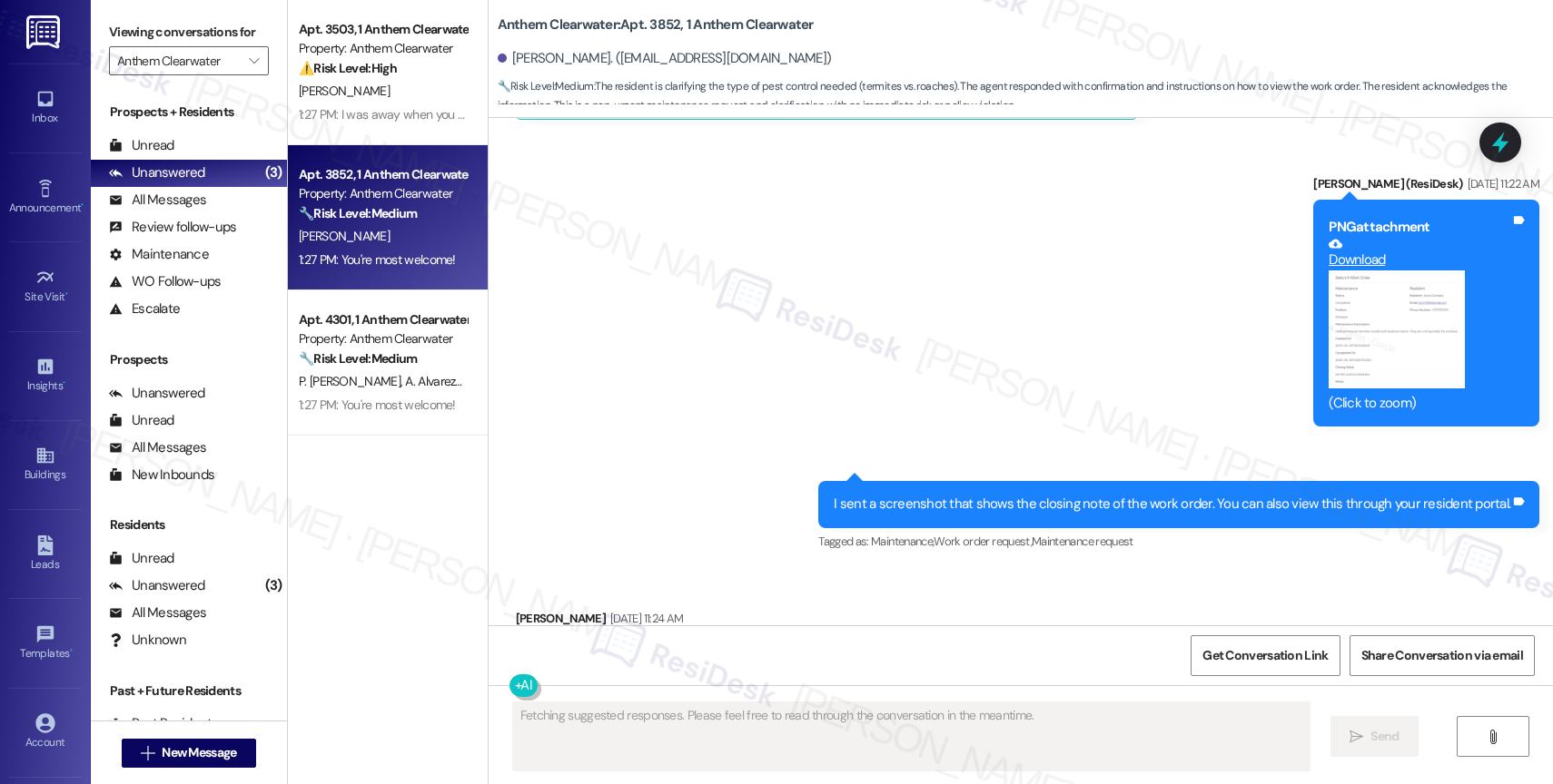
scroll to position [14284, 0]
click at [240, 75] on button "" at bounding box center [254, 61] width 29 height 29
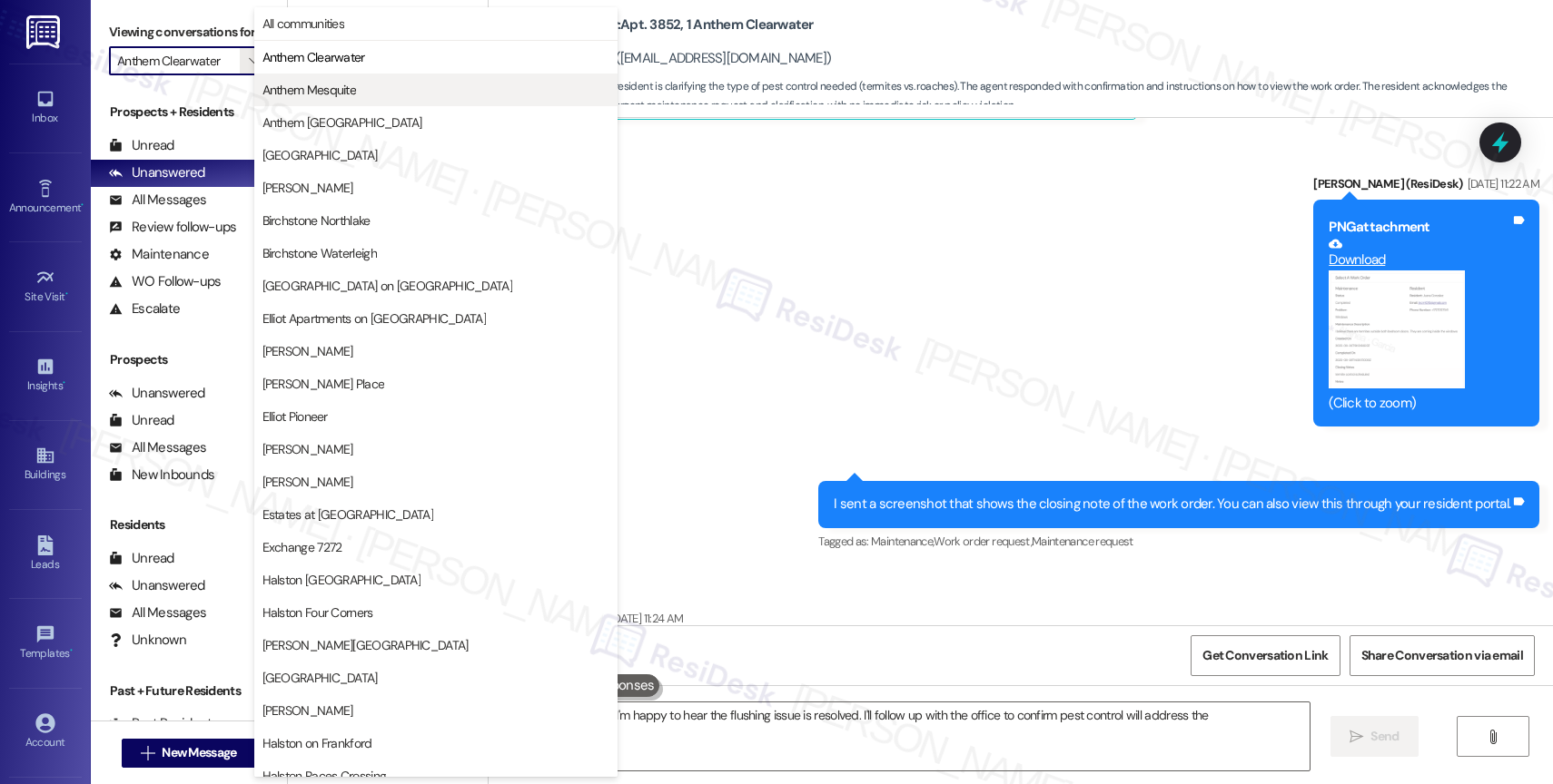
click at [316, 88] on span "Anthem Mesquite" at bounding box center [310, 90] width 95 height 18
type textarea "Hi {{first_name}}! I'm happy to hear the flushing issue is resolved. I'll follo…"
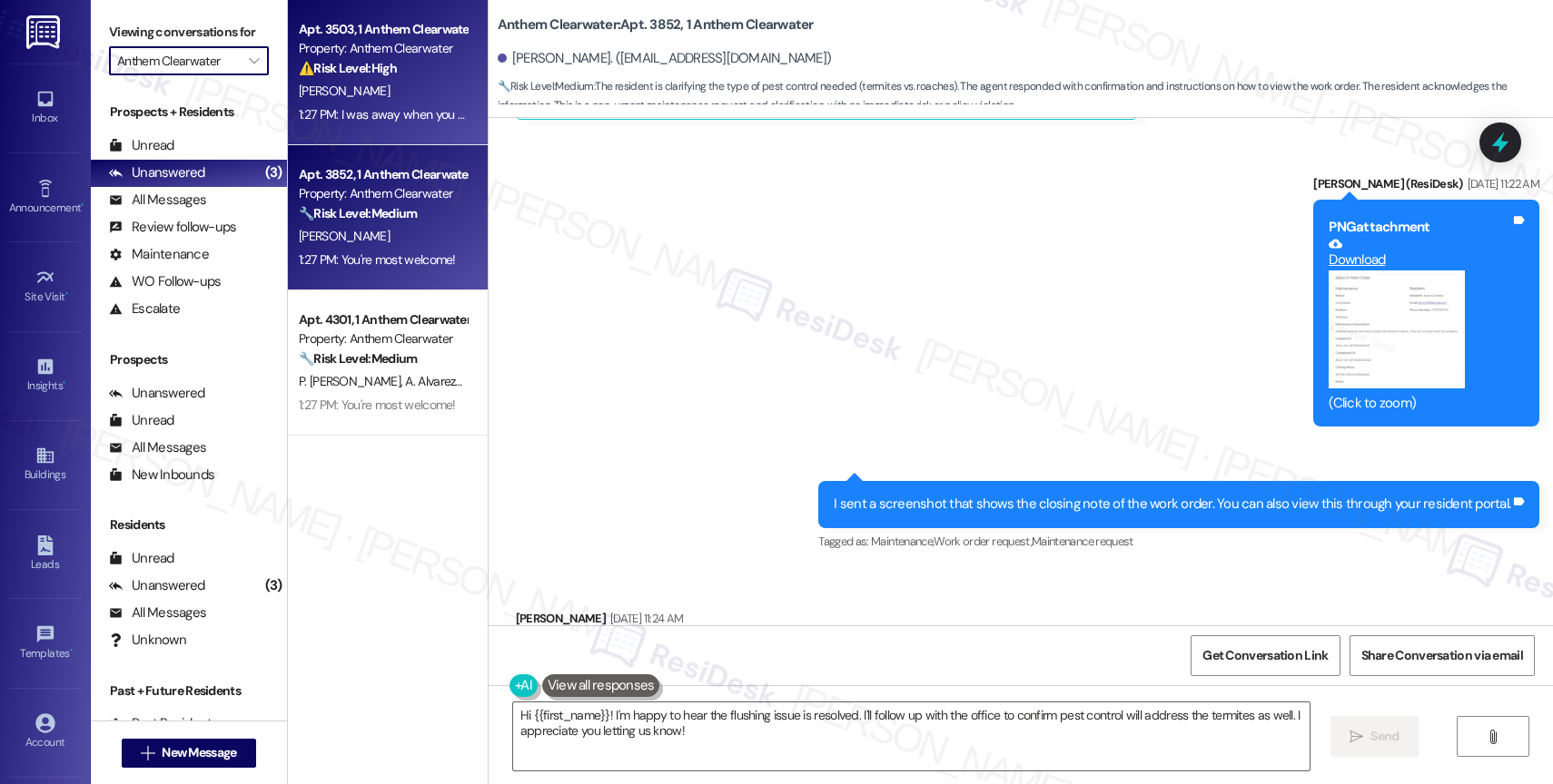
type input "Anthem Mesquite"
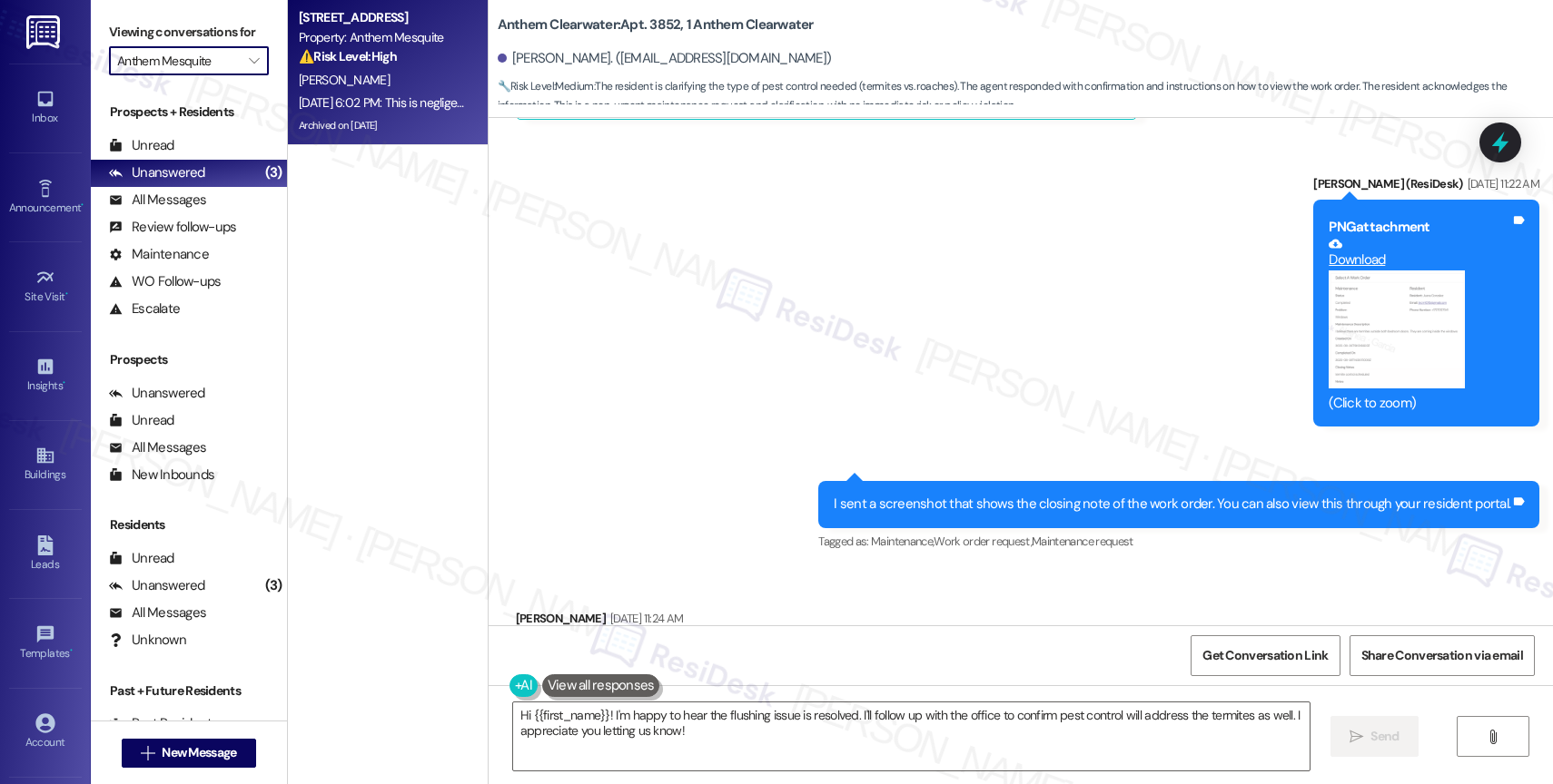
click at [375, 92] on div "Aug 29, 2025 at 6:02 PM: This is negligence on you! and your staff Aug 29, 2025…" at bounding box center [383, 103] width 172 height 23
type textarea "Fetching suggested responses. Please feel free to read through the conversation…"
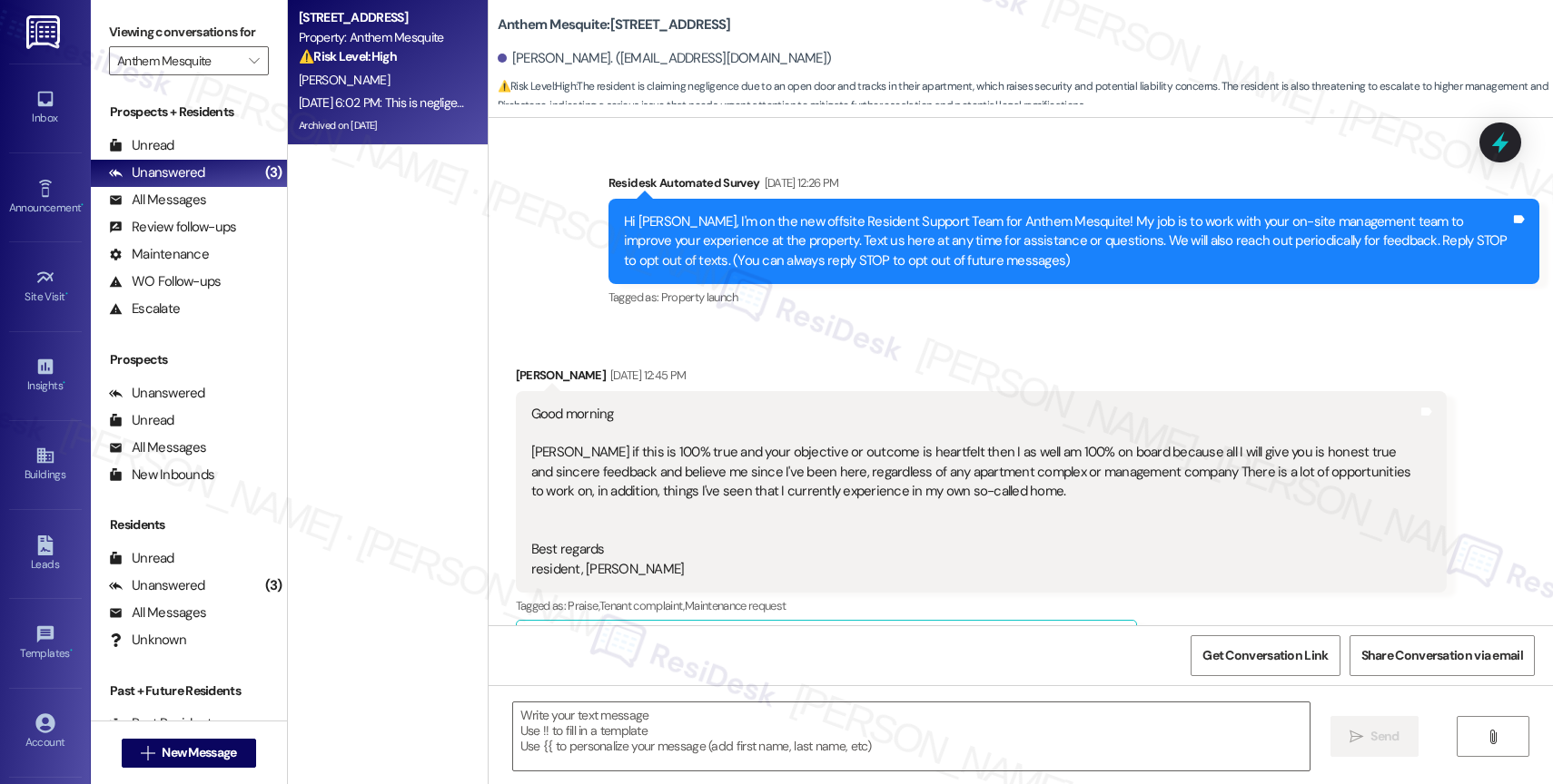
scroll to position [23290, 0]
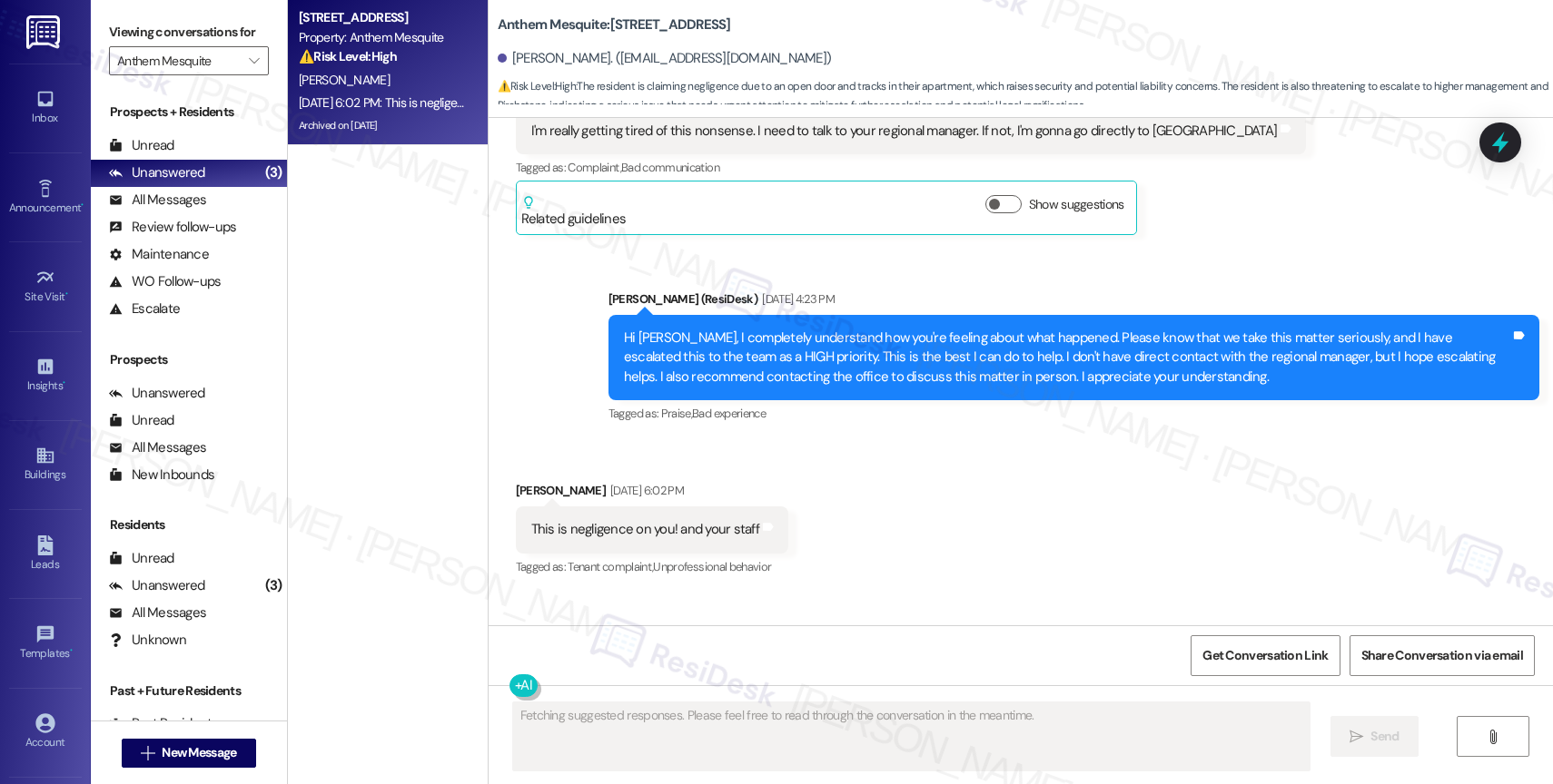
click at [868, 461] on div "Survey, sent via SMS Residesk Automated Survey Jul 08, 2024 at 12:26 PM Hi Noe,…" at bounding box center [1020, 372] width 1064 height 508
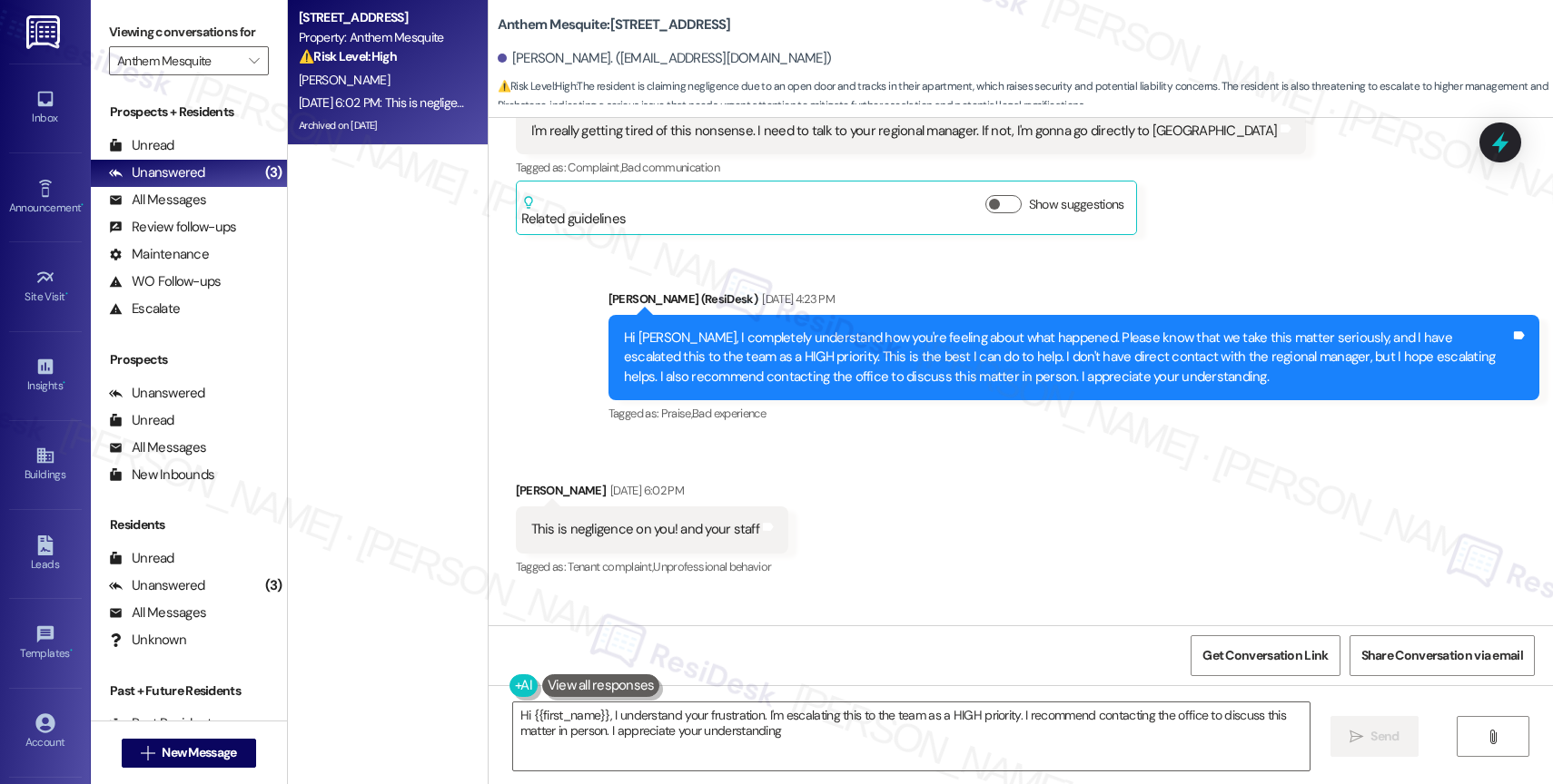
type textarea "Hi {{first_name}}, I understand your frustration. I'm escalating this to the te…"
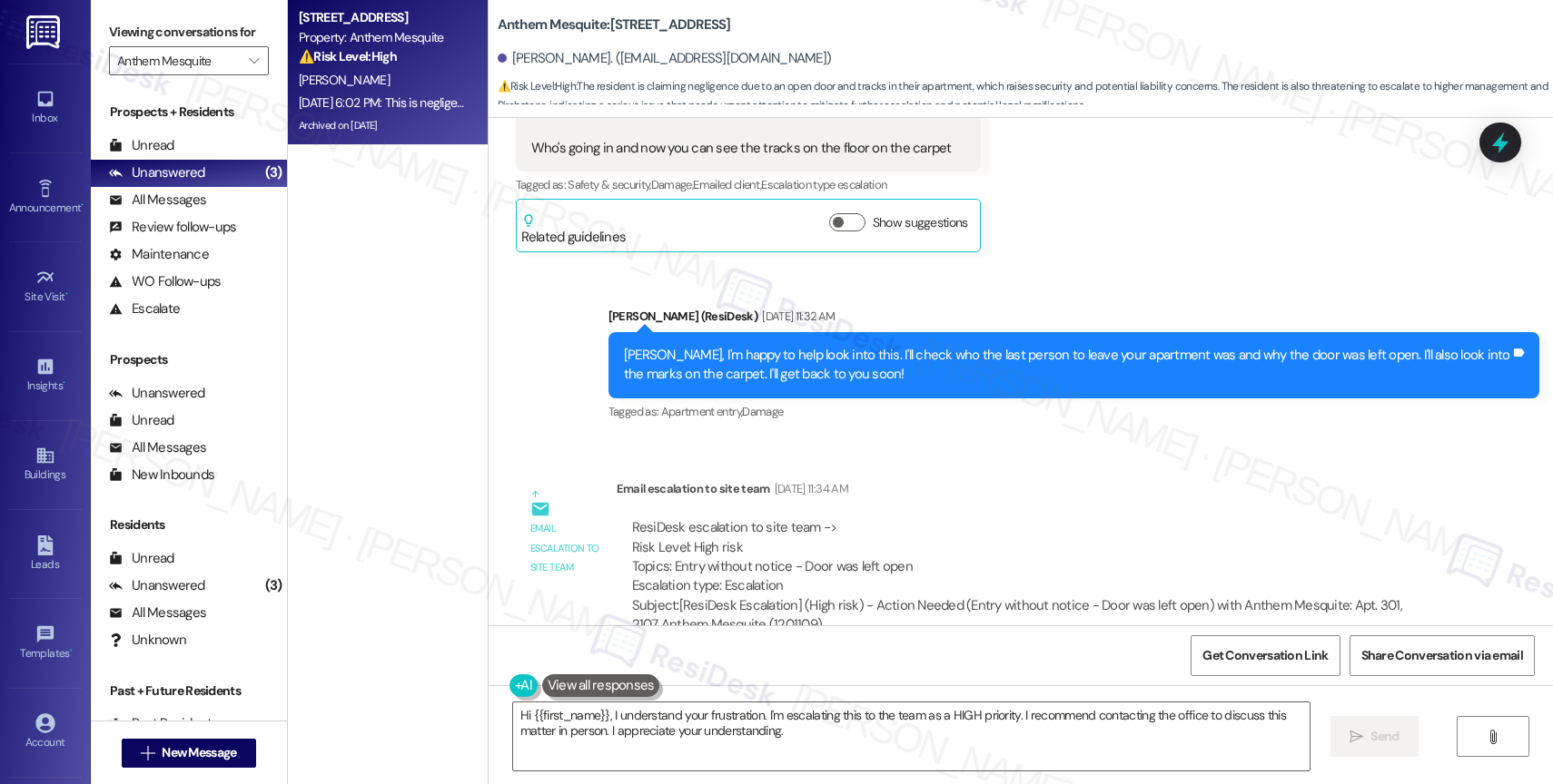
scroll to position [23096, 0]
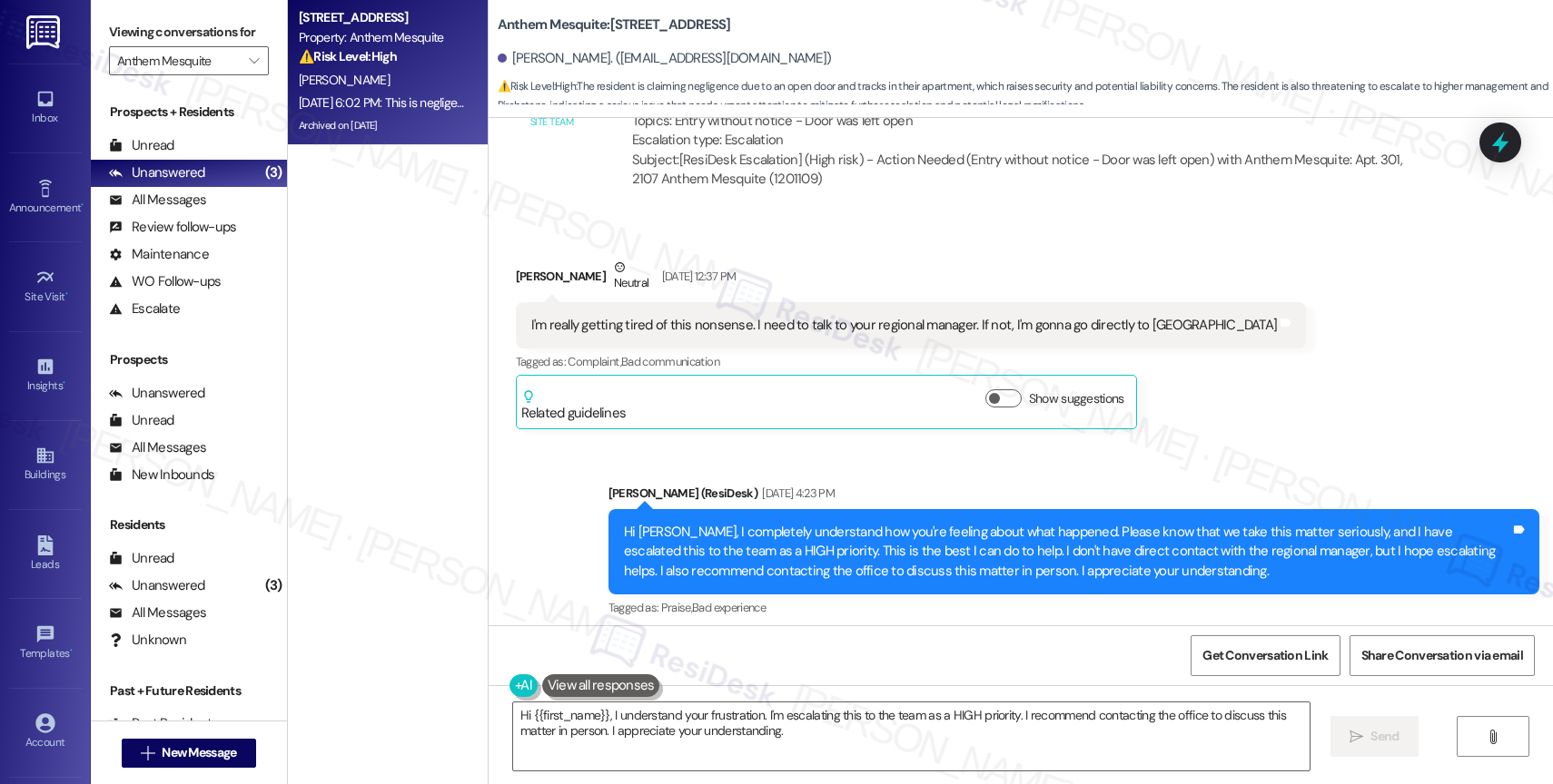
click at [617, 715] on div "This is negligence on you! and your staff" at bounding box center [645, 724] width 228 height 19
copy div "This is negligence on you! and your staff Tags and notes"
click at [951, 635] on div "Received via SMS Noe Escamilla Aug 29, 2025 at 6:02 PM This is negligence on yo…" at bounding box center [1020, 711] width 1064 height 154
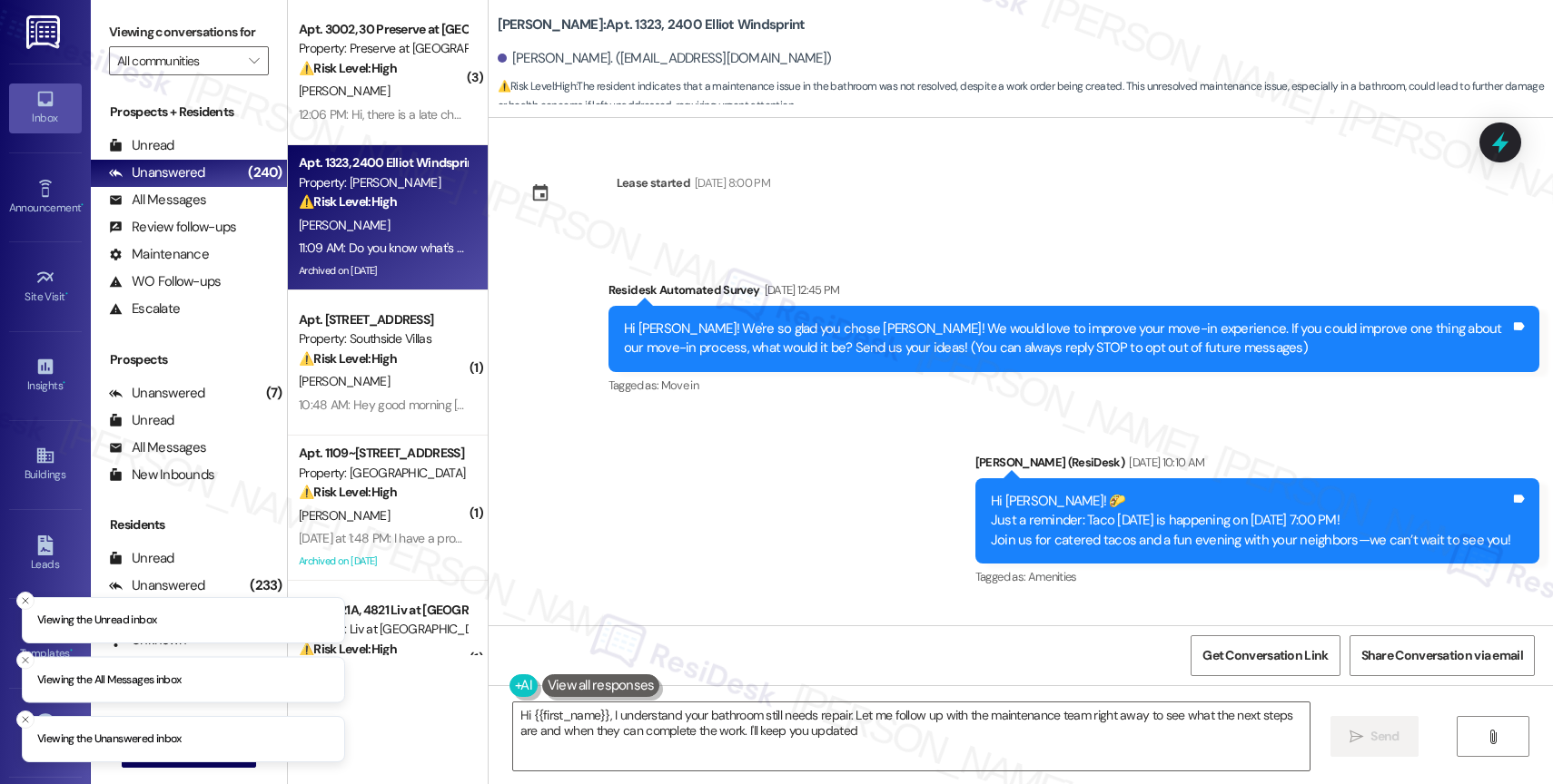
type textarea "Hi {{first_name}}, I understand your bathroom still needs repair. Let me follow…"
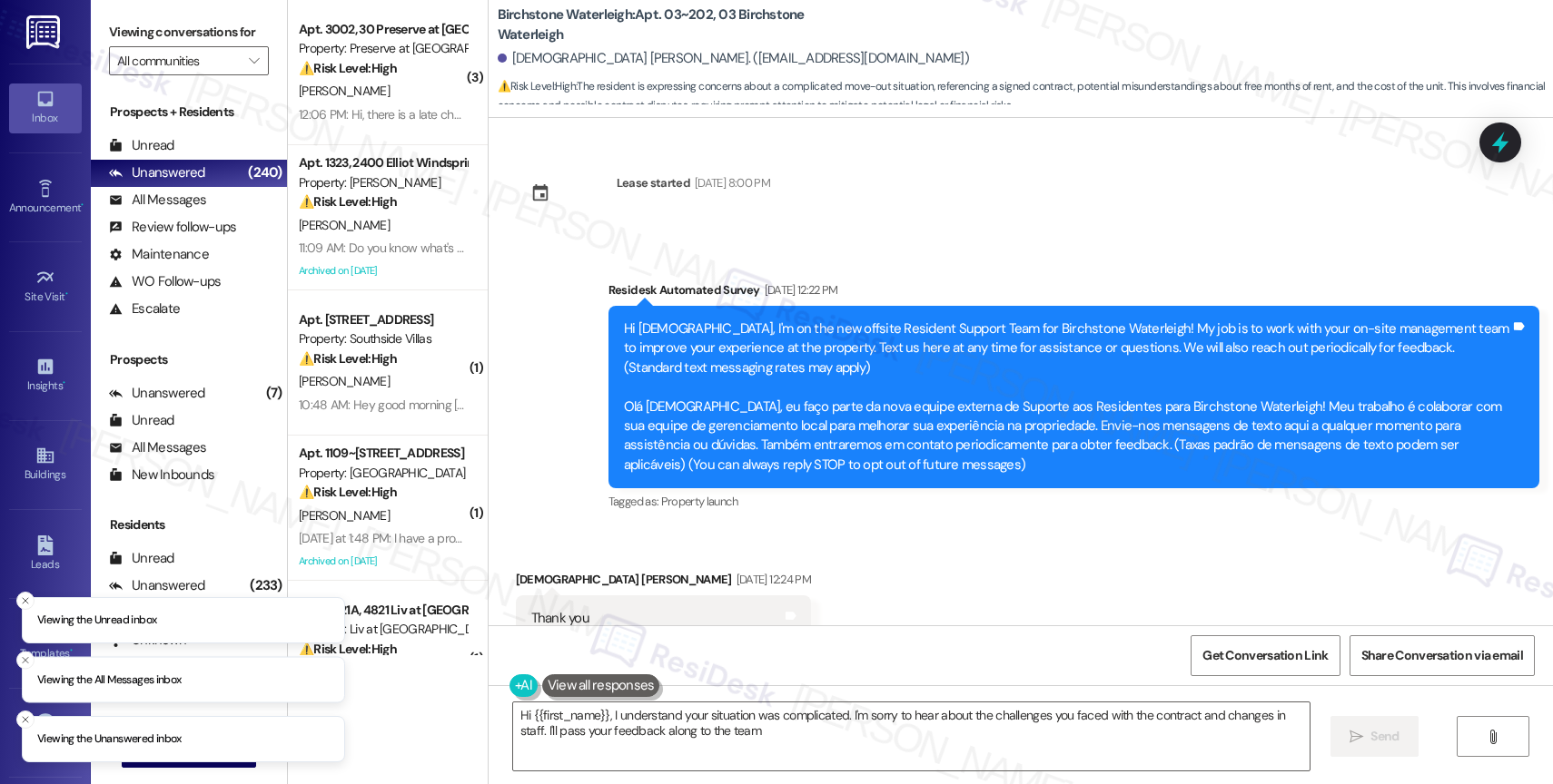
type textarea "Hi {{first_name}}, I understand your situation was complicated. I'm sorry to he…"
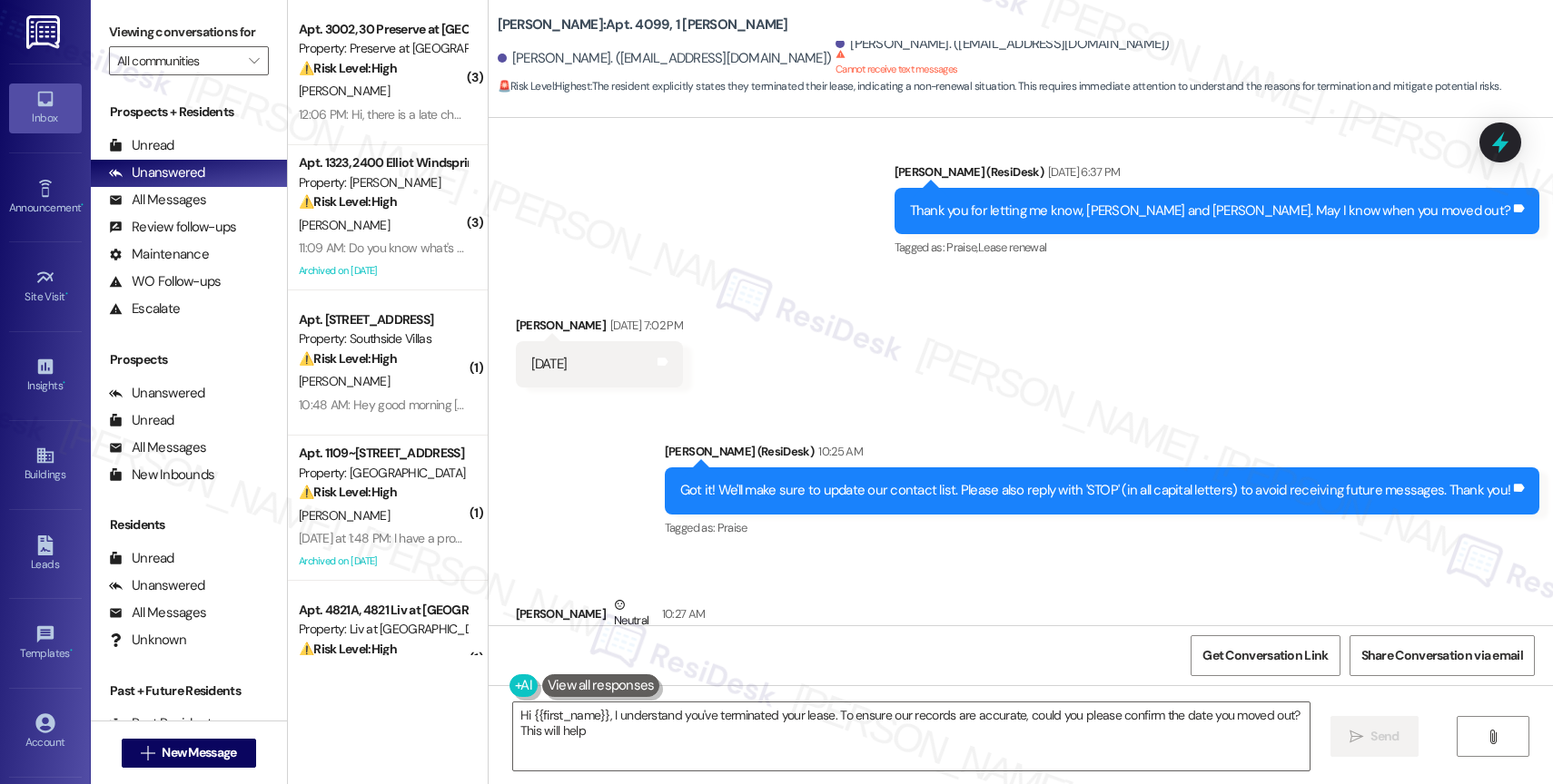
scroll to position [11123, 0]
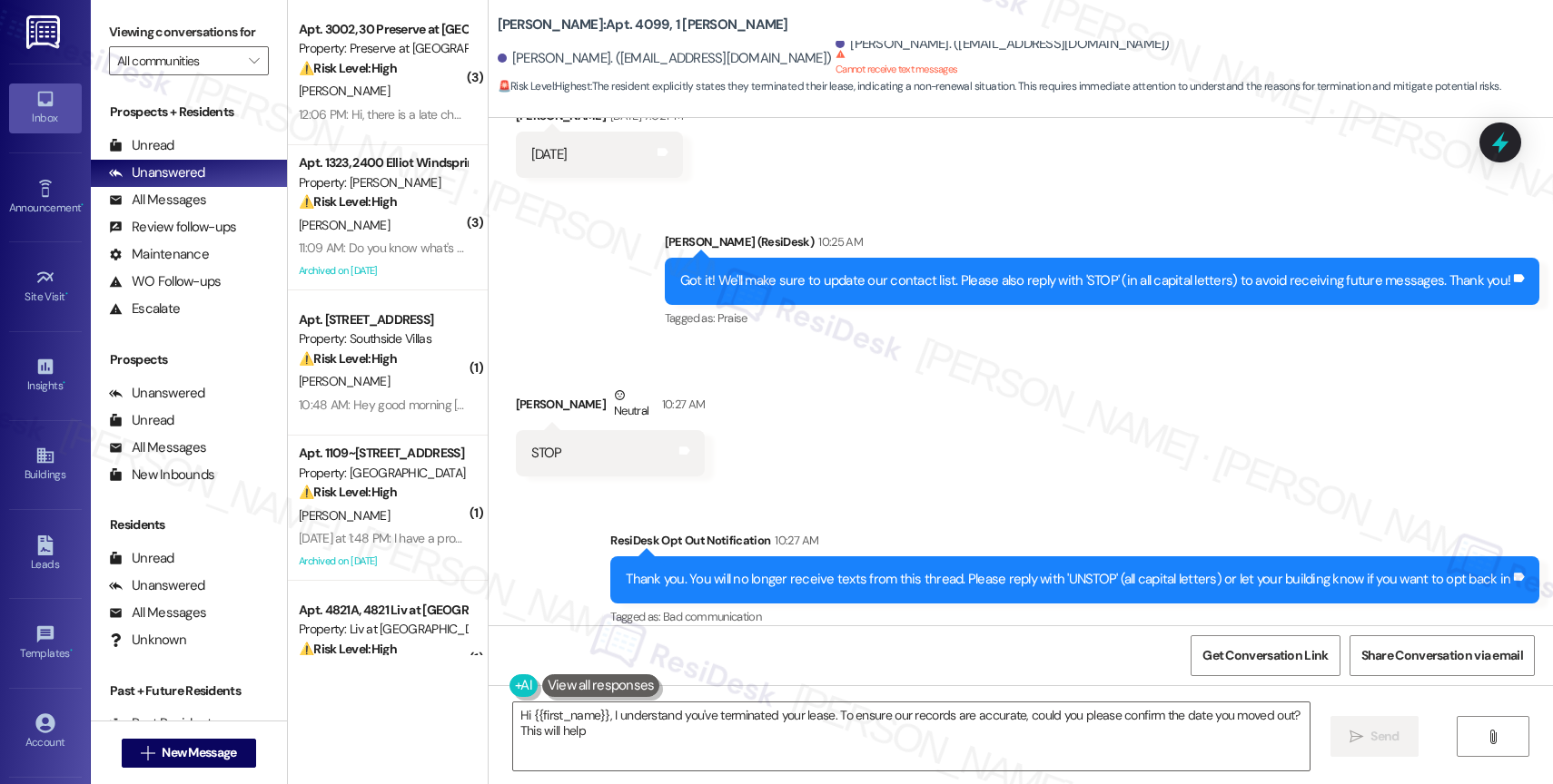
click at [870, 431] on div "Received via SMS [PERSON_NAME] Neutral 10:27 AM STOP Tags and notes" at bounding box center [1020, 418] width 1064 height 145
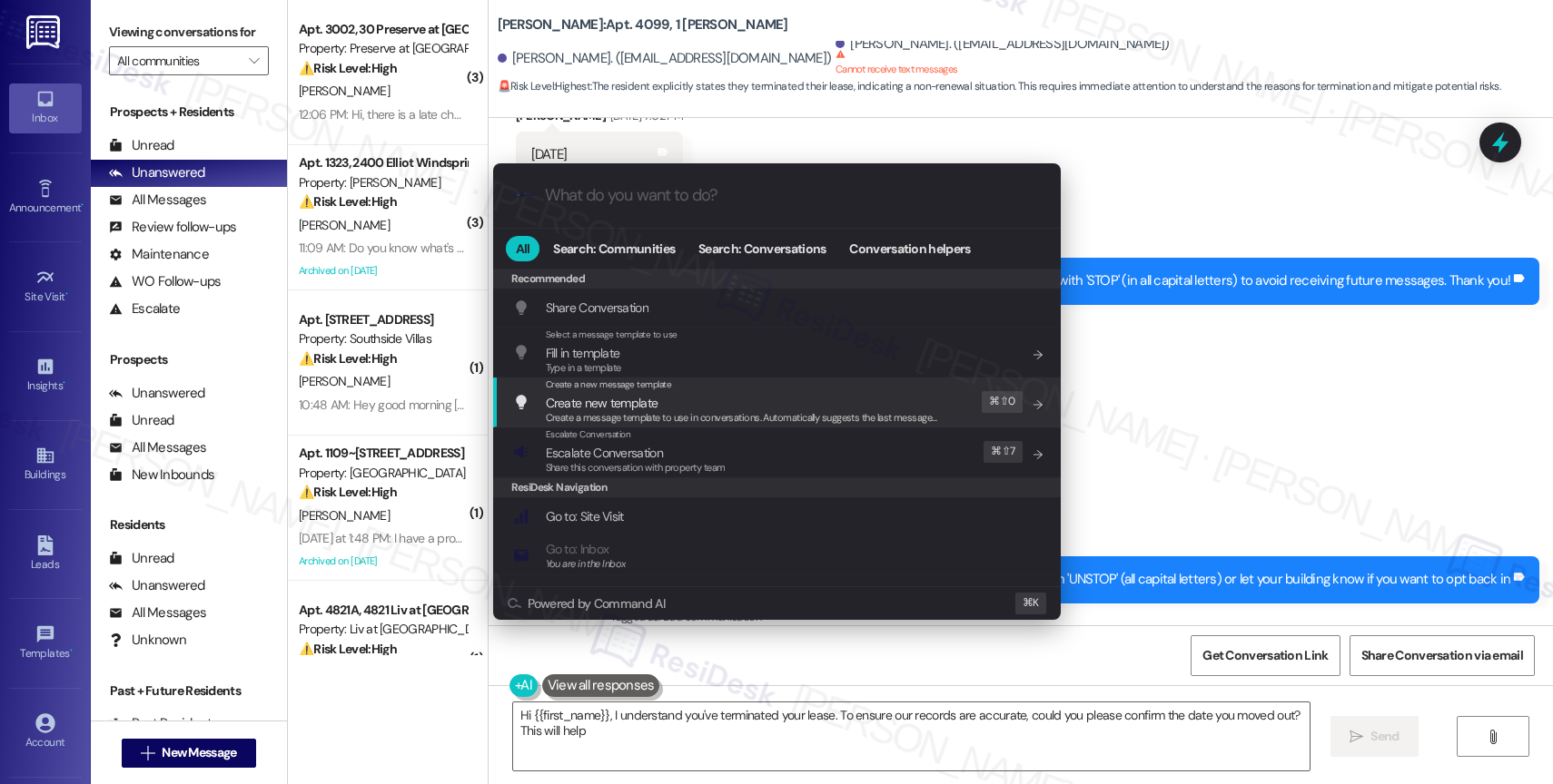
click at [1190, 355] on div ".cls-1{fill:#0a055f;}.cls-2{fill:#0cc4c4;} resideskLogoBlueOrange All Search: C…" at bounding box center [776, 392] width 1553 height 784
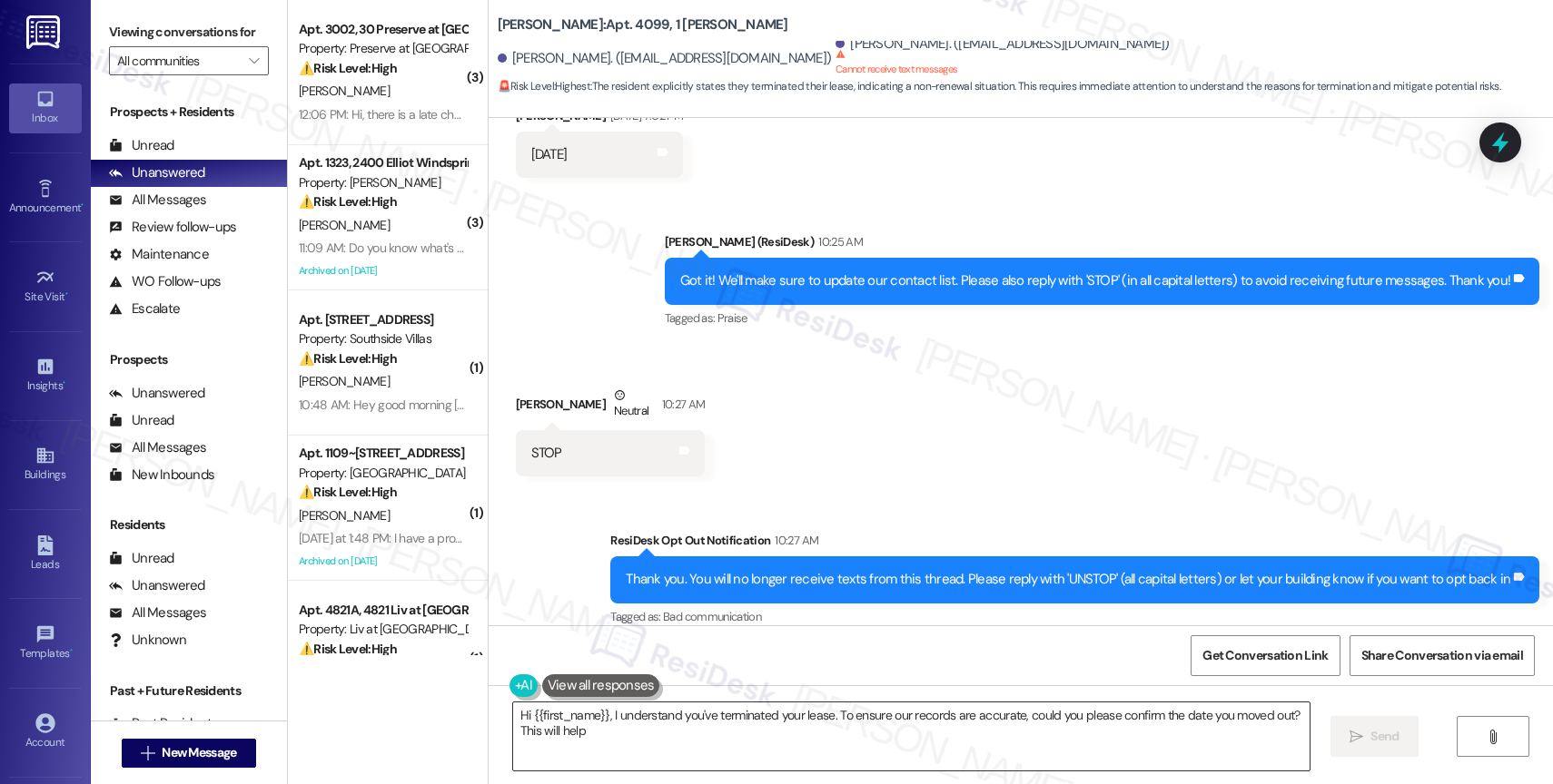
click at [789, 750] on textarea "Hi {{first_name}}, I understand you've terminated your lease. To ensure our rec…" at bounding box center [911, 737] width 796 height 68
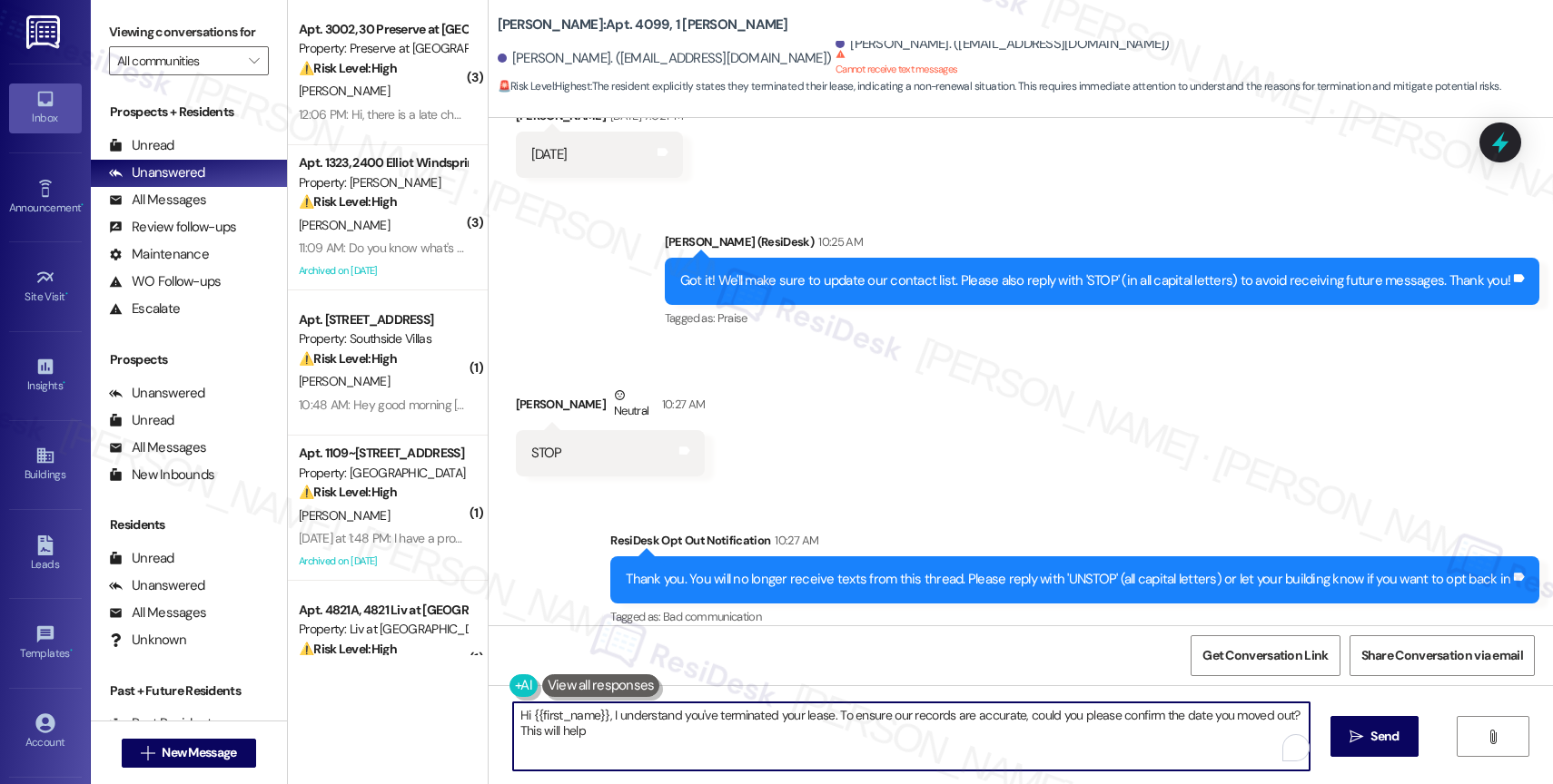
click at [789, 750] on textarea "Hi {{first_name}}, I understand you've terminated your lease. To ensure our rec…" at bounding box center [911, 737] width 796 height 68
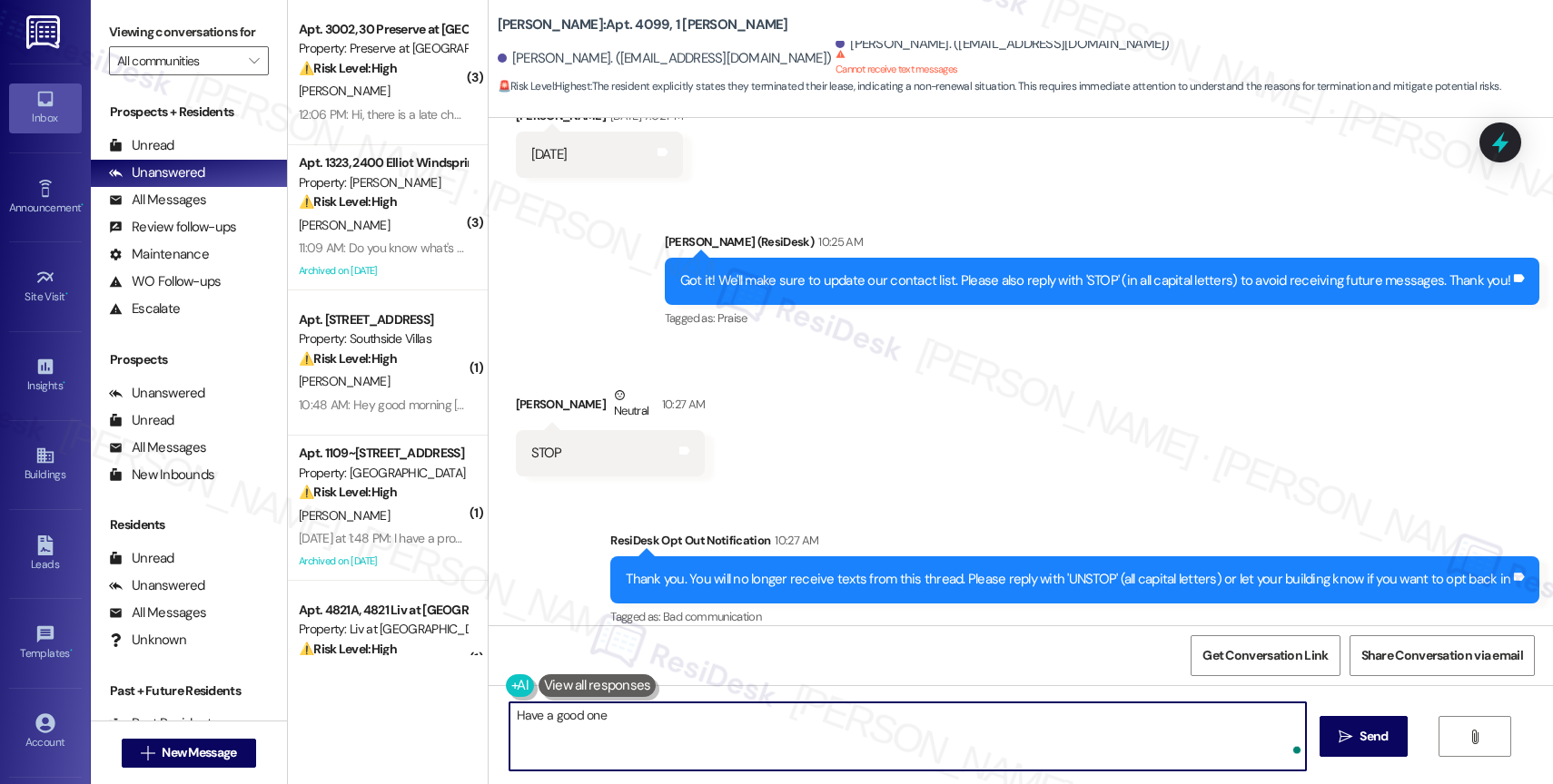
type textarea "Have a good one!"
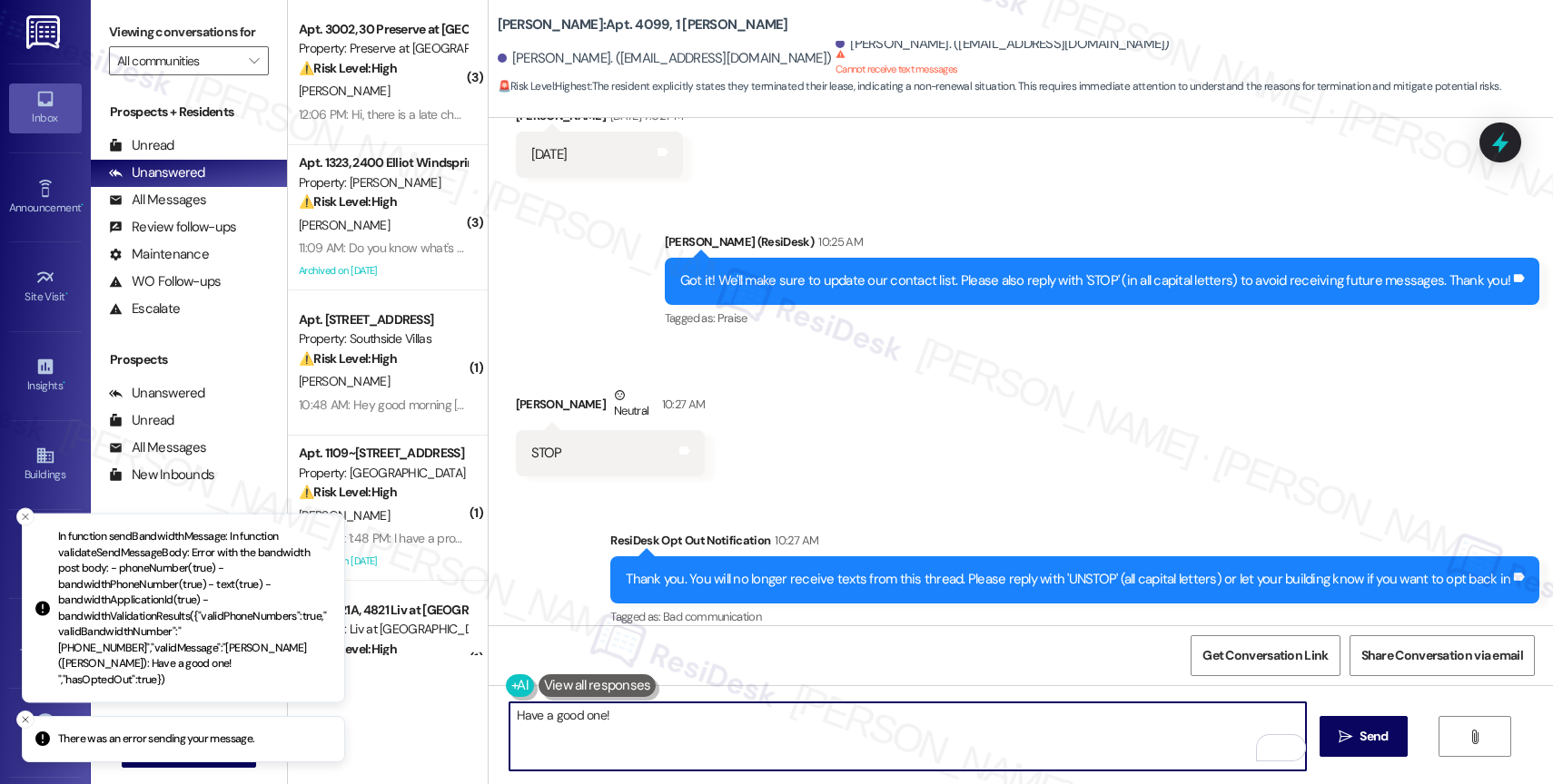
drag, startPoint x: 630, startPoint y: 721, endPoint x: 403, endPoint y: 678, distance: 231.0
click at [405, 678] on div "( 3 ) Apt. 3002, 30 Preserve at [GEOGRAPHIC_DATA] Property: Preserve at [GEOGRA…" at bounding box center [921, 392] width 1265 height 784
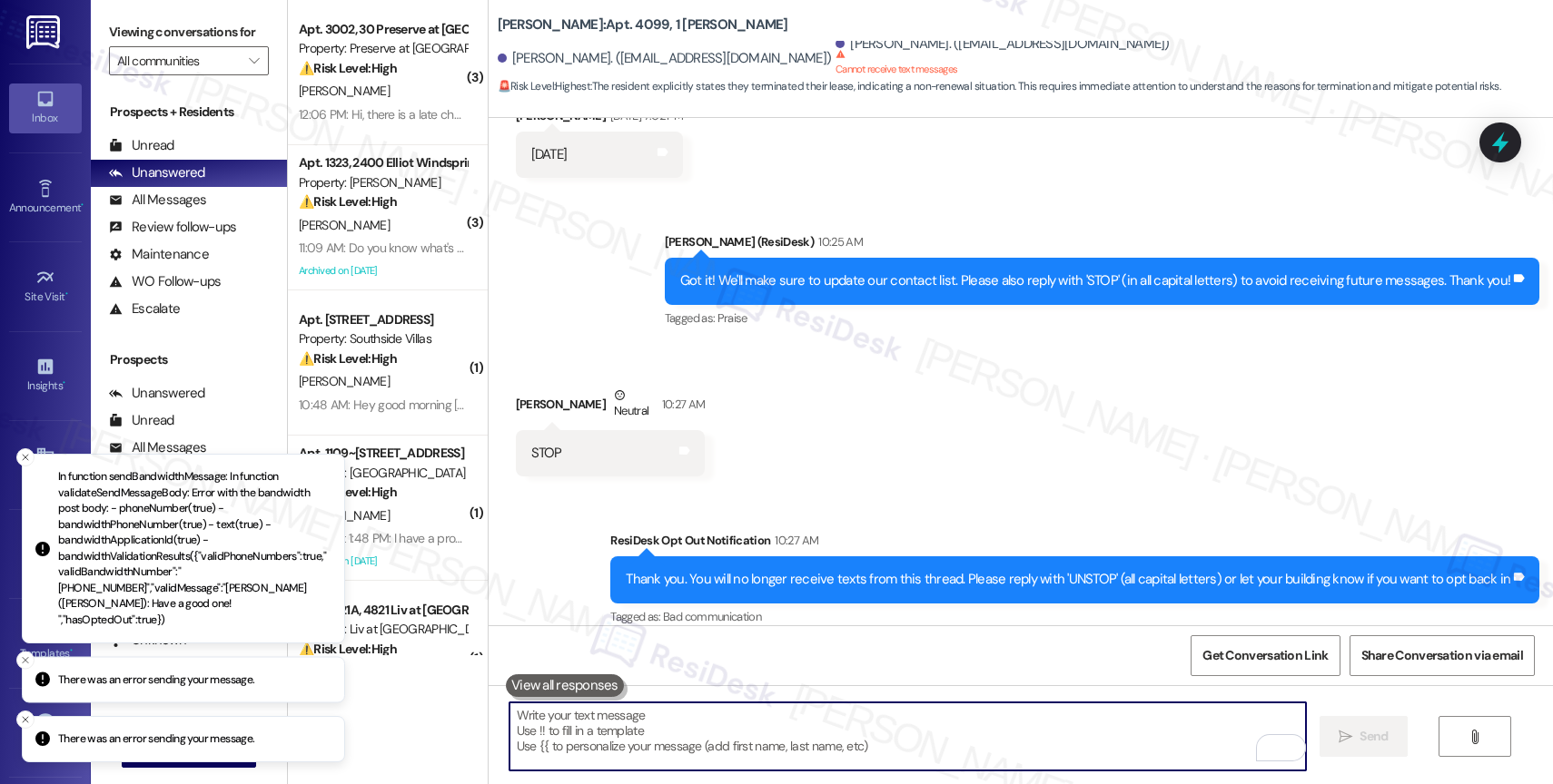
click at [749, 432] on div "Received via SMS [PERSON_NAME] Neutral 10:27 AM STOP Tags and notes" at bounding box center [1020, 418] width 1064 height 145
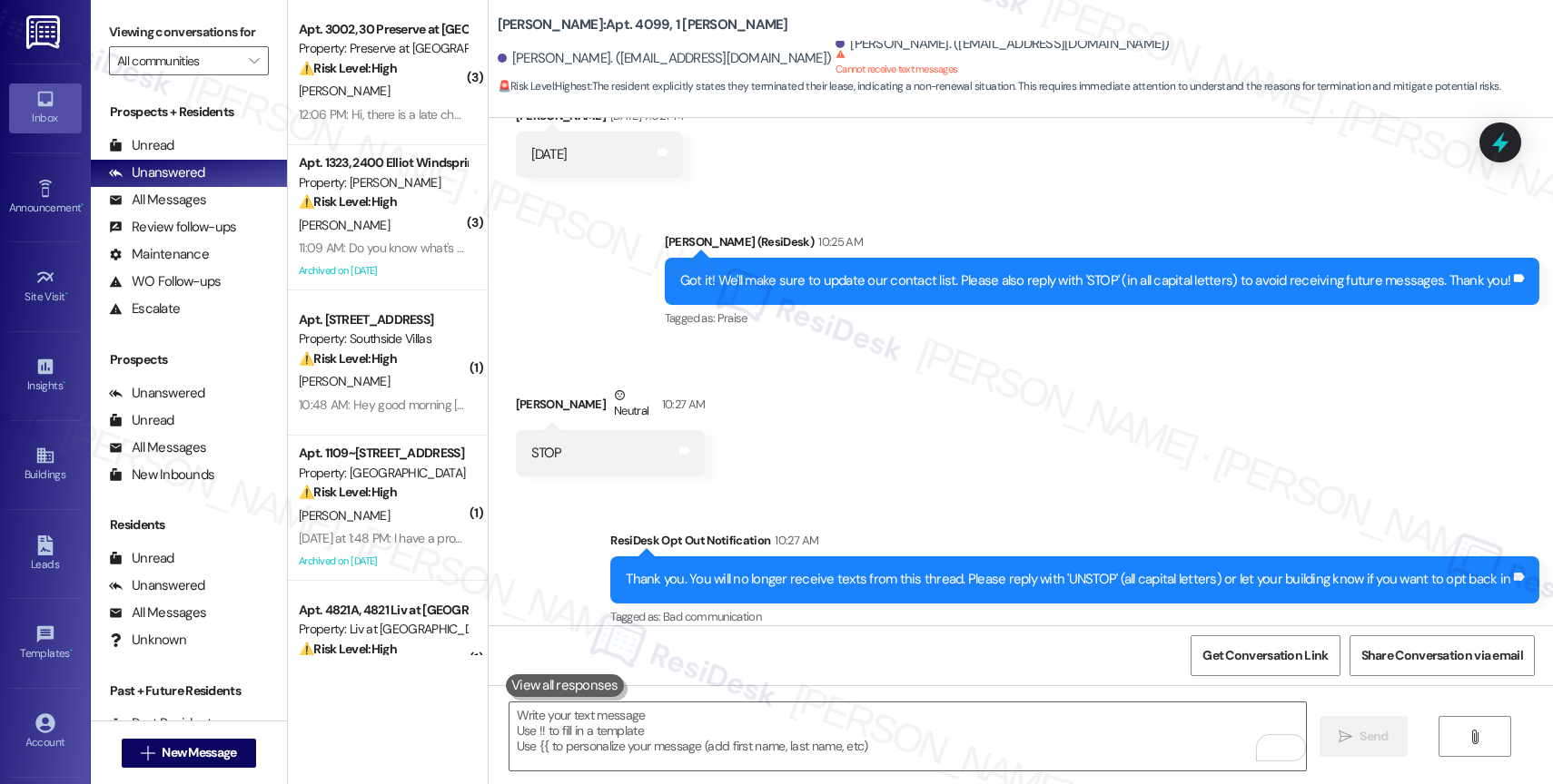
click at [868, 372] on div "Received via SMS [PERSON_NAME] Neutral 10:27 AM STOP Tags and notes" at bounding box center [1020, 418] width 1064 height 145
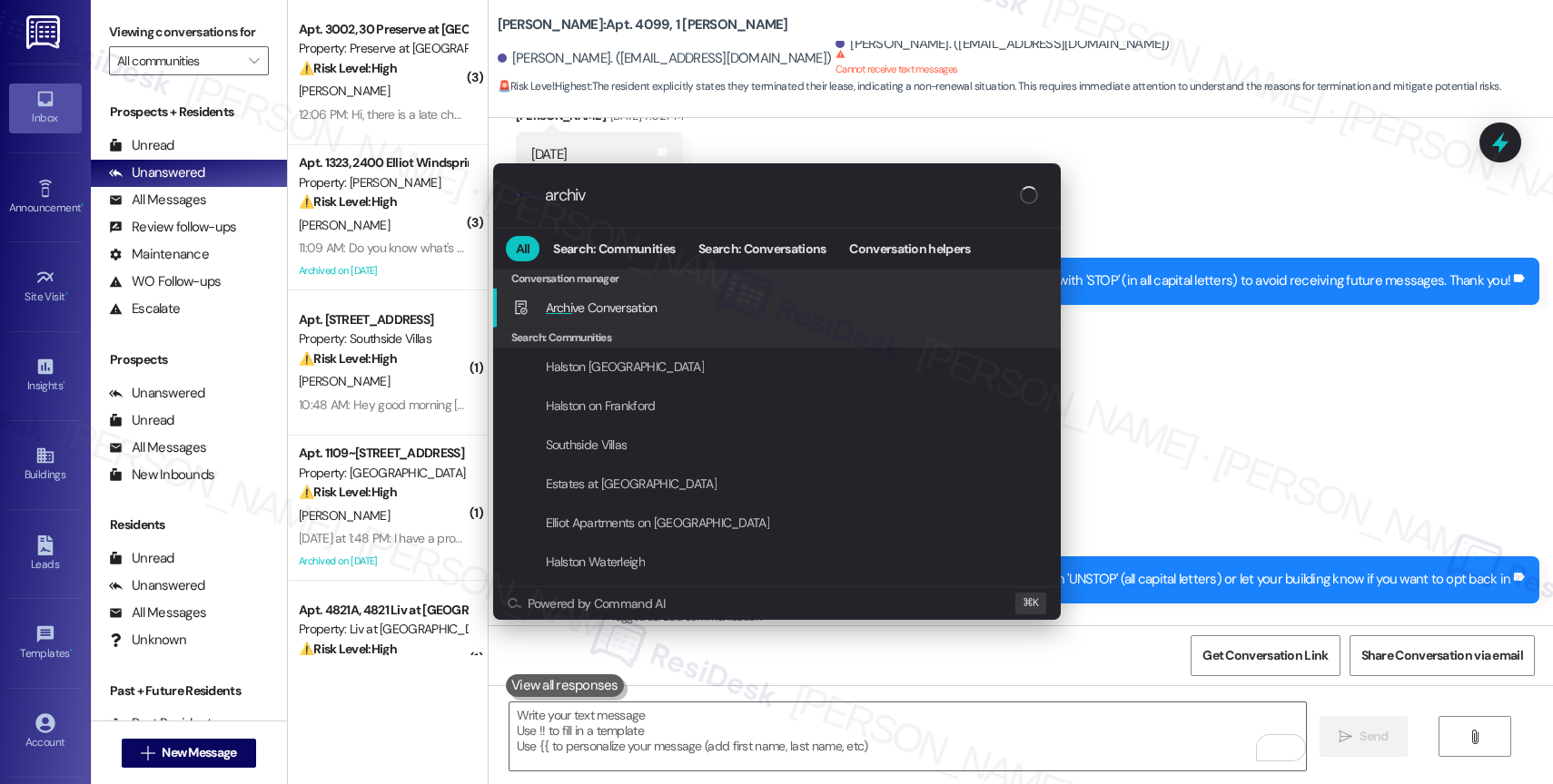
type input "archive"
